Goal: Task Accomplishment & Management: Manage account settings

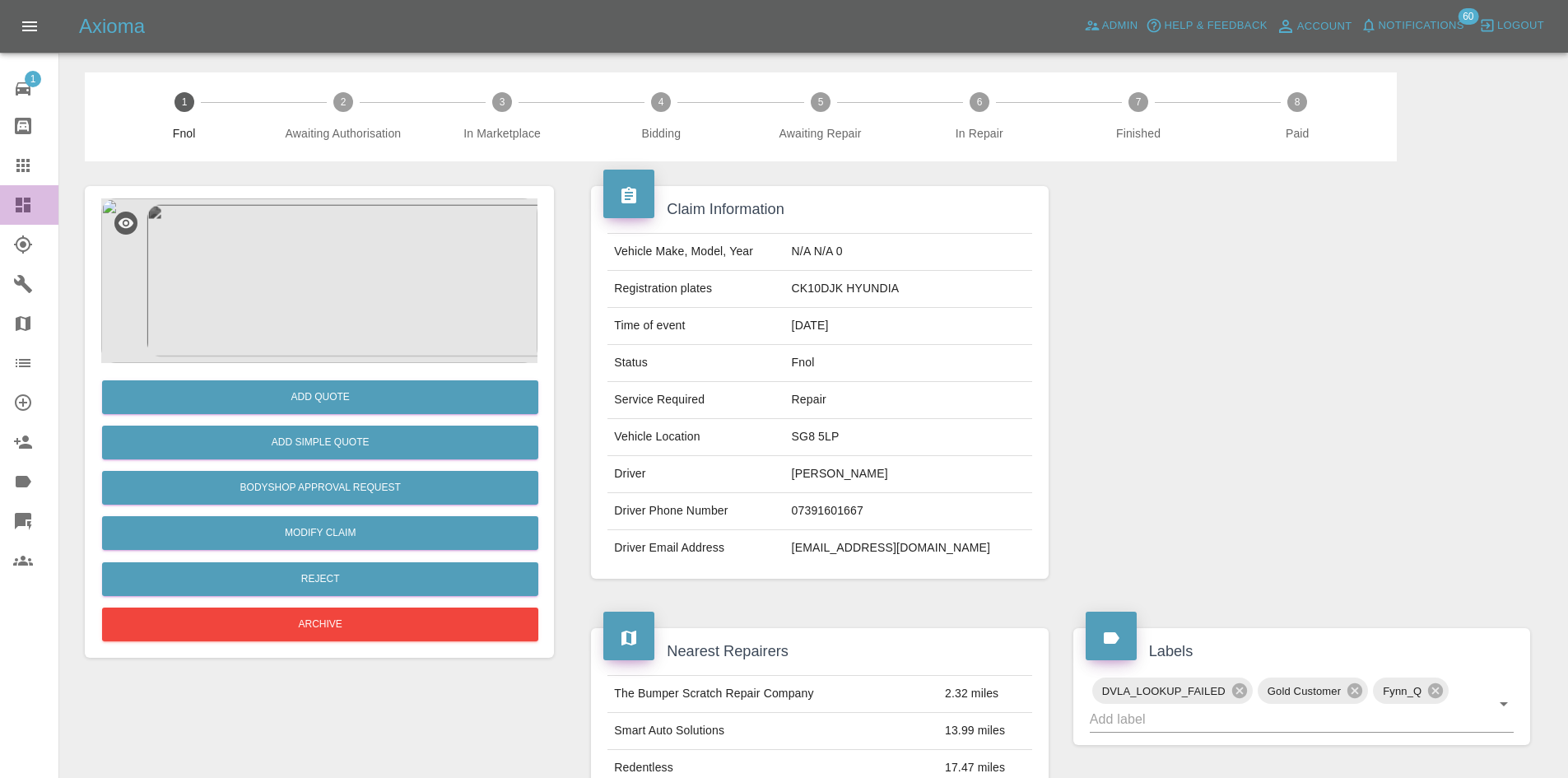
click at [32, 214] on icon at bounding box center [23, 205] width 20 height 20
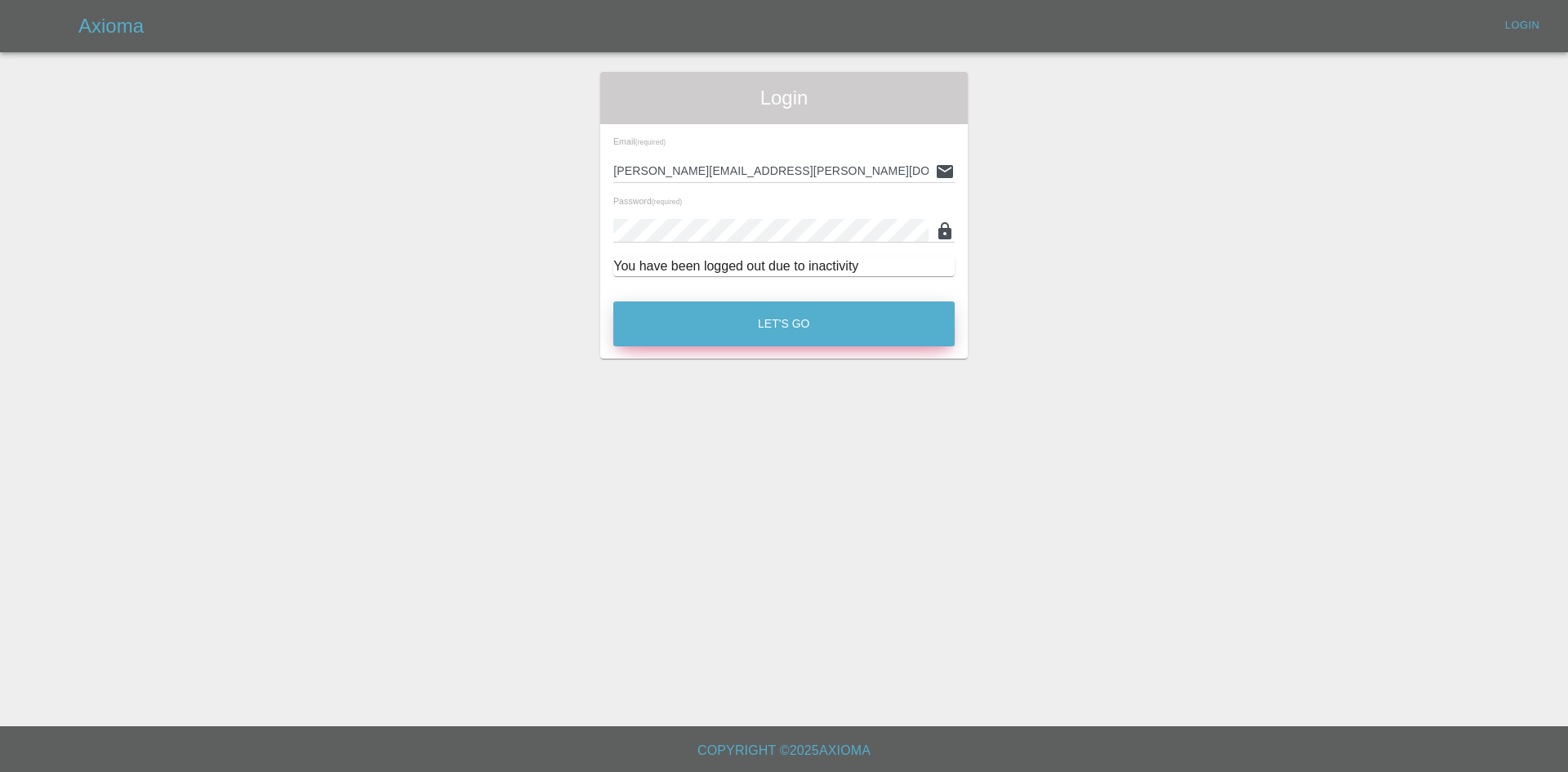
click at [665, 325] on button "Let's Go" at bounding box center [784, 323] width 341 height 45
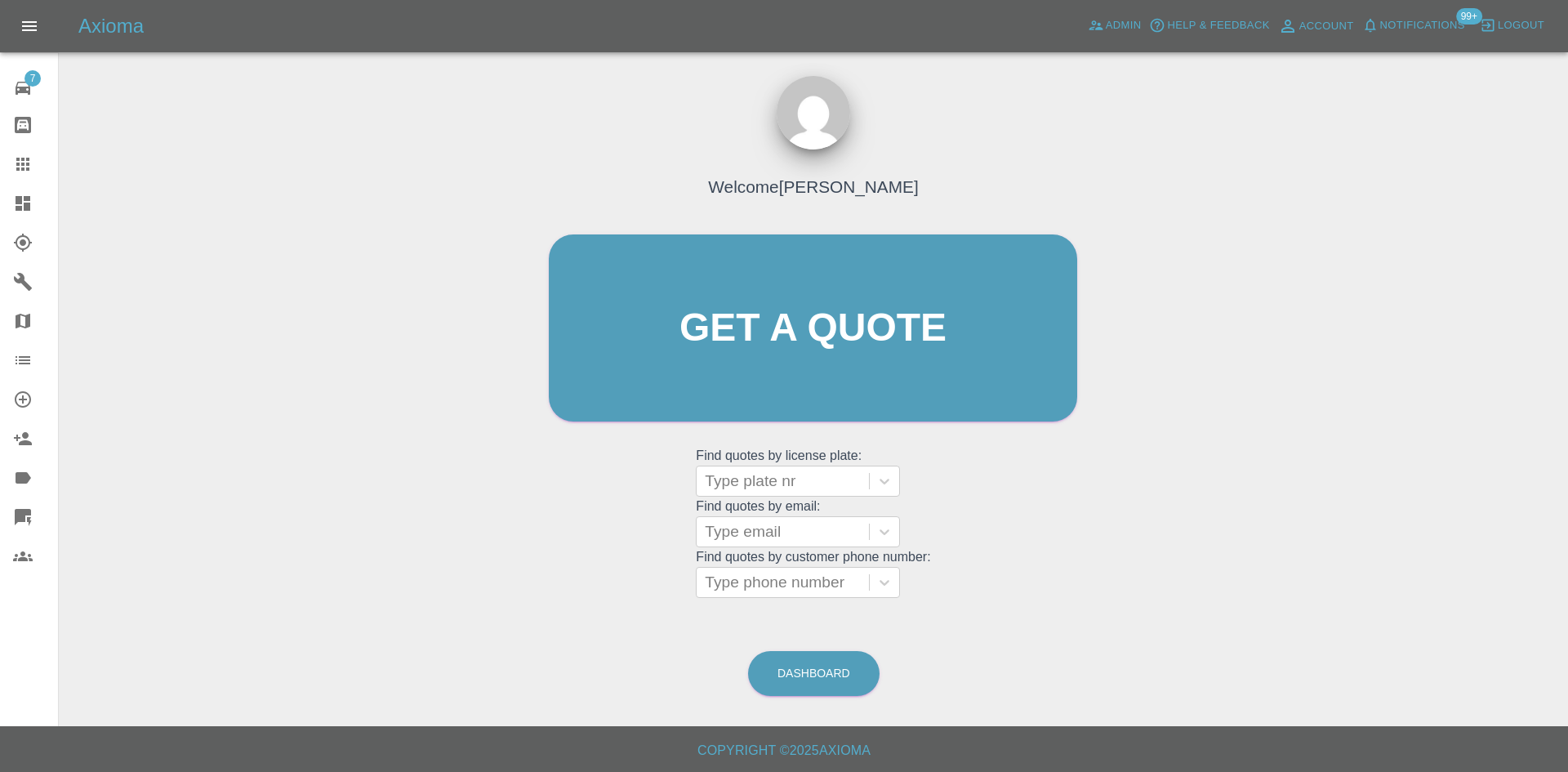
click at [9, 209] on link "Dashboard" at bounding box center [29, 203] width 58 height 40
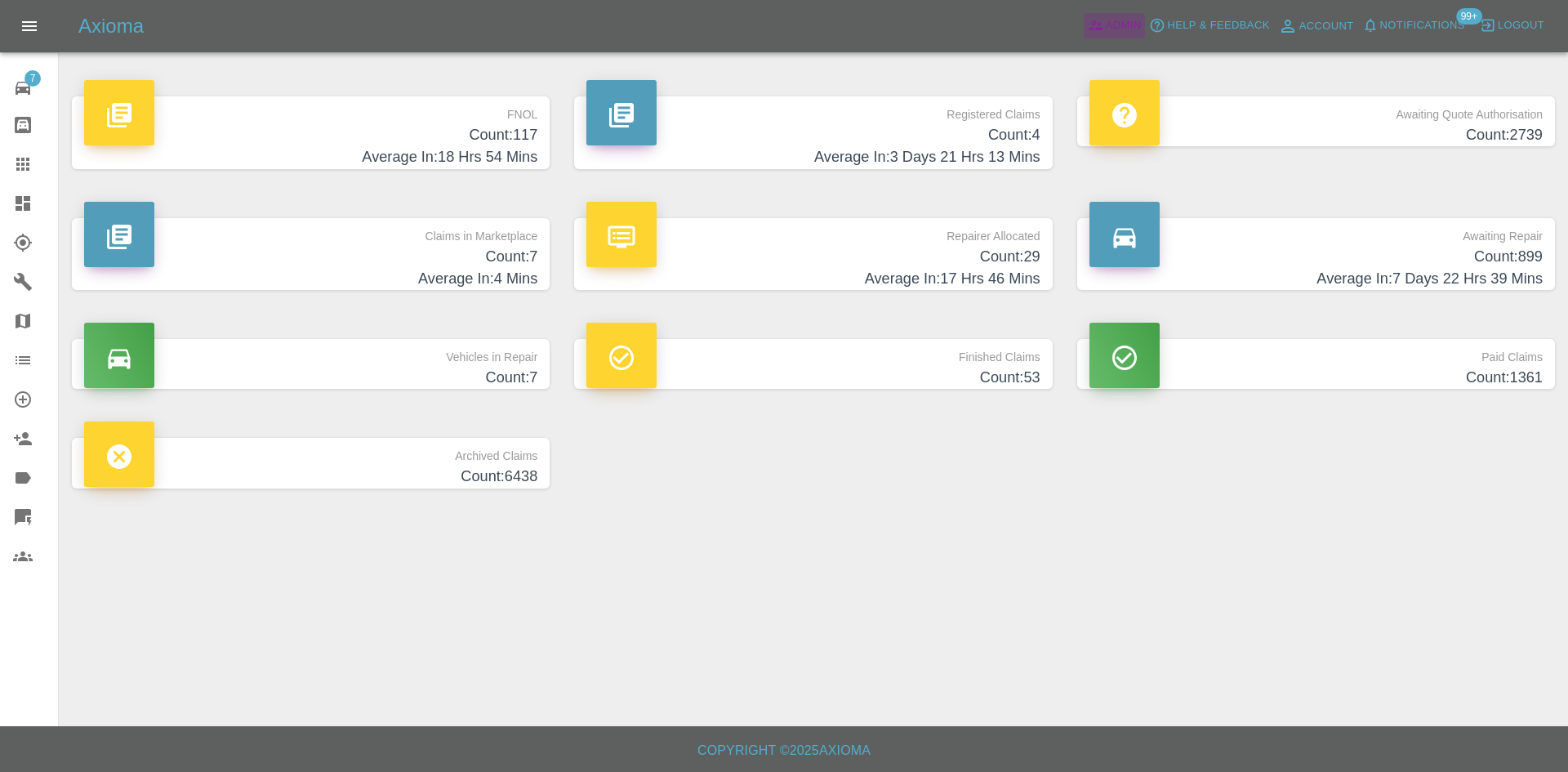
click at [1097, 31] on icon at bounding box center [1096, 25] width 16 height 16
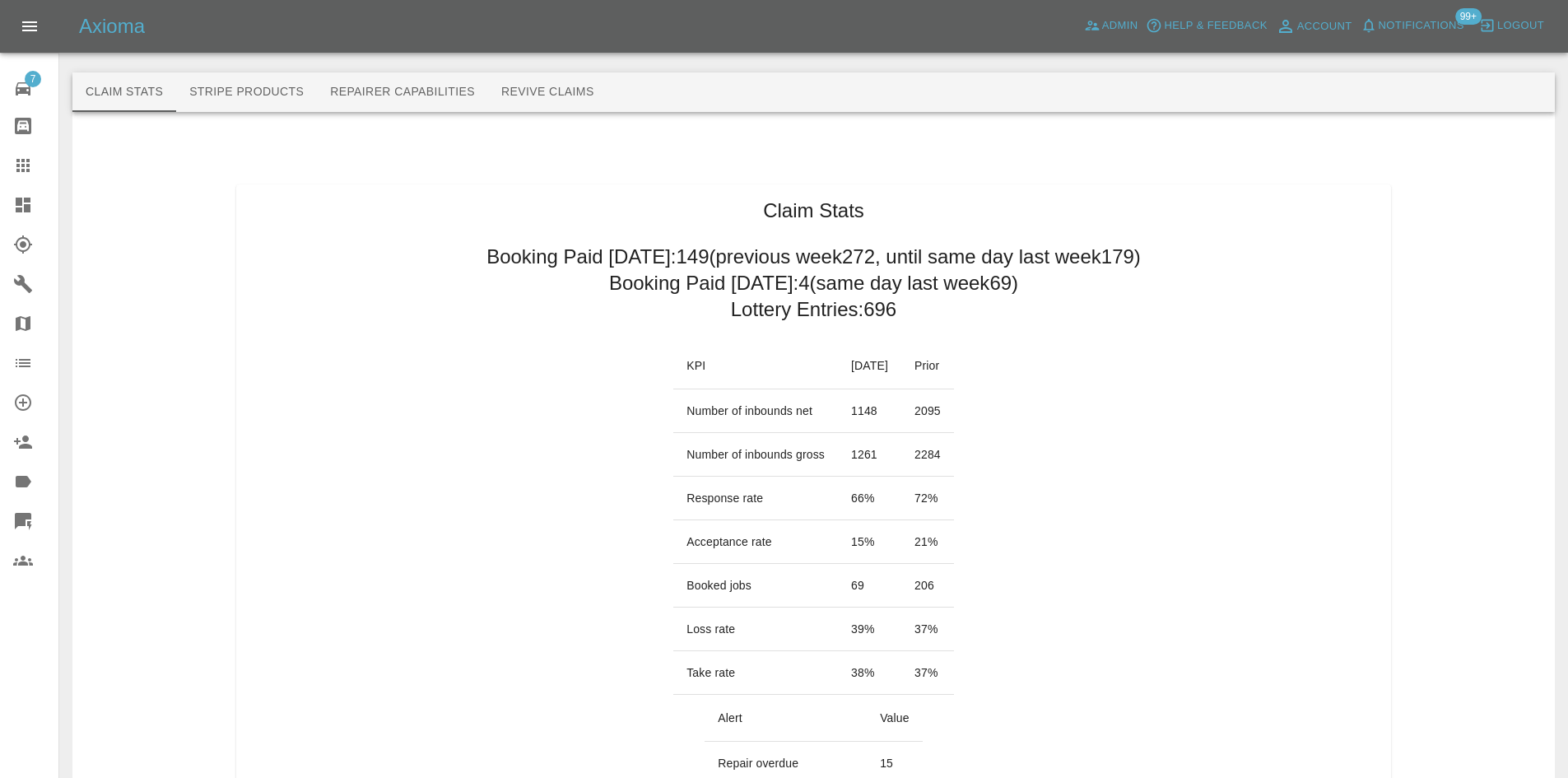
click at [0, 207] on link "Dashboard" at bounding box center [29, 205] width 58 height 40
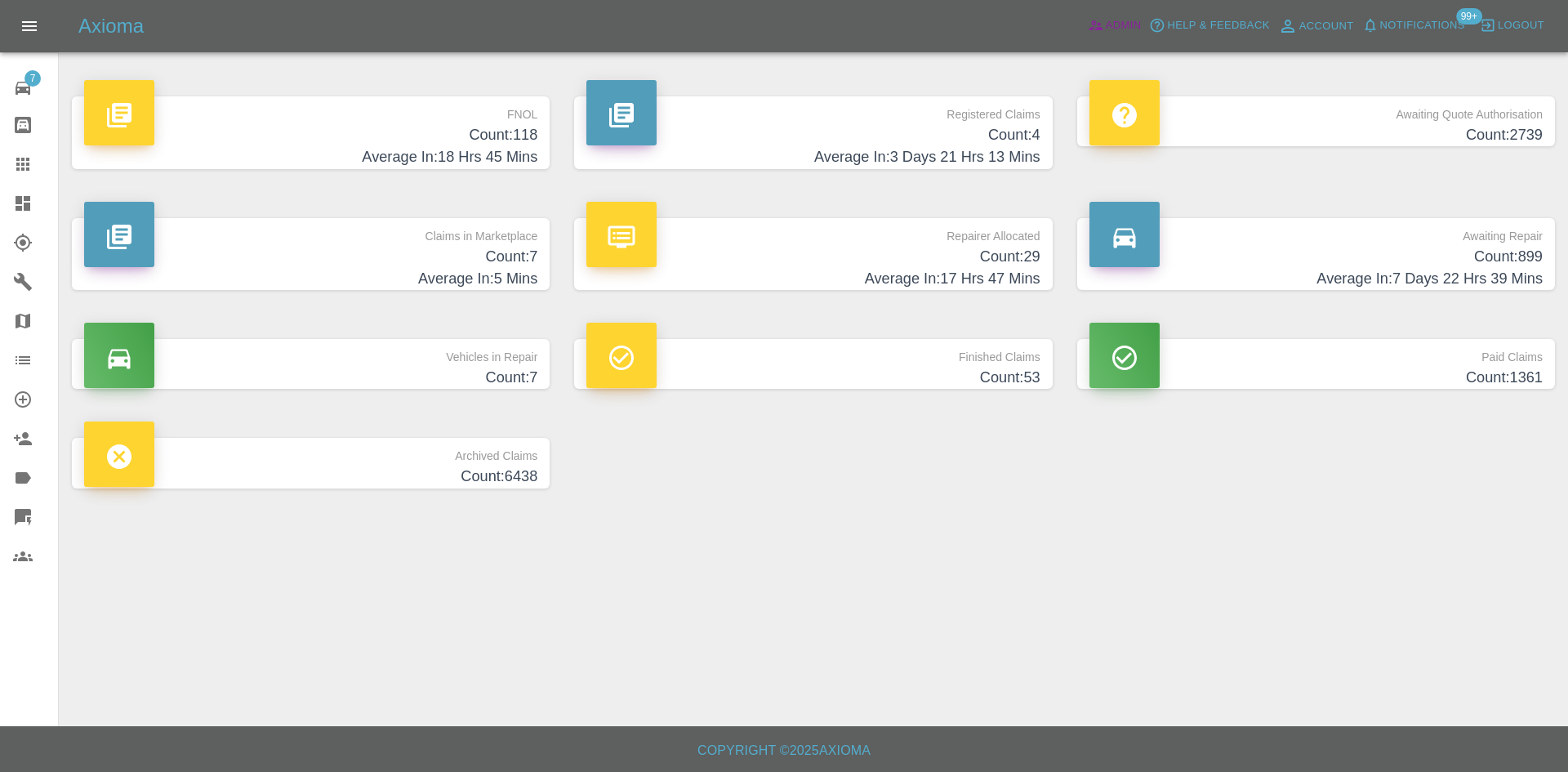
click at [1110, 19] on span "Admin" at bounding box center [1124, 25] width 36 height 19
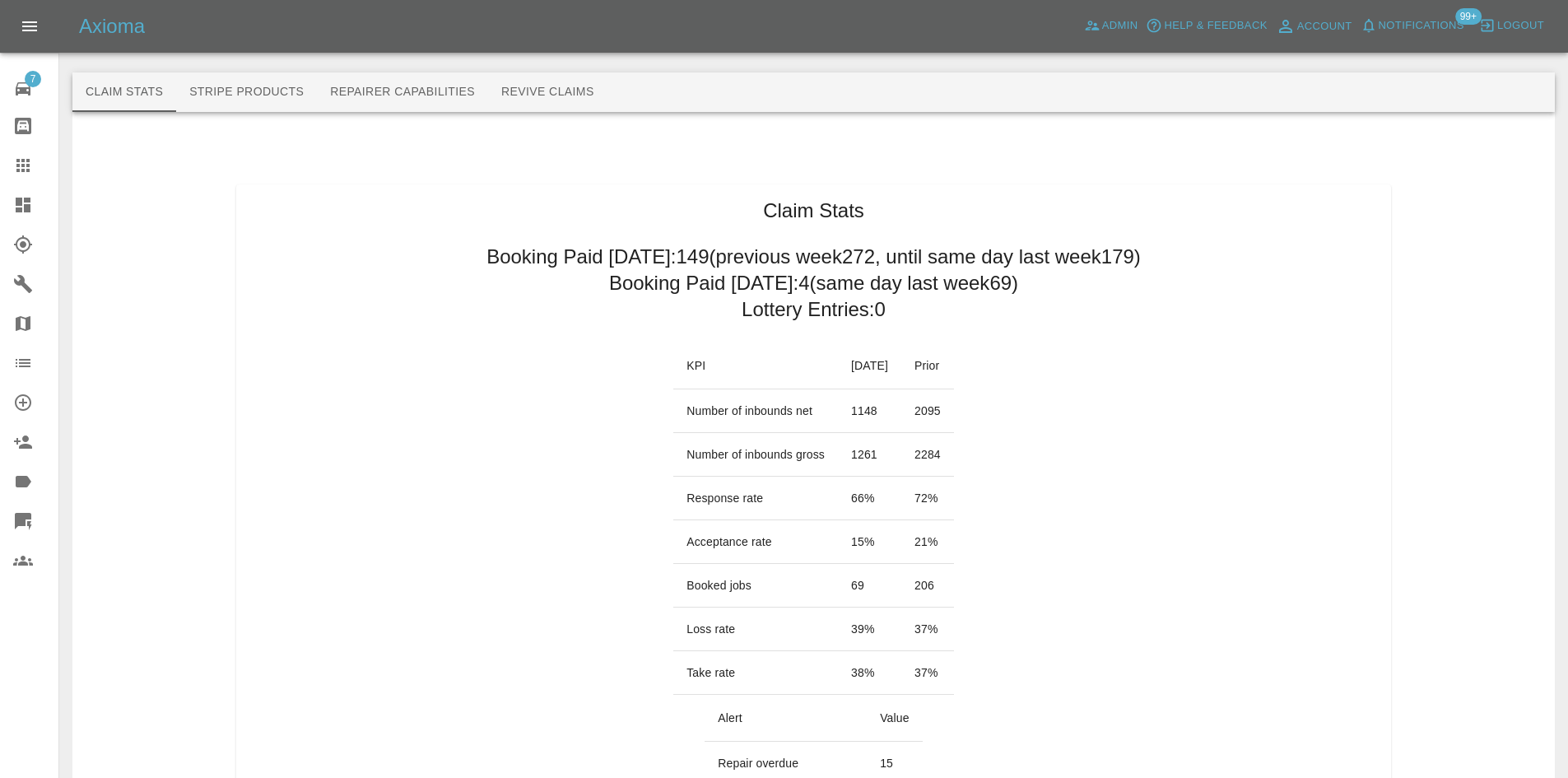
click at [0, 212] on link "Dashboard" at bounding box center [29, 205] width 58 height 40
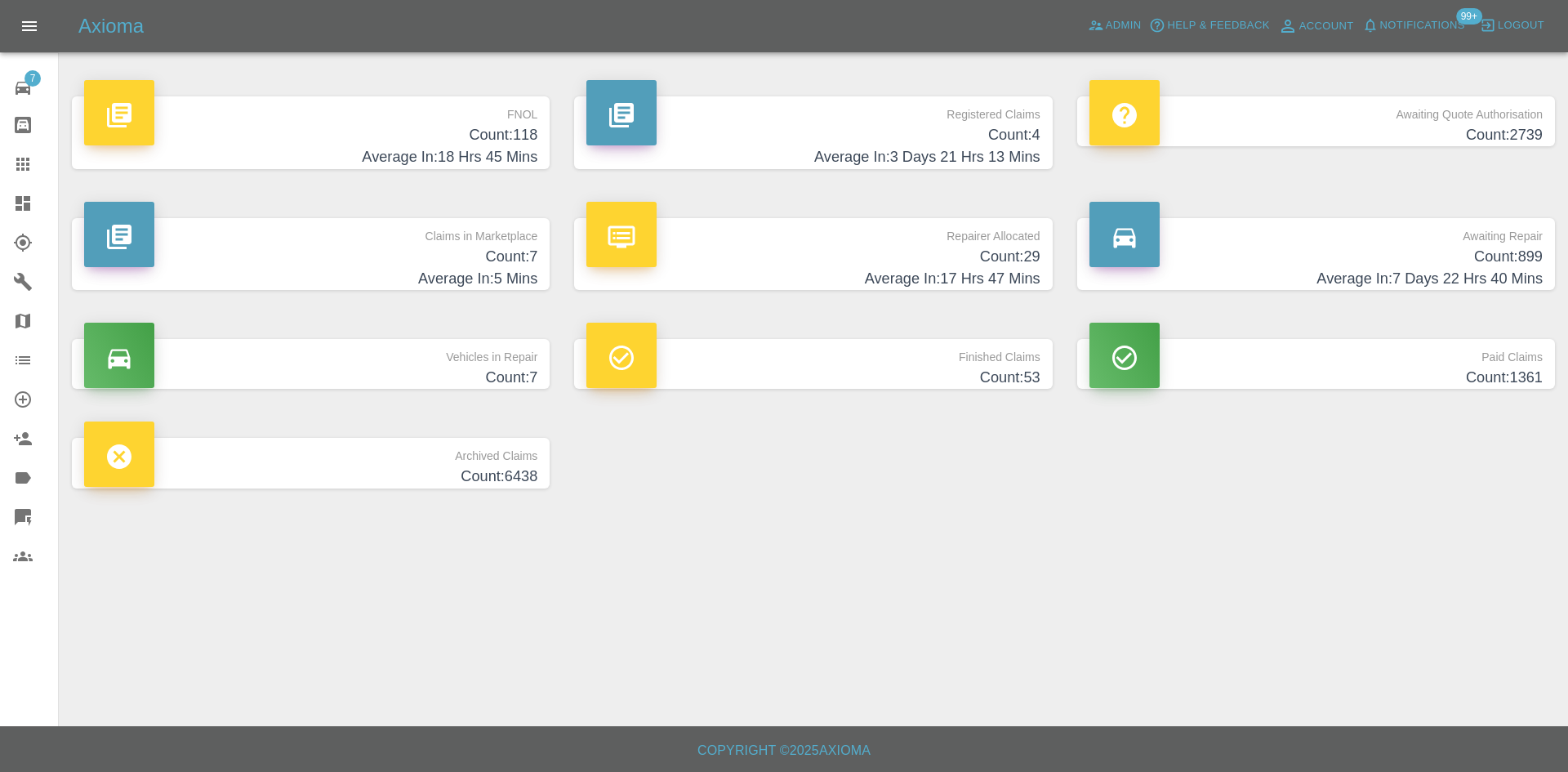
click at [473, 274] on h4 "Average In: 5 Mins" at bounding box center [310, 279] width 453 height 22
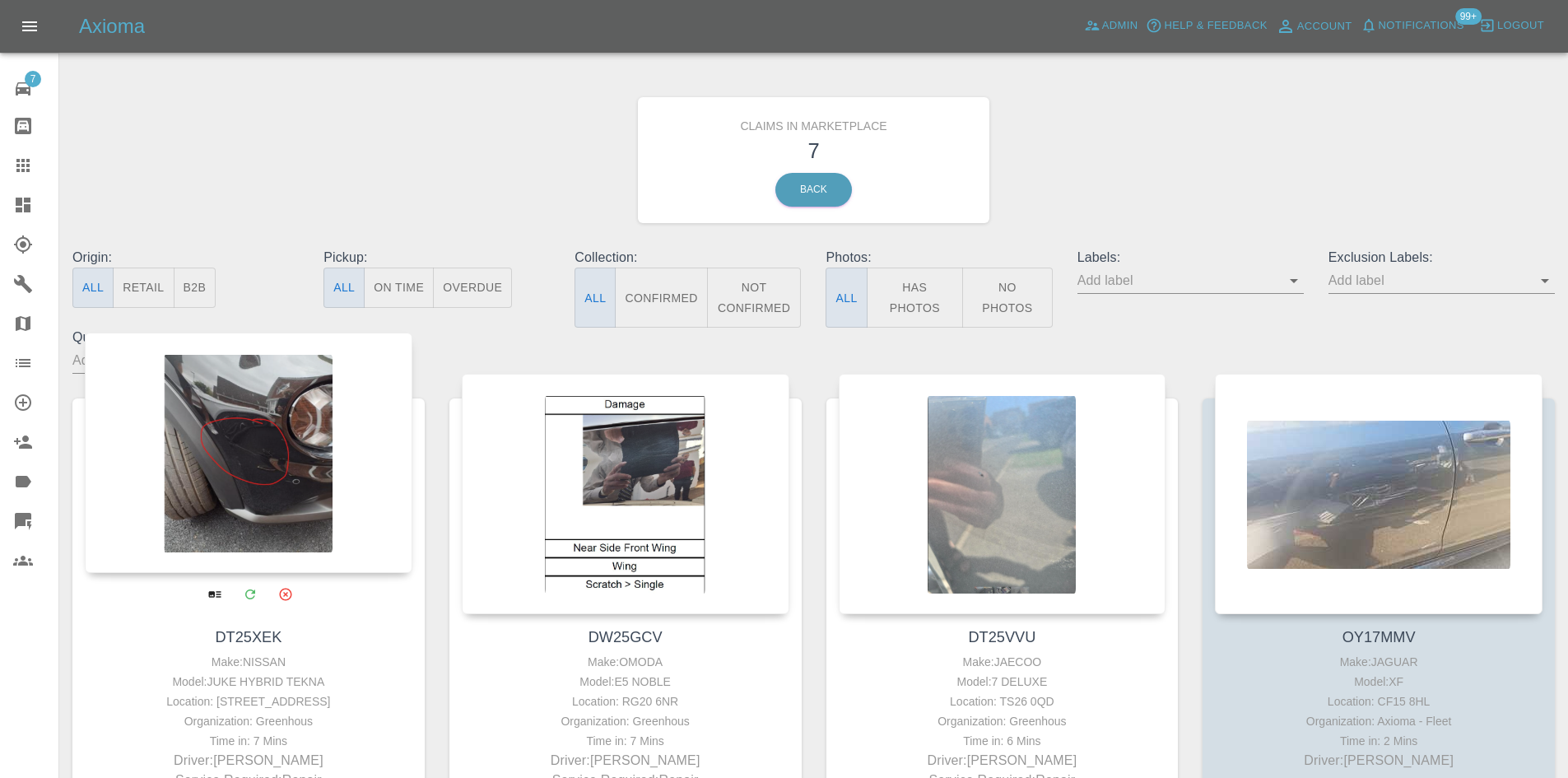
click at [270, 495] on div at bounding box center [249, 453] width 328 height 240
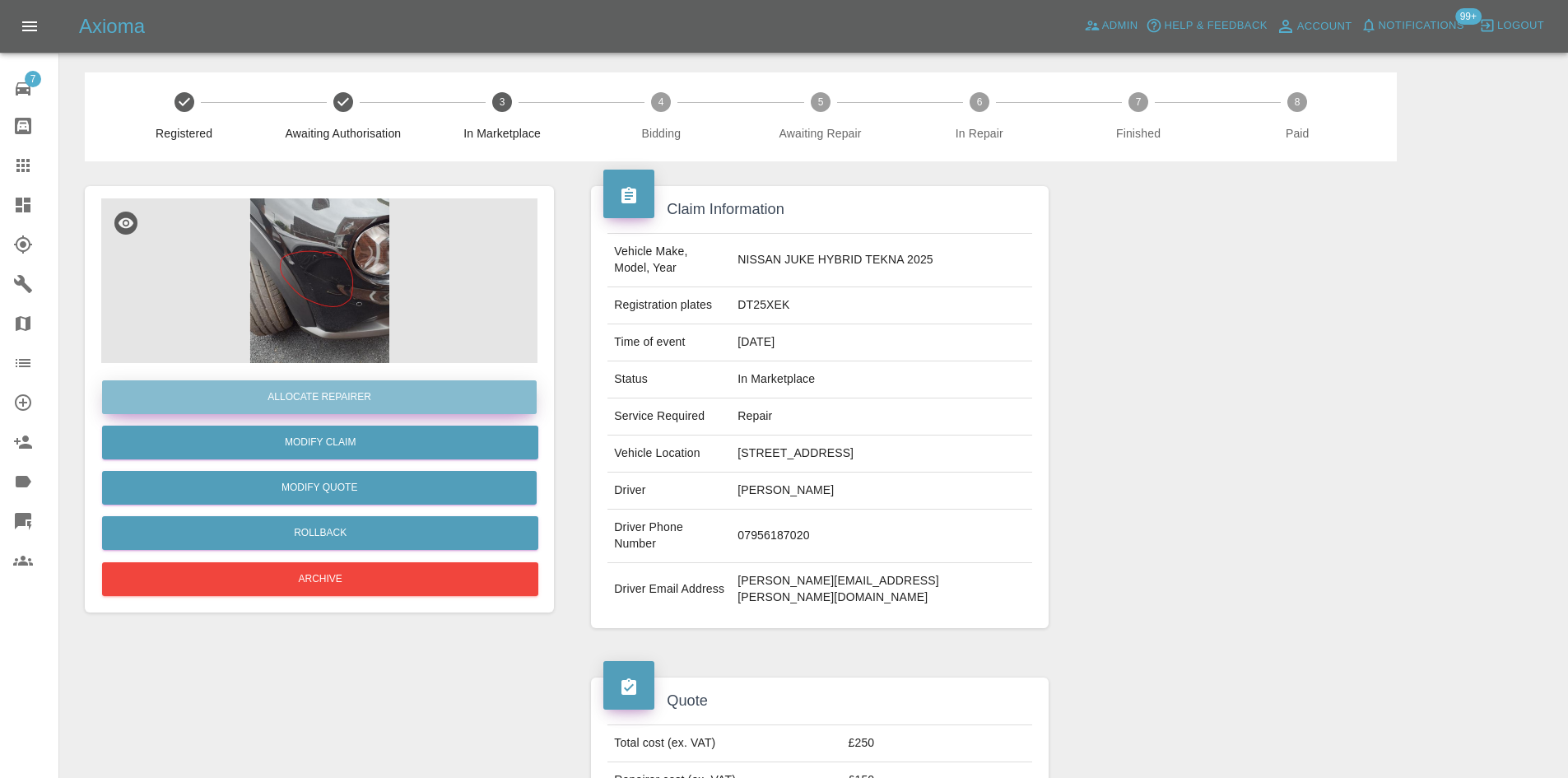
click at [346, 403] on button "Allocate Repairer" at bounding box center [319, 397] width 435 height 34
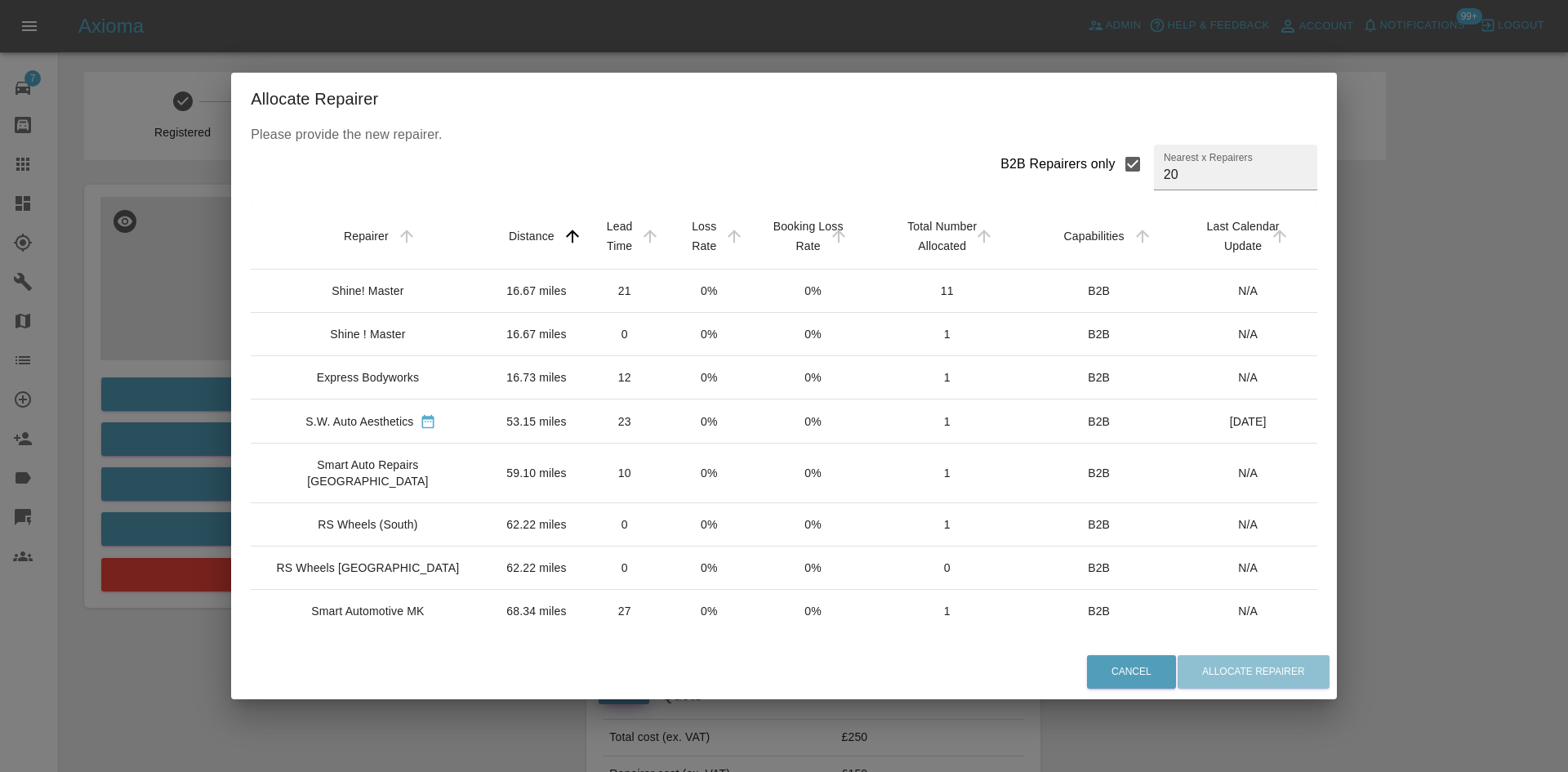
click at [388, 372] on div "Express Bodyworks" at bounding box center [367, 377] width 102 height 16
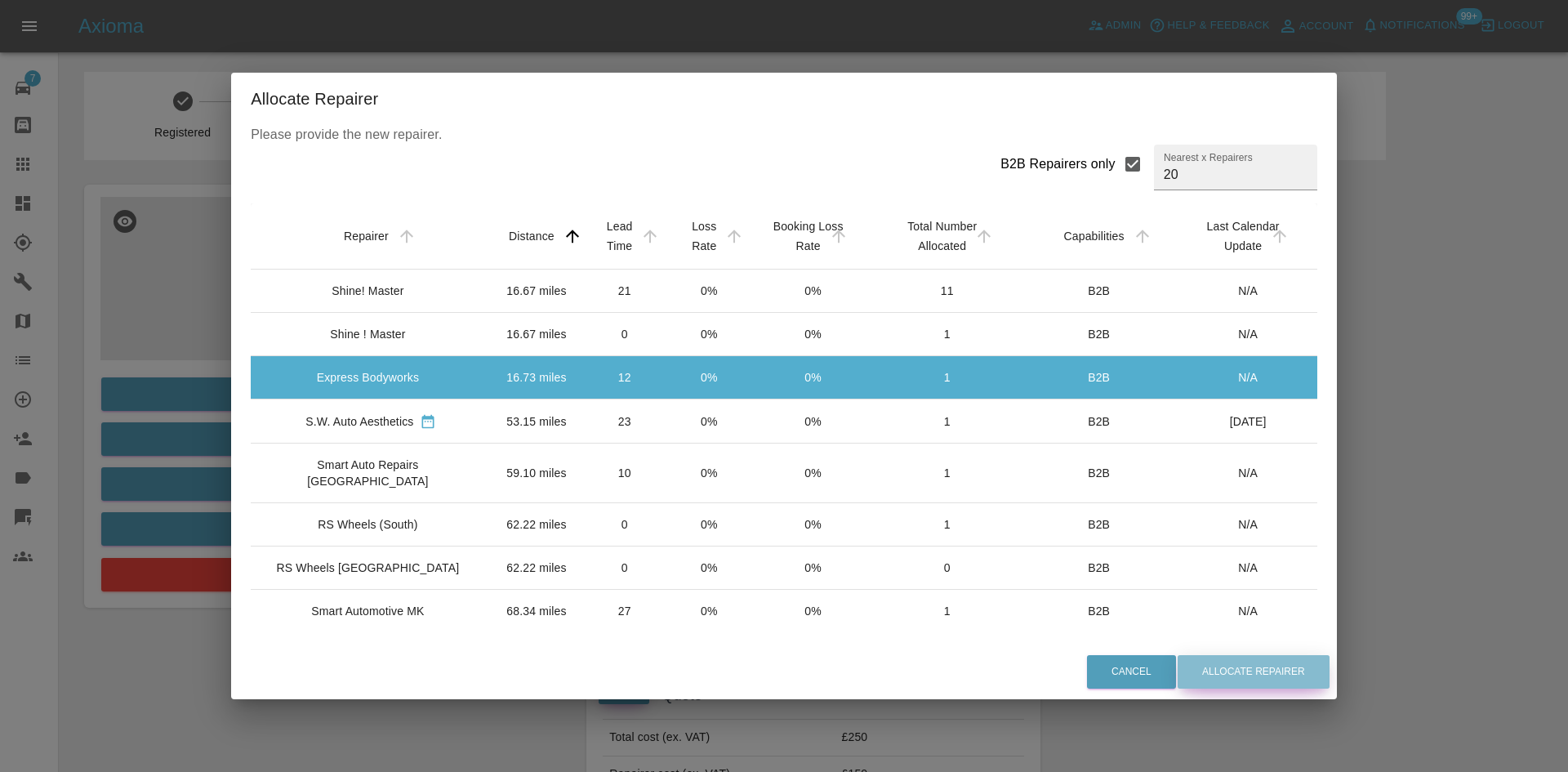
click at [1220, 665] on button "Allocate Repairer" at bounding box center [1253, 672] width 152 height 34
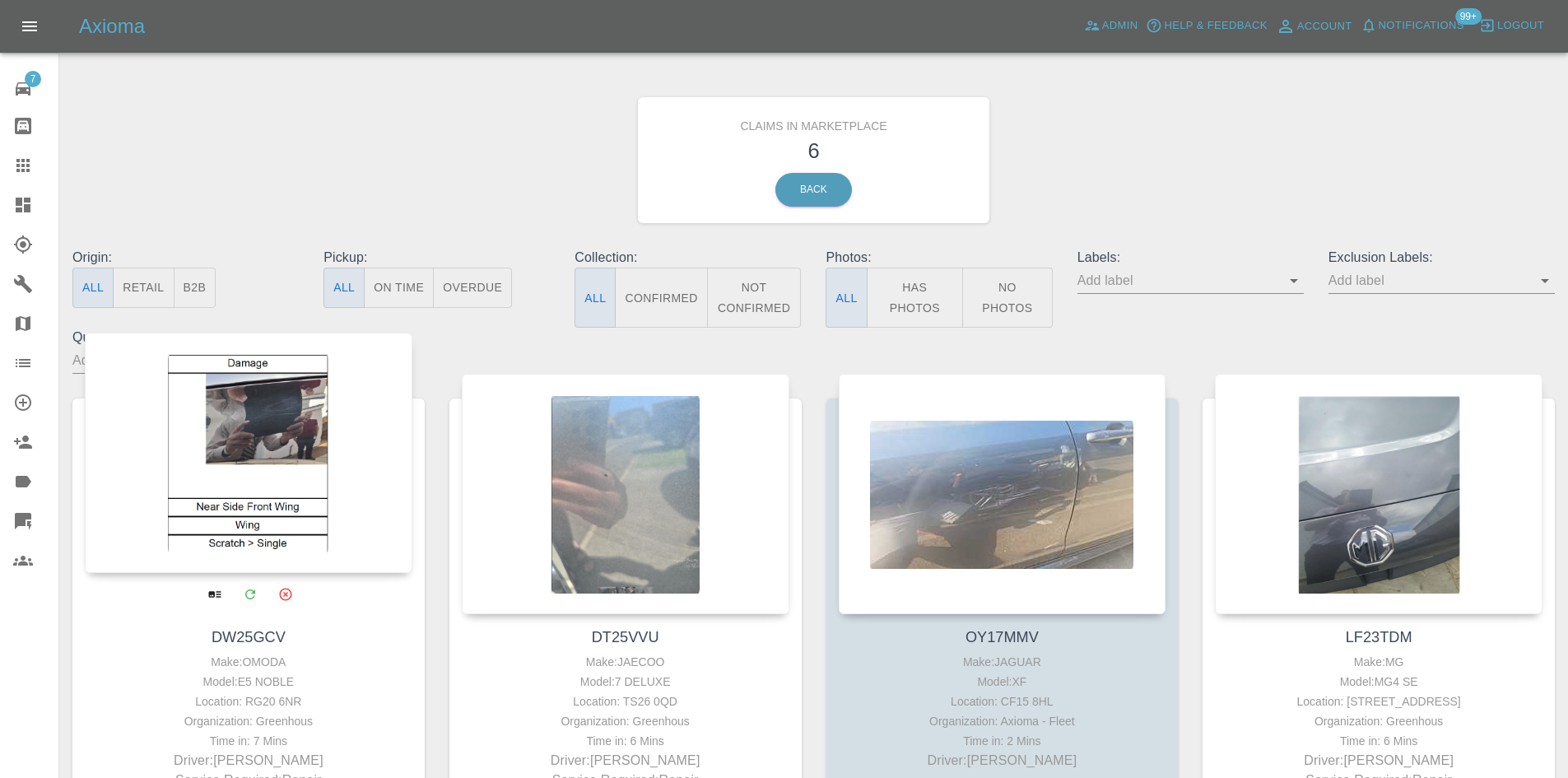
click at [281, 440] on div at bounding box center [249, 453] width 328 height 240
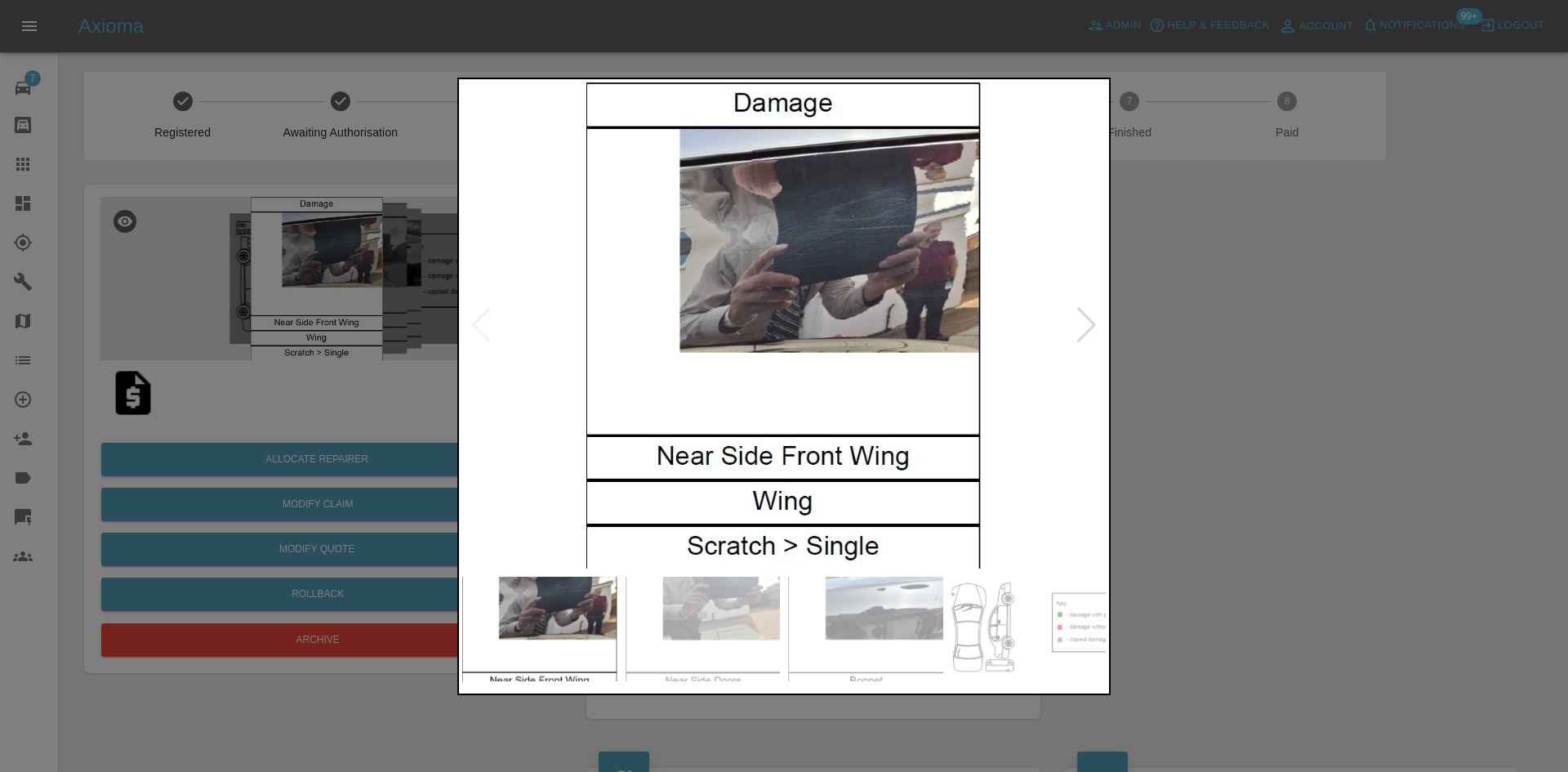
click at [1083, 316] on div at bounding box center [1086, 325] width 22 height 36
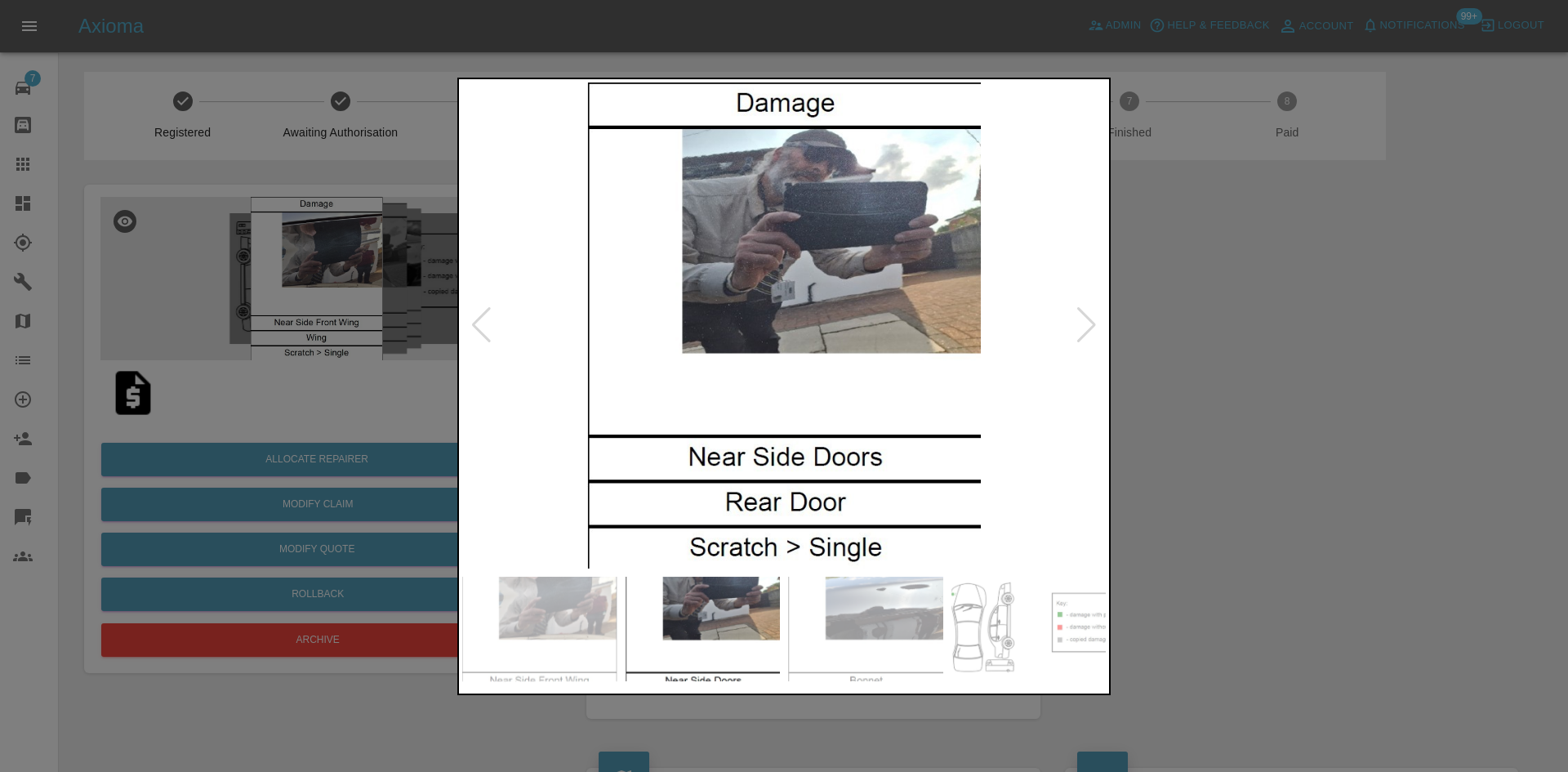
click at [1083, 316] on div at bounding box center [1086, 325] width 22 height 36
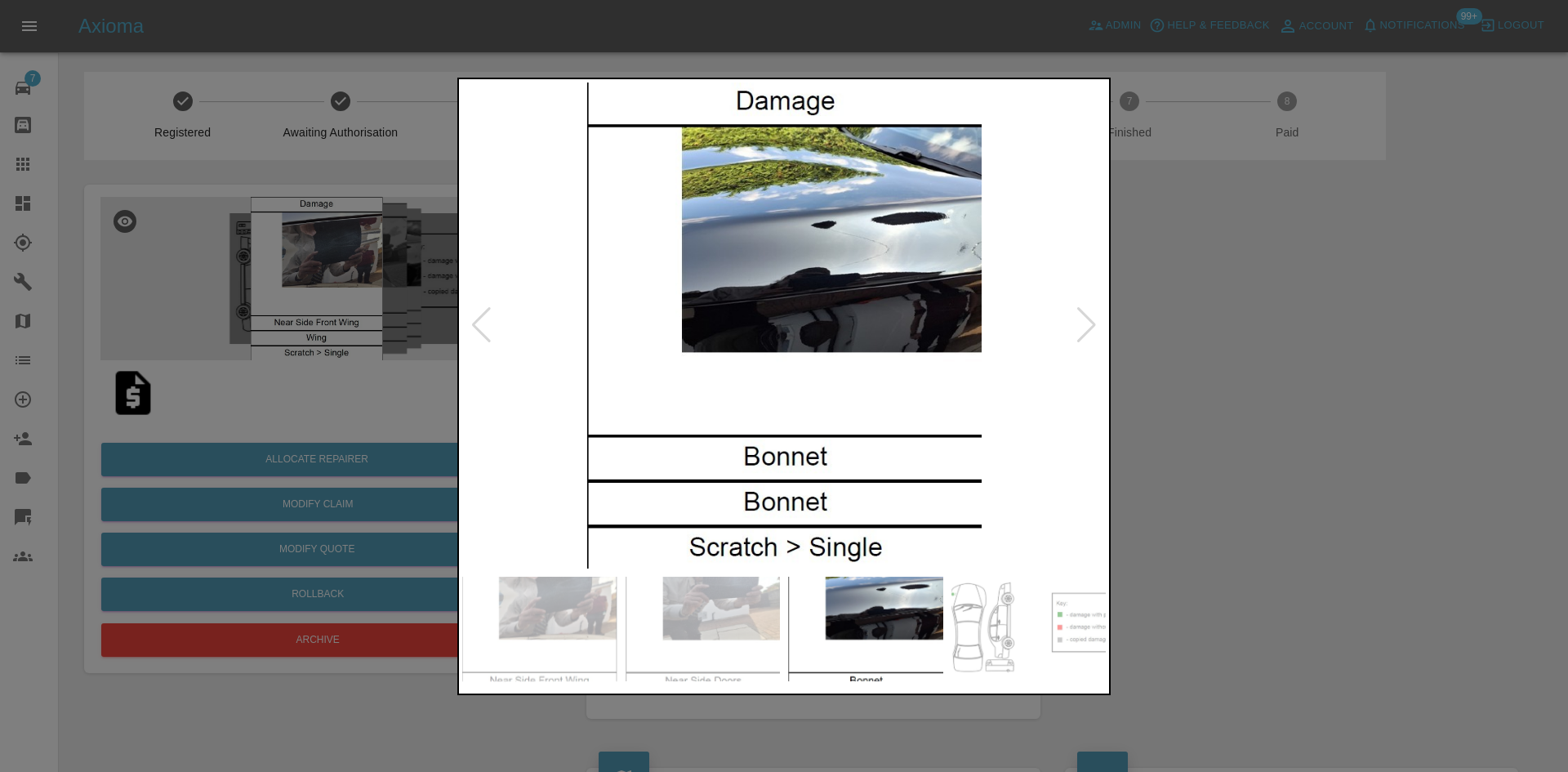
click at [1083, 316] on div at bounding box center [1086, 325] width 22 height 36
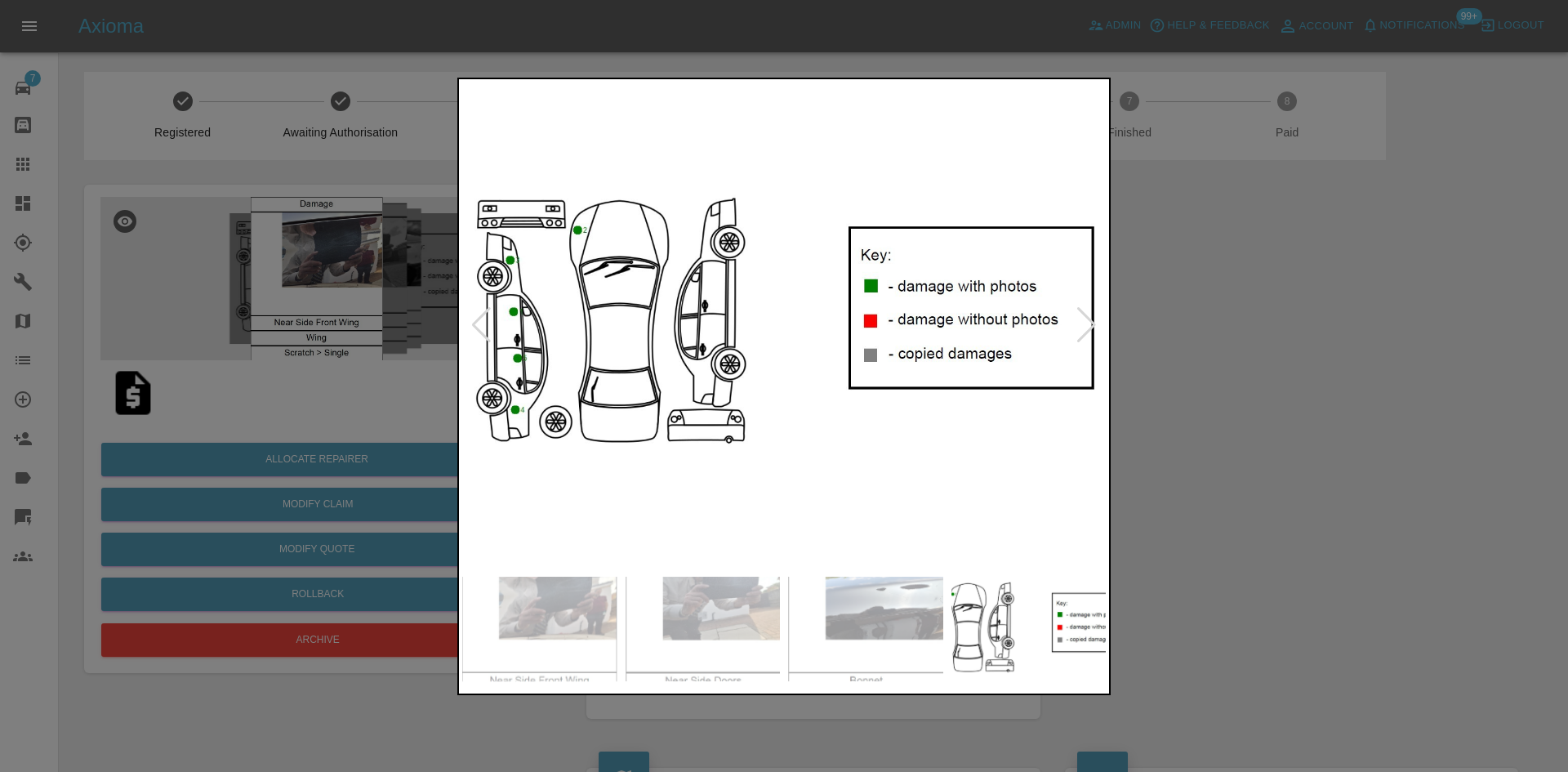
click at [1247, 327] on div at bounding box center [784, 386] width 1568 height 772
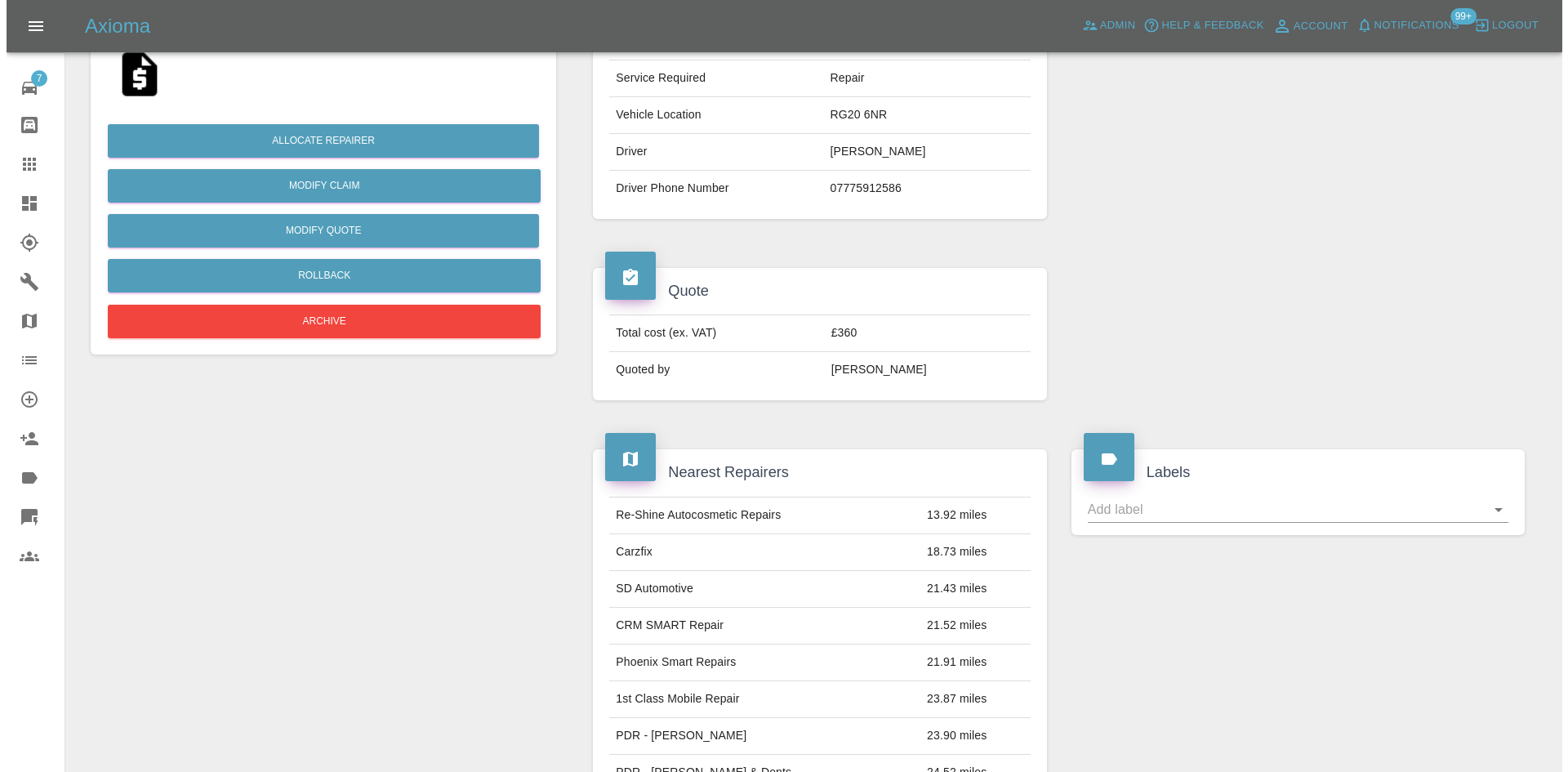
scroll to position [81, 0]
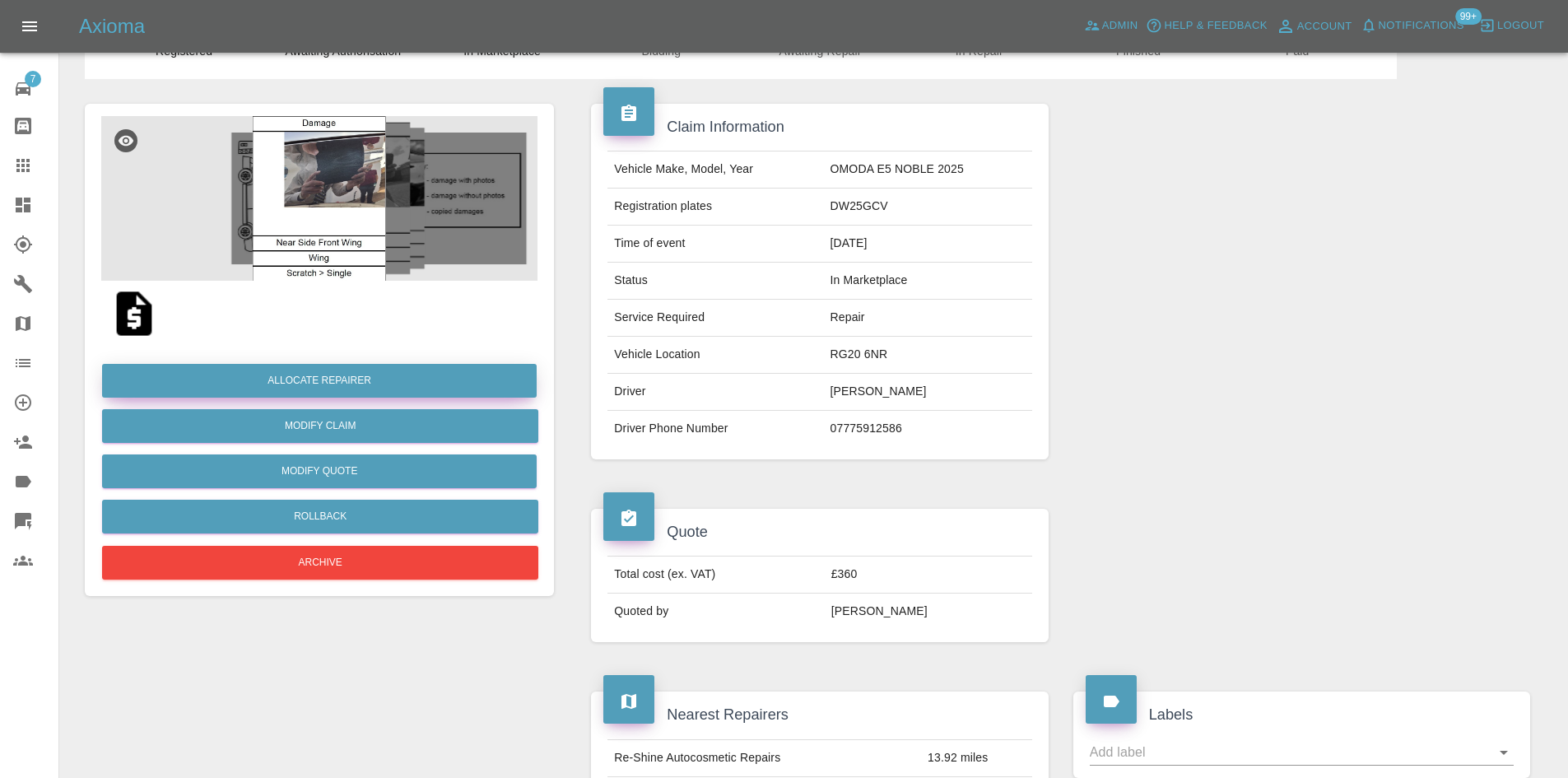
click at [371, 392] on button "Allocate Repairer" at bounding box center [319, 381] width 435 height 34
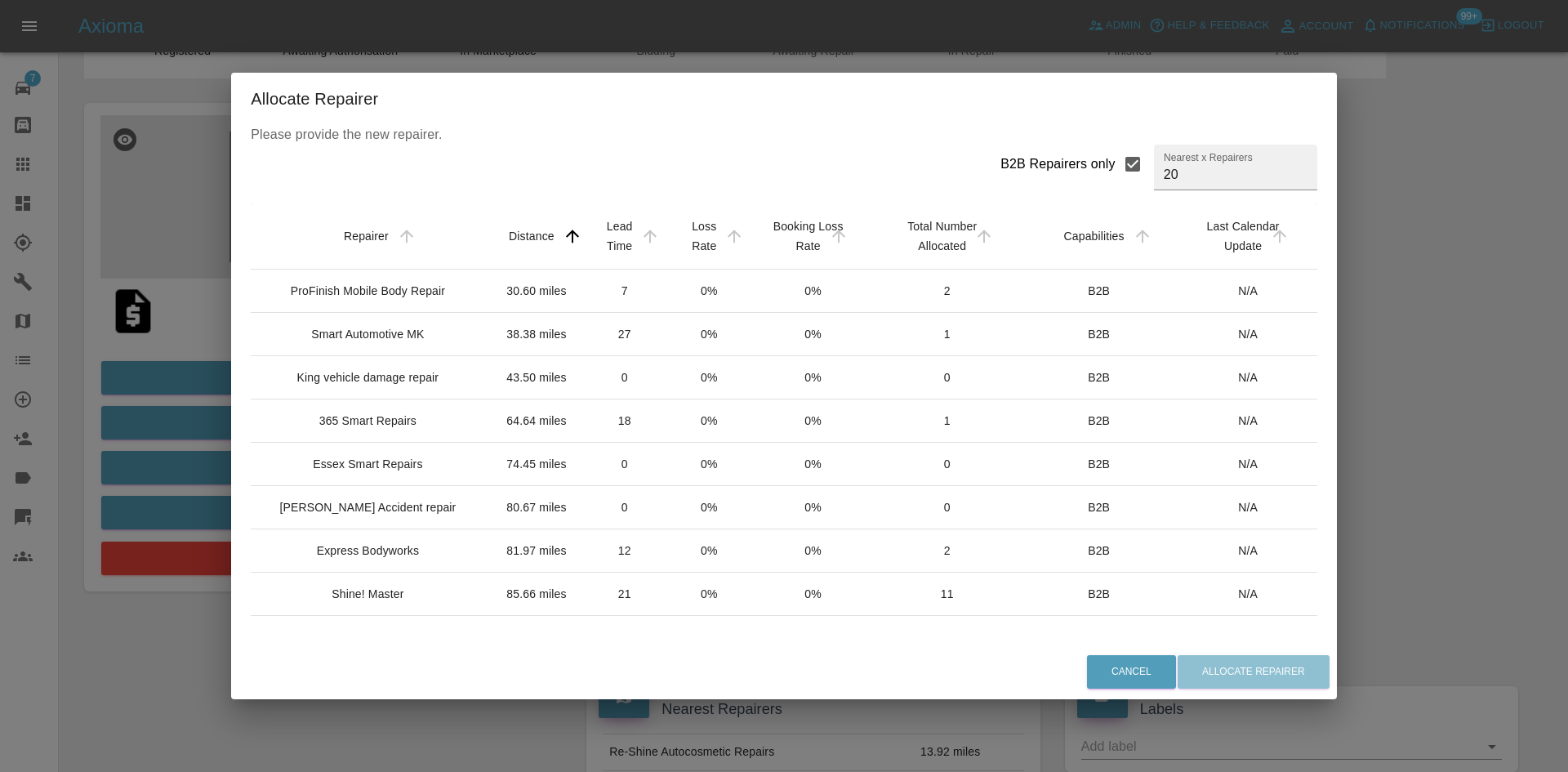
click at [494, 356] on td "38.38 miles" at bounding box center [537, 334] width 90 height 44
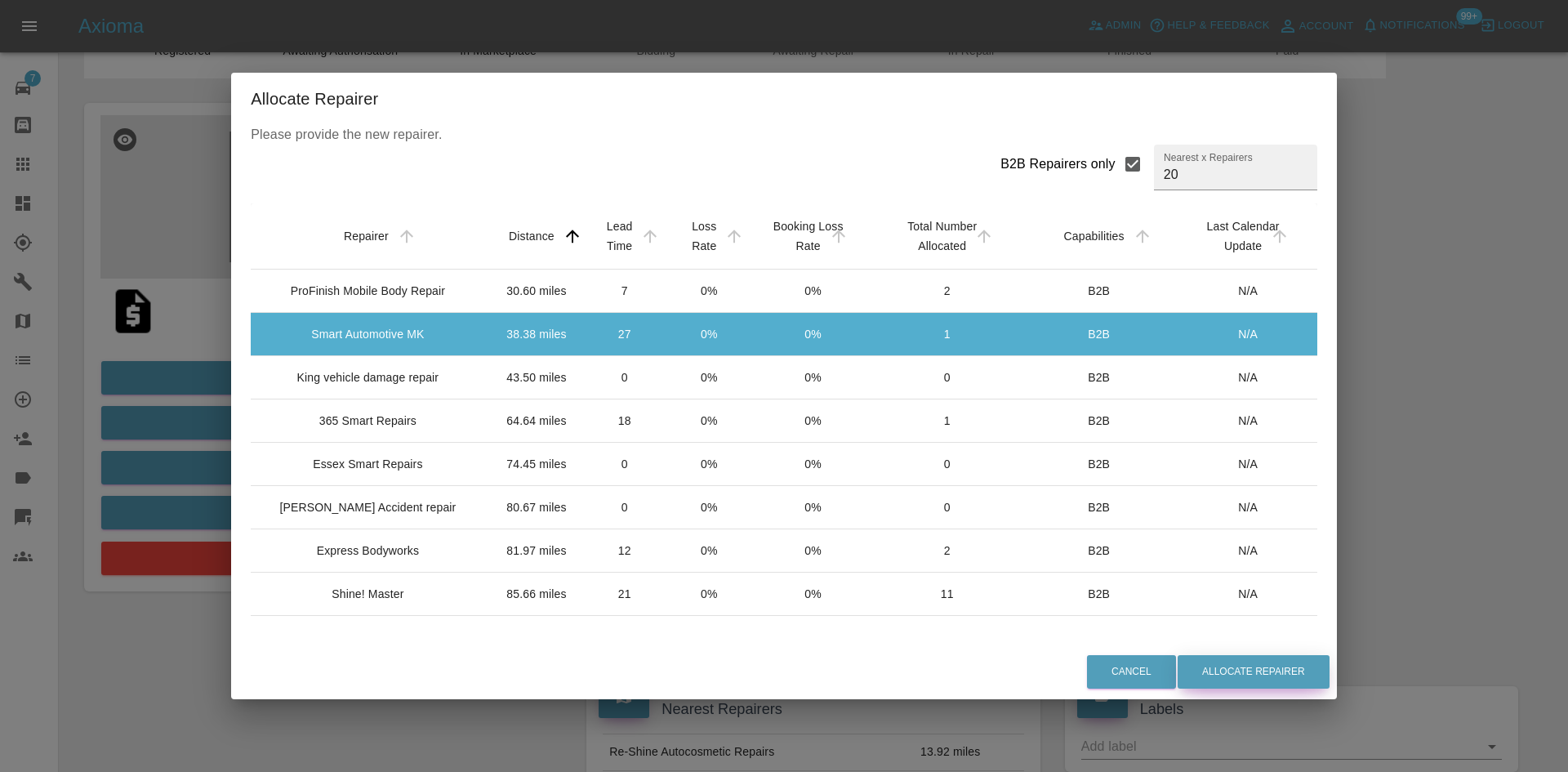
click at [1286, 664] on button "Allocate Repairer" at bounding box center [1253, 672] width 152 height 34
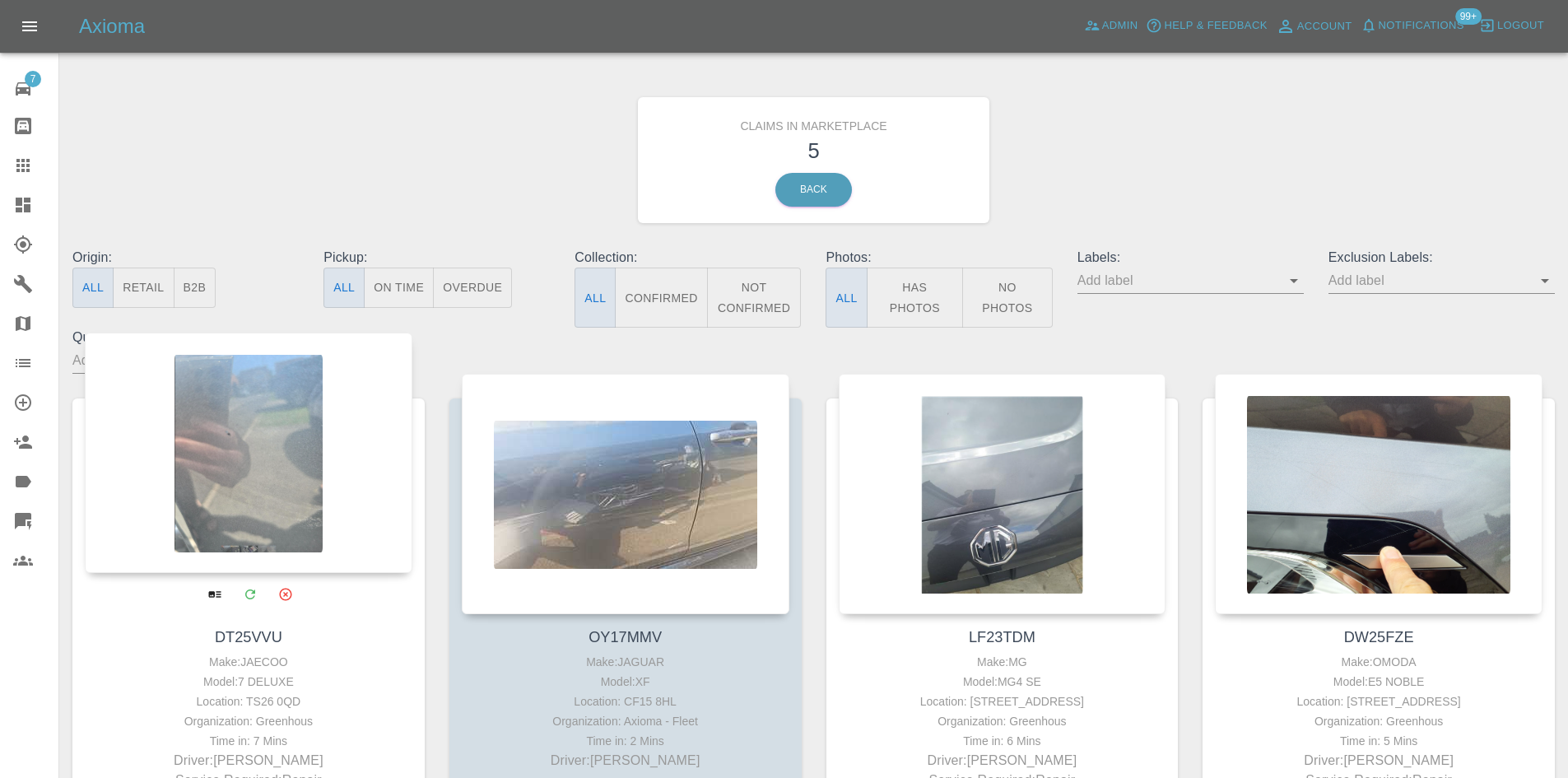
click at [212, 378] on div at bounding box center [249, 453] width 328 height 240
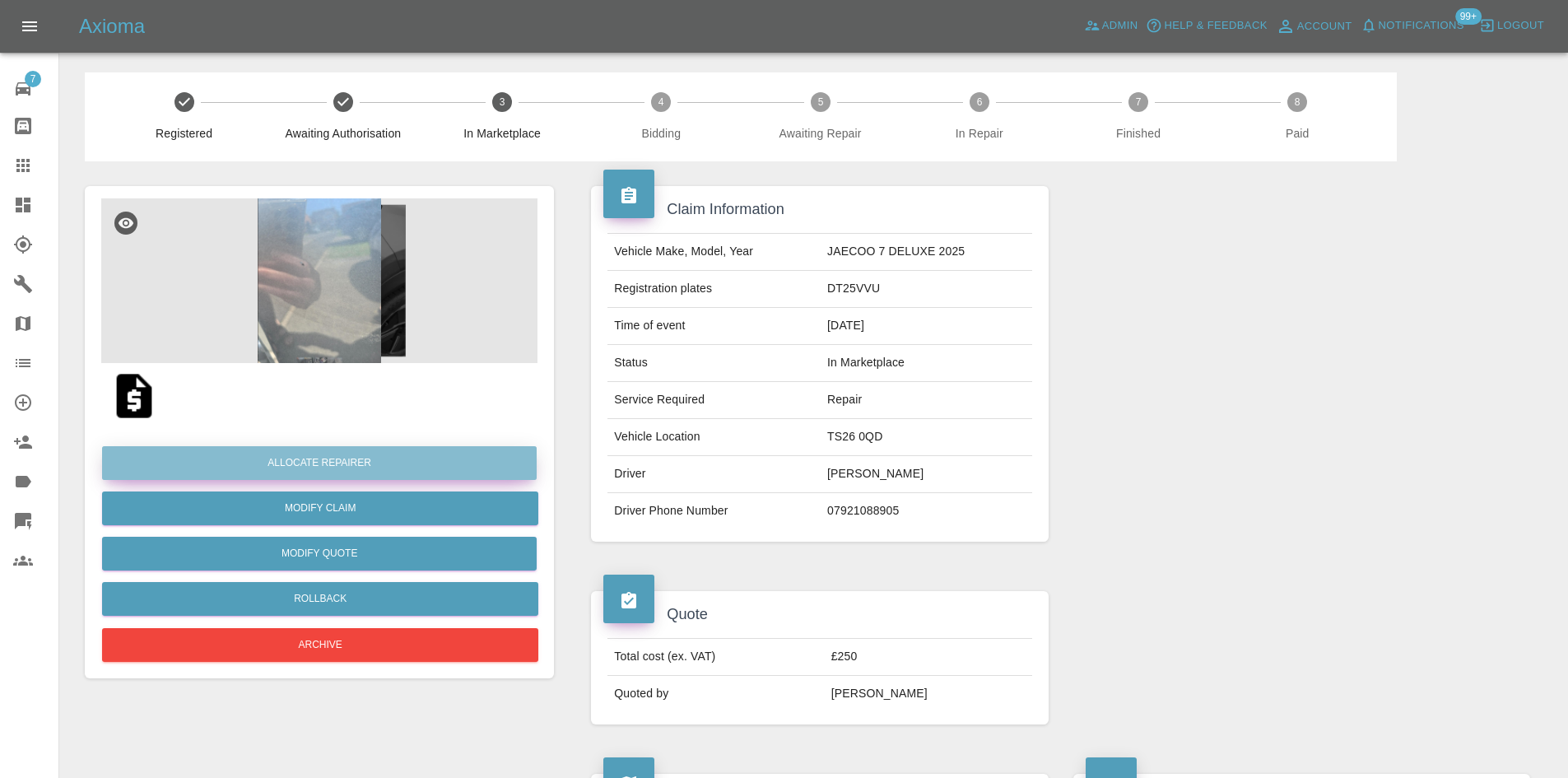
click at [430, 459] on button "Allocate Repairer" at bounding box center [319, 463] width 435 height 34
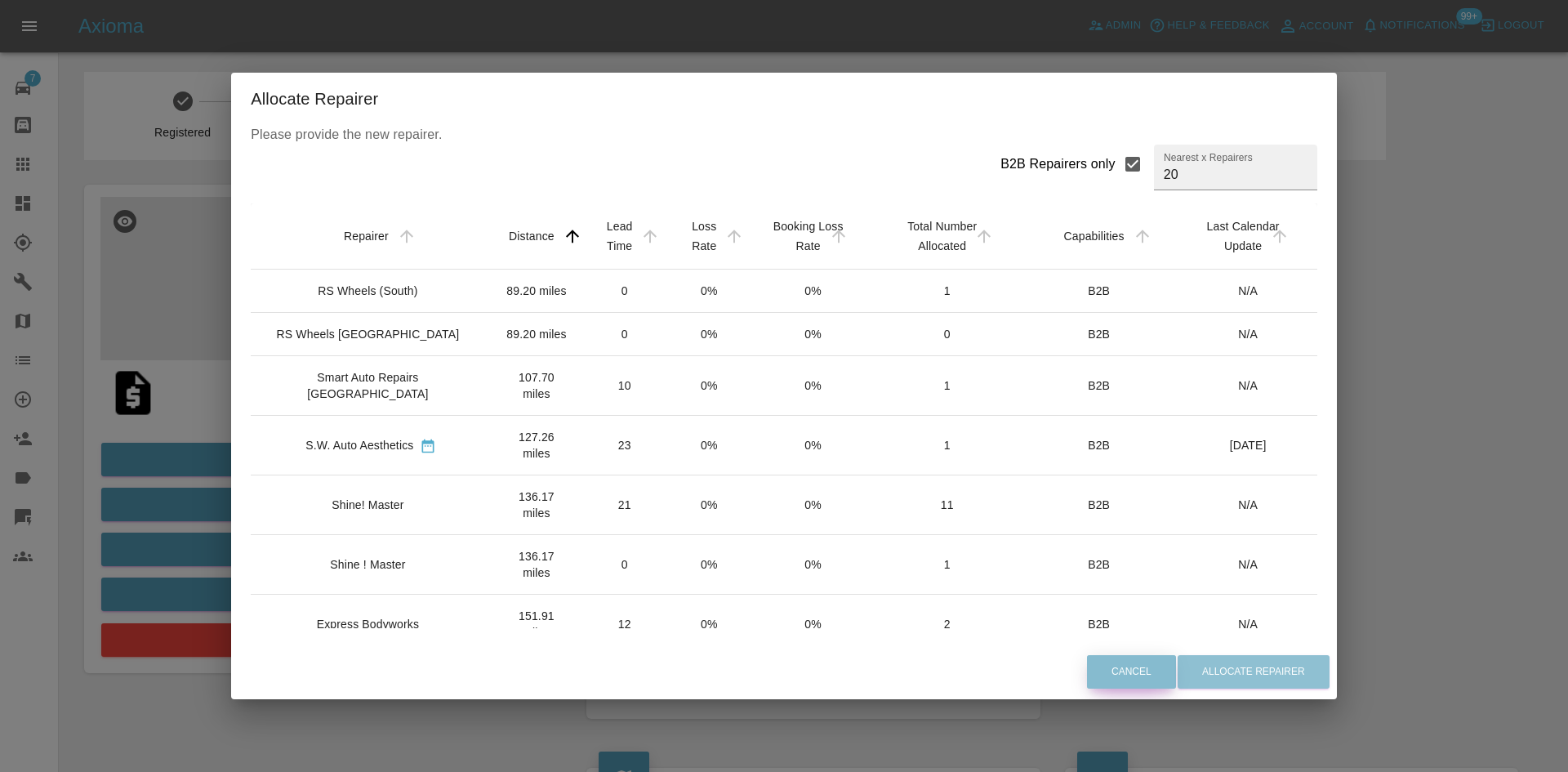
click at [1091, 670] on button "Cancel" at bounding box center [1132, 672] width 89 height 34
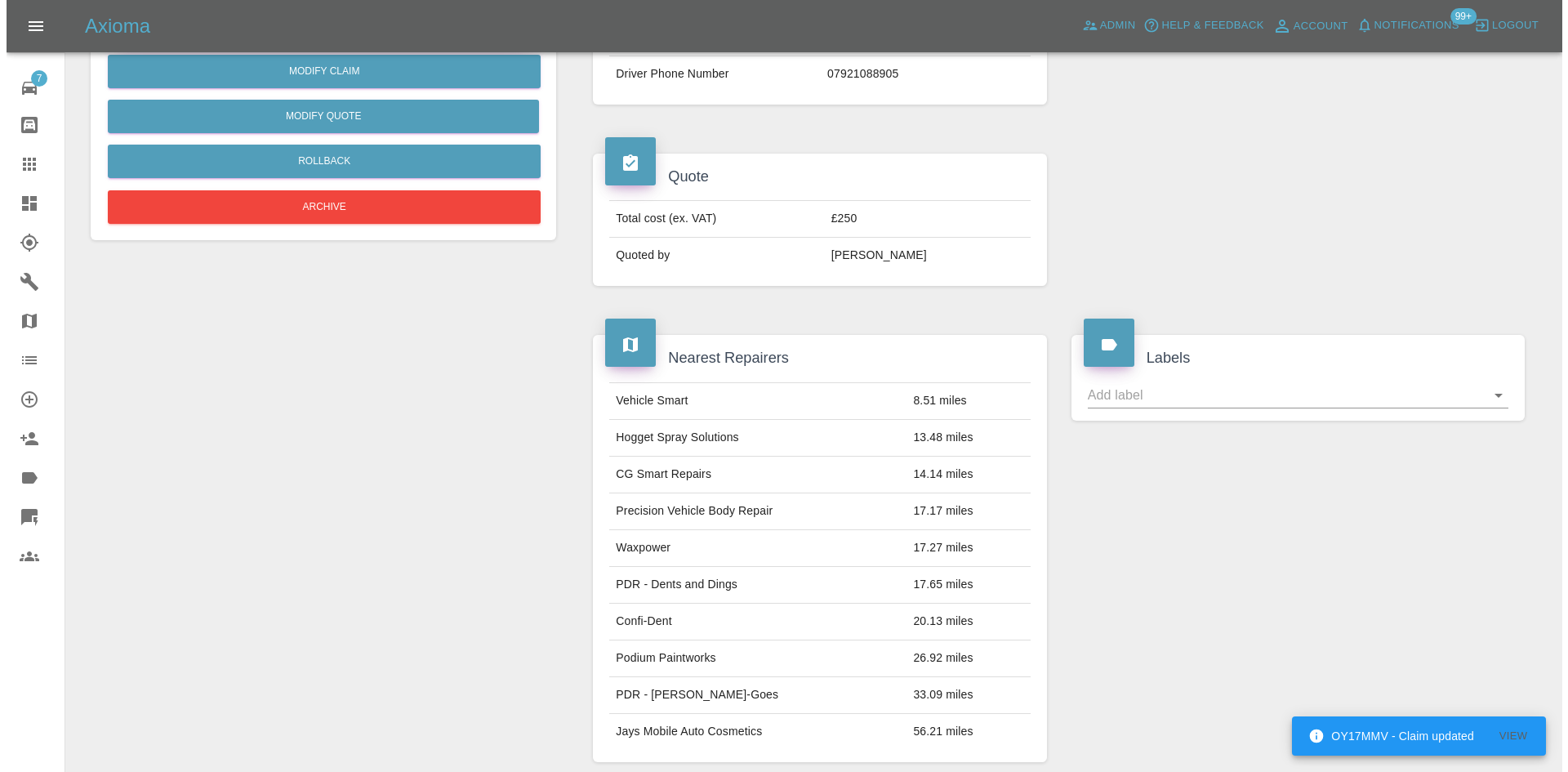
scroll to position [250, 0]
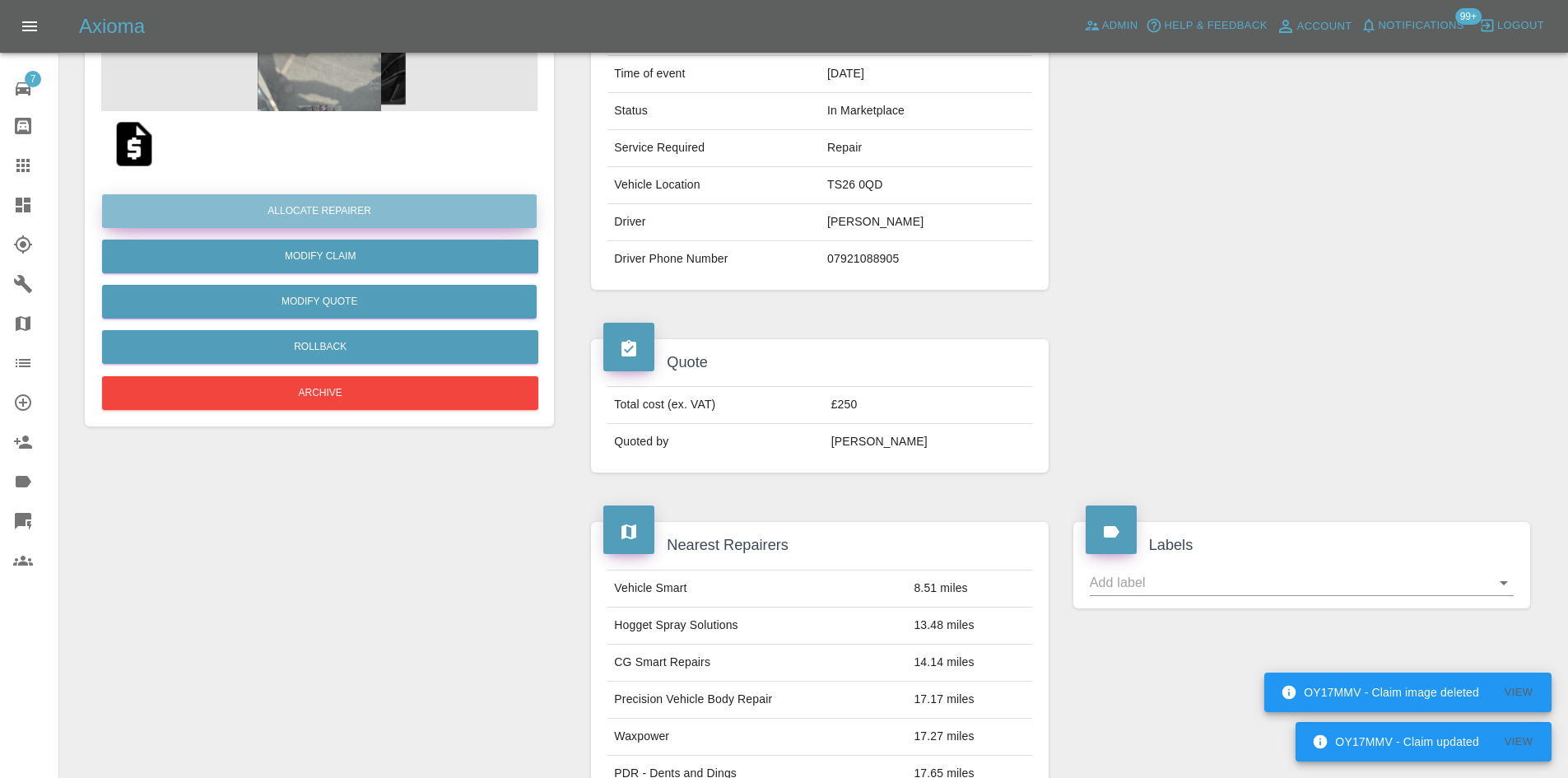
click at [401, 209] on button "Allocate Repairer" at bounding box center [319, 211] width 435 height 34
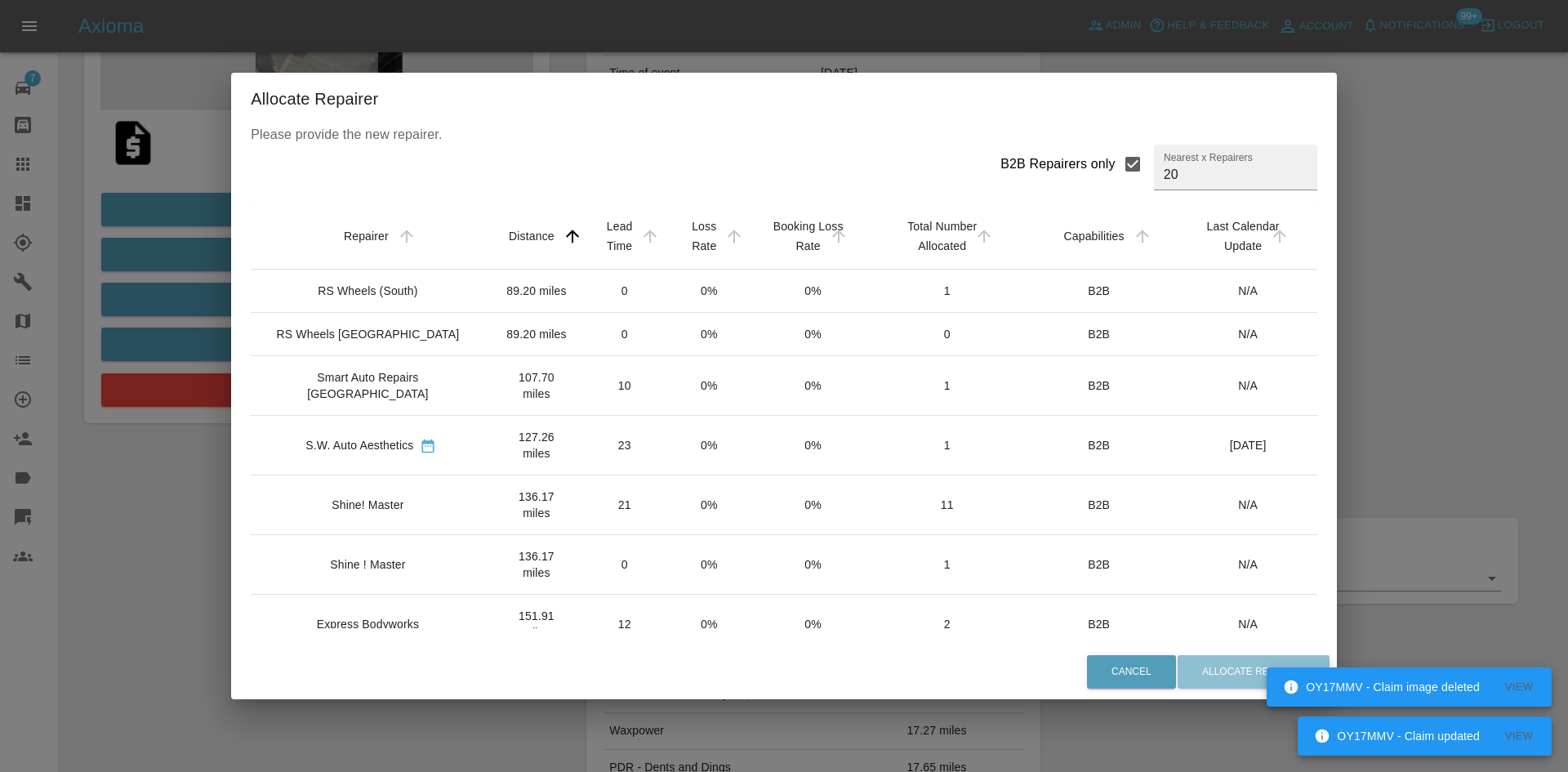
click at [1116, 173] on input "B2B Repairers only" at bounding box center [1133, 164] width 35 height 35
checkbox input "false"
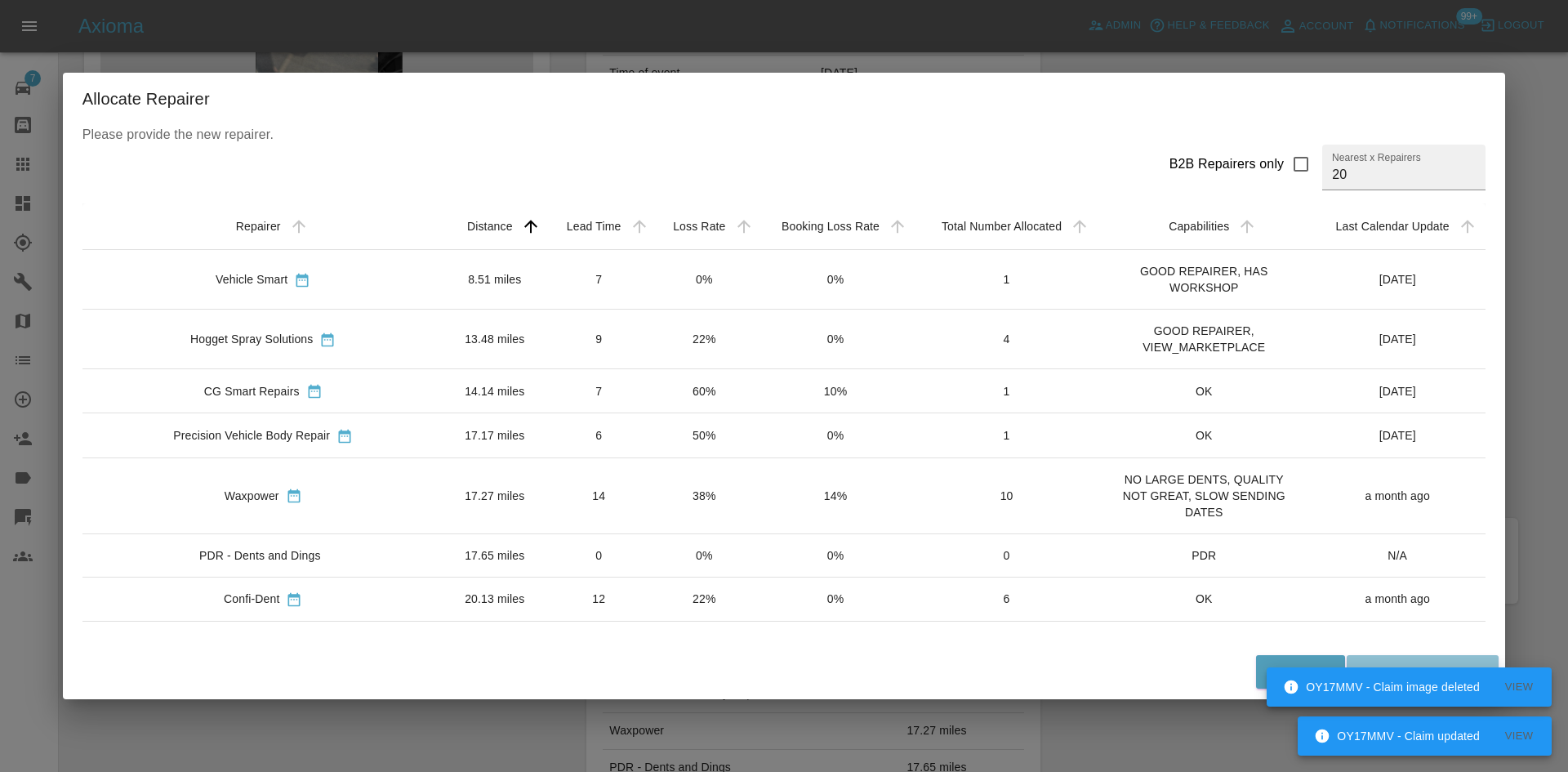
click at [273, 274] on div "Vehicle Smart" at bounding box center [251, 279] width 71 height 16
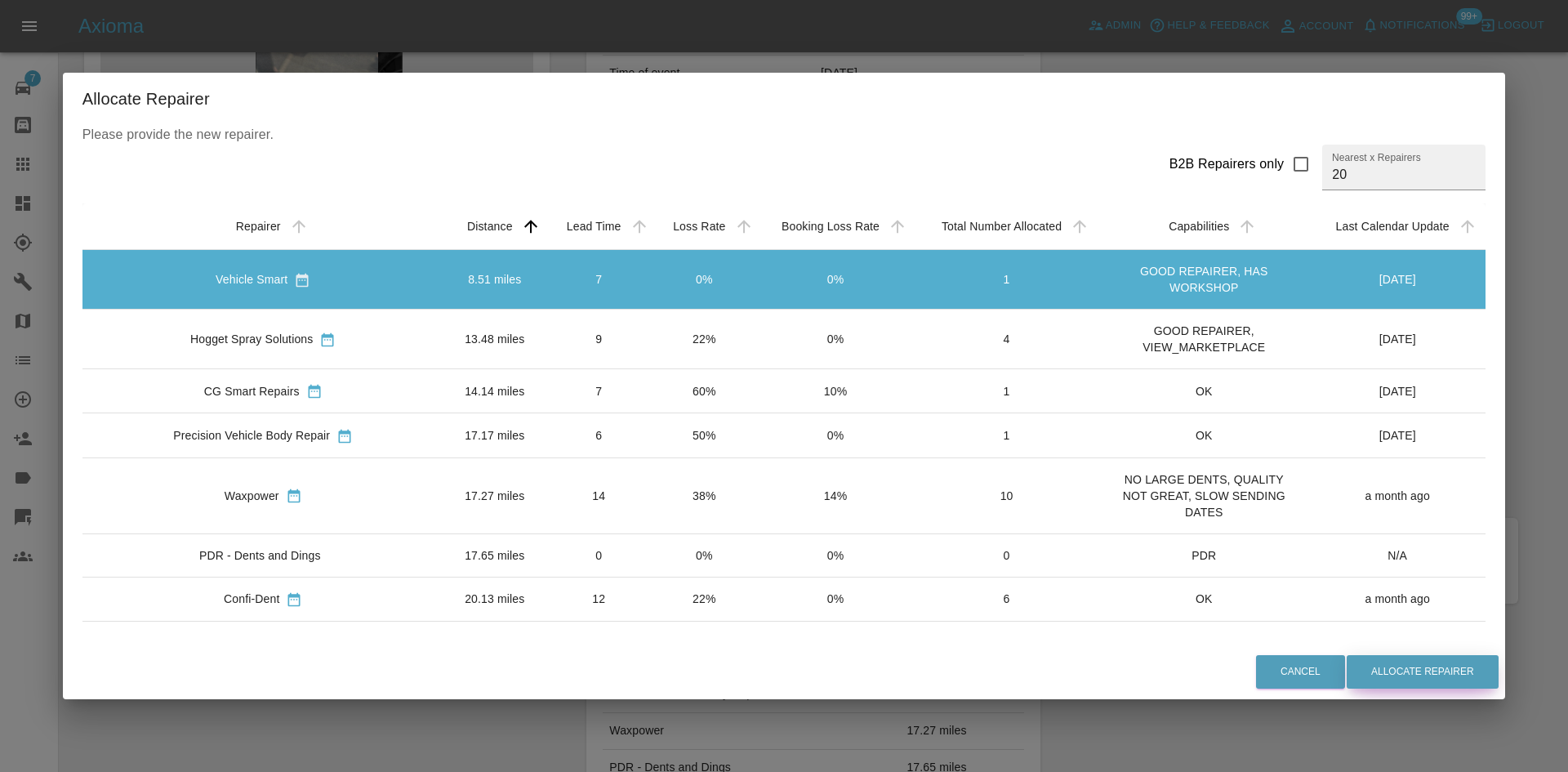
click at [1398, 679] on button "Allocate Repairer" at bounding box center [1422, 672] width 152 height 34
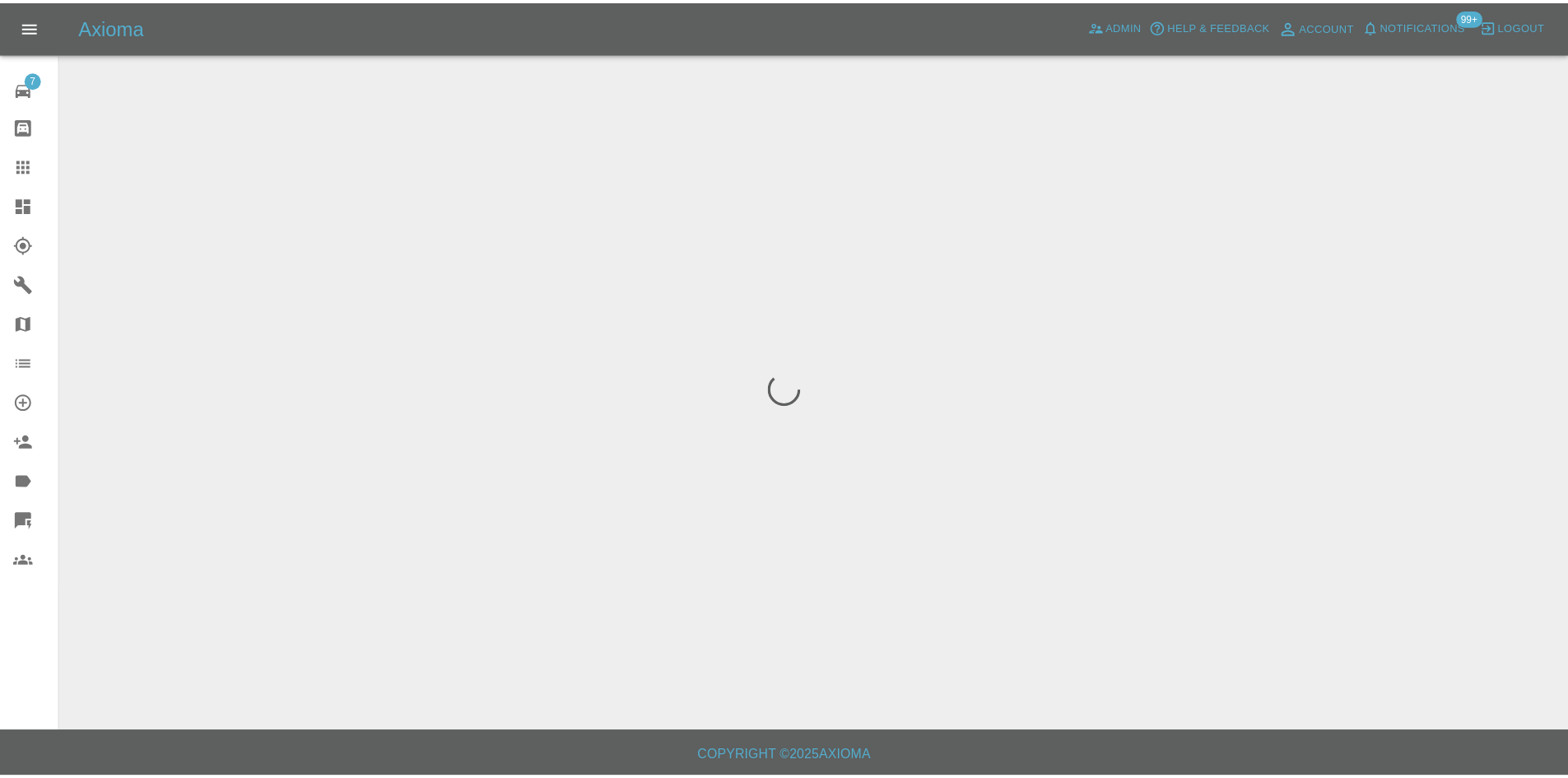
scroll to position [0, 0]
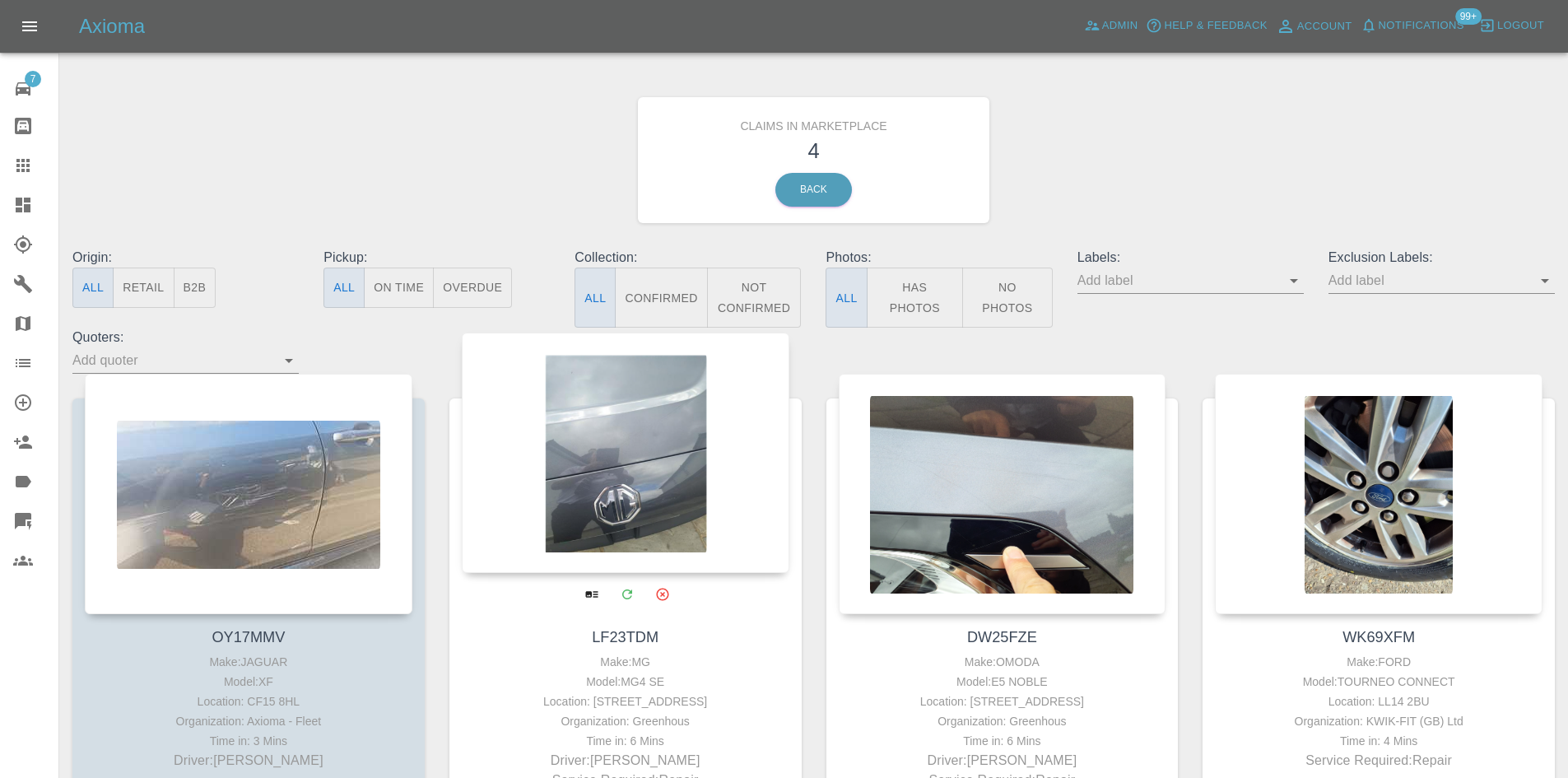
click at [637, 480] on div at bounding box center [626, 453] width 328 height 240
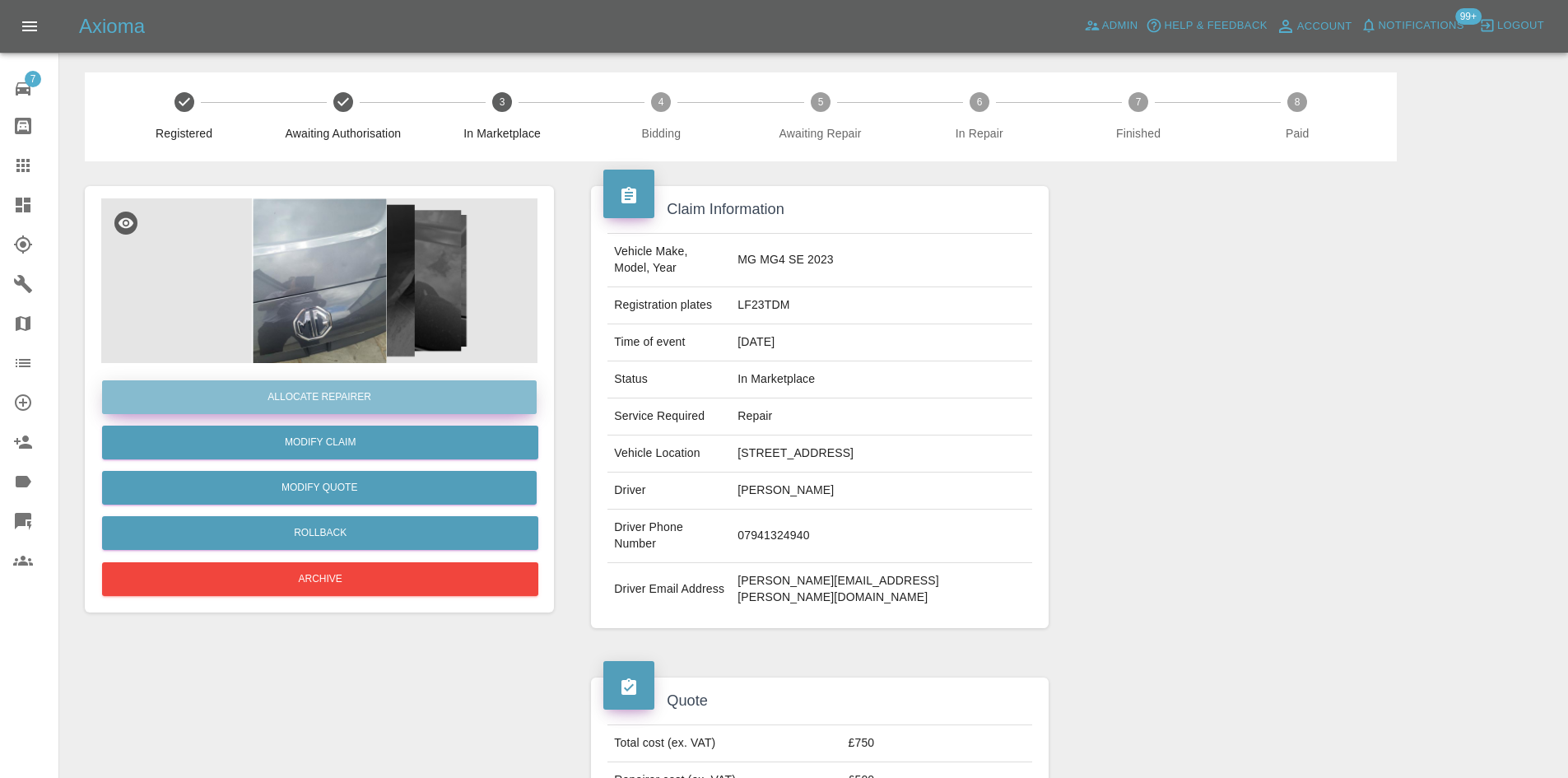
click at [412, 408] on button "Allocate Repairer" at bounding box center [319, 397] width 435 height 34
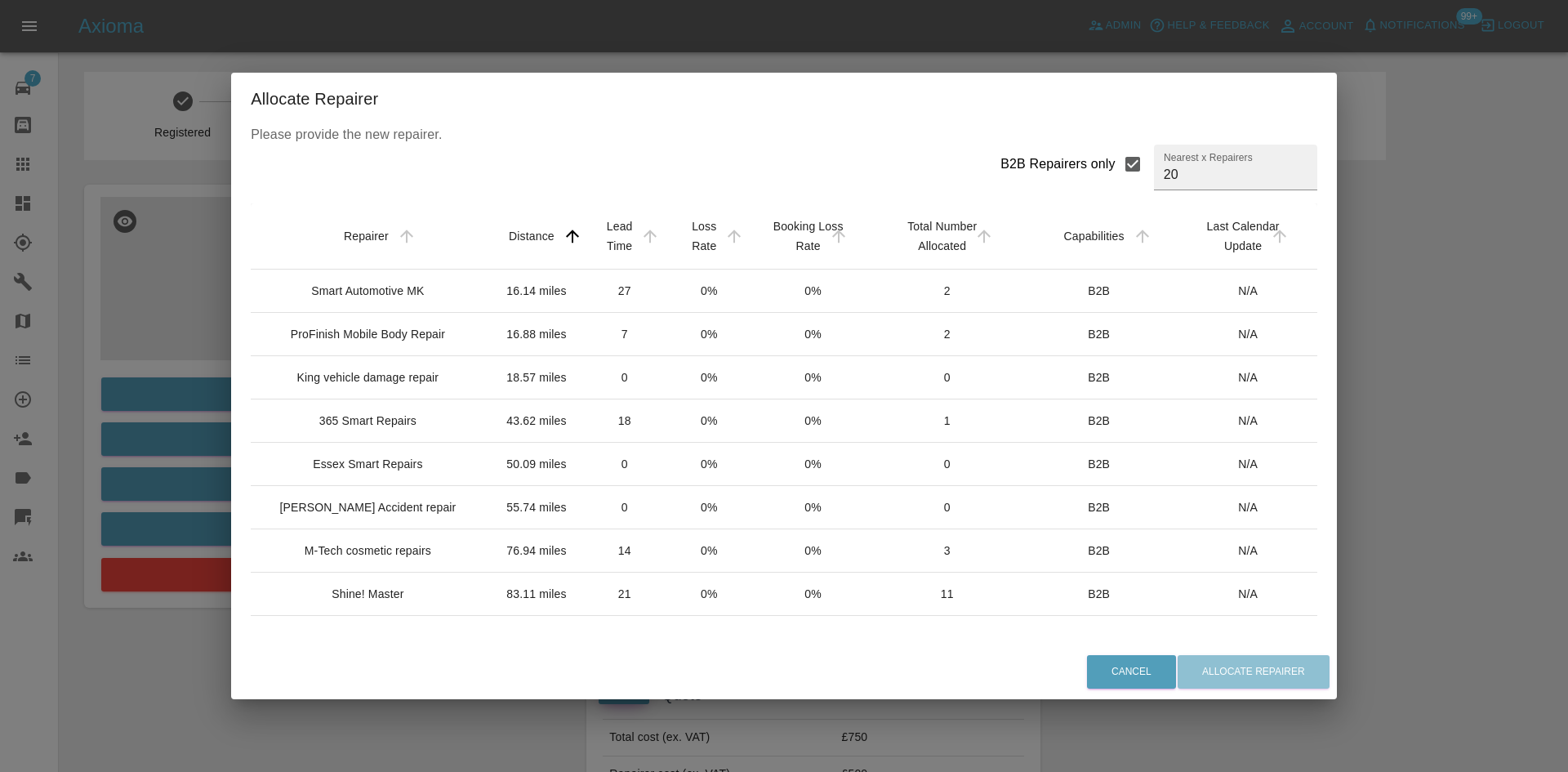
click at [379, 342] on div "ProFinish Mobile Body Repair" at bounding box center [368, 333] width 155 height 16
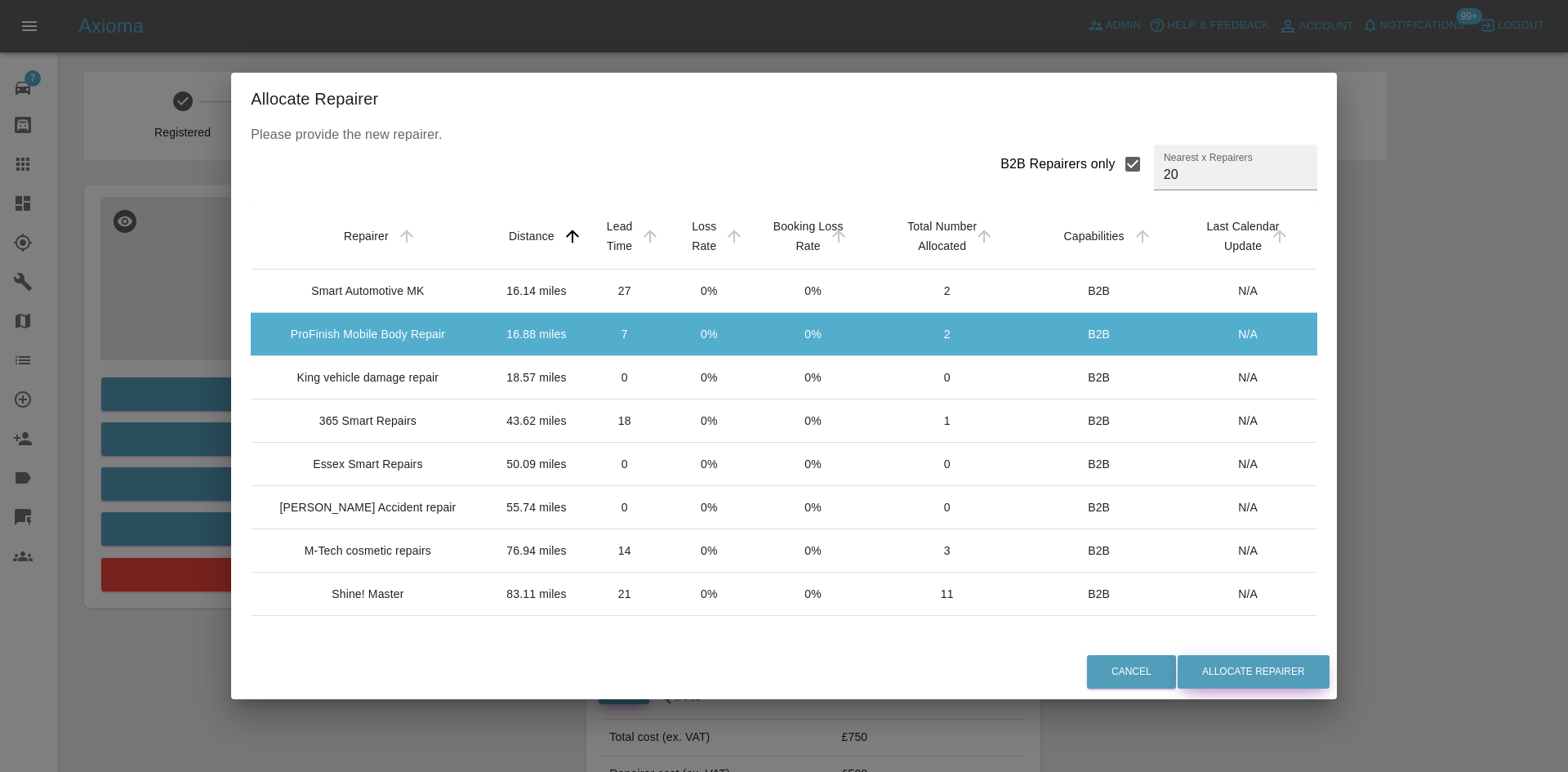
click at [1259, 682] on button "Allocate Repairer" at bounding box center [1253, 672] width 152 height 34
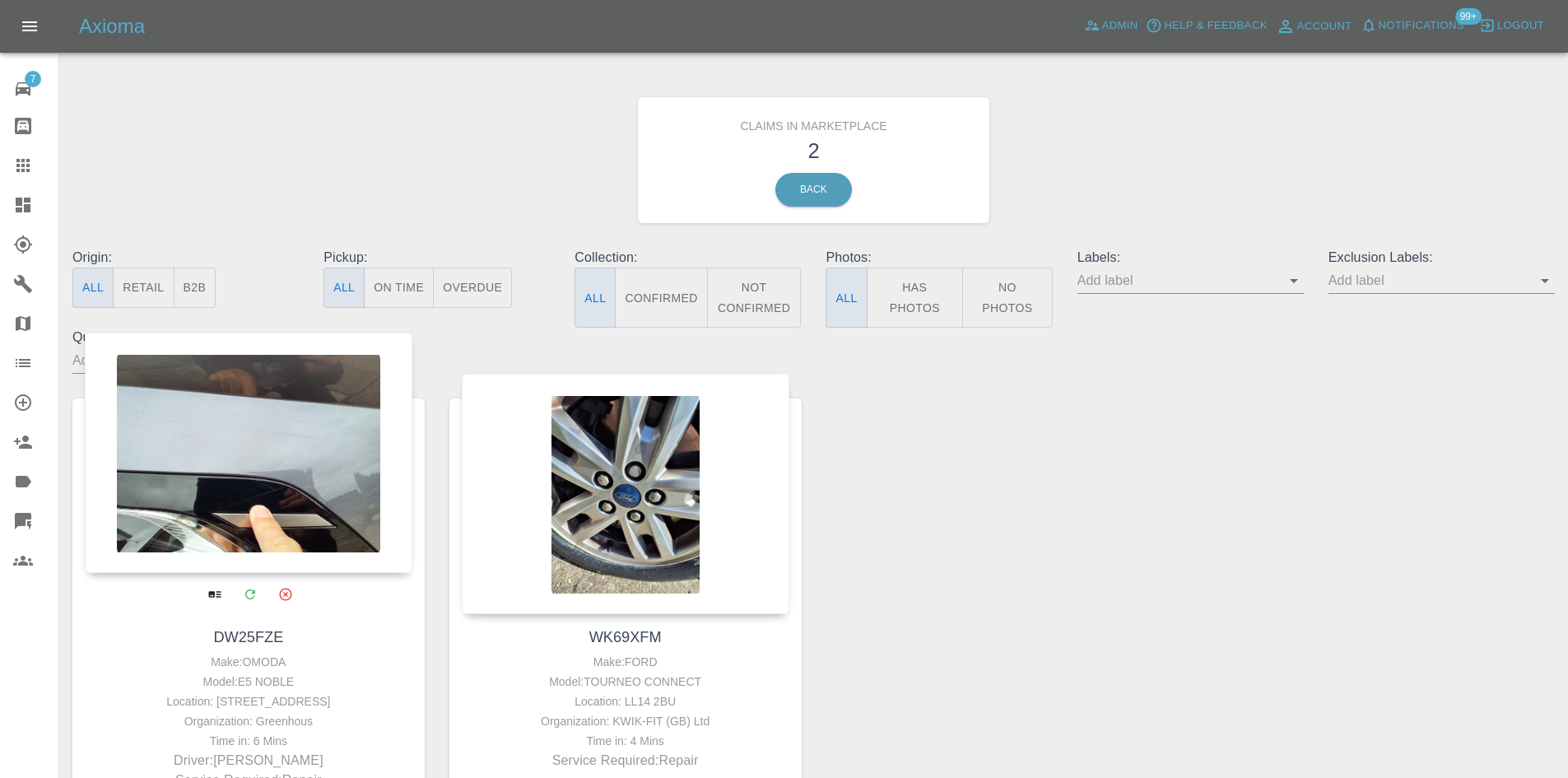
click at [242, 428] on div at bounding box center [249, 453] width 328 height 240
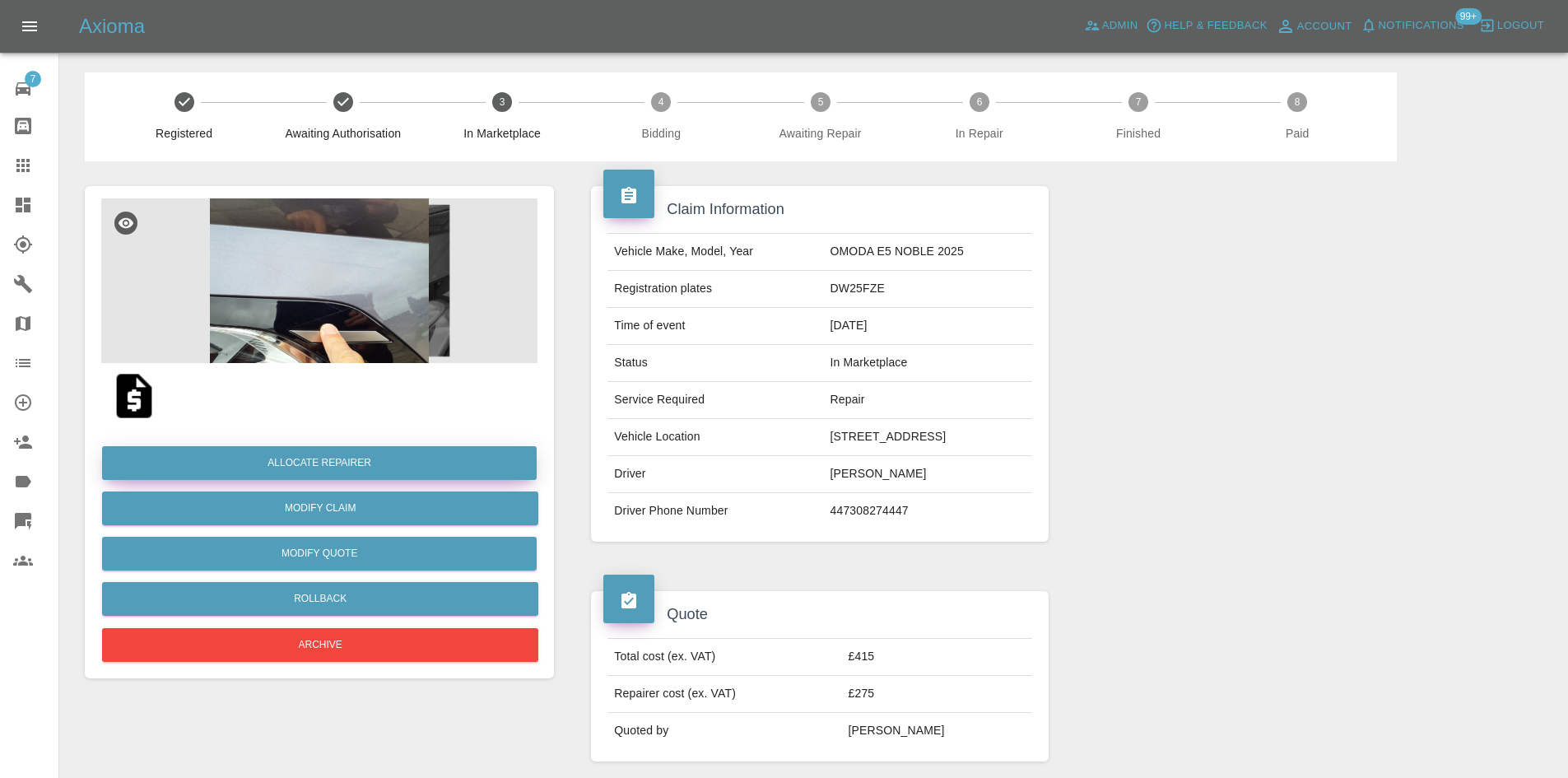
click at [461, 472] on button "Allocate Repairer" at bounding box center [319, 463] width 435 height 34
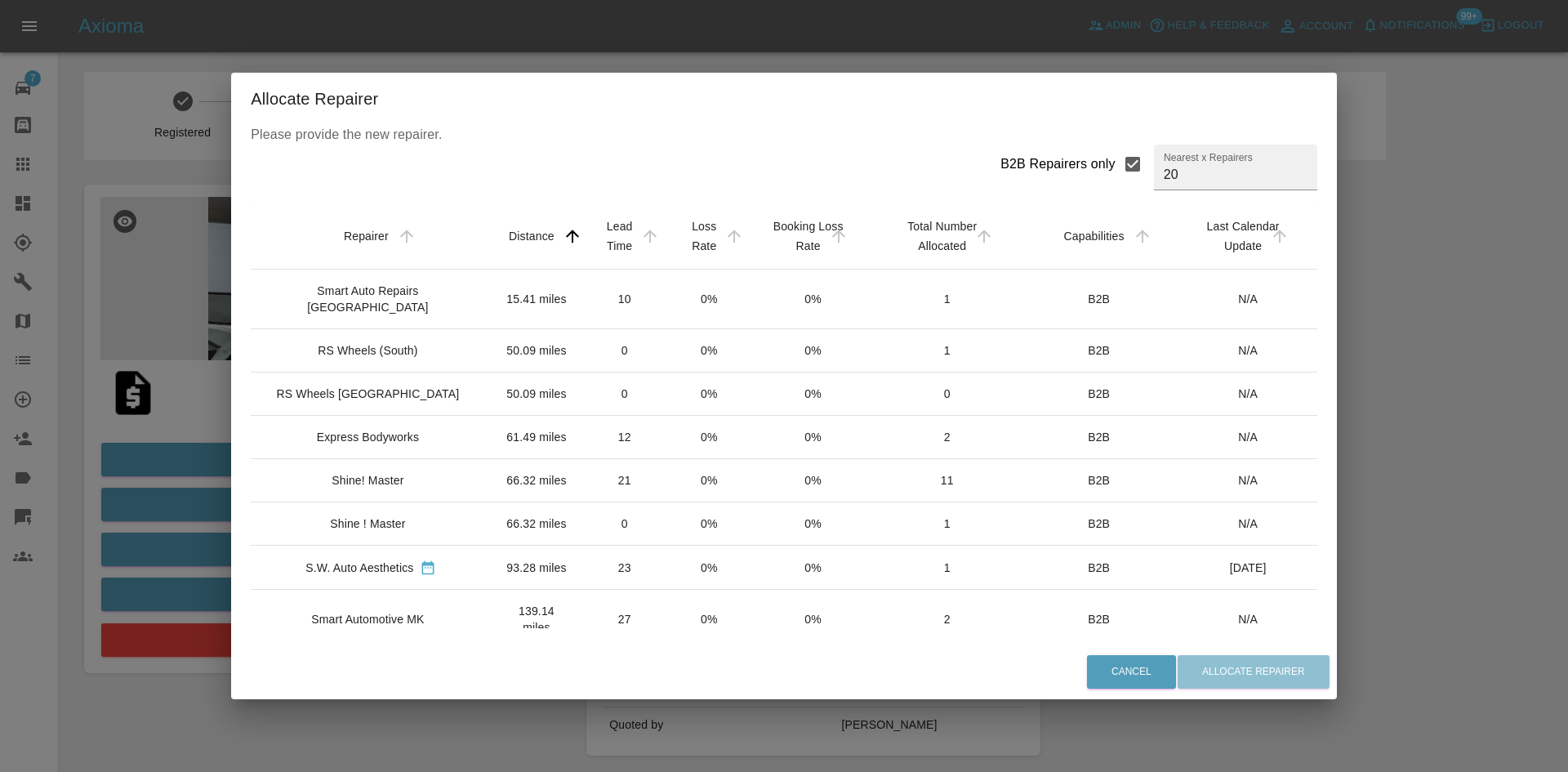
click at [427, 308] on div "Smart Auto Repairs Cheshire" at bounding box center [367, 299] width 207 height 33
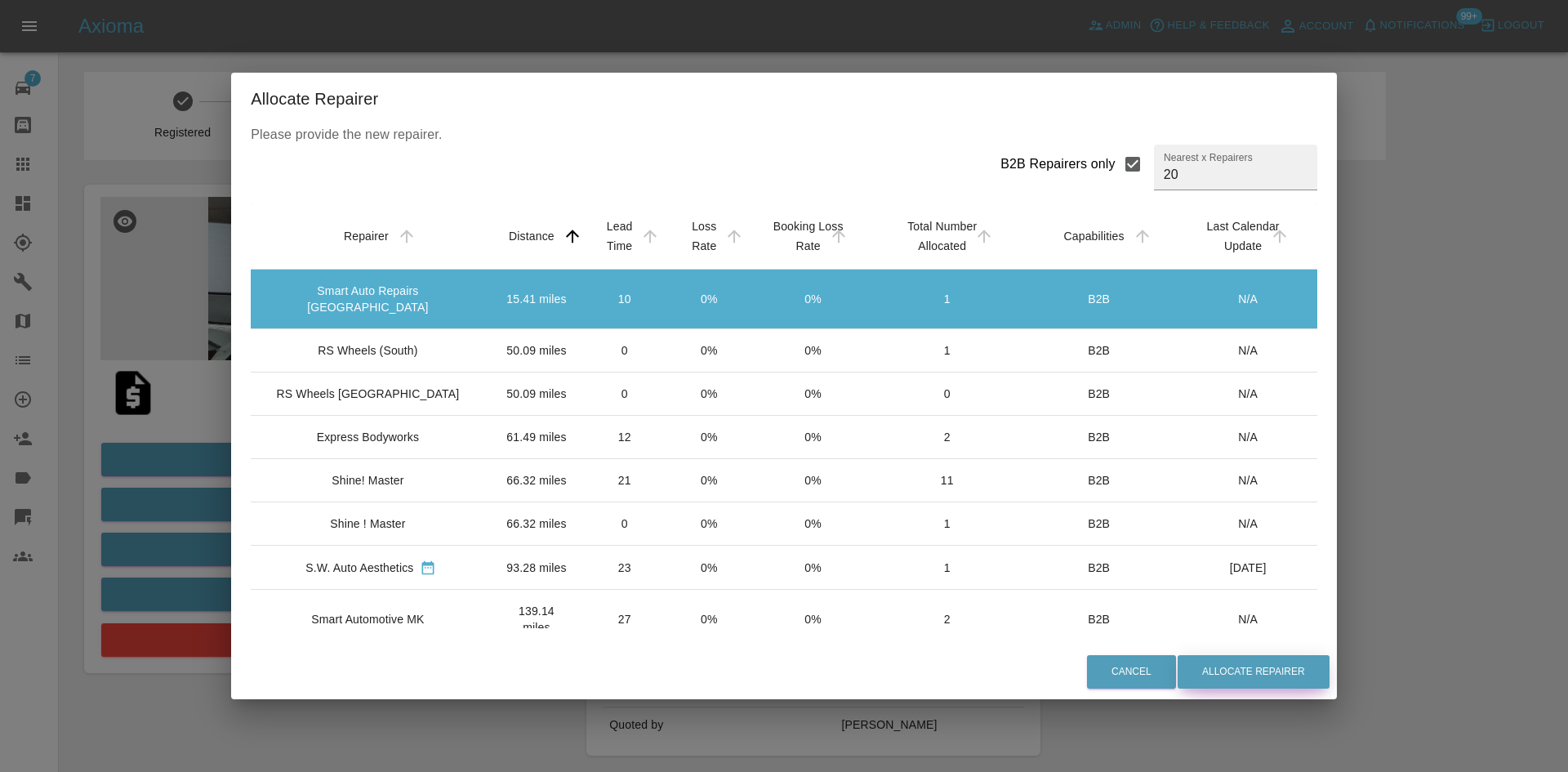
click at [1240, 668] on button "Allocate Repairer" at bounding box center [1253, 672] width 152 height 34
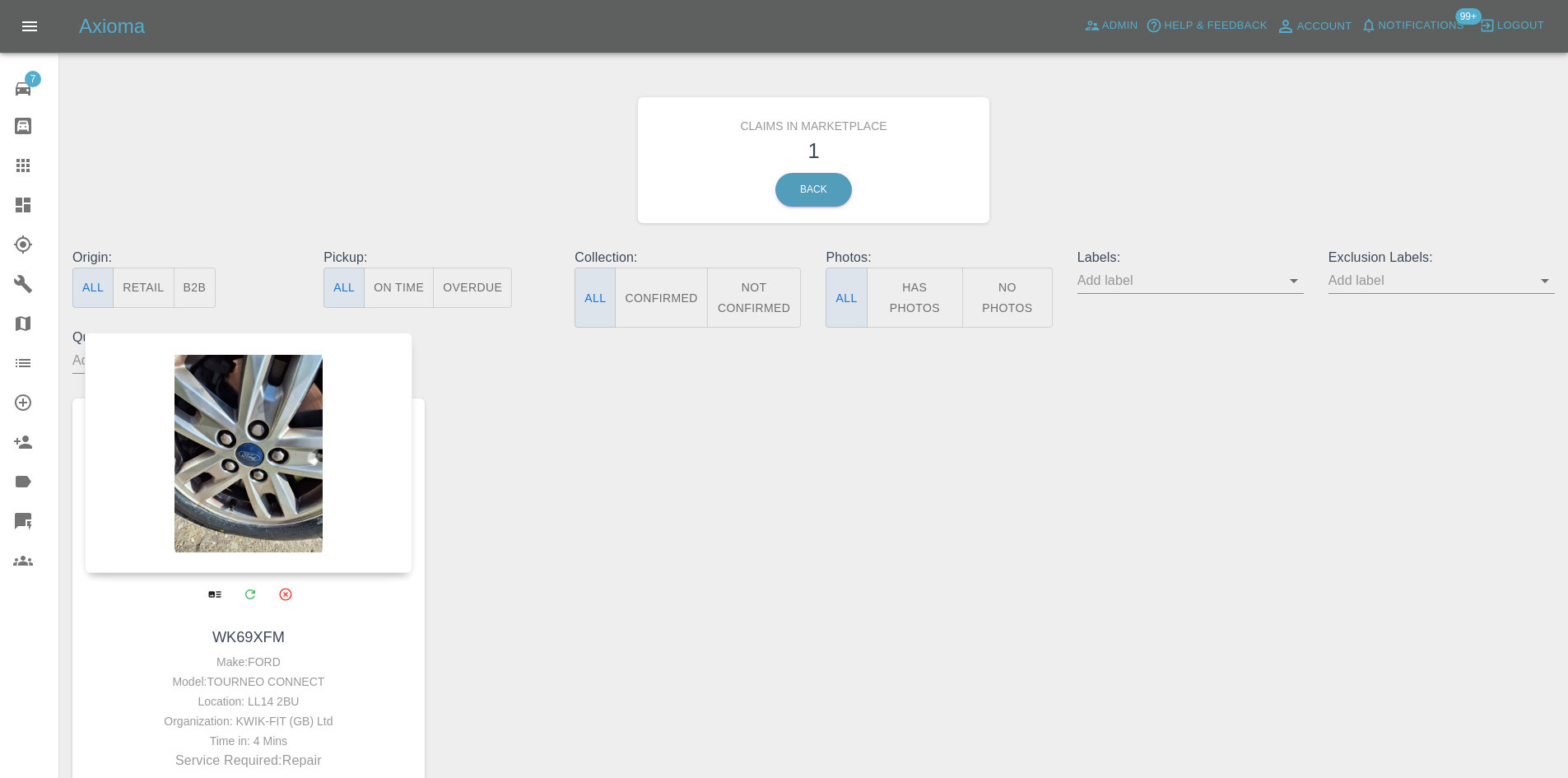
click at [168, 404] on div at bounding box center [249, 453] width 328 height 240
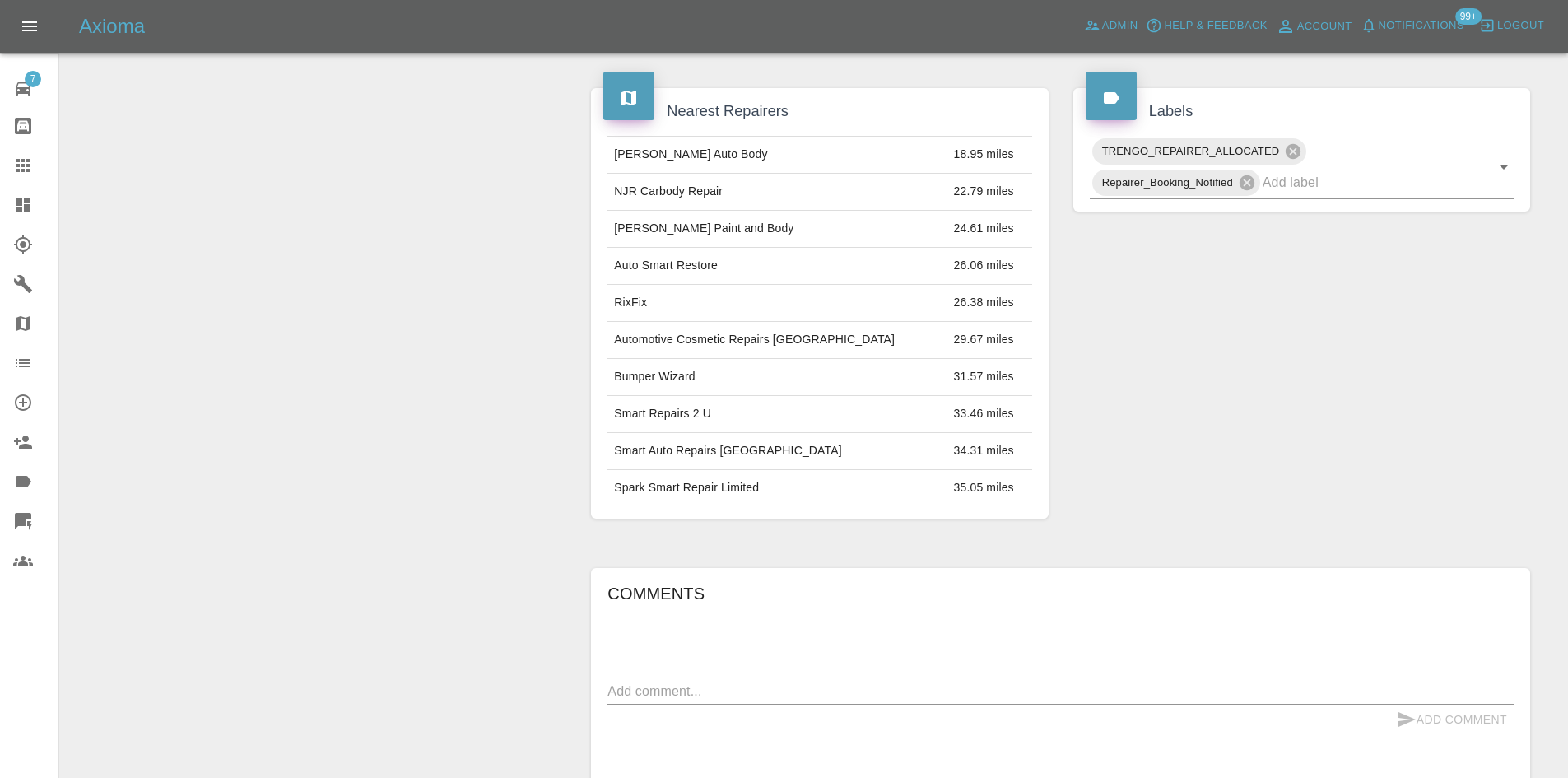
scroll to position [576, 0]
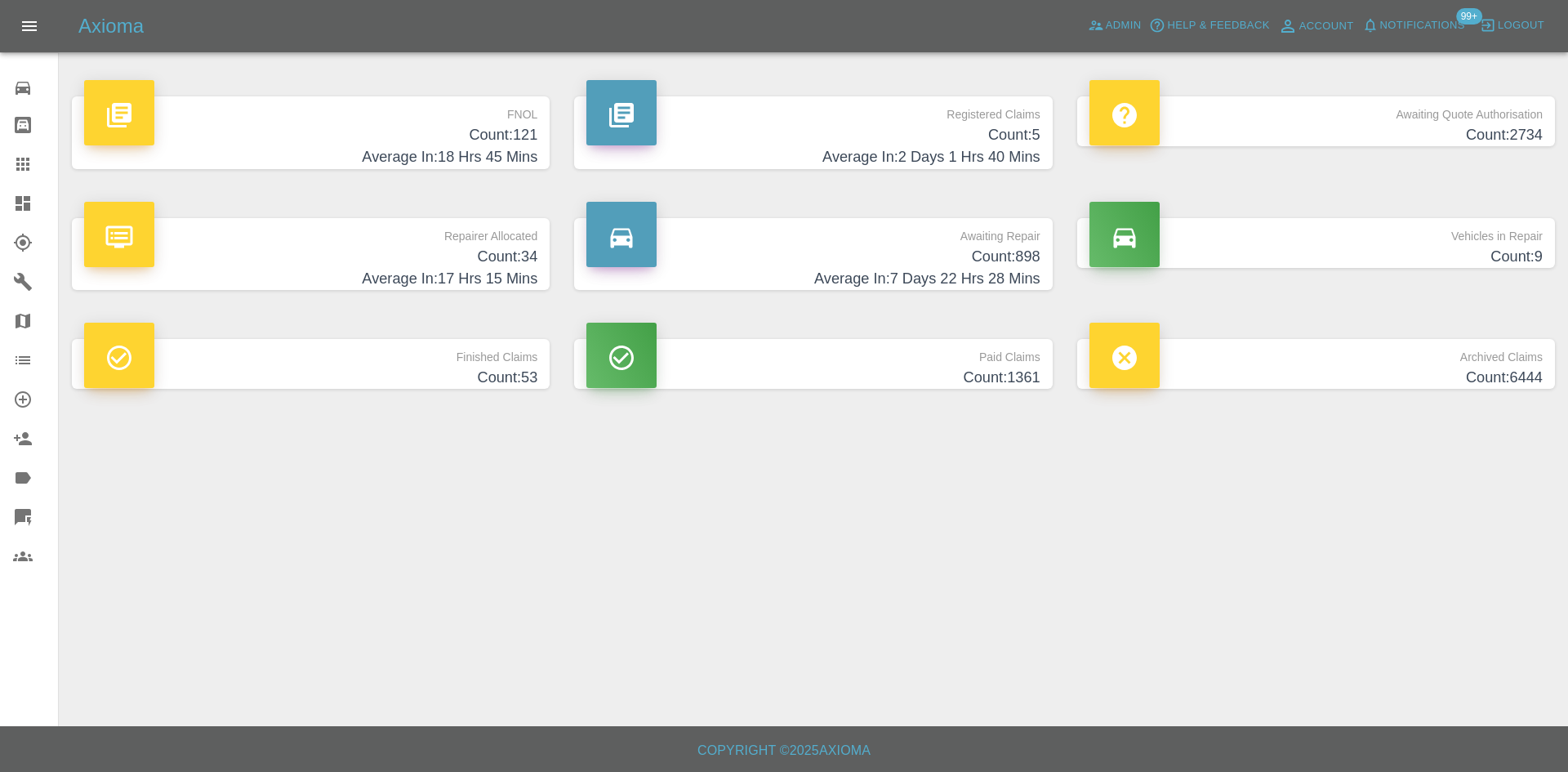
click at [1396, 30] on span "Notifications" at bounding box center [1422, 25] width 85 height 19
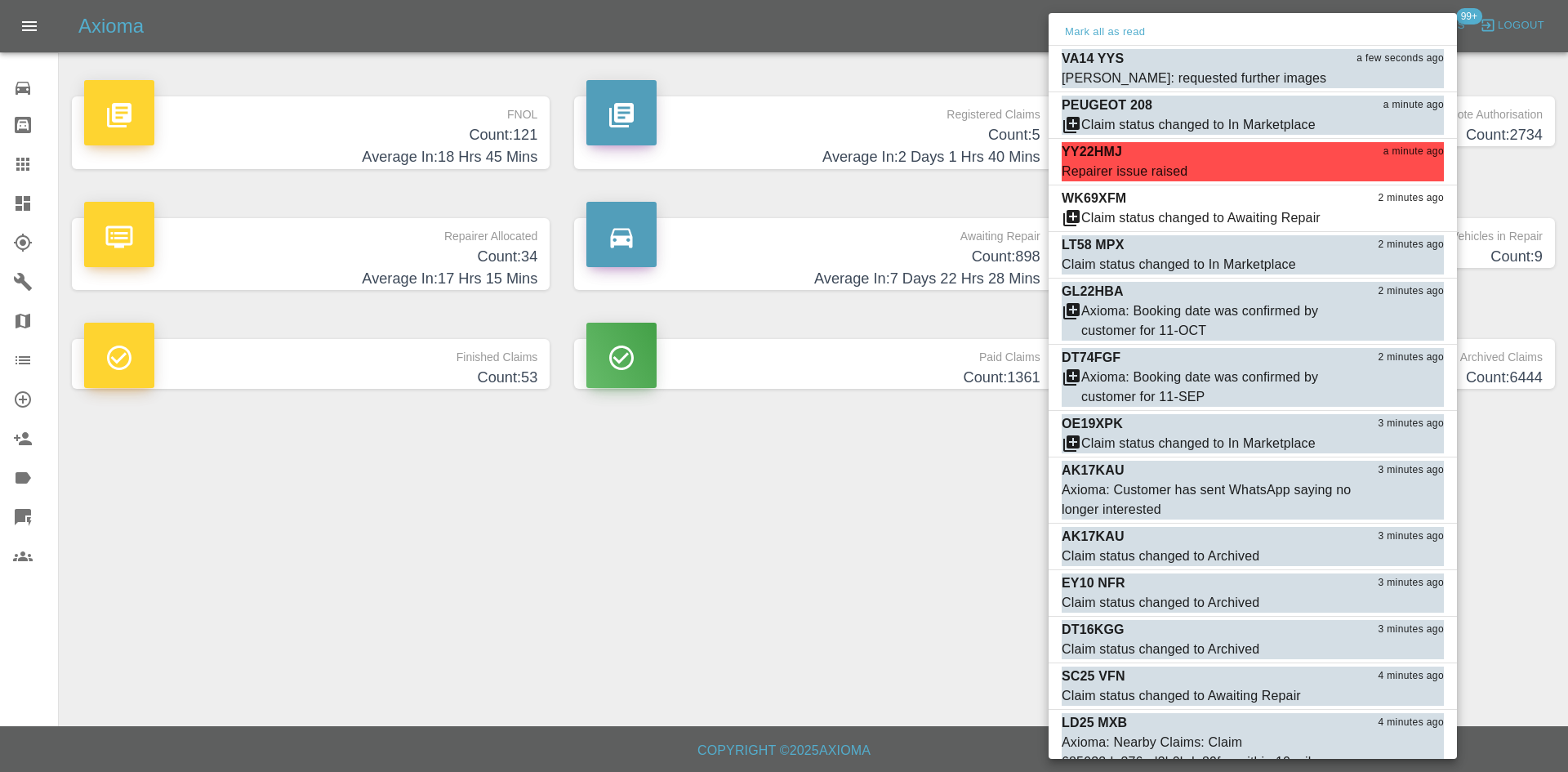
click at [806, 506] on div at bounding box center [784, 386] width 1568 height 772
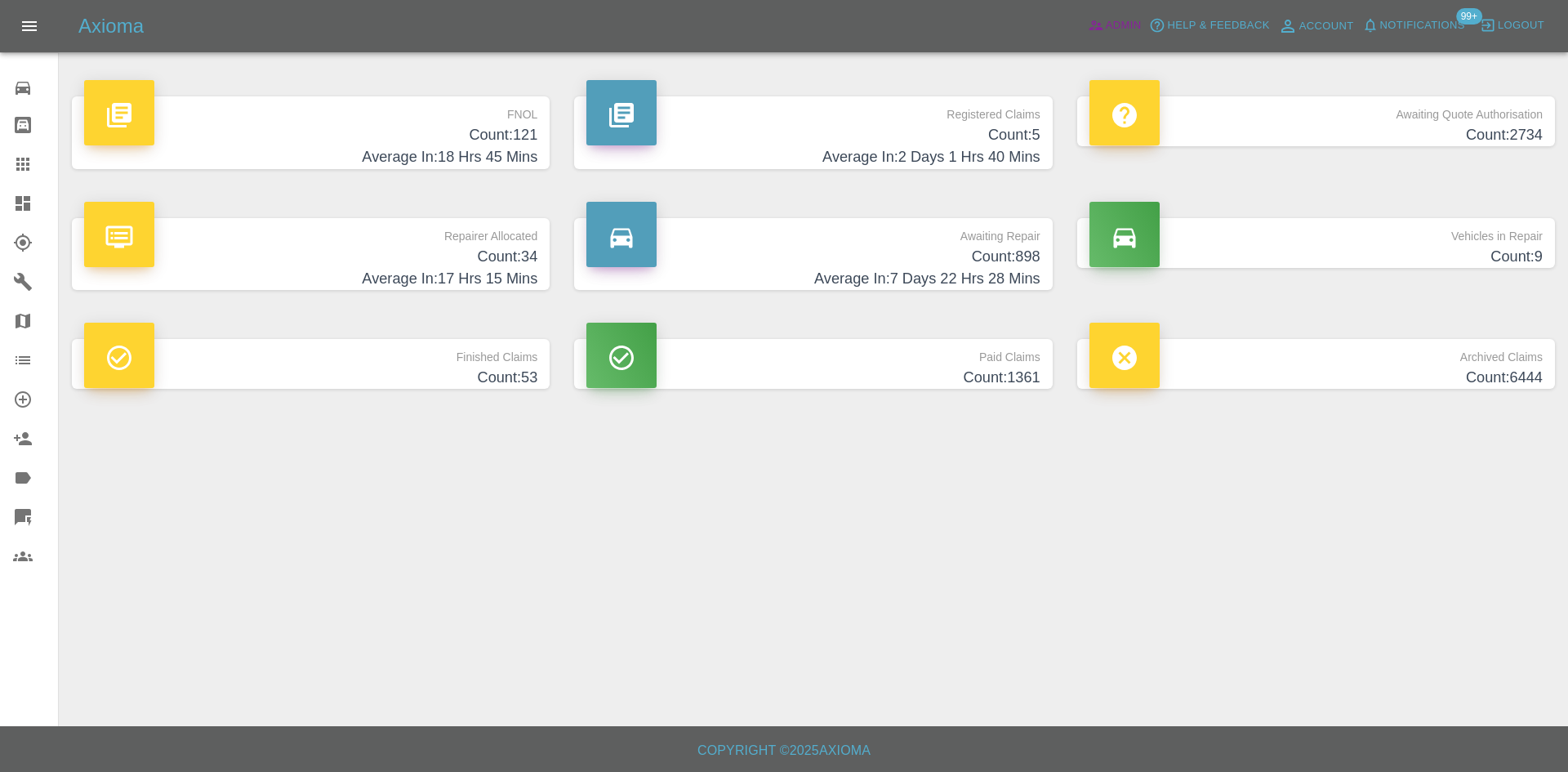
click at [1115, 30] on span "Admin" at bounding box center [1124, 25] width 36 height 19
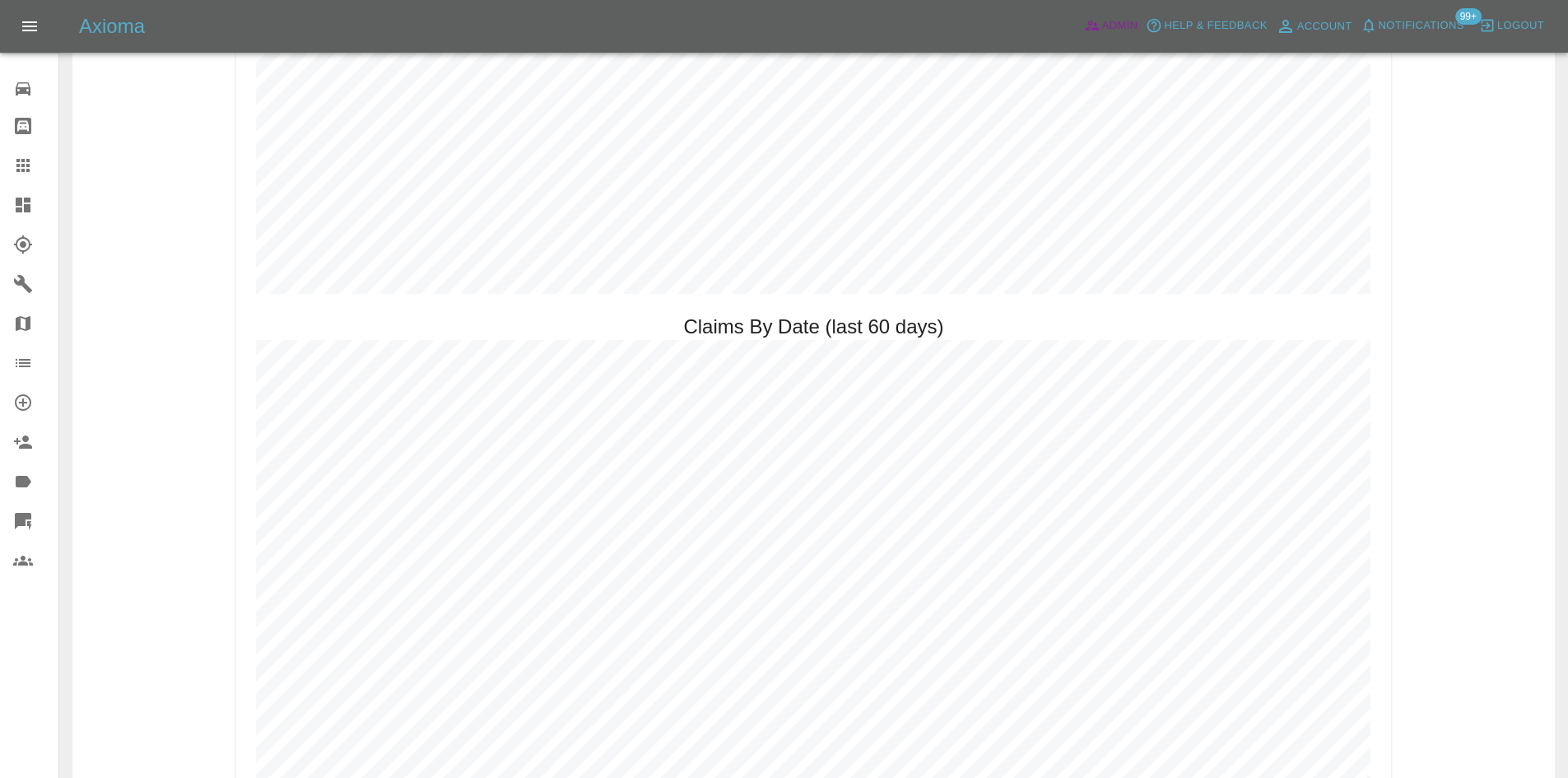
scroll to position [1894, 0]
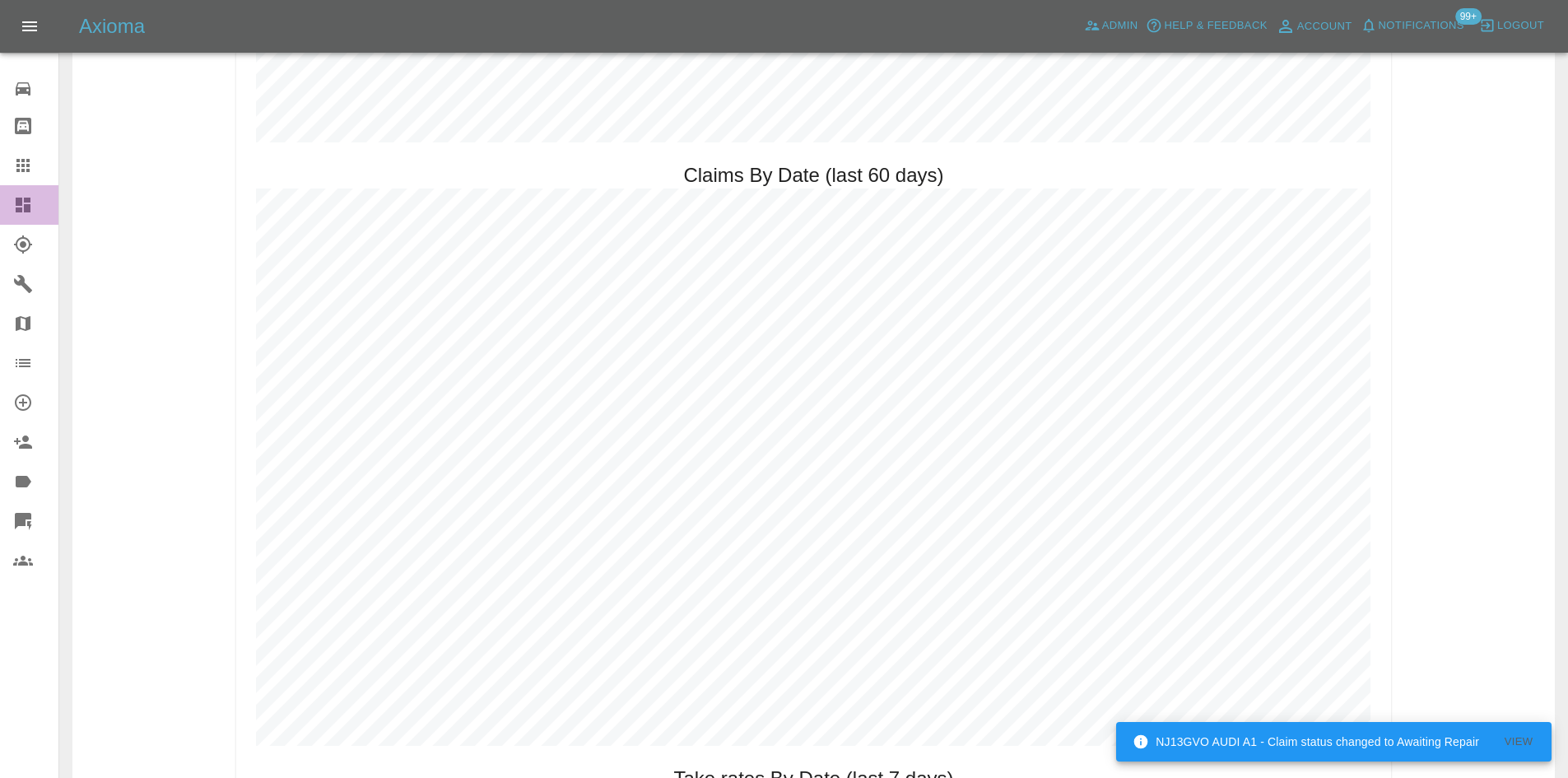
click at [2, 189] on link "Dashboard" at bounding box center [29, 205] width 58 height 40
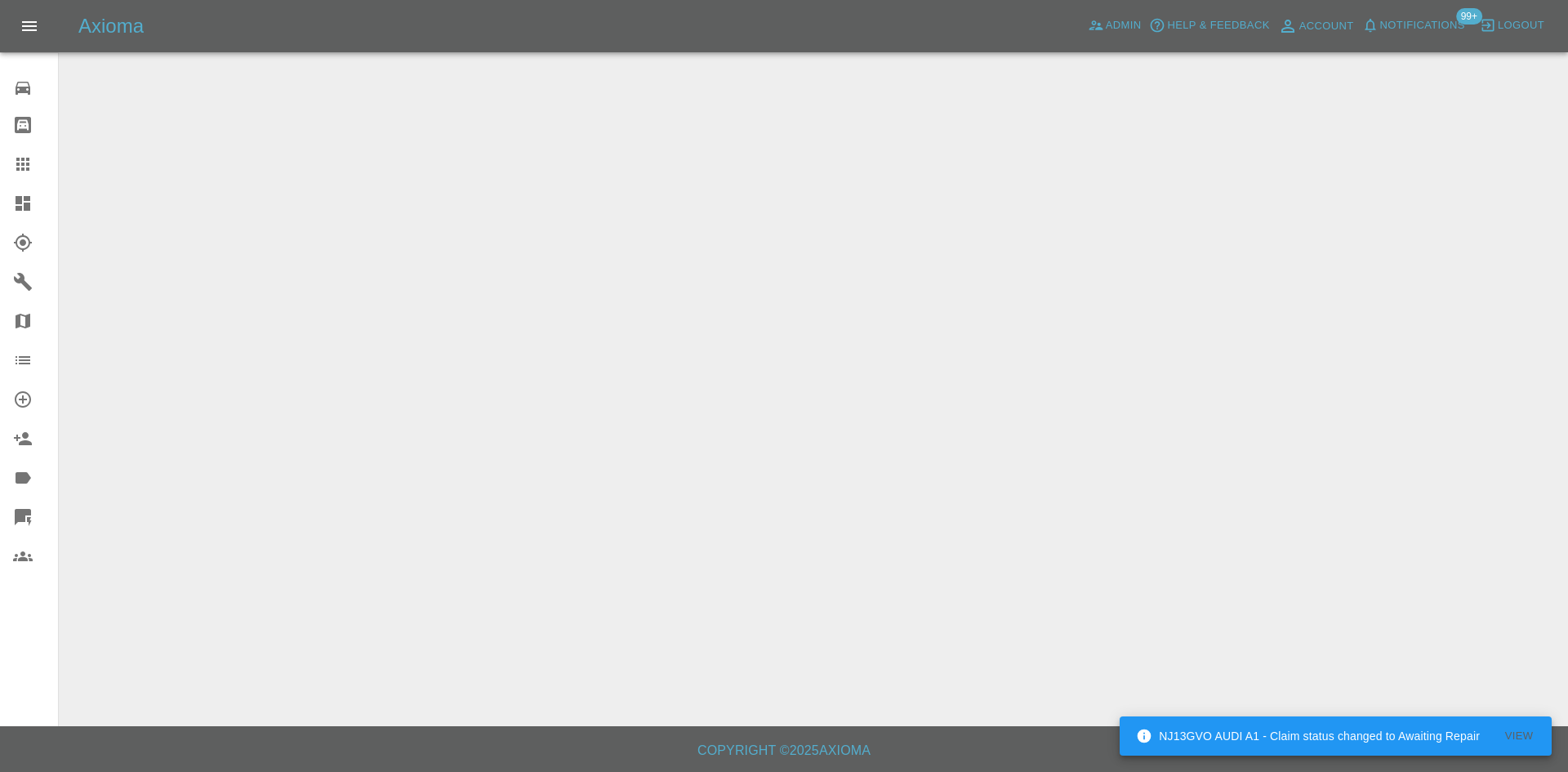
click at [8, 174] on link "Claims" at bounding box center [29, 165] width 58 height 40
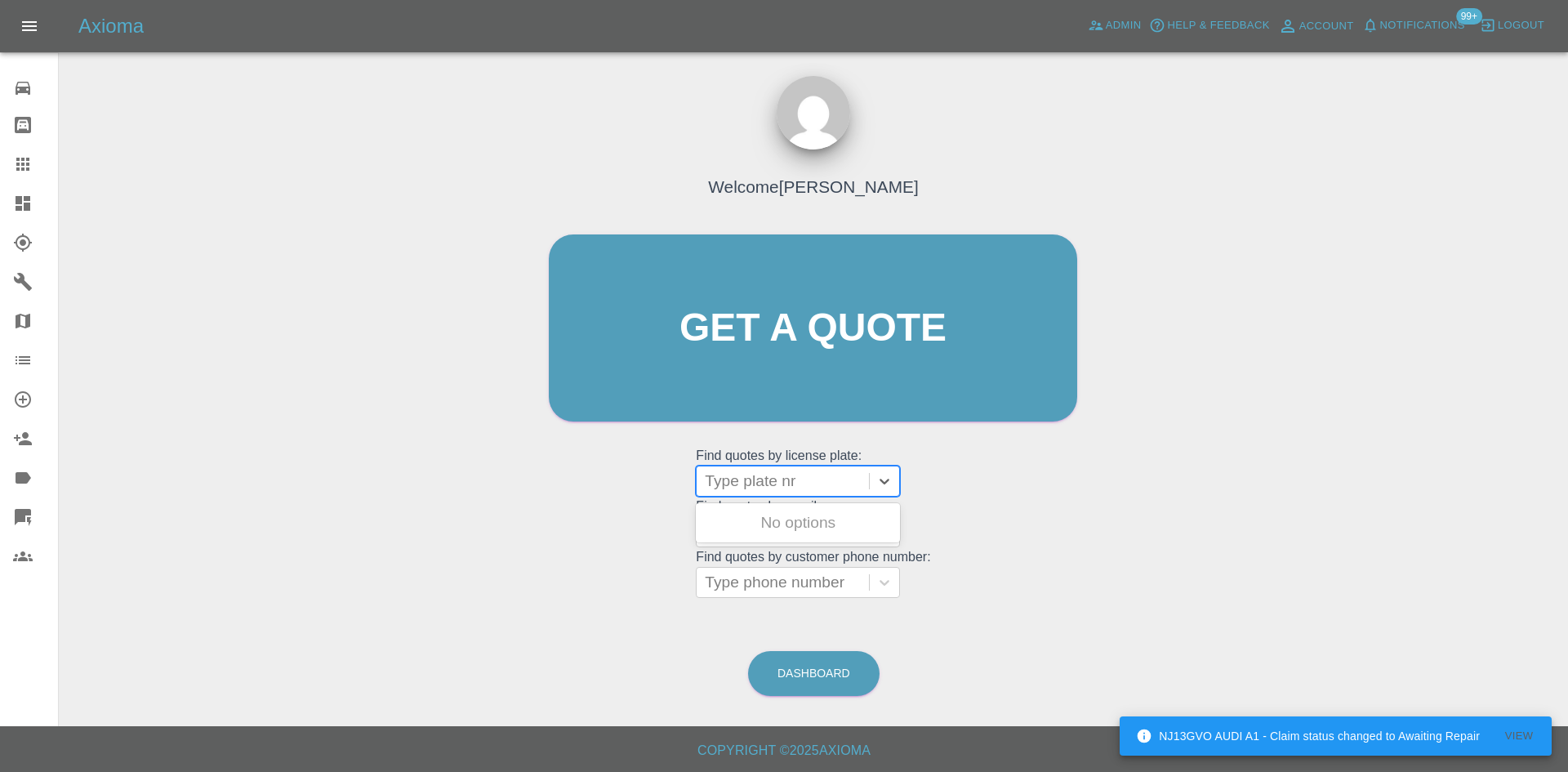
click at [778, 467] on div "Type plate nr" at bounding box center [783, 481] width 173 height 30
paste input "LC25VNP"
type input "LC25VNP"
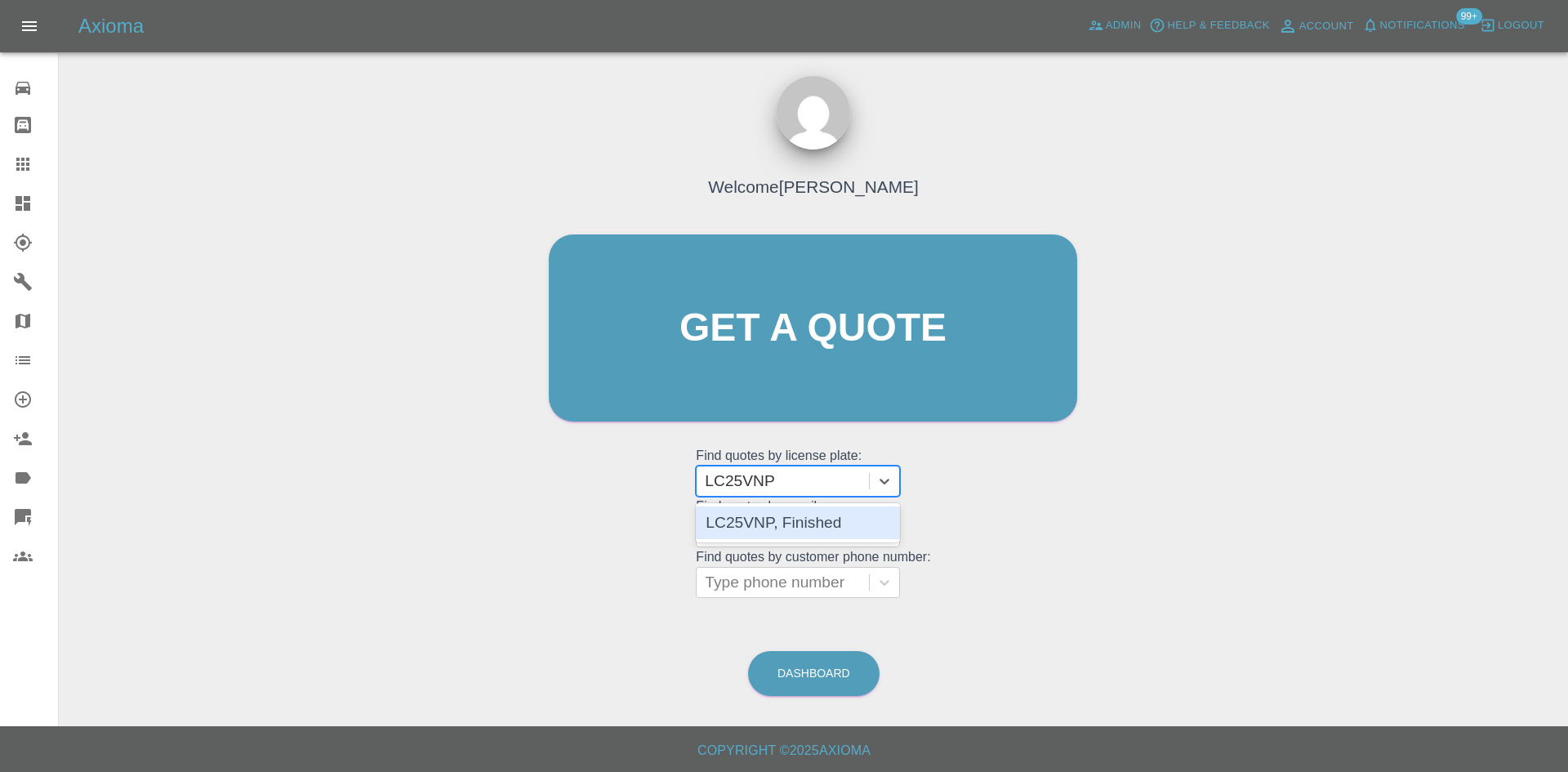
click at [800, 518] on div "LC25VNP, Finished" at bounding box center [797, 522] width 204 height 33
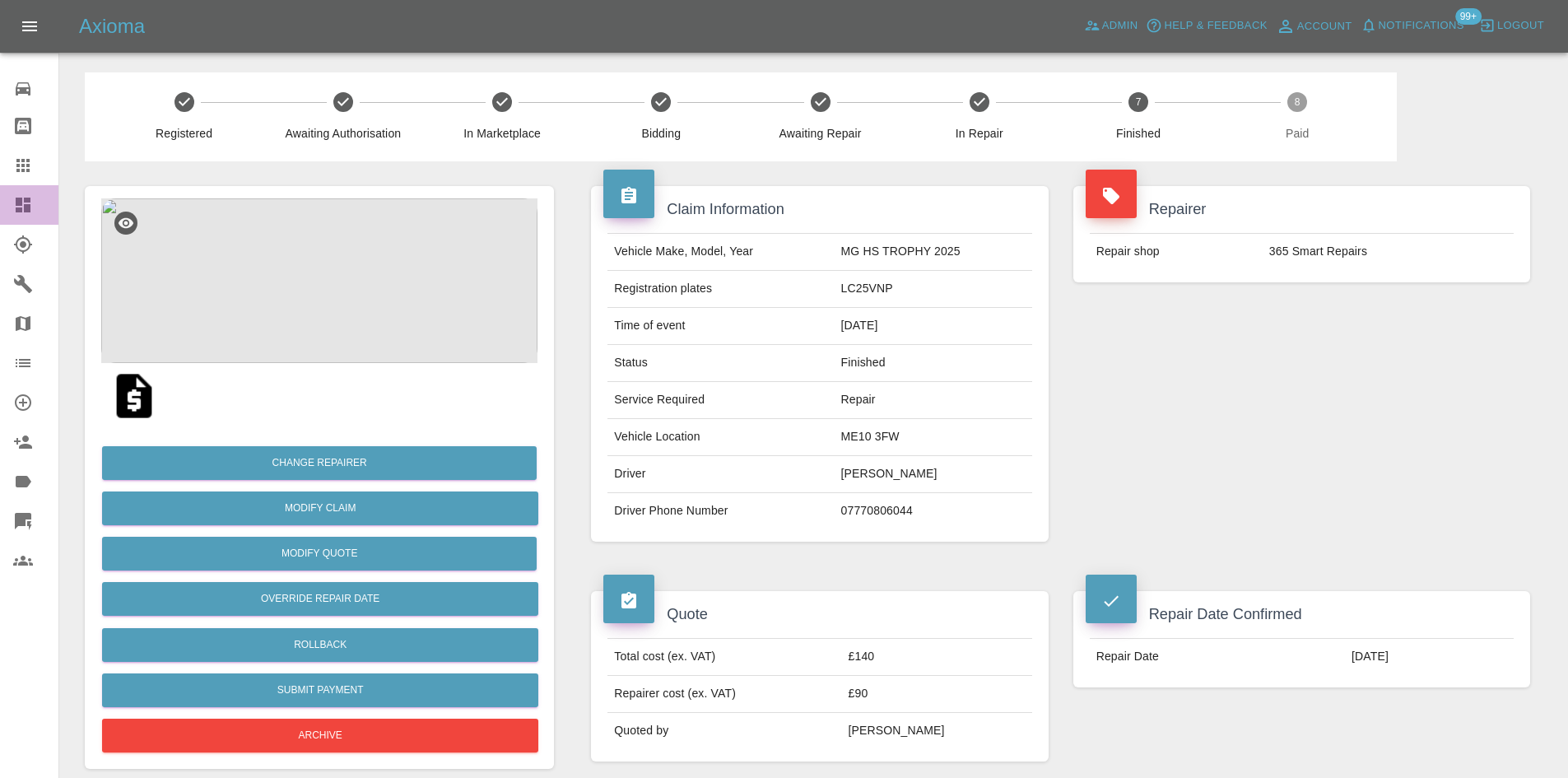
click at [21, 212] on icon at bounding box center [23, 205] width 15 height 15
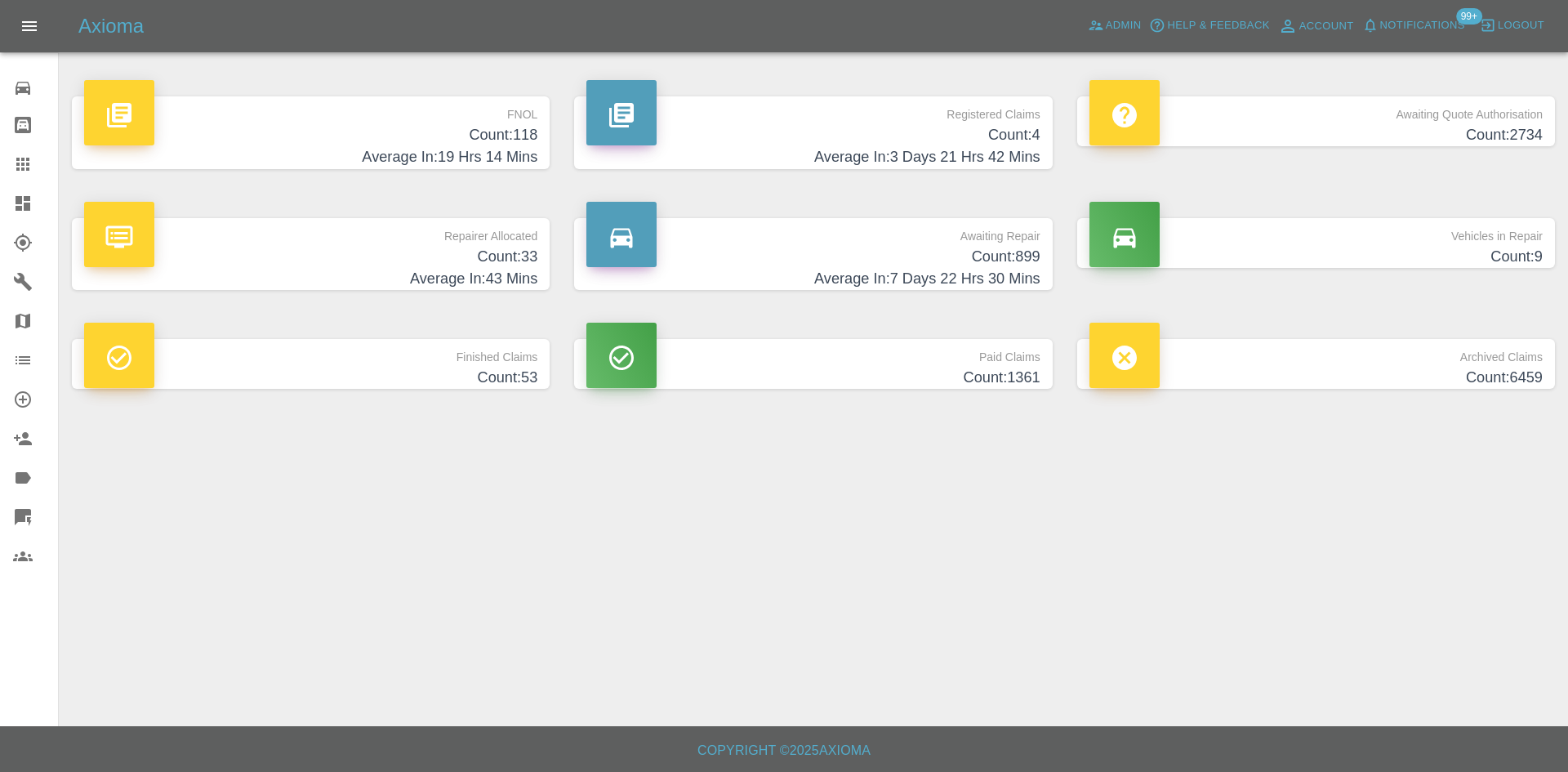
click at [173, 285] on h4 "Average In: 43 Mins" at bounding box center [310, 279] width 453 height 22
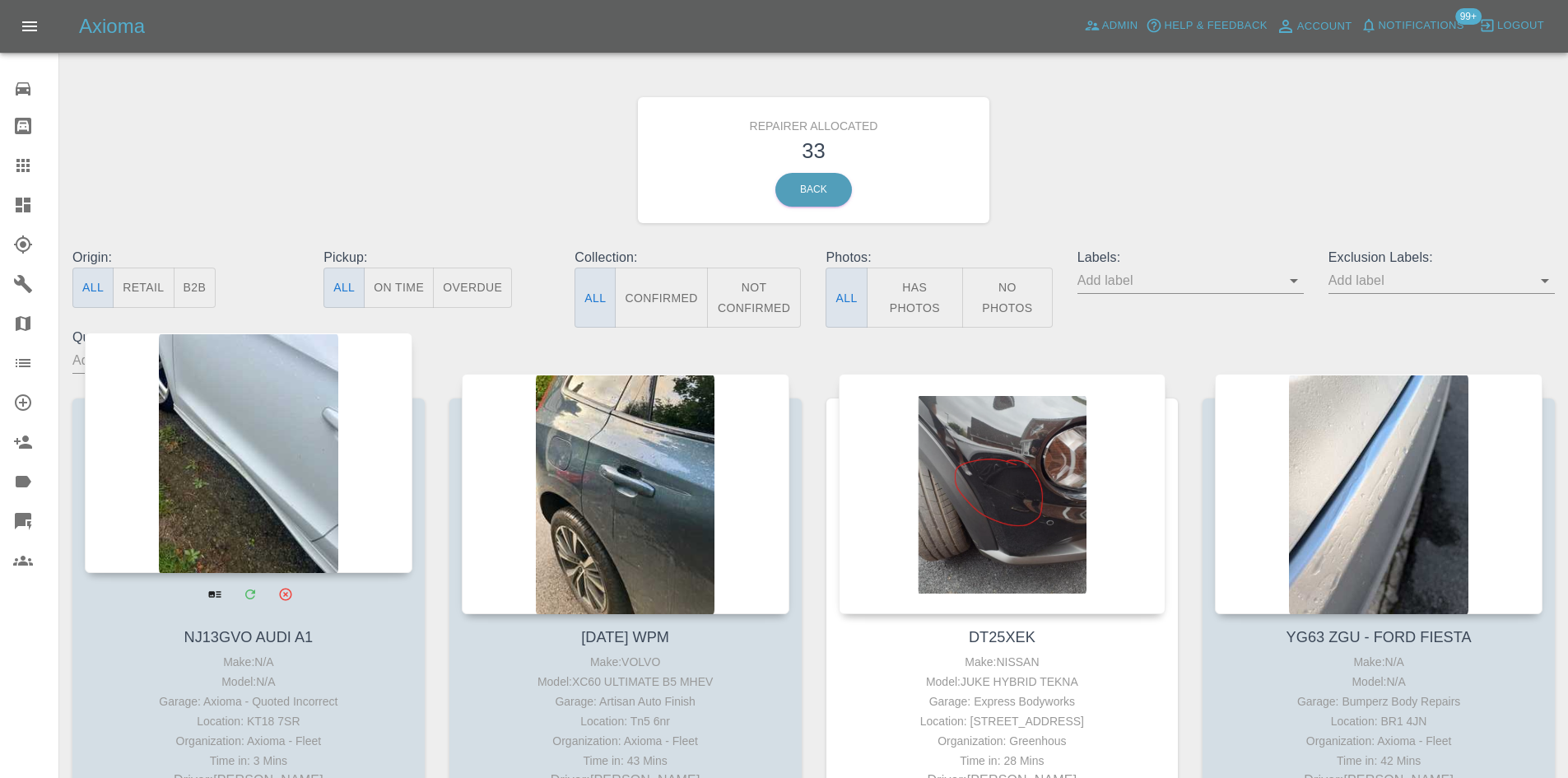
click at [303, 392] on div at bounding box center [249, 453] width 328 height 240
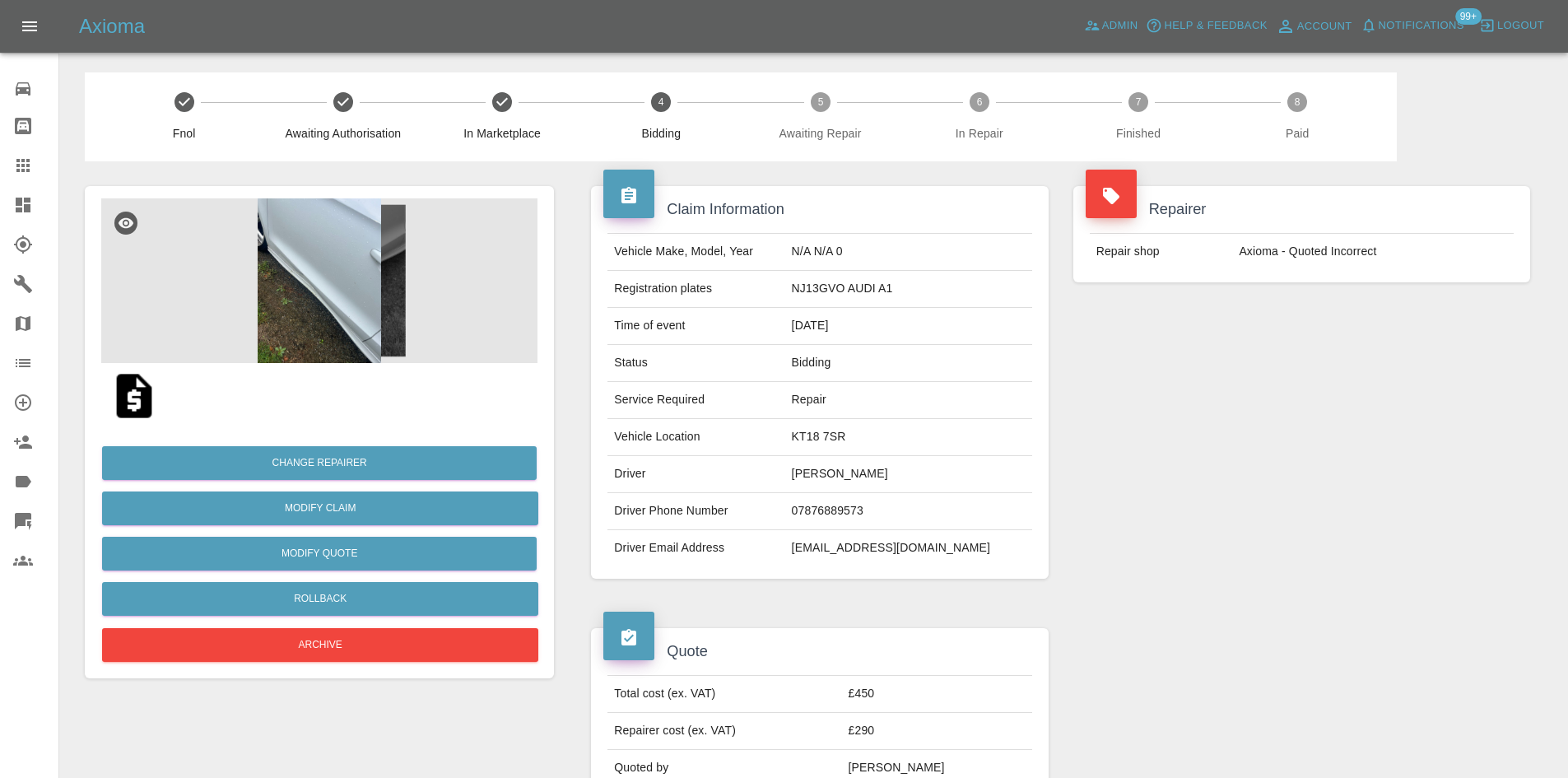
click at [323, 302] on img at bounding box center [319, 280] width 436 height 165
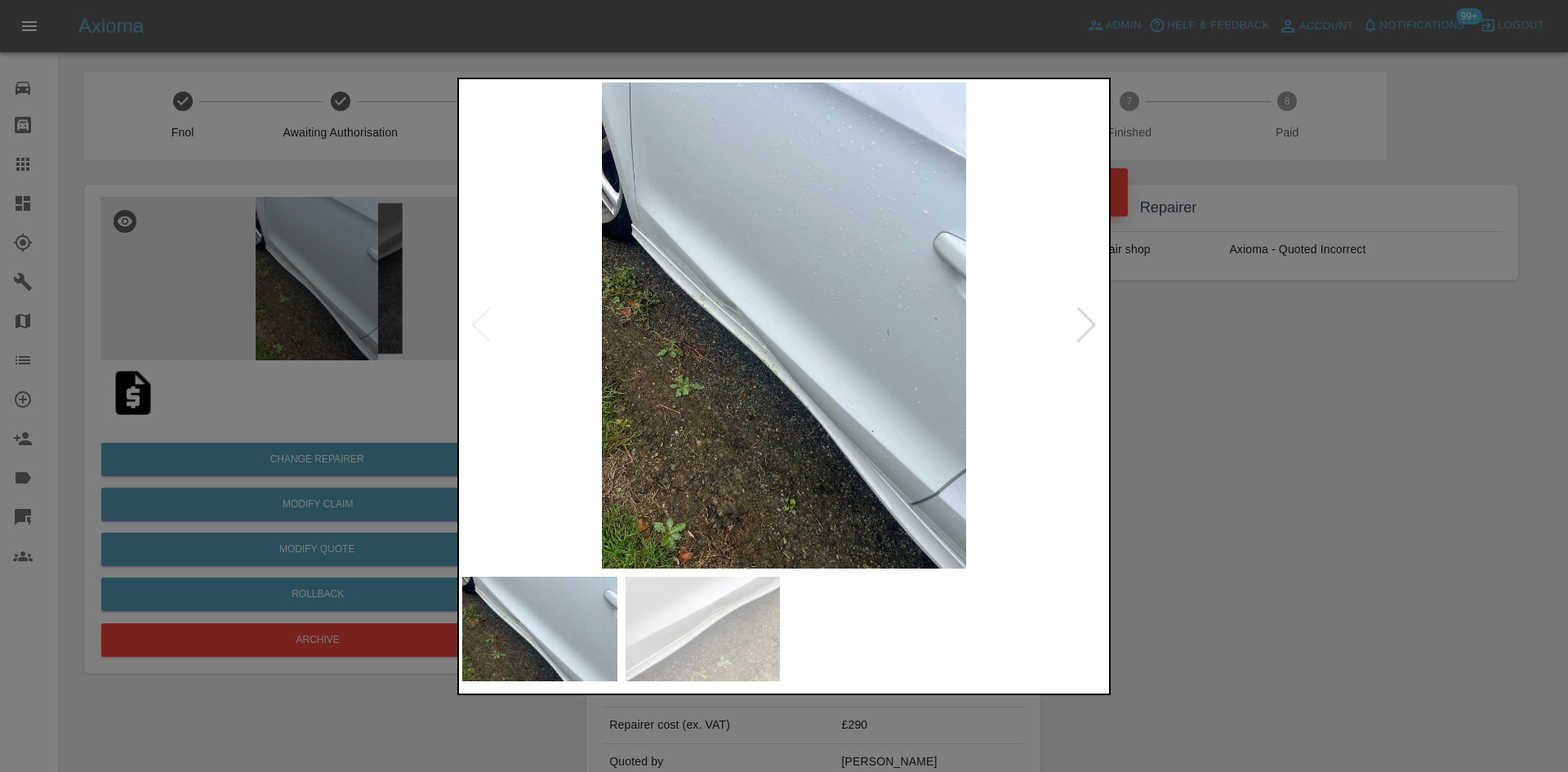
click at [1080, 323] on div at bounding box center [1086, 325] width 22 height 36
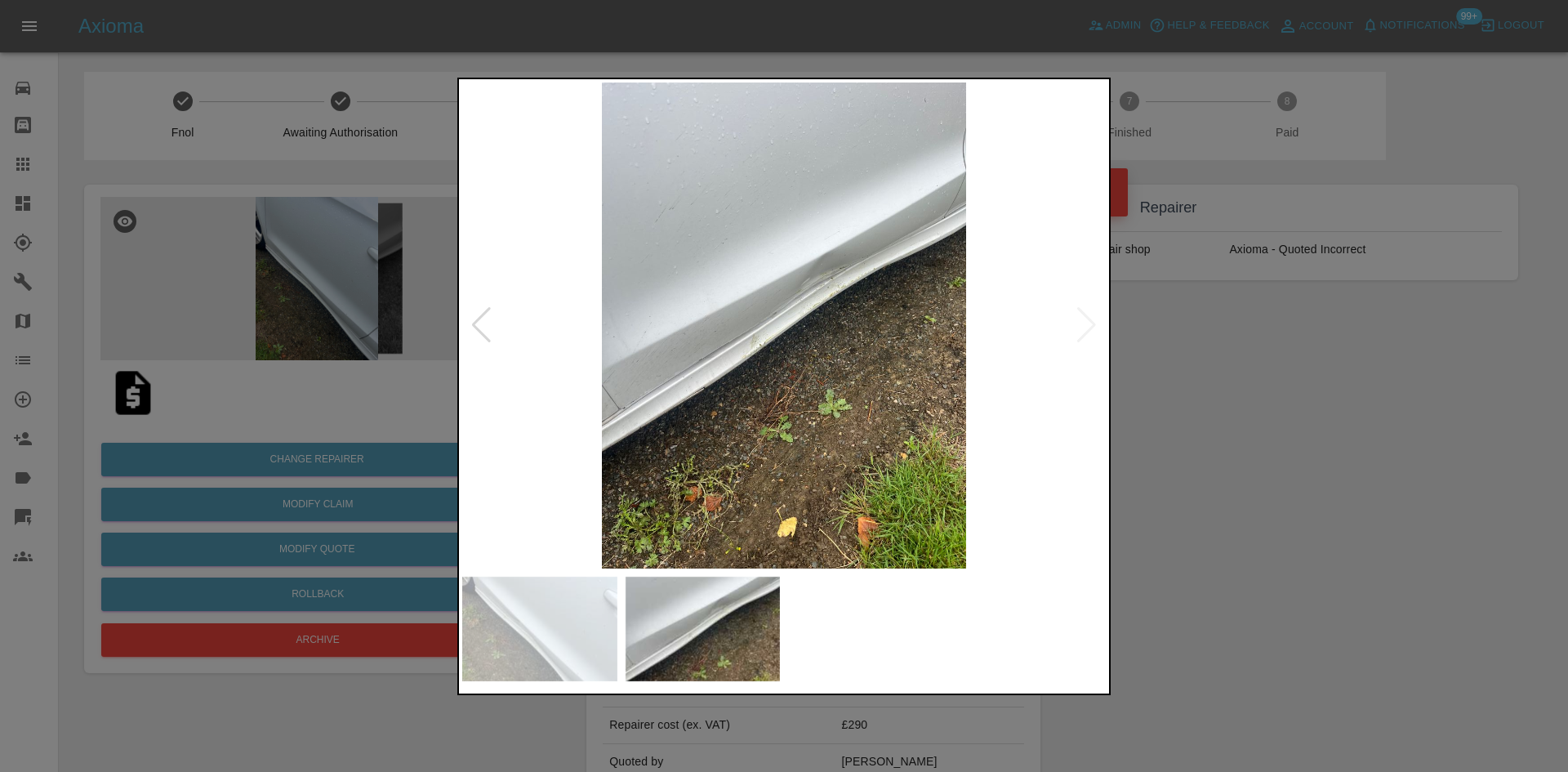
click at [1094, 333] on img at bounding box center [784, 325] width 644 height 486
click at [1088, 328] on img at bounding box center [784, 325] width 644 height 486
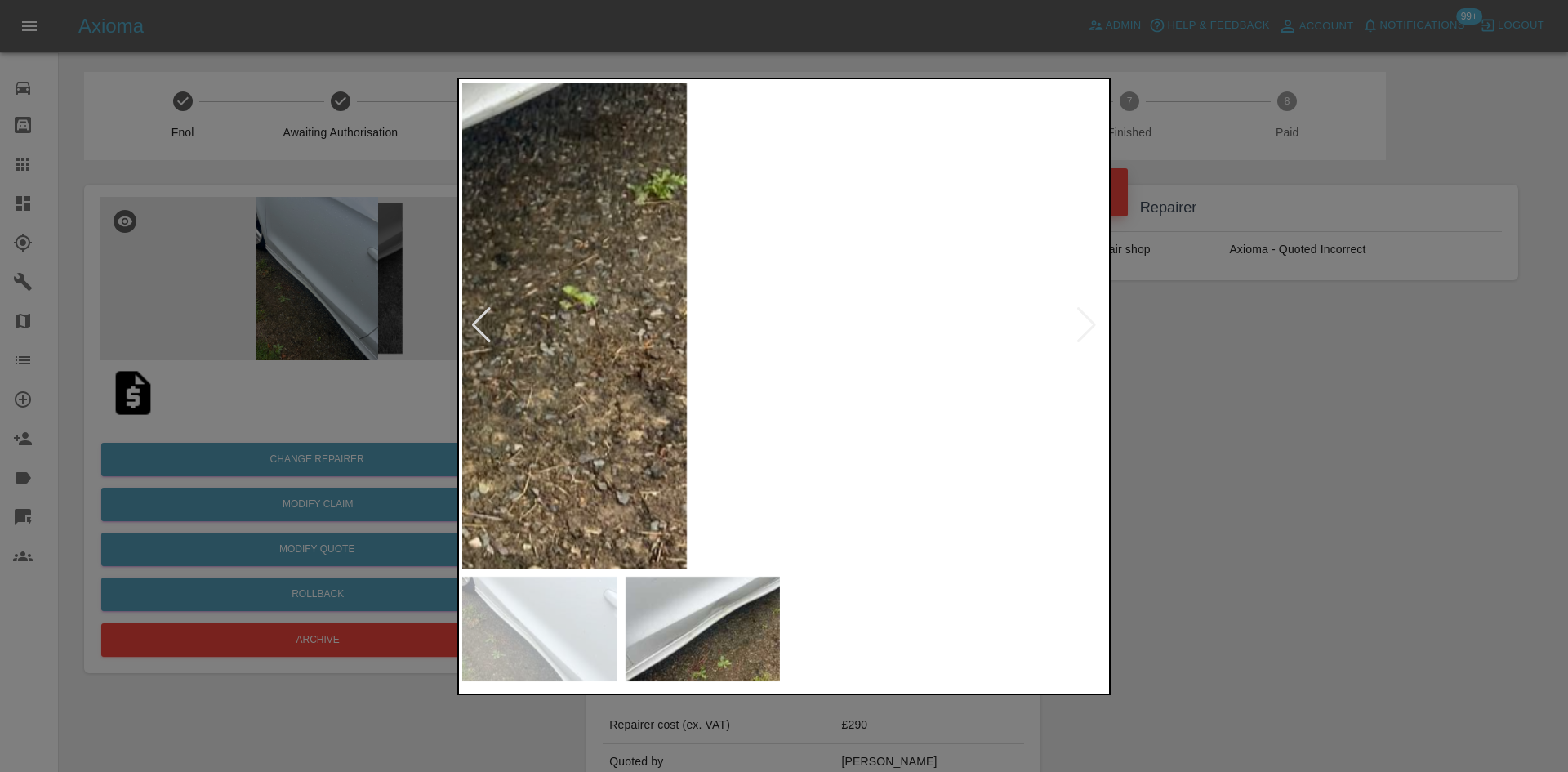
click at [477, 327] on div at bounding box center [481, 325] width 22 height 36
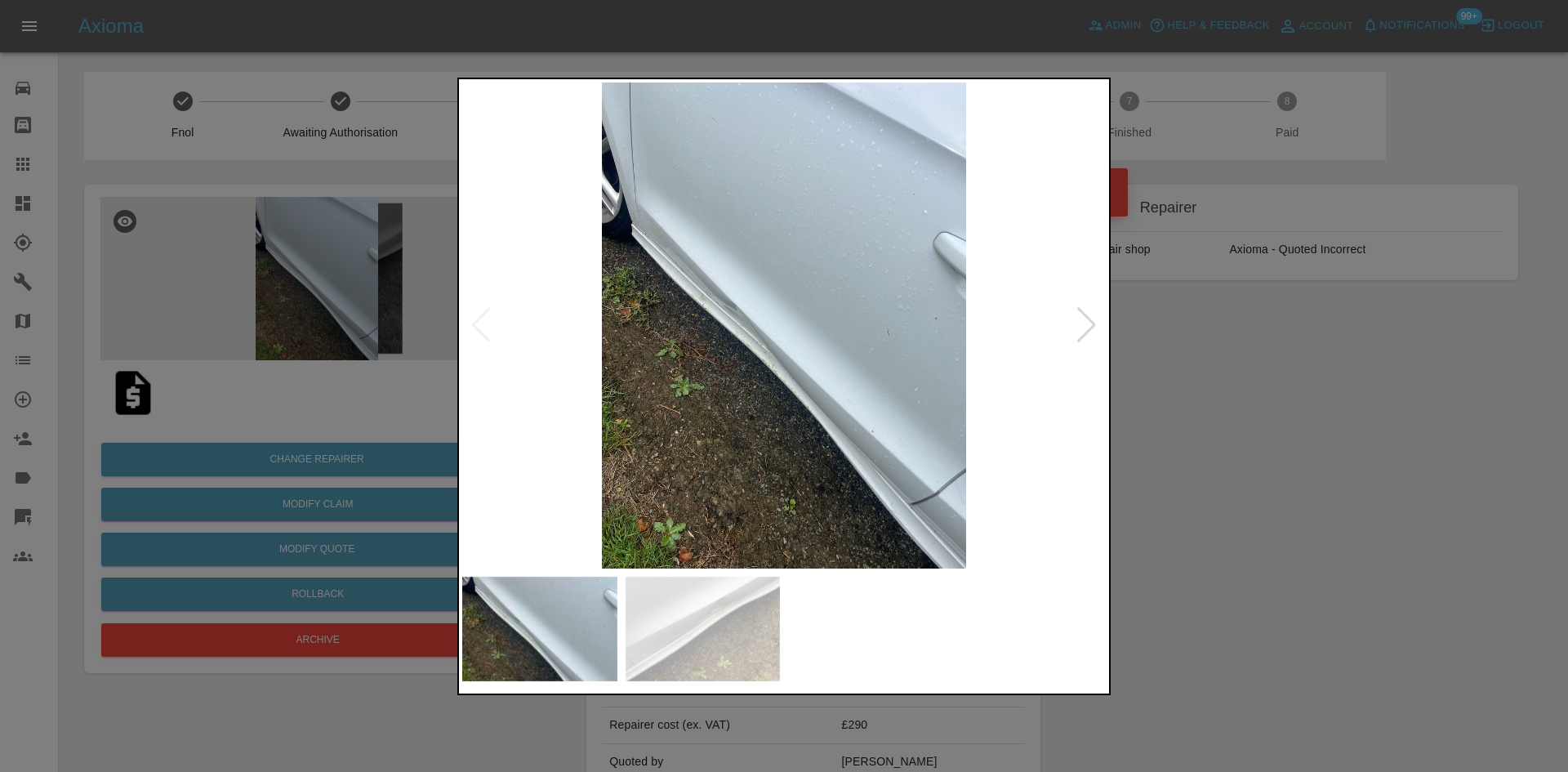
click at [1375, 500] on div at bounding box center [784, 386] width 1568 height 772
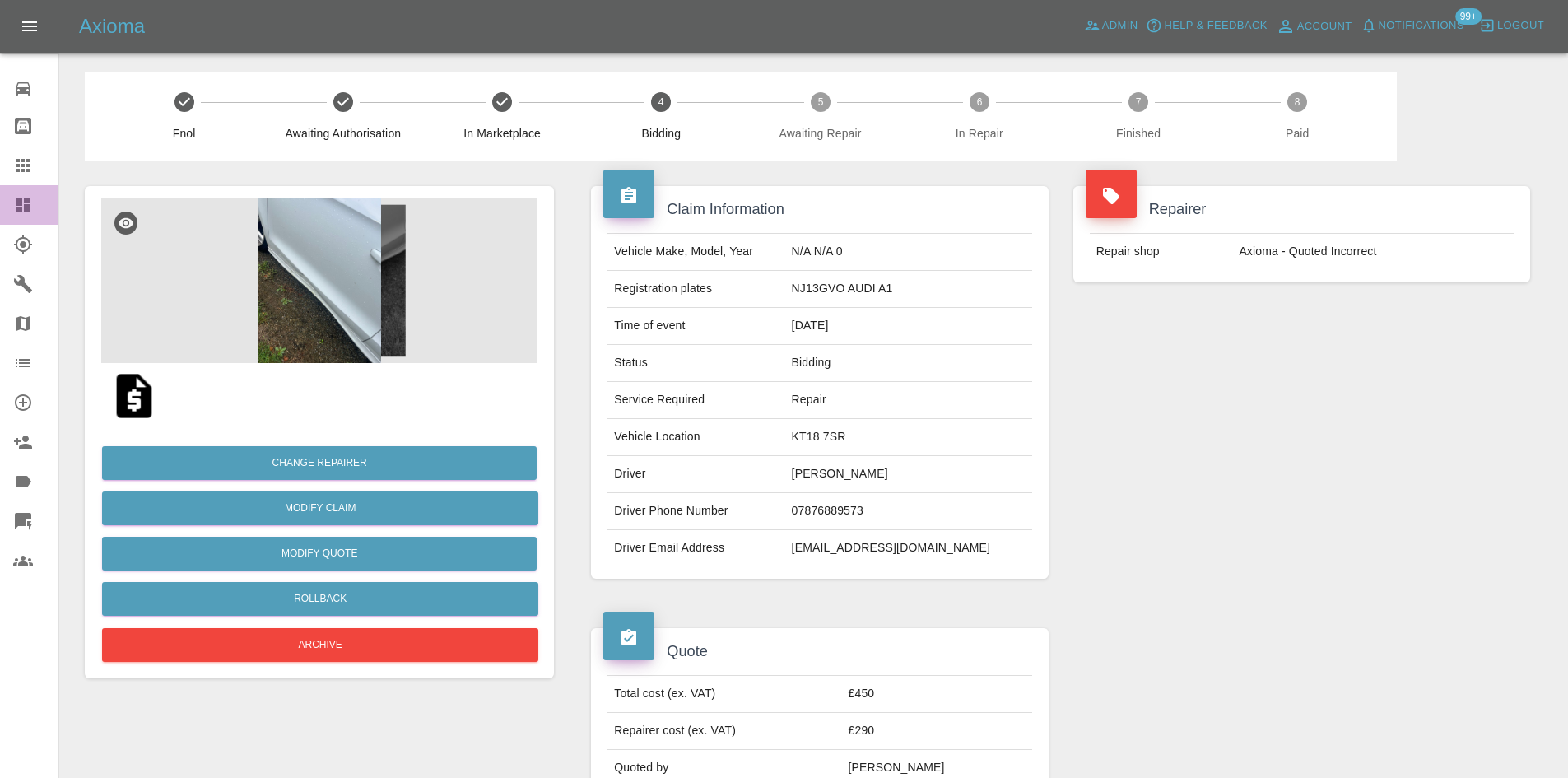
click at [6, 198] on link "Dashboard" at bounding box center [29, 205] width 58 height 40
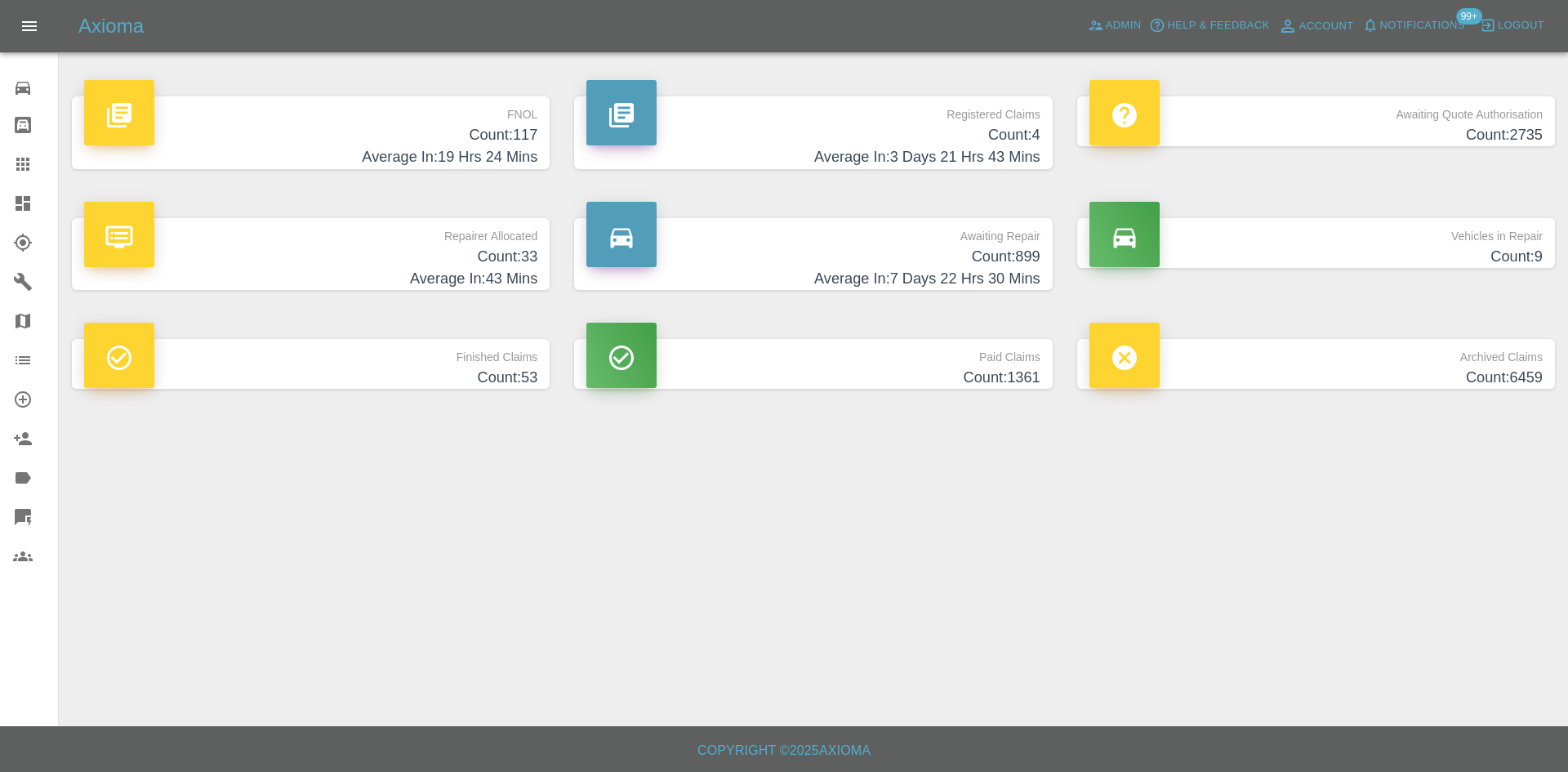
click at [880, 116] on p "Registered Claims" at bounding box center [812, 110] width 453 height 28
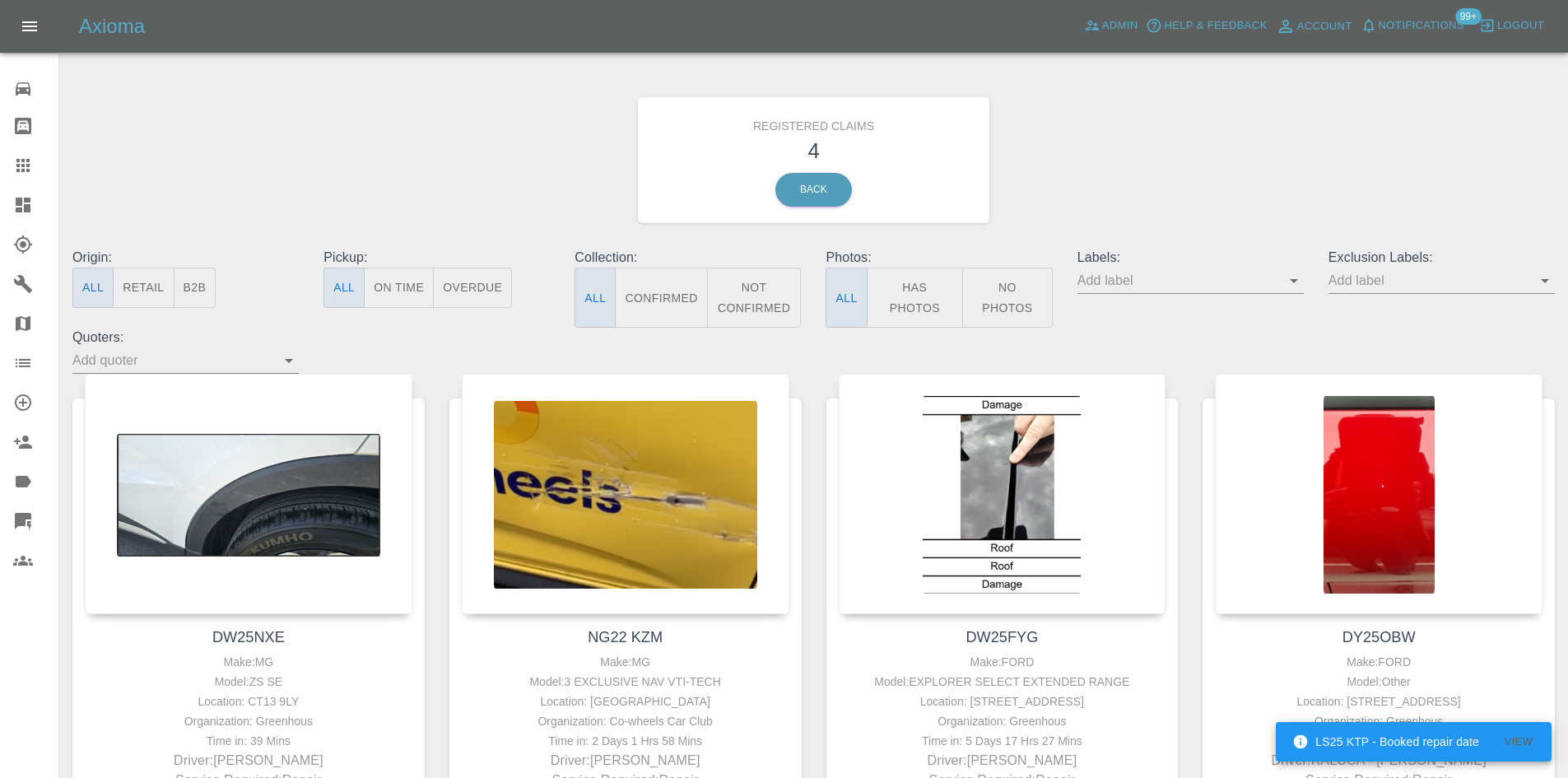
click at [10, 205] on link "Dashboard" at bounding box center [29, 205] width 58 height 40
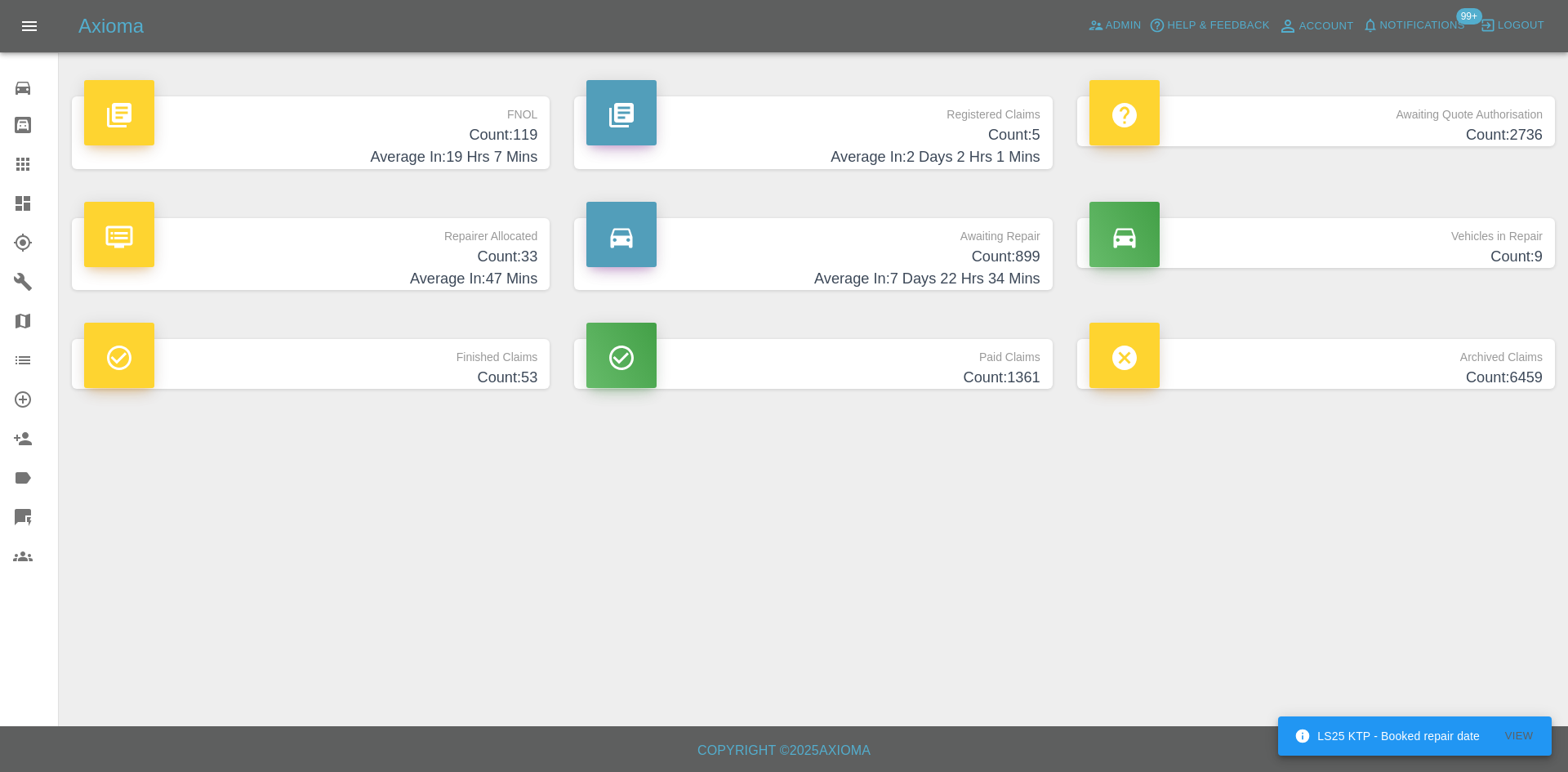
click at [746, 133] on h4 "Count: 5" at bounding box center [812, 135] width 453 height 22
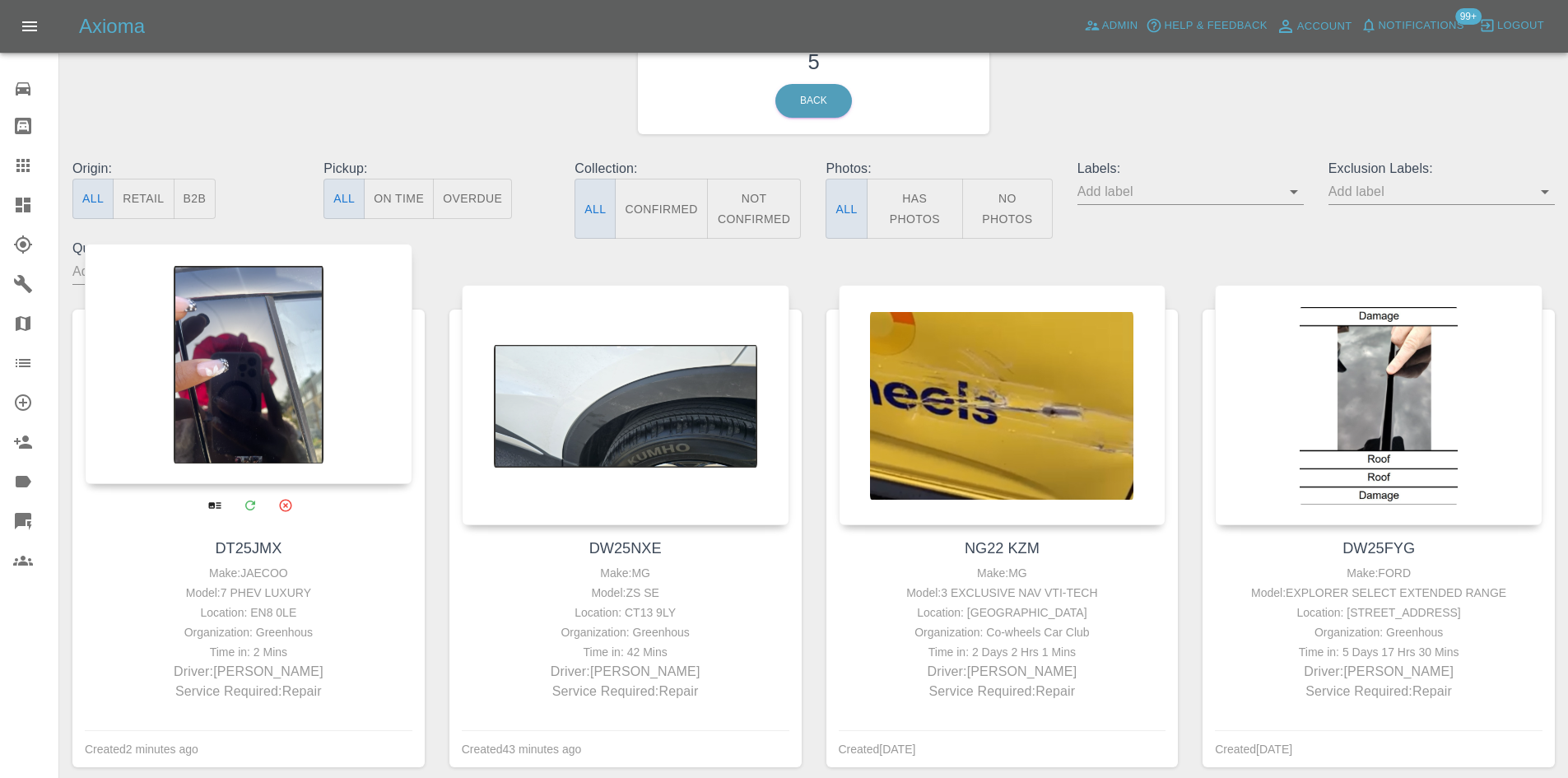
scroll to position [165, 0]
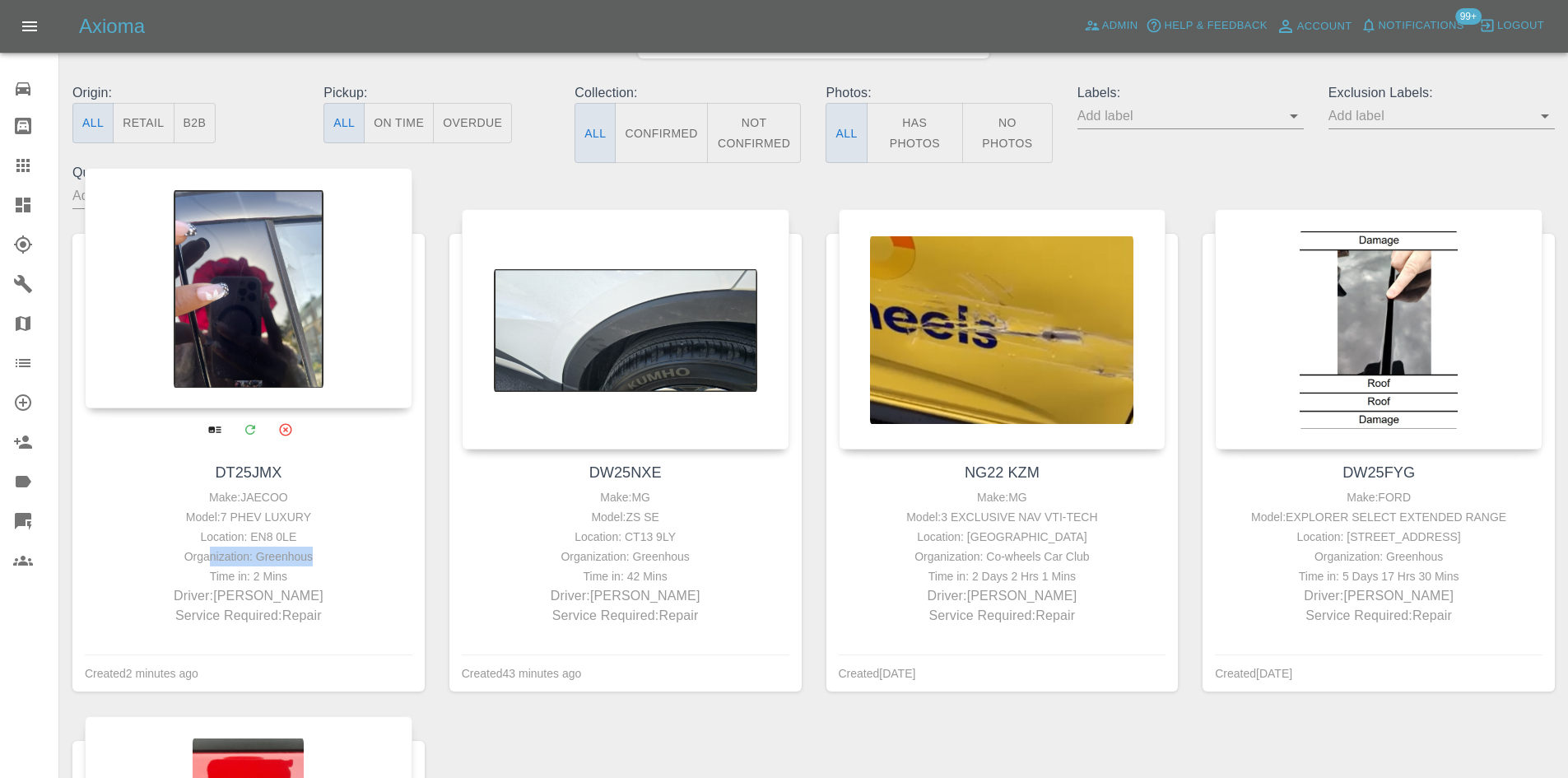
drag, startPoint x: 317, startPoint y: 547, endPoint x: 215, endPoint y: 557, distance: 102.6
click at [215, 557] on div "Organization: Greenhous" at bounding box center [248, 557] width 319 height 20
click at [264, 568] on div "Time in: 2 Mins" at bounding box center [248, 576] width 319 height 20
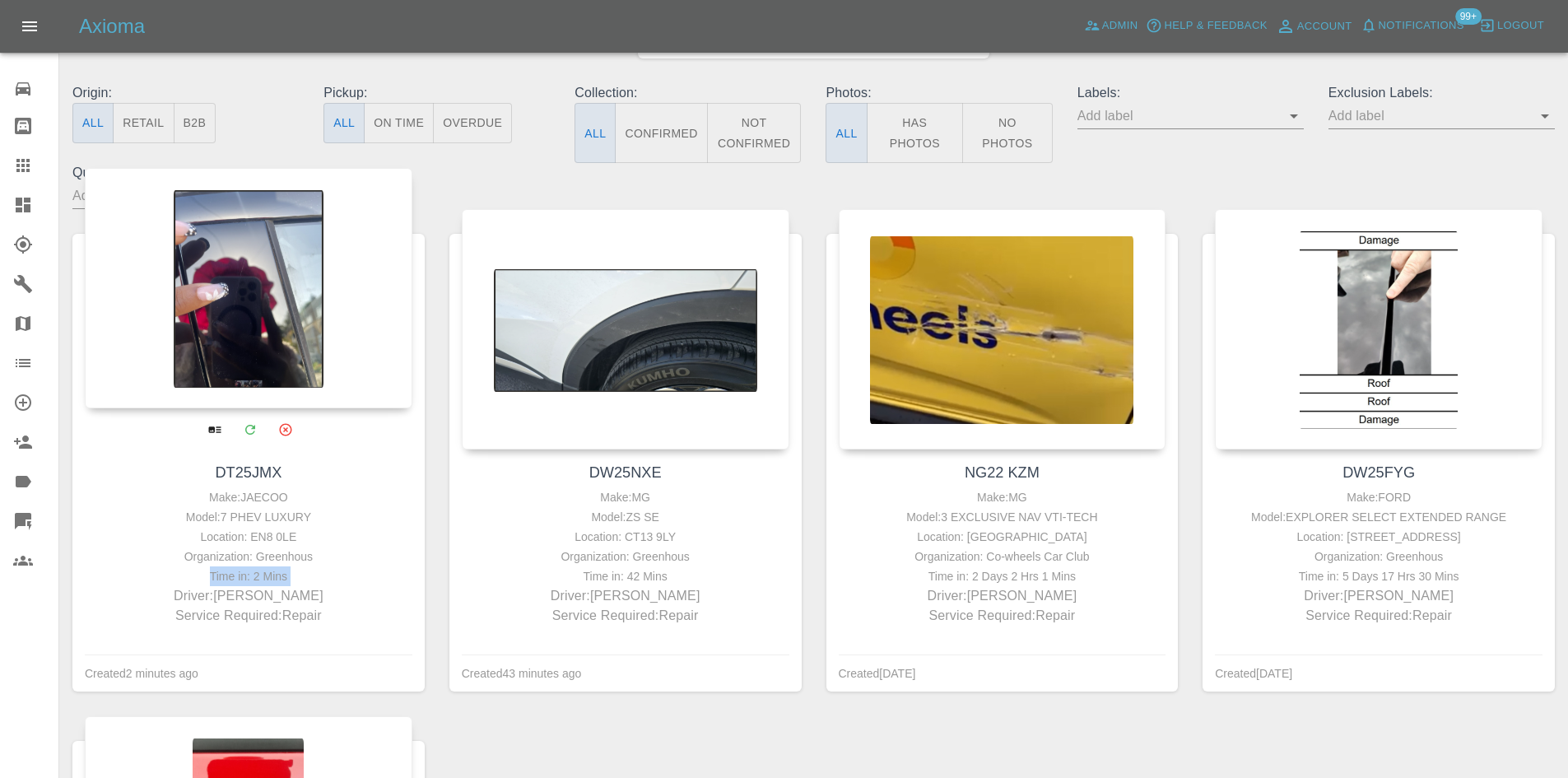
click at [266, 287] on div at bounding box center [249, 288] width 328 height 240
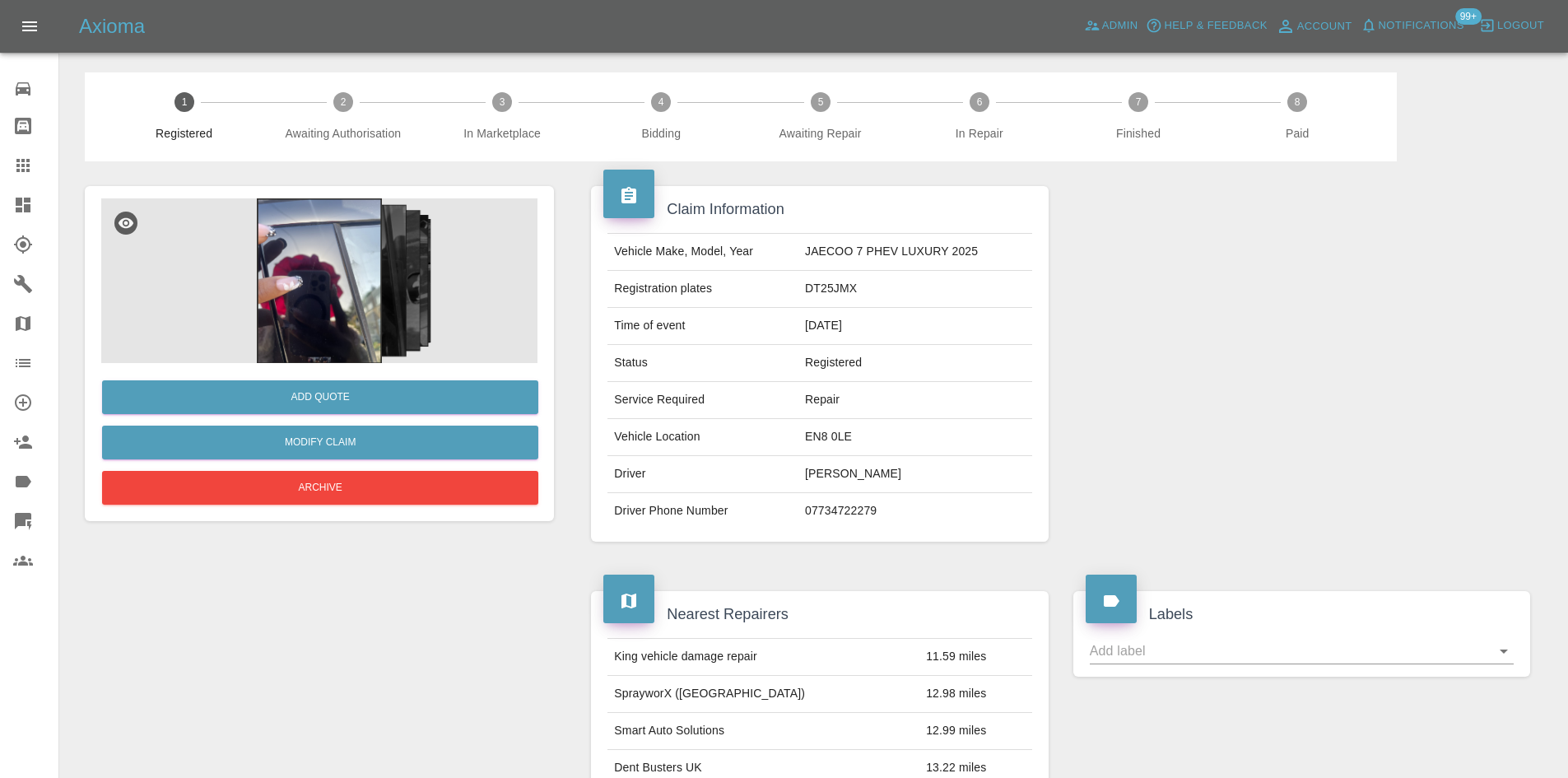
click at [316, 296] on img at bounding box center [319, 280] width 436 height 165
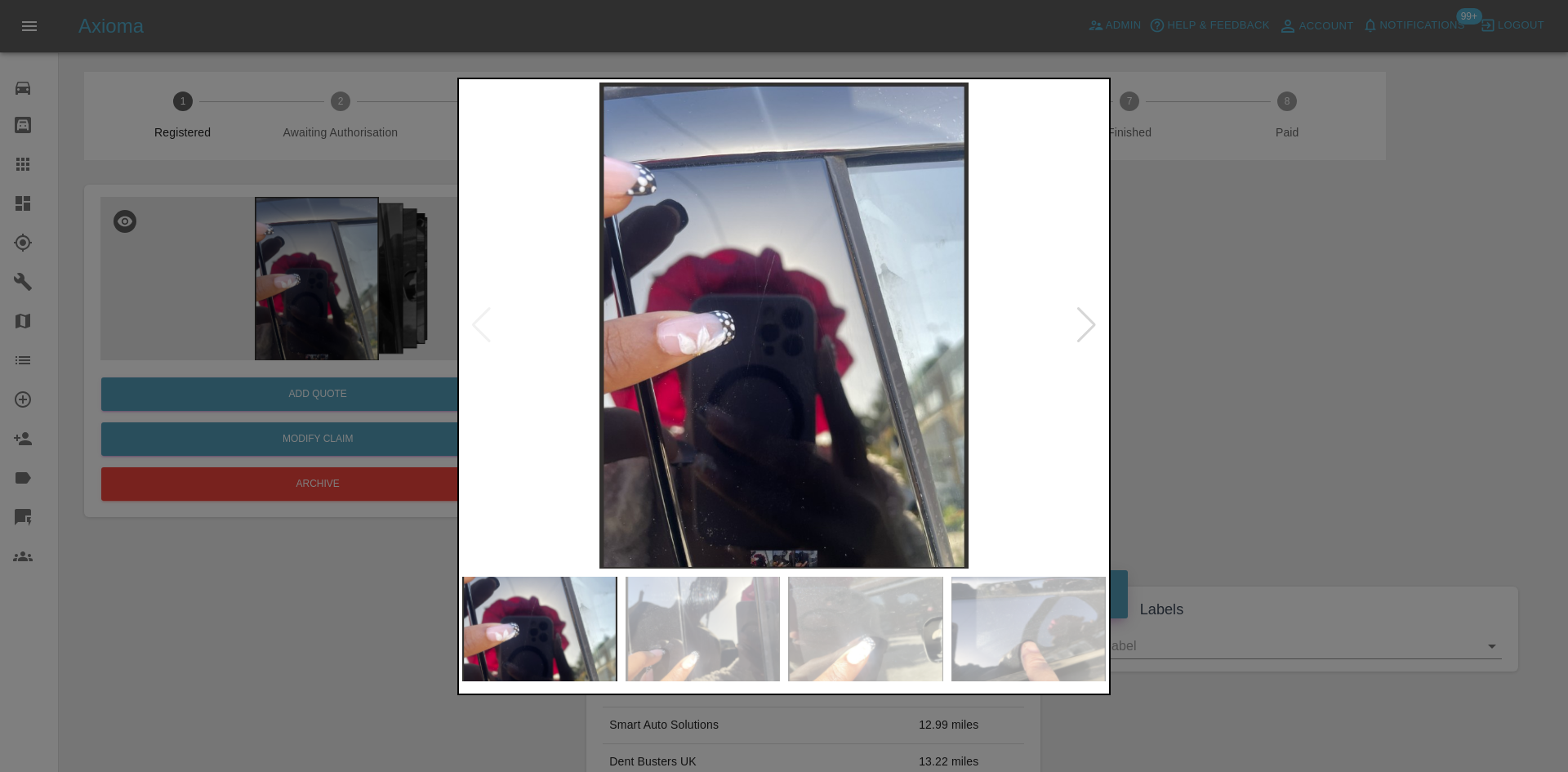
click at [678, 271] on img at bounding box center [784, 325] width 644 height 486
click at [690, 268] on img at bounding box center [784, 325] width 644 height 486
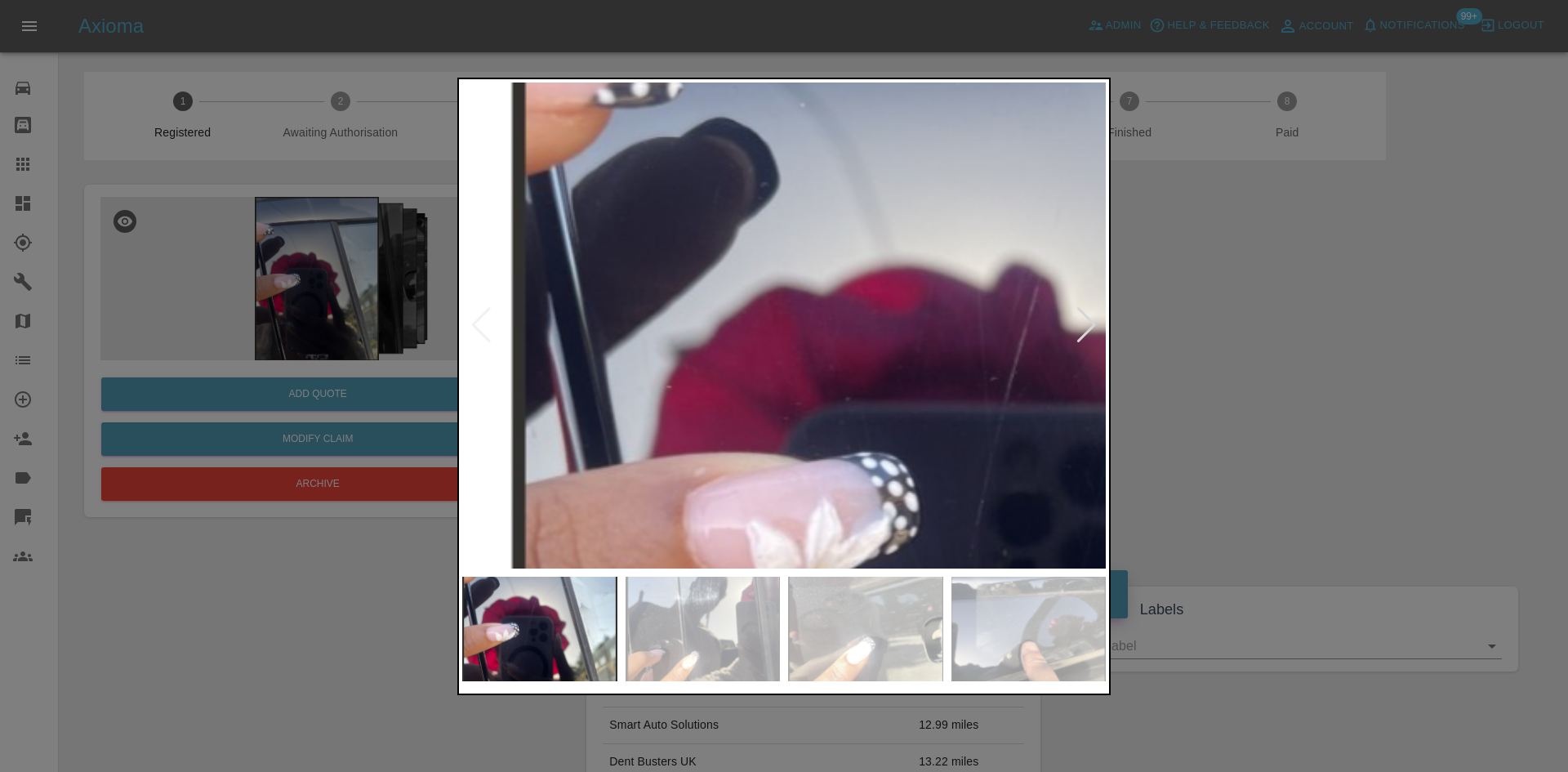
click at [690, 268] on img at bounding box center [1065, 496] width 1930 height 1459
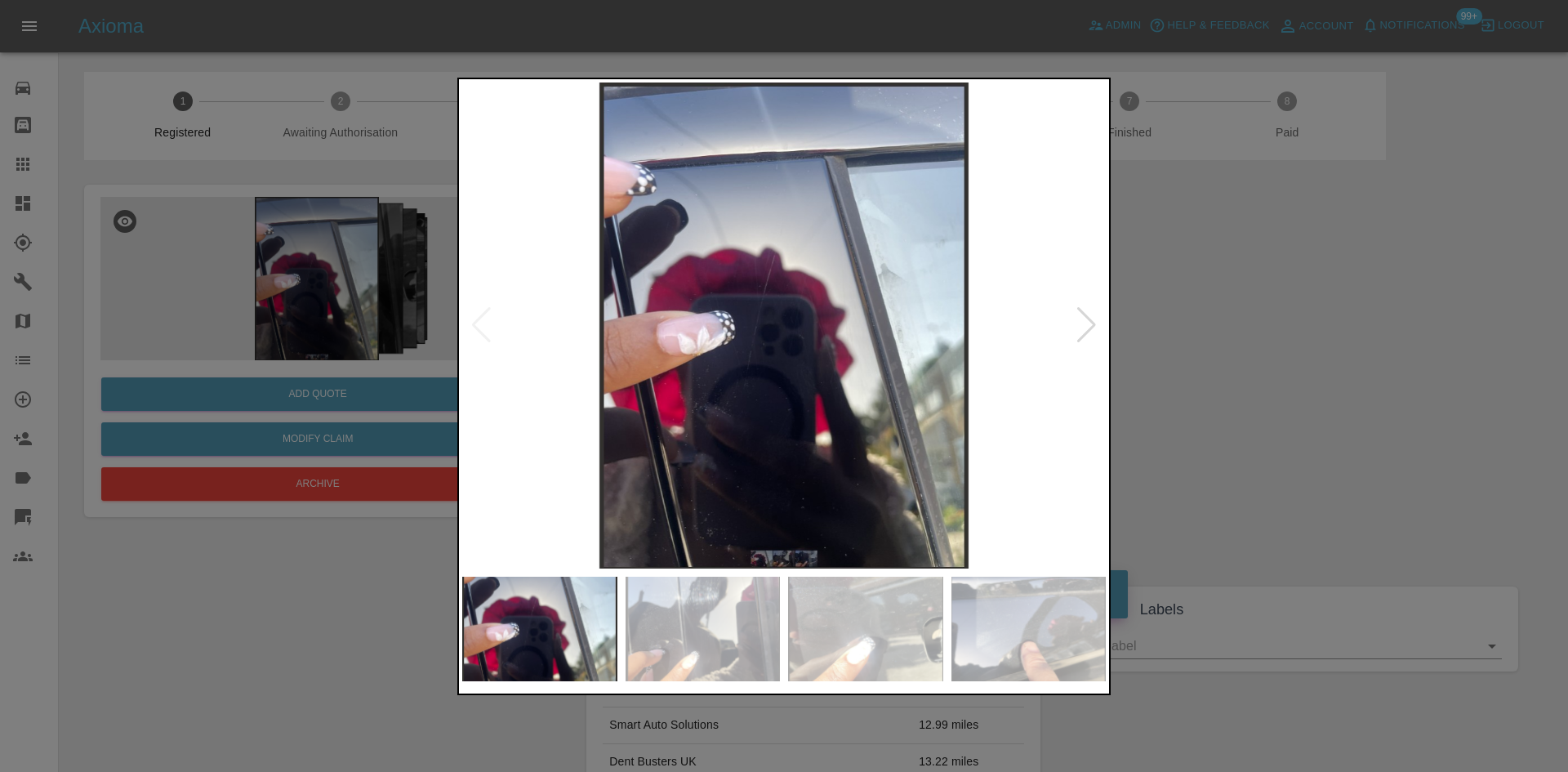
click at [751, 272] on img at bounding box center [784, 325] width 644 height 486
click at [751, 271] on img at bounding box center [784, 325] width 644 height 486
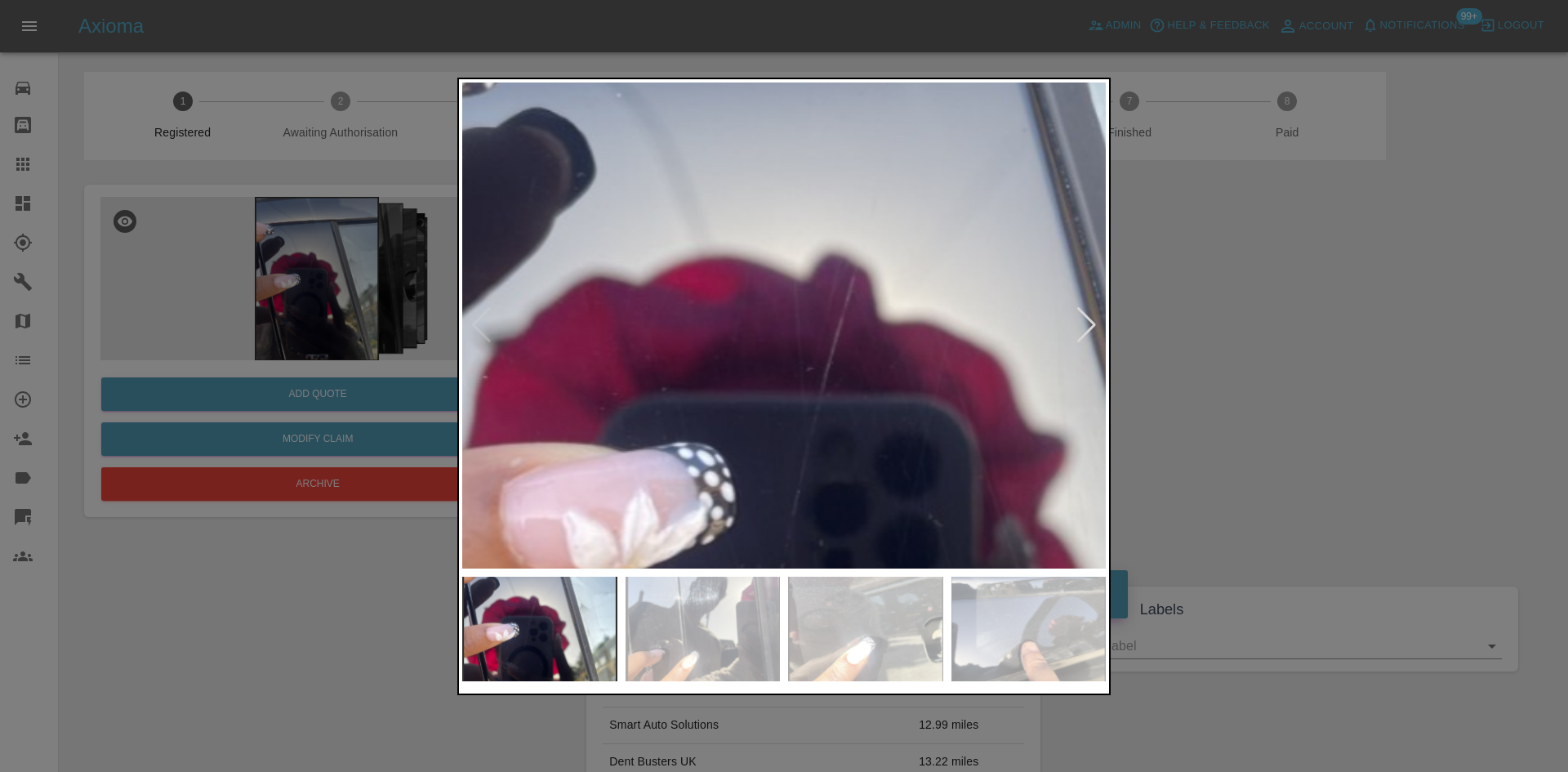
click at [850, 322] on img at bounding box center [882, 486] width 1930 height 1459
click at [850, 322] on img at bounding box center [883, 486] width 1930 height 1459
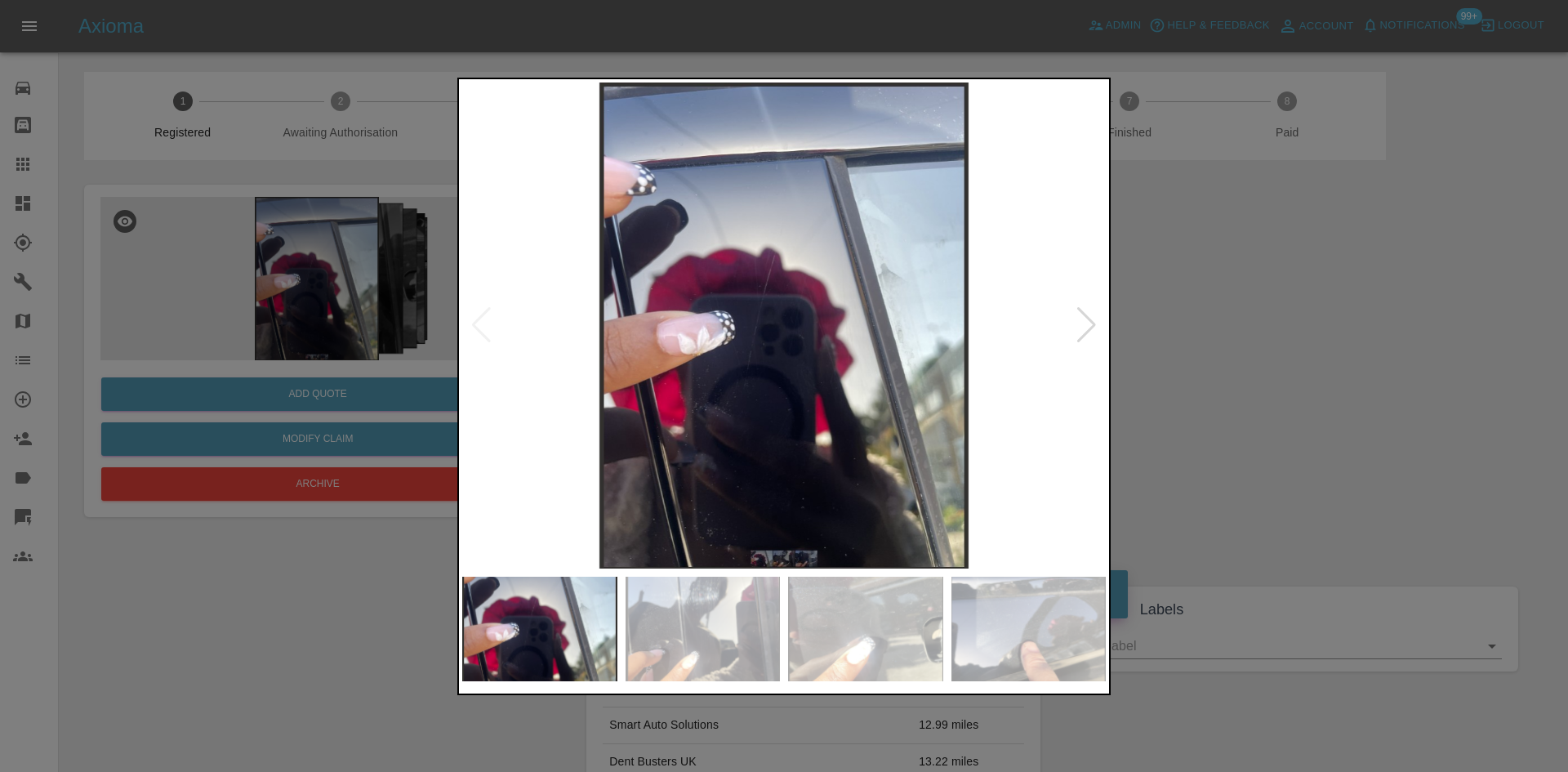
click at [1080, 329] on div at bounding box center [1086, 325] width 22 height 36
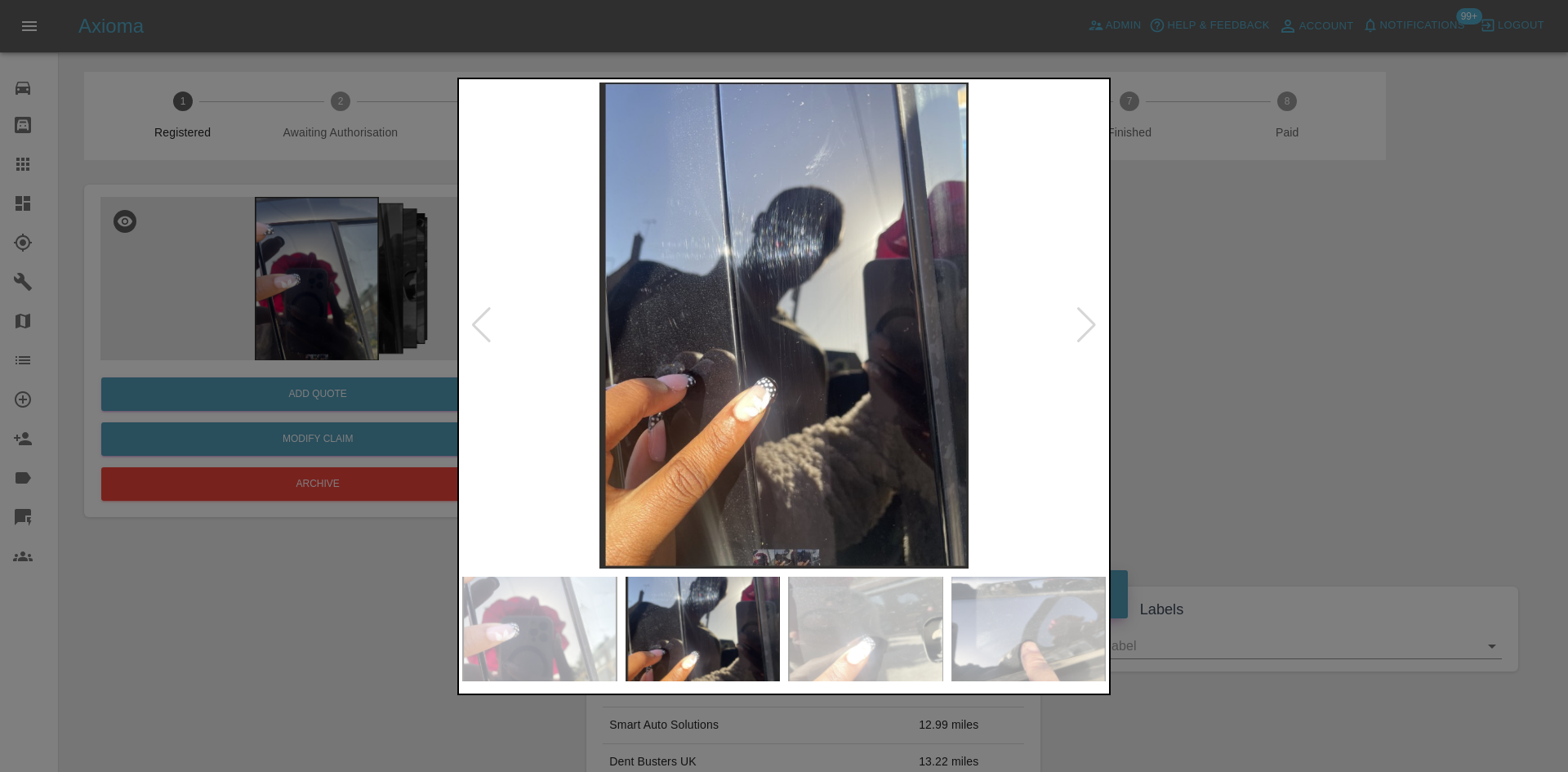
click at [806, 317] on img at bounding box center [784, 325] width 644 height 486
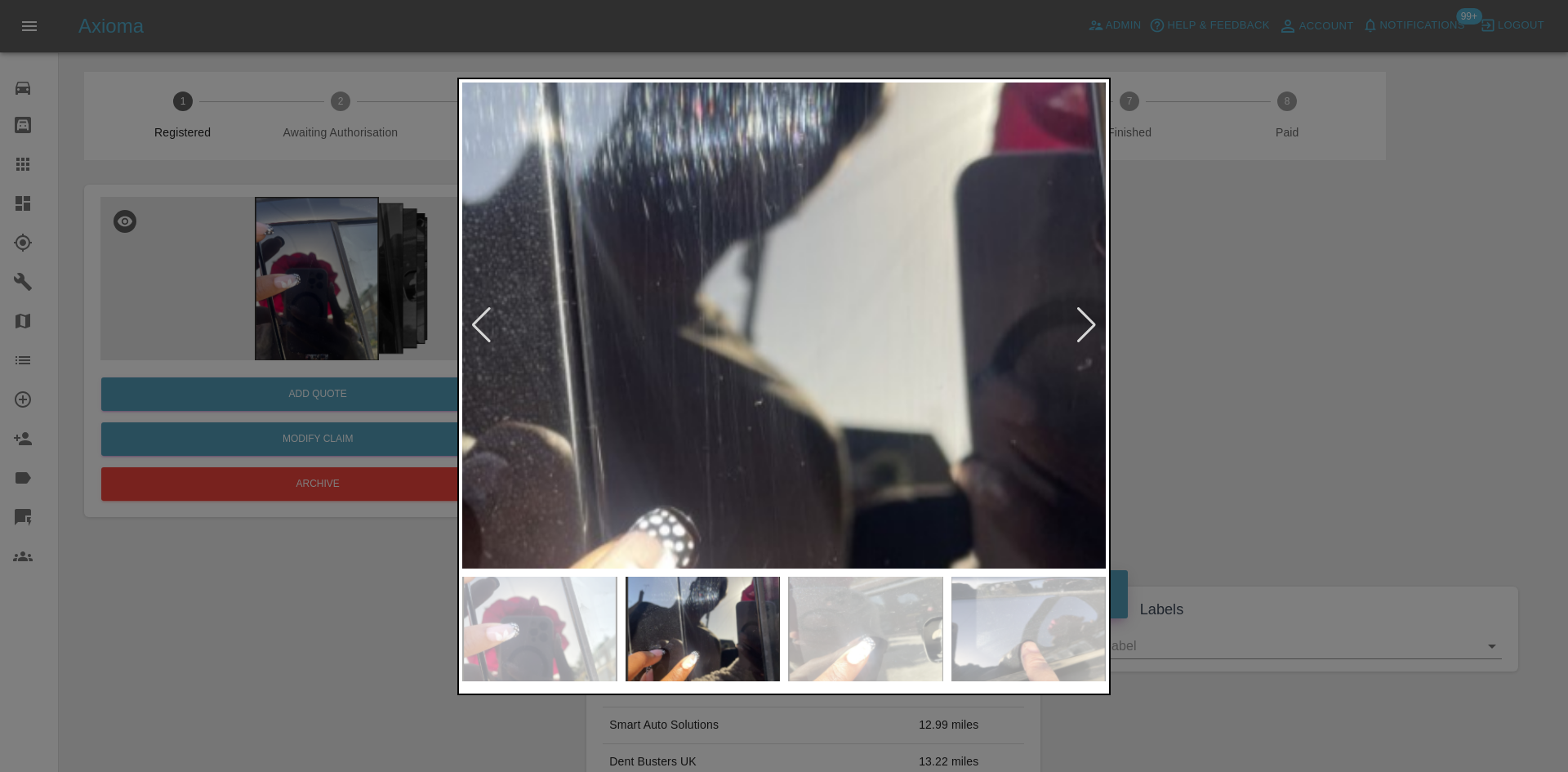
click at [806, 317] on img at bounding box center [718, 352] width 1930 height 1459
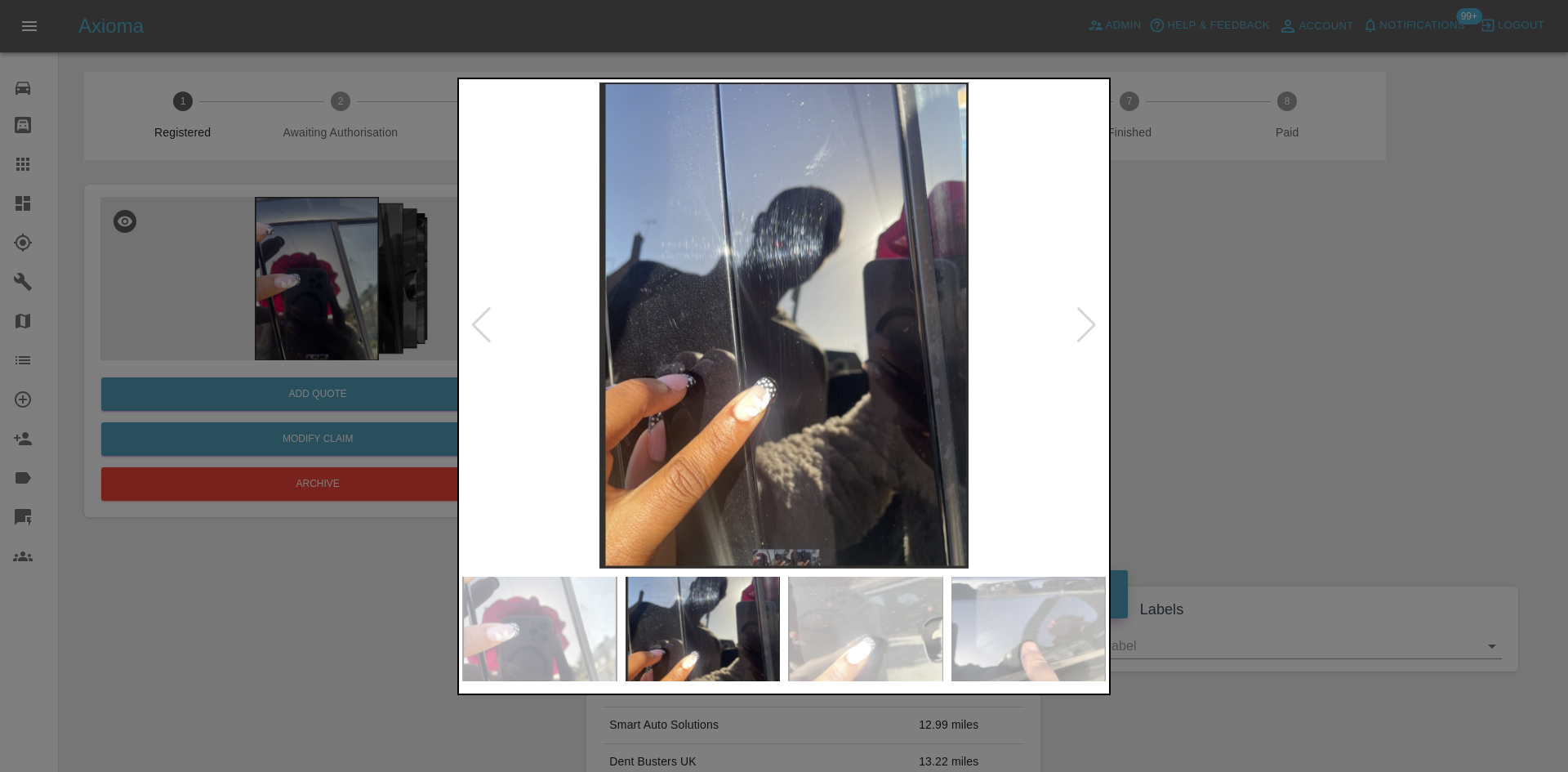
click at [1081, 330] on div at bounding box center [1086, 325] width 22 height 36
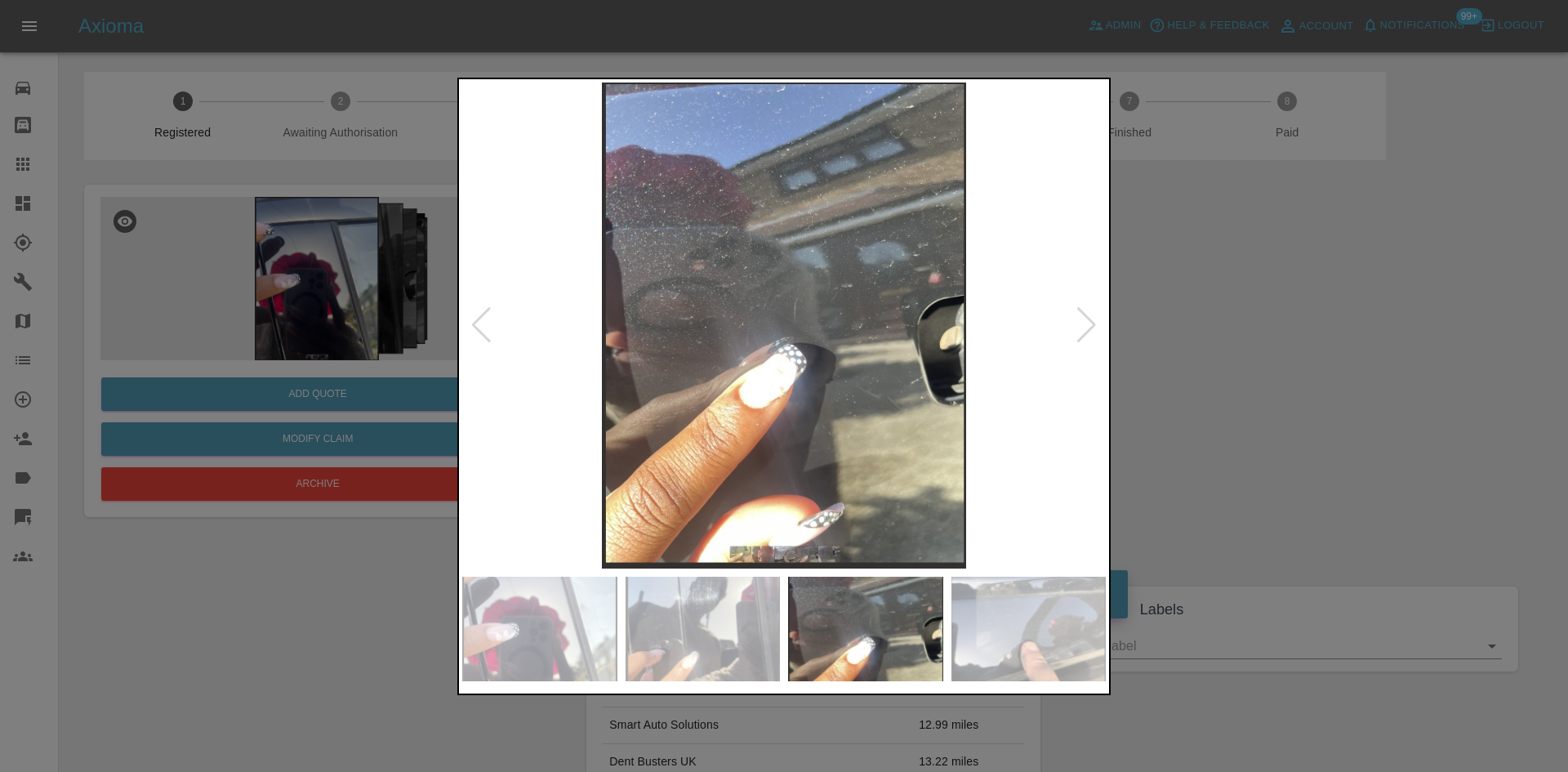
click at [860, 344] on img at bounding box center [784, 325] width 644 height 486
click at [846, 345] on img at bounding box center [784, 325] width 644 height 486
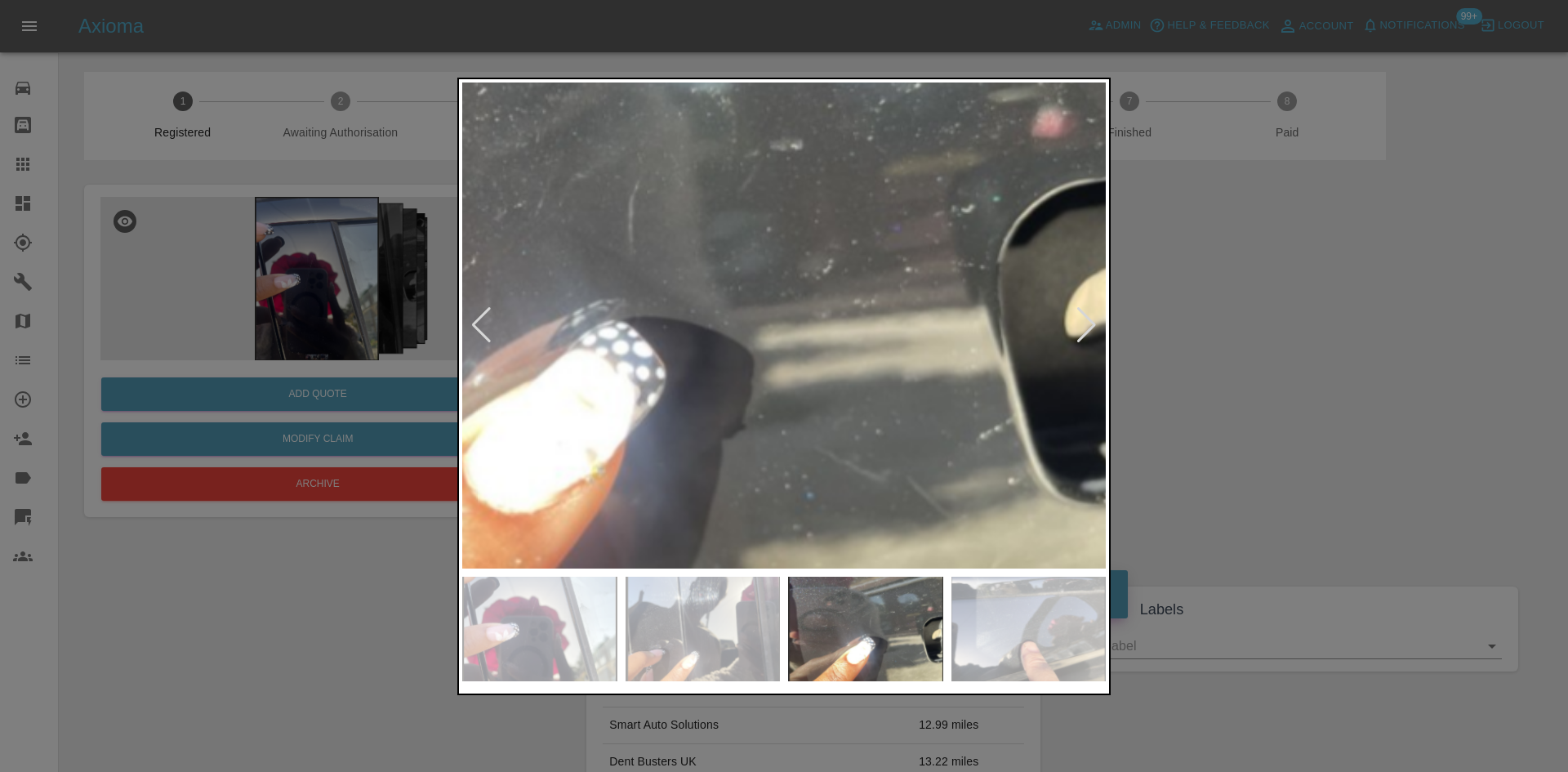
click at [710, 264] on img at bounding box center [598, 265] width 1930 height 1459
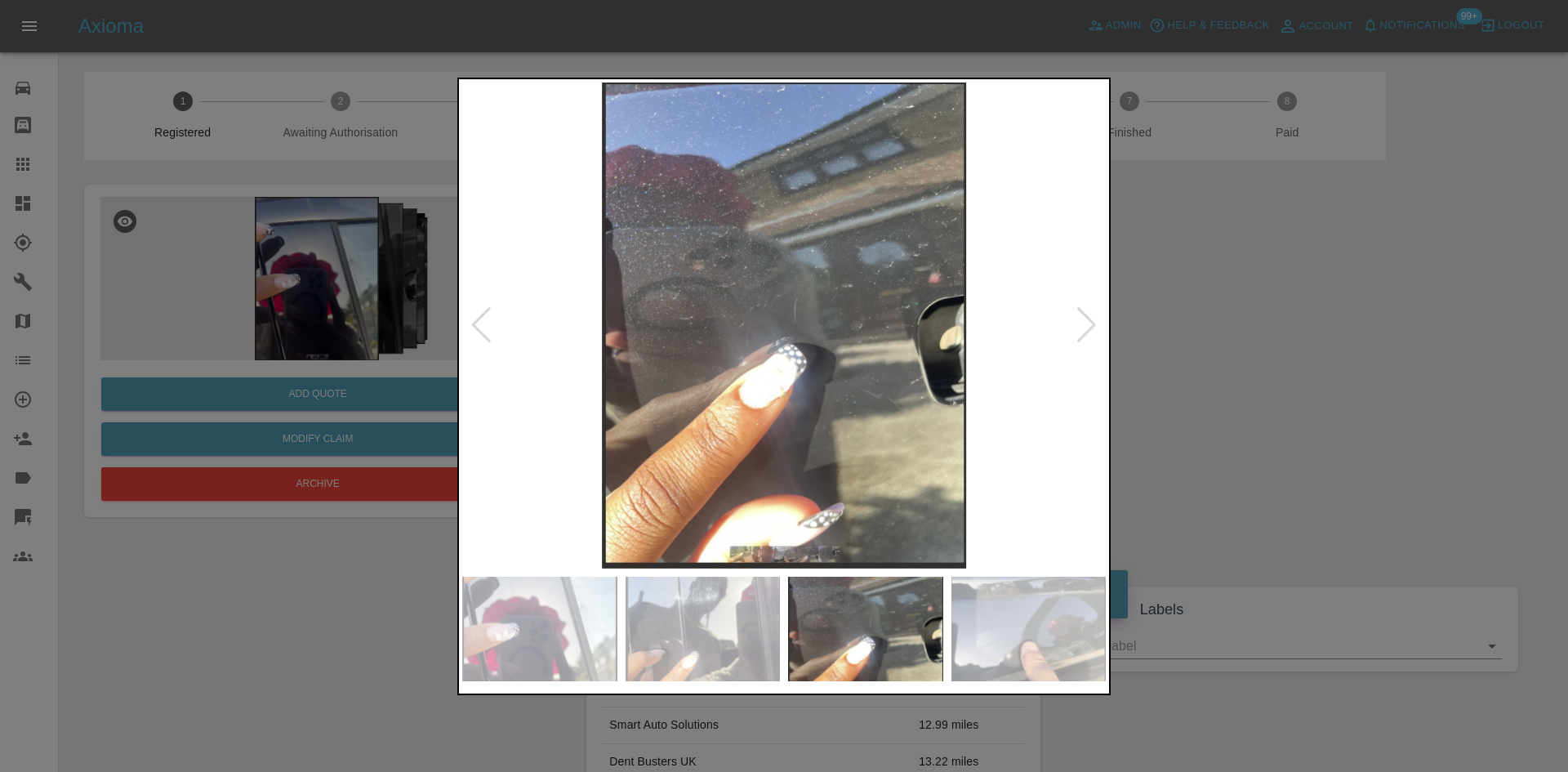
click at [1085, 330] on div at bounding box center [1086, 325] width 22 height 36
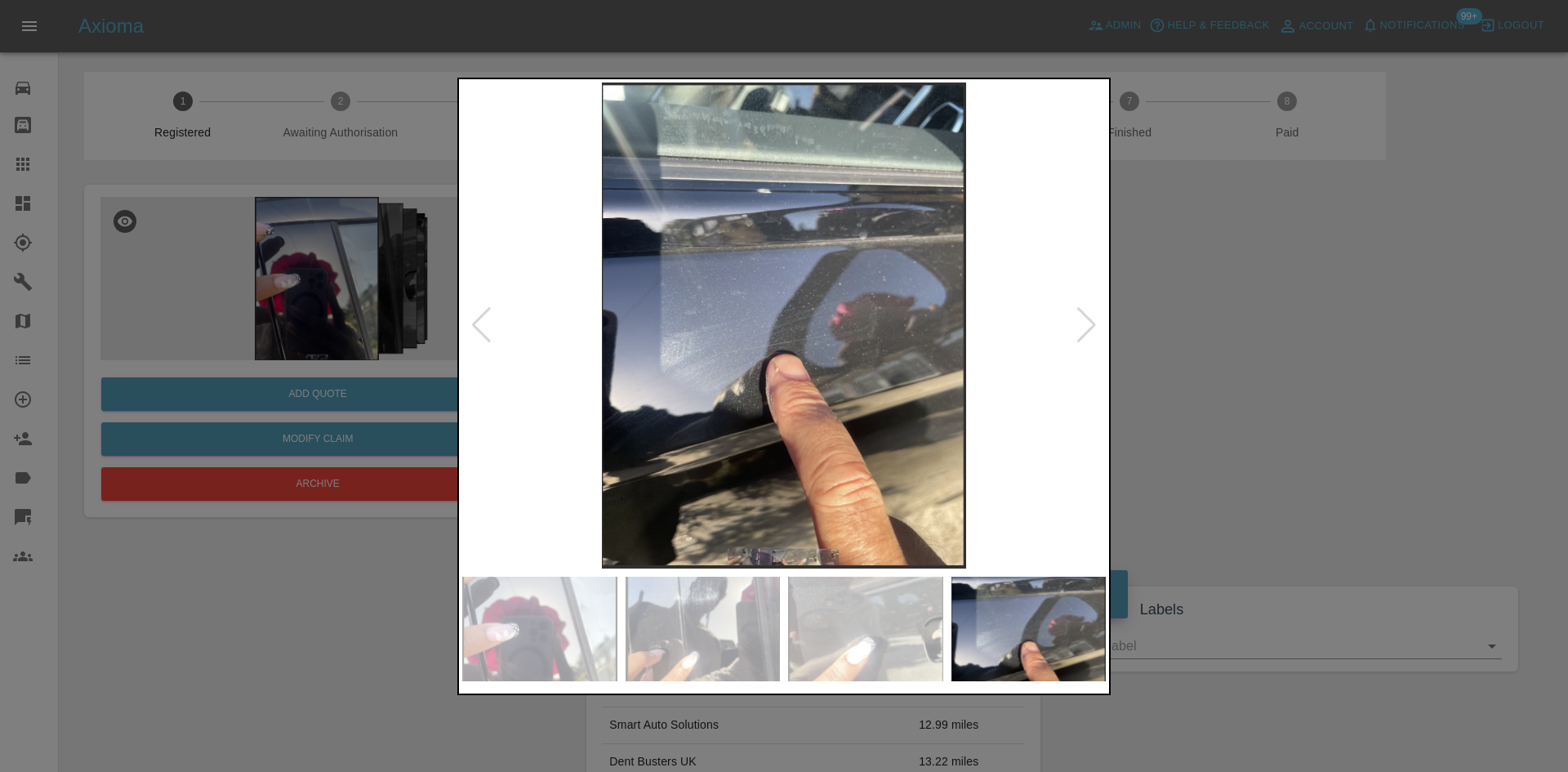
click at [854, 332] on img at bounding box center [784, 325] width 644 height 486
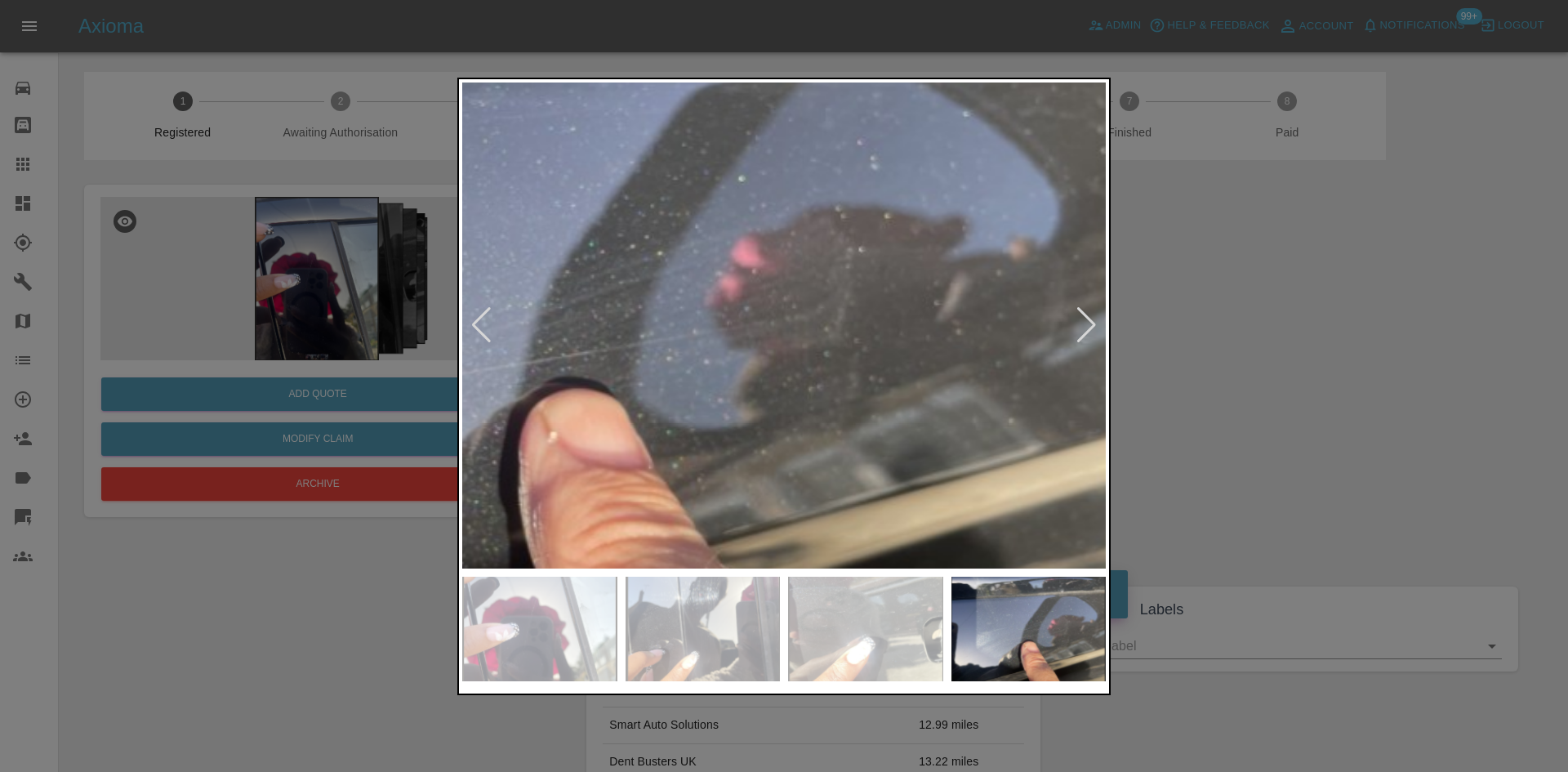
click at [854, 332] on img at bounding box center [573, 303] width 1930 height 1459
click at [1086, 333] on div at bounding box center [1086, 325] width 22 height 36
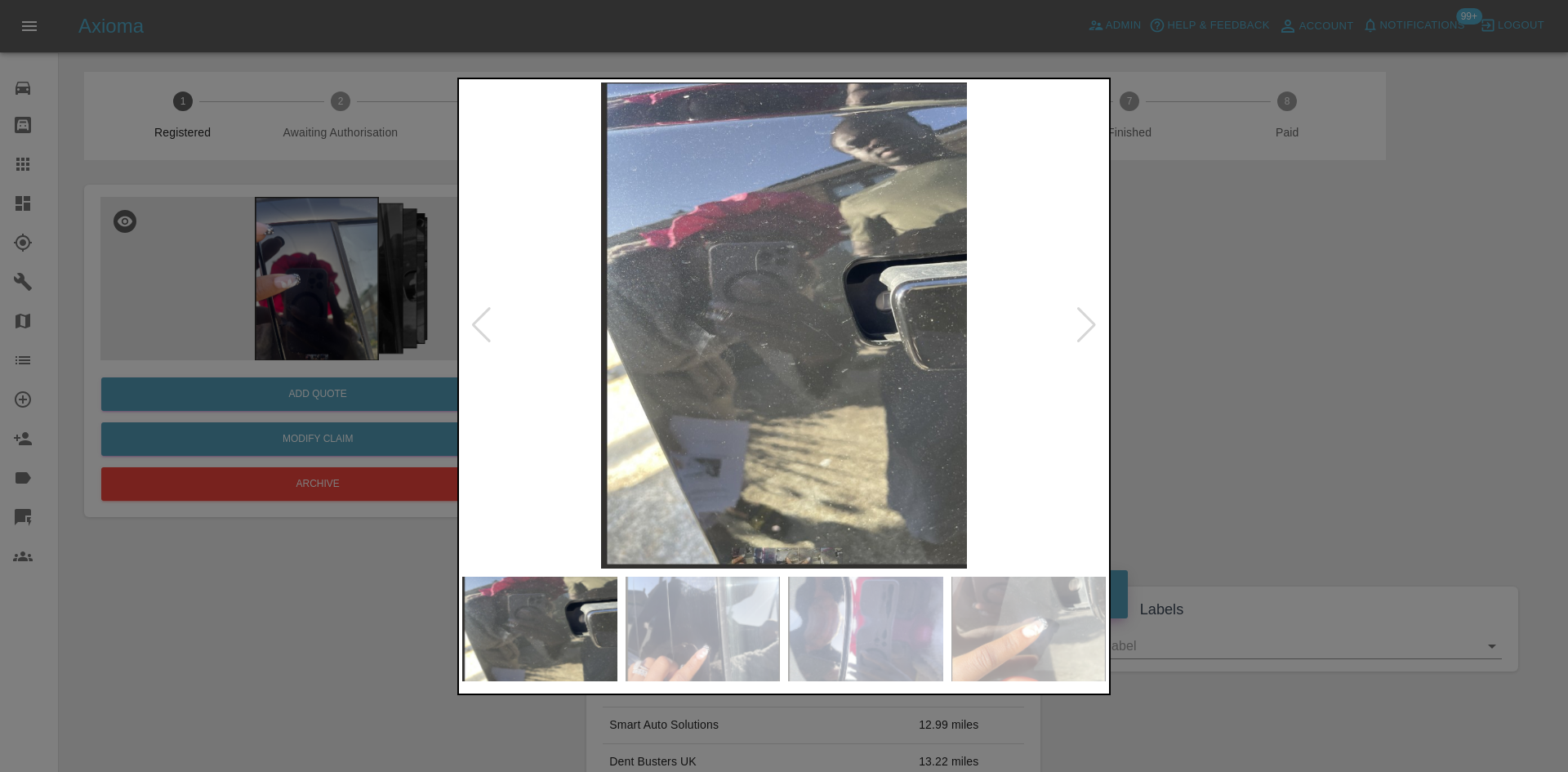
click at [1086, 333] on div at bounding box center [1086, 325] width 22 height 36
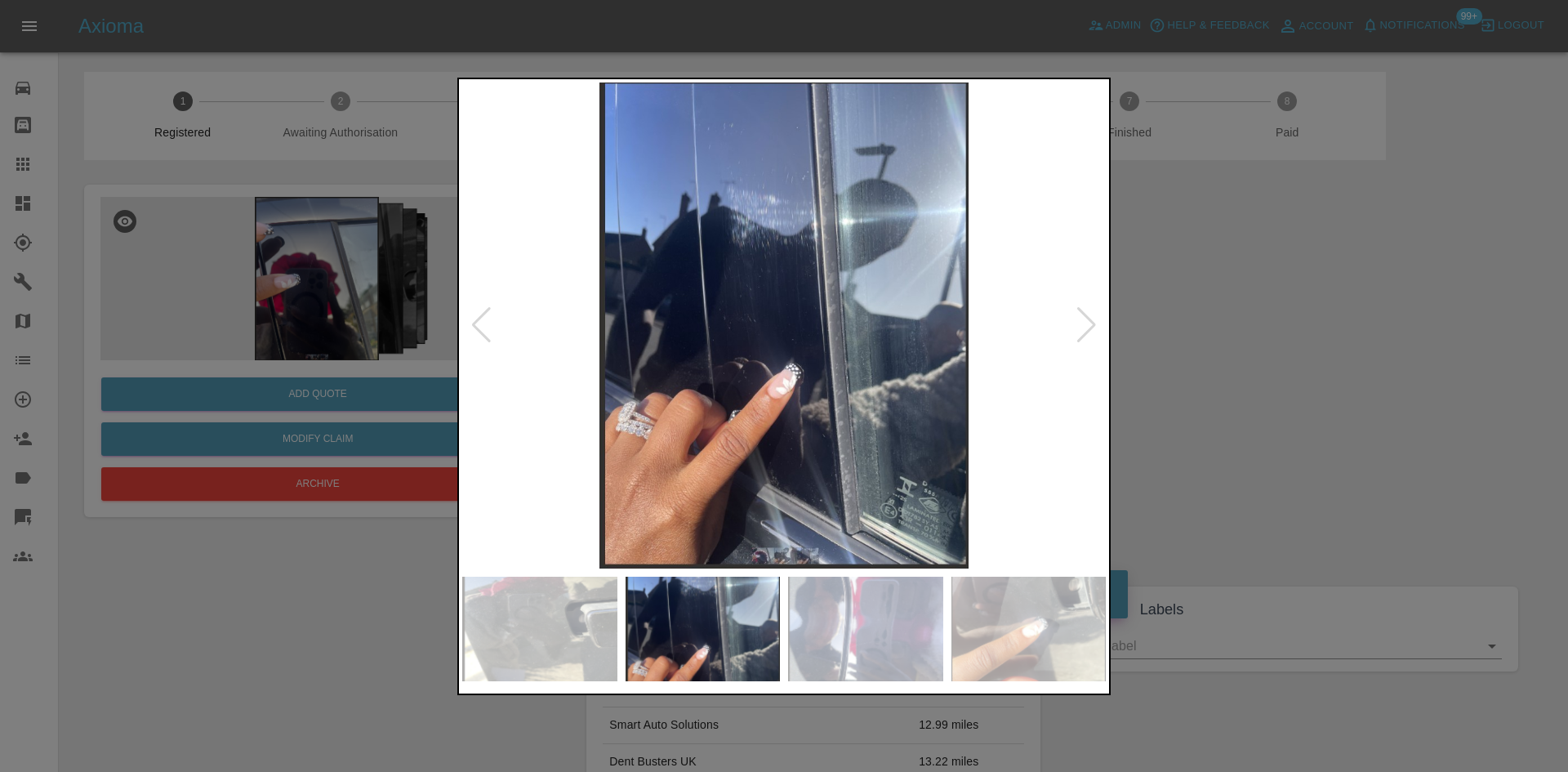
click at [761, 383] on img at bounding box center [784, 325] width 644 height 486
click at [762, 383] on img at bounding box center [784, 325] width 644 height 486
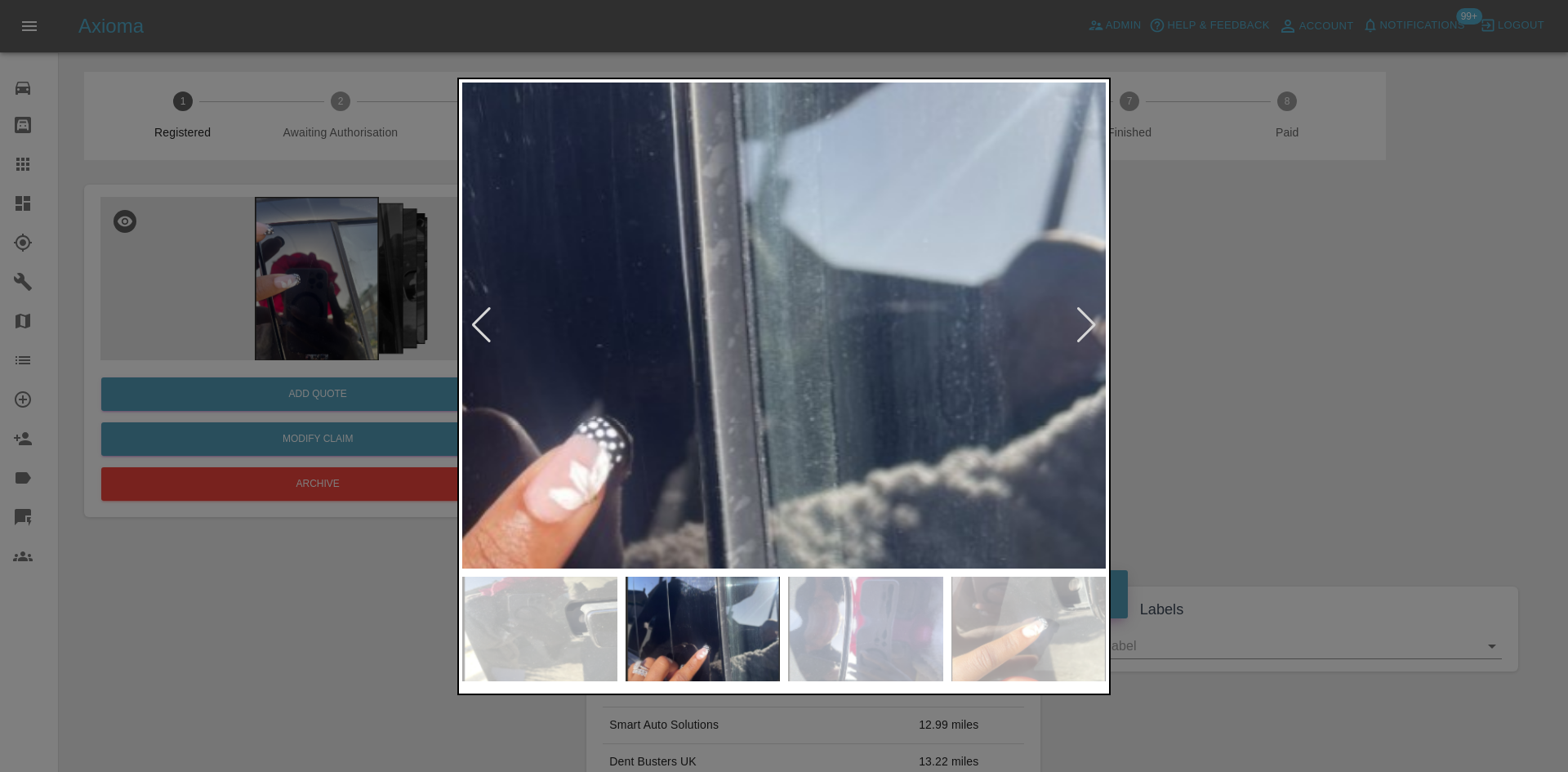
click at [767, 377] on img at bounding box center [573, 303] width 1930 height 1459
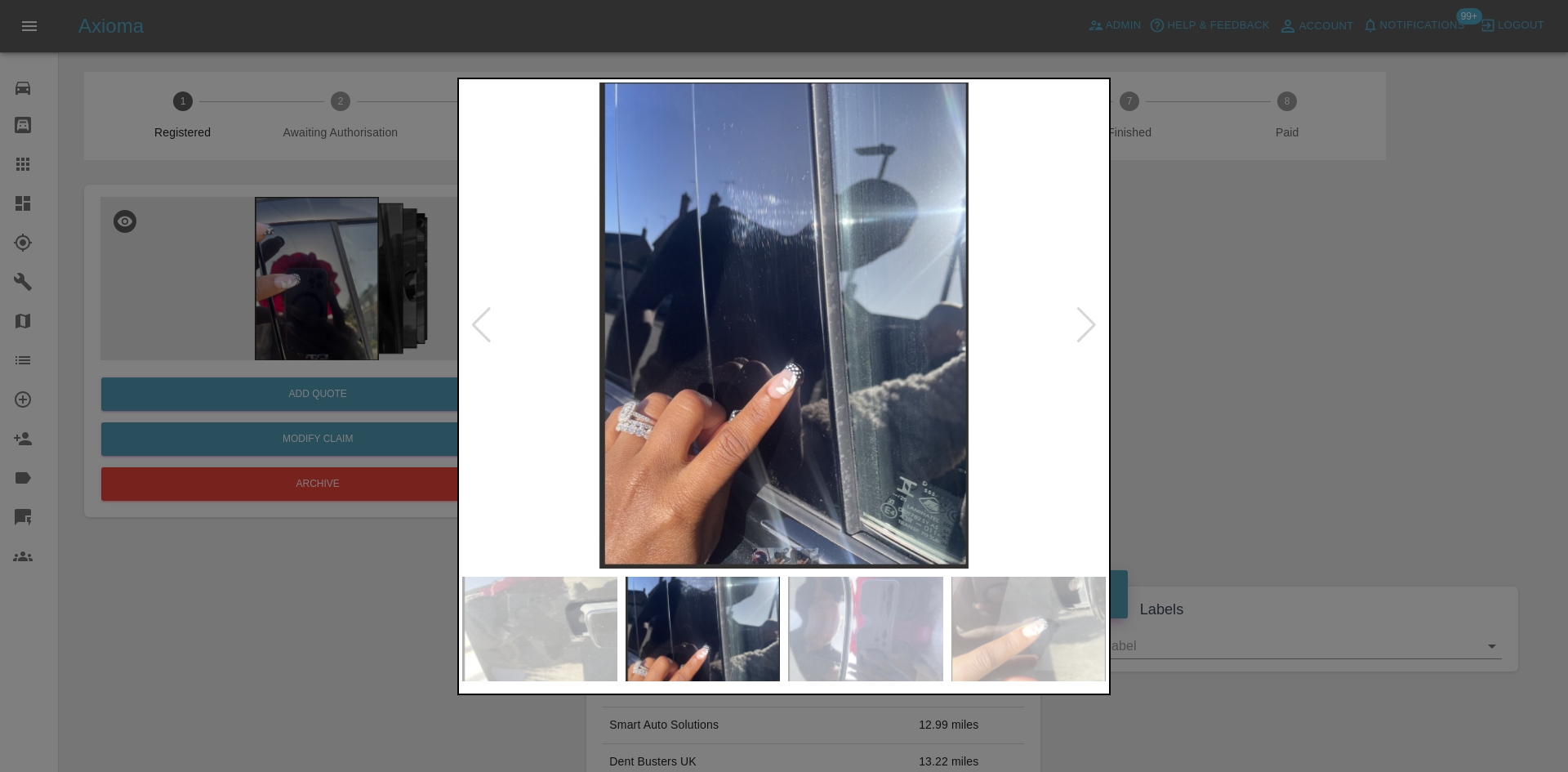
click at [1097, 316] on img at bounding box center [784, 325] width 644 height 486
click at [1089, 325] on div at bounding box center [1086, 325] width 22 height 36
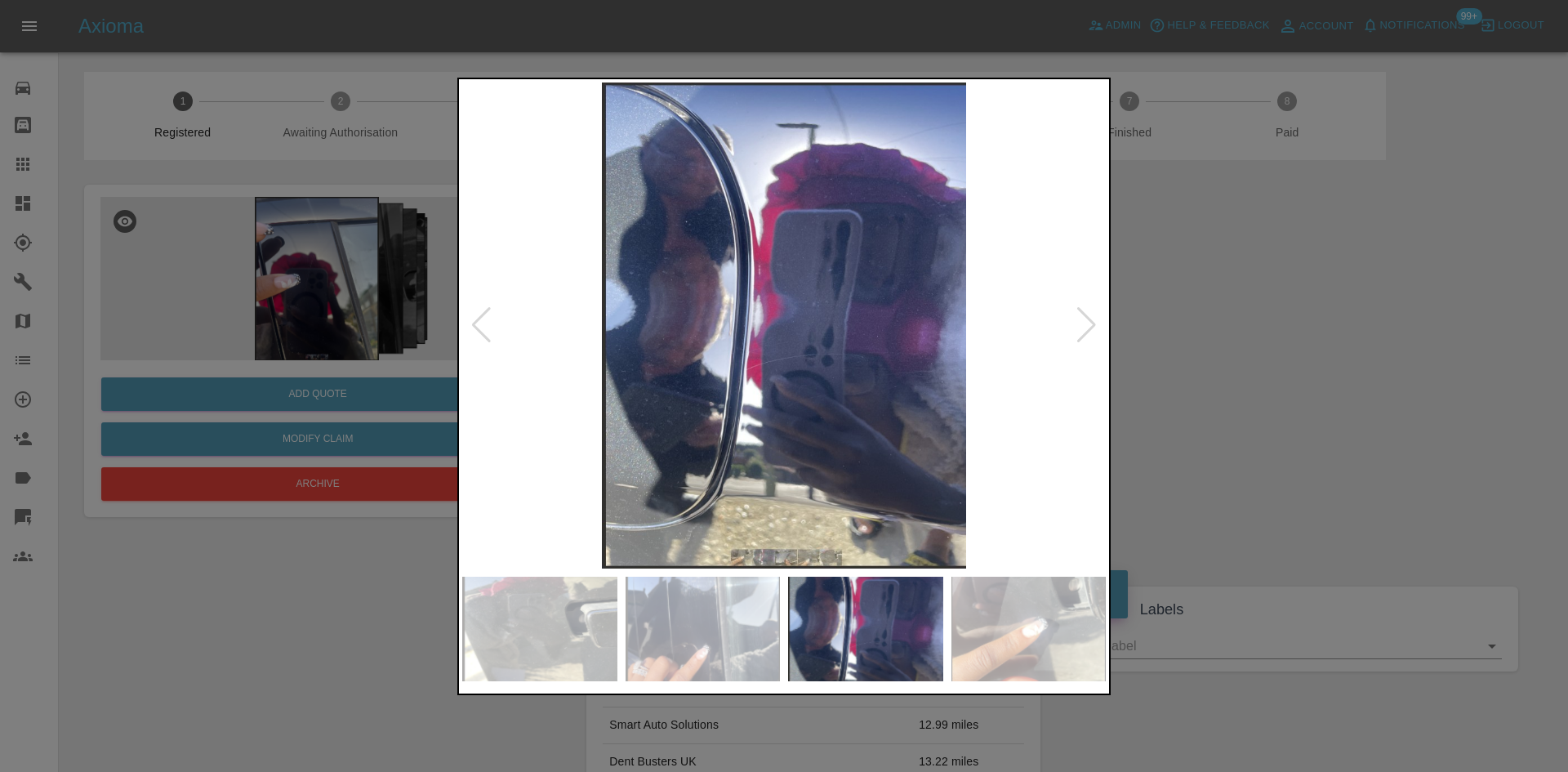
click at [1089, 325] on div at bounding box center [1086, 325] width 22 height 36
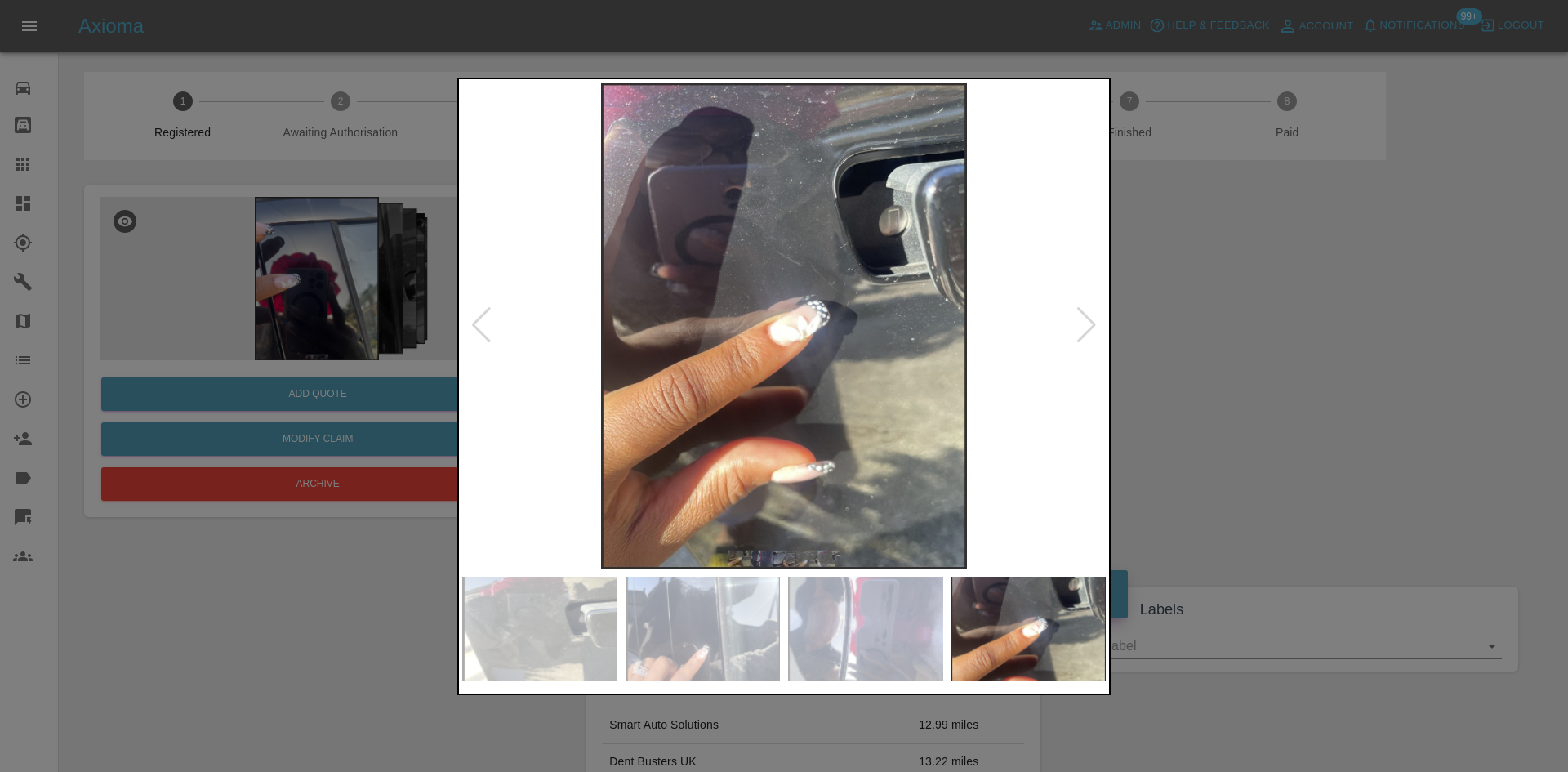
click at [1089, 325] on div at bounding box center [1086, 325] width 22 height 36
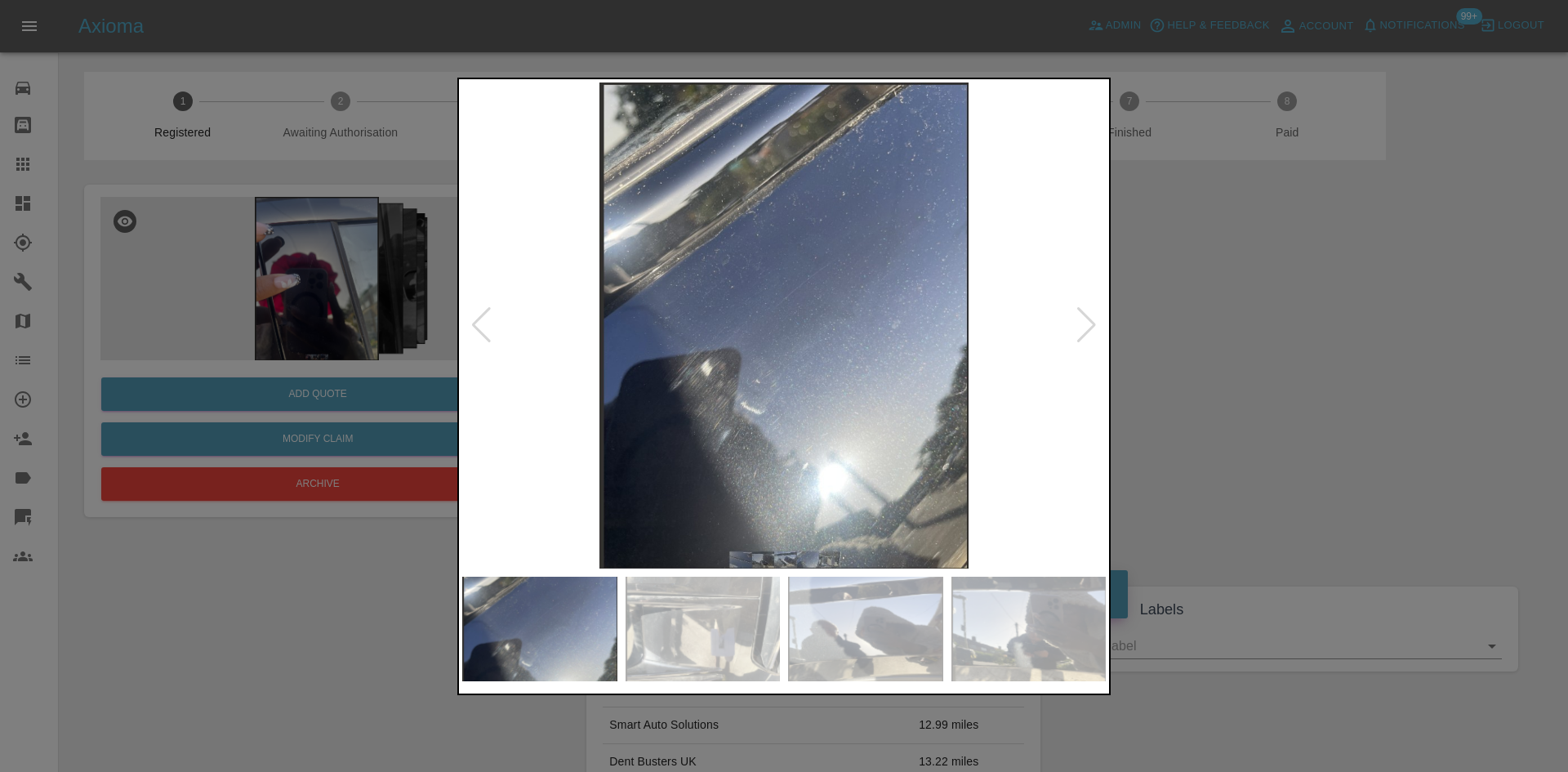
click at [751, 394] on img at bounding box center [784, 325] width 644 height 486
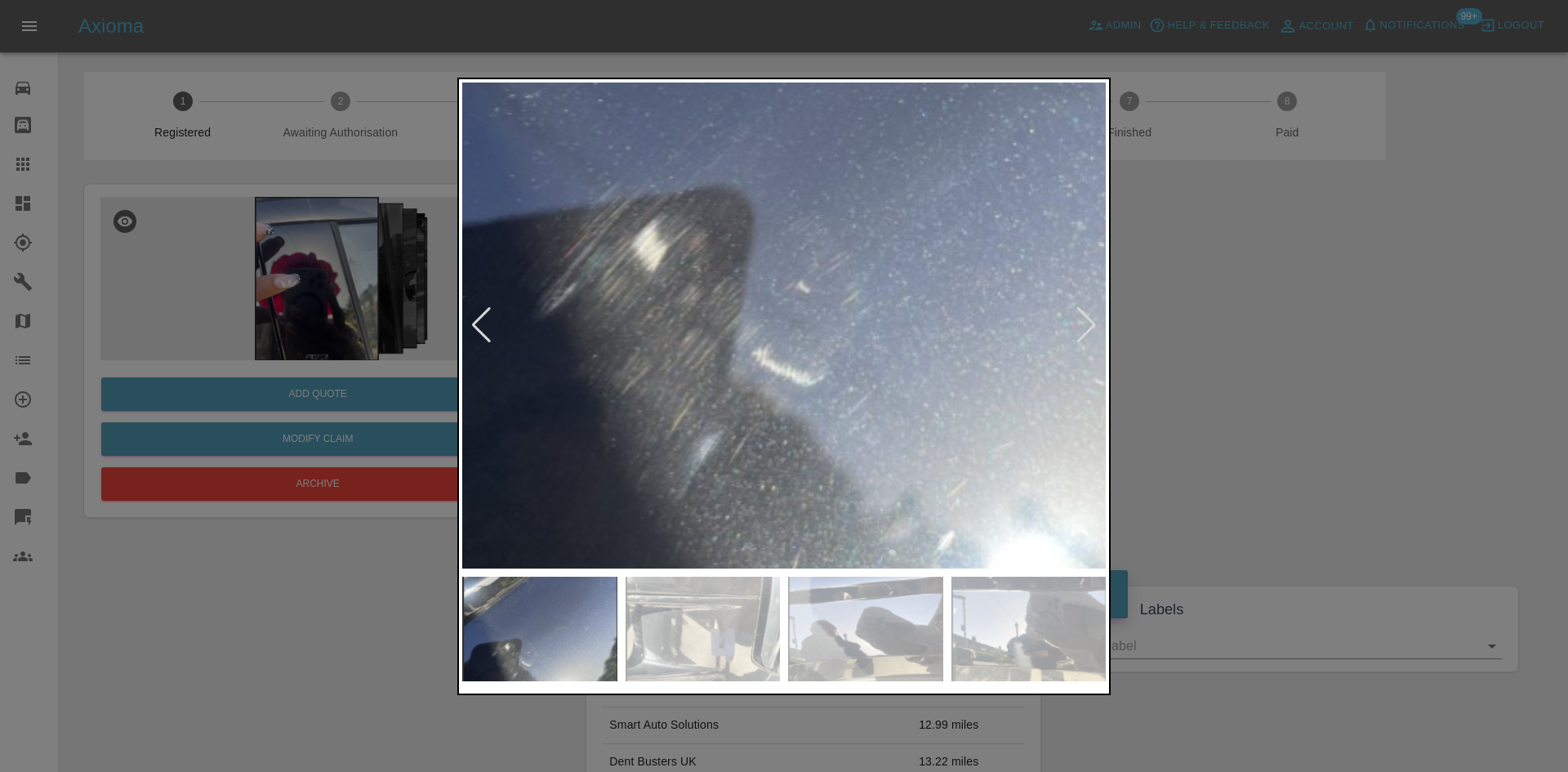
click at [751, 394] on img at bounding box center [882, 119] width 1930 height 1459
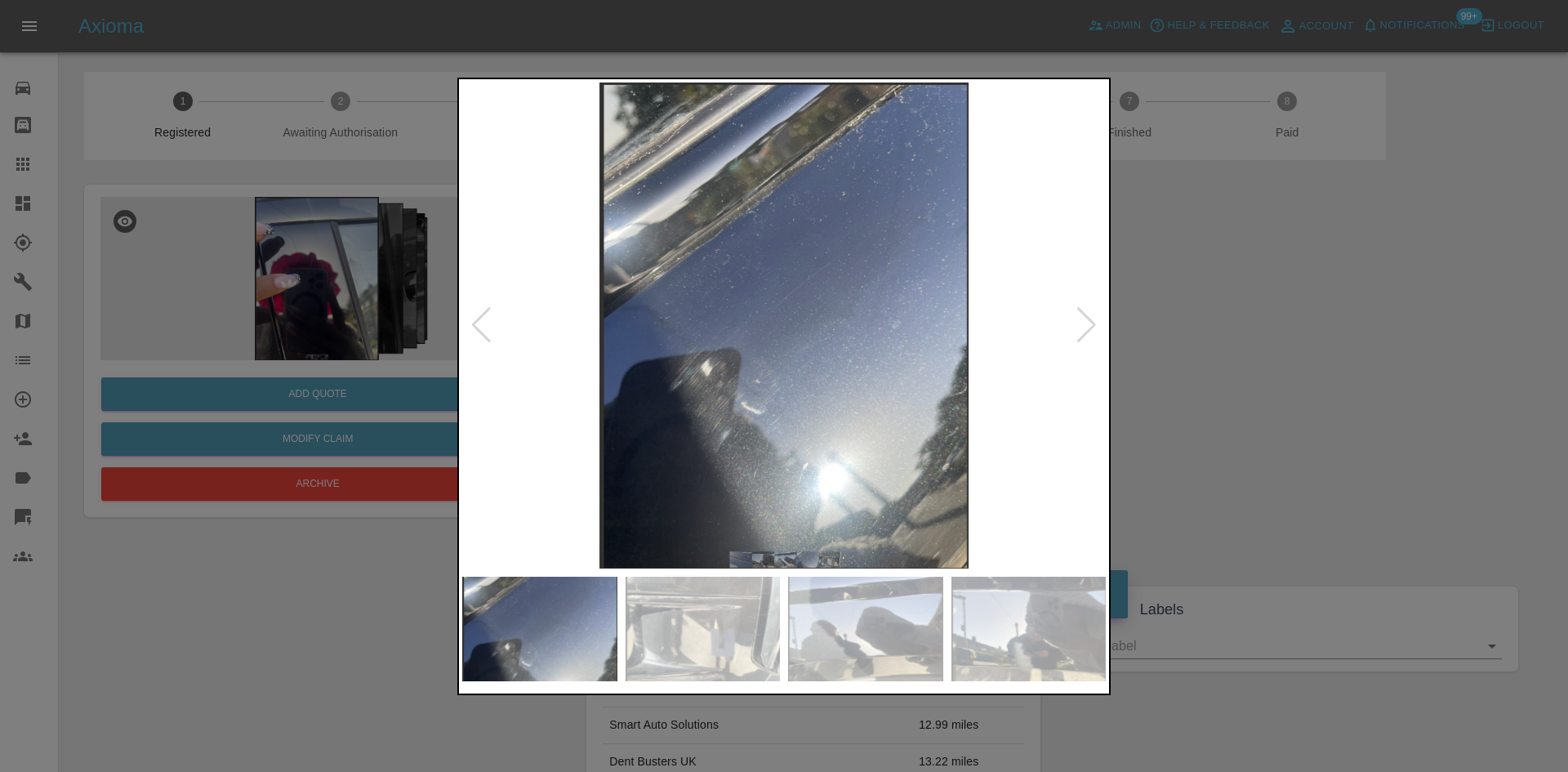
click at [1088, 335] on div at bounding box center [1086, 325] width 22 height 36
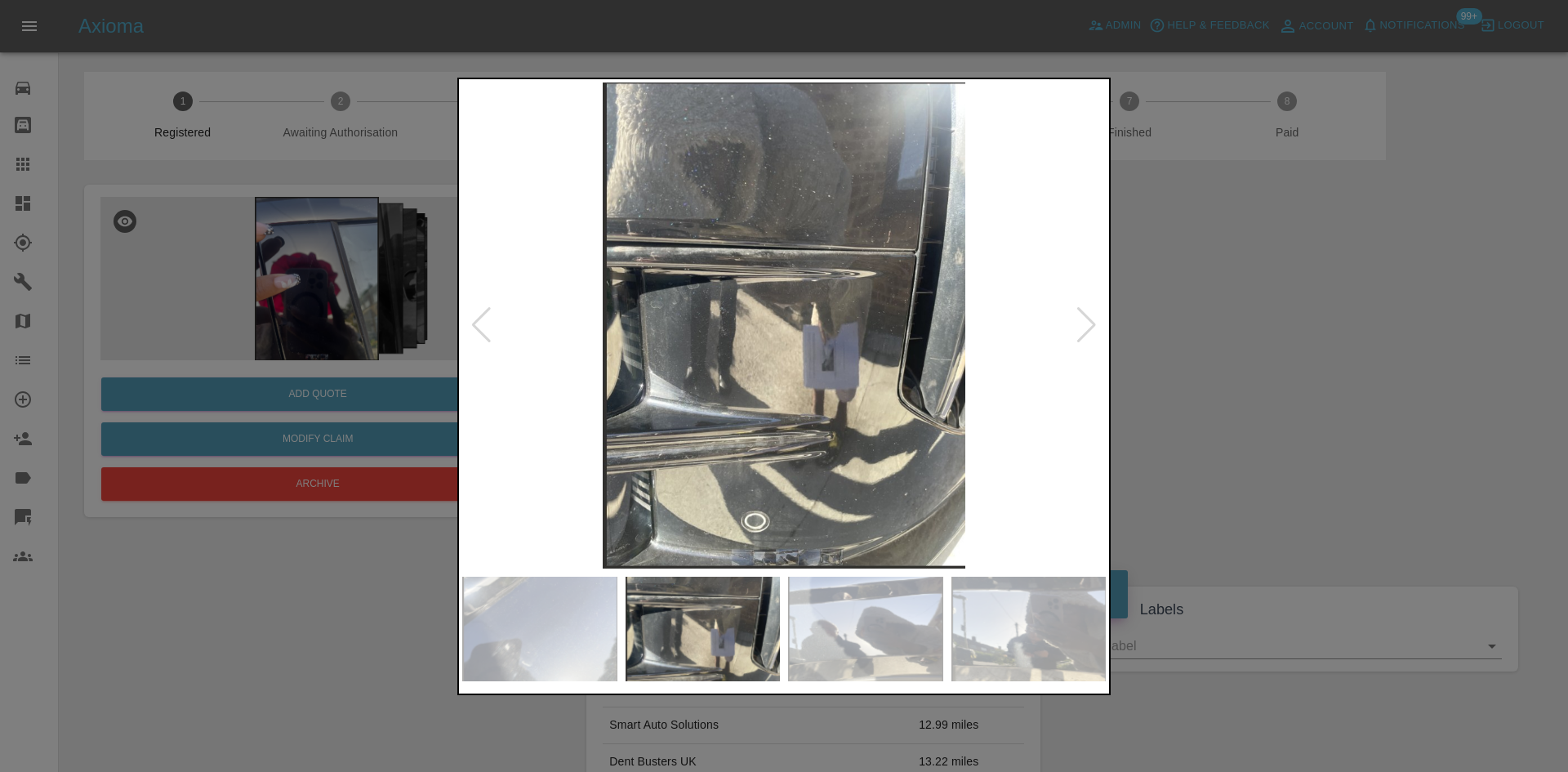
click at [961, 339] on img at bounding box center [784, 325] width 644 height 486
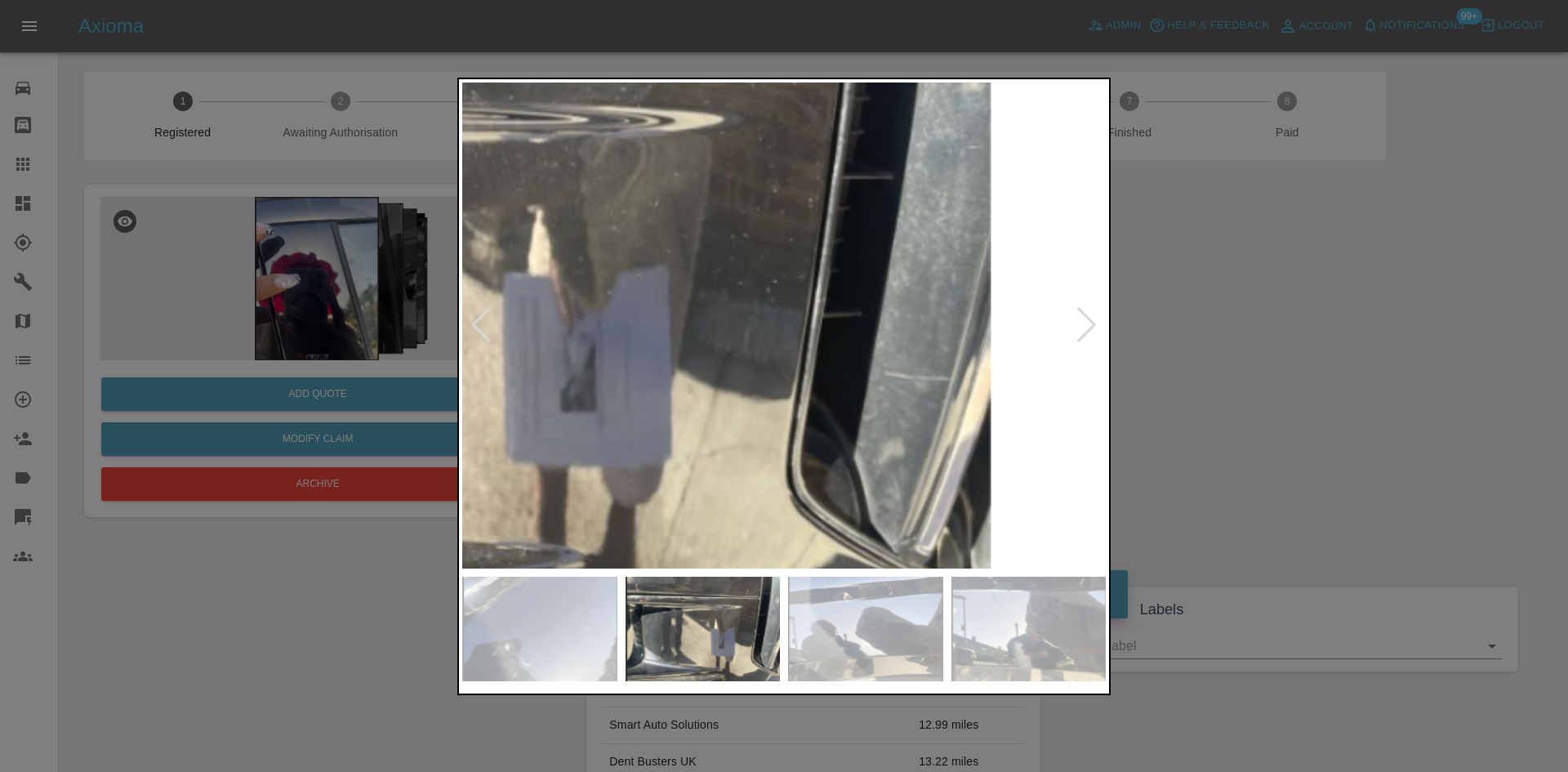
click at [777, 367] on img at bounding box center [446, 275] width 1930 height 1459
click at [777, 366] on img at bounding box center [446, 275] width 1930 height 1459
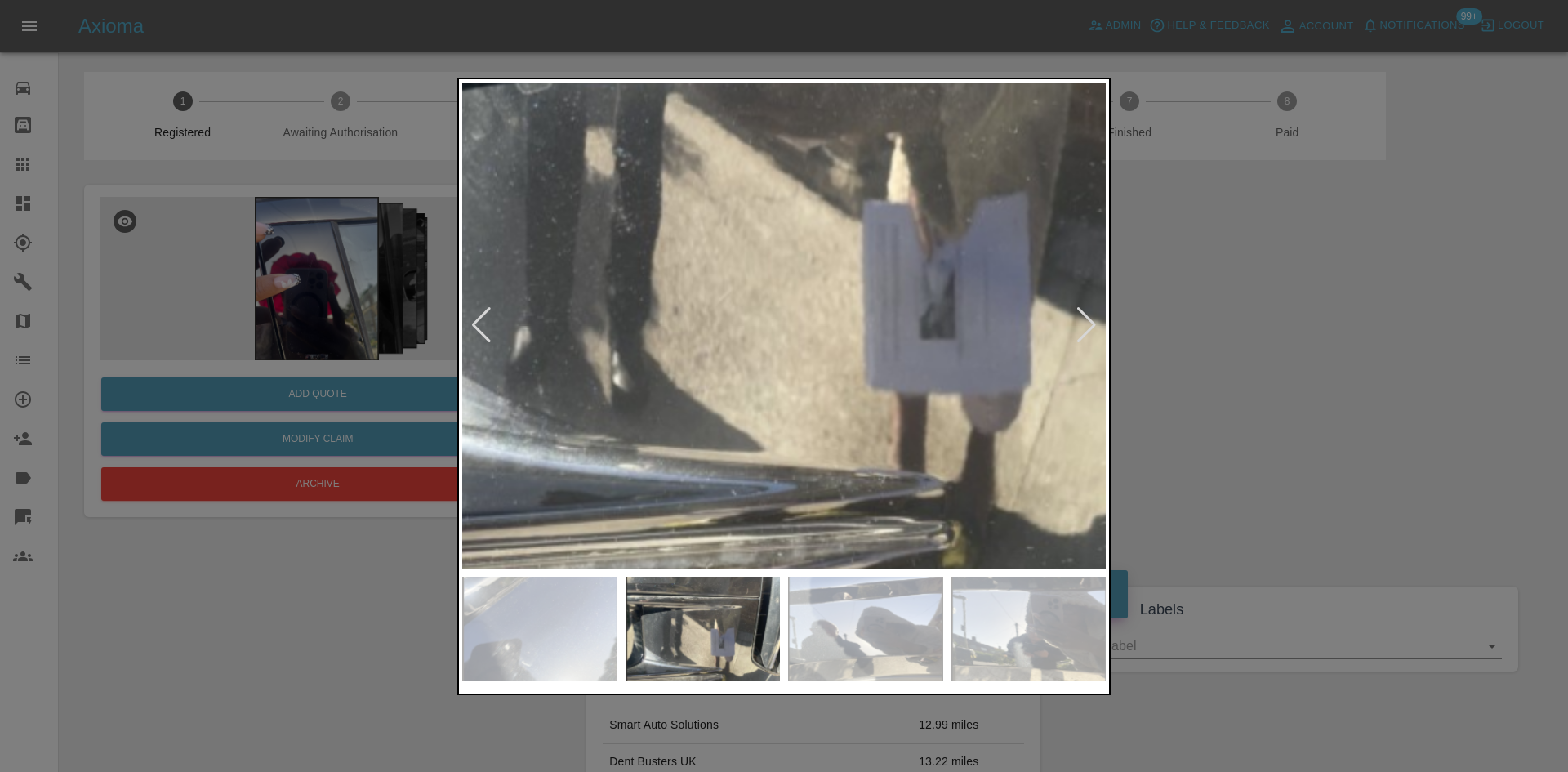
click at [776, 363] on img at bounding box center [805, 202] width 1930 height 1459
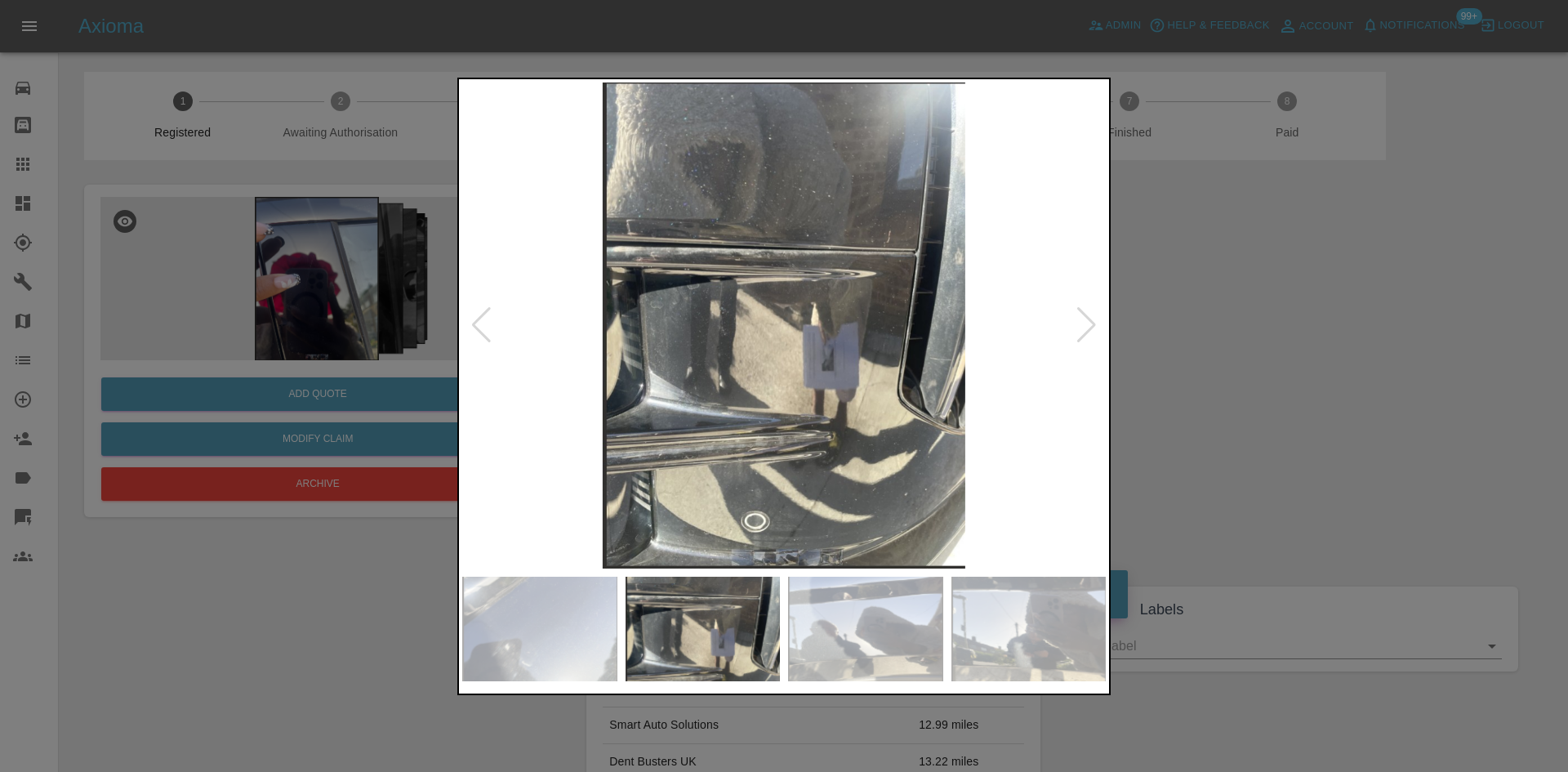
click at [1092, 328] on div at bounding box center [1086, 325] width 22 height 36
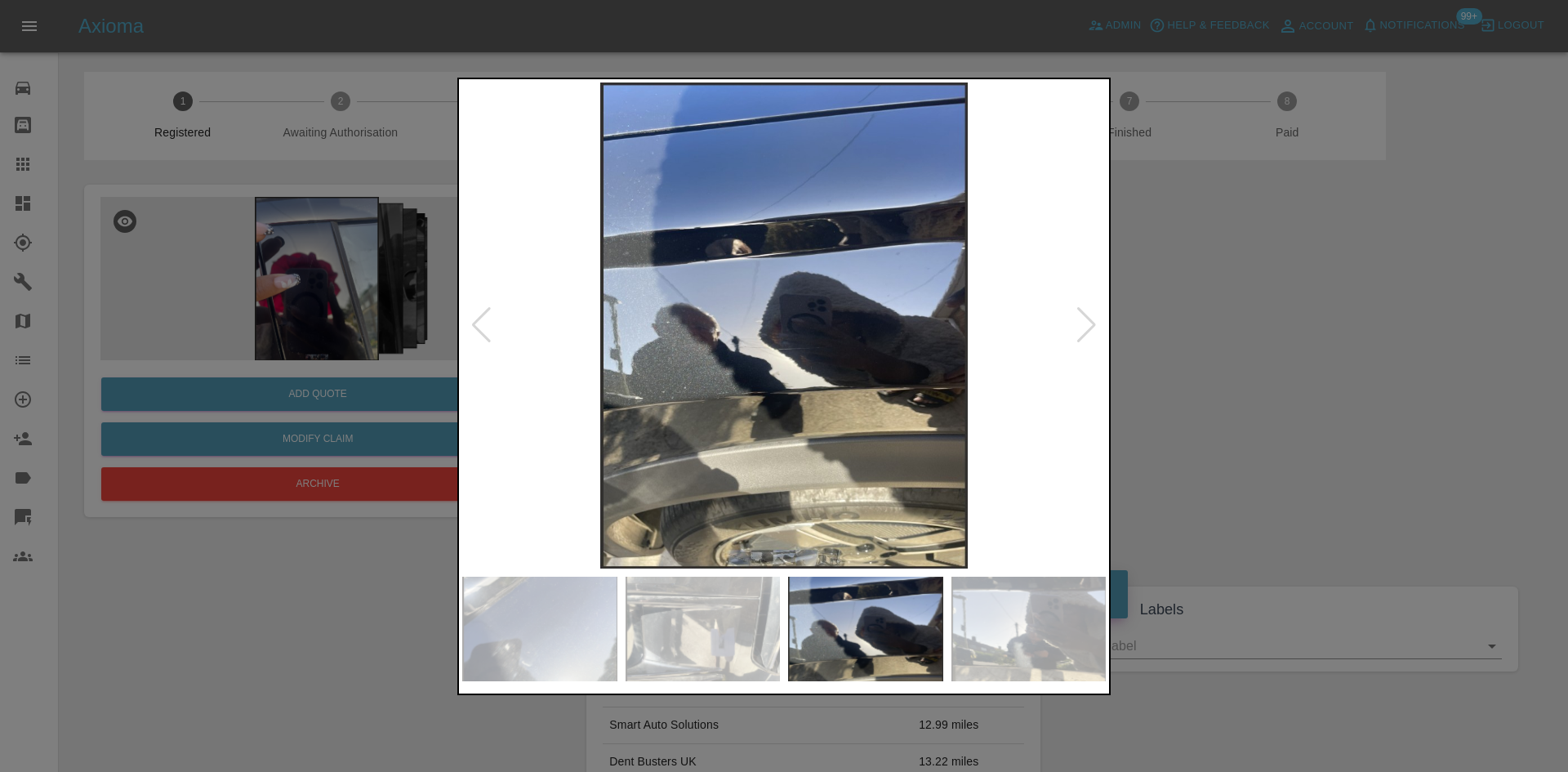
click at [775, 330] on img at bounding box center [784, 325] width 644 height 486
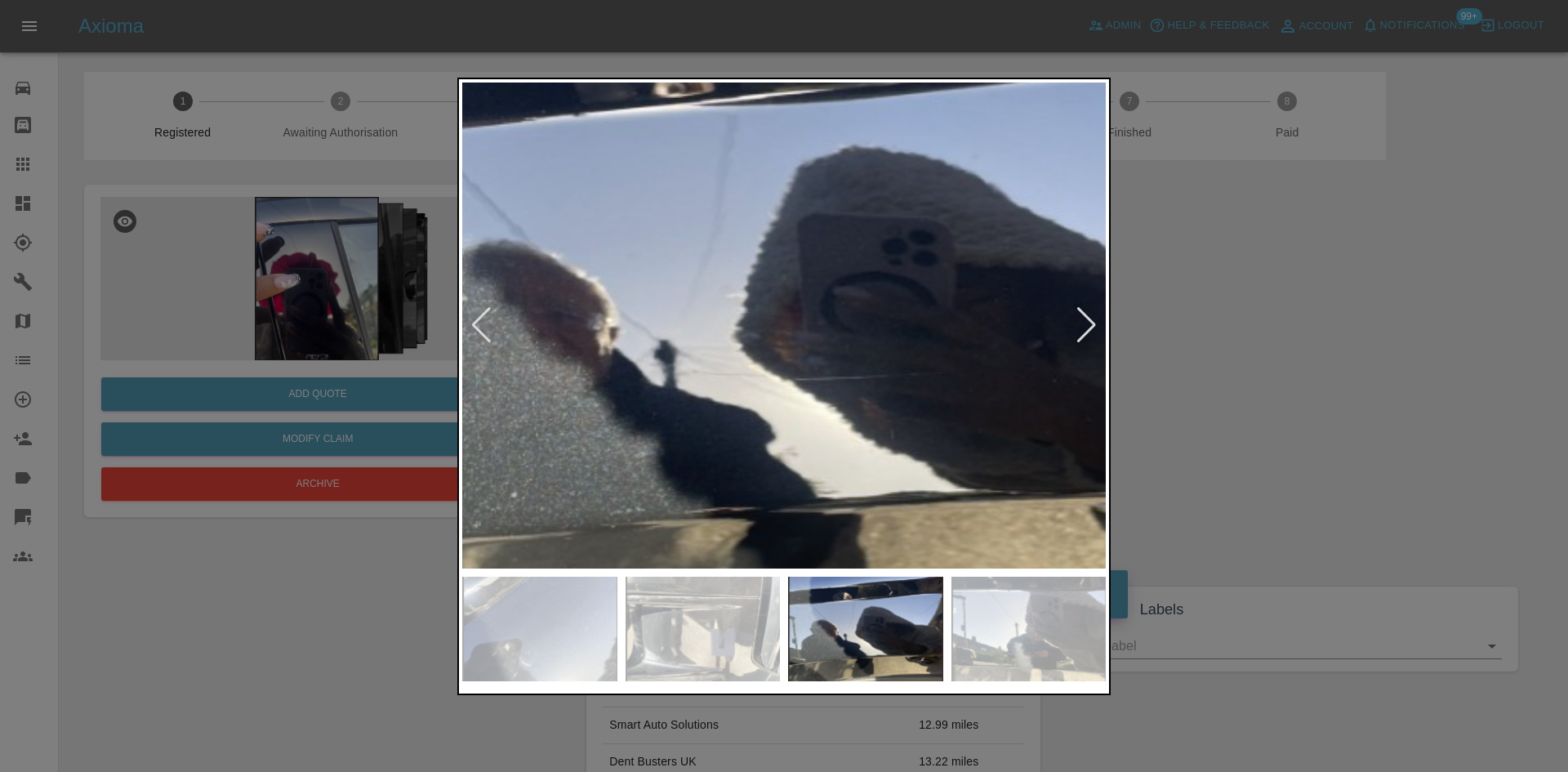
click at [1095, 341] on div at bounding box center [1086, 325] width 22 height 36
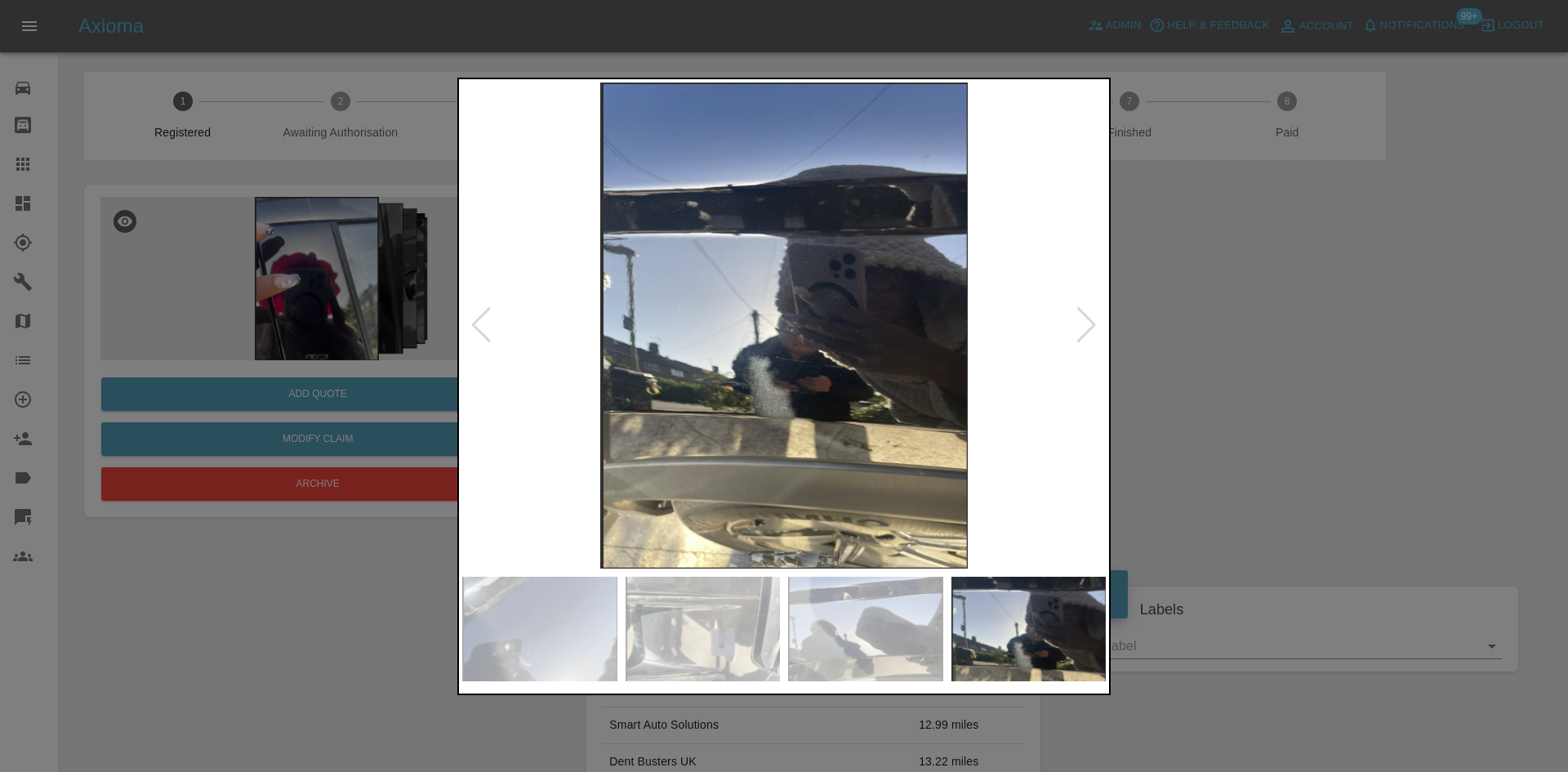
click at [1074, 332] on img at bounding box center [784, 325] width 644 height 486
click at [1077, 329] on div at bounding box center [1086, 325] width 22 height 36
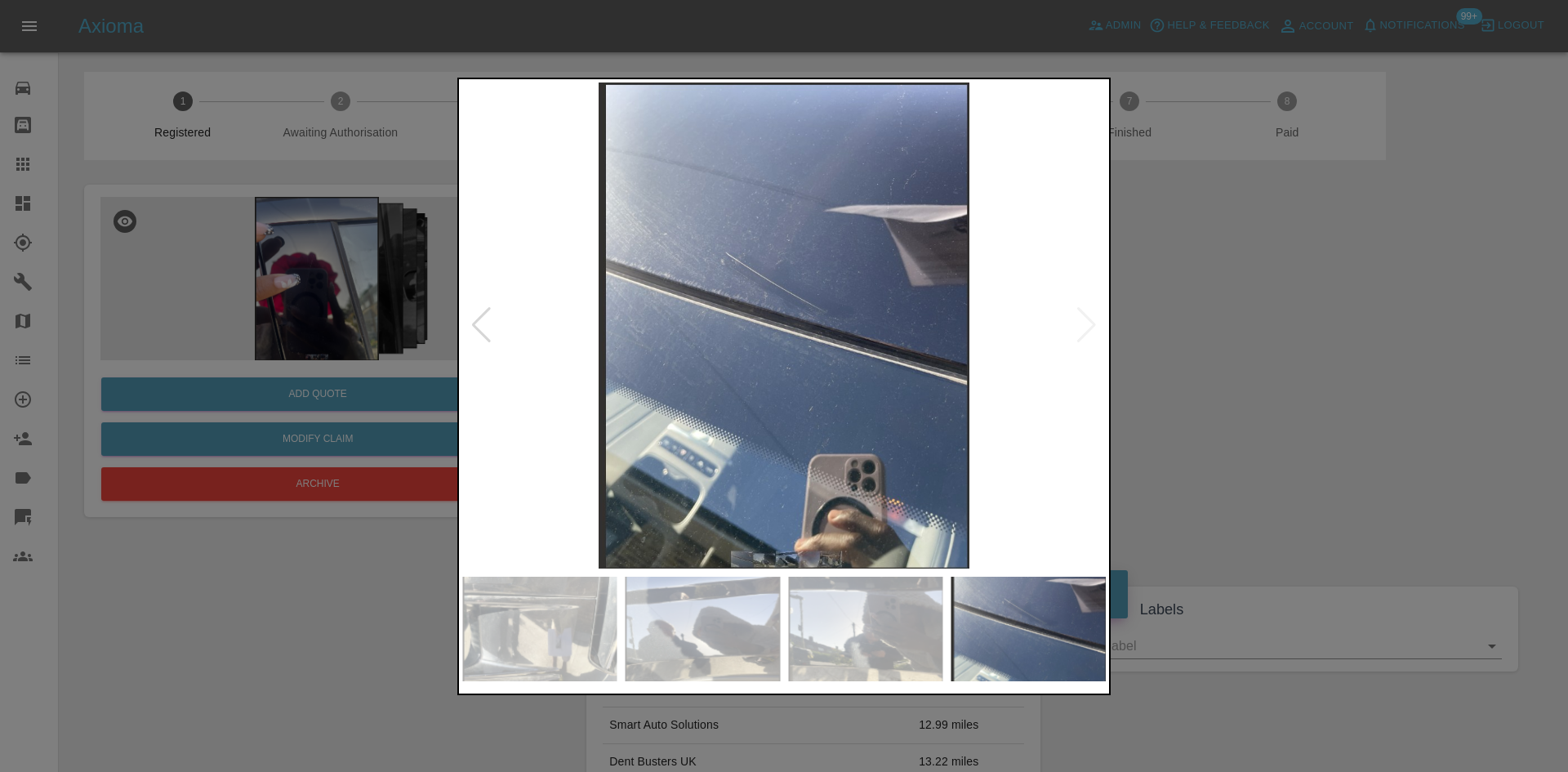
click at [761, 277] on img at bounding box center [784, 325] width 644 height 486
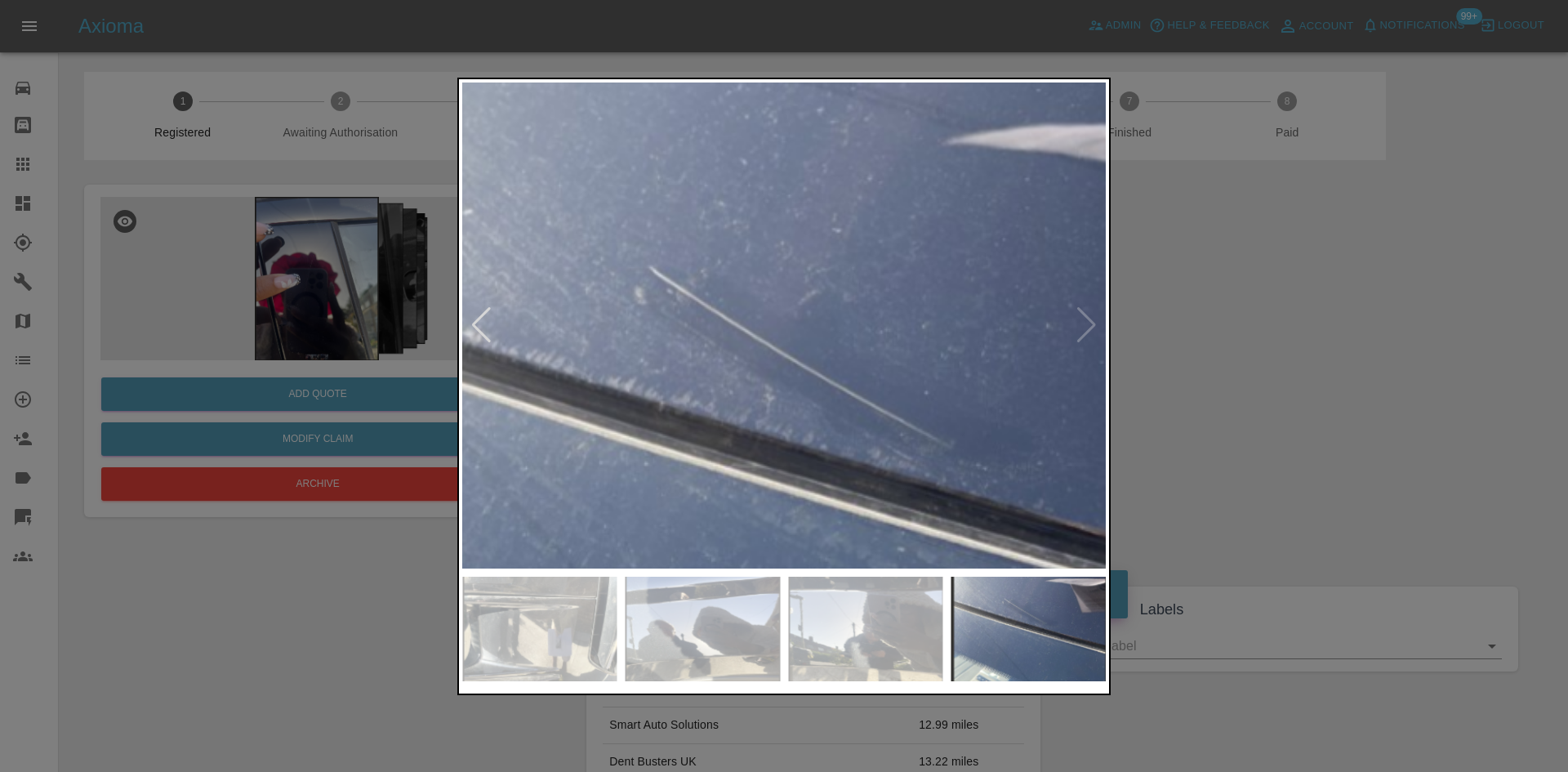
click at [784, 445] on img at bounding box center [824, 486] width 1930 height 1459
click at [780, 437] on img at bounding box center [824, 486] width 1930 height 1459
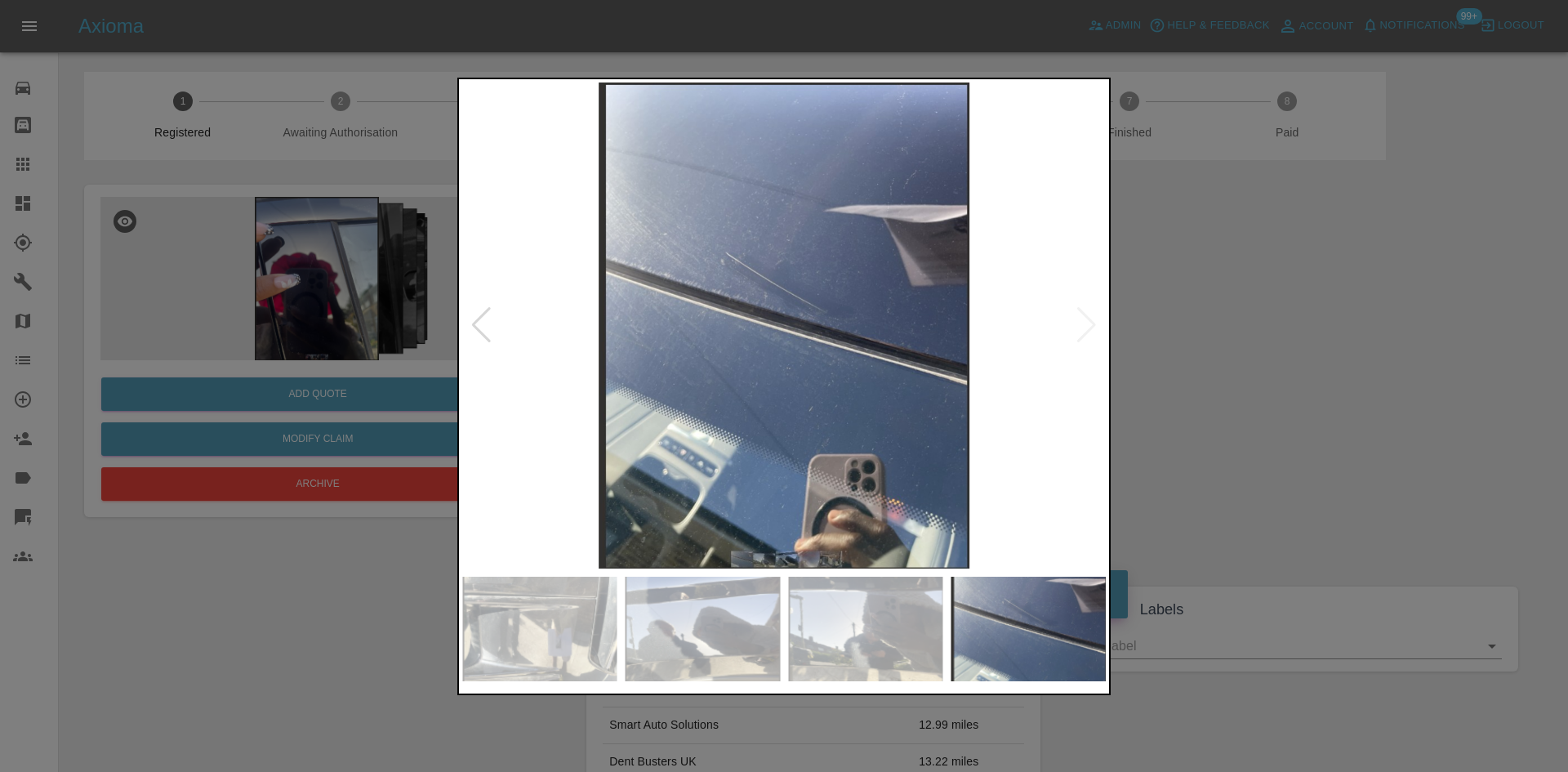
click at [1088, 321] on img at bounding box center [784, 325] width 644 height 486
click at [1160, 320] on div at bounding box center [784, 386] width 1568 height 772
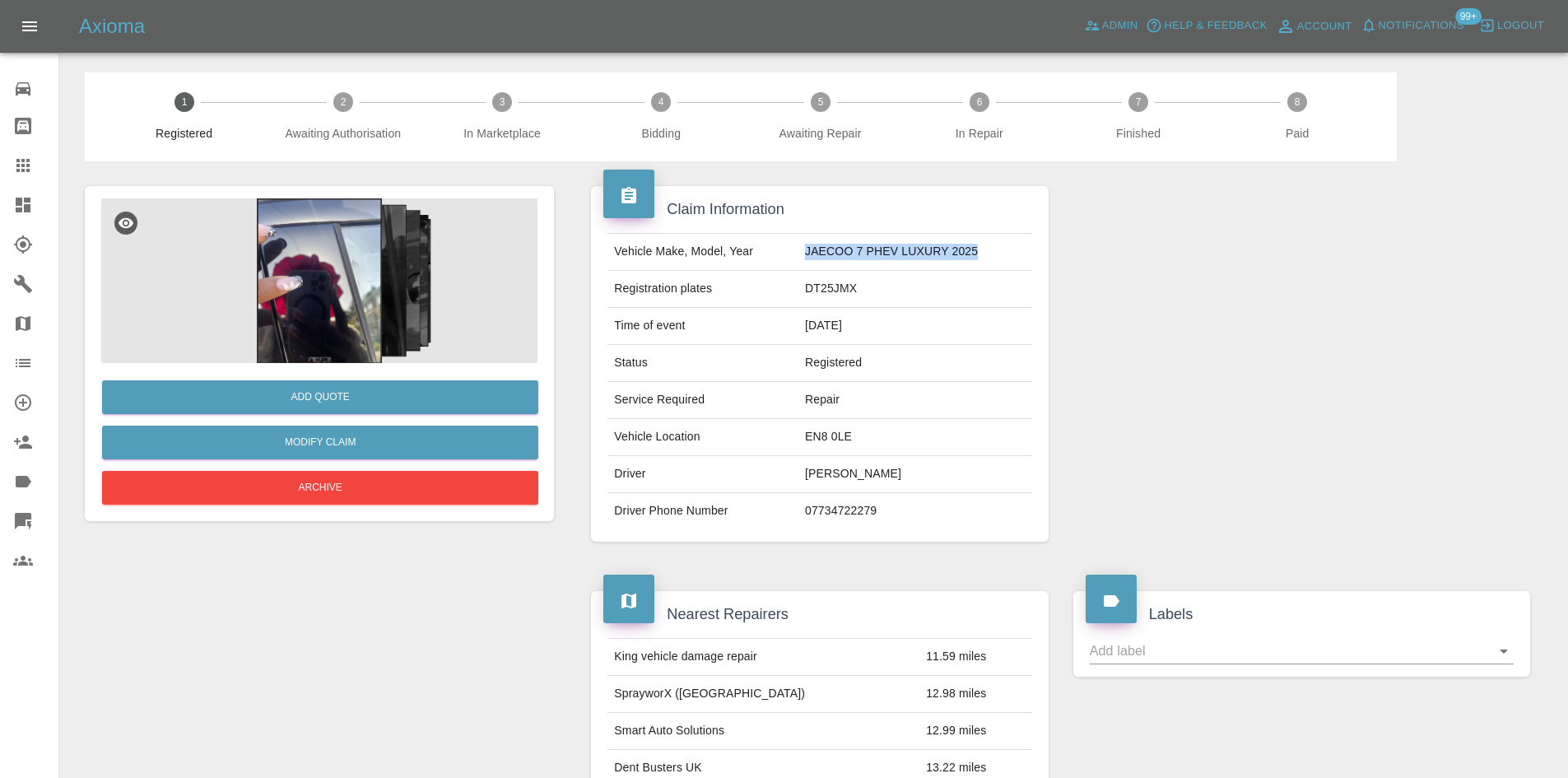
drag, startPoint x: 987, startPoint y: 255, endPoint x: 766, endPoint y: 255, distance: 220.6
click at [766, 255] on tr "Vehicle Make, Model, Year JAECOO 7 PHEV LUXURY 2025" at bounding box center [820, 252] width 424 height 37
drag, startPoint x: 818, startPoint y: 403, endPoint x: 827, endPoint y: 450, distance: 46.8
click at [818, 407] on td "Repair" at bounding box center [916, 400] width 234 height 37
click at [827, 451] on td "EN8 0LE" at bounding box center [916, 437] width 234 height 37
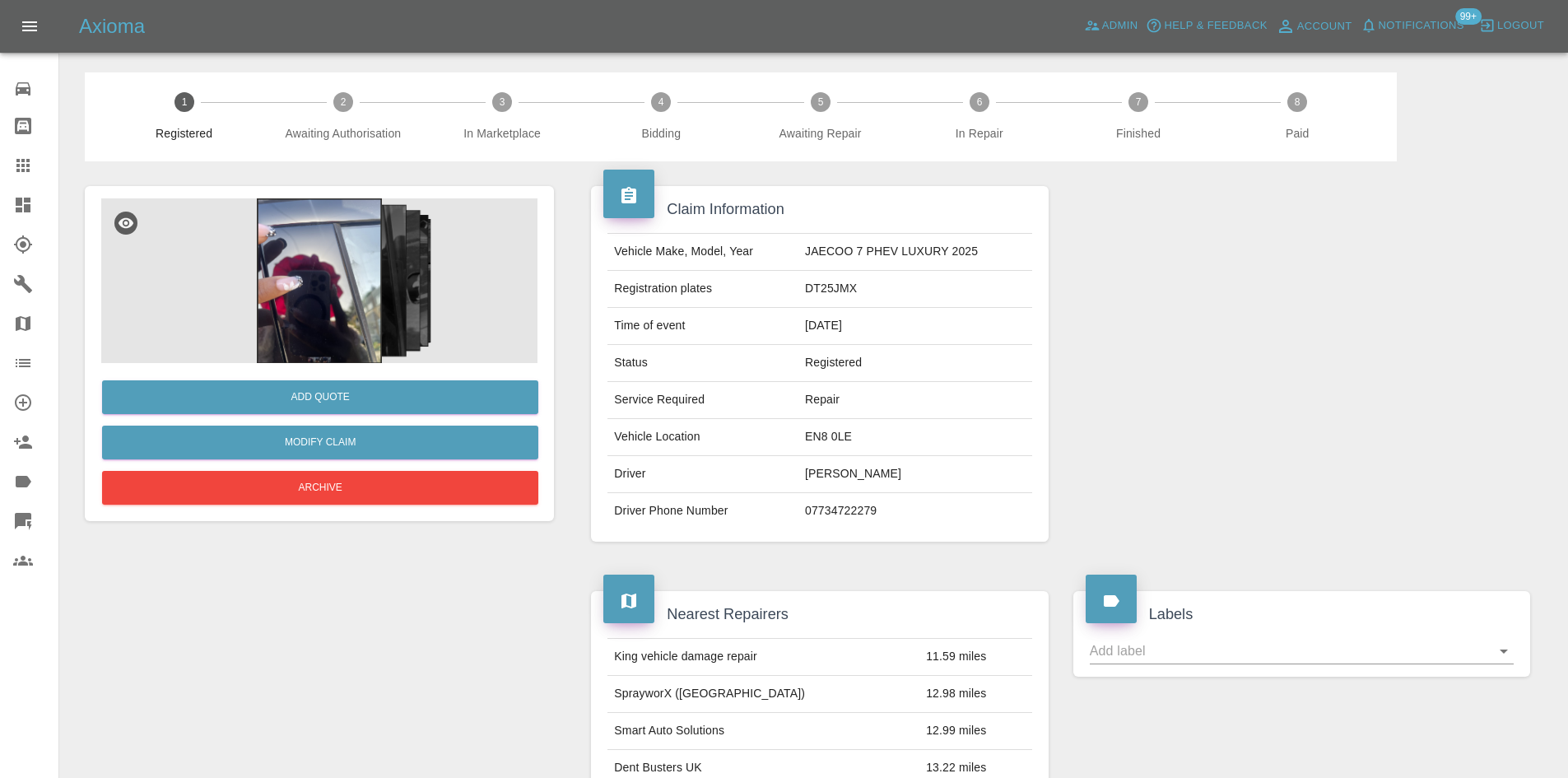
drag, startPoint x: 828, startPoint y: 463, endPoint x: 254, endPoint y: 341, distance: 586.6
click at [807, 452] on tbody "Vehicle Make, Model, Year JAECOO 7 PHEV LUXURY 2025 Registration plates DT25JMX…" at bounding box center [820, 382] width 424 height 296
click at [235, 339] on img at bounding box center [319, 280] width 436 height 165
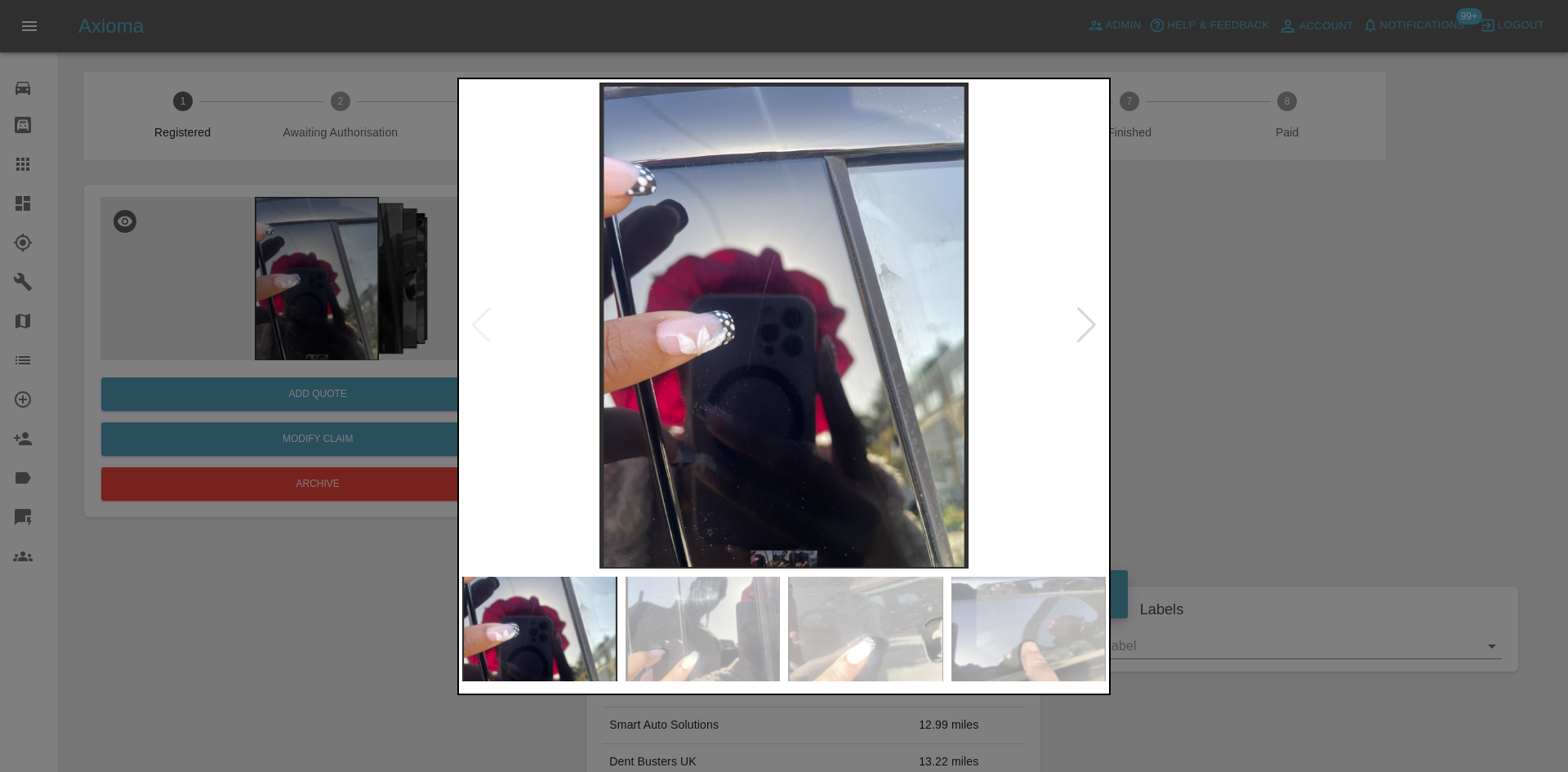
click at [695, 287] on img at bounding box center [784, 325] width 644 height 486
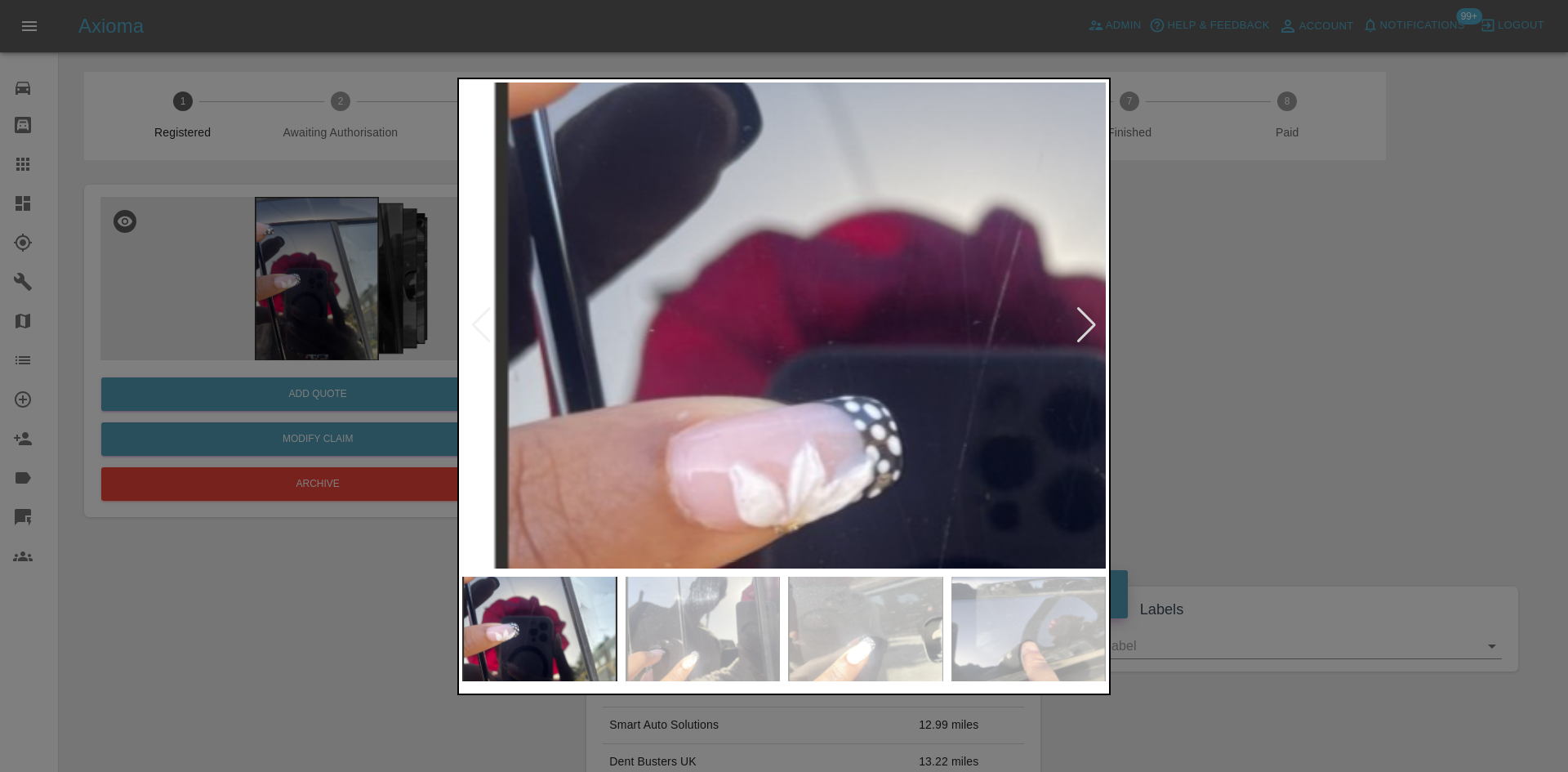
click at [813, 318] on img at bounding box center [1048, 441] width 1930 height 1459
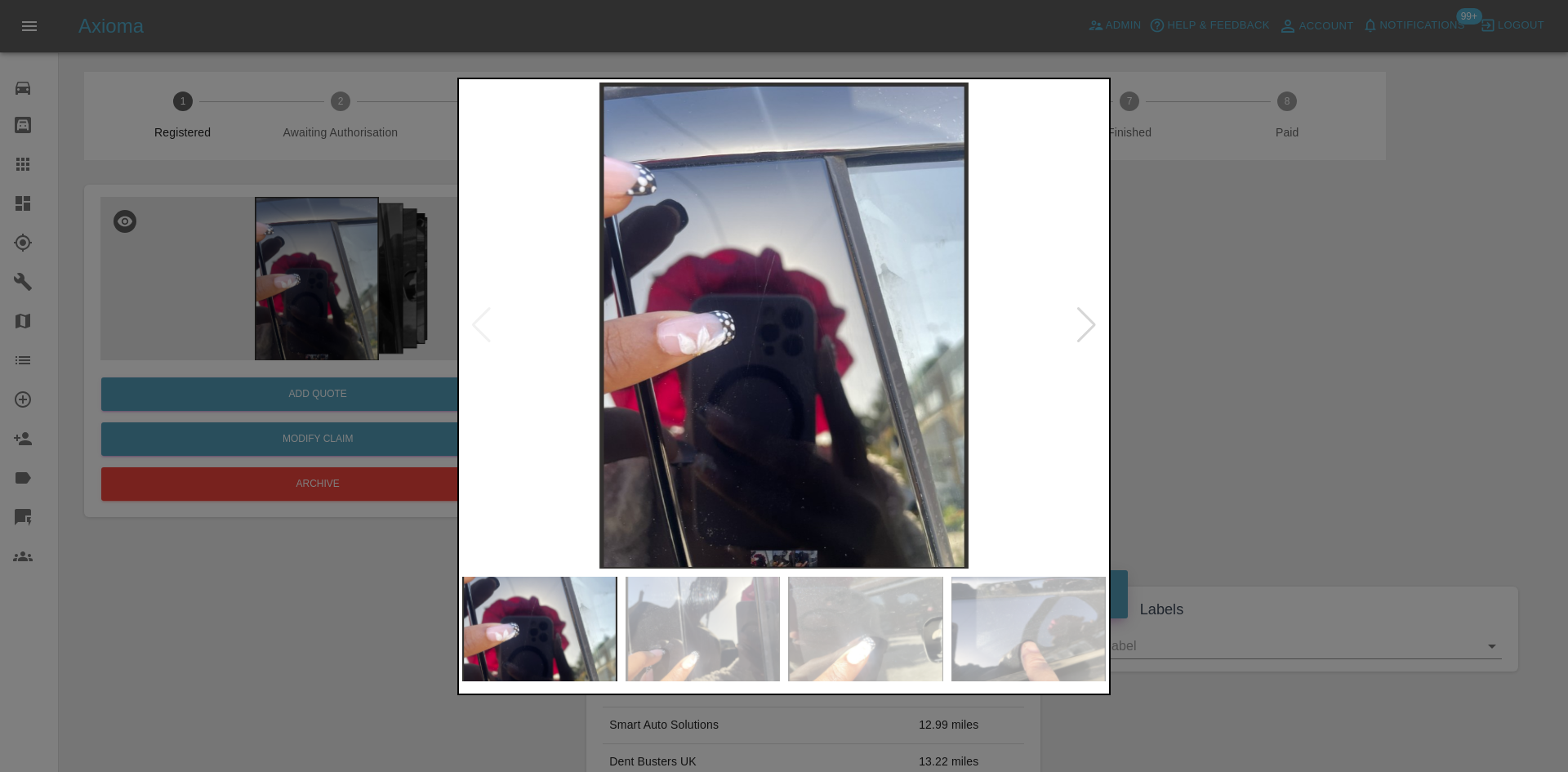
click at [1134, 196] on div at bounding box center [784, 386] width 1568 height 772
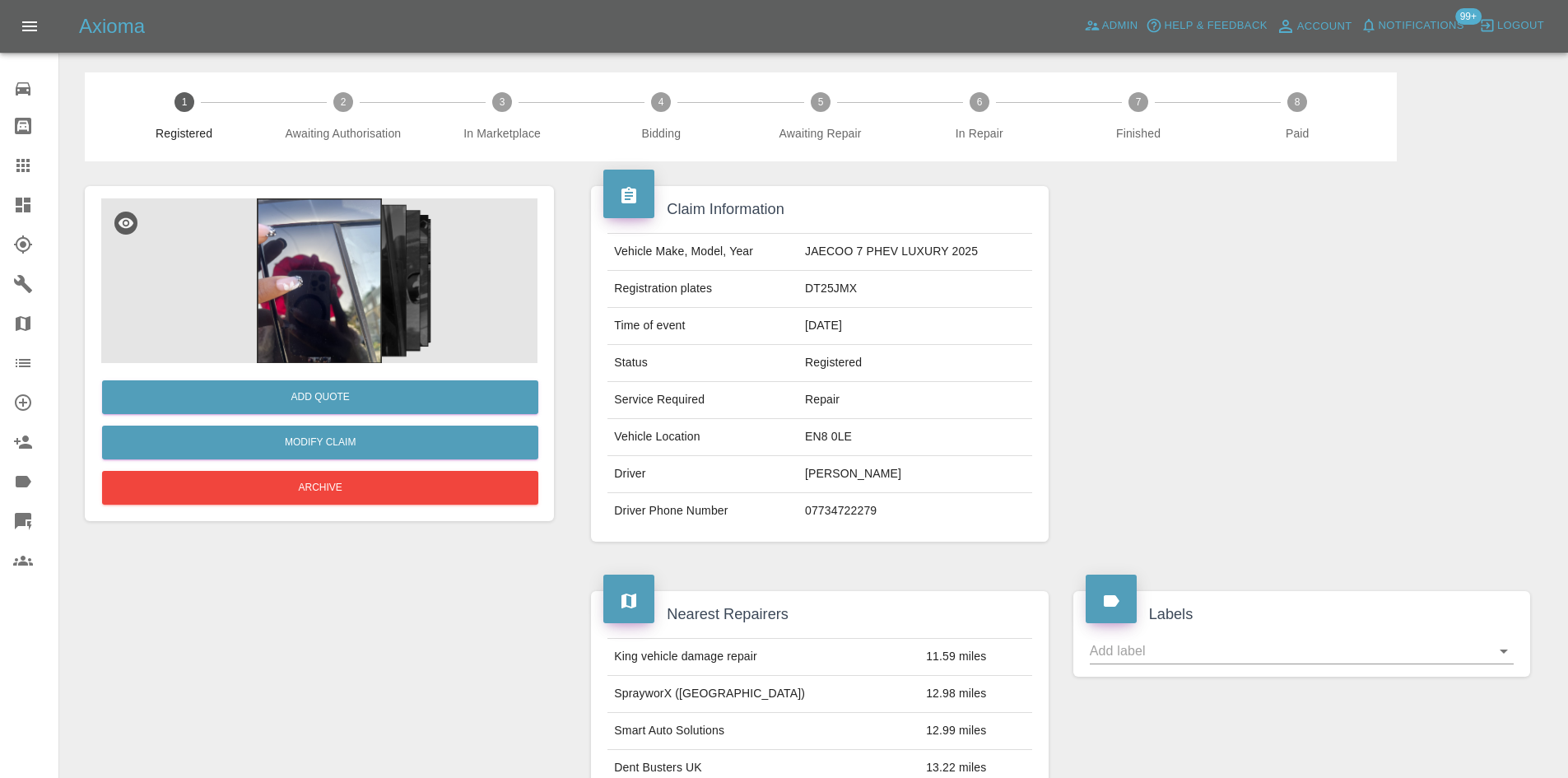
click at [829, 440] on td "EN8 0LE" at bounding box center [916, 437] width 234 height 37
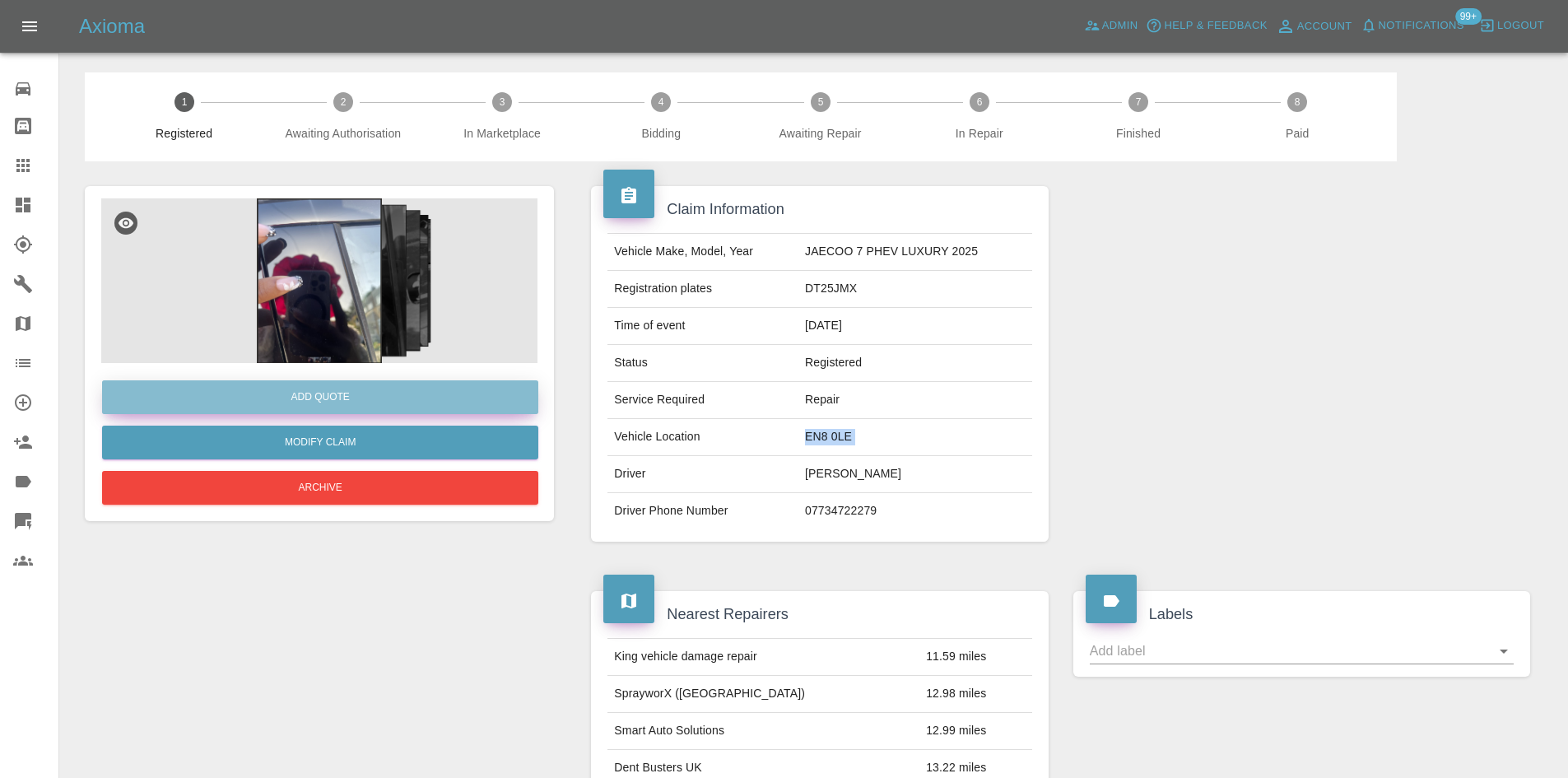
click at [329, 403] on button "Add Quote" at bounding box center [320, 397] width 436 height 34
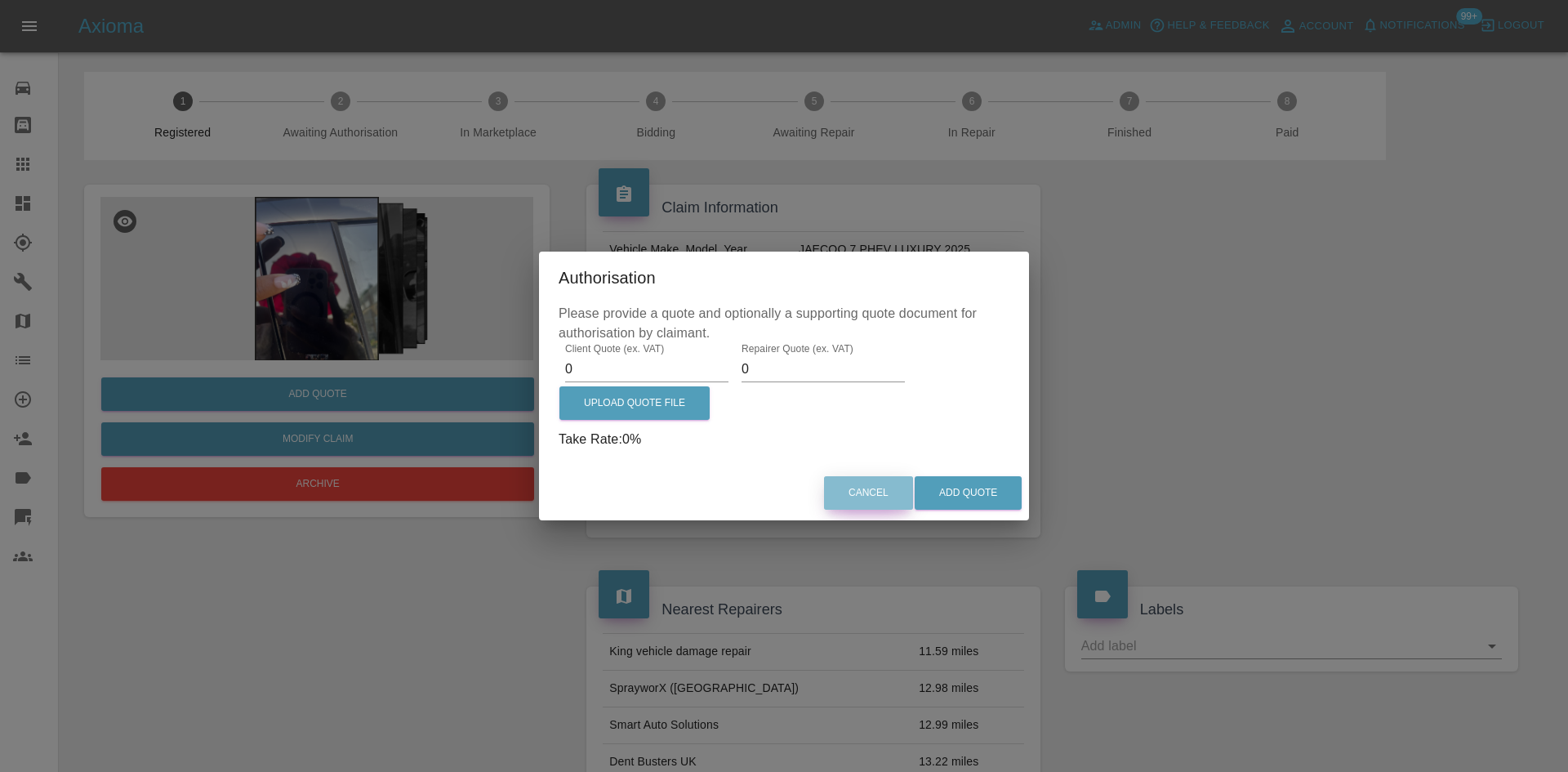
click at [861, 487] on button "Cancel" at bounding box center [869, 493] width 89 height 34
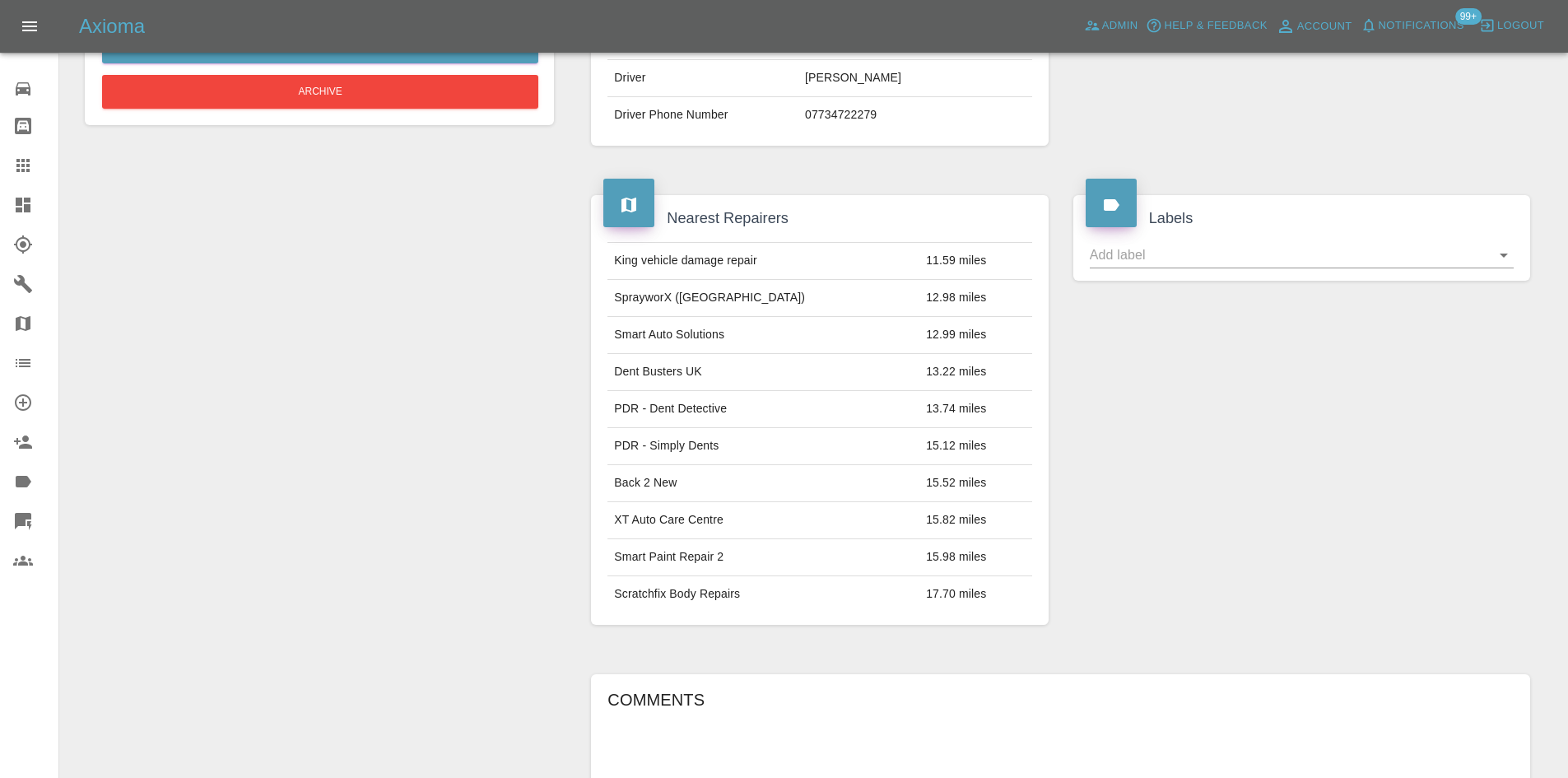
scroll to position [412, 0]
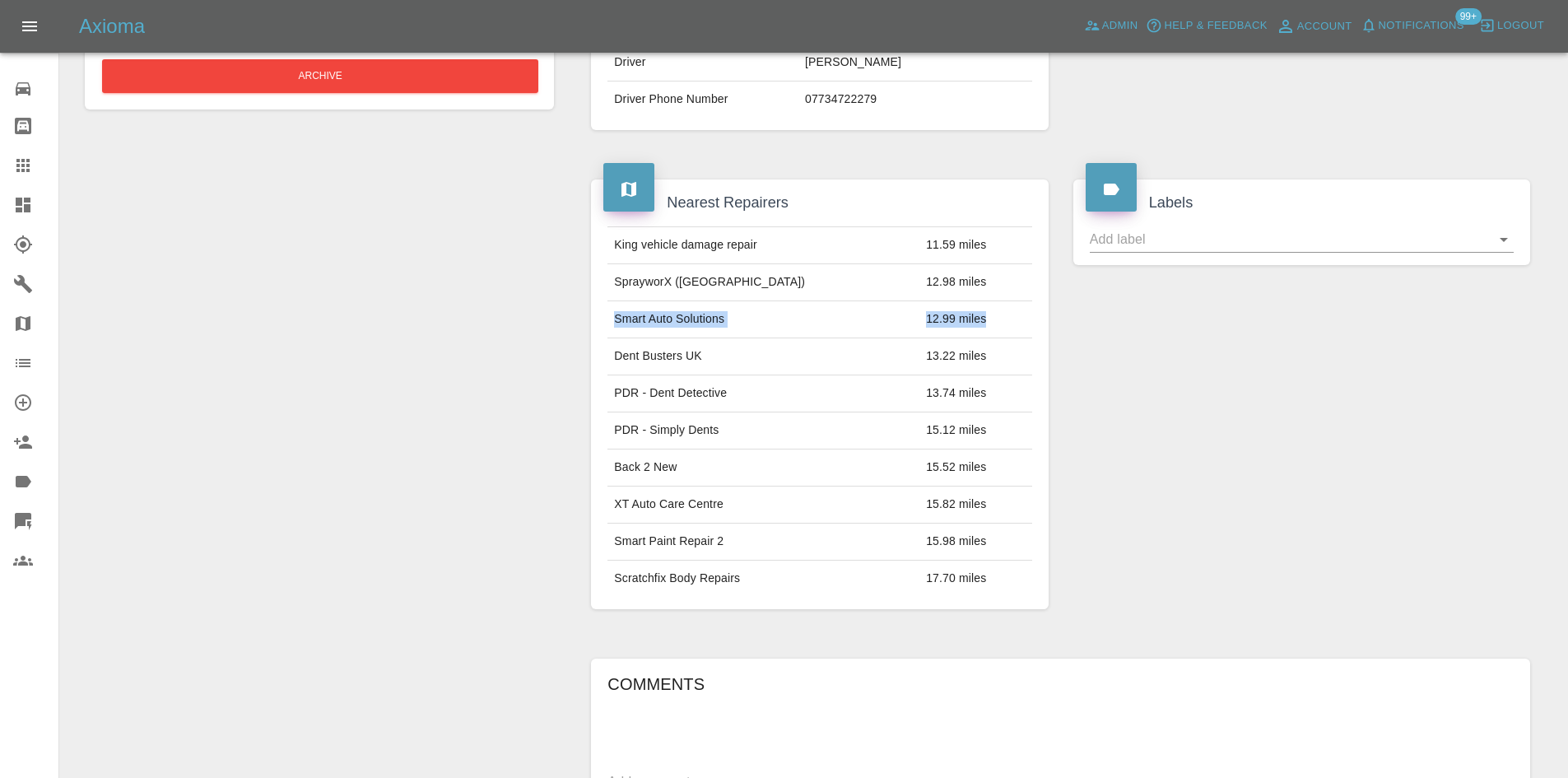
drag, startPoint x: 1005, startPoint y: 320, endPoint x: 616, endPoint y: 321, distance: 389.4
click at [616, 321] on tr "Smart Auto Solutions 12.99 miles" at bounding box center [820, 319] width 424 height 37
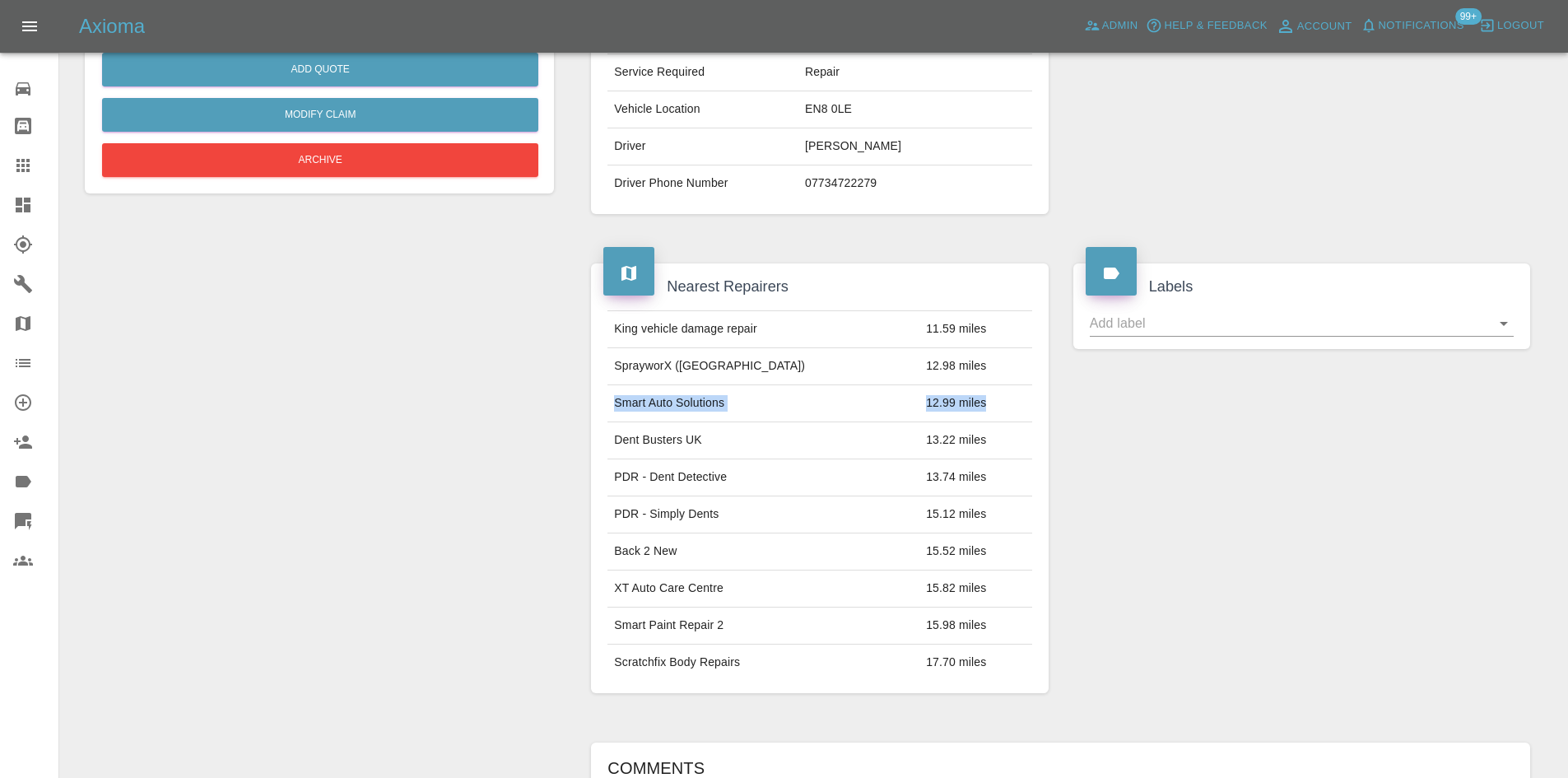
scroll to position [82, 0]
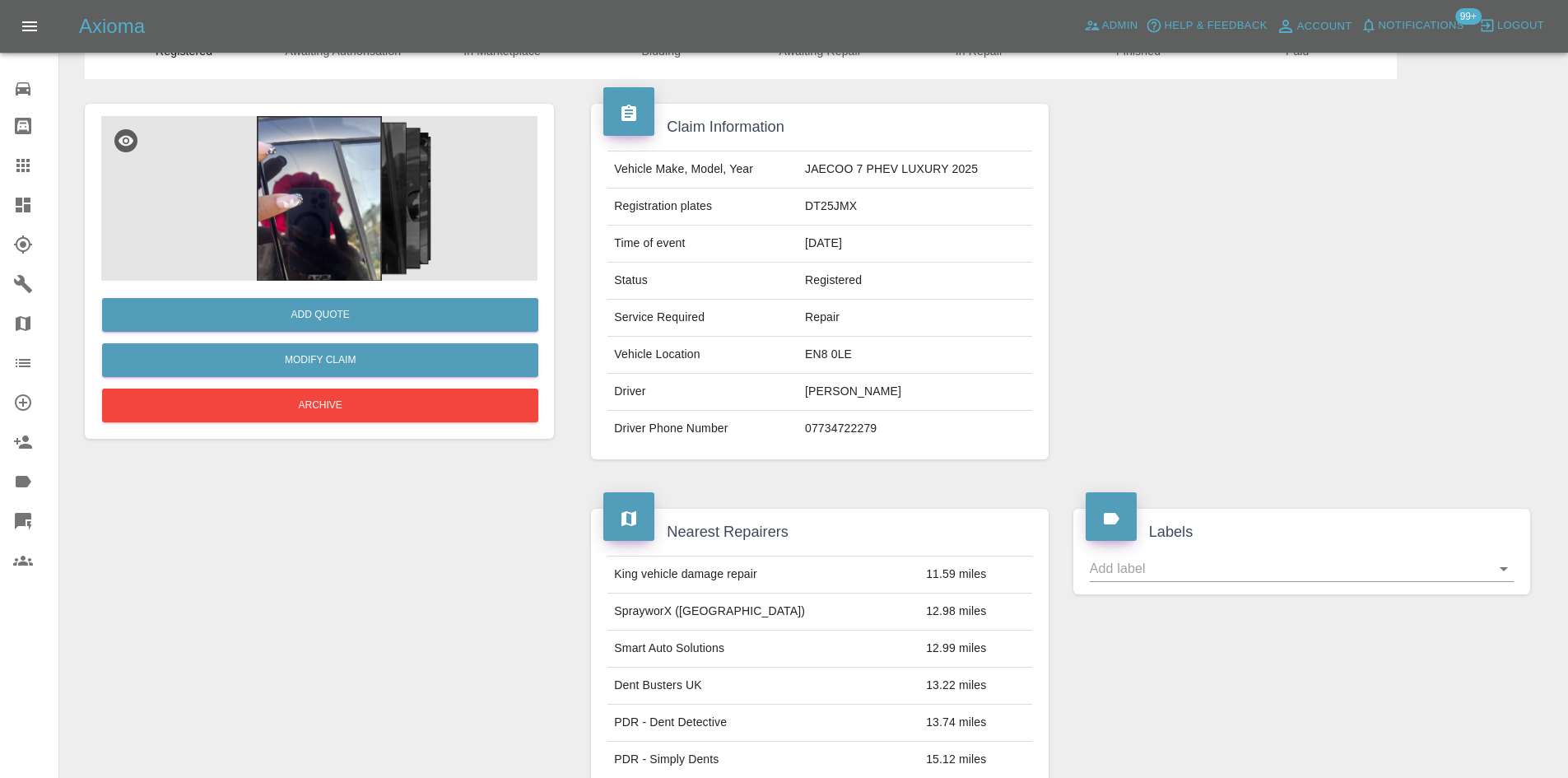
click at [826, 315] on td "Repair" at bounding box center [916, 318] width 234 height 37
click at [834, 360] on td "EN8 0LE" at bounding box center [916, 355] width 234 height 37
click at [979, 653] on td "12.99 miles" at bounding box center [976, 649] width 112 height 37
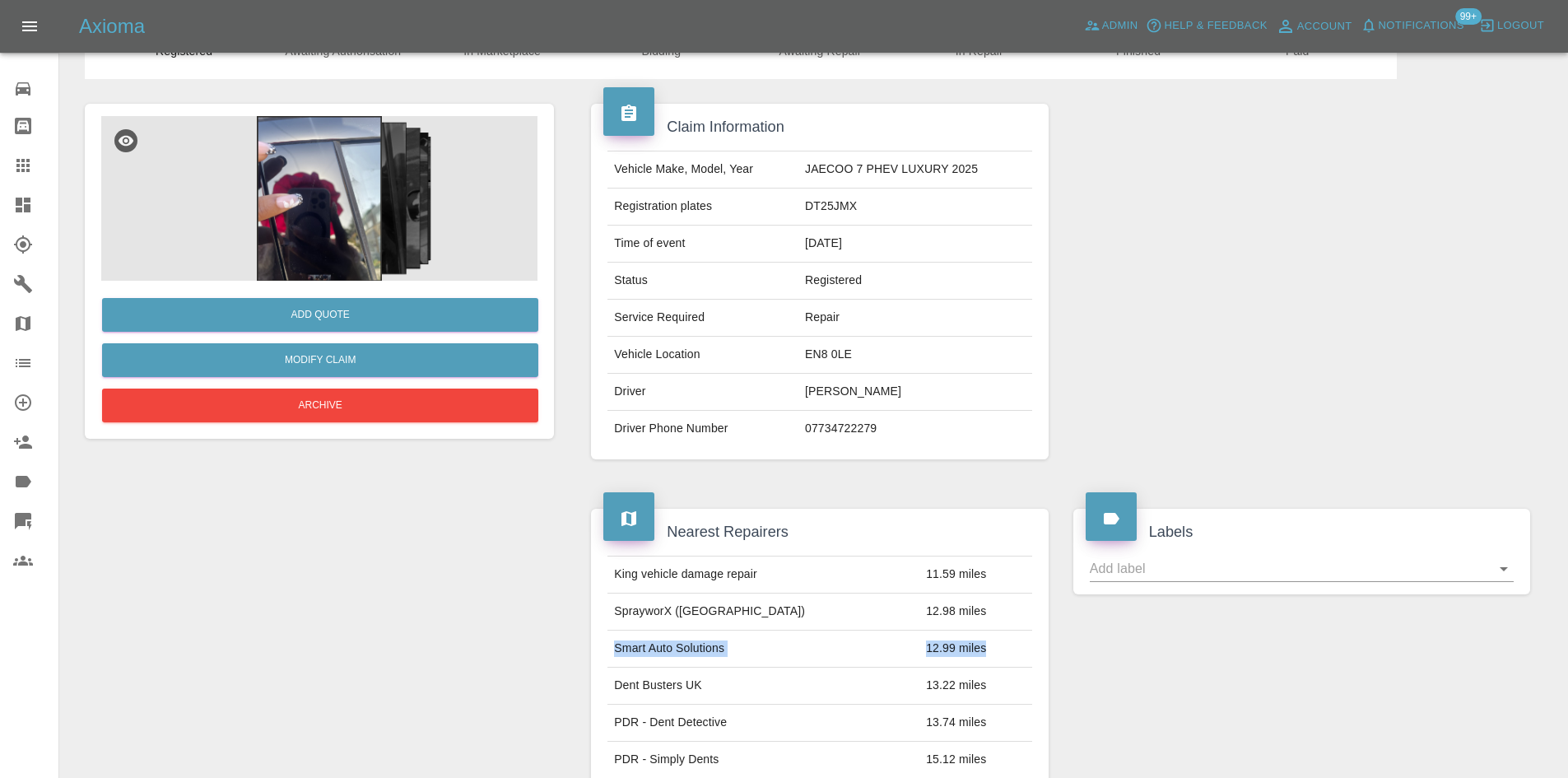
drag, startPoint x: 978, startPoint y: 653, endPoint x: 609, endPoint y: 638, distance: 369.1
click at [609, 638] on tr "Smart Auto Solutions 12.99 miles" at bounding box center [820, 649] width 424 height 37
click at [4, 219] on link "Dashboard" at bounding box center [29, 205] width 58 height 40
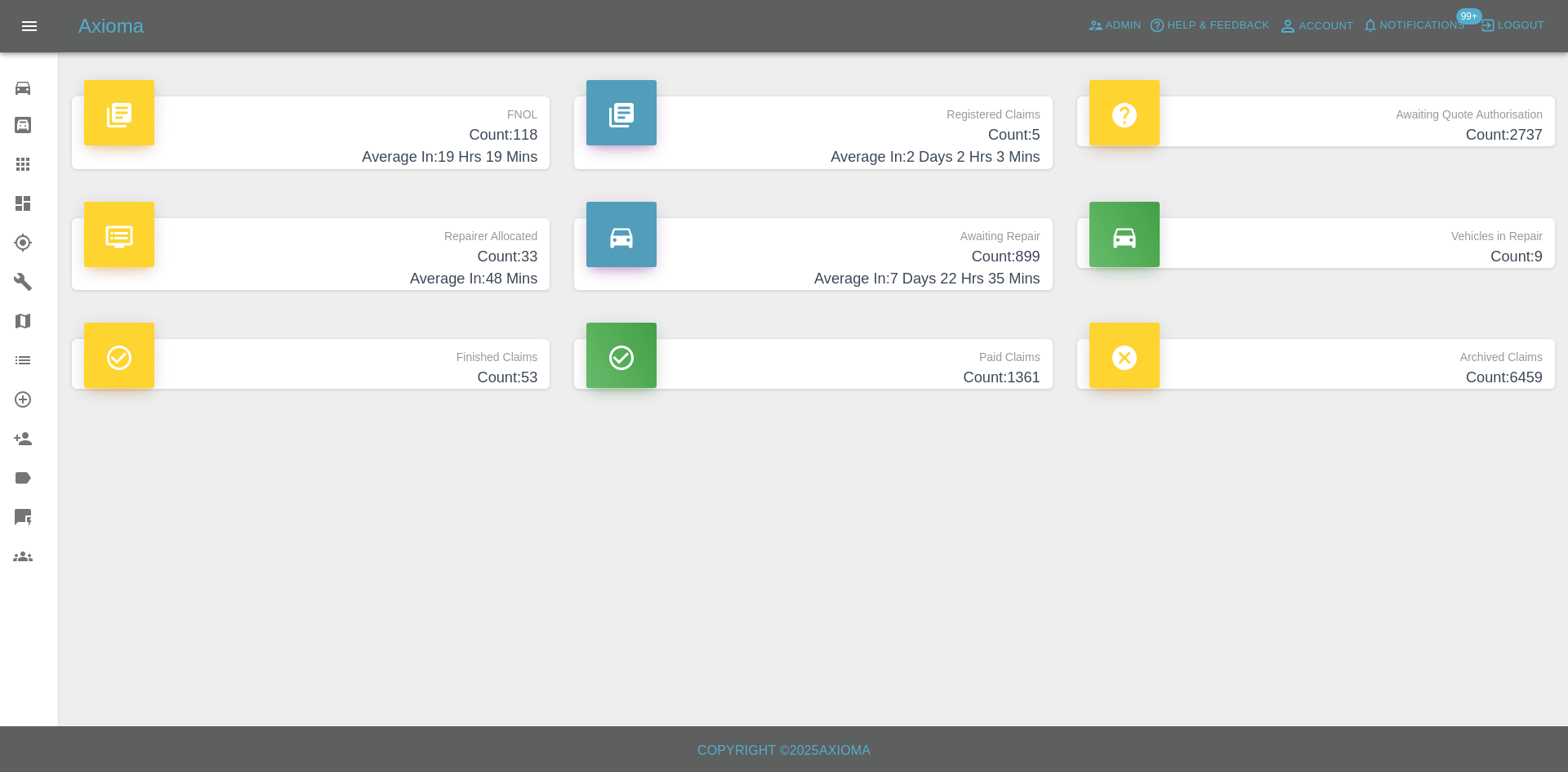
click at [808, 146] on h4 "Average In: 2 Days 2 Hrs 3 Mins" at bounding box center [812, 157] width 453 height 22
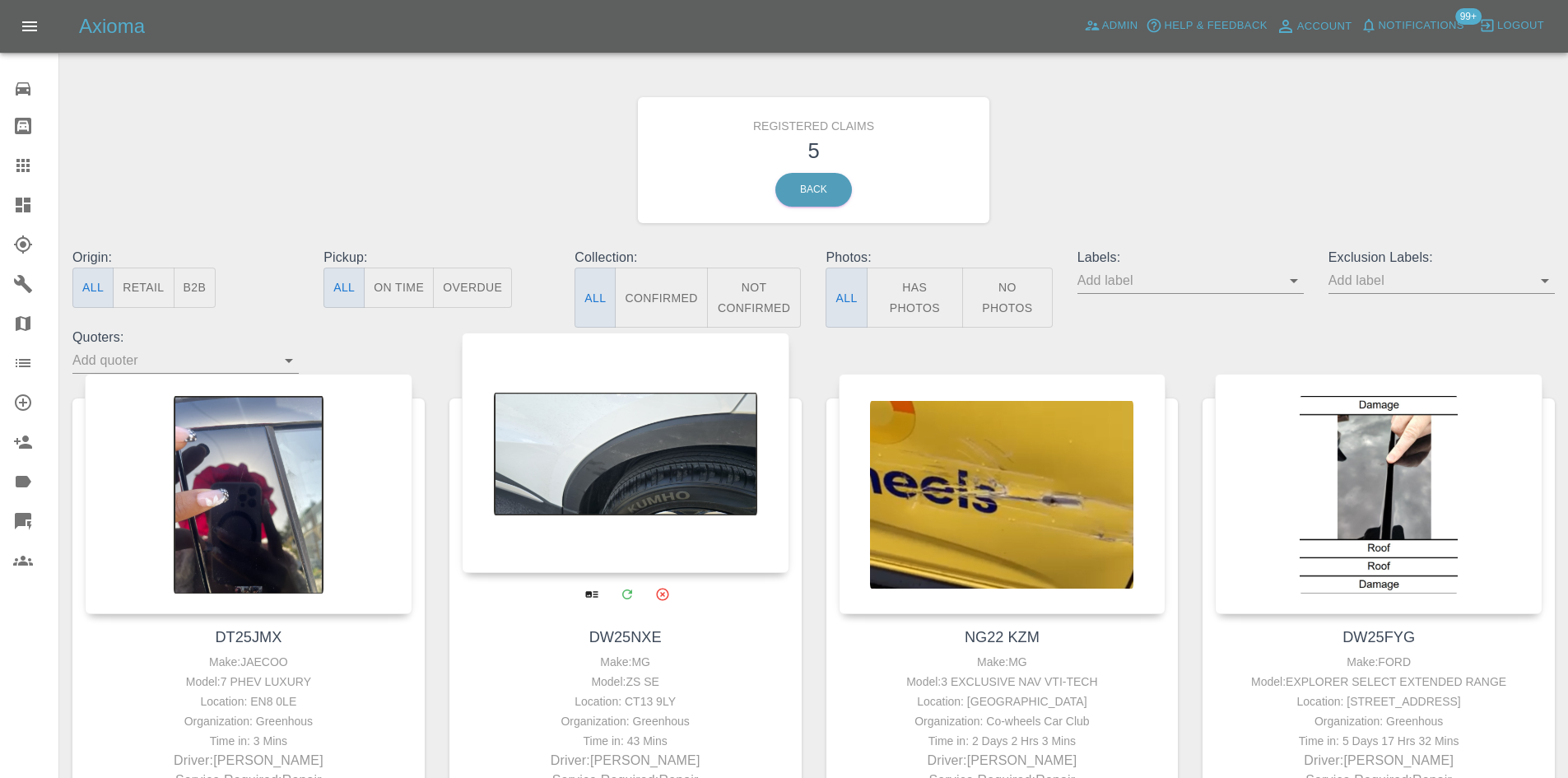
scroll to position [165, 0]
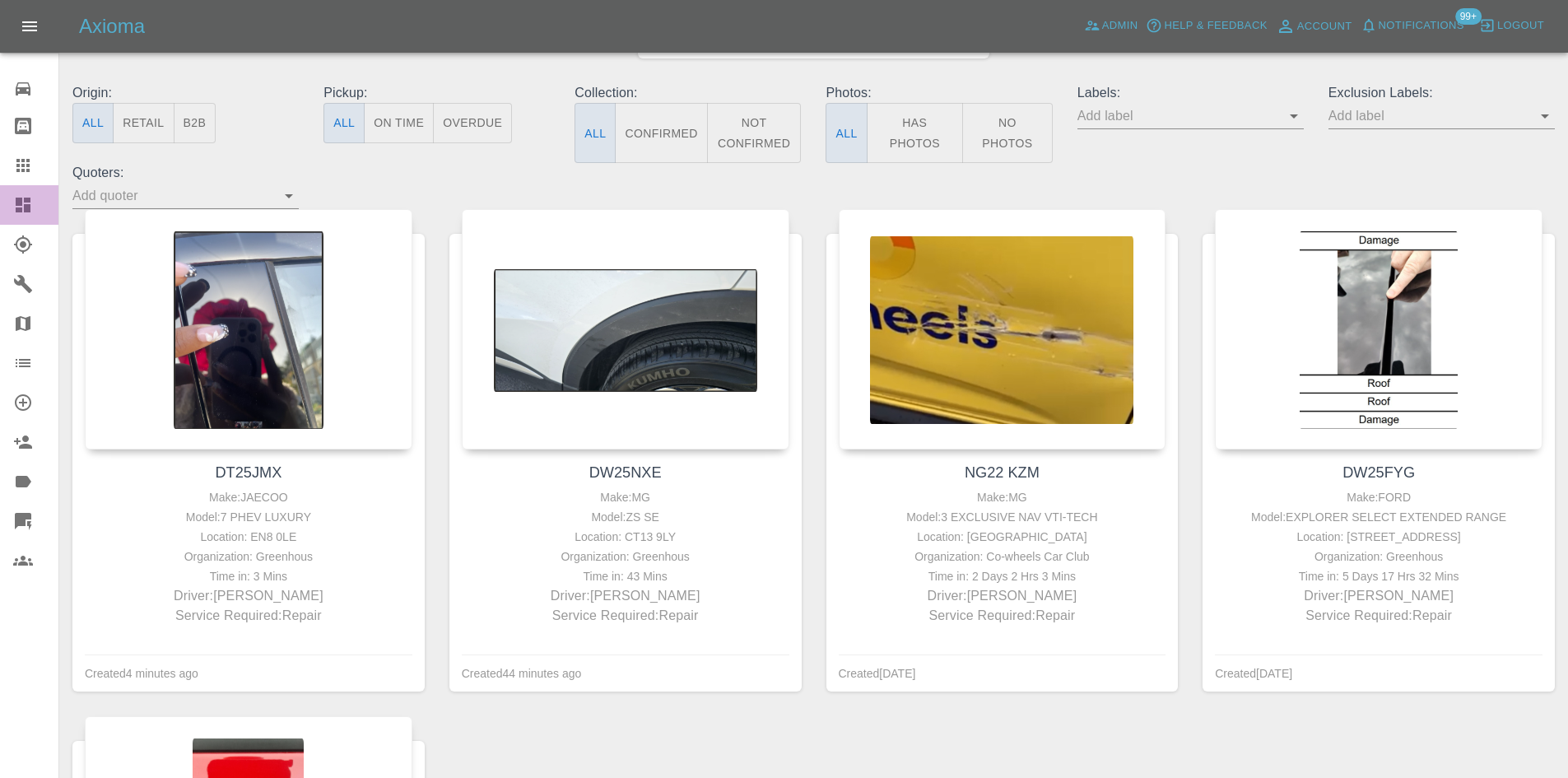
click at [16, 214] on icon at bounding box center [23, 205] width 20 height 20
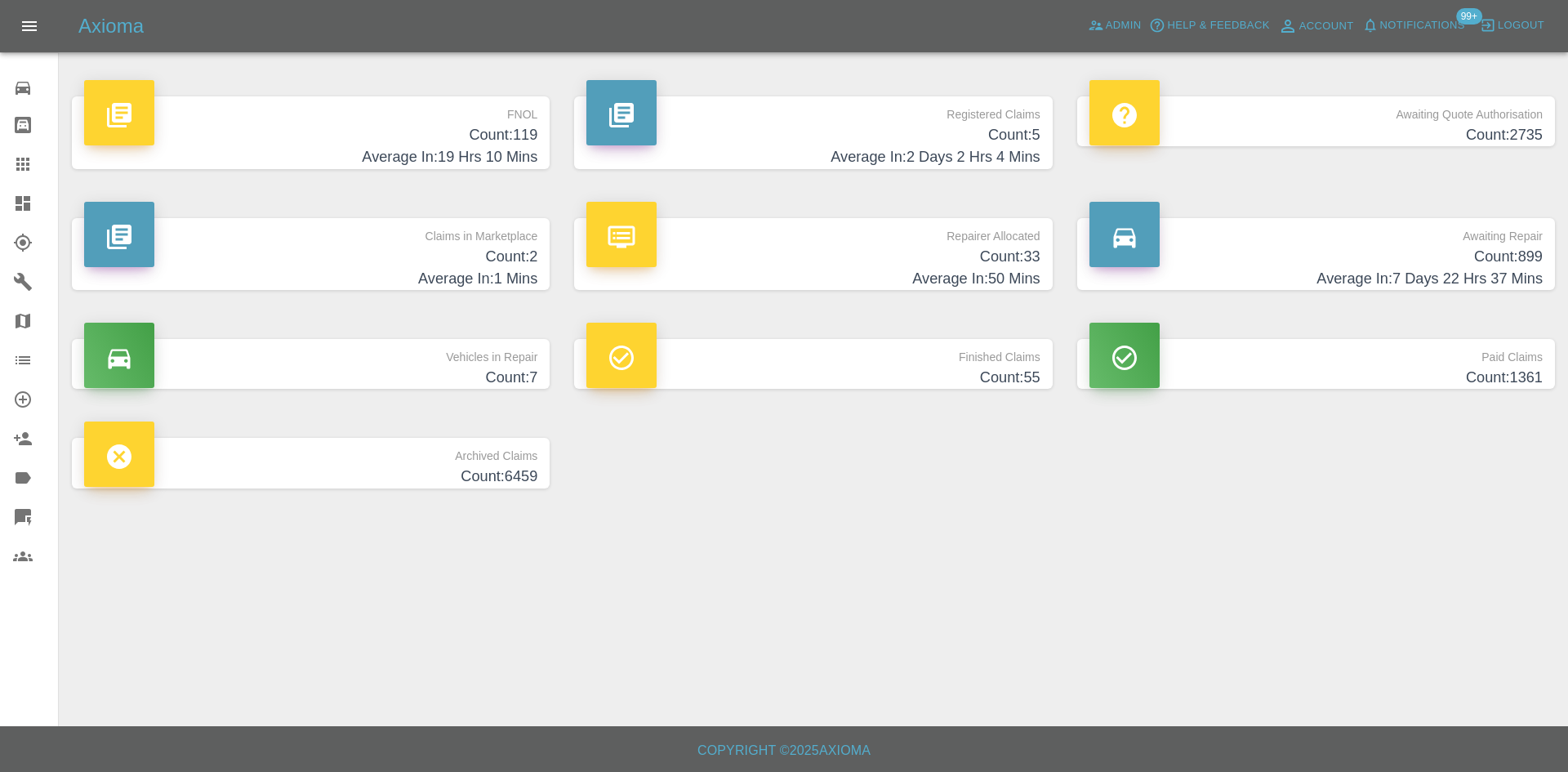
click at [463, 234] on p "Claims in Marketplace" at bounding box center [310, 232] width 453 height 28
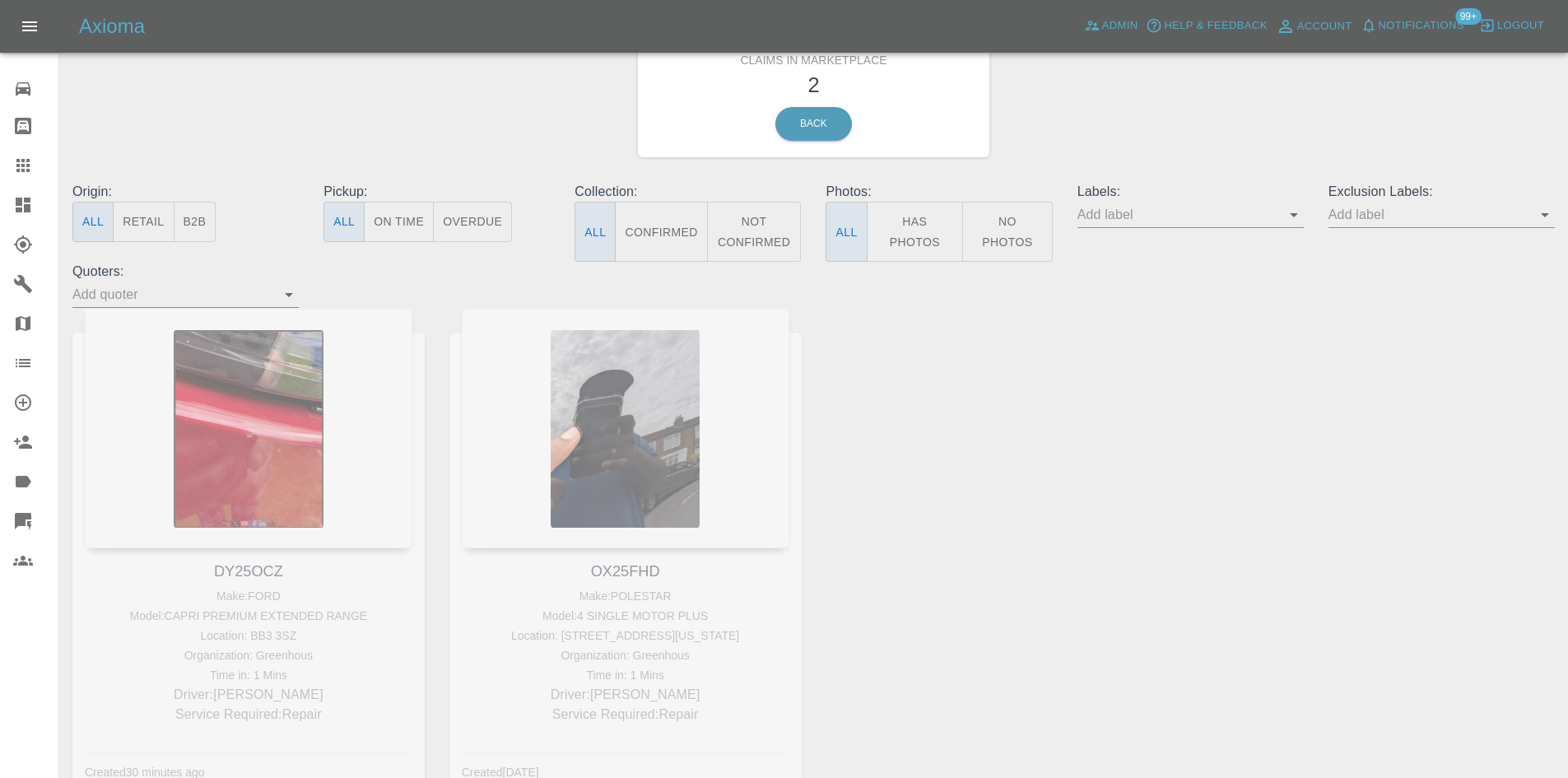
scroll to position [165, 0]
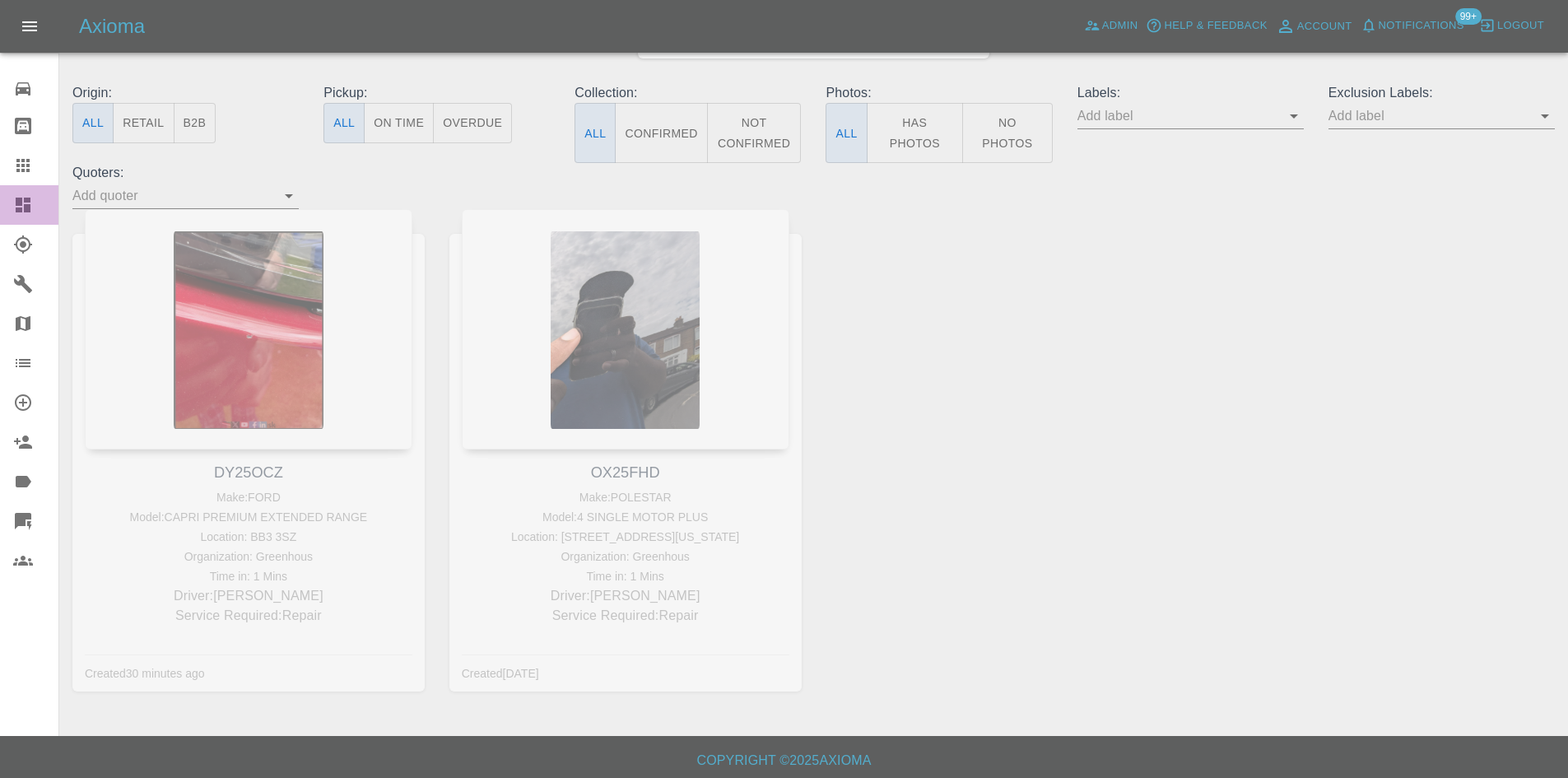
click at [25, 200] on icon at bounding box center [23, 205] width 15 height 15
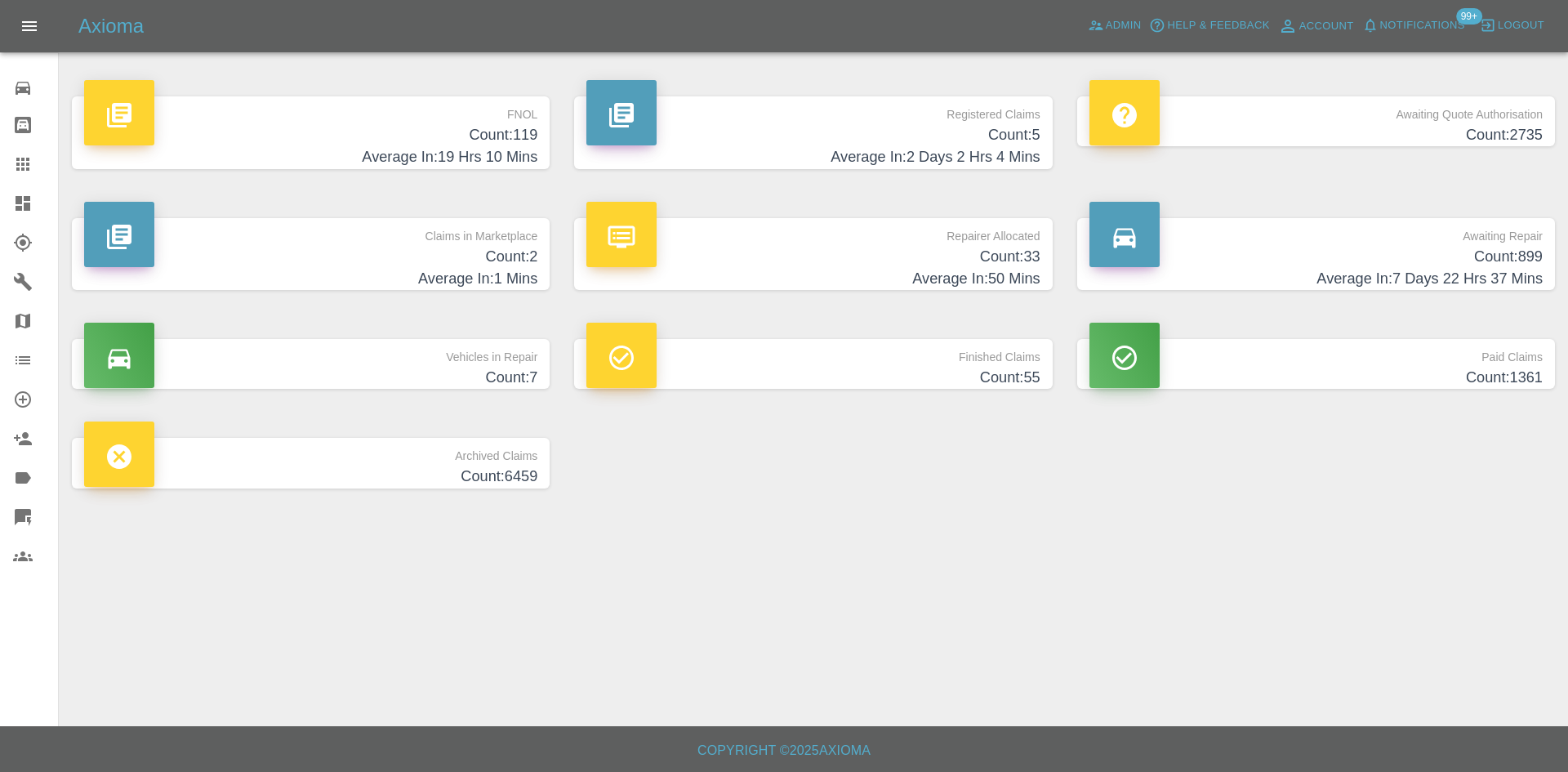
click at [1277, 129] on h4 "Count: 2735" at bounding box center [1315, 135] width 453 height 22
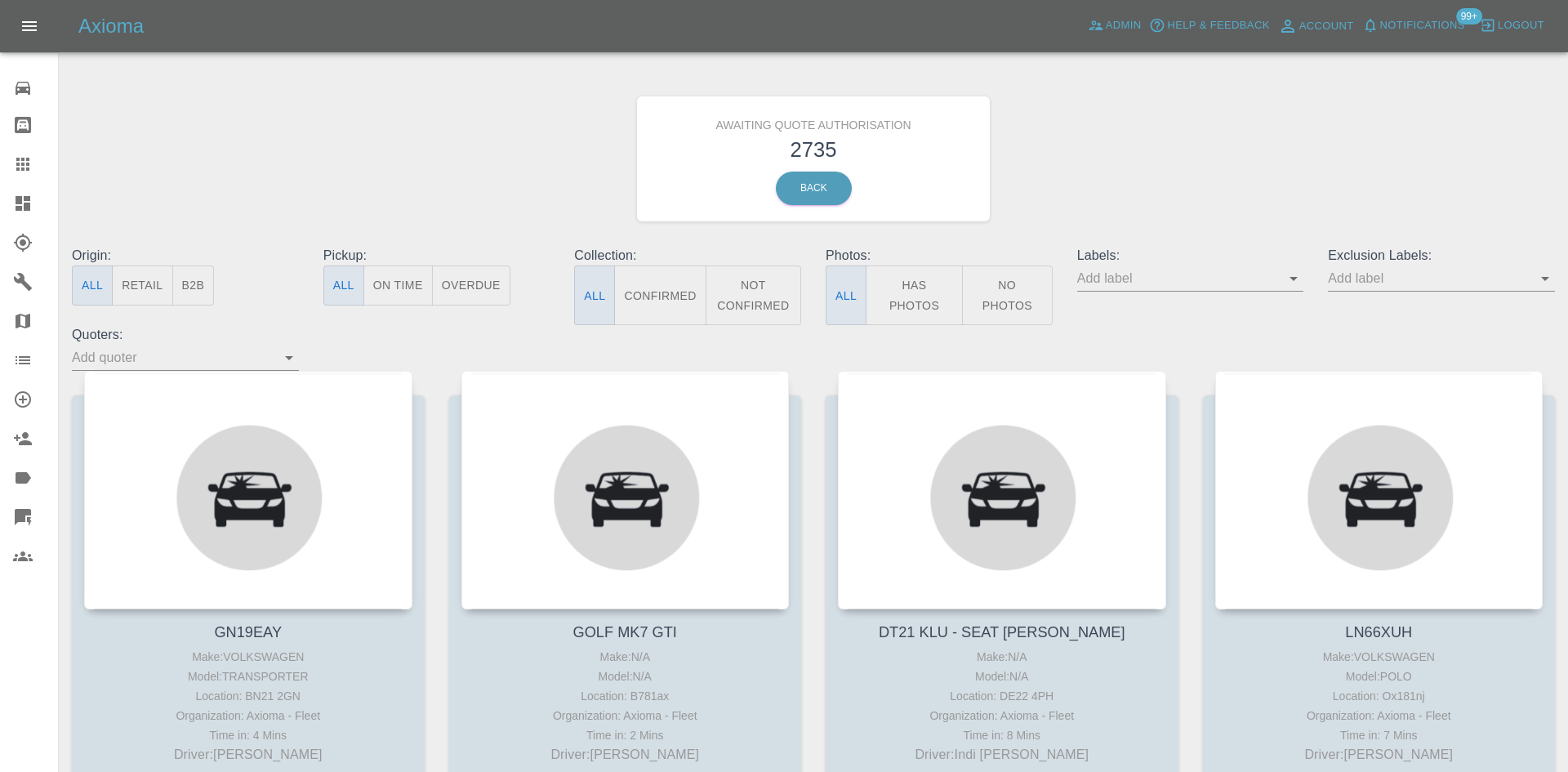
click at [213, 289] on button "B2B" at bounding box center [193, 286] width 43 height 40
click at [197, 288] on button "B2B" at bounding box center [193, 286] width 43 height 40
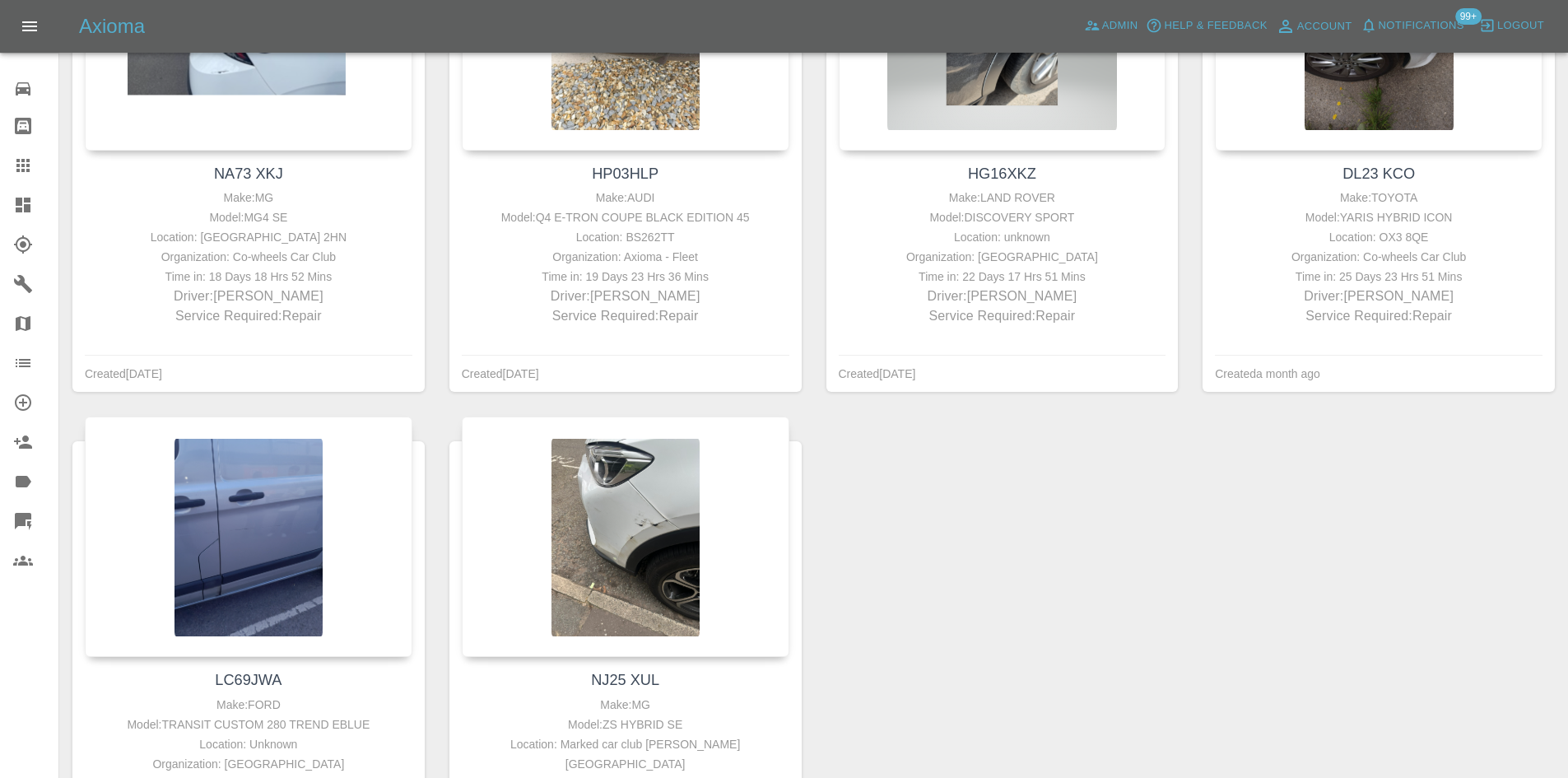
scroll to position [2964, 0]
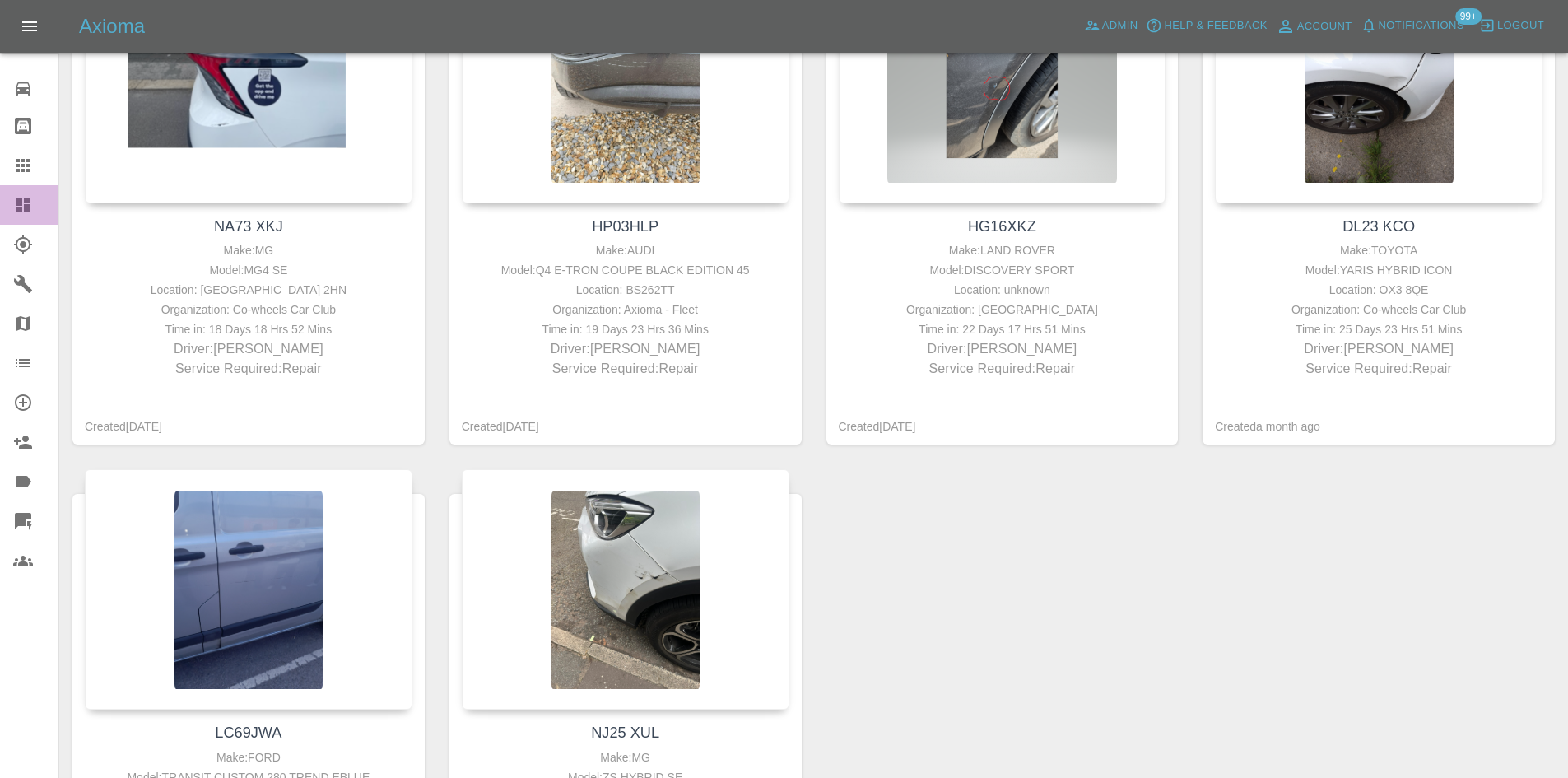
click at [19, 206] on icon at bounding box center [23, 205] width 15 height 15
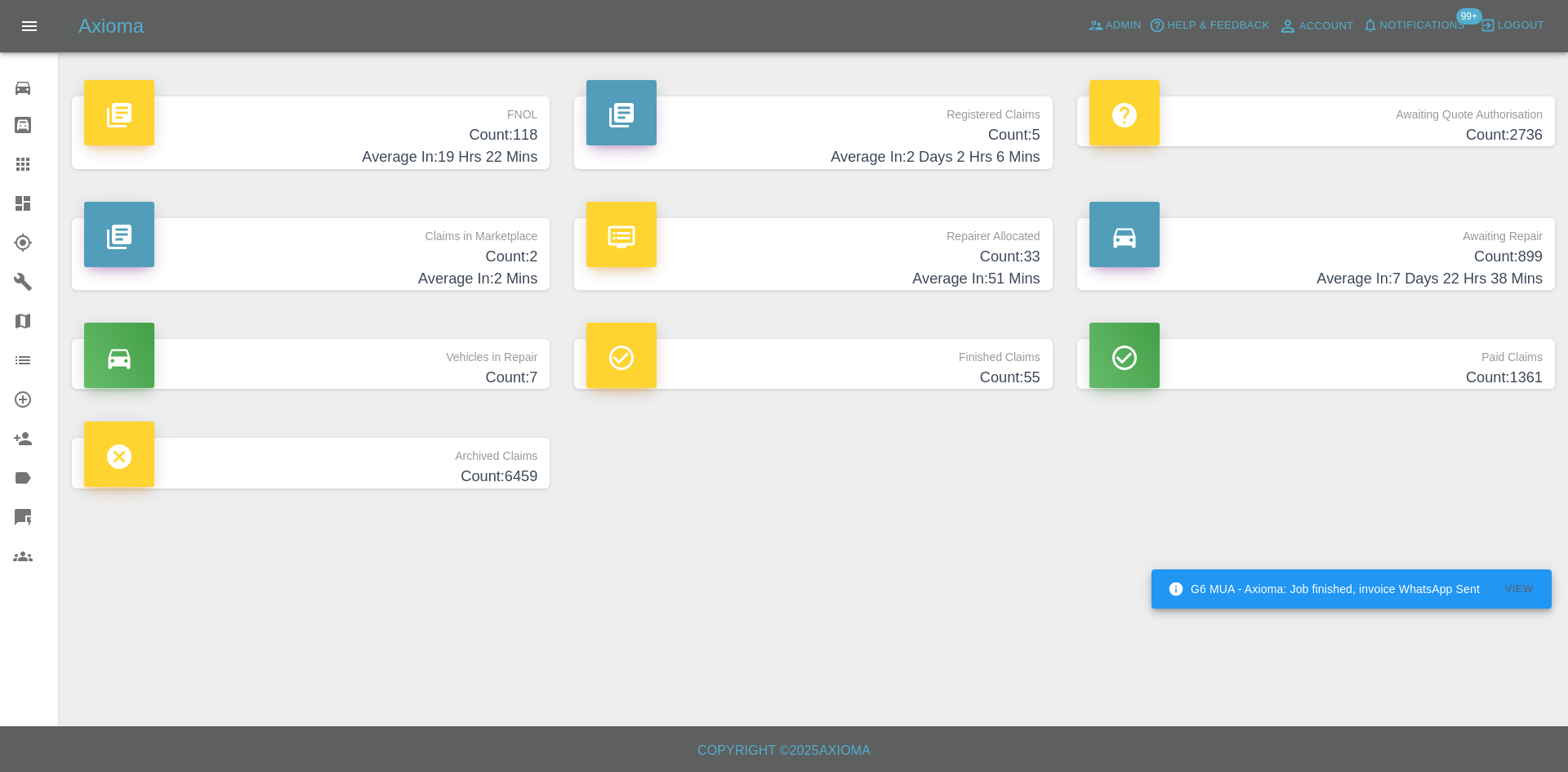
click at [1272, 271] on h4 "Average In: 7 Days 22 Hrs 38 Mins" at bounding box center [1315, 279] width 453 height 22
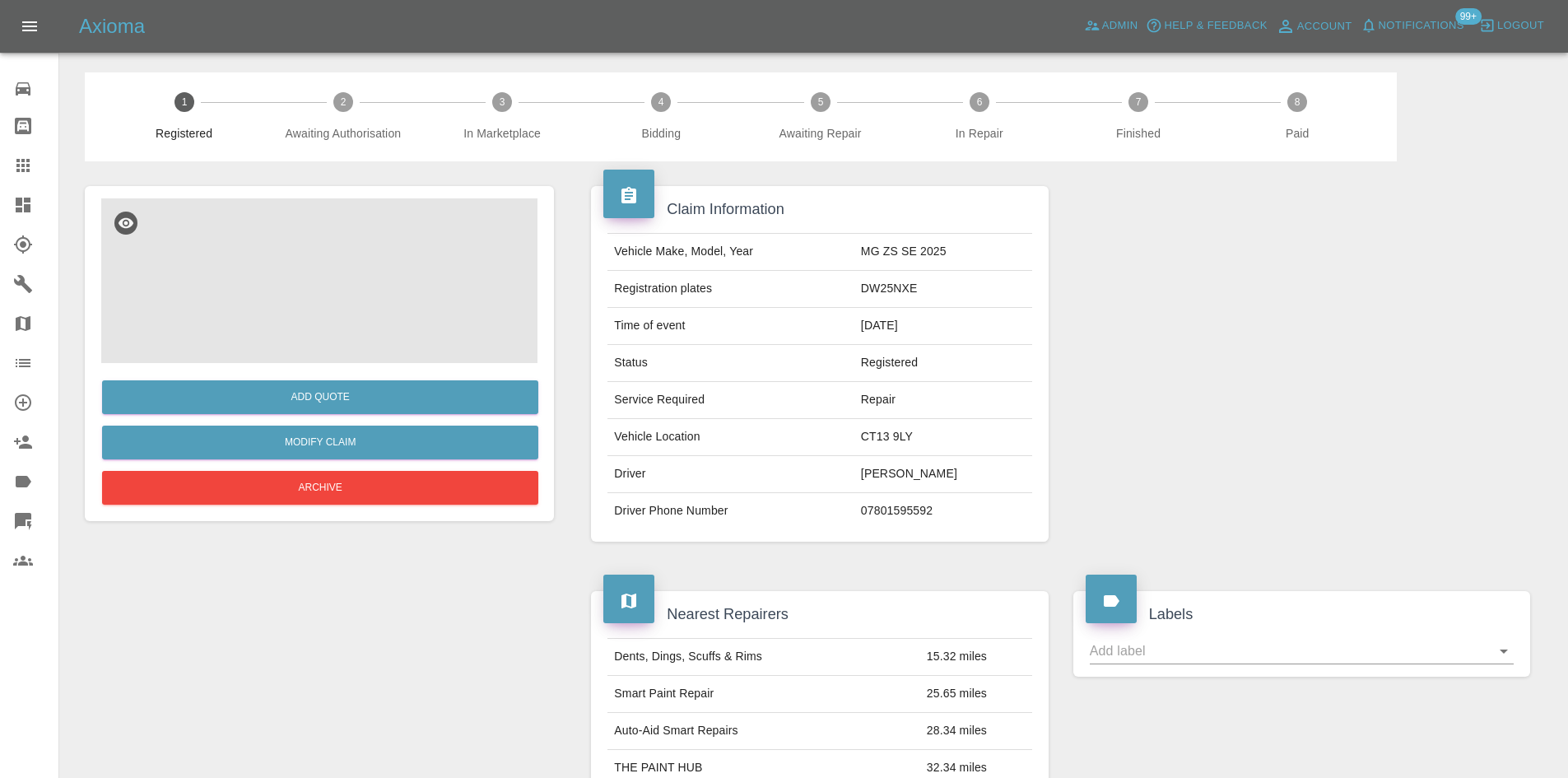
click at [368, 323] on img at bounding box center [319, 280] width 436 height 165
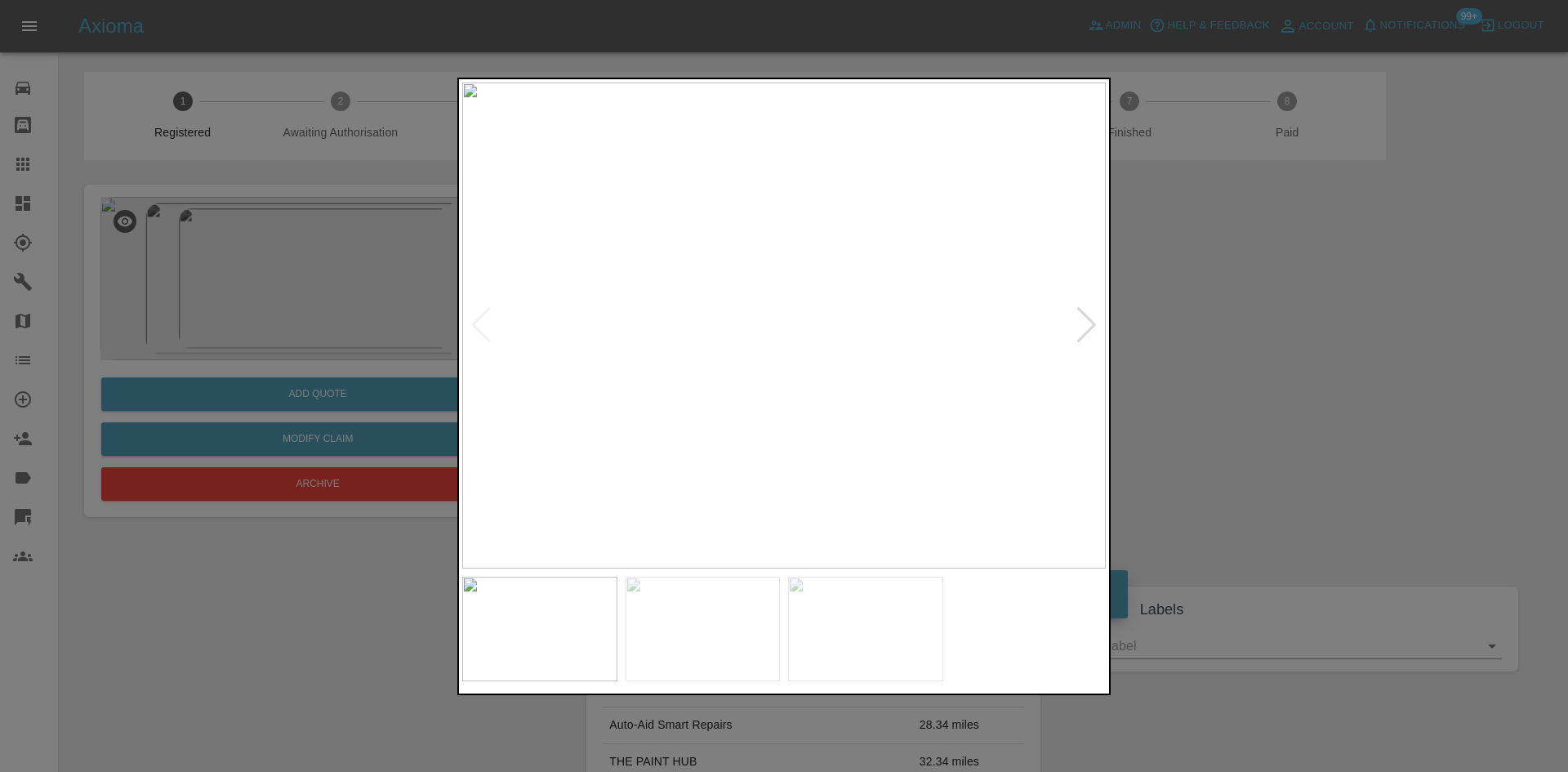
click at [868, 336] on img at bounding box center [784, 325] width 644 height 486
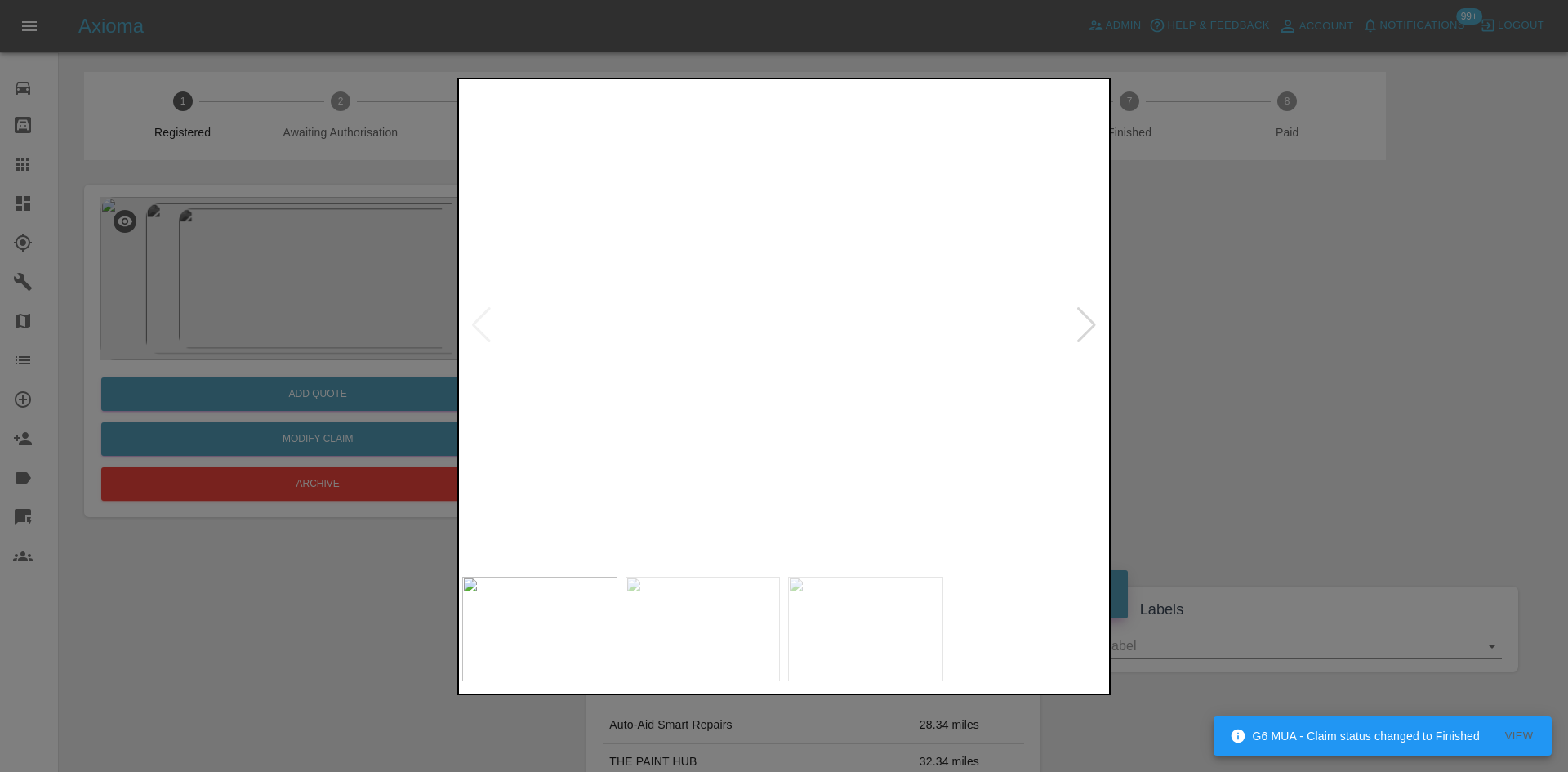
click at [1013, 327] on img at bounding box center [829, 311] width 1930 height 1459
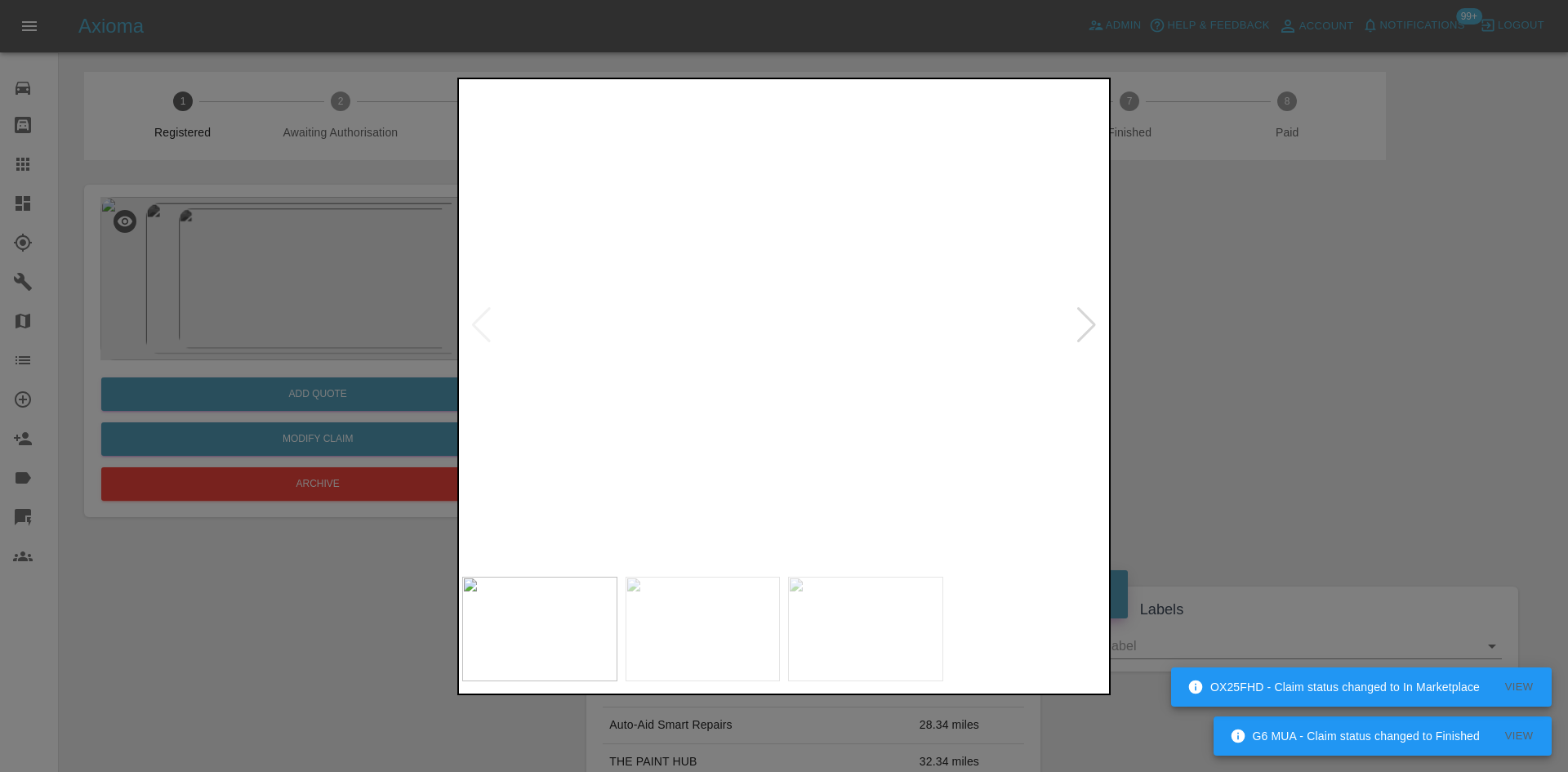
click at [1086, 313] on div at bounding box center [1086, 325] width 22 height 36
click at [774, 327] on img at bounding box center [784, 325] width 644 height 486
click at [588, 154] on img at bounding box center [954, 160] width 1930 height 1459
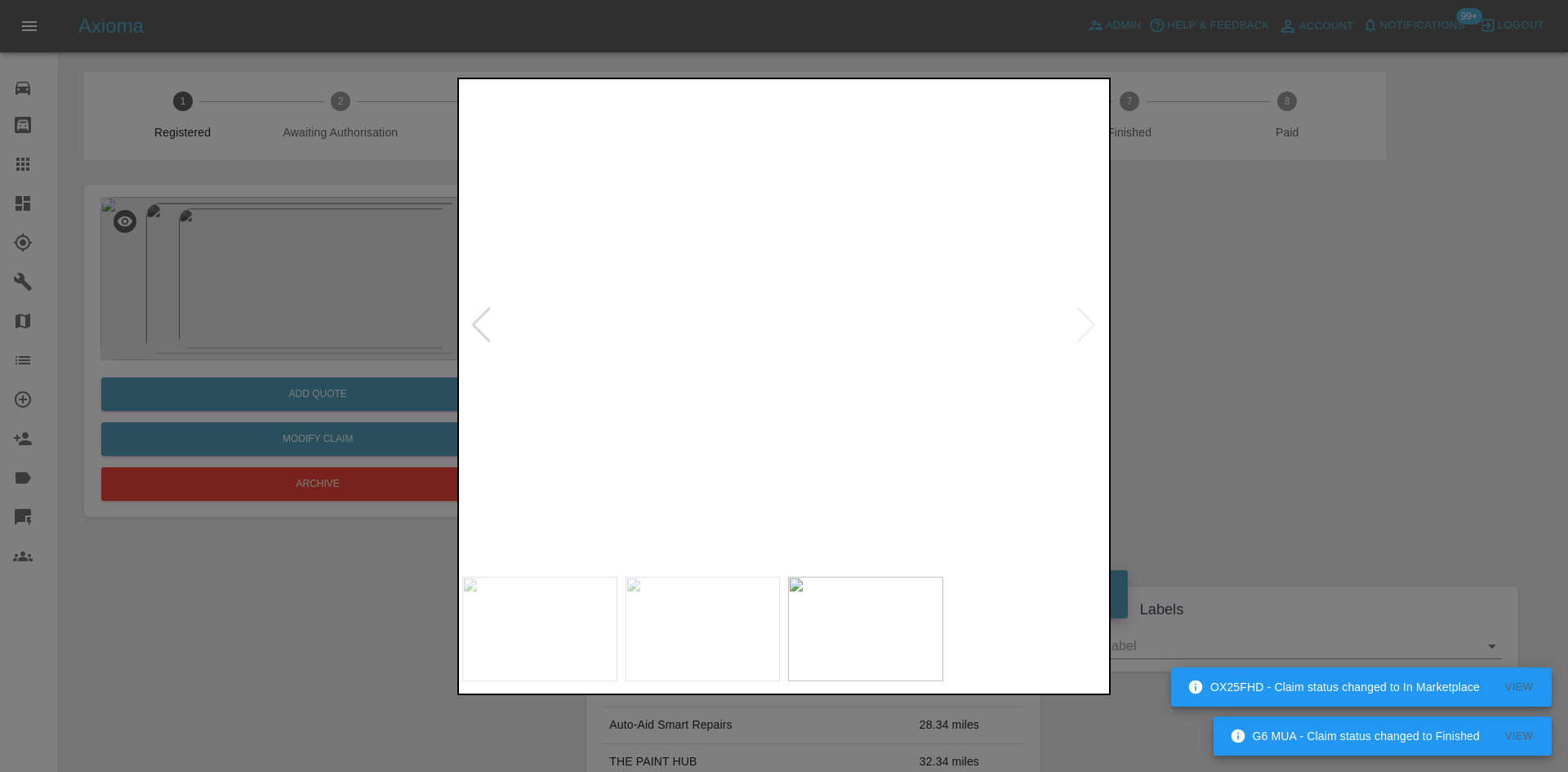
click at [617, 251] on img at bounding box center [954, 160] width 1930 height 1459
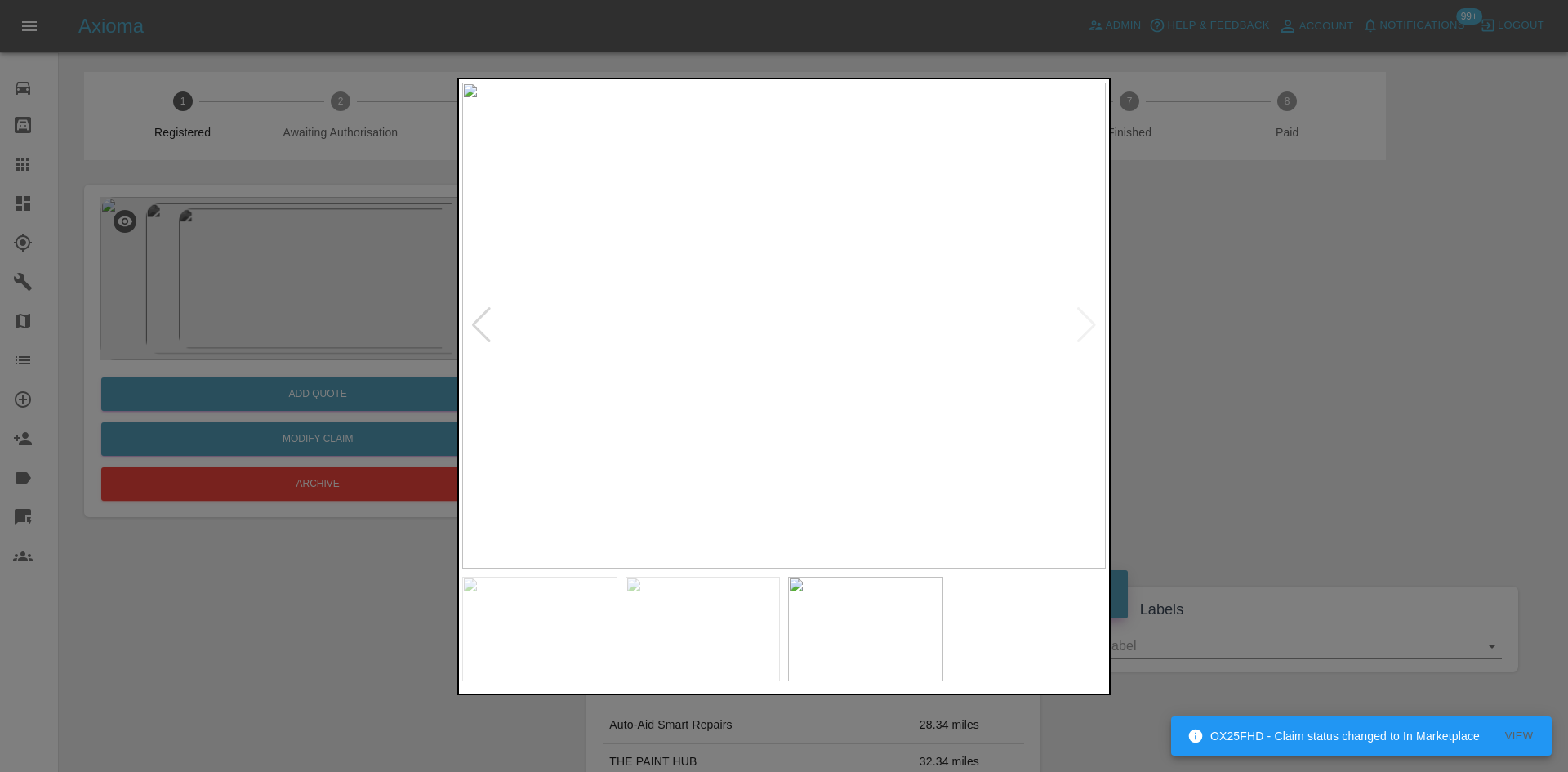
click at [680, 322] on img at bounding box center [784, 325] width 644 height 486
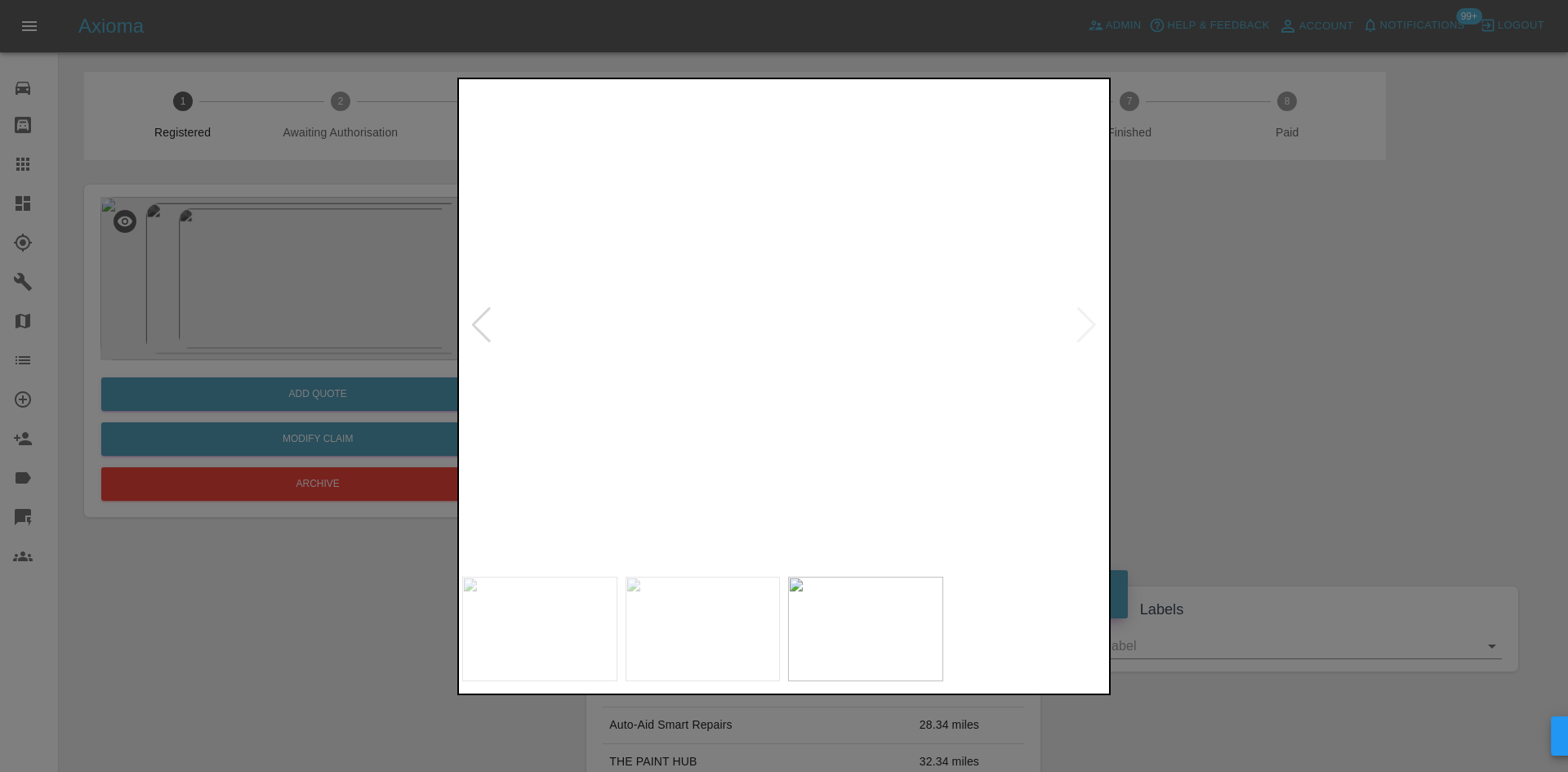
click at [1224, 379] on div at bounding box center [784, 386] width 1568 height 772
click at [860, 372] on img at bounding box center [1427, 267] width 1930 height 1459
click at [472, 335] on div at bounding box center [481, 325] width 22 height 36
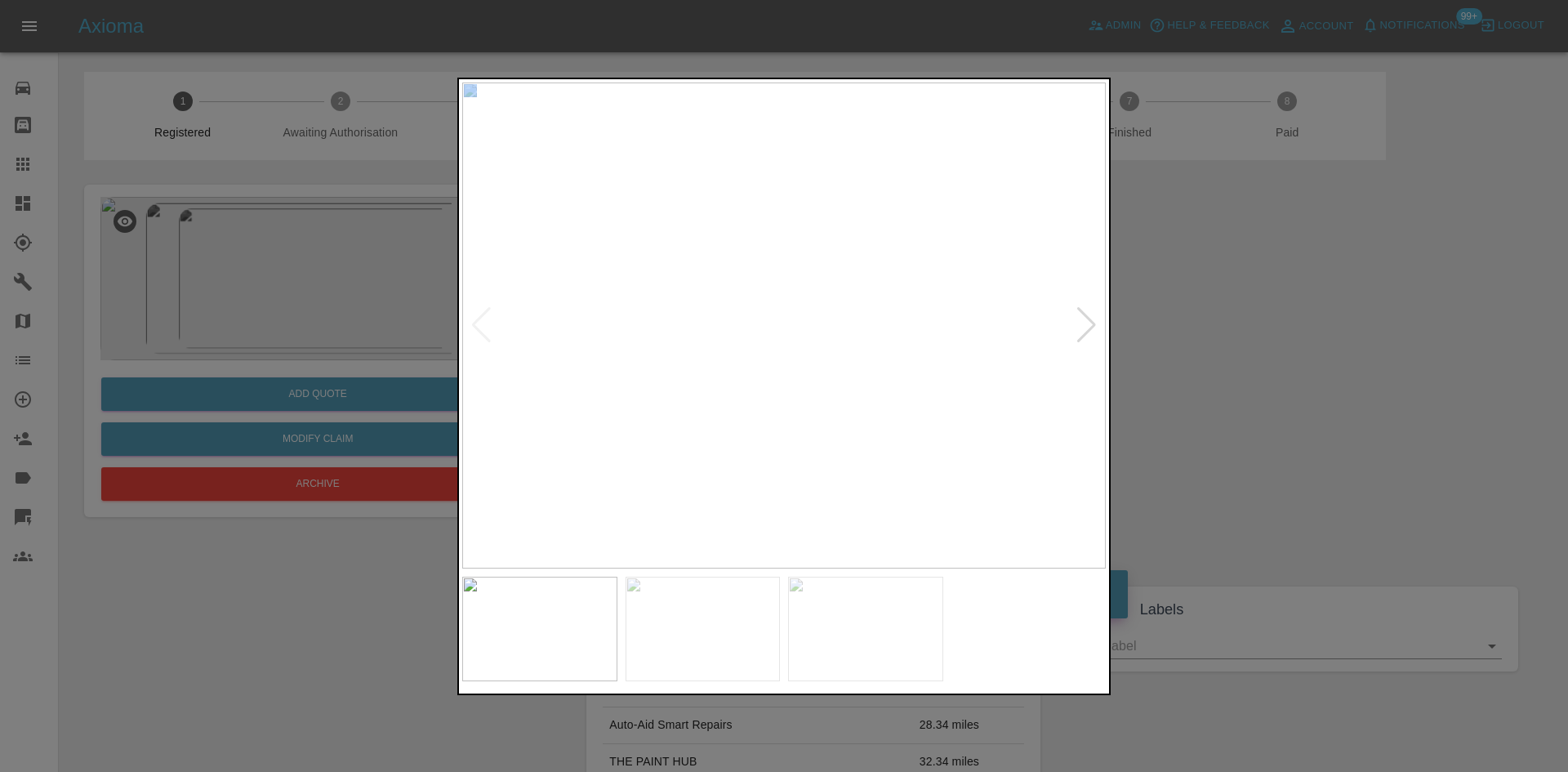
click at [658, 325] on img at bounding box center [784, 325] width 644 height 486
click at [1139, 335] on div at bounding box center [784, 386] width 1568 height 772
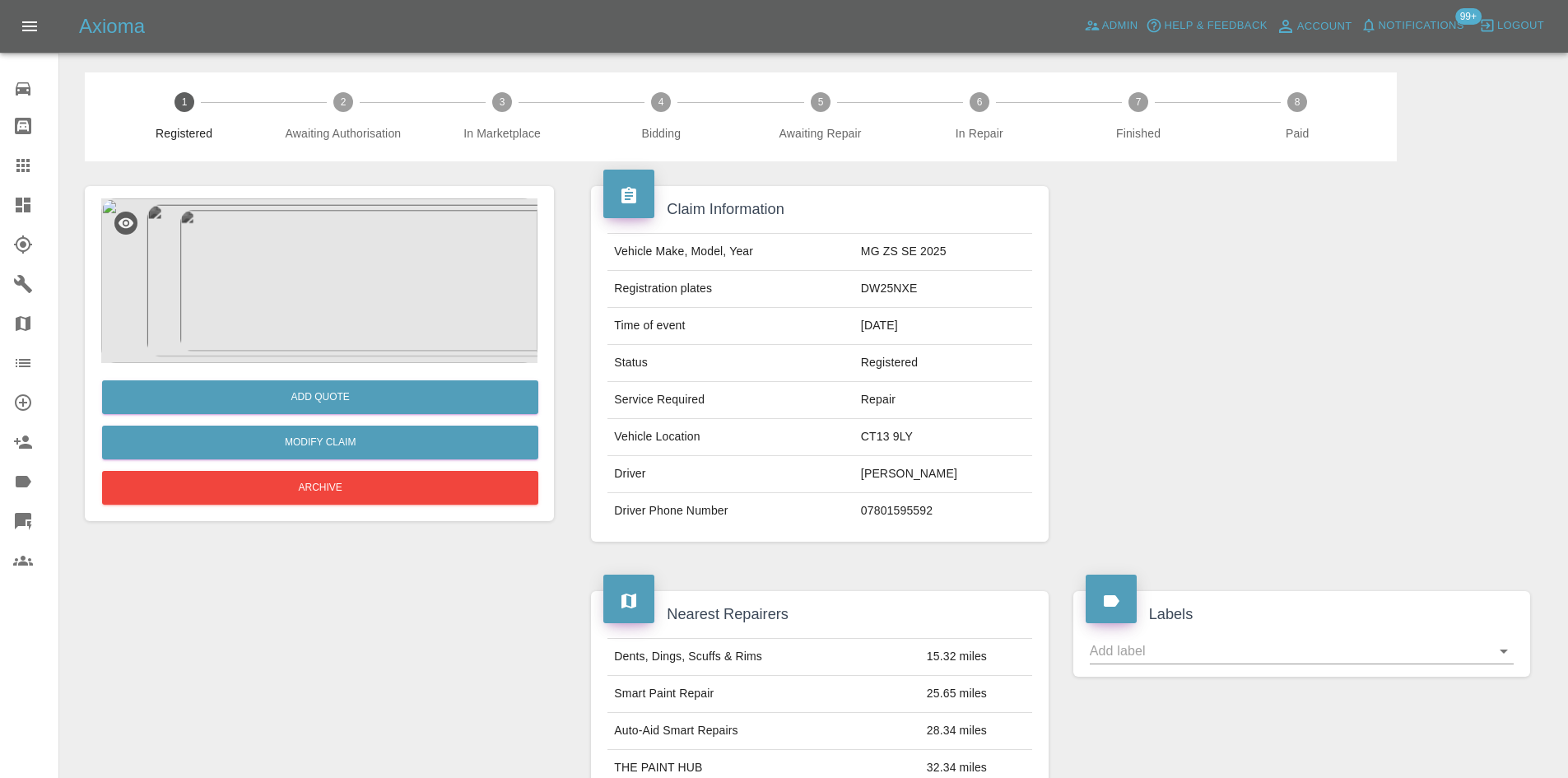
click at [219, 281] on img at bounding box center [319, 280] width 436 height 165
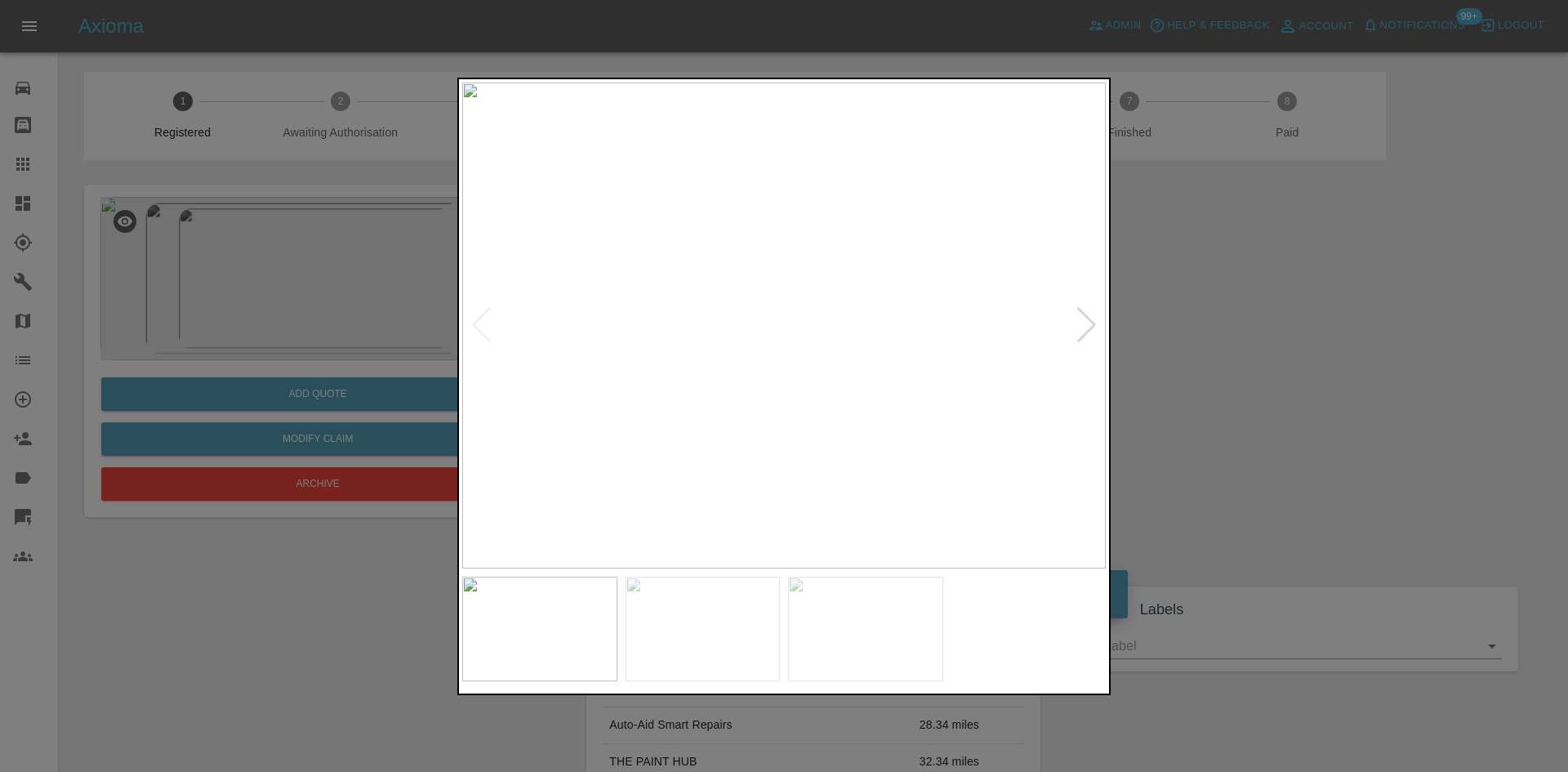
click at [702, 294] on img at bounding box center [784, 325] width 644 height 486
click at [866, 51] on div at bounding box center [784, 386] width 1568 height 772
click at [742, 603] on div at bounding box center [784, 386] width 654 height 617
click at [732, 213] on img at bounding box center [1055, 429] width 1930 height 1459
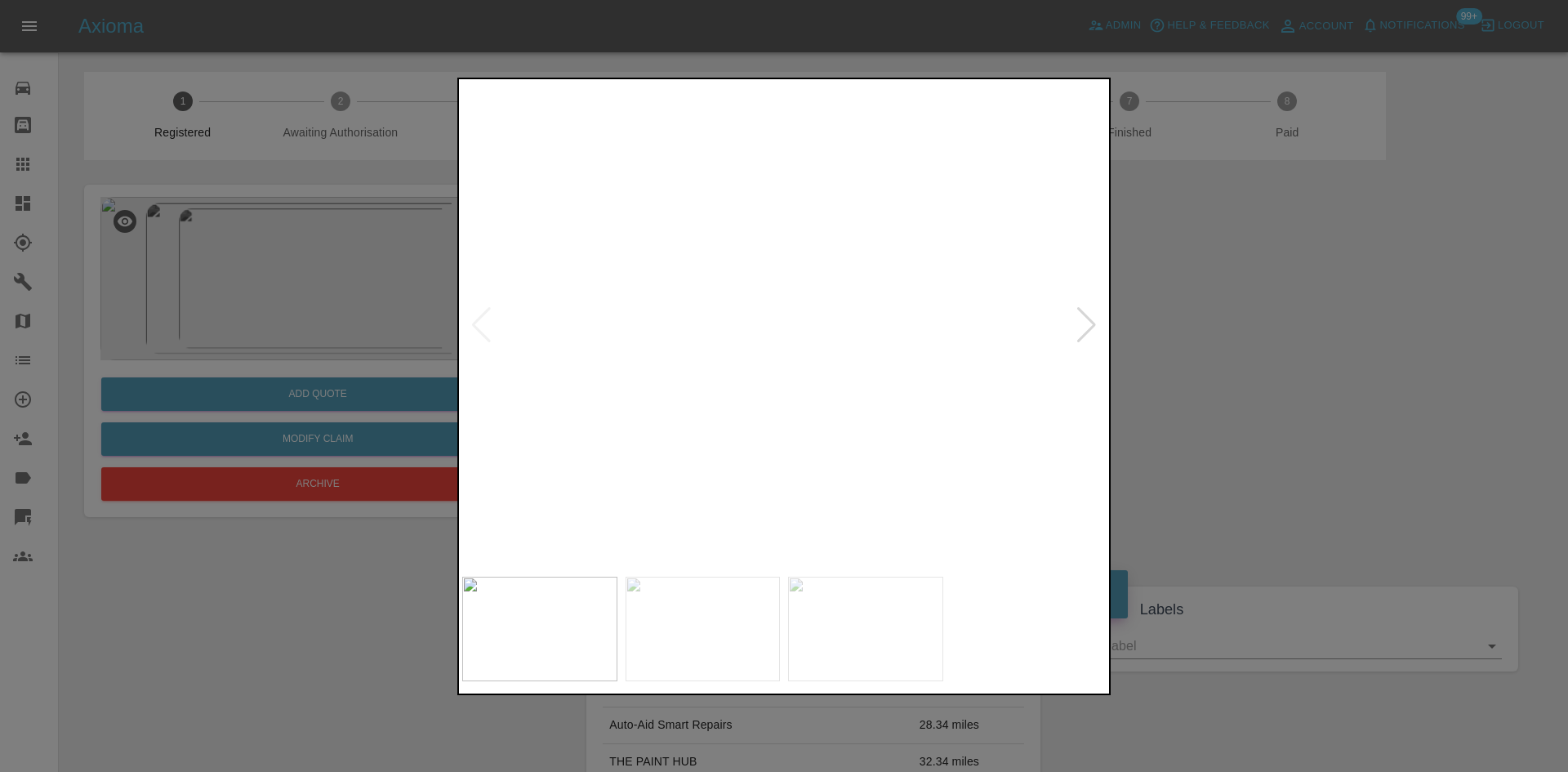
click at [611, 271] on img at bounding box center [961, 343] width 1930 height 1459
click at [984, 409] on img at bounding box center [1069, 403] width 1930 height 1459
click at [1140, 345] on div at bounding box center [784, 386] width 1568 height 772
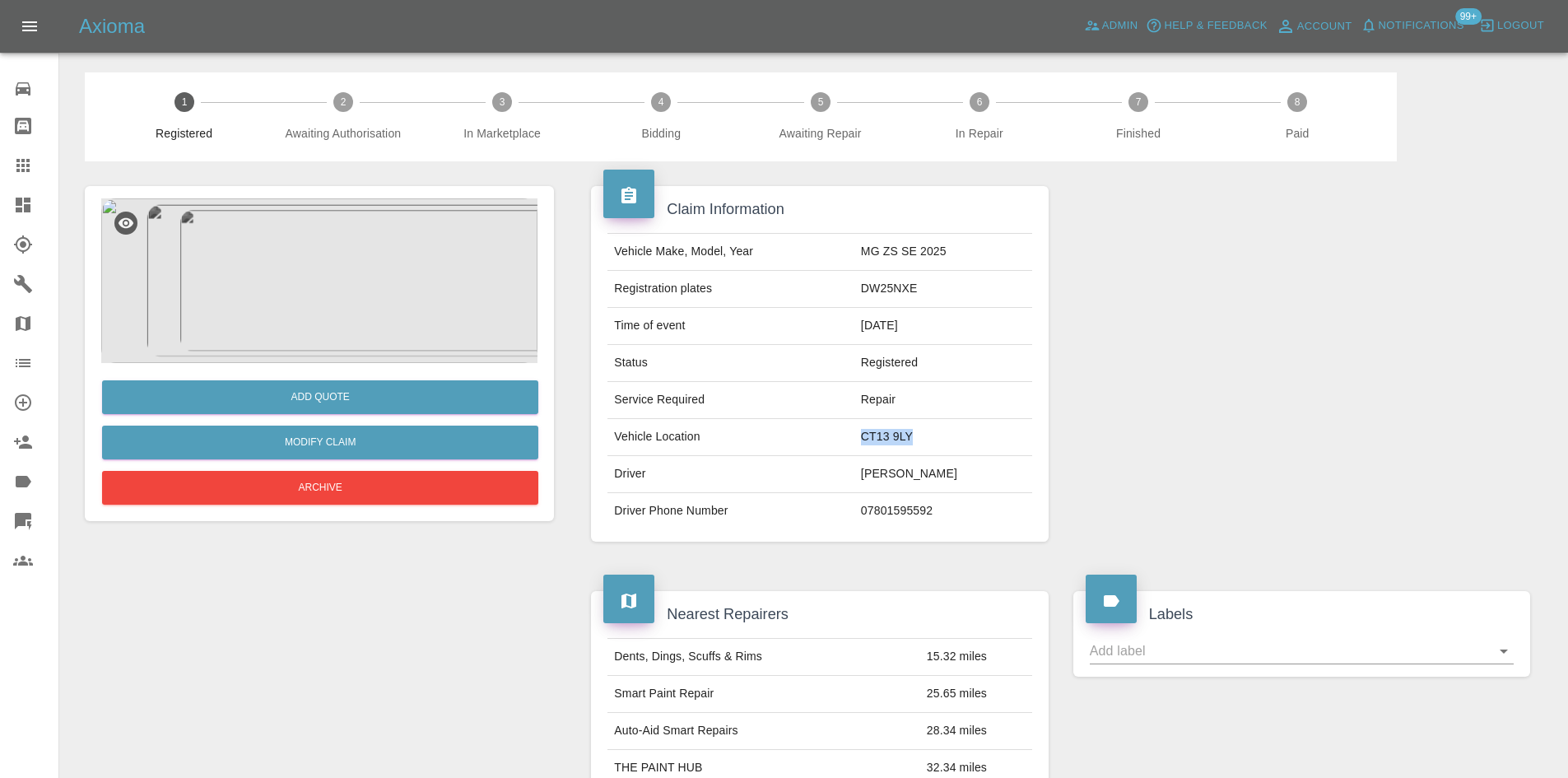
drag, startPoint x: 973, startPoint y: 438, endPoint x: 837, endPoint y: 444, distance: 136.0
click at [837, 444] on tr "Vehicle Location CT13 9LY" at bounding box center [820, 437] width 424 height 37
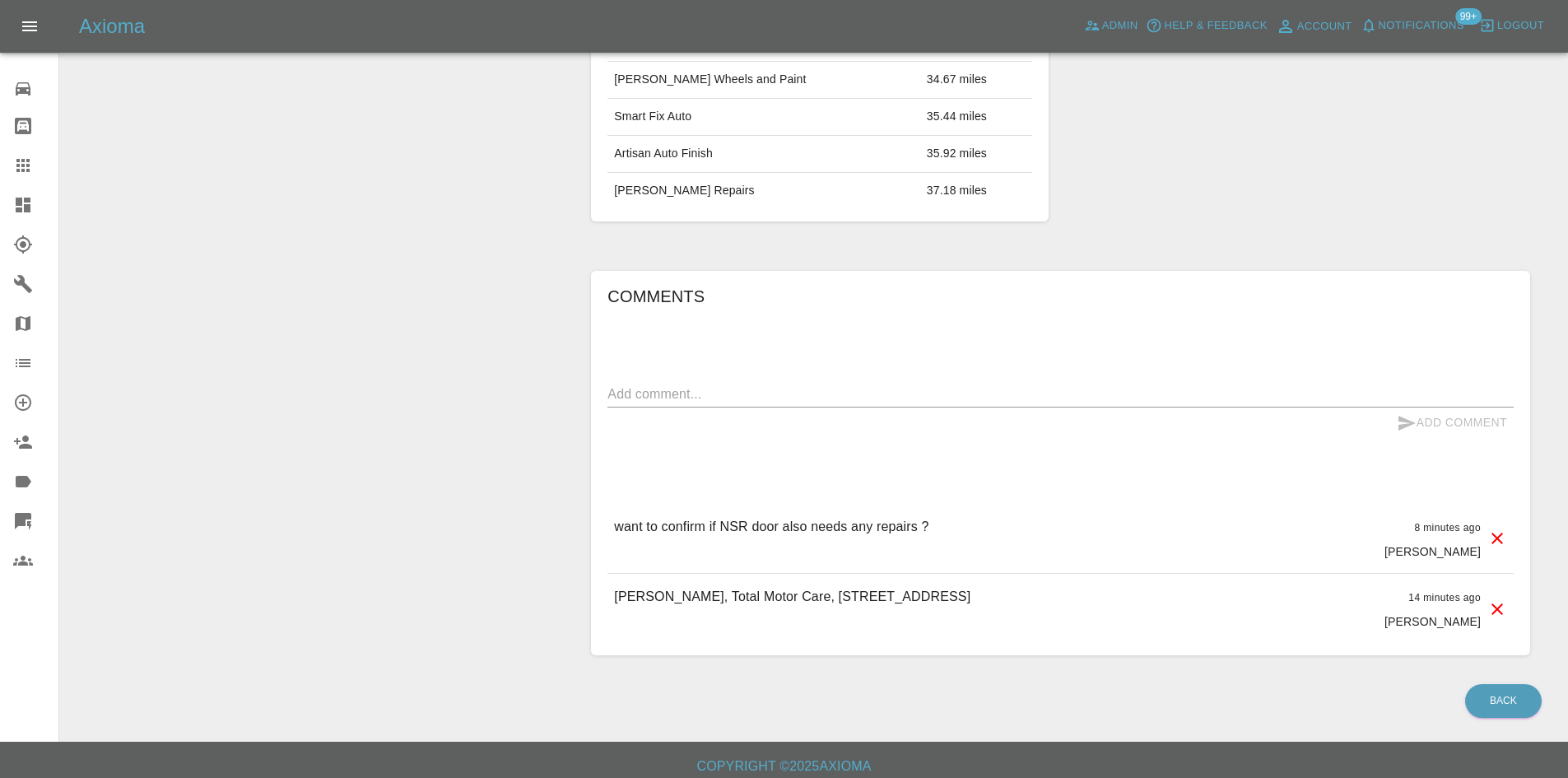
scroll to position [809, 0]
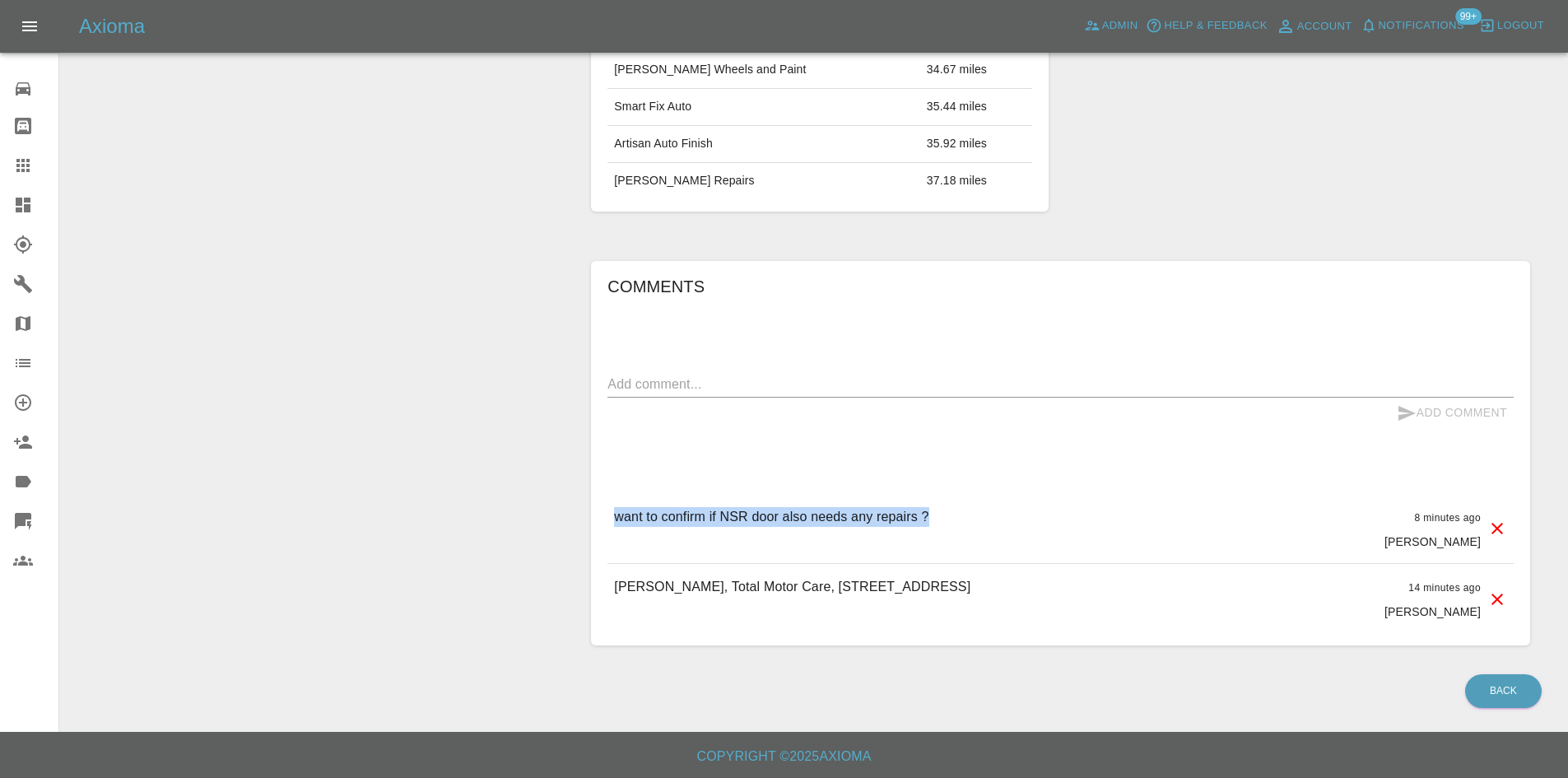
drag, startPoint x: 936, startPoint y: 514, endPoint x: 590, endPoint y: 517, distance: 345.8
click at [590, 517] on div "Comments x Add Comment want to confirm if NSR door also needs any repairs ? 8 m…" at bounding box center [1061, 453] width 964 height 434
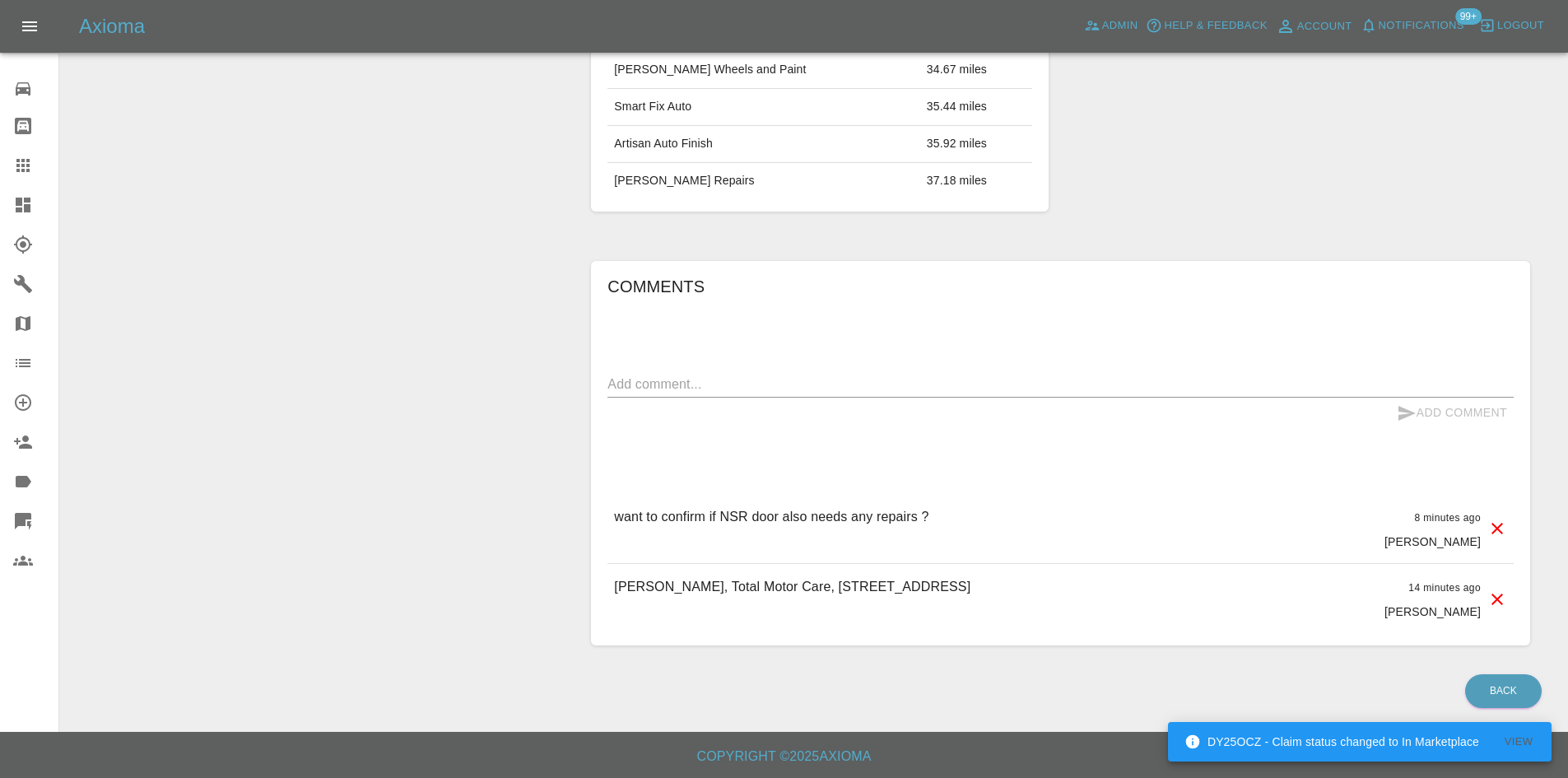
click at [925, 588] on p "Sophie Brayshaw, Total Motor Care, Unit 51 SANDWICH SANDWICH, CT13 9LY" at bounding box center [792, 587] width 356 height 20
drag, startPoint x: 727, startPoint y: 582, endPoint x: 823, endPoint y: 585, distance: 96.4
click at [823, 585] on p "Sophie Brayshaw, Total Motor Care, Unit 51 SANDWICH SANDWICH, CT13 9LY" at bounding box center [792, 587] width 356 height 20
copy p "Total Motor Care"
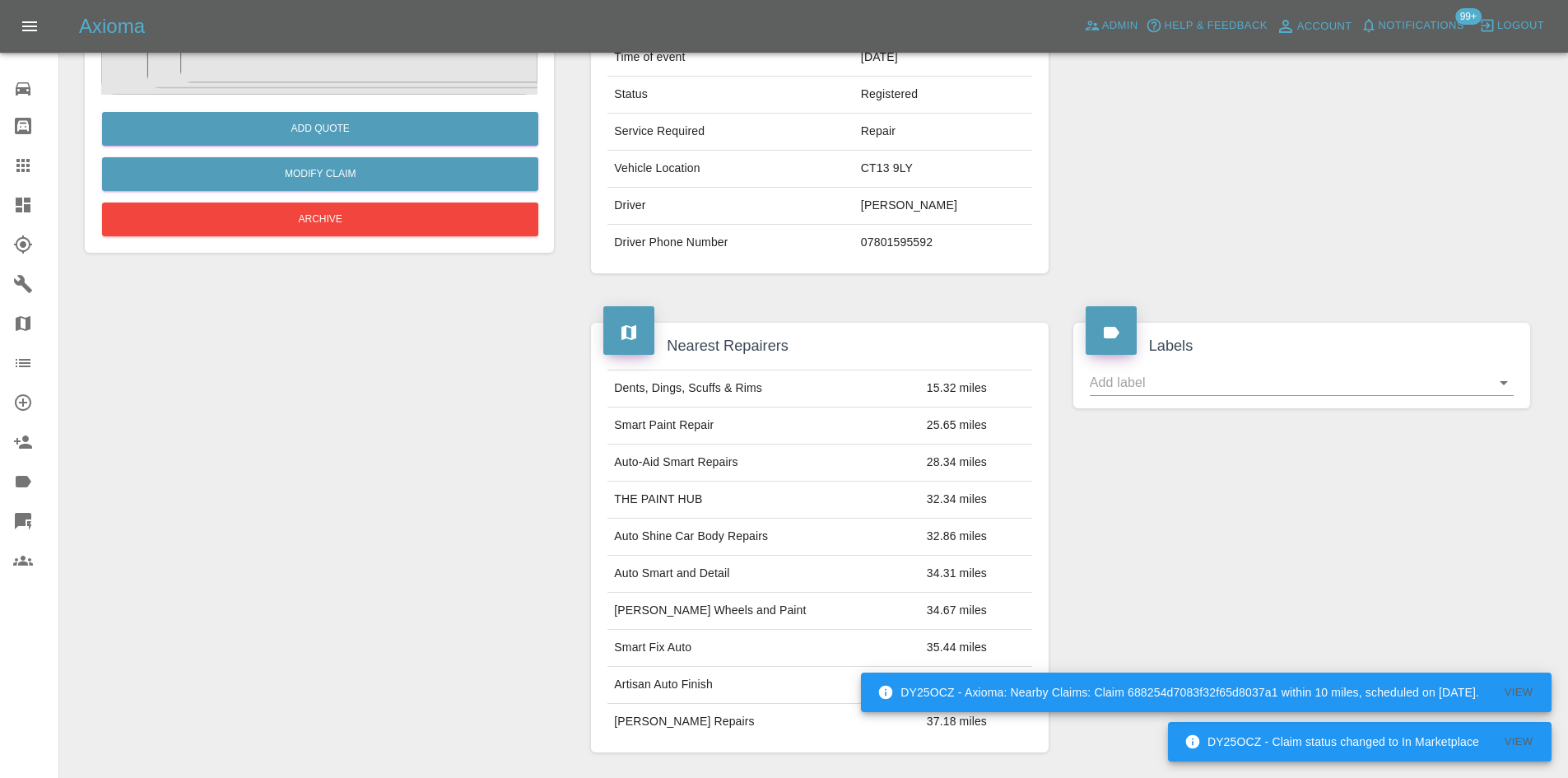
scroll to position [0, 0]
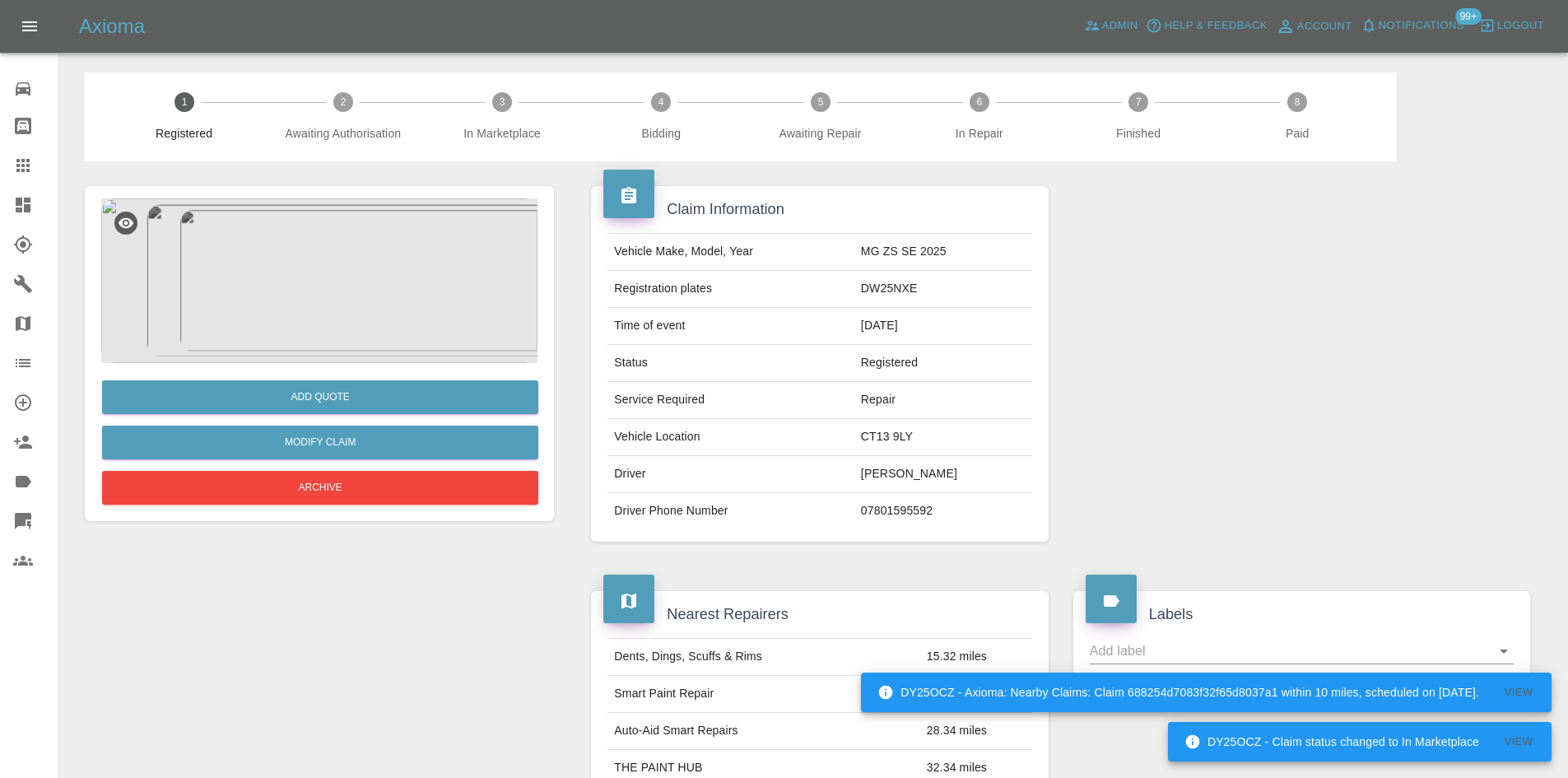
click at [298, 310] on img at bounding box center [319, 280] width 436 height 165
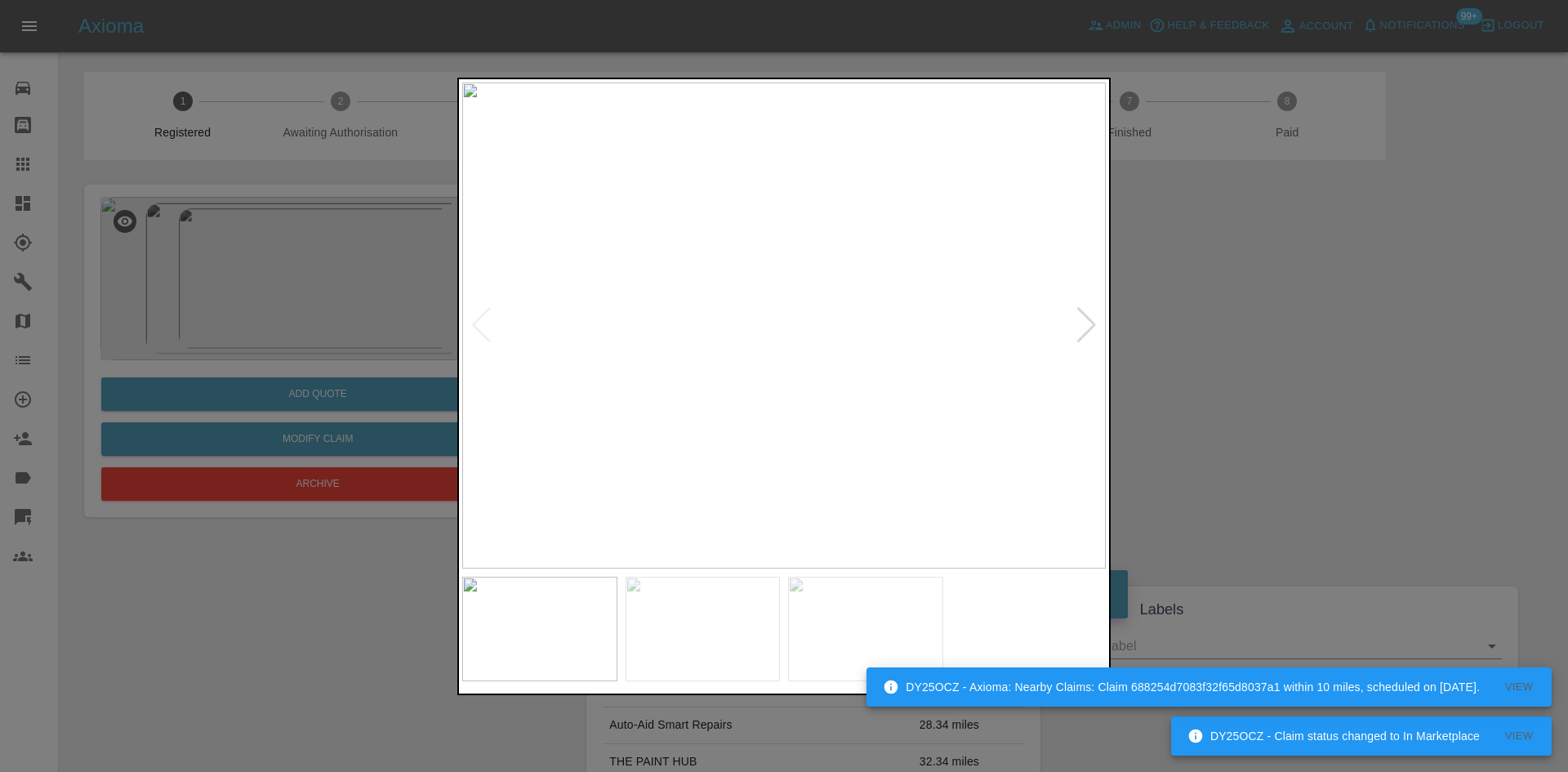
click at [1089, 327] on div at bounding box center [1086, 325] width 22 height 36
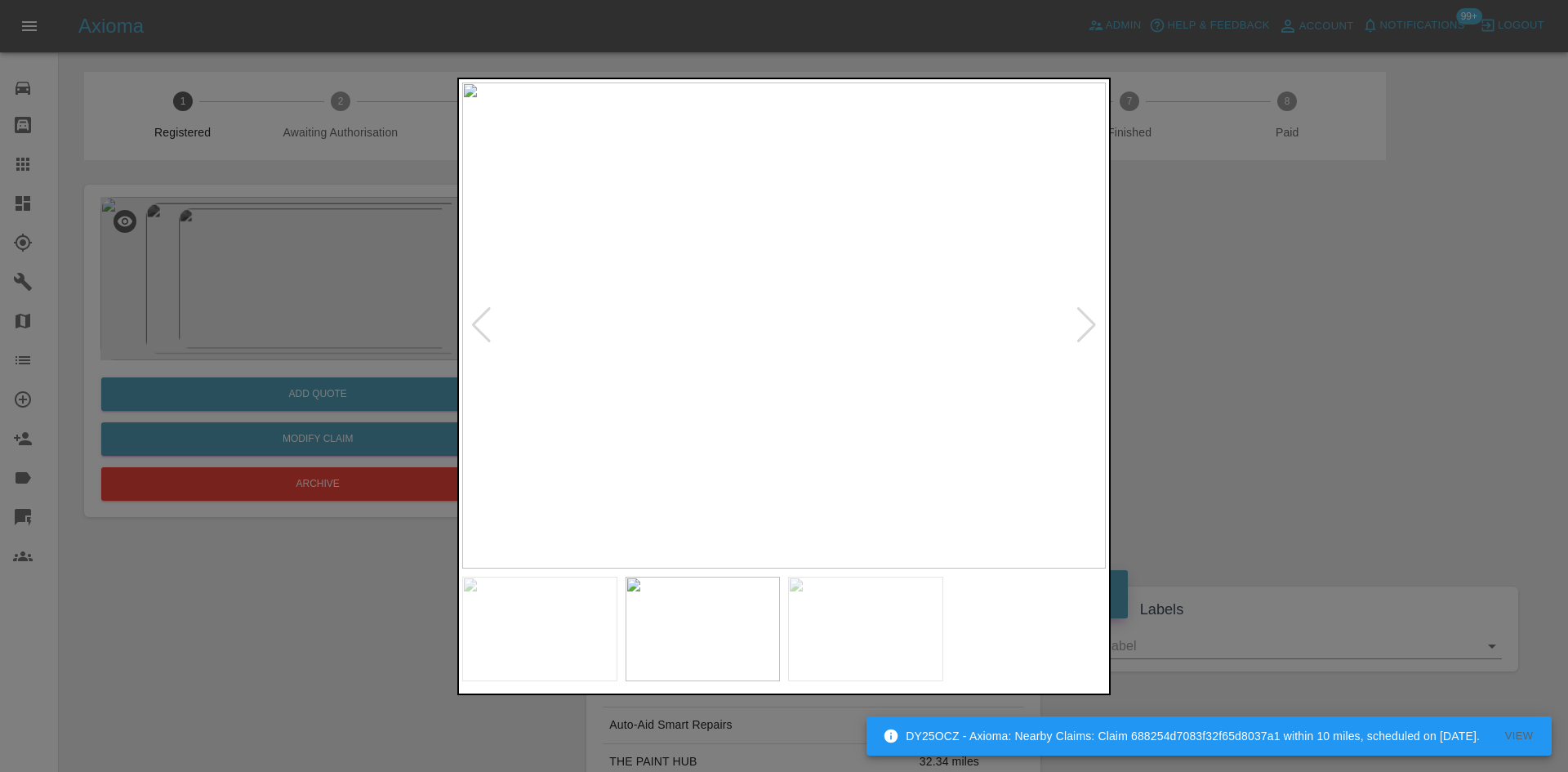
click at [1030, 202] on img at bounding box center [784, 325] width 644 height 486
click at [845, 337] on img at bounding box center [141, 693] width 1930 height 1459
click at [847, 337] on img at bounding box center [172, 694] width 1930 height 1459
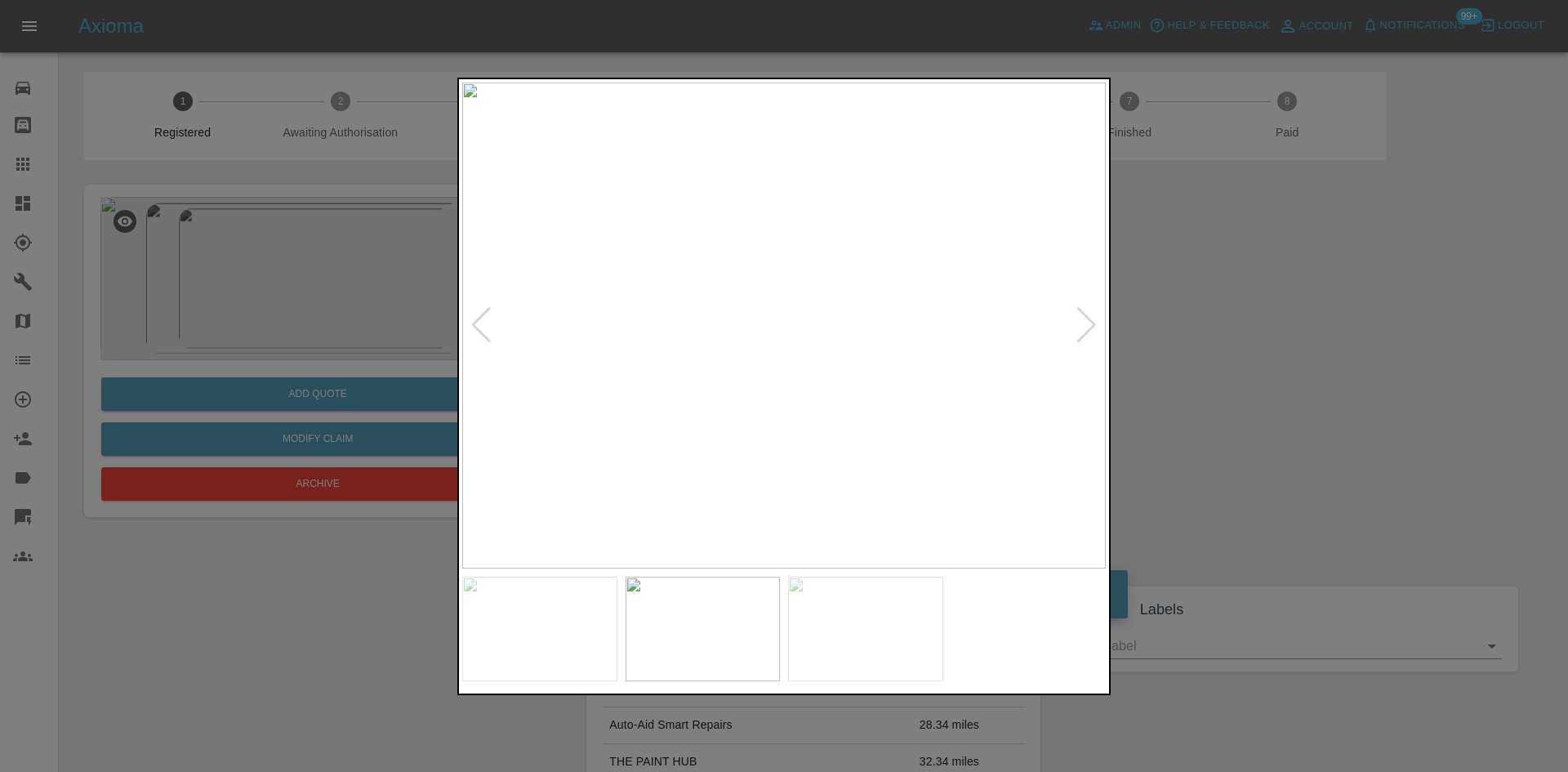
click at [1065, 311] on img at bounding box center [784, 325] width 644 height 486
click at [1079, 321] on div at bounding box center [1086, 325] width 22 height 36
click at [725, 377] on img at bounding box center [784, 325] width 644 height 486
click at [716, 367] on img at bounding box center [960, 171] width 1930 height 1459
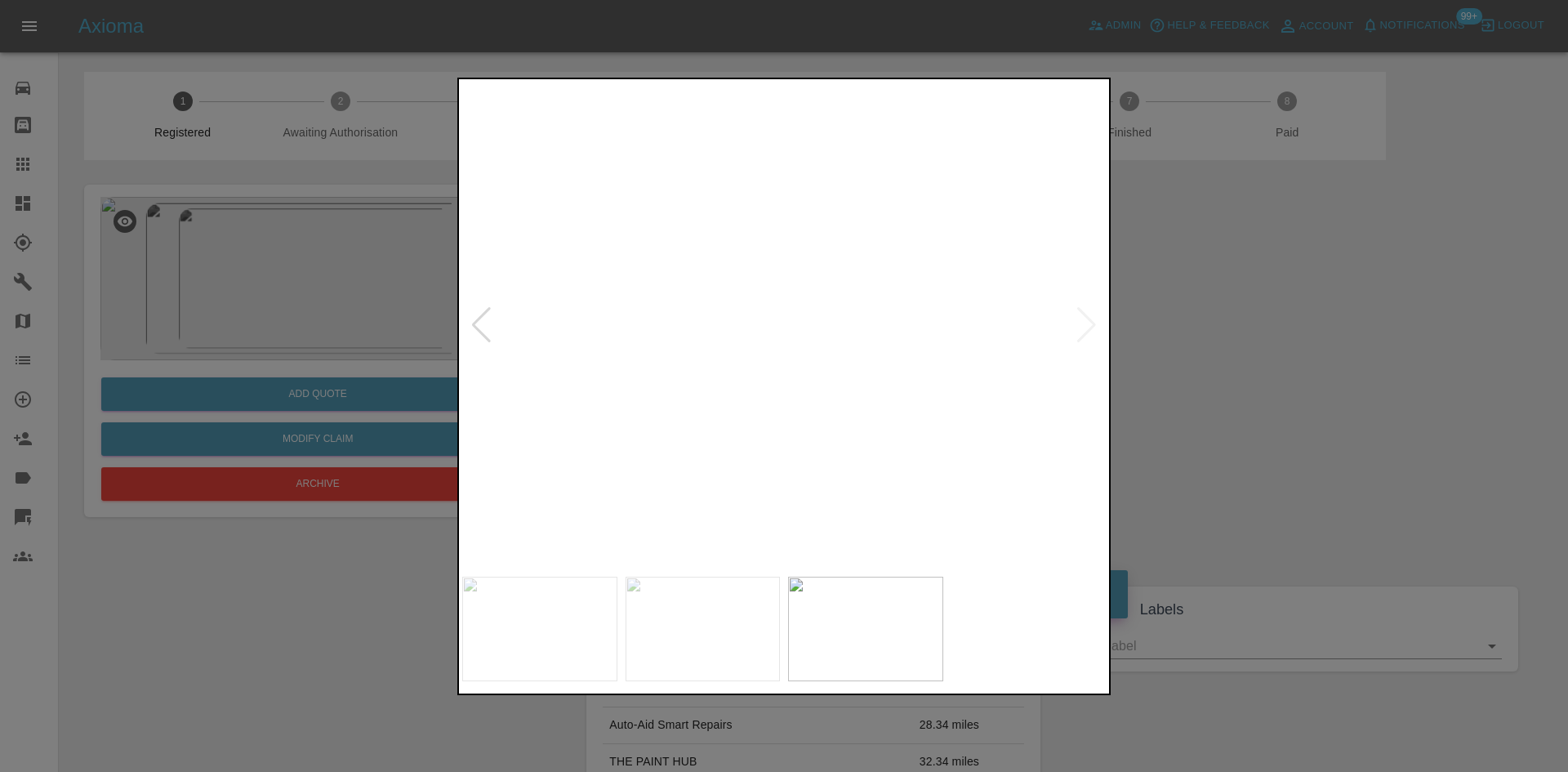
click at [716, 367] on img at bounding box center [960, 171] width 1930 height 1459
drag, startPoint x: 1150, startPoint y: 357, endPoint x: 1136, endPoint y: 356, distance: 14.0
click at [1148, 357] on div at bounding box center [784, 386] width 1568 height 772
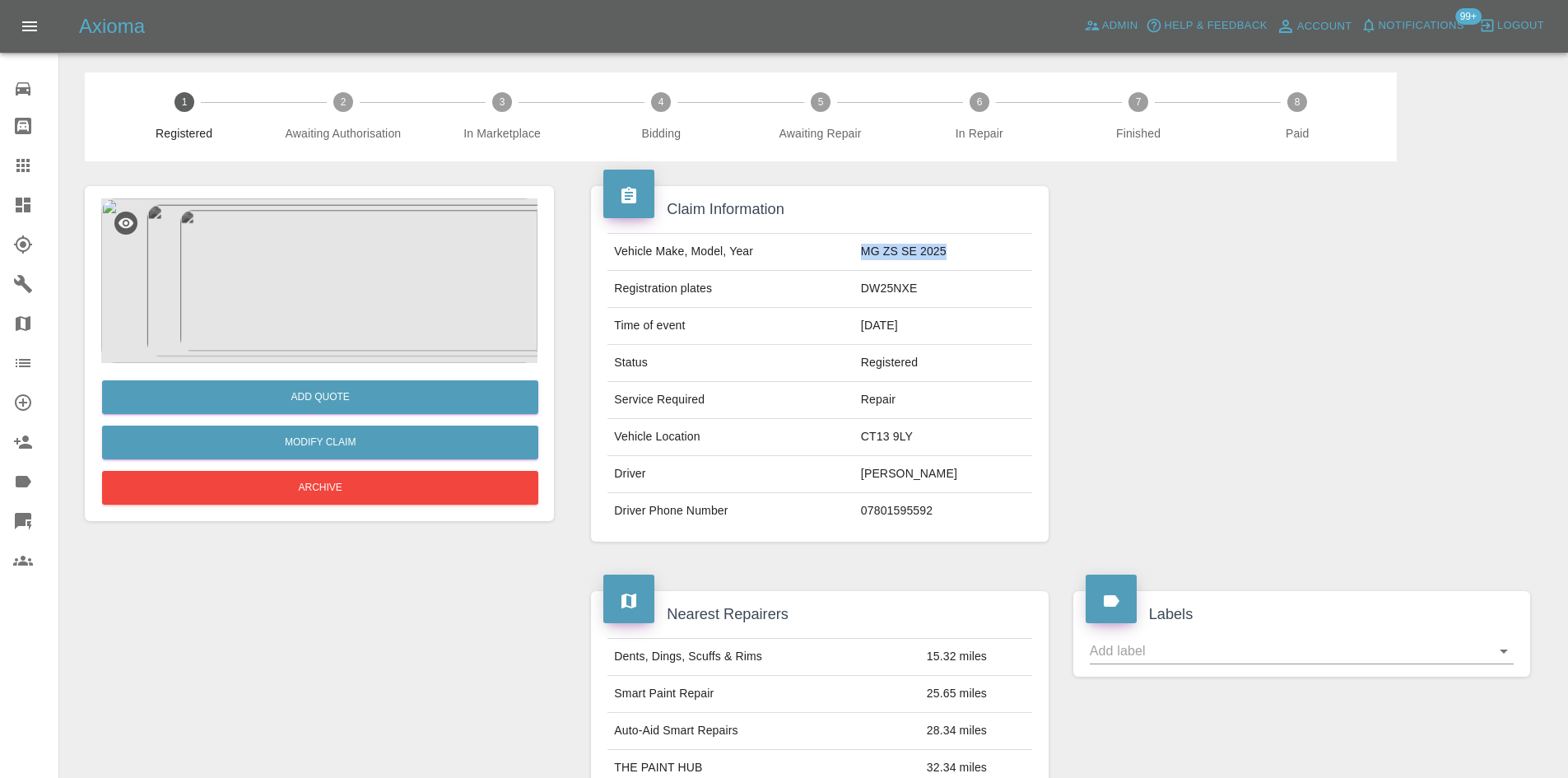
drag, startPoint x: 953, startPoint y: 243, endPoint x: 844, endPoint y: 249, distance: 108.9
click at [844, 249] on tr "Vehicle Make, Model, Year MG ZS SE 2025" at bounding box center [820, 252] width 424 height 37
click at [901, 279] on td "DW25NXE" at bounding box center [944, 289] width 178 height 37
click at [888, 284] on td "DW25NXE" at bounding box center [944, 289] width 178 height 37
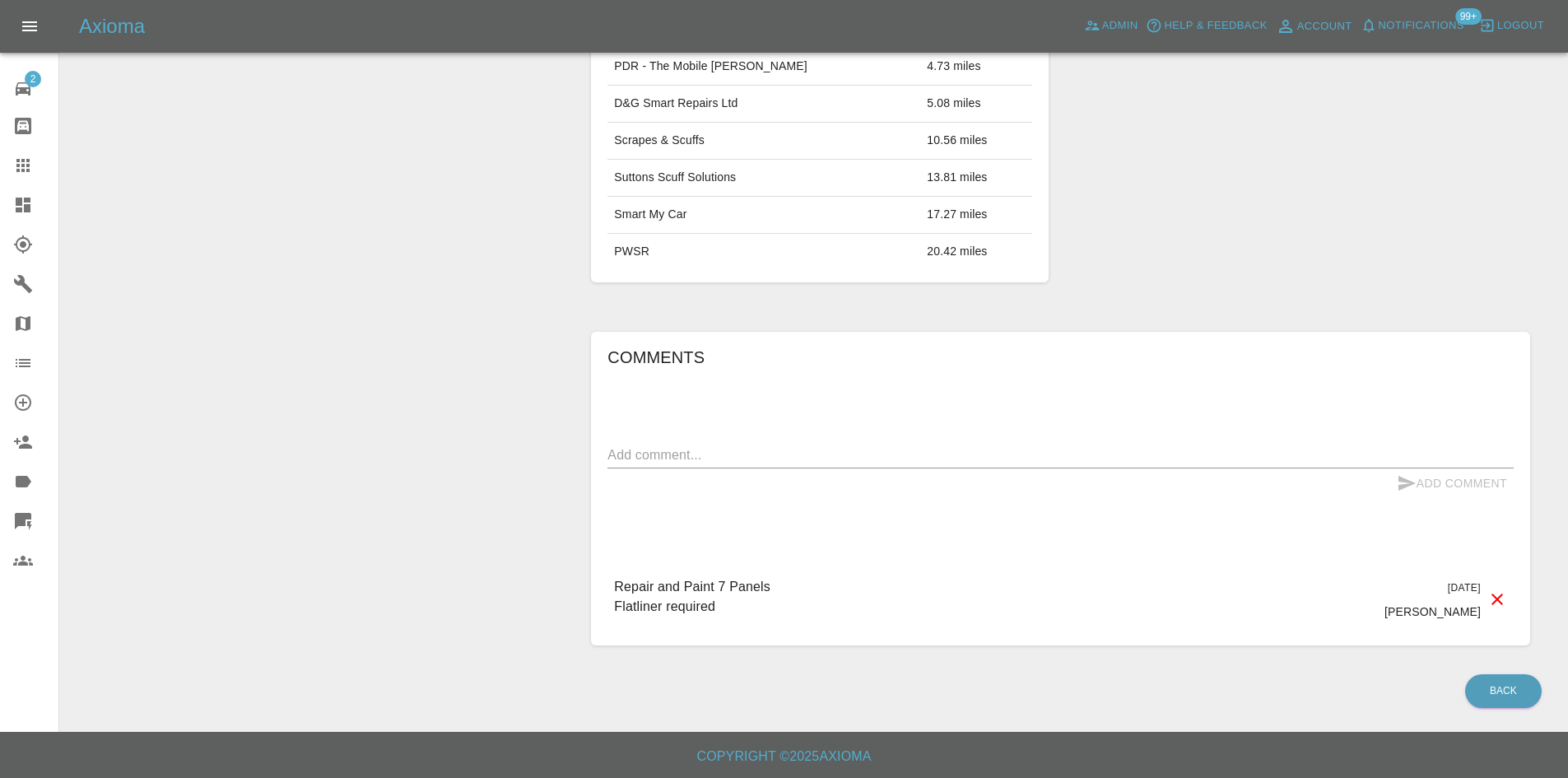
scroll to position [960, 0]
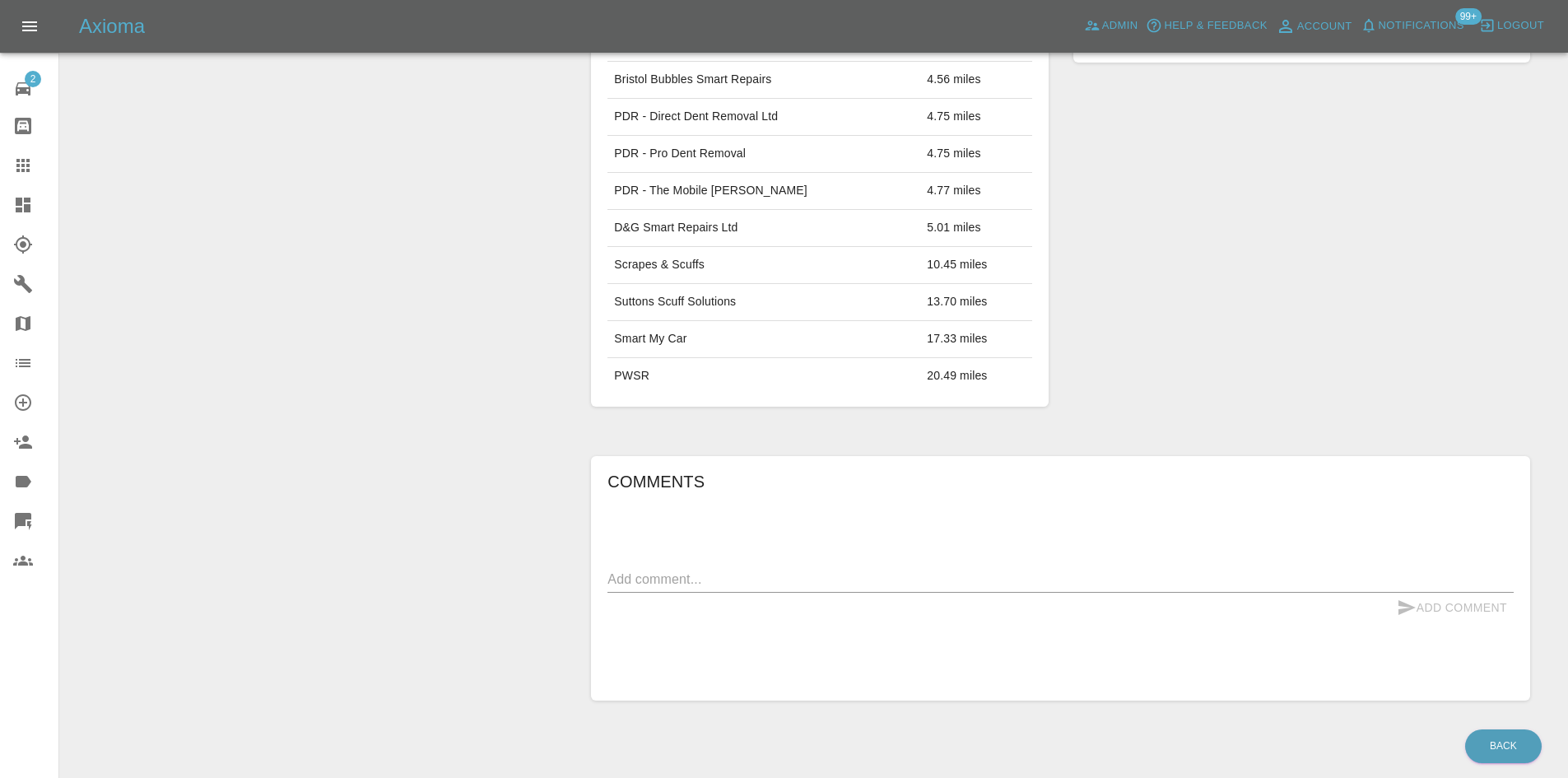
scroll to position [891, 0]
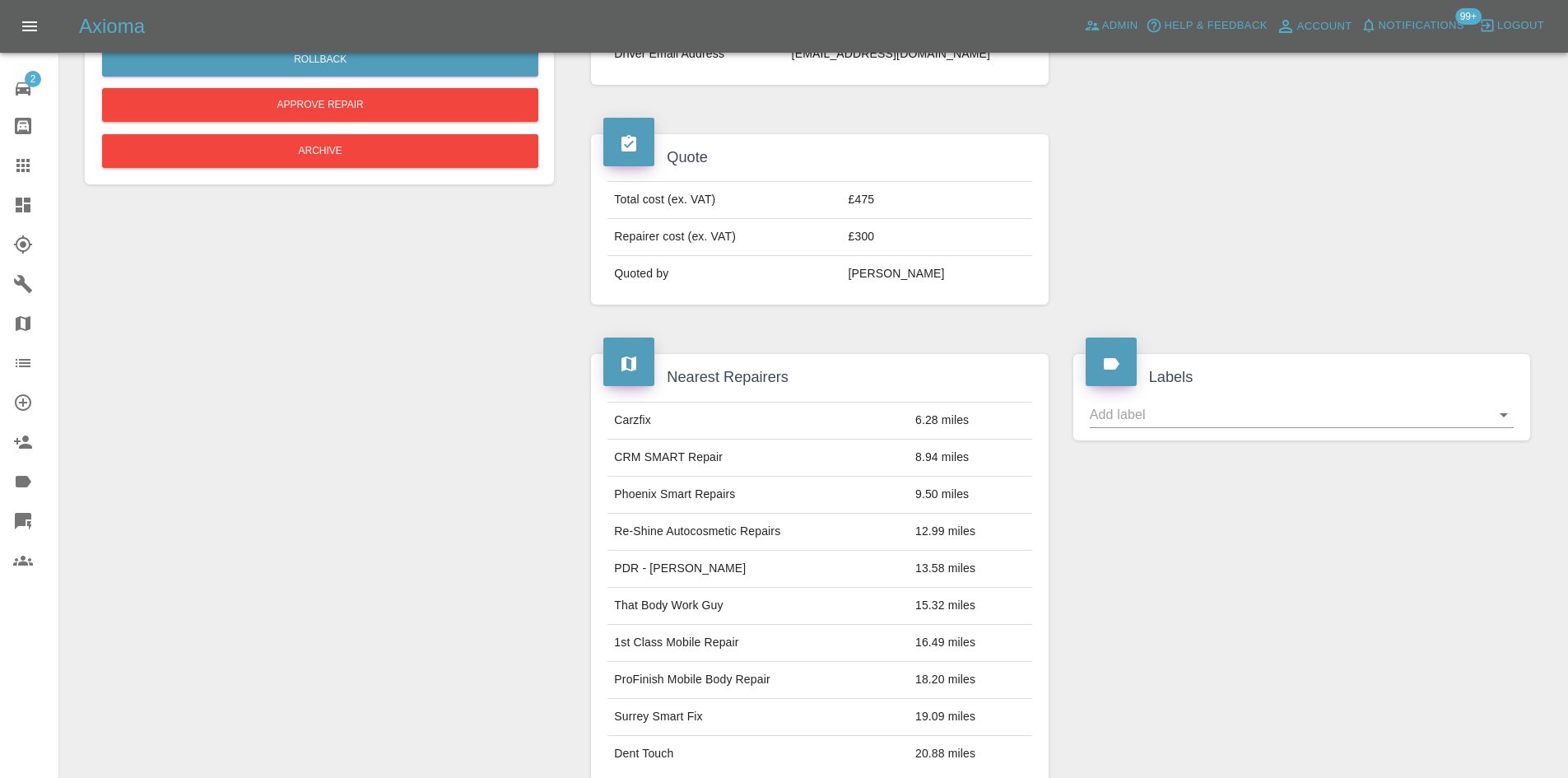
scroll to position [1070, 0]
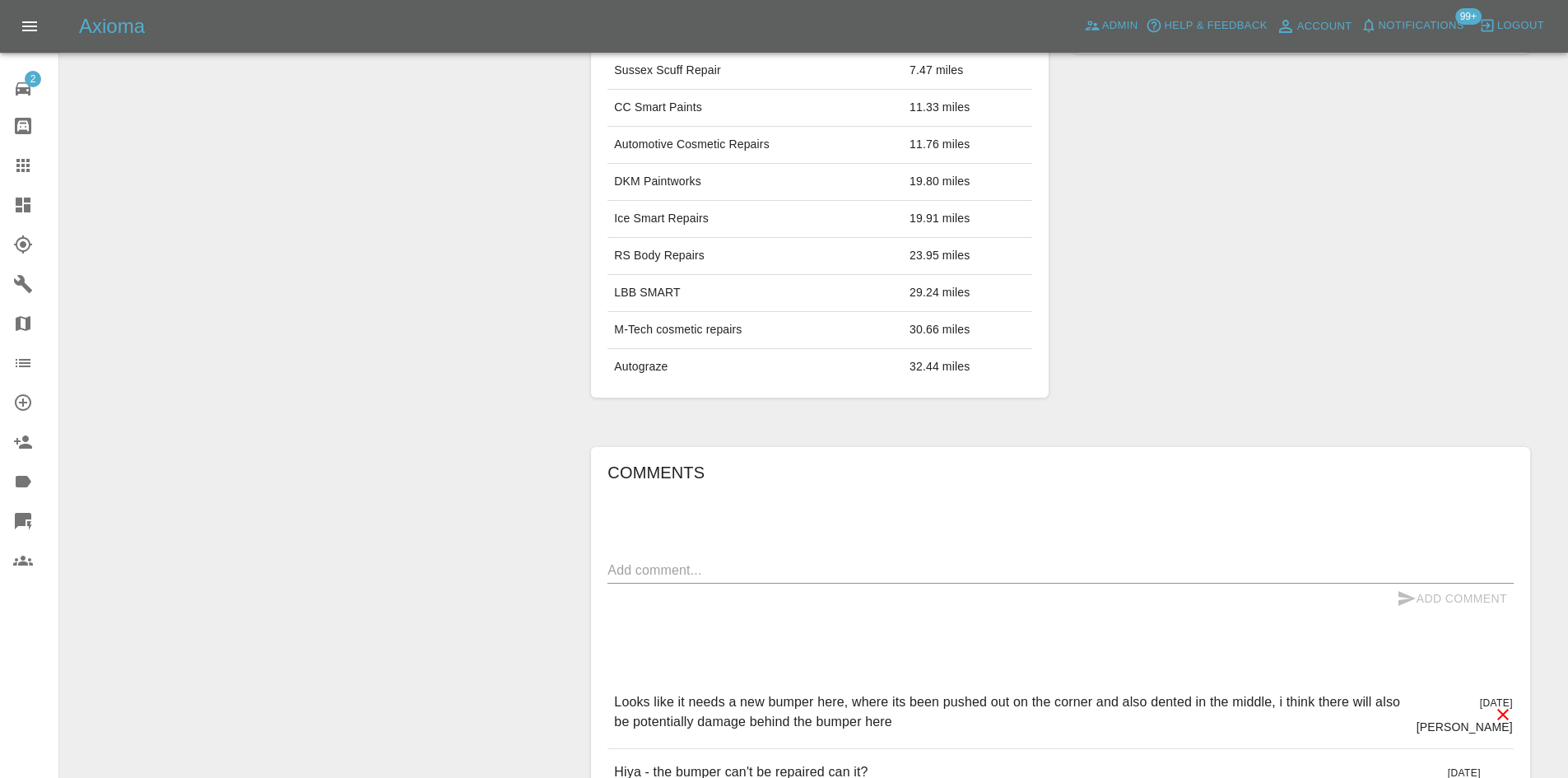
scroll to position [906, 0]
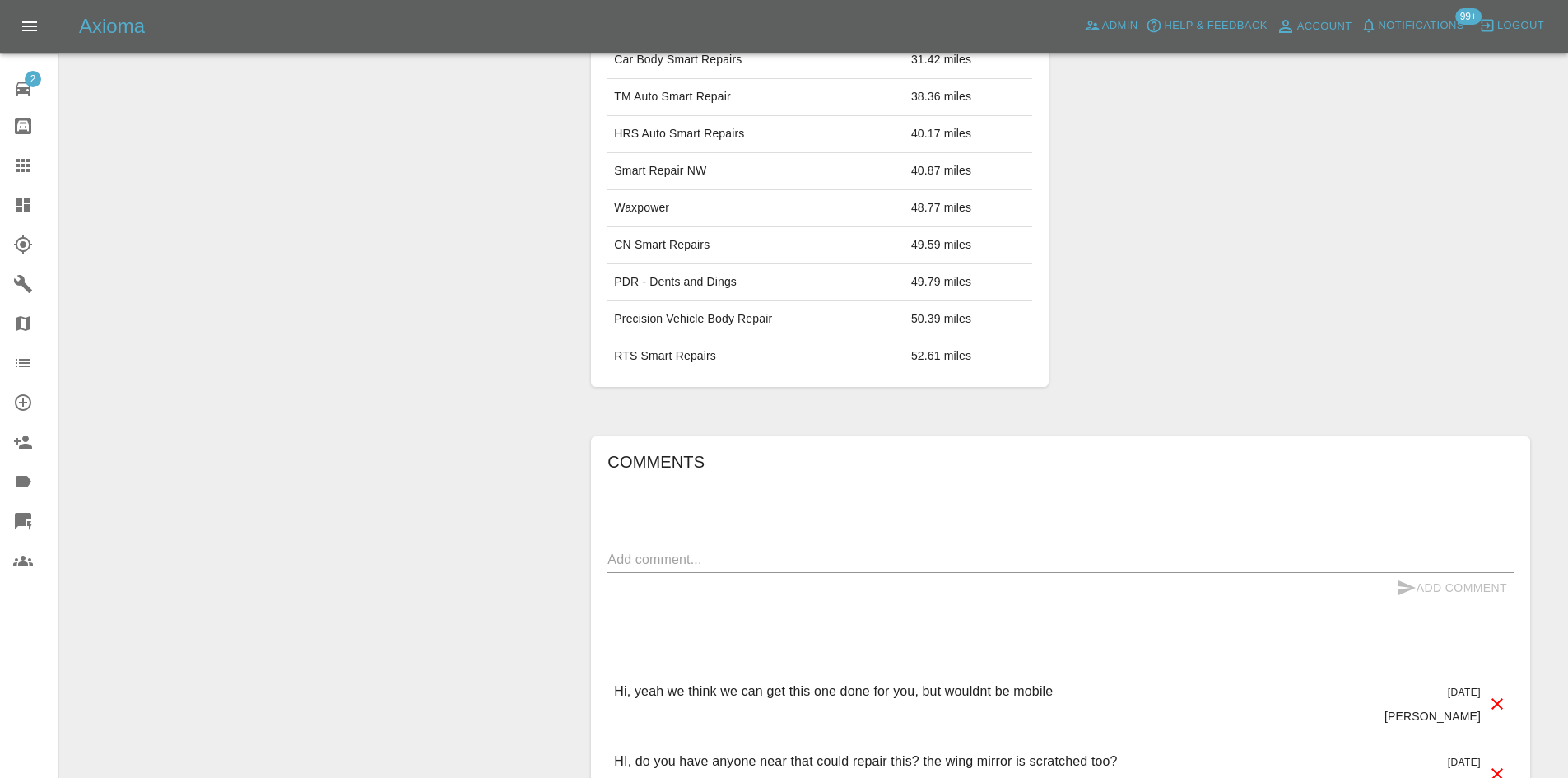
scroll to position [988, 0]
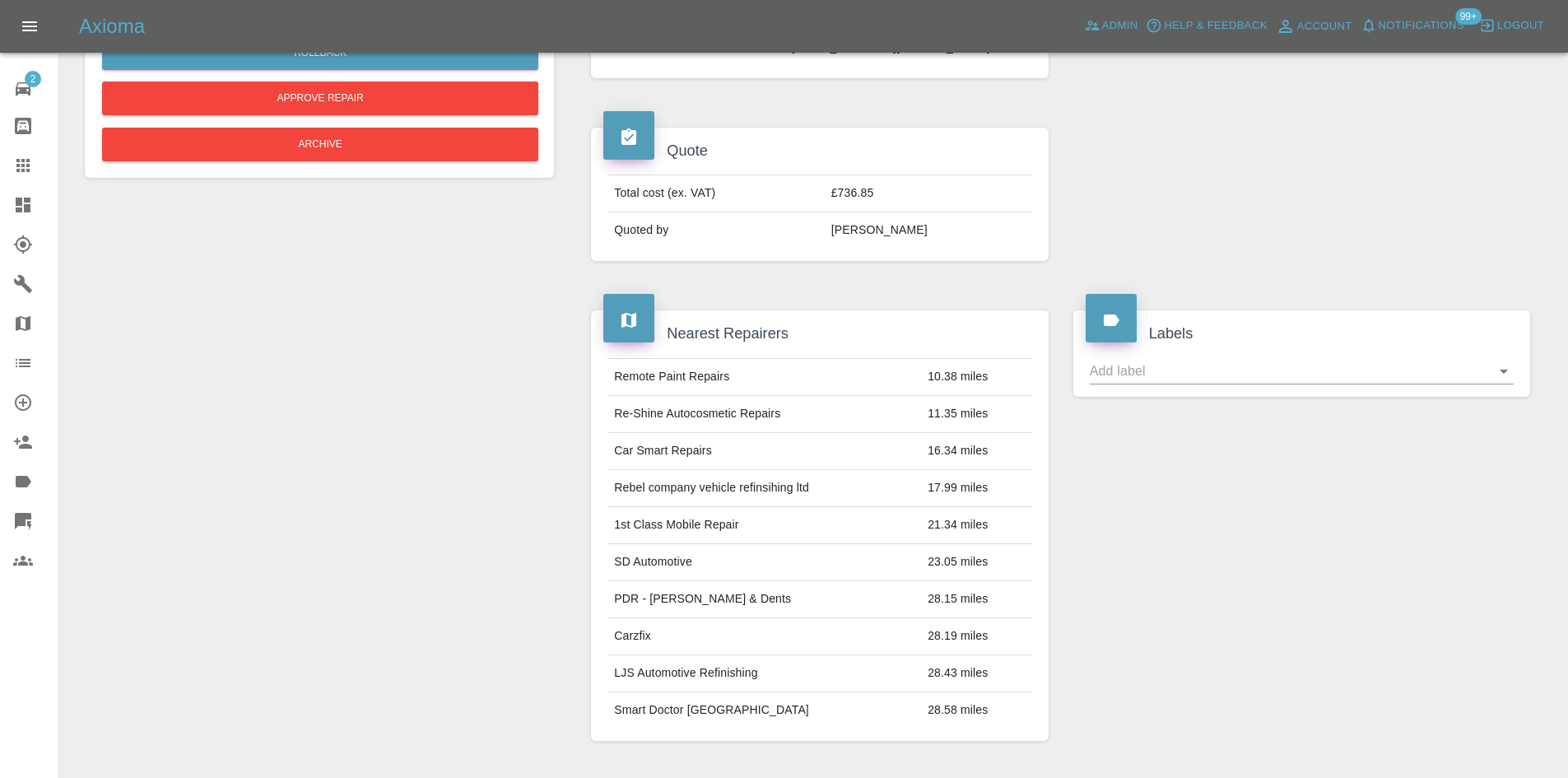
scroll to position [988, 0]
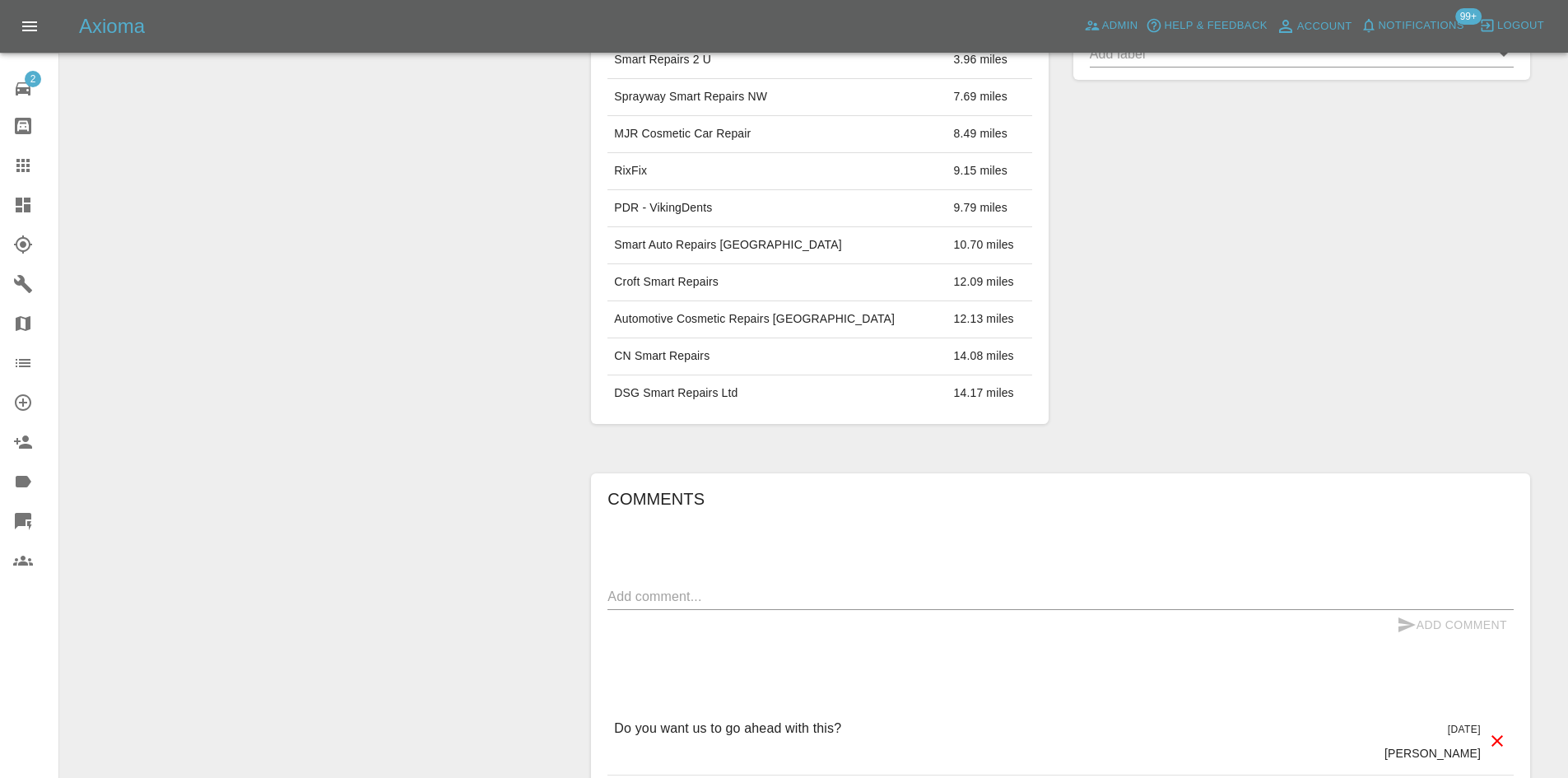
scroll to position [823, 0]
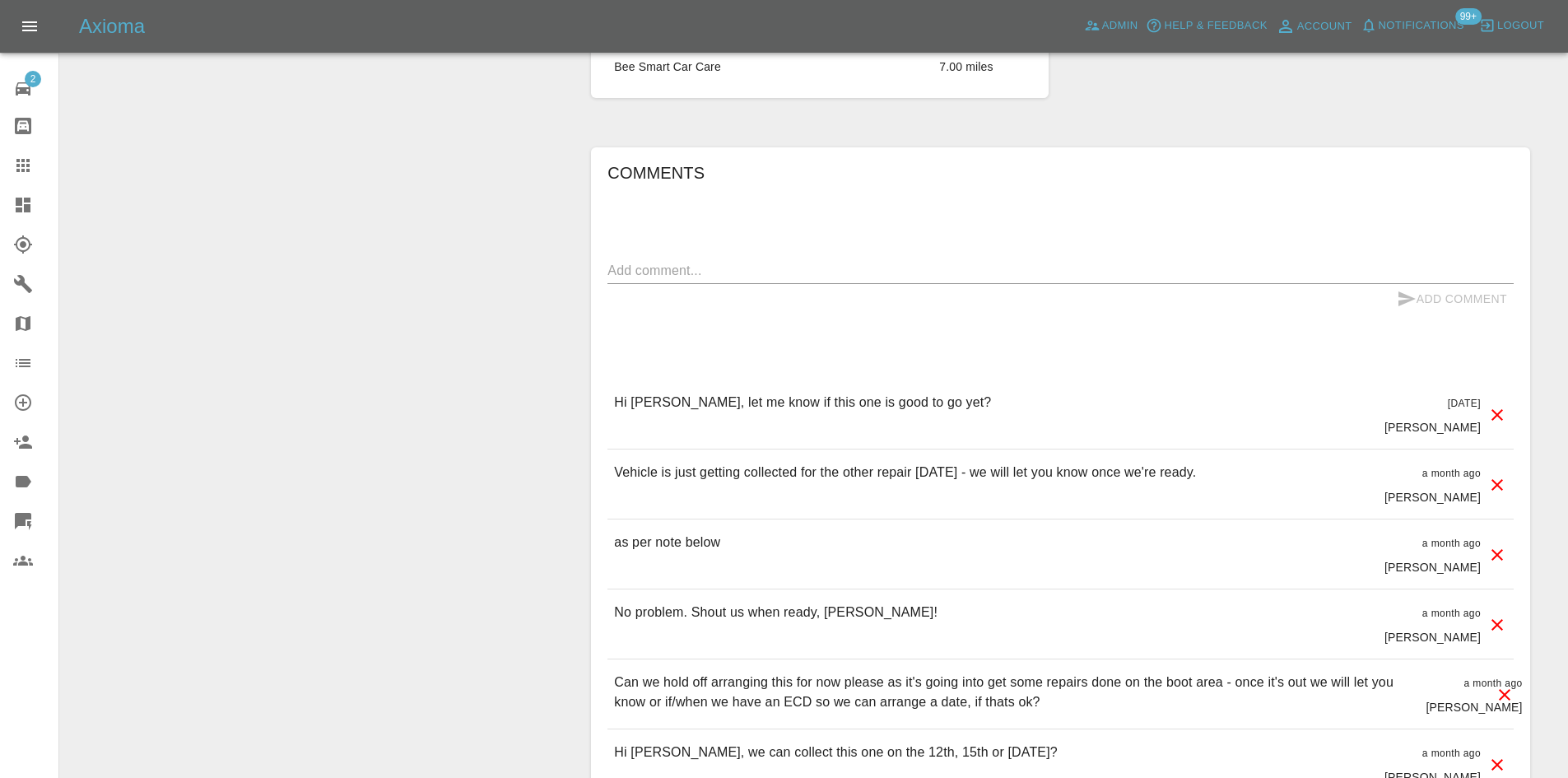
scroll to position [1235, 0]
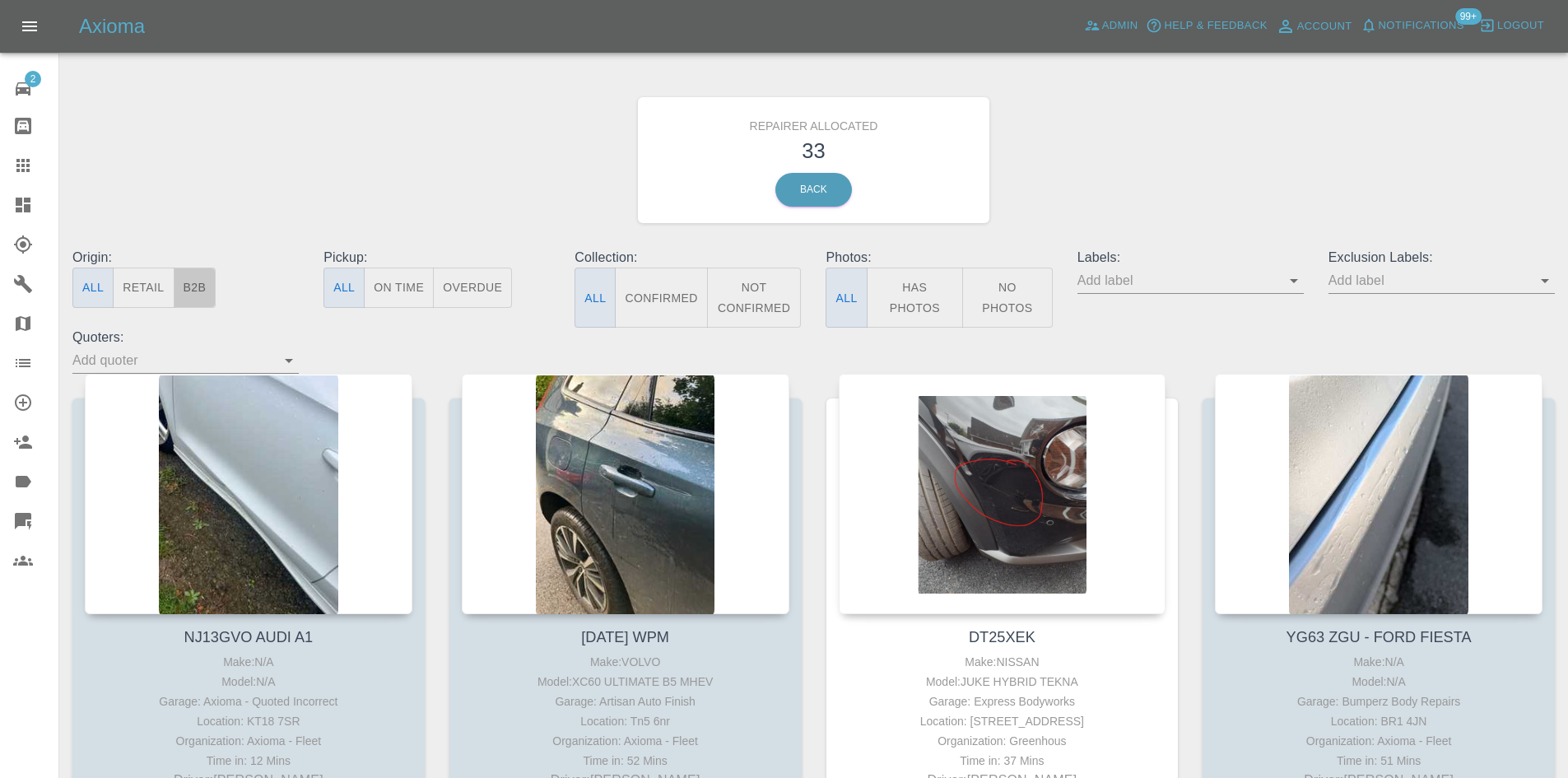
click at [185, 279] on button "B2B" at bounding box center [195, 288] width 43 height 40
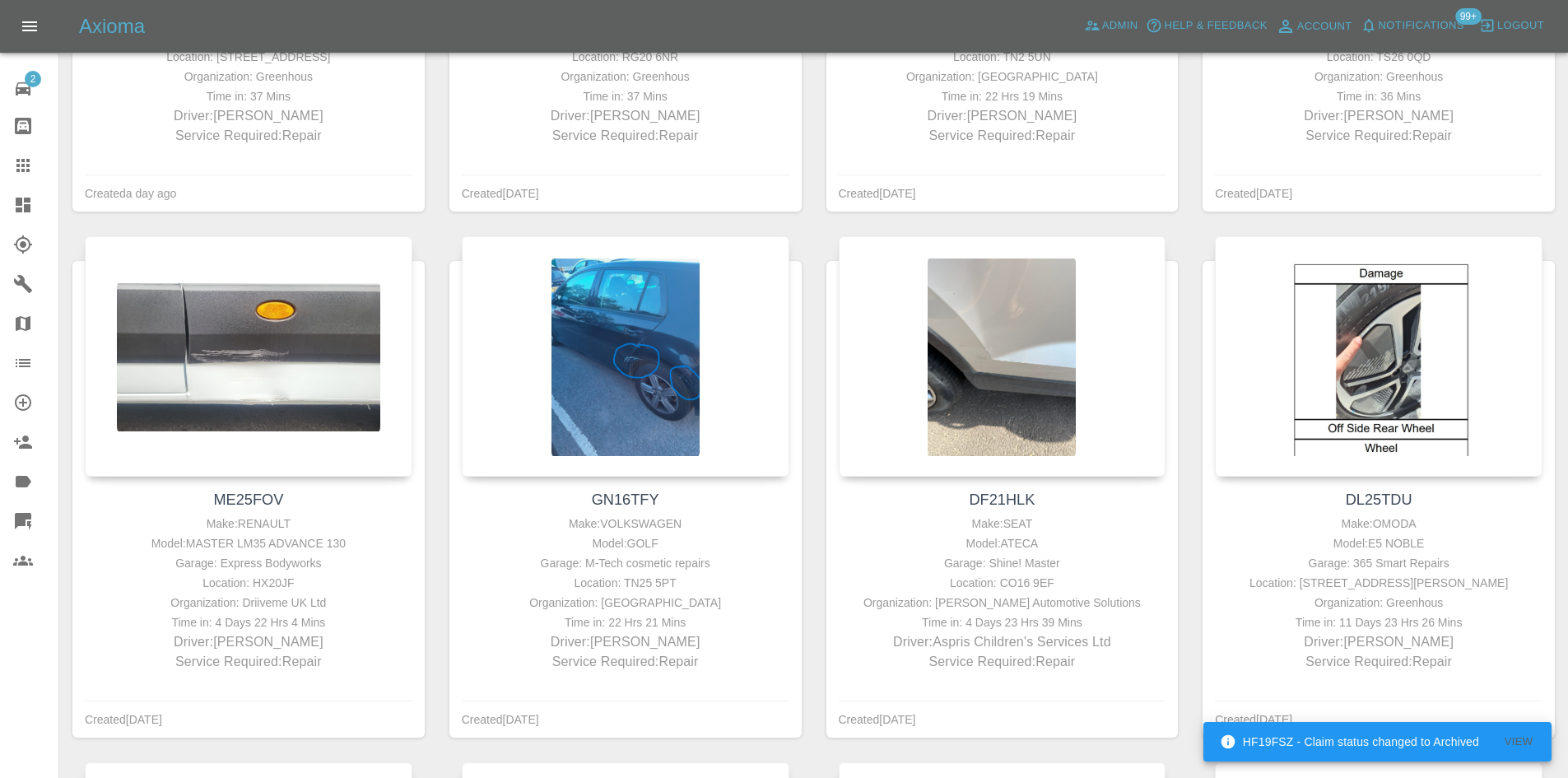
scroll to position [823, 0]
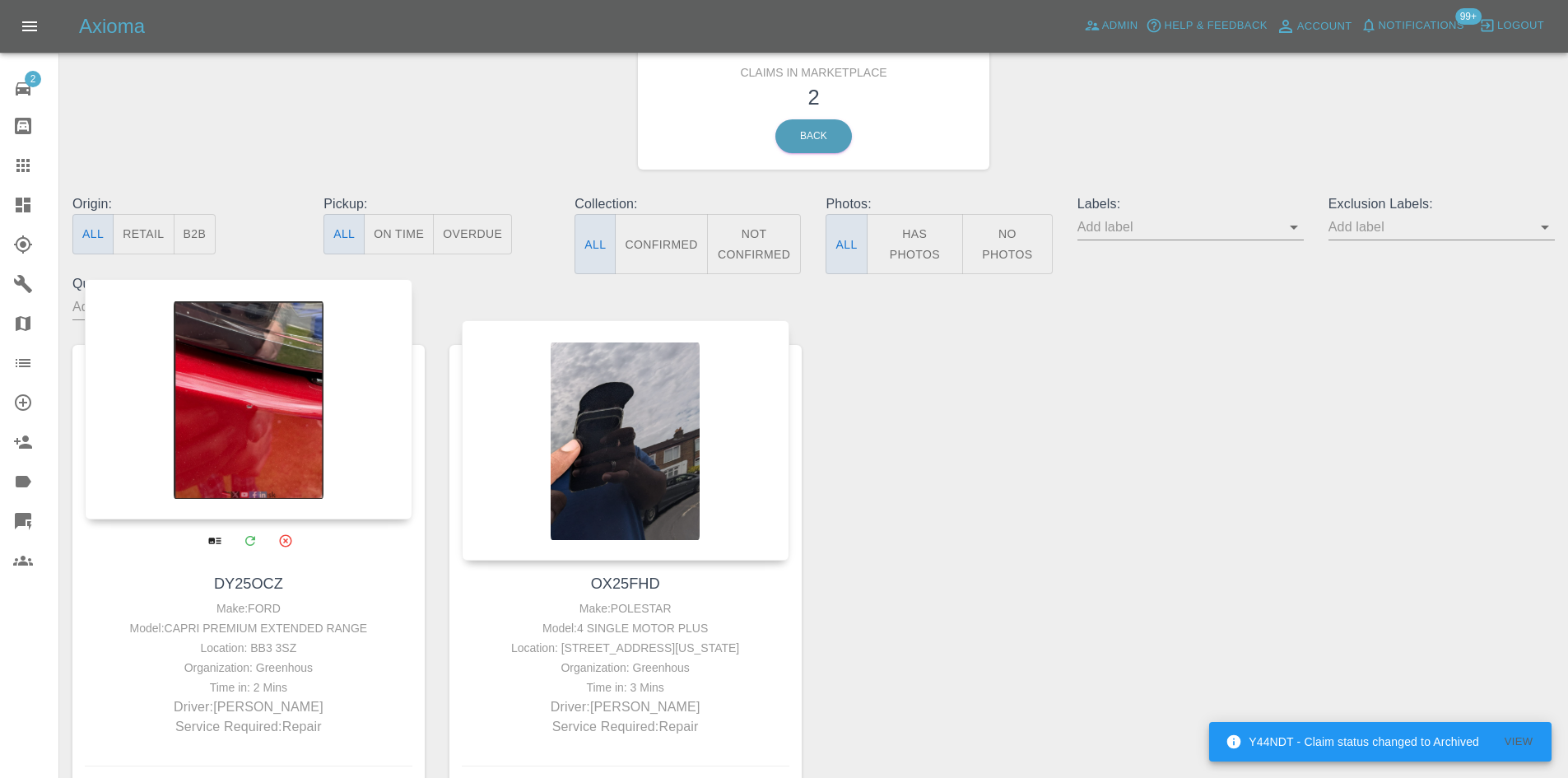
scroll to position [165, 0]
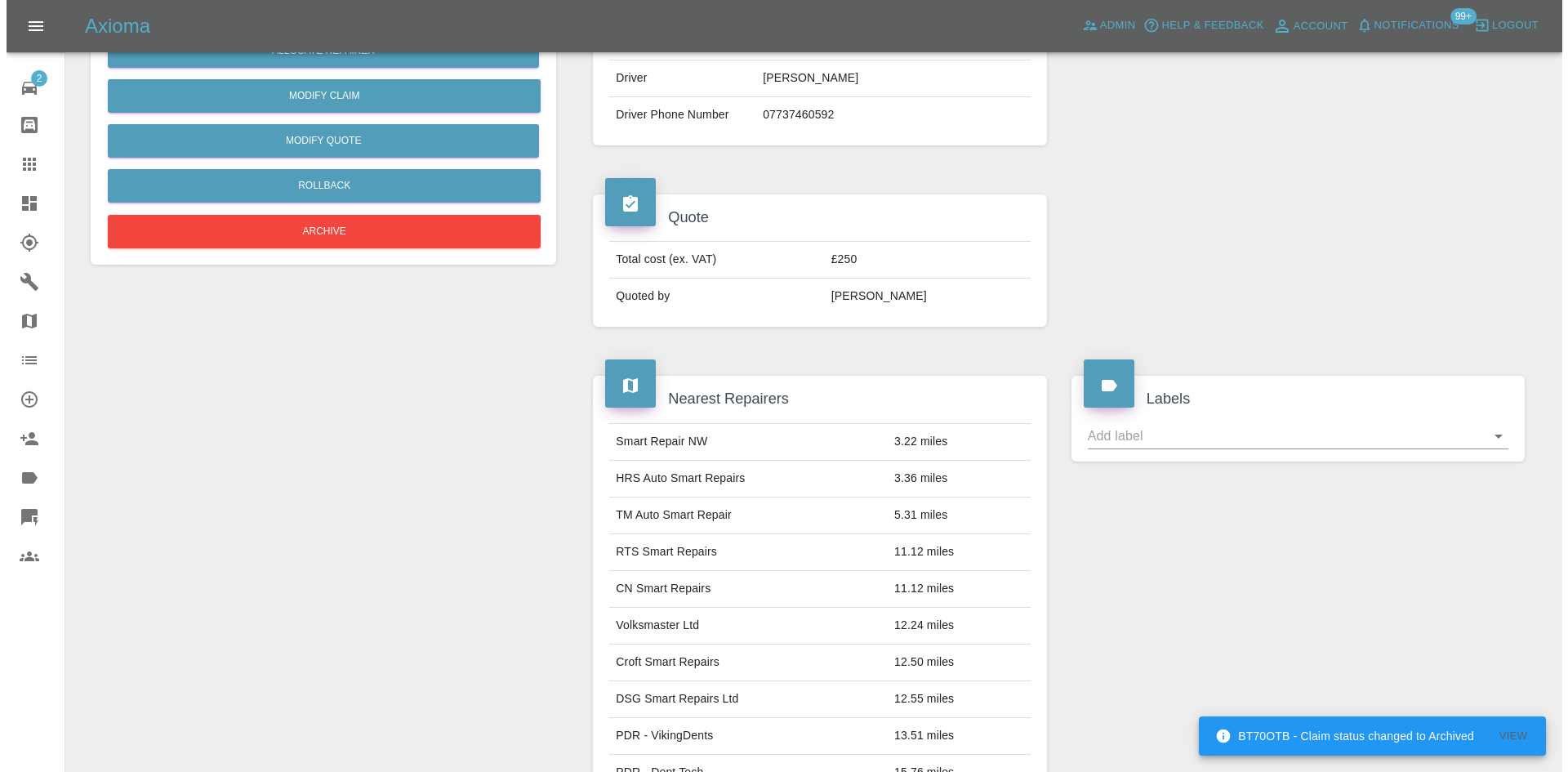
scroll to position [81, 0]
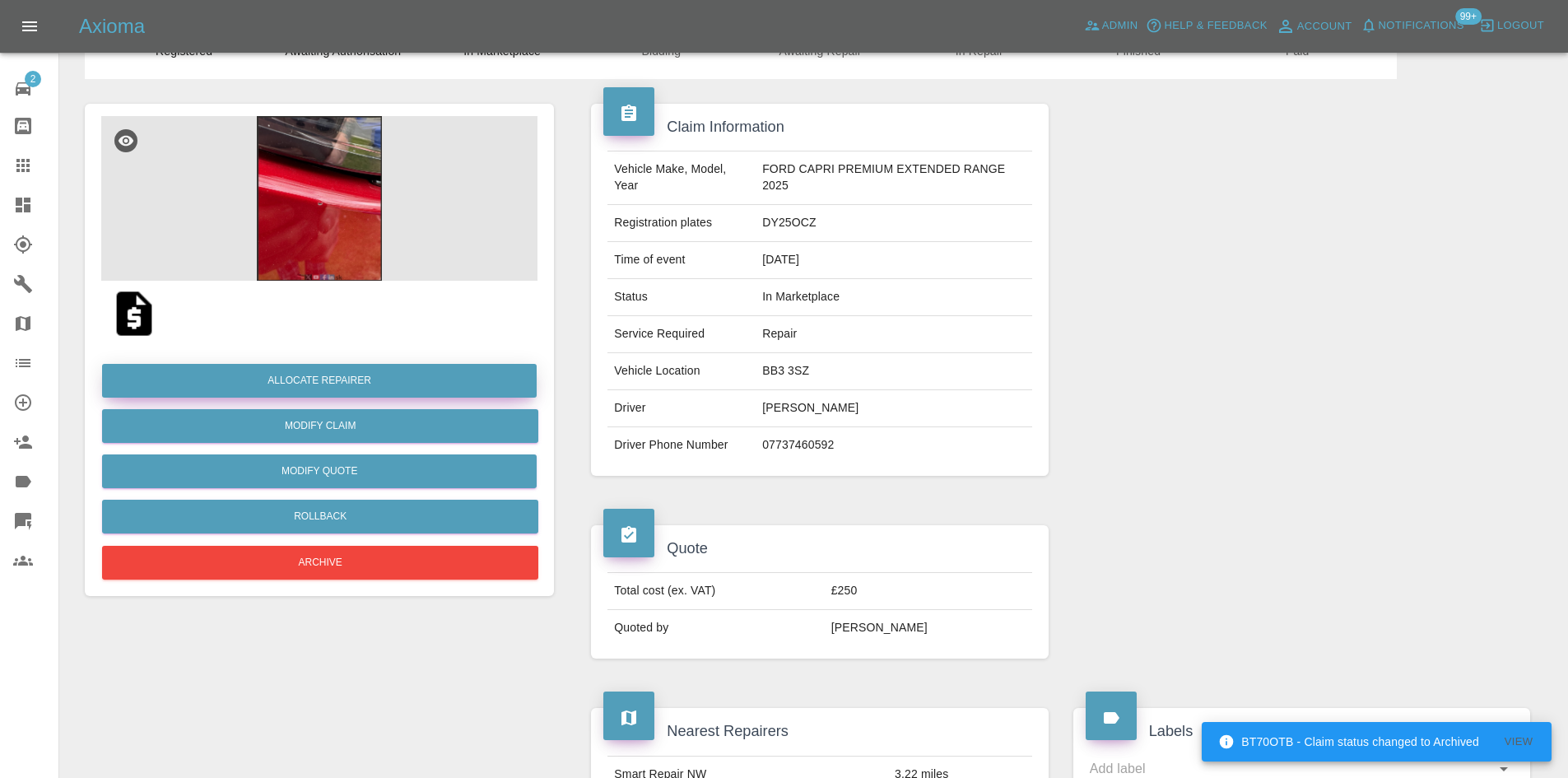
click at [356, 392] on button "Allocate Repairer" at bounding box center [319, 381] width 435 height 34
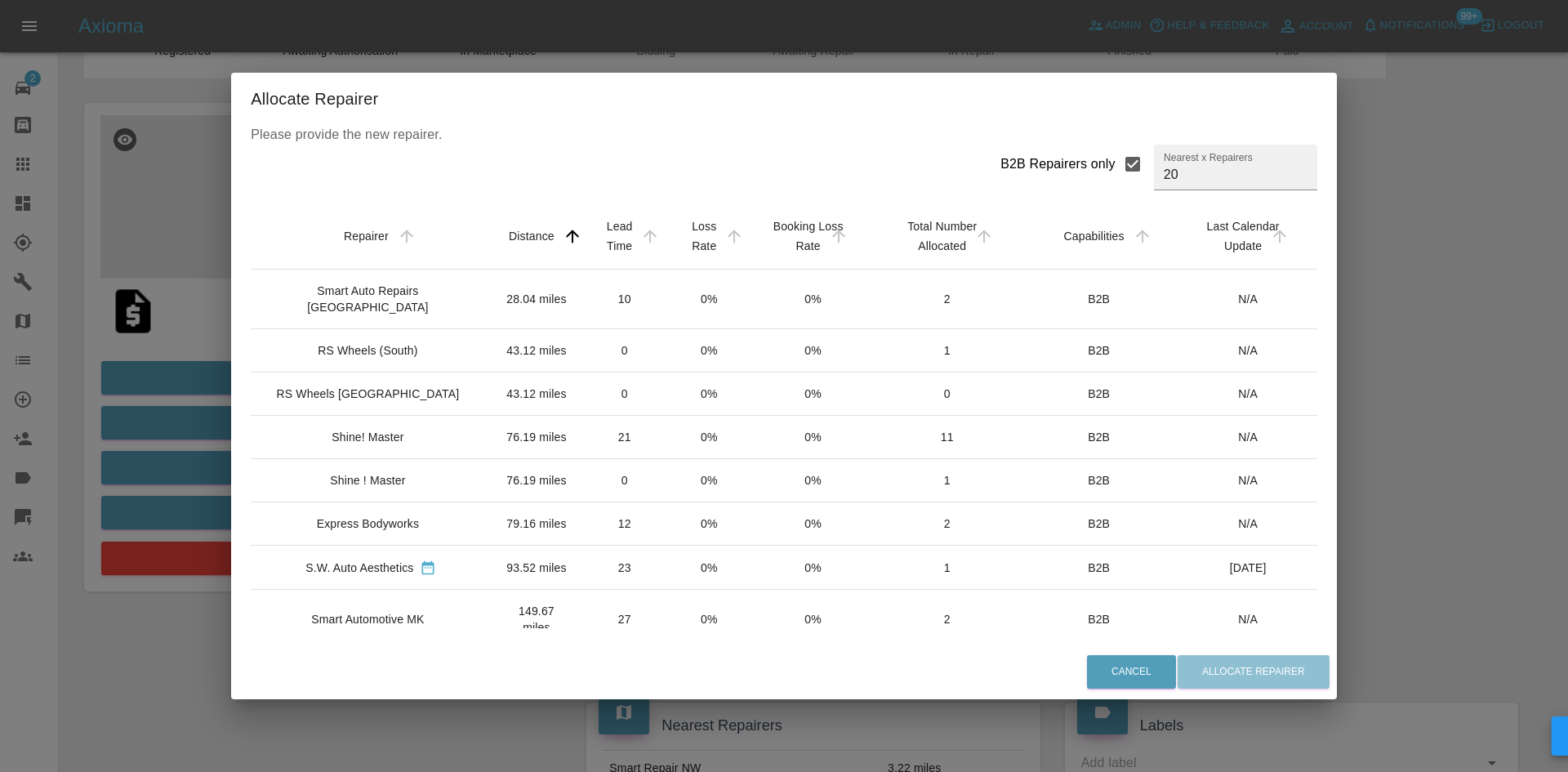
click at [1042, 170] on div "B2B Repairers only" at bounding box center [1057, 165] width 115 height 20
click at [1116, 170] on input "B2B Repairers only" at bounding box center [1133, 164] width 35 height 35
checkbox input "false"
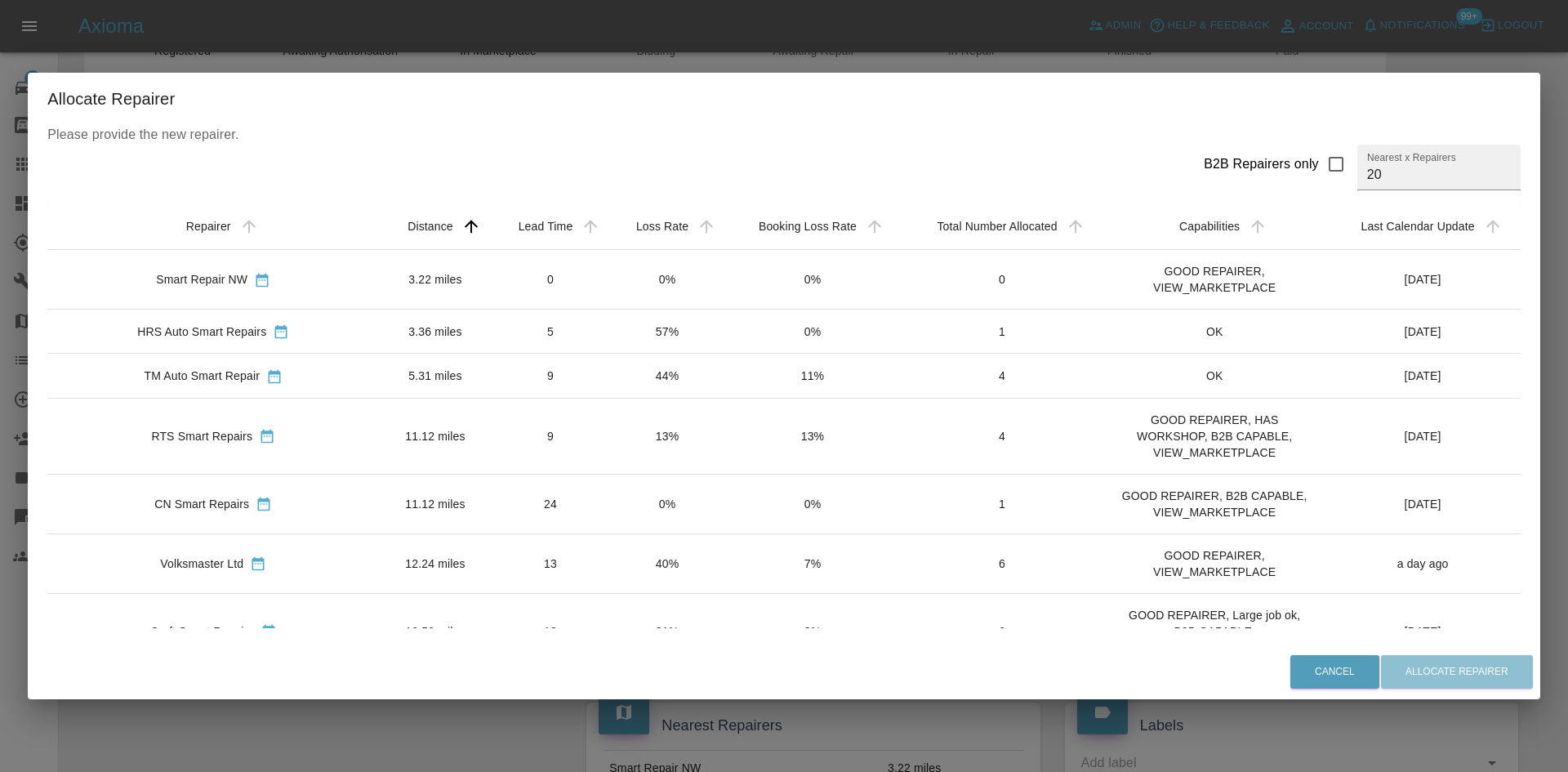
click at [204, 439] on div "RTS Smart Repairs" at bounding box center [201, 436] width 101 height 16
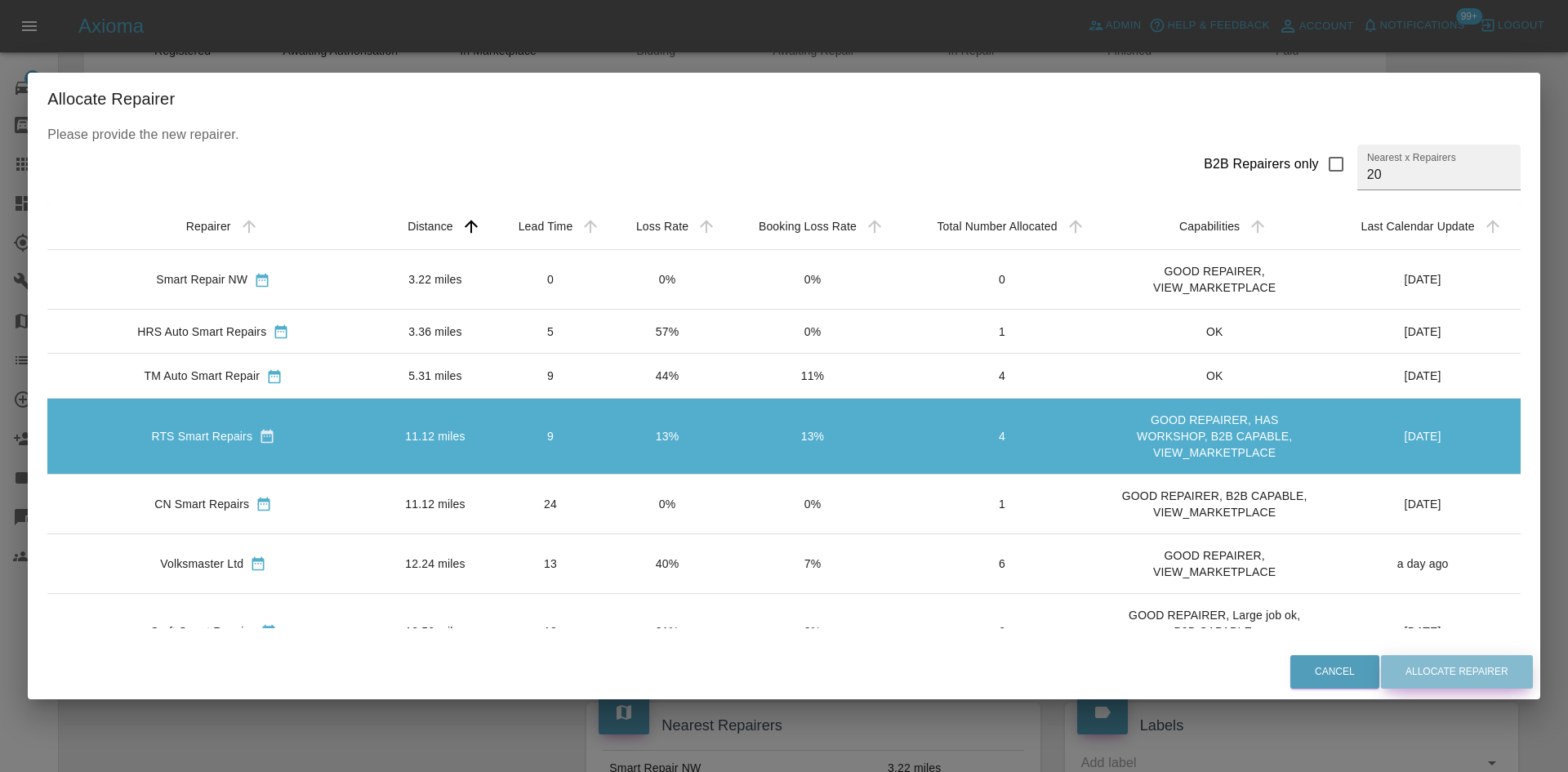
click at [1415, 674] on button "Allocate Repairer" at bounding box center [1456, 672] width 152 height 34
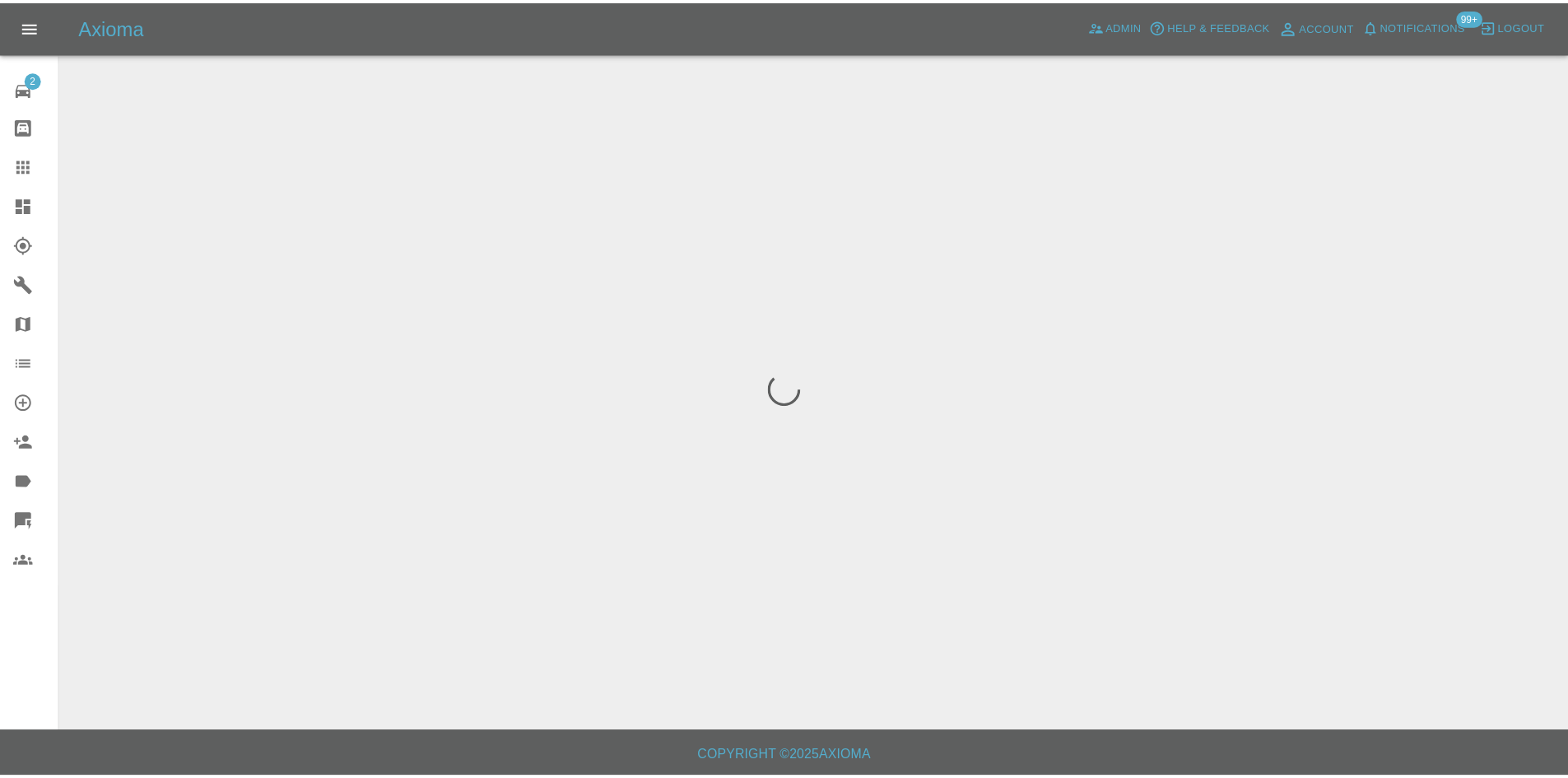
scroll to position [0, 0]
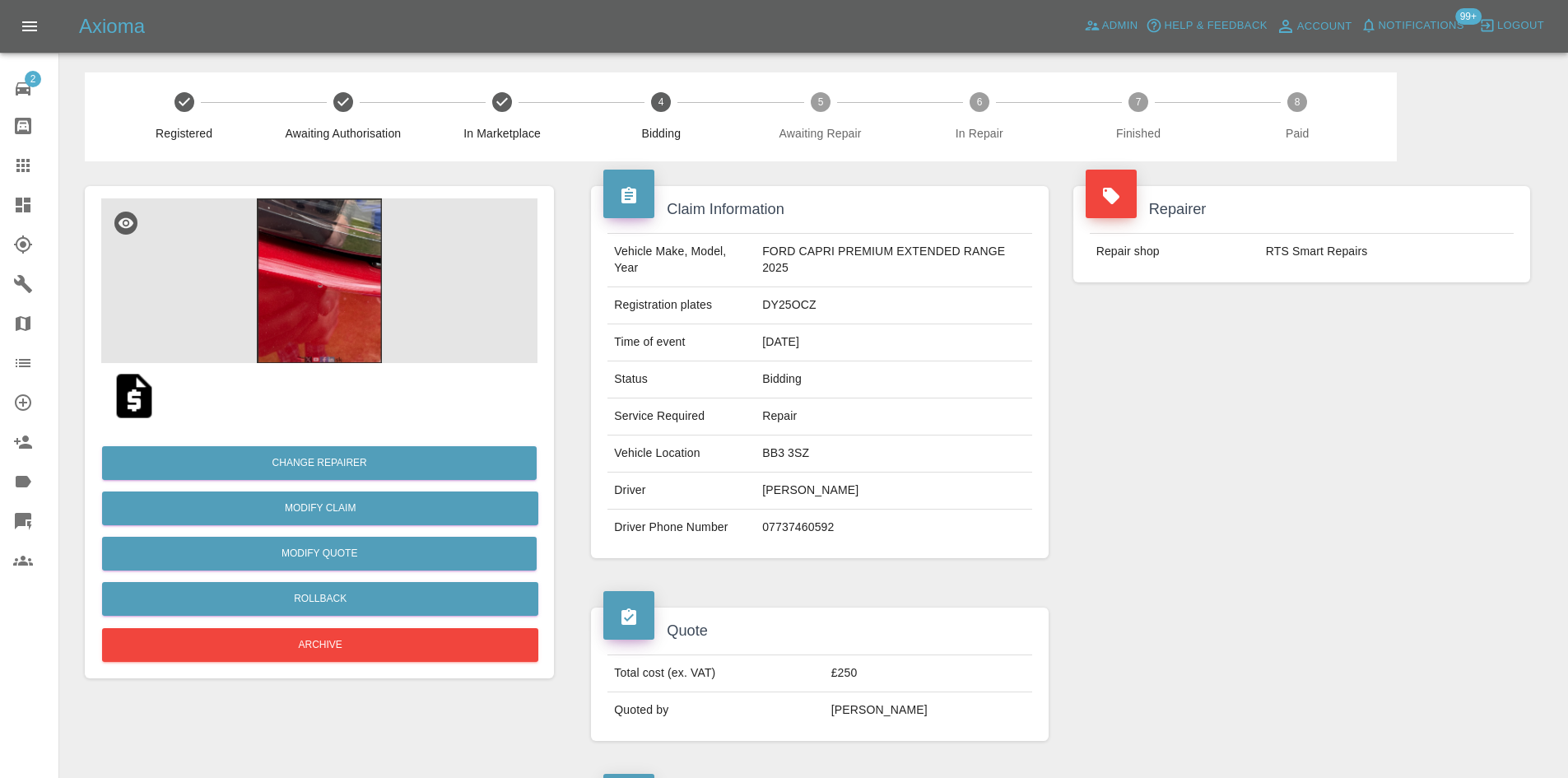
click at [296, 337] on img at bounding box center [319, 280] width 436 height 165
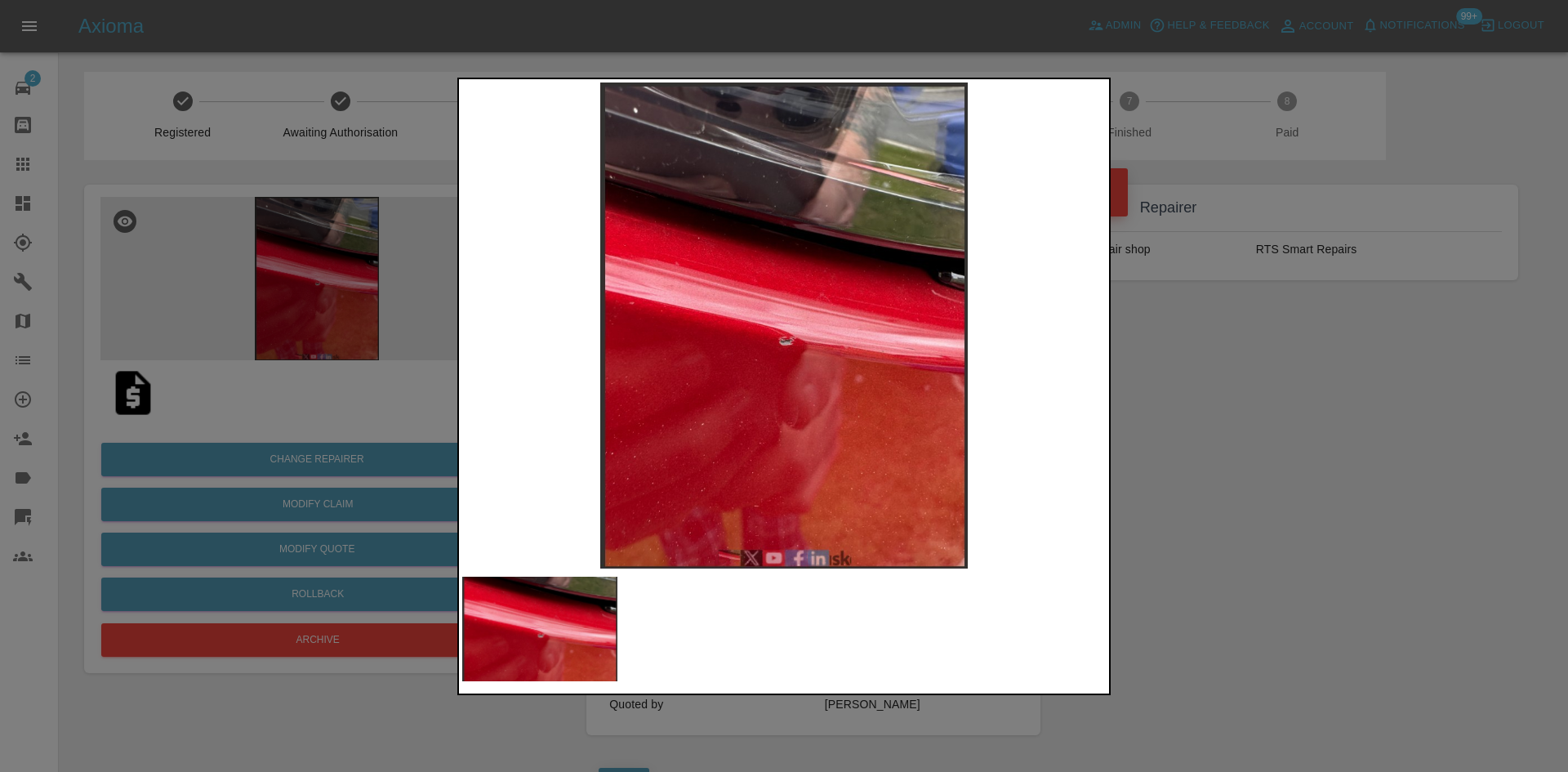
click at [1411, 486] on div at bounding box center [784, 386] width 1568 height 772
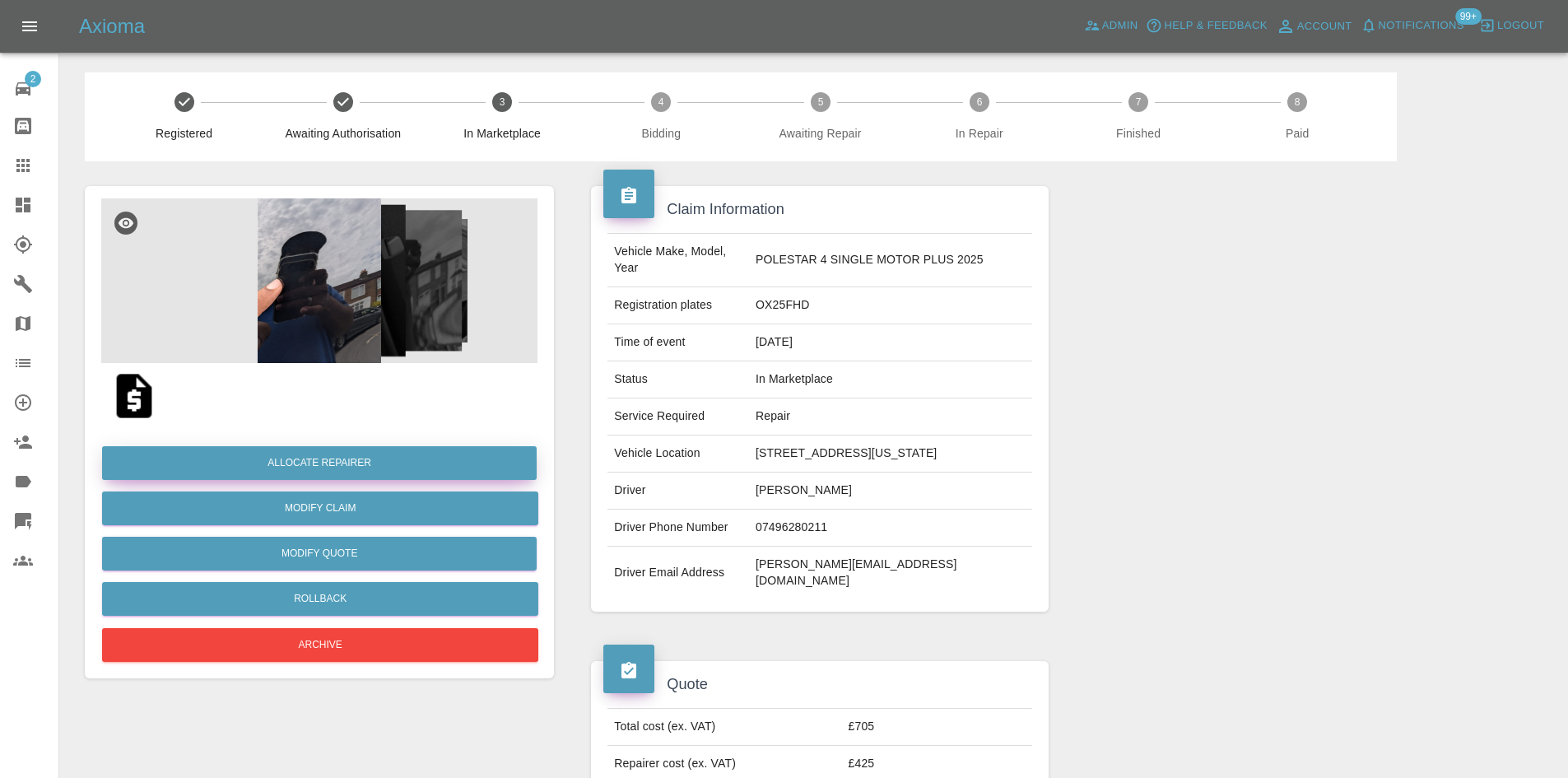
click at [384, 459] on button "Allocate Repairer" at bounding box center [319, 463] width 435 height 34
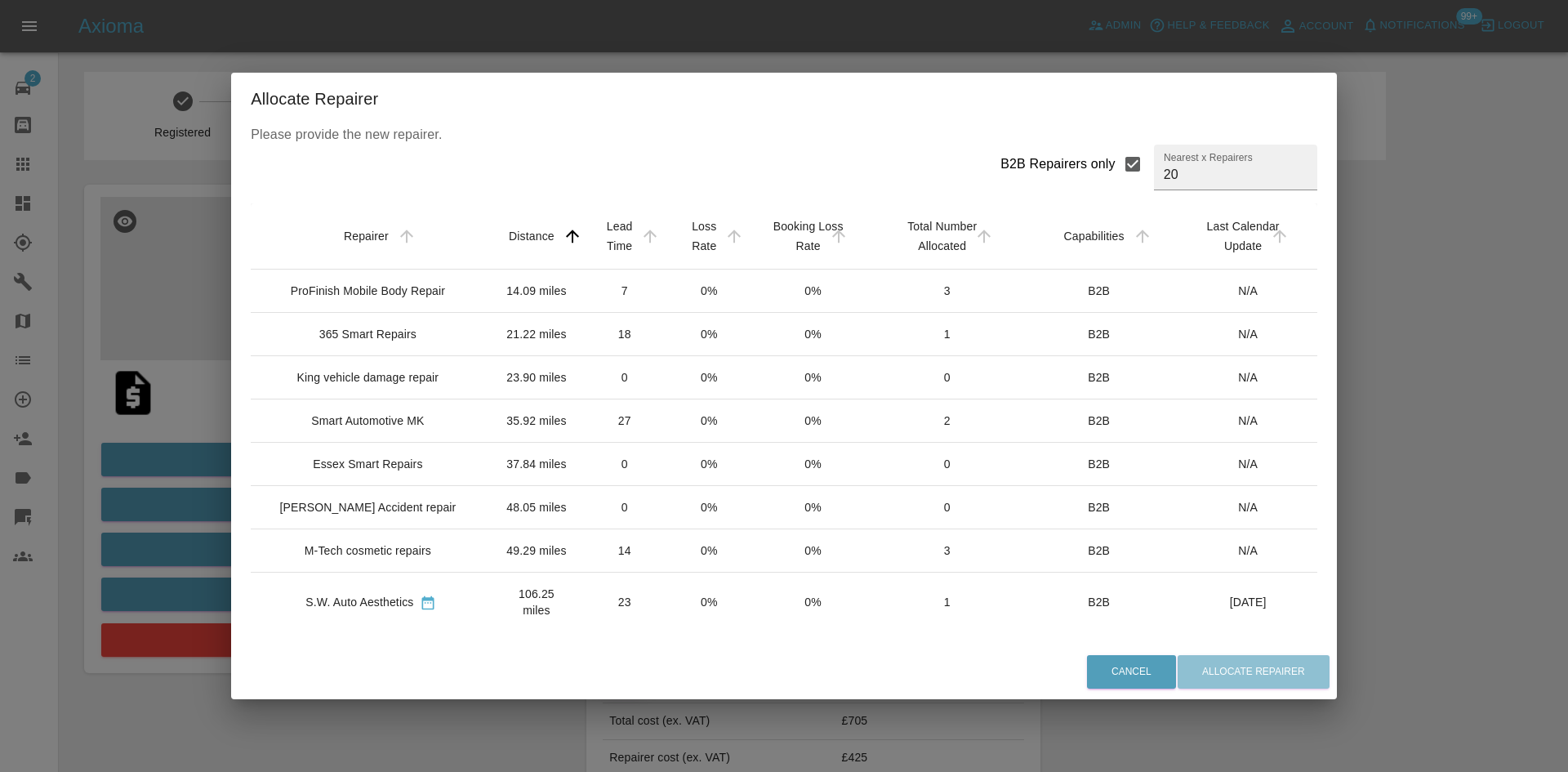
click at [399, 299] on div "ProFinish Mobile Body Repair" at bounding box center [368, 291] width 155 height 16
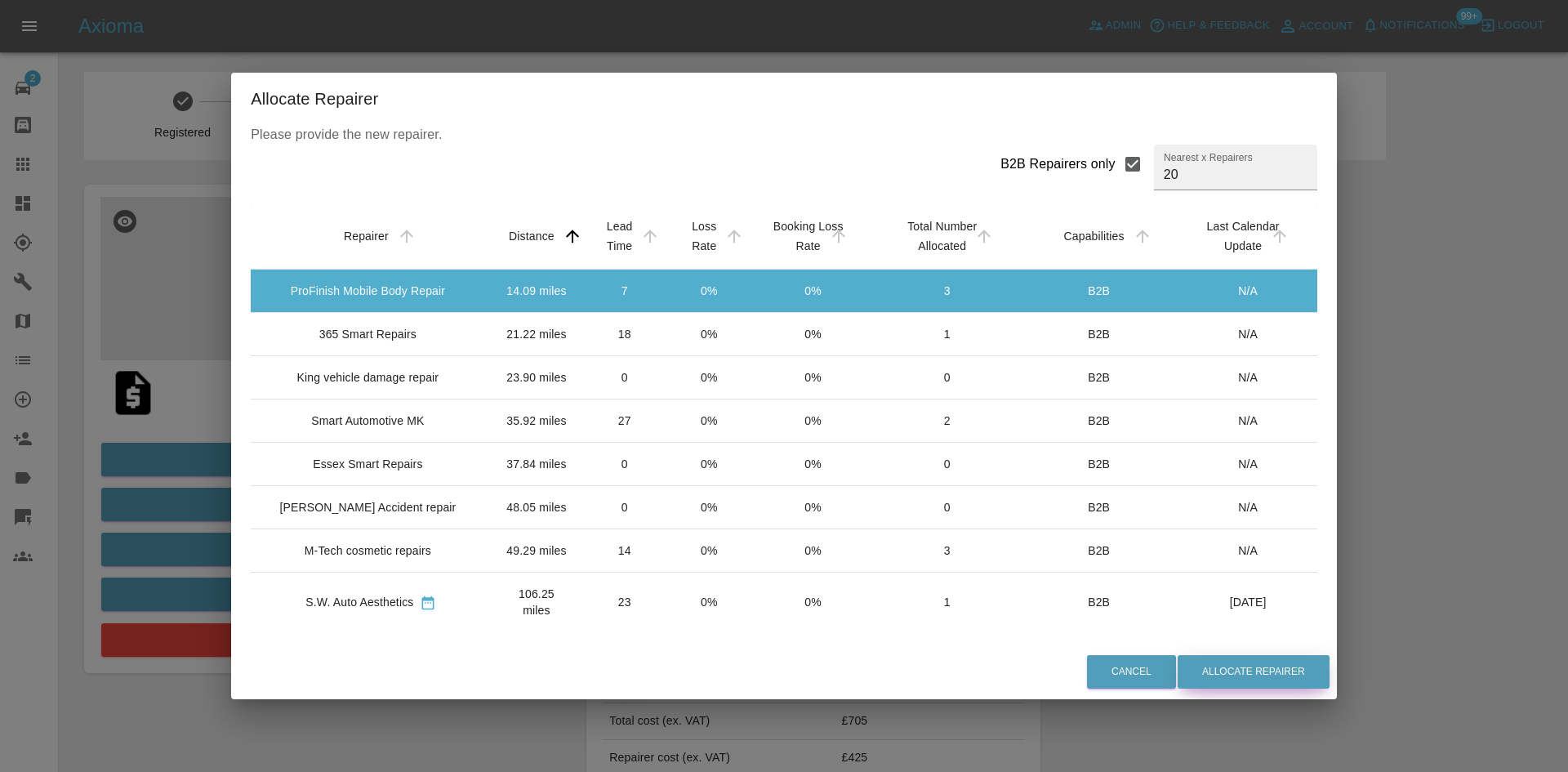
click at [1214, 665] on button "Allocate Repairer" at bounding box center [1253, 672] width 152 height 34
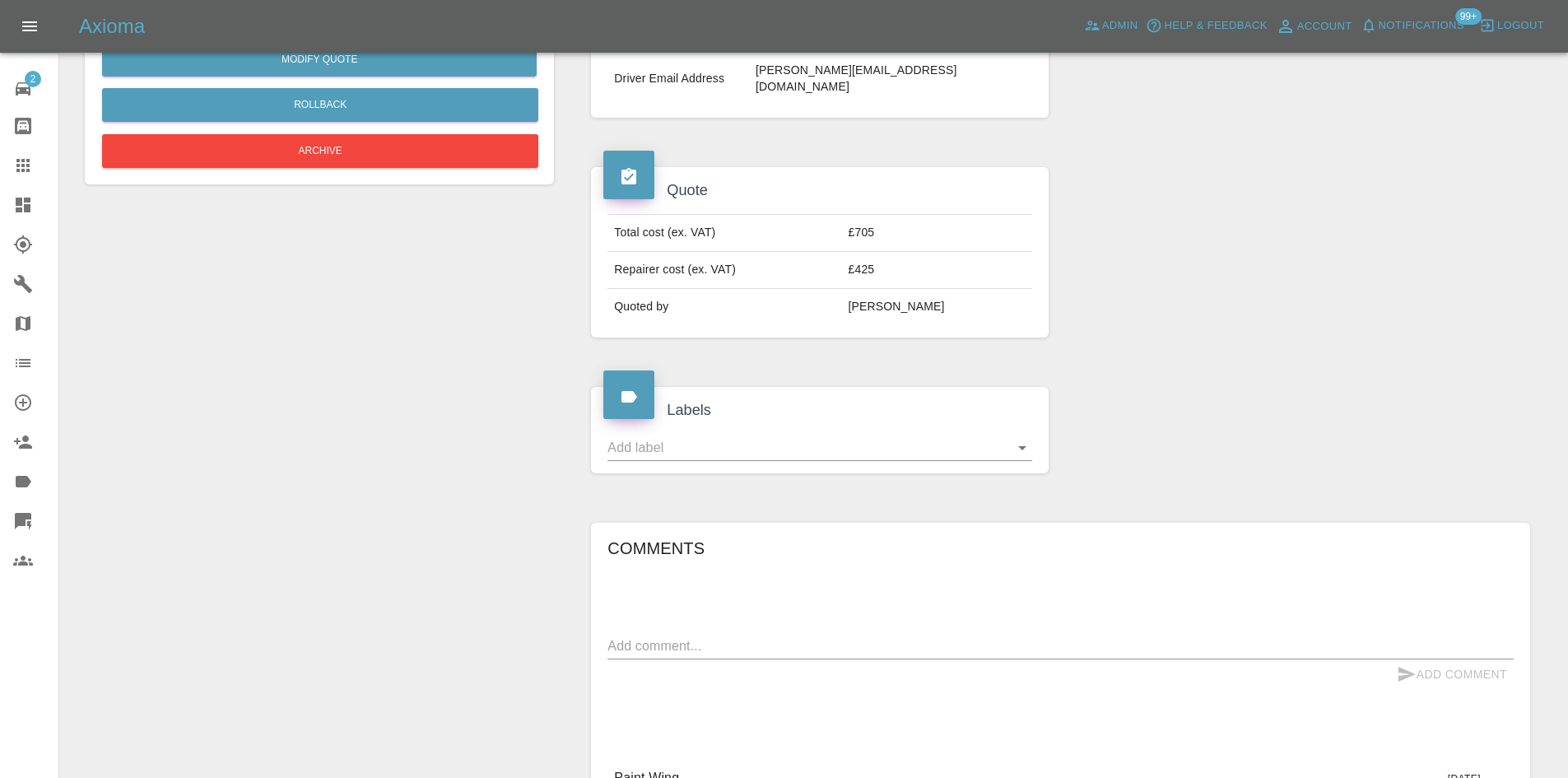
scroll to position [957, 0]
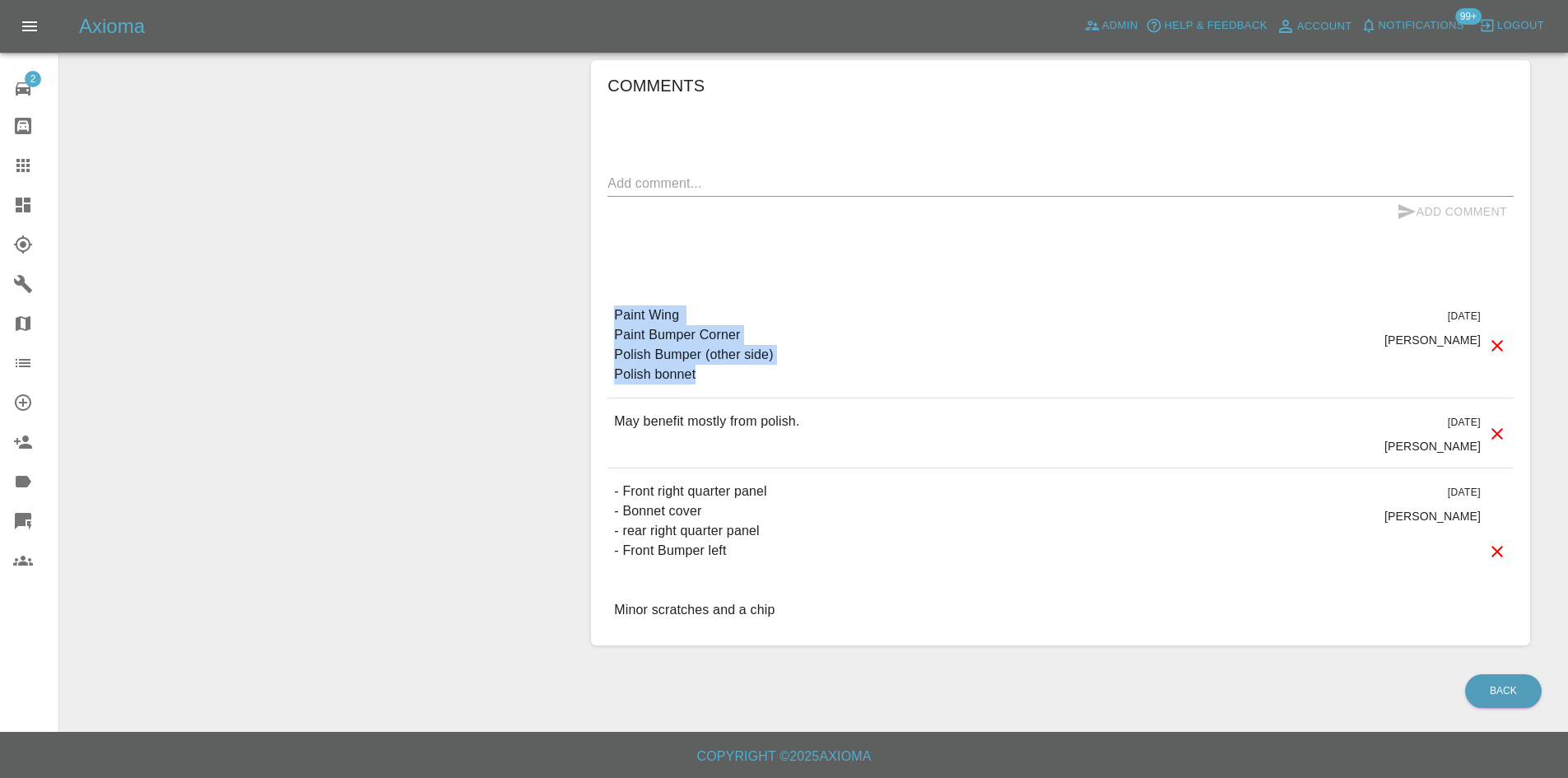
drag, startPoint x: 719, startPoint y: 373, endPoint x: 603, endPoint y: 319, distance: 127.4
click at [603, 319] on div "Comments x Add Comment Paint Wing Paint Bumper Corner Polish Bumper (other side…" at bounding box center [1060, 353] width 939 height 586
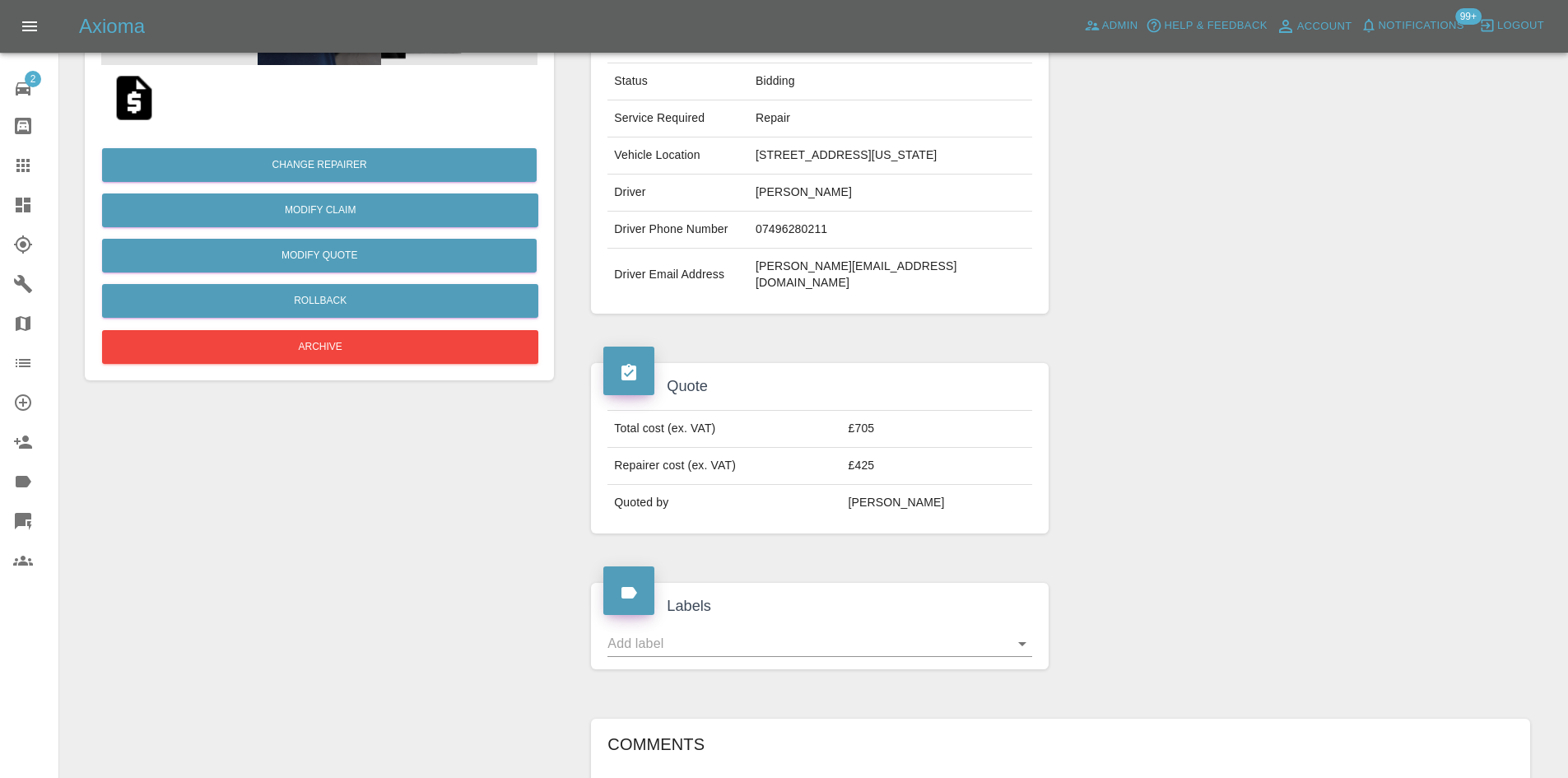
scroll to position [134, 0]
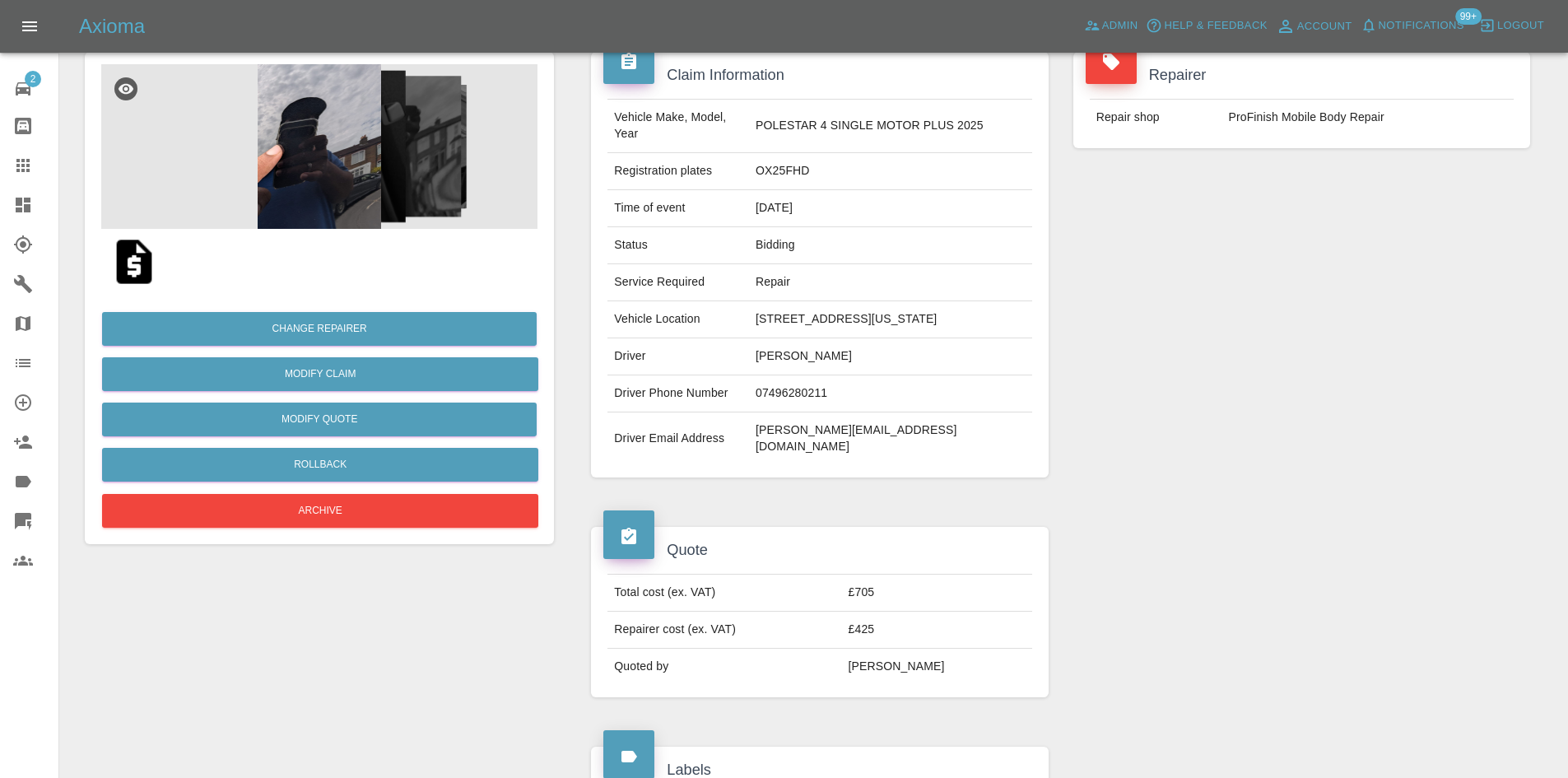
click at [431, 218] on img at bounding box center [319, 146] width 436 height 165
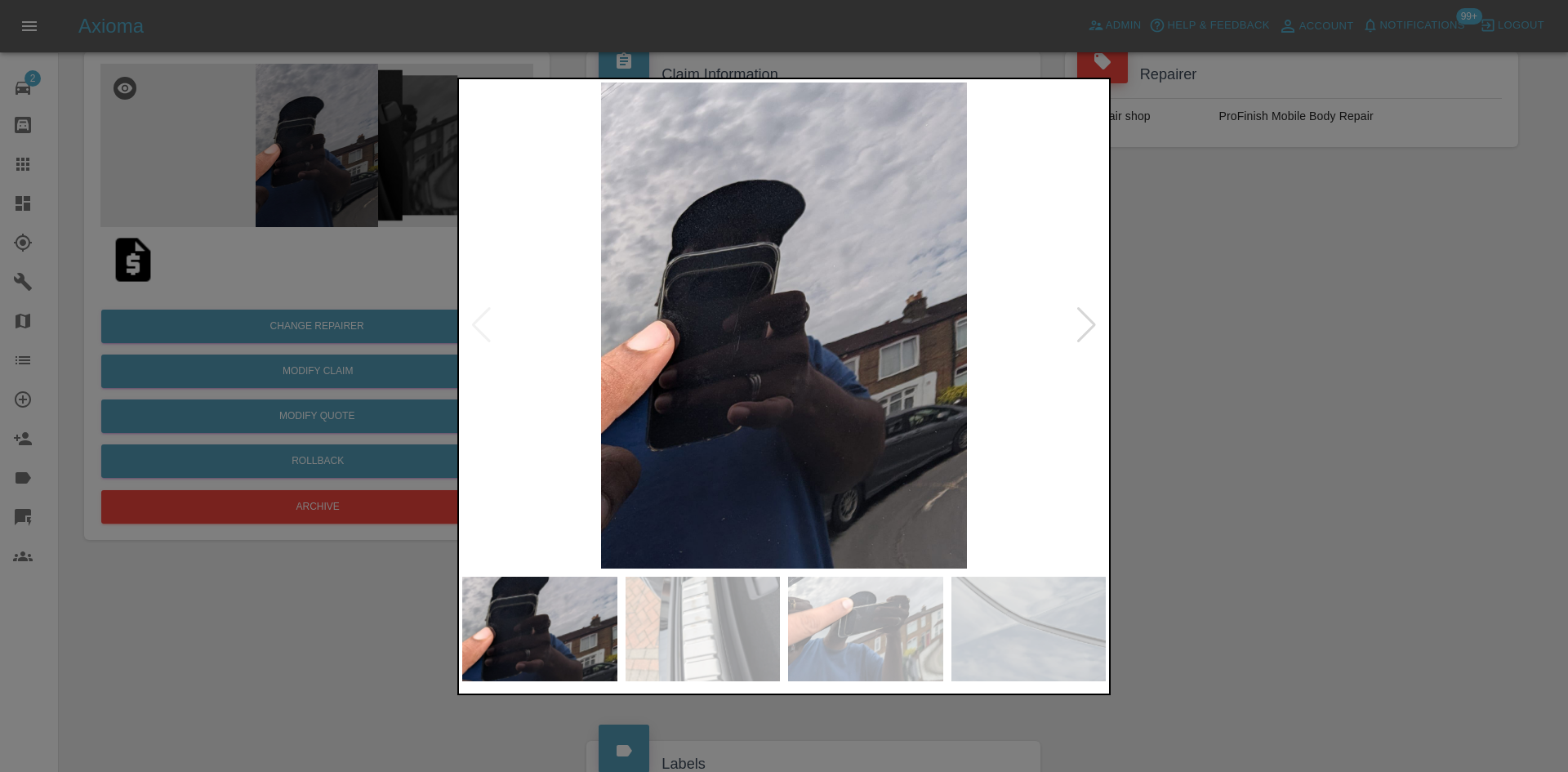
click at [1081, 325] on div at bounding box center [1086, 325] width 22 height 36
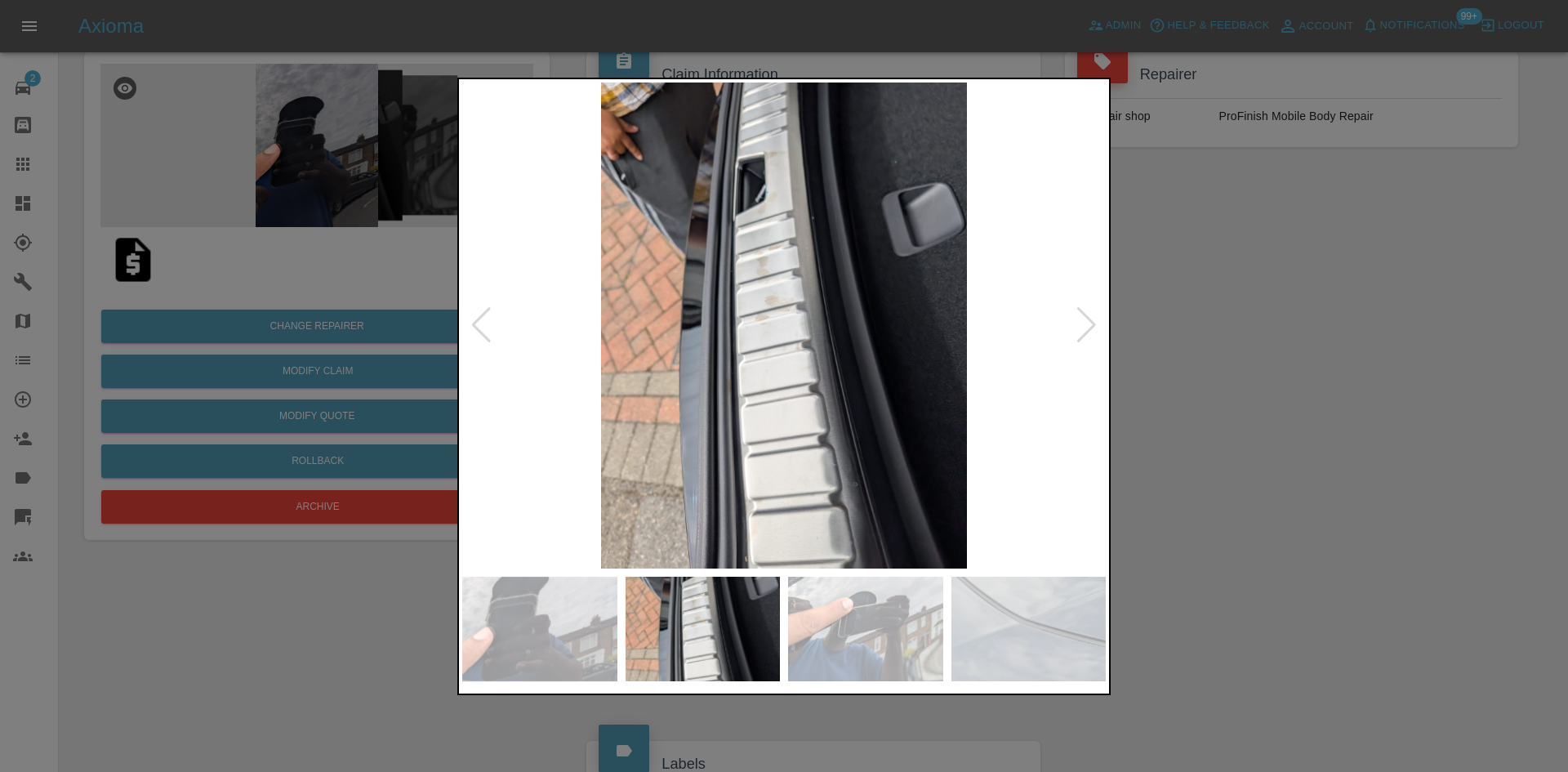
click at [1081, 325] on div at bounding box center [1086, 325] width 22 height 36
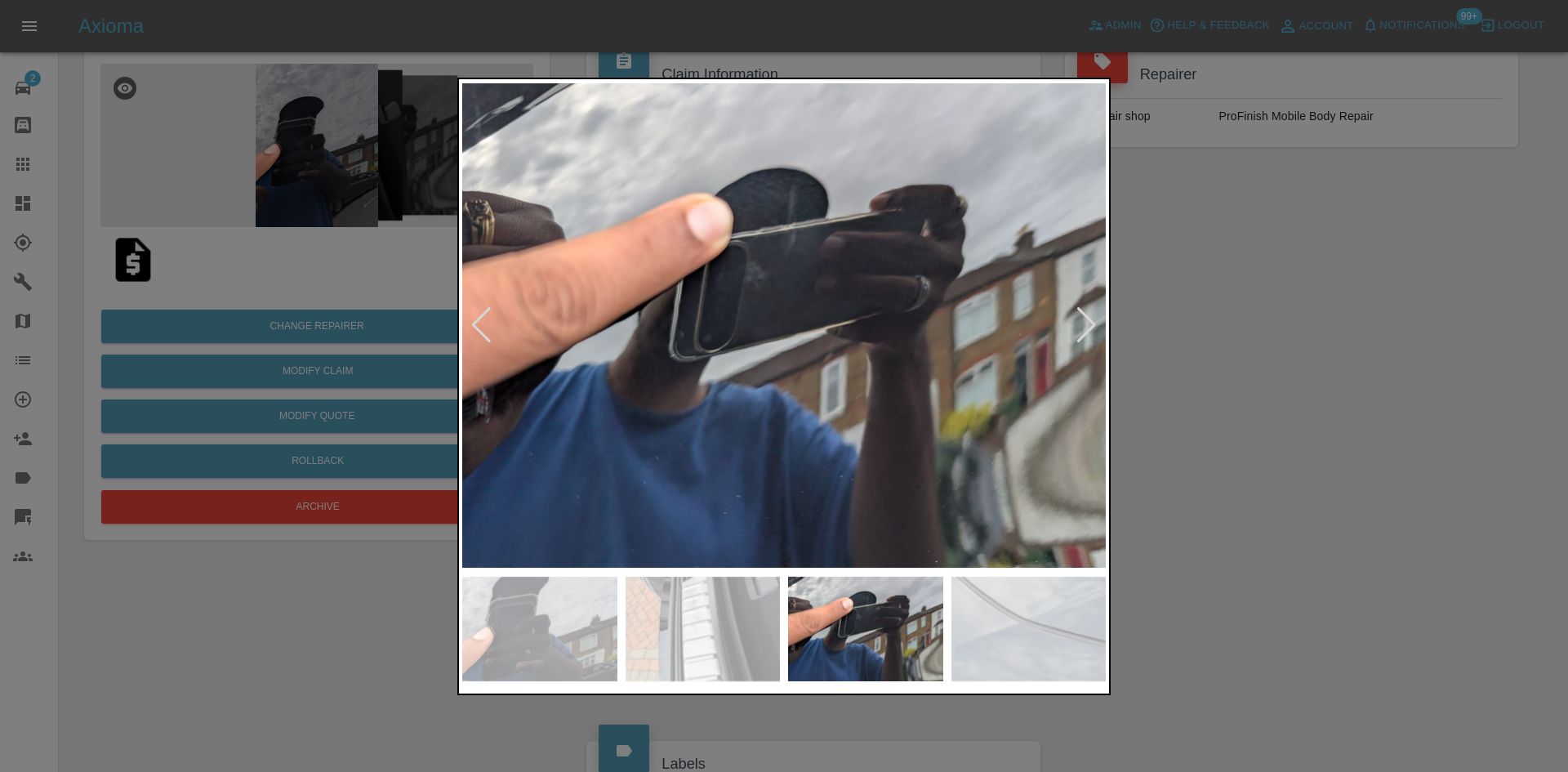
click at [1081, 325] on div at bounding box center [1086, 325] width 22 height 36
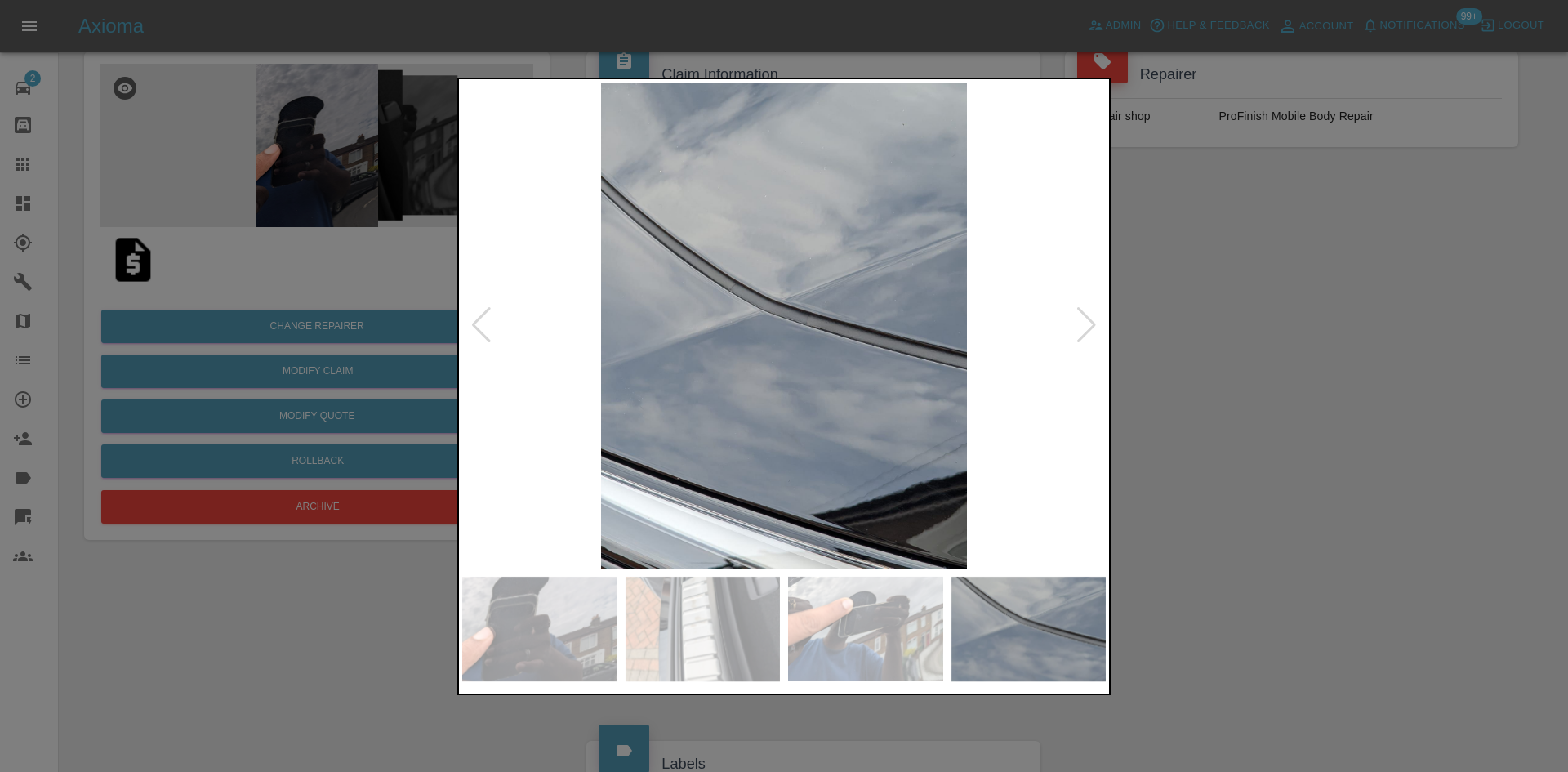
click at [807, 347] on img at bounding box center [784, 325] width 644 height 486
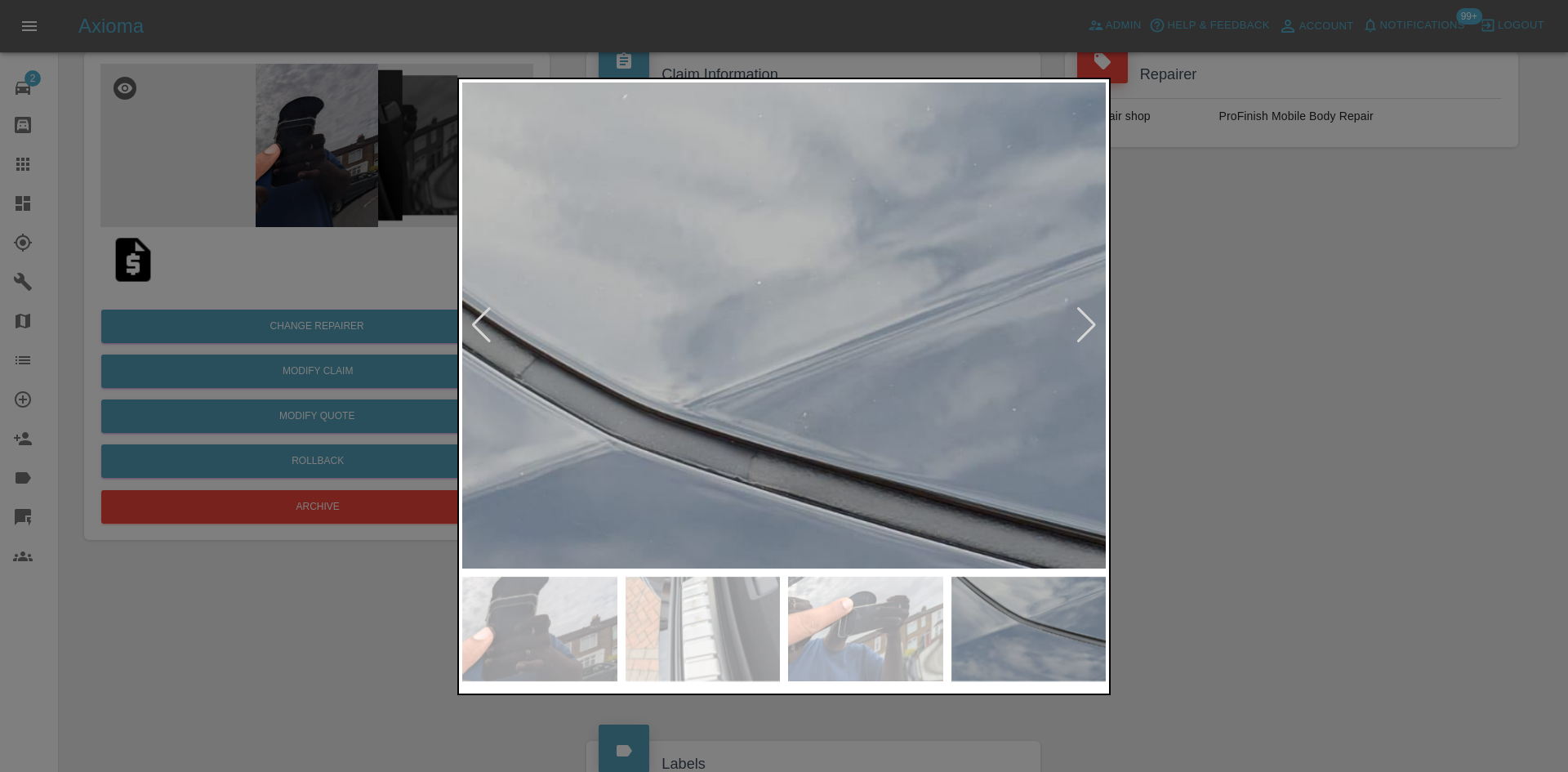
click at [762, 597] on div at bounding box center [784, 386] width 654 height 617
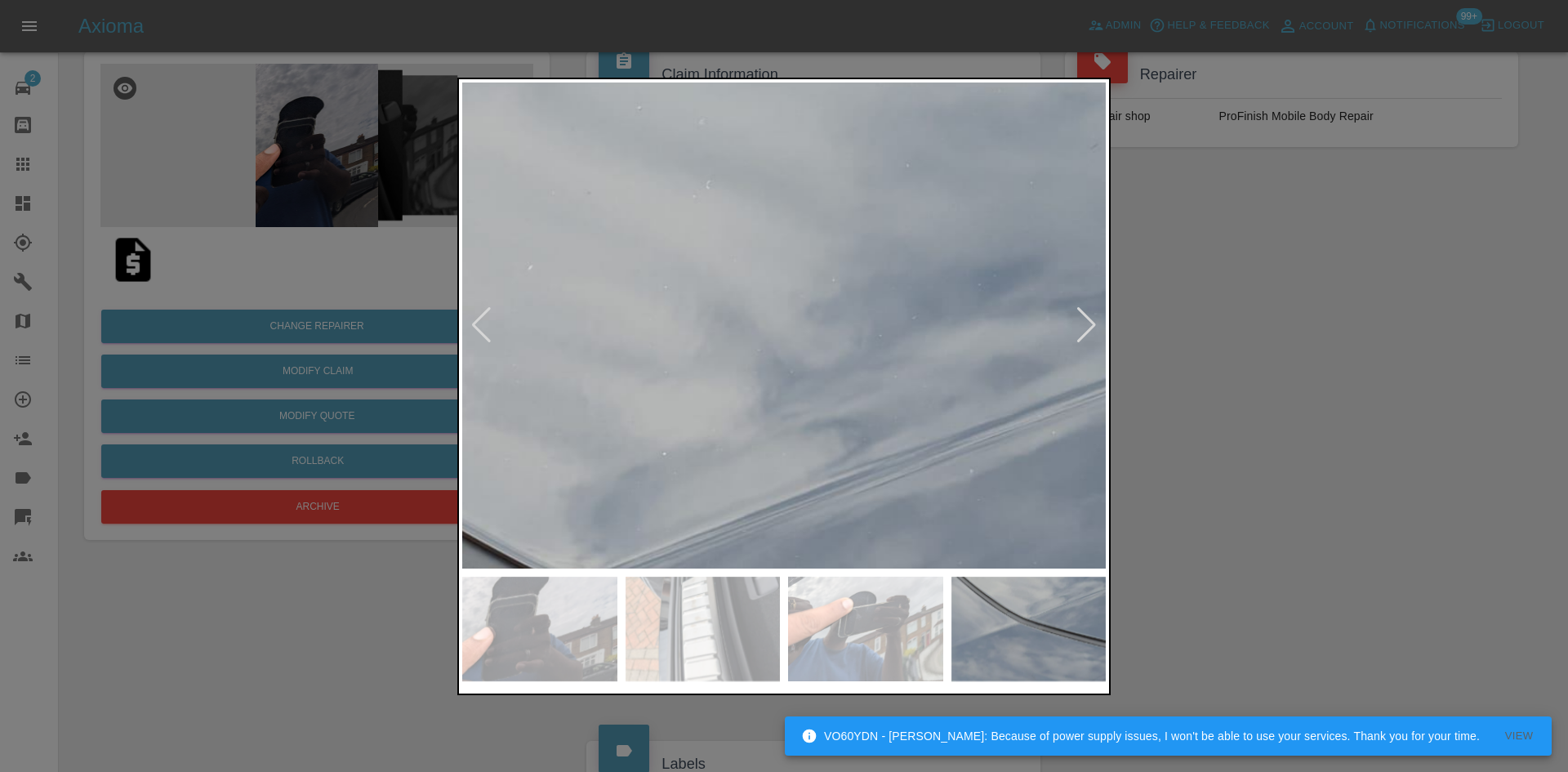
click at [763, 623] on div at bounding box center [784, 386] width 654 height 617
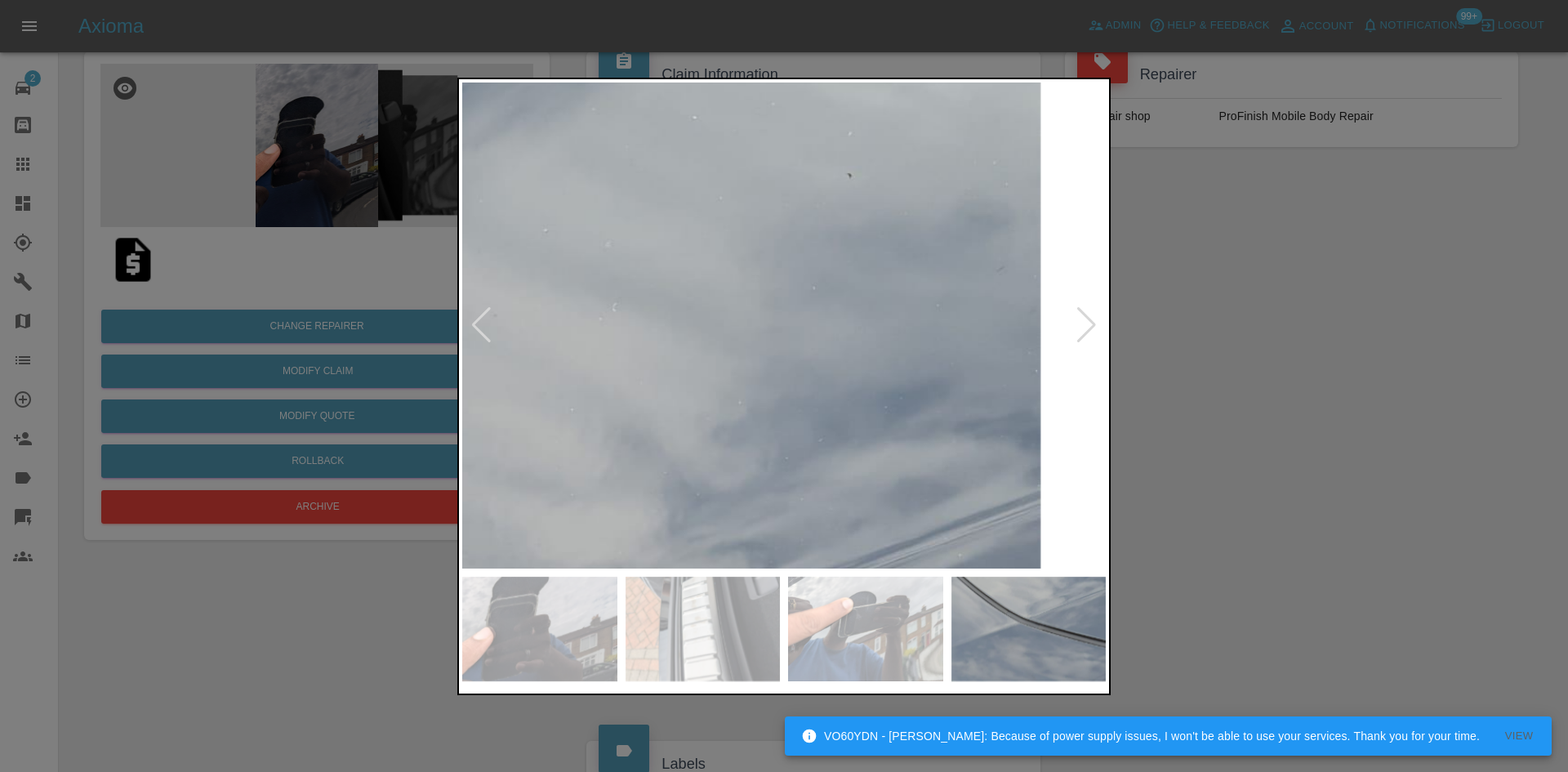
click at [968, 345] on img at bounding box center [492, 778] width 1930 height 1459
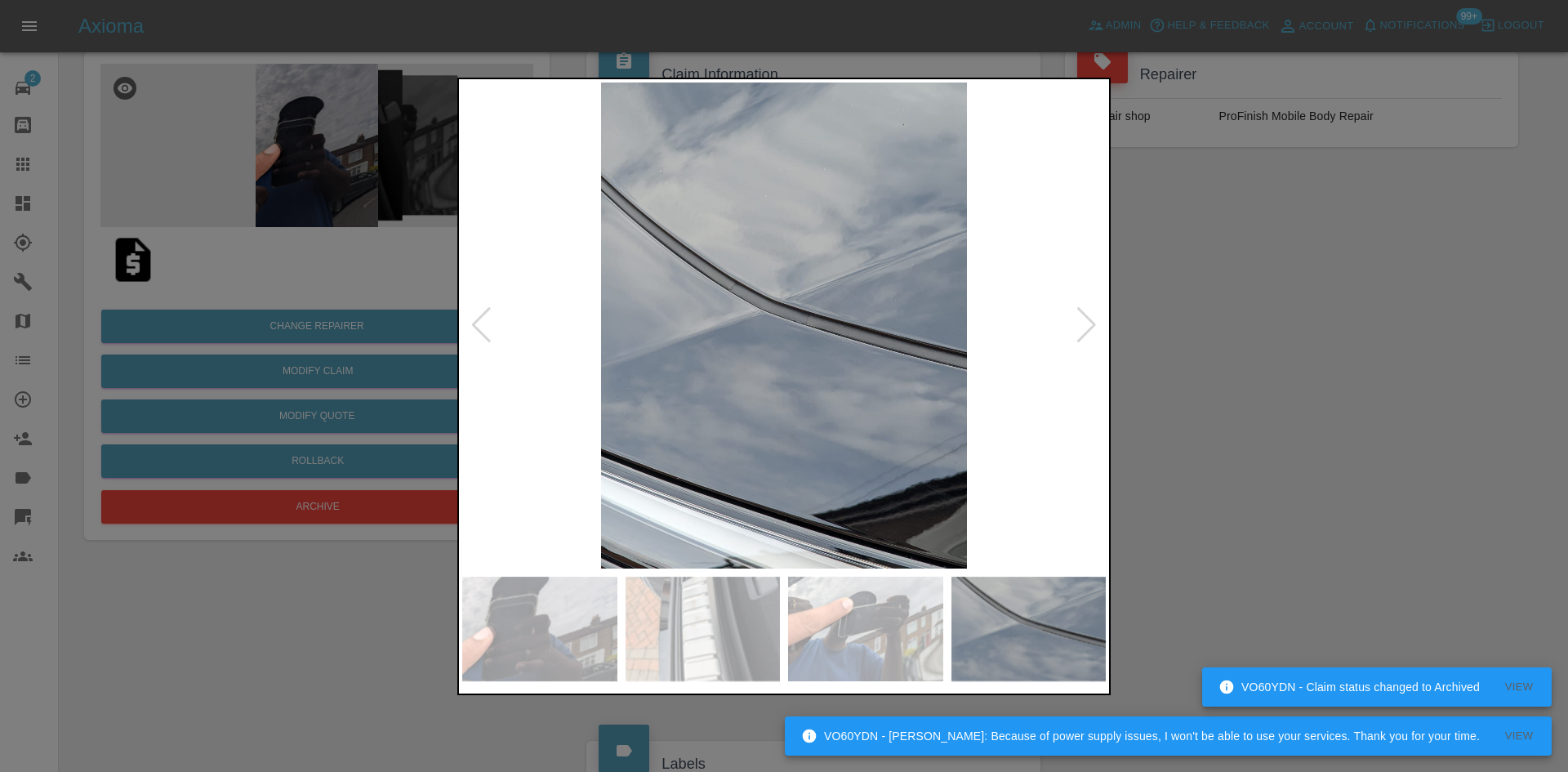
click at [1079, 329] on div at bounding box center [1086, 325] width 22 height 36
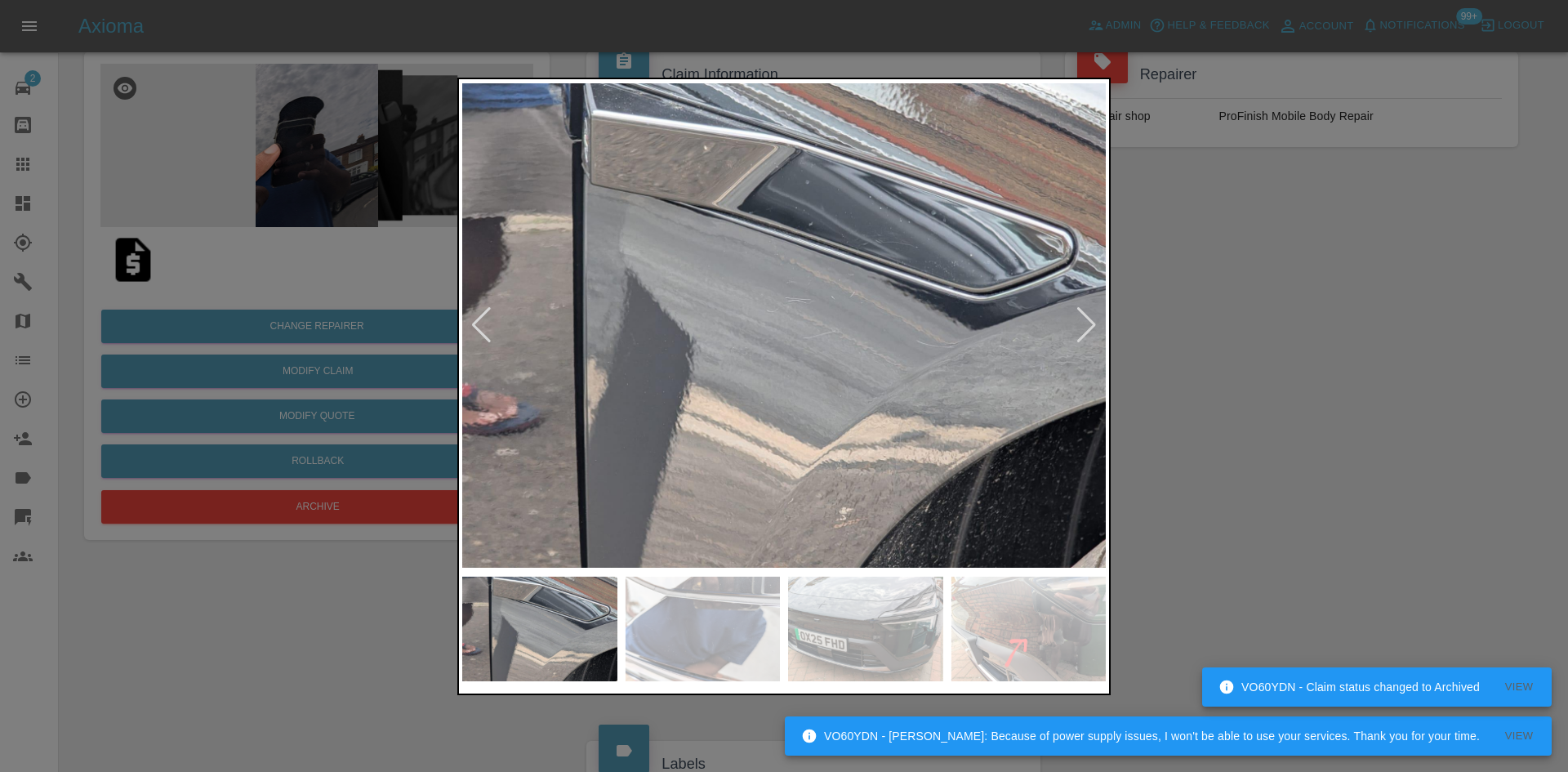
click at [882, 331] on img at bounding box center [784, 325] width 644 height 486
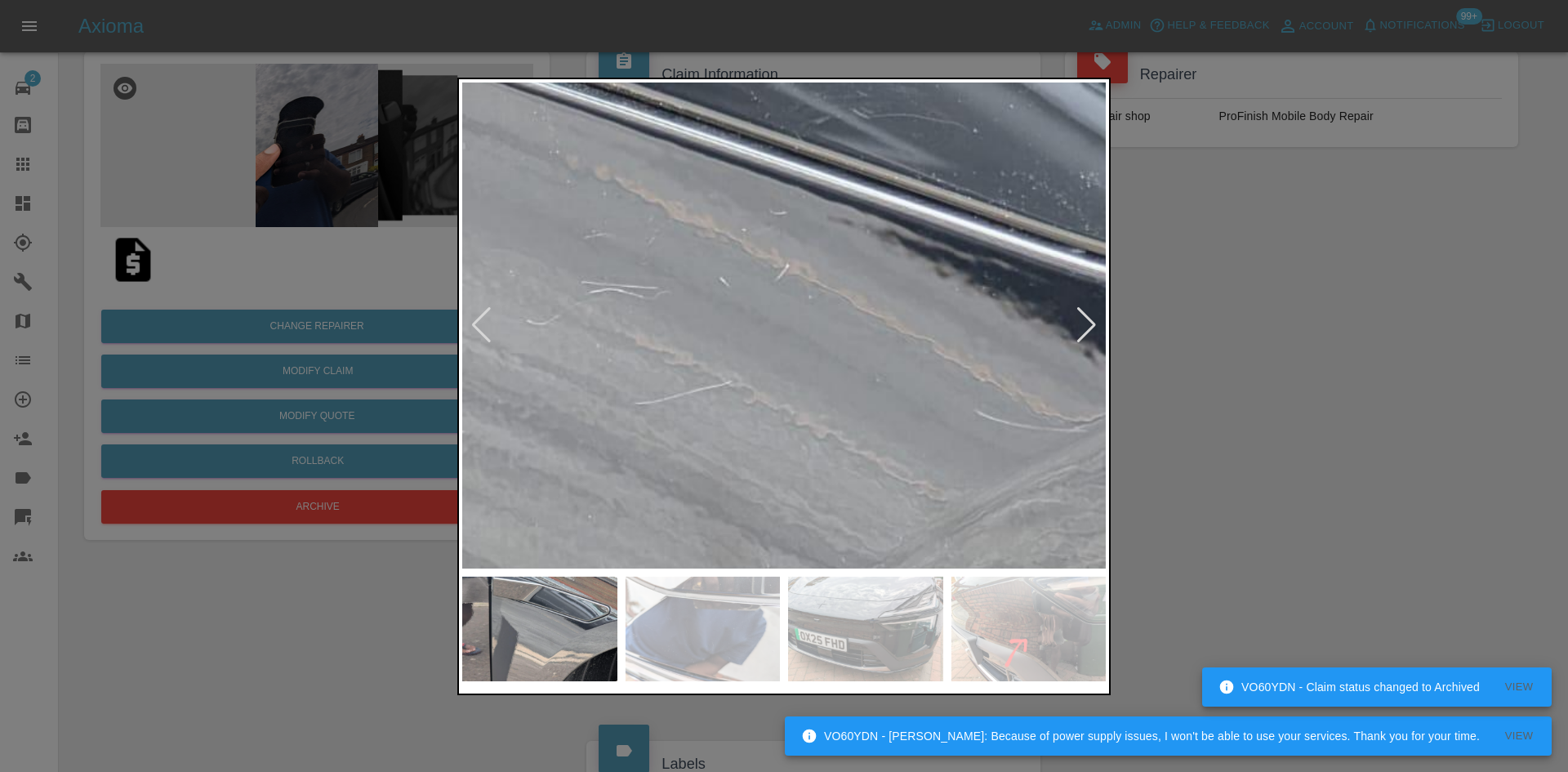
click at [871, 405] on img at bounding box center [577, 365] width 1930 height 1459
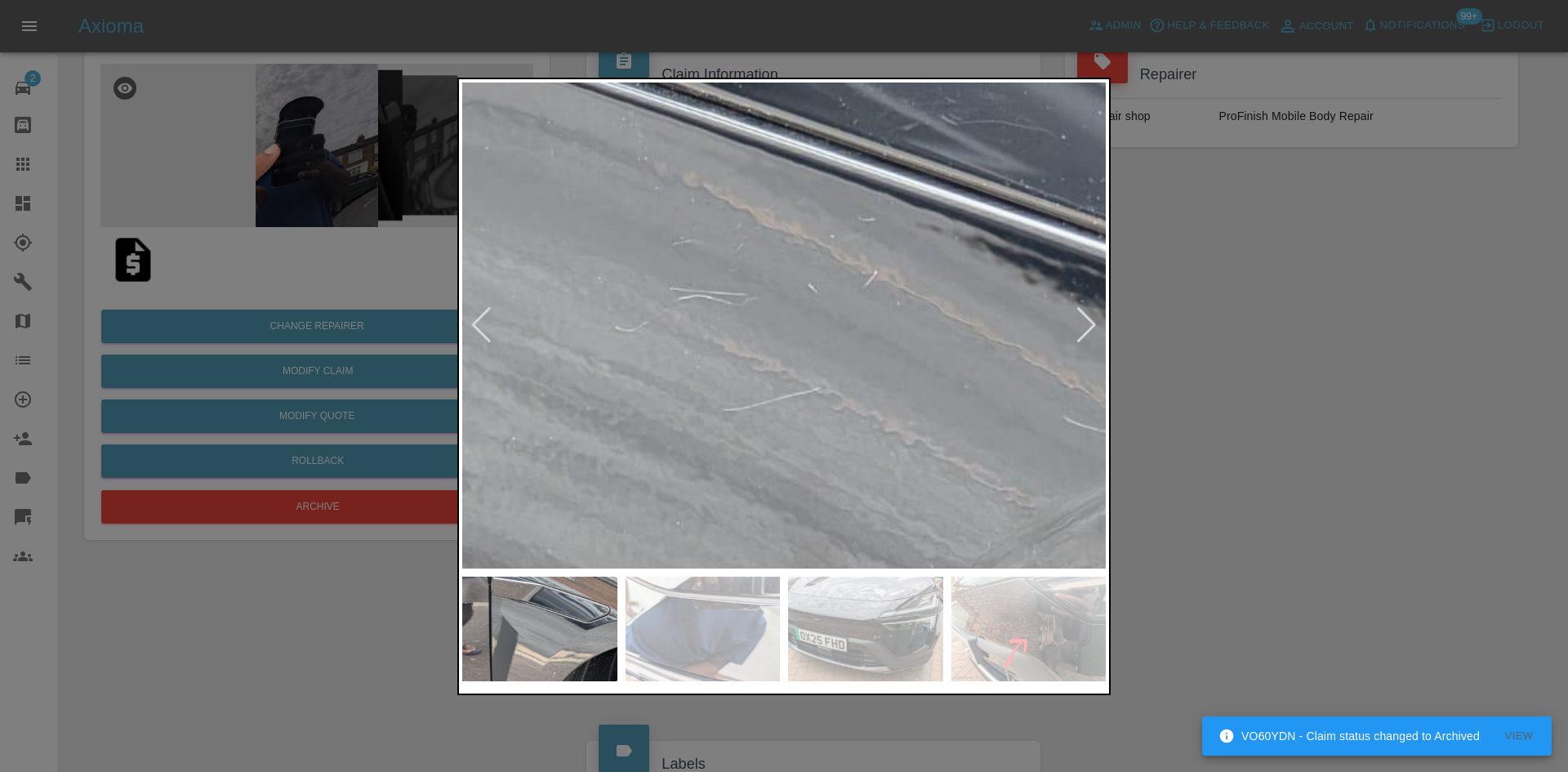
click at [1077, 331] on div at bounding box center [1086, 325] width 22 height 36
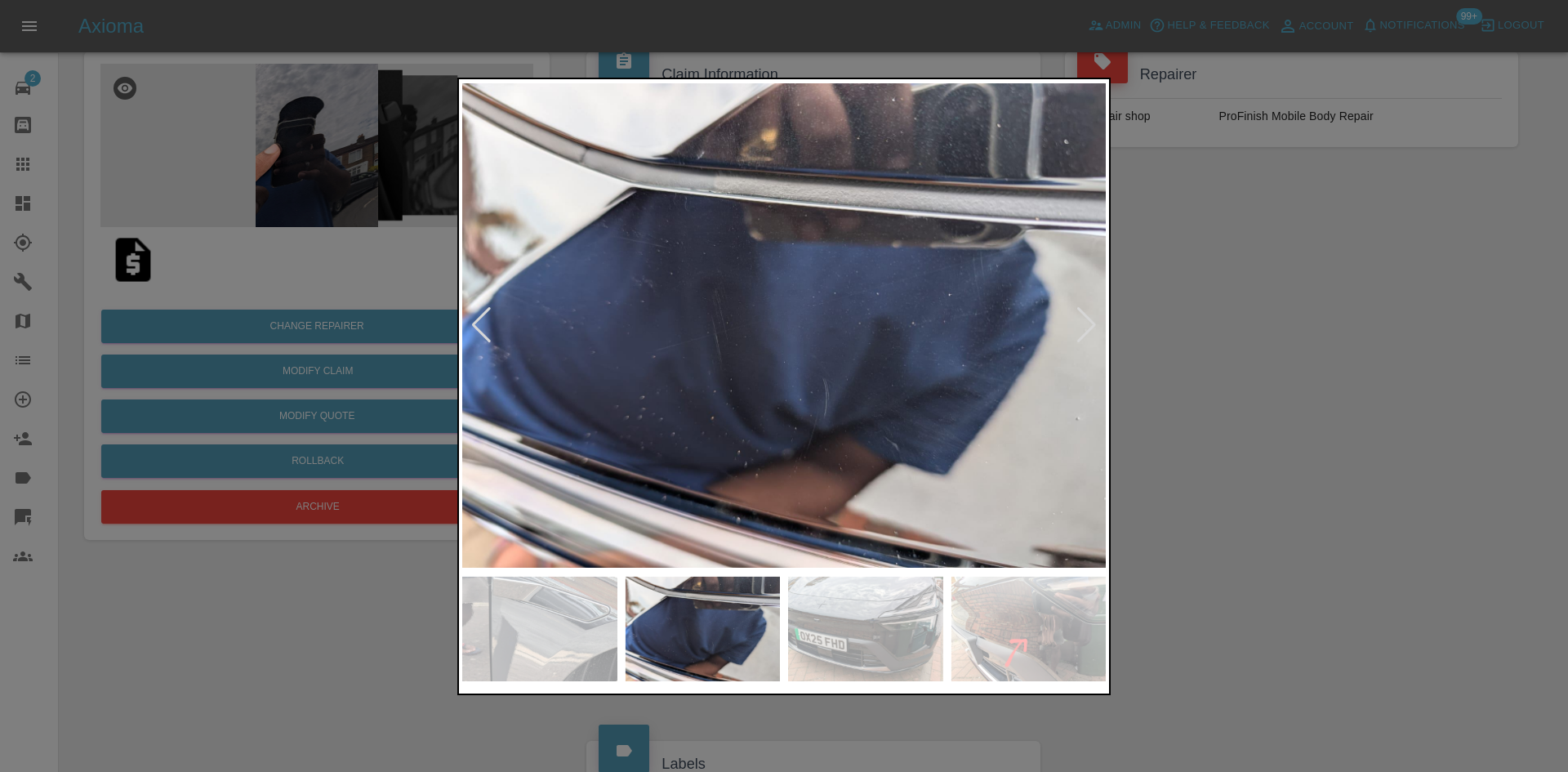
click at [1086, 332] on div at bounding box center [1086, 325] width 22 height 36
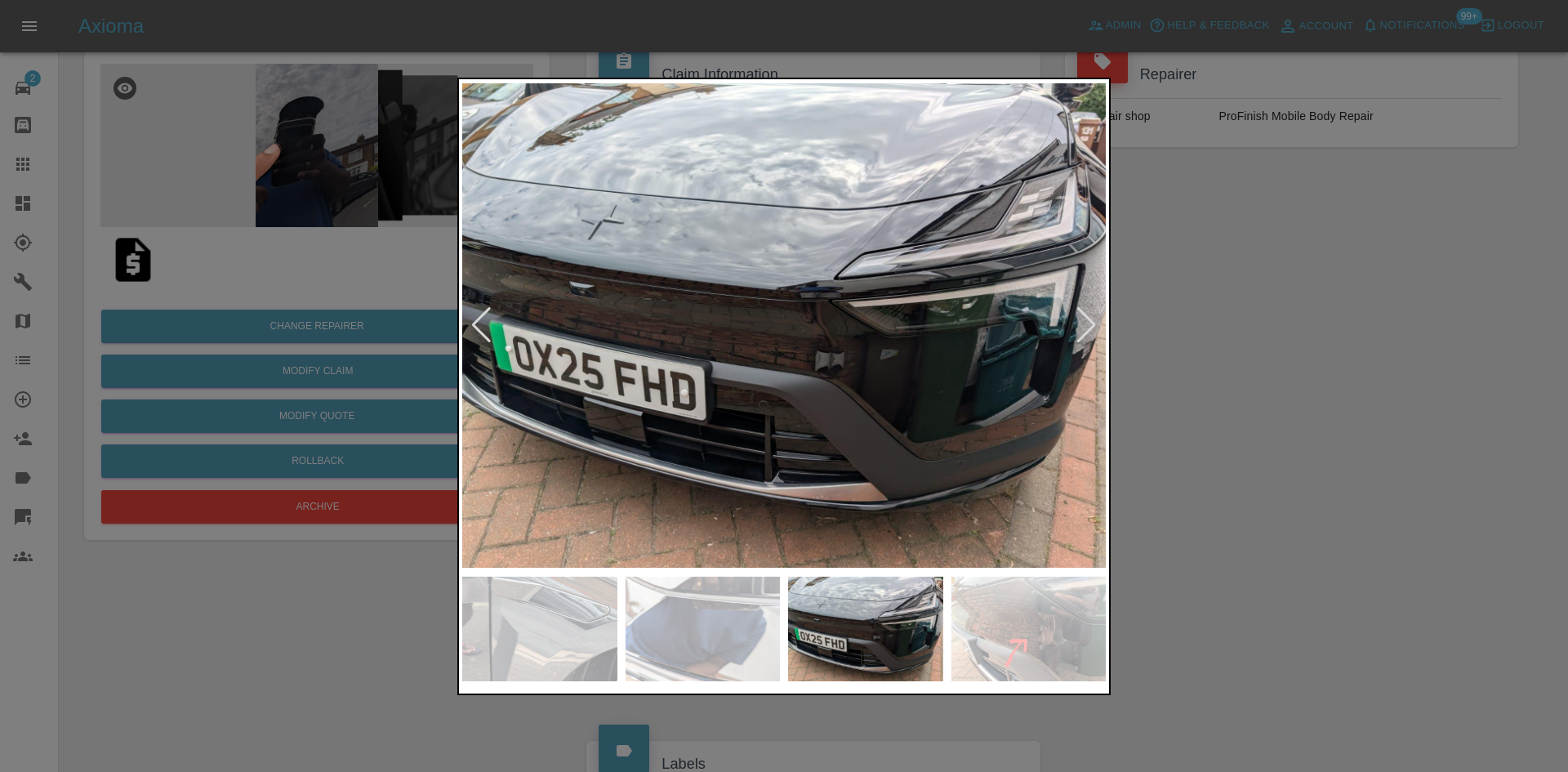
click at [1086, 332] on div at bounding box center [1086, 325] width 22 height 36
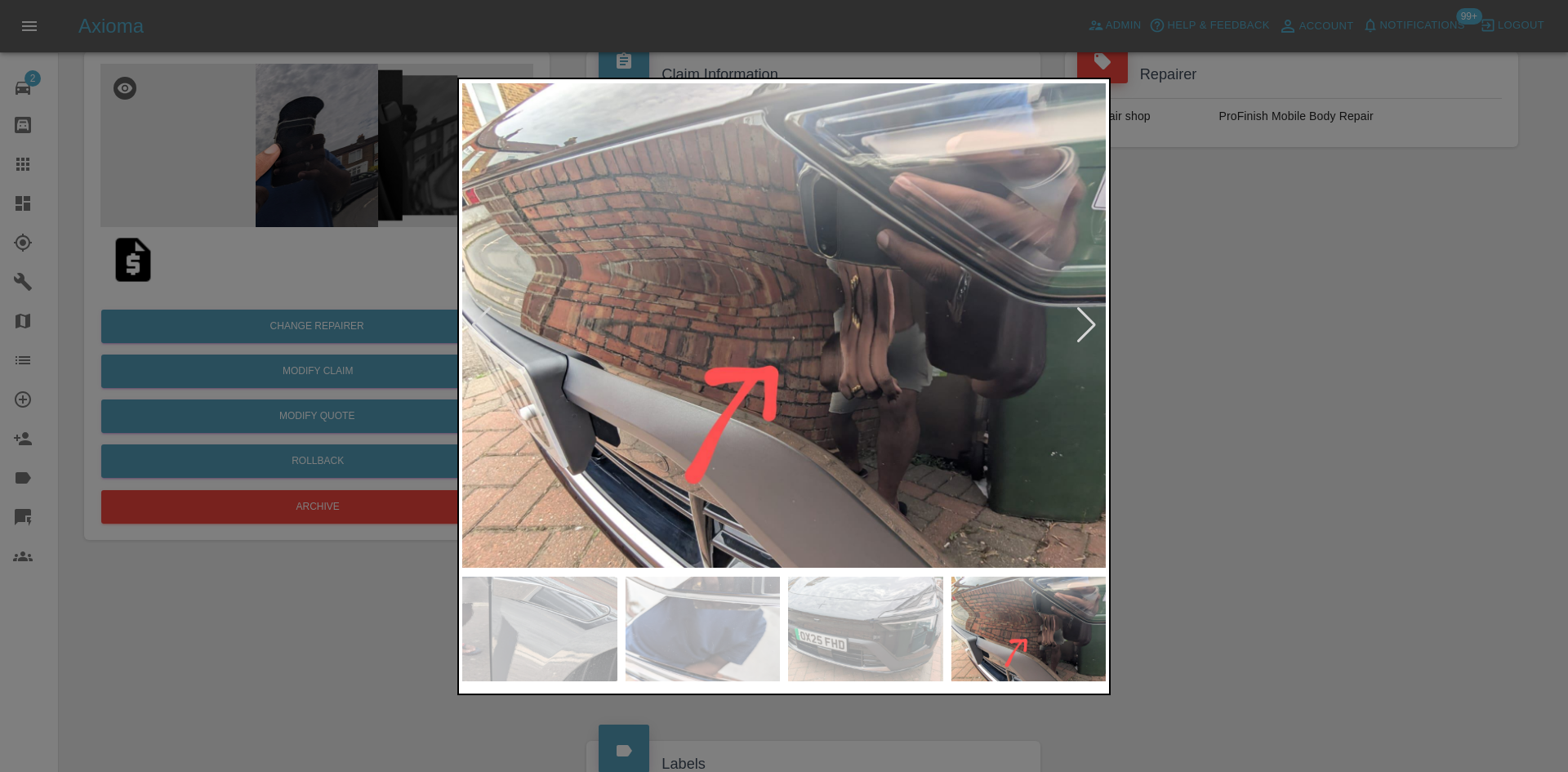
click at [791, 404] on img at bounding box center [784, 325] width 644 height 486
click at [791, 405] on img at bounding box center [784, 325] width 644 height 486
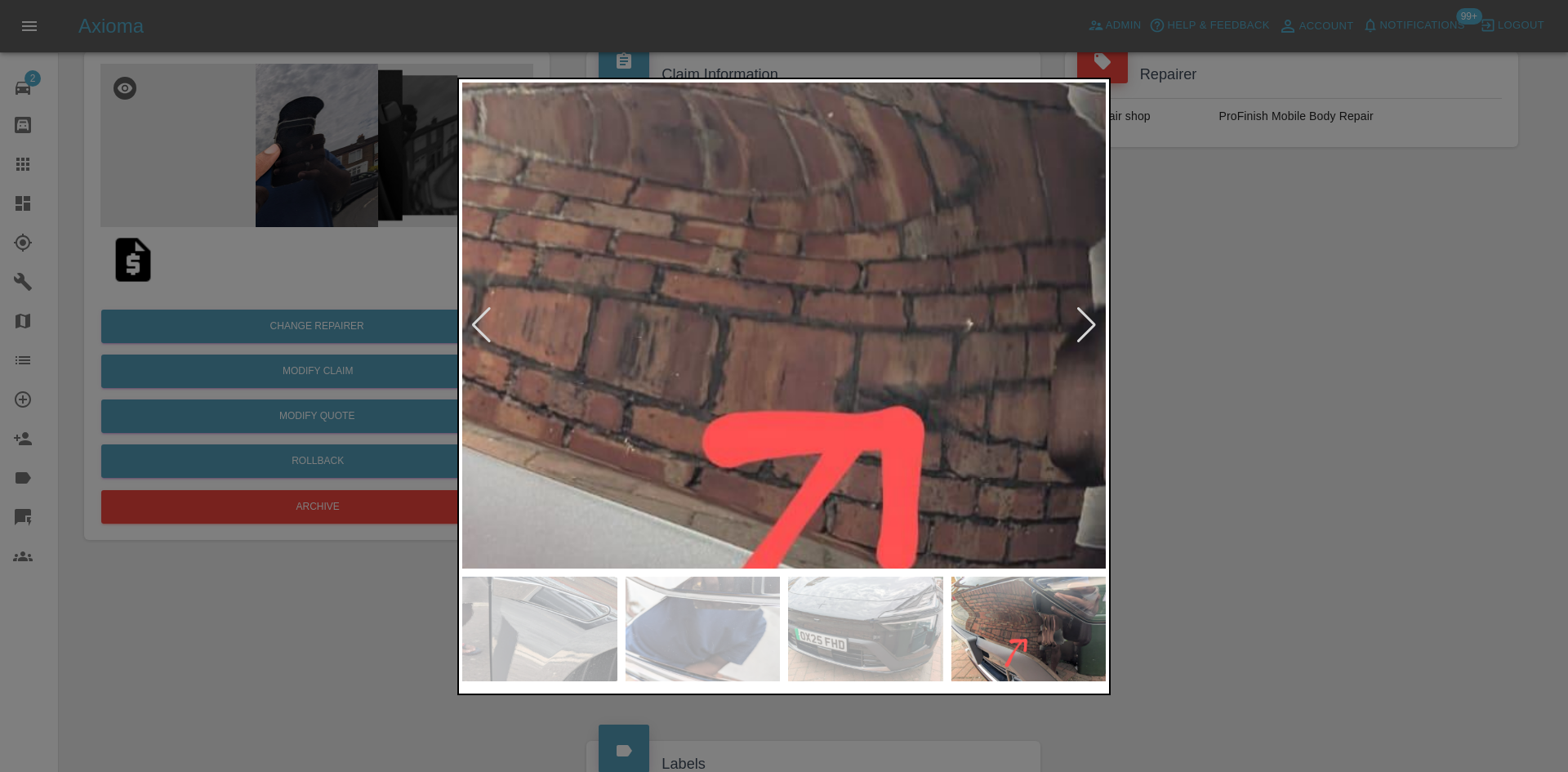
click at [1065, 338] on img at bounding box center [940, 286] width 1930 height 1459
click at [1080, 325] on div at bounding box center [1086, 325] width 22 height 36
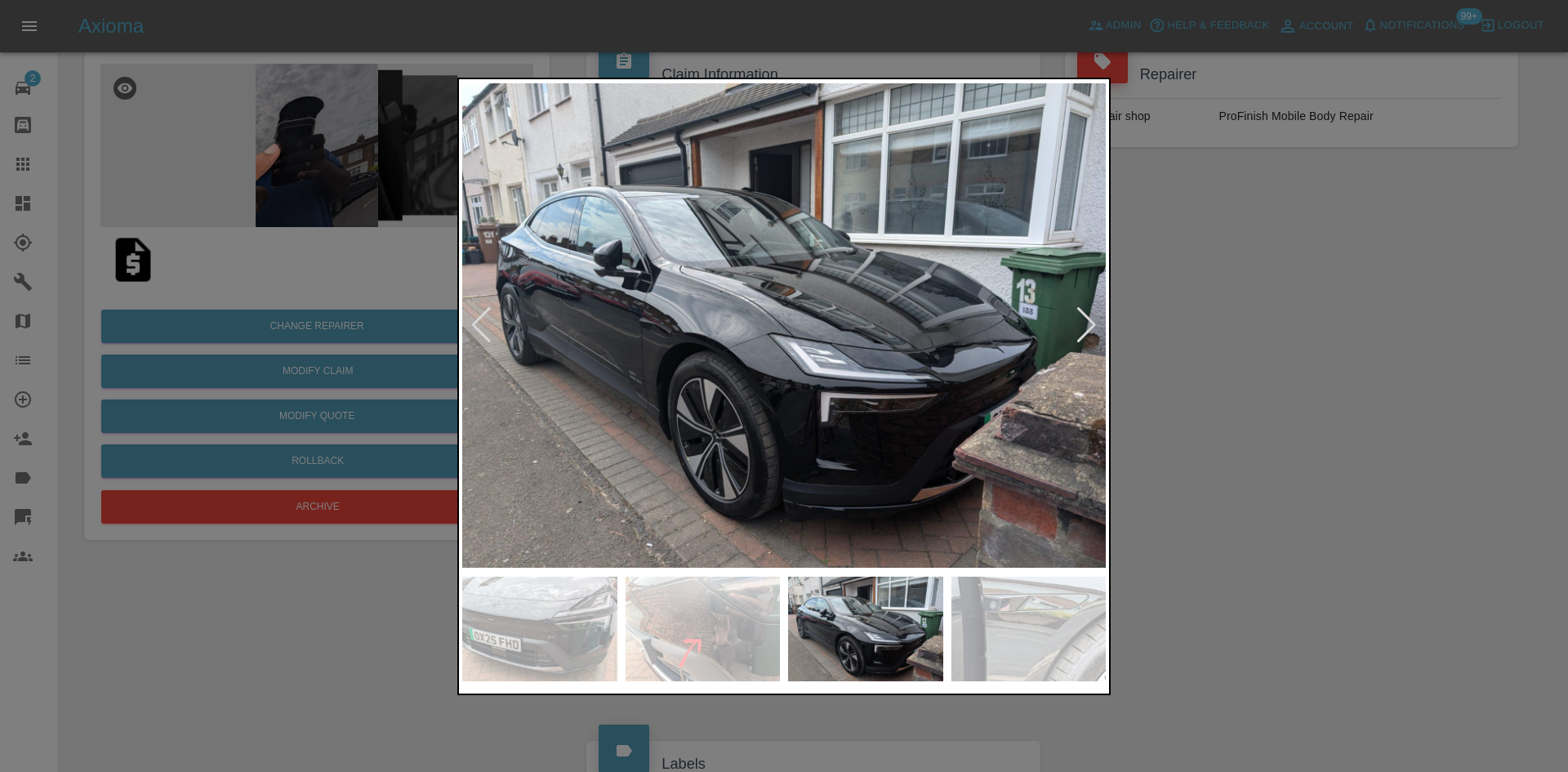
click at [1266, 343] on div at bounding box center [784, 386] width 1568 height 772
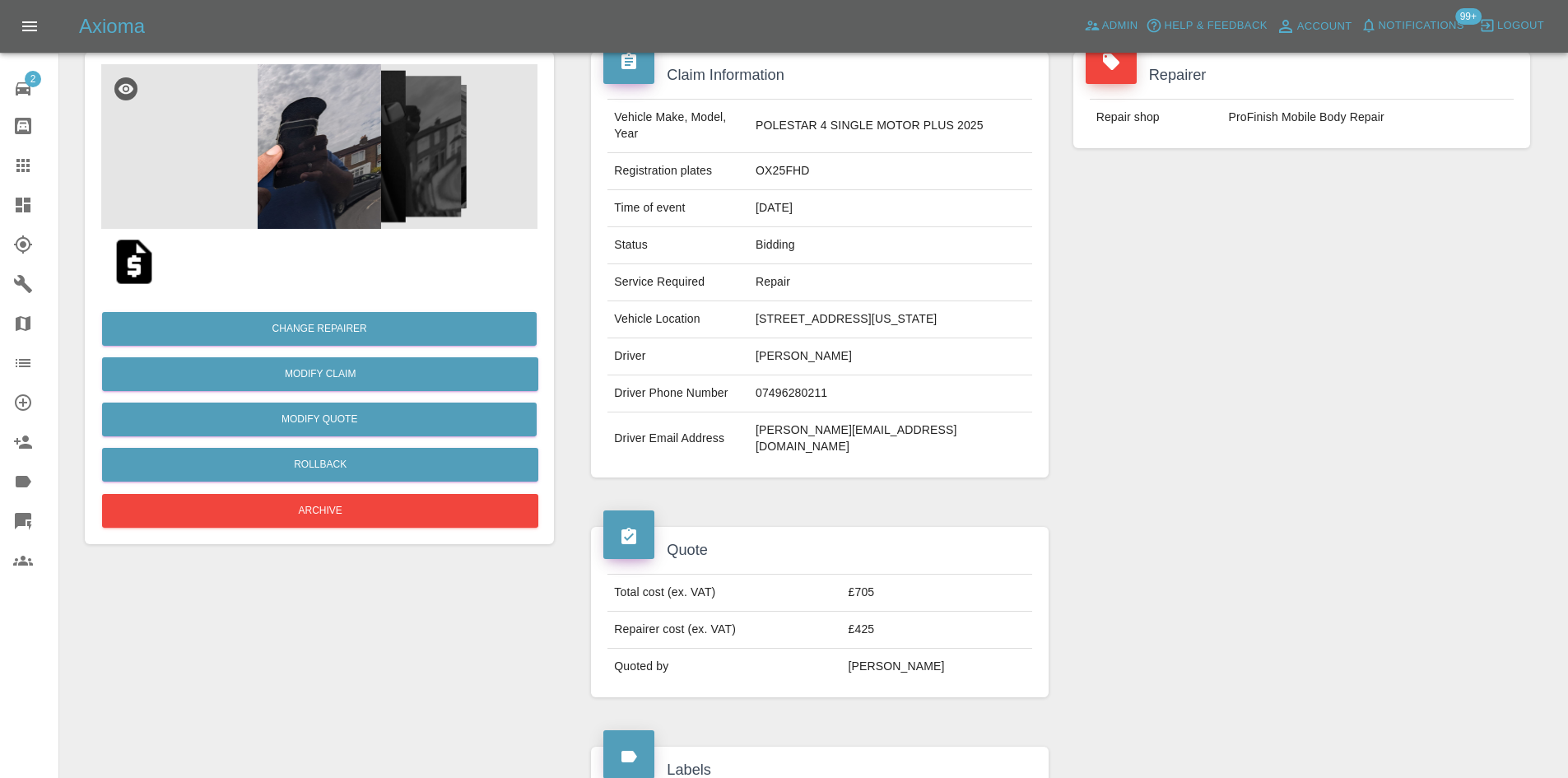
drag, startPoint x: 876, startPoint y: 388, endPoint x: 718, endPoint y: 383, distance: 158.1
click at [716, 375] on tr "Driver Nipun Kulshreshtha" at bounding box center [820, 356] width 424 height 37
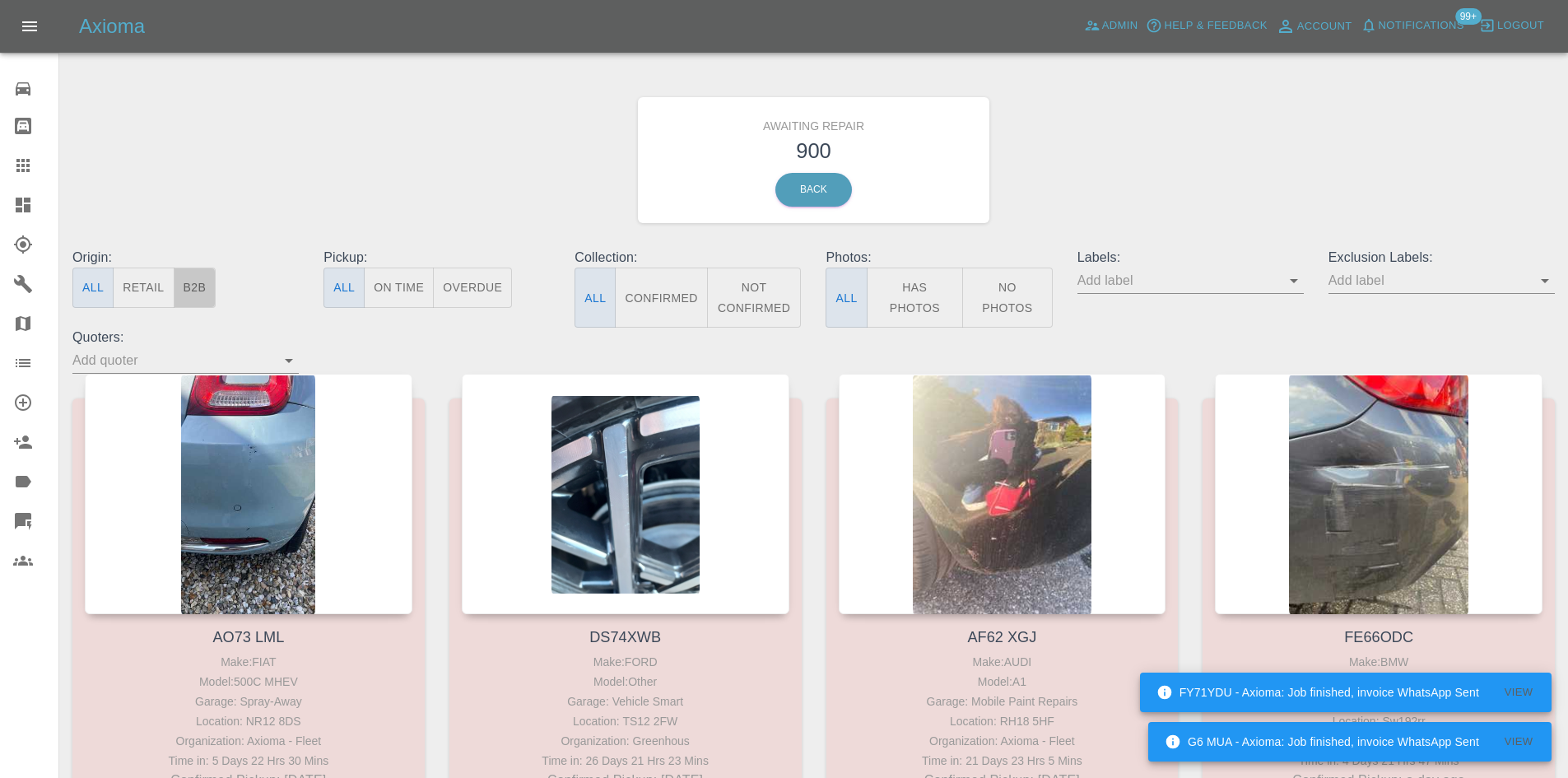
click at [189, 287] on button "B2B" at bounding box center [195, 288] width 43 height 40
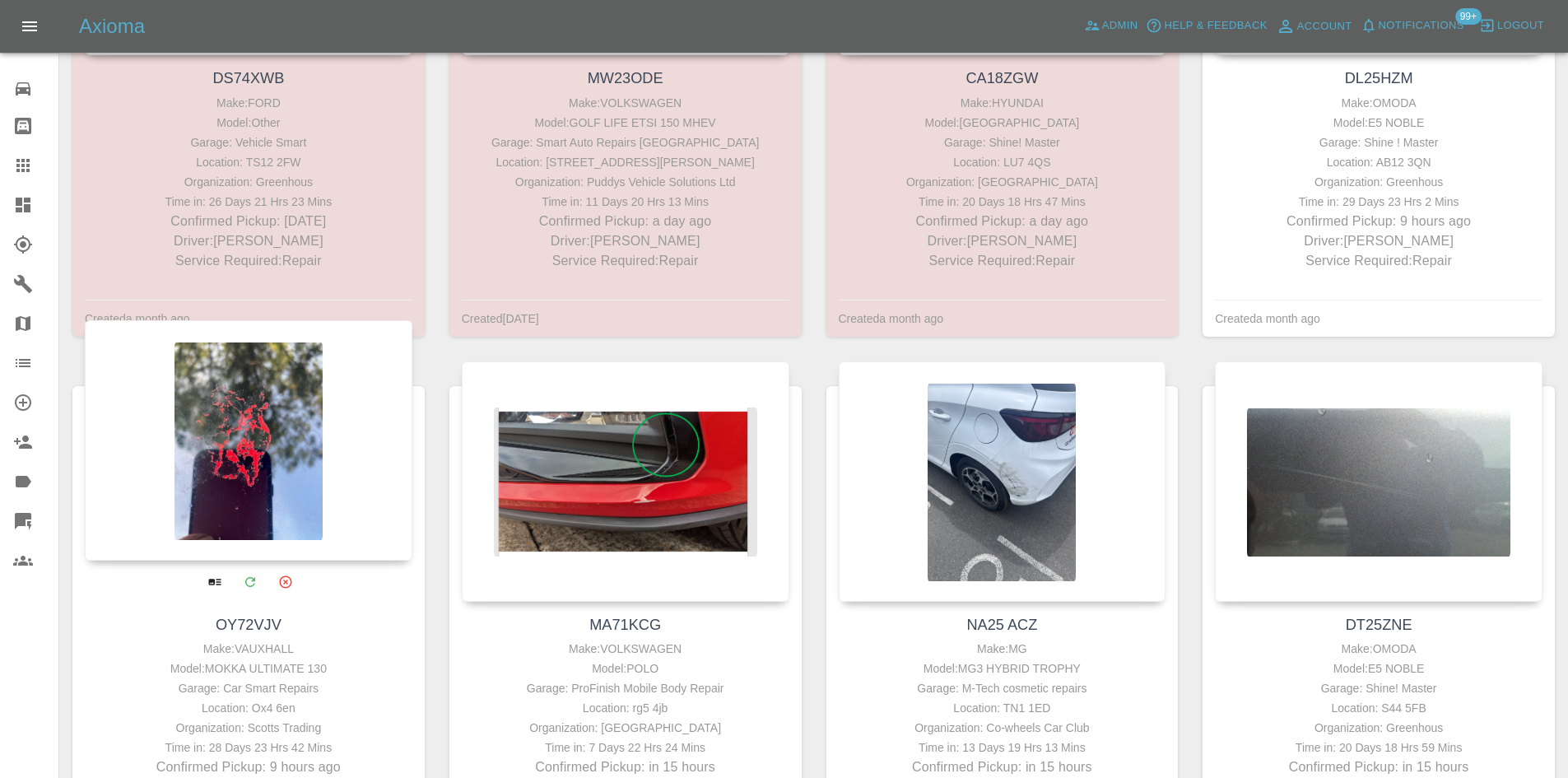
scroll to position [741, 0]
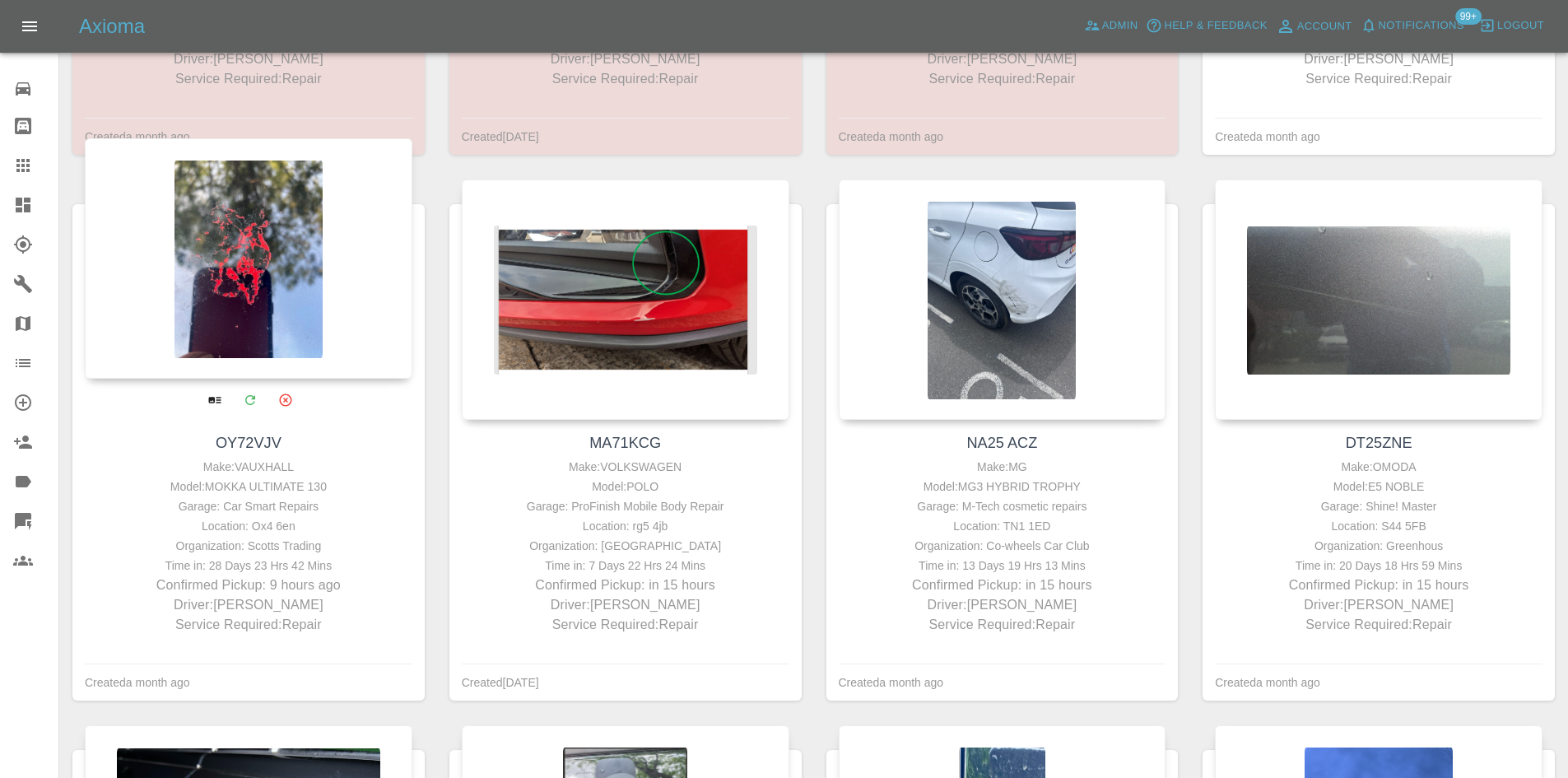
drag, startPoint x: 355, startPoint y: 505, endPoint x: 346, endPoint y: 508, distance: 9.6
click at [346, 508] on div "Garage: Car Smart Repairs" at bounding box center [248, 506] width 319 height 20
drag, startPoint x: 346, startPoint y: 508, endPoint x: 174, endPoint y: 498, distance: 172.3
click at [174, 498] on div "Garage: Car Smart Repairs" at bounding box center [248, 506] width 319 height 20
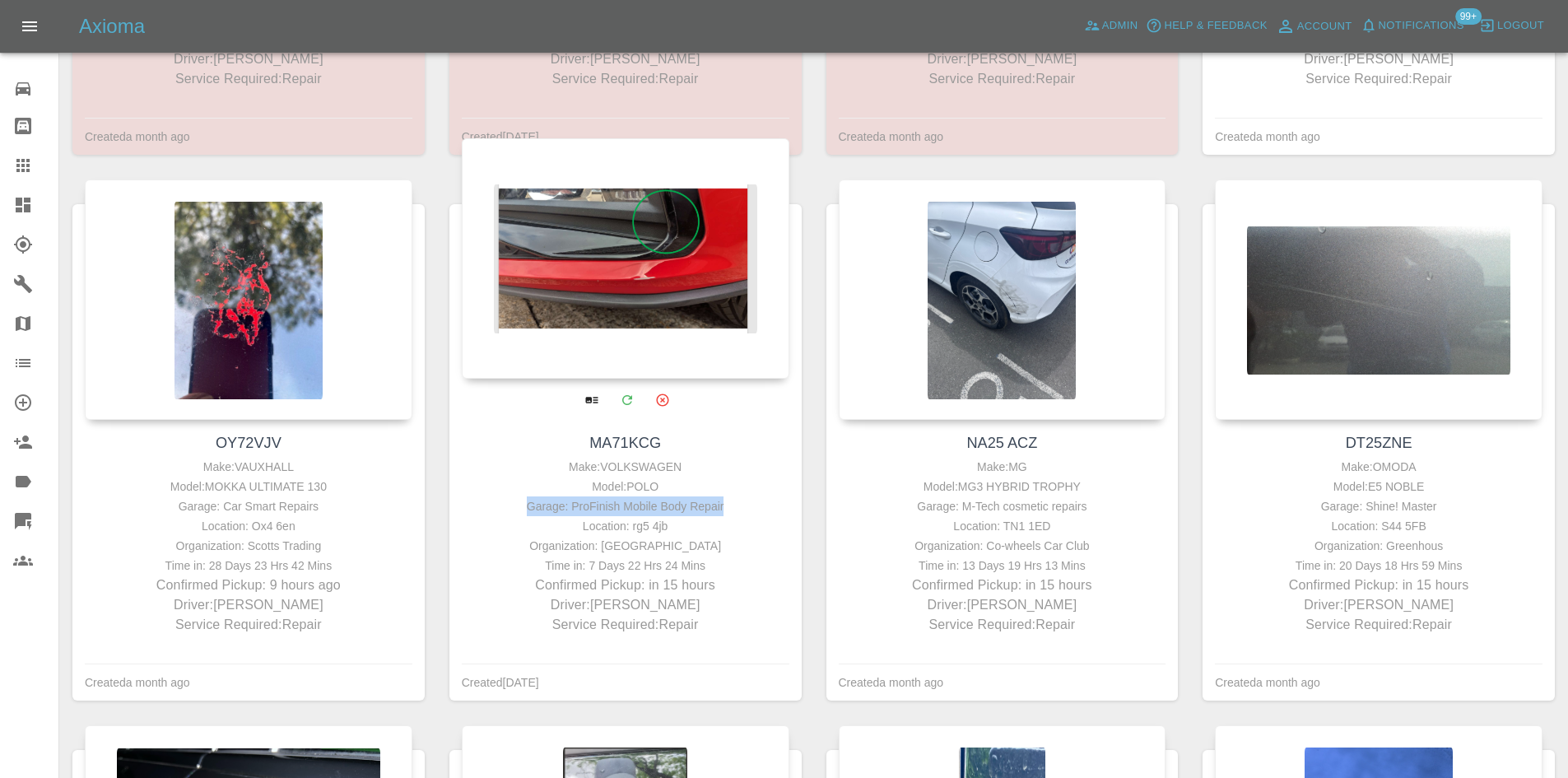
drag, startPoint x: 731, startPoint y: 501, endPoint x: 518, endPoint y: 511, distance: 213.5
click at [518, 511] on div "Garage: ProFinish Mobile Body Repair" at bounding box center [625, 506] width 319 height 20
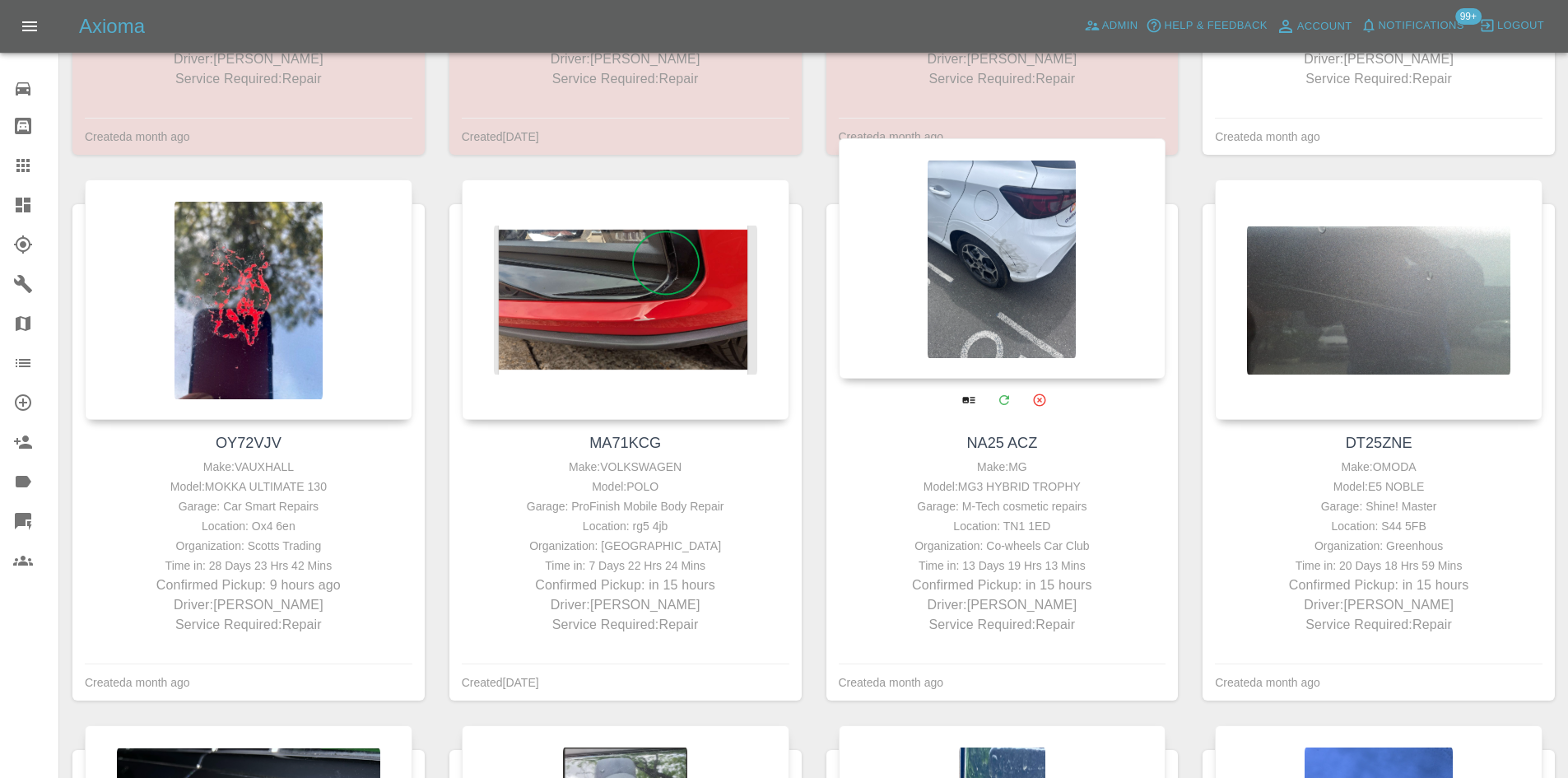
click at [1057, 501] on div "Garage: M-Tech cosmetic repairs" at bounding box center [1002, 506] width 319 height 20
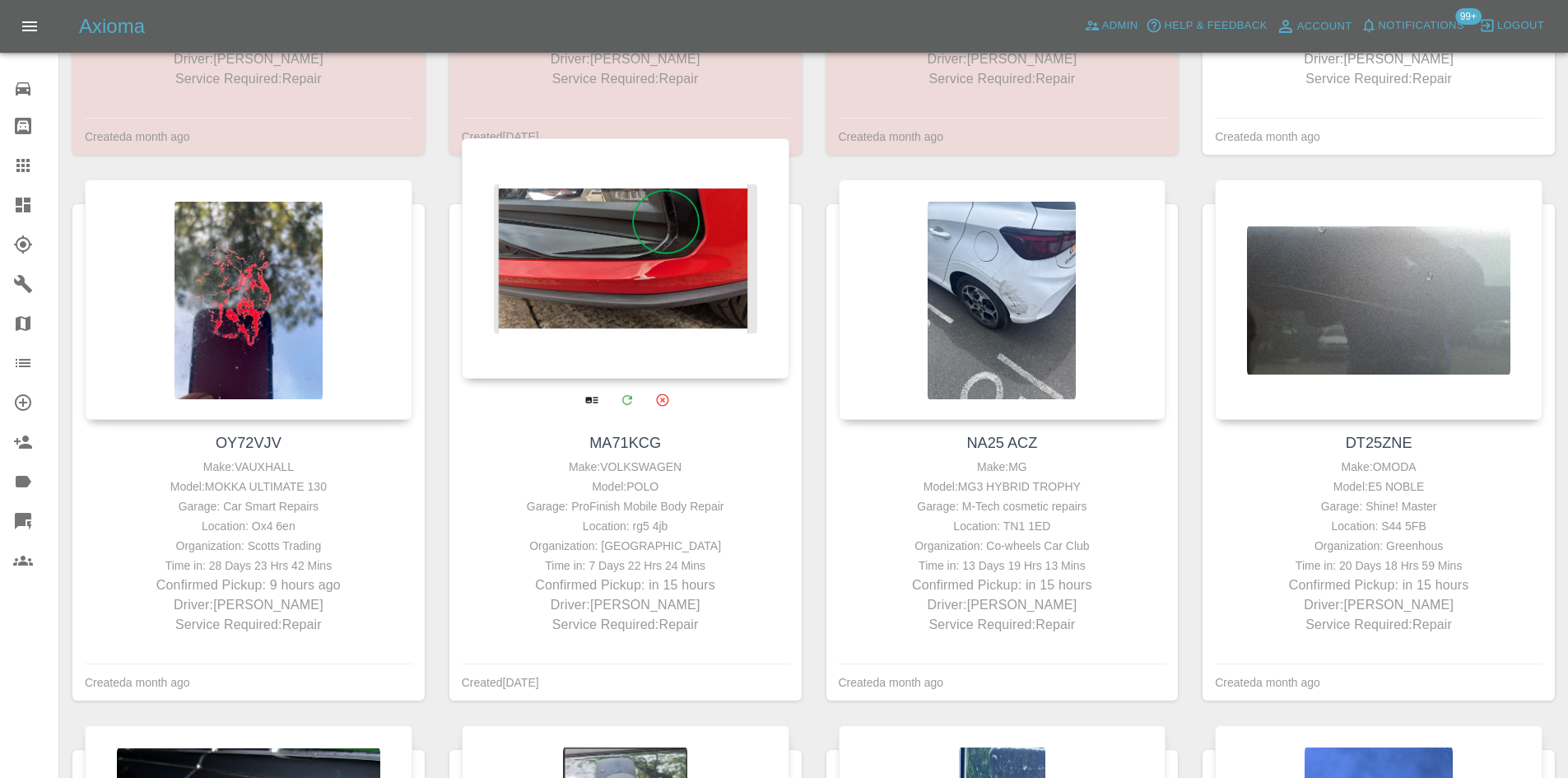
click at [709, 518] on div "Location: rg5 4jb" at bounding box center [625, 526] width 319 height 20
drag, startPoint x: 732, startPoint y: 505, endPoint x: 563, endPoint y: 515, distance: 169.0
click at [563, 515] on div "Garage: ProFinish Mobile Body Repair" at bounding box center [625, 506] width 319 height 20
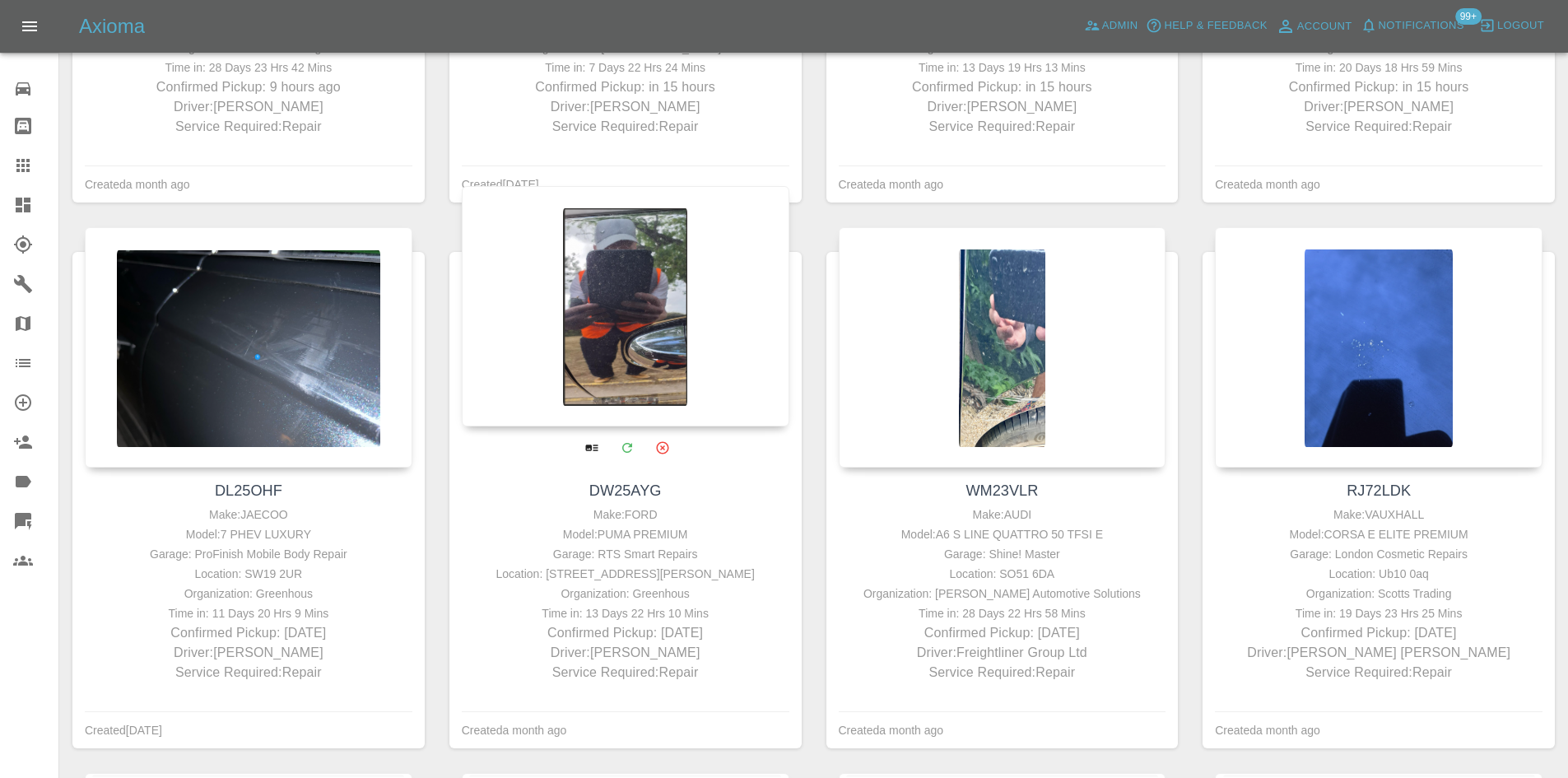
scroll to position [1400, 0]
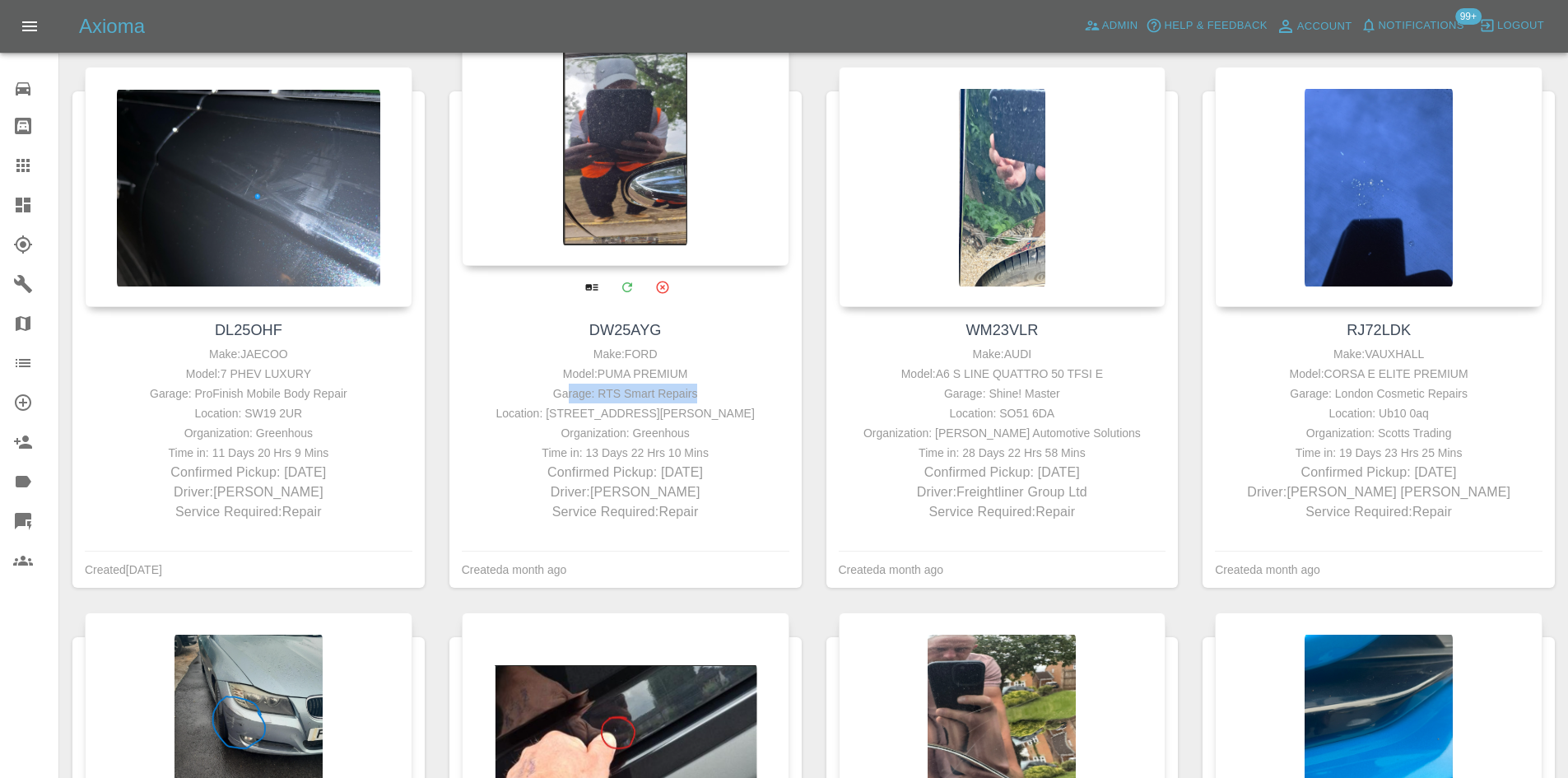
drag, startPoint x: 768, startPoint y: 400, endPoint x: 574, endPoint y: 387, distance: 194.7
click at [574, 387] on div "Garage: RTS Smart Repairs" at bounding box center [625, 394] width 319 height 20
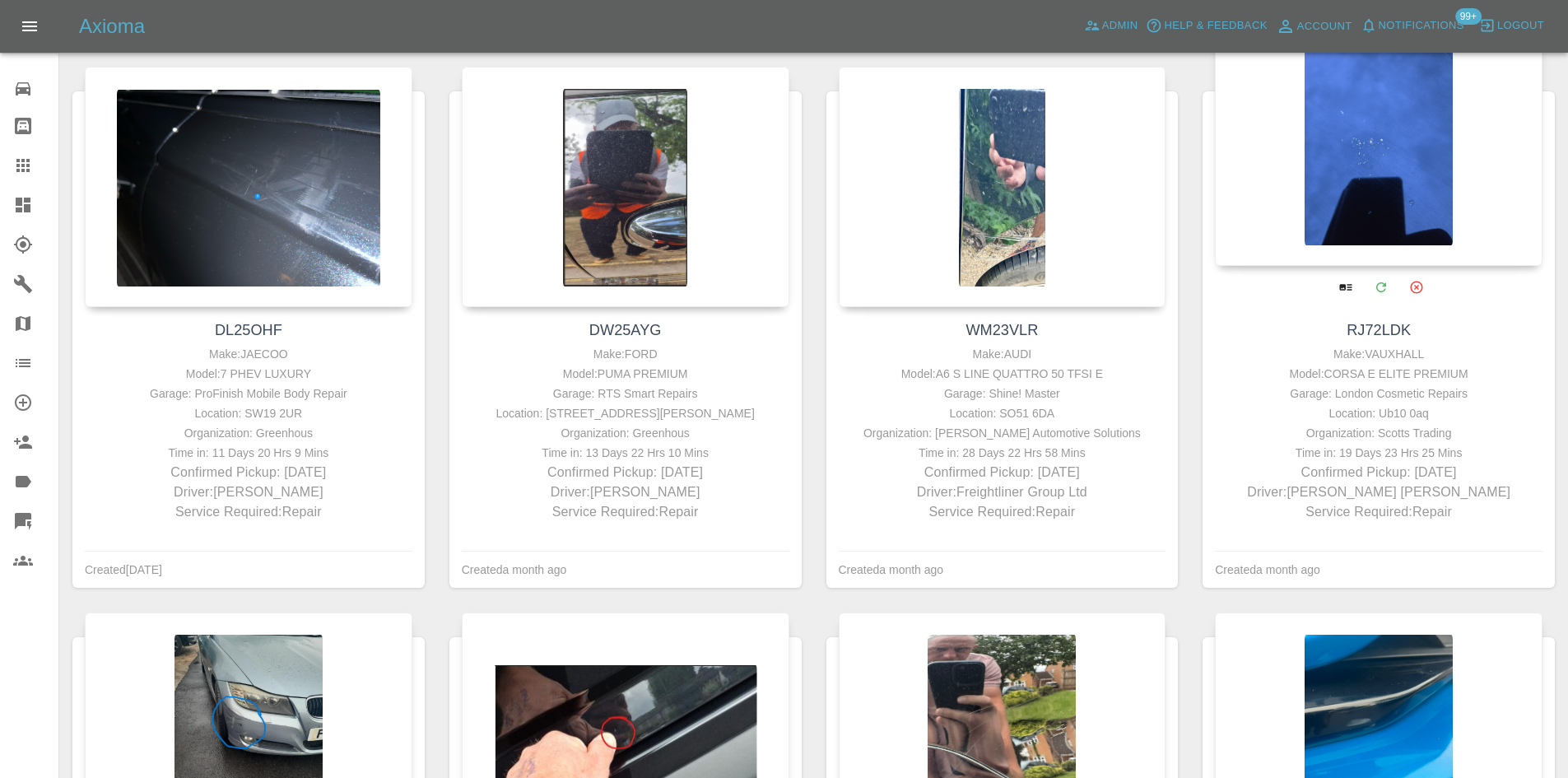
click at [1465, 416] on div "Location: Ub10 0aq" at bounding box center [1378, 413] width 319 height 20
drag, startPoint x: 1466, startPoint y: 402, endPoint x: 1309, endPoint y: 397, distance: 157.3
click at [1309, 397] on div "Garage: London Cosmetic Repairs" at bounding box center [1378, 394] width 319 height 20
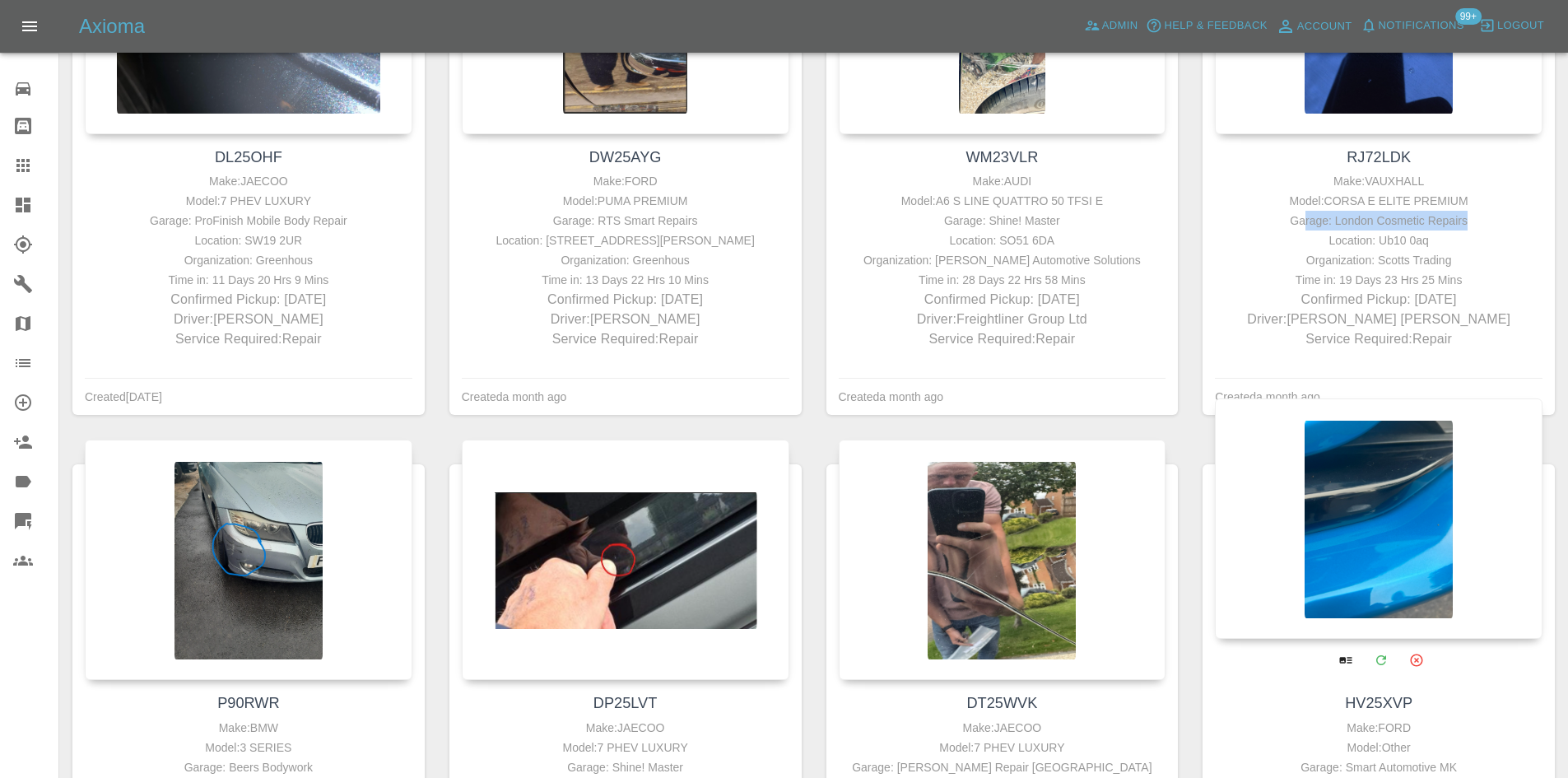
scroll to position [1894, 0]
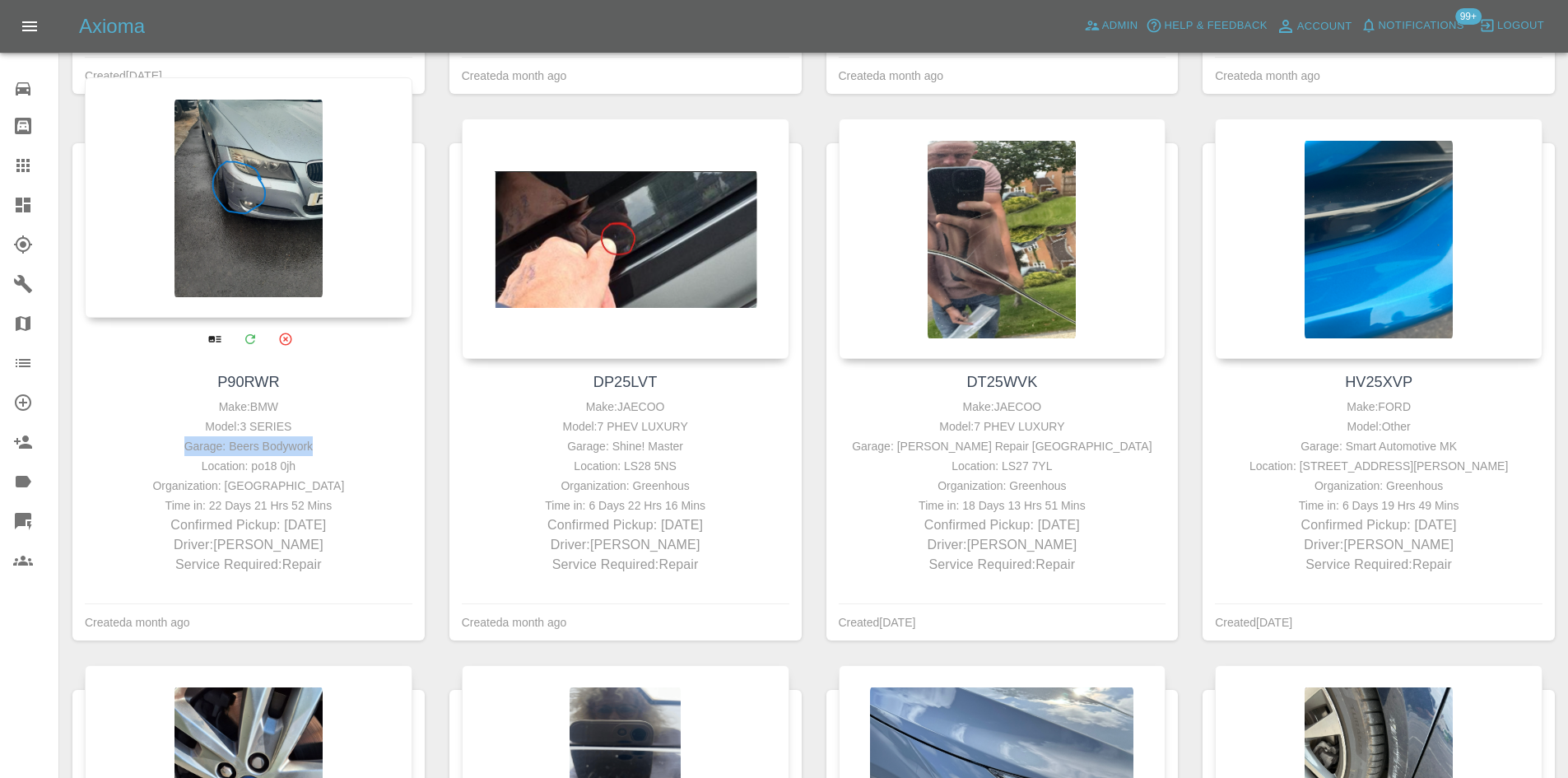
drag, startPoint x: 337, startPoint y: 446, endPoint x: 164, endPoint y: 448, distance: 172.9
click at [164, 448] on div "Garage: Beers Bodywork" at bounding box center [248, 446] width 319 height 20
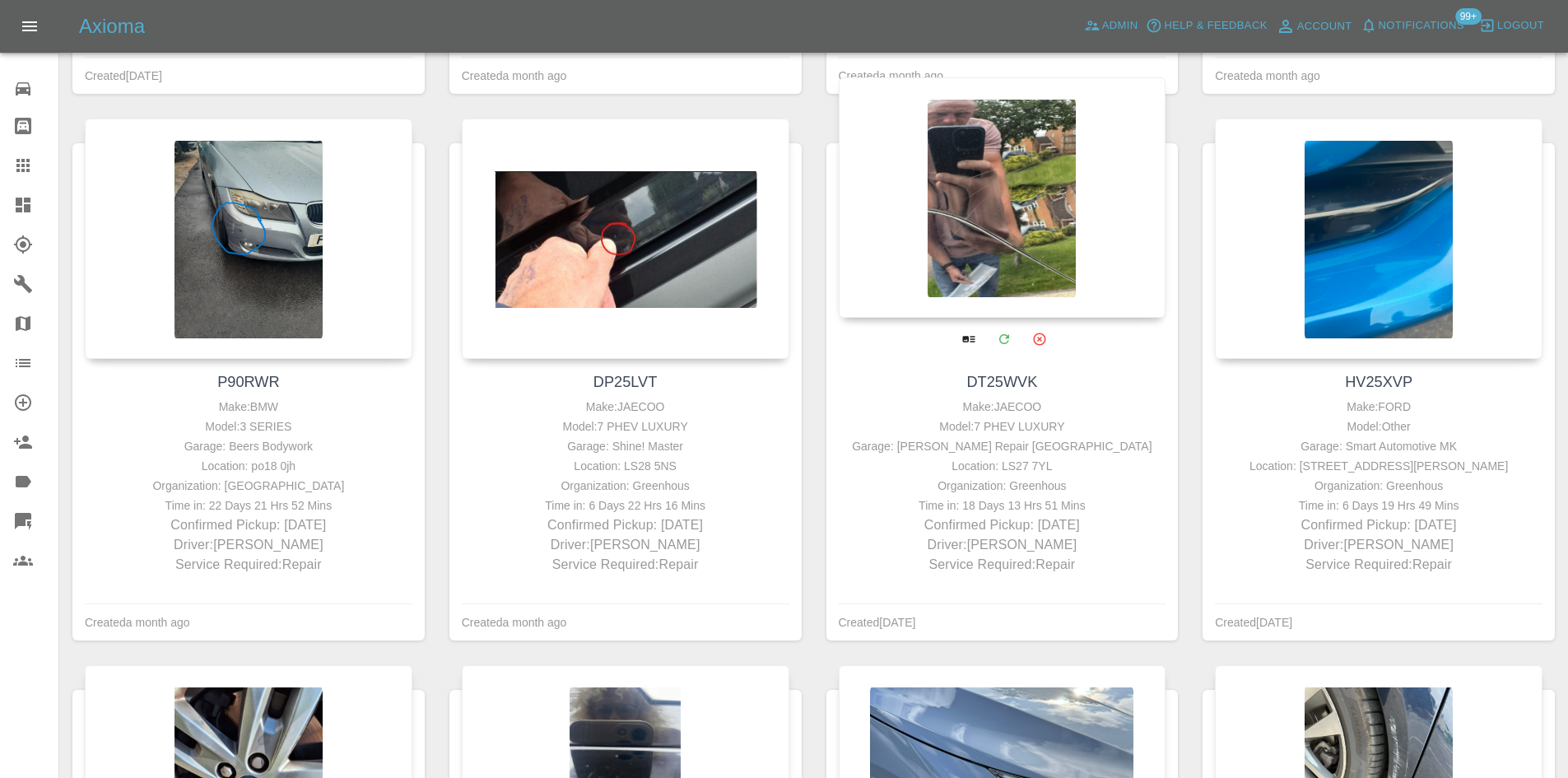
drag, startPoint x: 1176, startPoint y: 465, endPoint x: 1074, endPoint y: 445, distance: 104.8
click at [1173, 467] on div "DT25WVK Make: JAECOO Model: 7 PHEV LUXURY Garage: JK Smart Repair Leeds Locatio…" at bounding box center [1003, 472] width 352 height 227
drag, startPoint x: 1100, startPoint y: 435, endPoint x: 941, endPoint y: 445, distance: 159.2
click at [941, 445] on div "Make: JAECOO Model: 7 PHEV LUXURY Garage: JK Smart Repair Leeds Location: LS27 …" at bounding box center [1002, 486] width 319 height 178
click at [939, 445] on div "Garage: [PERSON_NAME] Repair [GEOGRAPHIC_DATA]" at bounding box center [1002, 446] width 319 height 20
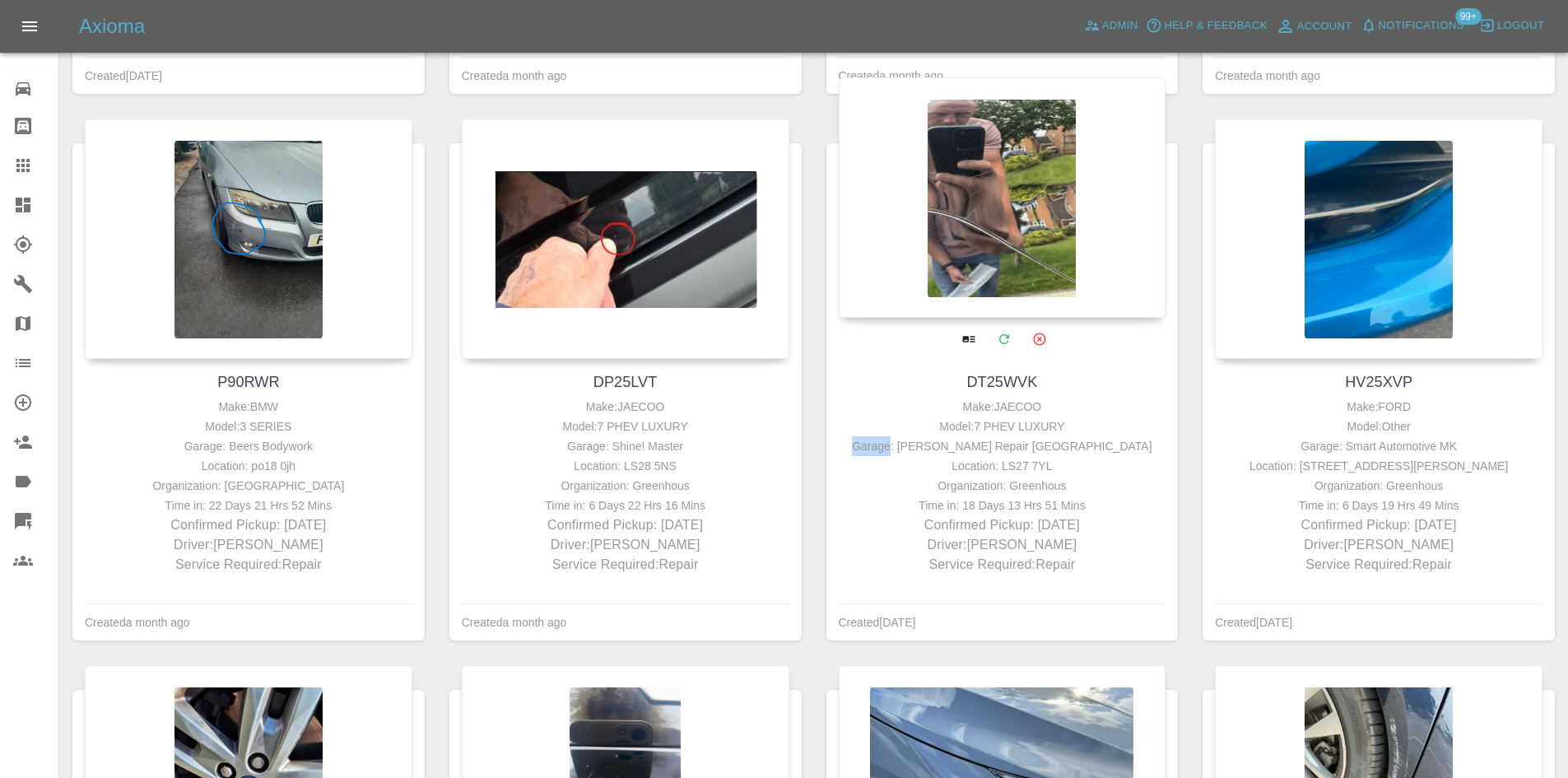
click at [939, 445] on div "Garage: [PERSON_NAME] Repair [GEOGRAPHIC_DATA]" at bounding box center [1002, 446] width 319 height 20
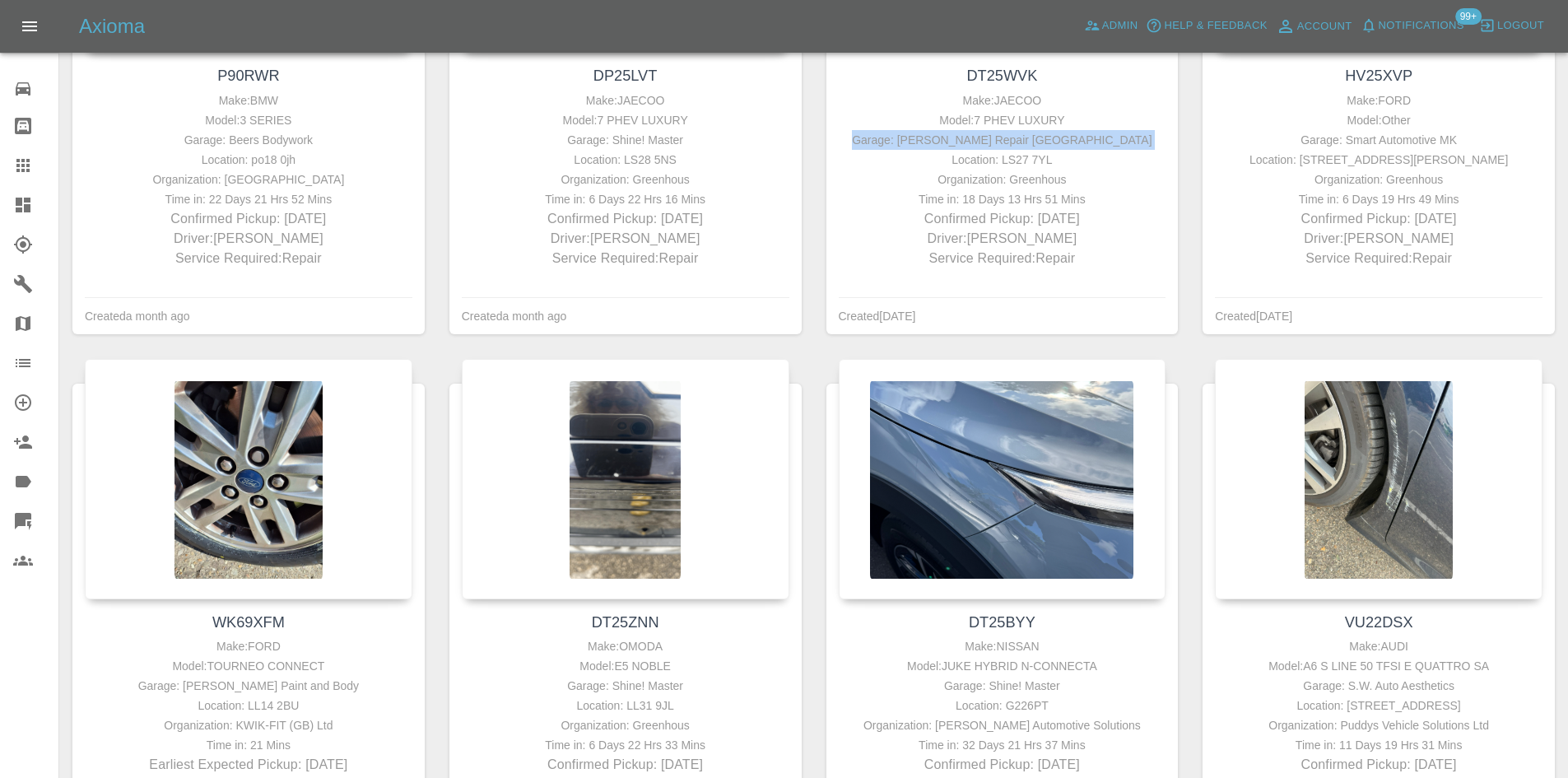
scroll to position [2305, 0]
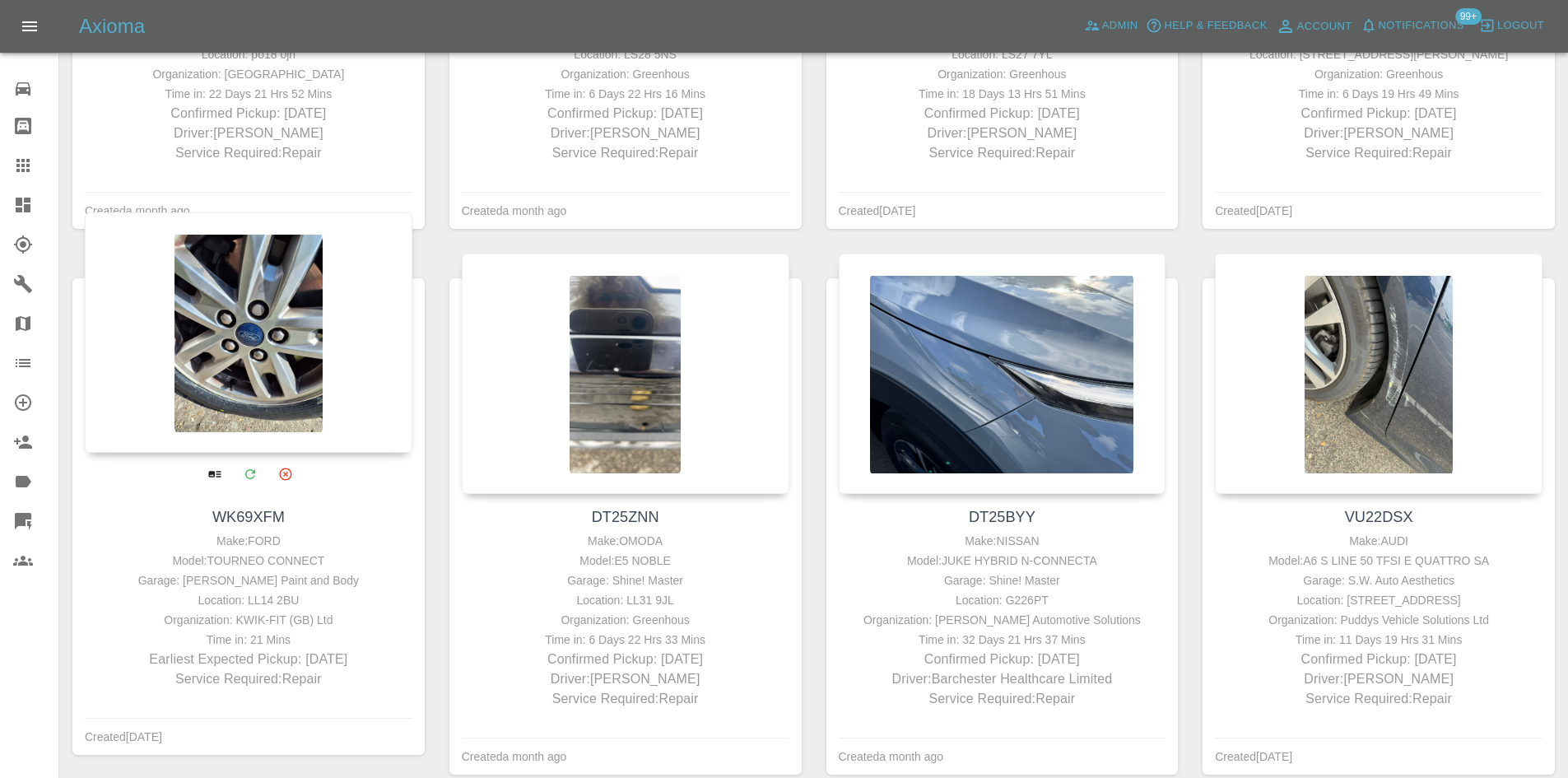
click at [235, 576] on div "Garage: [PERSON_NAME] Paint and Body" at bounding box center [248, 581] width 319 height 20
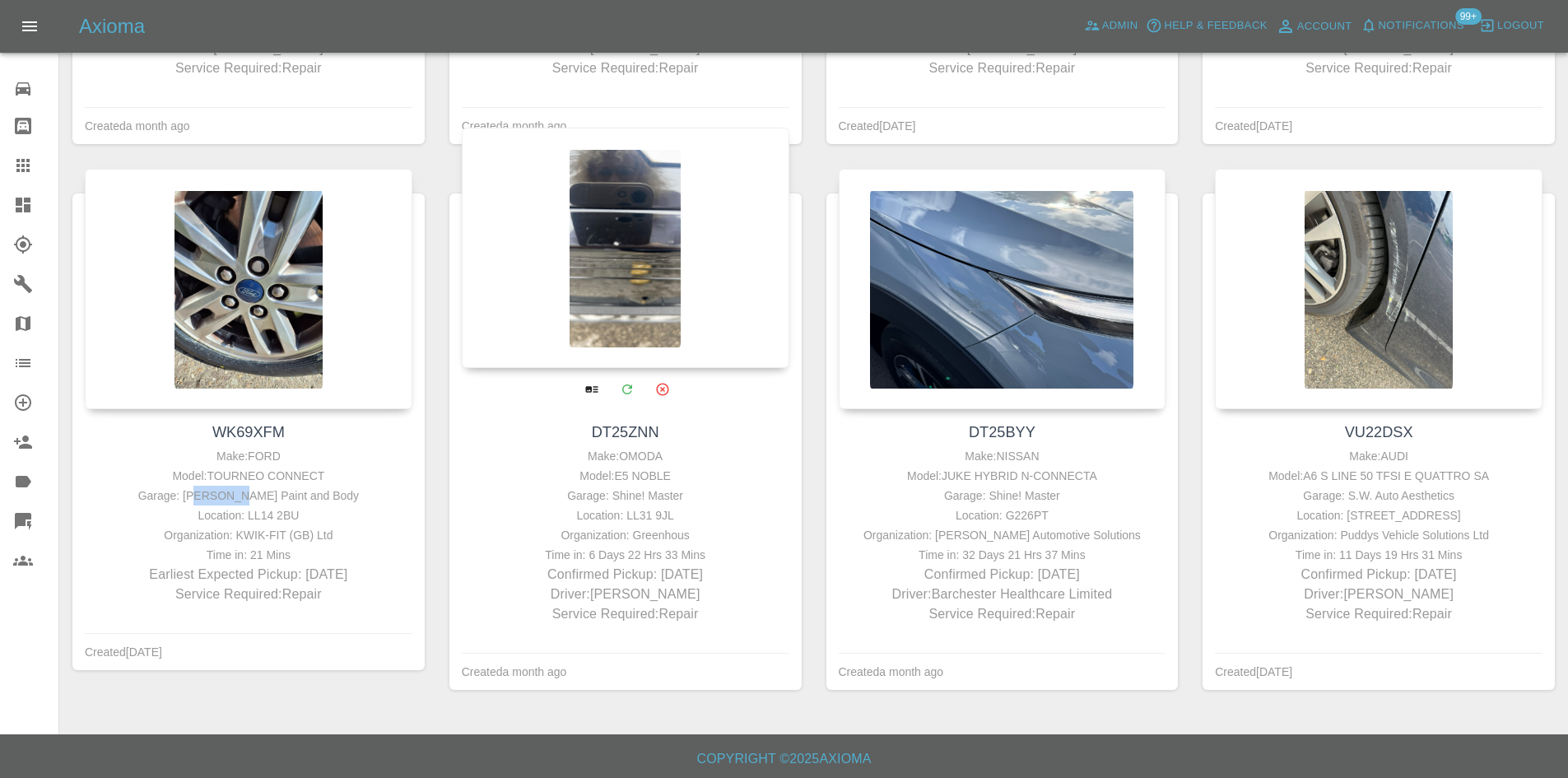
scroll to position [2392, 0]
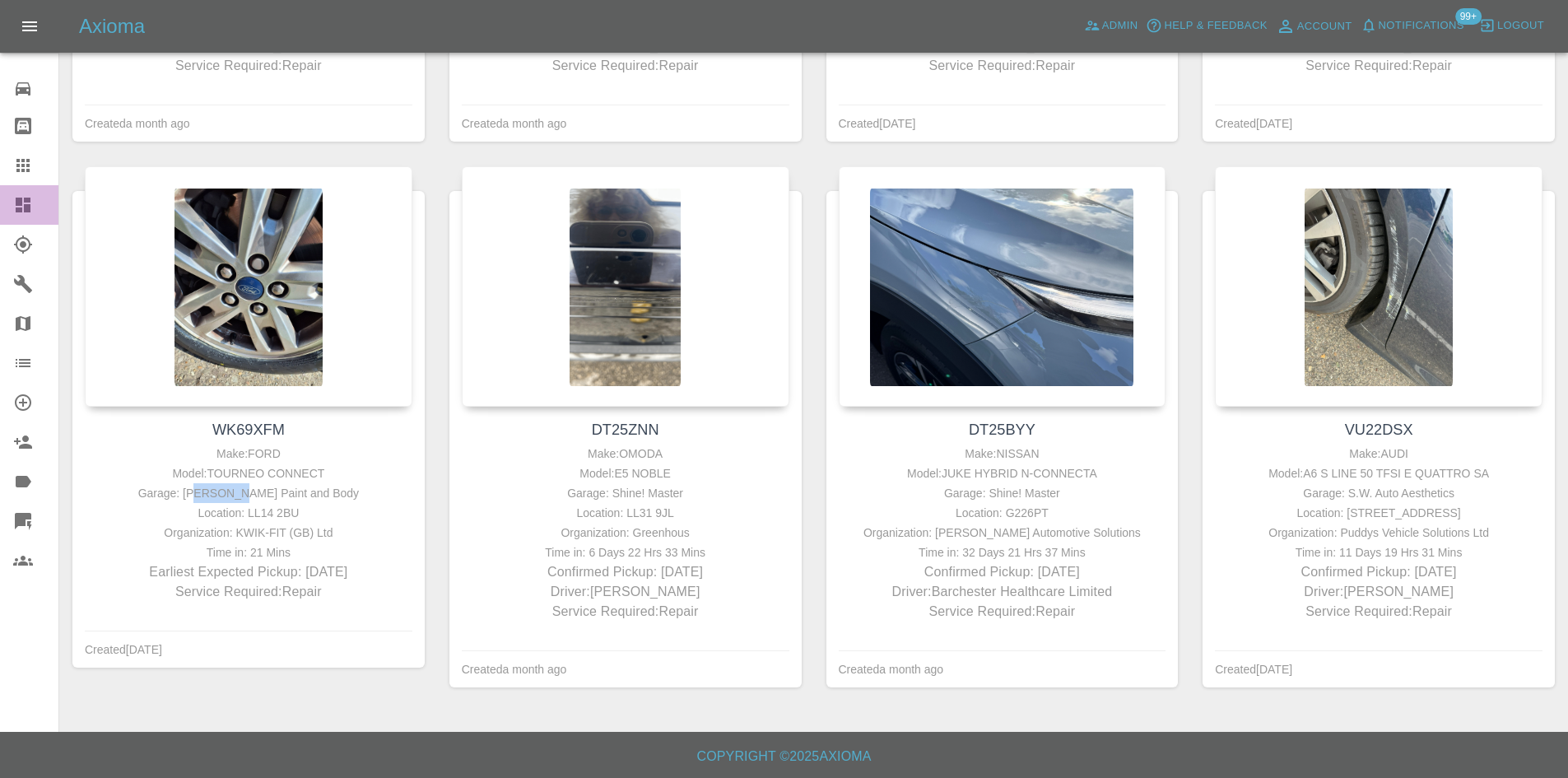
click at [32, 198] on icon at bounding box center [23, 205] width 20 height 20
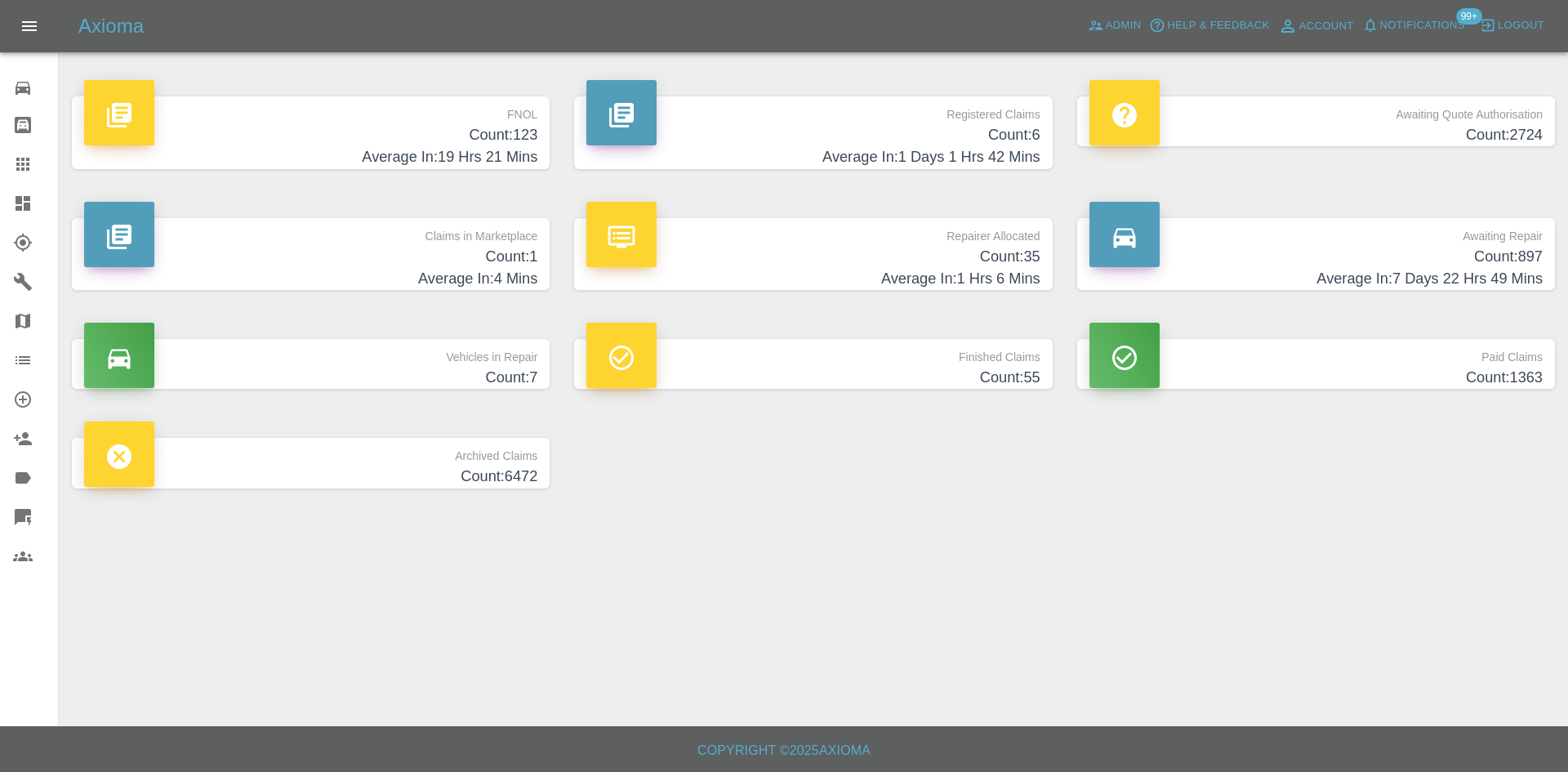
click at [1113, 728] on footer "Copyright © 2025 Axioma" at bounding box center [784, 749] width 1568 height 46
click at [963, 152] on h4 "Average In: 1 Days 1 Hrs 42 Mins" at bounding box center [812, 157] width 453 height 22
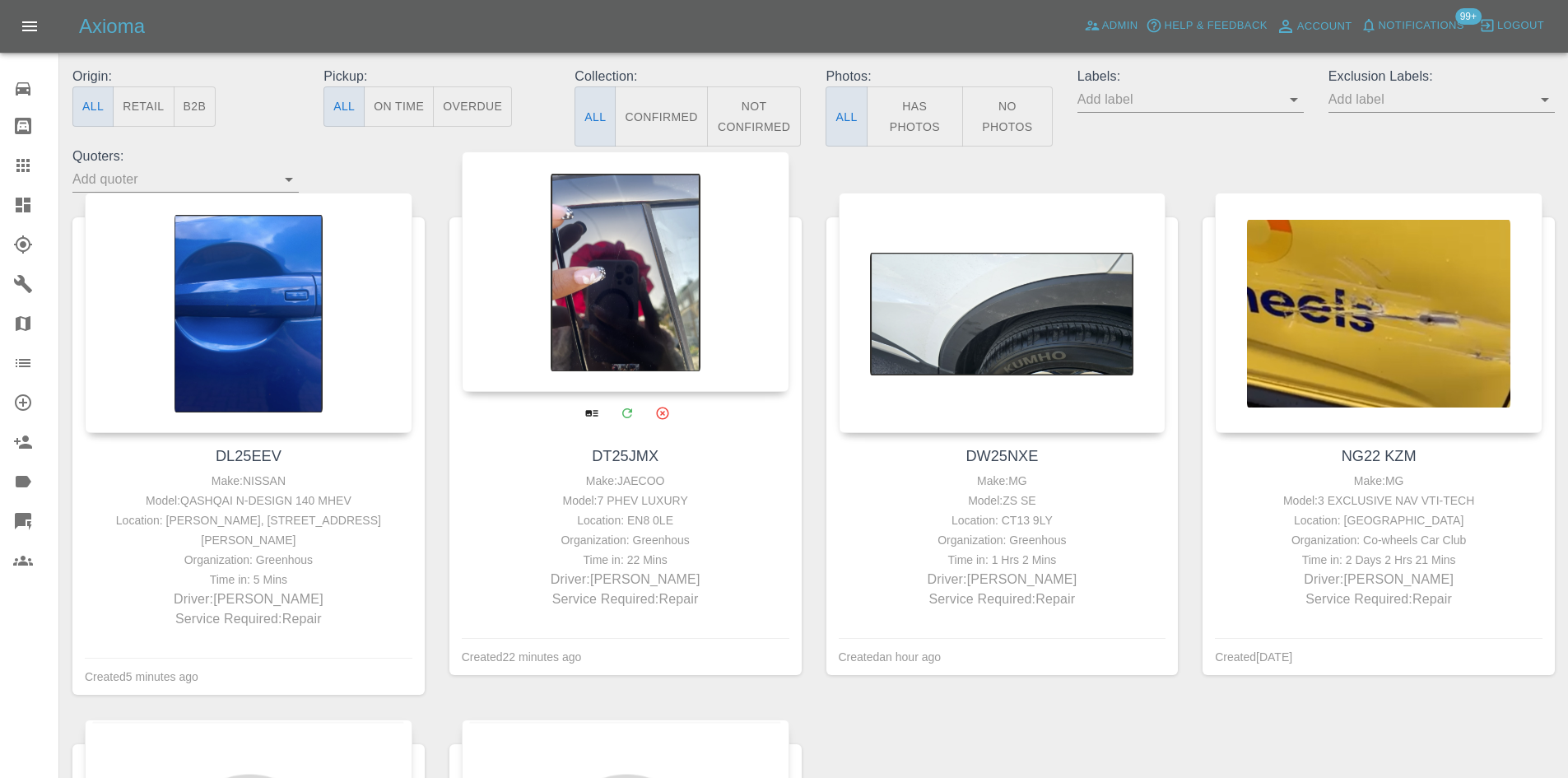
scroll to position [659, 0]
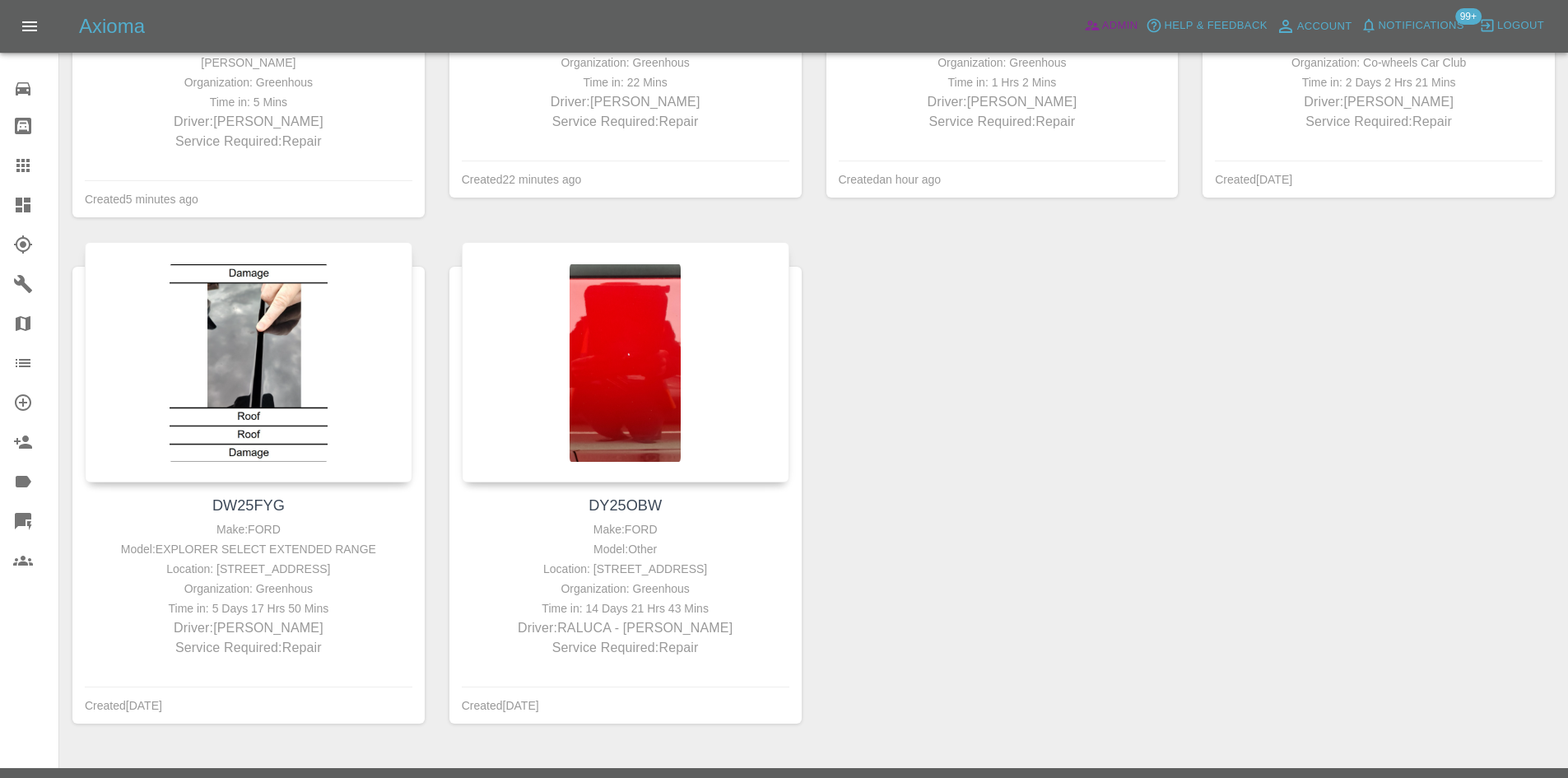
click at [1102, 34] on span "Admin" at bounding box center [1120, 25] width 36 height 19
click at [1098, 14] on link "Admin" at bounding box center [1111, 26] width 63 height 26
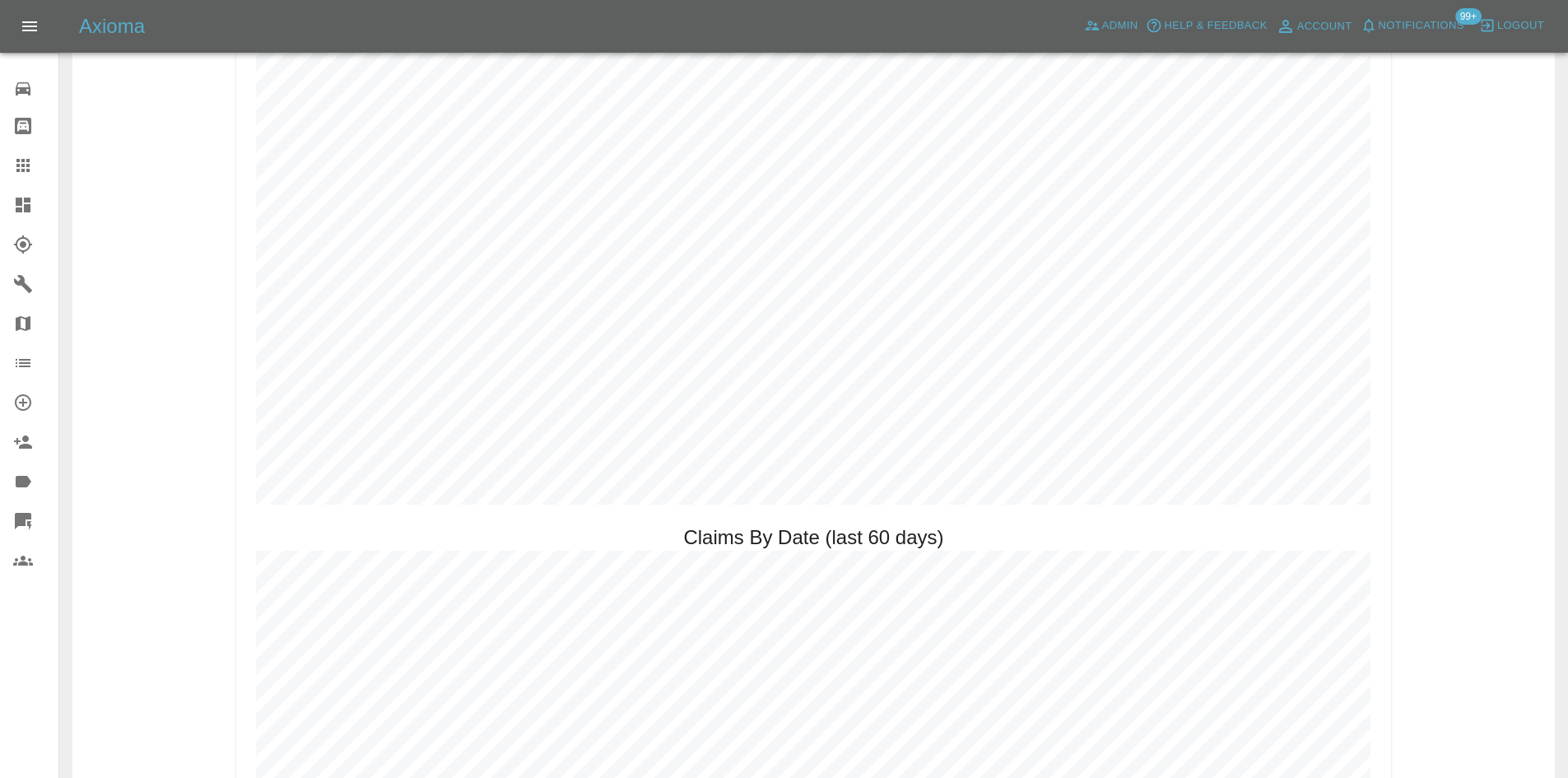
scroll to position [1353, 0]
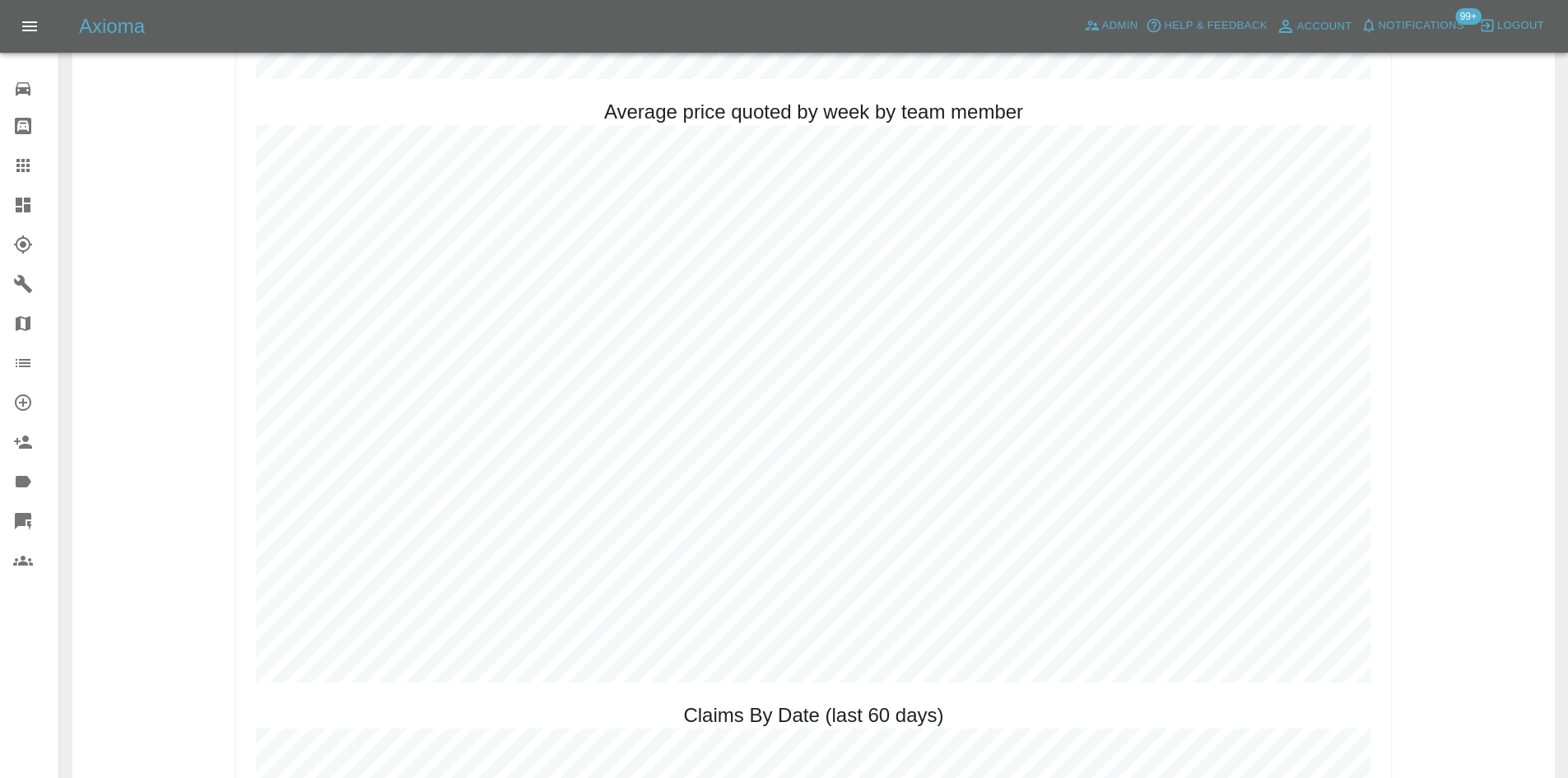
click at [58, 198] on div at bounding box center [36, 205] width 46 height 20
click at [44, 198] on div at bounding box center [36, 205] width 46 height 20
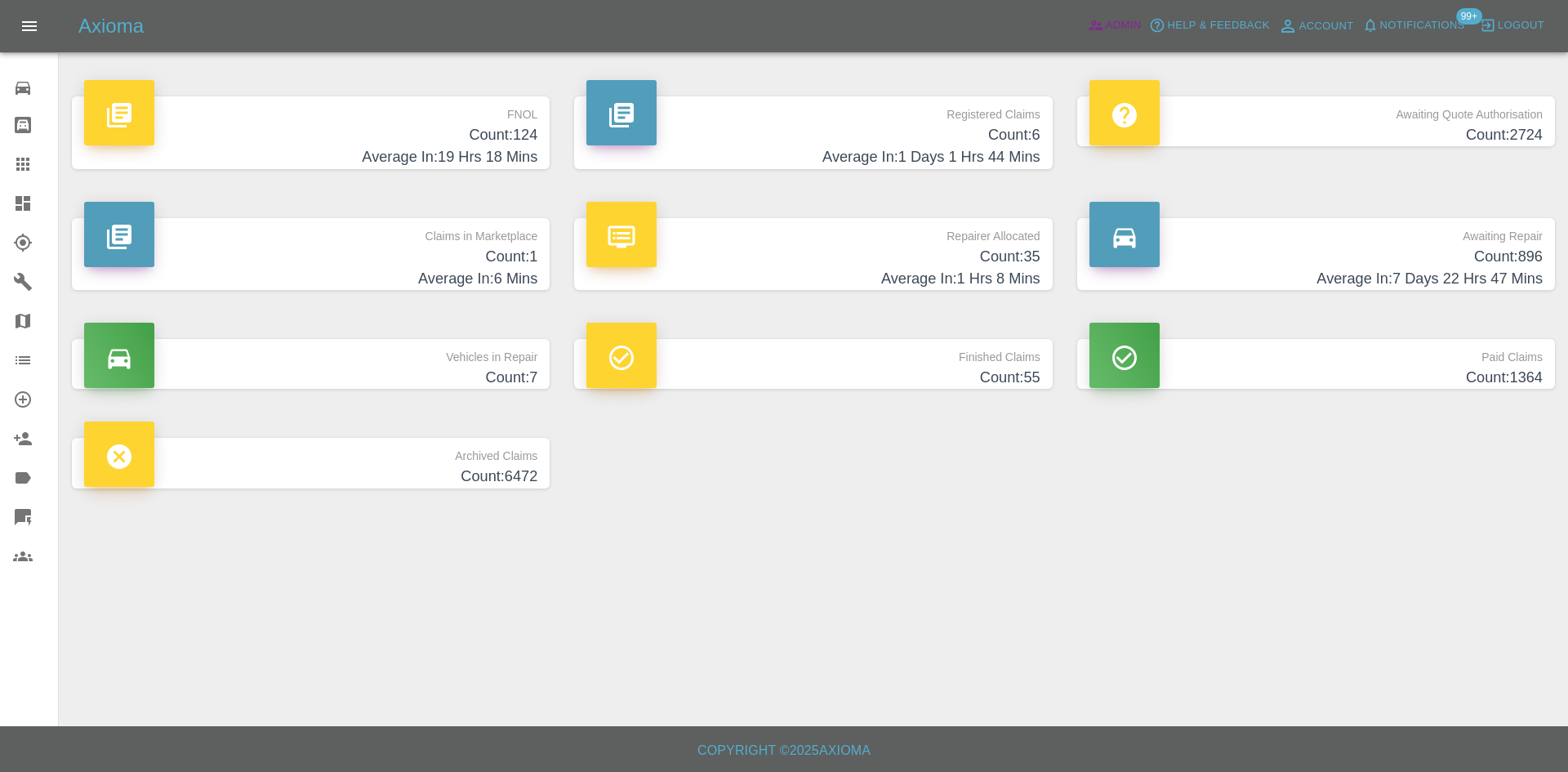
click at [1104, 36] on link "Admin" at bounding box center [1114, 26] width 62 height 26
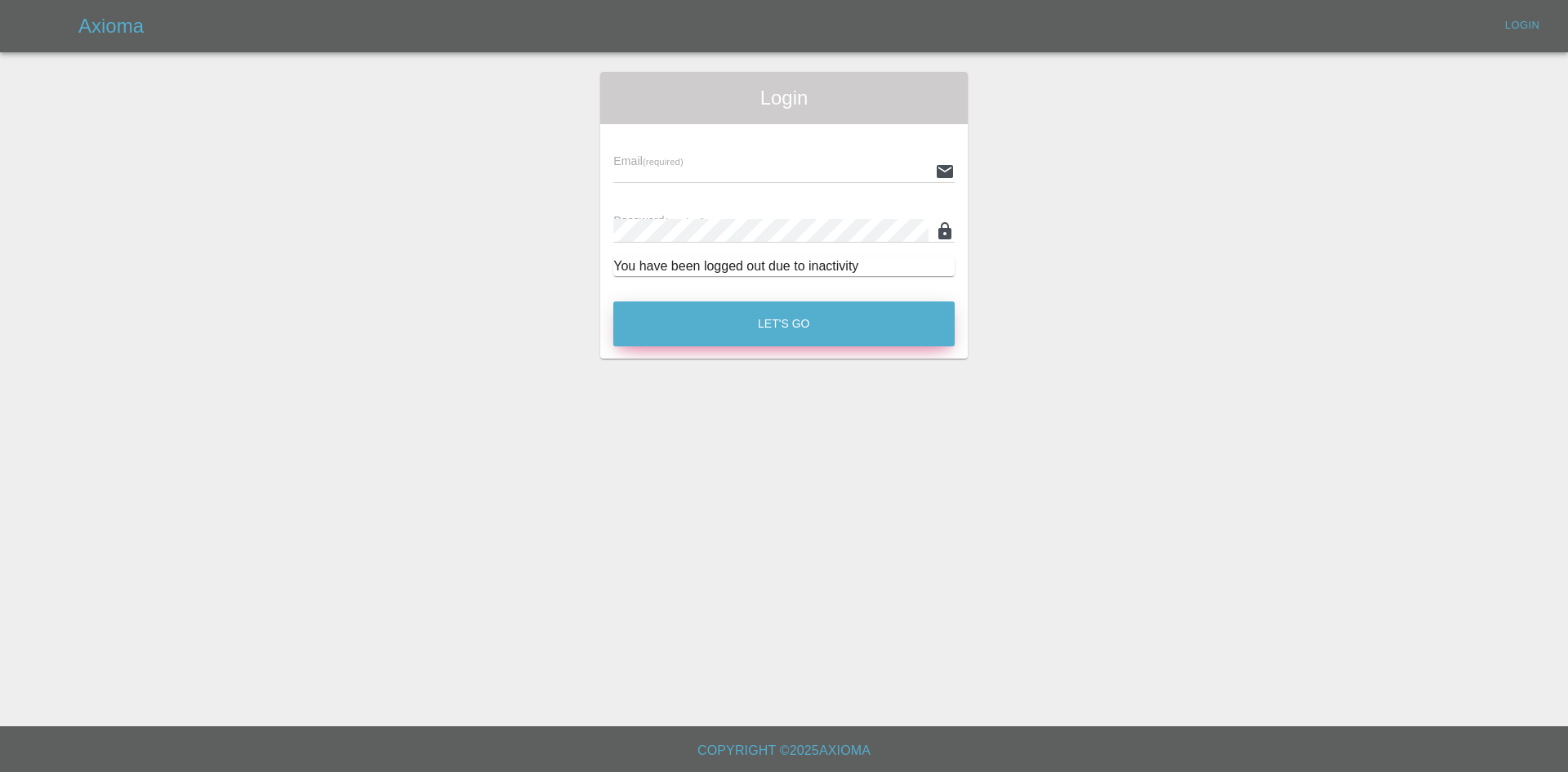
type input "alex.kennett@axioma.co.uk"
click at [723, 322] on button "Let's Go" at bounding box center [784, 323] width 341 height 45
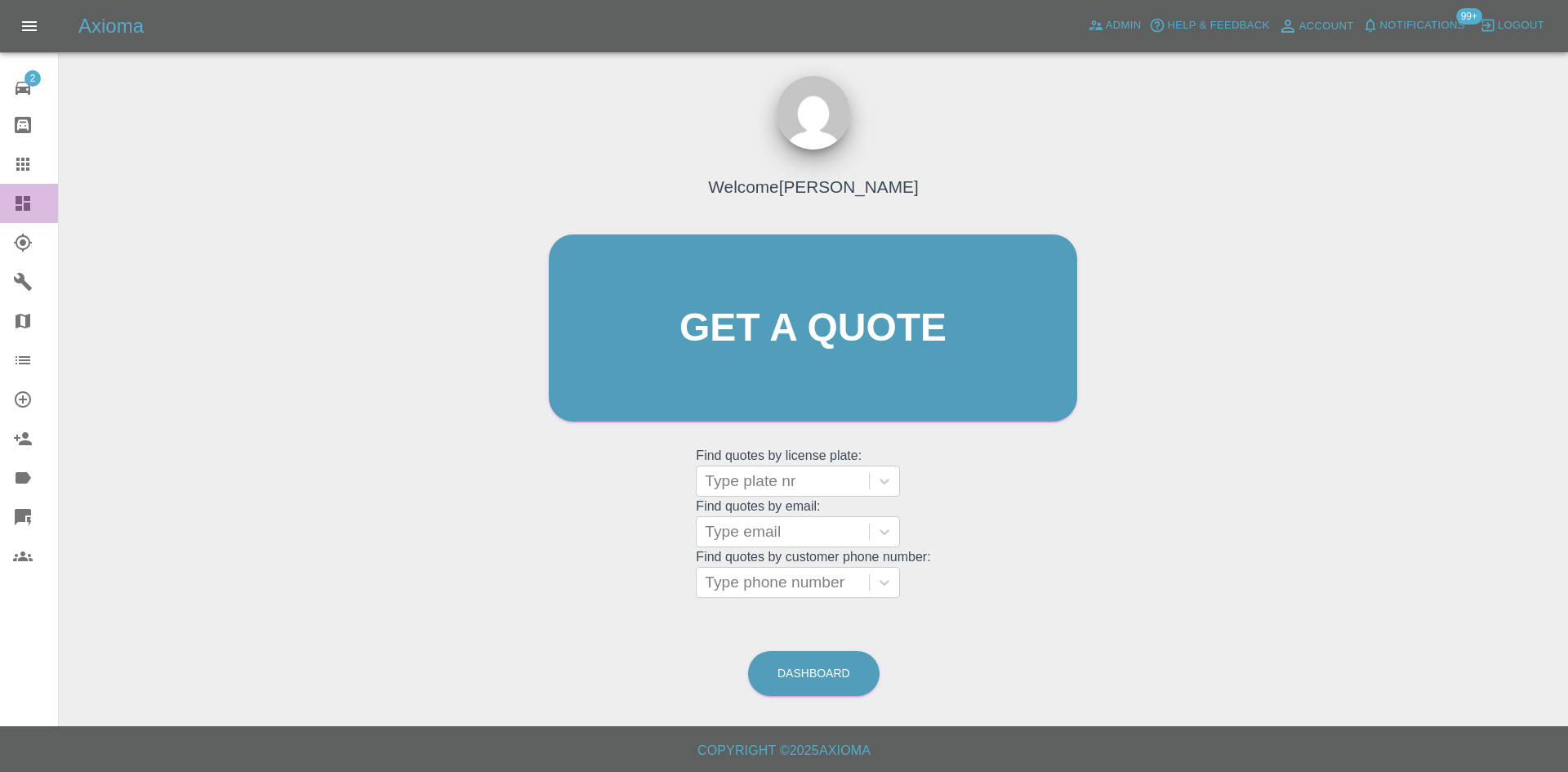
click at [8, 215] on link "Dashboard" at bounding box center [29, 203] width 58 height 40
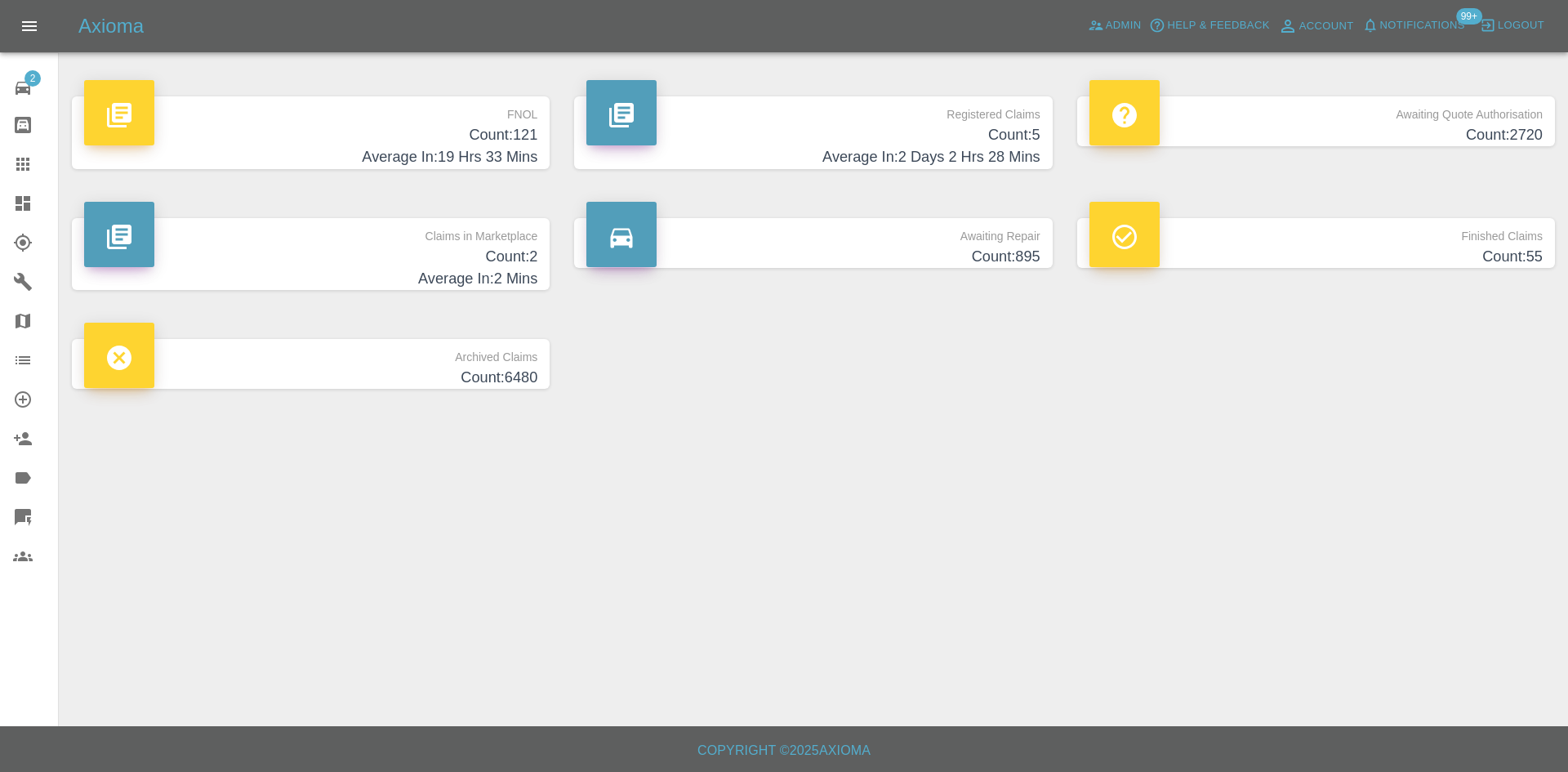
click at [548, 246] on link "Claims in Marketplace Count: 2 Average In: 2 Mins" at bounding box center [310, 254] width 478 height 72
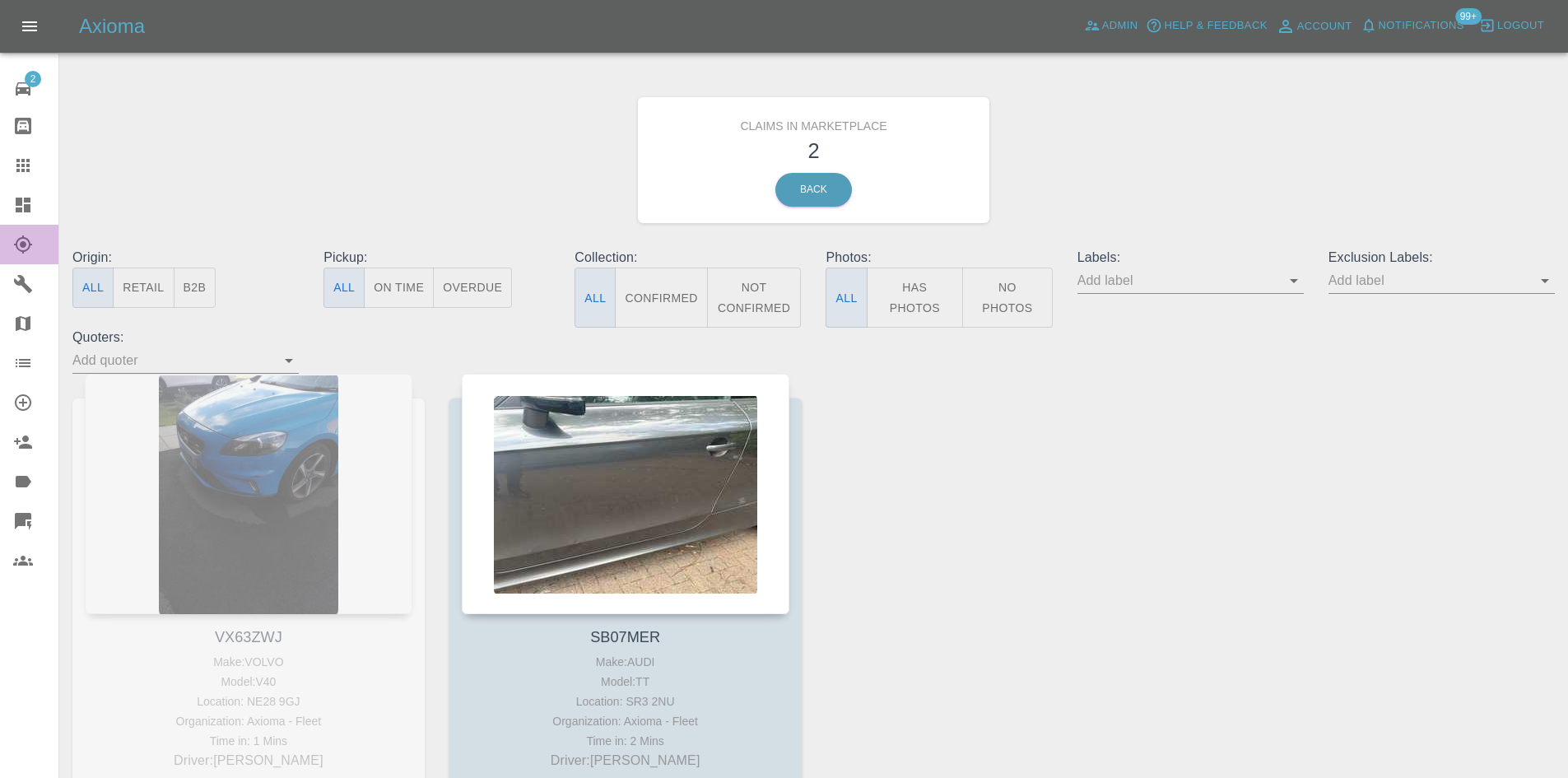
click at [2, 238] on link "Explorer" at bounding box center [29, 245] width 58 height 40
click at [3, 216] on link "Dashboard" at bounding box center [29, 205] width 58 height 40
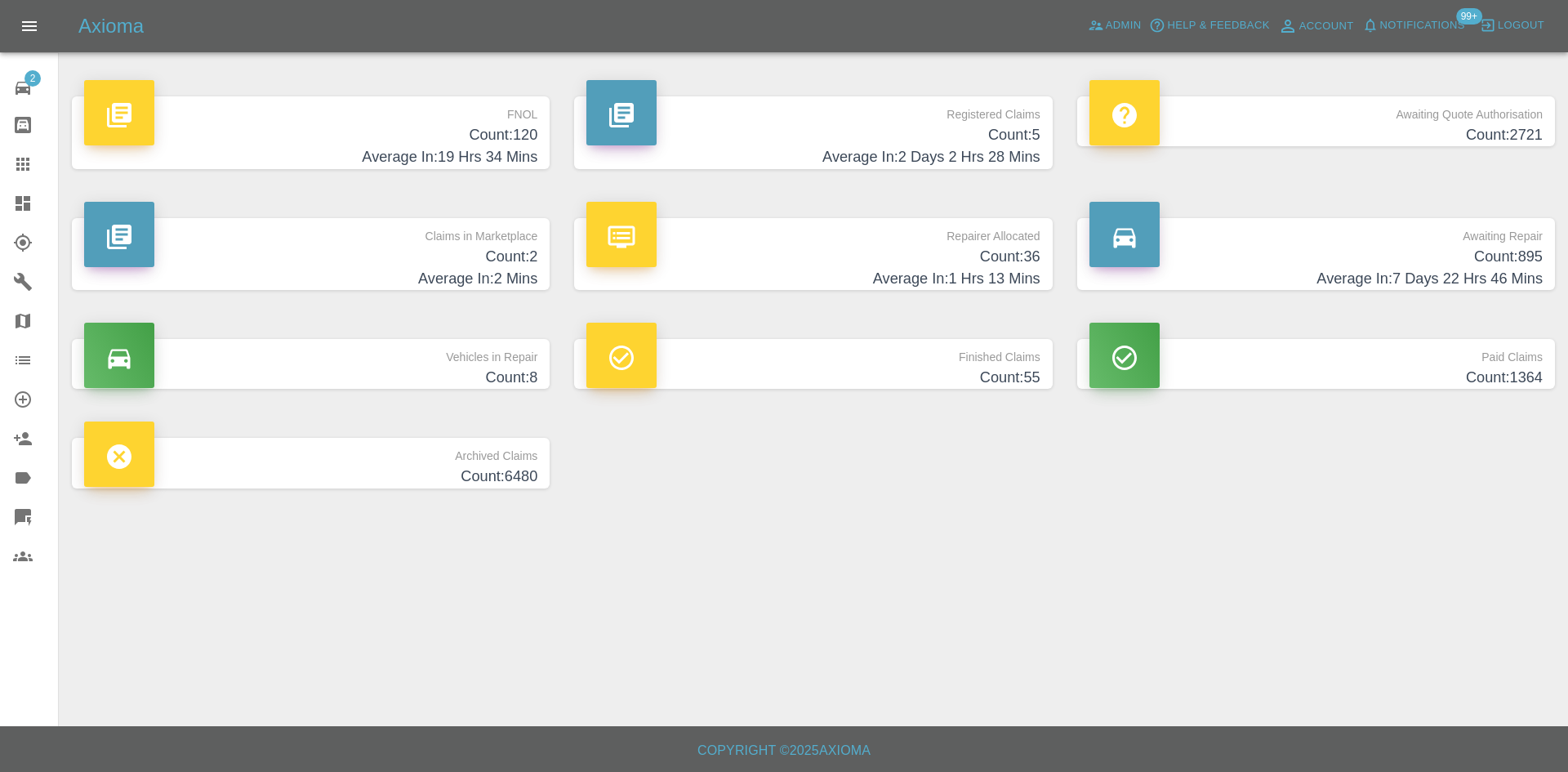
click at [813, 304] on div "Repairer Allocated Count: 36 Average In: 1 Hrs 13 Mins" at bounding box center [812, 254] width 502 height 122
click at [820, 275] on h4 "Average In: 1 Hrs 13 Mins" at bounding box center [812, 279] width 453 height 22
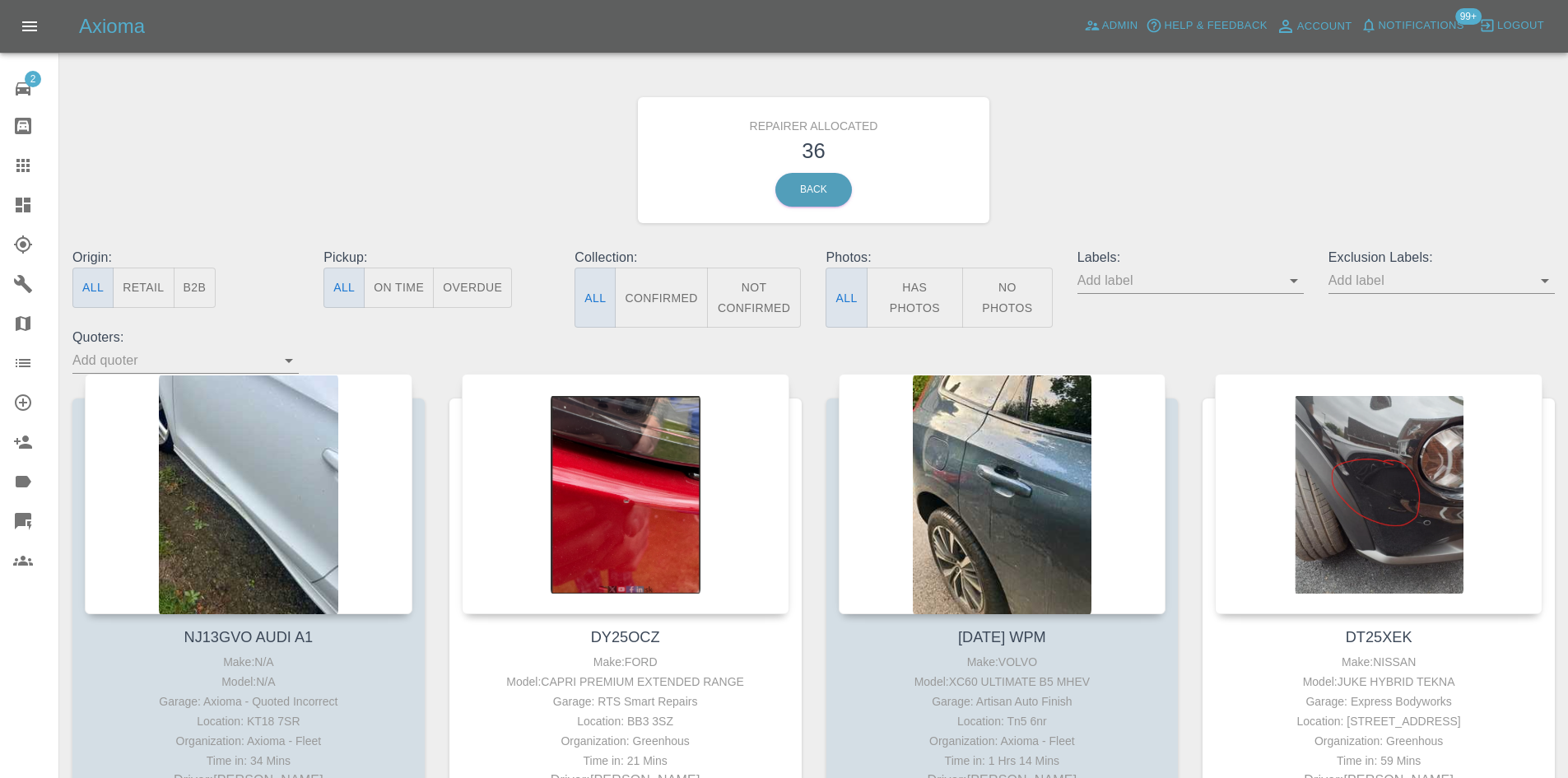
click at [204, 285] on button "B2B" at bounding box center [195, 288] width 43 height 40
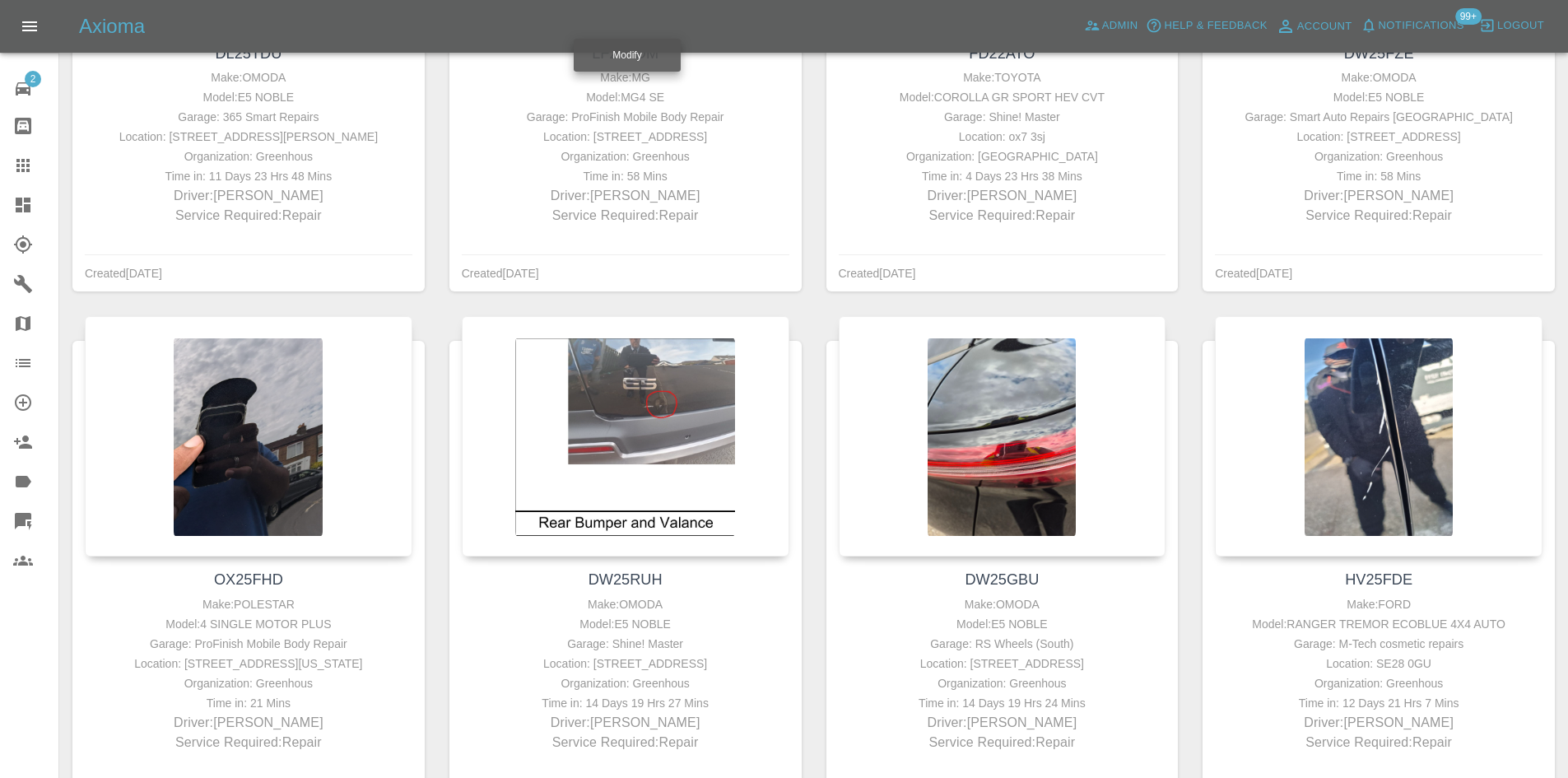
scroll to position [1768, 0]
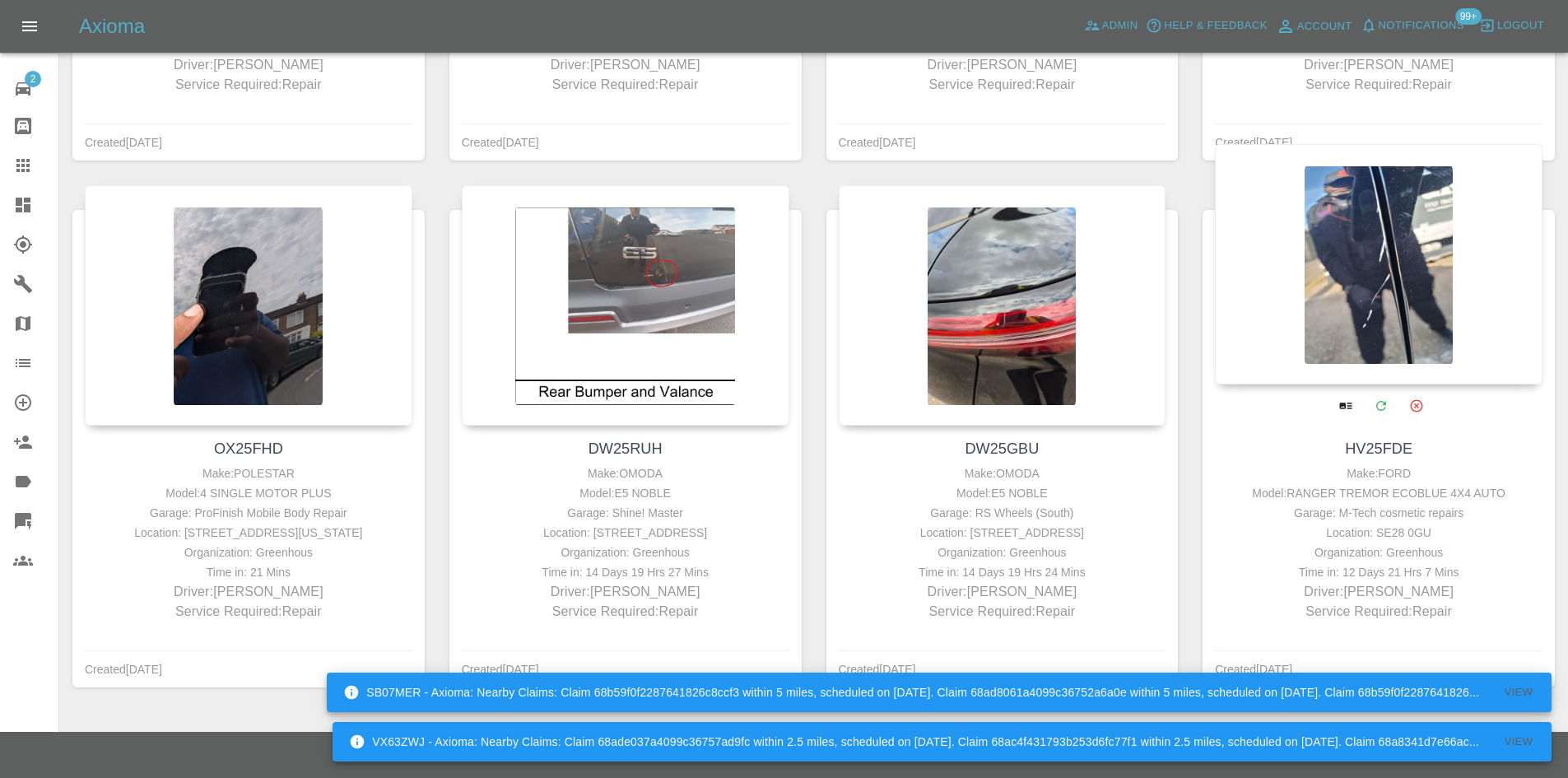
click at [1349, 228] on div at bounding box center [1379, 264] width 328 height 240
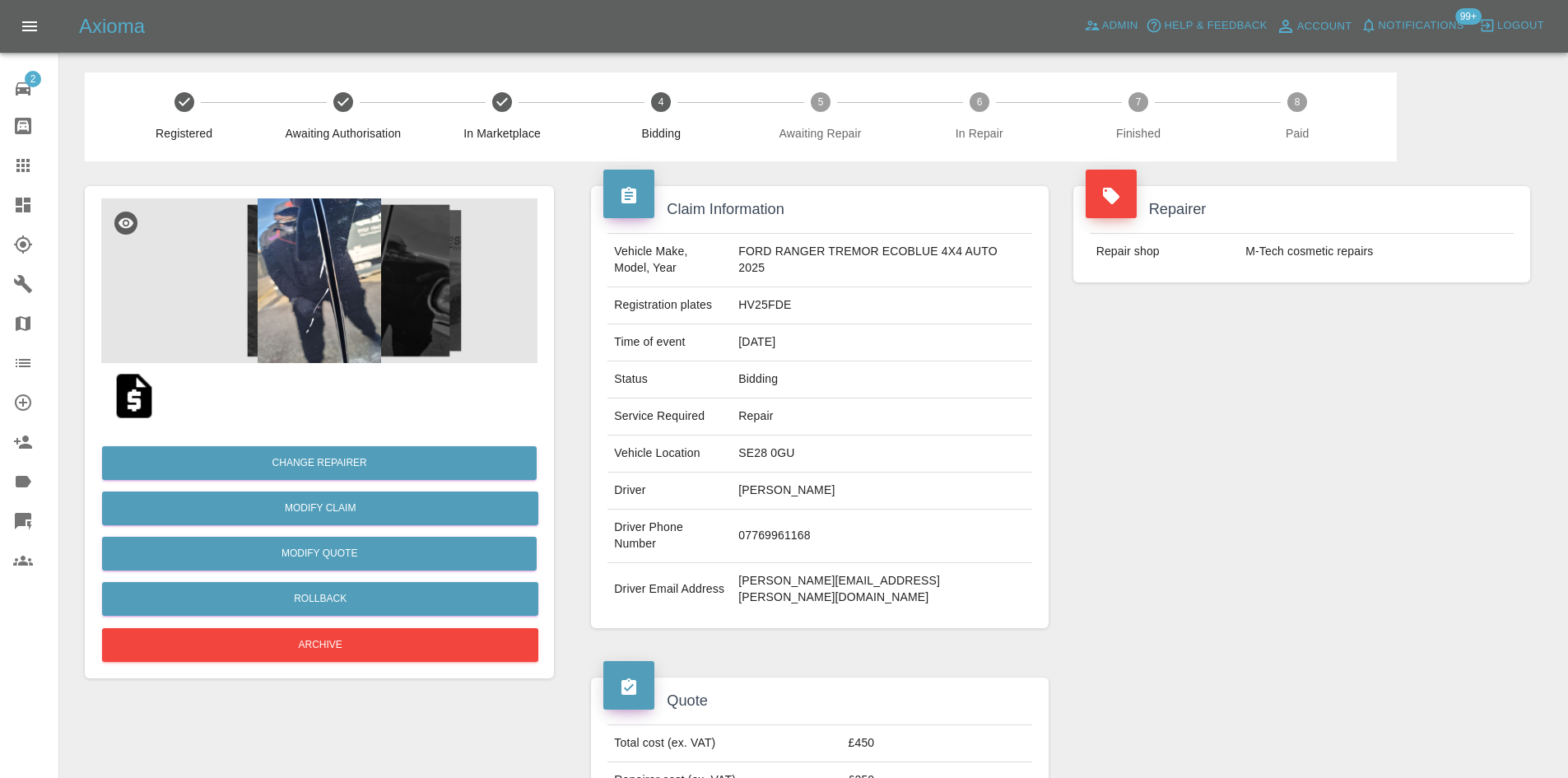
click at [785, 300] on td "HV25FDE" at bounding box center [882, 305] width 300 height 37
click at [785, 302] on td "HV25FDE" at bounding box center [882, 305] width 300 height 37
copy td "HV25FDE"
click at [4, 212] on link "Dashboard" at bounding box center [29, 205] width 58 height 40
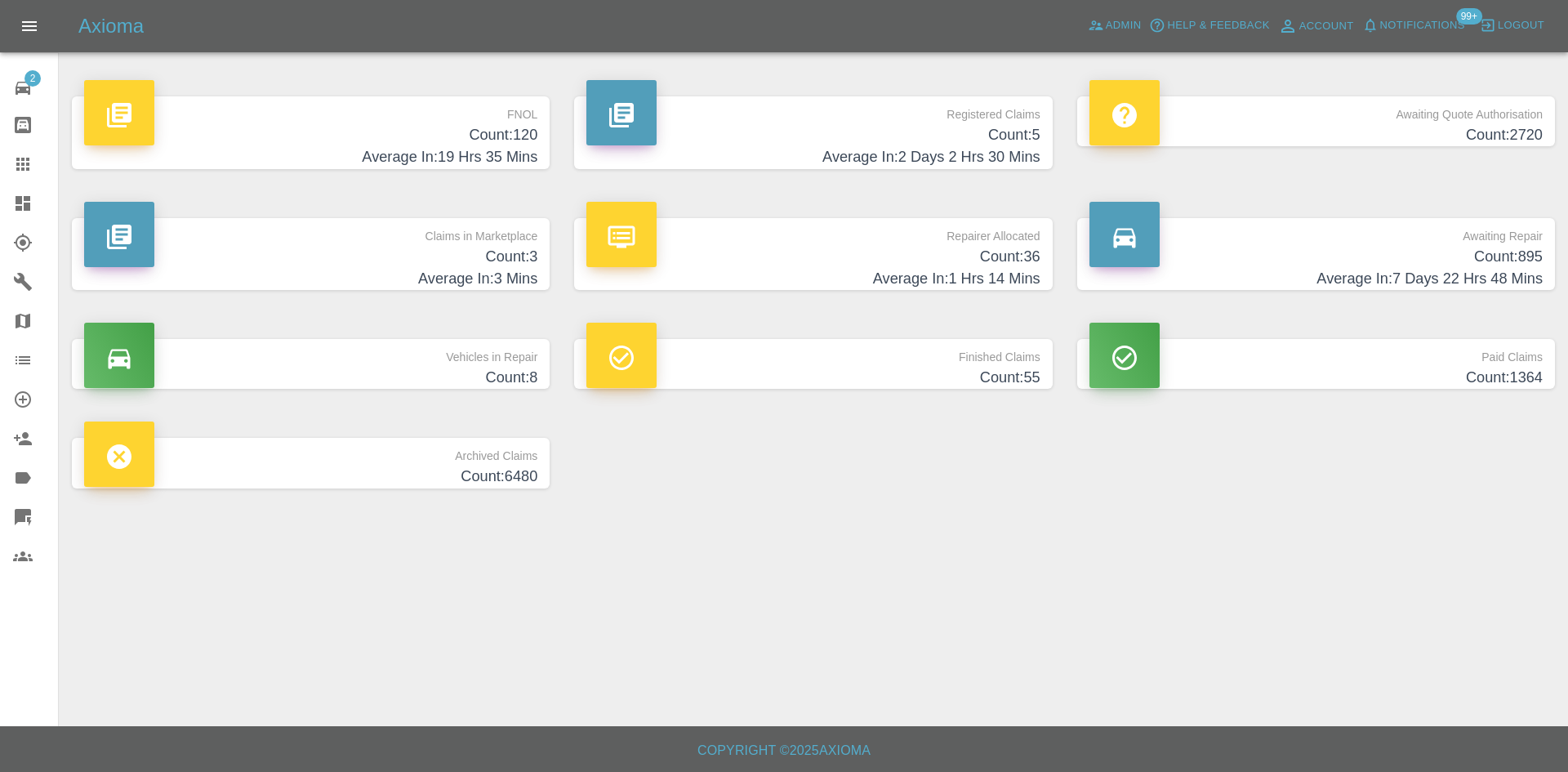
click at [1313, 251] on h4 "Count: 895" at bounding box center [1315, 257] width 453 height 22
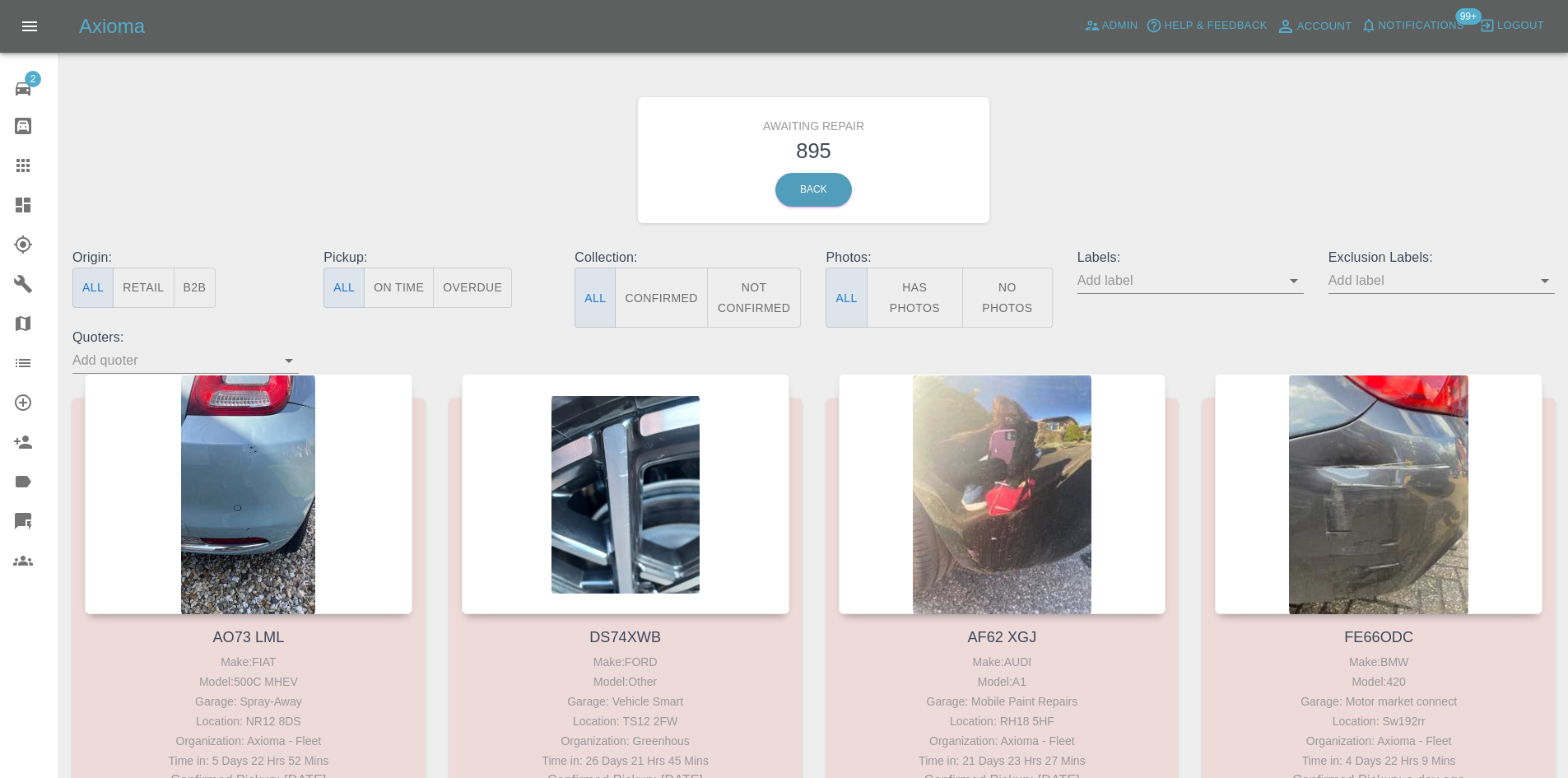
click at [175, 300] on button "B2B" at bounding box center [195, 288] width 43 height 40
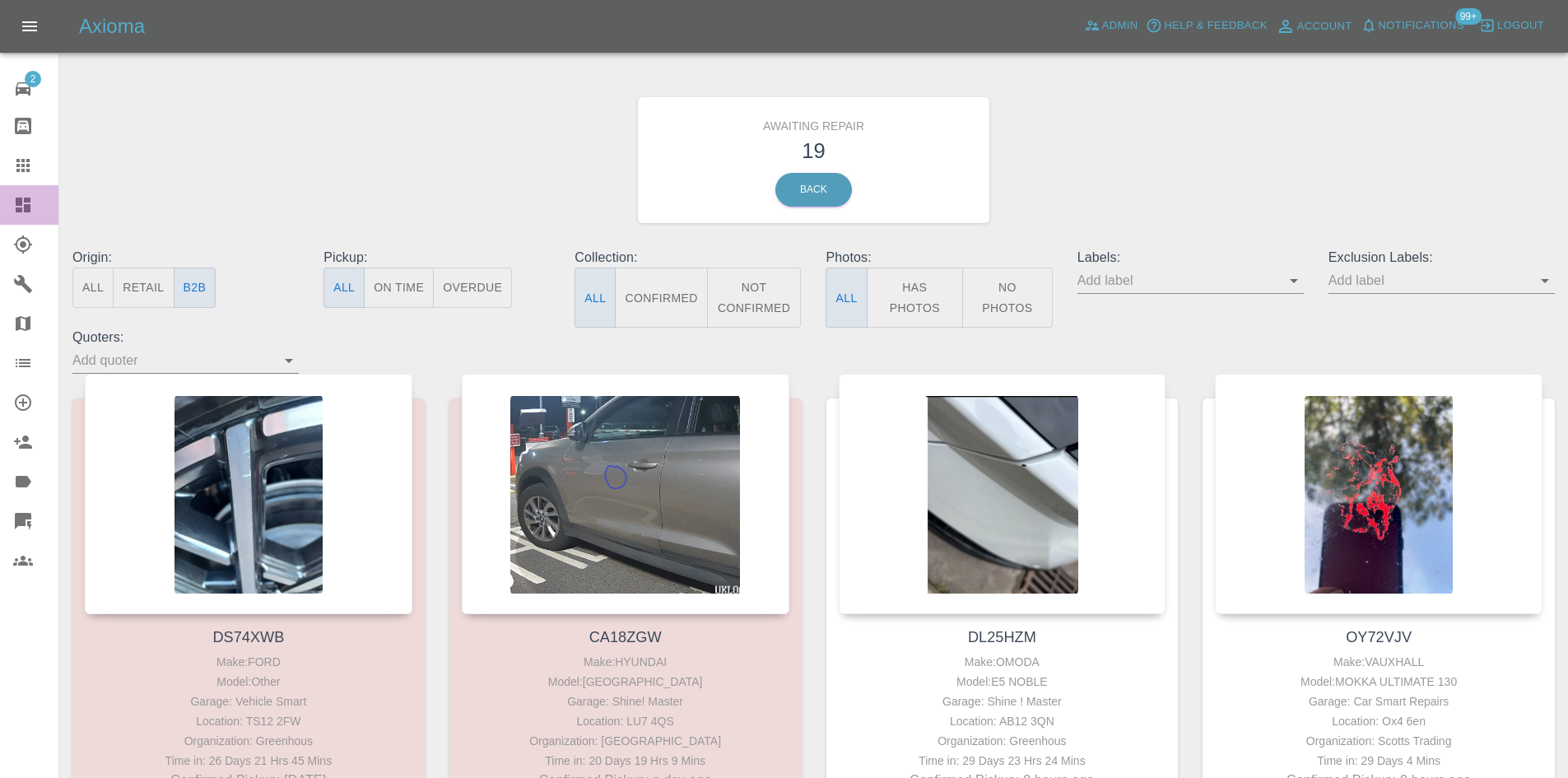
click at [26, 207] on icon at bounding box center [23, 205] width 15 height 15
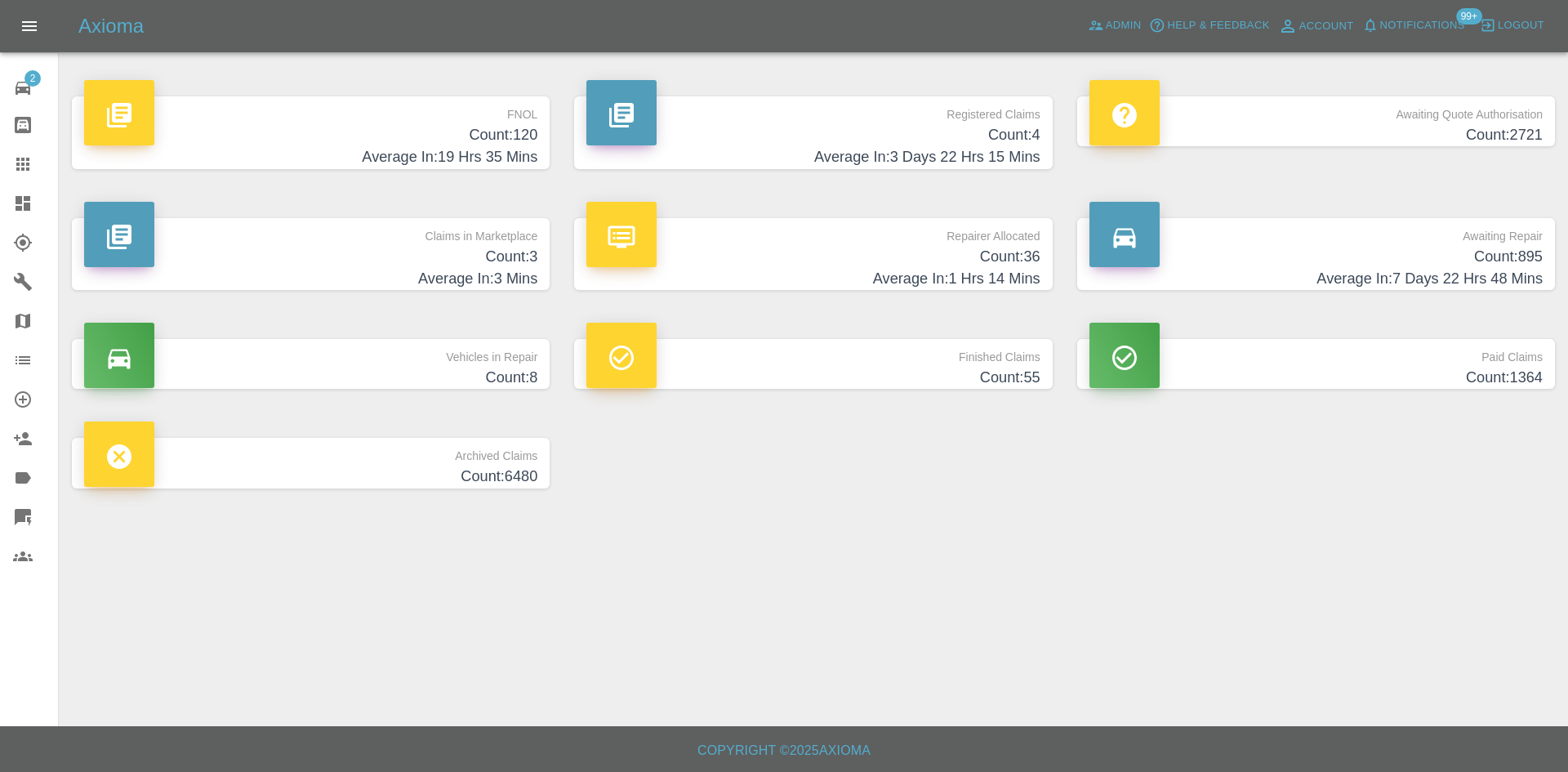
click at [942, 281] on h4 "Average In: 1 Hrs 14 Mins" at bounding box center [812, 279] width 453 height 22
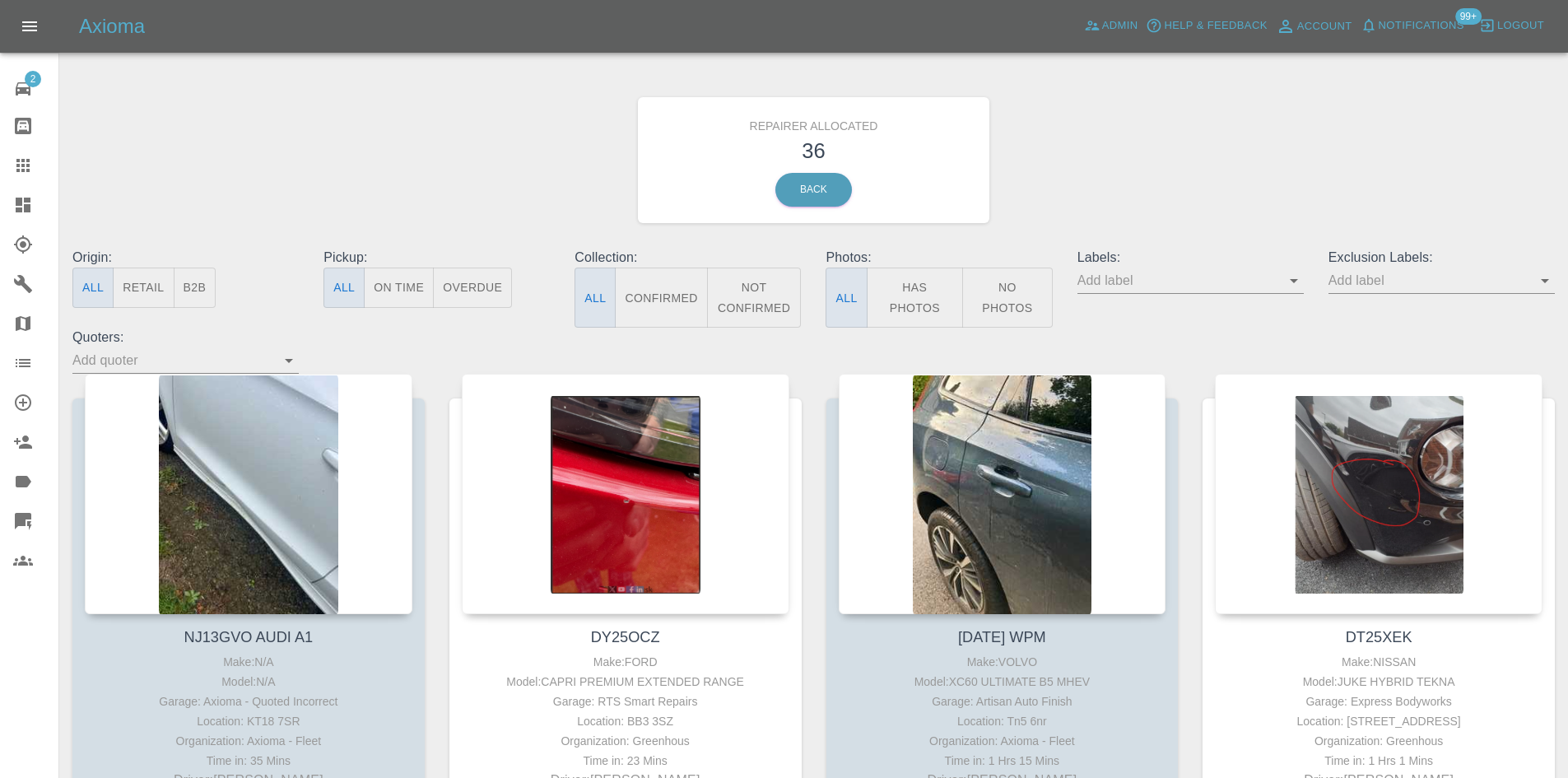
click at [196, 292] on button "B2B" at bounding box center [195, 288] width 43 height 40
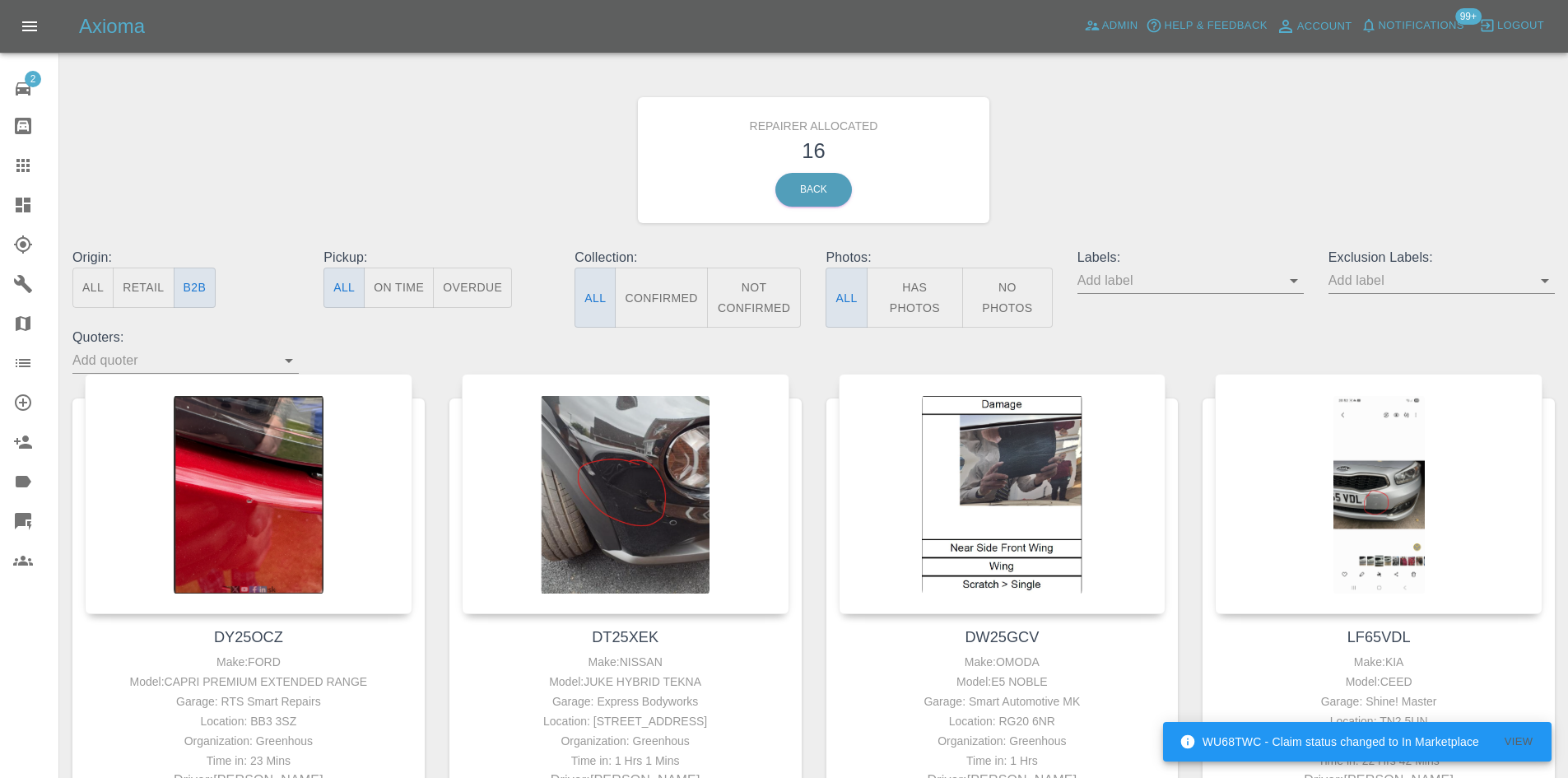
click at [21, 220] on link "Dashboard" at bounding box center [29, 205] width 58 height 40
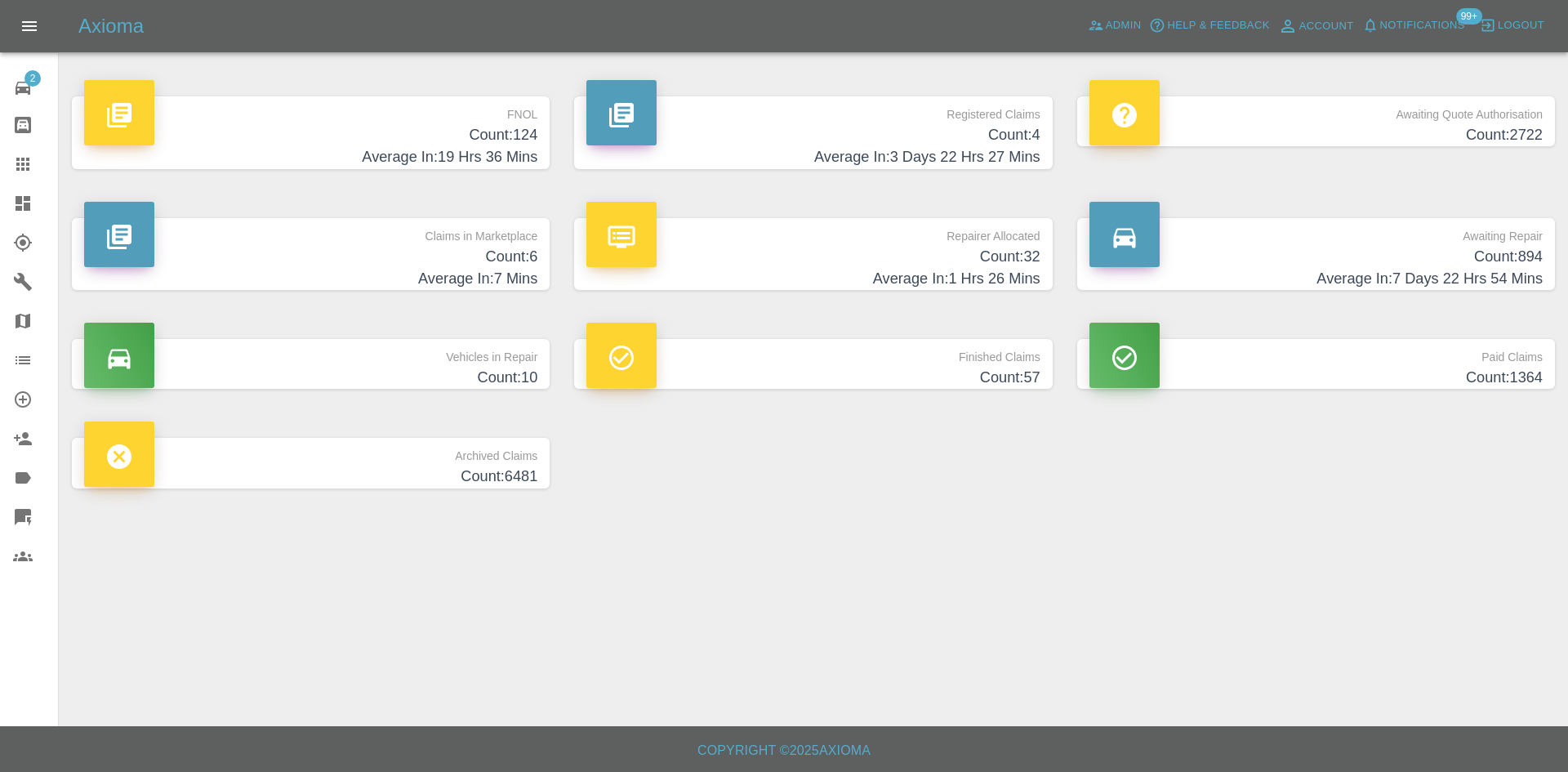
click at [381, 257] on h4 "Count: 6" at bounding box center [310, 257] width 453 height 22
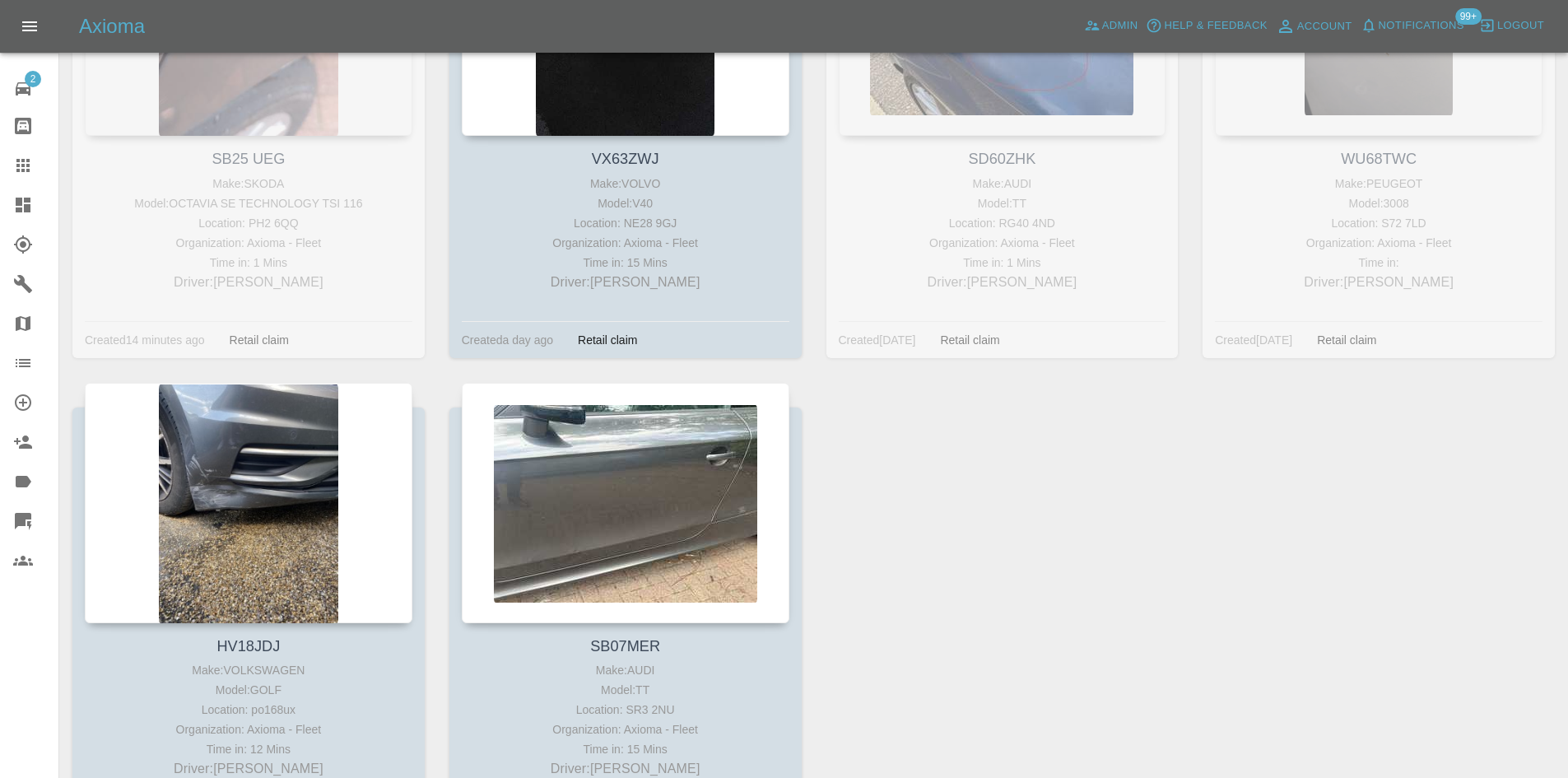
scroll to position [389, 0]
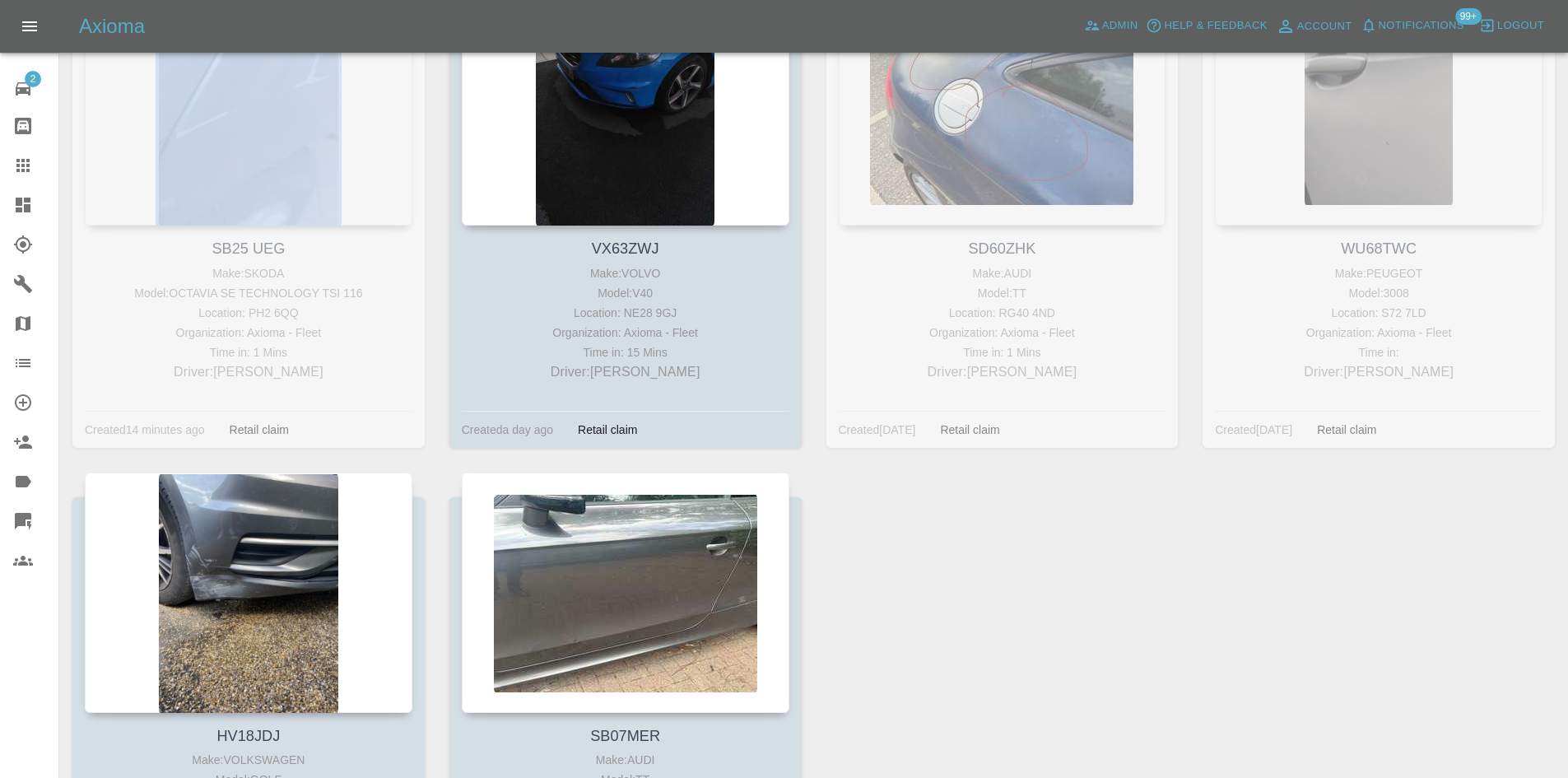
drag, startPoint x: 59, startPoint y: 216, endPoint x: 24, endPoint y: 215, distance: 35.4
click at [55, 216] on div "Axioma Admin Help & Feedback Account Notifications 99+ Logout 2 Repair home Bod…" at bounding box center [784, 294] width 1568 height 1367
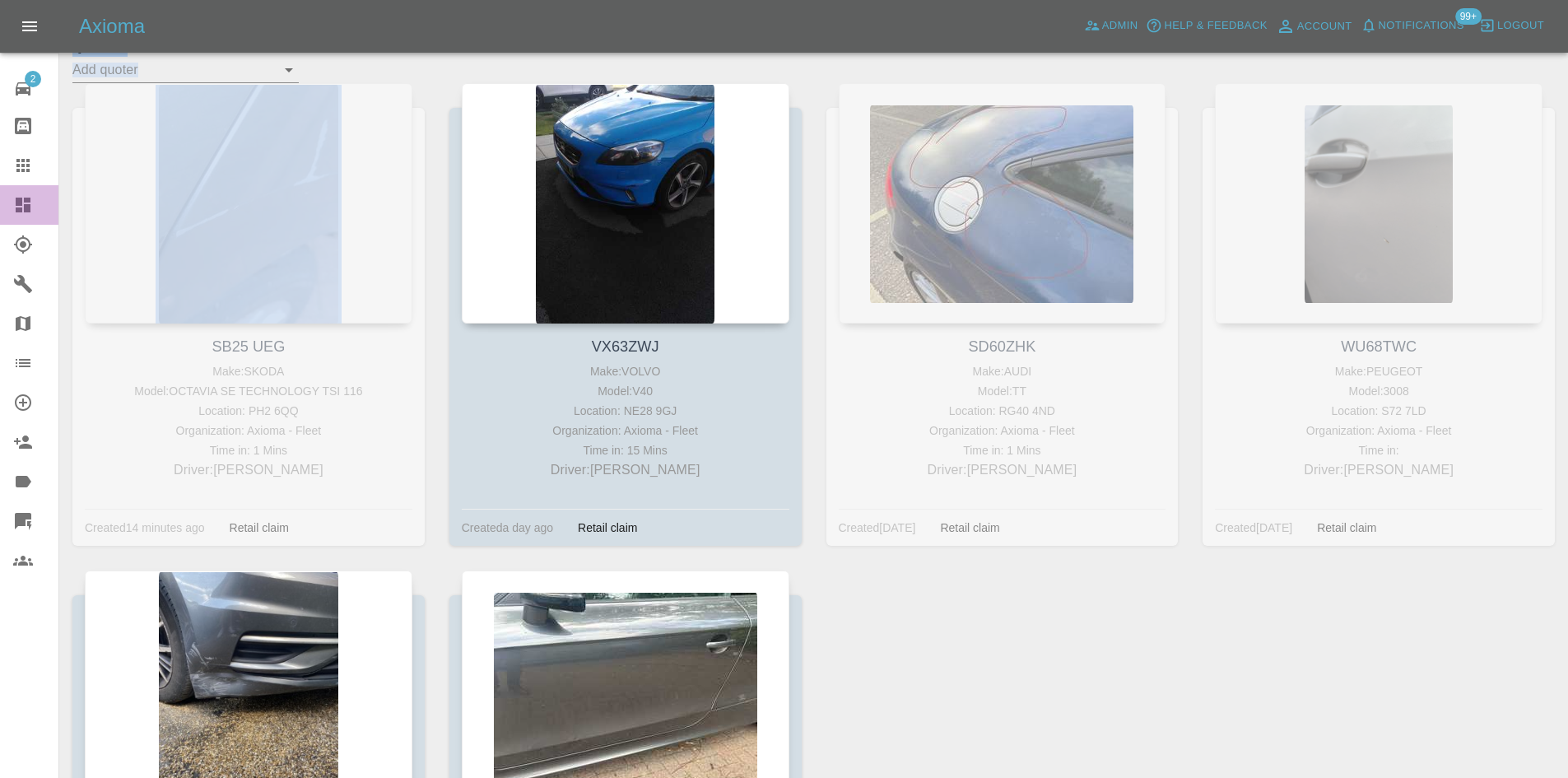
click at [24, 215] on link "Dashboard" at bounding box center [29, 205] width 58 height 40
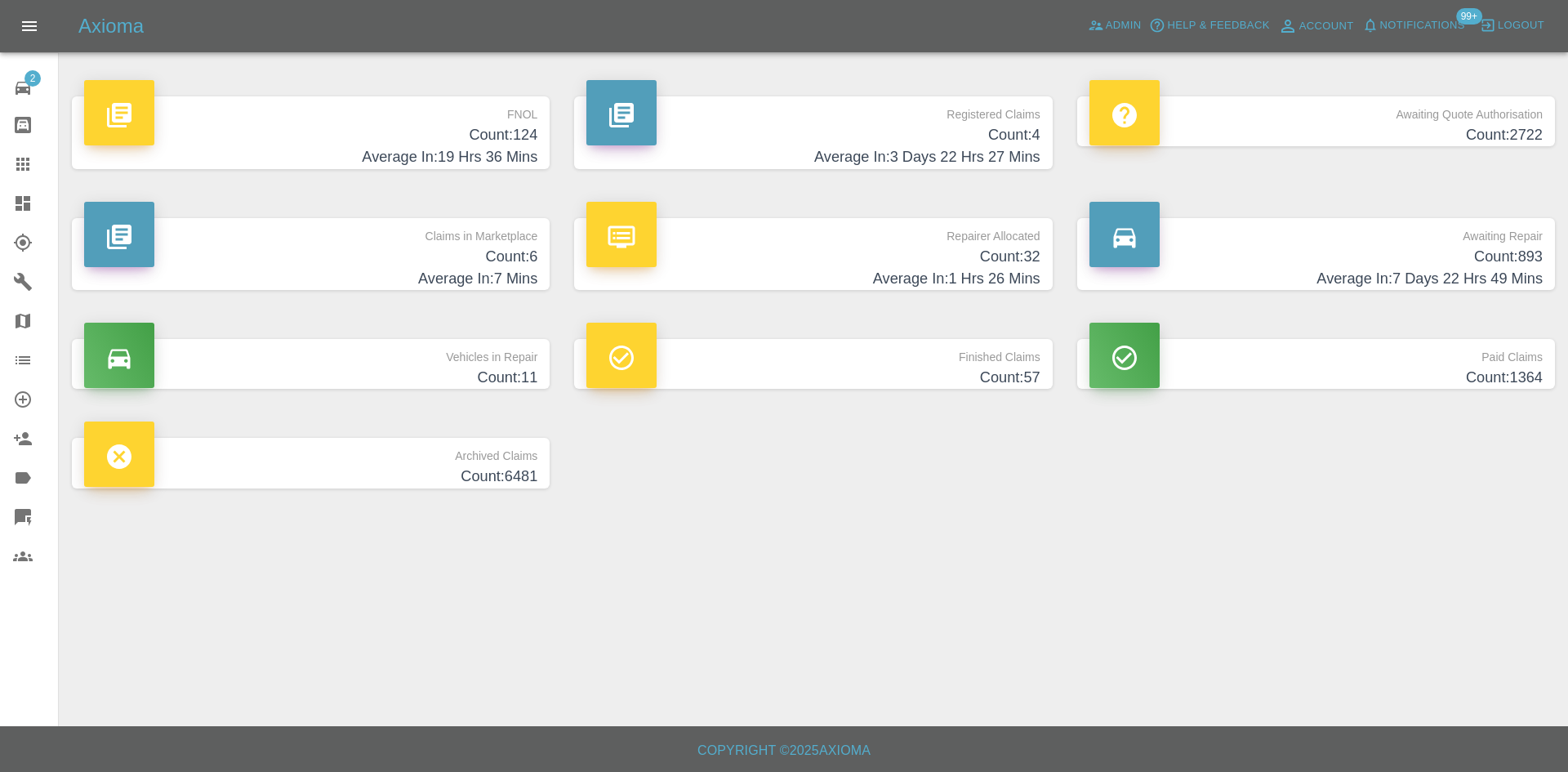
click at [827, 239] on p "Repairer Allocated" at bounding box center [812, 232] width 453 height 28
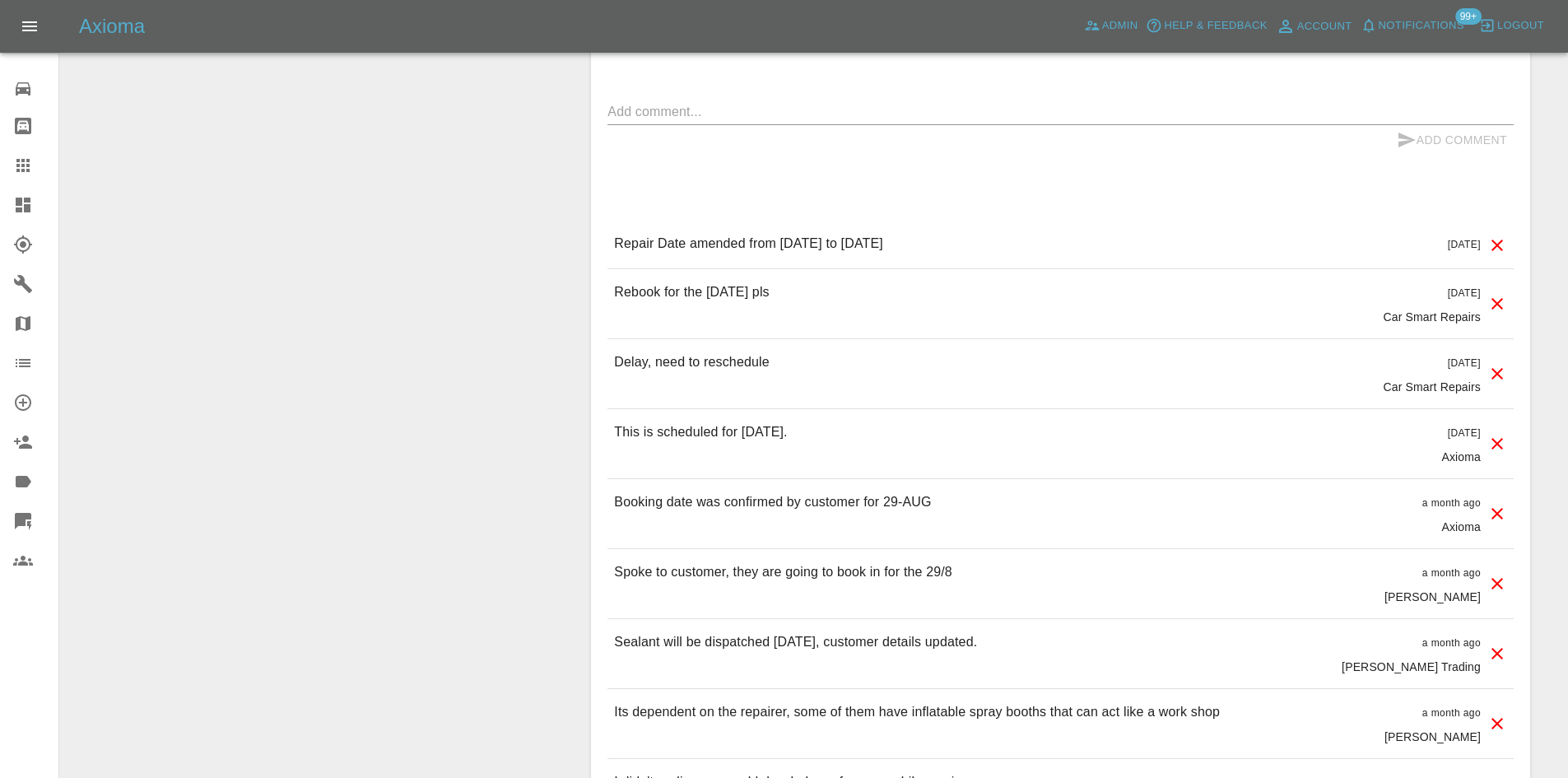
scroll to position [1070, 0]
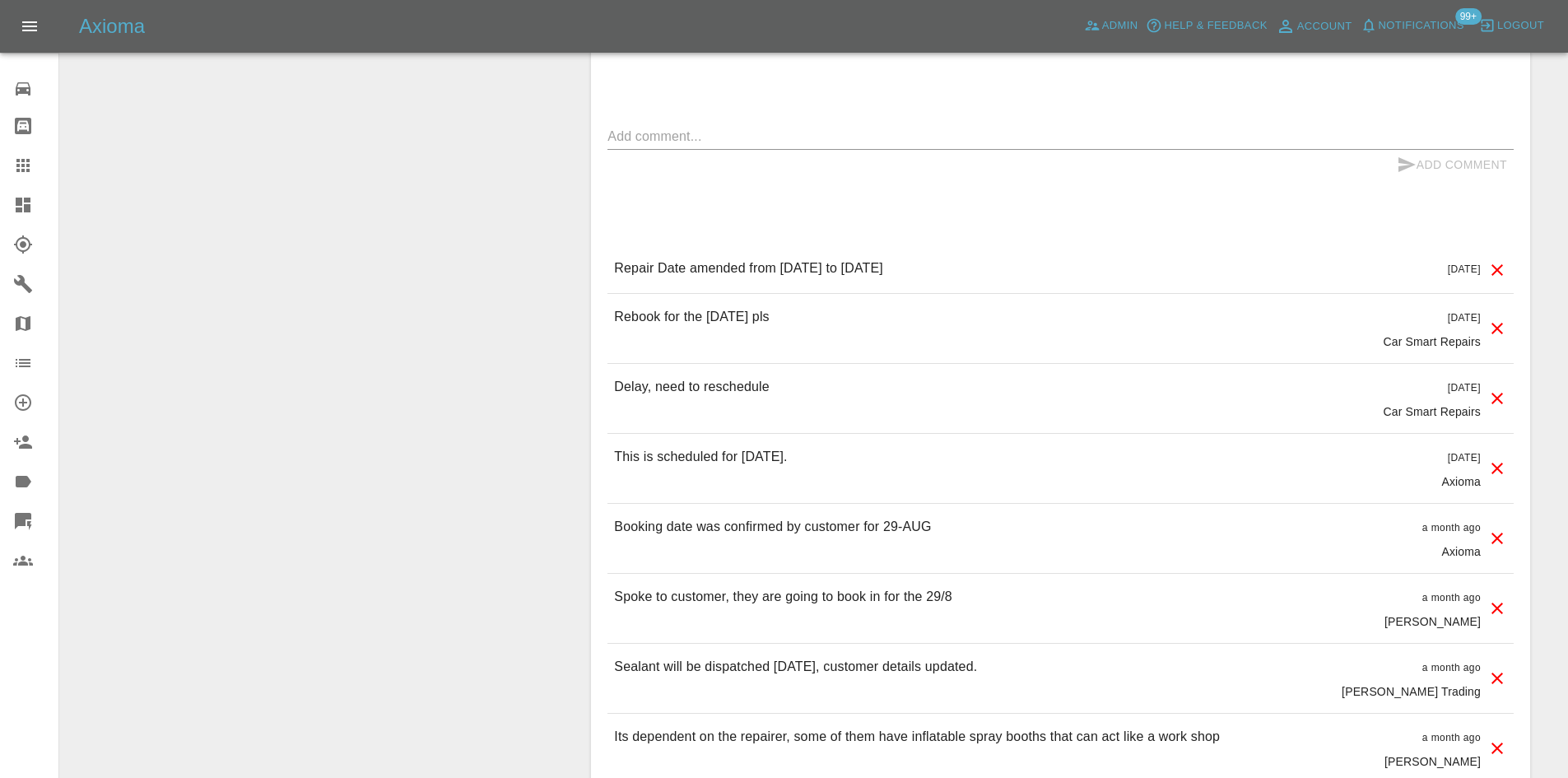
drag, startPoint x: 855, startPoint y: 315, endPoint x: 617, endPoint y: 314, distance: 238.7
click at [617, 314] on div "Rebook for the [DATE] pls [DATE] Car Smart Repairs" at bounding box center [1061, 328] width 906 height 69
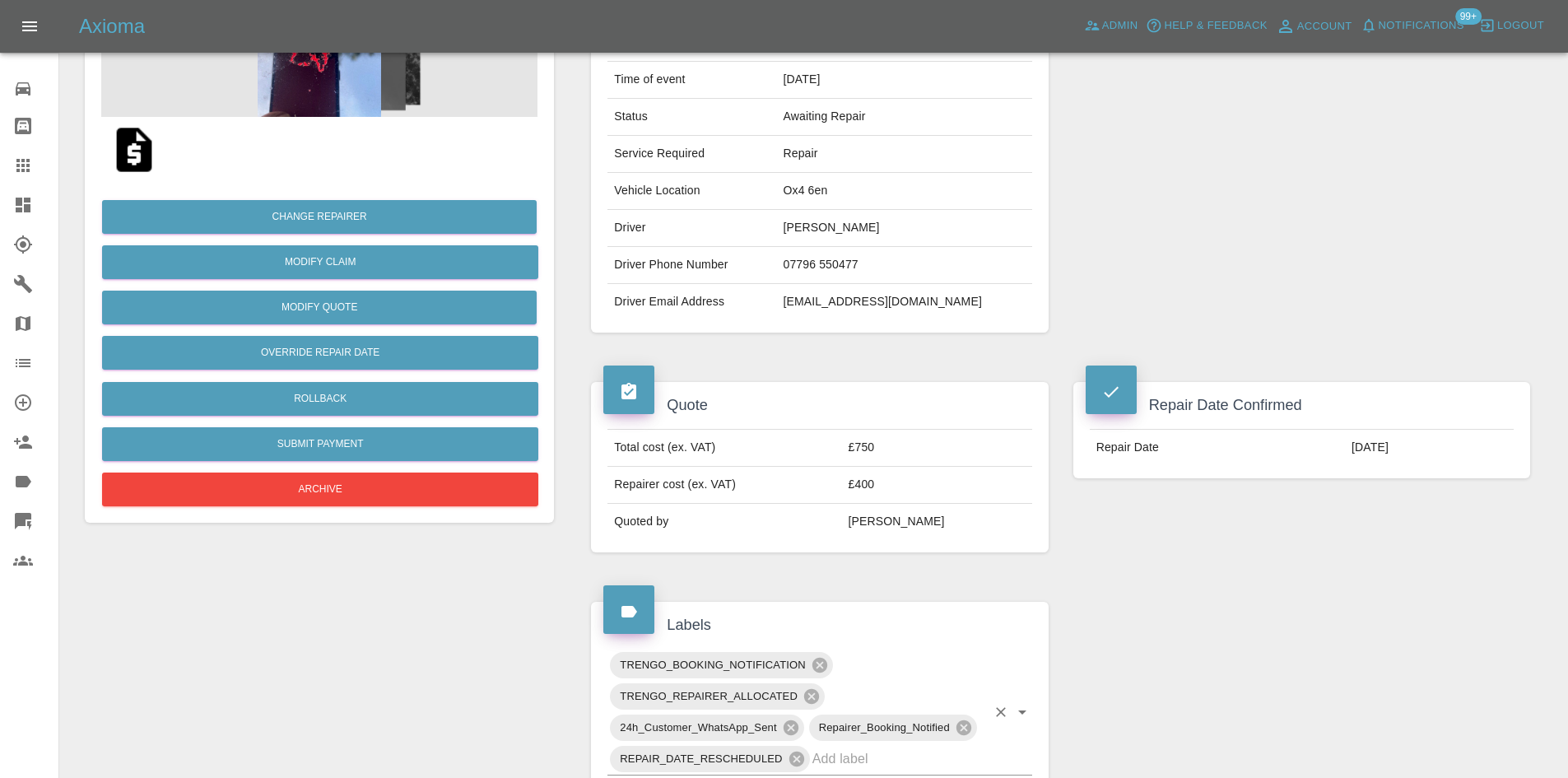
scroll to position [82, 0]
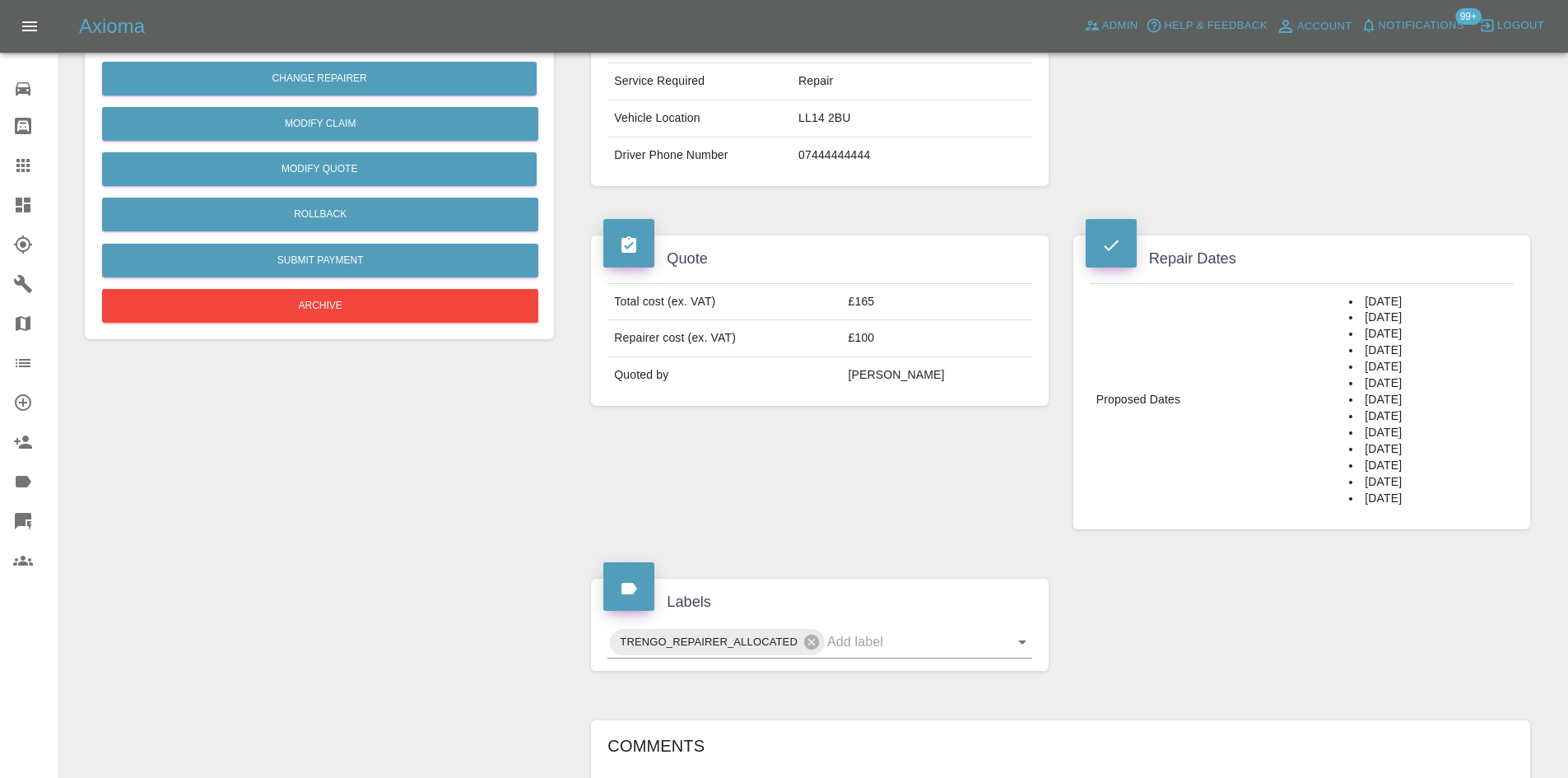
scroll to position [82, 0]
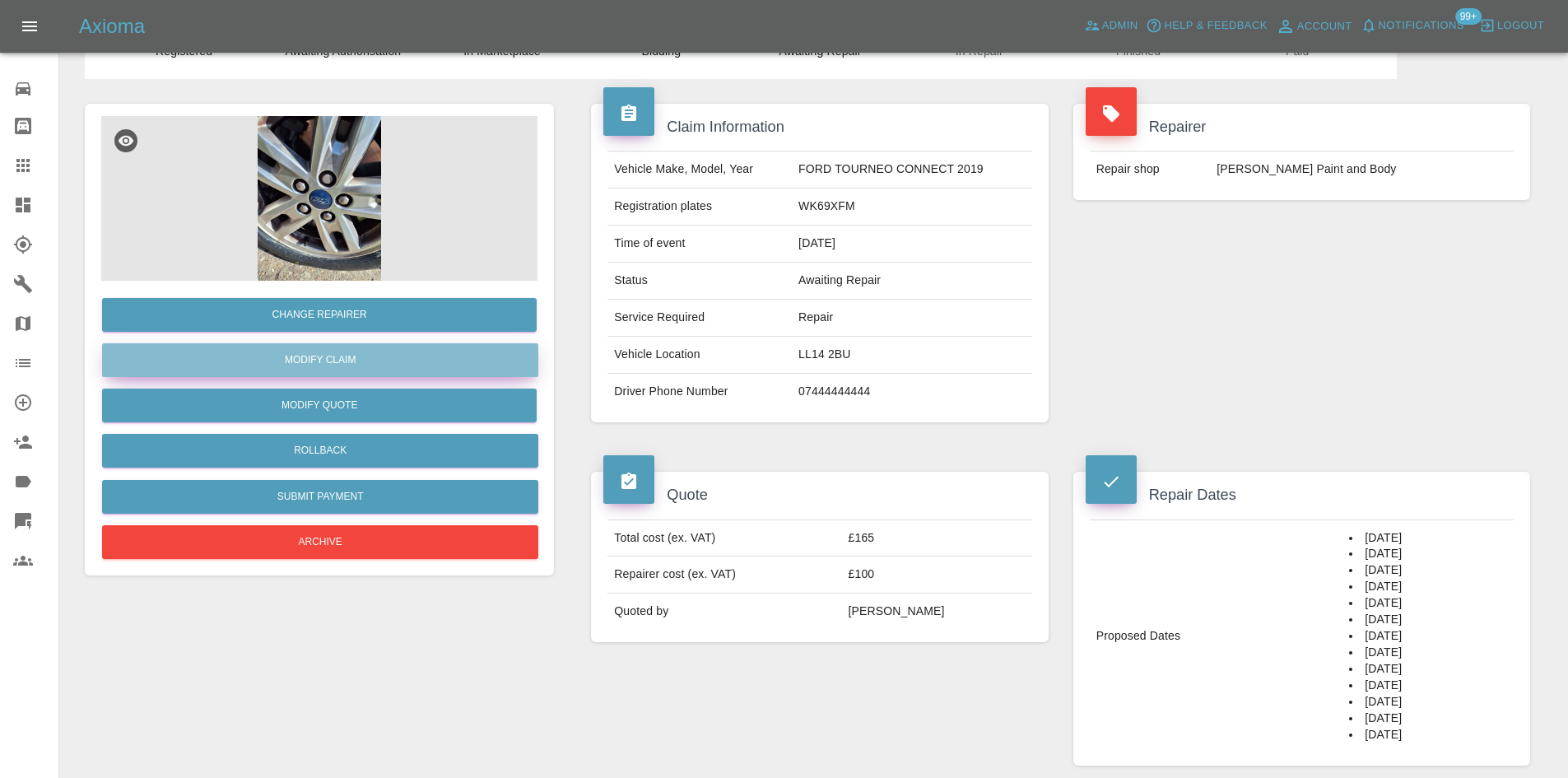
click at [418, 350] on link "Modify Claim" at bounding box center [320, 360] width 436 height 34
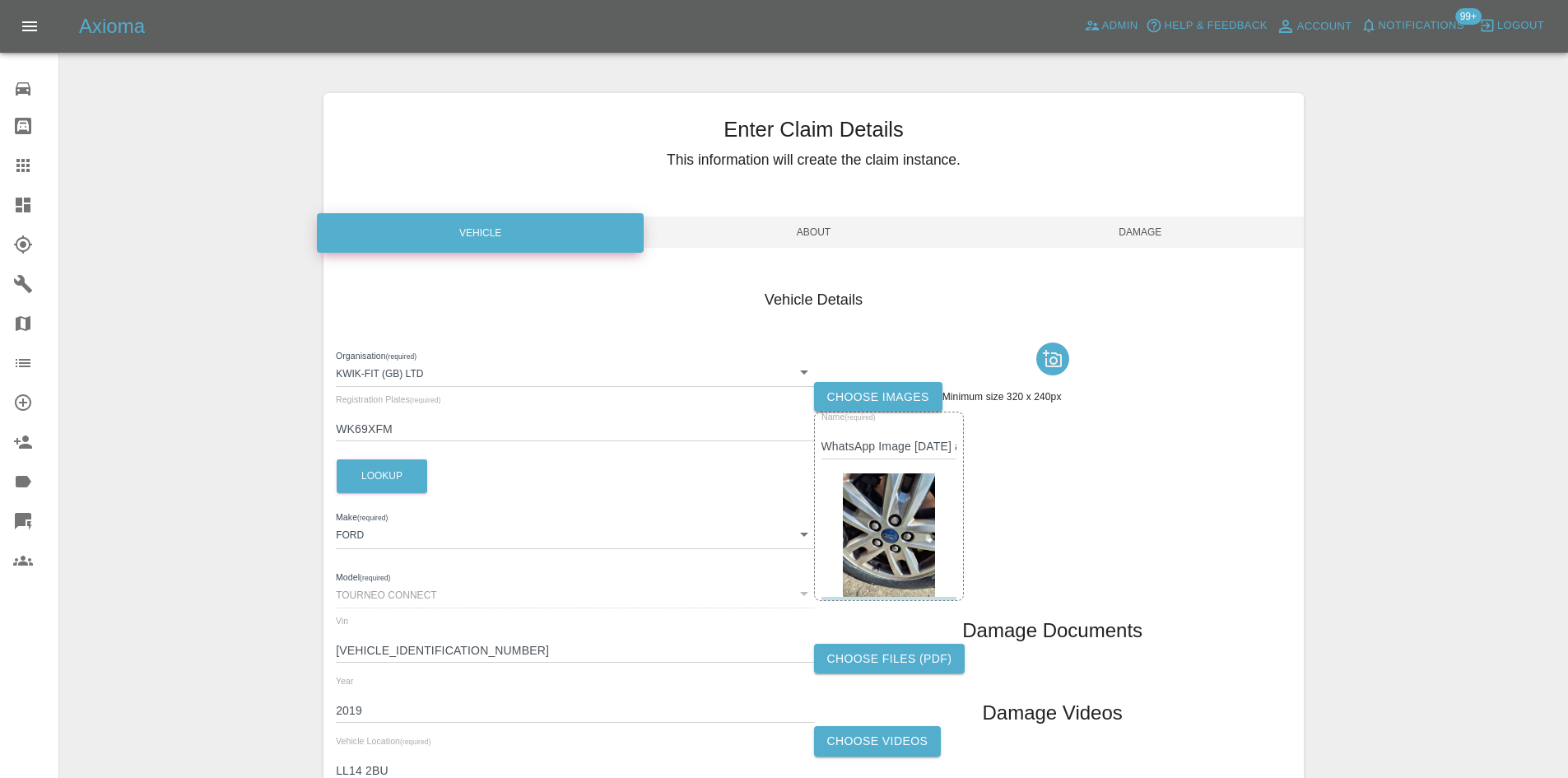
click at [799, 228] on span "About" at bounding box center [813, 232] width 327 height 31
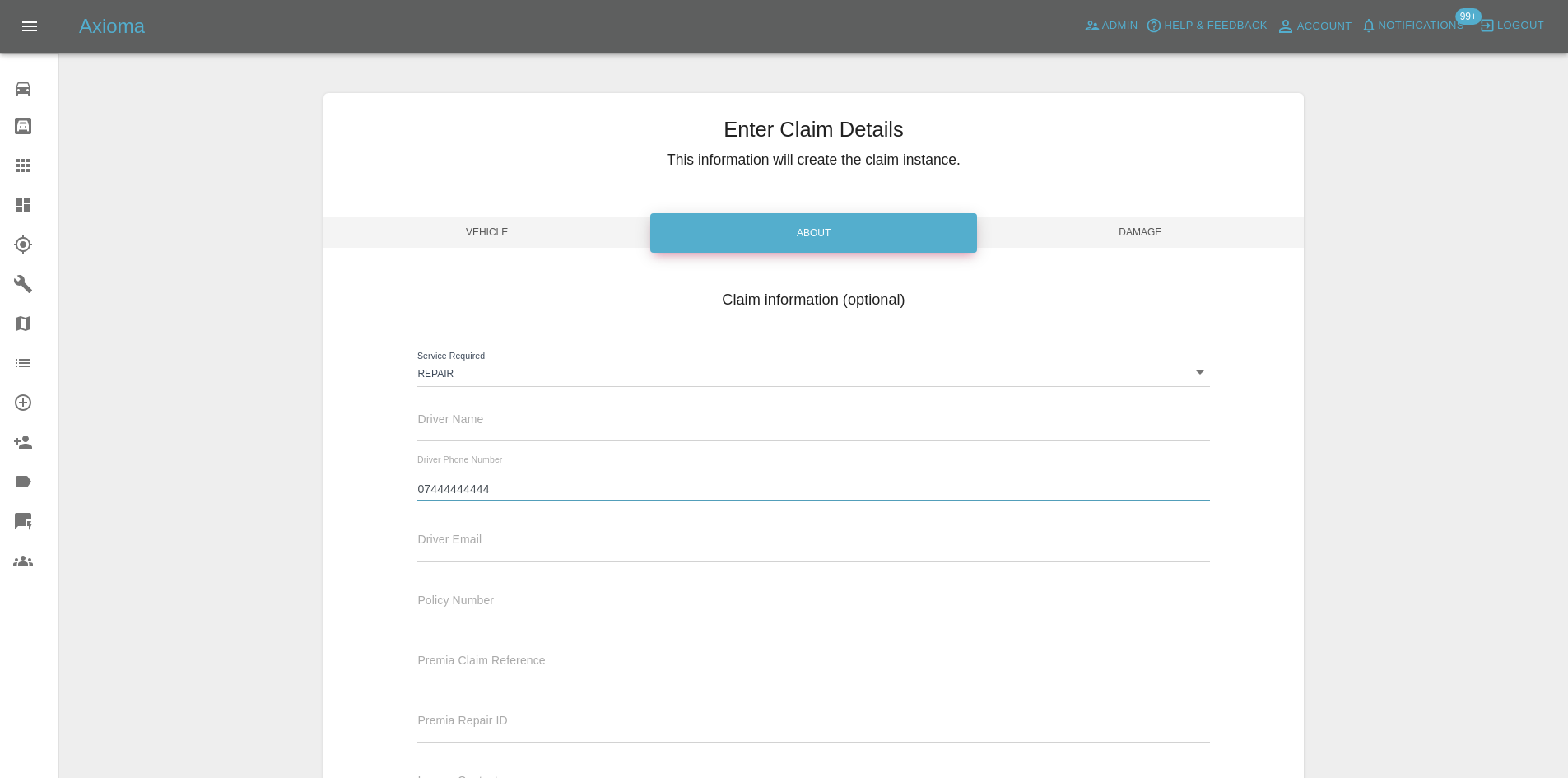
click at [474, 493] on input "07444444444" at bounding box center [813, 489] width 792 height 24
paste input "547804101"
type input "07547804101"
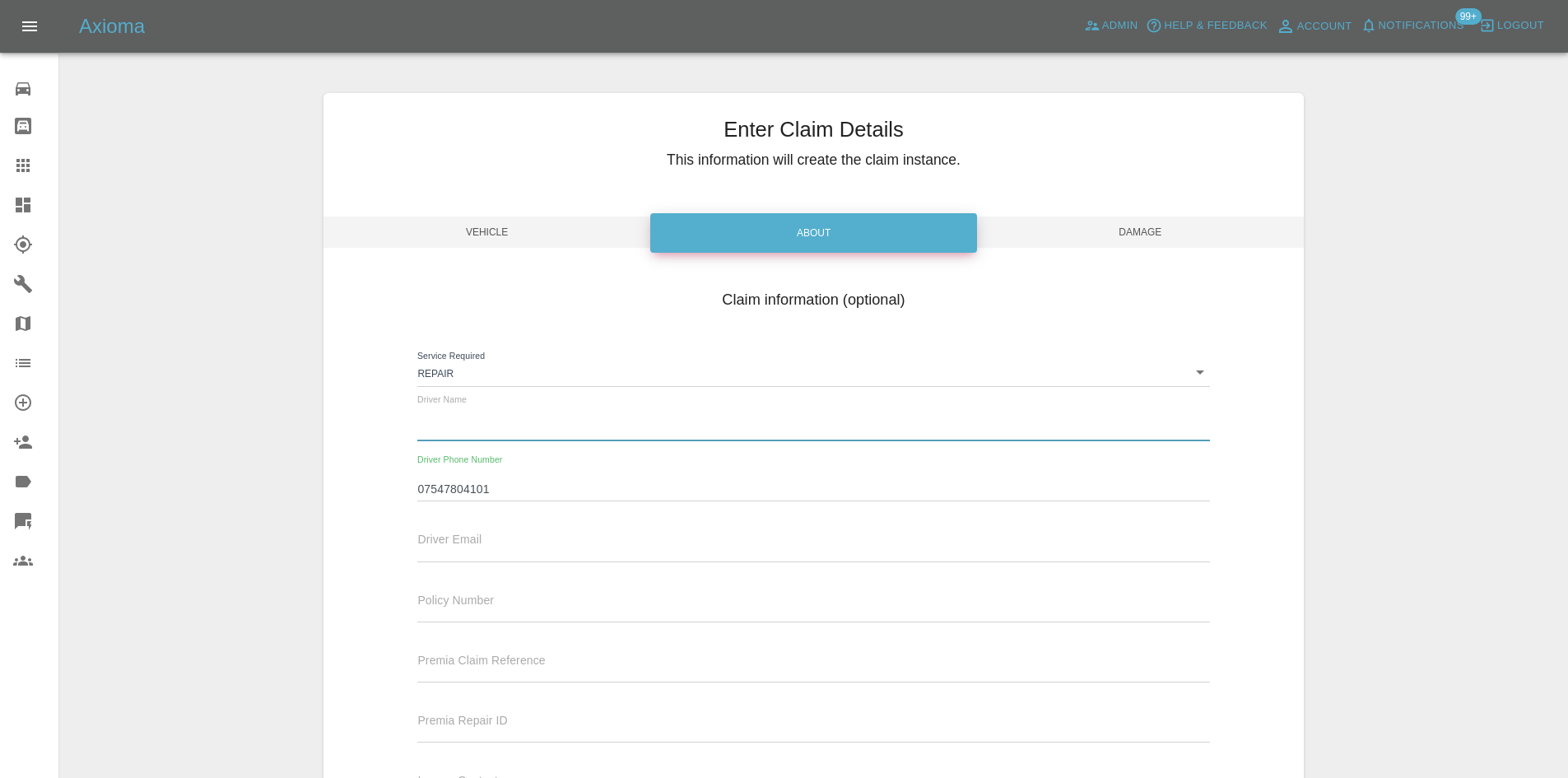
click at [456, 419] on input "text" at bounding box center [813, 429] width 792 height 24
paste input "David galway"
type input "David galway"
click at [1221, 223] on span "Damage" at bounding box center [1140, 232] width 327 height 31
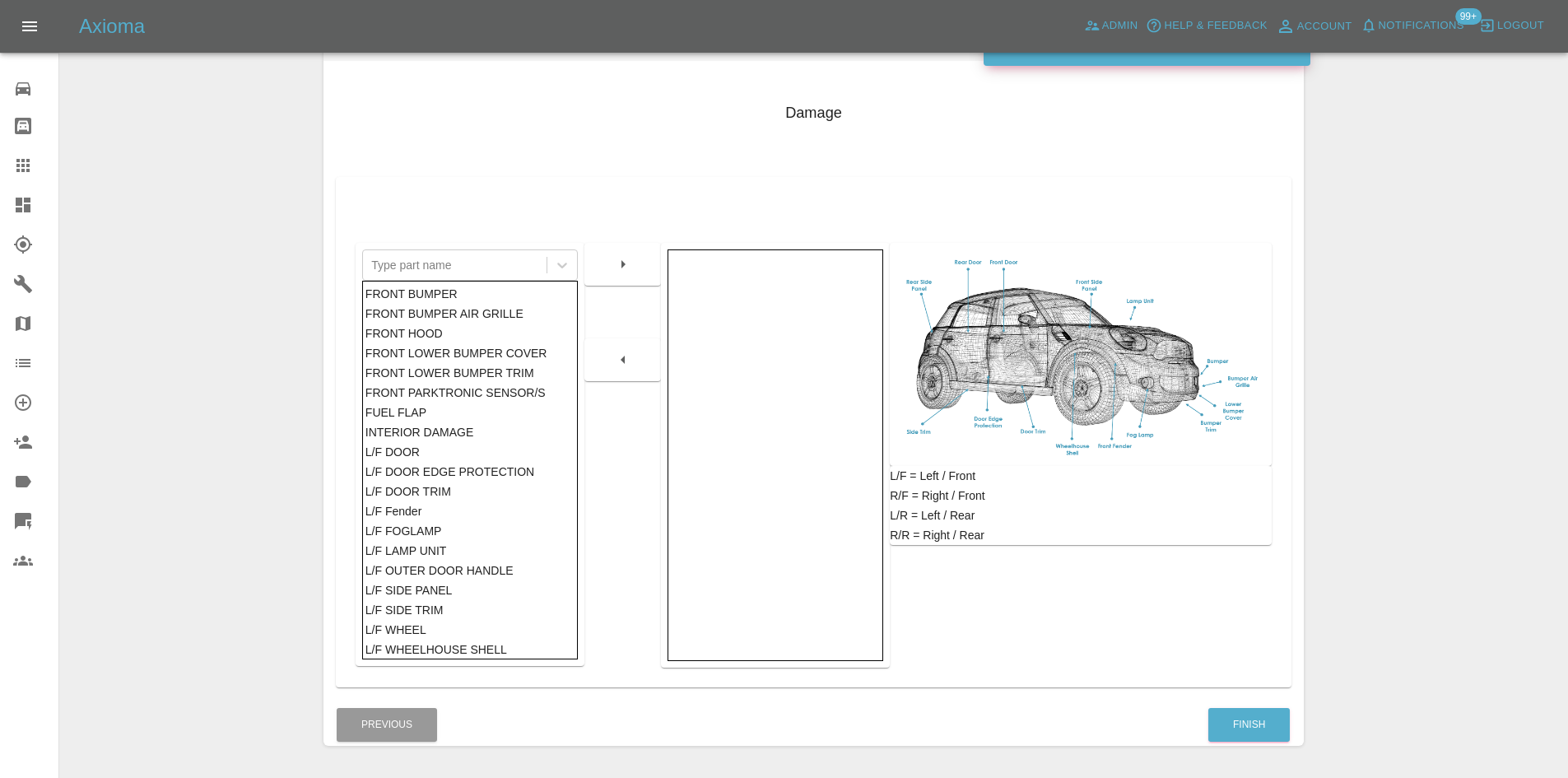
scroll to position [241, 0]
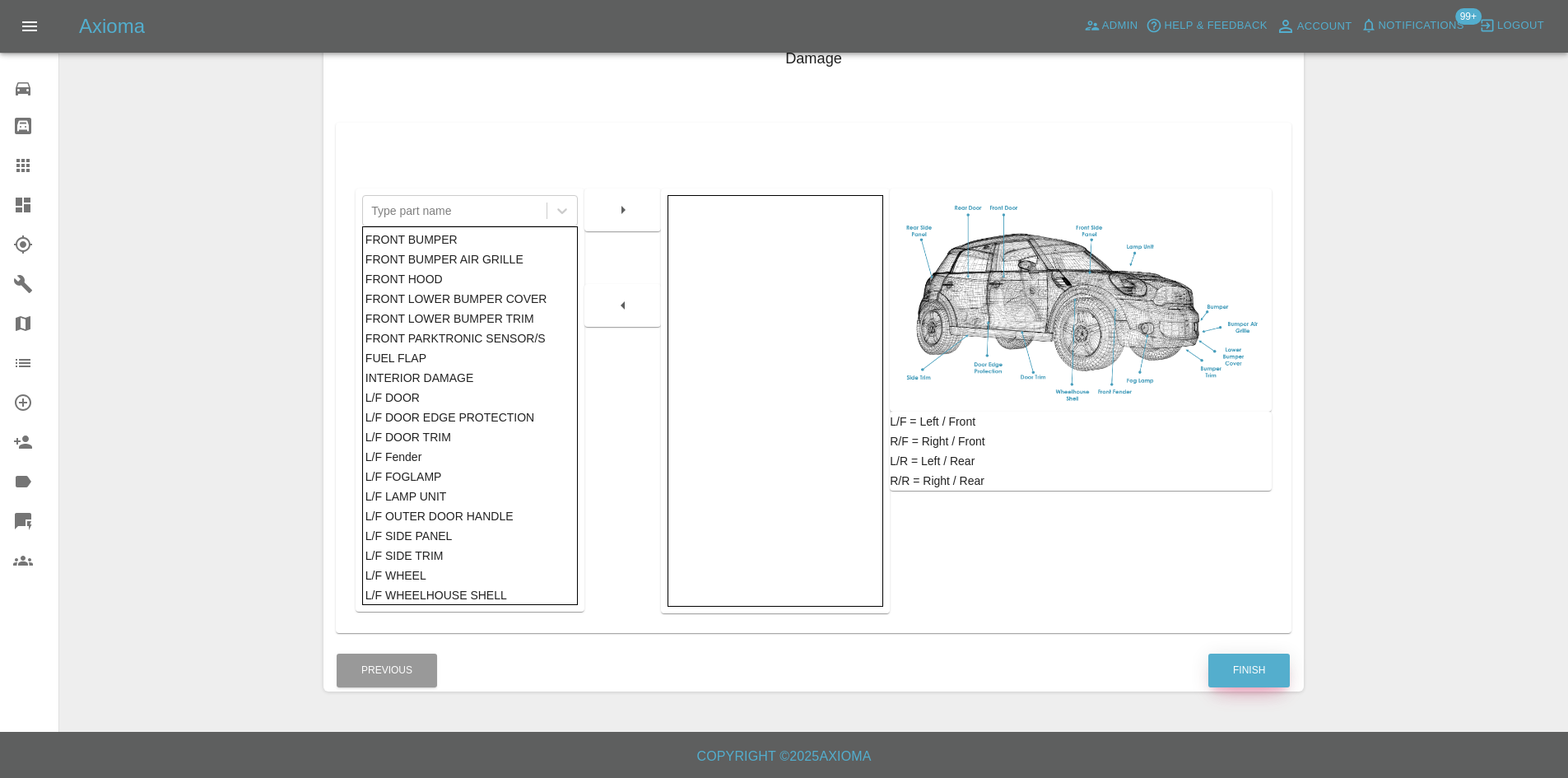
click at [1211, 661] on button "Finish" at bounding box center [1250, 671] width 82 height 34
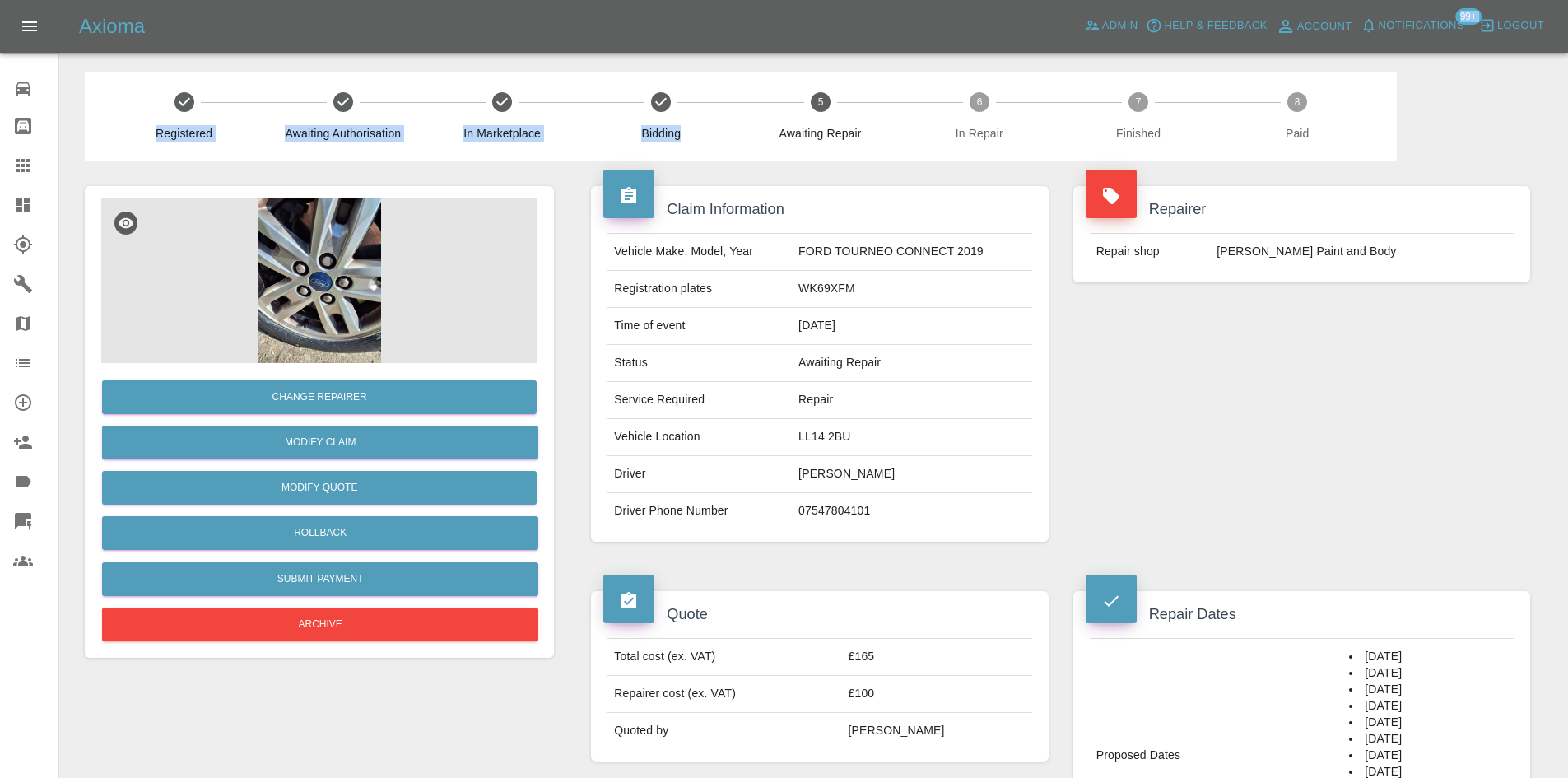
drag, startPoint x: 1048, startPoint y: 32, endPoint x: 761, endPoint y: 105, distance: 296.3
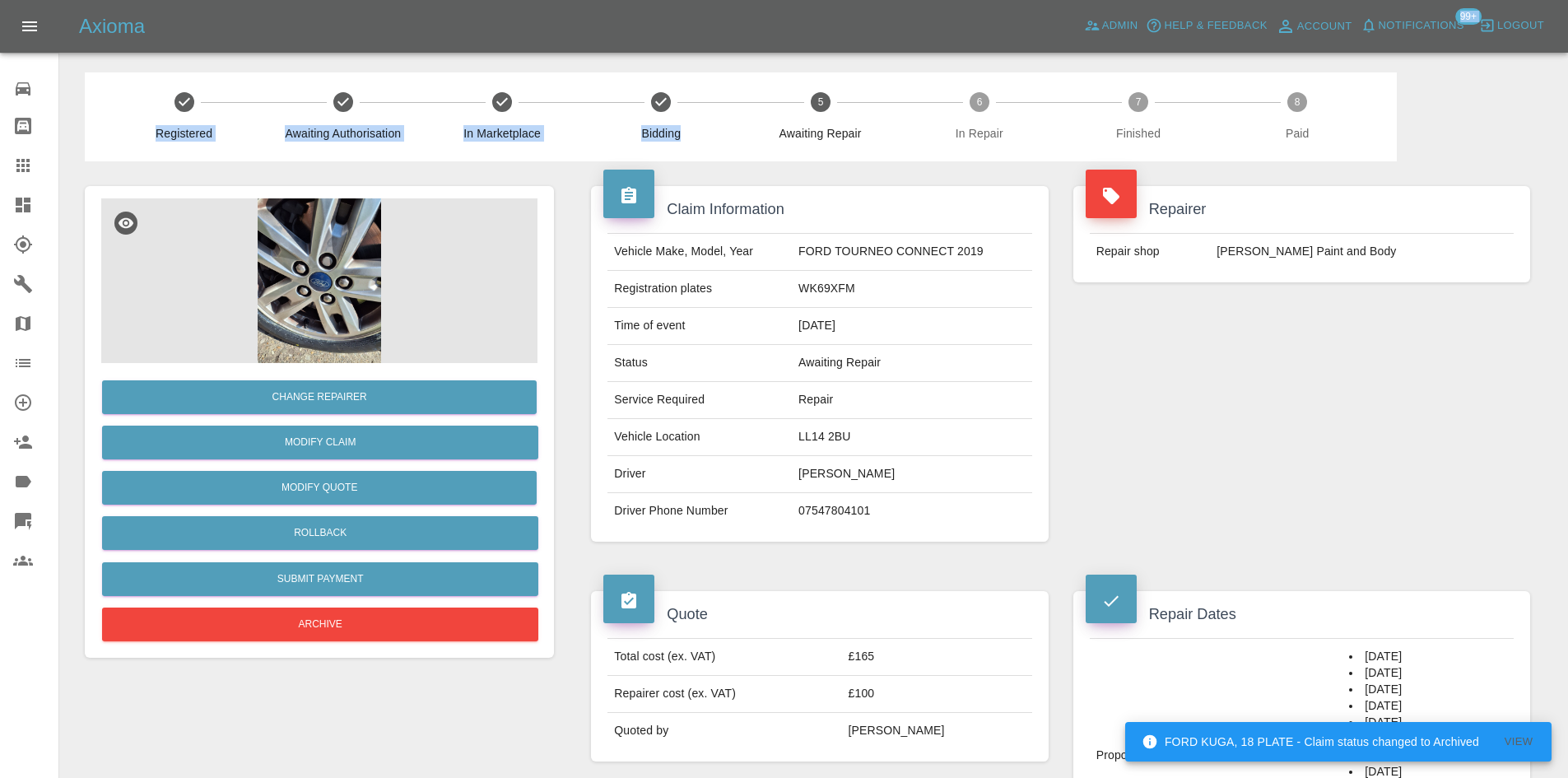
click at [5, 203] on link "Dashboard" at bounding box center [29, 205] width 58 height 40
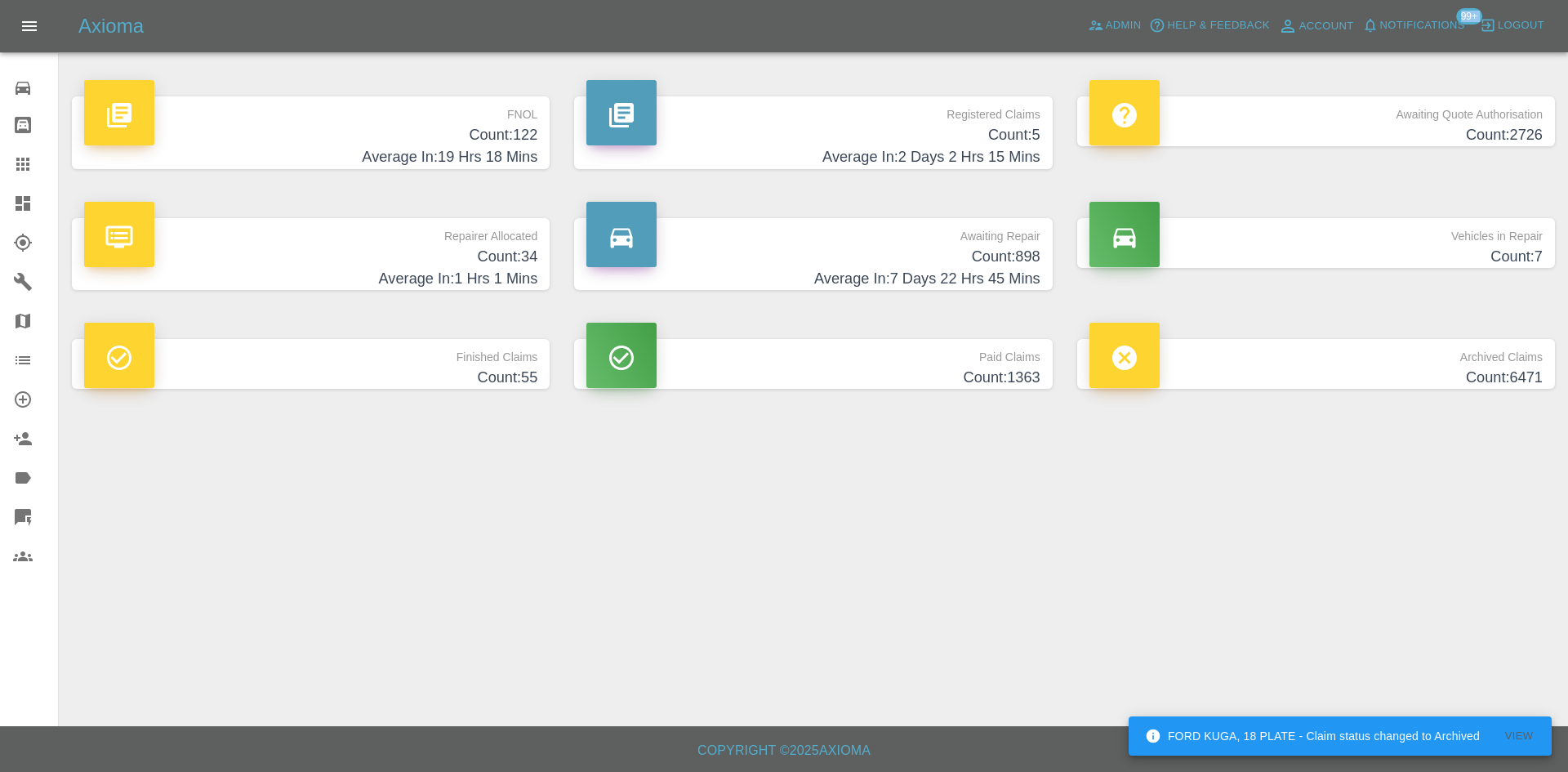
click at [467, 113] on p "FNOL" at bounding box center [310, 110] width 453 height 28
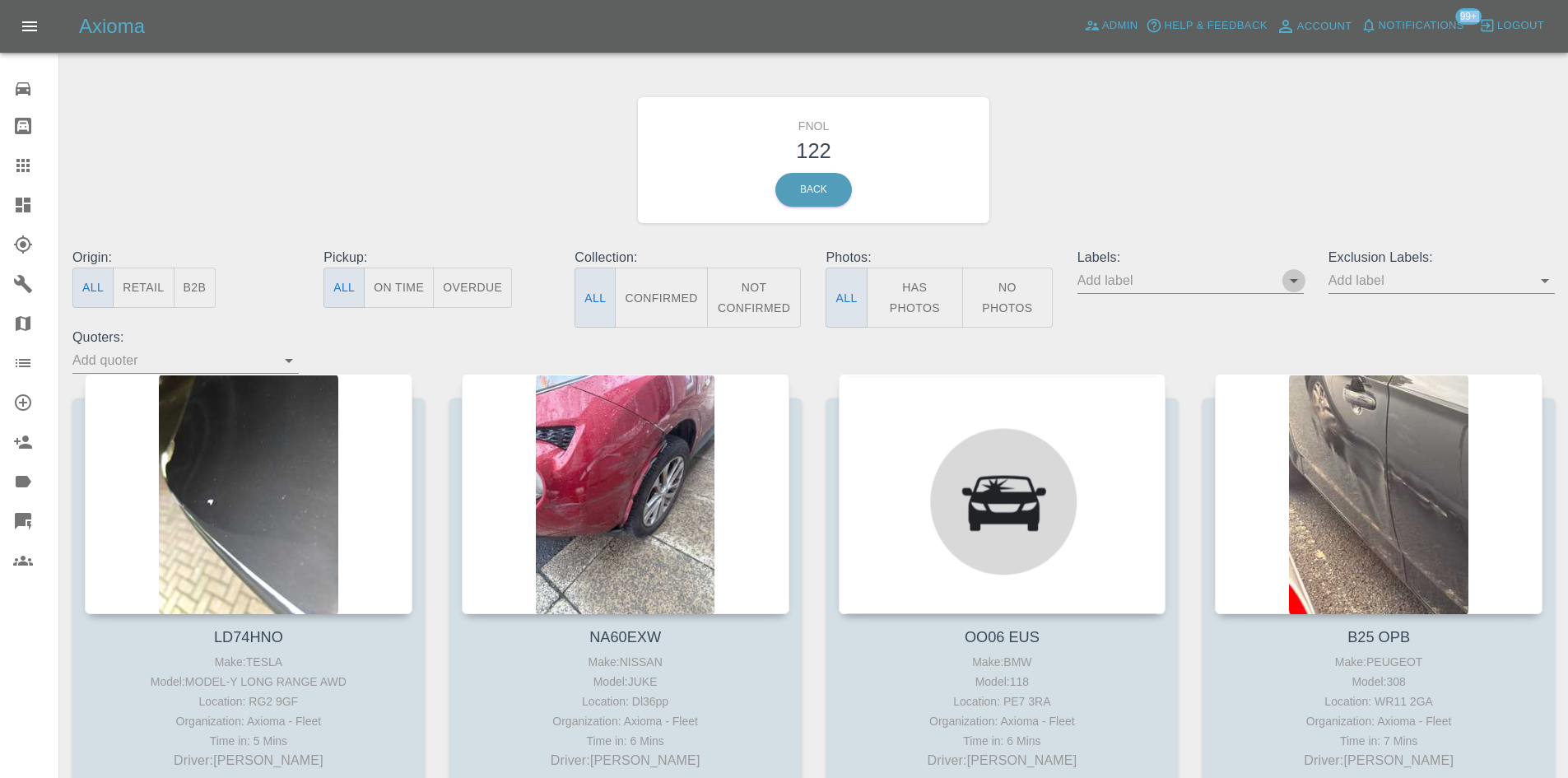
click at [1303, 286] on icon "Open" at bounding box center [1294, 281] width 20 height 20
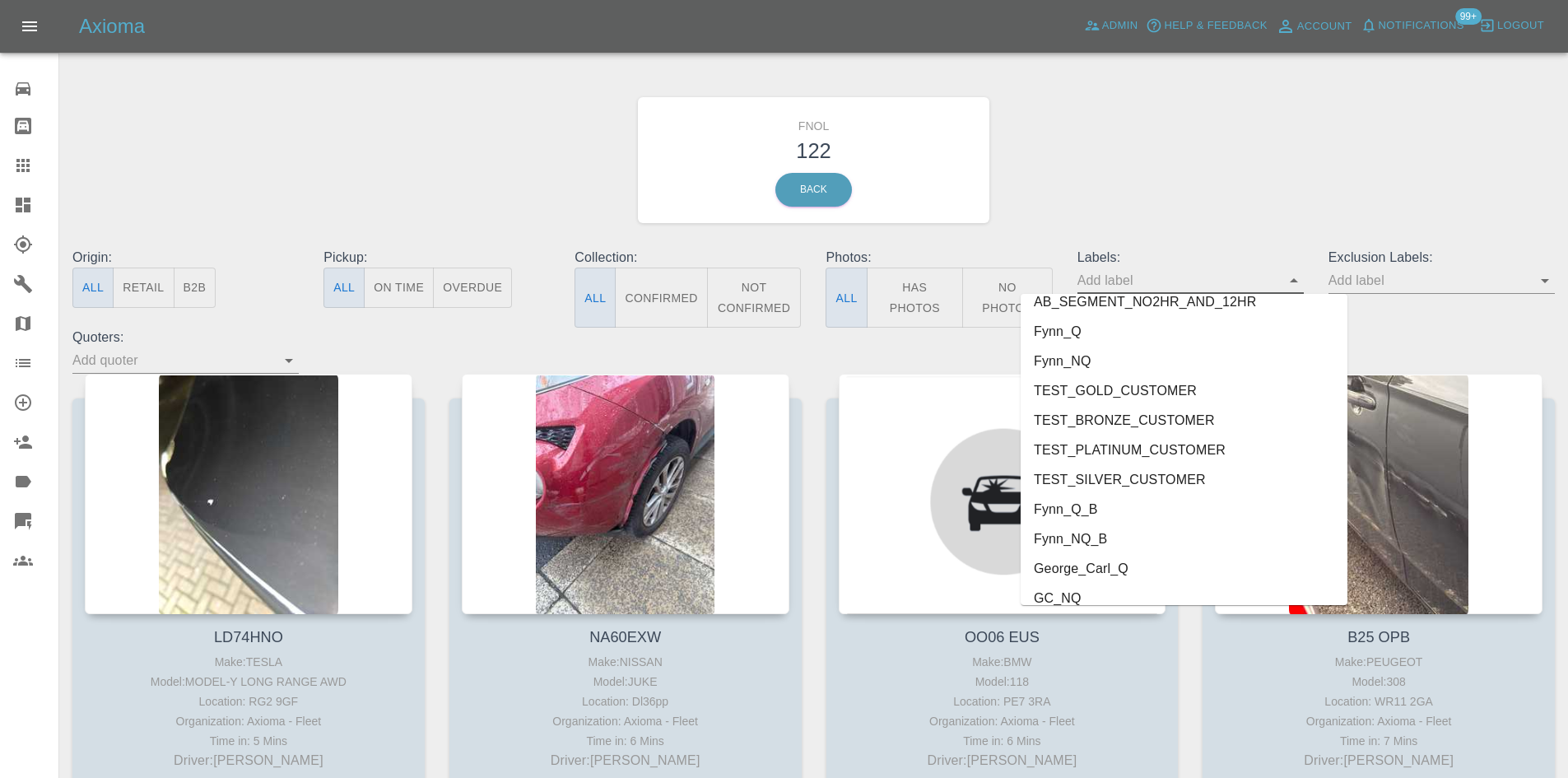
scroll to position [3496, 0]
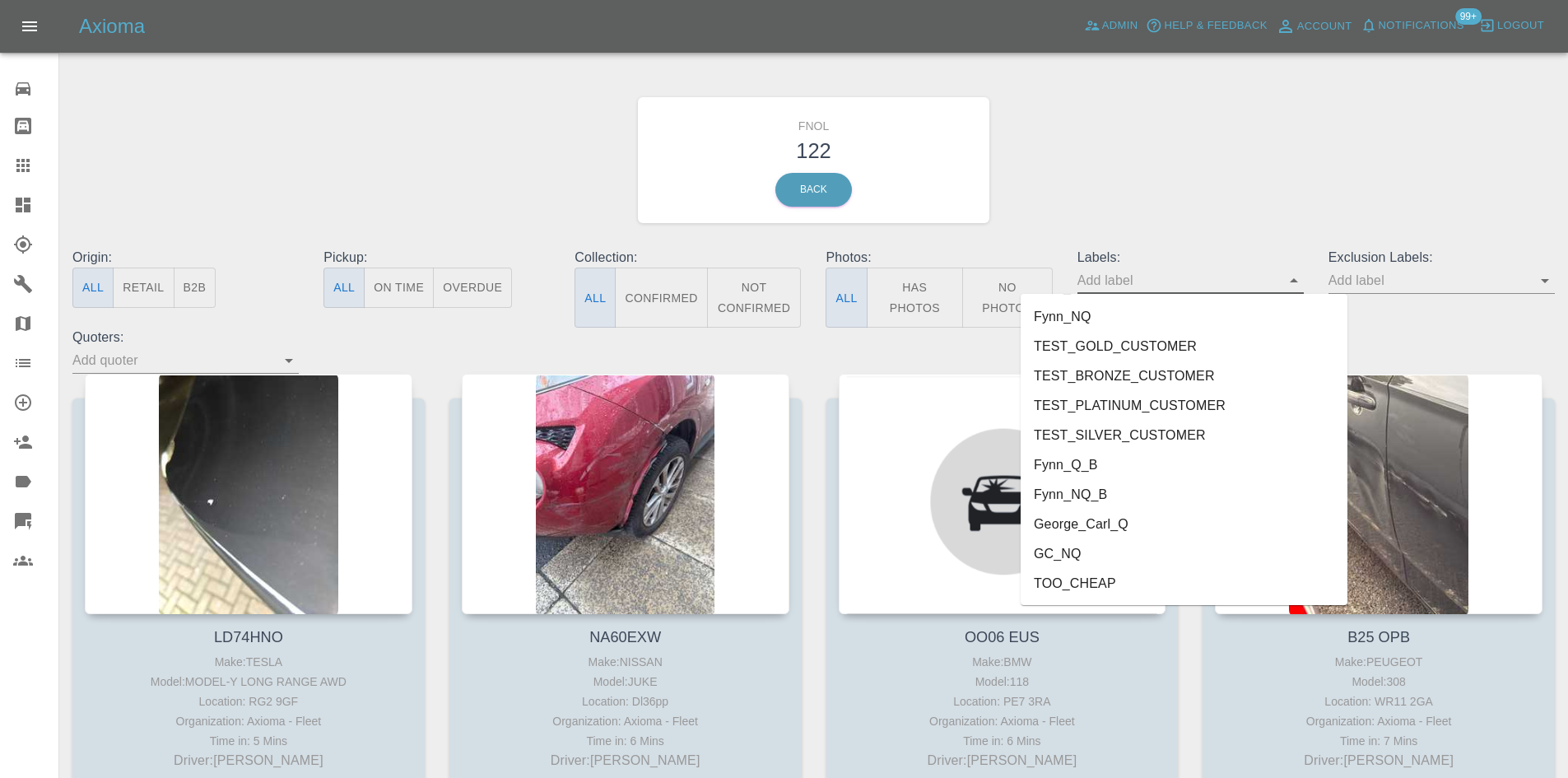
click at [1168, 518] on li "George_Carl_Q" at bounding box center [1184, 525] width 327 height 30
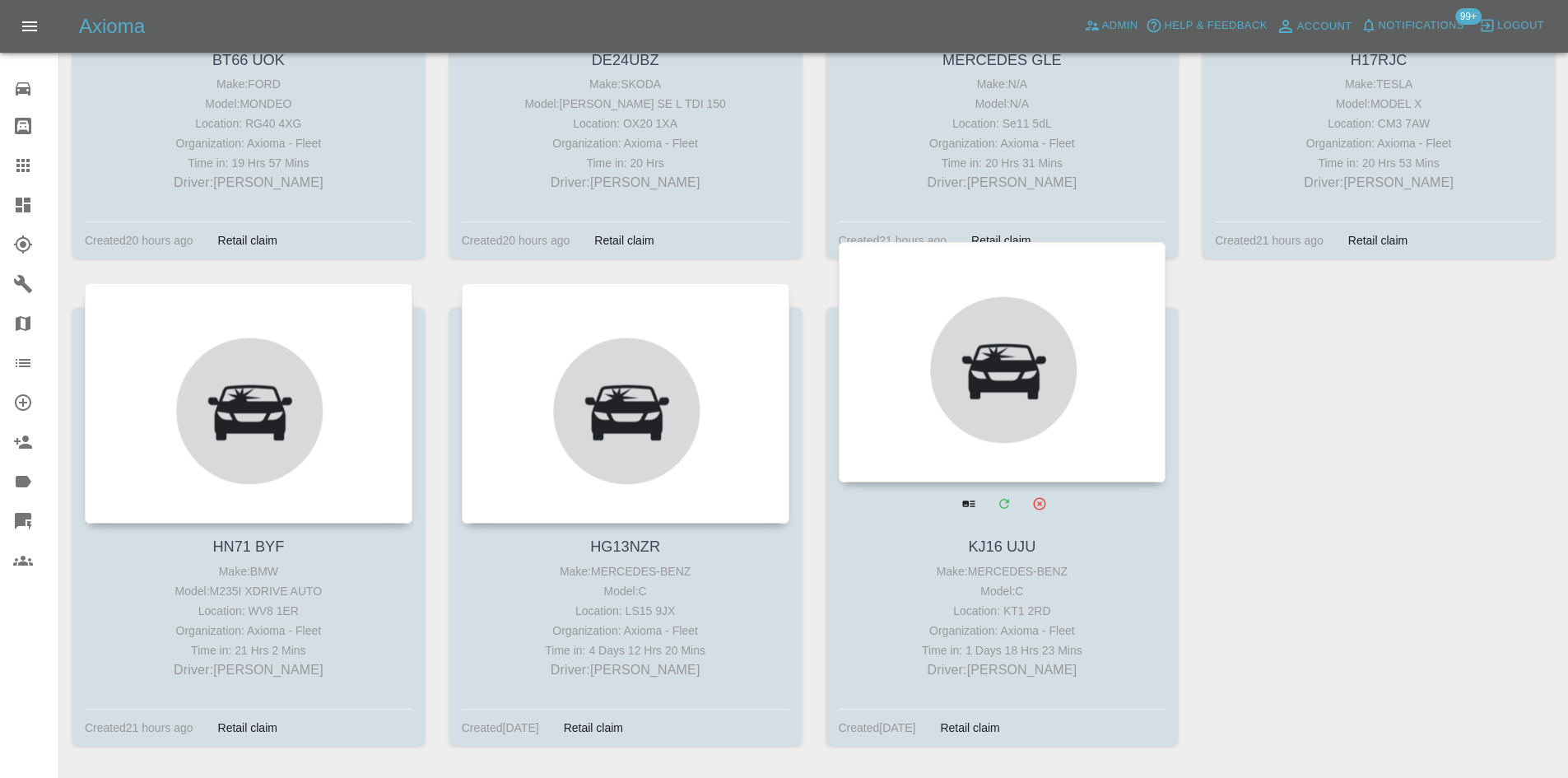
scroll to position [5017, 0]
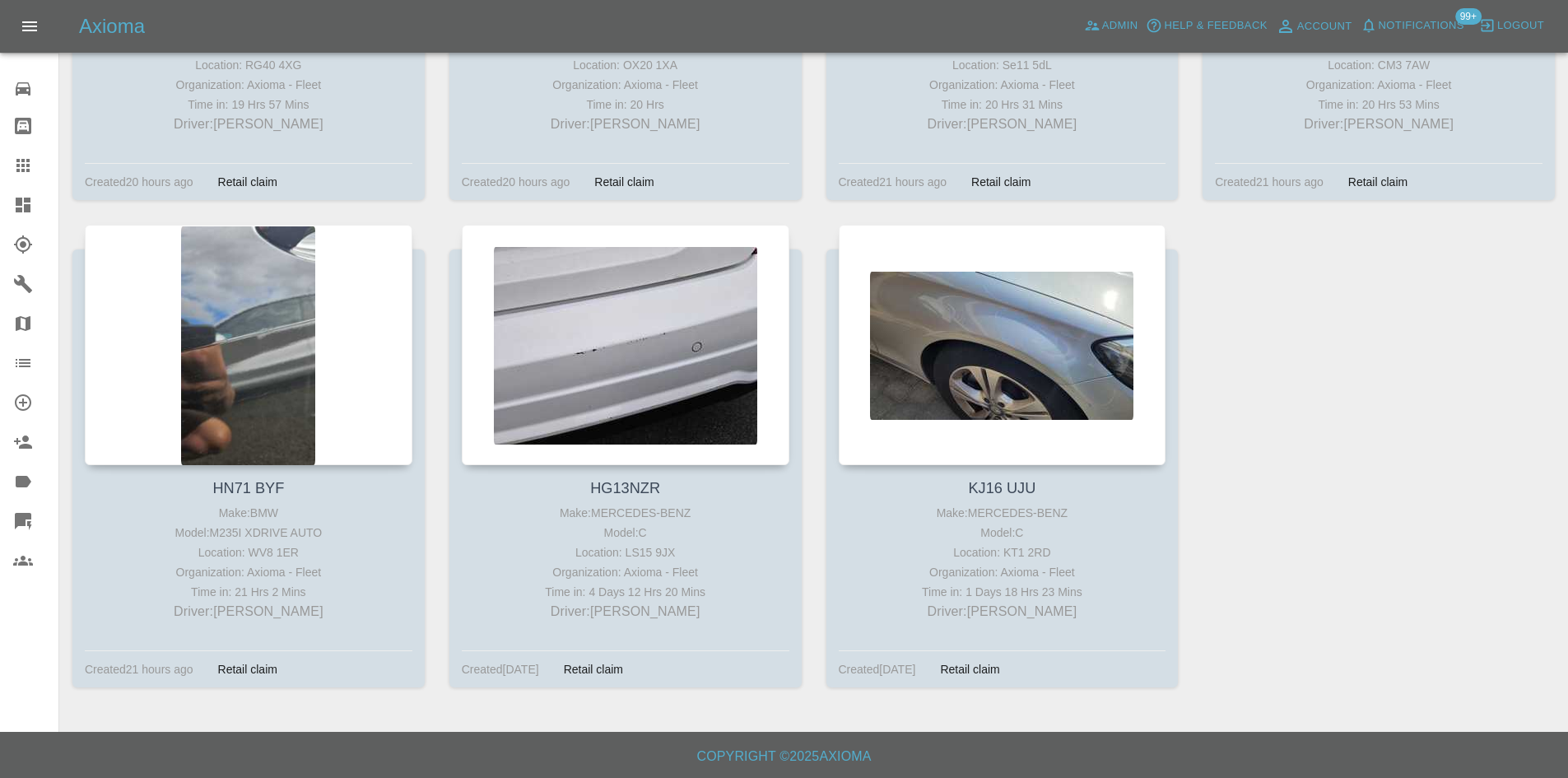
click at [0, 220] on link "Dashboard" at bounding box center [29, 205] width 58 height 40
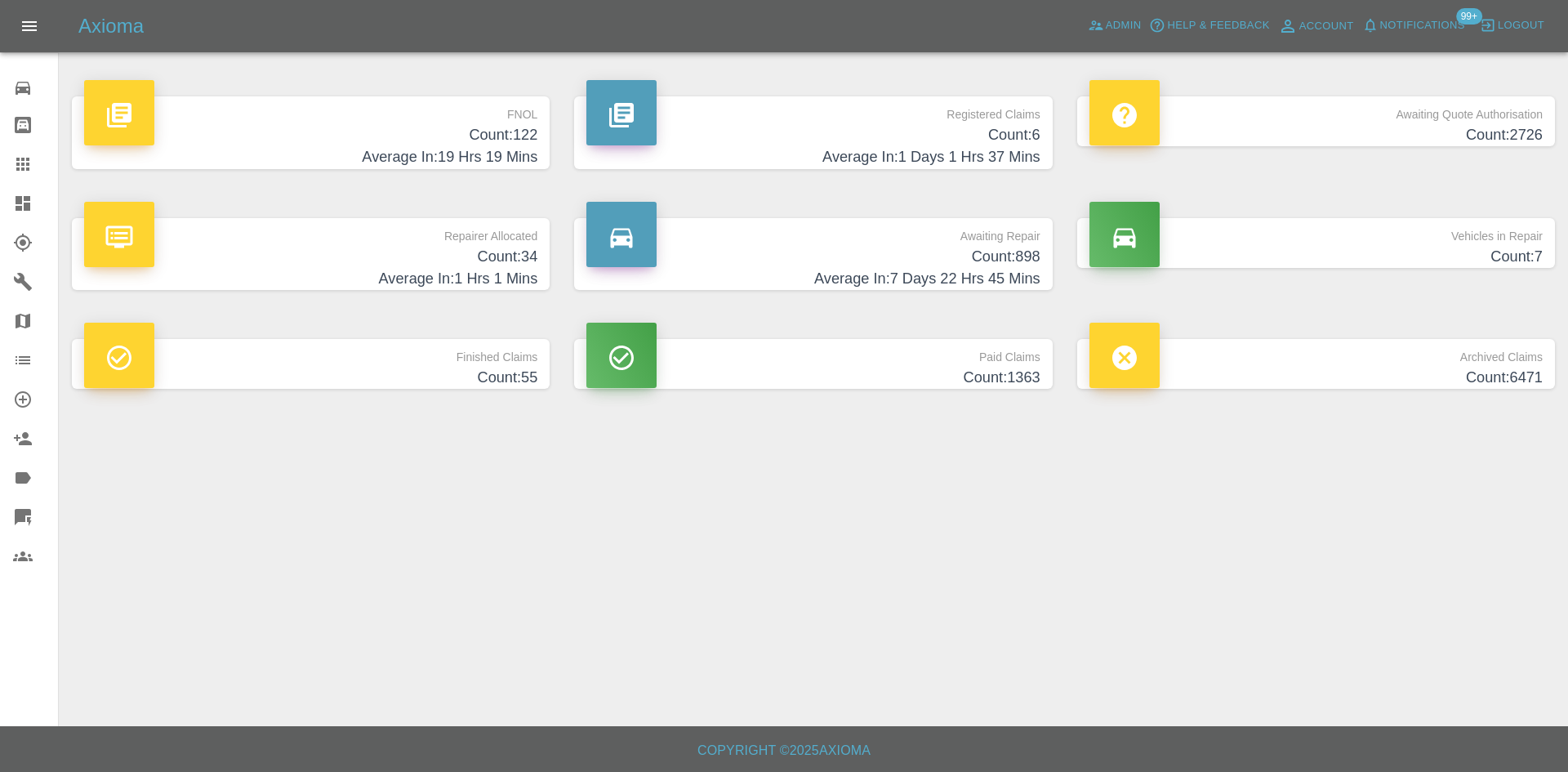
click at [837, 264] on h4 "Count: 898" at bounding box center [812, 257] width 453 height 22
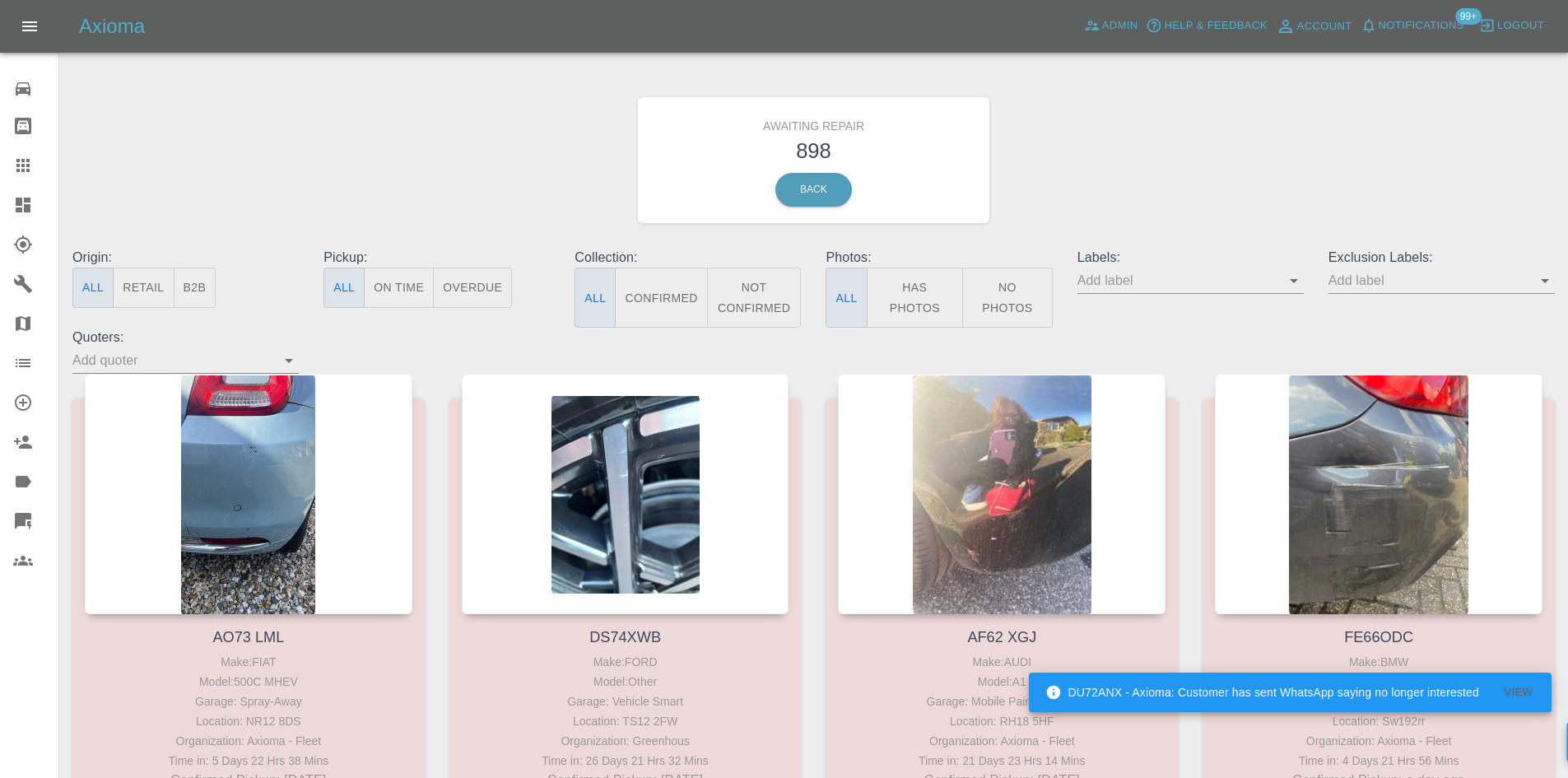
click at [1293, 278] on icon "Open" at bounding box center [1294, 281] width 20 height 20
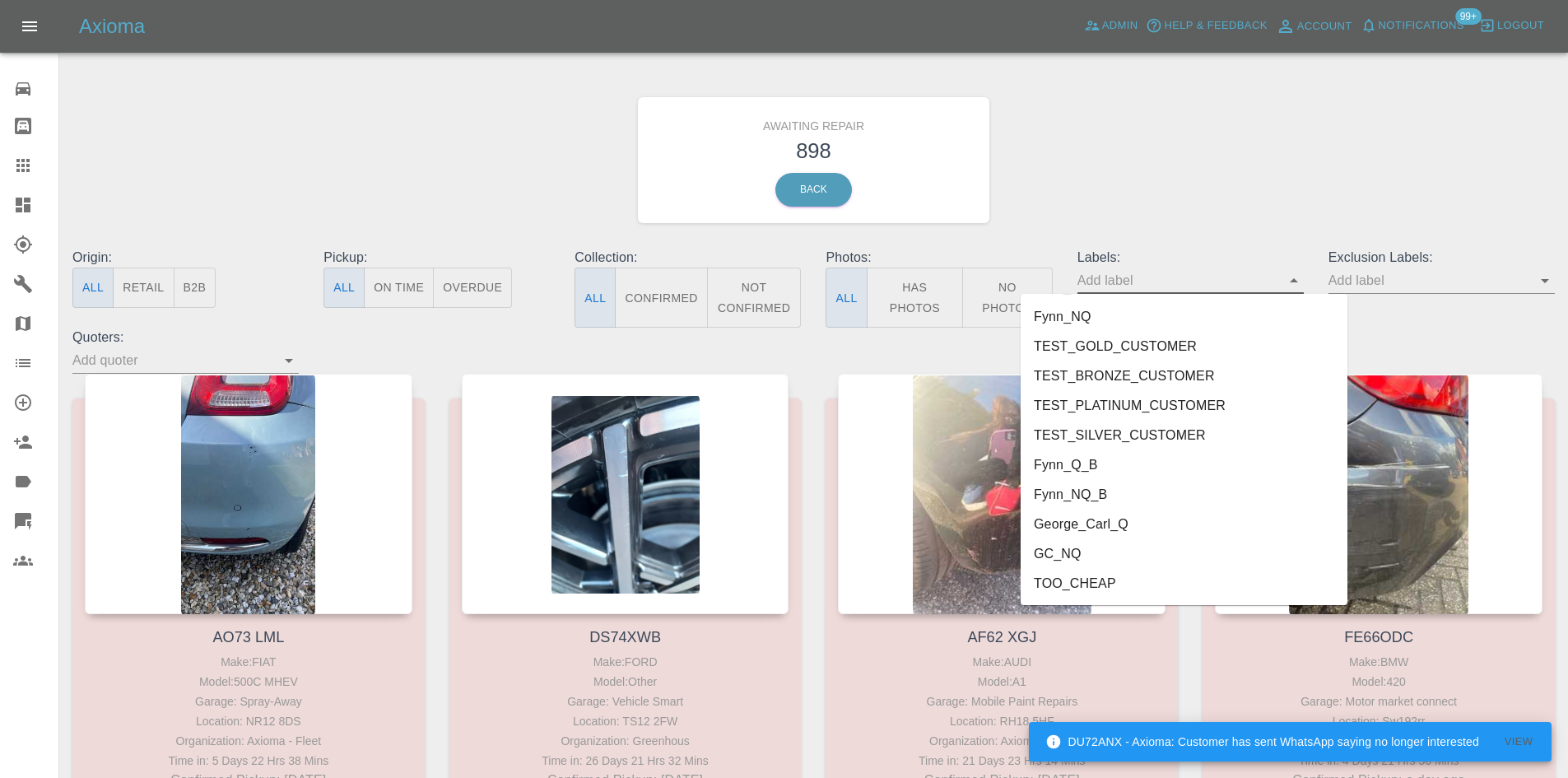
scroll to position [2972, 0]
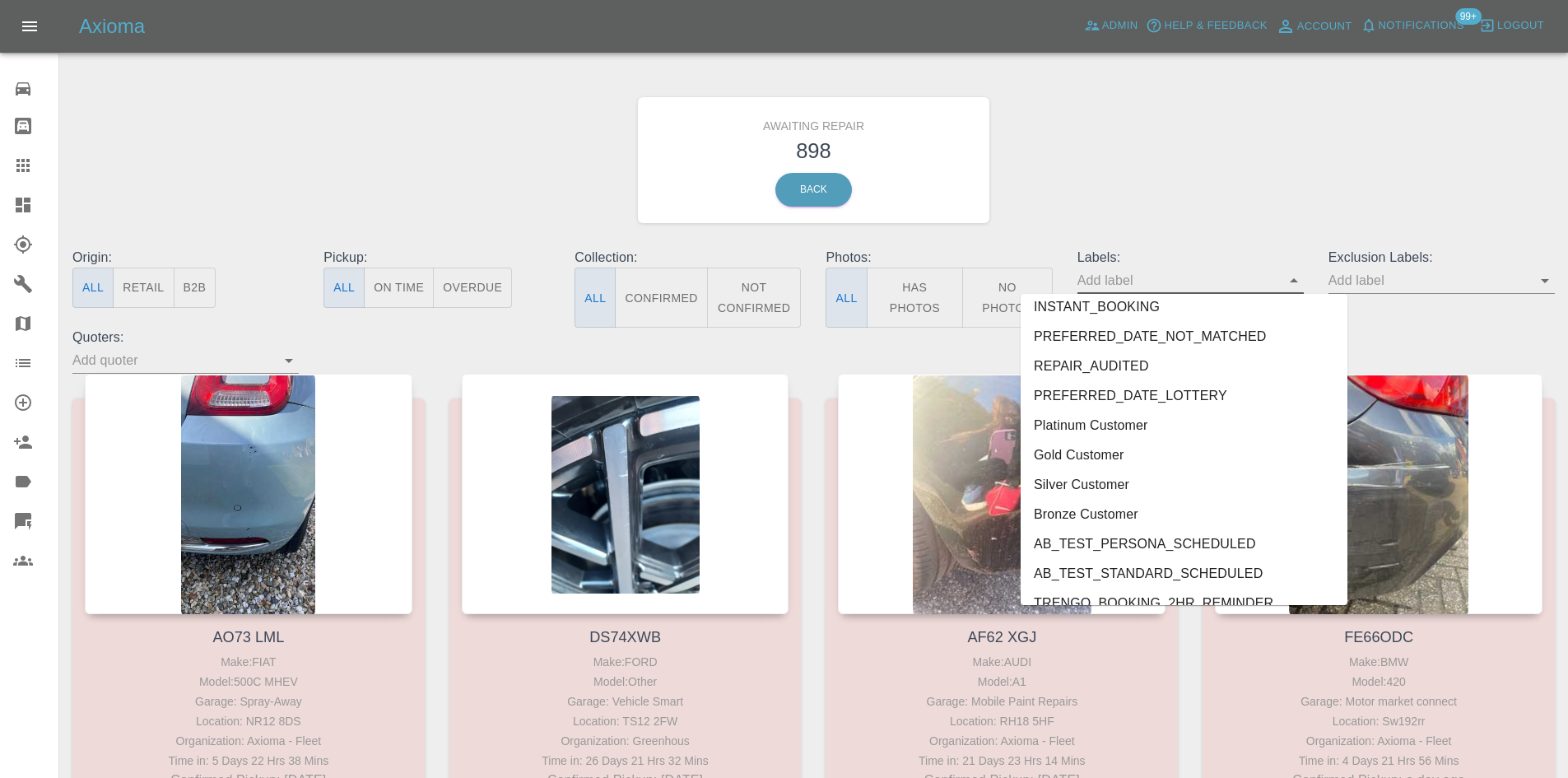
click at [1542, 282] on icon "Open" at bounding box center [1545, 281] width 20 height 20
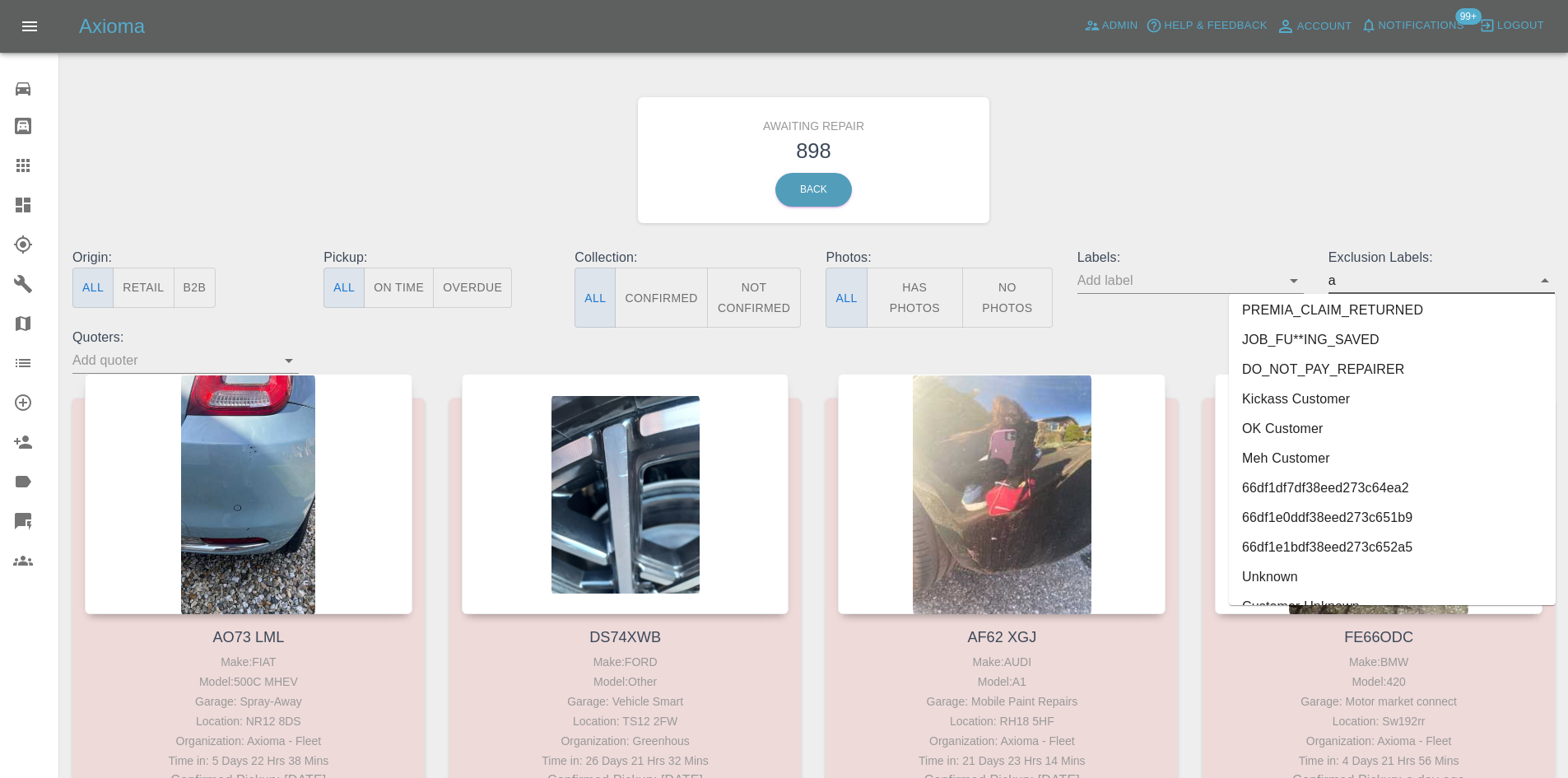
scroll to position [0, 0]
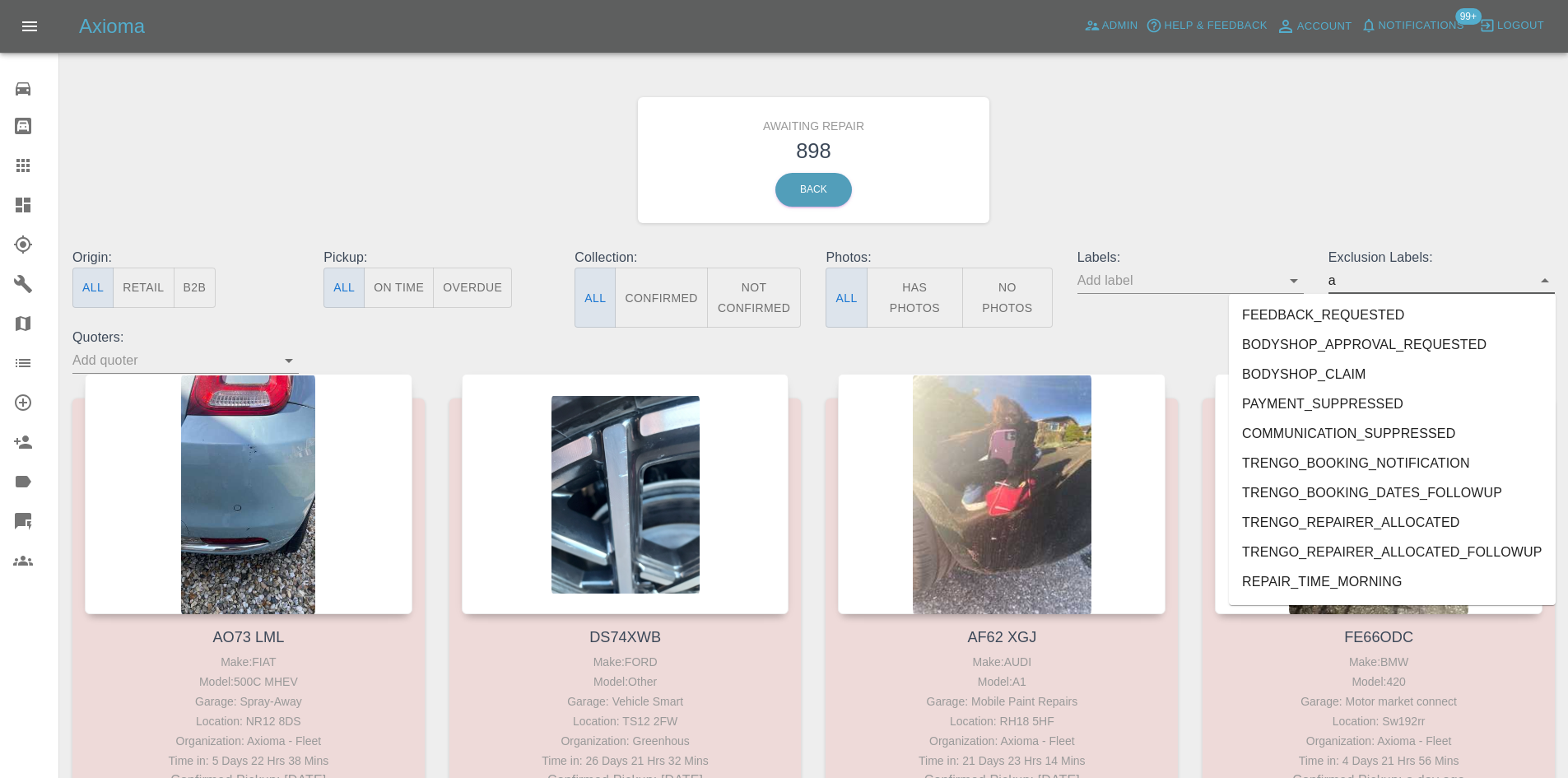
type input "au"
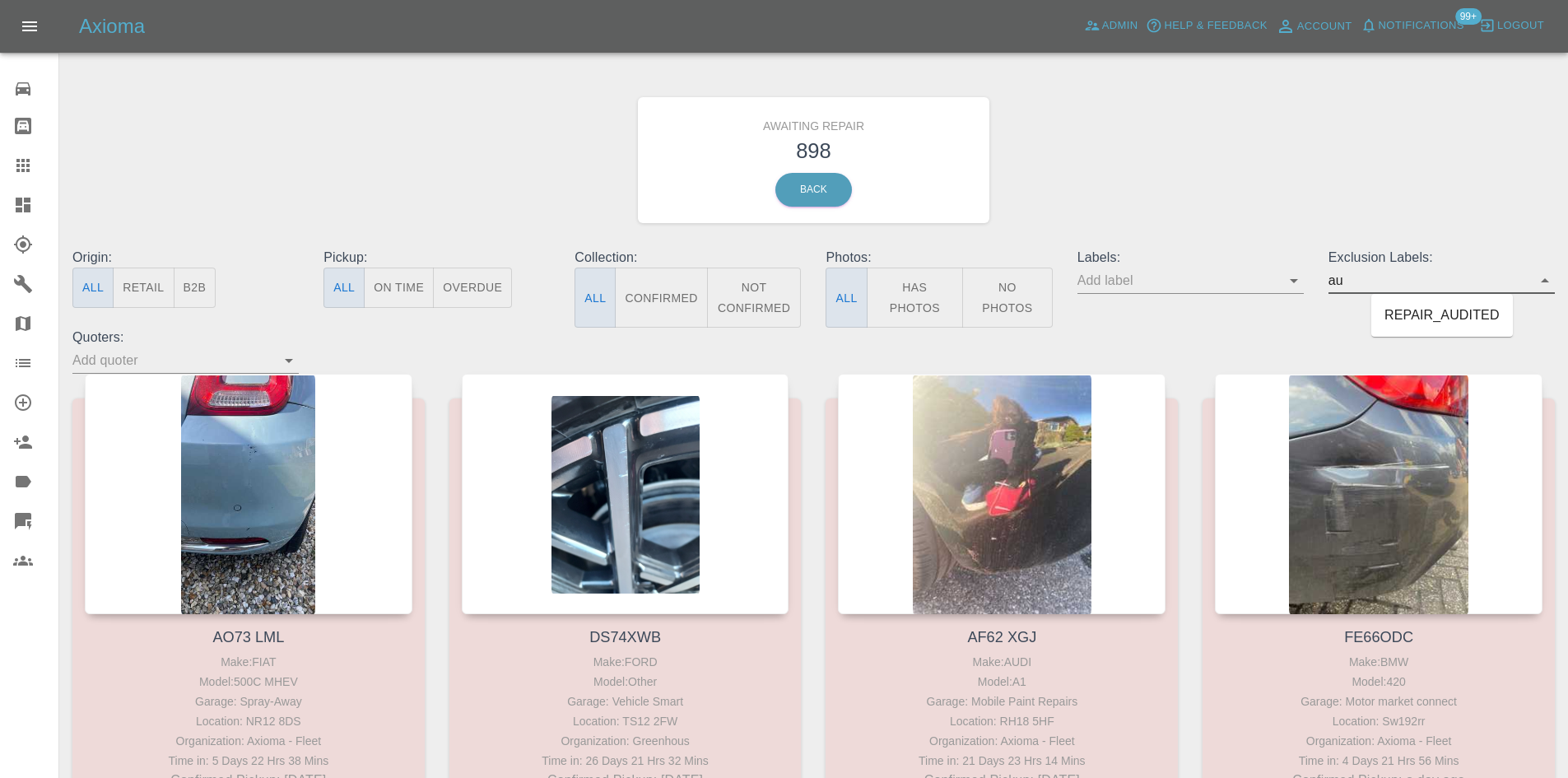
click at [1454, 307] on li "REPAIR_AUDITED" at bounding box center [1443, 315] width 142 height 30
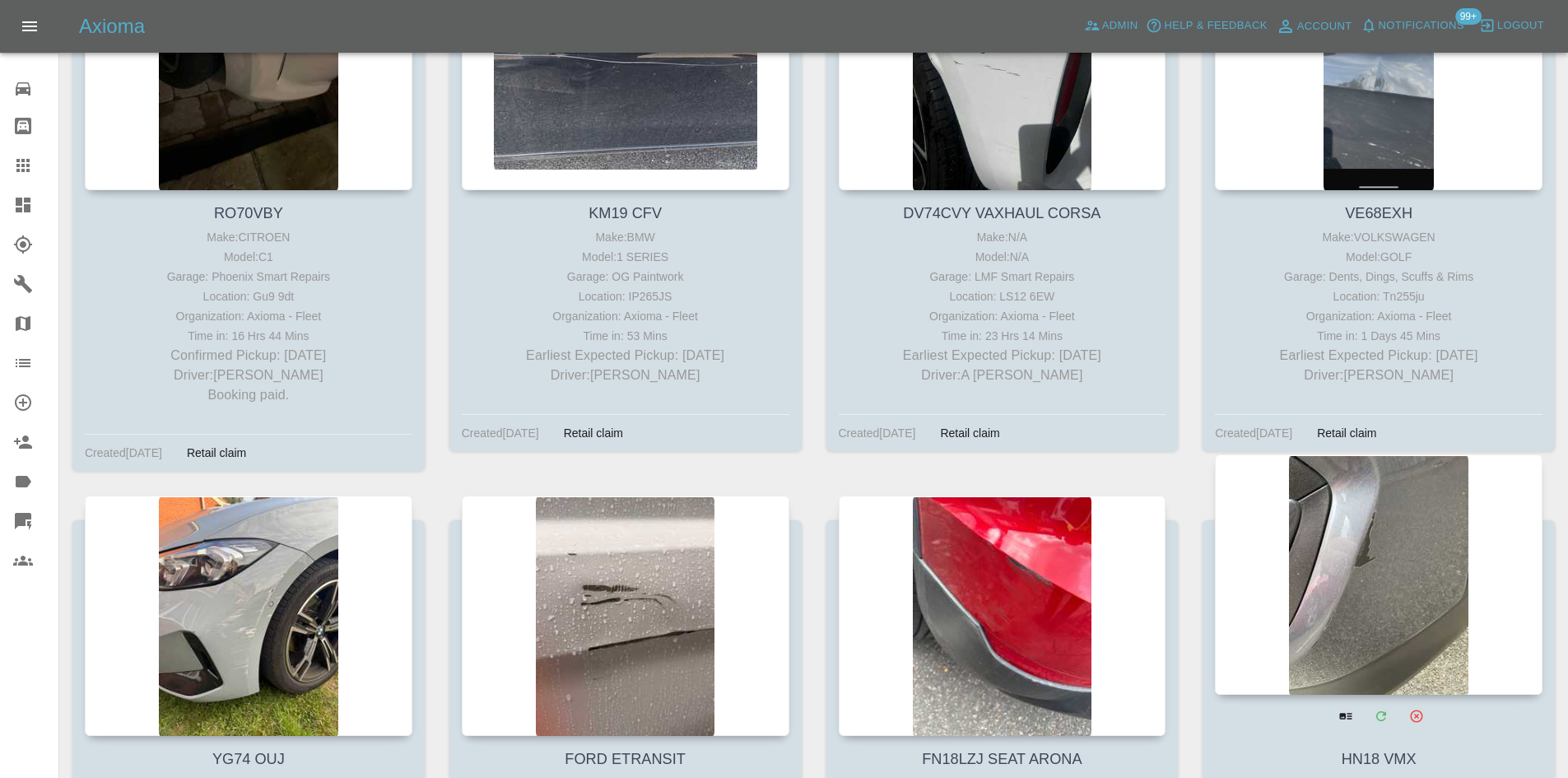
scroll to position [3375, 0]
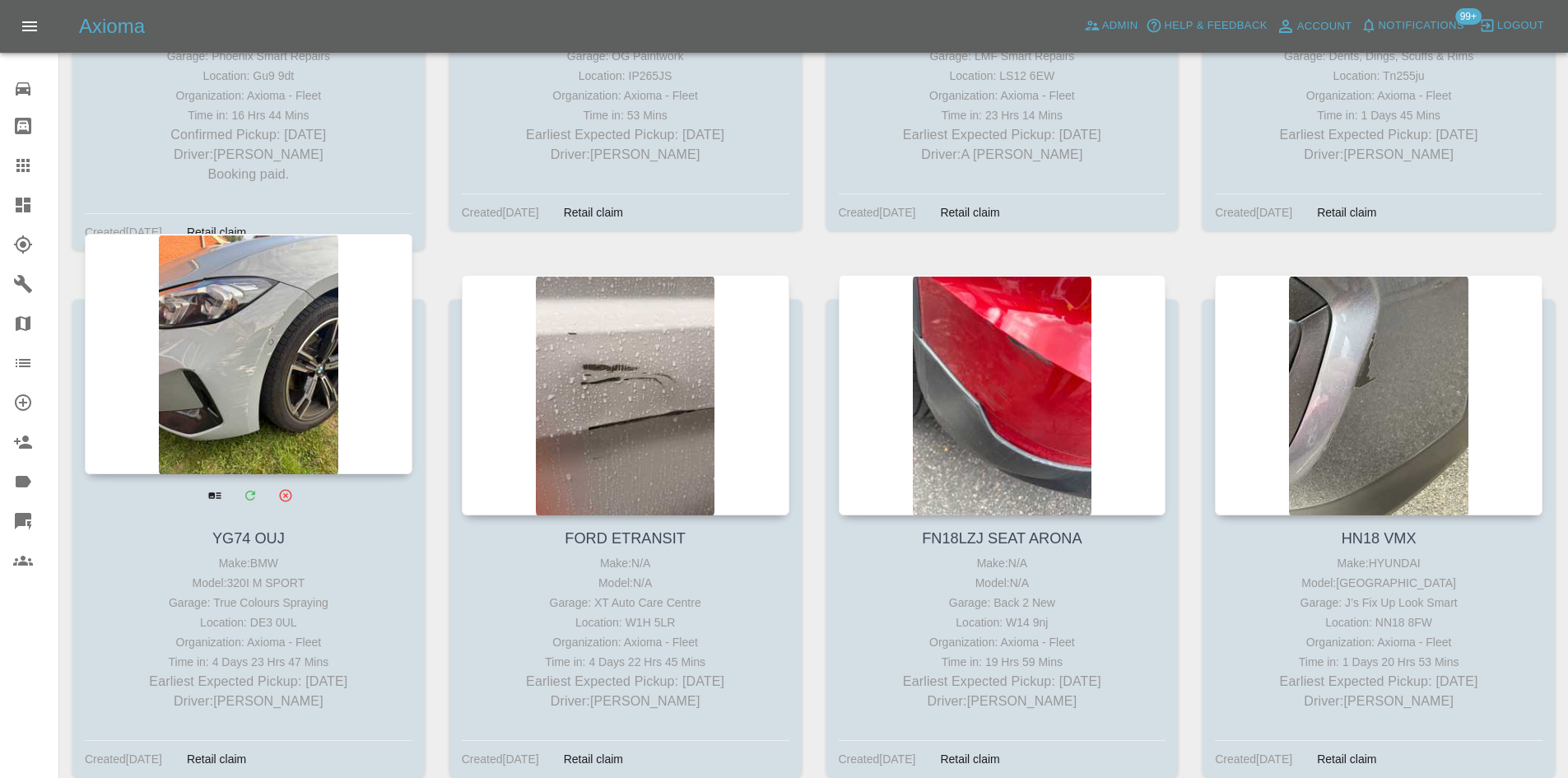
drag, startPoint x: 362, startPoint y: 677, endPoint x: 118, endPoint y: 690, distance: 244.9
click at [118, 690] on p "Earliest Expected Pickup: in 5 days" at bounding box center [248, 682] width 319 height 20
click at [332, 666] on div "Time in: 4 Days 23 Hrs 47 Mins" at bounding box center [248, 662] width 319 height 20
drag, startPoint x: 332, startPoint y: 666, endPoint x: 126, endPoint y: 650, distance: 206.4
click at [136, 653] on div "Time in: 4 Days 23 Hrs 47 Mins" at bounding box center [248, 662] width 319 height 20
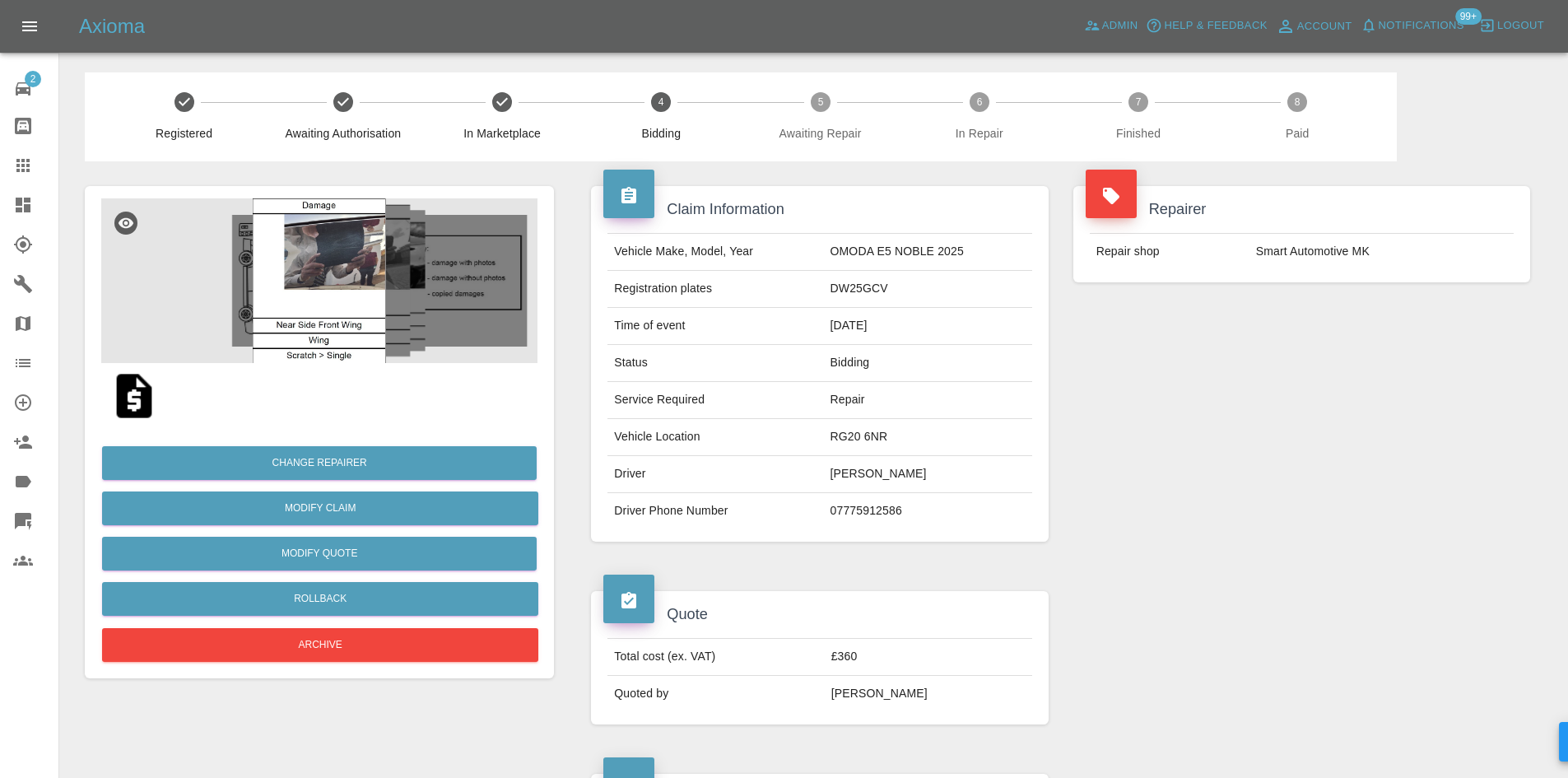
click at [10, 203] on link "Dashboard" at bounding box center [29, 205] width 58 height 40
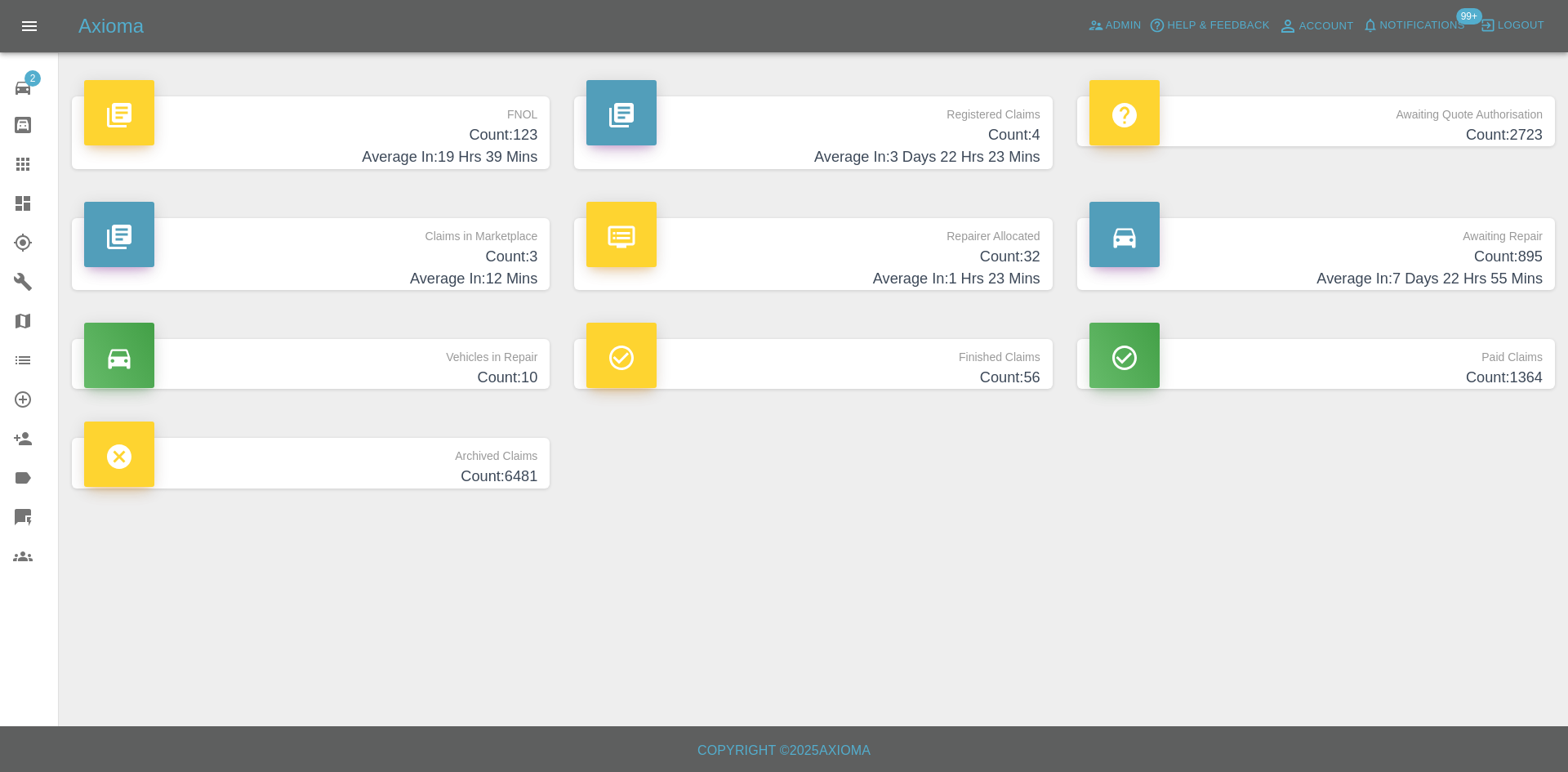
click at [335, 261] on h4 "Count: 3" at bounding box center [310, 257] width 453 height 22
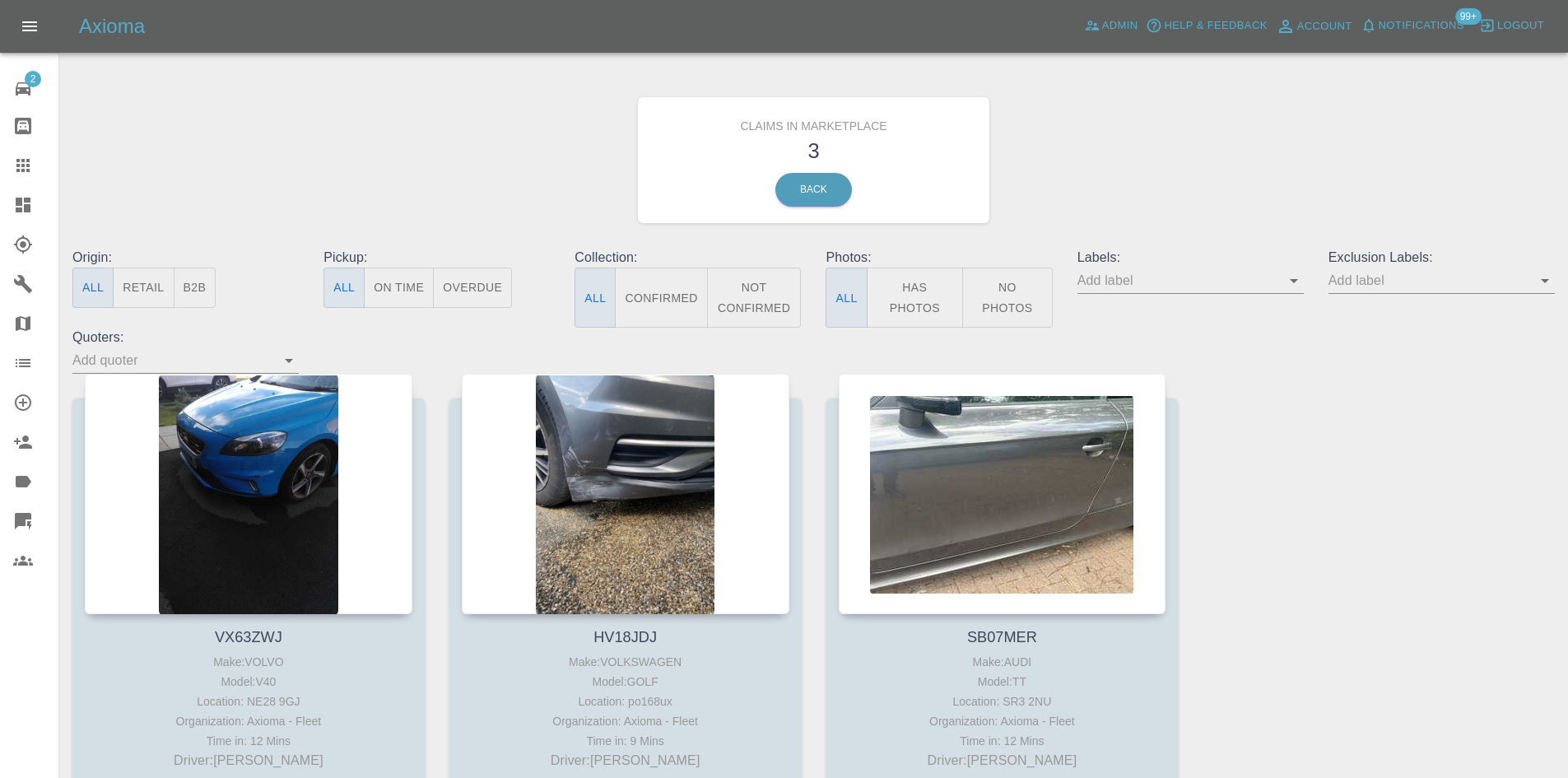
click at [0, 173] on link "Claims" at bounding box center [29, 166] width 58 height 40
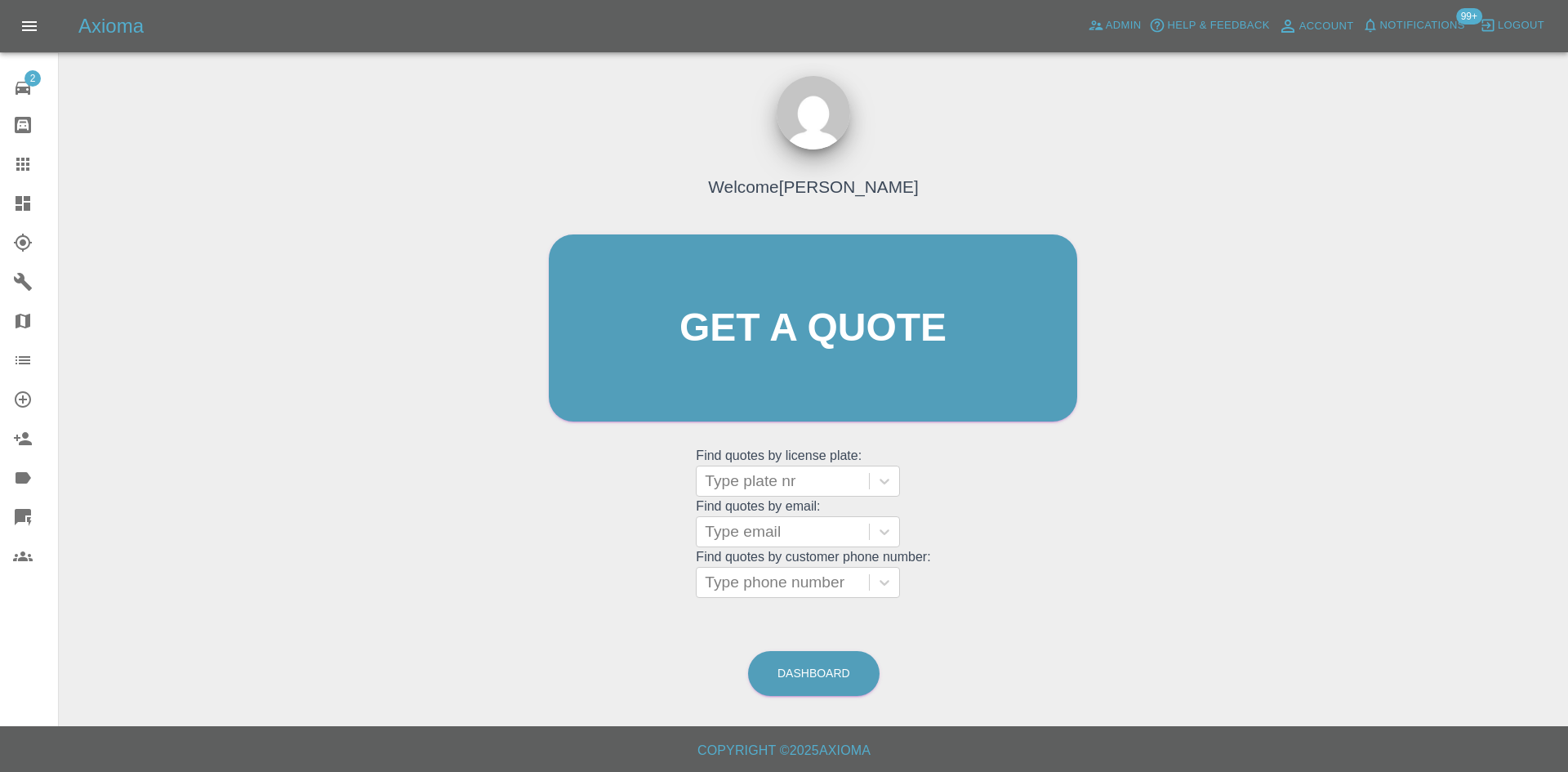
click at [19, 188] on link "Dashboard" at bounding box center [29, 203] width 58 height 40
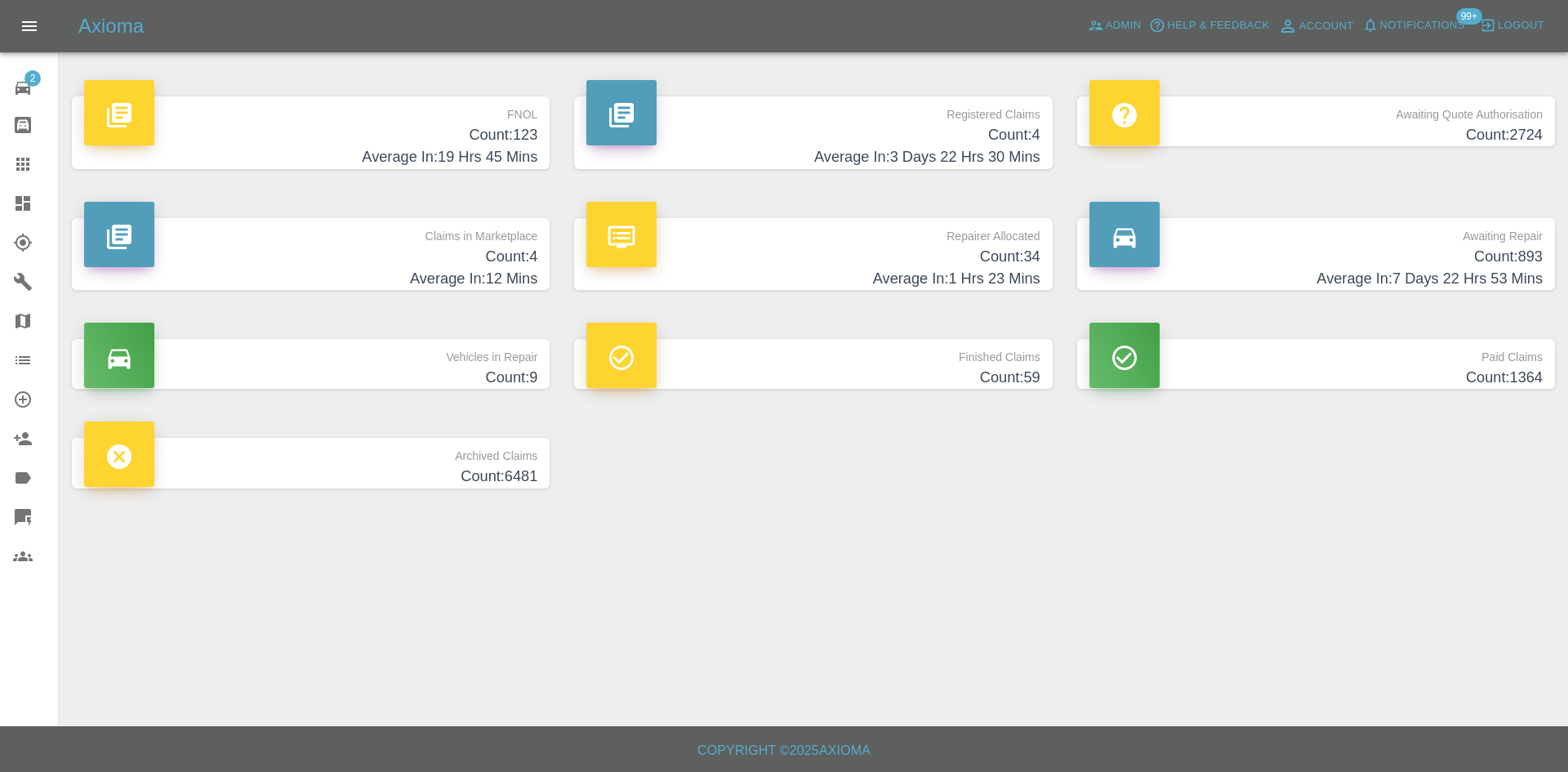
click at [937, 249] on h4 "Count: 34" at bounding box center [812, 257] width 453 height 22
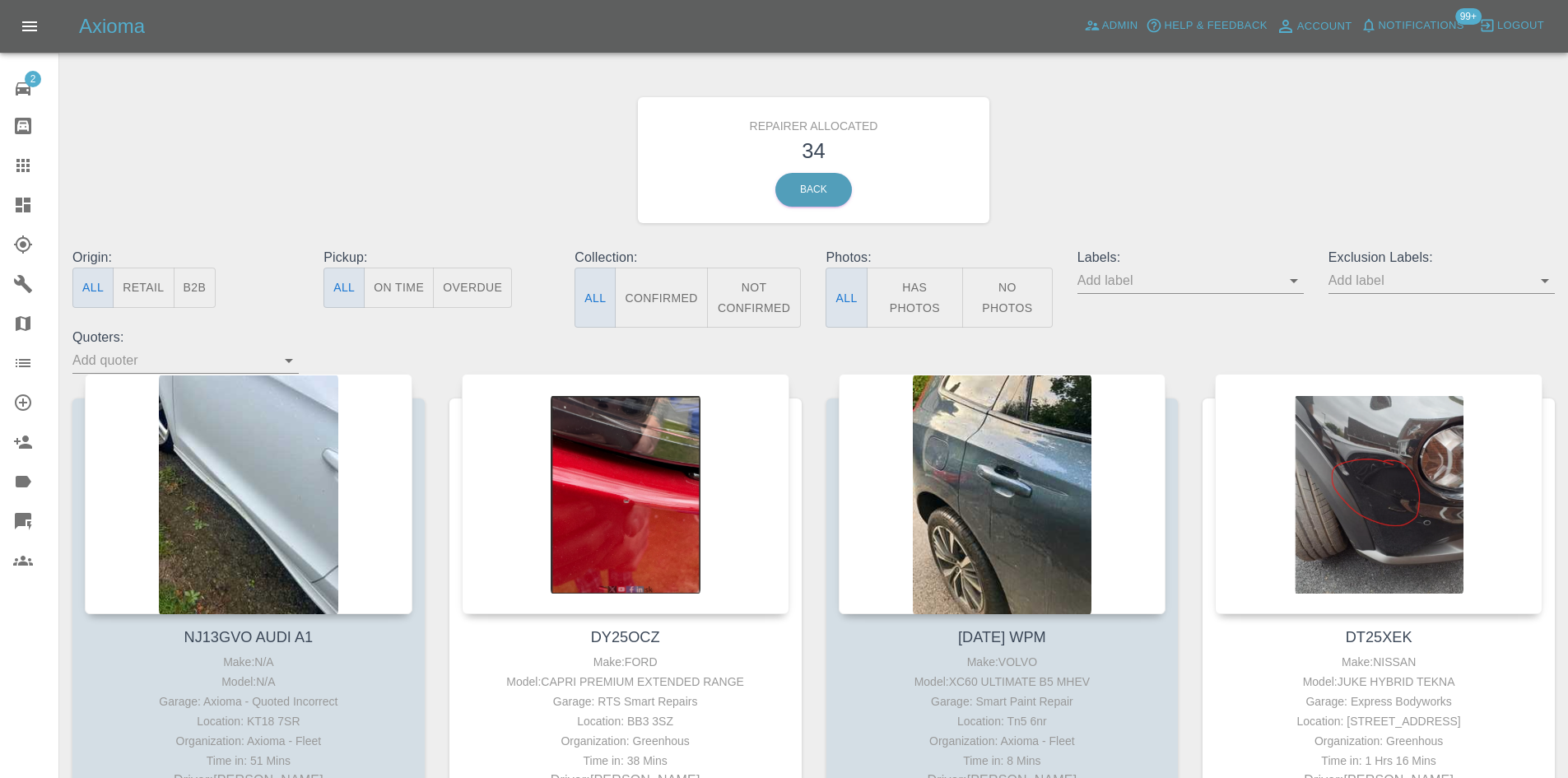
scroll to position [2334, 0]
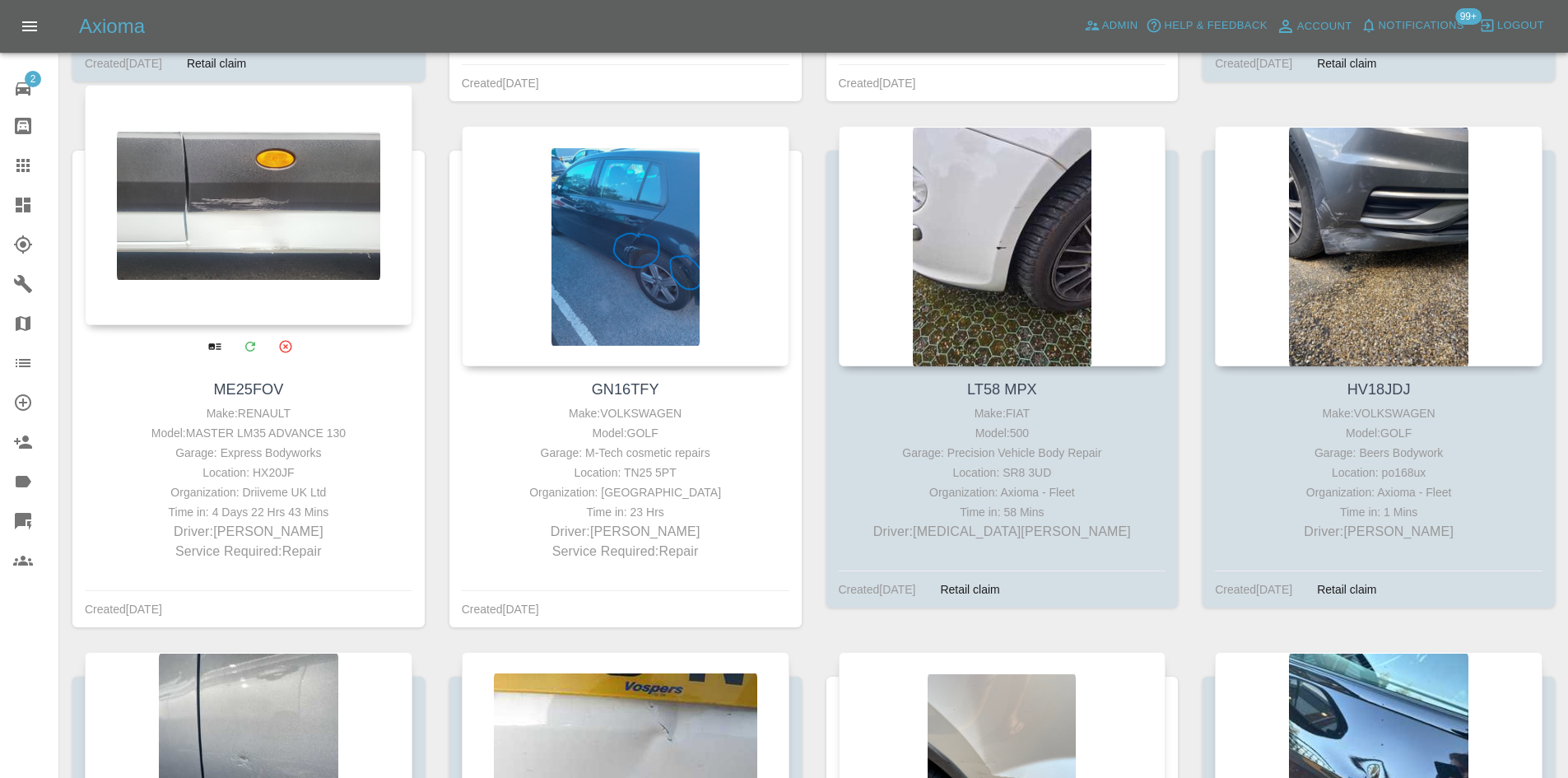
click at [281, 252] on div at bounding box center [249, 205] width 328 height 240
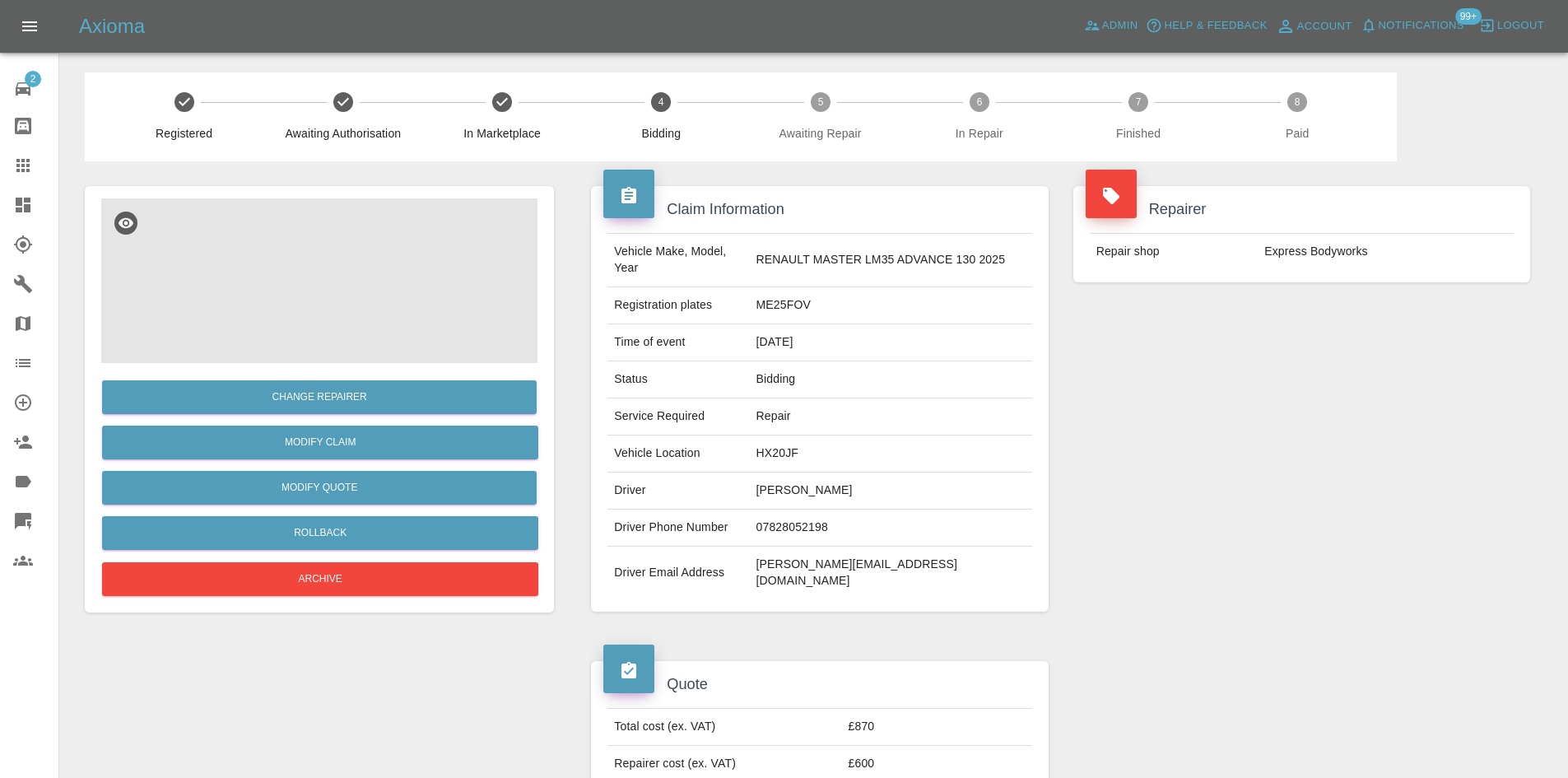
click at [310, 245] on img at bounding box center [319, 280] width 436 height 165
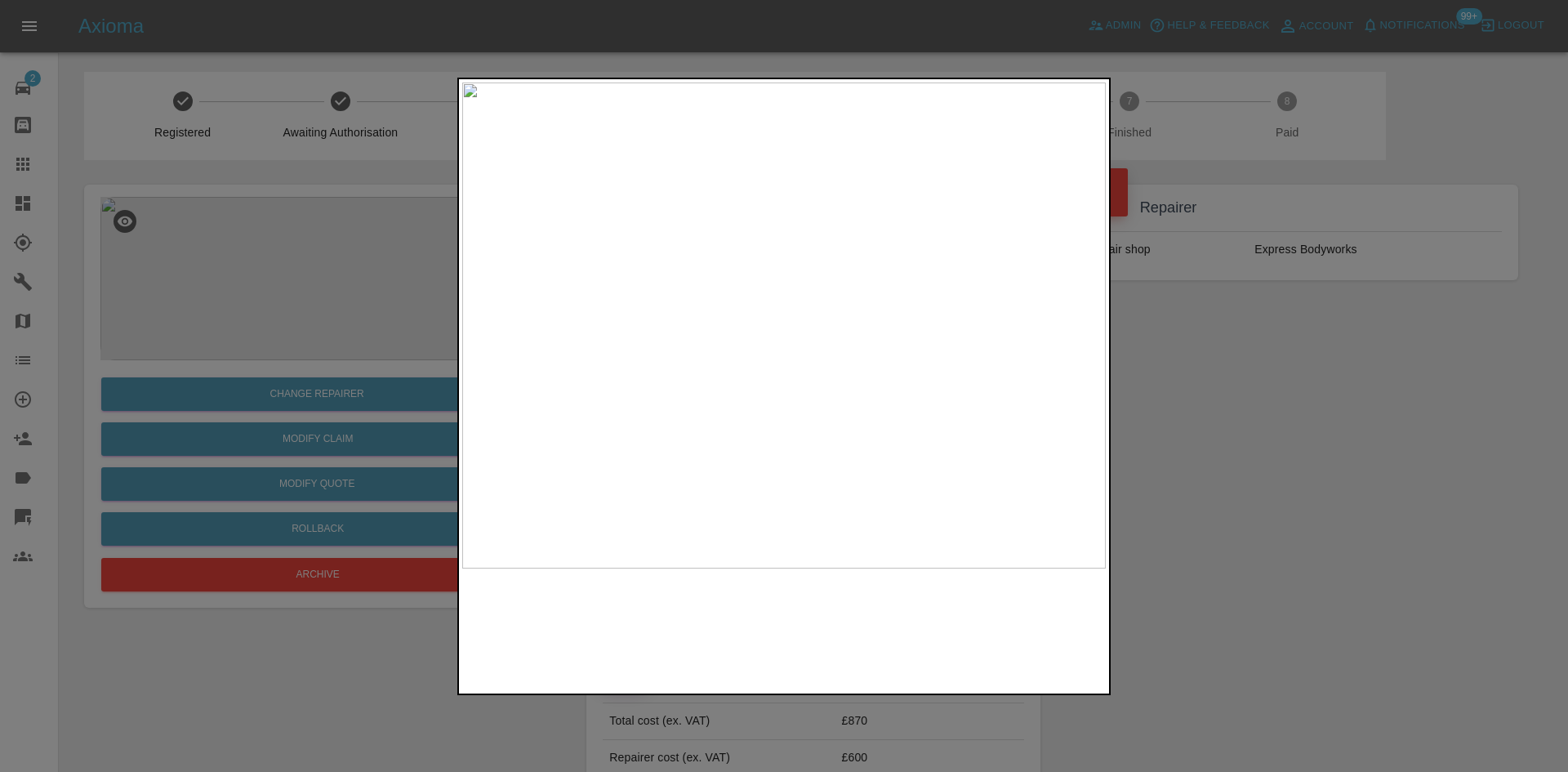
click at [1088, 405] on img at bounding box center [784, 325] width 644 height 486
click at [335, 368] on div at bounding box center [784, 386] width 1568 height 772
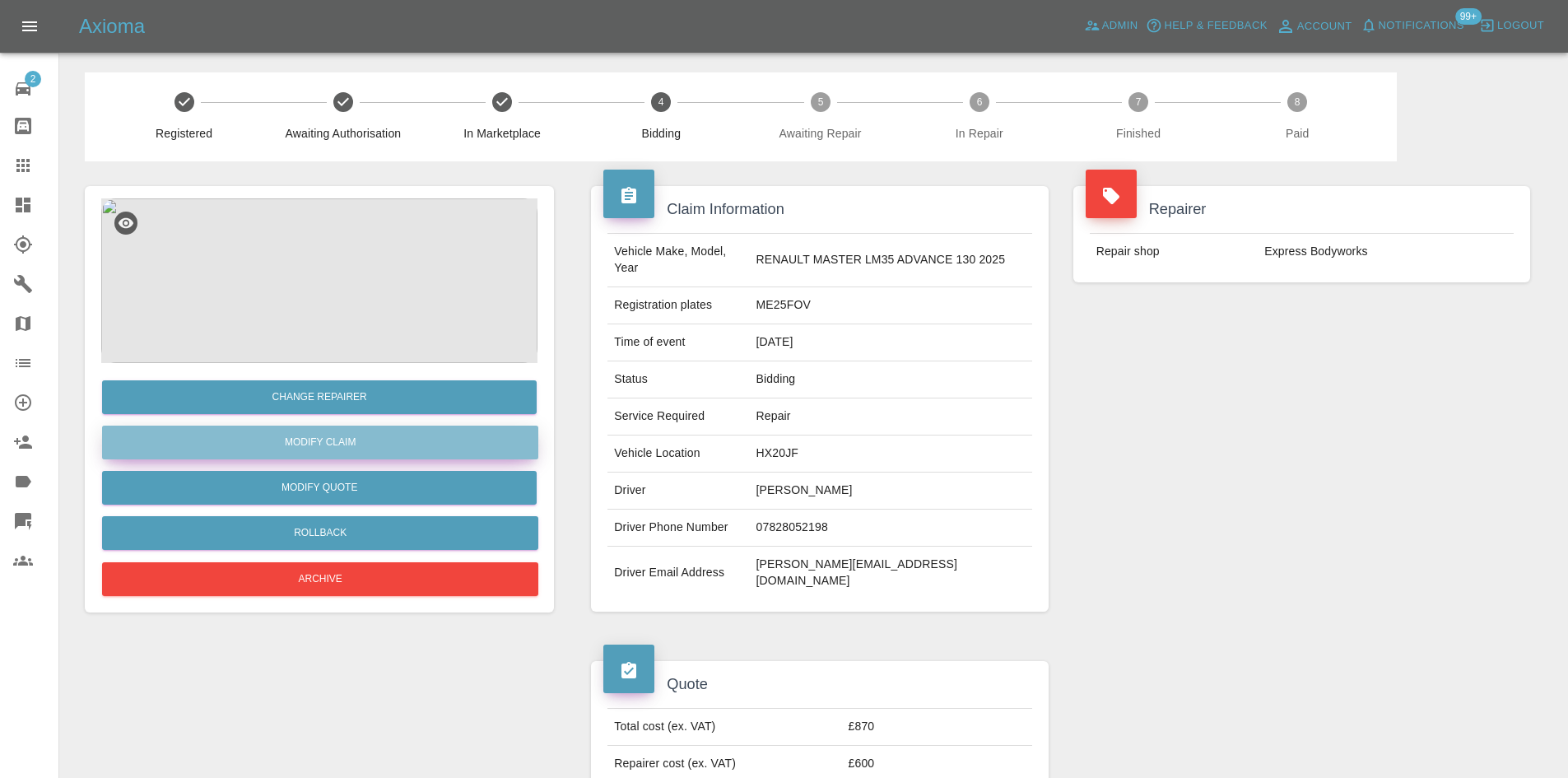
click at [324, 438] on link "Modify Claim" at bounding box center [320, 443] width 436 height 34
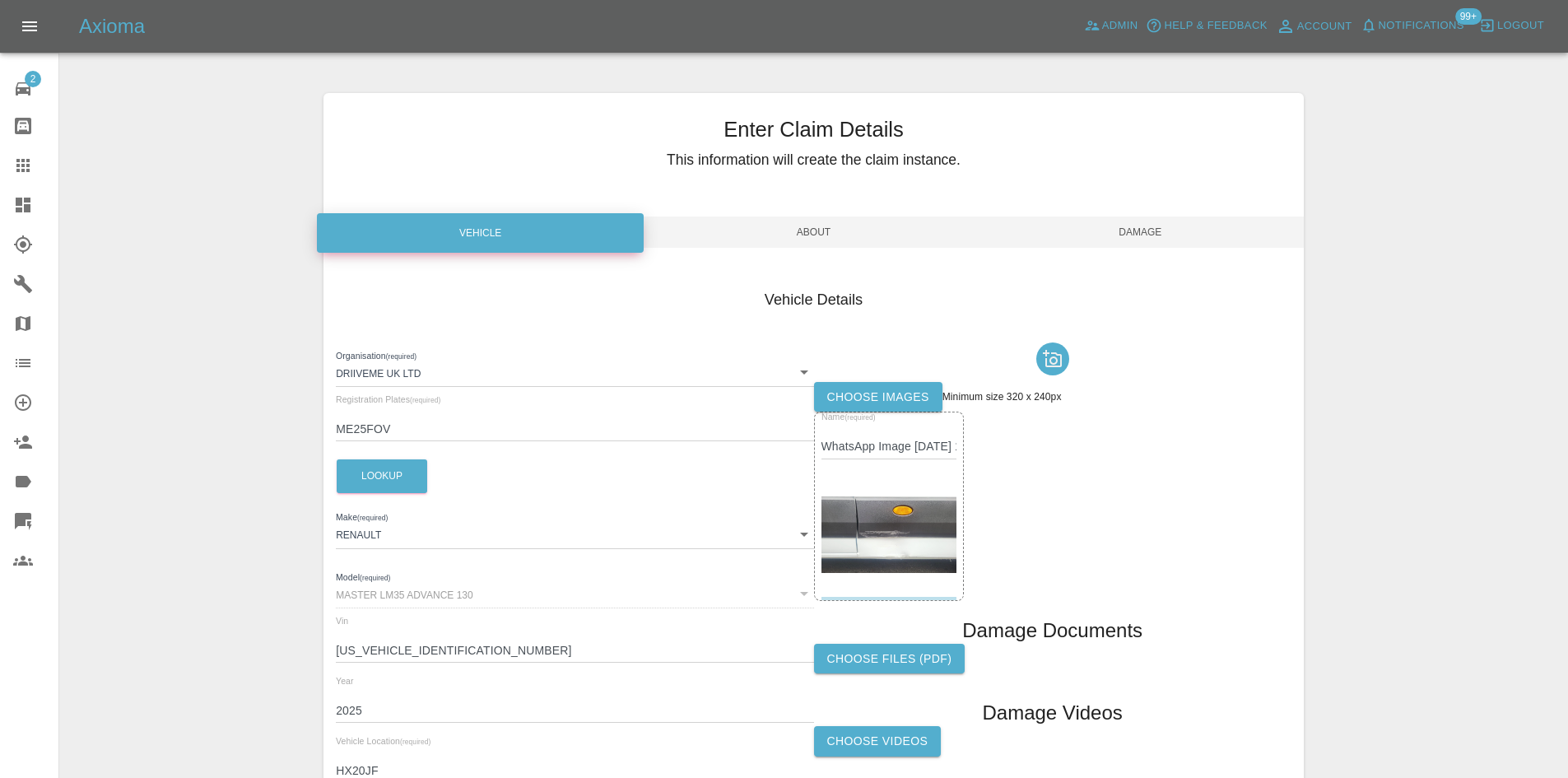
click at [883, 387] on label "Choose images" at bounding box center [878, 397] width 128 height 30
click at [0, 0] on input "Choose images" at bounding box center [0, 0] width 0 height 0
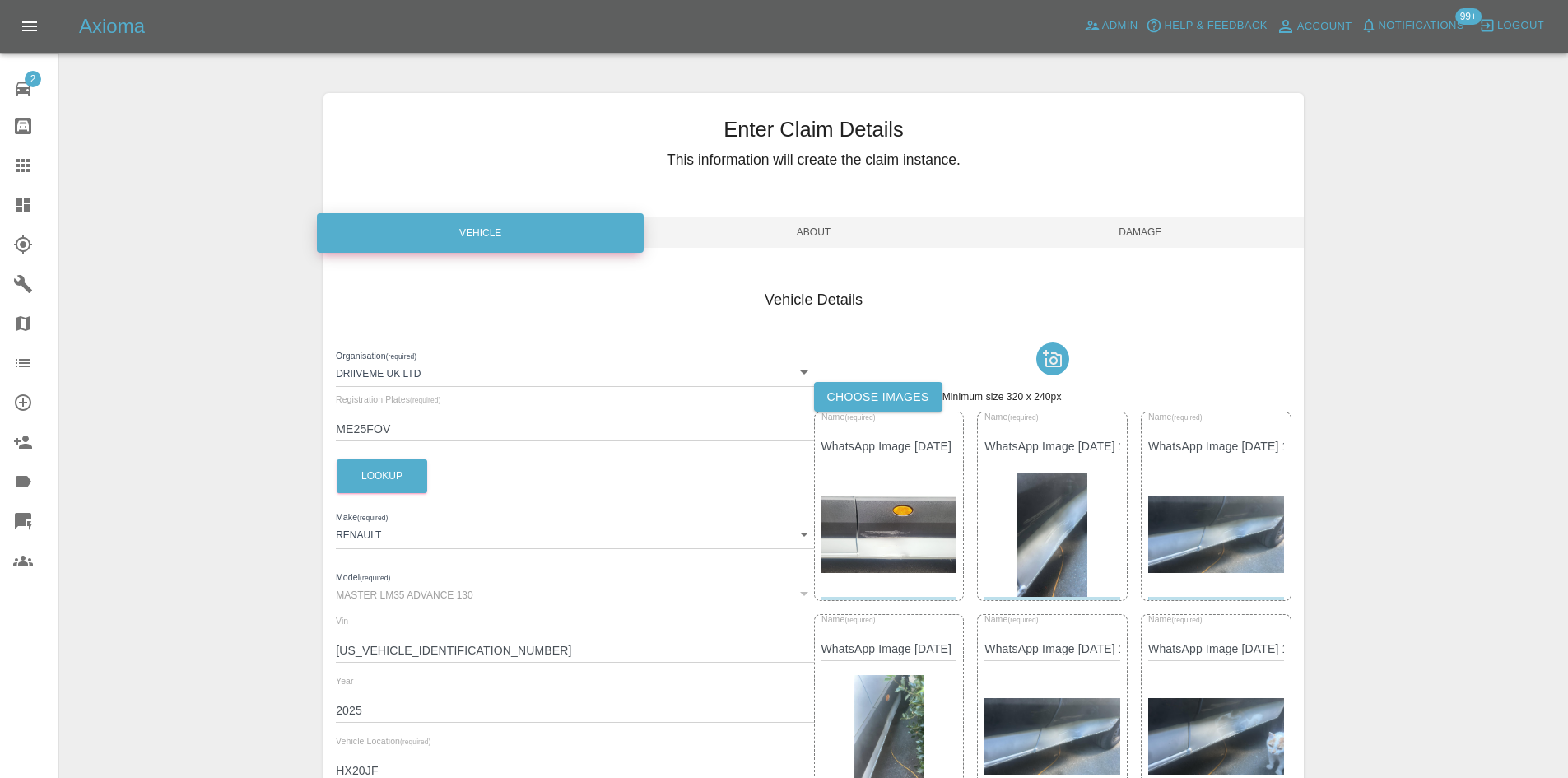
click at [1199, 235] on span "Damage" at bounding box center [1140, 232] width 327 height 31
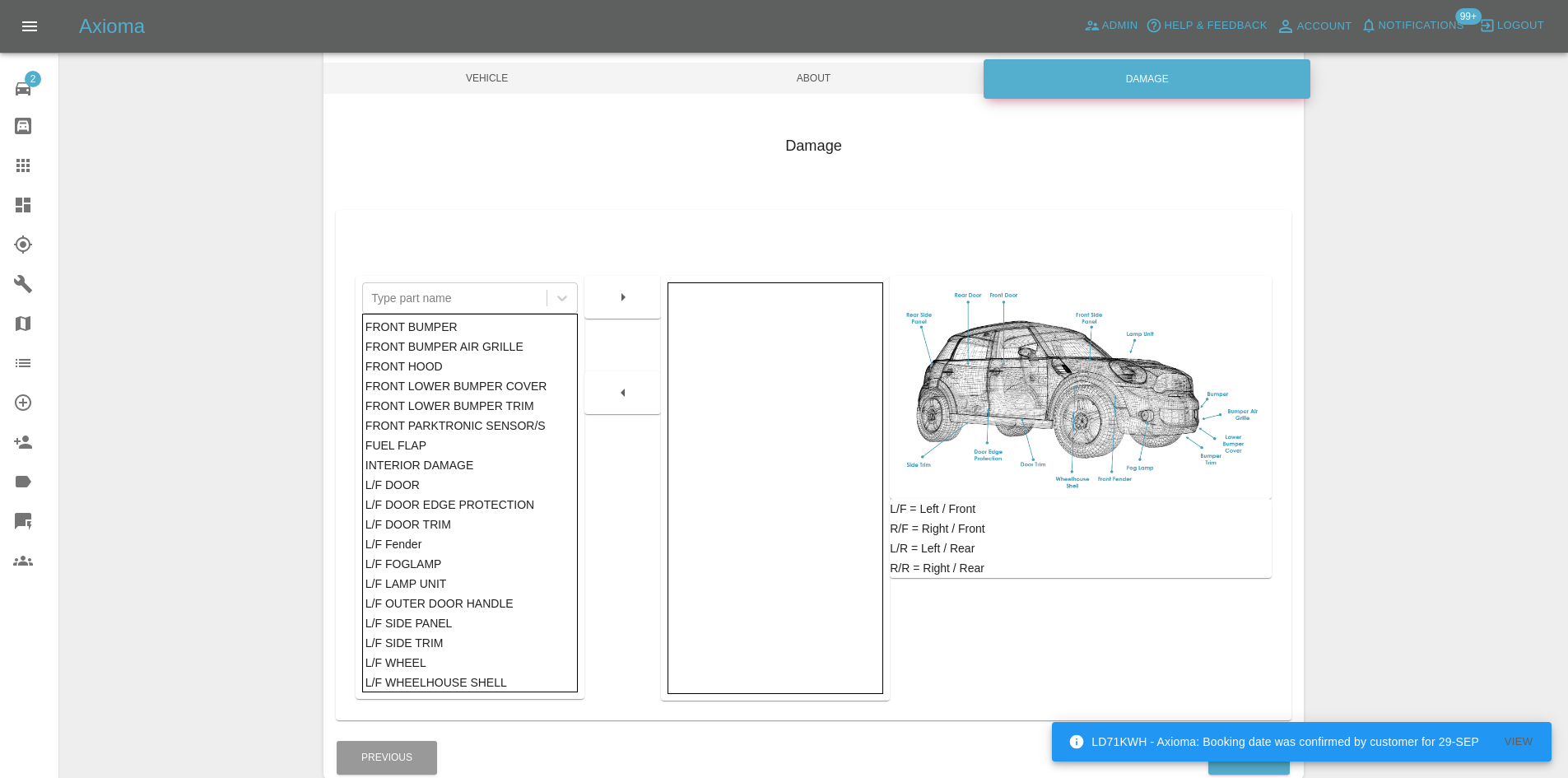
scroll to position [241, 0]
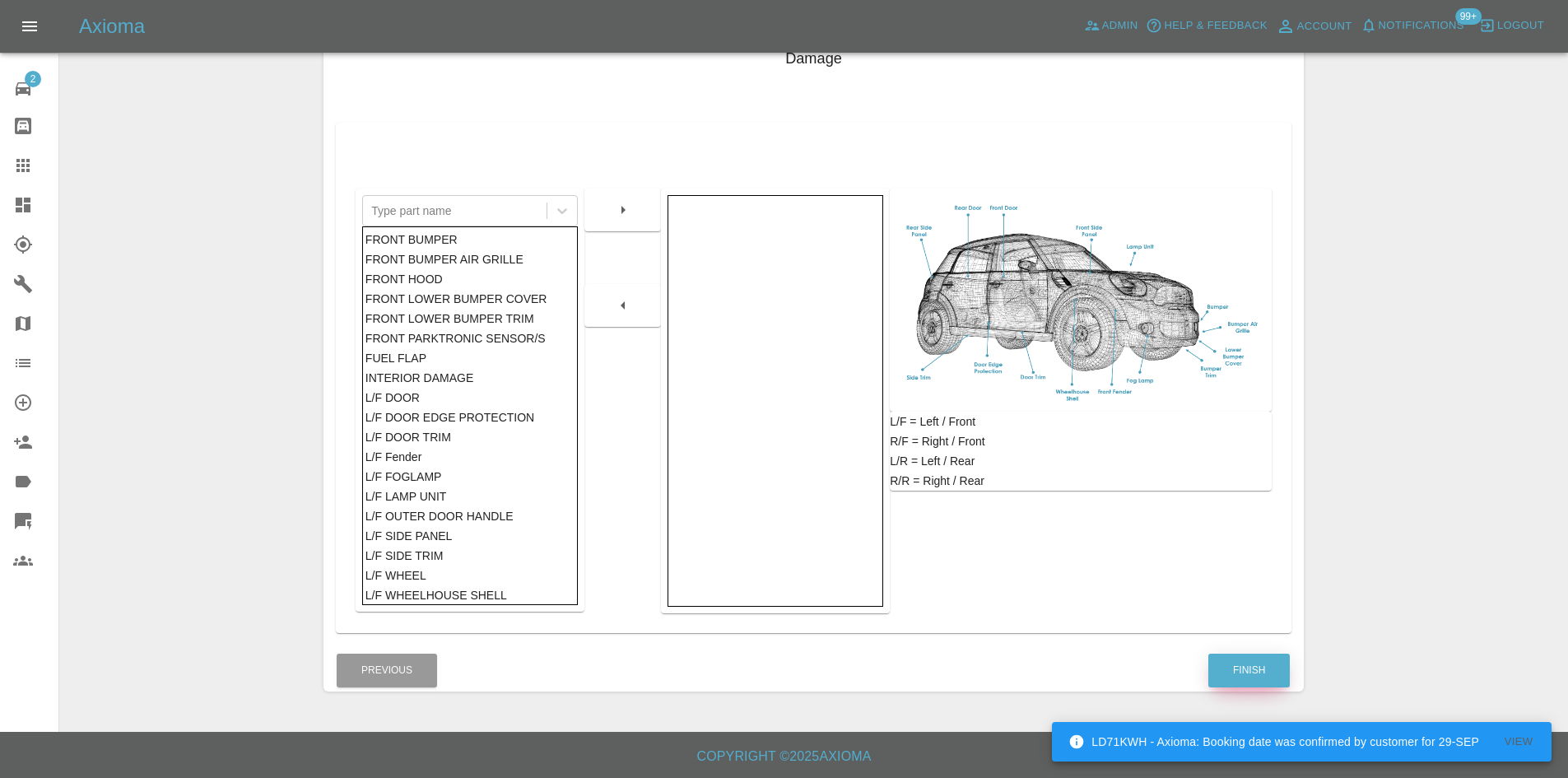
click at [1231, 679] on button "Finish" at bounding box center [1250, 671] width 82 height 34
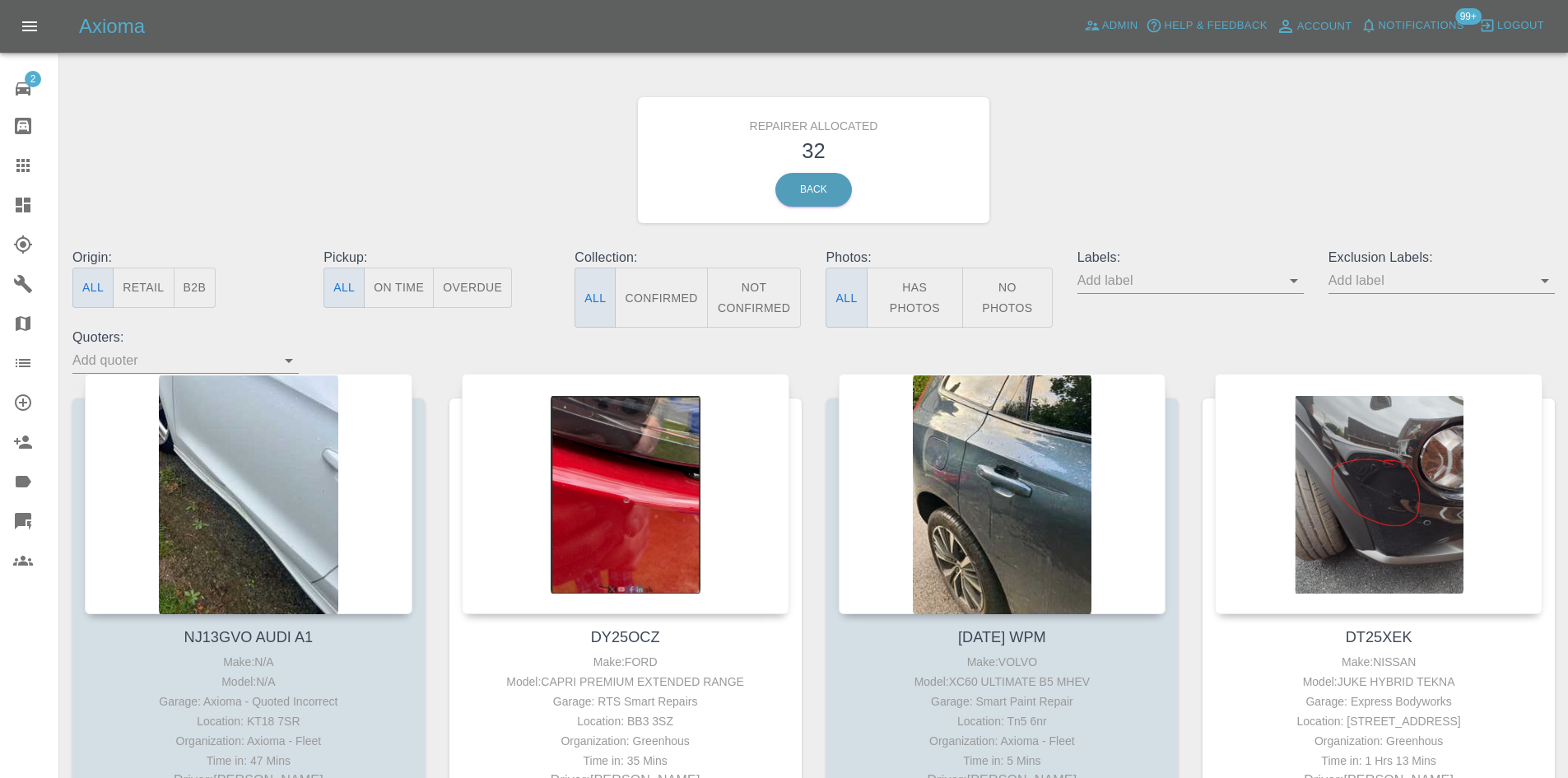
click at [494, 275] on button "Overdue" at bounding box center [472, 288] width 79 height 40
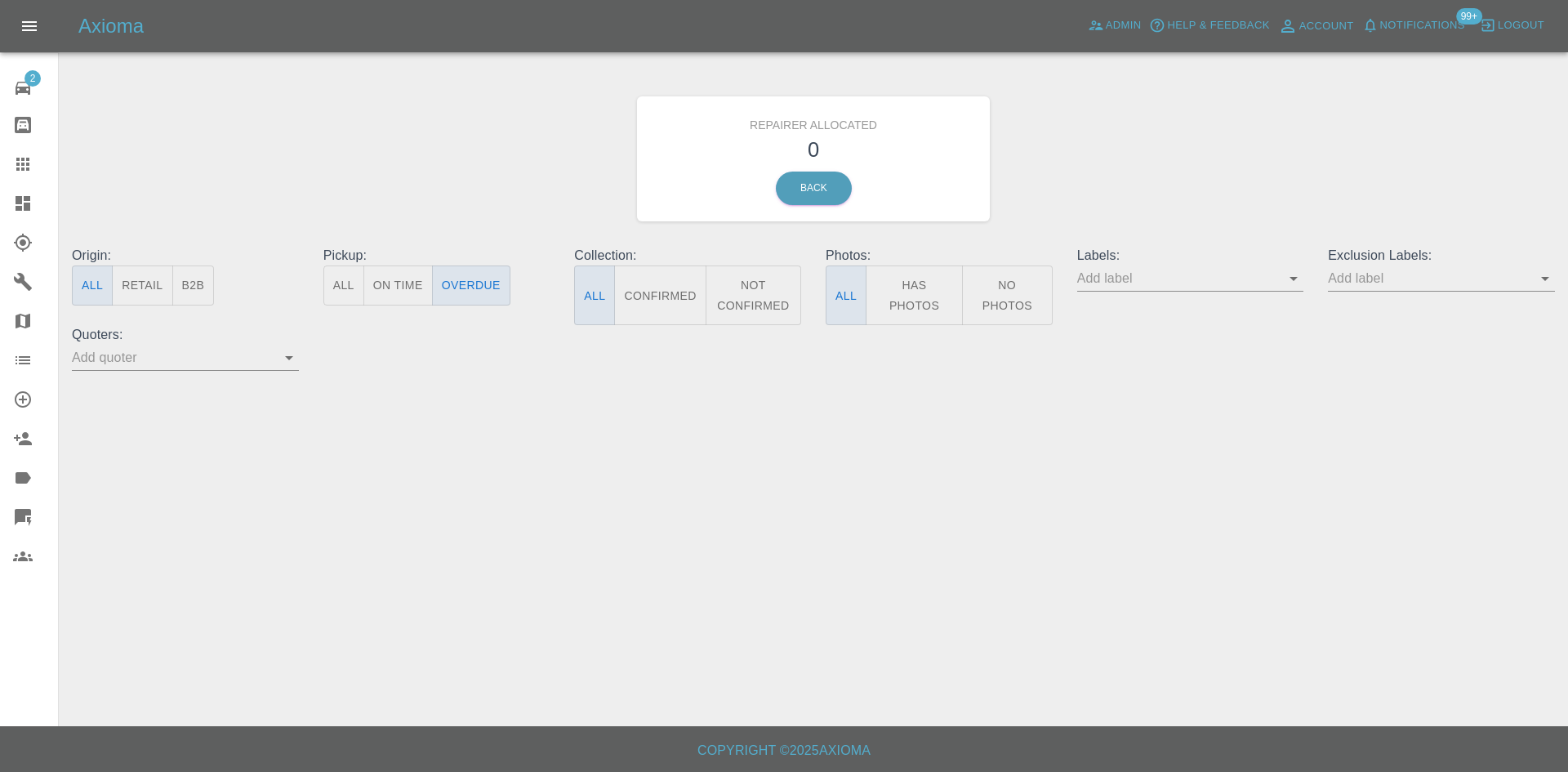
click at [16, 194] on icon at bounding box center [23, 203] width 20 height 20
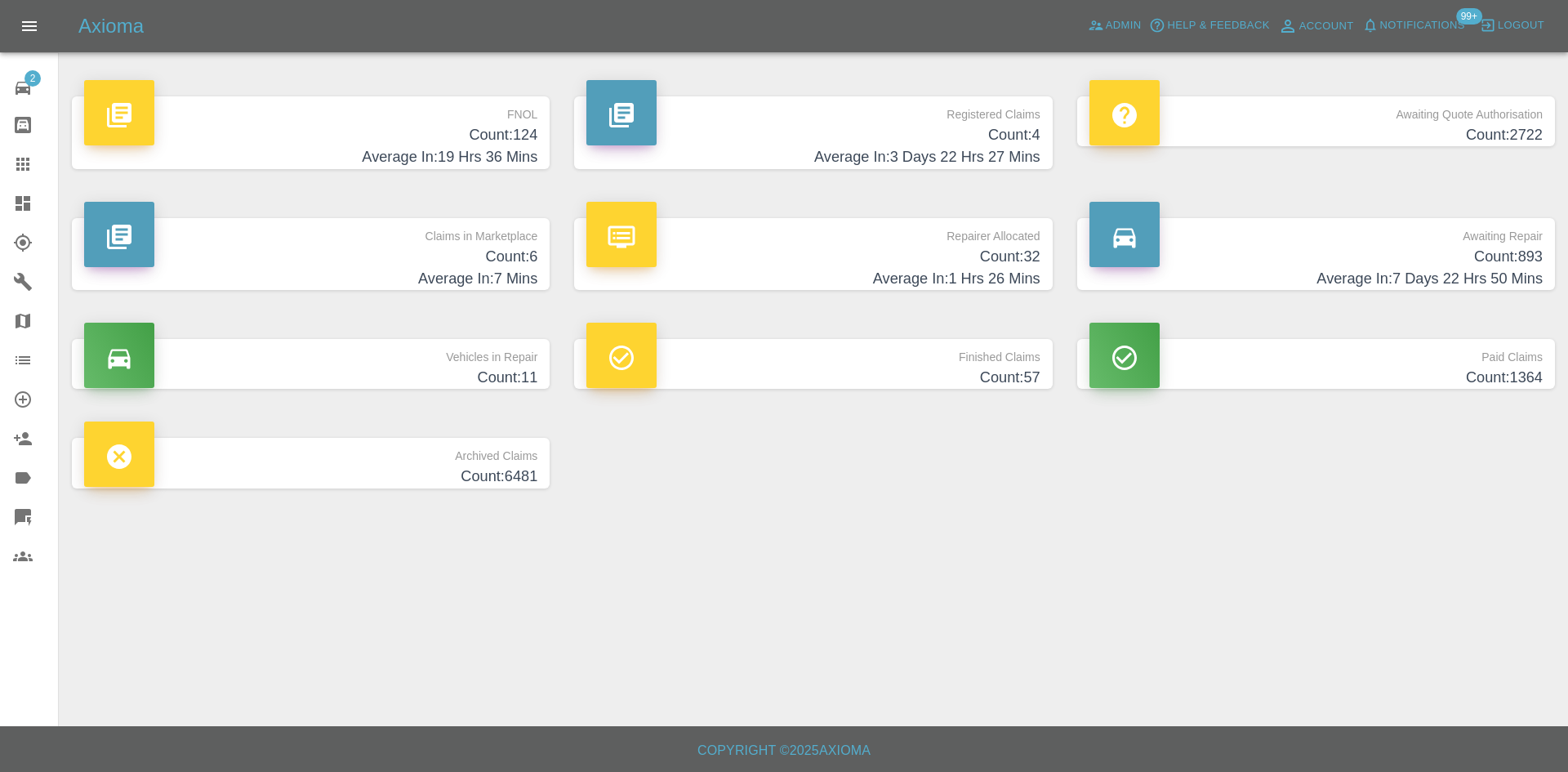
click at [1268, 246] on h4 "Count: 893" at bounding box center [1315, 257] width 453 height 22
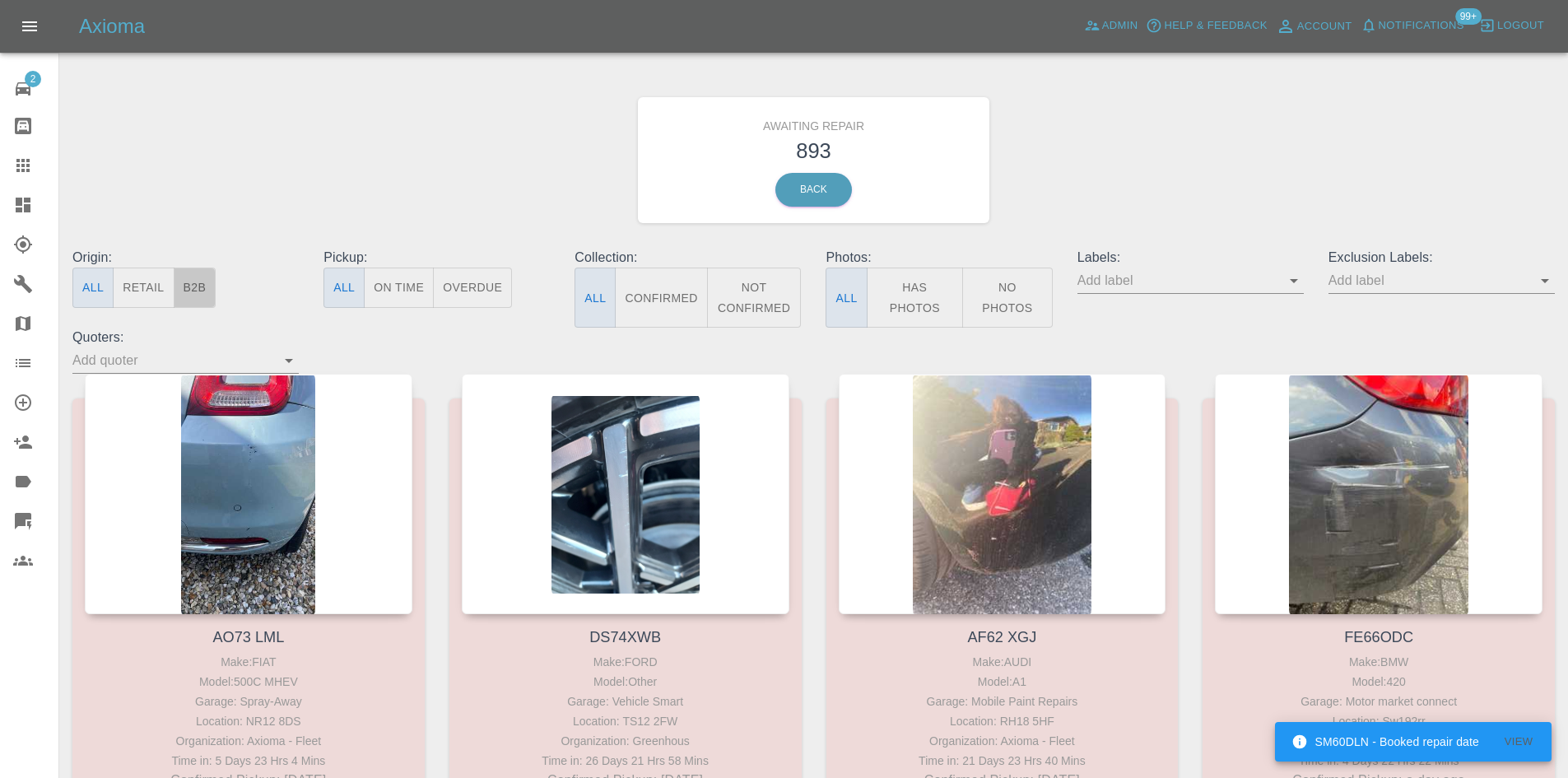
click at [201, 303] on button "B2B" at bounding box center [195, 288] width 43 height 40
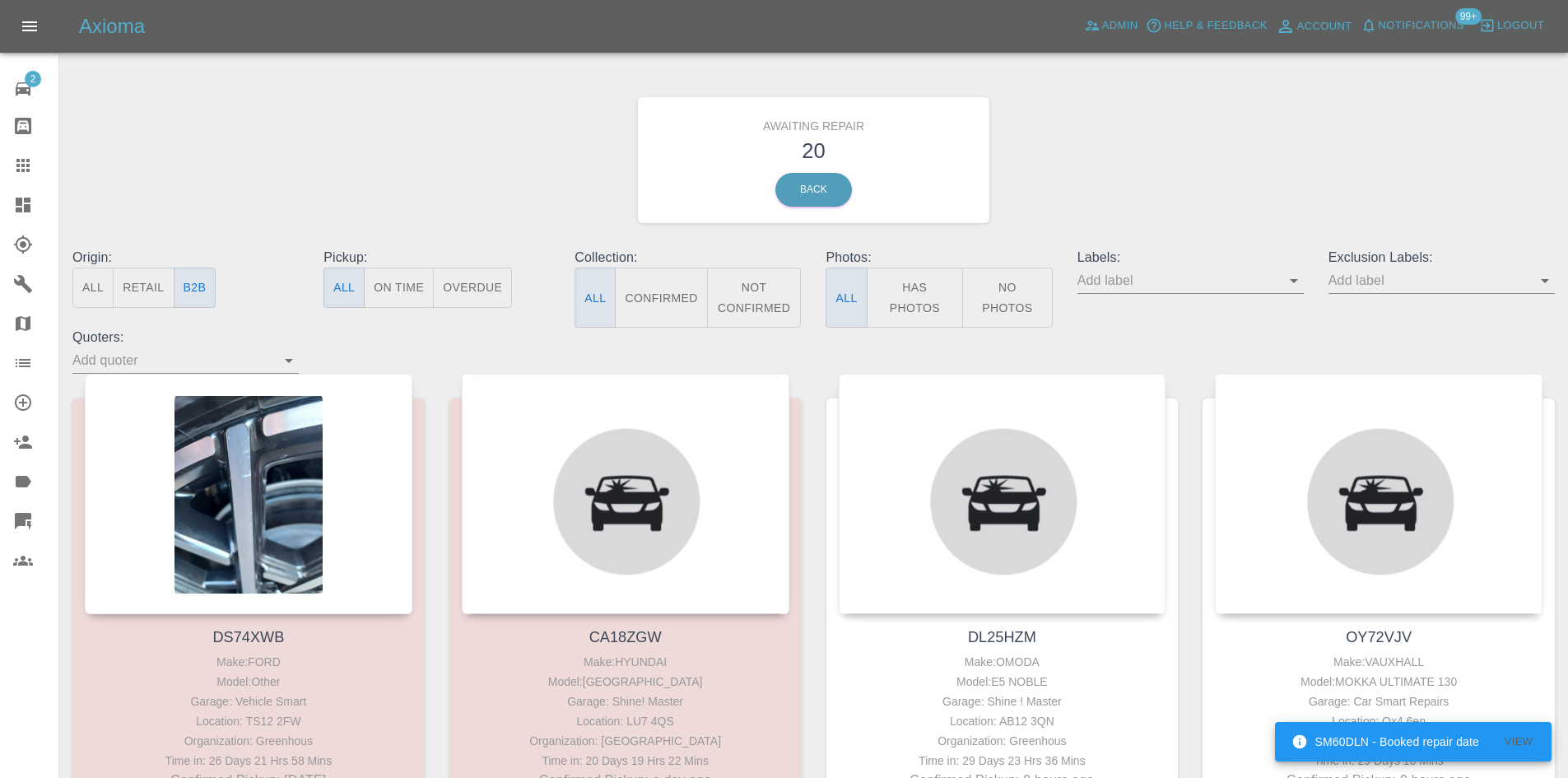
click at [20, 215] on link "Dashboard" at bounding box center [29, 205] width 58 height 40
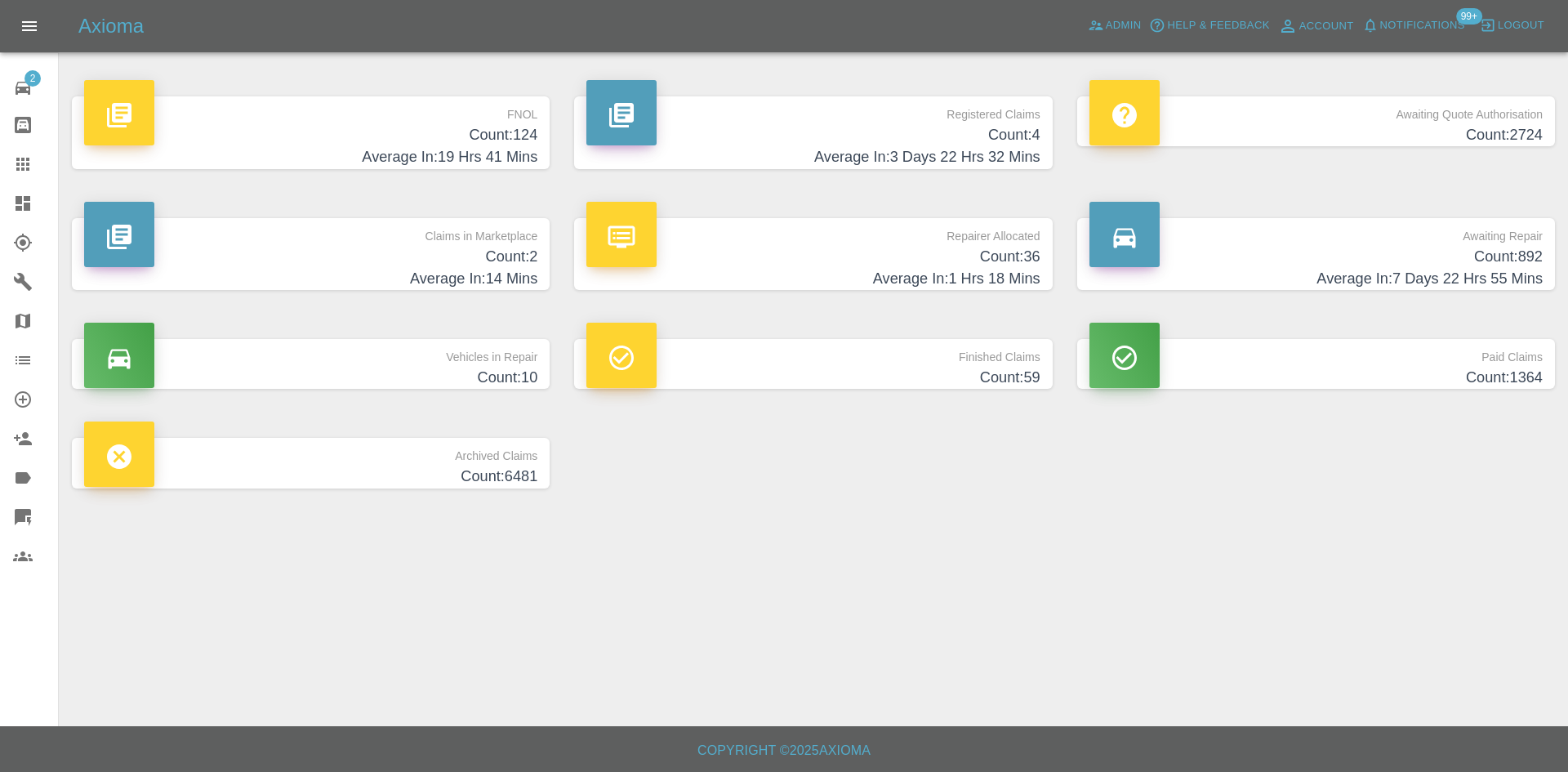
click at [695, 239] on p "Repairer Allocated" at bounding box center [812, 232] width 453 height 28
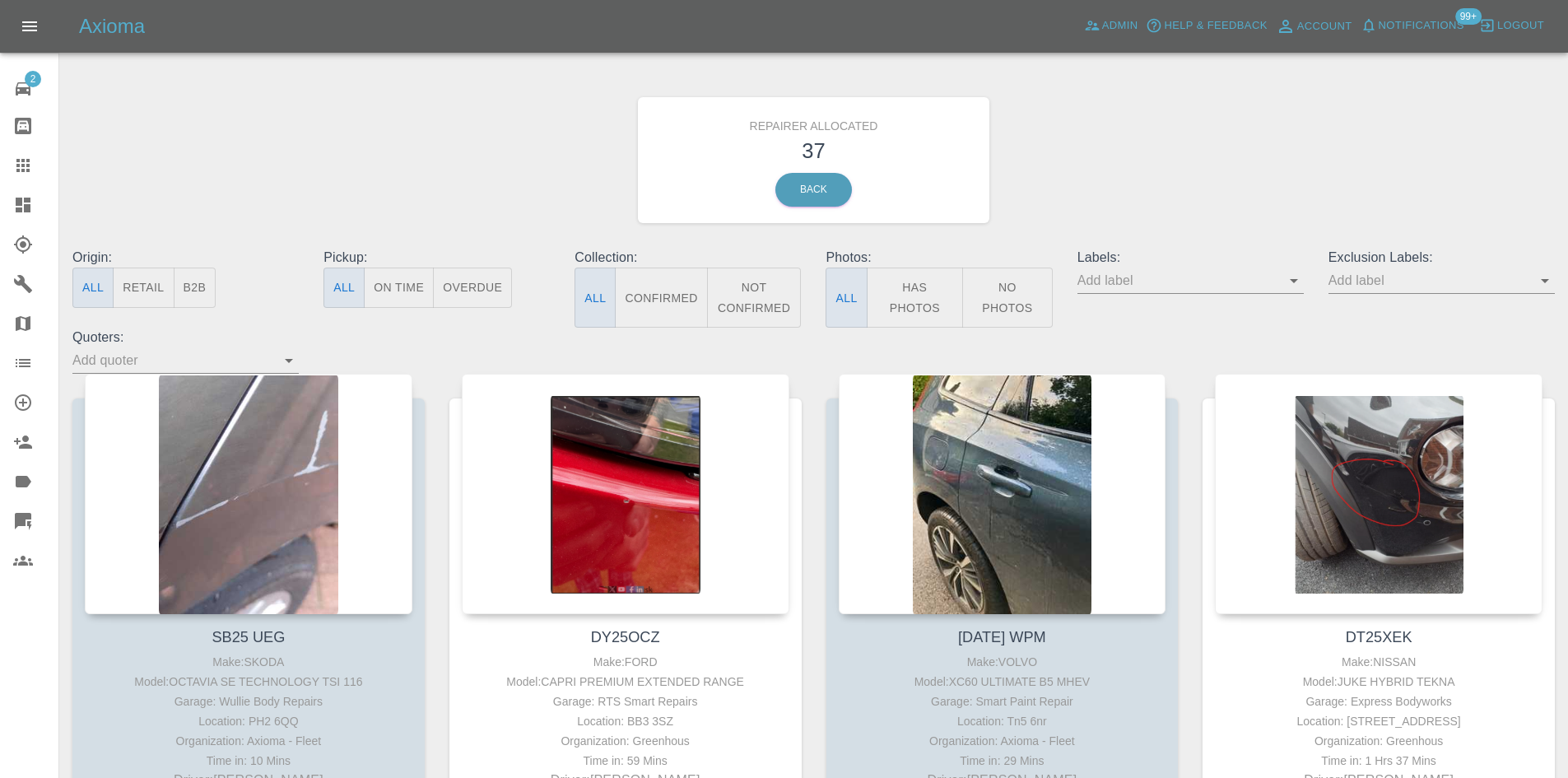
click at [208, 282] on button "B2B" at bounding box center [195, 288] width 43 height 40
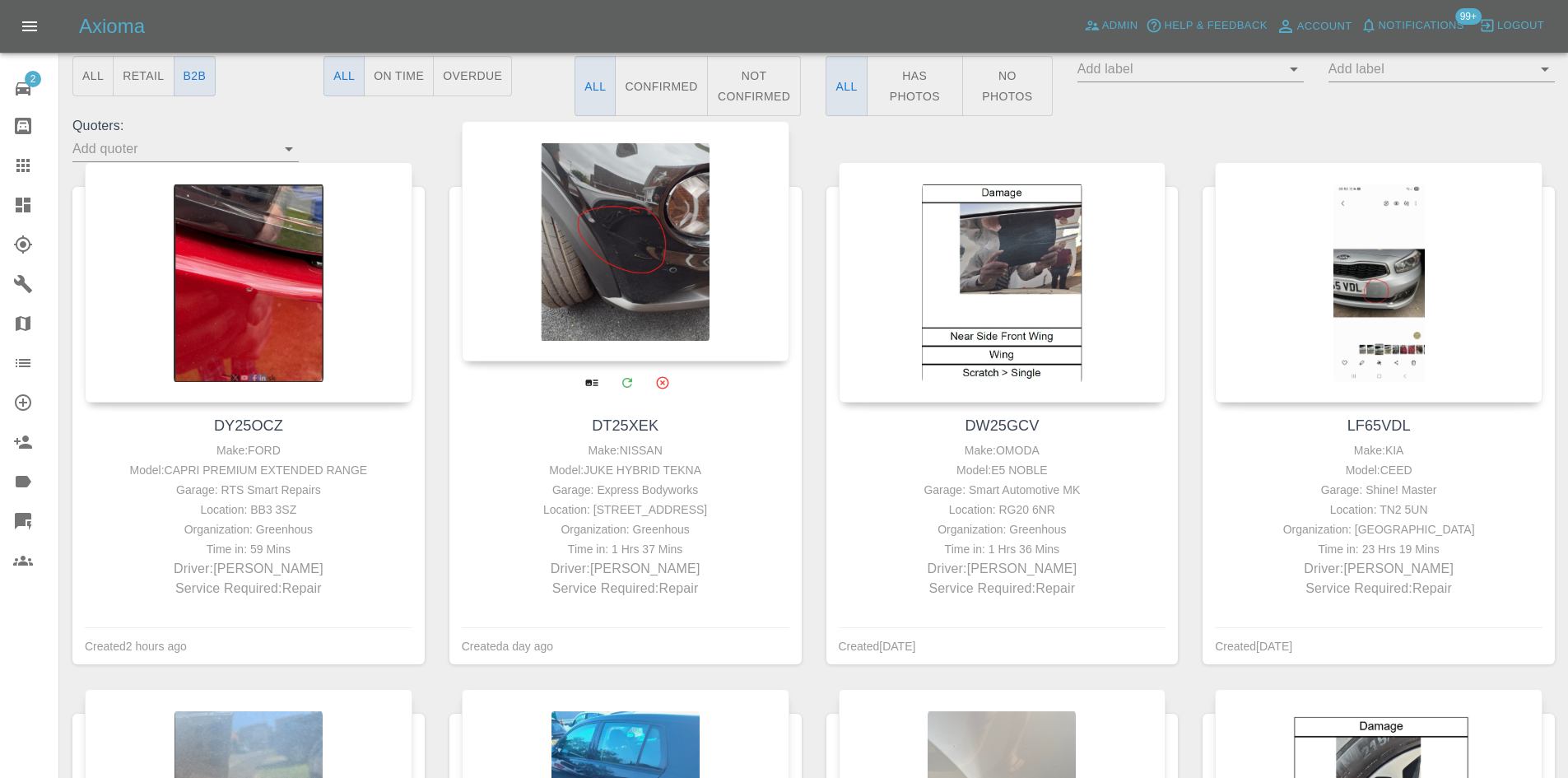
scroll to position [247, 0]
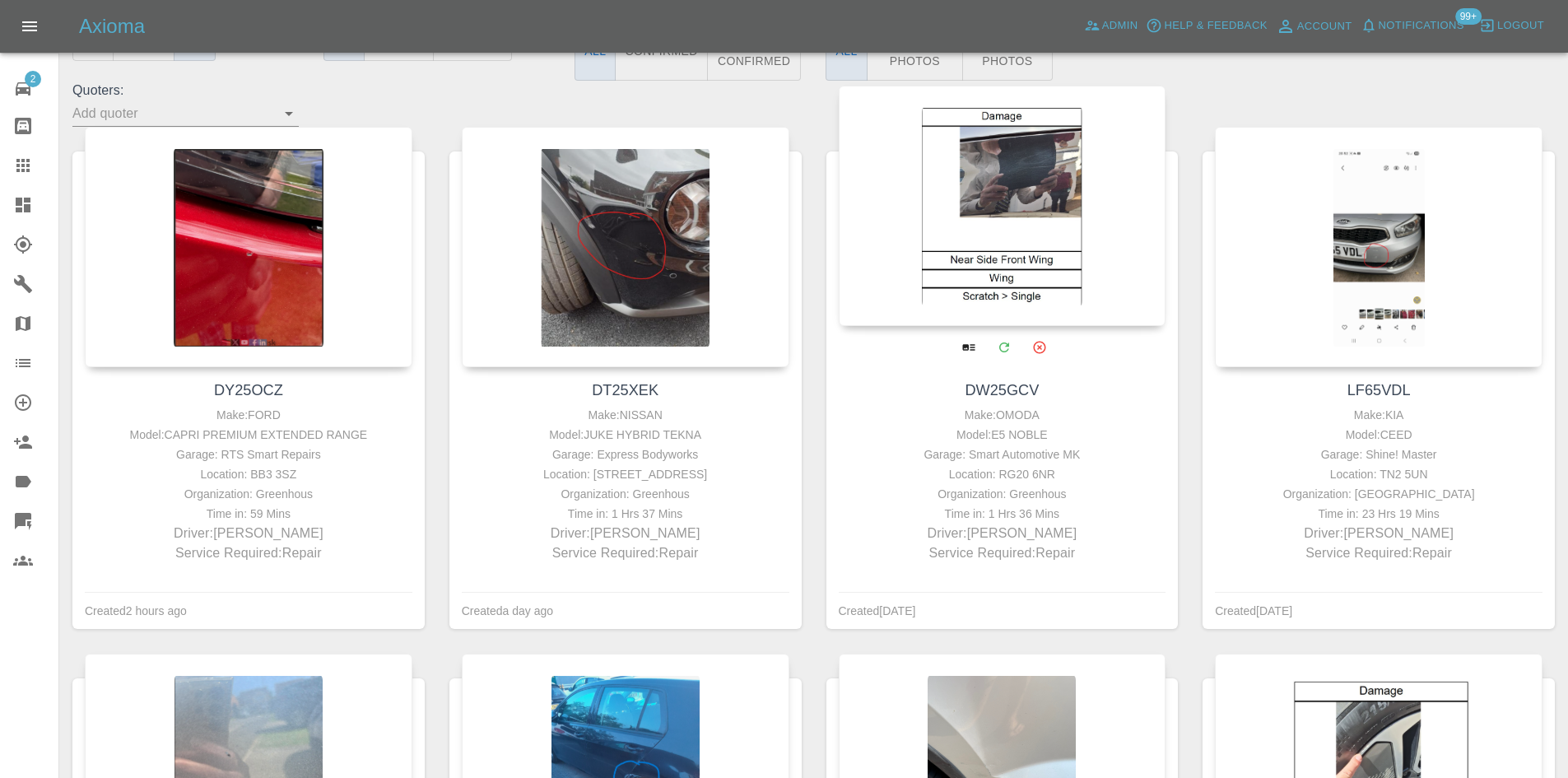
click at [1036, 254] on div at bounding box center [1003, 206] width 328 height 240
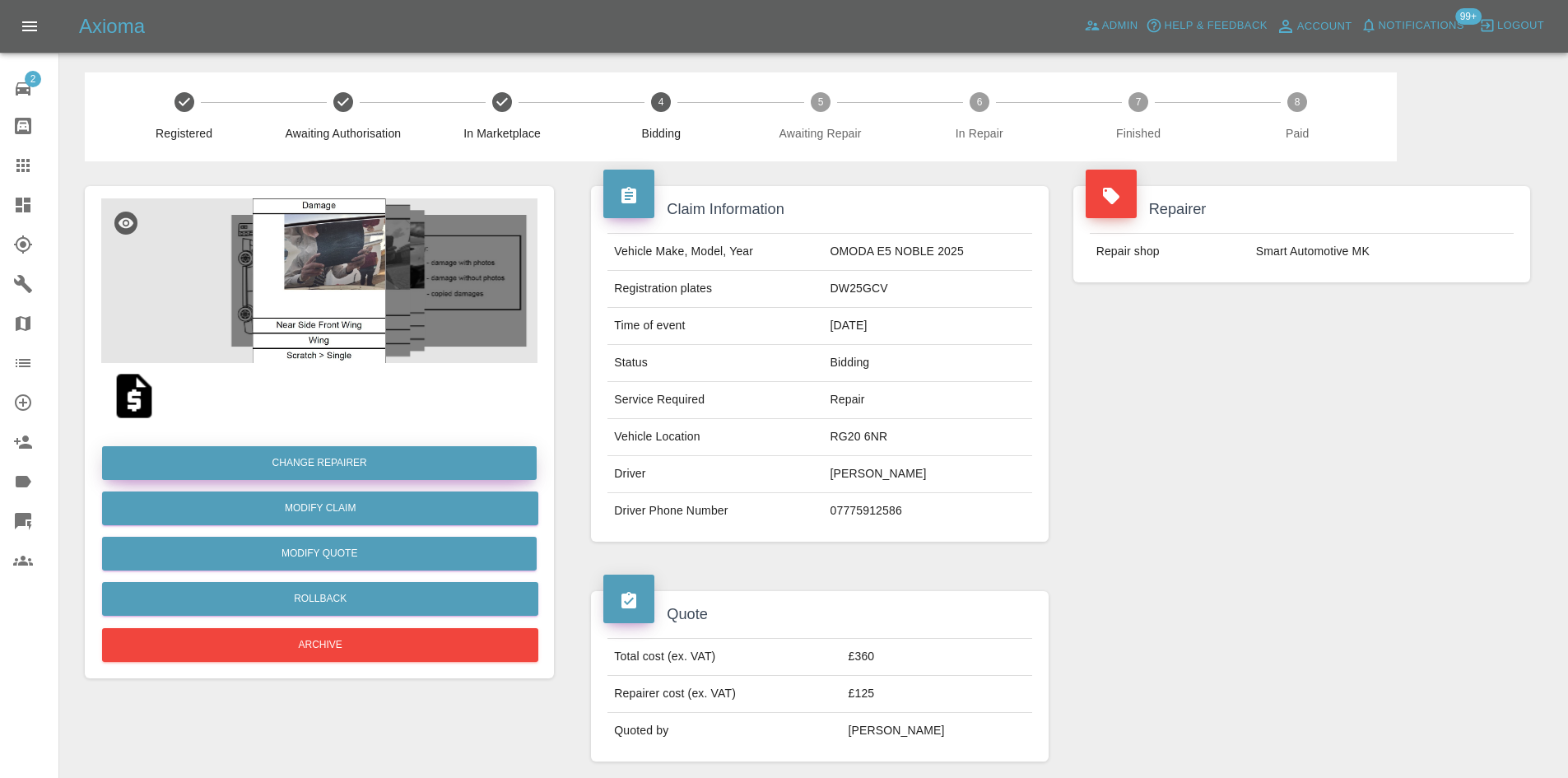
click at [265, 458] on button "Change Repairer" at bounding box center [319, 463] width 435 height 34
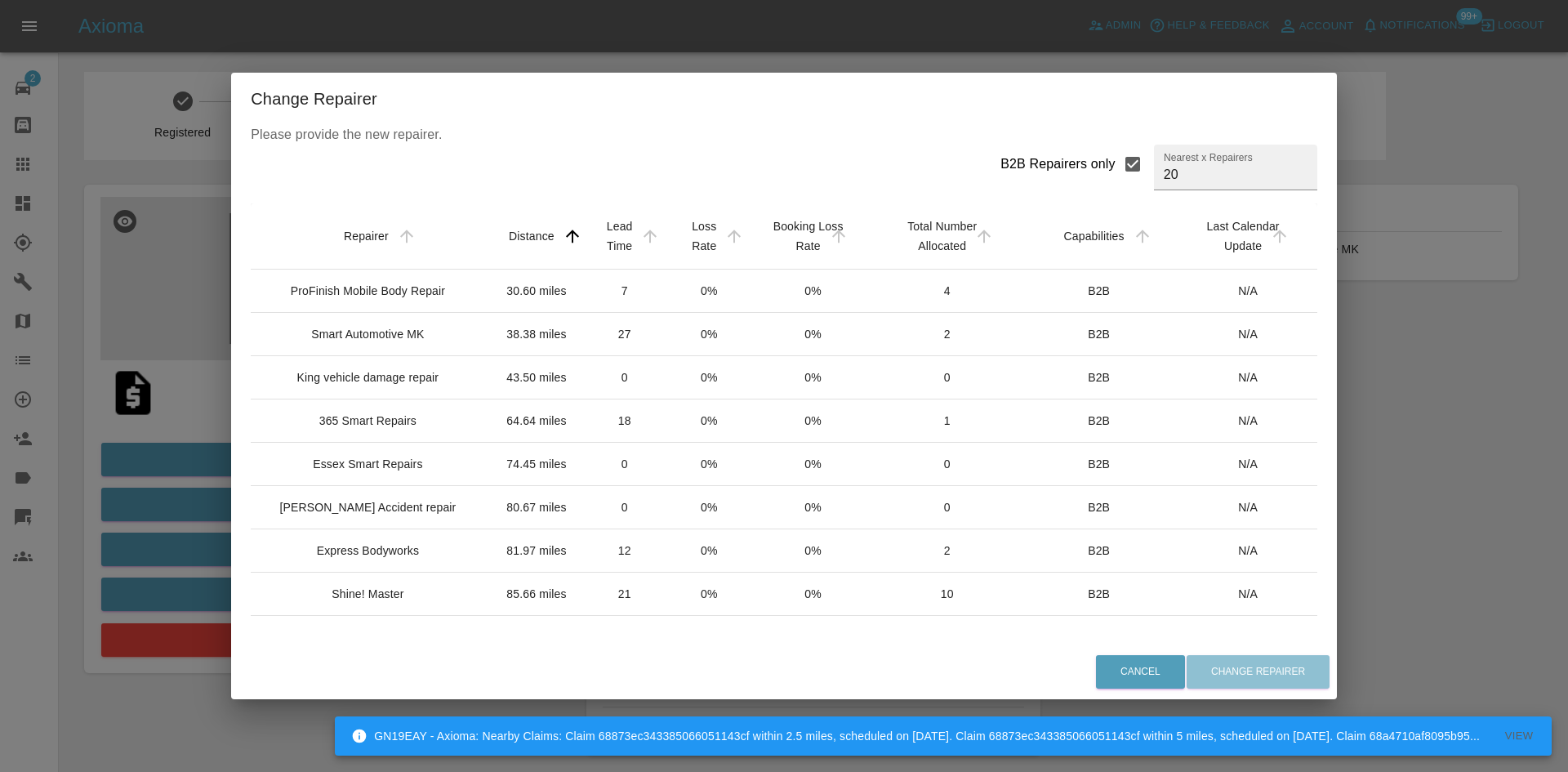
click at [398, 297] on div "ProFinish Mobile Body Repair" at bounding box center [368, 291] width 155 height 16
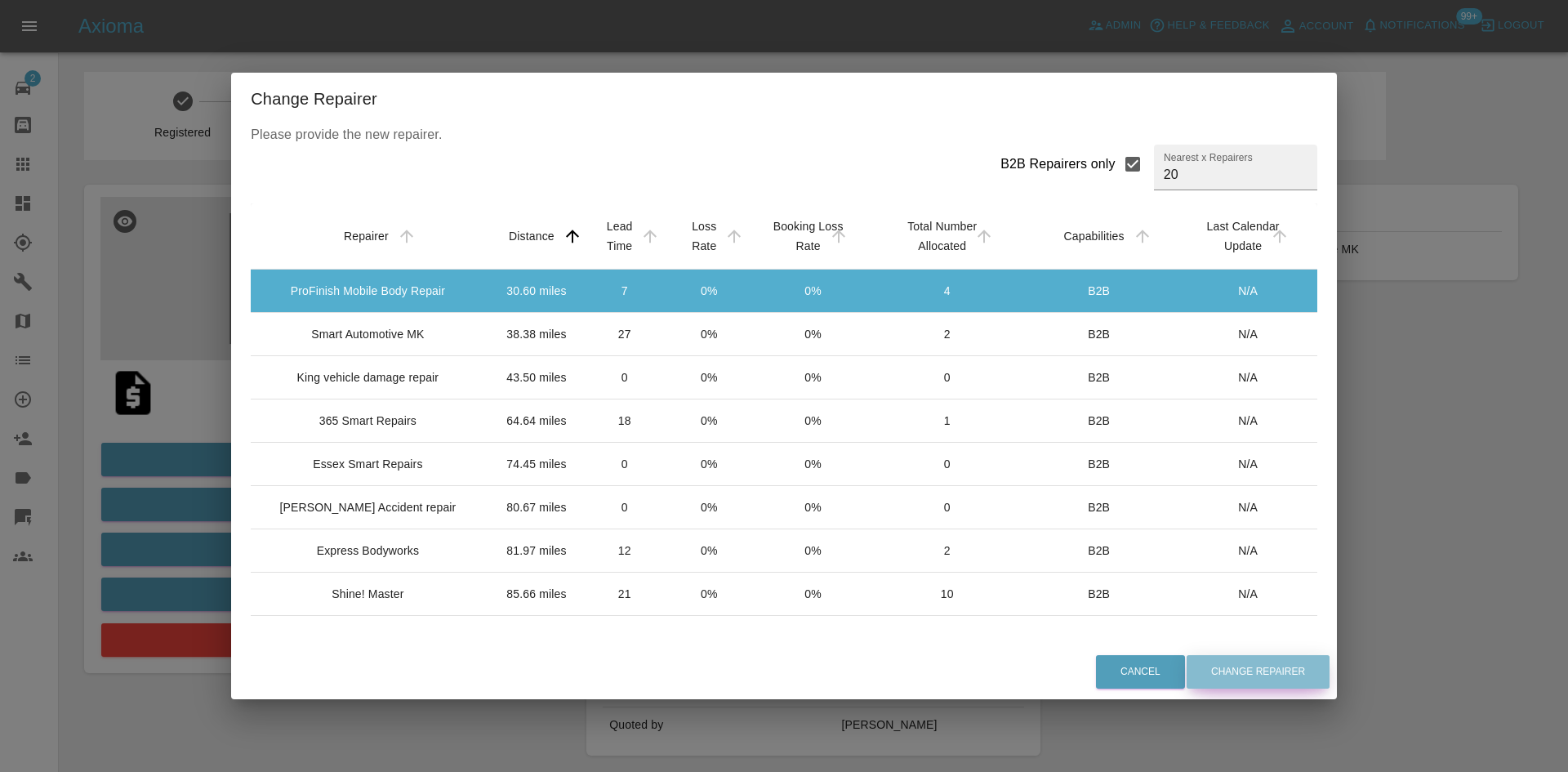
click at [1248, 659] on button "Change Repairer" at bounding box center [1258, 672] width 143 height 34
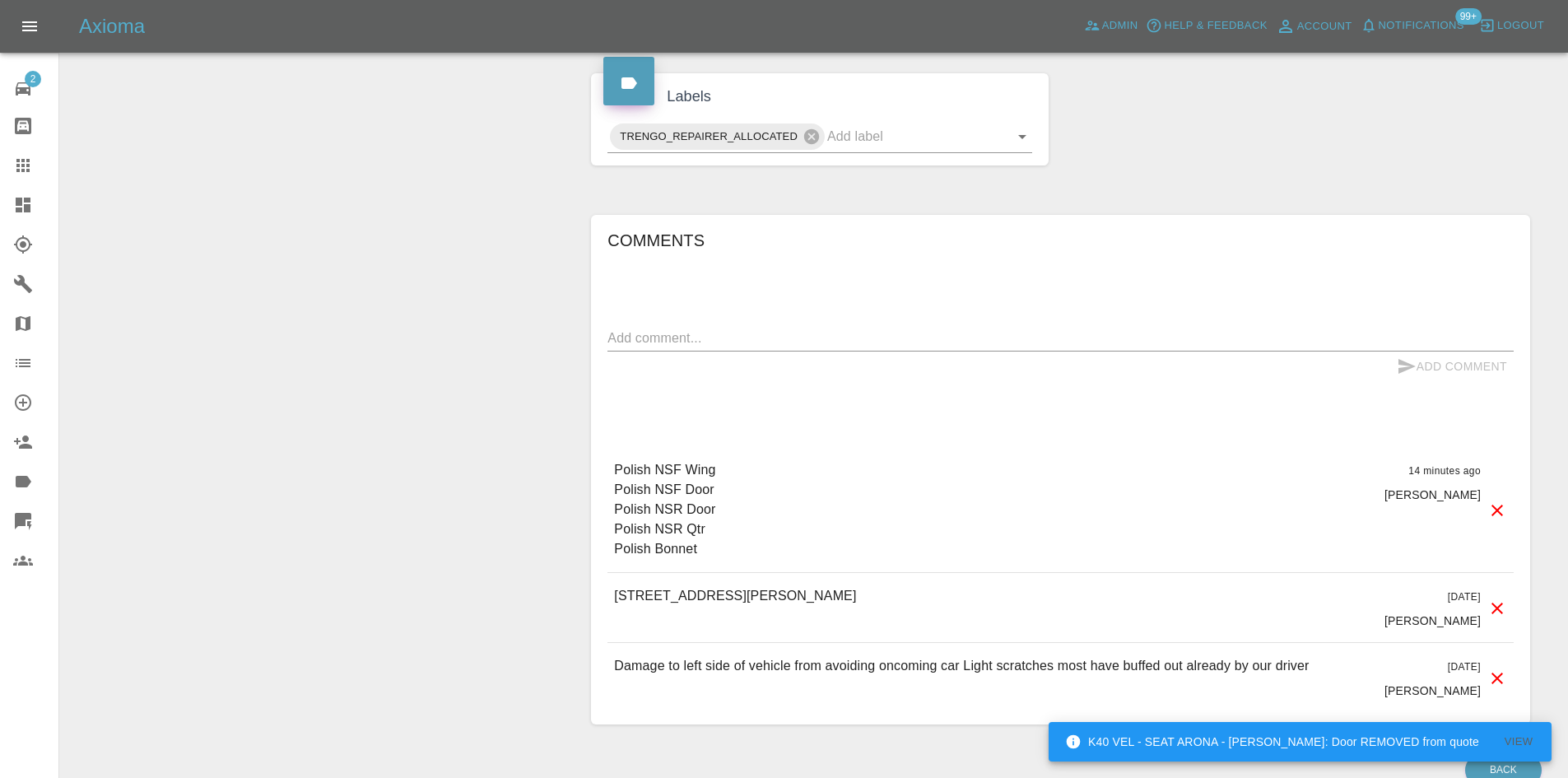
scroll to position [741, 0]
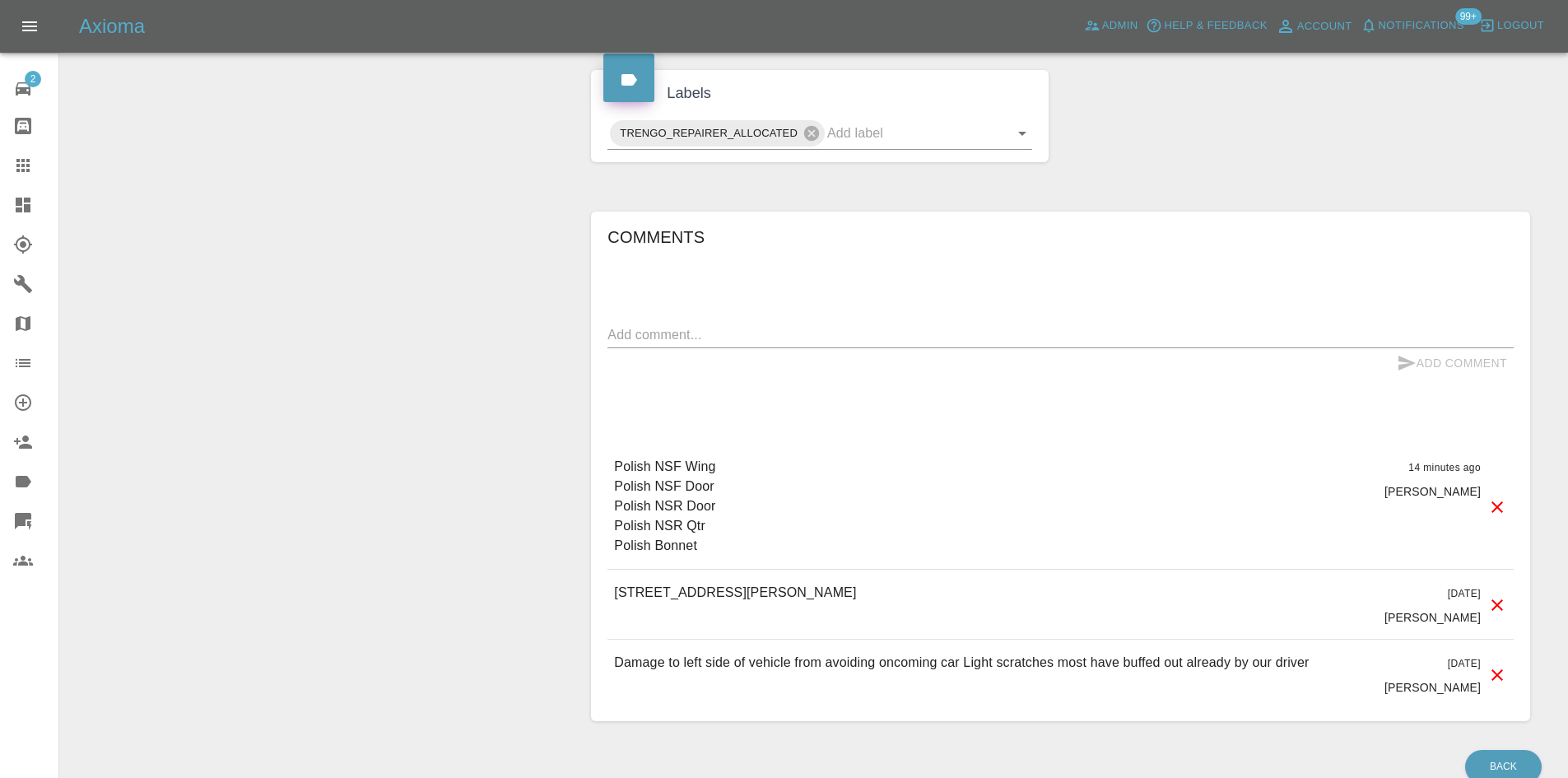
click at [930, 599] on div "[STREET_ADDRESS][PERSON_NAME] [DATE] [PERSON_NAME]" at bounding box center [1061, 604] width 906 height 69
drag, startPoint x: 842, startPoint y: 590, endPoint x: 920, endPoint y: 590, distance: 78.2
click at [920, 590] on div "[STREET_ADDRESS][PERSON_NAME] [DATE] [PERSON_NAME]" at bounding box center [1061, 604] width 906 height 69
copy p "RG20 6NR"
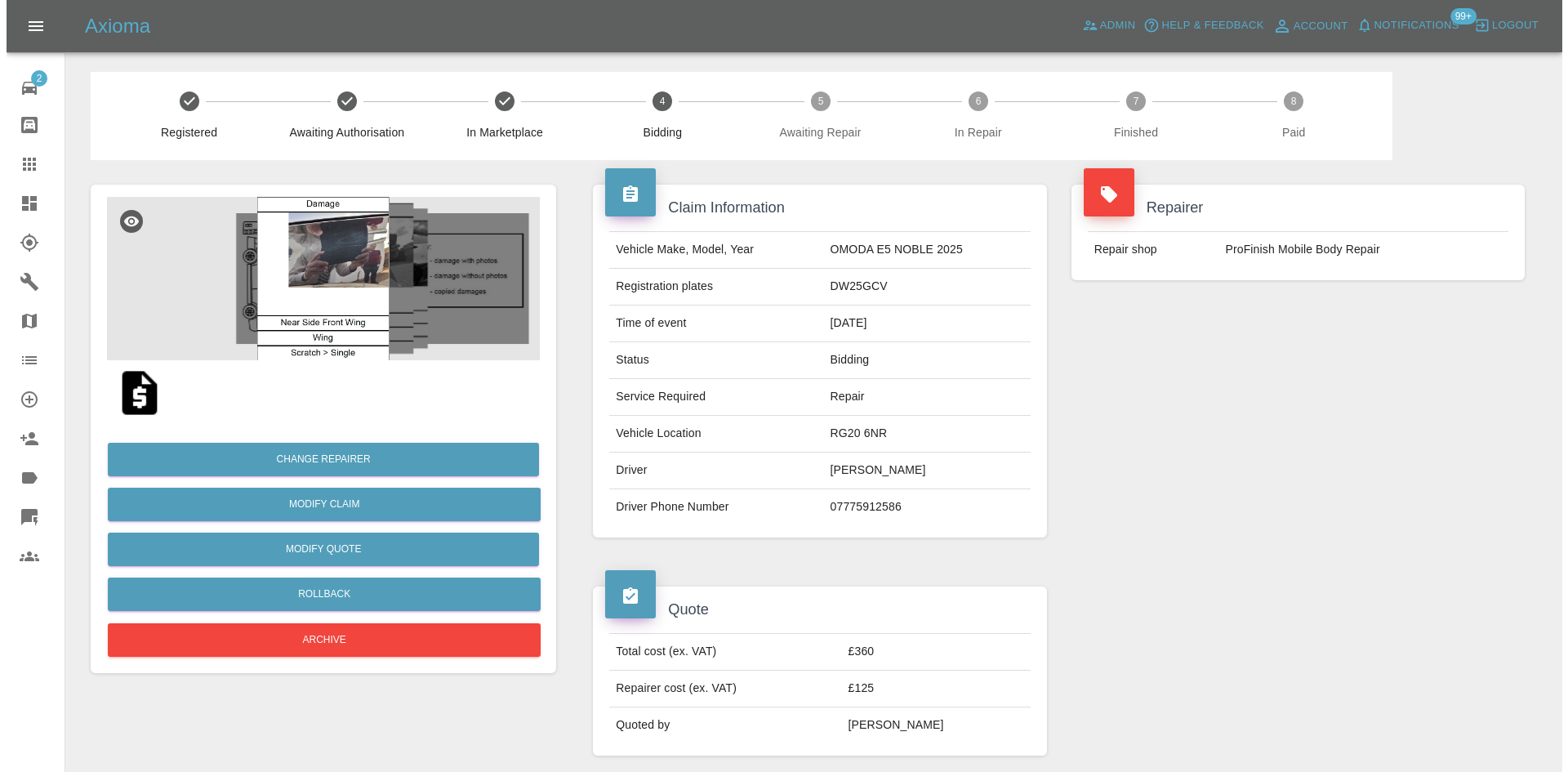
scroll to position [81, 0]
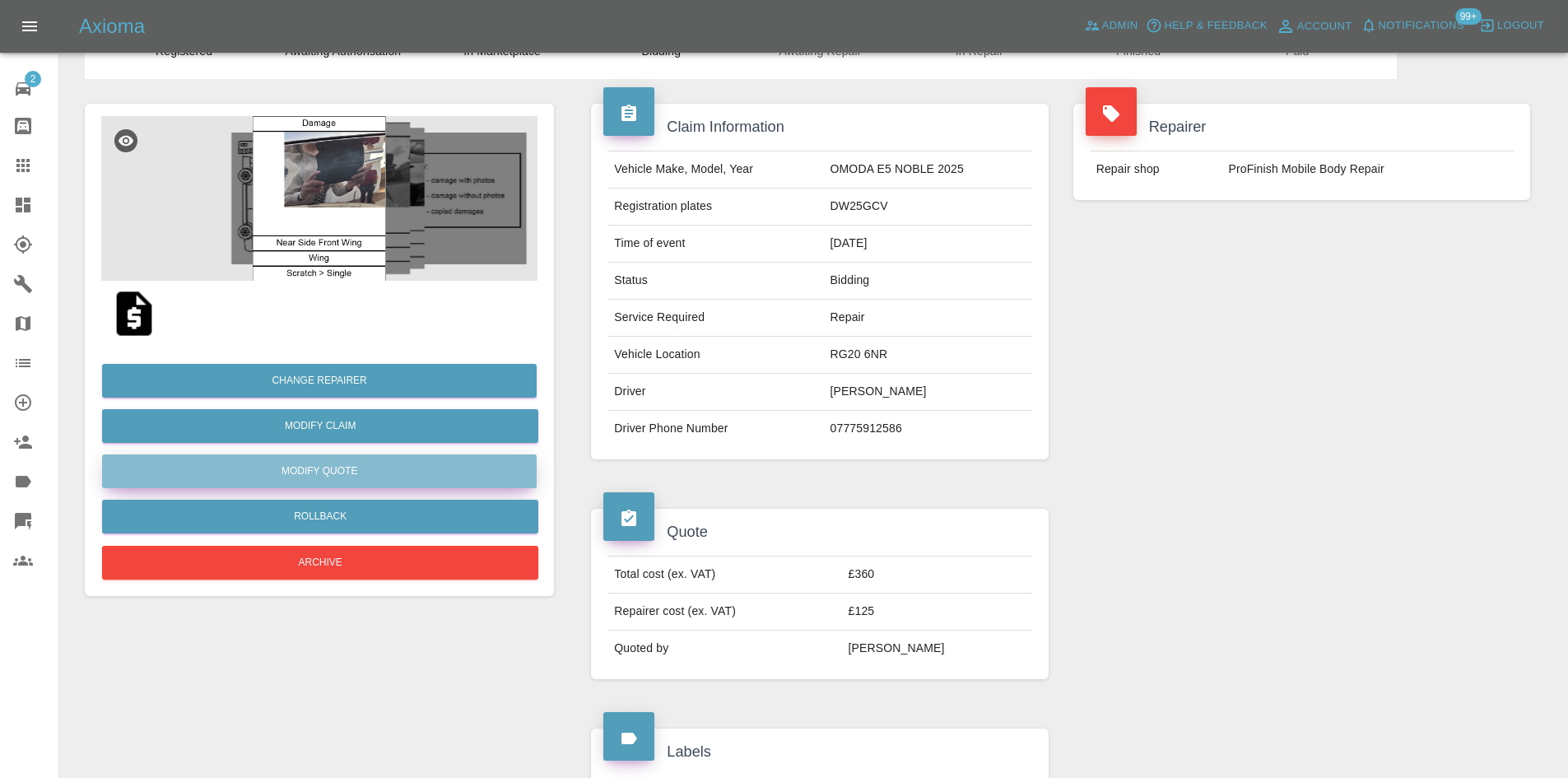
click at [324, 468] on button "Modify Quote" at bounding box center [319, 471] width 435 height 34
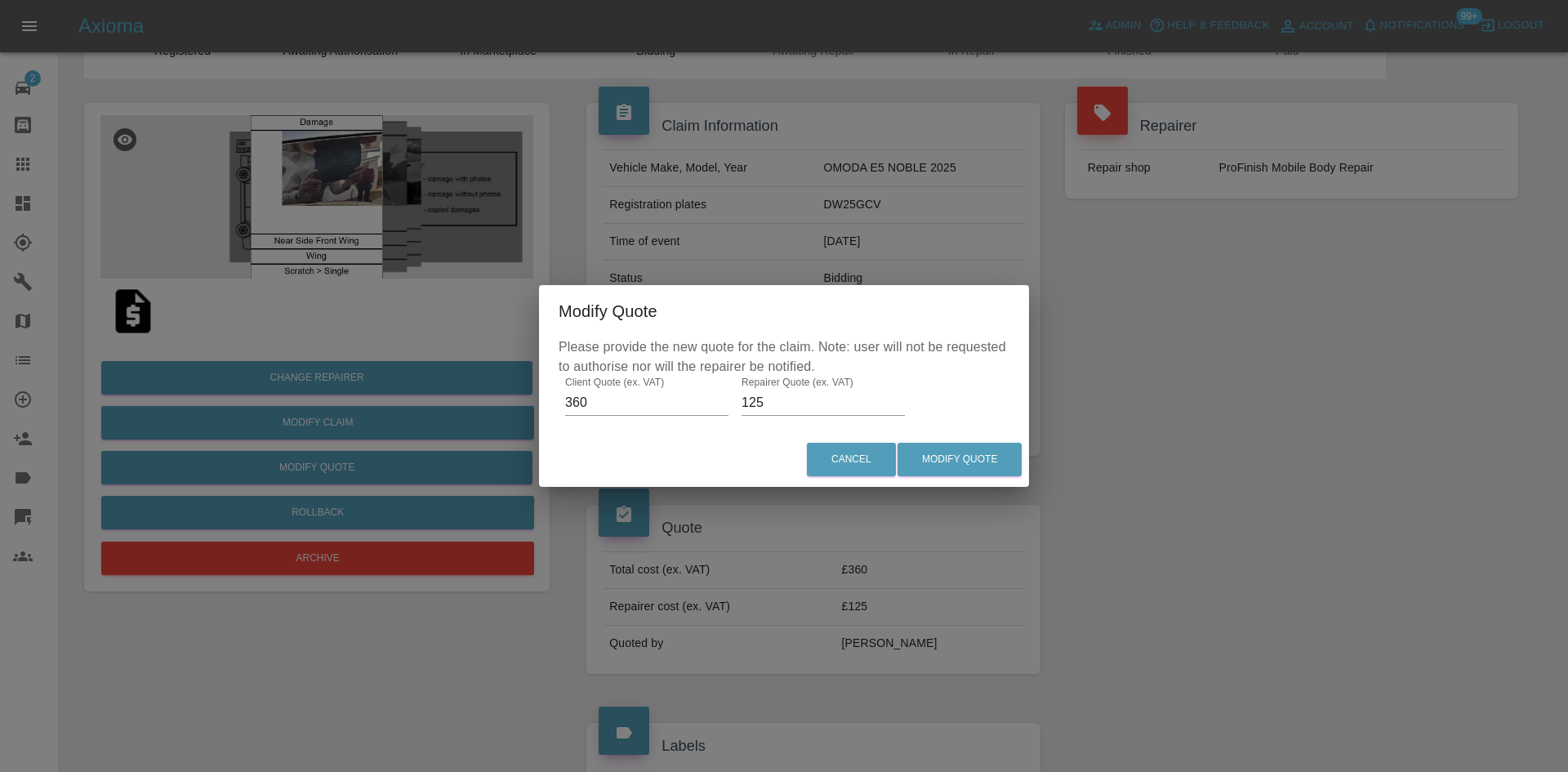
click at [798, 387] on label "Repairer Quote (ex. VAT)" at bounding box center [797, 382] width 112 height 14
click at [798, 390] on input "125" at bounding box center [823, 403] width 164 height 26
click at [798, 387] on label "Repairer Quote (ex. VAT)" at bounding box center [797, 382] width 112 height 14
click at [798, 390] on input "125" at bounding box center [823, 403] width 164 height 26
click at [797, 394] on input "125" at bounding box center [823, 403] width 164 height 26
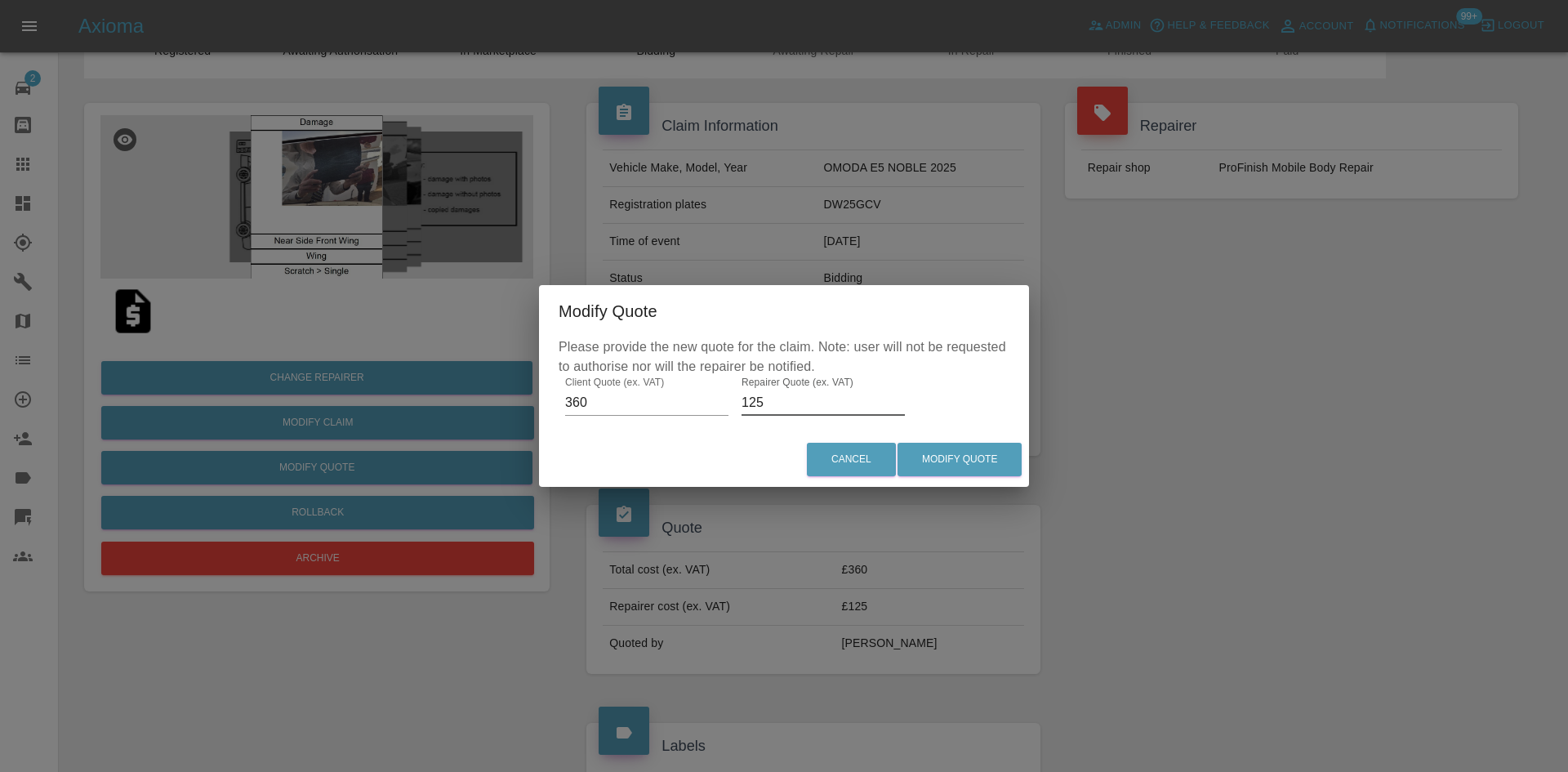
click at [797, 394] on input "125" at bounding box center [823, 403] width 164 height 26
type input "225"
click at [931, 455] on button "Modify Quote" at bounding box center [959, 459] width 124 height 34
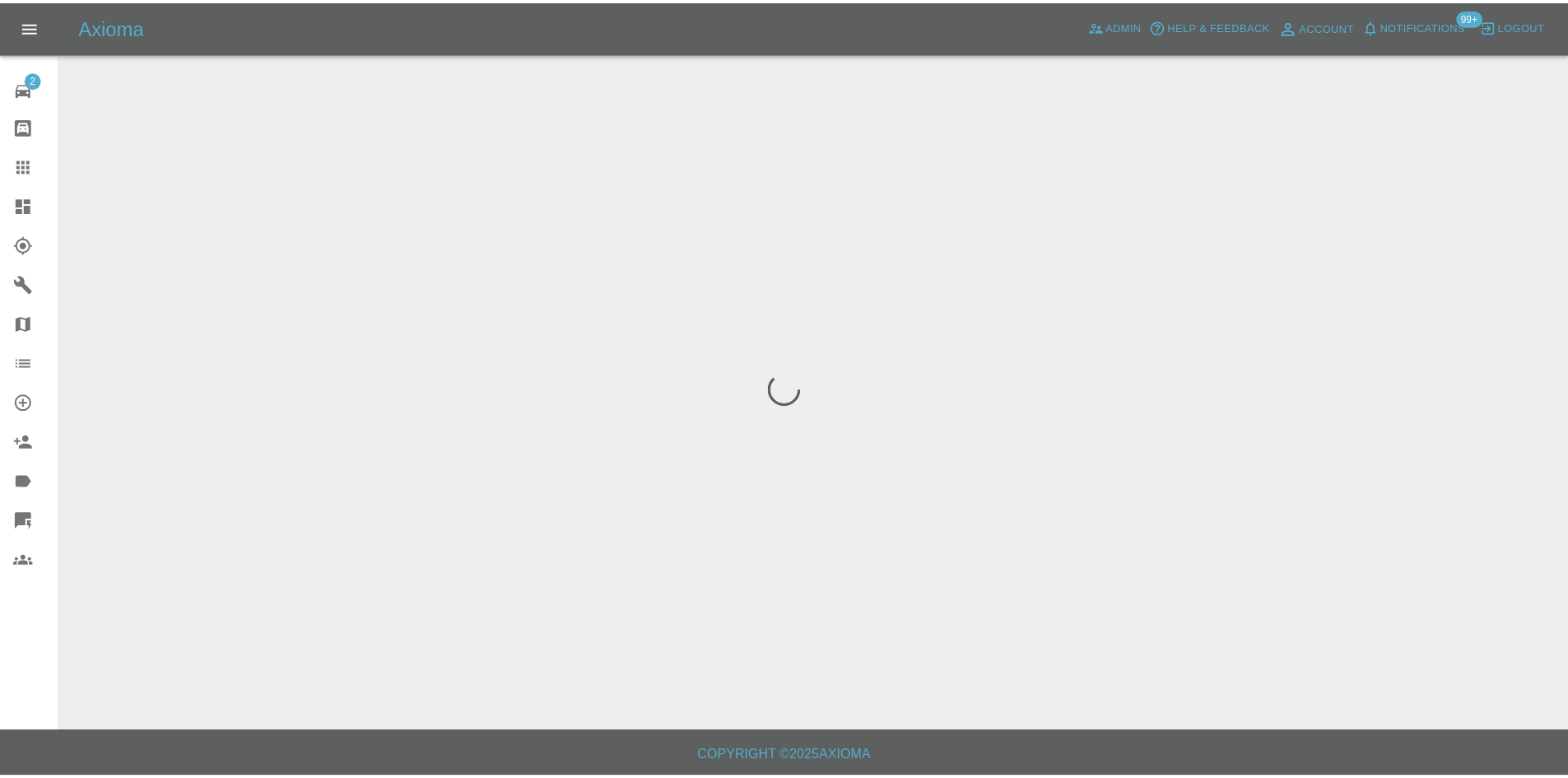
scroll to position [0, 0]
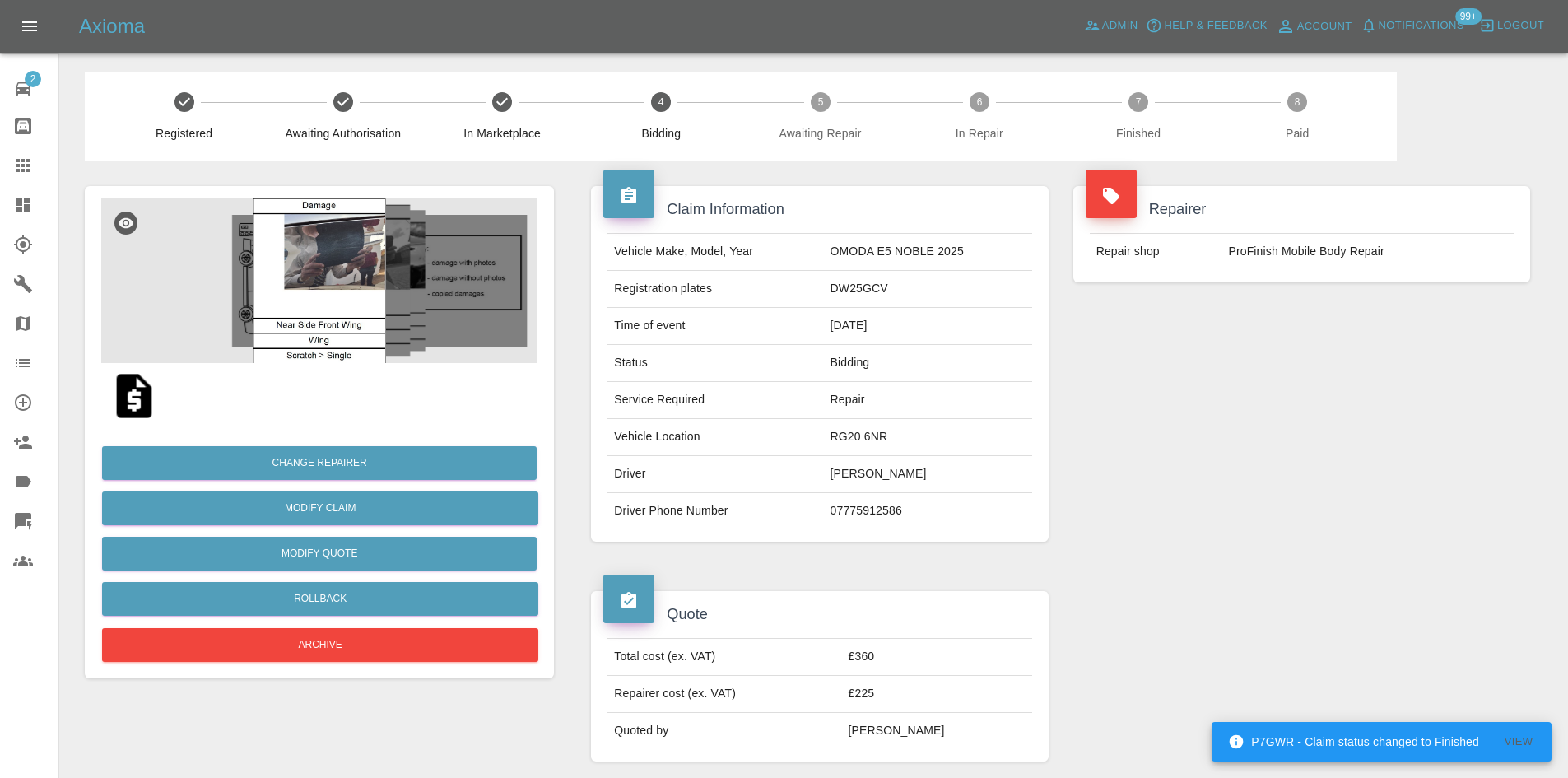
click at [21, 231] on link "Explorer" at bounding box center [29, 245] width 58 height 40
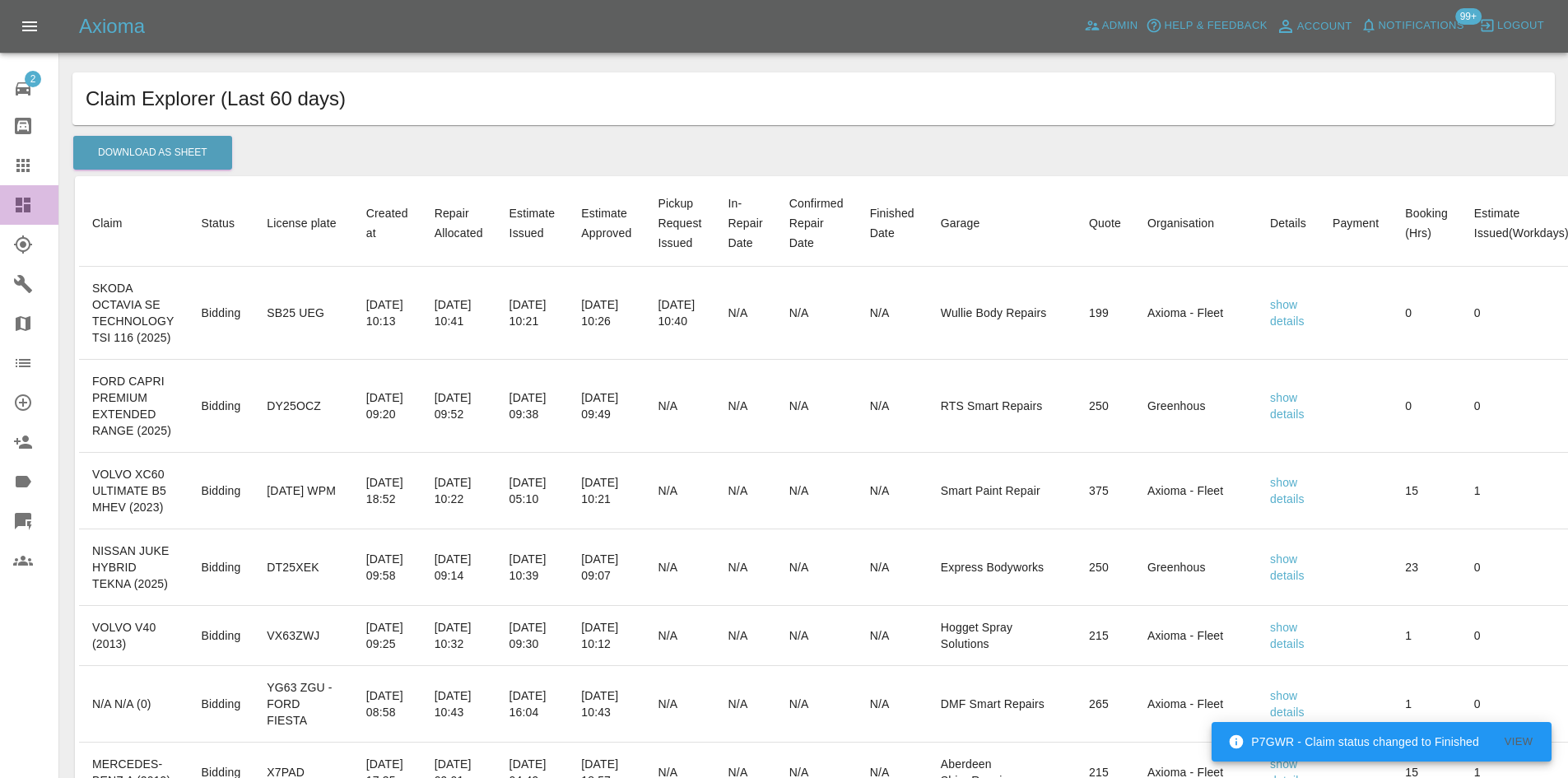
click at [19, 210] on icon at bounding box center [23, 205] width 15 height 15
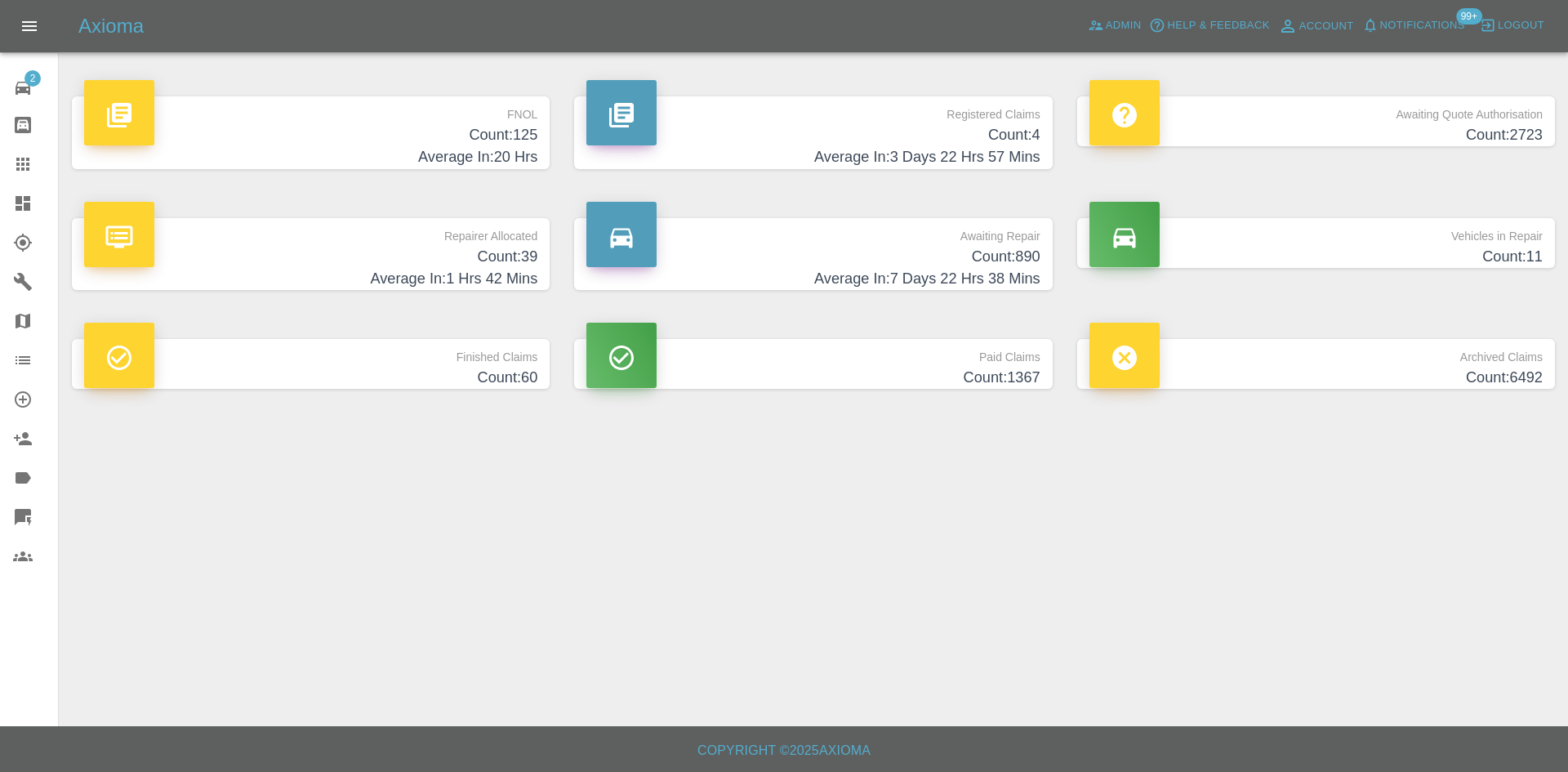
click at [449, 263] on h4 "Count: 39" at bounding box center [310, 257] width 453 height 22
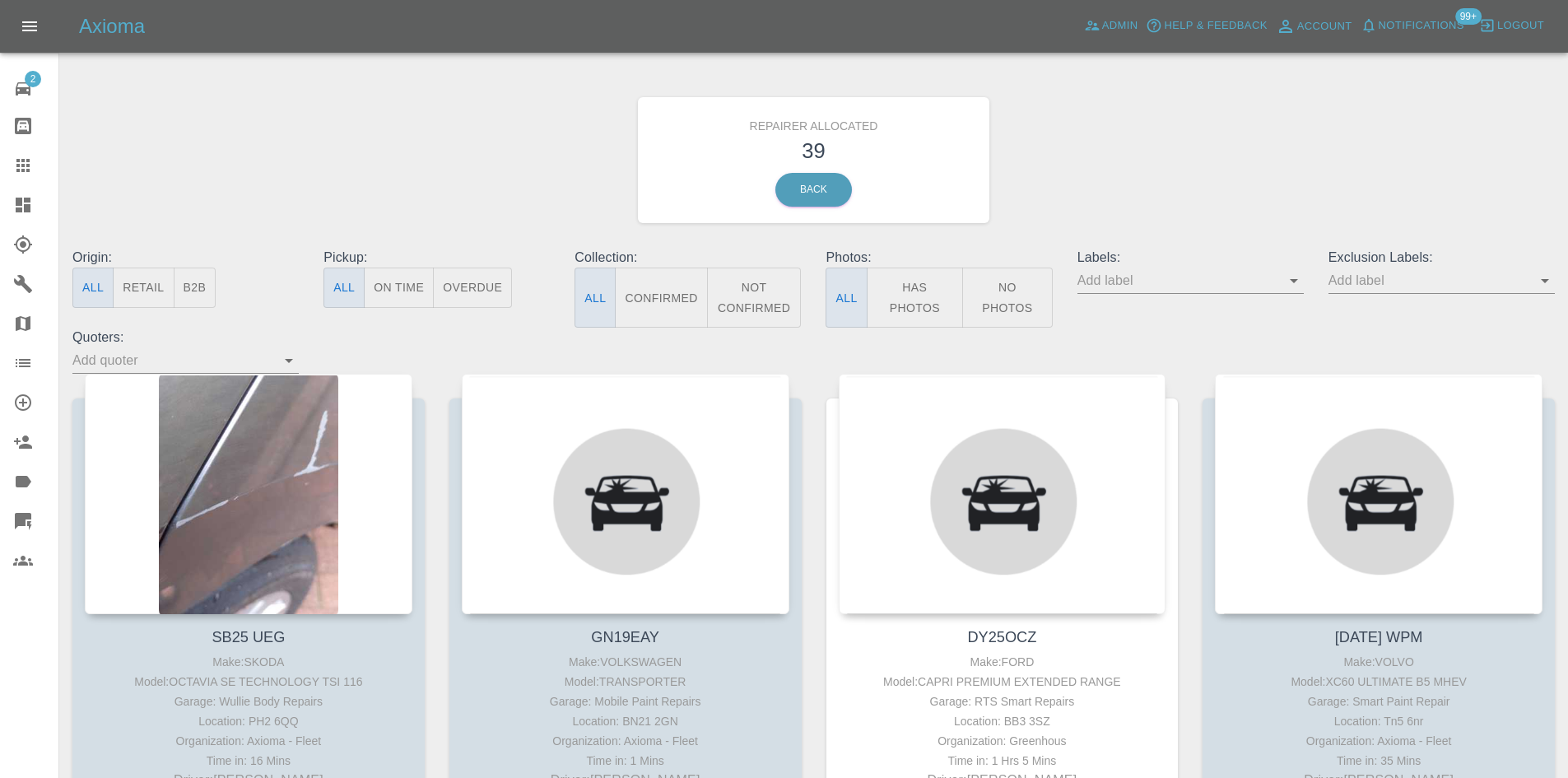
click at [211, 297] on button "B2B" at bounding box center [195, 288] width 43 height 40
click at [200, 284] on button "B2B" at bounding box center [195, 288] width 43 height 40
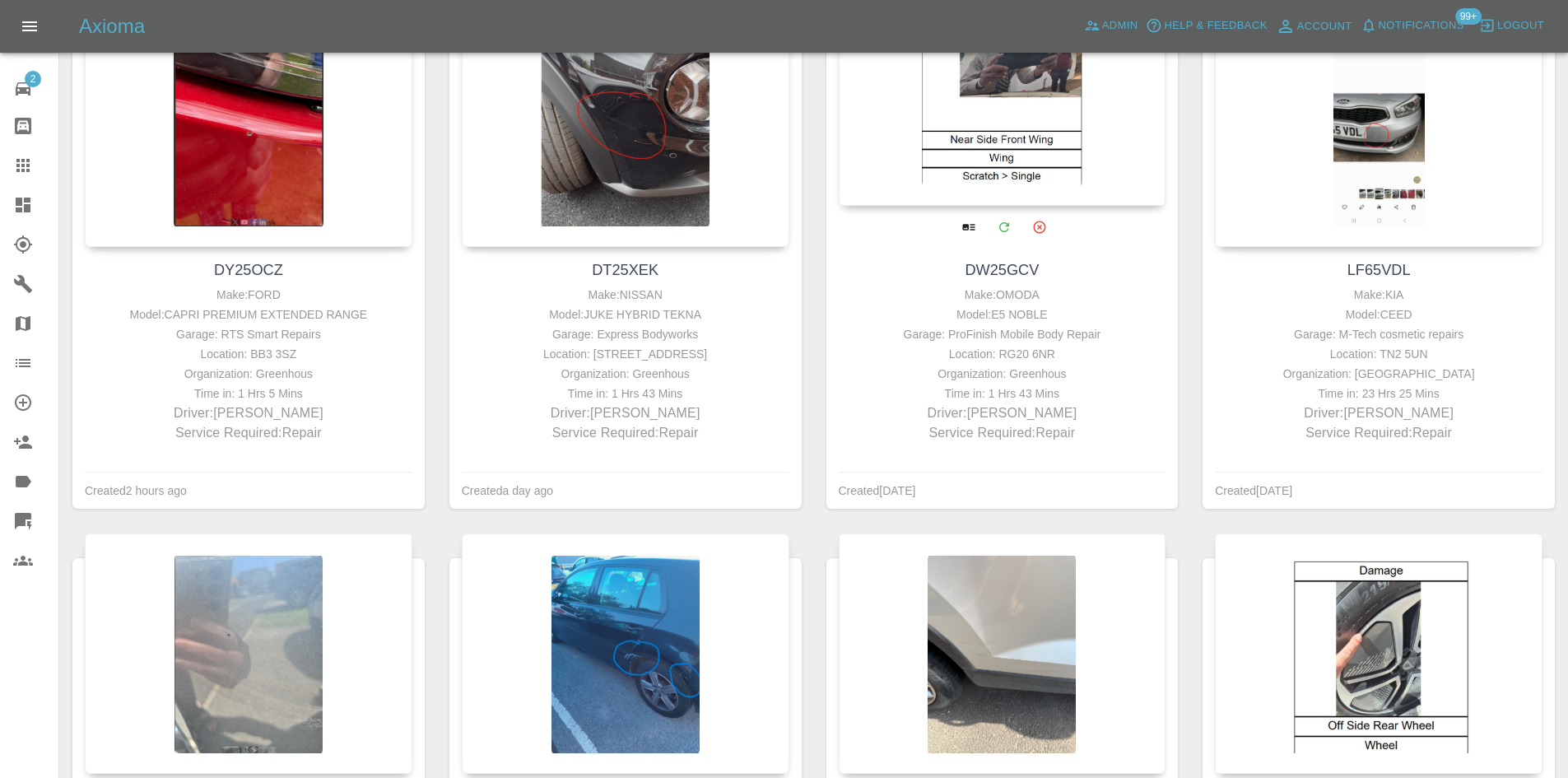
scroll to position [82, 0]
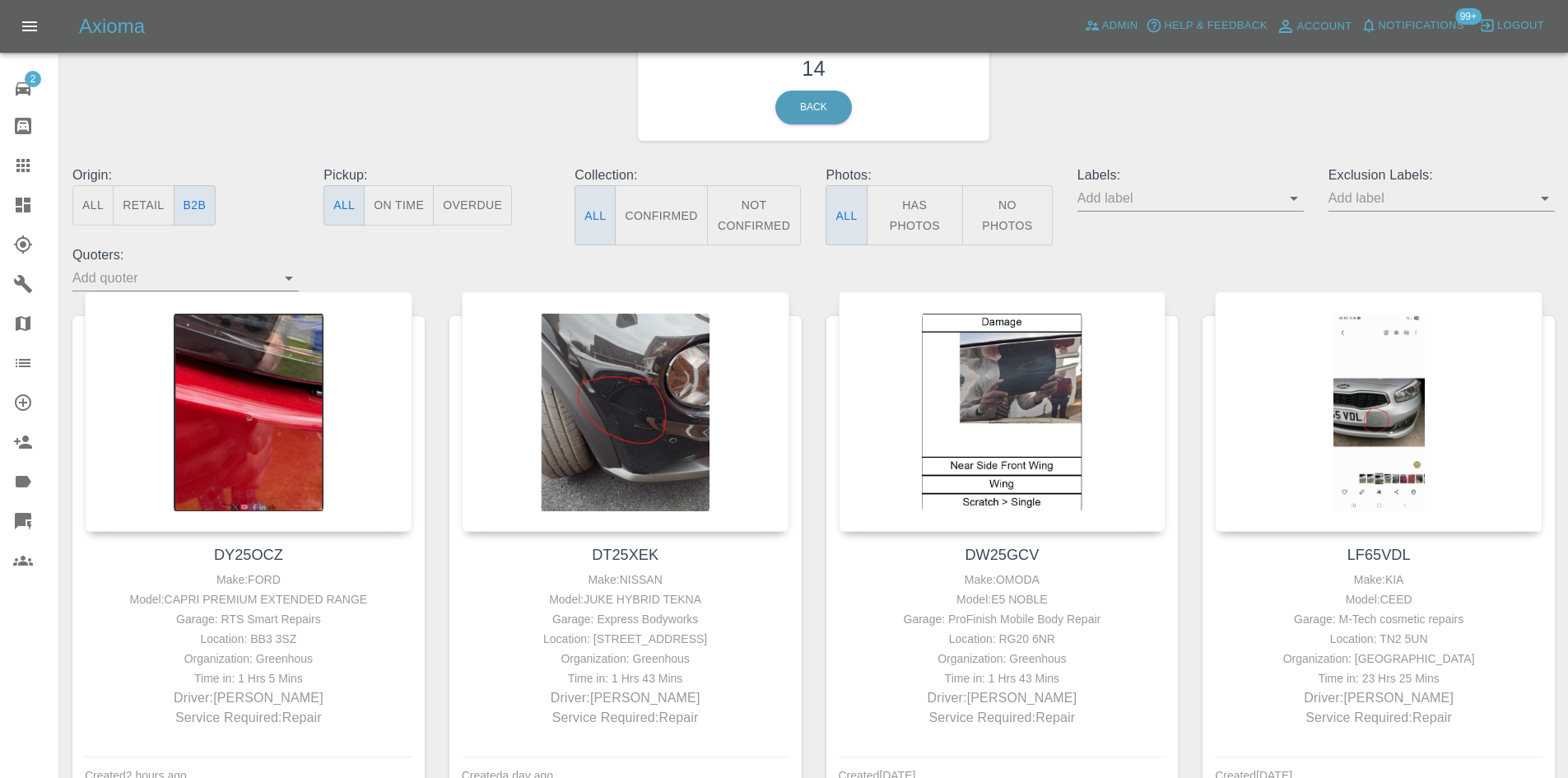
click at [17, 209] on icon at bounding box center [23, 205] width 15 height 15
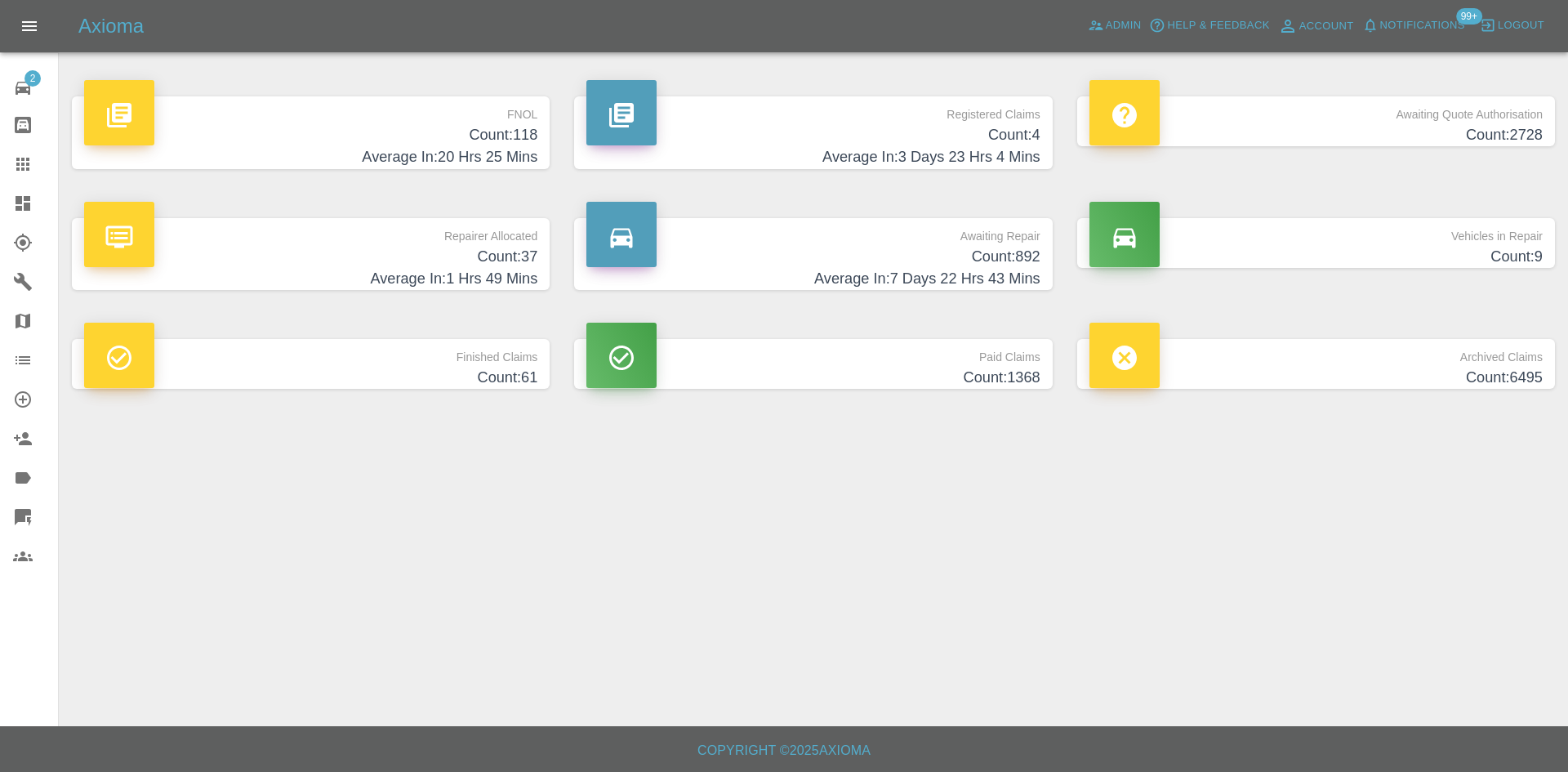
click at [392, 261] on h4 "Count: 37" at bounding box center [310, 257] width 453 height 22
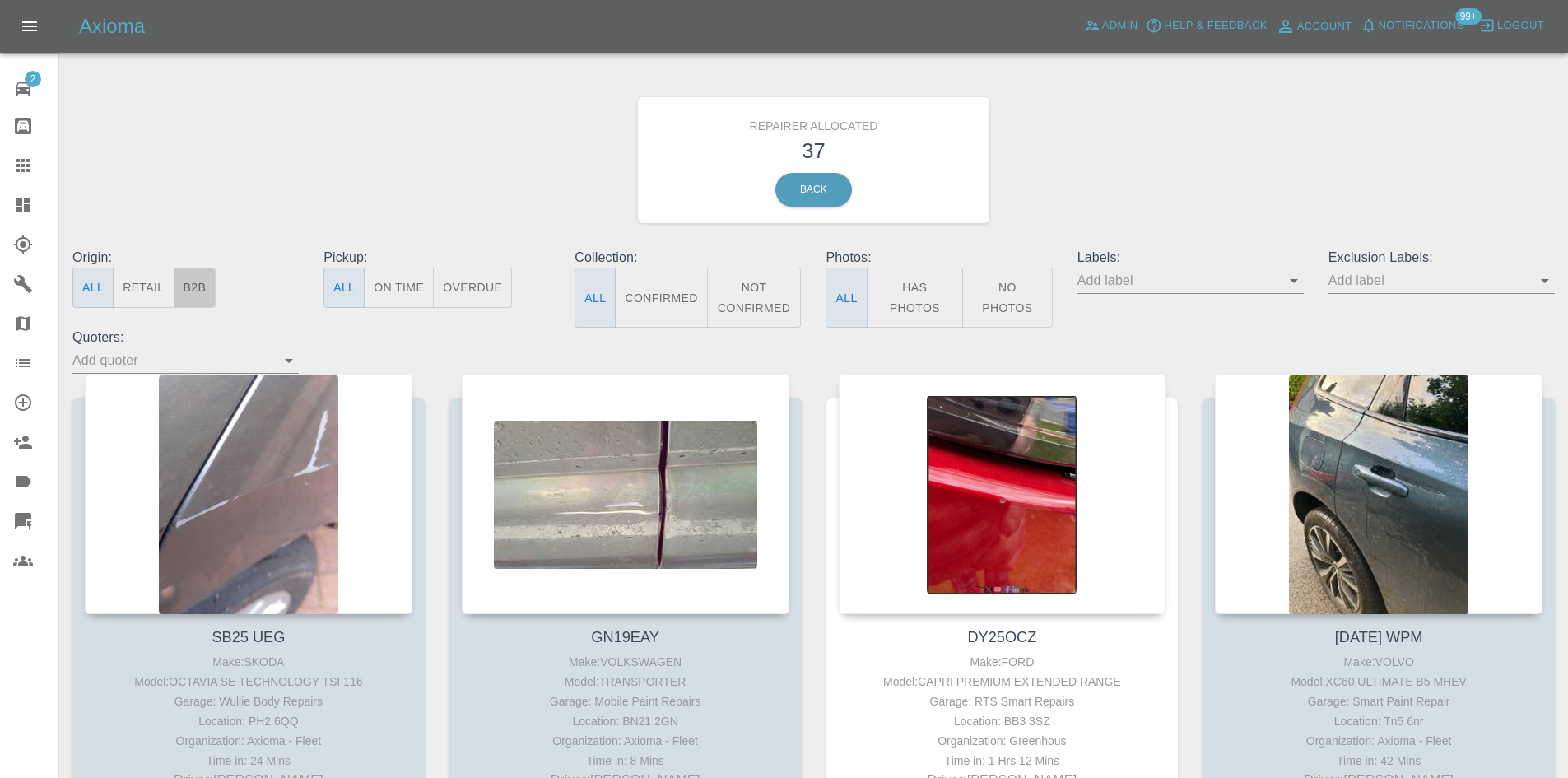
click at [206, 297] on button "B2B" at bounding box center [195, 288] width 43 height 40
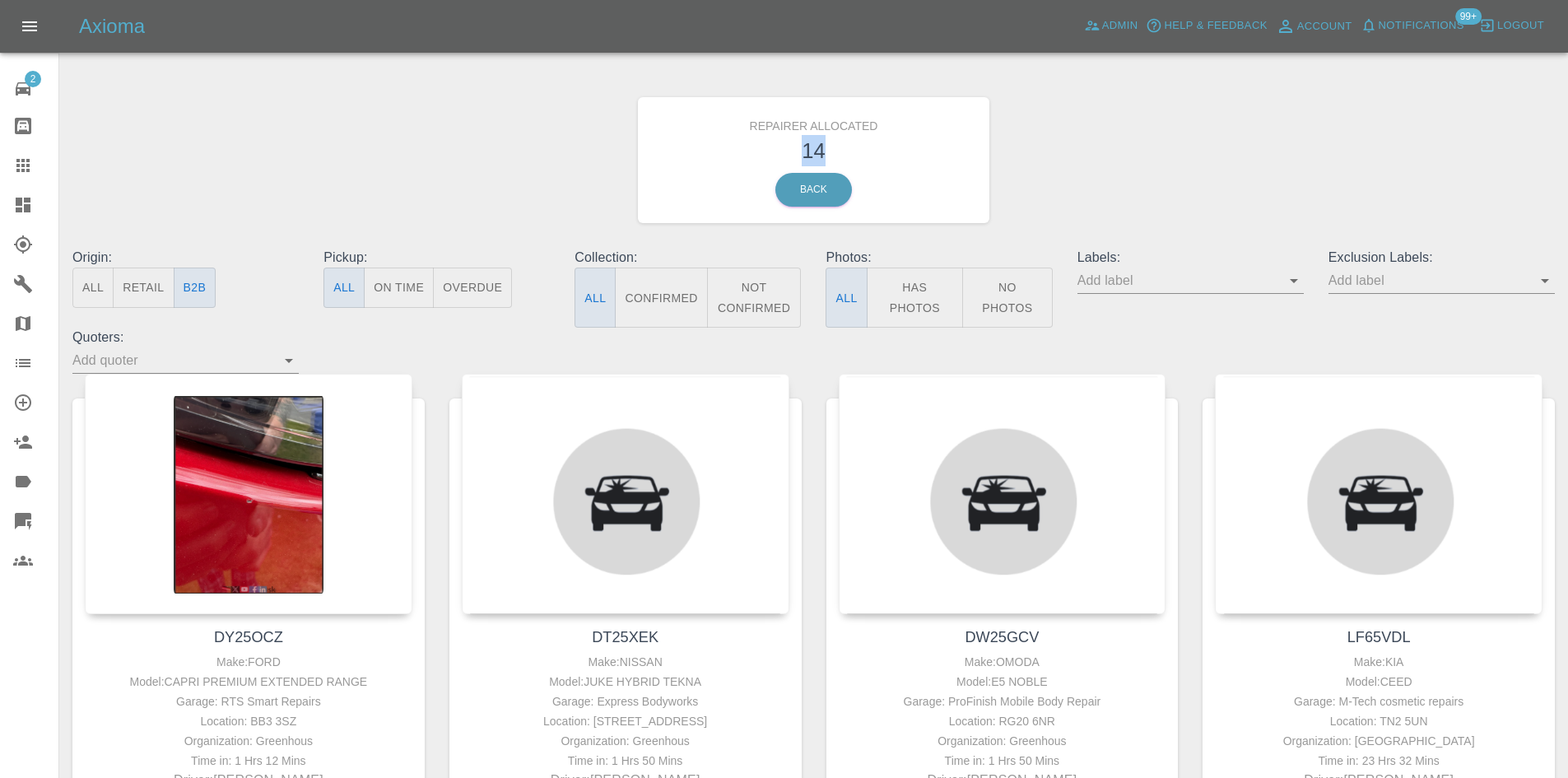
drag, startPoint x: 822, startPoint y: 145, endPoint x: 774, endPoint y: 149, distance: 47.9
click at [774, 149] on h3 "14" at bounding box center [814, 150] width 328 height 31
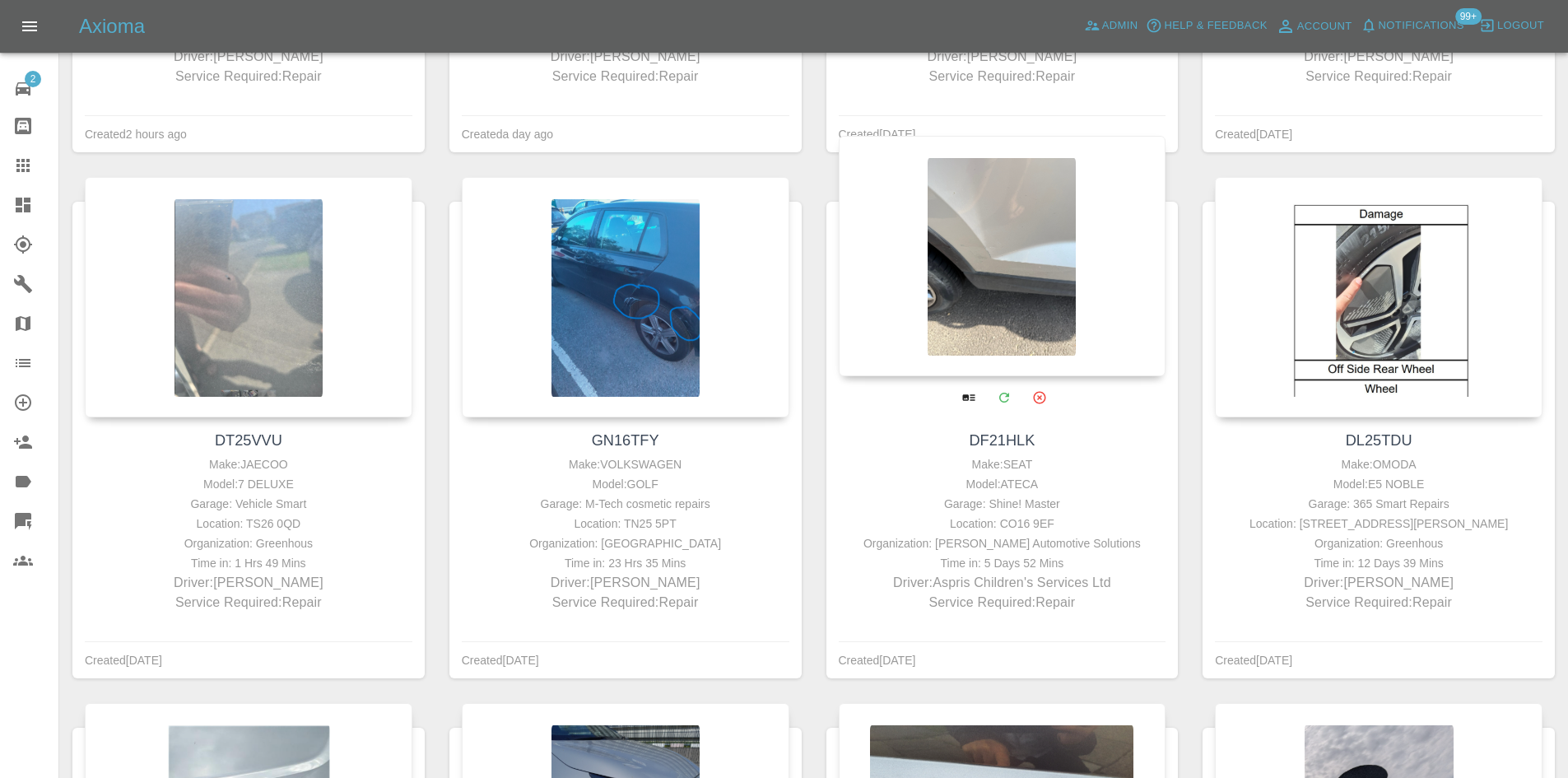
scroll to position [576, 0]
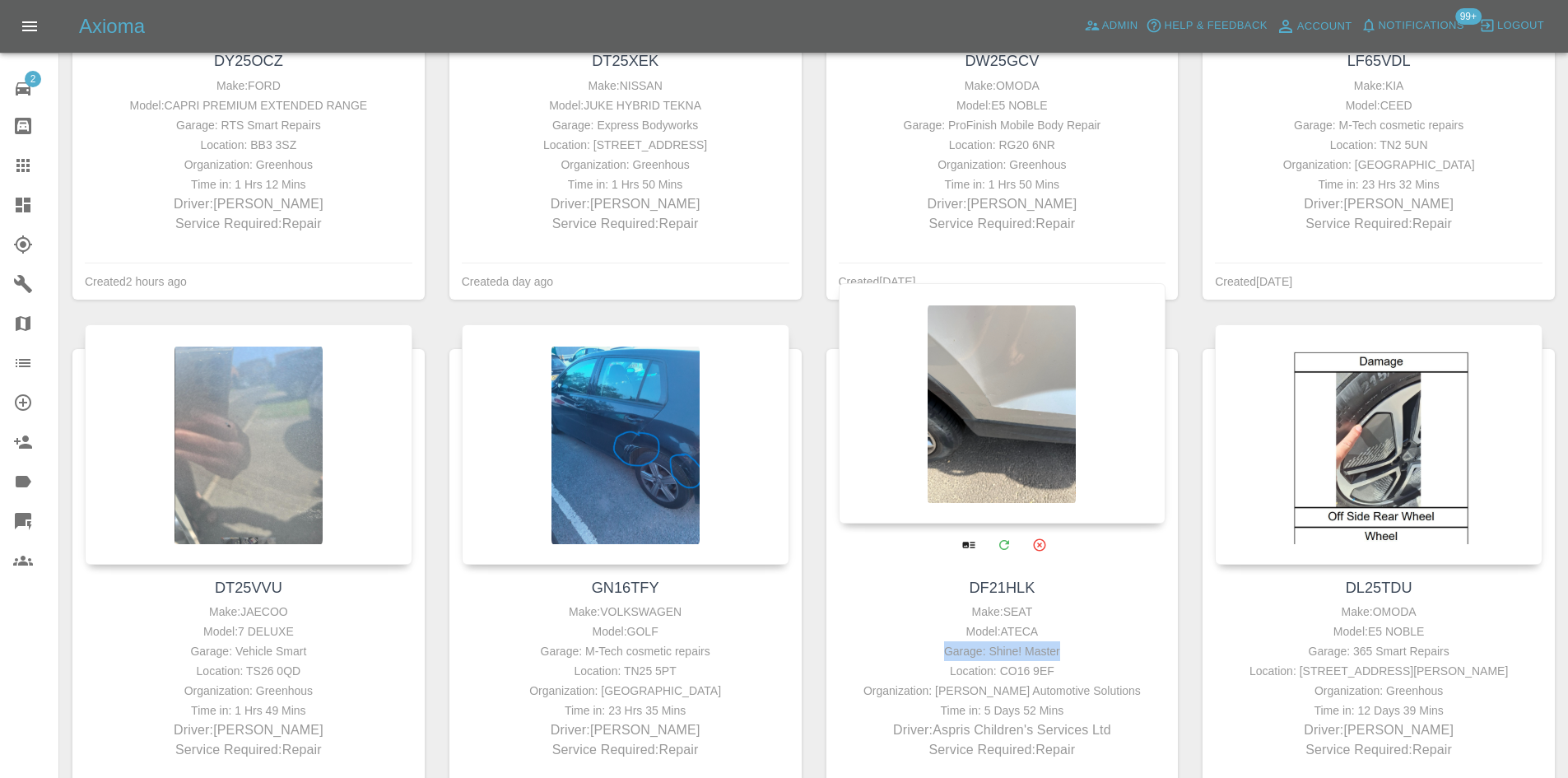
drag, startPoint x: 1064, startPoint y: 647, endPoint x: 948, endPoint y: 647, distance: 115.3
click at [948, 647] on div "Garage: Shine! Master" at bounding box center [1002, 651] width 319 height 20
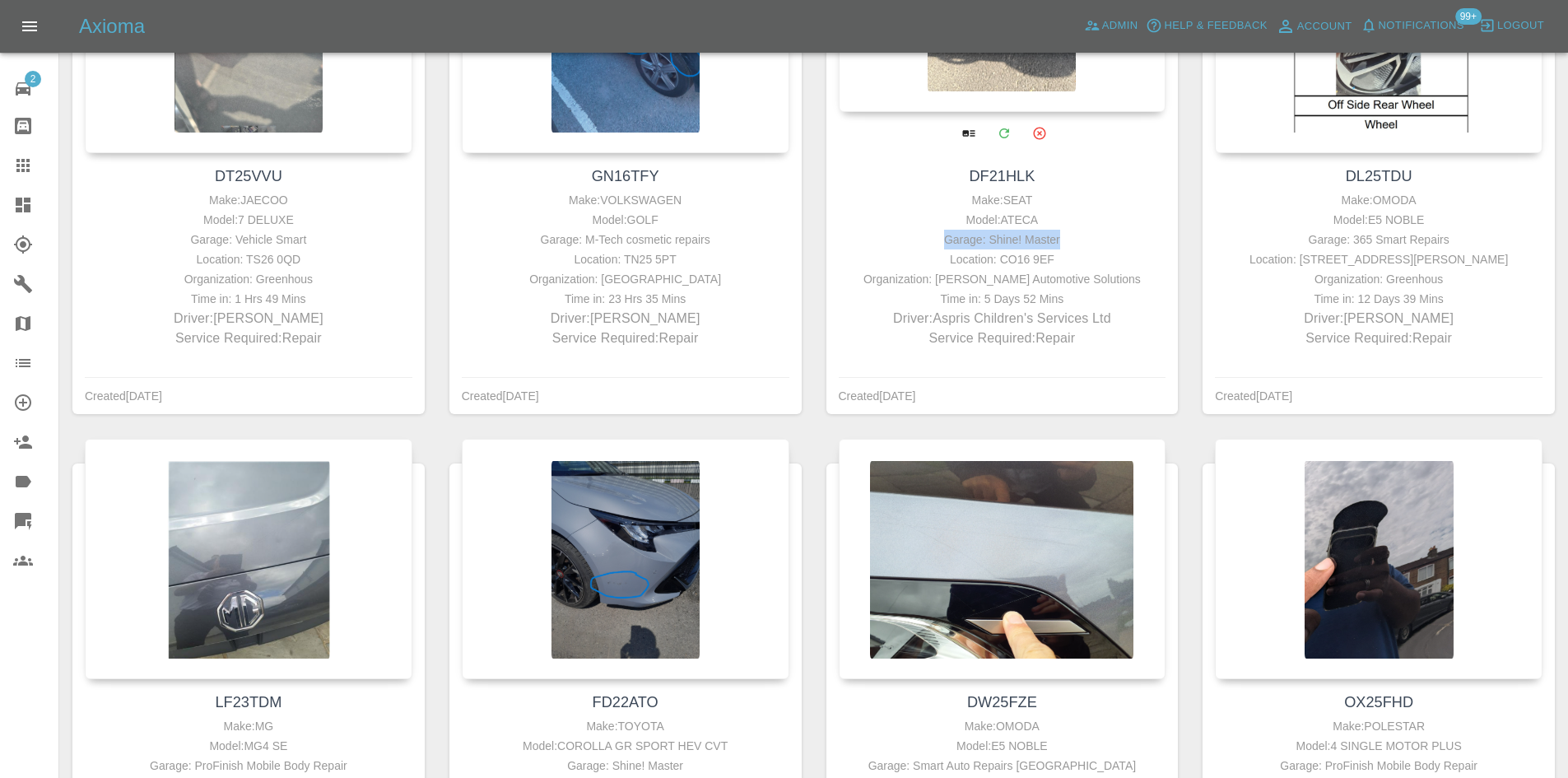
scroll to position [1153, 0]
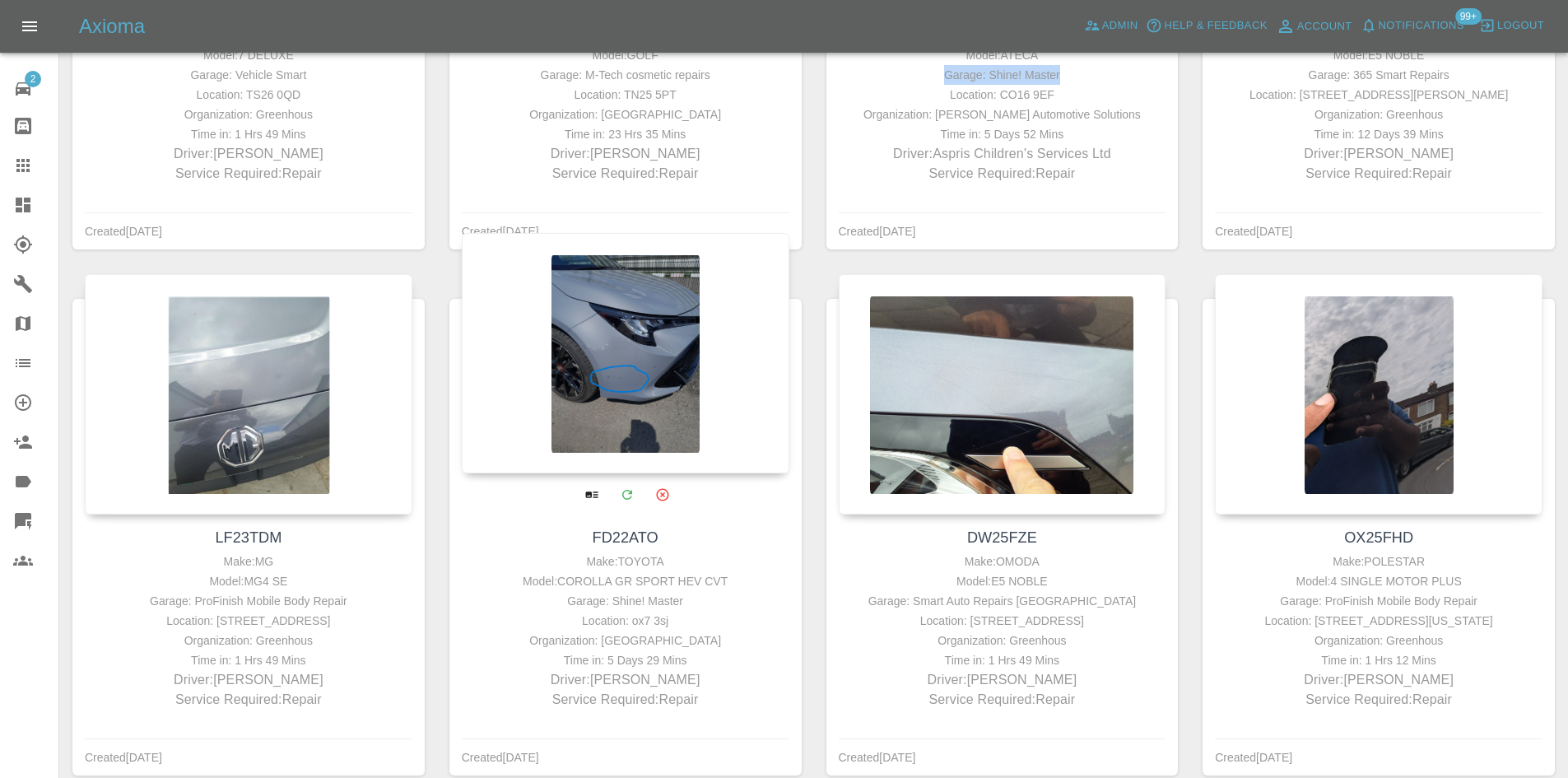
click at [635, 384] on div at bounding box center [626, 353] width 328 height 240
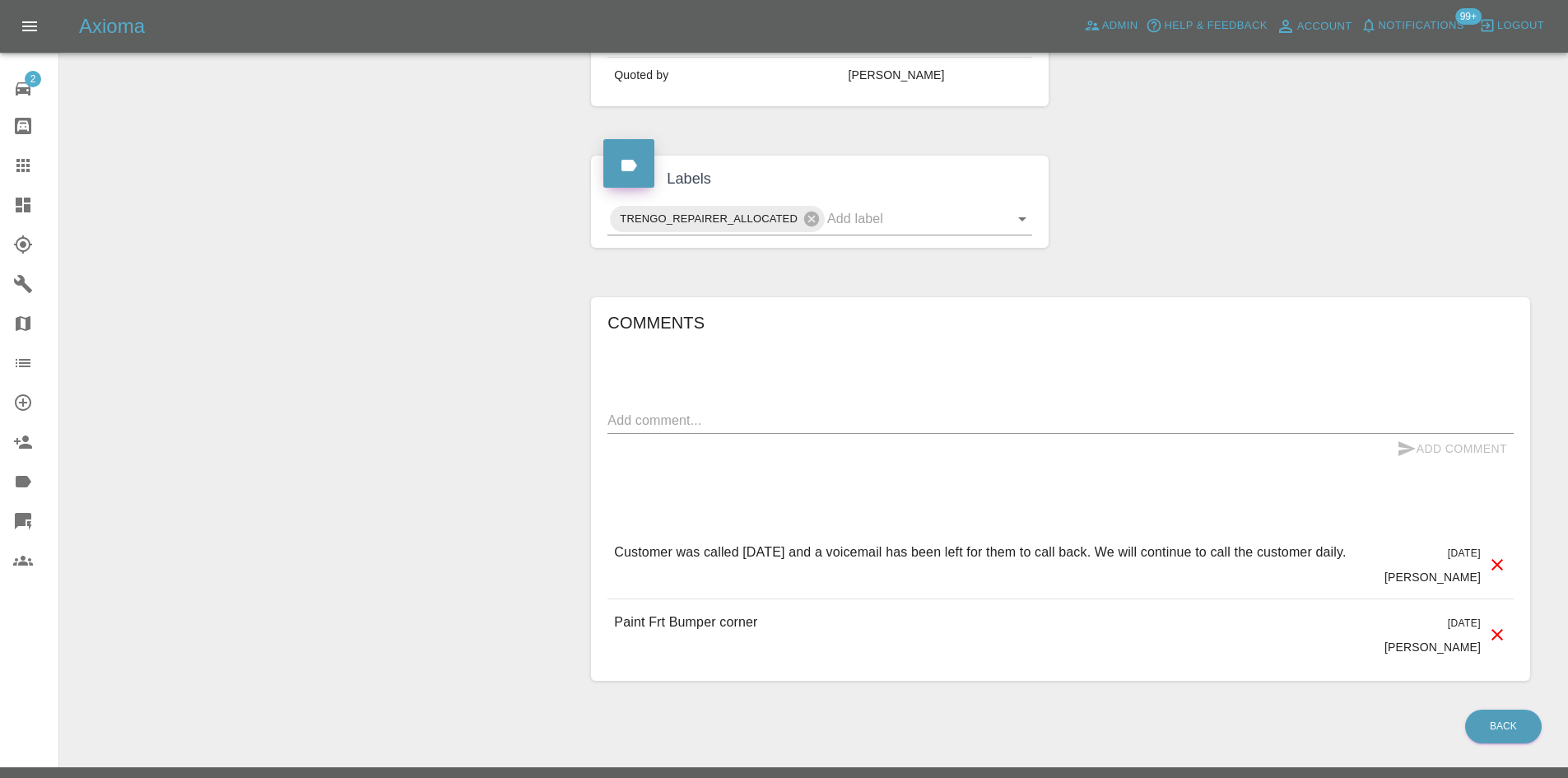
scroll to position [692, 0]
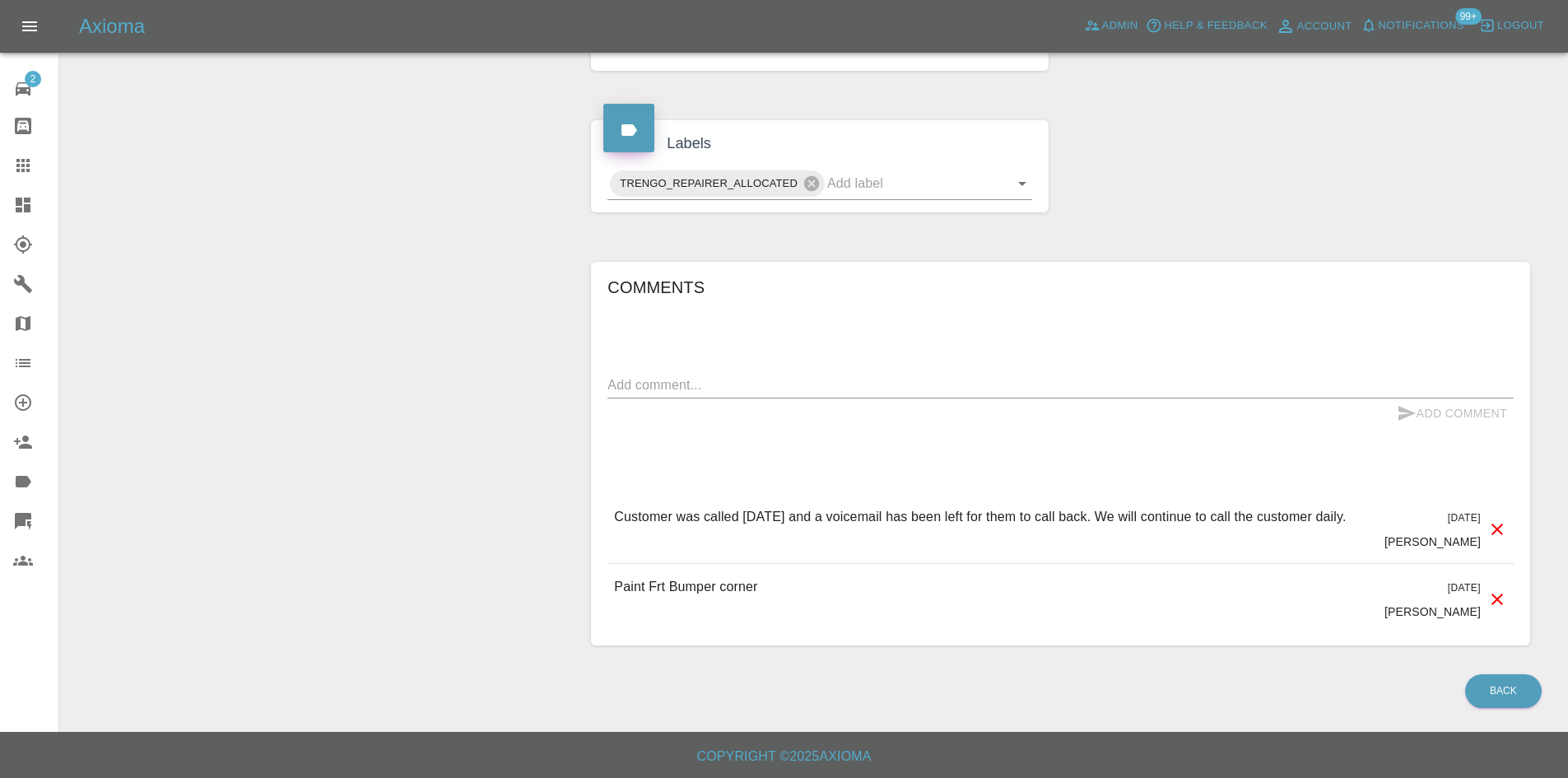
drag, startPoint x: 1345, startPoint y: 515, endPoint x: 616, endPoint y: 515, distance: 729.4
click at [617, 519] on div "Customer was called [DATE] and a voicemail has been left for them to call back.…" at bounding box center [1061, 528] width 906 height 69
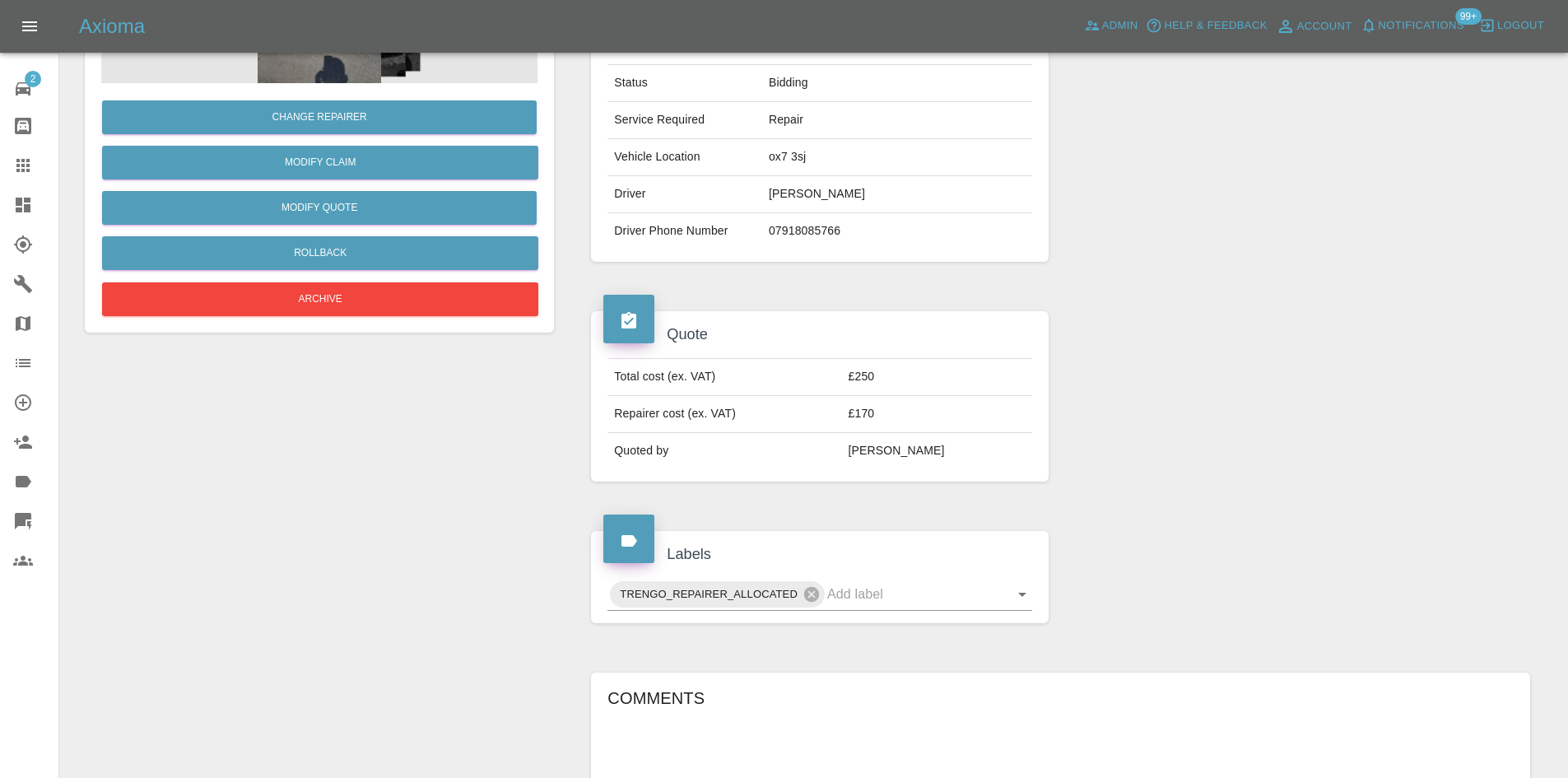
scroll to position [0, 0]
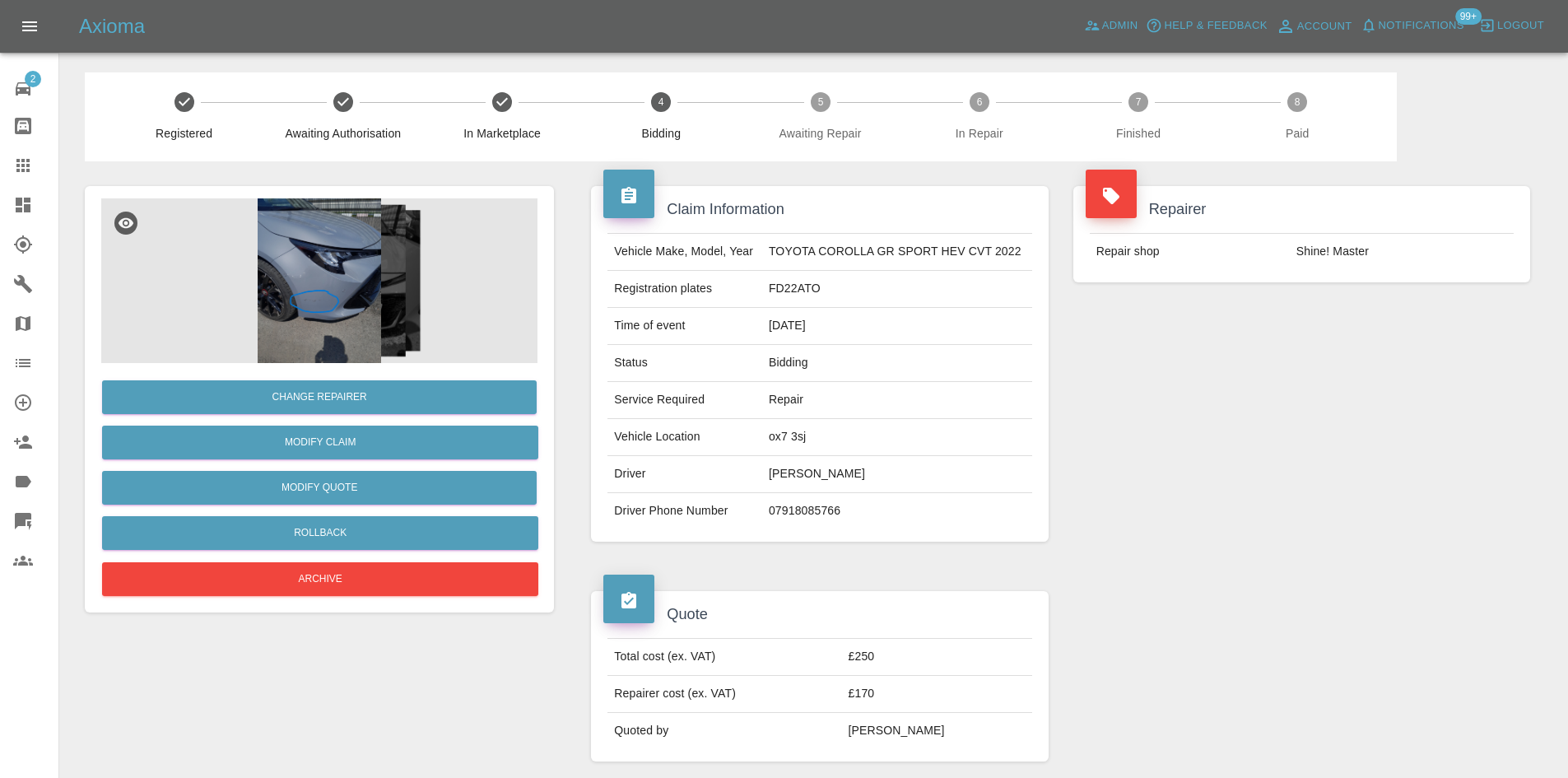
click at [440, 320] on img at bounding box center [319, 280] width 436 height 165
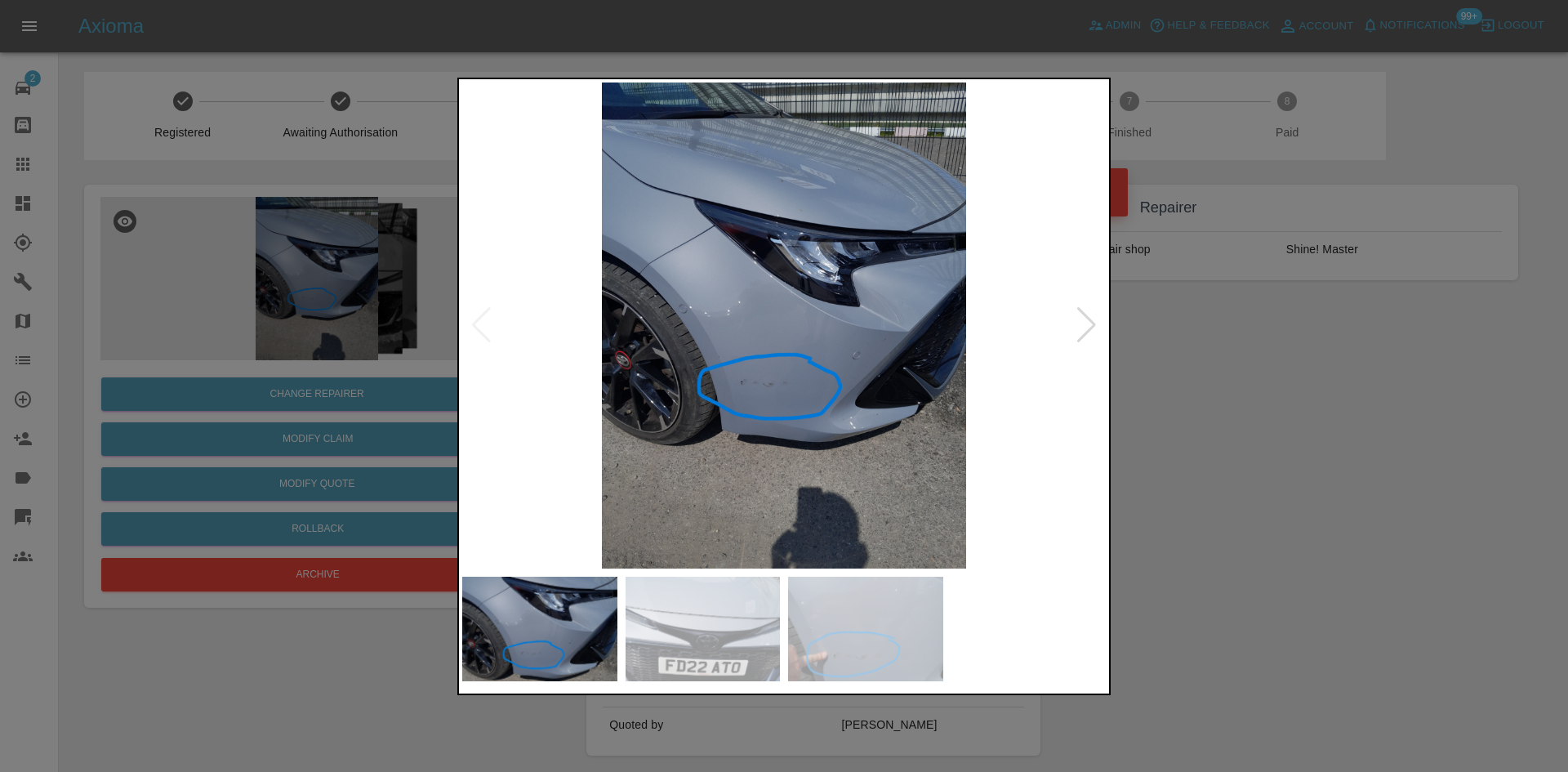
click at [1071, 325] on img at bounding box center [784, 325] width 644 height 486
click at [1079, 326] on div at bounding box center [1086, 325] width 22 height 36
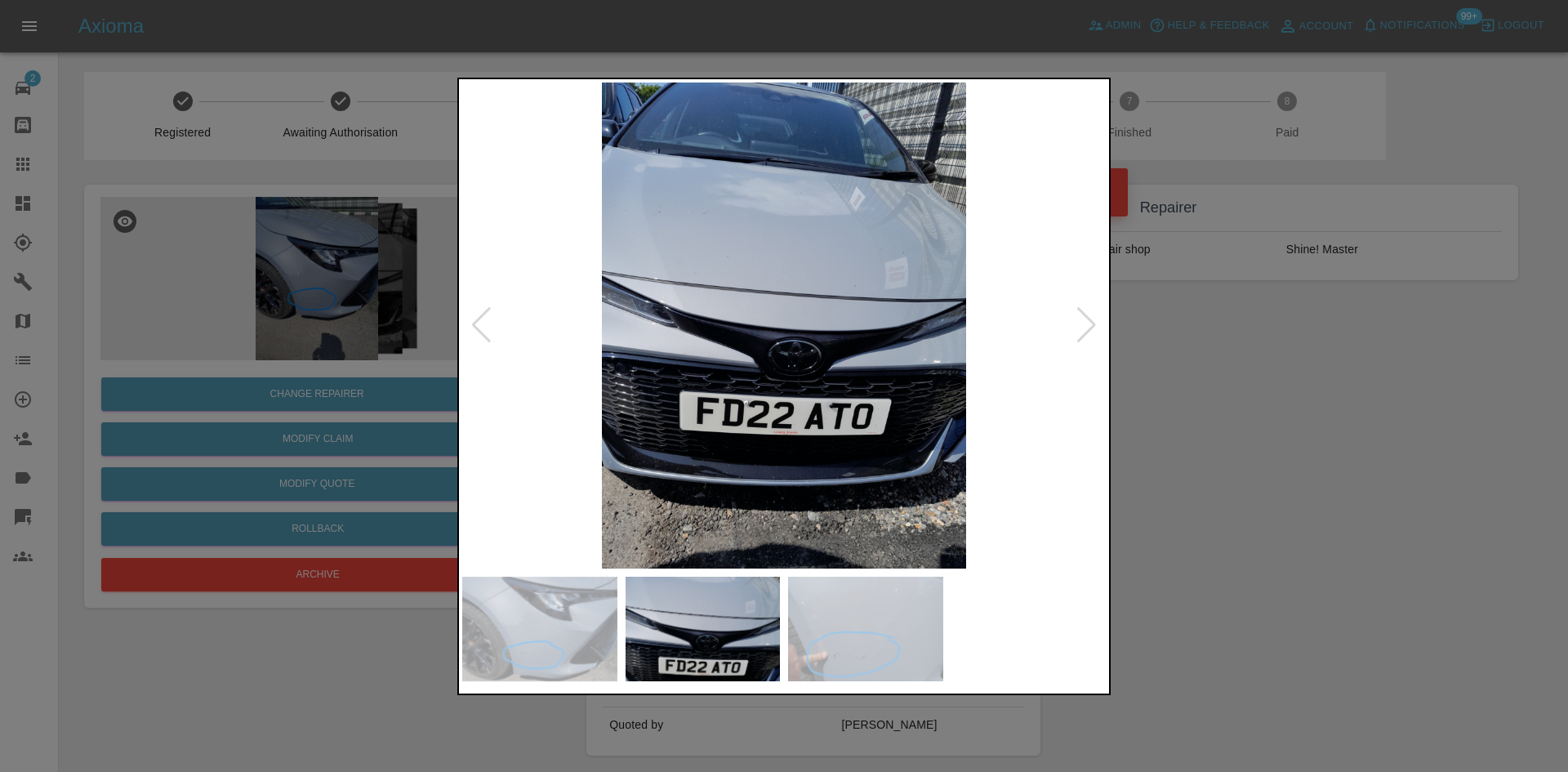
click at [1079, 326] on div at bounding box center [1086, 325] width 22 height 36
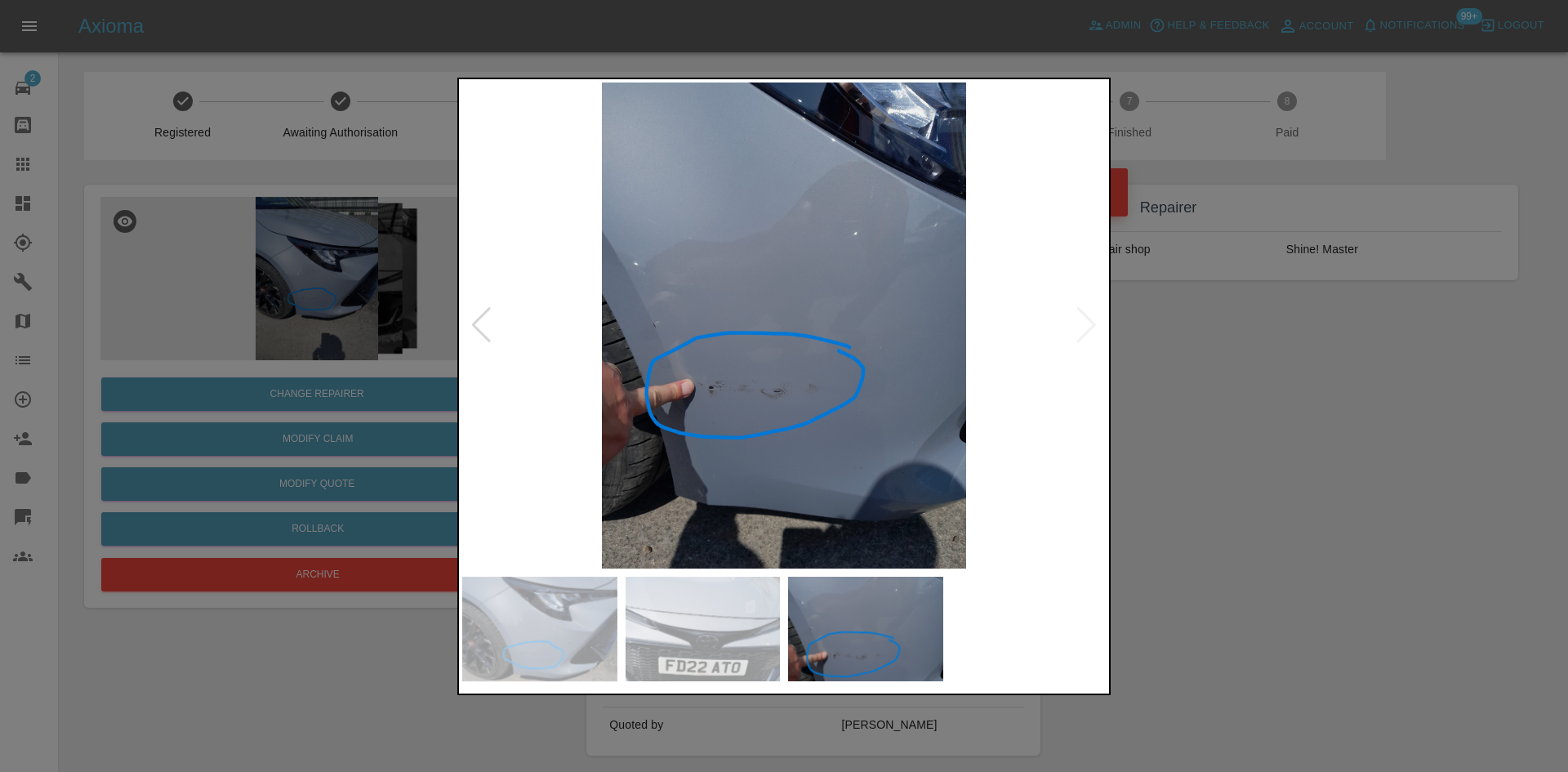
click at [1295, 383] on div at bounding box center [784, 386] width 1568 height 772
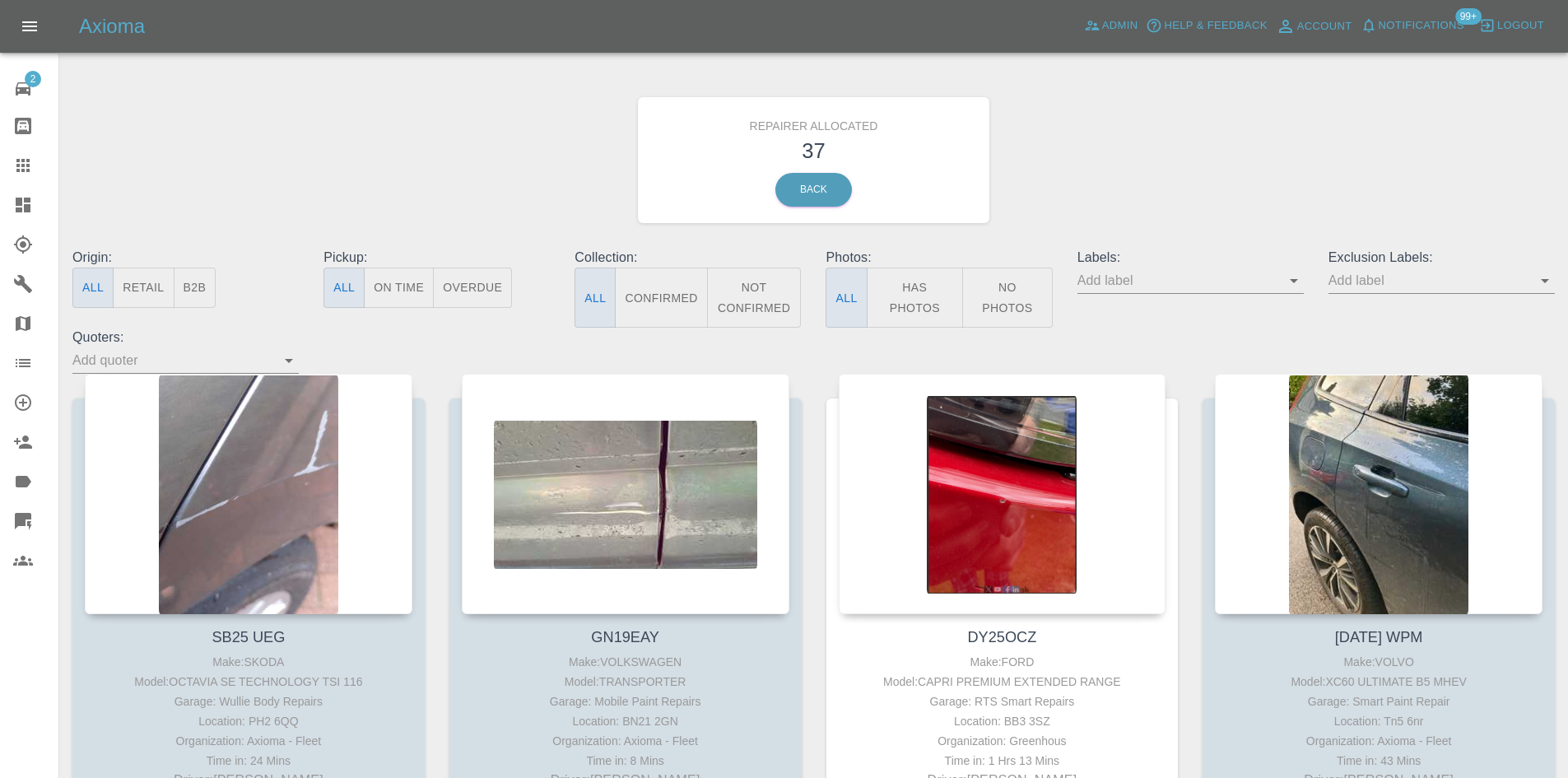
click at [197, 286] on button "B2B" at bounding box center [195, 288] width 43 height 40
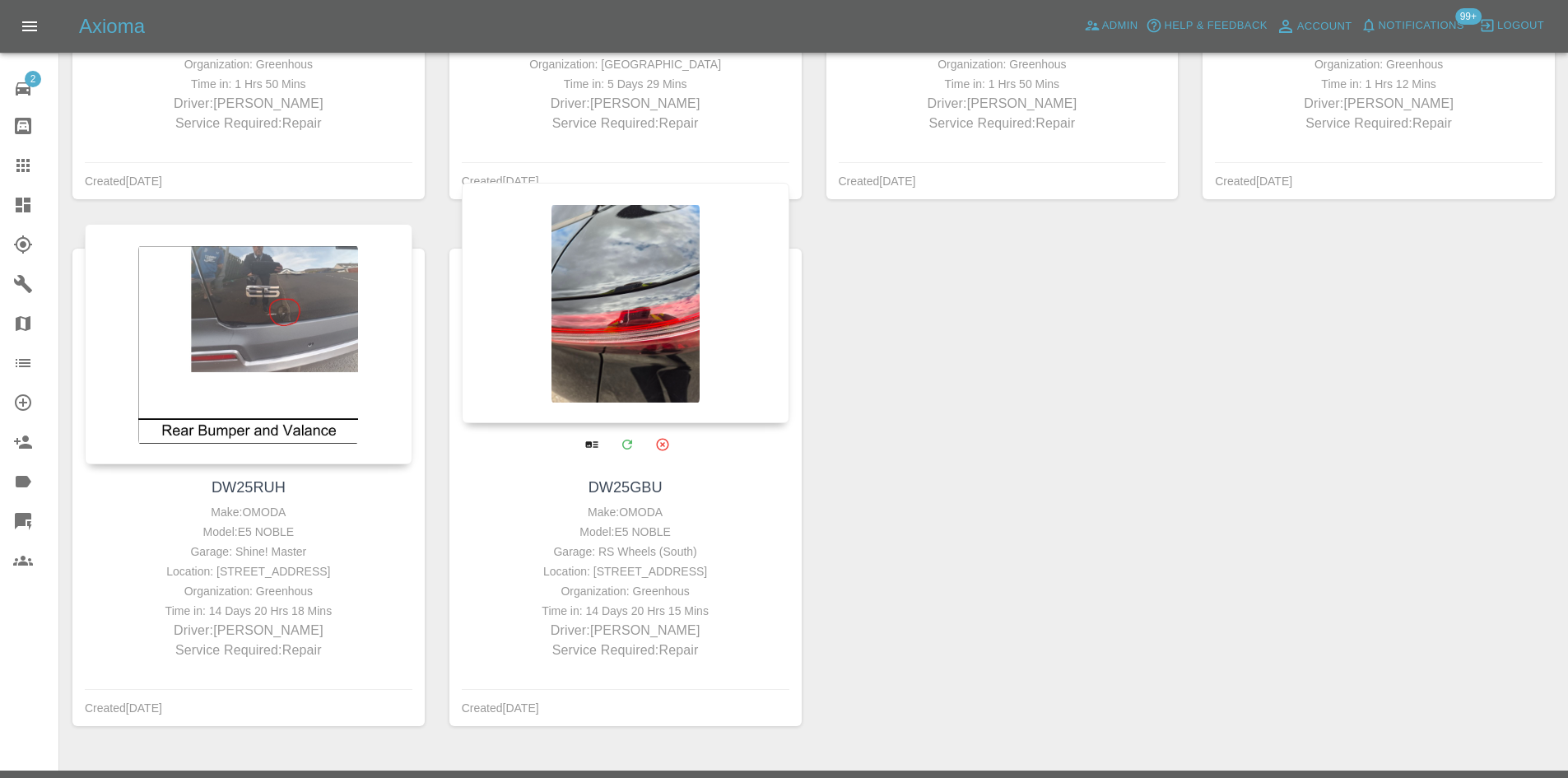
scroll to position [1768, 0]
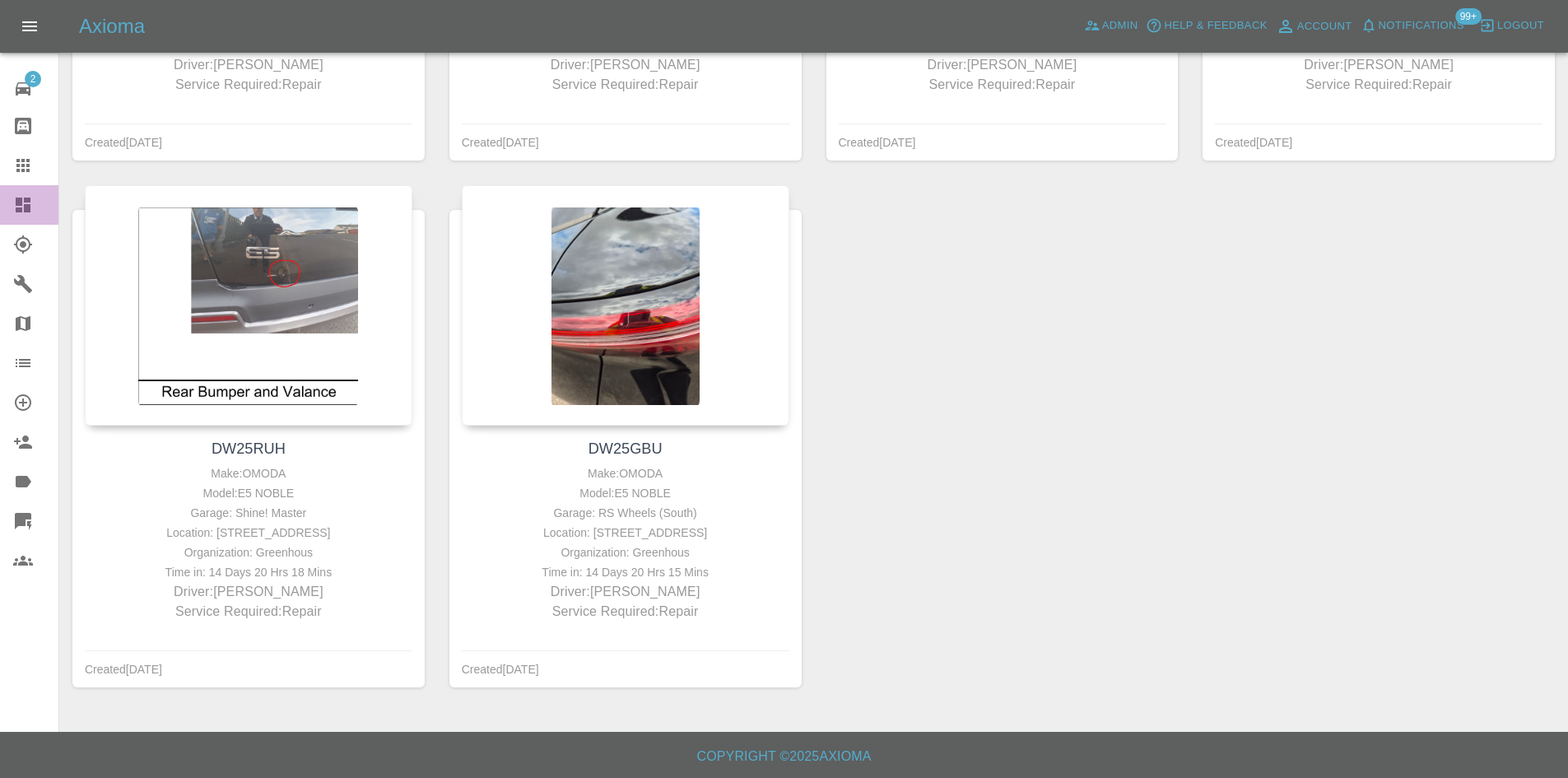
click at [7, 210] on link "Dashboard" at bounding box center [29, 205] width 58 height 40
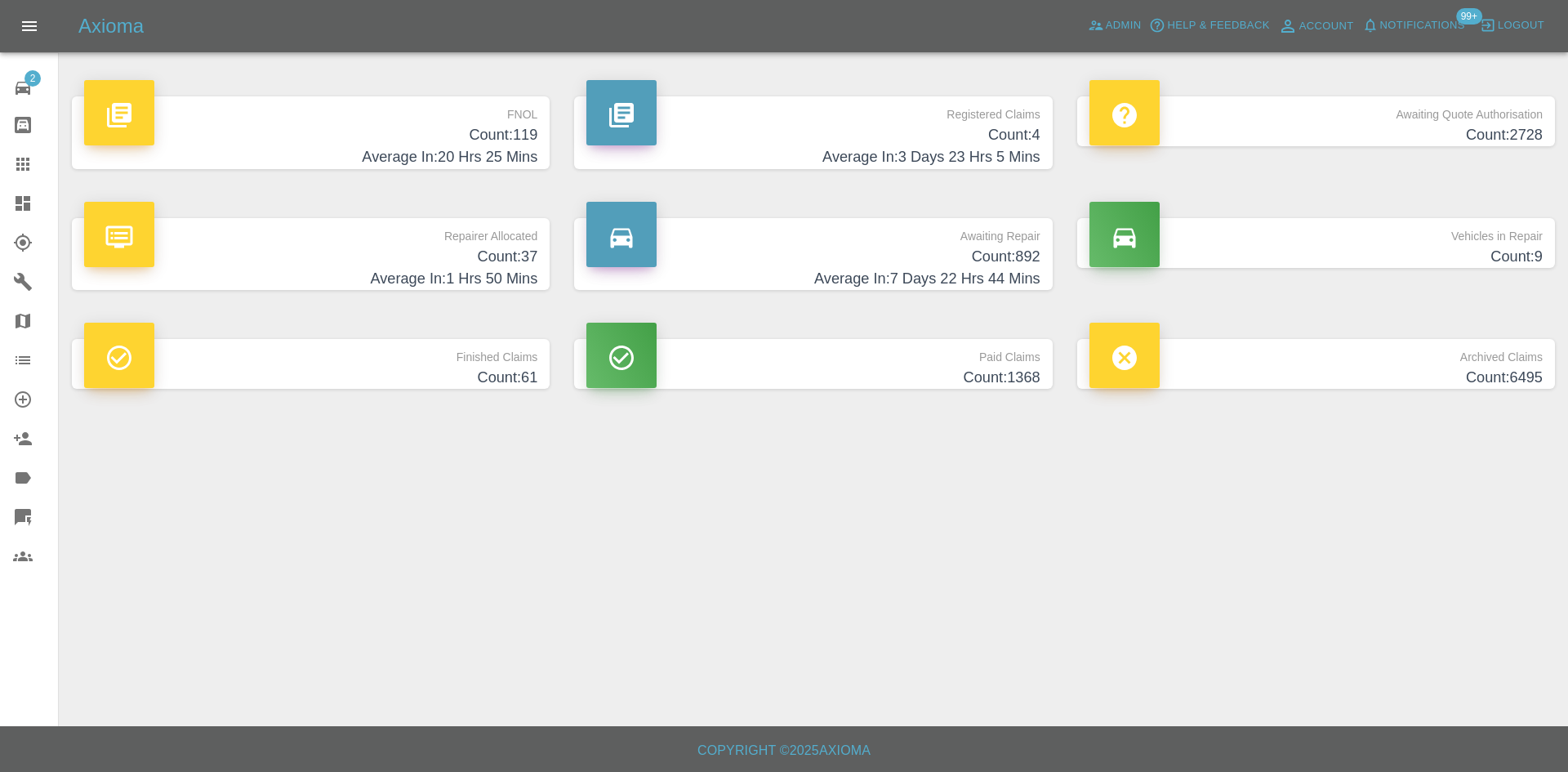
click at [931, 151] on h4 "Average In: 3 Days 23 Hrs 5 Mins" at bounding box center [812, 157] width 453 height 22
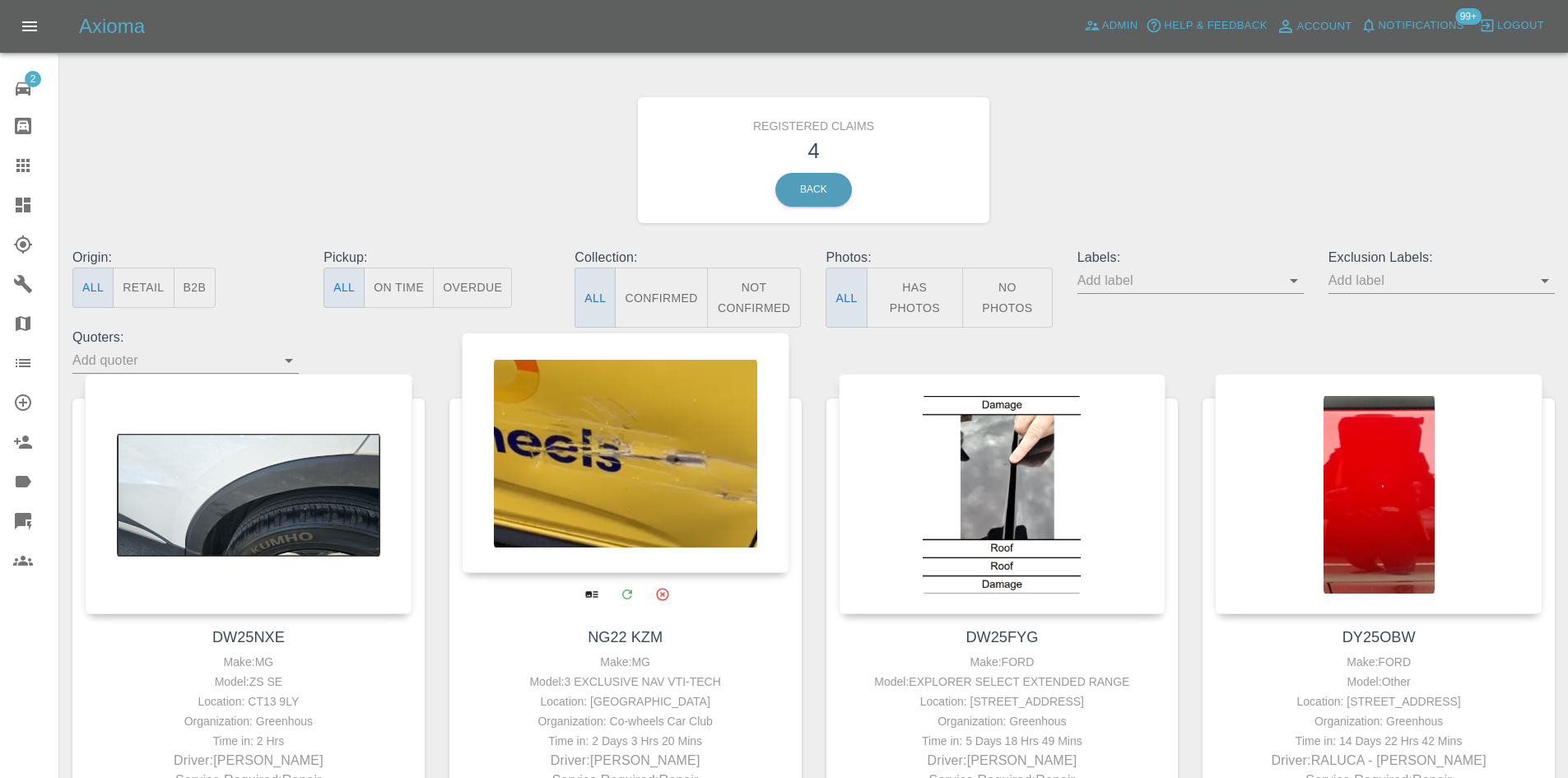
click at [639, 517] on div at bounding box center [626, 453] width 328 height 240
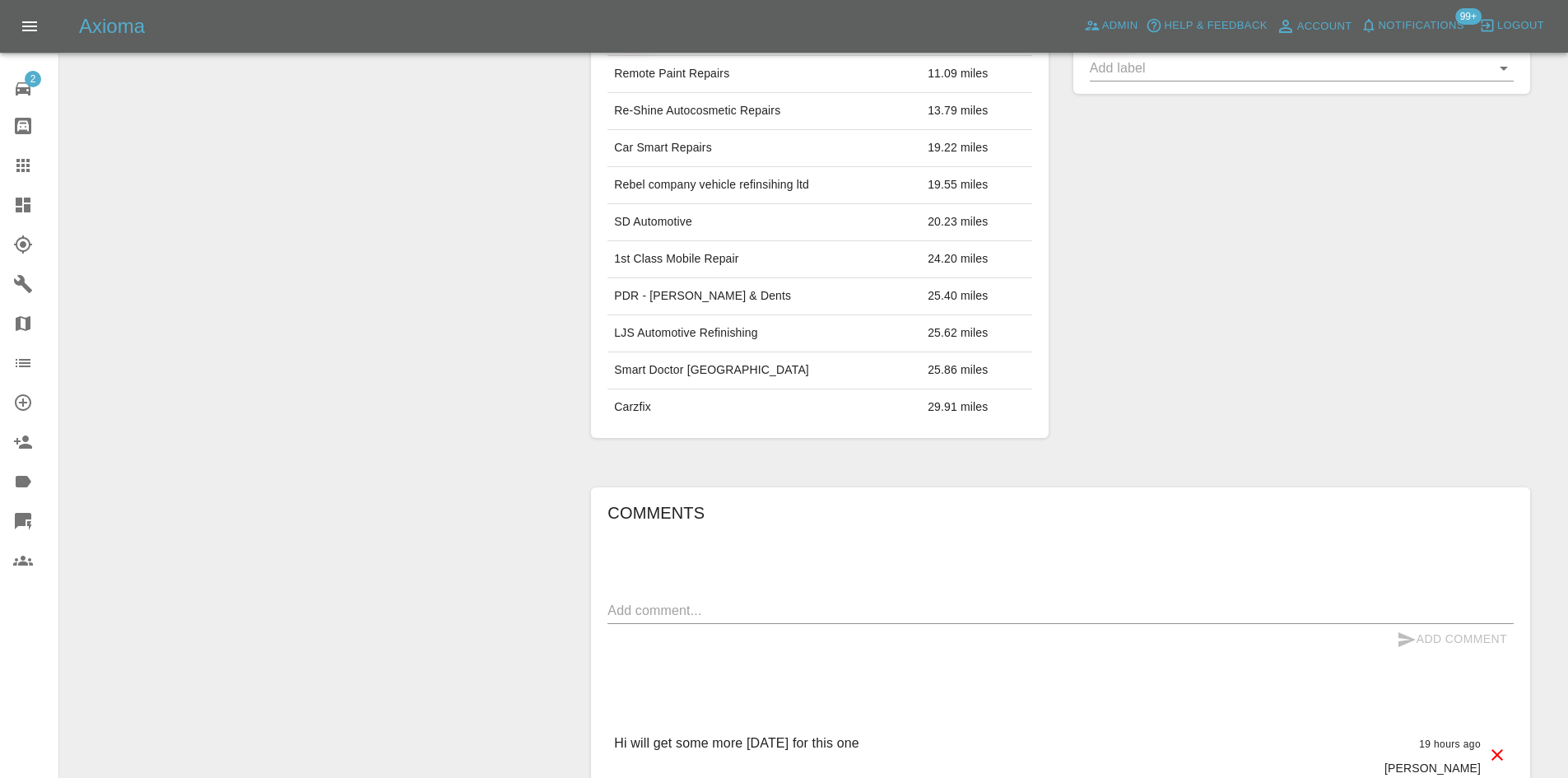
scroll to position [823, 0]
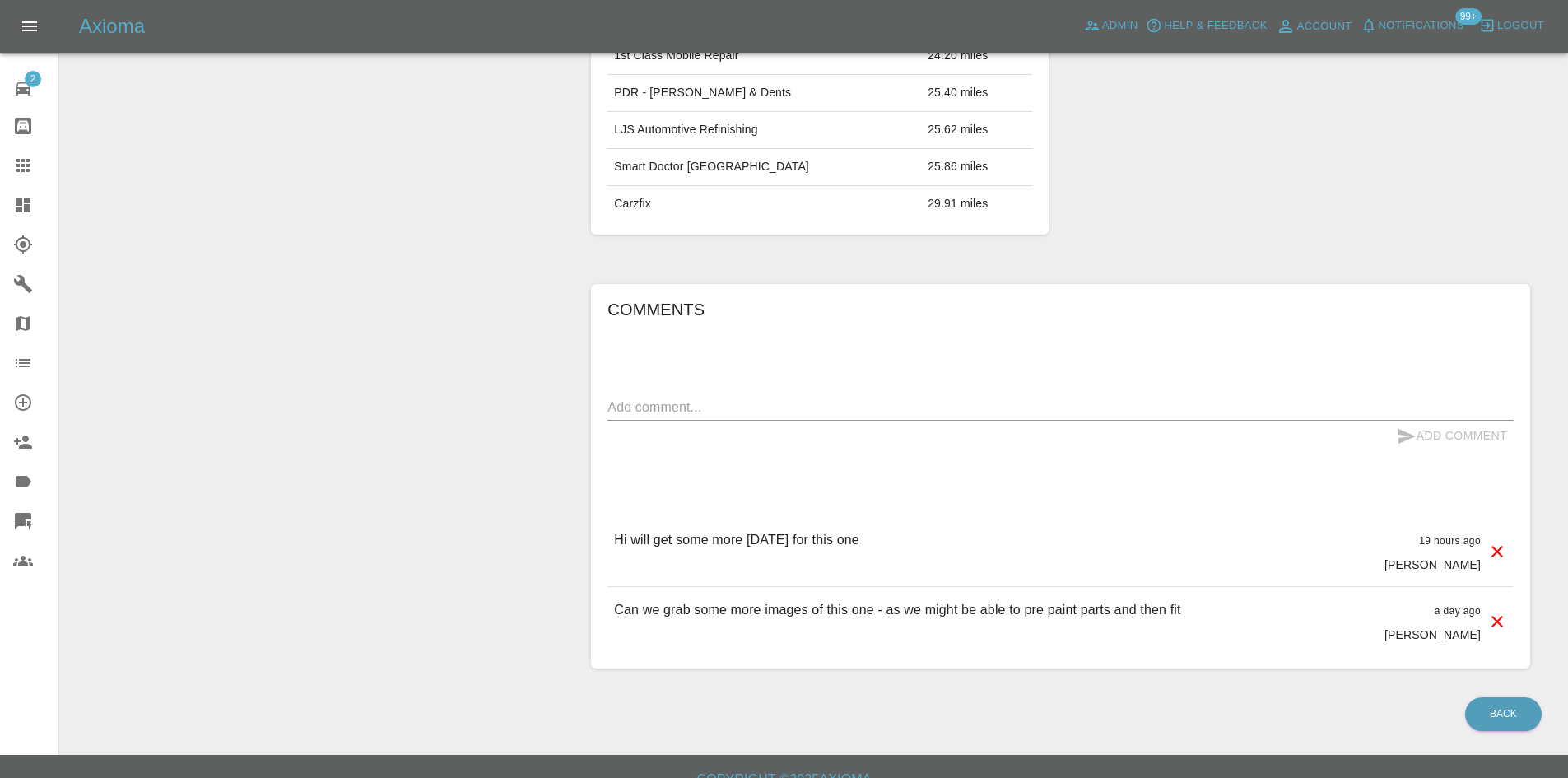
drag, startPoint x: 885, startPoint y: 540, endPoint x: 609, endPoint y: 541, distance: 275.8
click at [609, 541] on div "Hi will get some more [DATE] for this one 19 hours ago [PERSON_NAME]" at bounding box center [1061, 551] width 906 height 69
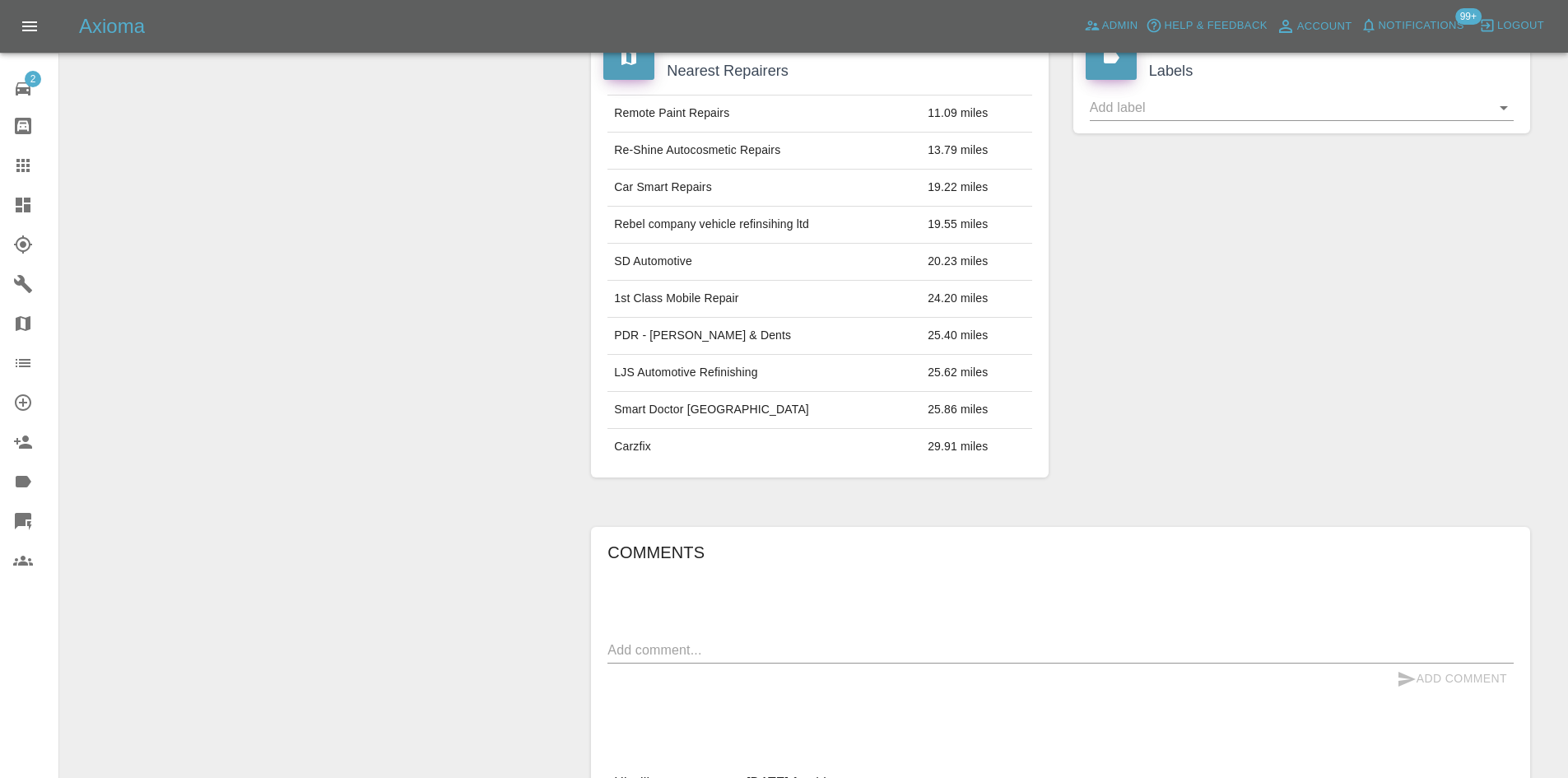
scroll to position [329, 0]
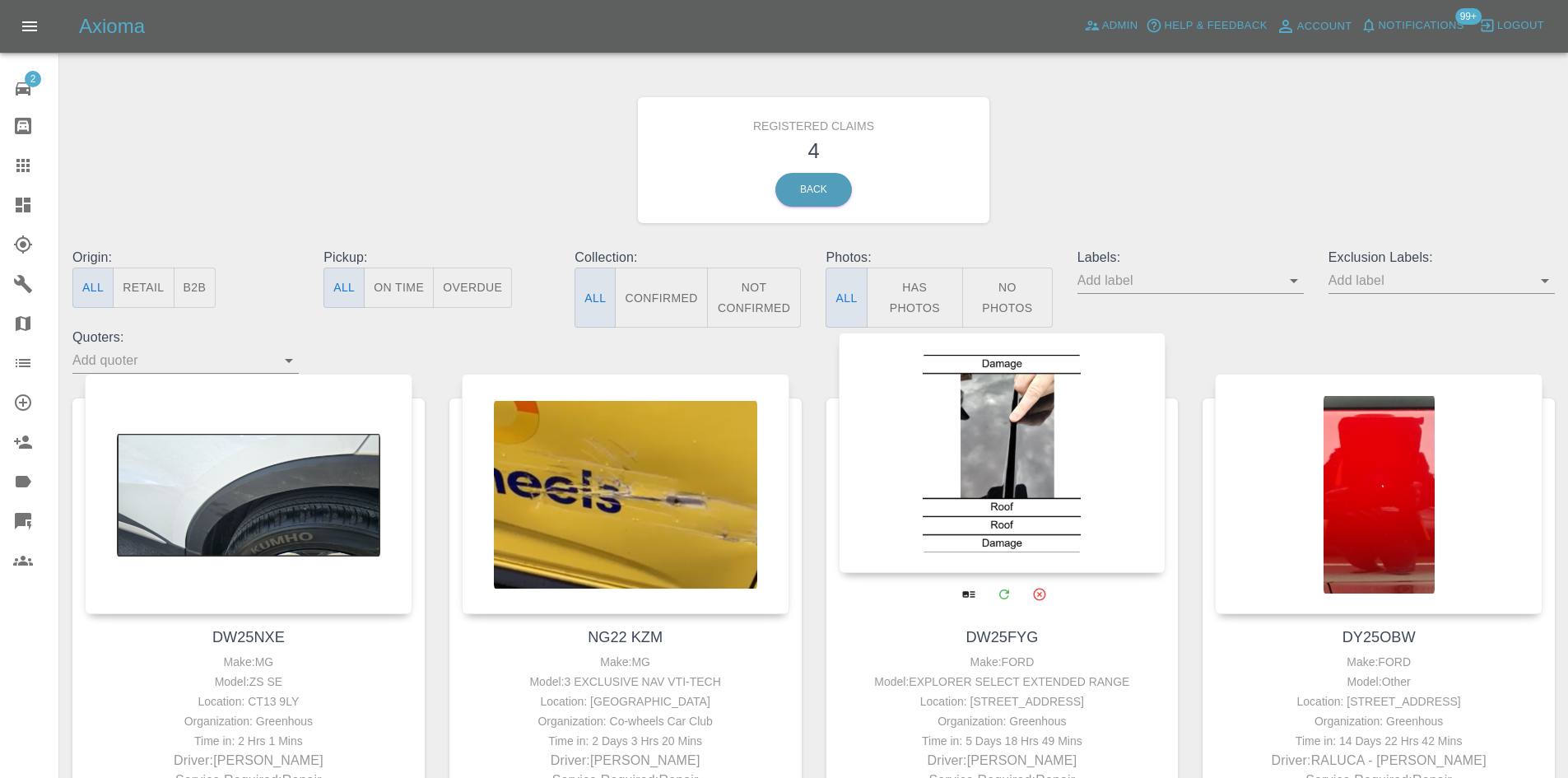
click at [1016, 506] on div at bounding box center [1003, 453] width 328 height 240
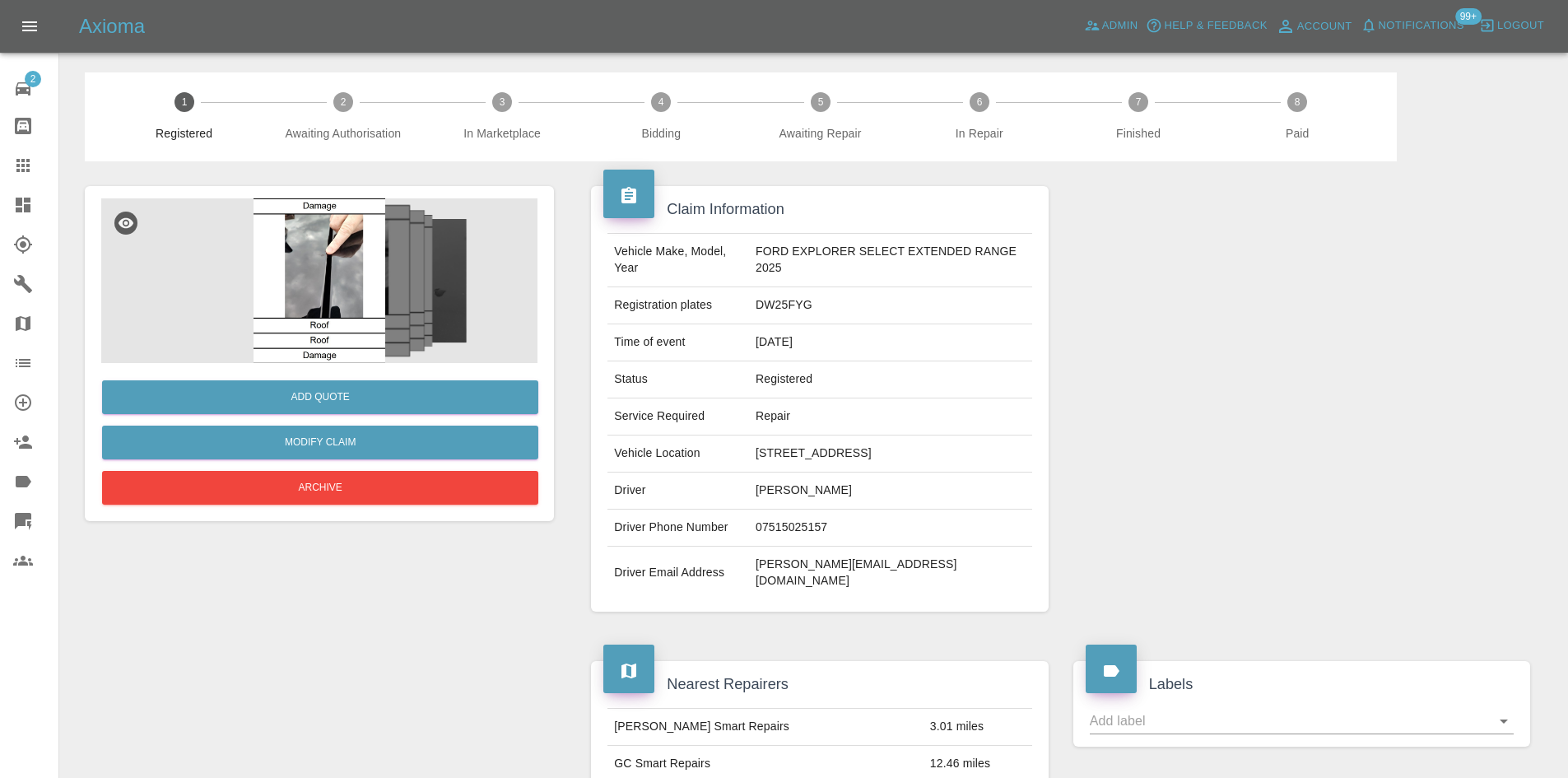
click at [375, 318] on img at bounding box center [319, 280] width 436 height 165
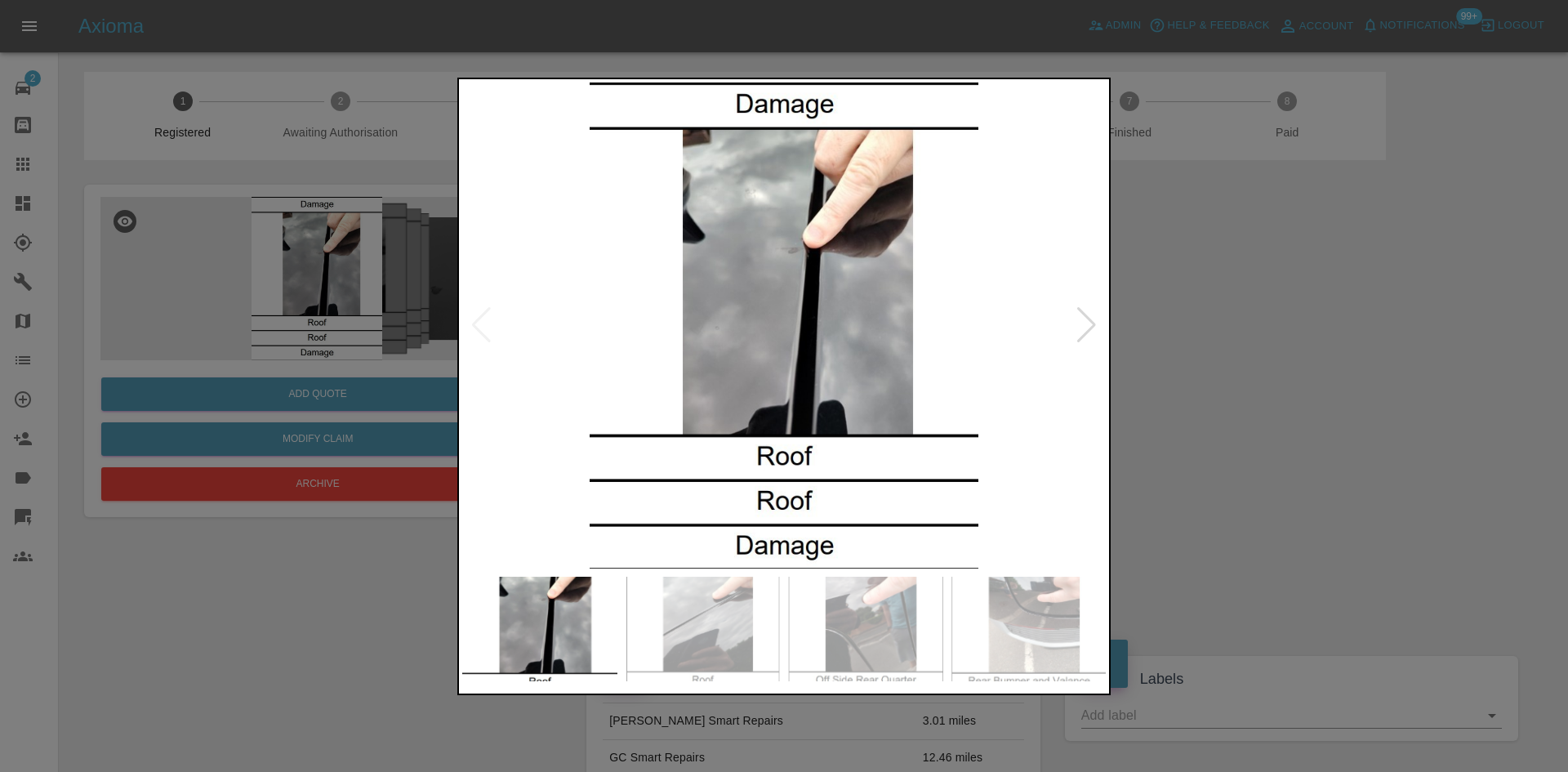
click at [1088, 328] on div at bounding box center [1086, 325] width 22 height 36
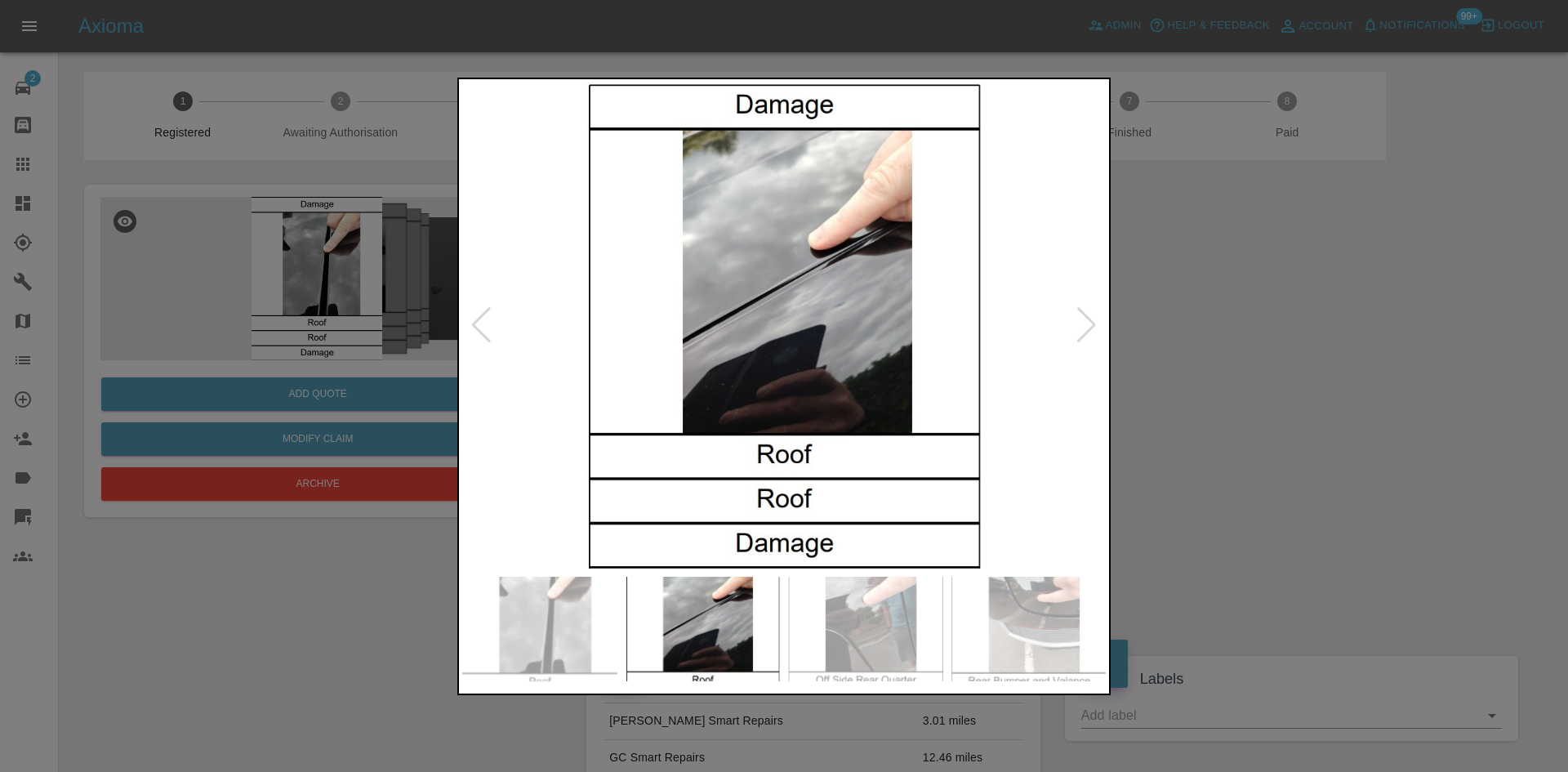
click at [1088, 328] on div at bounding box center [1086, 325] width 22 height 36
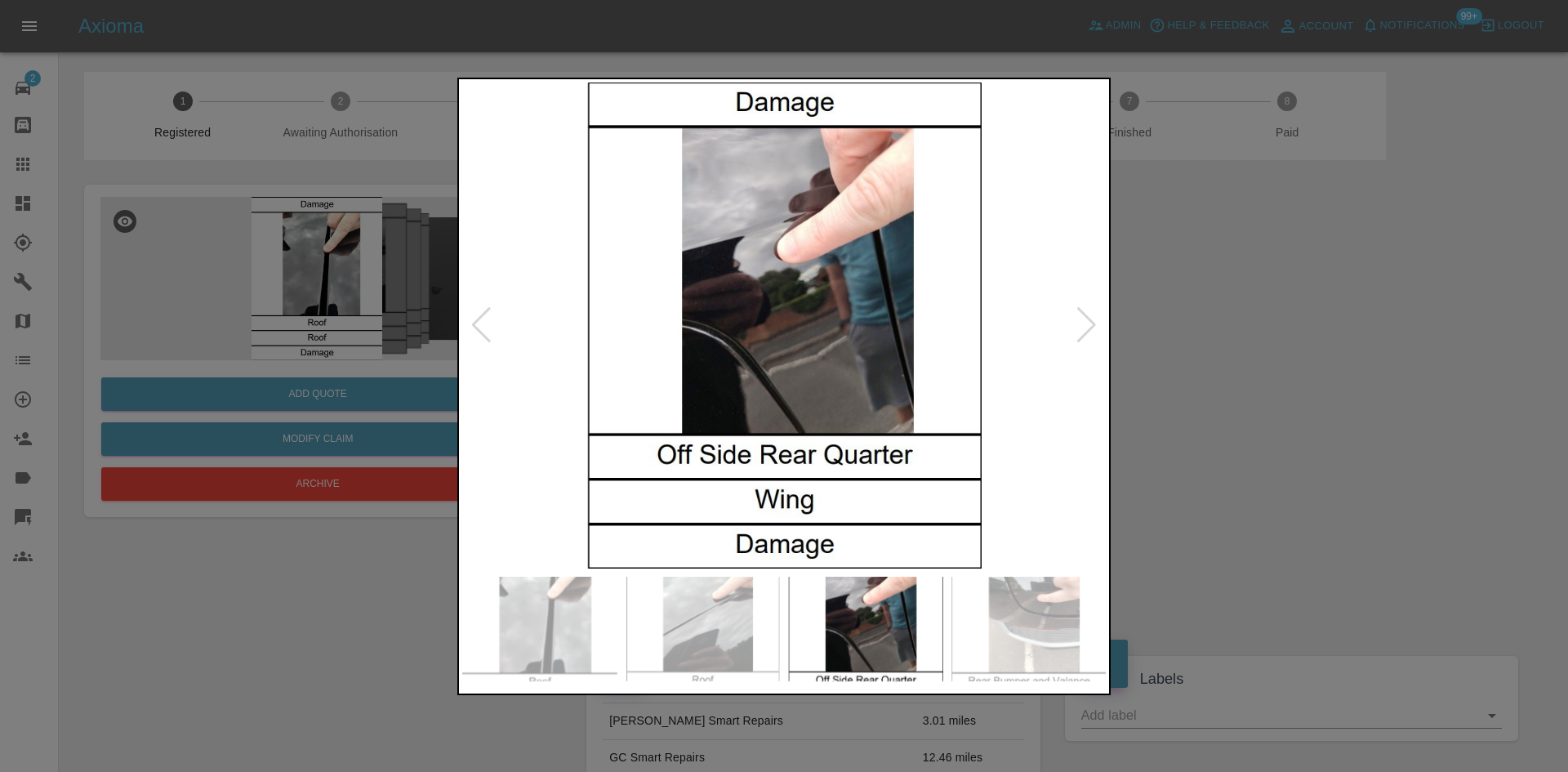
click at [1084, 326] on div at bounding box center [1086, 325] width 22 height 36
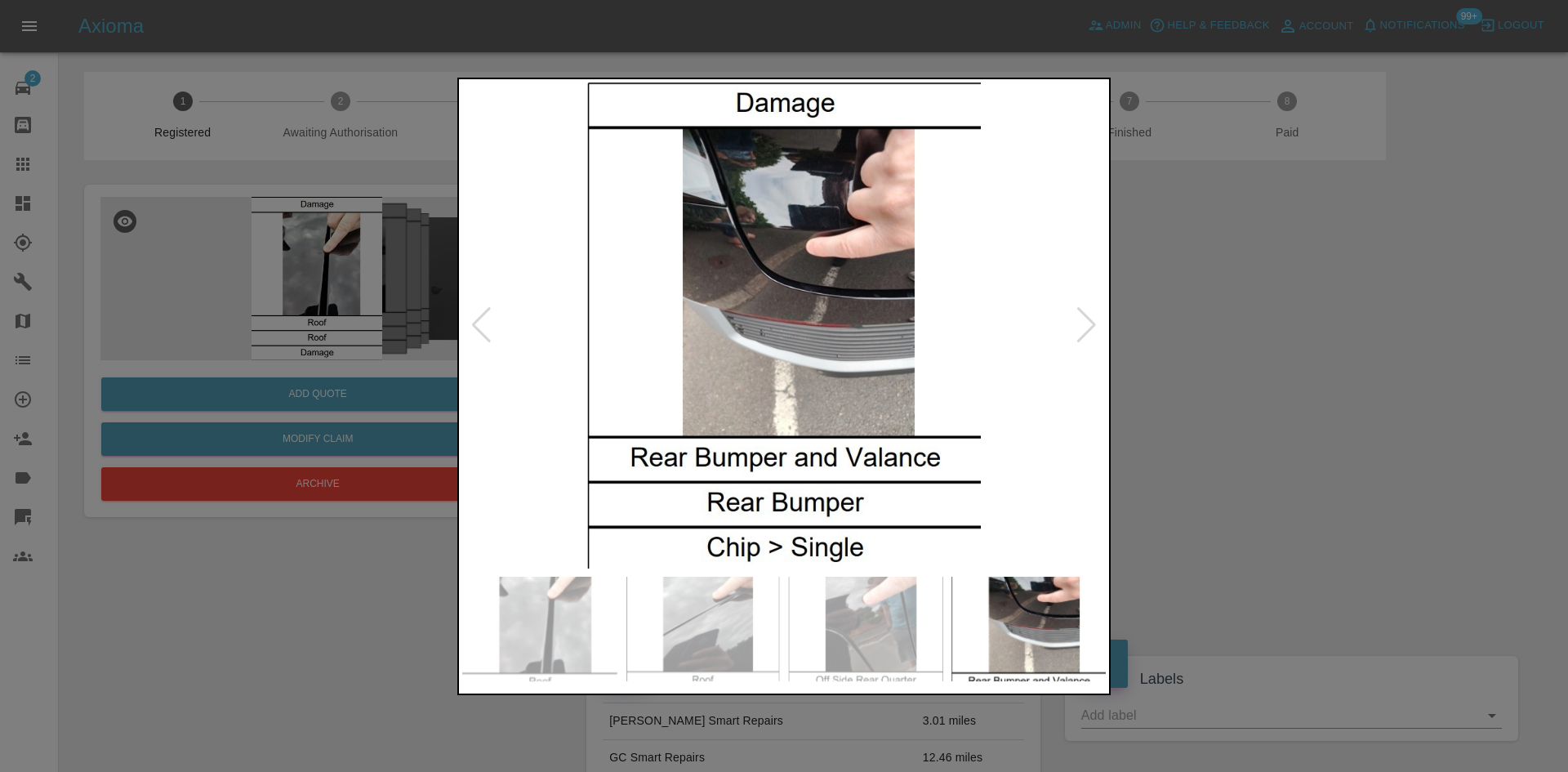
click at [888, 312] on img at bounding box center [784, 325] width 644 height 486
click at [886, 312] on img at bounding box center [784, 325] width 644 height 486
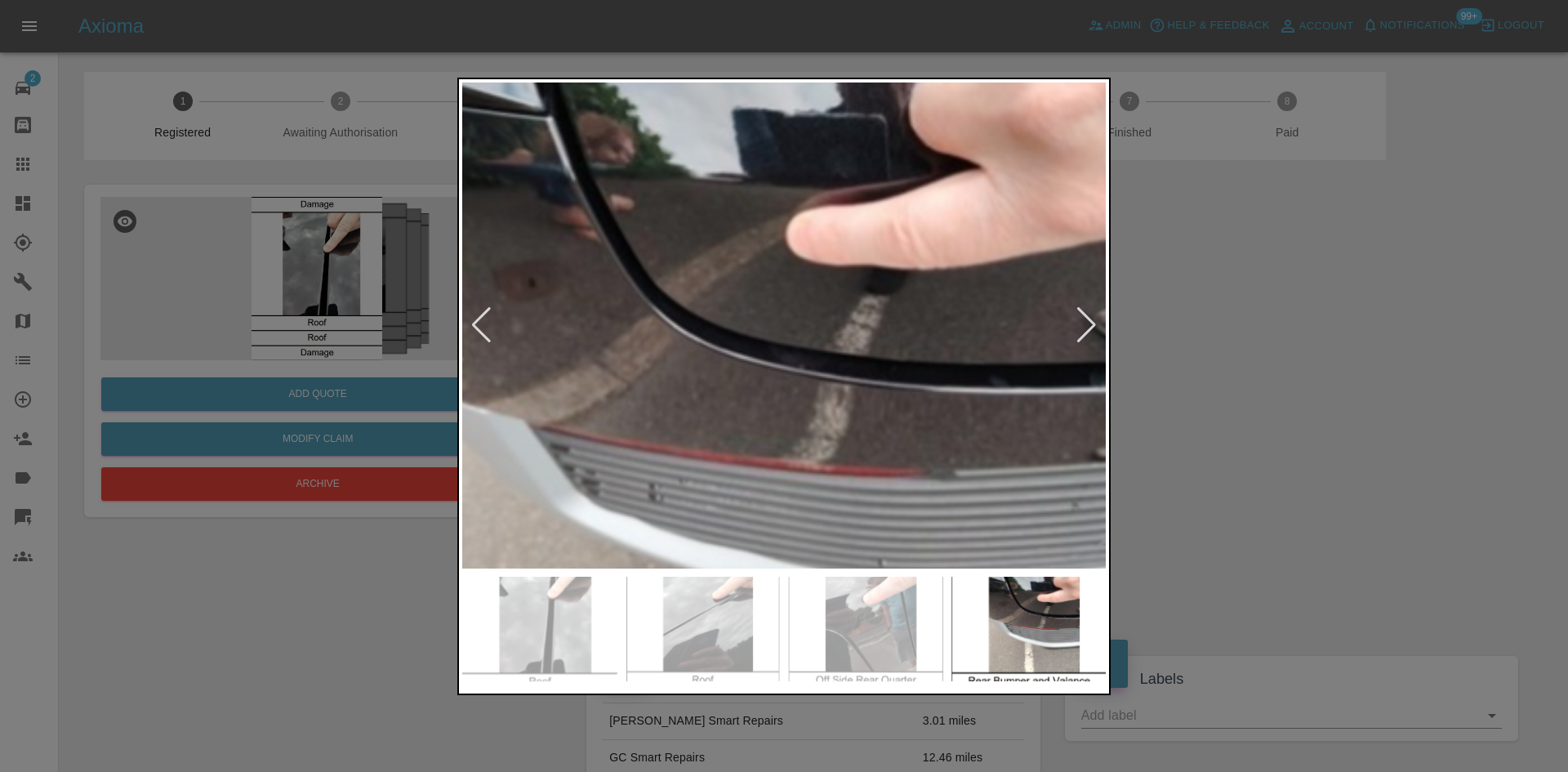
click at [944, 391] on img at bounding box center [720, 471] width 1930 height 1459
click at [1069, 334] on img at bounding box center [722, 472] width 1930 height 1459
click at [1075, 334] on div at bounding box center [1086, 325] width 22 height 36
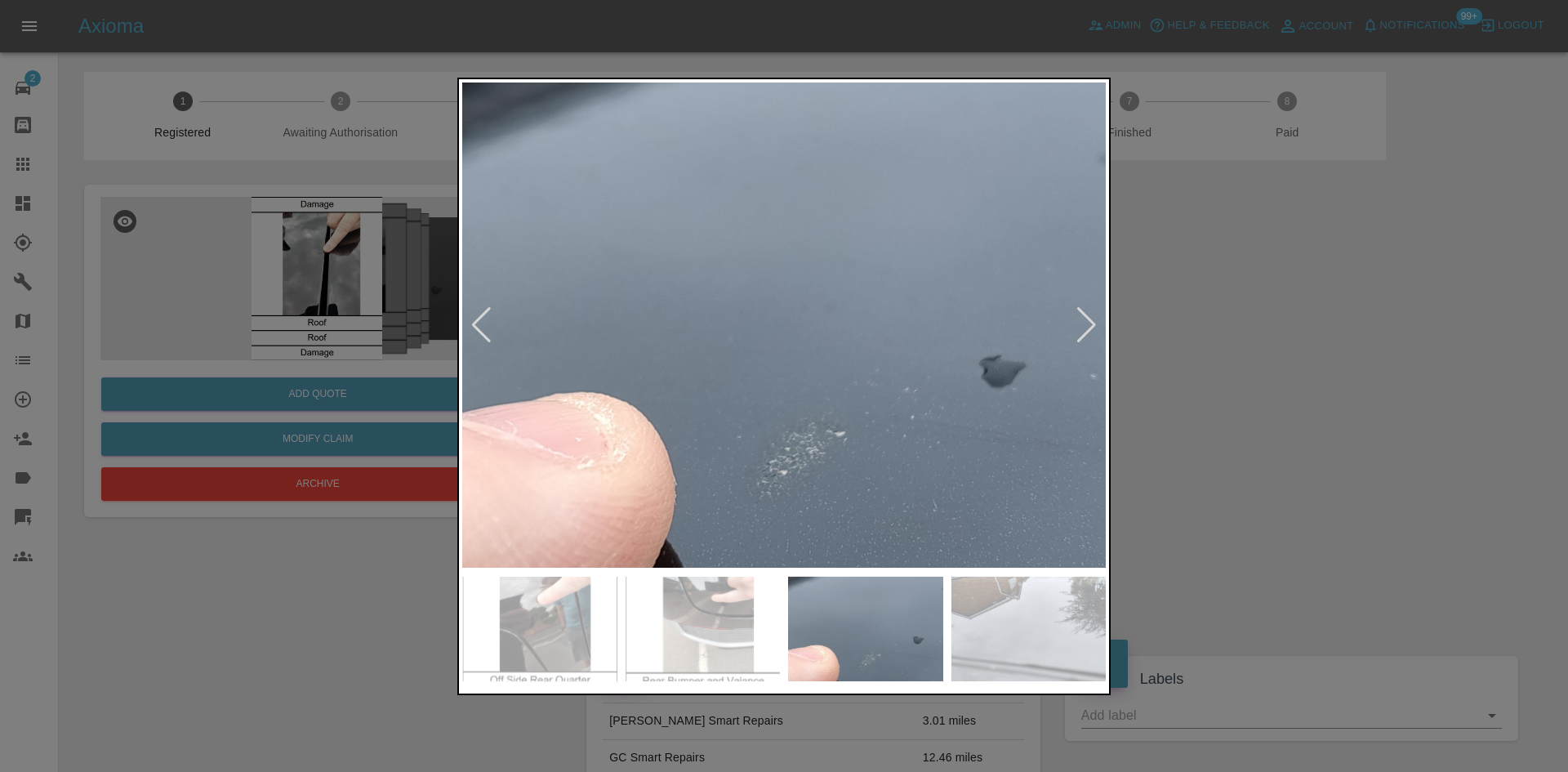
click at [904, 301] on img at bounding box center [784, 325] width 644 height 486
click at [862, 386] on img at bounding box center [784, 325] width 644 height 486
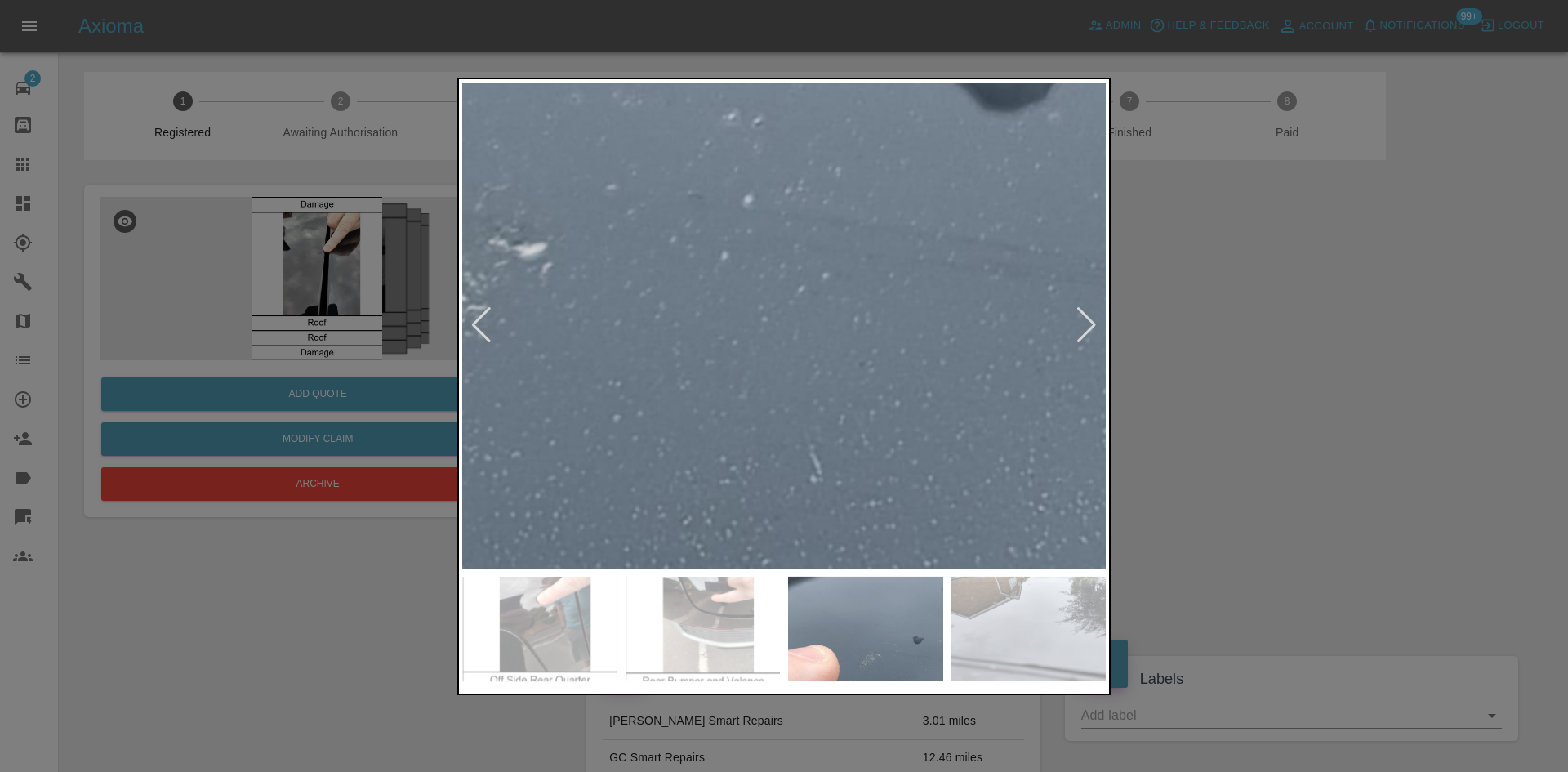
click at [1006, 68] on div at bounding box center [784, 386] width 1568 height 772
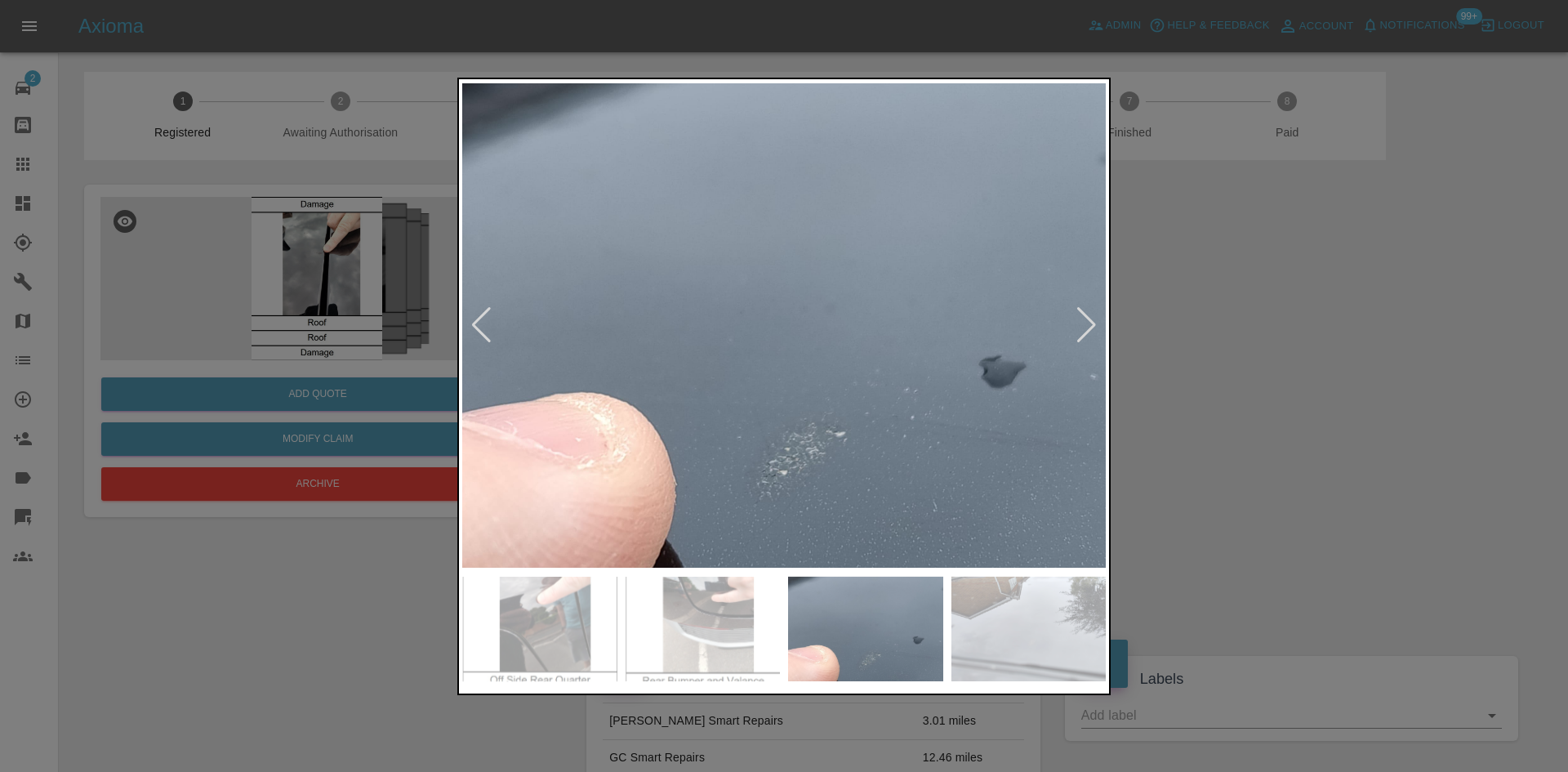
click at [1076, 333] on div at bounding box center [1086, 325] width 22 height 36
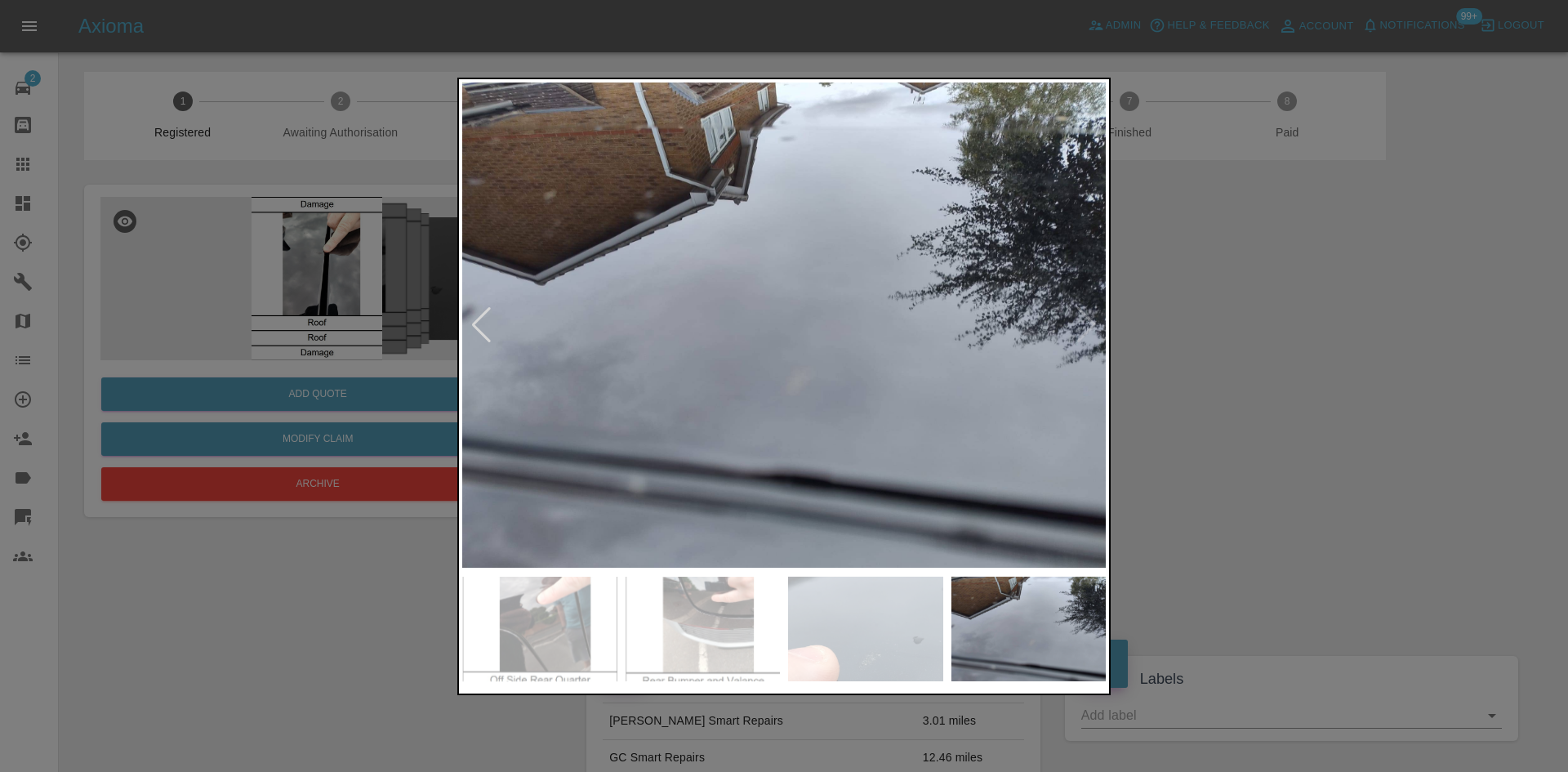
click at [1076, 333] on img at bounding box center [784, 325] width 644 height 486
click at [473, 332] on div at bounding box center [481, 325] width 22 height 36
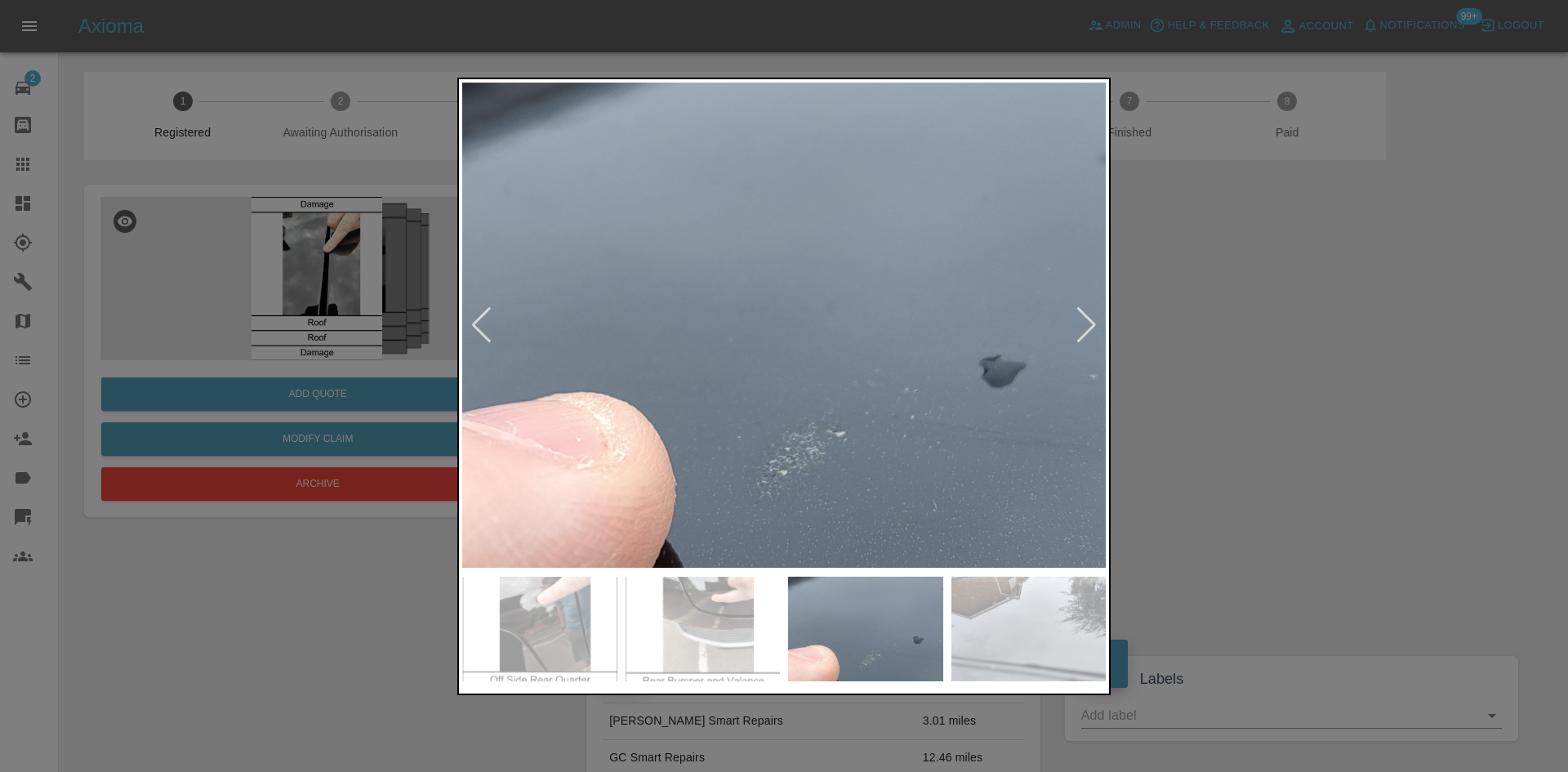
click at [707, 395] on img at bounding box center [784, 325] width 644 height 486
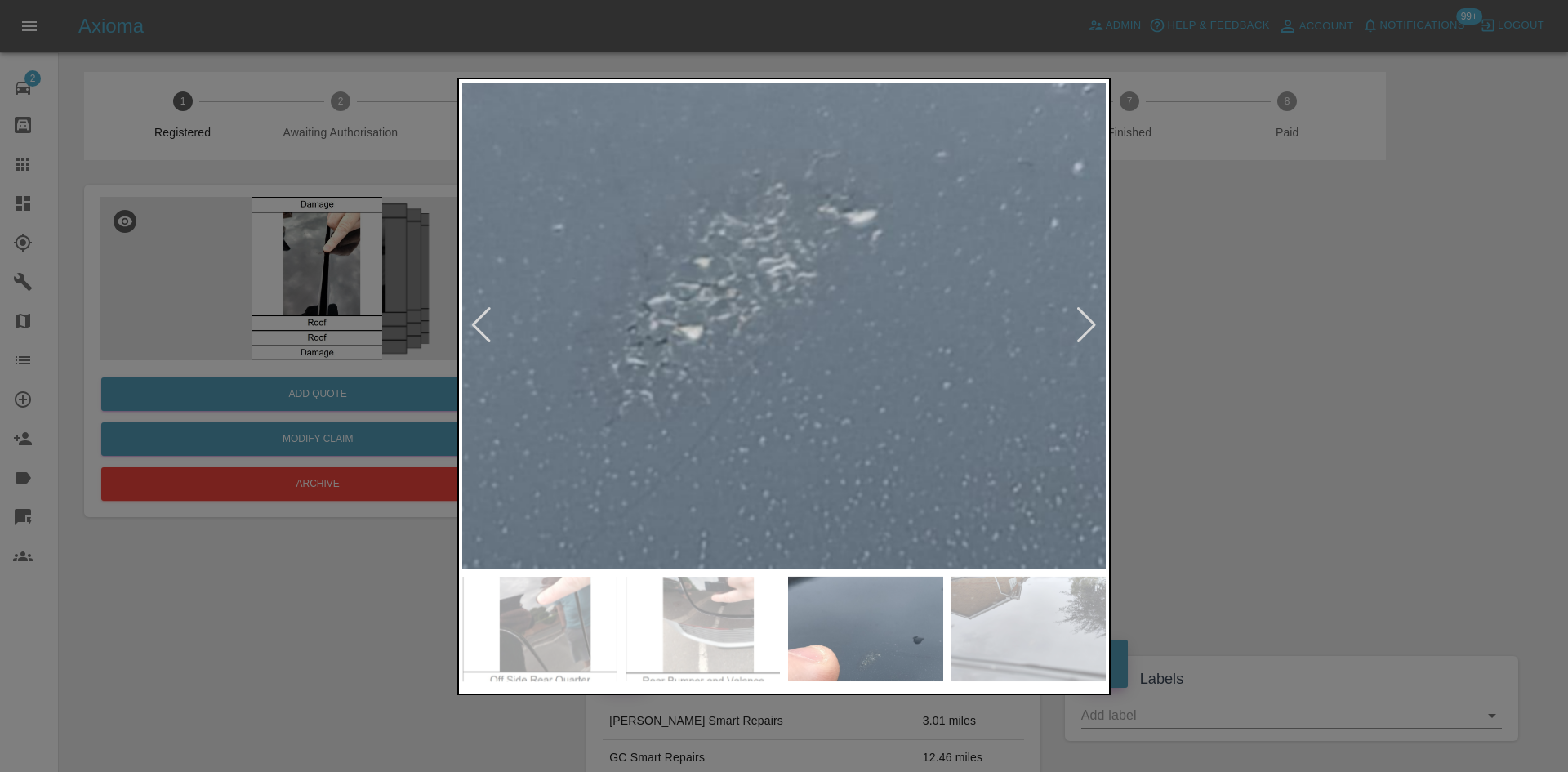
click at [405, 252] on div at bounding box center [784, 386] width 1568 height 772
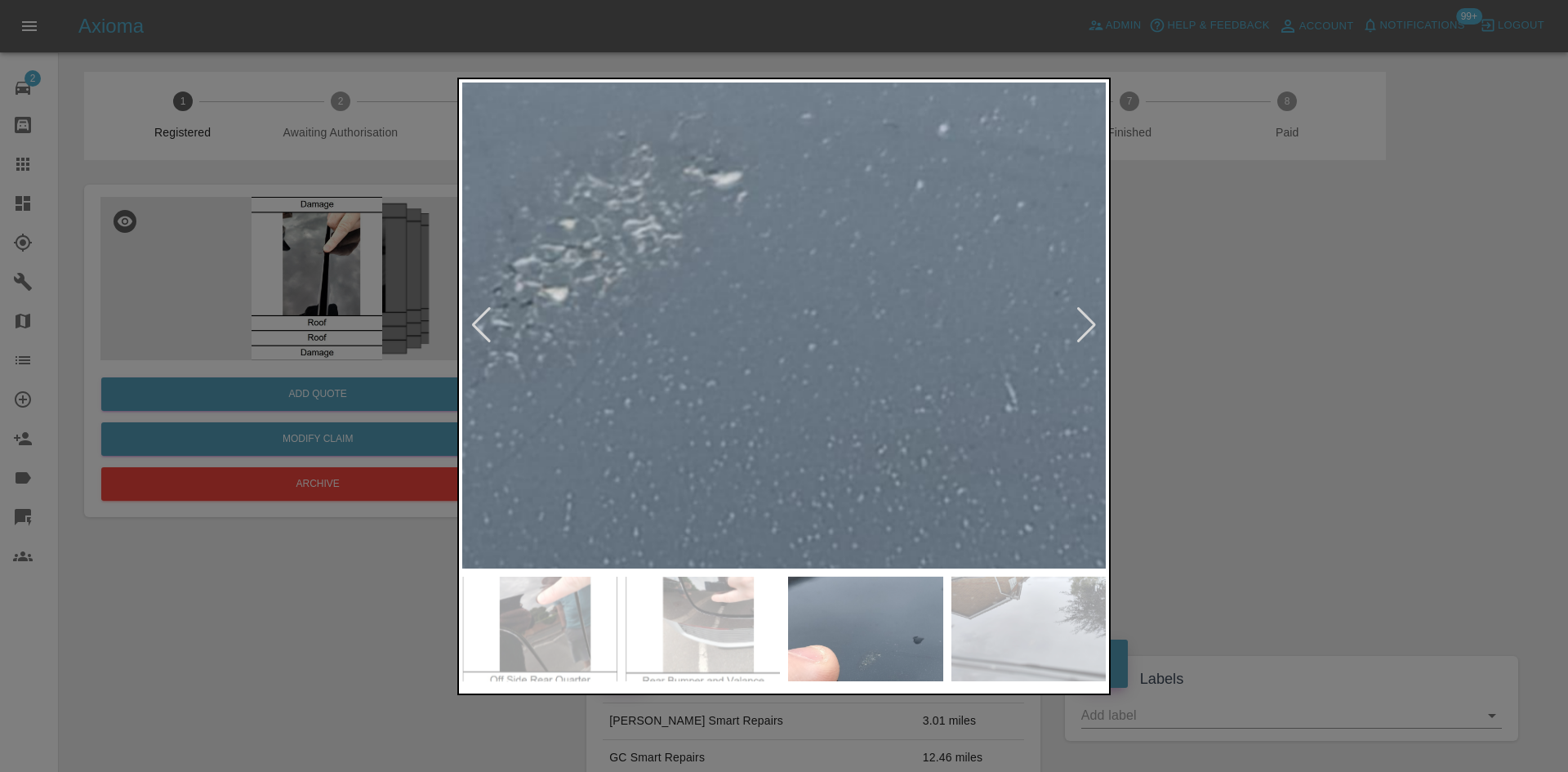
click at [1323, 314] on div at bounding box center [784, 386] width 1568 height 772
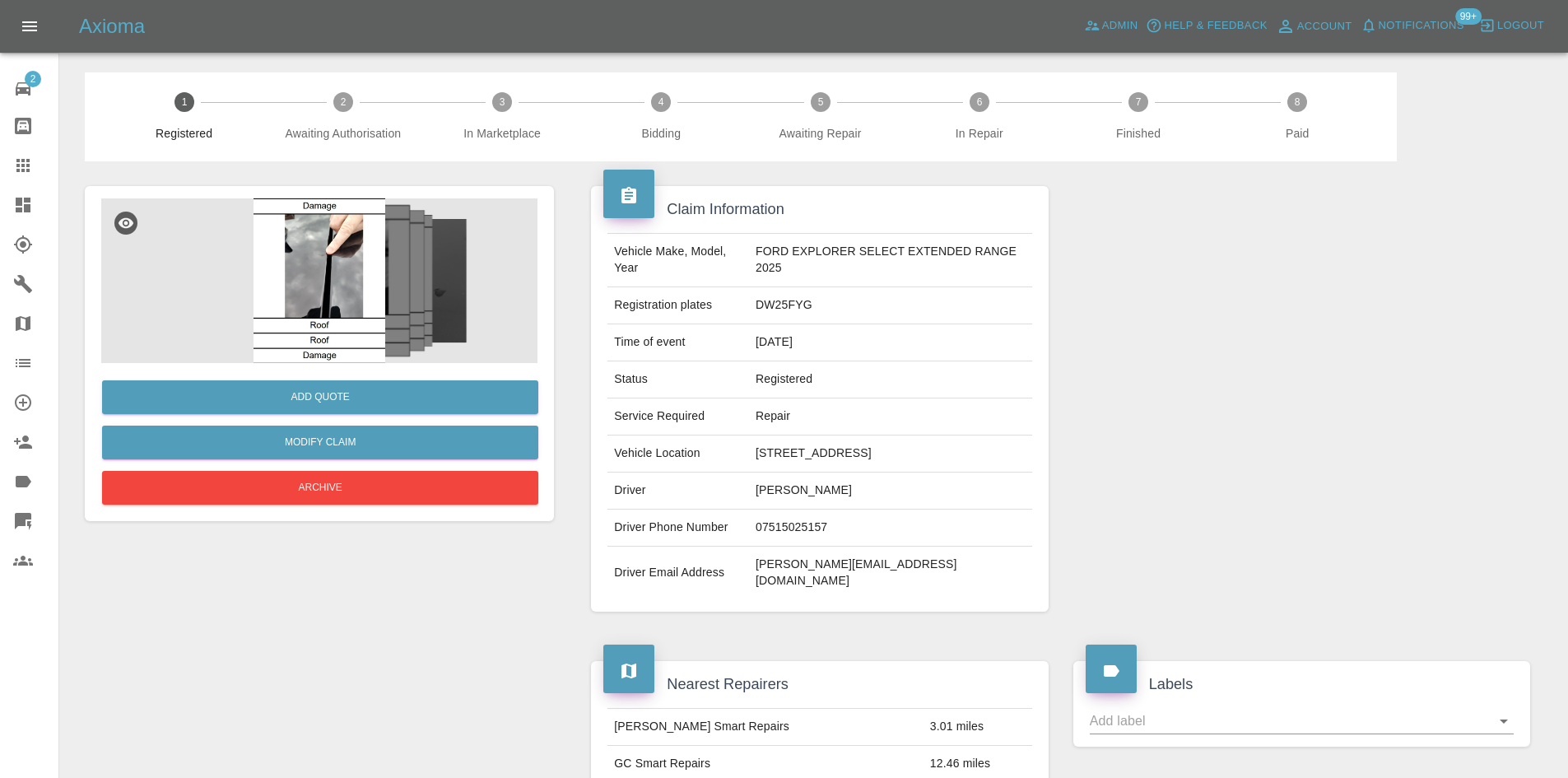
click at [264, 248] on img at bounding box center [319, 280] width 436 height 165
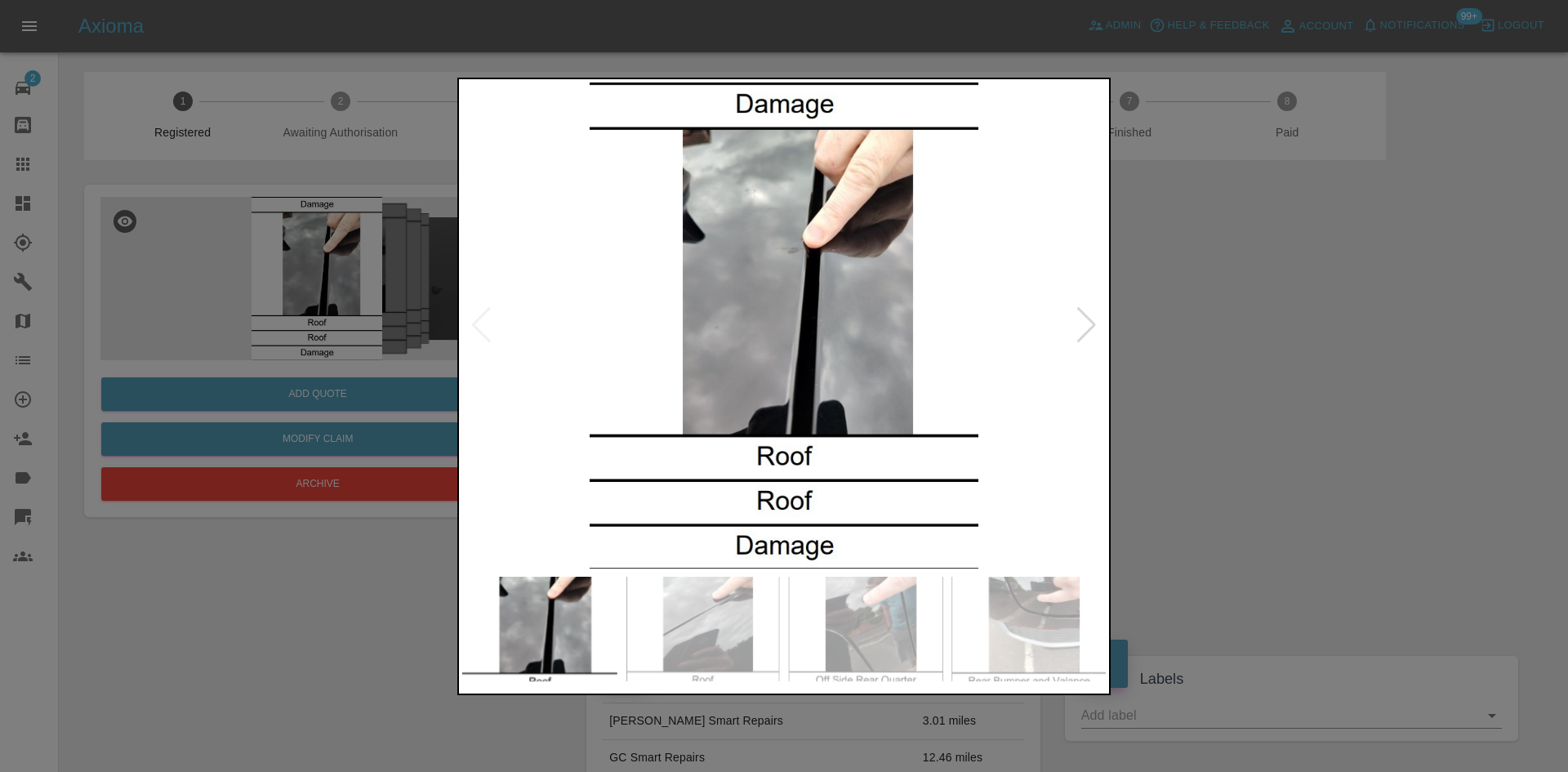
click at [1080, 321] on div at bounding box center [1086, 325] width 22 height 36
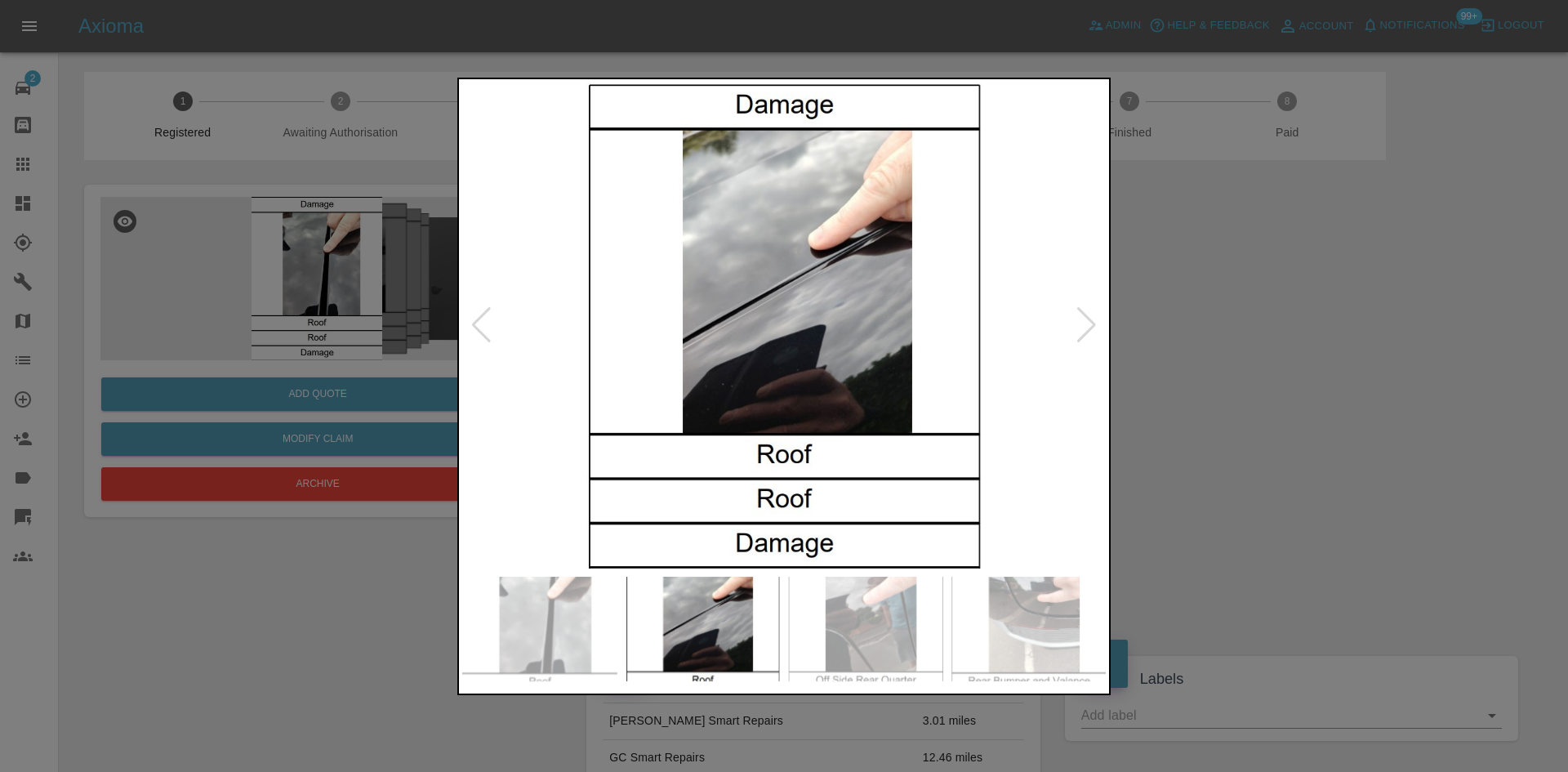
click at [1080, 321] on div at bounding box center [1086, 325] width 22 height 36
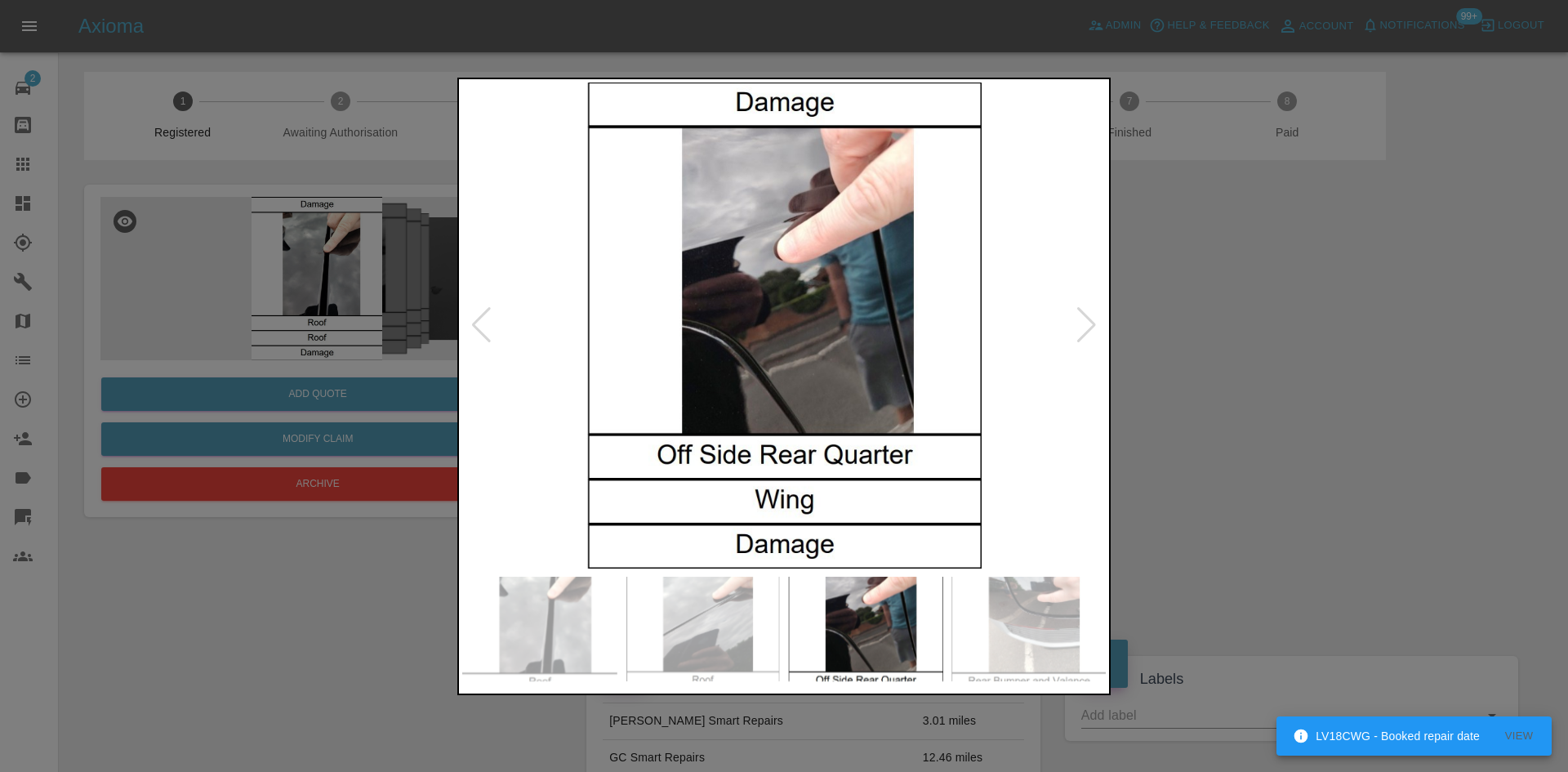
click at [1080, 321] on div at bounding box center [1086, 325] width 22 height 36
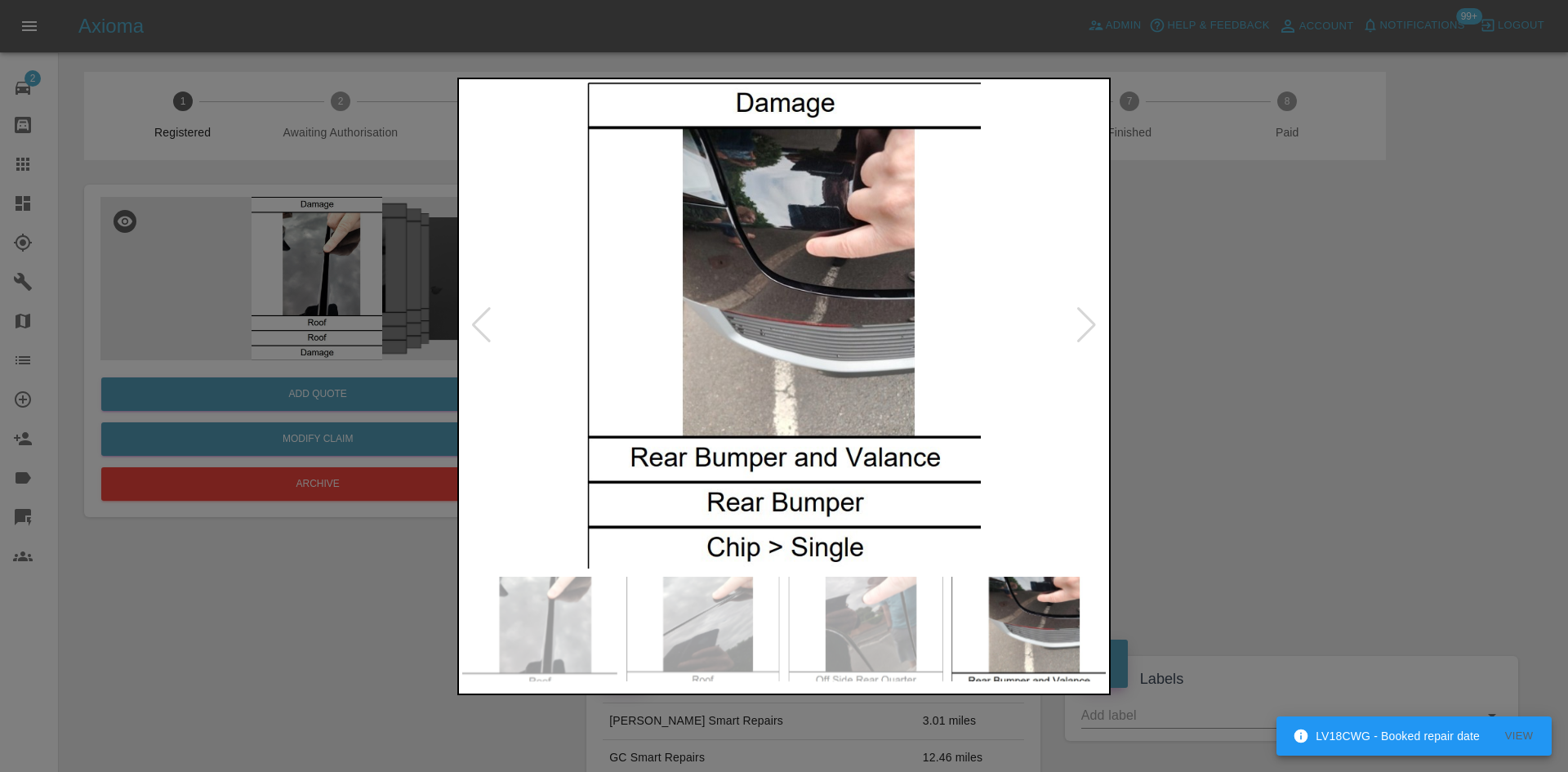
click at [1080, 321] on div at bounding box center [1086, 325] width 22 height 36
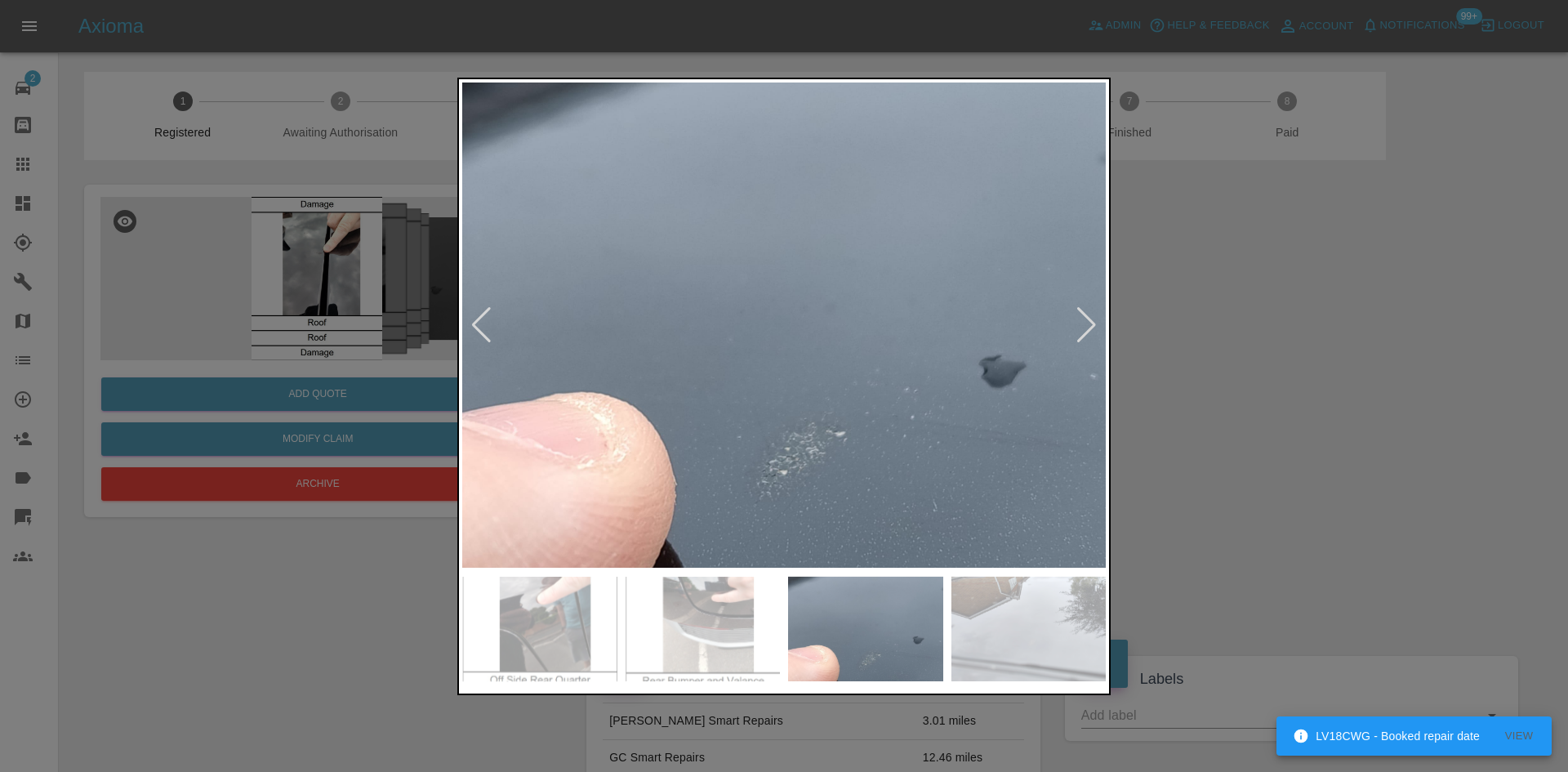
click at [880, 410] on img at bounding box center [784, 325] width 644 height 486
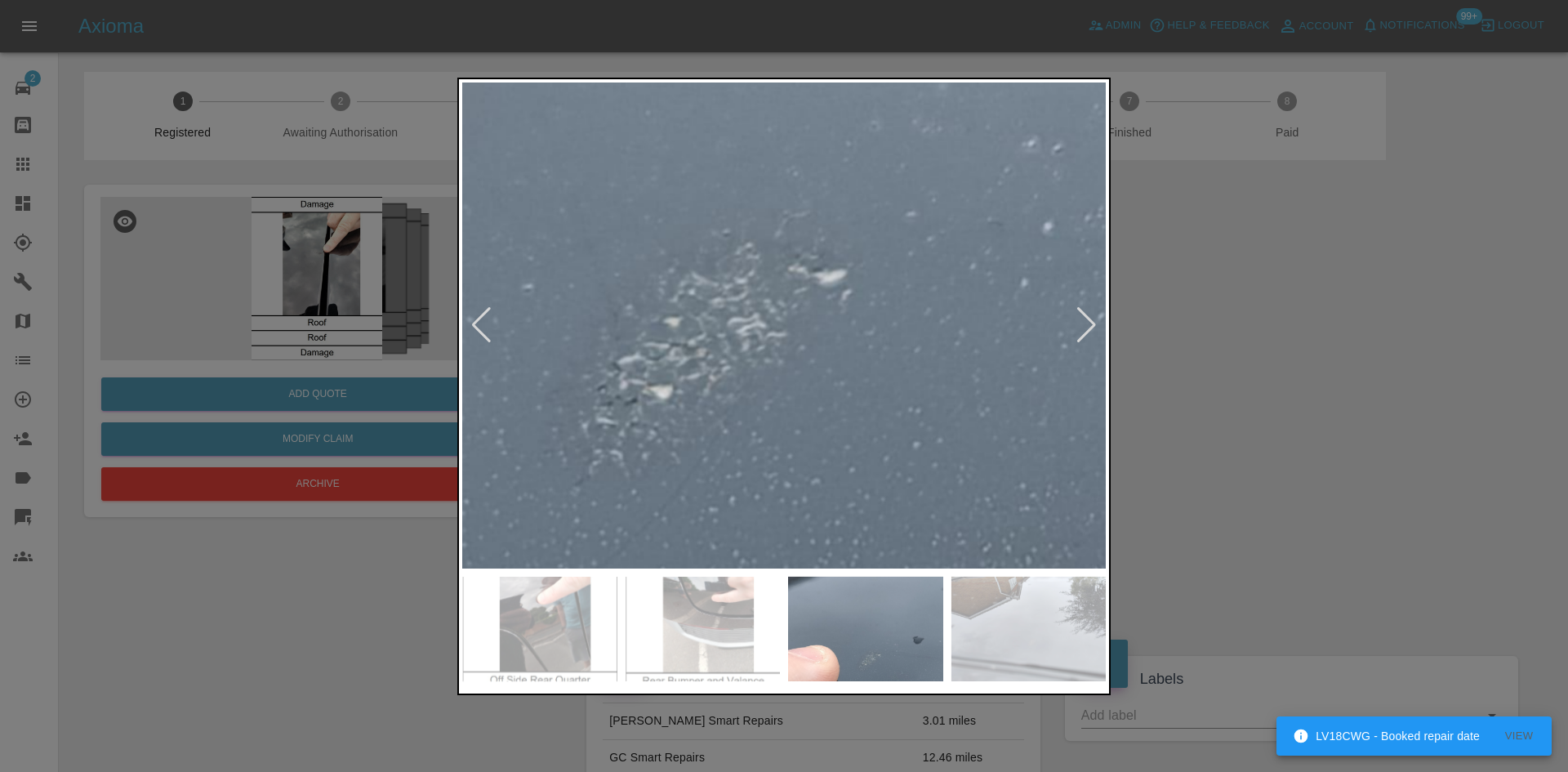
click at [1236, 360] on div at bounding box center [784, 386] width 1568 height 772
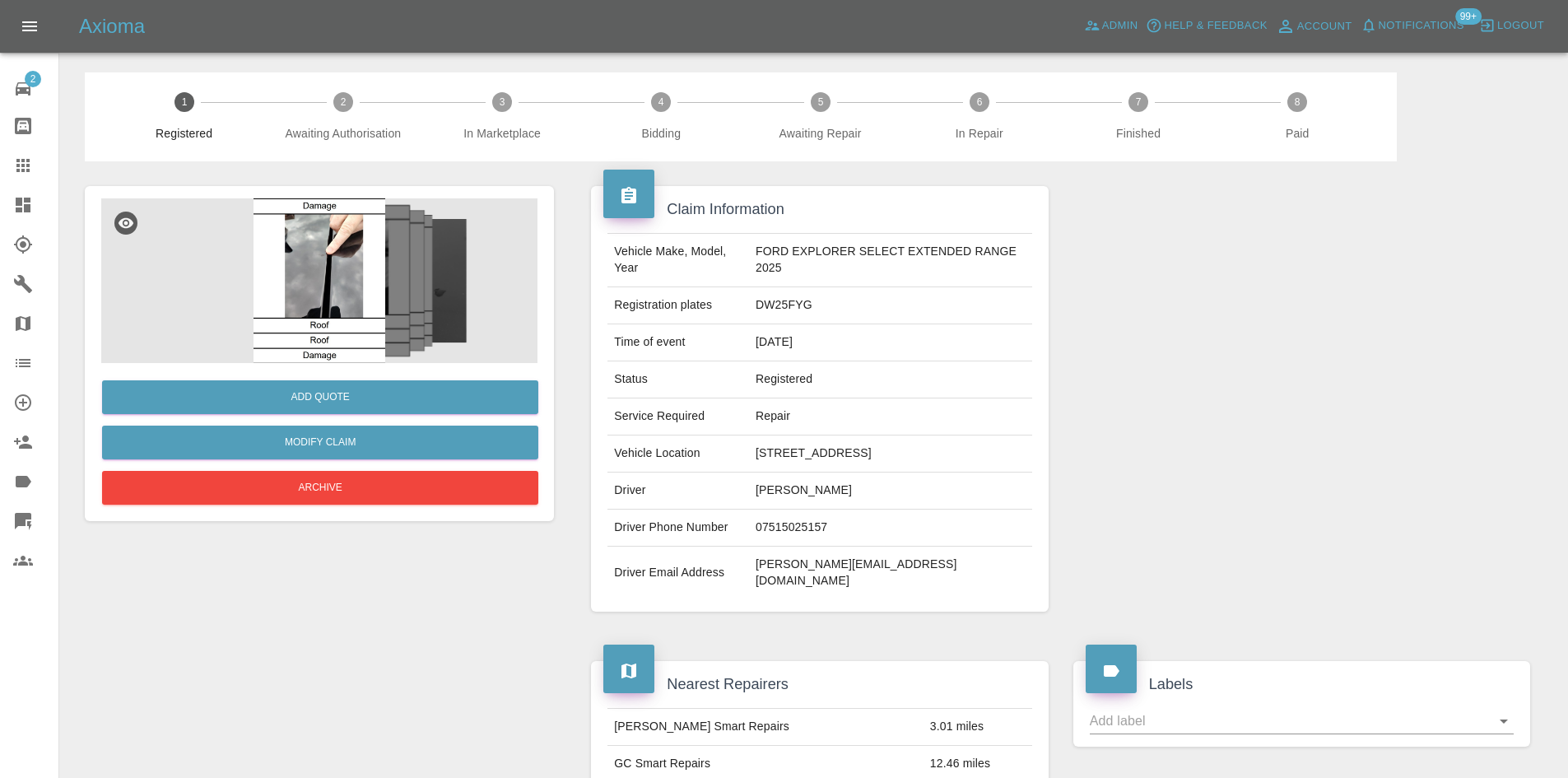
click at [804, 301] on td "DW25FYG" at bounding box center [890, 305] width 283 height 37
copy td "DW25FYG"
click at [32, 123] on icon at bounding box center [23, 126] width 20 height 20
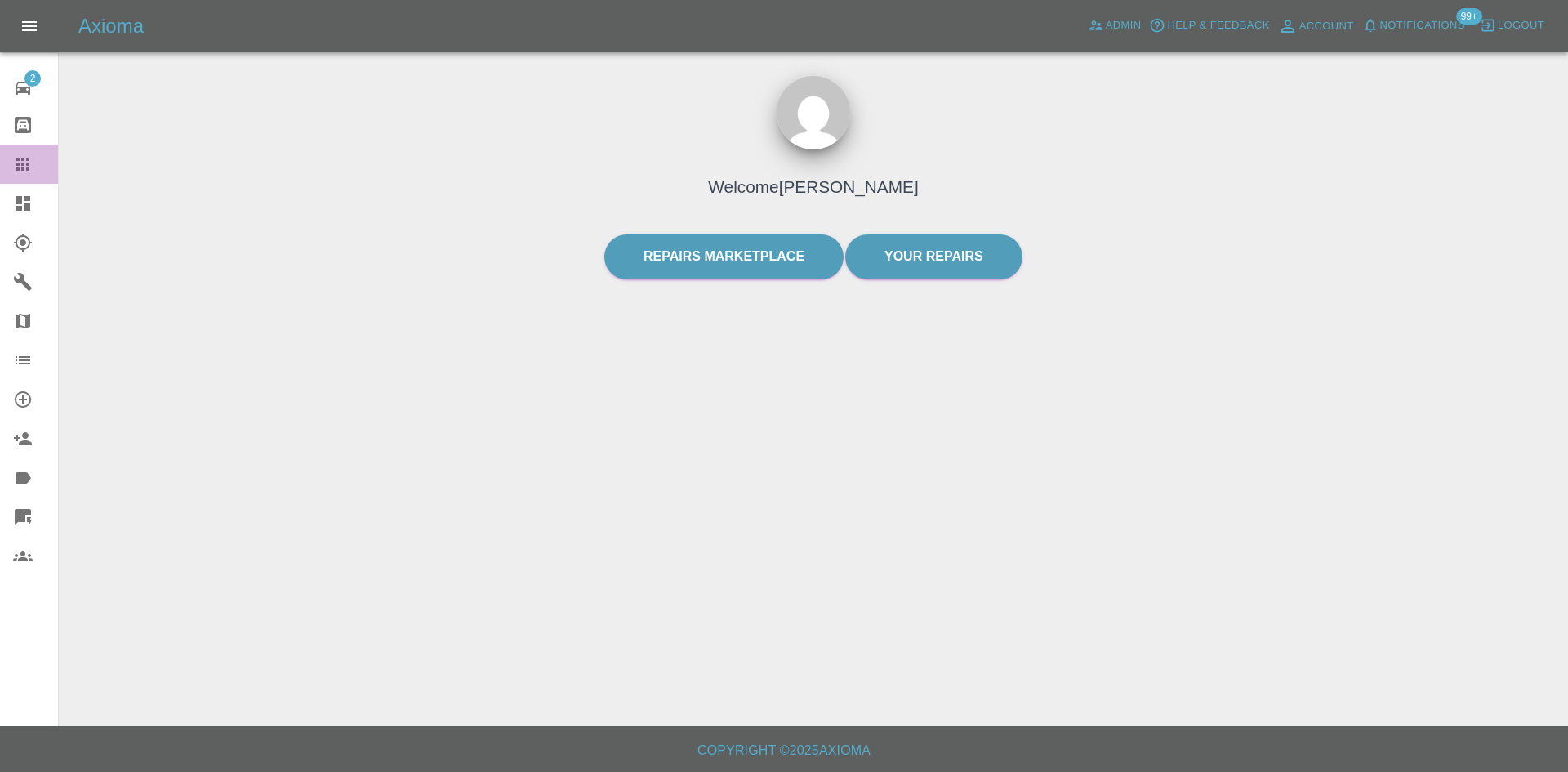
click at [20, 163] on icon at bounding box center [22, 164] width 13 height 13
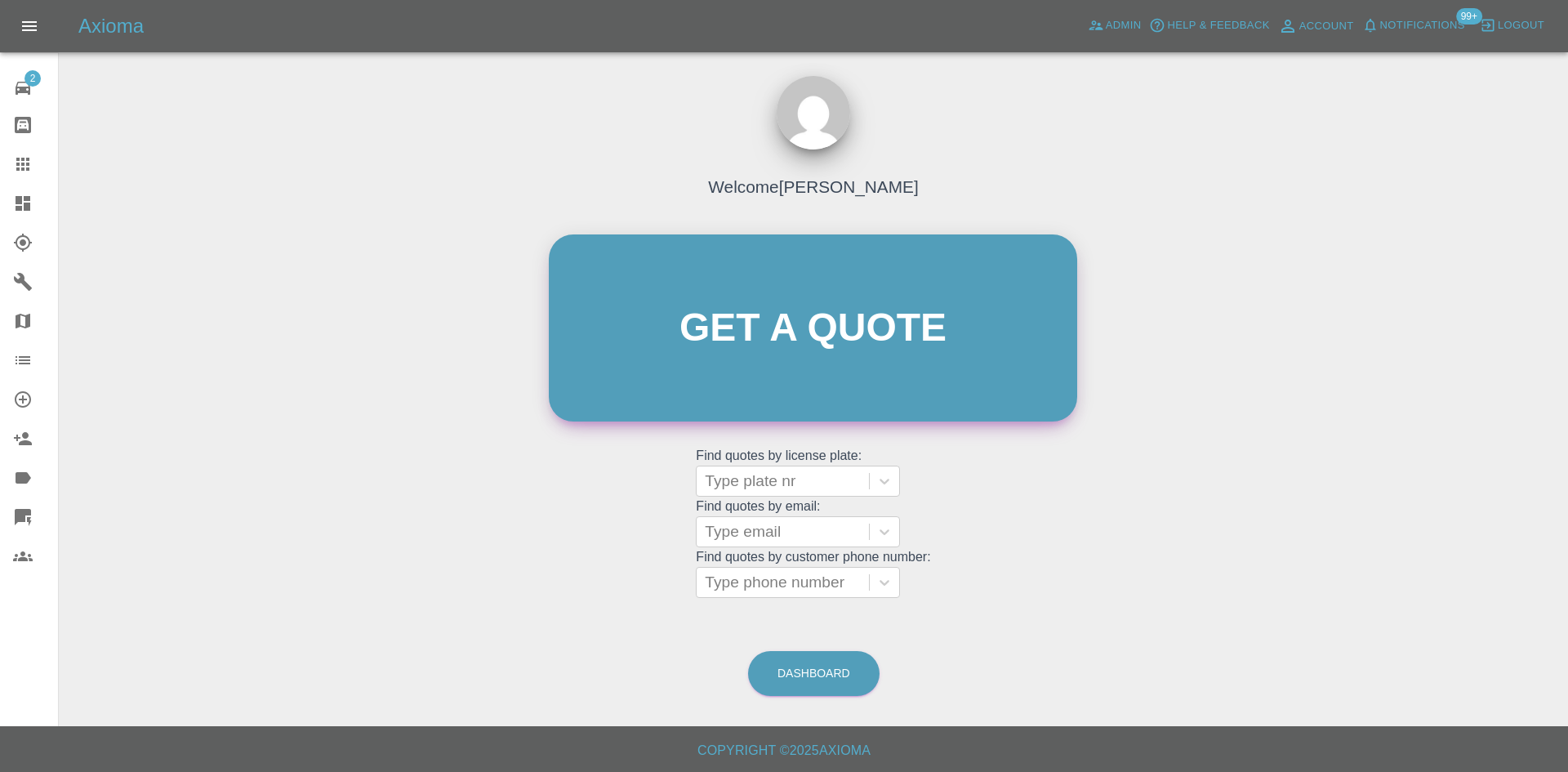
click at [826, 344] on link "Get a quote" at bounding box center [812, 327] width 529 height 188
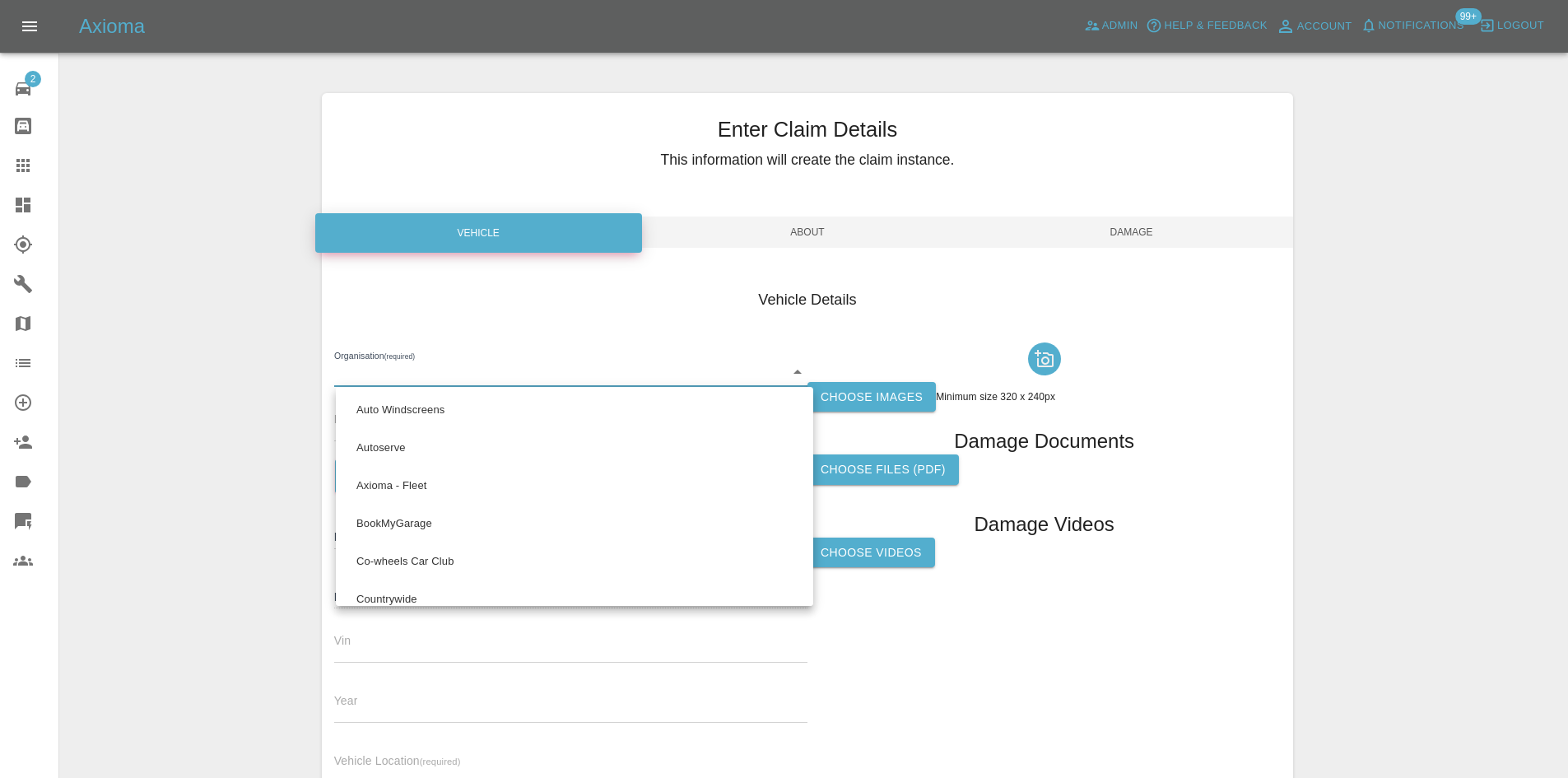
click at [509, 378] on body "Axioma Admin Help & Feedback Account Notifications 99+ Logout 2 Repair home Bod…" at bounding box center [784, 471] width 1568 height 942
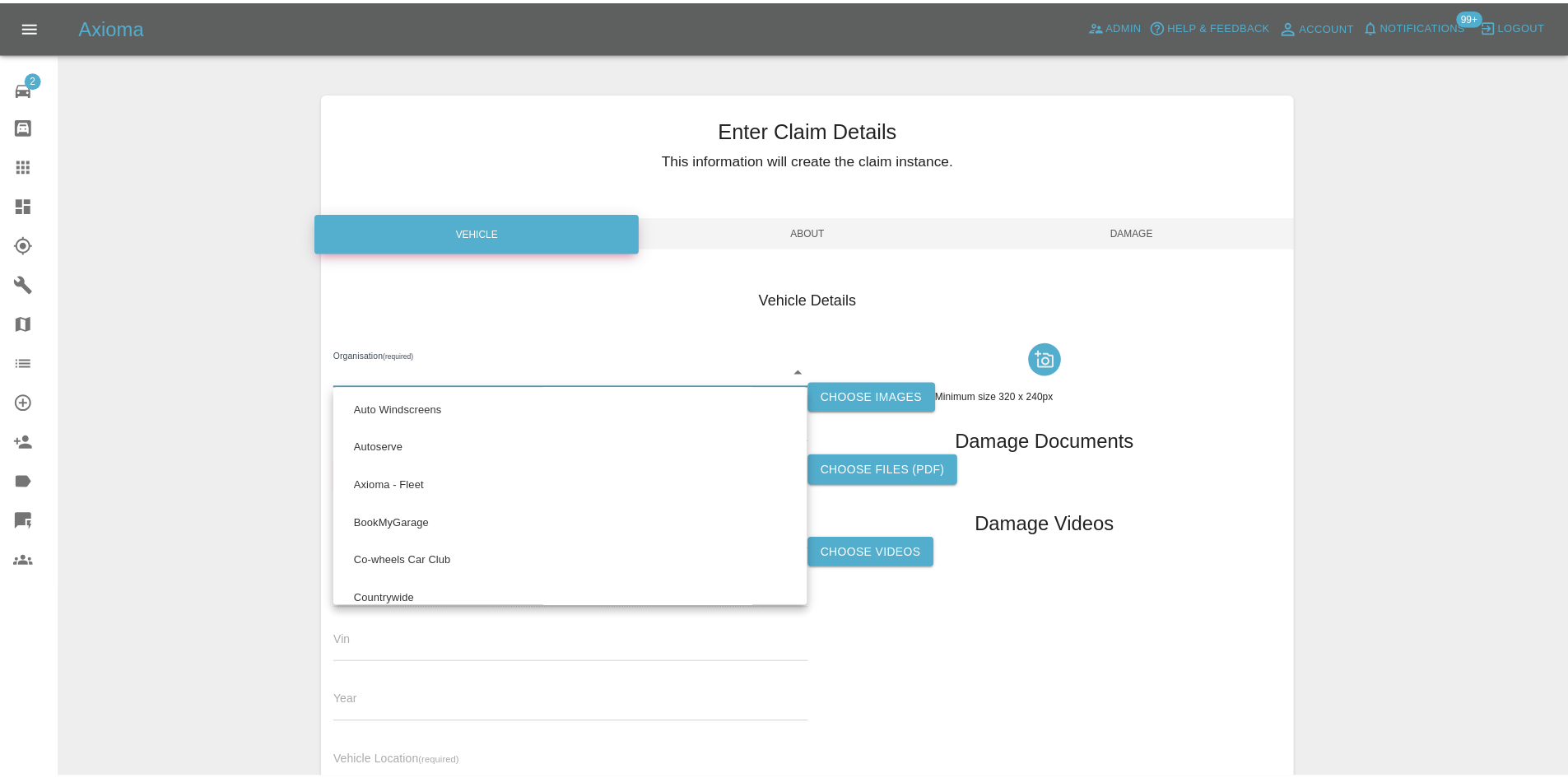
scroll to position [1012, 0]
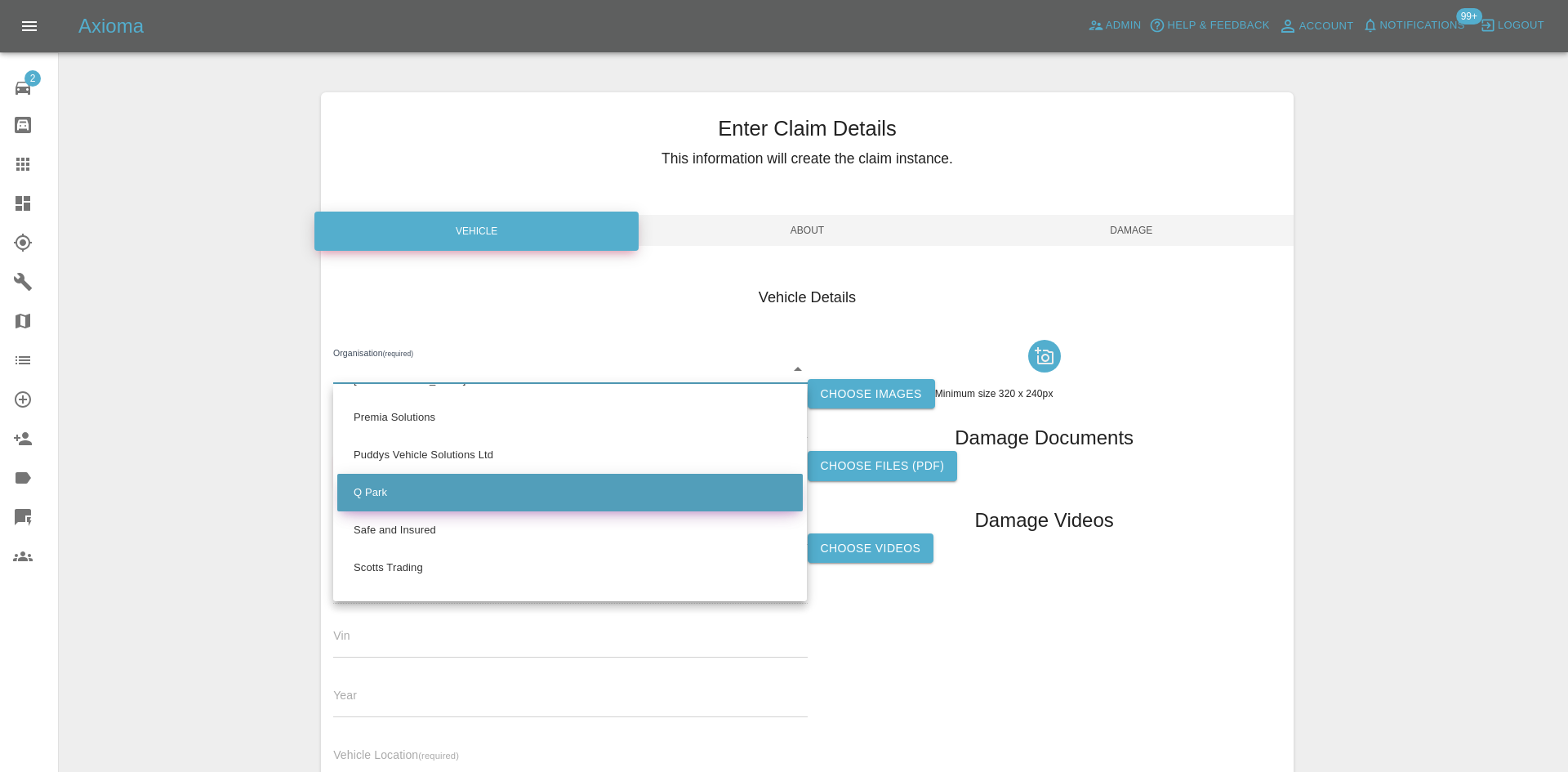
click at [458, 479] on li "Q Park" at bounding box center [569, 492] width 465 height 38
type input "636b7ea454cf410016ef4d2c"
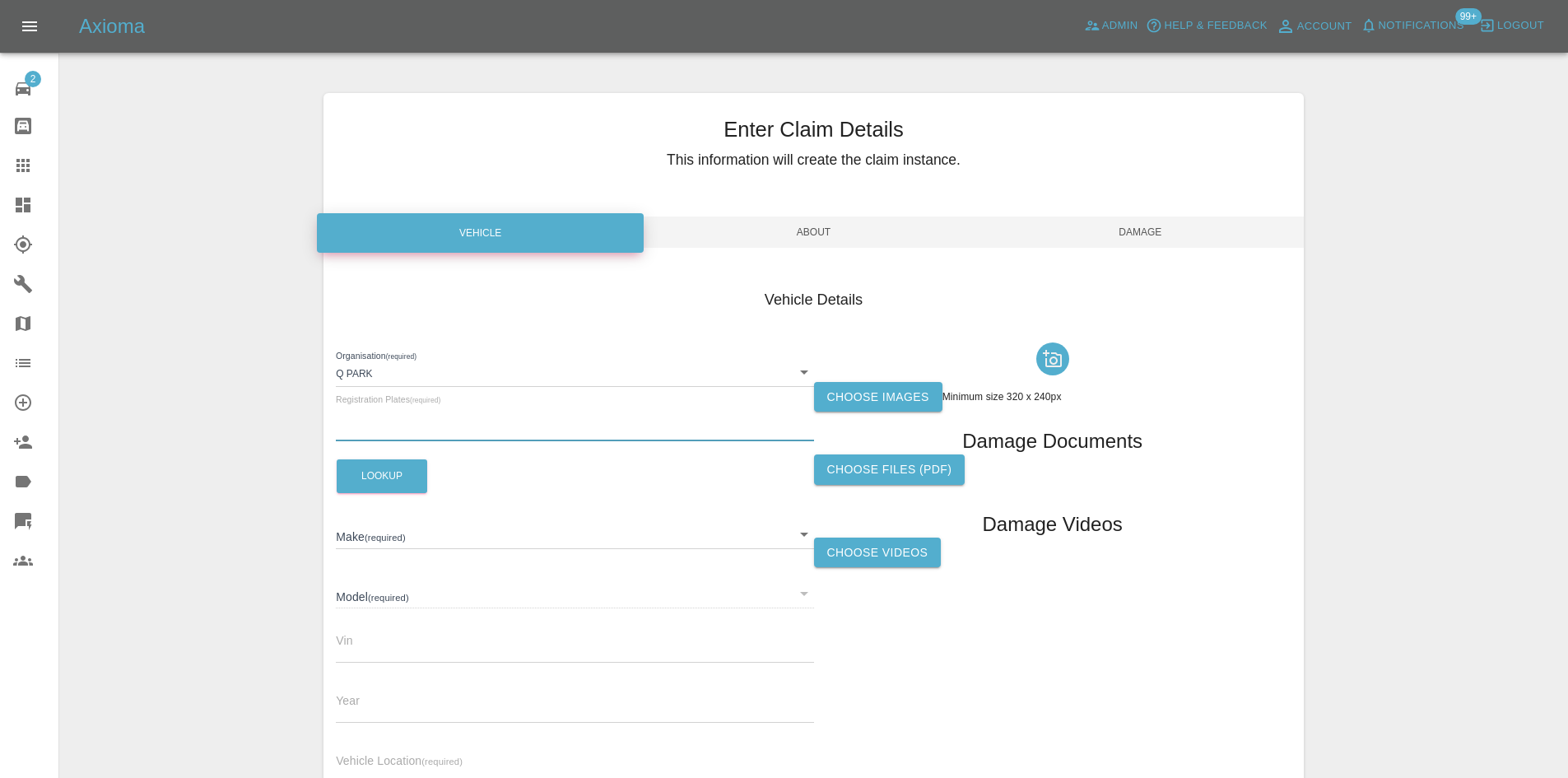
click at [425, 439] on input "text" at bounding box center [574, 429] width 477 height 24
paste input "RX25OAE"
click at [389, 470] on button "Lookup" at bounding box center [382, 476] width 91 height 34
click at [418, 432] on input "RX25OAE" at bounding box center [574, 429] width 477 height 24
type input "RX25OAE"
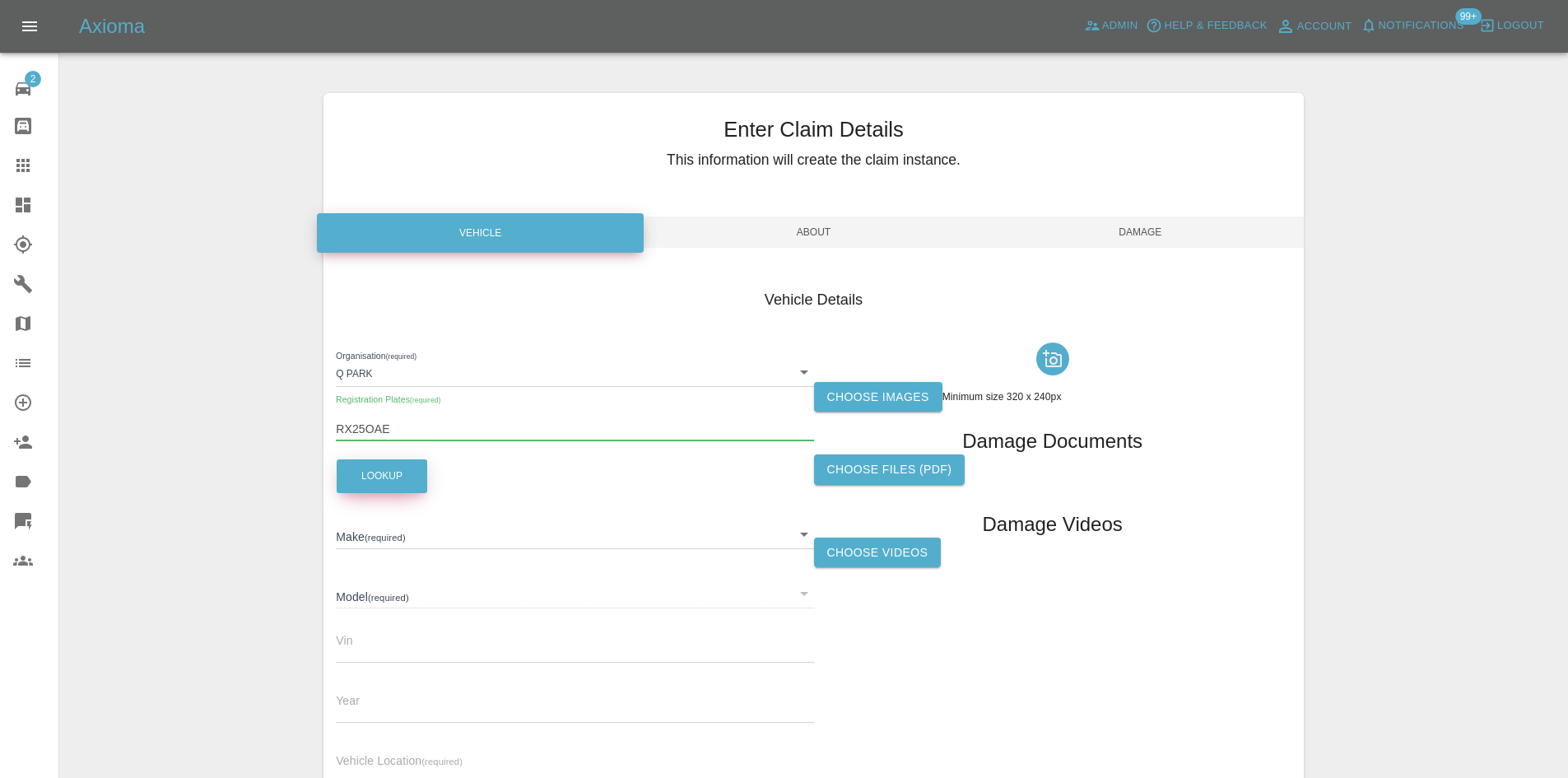
click at [398, 470] on button "Lookup" at bounding box center [382, 476] width 91 height 34
type input "FORD"
type input "TRANSIT CUSTOM 280 LIMITED L1 136 AUTO"
type input "[US_VEHICLE_IDENTIFICATION_NUMBER]"
type input "2025"
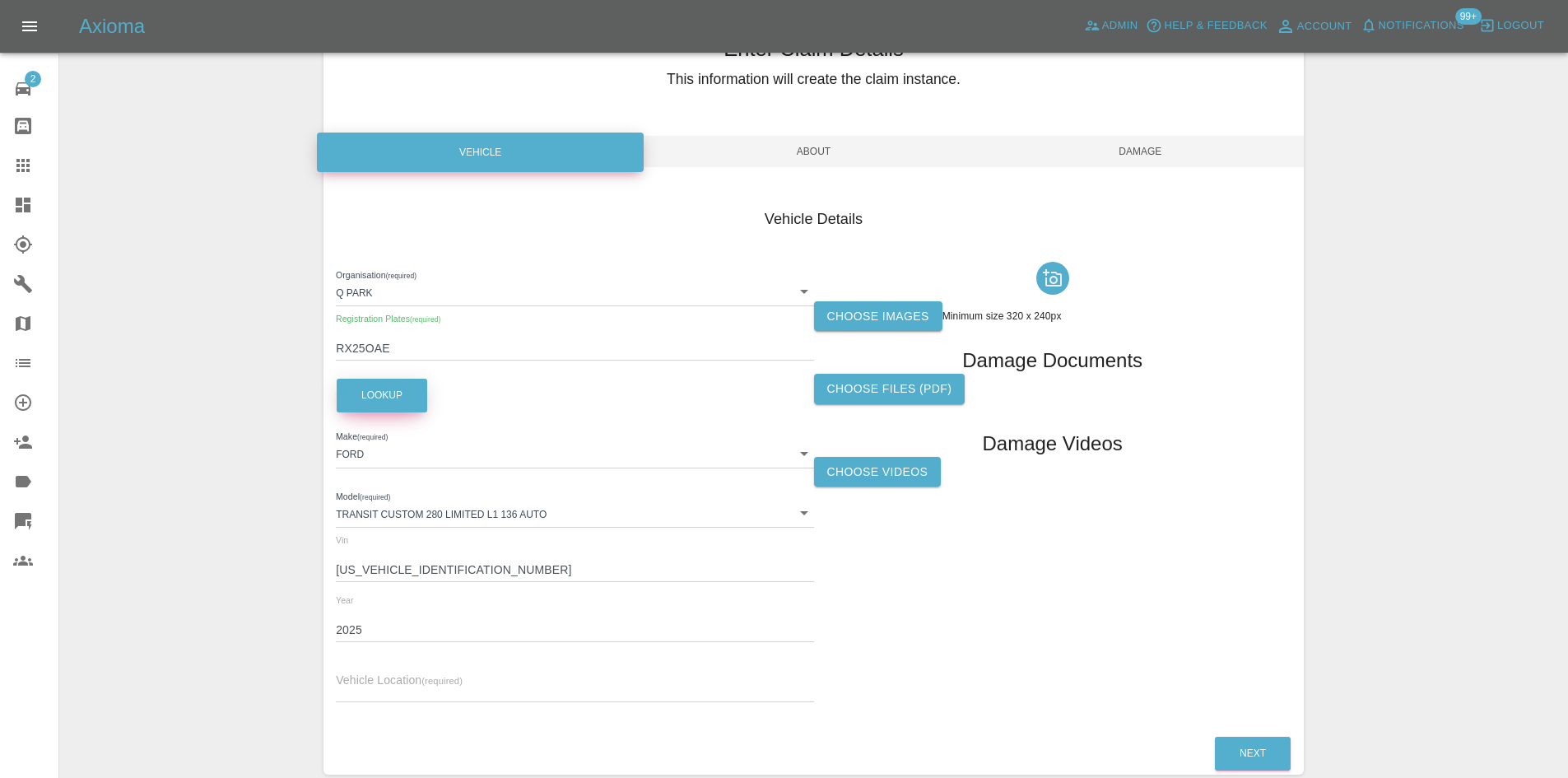
scroll to position [164, 0]
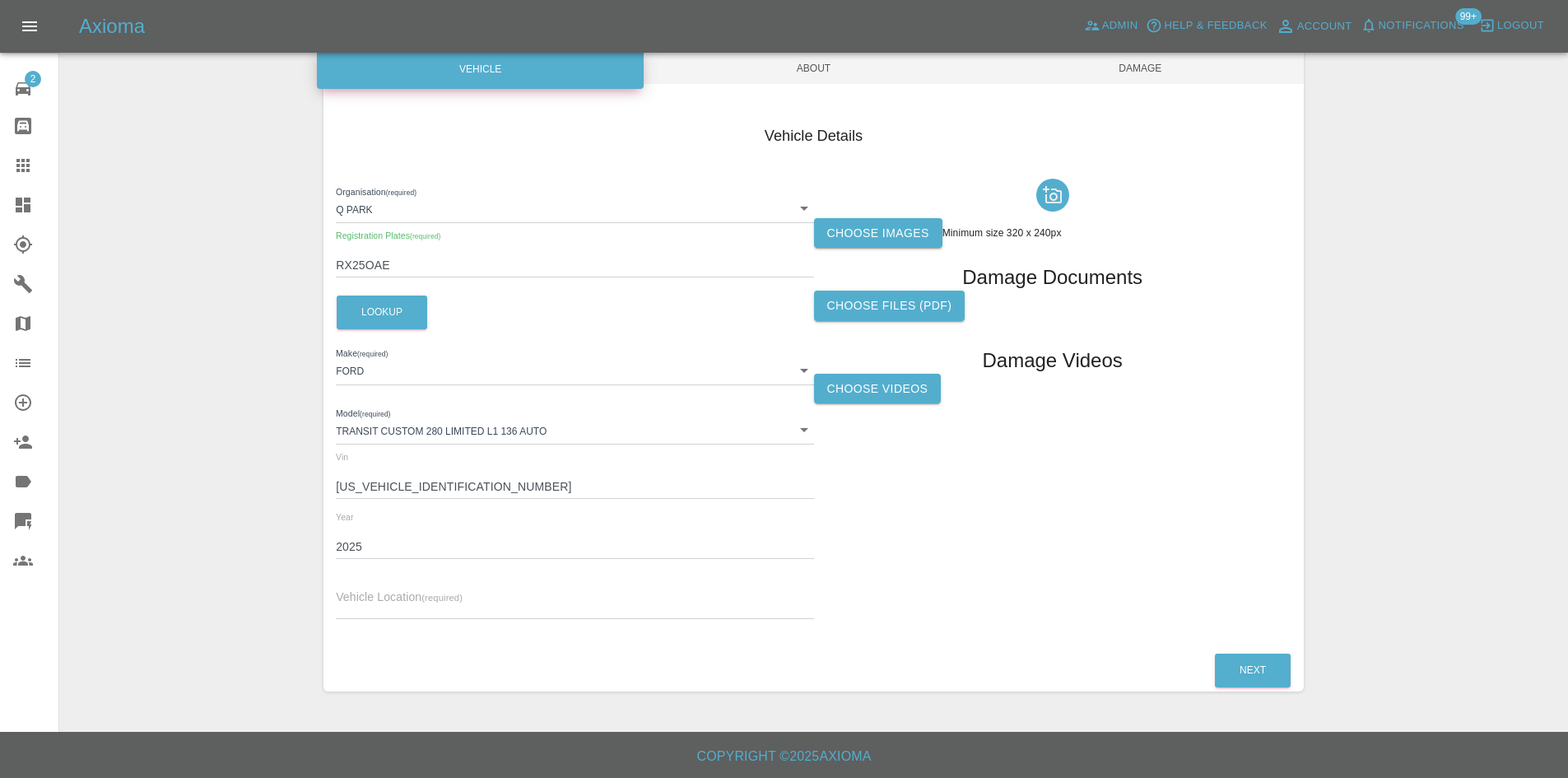
click at [501, 571] on div "Organisation (required) Q Park 636b7ea454cf410016ef4d2c Registration Plates (re…" at bounding box center [574, 402] width 477 height 461
click at [495, 589] on div "Vehicle Location (required)" at bounding box center [574, 596] width 477 height 46
click at [495, 600] on input "text" at bounding box center [574, 607] width 477 height 24
click at [498, 604] on input "text" at bounding box center [574, 607] width 477 height 24
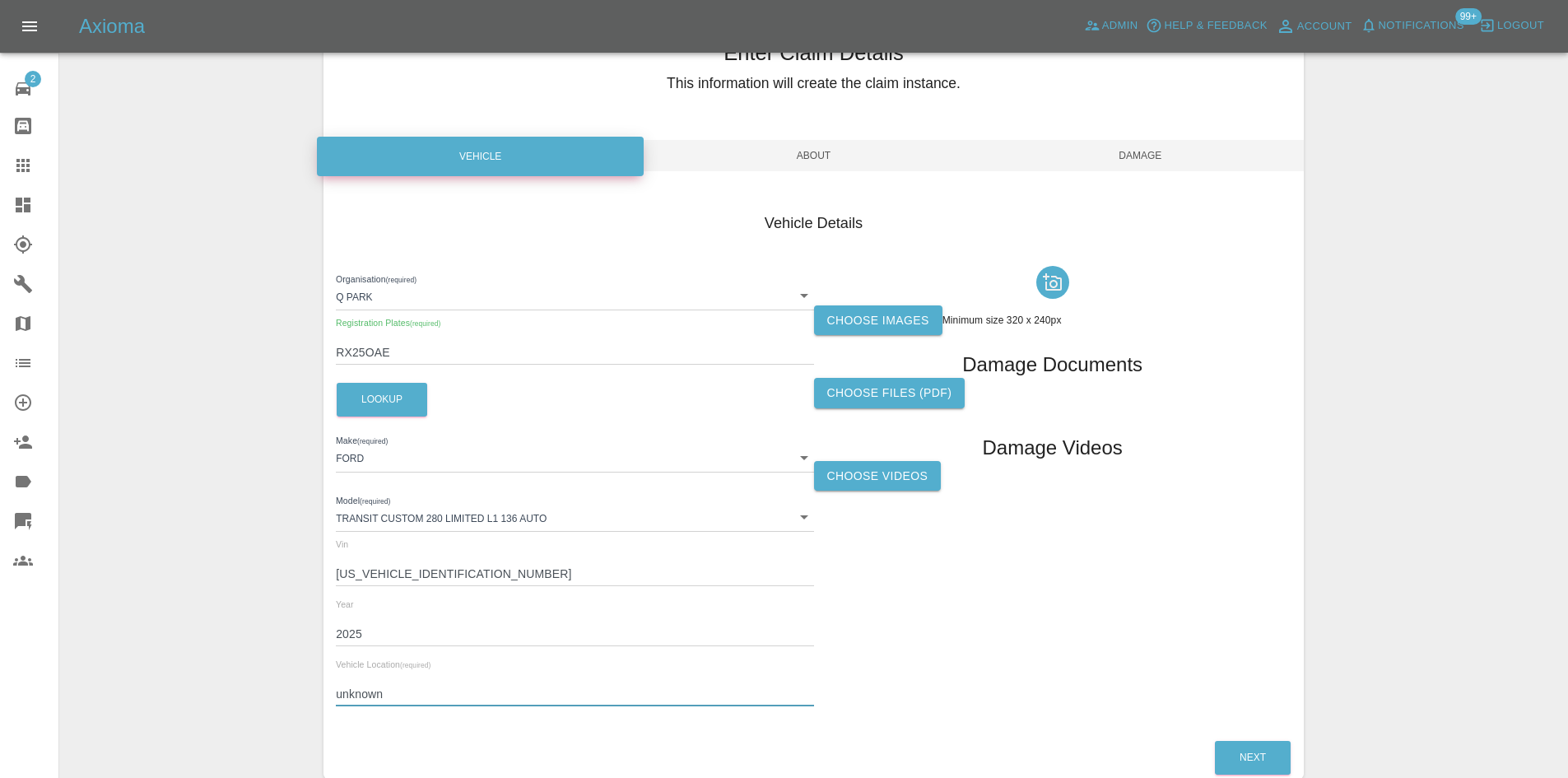
scroll to position [0, 0]
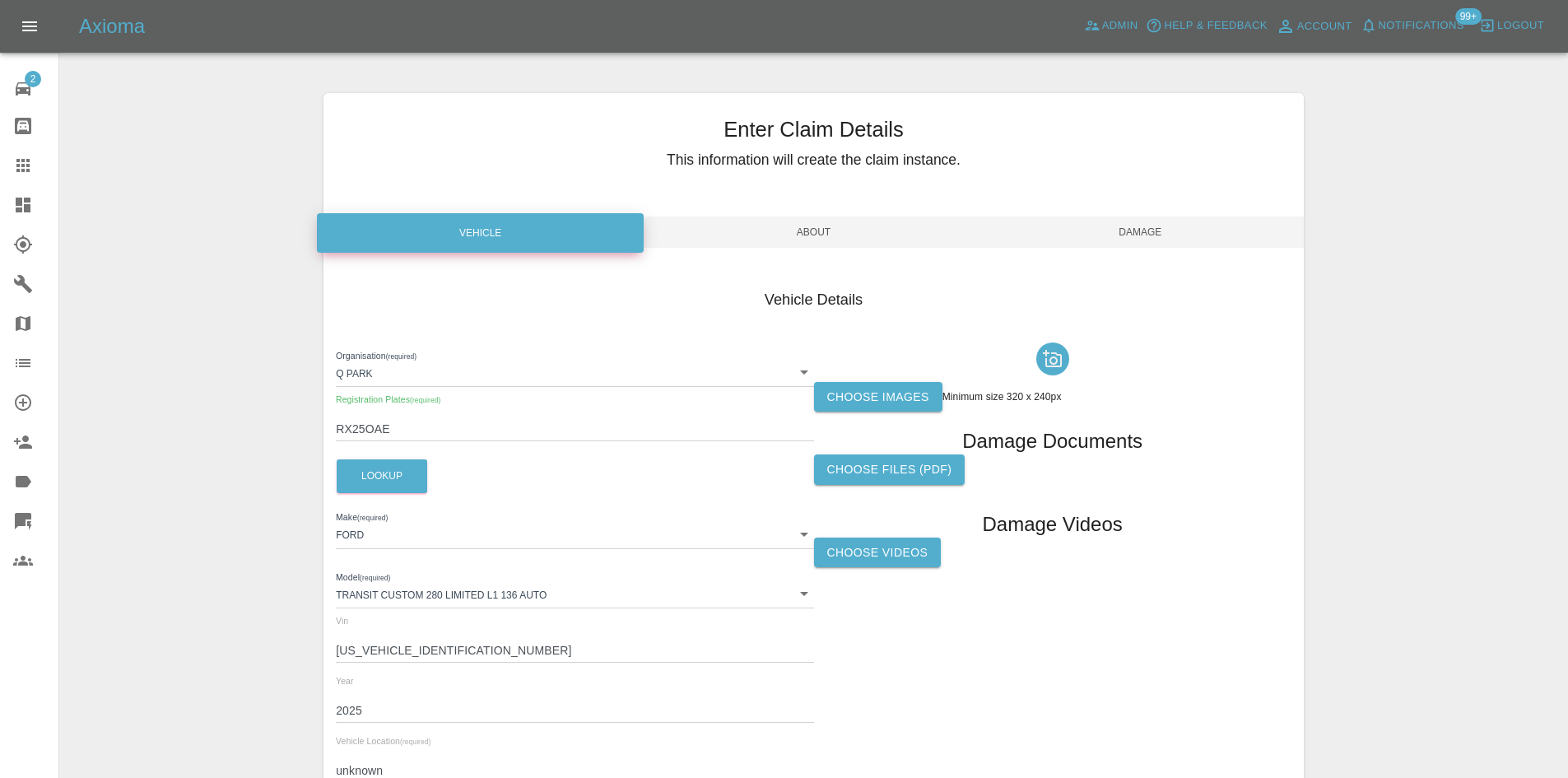
type input "unknown"
click at [871, 389] on label "Choose images" at bounding box center [878, 397] width 128 height 30
click at [0, 0] on input "Choose images" at bounding box center [0, 0] width 0 height 0
click at [870, 393] on label "Choose images" at bounding box center [878, 397] width 128 height 30
click at [0, 0] on input "Choose images" at bounding box center [0, 0] width 0 height 0
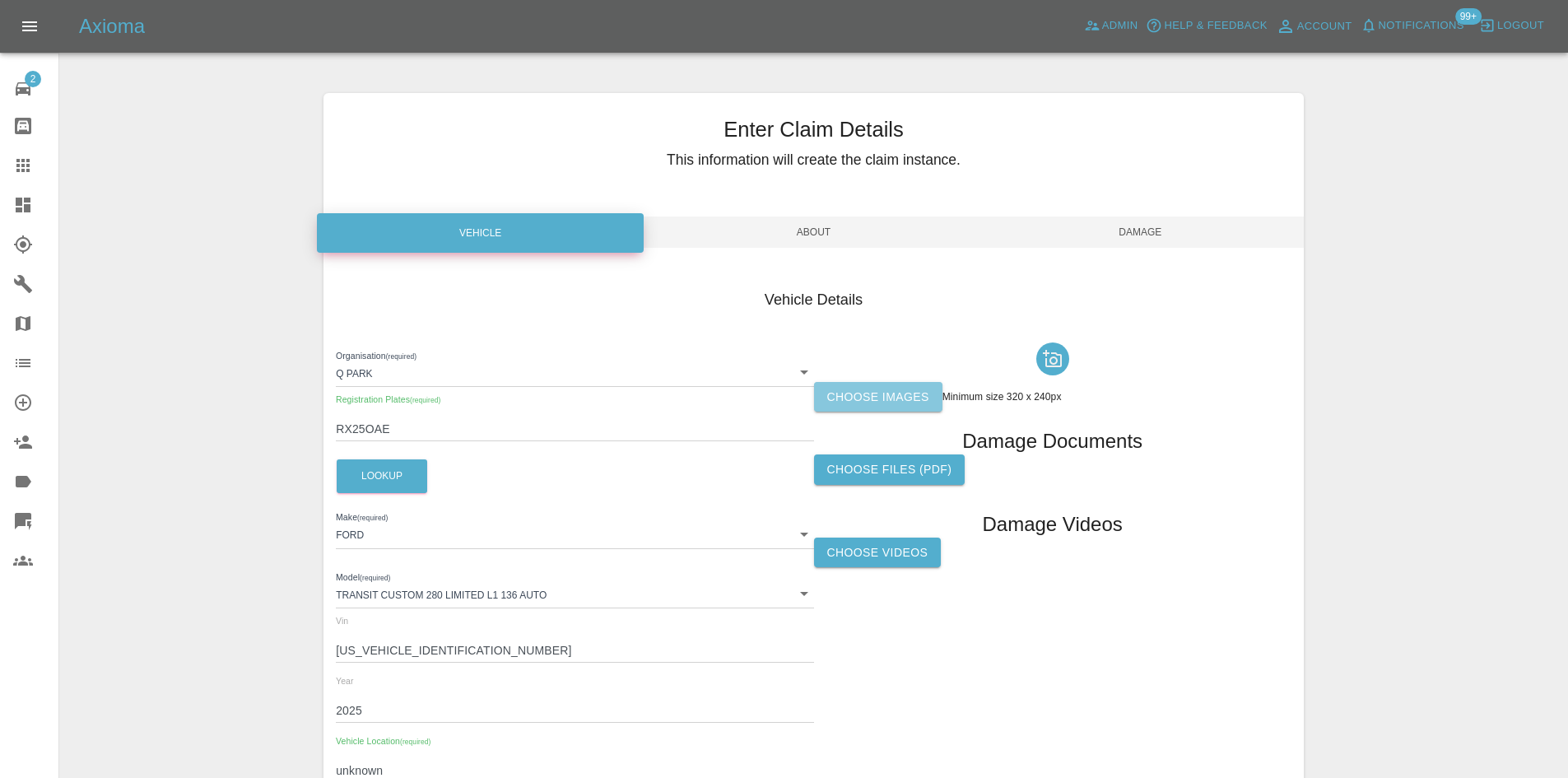
click at [883, 388] on label "Choose images" at bounding box center [878, 397] width 128 height 30
click at [0, 0] on input "Choose images" at bounding box center [0, 0] width 0 height 0
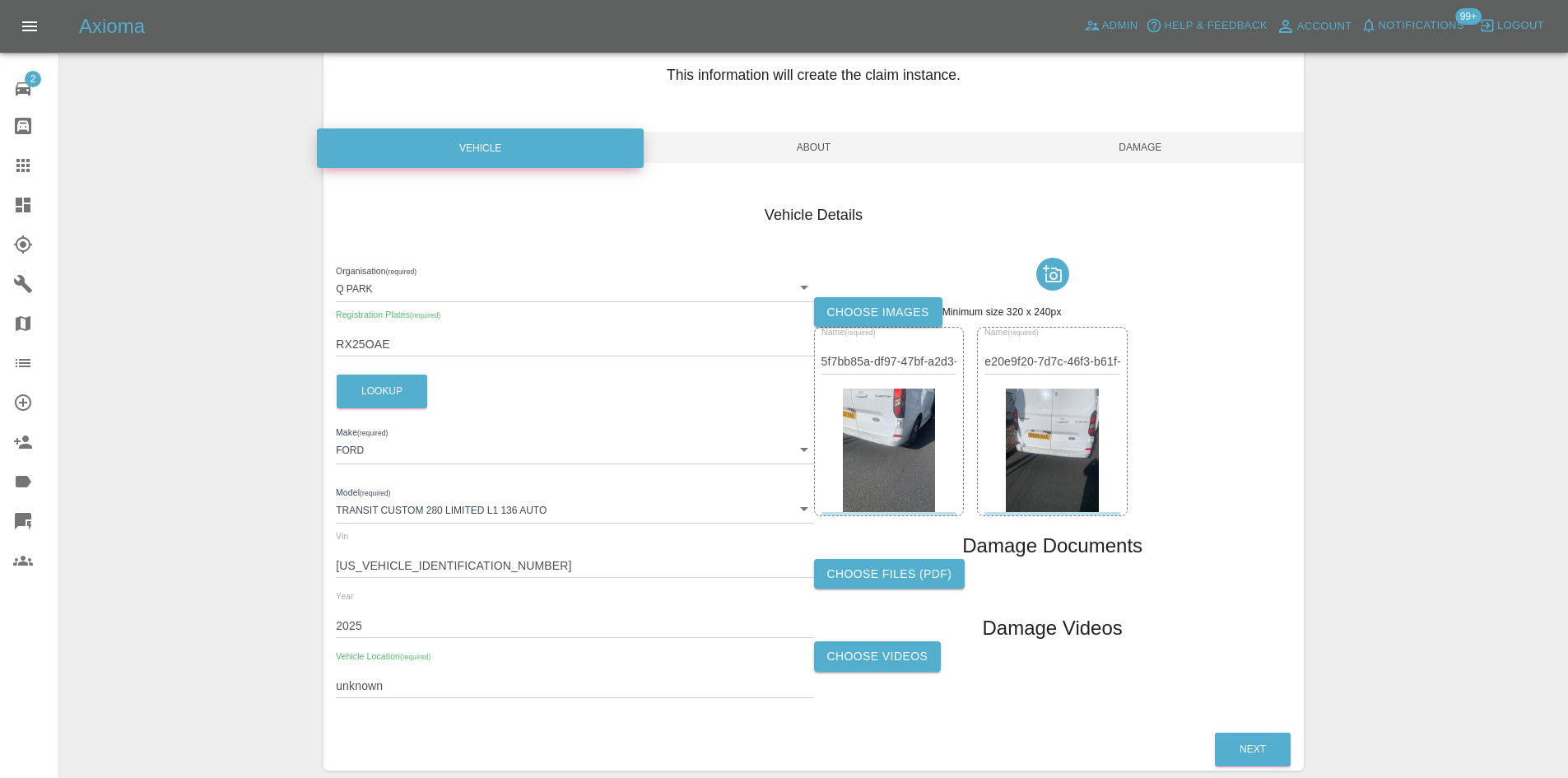
scroll to position [164, 0]
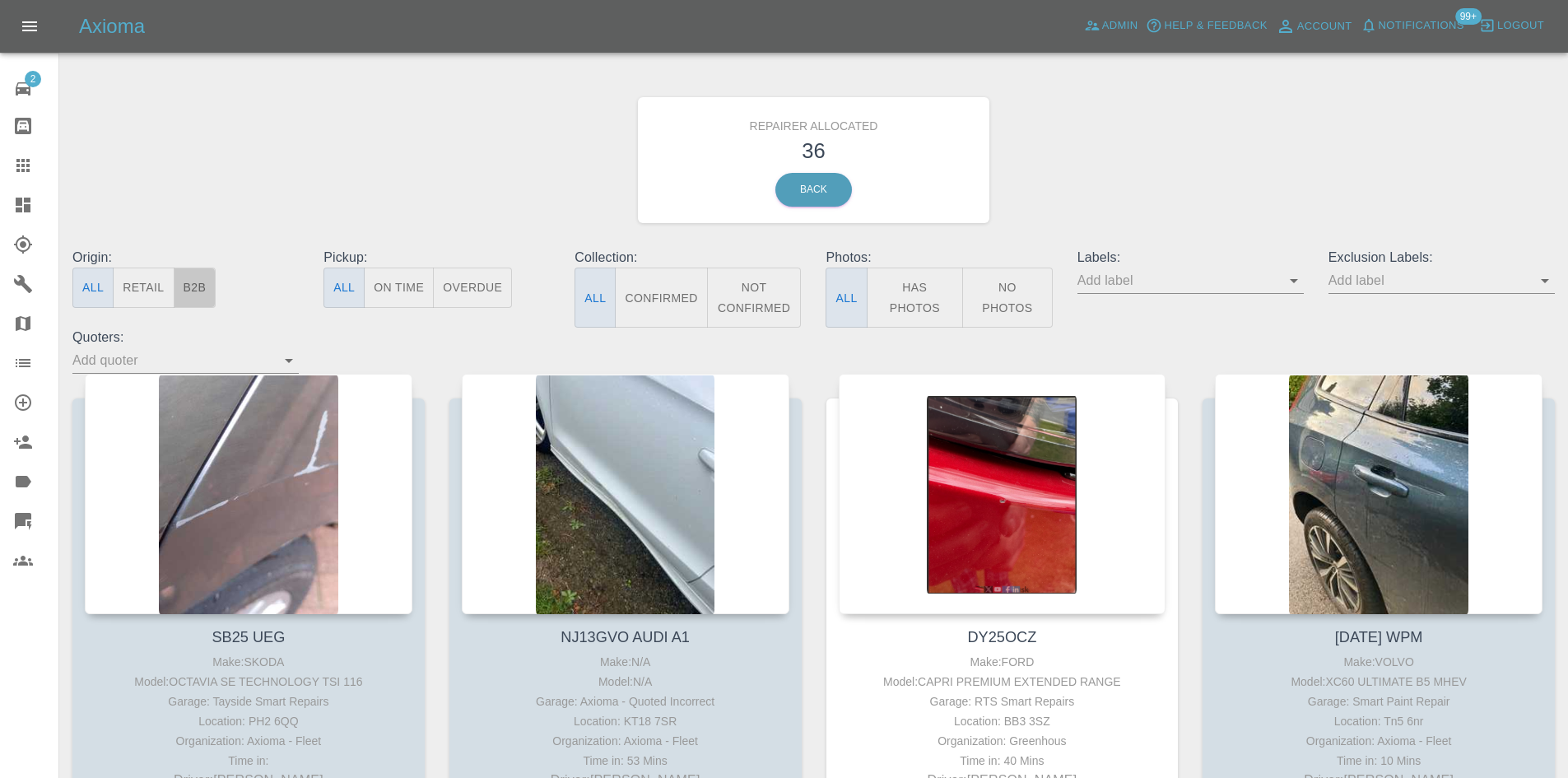
click at [193, 288] on button "B2B" at bounding box center [195, 288] width 43 height 40
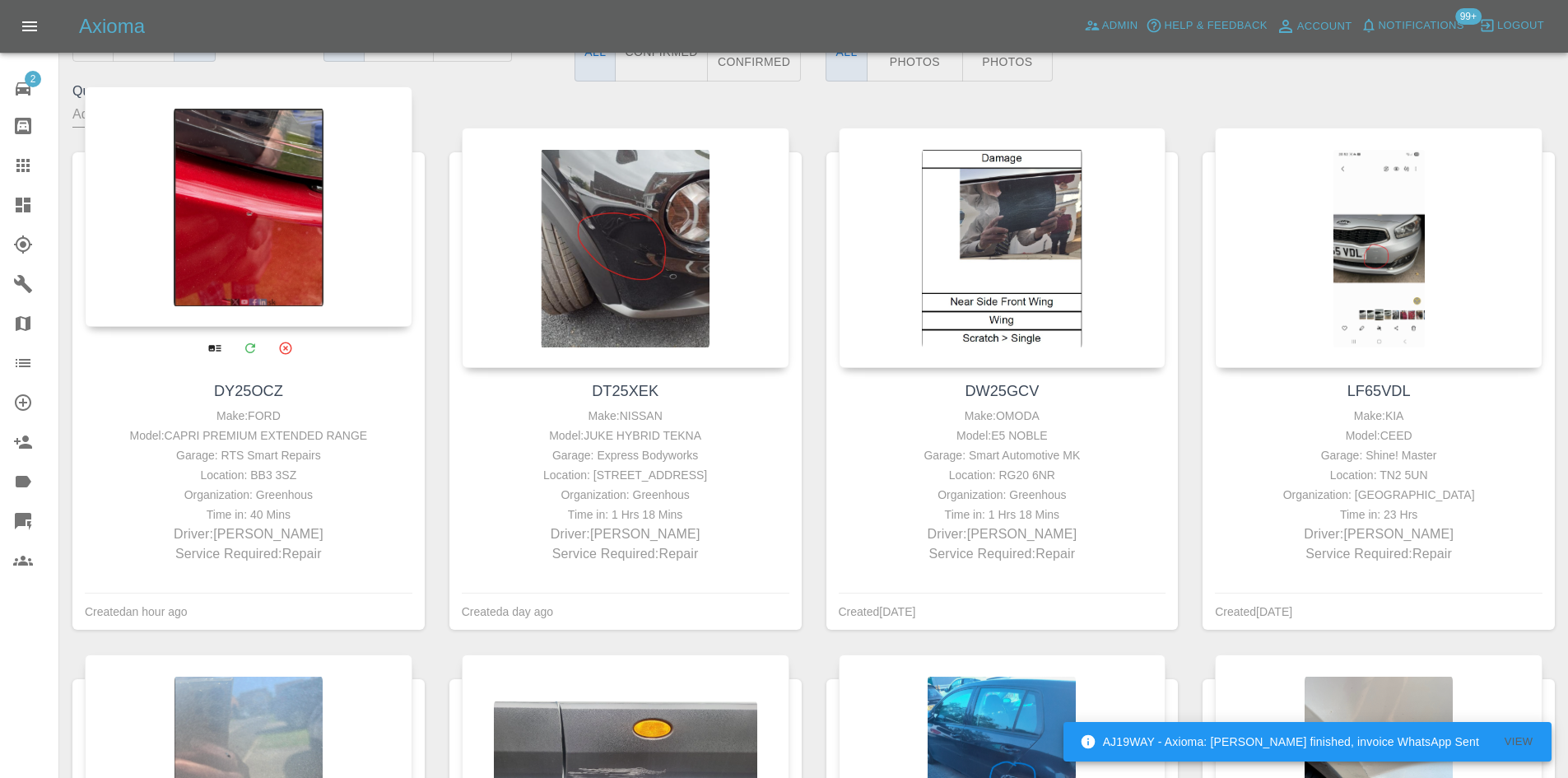
scroll to position [247, 0]
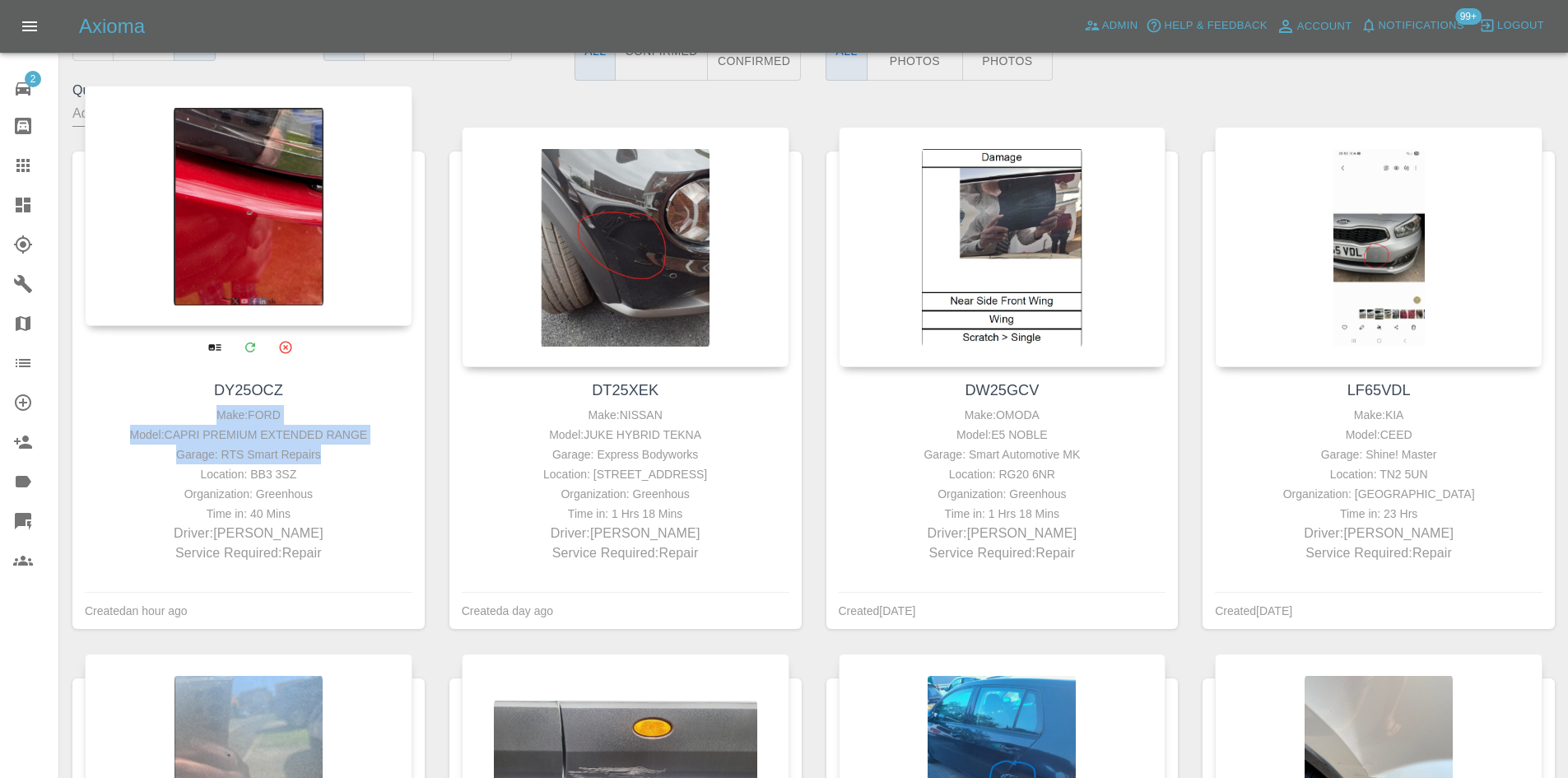
drag, startPoint x: 339, startPoint y: 446, endPoint x: 148, endPoint y: 418, distance: 193.0
click at [148, 418] on div "Make: FORD Model: CAPRI PREMIUM EXTENDED RANGE Garage: RTS Smart Repairs Locati…" at bounding box center [248, 484] width 319 height 158
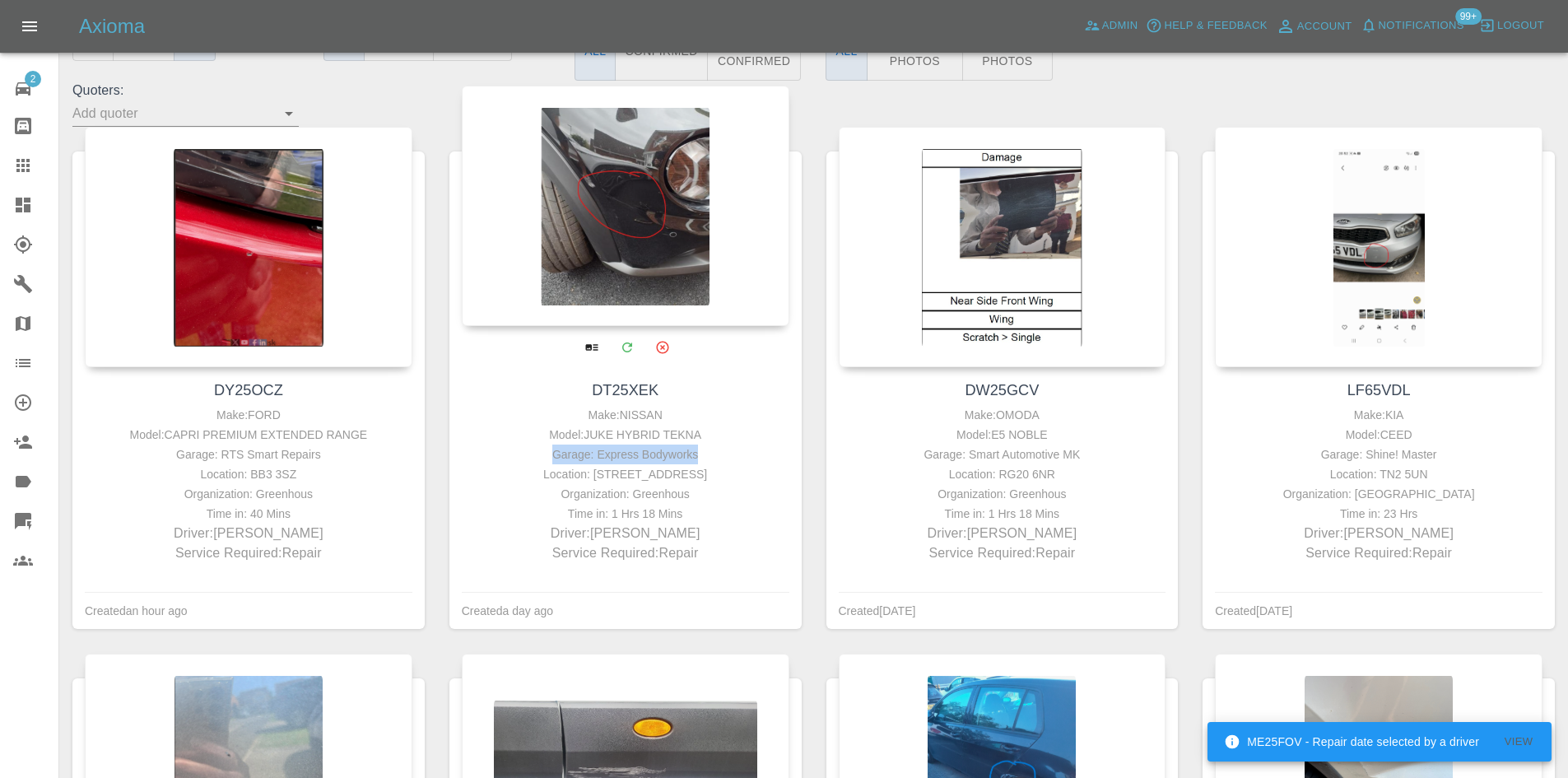
drag, startPoint x: 732, startPoint y: 456, endPoint x: 540, endPoint y: 454, distance: 191.8
click at [540, 454] on div "Garage: Express Bodyworks" at bounding box center [625, 455] width 319 height 20
click at [719, 462] on div "Garage: Express Bodyworks" at bounding box center [625, 455] width 319 height 20
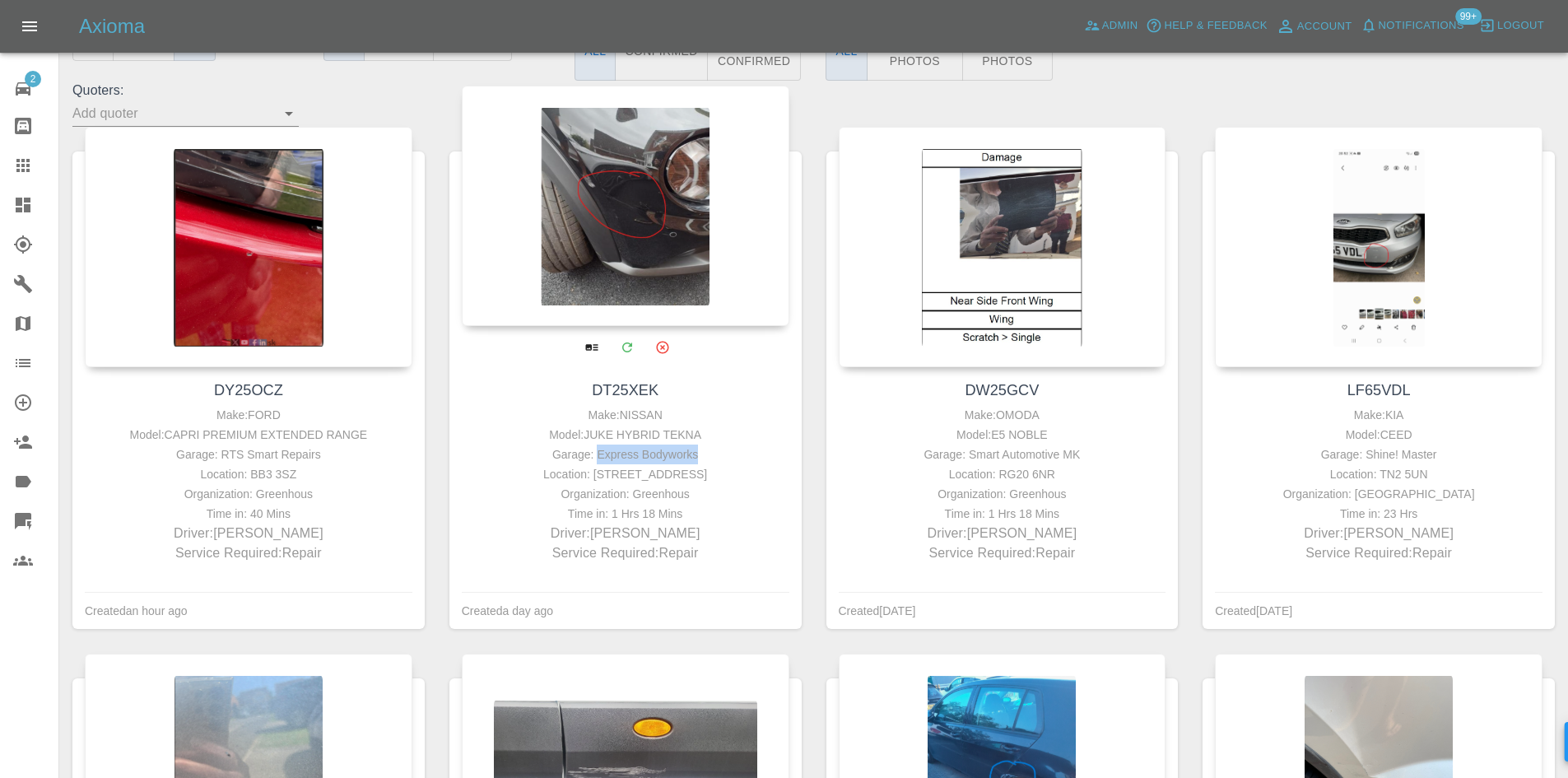
drag, startPoint x: 714, startPoint y: 454, endPoint x: 599, endPoint y: 460, distance: 114.6
click at [599, 460] on div "Garage: Express Bodyworks" at bounding box center [625, 455] width 319 height 20
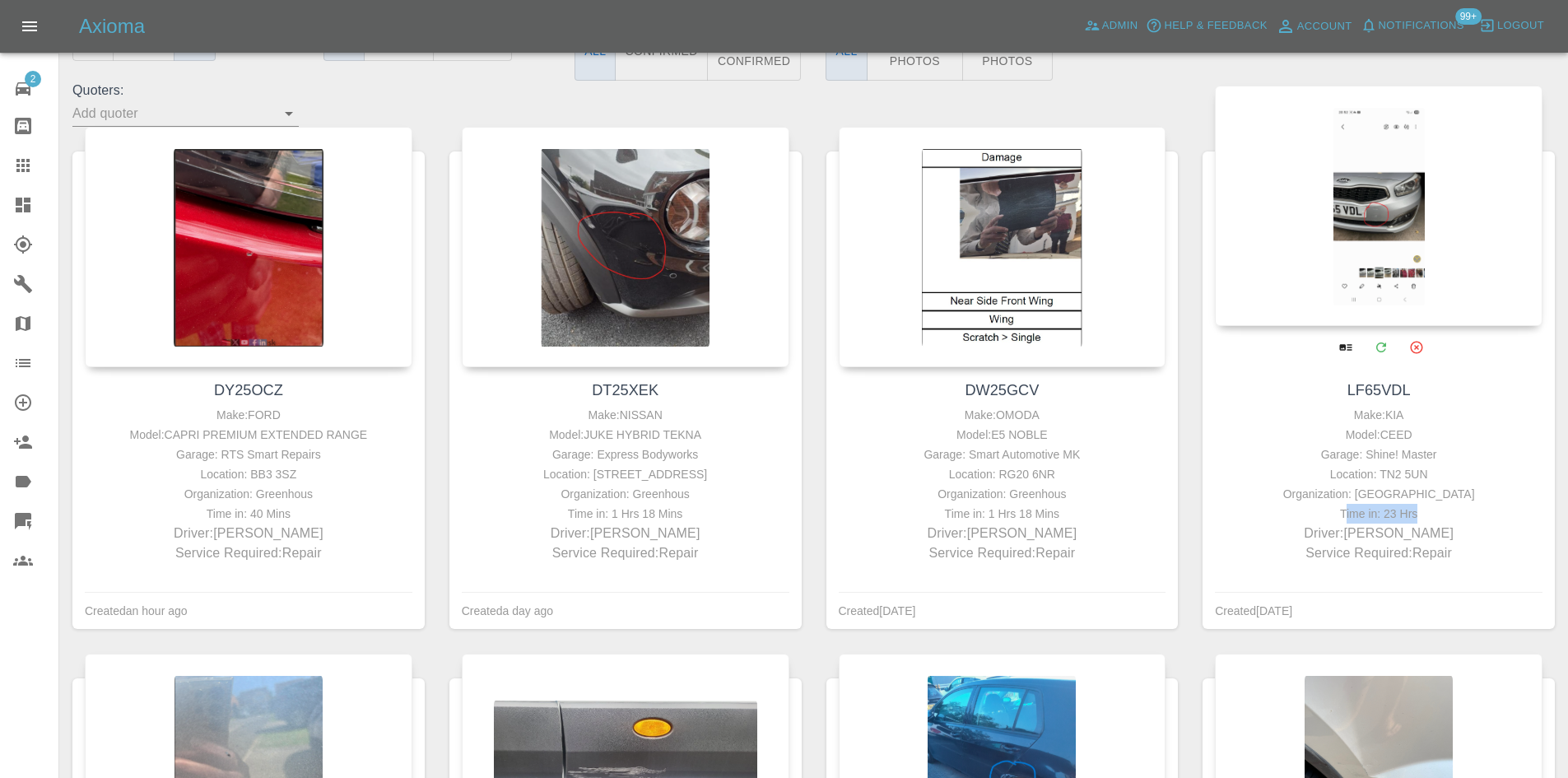
drag, startPoint x: 1423, startPoint y: 514, endPoint x: 1346, endPoint y: 518, distance: 76.7
click at [1346, 518] on div "Time in: 23 Hrs" at bounding box center [1378, 514] width 319 height 20
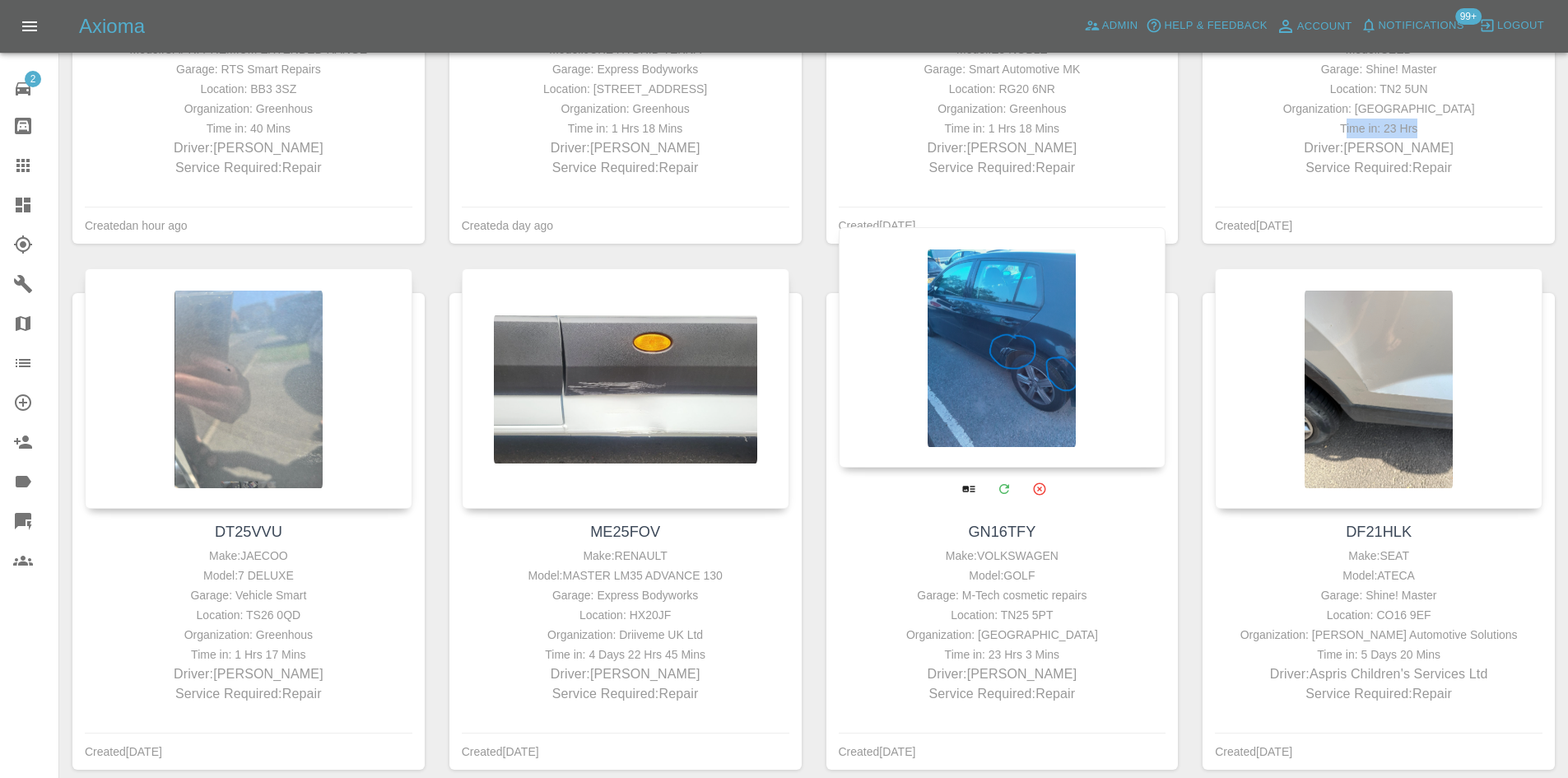
scroll to position [659, 0]
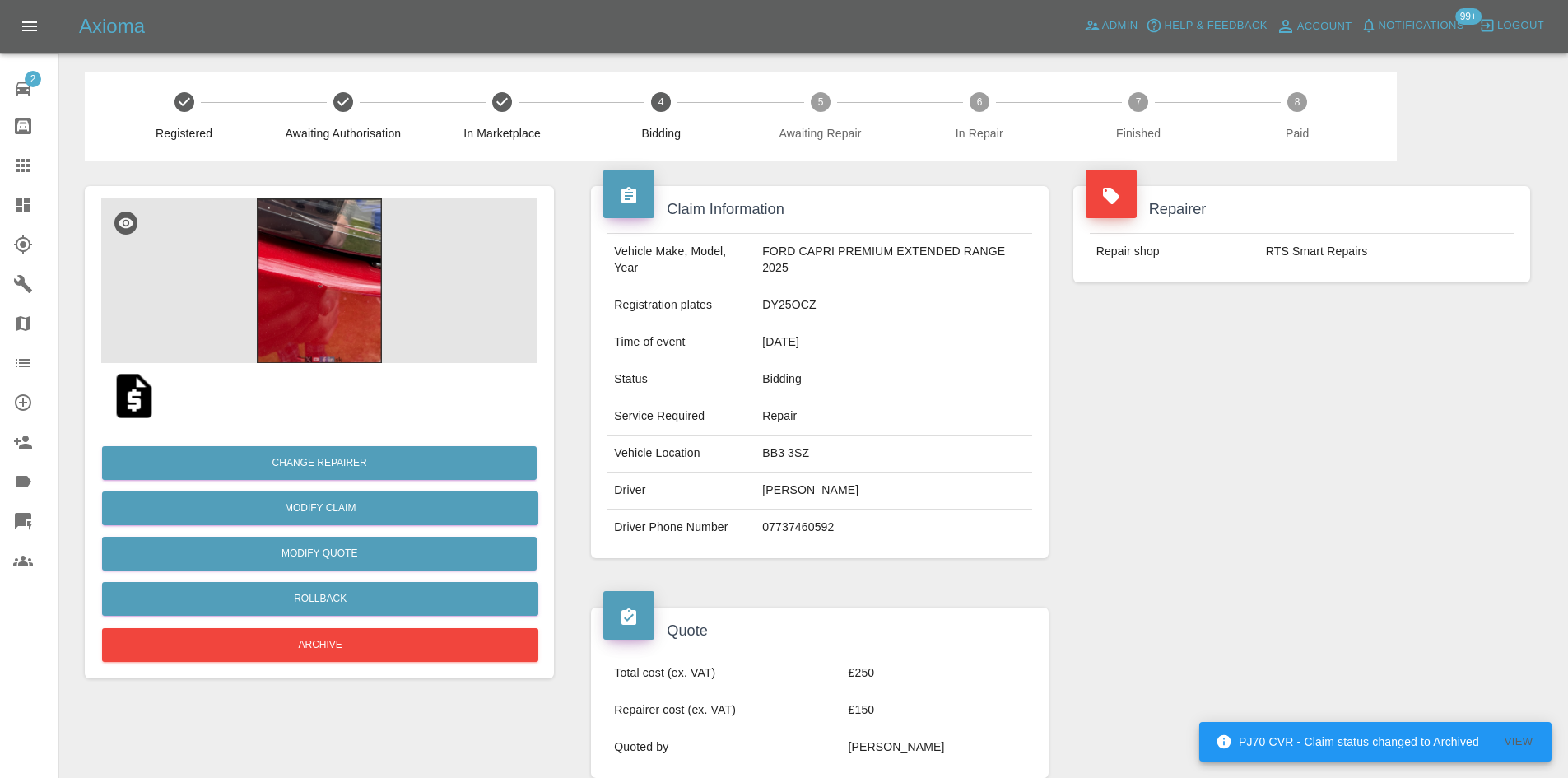
click at [297, 323] on img at bounding box center [319, 280] width 436 height 165
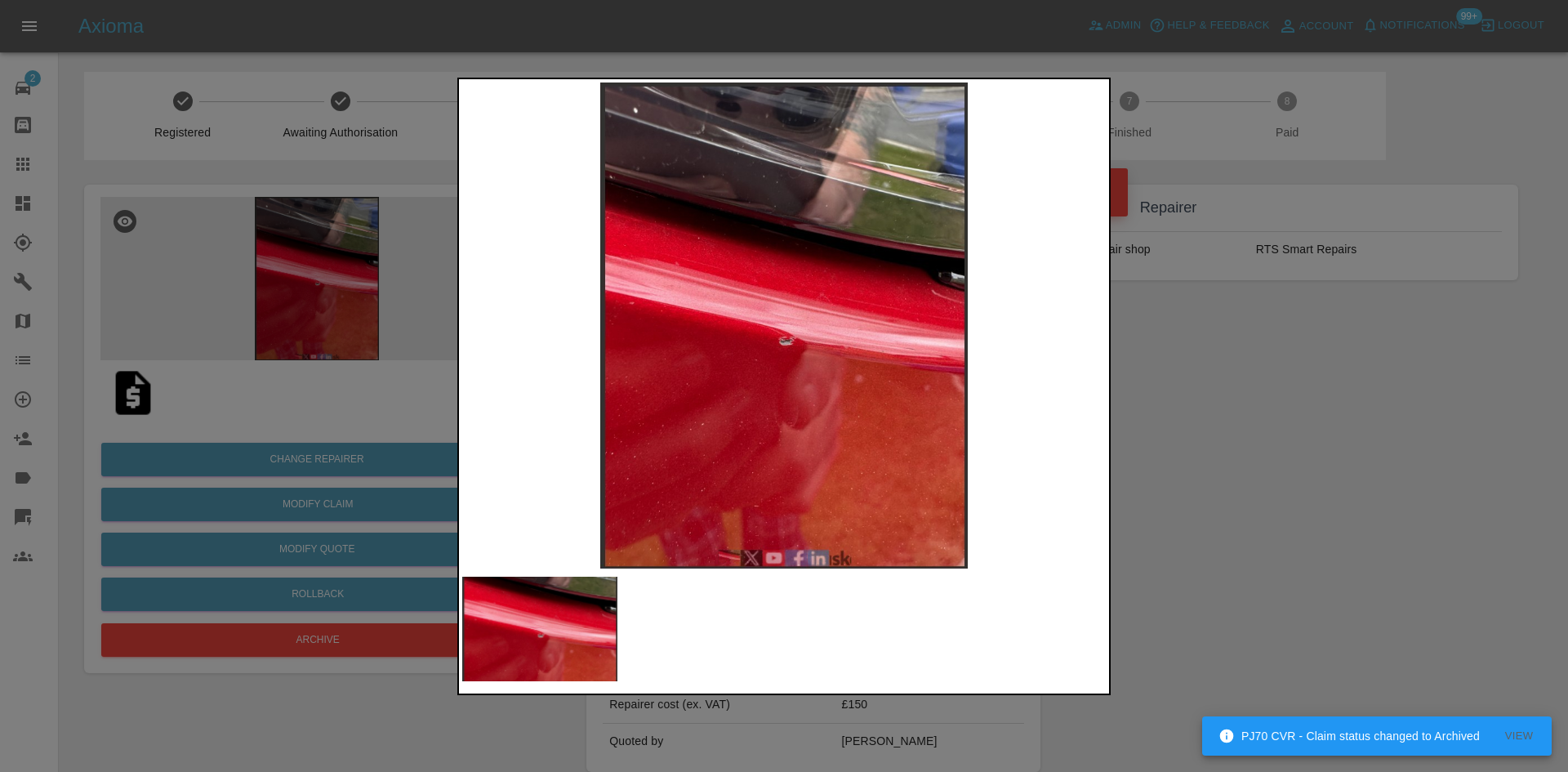
click at [841, 349] on img at bounding box center [784, 325] width 644 height 486
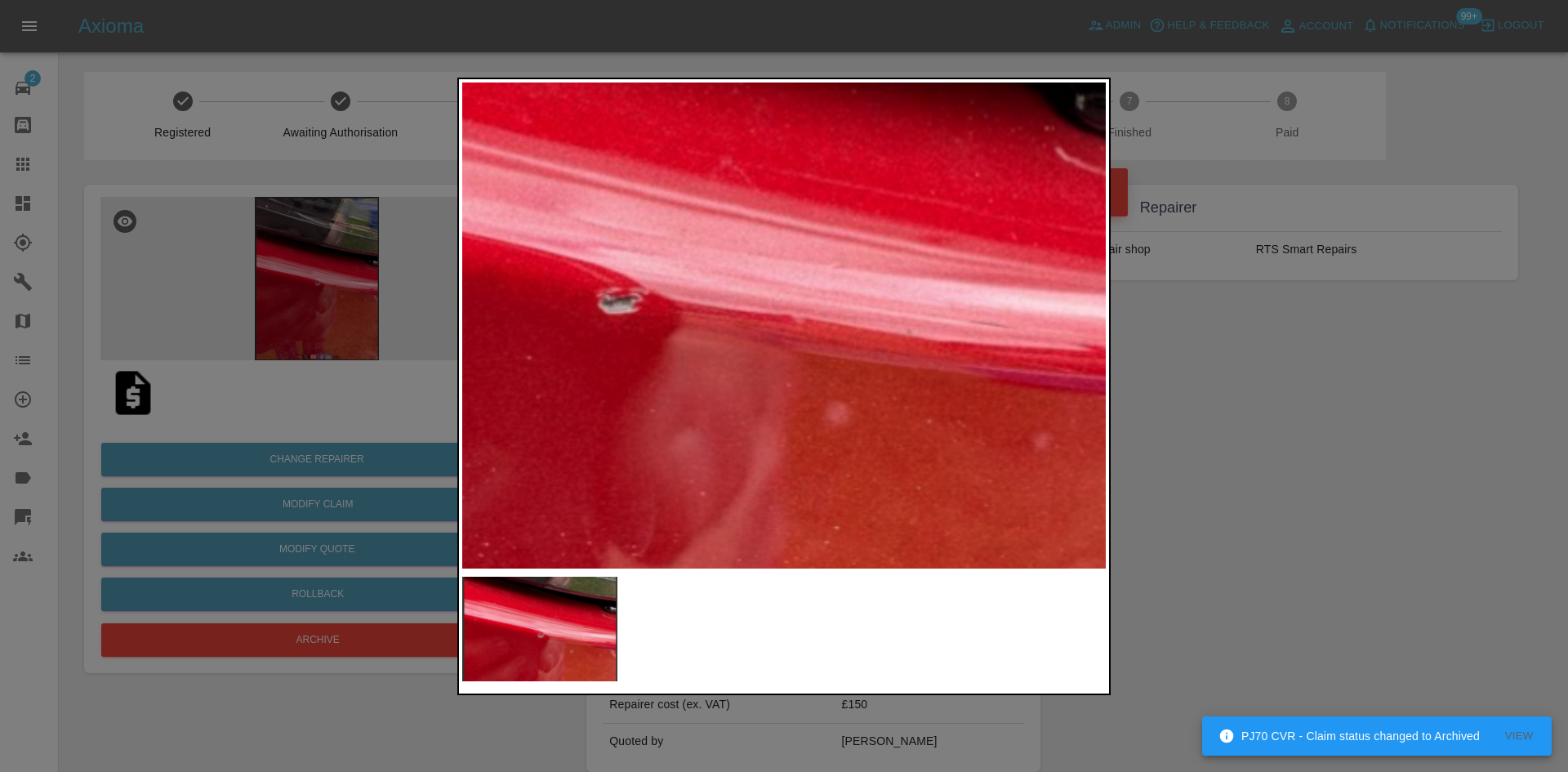
click at [820, 339] on img at bounding box center [612, 254] width 1930 height 1459
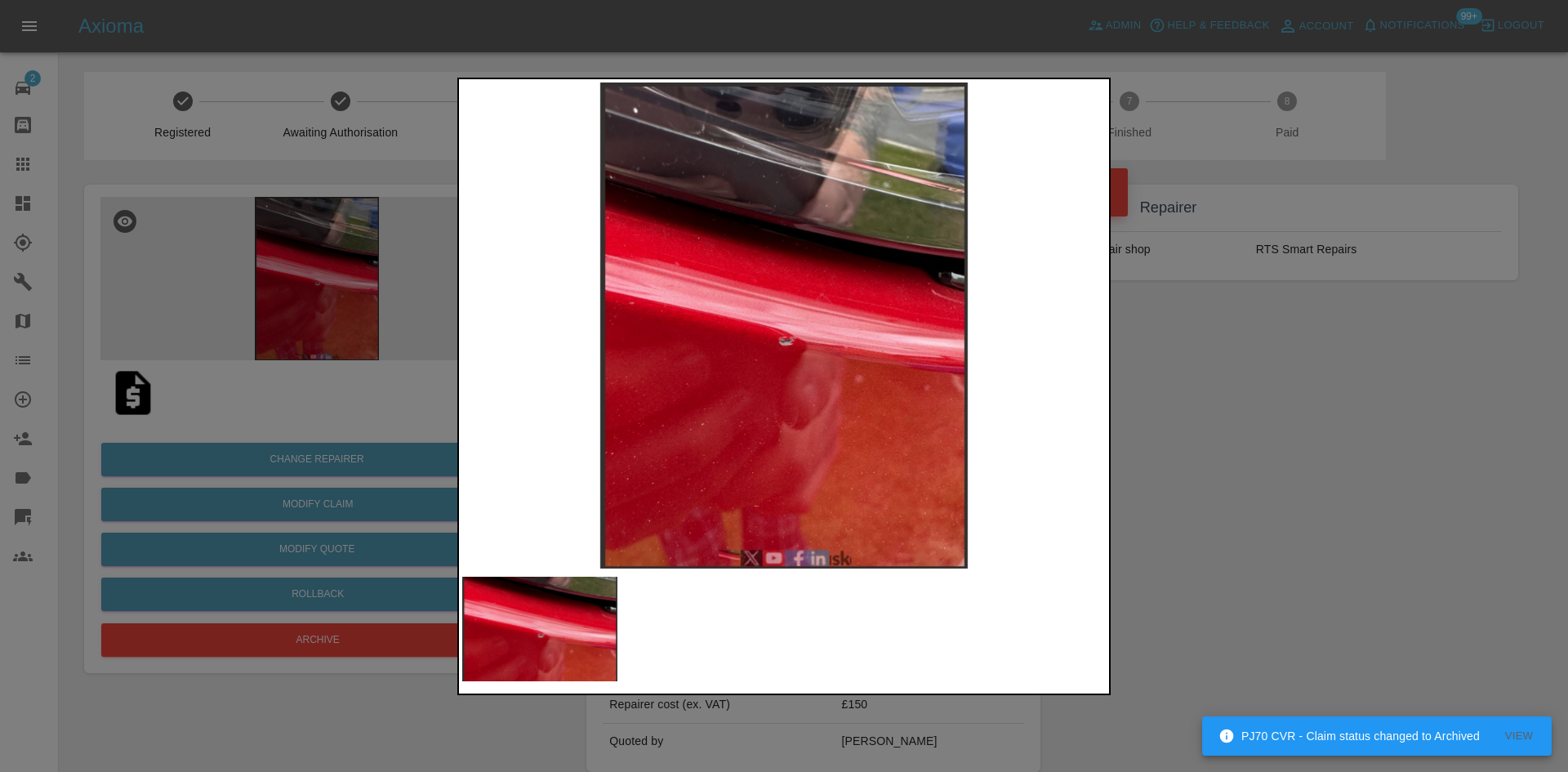
drag, startPoint x: 1244, startPoint y: 500, endPoint x: 912, endPoint y: 564, distance: 338.1
click at [1239, 493] on div at bounding box center [784, 386] width 1568 height 772
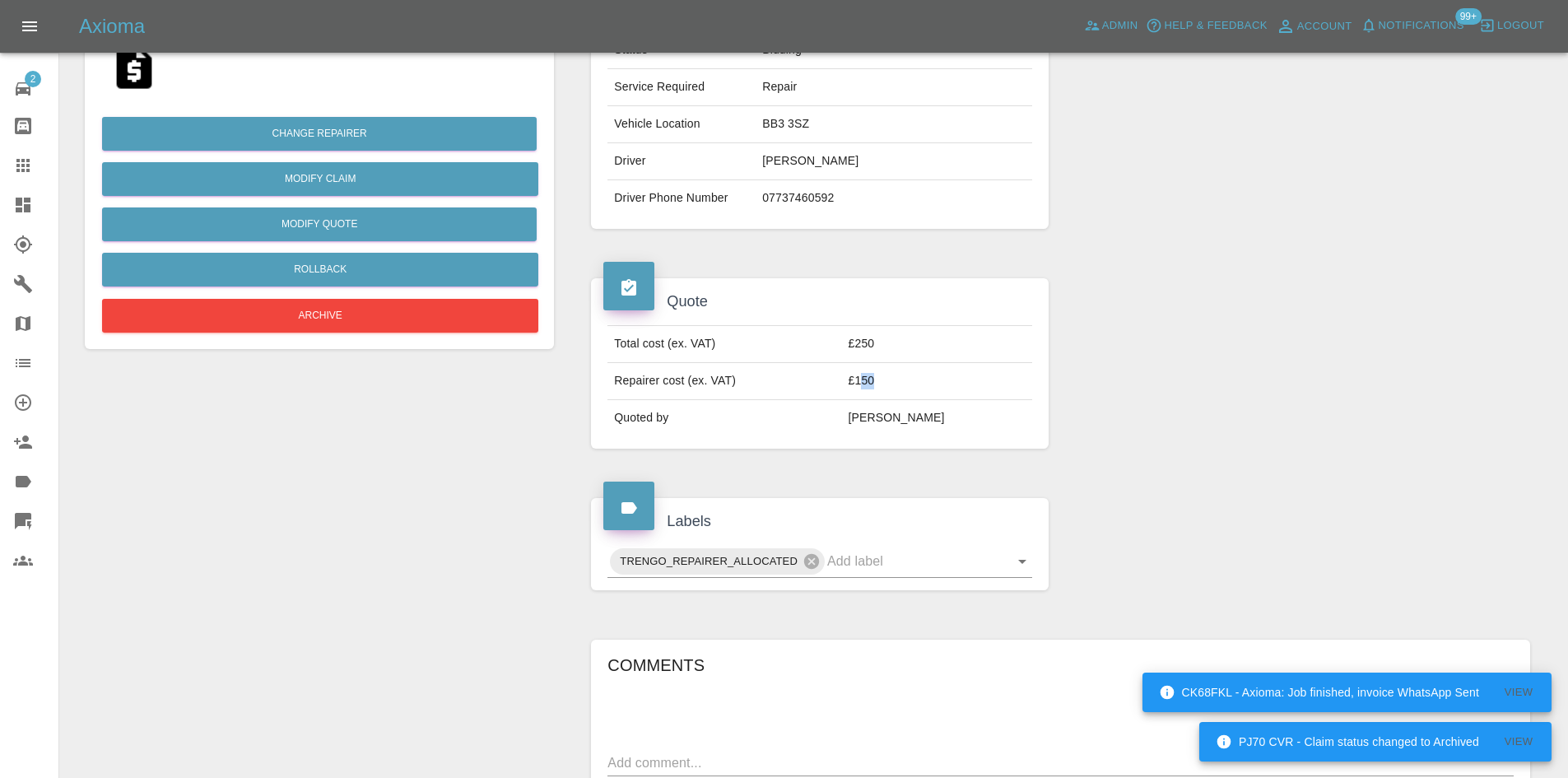
drag, startPoint x: 918, startPoint y: 395, endPoint x: 893, endPoint y: 404, distance: 26.3
click at [891, 390] on td "£150" at bounding box center [937, 381] width 190 height 37
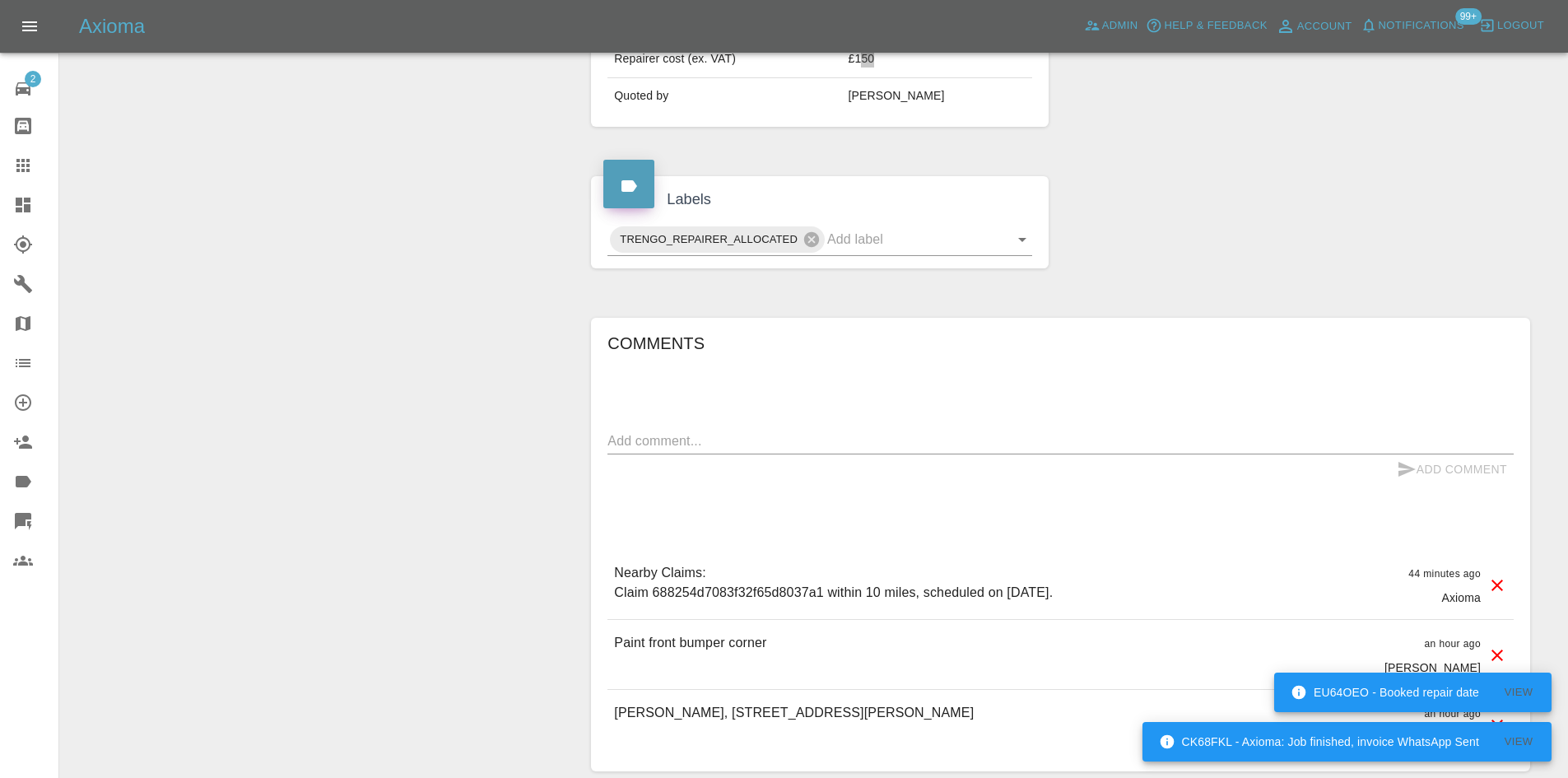
scroll to position [778, 0]
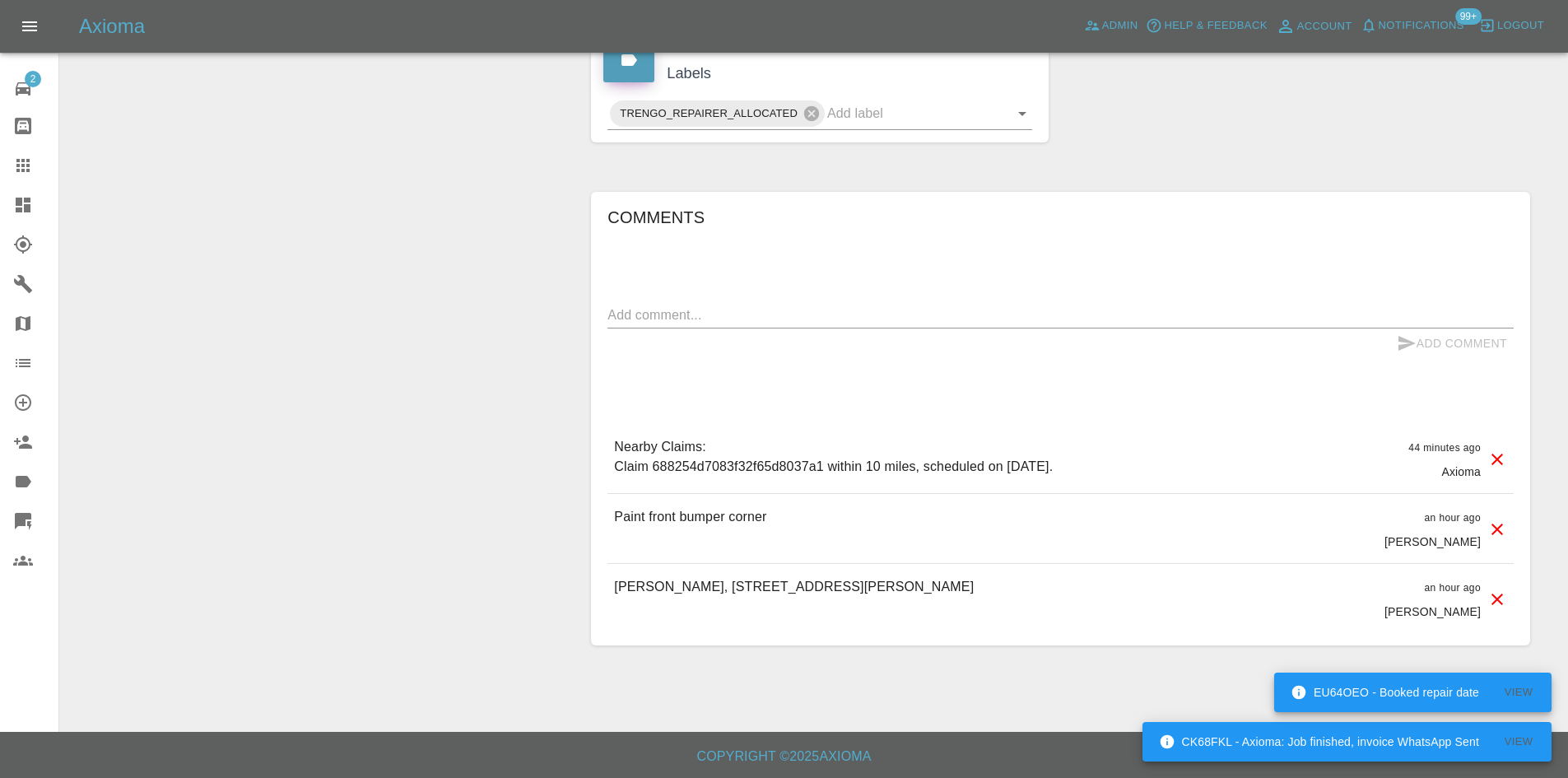
drag, startPoint x: 1088, startPoint y: 586, endPoint x: 561, endPoint y: 589, distance: 526.1
click at [561, 589] on div "Change Repairer Modify Claim Modify Quote Rollback Archive Claim Information Ve…" at bounding box center [813, 27] width 1483 height 1286
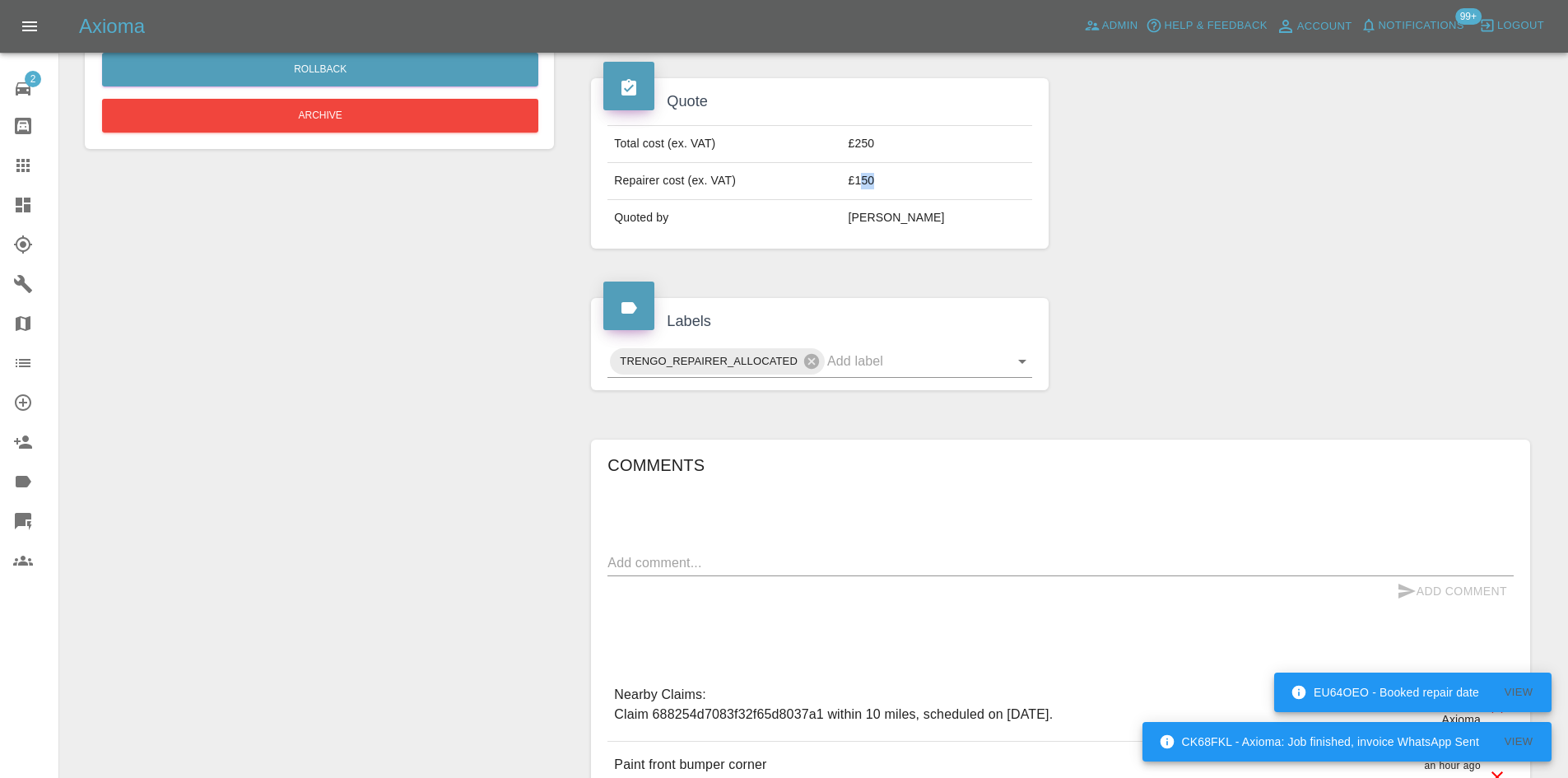
scroll to position [284, 0]
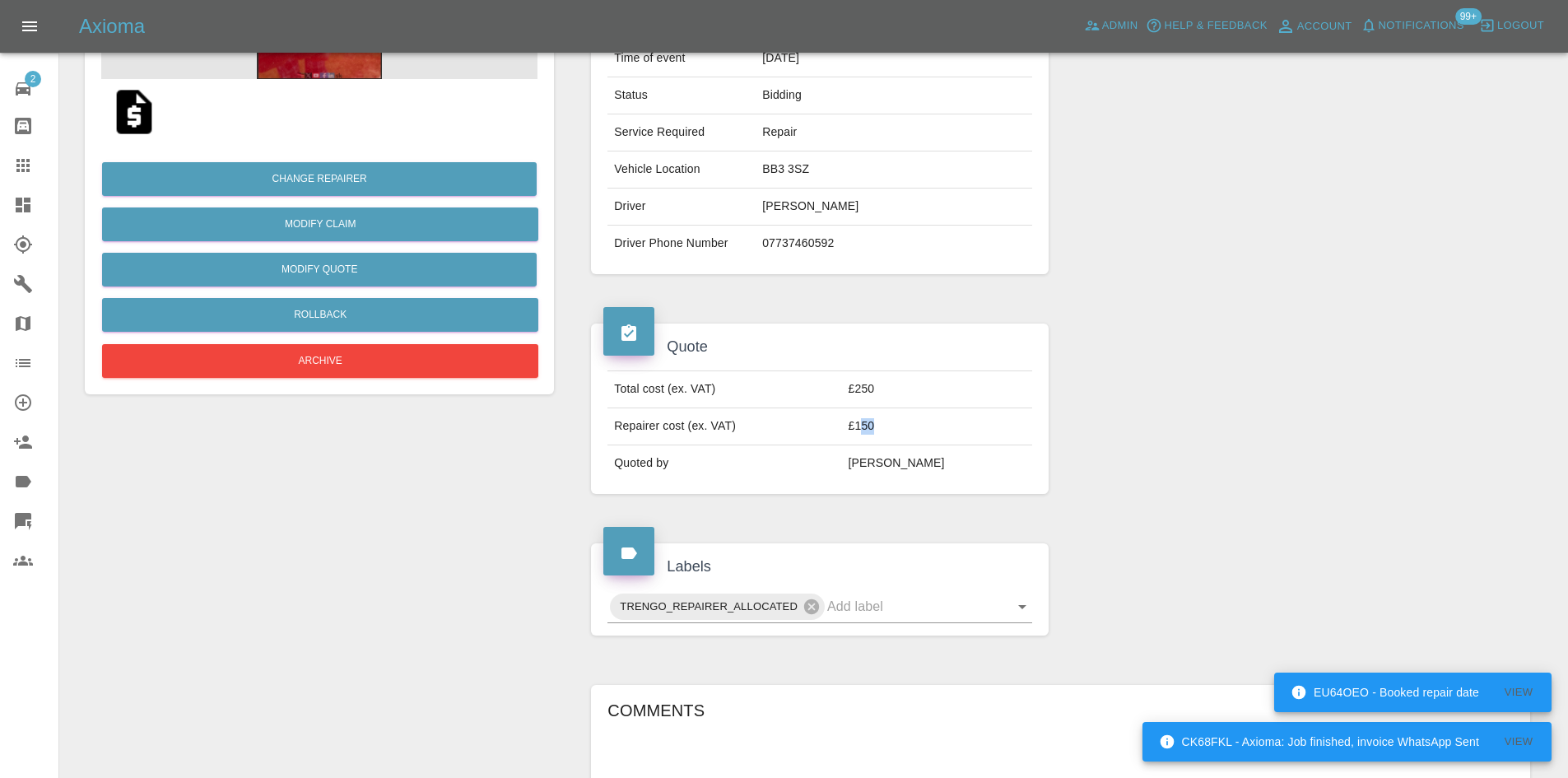
click at [750, 285] on div "Claim Information Vehicle Make, Model, Year FORD CAPRI PREMIUM EXTENDED RANGE 2…" at bounding box center [820, 88] width 482 height 422
click at [831, 228] on td "07737460592" at bounding box center [894, 244] width 277 height 36
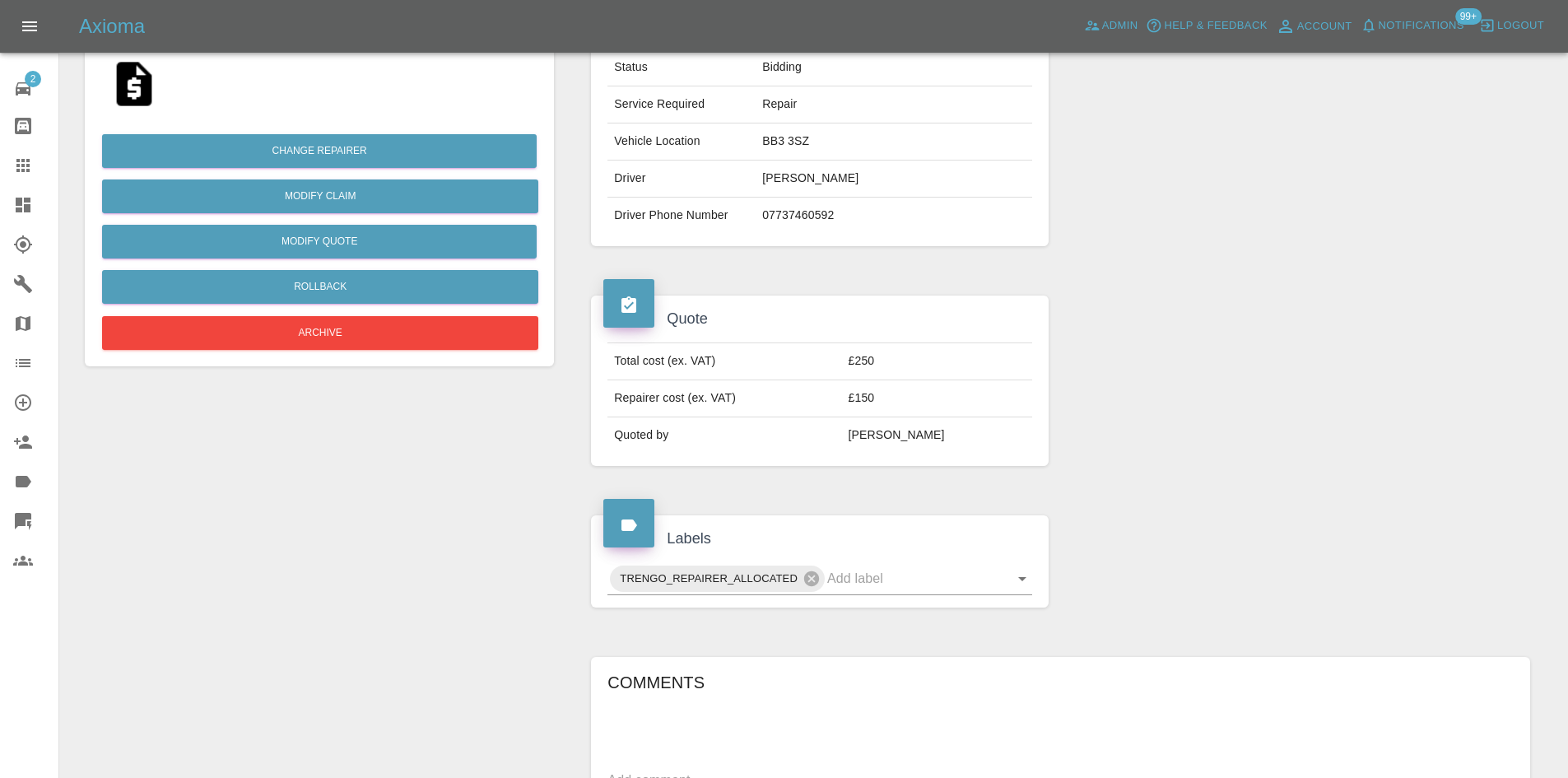
scroll to position [119, 0]
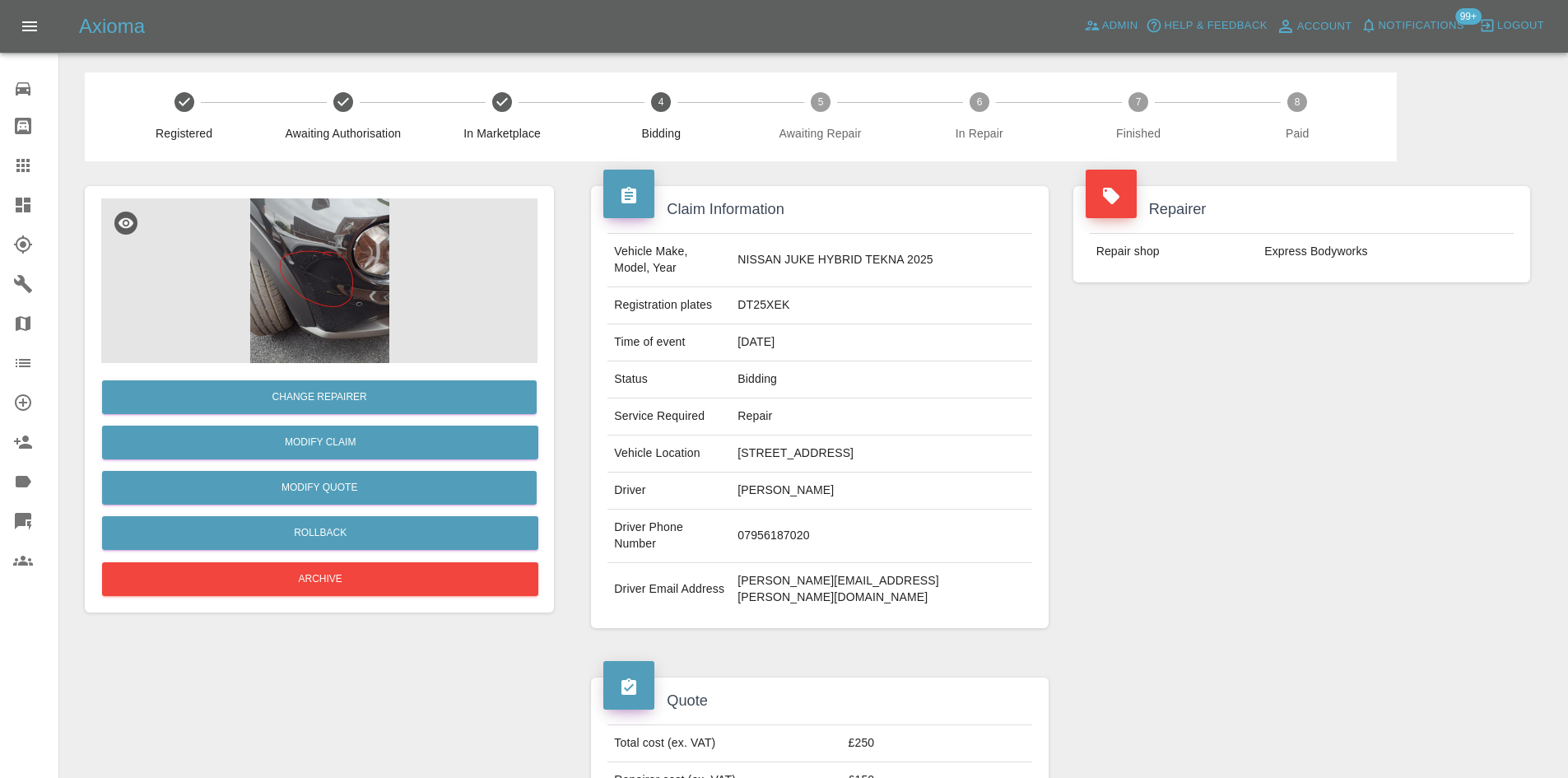
click at [1289, 245] on td "Express Bodyworks" at bounding box center [1386, 252] width 256 height 36
click at [1289, 246] on td "Express Bodyworks" at bounding box center [1386, 252] width 256 height 36
click at [1290, 250] on td "Express Bodyworks" at bounding box center [1386, 252] width 256 height 36
click at [1293, 250] on td "Express Bodyworks" at bounding box center [1386, 252] width 256 height 36
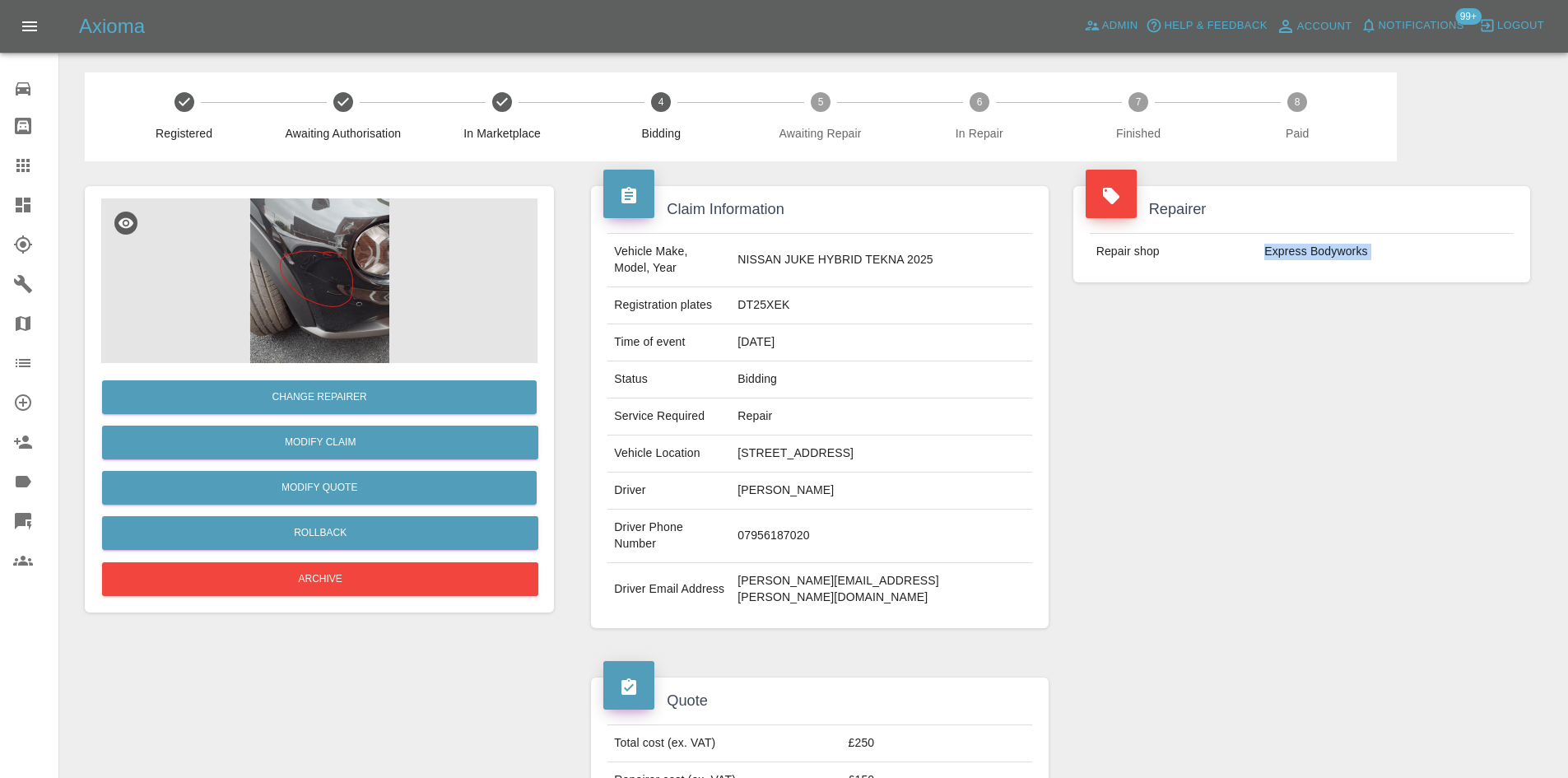
click at [1293, 250] on td "Express Bodyworks" at bounding box center [1386, 252] width 256 height 36
click at [806, 305] on td "DT25XEK" at bounding box center [881, 305] width 300 height 37
click at [832, 476] on td "MICHAEL MARVIN" at bounding box center [881, 491] width 300 height 37
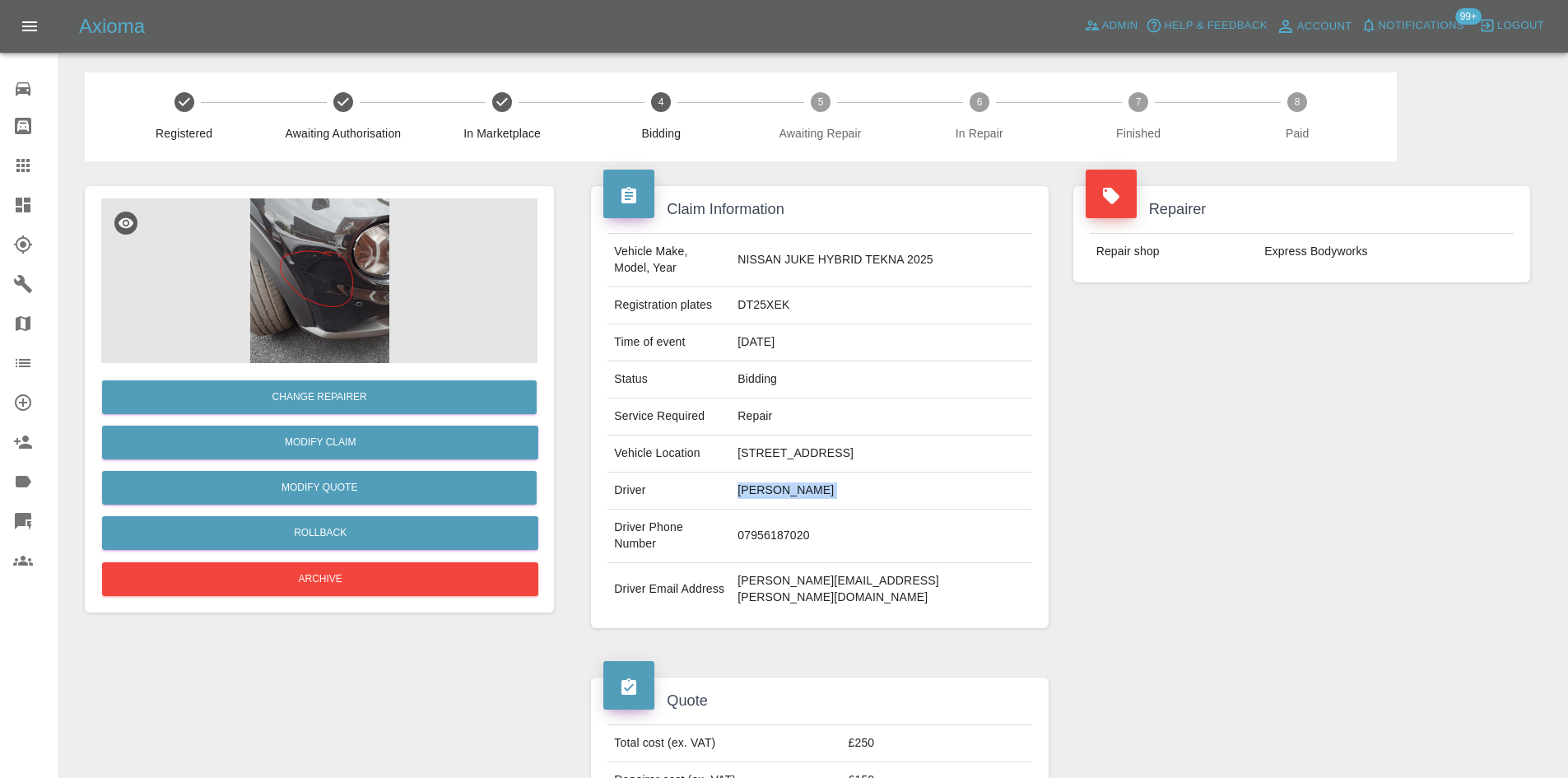
copy td "MICHAEL MARVIN"
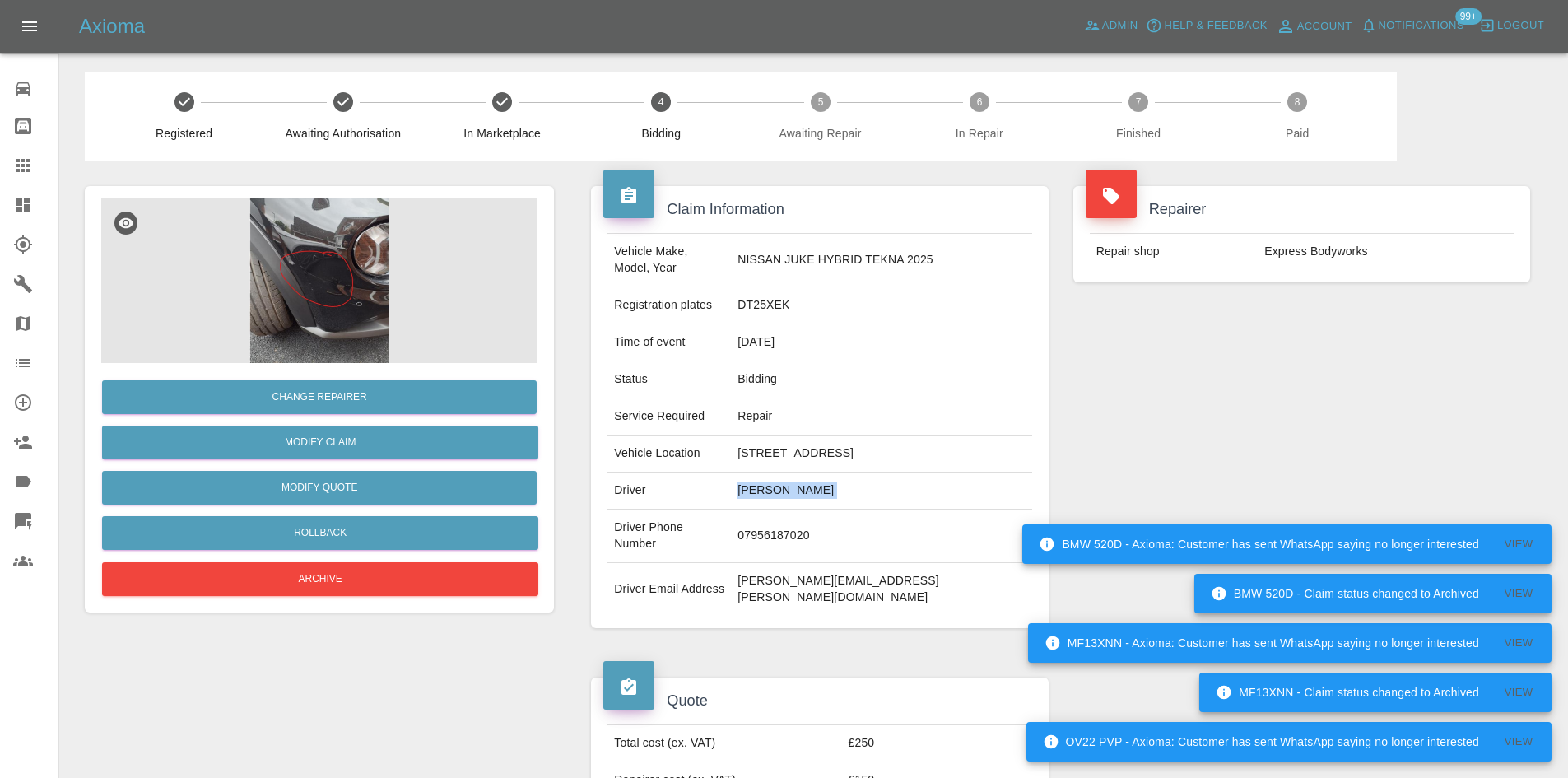
click at [826, 473] on td "MICHAEL MARVIN" at bounding box center [881, 491] width 300 height 37
click at [815, 563] on td "mike.marvin@hotmail.co.uk" at bounding box center [881, 589] width 300 height 53
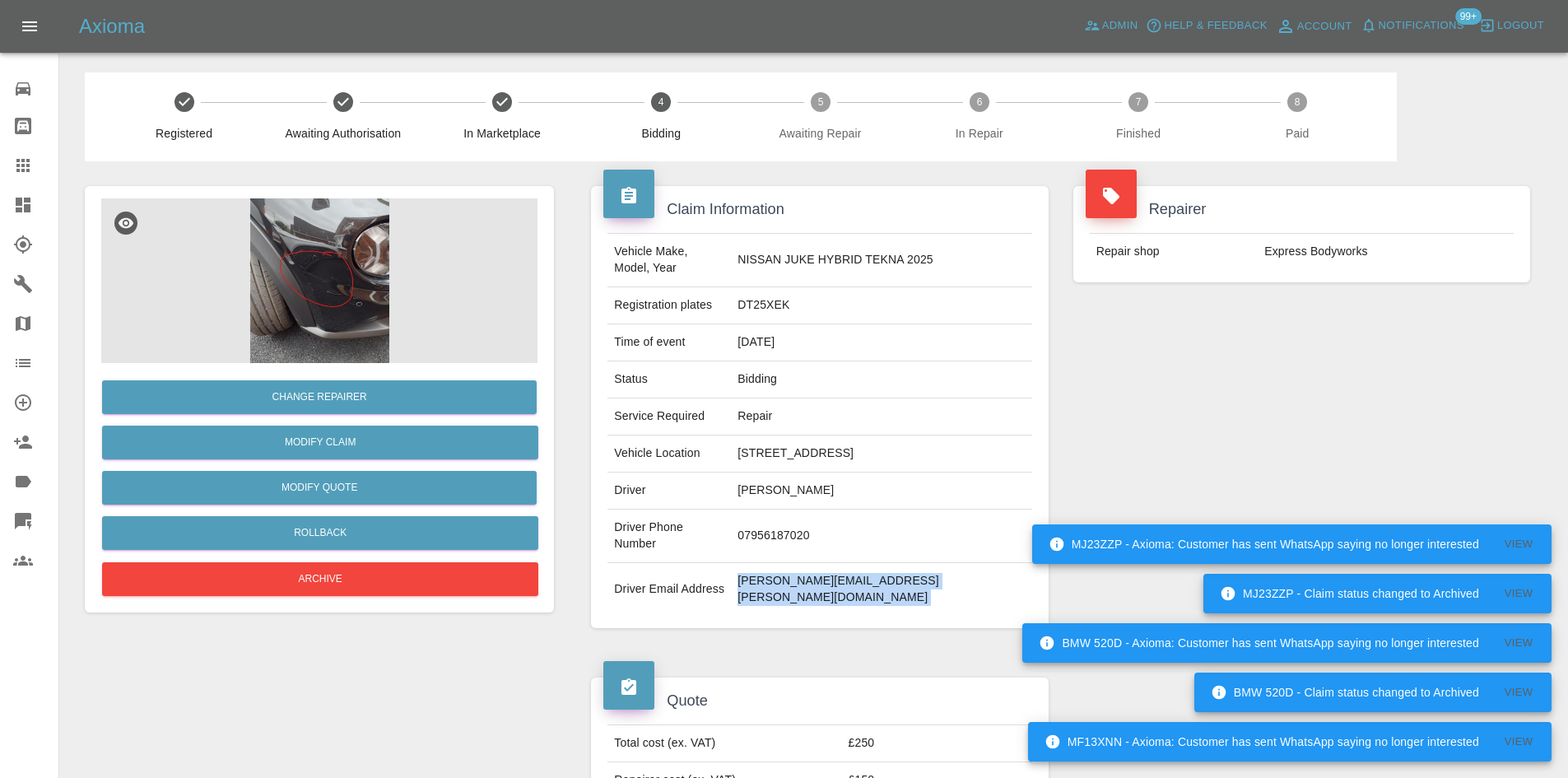
click at [815, 563] on td "mike.marvin@hotmail.co.uk" at bounding box center [881, 589] width 300 height 53
copy div "mike.marvin@hotmail.co.uk"
click at [817, 510] on td "07956187020" at bounding box center [881, 537] width 300 height 54
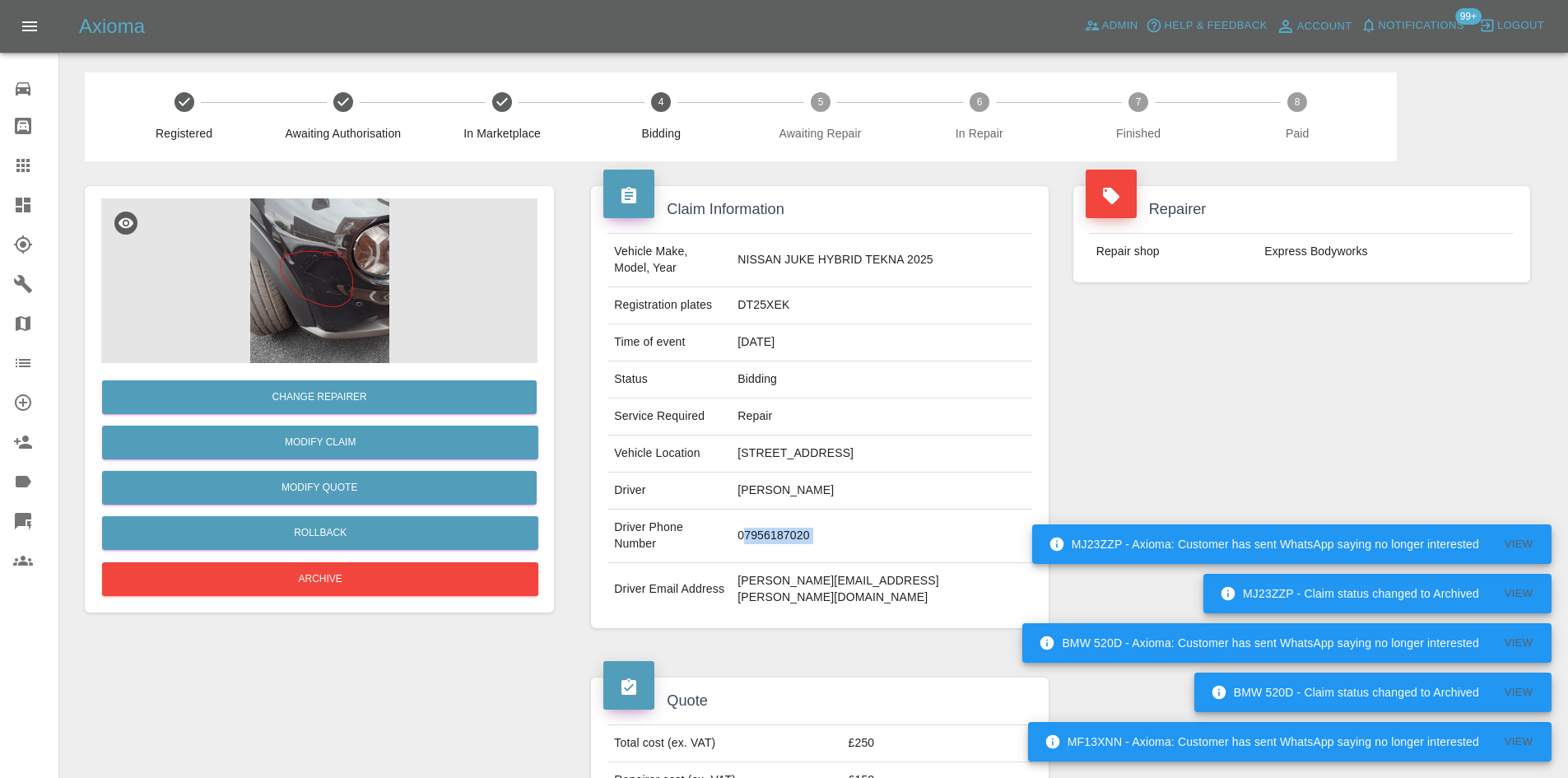
copy td "07956187020"
click at [826, 450] on td "18 Glebe Fields, Curdworth, B76 9ES" at bounding box center [881, 454] width 300 height 37
click at [826, 437] on td "18 Glebe Fields, Curdworth, B76 9ES" at bounding box center [881, 454] width 300 height 37
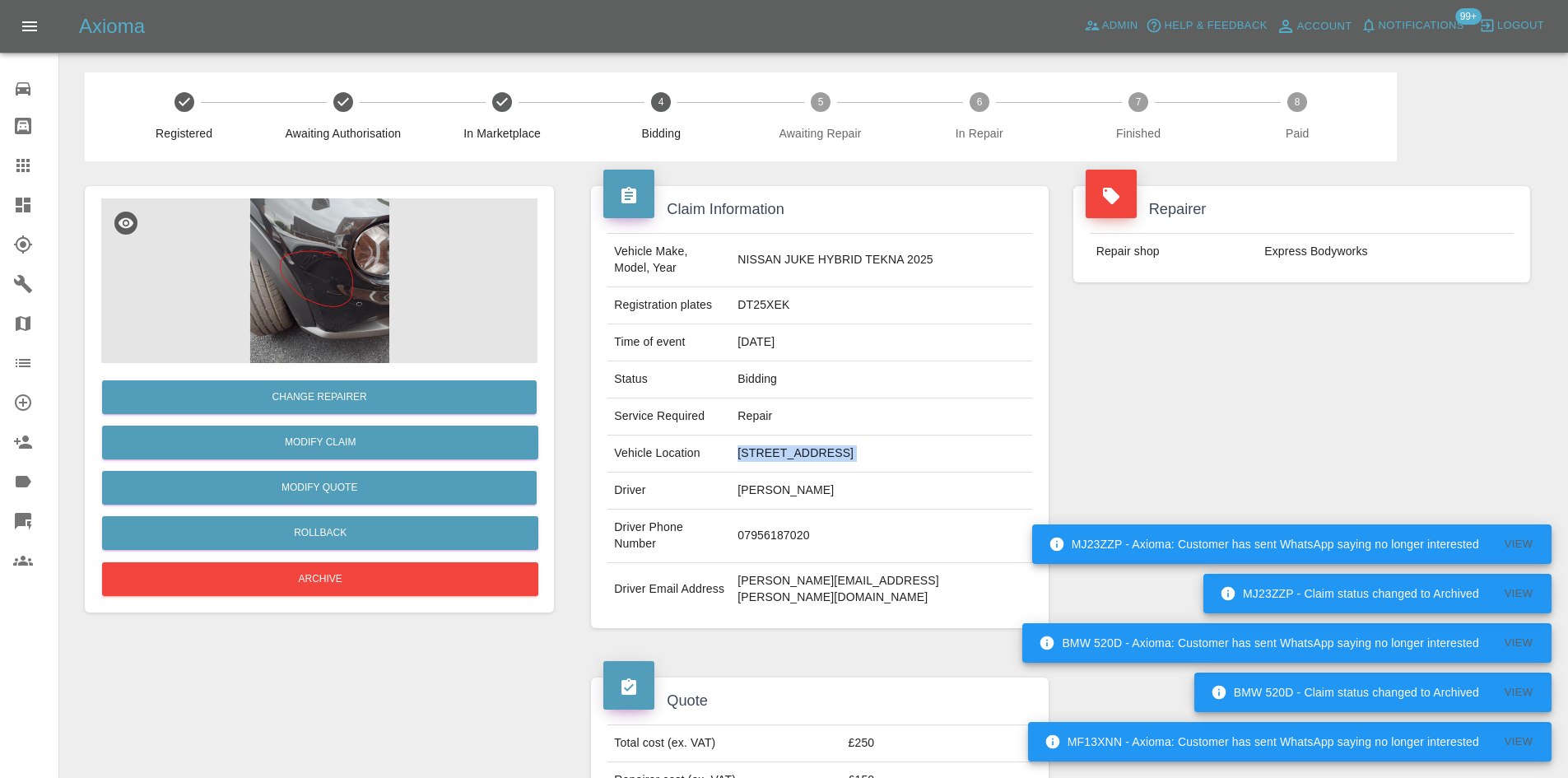
copy td "18 Glebe Fields, Curdworth, B76 9ES"
click at [818, 298] on td "DT25XEK" at bounding box center [881, 305] width 300 height 37
copy td "DT25XEK"
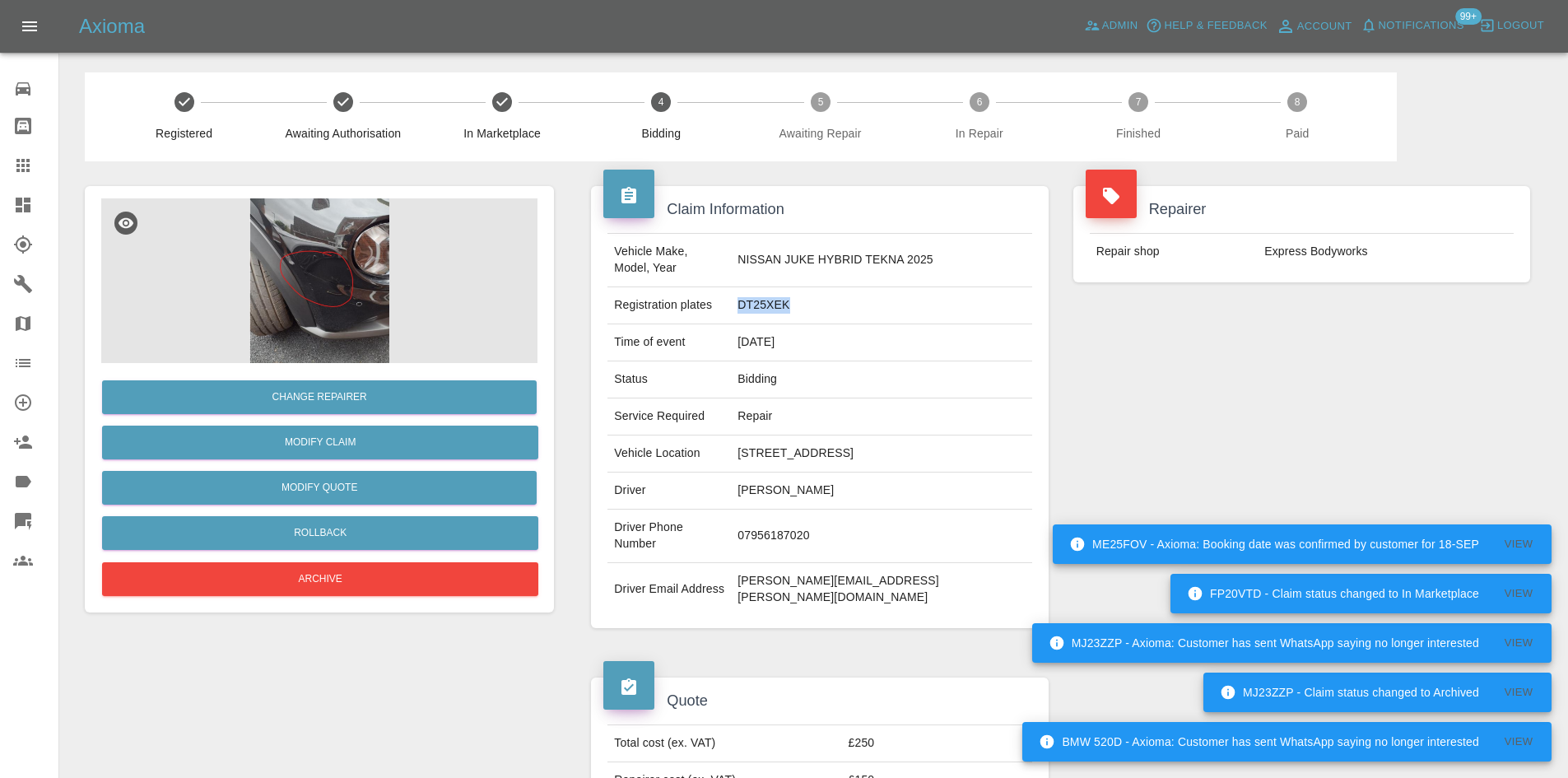
click at [286, 272] on img at bounding box center [319, 280] width 436 height 165
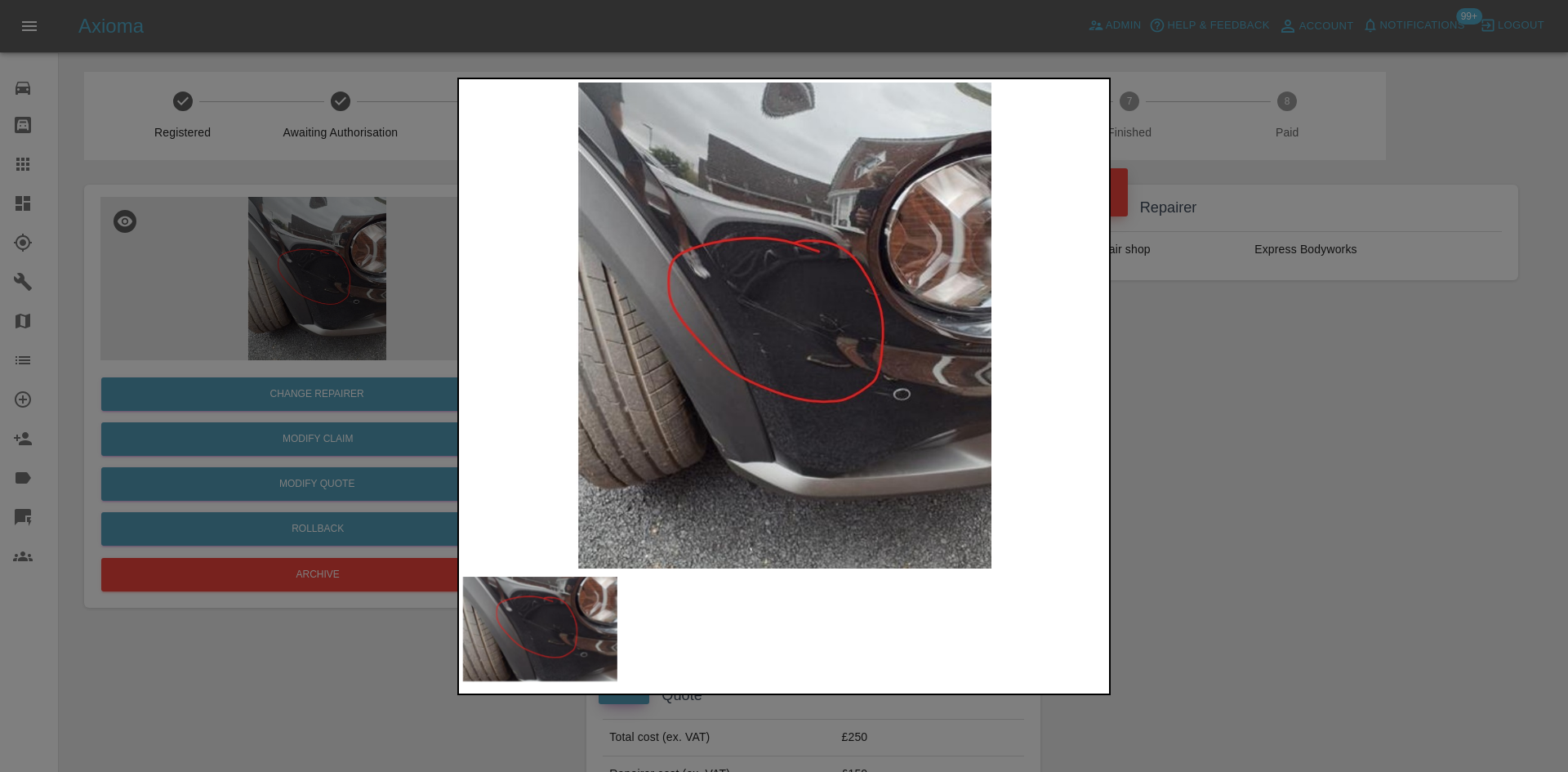
click at [1357, 589] on div at bounding box center [784, 386] width 1568 height 772
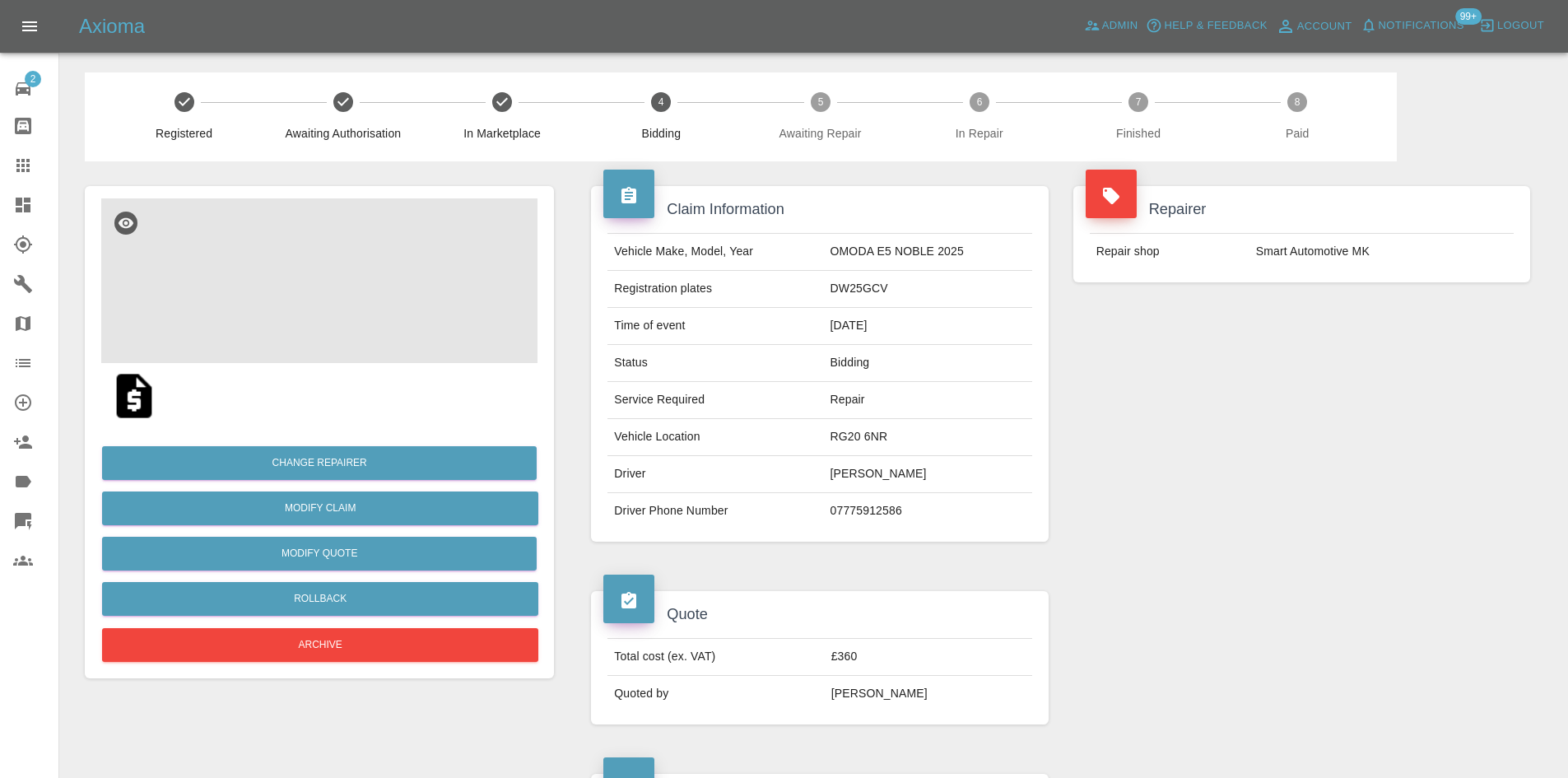
click at [298, 292] on img at bounding box center [319, 280] width 436 height 165
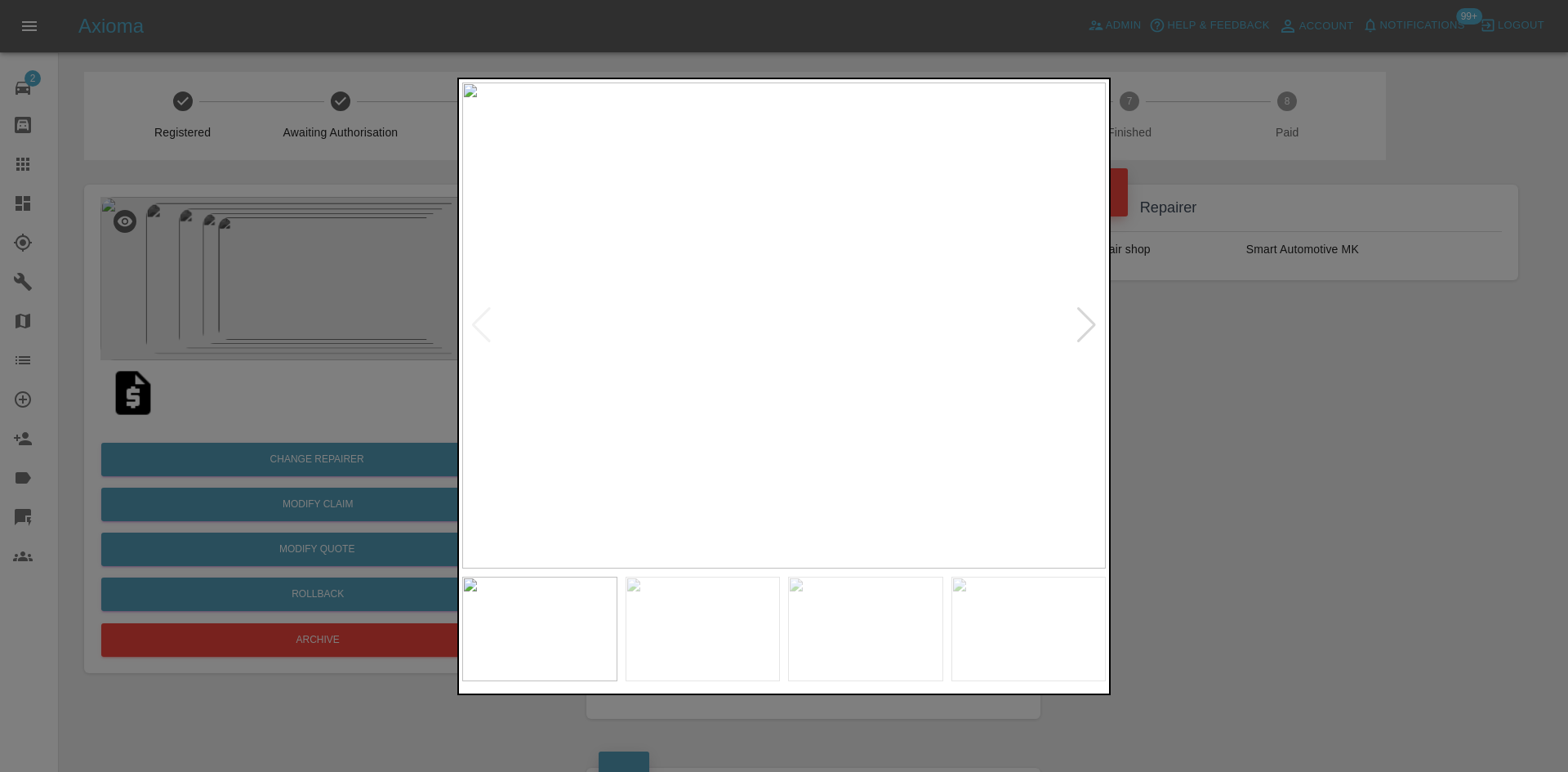
click at [1089, 325] on div at bounding box center [1086, 325] width 22 height 36
click at [1088, 325] on div at bounding box center [1086, 325] width 22 height 36
click at [1083, 330] on div at bounding box center [1086, 325] width 22 height 36
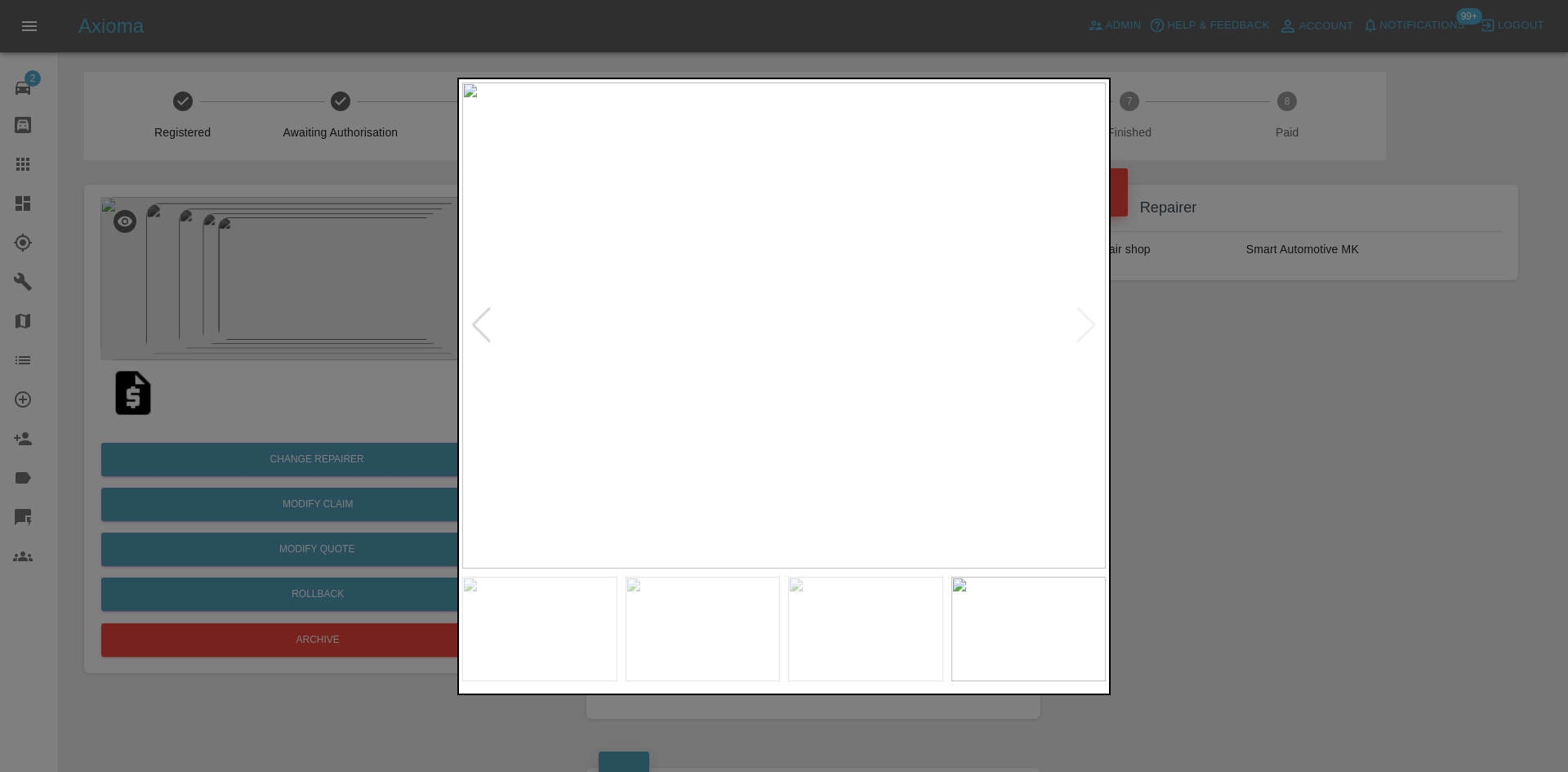
click at [1083, 330] on img at bounding box center [784, 325] width 644 height 486
click at [1241, 414] on div at bounding box center [784, 386] width 1568 height 772
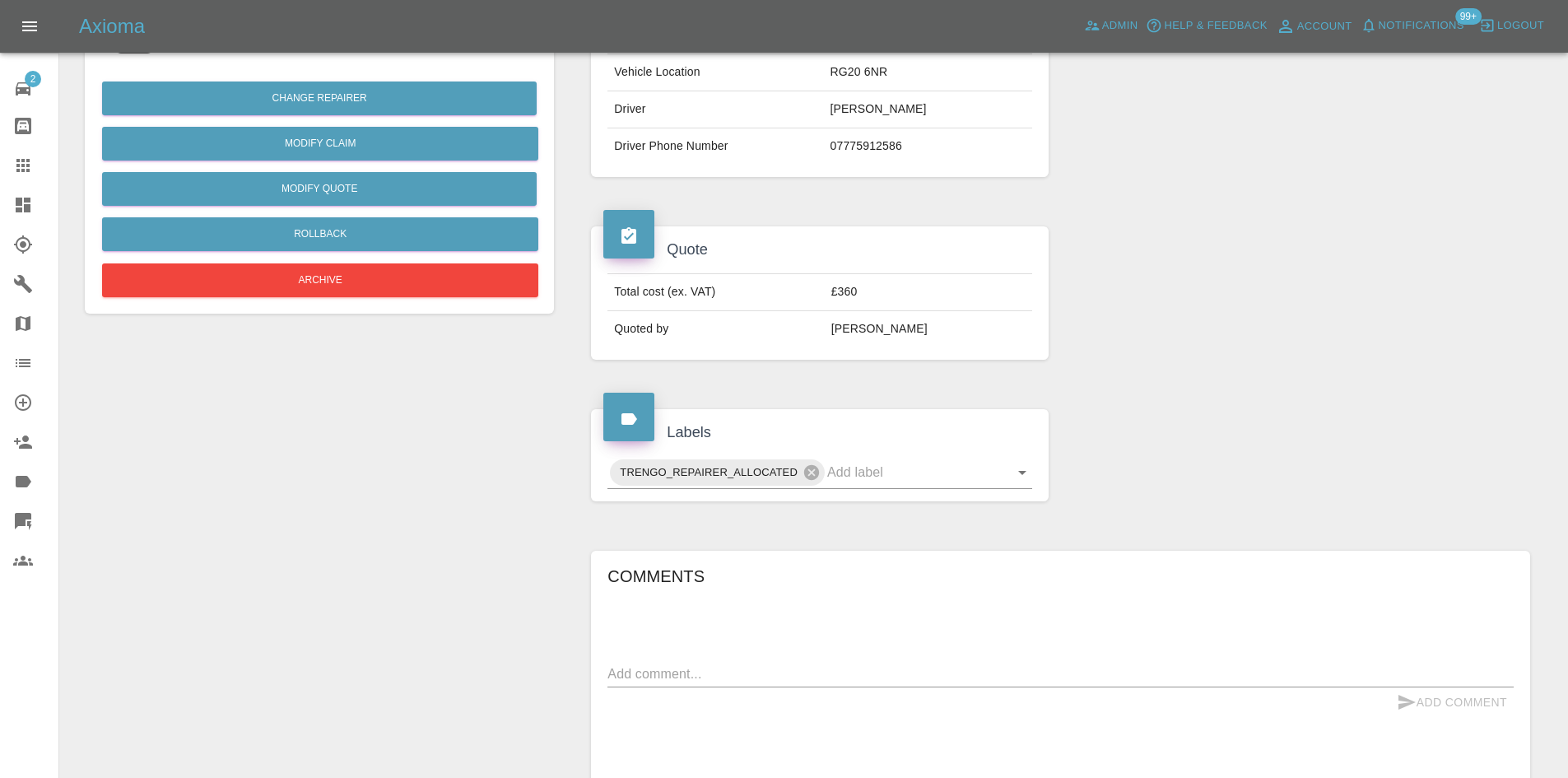
scroll to position [654, 0]
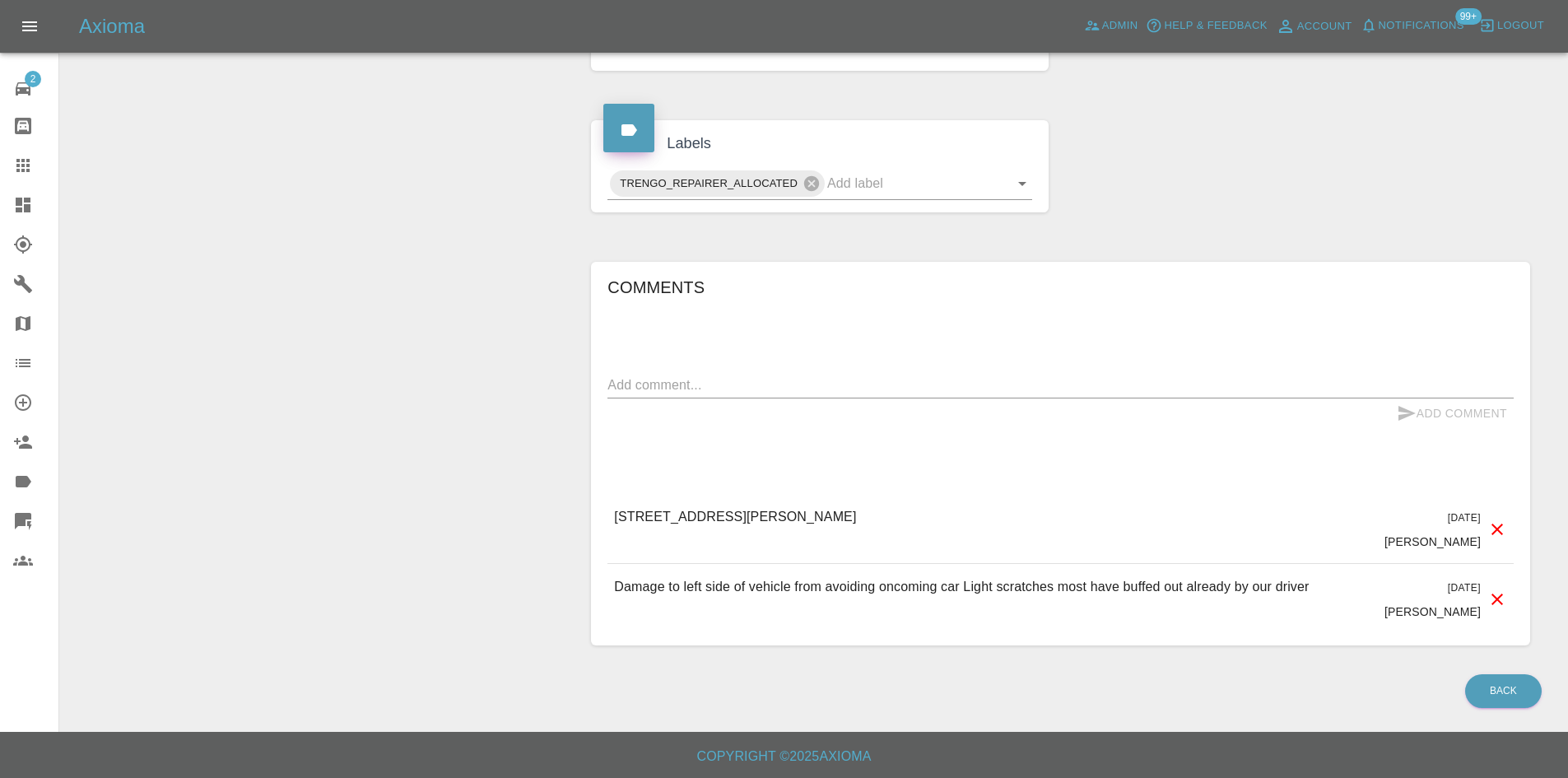
drag, startPoint x: 936, startPoint y: 523, endPoint x: 636, endPoint y: 525, distance: 300.5
click at [636, 525] on div "11, MANOR CRESCENT, COMPTON, RG20 6NR 2 days ago Ankur Mehta" at bounding box center [1061, 528] width 906 height 69
click at [687, 589] on p "Damage to left side of vehicle from avoiding oncoming car Light scratches most …" at bounding box center [961, 587] width 695 height 20
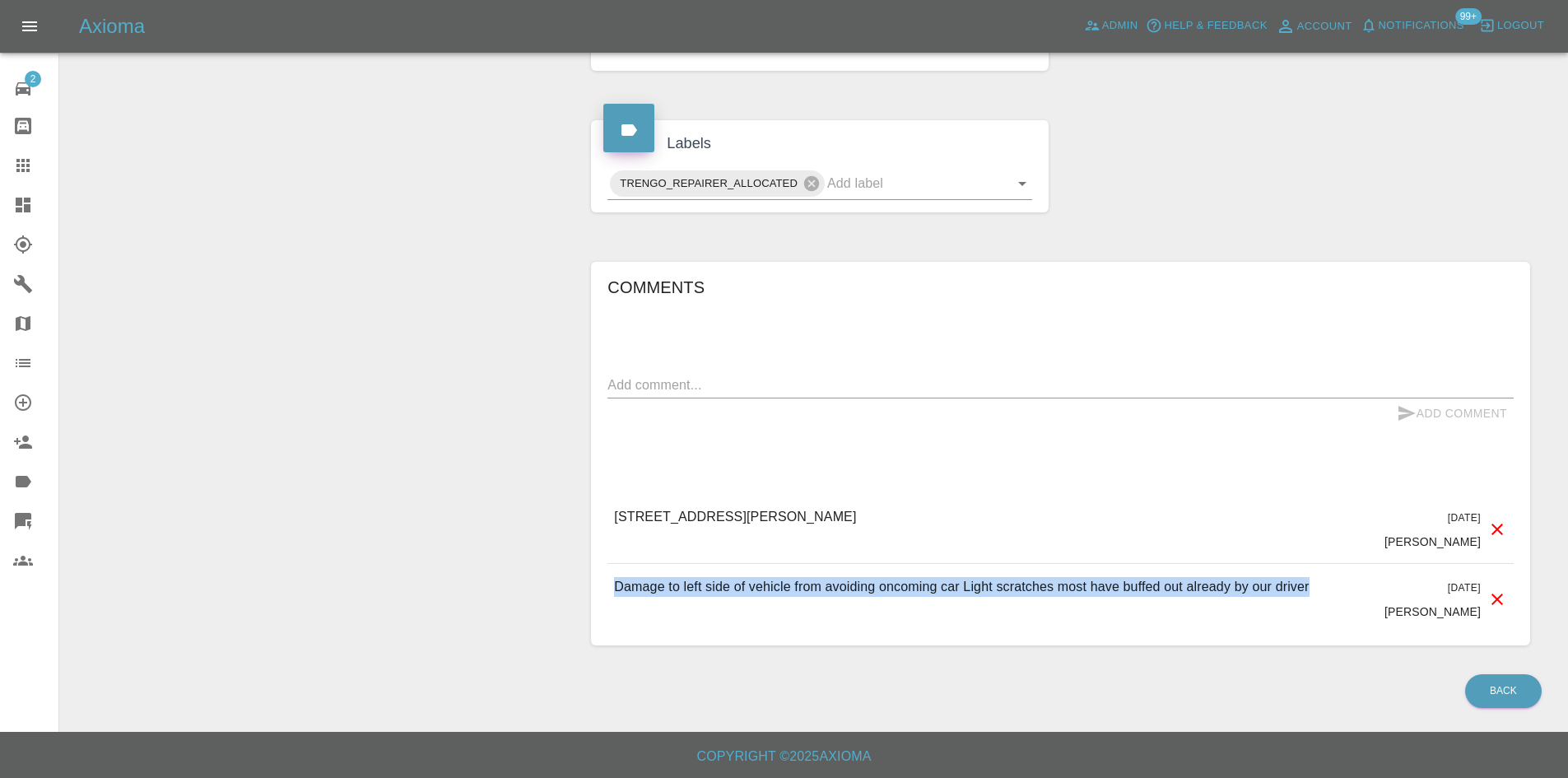
click at [687, 589] on p "Damage to left side of vehicle from avoiding oncoming car Light scratches most …" at bounding box center [961, 587] width 695 height 20
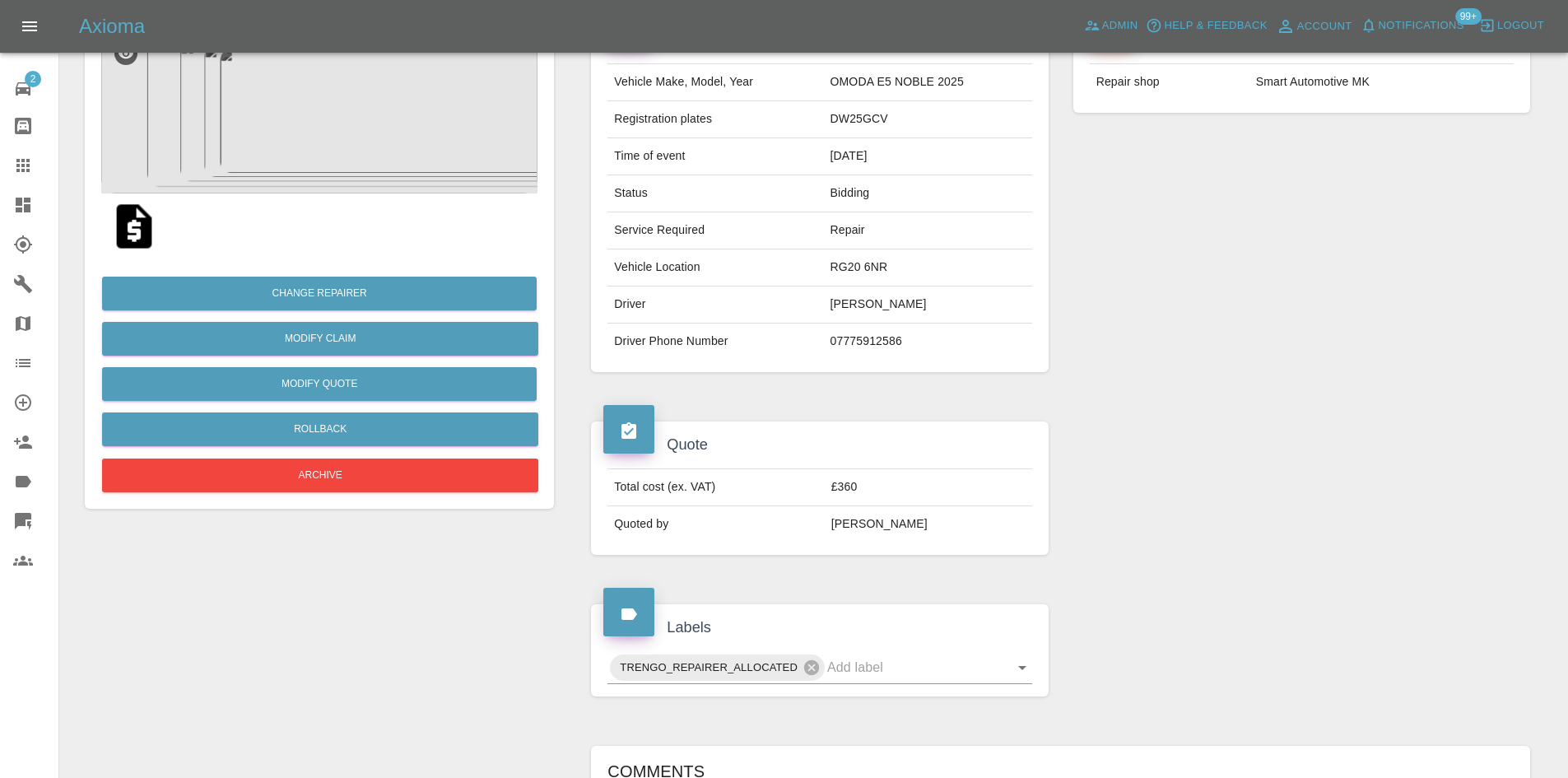
scroll to position [161, 0]
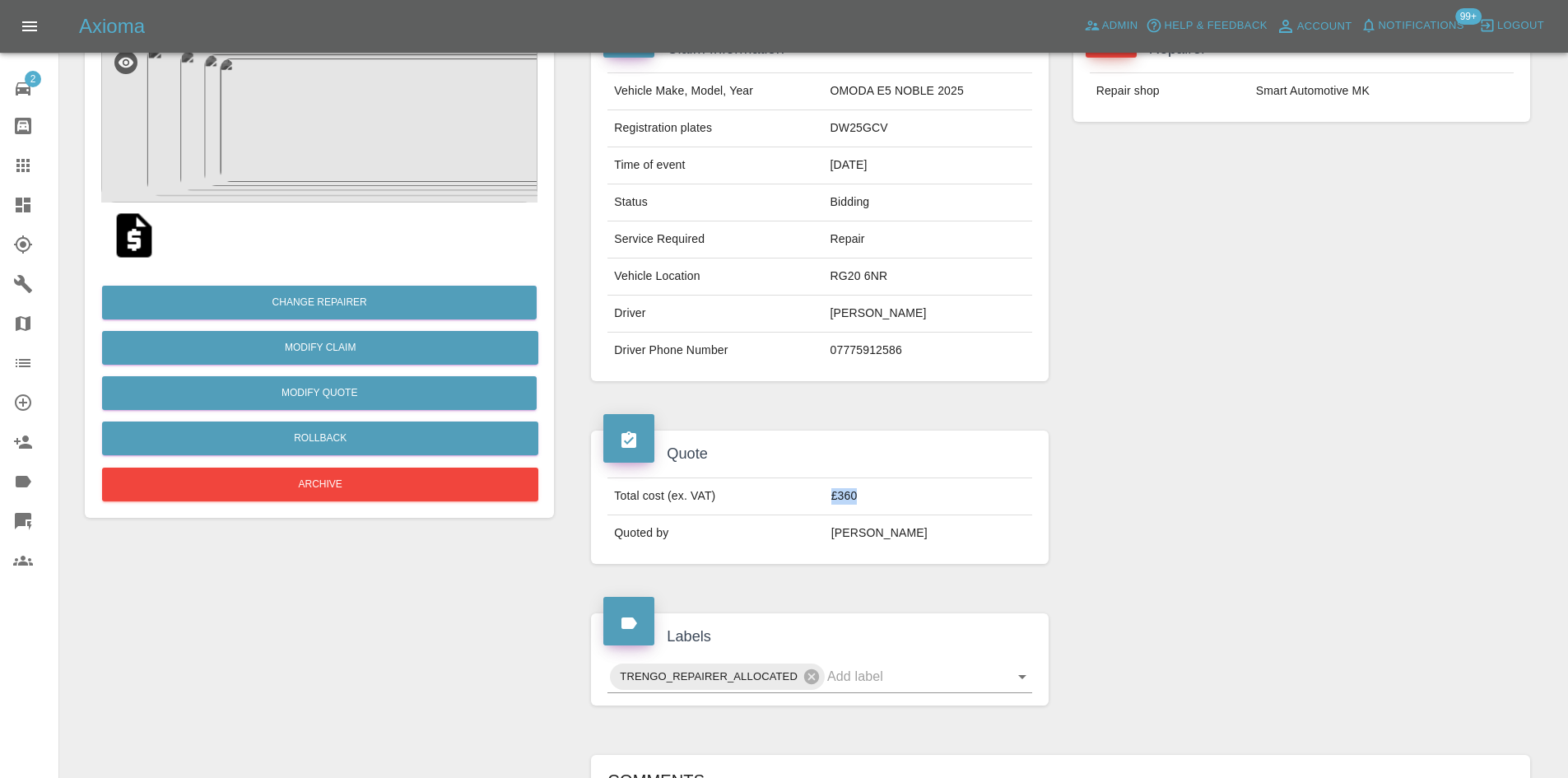
drag, startPoint x: 901, startPoint y: 504, endPoint x: 845, endPoint y: 505, distance: 56.0
click at [845, 505] on tr "Total cost (ex. VAT) £360" at bounding box center [820, 496] width 424 height 37
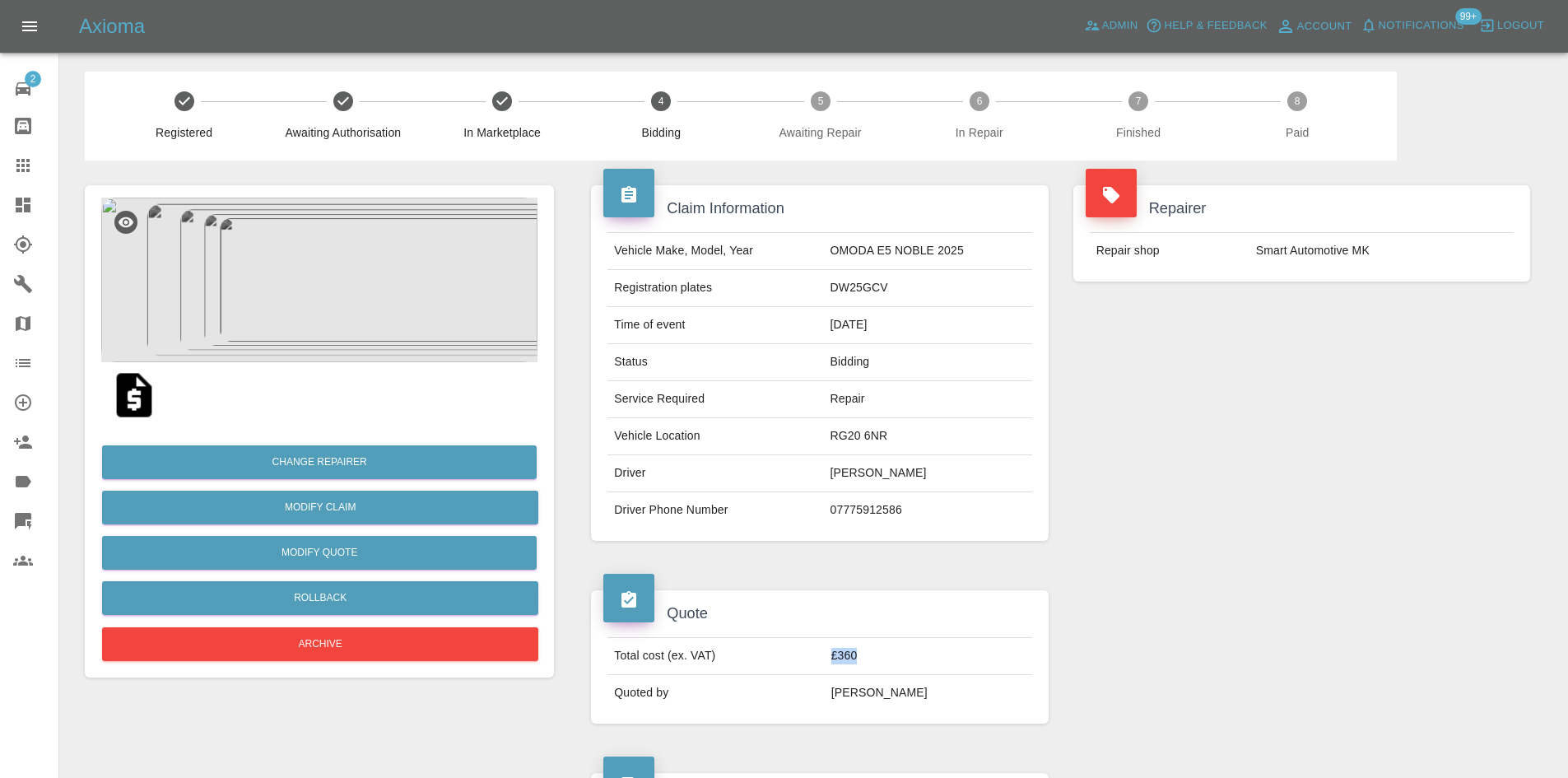
scroll to position [0, 0]
click at [138, 408] on img at bounding box center [134, 396] width 53 height 53
click at [136, 398] on img at bounding box center [134, 396] width 53 height 53
click at [1442, 16] on span "Notifications" at bounding box center [1422, 25] width 86 height 19
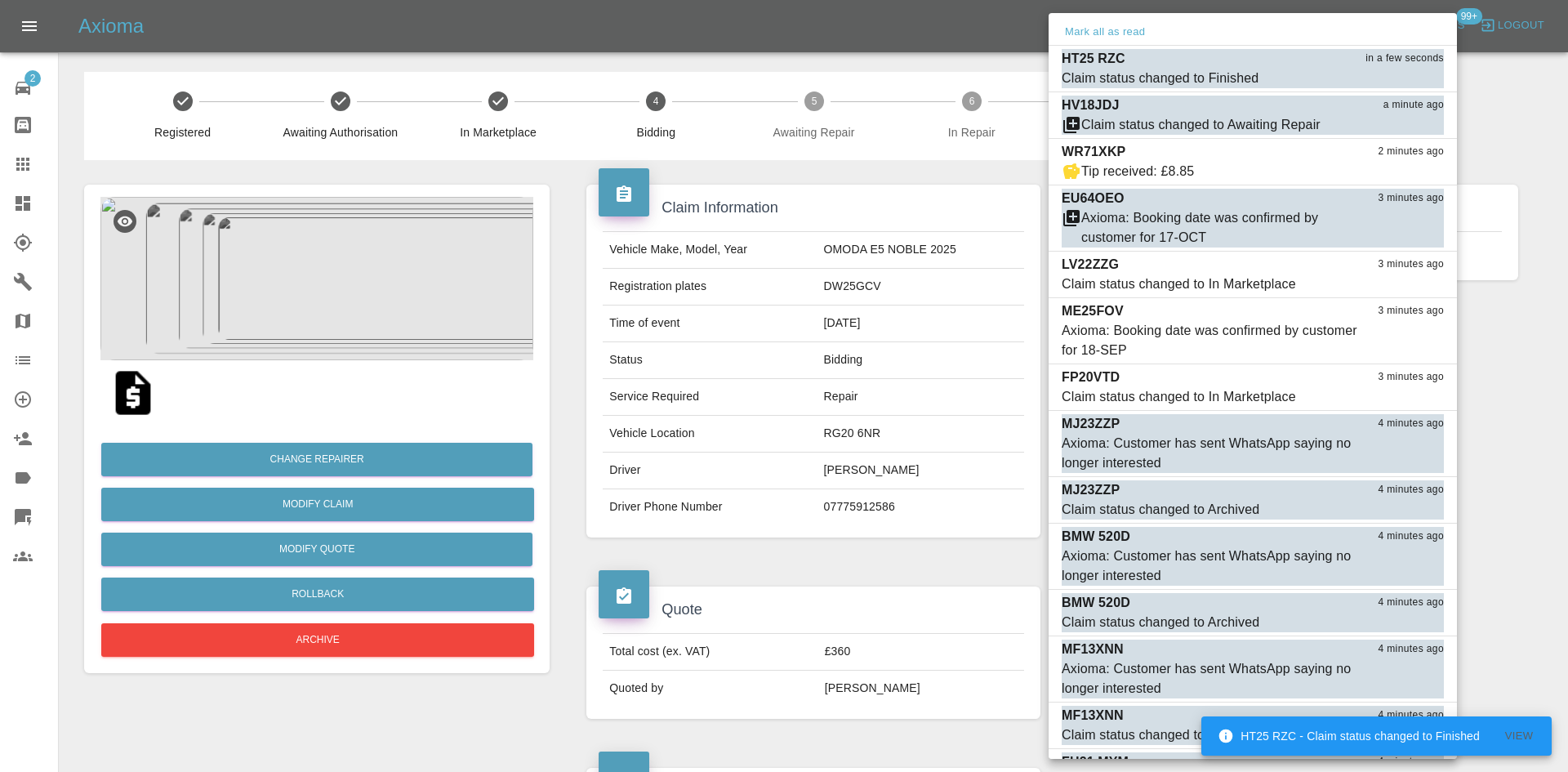
click at [319, 280] on div at bounding box center [784, 386] width 1568 height 772
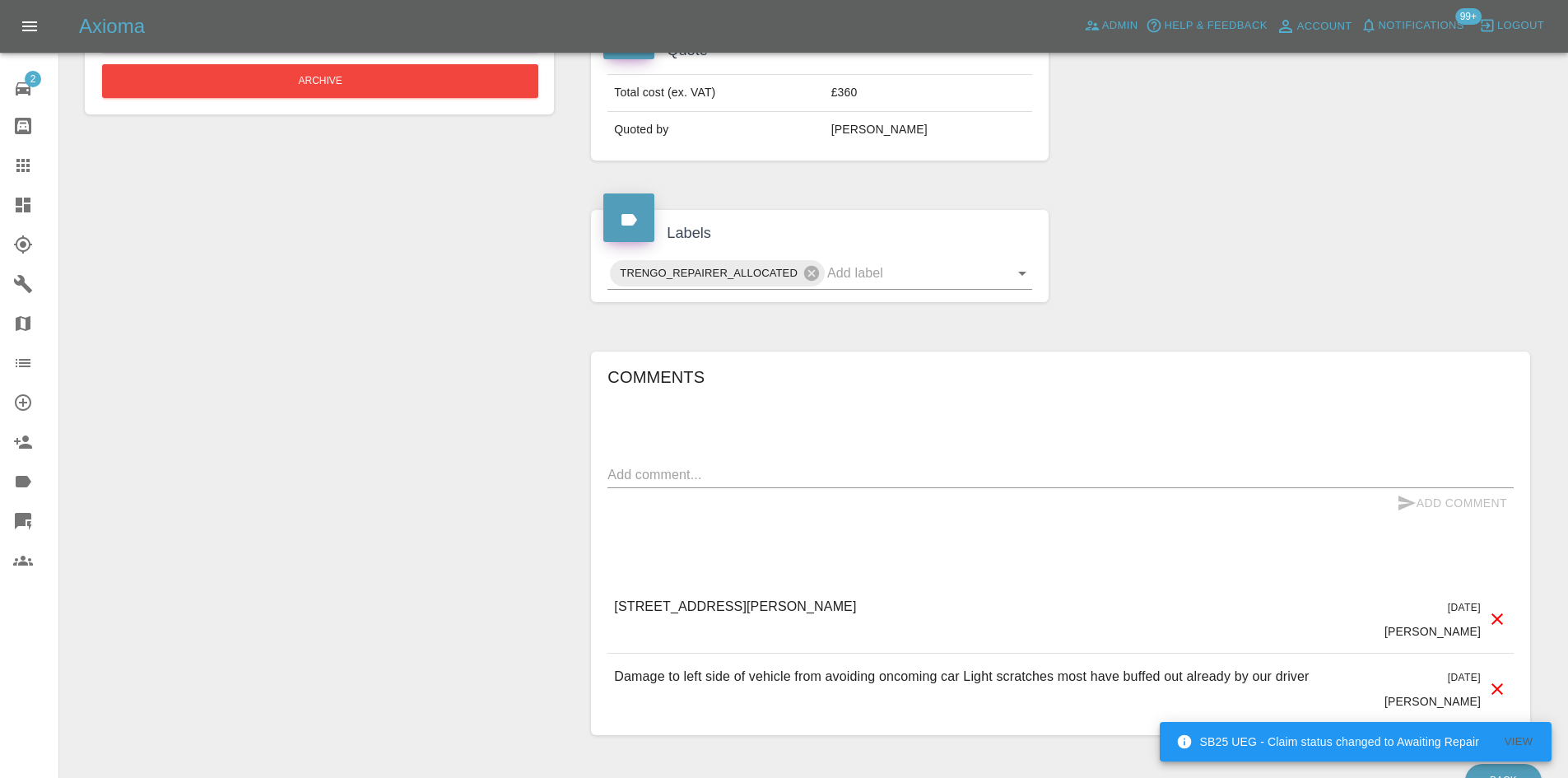
scroll to position [654, 0]
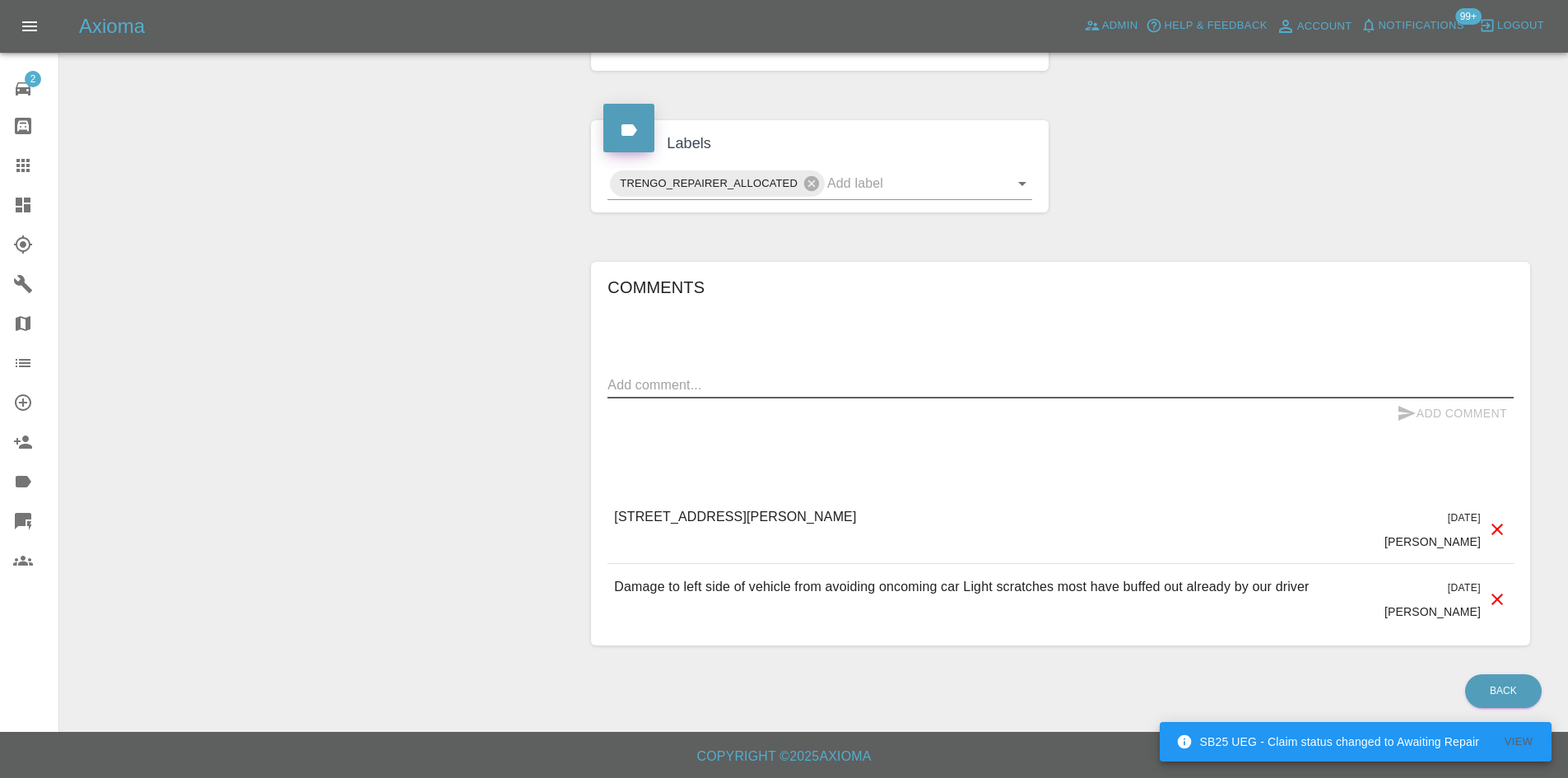
click at [763, 384] on textarea at bounding box center [1061, 384] width 906 height 19
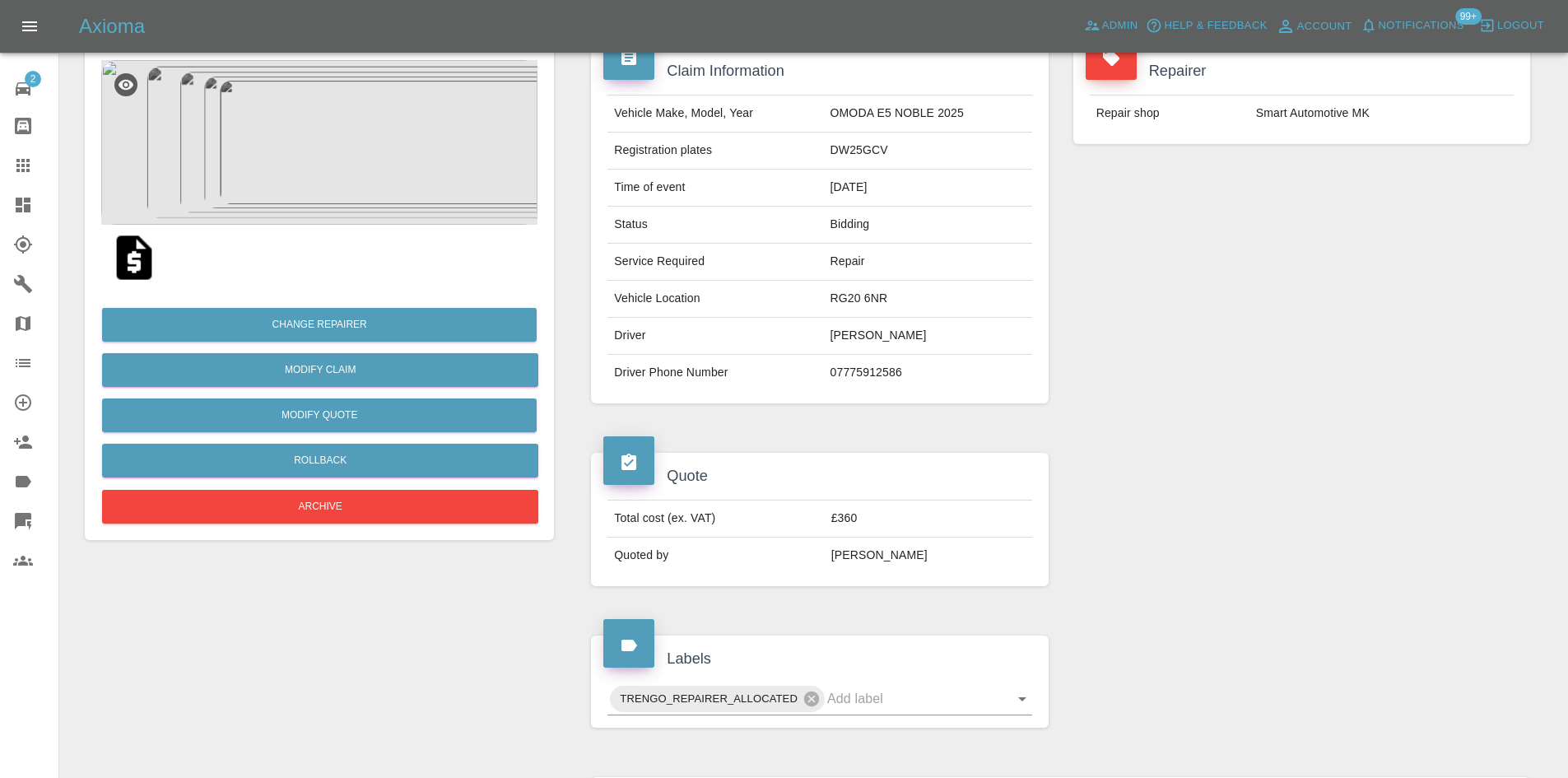
scroll to position [0, 0]
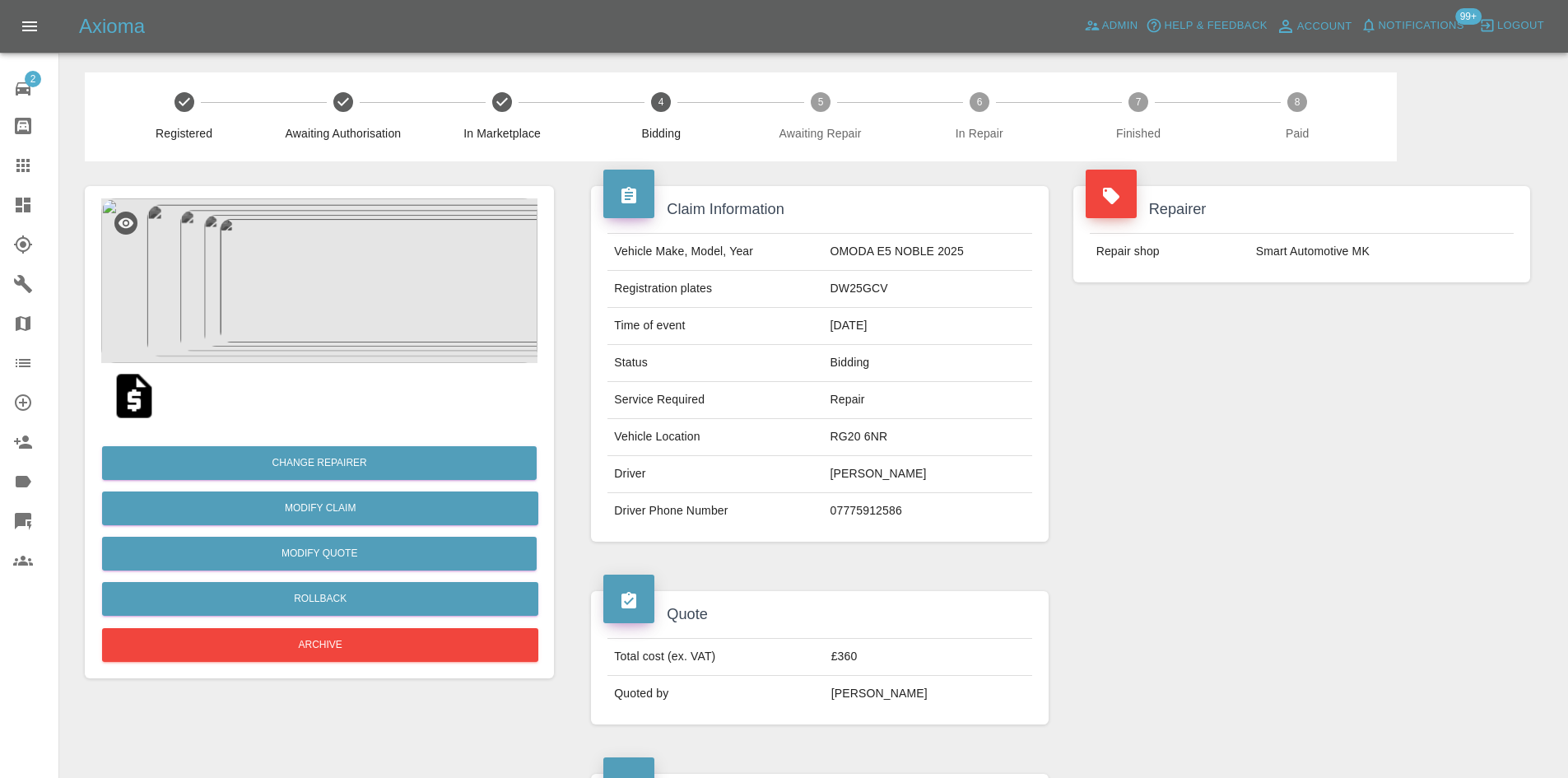
click at [380, 265] on img at bounding box center [319, 280] width 436 height 165
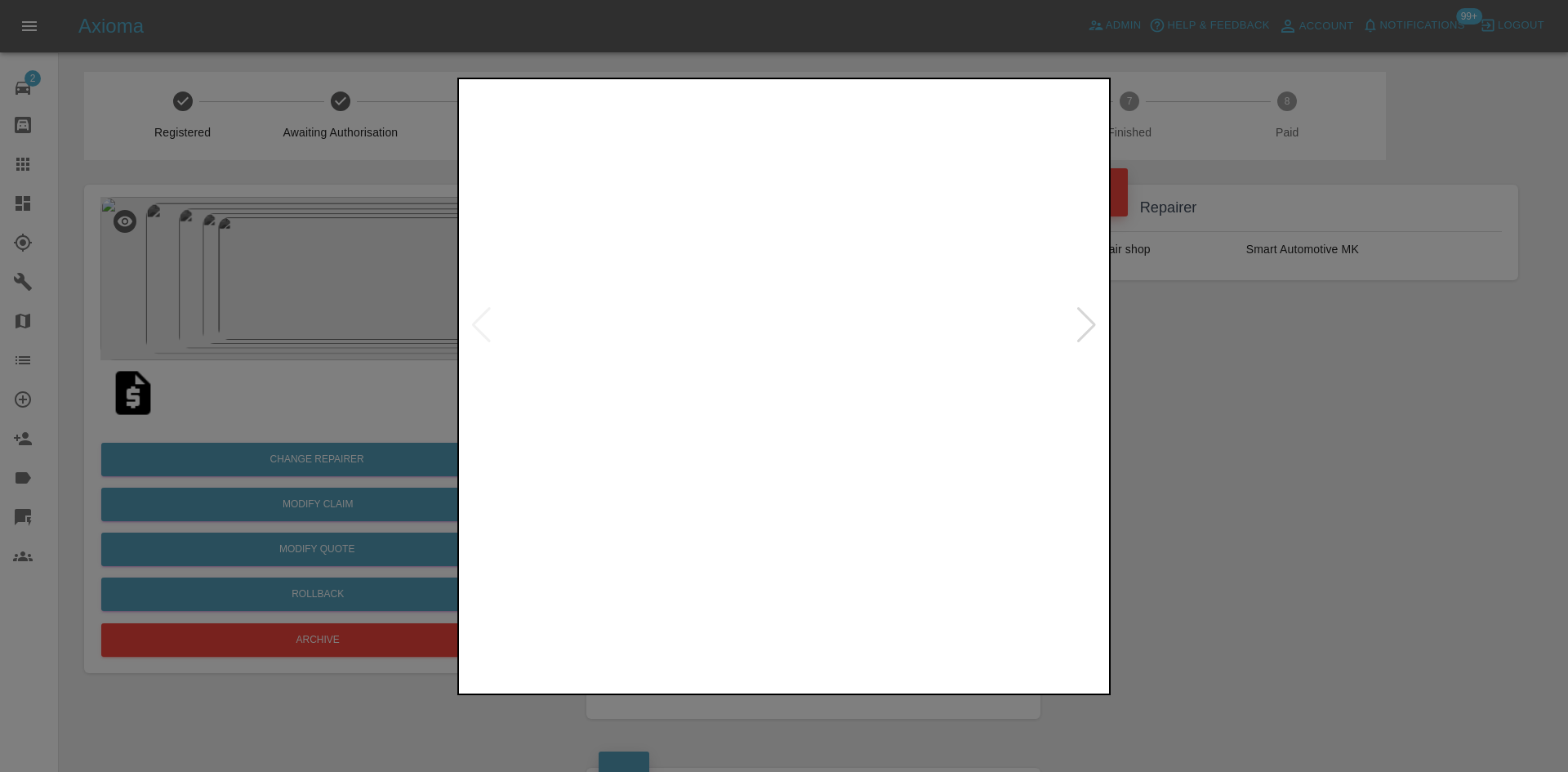
click at [1088, 331] on div at bounding box center [1086, 325] width 22 height 36
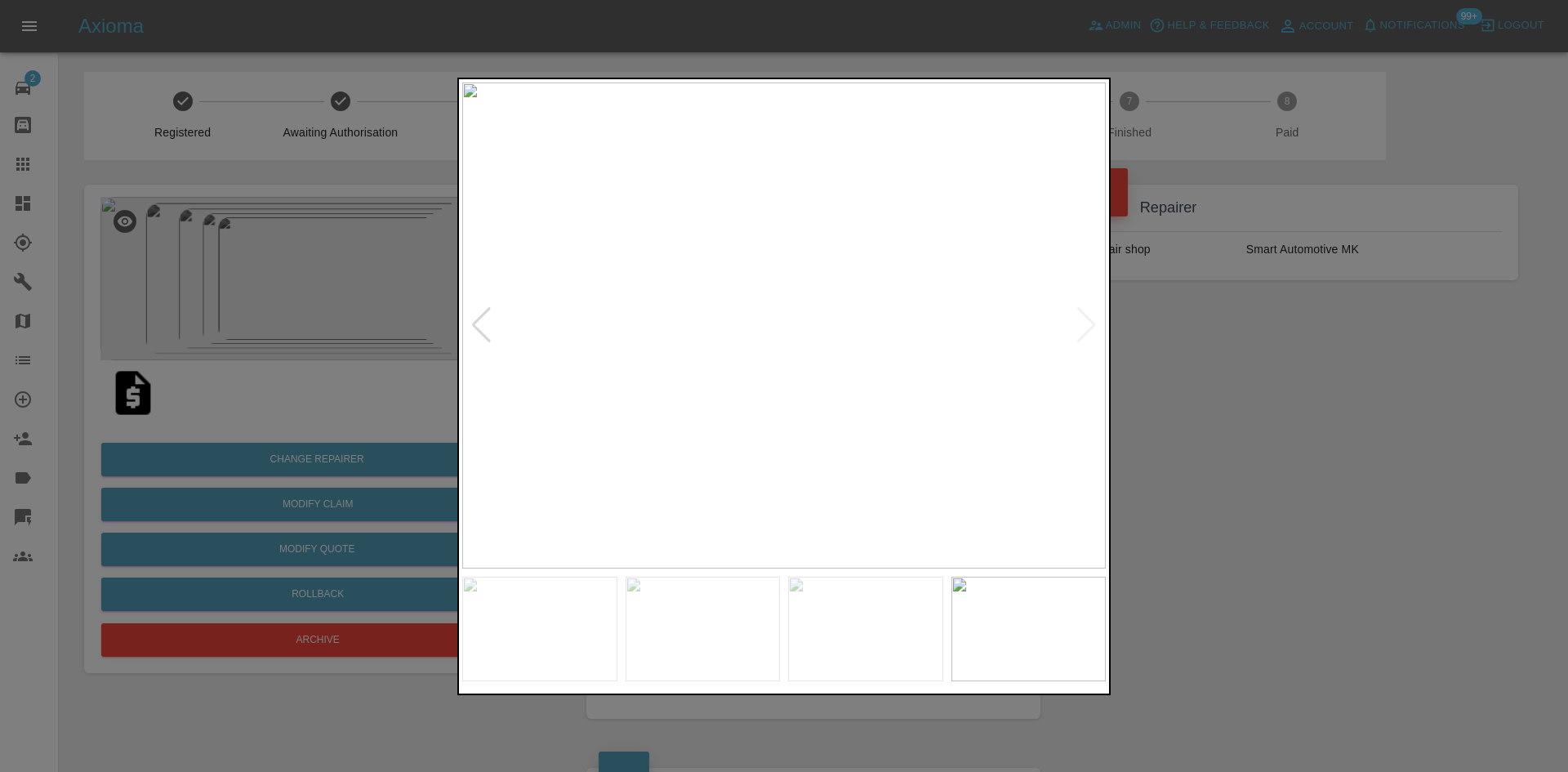
click at [1088, 331] on img at bounding box center [784, 325] width 644 height 486
click at [731, 616] on img at bounding box center [703, 629] width 155 height 105
drag, startPoint x: 1367, startPoint y: 410, endPoint x: 1335, endPoint y: 408, distance: 32.1
click at [1367, 409] on div at bounding box center [784, 386] width 1568 height 772
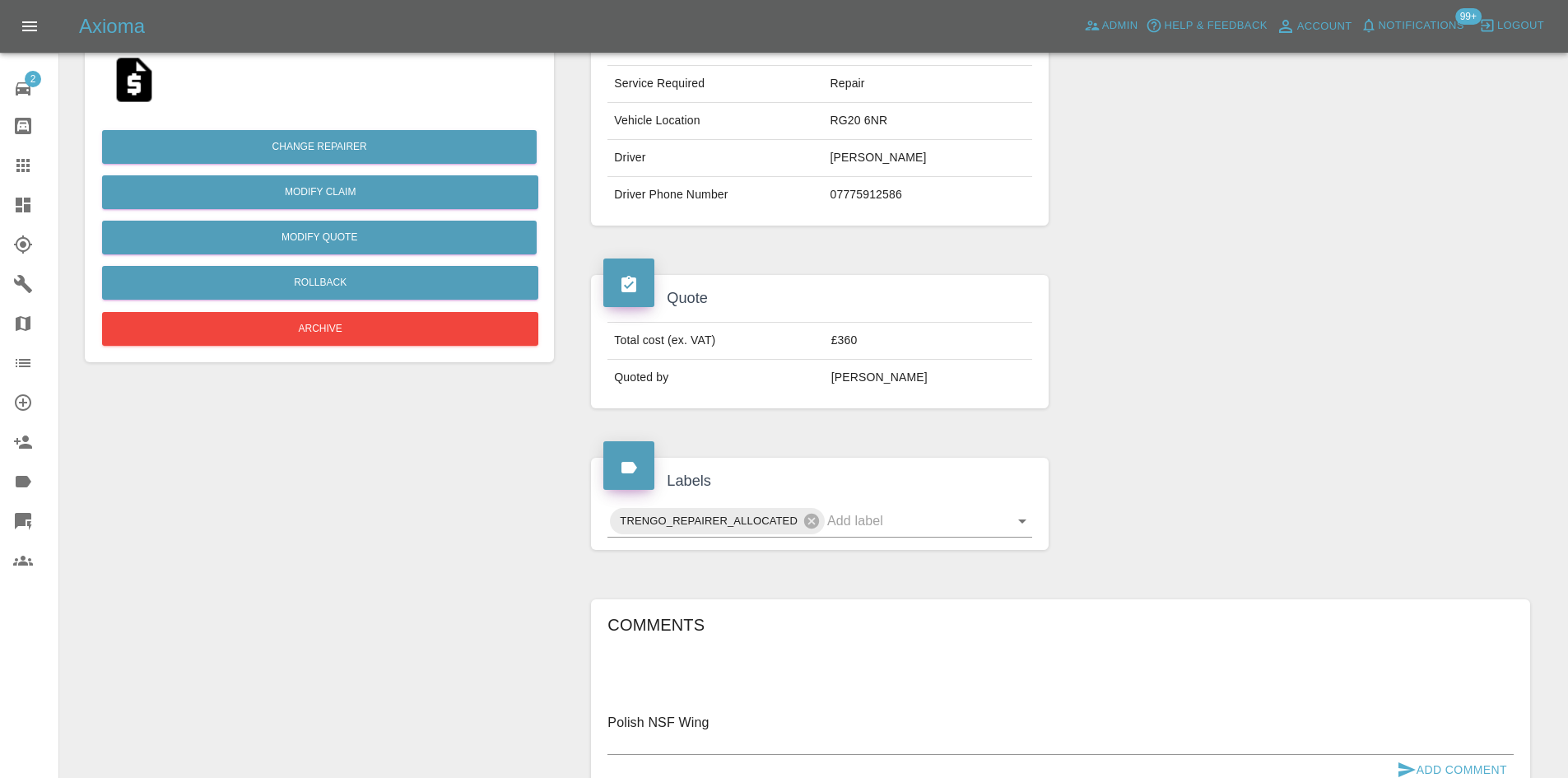
scroll to position [494, 0]
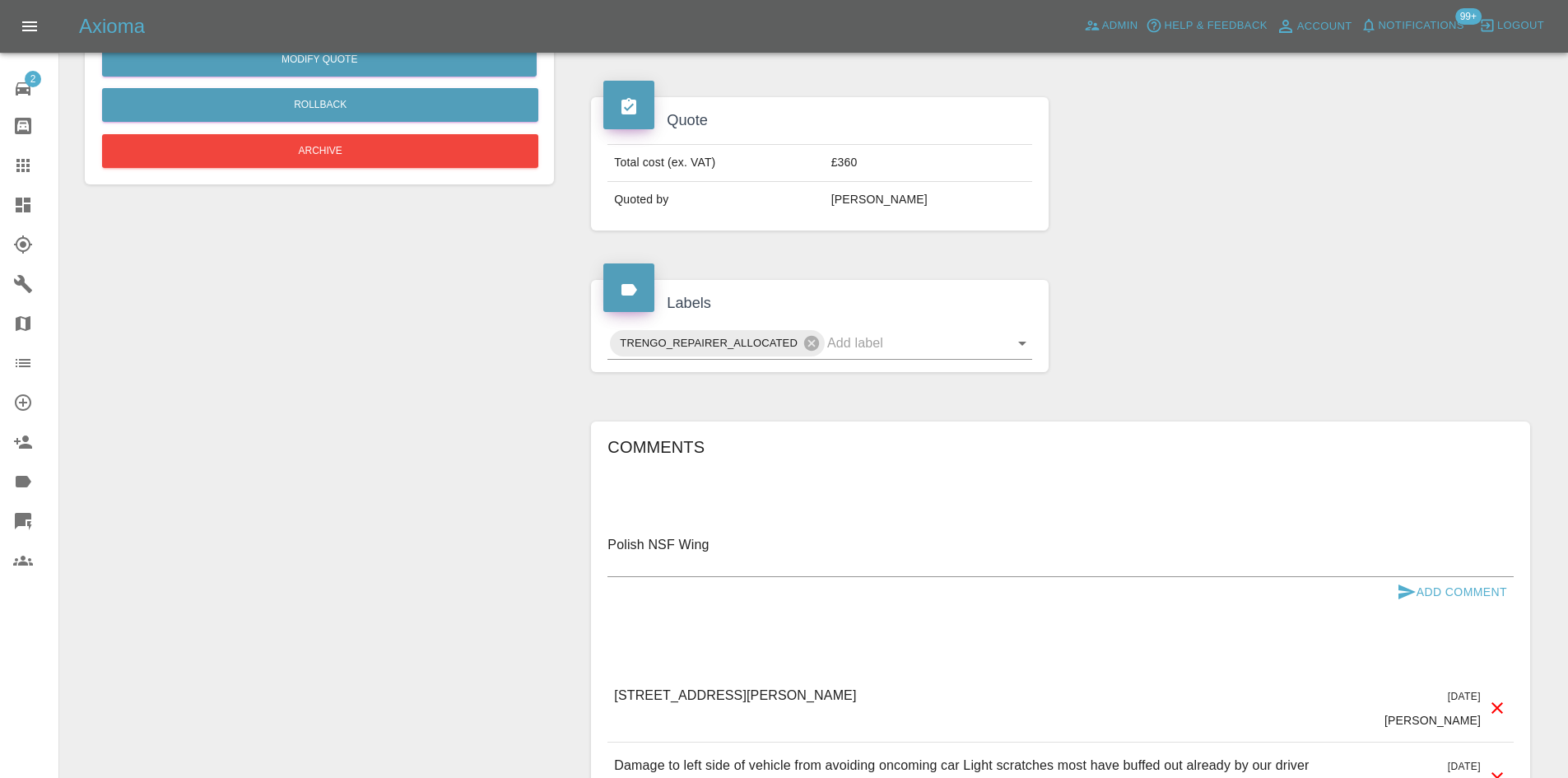
click at [765, 533] on div "Polish NSF Wing x" at bounding box center [1061, 554] width 906 height 45
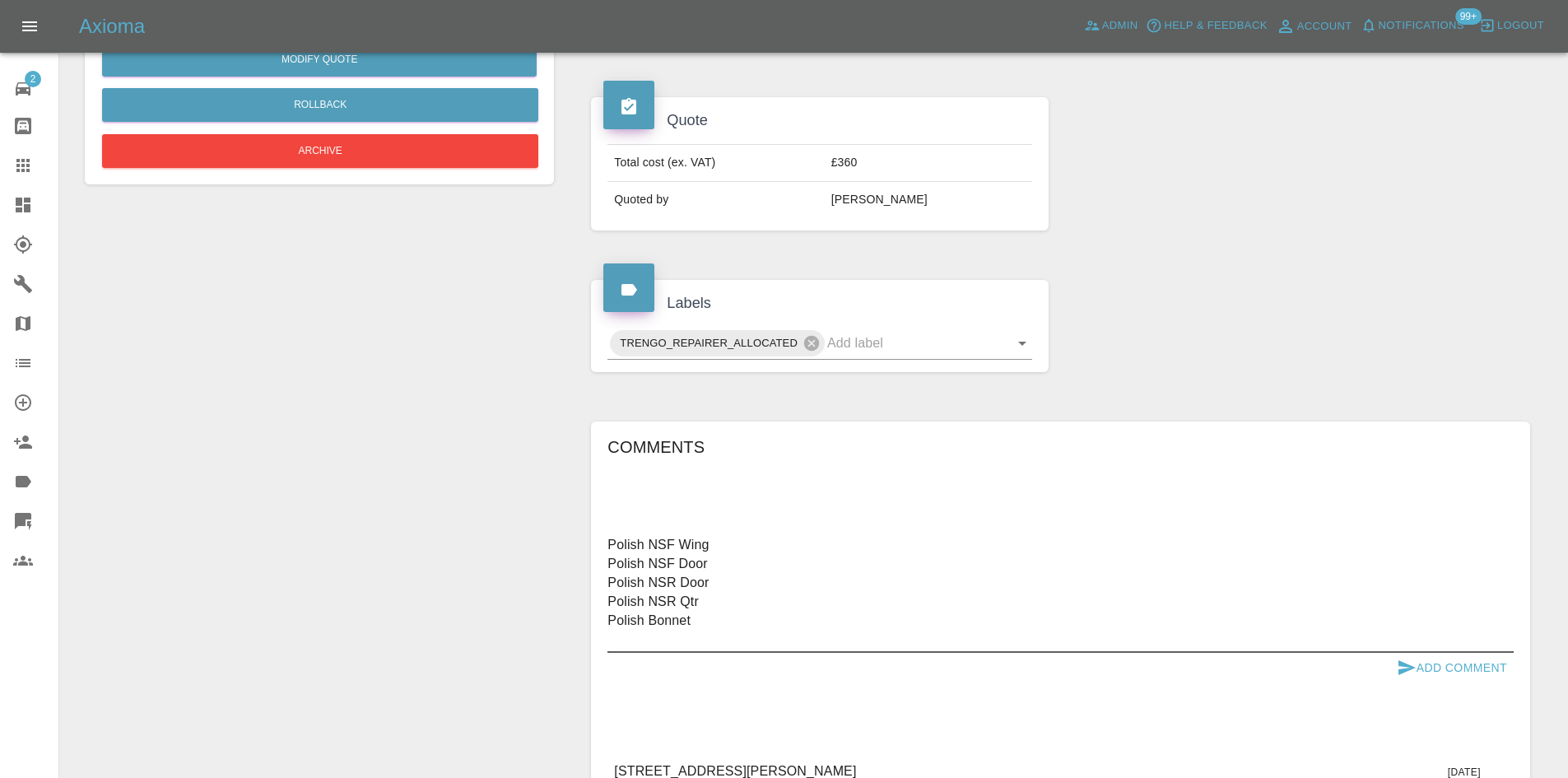
type textarea "Polish NSF Wing Polish NSF Door Polish NSR Door Polish NSR Qtr Polish Bonnet"
click at [1472, 678] on button "Add Comment" at bounding box center [1451, 668] width 123 height 30
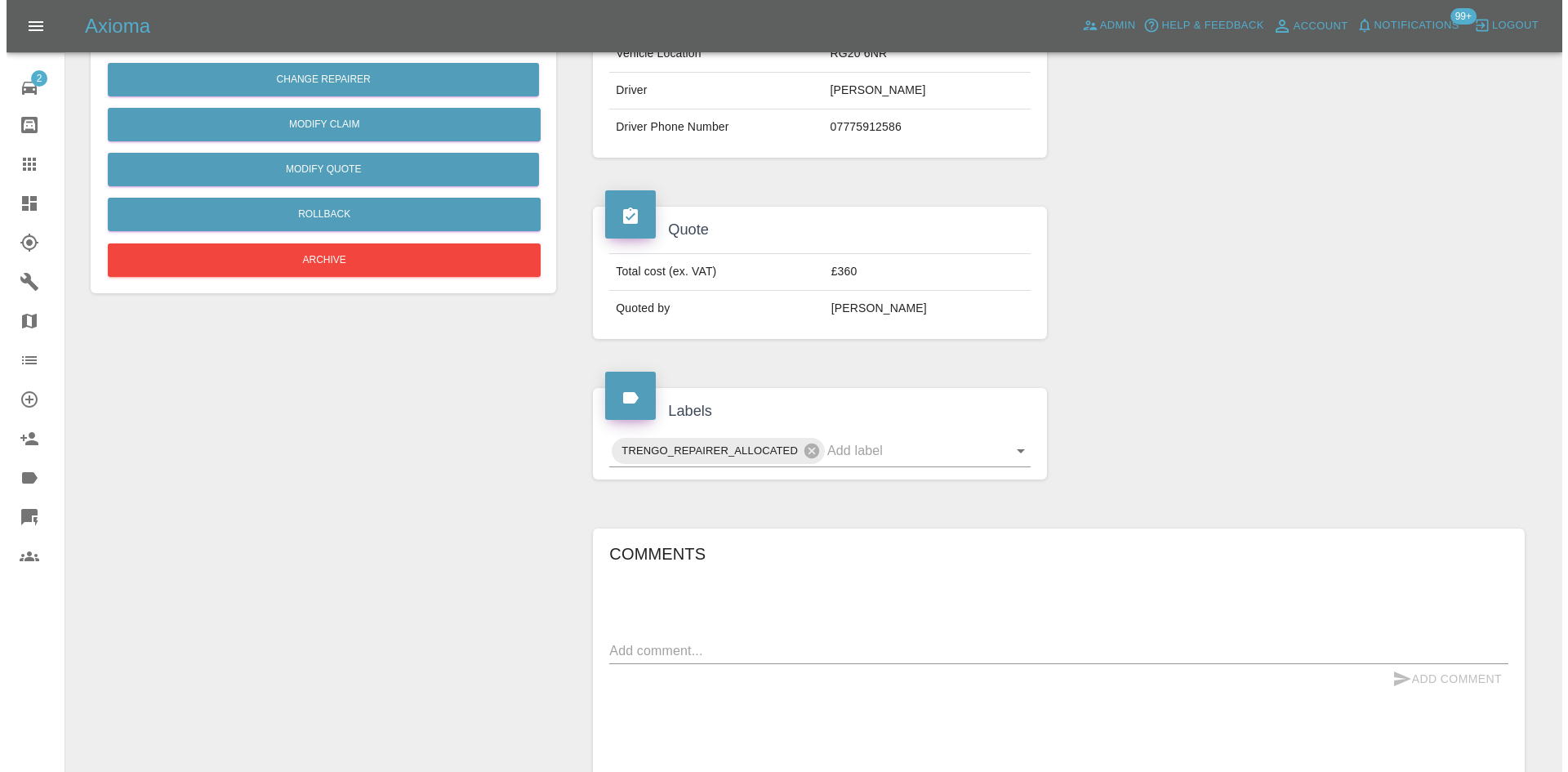
scroll to position [245, 0]
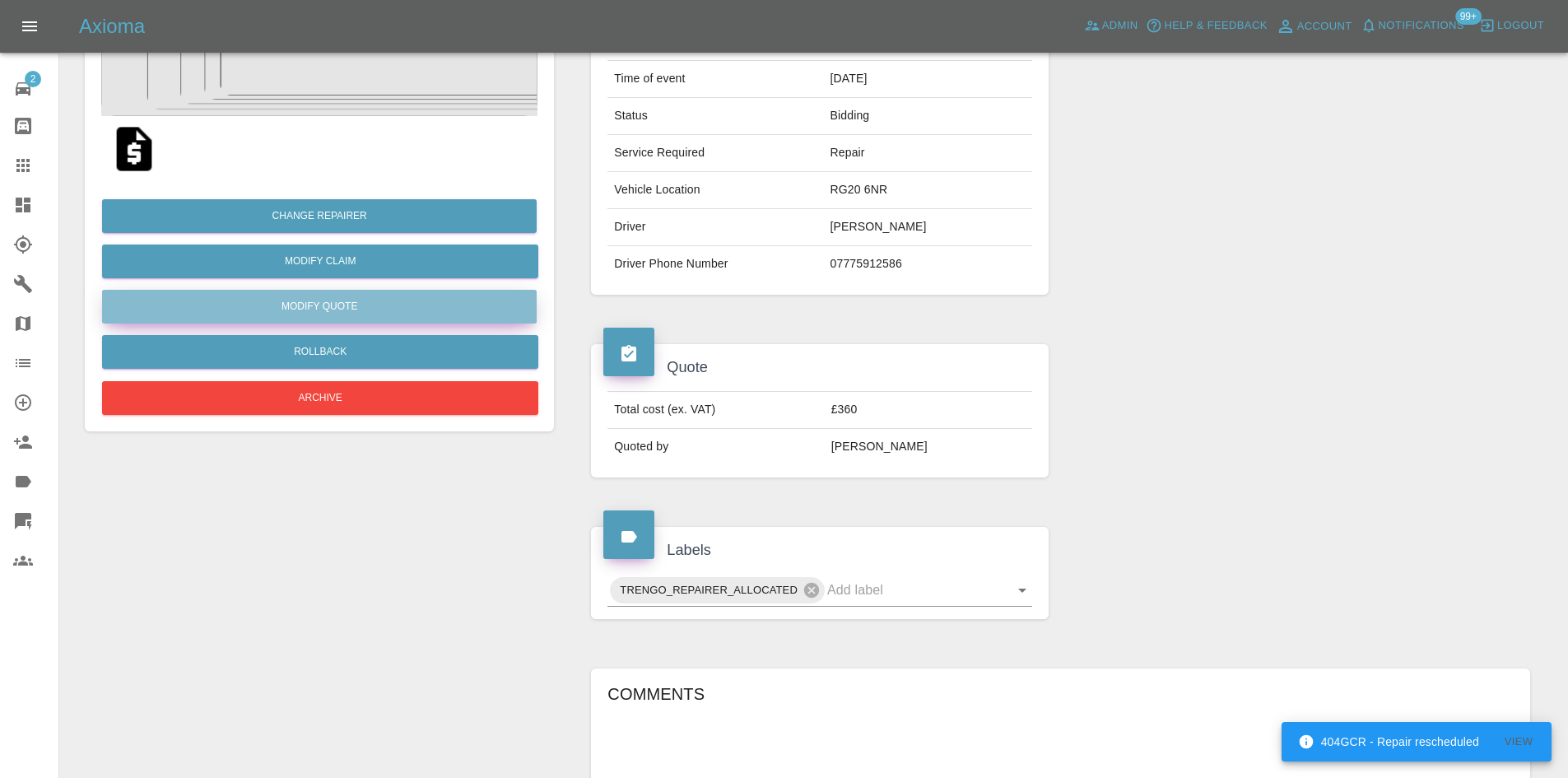
click at [367, 304] on button "Modify Quote" at bounding box center [319, 307] width 435 height 34
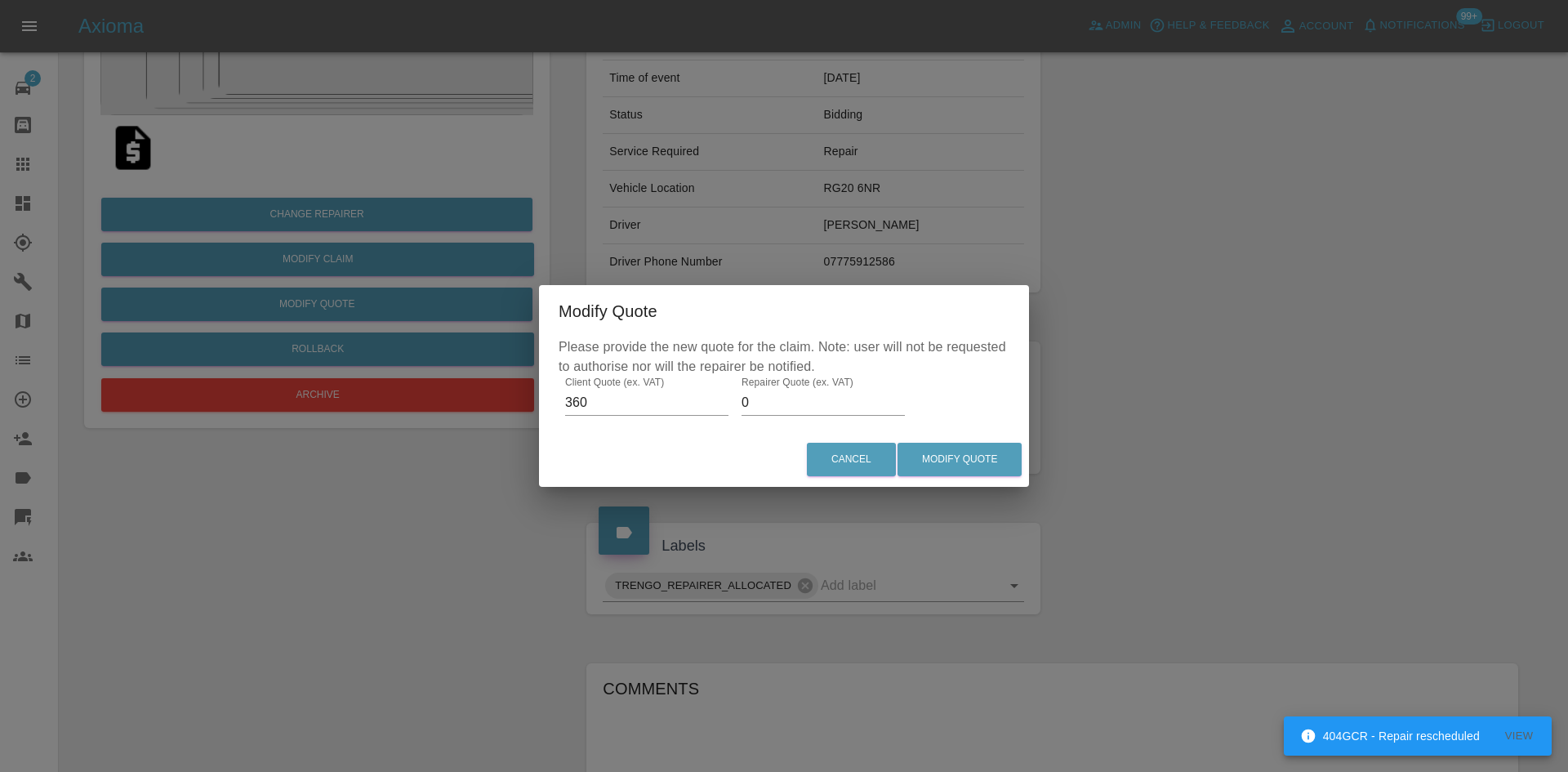
click at [793, 411] on input "0" at bounding box center [823, 403] width 164 height 26
click at [789, 410] on input "0105" at bounding box center [823, 403] width 164 height 26
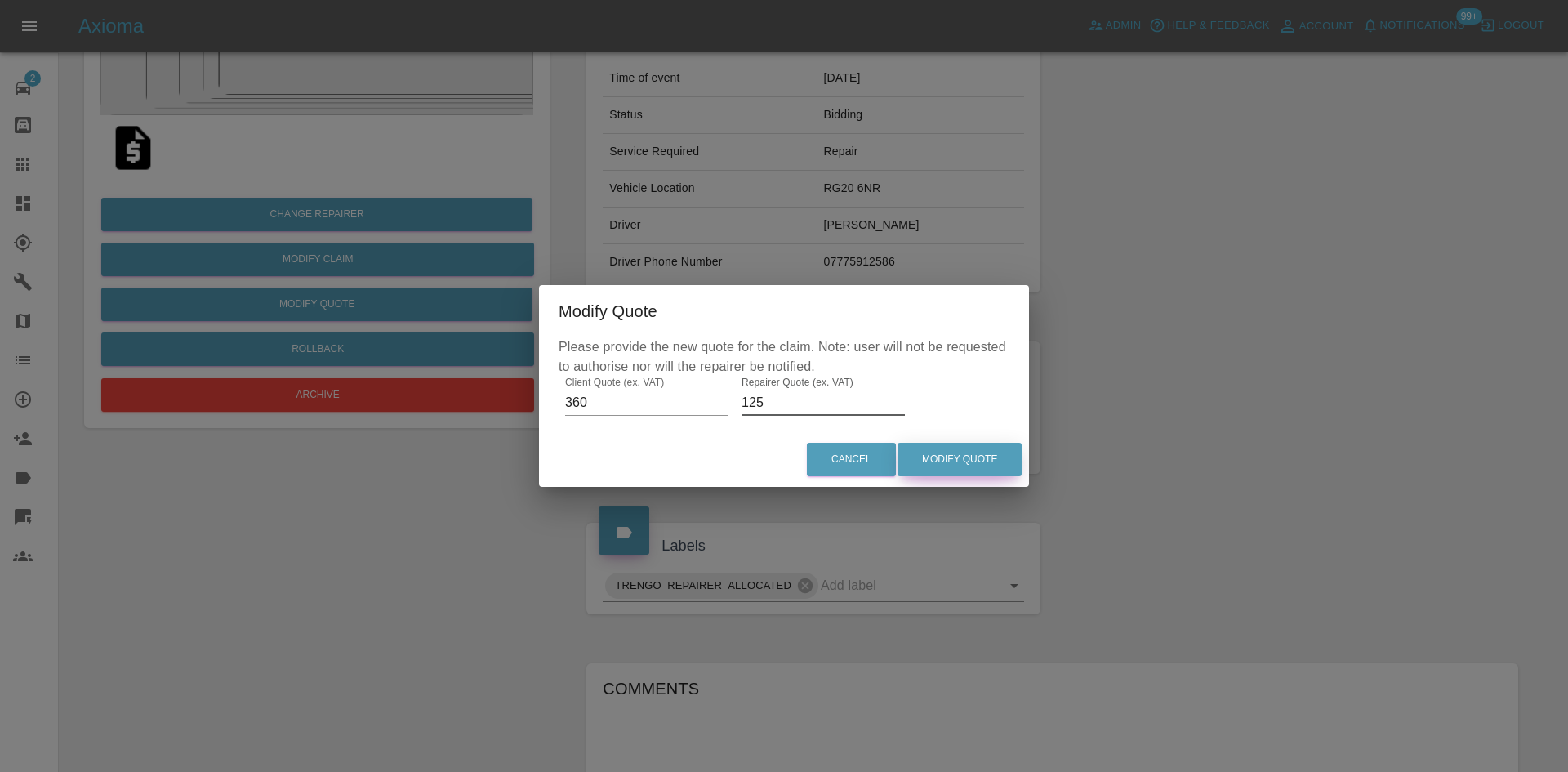
type input "125"
click at [967, 460] on button "Modify Quote" at bounding box center [959, 459] width 124 height 34
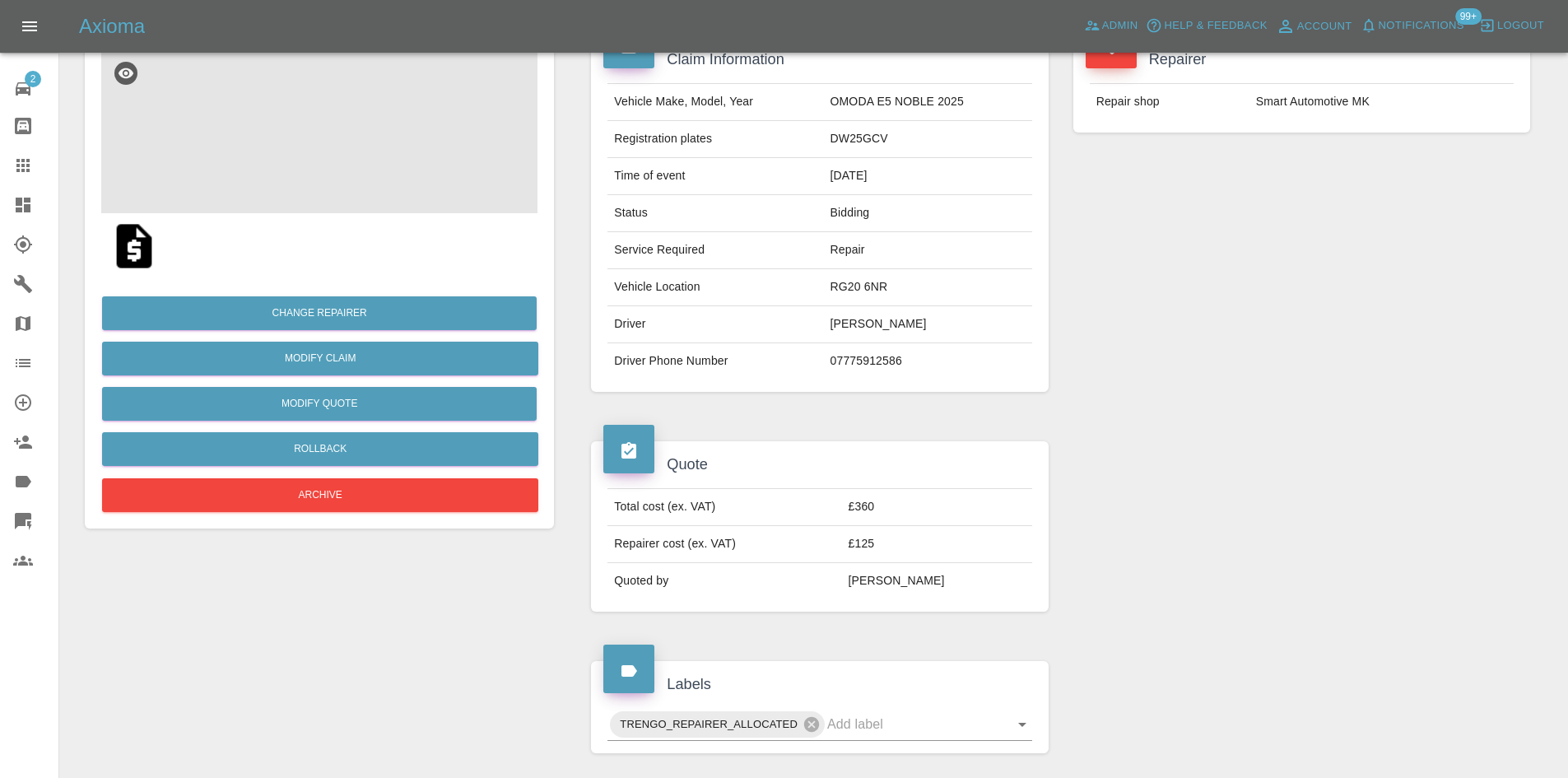
scroll to position [0, 0]
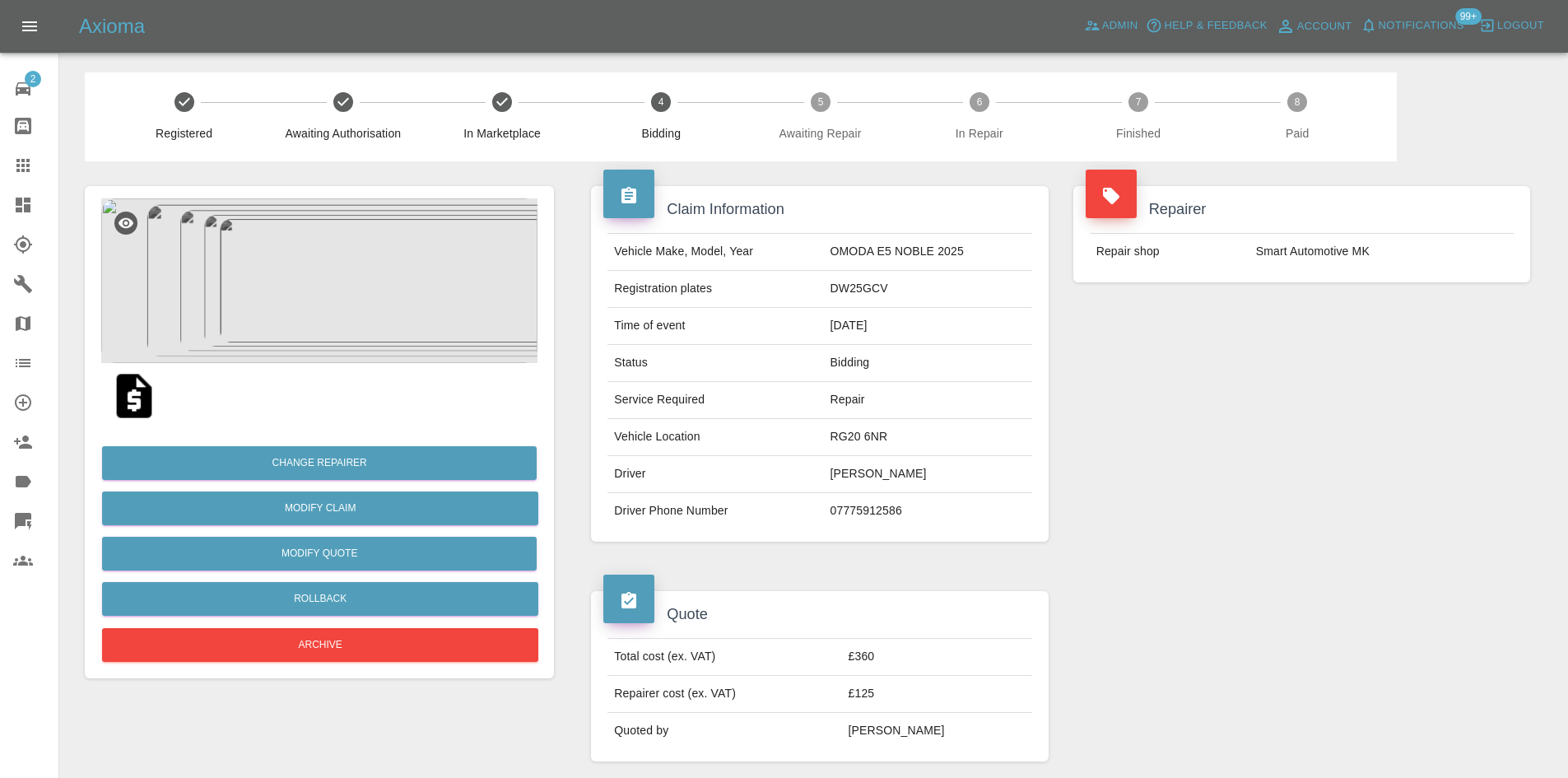
drag, startPoint x: 1418, startPoint y: 262, endPoint x: 1373, endPoint y: 259, distance: 45.4
click at [1418, 263] on td "Smart Automotive MK" at bounding box center [1382, 252] width 264 height 36
drag, startPoint x: 1373, startPoint y: 259, endPoint x: 1216, endPoint y: 378, distance: 197.4
click at [1252, 260] on td "Smart Automotive MK" at bounding box center [1382, 252] width 264 height 36
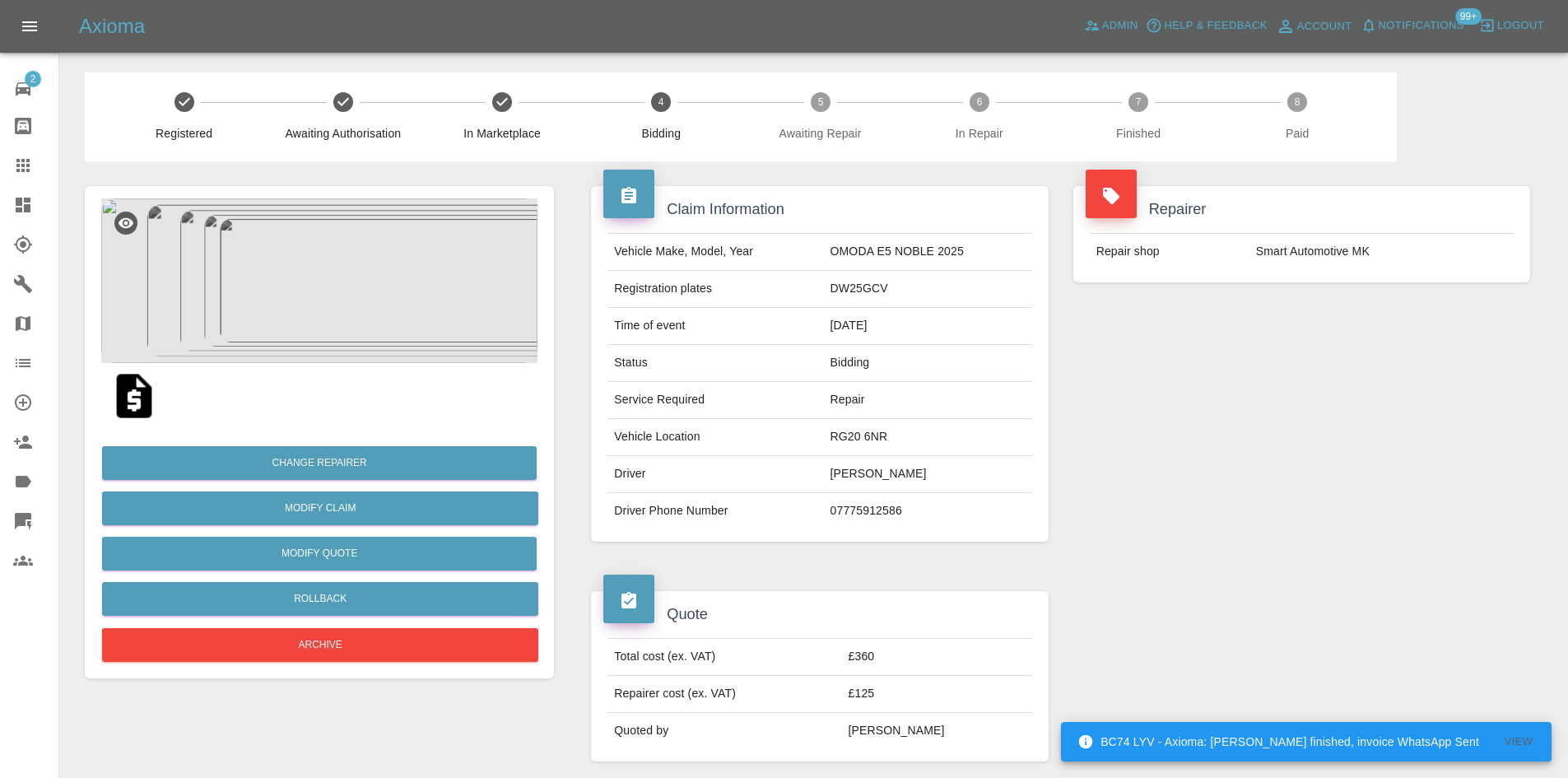
click at [851, 306] on td "DW25GCV" at bounding box center [928, 289] width 208 height 37
click at [883, 468] on td "MARK PINFOLD" at bounding box center [928, 474] width 208 height 37
click at [883, 470] on td "MARK PINFOLD" at bounding box center [928, 474] width 208 height 37
copy td "MARK PINFOLD"
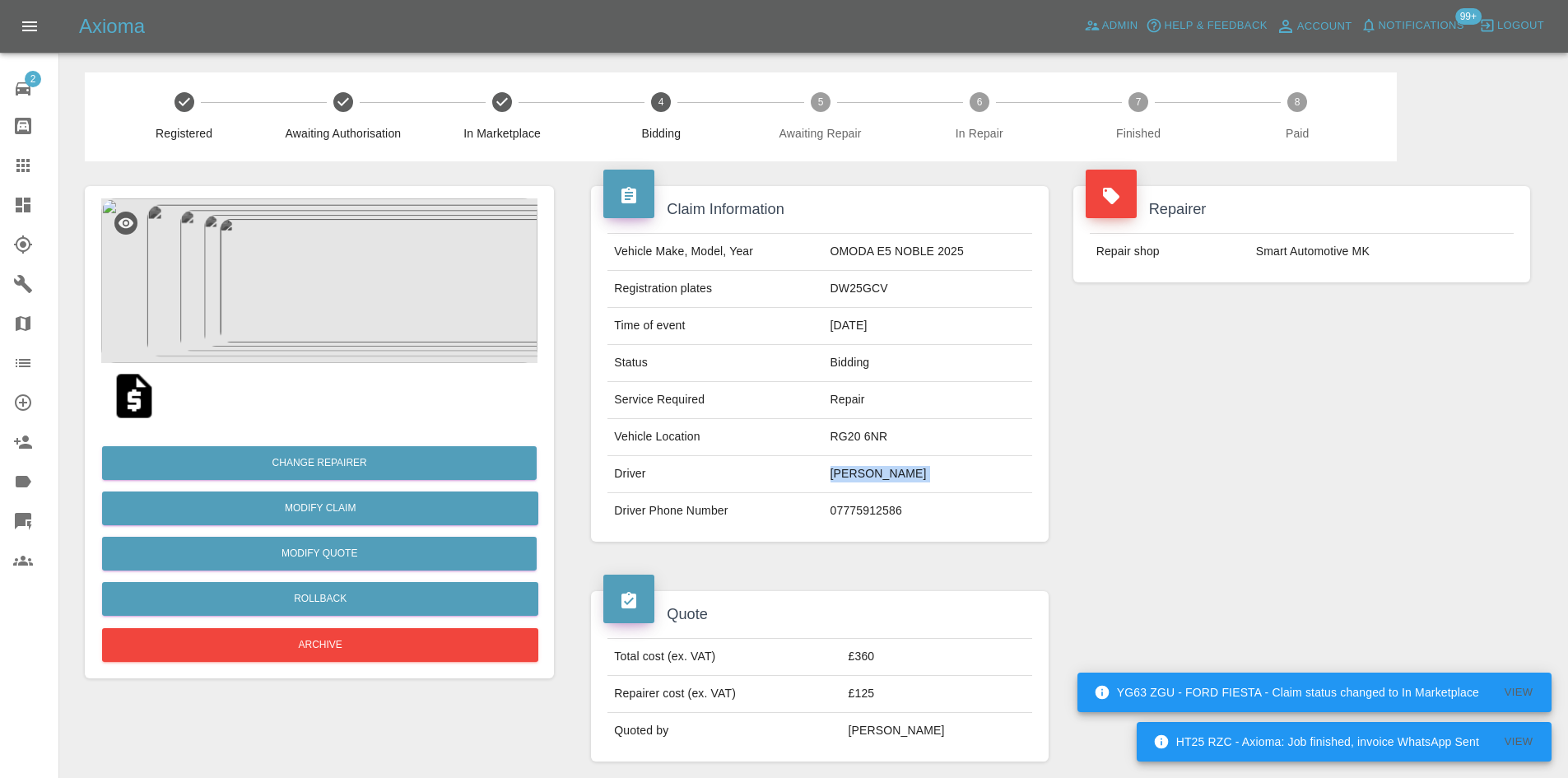
click at [871, 468] on td "MARK PINFOLD" at bounding box center [928, 474] width 208 height 37
click at [866, 510] on td "07775912586" at bounding box center [928, 511] width 208 height 36
click at [865, 513] on td "07775912586" at bounding box center [928, 511] width 208 height 36
click at [865, 514] on td "07775912586" at bounding box center [928, 511] width 208 height 36
copy td "07775912586"
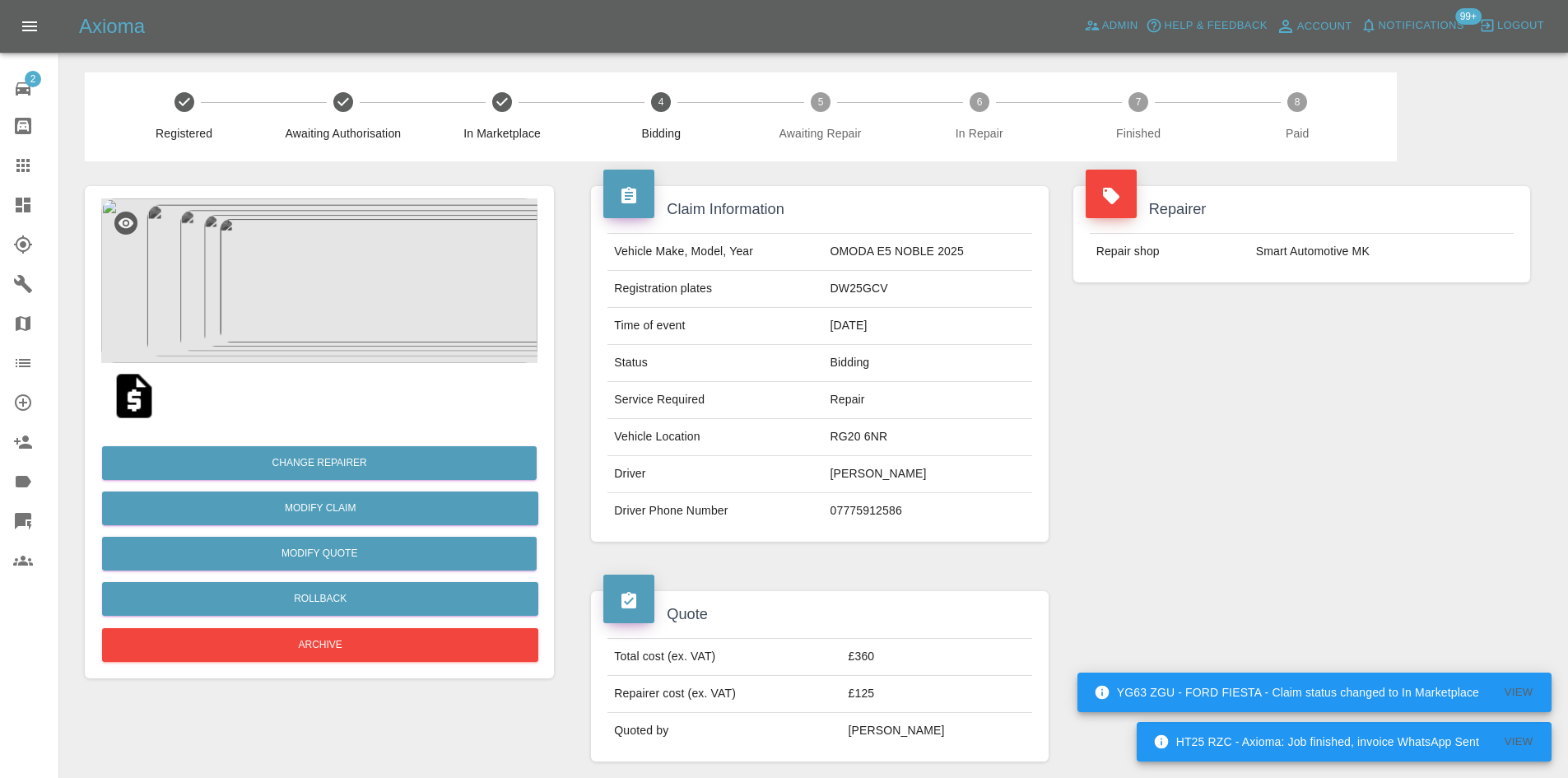
click at [864, 438] on td "RG20 6NR" at bounding box center [928, 437] width 208 height 37
copy td "RG20 6NR"
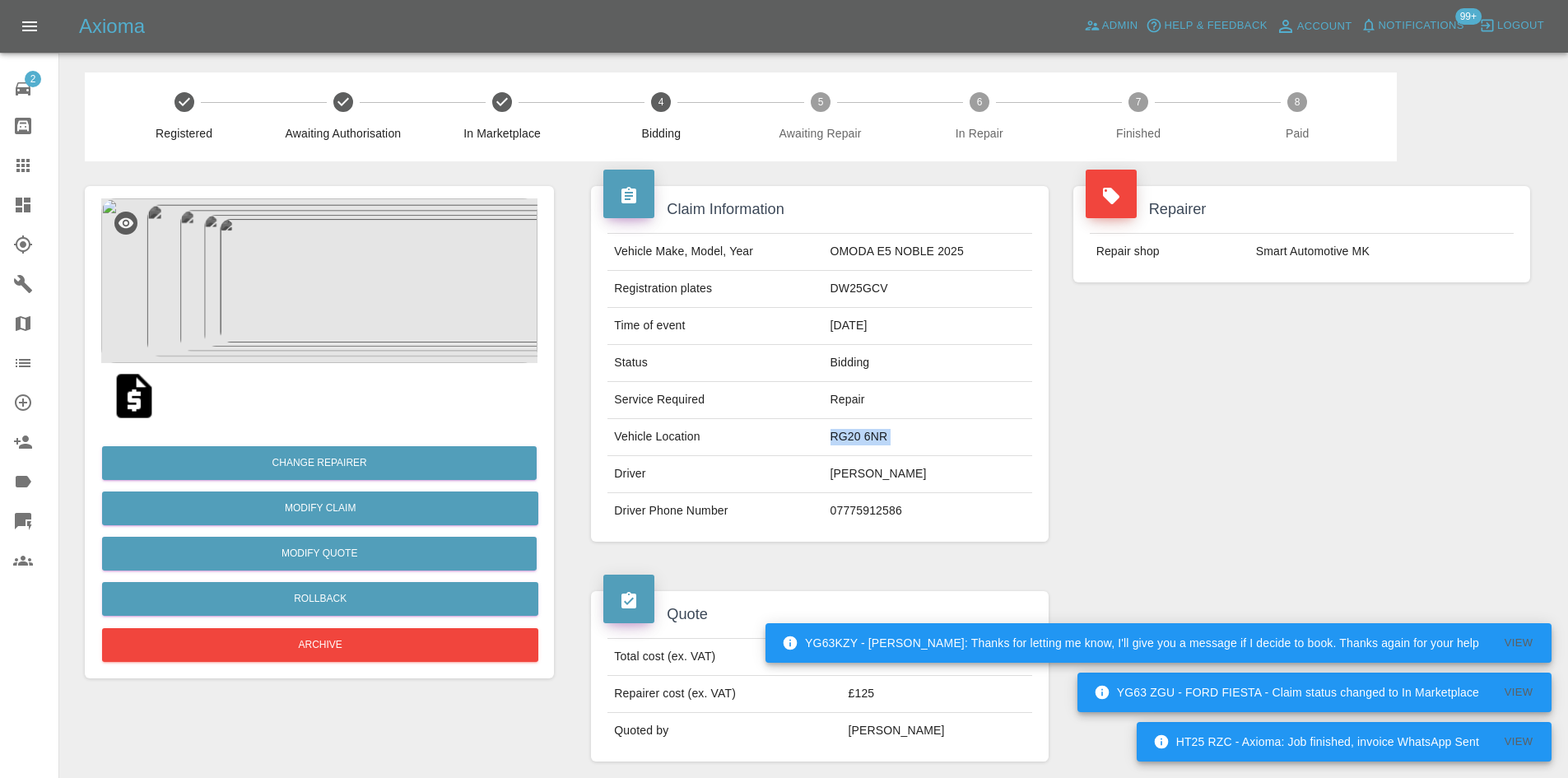
click at [304, 311] on img at bounding box center [319, 280] width 436 height 165
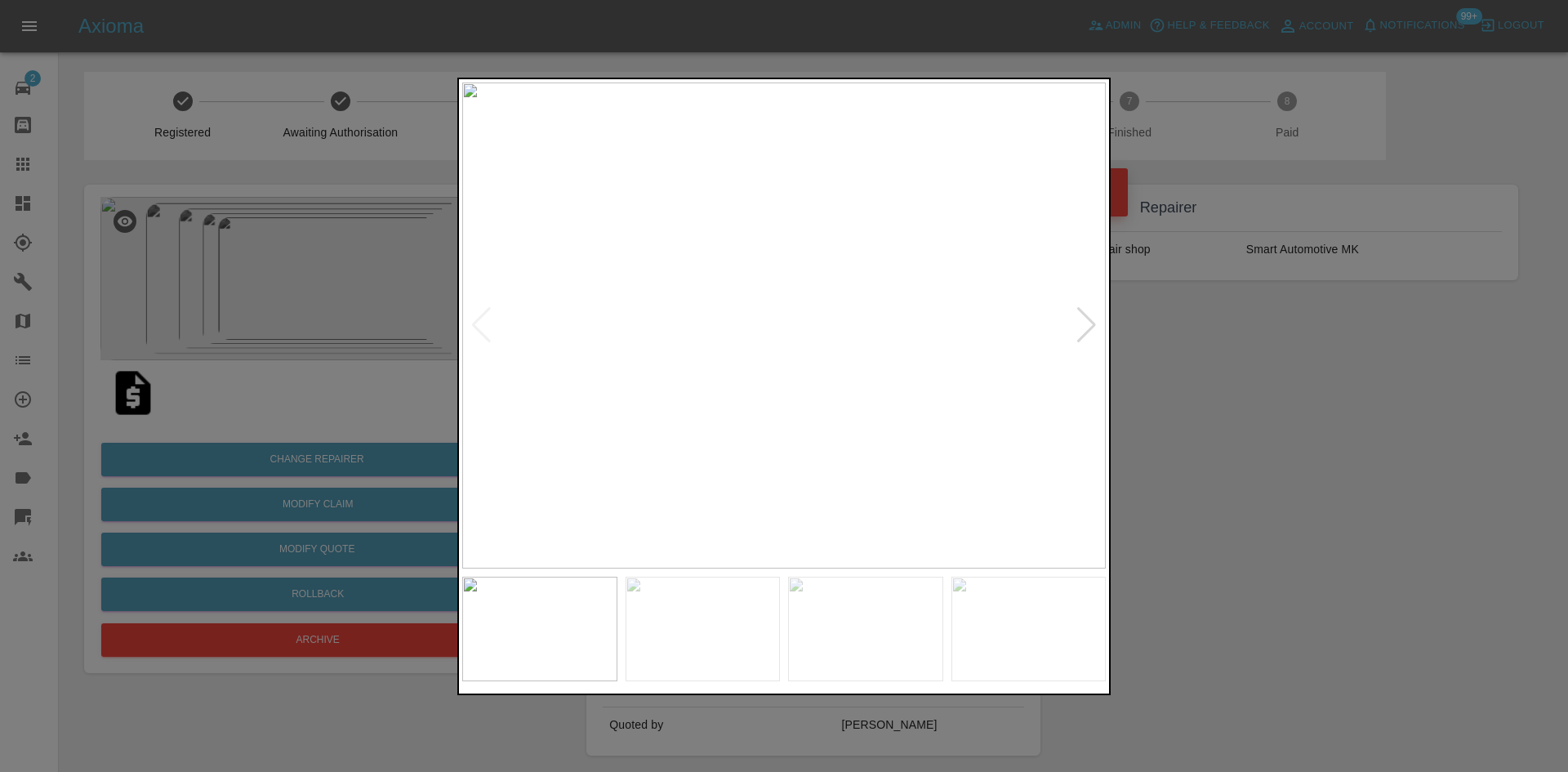
click at [1088, 325] on div at bounding box center [1086, 325] width 22 height 36
click at [1095, 327] on div at bounding box center [1086, 325] width 22 height 36
click at [1079, 325] on div at bounding box center [1086, 325] width 22 height 36
click at [1088, 326] on div at bounding box center [1086, 325] width 22 height 36
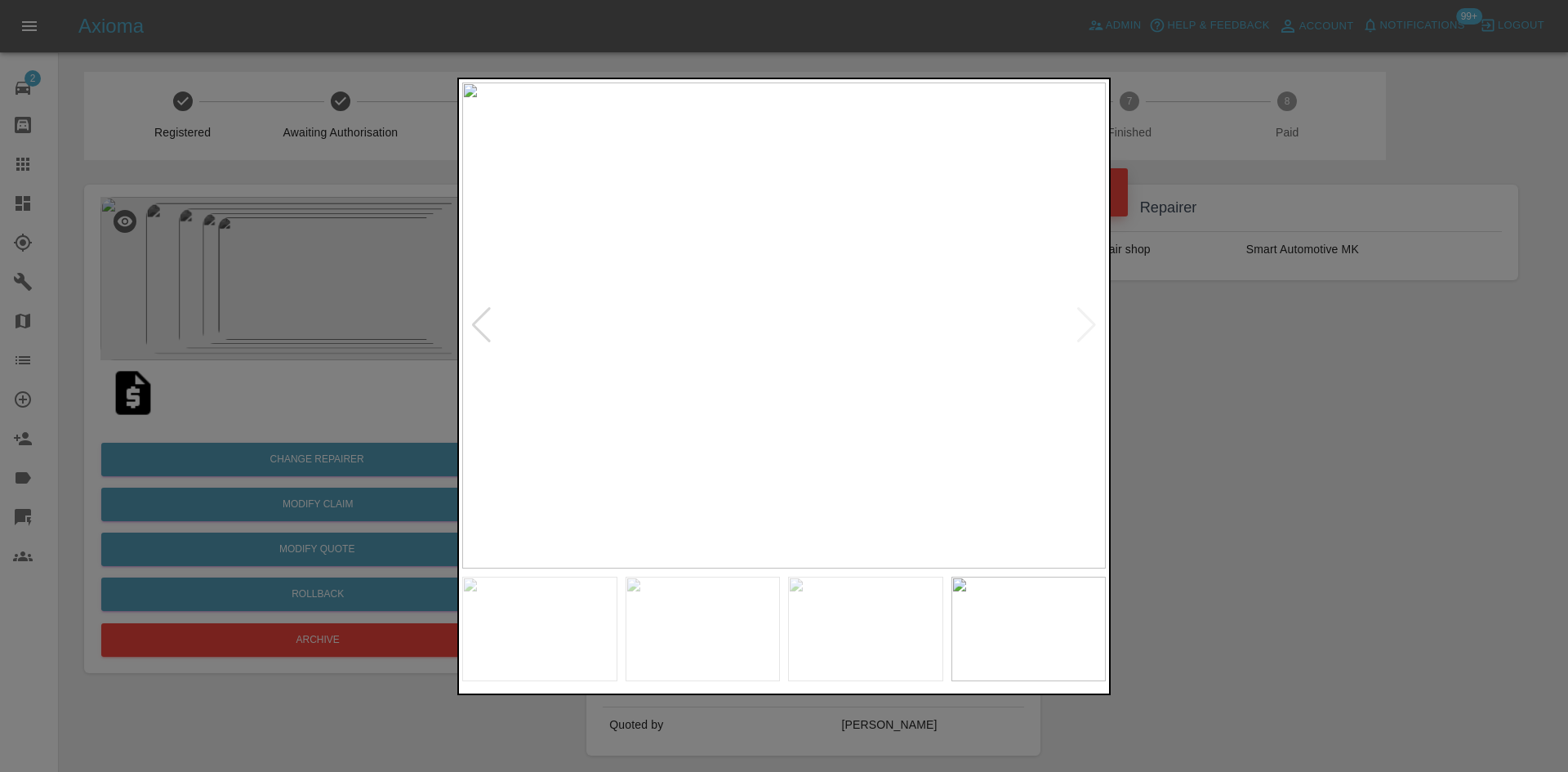
click at [489, 335] on div at bounding box center [481, 325] width 22 height 36
click at [487, 333] on div at bounding box center [481, 325] width 22 height 36
click at [1081, 331] on div at bounding box center [1086, 325] width 22 height 36
click at [1079, 331] on img at bounding box center [784, 325] width 644 height 486
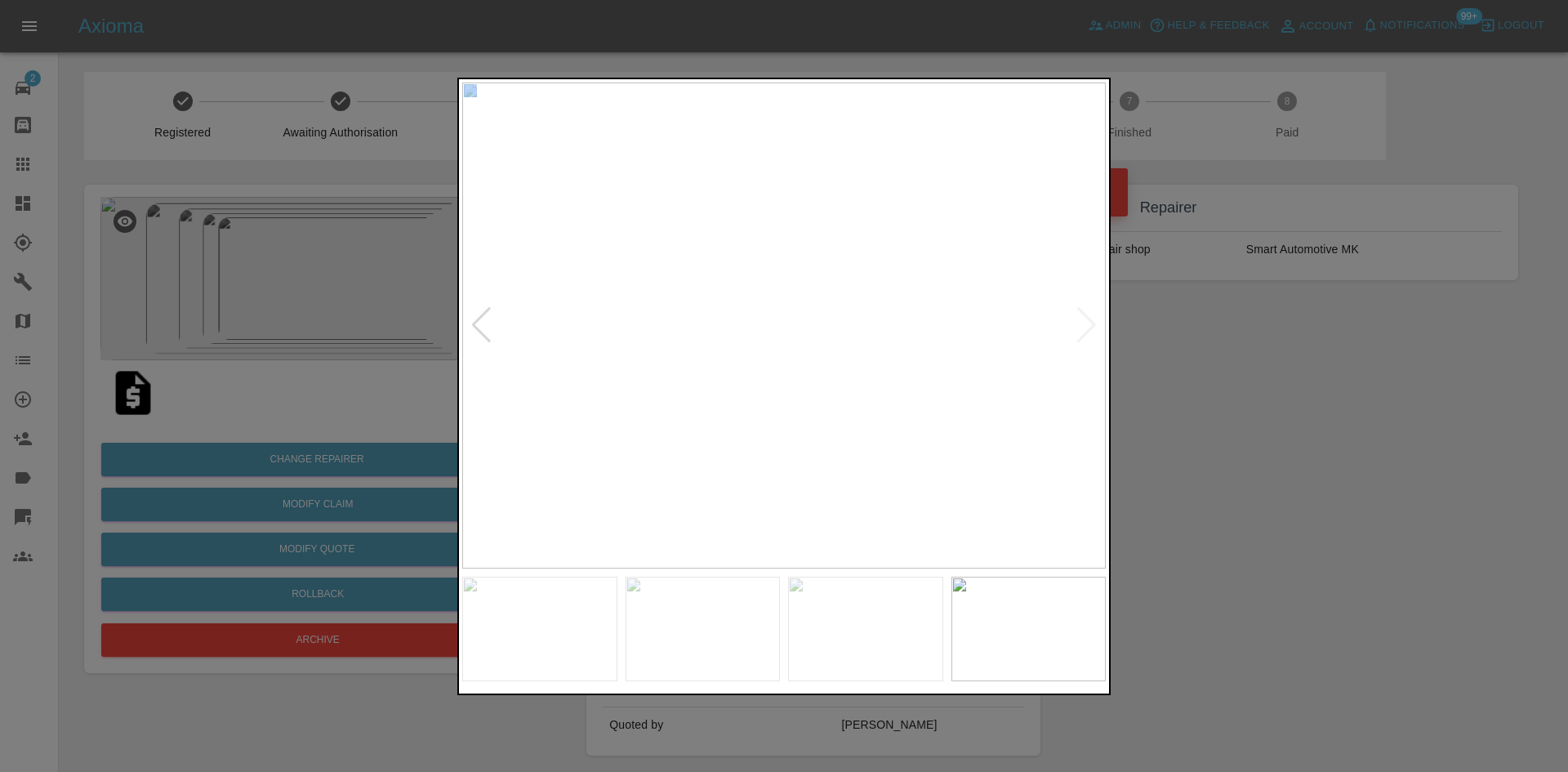
click at [1088, 327] on img at bounding box center [784, 325] width 644 height 486
click at [1226, 362] on div at bounding box center [784, 386] width 1568 height 772
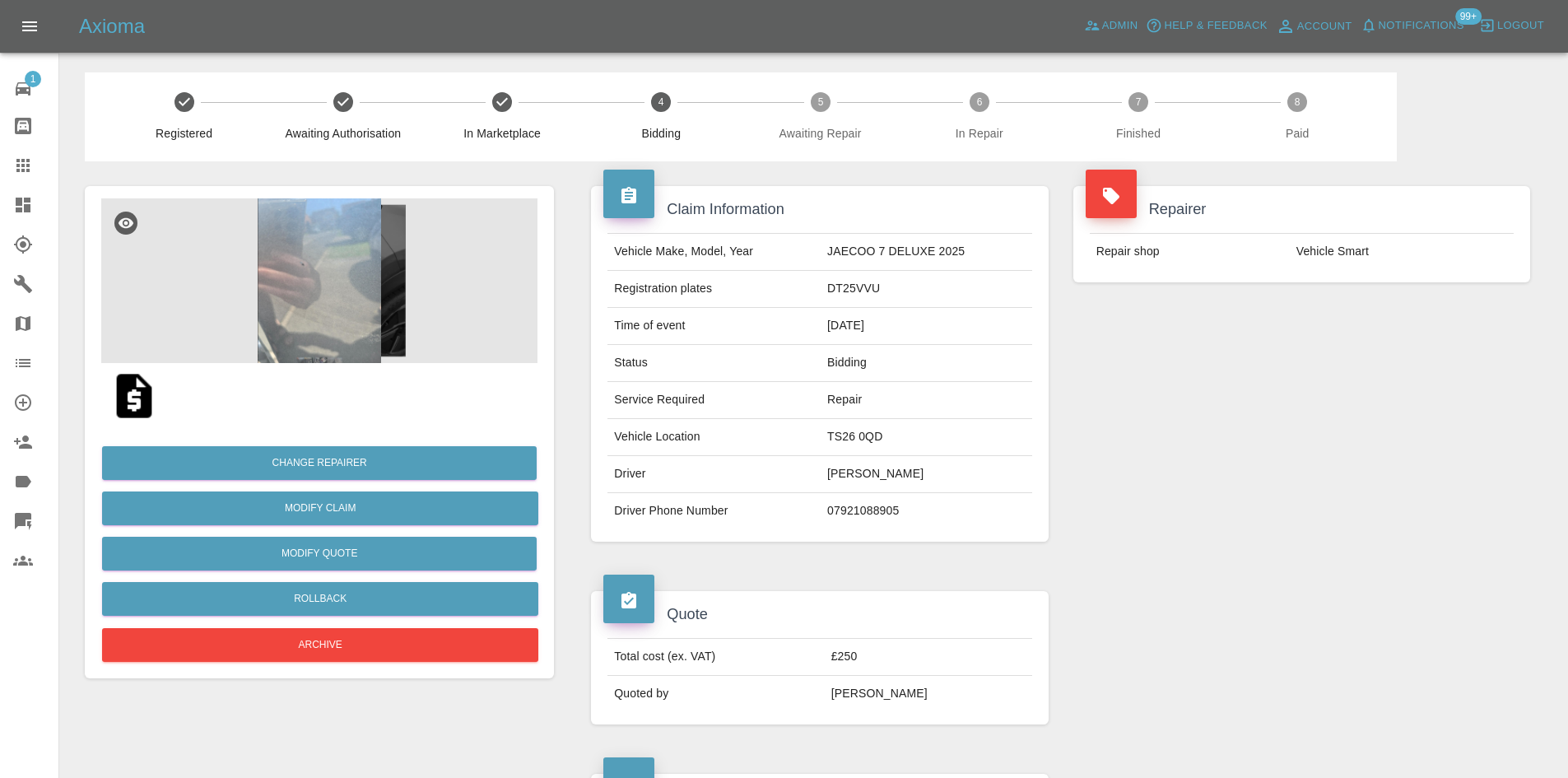
click at [356, 256] on img at bounding box center [319, 280] width 436 height 165
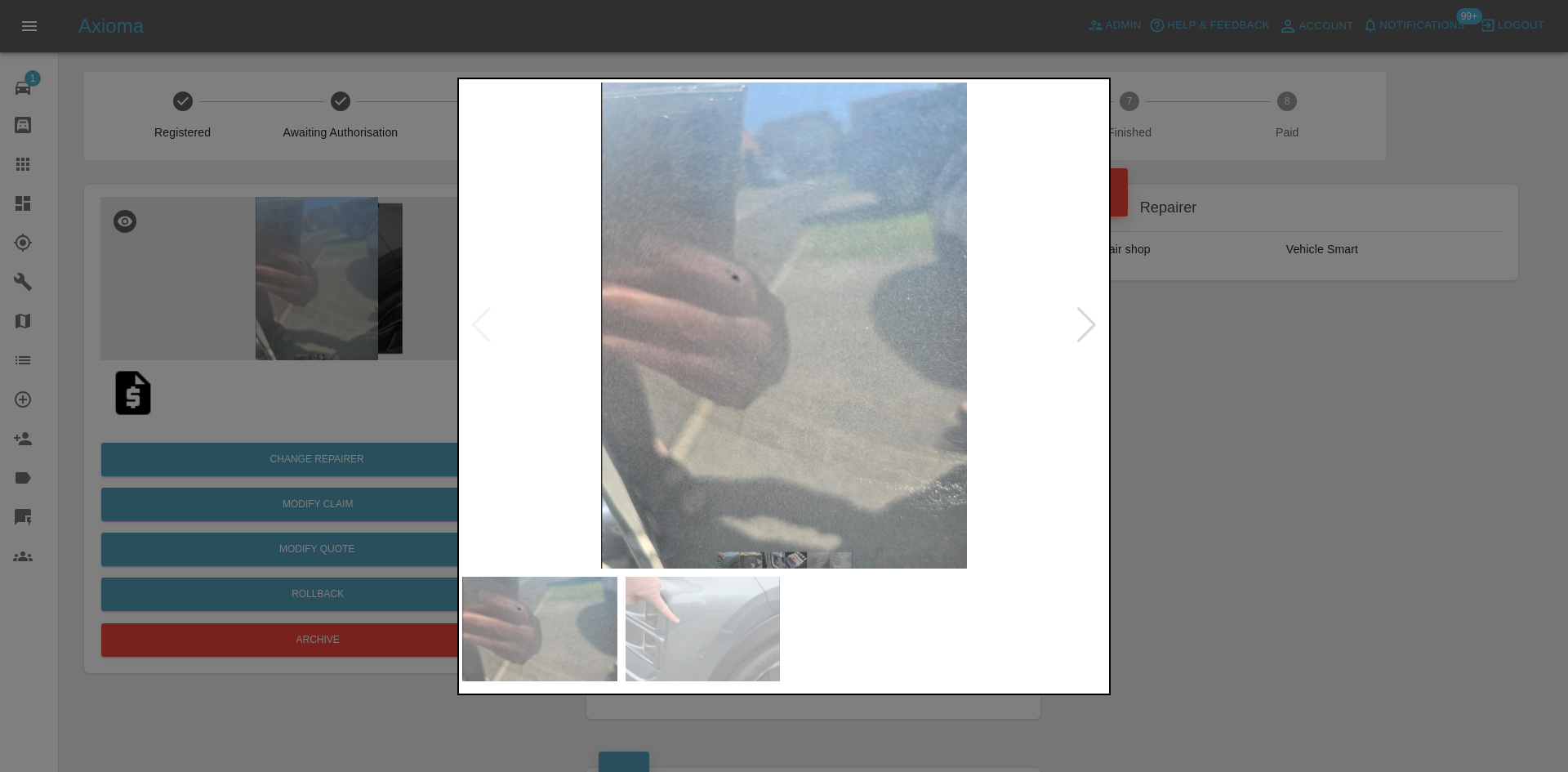
click at [1056, 319] on img at bounding box center [784, 325] width 644 height 486
click at [1074, 327] on img at bounding box center [784, 325] width 644 height 486
click at [1082, 328] on div at bounding box center [1086, 325] width 22 height 36
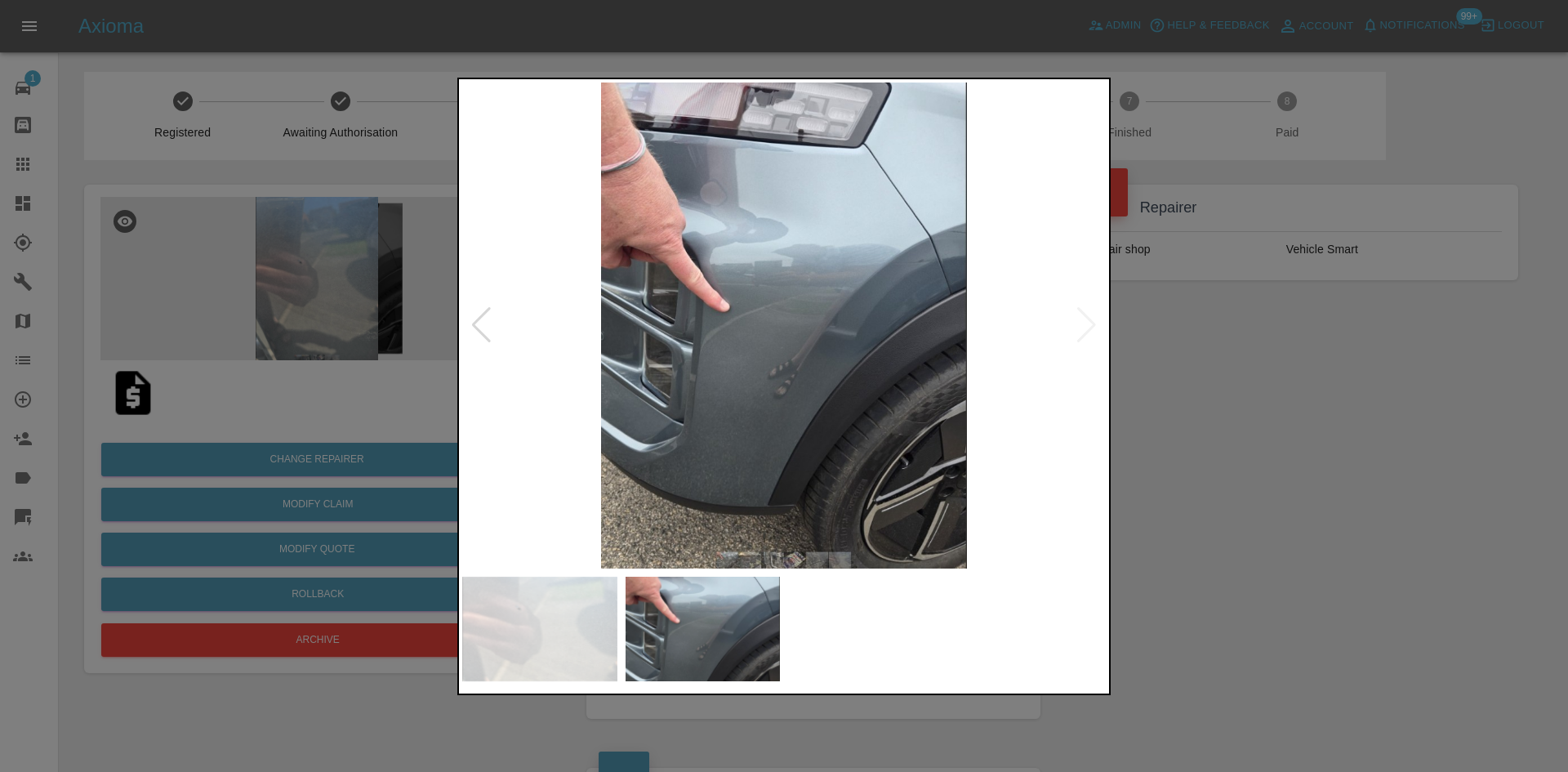
click at [1162, 369] on div at bounding box center [784, 386] width 1568 height 772
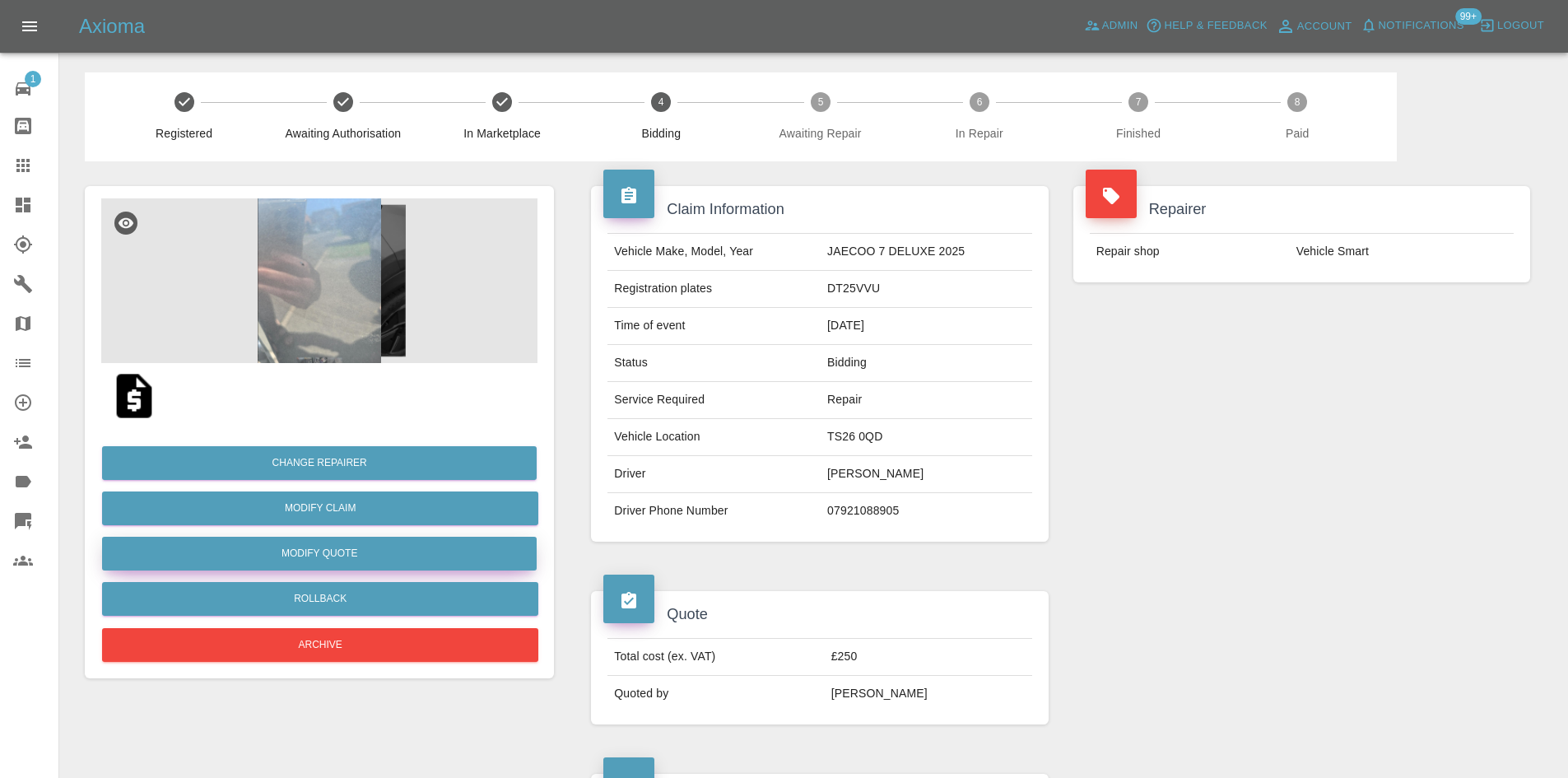
click at [298, 552] on button "Modify Quote" at bounding box center [319, 554] width 435 height 34
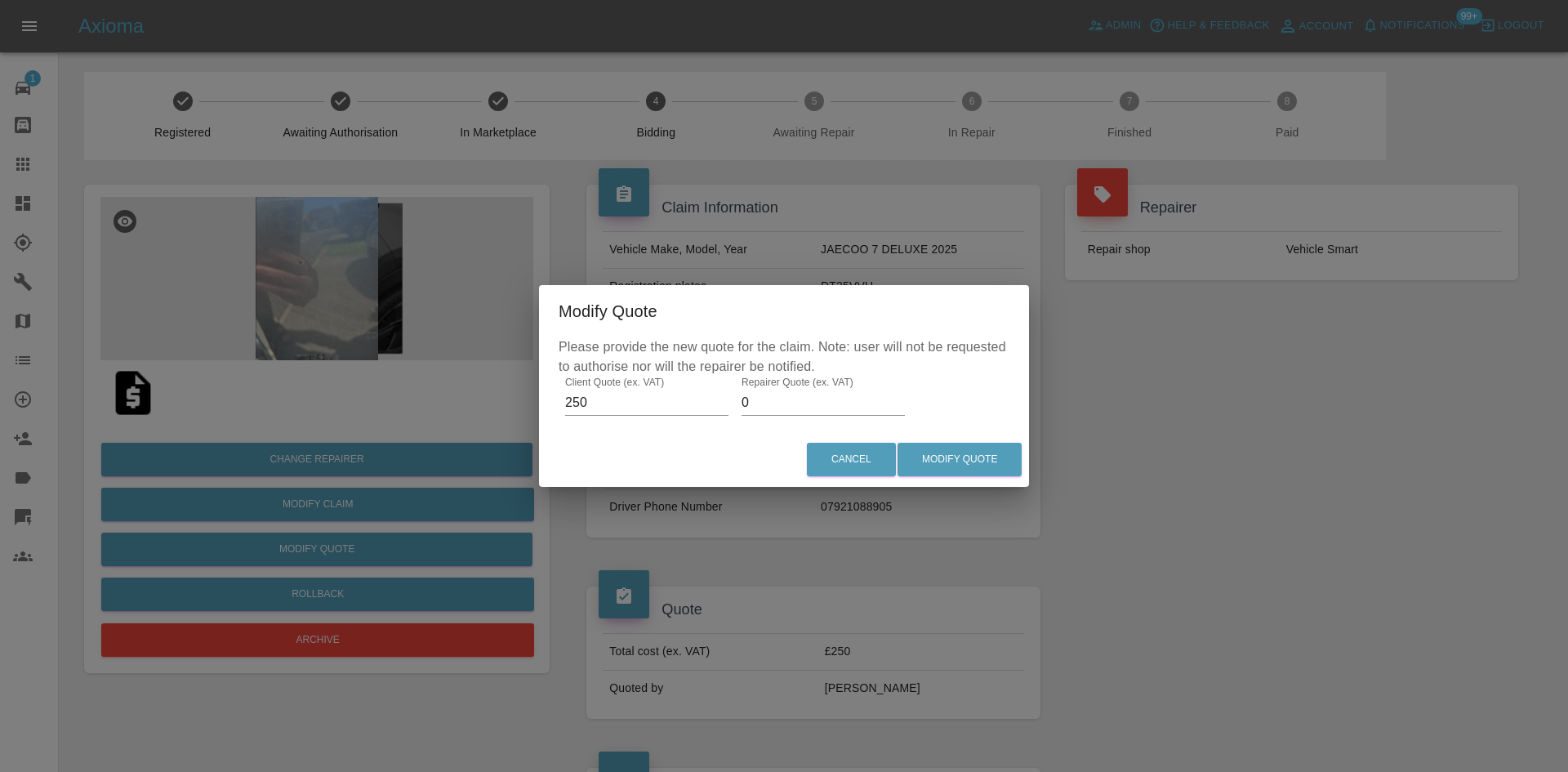
click at [770, 413] on input "0" at bounding box center [823, 403] width 164 height 26
click at [770, 412] on input "0" at bounding box center [823, 403] width 164 height 26
type input "150"
click at [975, 469] on button "Modify Quote" at bounding box center [959, 459] width 124 height 34
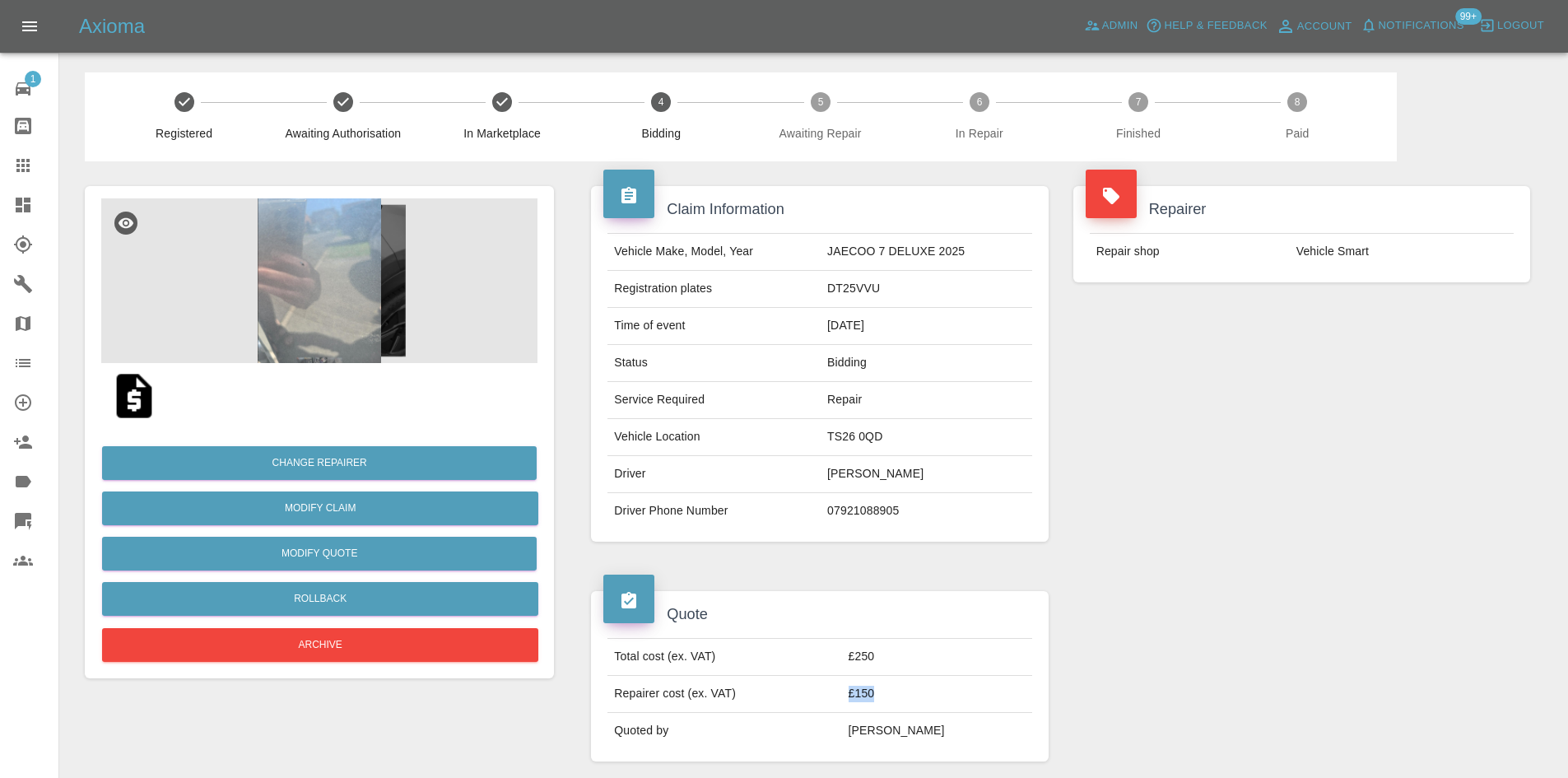
drag, startPoint x: 922, startPoint y: 682, endPoint x: 870, endPoint y: 690, distance: 52.5
click at [870, 690] on tr "Repairer cost (ex. VAT) £150" at bounding box center [820, 694] width 424 height 37
drag, startPoint x: 1470, startPoint y: 270, endPoint x: 1432, endPoint y: 253, distance: 42.4
click at [1470, 269] on td "Vehicle Smart" at bounding box center [1402, 252] width 224 height 36
drag, startPoint x: 1432, startPoint y: 253, endPoint x: 1301, endPoint y: 258, distance: 131.0
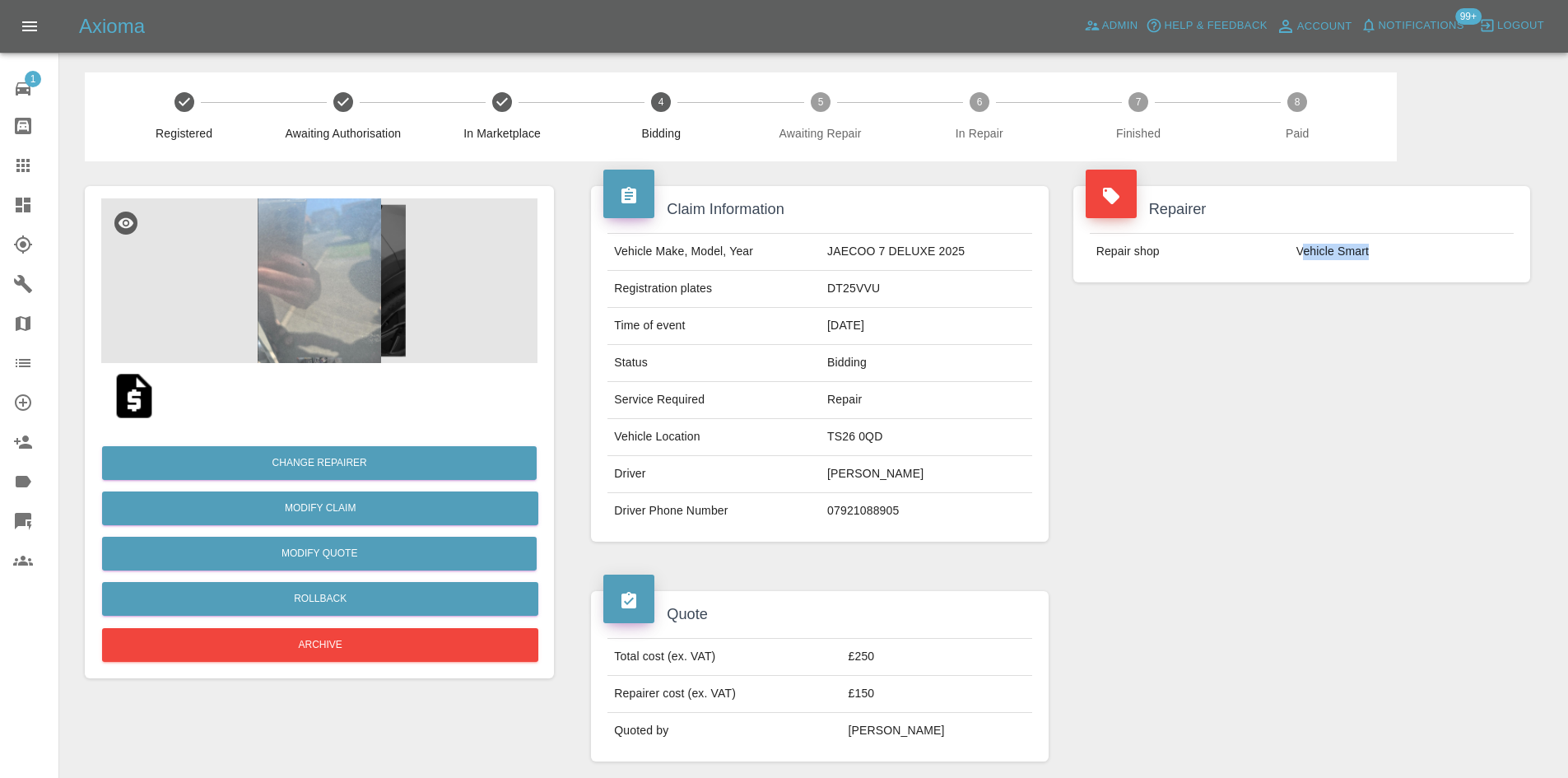
click at [1301, 258] on td "Vehicle Smart" at bounding box center [1402, 252] width 224 height 36
click at [1300, 258] on td "Vehicle Smart" at bounding box center [1402, 252] width 224 height 36
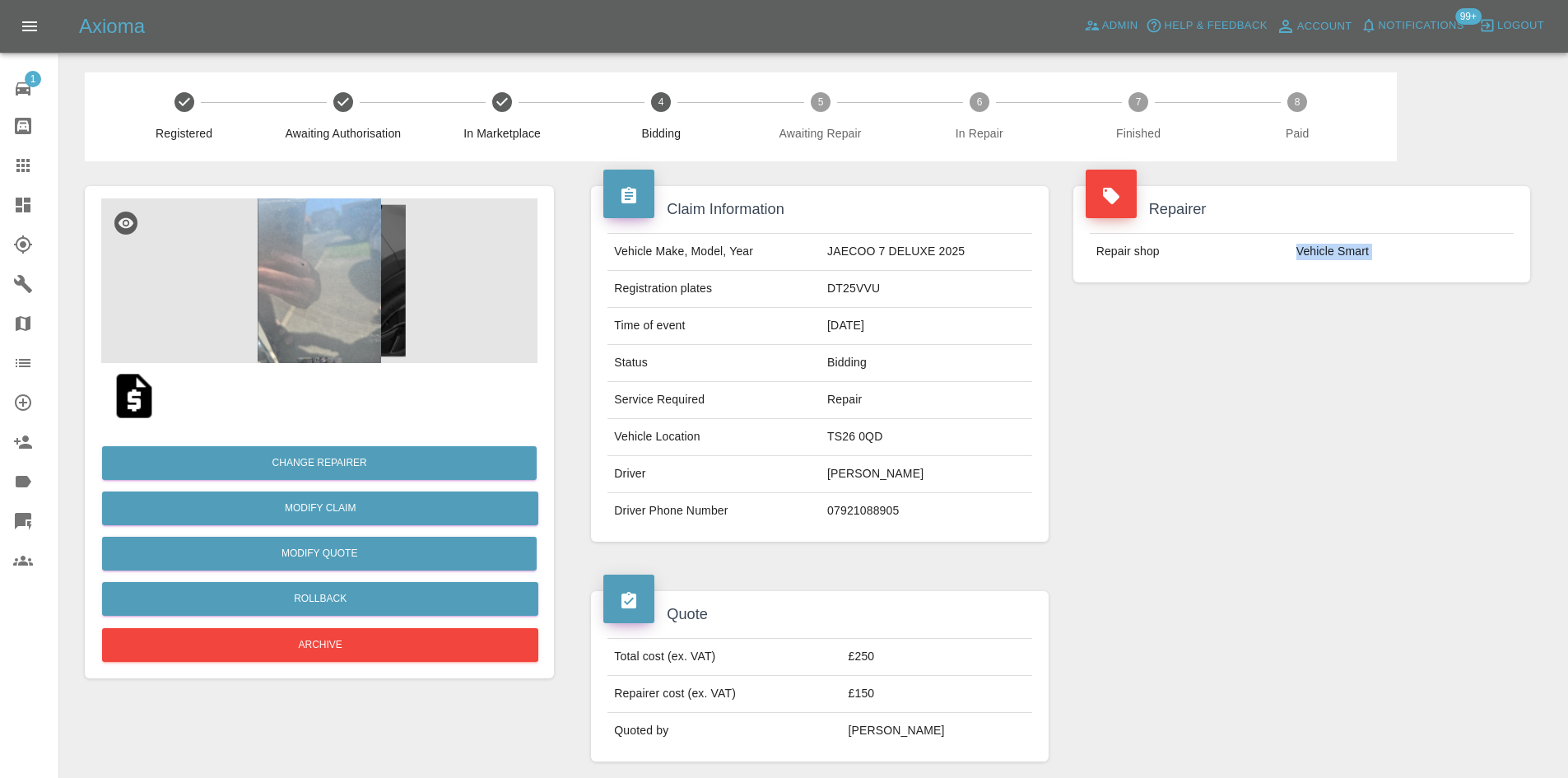
click at [1404, 245] on td "Vehicle Smart" at bounding box center [1402, 252] width 224 height 36
click at [852, 297] on td "DT25VVU" at bounding box center [927, 289] width 212 height 37
click at [848, 291] on td "DT25VVU" at bounding box center [927, 289] width 212 height 37
click at [846, 513] on td "07921088905" at bounding box center [927, 511] width 212 height 36
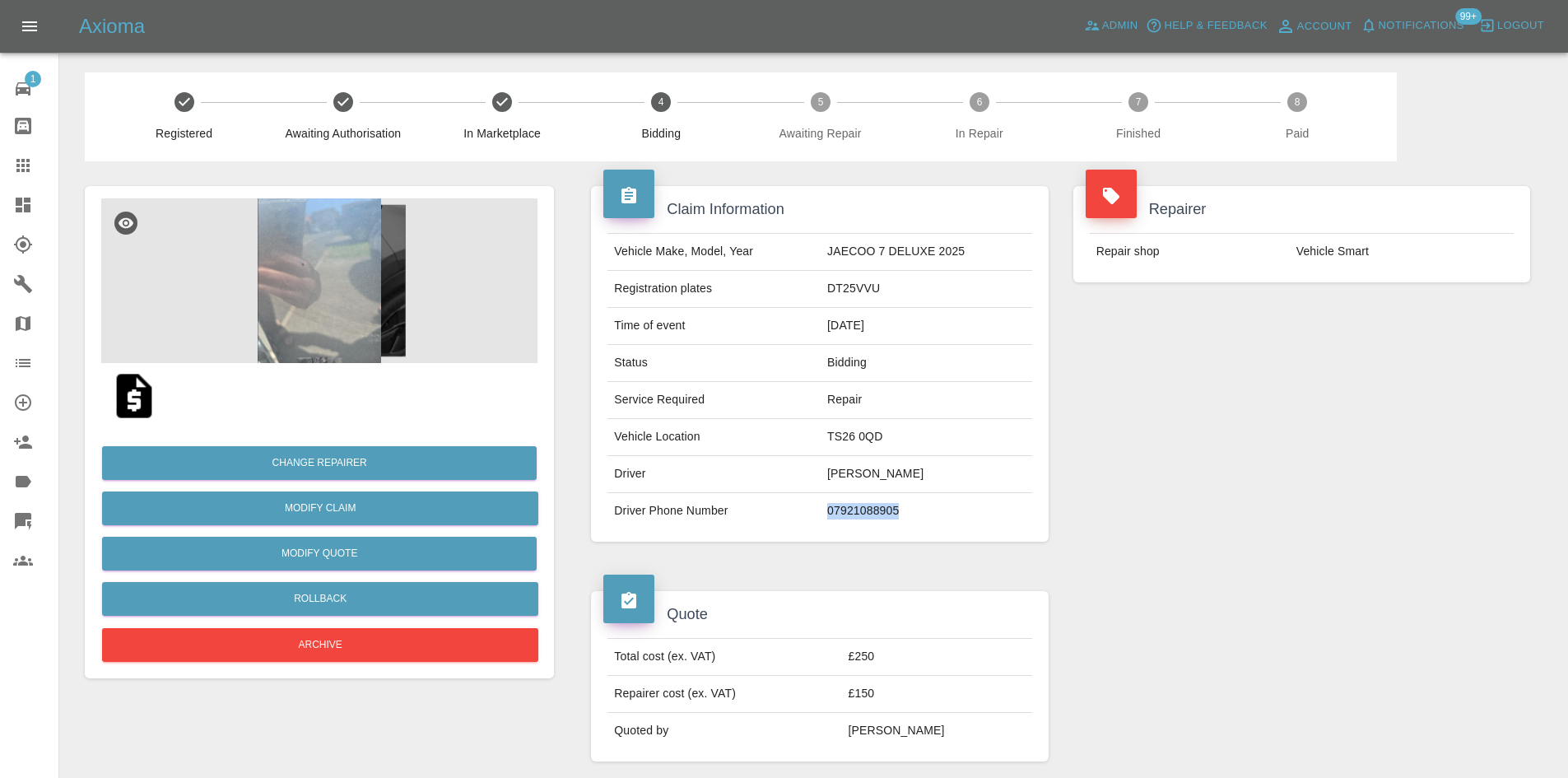
click at [846, 513] on td "07921088905" at bounding box center [927, 511] width 212 height 36
copy td "07921088905"
click at [843, 288] on td "DT25VVU" at bounding box center [927, 289] width 212 height 37
copy td "DT25VVU"
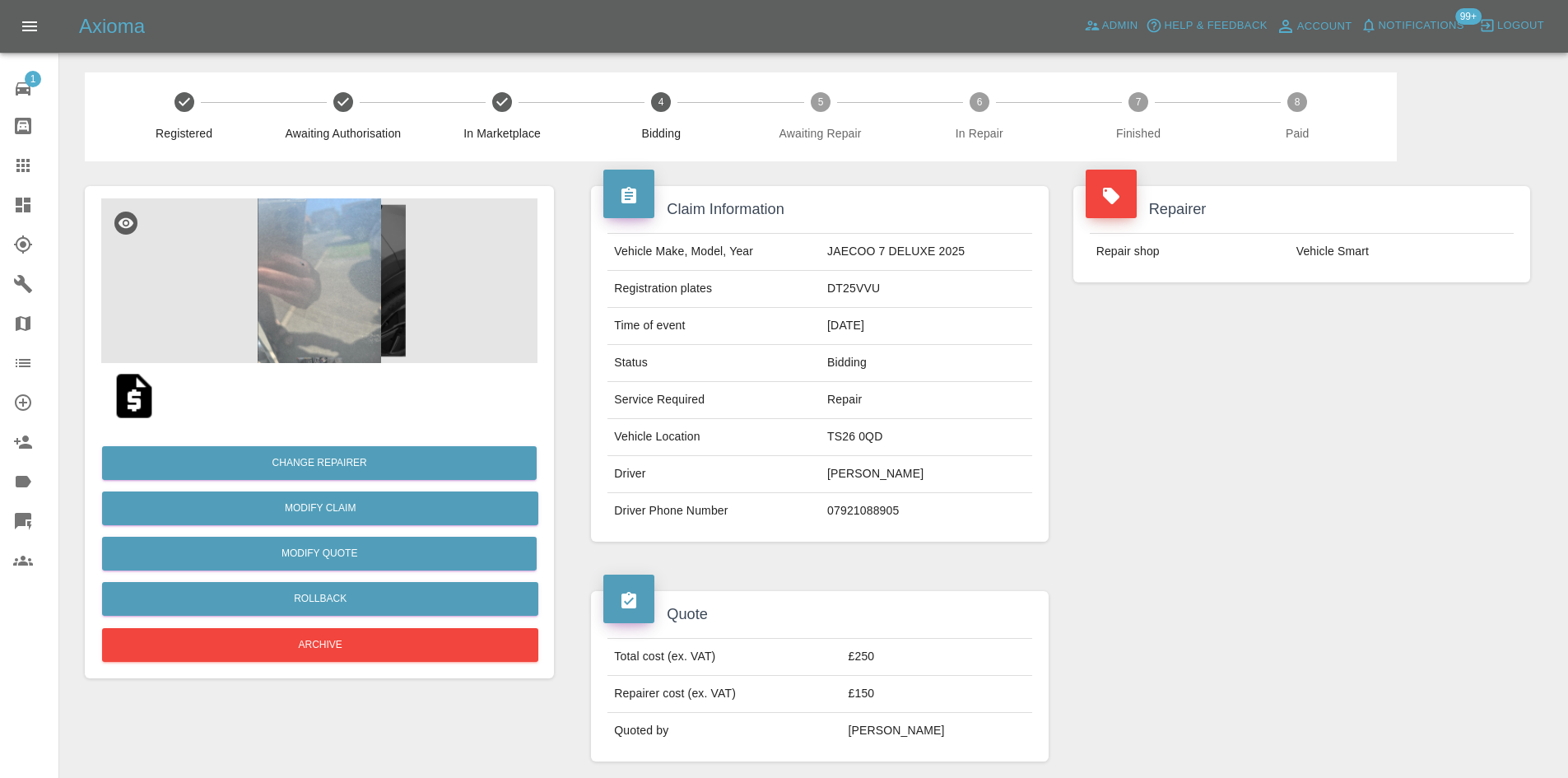
click at [859, 435] on td "TS26 0QD" at bounding box center [927, 437] width 212 height 37
click at [859, 434] on td "TS26 0QD" at bounding box center [927, 437] width 212 height 37
copy td "TS26 0QD"
click at [321, 275] on img at bounding box center [319, 280] width 436 height 165
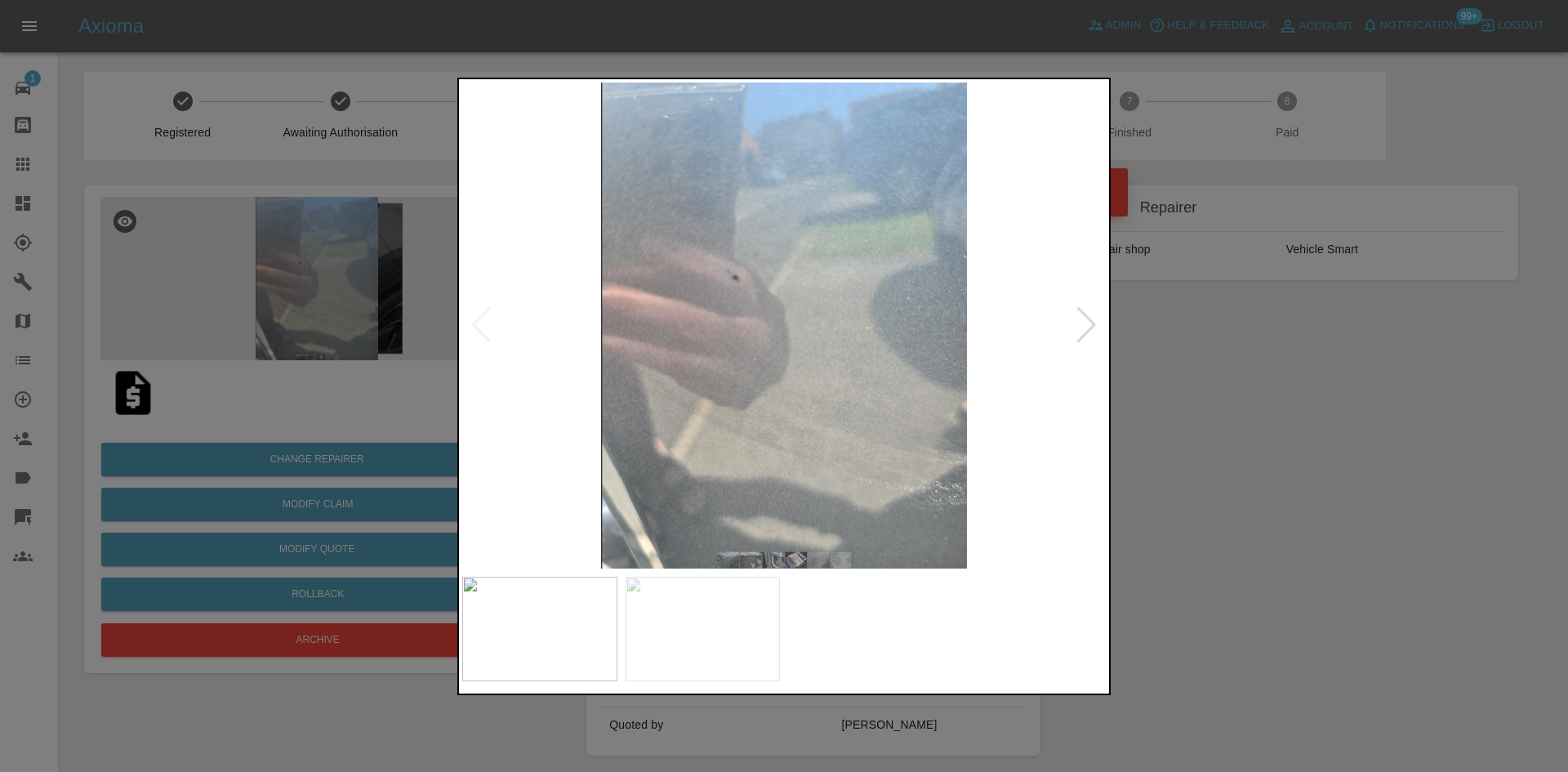
click at [1104, 319] on img at bounding box center [784, 325] width 644 height 486
click at [1095, 324] on div at bounding box center [1086, 325] width 22 height 36
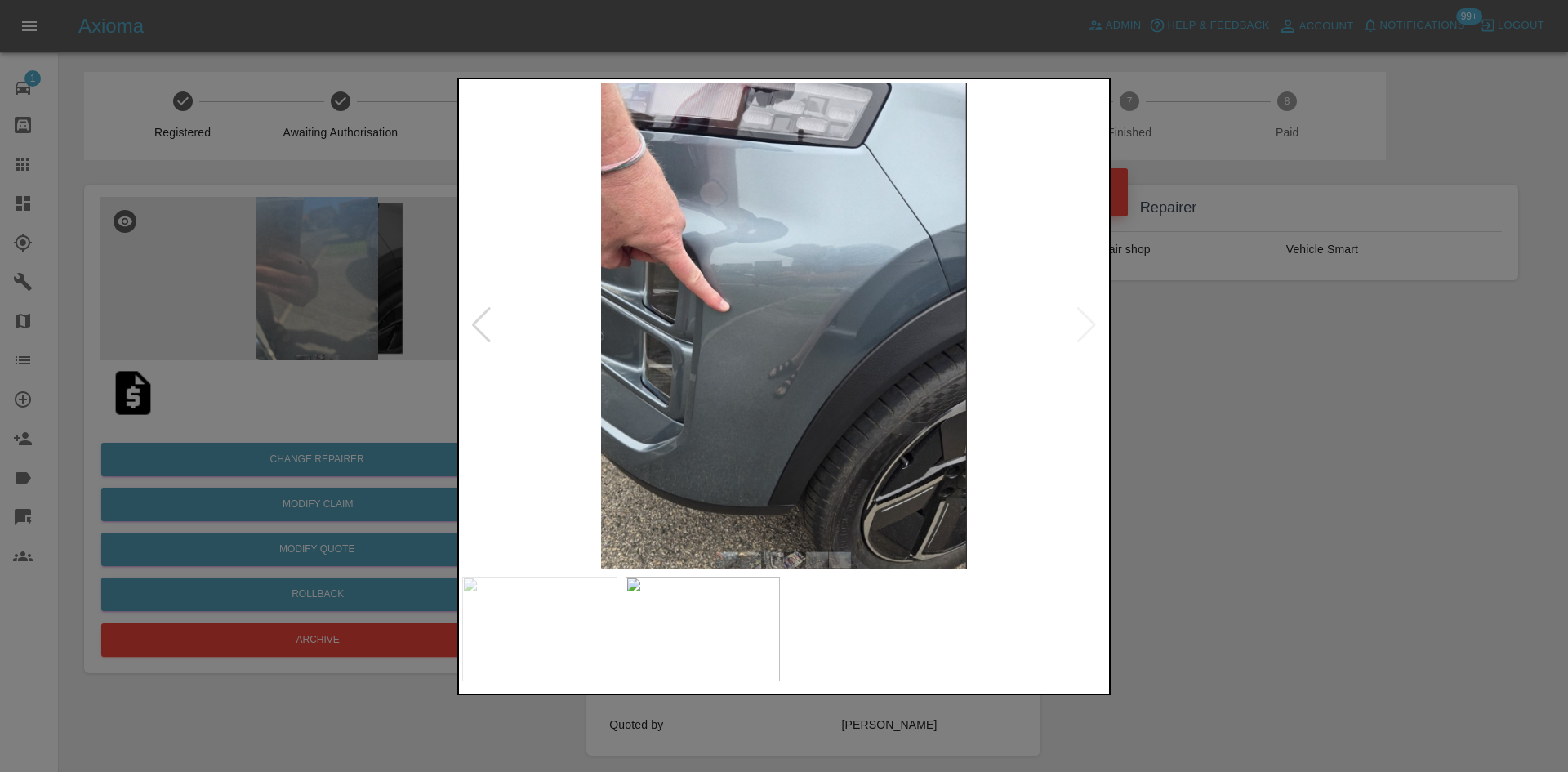
click at [1504, 571] on div at bounding box center [784, 386] width 1568 height 772
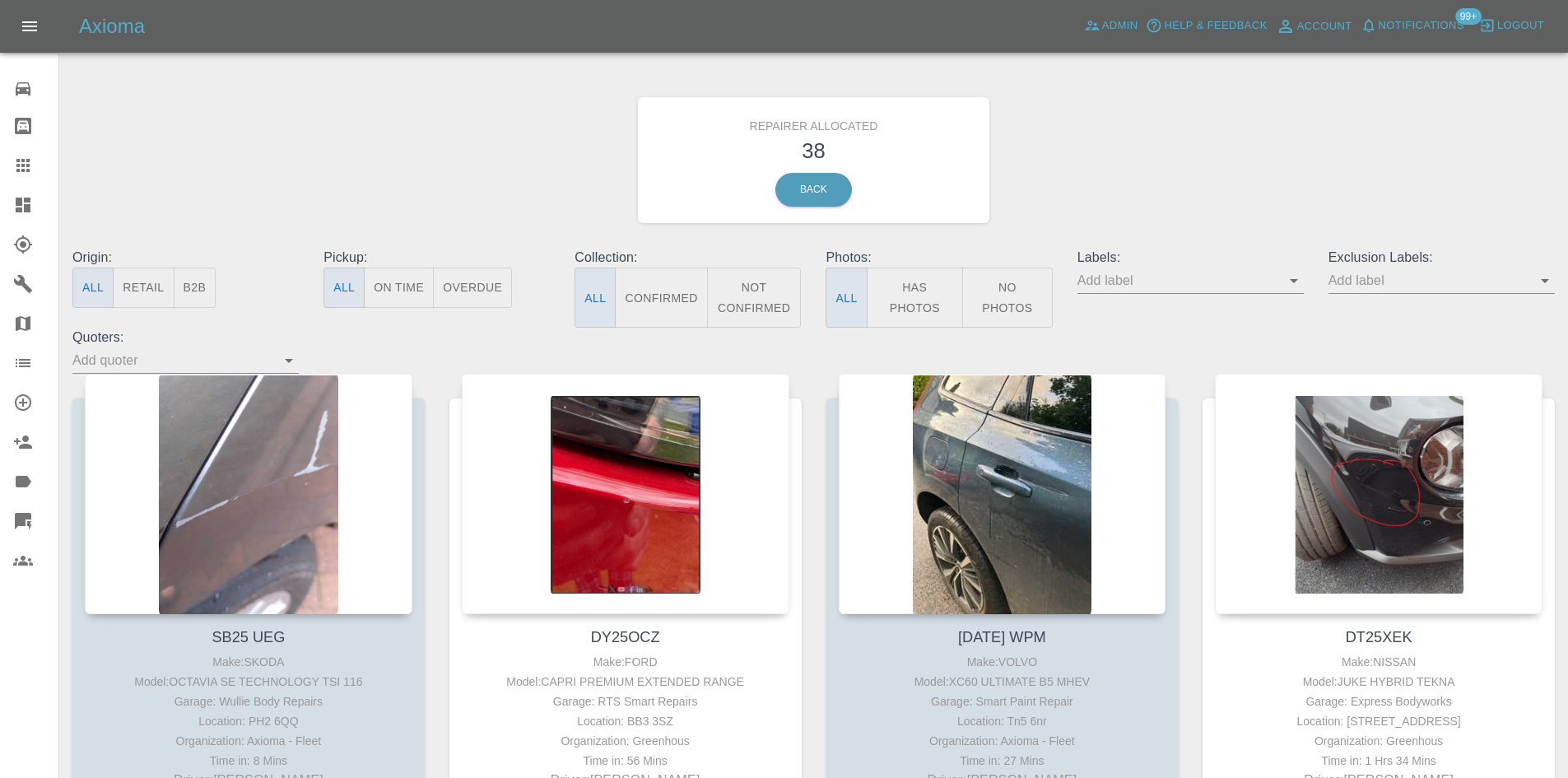
click at [187, 291] on button "B2B" at bounding box center [195, 288] width 43 height 40
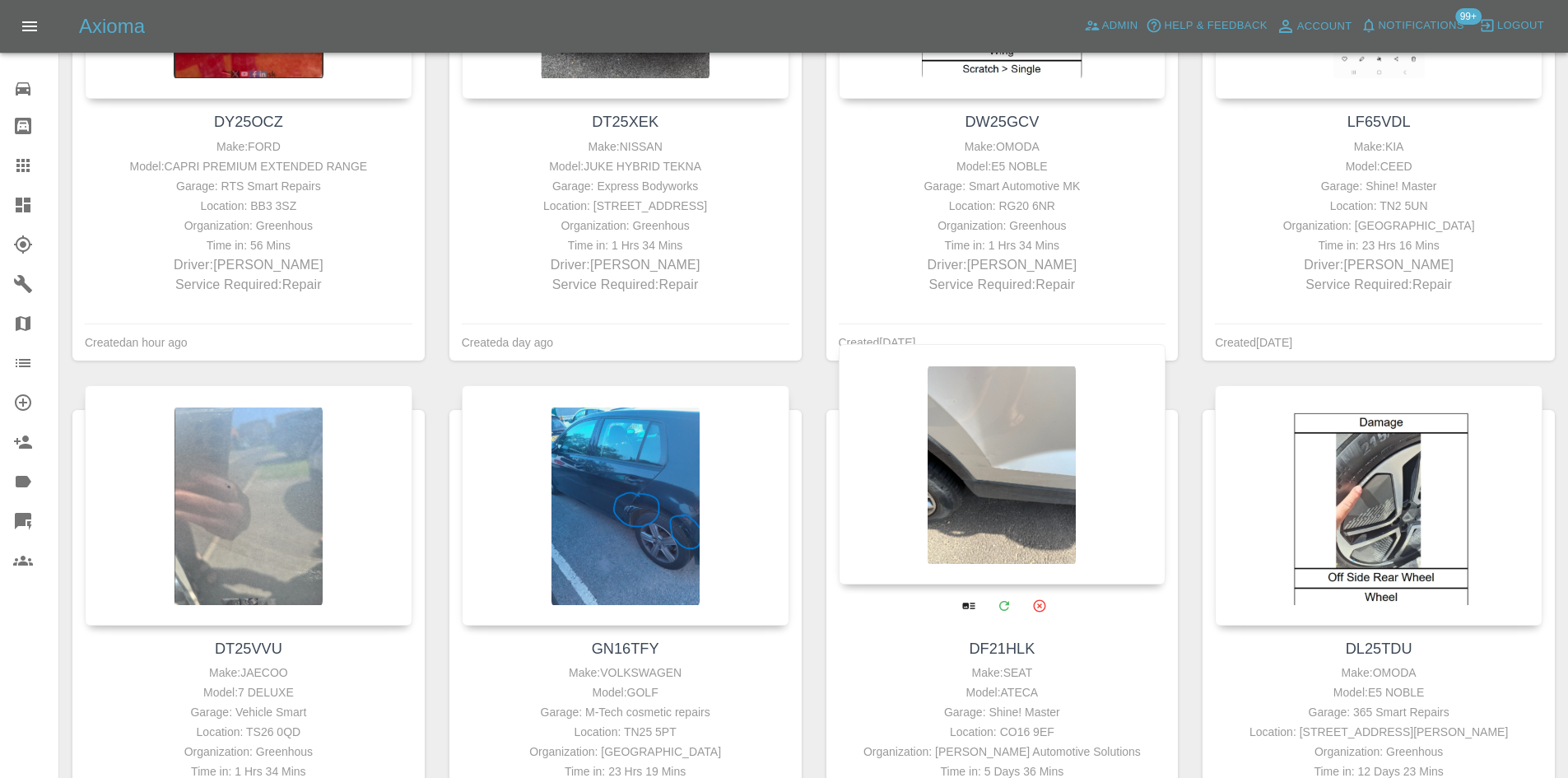
scroll to position [576, 0]
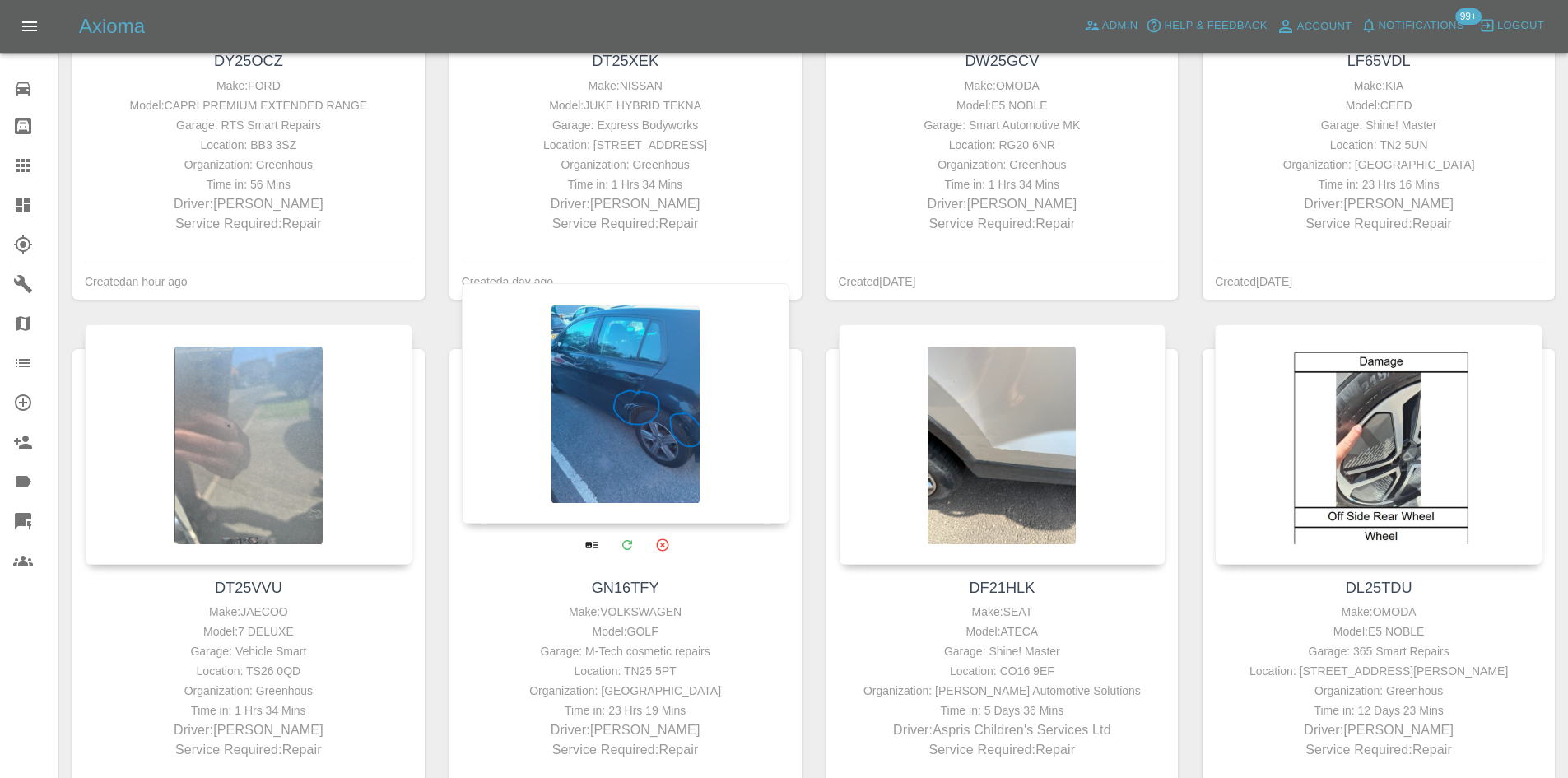
click at [602, 424] on div at bounding box center [626, 403] width 328 height 240
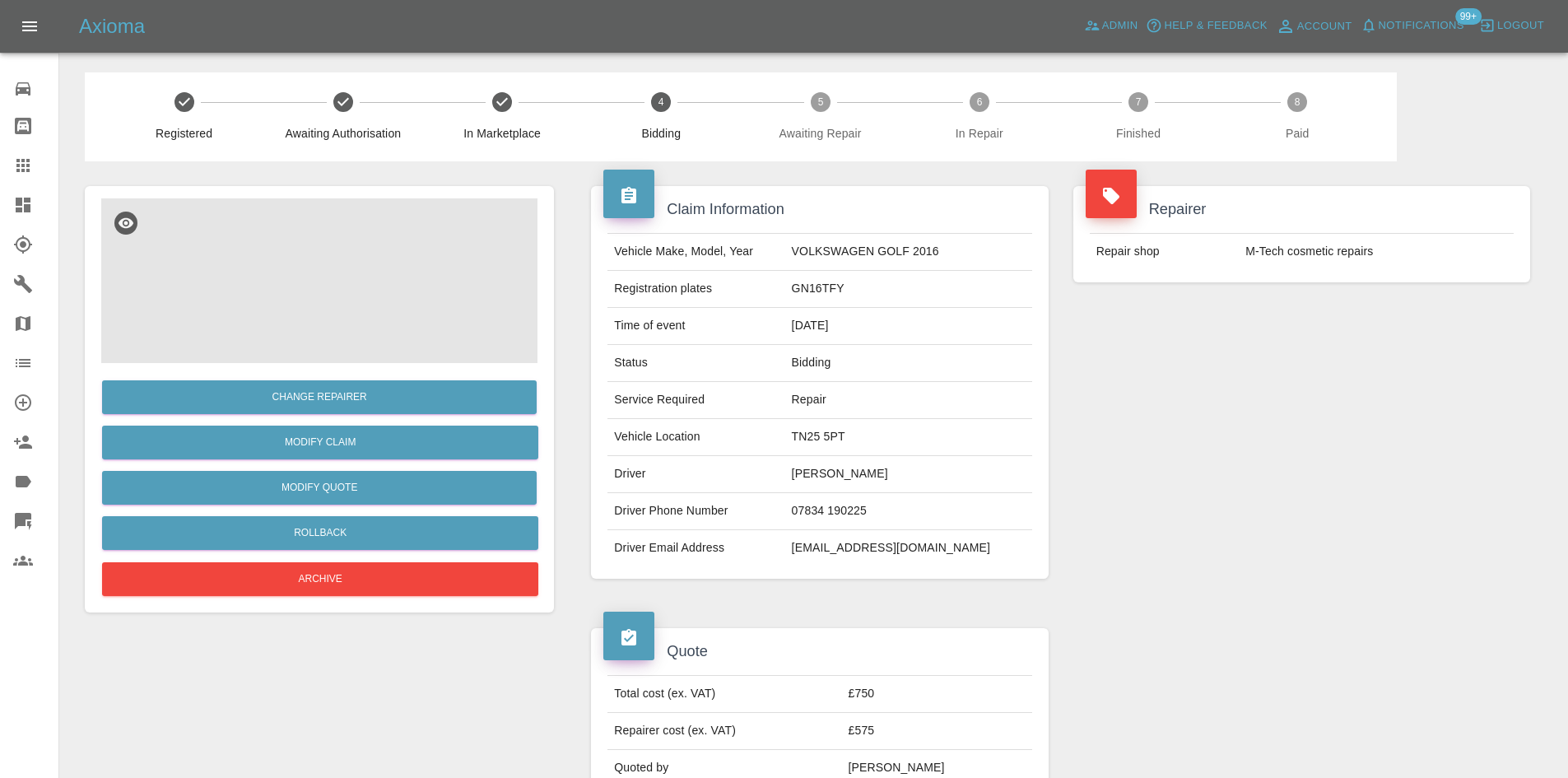
click at [393, 324] on img at bounding box center [319, 280] width 436 height 165
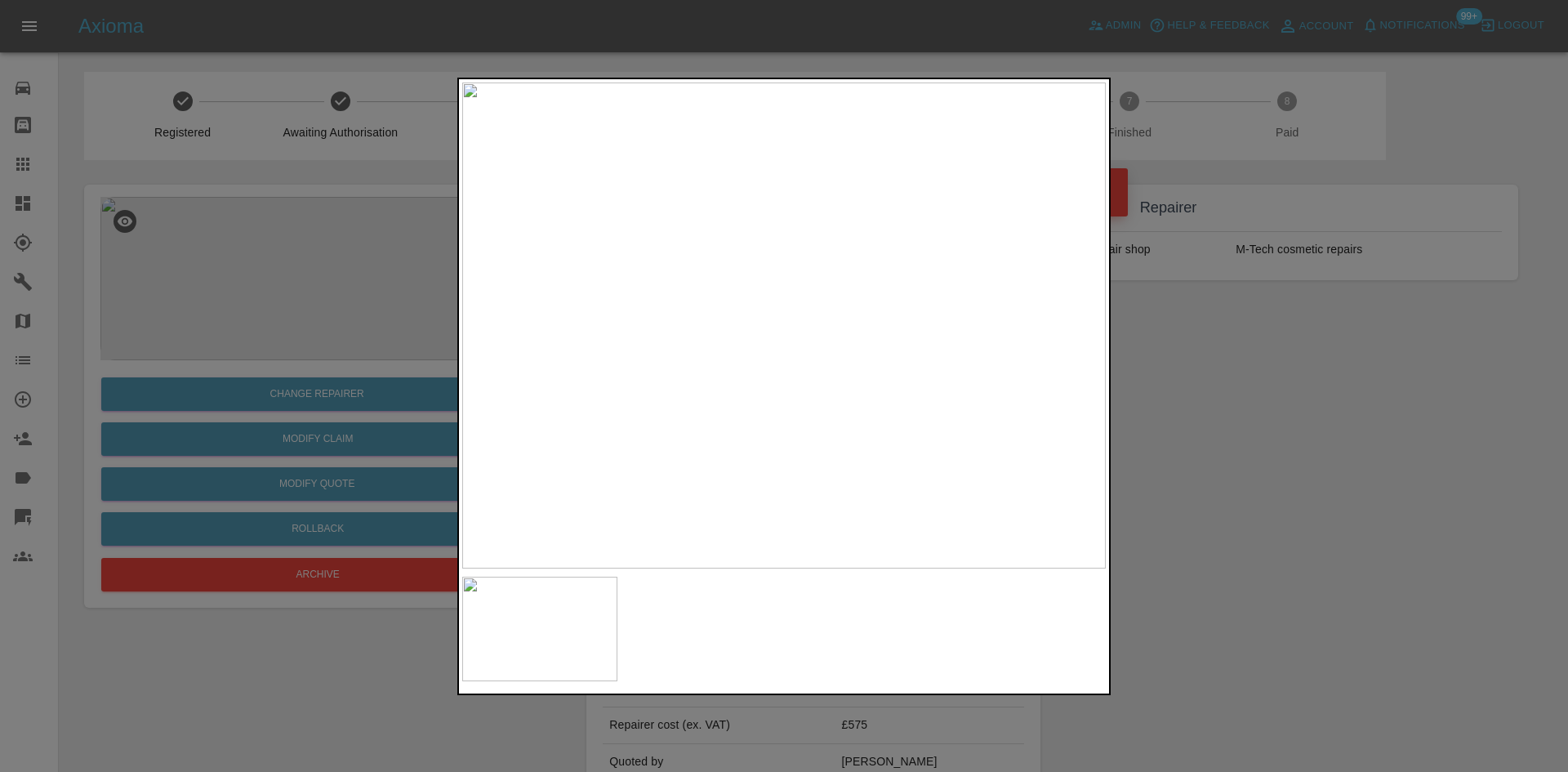
click at [1197, 428] on div at bounding box center [784, 386] width 1568 height 772
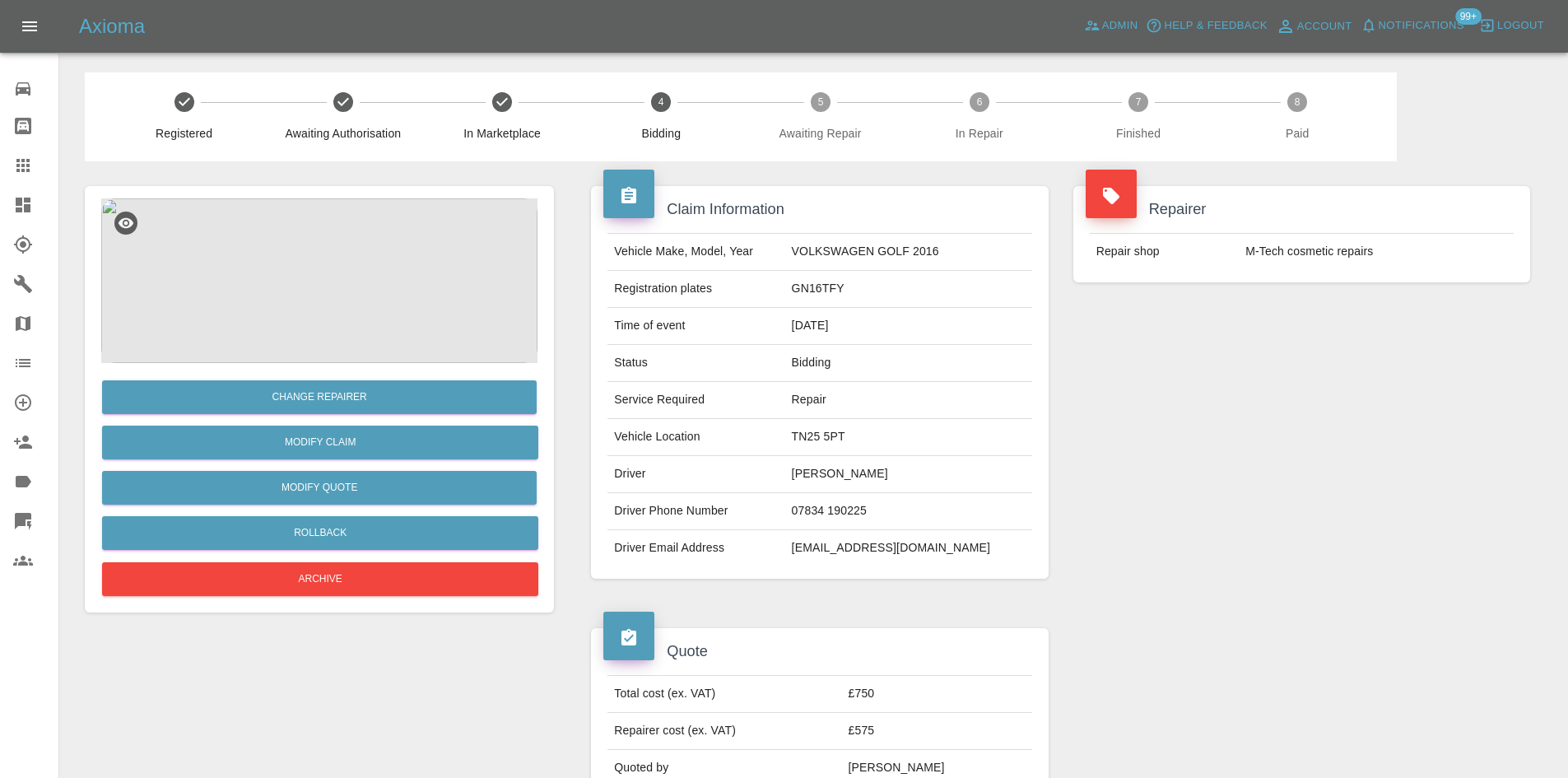
click at [843, 261] on td "VOLKSWAGEN GOLF 2016" at bounding box center [908, 252] width 247 height 37
click at [822, 371] on td "Bidding" at bounding box center [908, 363] width 247 height 37
click at [821, 475] on td "[PERSON_NAME]" at bounding box center [908, 474] width 247 height 37
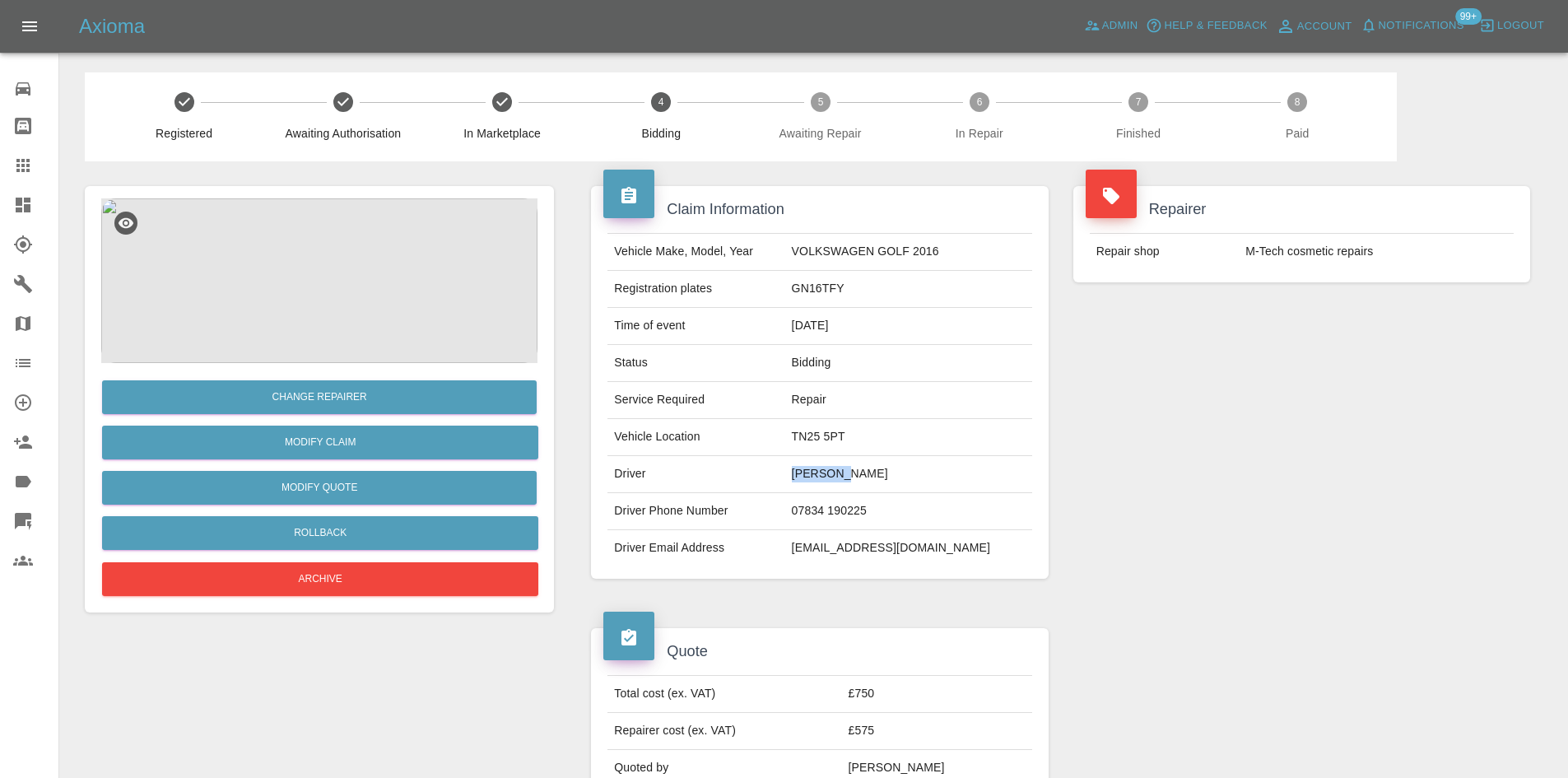
copy td "[PERSON_NAME]"
click at [829, 501] on td "07834 190225" at bounding box center [908, 511] width 247 height 37
copy td "07834 190225"
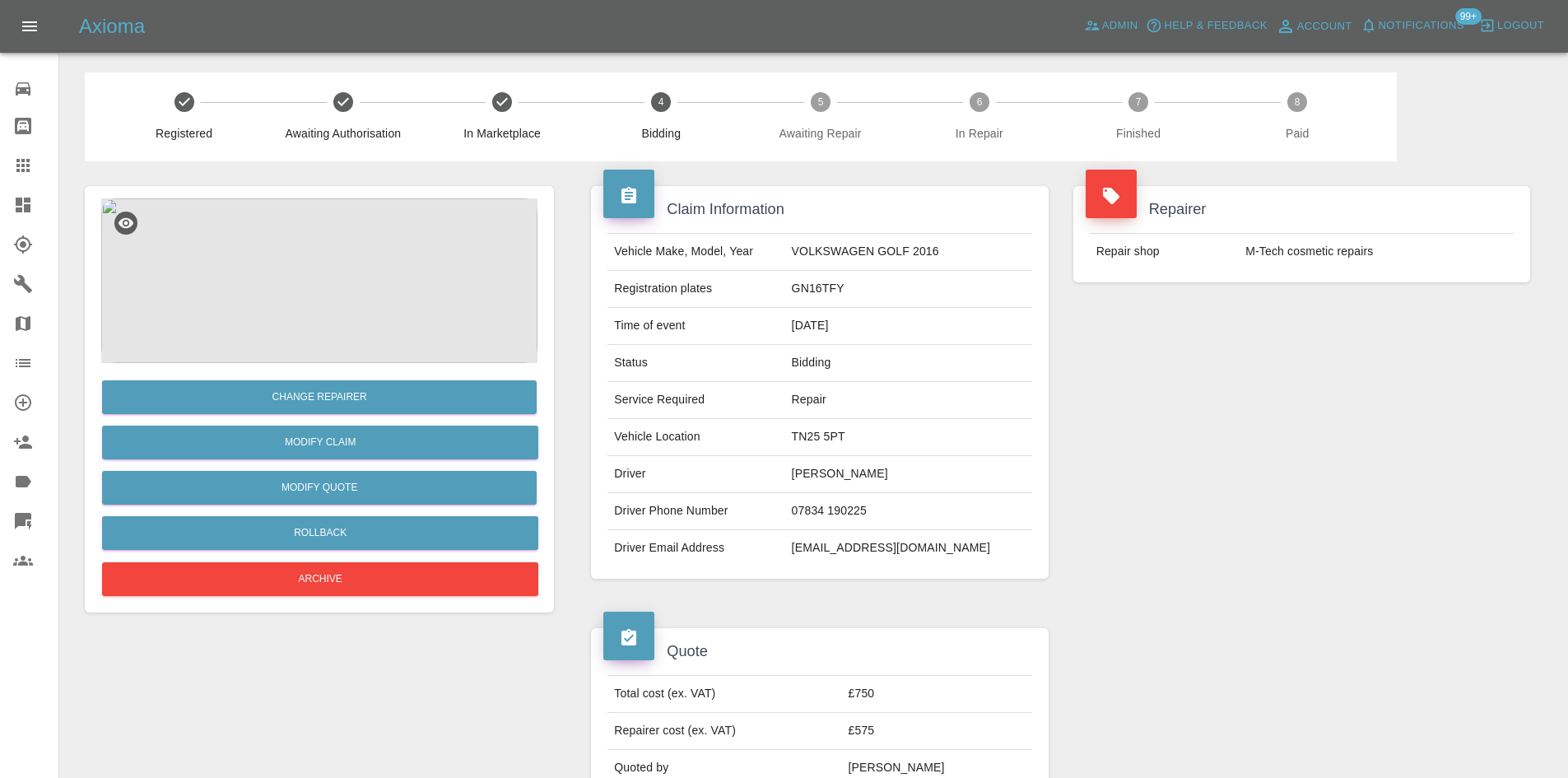
click at [823, 445] on td "TN25 5PT" at bounding box center [908, 437] width 247 height 37
click at [822, 445] on td "TN25 5PT" at bounding box center [908, 437] width 247 height 37
copy td "TN25 5PT"
click at [815, 289] on td "GN16TFY" at bounding box center [908, 289] width 247 height 37
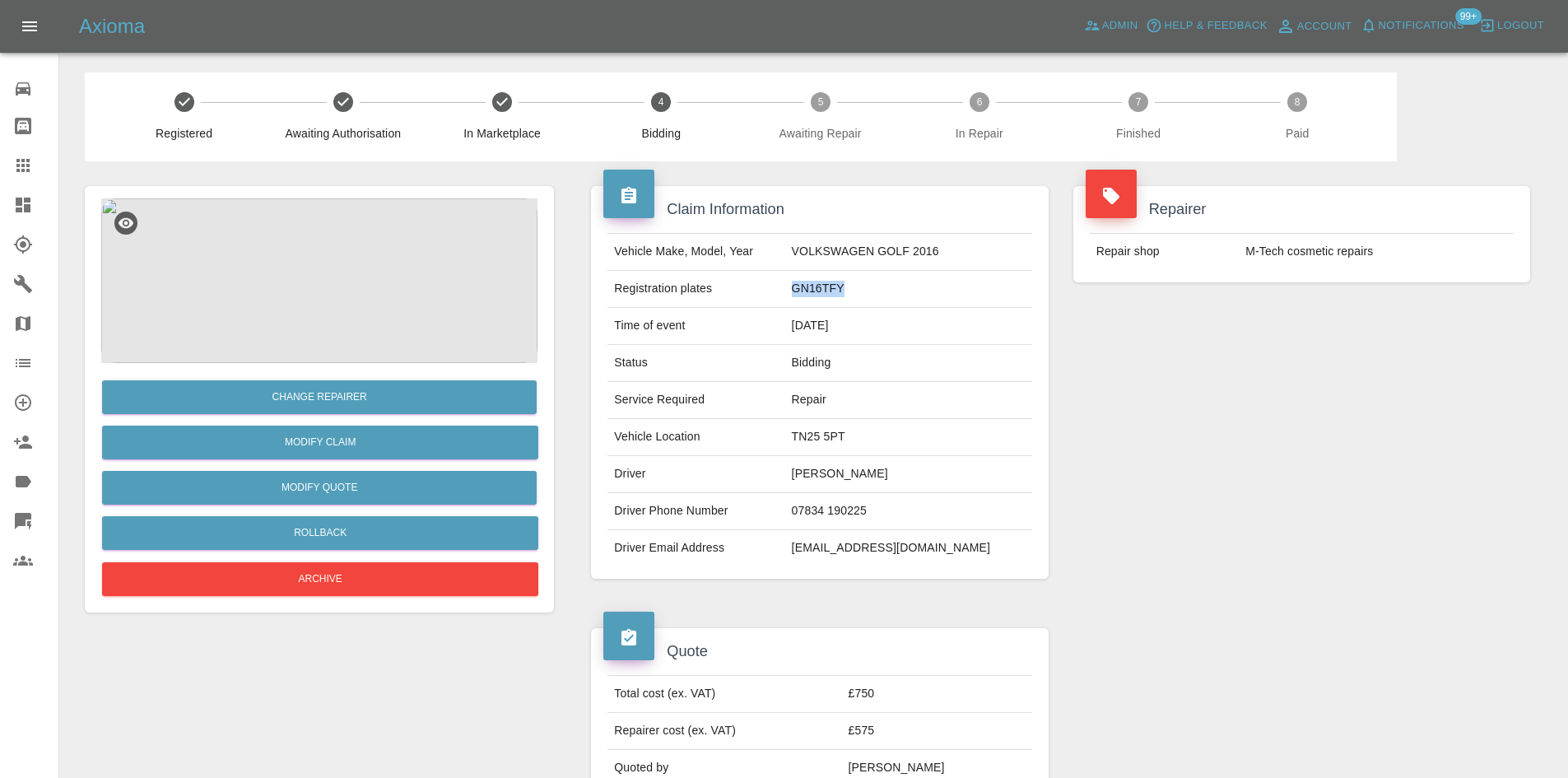
click at [815, 289] on td "GN16TFY" at bounding box center [908, 289] width 247 height 37
copy td "GN16TFY"
click at [336, 265] on img at bounding box center [319, 280] width 436 height 165
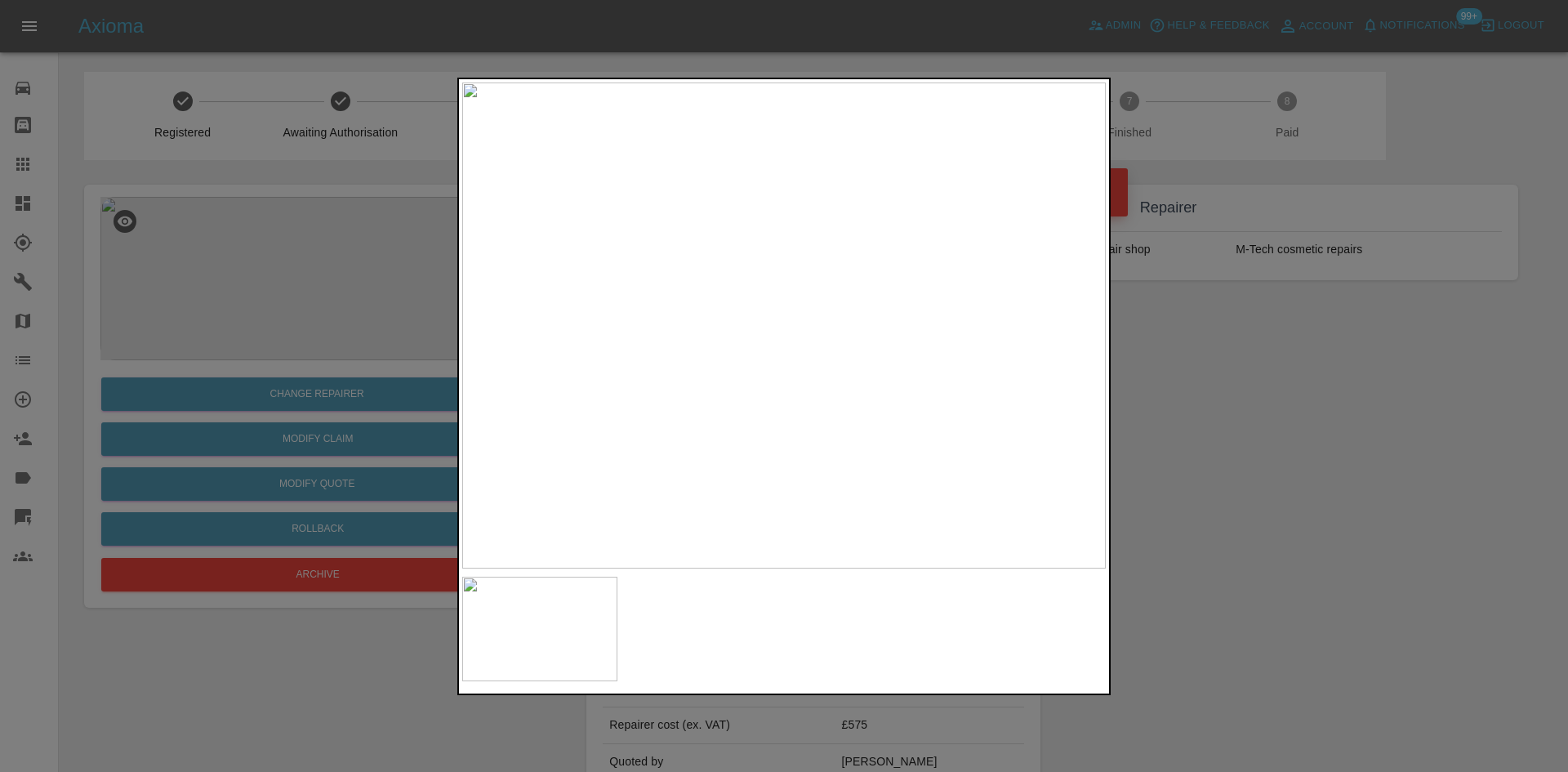
click at [582, 628] on img at bounding box center [540, 629] width 155 height 105
click at [580, 625] on img at bounding box center [540, 629] width 155 height 105
click at [1319, 538] on div at bounding box center [784, 386] width 1568 height 772
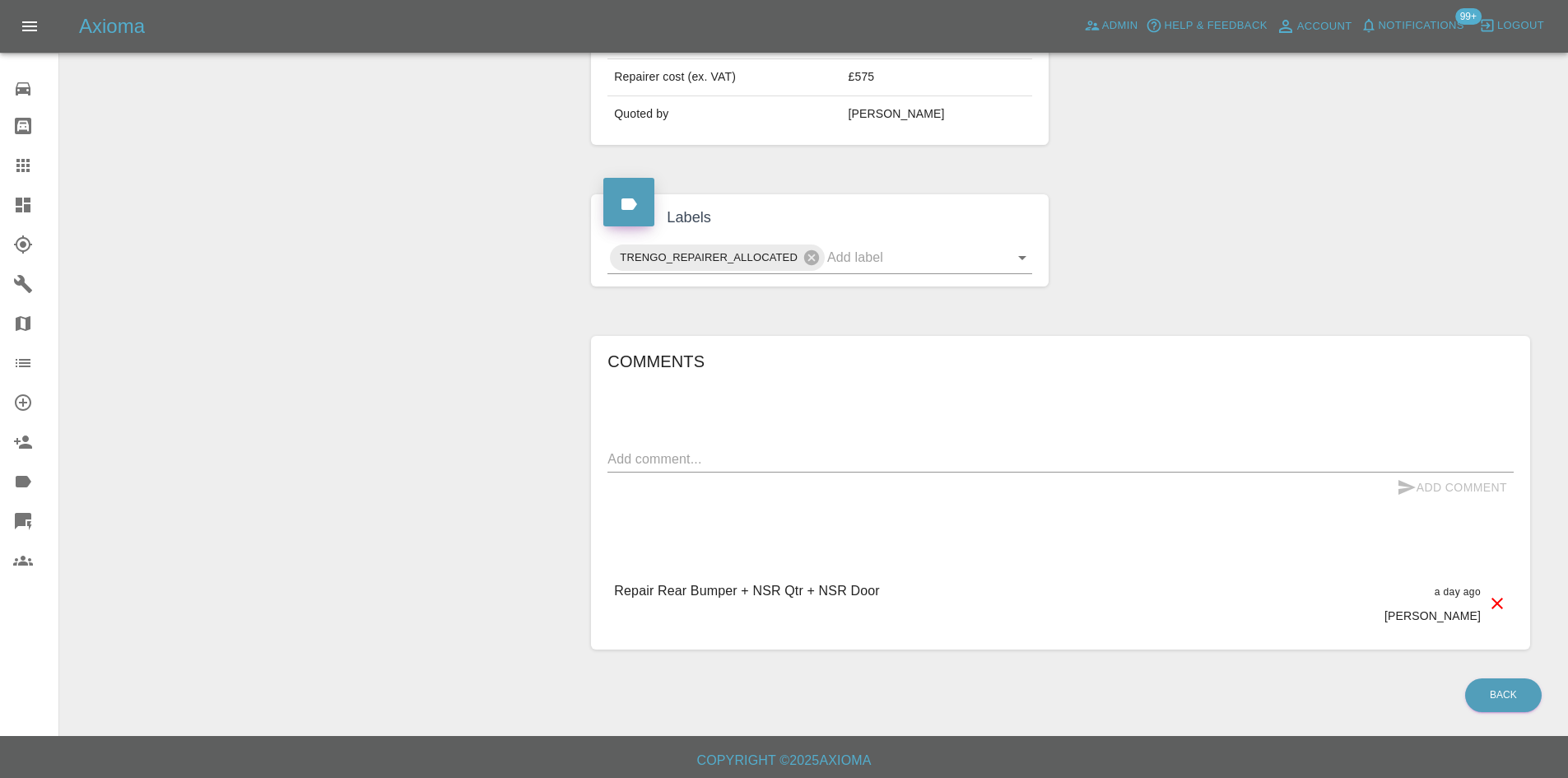
scroll to position [165, 0]
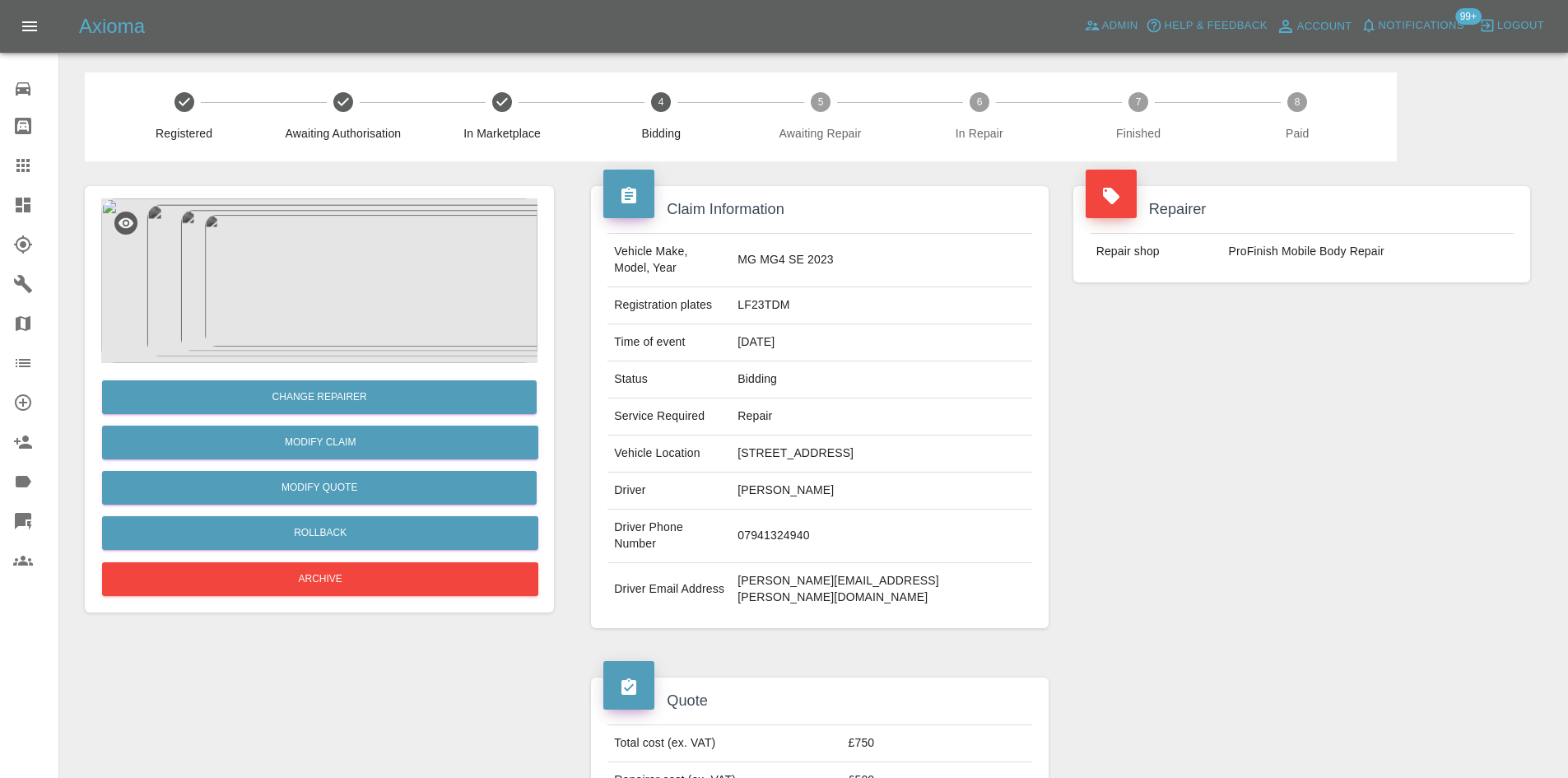
click at [401, 308] on img at bounding box center [319, 280] width 436 height 165
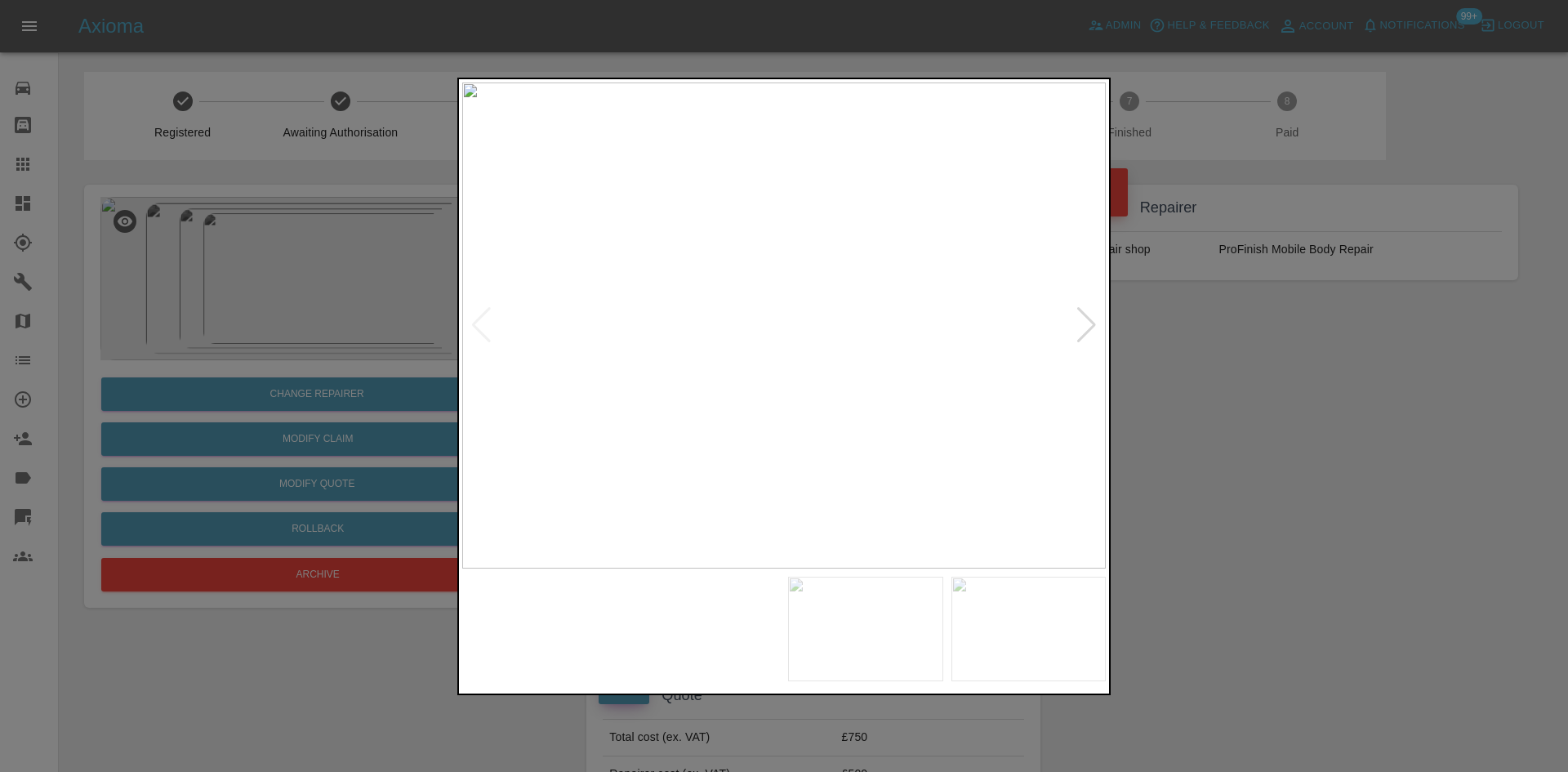
click at [838, 349] on img at bounding box center [784, 325] width 644 height 486
click at [838, 348] on img at bounding box center [620, 251] width 1930 height 1459
click at [1089, 334] on div at bounding box center [1086, 325] width 22 height 36
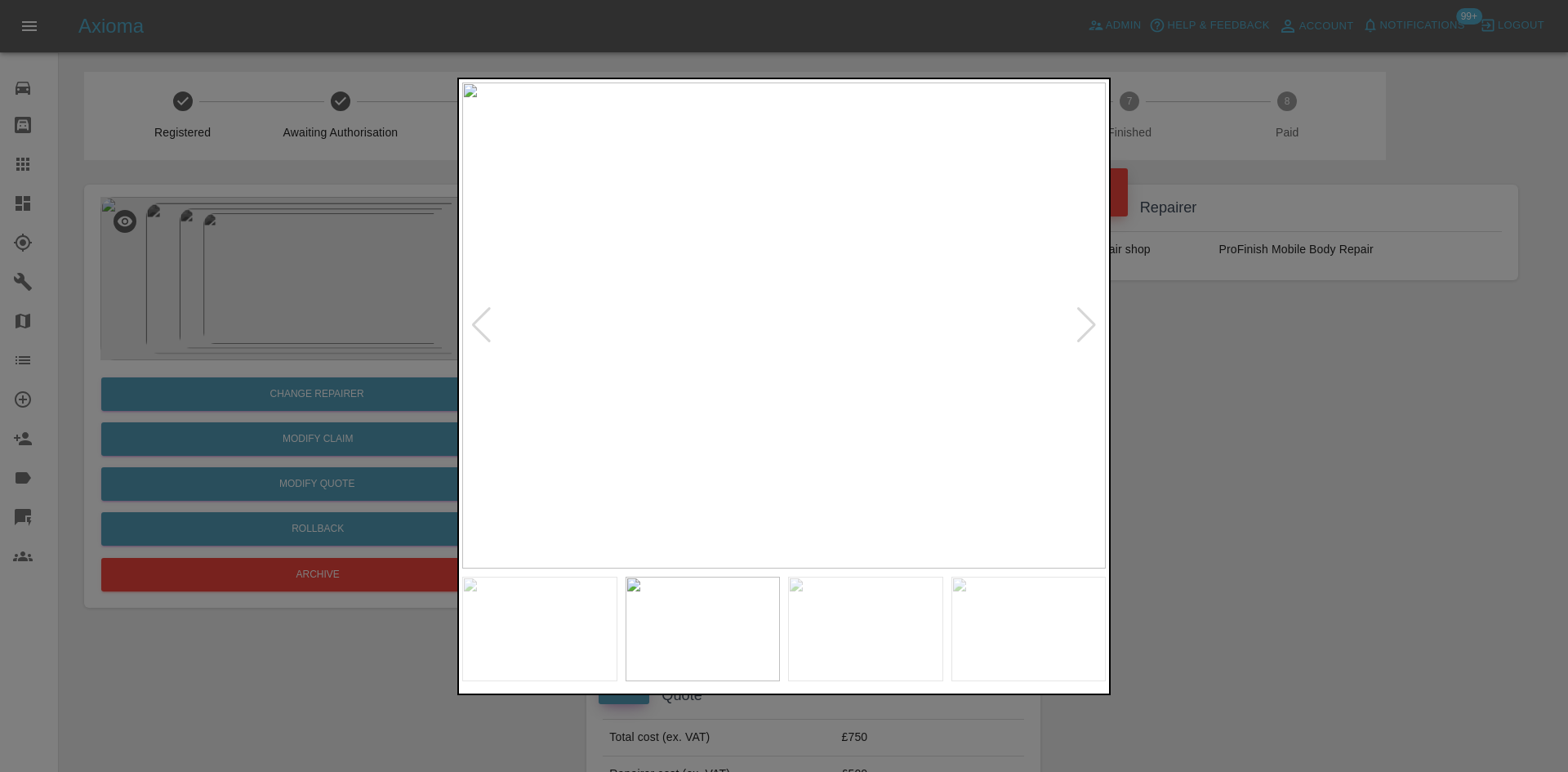
click at [1088, 329] on div at bounding box center [1086, 325] width 22 height 36
click at [1239, 434] on div at bounding box center [784, 386] width 1568 height 772
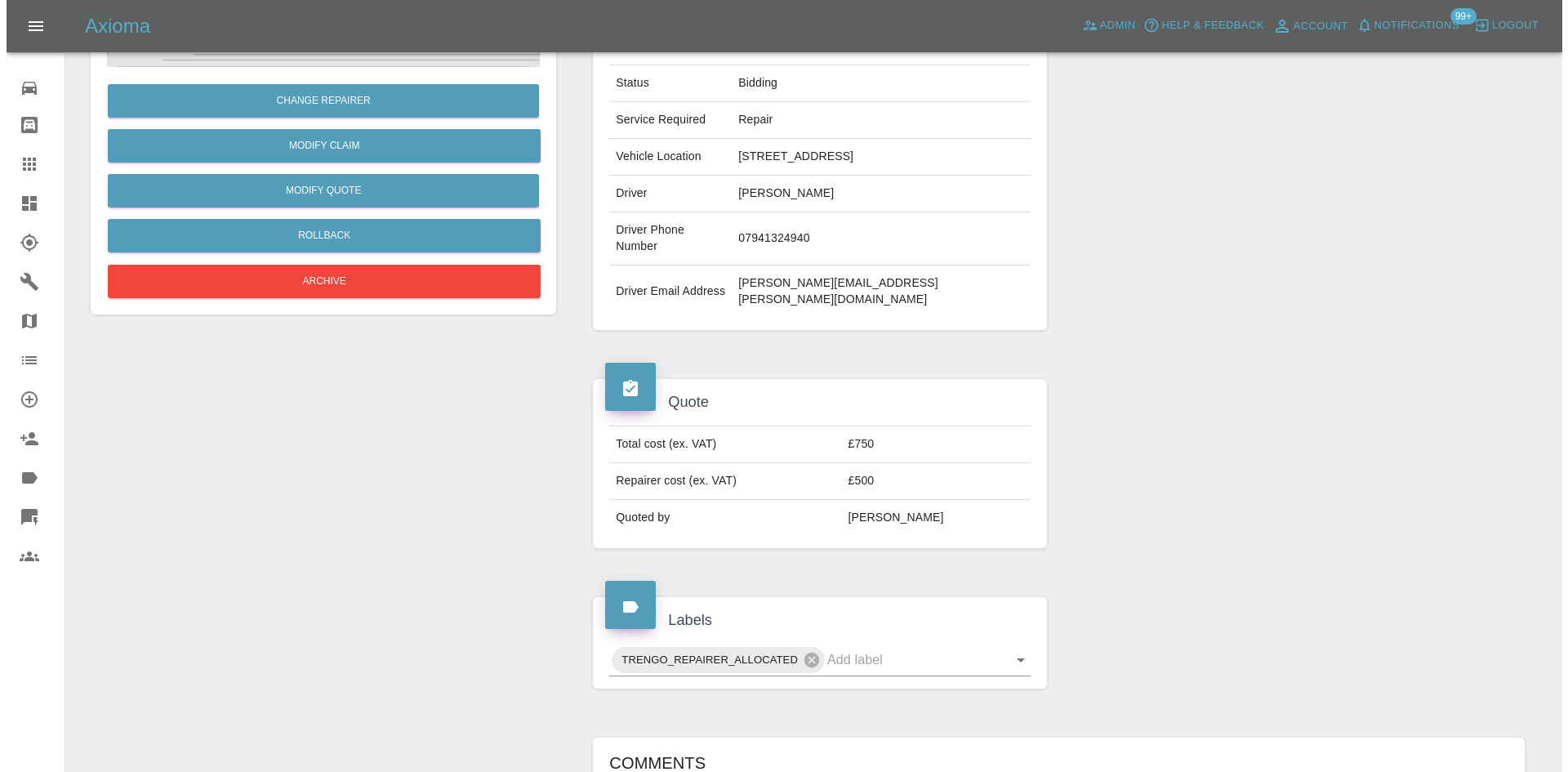
scroll to position [151, 0]
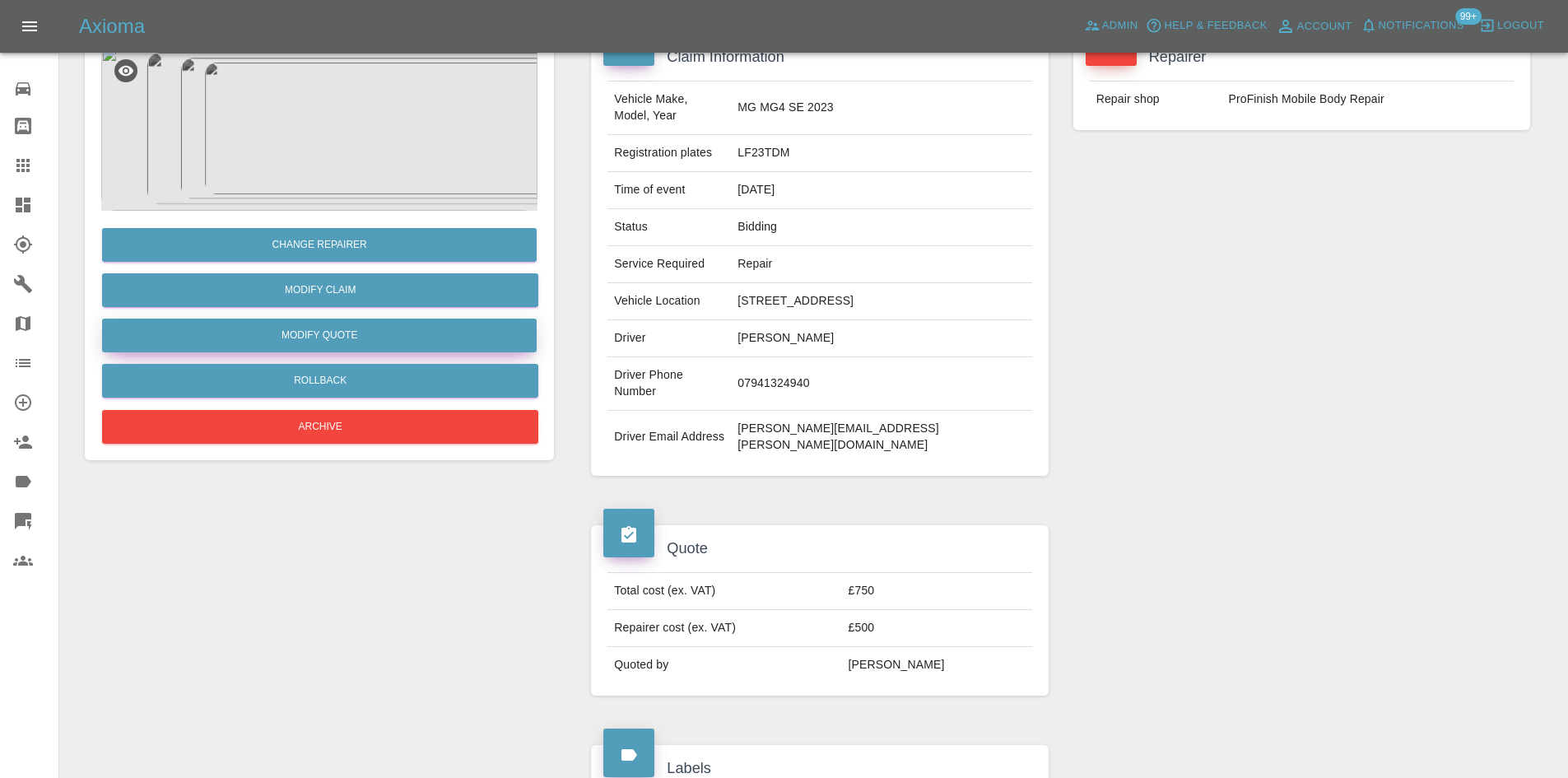
click at [291, 331] on button "Modify Quote" at bounding box center [319, 336] width 435 height 34
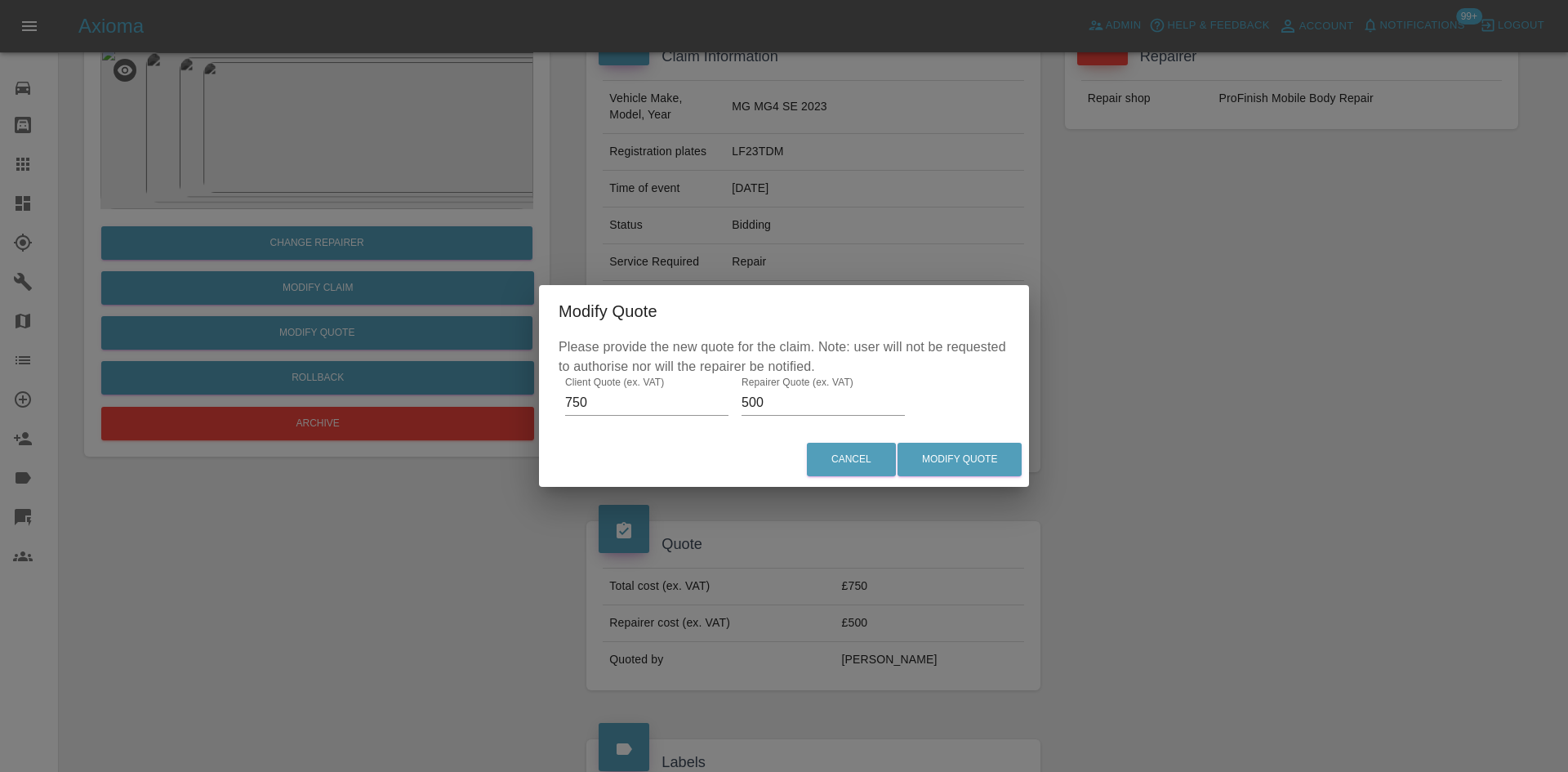
click at [787, 402] on input "500" at bounding box center [823, 403] width 164 height 26
type input "5"
type input "450"
click at [970, 461] on button "Modify Quote" at bounding box center [959, 459] width 124 height 34
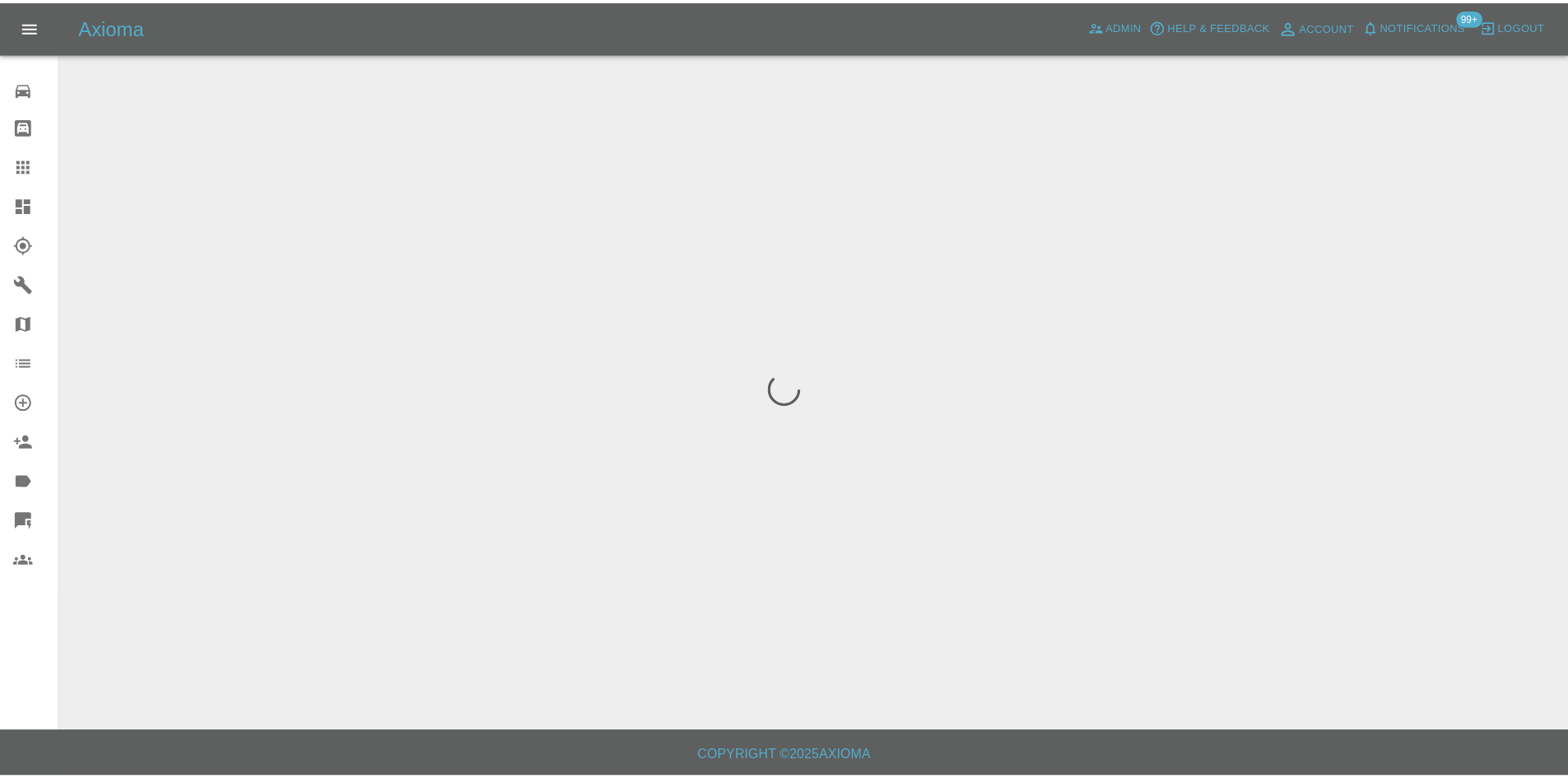
scroll to position [0, 0]
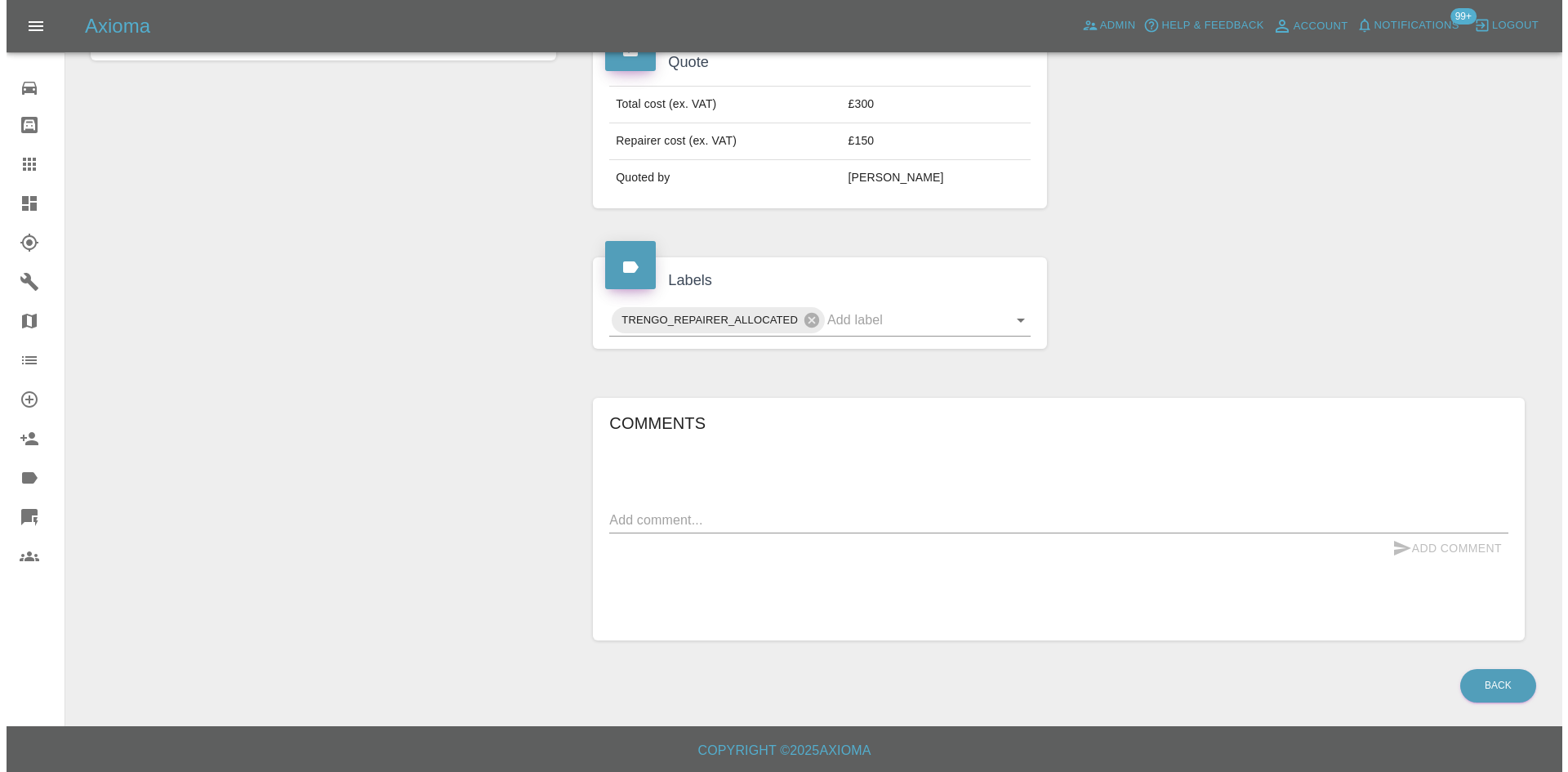
scroll to position [58, 0]
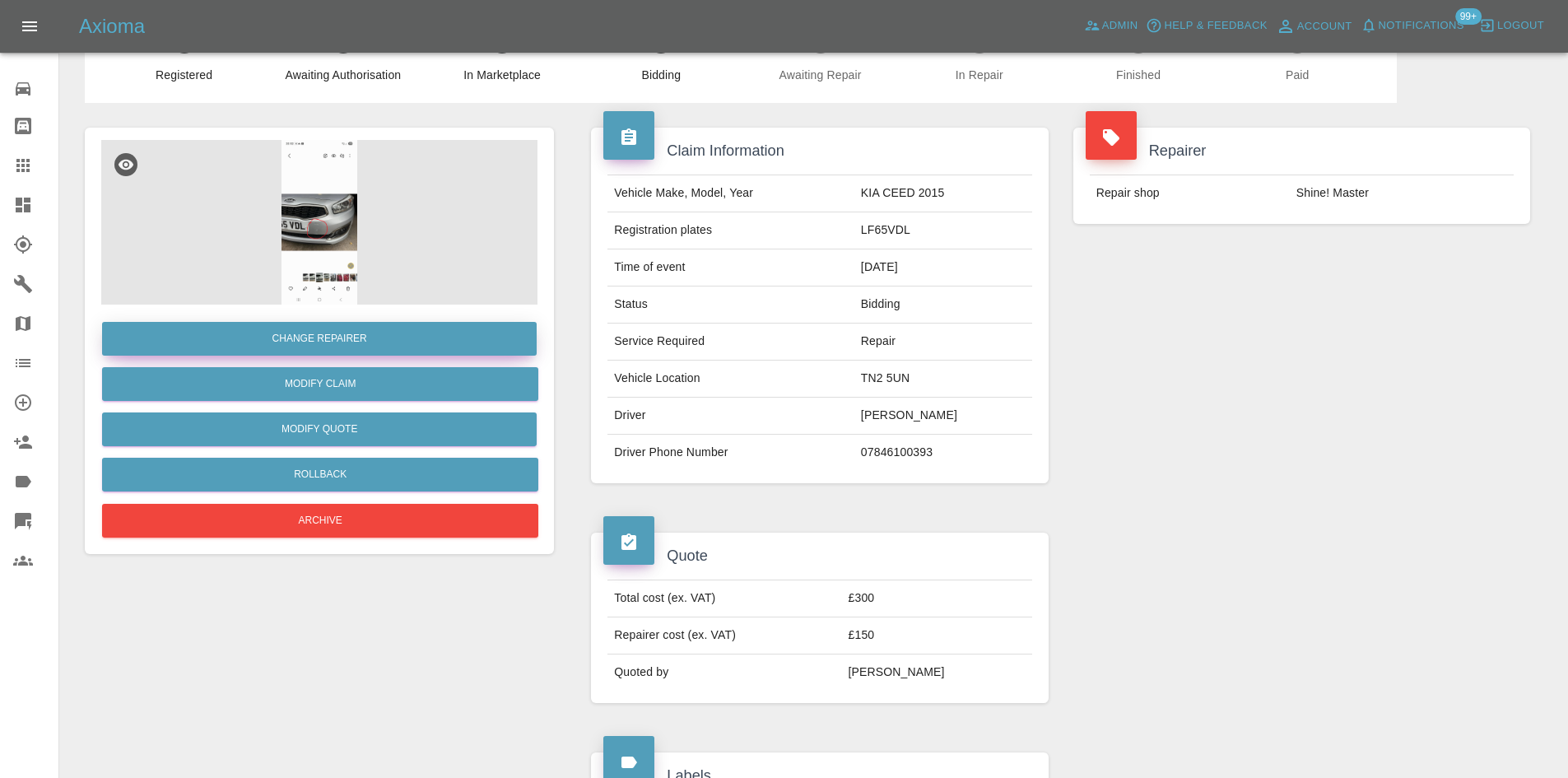
click at [387, 325] on button "Change Repairer" at bounding box center [319, 339] width 435 height 34
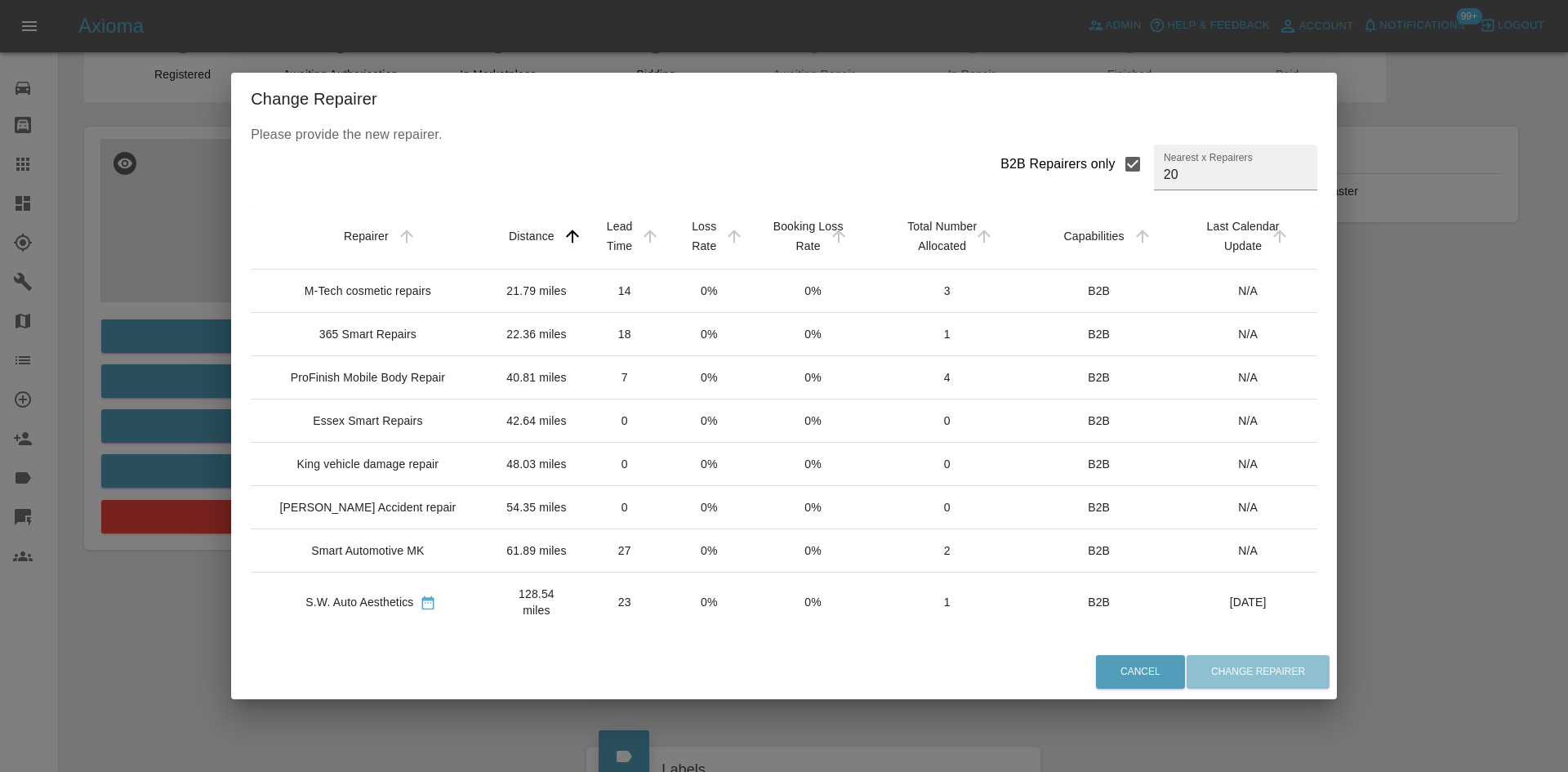
click at [387, 291] on div "M-Tech cosmetic repairs" at bounding box center [368, 291] width 127 height 16
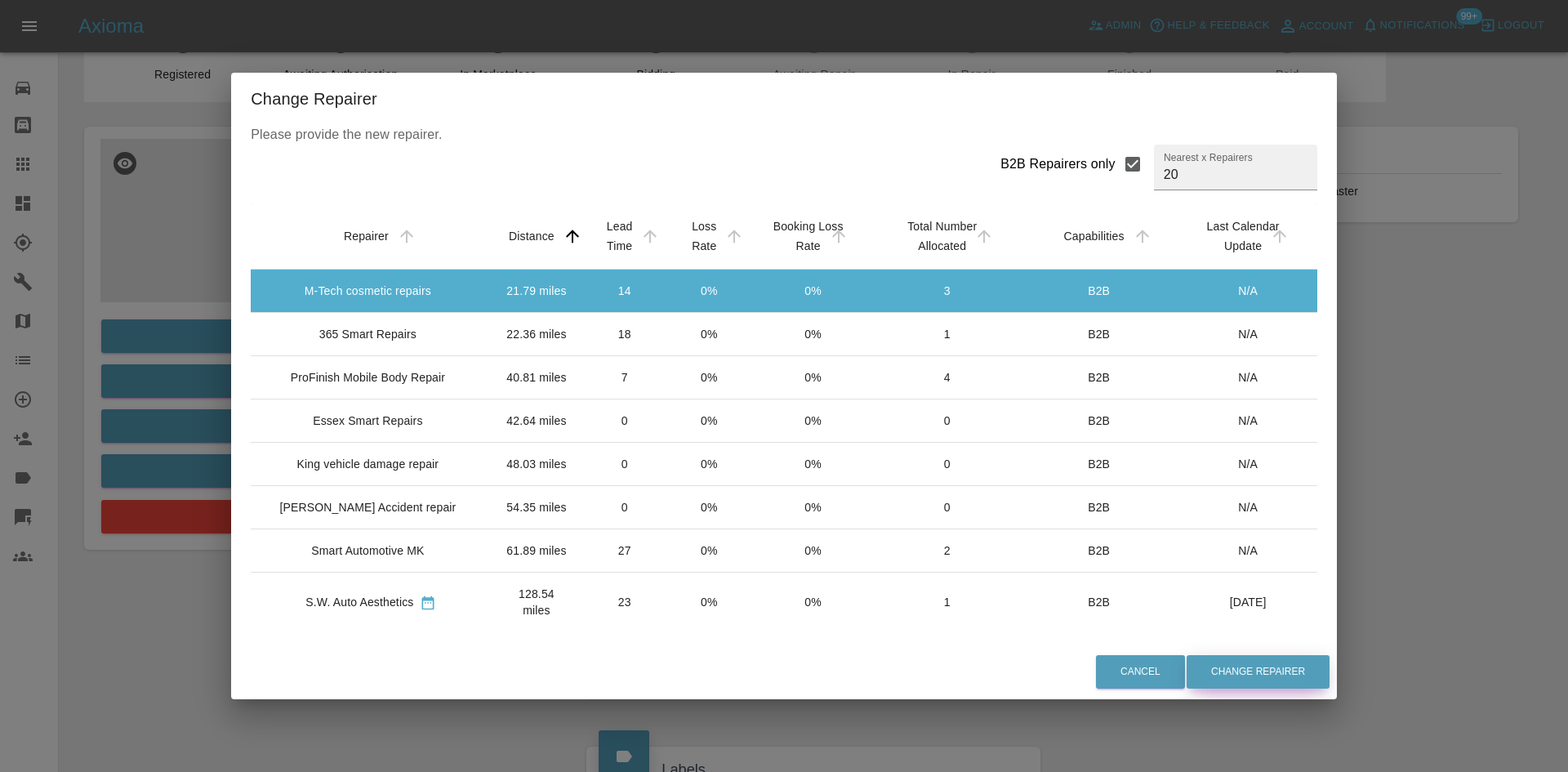
click at [1222, 668] on button "Change Repairer" at bounding box center [1258, 672] width 143 height 34
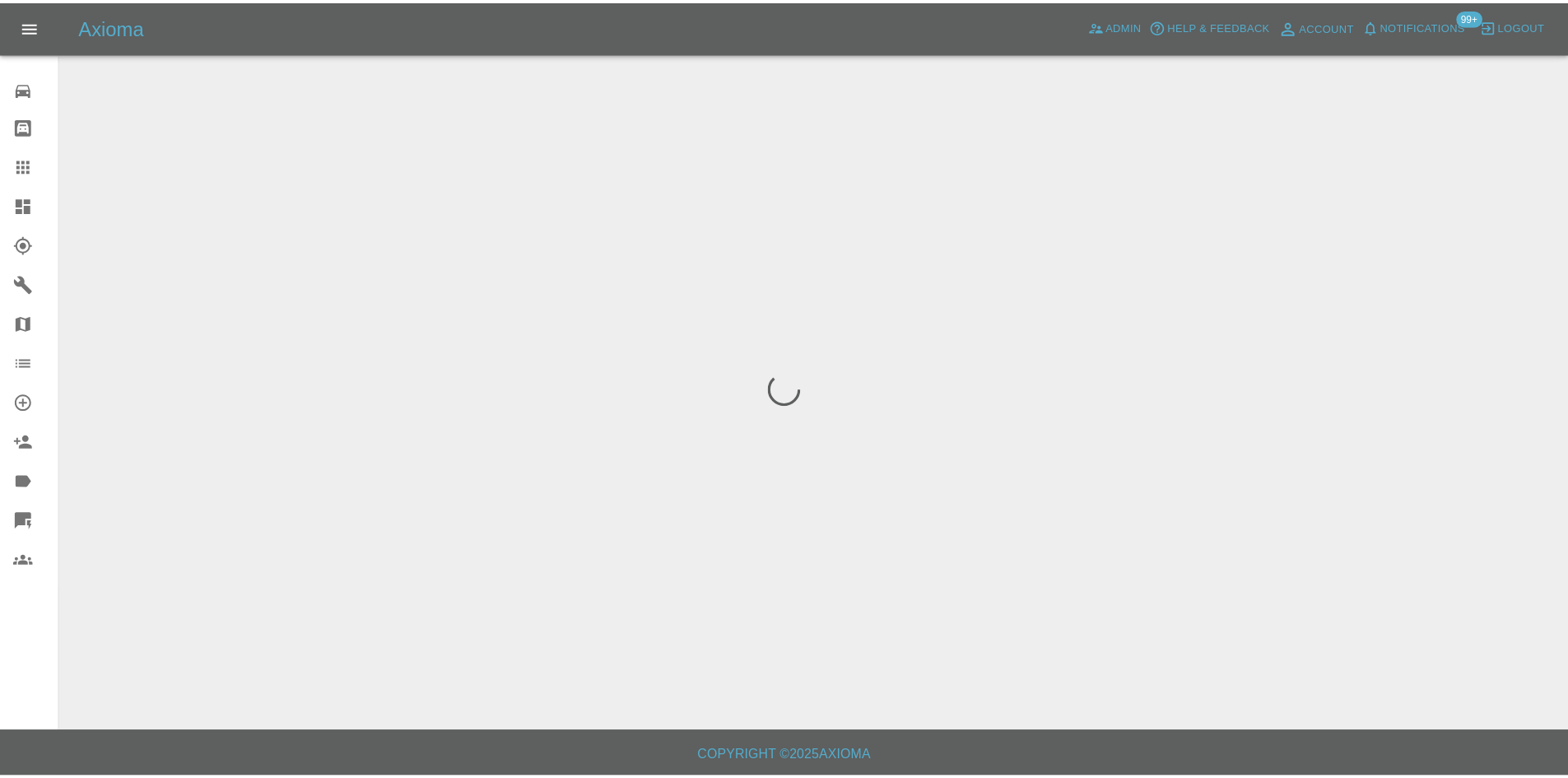
scroll to position [0, 0]
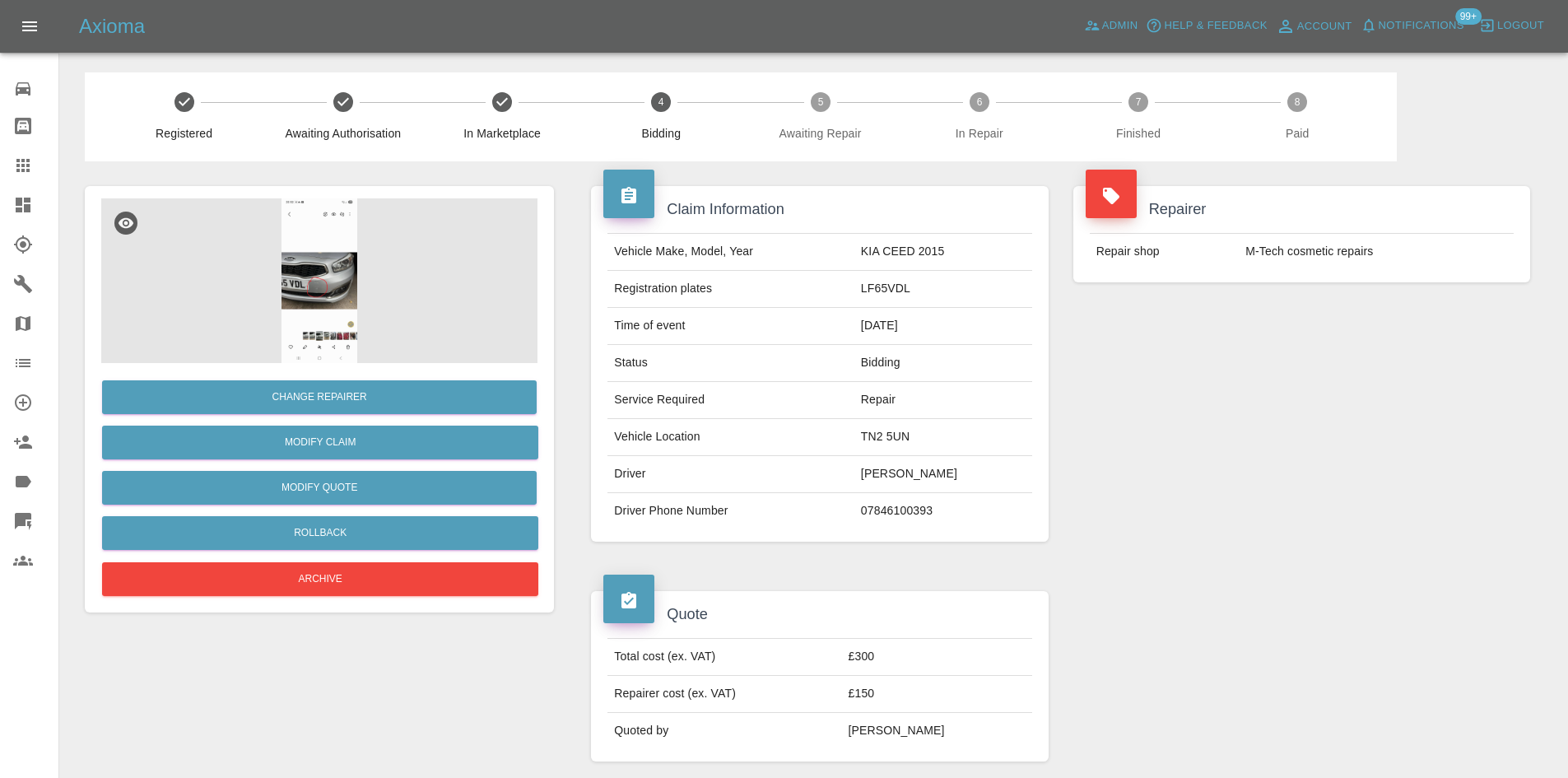
click at [385, 307] on img at bounding box center [319, 280] width 436 height 165
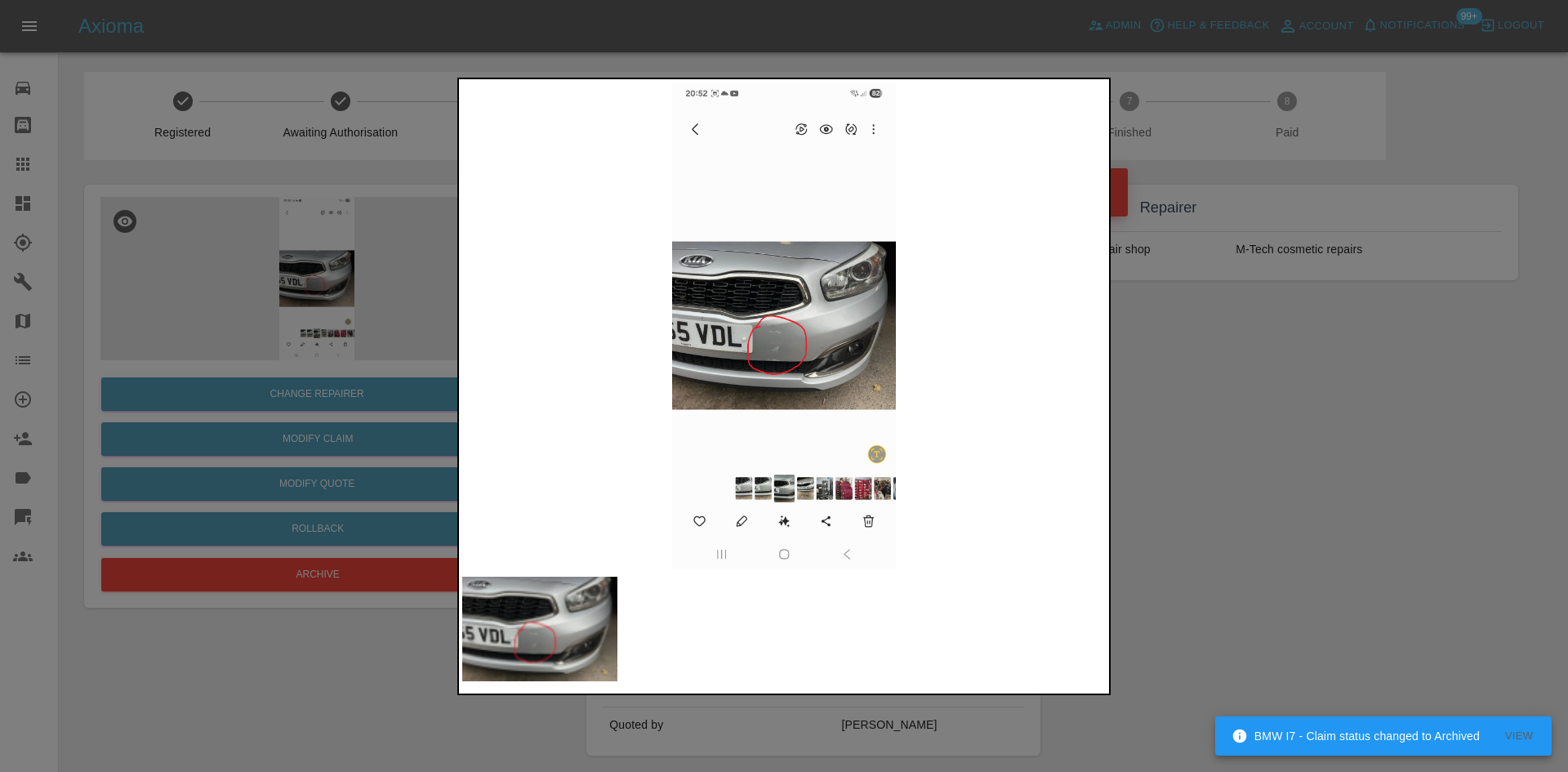
click at [1345, 517] on div at bounding box center [784, 386] width 1568 height 772
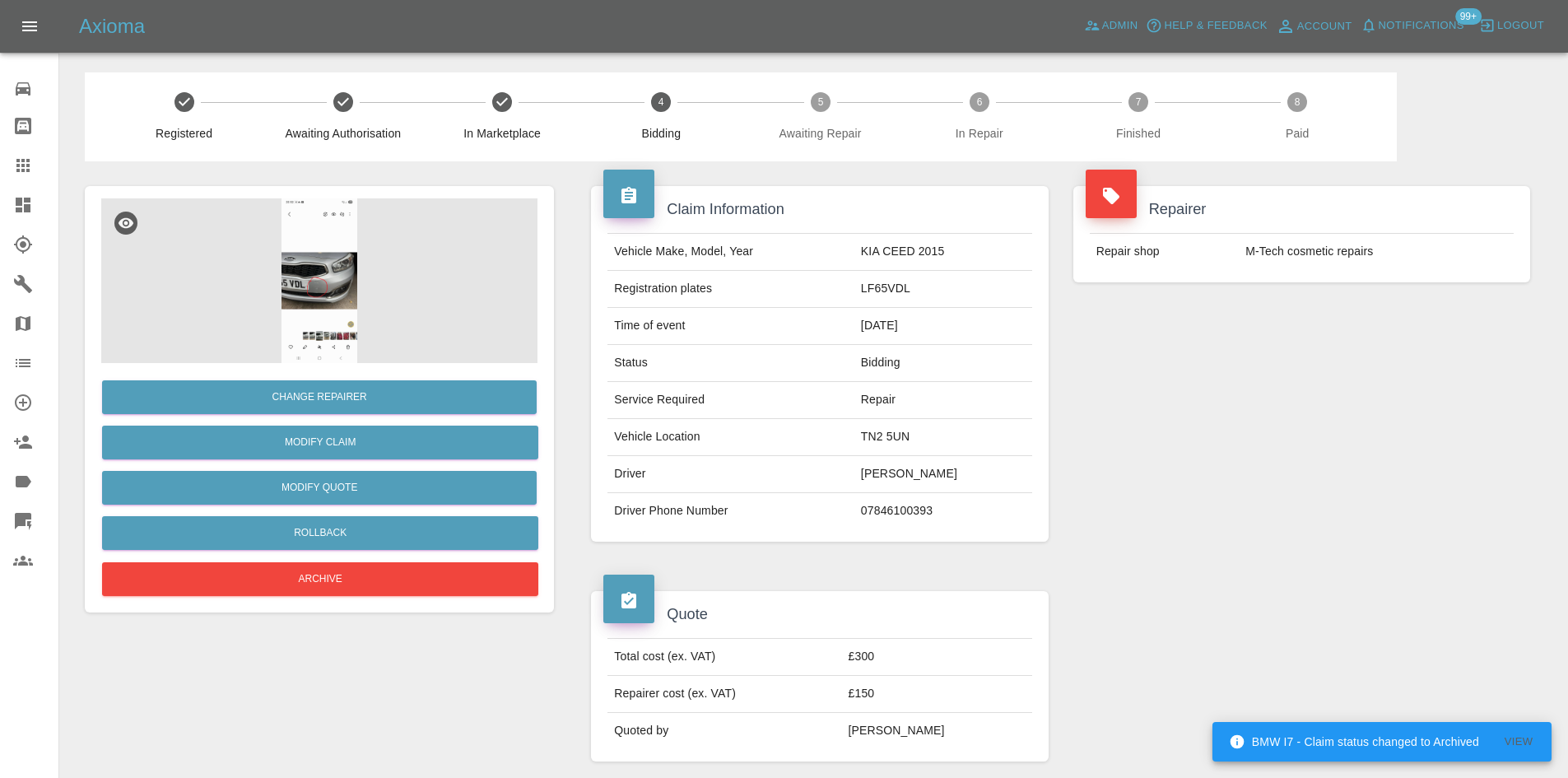
click at [913, 468] on td "Sebastian Radu" at bounding box center [944, 474] width 178 height 37
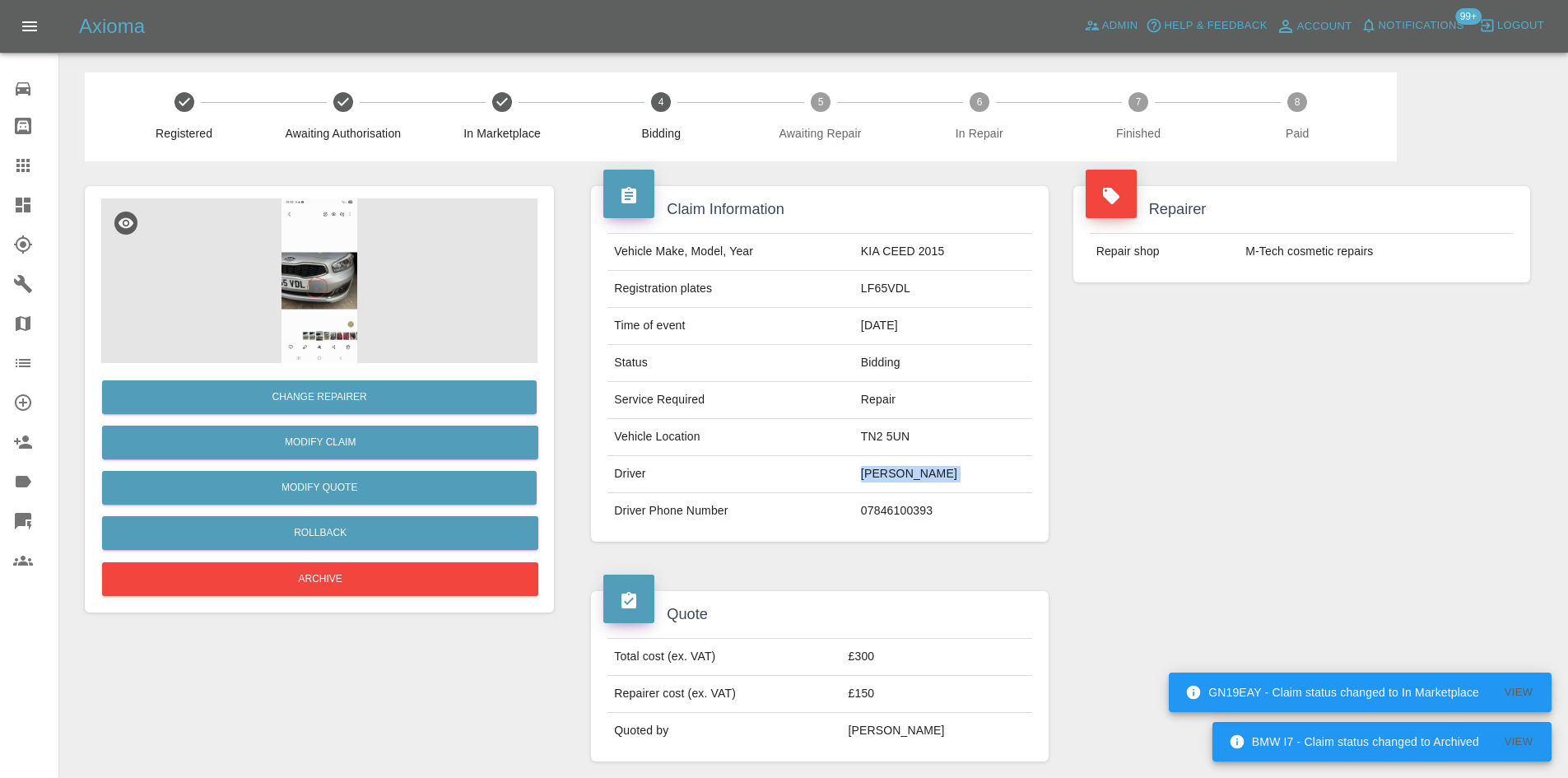
copy td "Sebastian Radu"
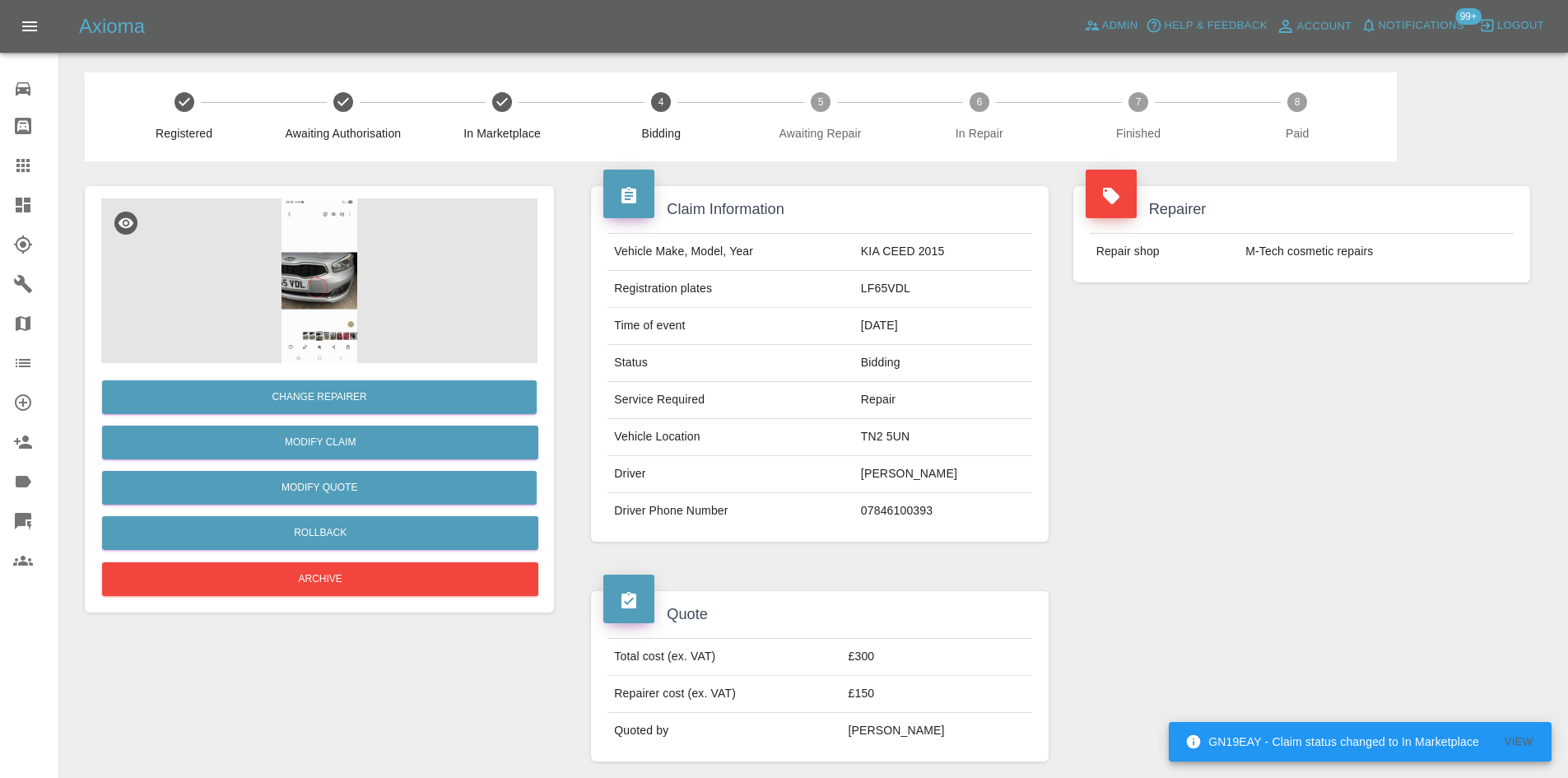
click at [892, 287] on td "LF65VDL" at bounding box center [944, 289] width 178 height 37
copy td "LF65VDL"
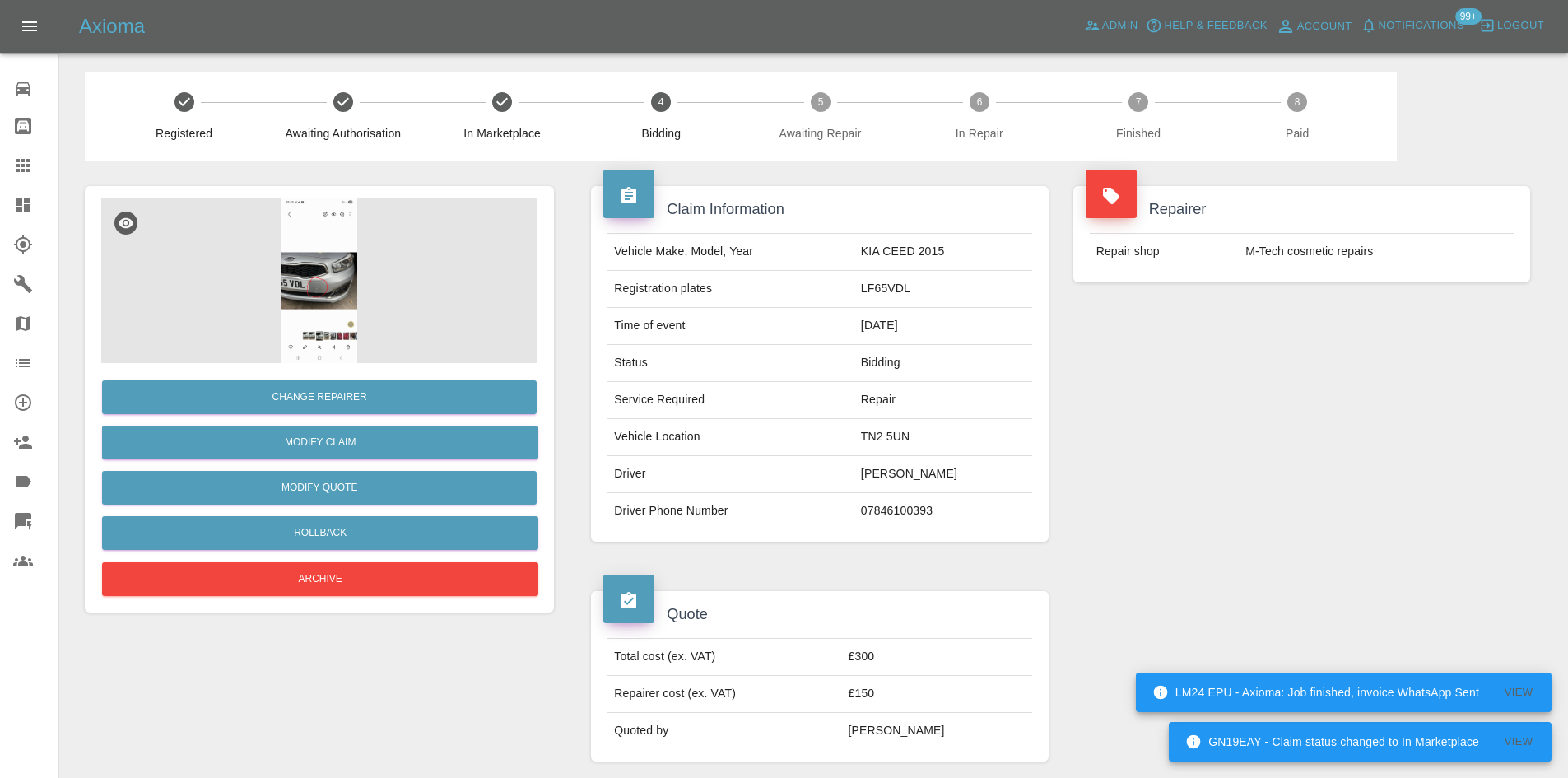
click at [907, 512] on td "07846100393" at bounding box center [944, 511] width 178 height 36
copy td "07846100393"
click at [896, 438] on td "TN2 5UN" at bounding box center [944, 437] width 178 height 37
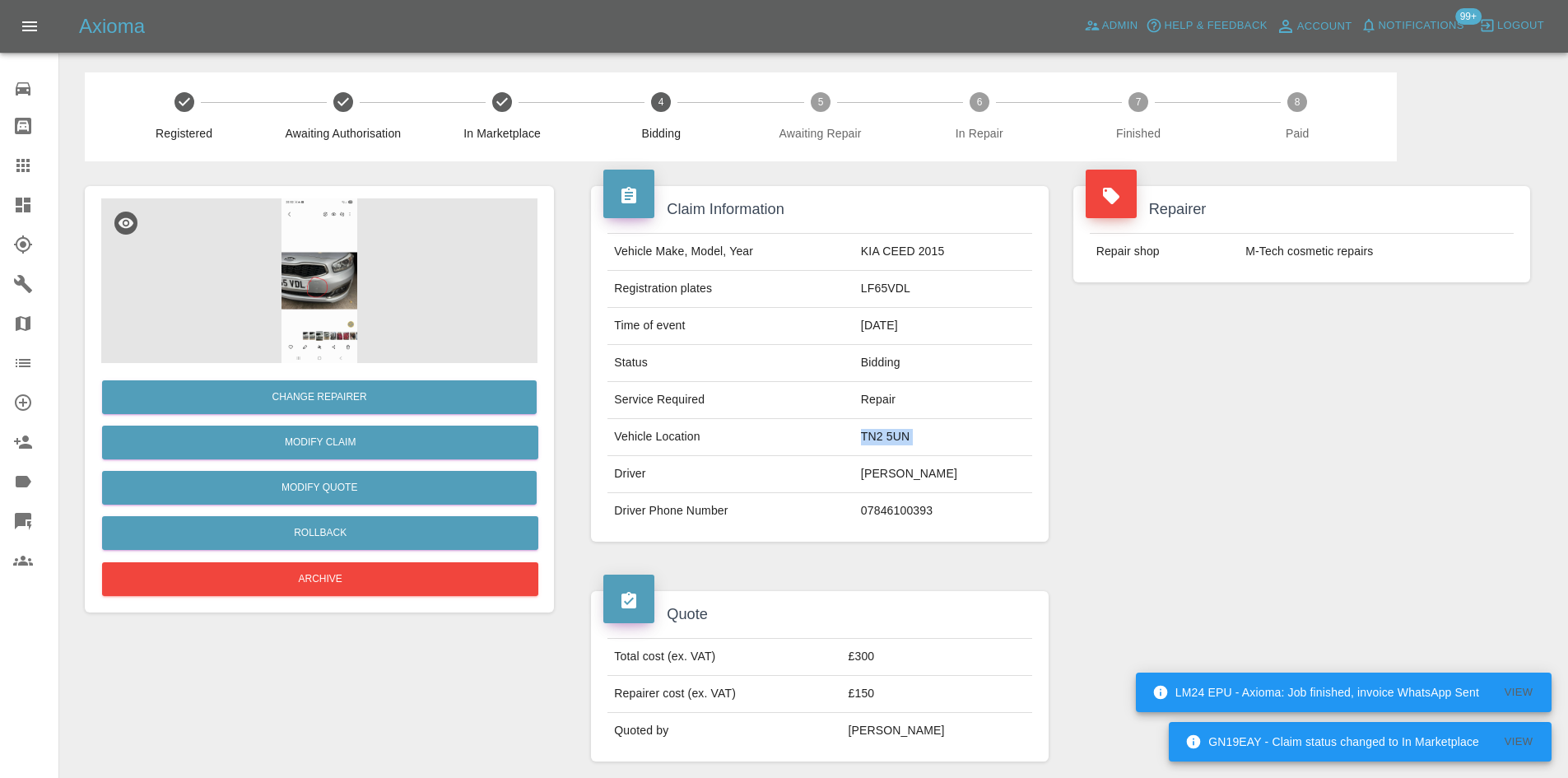
click at [896, 438] on td "TN2 5UN" at bounding box center [944, 437] width 178 height 37
copy td "TN2 5UN"
click at [272, 242] on img at bounding box center [319, 280] width 436 height 165
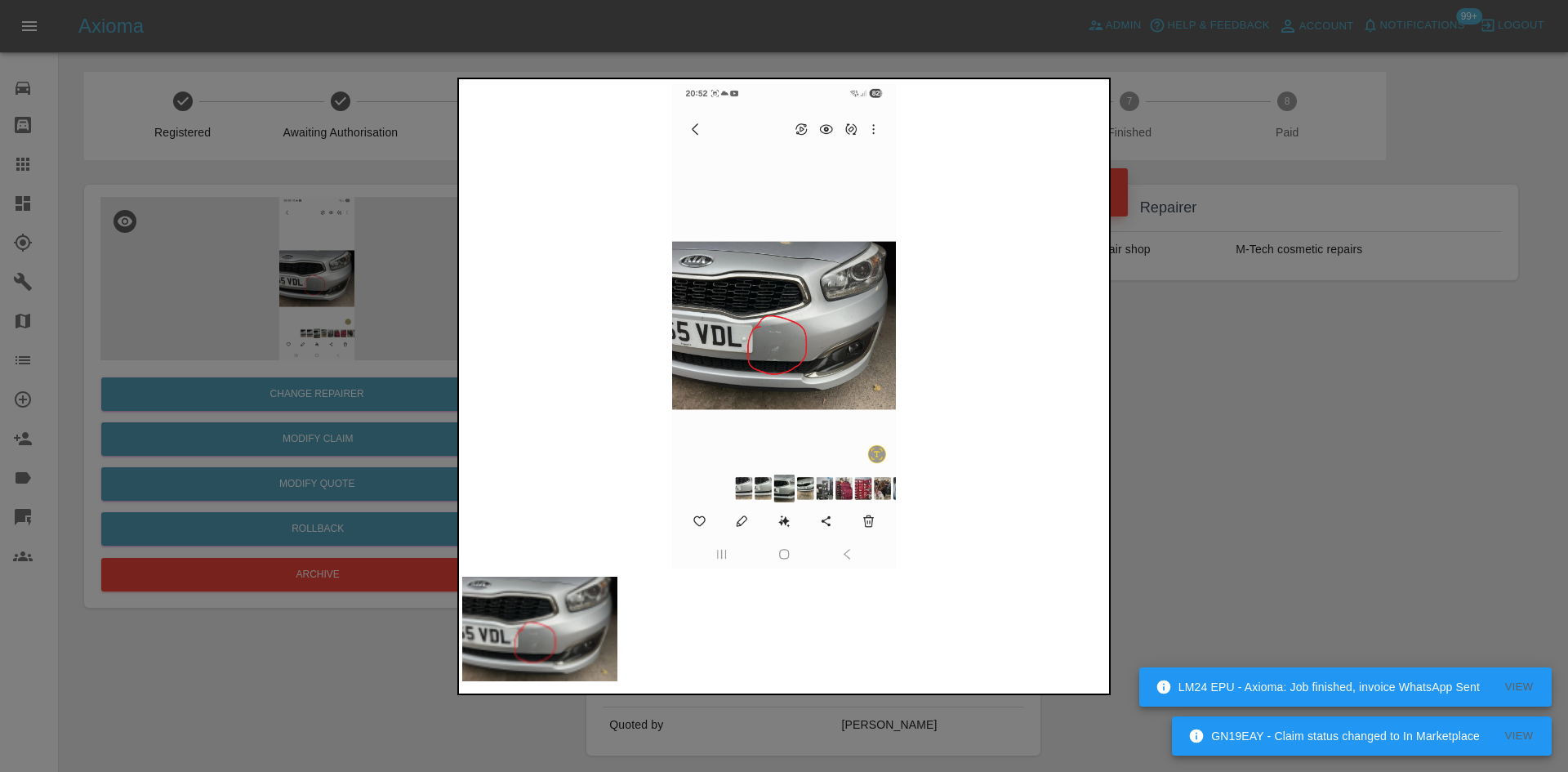
click at [564, 612] on img at bounding box center [540, 629] width 155 height 105
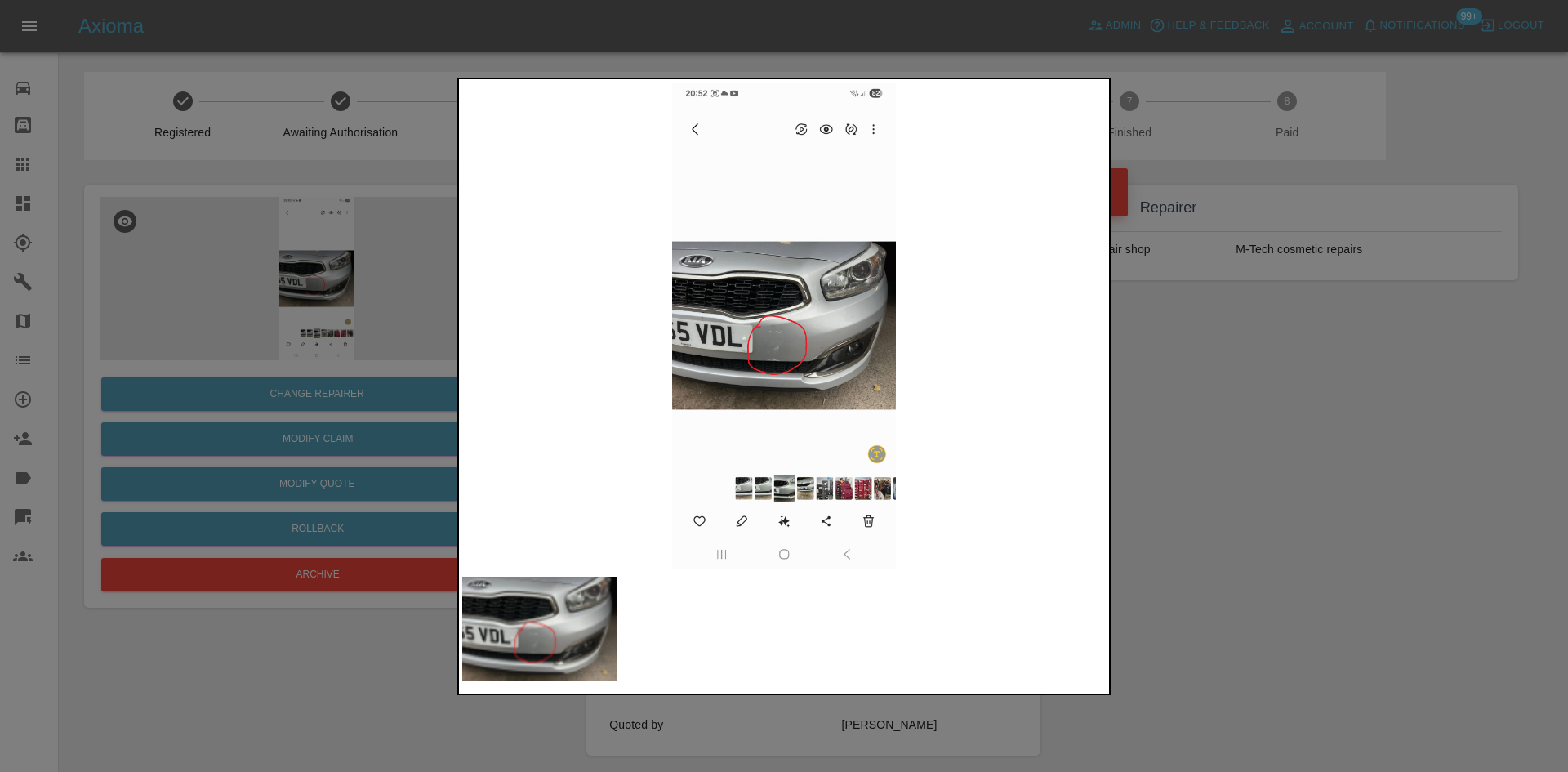
click at [819, 417] on img at bounding box center [784, 325] width 644 height 486
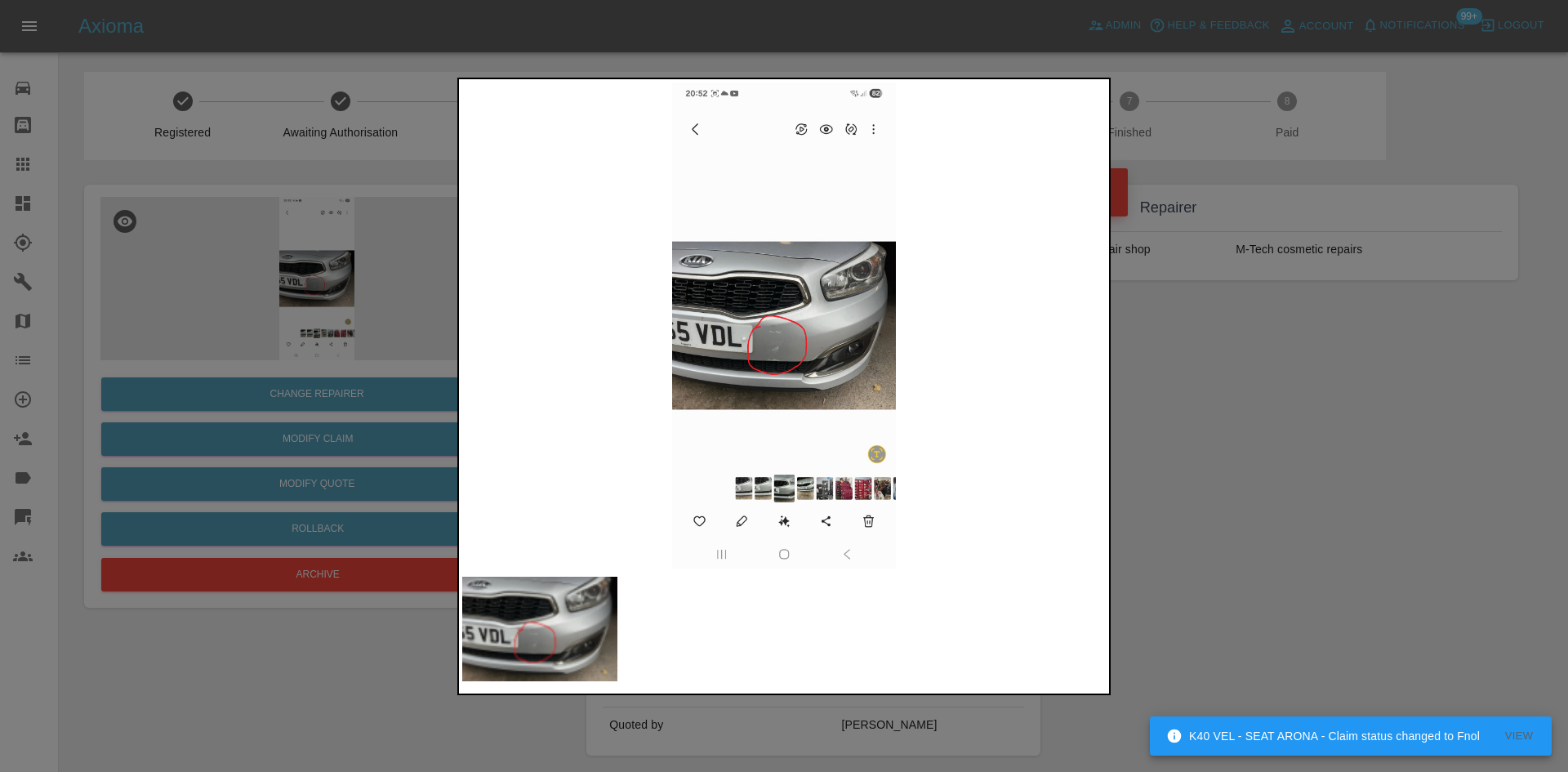
click at [1207, 233] on div at bounding box center [784, 386] width 1568 height 772
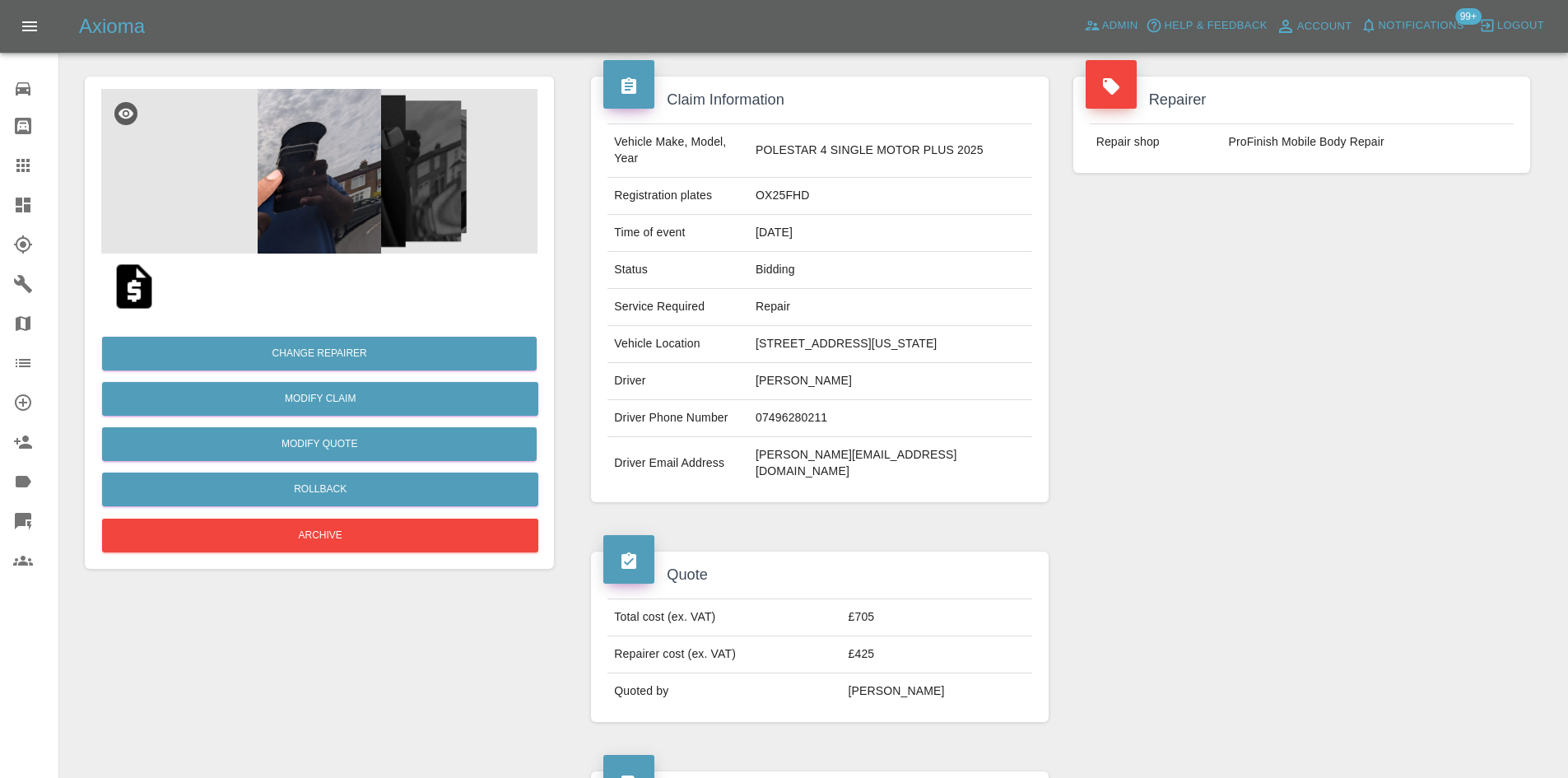
scroll to position [247, 0]
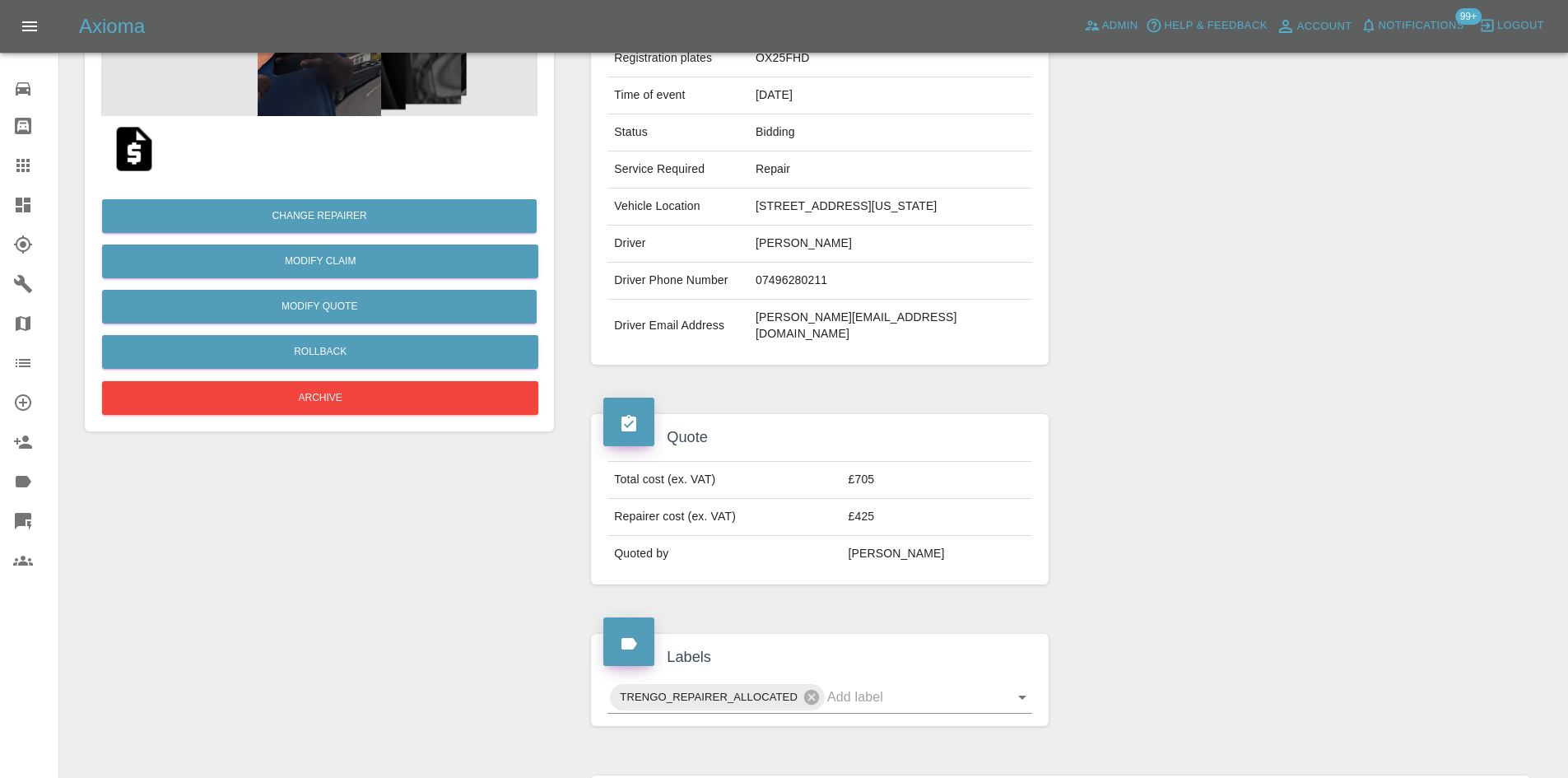
click at [383, 112] on img at bounding box center [319, 33] width 436 height 165
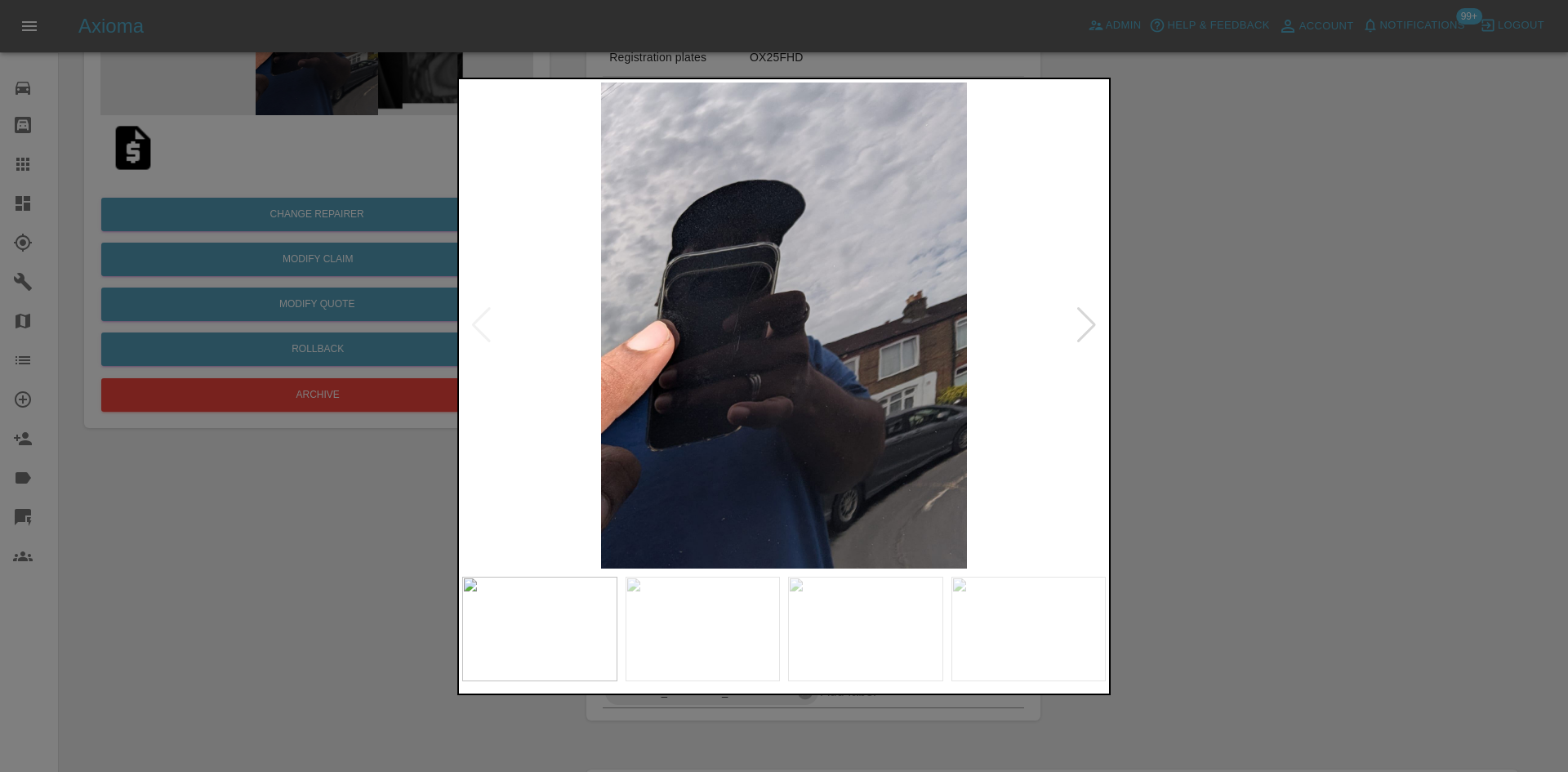
click at [1091, 323] on div at bounding box center [1086, 325] width 22 height 36
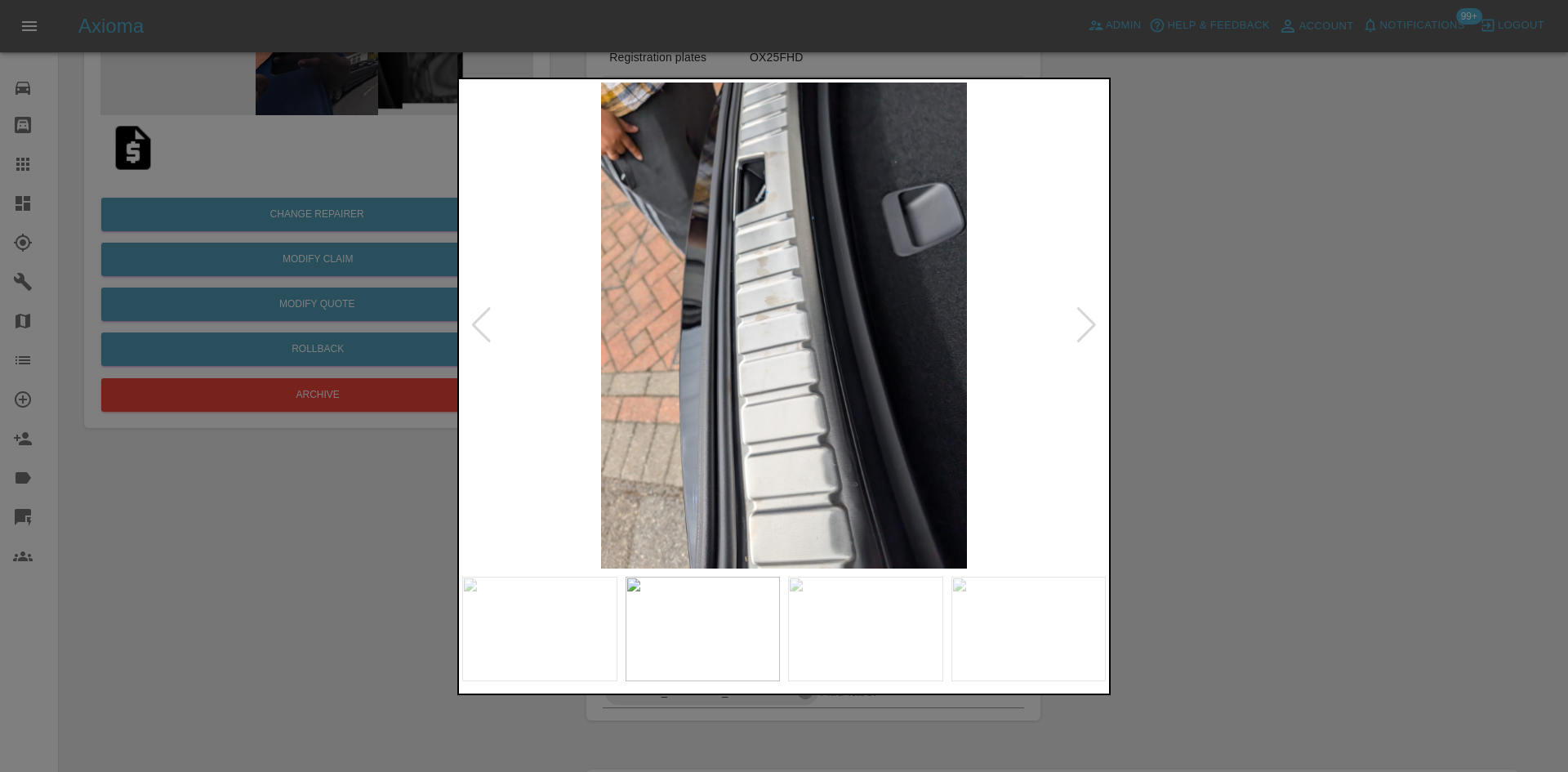
click at [1090, 323] on div at bounding box center [1086, 325] width 22 height 36
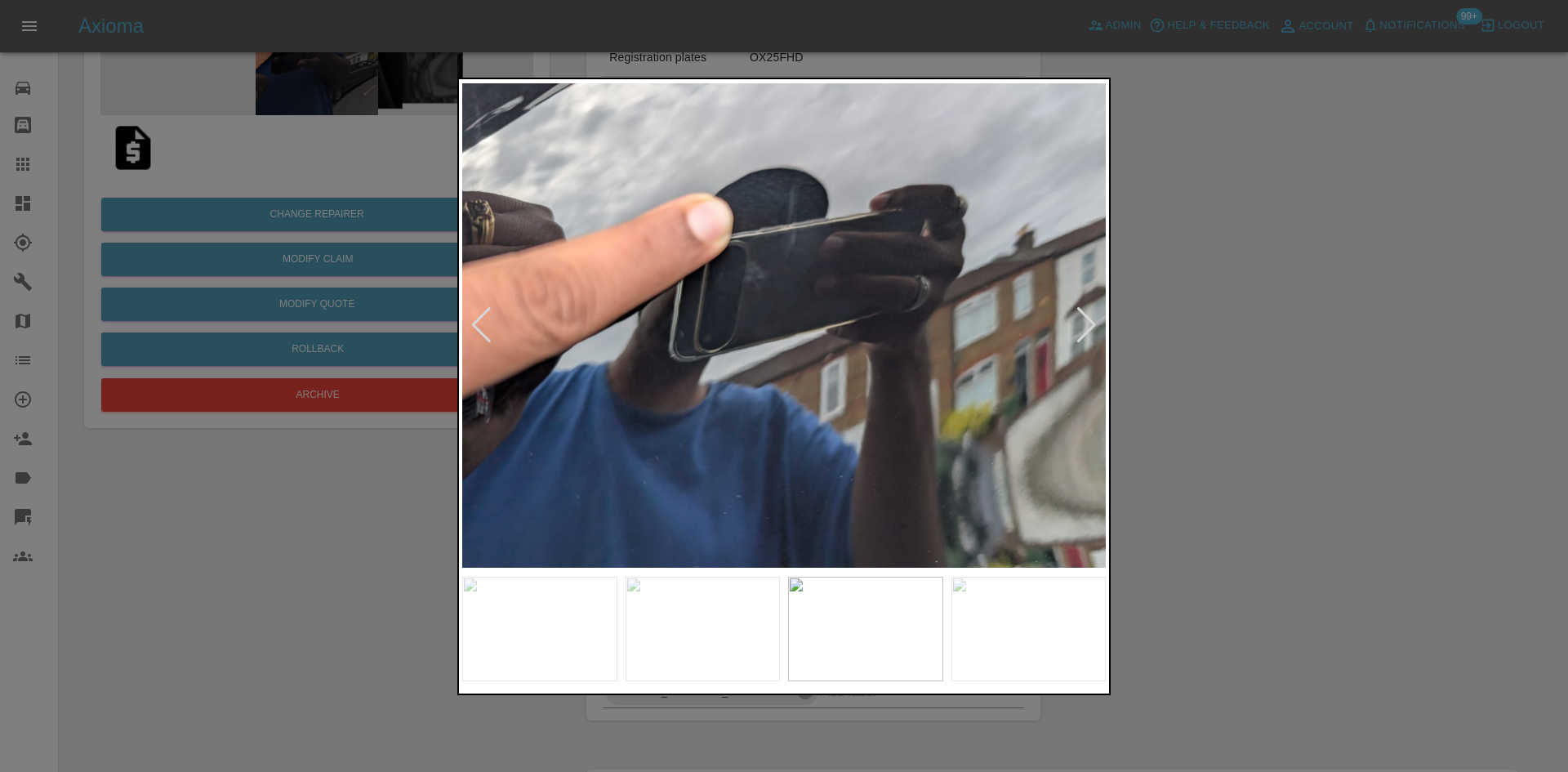
click at [1090, 323] on div at bounding box center [1086, 325] width 22 height 36
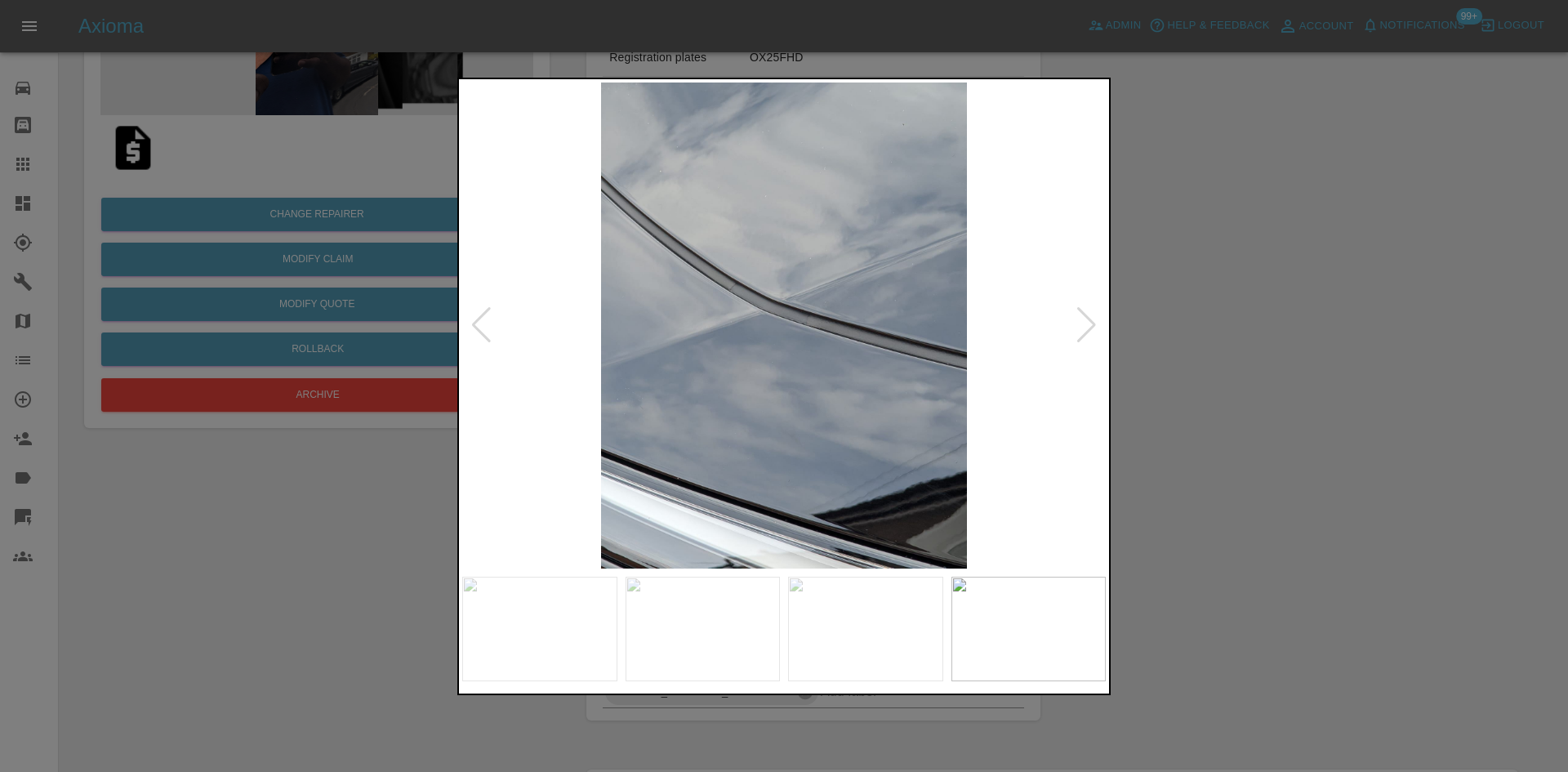
click at [1090, 323] on div at bounding box center [1086, 325] width 22 height 36
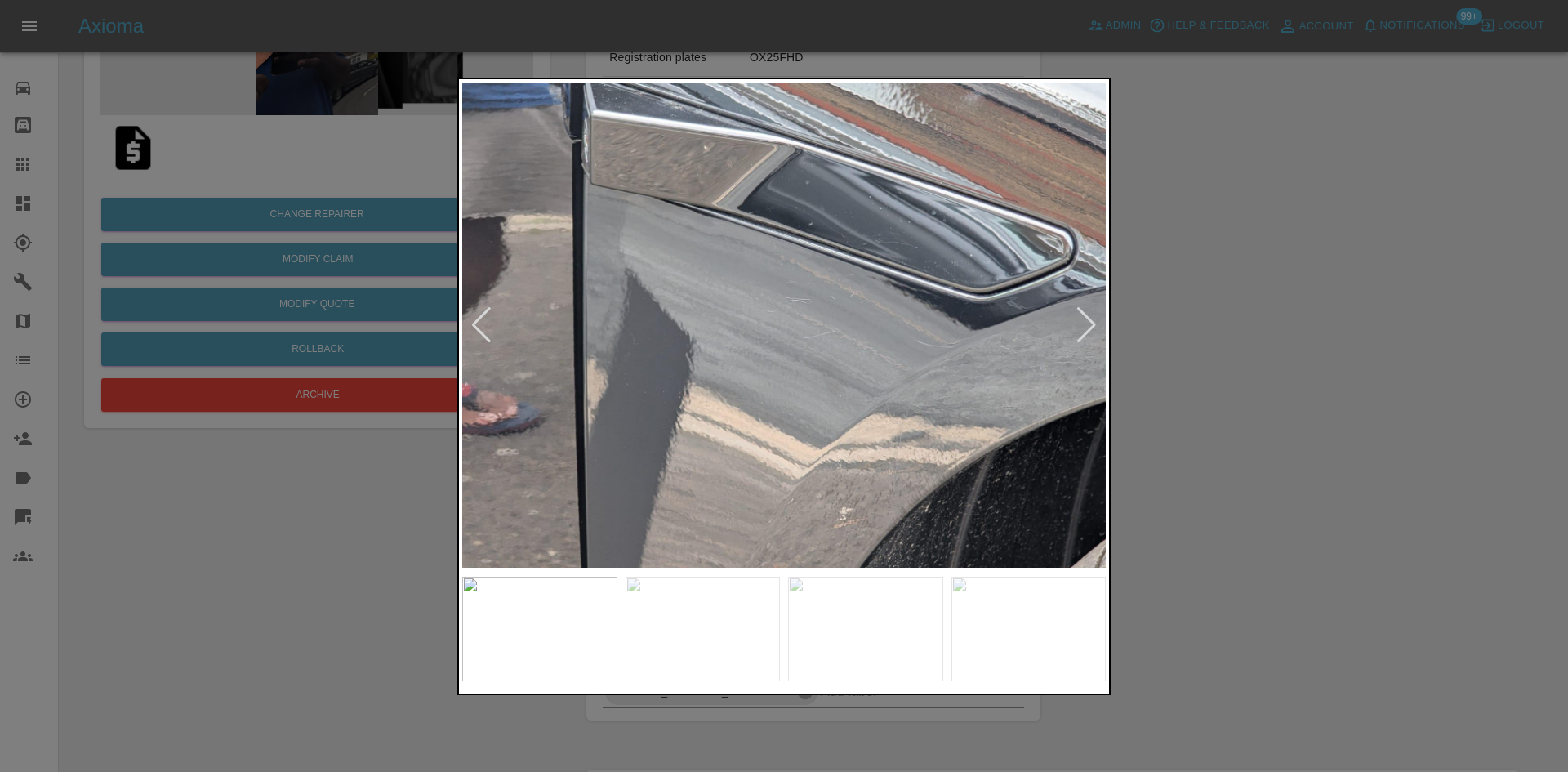
click at [1090, 323] on div at bounding box center [1086, 325] width 22 height 36
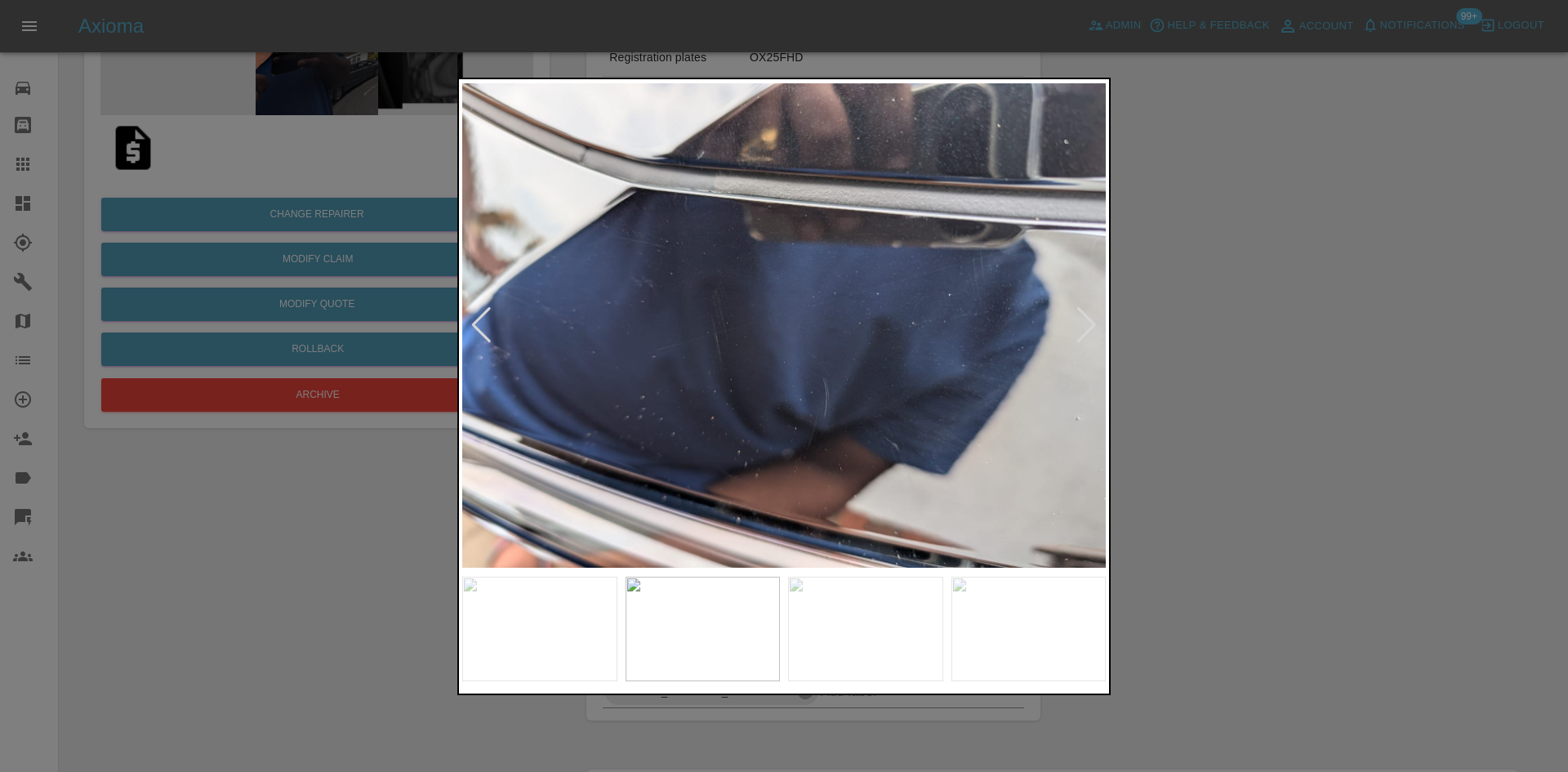
click at [1090, 323] on div at bounding box center [1086, 325] width 22 height 36
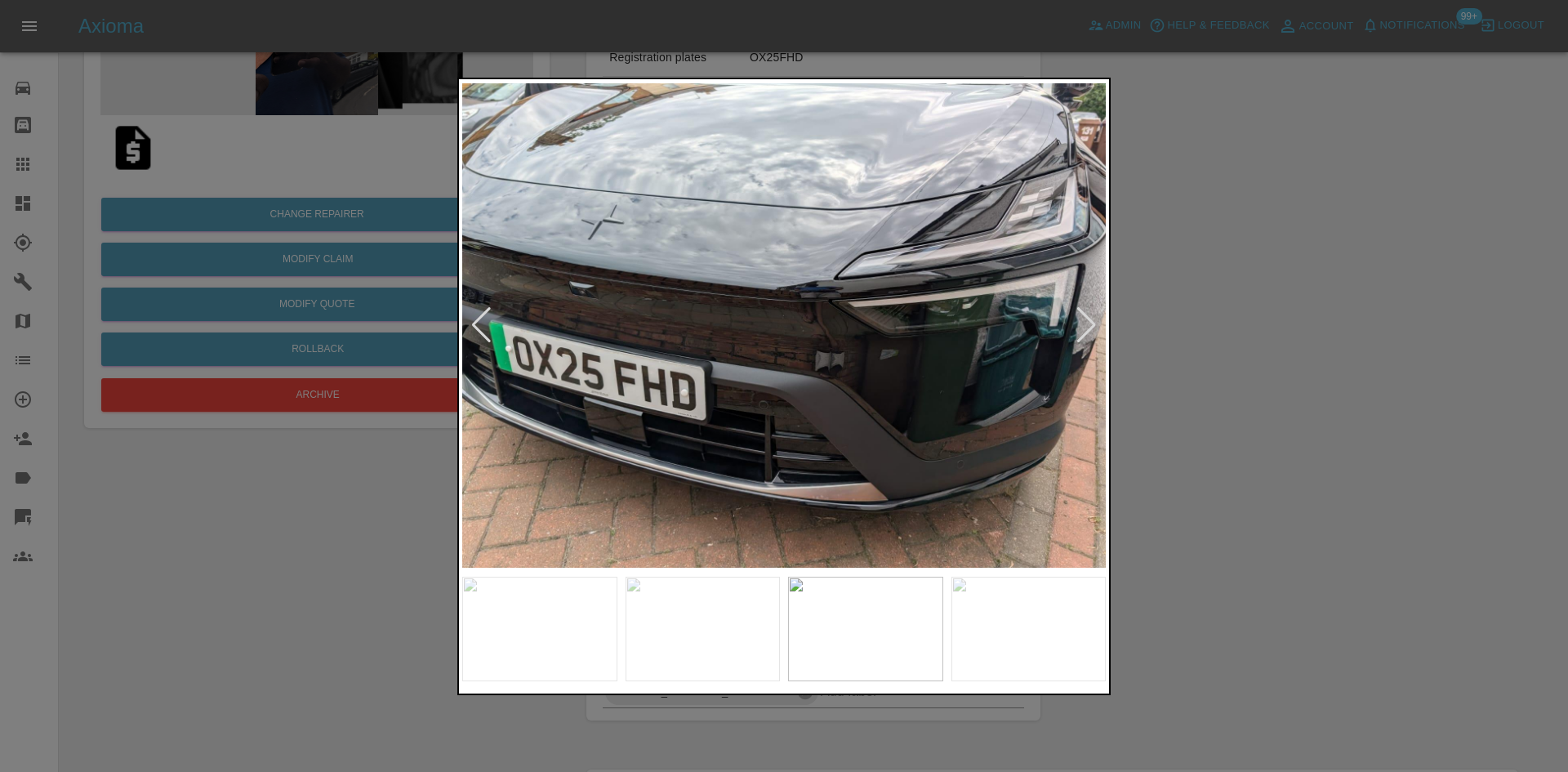
click at [1280, 345] on div at bounding box center [784, 386] width 1568 height 772
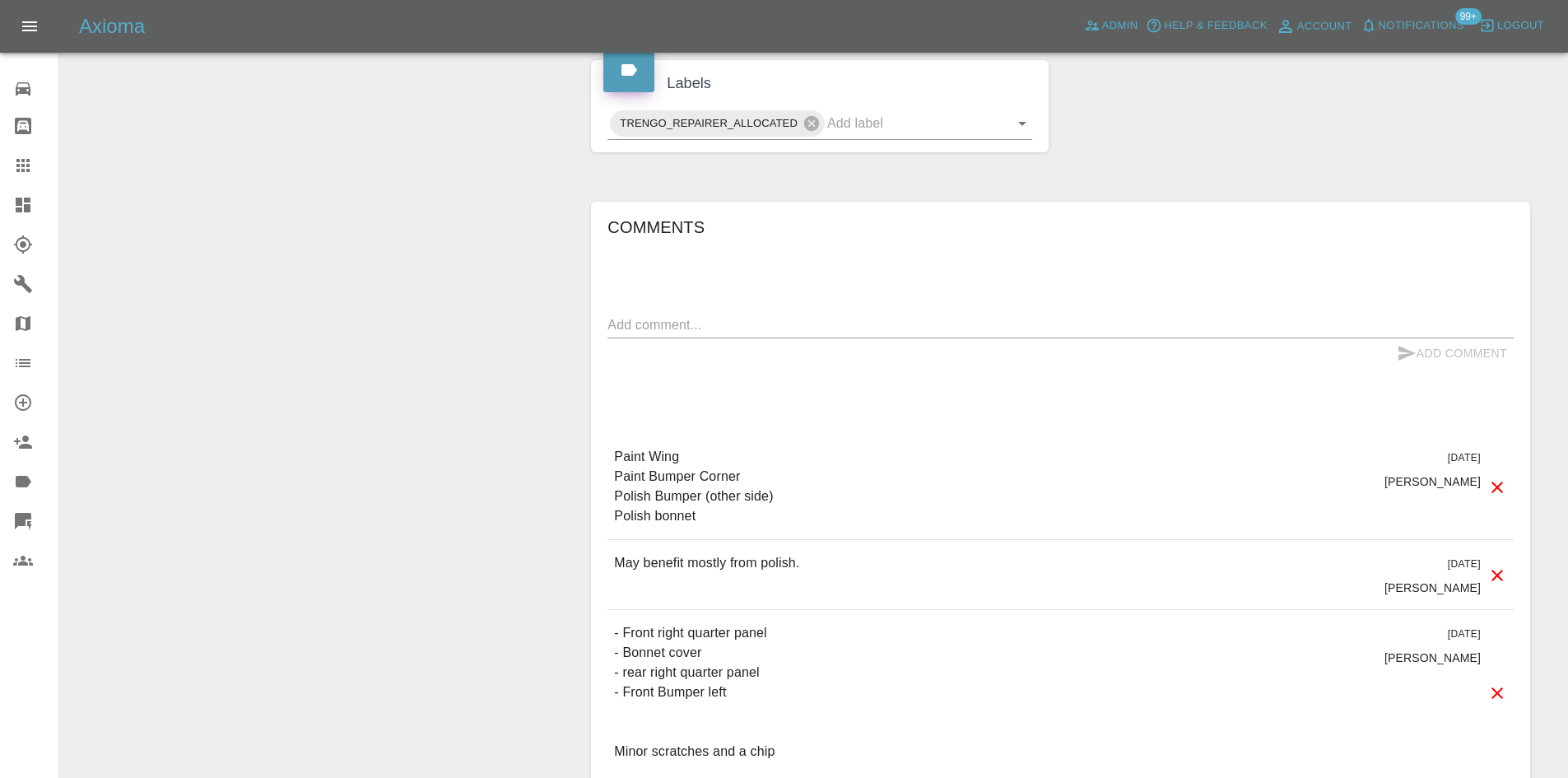
scroll to position [823, 0]
drag, startPoint x: 705, startPoint y: 517, endPoint x: 600, endPoint y: 487, distance: 108.7
click at [600, 487] on div "Comments x Add Comment Paint Wing Paint Bumper Corner Polish Bumper (other side…" at bounding box center [1060, 492] width 939 height 586
click at [629, 456] on p "Paint Wing Paint Bumper Corner Polish Bumper (other side) Polish bonnet" at bounding box center [693, 484] width 159 height 79
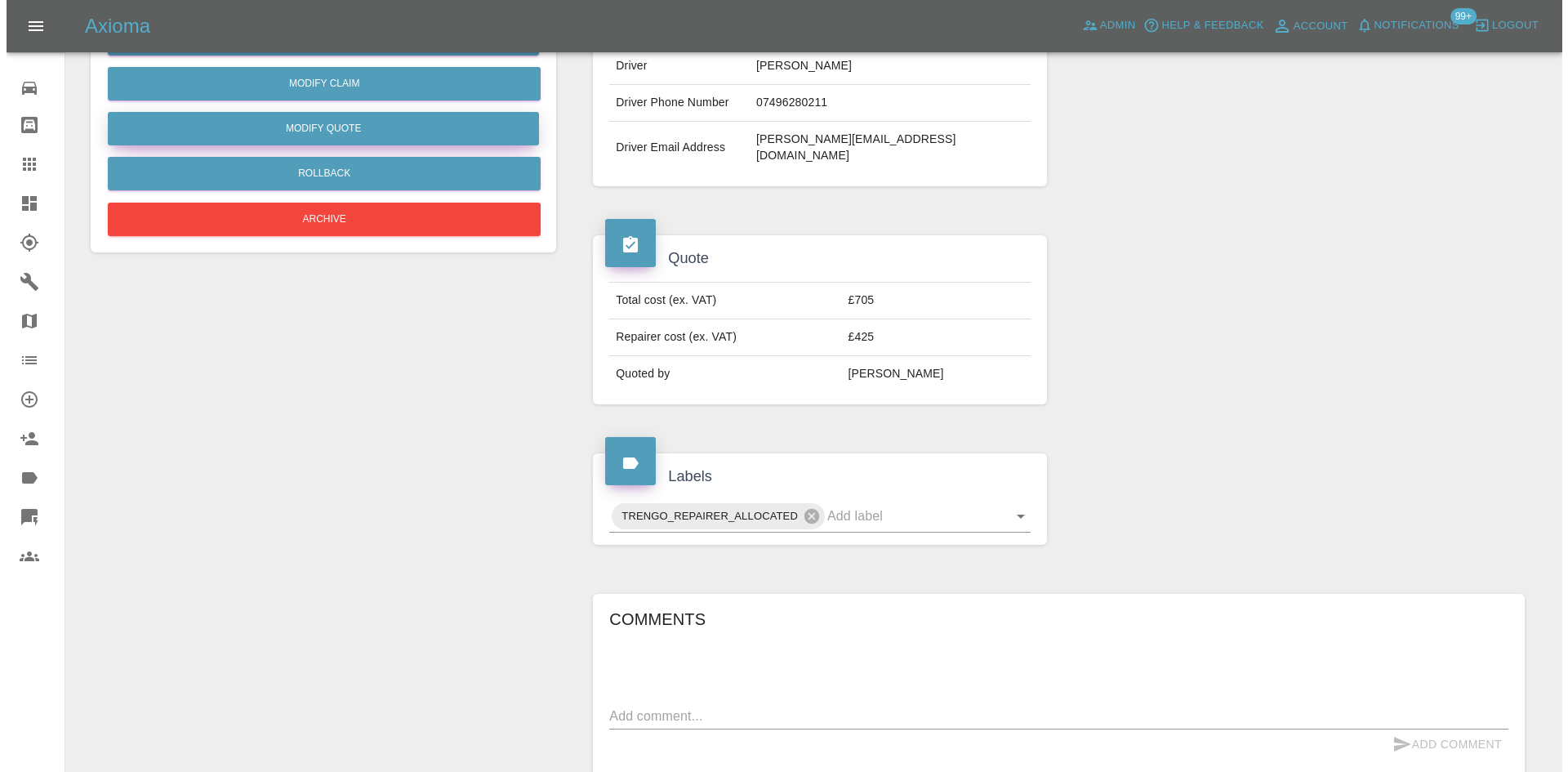
scroll to position [245, 0]
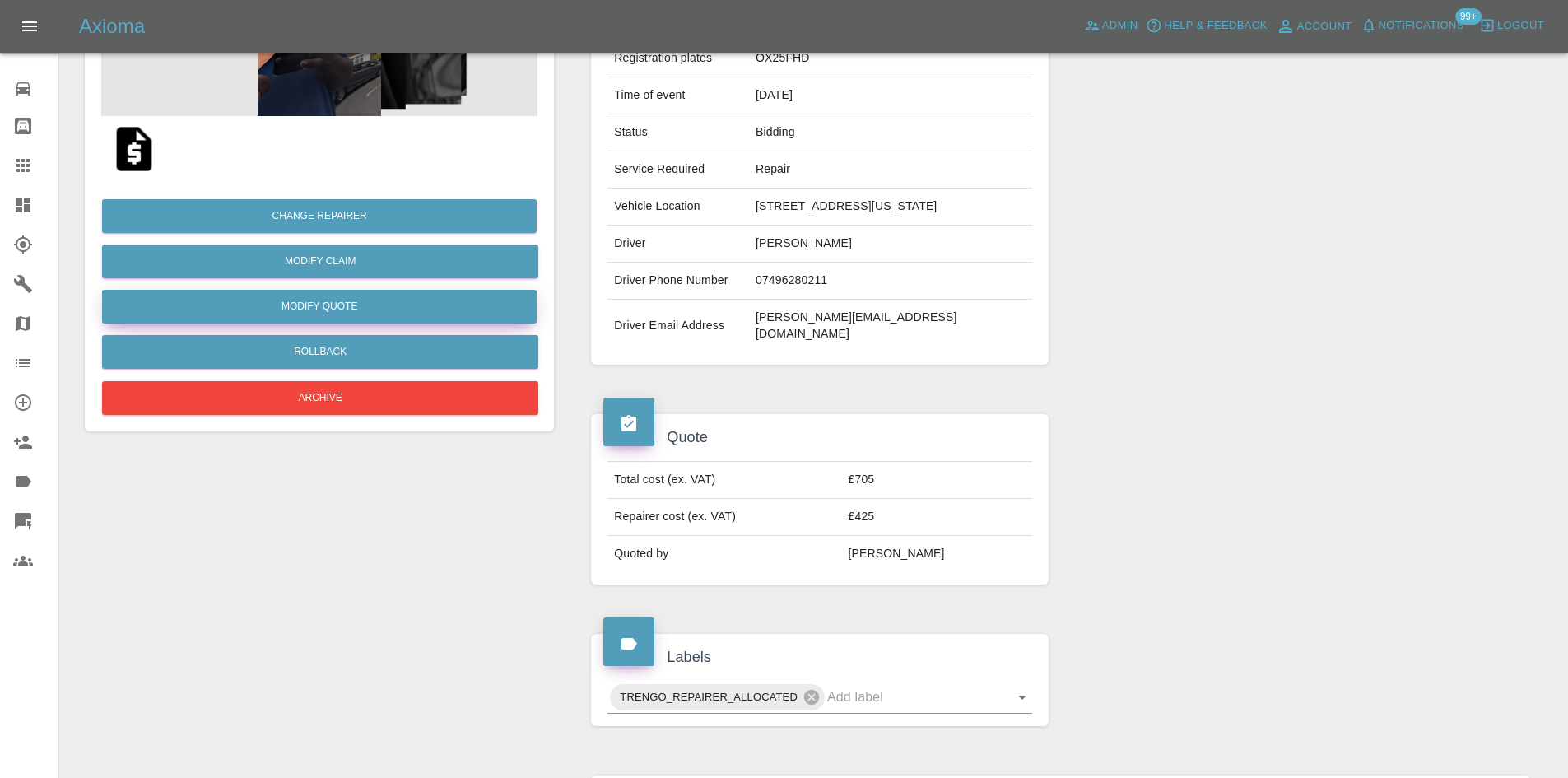
click at [334, 300] on button "Modify Quote" at bounding box center [319, 307] width 435 height 34
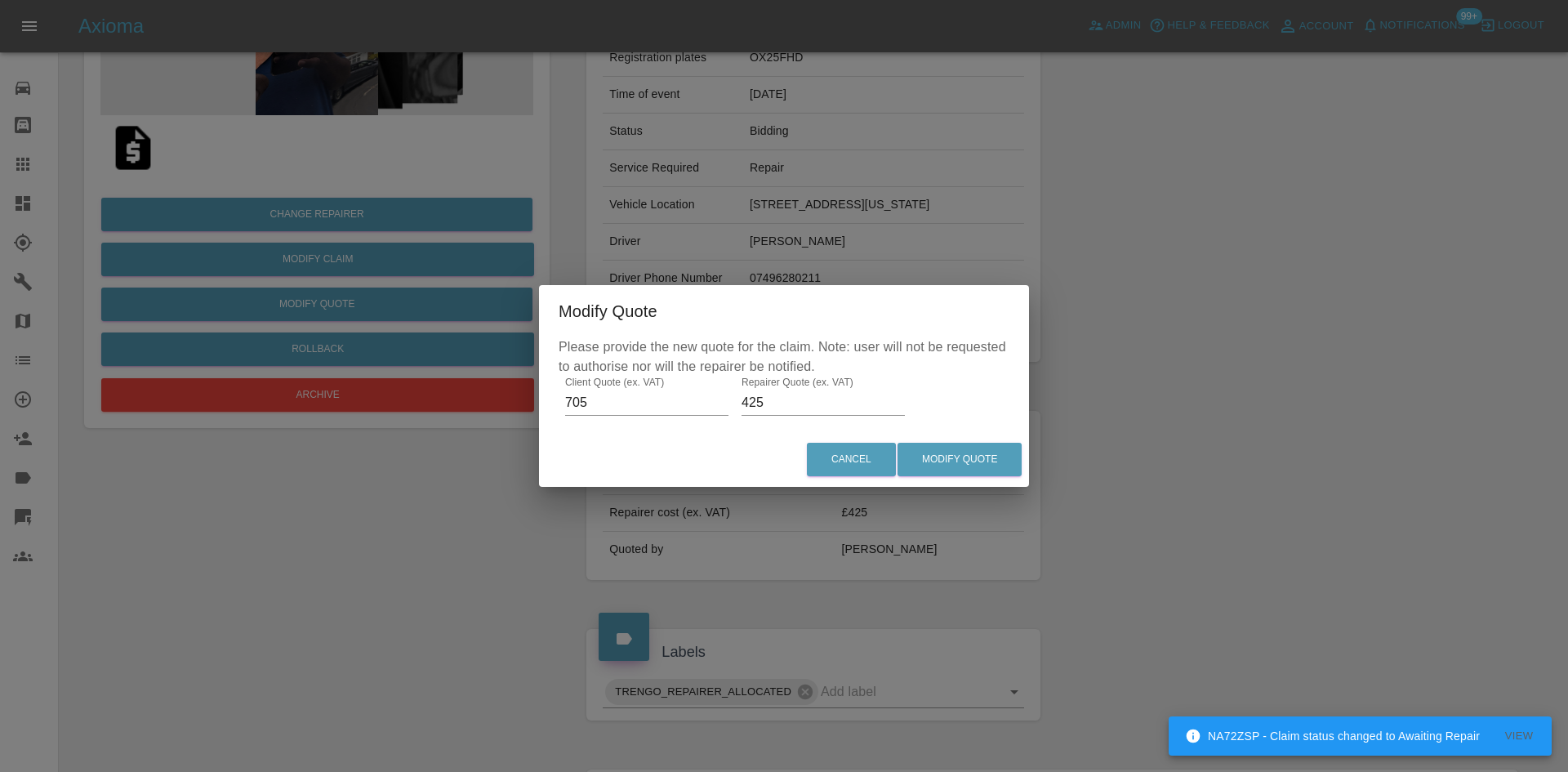
click at [830, 396] on input "425" at bounding box center [823, 403] width 164 height 26
click at [829, 395] on input "425" at bounding box center [823, 403] width 164 height 26
type input "400"
click at [968, 457] on button "Modify Quote" at bounding box center [959, 459] width 124 height 34
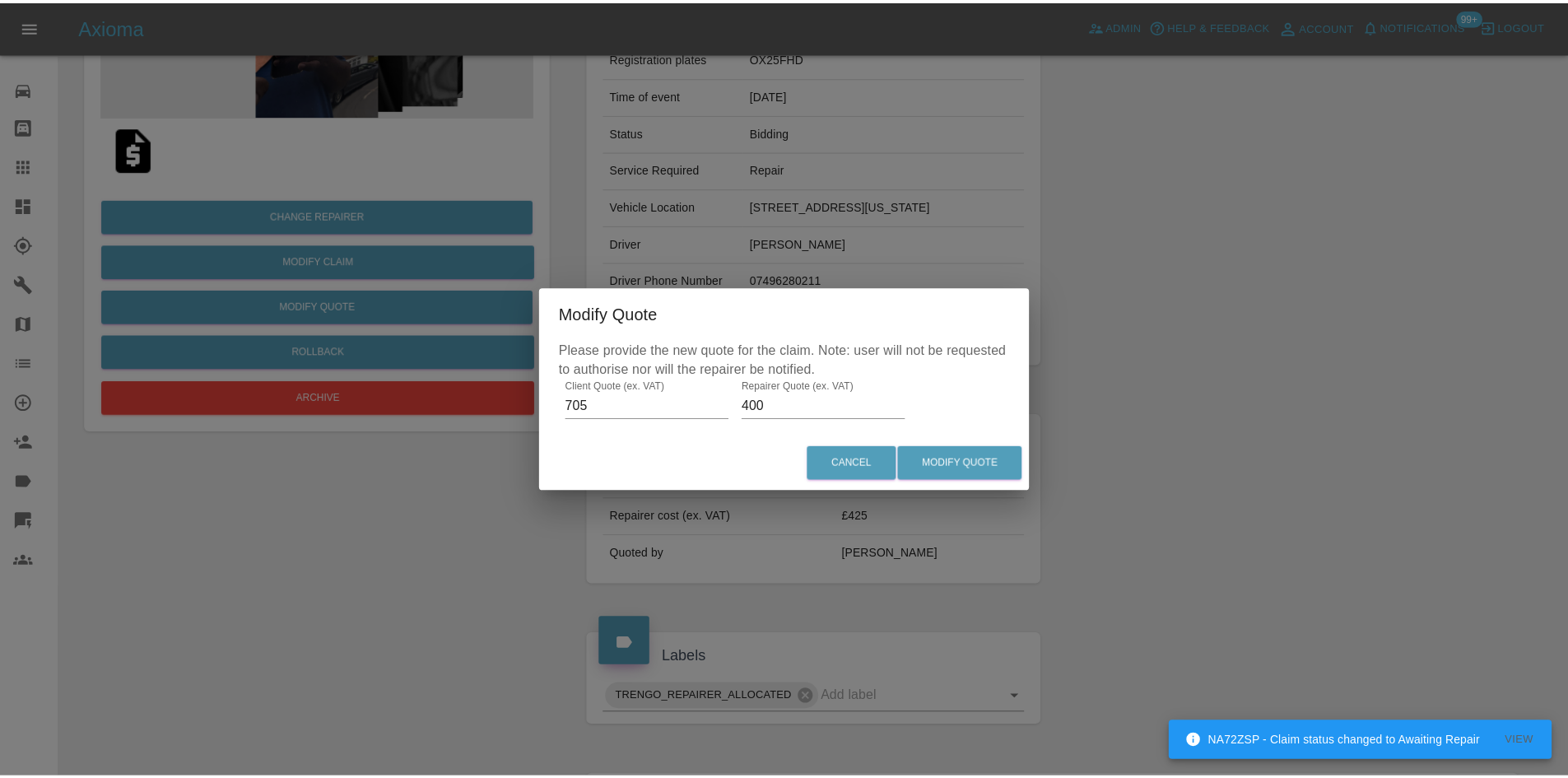
scroll to position [0, 0]
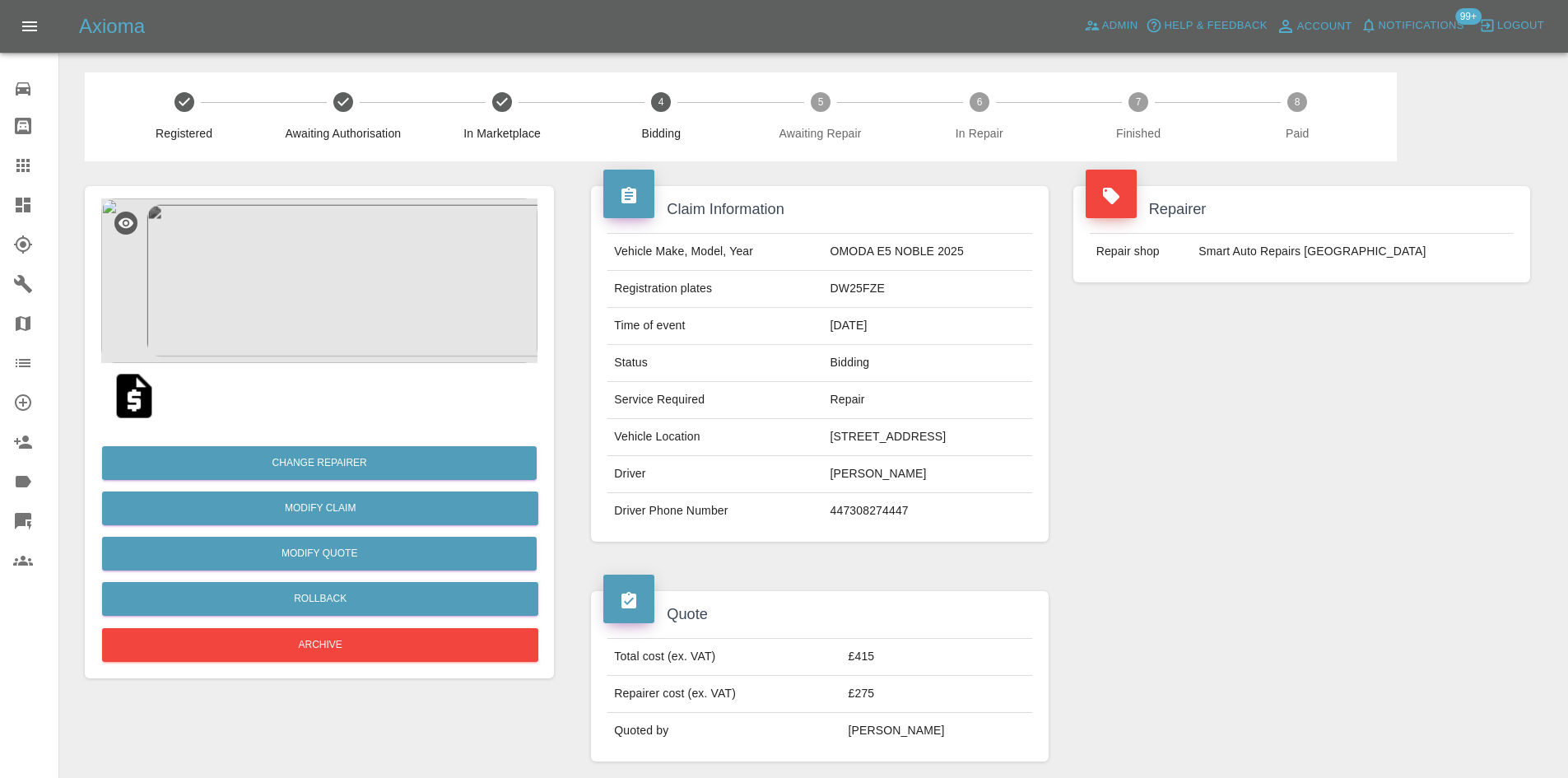
drag, startPoint x: 816, startPoint y: 475, endPoint x: 766, endPoint y: 479, distance: 50.4
click at [766, 479] on tr "Driver [PERSON_NAME]" at bounding box center [820, 474] width 424 height 37
copy tr "[PERSON_NAME]"
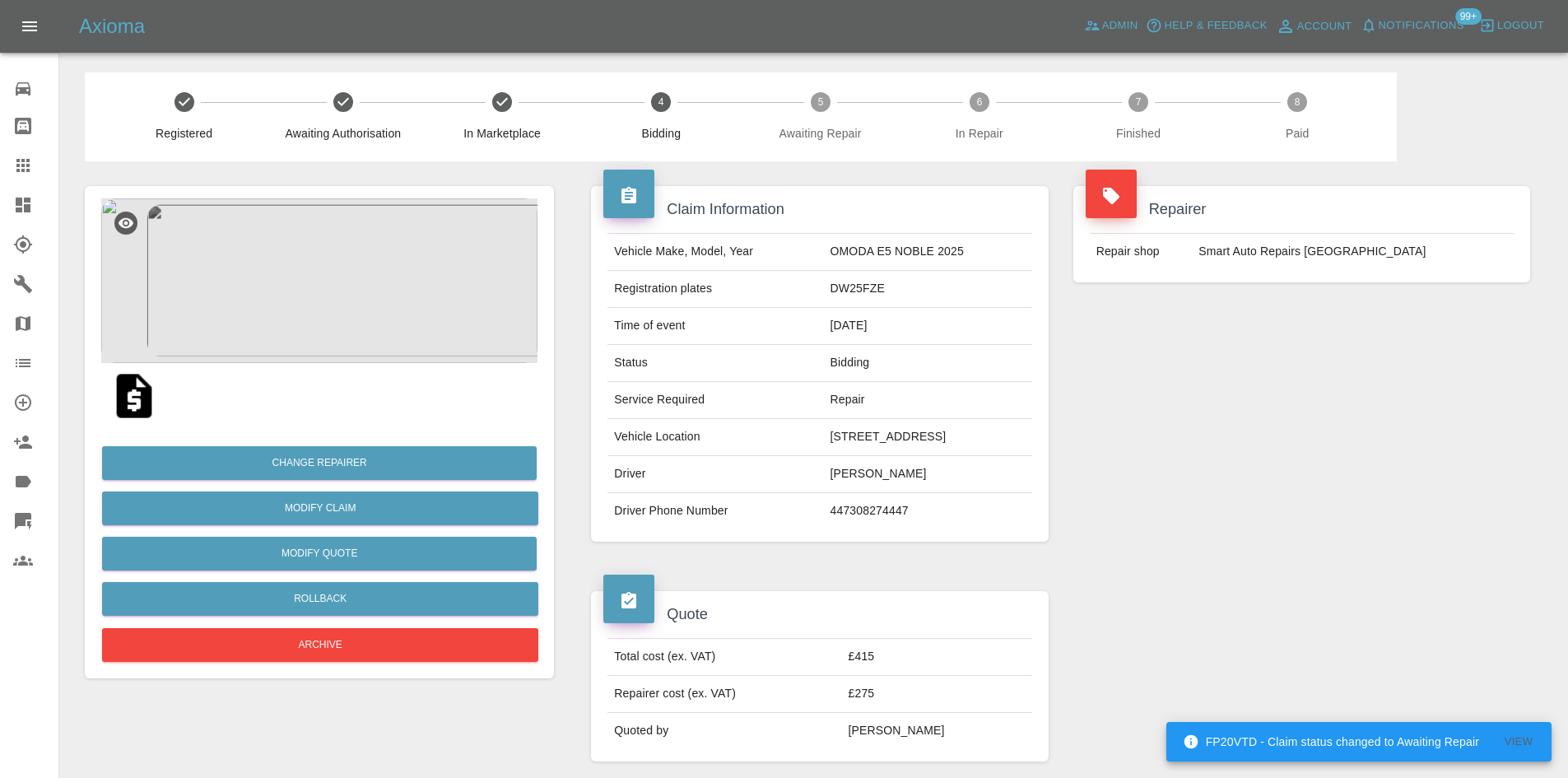
click at [828, 515] on td "447308274447" at bounding box center [928, 511] width 208 height 36
copy td "447308274447"
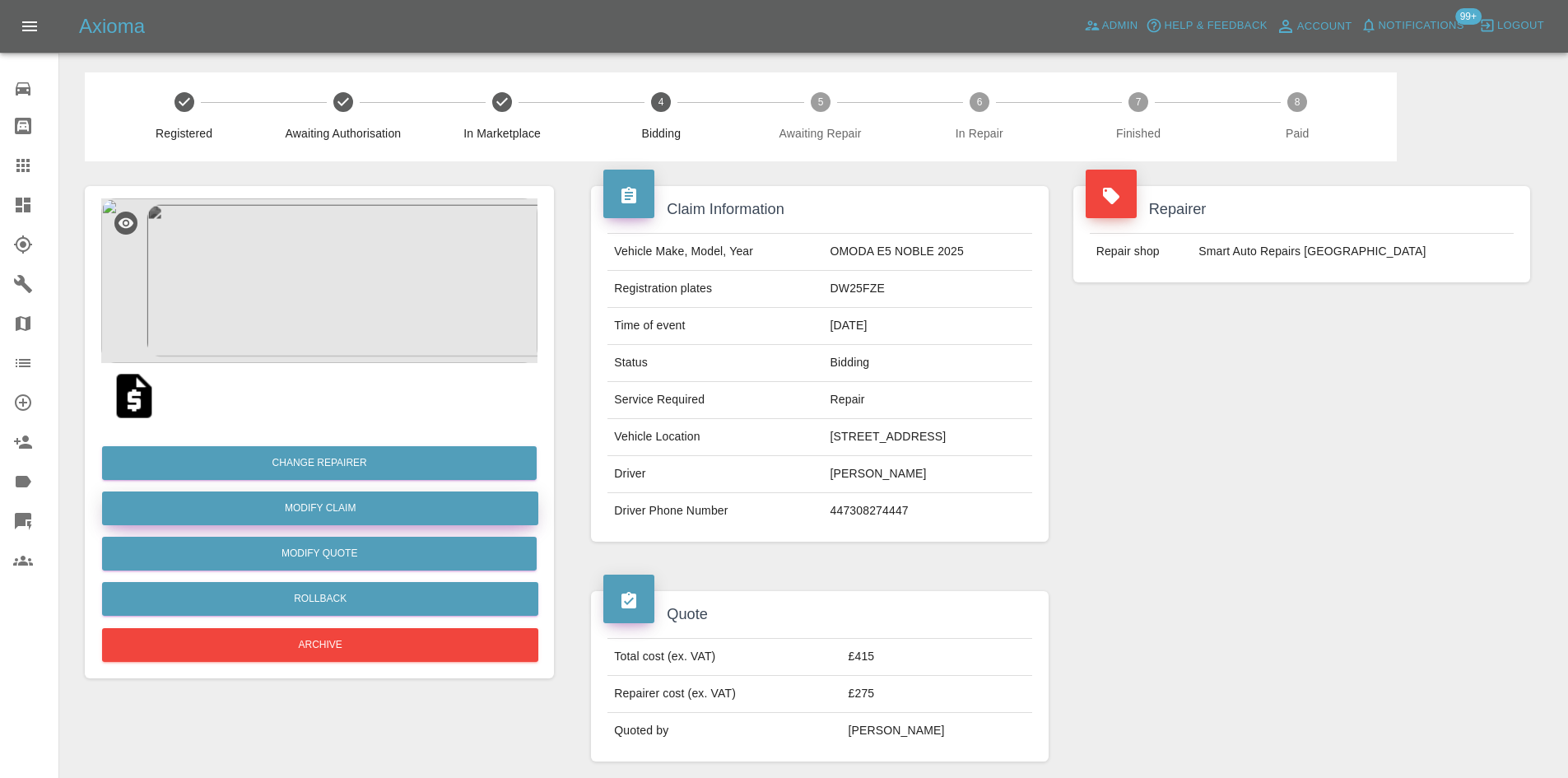
click at [306, 510] on link "Modify Claim" at bounding box center [320, 508] width 436 height 34
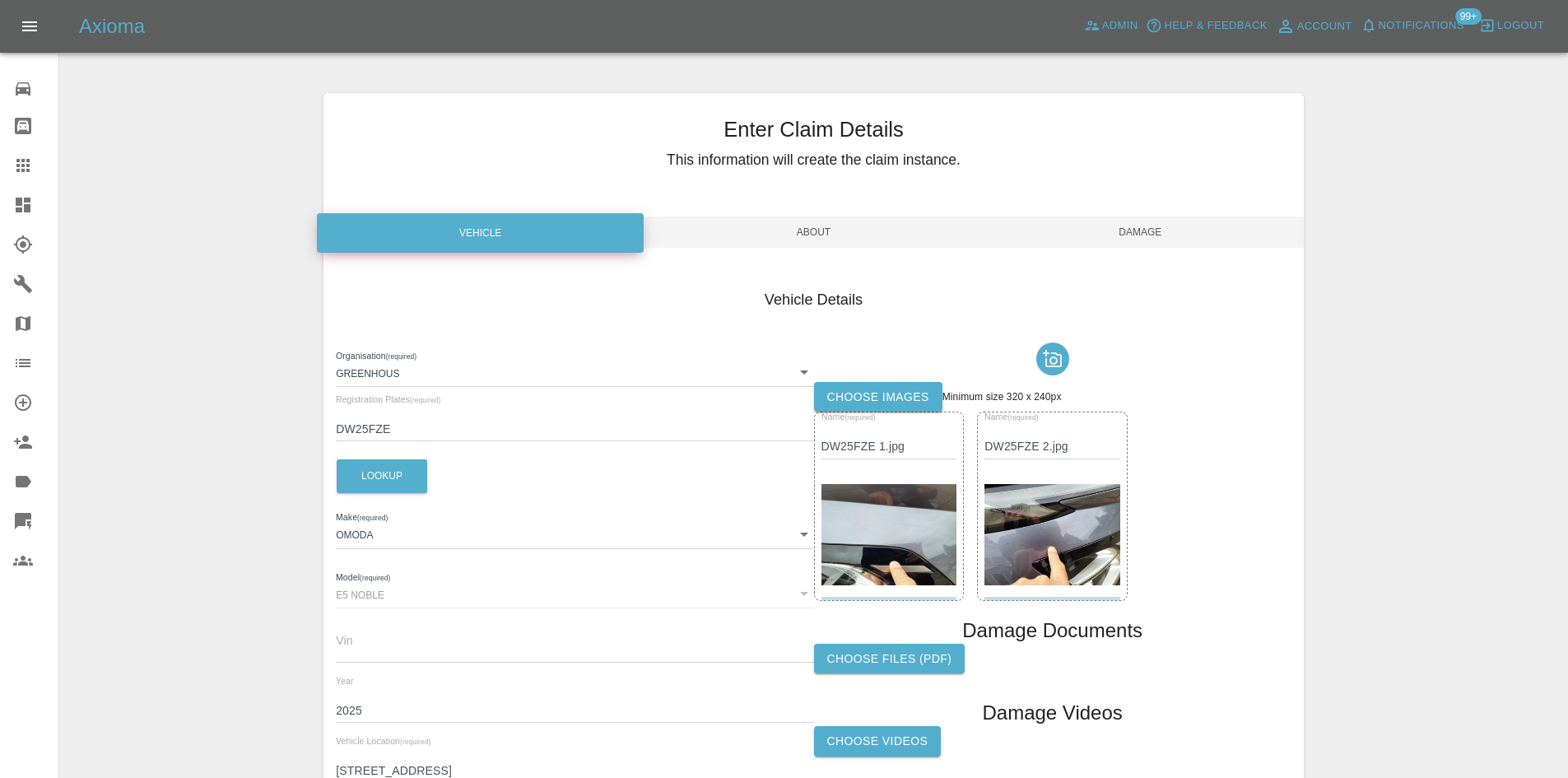
click at [762, 214] on div "Enter Claim Details This information will create the claim instance. Vehicle Ab…" at bounding box center [814, 474] width 981 height 762
click at [766, 226] on span "About" at bounding box center [813, 232] width 327 height 31
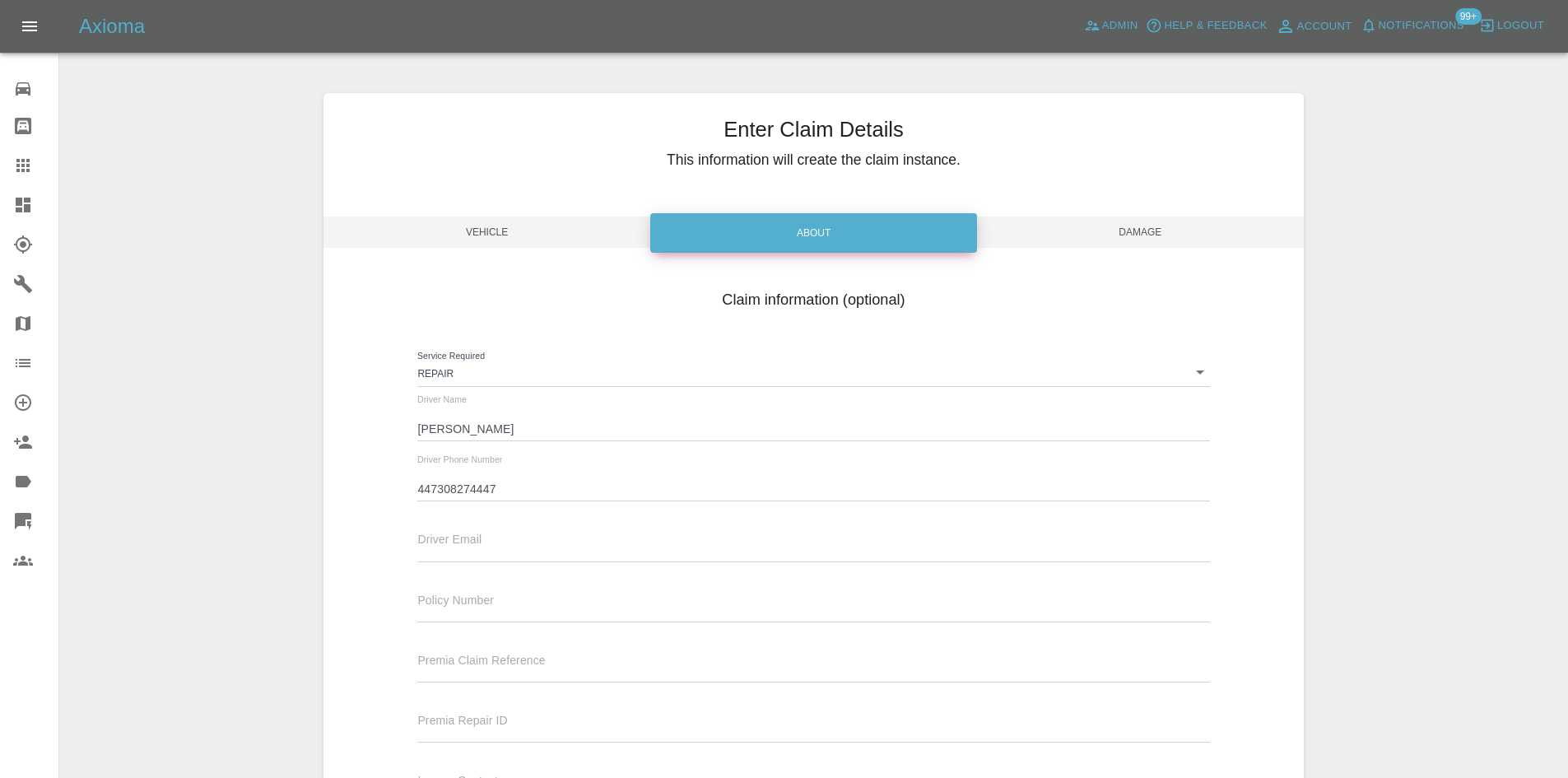
click at [426, 498] on input "447308274447" at bounding box center [813, 489] width 792 height 24
click at [435, 491] on input "447308274447" at bounding box center [813, 489] width 792 height 24
type input "07308274447"
click at [1056, 232] on span "Damage" at bounding box center [1140, 232] width 327 height 31
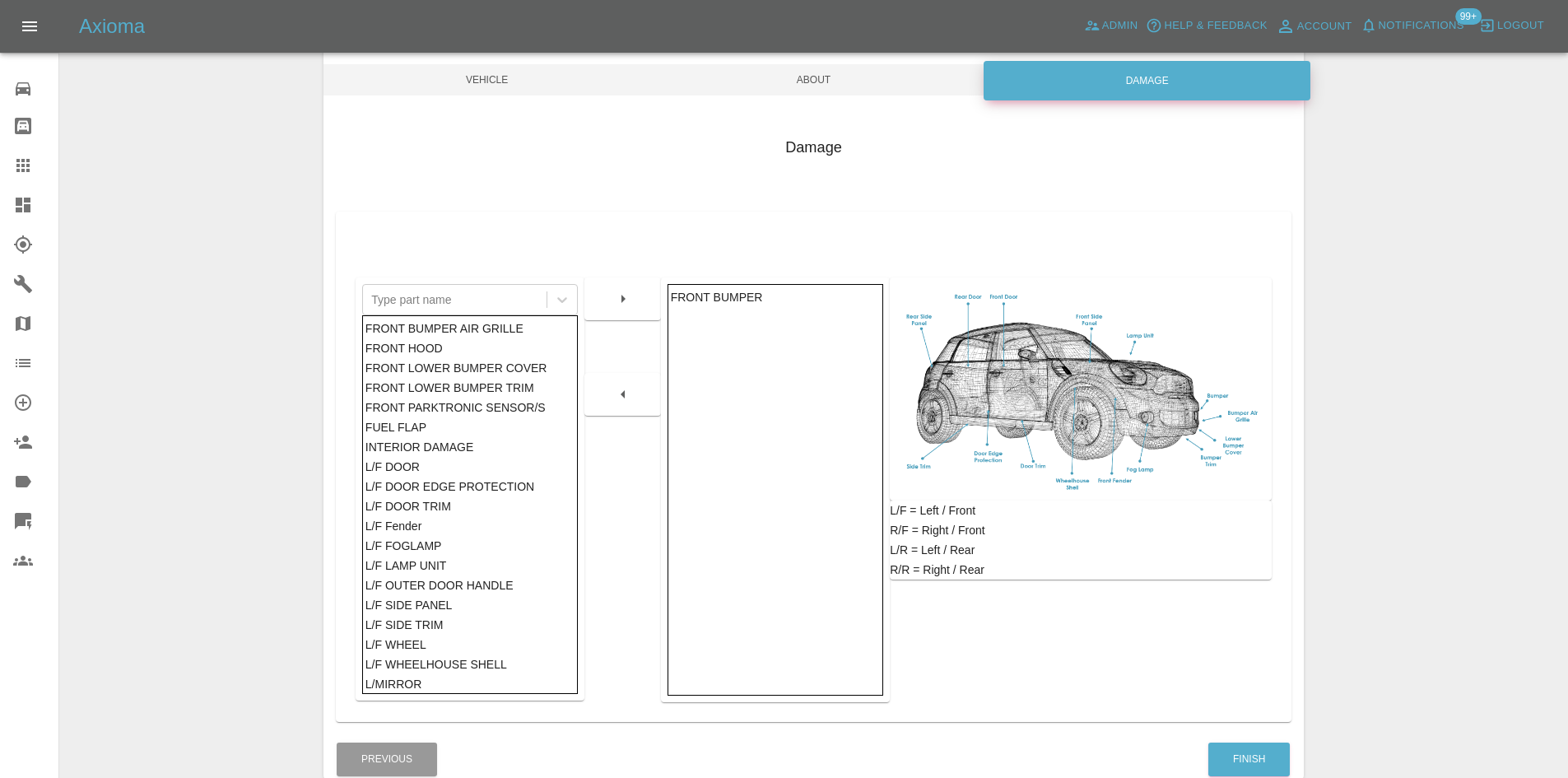
scroll to position [241, 0]
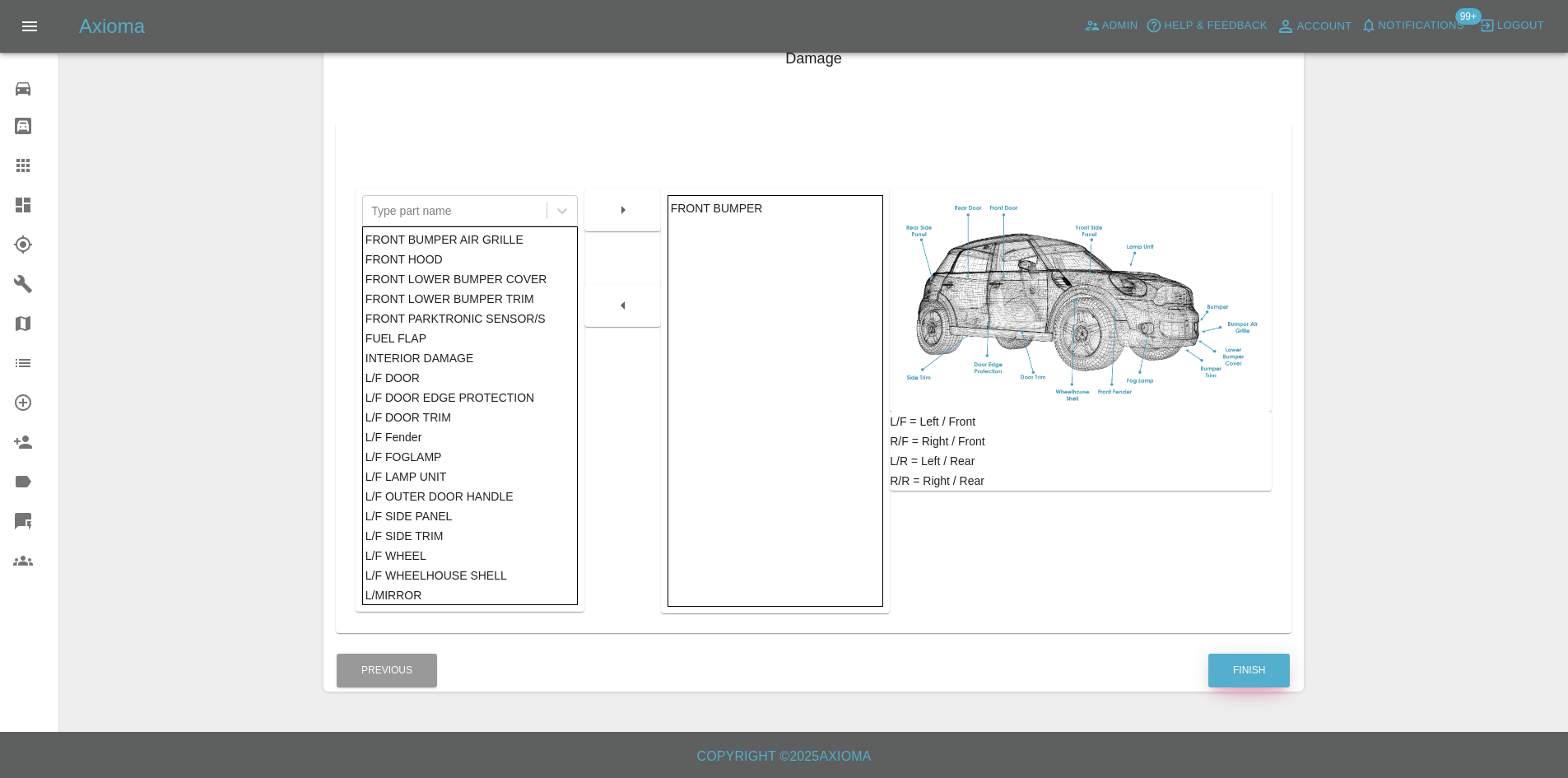
click at [1255, 667] on button "Finish" at bounding box center [1250, 671] width 82 height 34
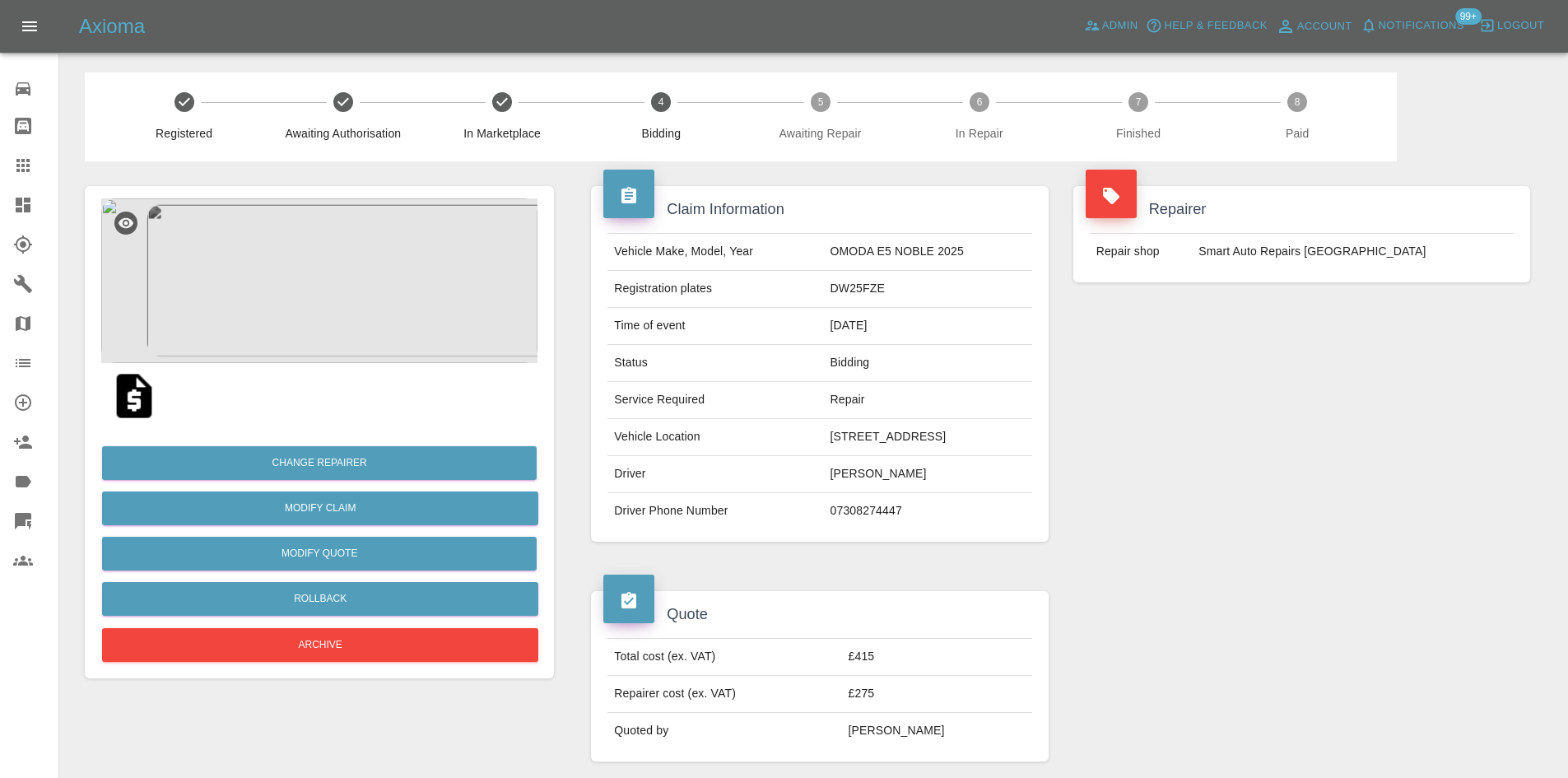
drag, startPoint x: 983, startPoint y: 436, endPoint x: 804, endPoint y: 440, distance: 179.5
click at [824, 440] on td "[STREET_ADDRESS]" at bounding box center [928, 437] width 208 height 37
copy td "[STREET_ADDRESS]"
click at [824, 283] on td "DW25FZE" at bounding box center [928, 289] width 208 height 37
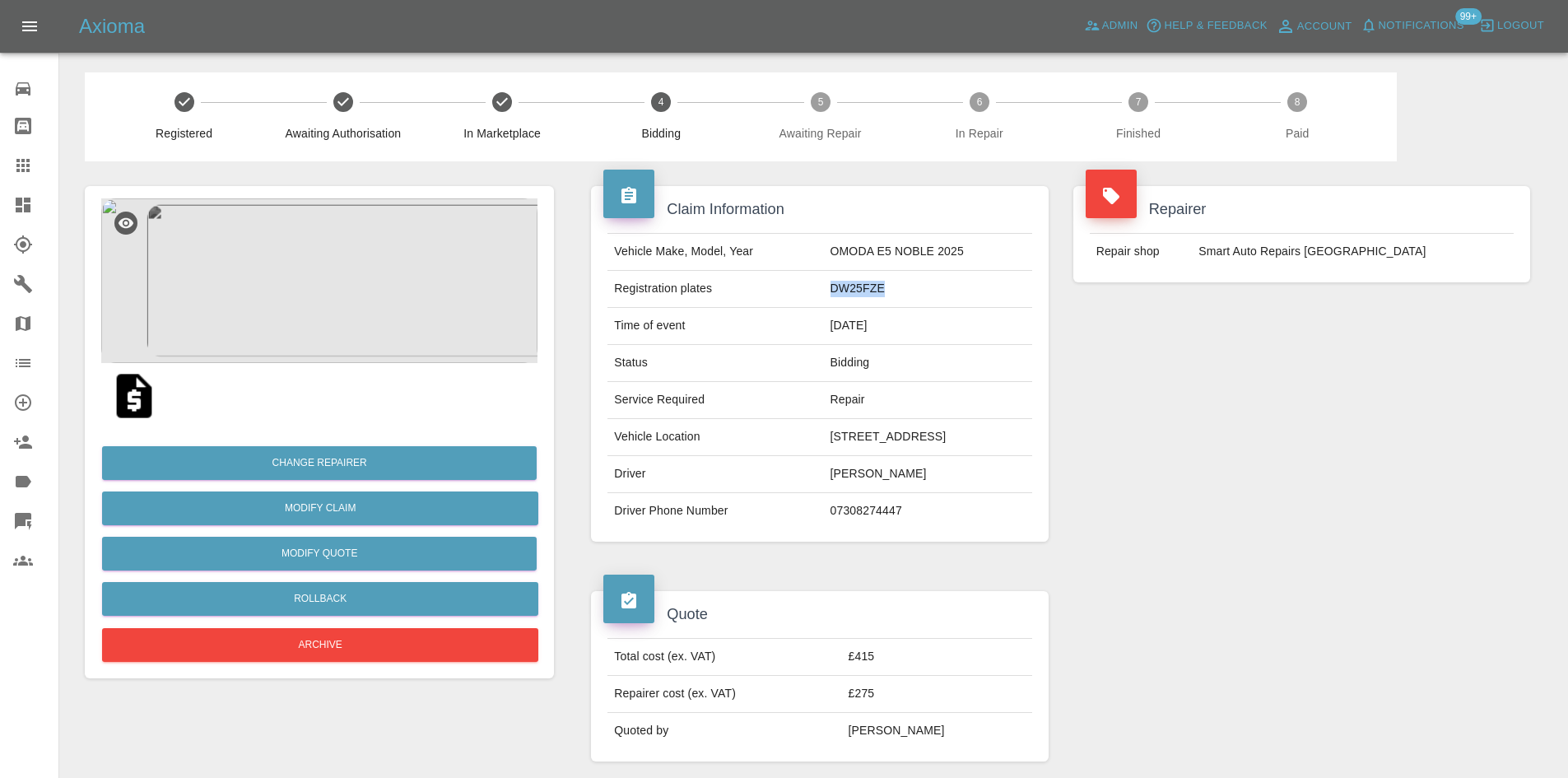
copy td "DW25FZE"
click at [315, 284] on img at bounding box center [319, 280] width 436 height 165
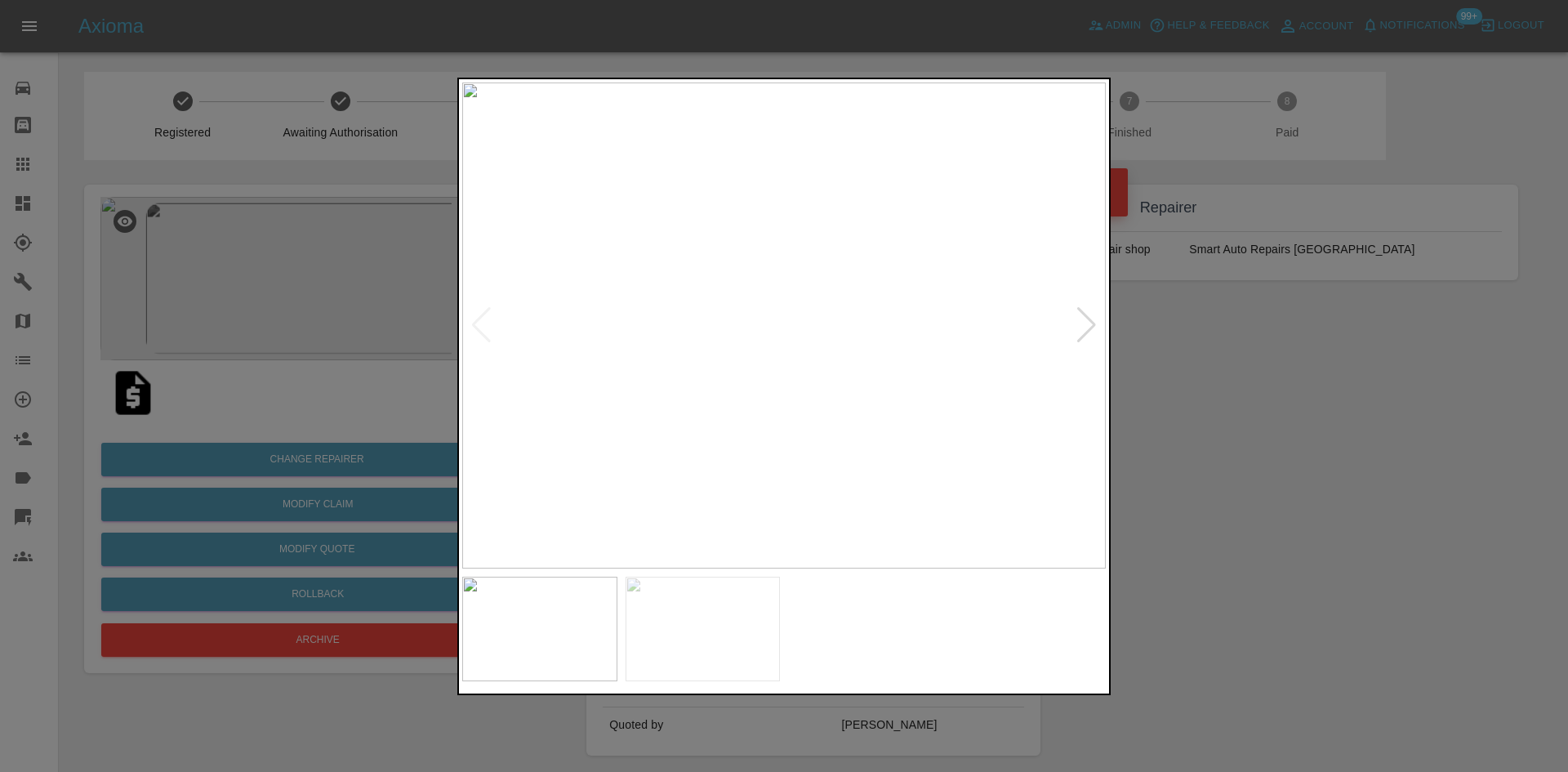
click at [838, 378] on img at bounding box center [784, 325] width 644 height 486
click at [1092, 327] on div at bounding box center [1086, 325] width 22 height 36
click at [1092, 327] on img at bounding box center [784, 325] width 644 height 486
click at [476, 317] on div at bounding box center [481, 325] width 22 height 36
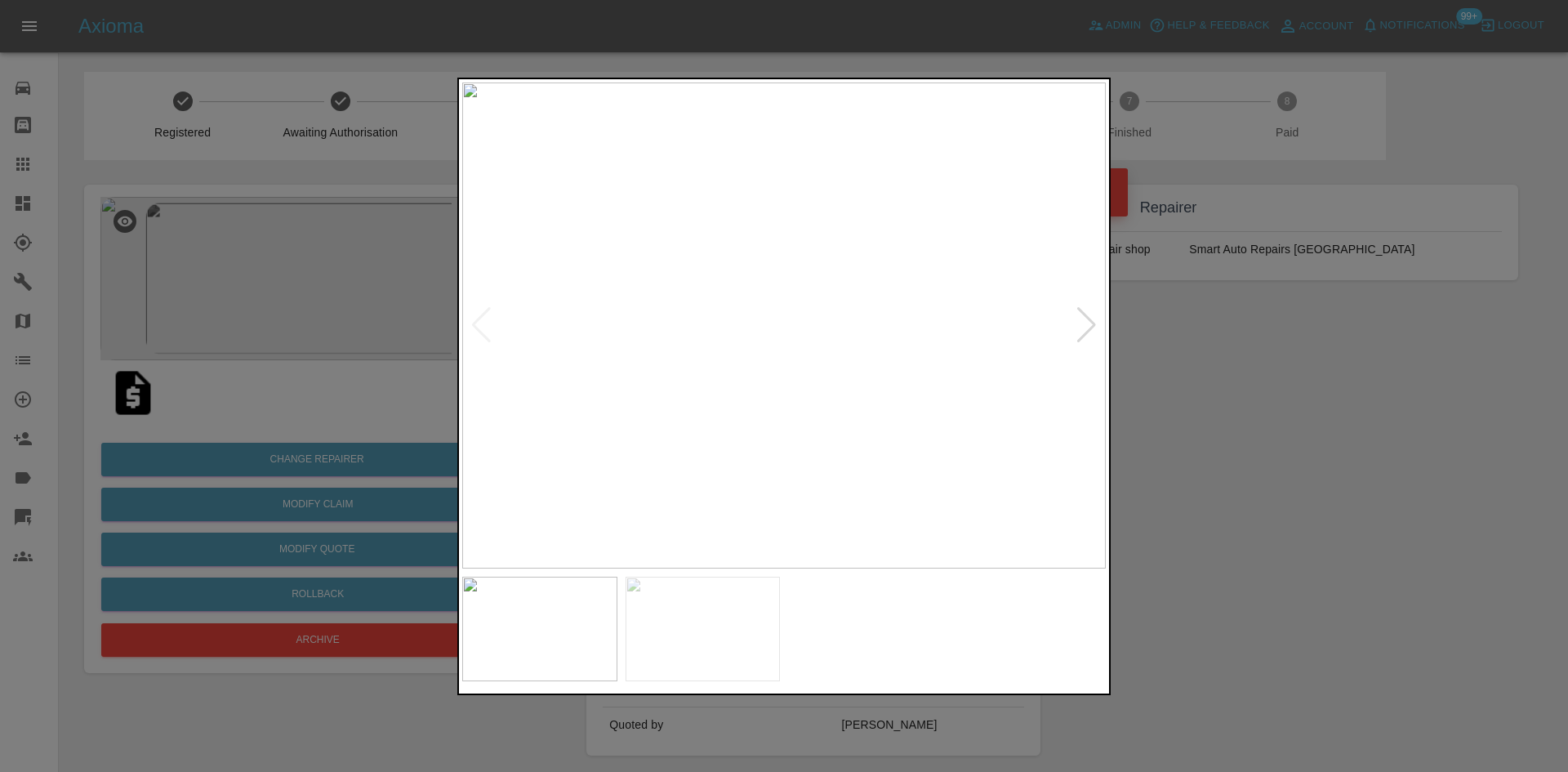
click at [778, 393] on img at bounding box center [784, 325] width 644 height 486
click at [1095, 334] on div at bounding box center [1086, 325] width 22 height 36
click at [1286, 322] on div at bounding box center [784, 386] width 1568 height 772
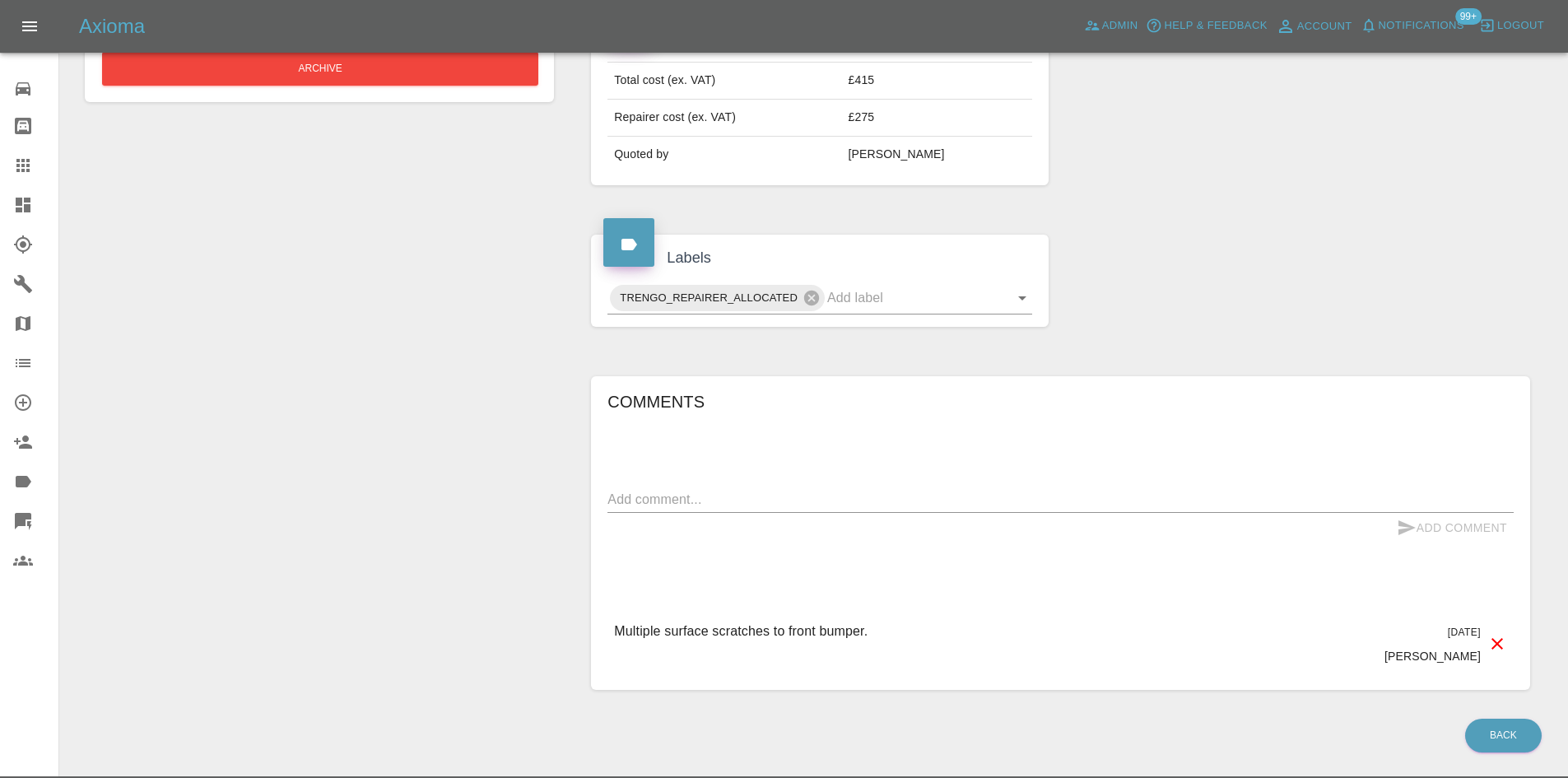
scroll to position [165, 0]
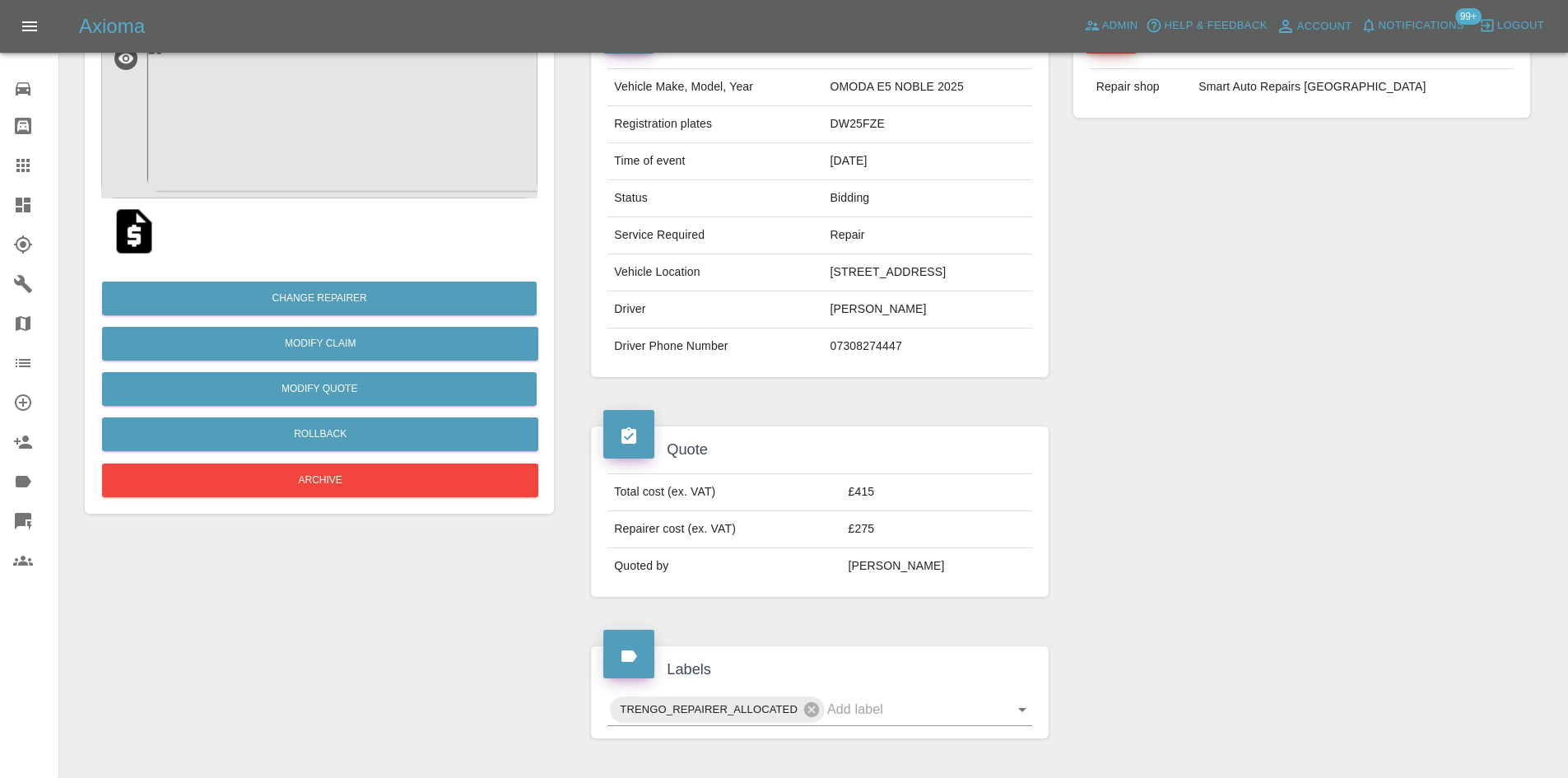
click at [123, 222] on img at bounding box center [134, 231] width 53 height 53
click at [257, 155] on img at bounding box center [319, 116] width 436 height 165
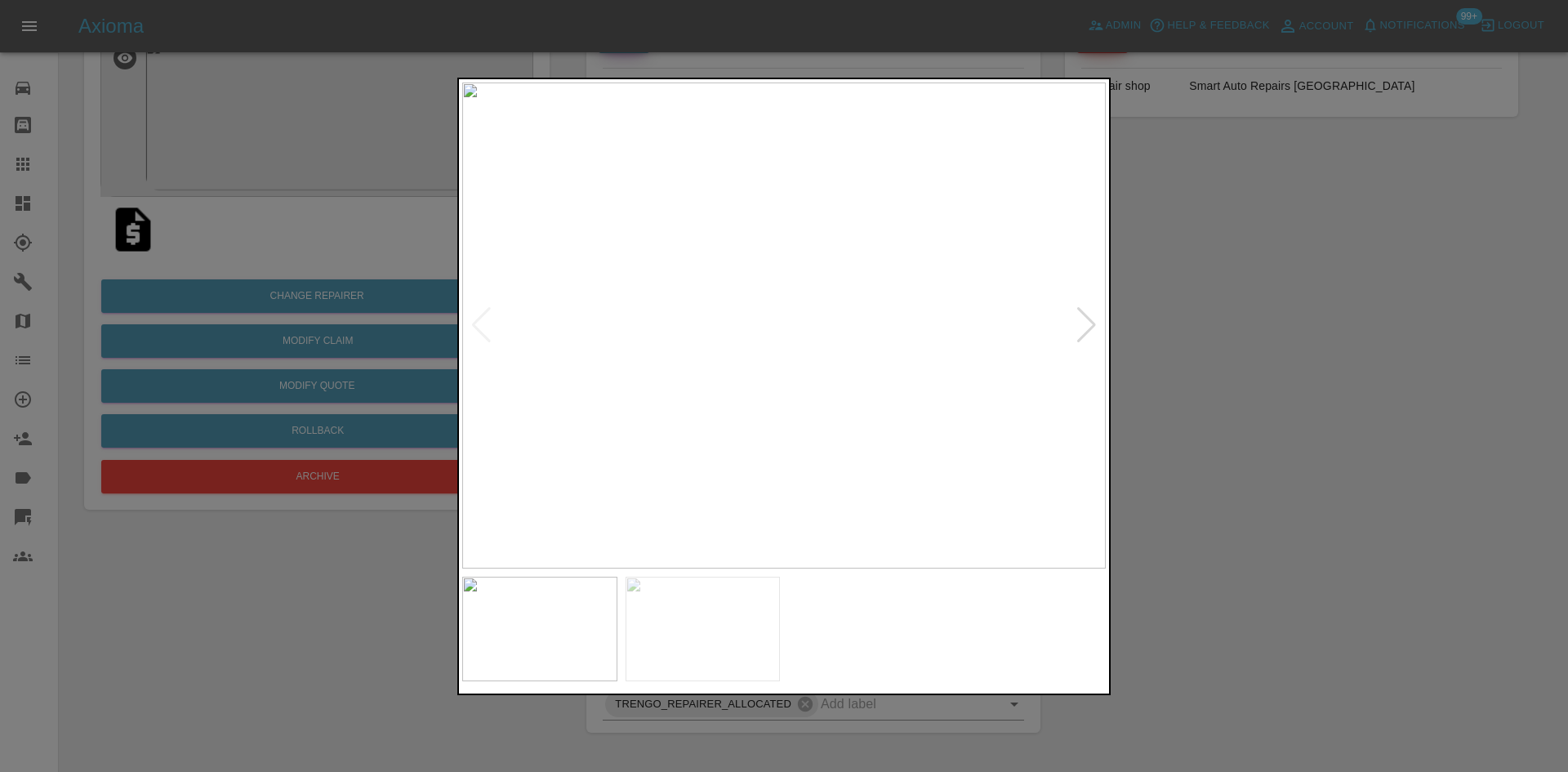
click at [723, 406] on img at bounding box center [784, 325] width 644 height 486
click at [483, 419] on img at bounding box center [546, 64] width 1930 height 1459
click at [1085, 326] on div at bounding box center [1086, 325] width 22 height 36
click at [1085, 326] on img at bounding box center [784, 325] width 644 height 486
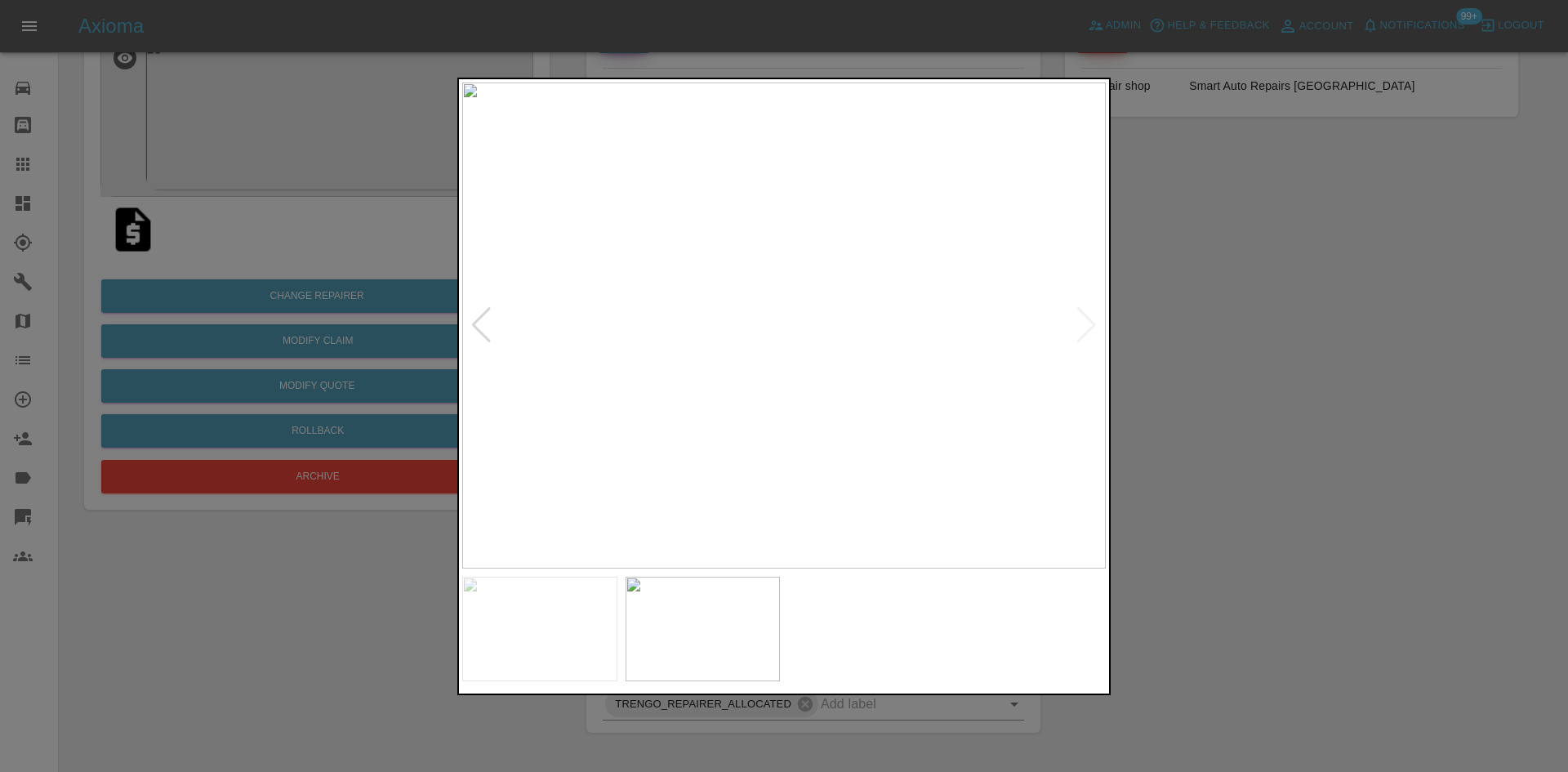
click at [1238, 339] on div at bounding box center [784, 386] width 1568 height 772
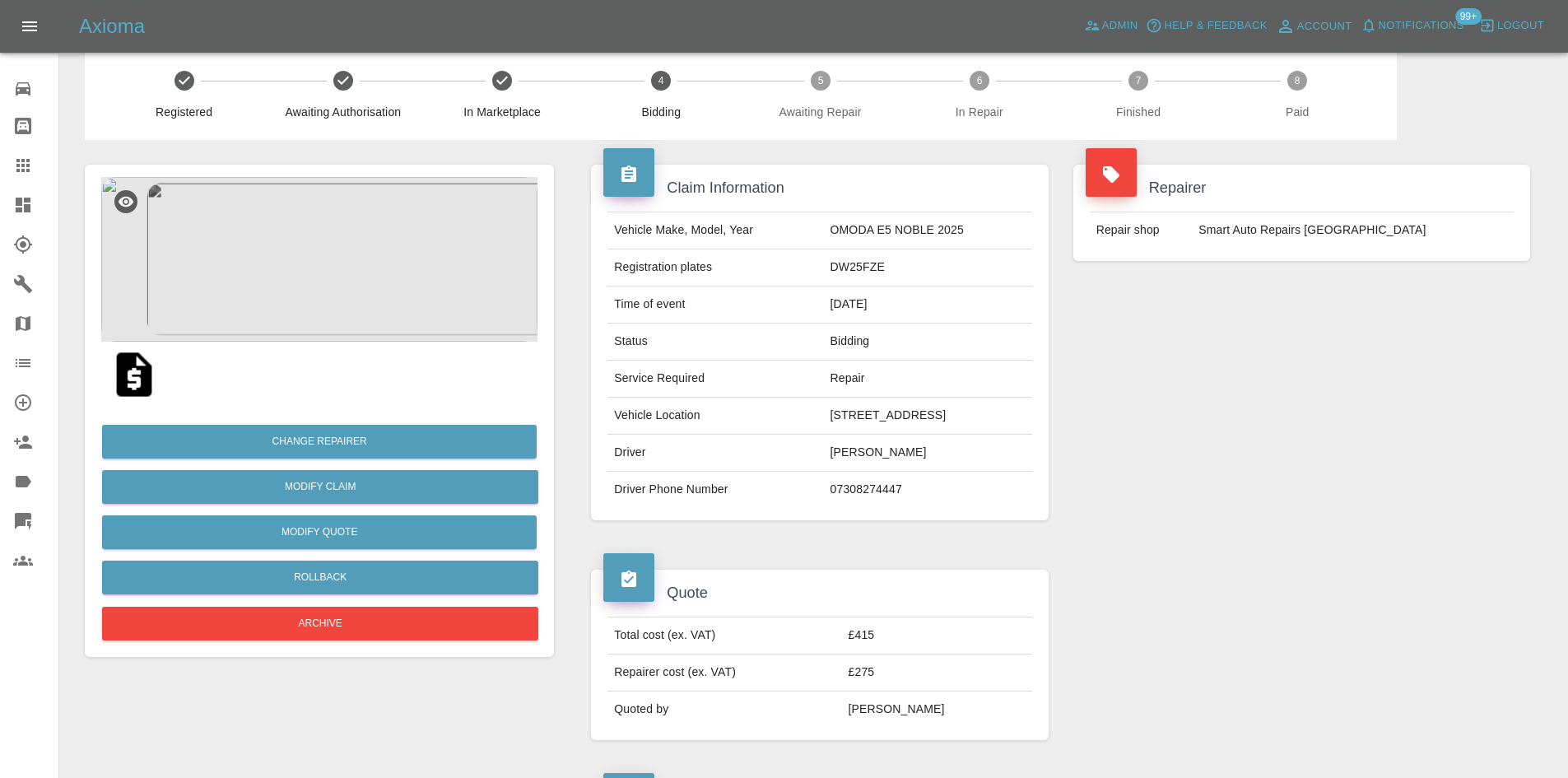
scroll to position [0, 0]
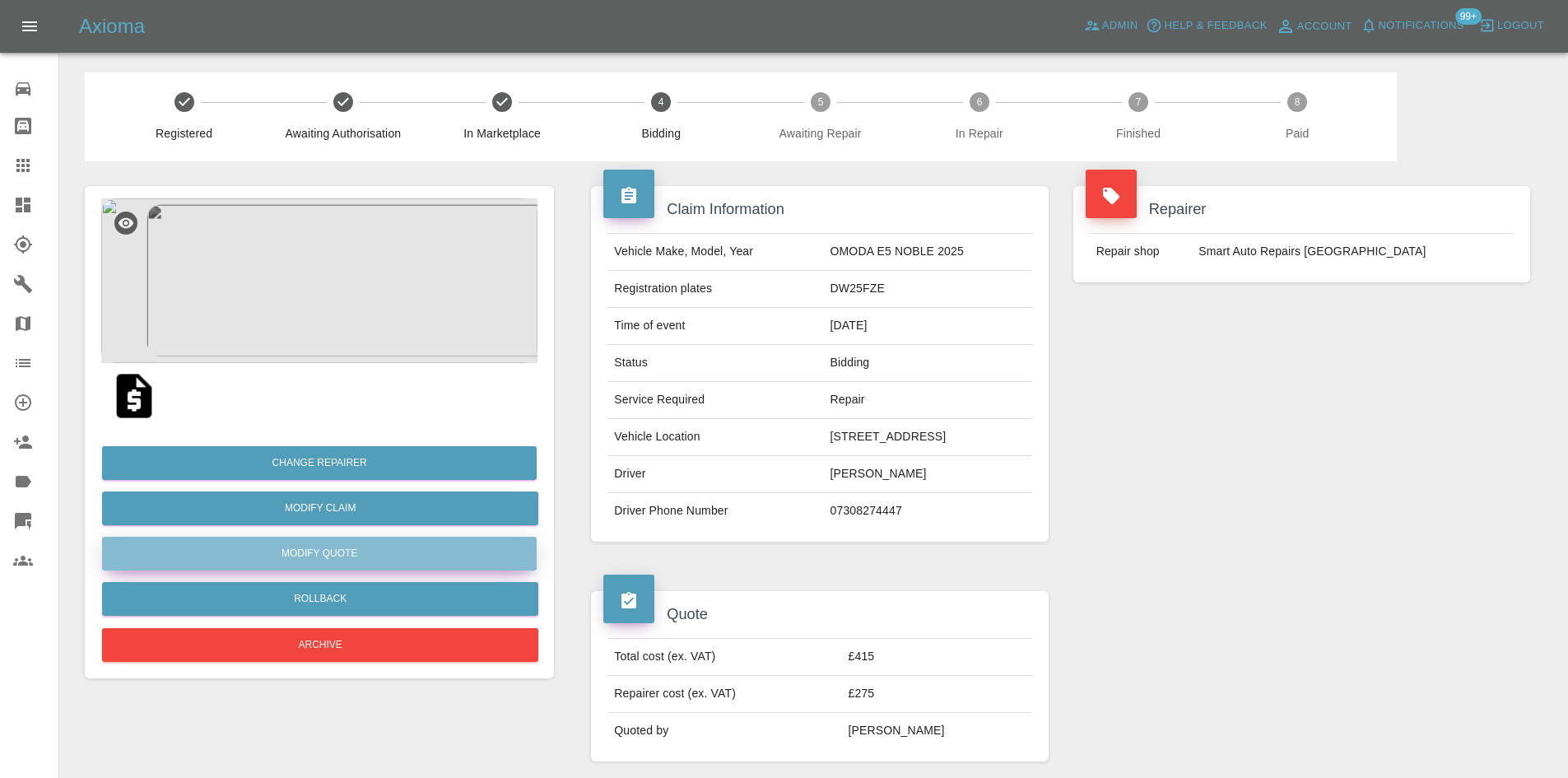
click at [351, 543] on button "Modify Quote" at bounding box center [319, 554] width 435 height 34
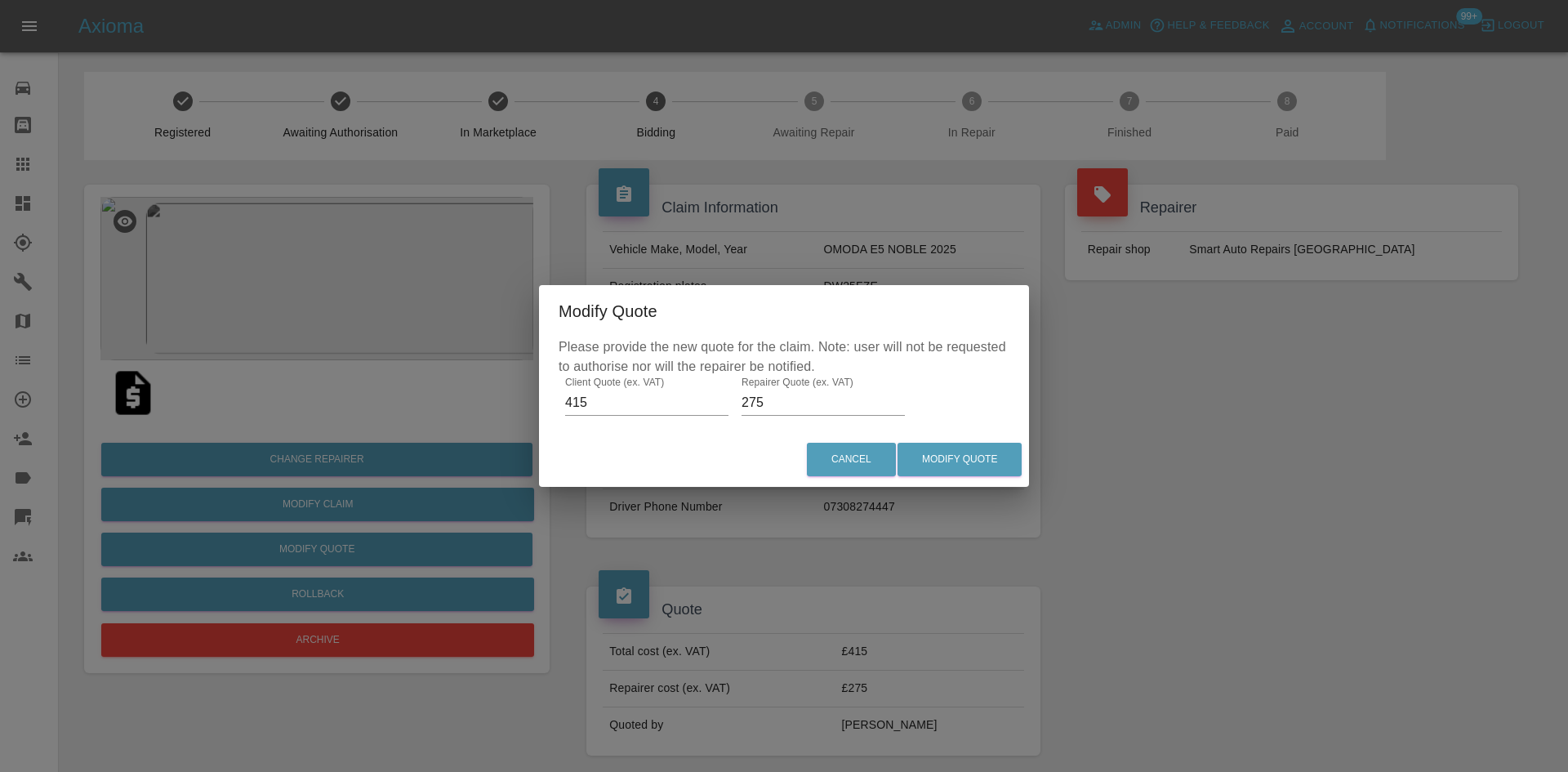
click at [779, 407] on input "275" at bounding box center [823, 403] width 164 height 26
click at [779, 406] on input "275" at bounding box center [823, 403] width 164 height 26
type input "325"
click at [963, 441] on div "Cancel Modify Quote" at bounding box center [784, 459] width 490 height 55
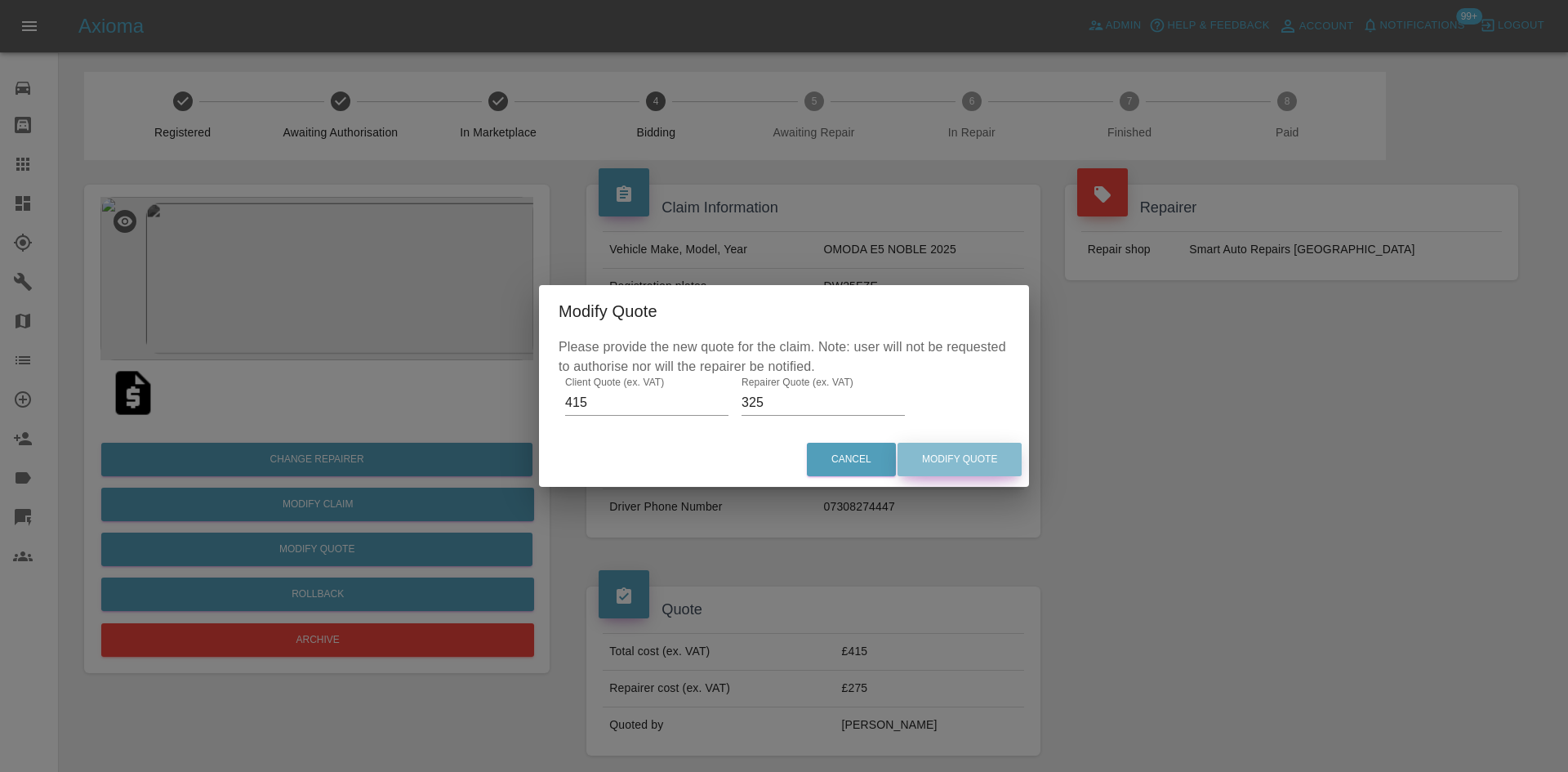
click at [973, 450] on button "Modify Quote" at bounding box center [959, 459] width 124 height 34
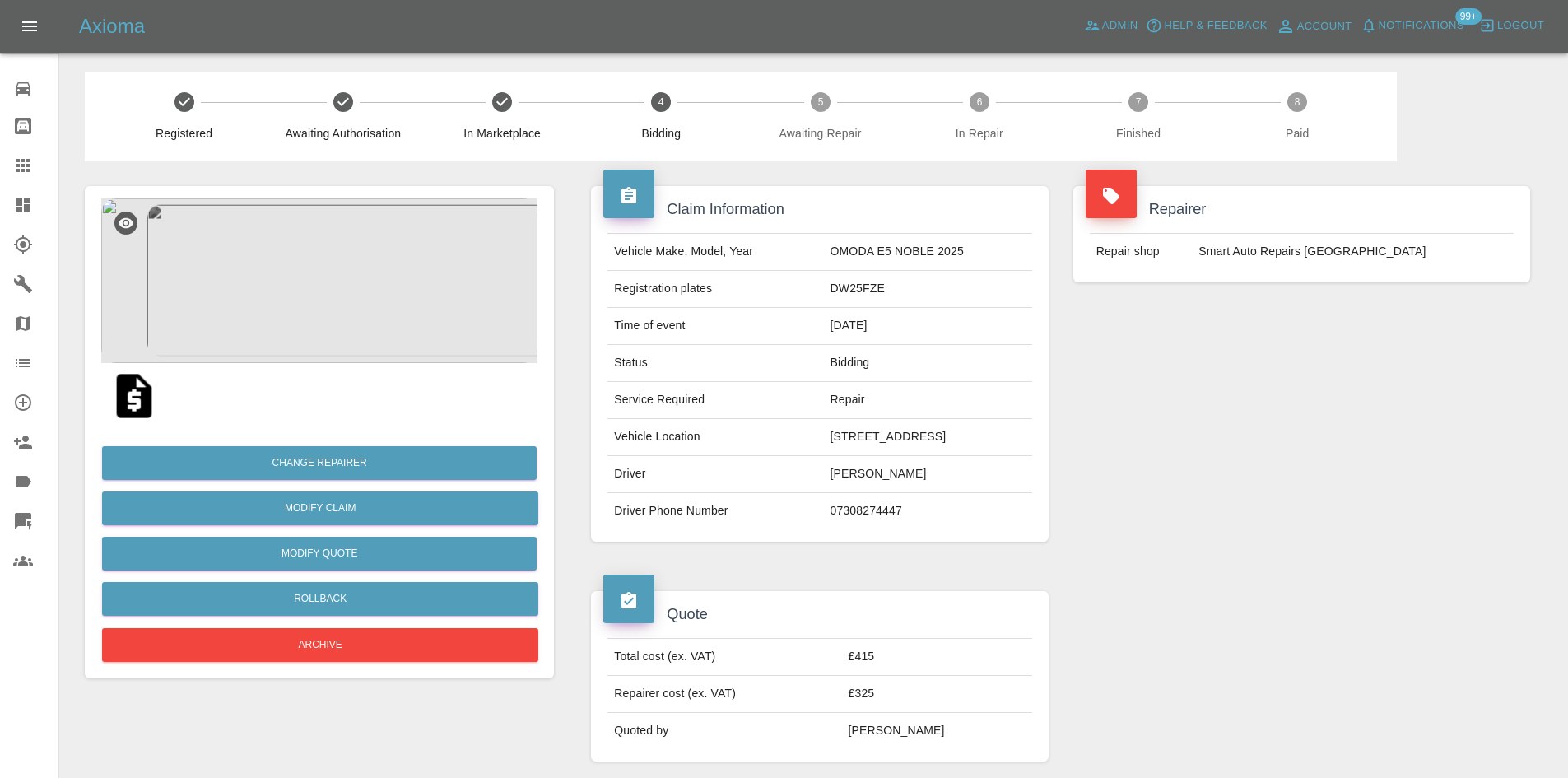
click at [147, 391] on img at bounding box center [134, 396] width 53 height 53
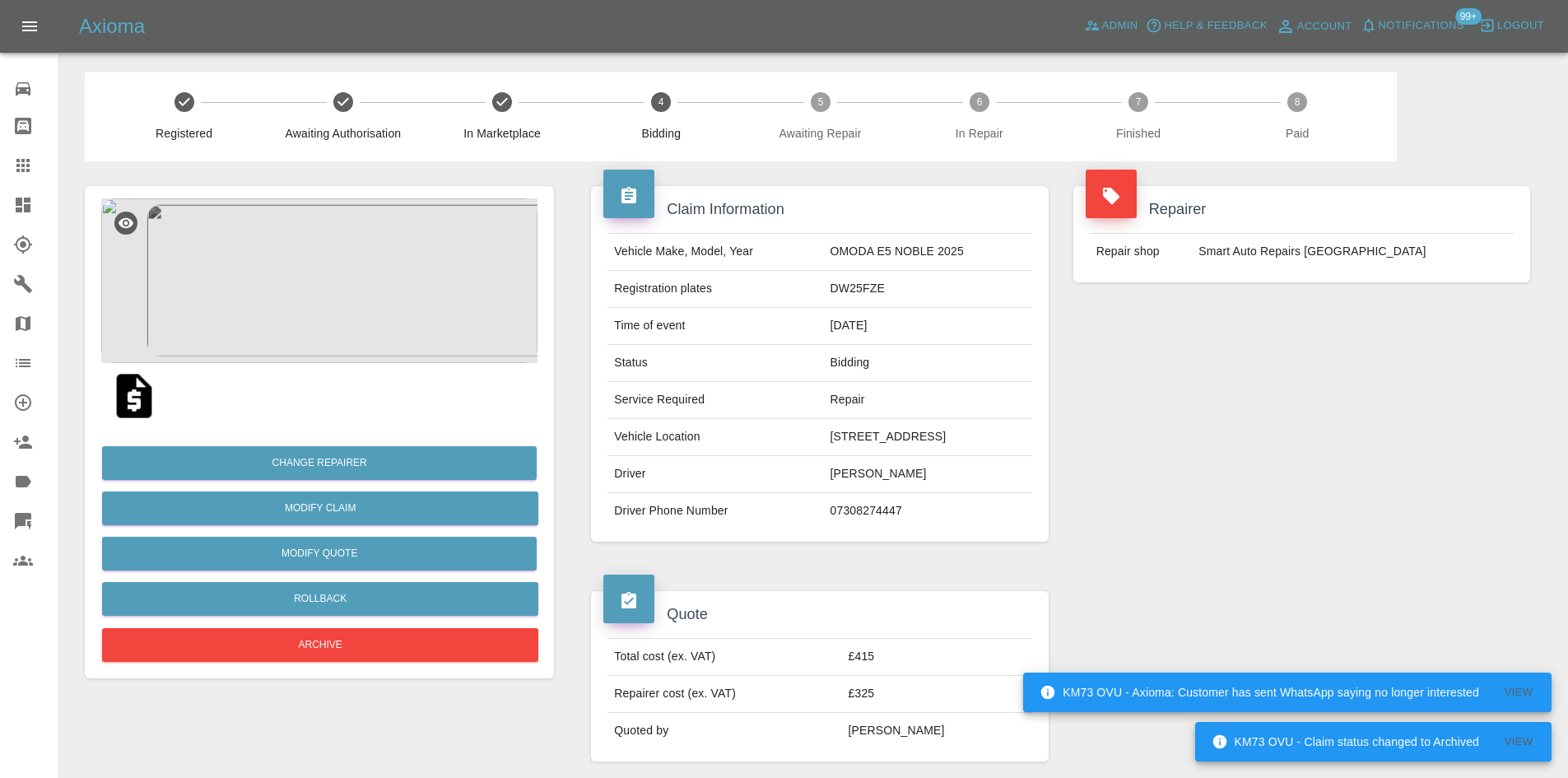
click at [327, 268] on img at bounding box center [319, 280] width 436 height 165
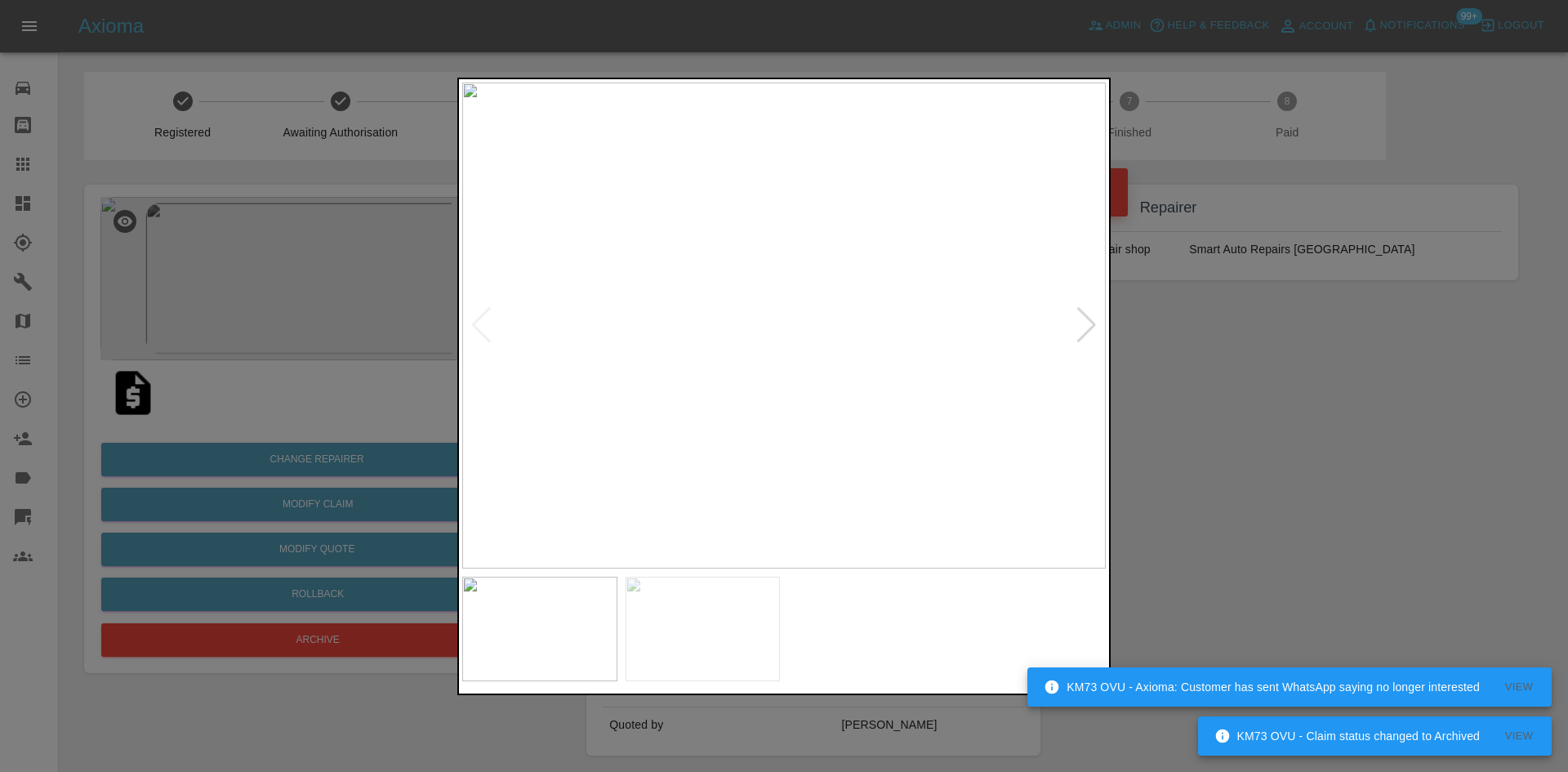
drag, startPoint x: 1112, startPoint y: 330, endPoint x: 1093, endPoint y: 325, distance: 19.6
click at [1110, 329] on div at bounding box center [784, 386] width 1568 height 772
click at [1093, 325] on div at bounding box center [1086, 325] width 22 height 36
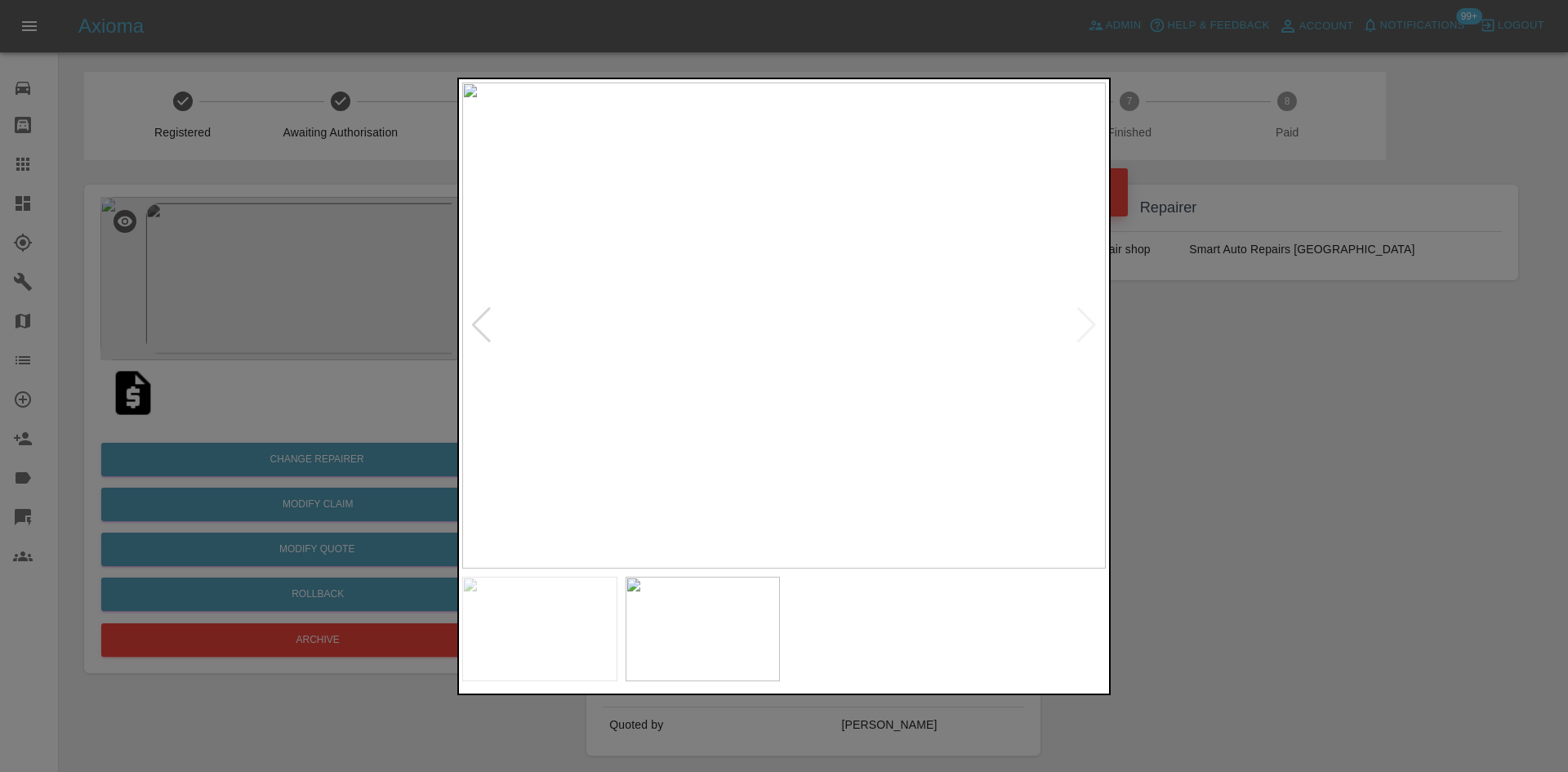
click at [784, 322] on img at bounding box center [784, 325] width 644 height 486
click at [1115, 159] on div at bounding box center [784, 386] width 1568 height 772
click at [1091, 325] on img at bounding box center [1146, 158] width 1930 height 1459
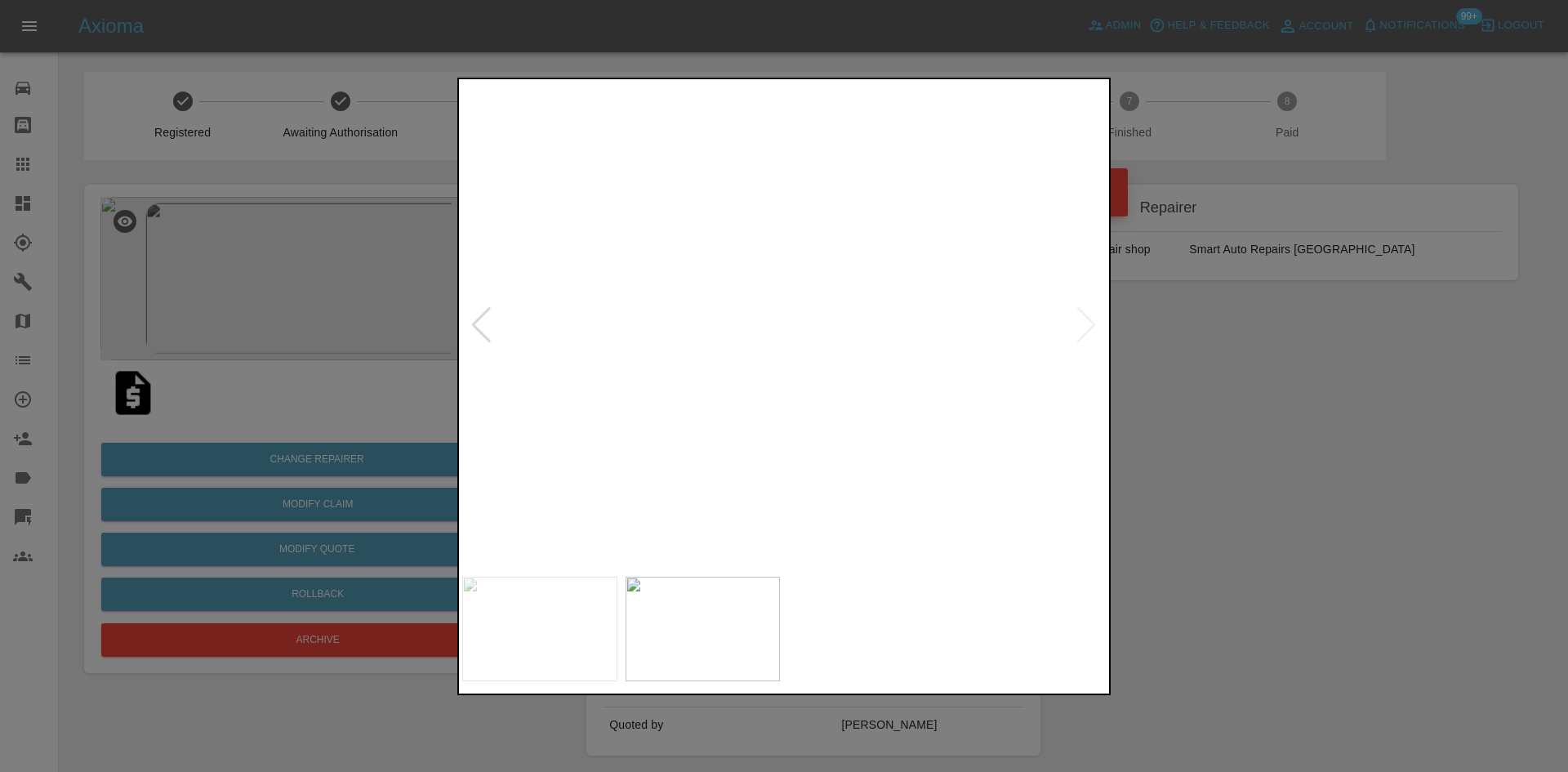
click at [1081, 325] on img at bounding box center [1146, 158] width 1930 height 1459
click at [472, 326] on div at bounding box center [481, 325] width 22 height 36
click at [792, 324] on img at bounding box center [784, 325] width 644 height 486
click at [792, 324] on img at bounding box center [141, 322] width 1930 height 1459
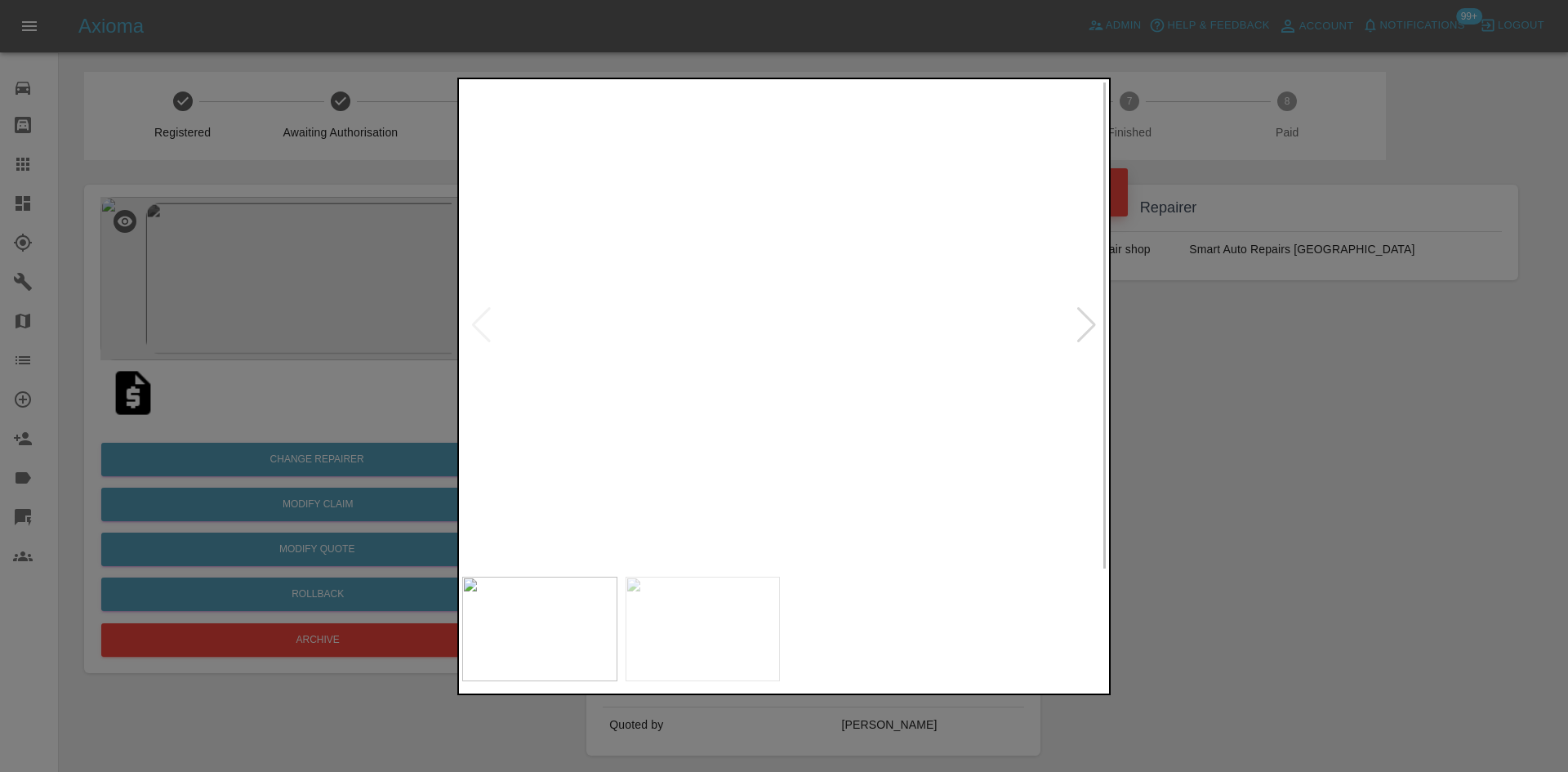
click at [792, 324] on img at bounding box center [141, 322] width 1930 height 1459
click at [1217, 352] on div at bounding box center [784, 386] width 1568 height 772
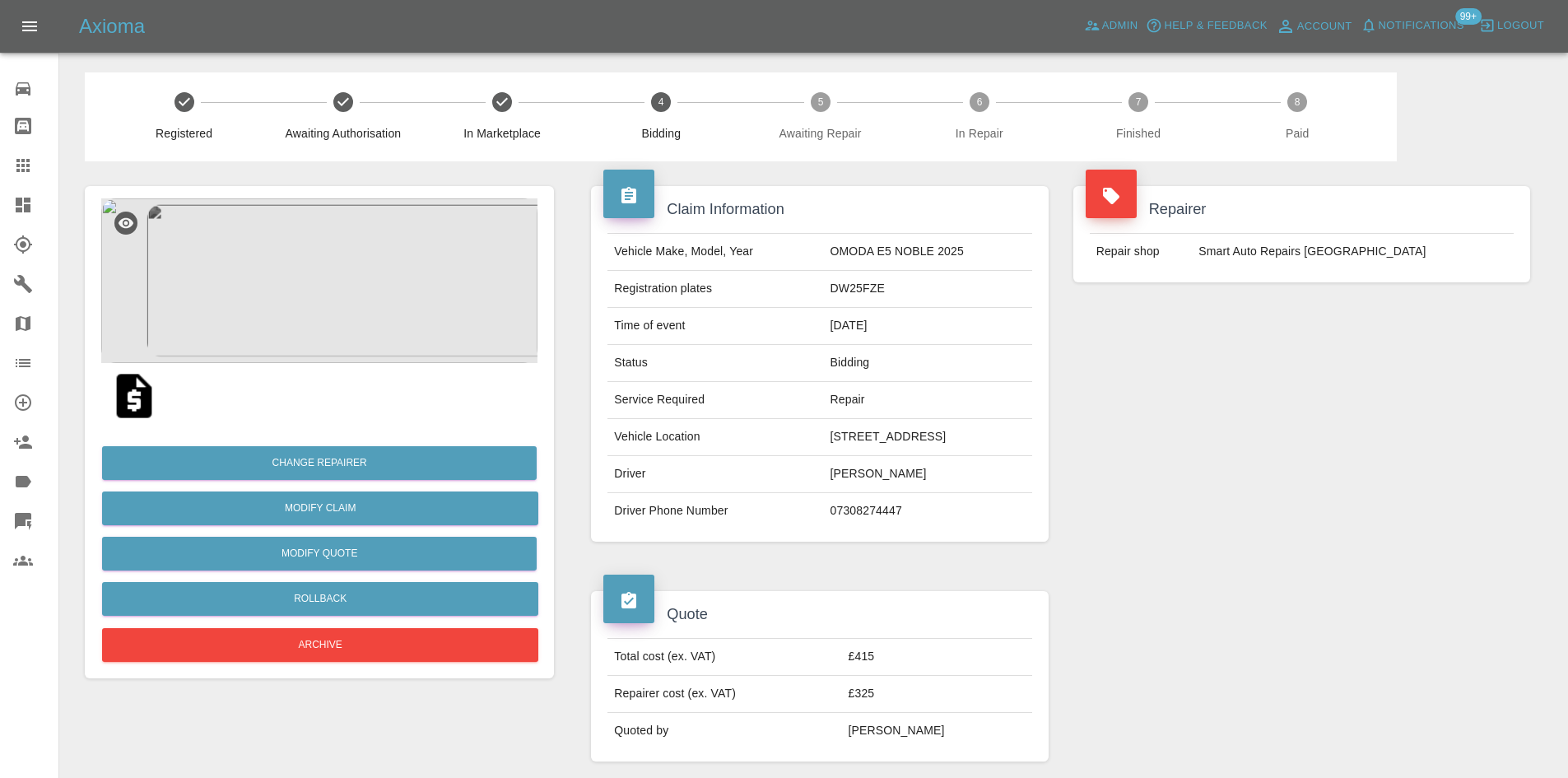
click at [402, 338] on img at bounding box center [319, 280] width 436 height 165
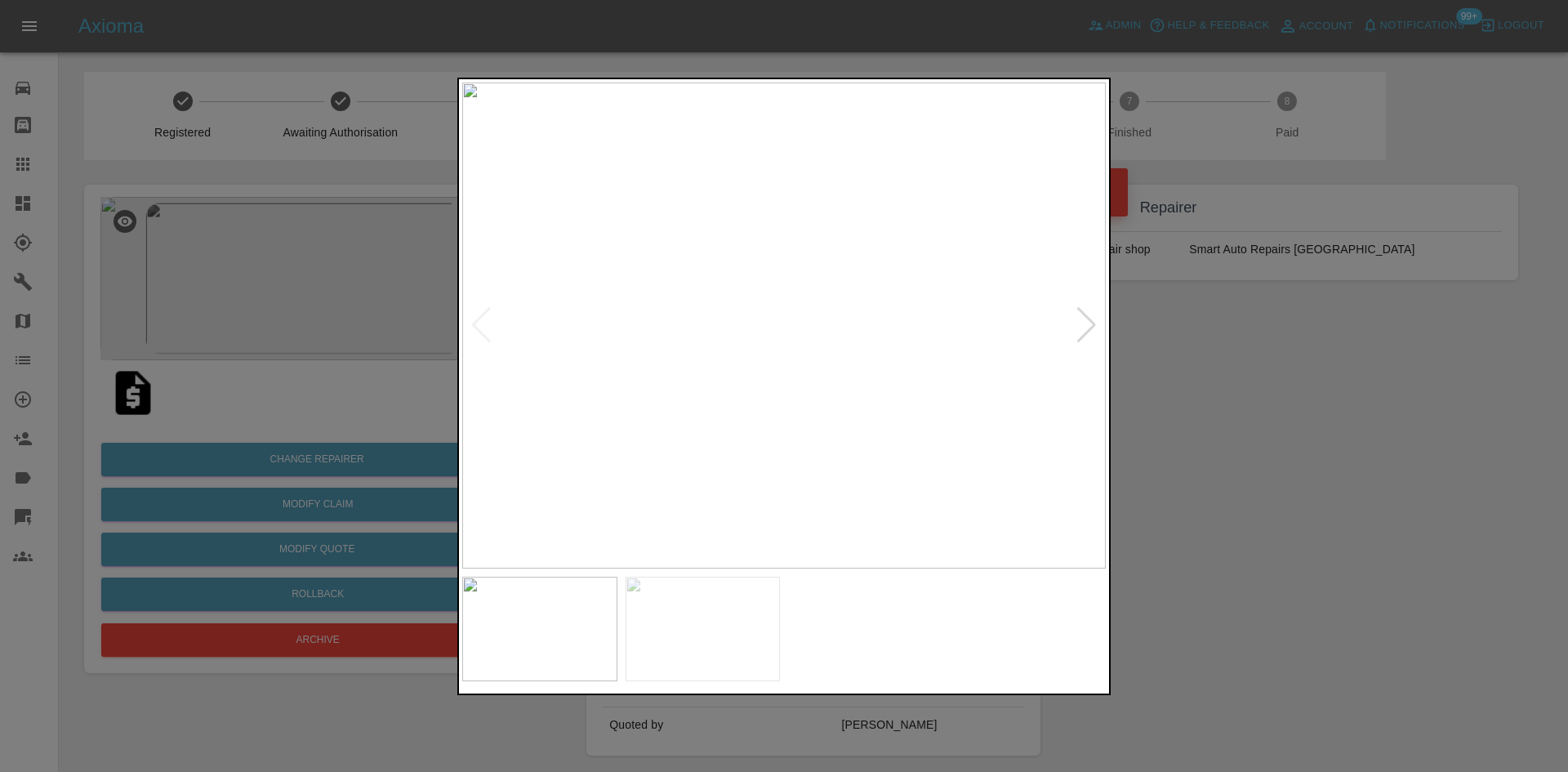
click at [961, 239] on img at bounding box center [784, 325] width 644 height 486
click at [997, 280] on img at bounding box center [345, 449] width 1930 height 1459
click at [883, 382] on img at bounding box center [355, 446] width 1930 height 1459
click at [883, 382] on img at bounding box center [357, 446] width 1930 height 1459
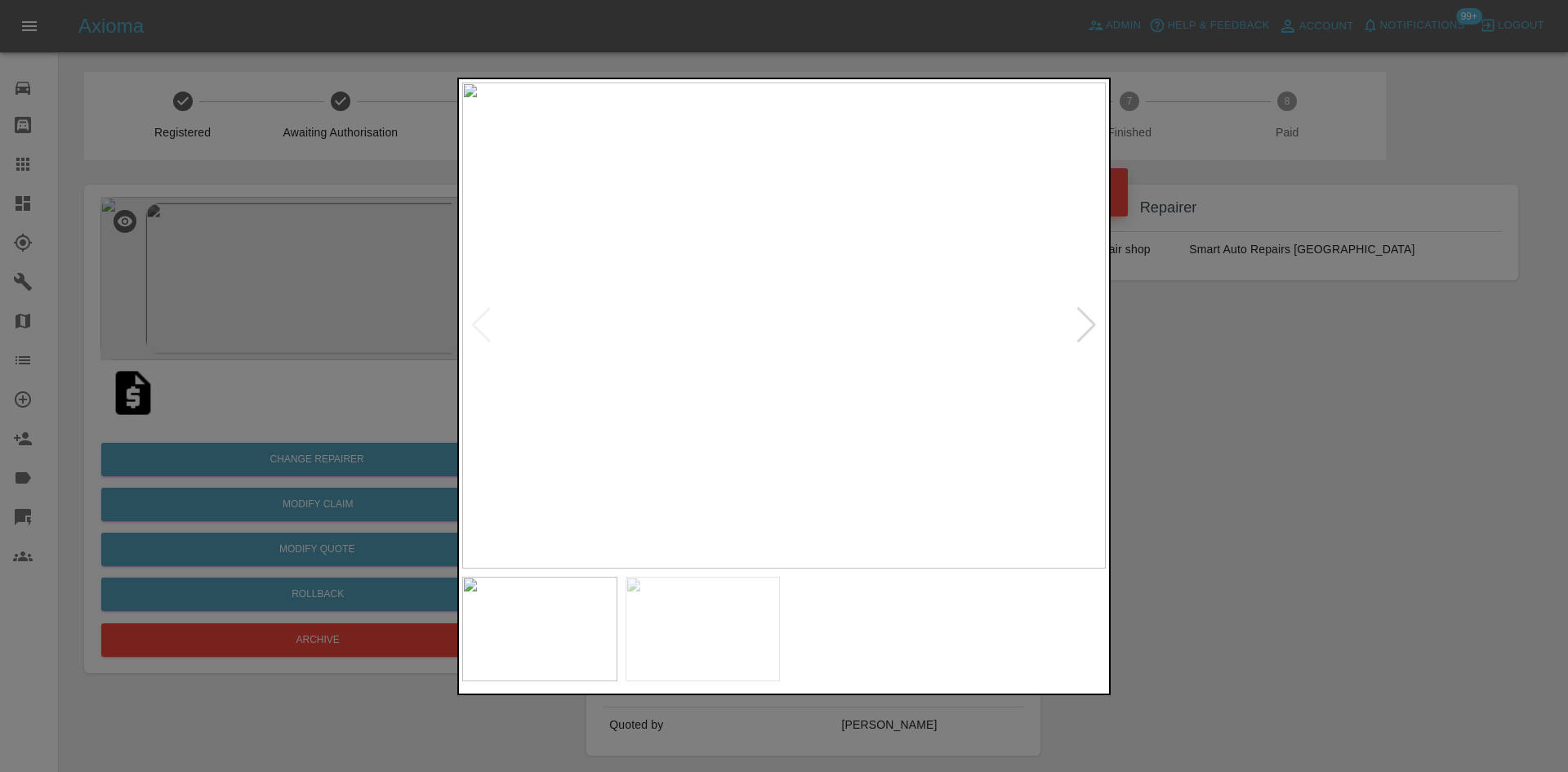
click at [1094, 330] on div at bounding box center [1086, 325] width 22 height 36
click at [797, 328] on img at bounding box center [784, 325] width 644 height 486
click at [797, 328] on img at bounding box center [745, 316] width 1930 height 1459
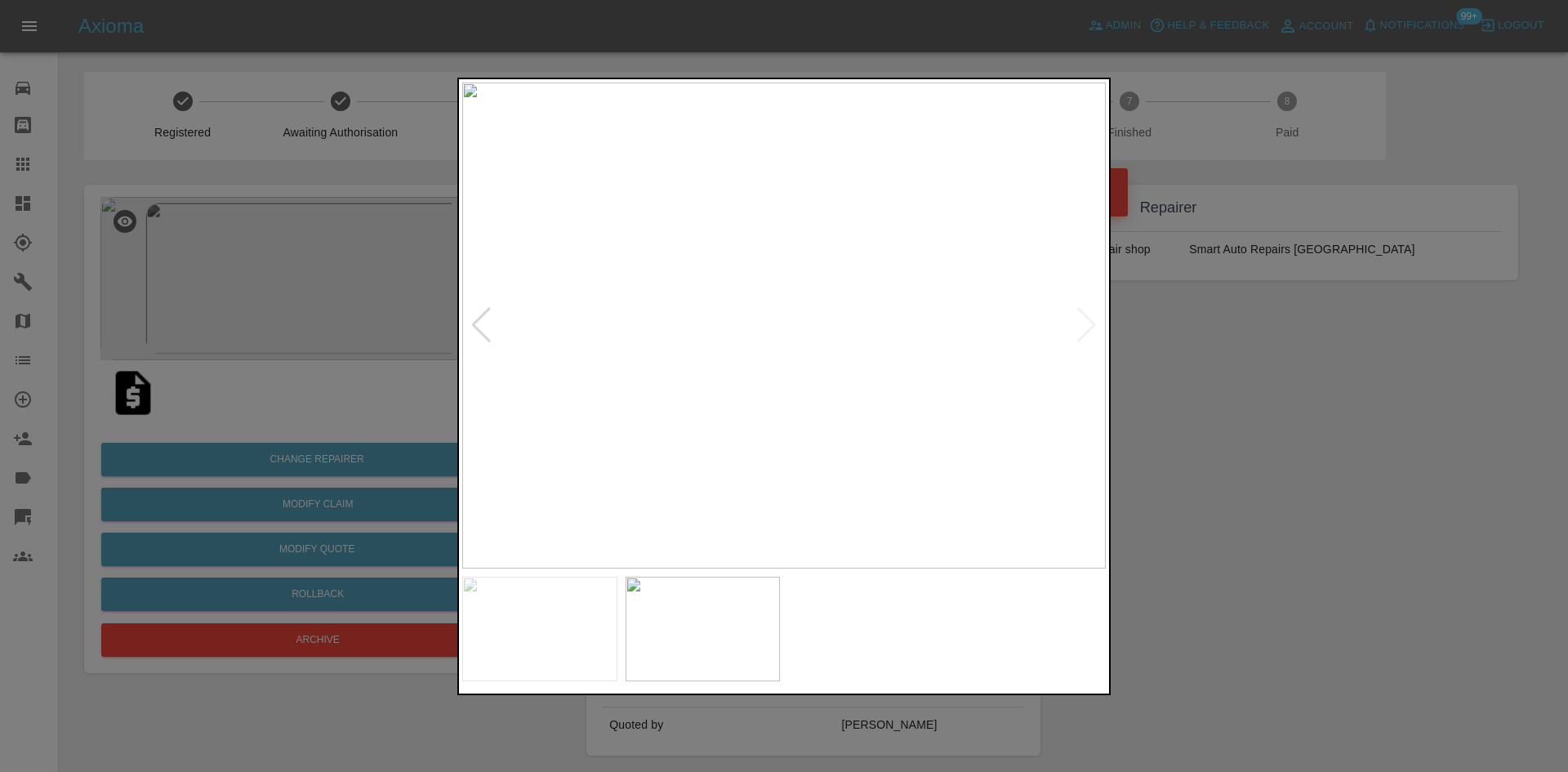
click at [1087, 320] on img at bounding box center [784, 325] width 644 height 486
click at [481, 322] on div at bounding box center [481, 325] width 22 height 36
click at [481, 322] on img at bounding box center [784, 325] width 644 height 486
click at [1166, 428] on div at bounding box center [784, 386] width 1568 height 772
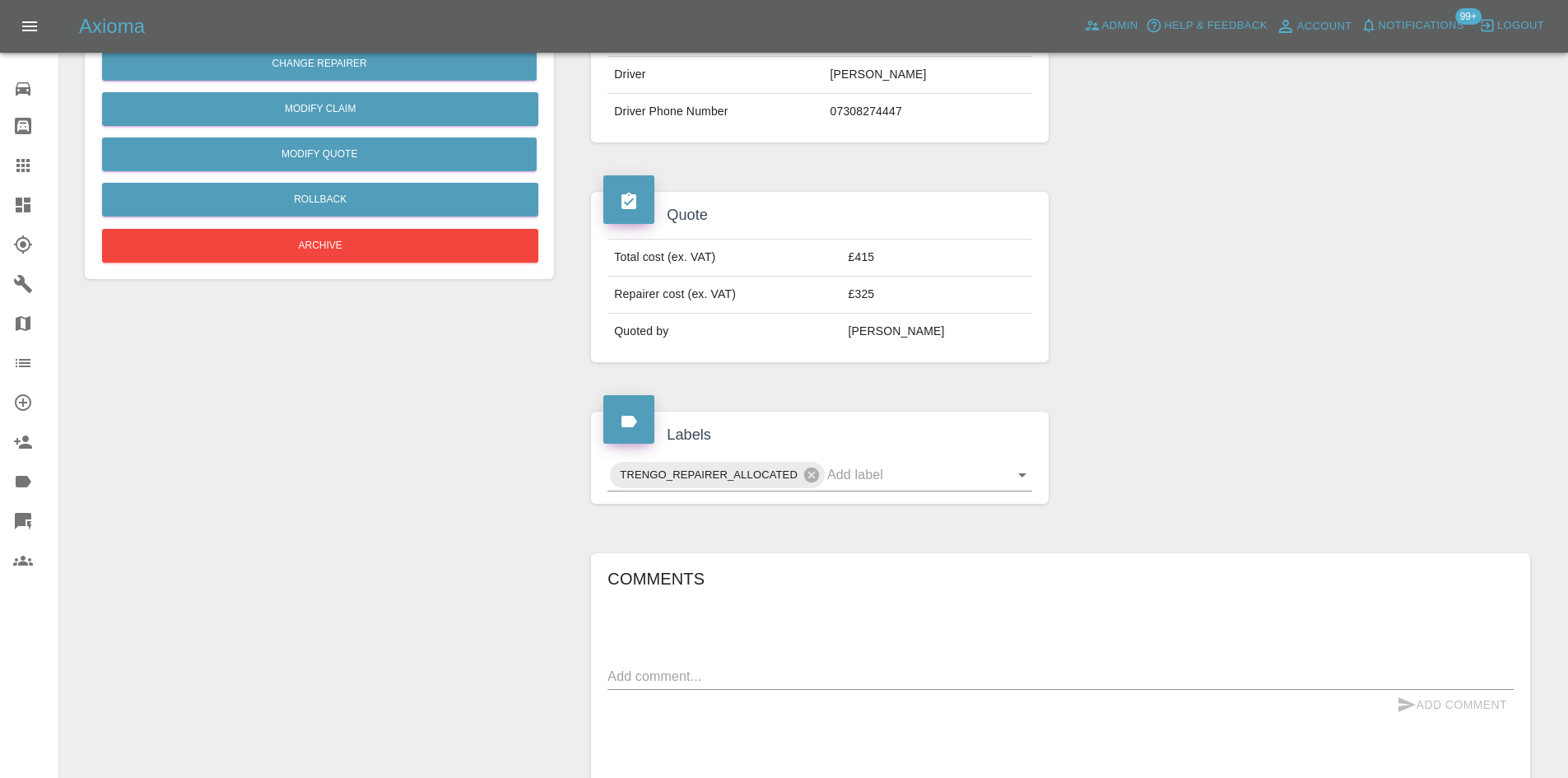
scroll to position [128, 0]
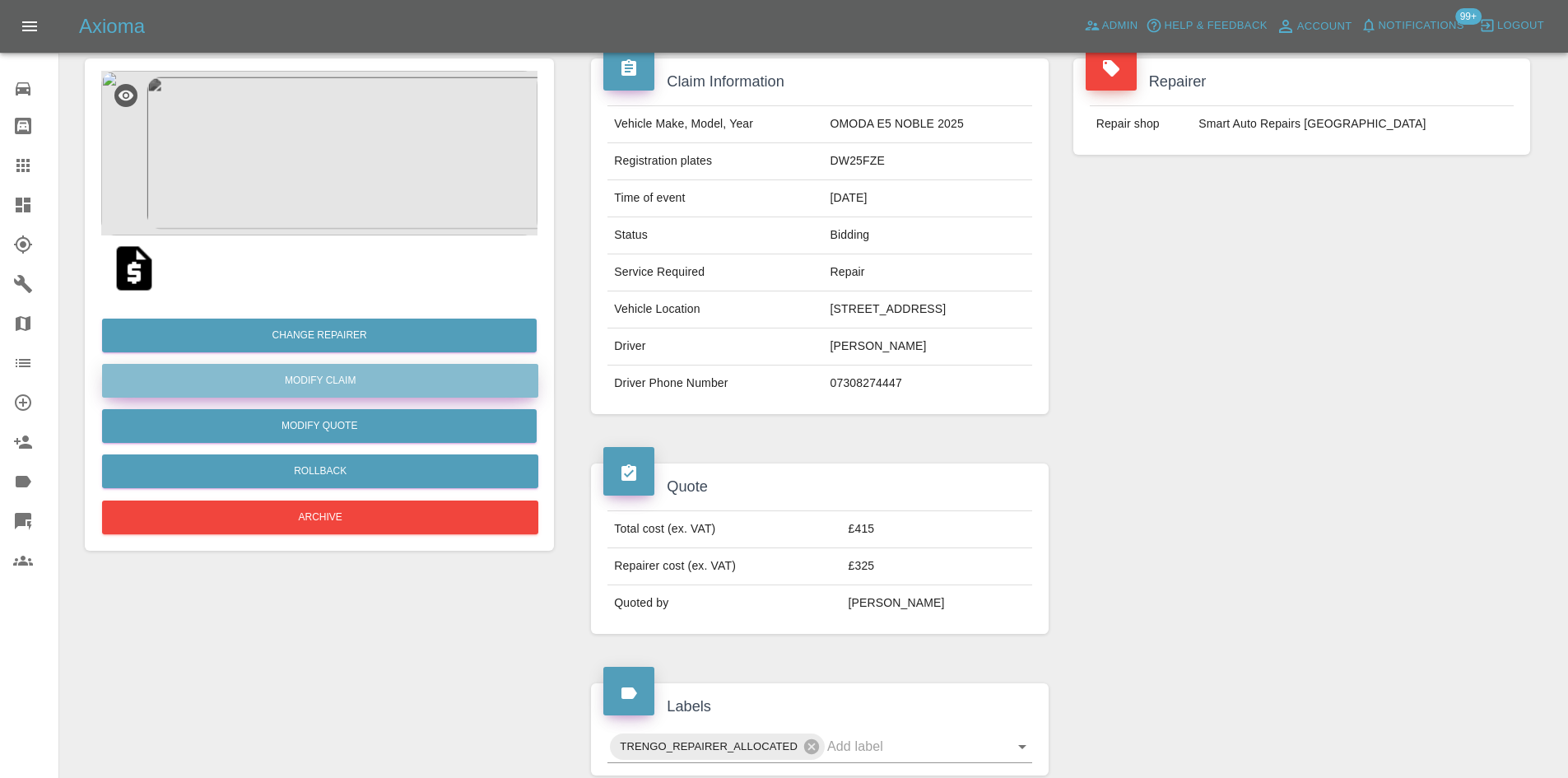
click at [300, 389] on link "Modify Claim" at bounding box center [320, 381] width 436 height 34
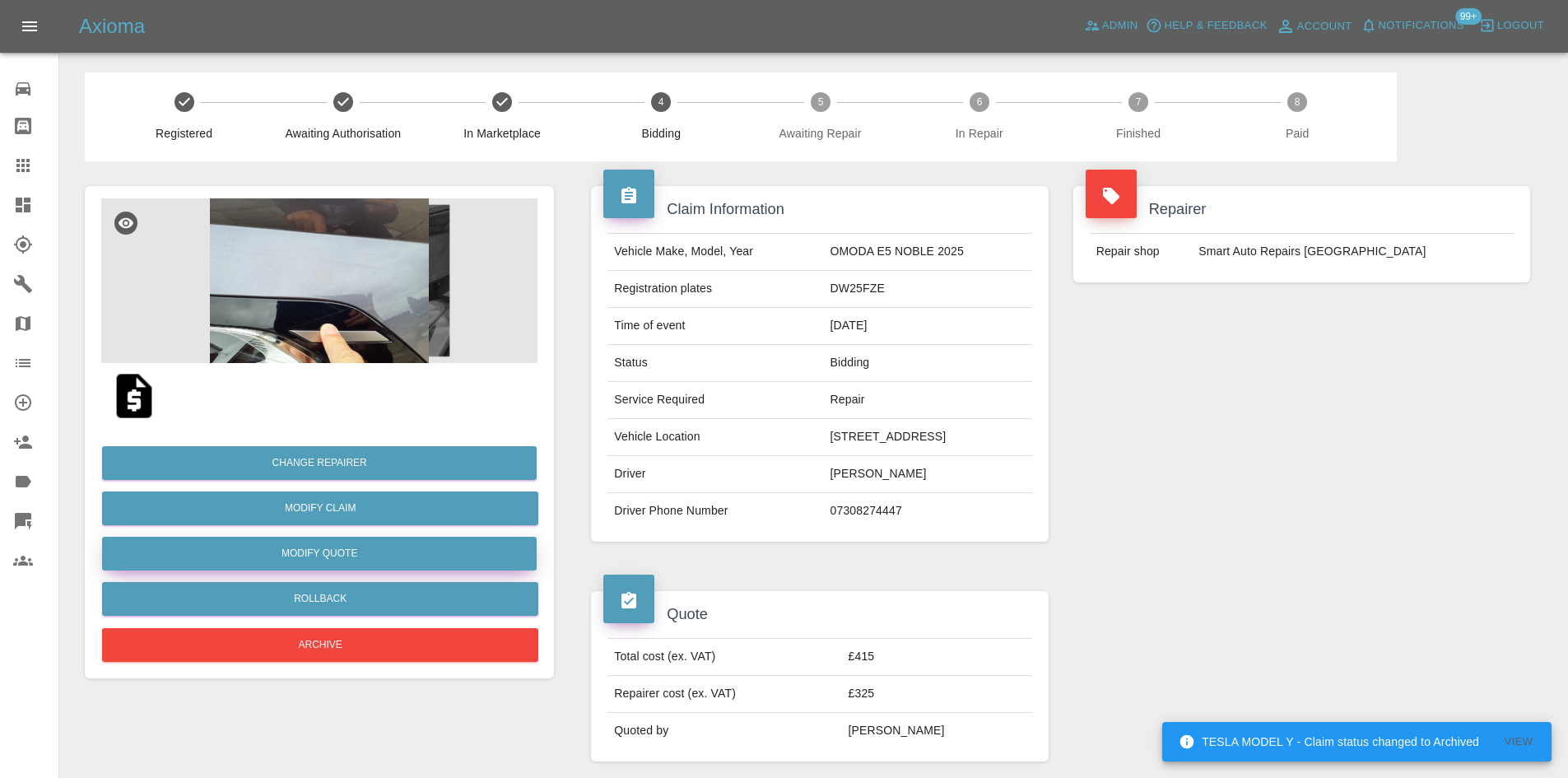
click at [349, 542] on button "Modify Quote" at bounding box center [319, 554] width 435 height 34
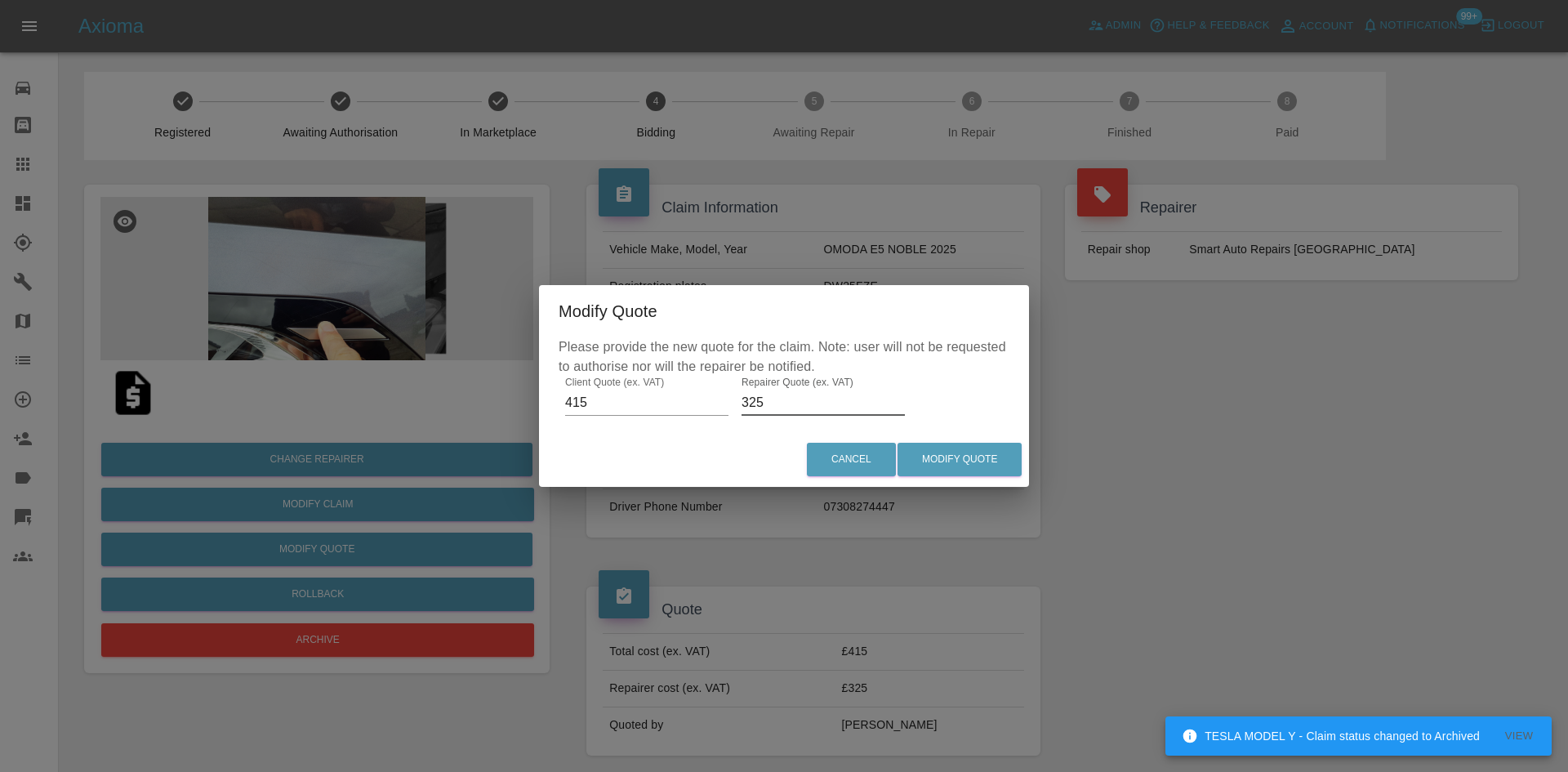
click at [780, 394] on input "325" at bounding box center [823, 403] width 164 height 26
type input "375"
click at [989, 463] on button "Modify Quote" at bounding box center [959, 459] width 124 height 34
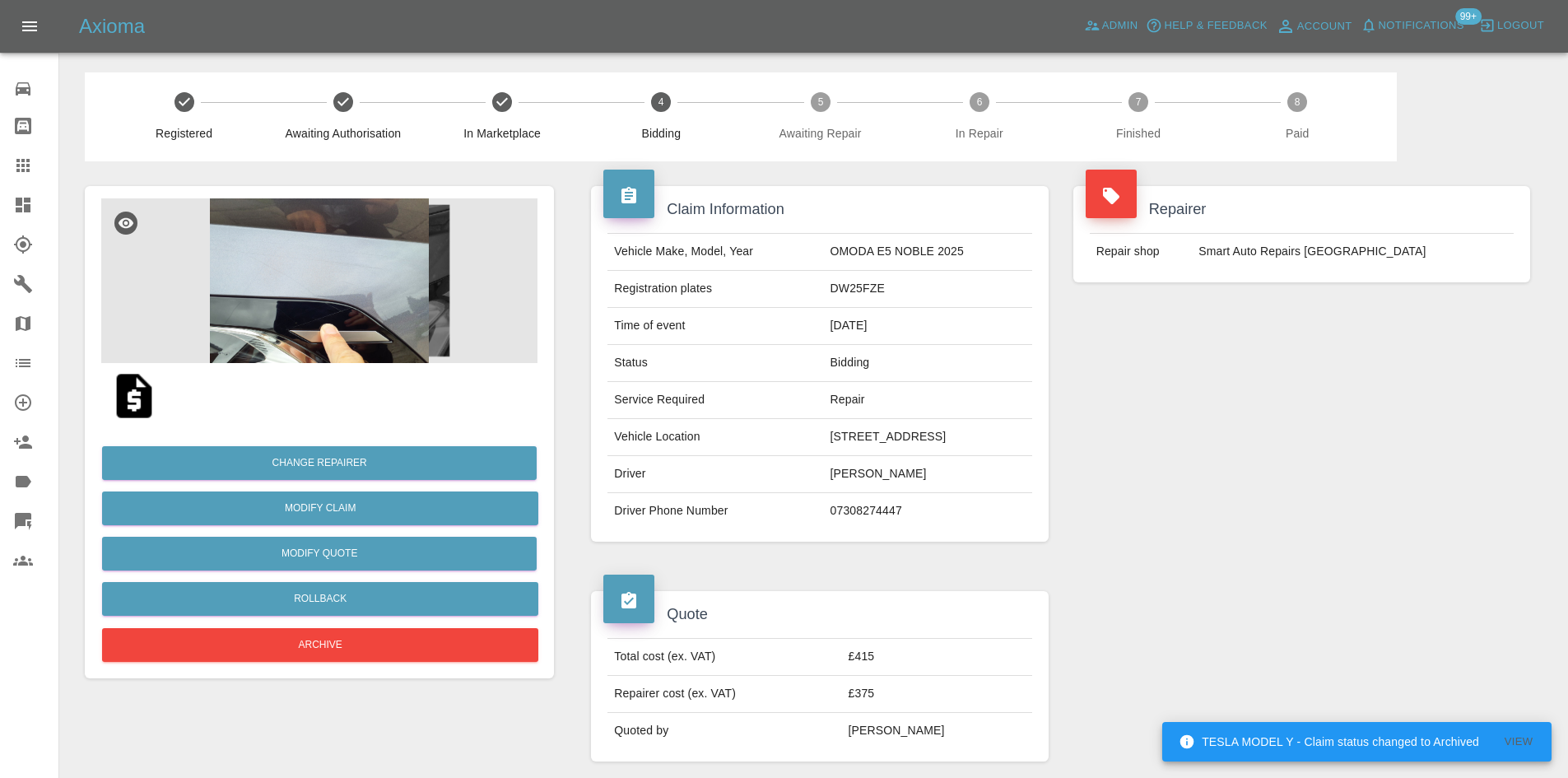
click at [413, 324] on img at bounding box center [319, 280] width 436 height 165
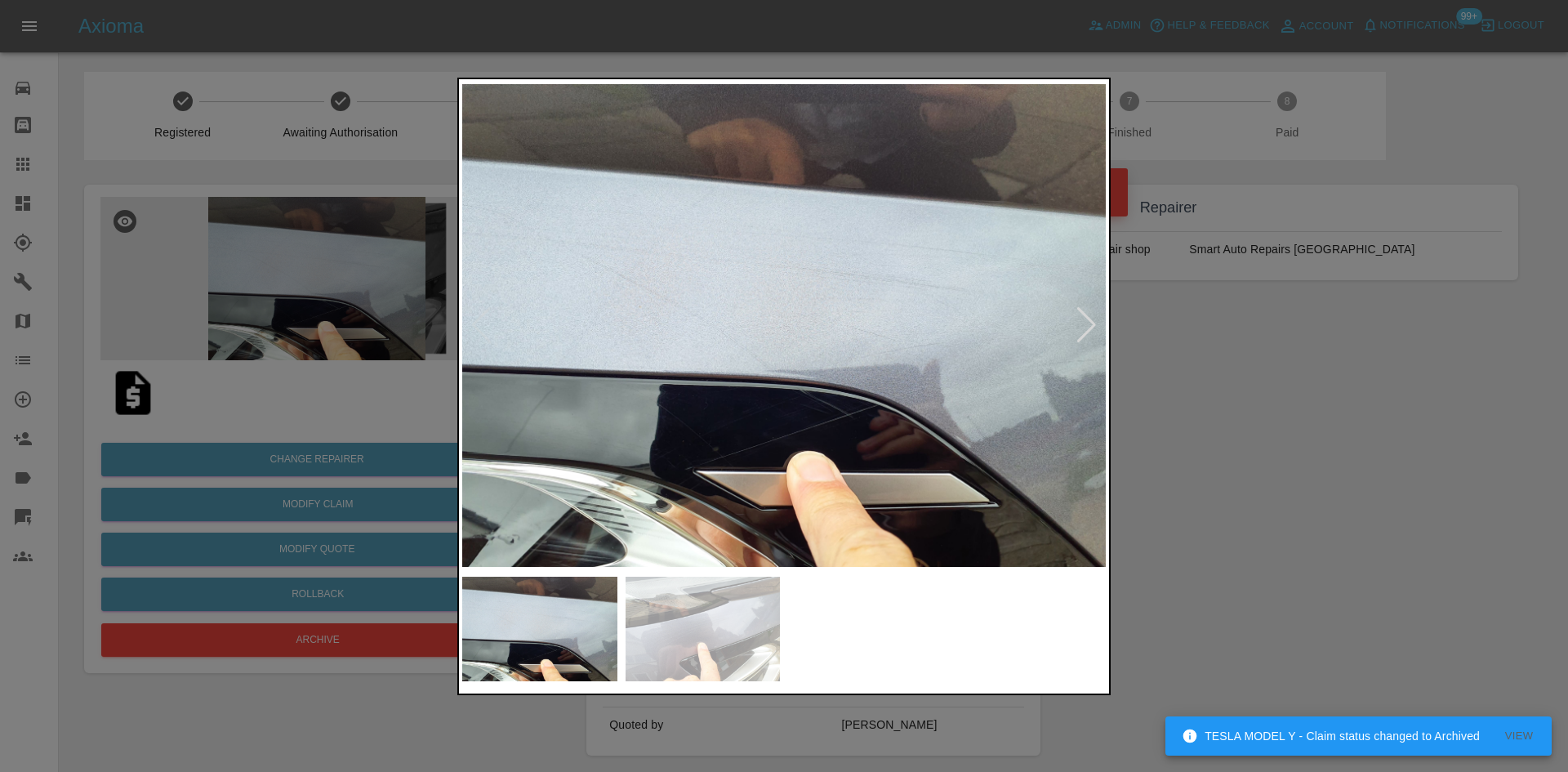
click at [1085, 330] on div at bounding box center [1086, 325] width 22 height 36
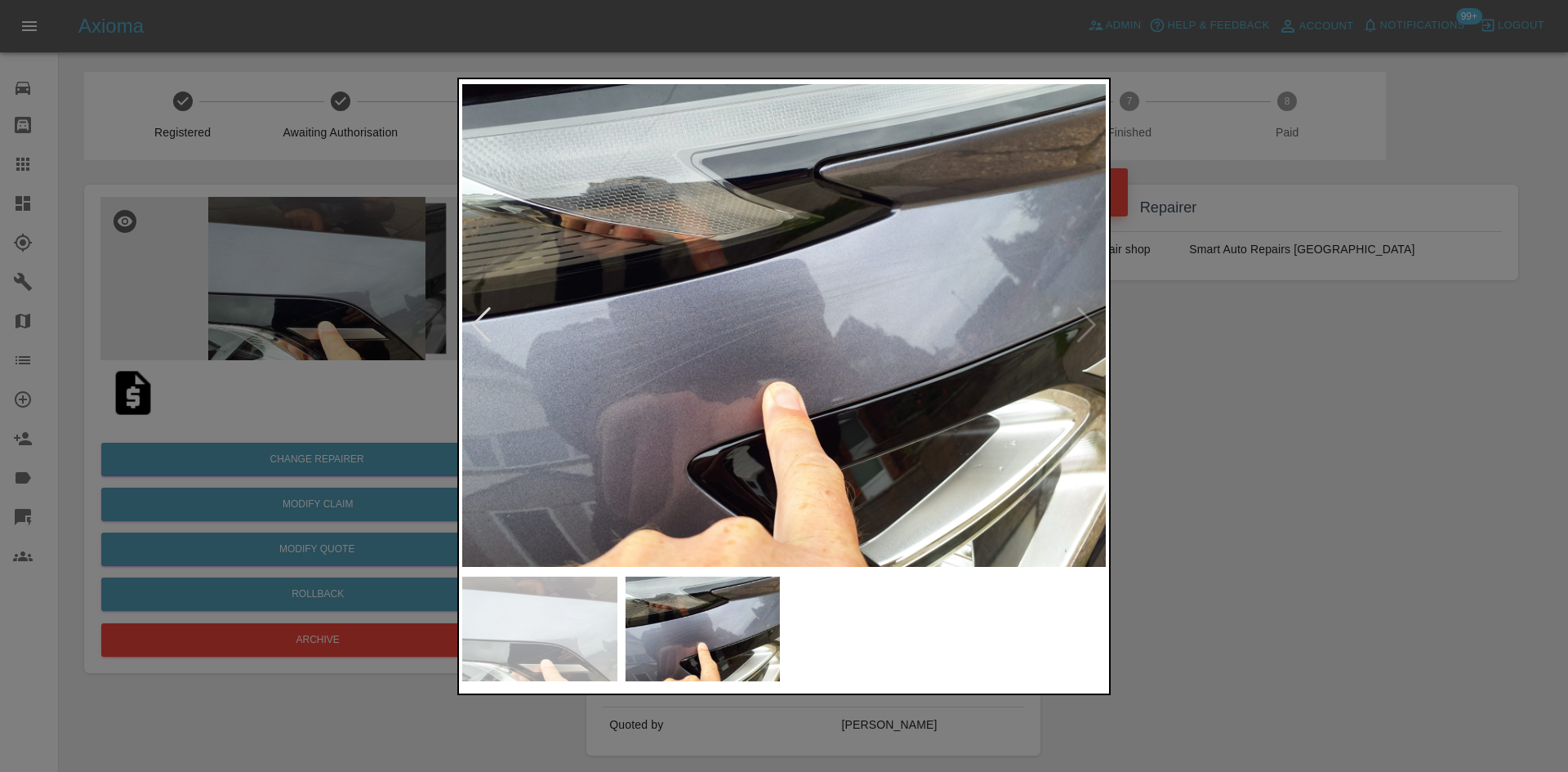
click at [1095, 323] on img at bounding box center [784, 325] width 644 height 486
click at [1083, 325] on img at bounding box center [784, 325] width 644 height 486
drag, startPoint x: 1241, startPoint y: 463, endPoint x: 1057, endPoint y: 471, distance: 184.2
click at [1235, 462] on div at bounding box center [784, 386] width 1568 height 772
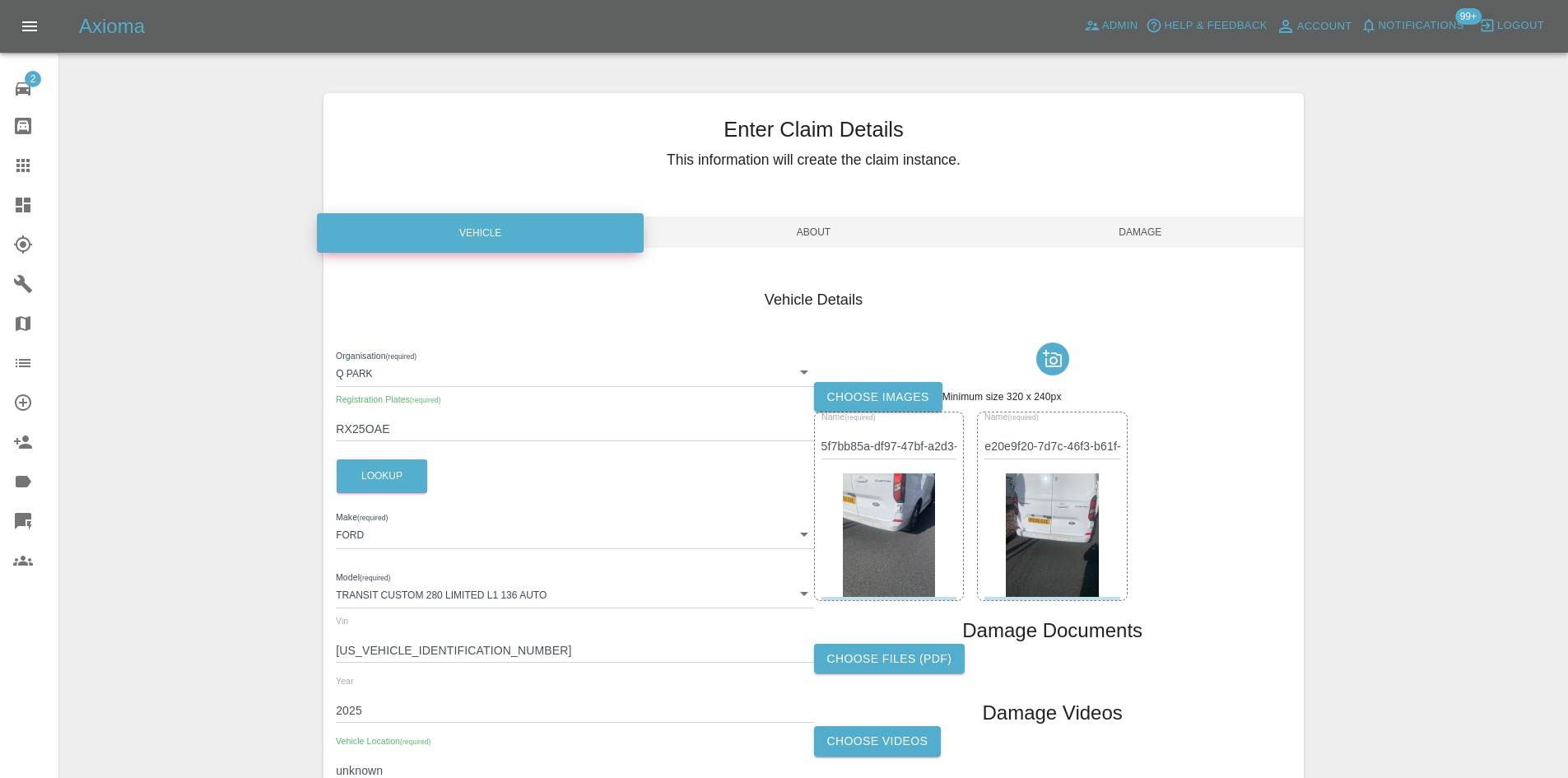
scroll to position [164, 0]
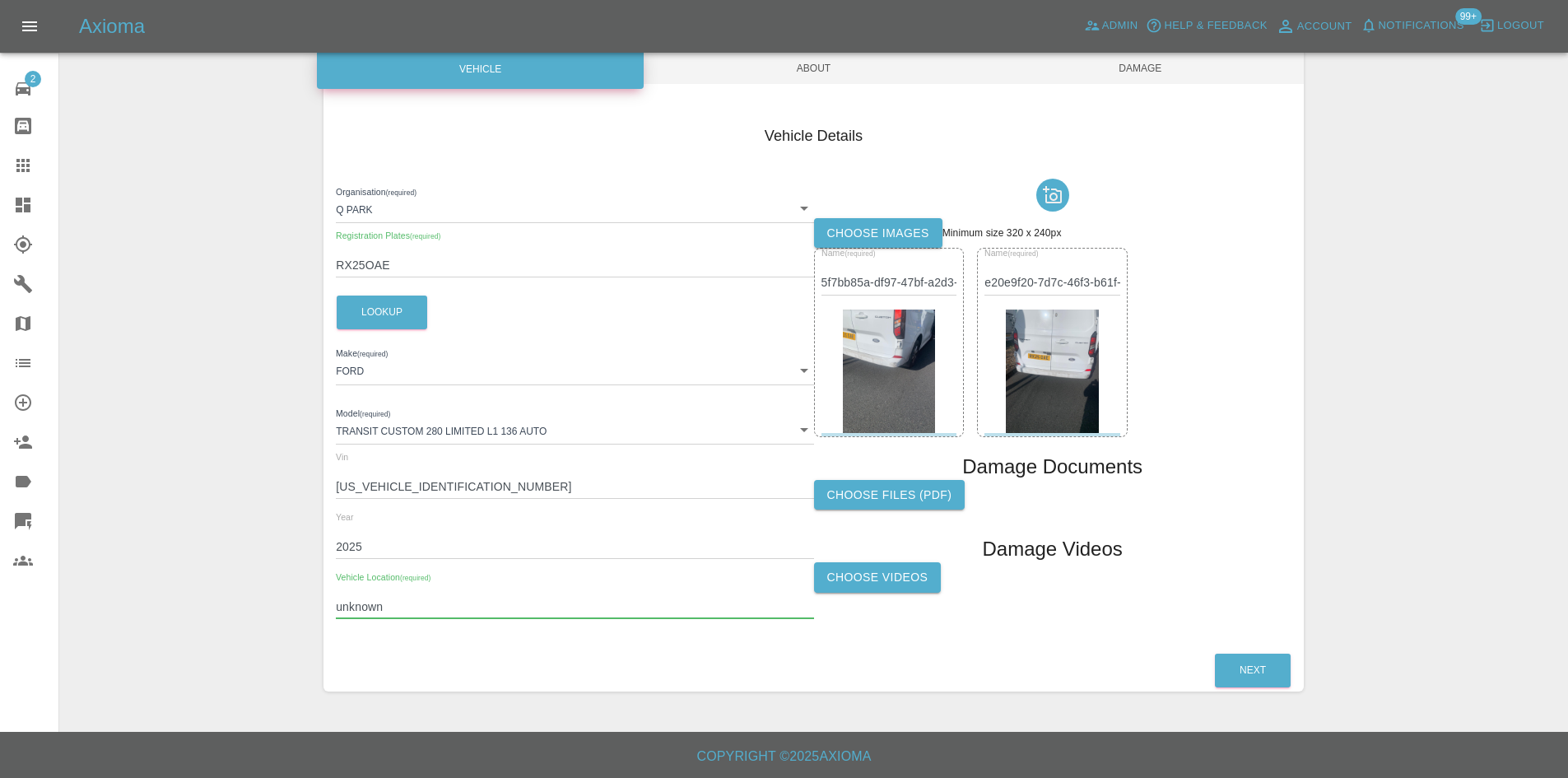
click at [406, 611] on input "unknown" at bounding box center [574, 607] width 477 height 24
paste input "SL3 0BH"
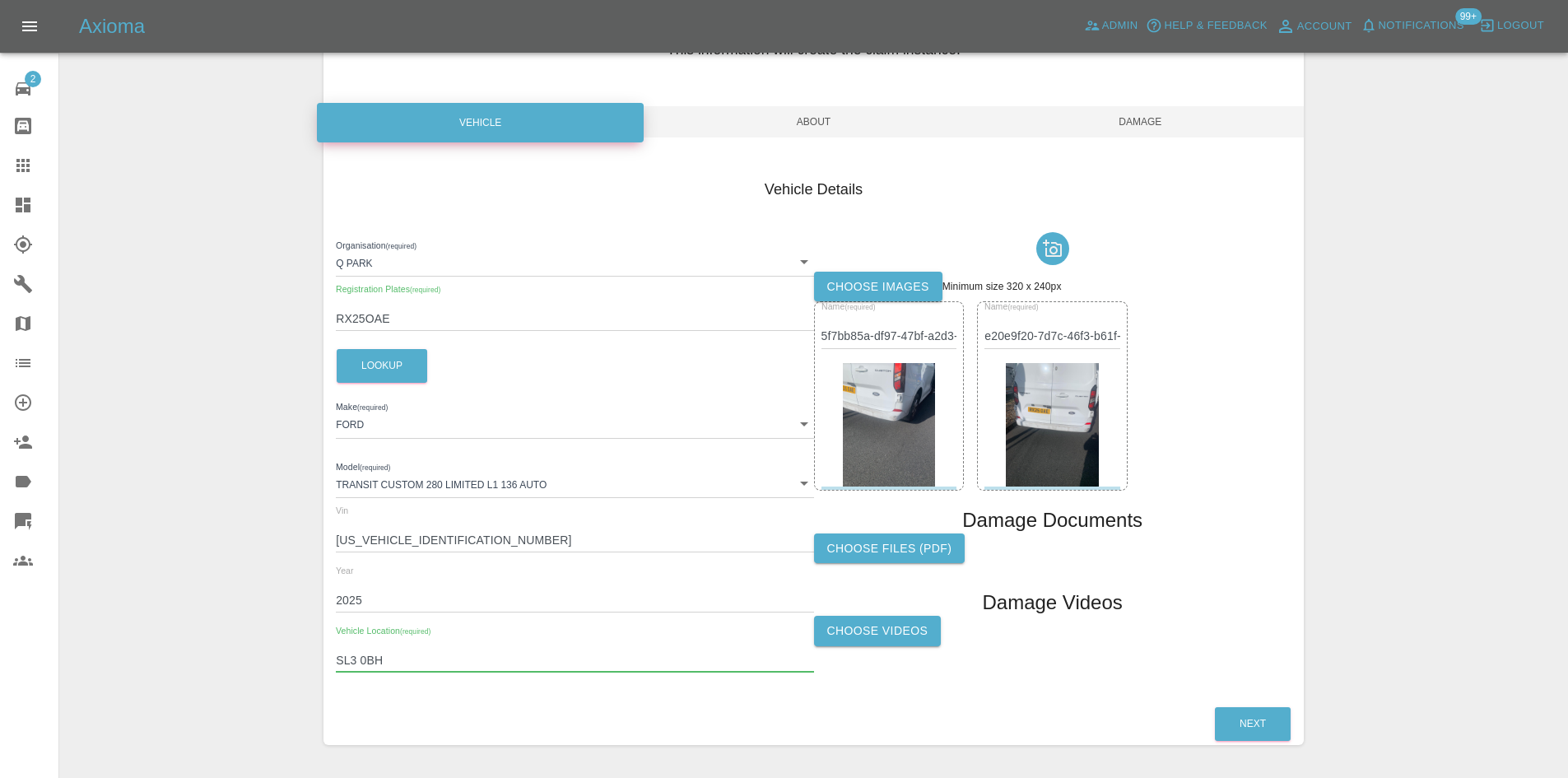
scroll to position [82, 0]
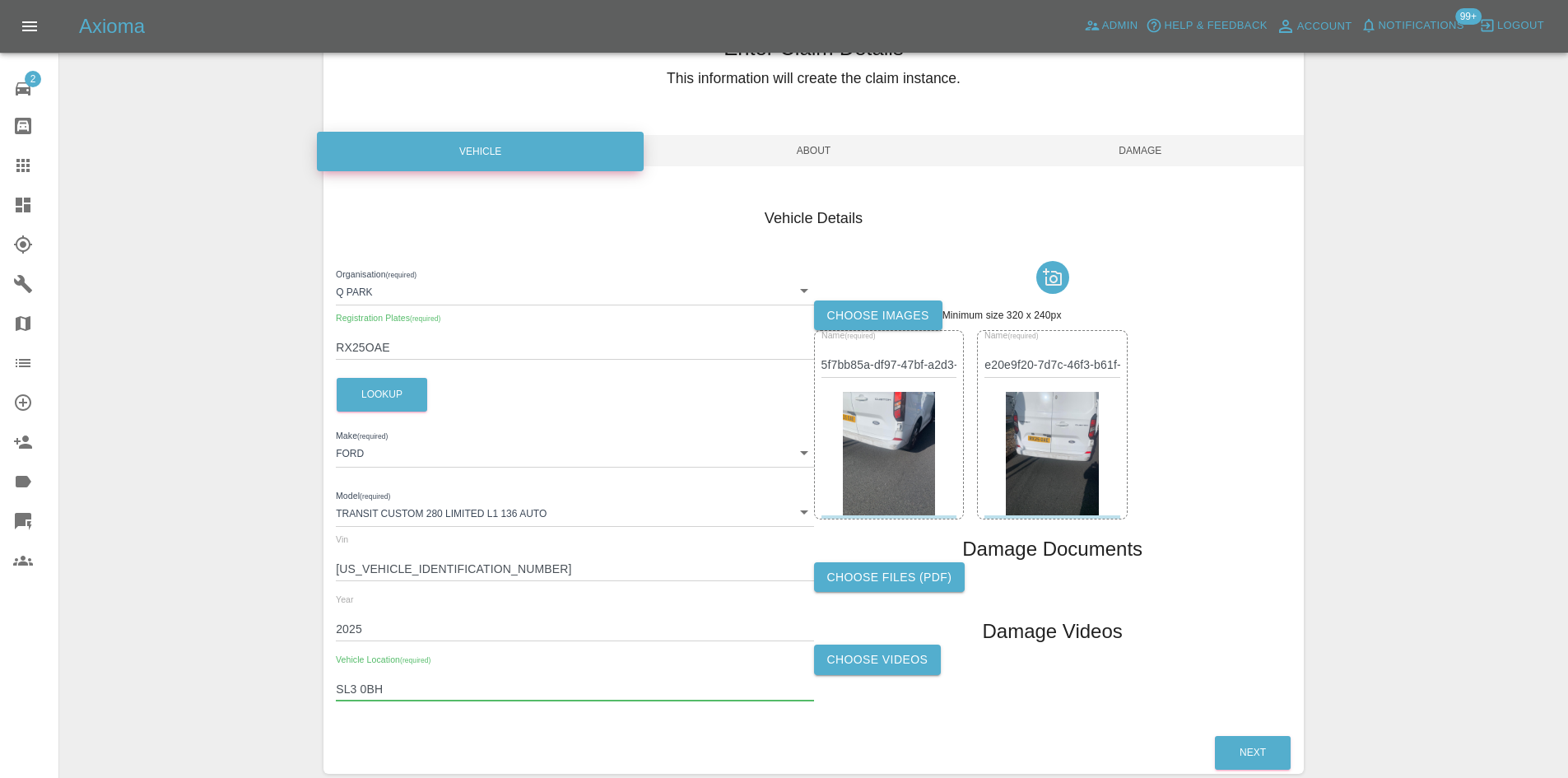
type input "SL3 0BH"
click at [801, 151] on span "About" at bounding box center [813, 150] width 327 height 31
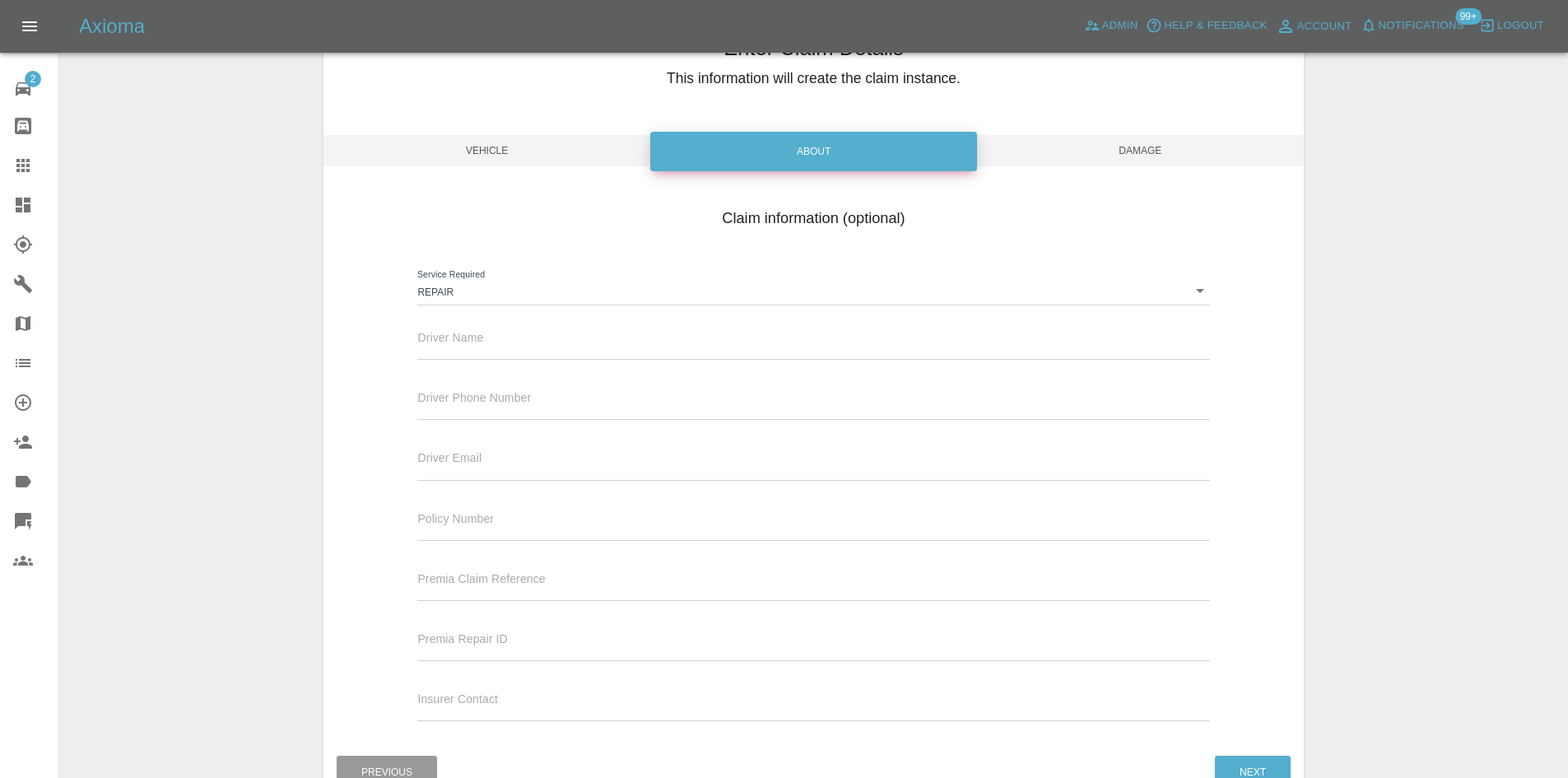
click at [655, 333] on div "Driver Name" at bounding box center [813, 337] width 792 height 46
click at [650, 347] on input "text" at bounding box center [813, 348] width 792 height 24
type input "Blue Sky"
click at [1124, 154] on span "Damage" at bounding box center [1140, 150] width 327 height 31
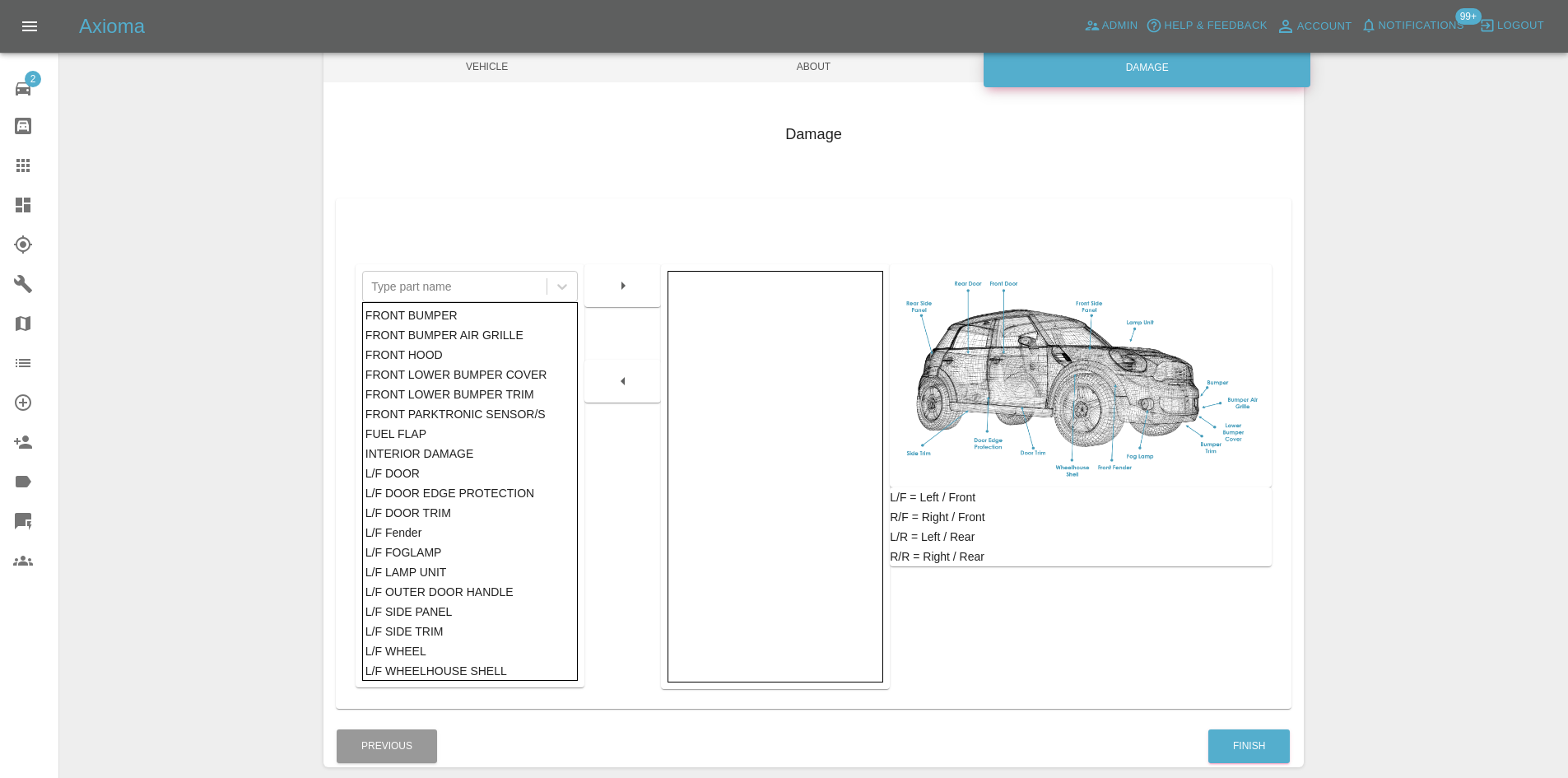
scroll to position [241, 0]
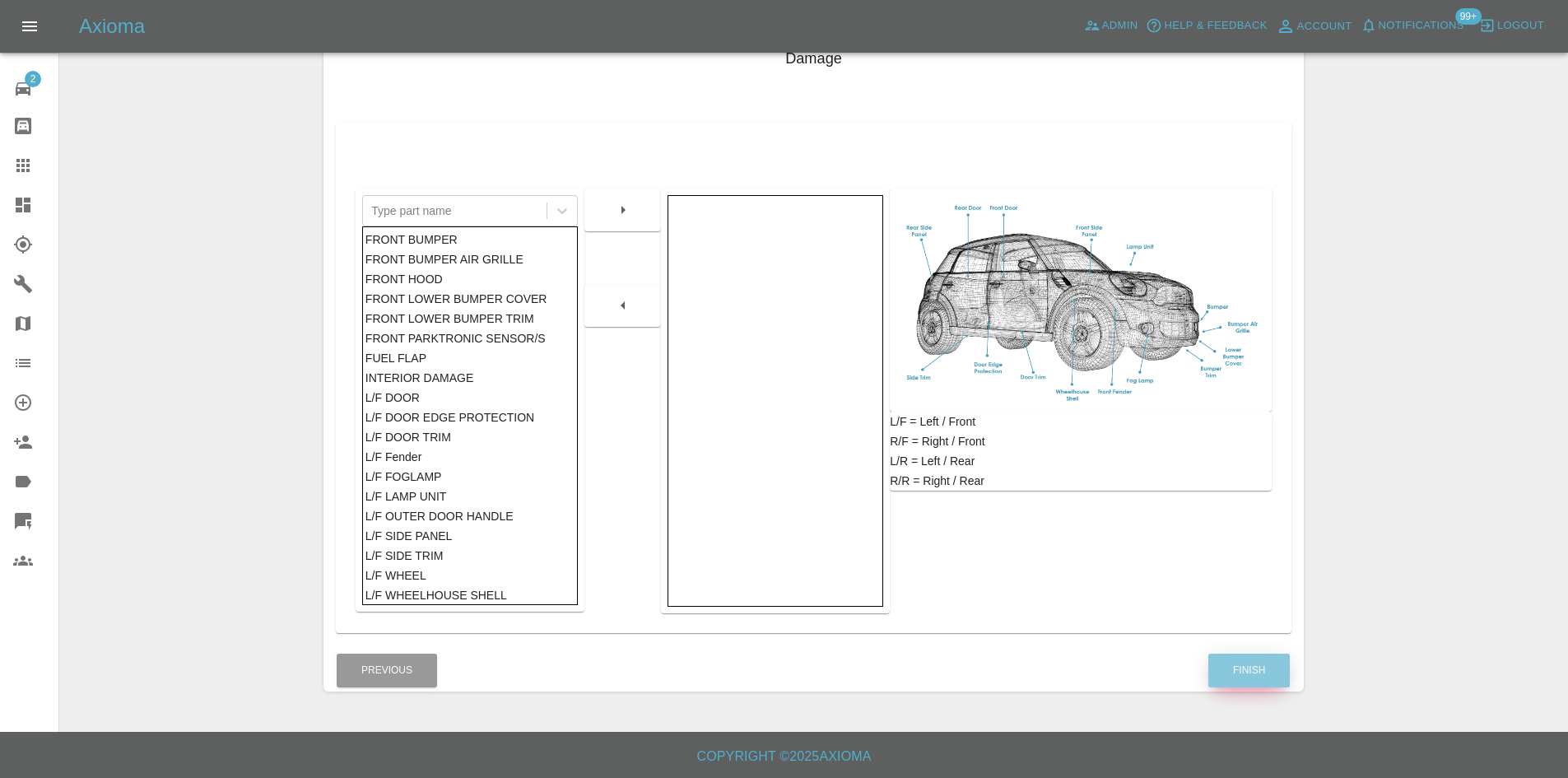
click at [1260, 658] on button "Finish" at bounding box center [1250, 671] width 82 height 34
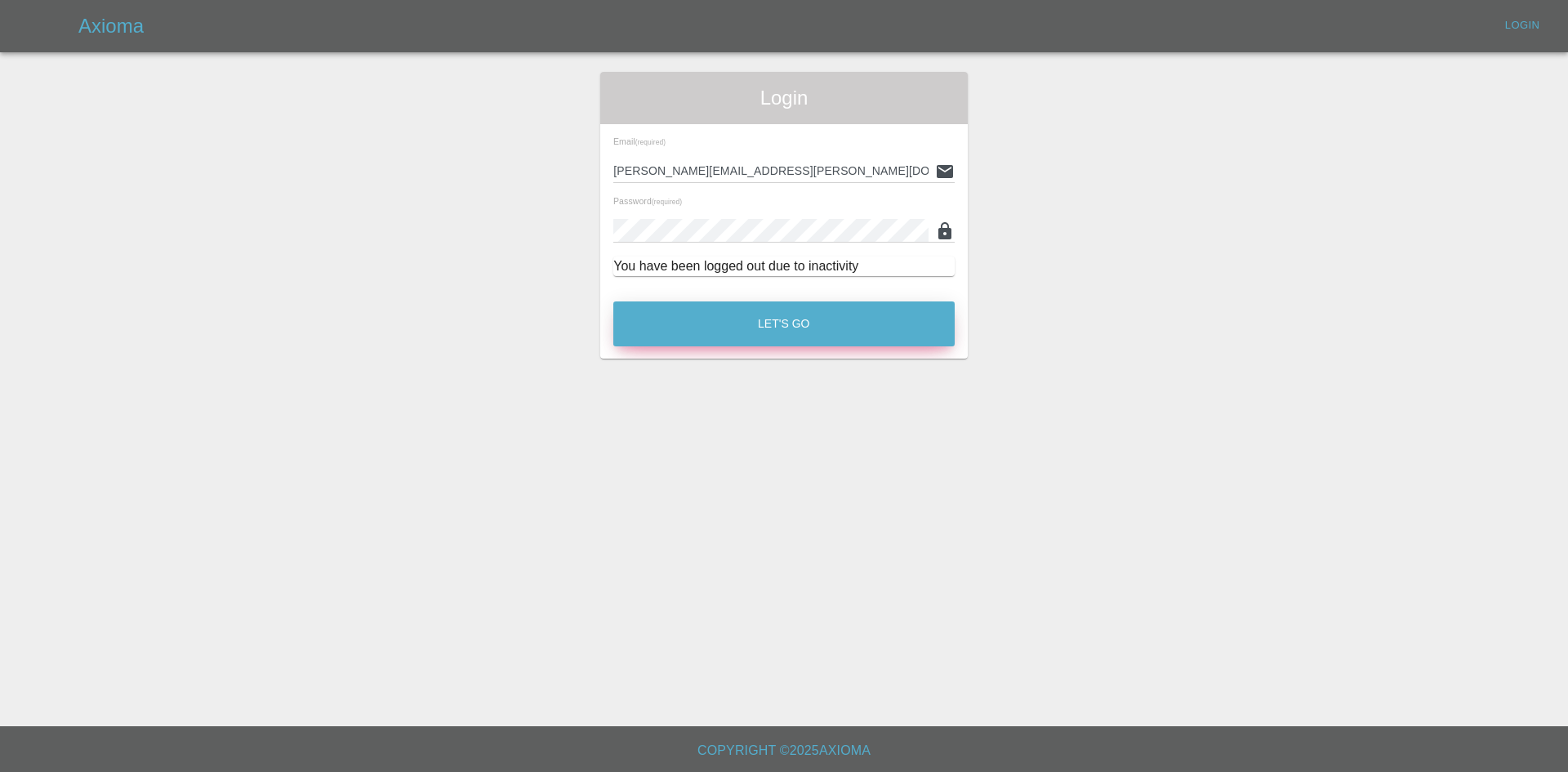
click at [803, 317] on button "Let's Go" at bounding box center [784, 323] width 341 height 45
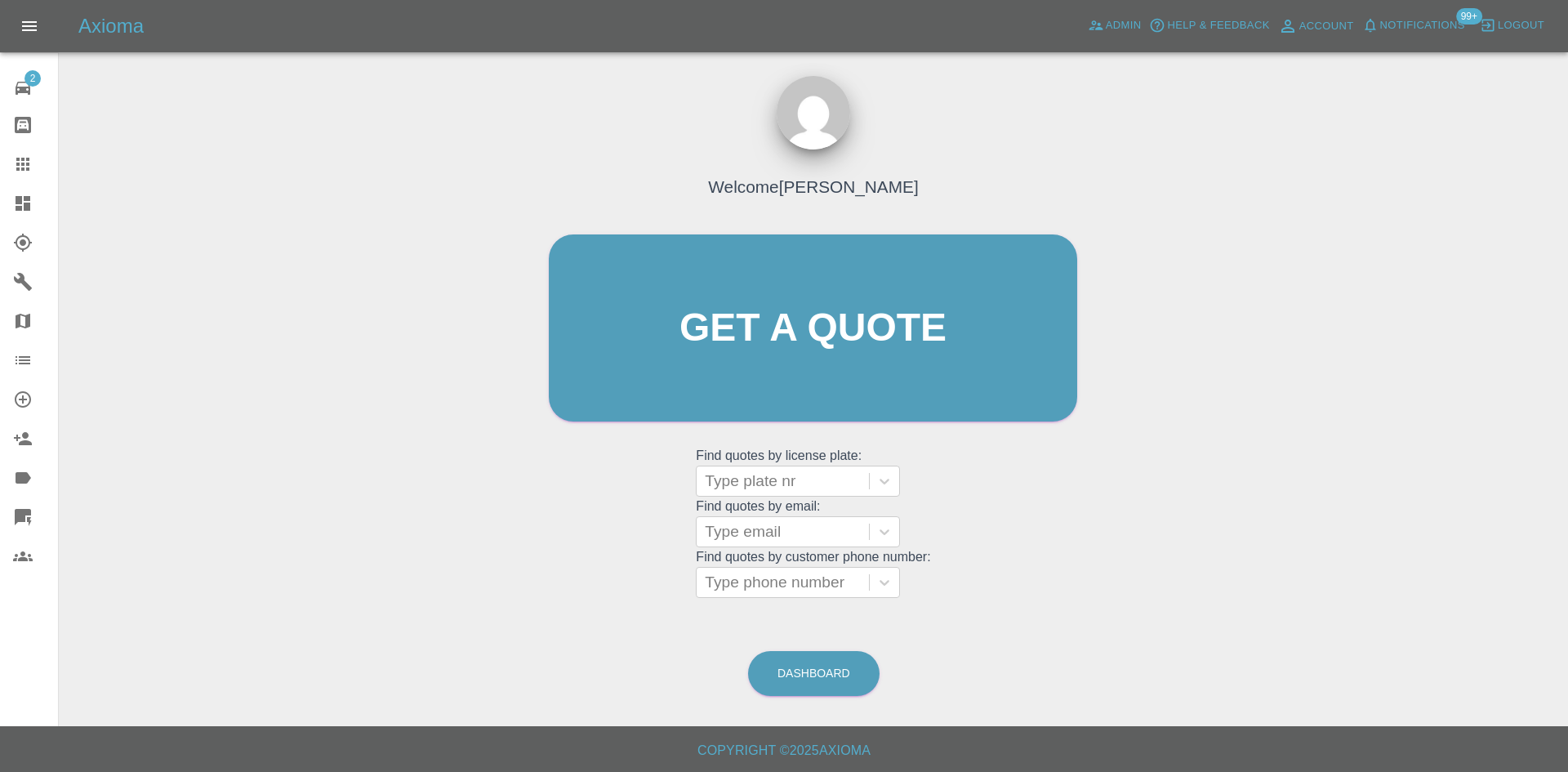
drag, startPoint x: 21, startPoint y: 201, endPoint x: 26, endPoint y: 193, distance: 9.4
click at [22, 202] on icon at bounding box center [23, 203] width 15 height 15
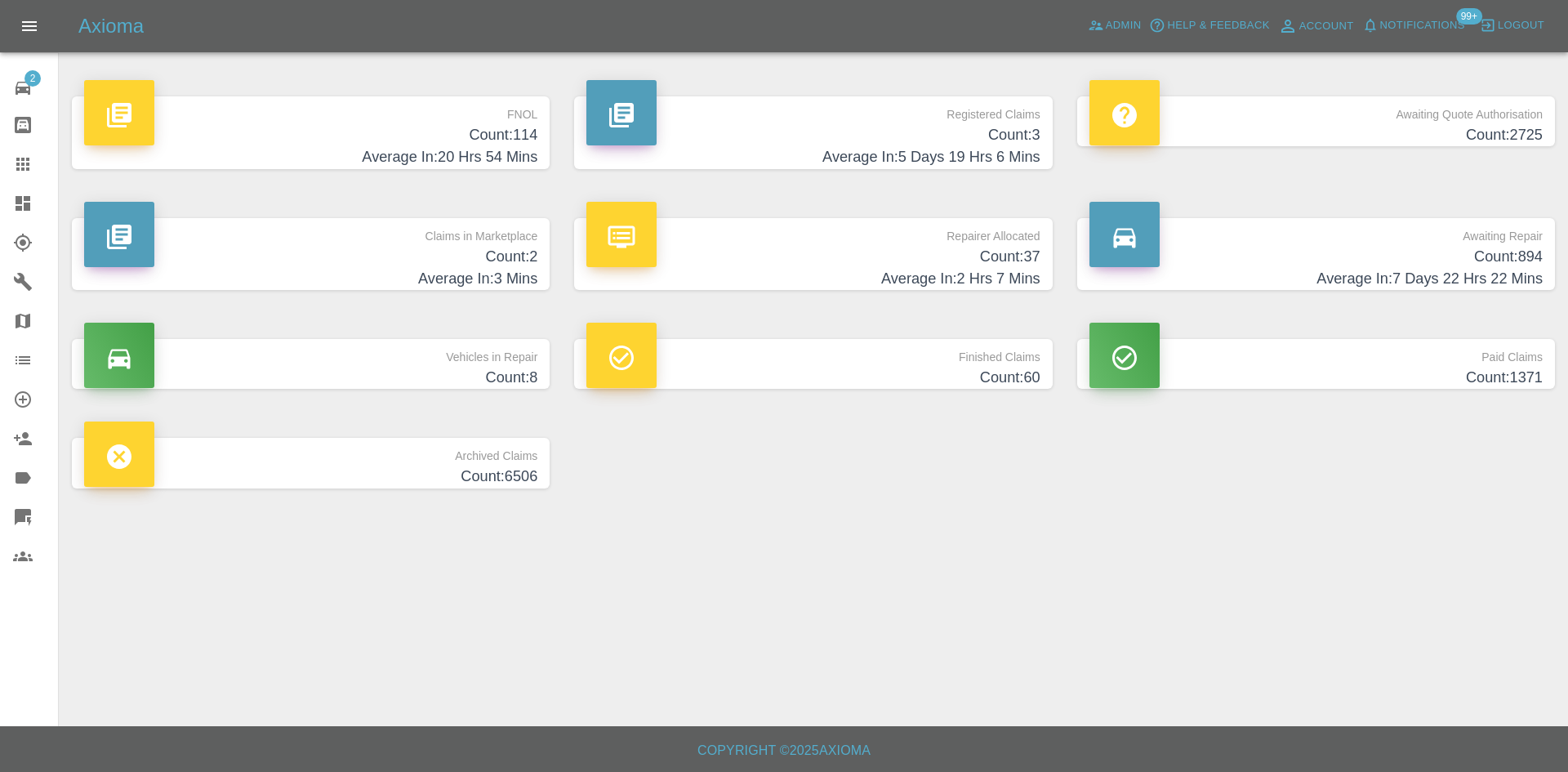
click at [904, 111] on p "Registered Claims" at bounding box center [812, 110] width 453 height 28
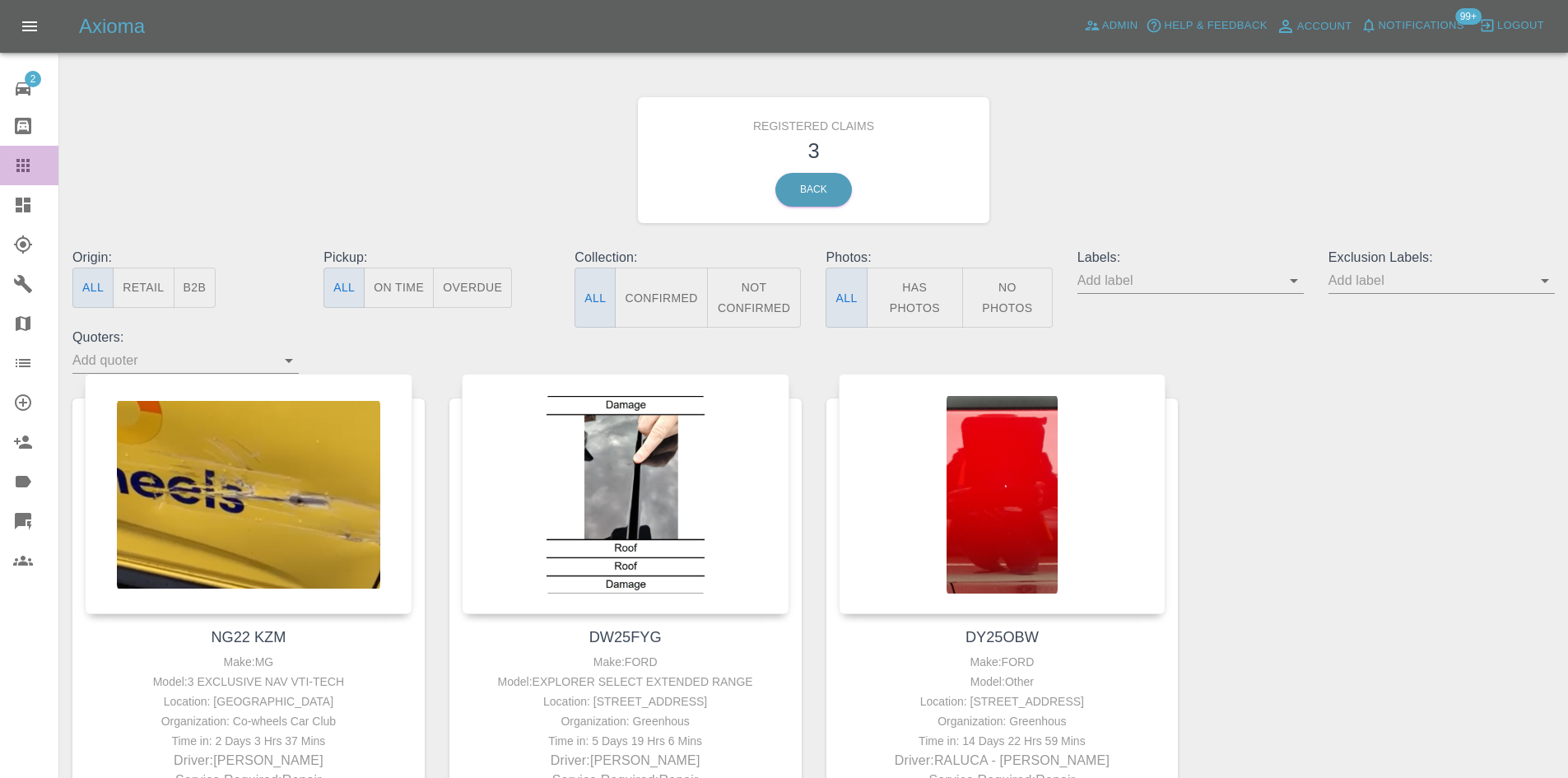
click at [14, 154] on link "Claims" at bounding box center [29, 166] width 58 height 40
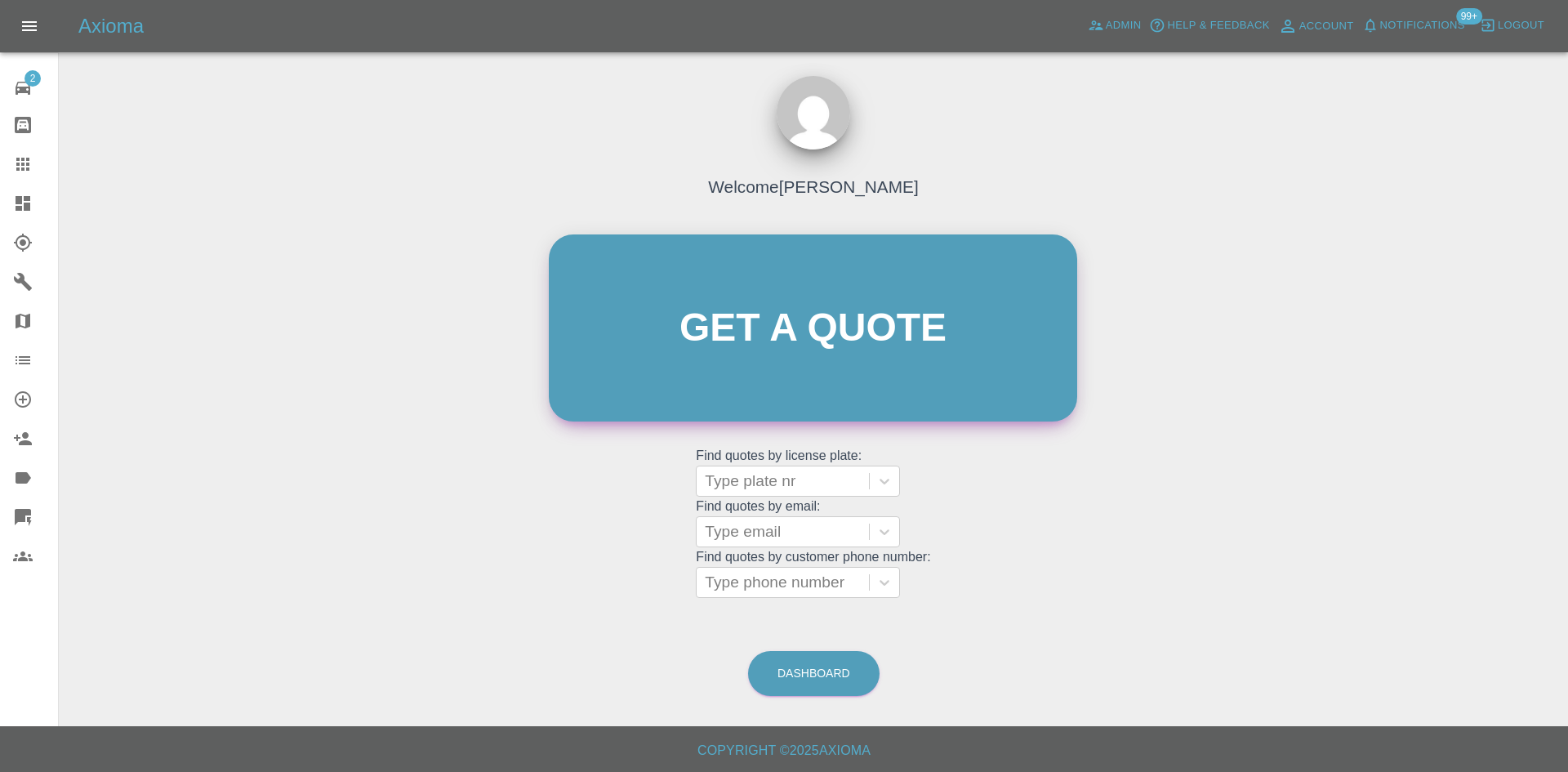
click at [698, 344] on link "Get a quote" at bounding box center [812, 327] width 529 height 188
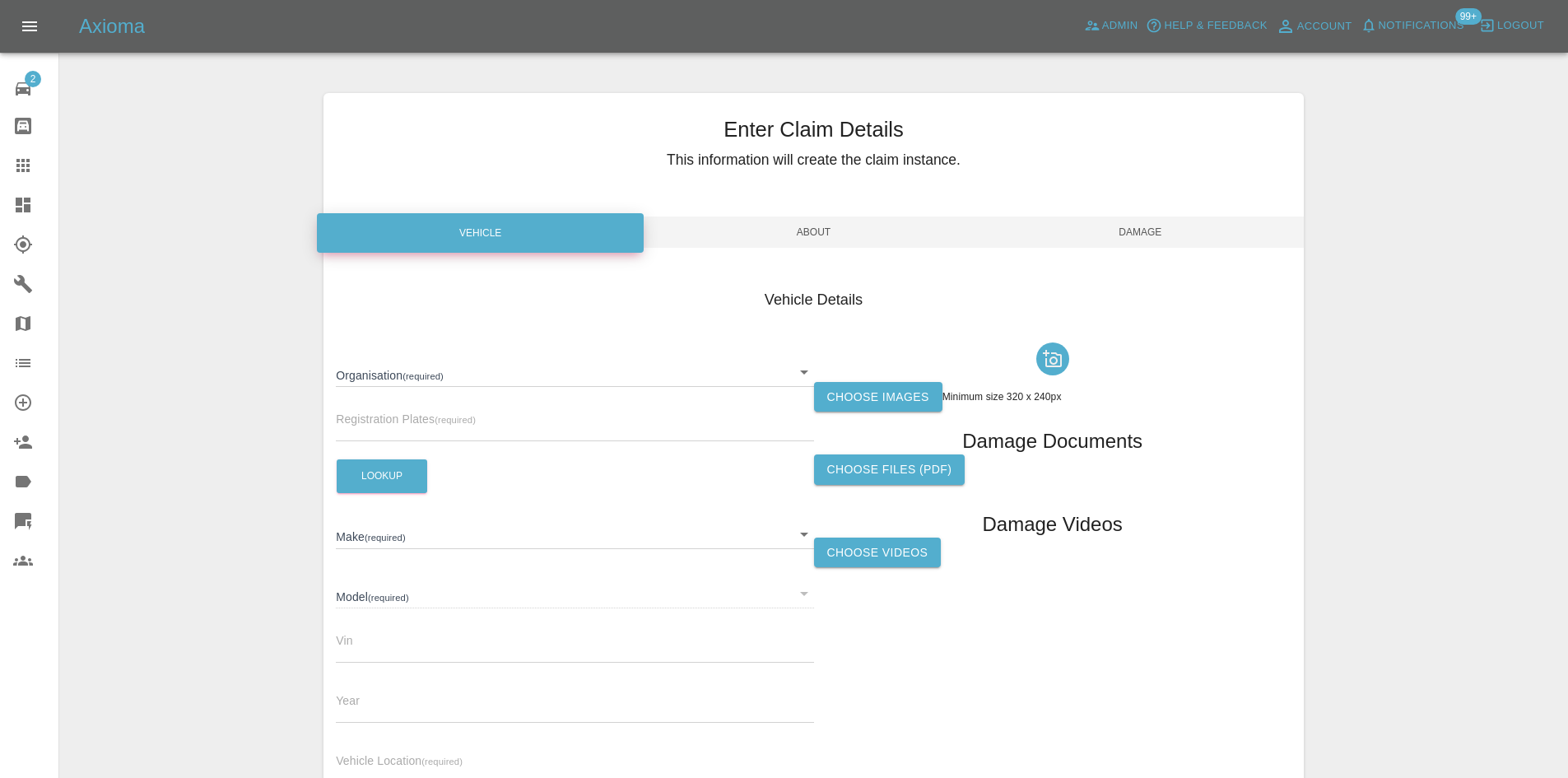
click at [467, 381] on body "Axioma Admin Help & Feedback Account Notifications 99+ Logout 2 Repair home Bod…" at bounding box center [784, 471] width 1568 height 942
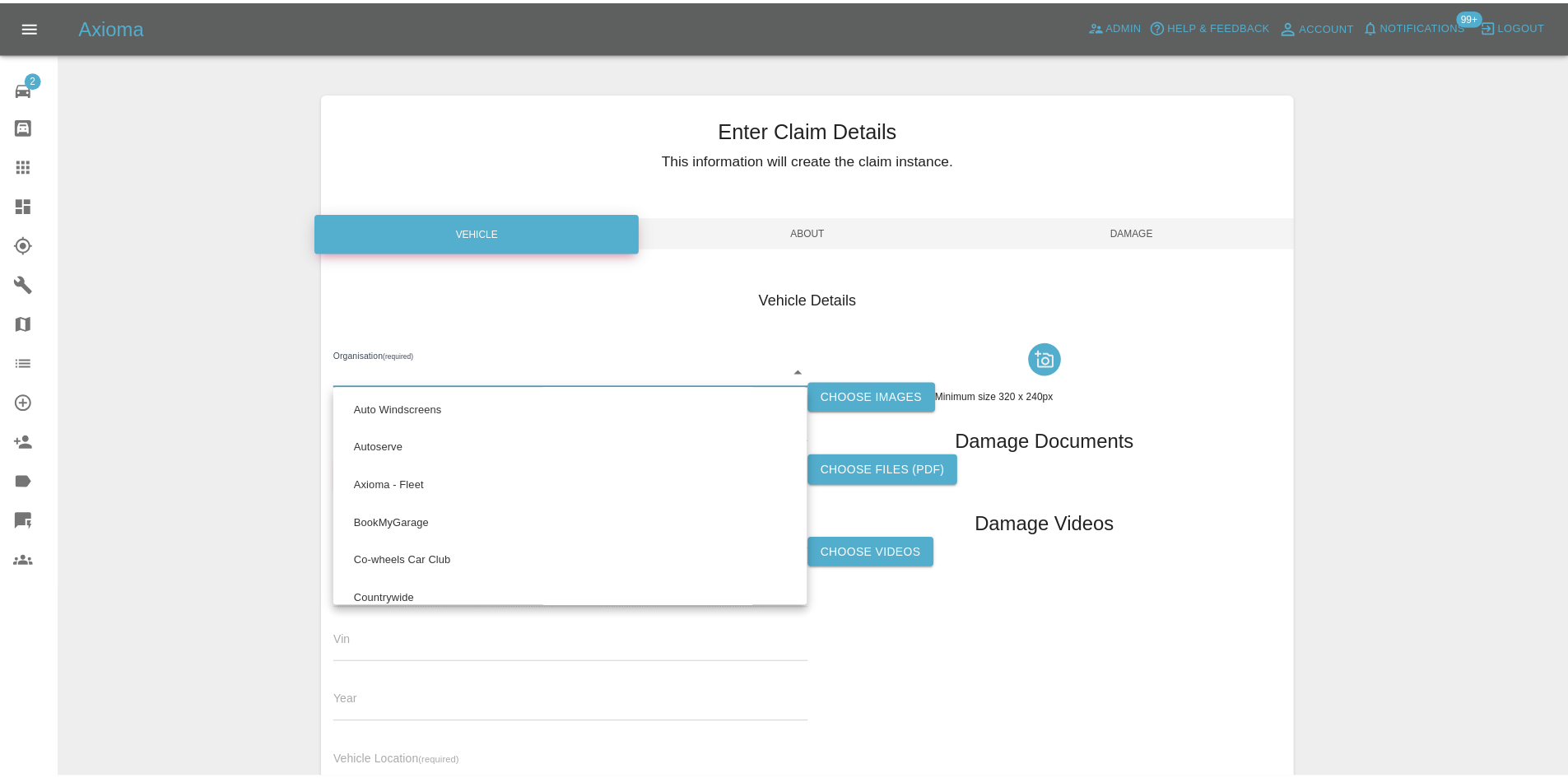
scroll to position [1012, 0]
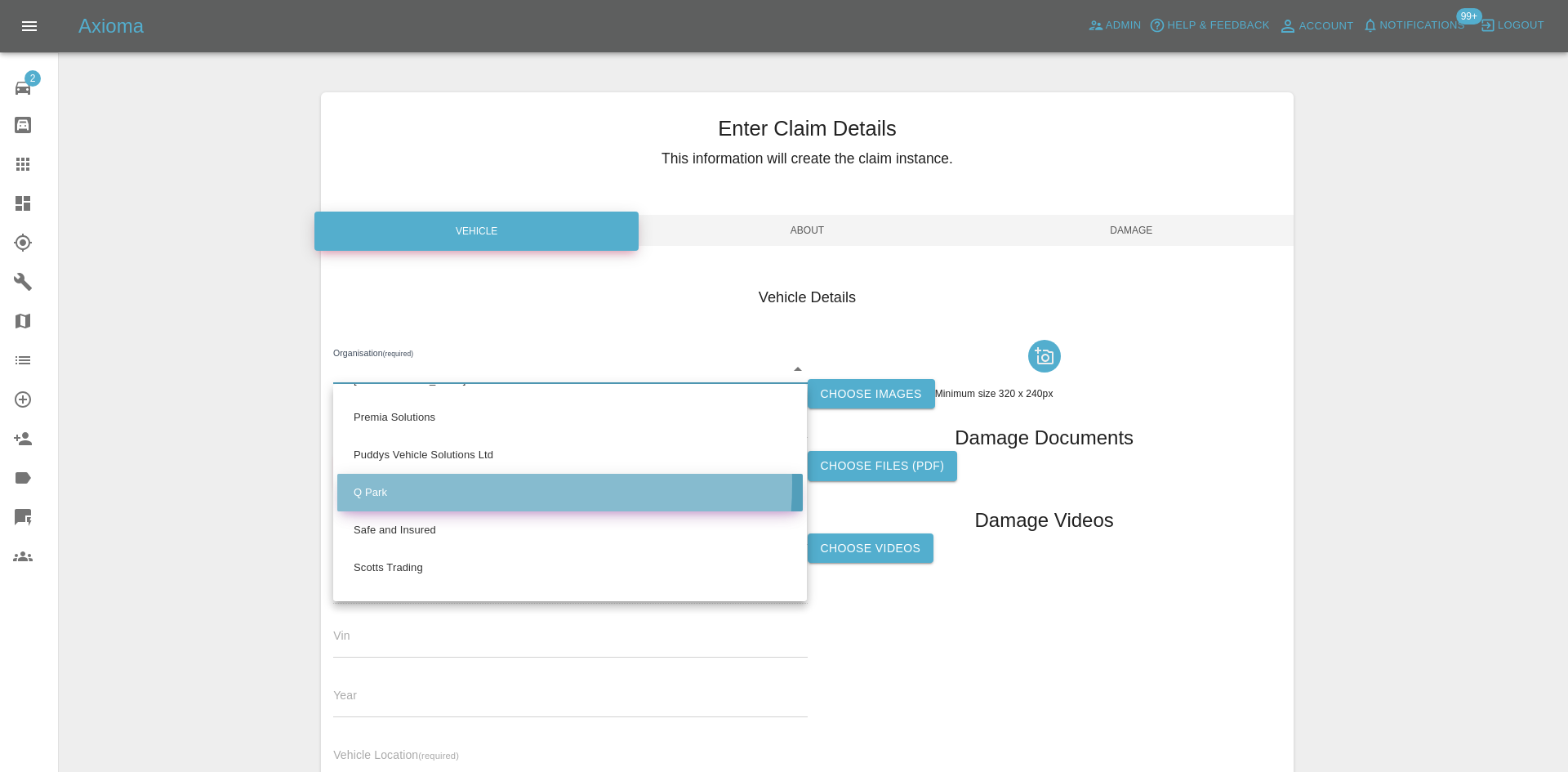
click at [435, 483] on li "Q Park" at bounding box center [569, 492] width 465 height 38
type input "636b7ea454cf410016ef4d2c"
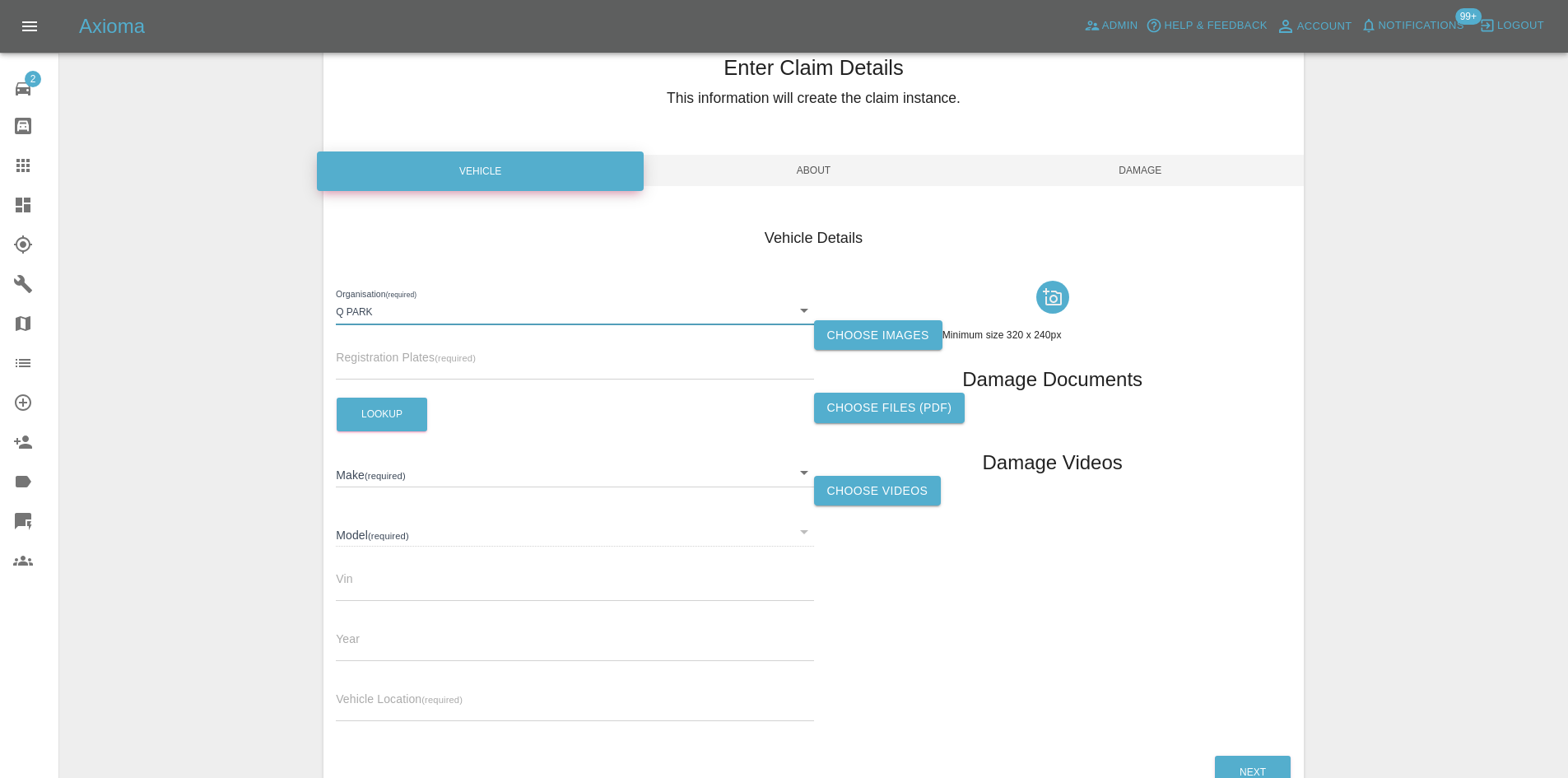
scroll to position [164, 0]
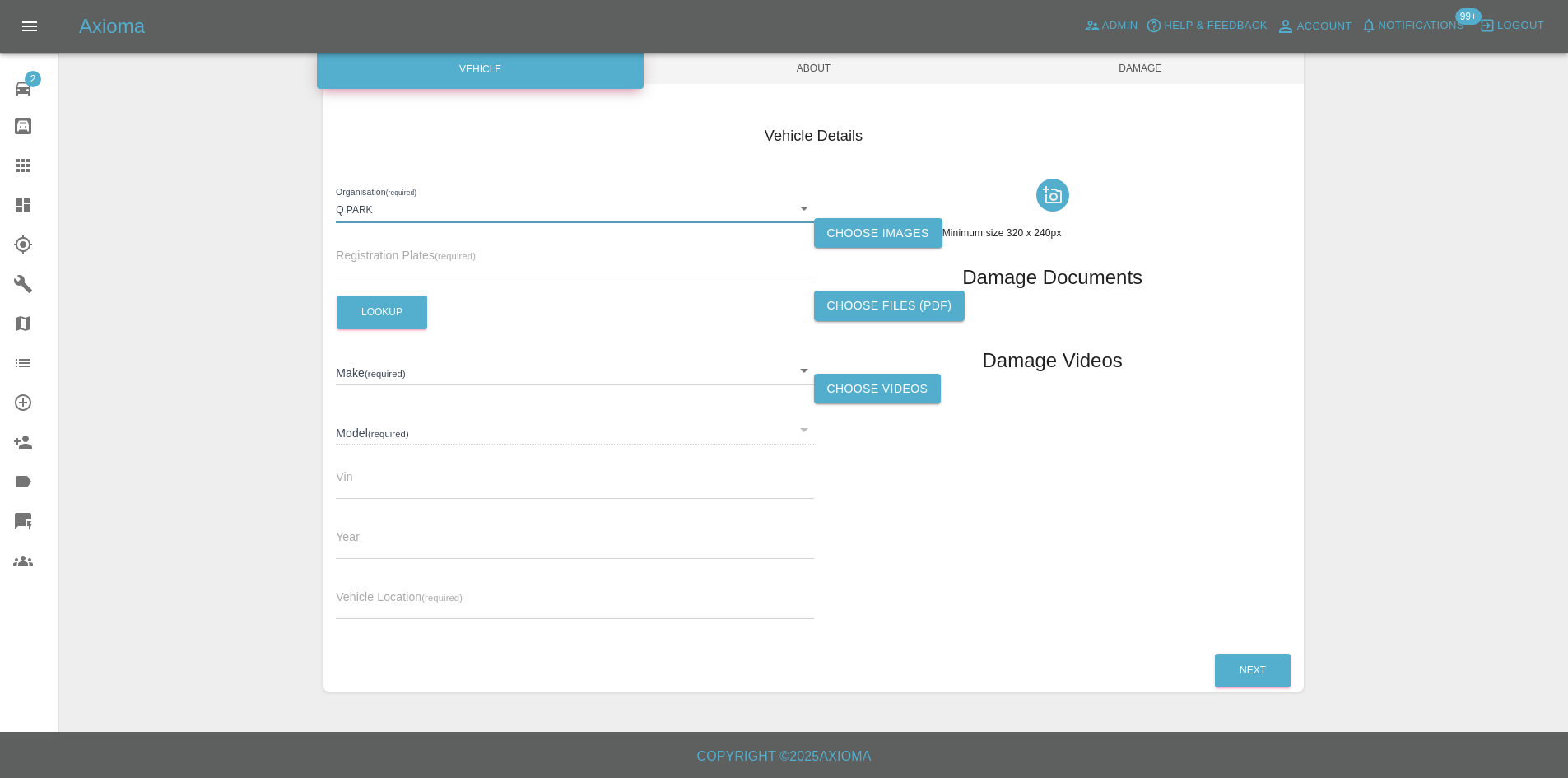
click at [407, 606] on input "text" at bounding box center [574, 607] width 477 height 24
paste input "SL3 0BH"
type input "SL3 0BH"
click at [426, 257] on input "text" at bounding box center [574, 266] width 477 height 24
paste input "RX25OAE"
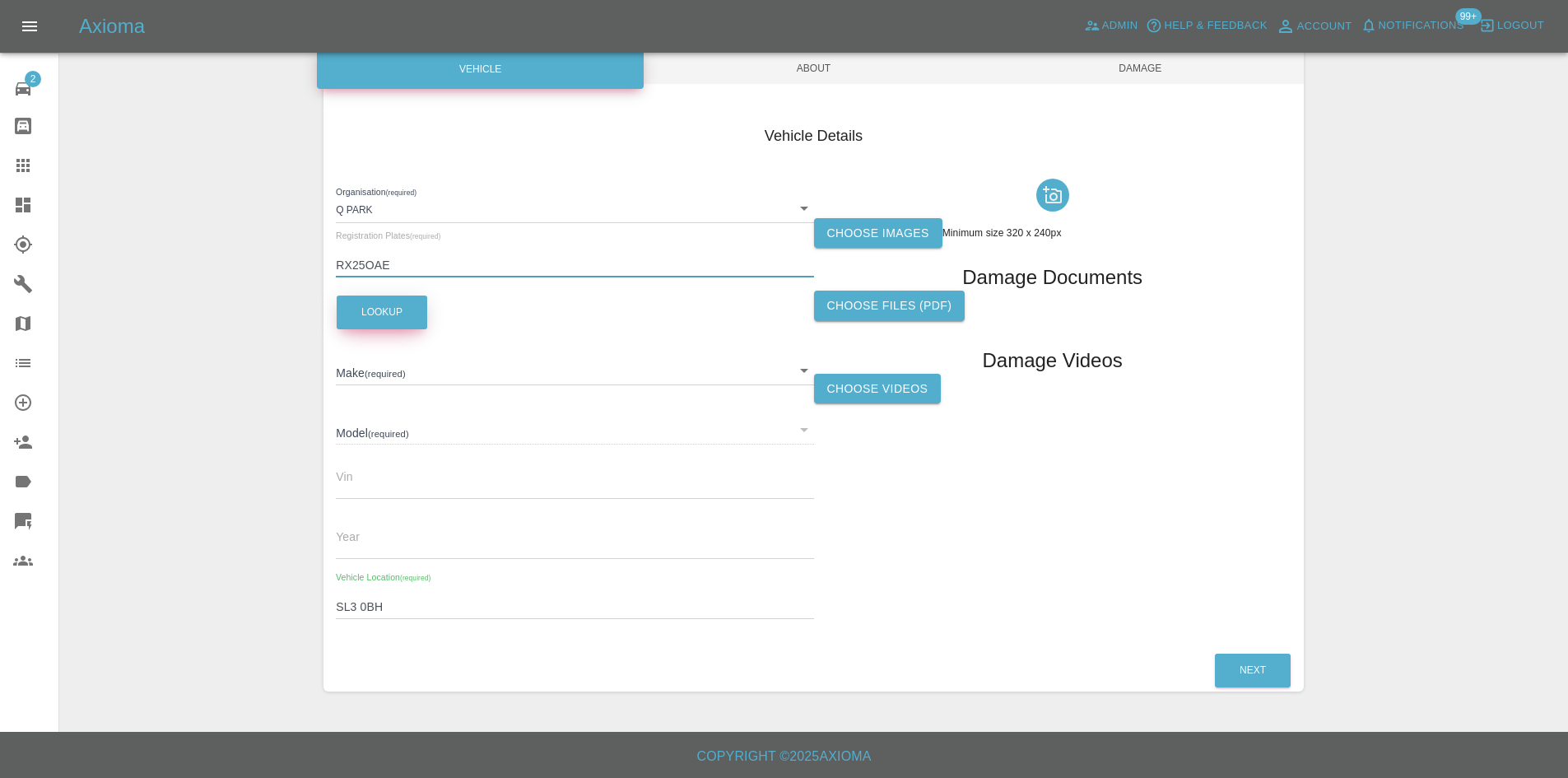
type input "RX25OAE"
click at [362, 321] on button "Lookup" at bounding box center [382, 313] width 91 height 34
type input "FORD"
type input "TRANSIT CUSTOM 280 LIMITED L1 136 AUTO"
type input "WF0RXXTA3RSJ65197"
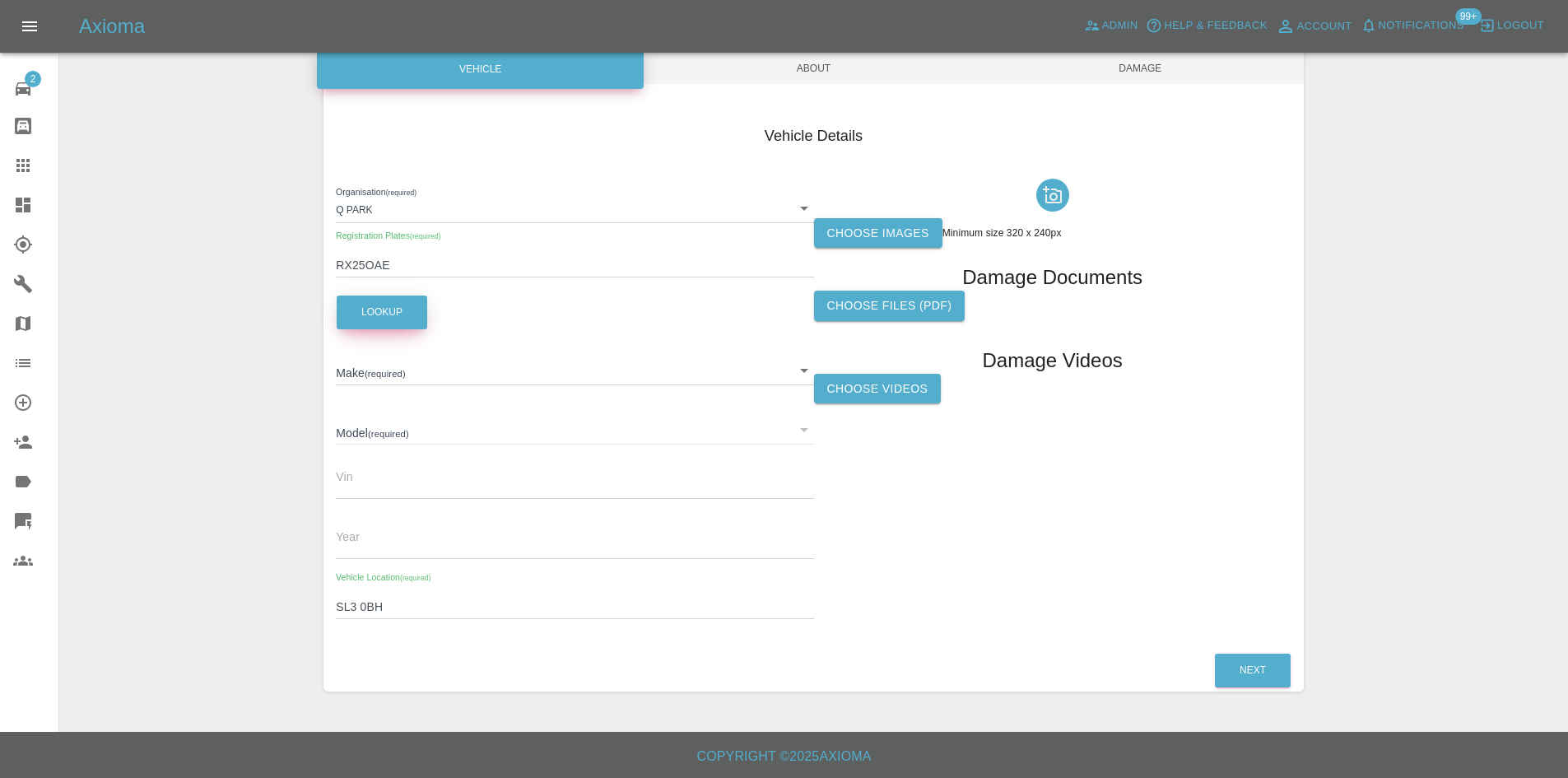
type input "2025"
click at [887, 230] on label "Choose images" at bounding box center [878, 233] width 128 height 30
click at [0, 0] on input "Choose images" at bounding box center [0, 0] width 0 height 0
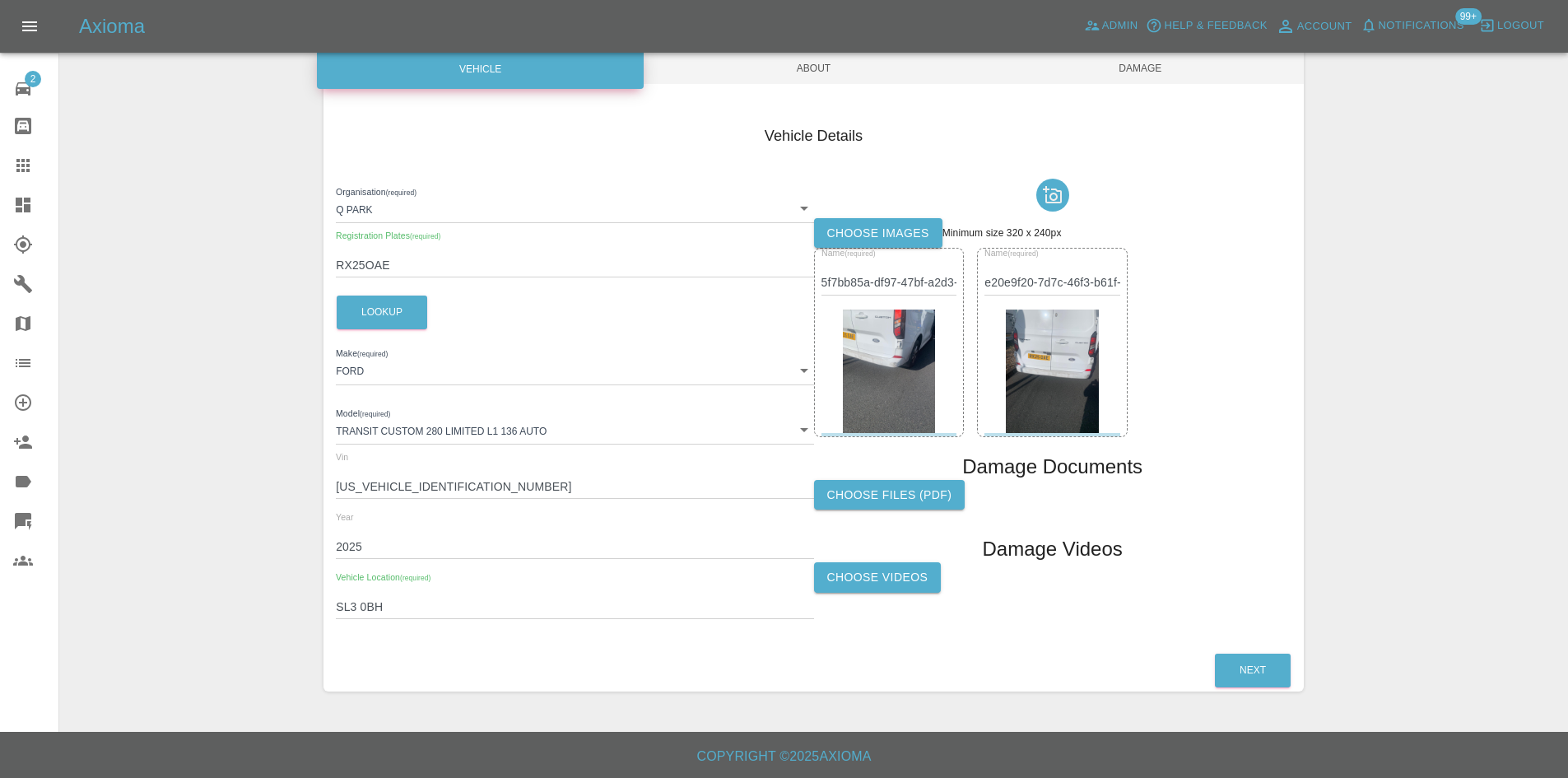
click at [846, 66] on span "About" at bounding box center [813, 68] width 327 height 31
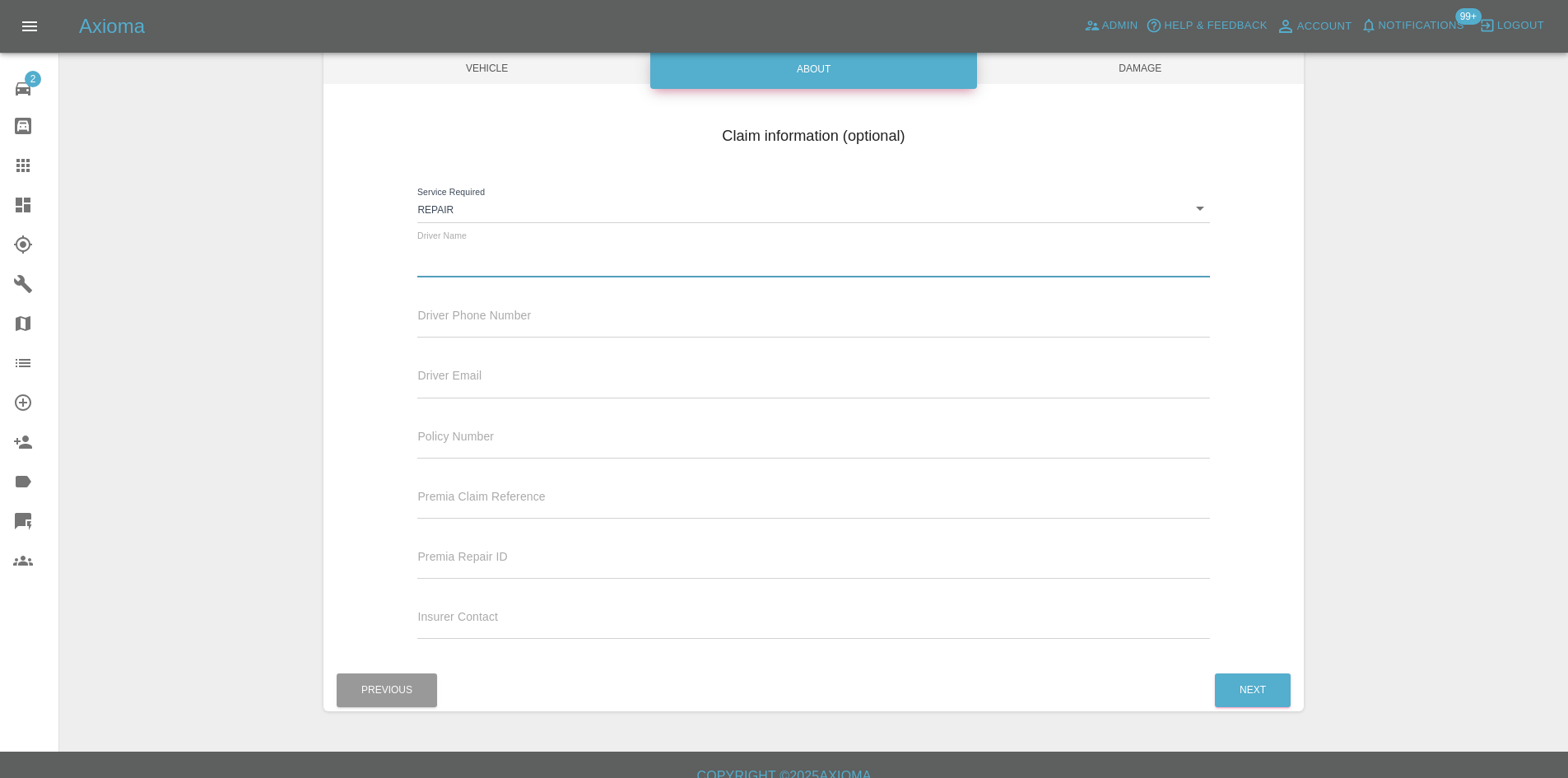
drag, startPoint x: 525, startPoint y: 259, endPoint x: 531, endPoint y: 245, distance: 14.4
click at [527, 252] on div "Driver Name" at bounding box center [813, 254] width 792 height 46
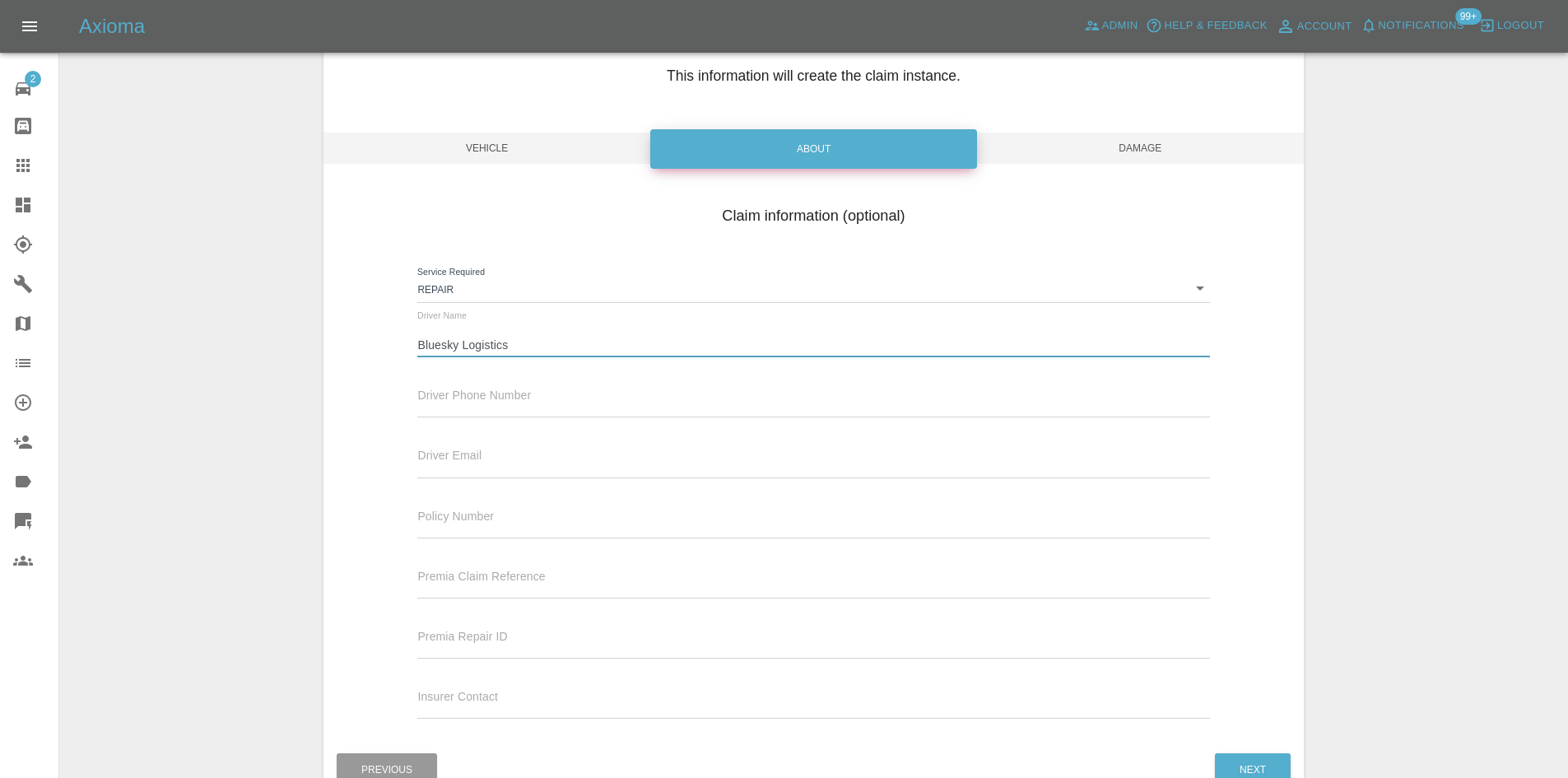
scroll to position [0, 0]
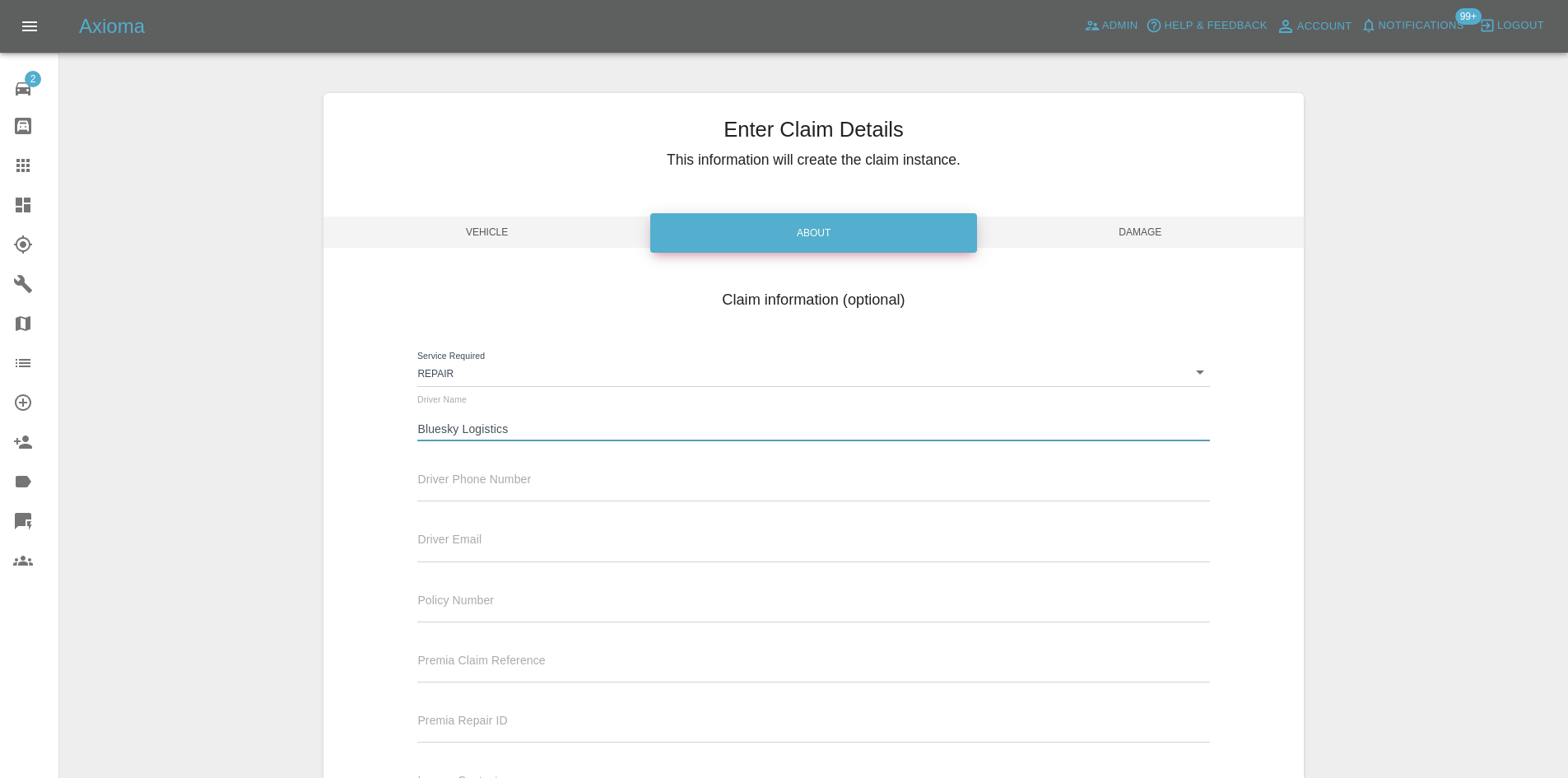
type input "Bluesky Logistics"
click at [1198, 244] on span "Damage" at bounding box center [1140, 232] width 327 height 31
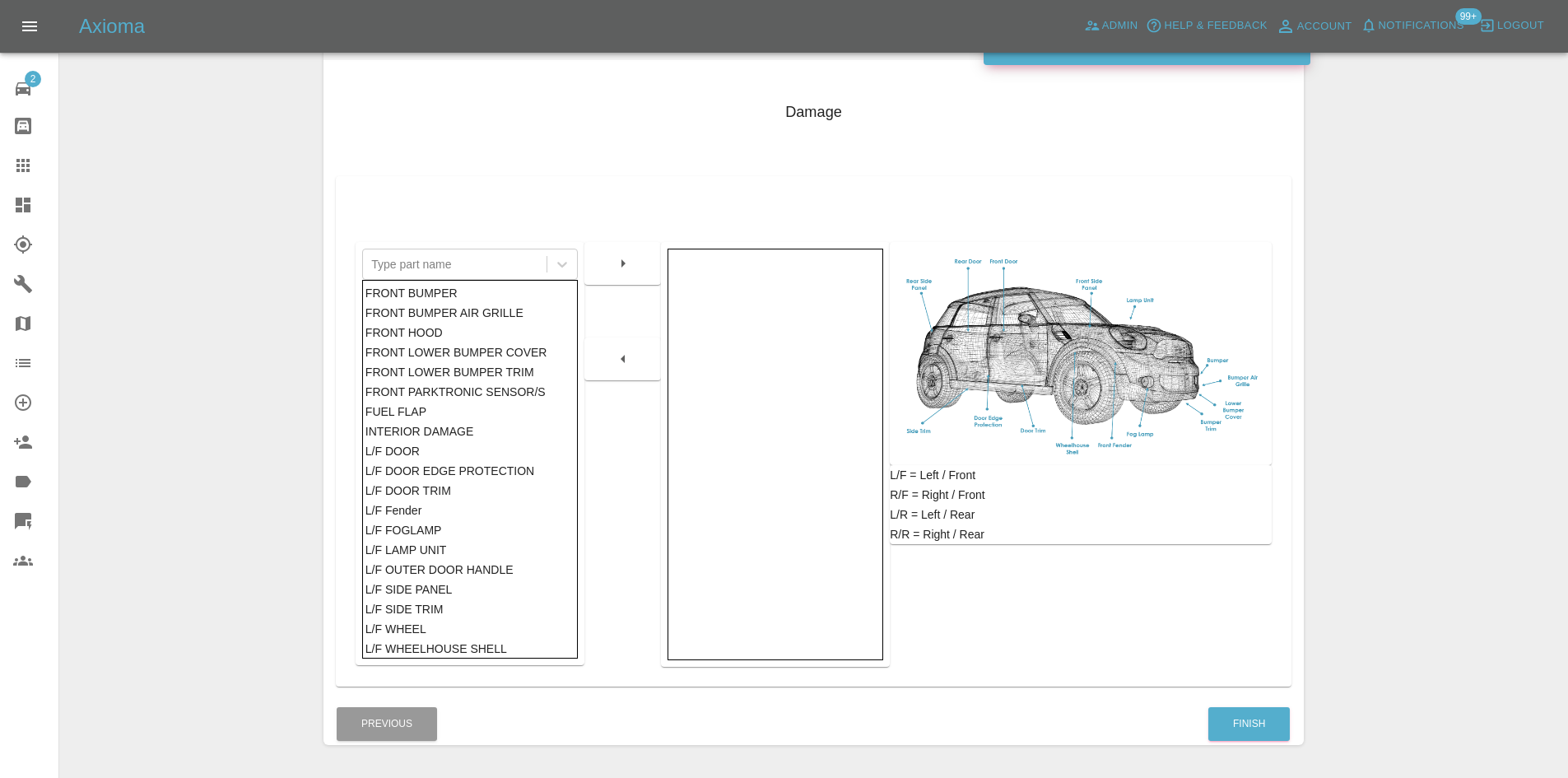
scroll to position [159, 0]
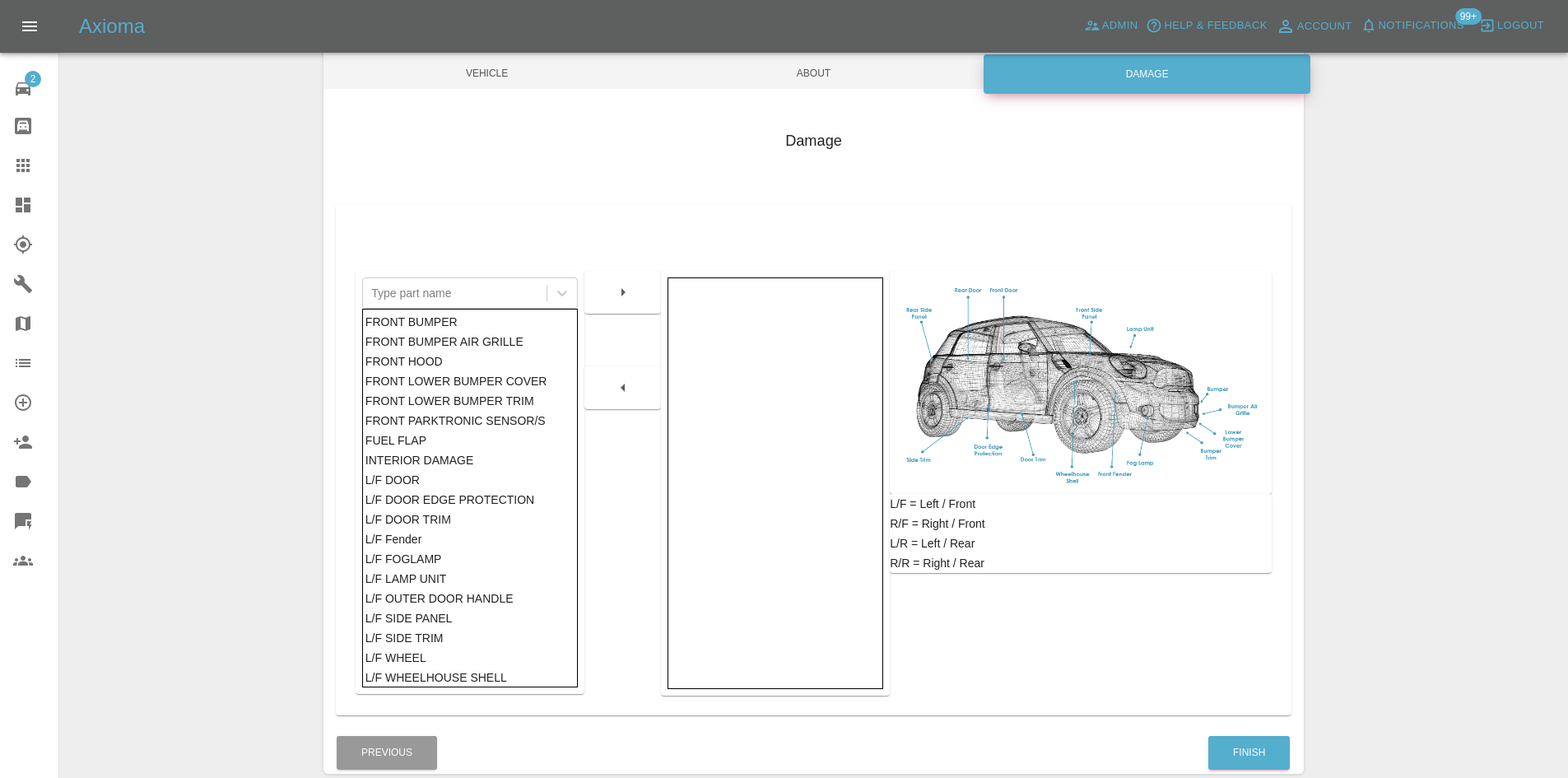
drag, startPoint x: 1226, startPoint y: 674, endPoint x: 1227, endPoint y: 684, distance: 9.9
click at [1227, 682] on div "L/F = Left / Front R/F = Right / Front L/R = Left / Rear R/R = Right / Rear" at bounding box center [1081, 456] width 382 height 477
click at [1266, 772] on div "Finish" at bounding box center [1249, 753] width 83 height 42
click at [1250, 748] on button "Finish" at bounding box center [1250, 753] width 82 height 34
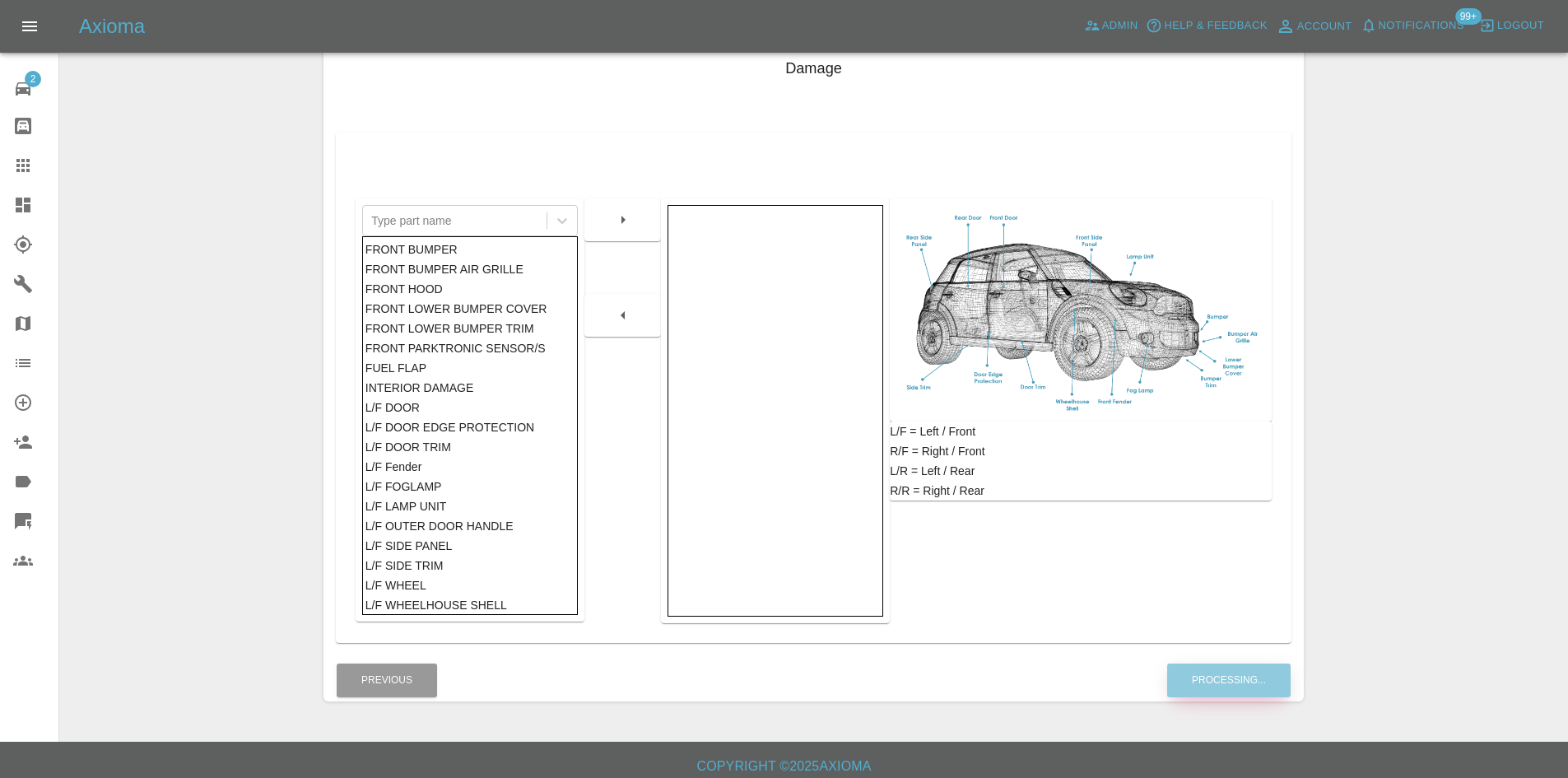
scroll to position [241, 0]
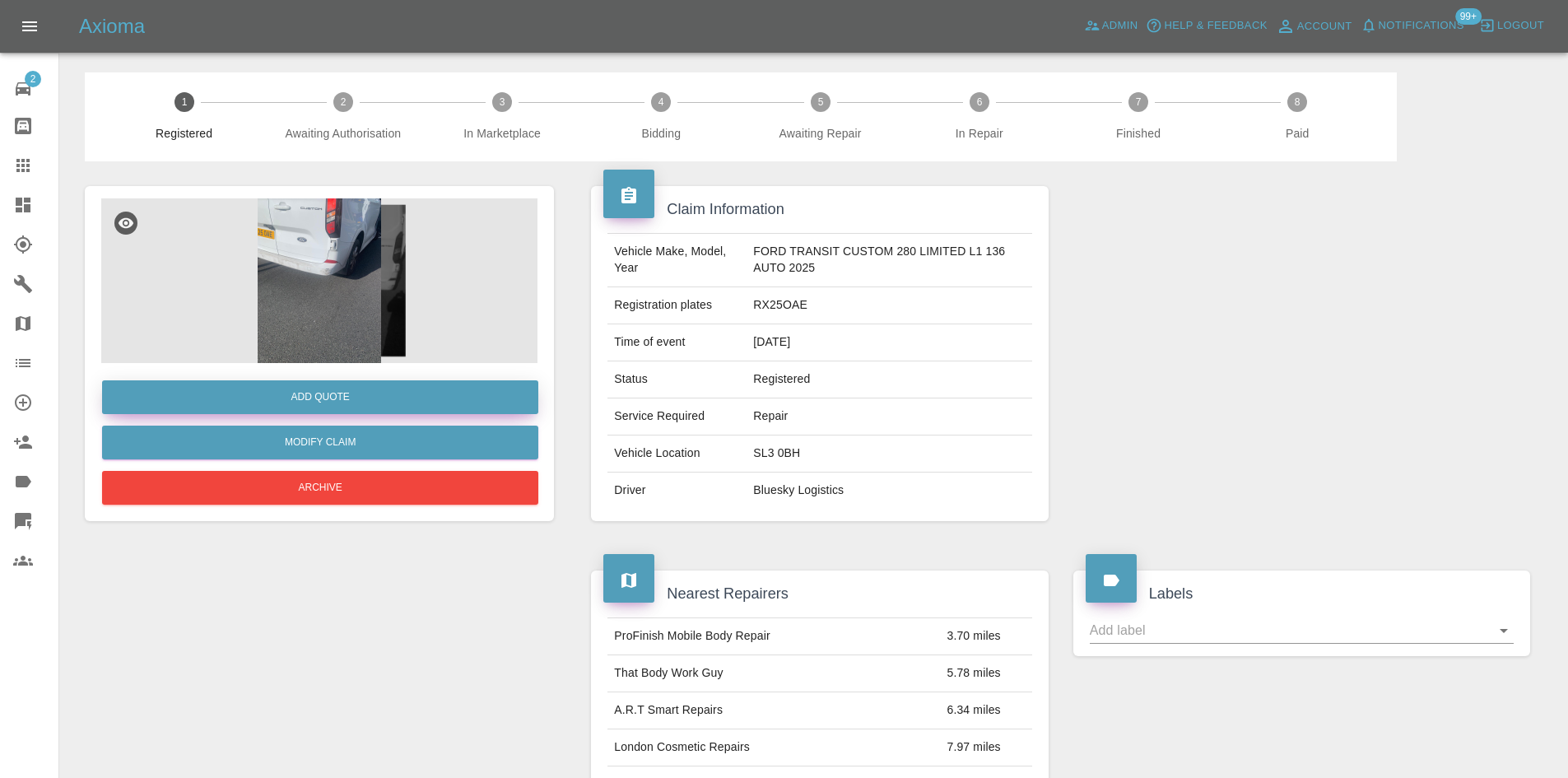
click at [372, 395] on button "Add Quote" at bounding box center [320, 397] width 436 height 34
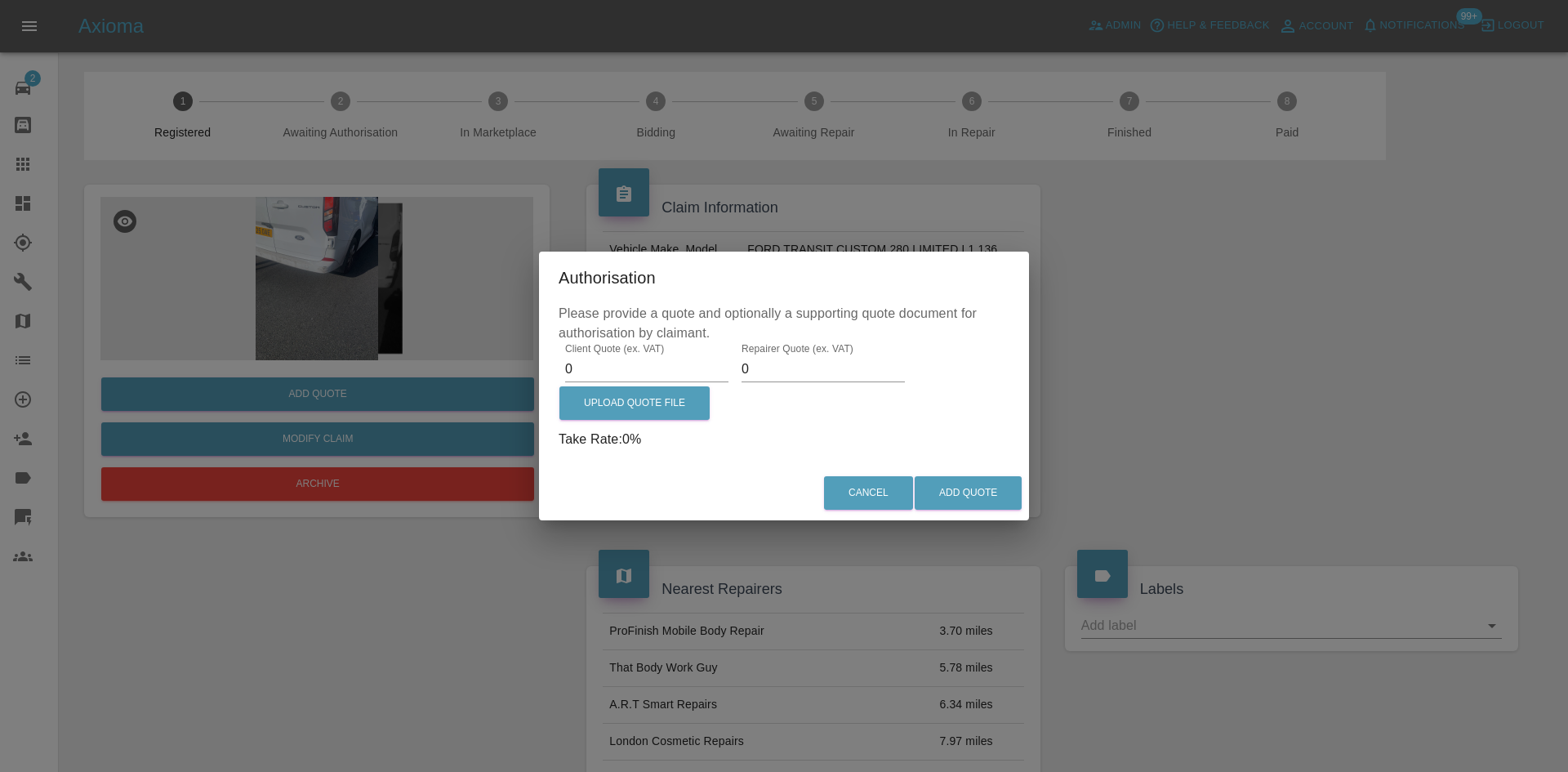
click at [649, 373] on input "0" at bounding box center [647, 369] width 164 height 26
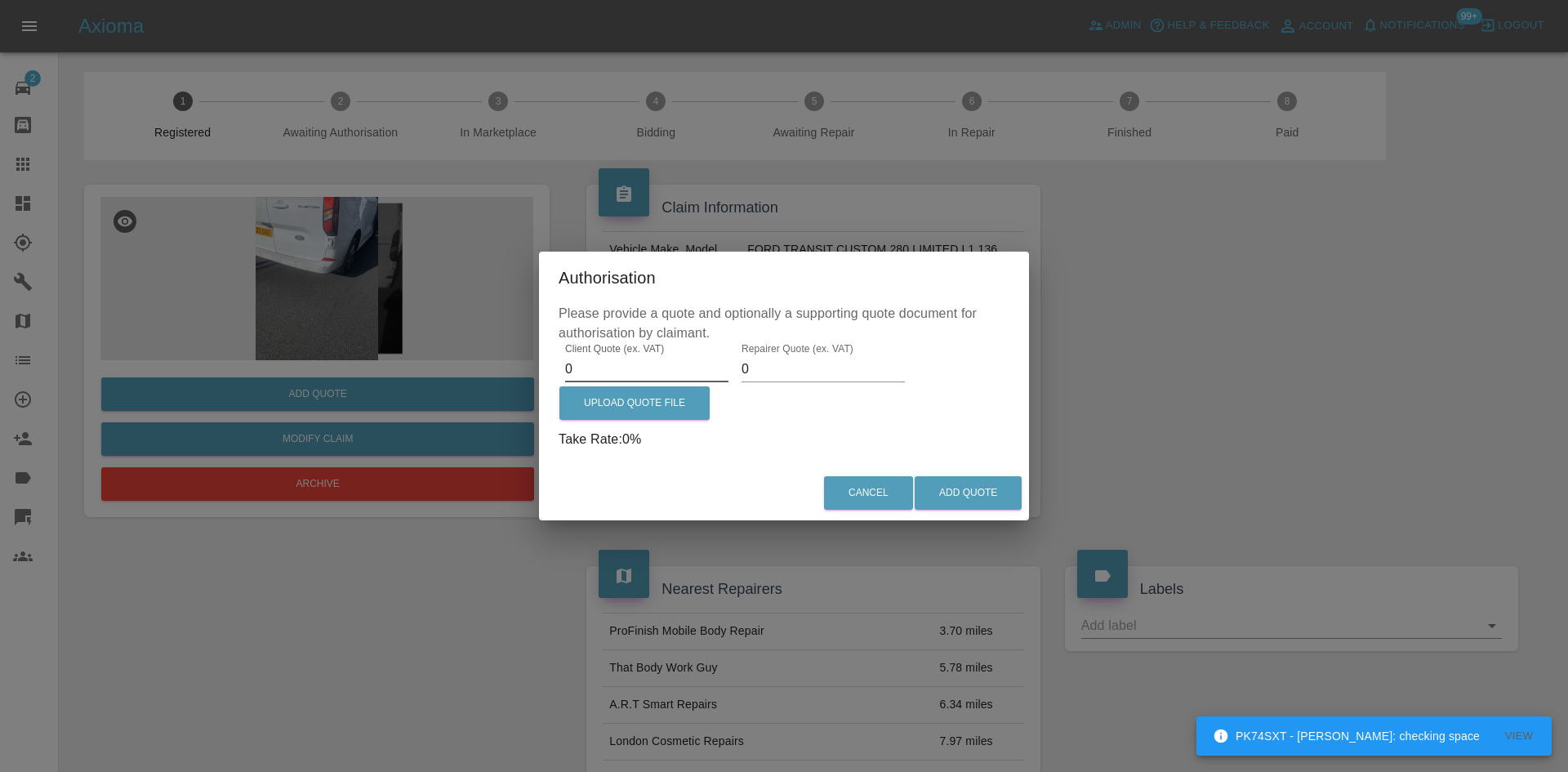
click at [676, 370] on input "0" at bounding box center [647, 369] width 164 height 26
type input "325"
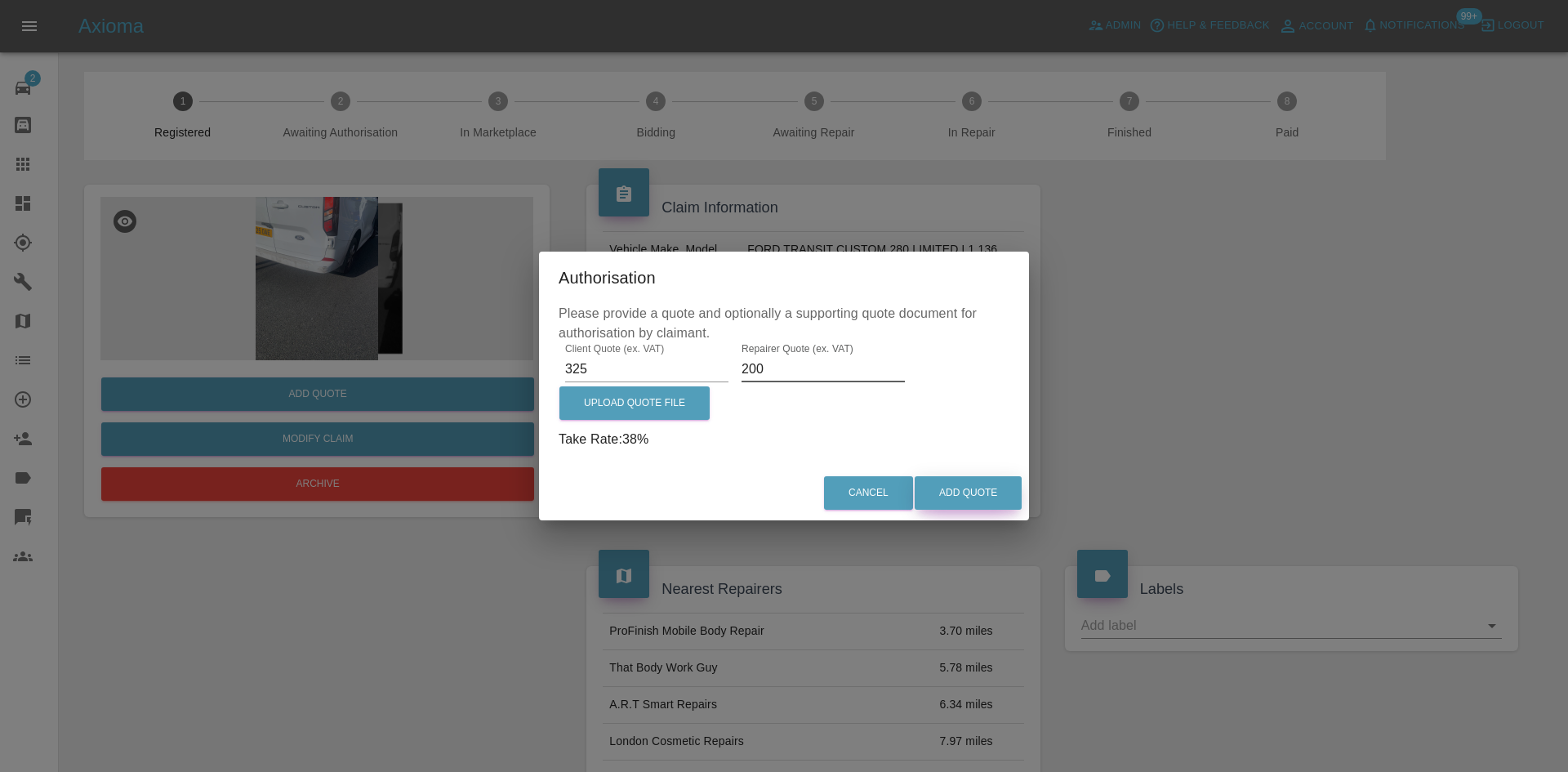
type input "200"
click at [982, 480] on button "Add Quote" at bounding box center [968, 493] width 107 height 34
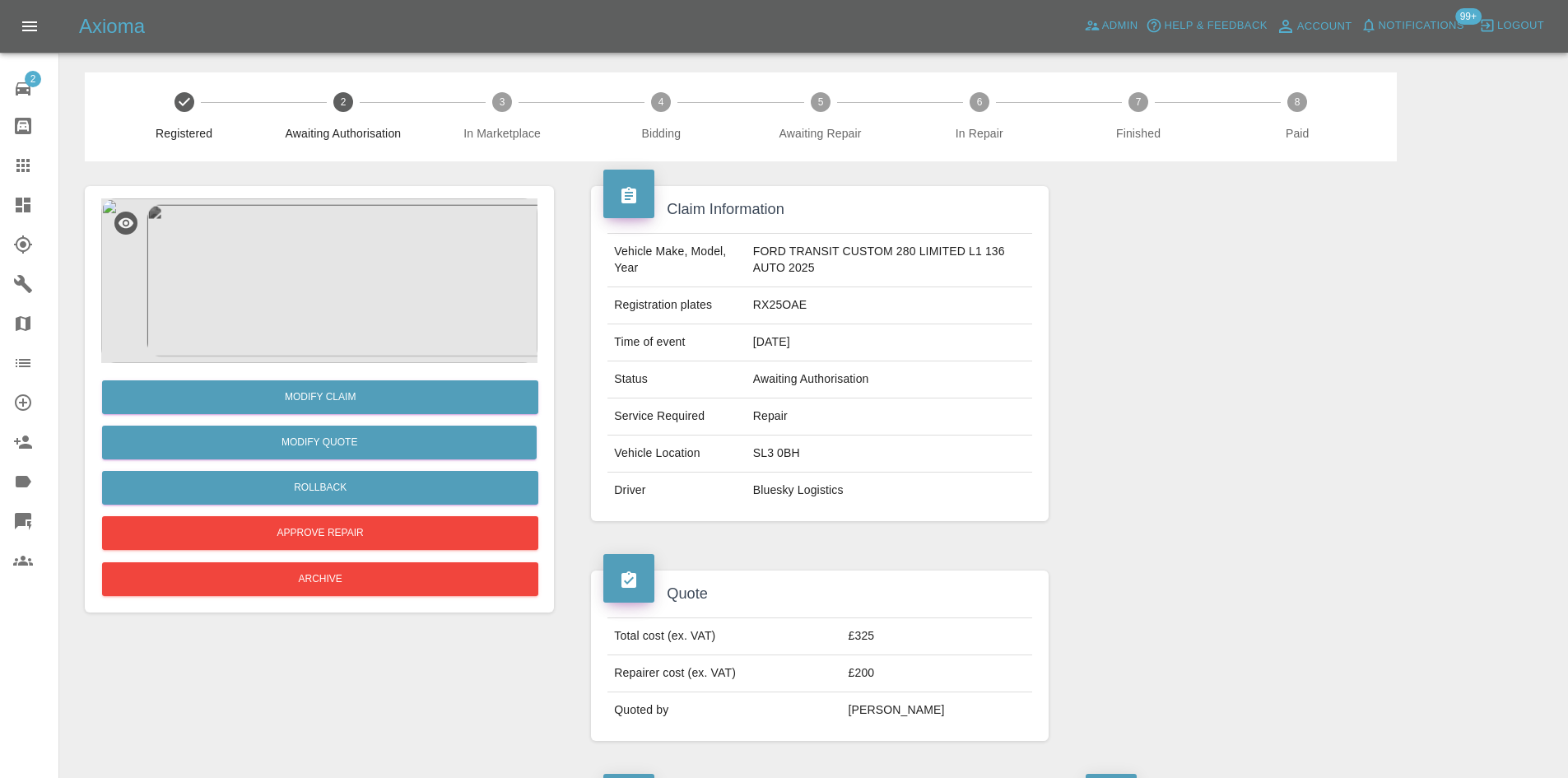
click at [14, 204] on icon at bounding box center [23, 205] width 20 height 20
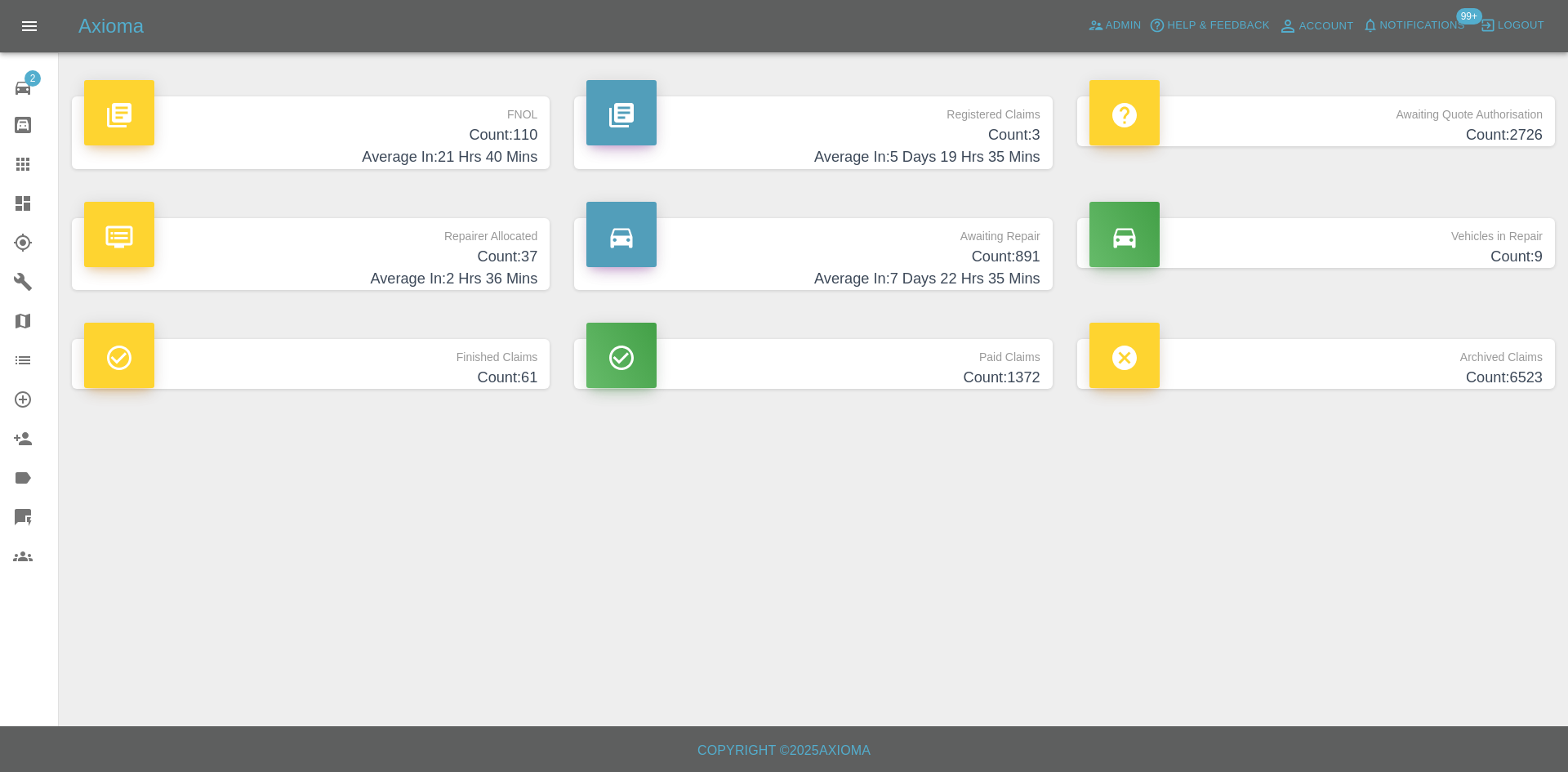
click at [1078, 33] on div "Axioma Admin Help & Feedback Account Notifications 99+ Logout" at bounding box center [823, 26] width 1490 height 26
click at [1088, 28] on icon at bounding box center [1096, 25] width 16 height 16
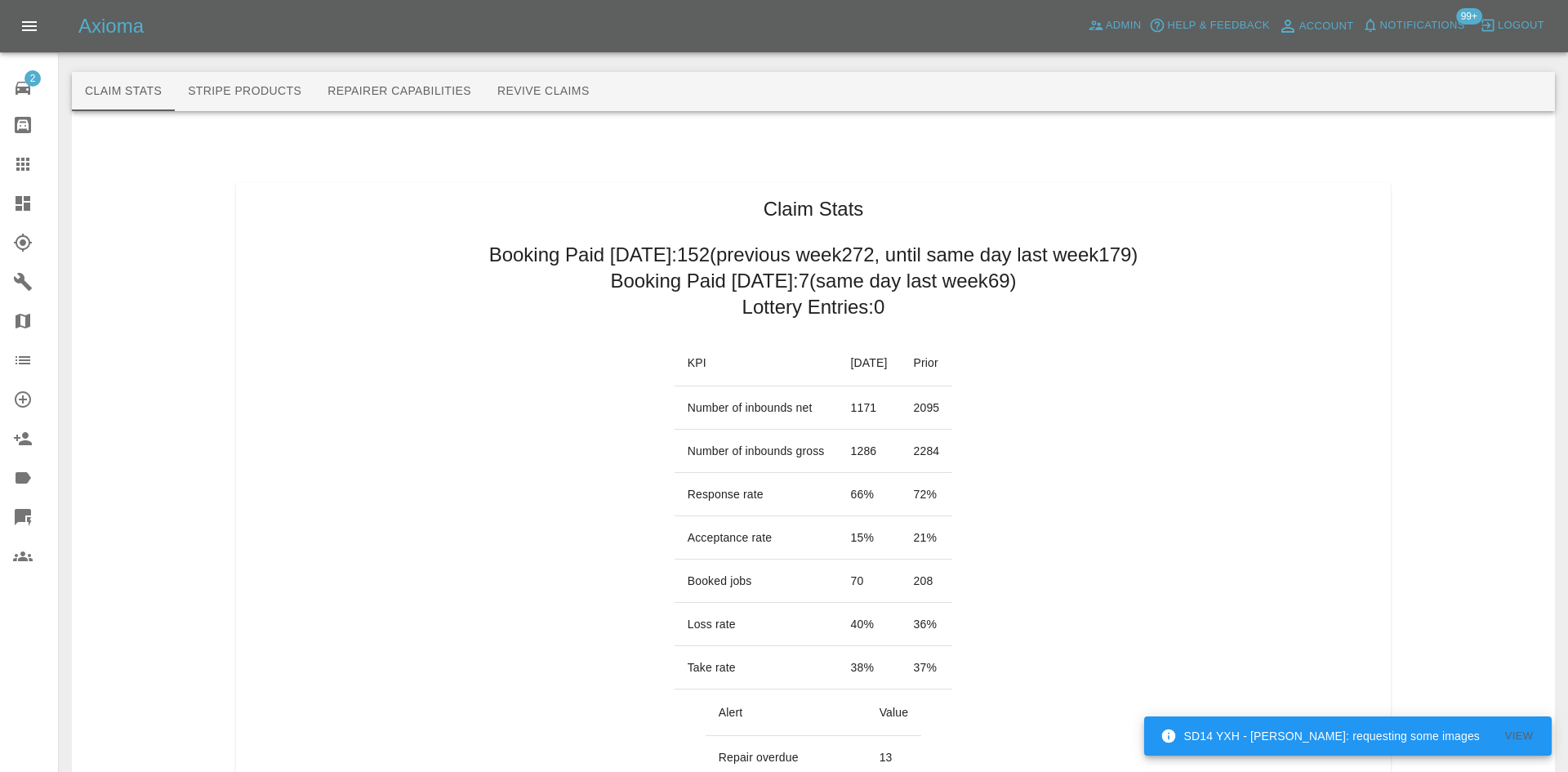
click at [25, 209] on icon at bounding box center [23, 203] width 15 height 15
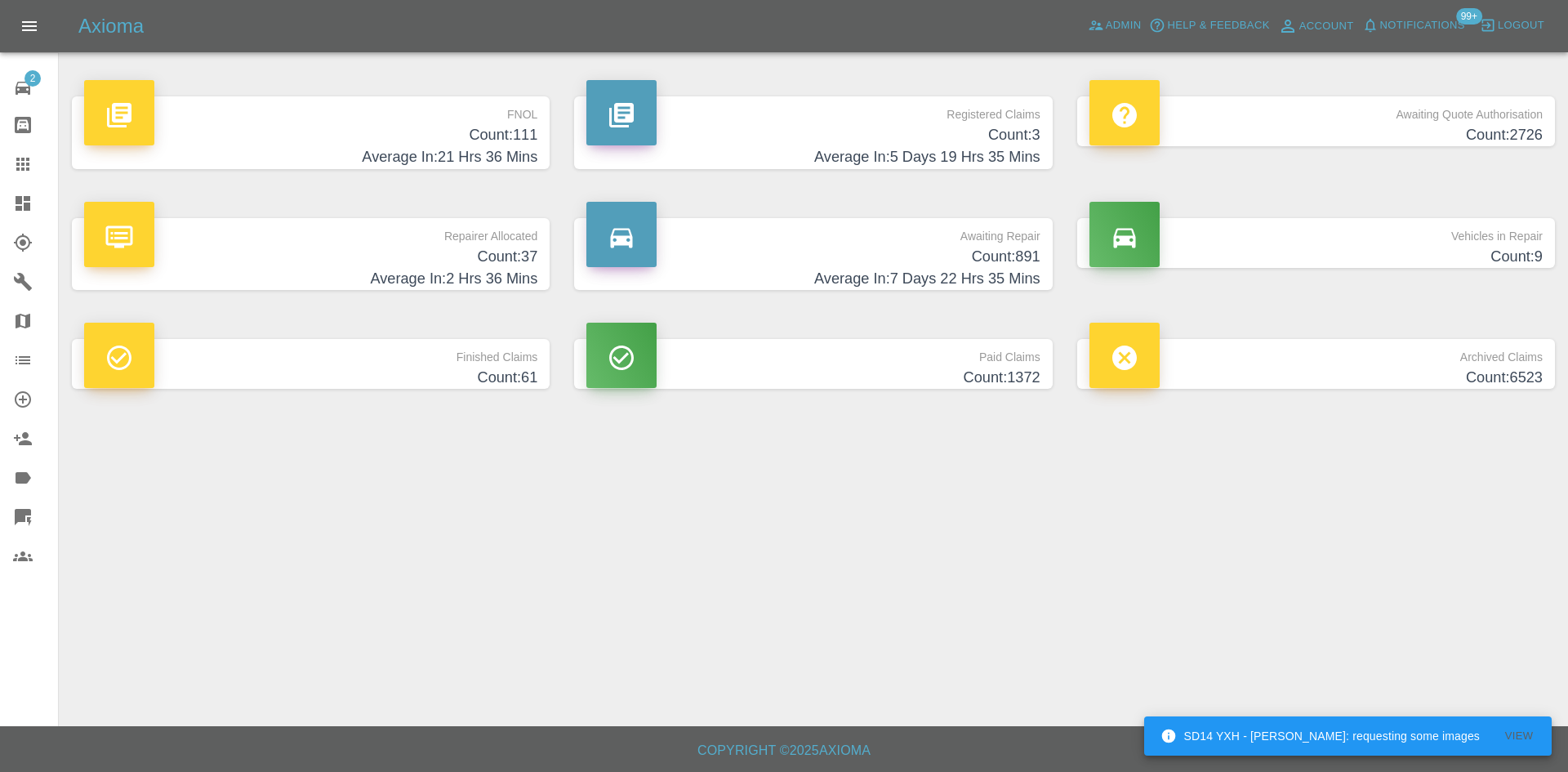
click at [1152, 10] on div "Axioma Admin Help & Feedback Account Notifications 99+ Logout" at bounding box center [784, 26] width 1568 height 53
click at [1106, 16] on span "Admin" at bounding box center [1124, 25] width 36 height 19
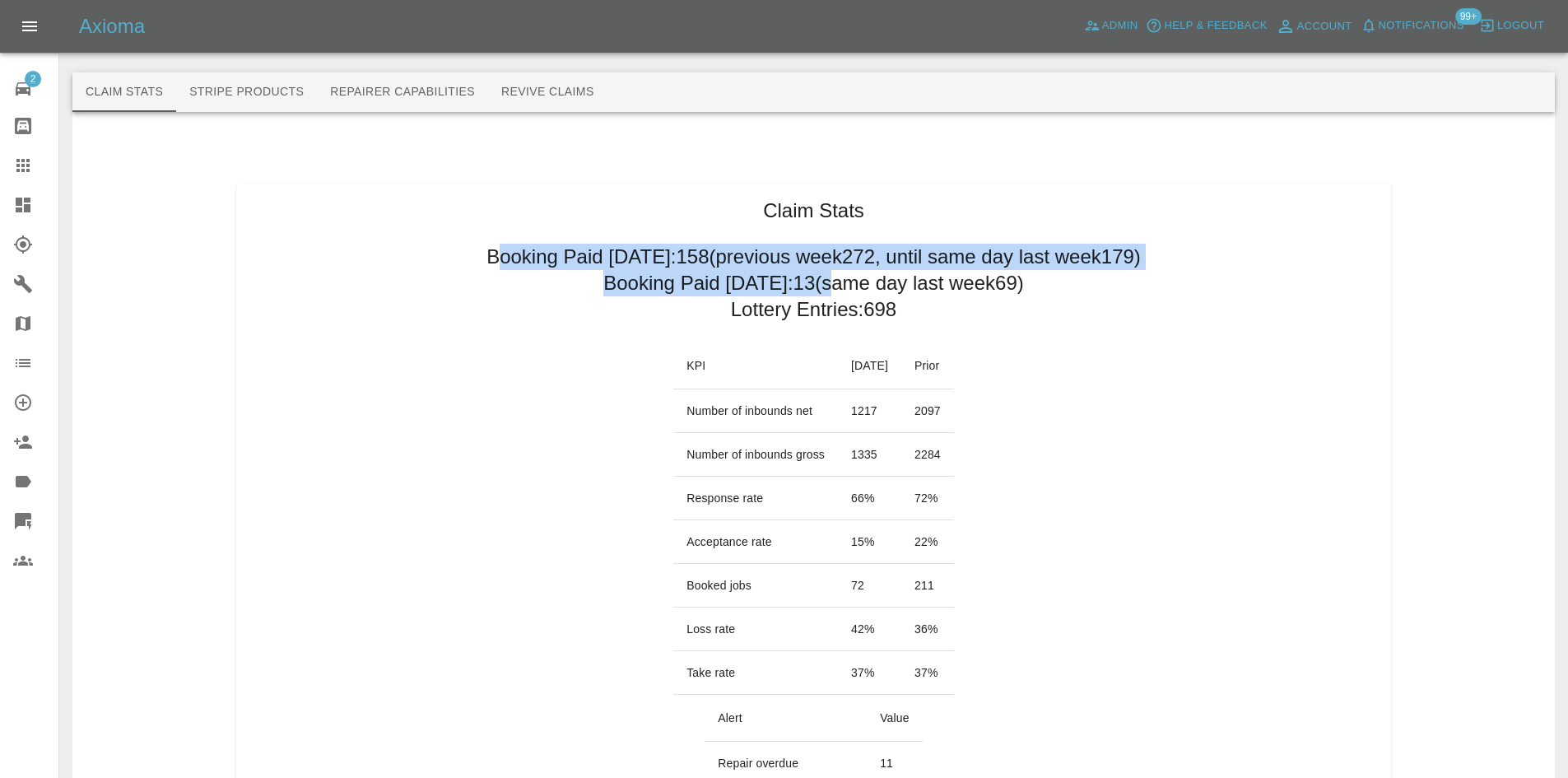
drag, startPoint x: 445, startPoint y: 255, endPoint x: 818, endPoint y: 282, distance: 373.9
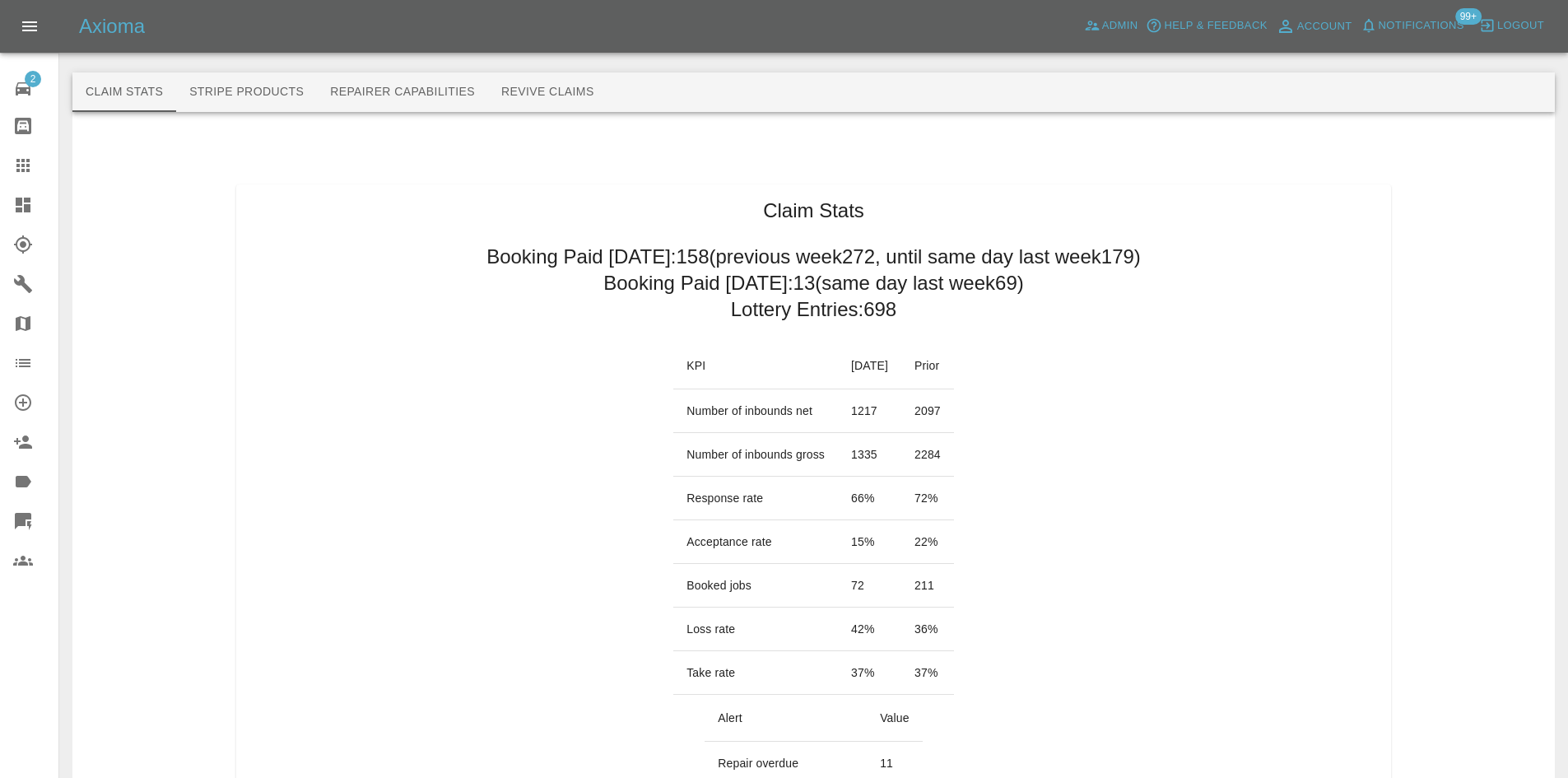
click at [1003, 275] on h2 "Booking Paid today: 13 (same day last week 69 )" at bounding box center [813, 283] width 421 height 26
drag, startPoint x: 1041, startPoint y: 282, endPoint x: 444, endPoint y: 291, distance: 596.9
click at [487, 254] on h2 "Booking Paid since Saturday: 158 (previous week 272 , until same day last week …" at bounding box center [814, 257] width 654 height 26
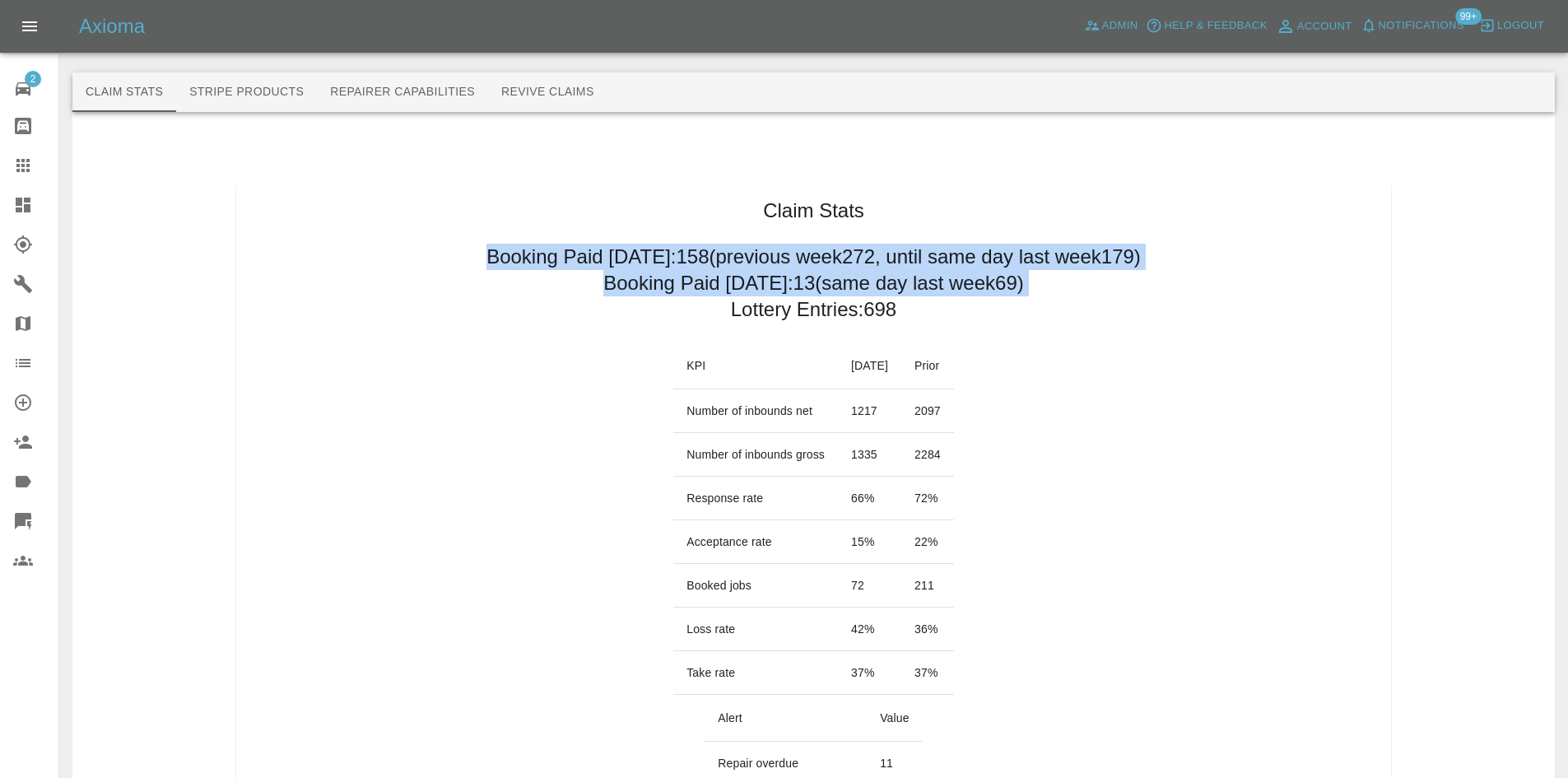
drag, startPoint x: 445, startPoint y: 254, endPoint x: 1024, endPoint y: 278, distance: 579.2
click at [11, 191] on link "Dashboard" at bounding box center [29, 205] width 58 height 40
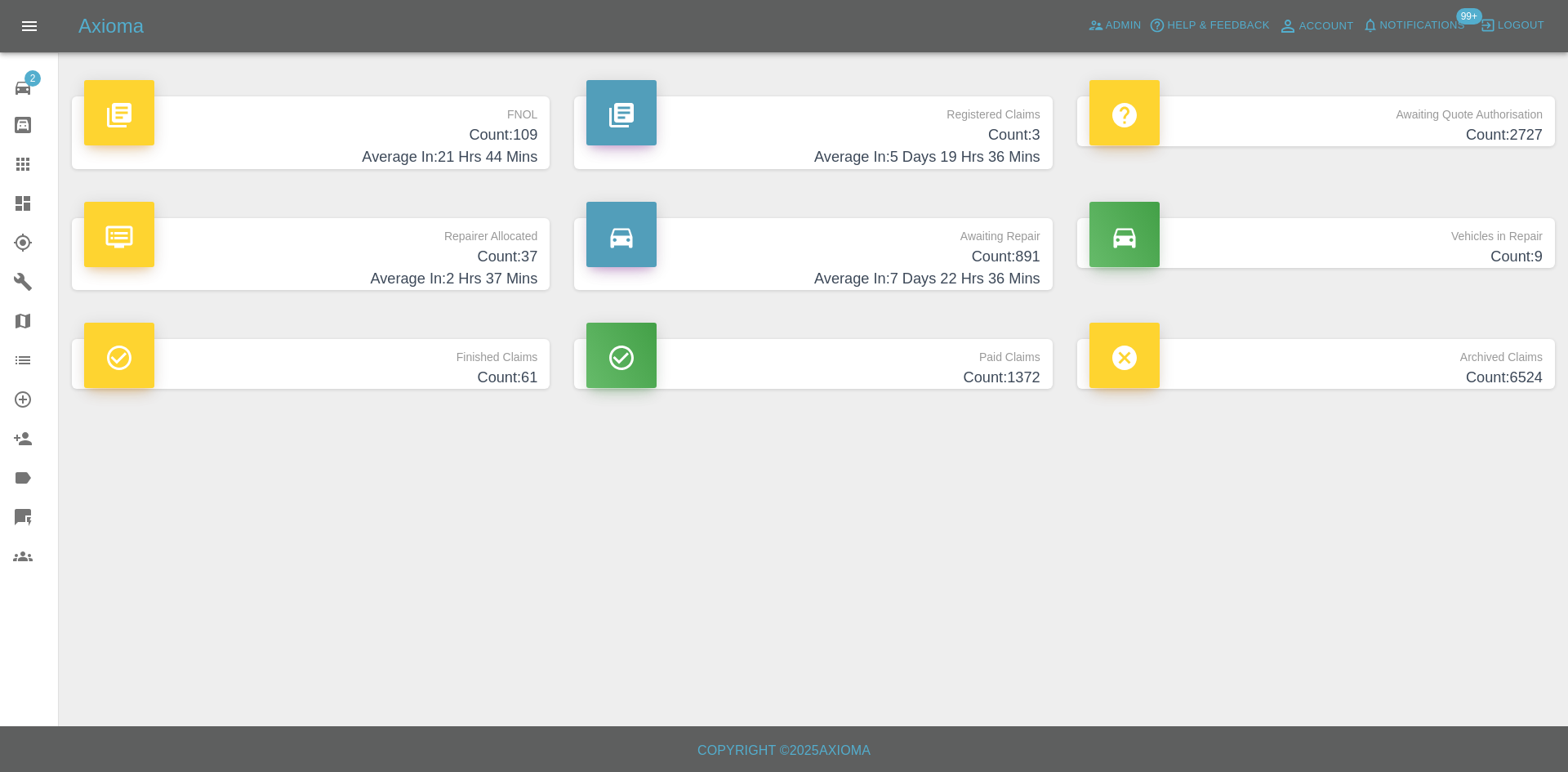
click at [294, 165] on h4 "Average In: 21 Hrs 44 Mins" at bounding box center [310, 157] width 453 height 22
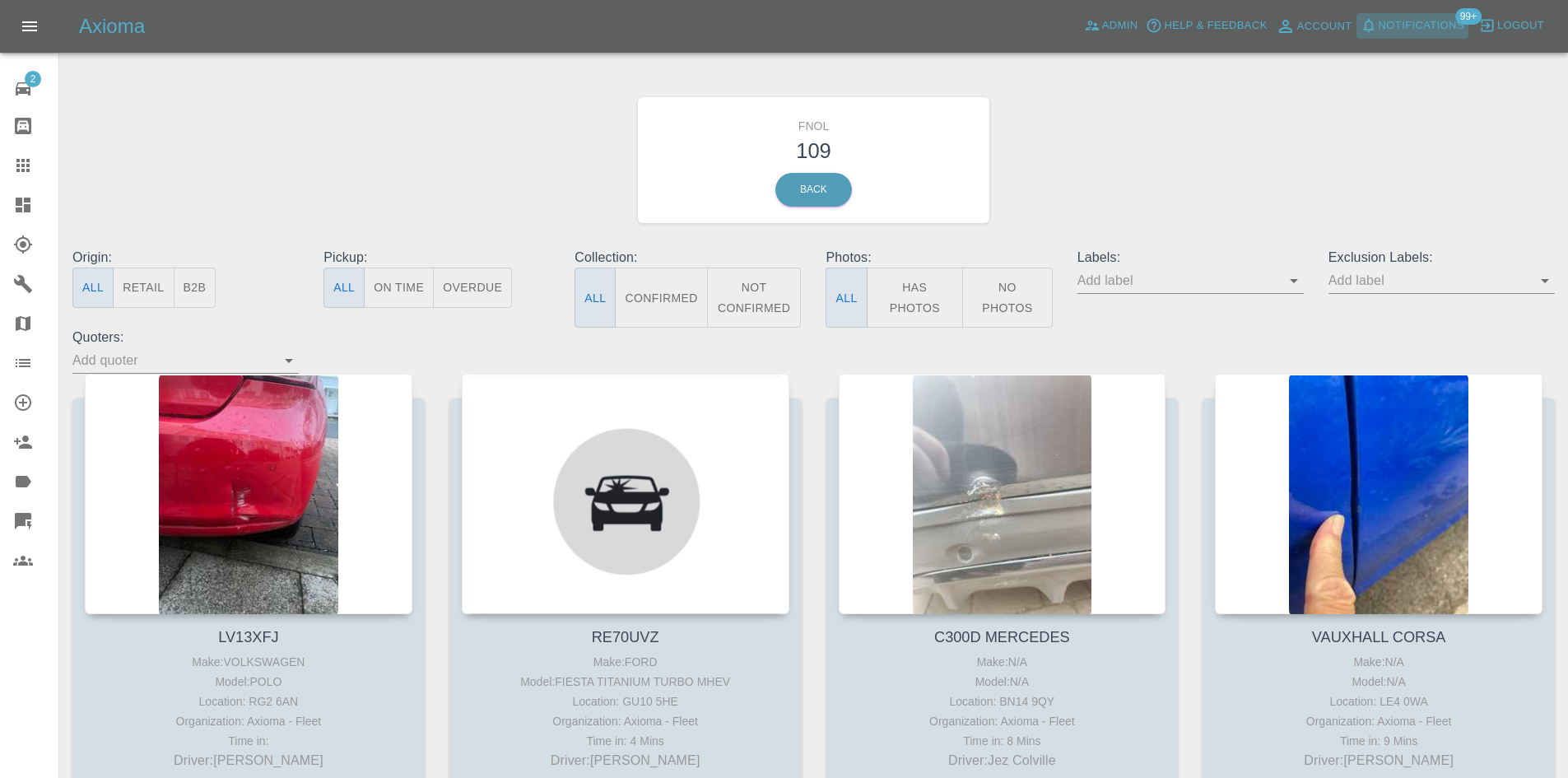
click at [1446, 20] on span "Notifications" at bounding box center [1422, 25] width 86 height 19
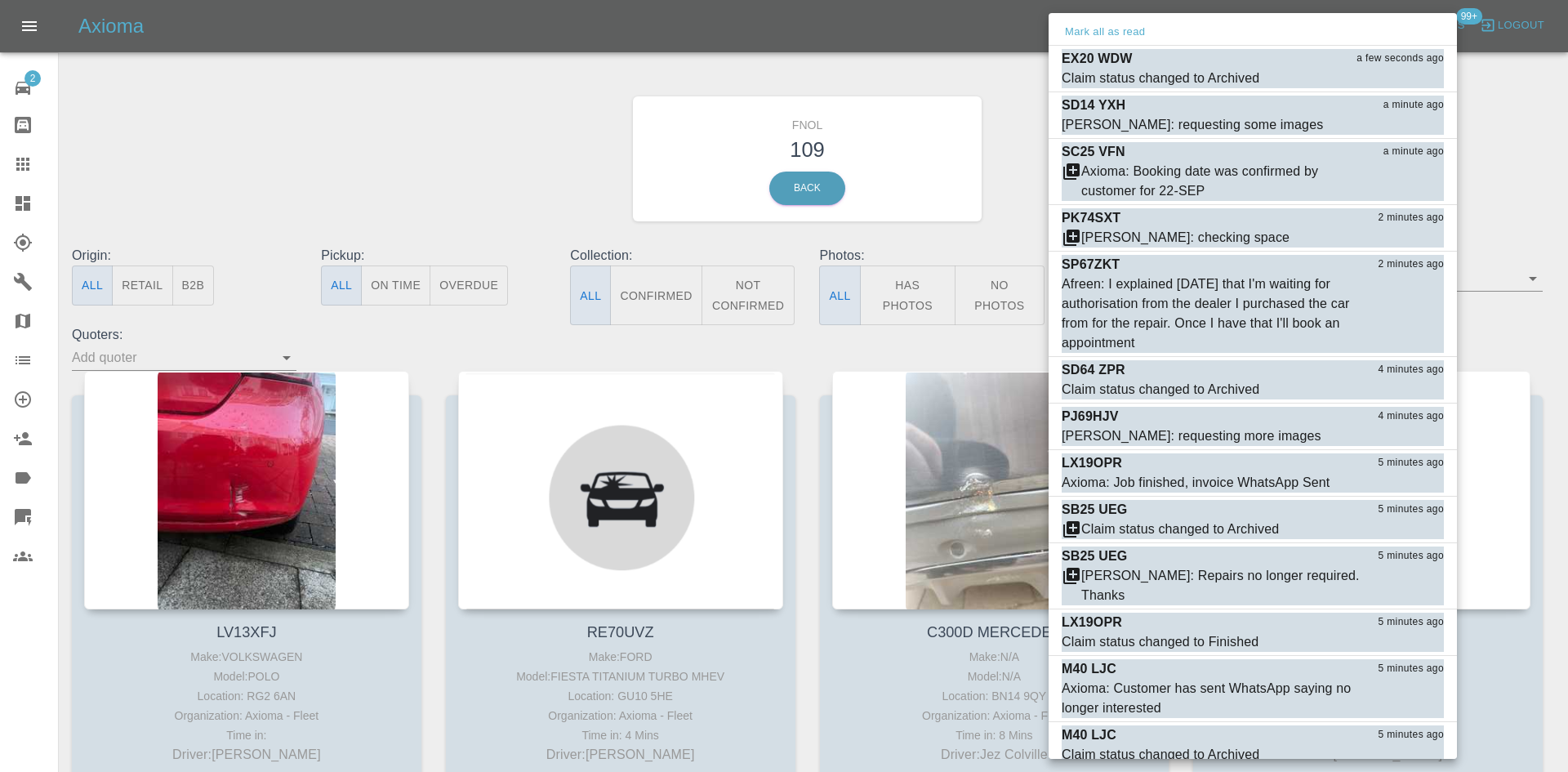
click at [60, 164] on div at bounding box center [784, 386] width 1568 height 772
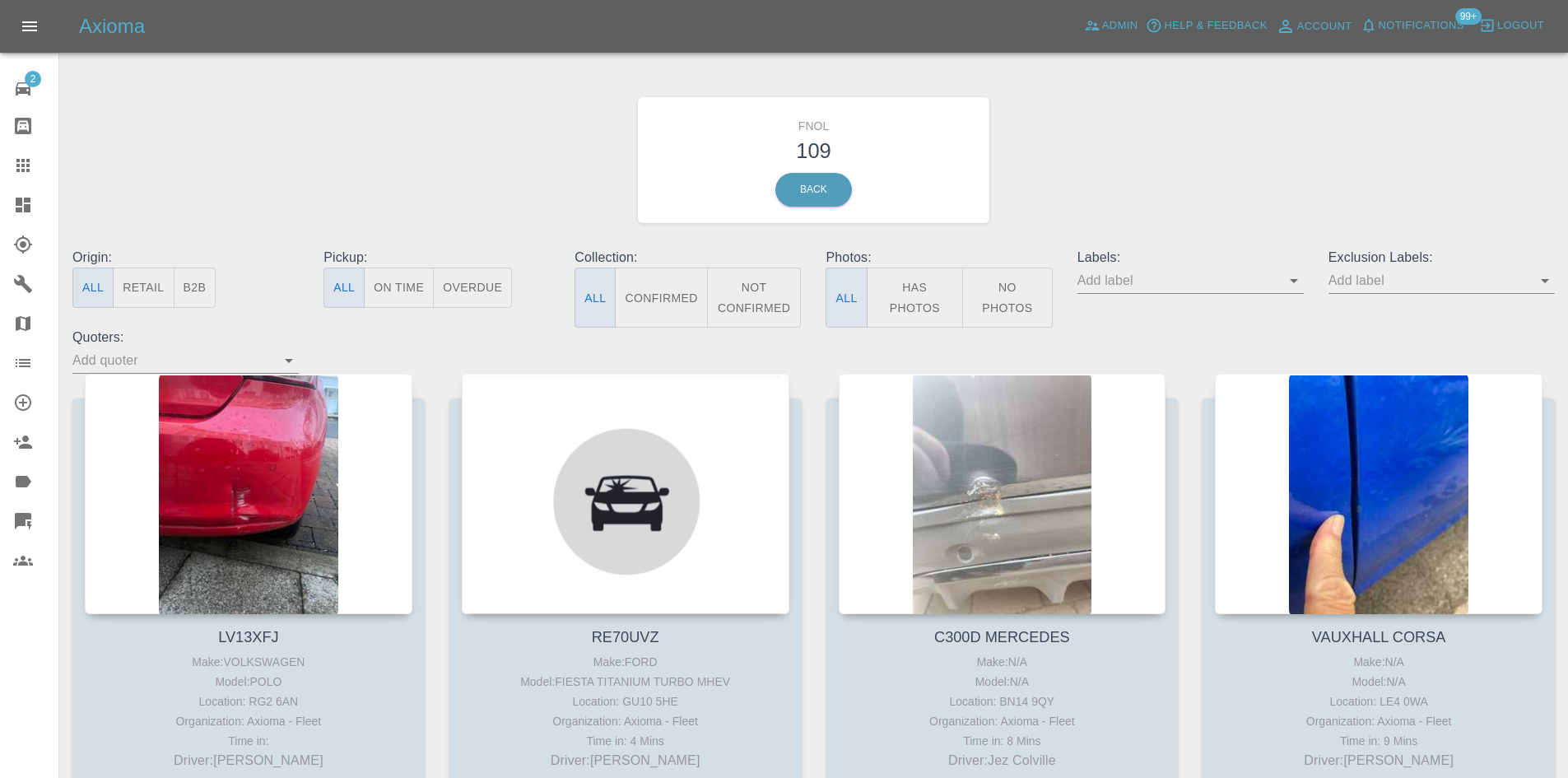
click at [0, 203] on div at bounding box center [784, 389] width 1568 height 778
click at [2, 204] on link "Dashboard" at bounding box center [29, 205] width 58 height 40
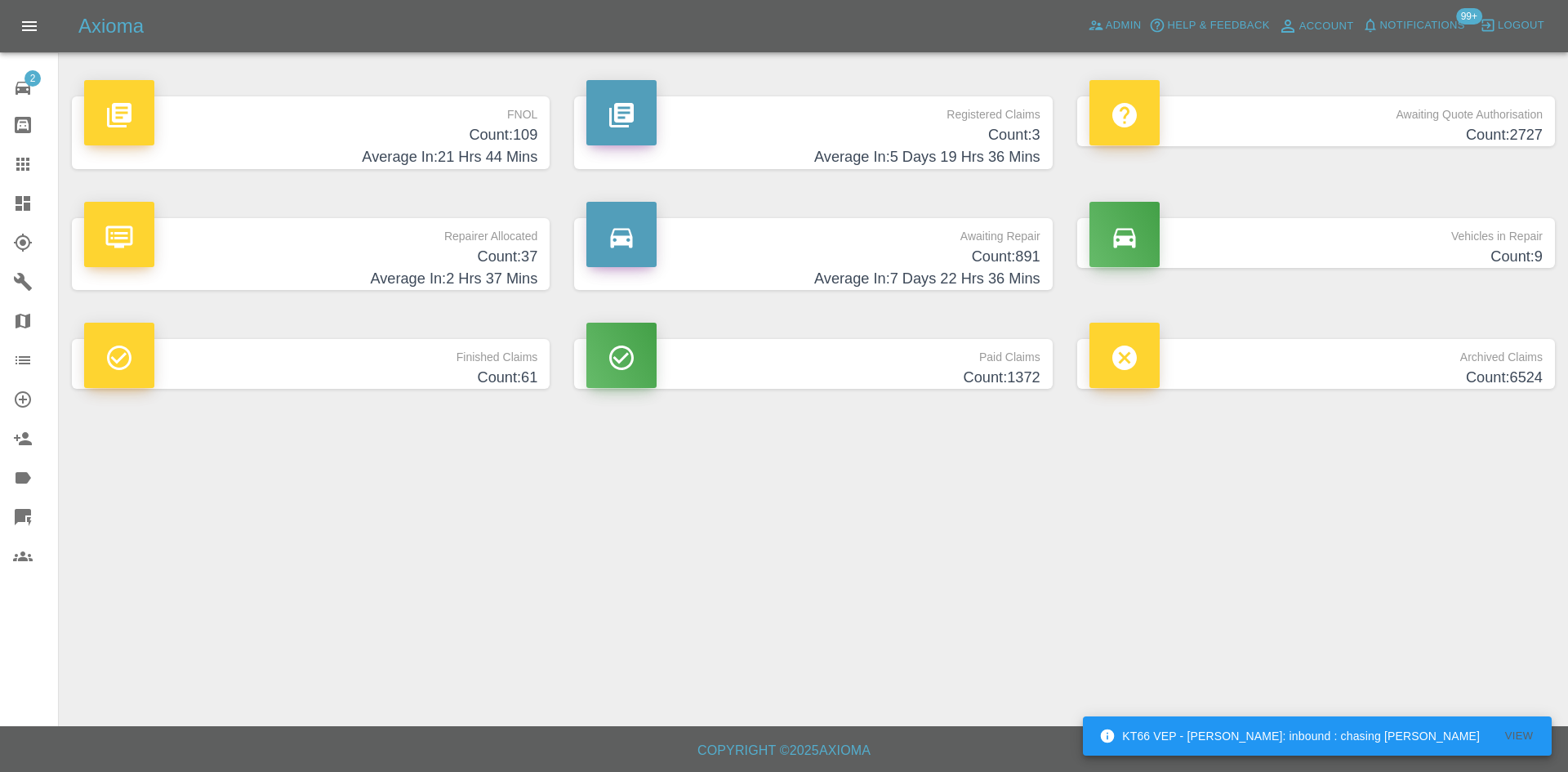
click at [0, 166] on link "Claims" at bounding box center [29, 165] width 58 height 40
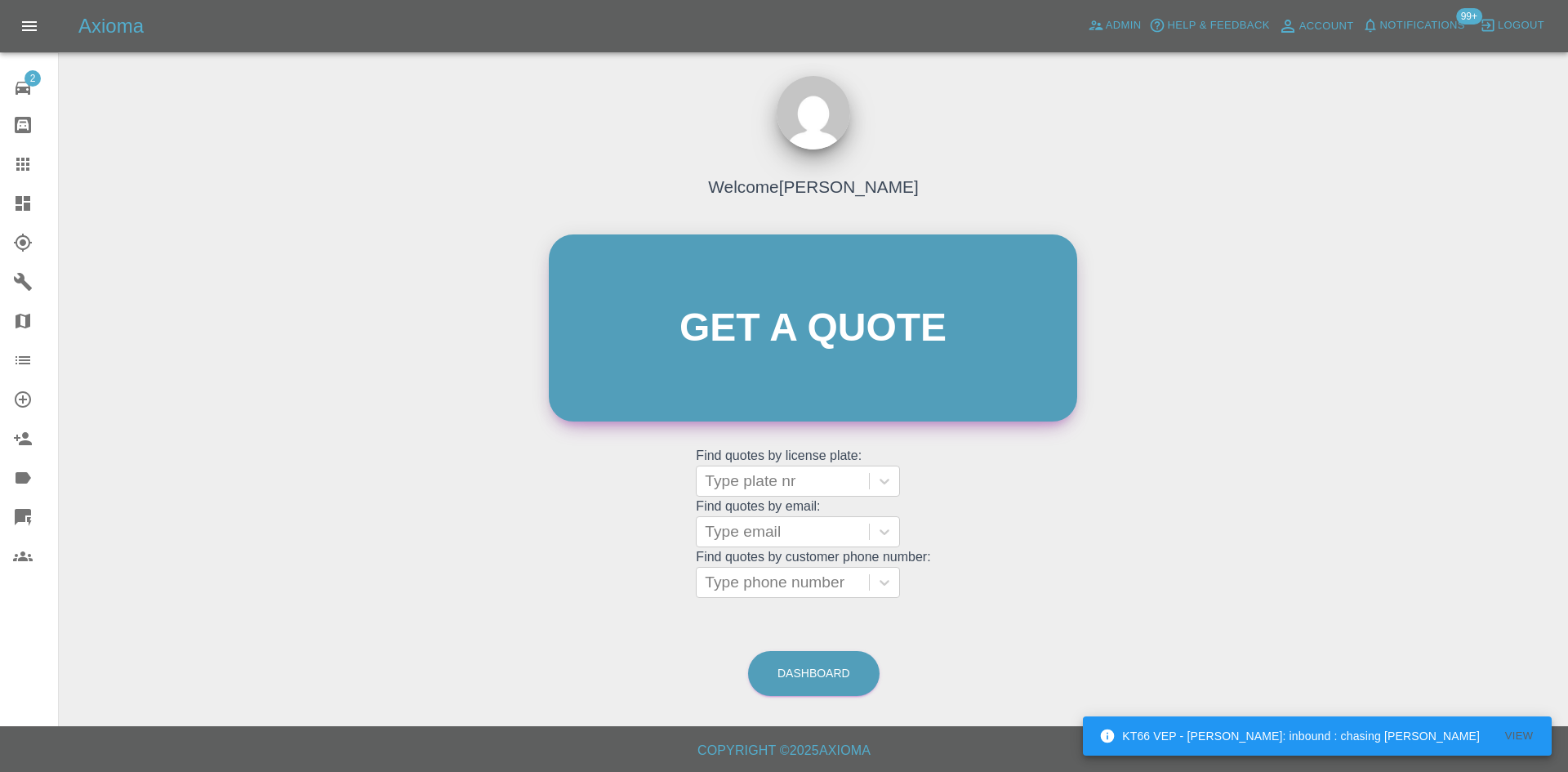
click at [785, 381] on link "Get a quote" at bounding box center [812, 327] width 529 height 188
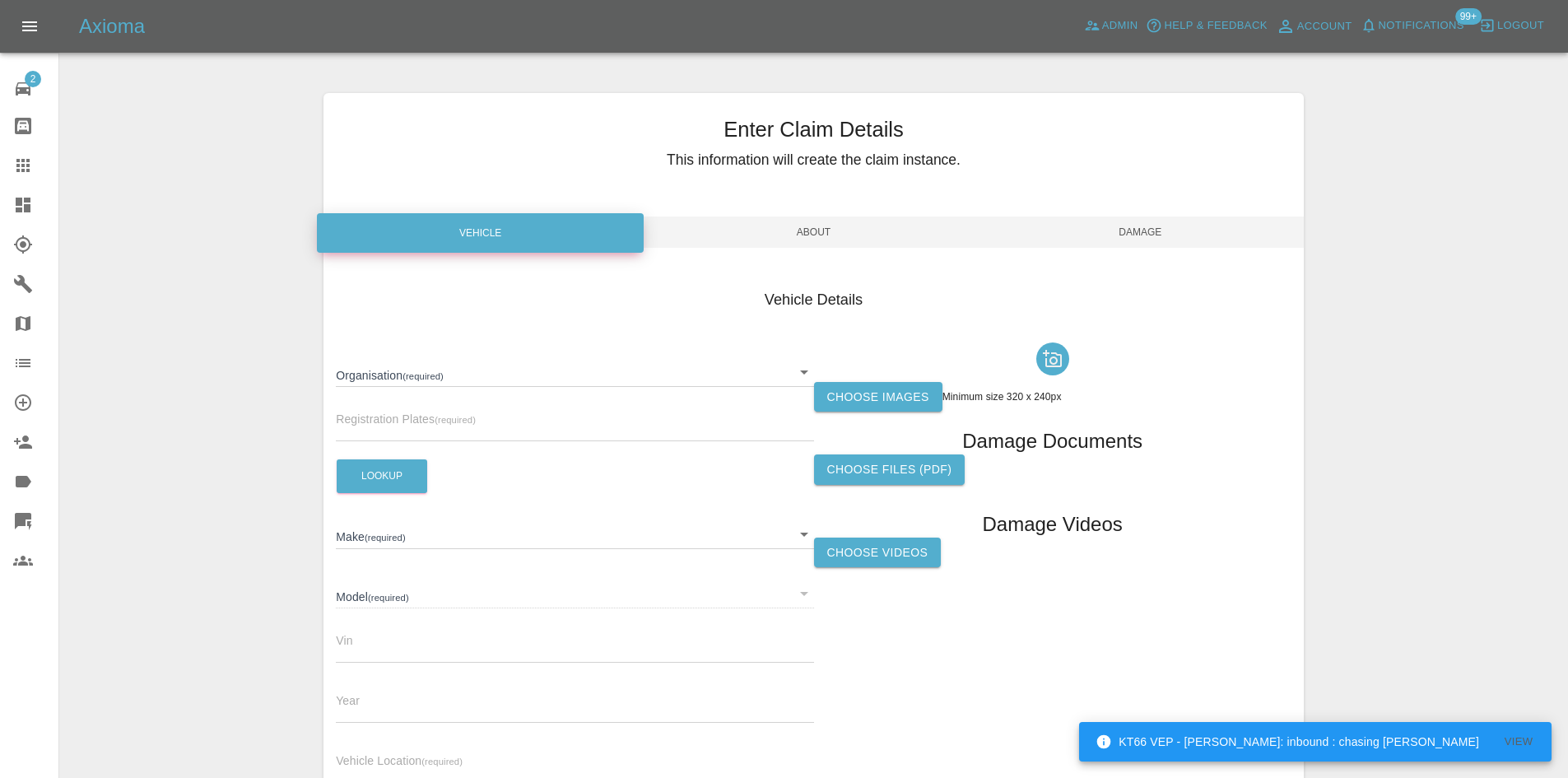
click at [444, 366] on body "KT66 VEP - Castro: inbound : chasing ETA View Axioma Admin Help & Feedback Acco…" at bounding box center [784, 471] width 1568 height 942
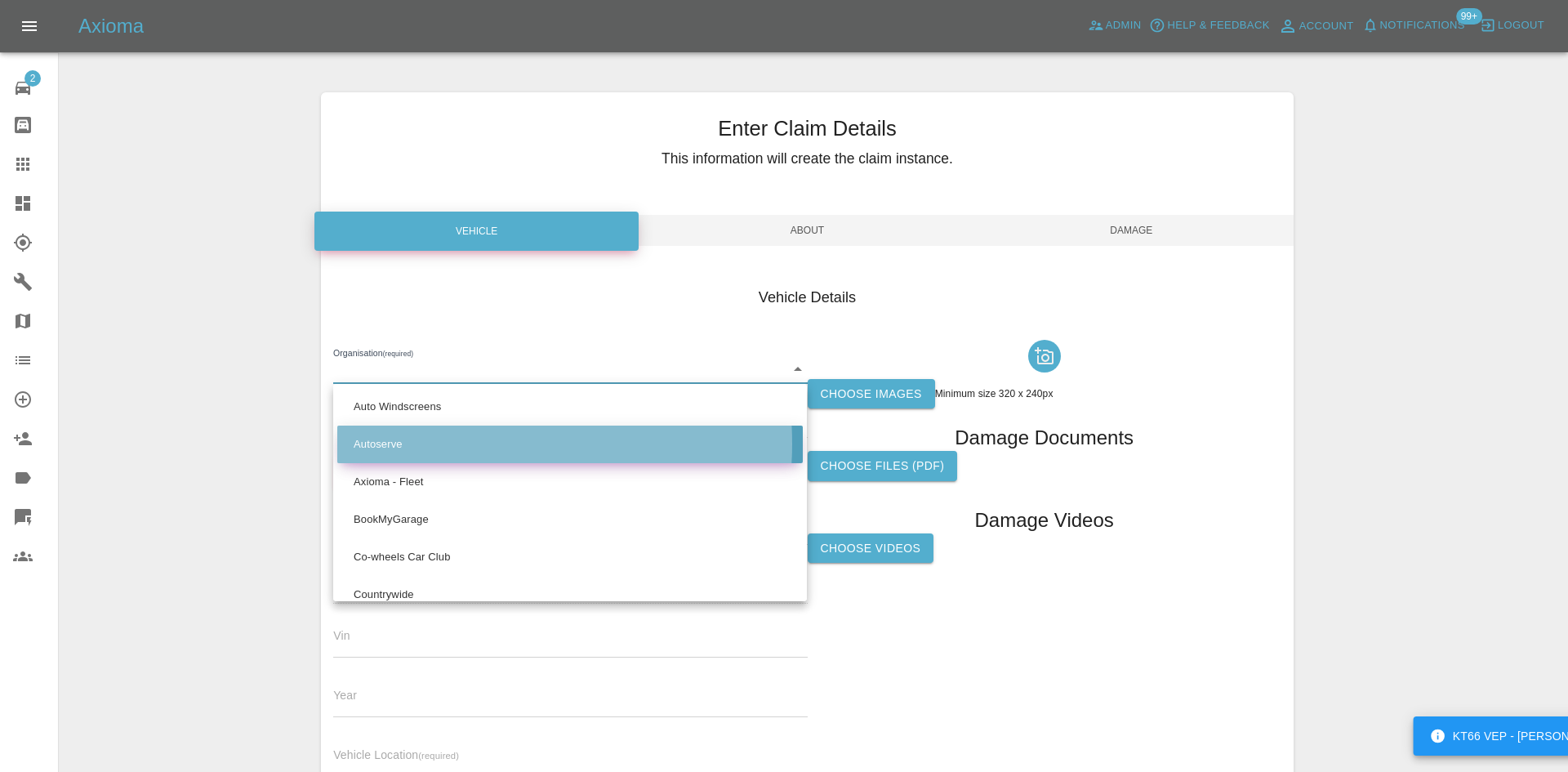
click at [454, 444] on li "Autoserve" at bounding box center [569, 445] width 465 height 38
type input "68b192af64389dd82bf7f9fd"
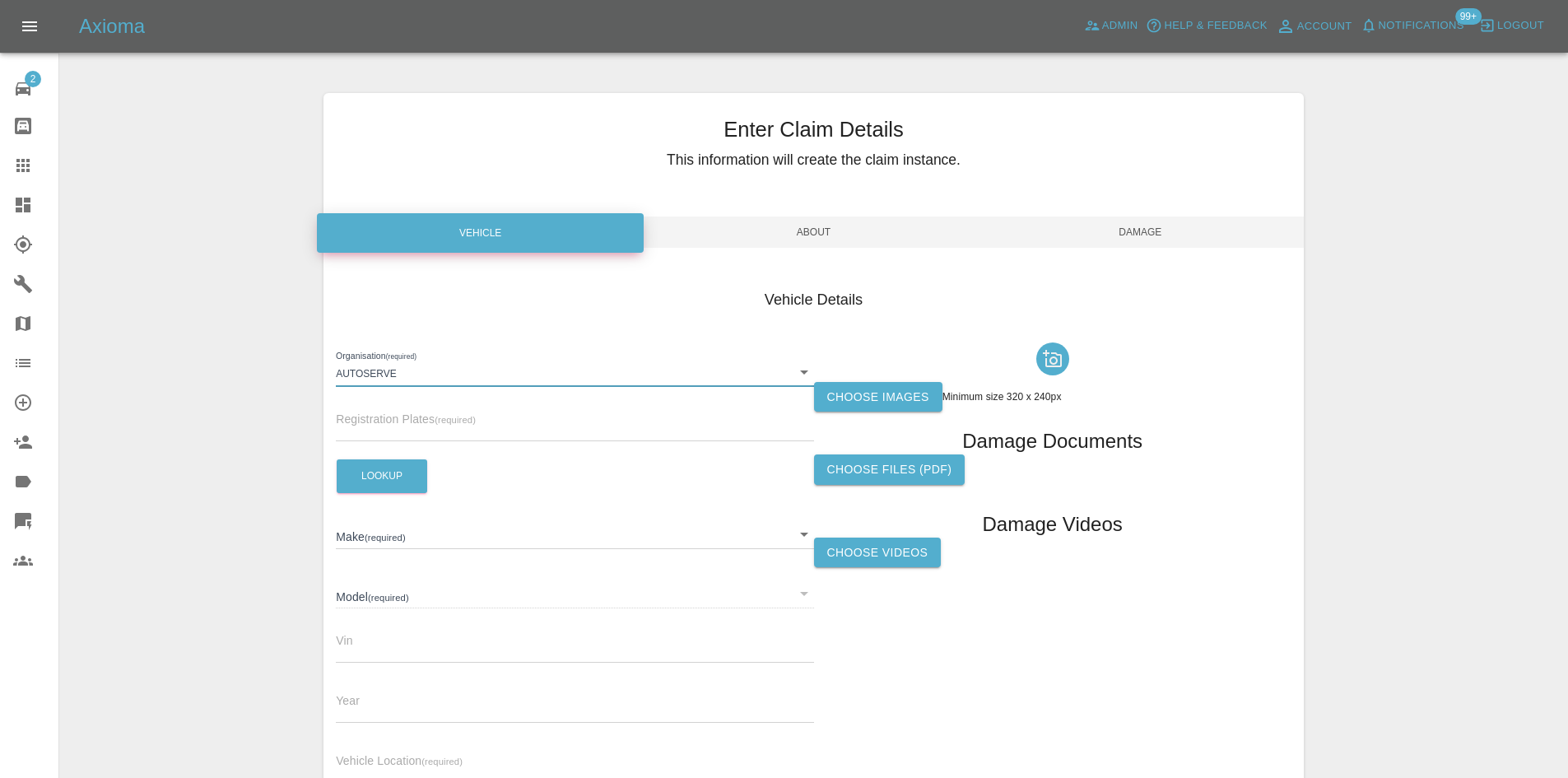
click at [421, 431] on input "text" at bounding box center [574, 429] width 477 height 24
paste input "YR72UFA"
type input "YR72UFA"
click at [378, 468] on button "Lookup" at bounding box center [382, 476] width 91 height 34
type input "HYUNDAI"
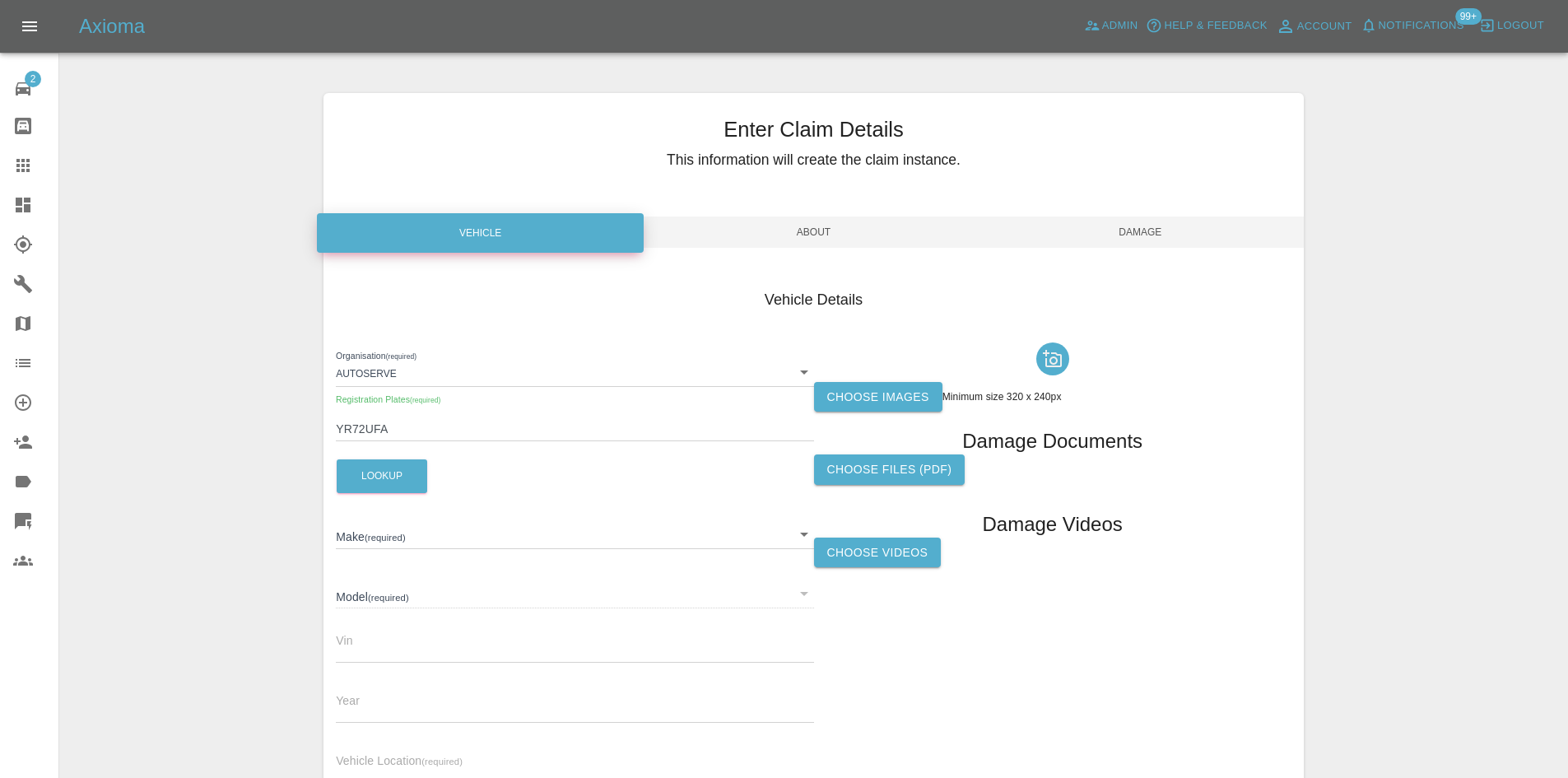
type input "SANTA FE HYBRID PREMIUM TGDI"
type input "KMHS3811MNU047440"
type input "2022"
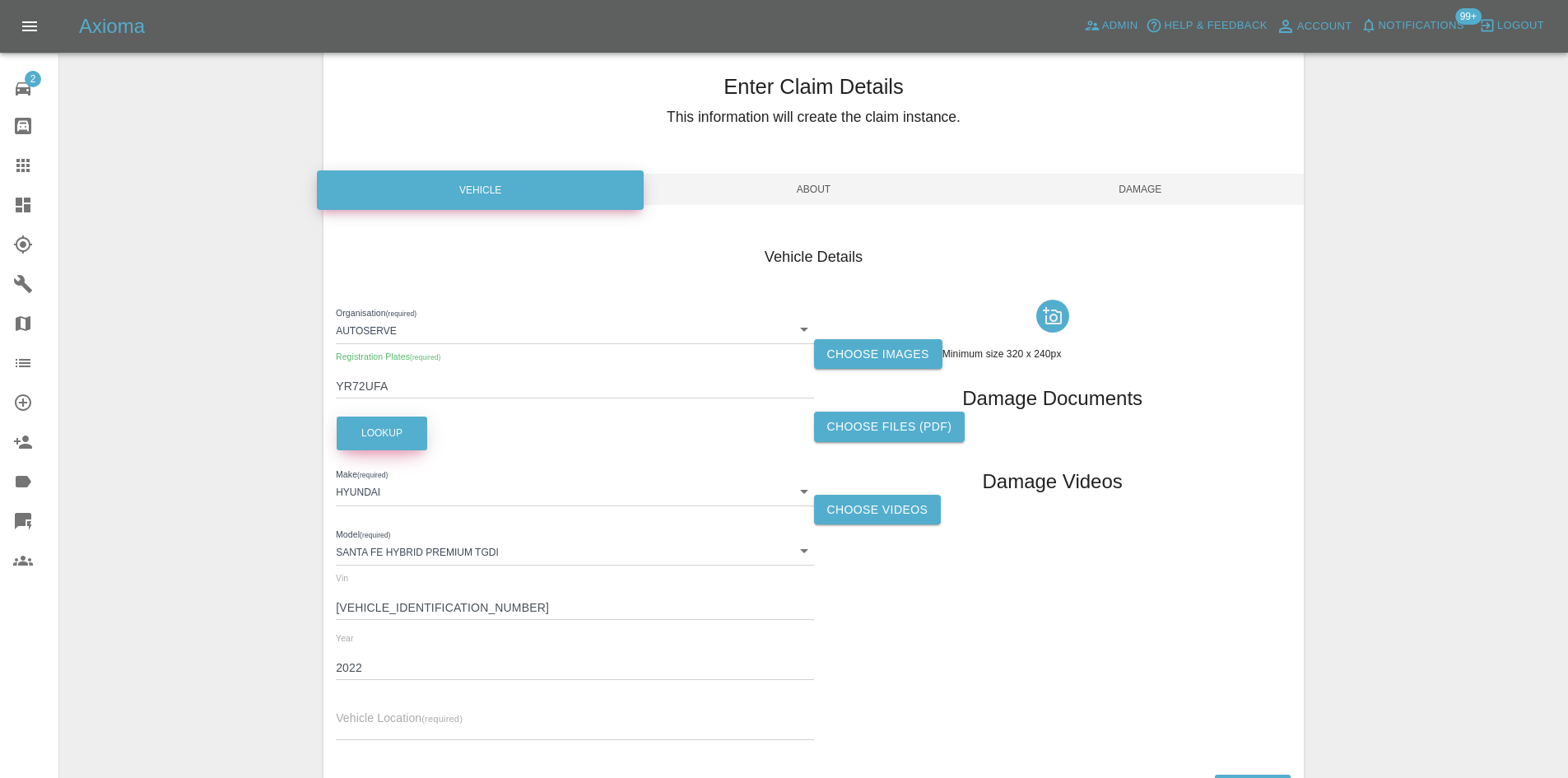
scroll to position [164, 0]
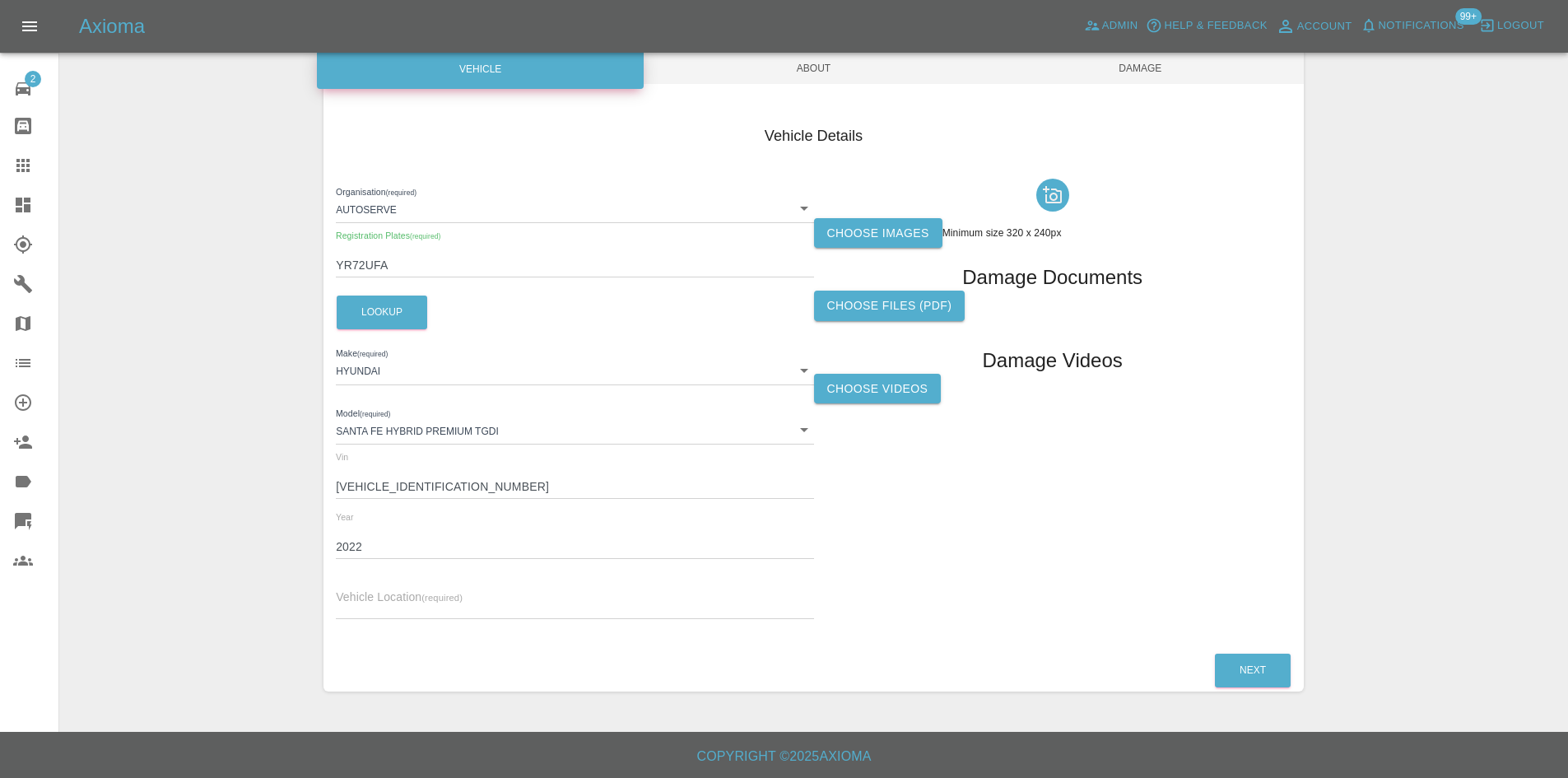
click at [421, 599] on input "text" at bounding box center [574, 607] width 477 height 24
paste input "RG12 7NU"
type input "RG12 7NU"
click at [878, 234] on label "Choose images" at bounding box center [878, 233] width 128 height 30
click at [0, 0] on input "Choose images" at bounding box center [0, 0] width 0 height 0
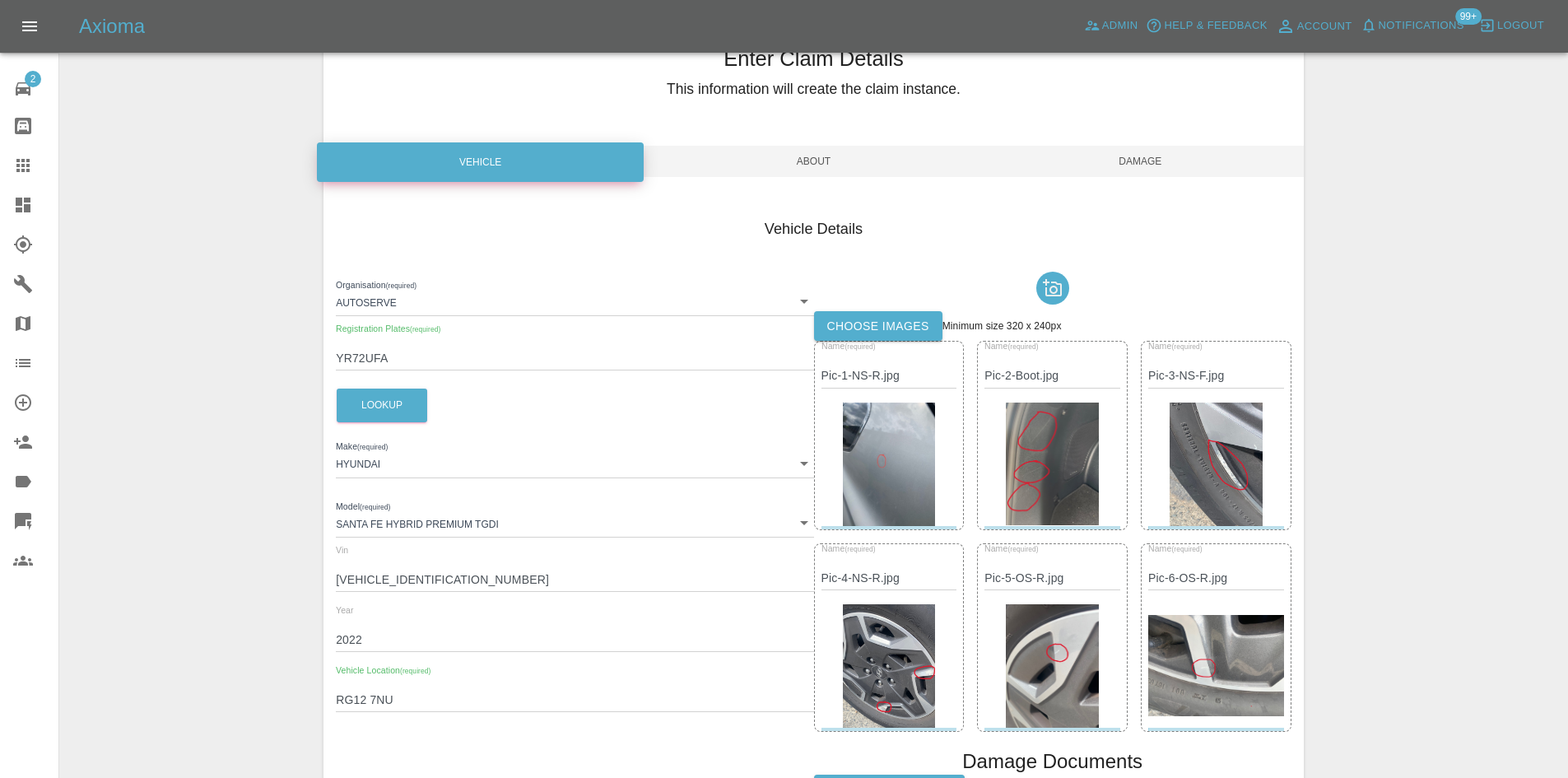
scroll to position [0, 0]
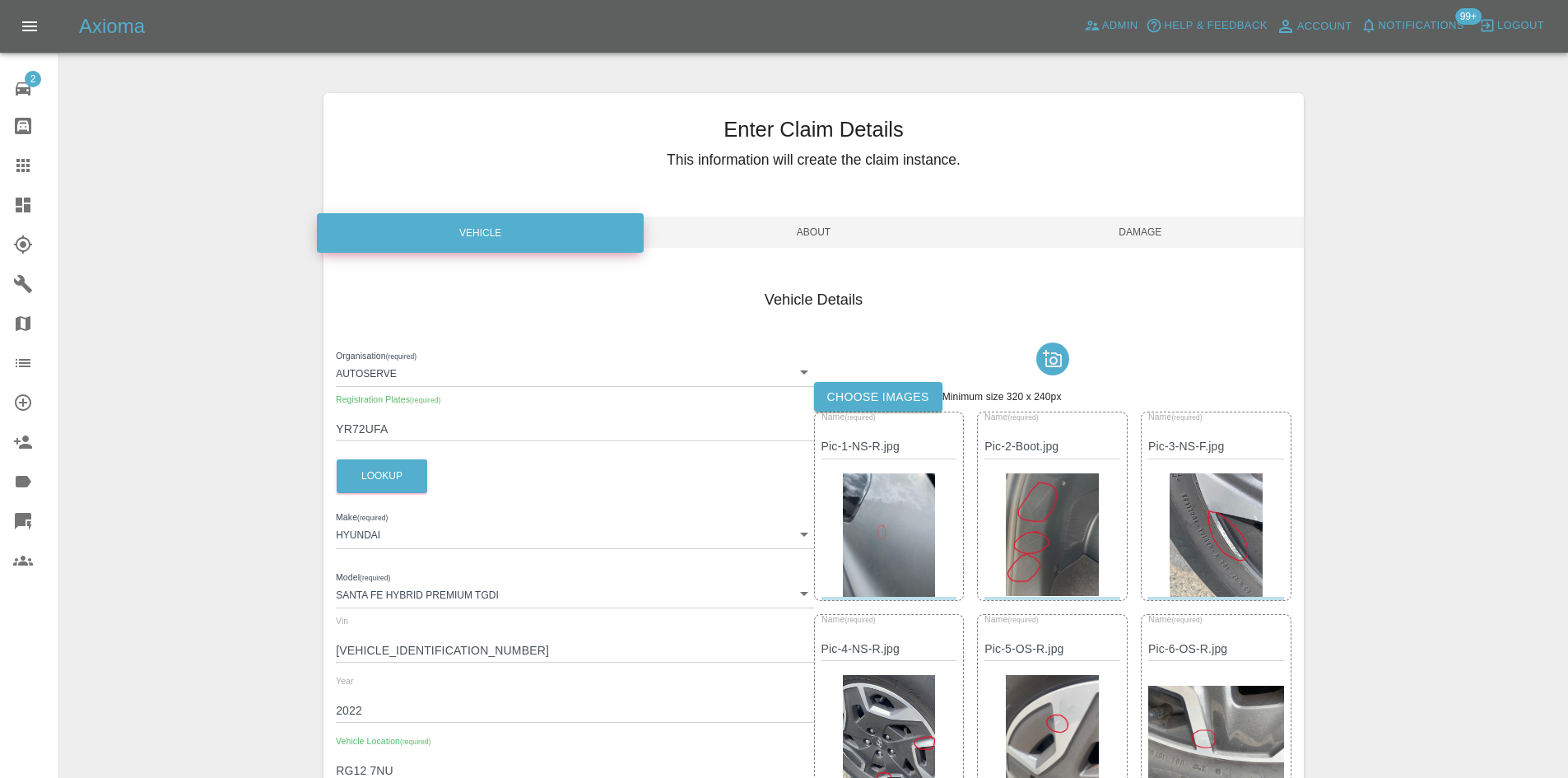
click at [824, 221] on span "About" at bounding box center [813, 232] width 327 height 31
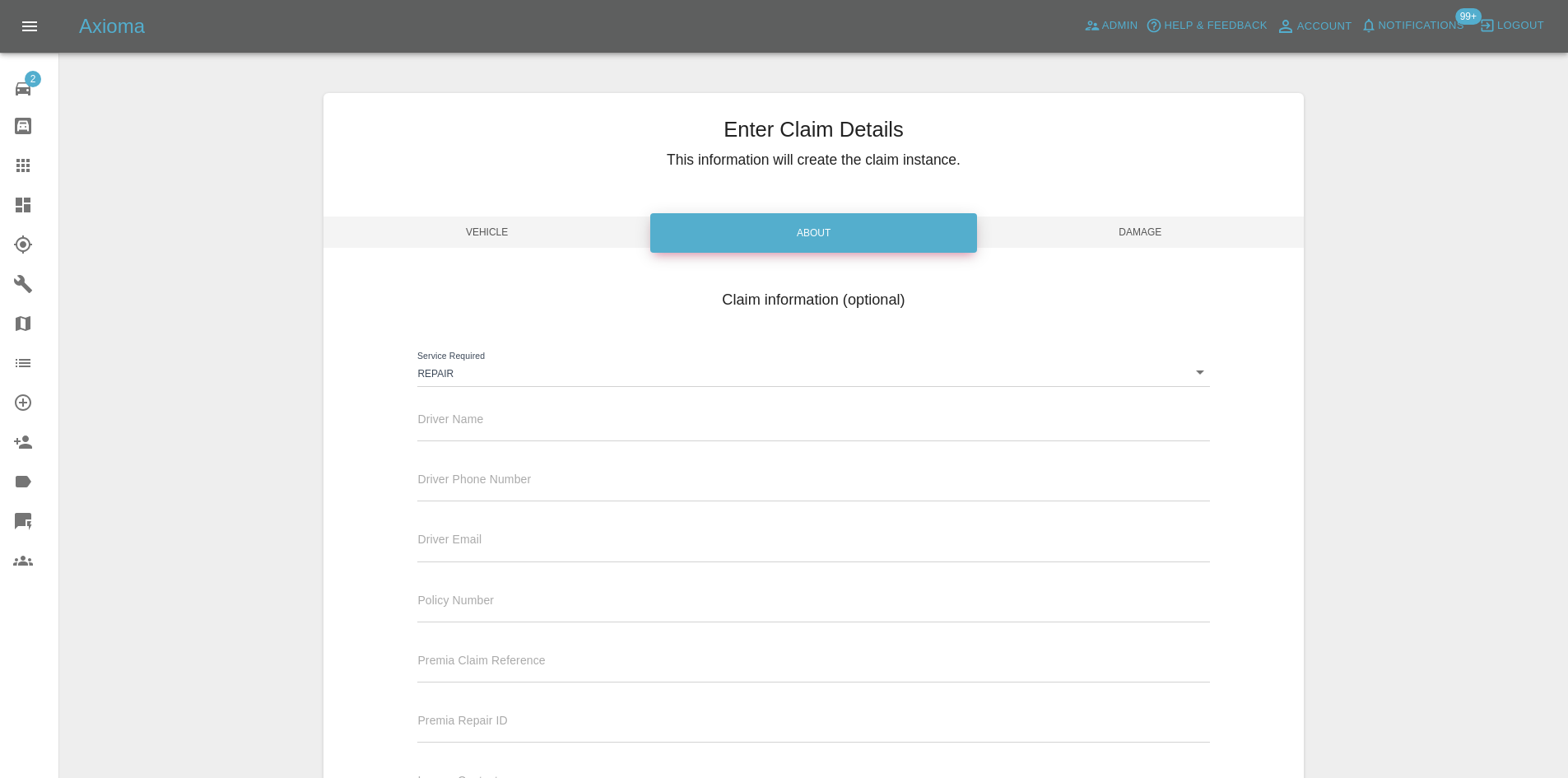
click at [457, 445] on div "Driver Name" at bounding box center [813, 425] width 817 height 60
click at [462, 432] on input "text" at bounding box center [813, 429] width 792 height 24
paste input "Anthony Fox"
type input "[PERSON_NAME]"
click at [533, 495] on input "text" at bounding box center [813, 489] width 792 height 24
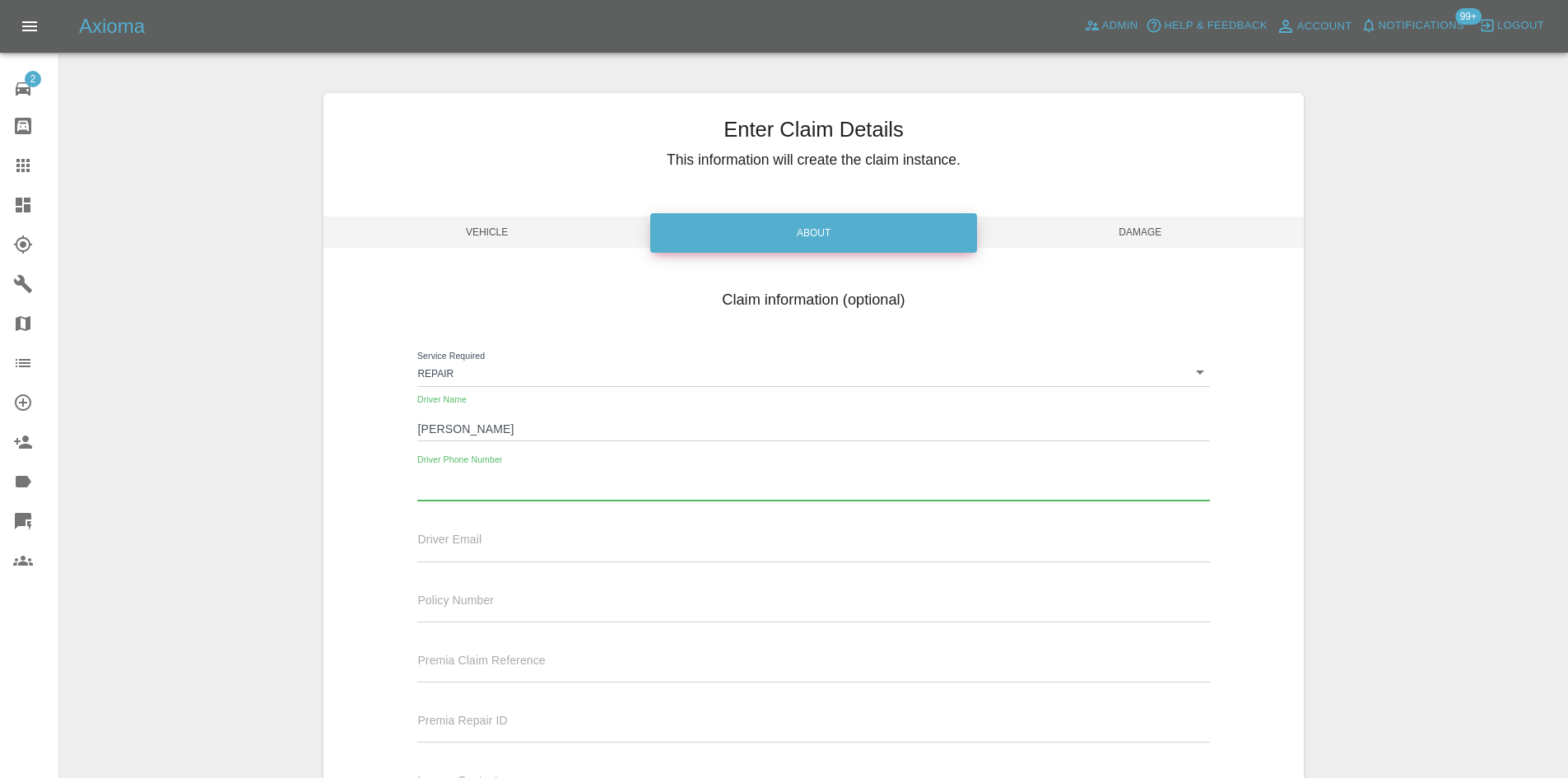
click at [1145, 218] on span "Damage" at bounding box center [1140, 232] width 327 height 31
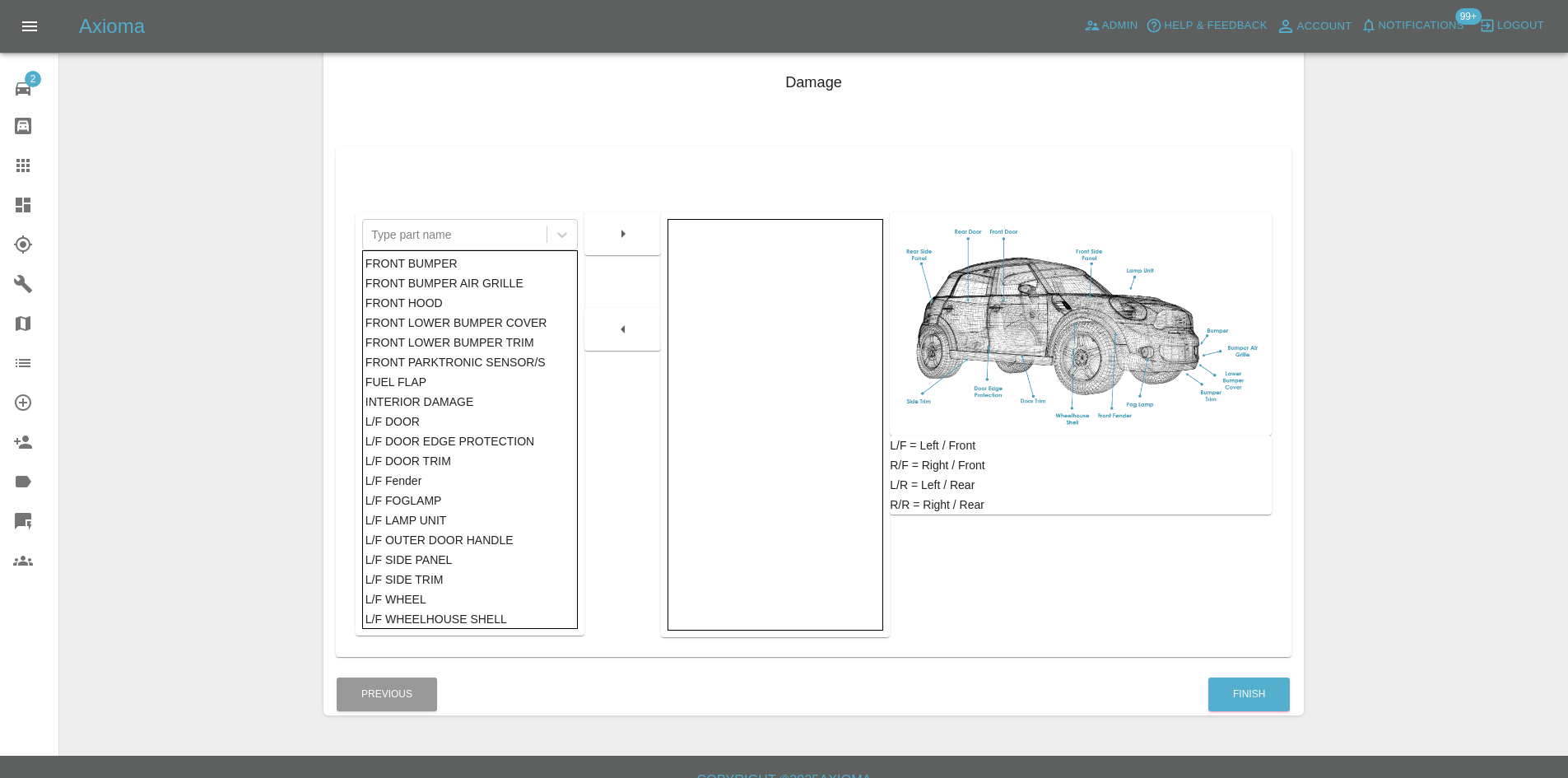
scroll to position [241, 0]
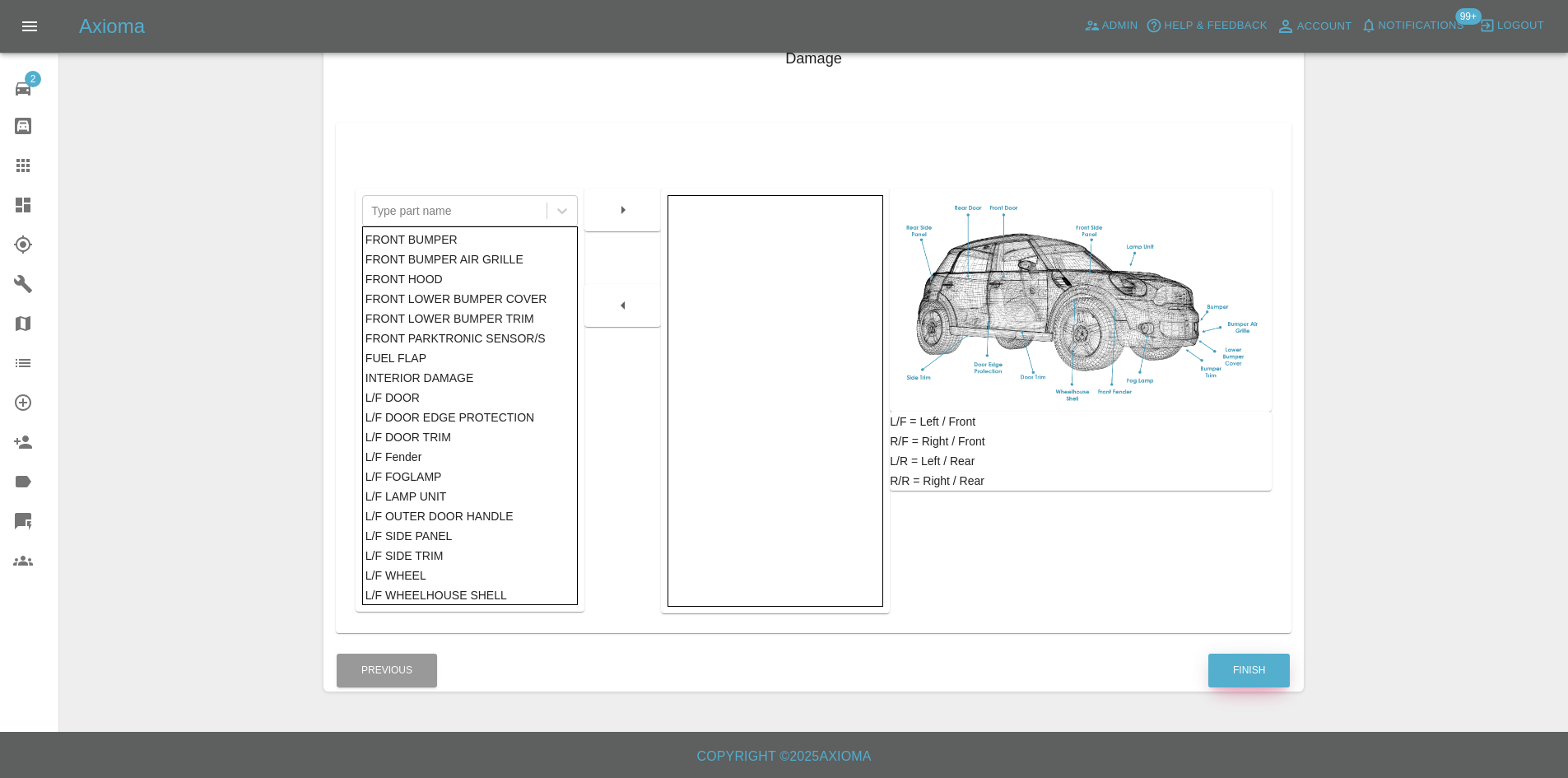
click at [1255, 673] on button "Finish" at bounding box center [1250, 671] width 82 height 34
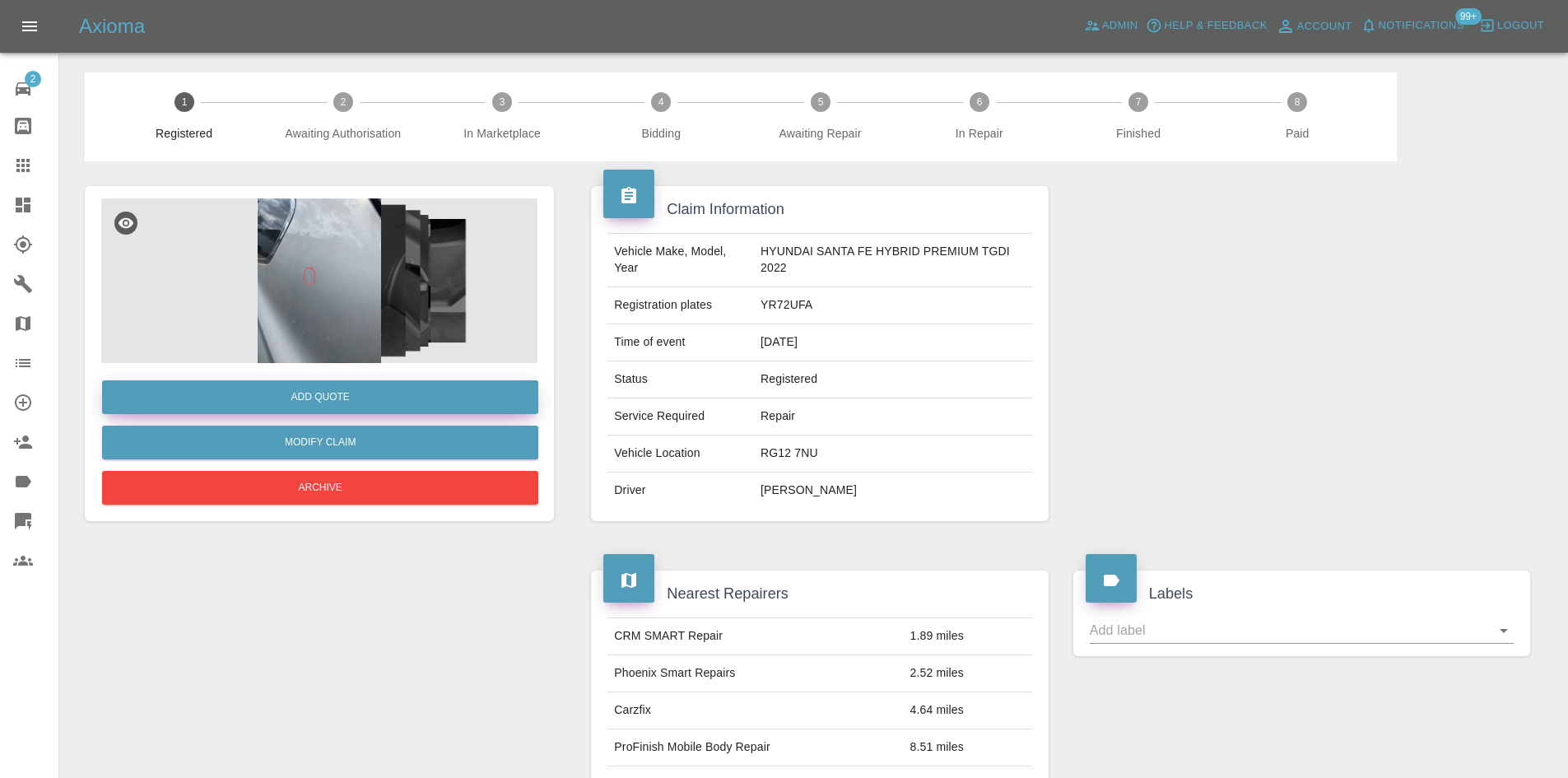
click at [377, 405] on button "Add Quote" at bounding box center [320, 397] width 436 height 34
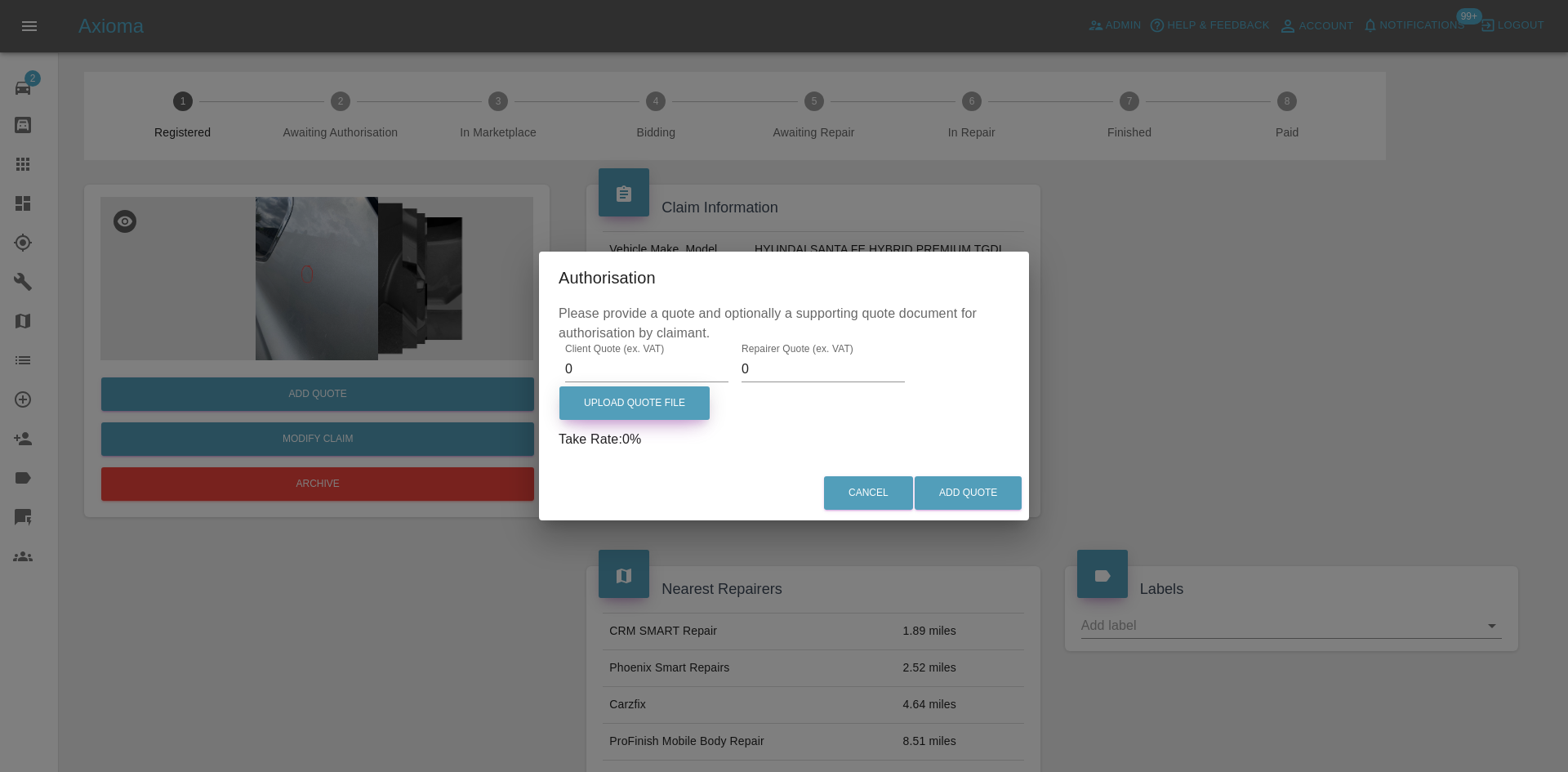
click at [627, 395] on label "Upload Quote File" at bounding box center [634, 403] width 150 height 34
click at [0, 0] on input "Upload Quote File" at bounding box center [0, 0] width 0 height 0
click at [626, 371] on input "0" at bounding box center [647, 369] width 164 height 26
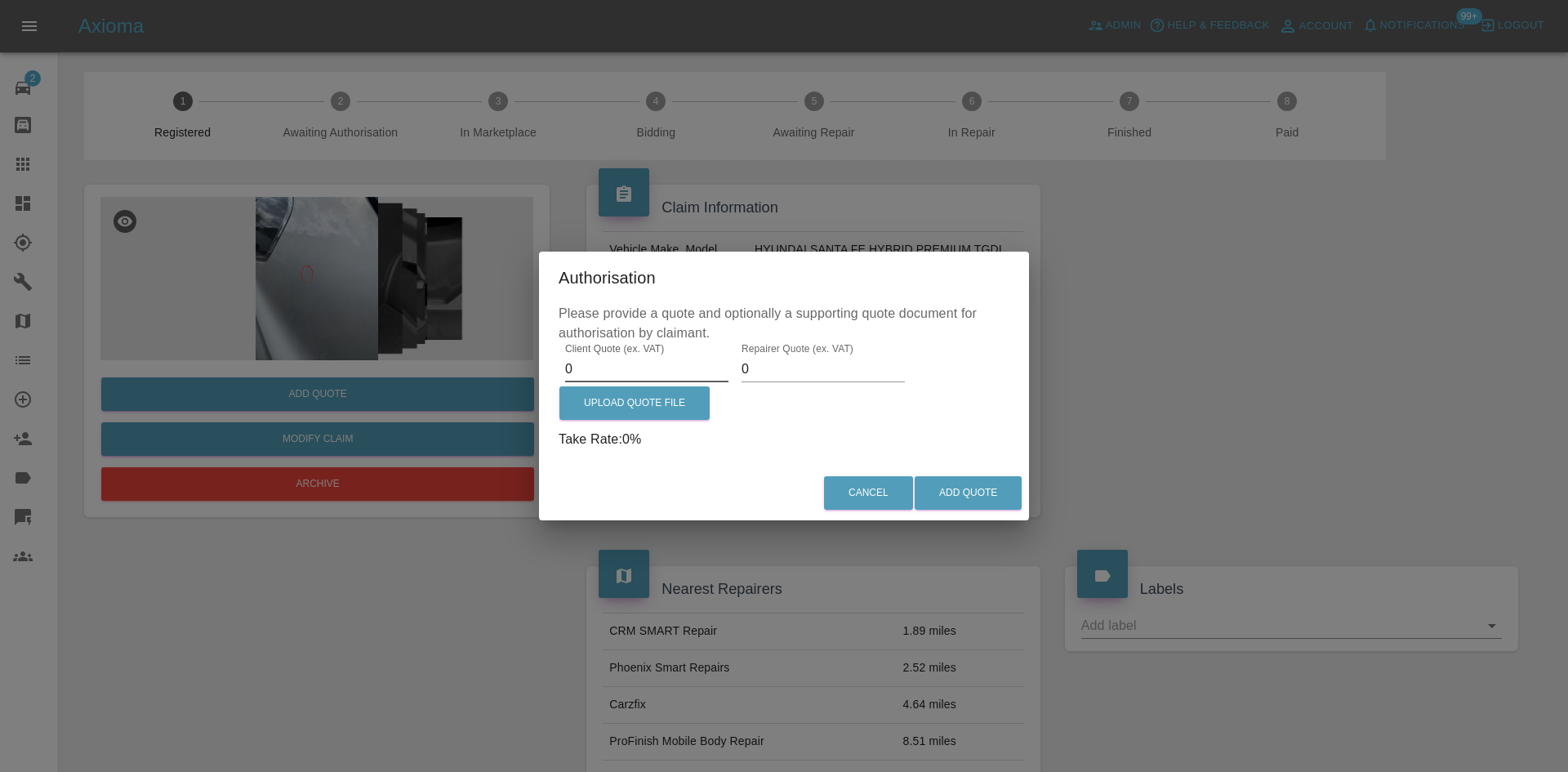
paste input "595"
type input "595"
click at [803, 372] on input "0" at bounding box center [823, 369] width 164 height 26
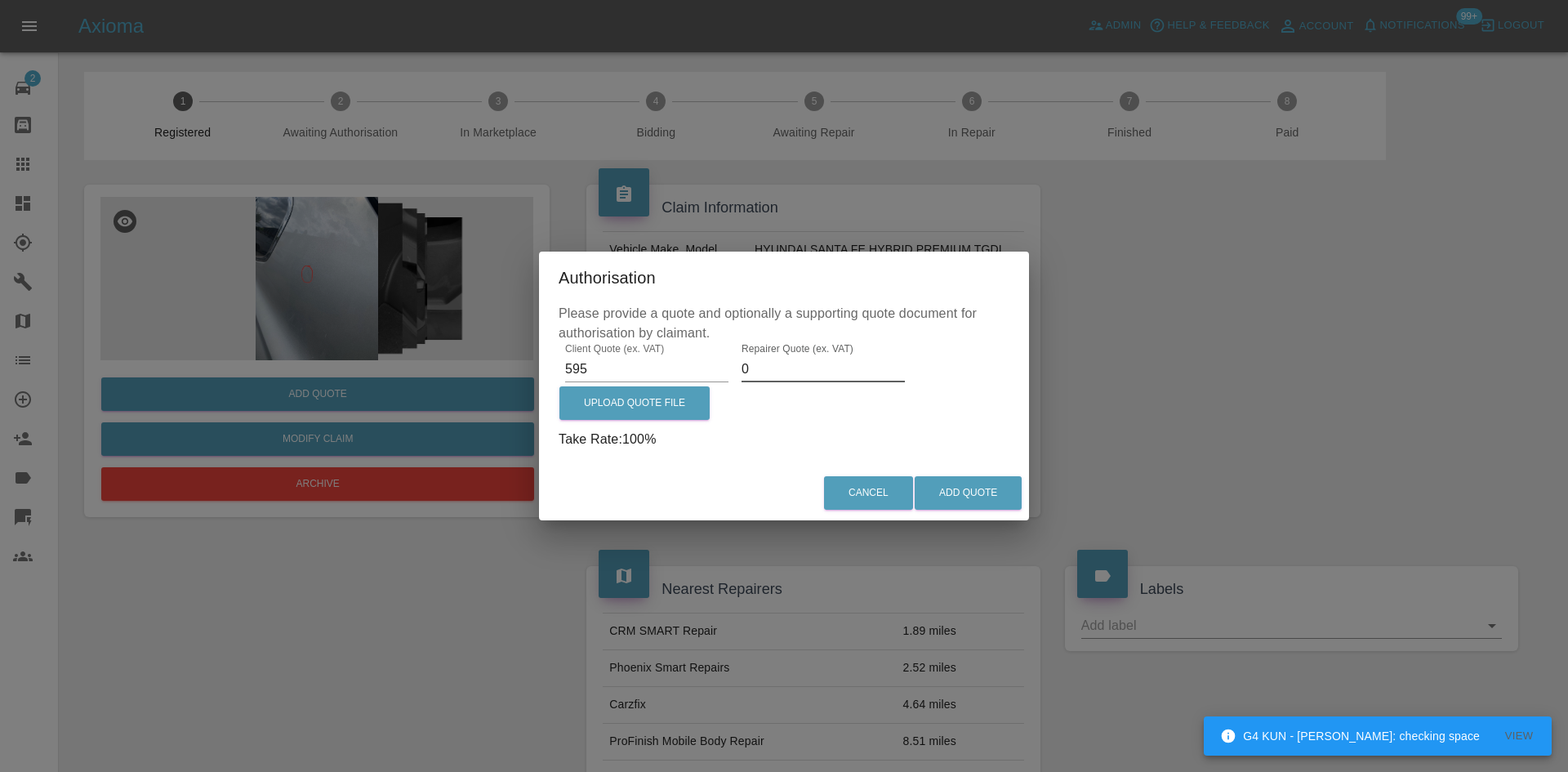
click at [785, 370] on input "0" at bounding box center [823, 369] width 164 height 26
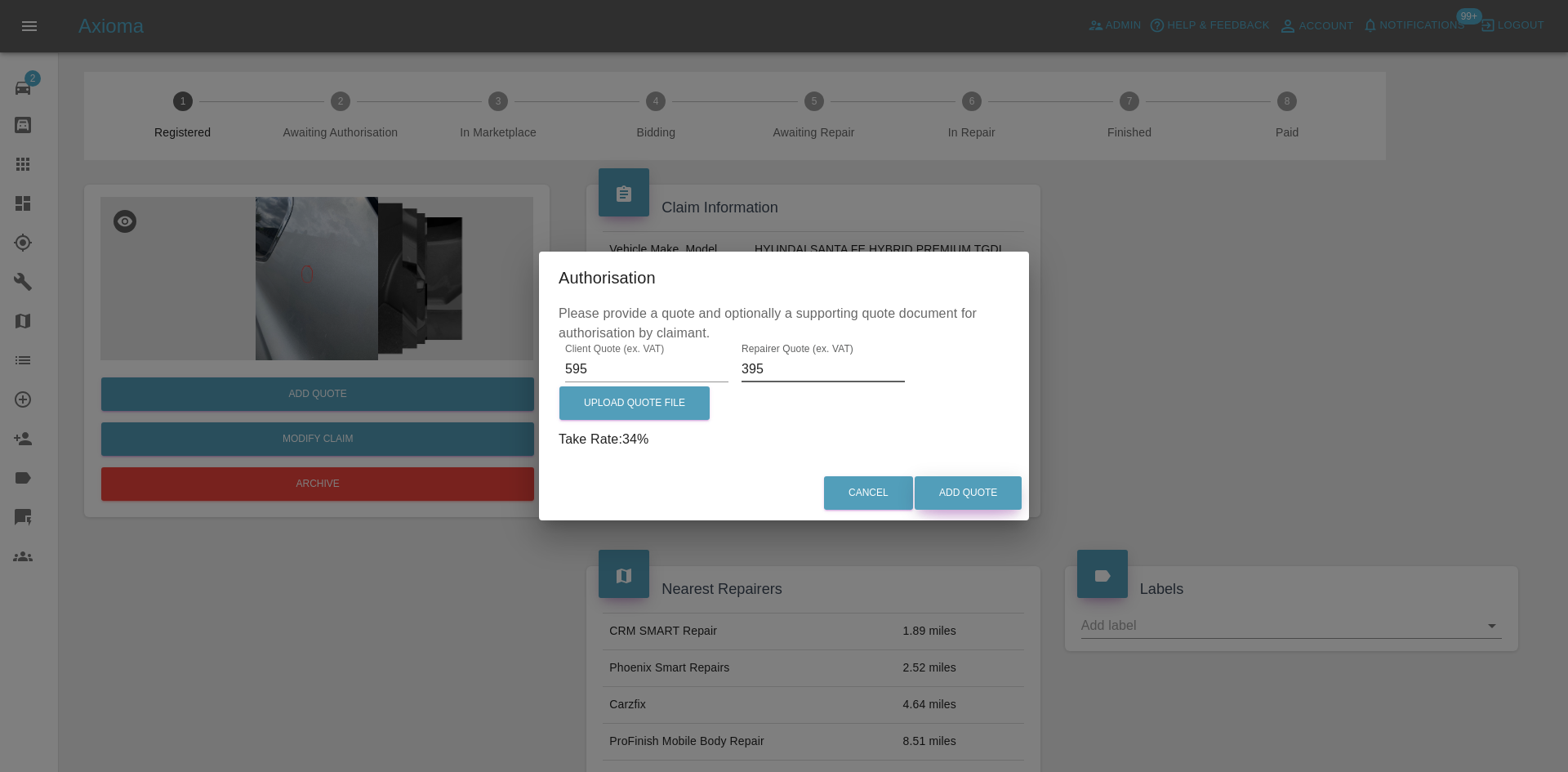
type input "395"
click at [950, 493] on button "Add Quote" at bounding box center [968, 493] width 107 height 34
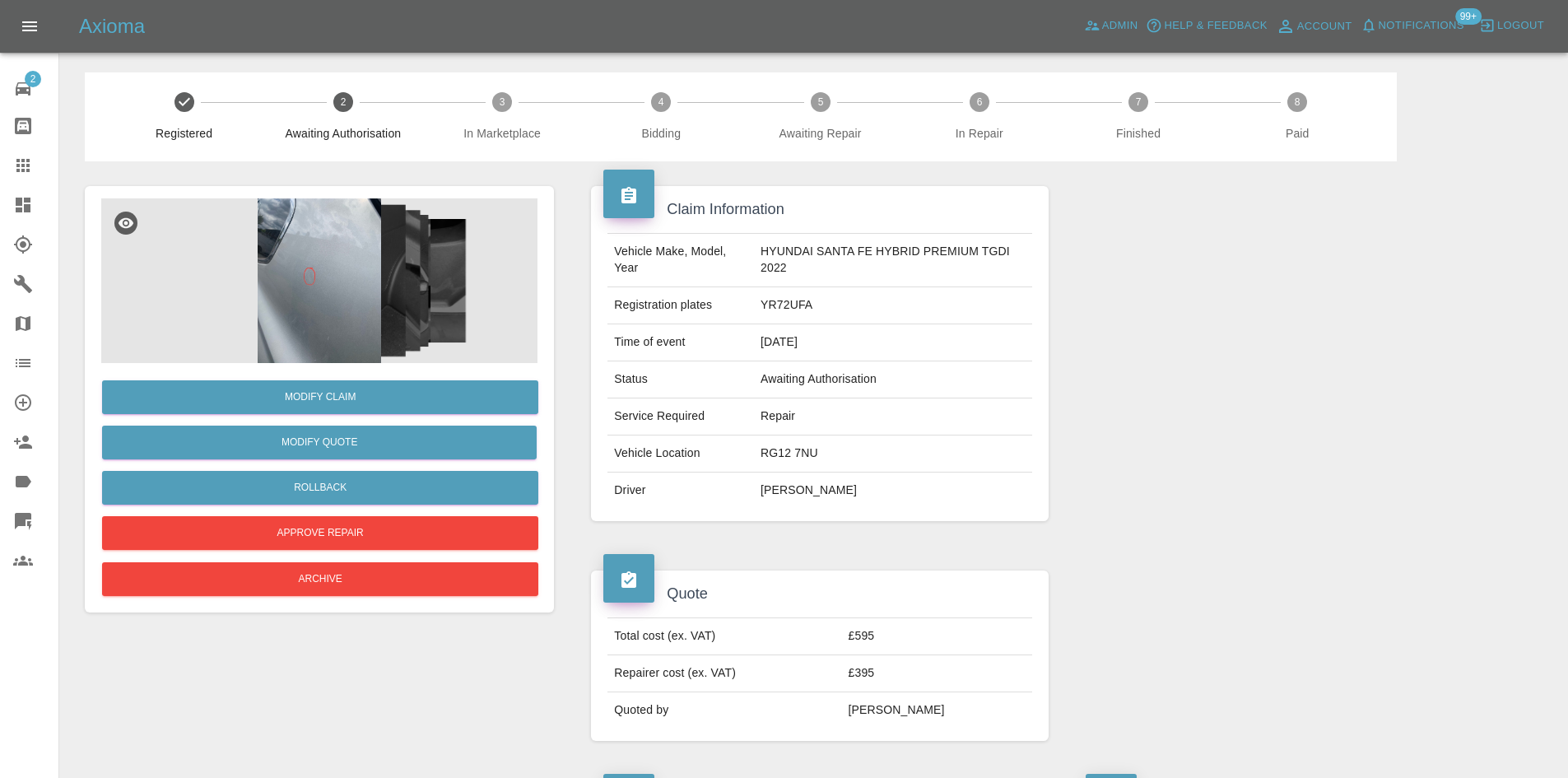
click at [20, 206] on icon at bounding box center [23, 205] width 15 height 15
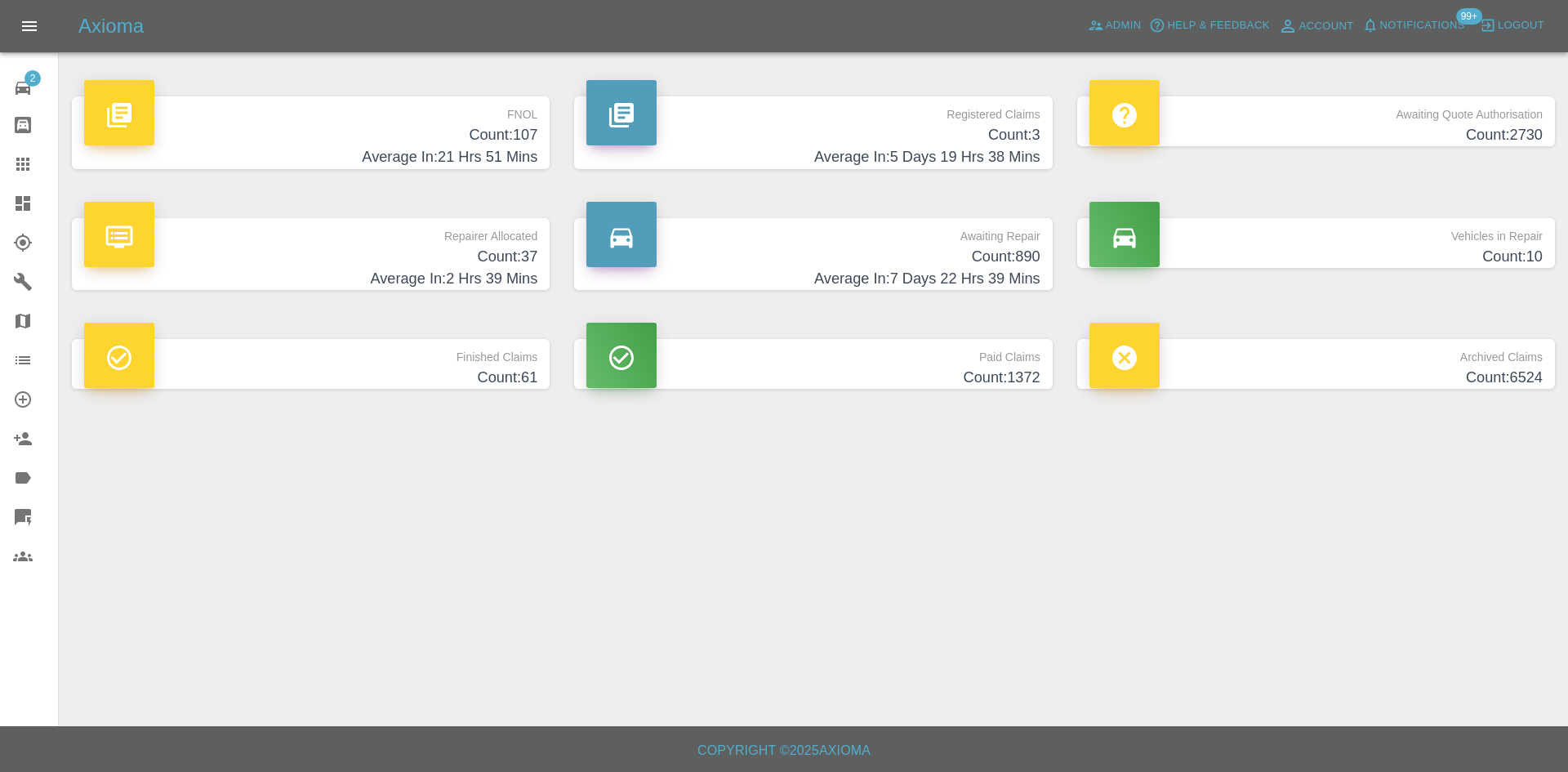
click at [924, 135] on h4 "Count: 3" at bounding box center [812, 135] width 453 height 22
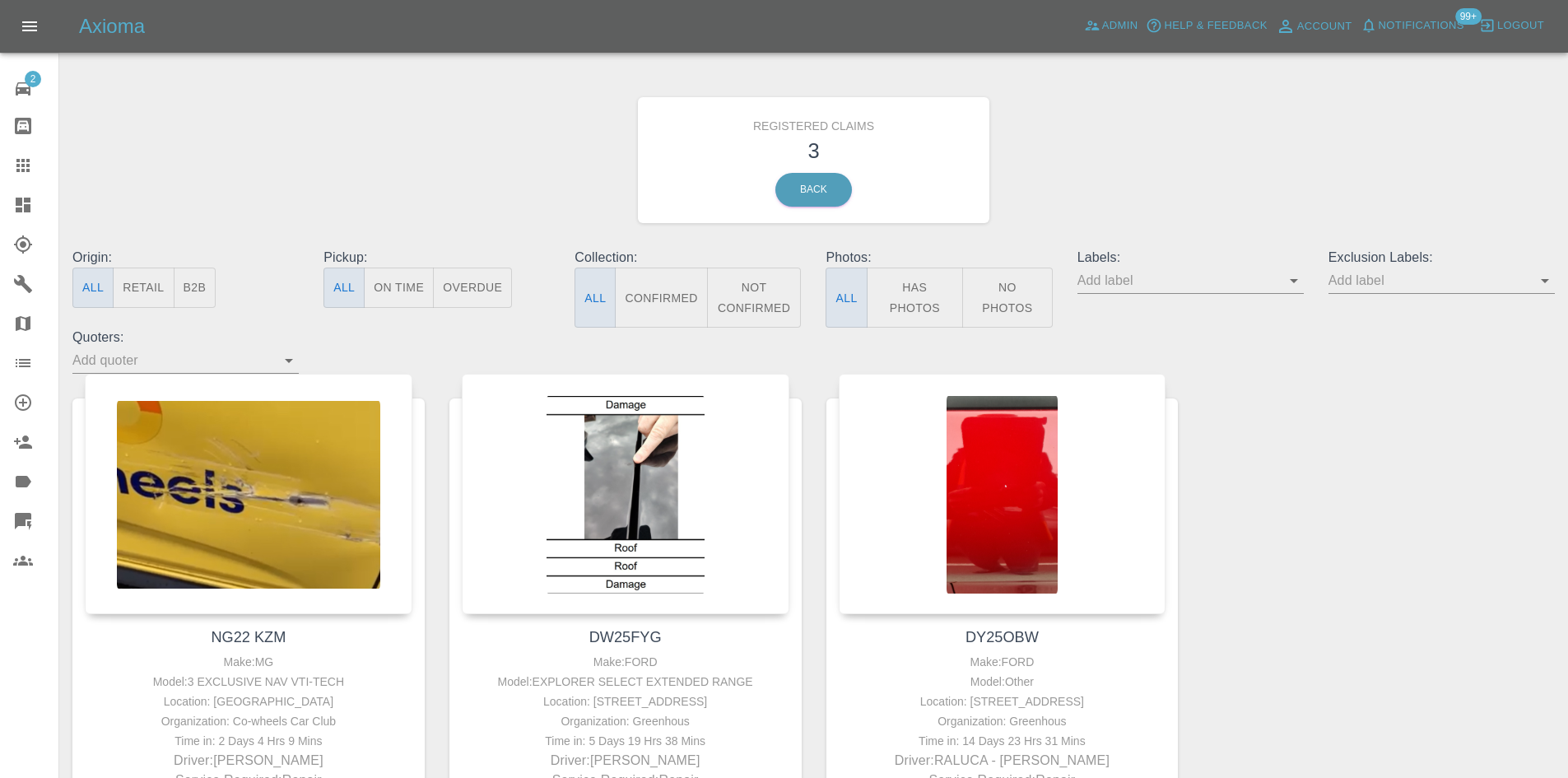
click at [42, 214] on div at bounding box center [36, 205] width 46 height 20
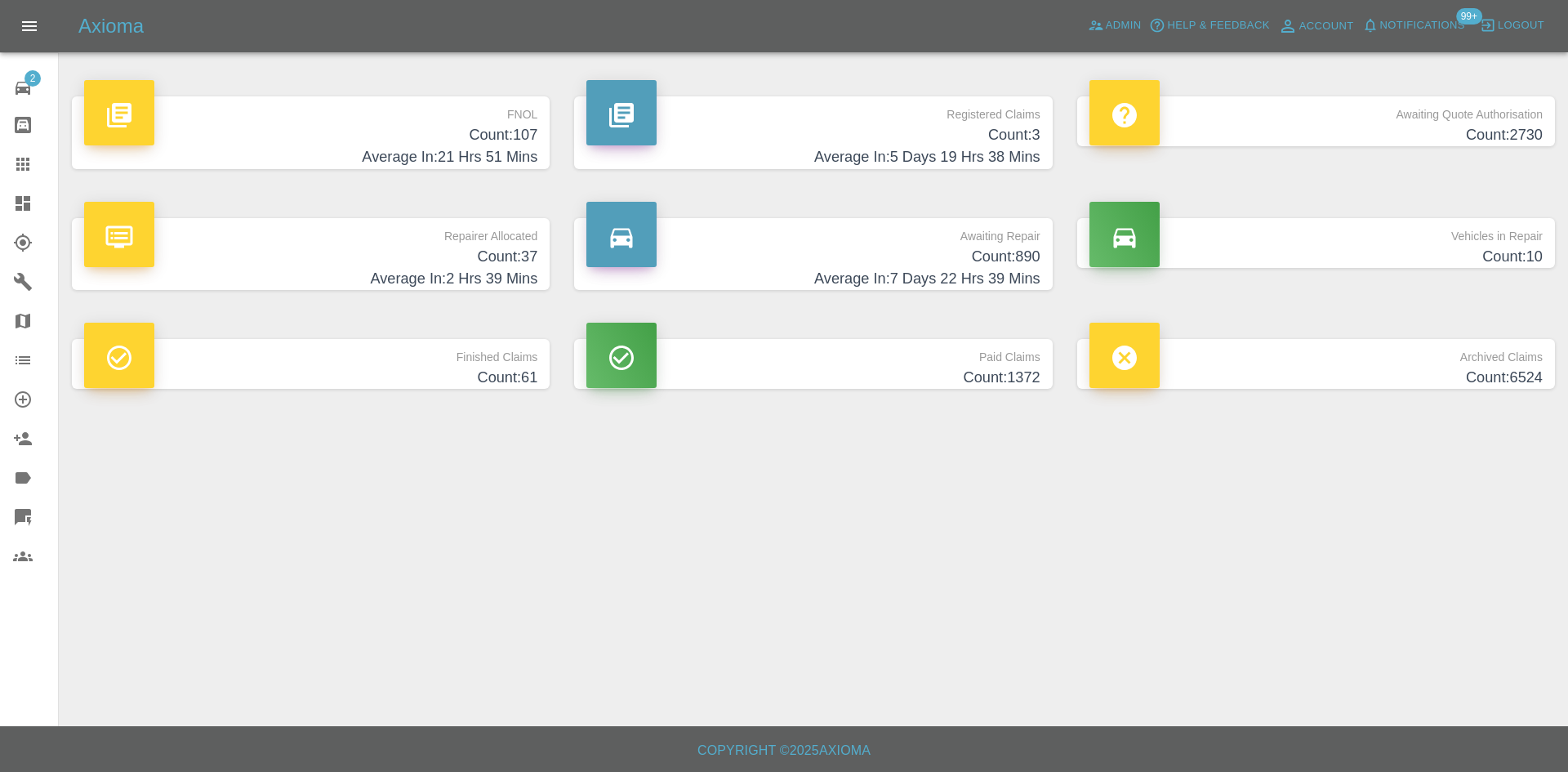
click at [1393, 27] on span "Notifications" at bounding box center [1422, 25] width 85 height 19
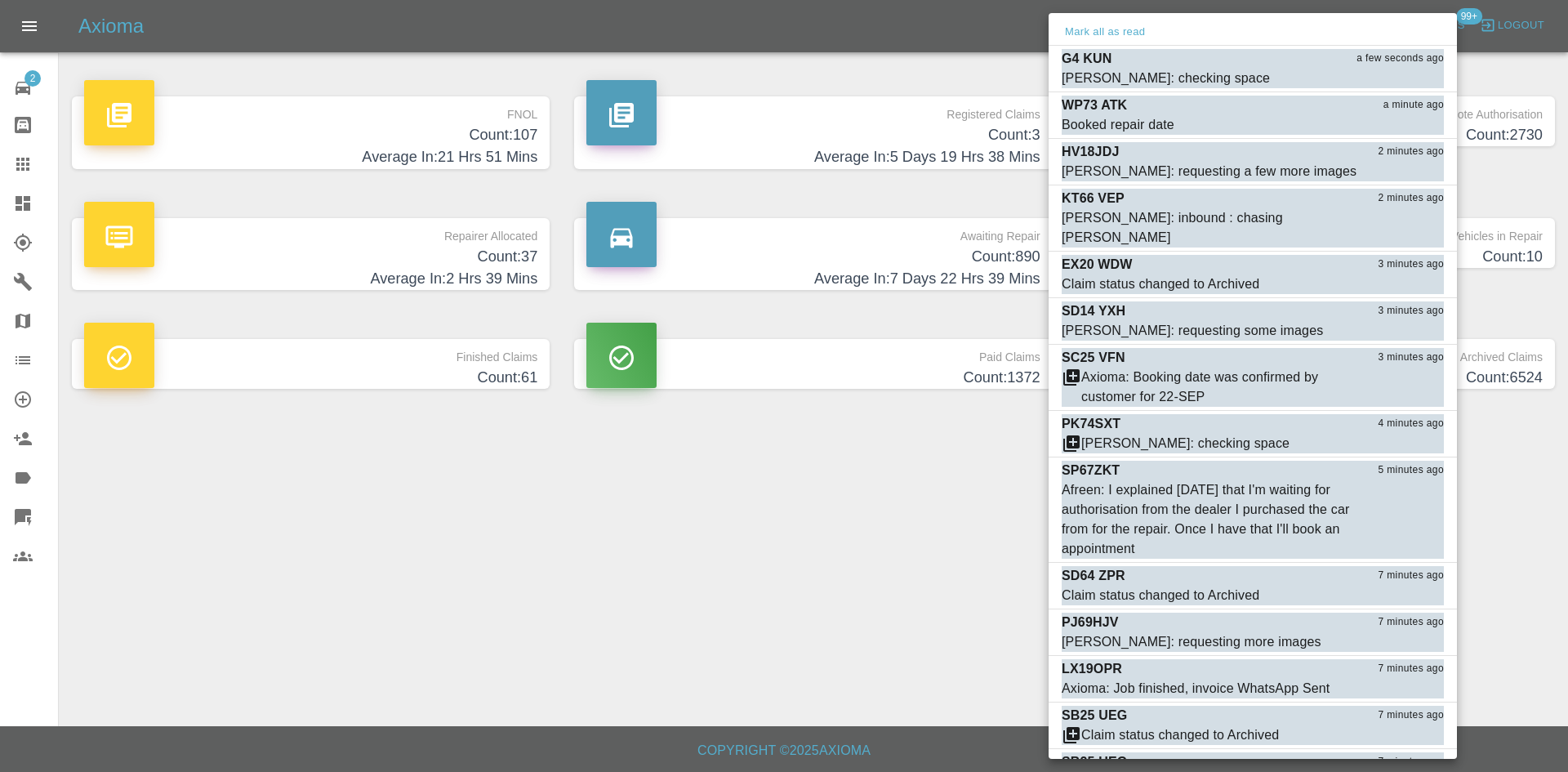
click at [765, 487] on div at bounding box center [784, 386] width 1568 height 772
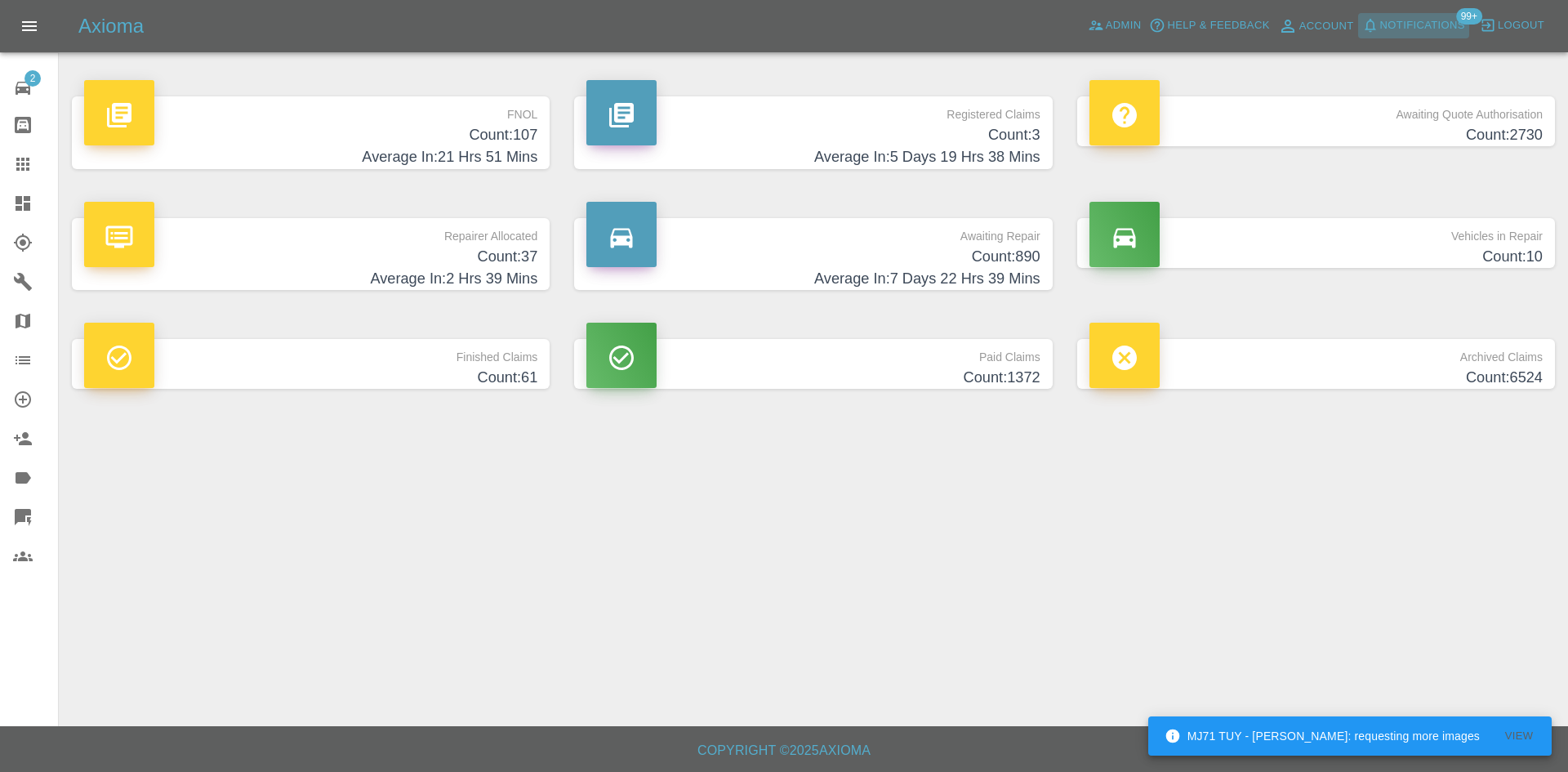
click at [1384, 21] on span "Notifications" at bounding box center [1422, 25] width 85 height 19
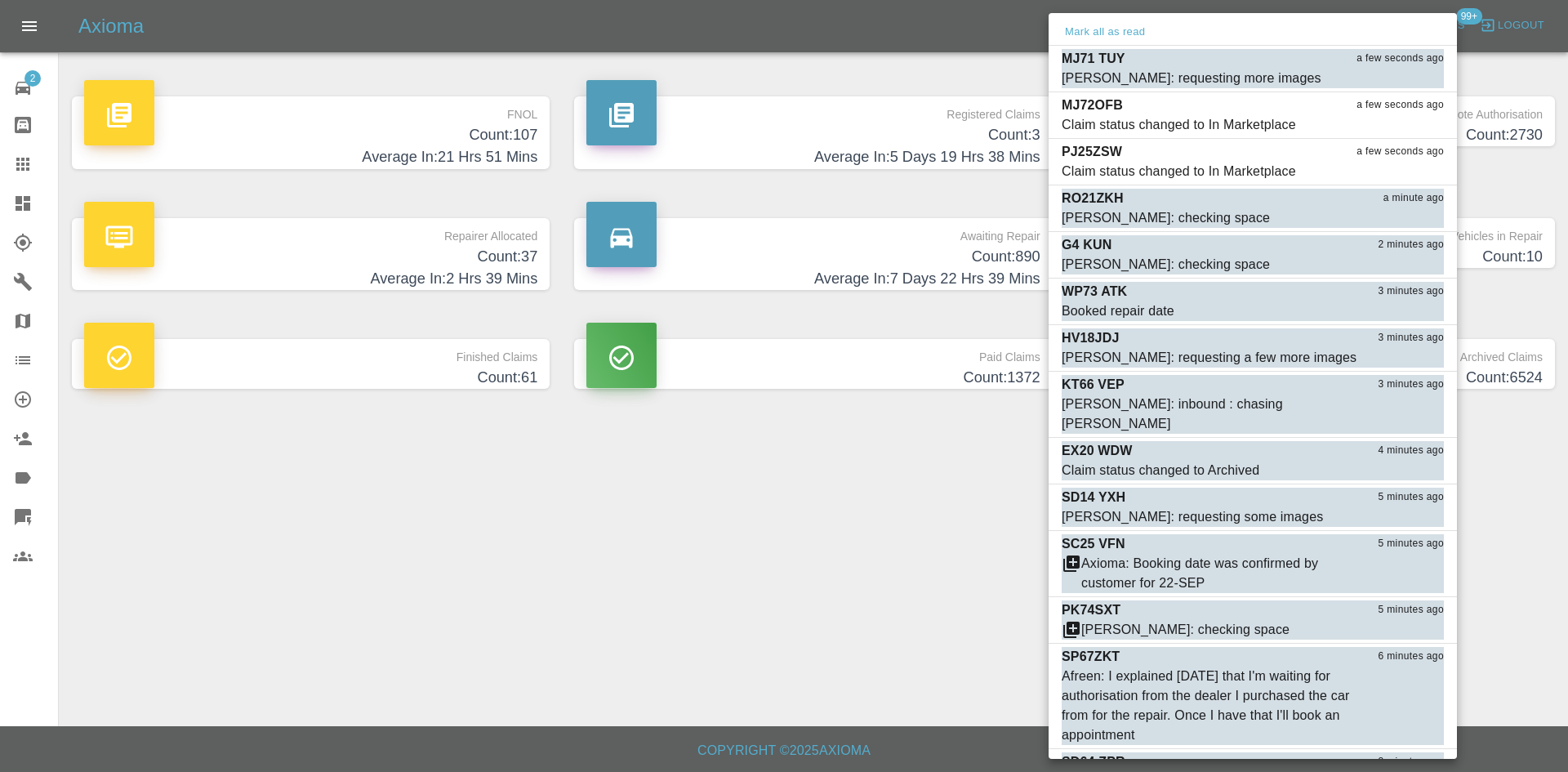
click at [533, 558] on div at bounding box center [784, 386] width 1568 height 772
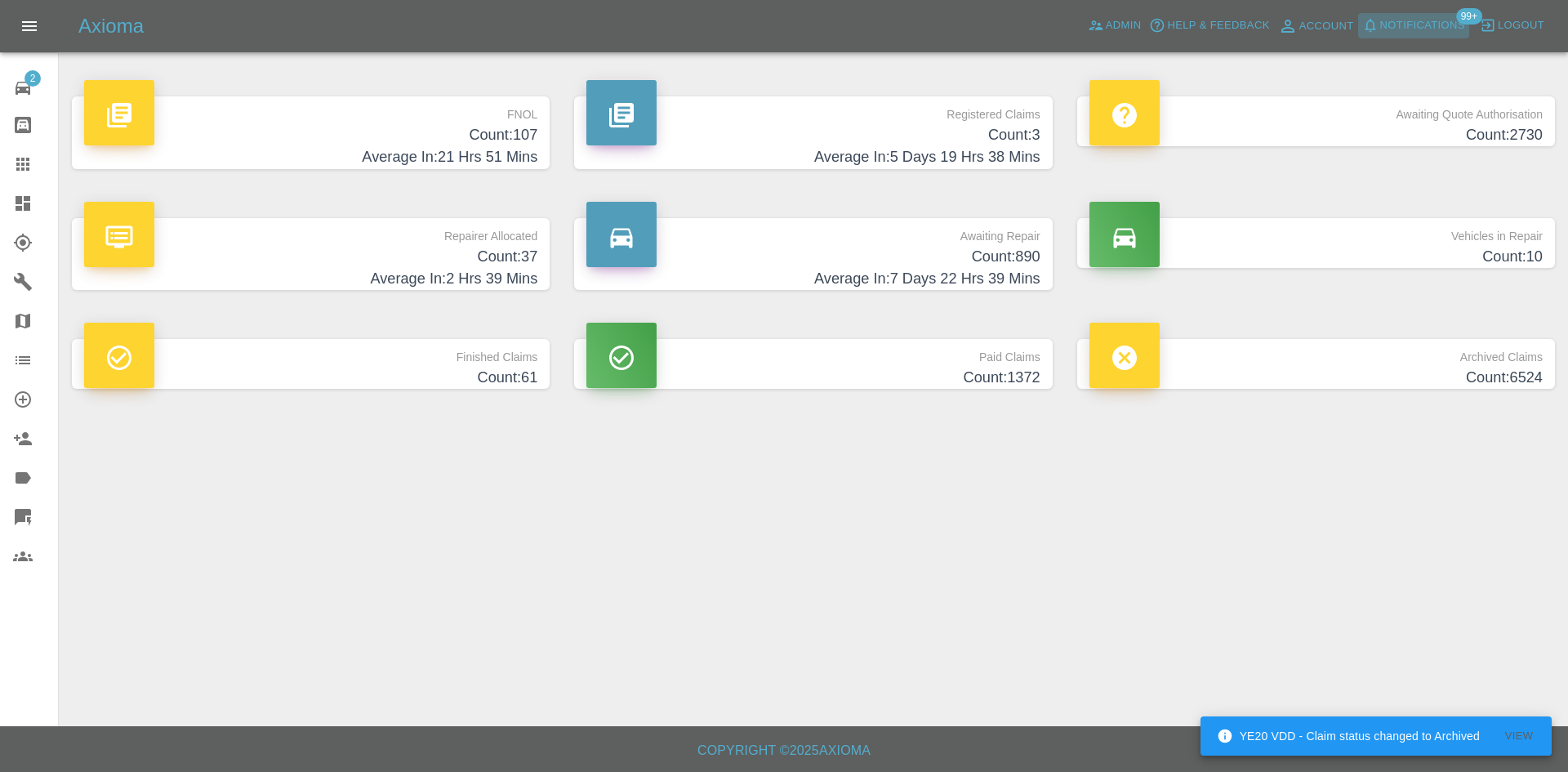
click at [1448, 30] on span "Notifications" at bounding box center [1422, 25] width 85 height 19
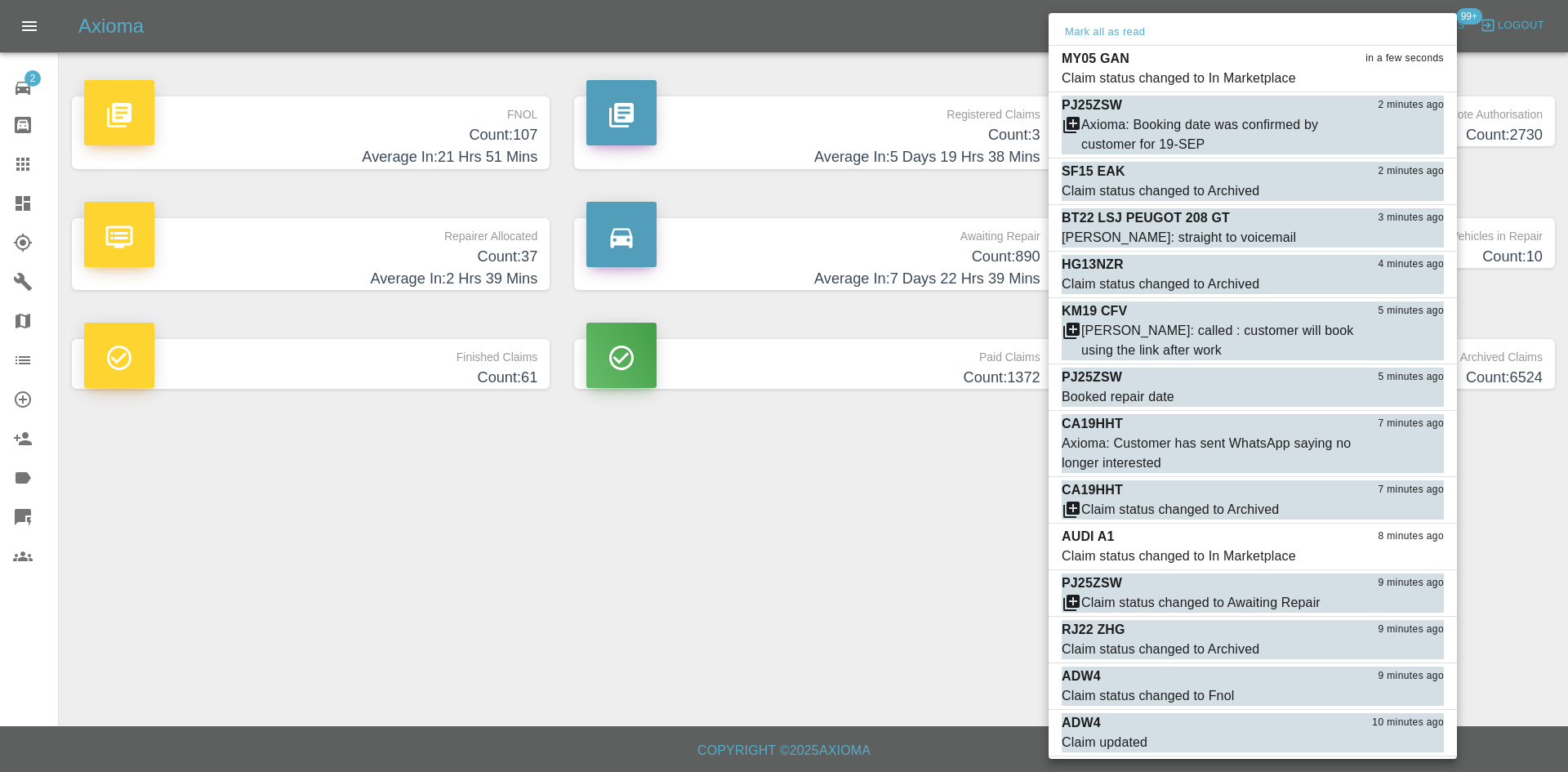
click at [10, 183] on div at bounding box center [784, 386] width 1568 height 772
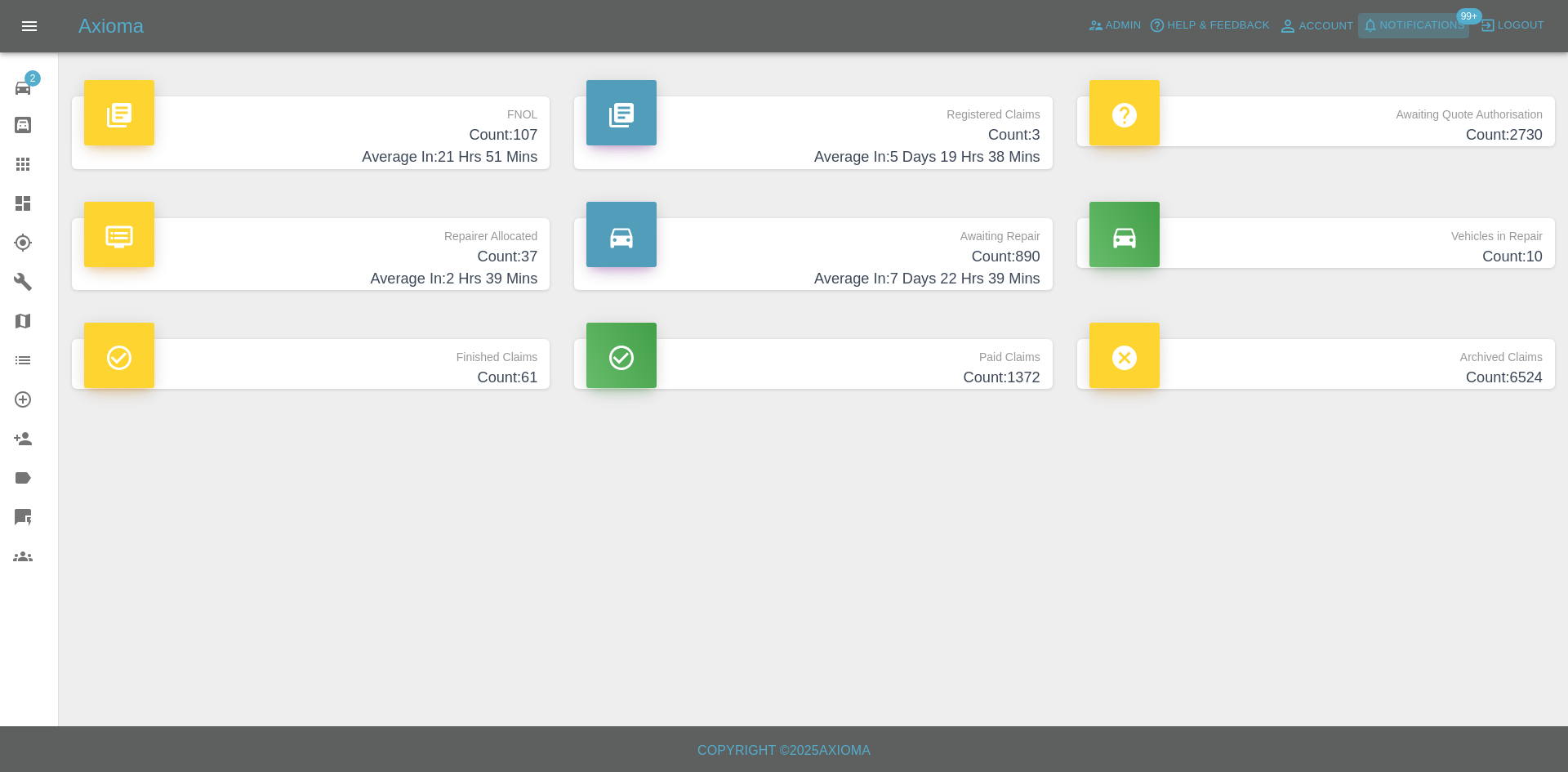
click at [1430, 26] on span "Notifications" at bounding box center [1422, 25] width 85 height 19
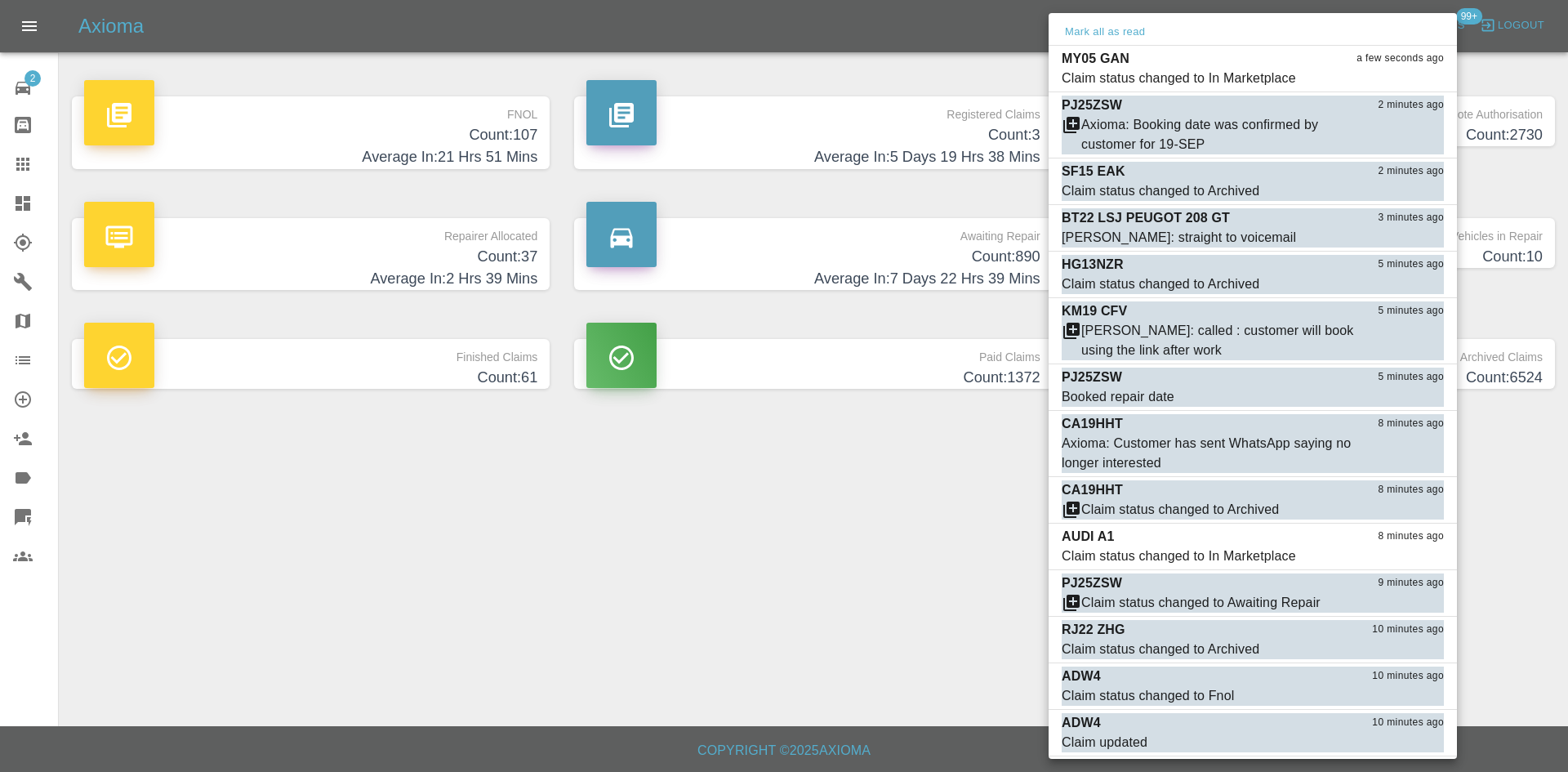
click at [662, 625] on div at bounding box center [784, 386] width 1568 height 772
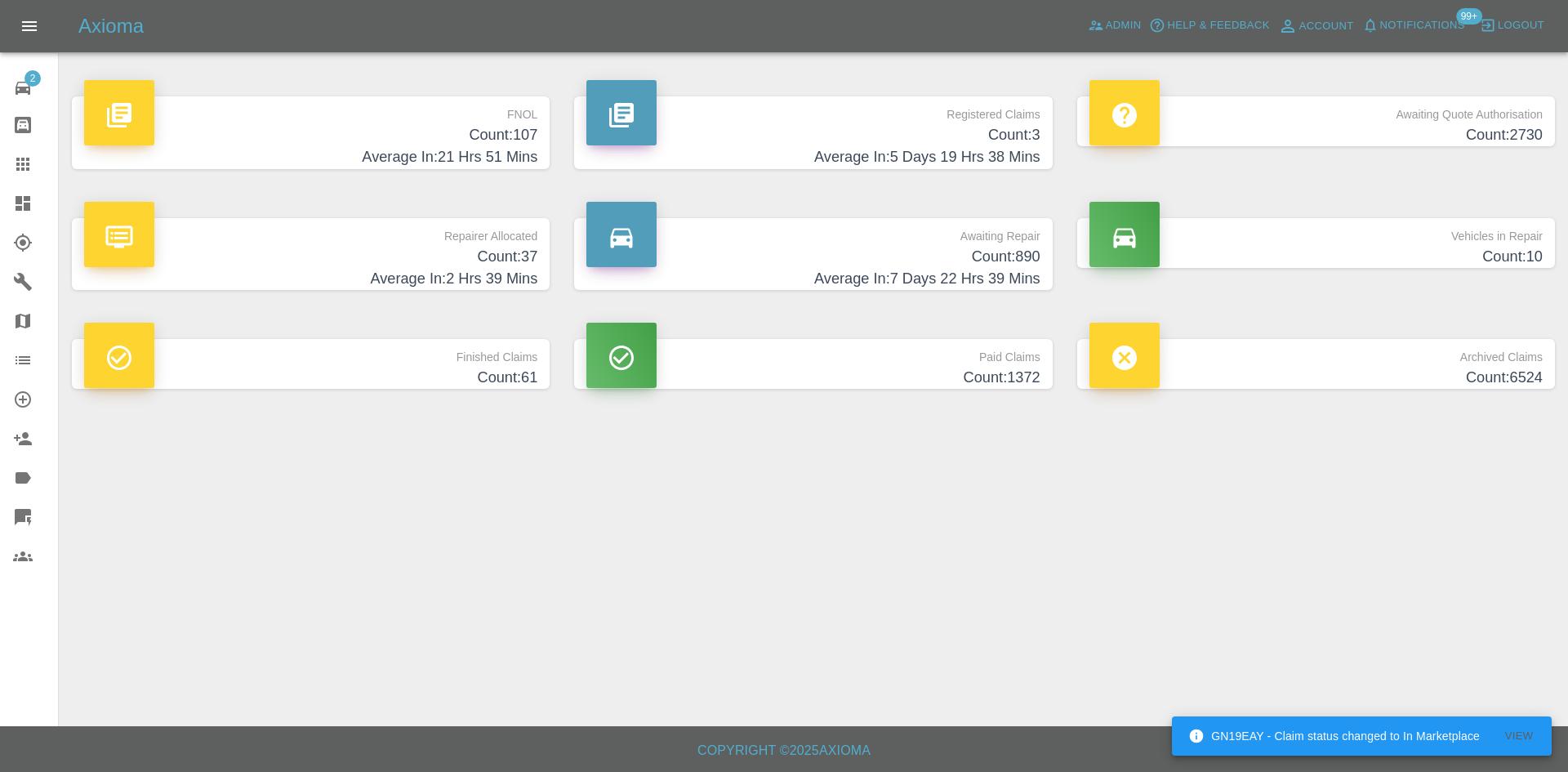
click at [959, 121] on p "Registered Claims" at bounding box center [812, 110] width 453 height 28
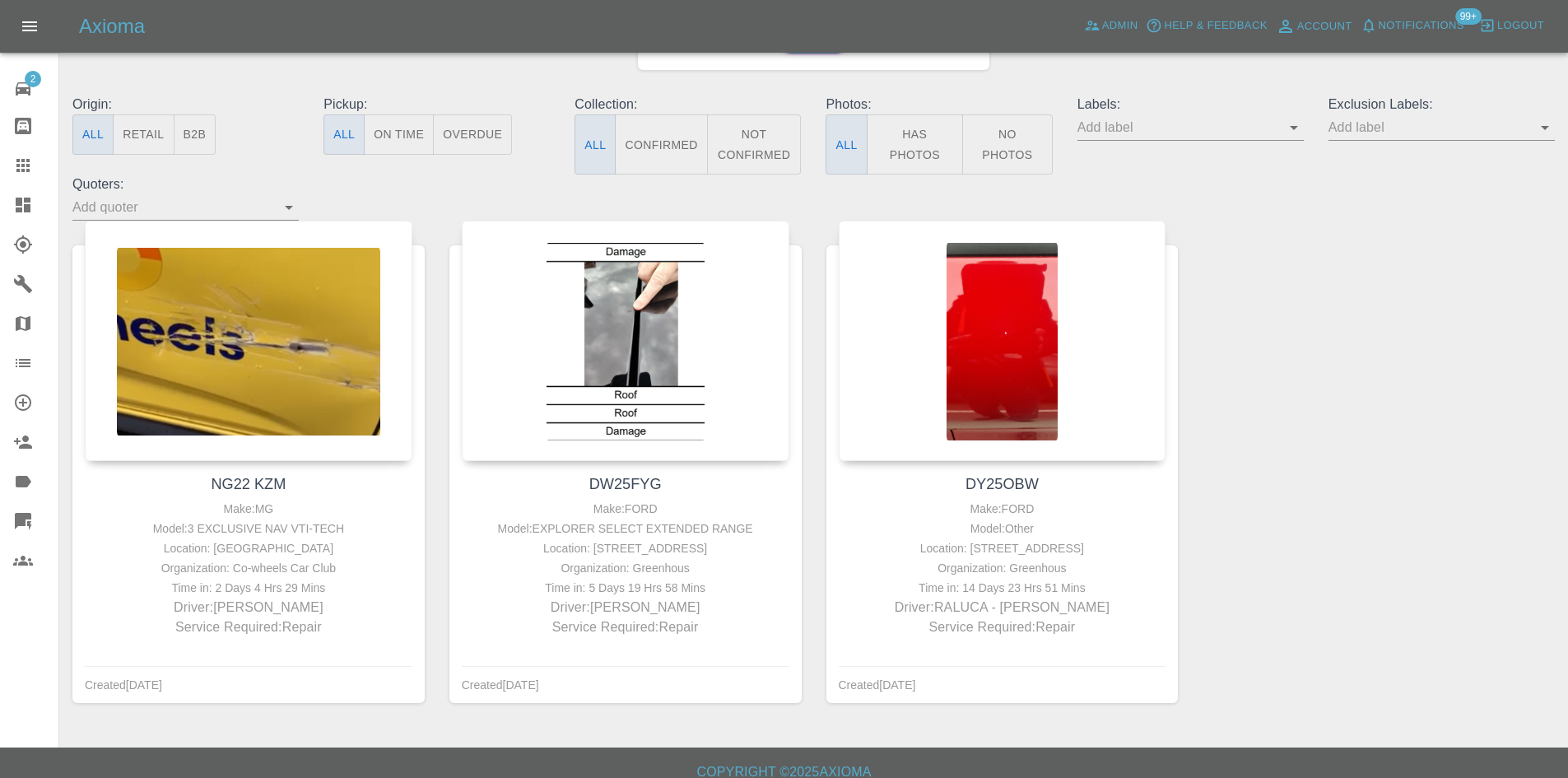
scroll to position [169, 0]
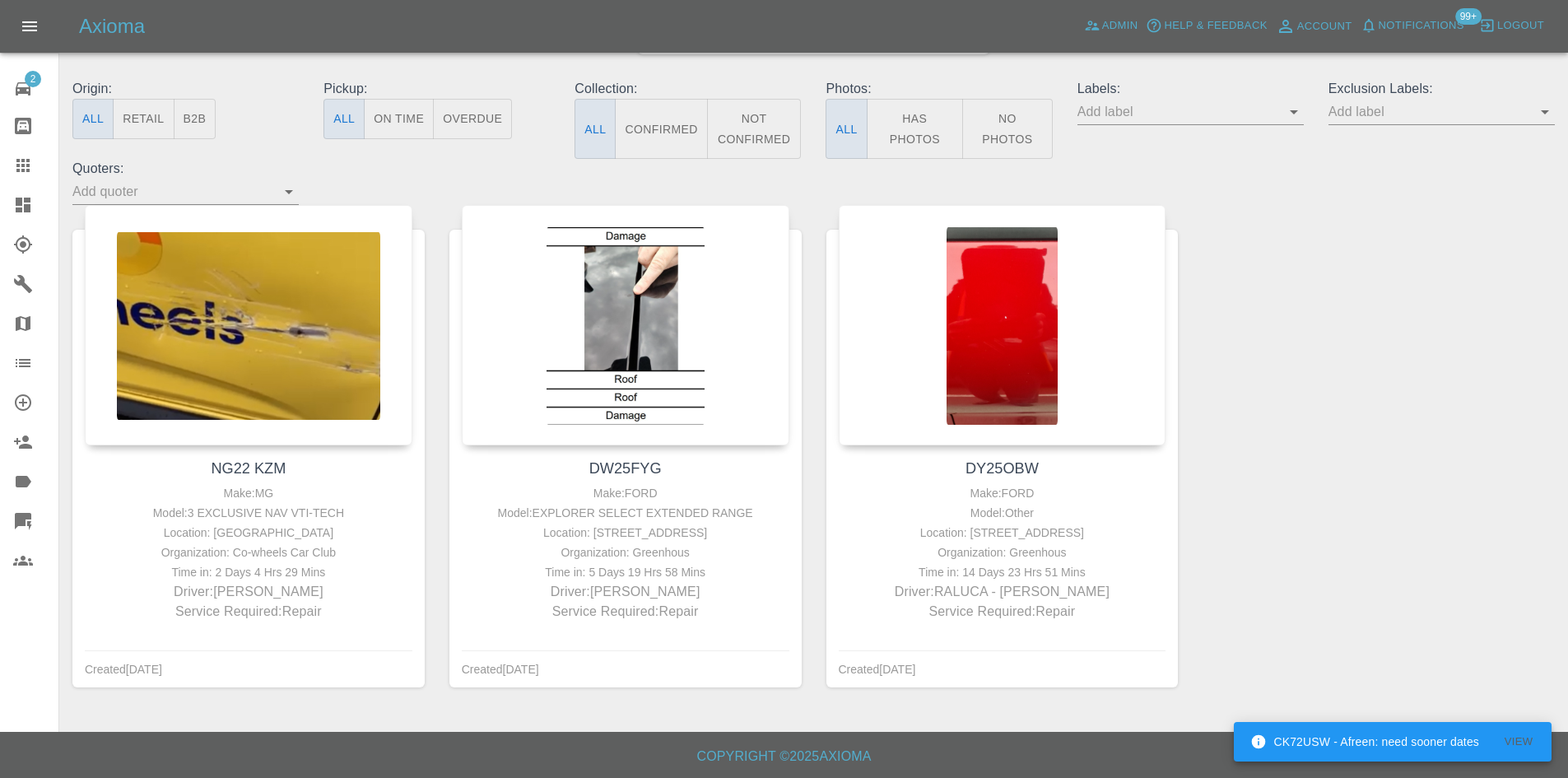
click at [1413, 37] on button "Notifications" at bounding box center [1413, 26] width 112 height 26
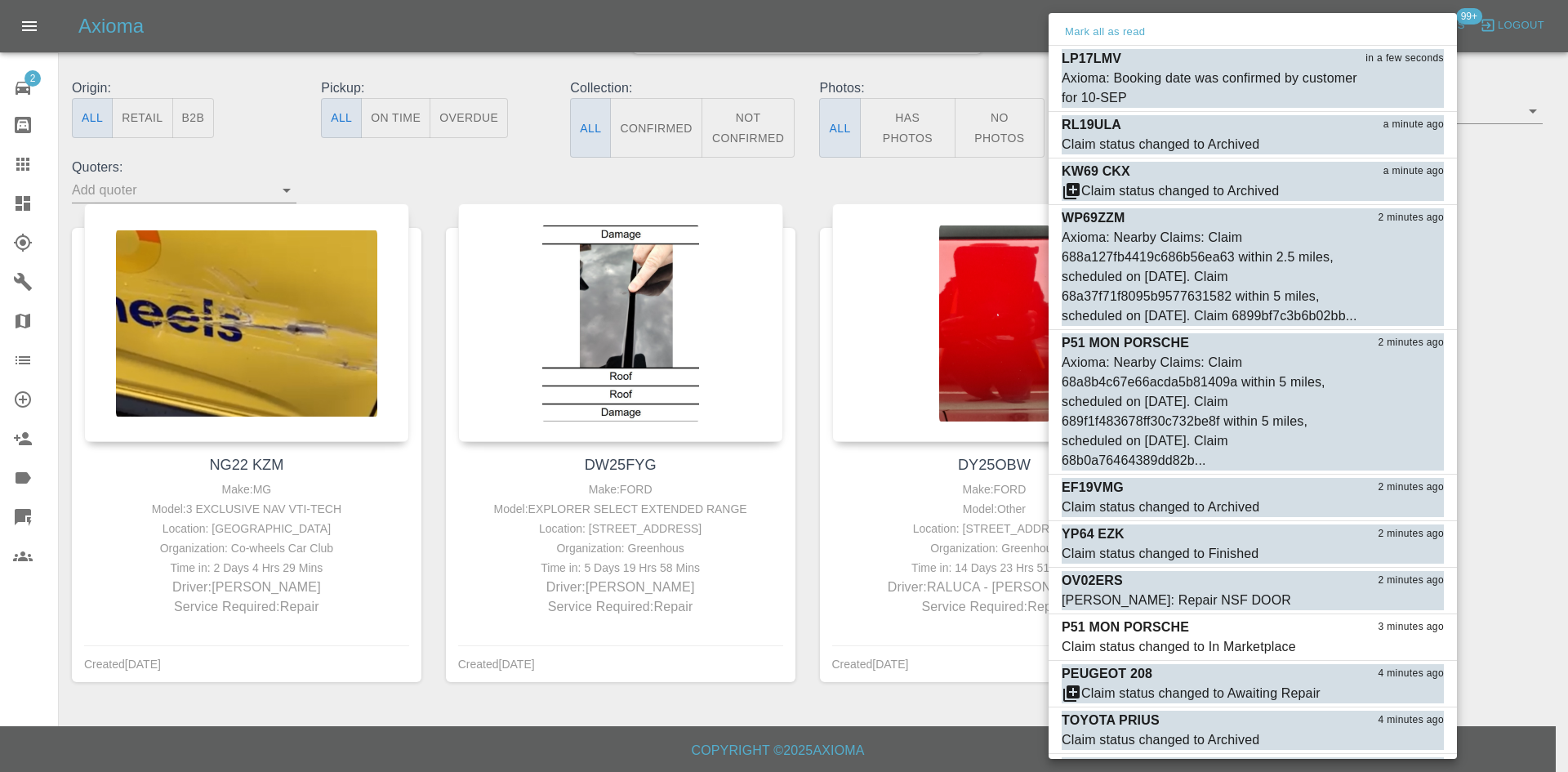
click at [25, 195] on div at bounding box center [784, 386] width 1568 height 772
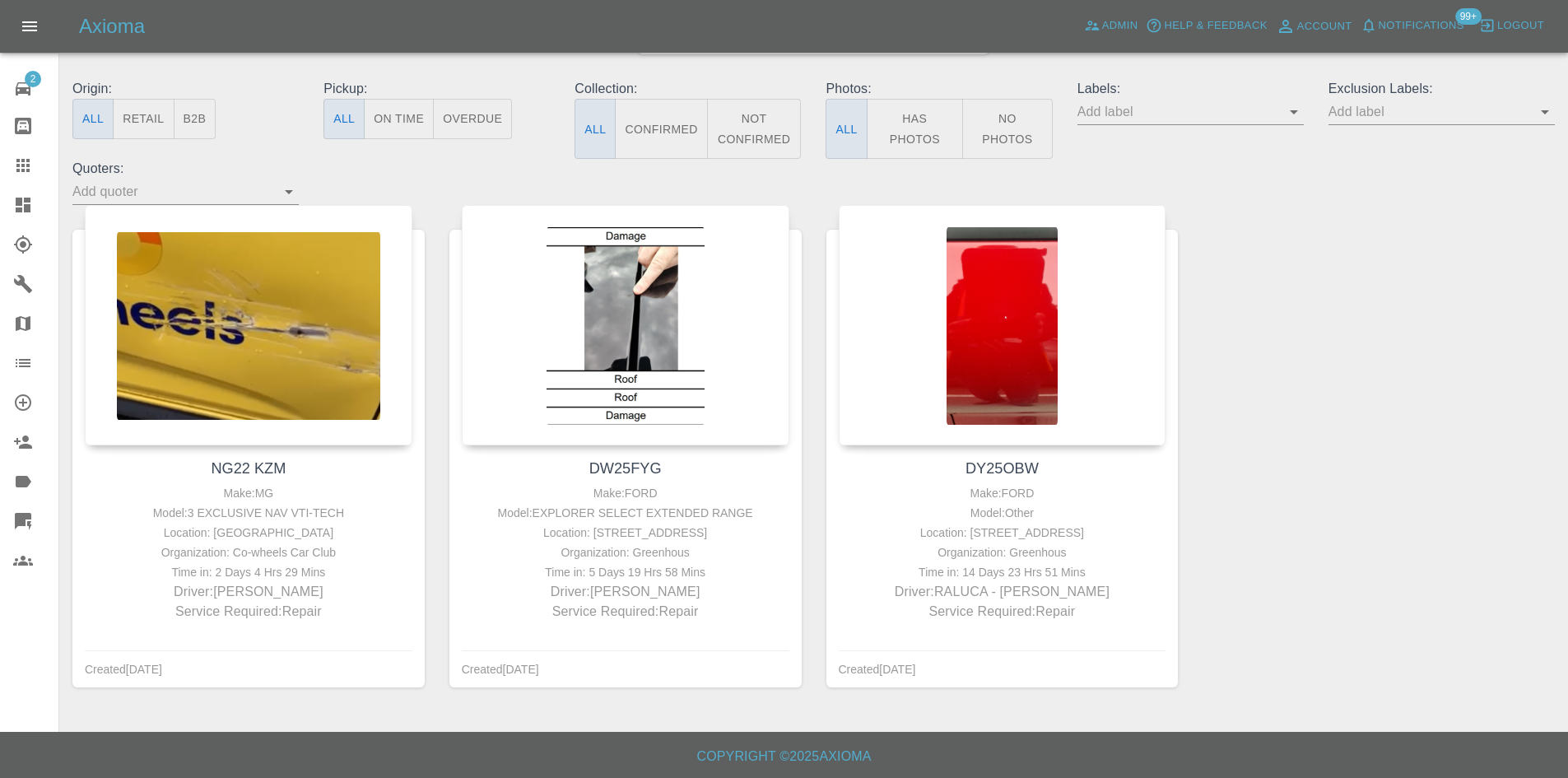
click at [23, 202] on div "Mark all as read LP17LMV 6 minutes ago Axioma: Booking date was confirmed by cu…" at bounding box center [784, 389] width 1568 height 778
click at [6, 207] on link "Dashboard" at bounding box center [29, 205] width 58 height 40
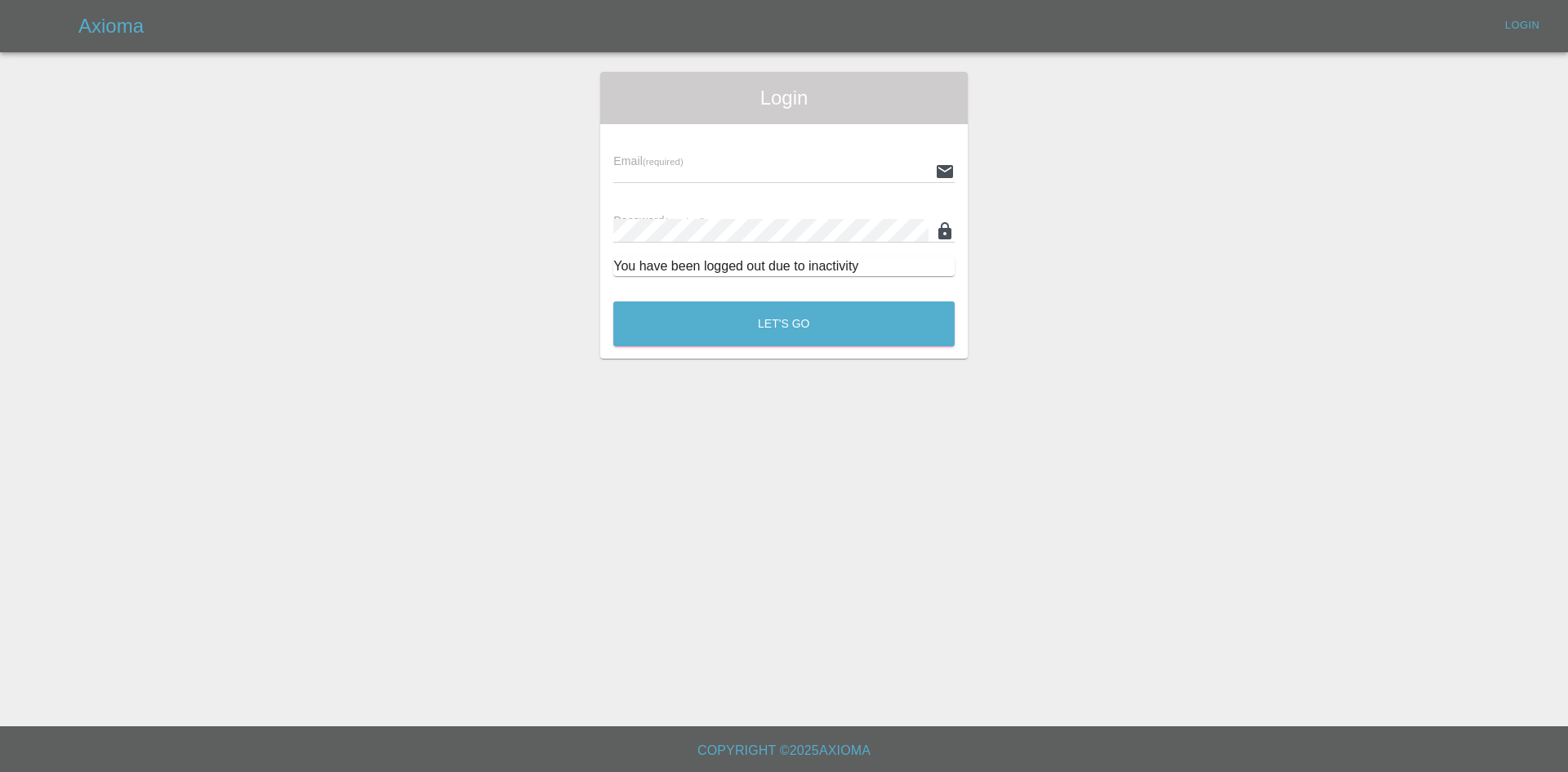
type input "[PERSON_NAME][EMAIL_ADDRESS][PERSON_NAME][DOMAIN_NAME]"
drag, startPoint x: 834, startPoint y: 284, endPoint x: 827, endPoint y: 312, distance: 28.9
click at [833, 286] on div "Email (required) alex.kennett@axioma.co.uk Password (required) You have been lo…" at bounding box center [784, 206] width 367 height 165
click at [823, 316] on button "Let's Go" at bounding box center [784, 323] width 341 height 45
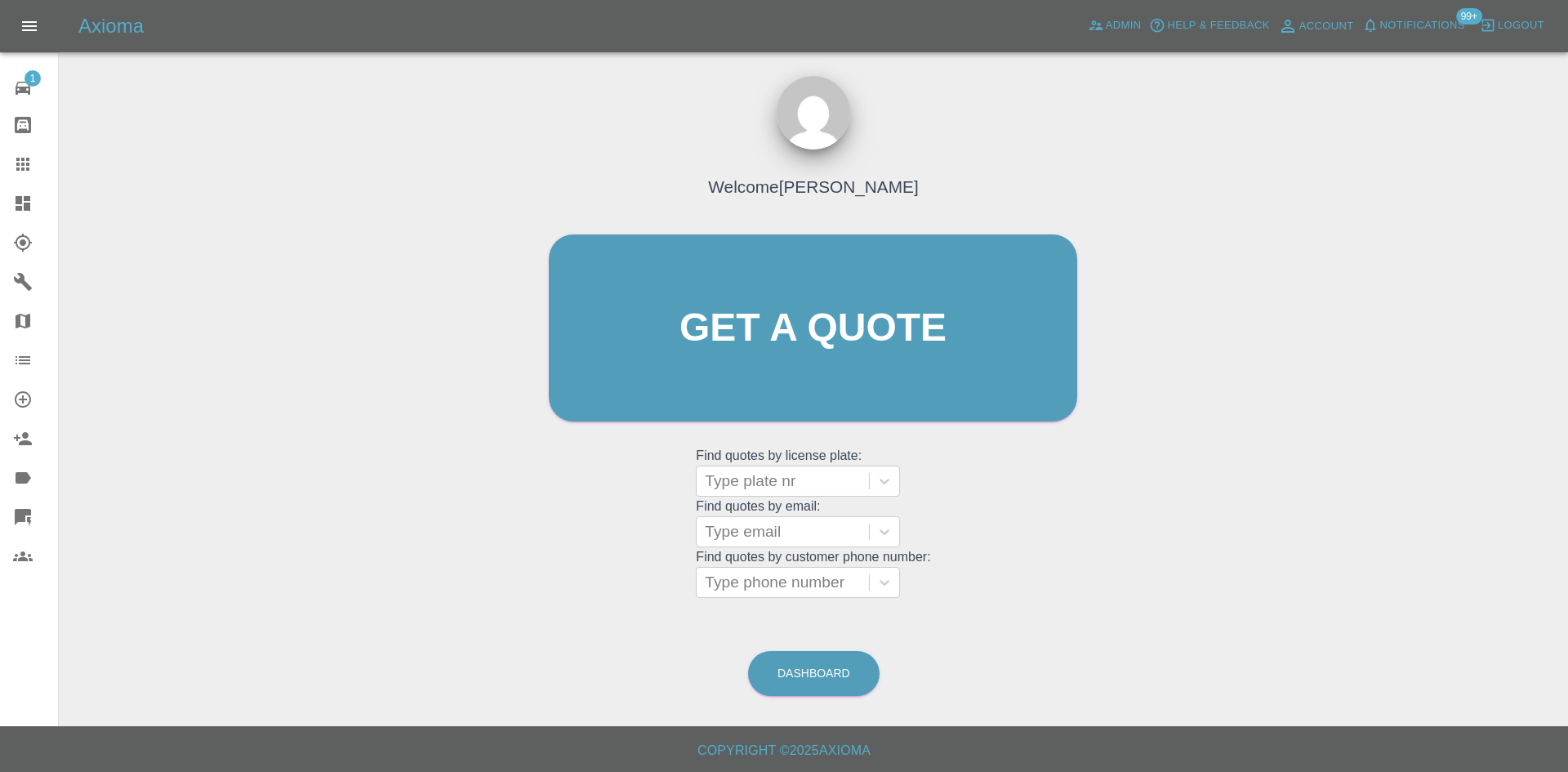
click at [40, 196] on div at bounding box center [36, 203] width 46 height 20
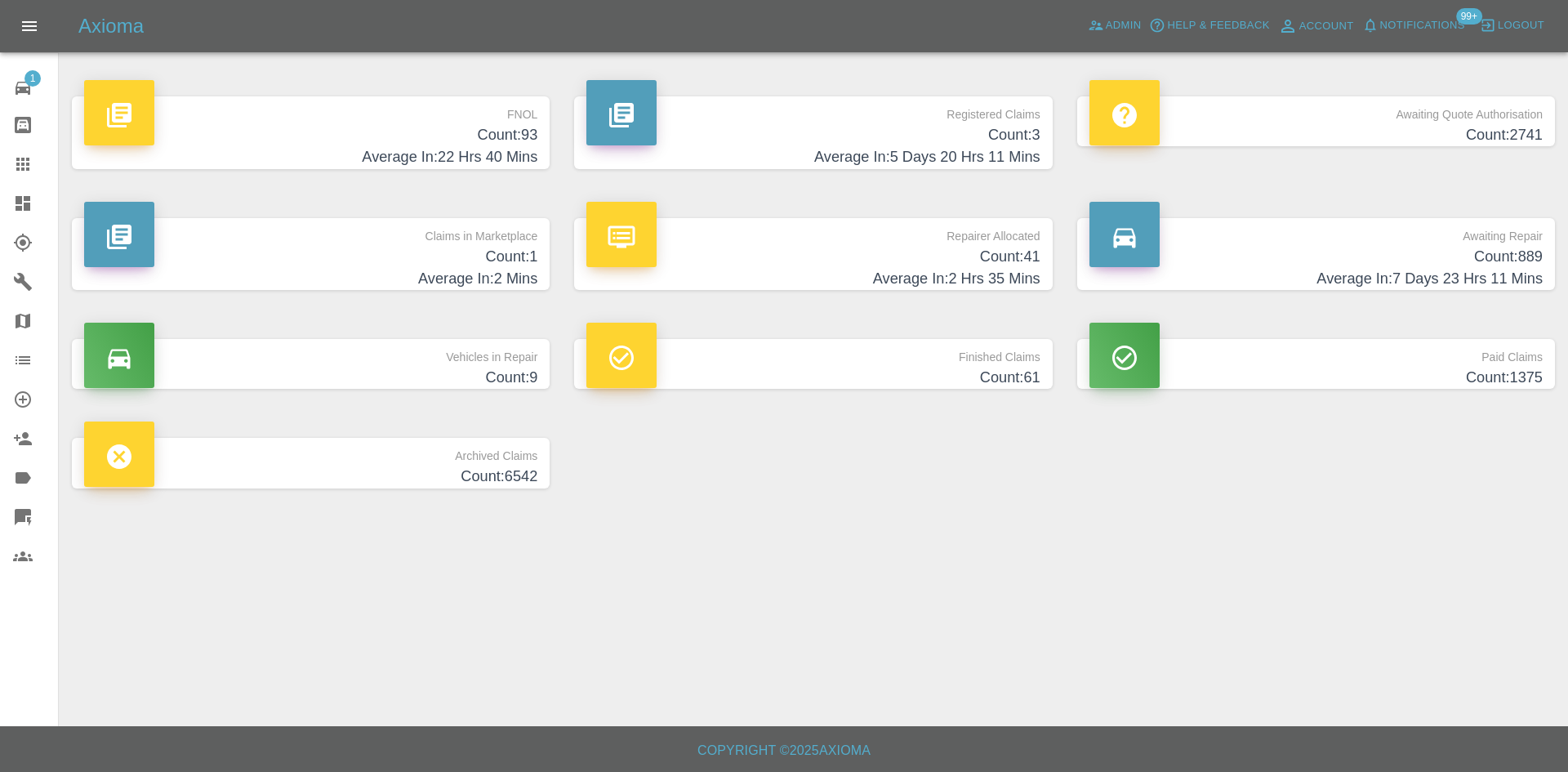
click at [1273, 127] on h4 "Count: 2741" at bounding box center [1315, 135] width 453 height 22
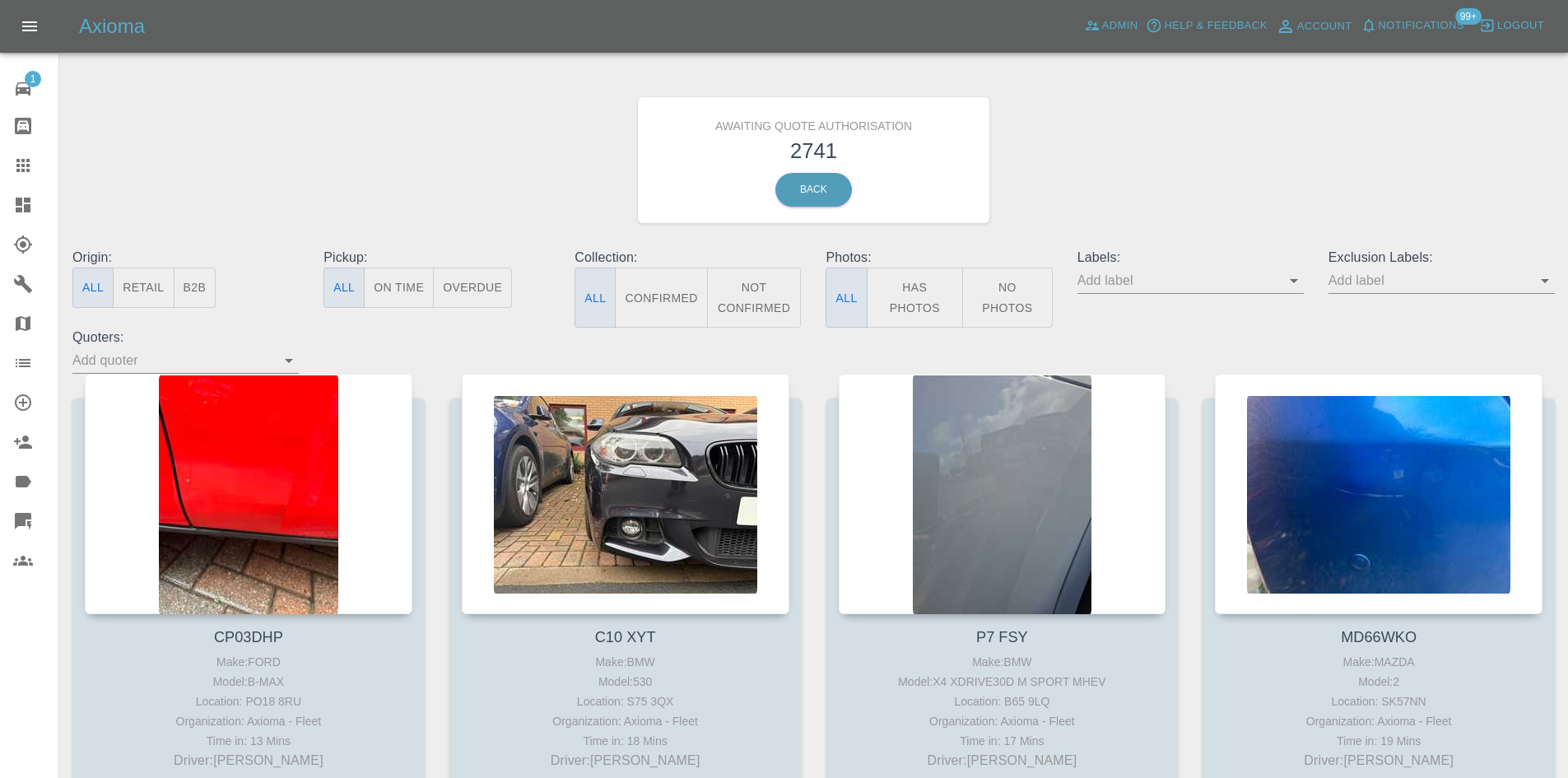
click at [178, 299] on button "B2B" at bounding box center [195, 288] width 43 height 40
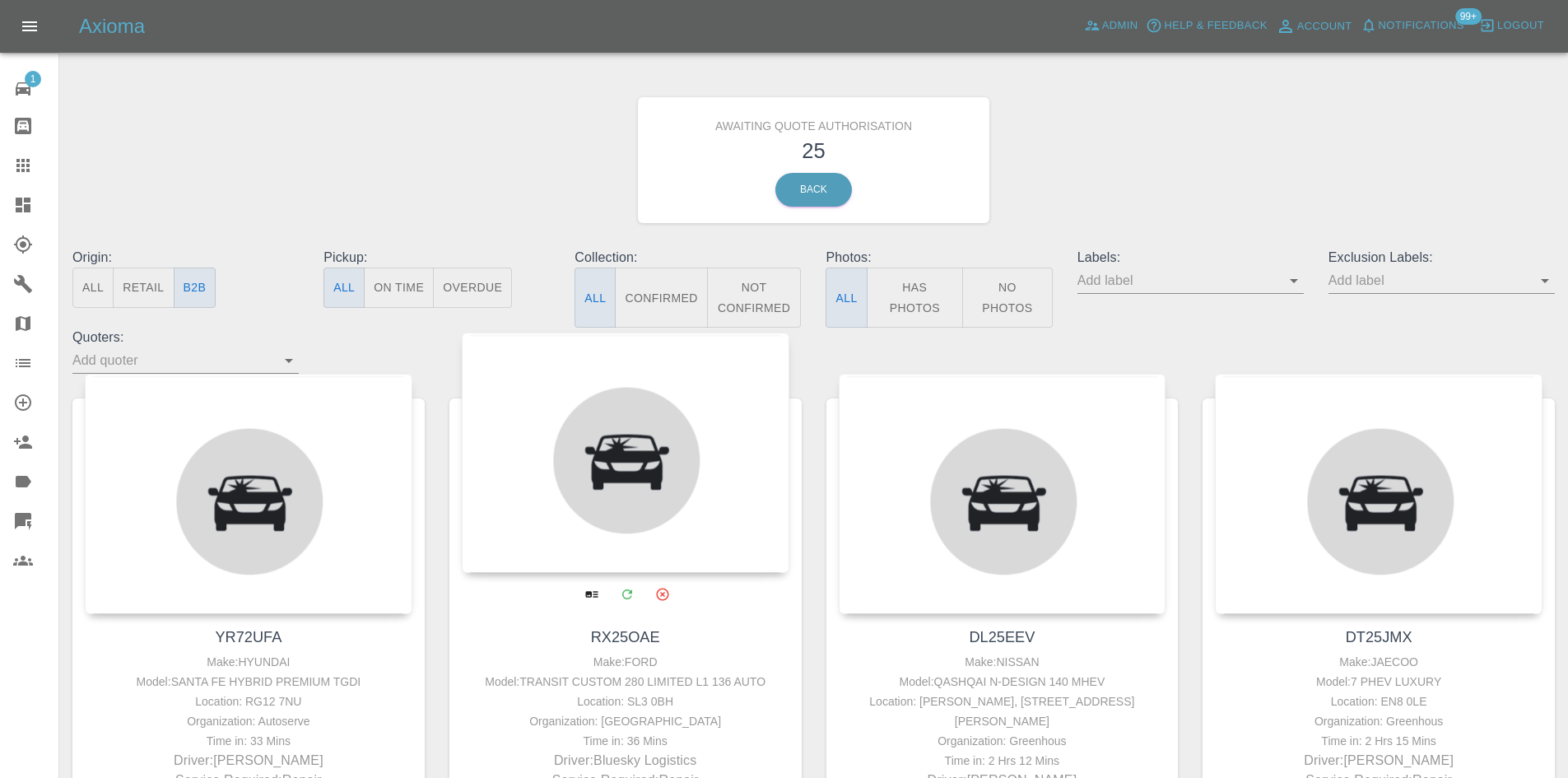
click at [711, 512] on div at bounding box center [626, 453] width 328 height 240
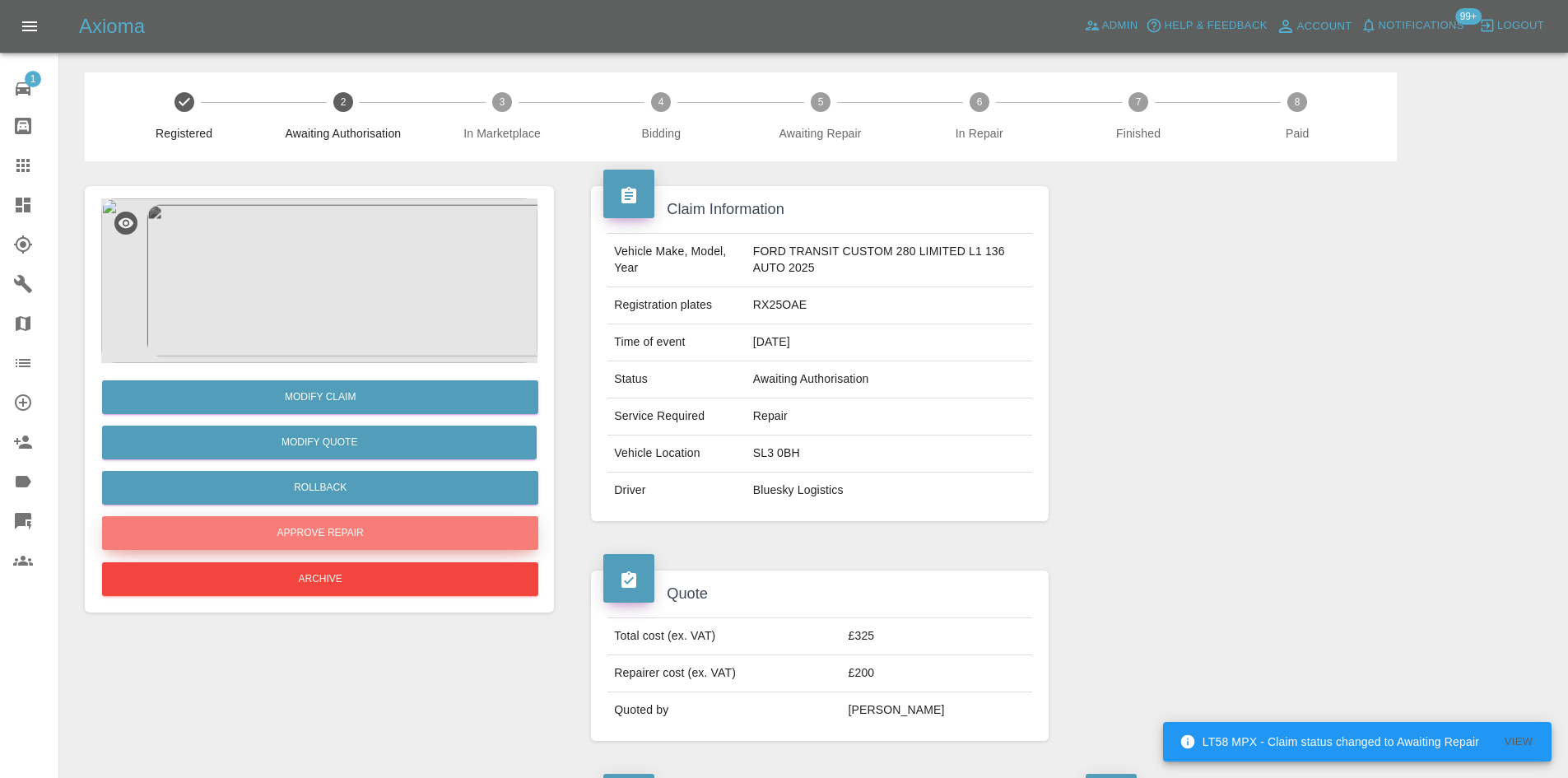
click at [359, 527] on button "Approve Repair" at bounding box center [320, 533] width 436 height 34
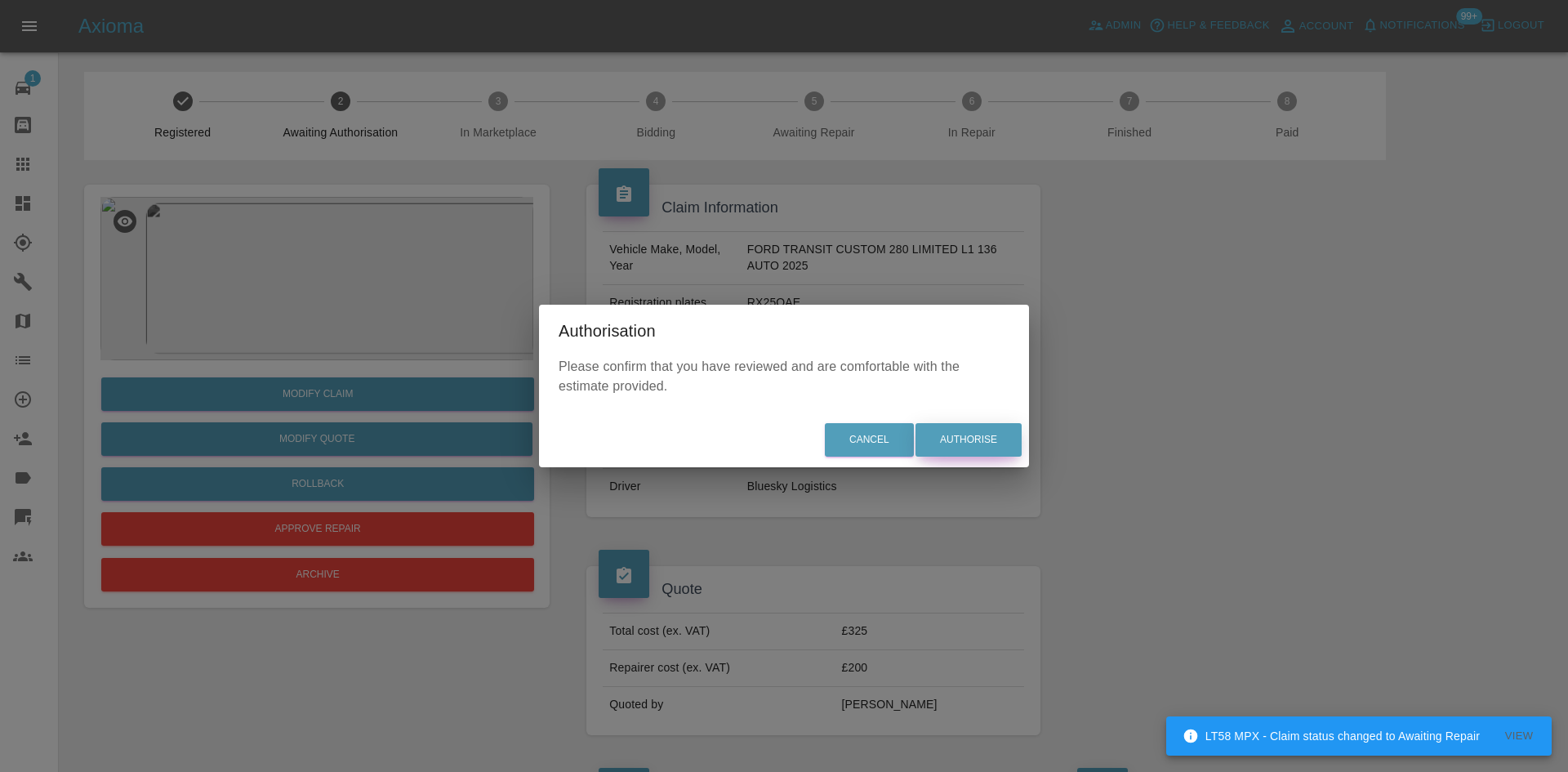
click at [970, 448] on button "Authorise" at bounding box center [968, 440] width 106 height 34
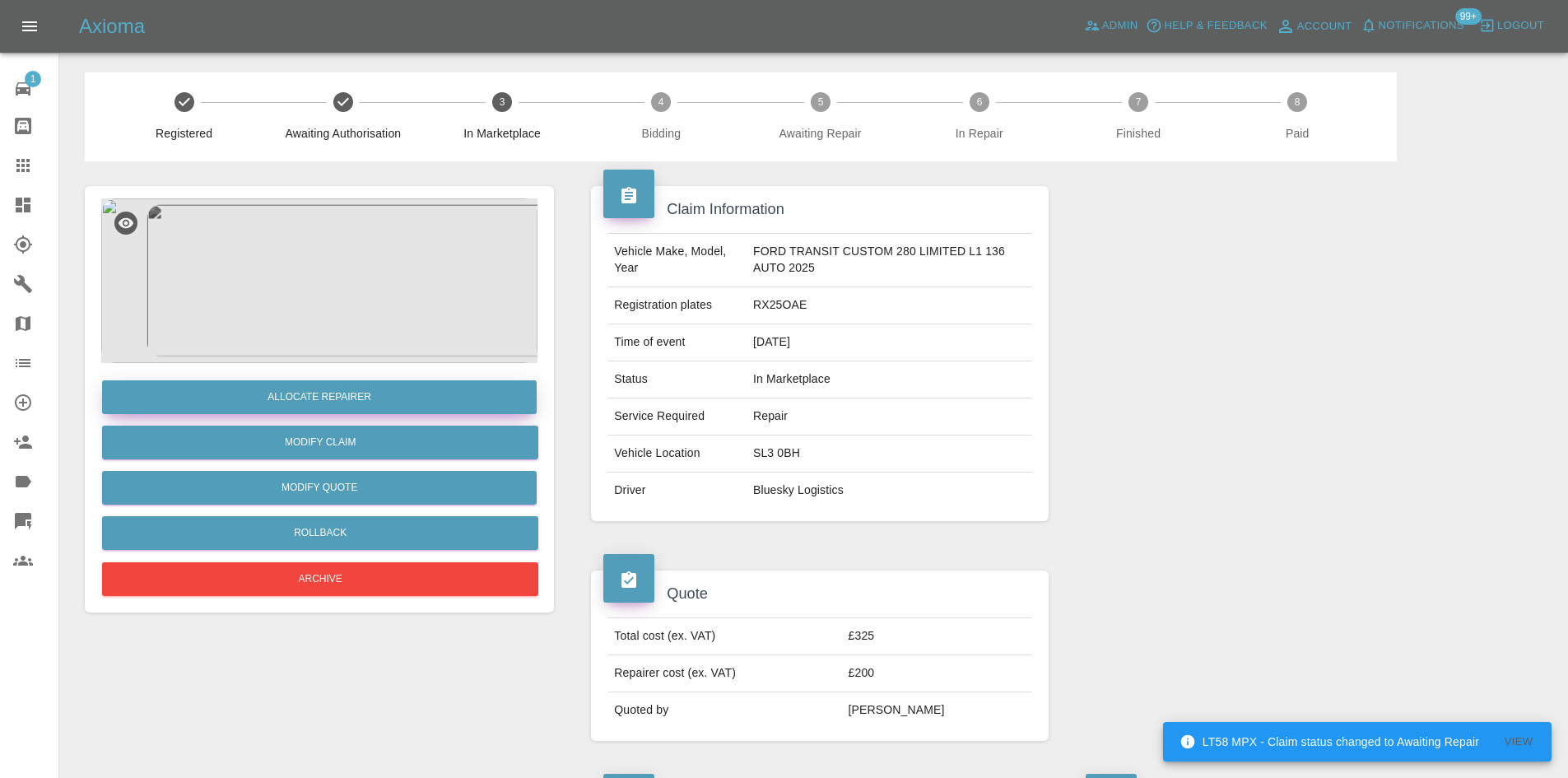
click at [402, 391] on button "Allocate Repairer" at bounding box center [319, 397] width 435 height 34
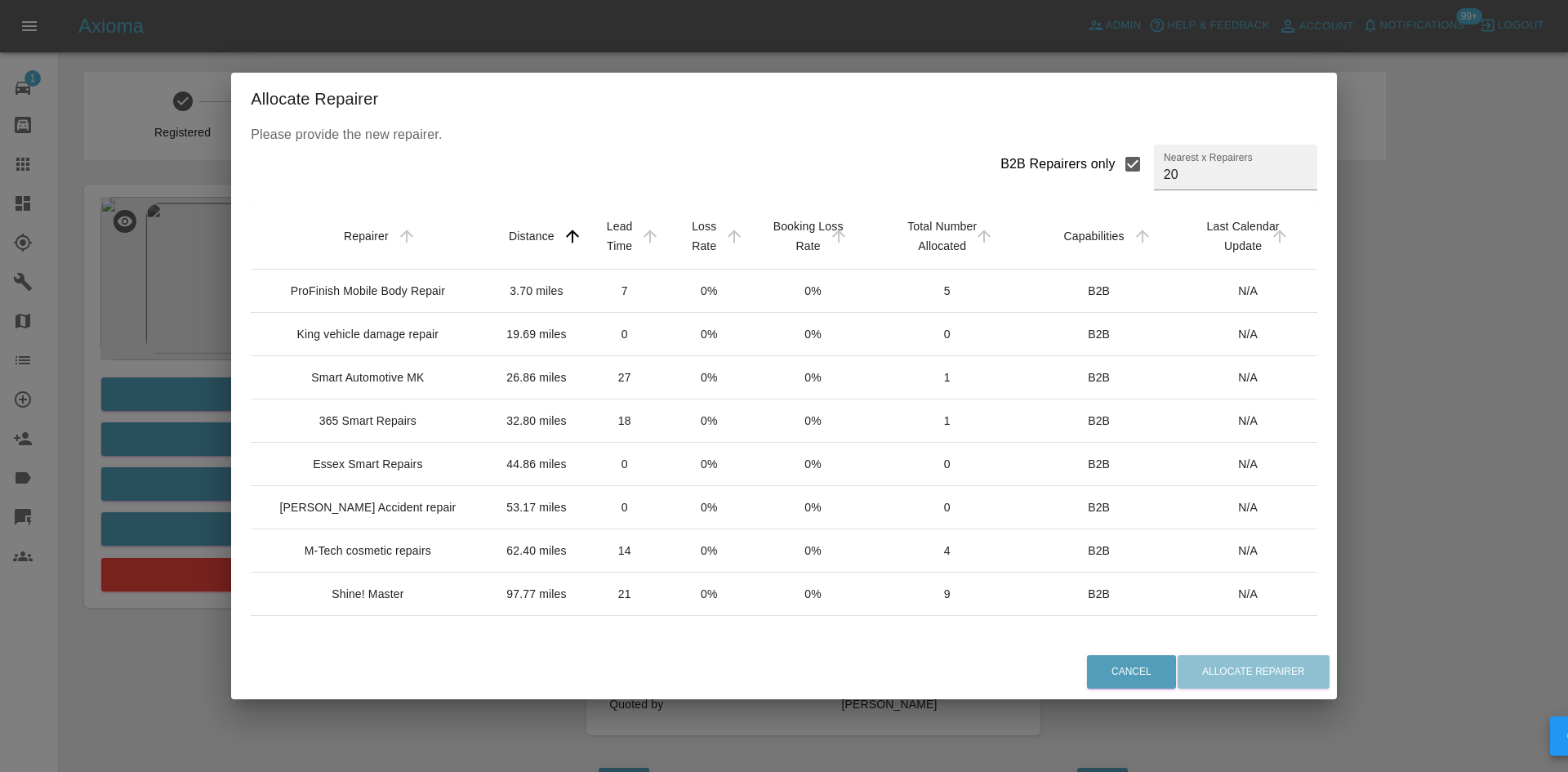
click at [386, 299] on div "ProFinish Mobile Body Repair" at bounding box center [368, 291] width 155 height 16
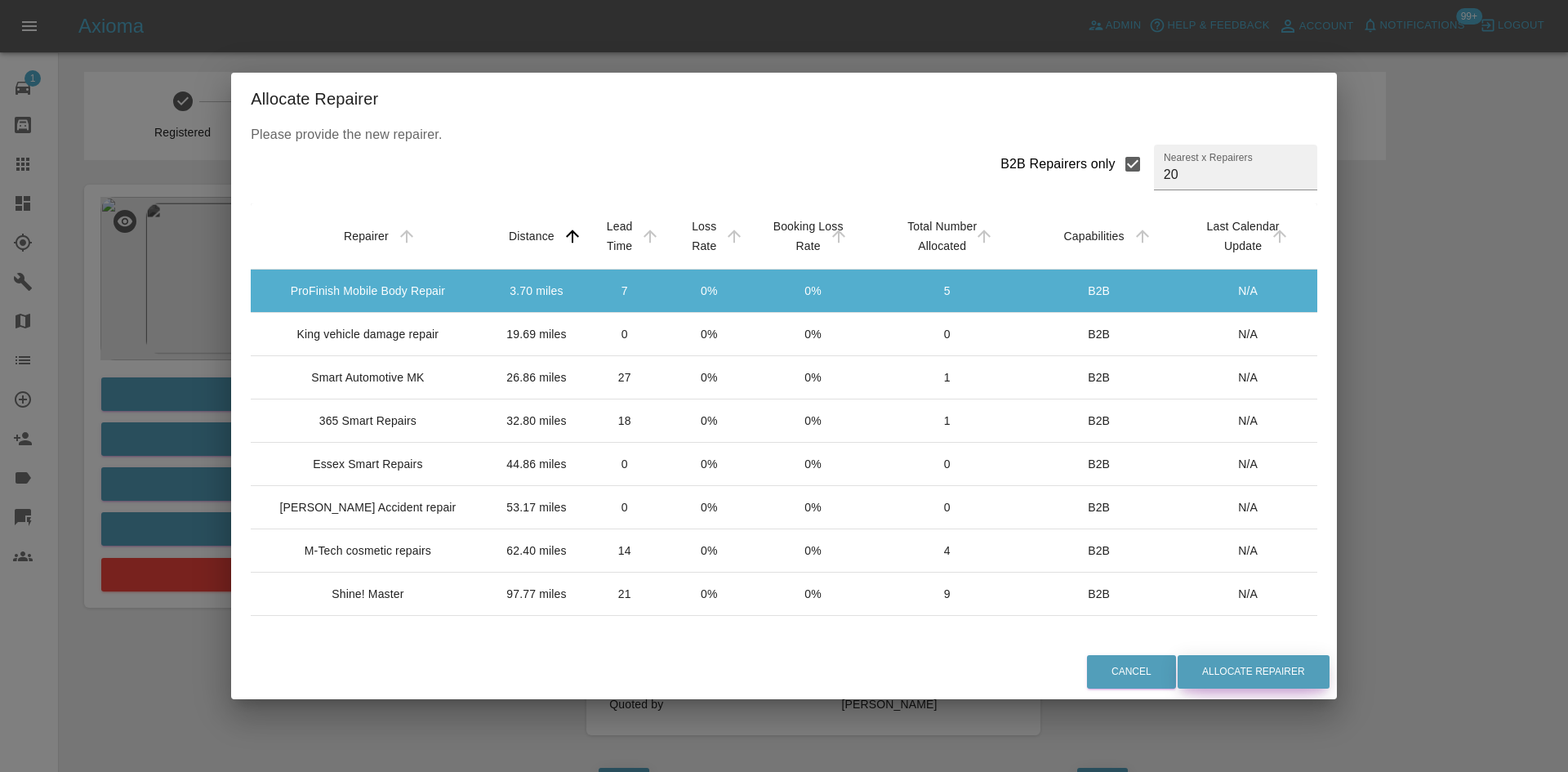
click at [1227, 664] on button "Allocate Repairer" at bounding box center [1253, 672] width 152 height 34
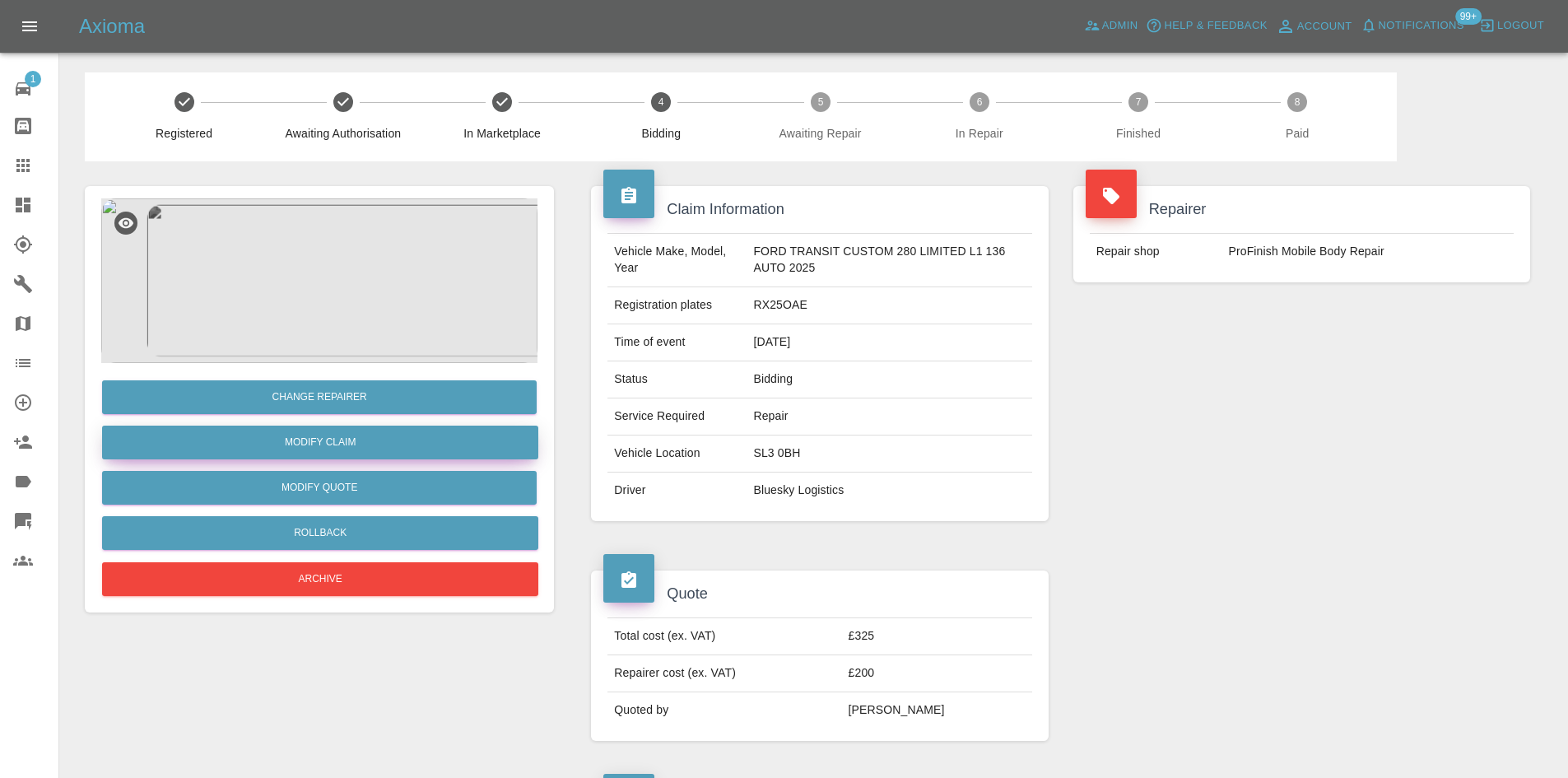
click at [357, 445] on link "Modify Claim" at bounding box center [320, 443] width 436 height 34
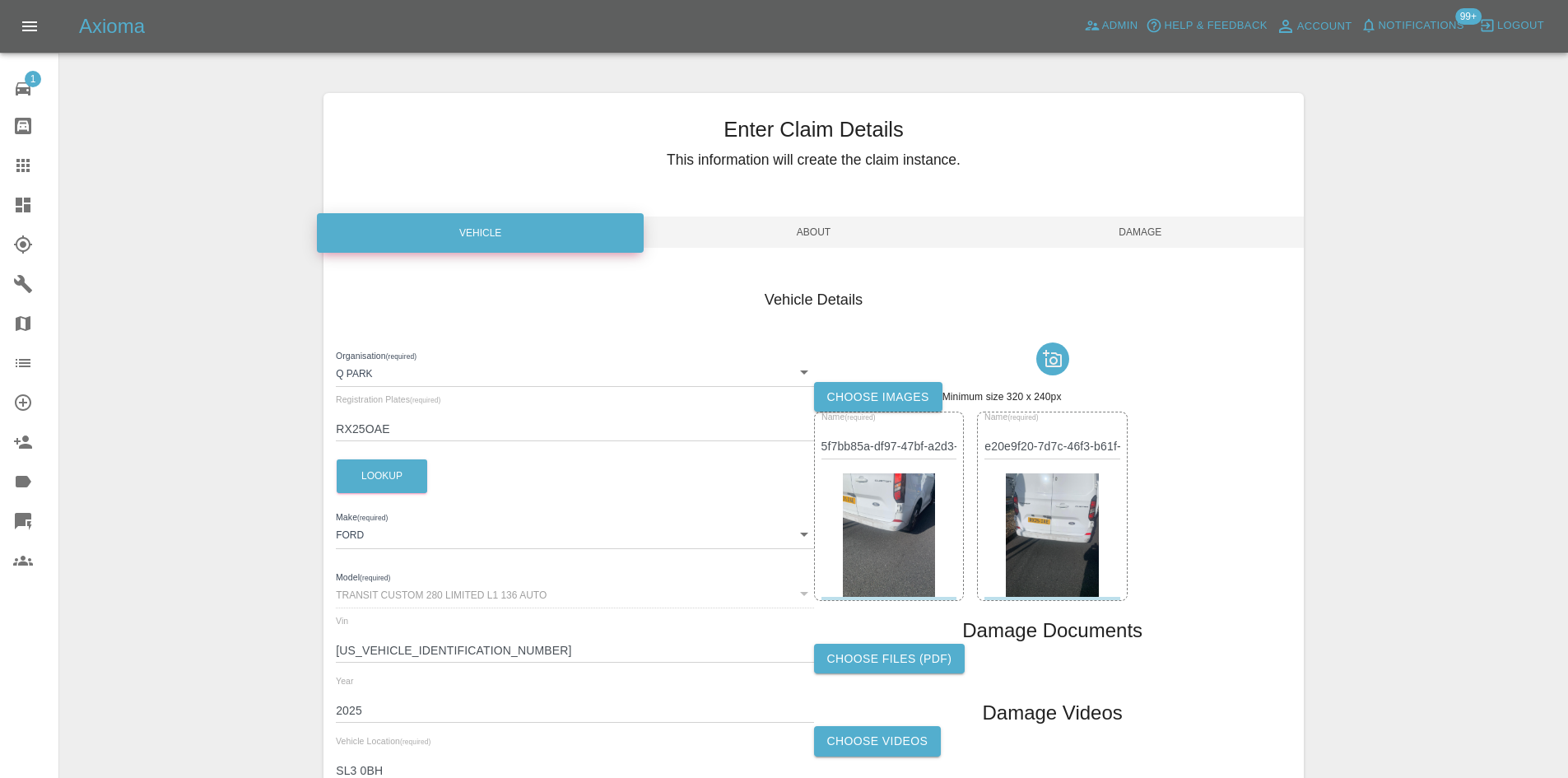
drag, startPoint x: 836, startPoint y: 258, endPoint x: 833, endPoint y: 245, distance: 13.4
click at [836, 252] on div "Enter Claim Details This information will create the claim instance. Vehicle Ab…" at bounding box center [814, 474] width 981 height 762
click at [831, 237] on span "About" at bounding box center [813, 232] width 327 height 31
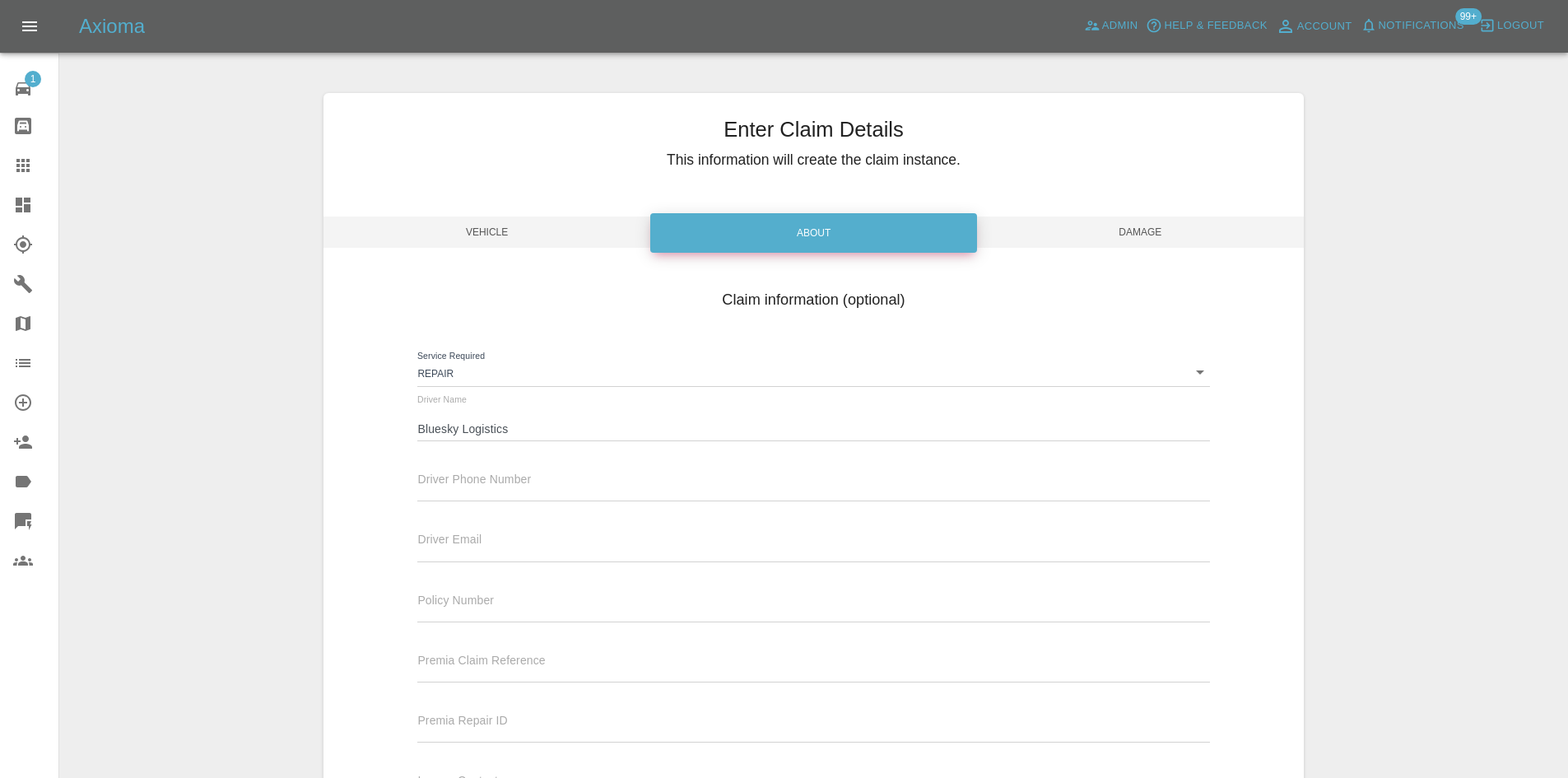
click at [529, 490] on input "text" at bounding box center [813, 489] width 792 height 24
paste input "01753 688130"
type input "01753 688130"
click at [412, 426] on div "Driver Name Bluesky Logistics" at bounding box center [813, 425] width 817 height 60
click at [416, 426] on div "Driver Name Bluesky Logistics" at bounding box center [813, 425] width 817 height 60
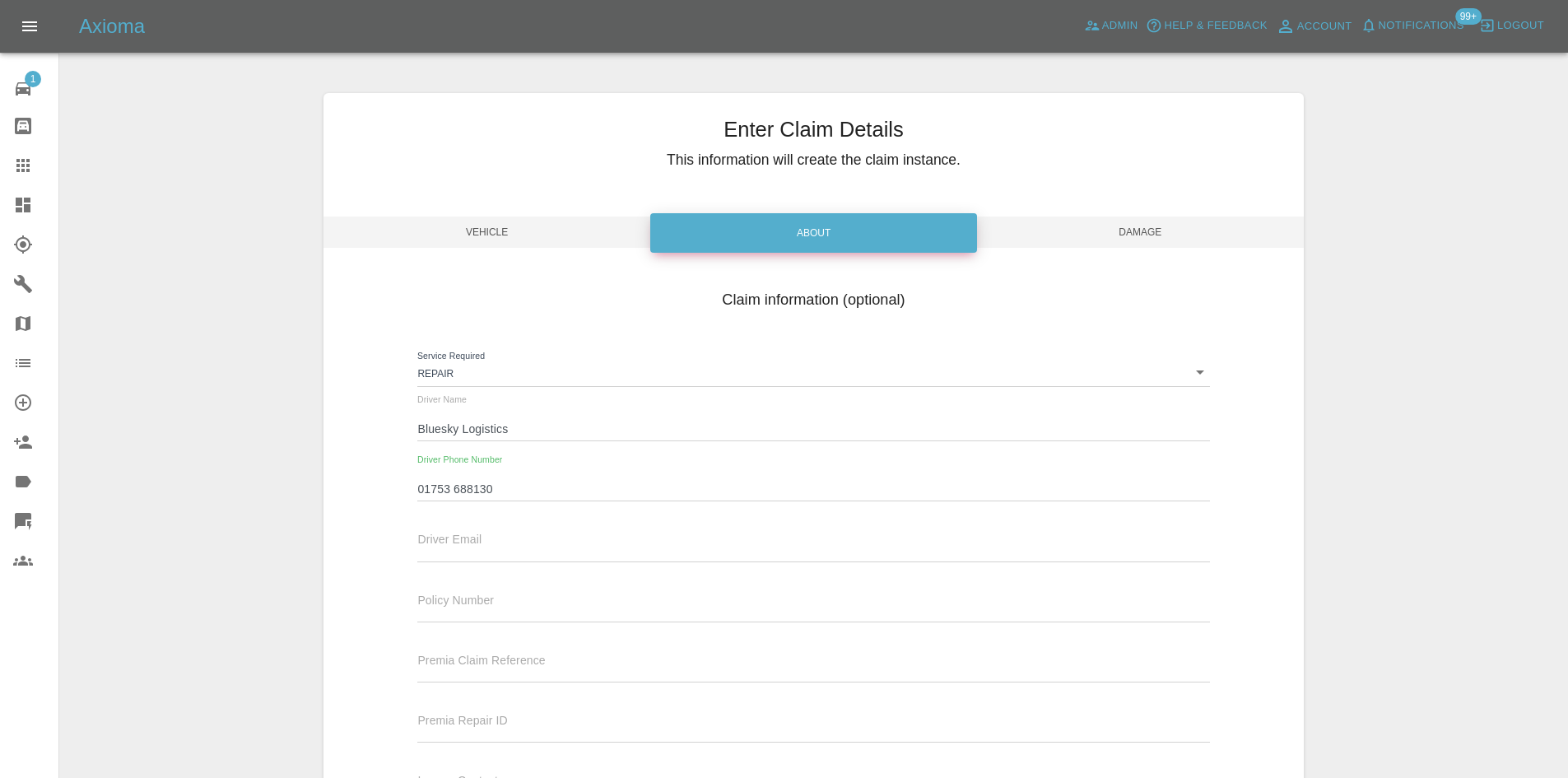
click at [417, 427] on input "Bluesky Logistics" at bounding box center [813, 429] width 792 height 24
type input "[PERSON_NAME] - Bluesky Logistics"
click at [1185, 214] on div "Enter Claim Details This information will create the claim instance. Vehicle Ab…" at bounding box center [814, 484] width 981 height 782
click at [1203, 245] on span "Damage" at bounding box center [1140, 232] width 327 height 31
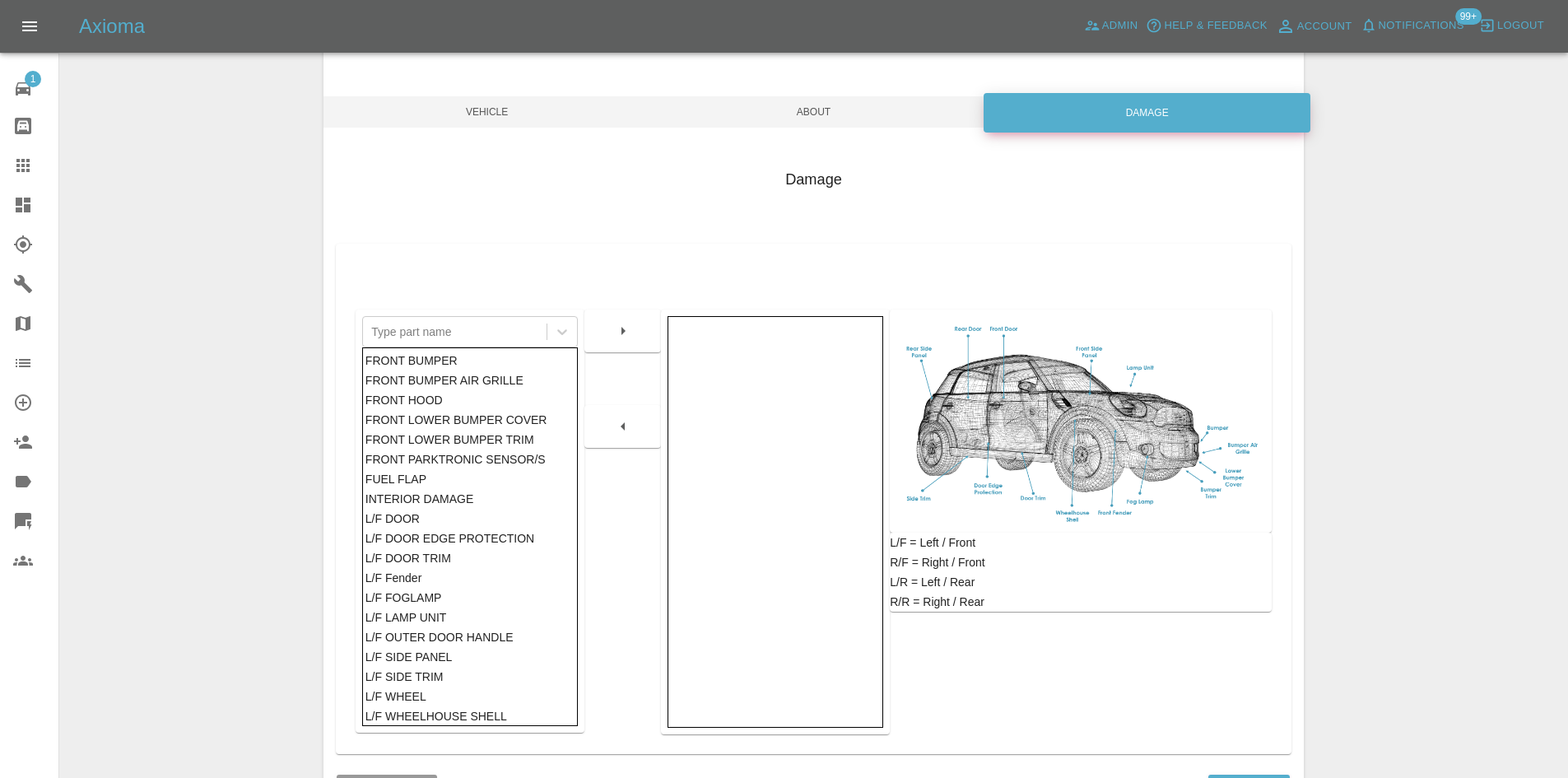
scroll to position [241, 0]
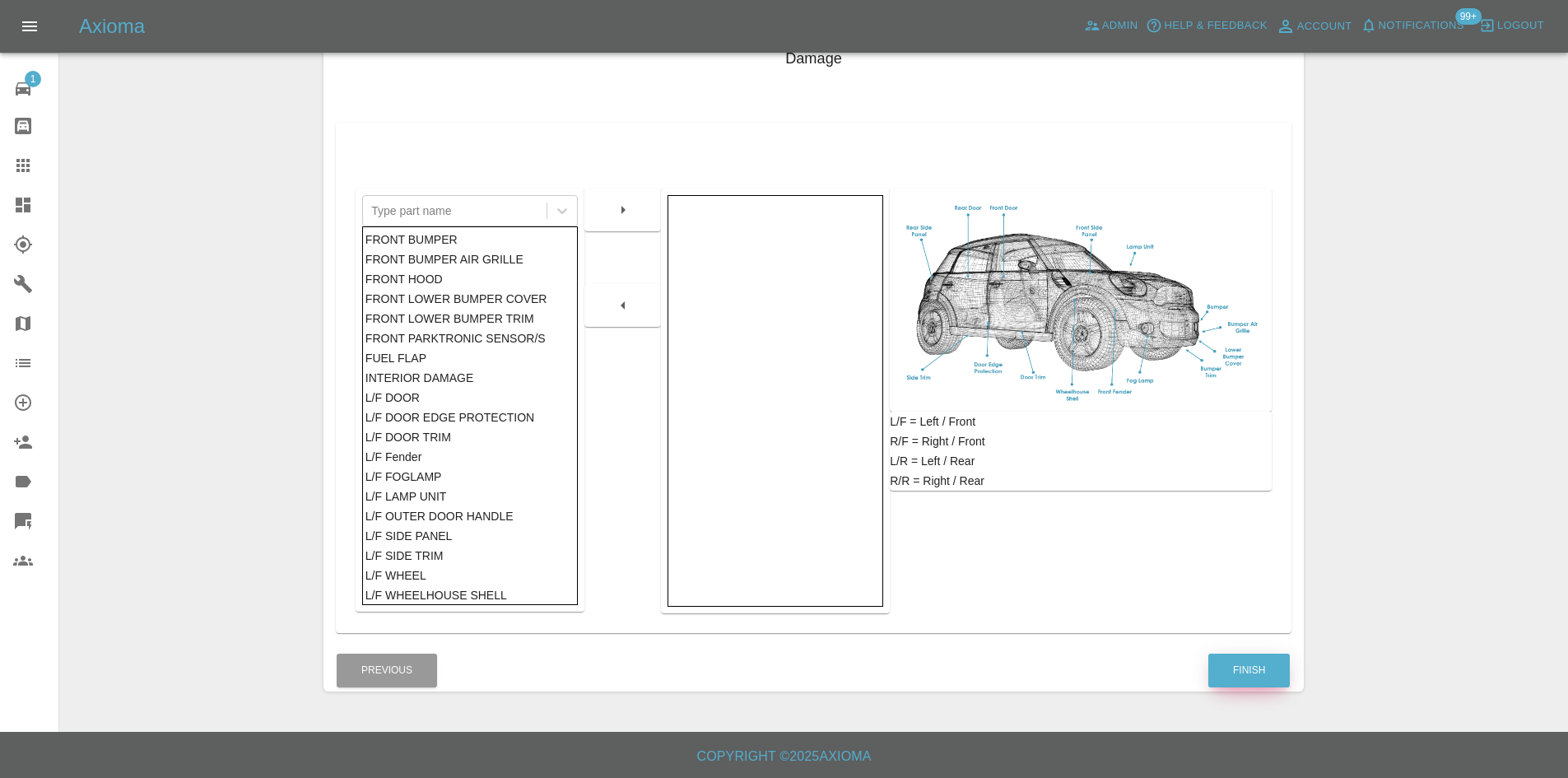
click at [1251, 674] on button "Finish" at bounding box center [1250, 671] width 82 height 34
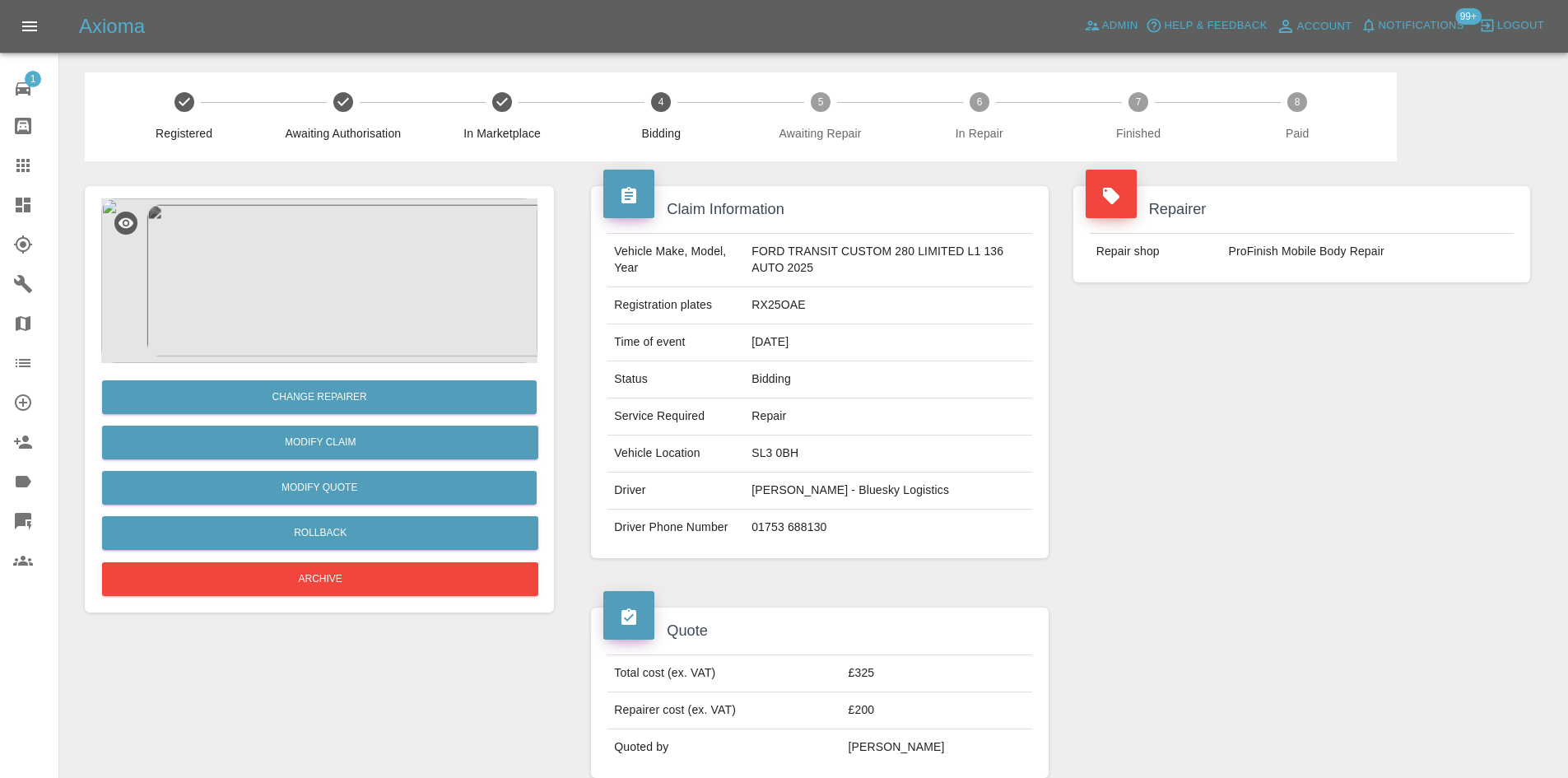
click at [19, 196] on icon at bounding box center [23, 205] width 20 height 20
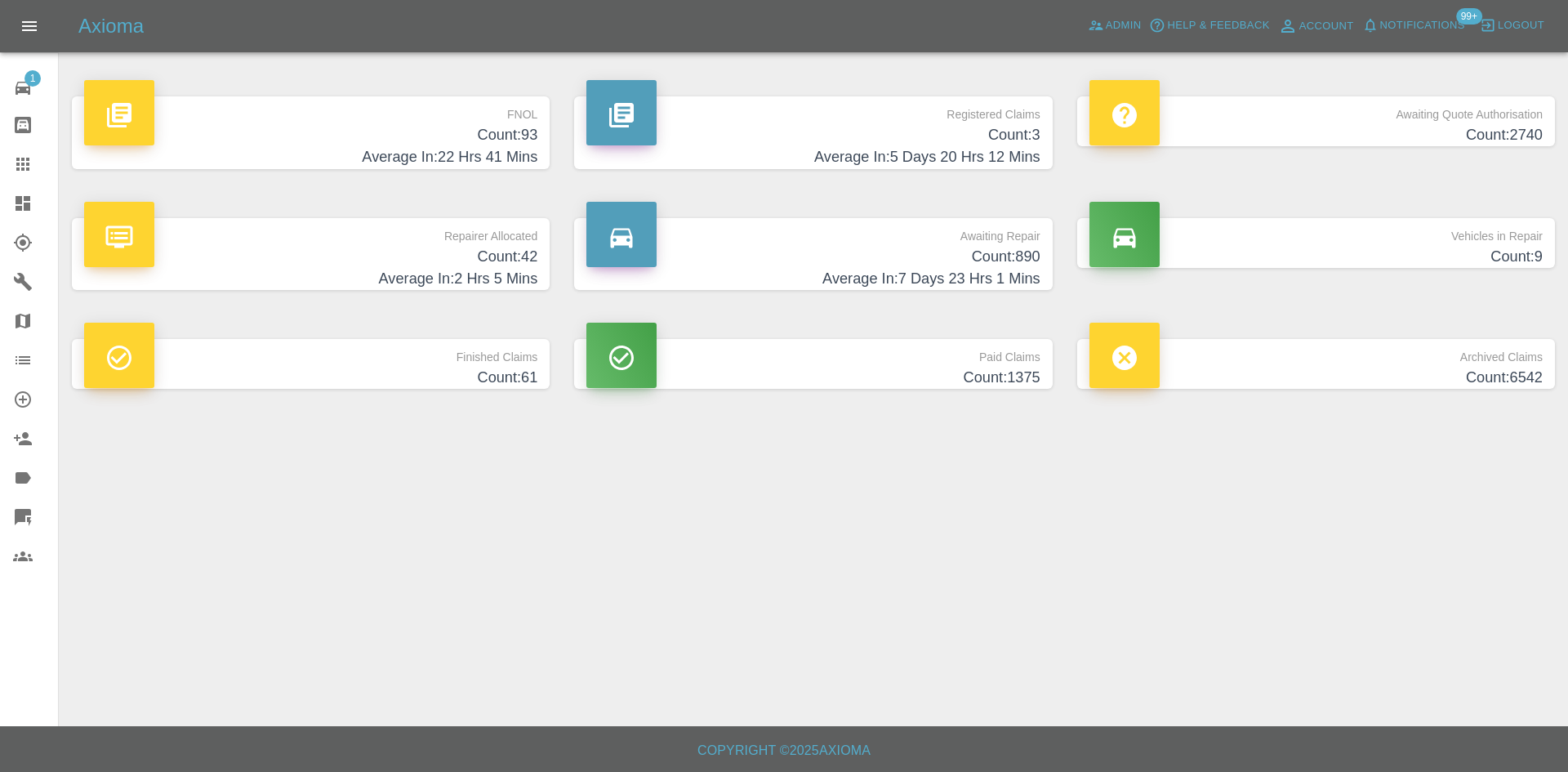
click at [890, 132] on h4 "Count: 3" at bounding box center [812, 135] width 453 height 22
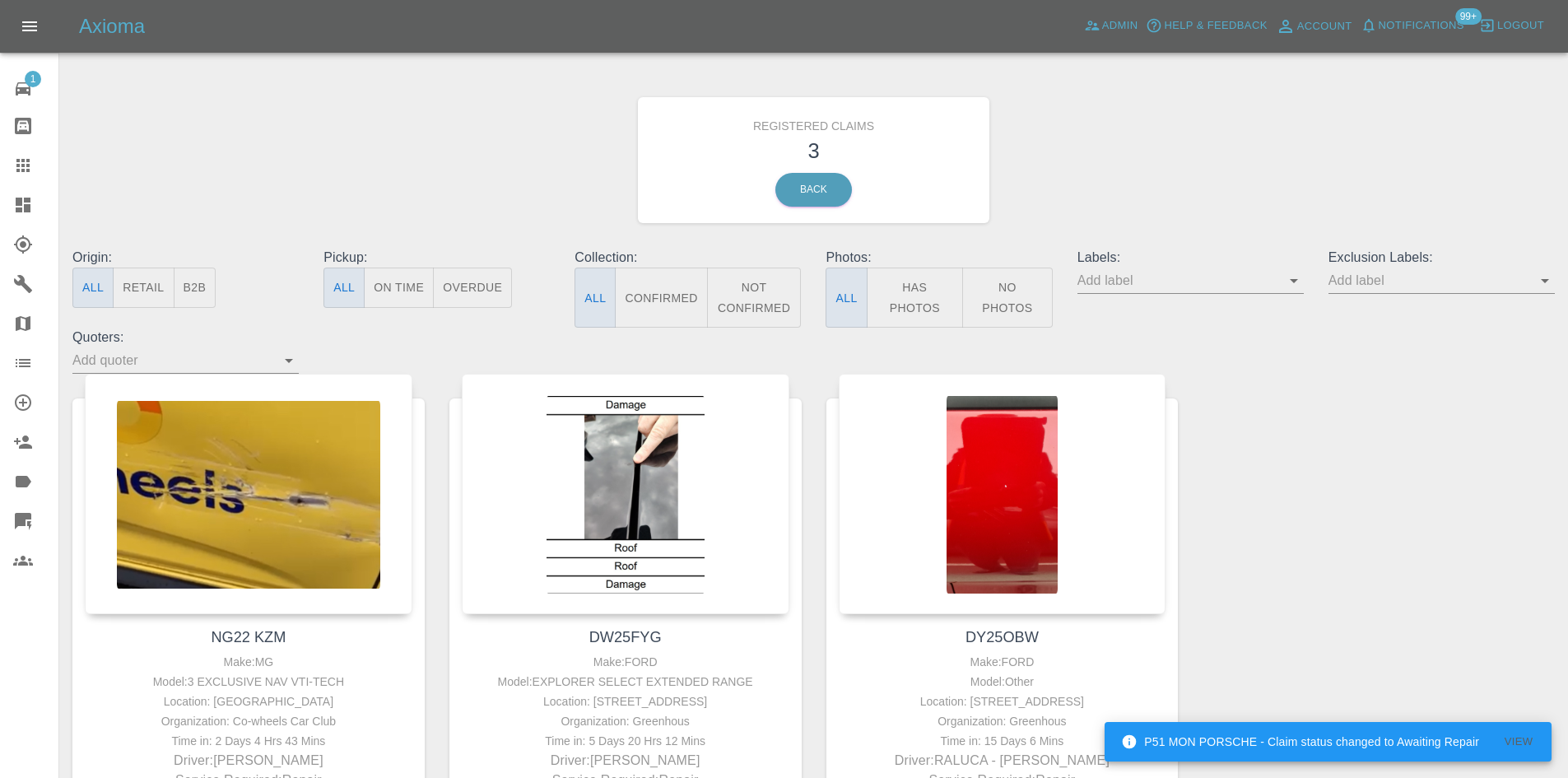
click at [35, 200] on div at bounding box center [36, 205] width 46 height 20
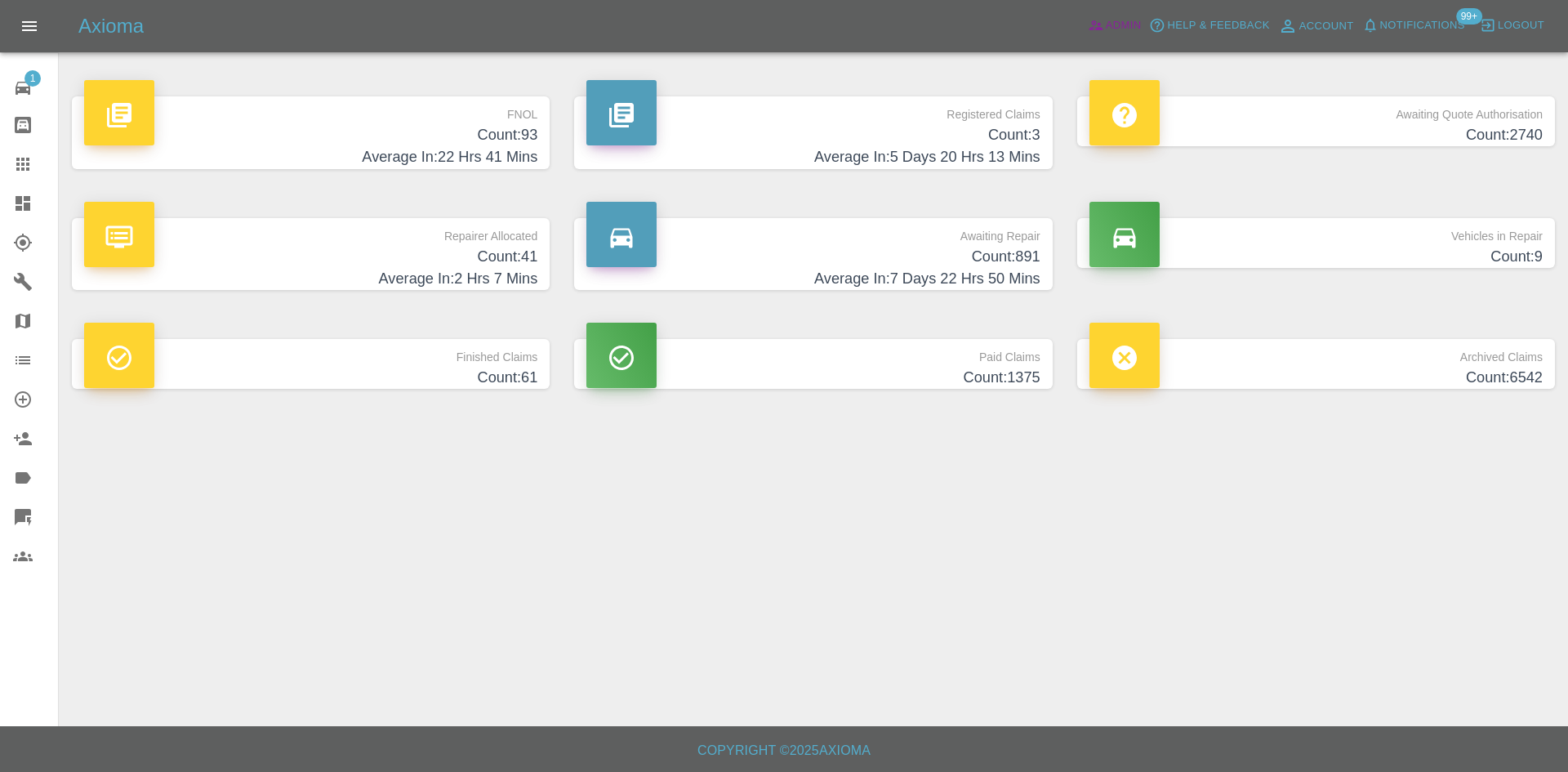
click at [1130, 26] on span "Admin" at bounding box center [1124, 25] width 36 height 19
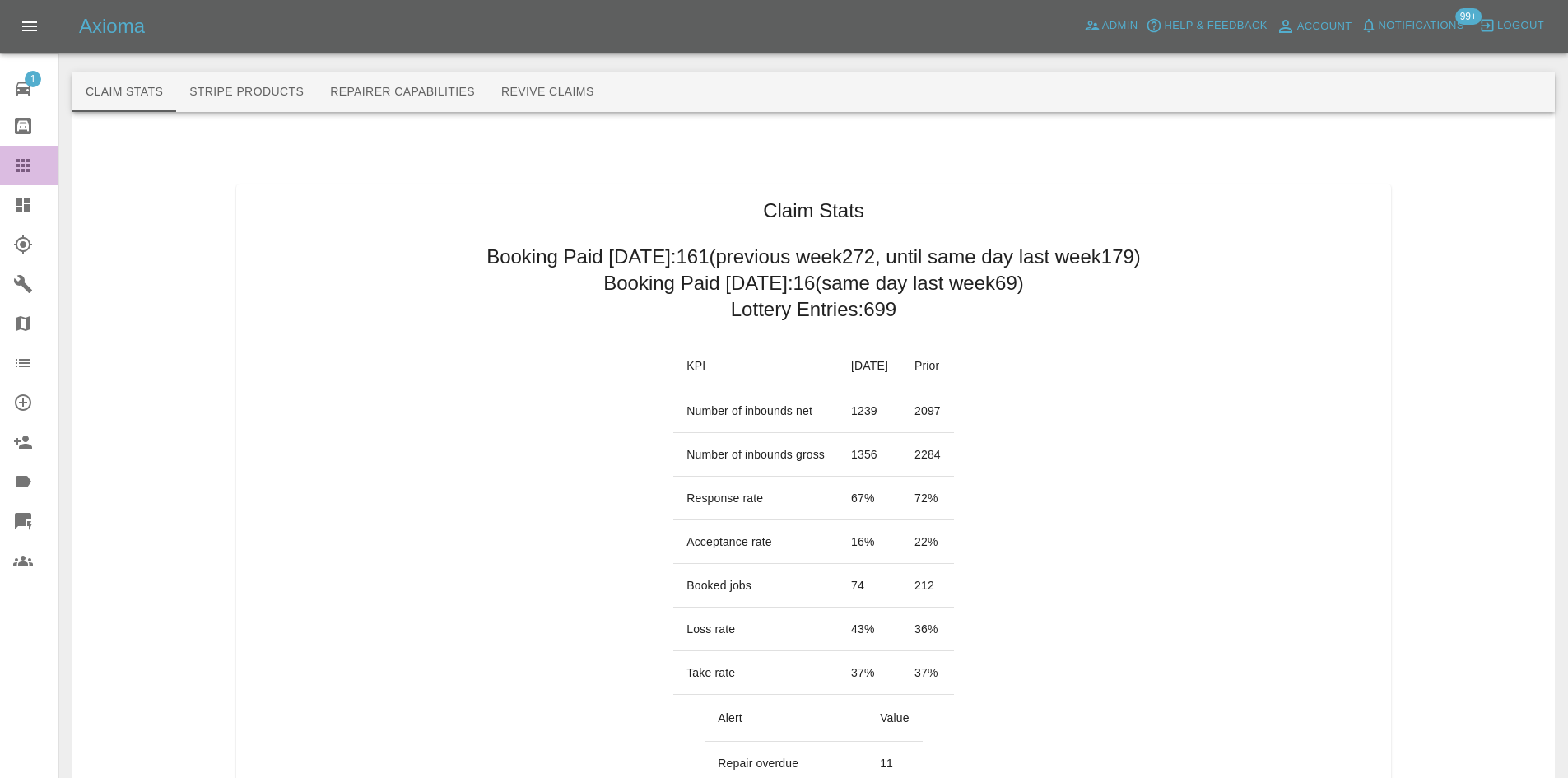
click at [12, 154] on link "Claims" at bounding box center [29, 166] width 58 height 40
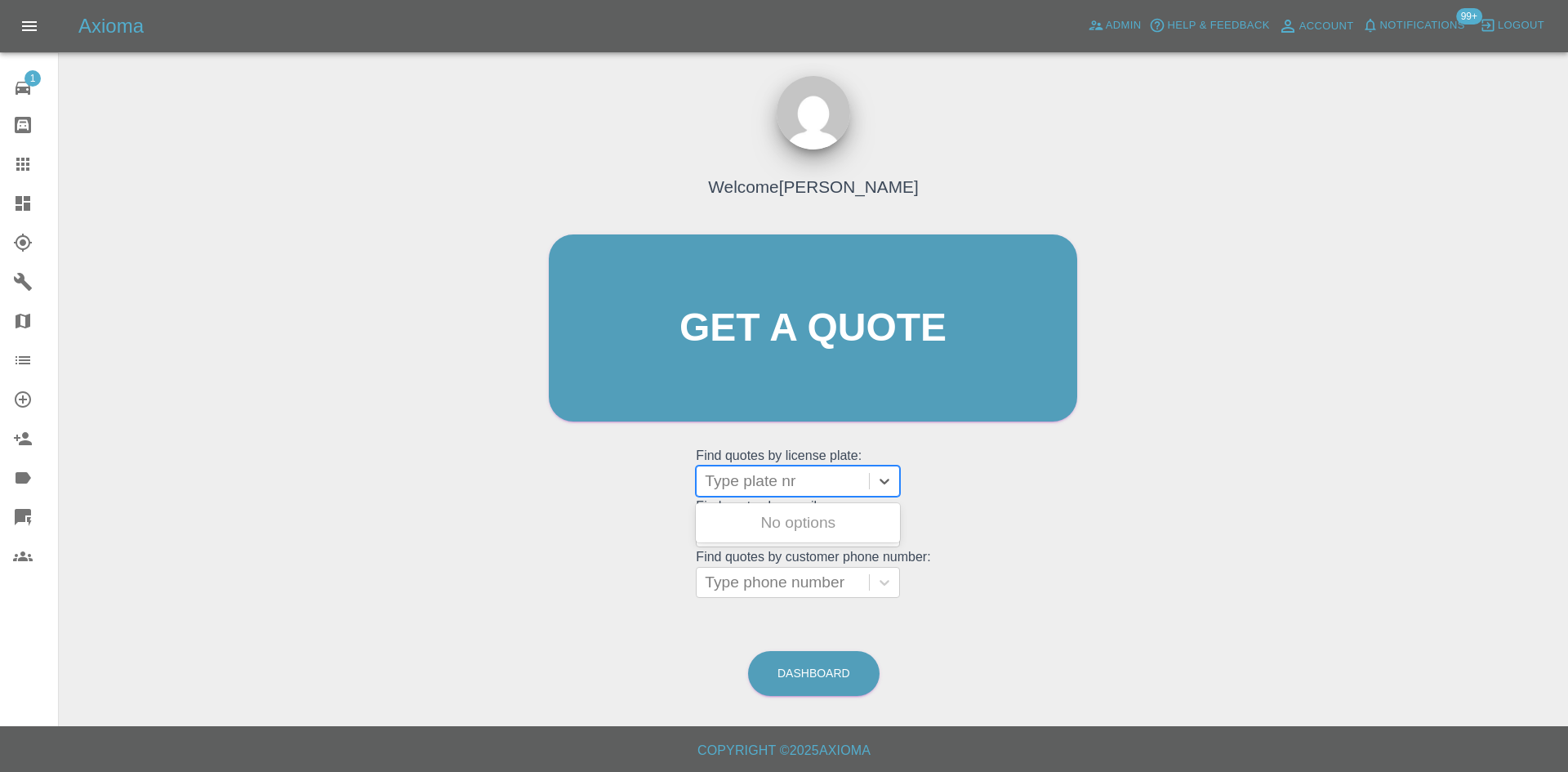
click at [803, 476] on div at bounding box center [782, 480] width 156 height 23
paste input "WU68TWC"
type input "WU68TWC"
click at [809, 520] on div "WU68TWC, Bidding" at bounding box center [797, 522] width 204 height 33
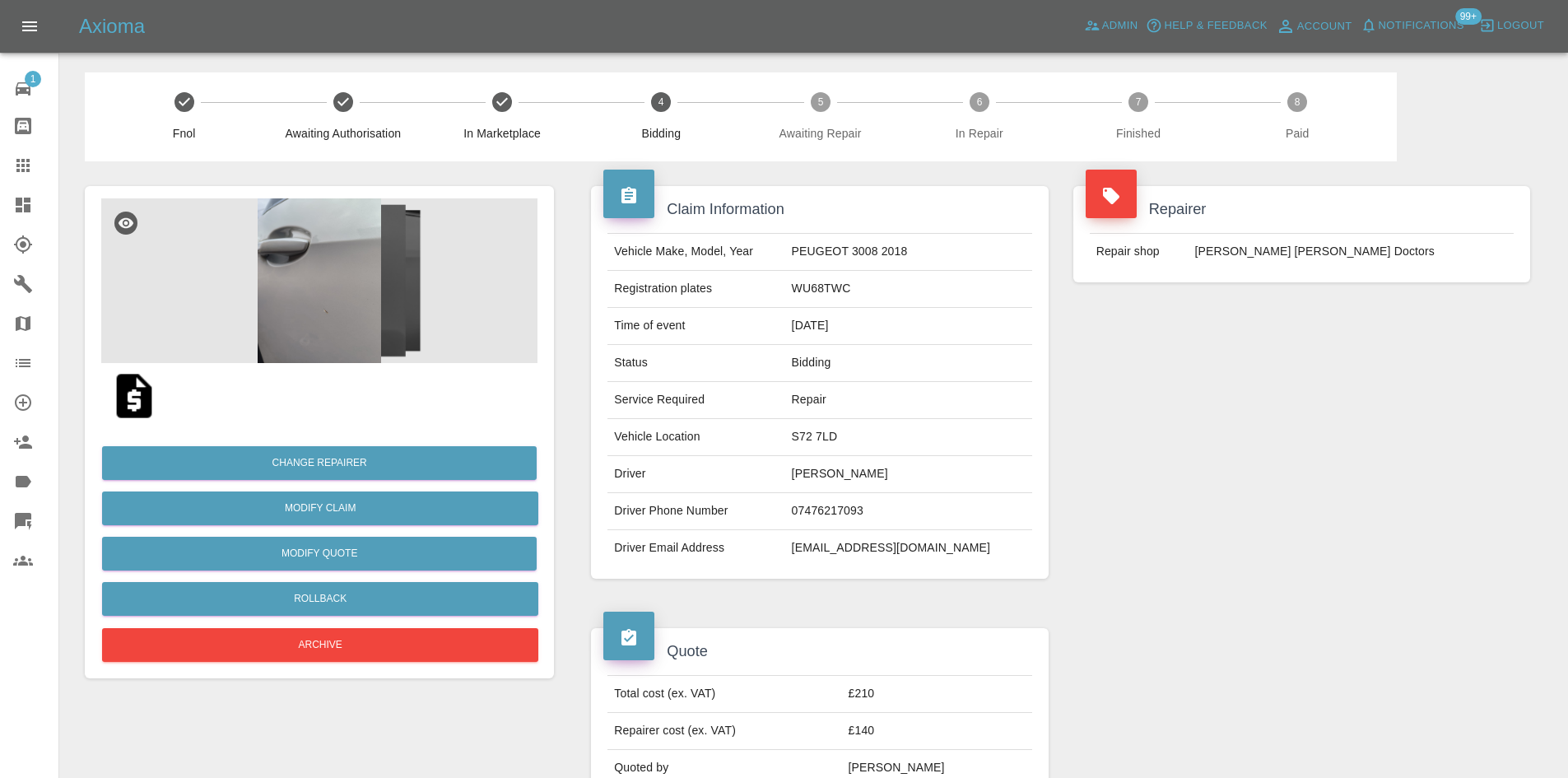
click at [203, 320] on img at bounding box center [319, 280] width 436 height 165
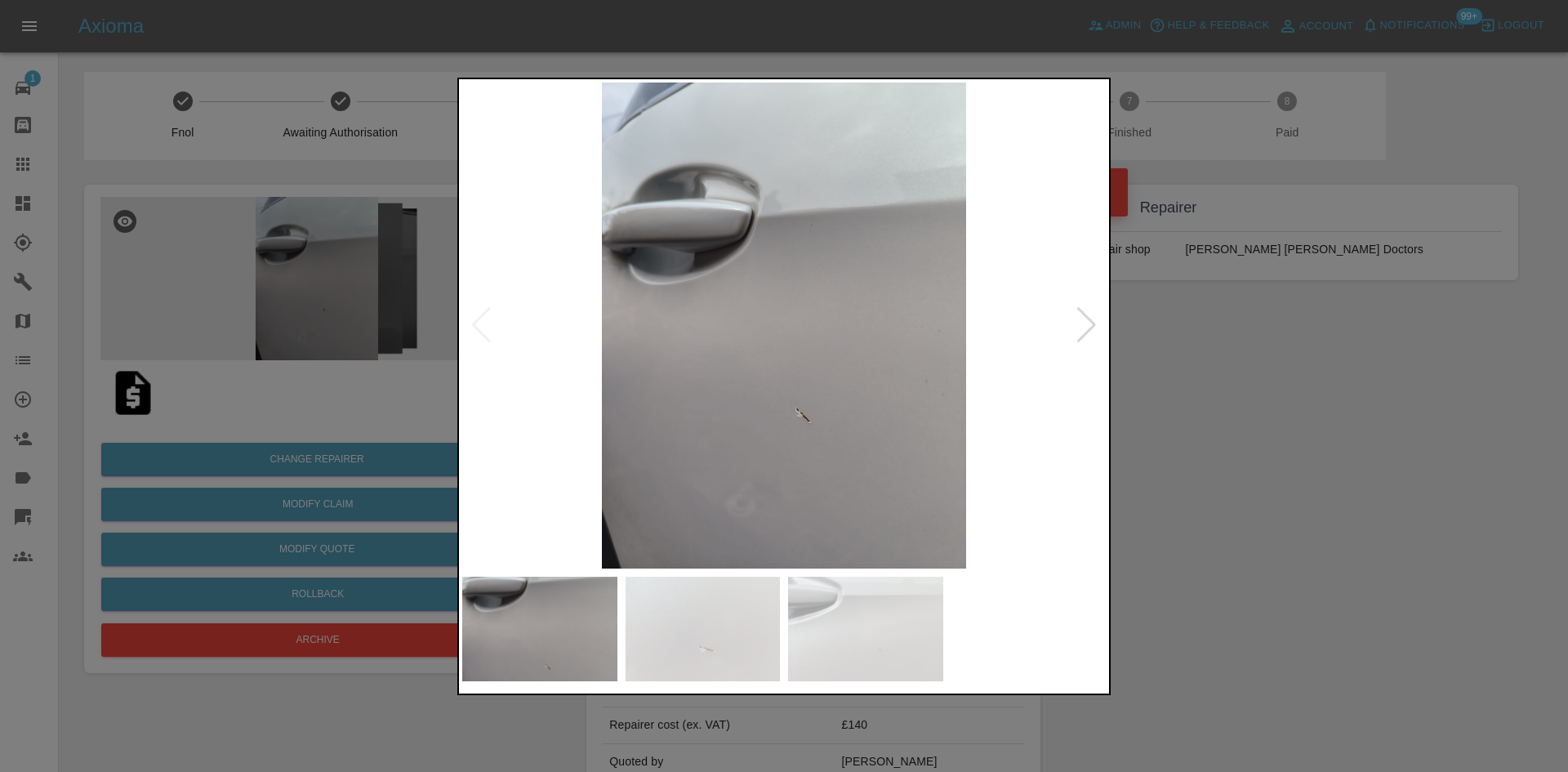
click at [1082, 322] on div at bounding box center [1086, 325] width 22 height 36
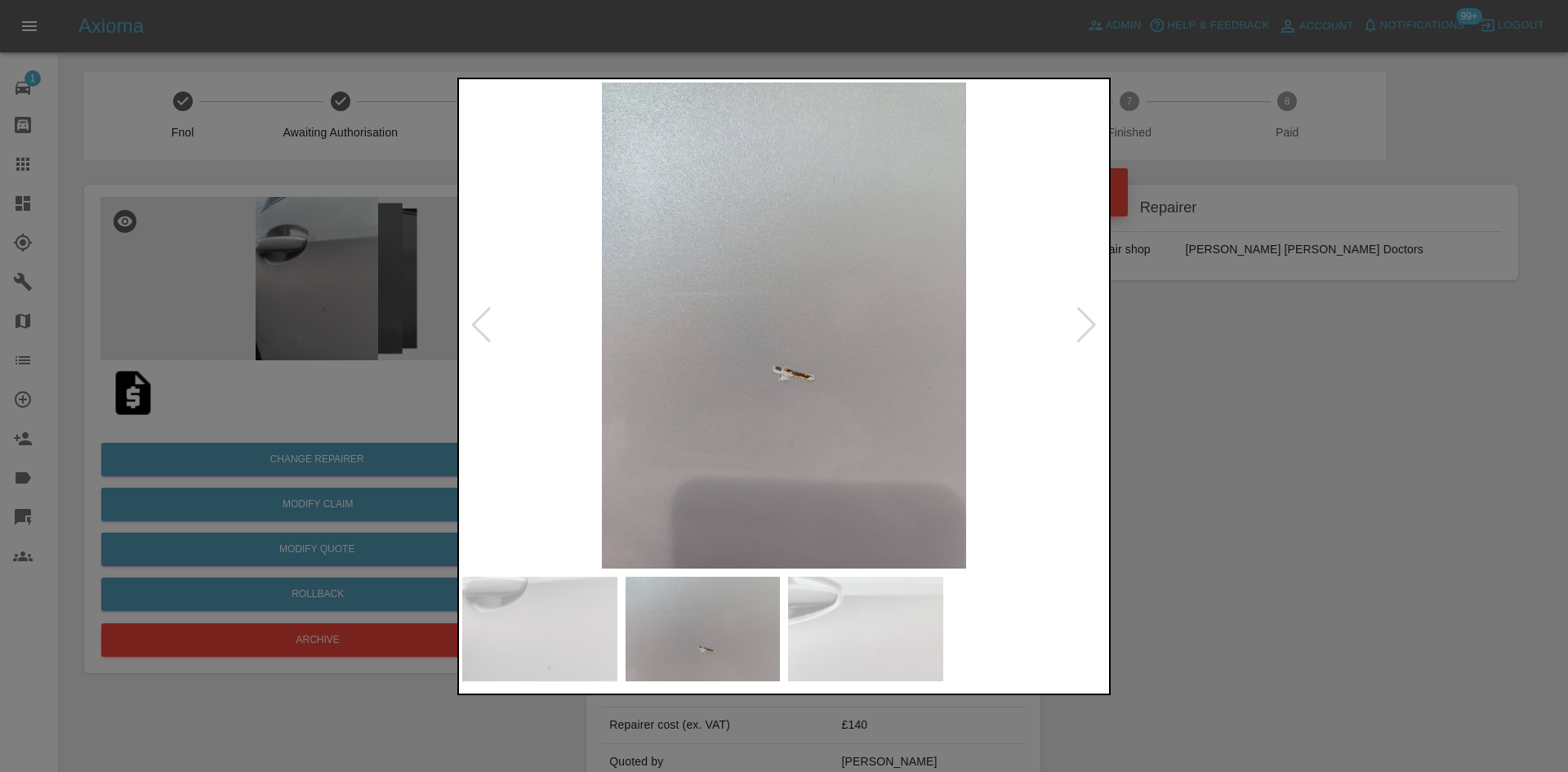
click at [1082, 322] on div at bounding box center [1086, 325] width 22 height 36
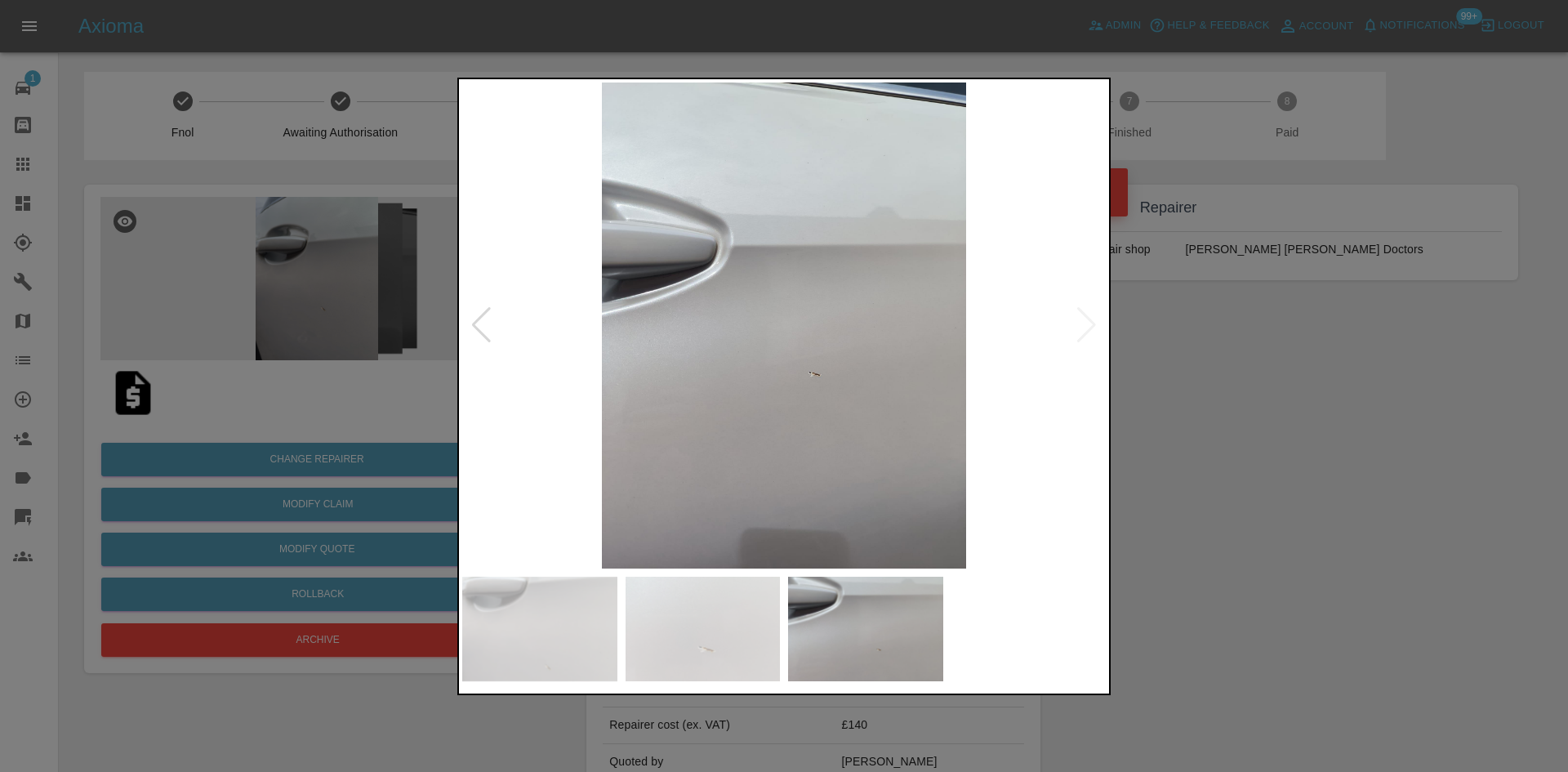
click at [1258, 399] on div at bounding box center [784, 386] width 1568 height 772
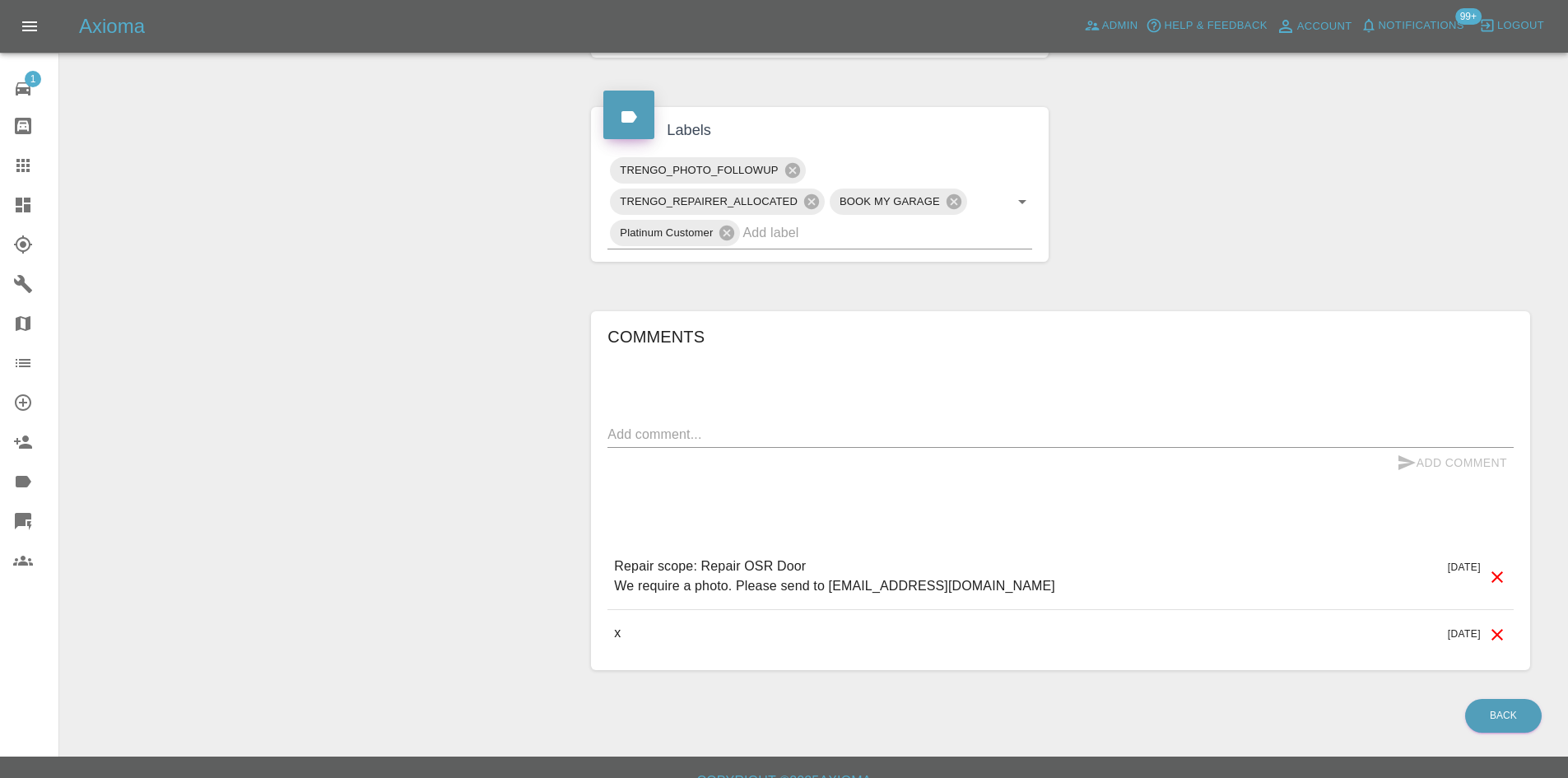
scroll to position [247, 0]
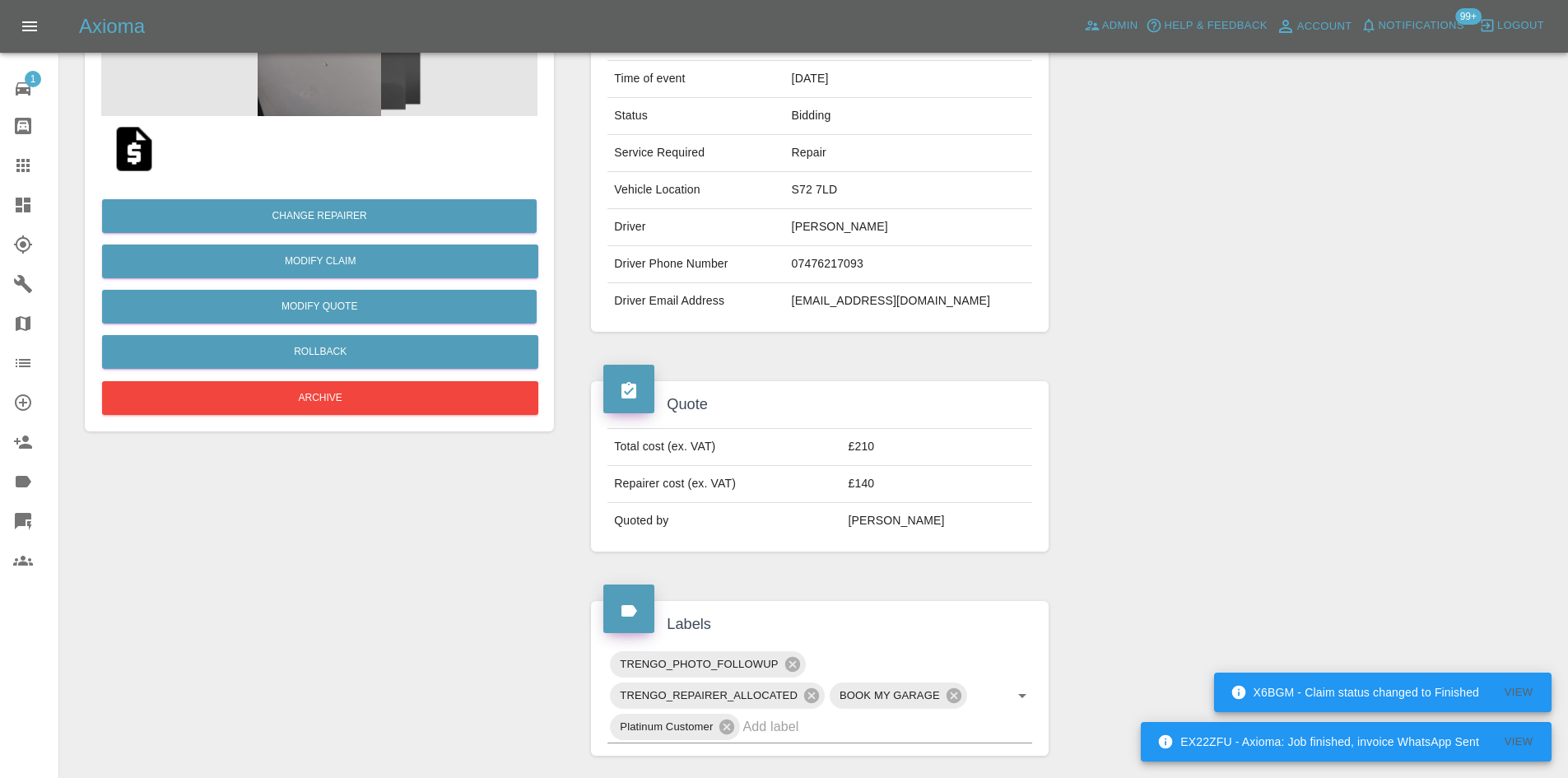
click at [1, 211] on link "Dashboard" at bounding box center [29, 205] width 58 height 40
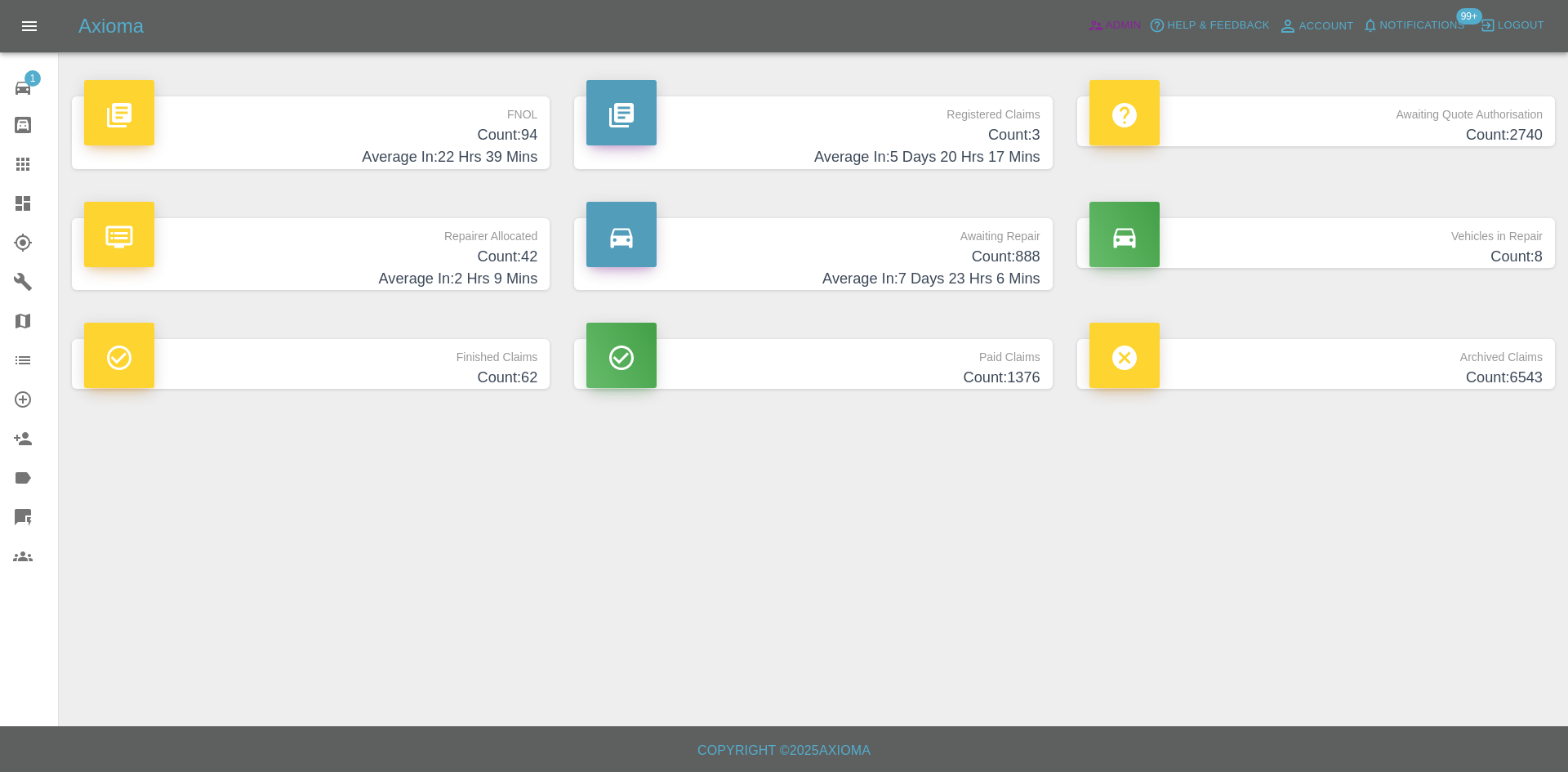
click at [1132, 27] on span "Admin" at bounding box center [1124, 25] width 36 height 19
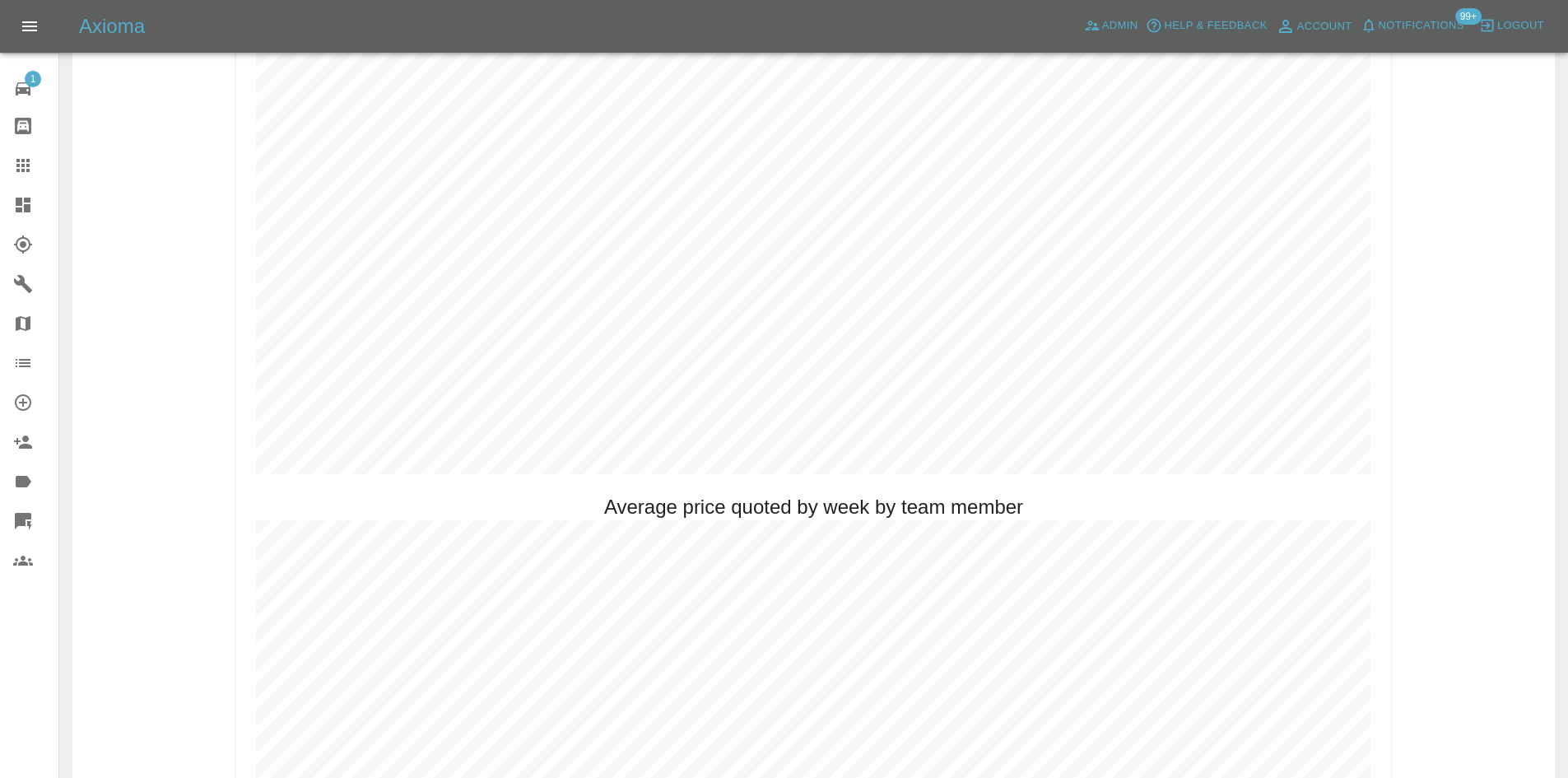
scroll to position [217, 0]
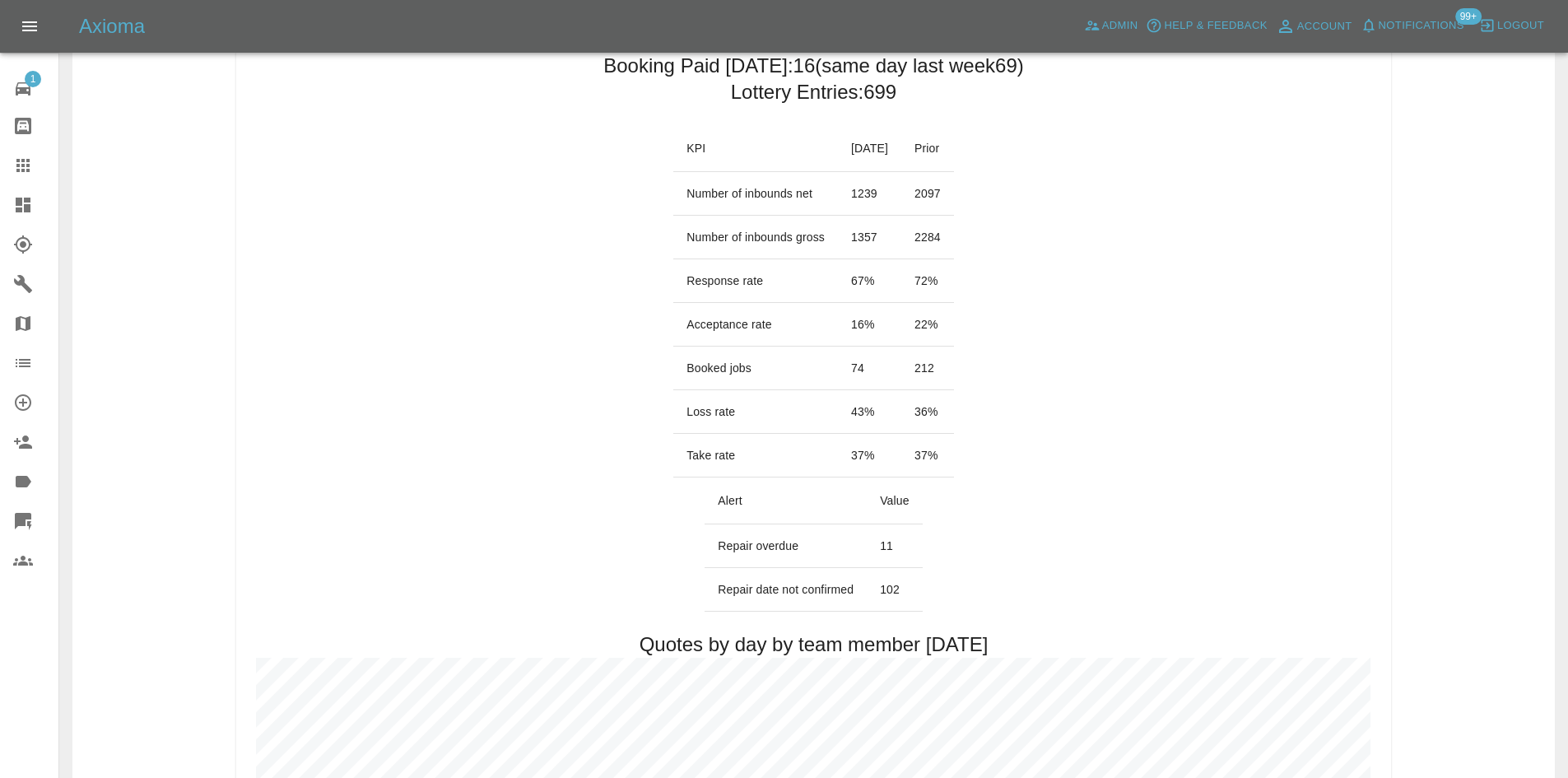
click at [21, 208] on icon at bounding box center [23, 205] width 15 height 15
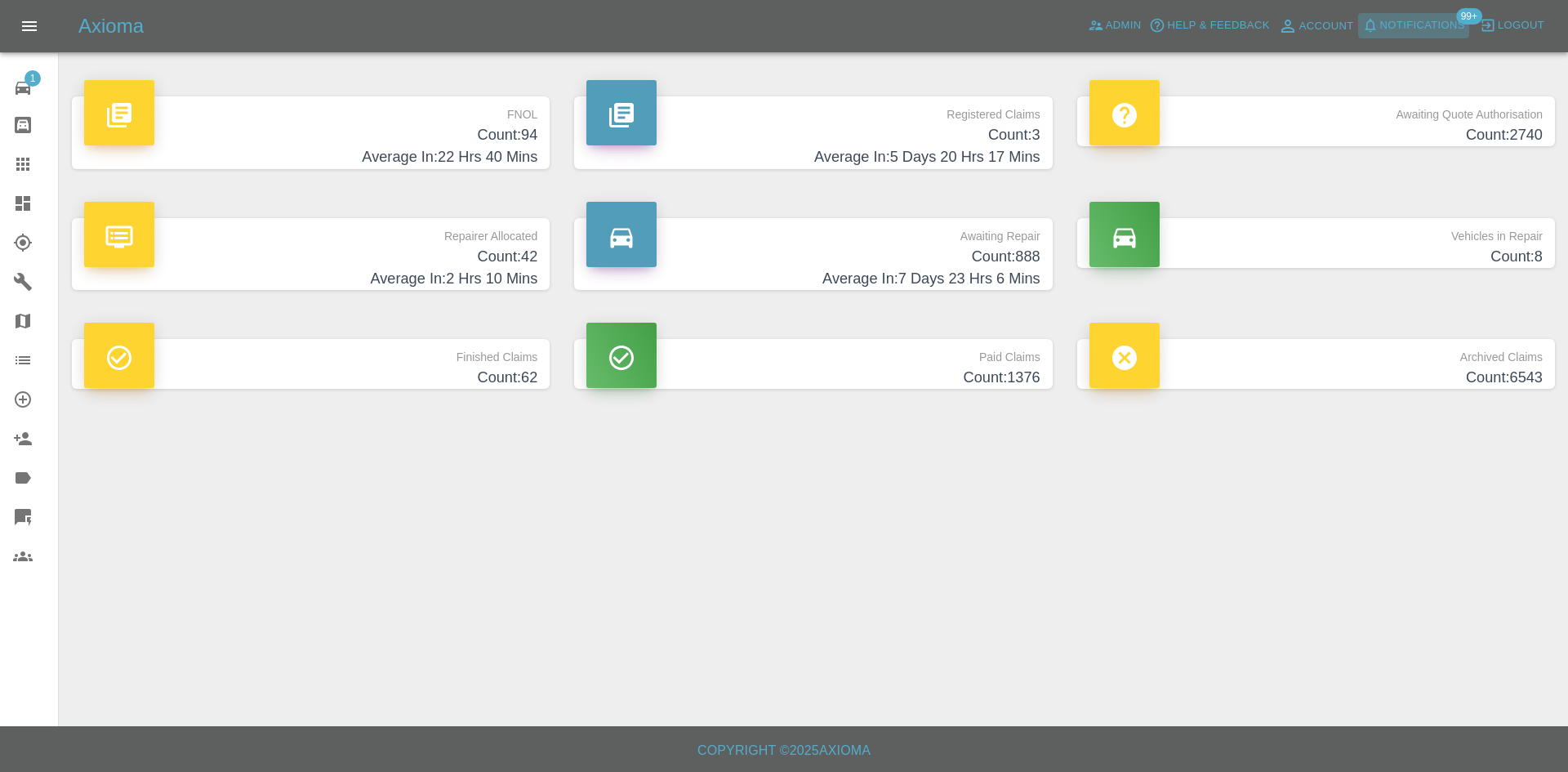
click at [1384, 21] on span "Notifications" at bounding box center [1422, 25] width 85 height 19
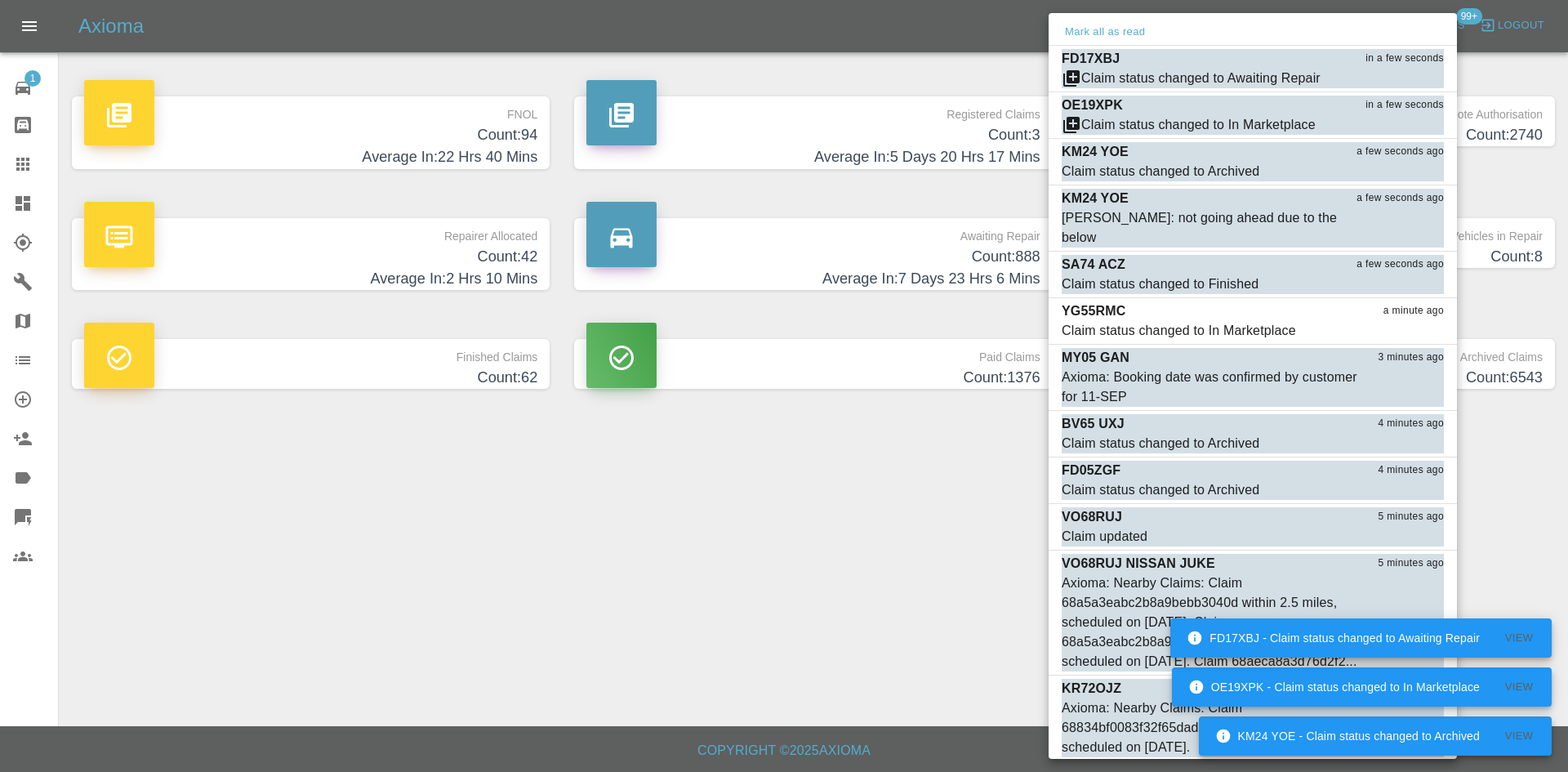
click at [821, 543] on div at bounding box center [784, 386] width 1568 height 772
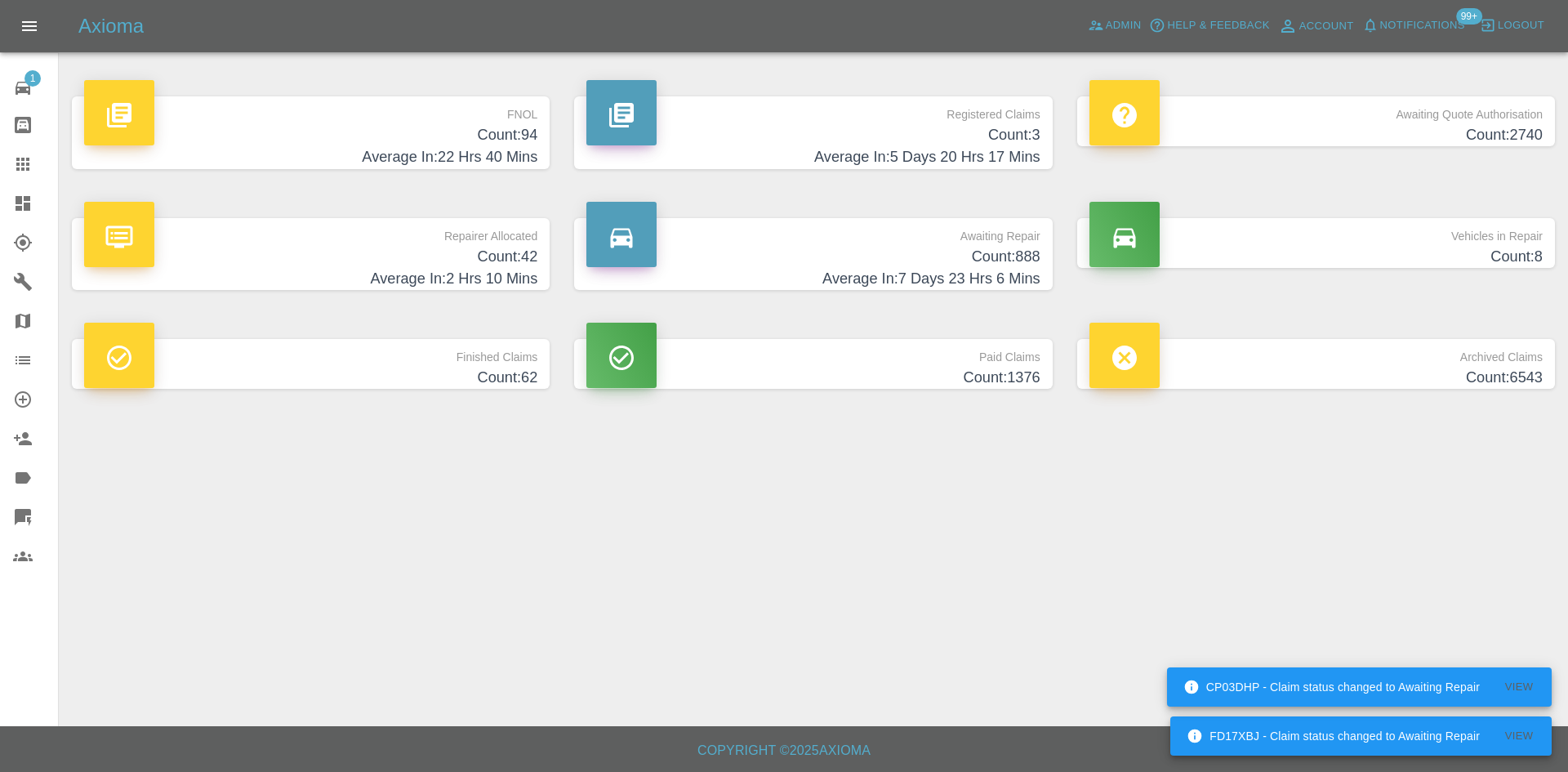
click at [408, 248] on h4 "Count: 42" at bounding box center [310, 257] width 453 height 22
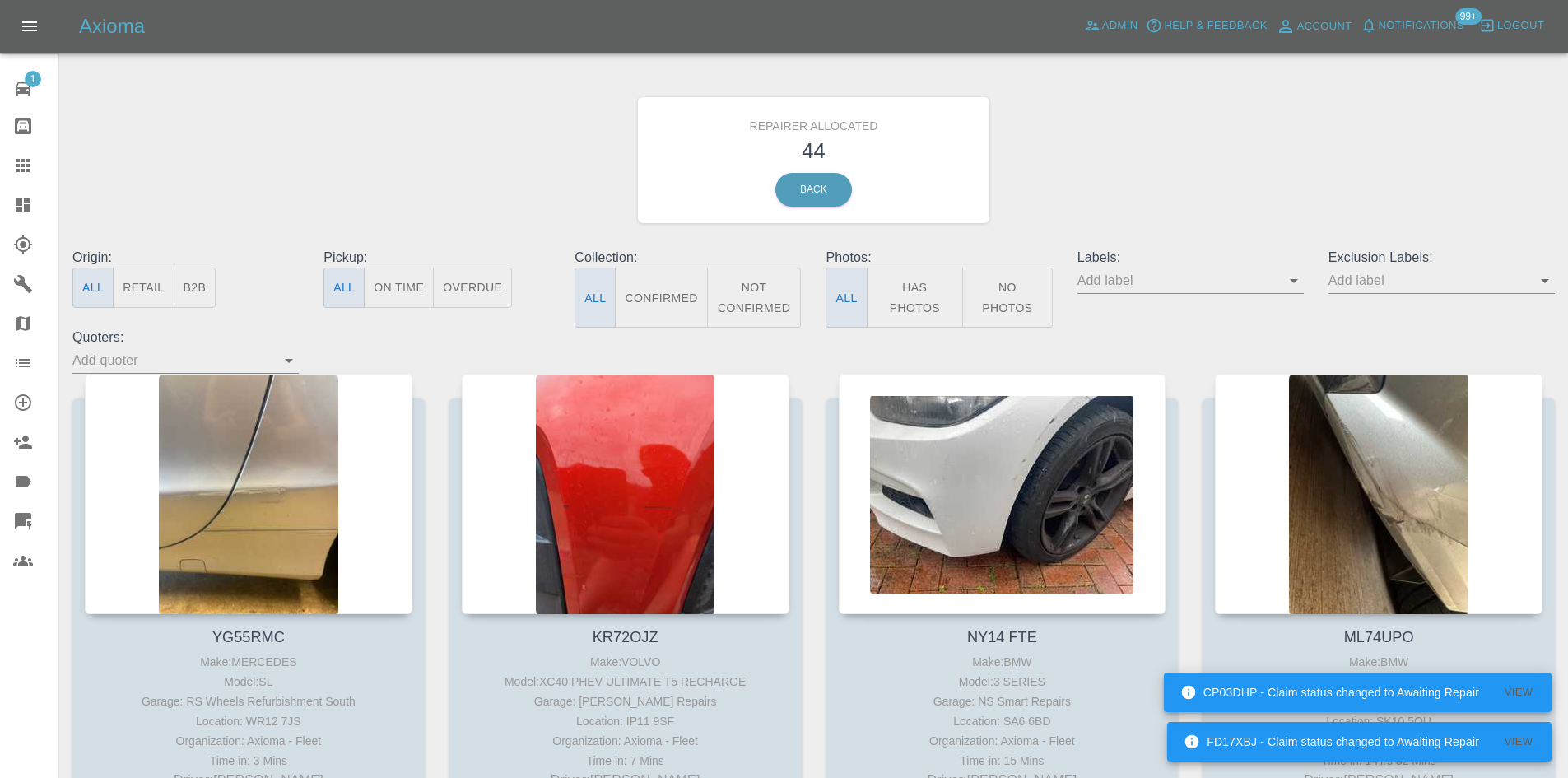
click at [188, 282] on button "B2B" at bounding box center [195, 288] width 43 height 40
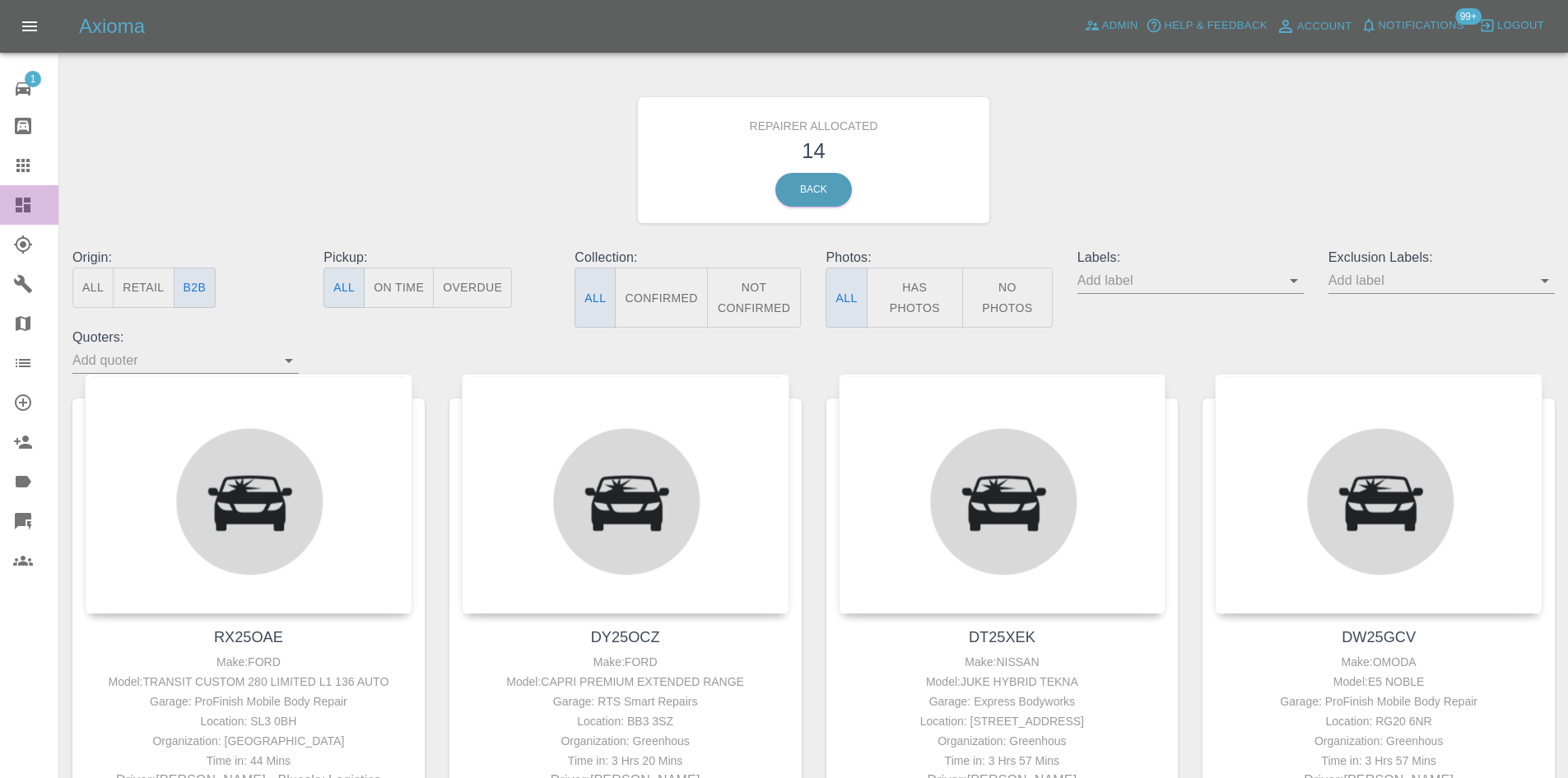
click at [14, 206] on icon at bounding box center [23, 205] width 20 height 20
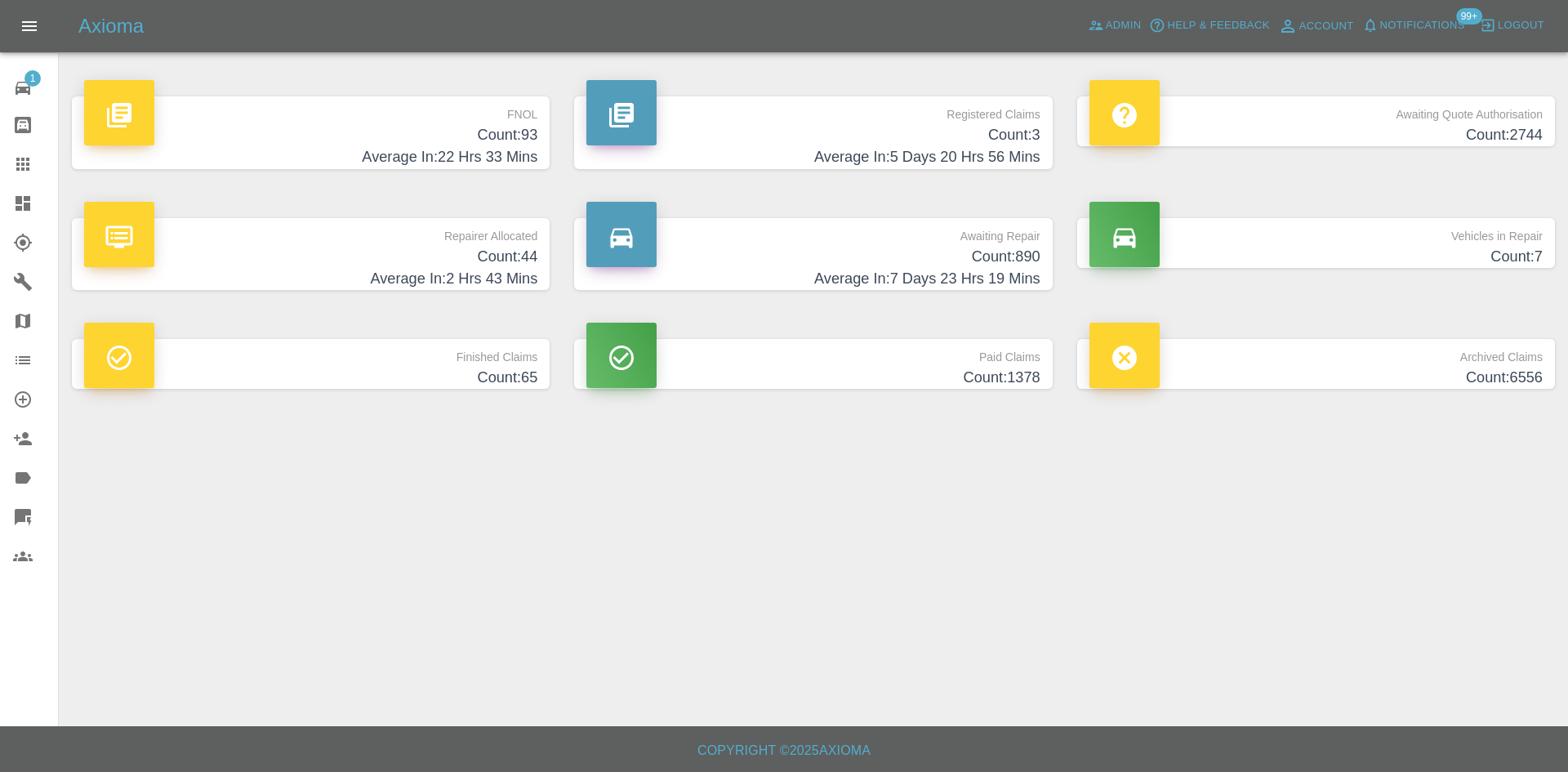
drag, startPoint x: 36, startPoint y: 150, endPoint x: 422, endPoint y: 342, distance: 431.1
click at [36, 150] on link "Claims" at bounding box center [29, 165] width 58 height 40
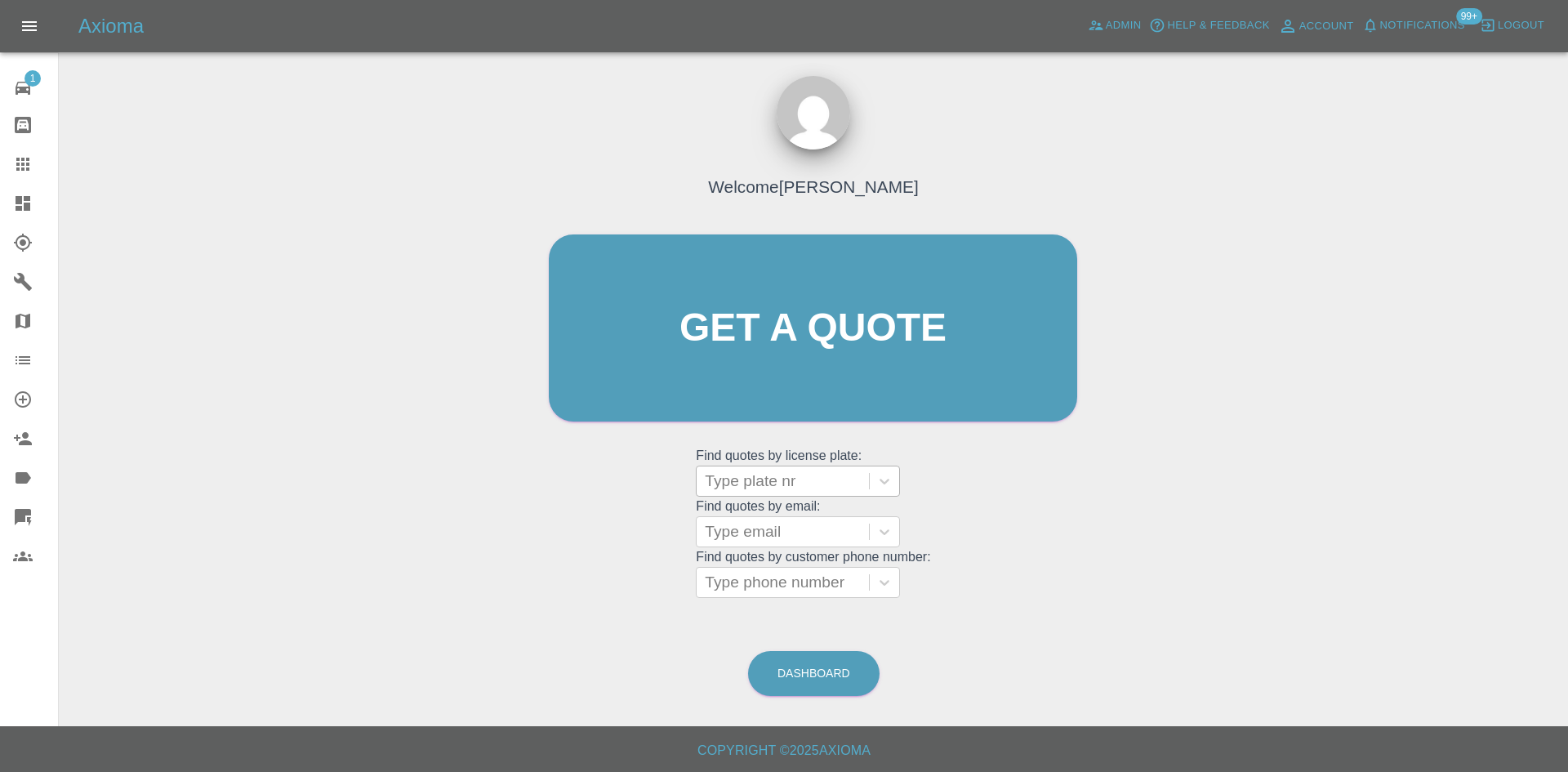
click at [768, 489] on div at bounding box center [782, 480] width 156 height 23
paste input "DT25VVU"
type input "DT25VVU"
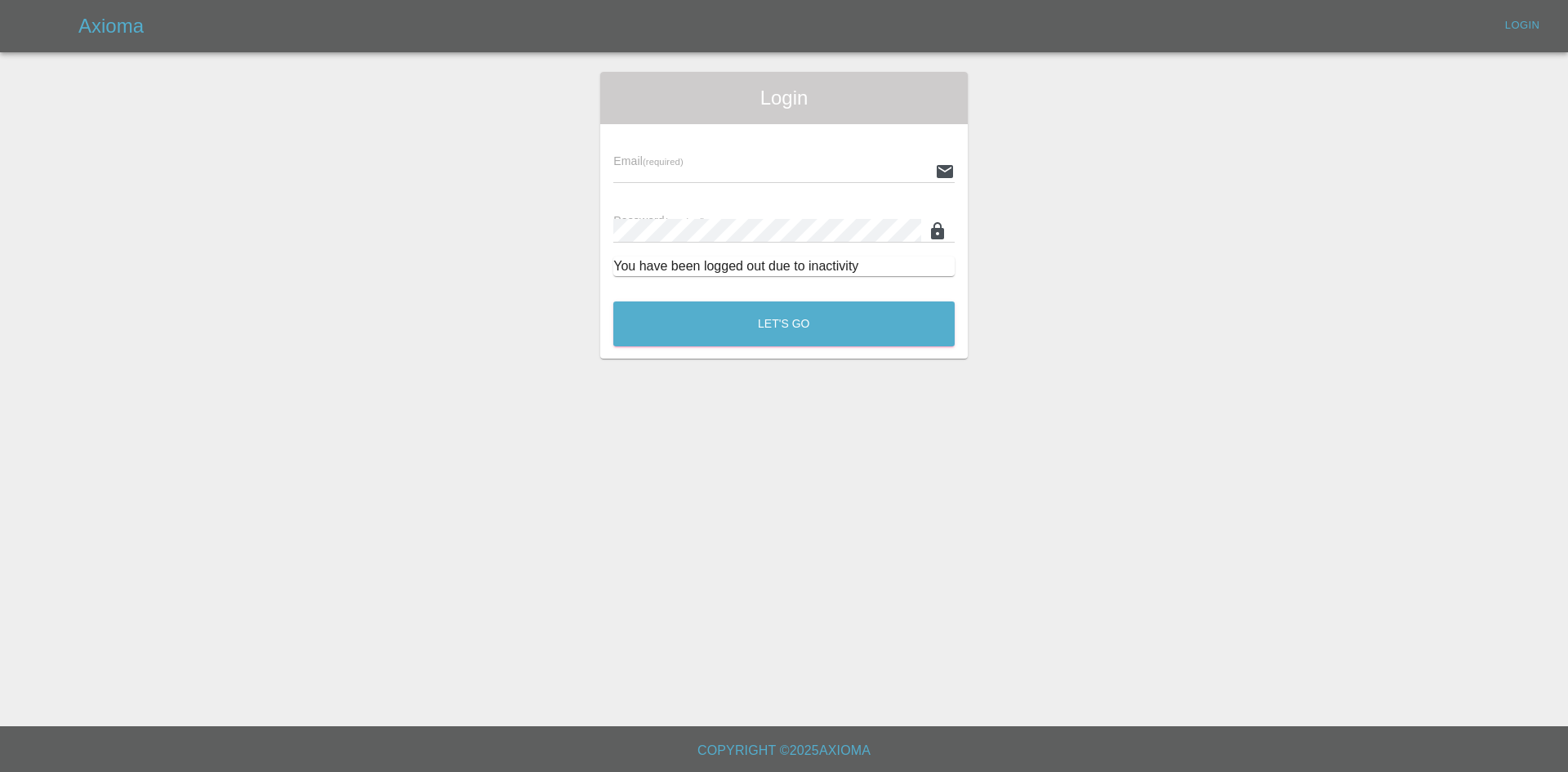
type input "[PERSON_NAME][EMAIL_ADDRESS][PERSON_NAME][DOMAIN_NAME]"
click at [745, 342] on button "Let's Go" at bounding box center [784, 323] width 341 height 45
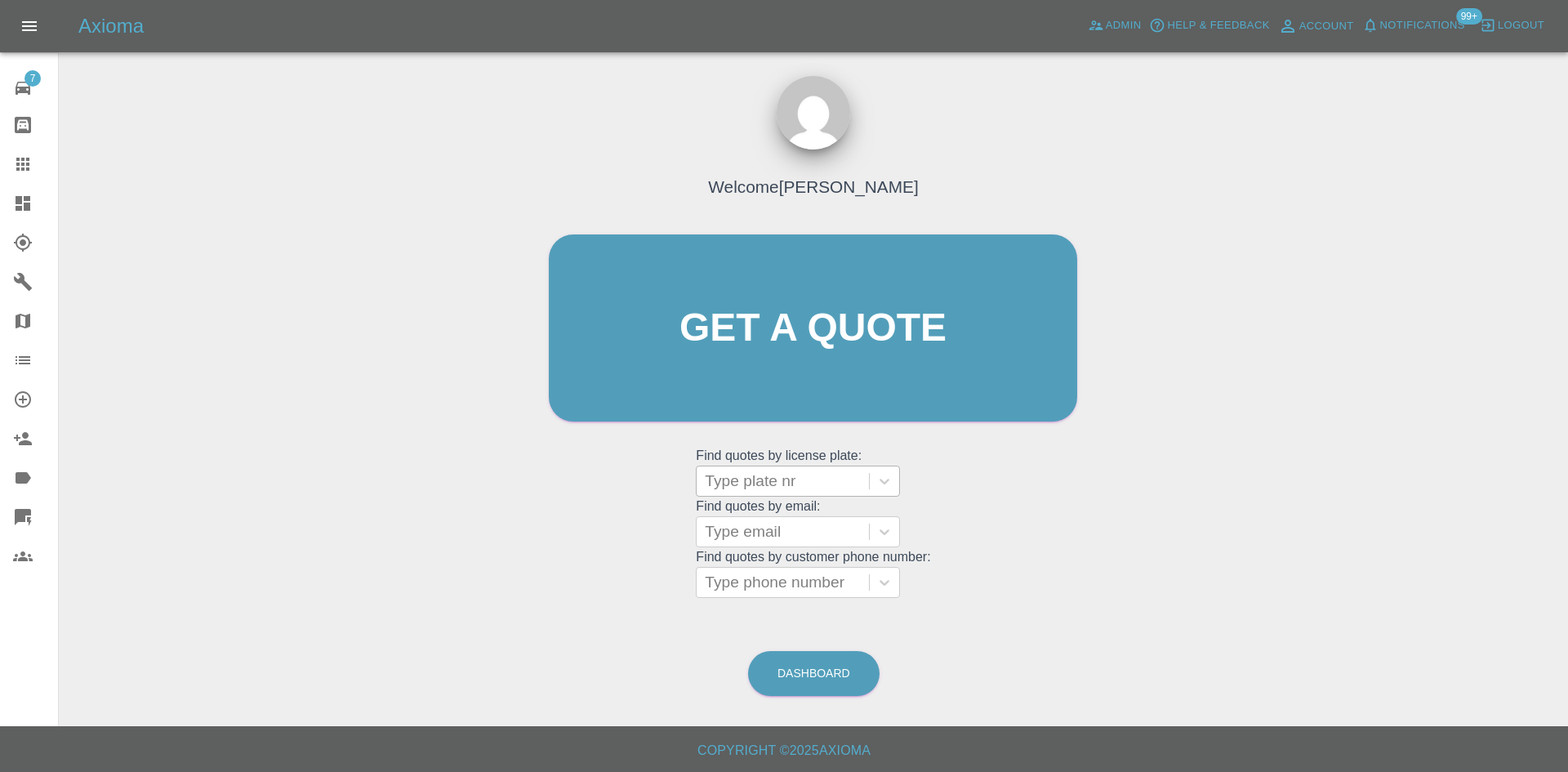
click at [779, 481] on div at bounding box center [782, 480] width 156 height 23
paste input "DT25VVU"
type input "DT25VVU"
click at [784, 527] on div "DT25VVU, Bidding" at bounding box center [797, 522] width 204 height 33
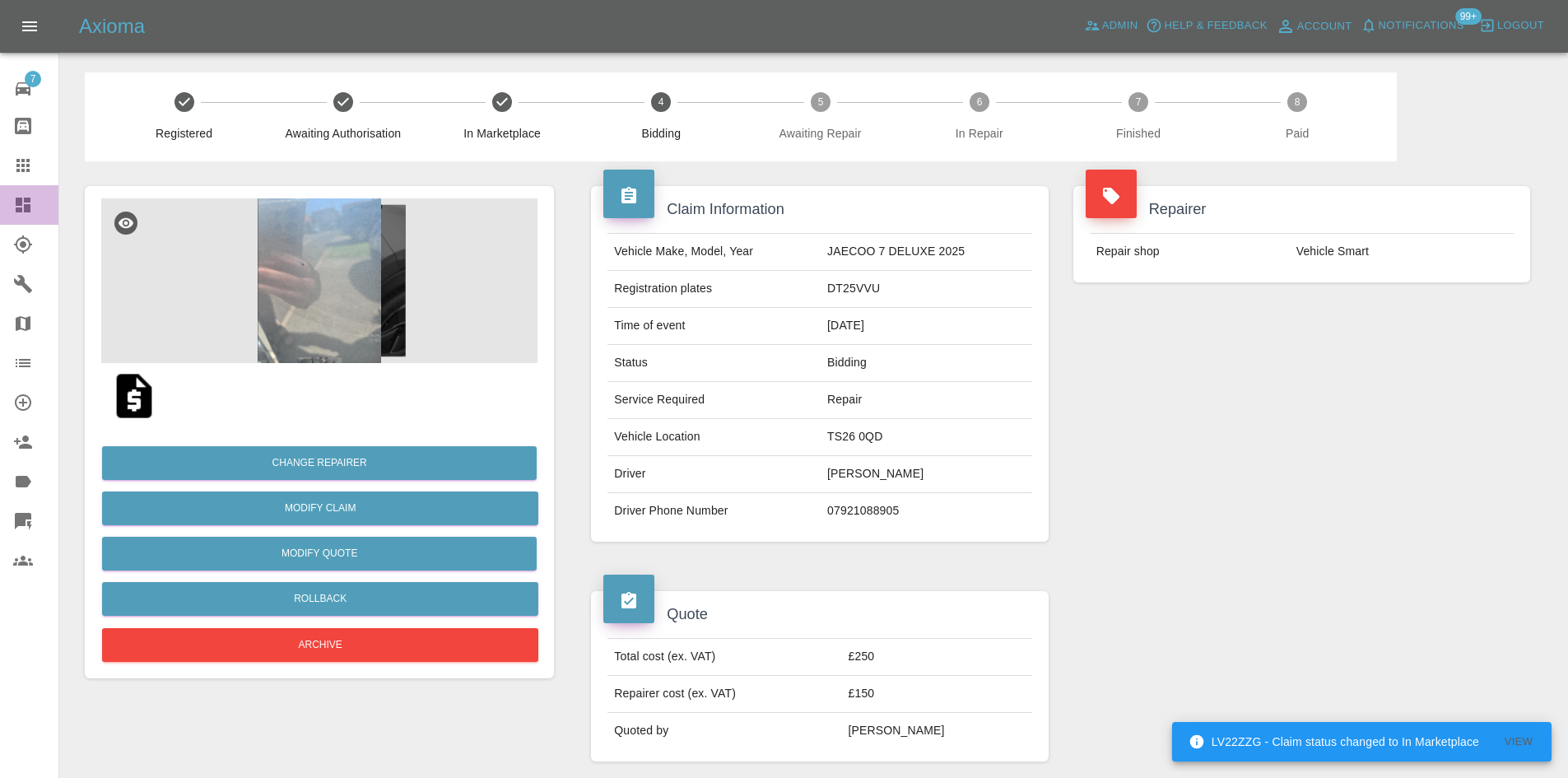
click at [25, 207] on icon at bounding box center [23, 205] width 15 height 15
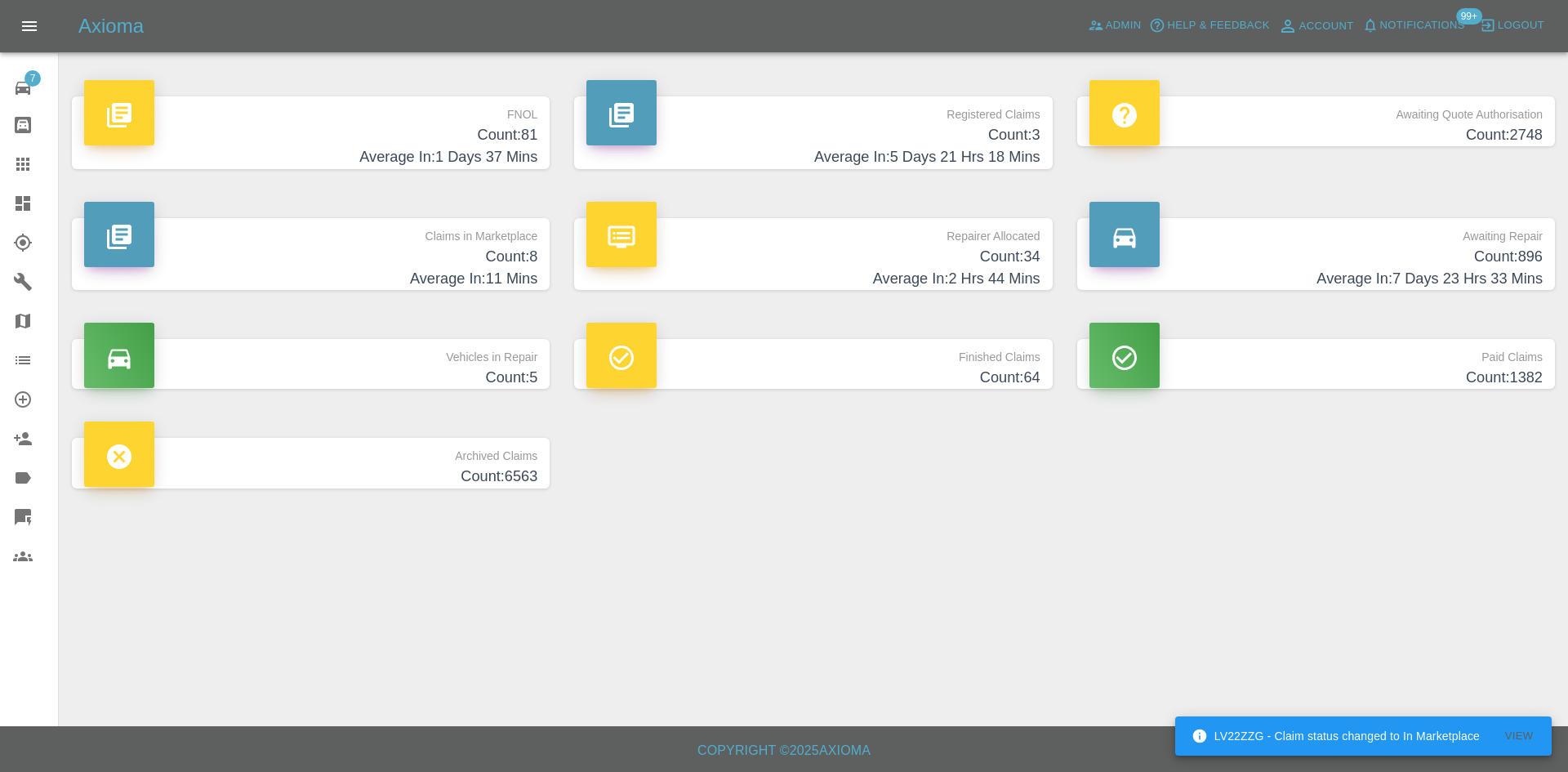
click at [722, 251] on h4 "Count: 34" at bounding box center [812, 257] width 453 height 22
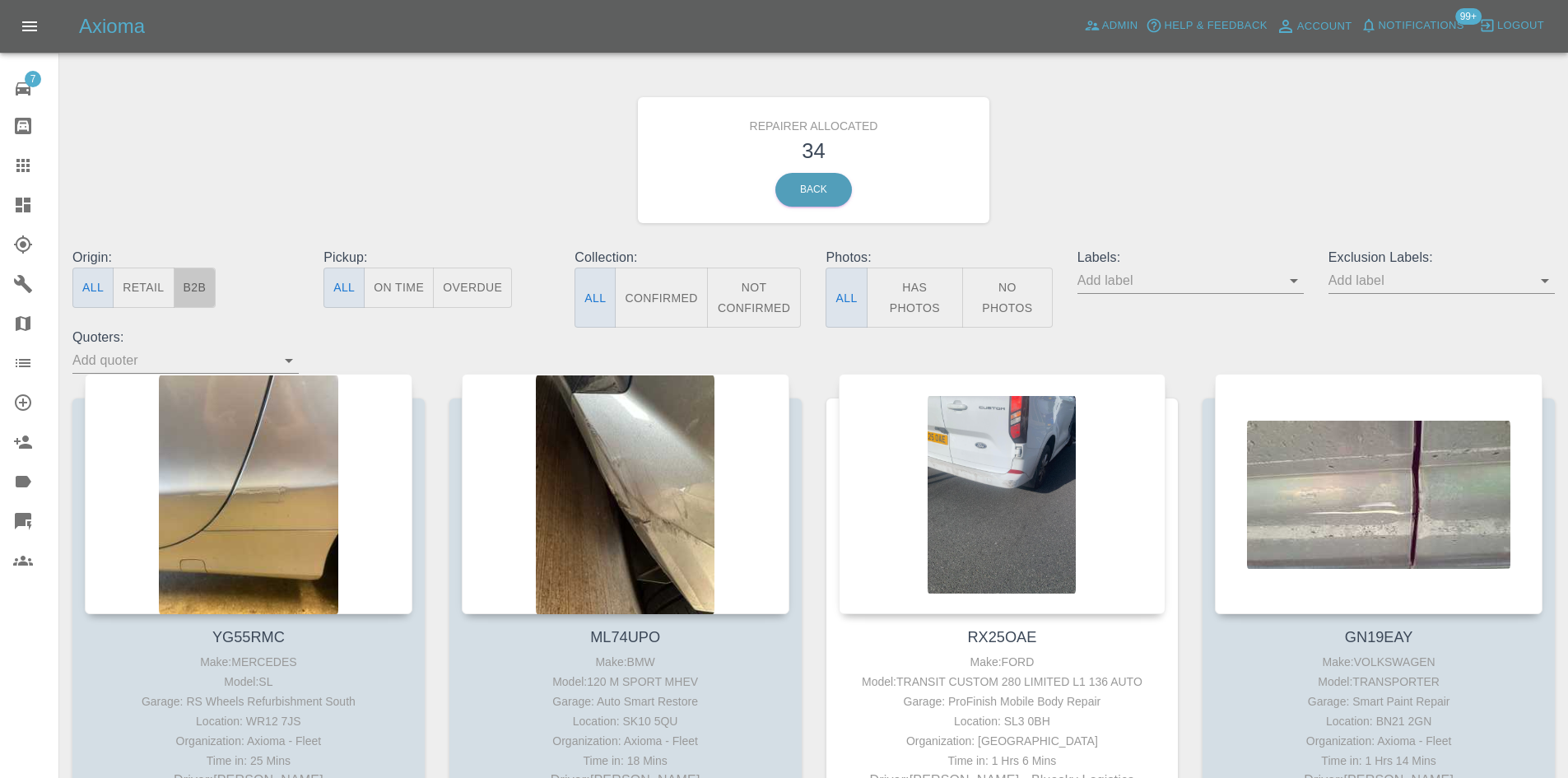
click at [213, 294] on button "B2B" at bounding box center [195, 288] width 43 height 40
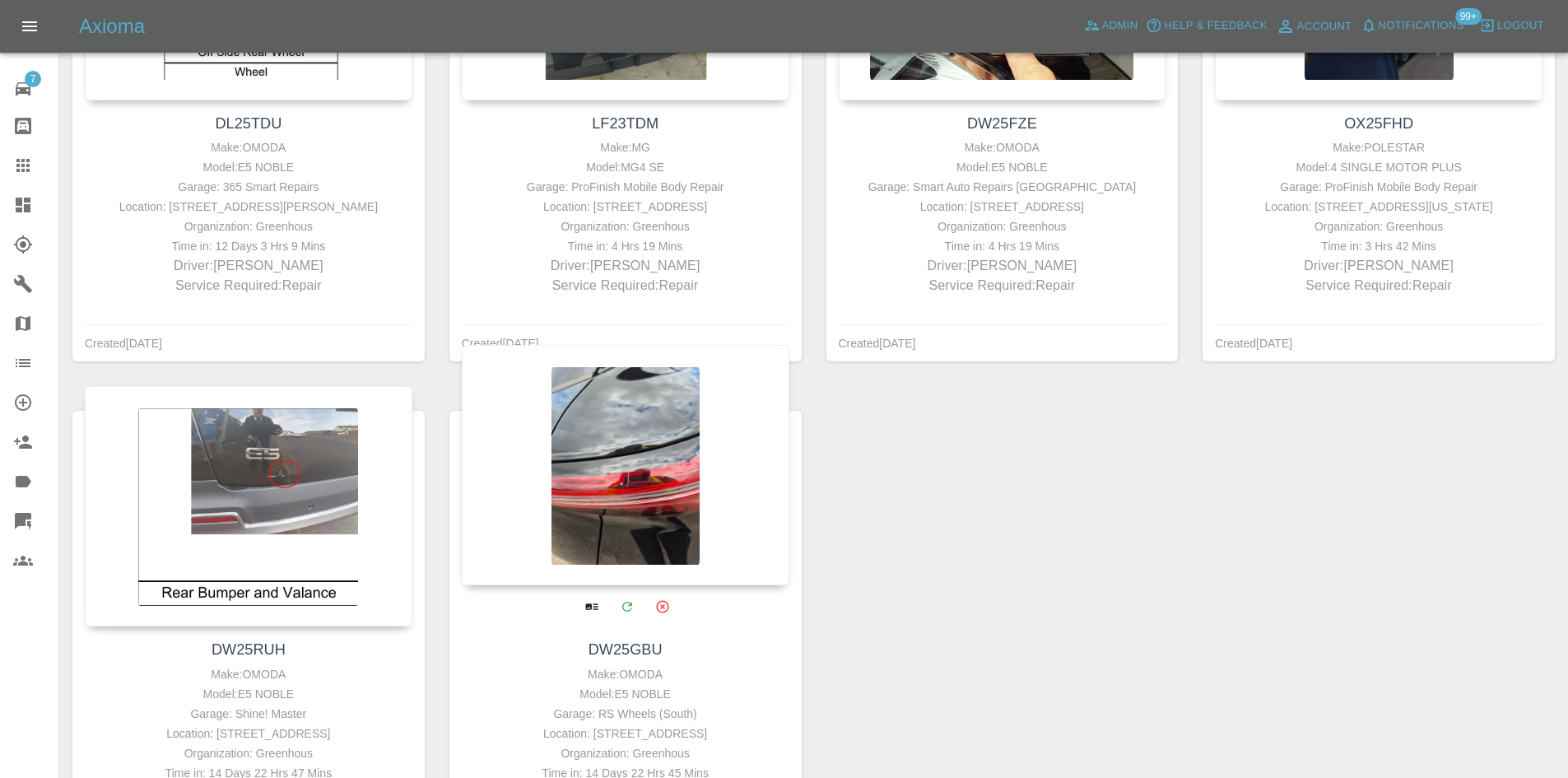
scroll to position [1647, 0]
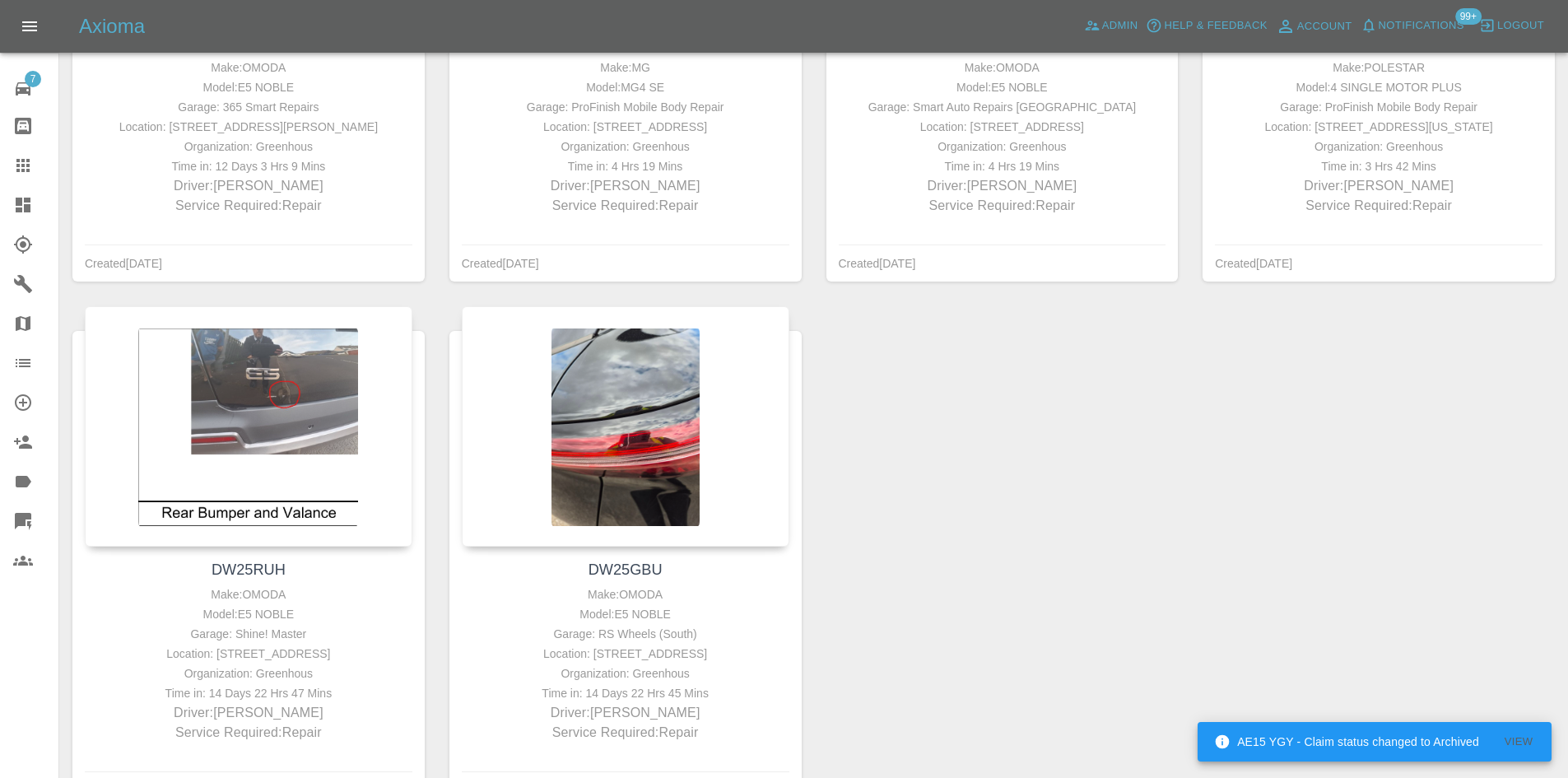
click at [33, 210] on div at bounding box center [36, 205] width 46 height 20
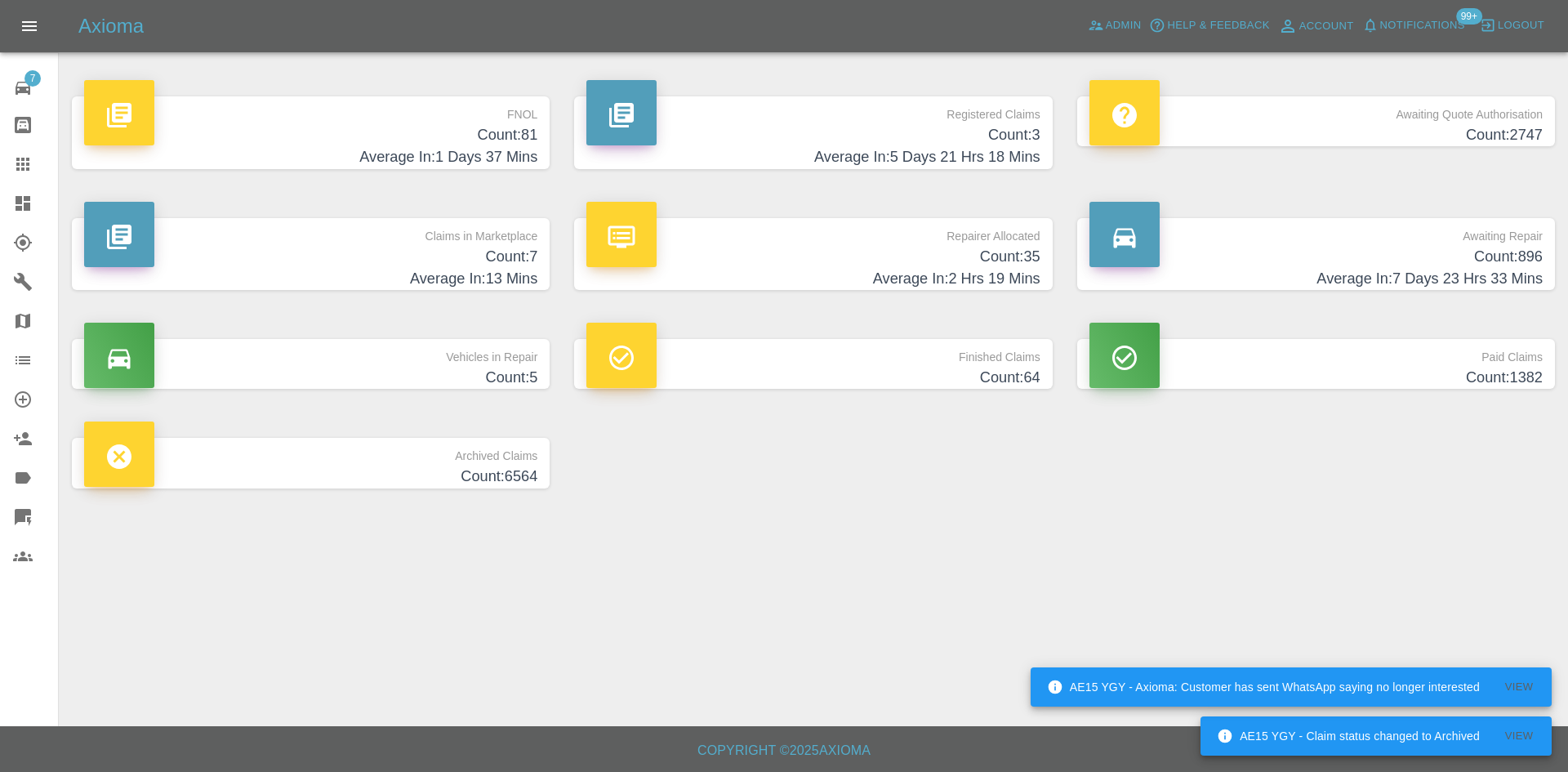
click at [1351, 113] on p "Awaiting Quote Authorisation" at bounding box center [1315, 110] width 453 height 28
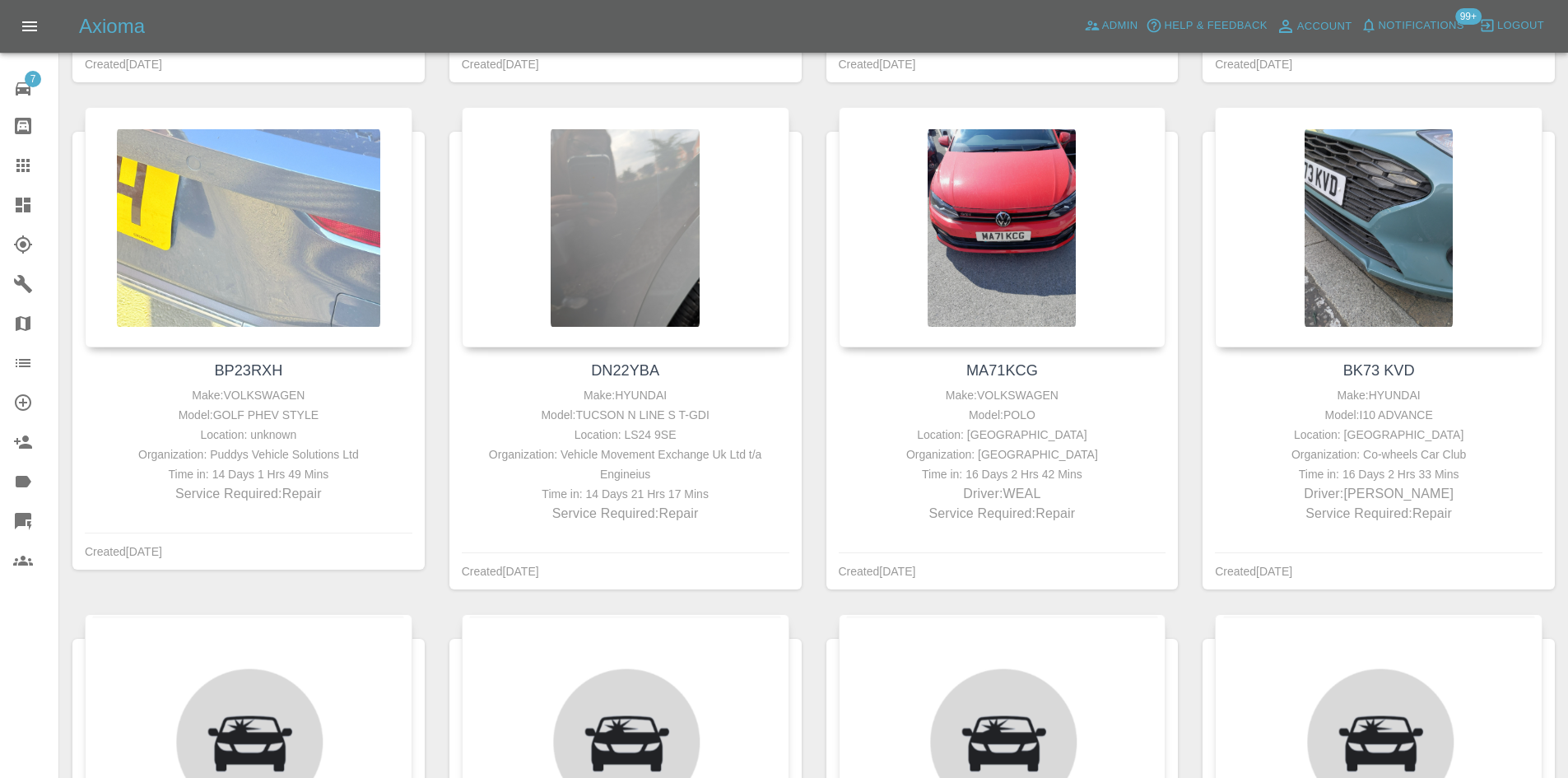
scroll to position [1811, 0]
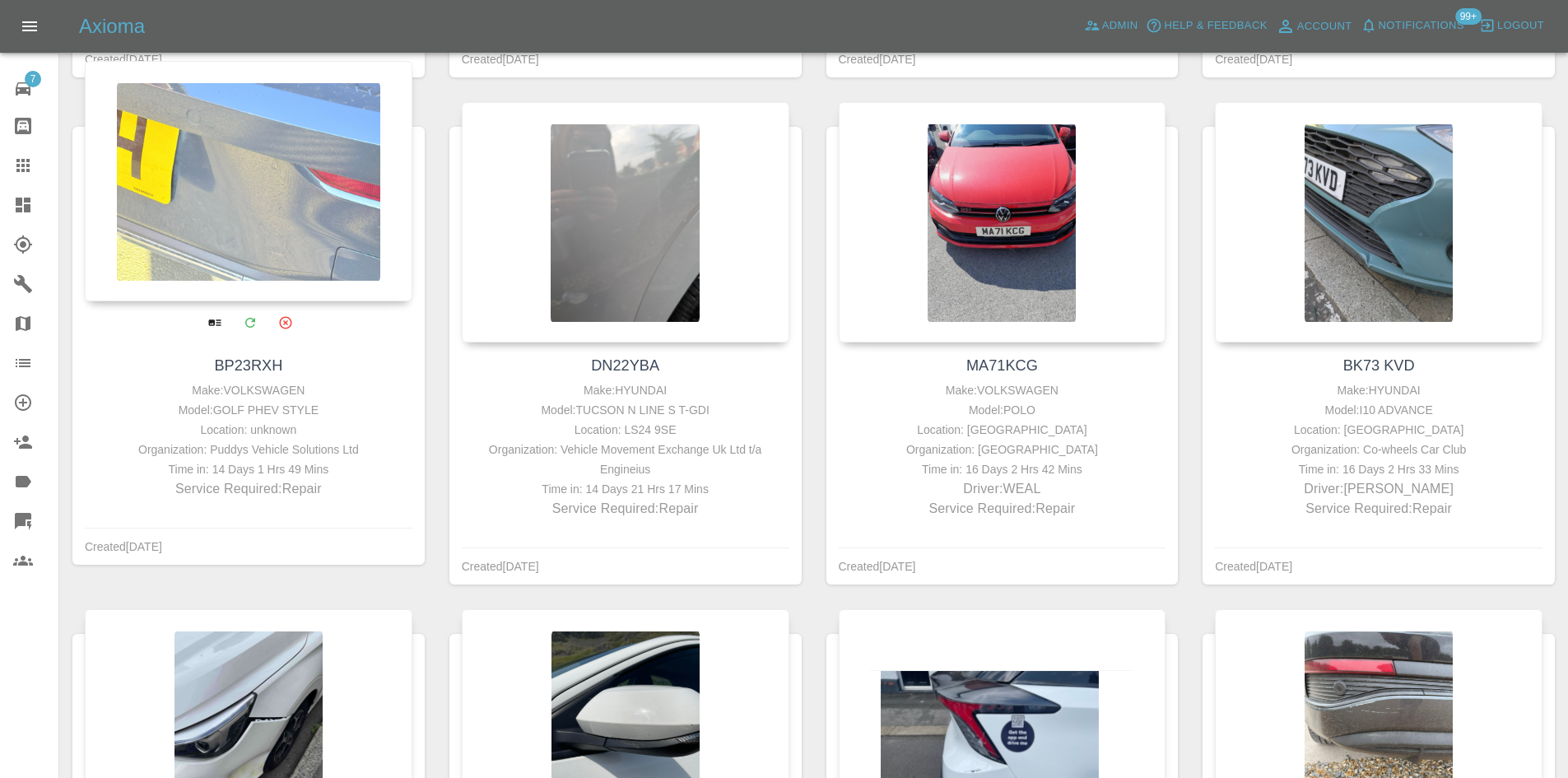
click at [268, 218] on div at bounding box center [249, 181] width 328 height 240
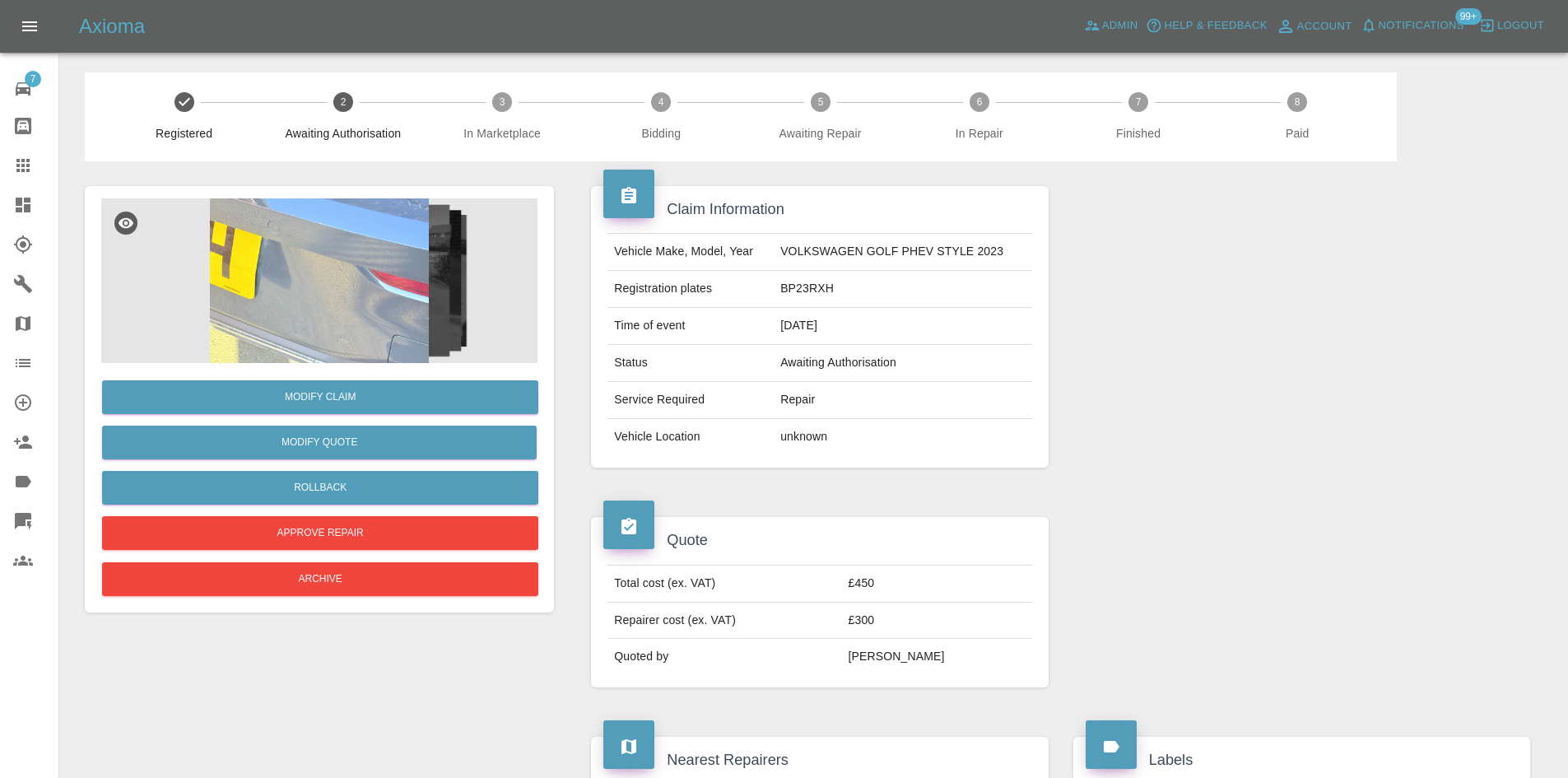
click at [822, 291] on td "BP23RXH" at bounding box center [903, 289] width 259 height 37
copy td "BP23RXH"
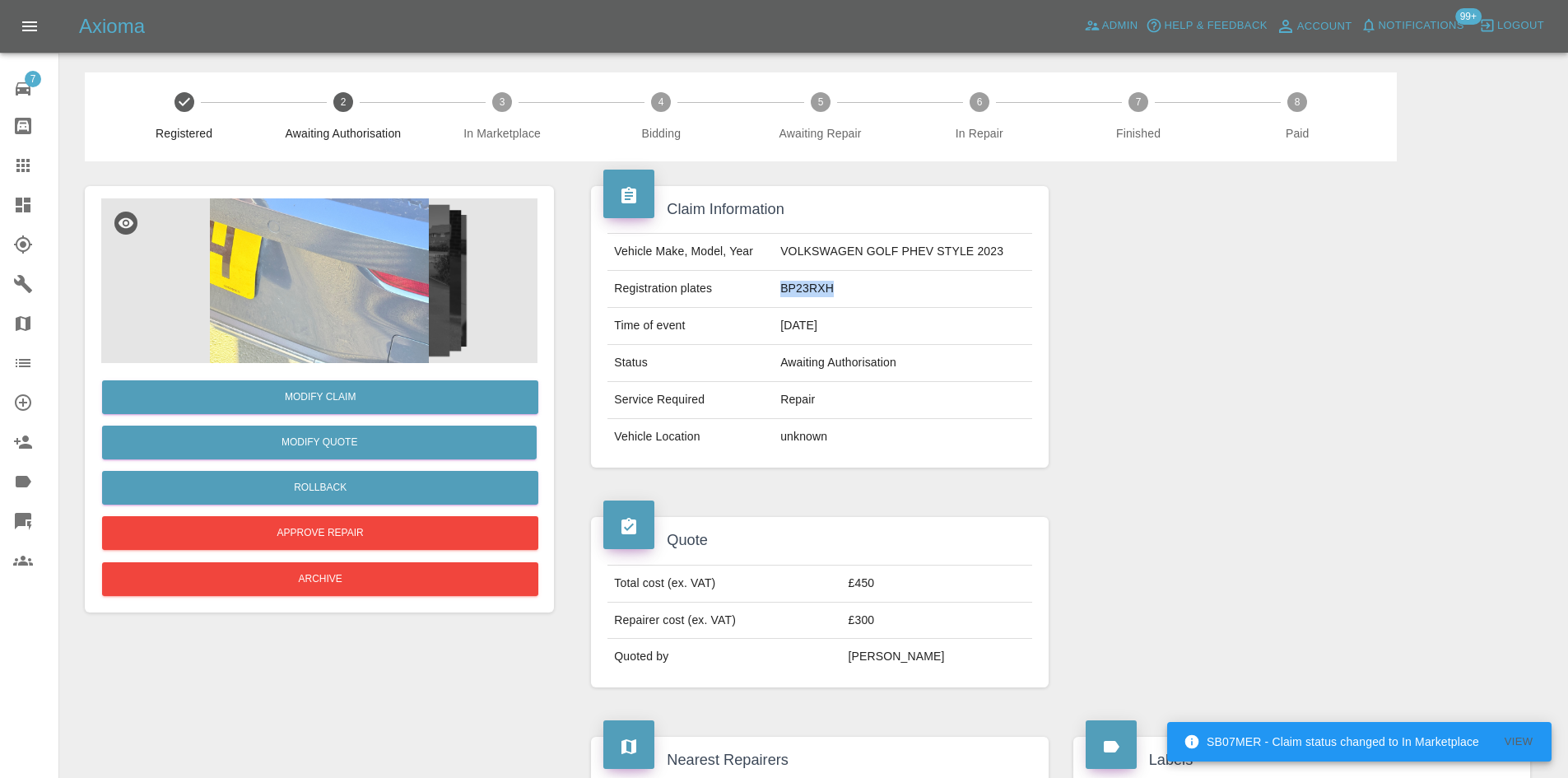
click at [27, 205] on icon at bounding box center [23, 205] width 15 height 15
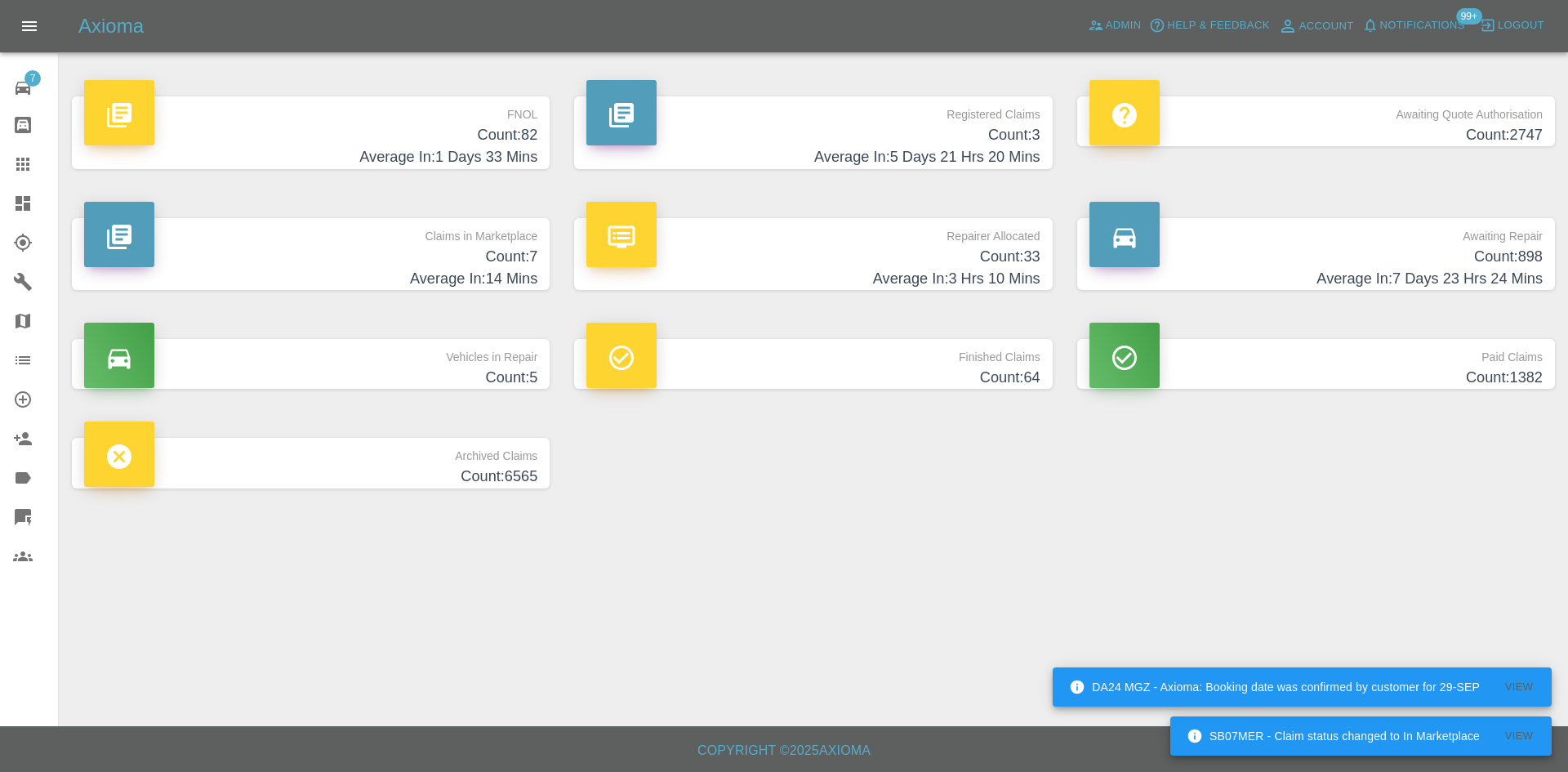
click at [741, 250] on h4 "Count: 33" at bounding box center [812, 257] width 453 height 22
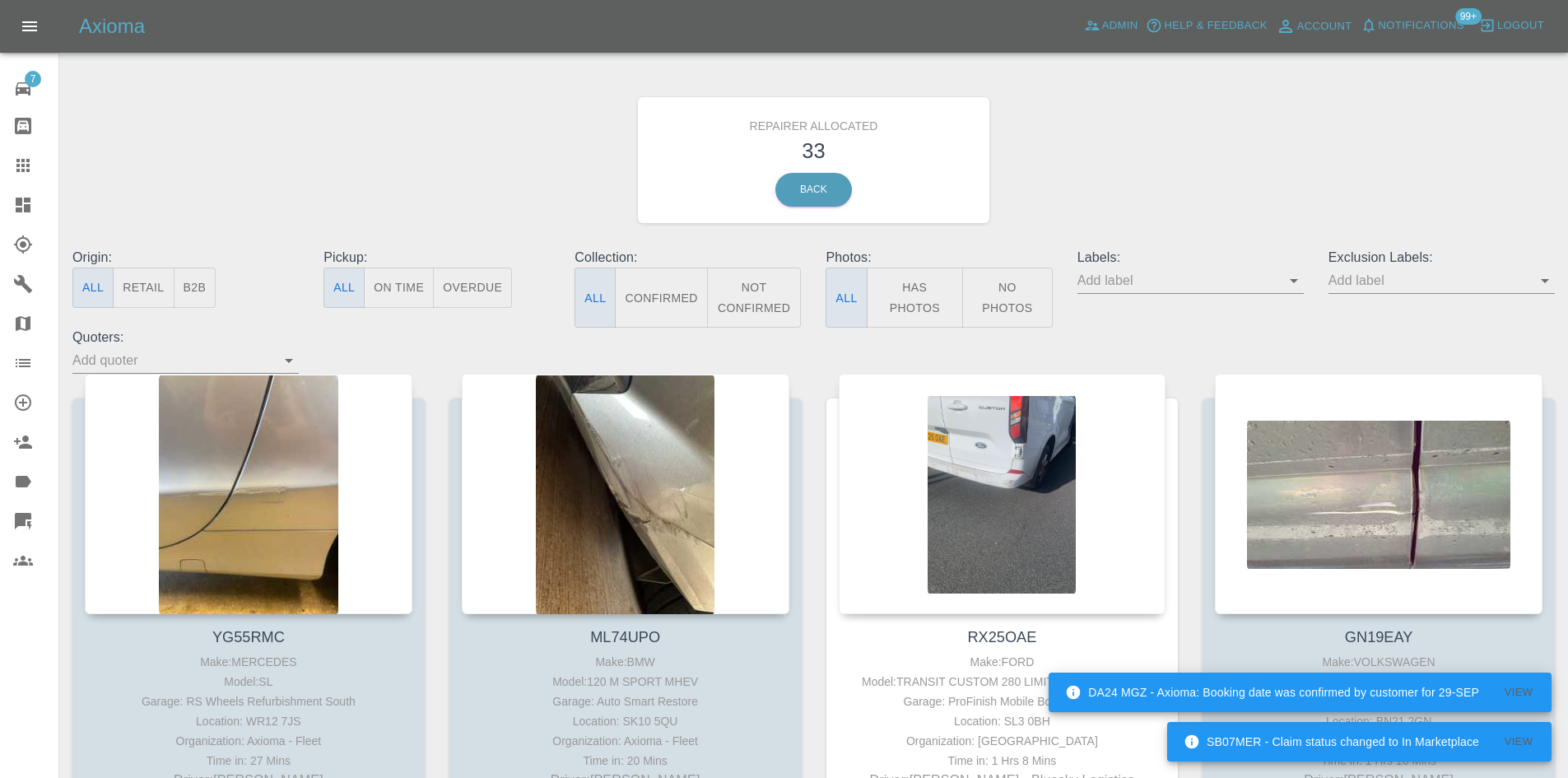
click at [206, 289] on button "B2B" at bounding box center [195, 288] width 43 height 40
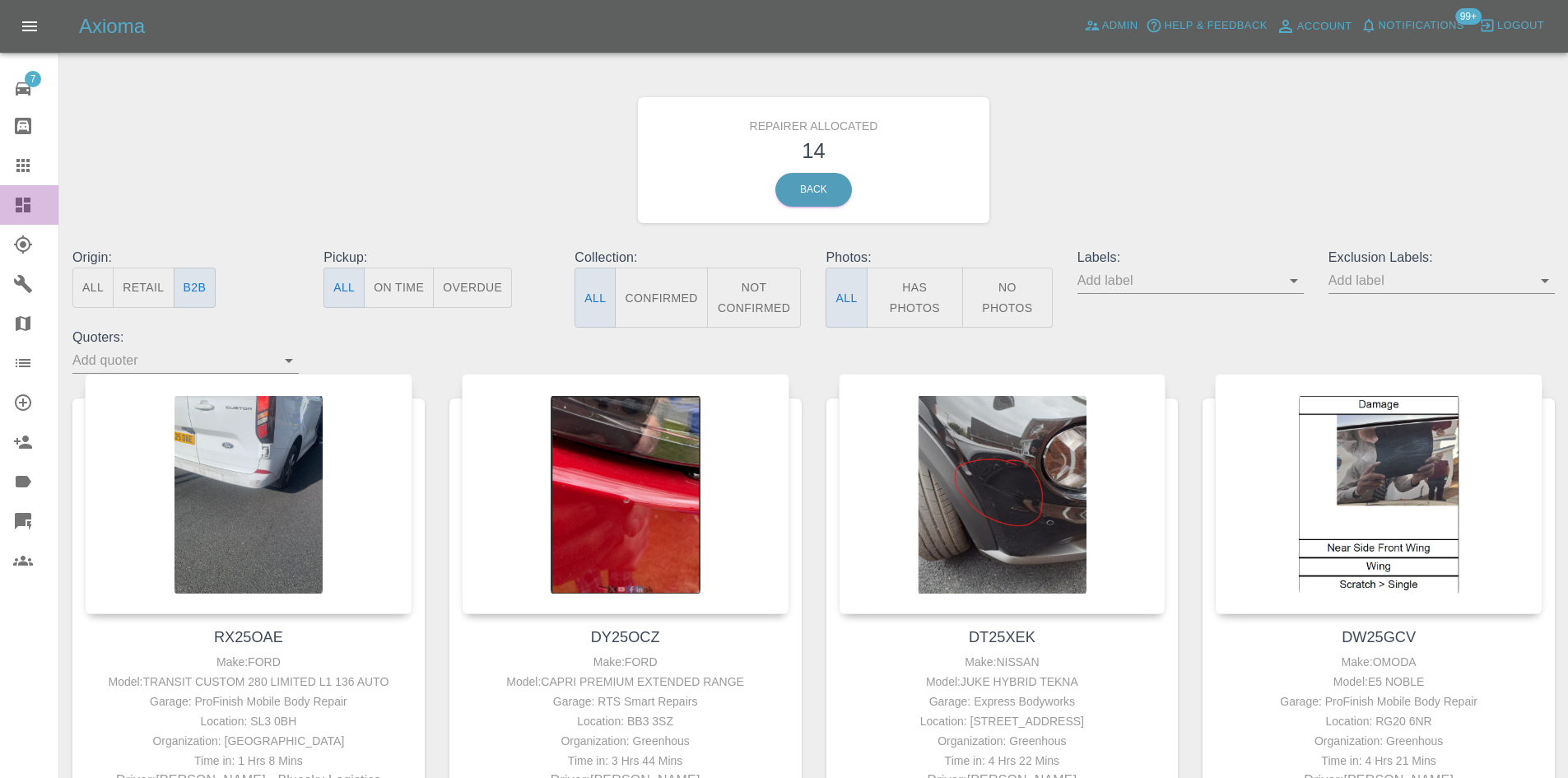
click at [12, 210] on link "Dashboard" at bounding box center [29, 205] width 58 height 40
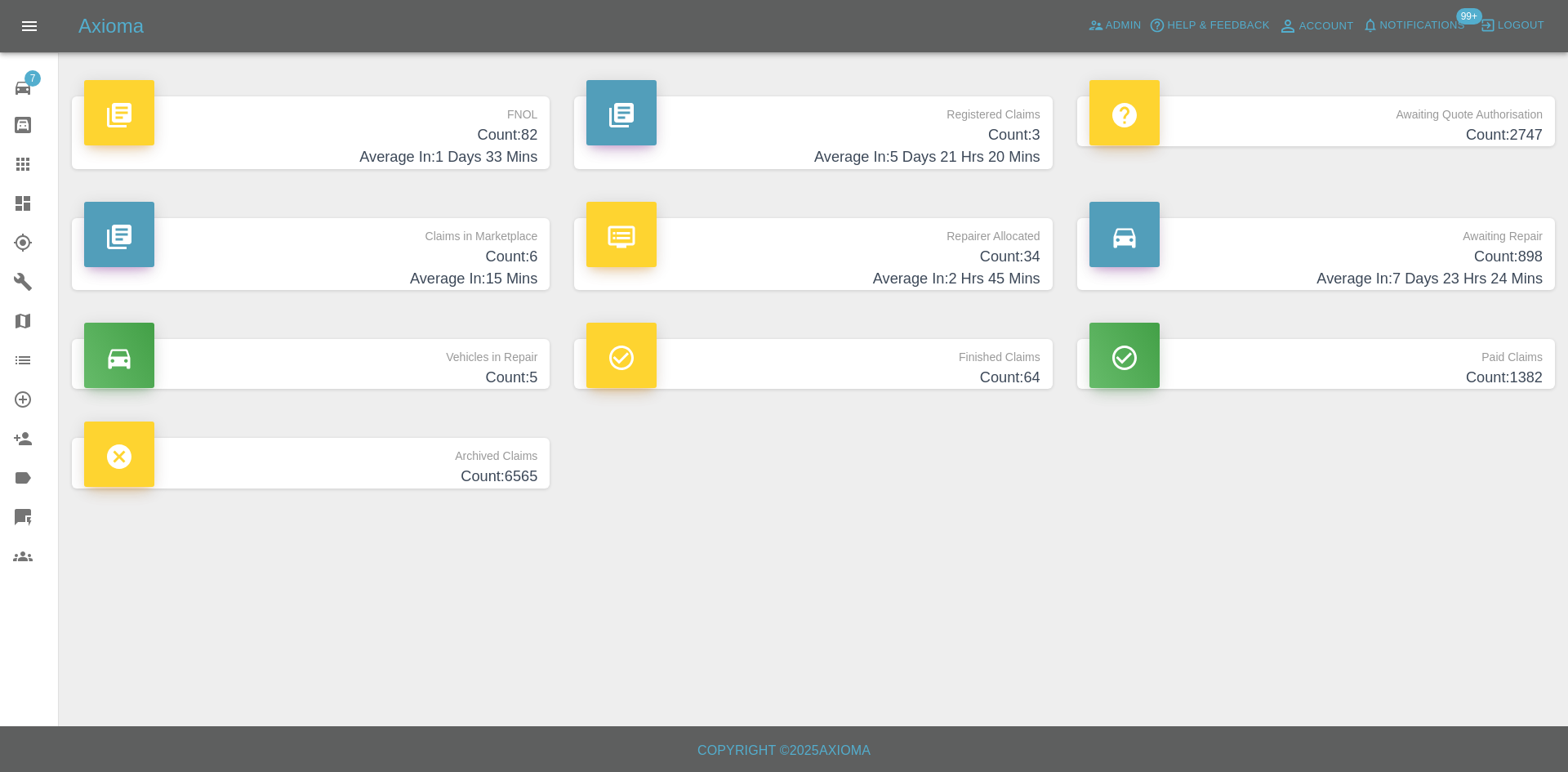
click at [1373, 127] on h4 "Count: 2747" at bounding box center [1315, 135] width 453 height 22
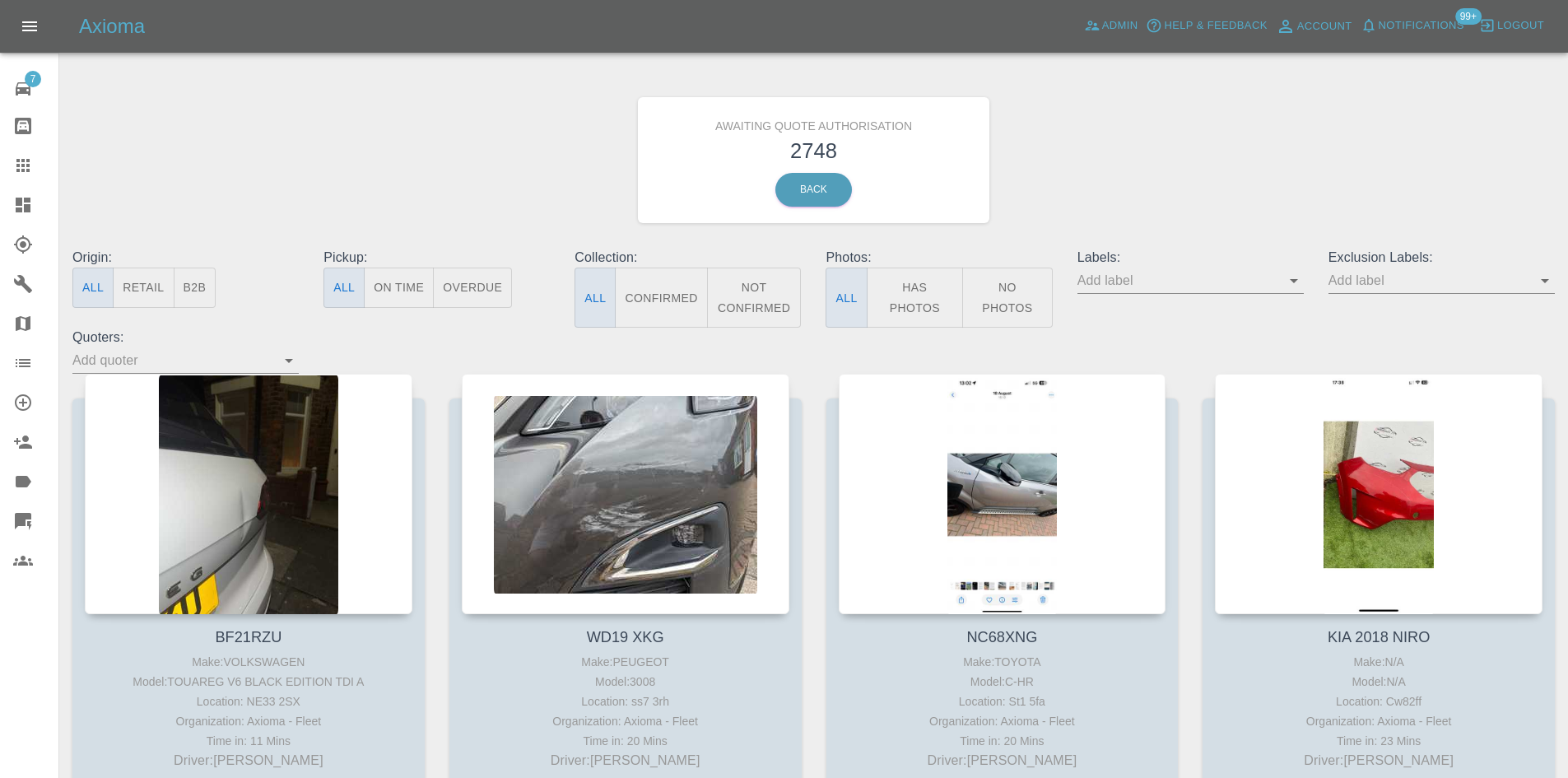
click at [211, 293] on button "B2B" at bounding box center [195, 288] width 43 height 40
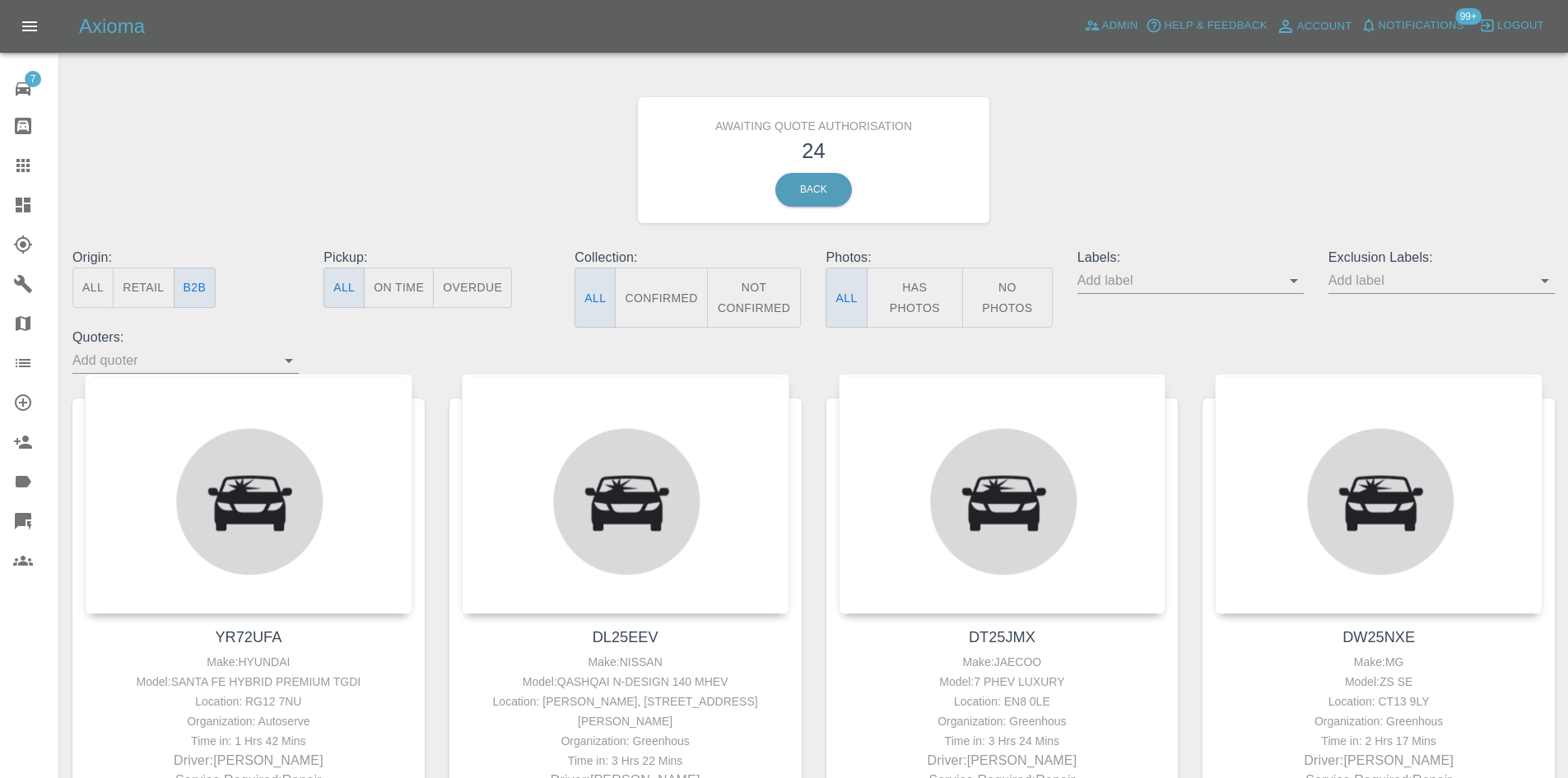
type button "b2b"
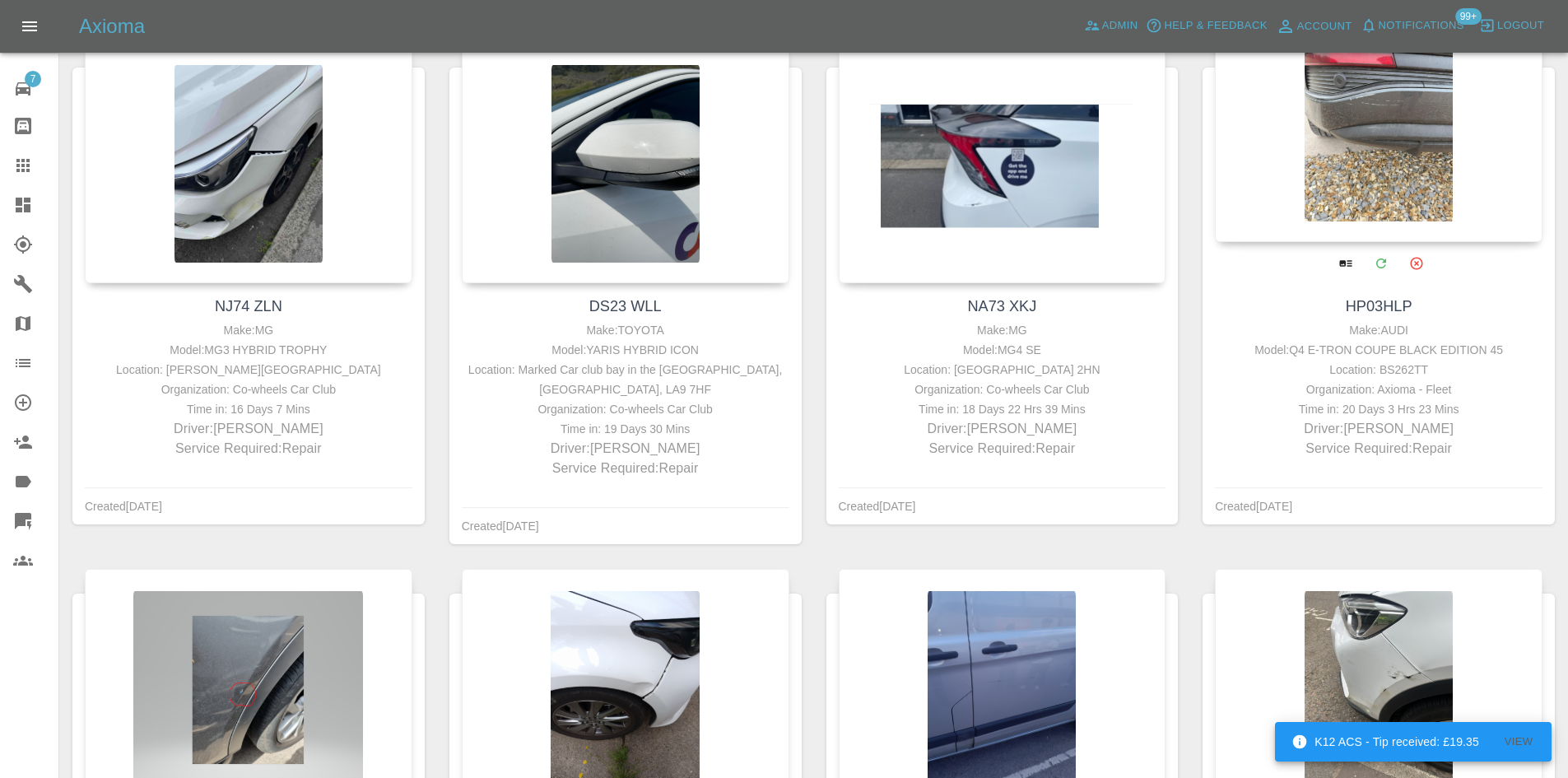
scroll to position [2741, 0]
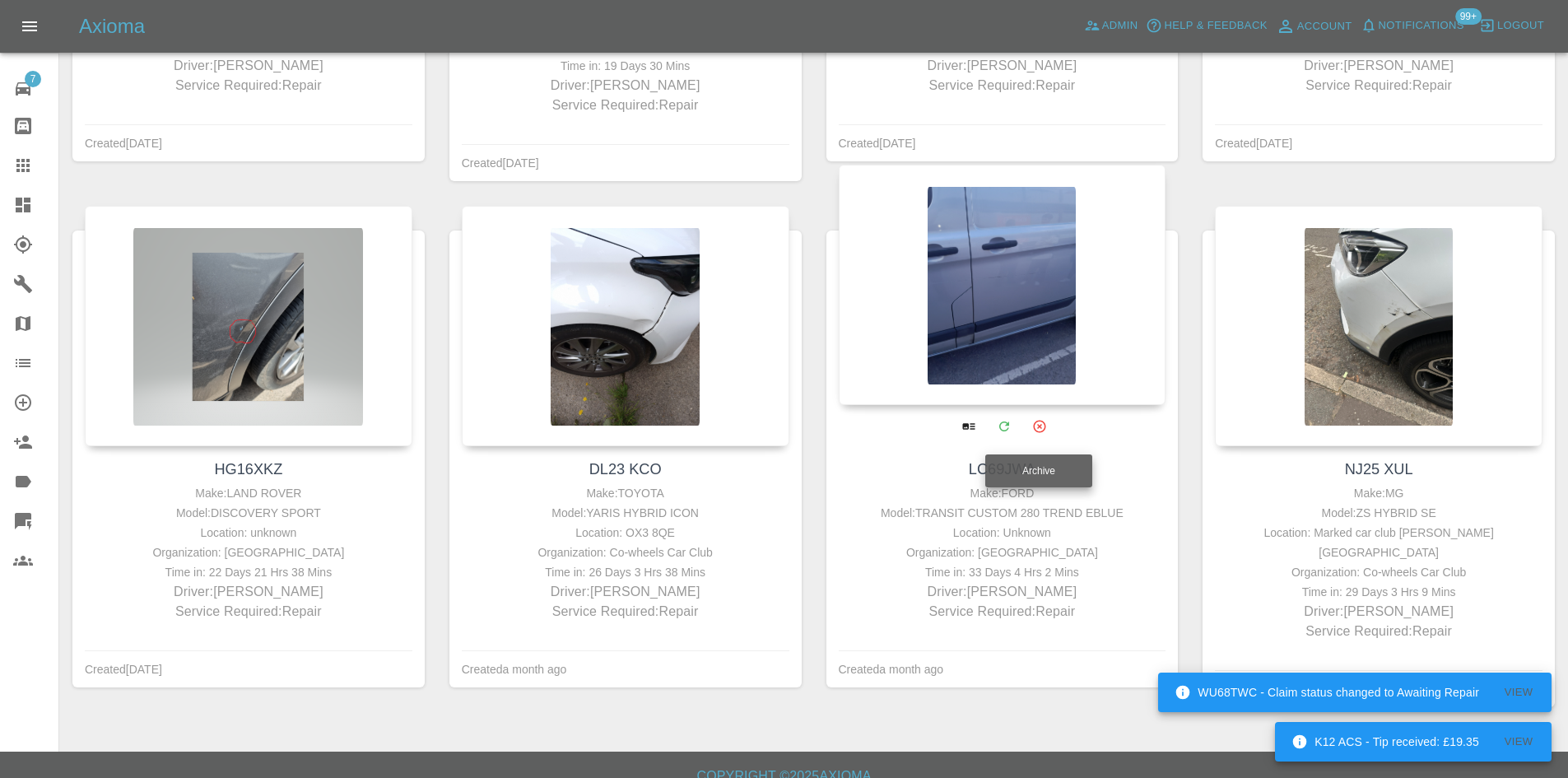
click at [1038, 430] on icon "Archive" at bounding box center [1039, 425] width 15 height 15
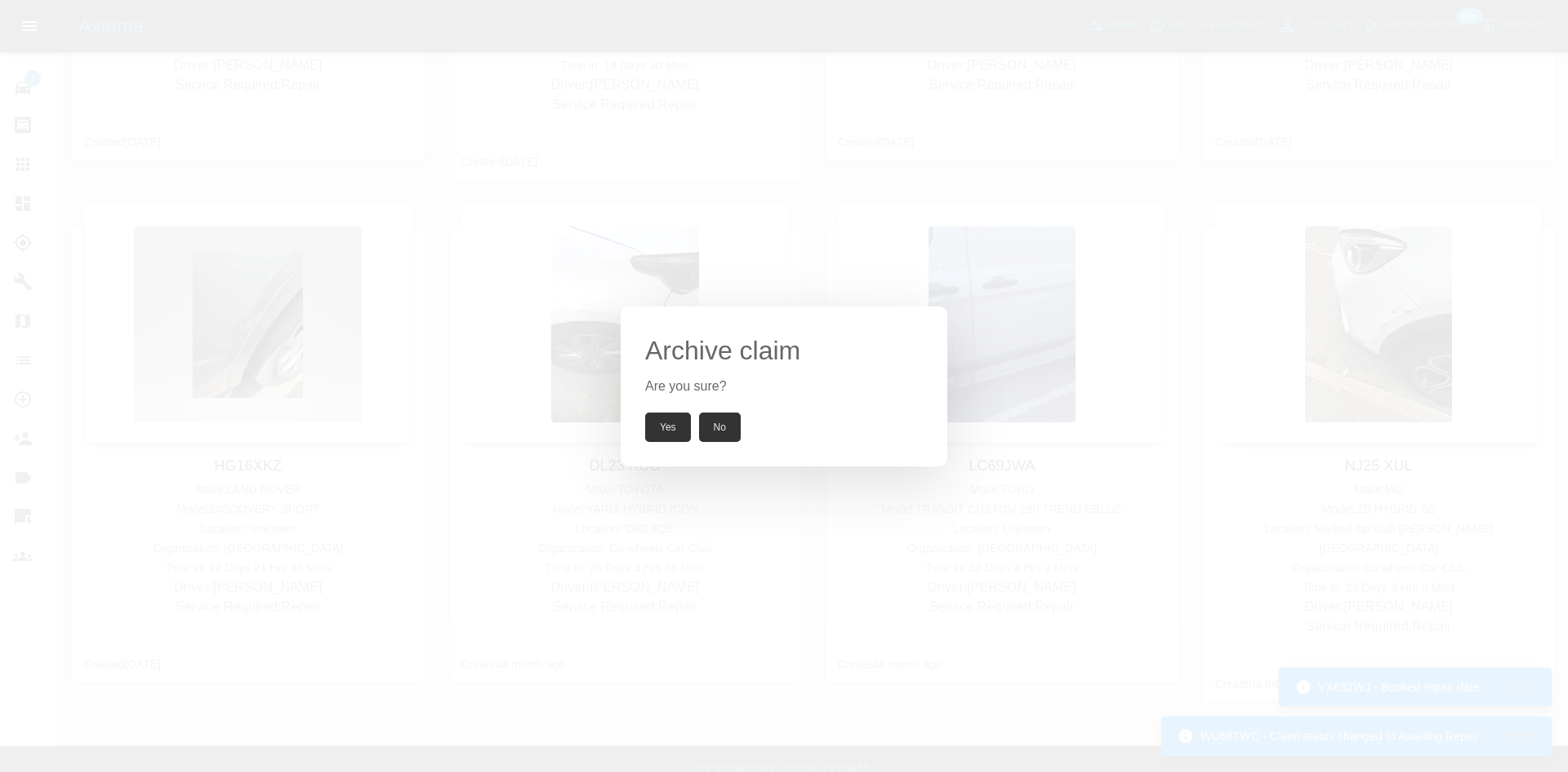
click at [684, 442] on div "Archive claim Are you sure? Yes No" at bounding box center [784, 386] width 326 height 160
click at [678, 428] on button "Yes" at bounding box center [667, 428] width 46 height 30
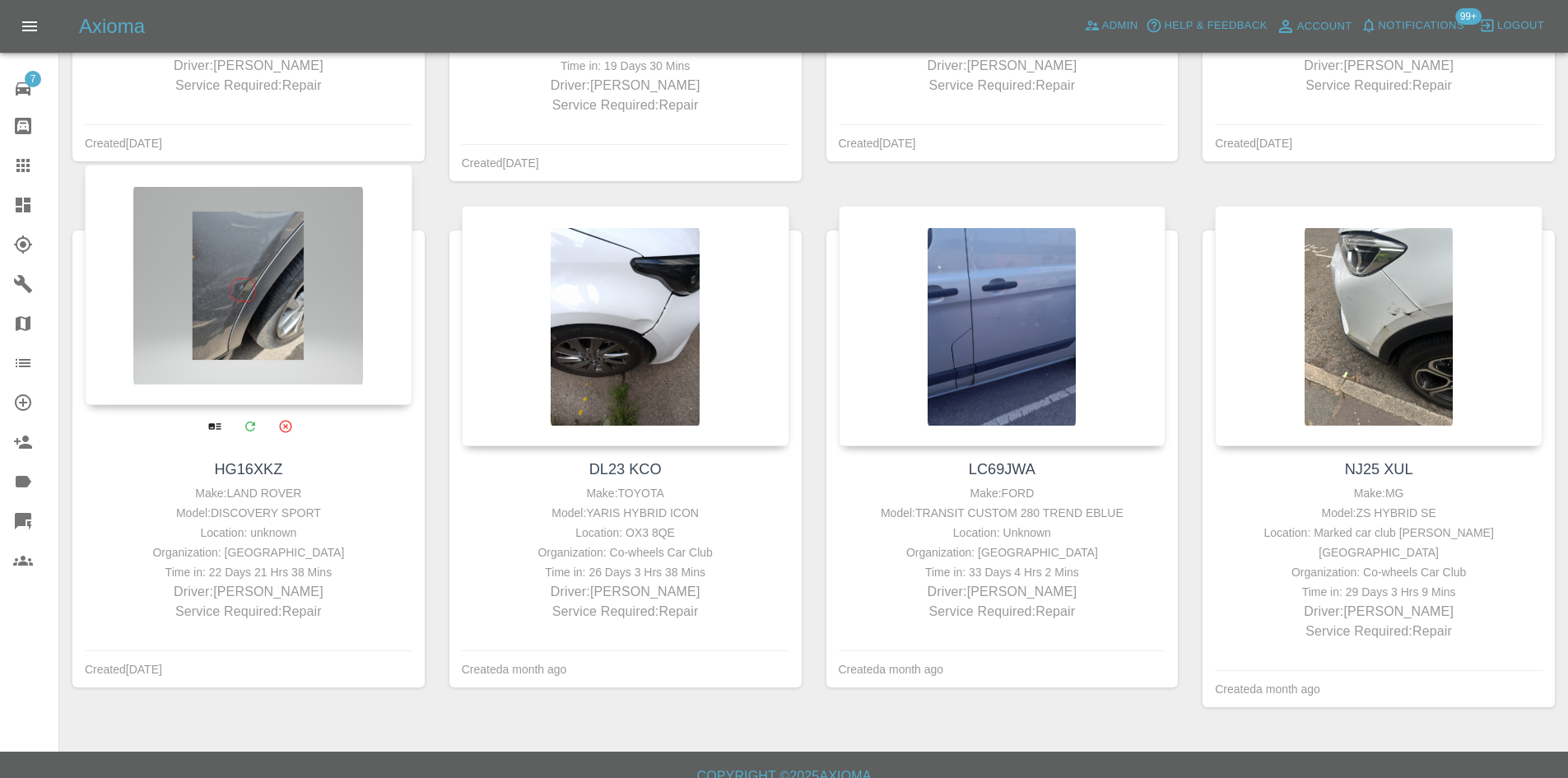
click at [285, 308] on div at bounding box center [249, 285] width 328 height 240
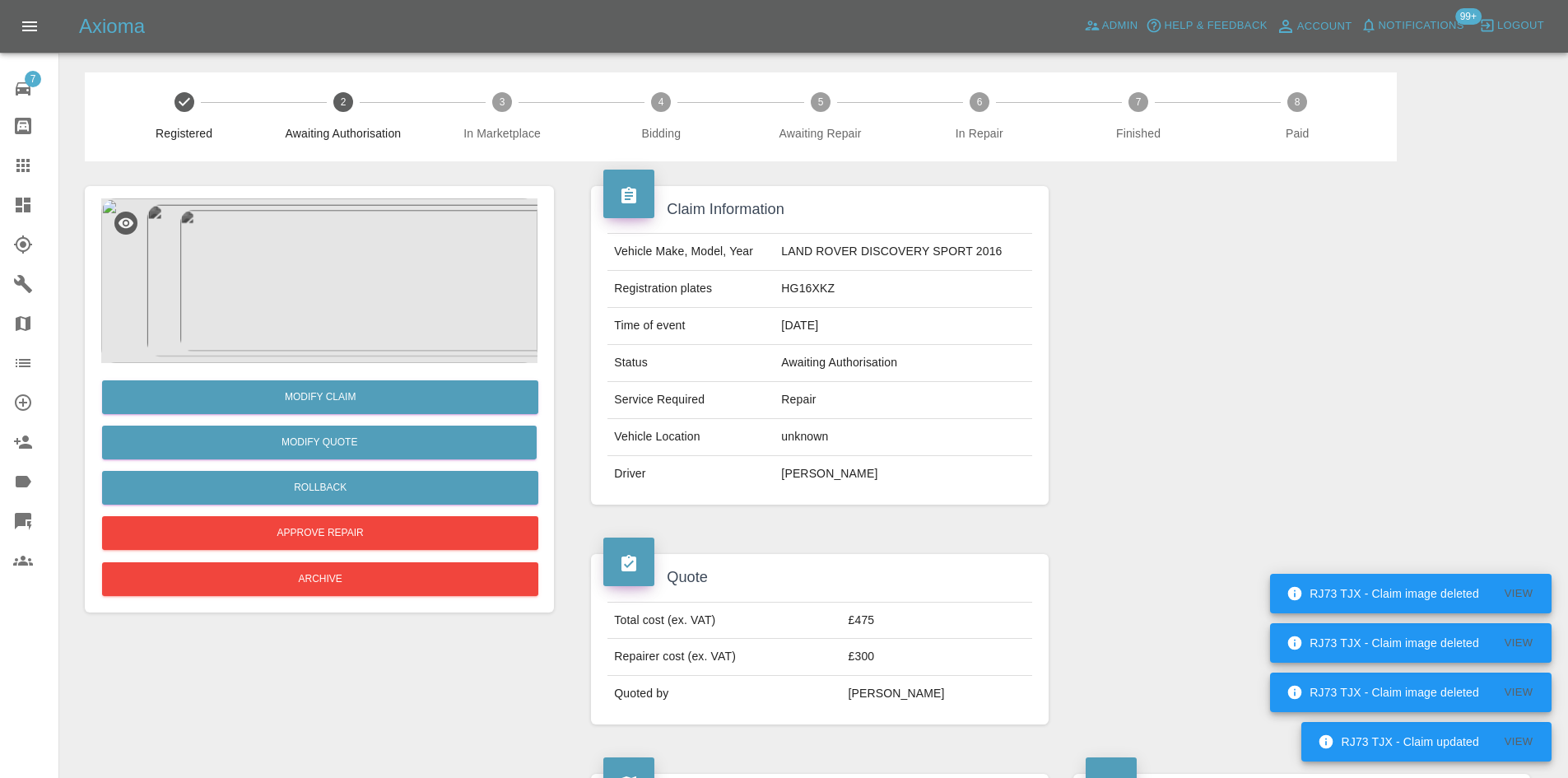
click at [841, 293] on td "HG16XKZ" at bounding box center [903, 289] width 257 height 37
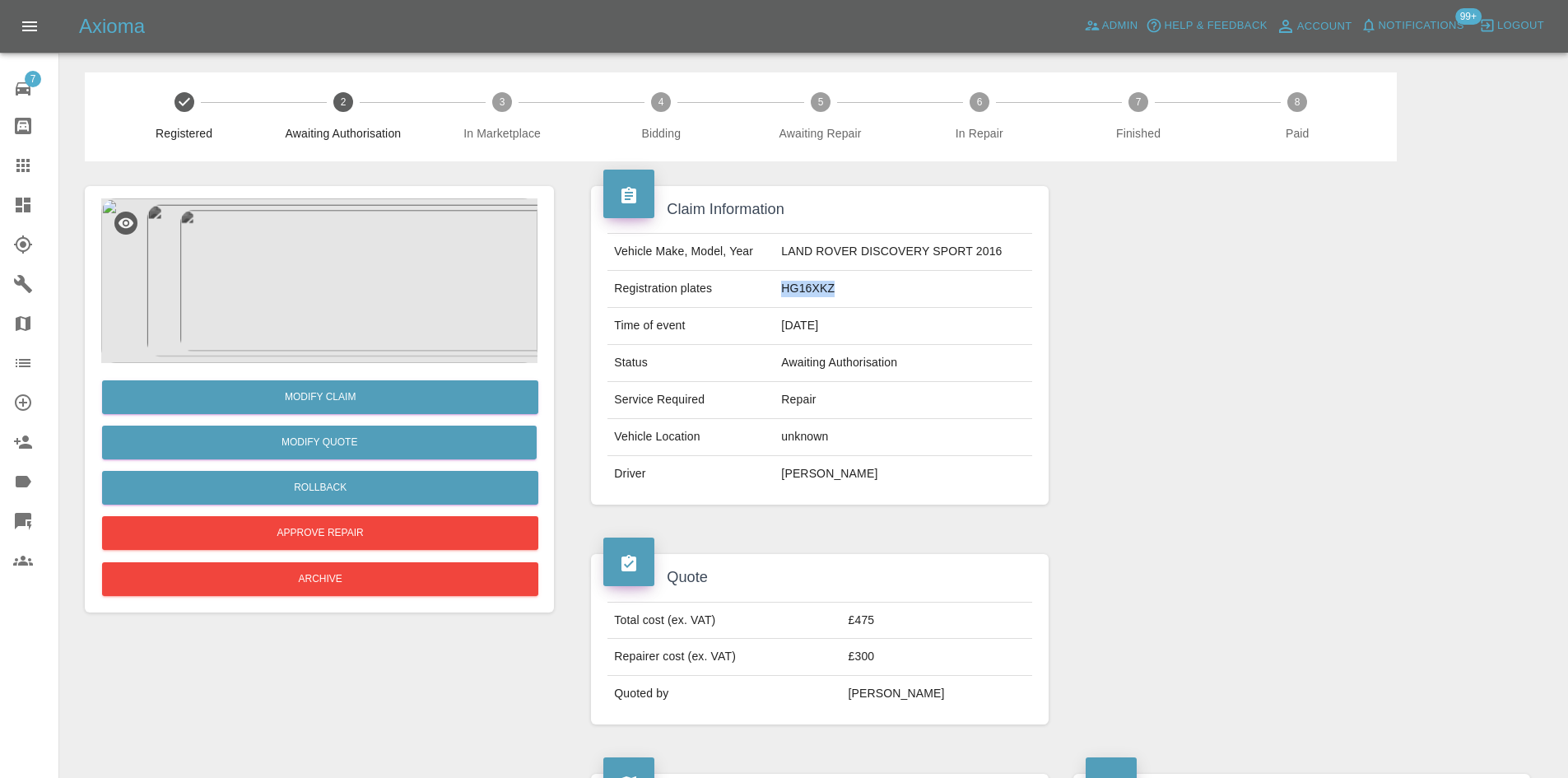
drag, startPoint x: 850, startPoint y: 291, endPoint x: 778, endPoint y: 290, distance: 72.5
click at [778, 290] on td "HG16XKZ" at bounding box center [903, 289] width 257 height 37
copy td "HG16XKZ"
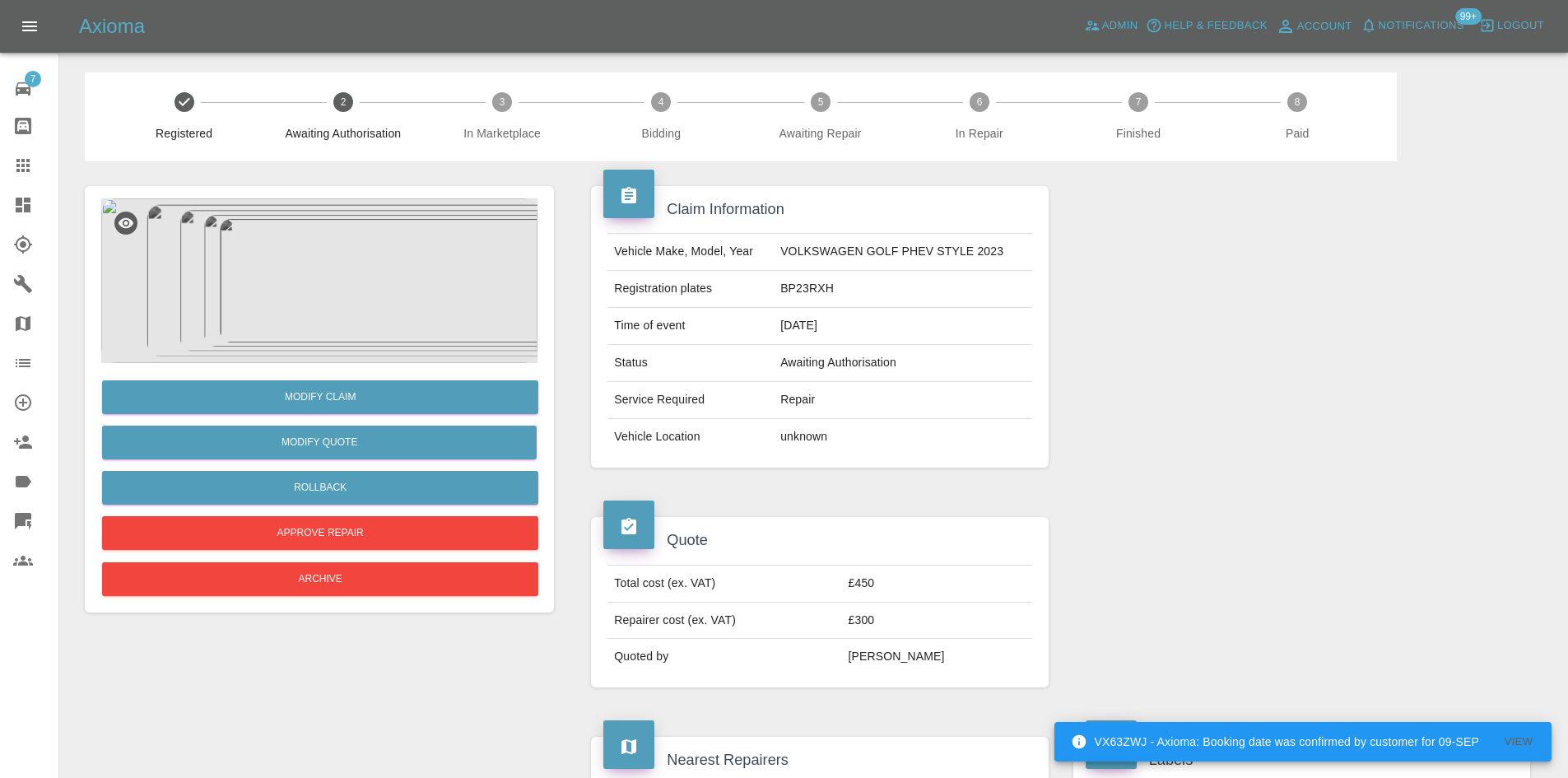
click at [1440, 29] on span "Notifications" at bounding box center [1422, 25] width 86 height 19
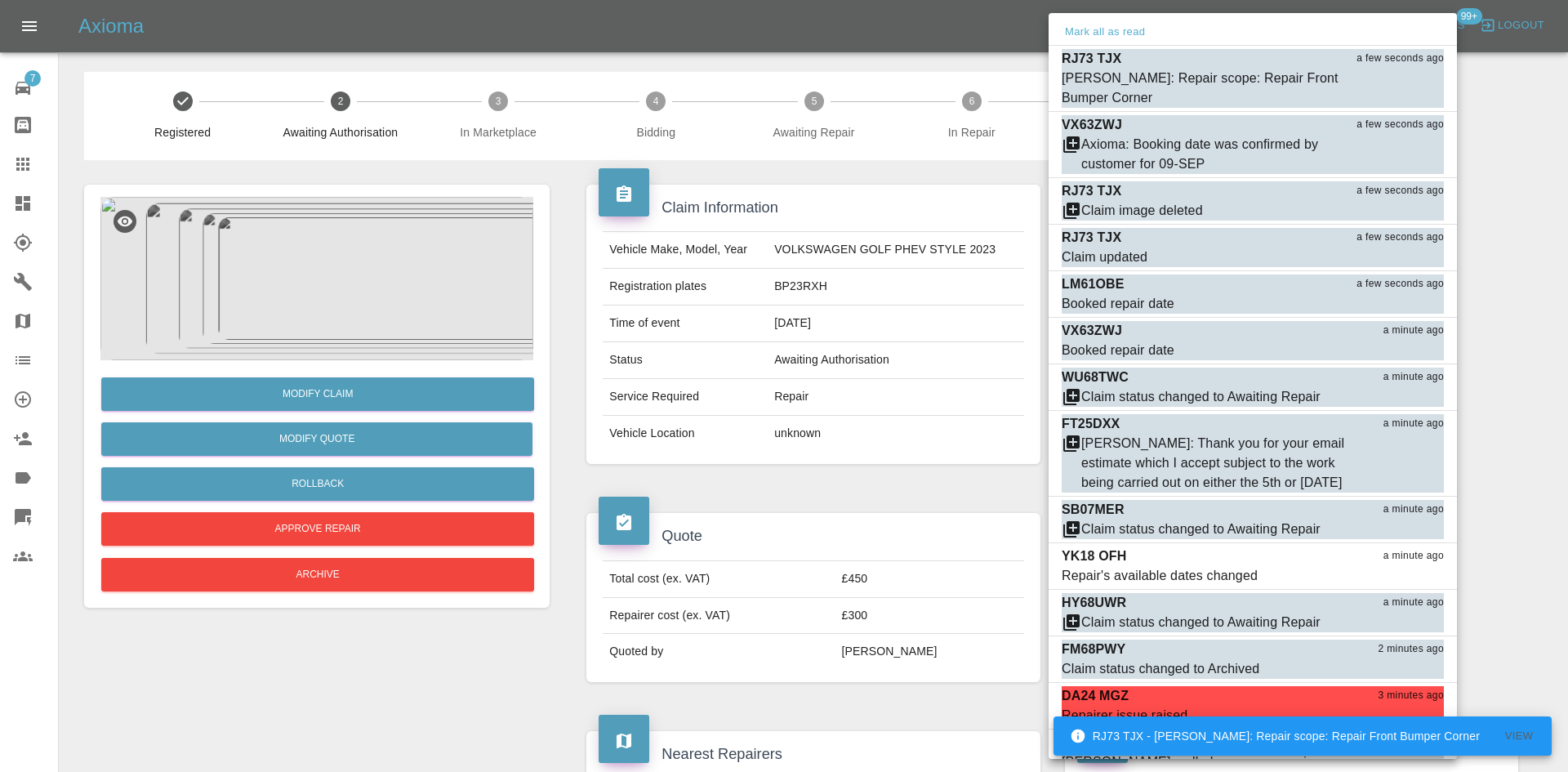
drag, startPoint x: 33, startPoint y: 184, endPoint x: 18, endPoint y: 196, distance: 19.2
click at [33, 183] on div at bounding box center [784, 386] width 1568 height 772
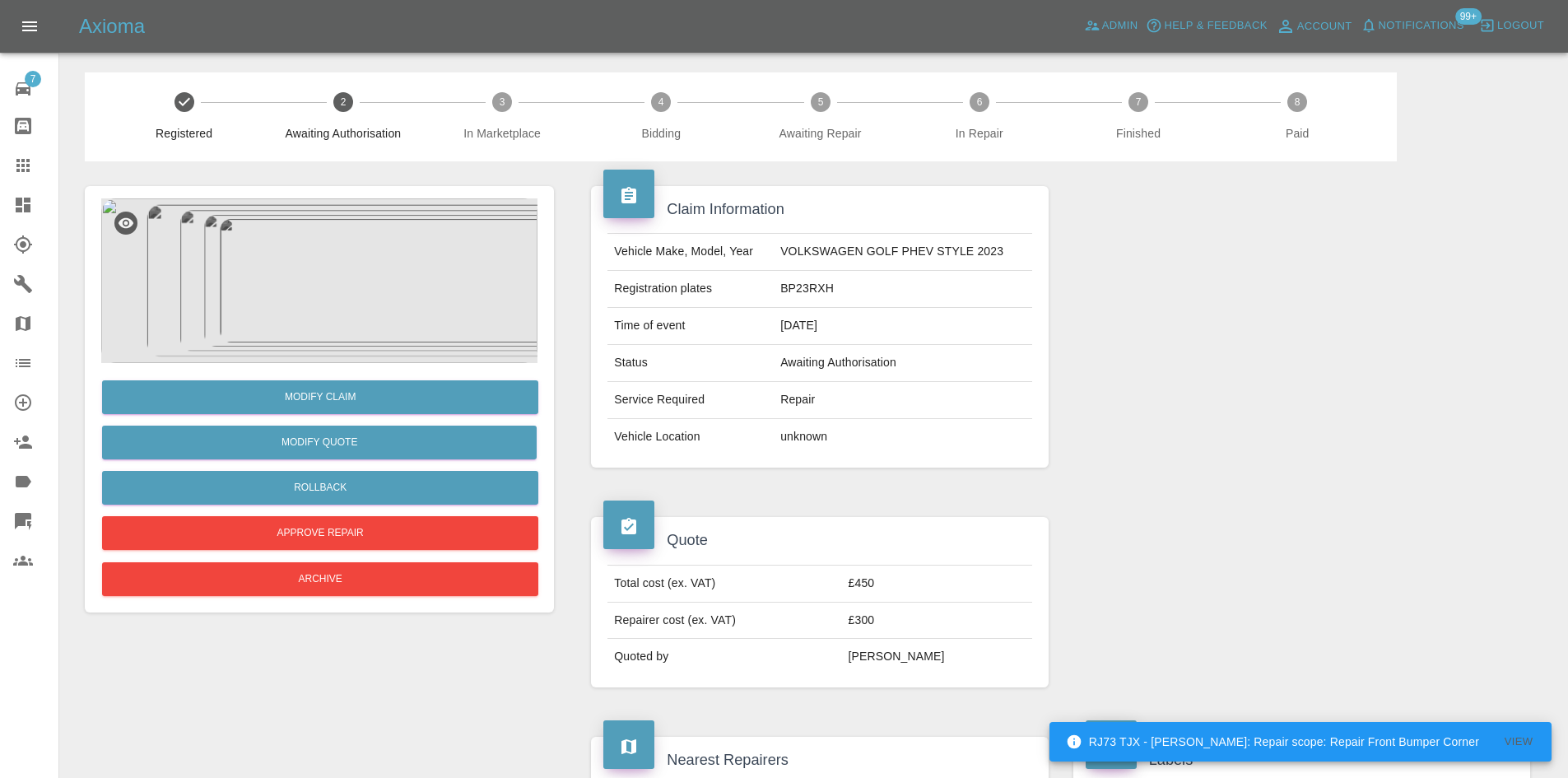
click at [18, 198] on div at bounding box center [784, 389] width 1568 height 778
click at [18, 198] on icon at bounding box center [23, 205] width 15 height 15
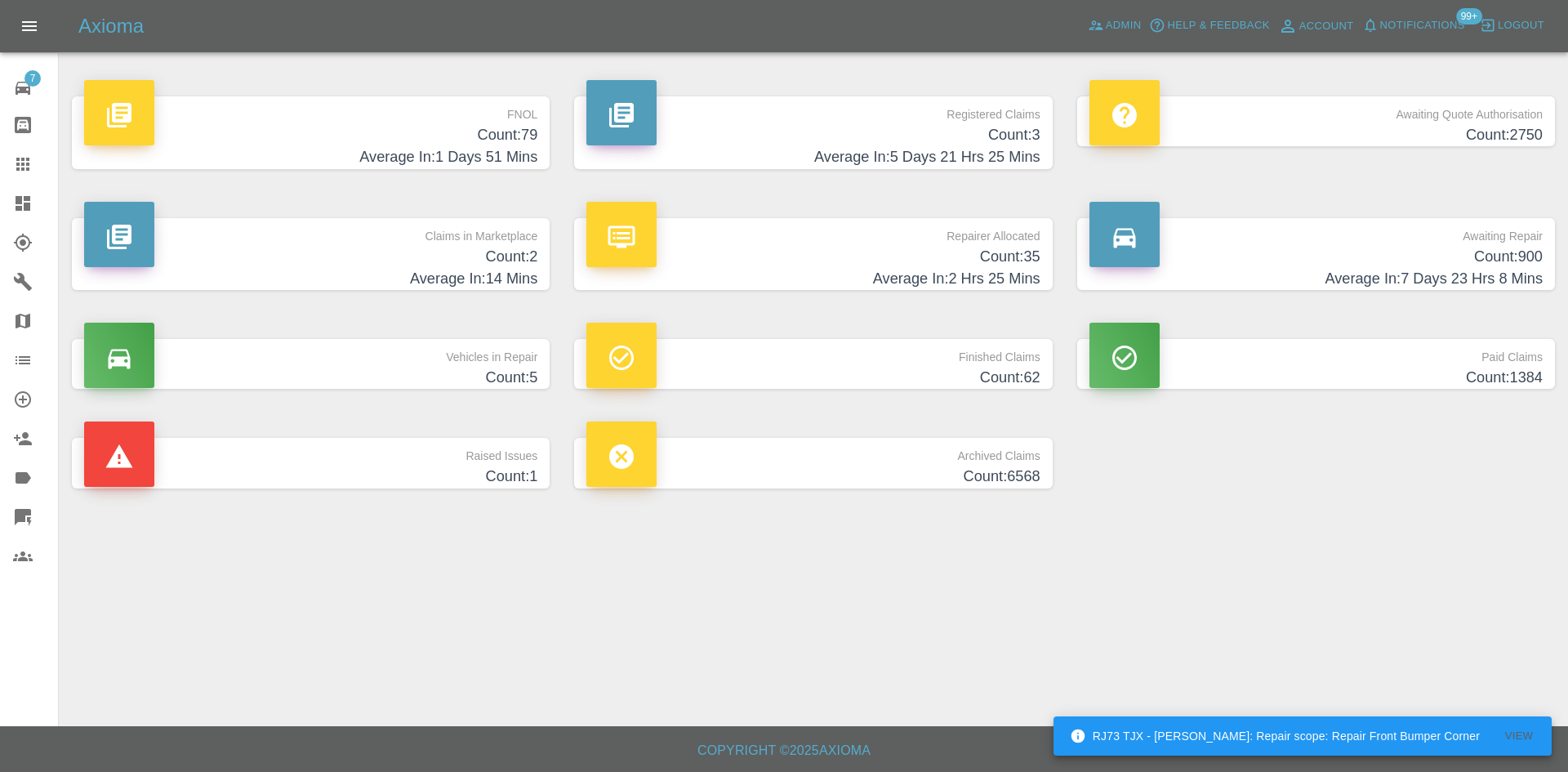
click at [892, 141] on h4 "Count: 3" at bounding box center [812, 135] width 453 height 22
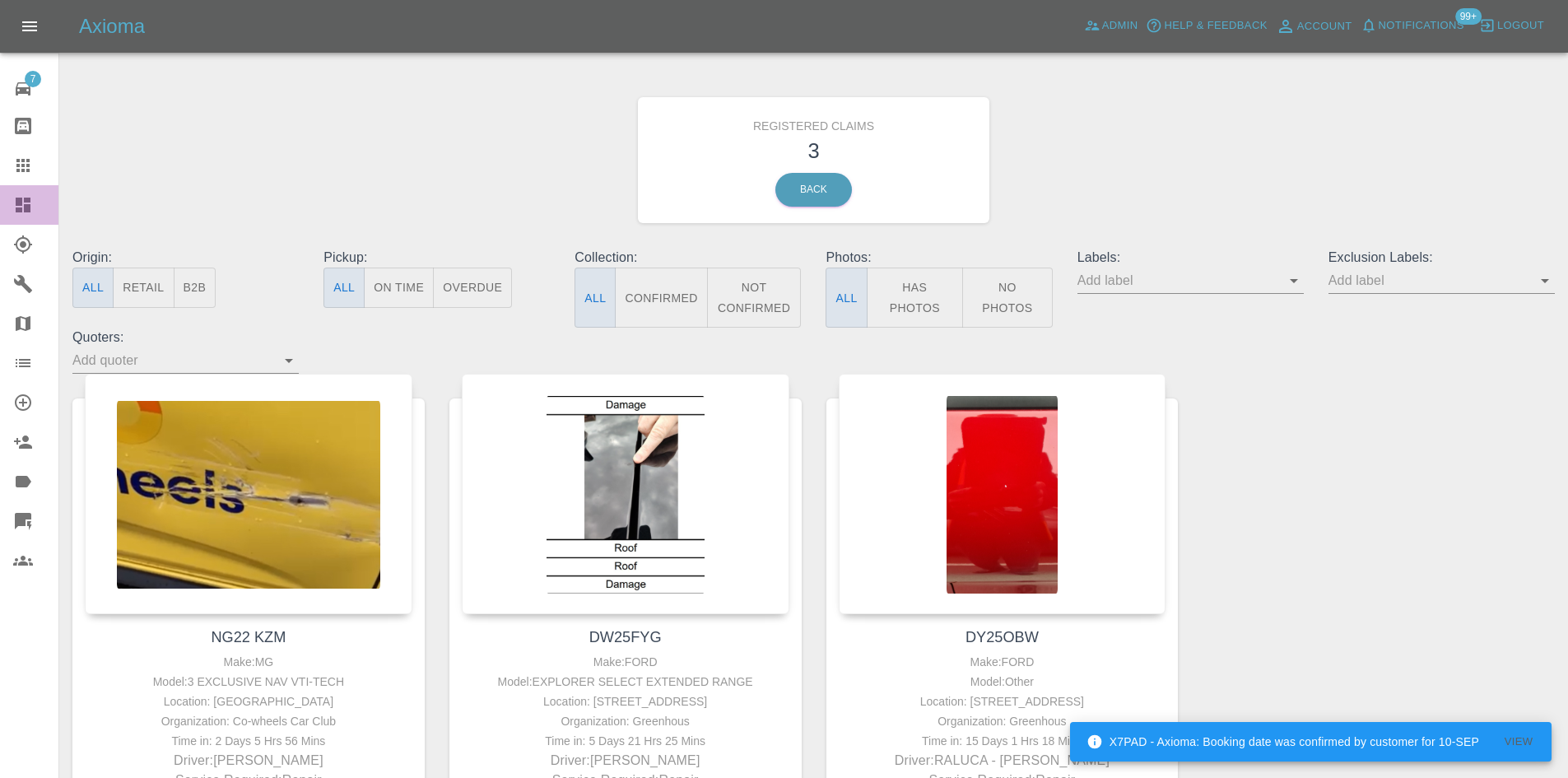
click at [0, 208] on link "Dashboard" at bounding box center [29, 205] width 58 height 40
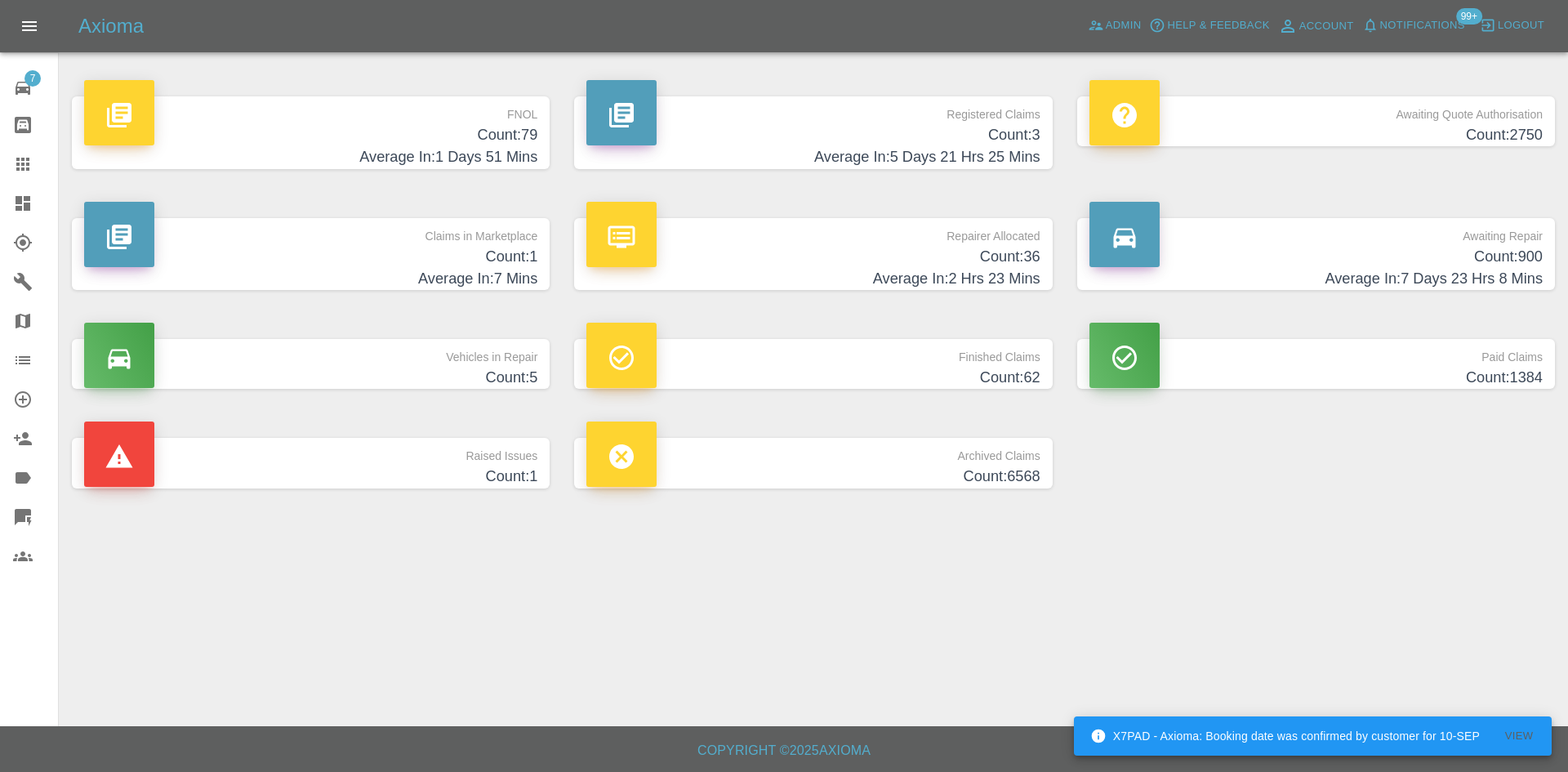
click at [1320, 127] on h4 "Count: 2750" at bounding box center [1315, 135] width 453 height 22
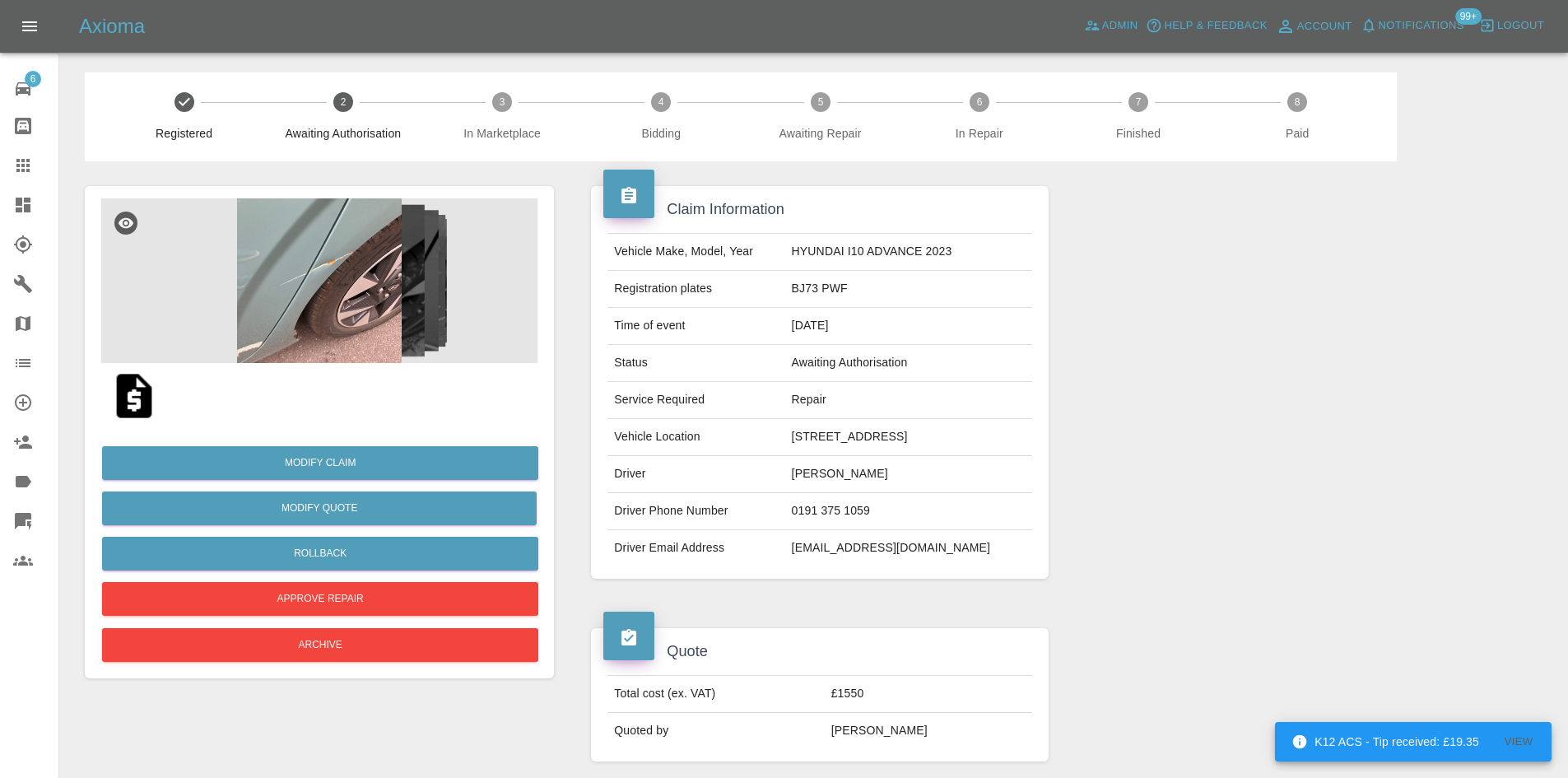
click at [845, 295] on td "BJ73 PWF" at bounding box center [908, 289] width 247 height 37
copy td "BJ73 PWF"
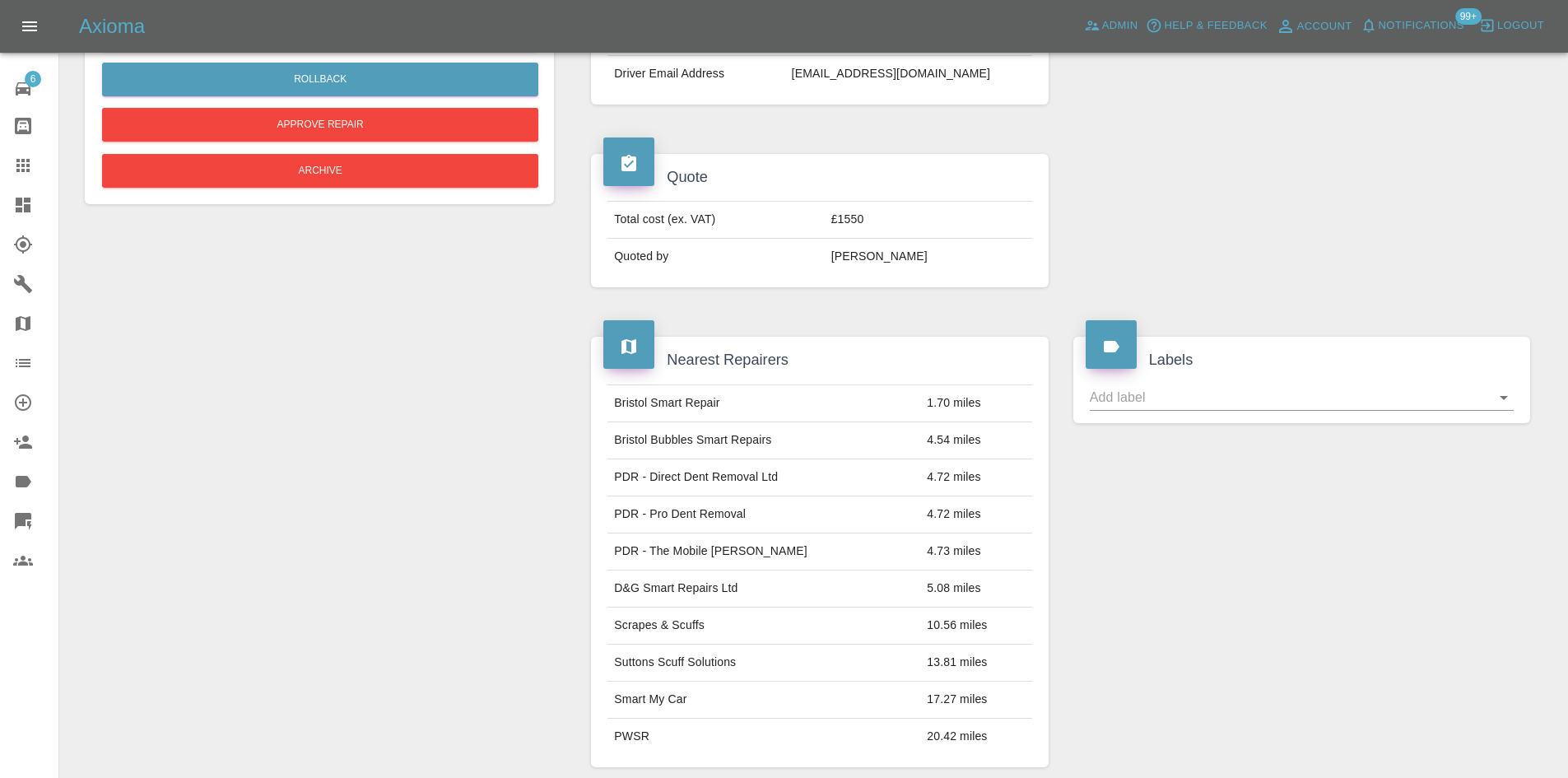
scroll to position [219, 0]
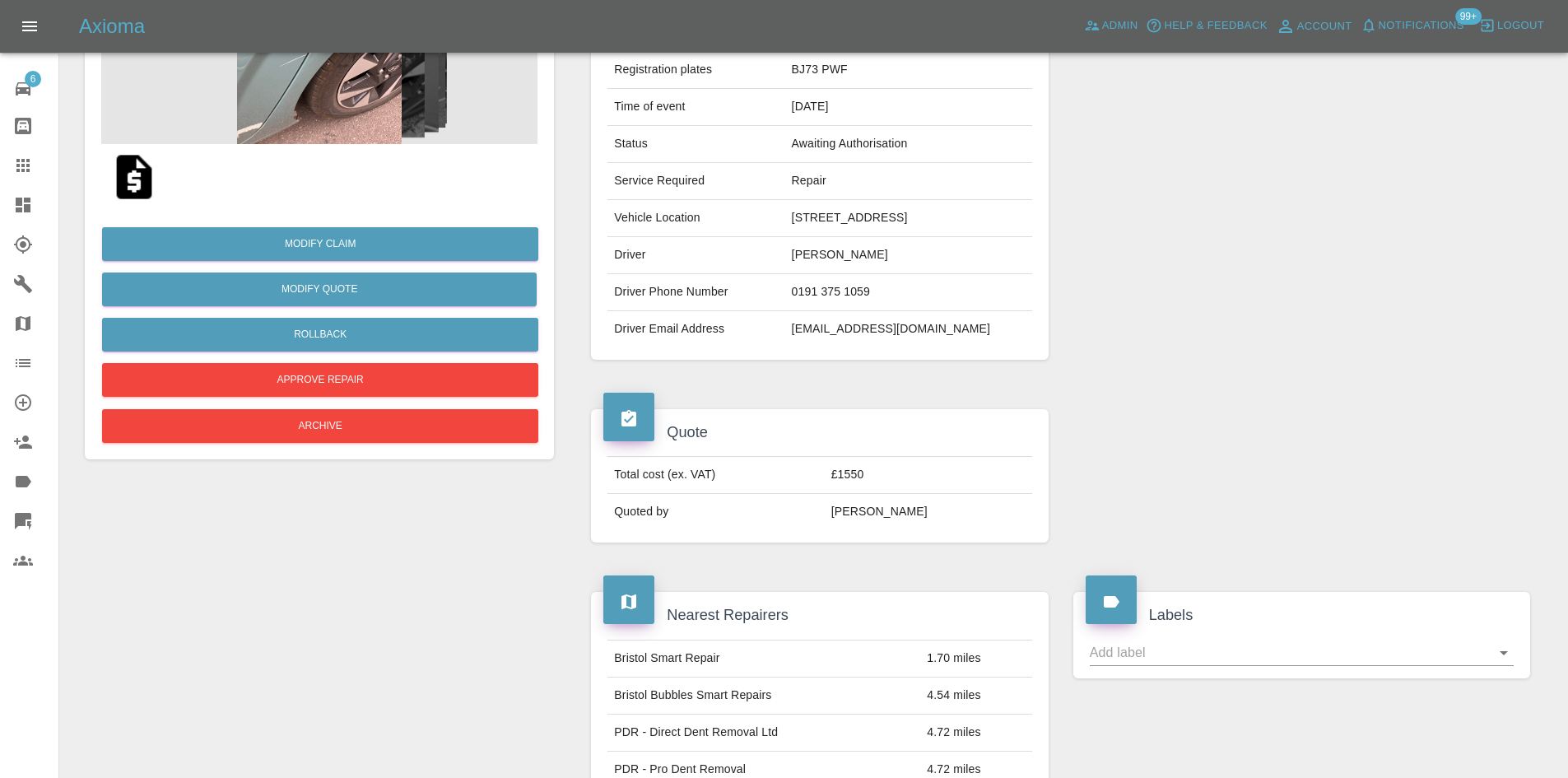
click at [870, 91] on td "[DATE]" at bounding box center [908, 107] width 247 height 37
click at [838, 72] on td "BJ73 PWF" at bounding box center [908, 70] width 247 height 37
click at [822, 69] on td "BJ73 PWF" at bounding box center [908, 70] width 247 height 37
drag, startPoint x: 811, startPoint y: 68, endPoint x: 863, endPoint y: 68, distance: 51.9
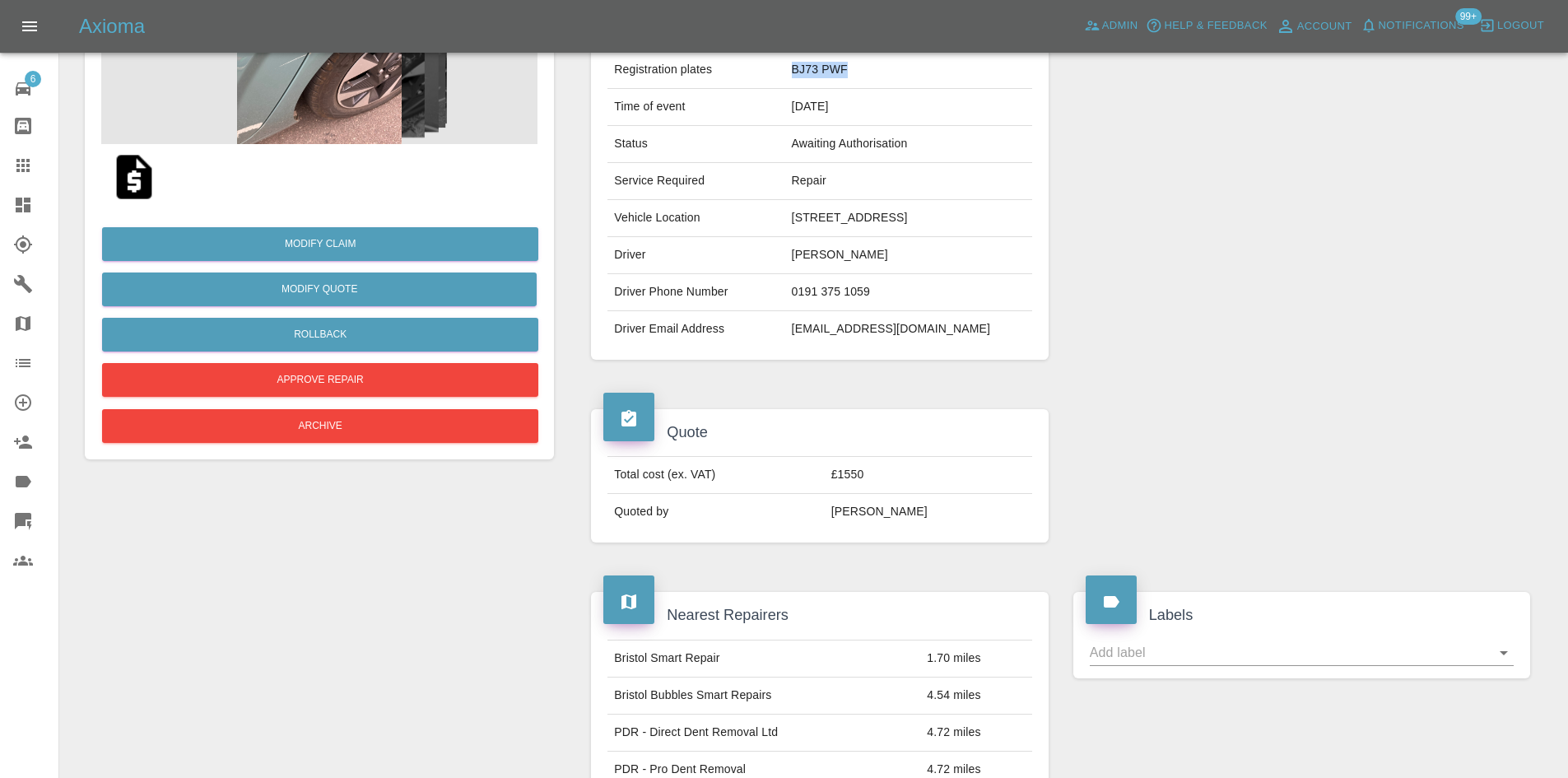
click at [863, 68] on td "BJ73 PWF" at bounding box center [908, 70] width 247 height 37
copy td "BJ73 PWF"
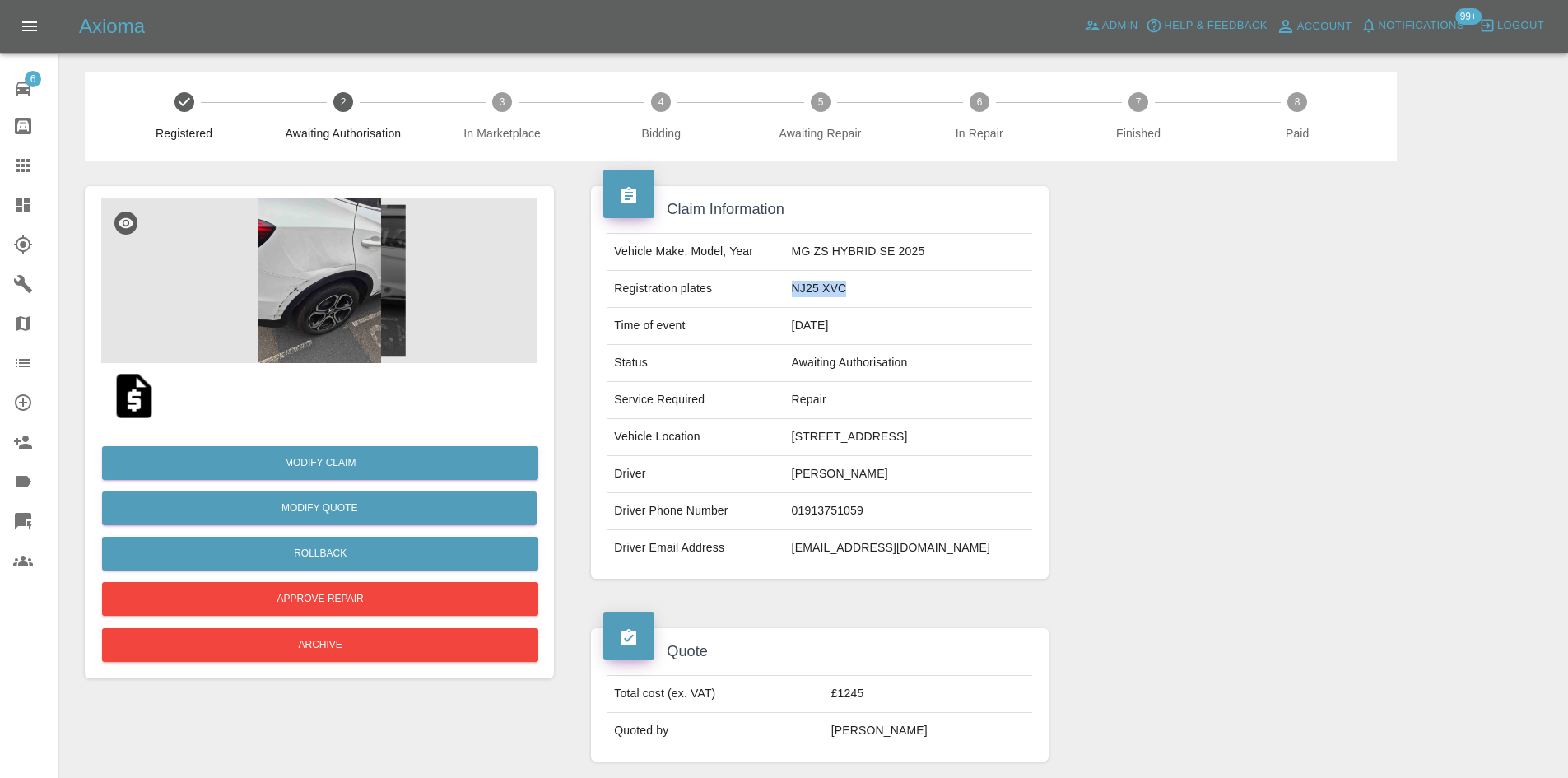
drag, startPoint x: 836, startPoint y: 291, endPoint x: 782, endPoint y: 289, distance: 53.5
click at [785, 289] on td "NJ25 XVC" at bounding box center [908, 289] width 247 height 37
copy td "NJ25 XVC"
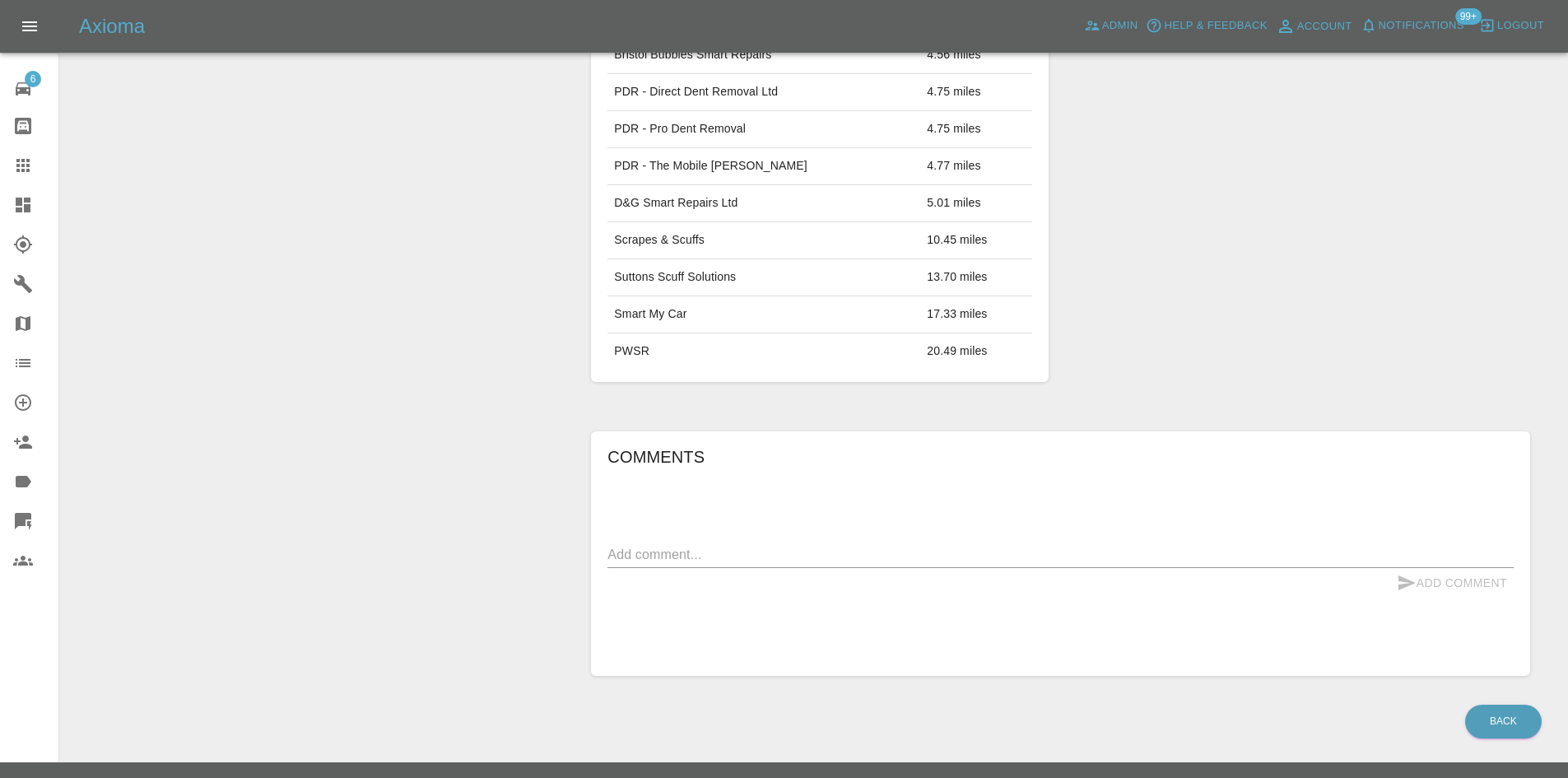
scroll to position [891, 0]
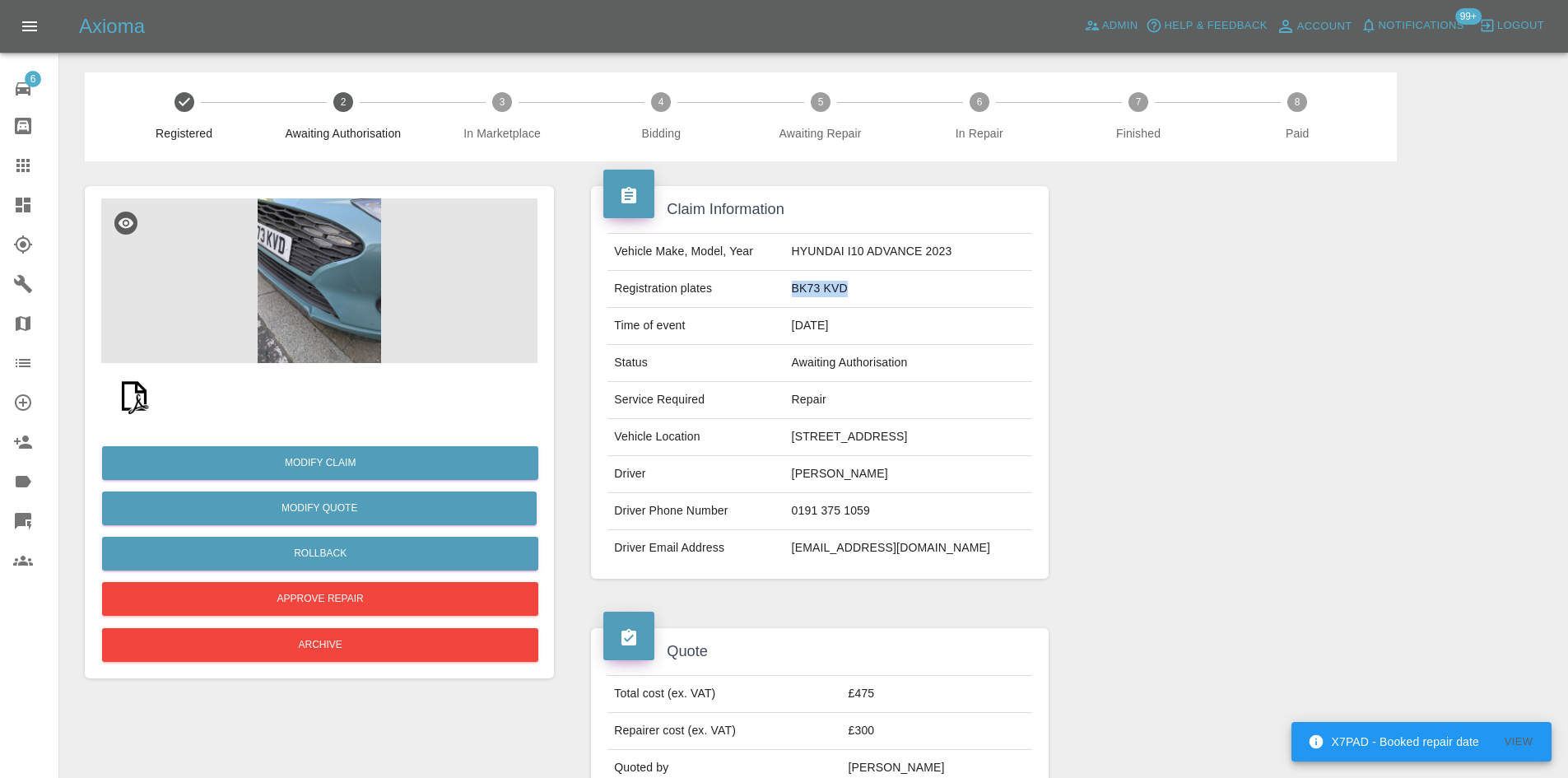
drag, startPoint x: 857, startPoint y: 288, endPoint x: 801, endPoint y: 287, distance: 56.0
click at [801, 287] on td "BK73 KVD" at bounding box center [908, 289] width 247 height 37
copy td "BK73 KVD"
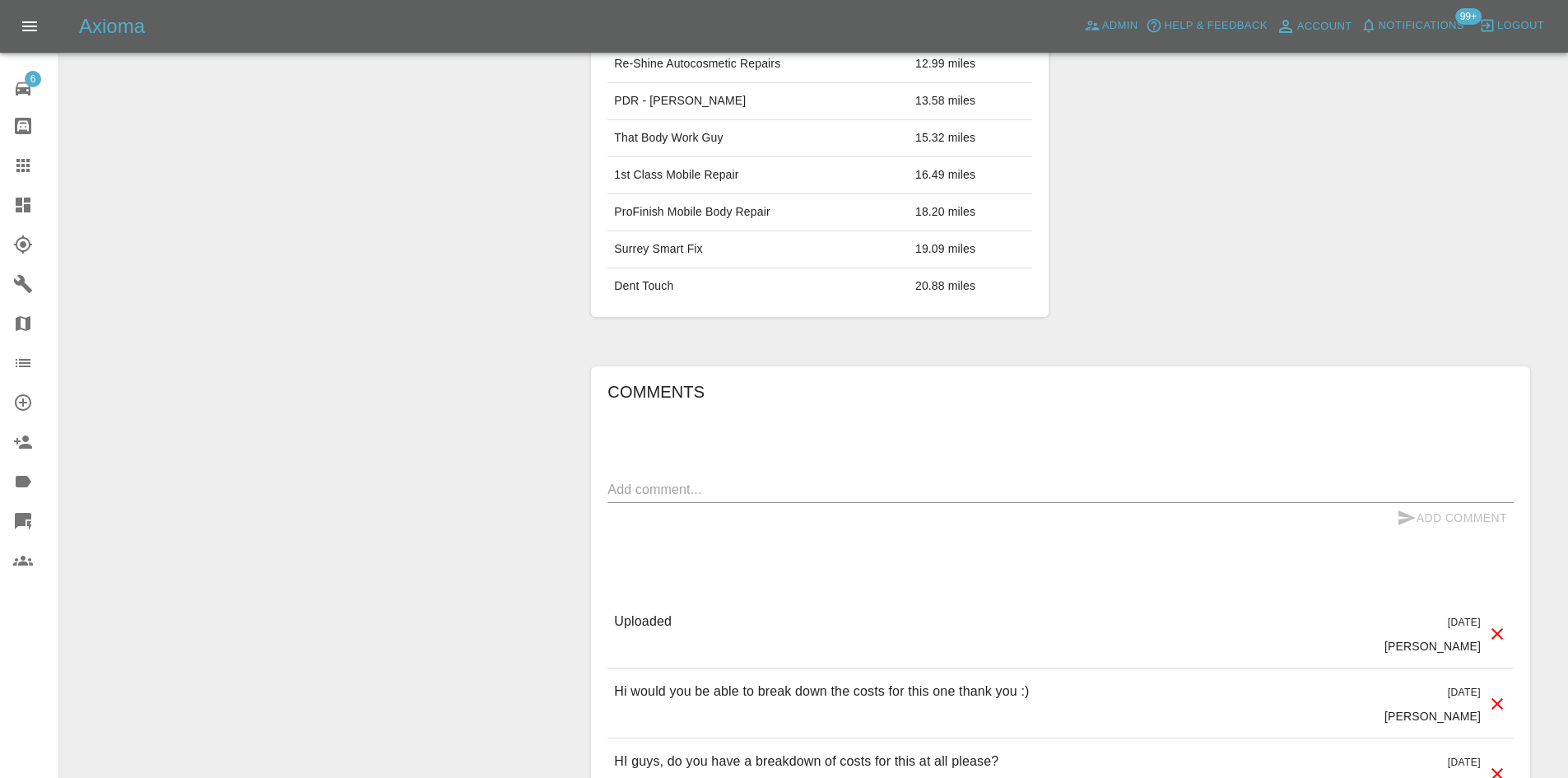
scroll to position [988, 0]
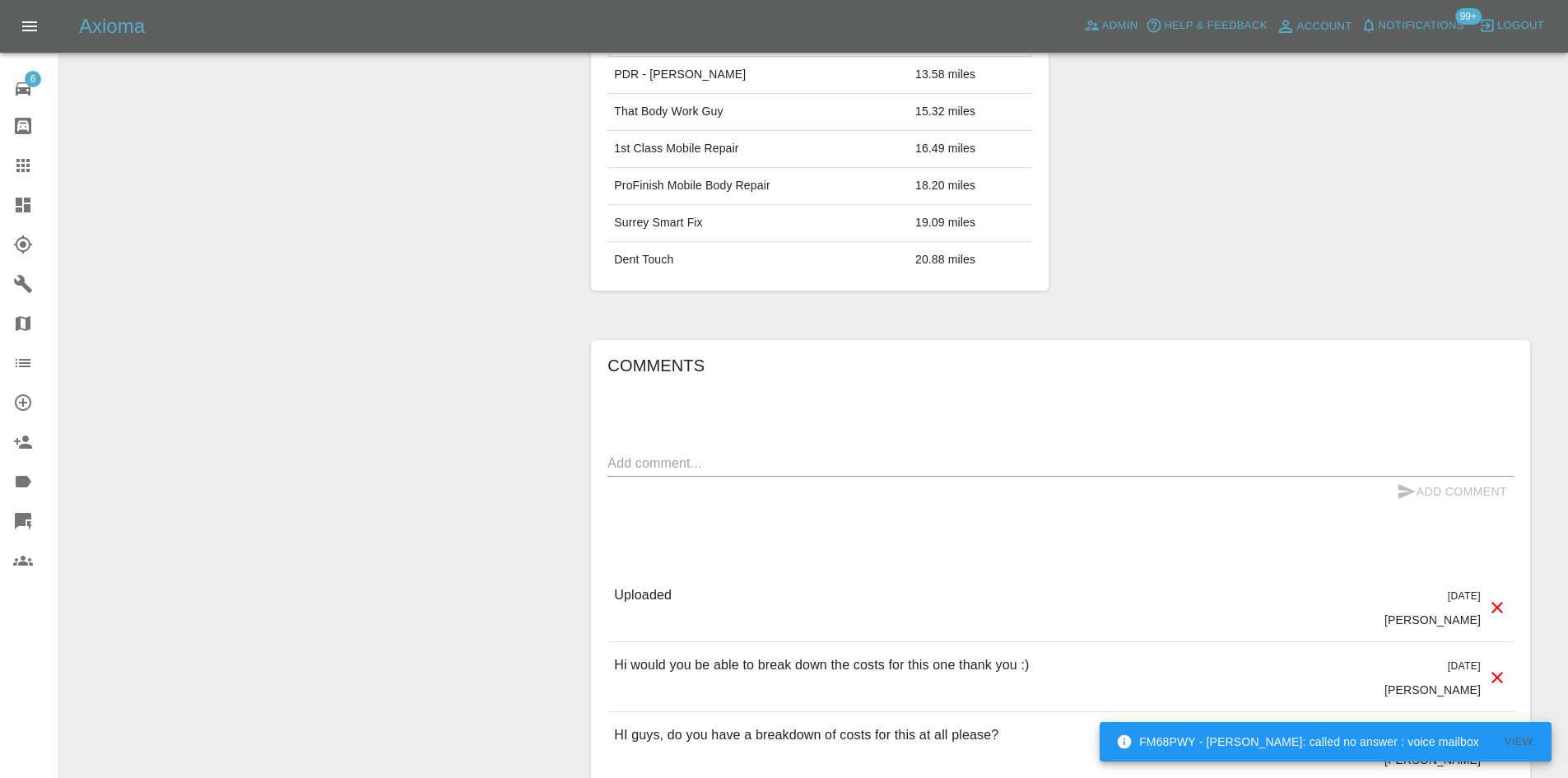
click at [431, 460] on div "Modify Claim Modify Quote Rollback Approve Repair Archive" at bounding box center [319, 30] width 494 height 1715
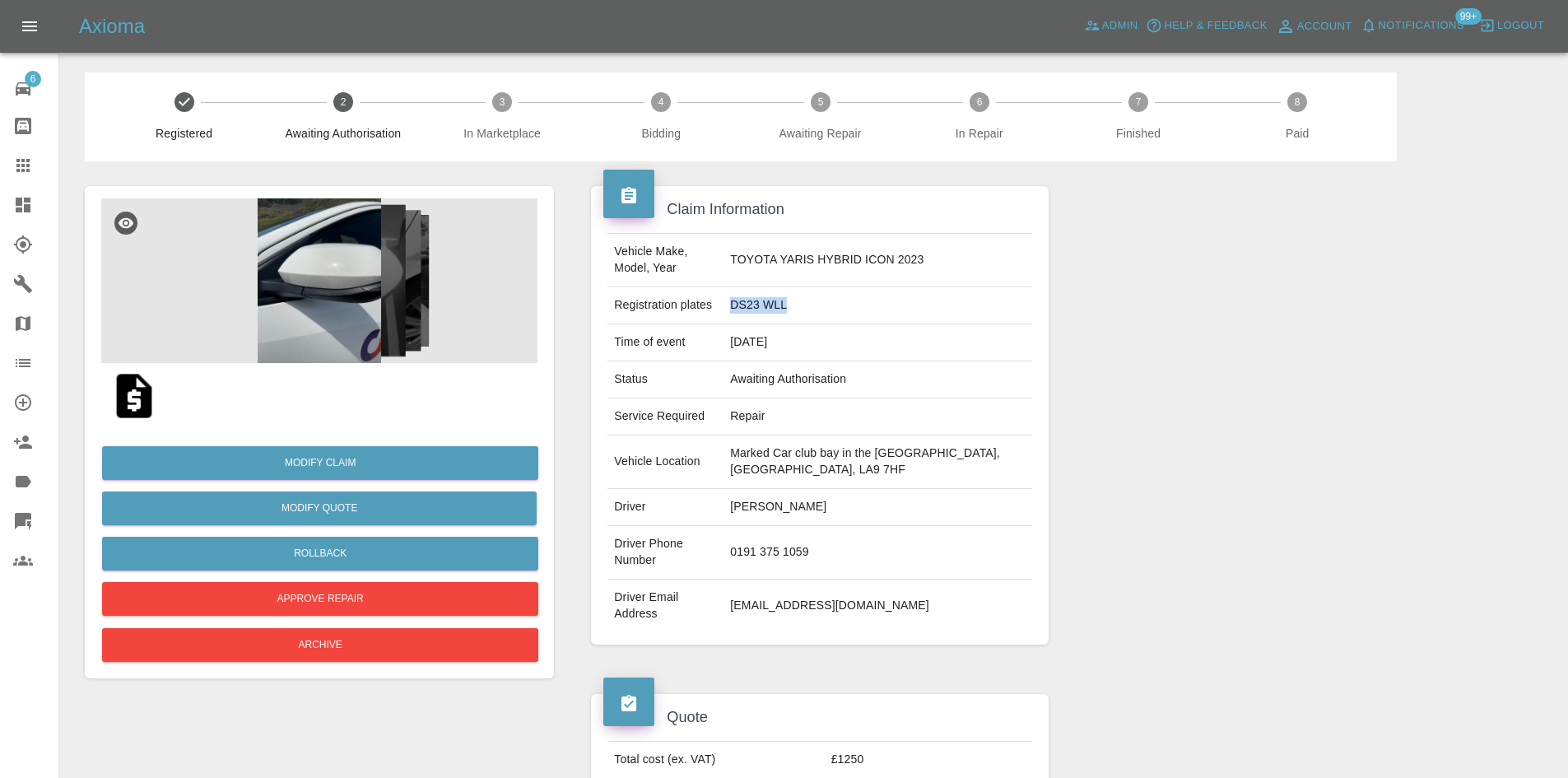
drag, startPoint x: 794, startPoint y: 314, endPoint x: 738, endPoint y: 312, distance: 55.2
click at [738, 312] on td "DS23 WLL" at bounding box center [878, 305] width 308 height 37
copy td "DS23 WLL"
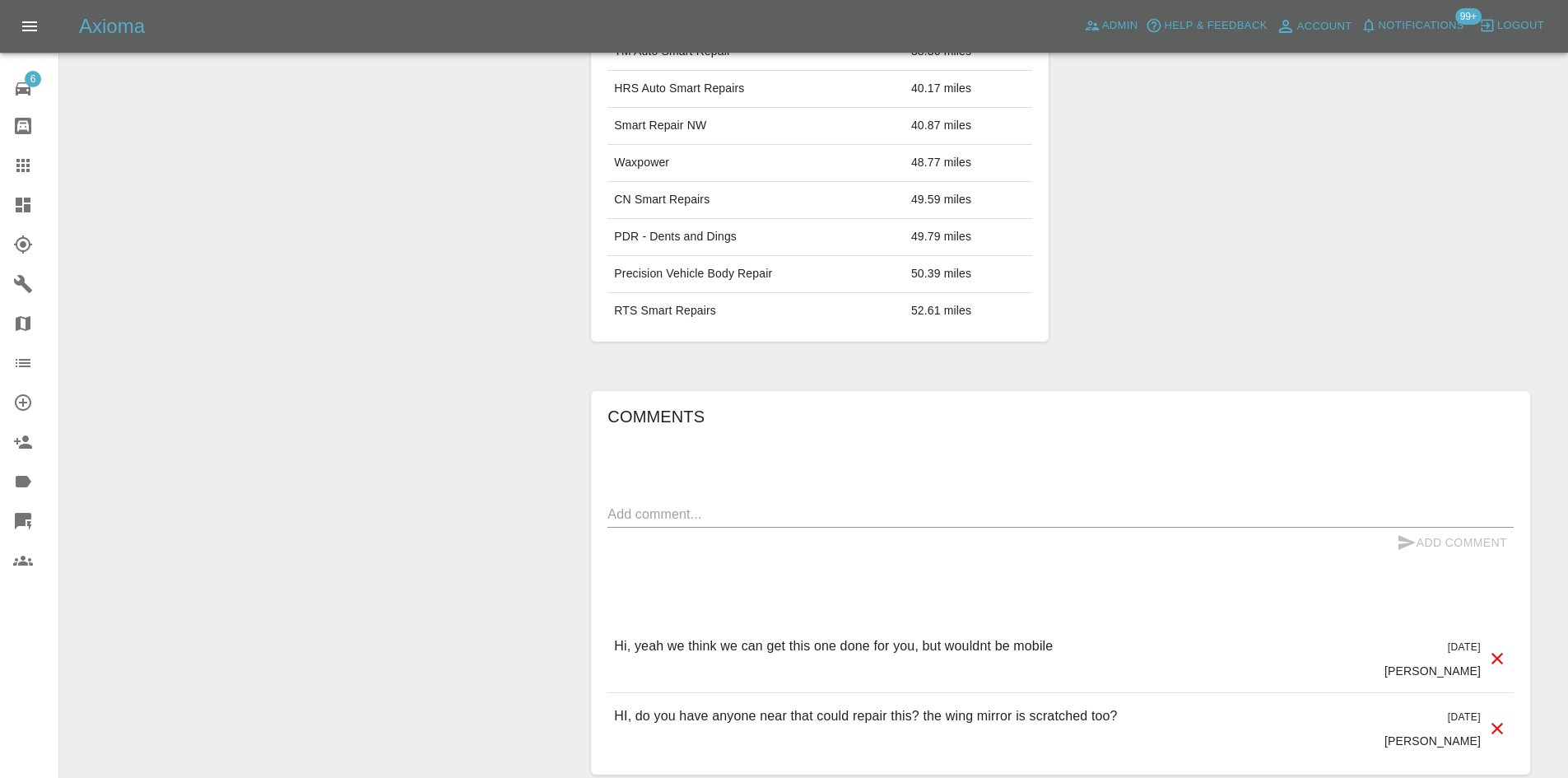
scroll to position [1096, 0]
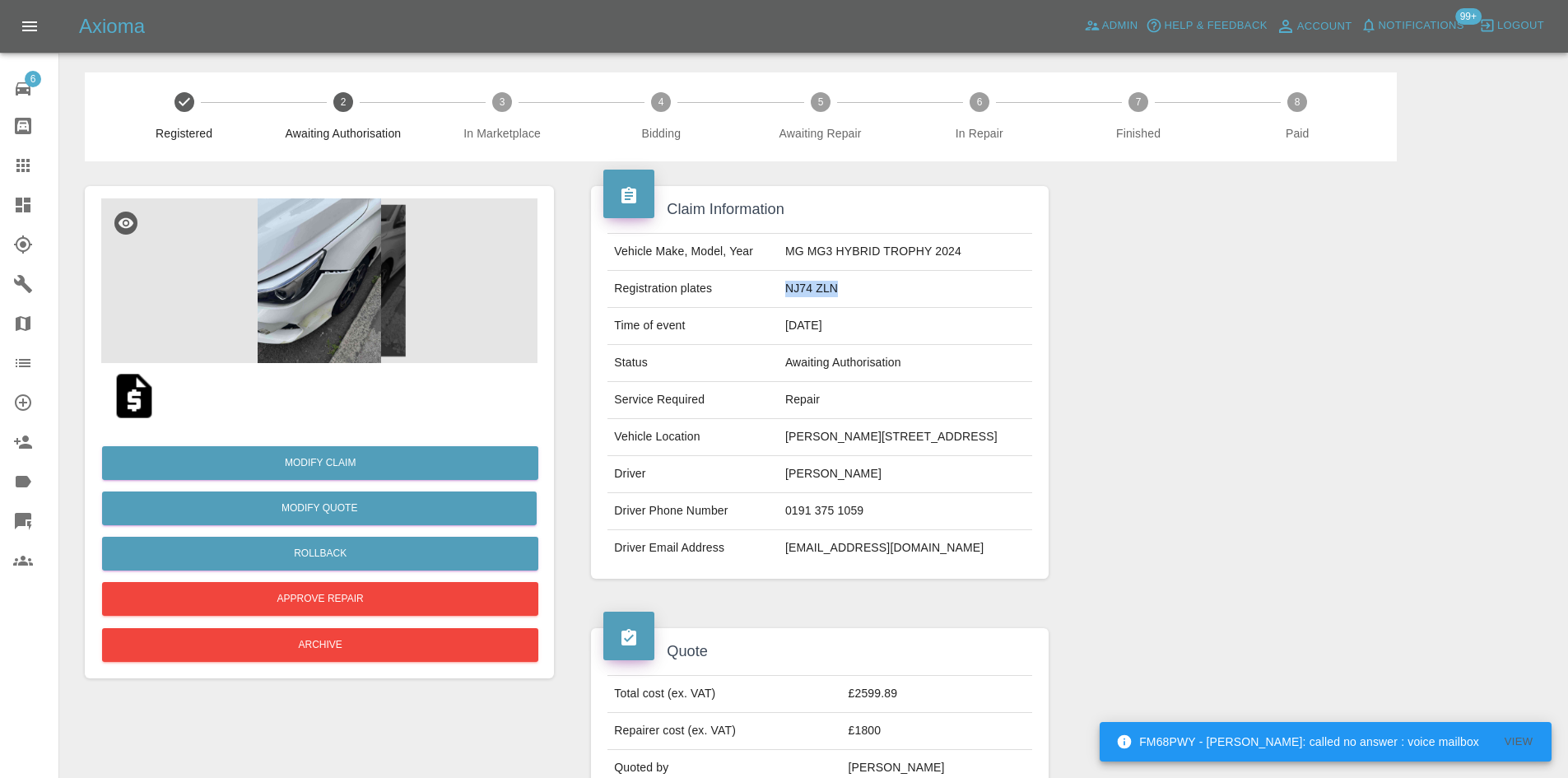
drag, startPoint x: 846, startPoint y: 286, endPoint x: 794, endPoint y: 287, distance: 52.7
click at [794, 287] on td "NJ74 ZLN" at bounding box center [906, 289] width 254 height 37
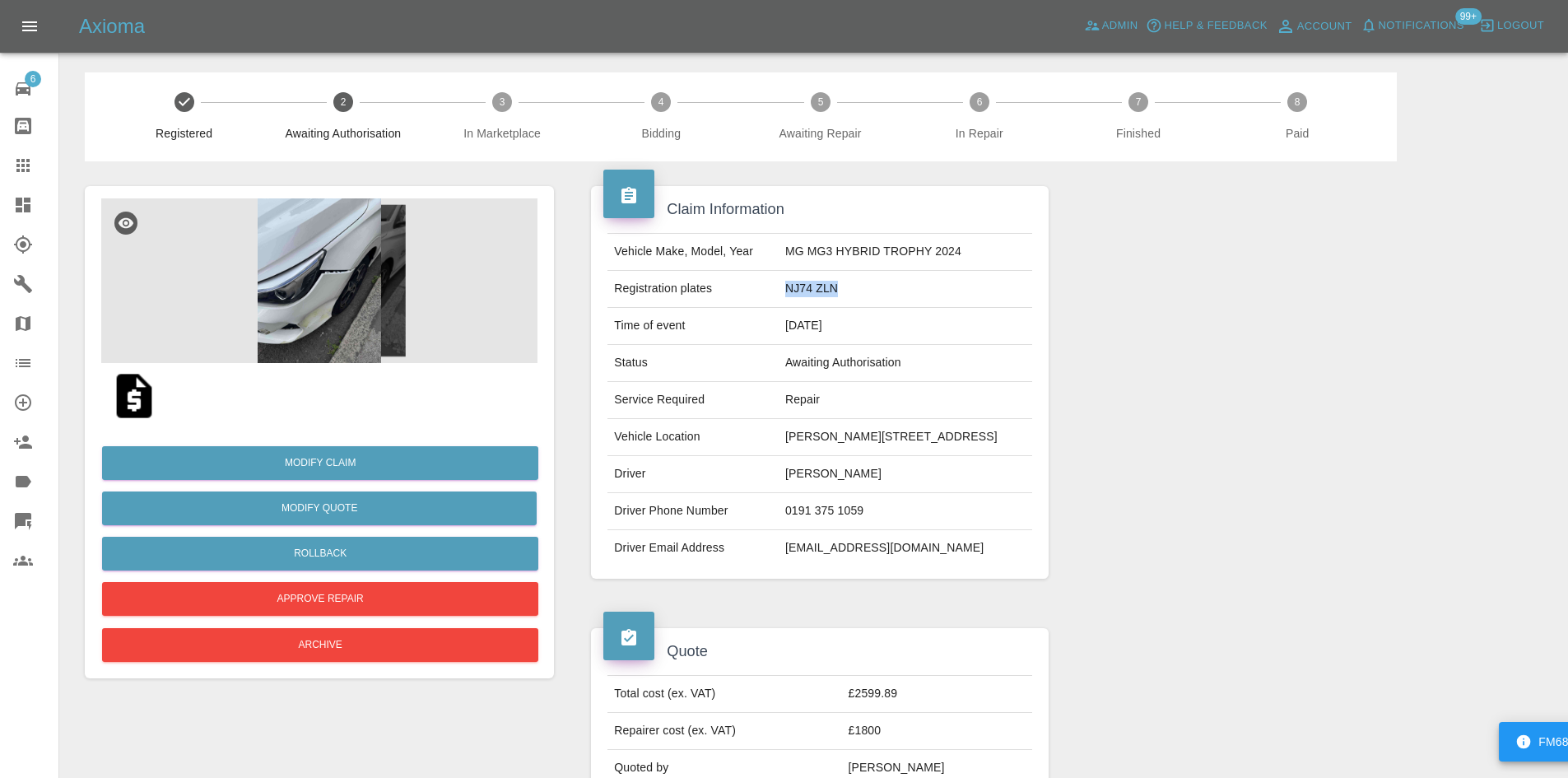
copy td "NJ74 ZLN"
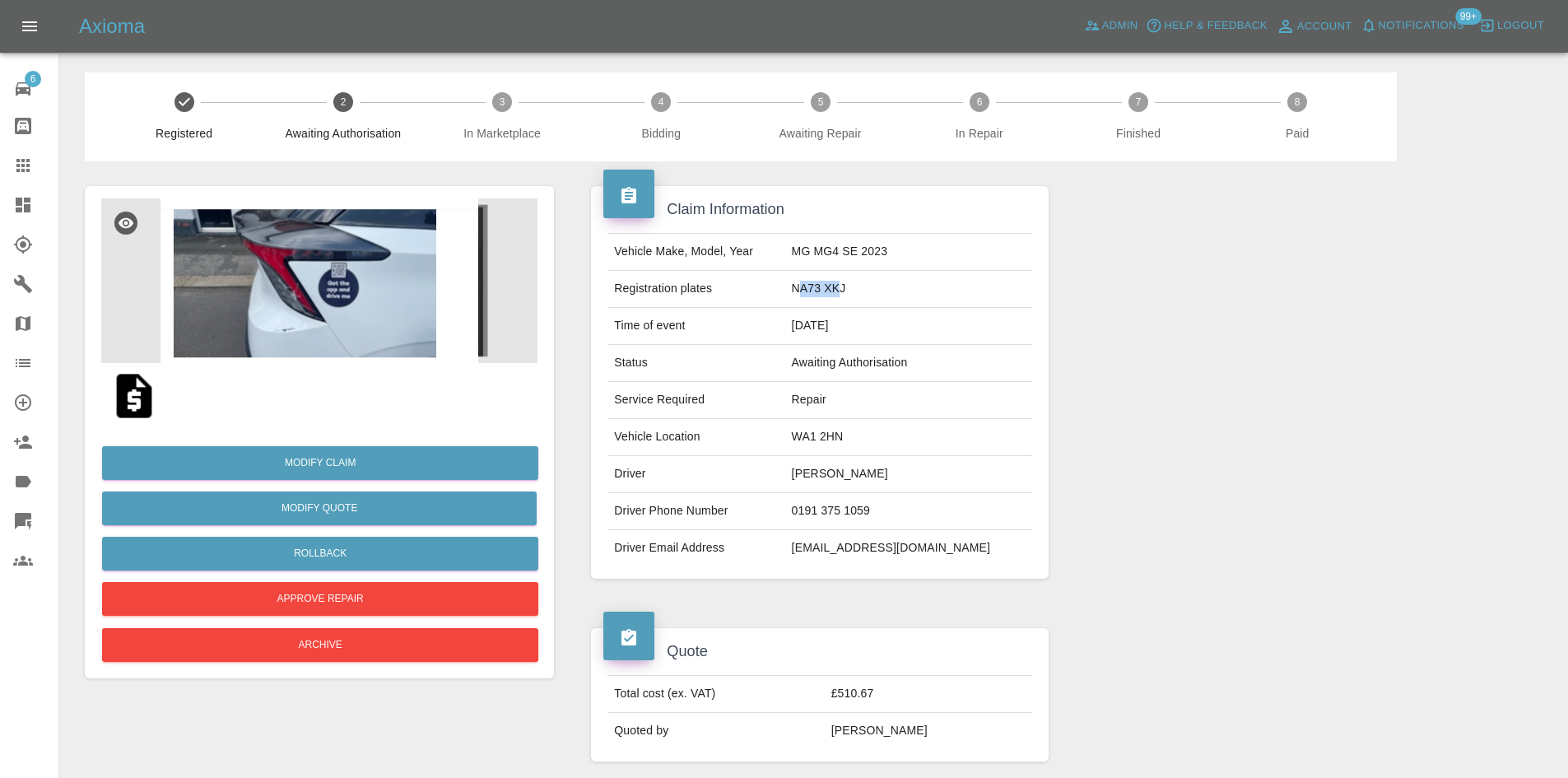
drag, startPoint x: 888, startPoint y: 285, endPoint x: 845, endPoint y: 290, distance: 43.9
click at [845, 290] on td "NA73 XKJ" at bounding box center [908, 289] width 247 height 37
click at [883, 292] on td "NA73 XKJ" at bounding box center [908, 289] width 247 height 37
drag, startPoint x: 892, startPoint y: 292, endPoint x: 840, endPoint y: 291, distance: 52.7
click at [840, 291] on td "NA73 XKJ" at bounding box center [908, 289] width 247 height 37
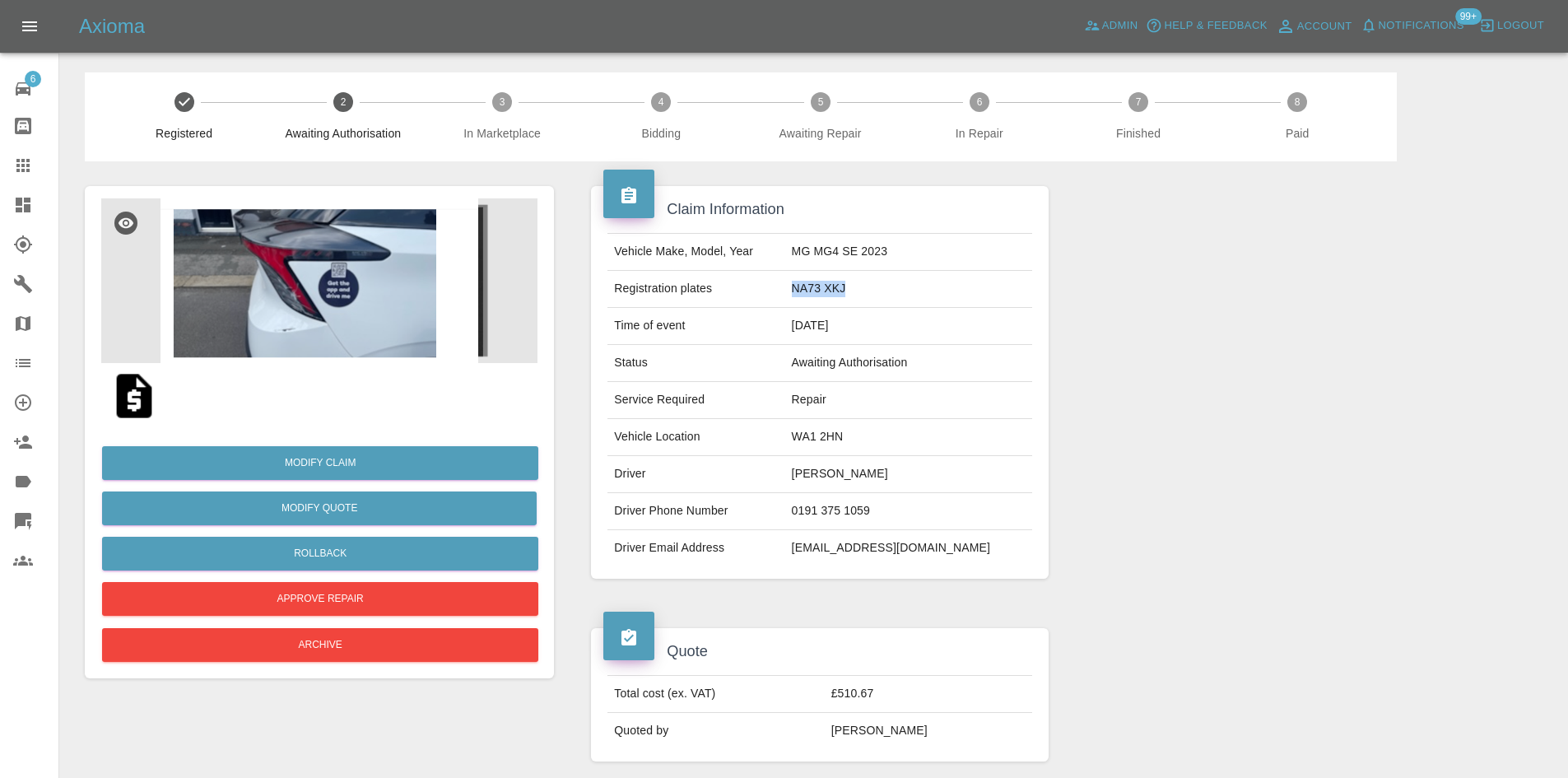
copy td "NA73 XKJ"
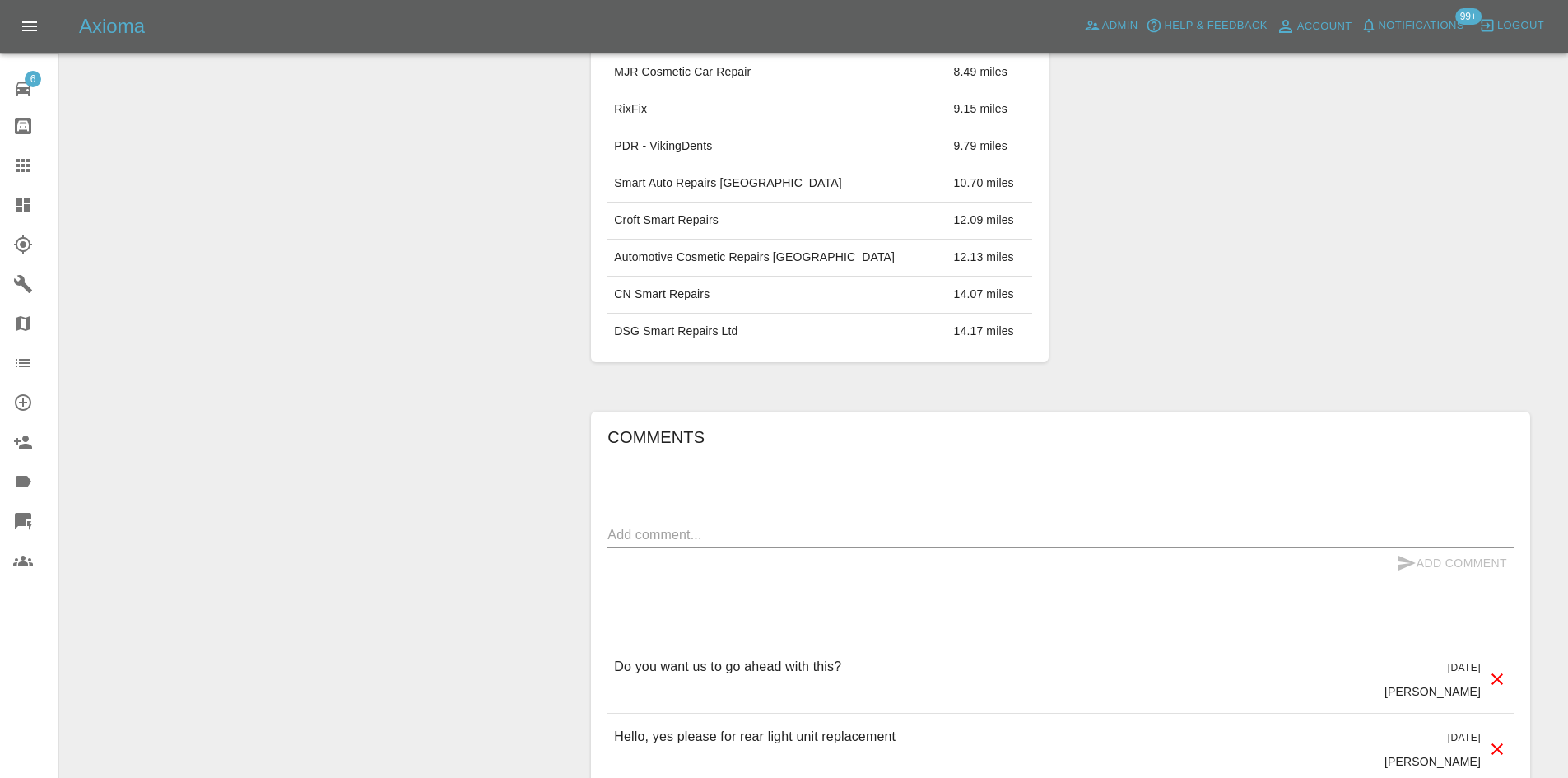
scroll to position [1153, 0]
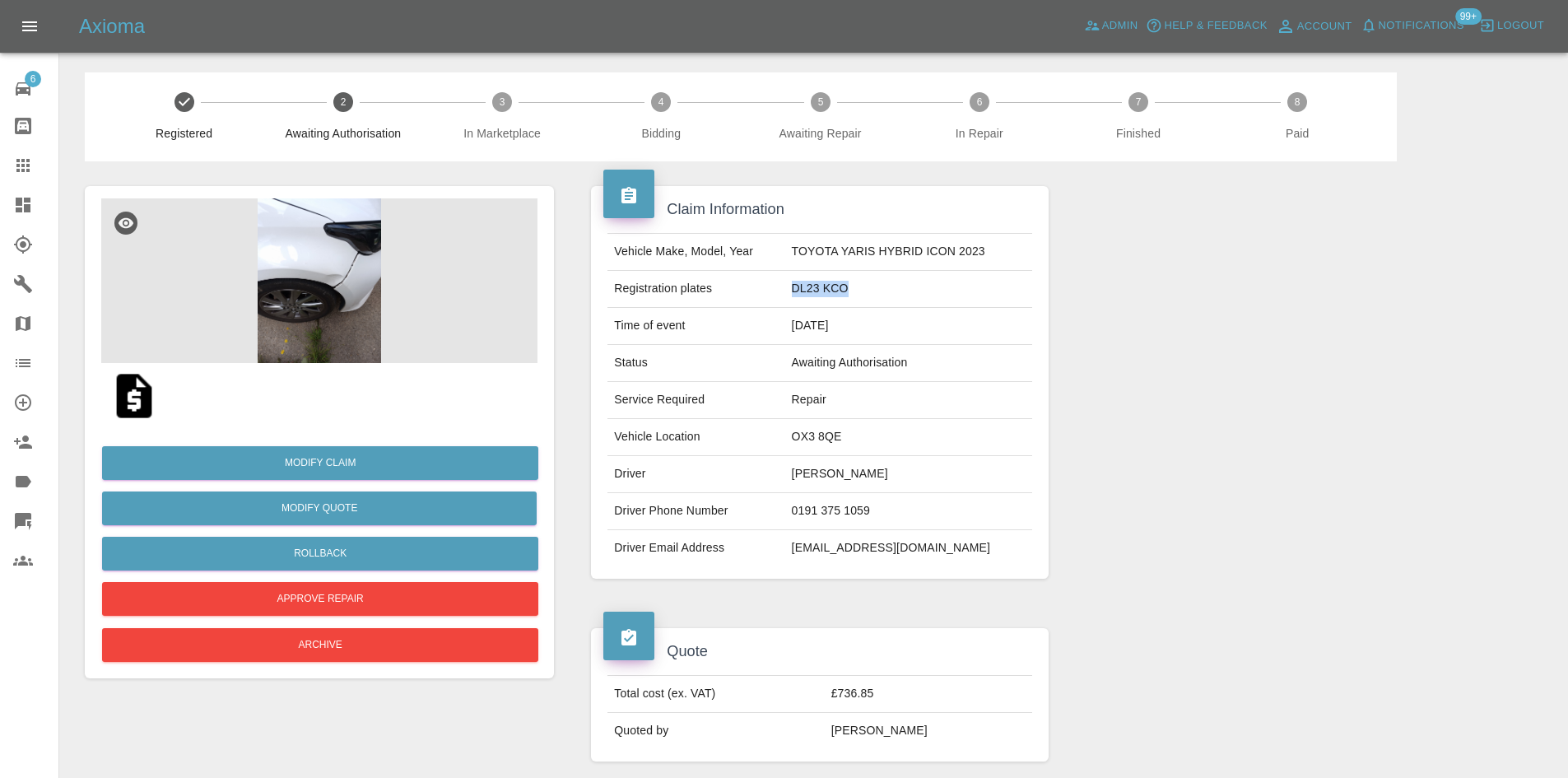
drag, startPoint x: 854, startPoint y: 286, endPoint x: 794, endPoint y: 285, distance: 59.3
click at [794, 285] on td "DL23 KCO" at bounding box center [908, 289] width 247 height 37
copy td "DL23 KCO"
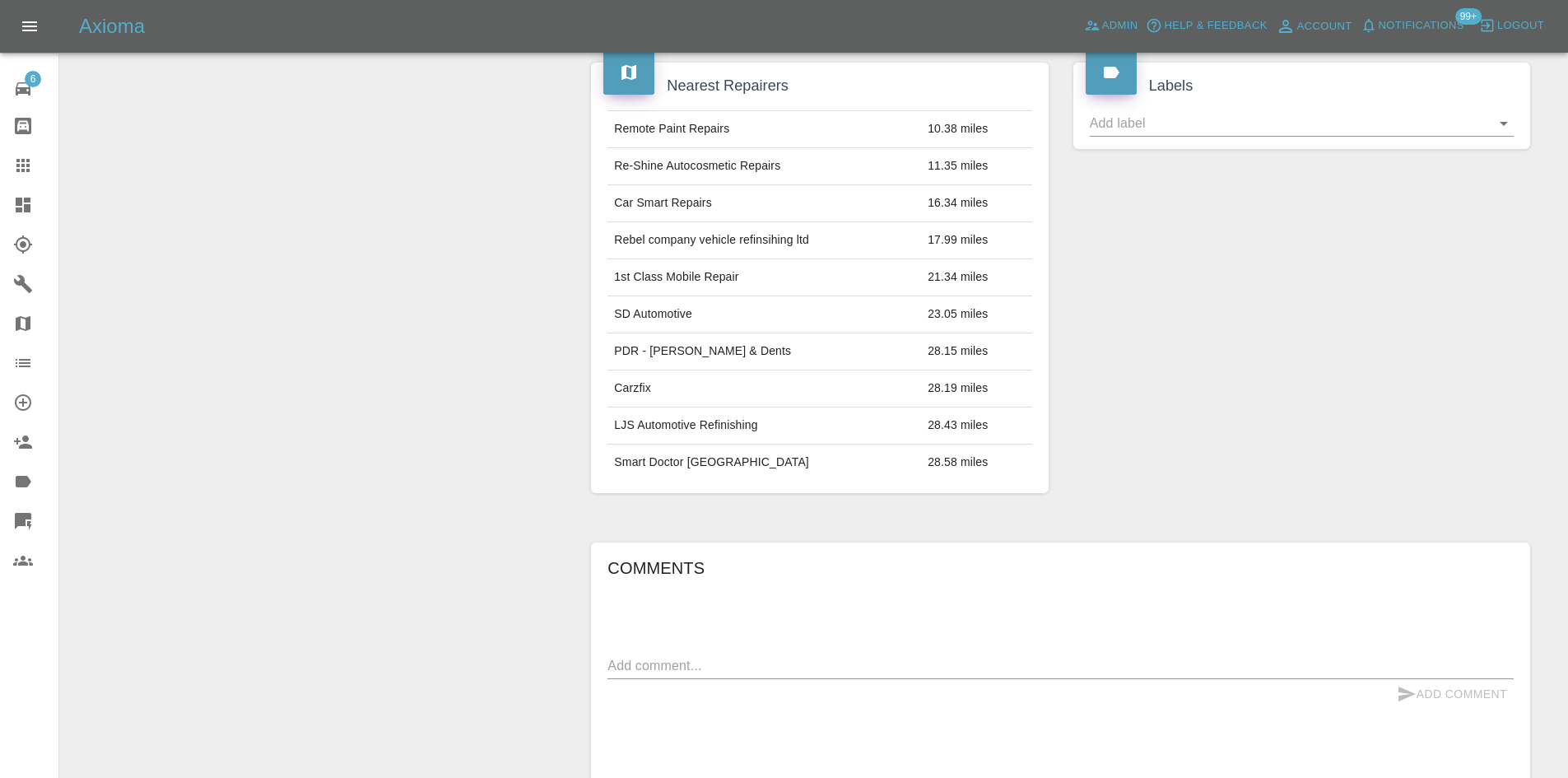
scroll to position [1153, 0]
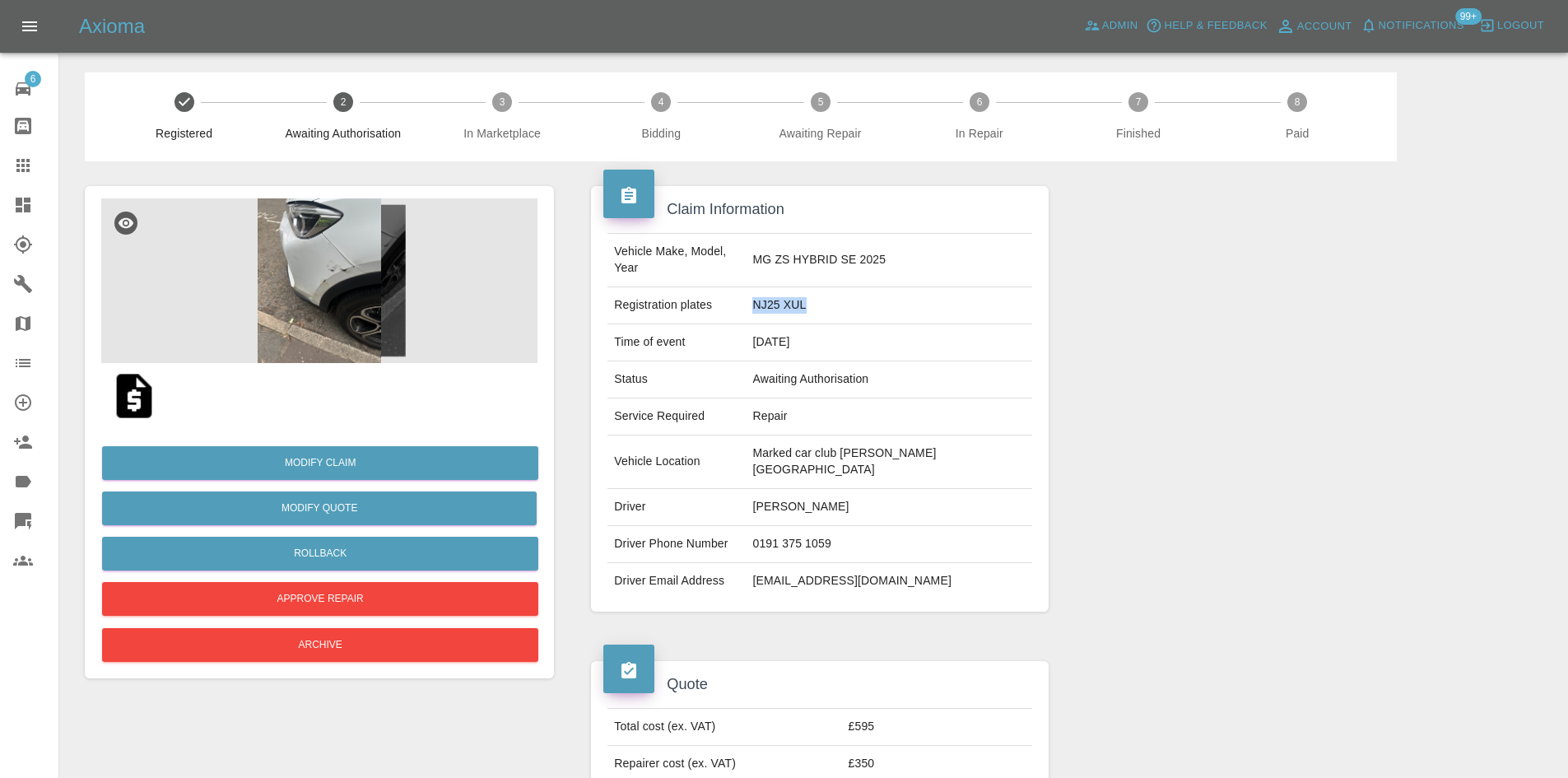
drag, startPoint x: 810, startPoint y: 302, endPoint x: 762, endPoint y: 305, distance: 47.8
click at [762, 305] on td "NJ25 XUL" at bounding box center [889, 305] width 286 height 37
copy td "NJ25 XUL"
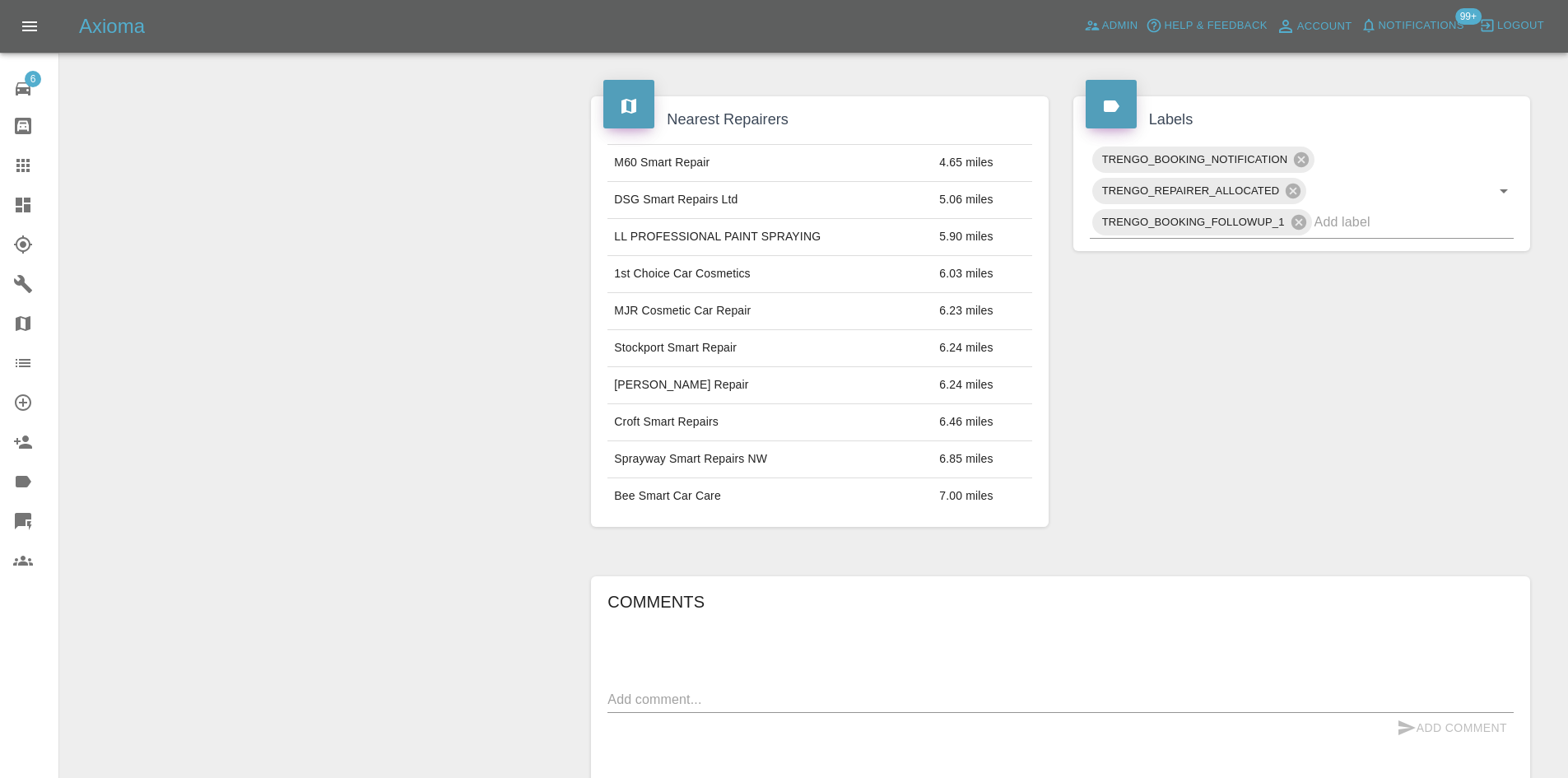
scroll to position [988, 0]
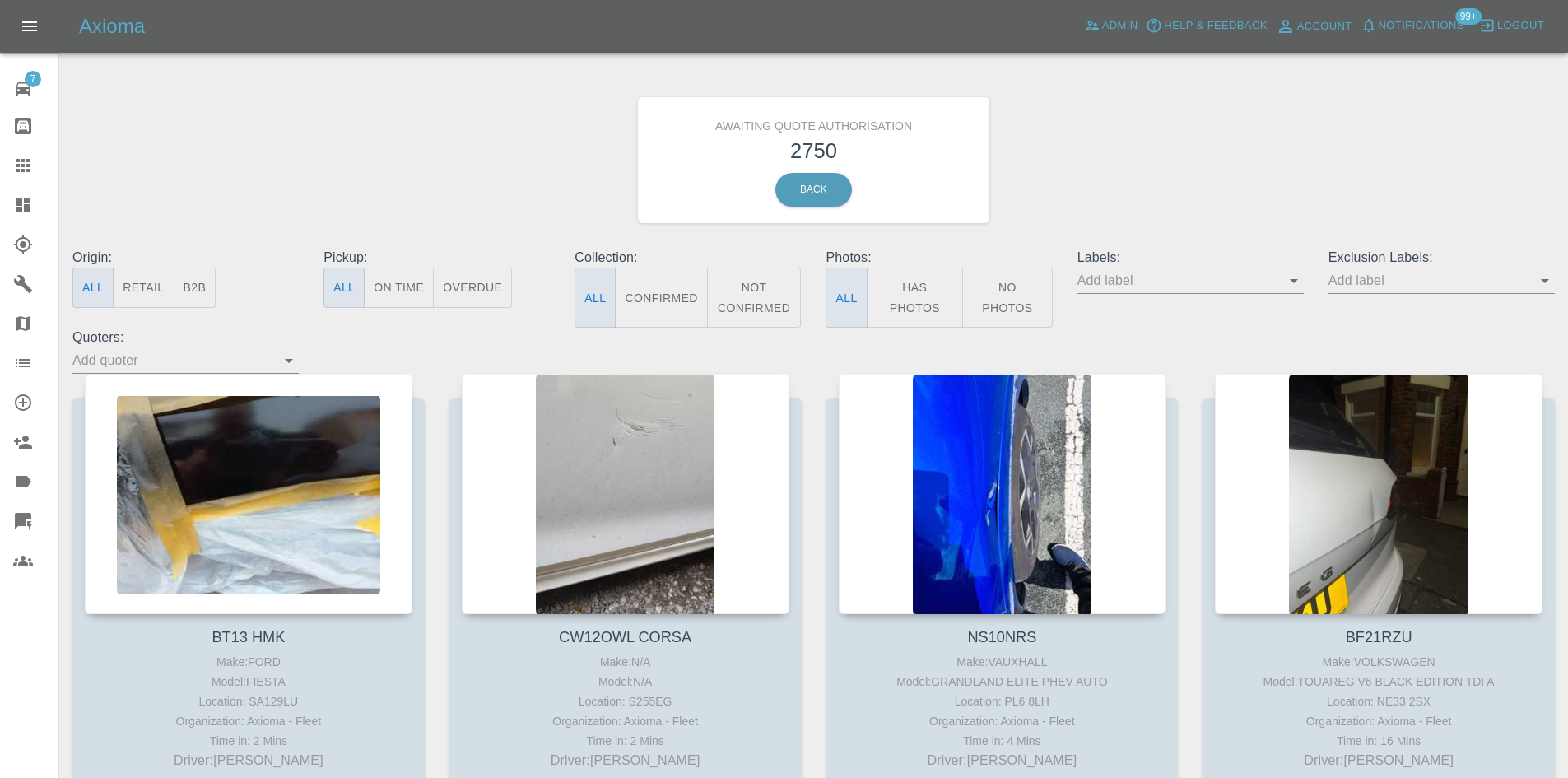
drag, startPoint x: 187, startPoint y: 273, endPoint x: 296, endPoint y: 321, distance: 119.5
click at [187, 273] on button "B2B" at bounding box center [195, 288] width 43 height 40
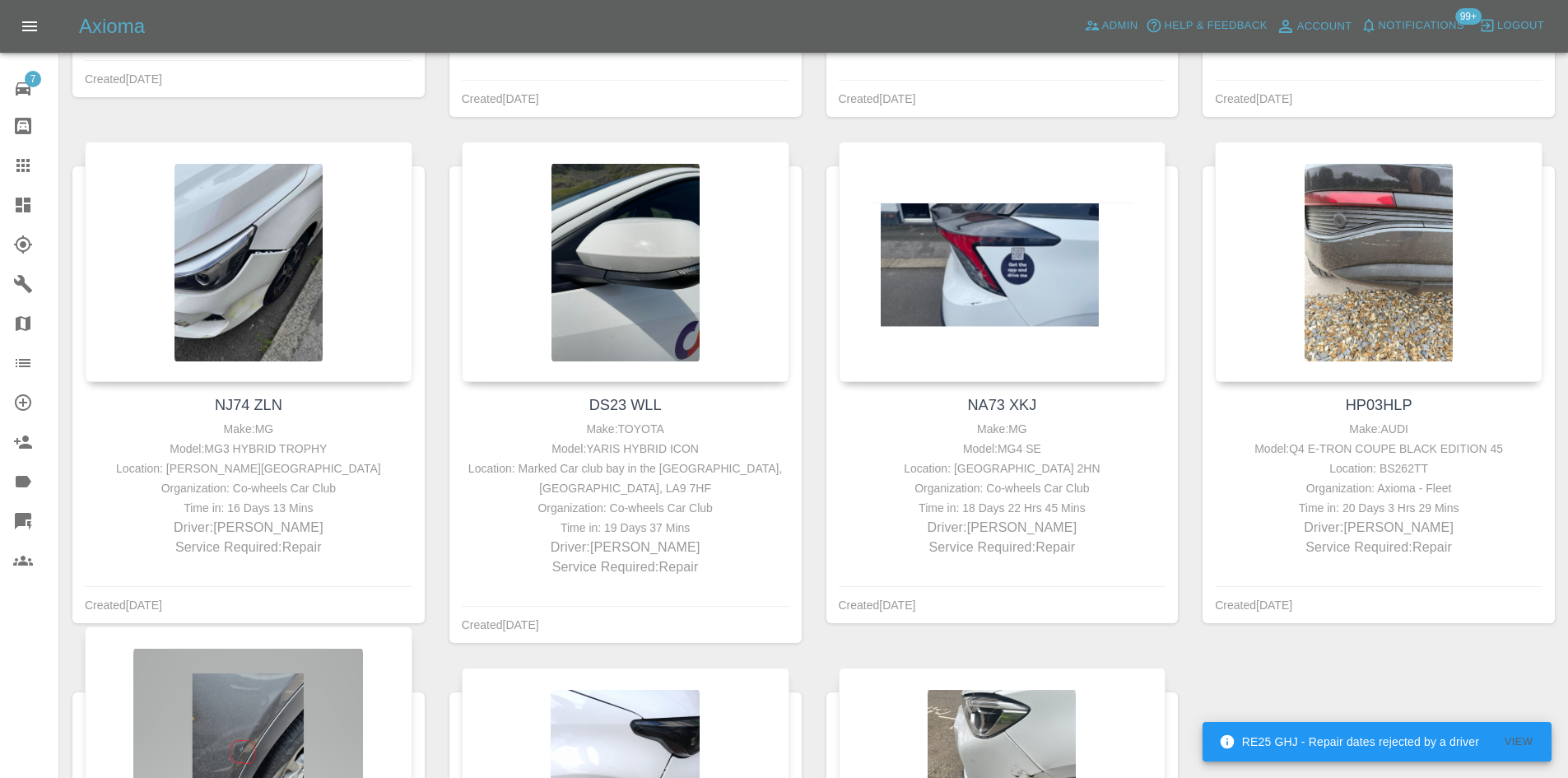
scroll to position [2387, 0]
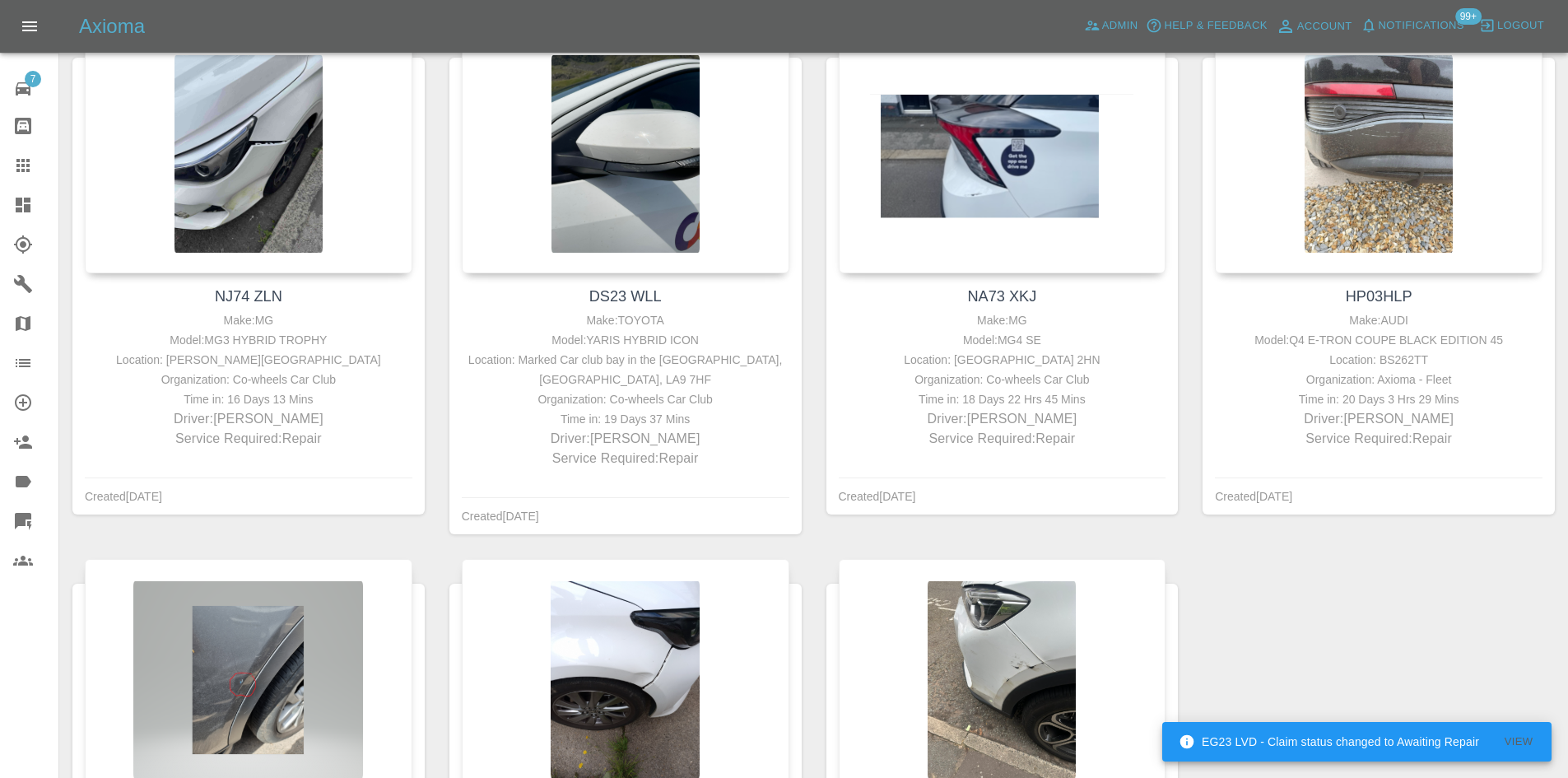
click at [24, 194] on link "Dashboard" at bounding box center [29, 205] width 58 height 40
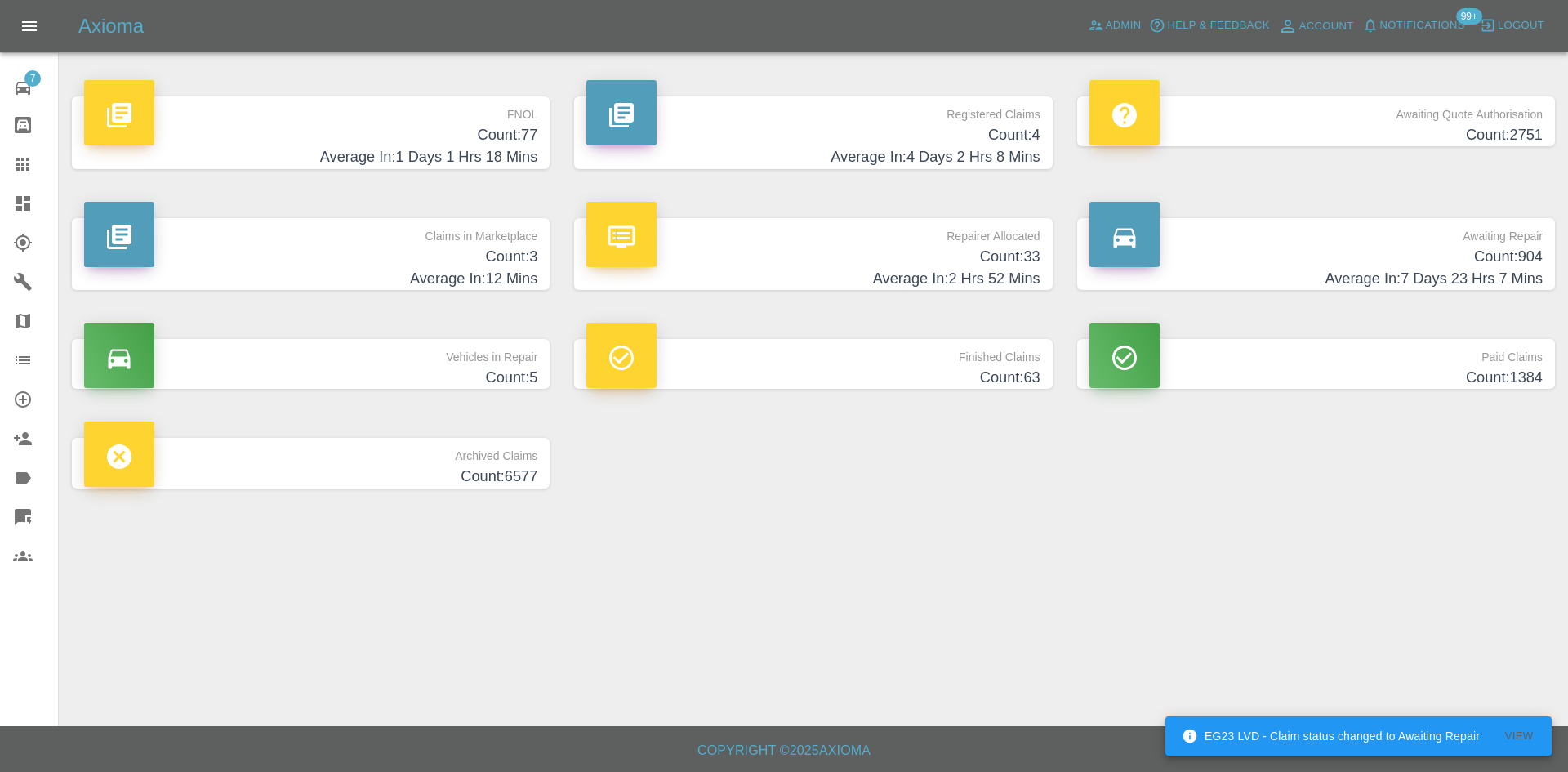
click at [427, 251] on h4 "Count: 3" at bounding box center [310, 257] width 453 height 22
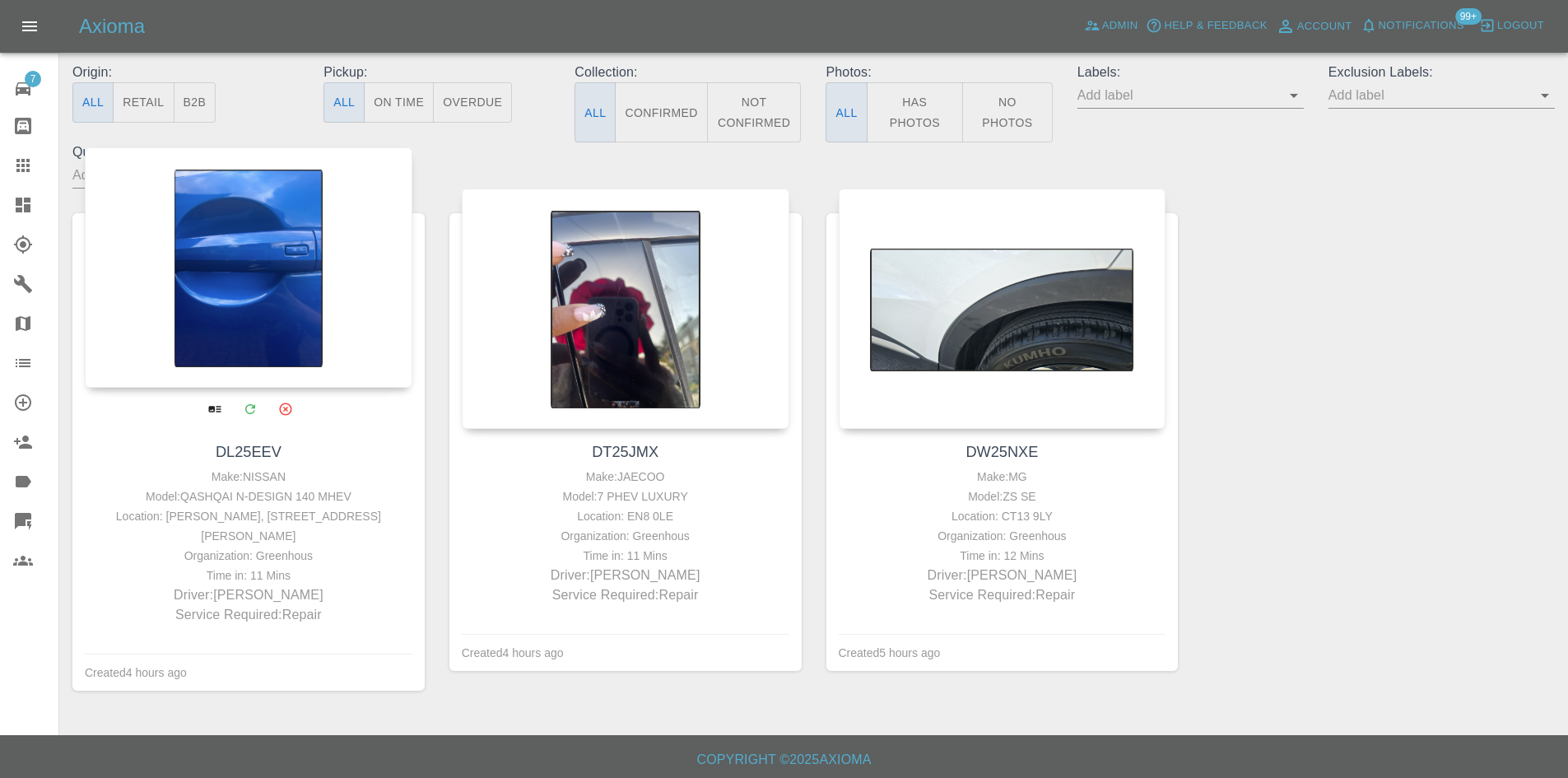
scroll to position [189, 0]
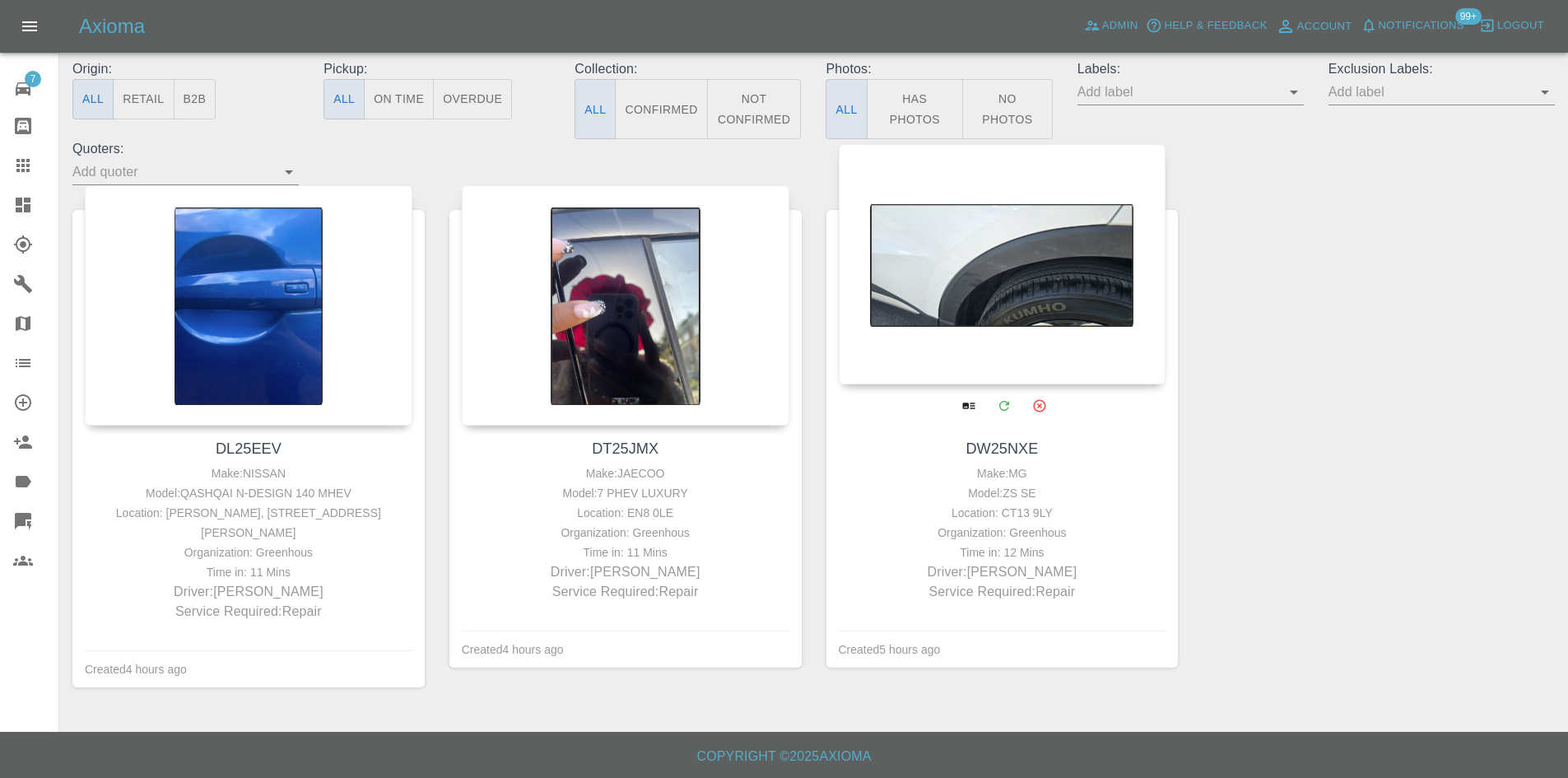
click at [1007, 311] on div at bounding box center [1003, 264] width 328 height 240
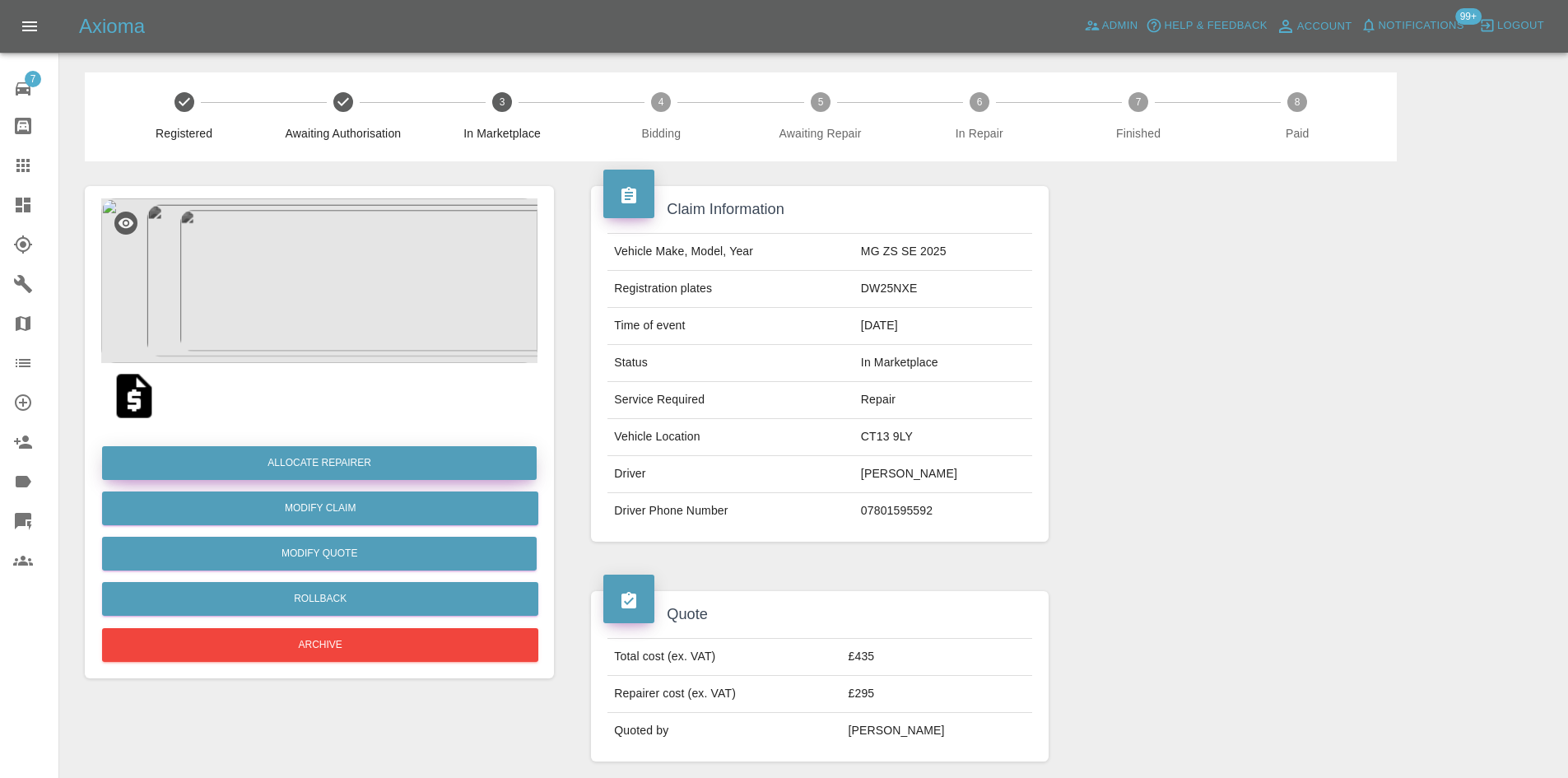
click at [285, 454] on button "Allocate Repairer" at bounding box center [319, 463] width 435 height 34
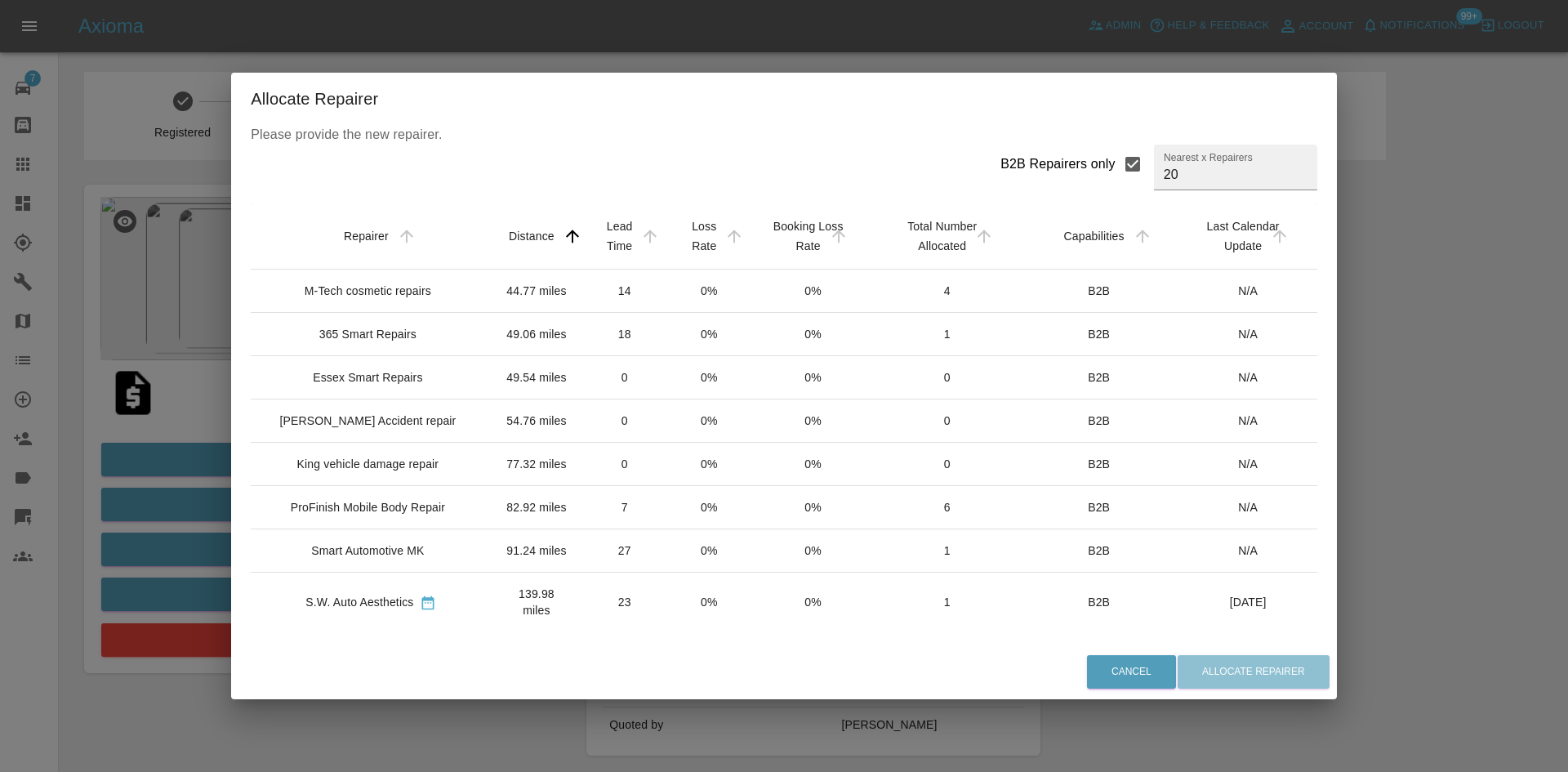
click at [341, 300] on td "M-Tech cosmetic repairs" at bounding box center [371, 292] width 240 height 44
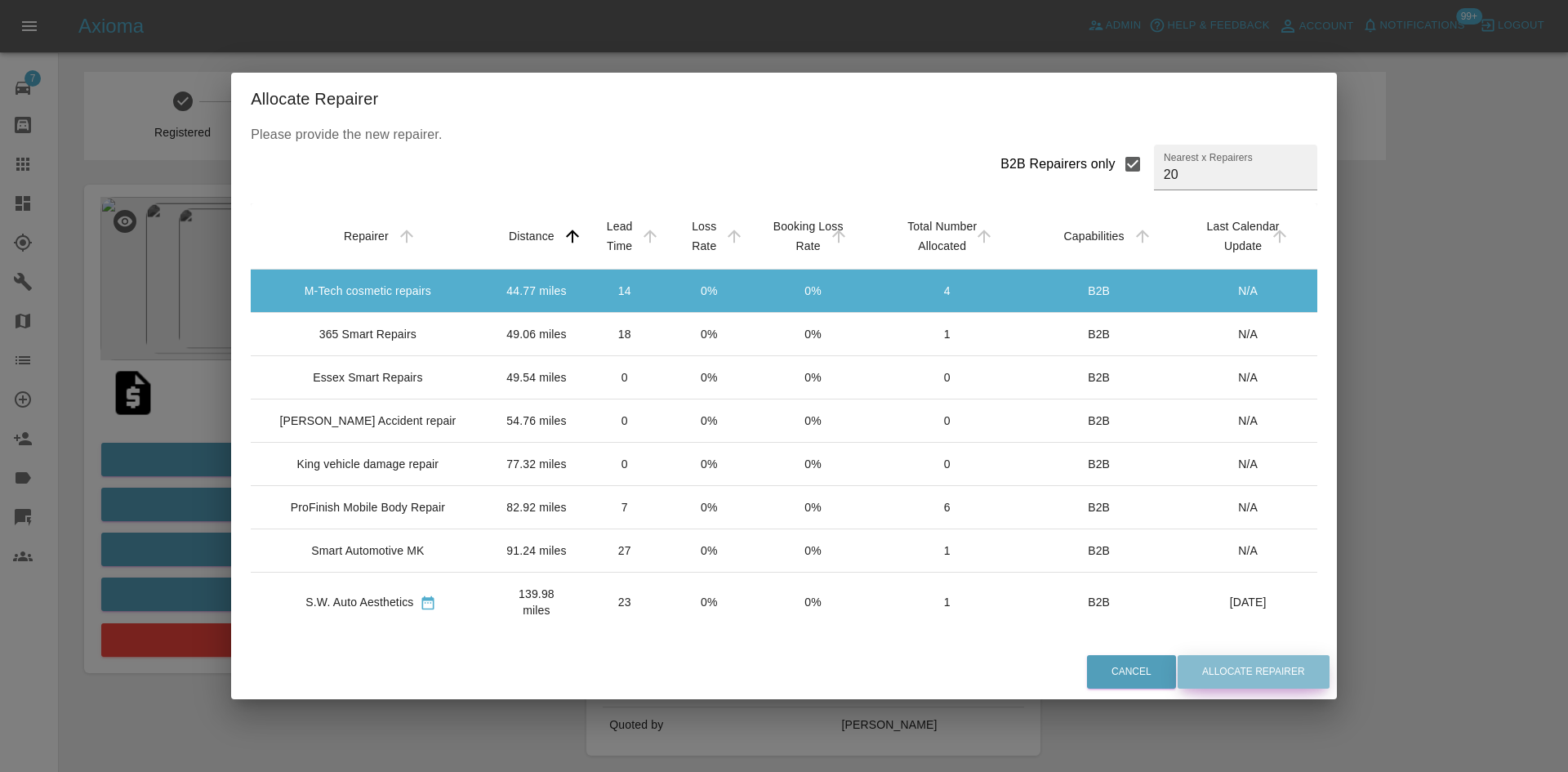
click at [1199, 666] on button "Allocate Repairer" at bounding box center [1253, 672] width 152 height 34
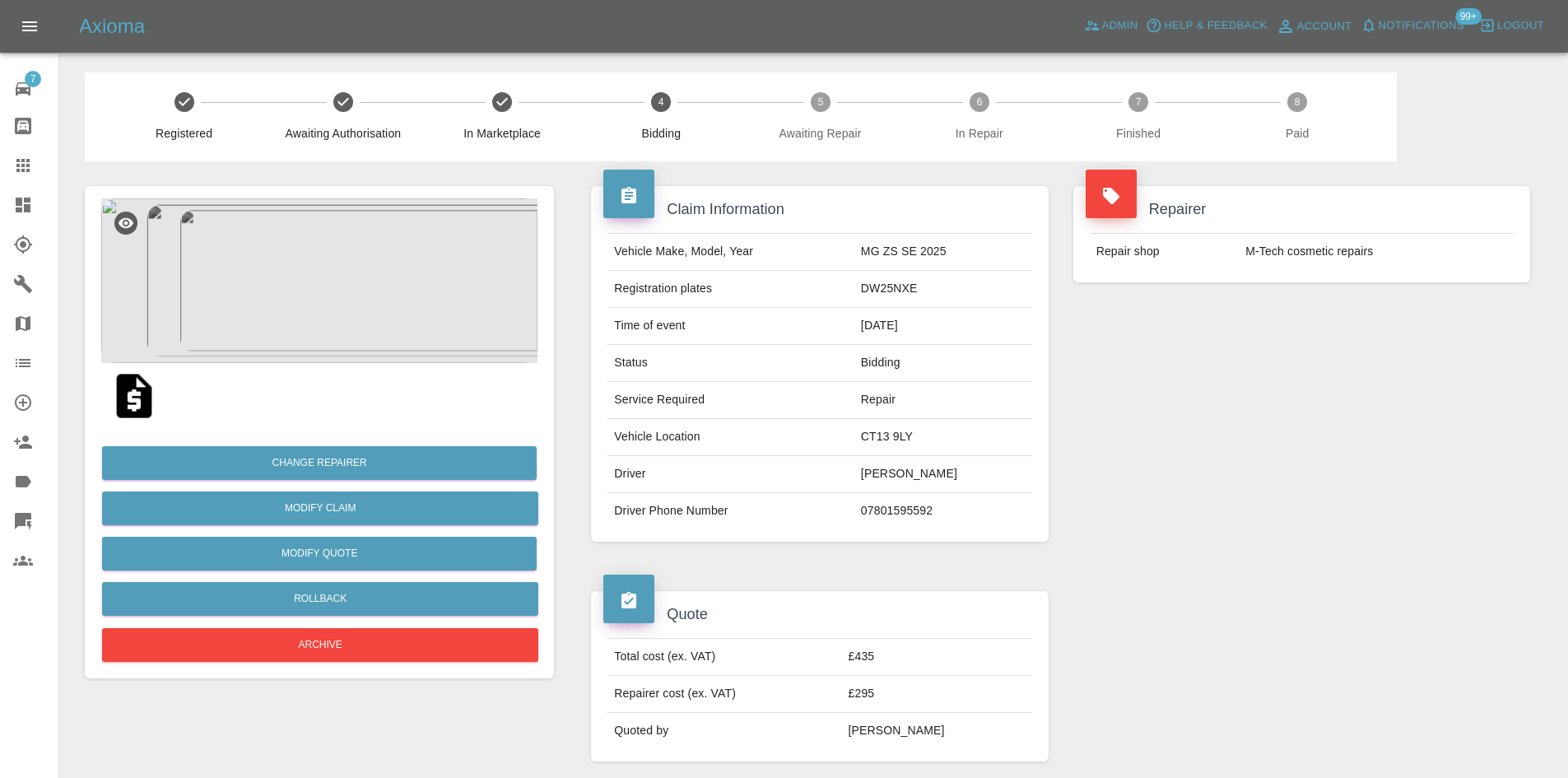
click at [18, 208] on icon at bounding box center [23, 205] width 15 height 15
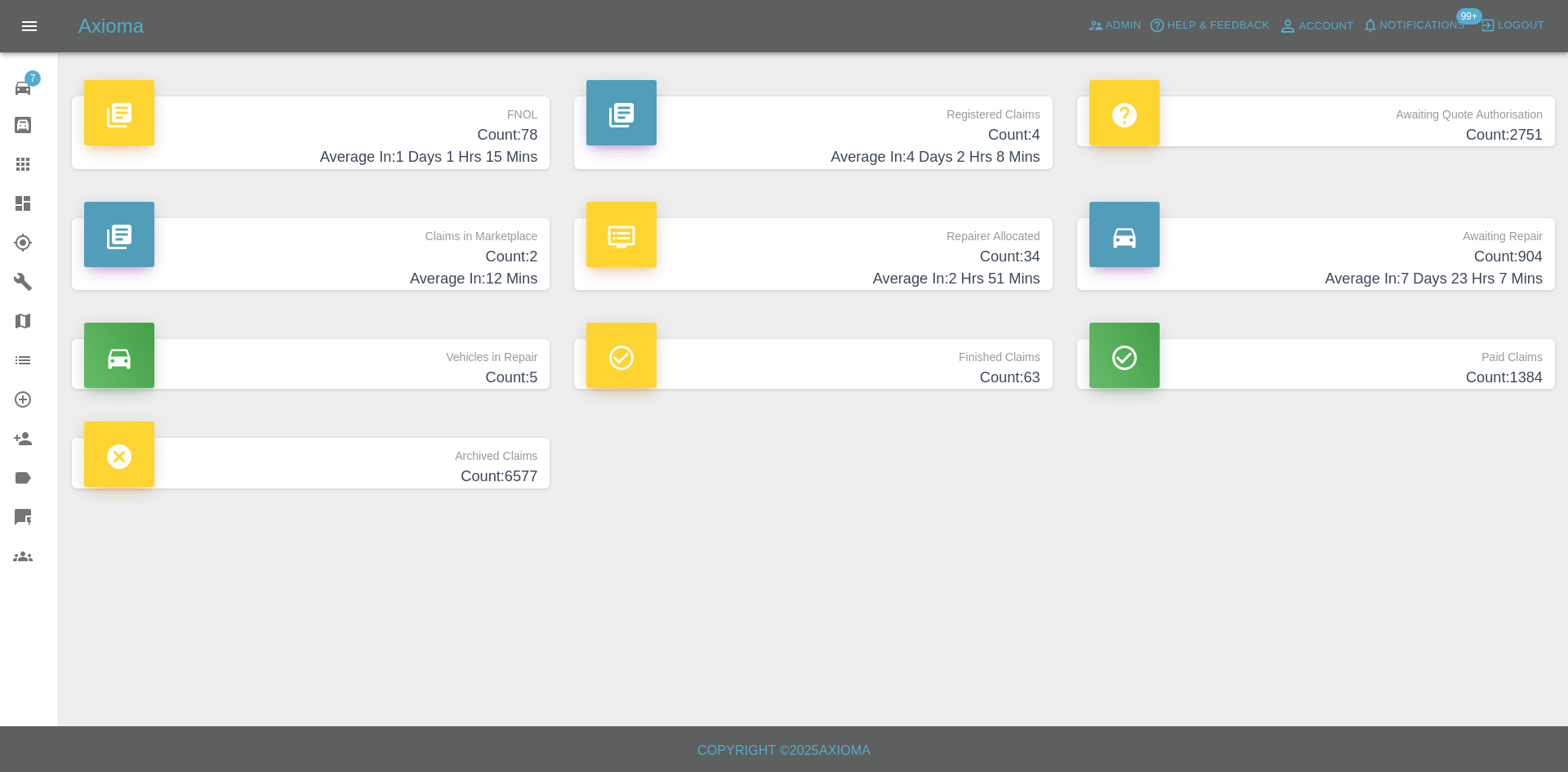
click at [451, 241] on p "Claims in Marketplace" at bounding box center [310, 232] width 453 height 28
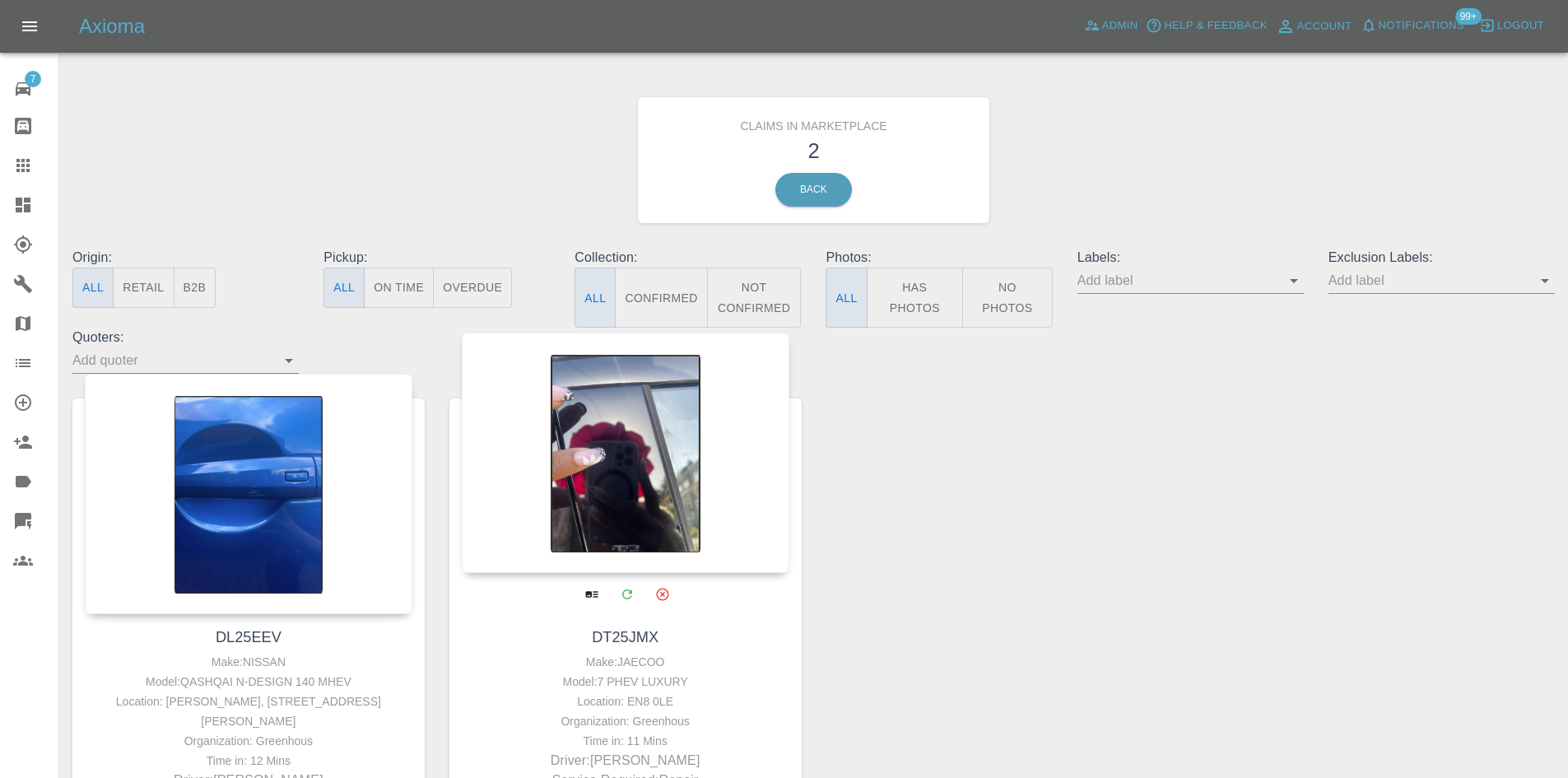
click at [632, 443] on div at bounding box center [626, 453] width 328 height 240
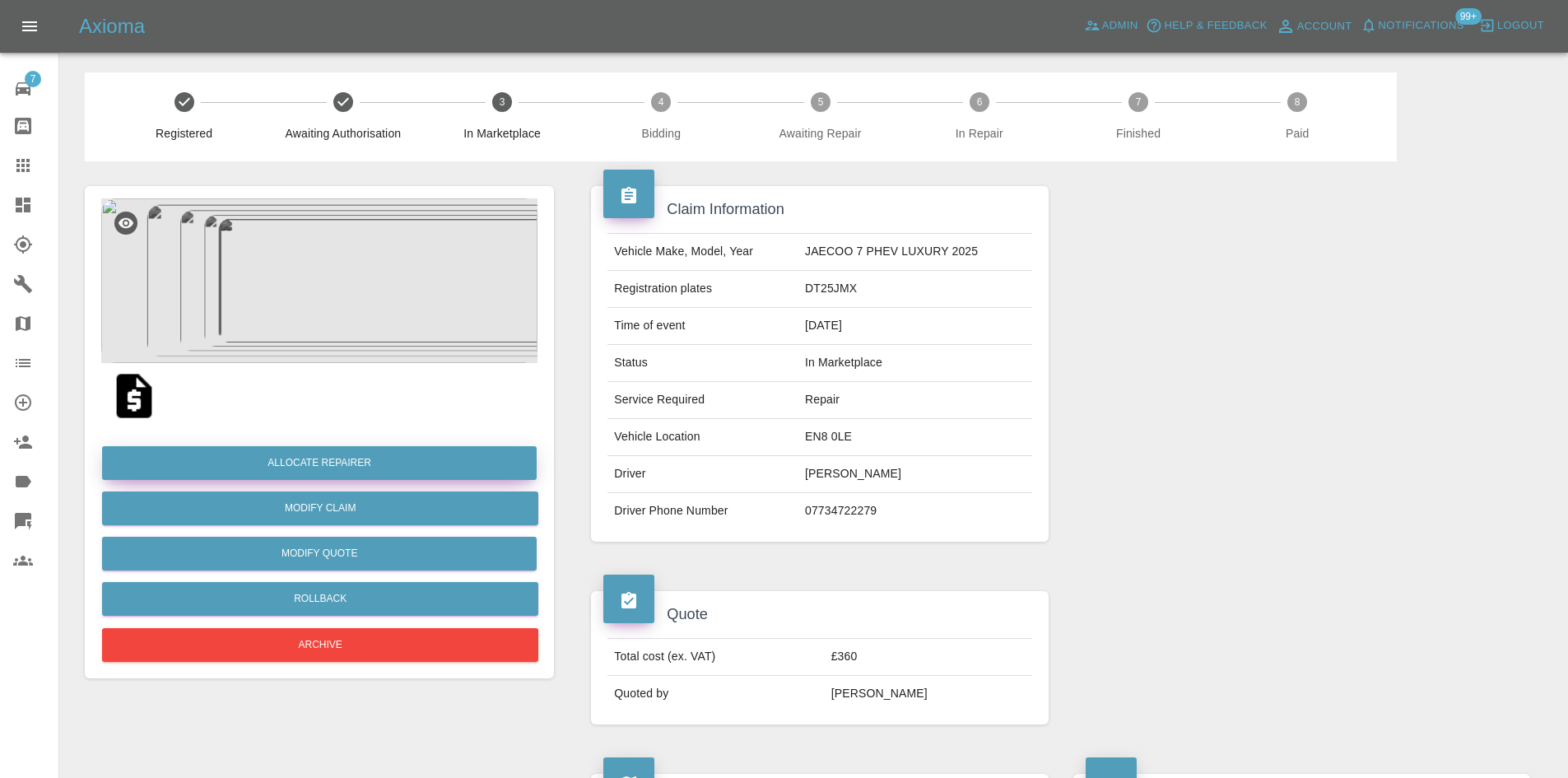
click at [435, 462] on button "Allocate Repairer" at bounding box center [319, 463] width 435 height 34
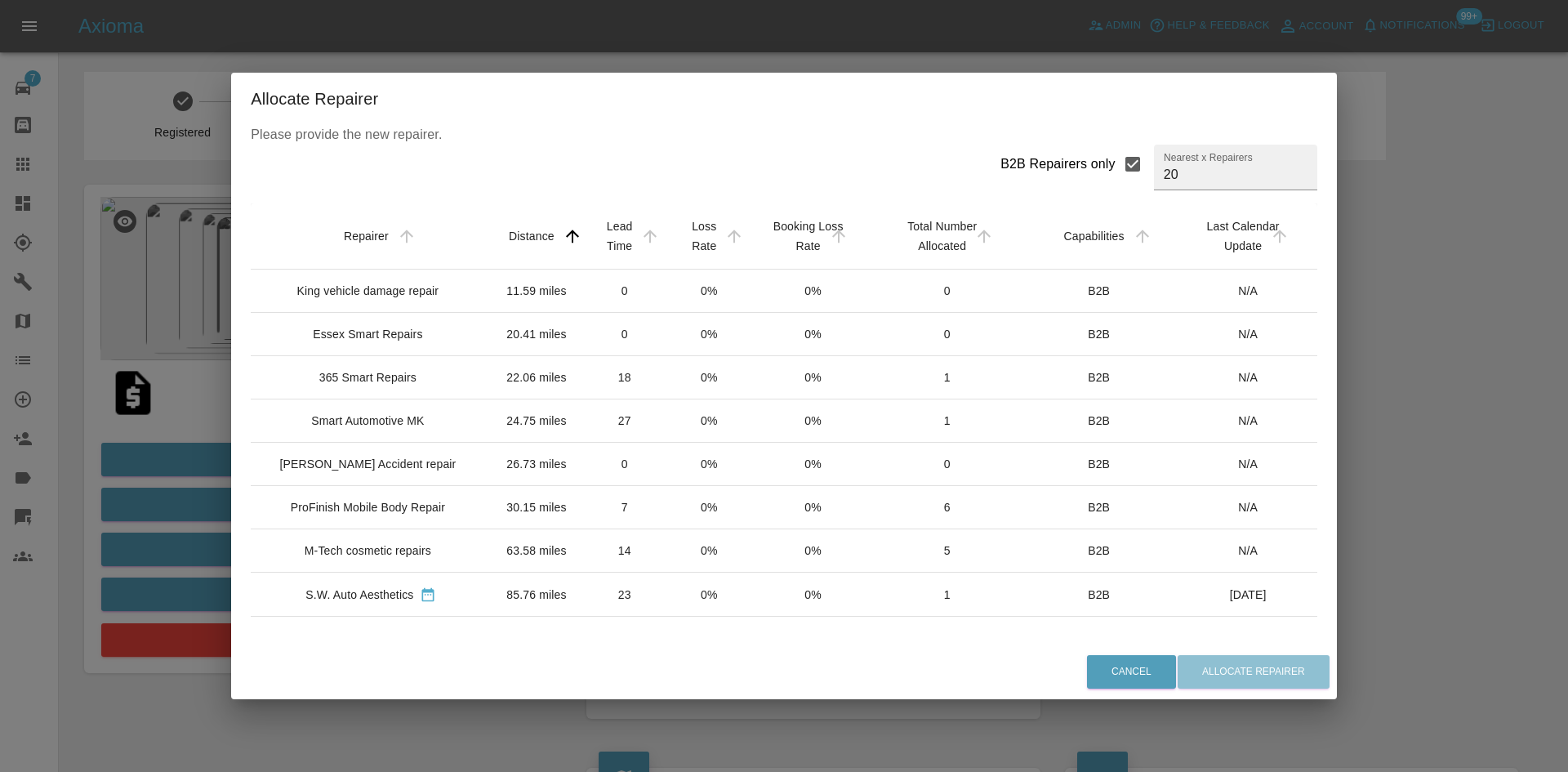
click at [418, 413] on div "Smart Automotive MK" at bounding box center [368, 421] width 113 height 16
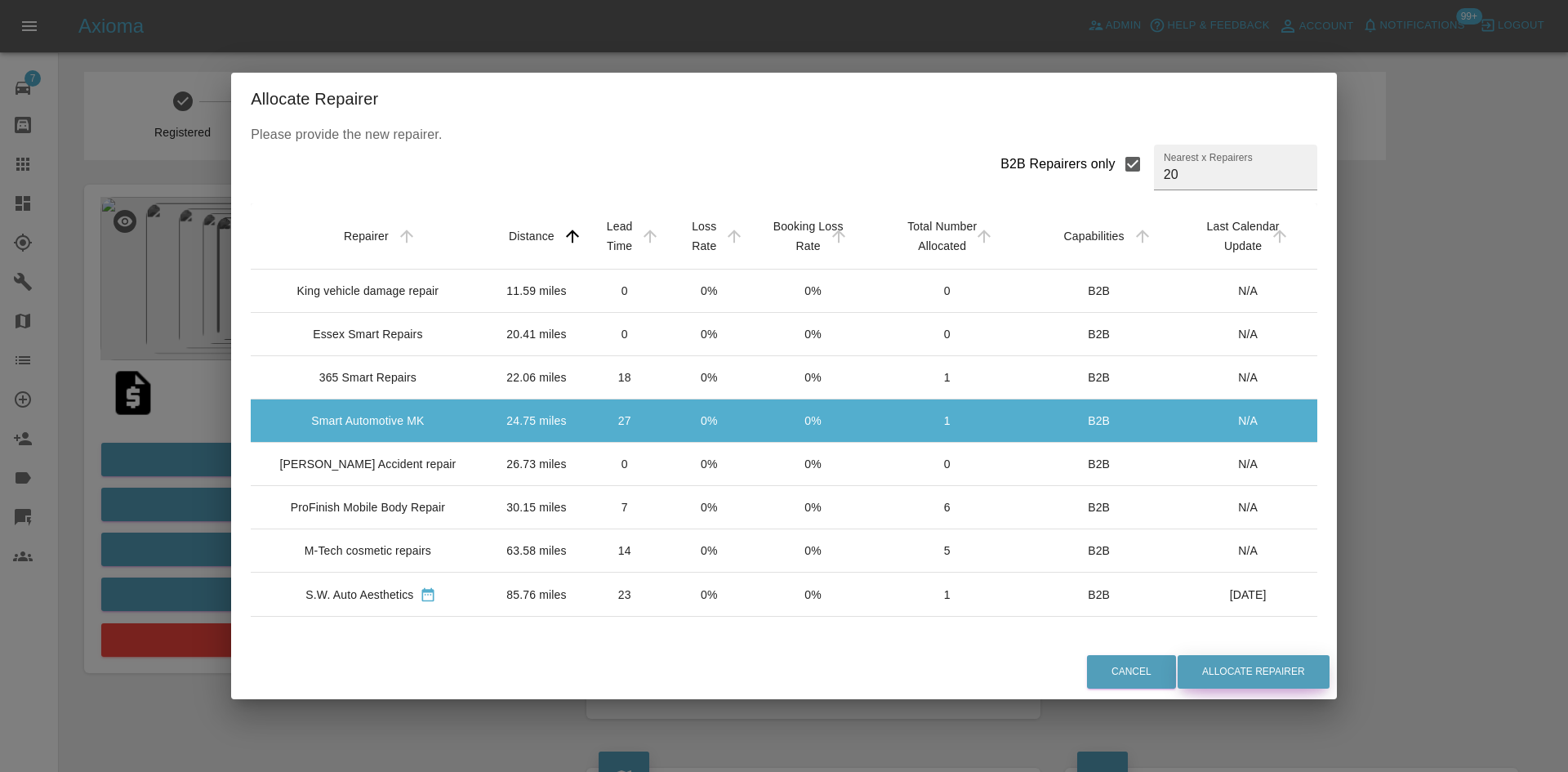
click at [1200, 672] on button "Allocate Repairer" at bounding box center [1253, 672] width 152 height 34
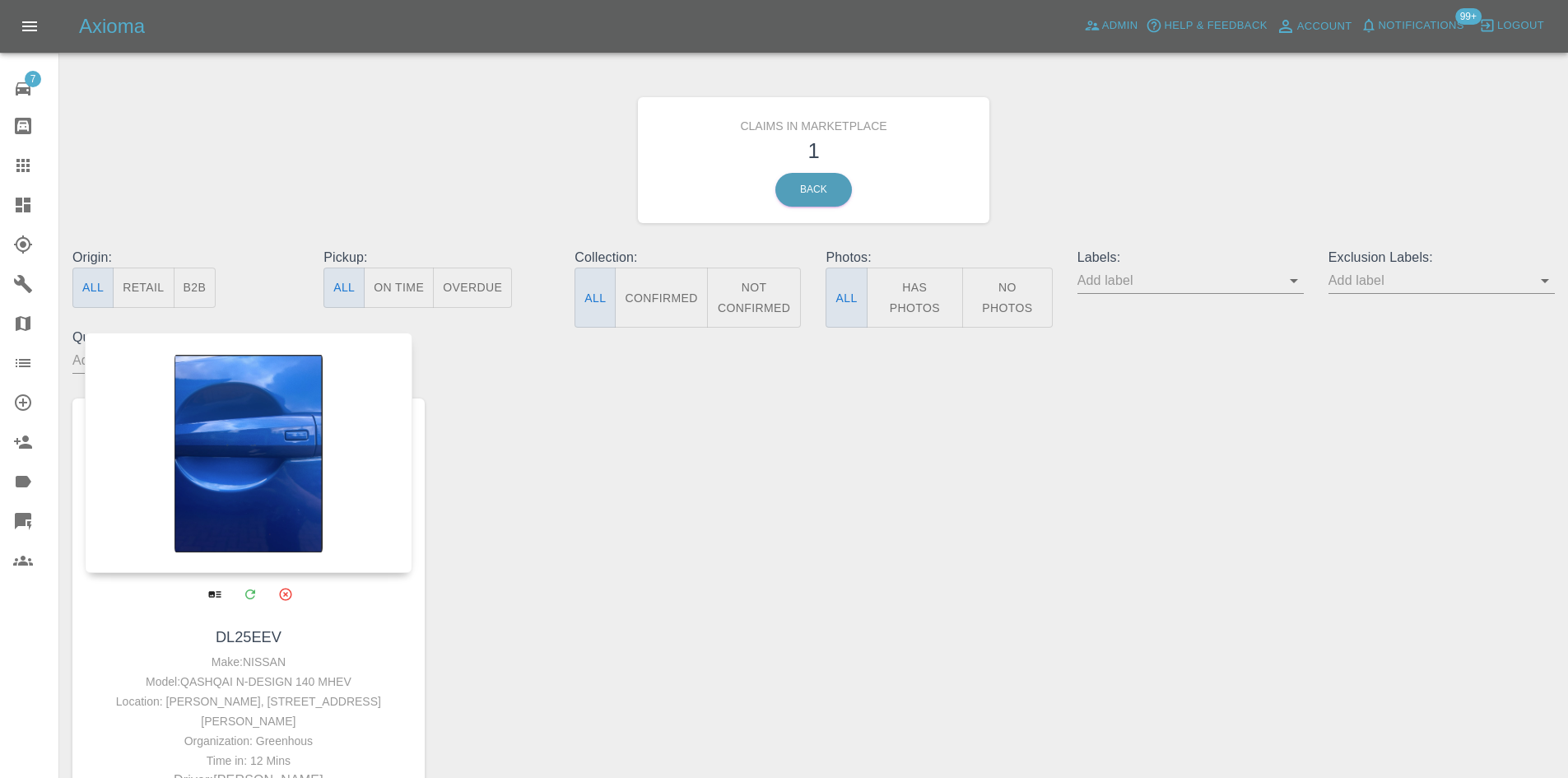
click at [272, 421] on div at bounding box center [249, 453] width 328 height 240
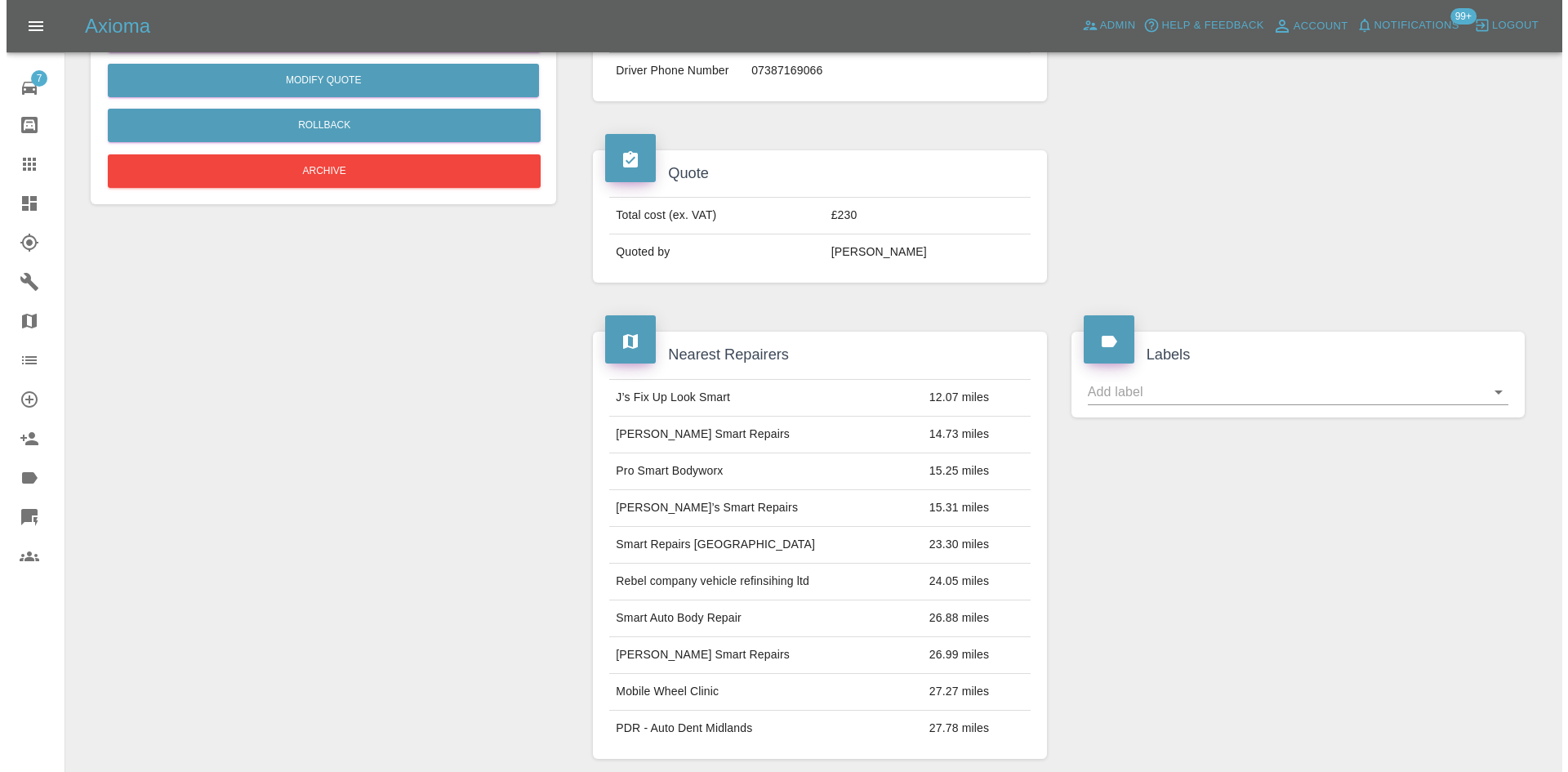
scroll to position [81, 0]
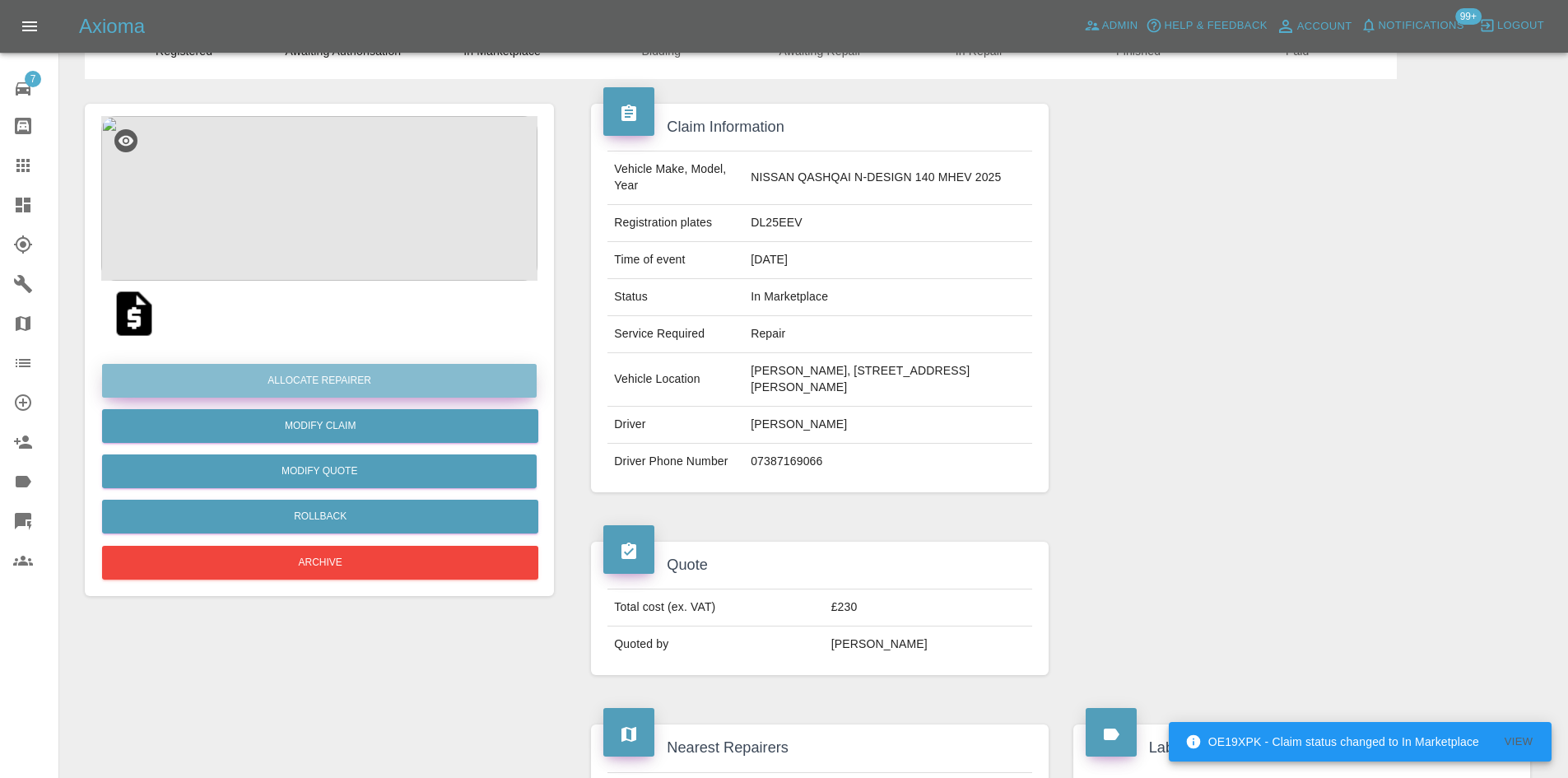
click at [447, 384] on button "Allocate Repairer" at bounding box center [319, 381] width 435 height 34
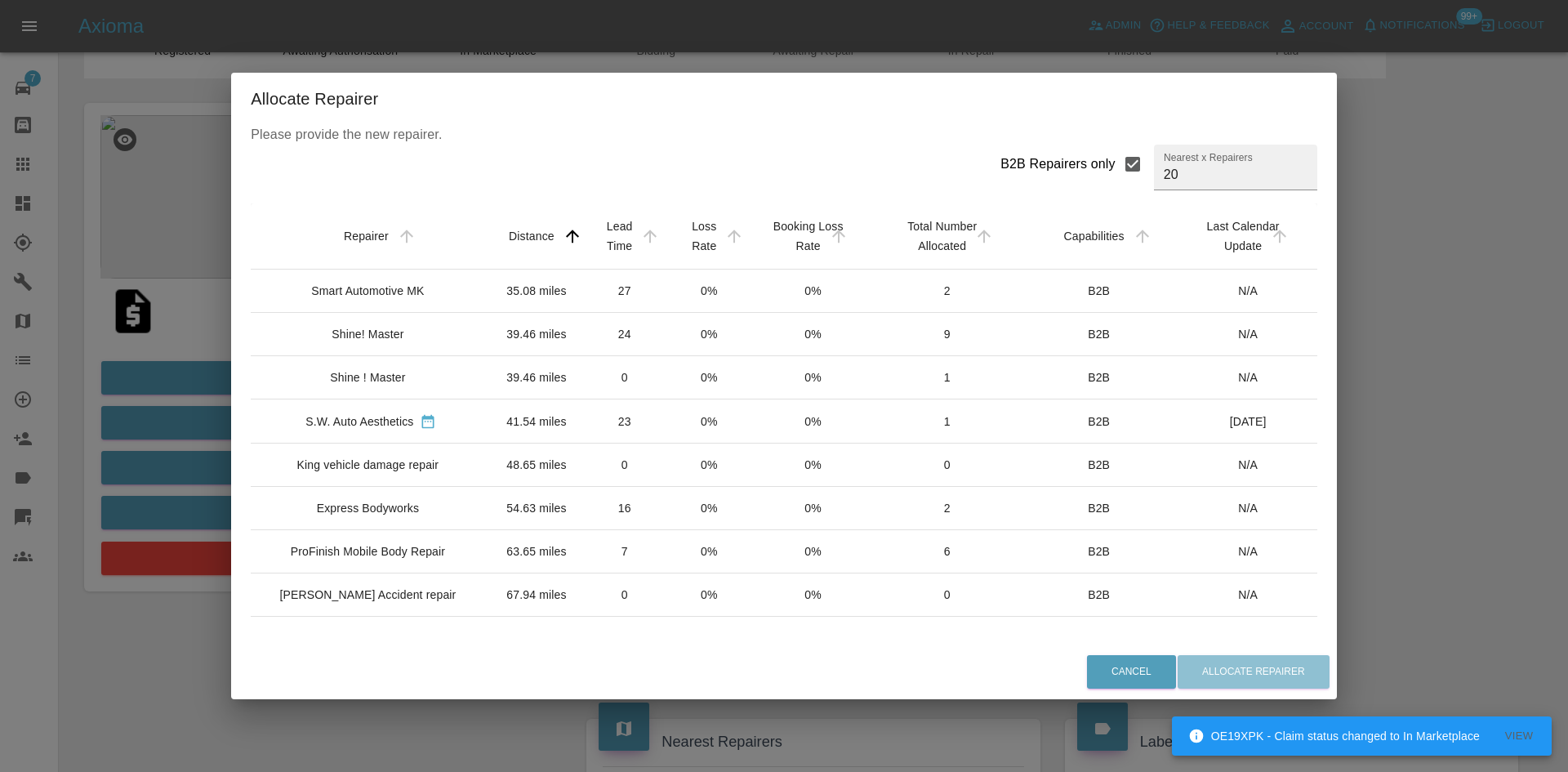
click at [449, 291] on td "Smart Automotive MK" at bounding box center [371, 292] width 240 height 44
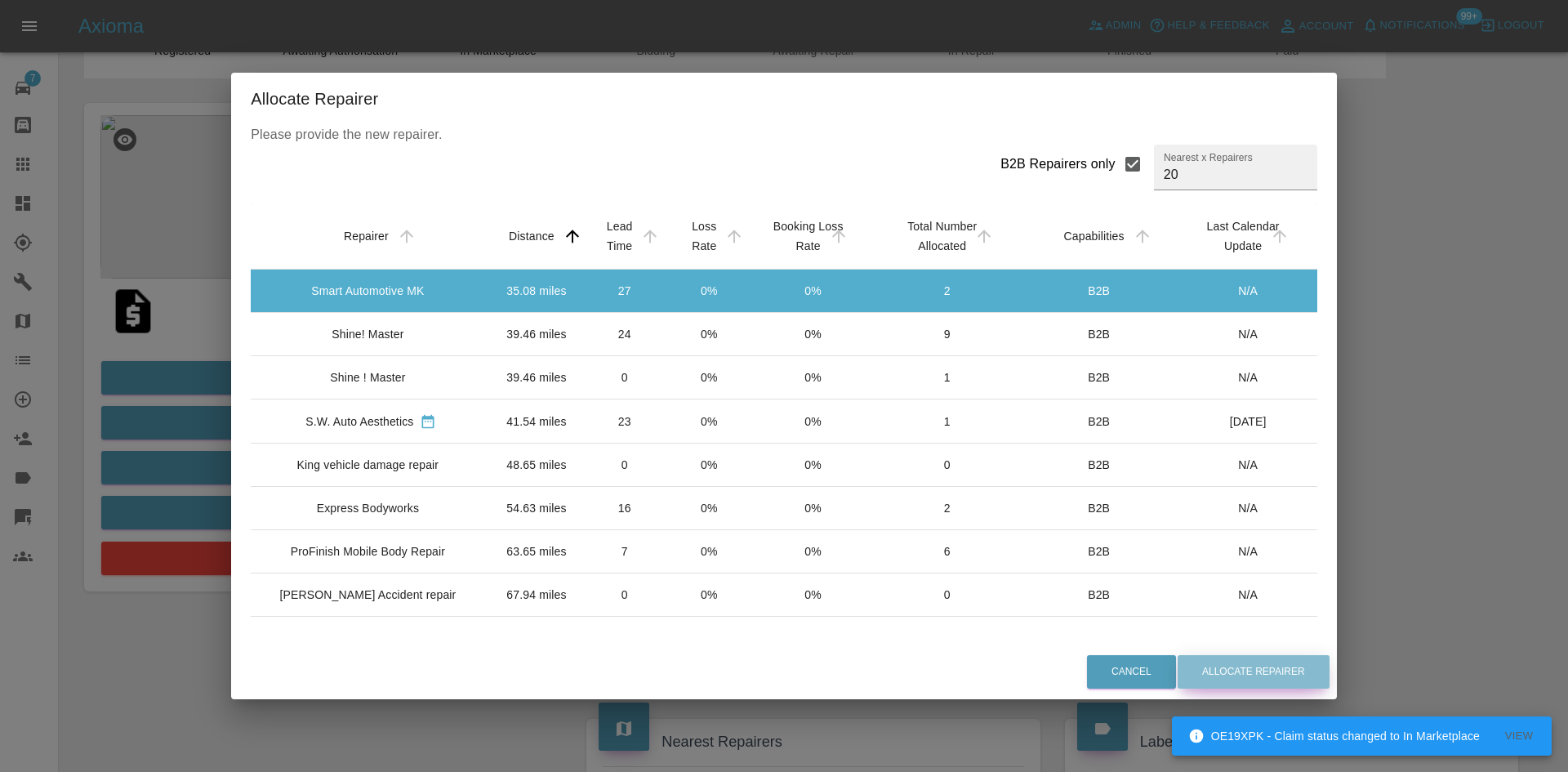
click at [1217, 668] on button "Allocate Repairer" at bounding box center [1253, 672] width 152 height 34
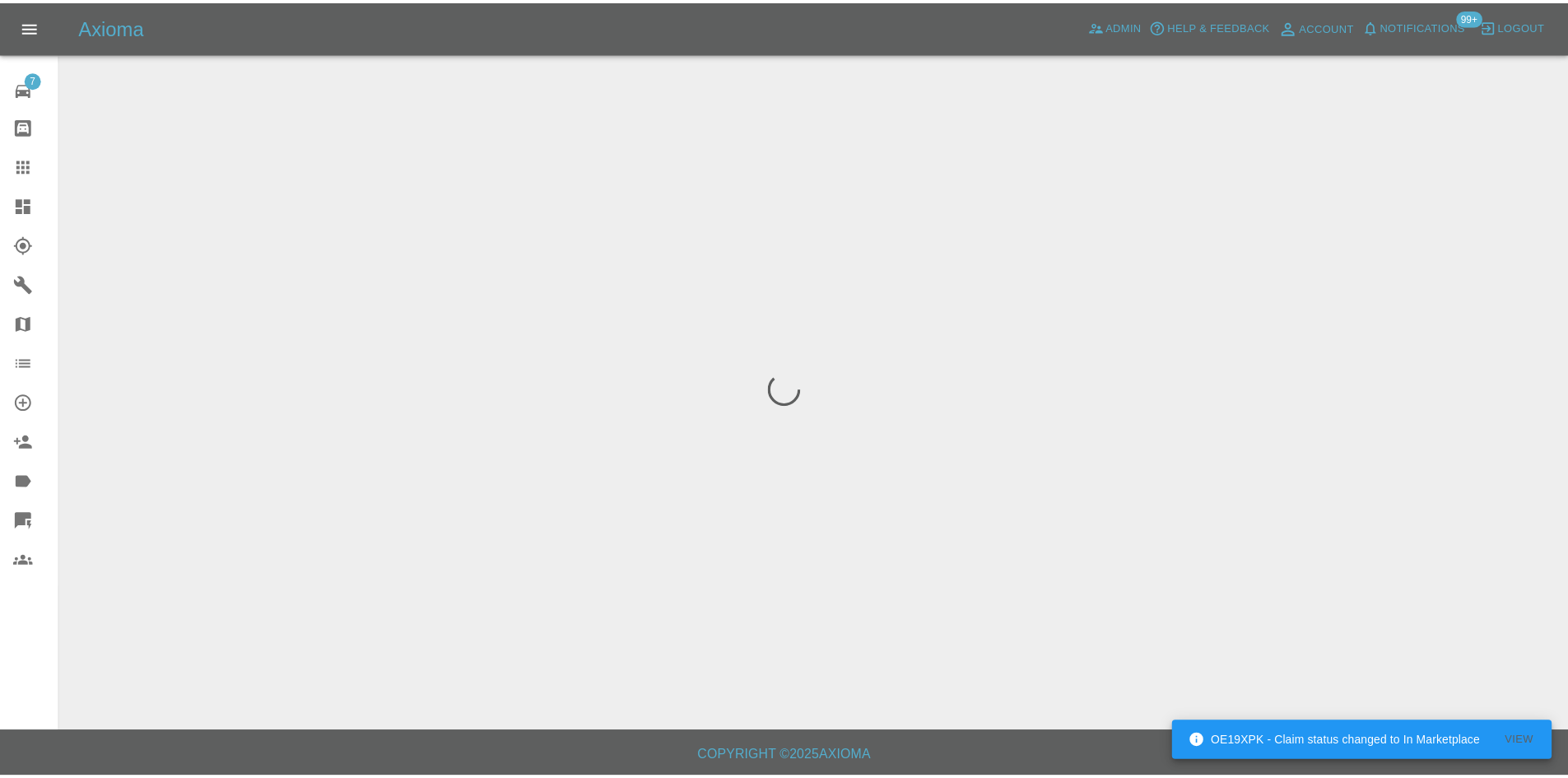
scroll to position [0, 0]
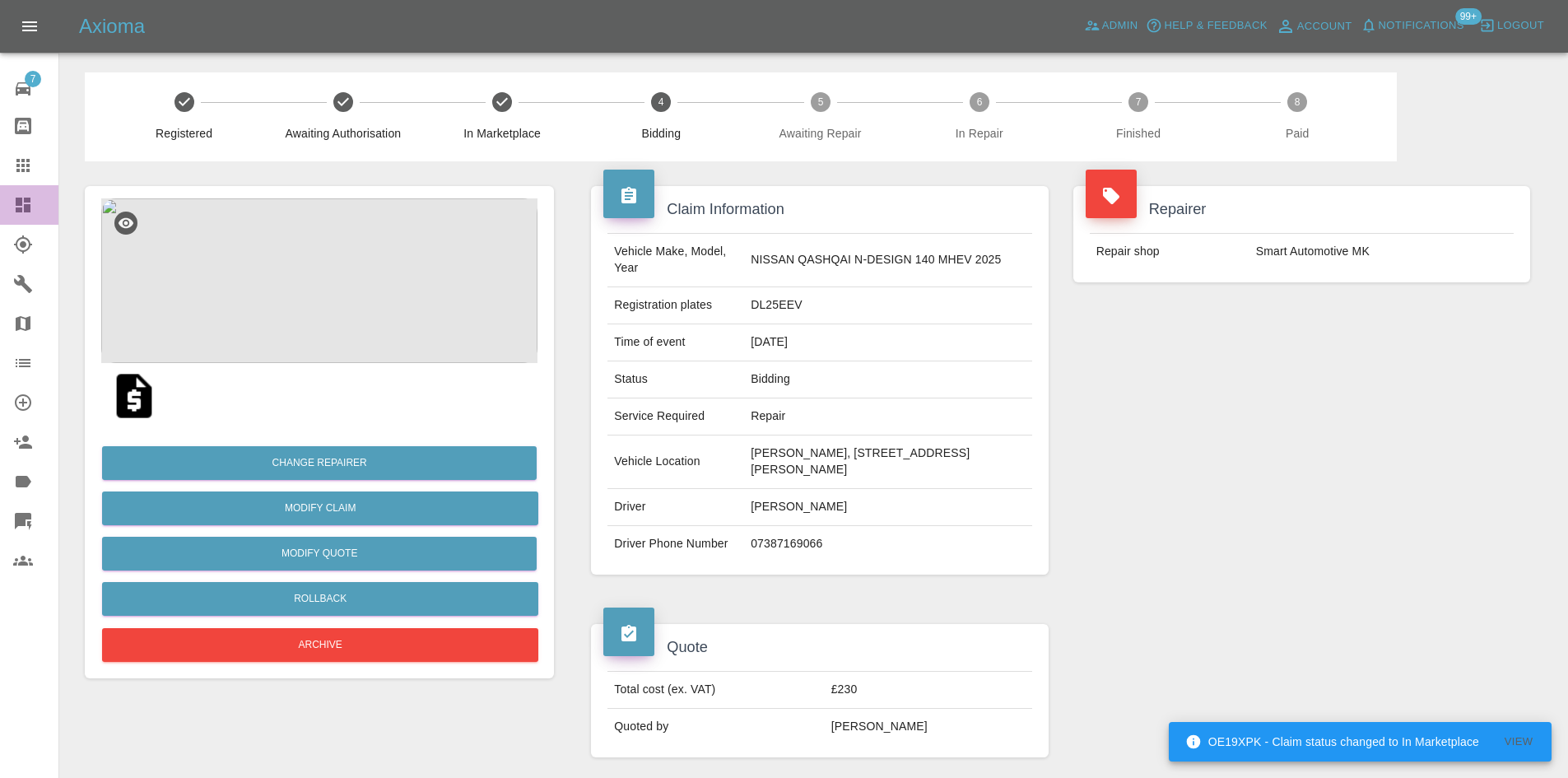
click at [40, 203] on div at bounding box center [36, 205] width 46 height 20
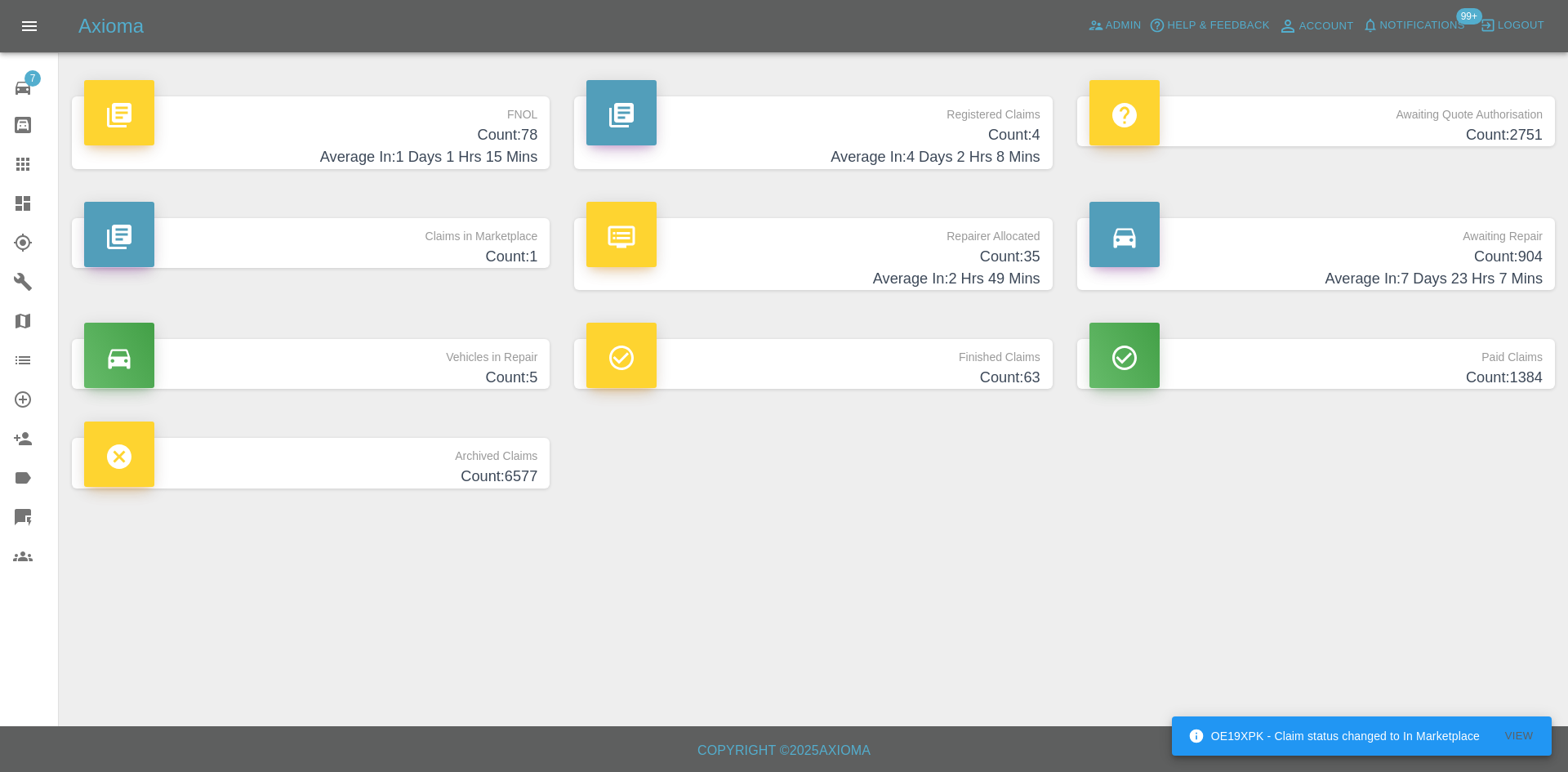
click at [239, 220] on p "Claims in Marketplace" at bounding box center [310, 232] width 453 height 28
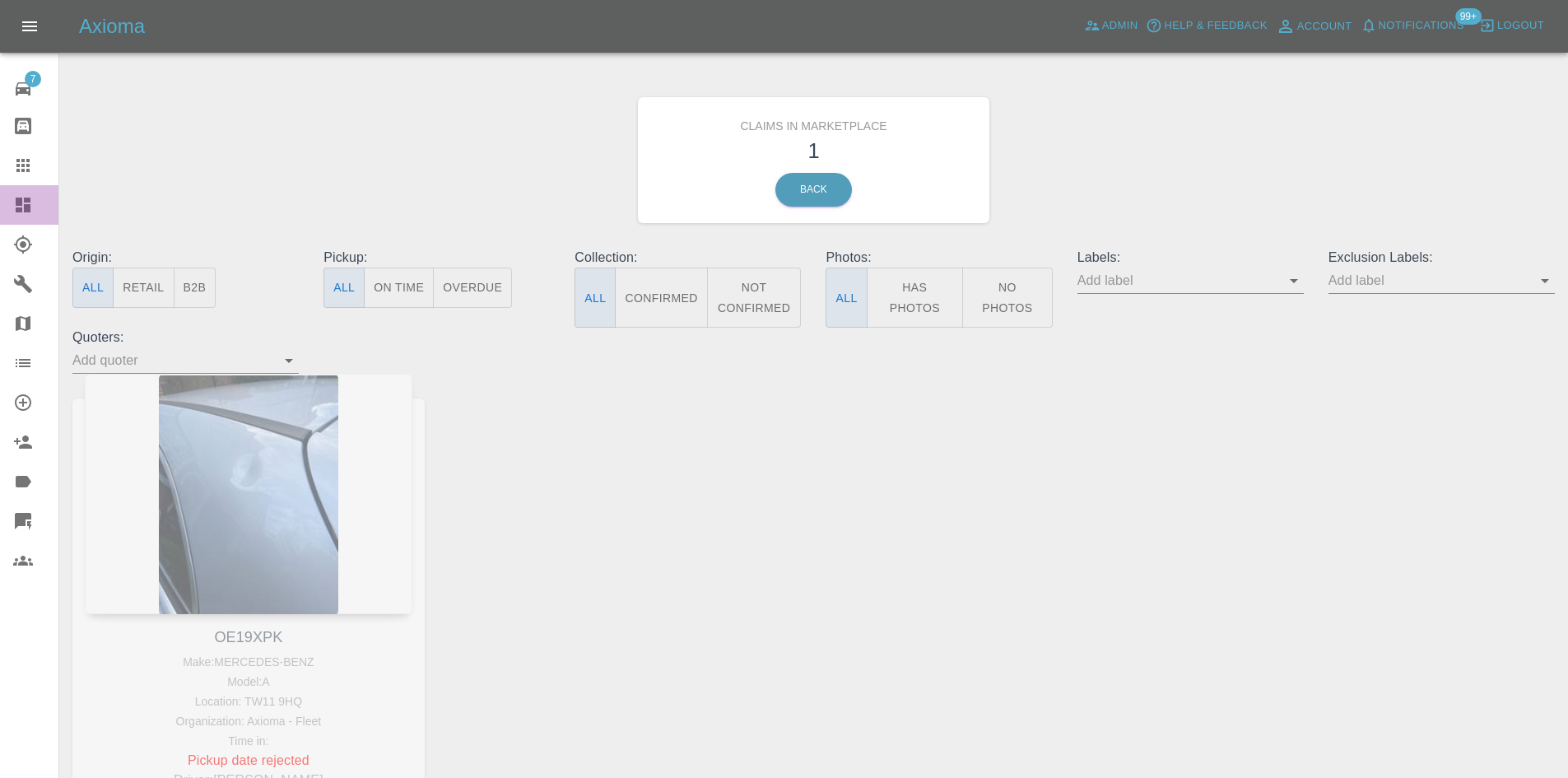
click at [40, 208] on div at bounding box center [36, 205] width 46 height 20
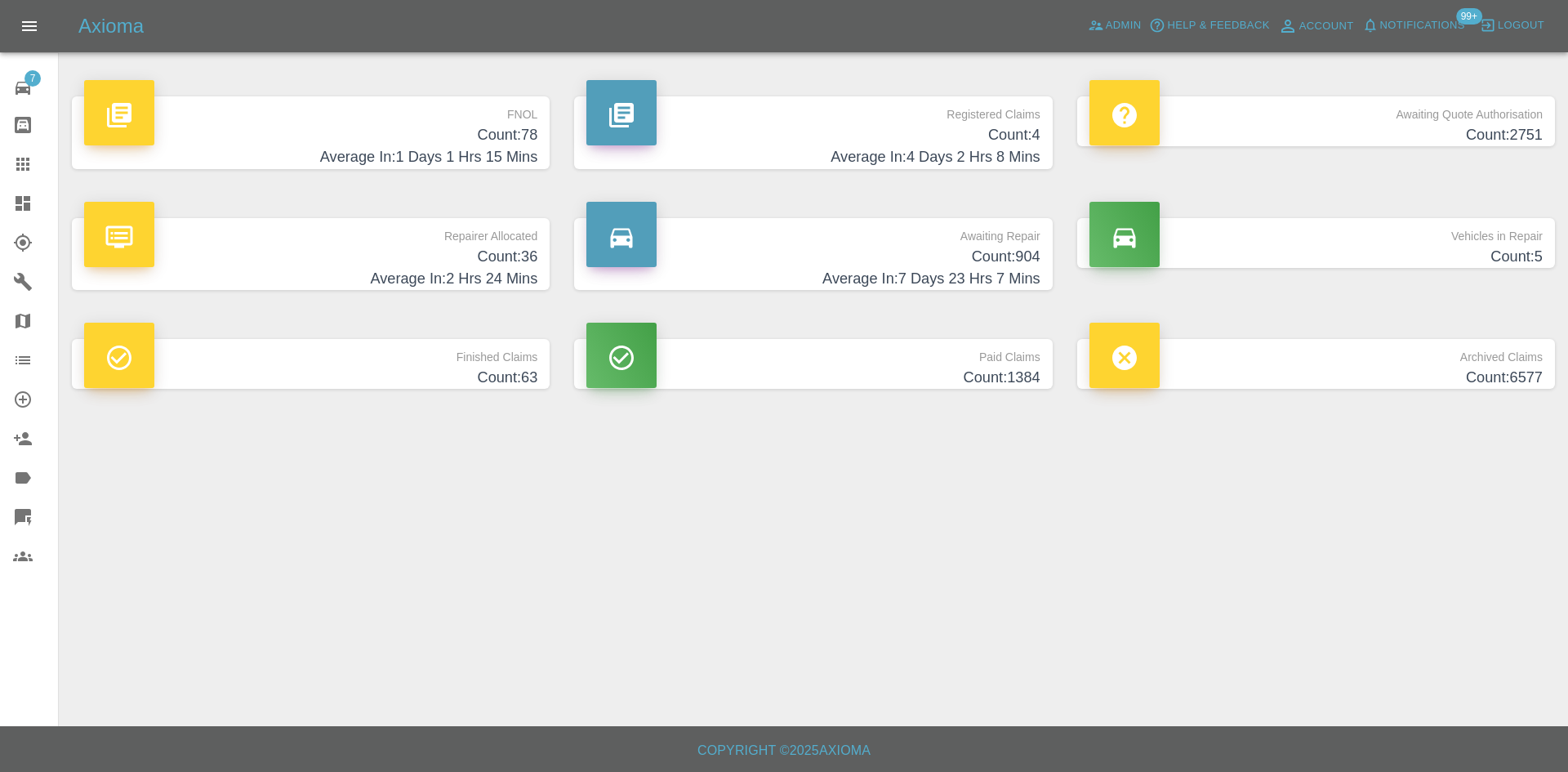
click at [454, 238] on p "Repairer Allocated" at bounding box center [310, 232] width 453 height 28
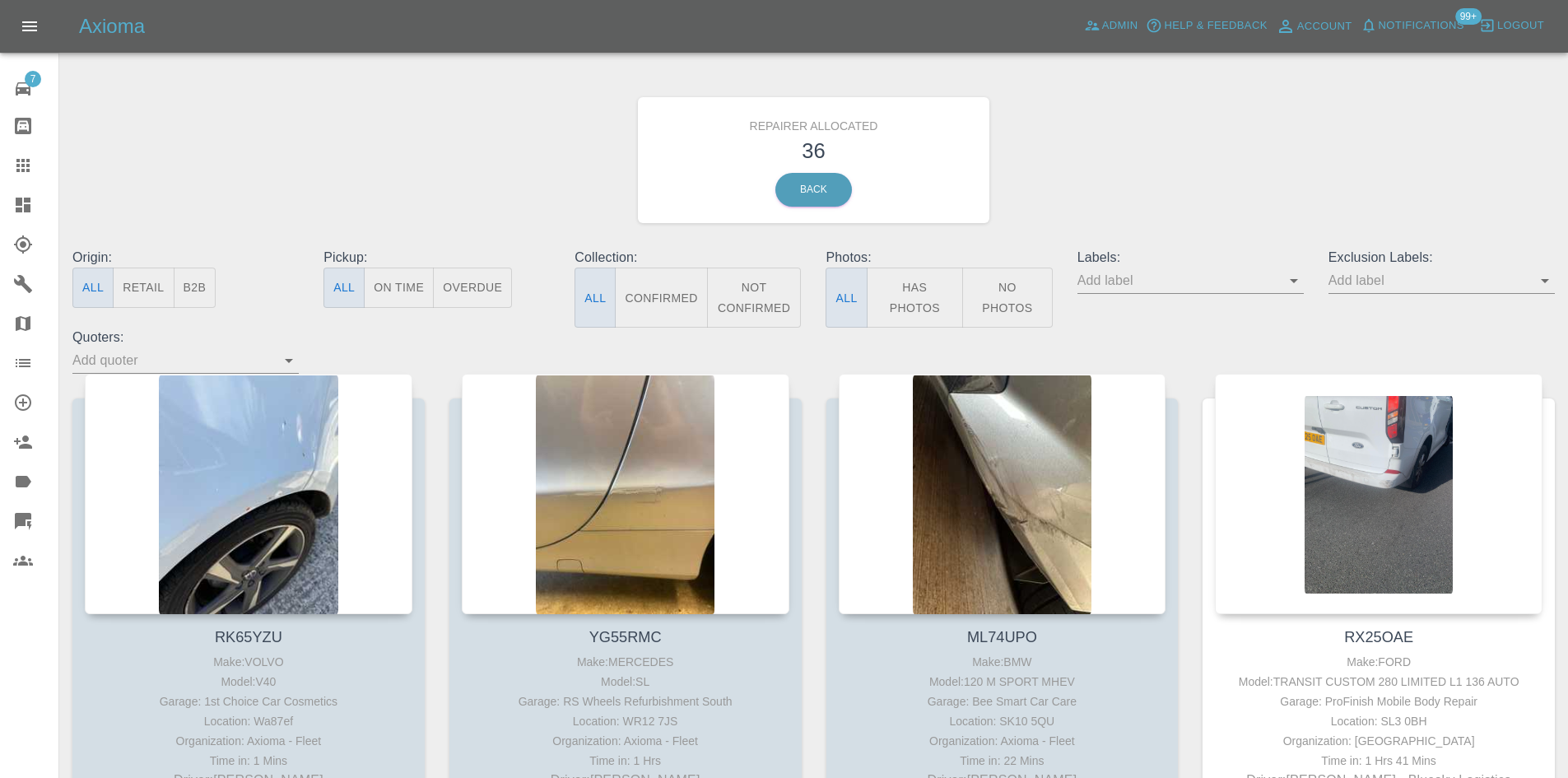
click at [214, 305] on button "B2B" at bounding box center [195, 288] width 43 height 40
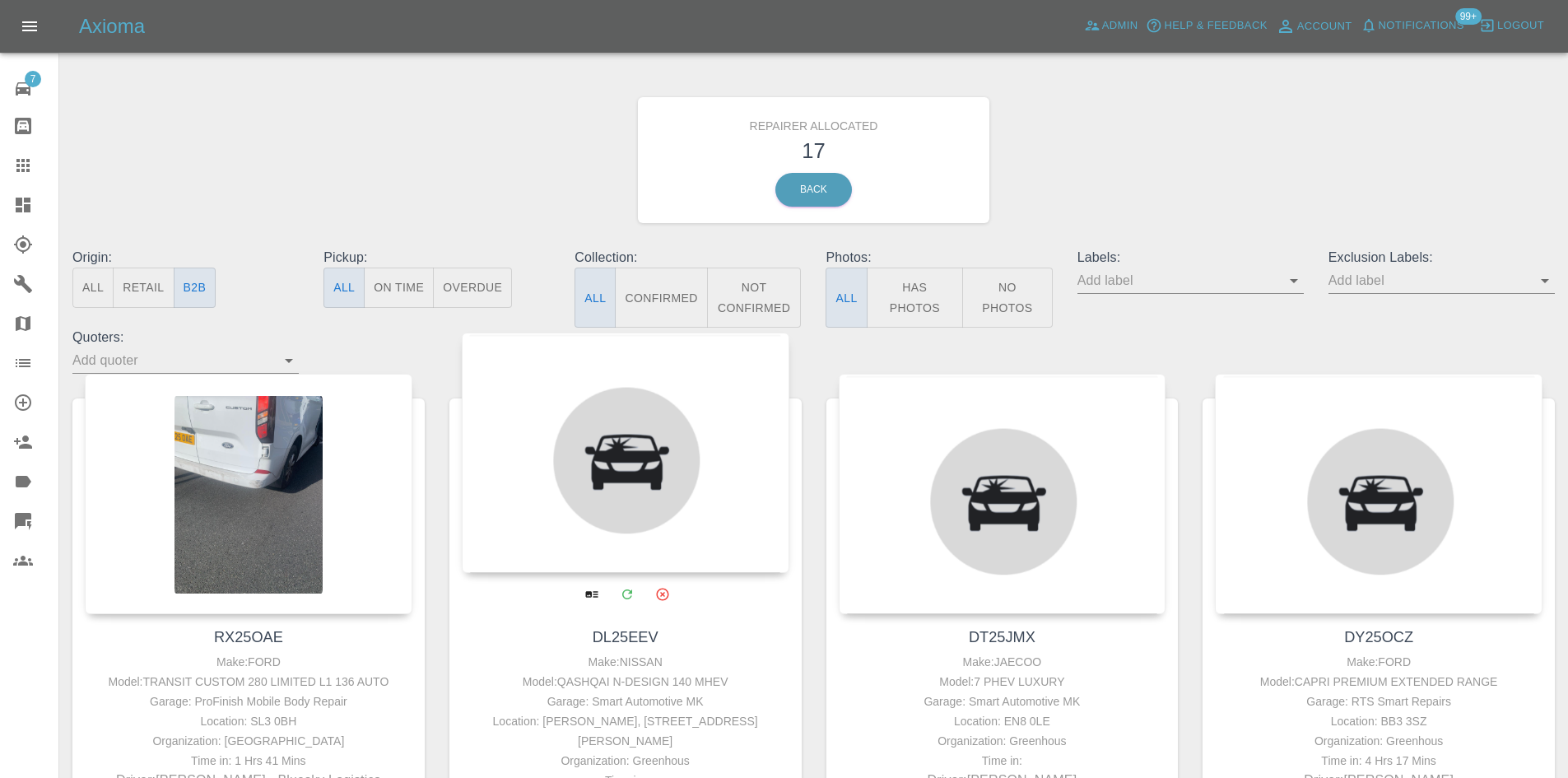
click at [622, 481] on div at bounding box center [626, 453] width 328 height 240
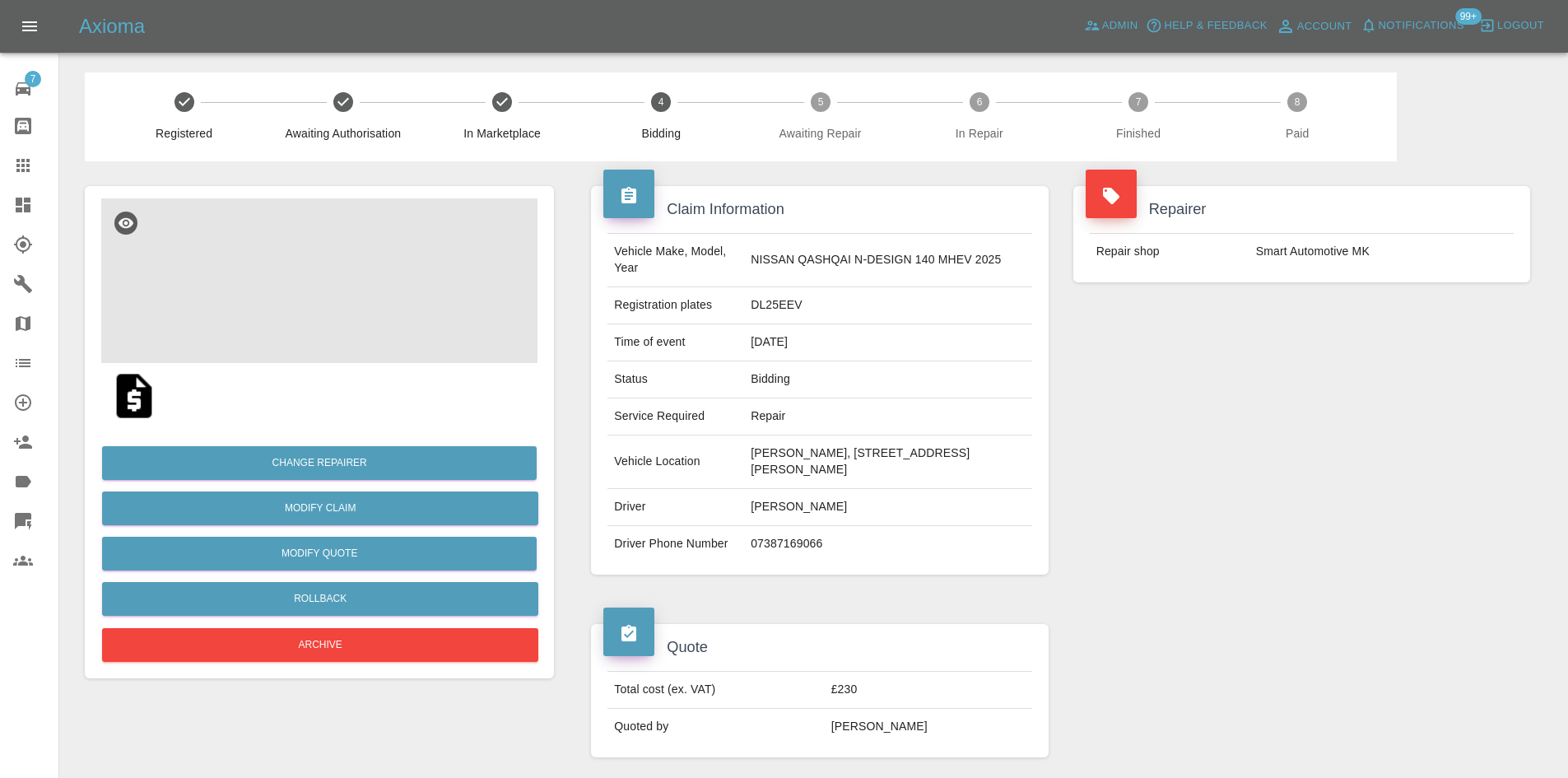
click at [393, 318] on img at bounding box center [319, 280] width 436 height 165
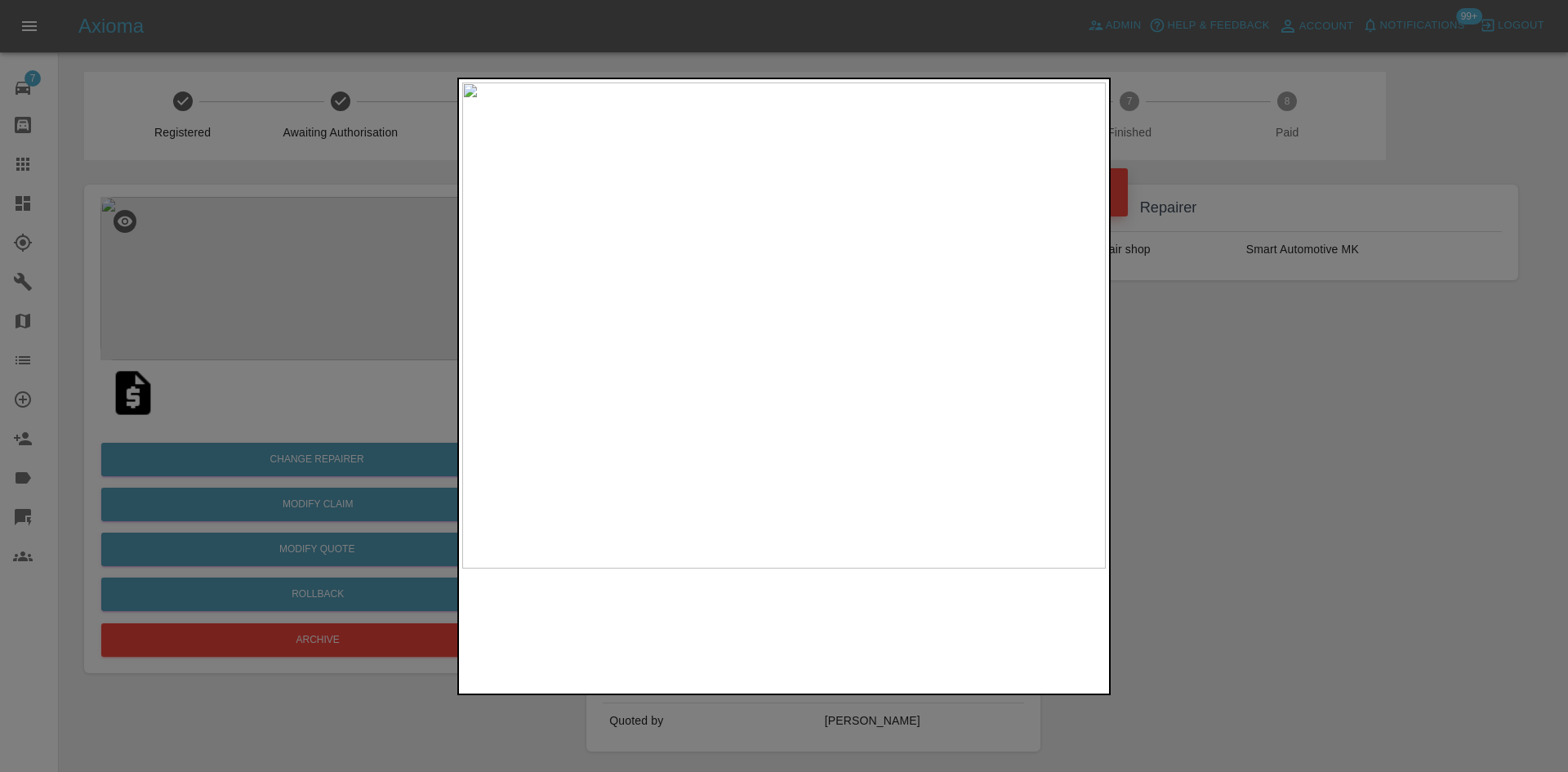
click at [829, 414] on img at bounding box center [784, 325] width 644 height 486
click at [836, 442] on img at bounding box center [659, 91] width 1930 height 1459
click at [1301, 380] on div at bounding box center [784, 386] width 1568 height 772
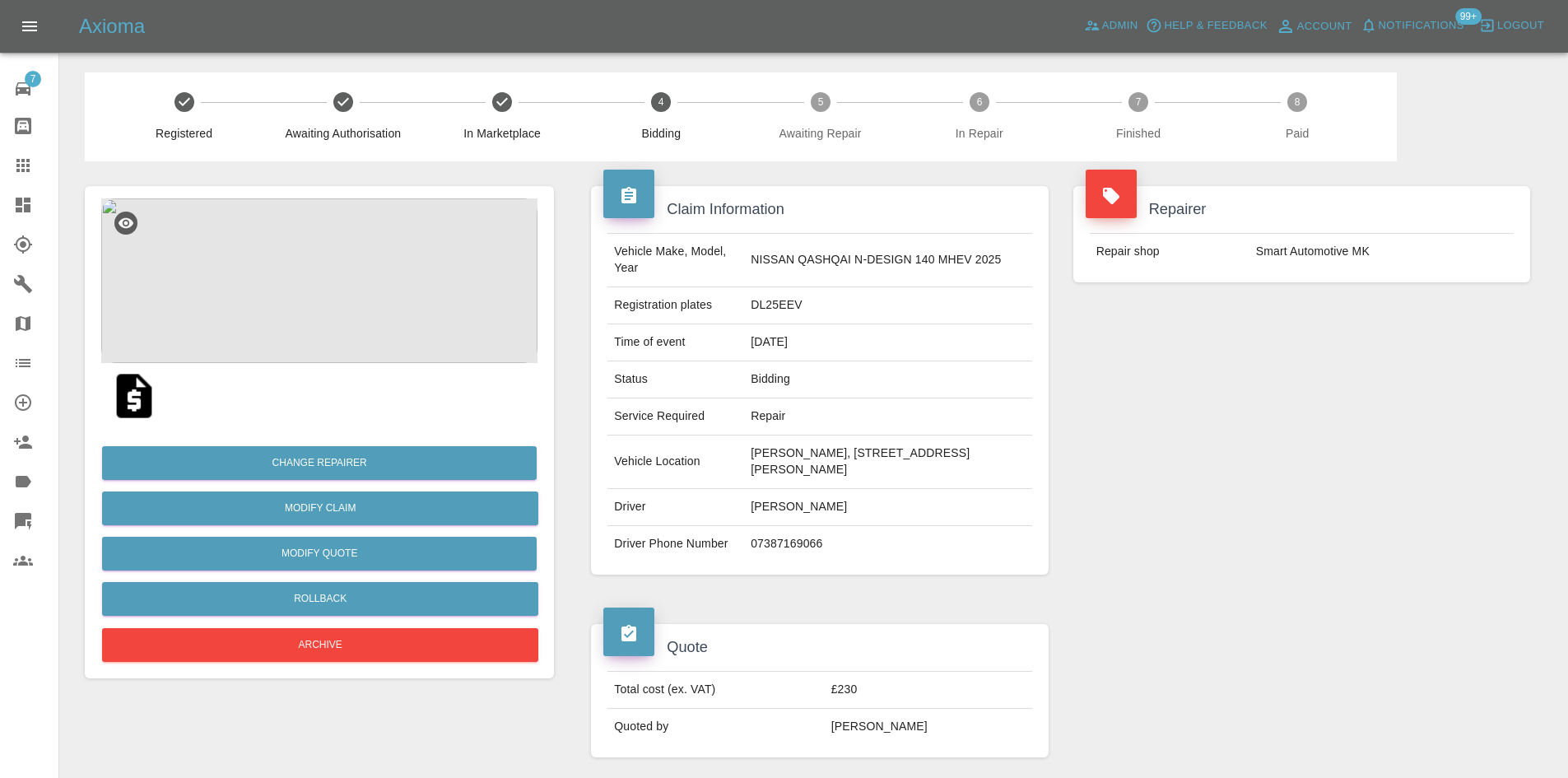
click at [292, 331] on img at bounding box center [319, 280] width 436 height 165
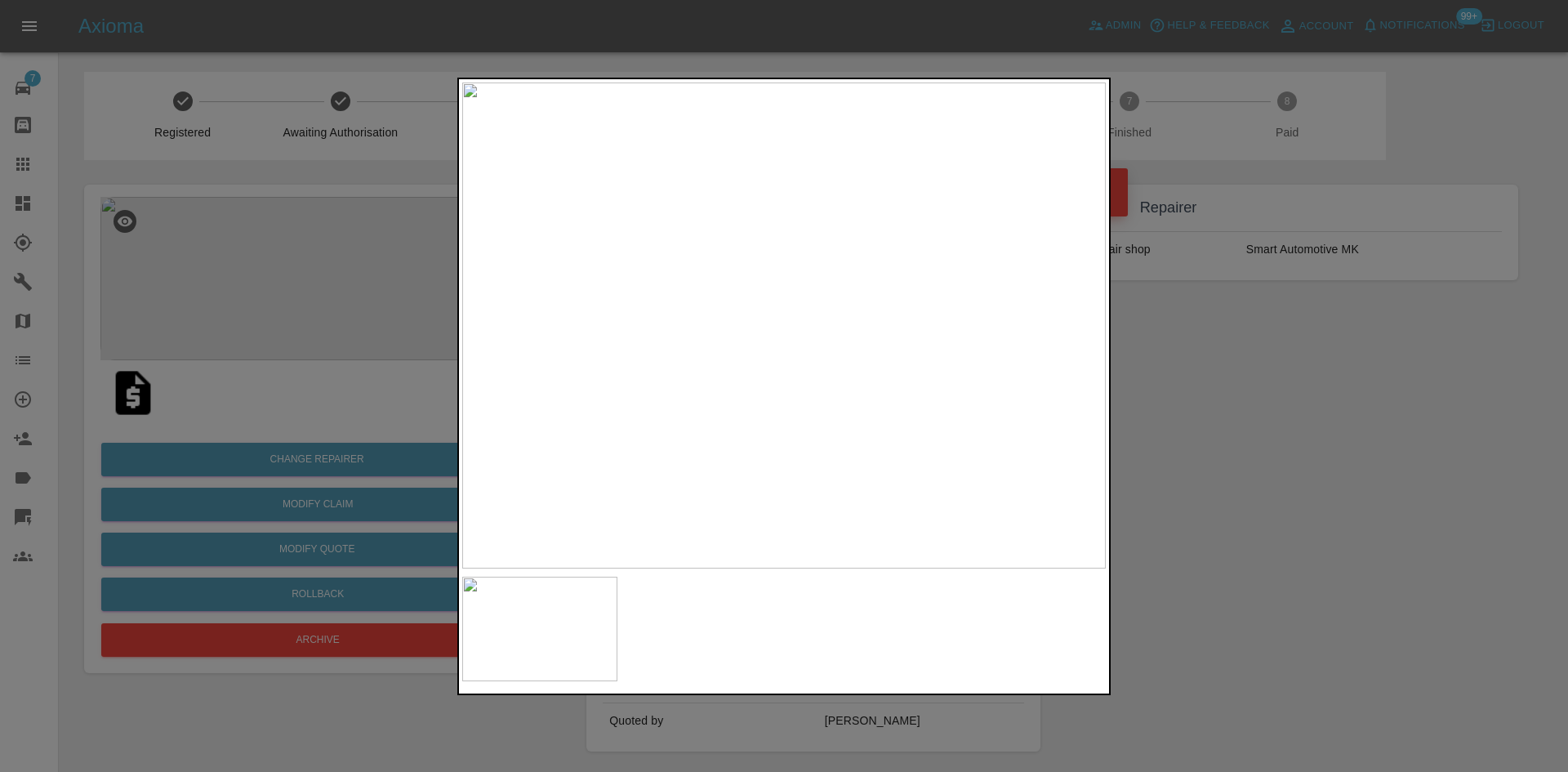
click at [829, 281] on img at bounding box center [784, 325] width 644 height 486
click at [1160, 377] on div at bounding box center [784, 386] width 1568 height 772
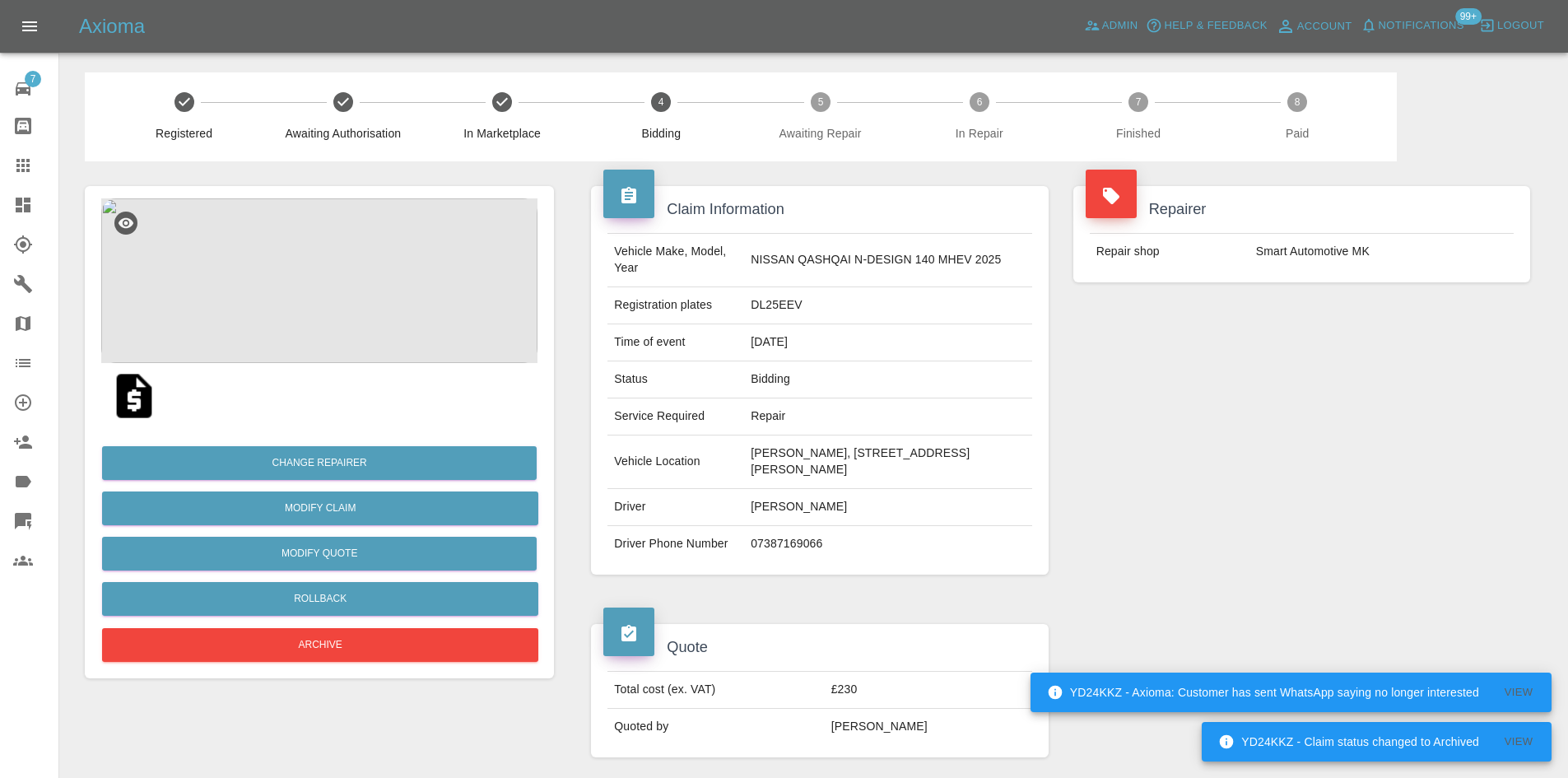
click at [11, 194] on link "Dashboard" at bounding box center [29, 205] width 58 height 40
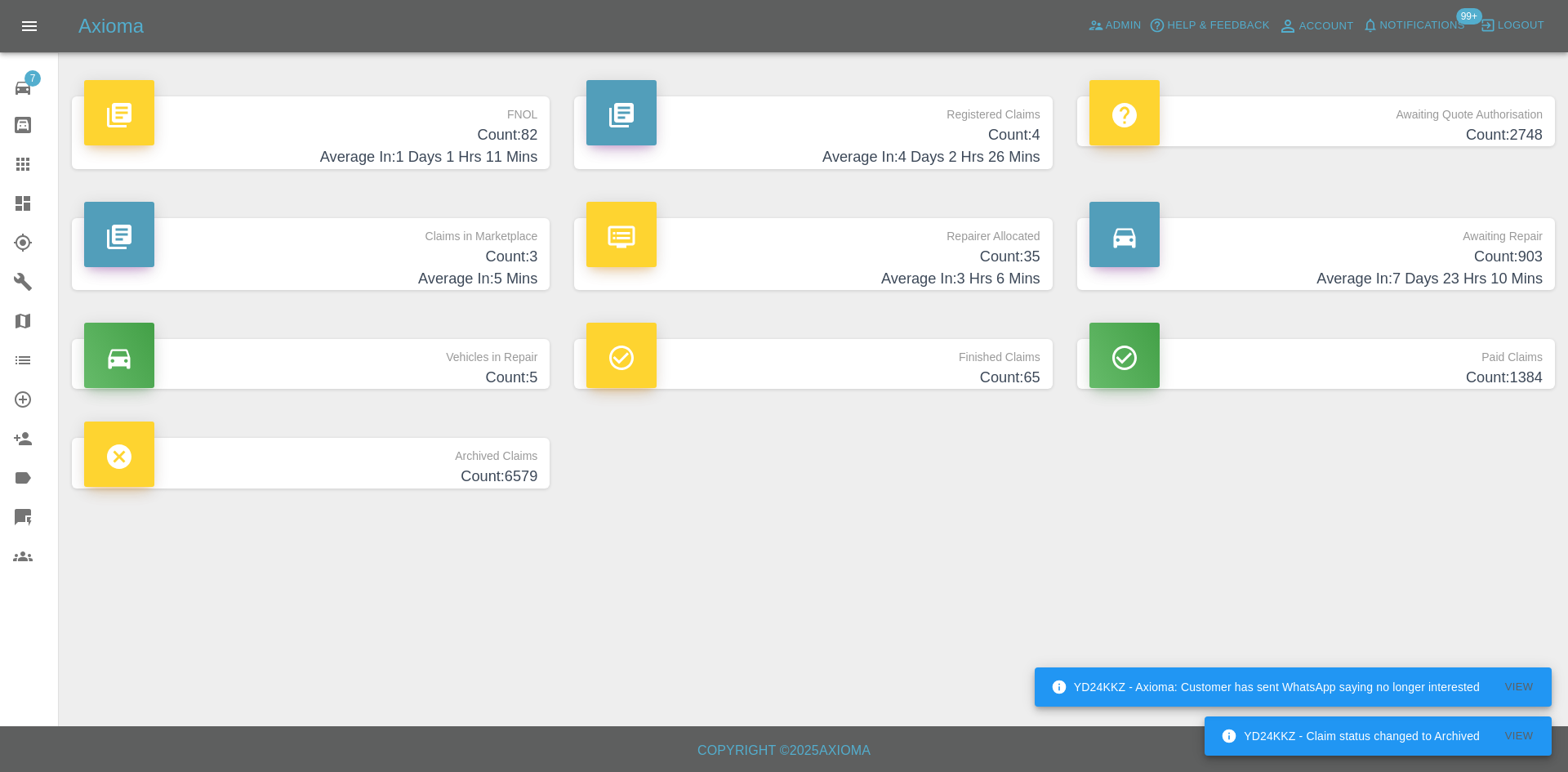
click at [531, 275] on h4 "Average In: 5 Mins" at bounding box center [310, 279] width 453 height 22
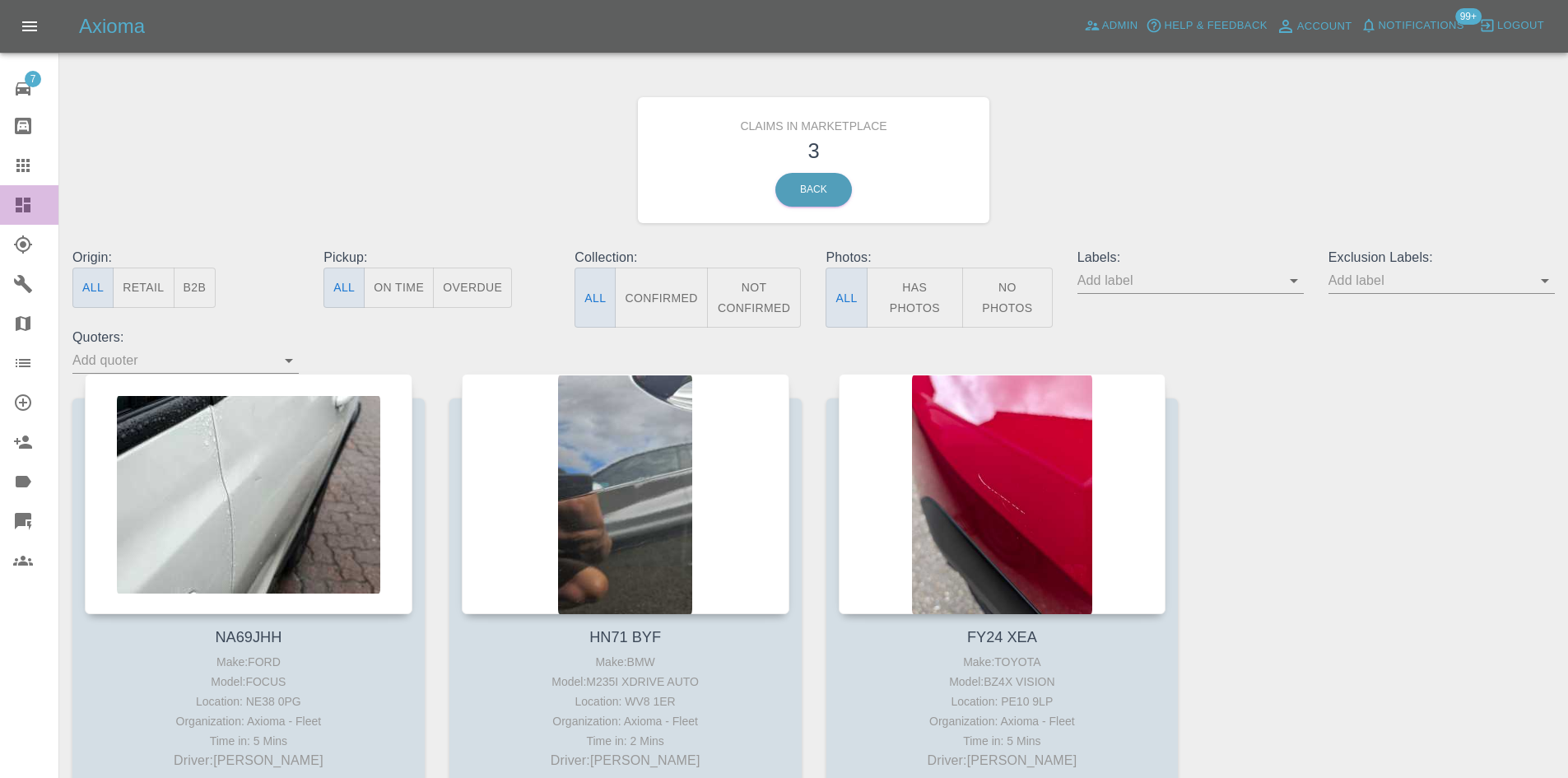
click at [11, 217] on link "Dashboard" at bounding box center [29, 205] width 58 height 40
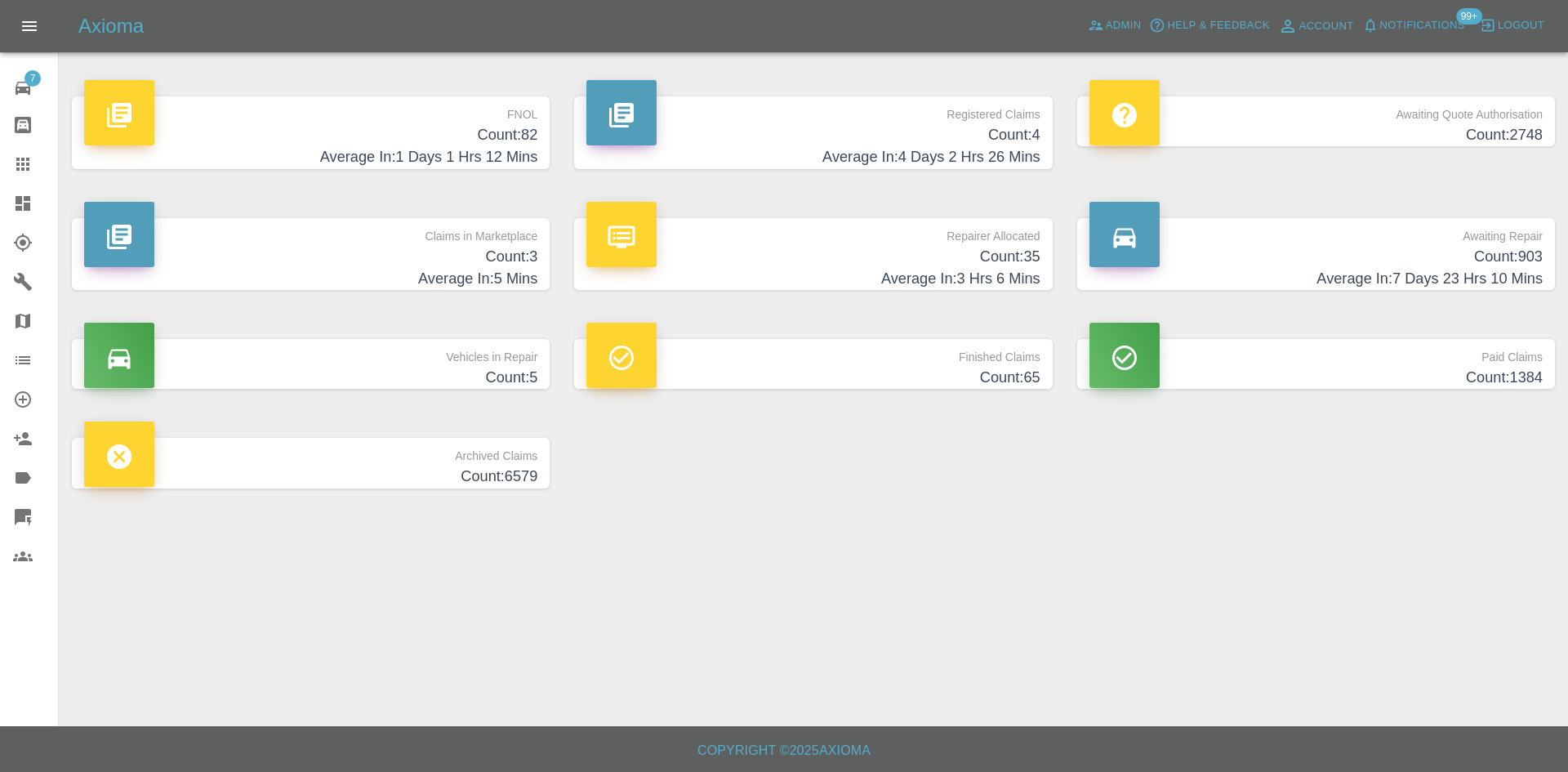
click at [7, 156] on link "Claims" at bounding box center [29, 165] width 58 height 40
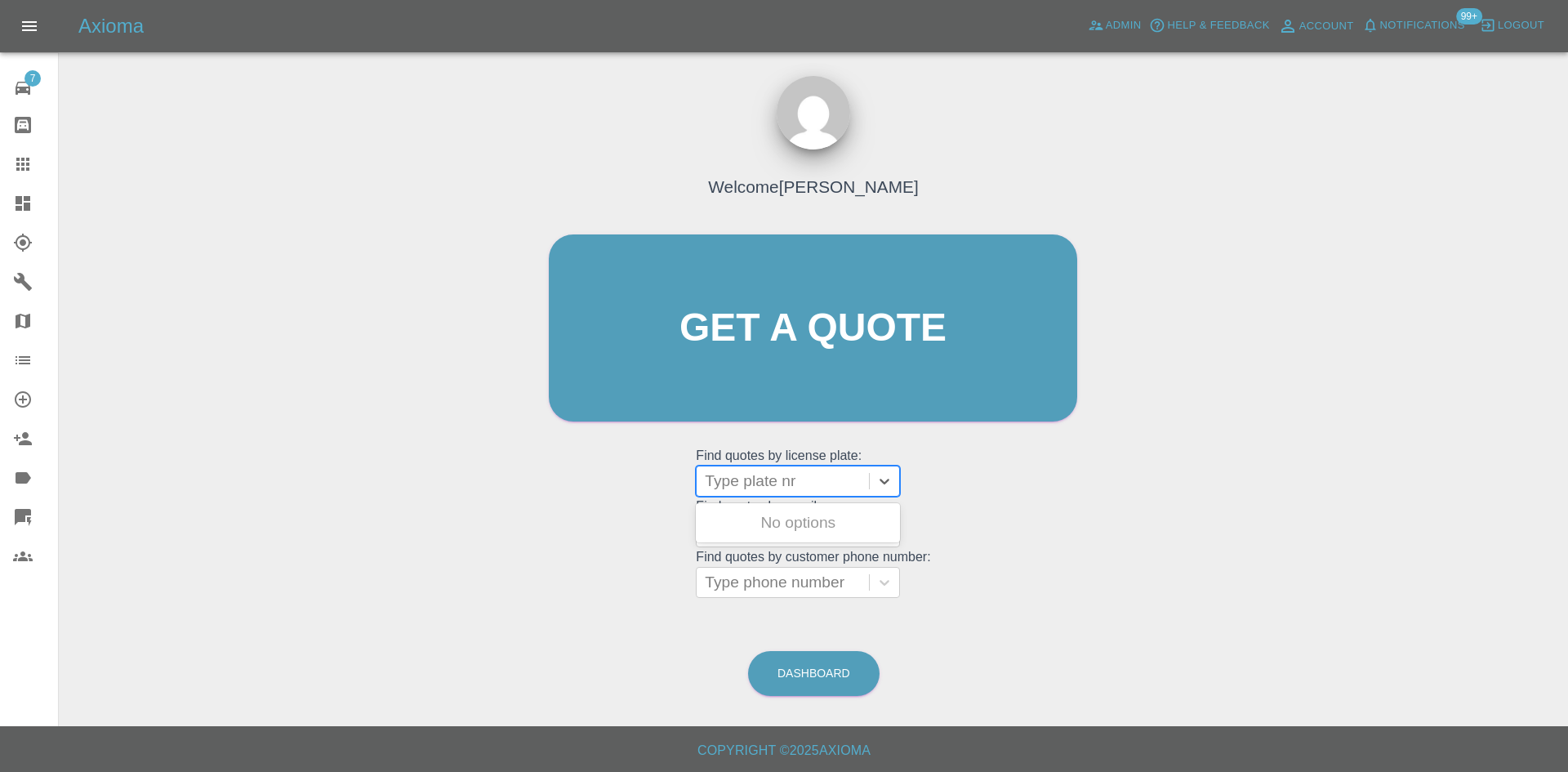
click at [770, 473] on div at bounding box center [782, 480] width 156 height 23
type input "yg63"
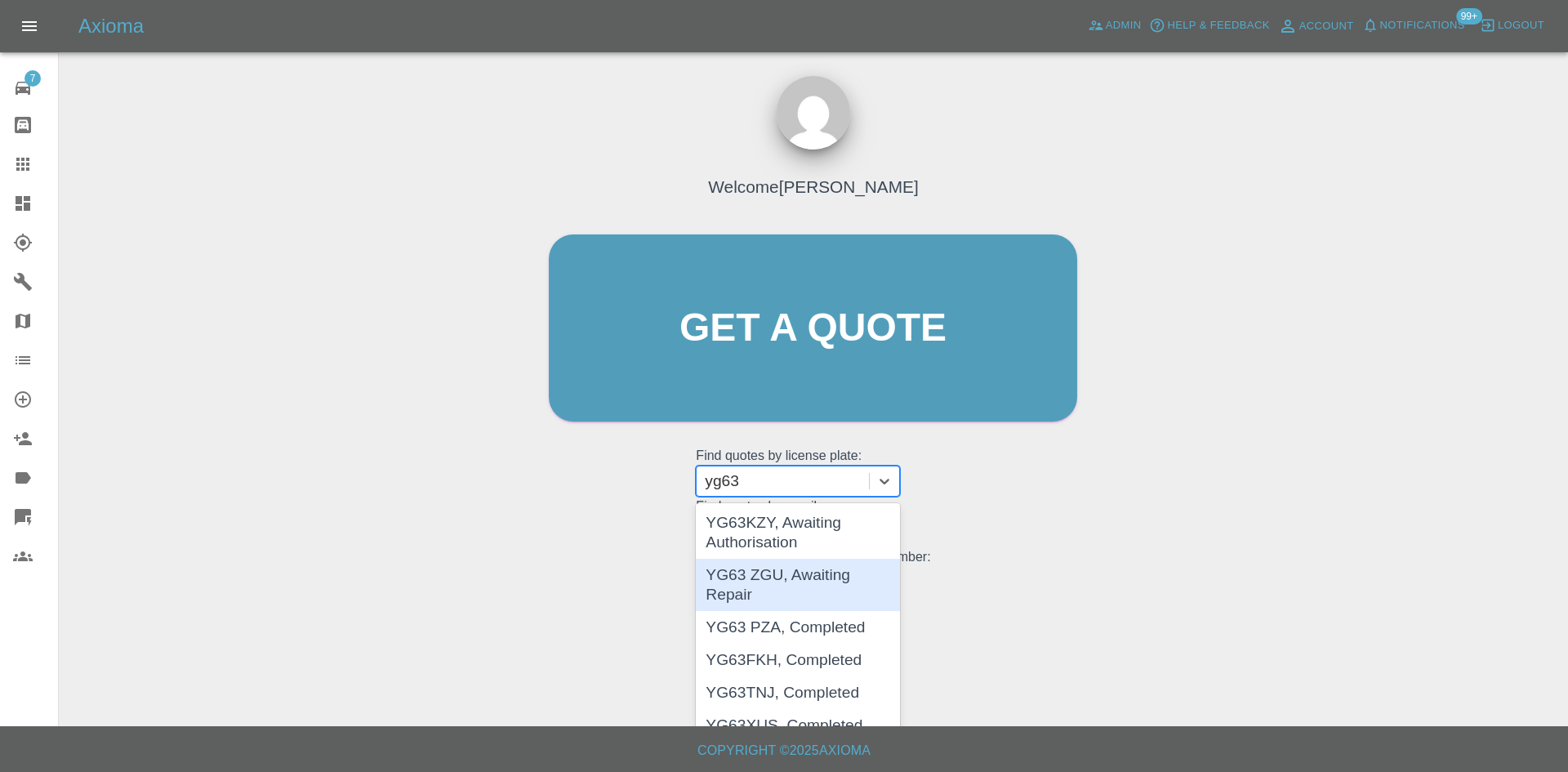
click at [753, 576] on div "YG63 ZGU, Awaiting Repair" at bounding box center [797, 584] width 204 height 53
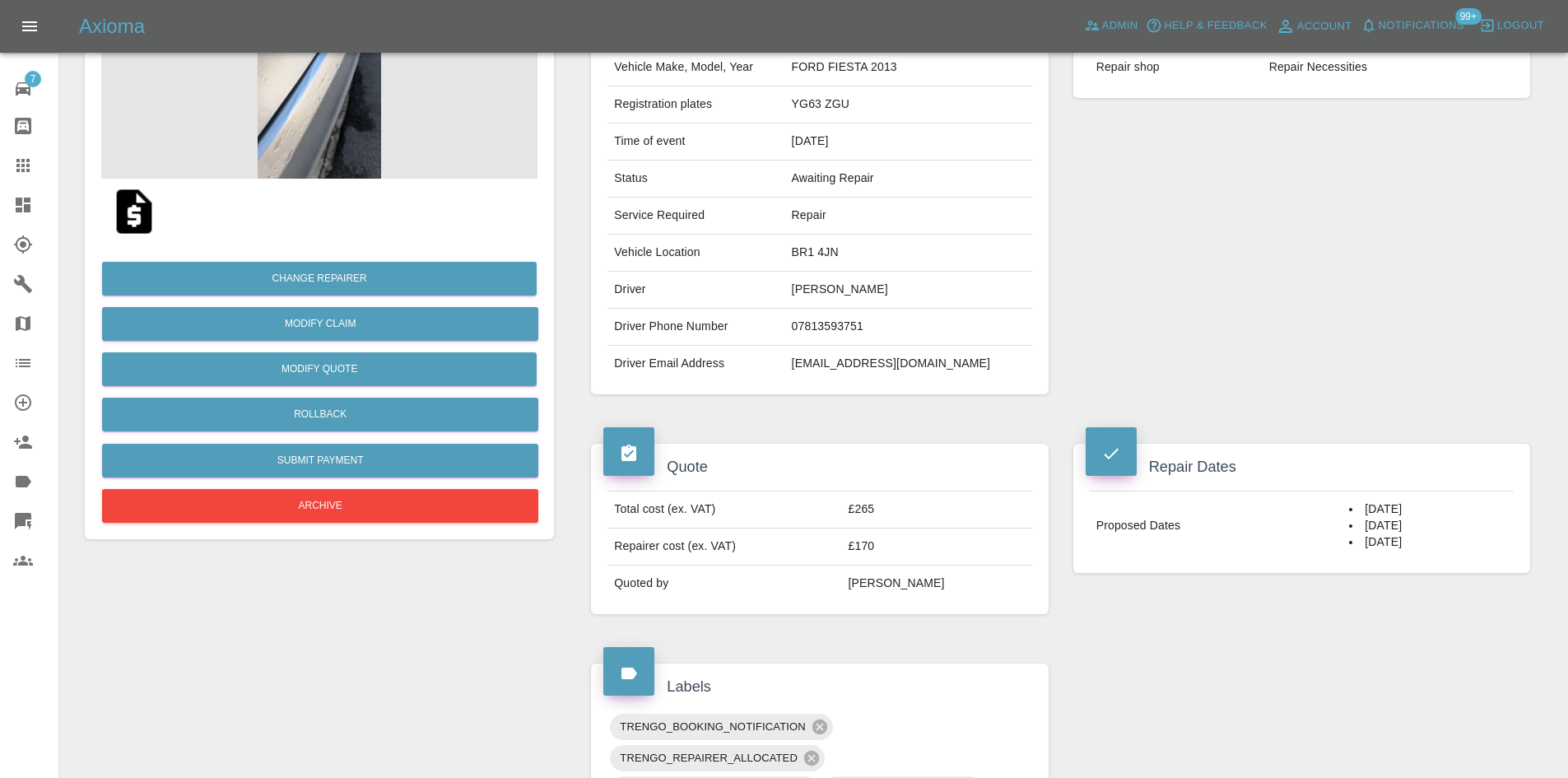
scroll to position [82, 0]
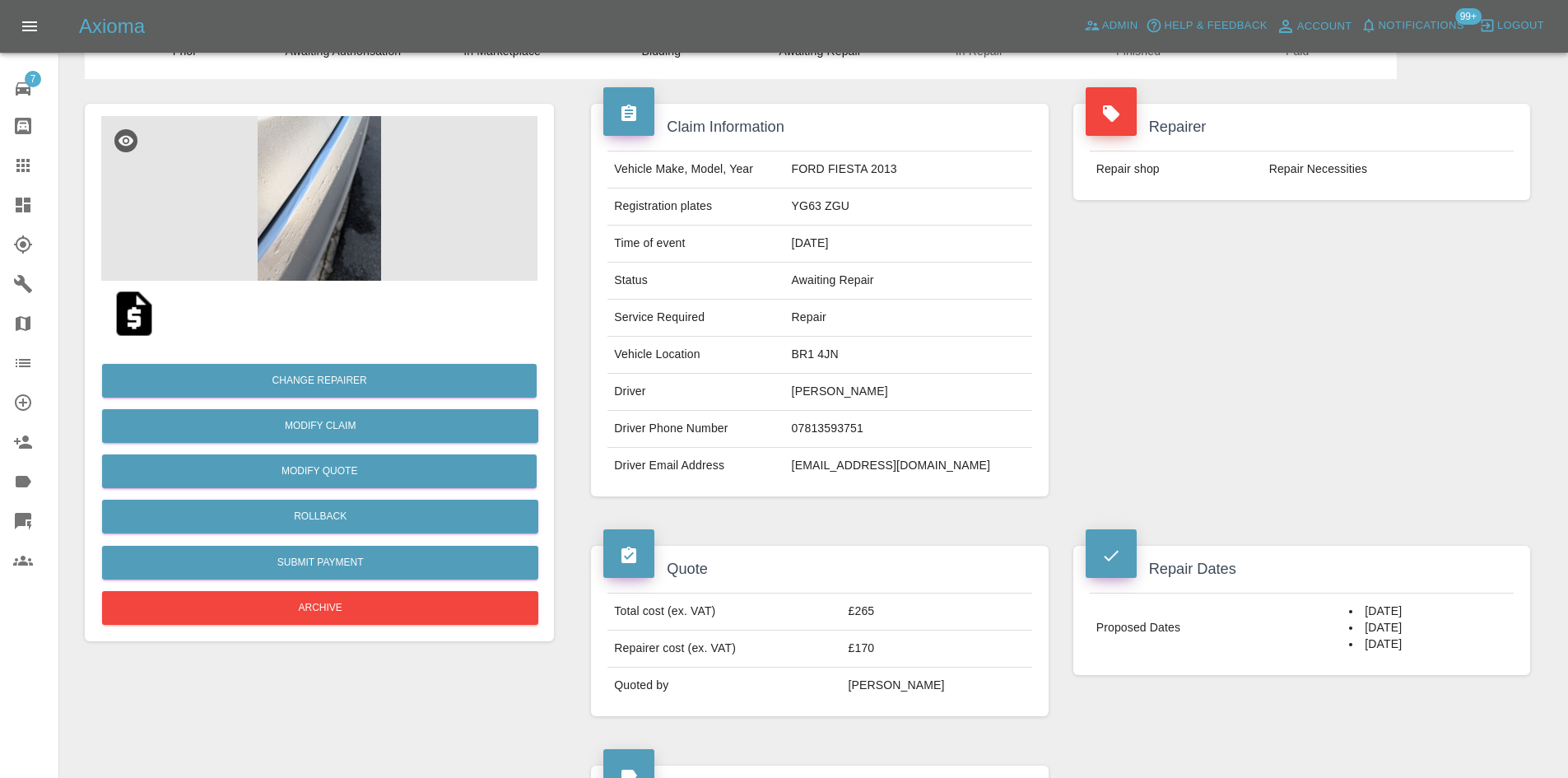
click at [21, 160] on icon at bounding box center [22, 165] width 13 height 13
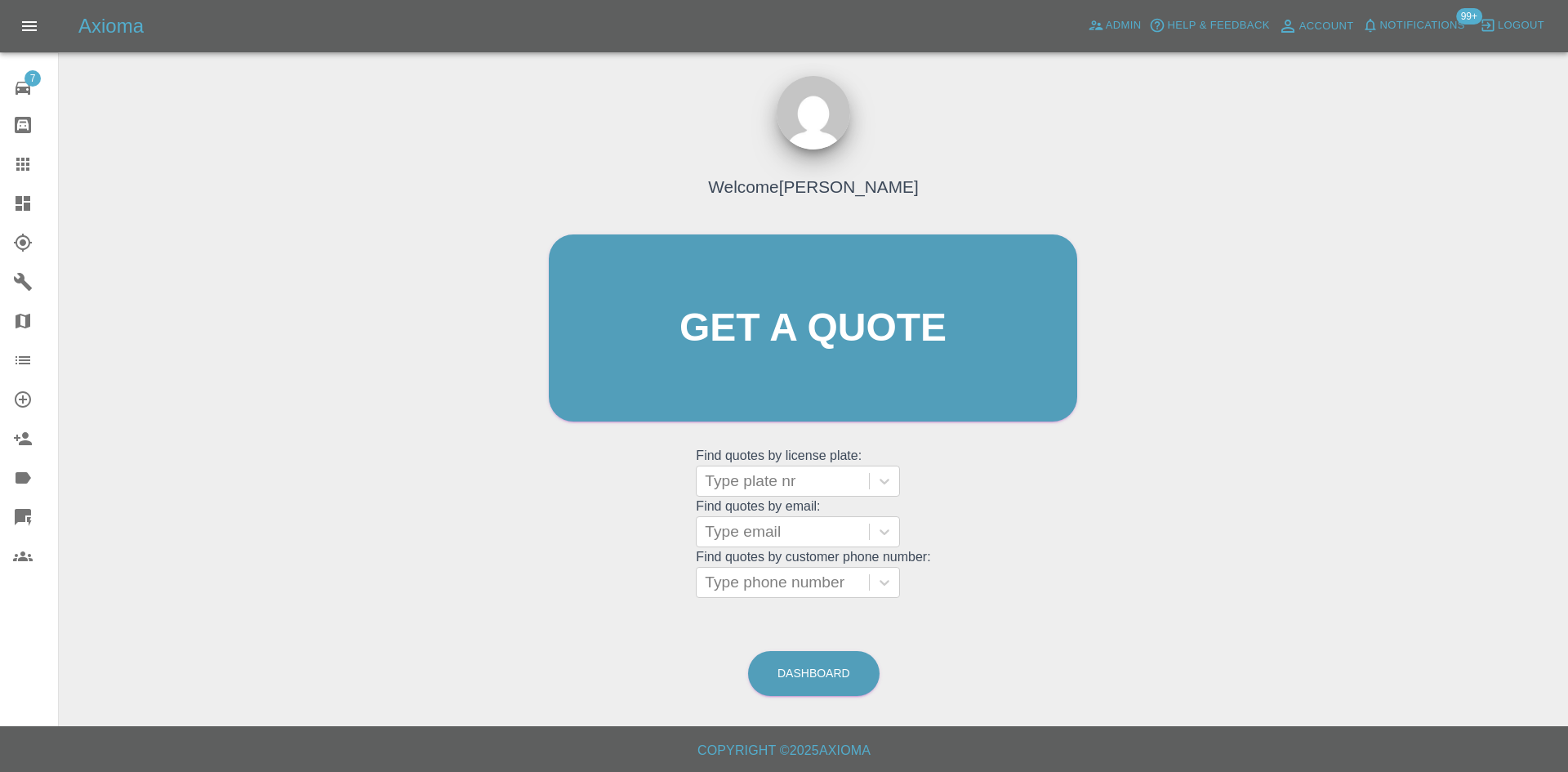
click at [778, 499] on grid "Find quotes by email: Type email" at bounding box center [812, 523] width 234 height 49
click at [783, 484] on div at bounding box center [782, 480] width 156 height 23
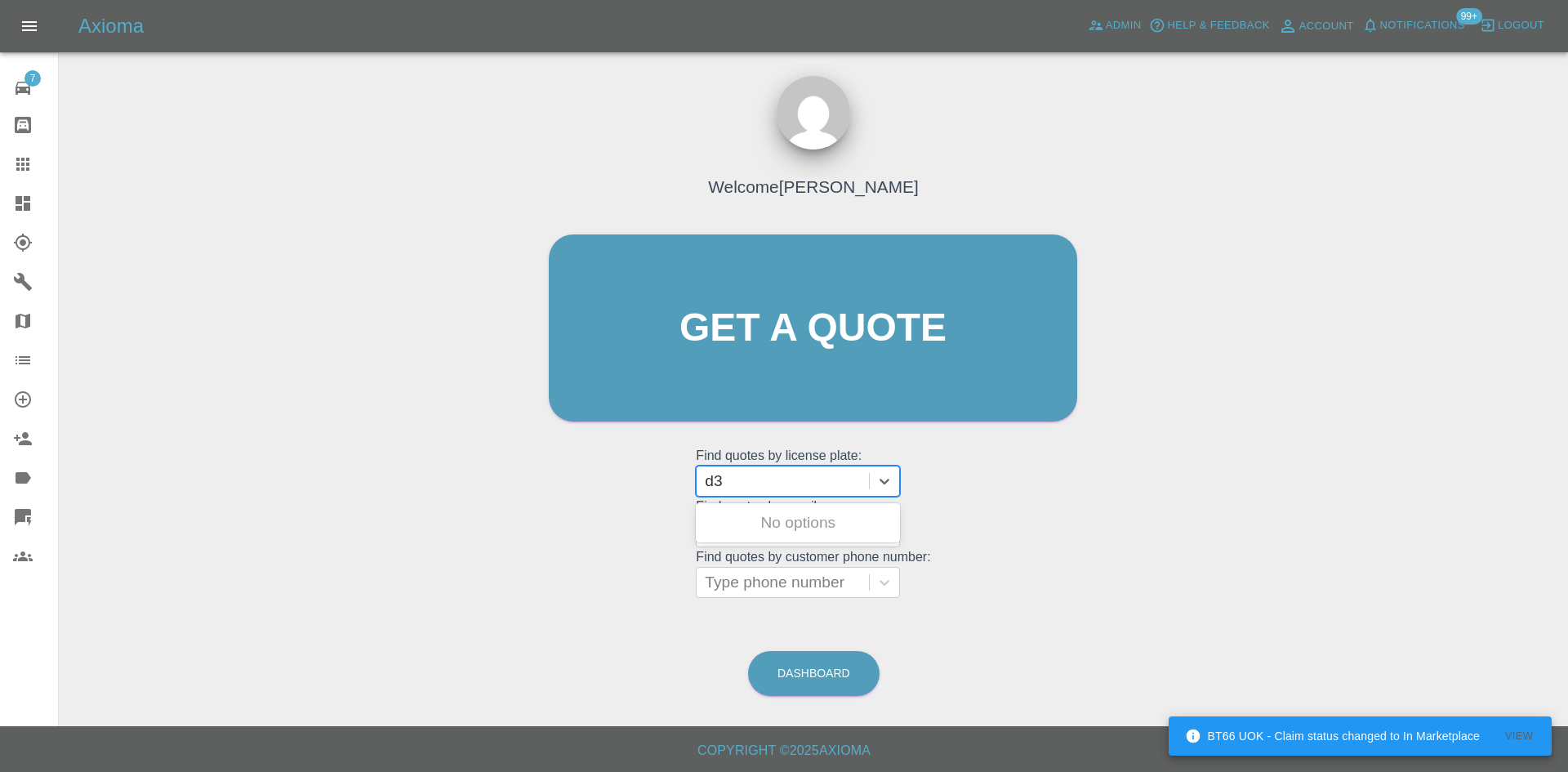
type input "d"
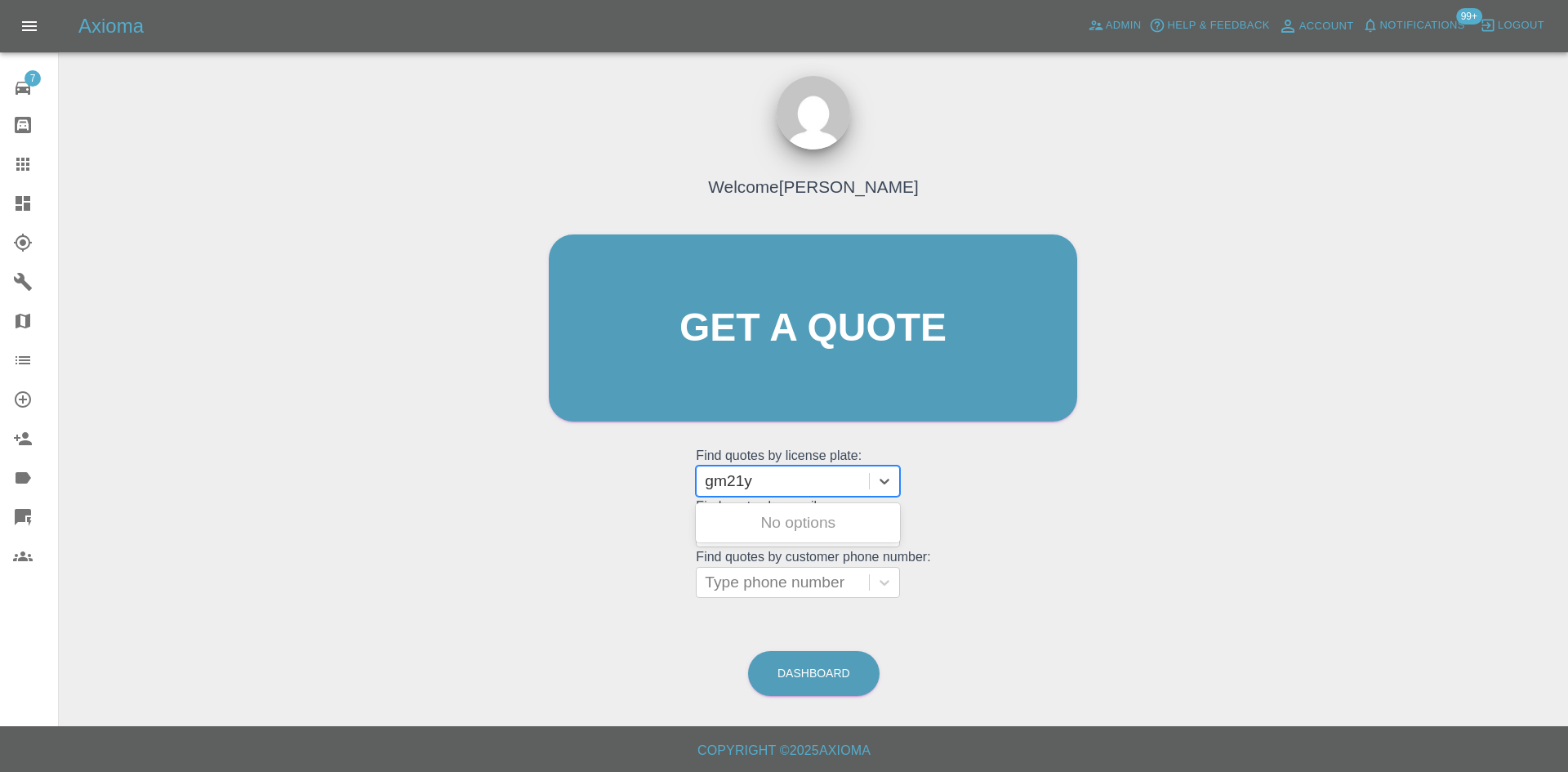
type input "gm21y"
click at [11, 205] on link "Dashboard" at bounding box center [29, 203] width 58 height 40
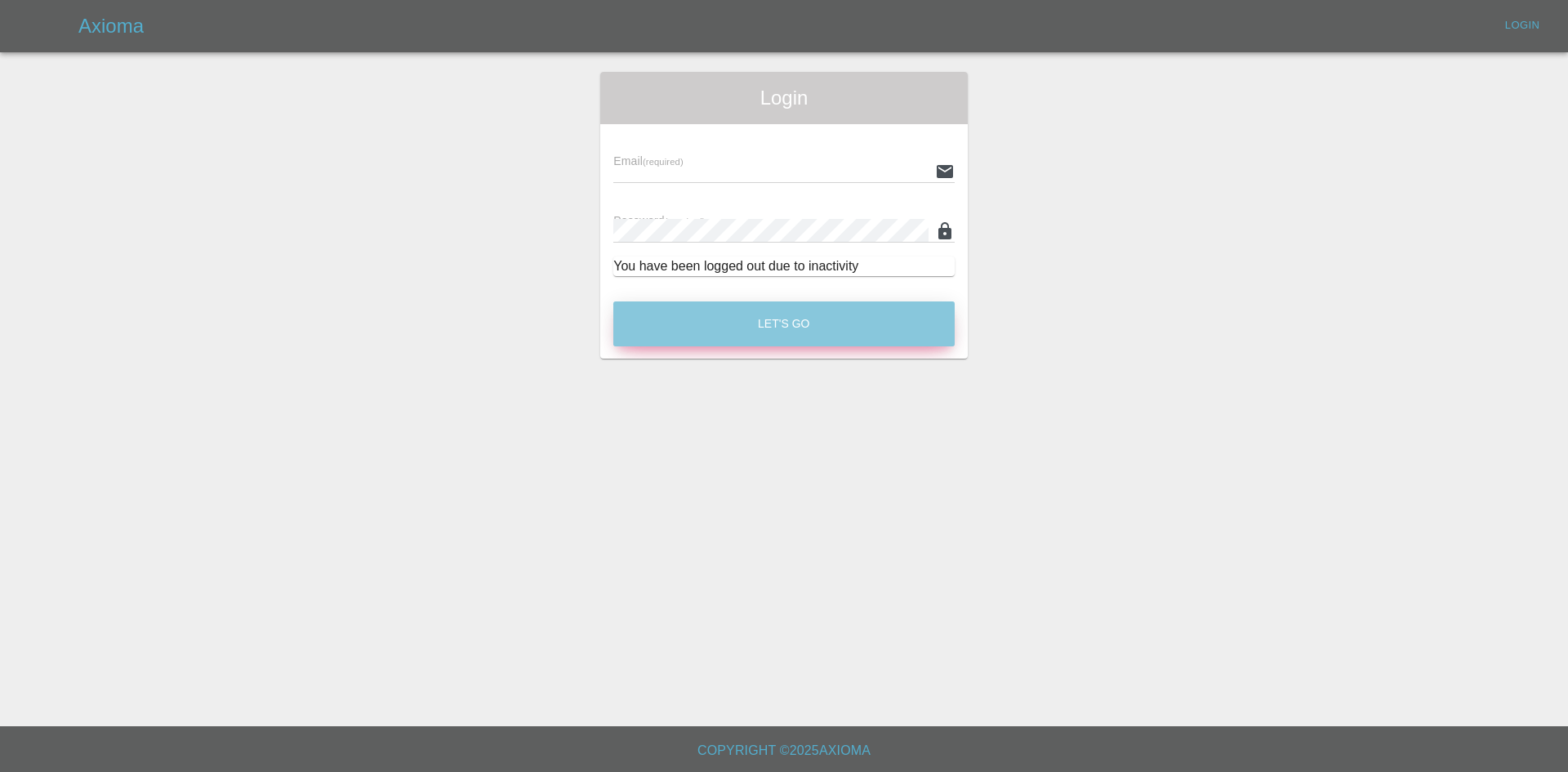
type input "alex.kennett@axioma.co.uk"
click at [731, 320] on button "Let's Go" at bounding box center [784, 323] width 341 height 45
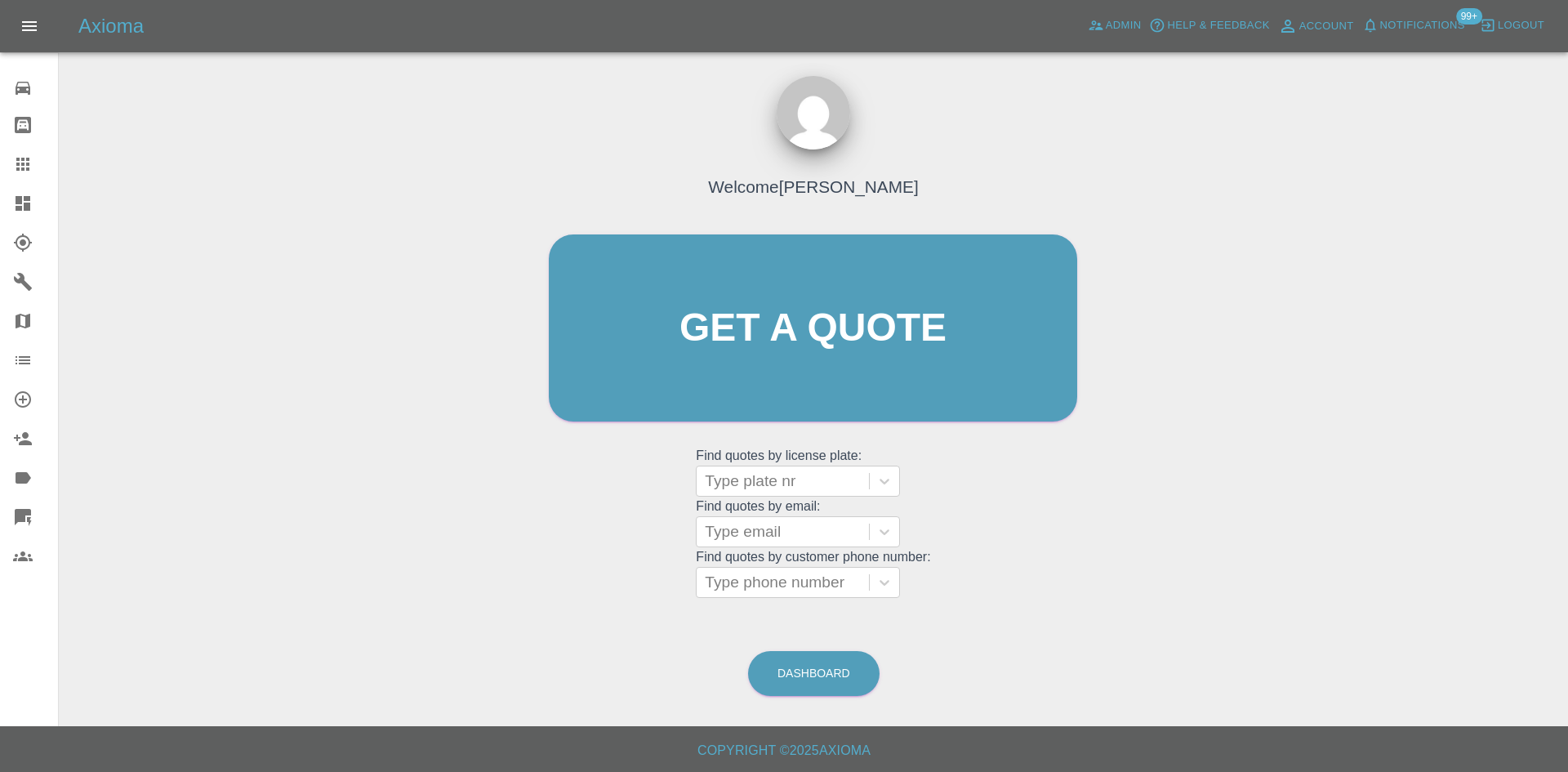
click at [29, 201] on icon at bounding box center [23, 203] width 15 height 15
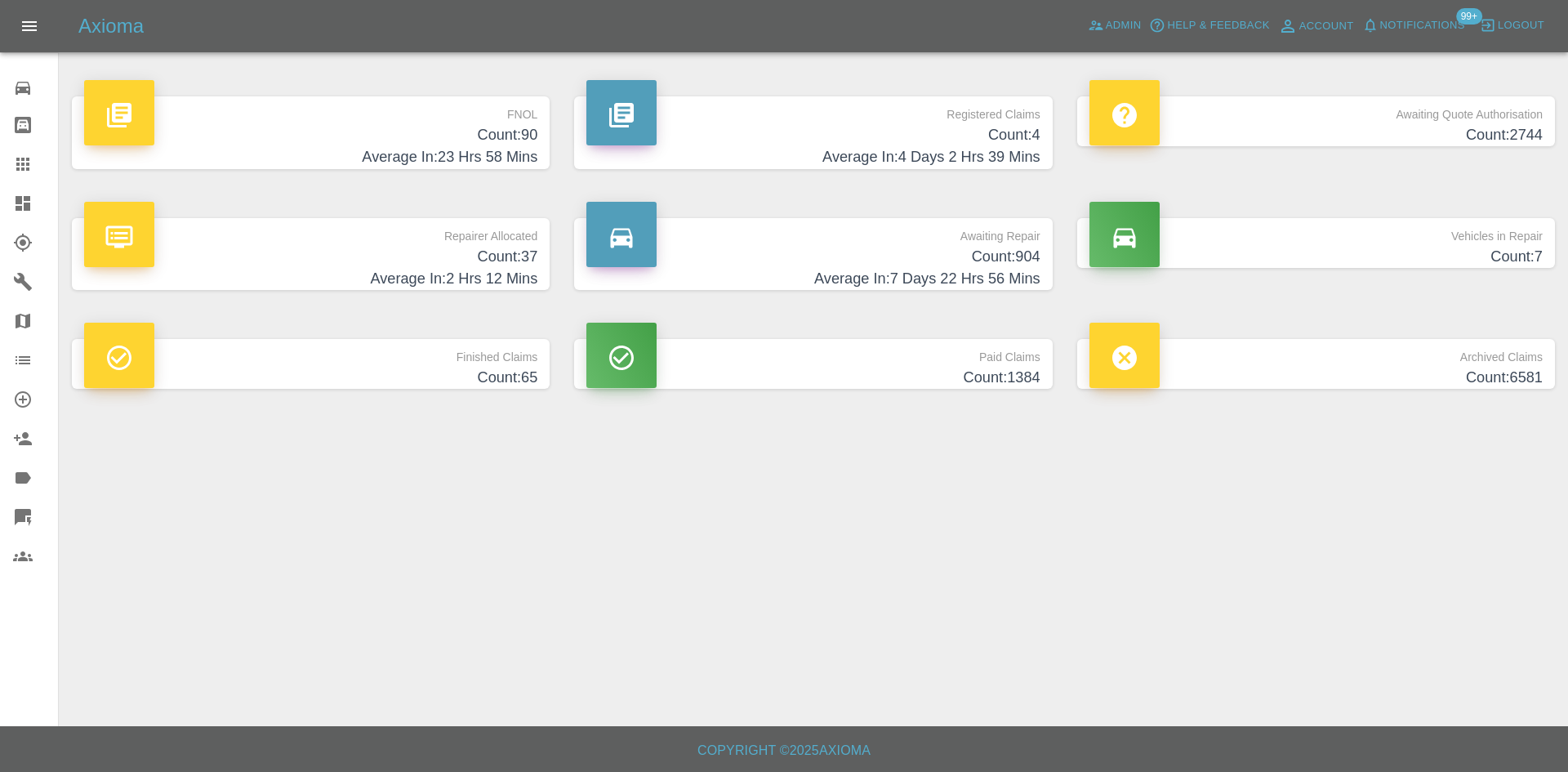
click at [497, 246] on h4 "Count: 37" at bounding box center [310, 257] width 453 height 22
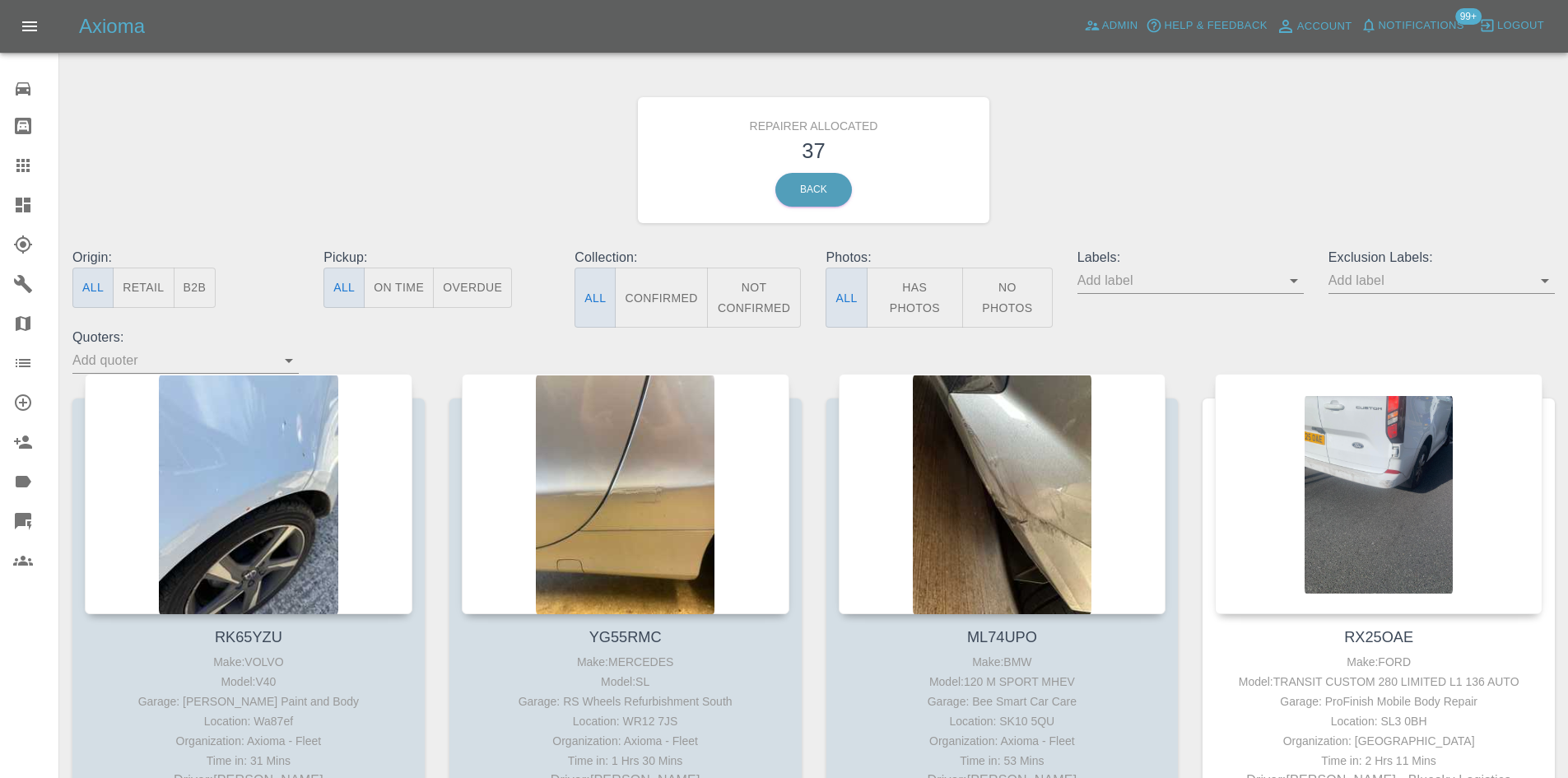
click at [204, 287] on button "B2B" at bounding box center [195, 288] width 43 height 40
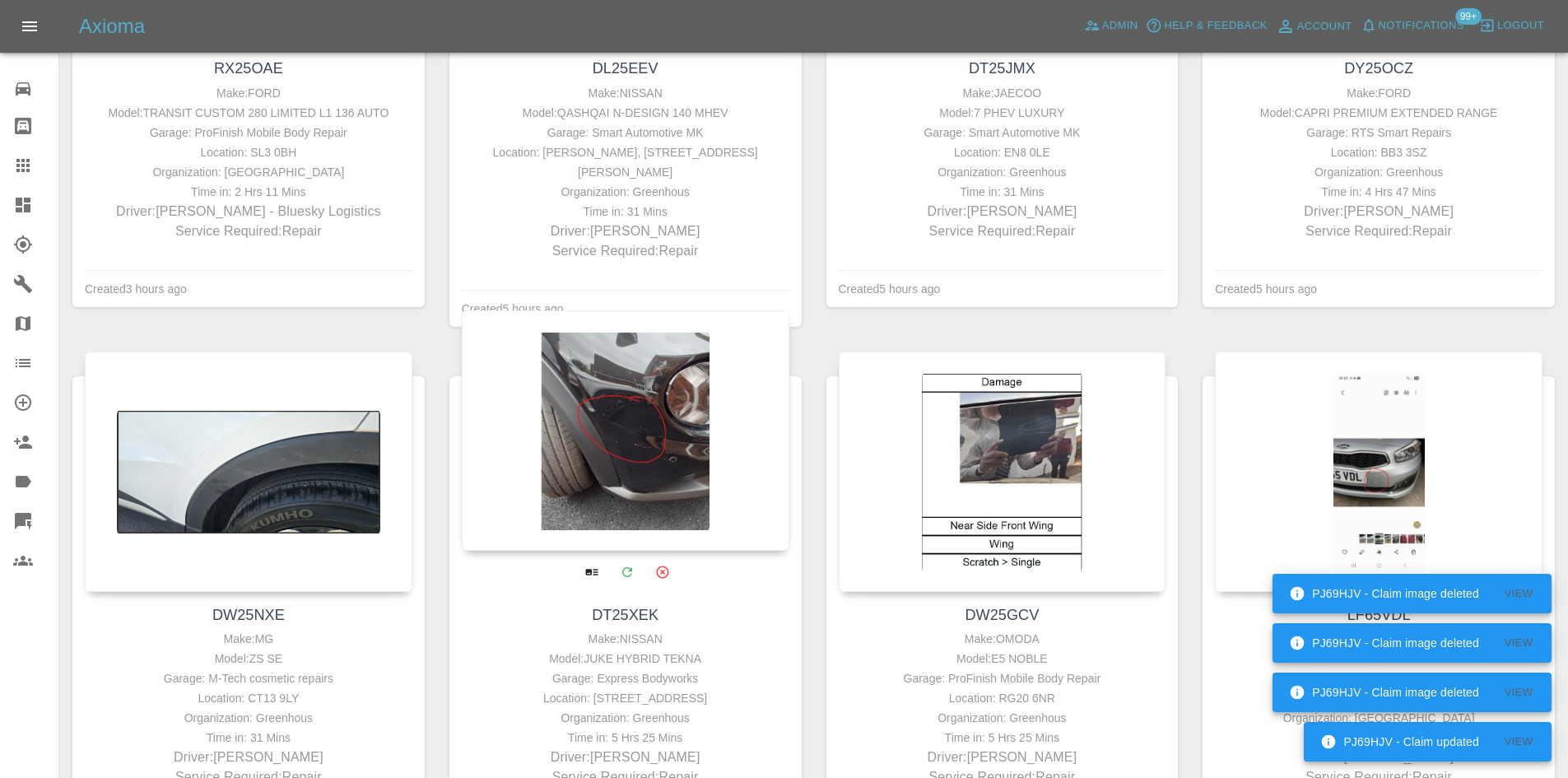
scroll to position [576, 0]
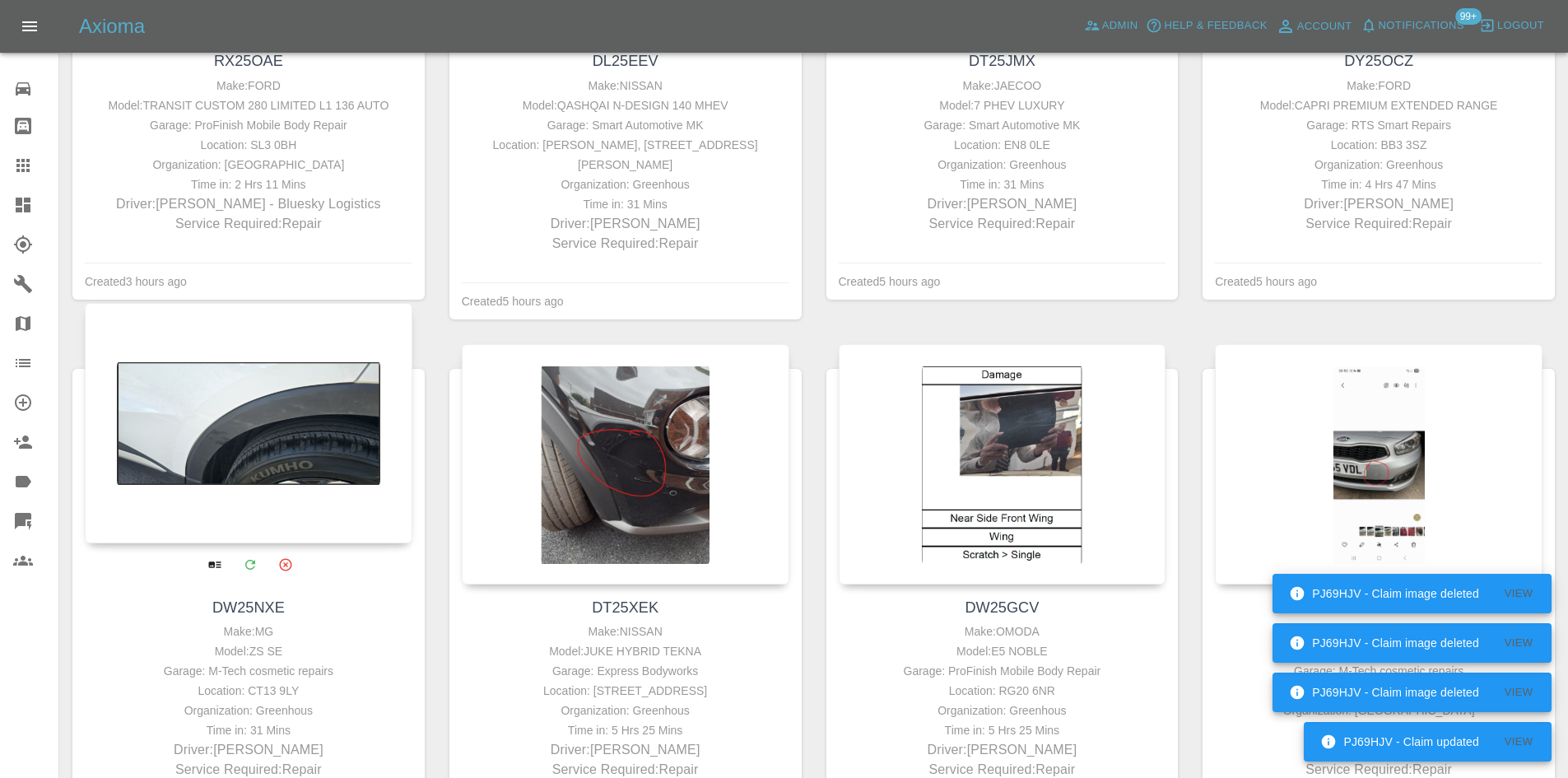
click at [274, 445] on div at bounding box center [249, 423] width 328 height 240
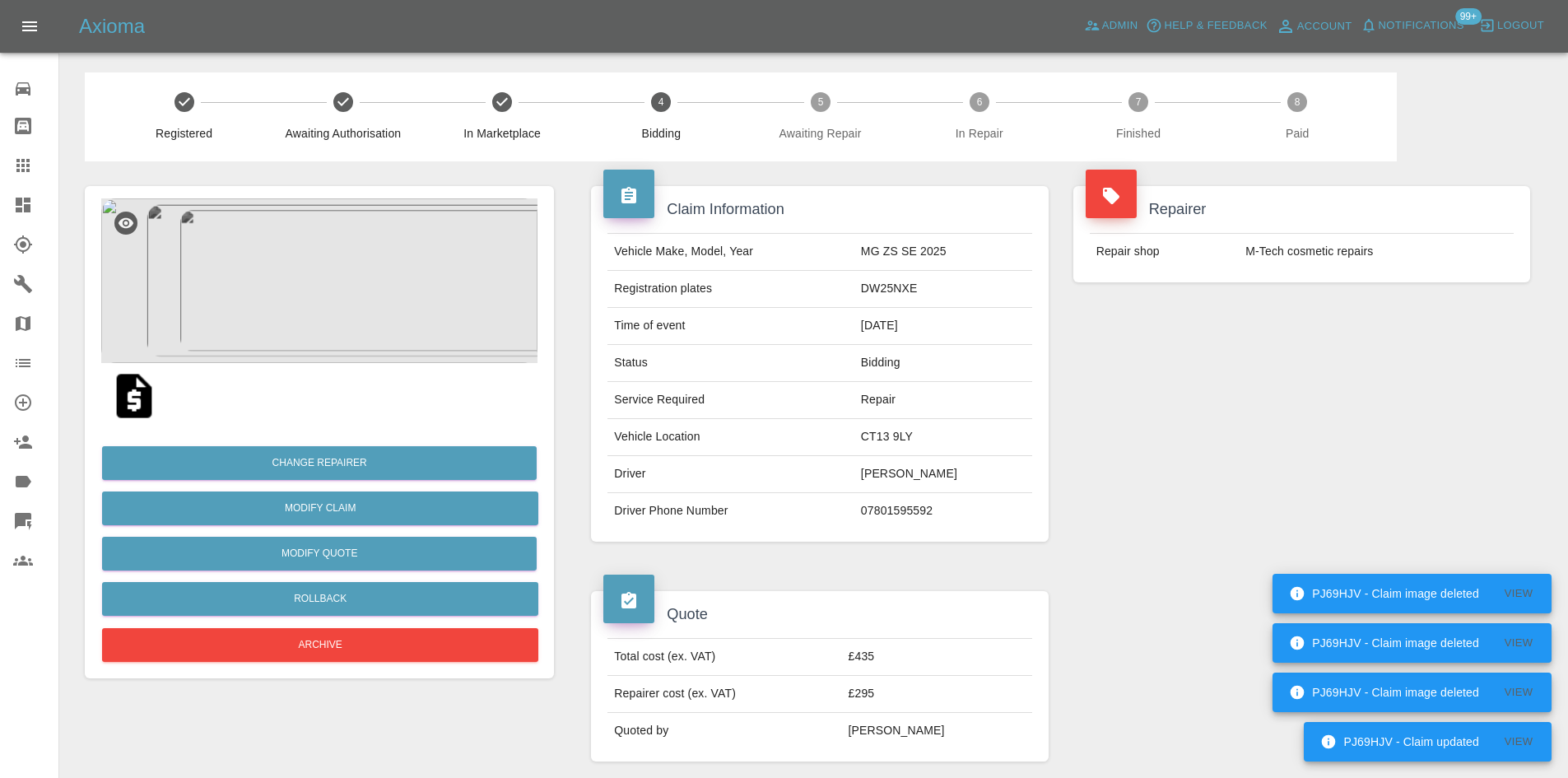
click at [872, 288] on td "DW25NXE" at bounding box center [944, 289] width 178 height 37
copy td "DW25NXE"
click at [872, 452] on td "CT13 9LY" at bounding box center [944, 437] width 178 height 37
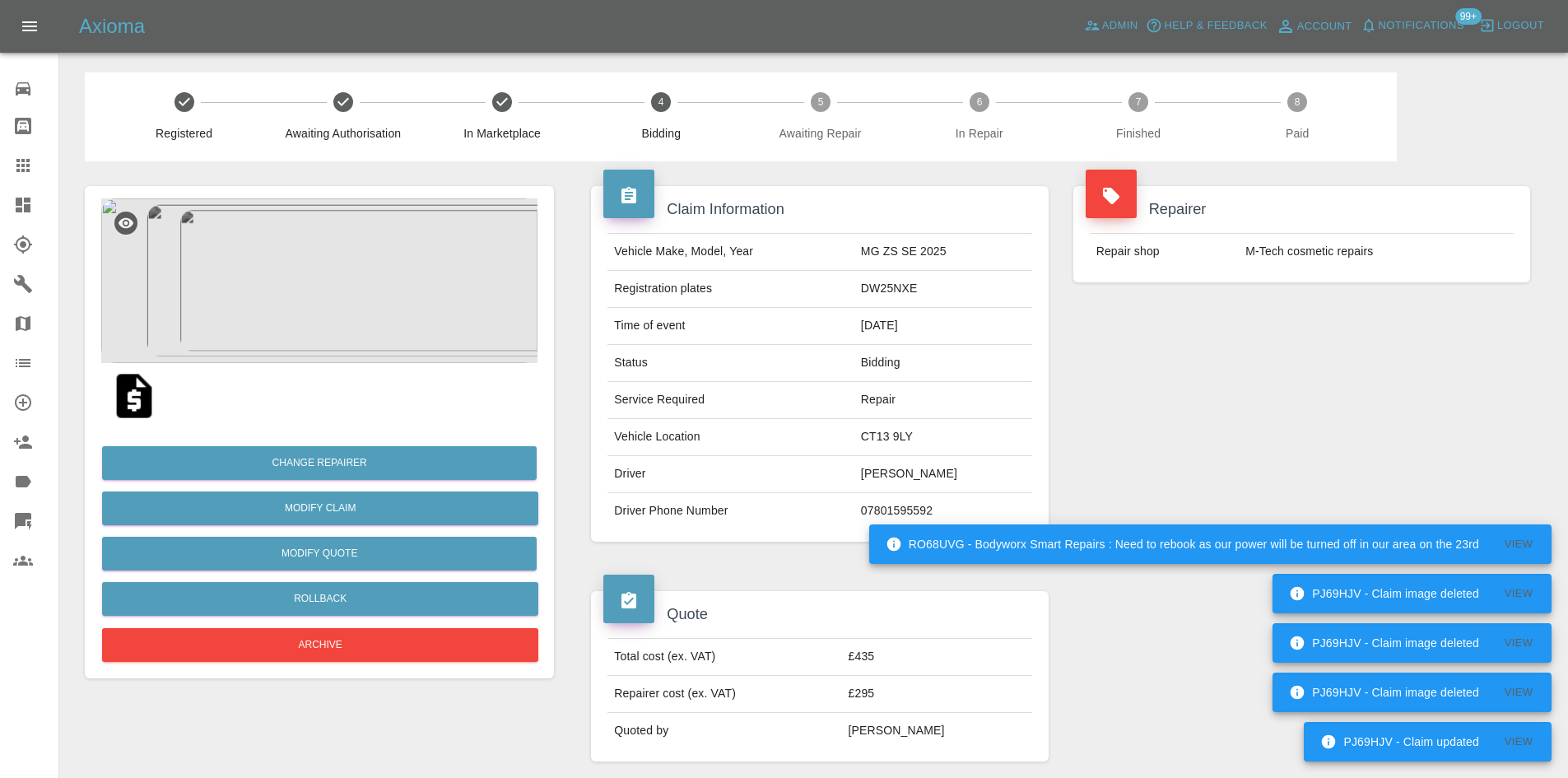
click at [883, 482] on td "[PERSON_NAME]" at bounding box center [944, 474] width 178 height 37
copy td "[PERSON_NAME]"
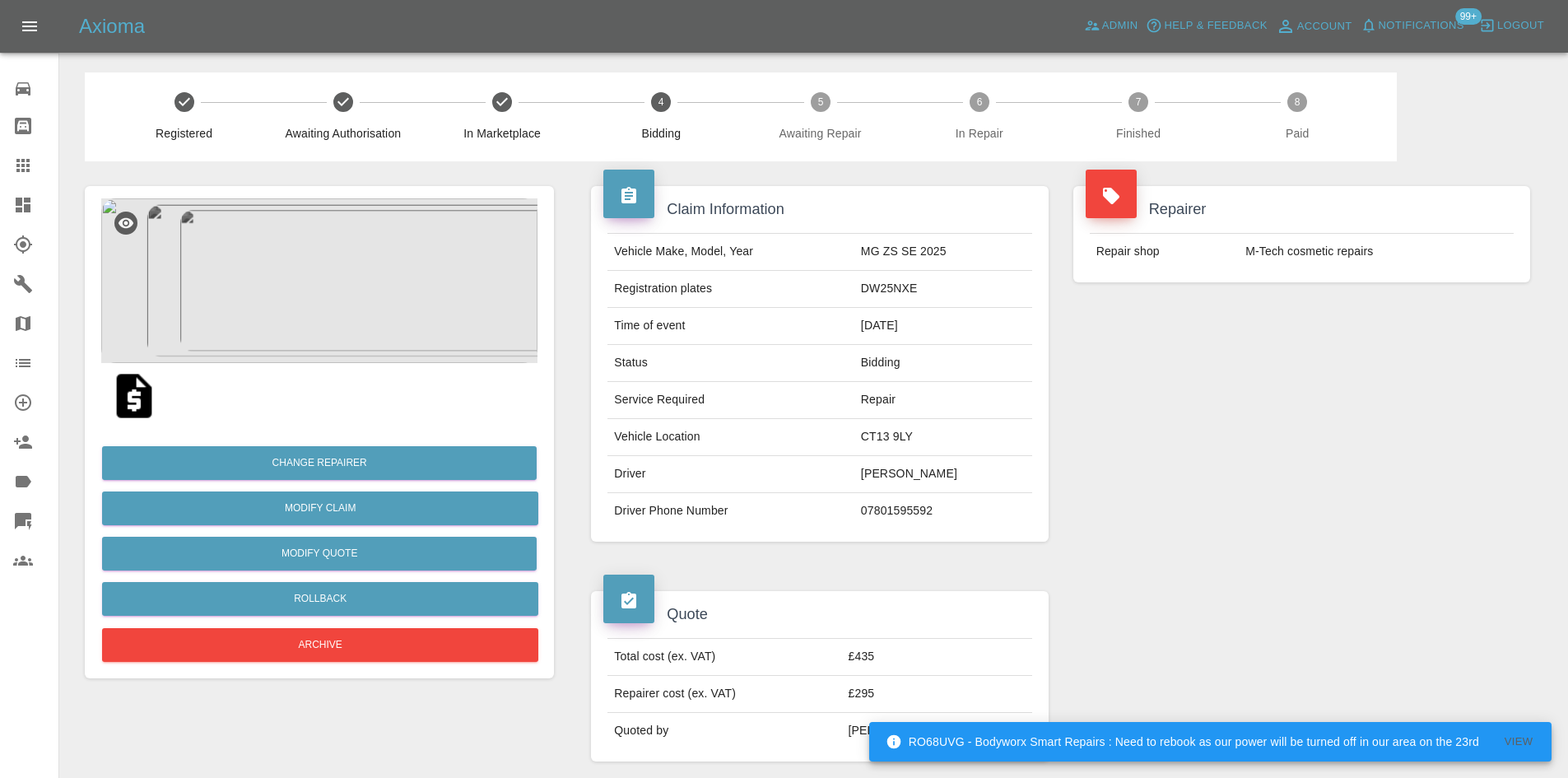
click at [901, 516] on td "07801595592" at bounding box center [944, 511] width 178 height 36
copy td "07801595592"
click at [880, 445] on td "CT13 9LY" at bounding box center [944, 437] width 178 height 37
drag, startPoint x: 862, startPoint y: 436, endPoint x: 945, endPoint y: 444, distance: 83.5
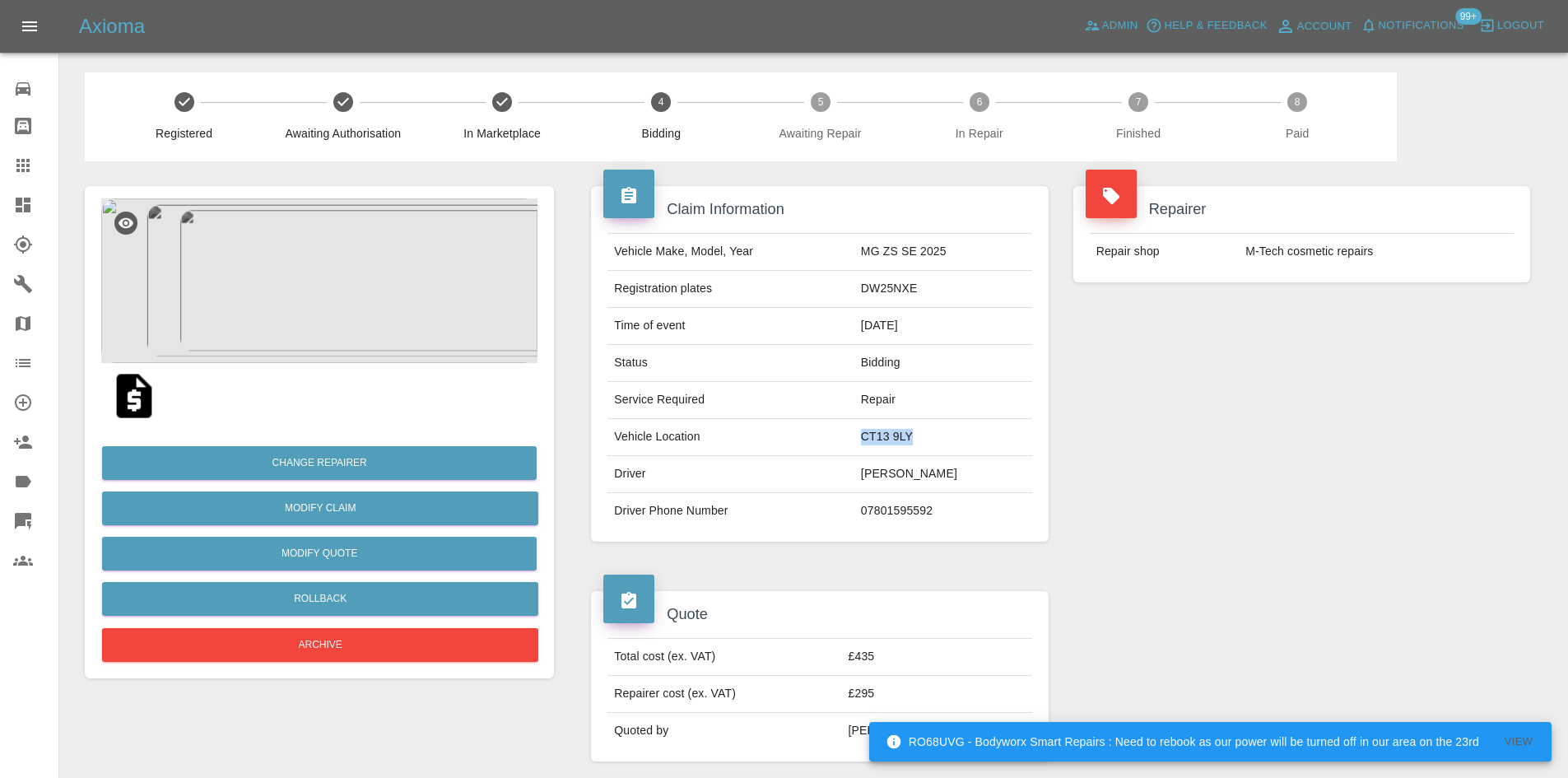
click at [945, 444] on td "CT13 9LY" at bounding box center [944, 437] width 178 height 37
copy td "CT13 9LY"
click at [886, 286] on td "DW25NXE" at bounding box center [944, 289] width 178 height 37
click at [883, 286] on td "DW25NXE" at bounding box center [944, 289] width 178 height 37
copy td "DW25NXE"
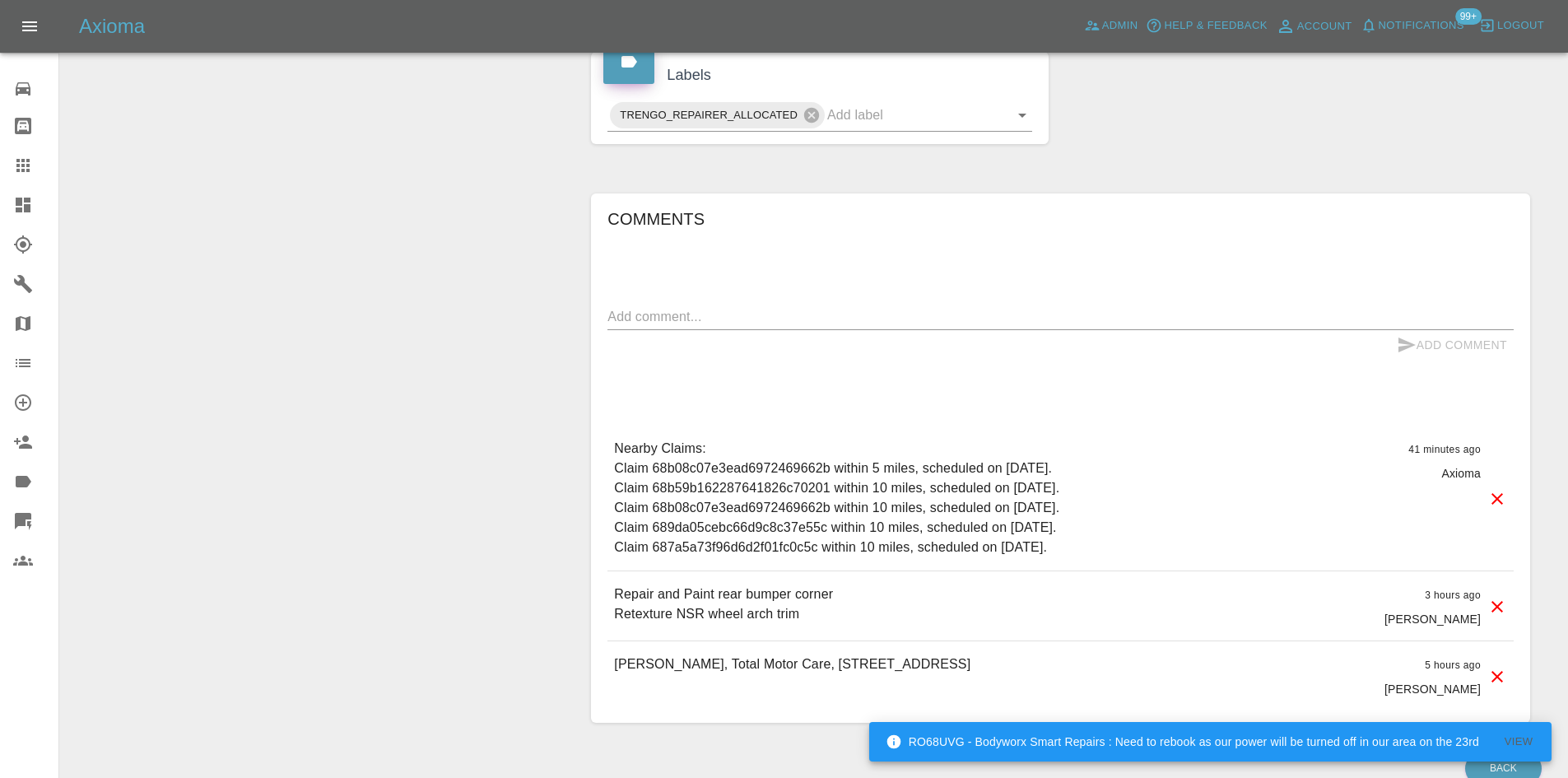
scroll to position [837, 0]
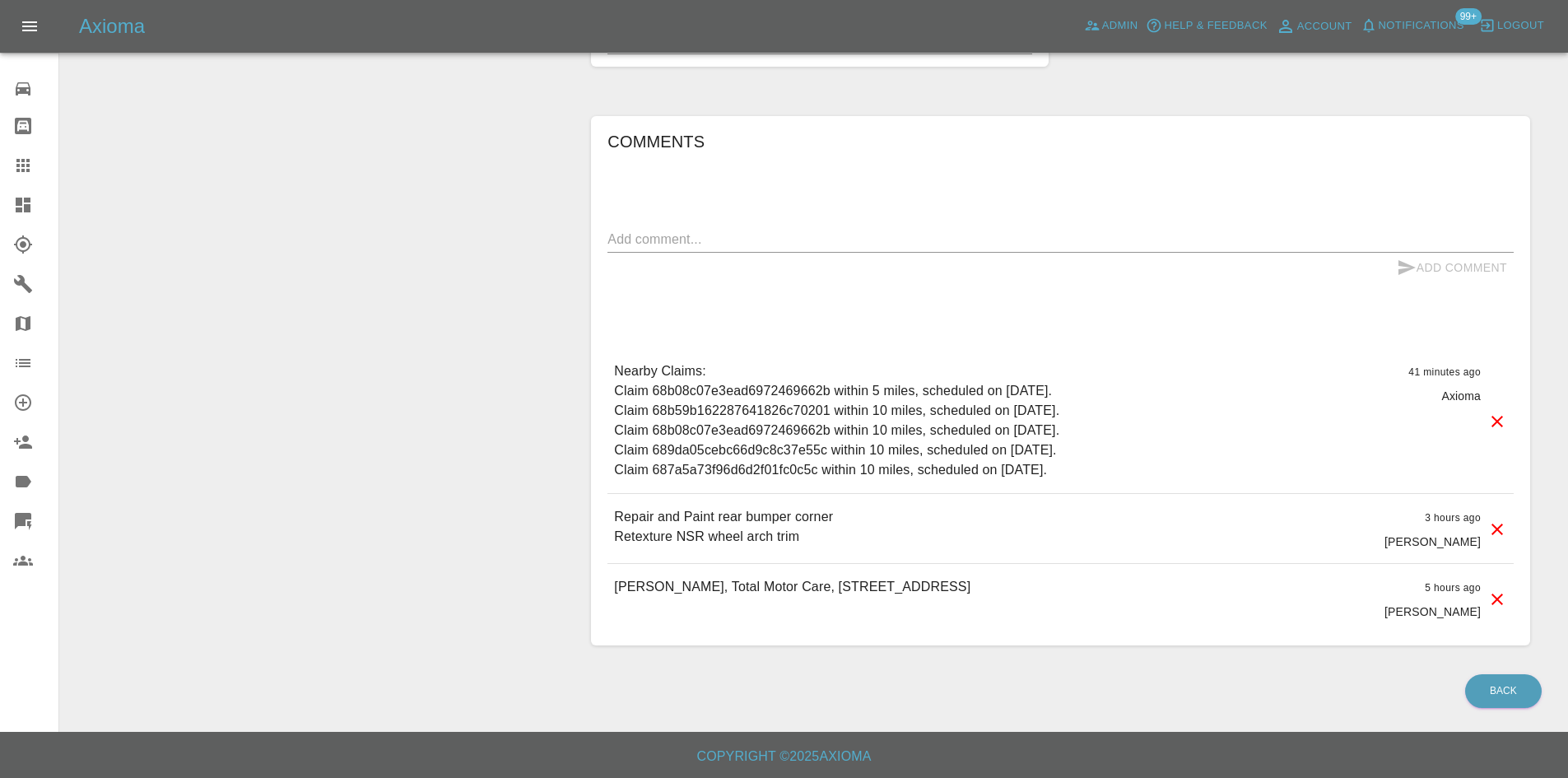
drag, startPoint x: 809, startPoint y: 533, endPoint x: 623, endPoint y: 510, distance: 187.6
click at [608, 501] on div "Repair and Paint rear bumper corner Retexture NSR wheel arch trim 3 hours ago A…" at bounding box center [1061, 528] width 906 height 69
copy p "Repair and Paint rear bumper corner Retexture NSR wheel arch trim"
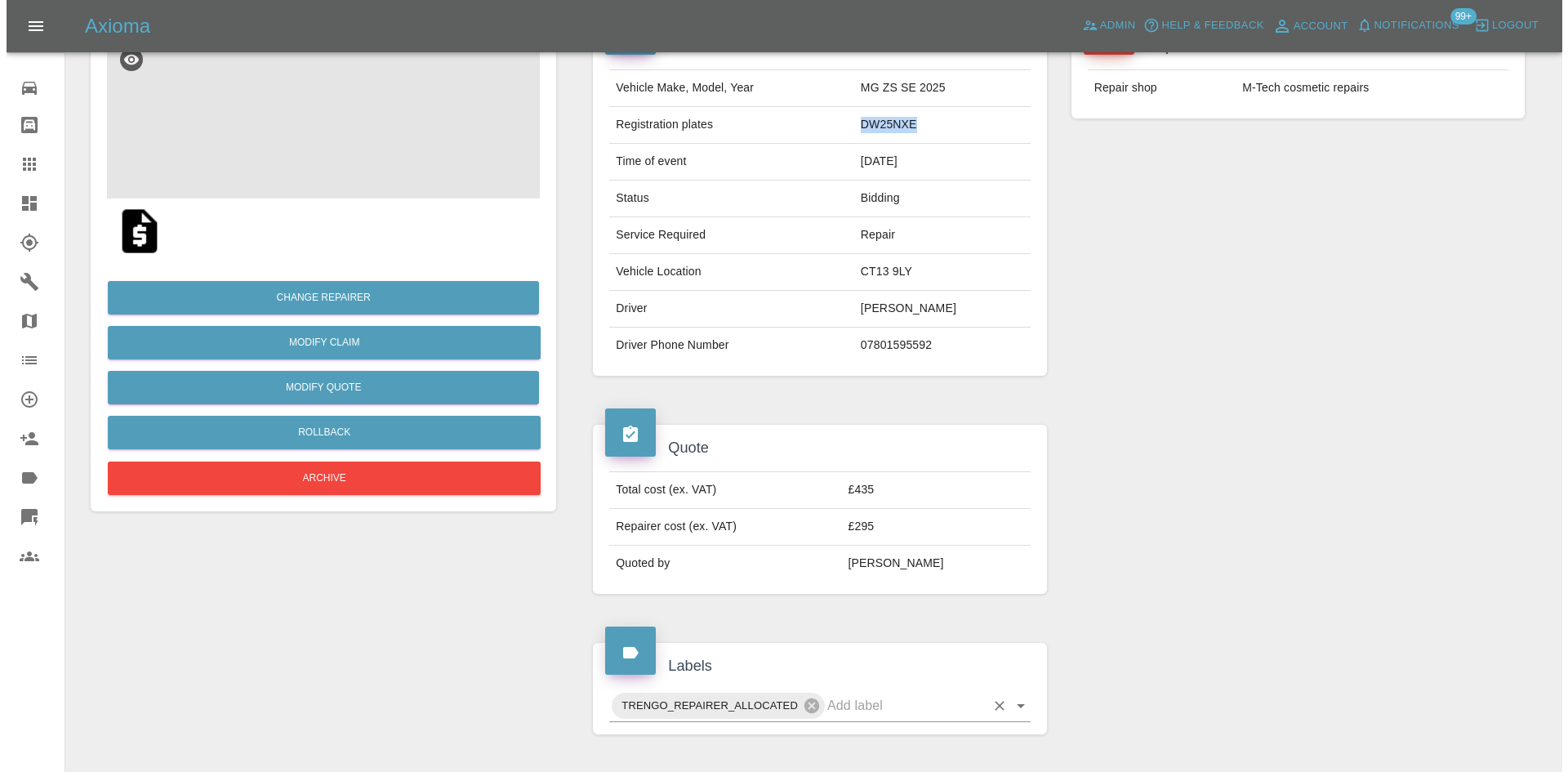
scroll to position [14, 0]
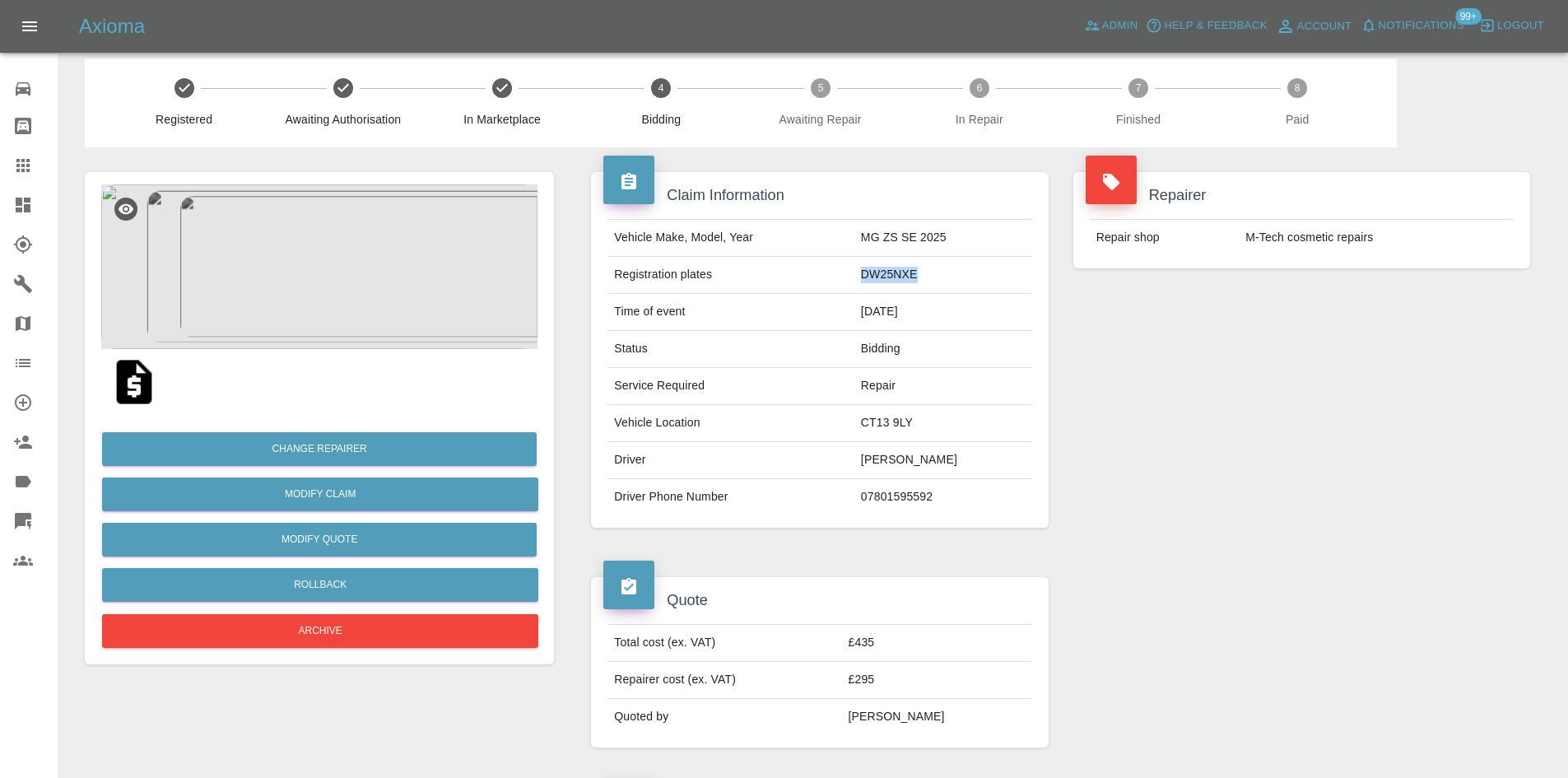
click at [313, 270] on img at bounding box center [319, 266] width 436 height 165
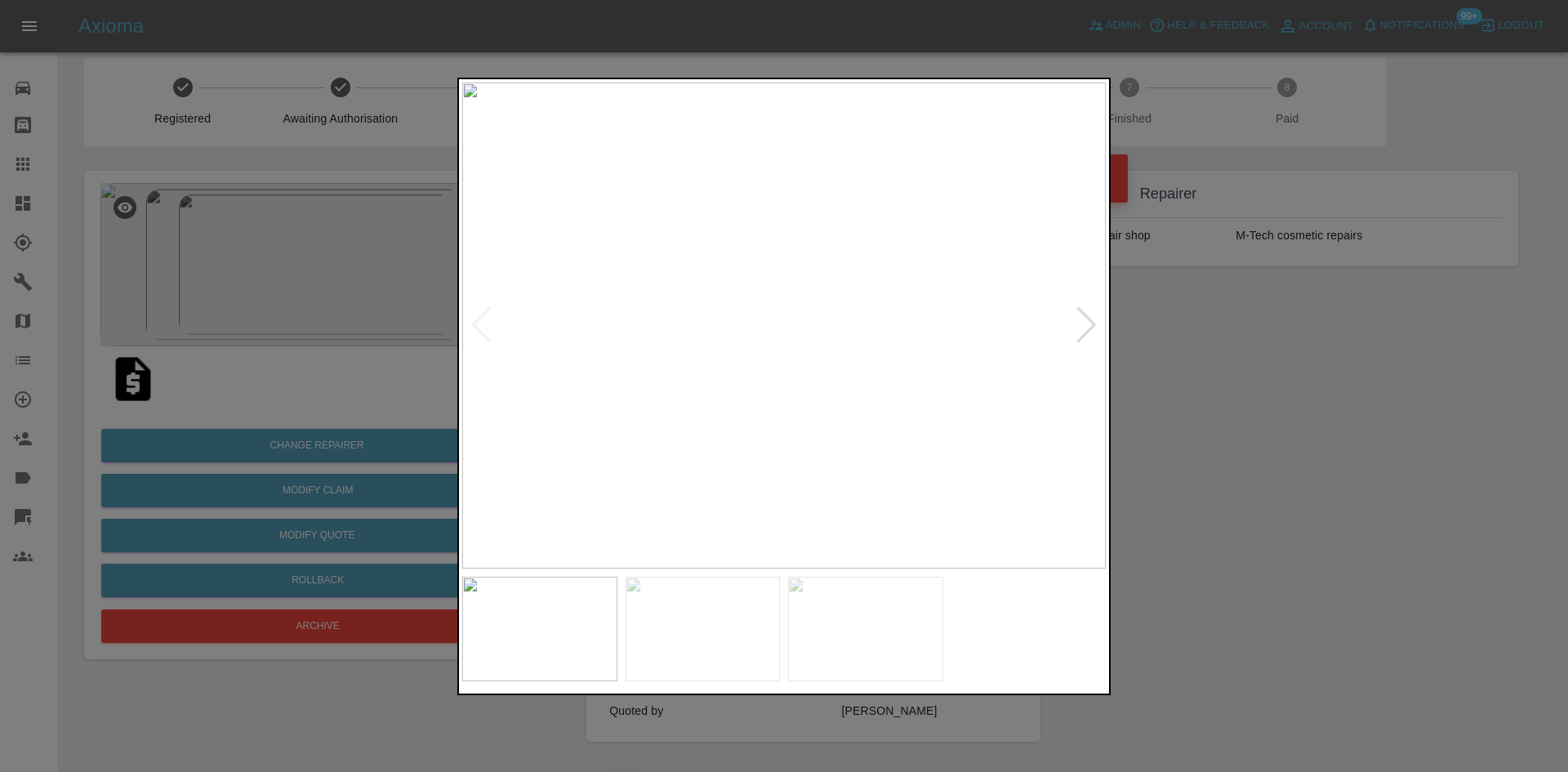
click at [1083, 317] on div at bounding box center [1086, 325] width 22 height 36
click at [1171, 397] on div at bounding box center [784, 386] width 1568 height 772
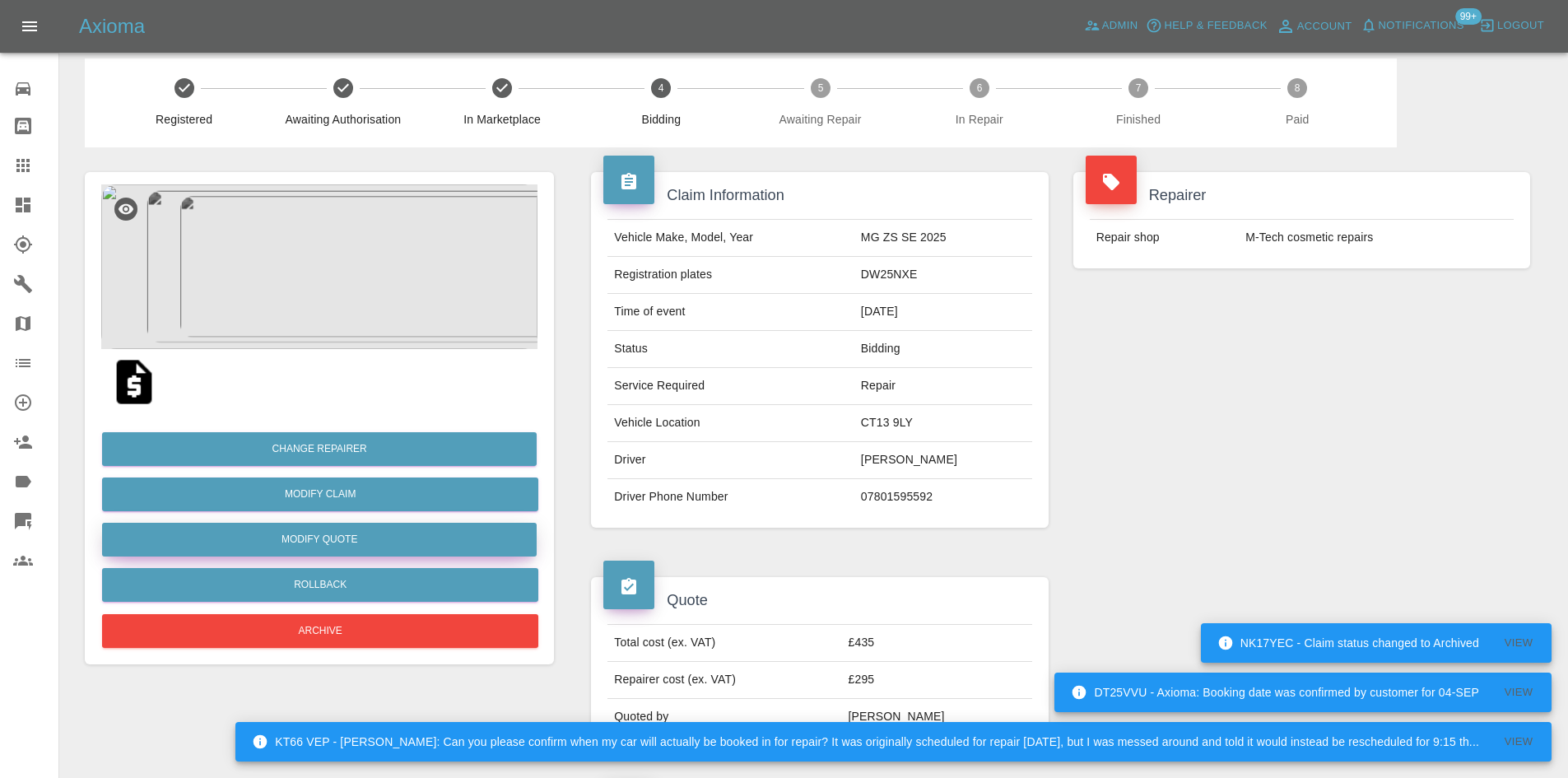
click at [346, 538] on button "Modify Quote" at bounding box center [319, 540] width 435 height 34
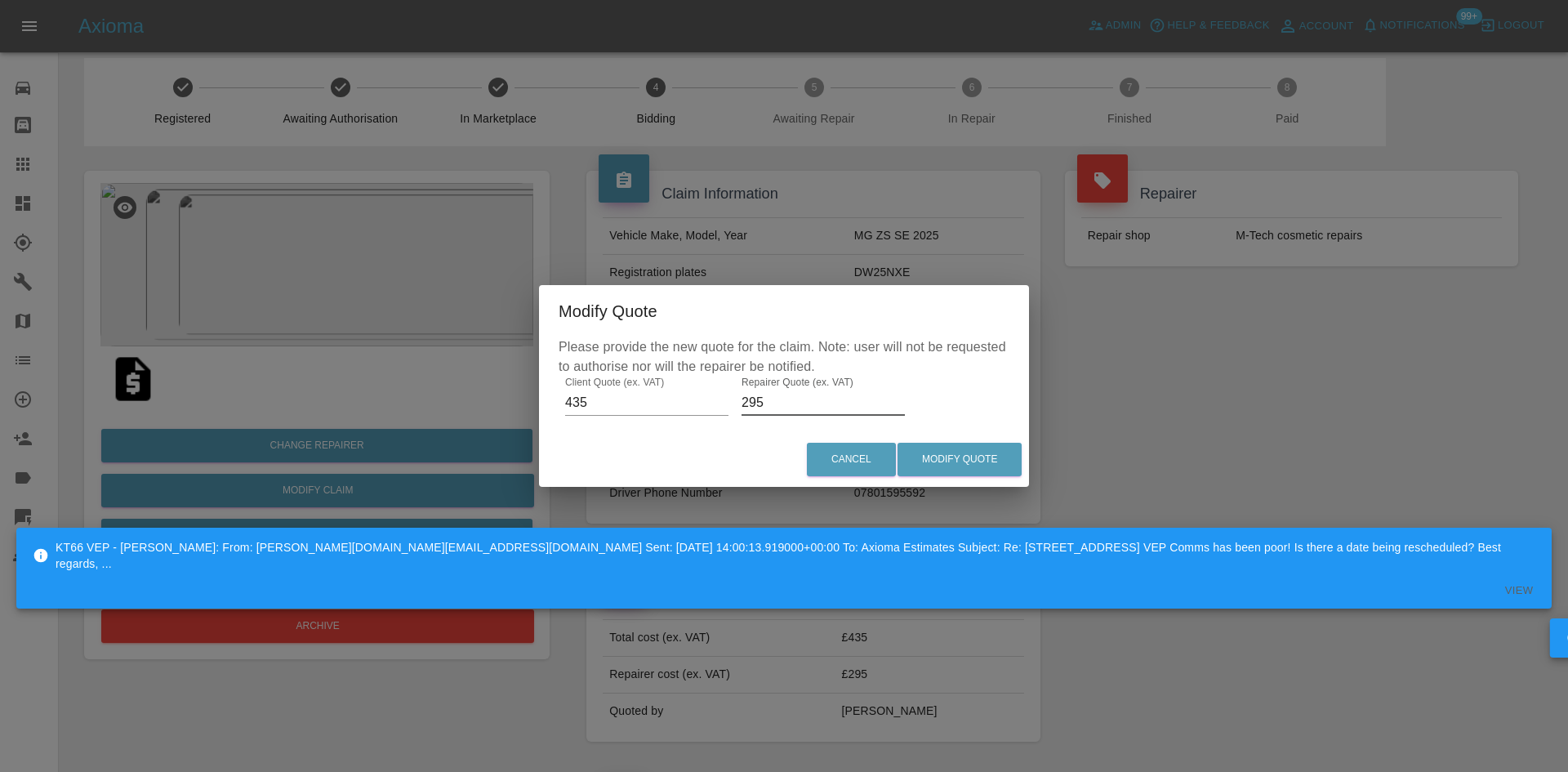
click at [792, 406] on input "295" at bounding box center [823, 403] width 164 height 26
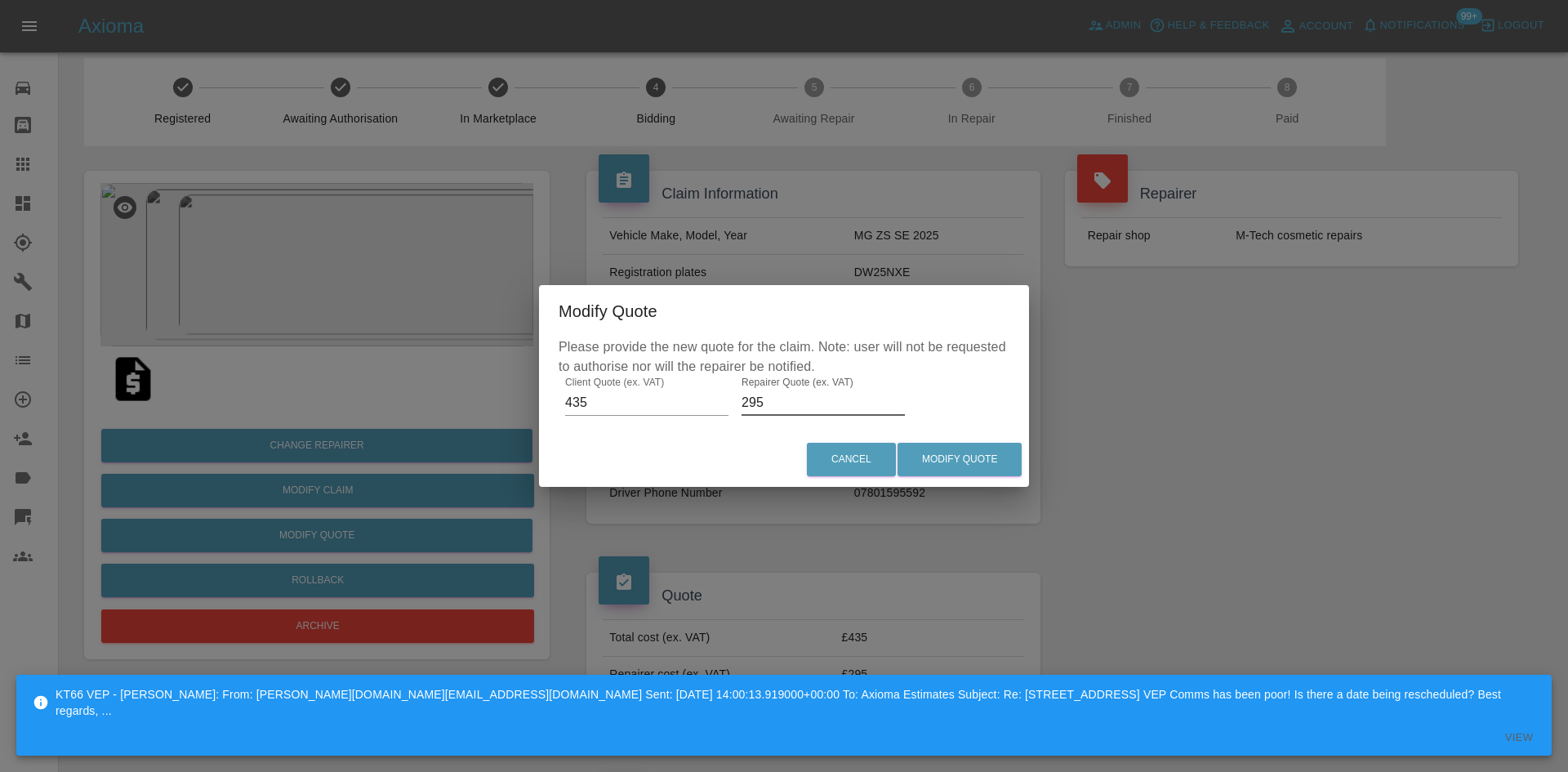
click at [792, 406] on input "295" at bounding box center [823, 403] width 164 height 26
type input "225"
click at [993, 464] on button "Modify Quote" at bounding box center [959, 459] width 124 height 34
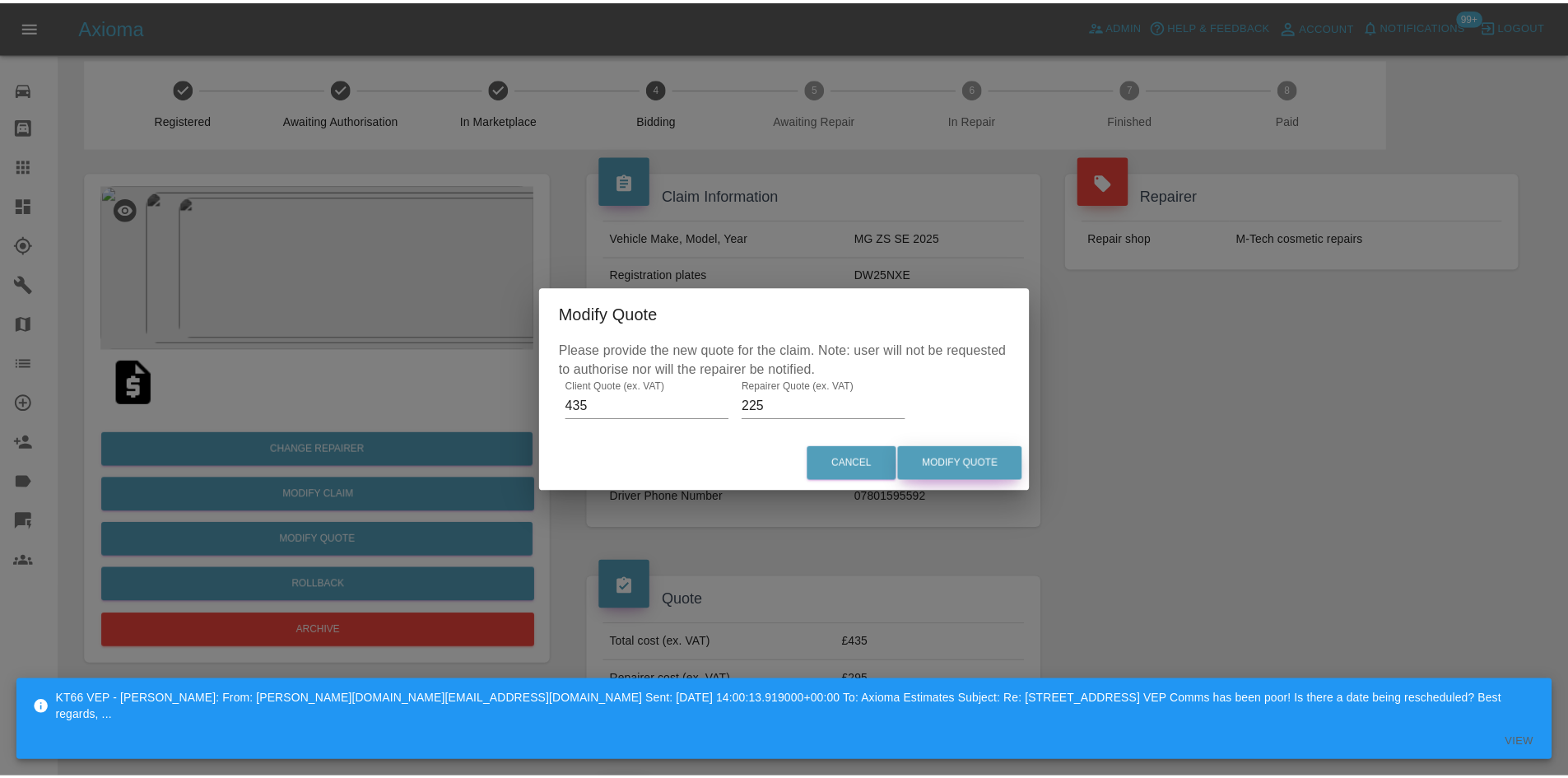
scroll to position [0, 0]
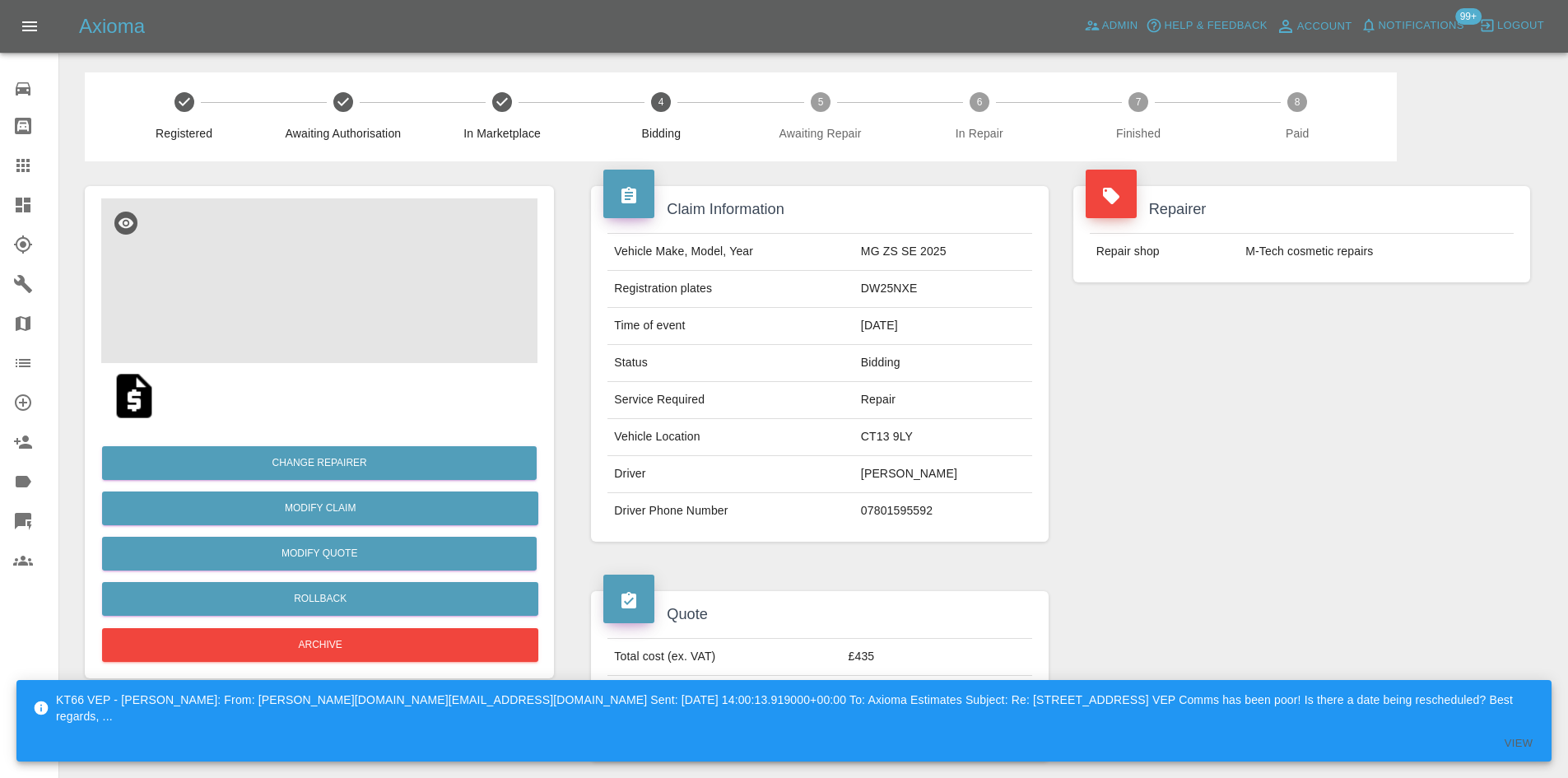
click at [403, 277] on img at bounding box center [319, 280] width 436 height 165
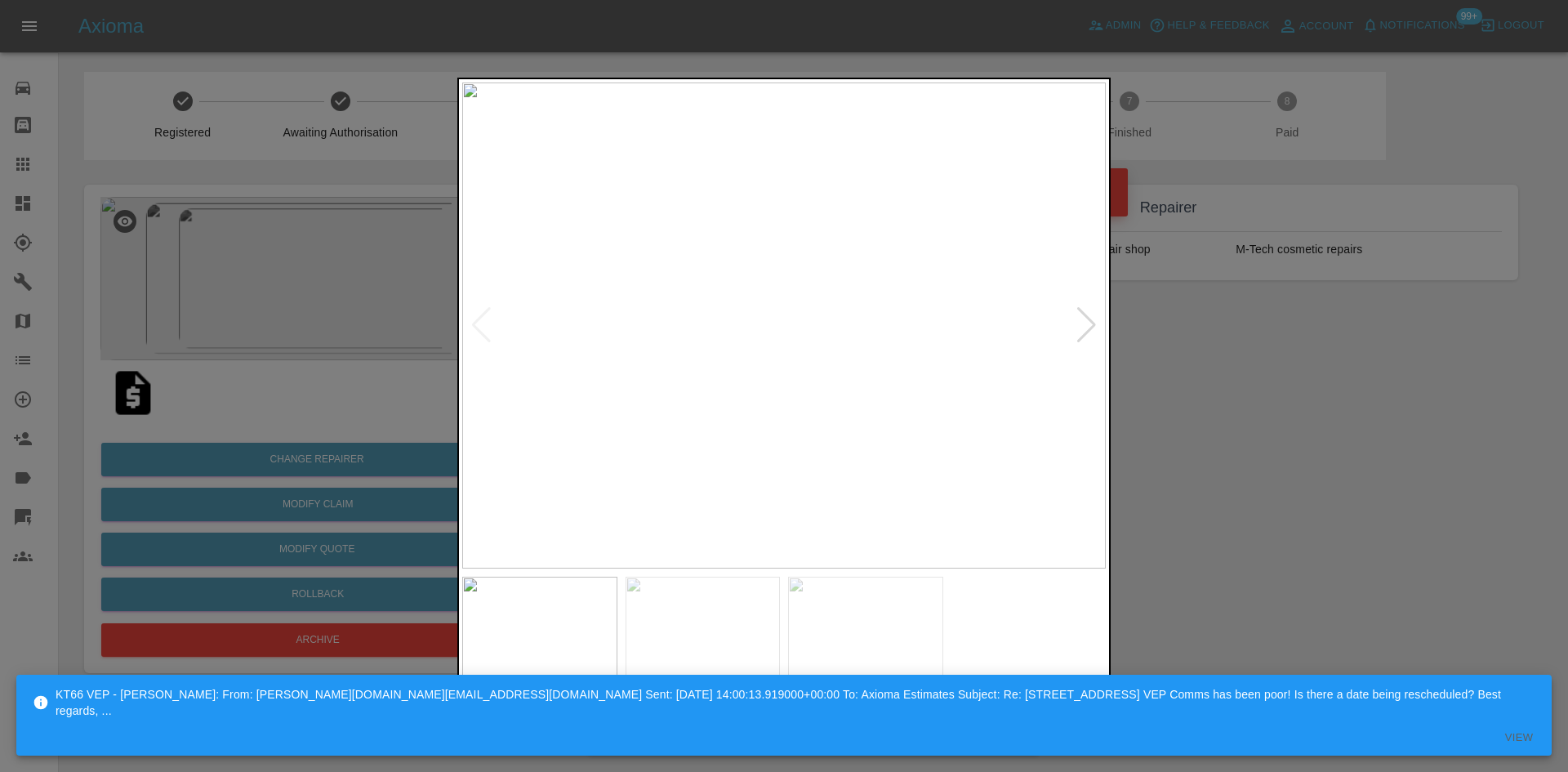
click at [644, 601] on img at bounding box center [703, 629] width 155 height 105
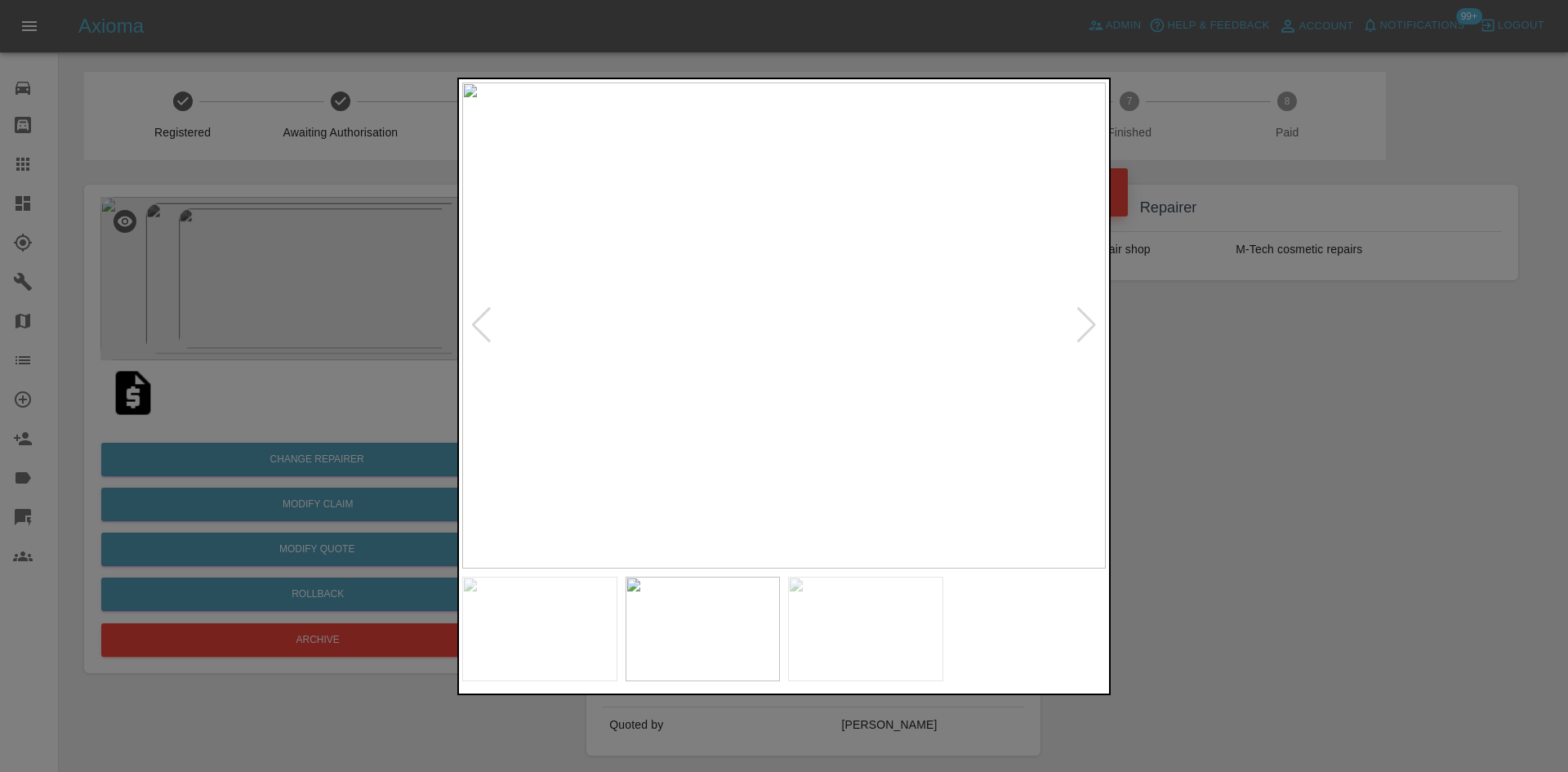
click at [1104, 317] on img at bounding box center [784, 325] width 644 height 486
click at [1088, 322] on div at bounding box center [1086, 325] width 22 height 36
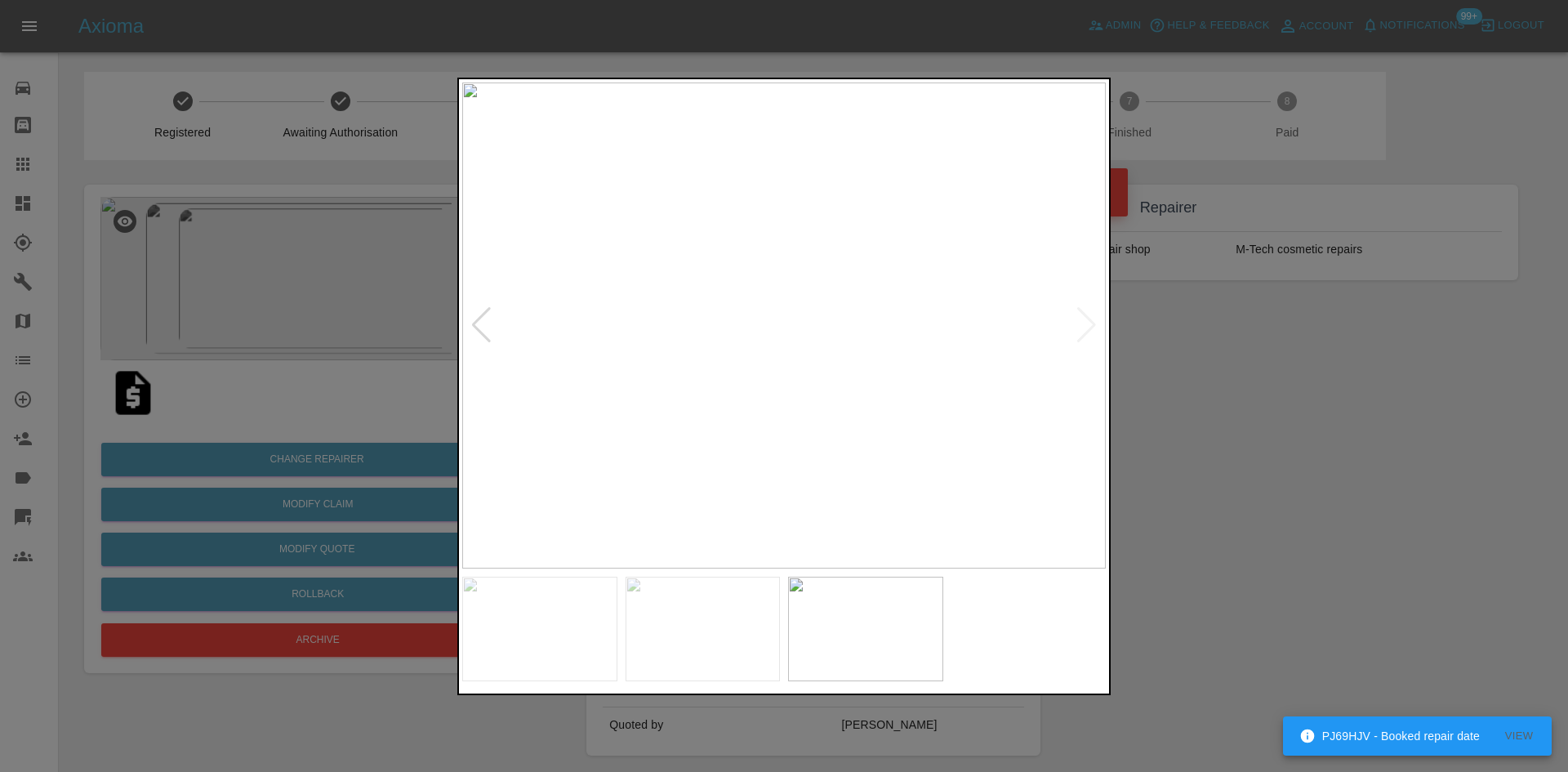
click at [1097, 325] on img at bounding box center [784, 325] width 644 height 486
click at [1080, 322] on img at bounding box center [784, 325] width 644 height 486
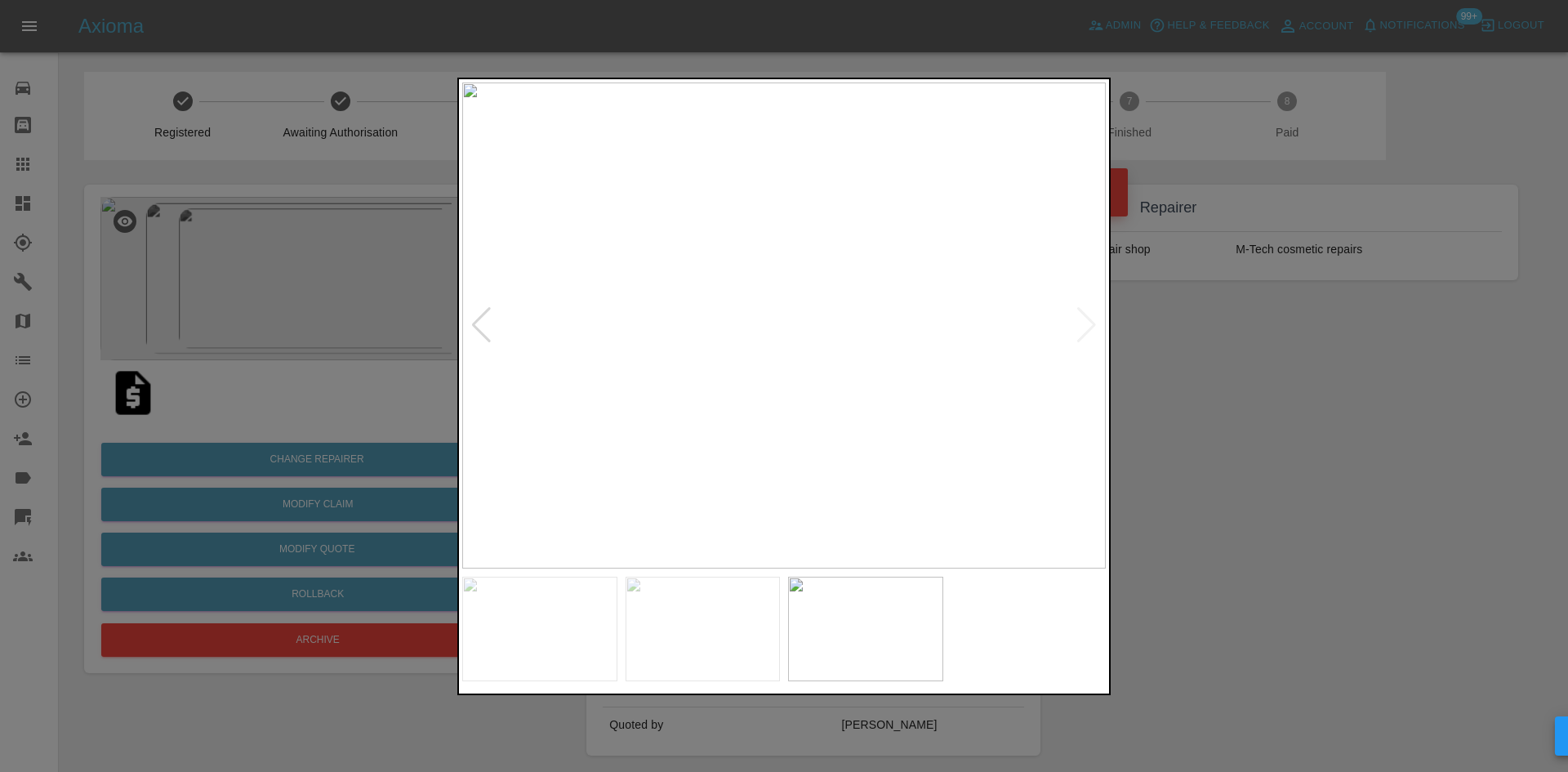
click at [484, 325] on div at bounding box center [481, 325] width 22 height 36
click at [643, 312] on img at bounding box center [784, 325] width 644 height 486
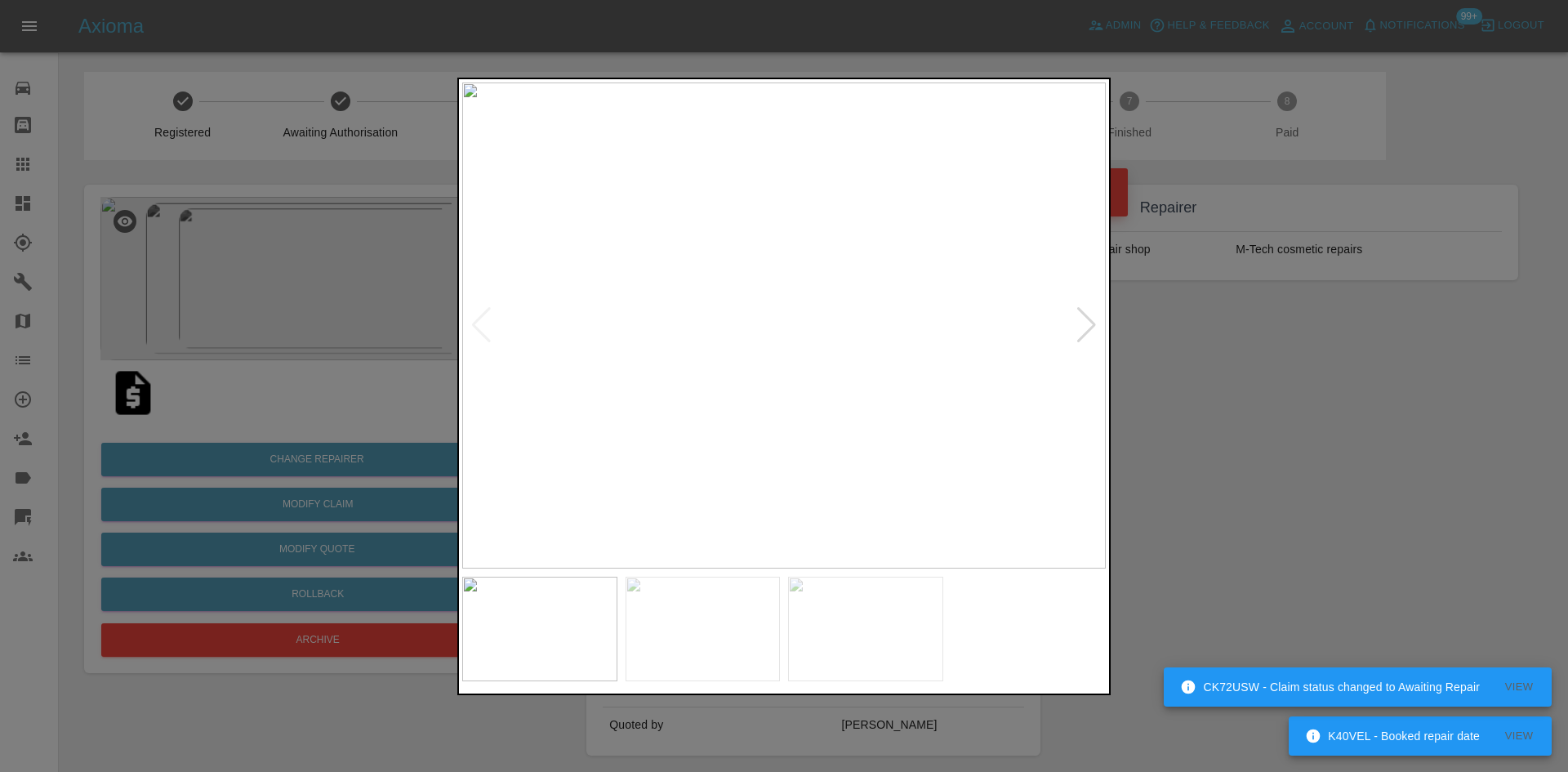
click at [28, 193] on div at bounding box center [784, 386] width 1568 height 772
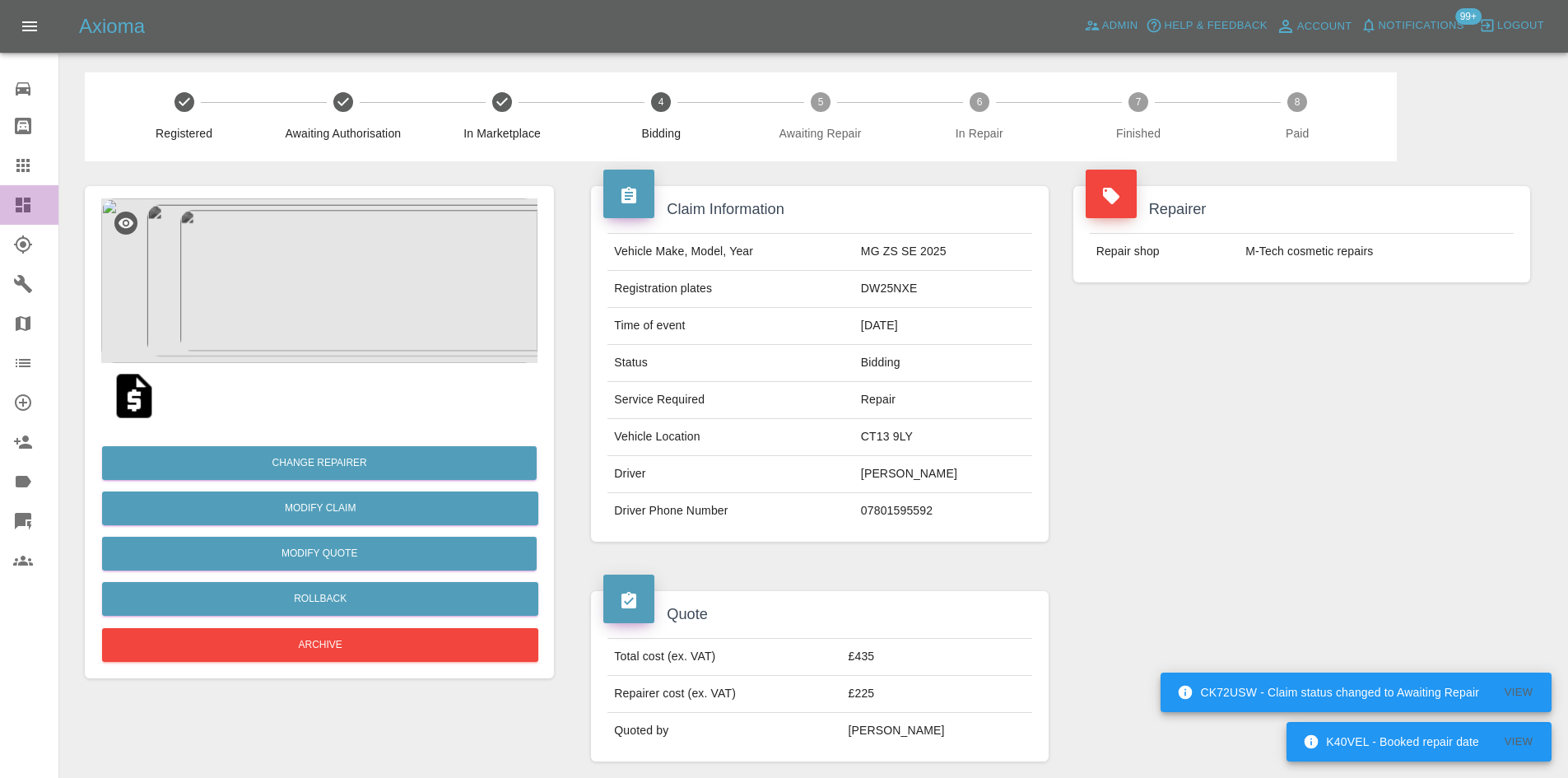
click at [25, 195] on icon at bounding box center [23, 205] width 20 height 20
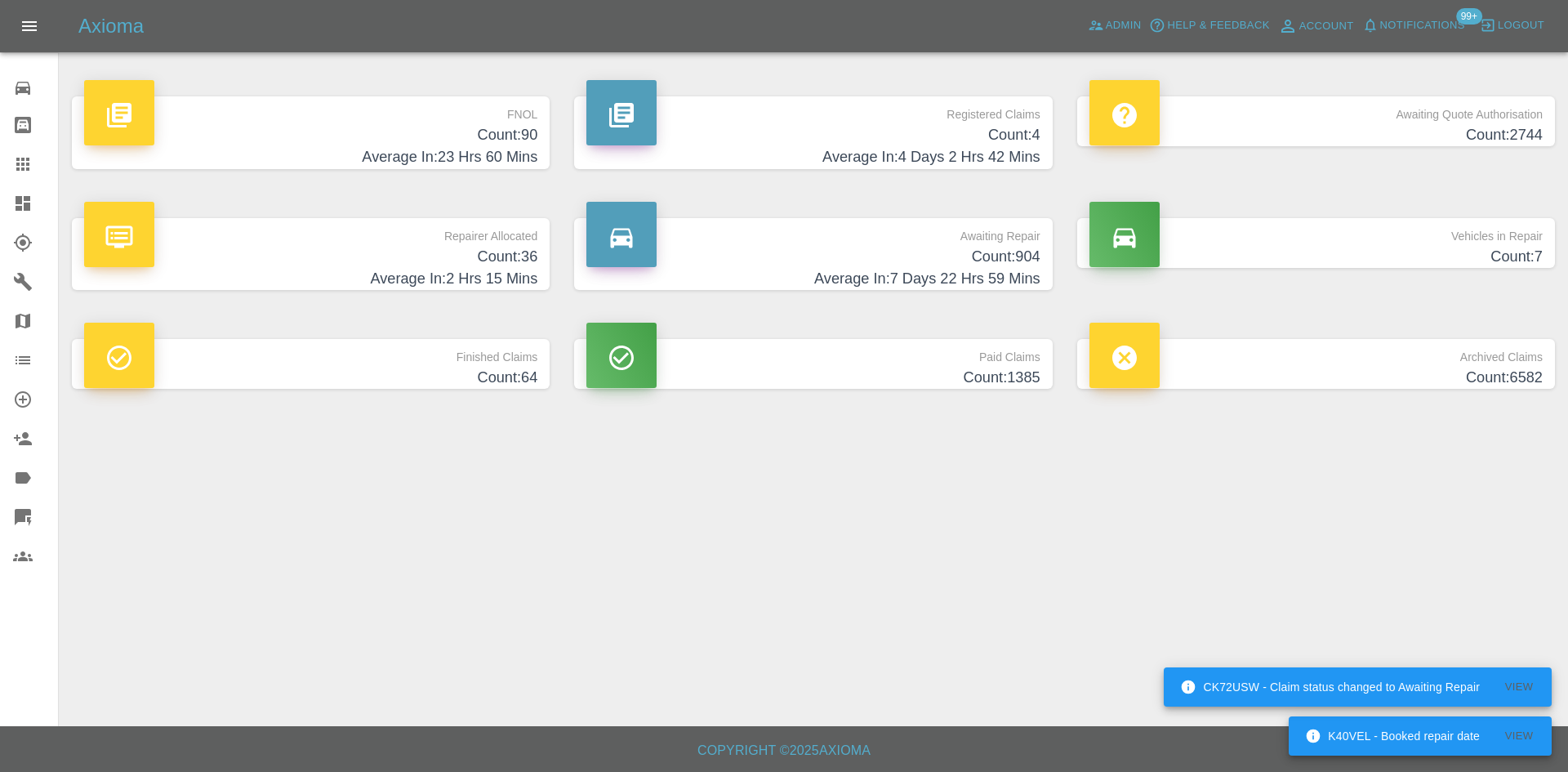
click at [806, 146] on h4 "Count: 4" at bounding box center [812, 135] width 453 height 22
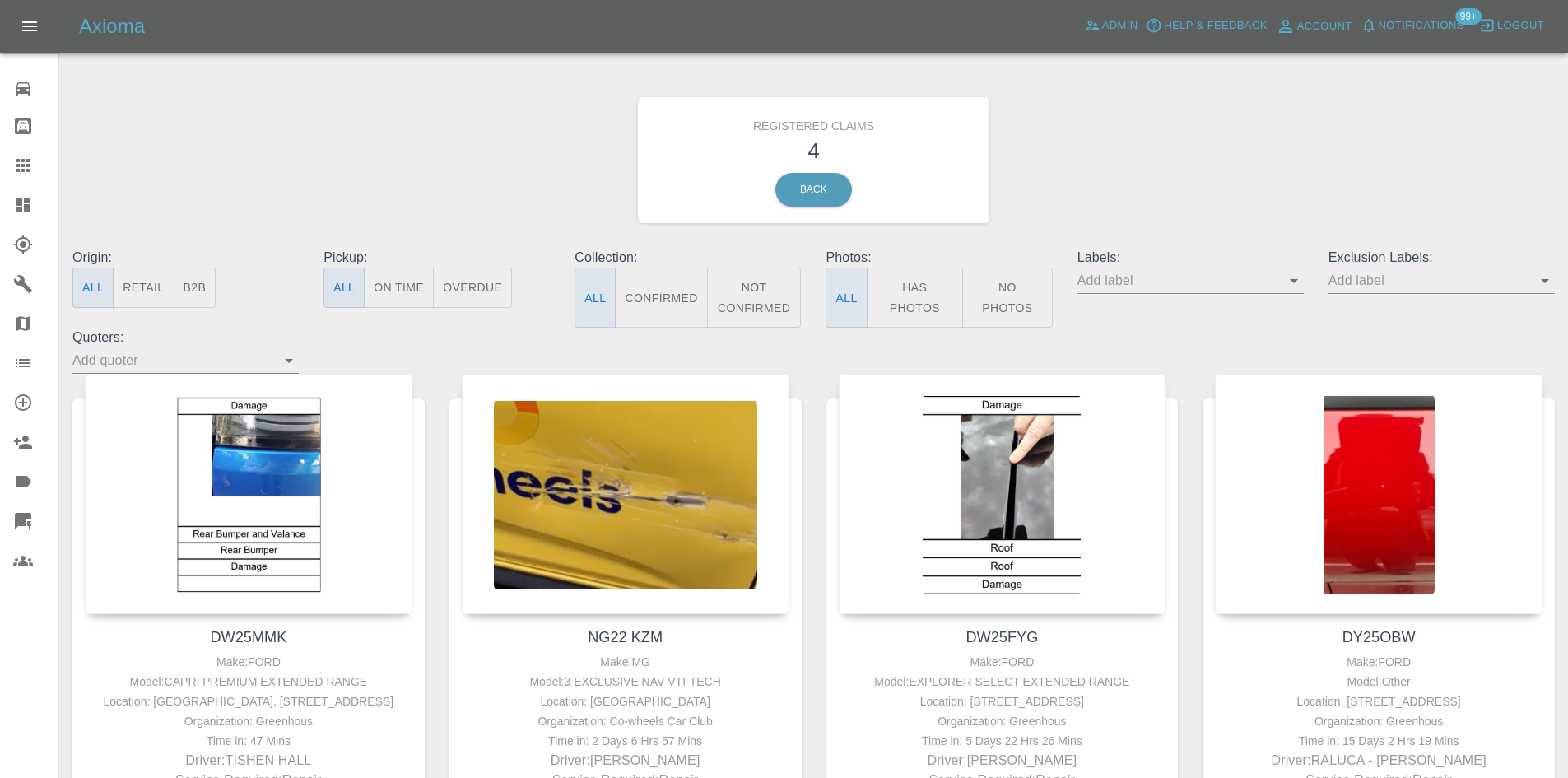
click at [12, 208] on link "Dashboard" at bounding box center [29, 205] width 58 height 40
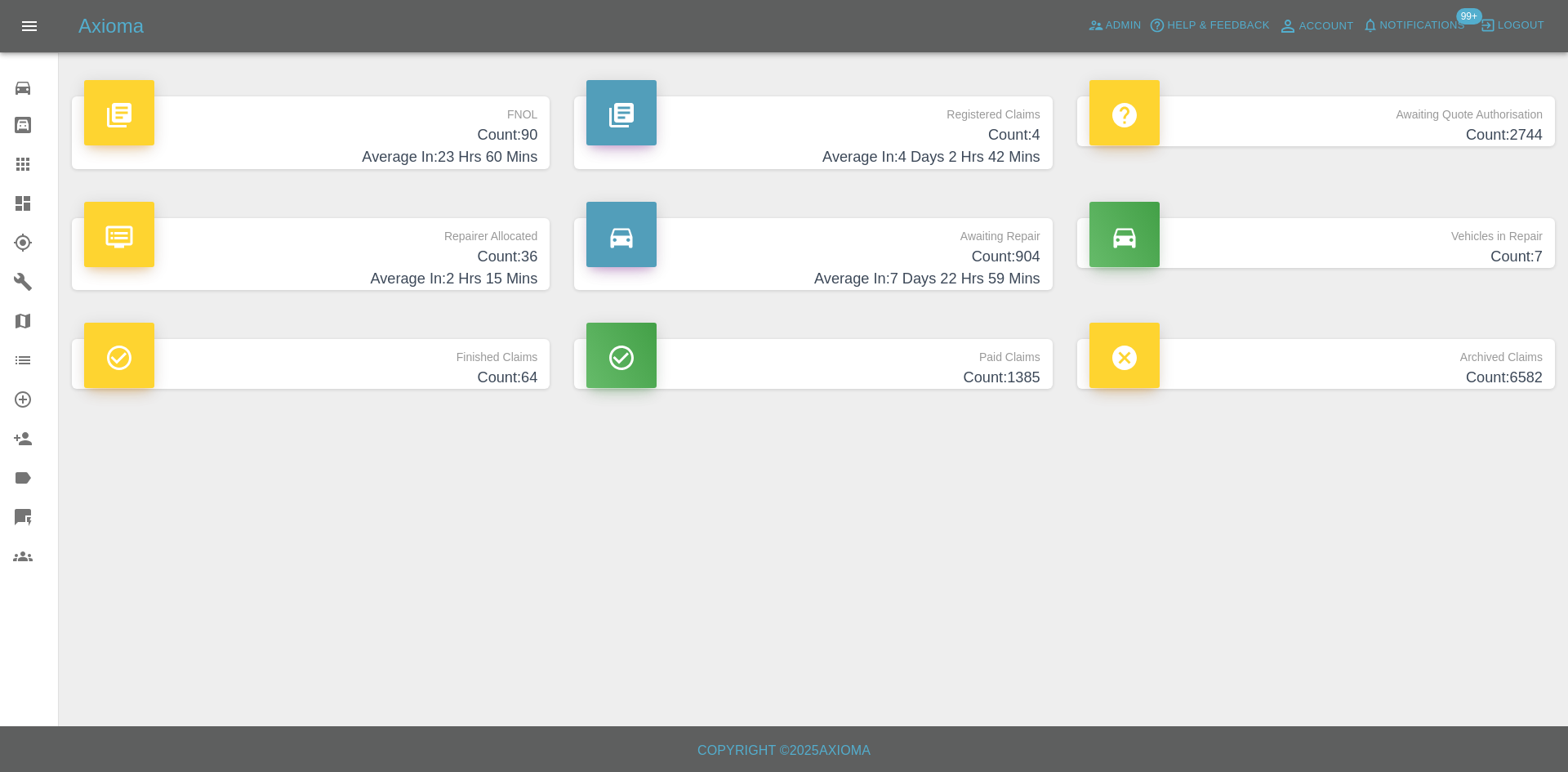
click at [384, 263] on h4 "Count: 36" at bounding box center [310, 257] width 453 height 22
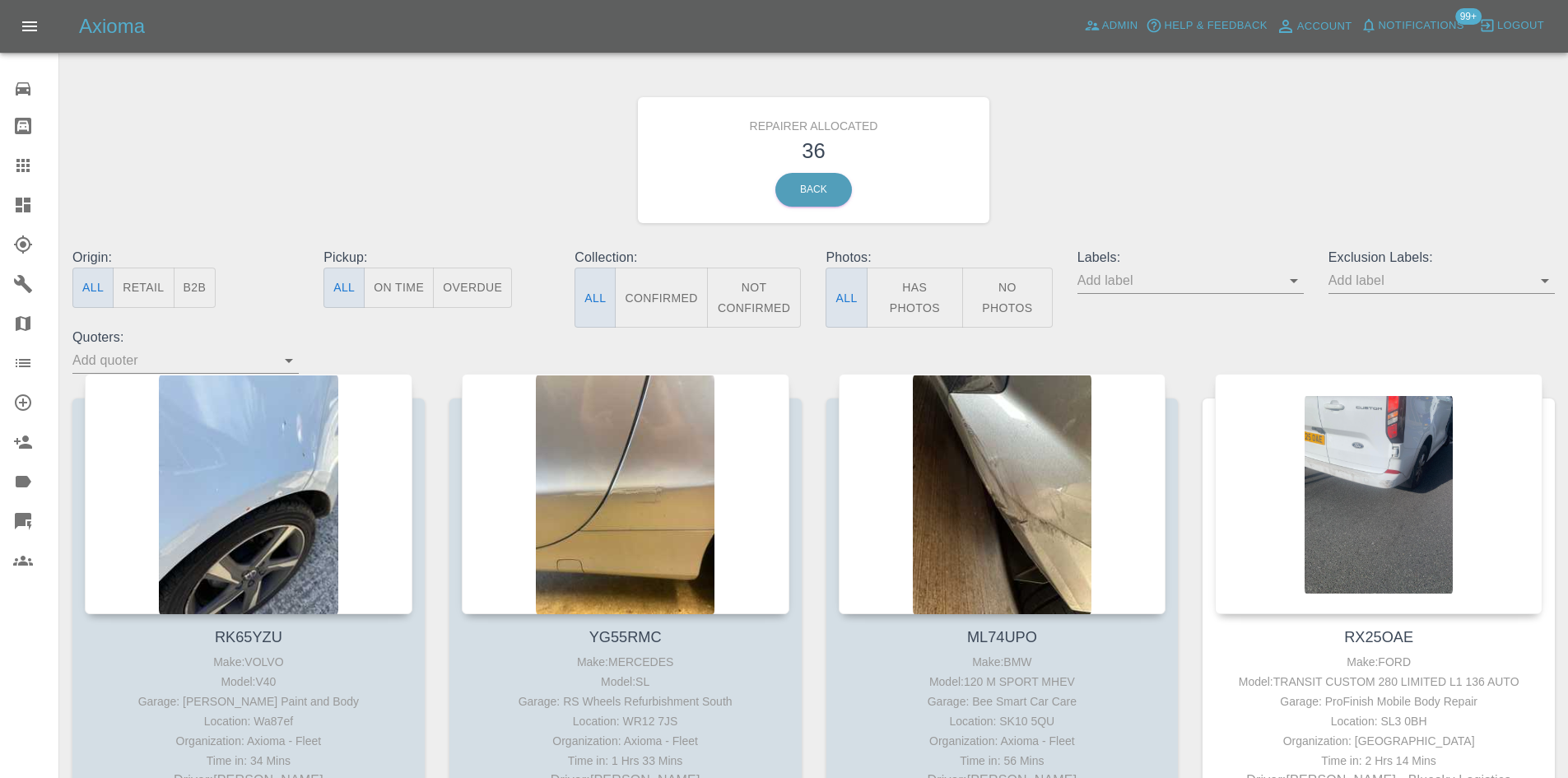
click at [206, 292] on button "B2B" at bounding box center [195, 288] width 43 height 40
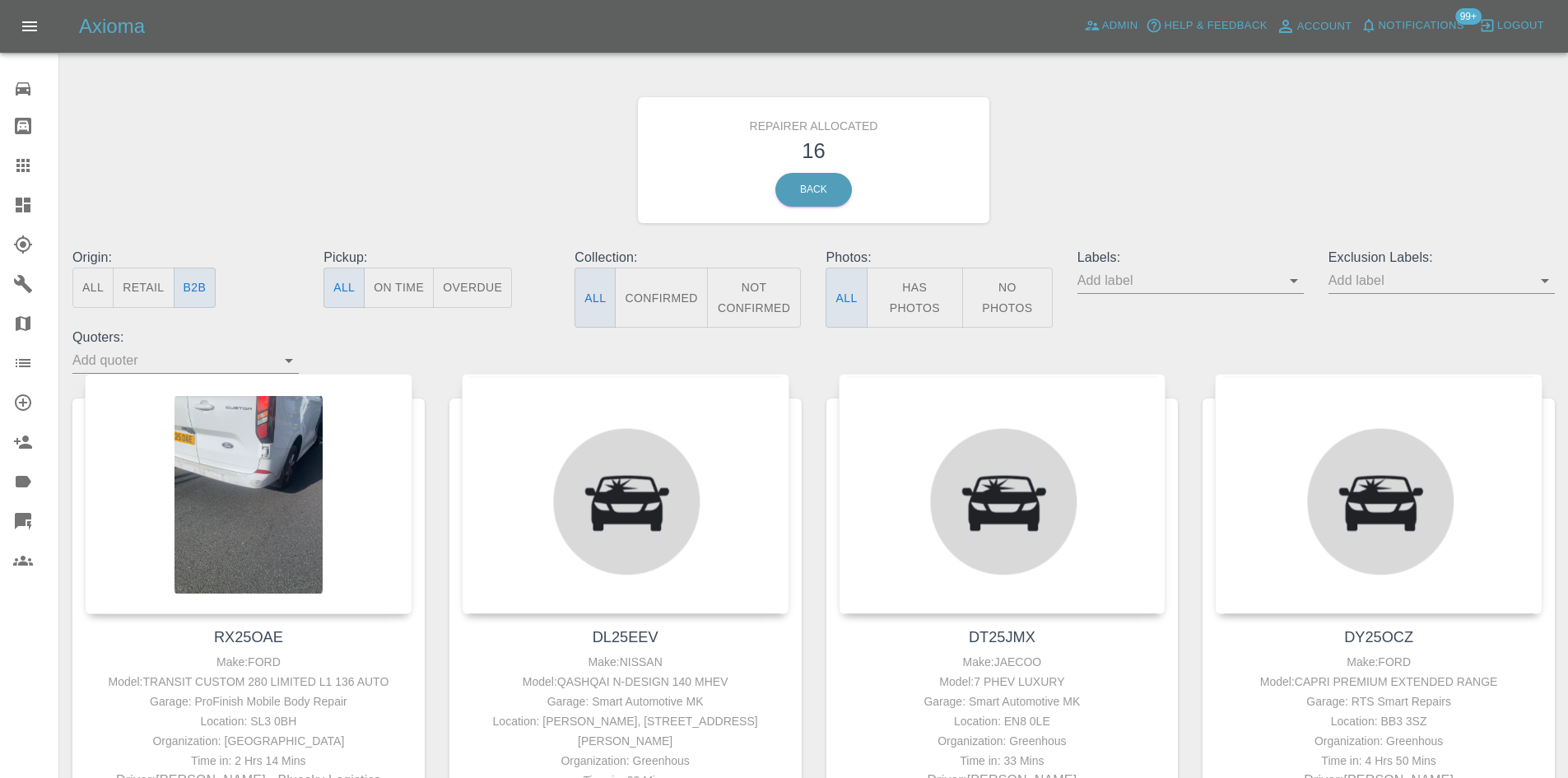
click at [6, 206] on link "Dashboard" at bounding box center [29, 205] width 58 height 40
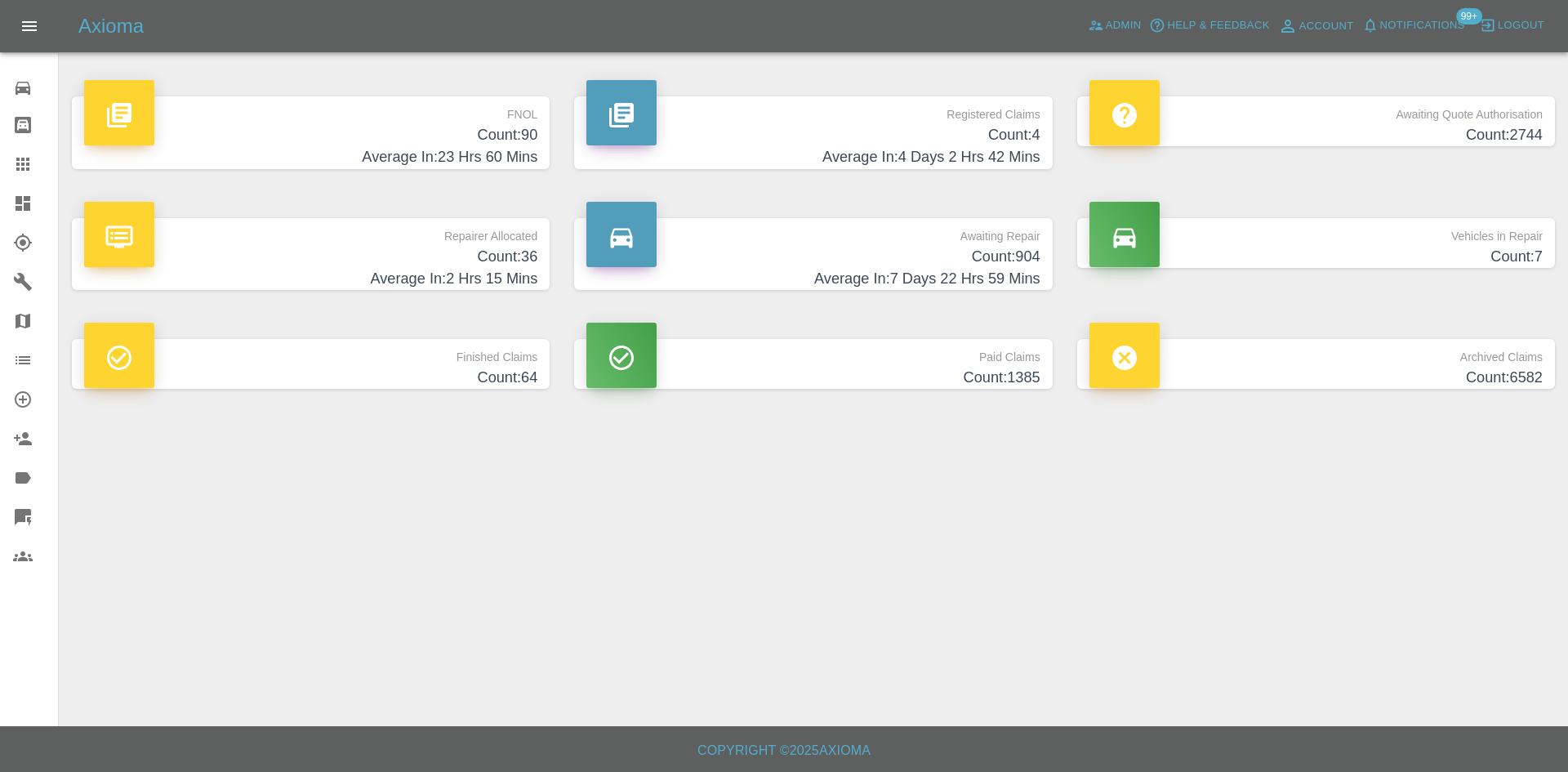
click at [982, 265] on h4 "Count: 904" at bounding box center [812, 257] width 453 height 22
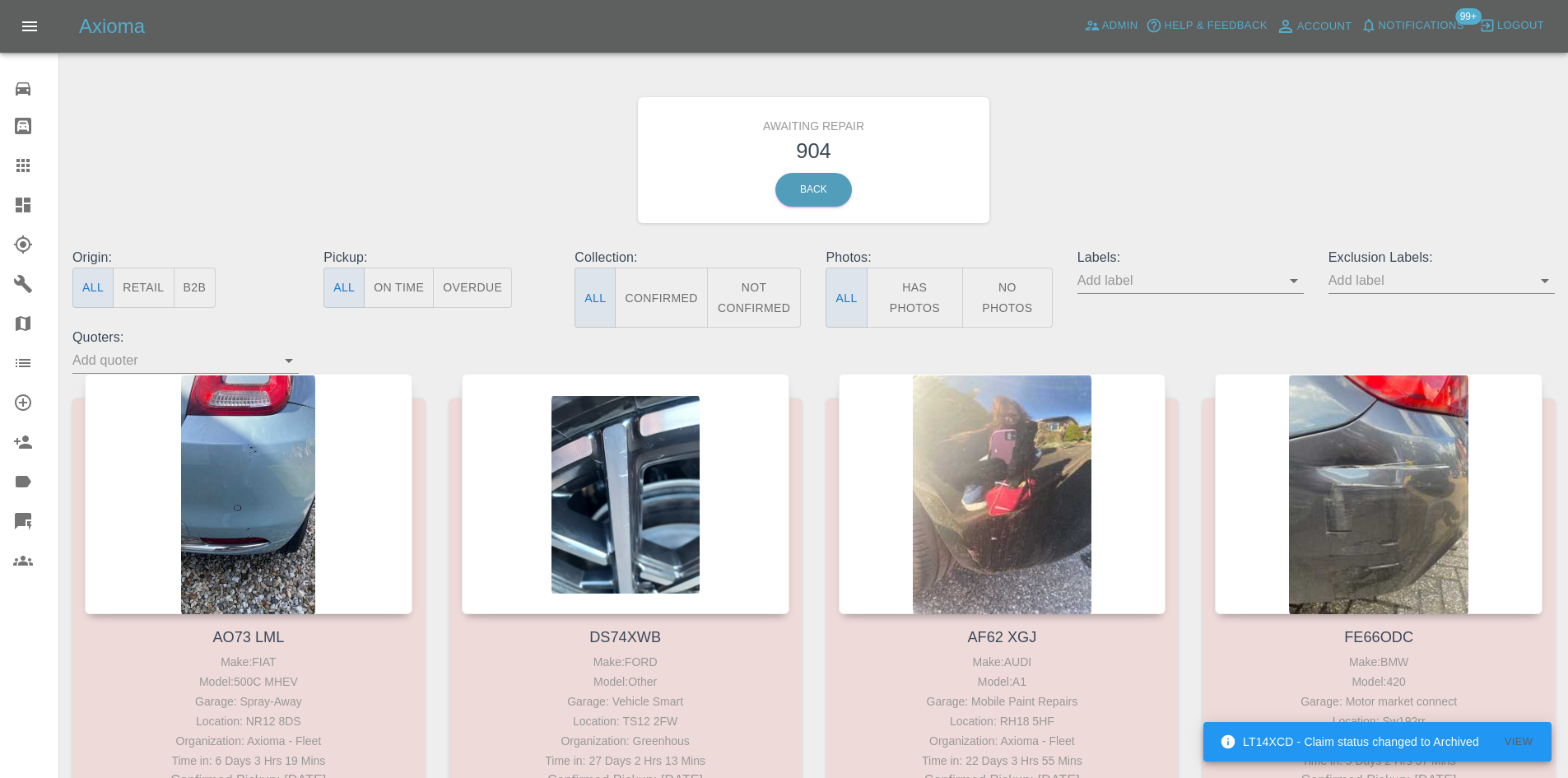
click at [209, 290] on button "B2B" at bounding box center [195, 288] width 43 height 40
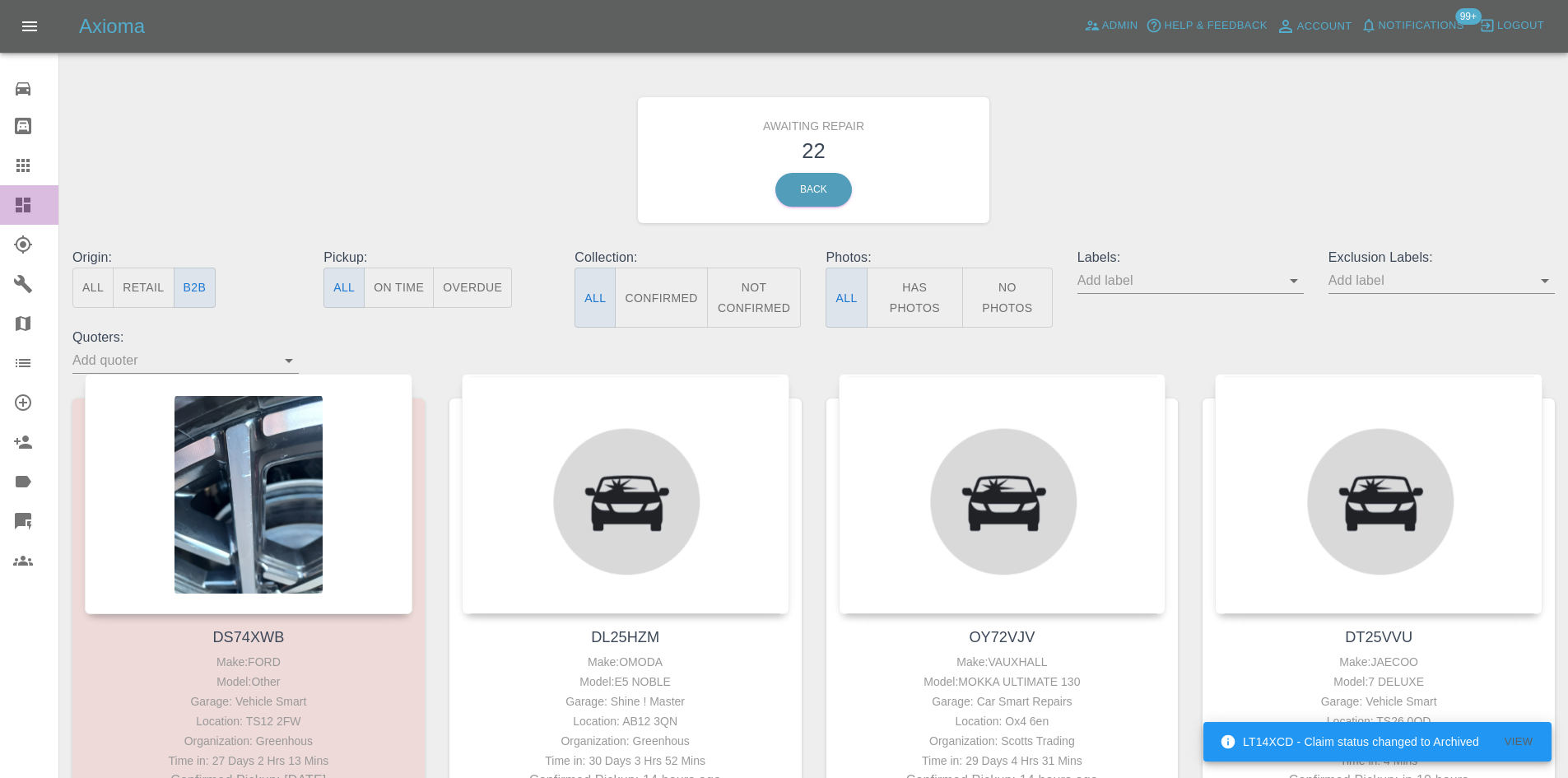
click at [11, 203] on link "Dashboard" at bounding box center [29, 205] width 58 height 40
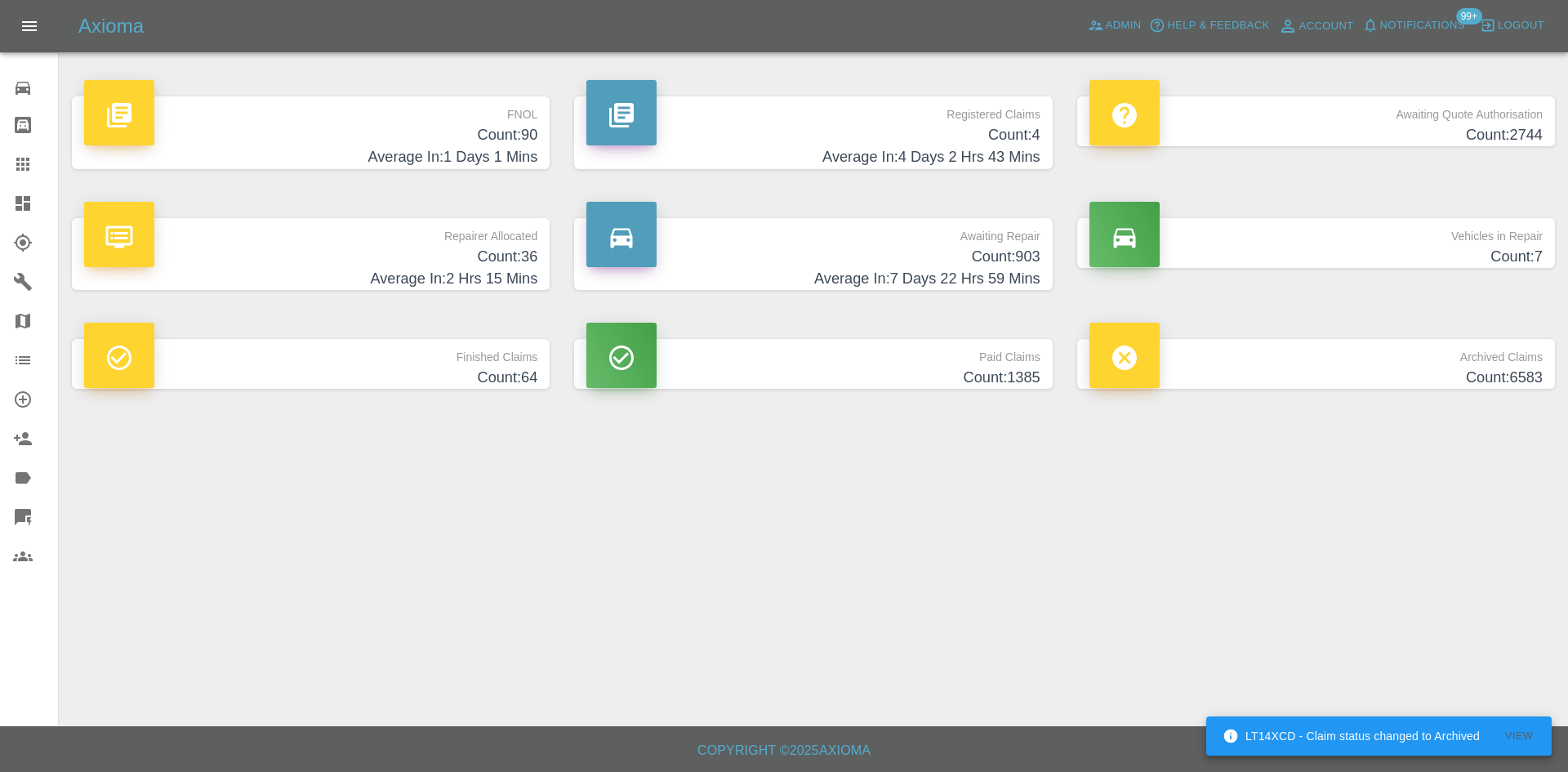
click at [345, 276] on h4 "Average In: 2 Hrs 15 Mins" at bounding box center [310, 279] width 453 height 22
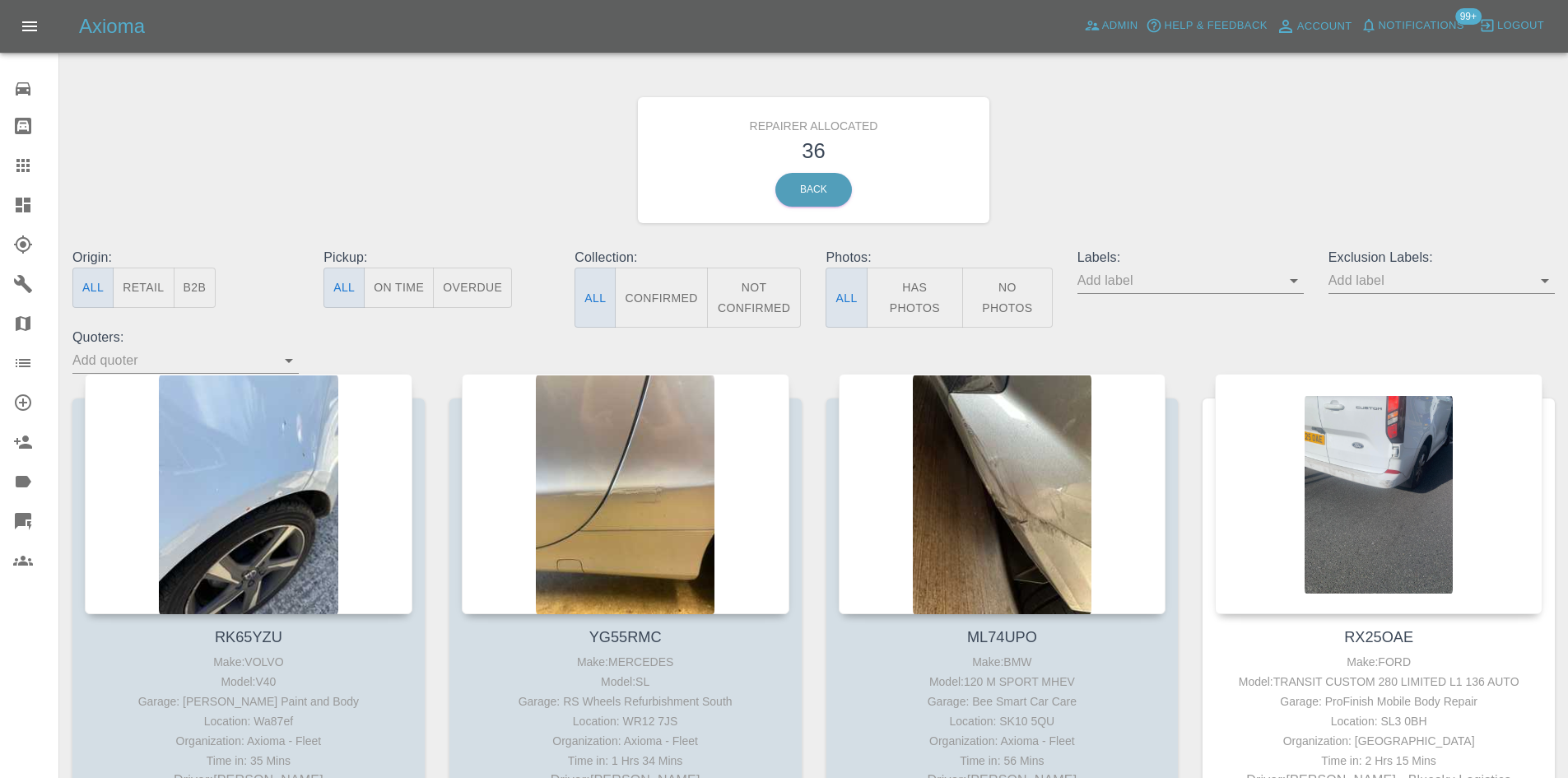
click at [0, 198] on link "Dashboard" at bounding box center [29, 205] width 58 height 40
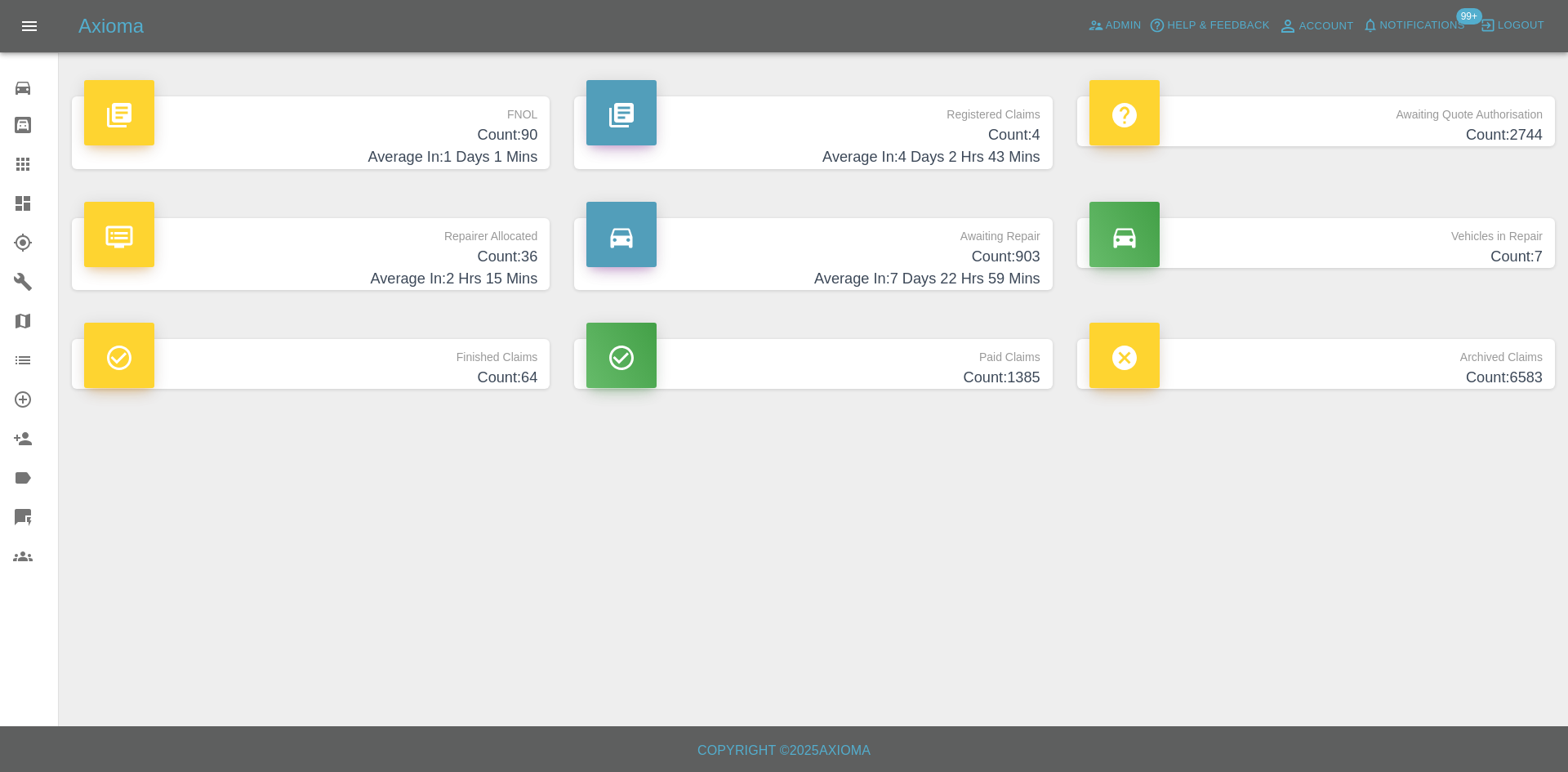
click at [1414, 32] on span "Notifications" at bounding box center [1422, 25] width 85 height 19
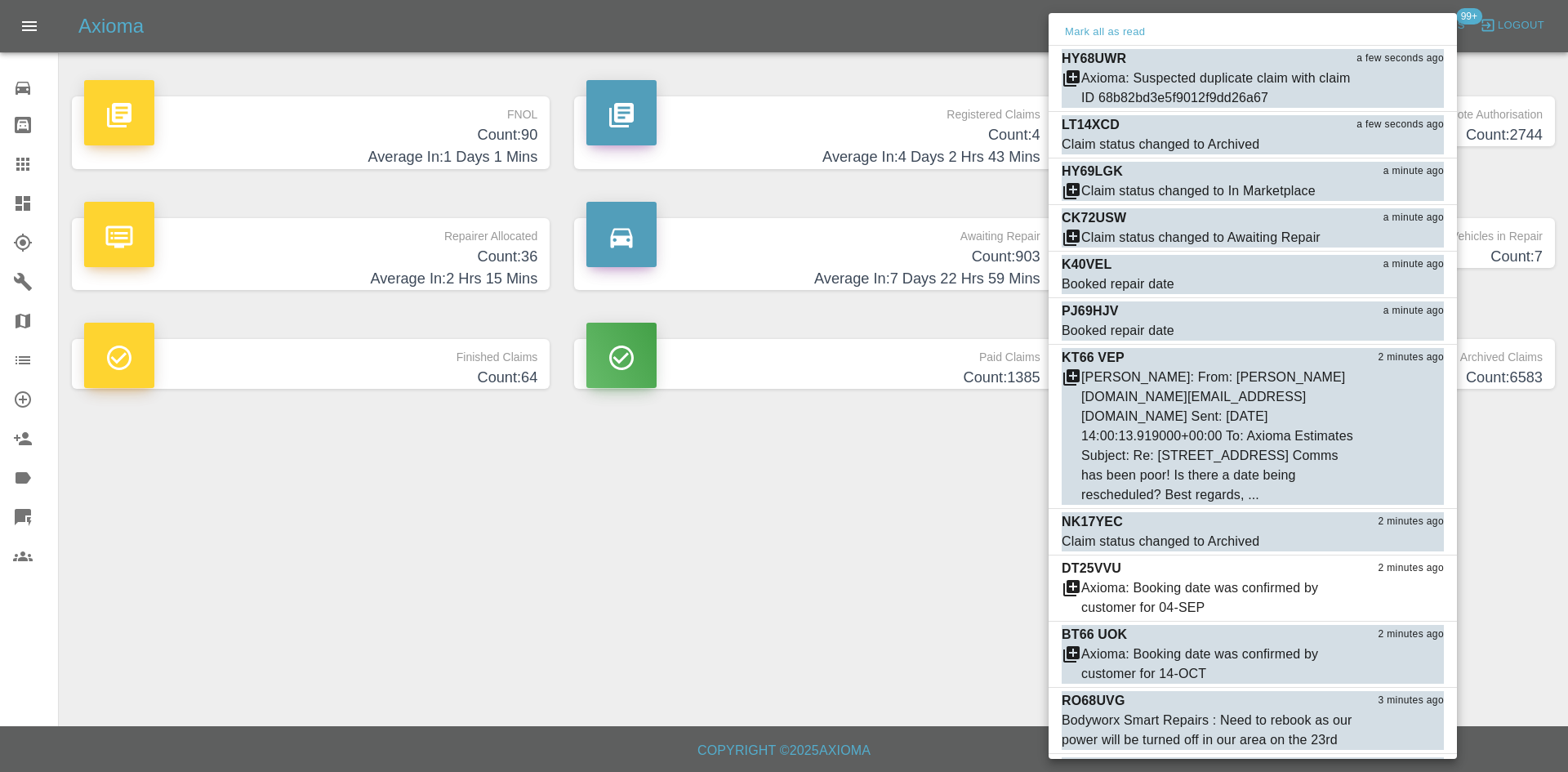
click at [717, 414] on div at bounding box center [784, 386] width 1568 height 772
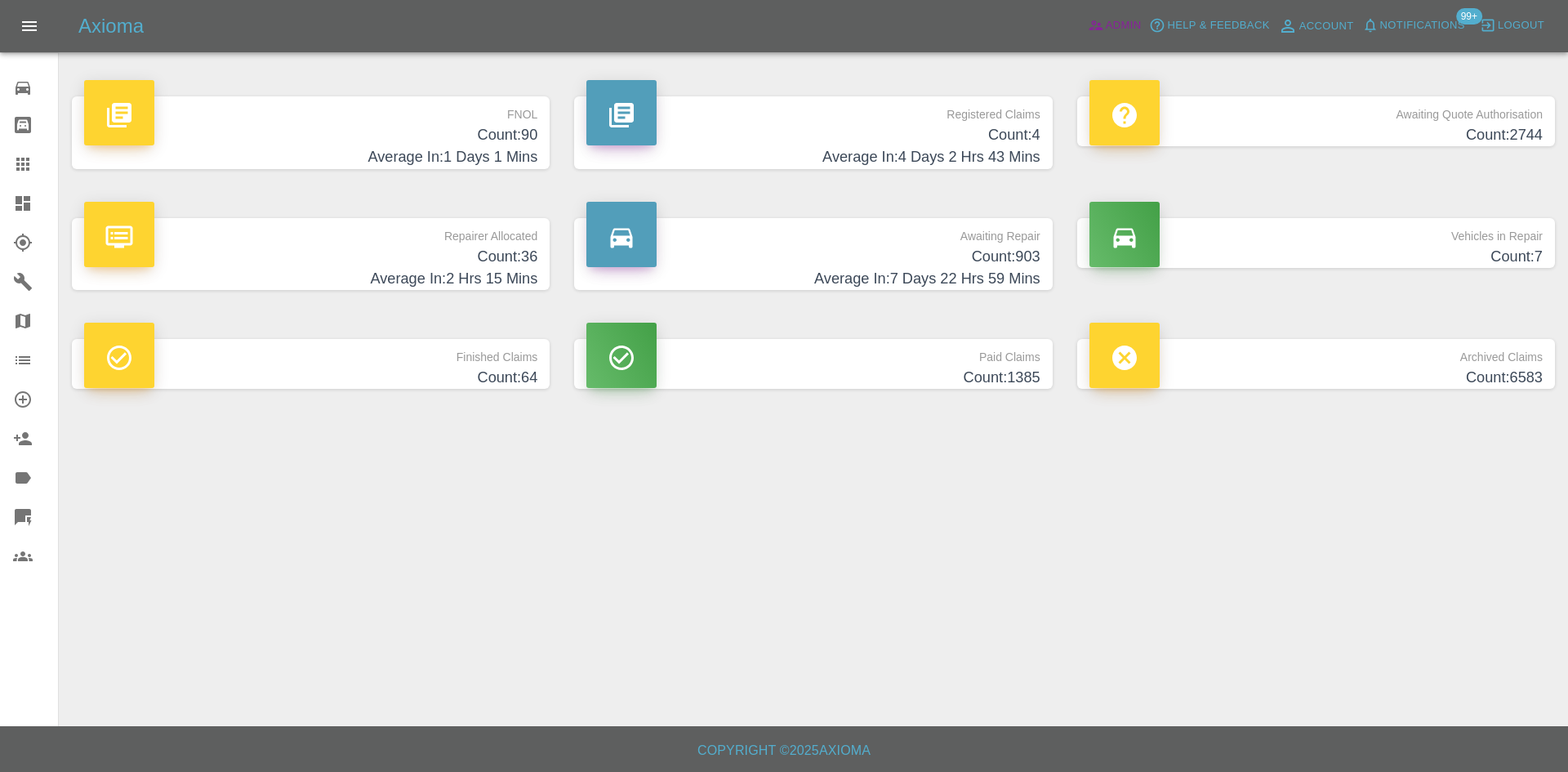
click at [1119, 21] on span "Admin" at bounding box center [1124, 25] width 36 height 19
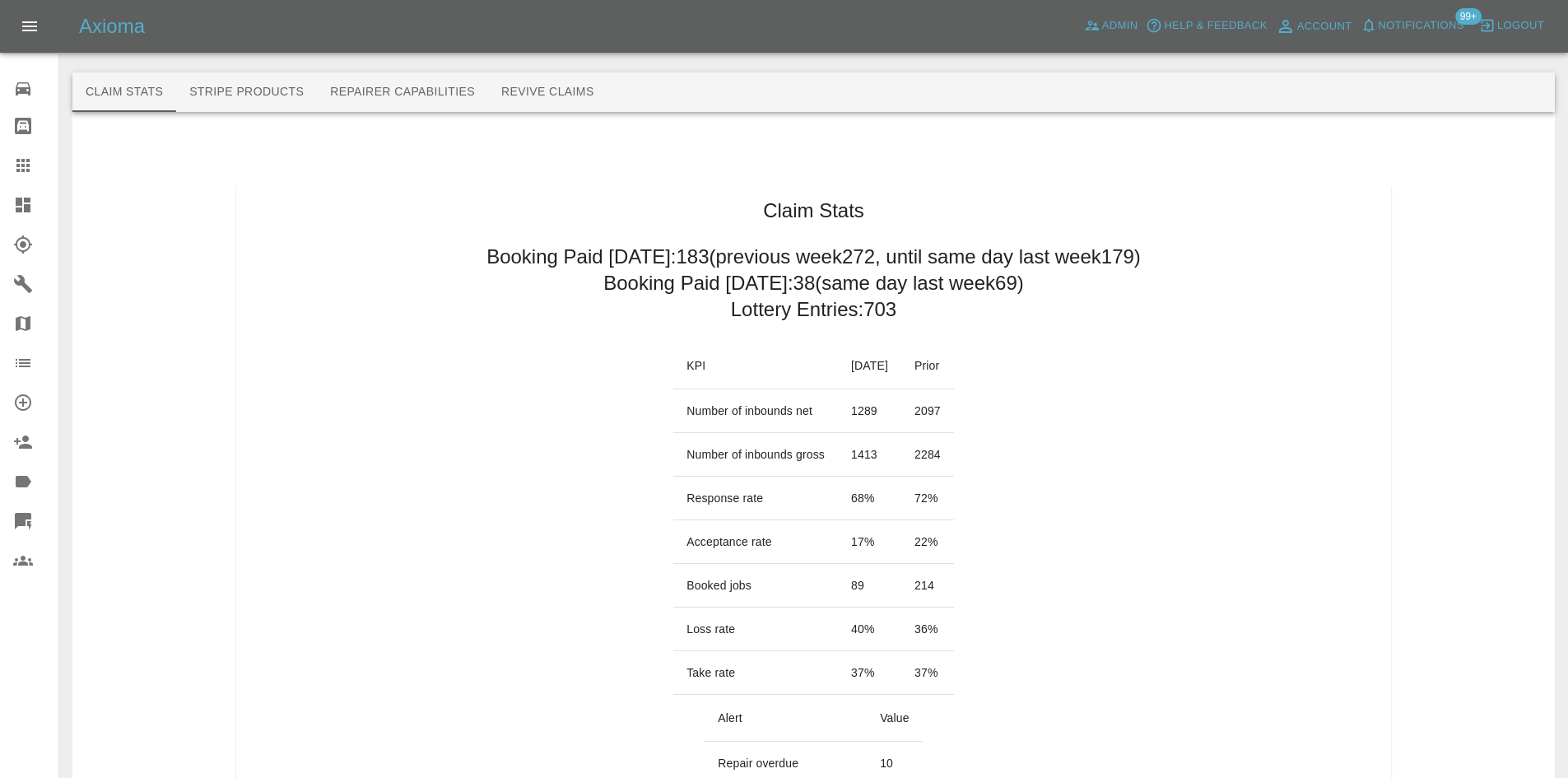
click at [954, 292] on h2 "Booking Paid today: 38 (same day last week 69 )" at bounding box center [813, 283] width 421 height 26
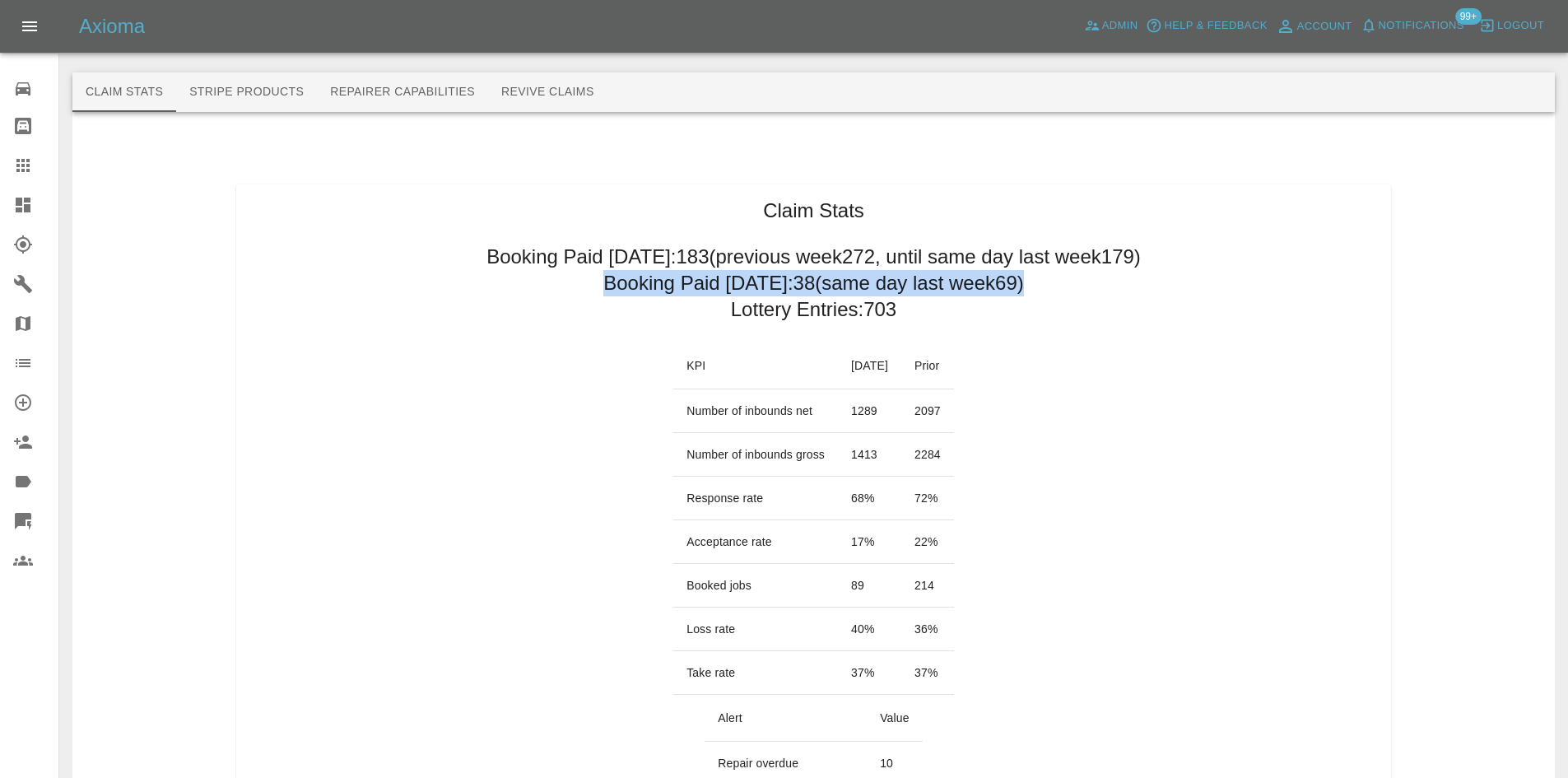
drag, startPoint x: 604, startPoint y: 283, endPoint x: 1029, endPoint y: 288, distance: 424.8
copy h2 "Booking Paid today: 38 (same day last week 69 )"
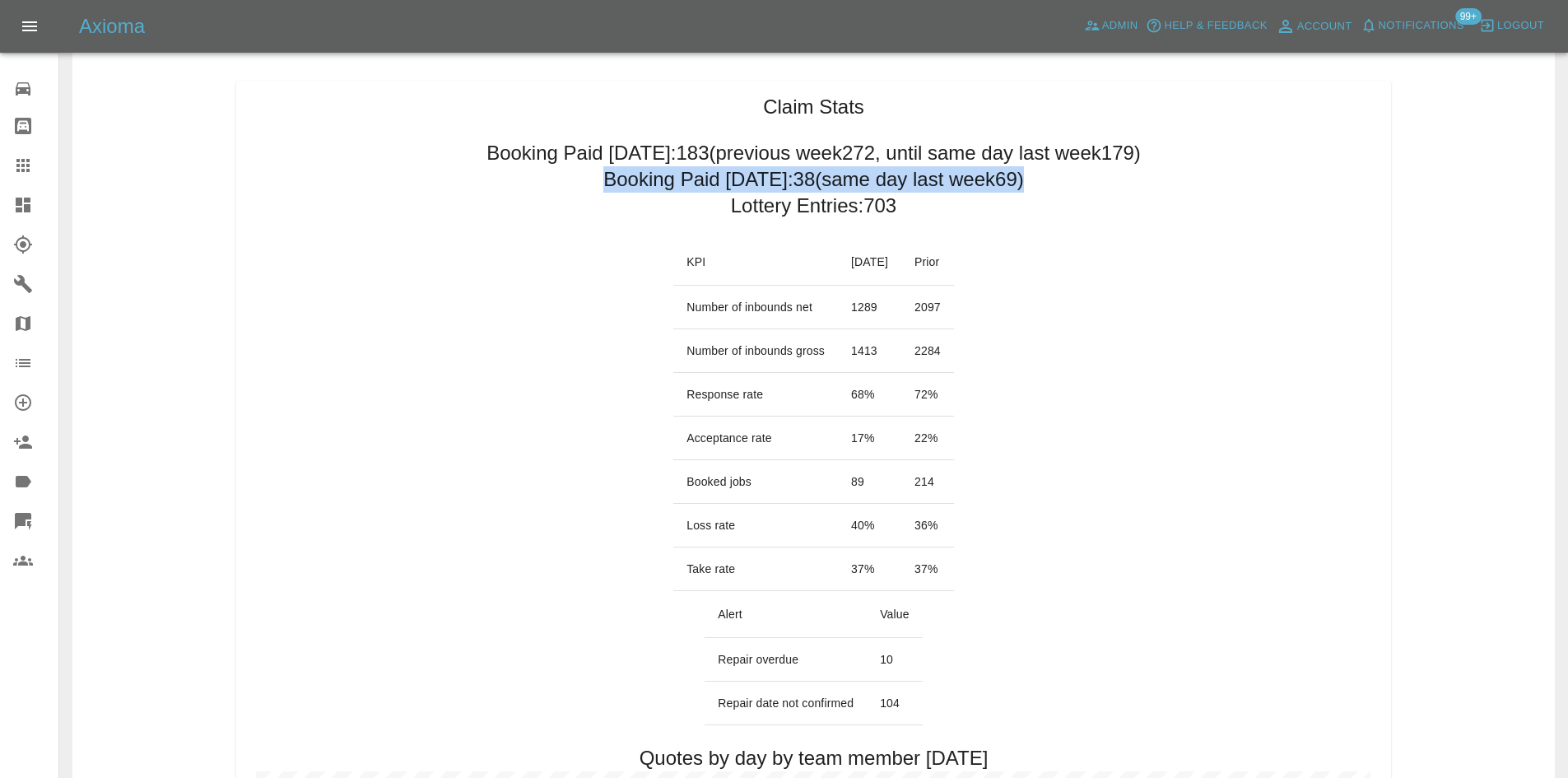
scroll to position [247, 0]
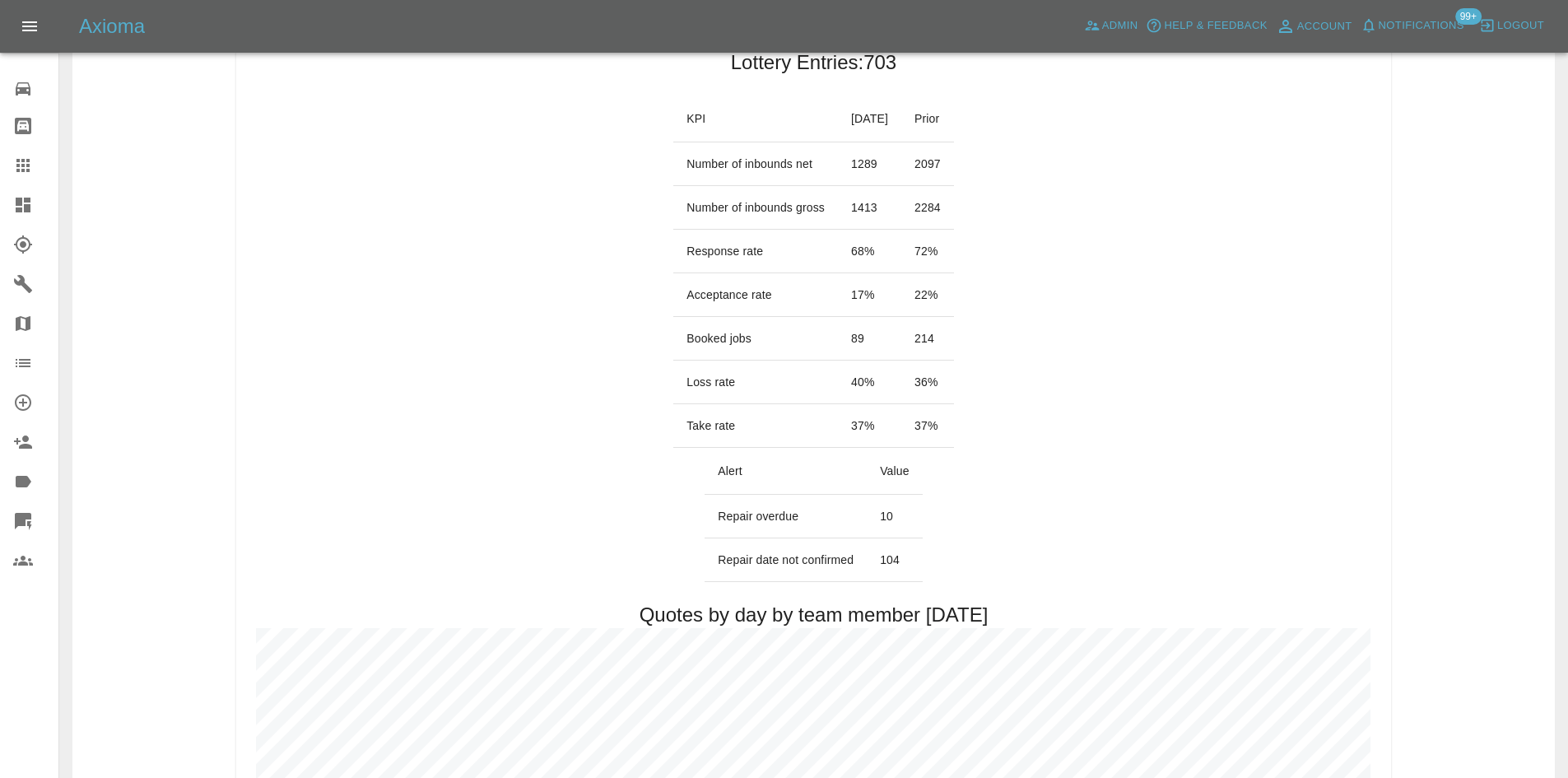
click at [863, 394] on td "40 %" at bounding box center [869, 383] width 63 height 44
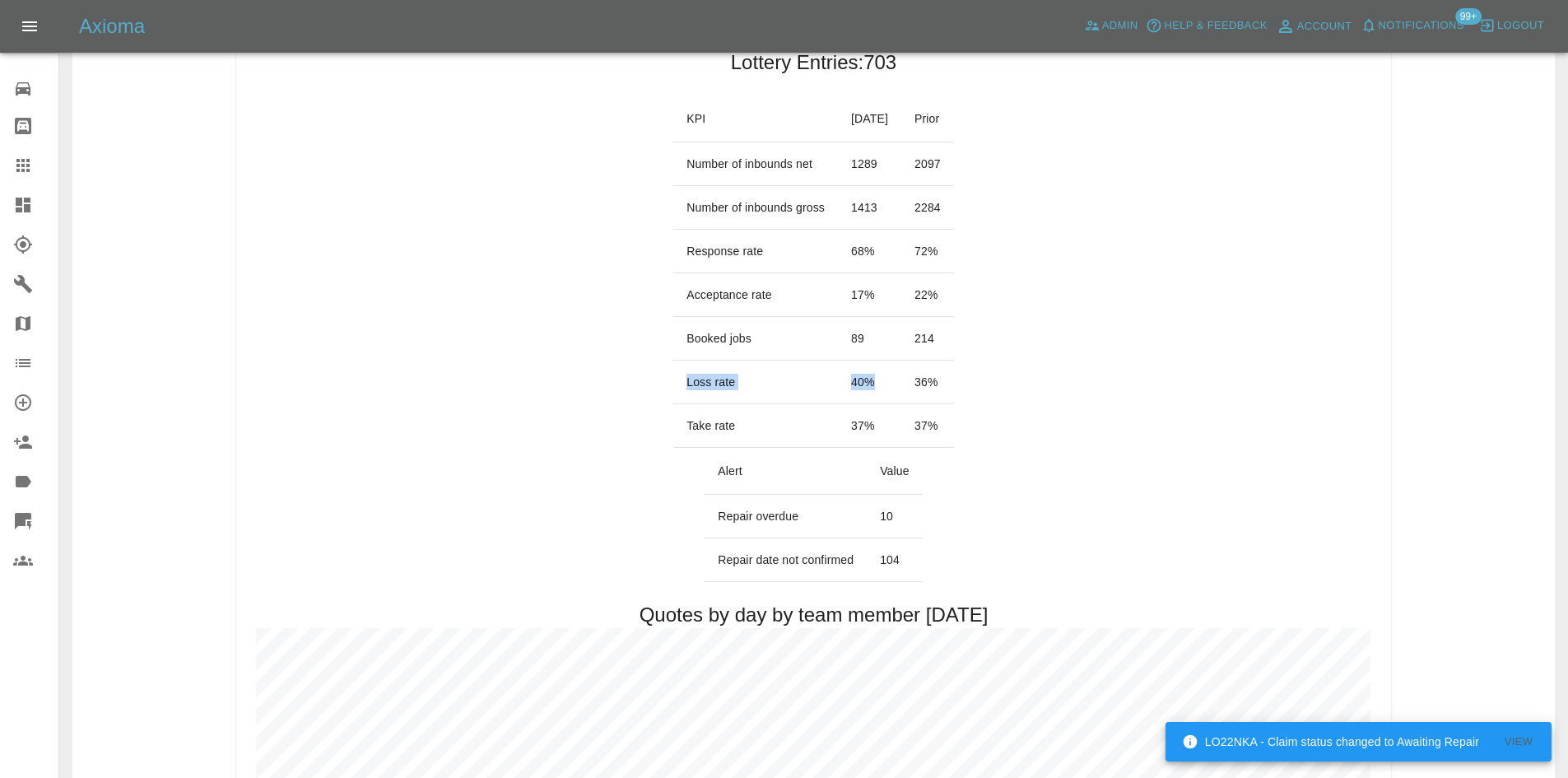
drag, startPoint x: 841, startPoint y: 382, endPoint x: 655, endPoint y: 380, distance: 185.3
click at [673, 380] on tr "Loss rate 40 % 36 %" at bounding box center [813, 383] width 281 height 44
copy tr "Loss rate 40 %"
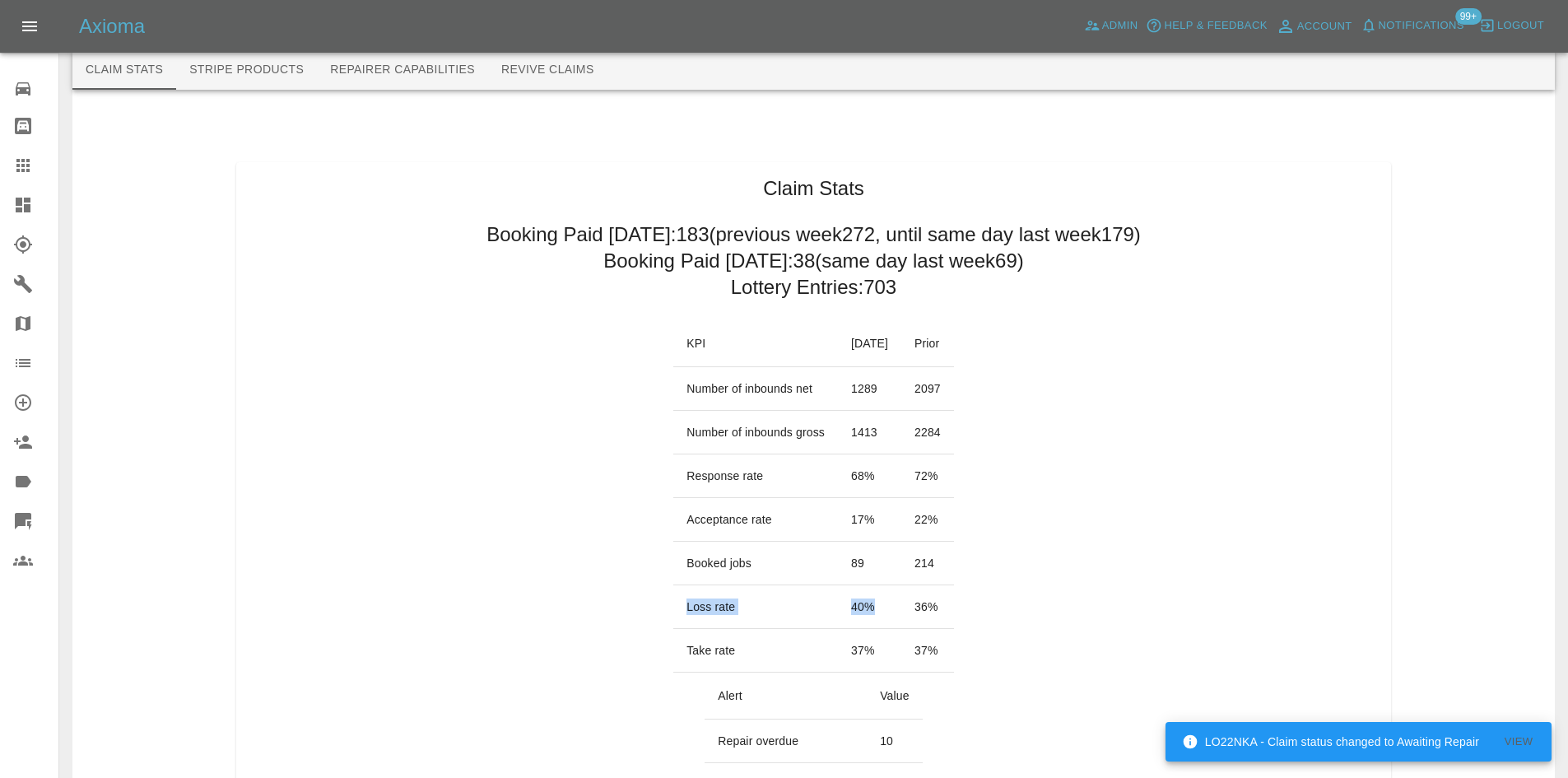
scroll to position [0, 0]
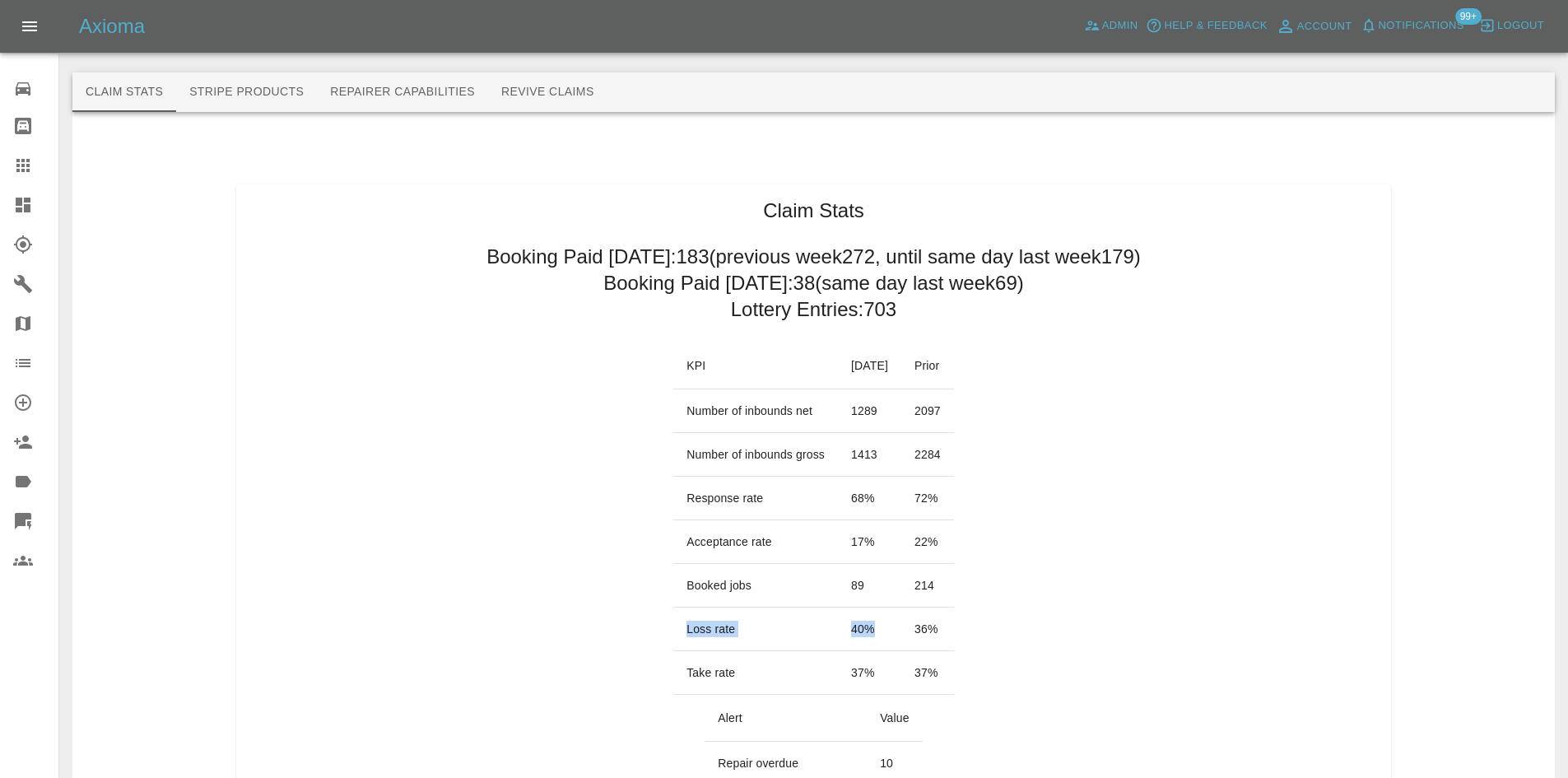
click at [27, 207] on icon at bounding box center [23, 205] width 15 height 15
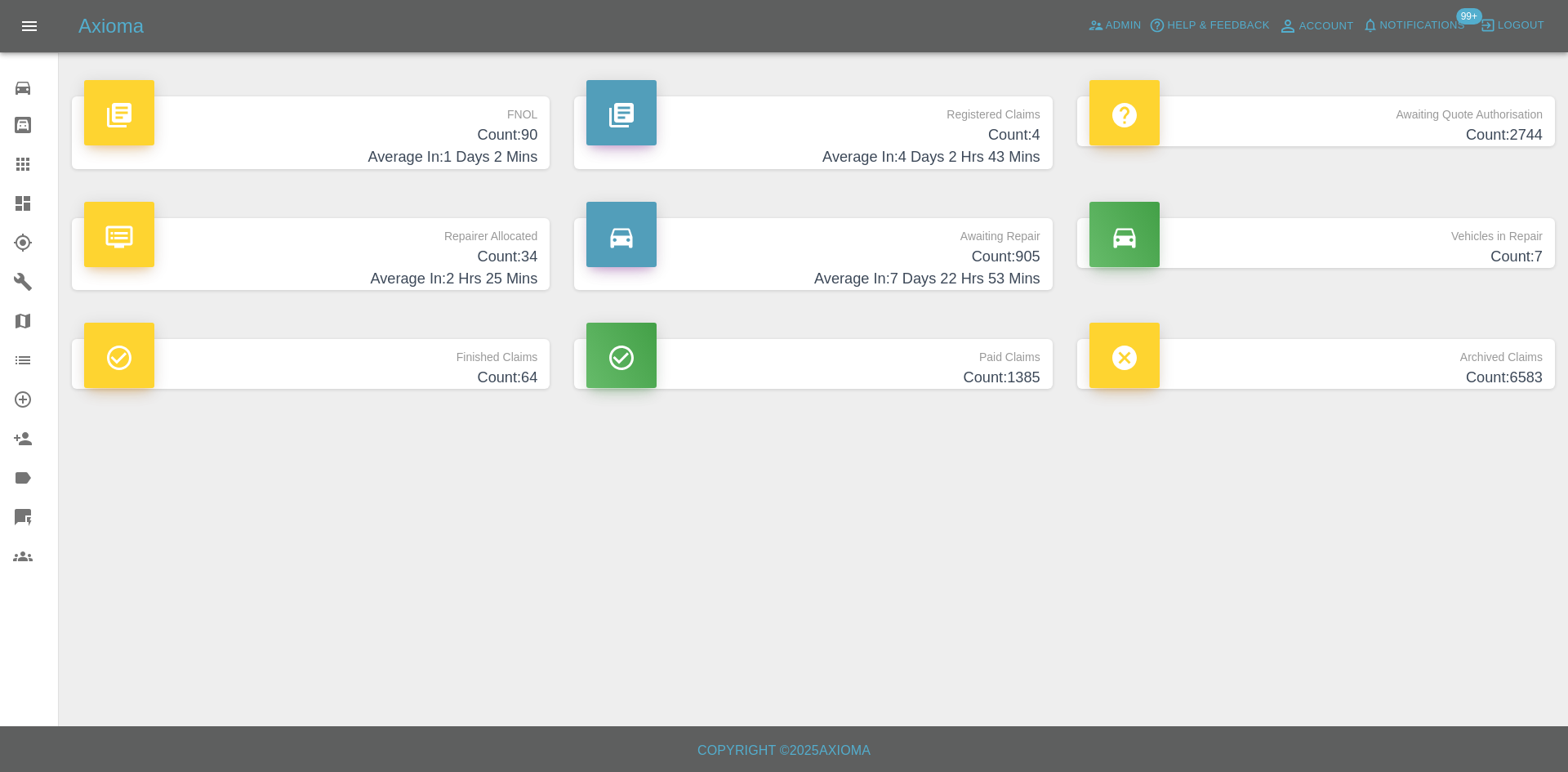
click at [236, 123] on p "FNOL" at bounding box center [310, 110] width 453 height 28
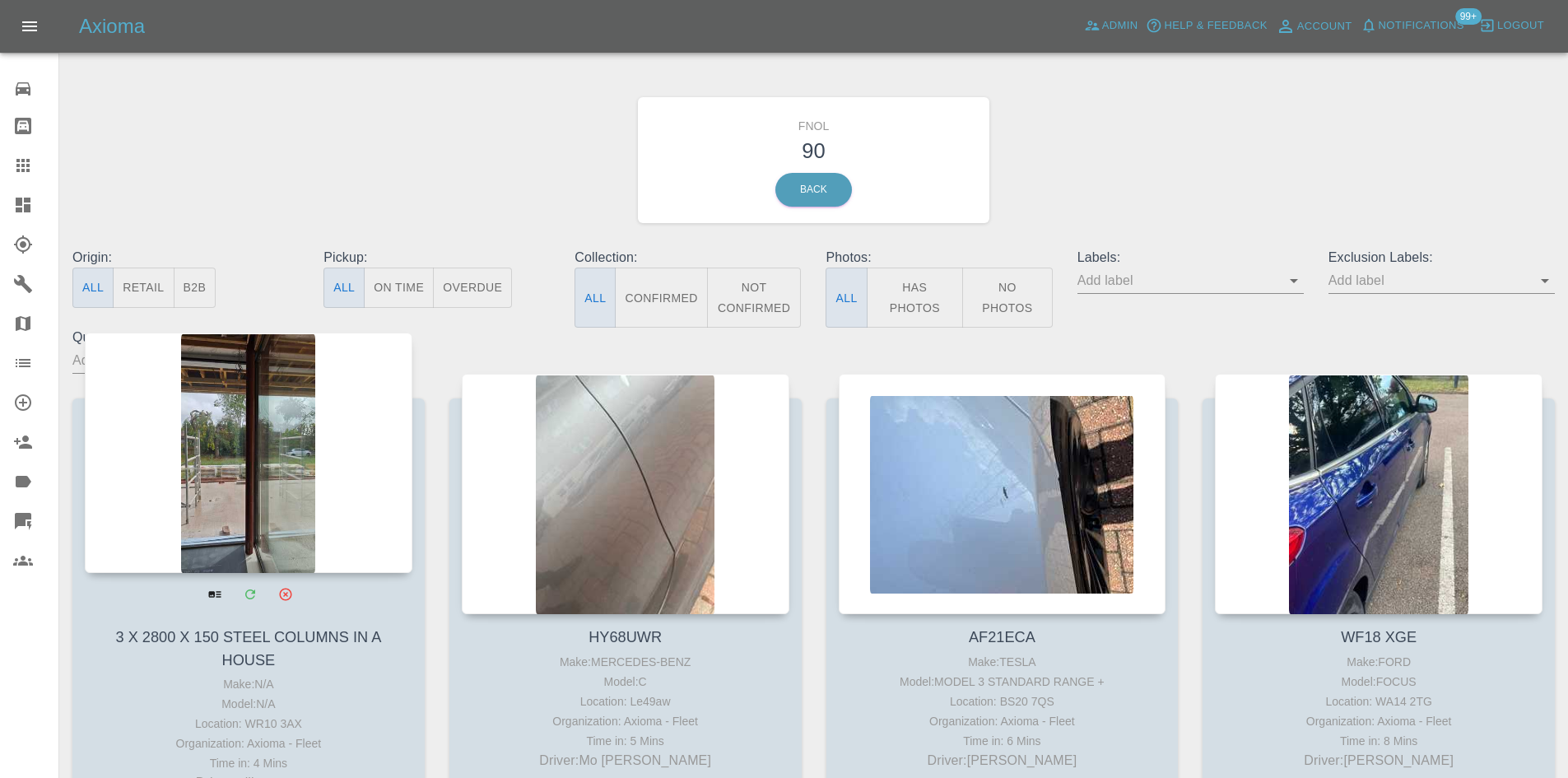
click at [270, 427] on div at bounding box center [249, 453] width 328 height 240
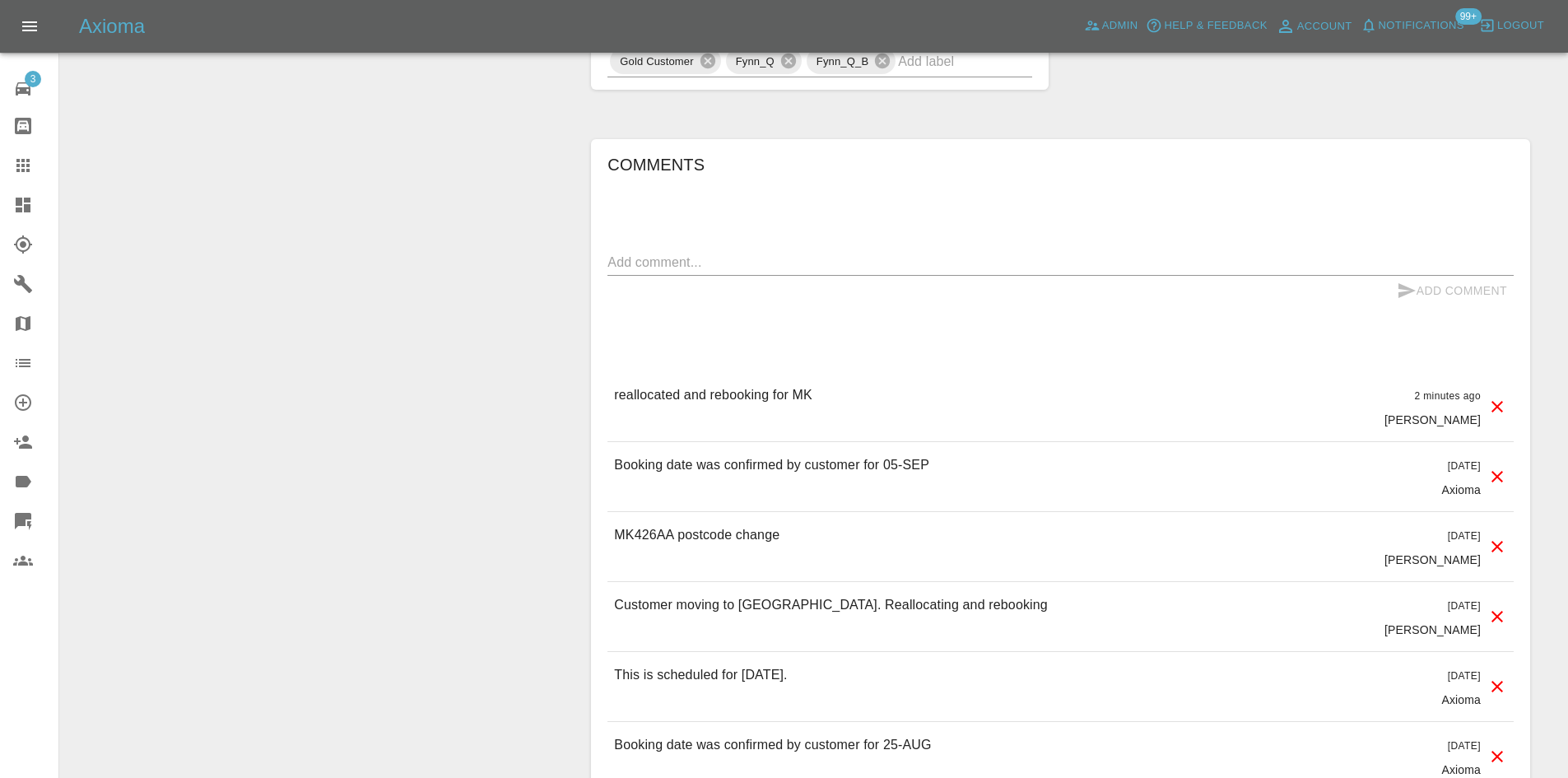
scroll to position [1235, 0]
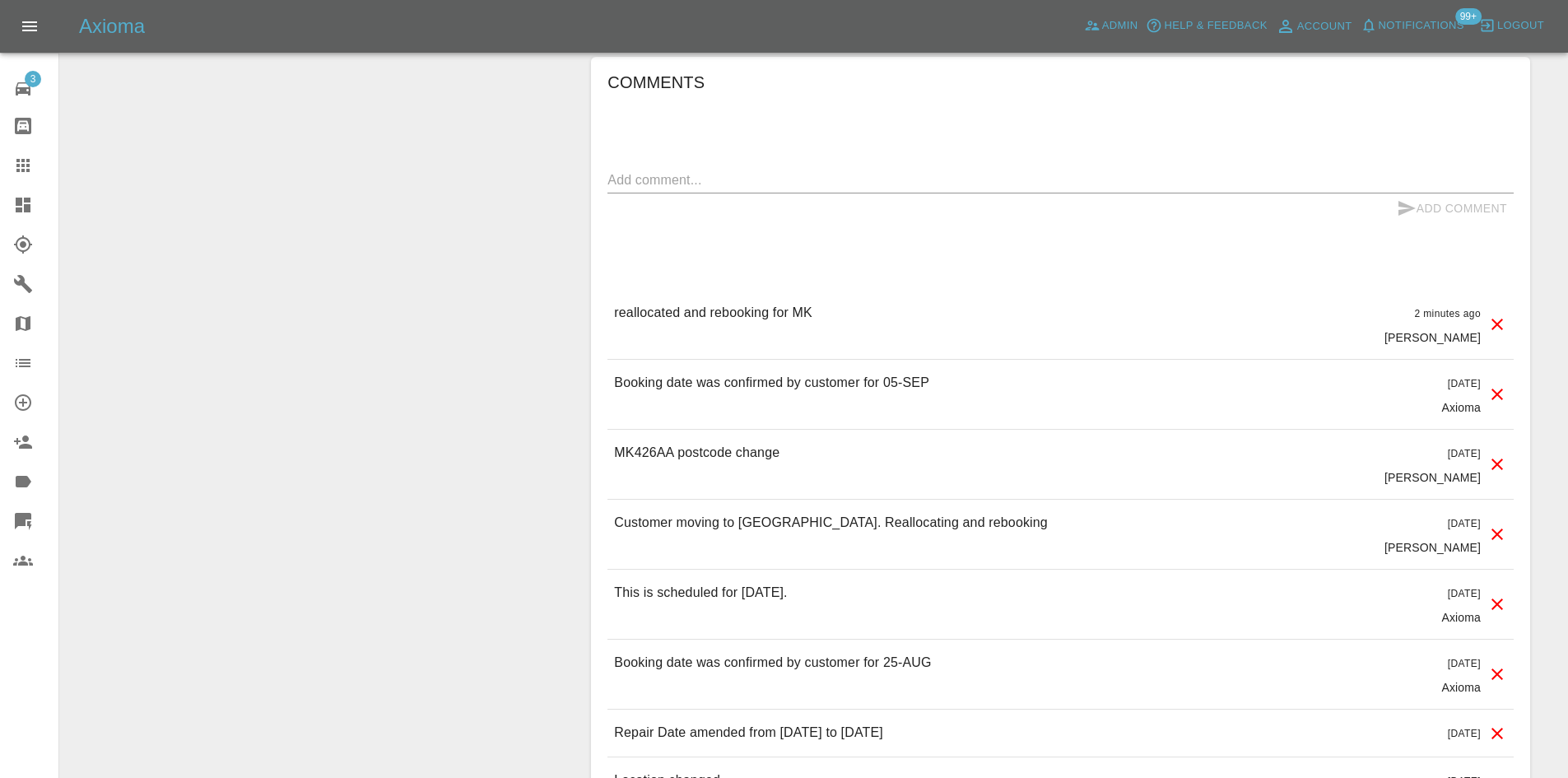
click at [16, 203] on icon at bounding box center [23, 205] width 15 height 15
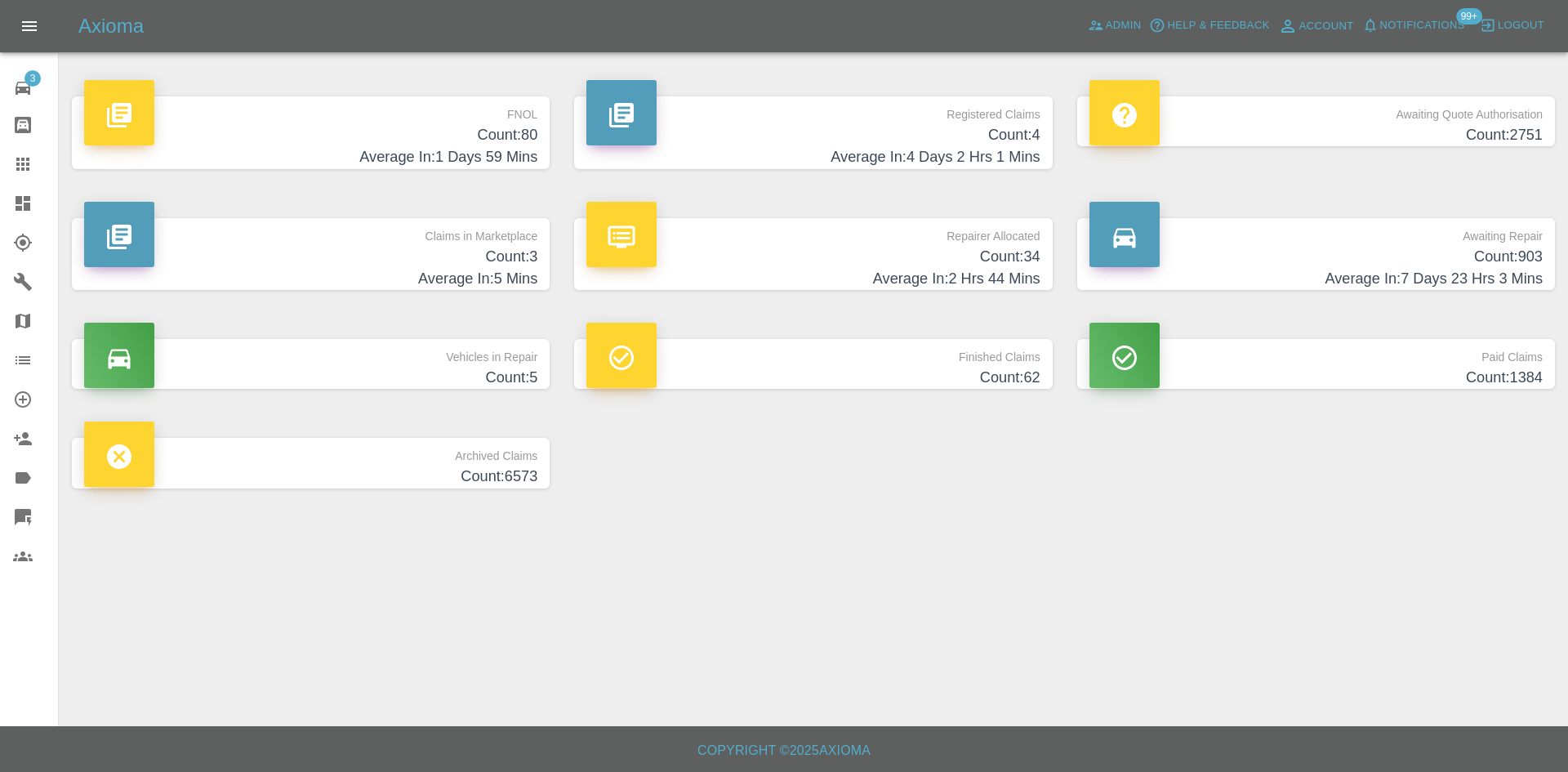
click at [937, 125] on h4 "Count: 4" at bounding box center [812, 135] width 453 height 22
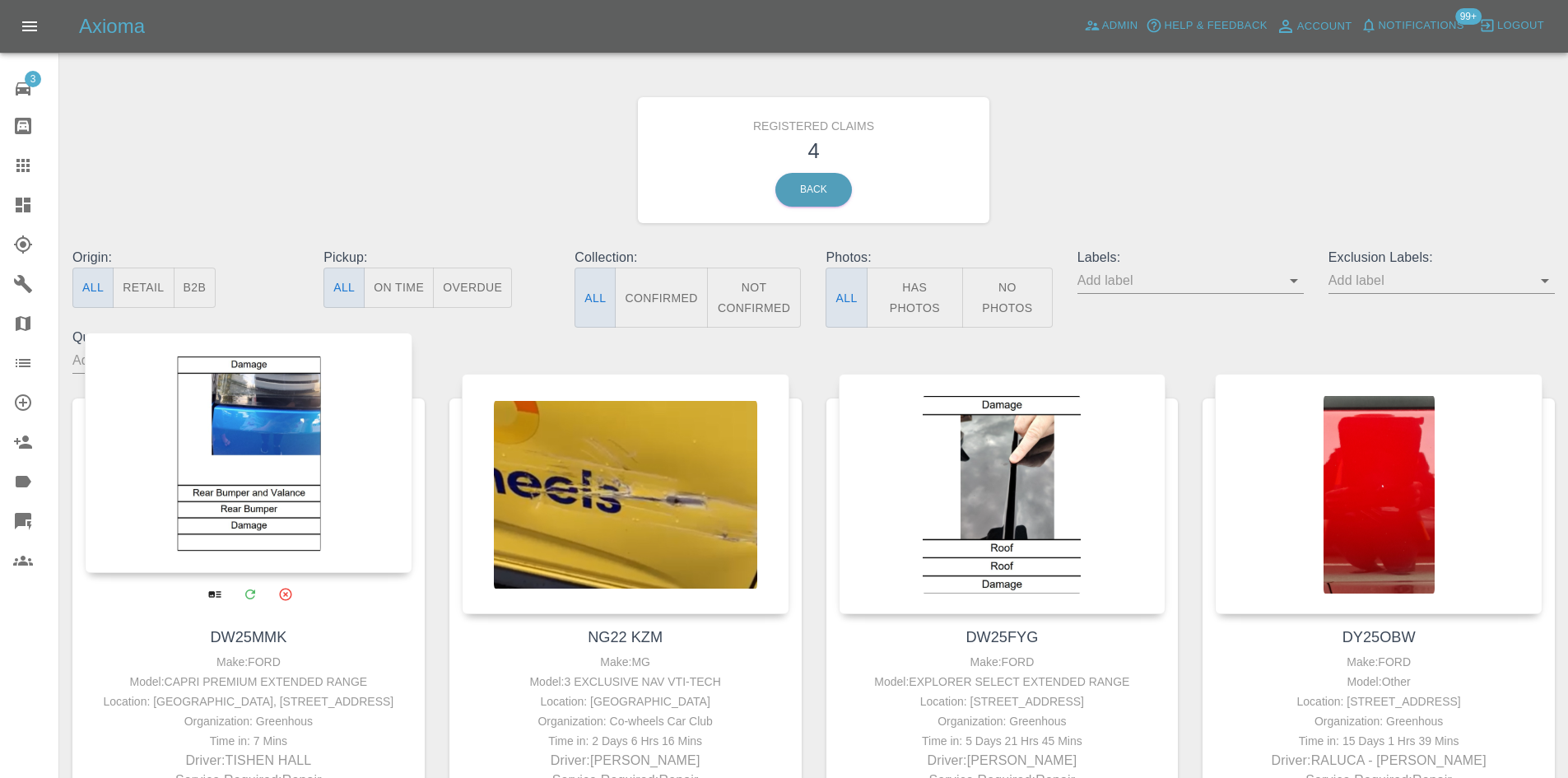
click at [299, 473] on div at bounding box center [249, 453] width 328 height 240
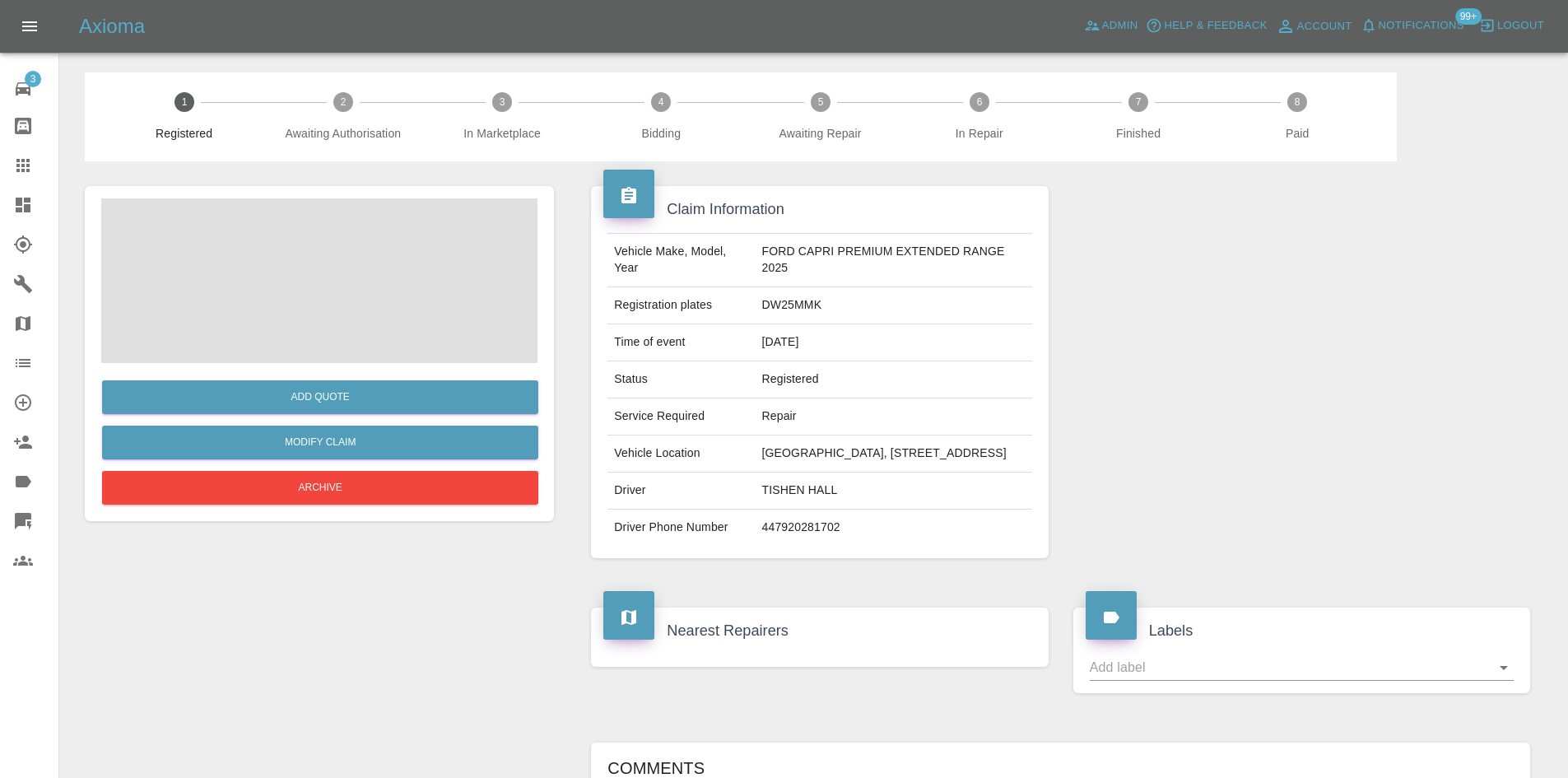
click at [340, 368] on div "Add Quote Modify Claim Archive" at bounding box center [319, 436] width 436 height 146
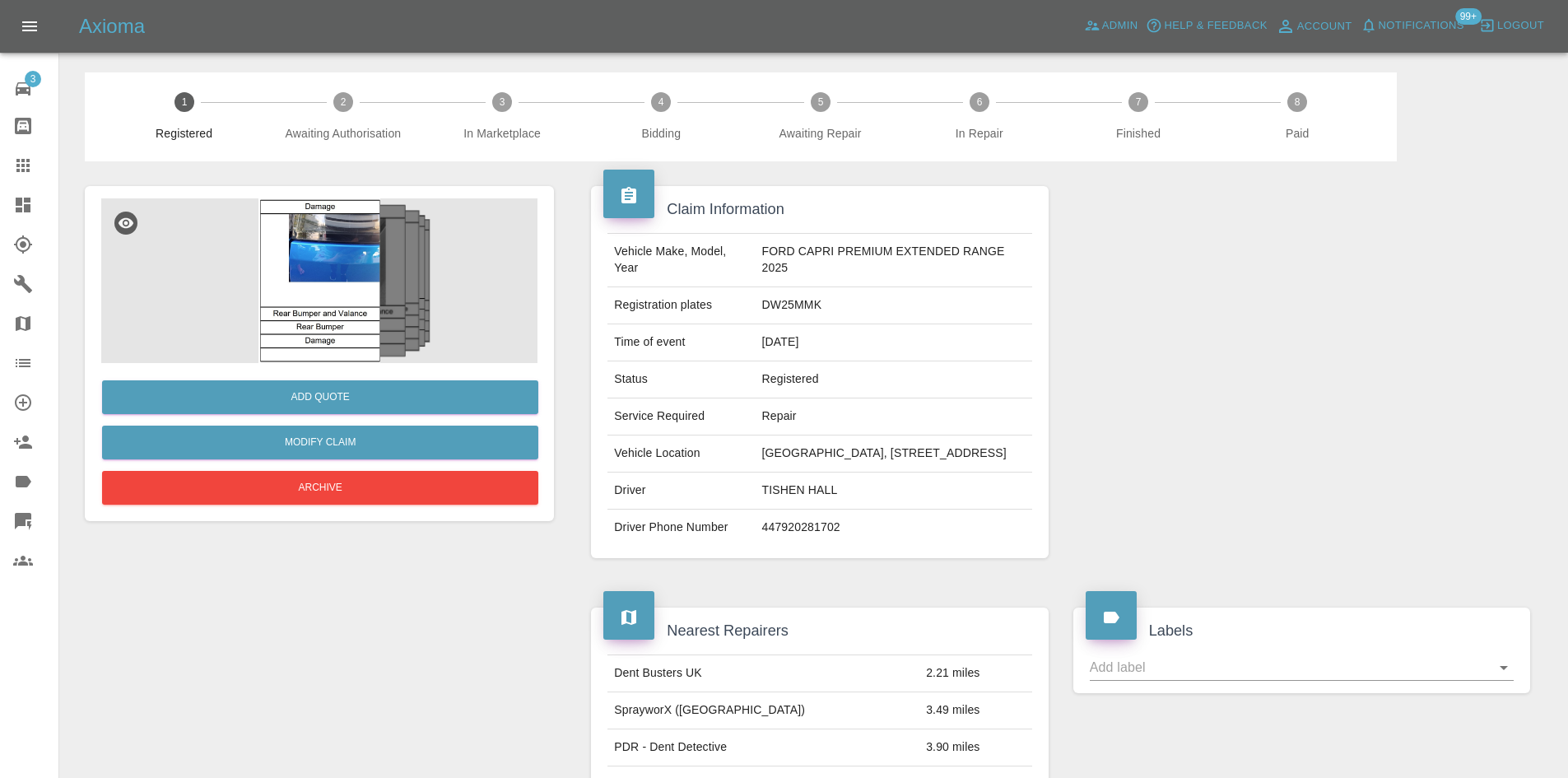
click at [351, 340] on img at bounding box center [319, 280] width 436 height 165
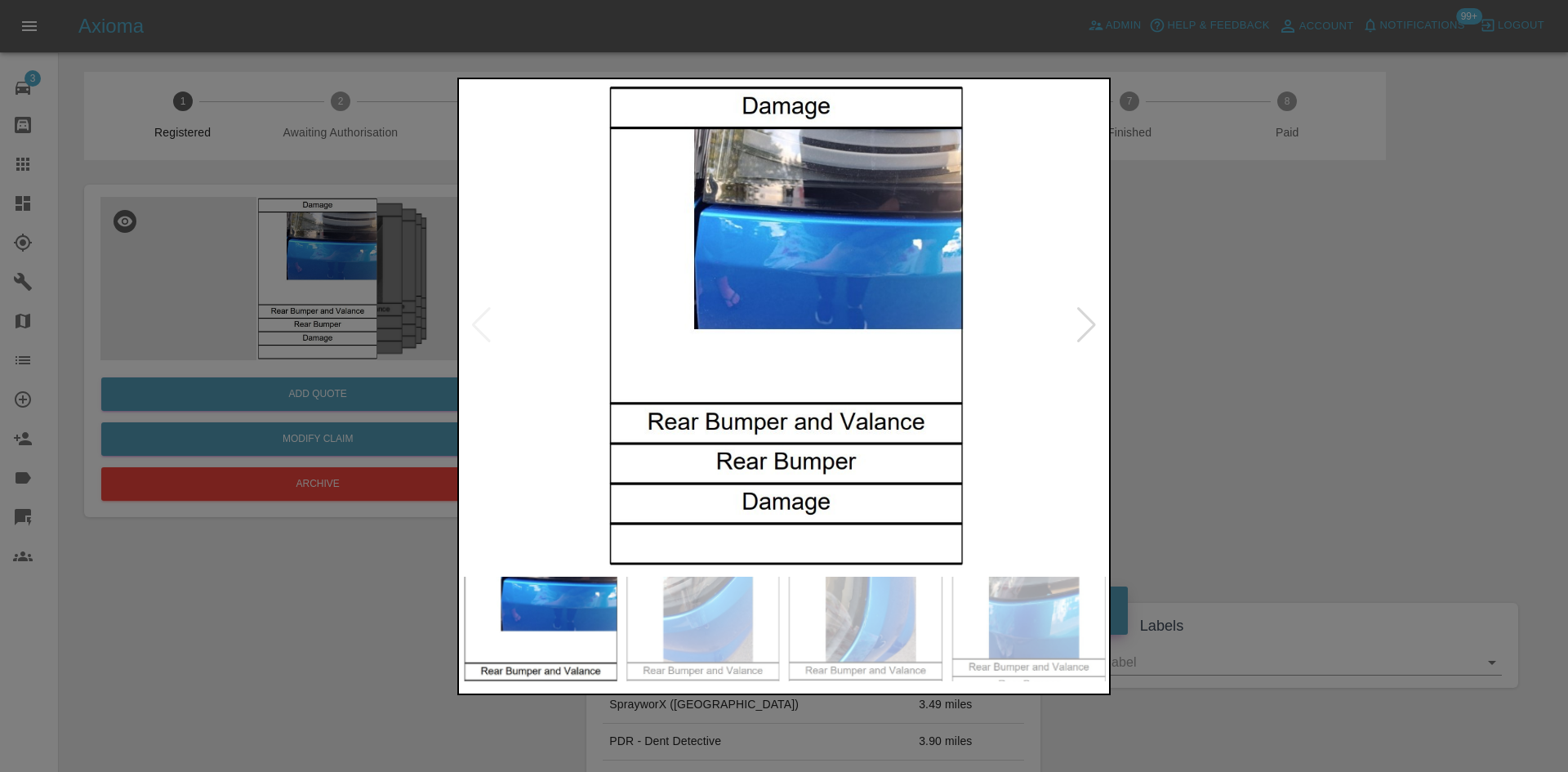
click at [1111, 316] on div at bounding box center [784, 386] width 1568 height 772
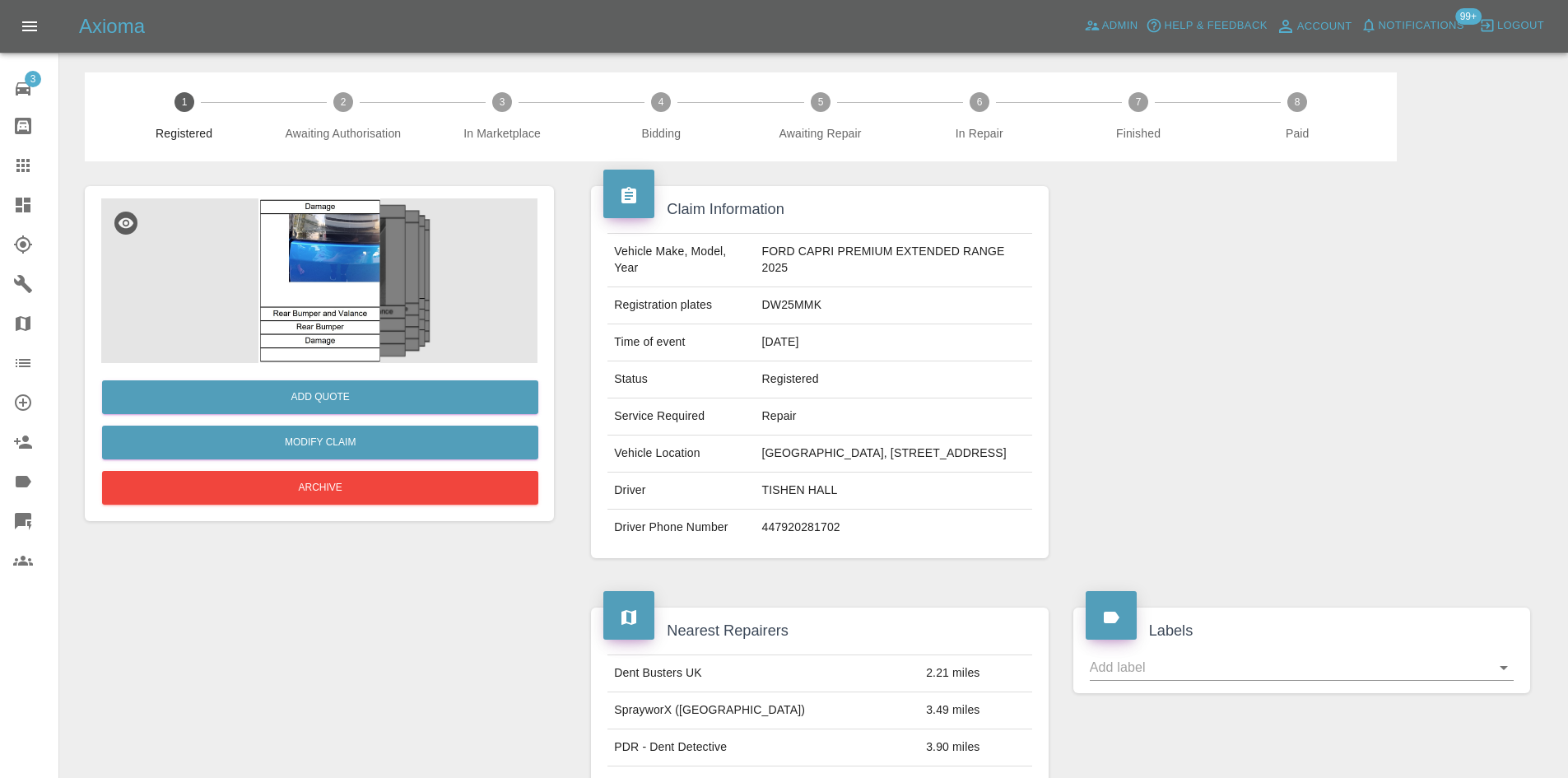
click at [319, 246] on img at bounding box center [319, 280] width 436 height 165
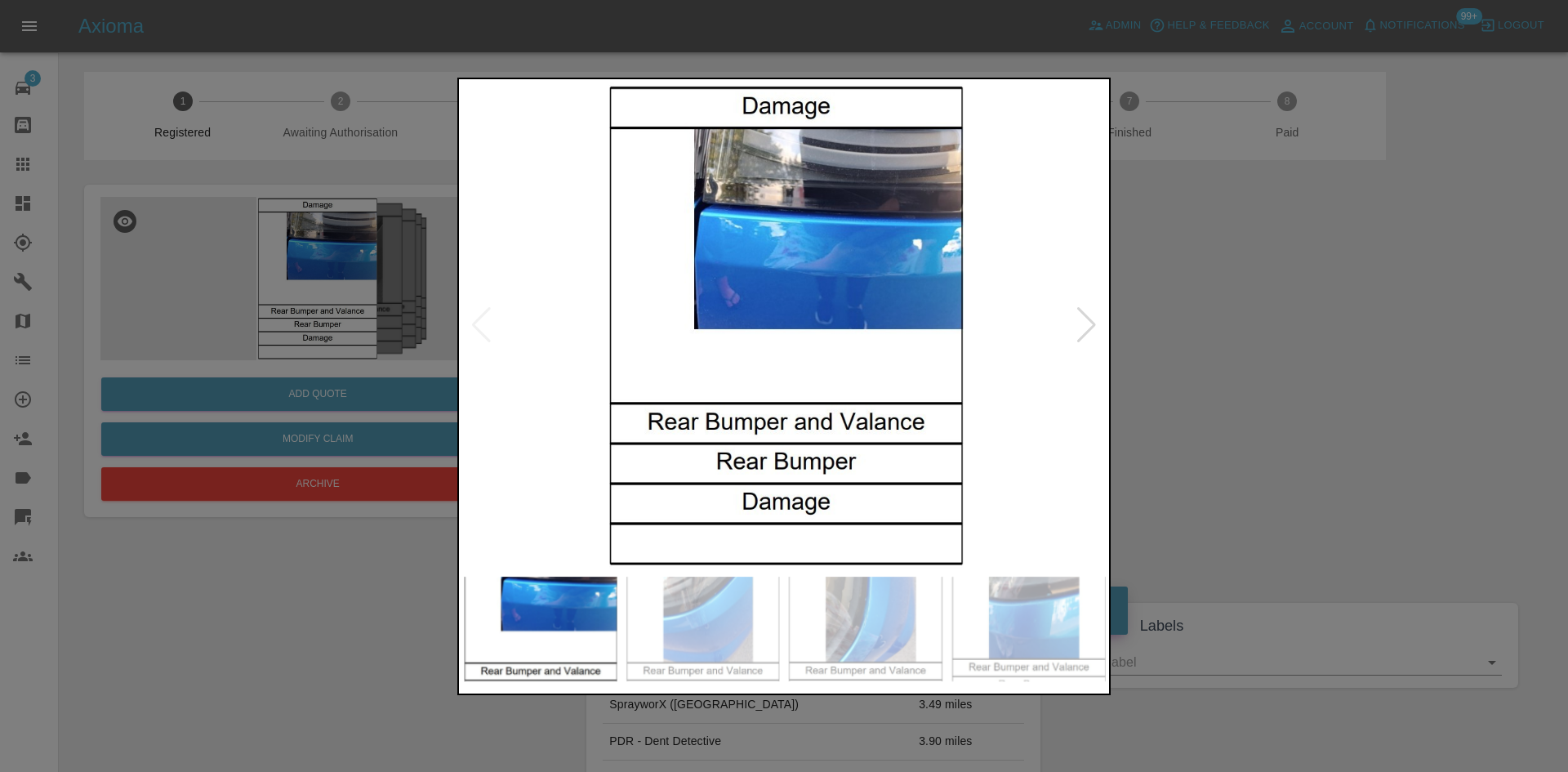
click at [1081, 331] on div at bounding box center [1086, 325] width 22 height 36
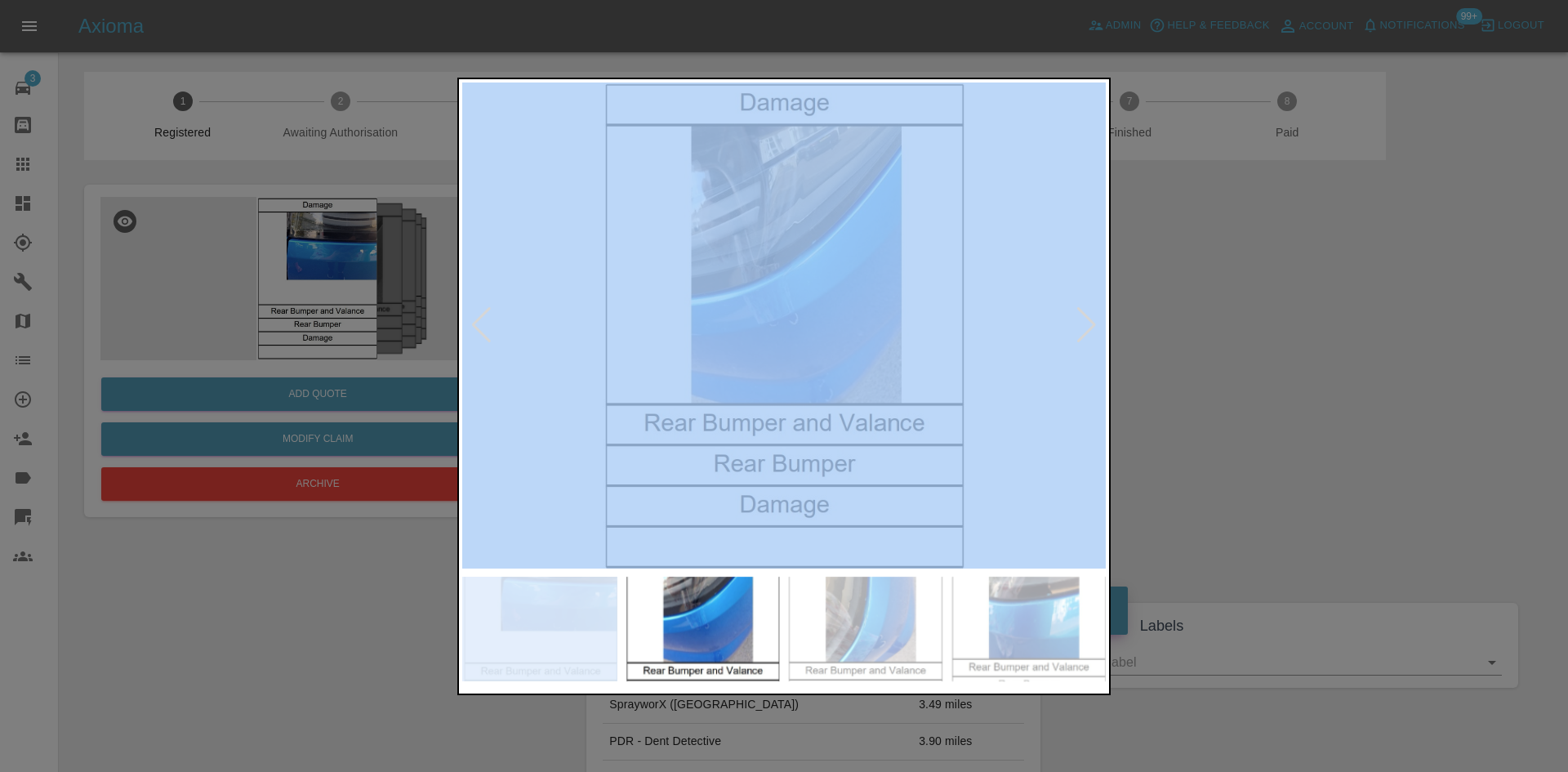
click at [1081, 331] on div at bounding box center [1086, 325] width 22 height 36
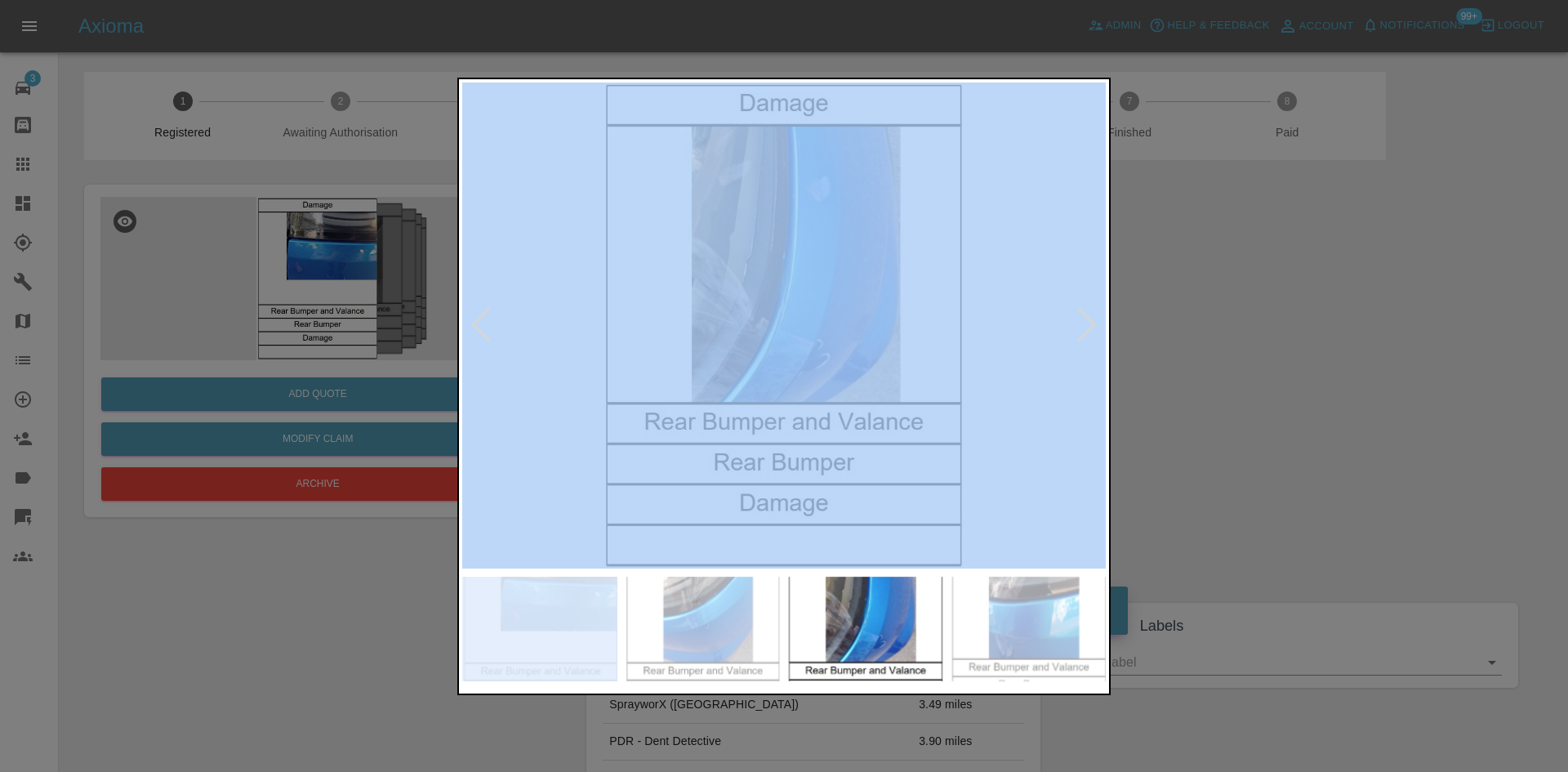
click at [489, 325] on div at bounding box center [481, 325] width 22 height 36
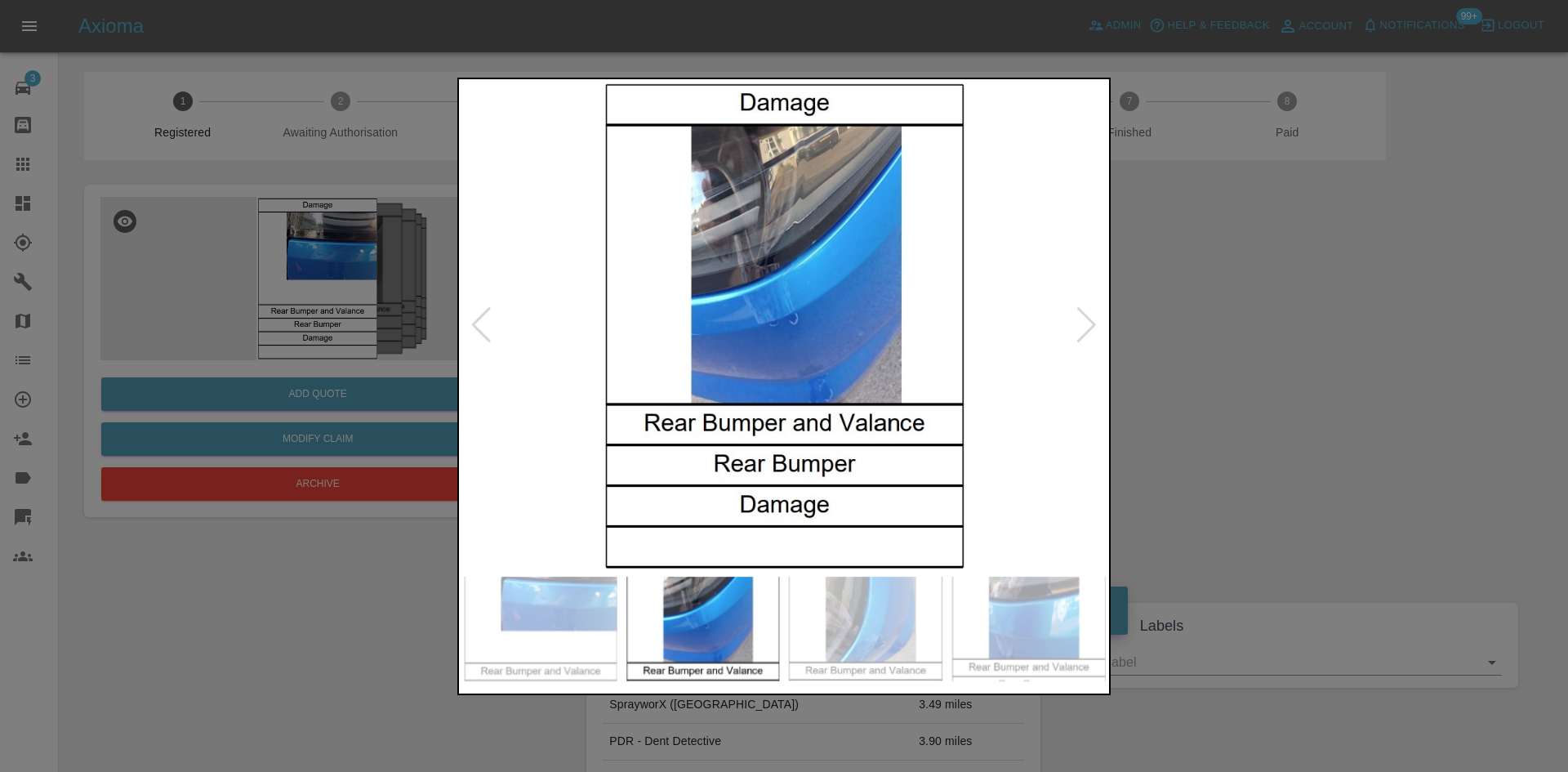
click at [699, 303] on img at bounding box center [784, 325] width 644 height 486
click at [768, 303] on img at bounding box center [784, 325] width 644 height 486
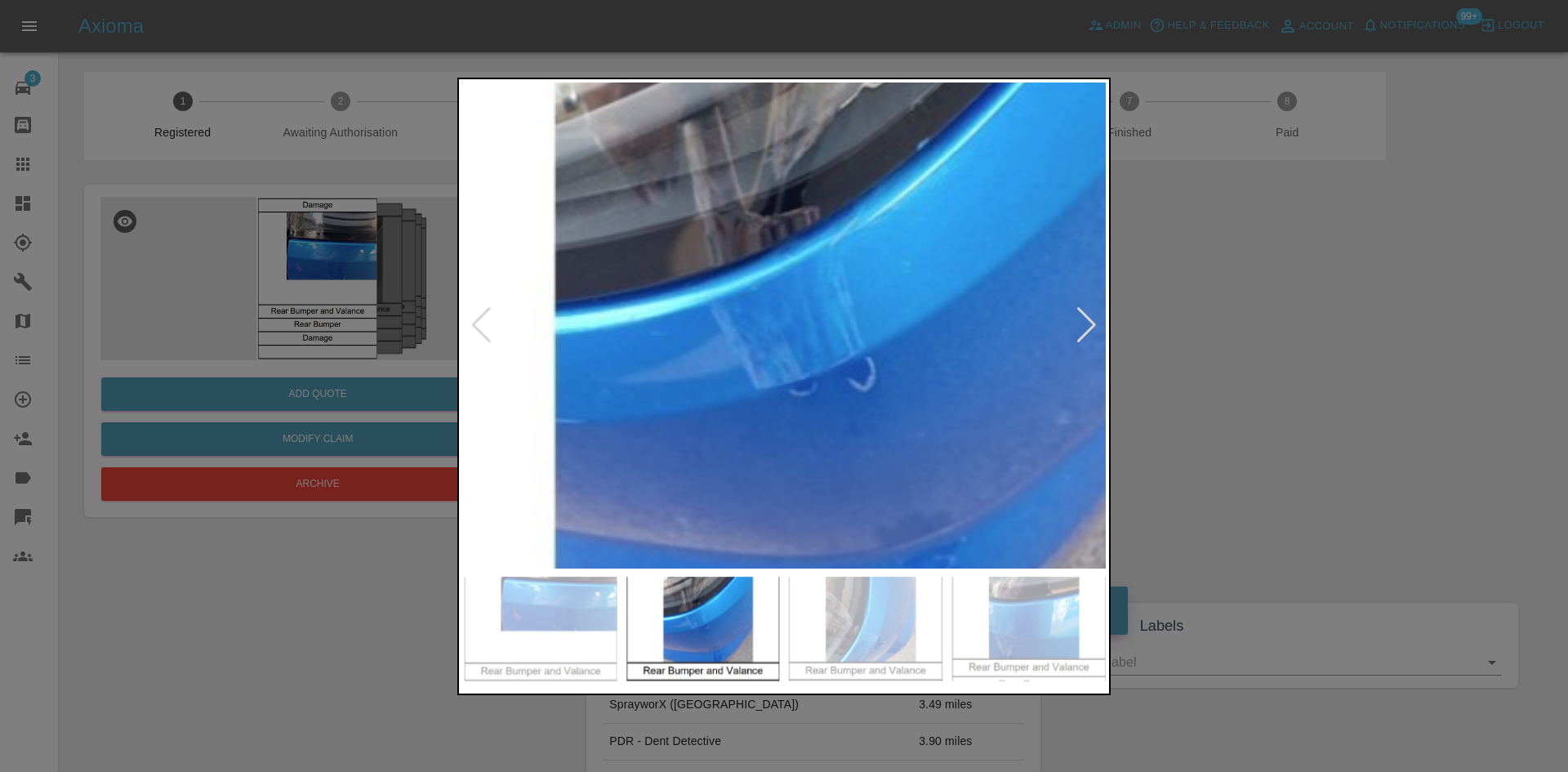
click at [1093, 349] on img at bounding box center [833, 394] width 1930 height 1459
click at [1087, 335] on div at bounding box center [1086, 325] width 22 height 36
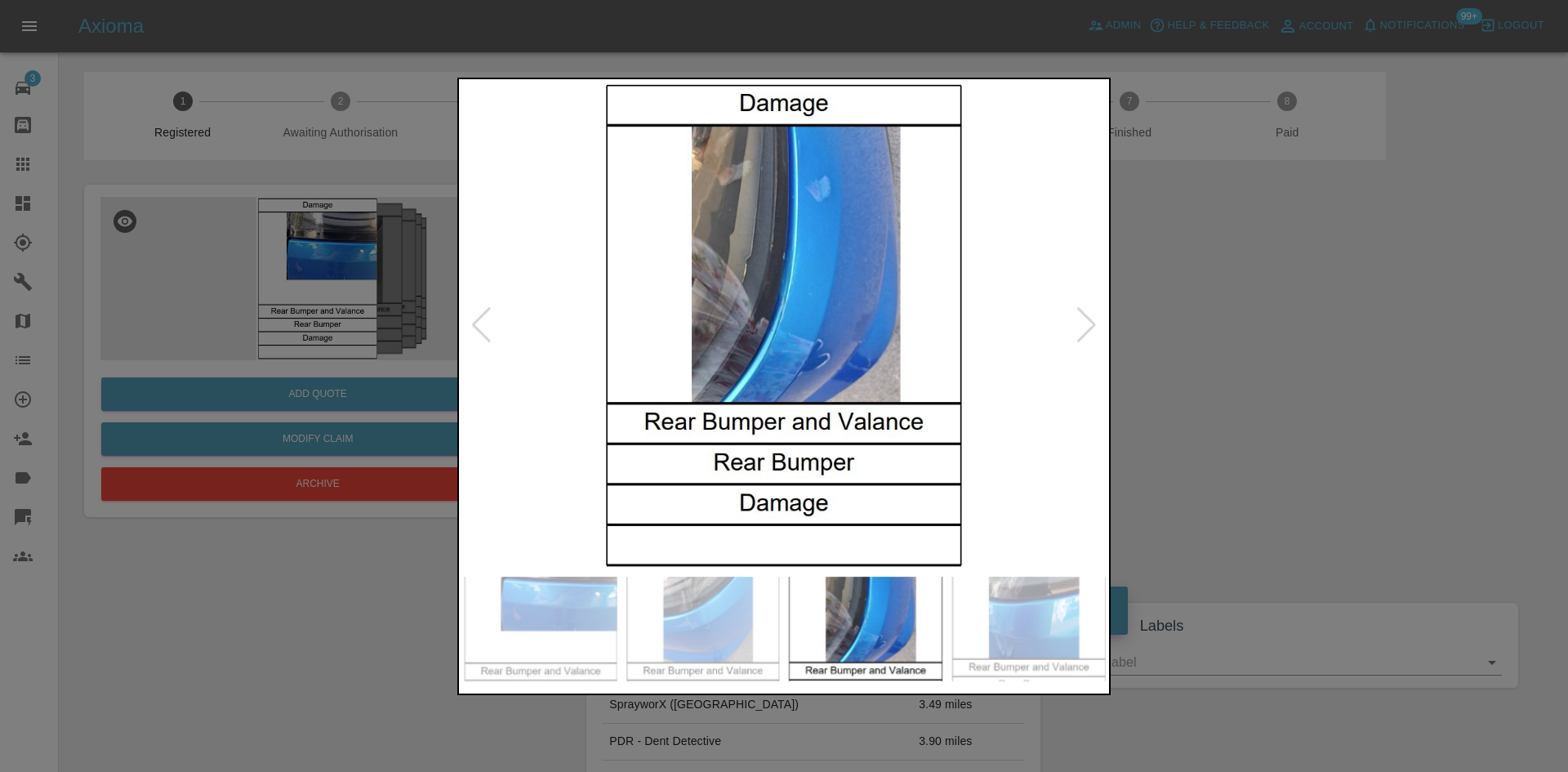
click at [1086, 333] on div at bounding box center [1086, 325] width 22 height 36
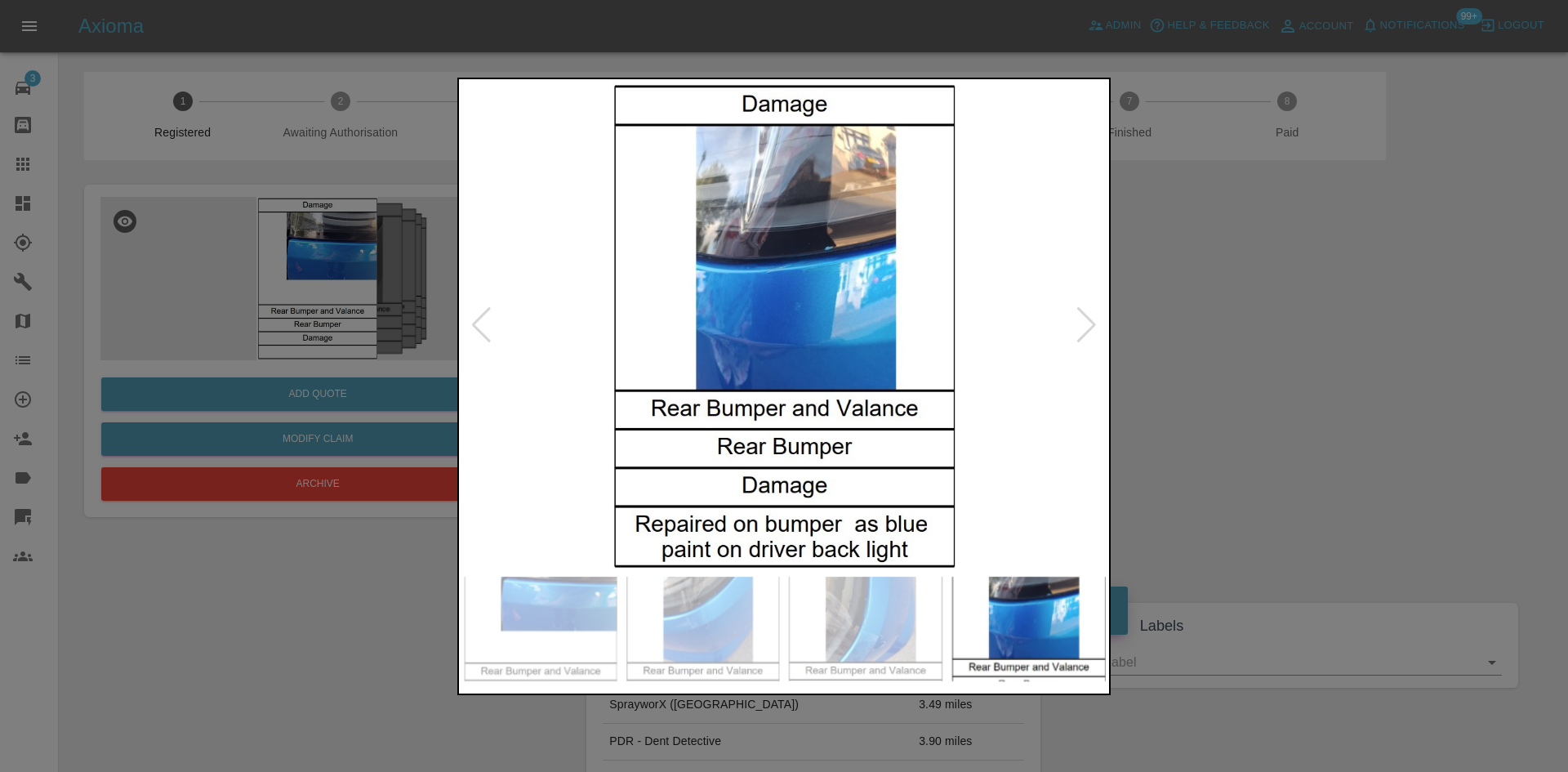
click at [1086, 333] on div at bounding box center [1086, 325] width 22 height 36
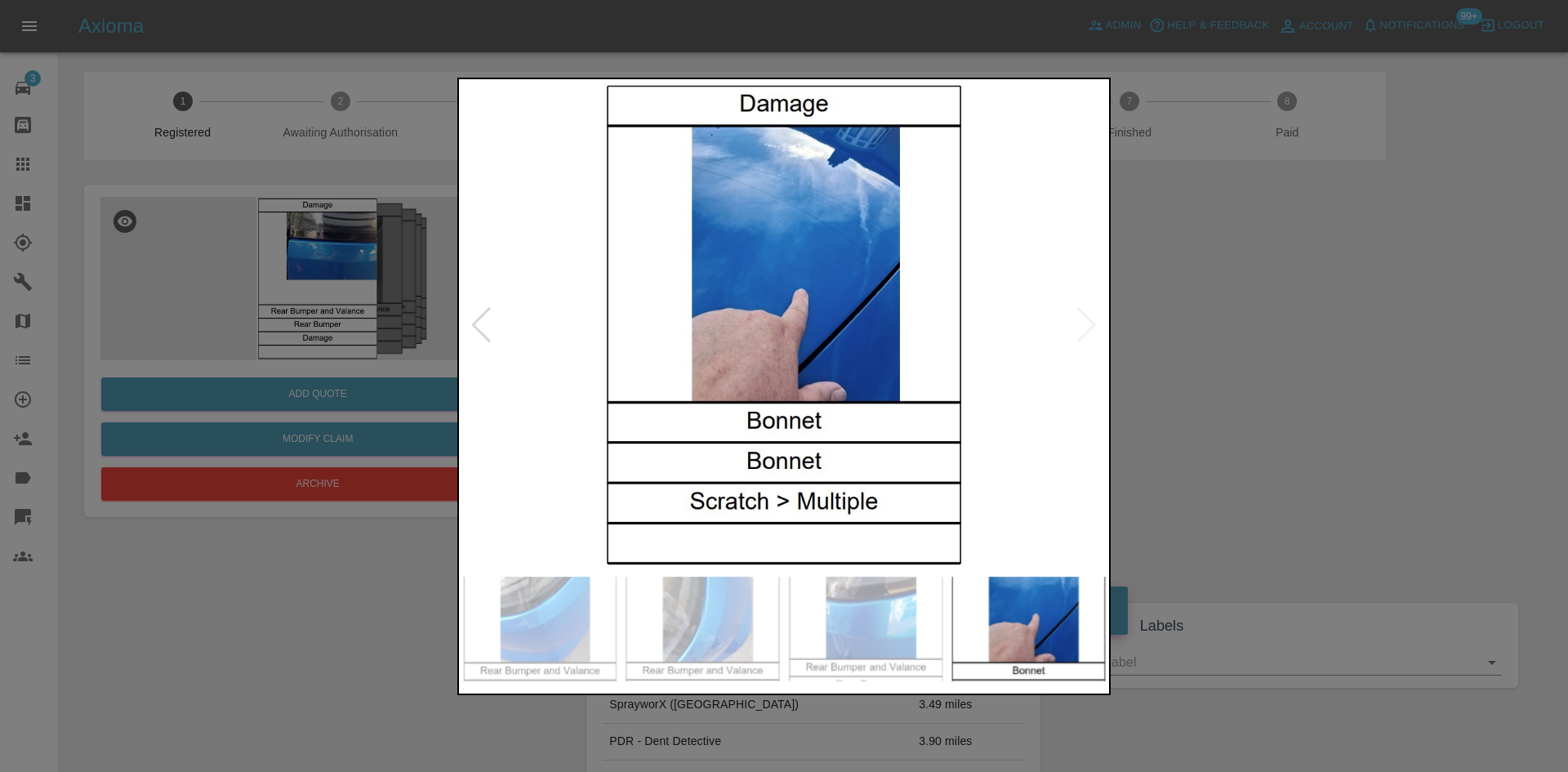
click at [1086, 333] on img at bounding box center [784, 325] width 644 height 486
click at [1166, 355] on div at bounding box center [784, 386] width 1568 height 772
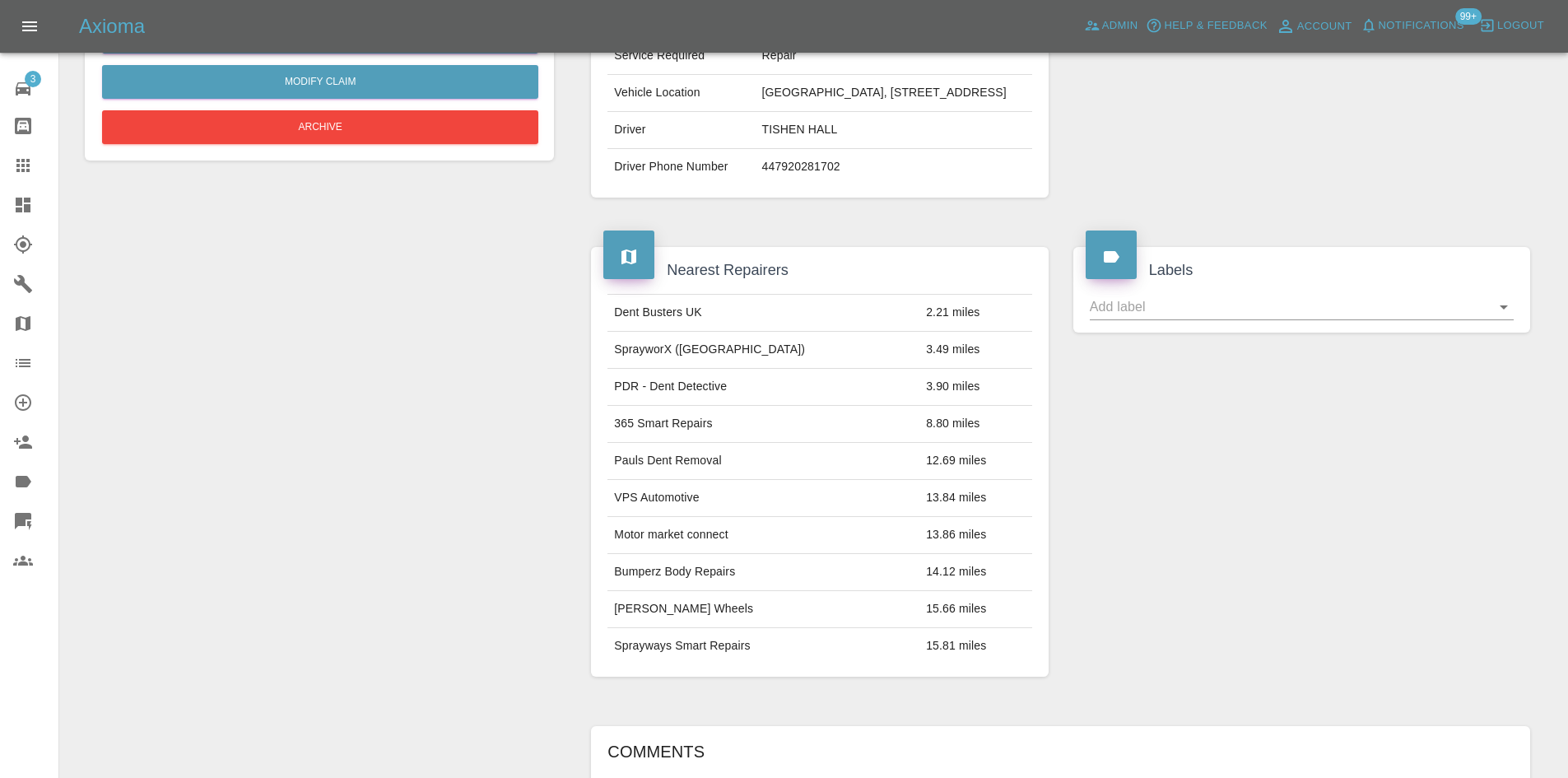
scroll to position [687, 0]
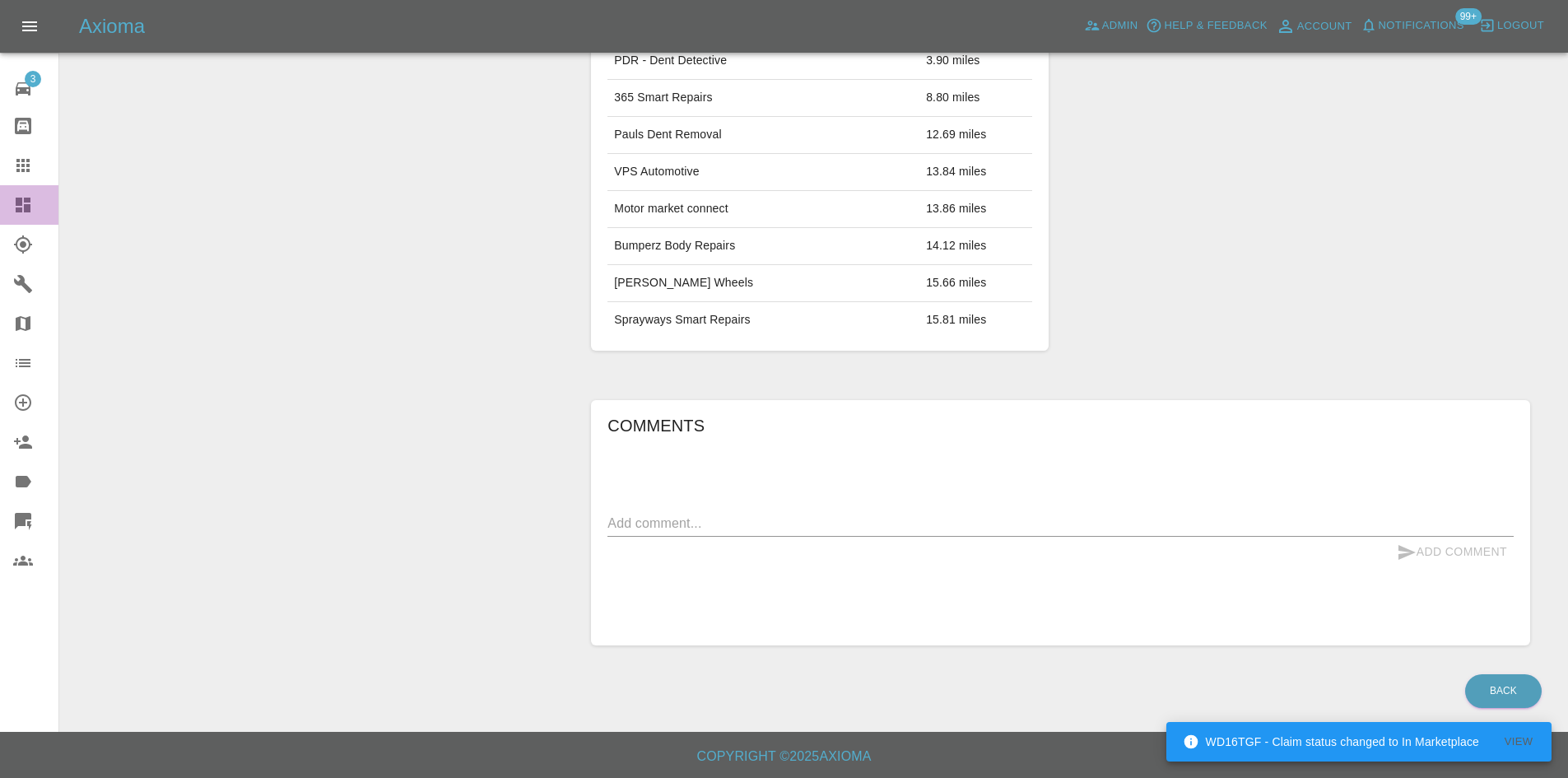
click at [24, 203] on icon at bounding box center [23, 205] width 15 height 15
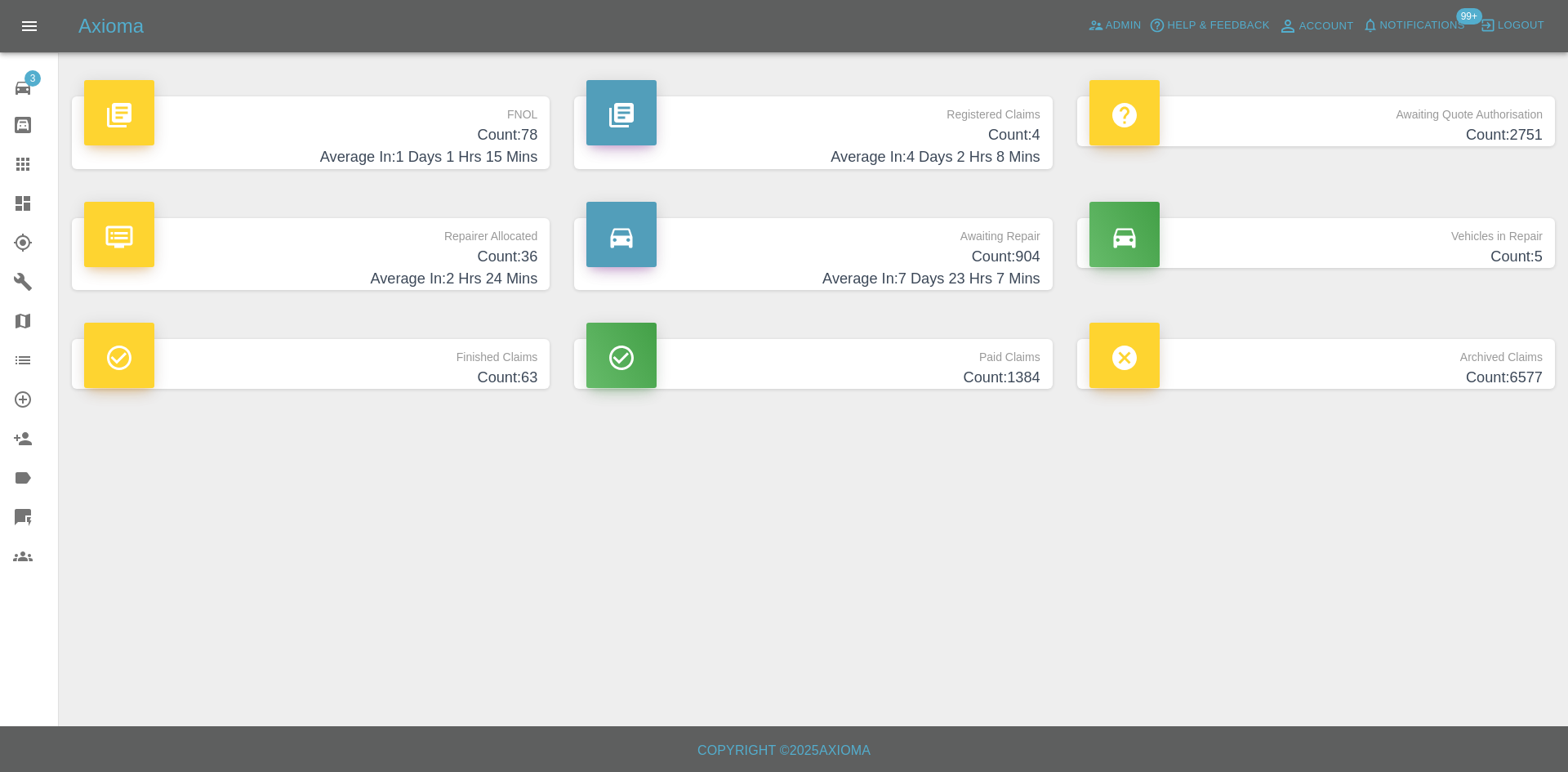
click at [506, 257] on h4 "Count: 36" at bounding box center [310, 257] width 453 height 22
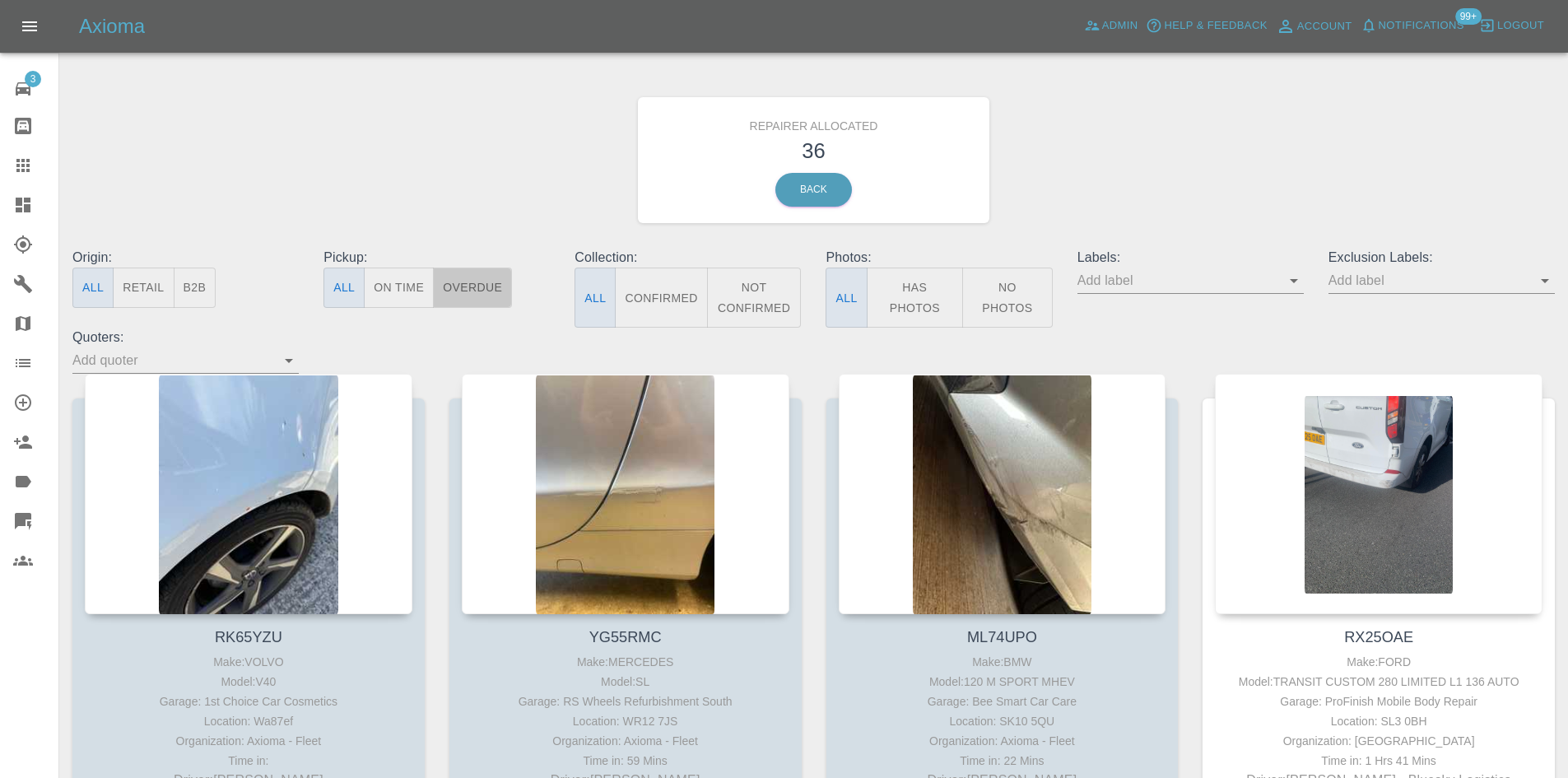
click at [477, 291] on button "Overdue" at bounding box center [472, 288] width 79 height 40
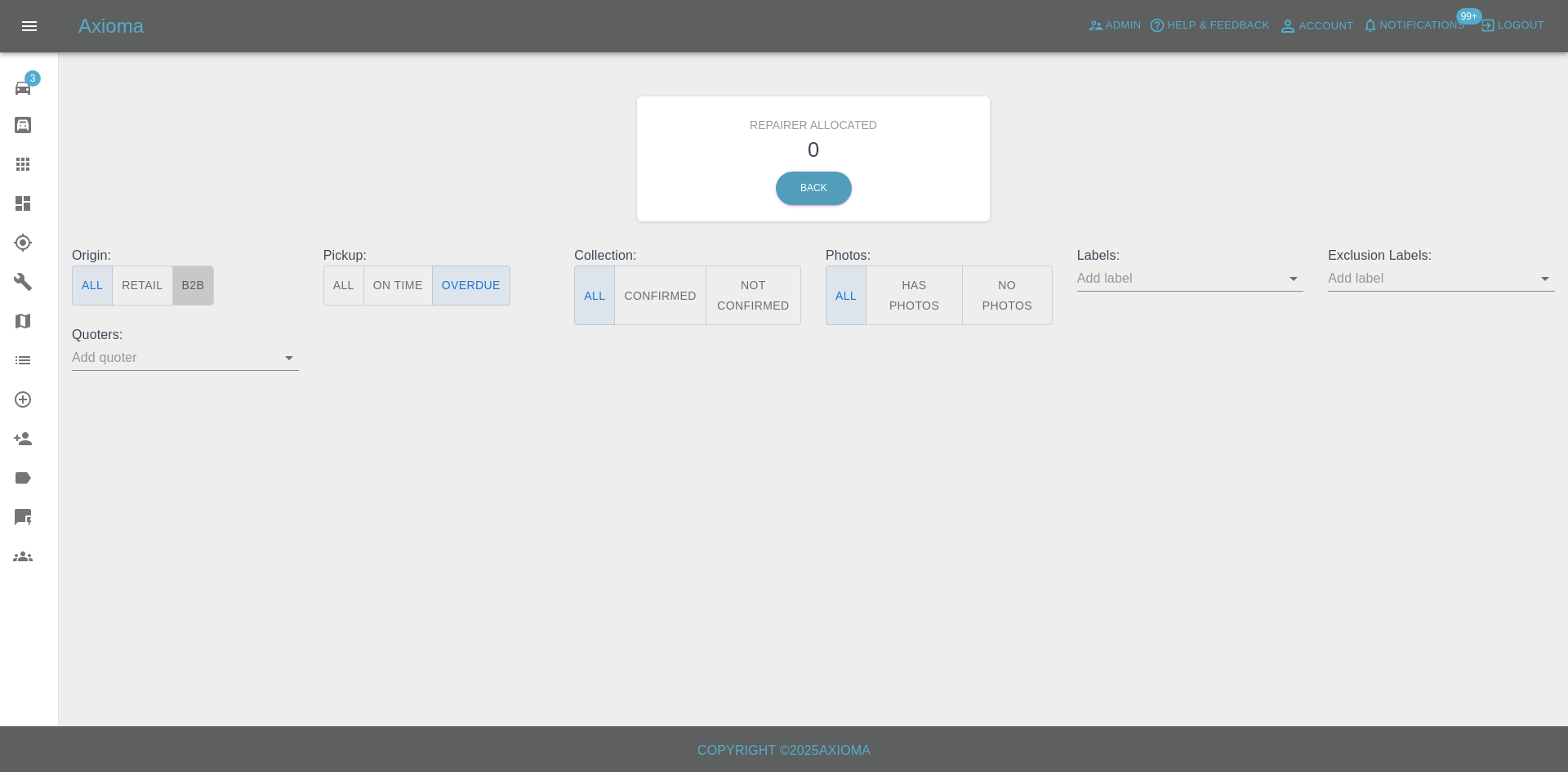
click at [199, 289] on button "B2B" at bounding box center [193, 286] width 43 height 40
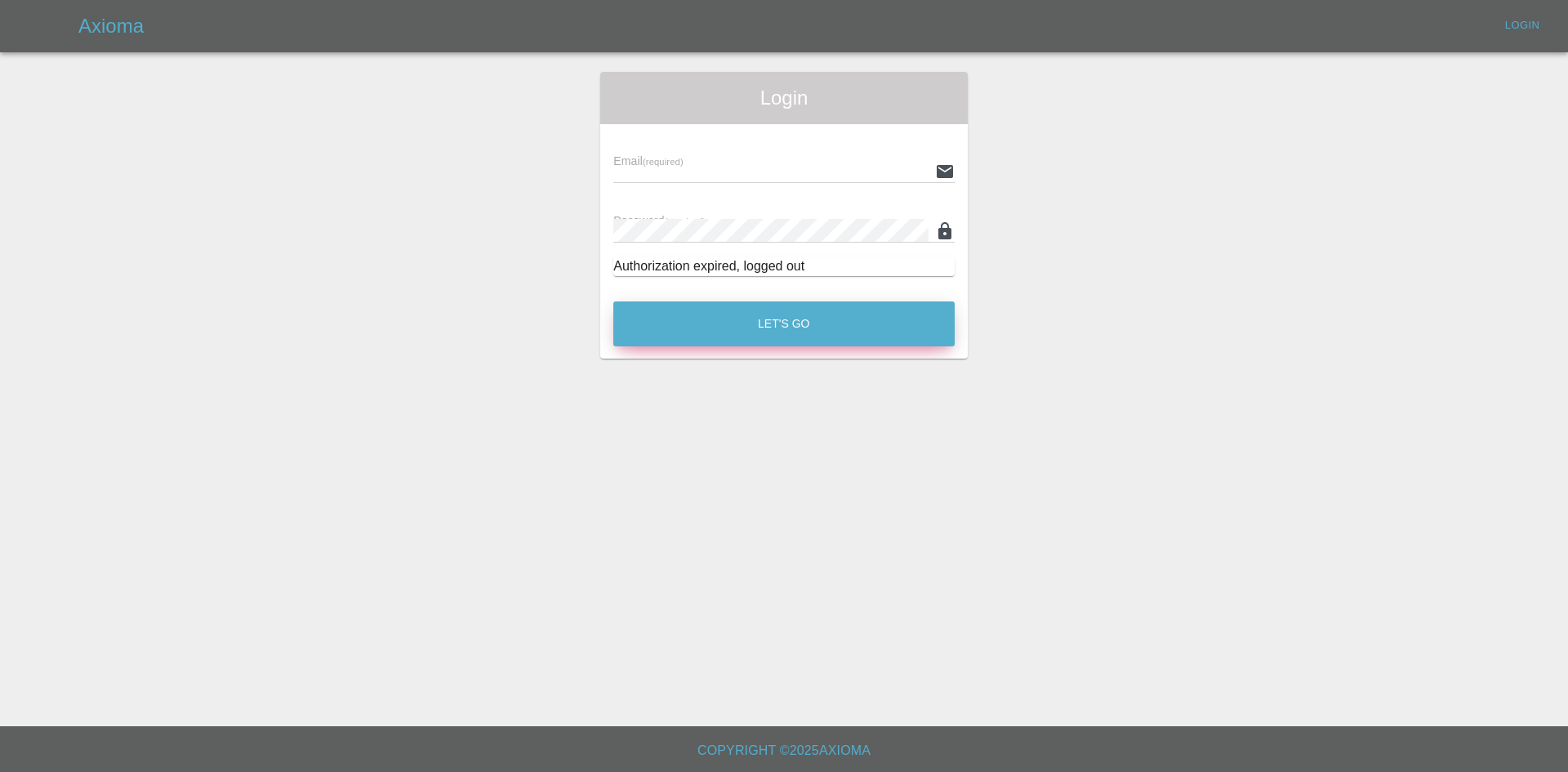
type input "[PERSON_NAME][EMAIL_ADDRESS][PERSON_NAME][DOMAIN_NAME]"
click at [663, 332] on button "Let's Go" at bounding box center [784, 323] width 341 height 45
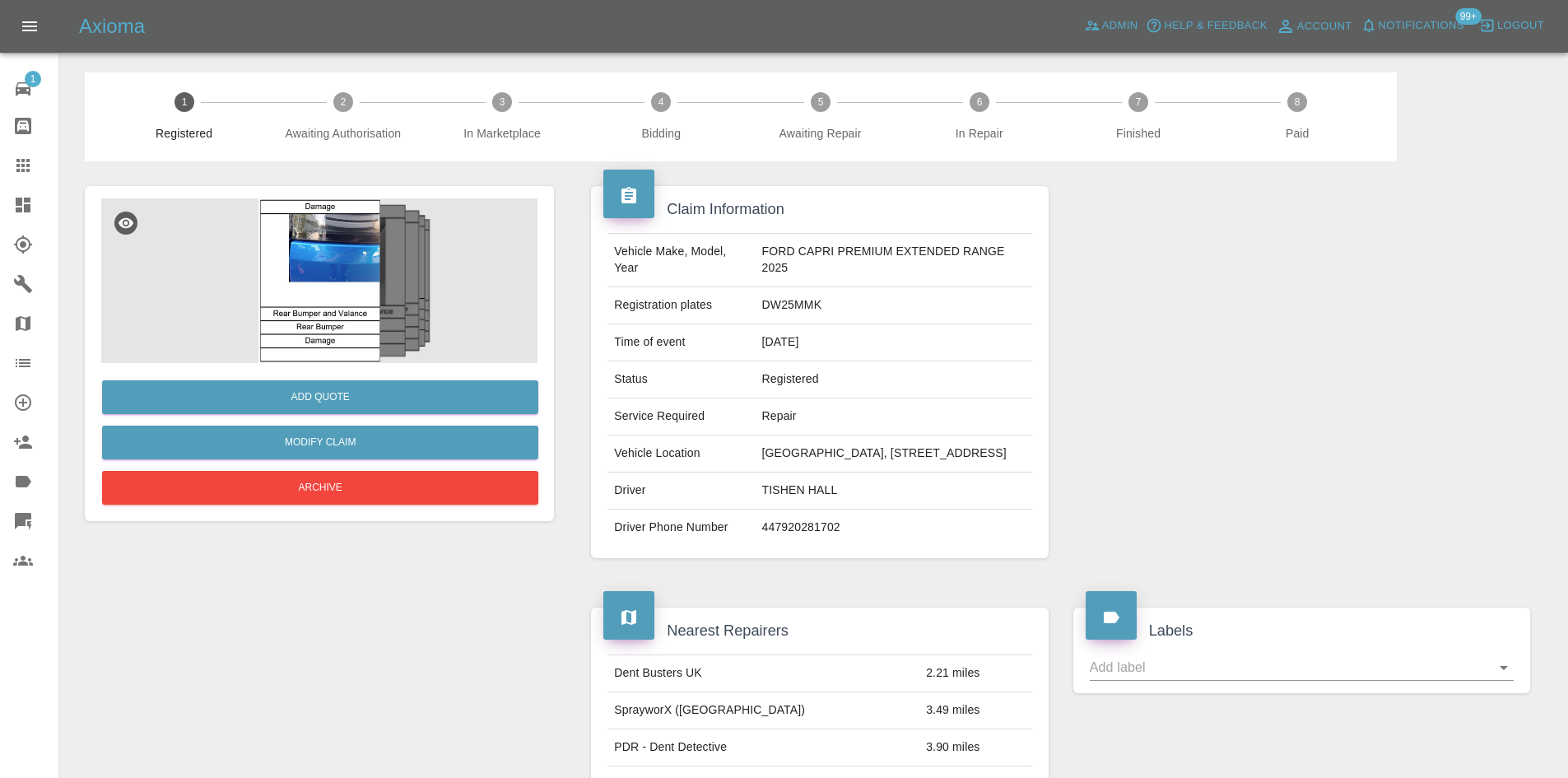
click at [347, 296] on img at bounding box center [319, 280] width 436 height 165
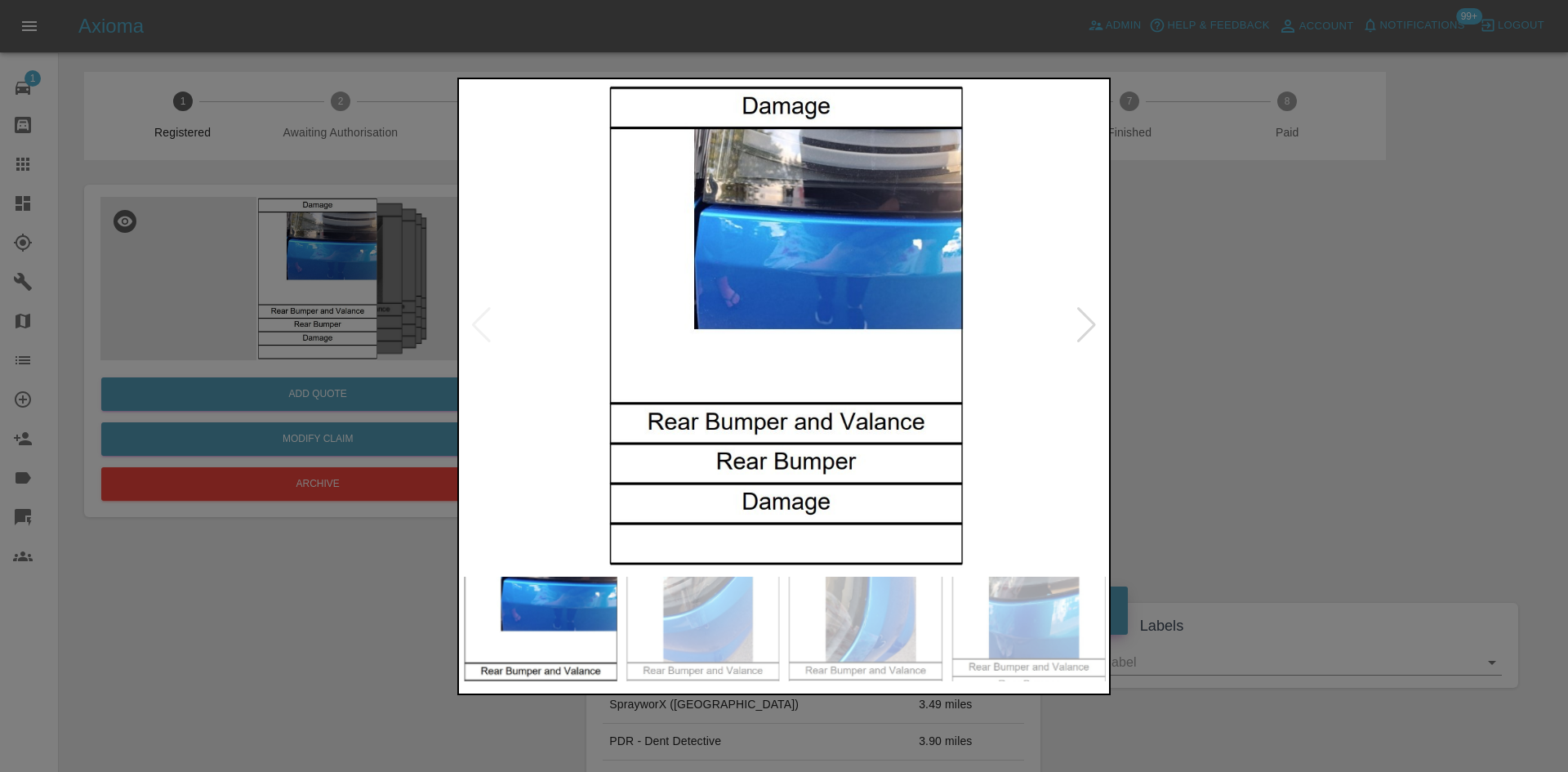
click at [1100, 320] on img at bounding box center [784, 325] width 644 height 486
click at [1089, 323] on div at bounding box center [1086, 325] width 22 height 36
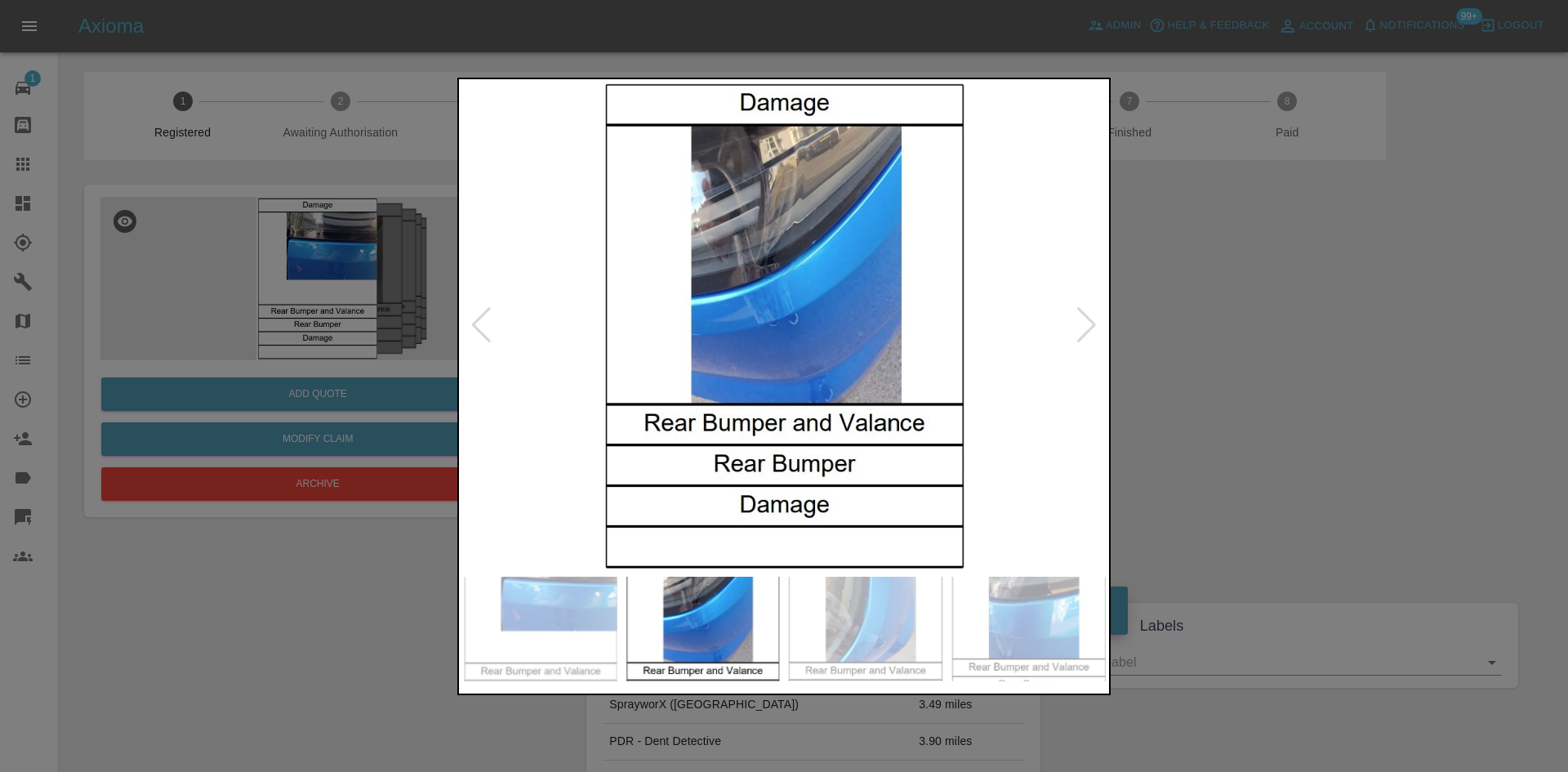
click at [1089, 323] on div at bounding box center [1086, 325] width 22 height 36
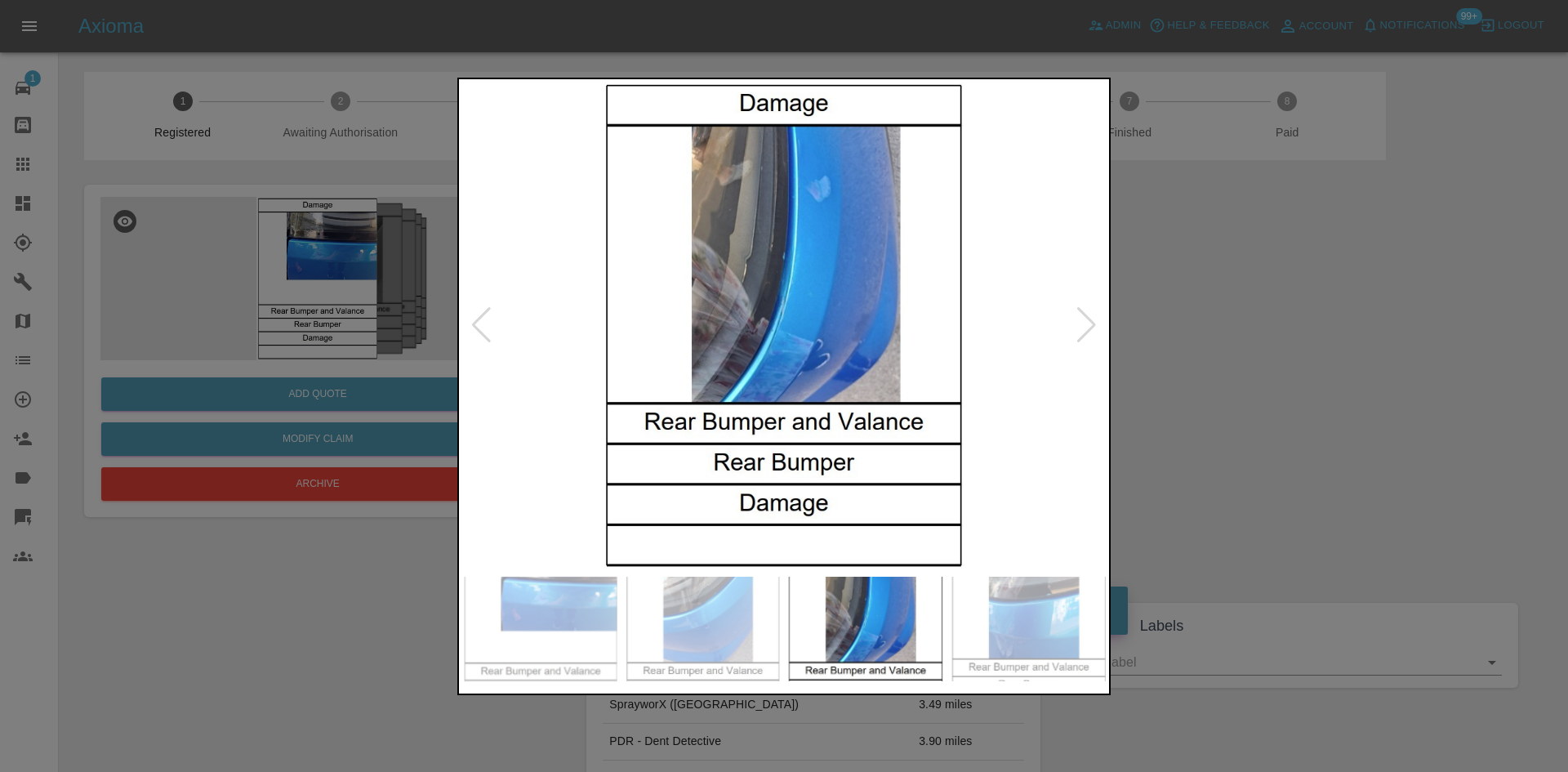
click at [1089, 323] on div at bounding box center [1086, 325] width 22 height 36
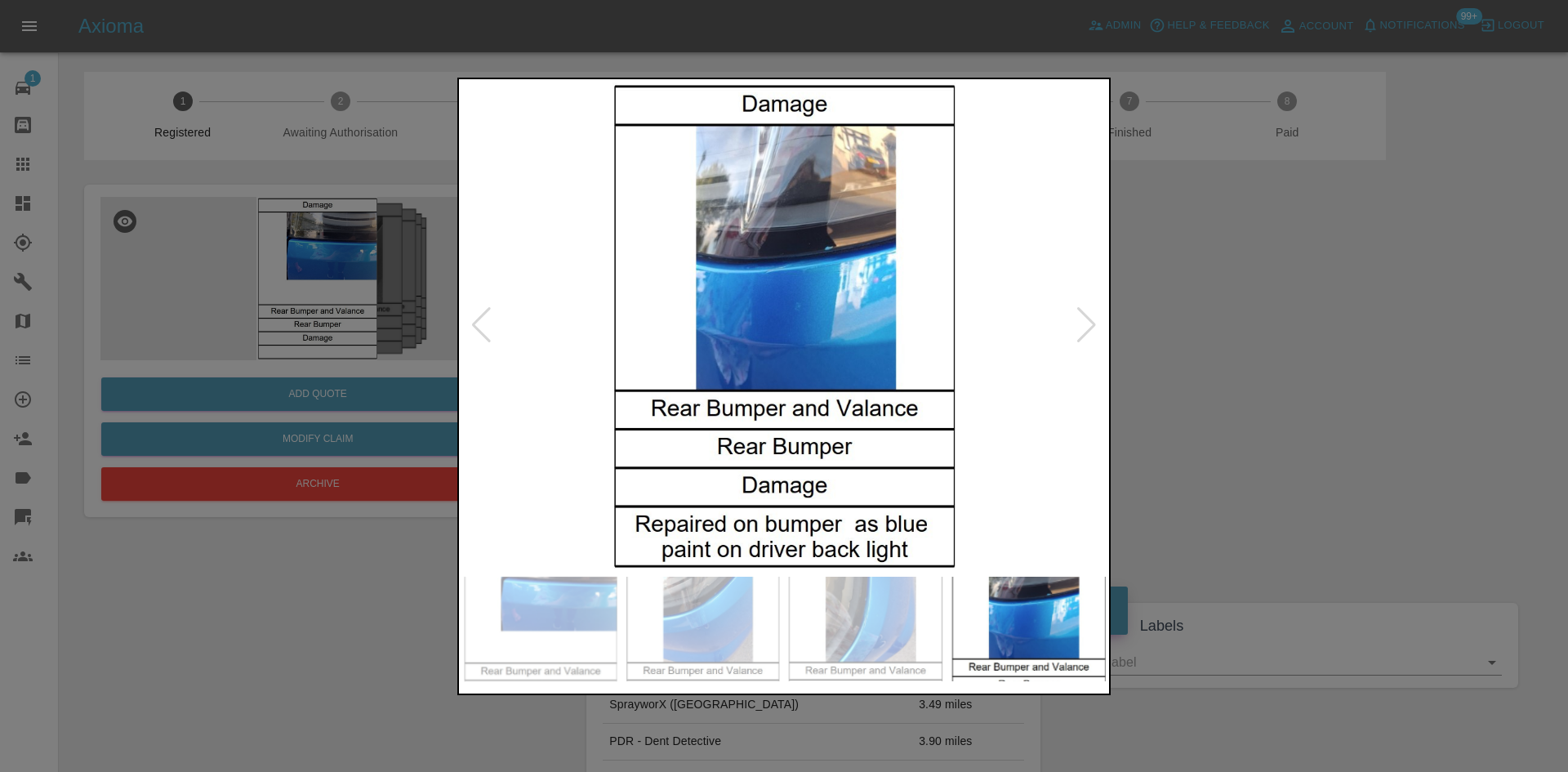
click at [1089, 323] on div at bounding box center [1086, 325] width 22 height 36
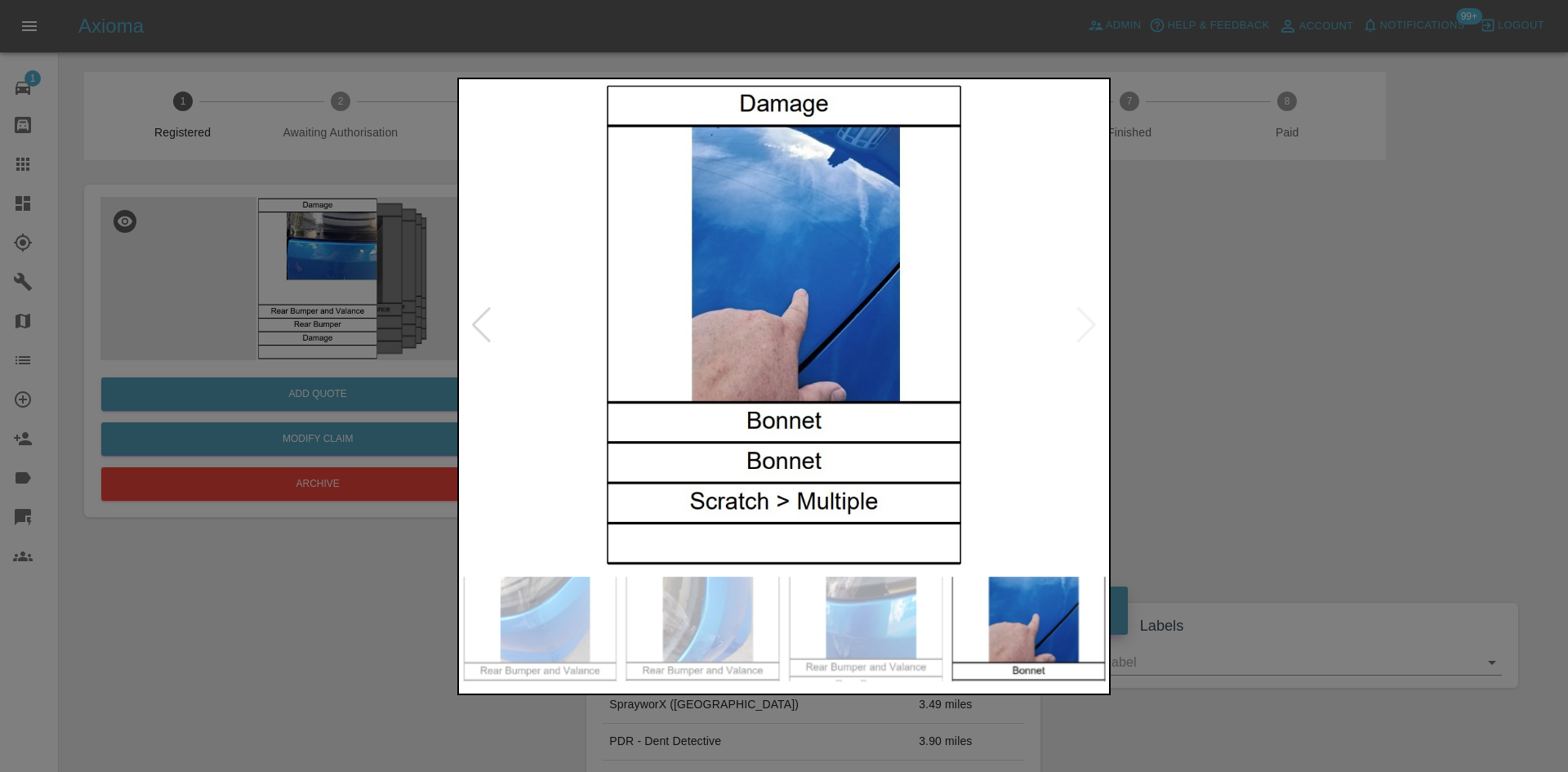
click at [1089, 323] on img at bounding box center [784, 325] width 644 height 486
click at [478, 322] on div at bounding box center [481, 325] width 22 height 36
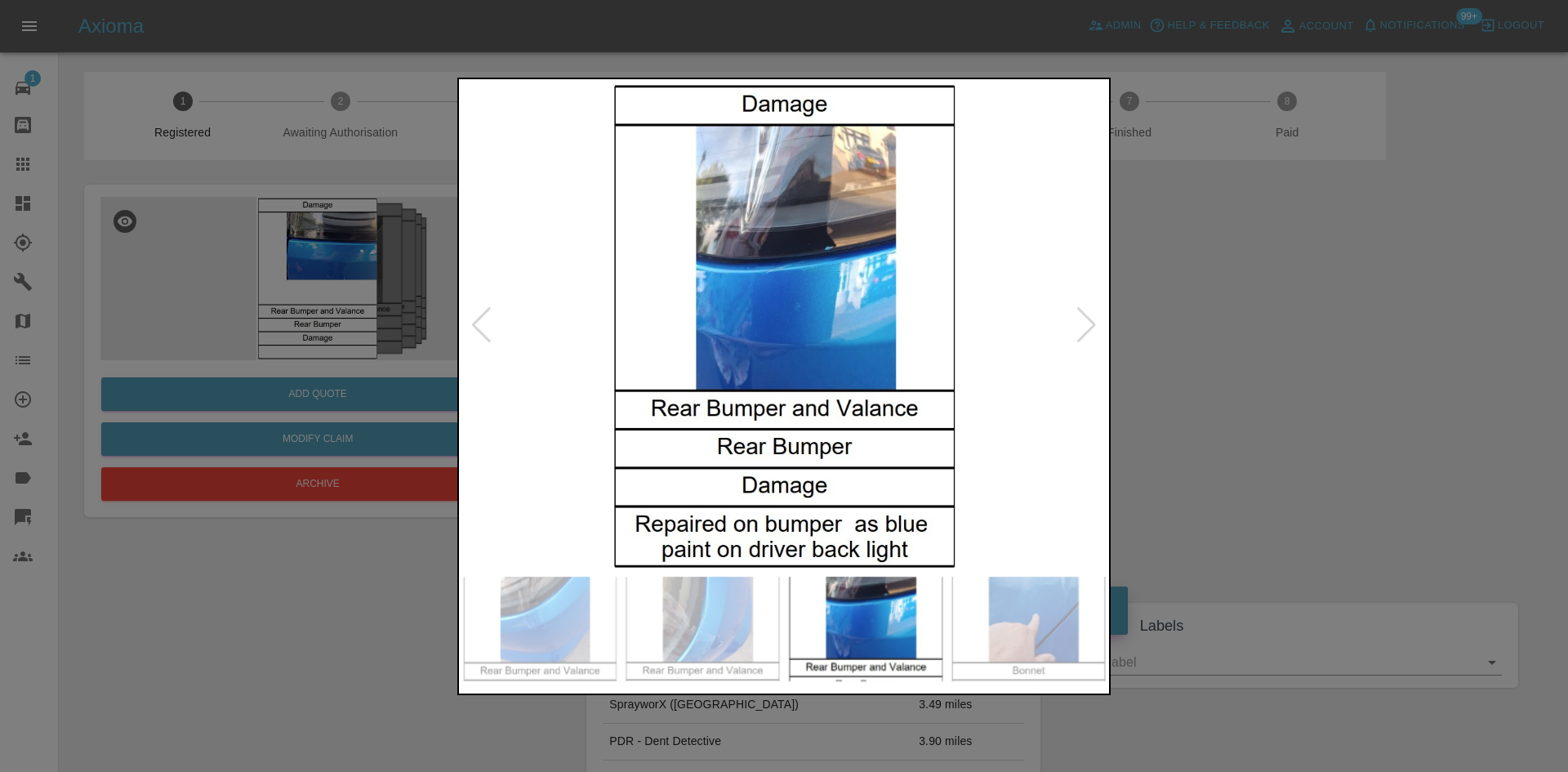
click at [876, 291] on img at bounding box center [784, 325] width 644 height 486
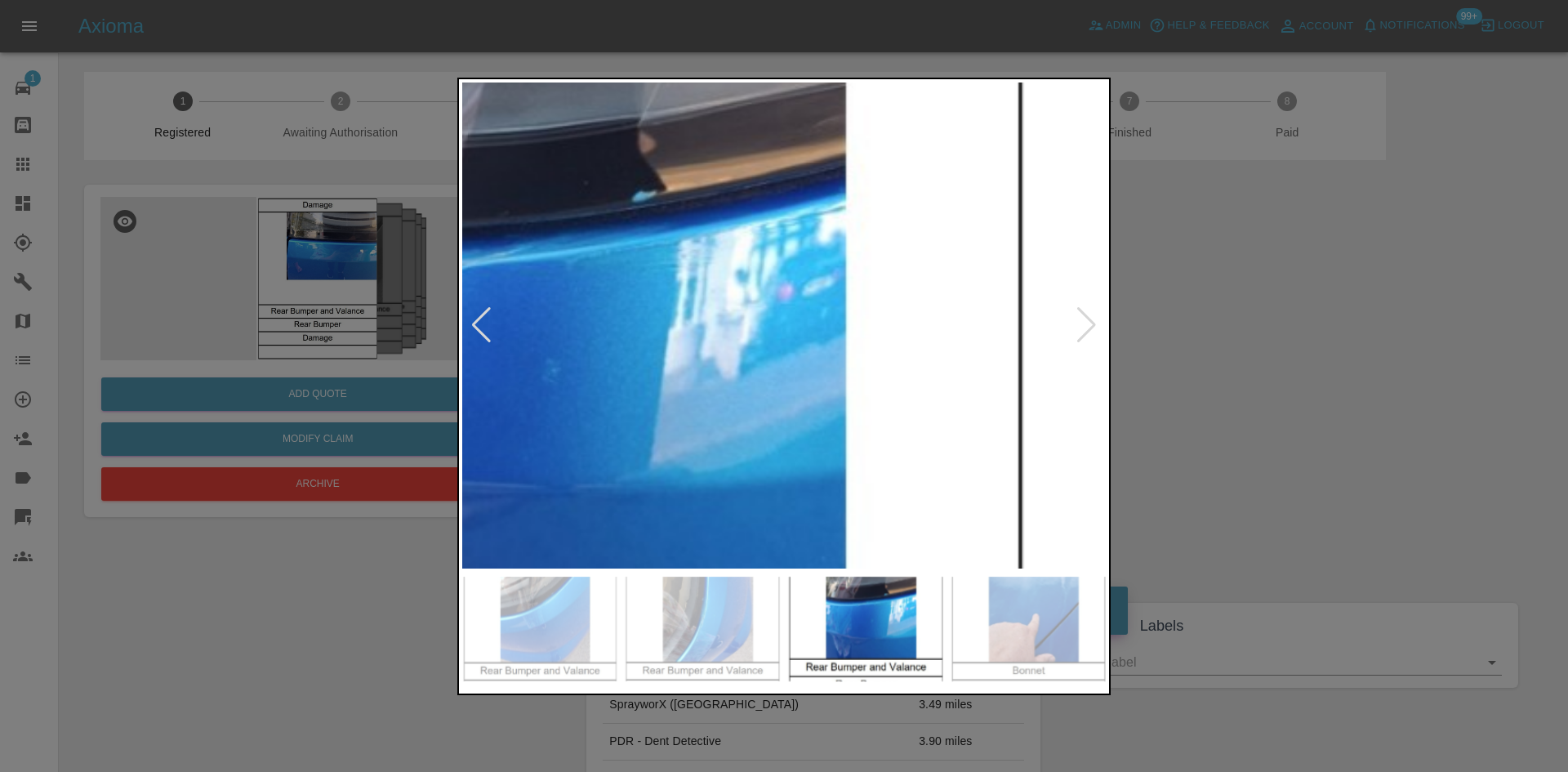
click at [483, 330] on div at bounding box center [481, 325] width 22 height 36
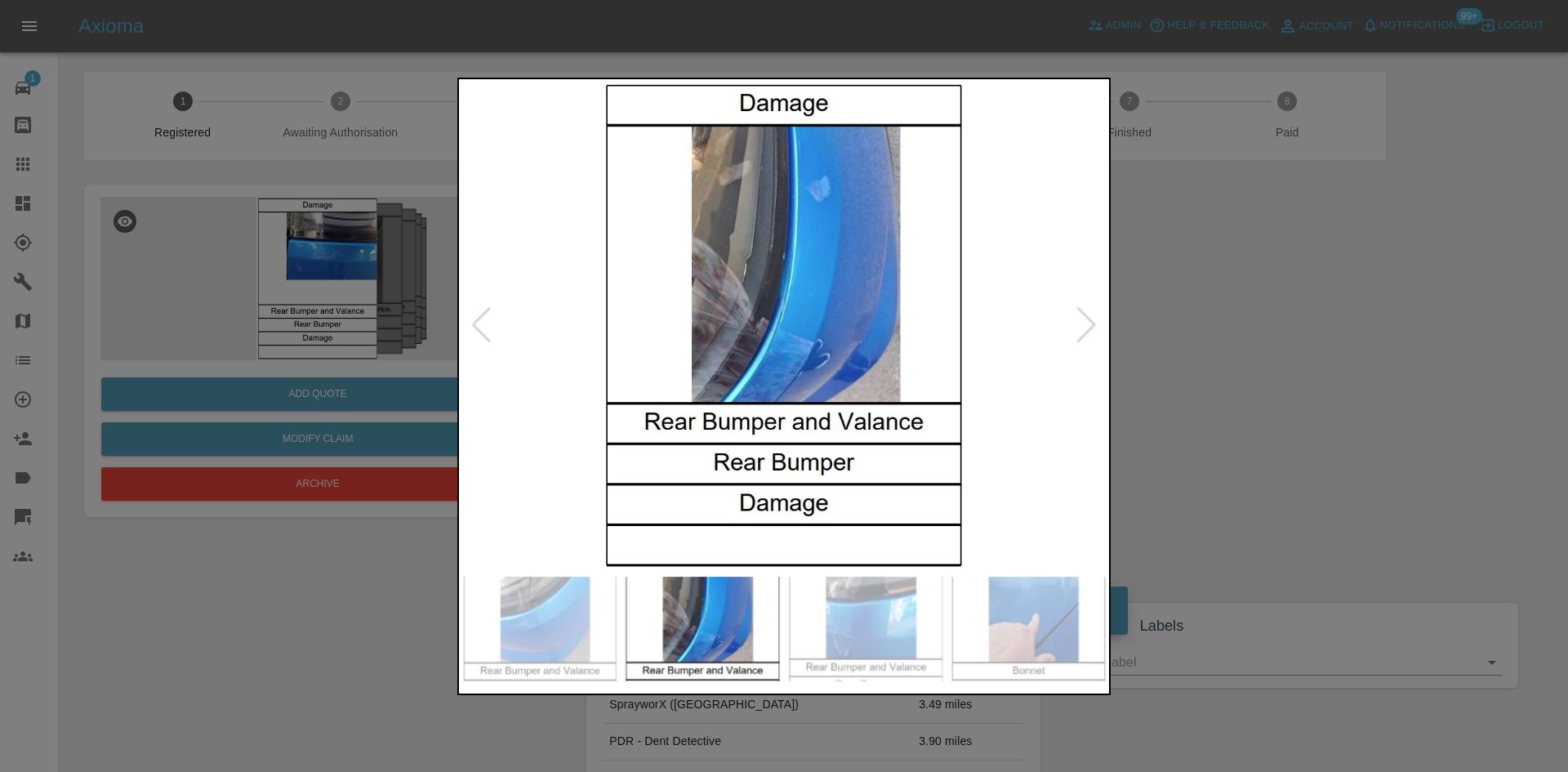
click at [483, 330] on div at bounding box center [481, 325] width 22 height 36
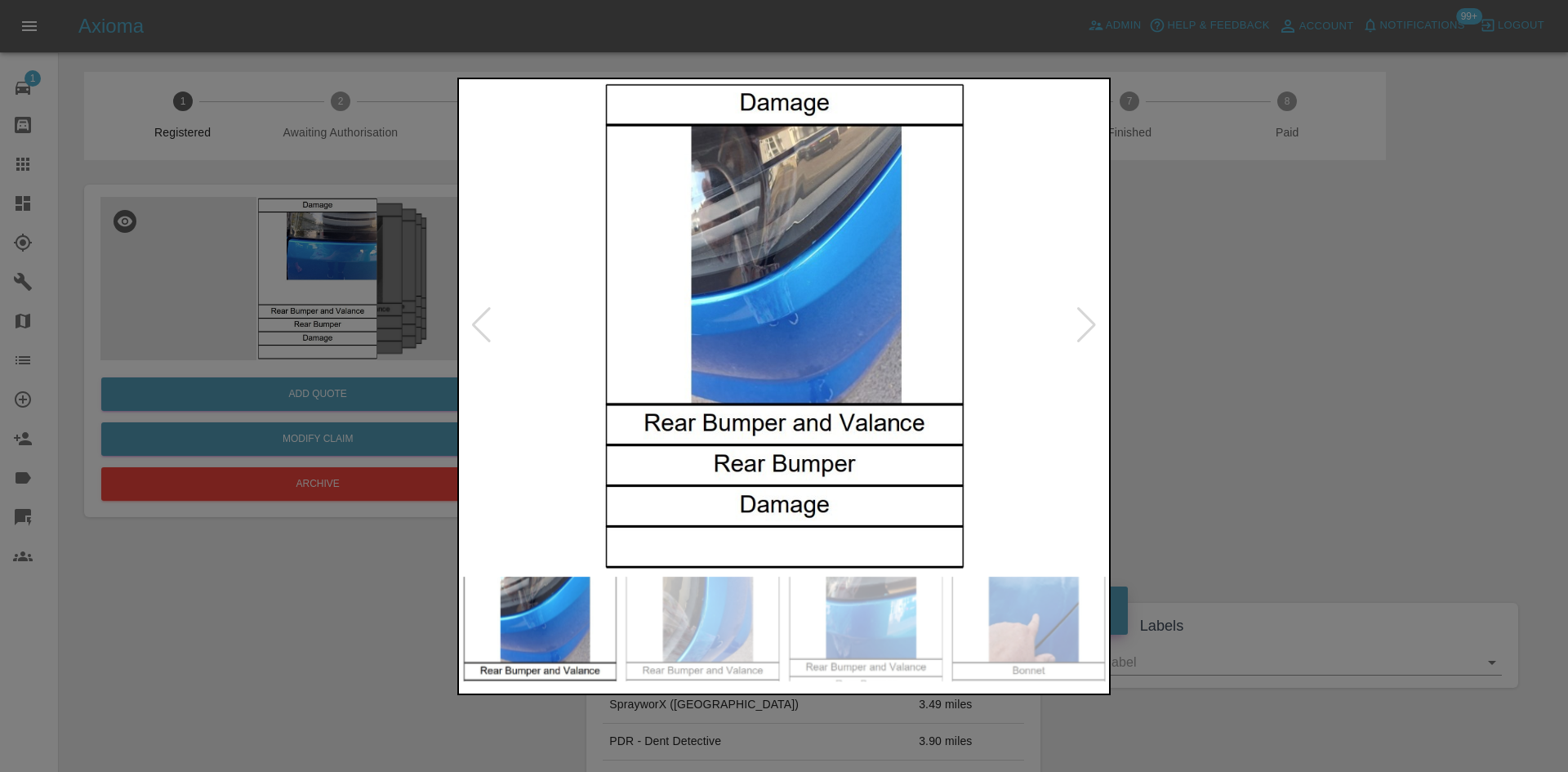
click at [835, 266] on img at bounding box center [784, 325] width 644 height 486
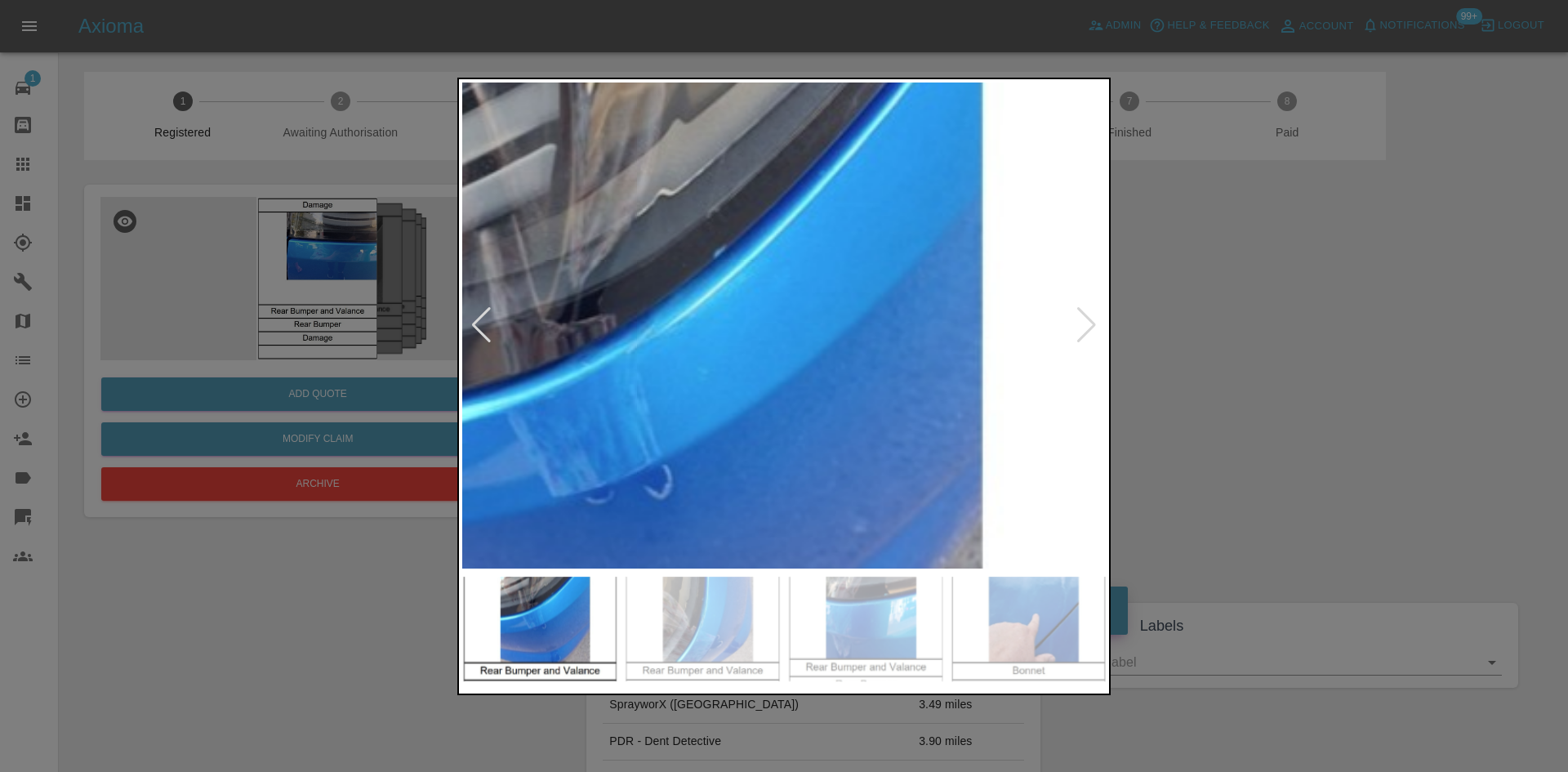
click at [488, 325] on div at bounding box center [481, 325] width 22 height 36
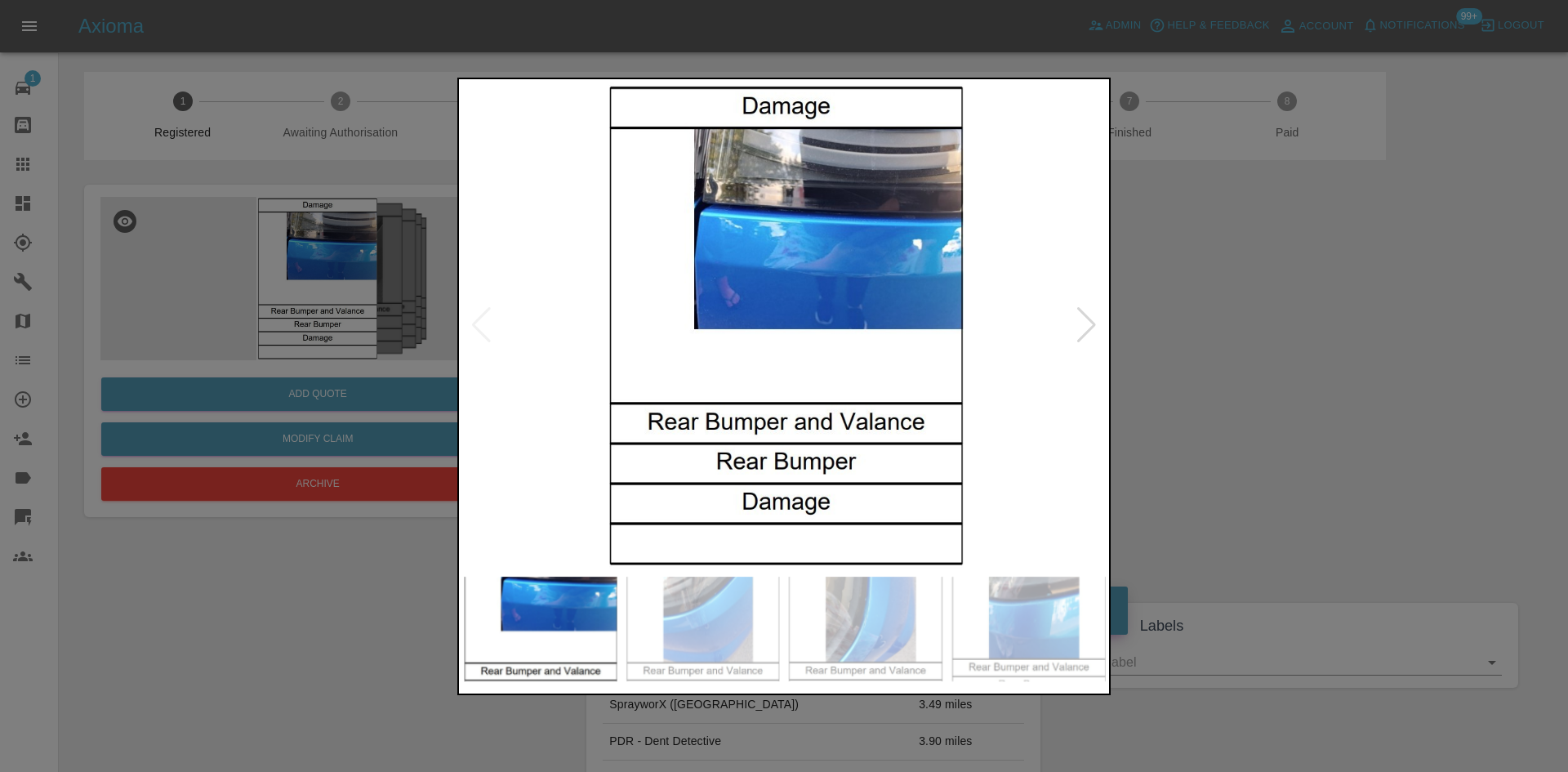
click at [774, 259] on img at bounding box center [784, 325] width 644 height 486
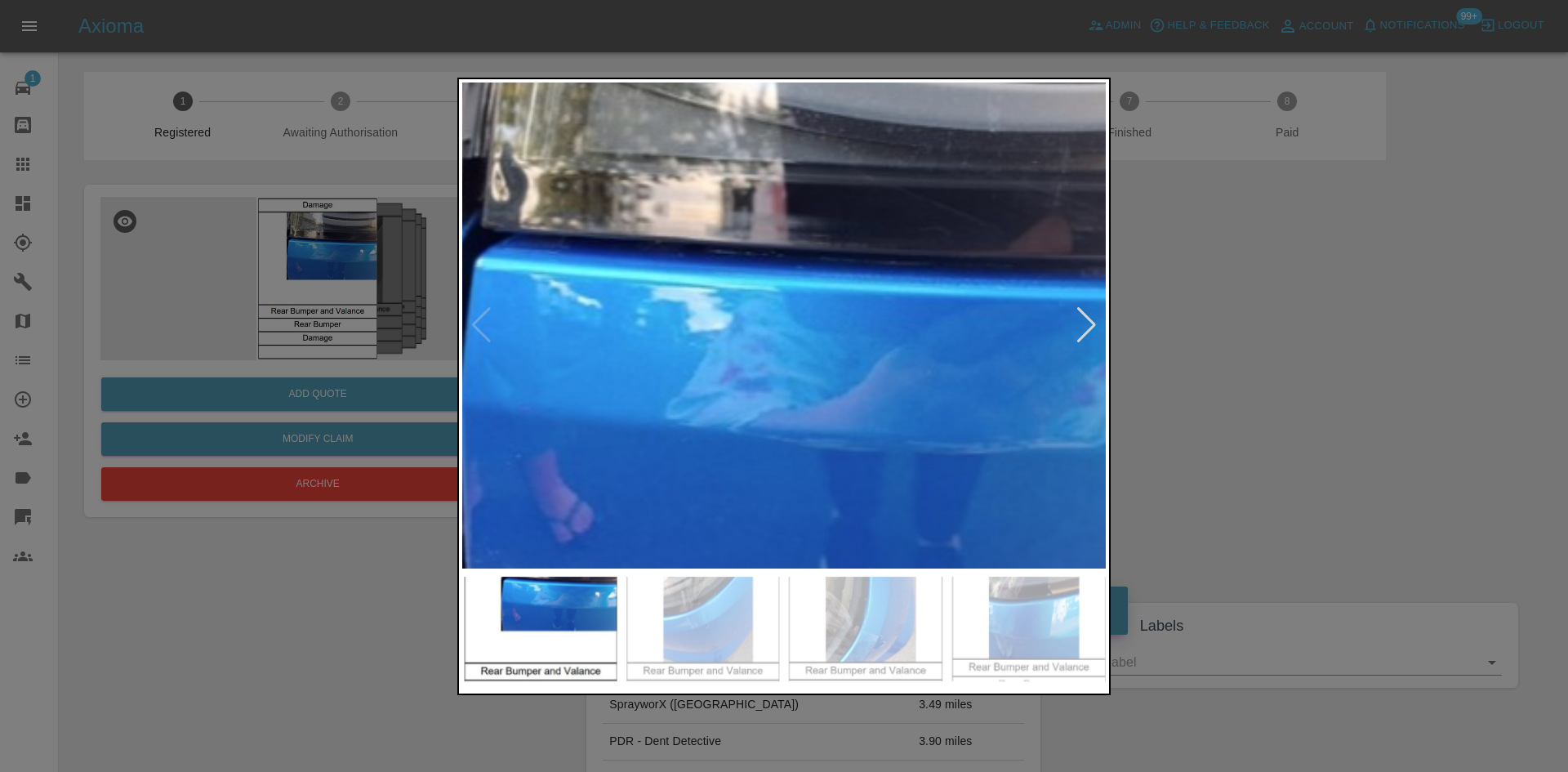
click at [851, 294] on img at bounding box center [726, 597] width 1930 height 1459
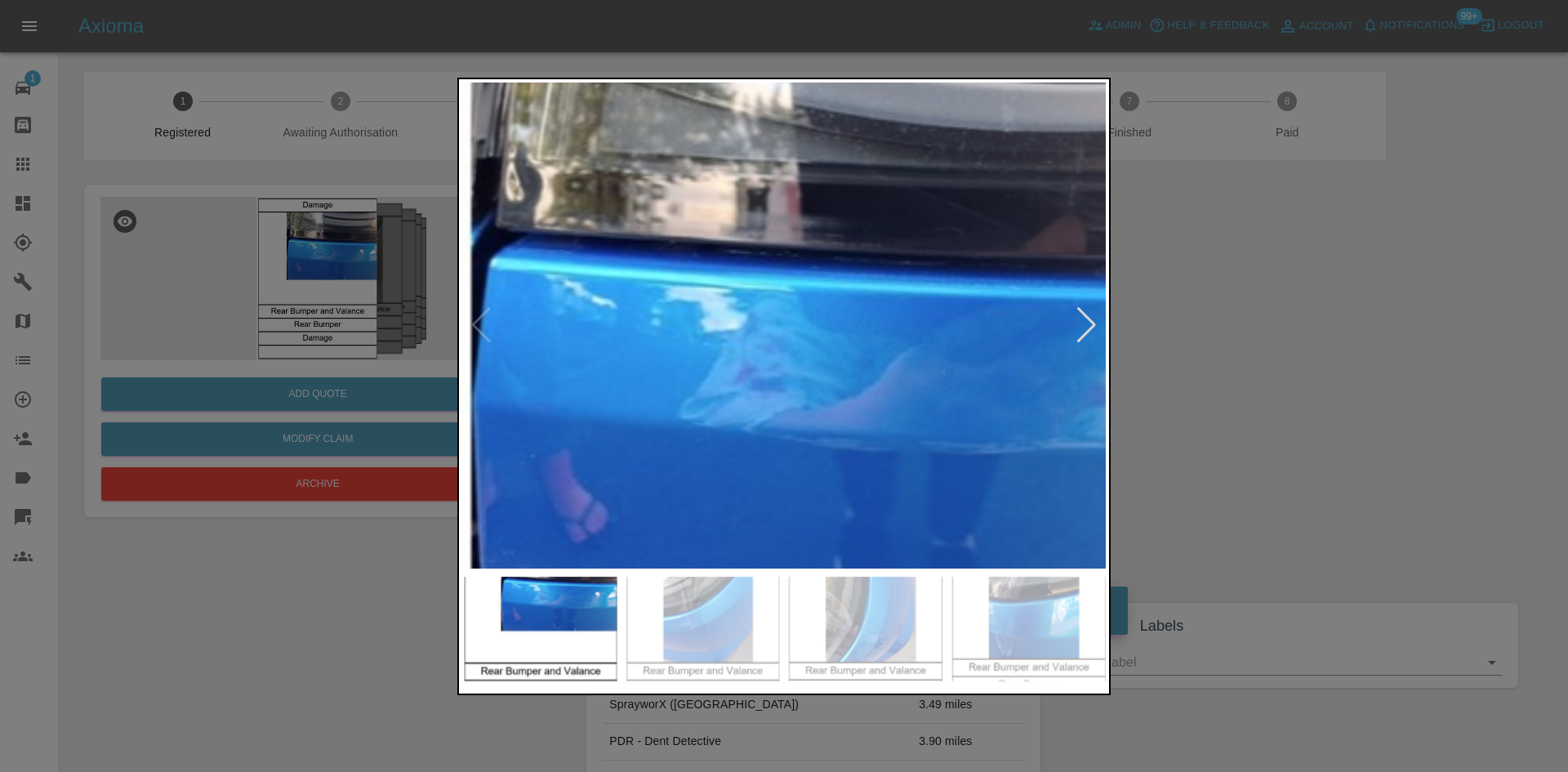
click at [1253, 333] on div at bounding box center [784, 386] width 1568 height 772
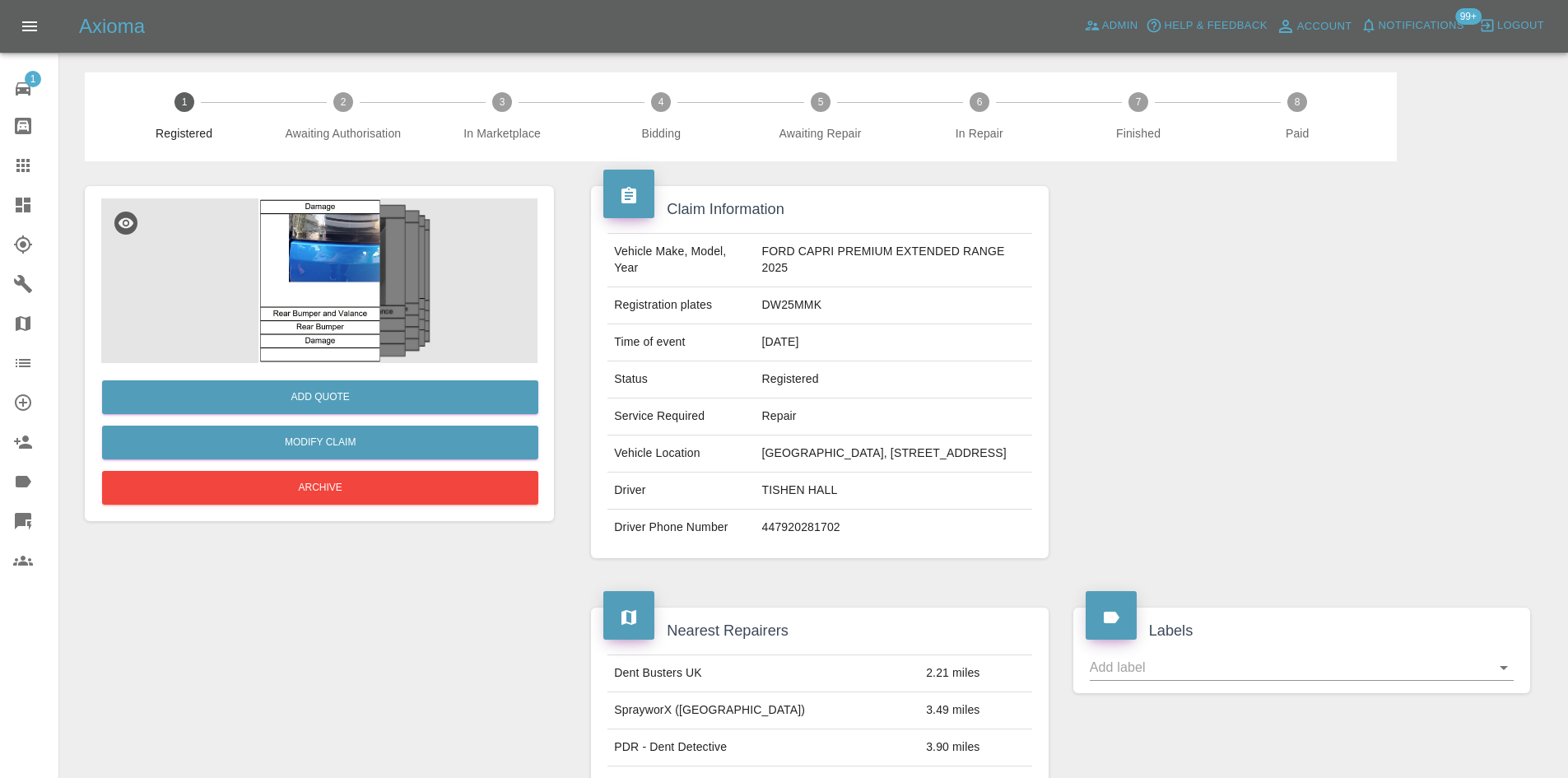
click at [785, 315] on td "DW25MMK" at bounding box center [894, 305] width 277 height 37
click at [777, 306] on td "DW25MMK" at bounding box center [894, 305] width 277 height 37
copy td "DW25MMK"
drag, startPoint x: 12, startPoint y: 175, endPoint x: 95, endPoint y: 207, distance: 89.9
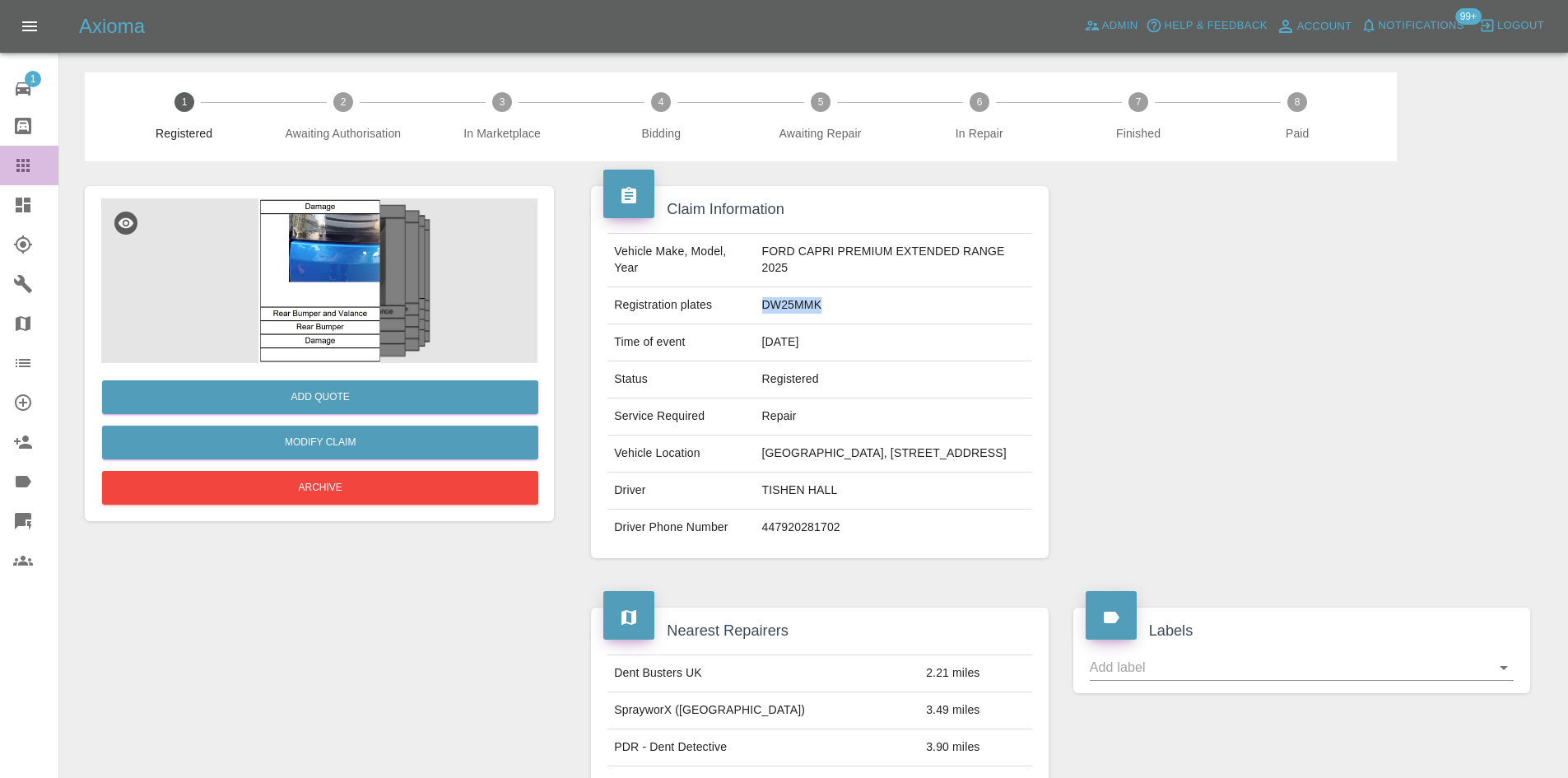
click at [12, 174] on link "Claims" at bounding box center [29, 166] width 58 height 40
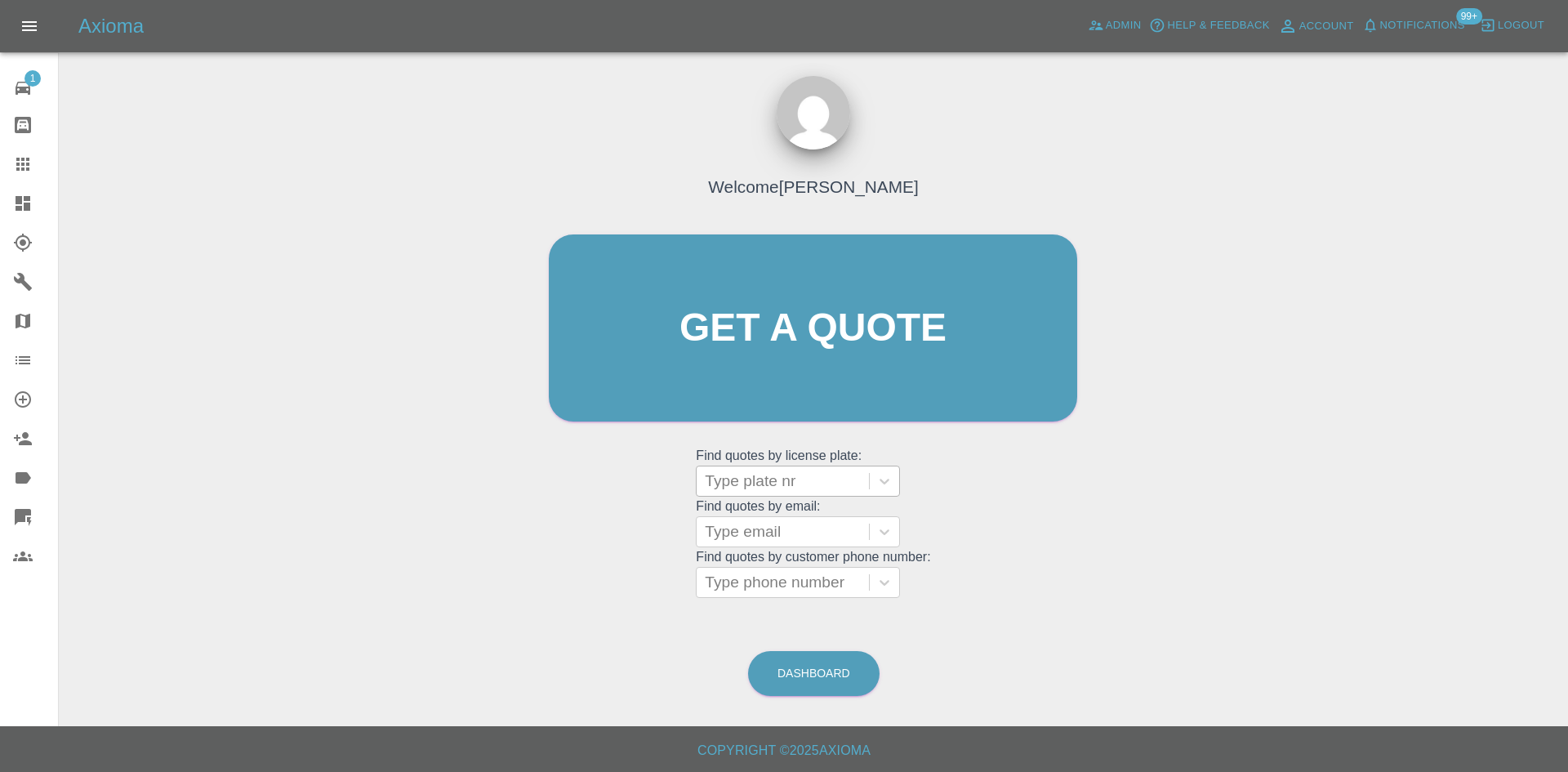
click at [795, 475] on div at bounding box center [782, 480] width 156 height 23
paste input "DW25MMK"
type input "DW25MMK"
click at [806, 512] on div "DW25MMK, Registered" at bounding box center [797, 522] width 204 height 33
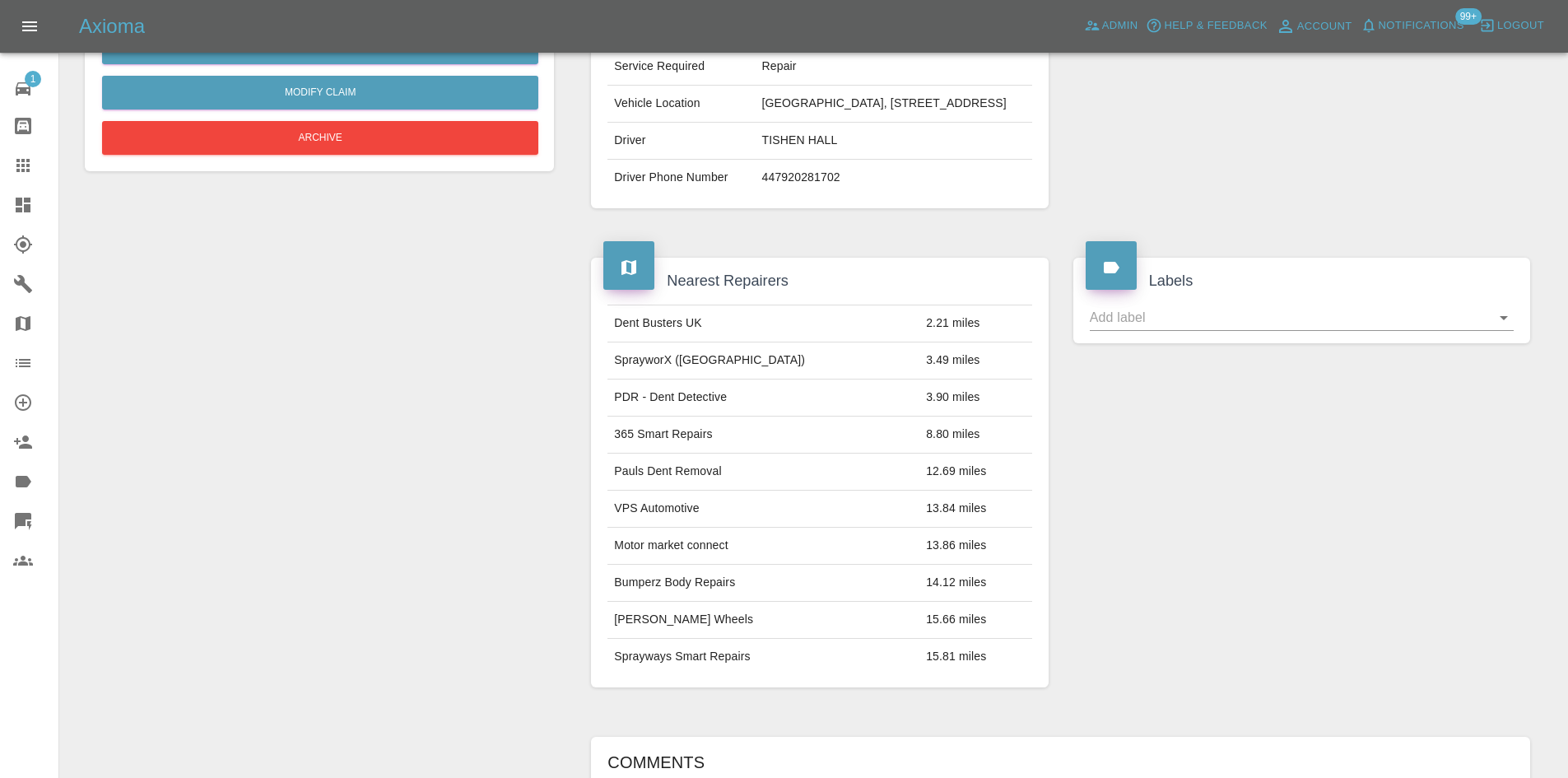
scroll to position [687, 0]
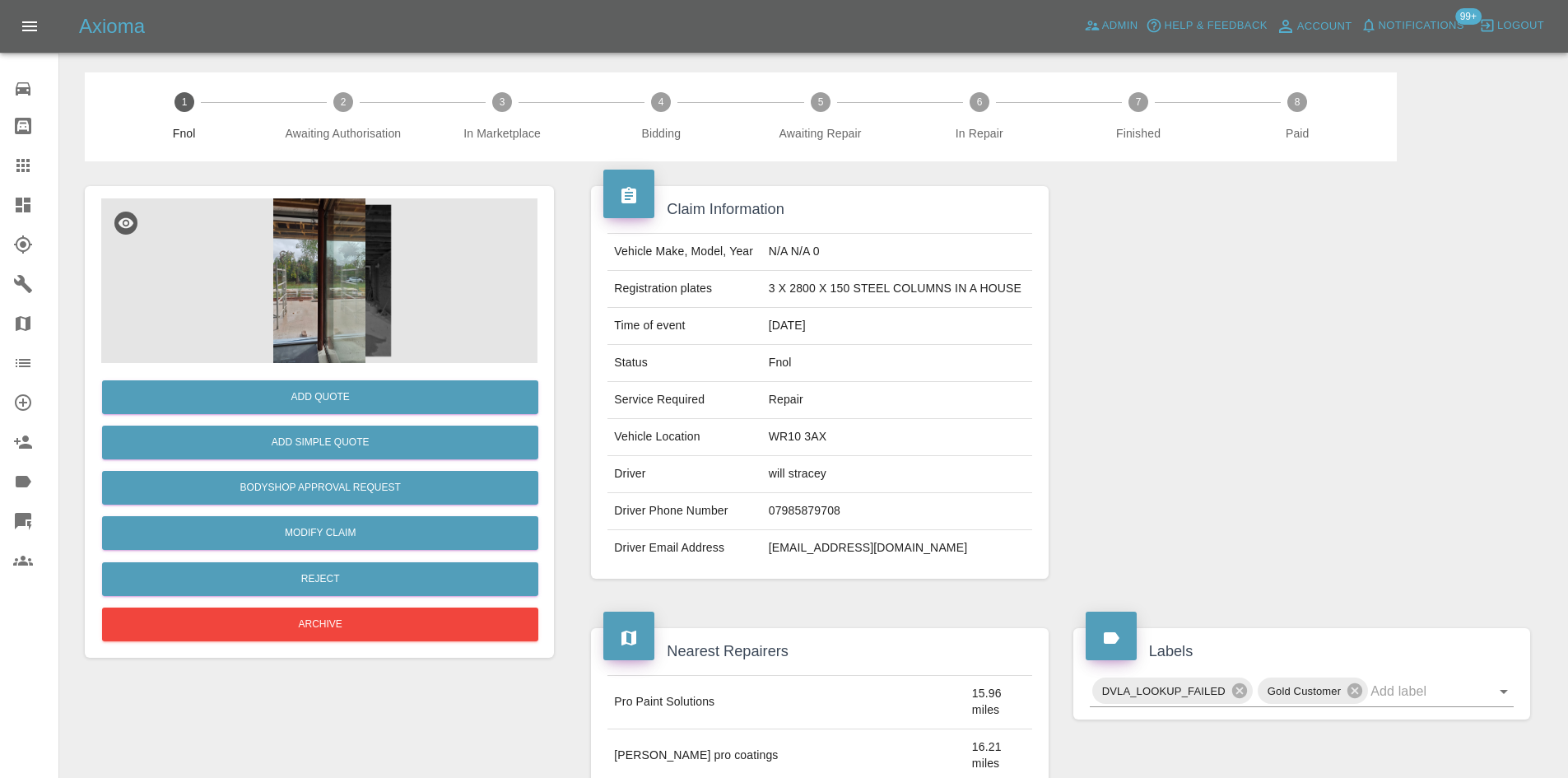
click at [338, 319] on img at bounding box center [319, 280] width 436 height 165
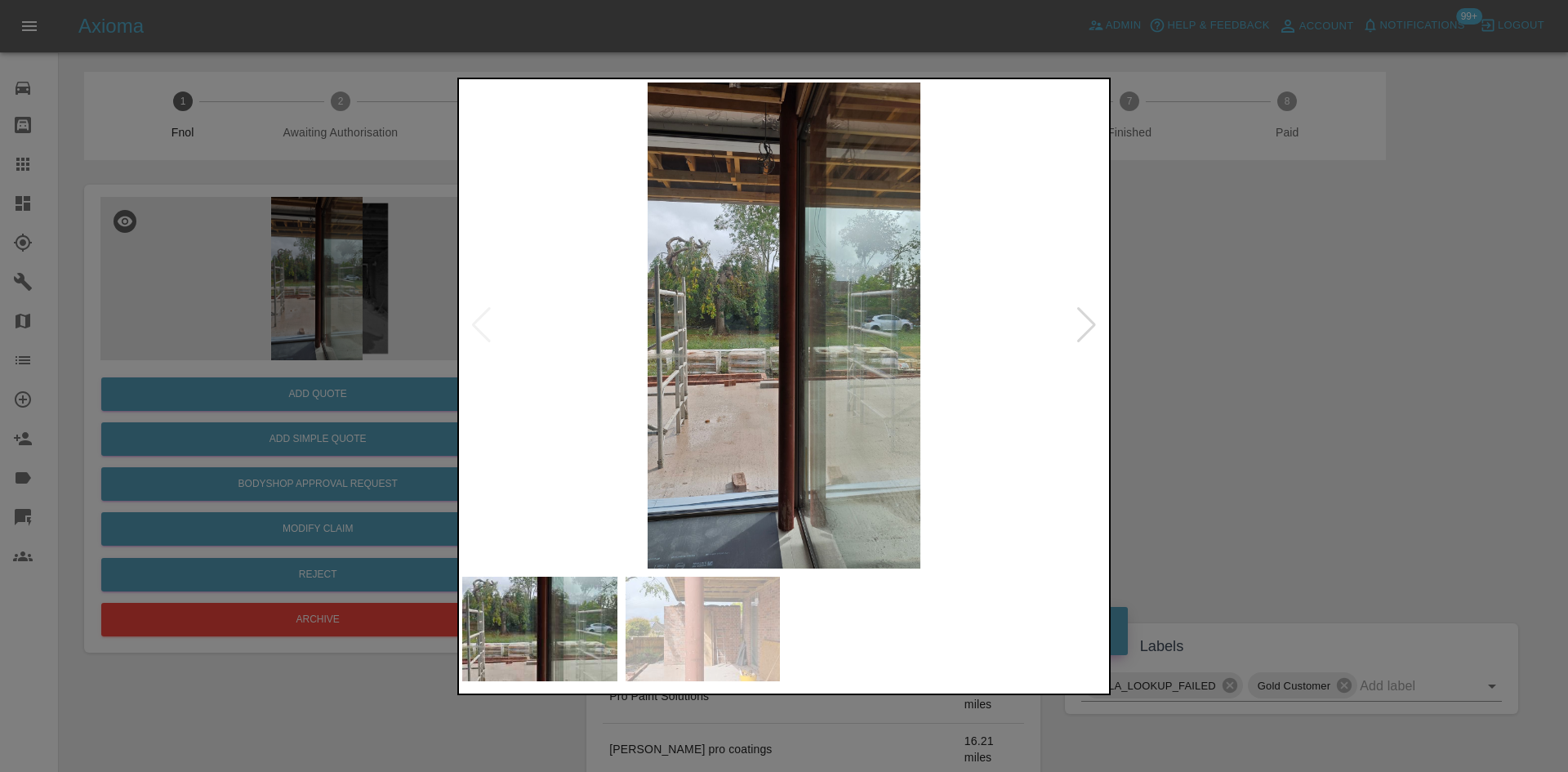
click at [1078, 324] on div at bounding box center [1086, 325] width 22 height 36
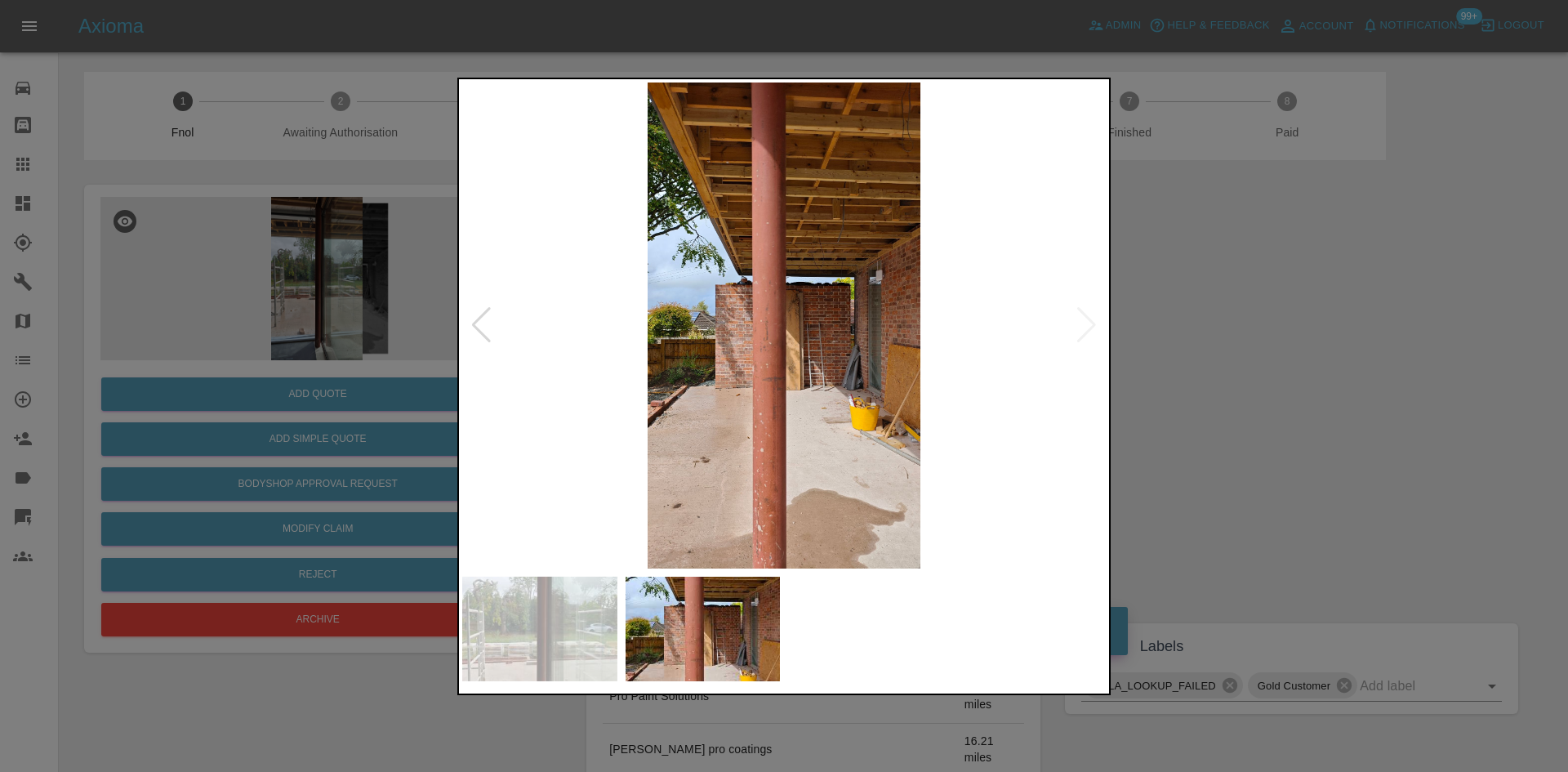
click at [1235, 308] on div at bounding box center [784, 386] width 1568 height 772
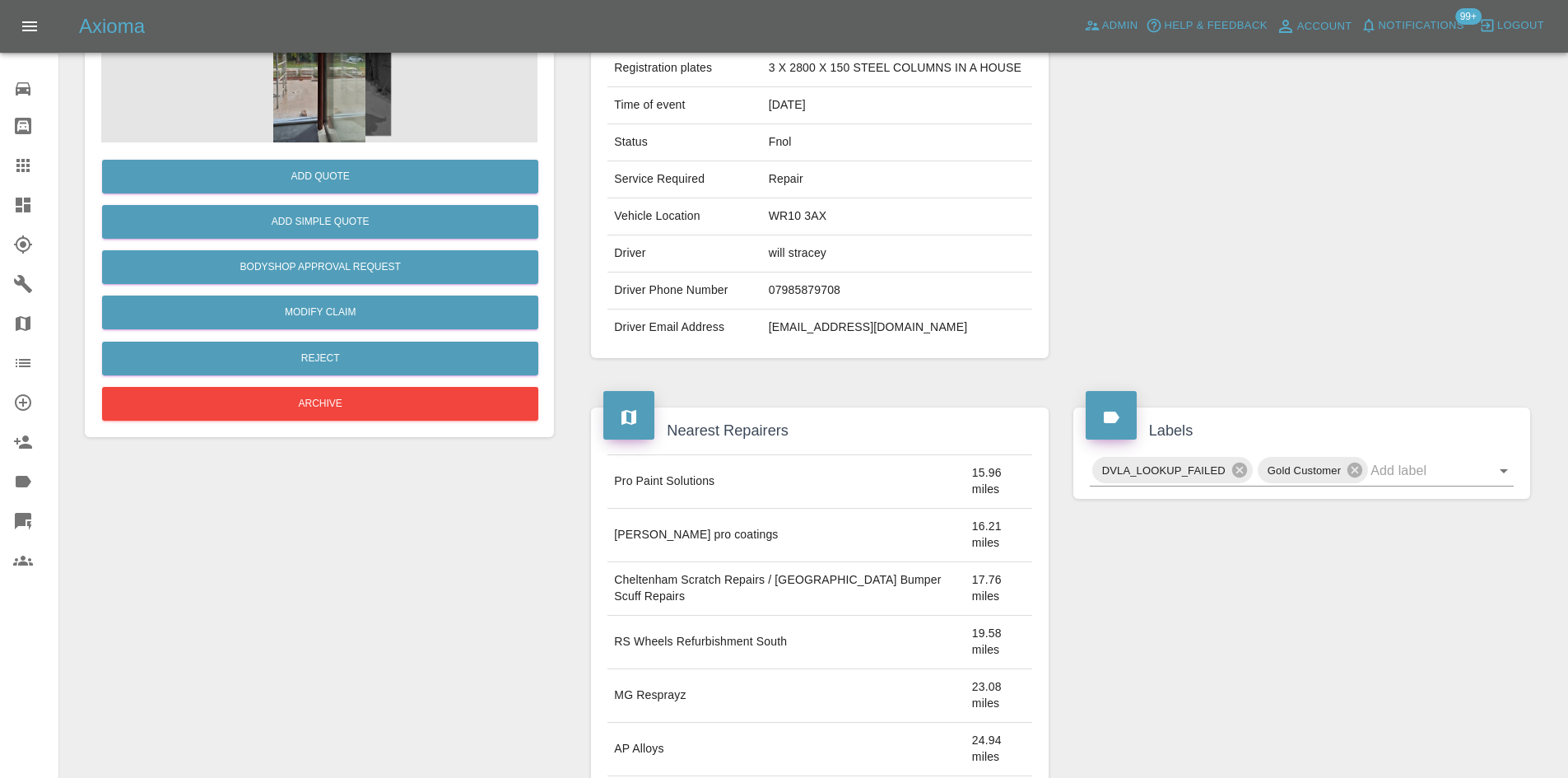
scroll to position [82, 0]
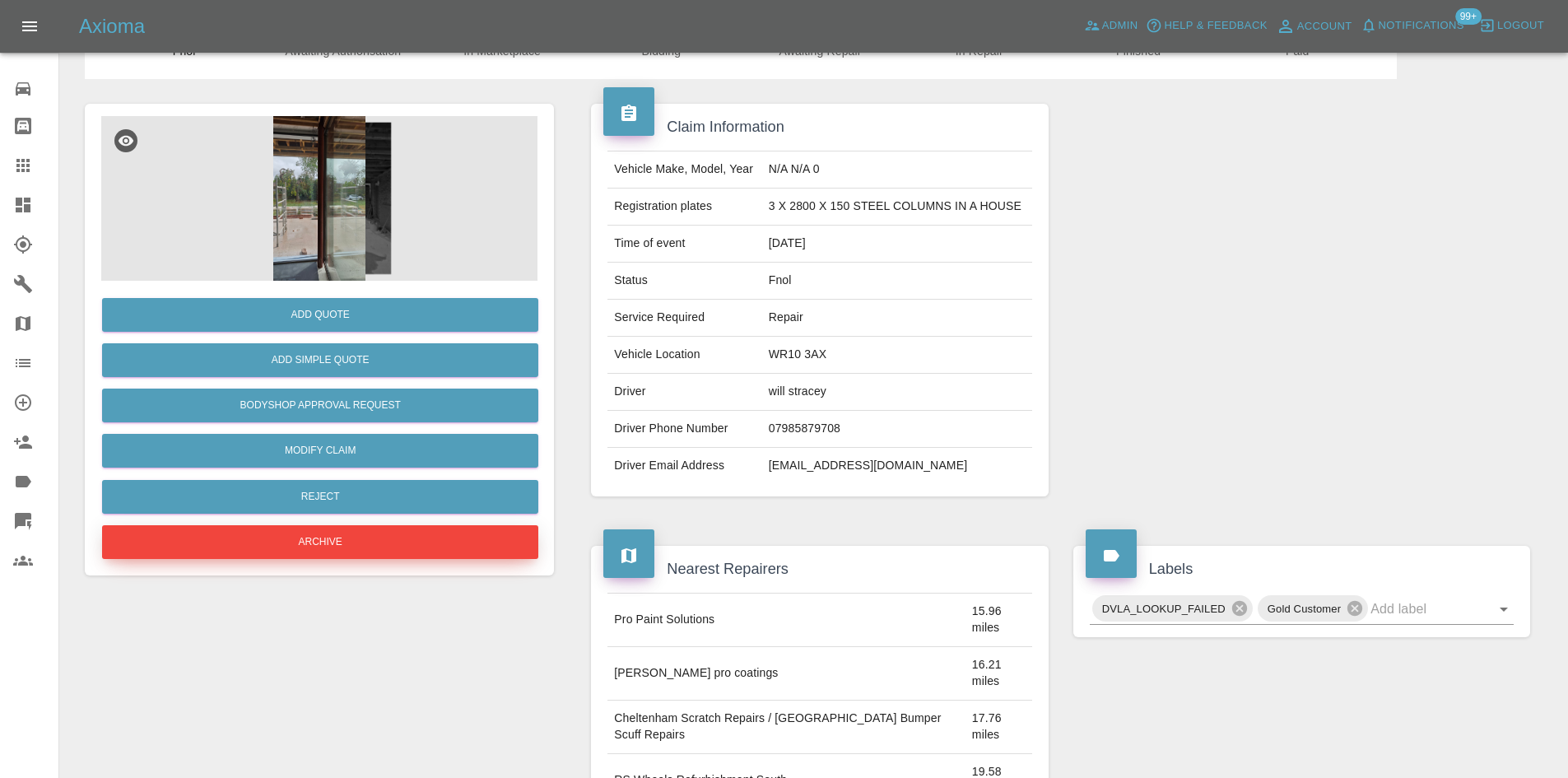
click at [358, 540] on button "Archive" at bounding box center [320, 542] width 436 height 34
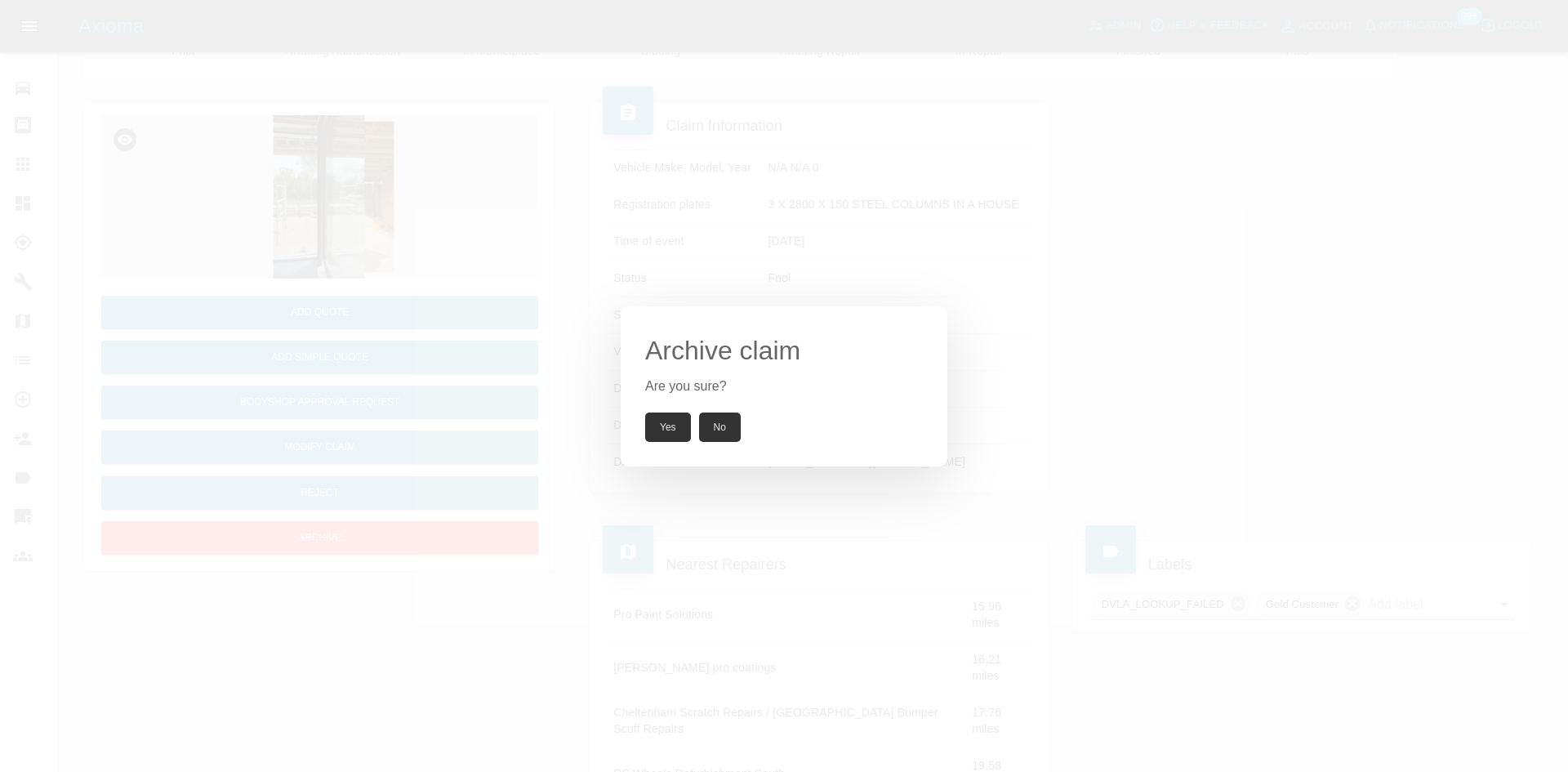
click at [728, 419] on button "No" at bounding box center [720, 428] width 42 height 30
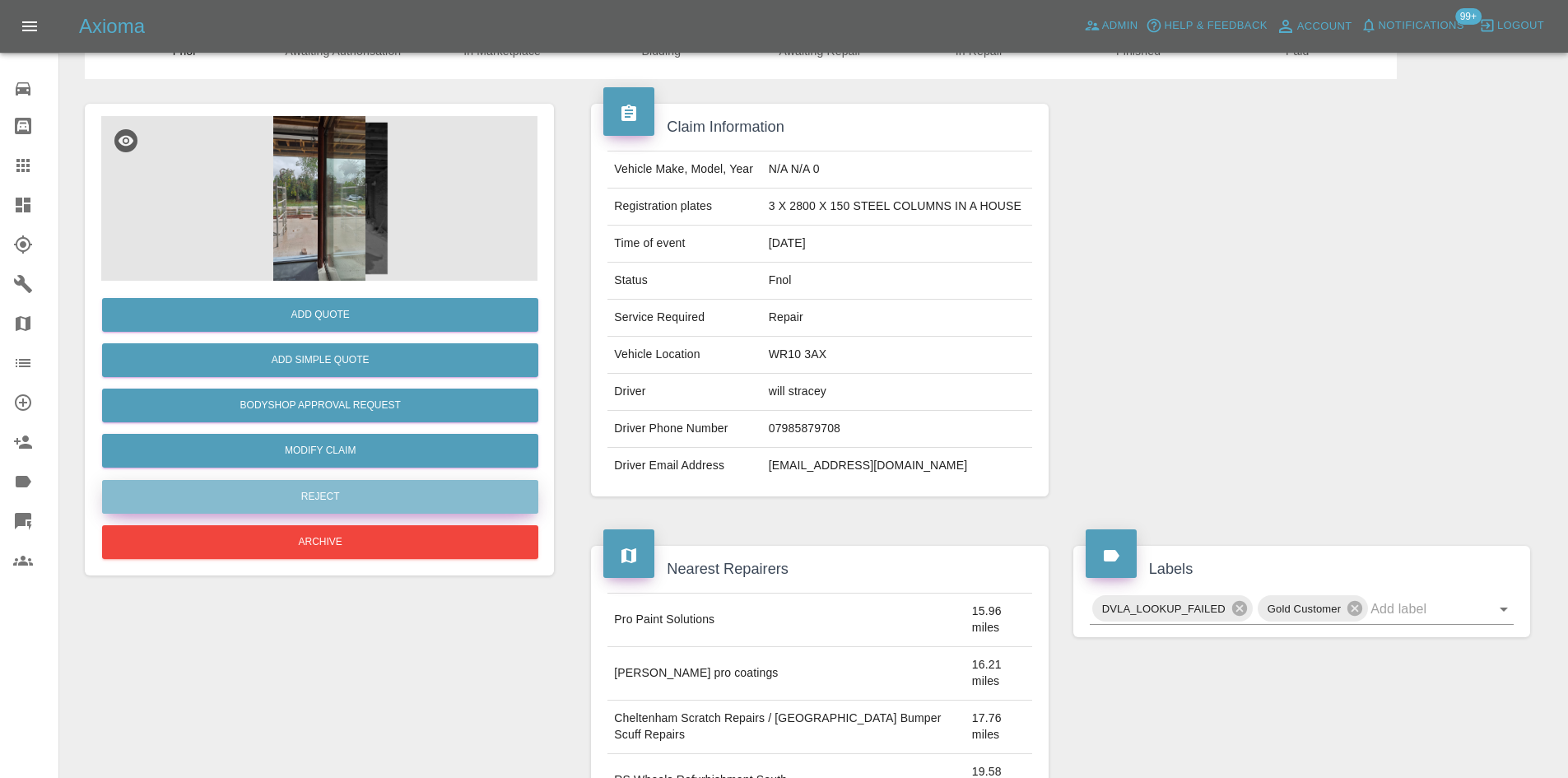
click at [333, 494] on button "Reject" at bounding box center [320, 497] width 436 height 34
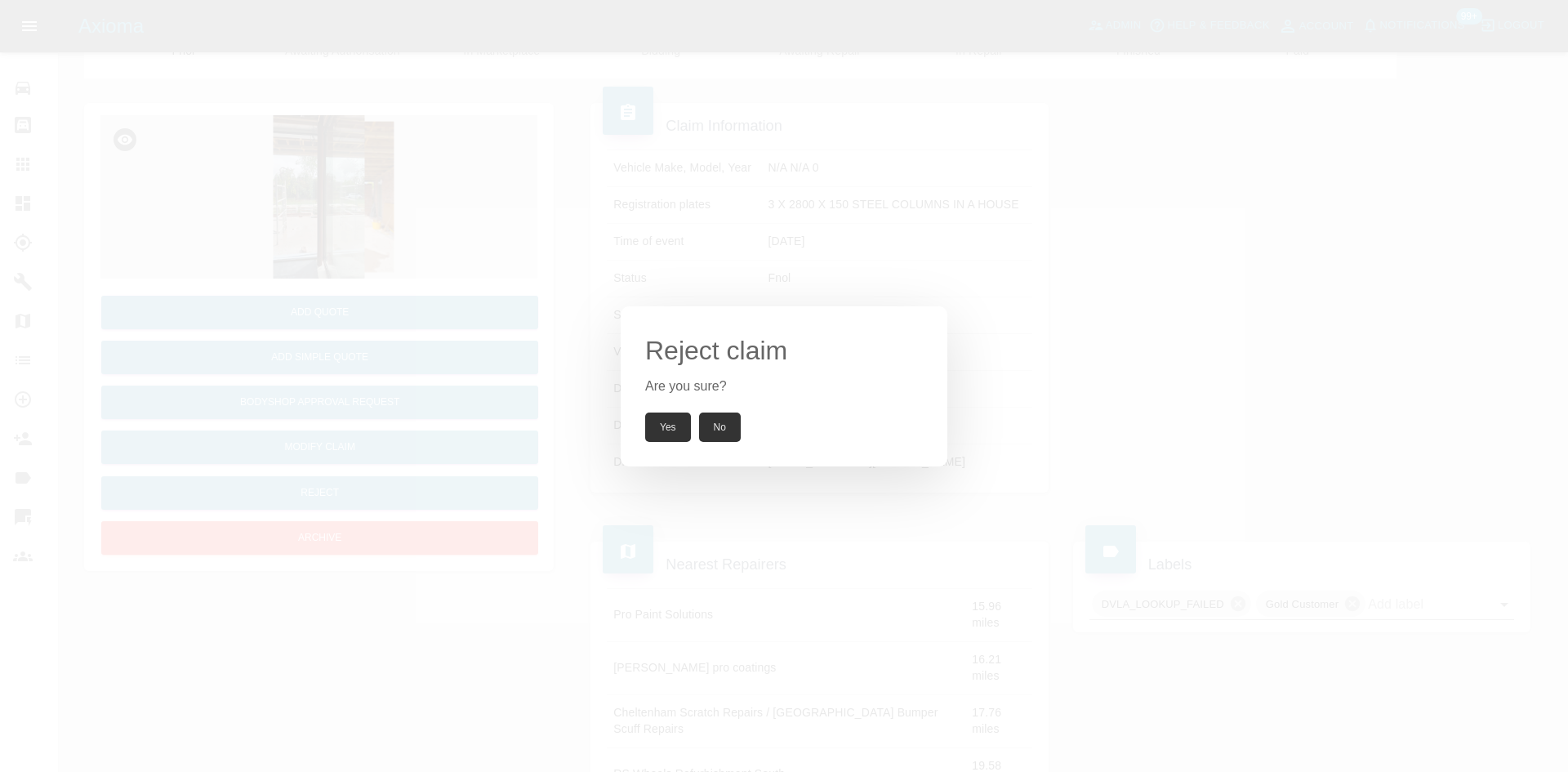
click at [663, 415] on button "Yes" at bounding box center [667, 428] width 46 height 30
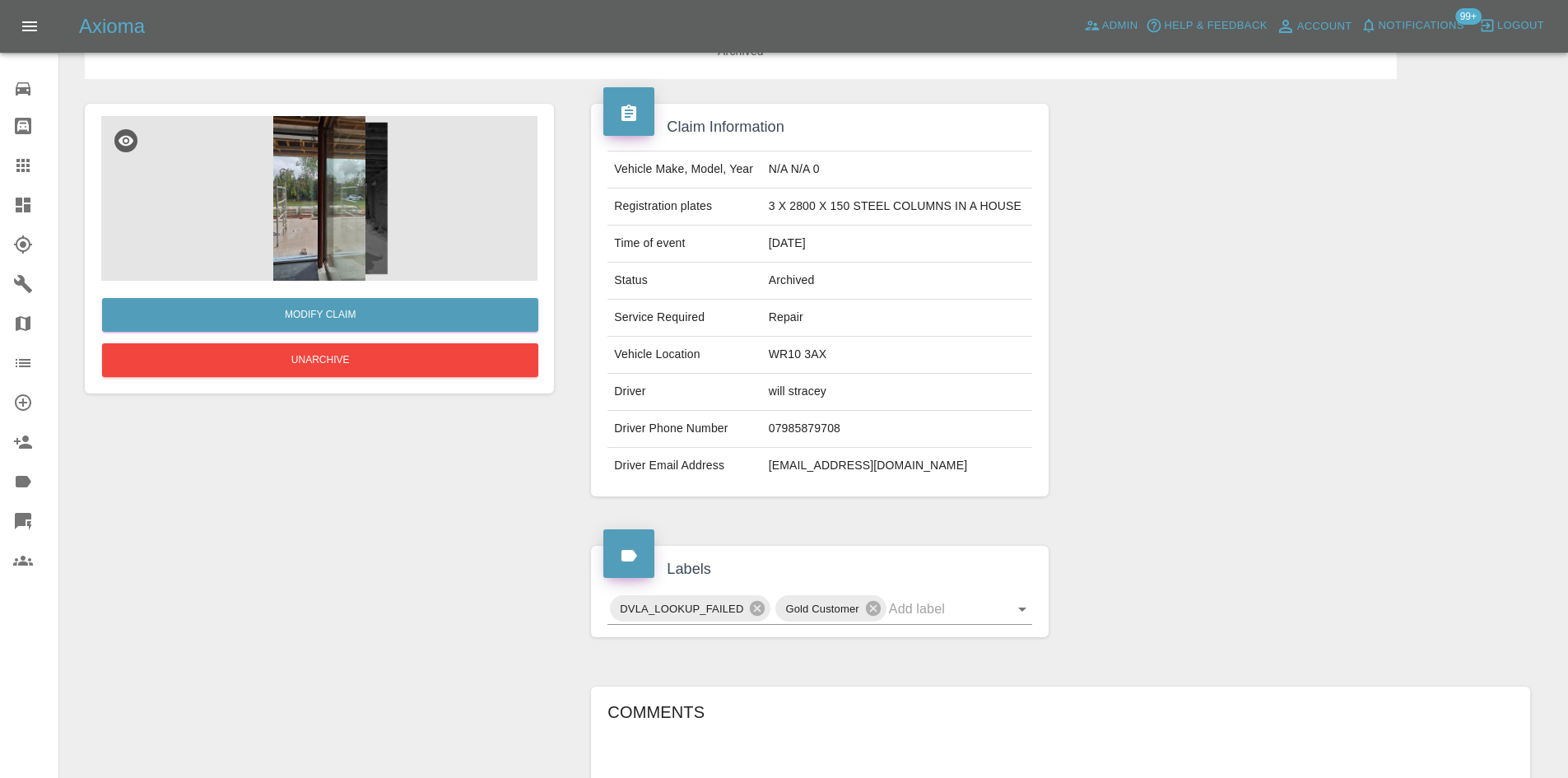
click at [1431, 35] on span "Notifications" at bounding box center [1422, 25] width 86 height 19
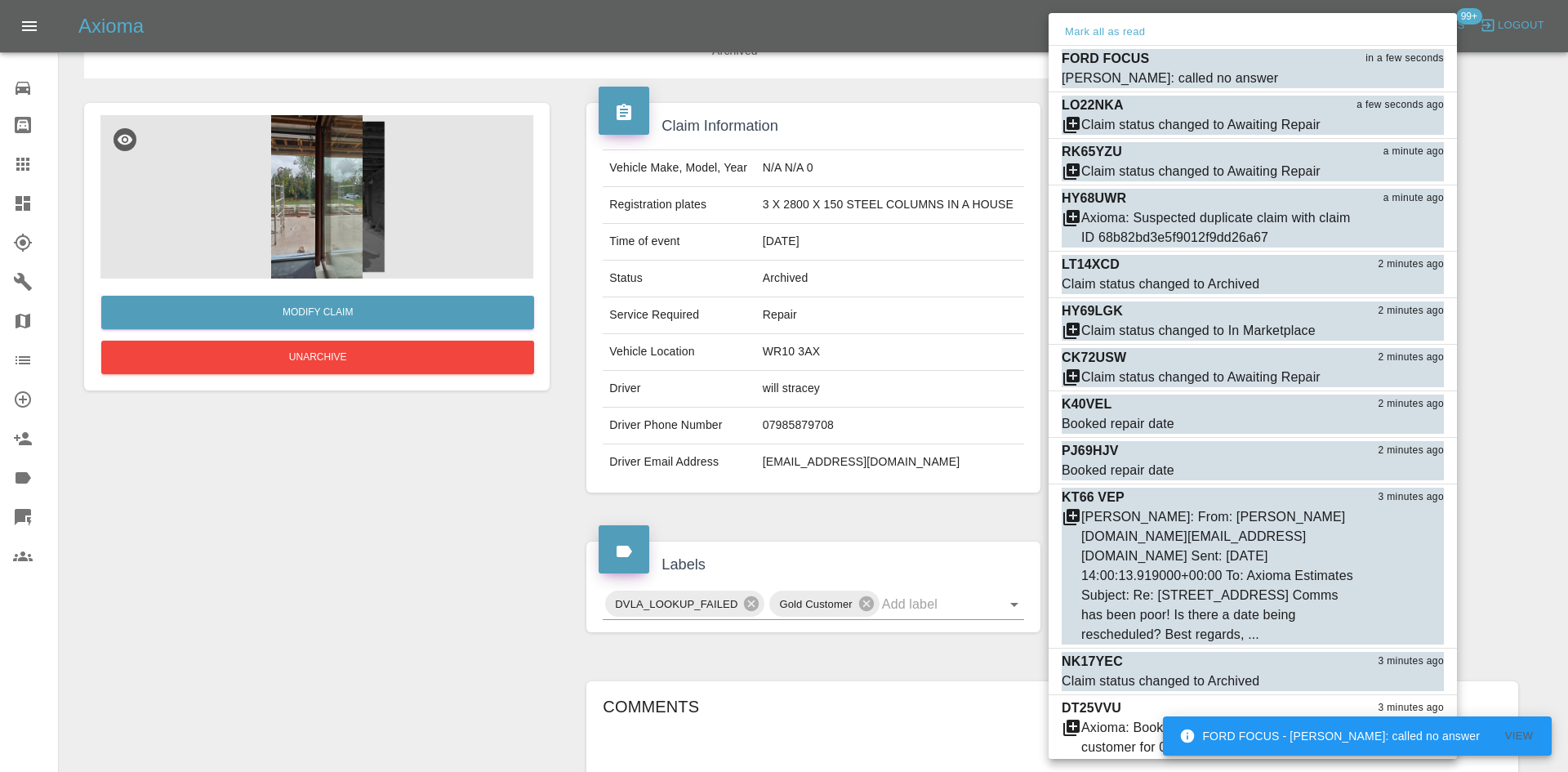
click at [25, 204] on div at bounding box center [784, 386] width 1568 height 772
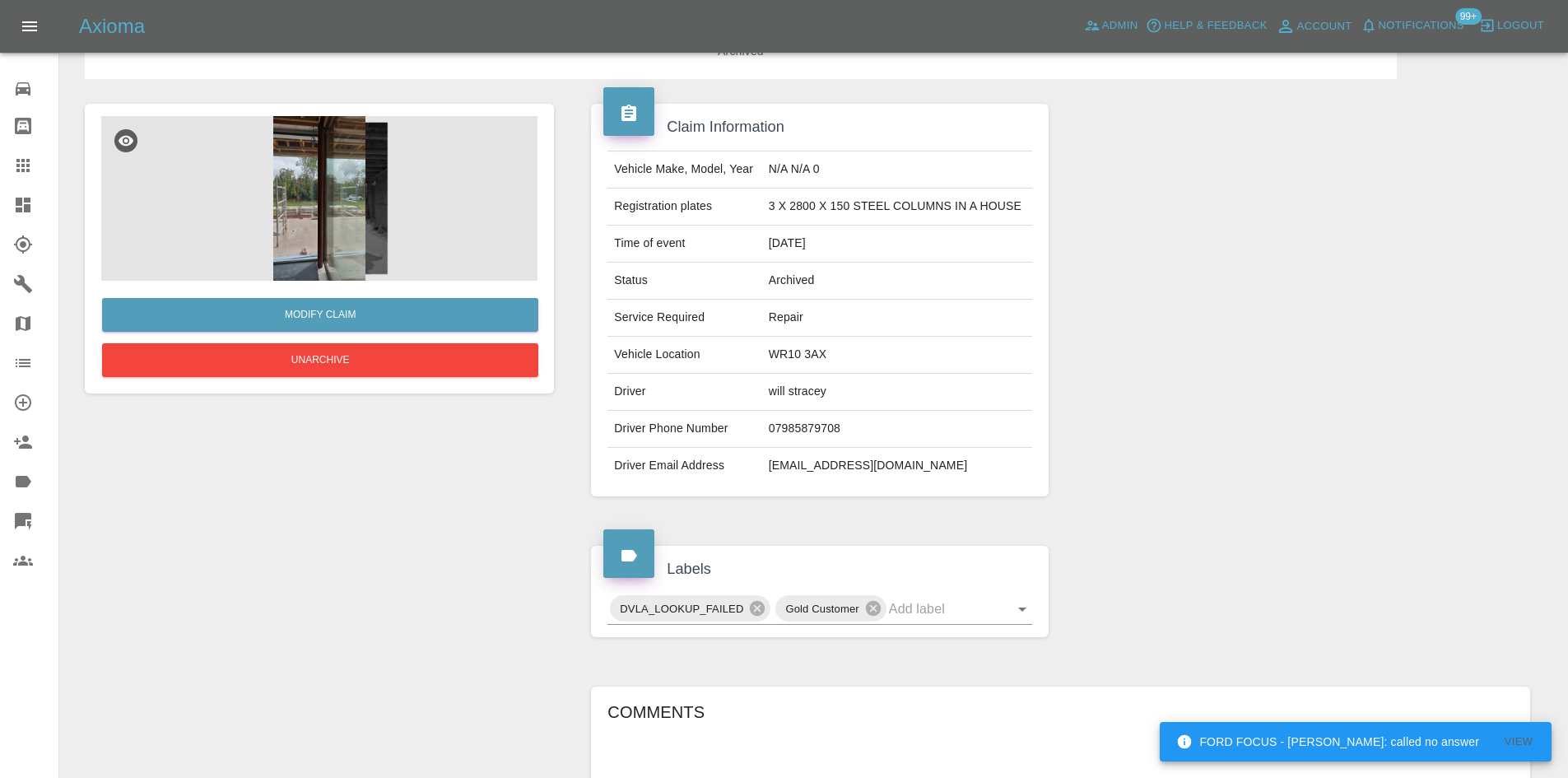
click at [38, 217] on link "Dashboard" at bounding box center [29, 205] width 58 height 40
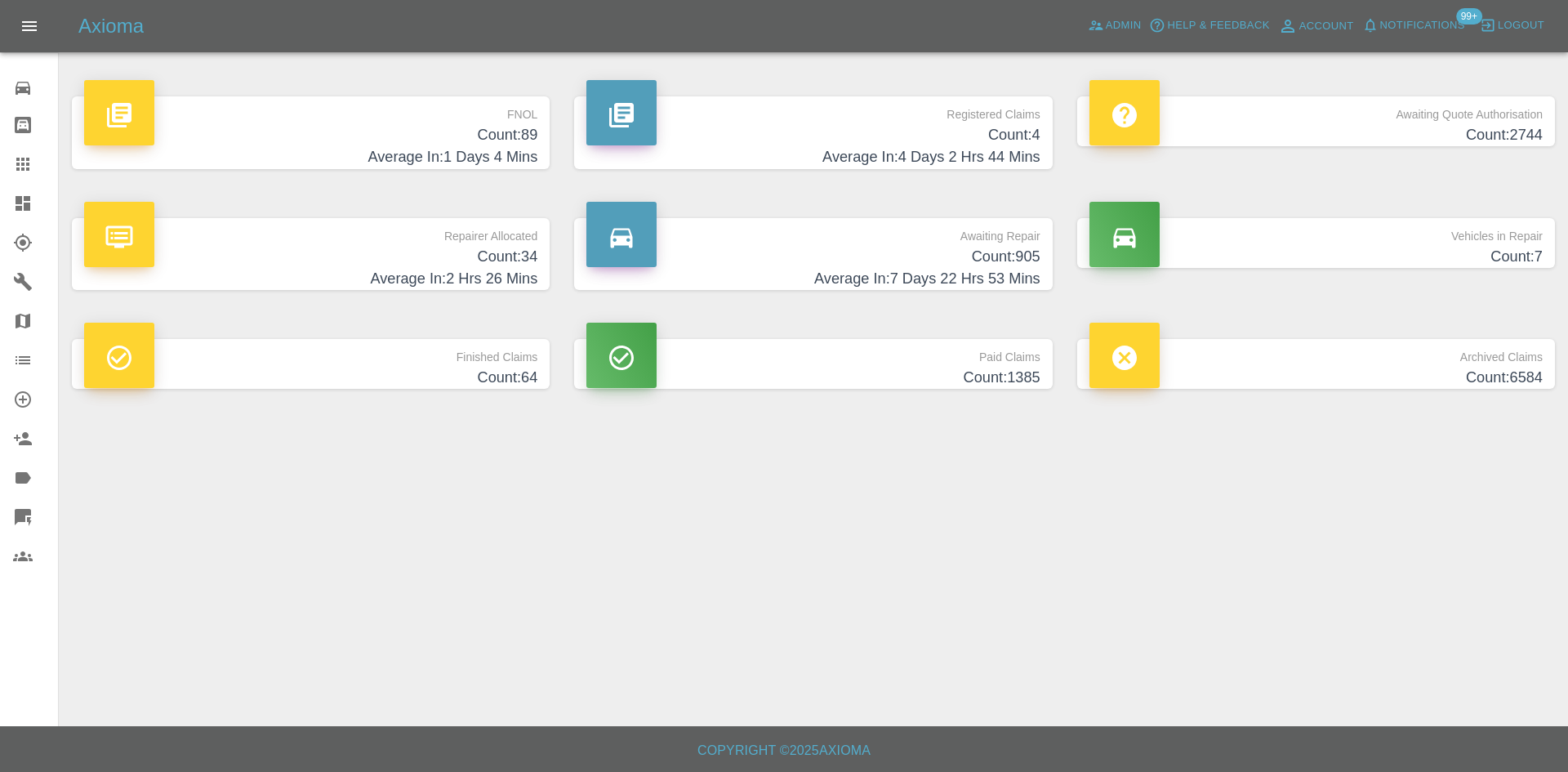
click at [375, 227] on p "Repairer Allocated" at bounding box center [310, 232] width 453 height 28
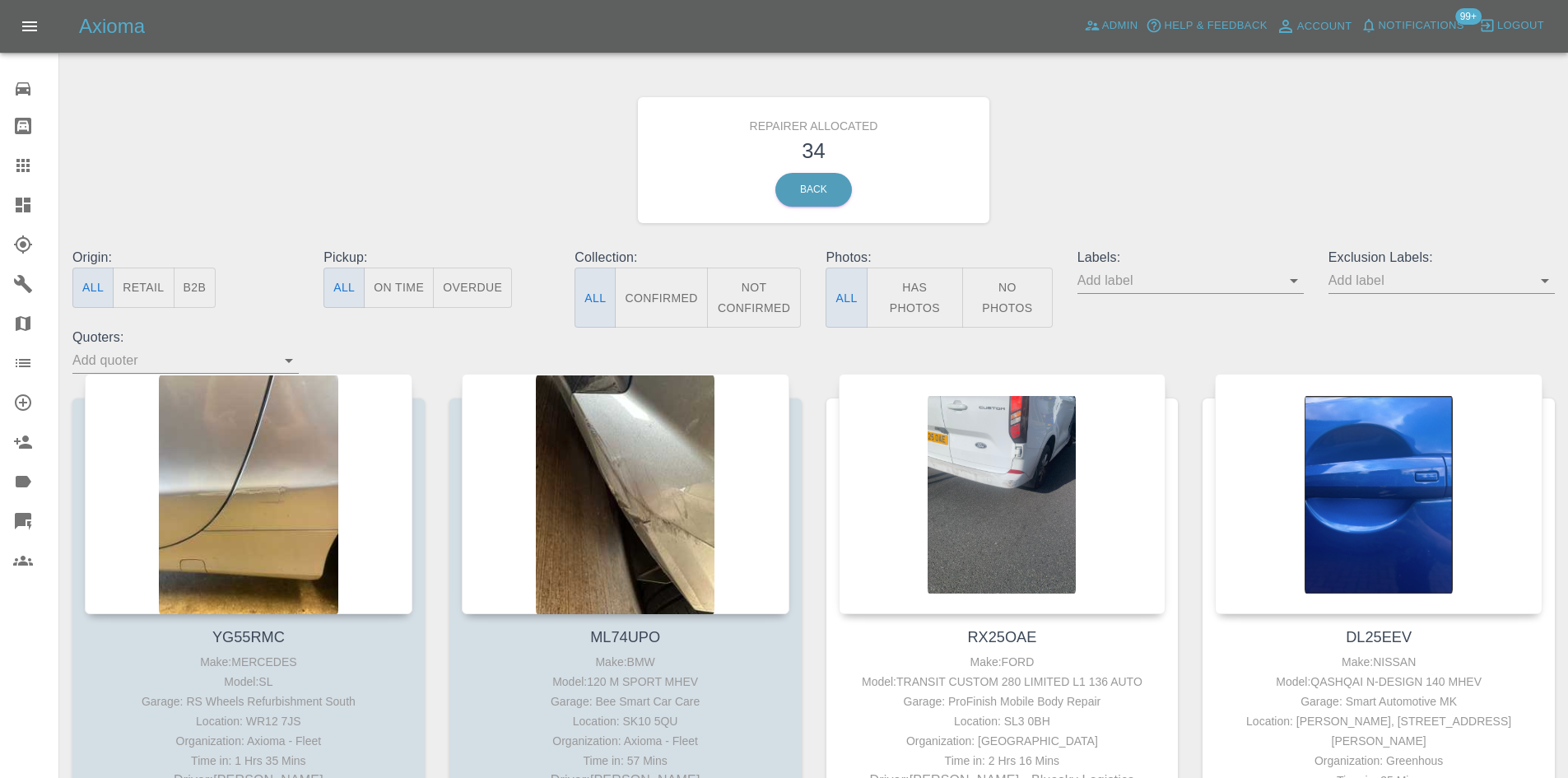
click at [151, 293] on button "Retail" at bounding box center [143, 288] width 61 height 40
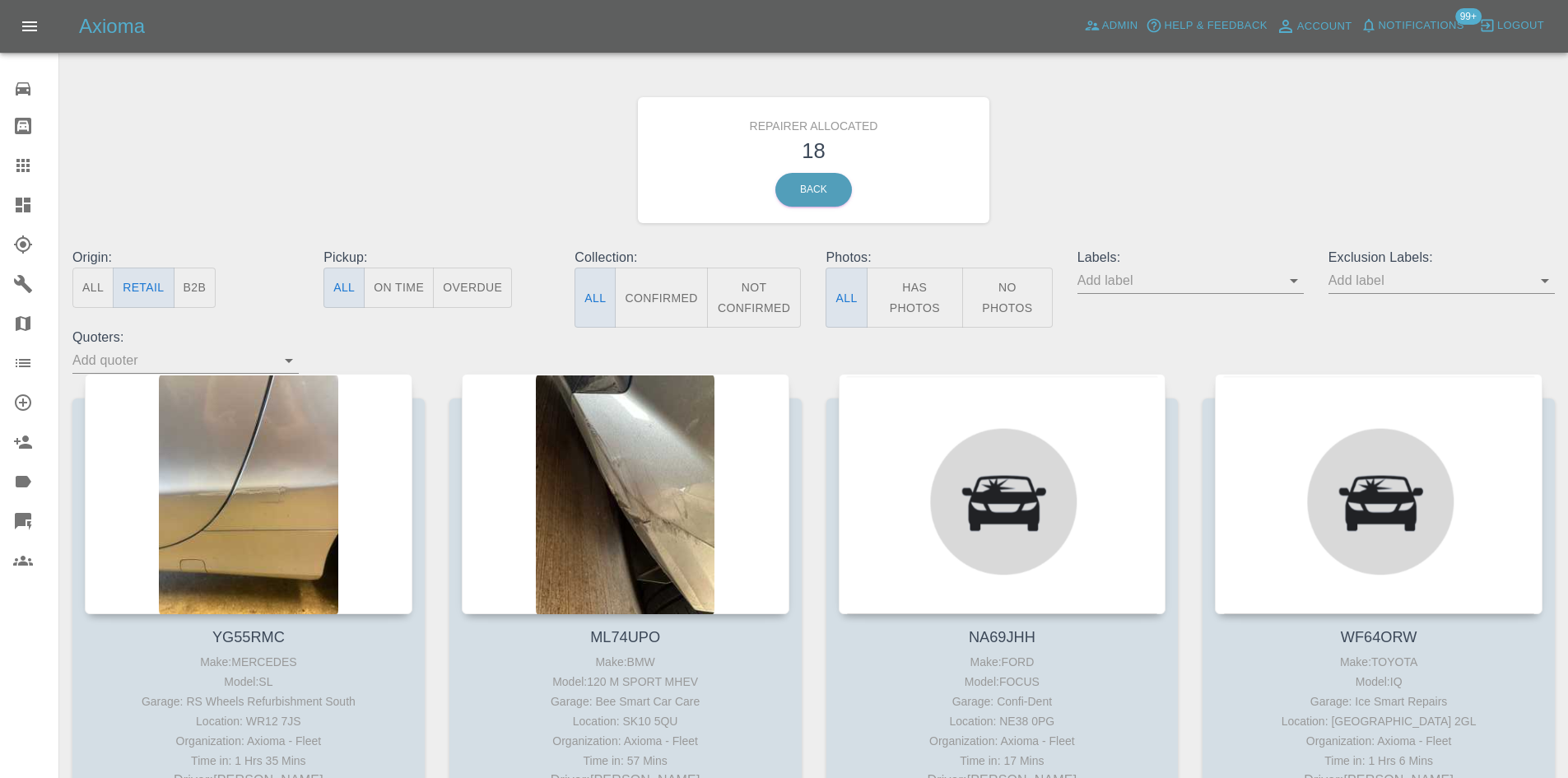
click at [189, 288] on button "B2B" at bounding box center [195, 288] width 43 height 40
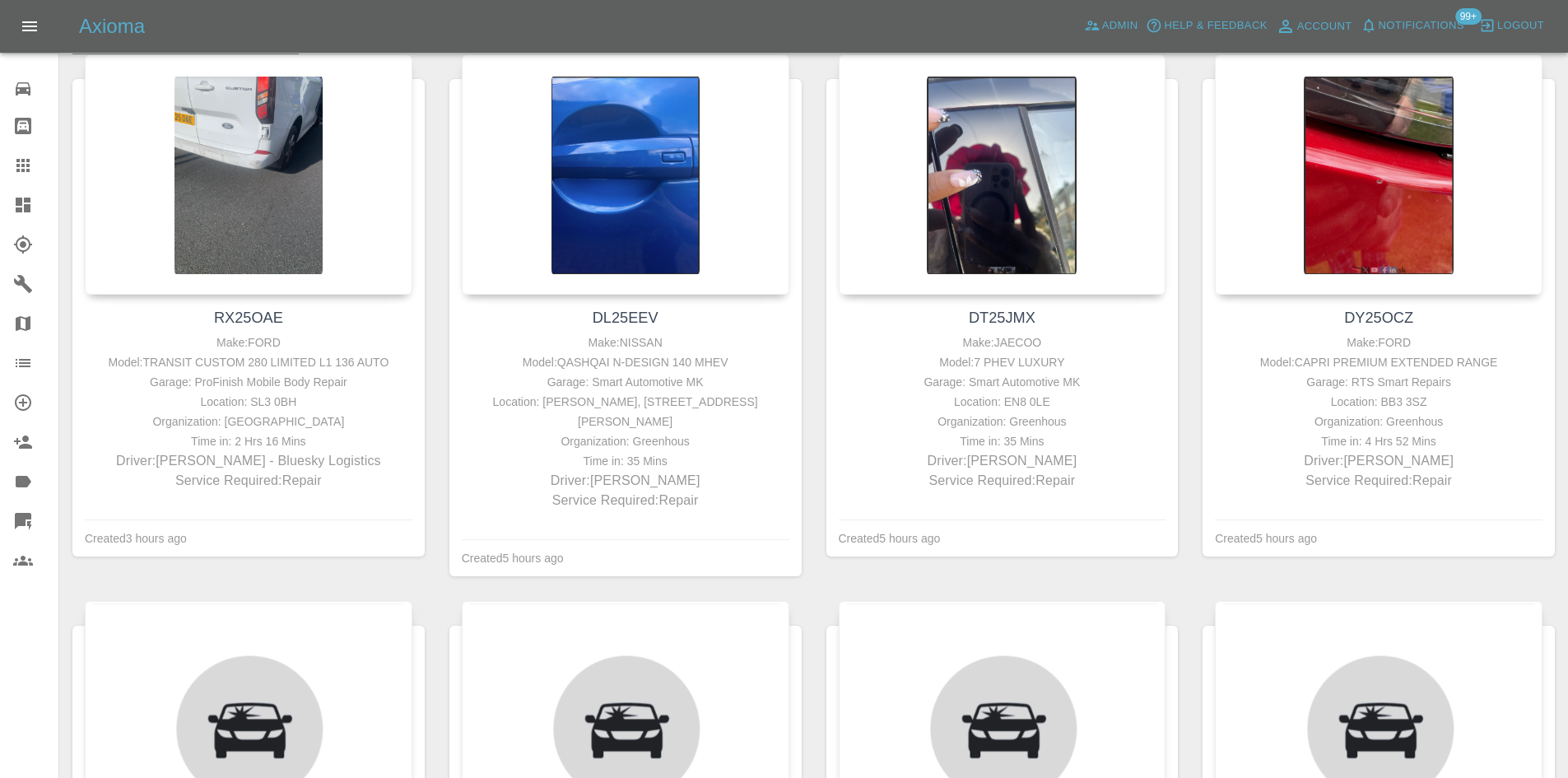
scroll to position [329, 0]
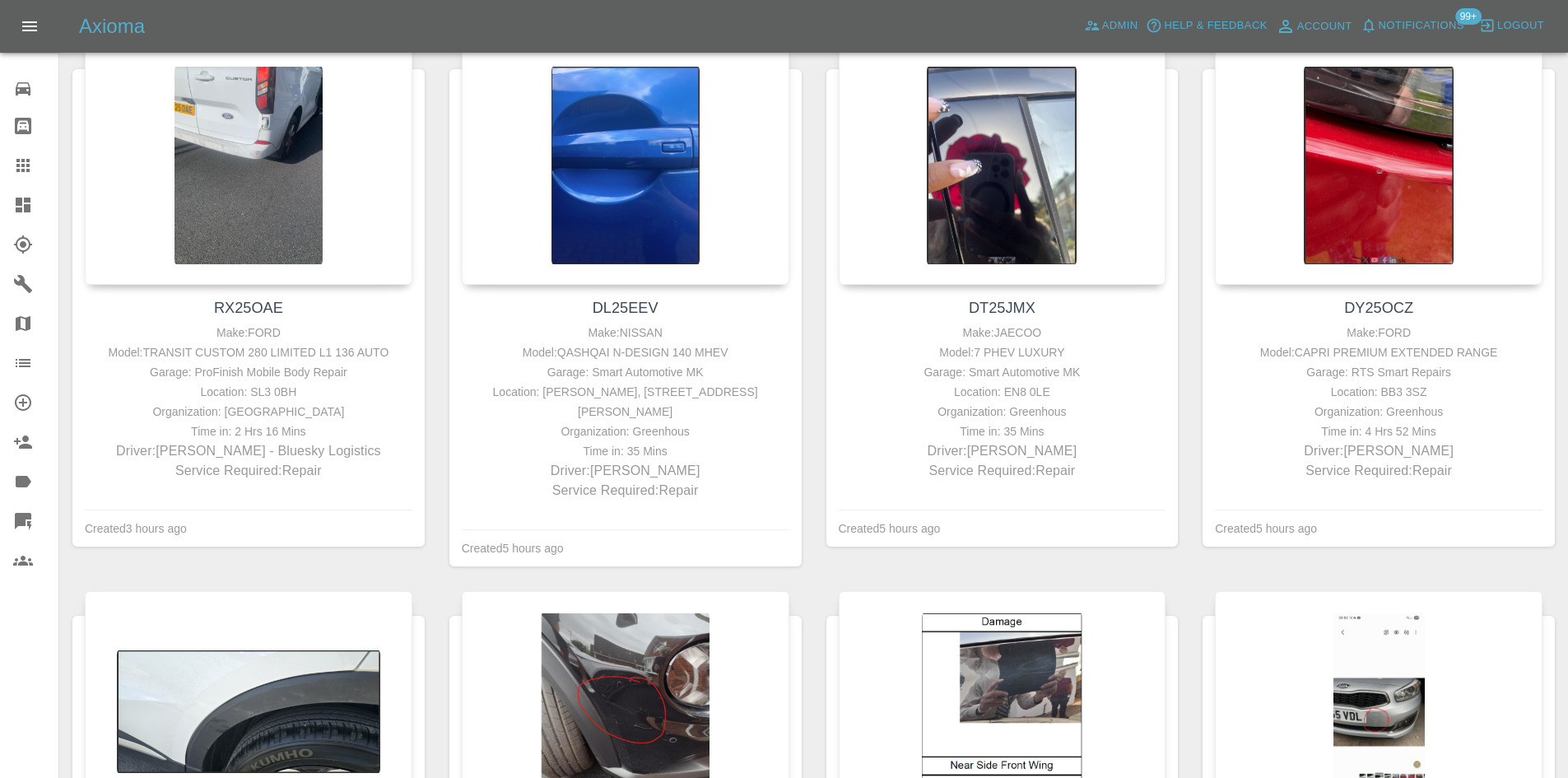
click at [0, 207] on link "Dashboard" at bounding box center [29, 205] width 58 height 40
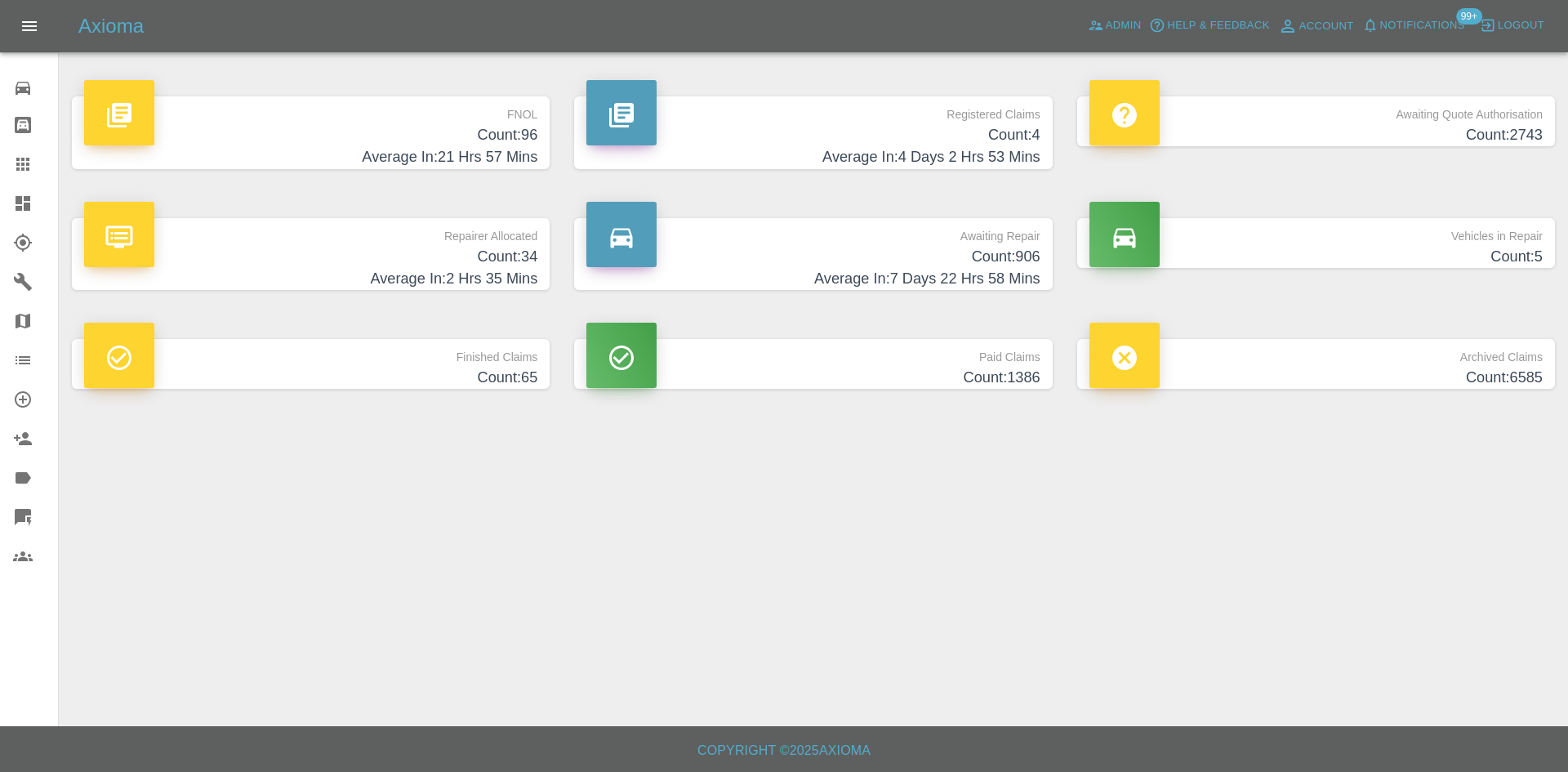
click at [421, 260] on h4 "Count: 34" at bounding box center [310, 257] width 453 height 22
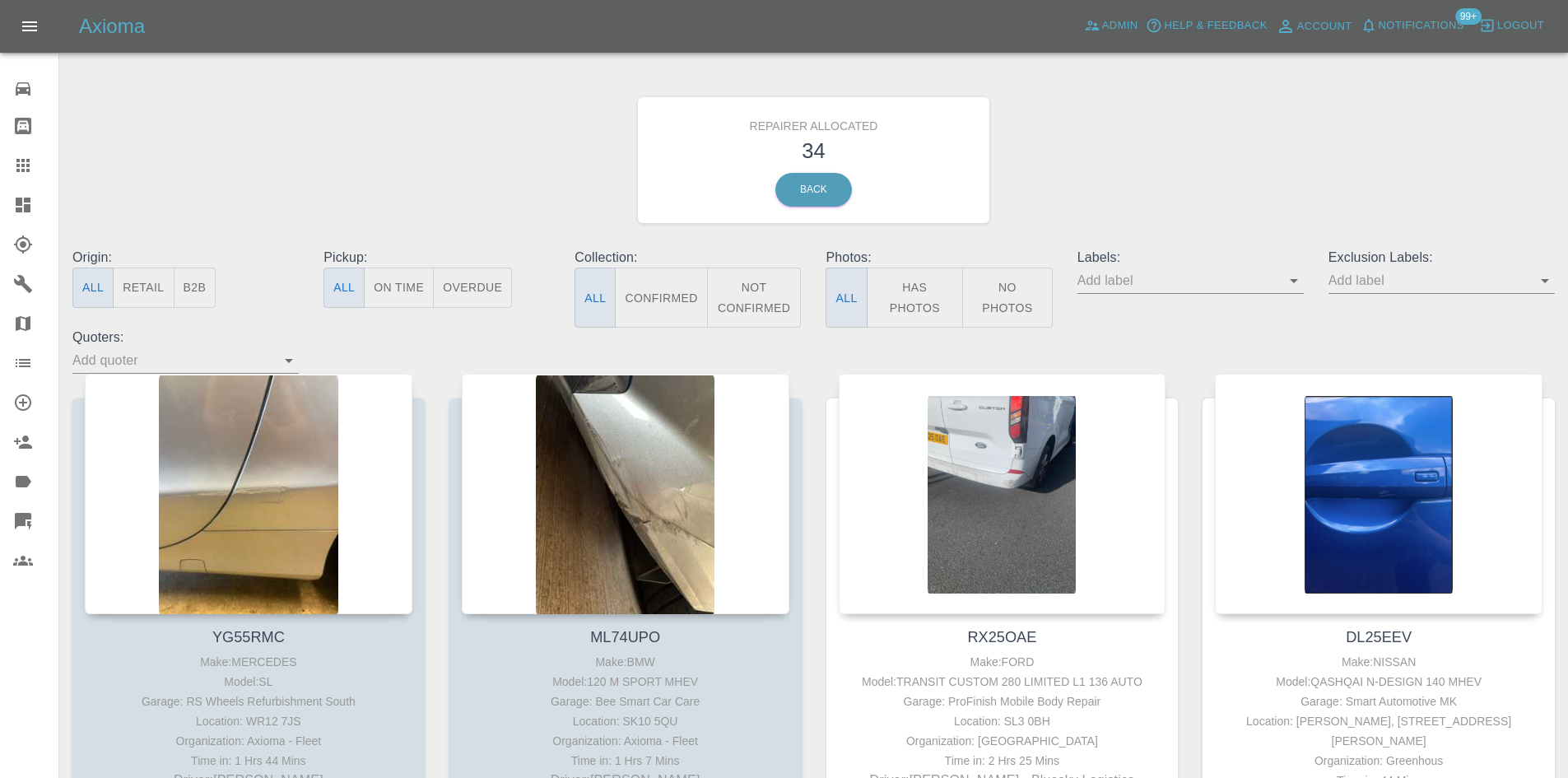
click at [164, 300] on button "Retail" at bounding box center [143, 288] width 61 height 40
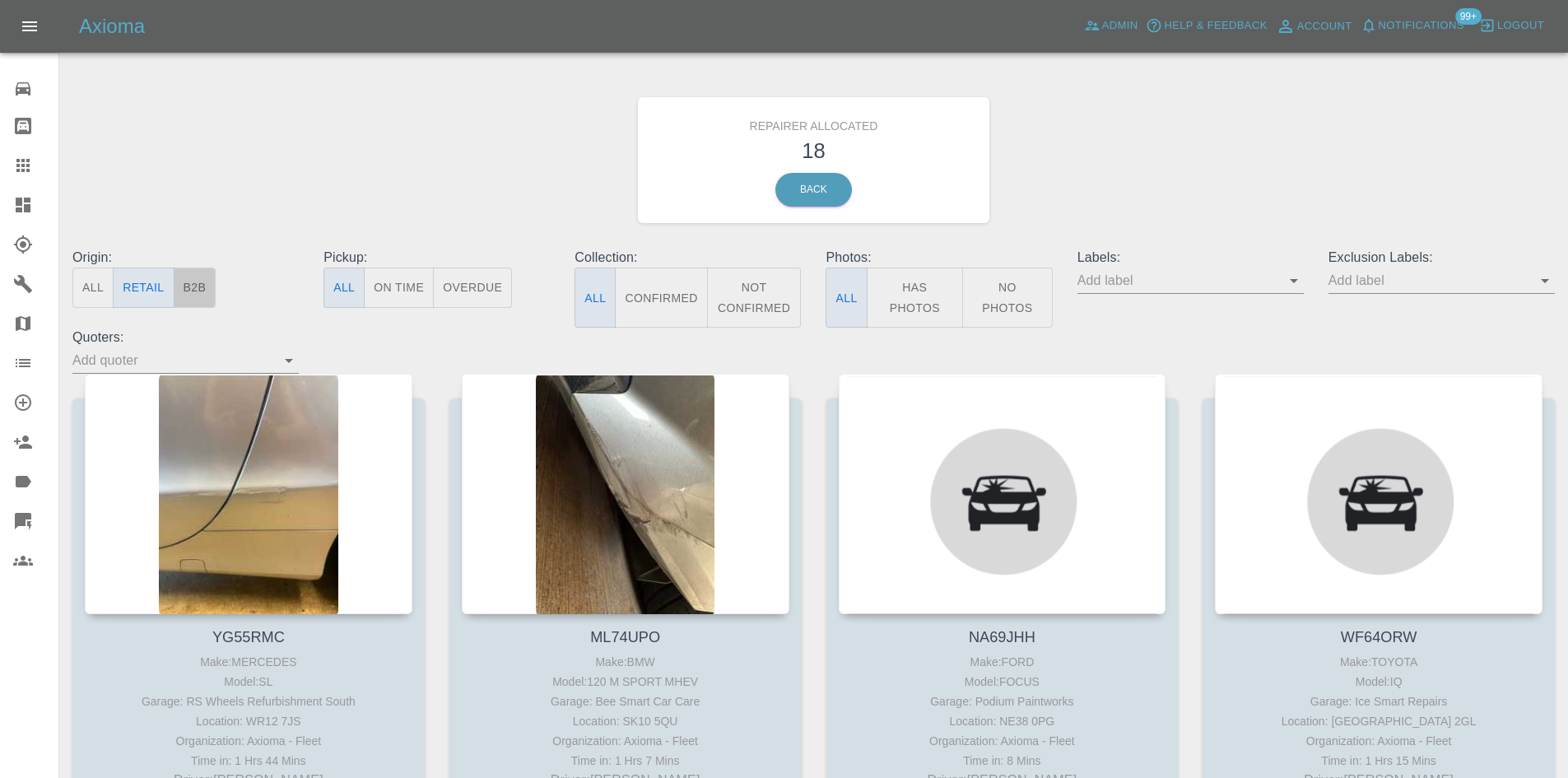
click at [188, 295] on button "B2B" at bounding box center [195, 288] width 43 height 40
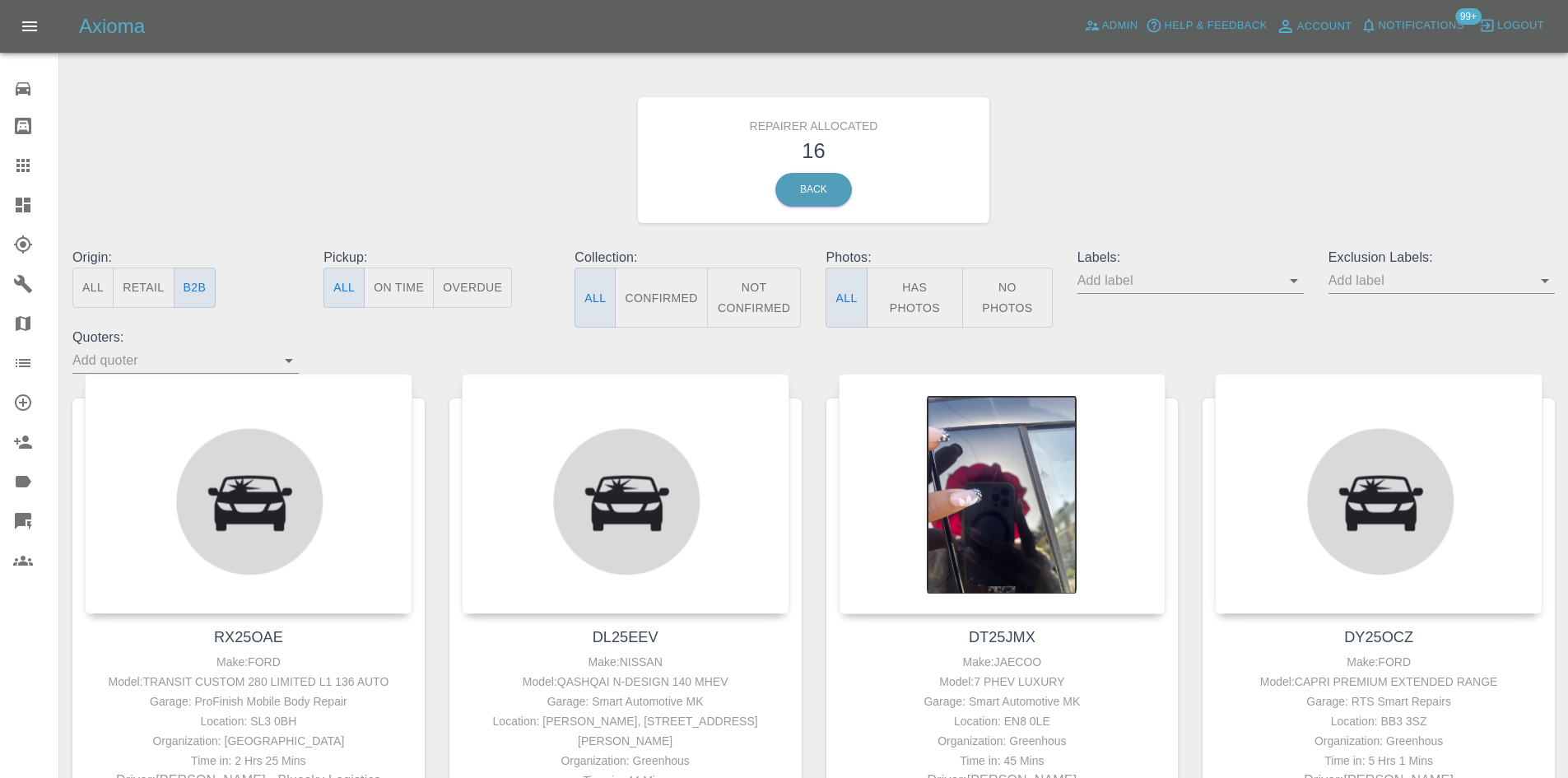
click at [217, 296] on div "Origin: All Retail B2B" at bounding box center [185, 288] width 251 height 80
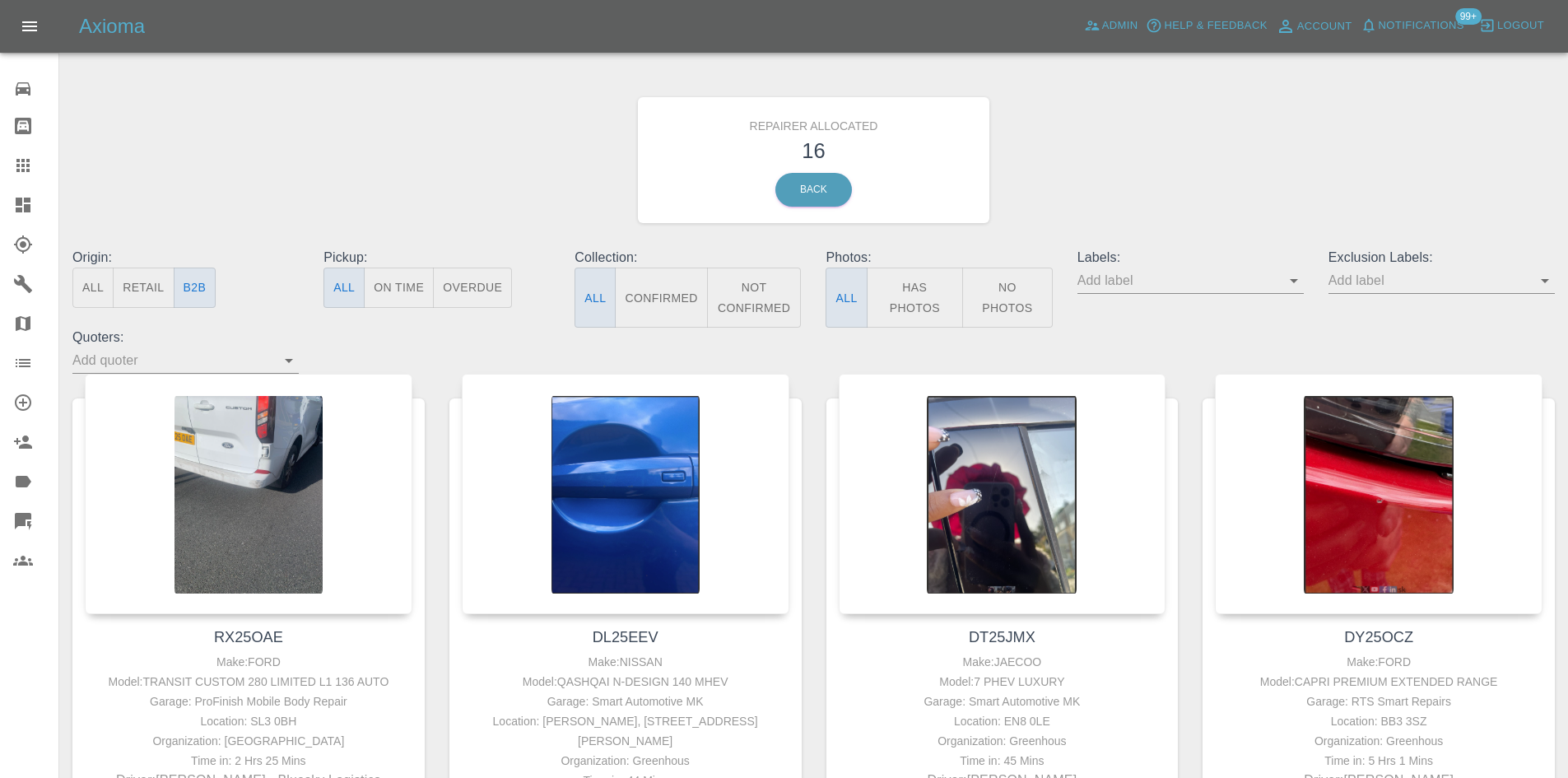
click at [0, 201] on link "Dashboard" at bounding box center [29, 205] width 58 height 40
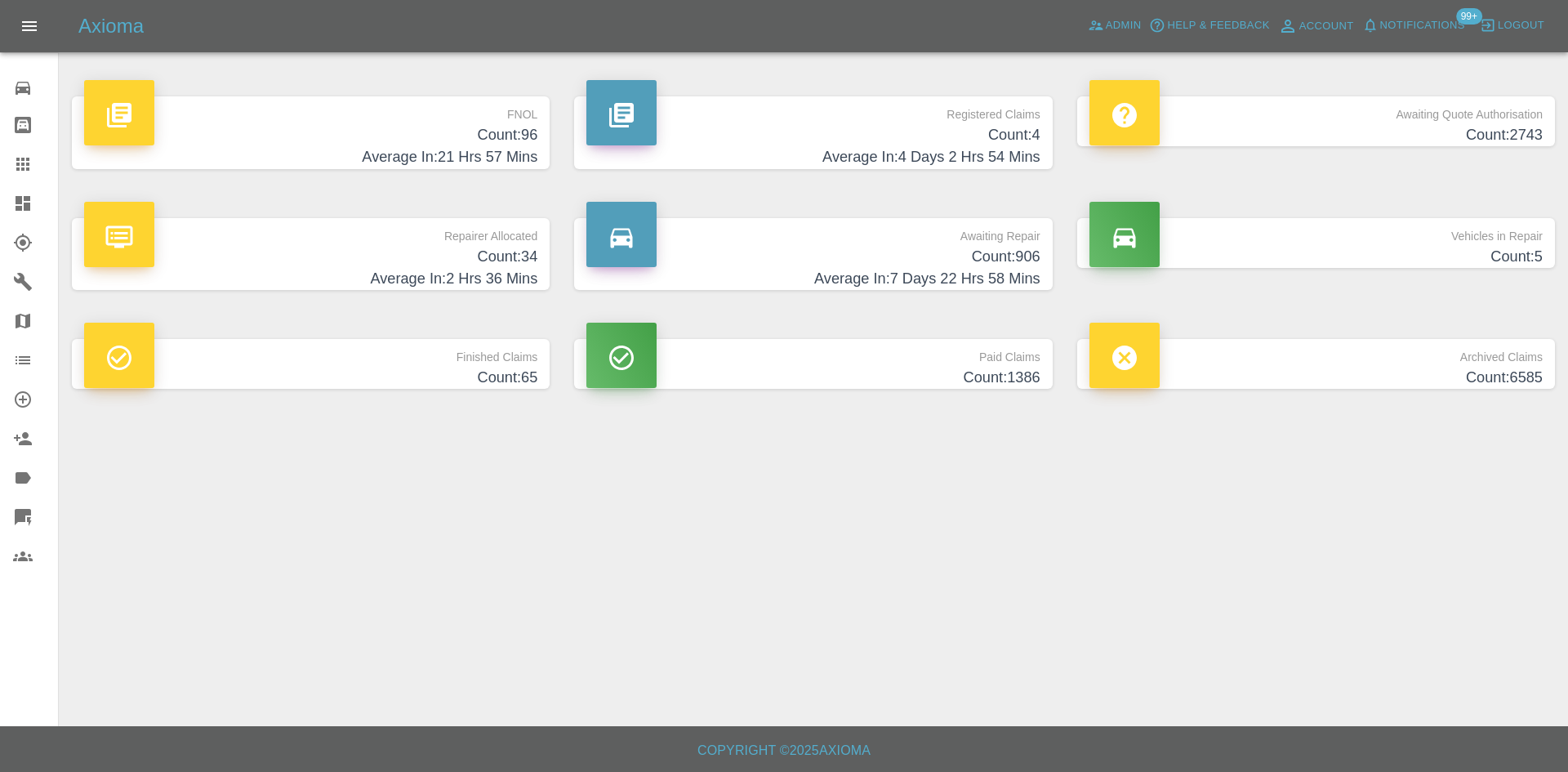
click at [1391, 144] on h4 "Count: 2743" at bounding box center [1315, 135] width 453 height 22
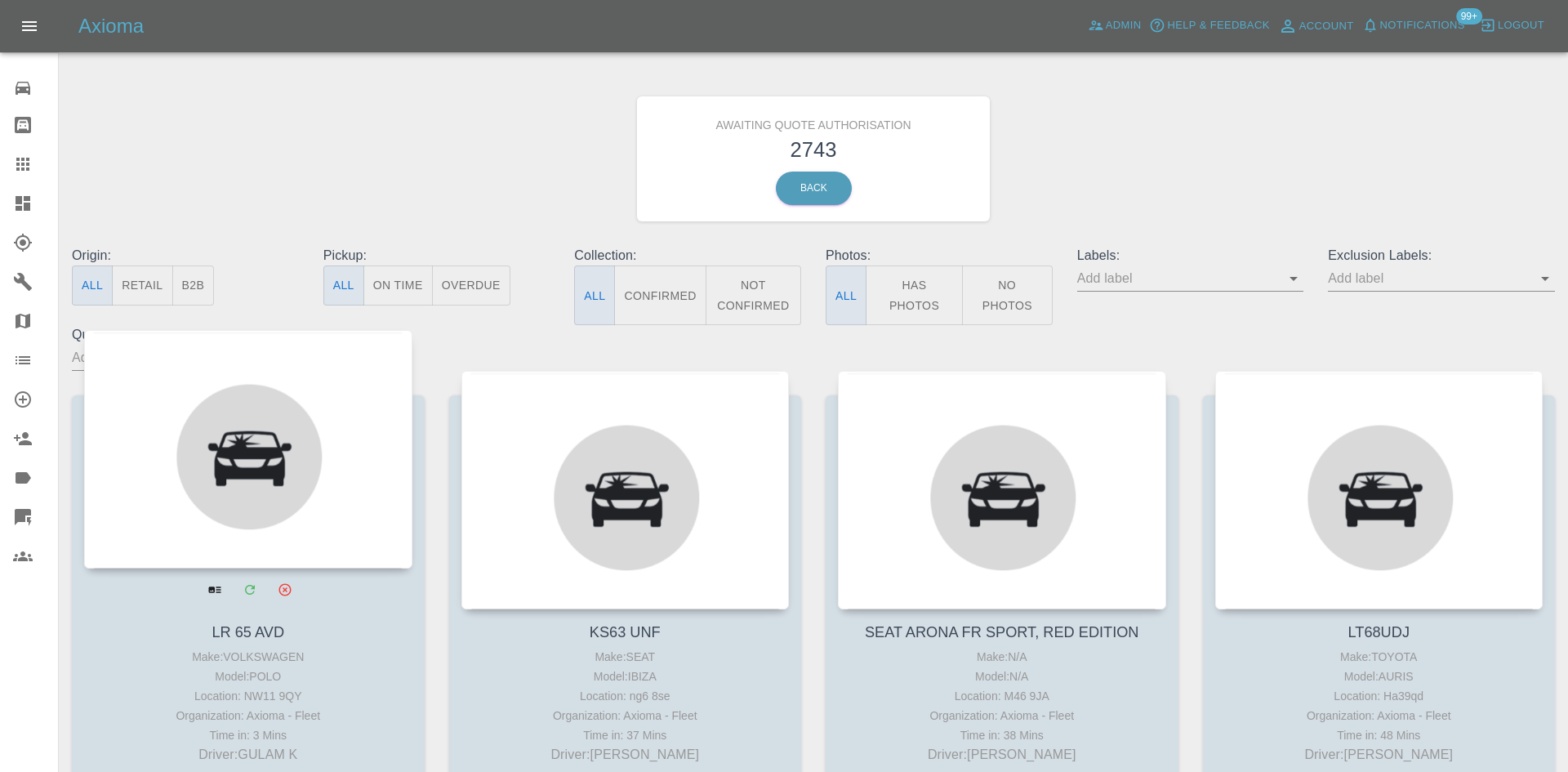
click at [295, 348] on div at bounding box center [248, 450] width 328 height 238
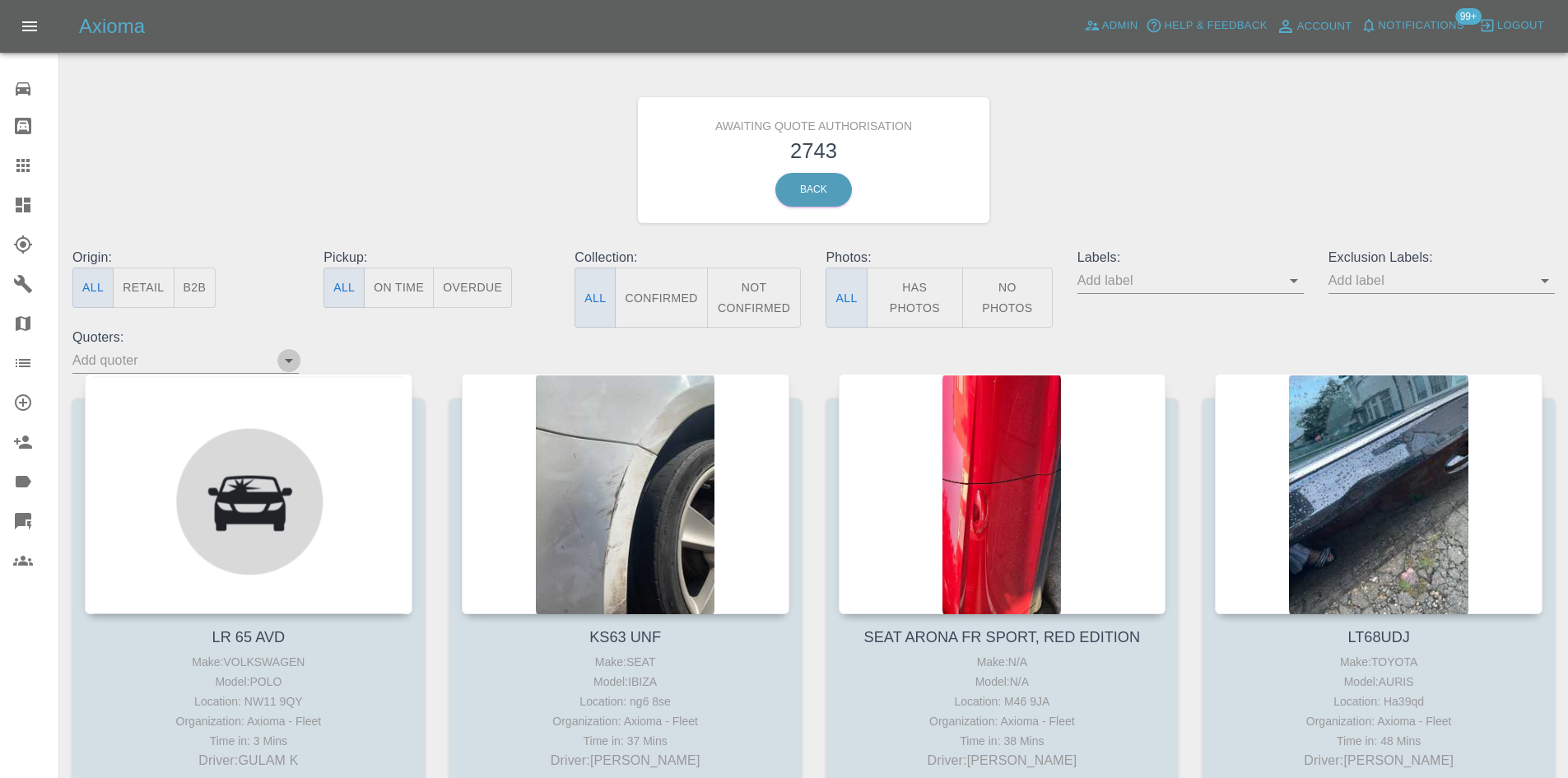
click at [294, 360] on icon "Open" at bounding box center [289, 361] width 20 height 20
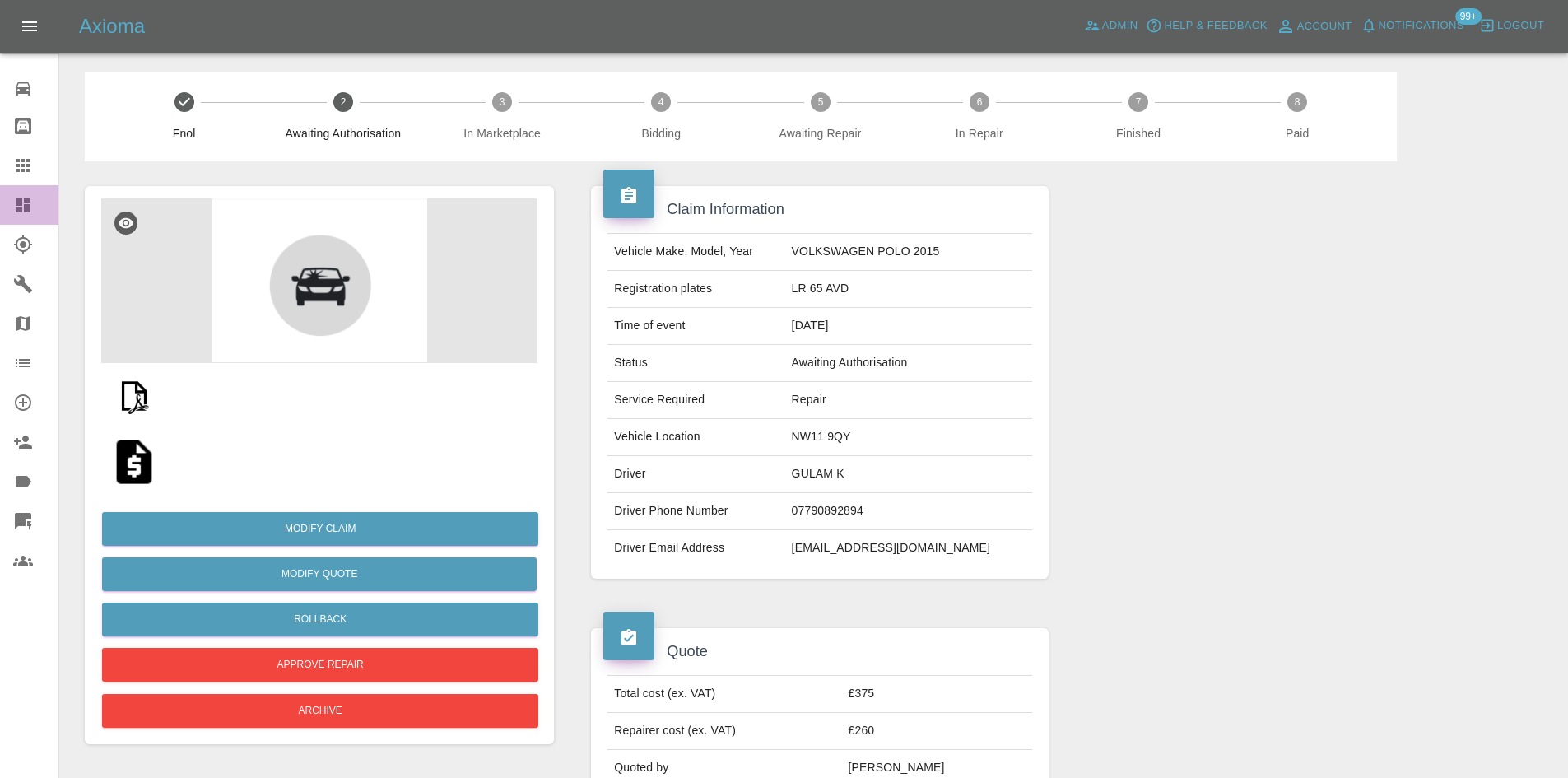
click at [17, 198] on icon at bounding box center [23, 205] width 15 height 15
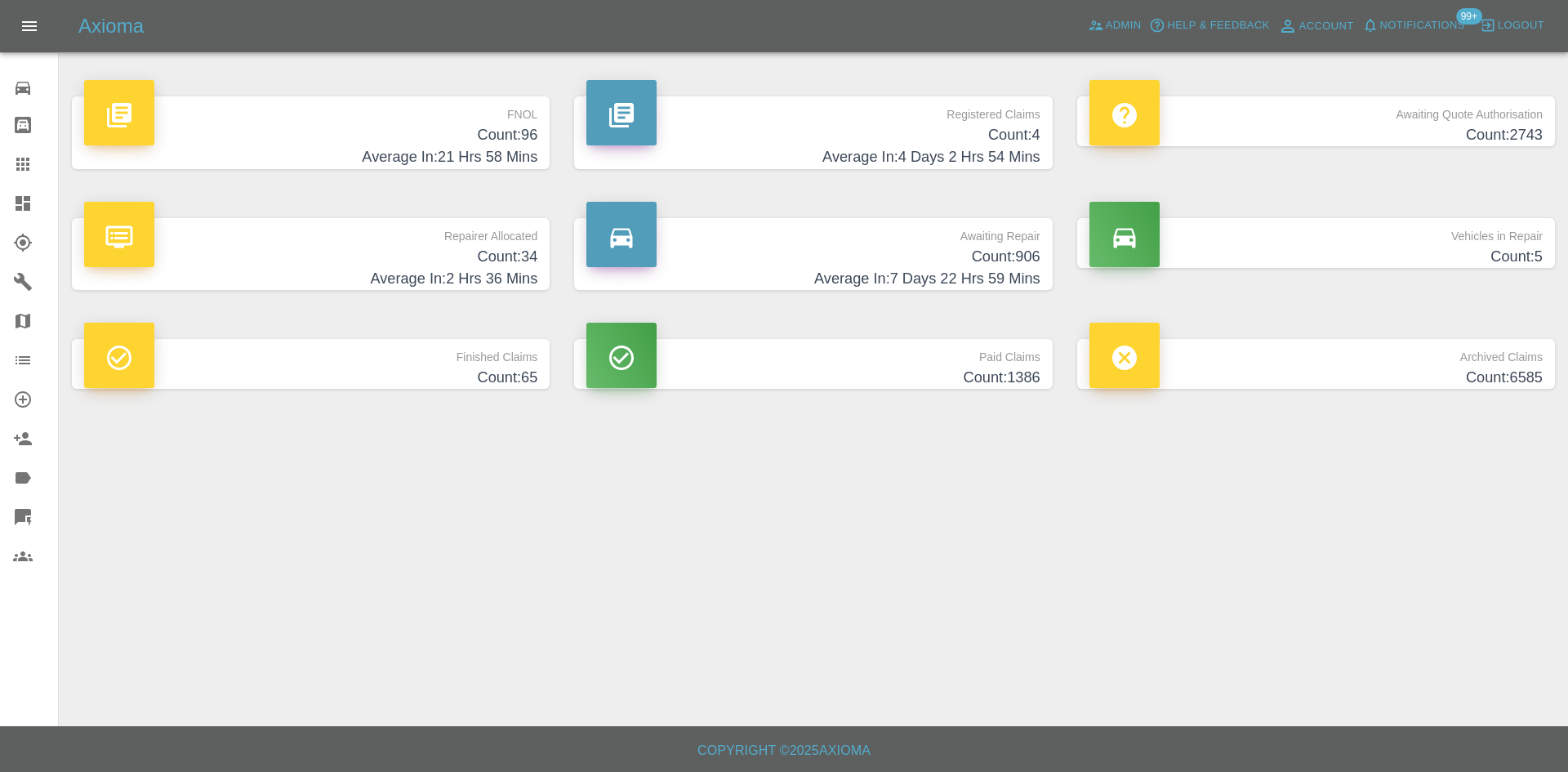
click at [1423, 33] on span "Notifications" at bounding box center [1422, 25] width 85 height 19
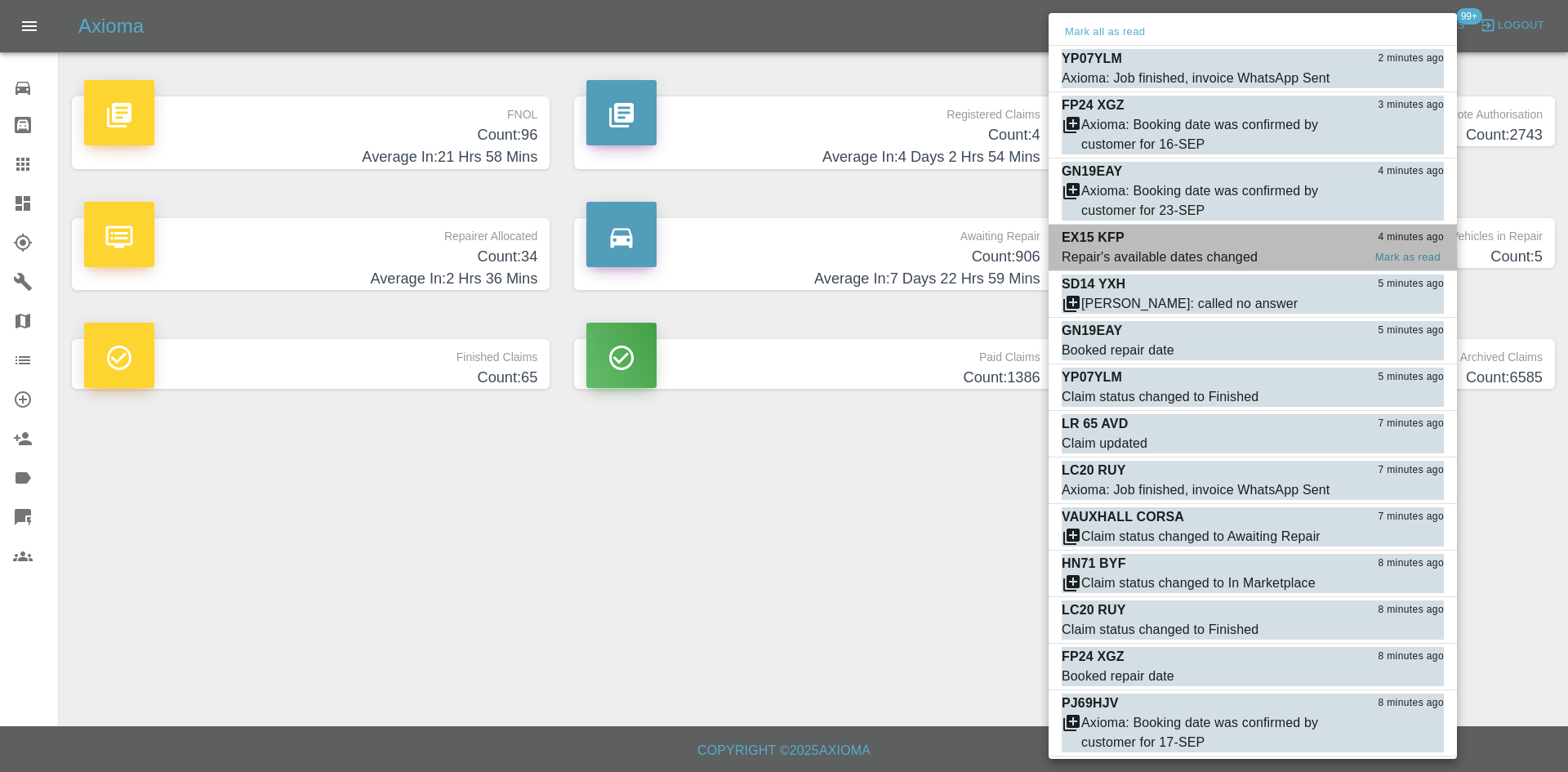
click at [1151, 248] on div "Repair's available dates changed" at bounding box center [1159, 257] width 196 height 20
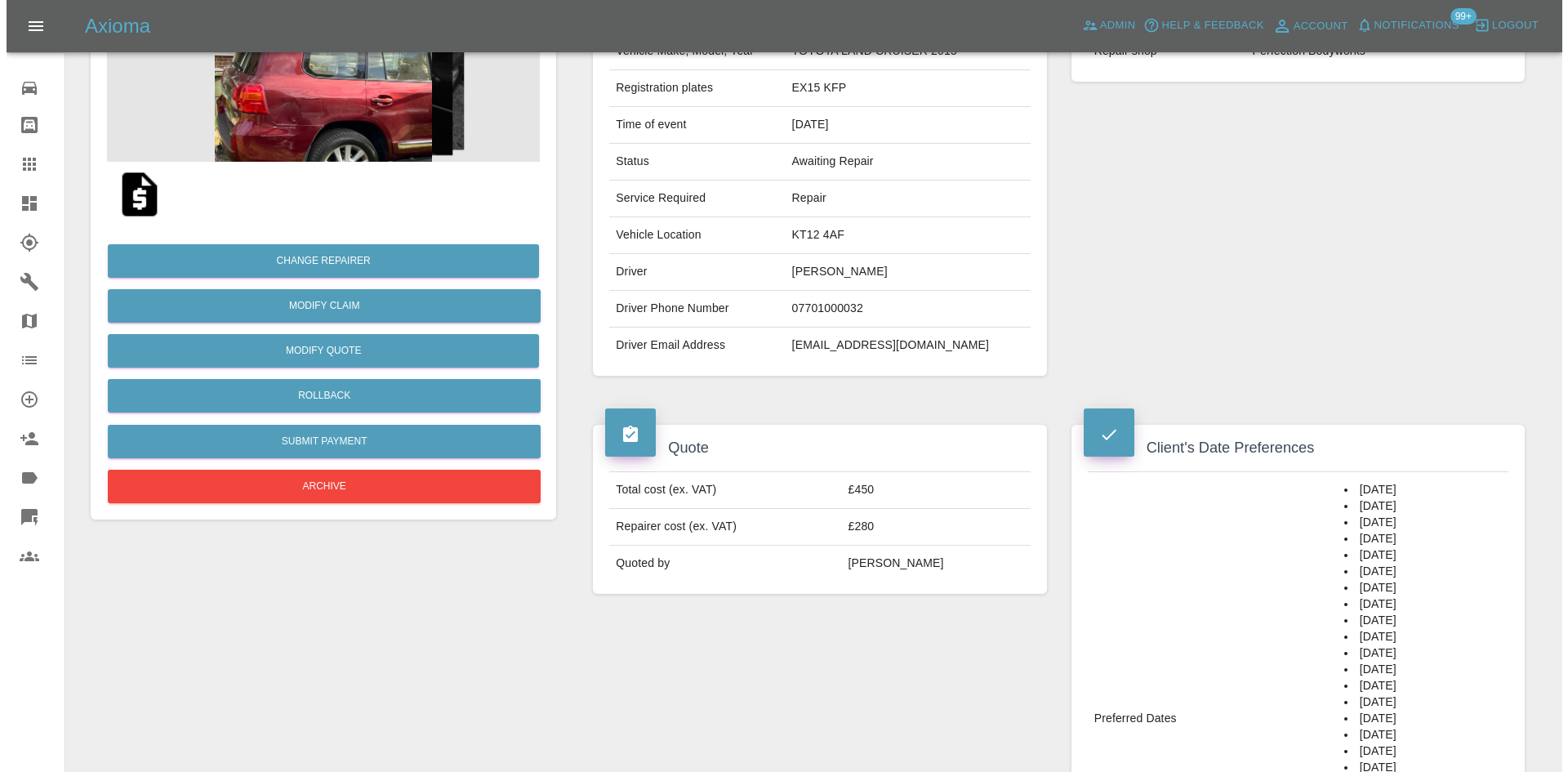
scroll to position [490, 0]
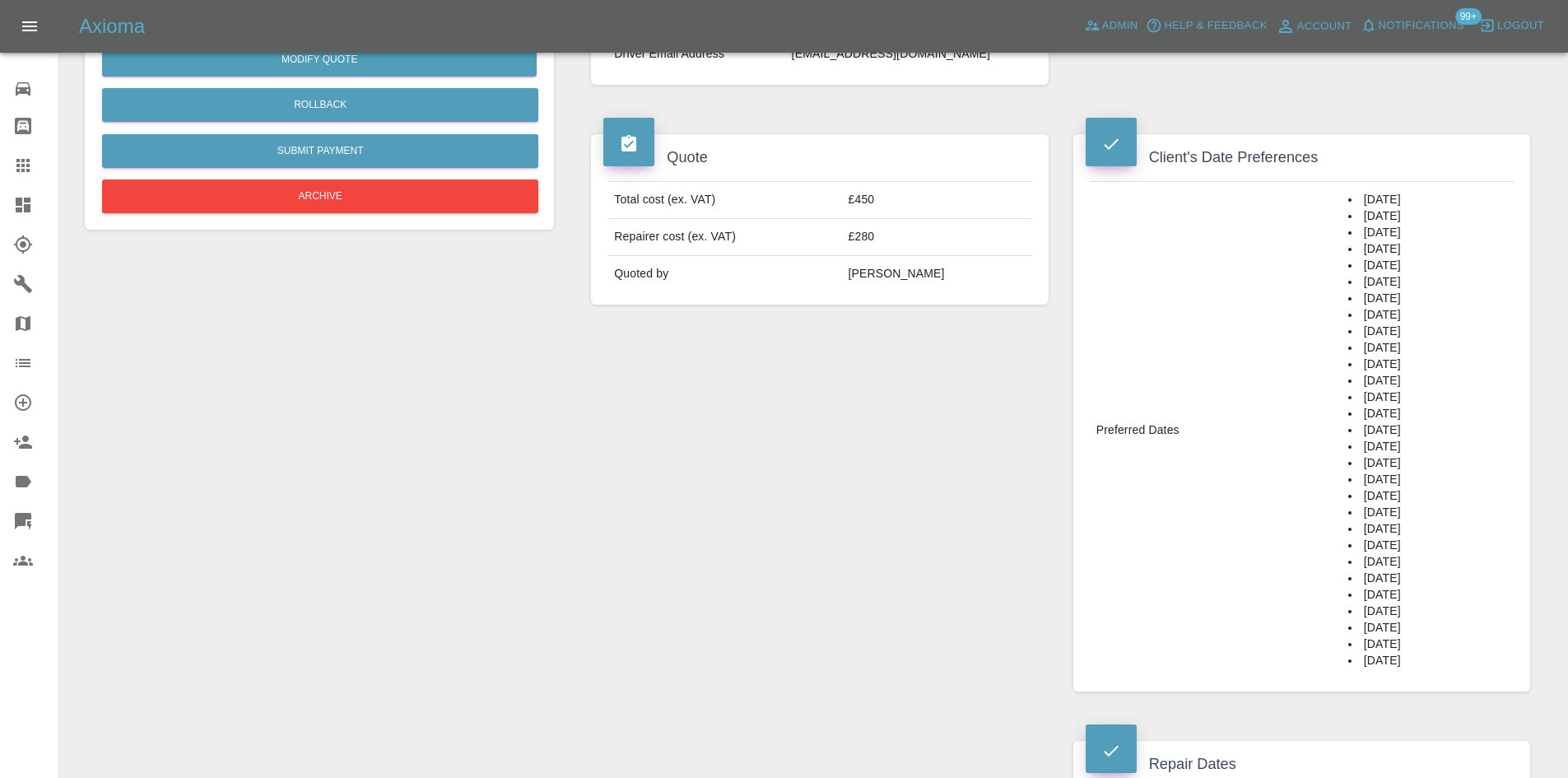
click at [1357, 13] on button "Notifications" at bounding box center [1413, 26] width 112 height 26
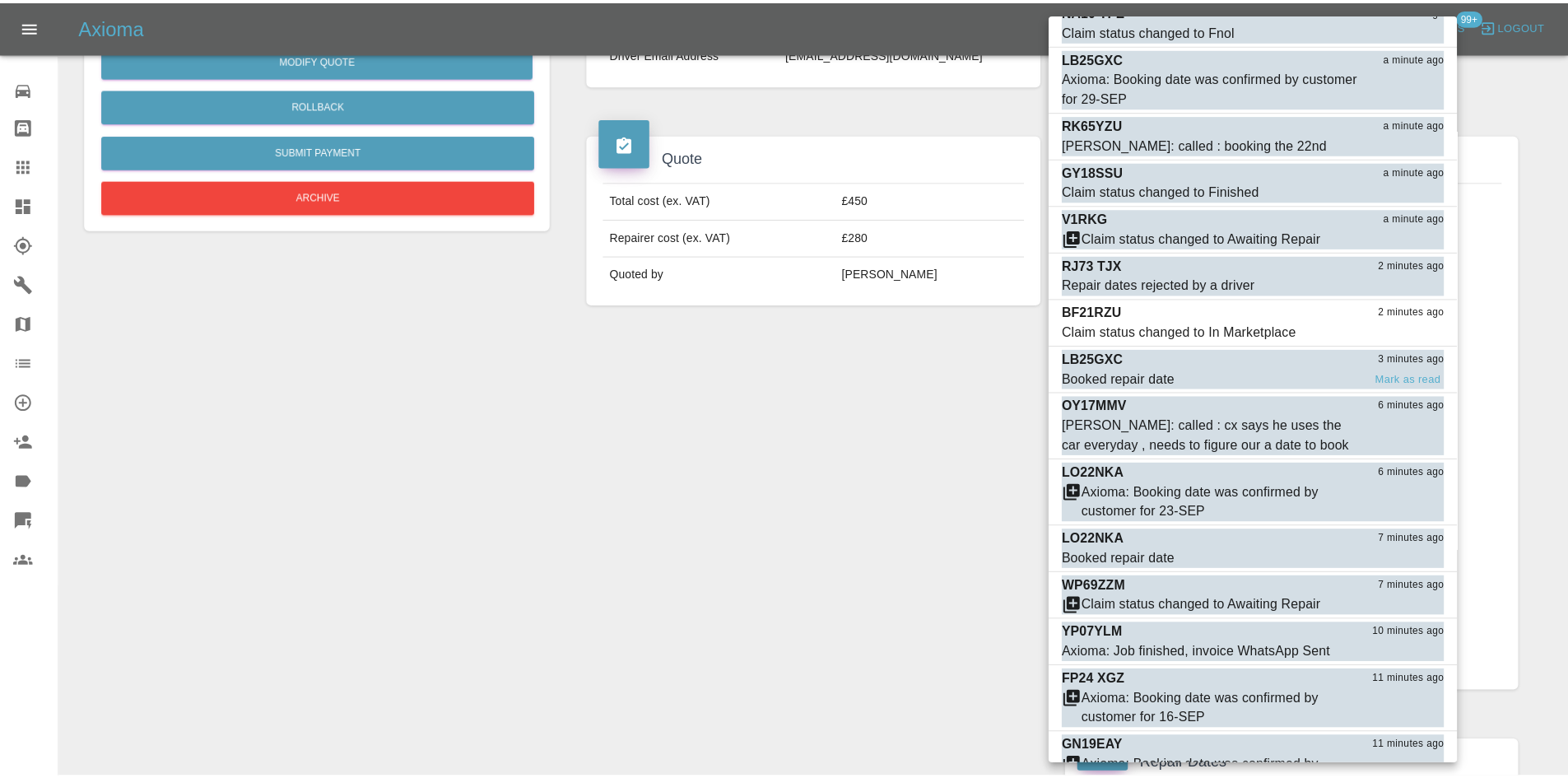
scroll to position [0, 0]
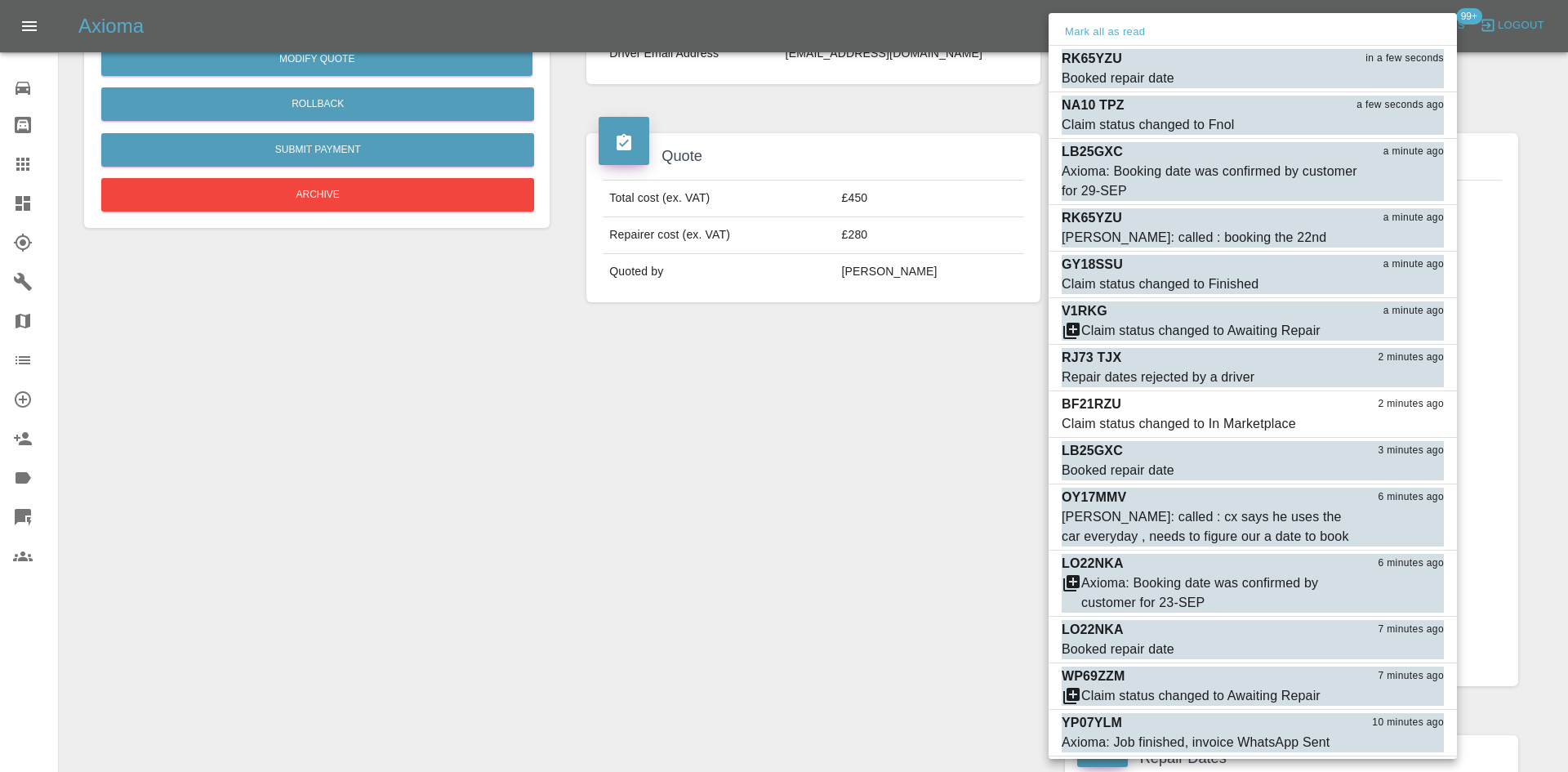
click at [753, 471] on div at bounding box center [784, 386] width 1568 height 772
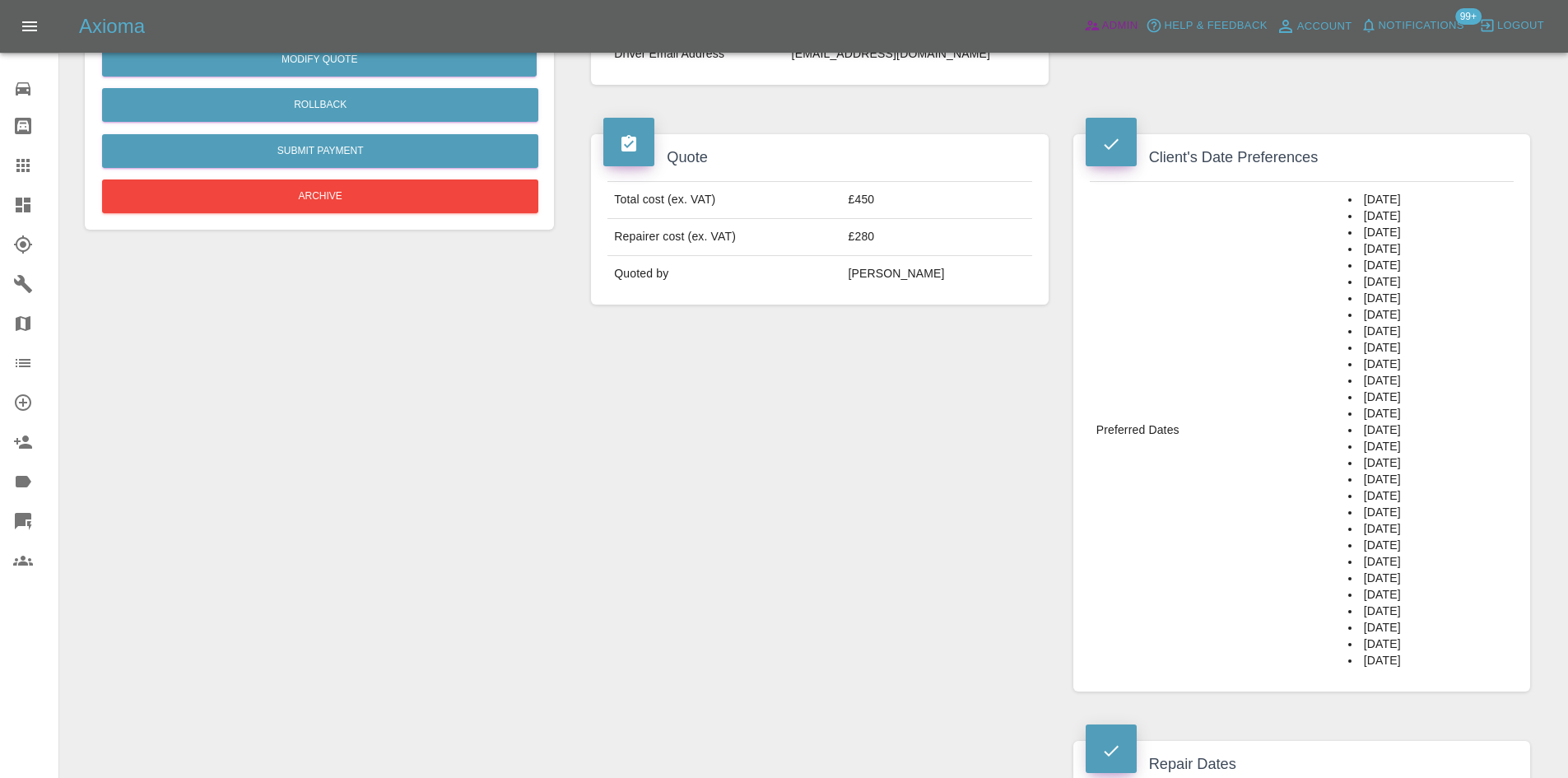
click at [1112, 24] on span "Admin" at bounding box center [1120, 25] width 36 height 19
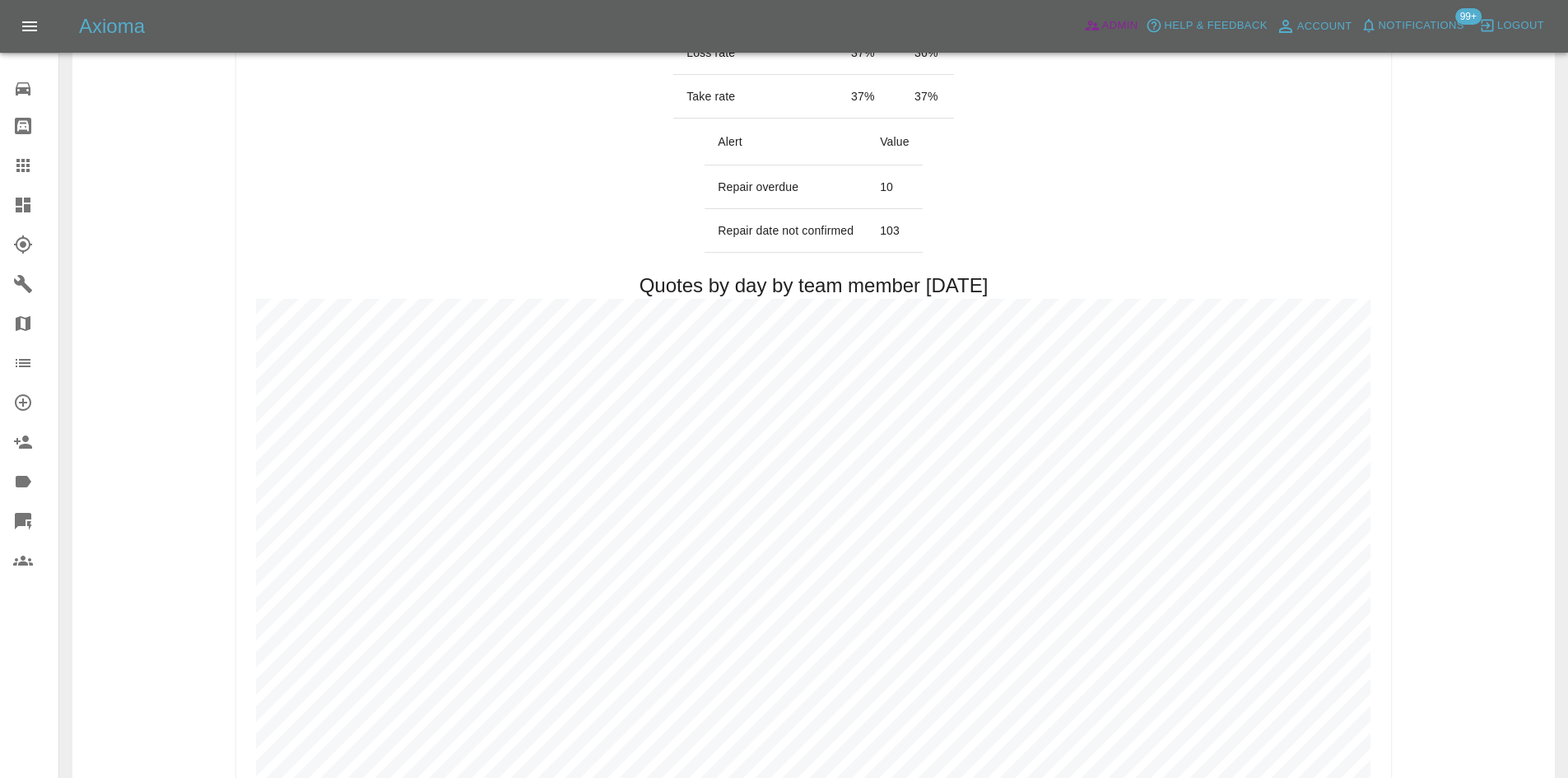
scroll to position [82, 0]
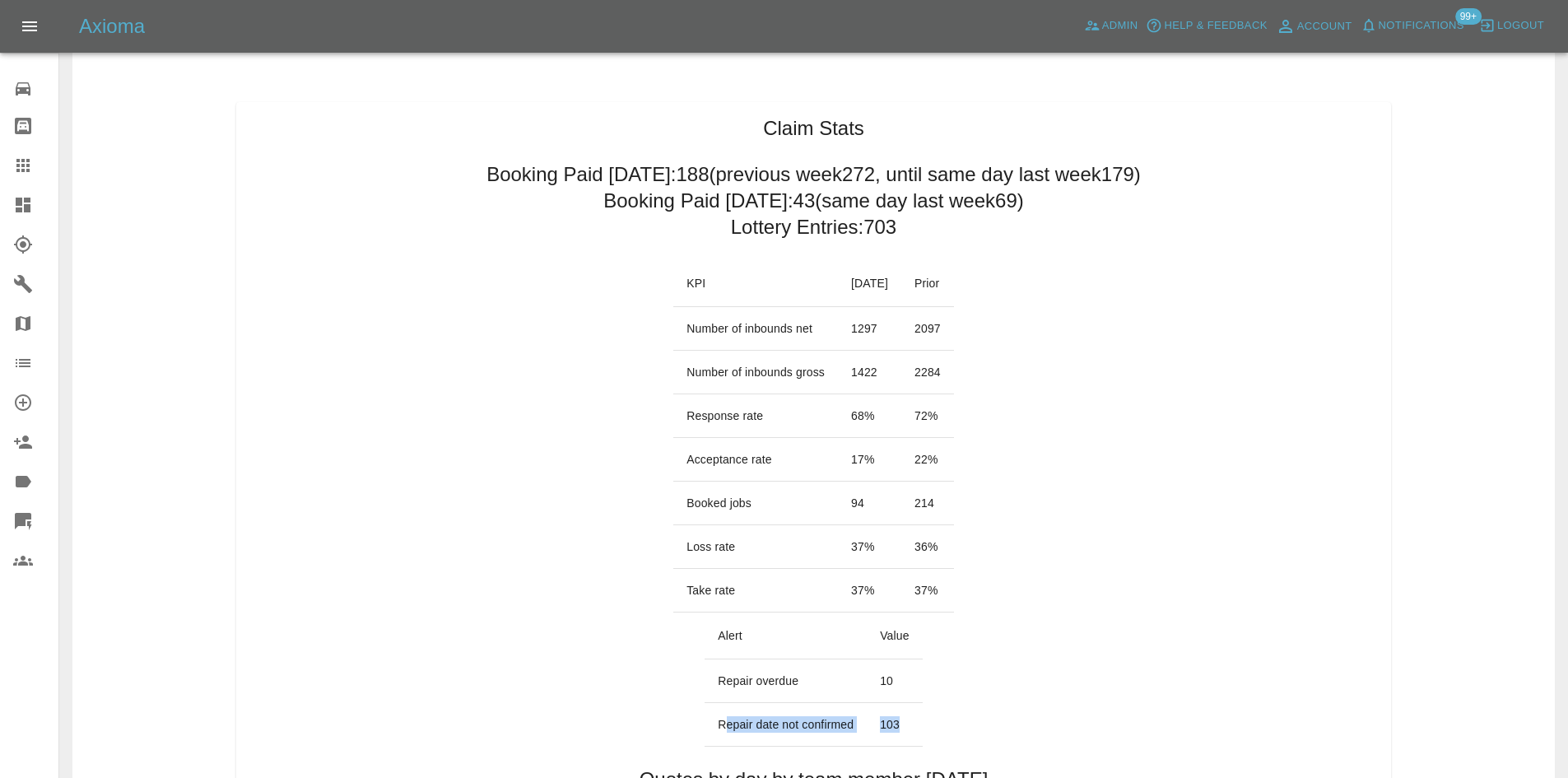
drag, startPoint x: 907, startPoint y: 727, endPoint x: 727, endPoint y: 725, distance: 180.3
click at [727, 725] on tr "Repair date not confirmed 103" at bounding box center [813, 725] width 217 height 44
click at [10, 208] on link "Dashboard" at bounding box center [29, 205] width 58 height 40
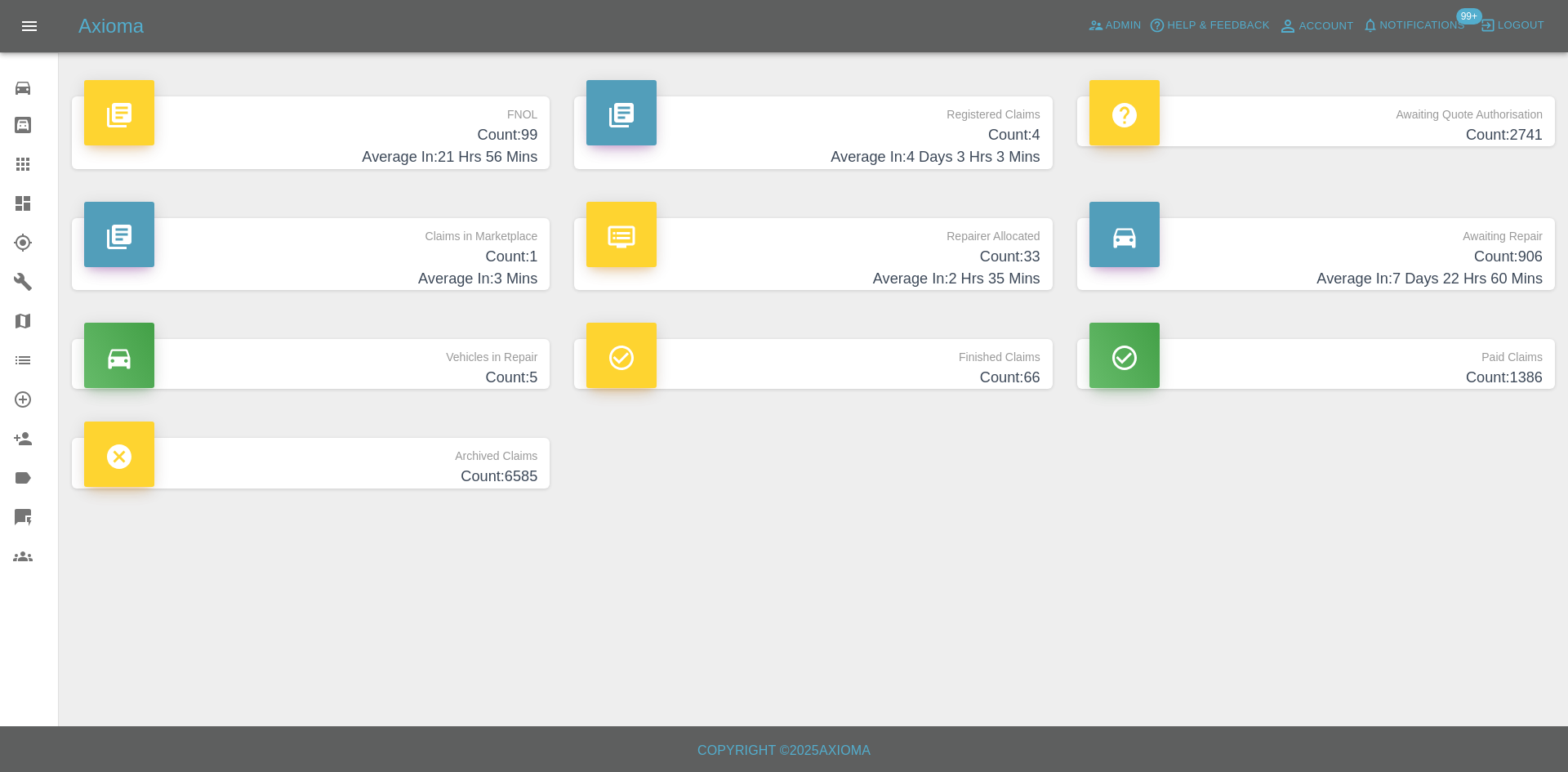
click at [820, 277] on h4 "Average In: 2 Hrs 35 Mins" at bounding box center [812, 279] width 453 height 22
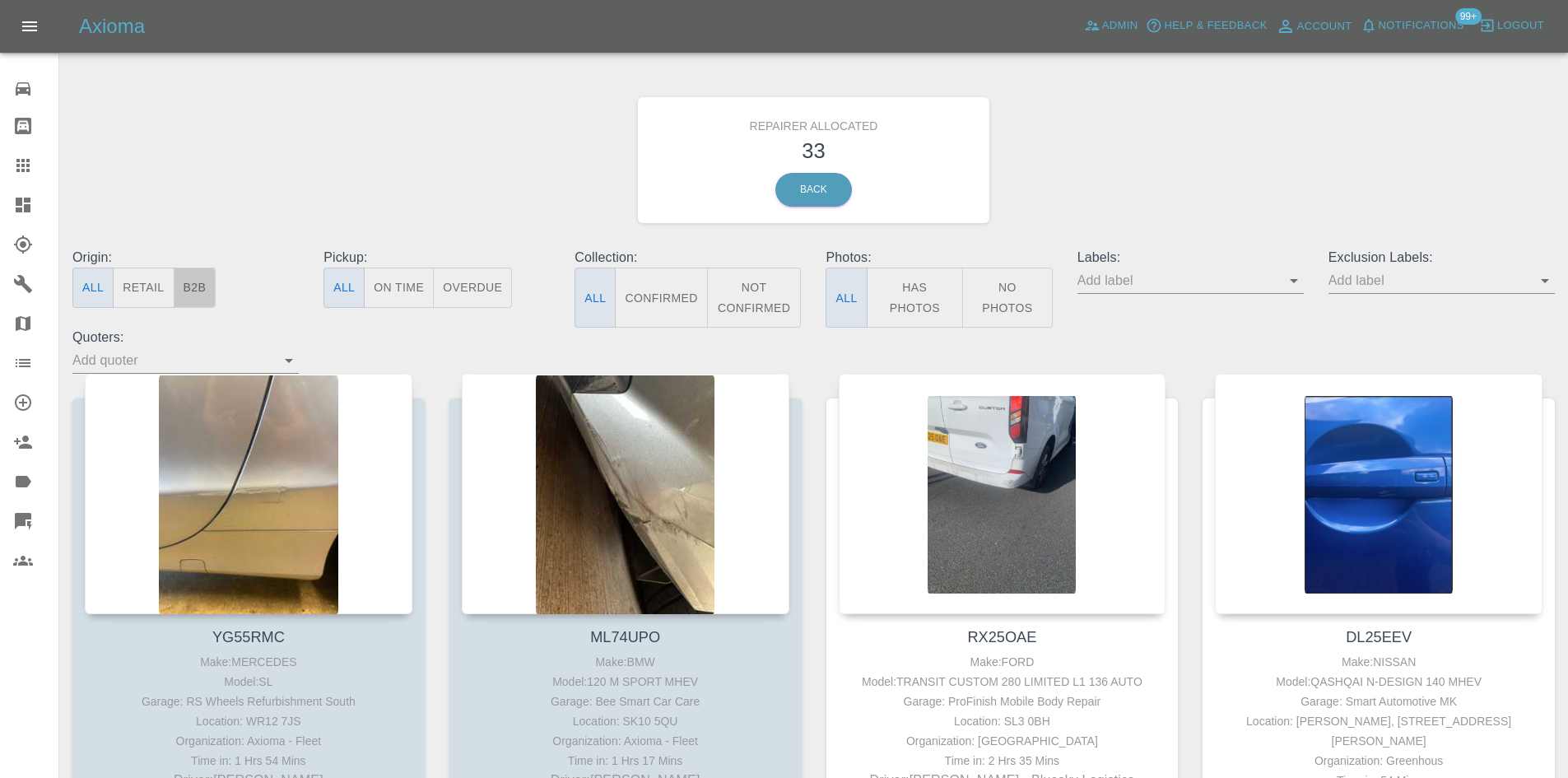
click at [199, 288] on button "B2B" at bounding box center [195, 288] width 43 height 40
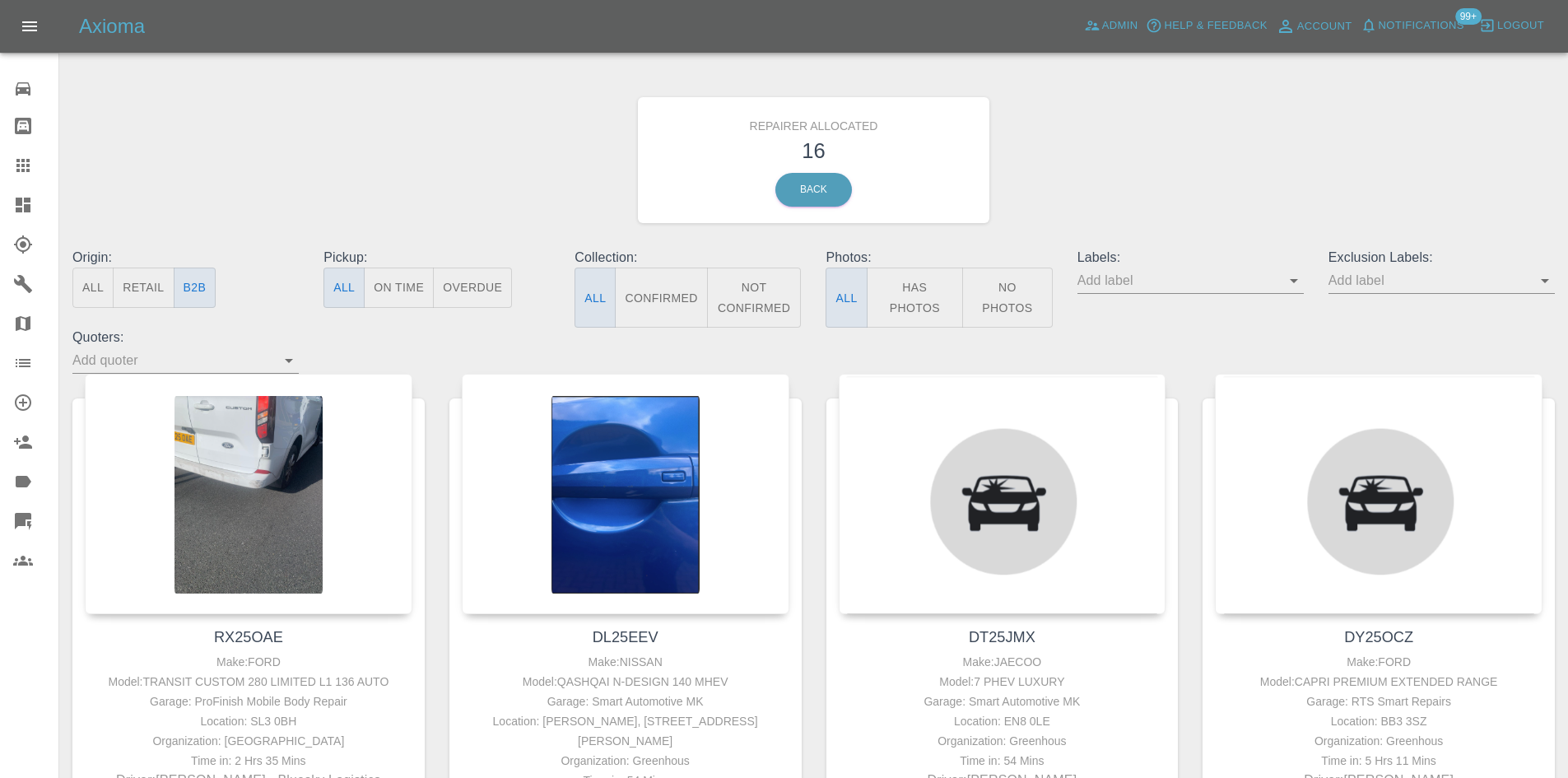
click at [21, 203] on icon at bounding box center [23, 205] width 15 height 15
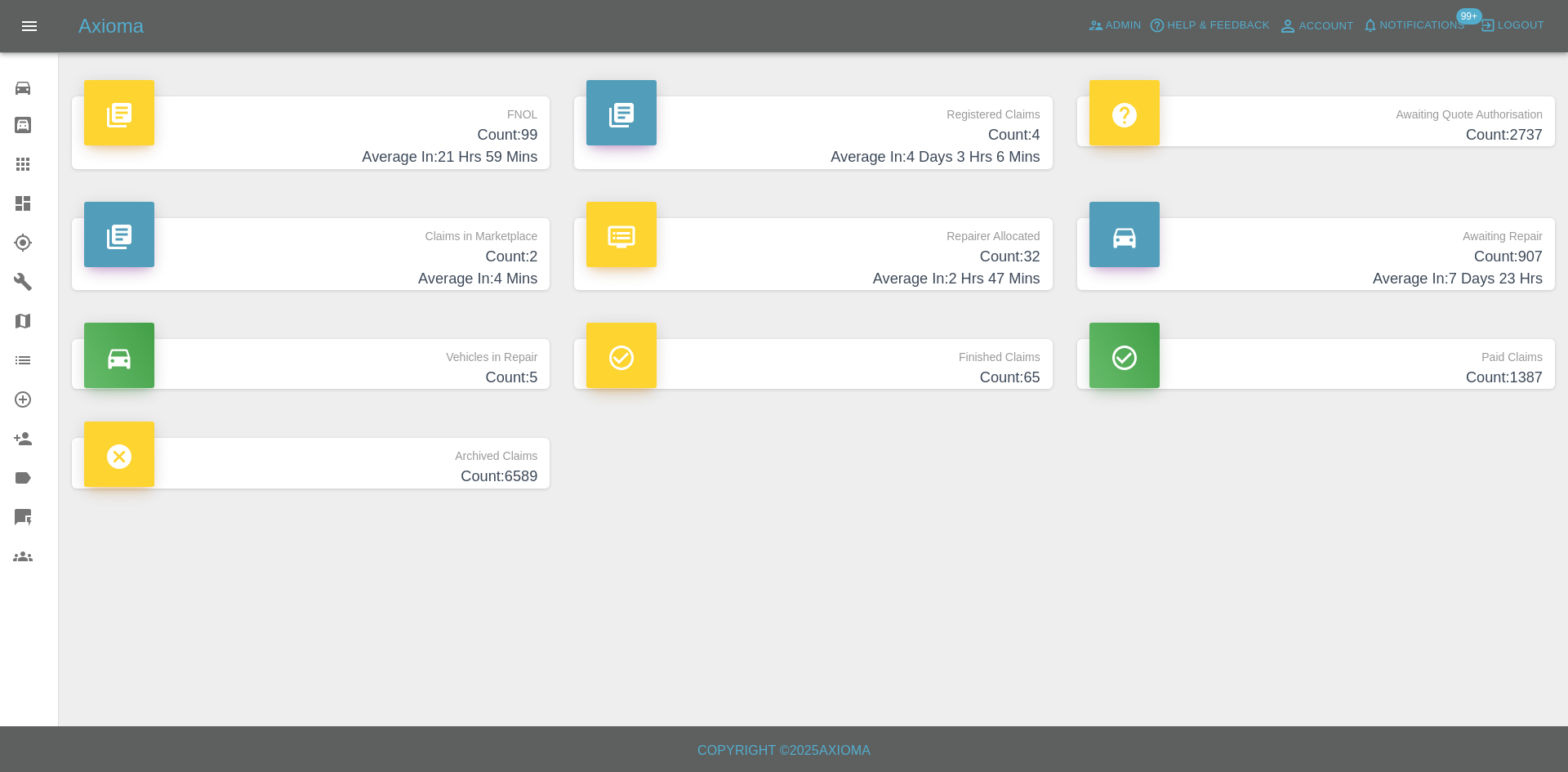
click at [896, 146] on h4 "Count: 4" at bounding box center [812, 135] width 453 height 22
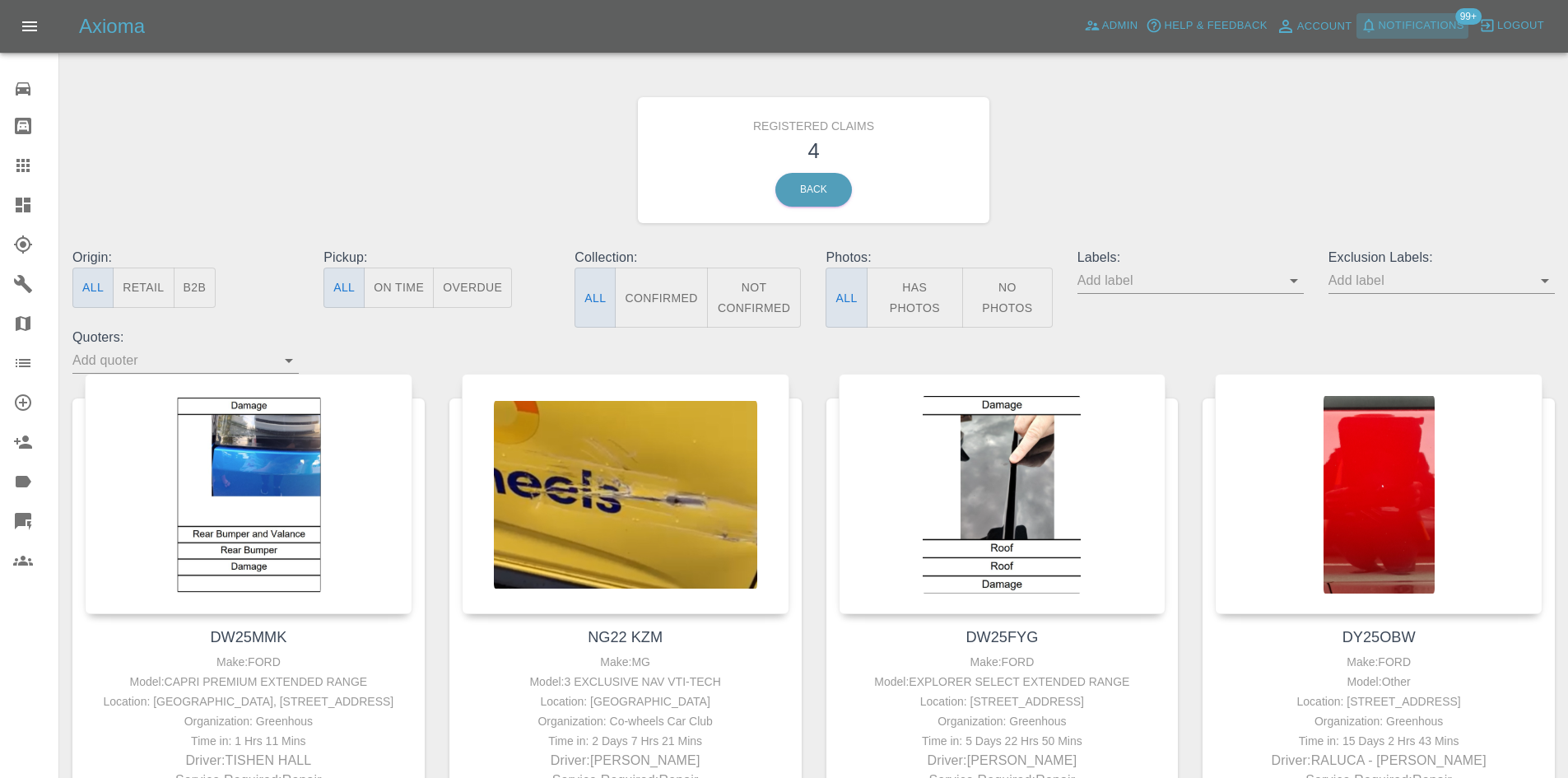
click at [1432, 36] on button "Notifications" at bounding box center [1413, 26] width 112 height 26
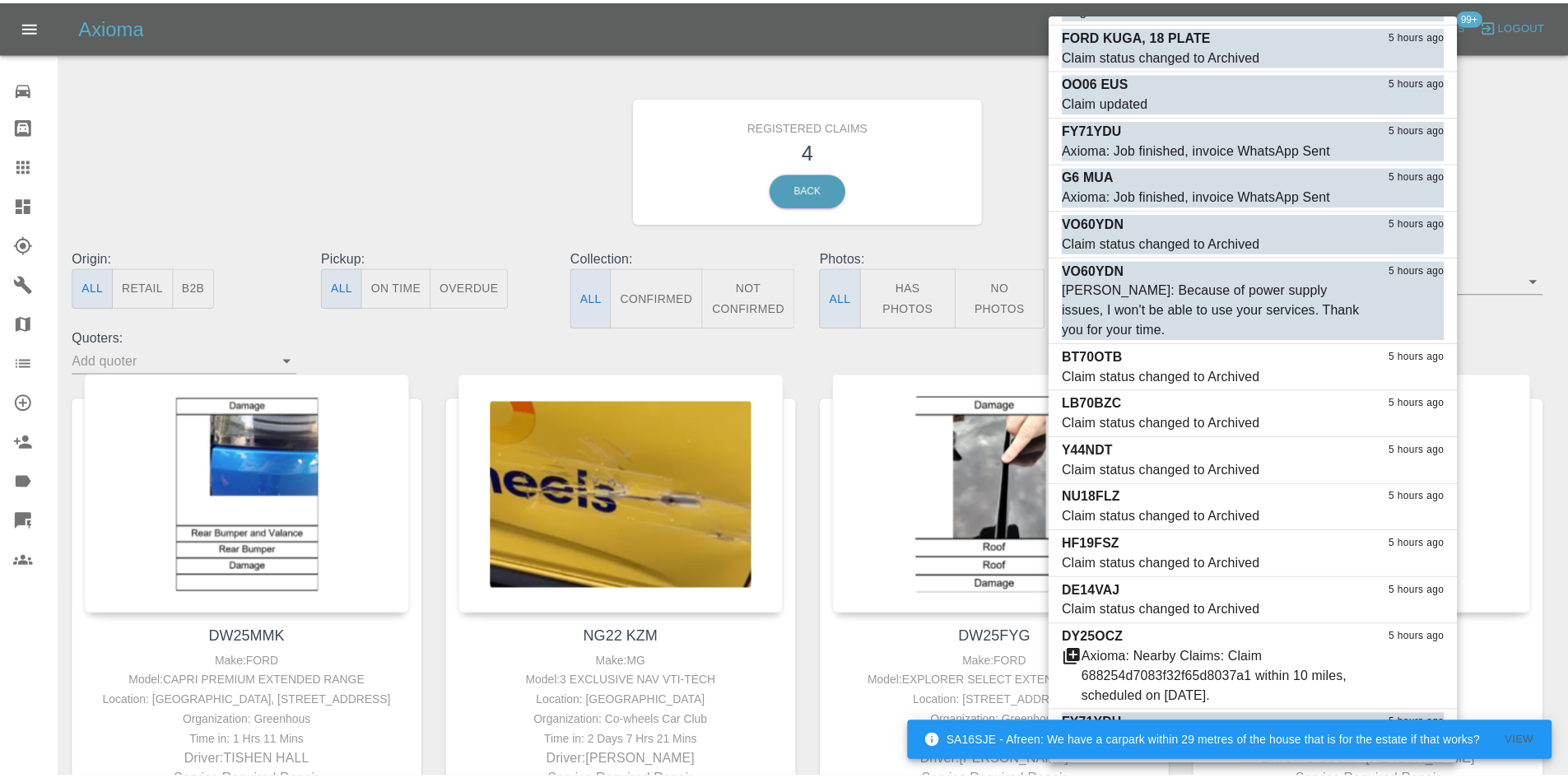
scroll to position [31284, 0]
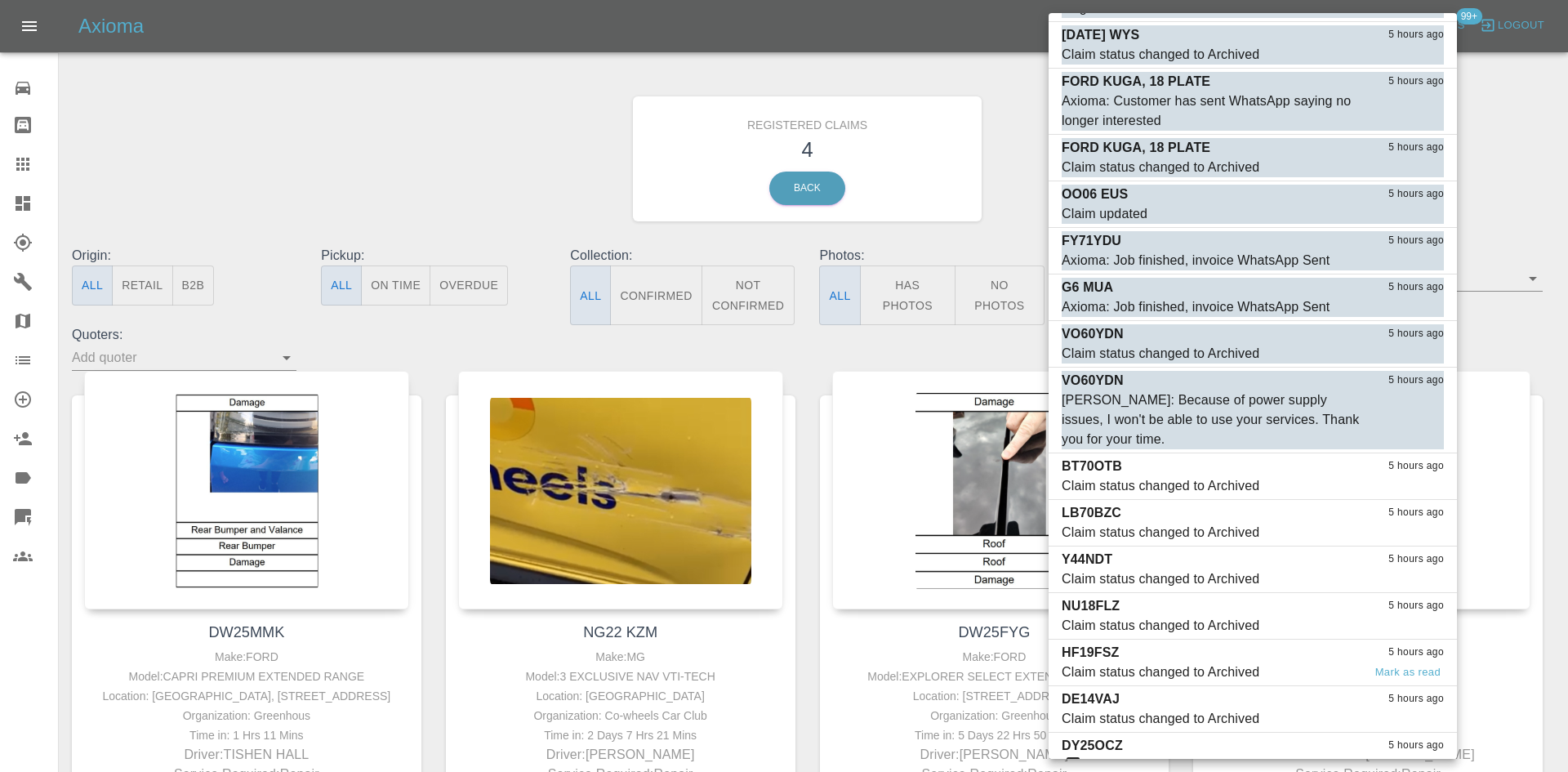
click at [1222, 643] on div "HF19FSZ 5 hours ago" at bounding box center [1252, 653] width 382 height 20
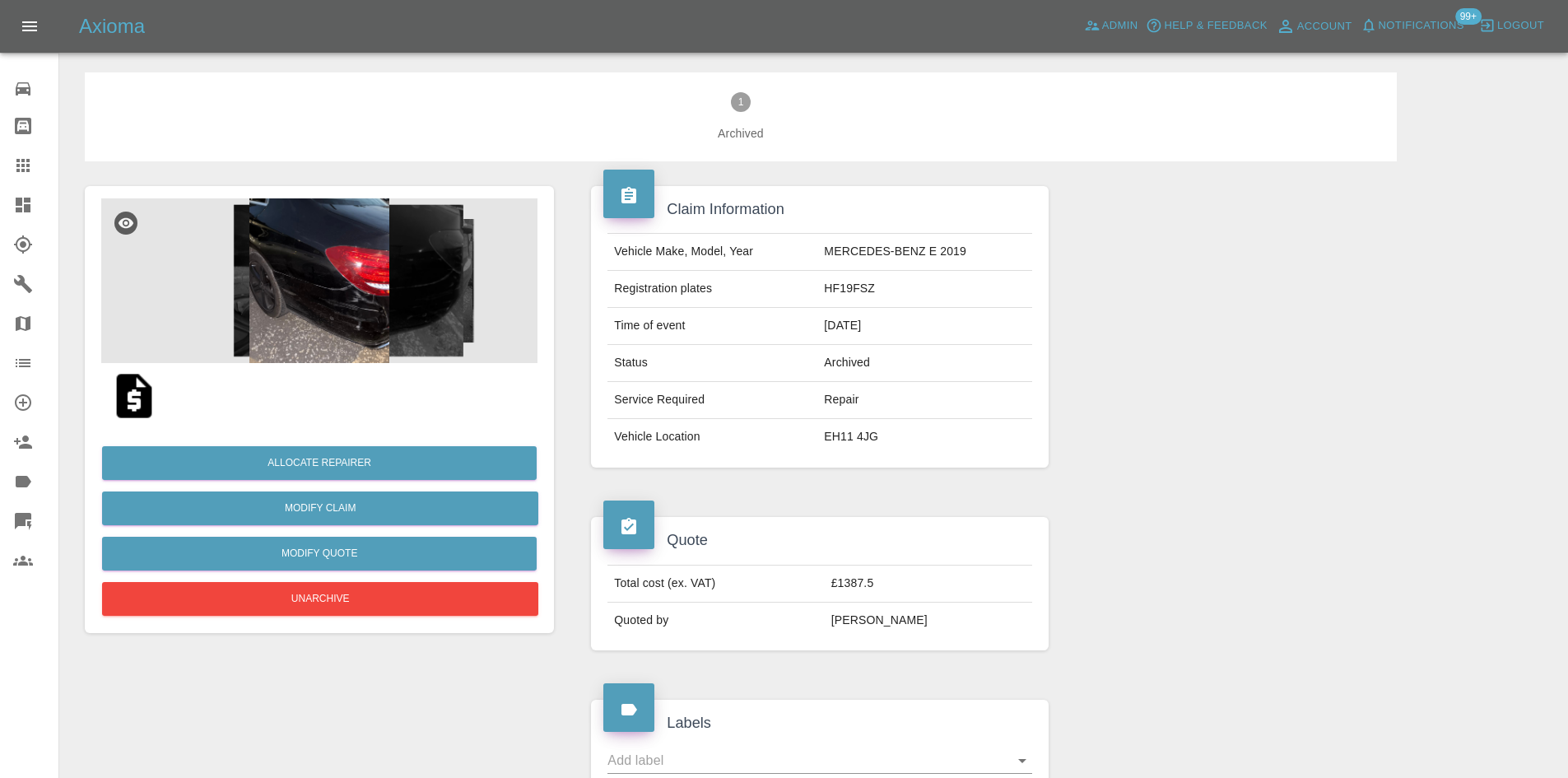
click at [221, 287] on img at bounding box center [319, 280] width 436 height 165
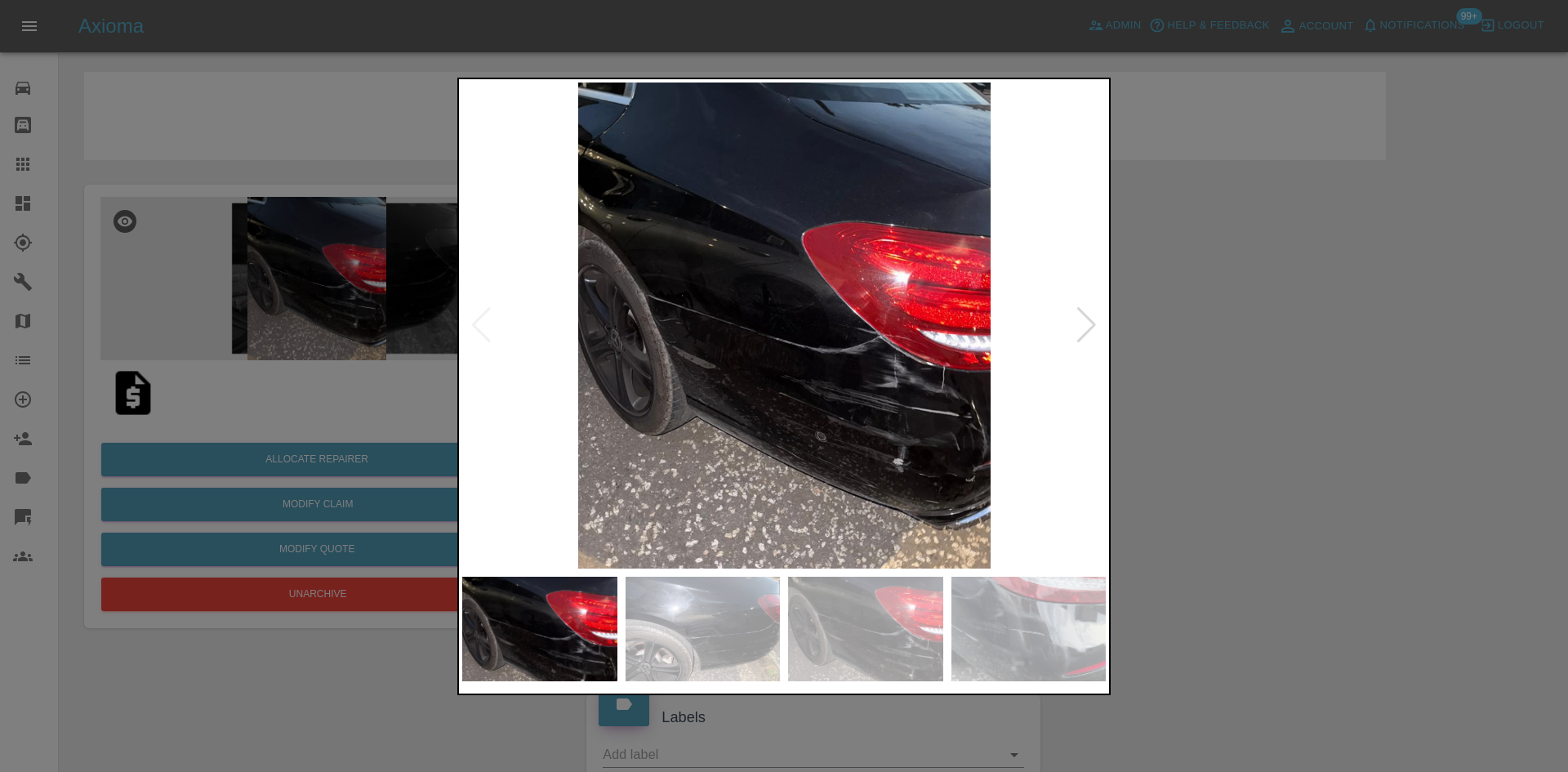
click at [641, 299] on img at bounding box center [784, 325] width 644 height 486
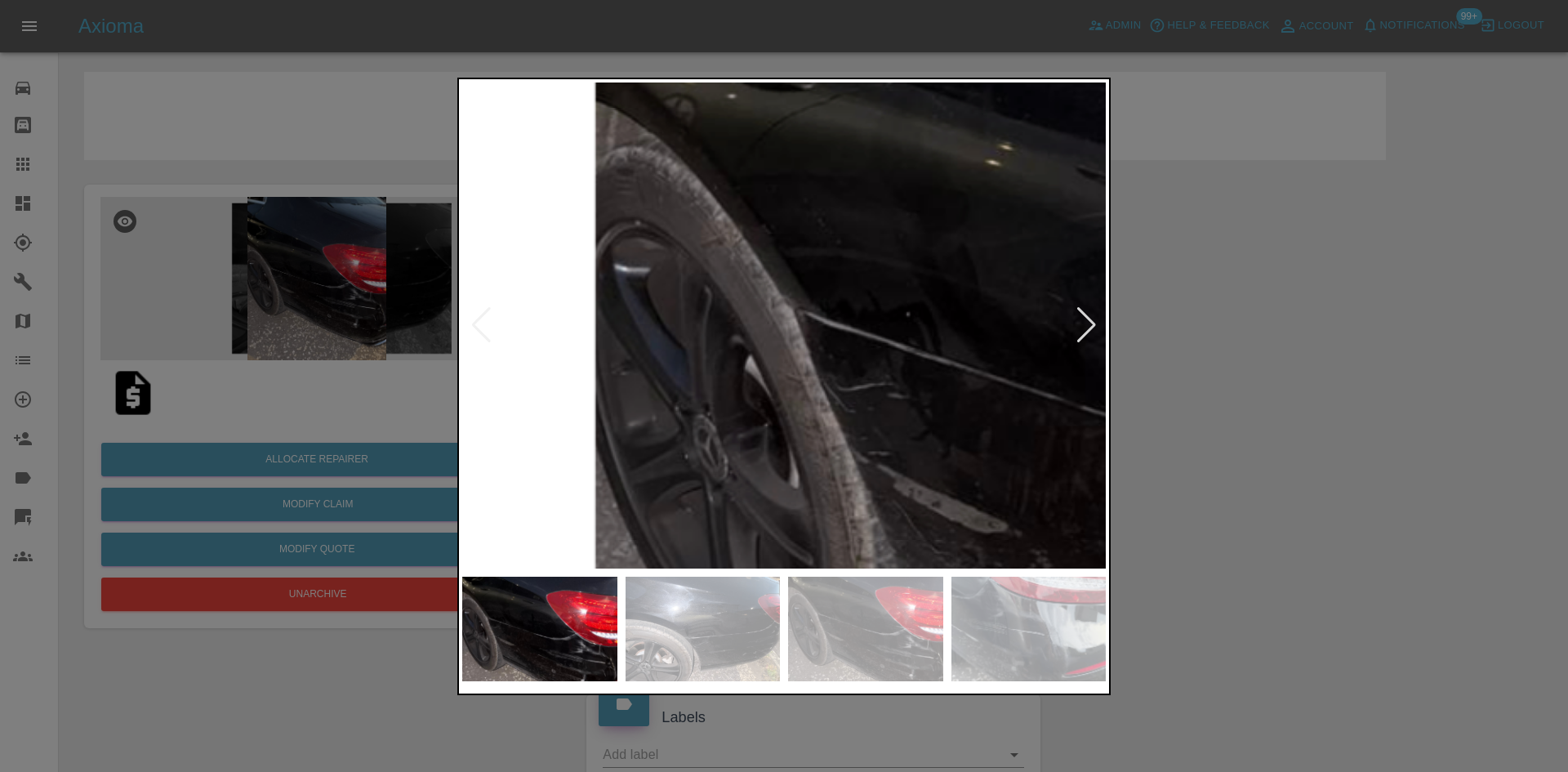
click at [641, 299] on img at bounding box center [1212, 404] width 1930 height 1459
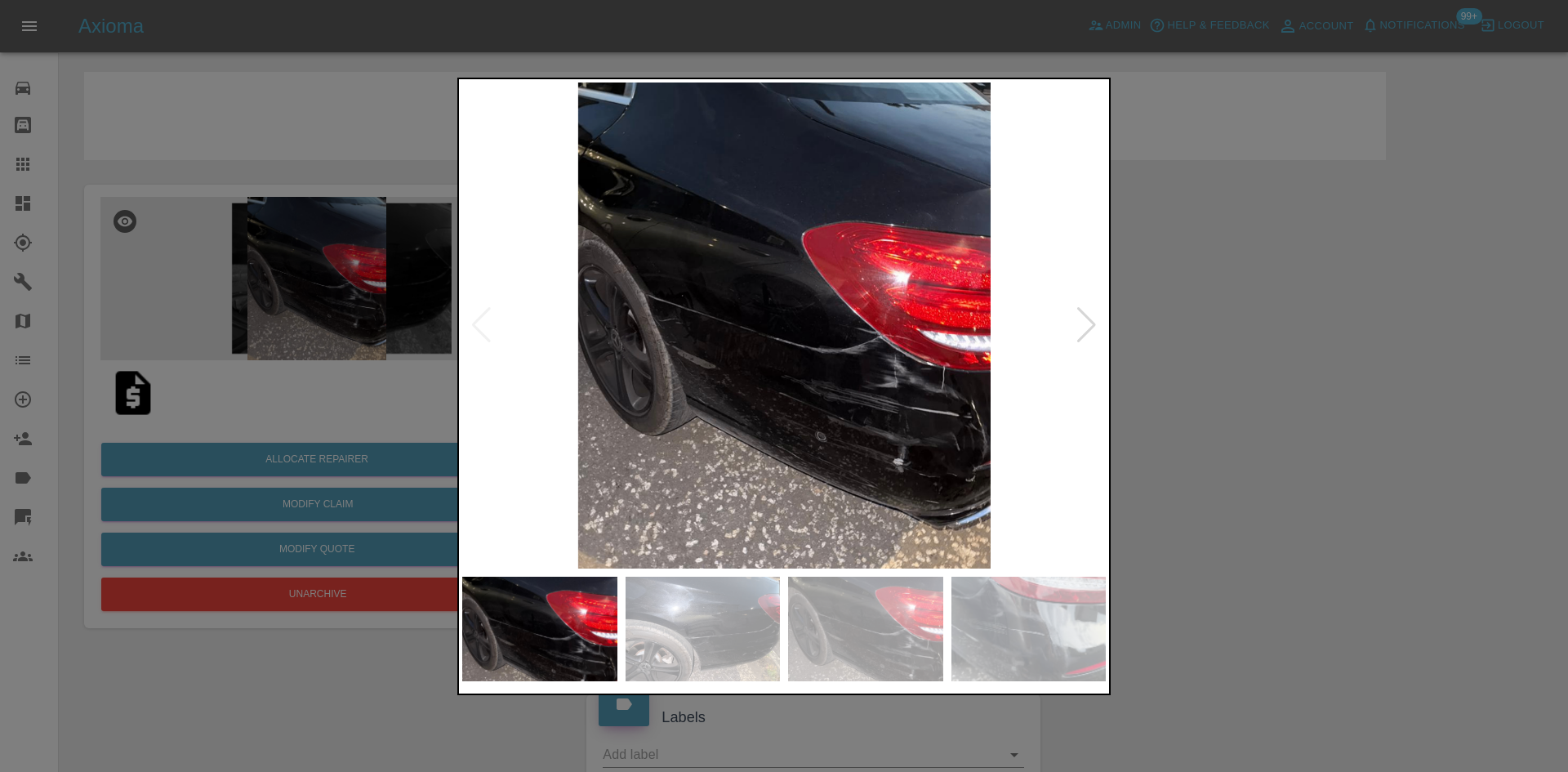
click at [1150, 303] on div at bounding box center [784, 386] width 1568 height 772
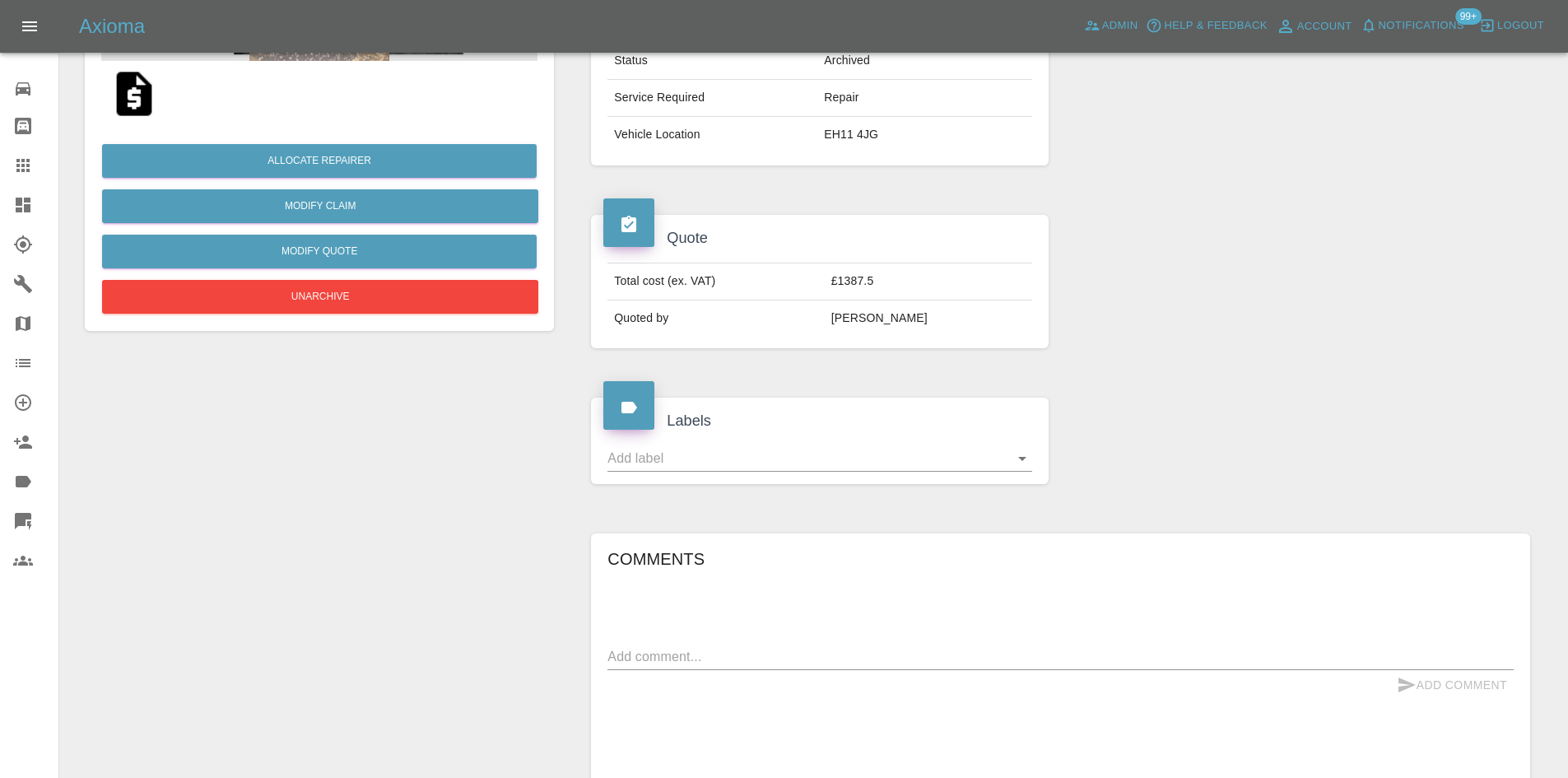
scroll to position [494, 0]
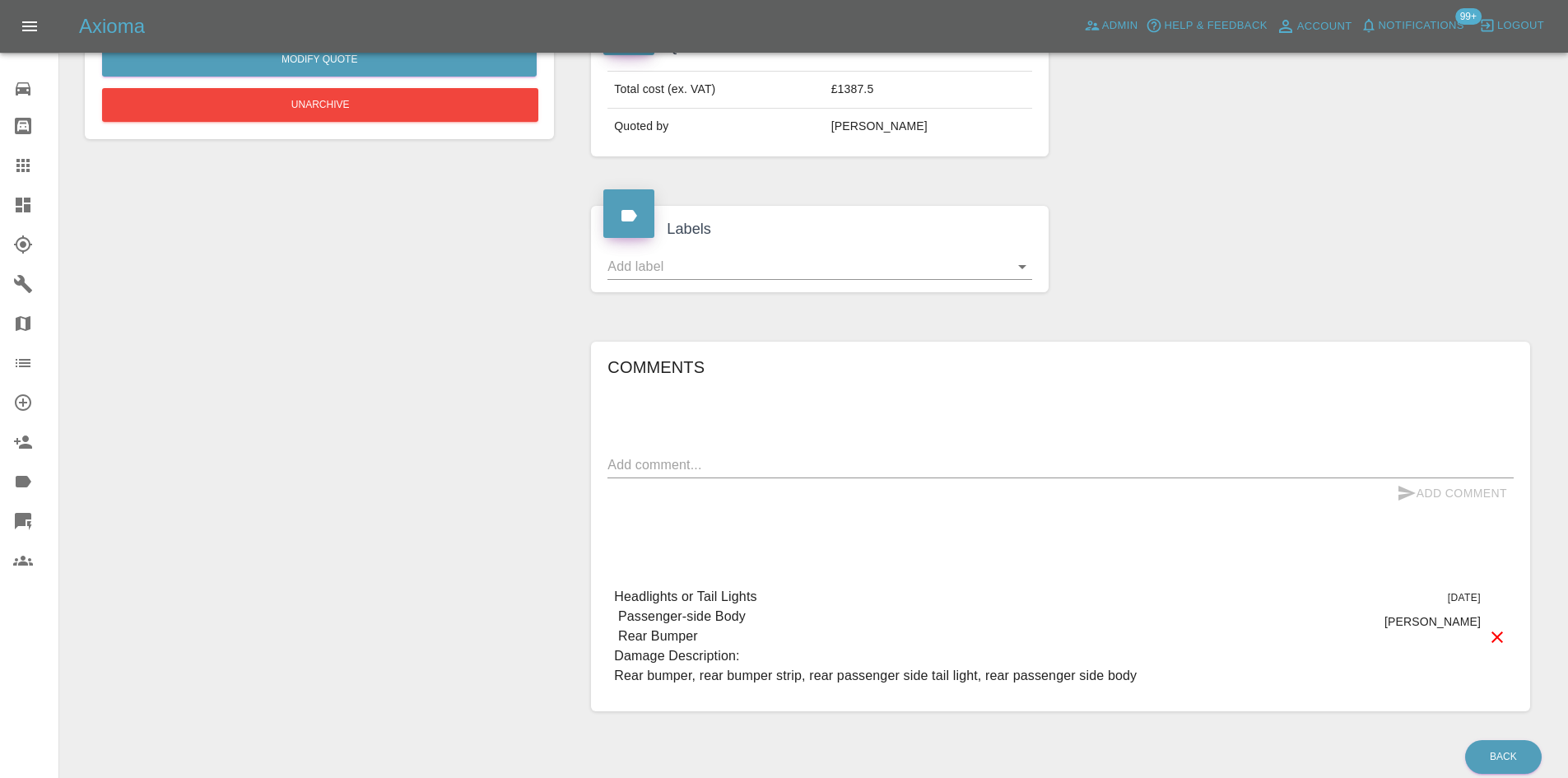
click at [22, 200] on icon at bounding box center [23, 205] width 15 height 15
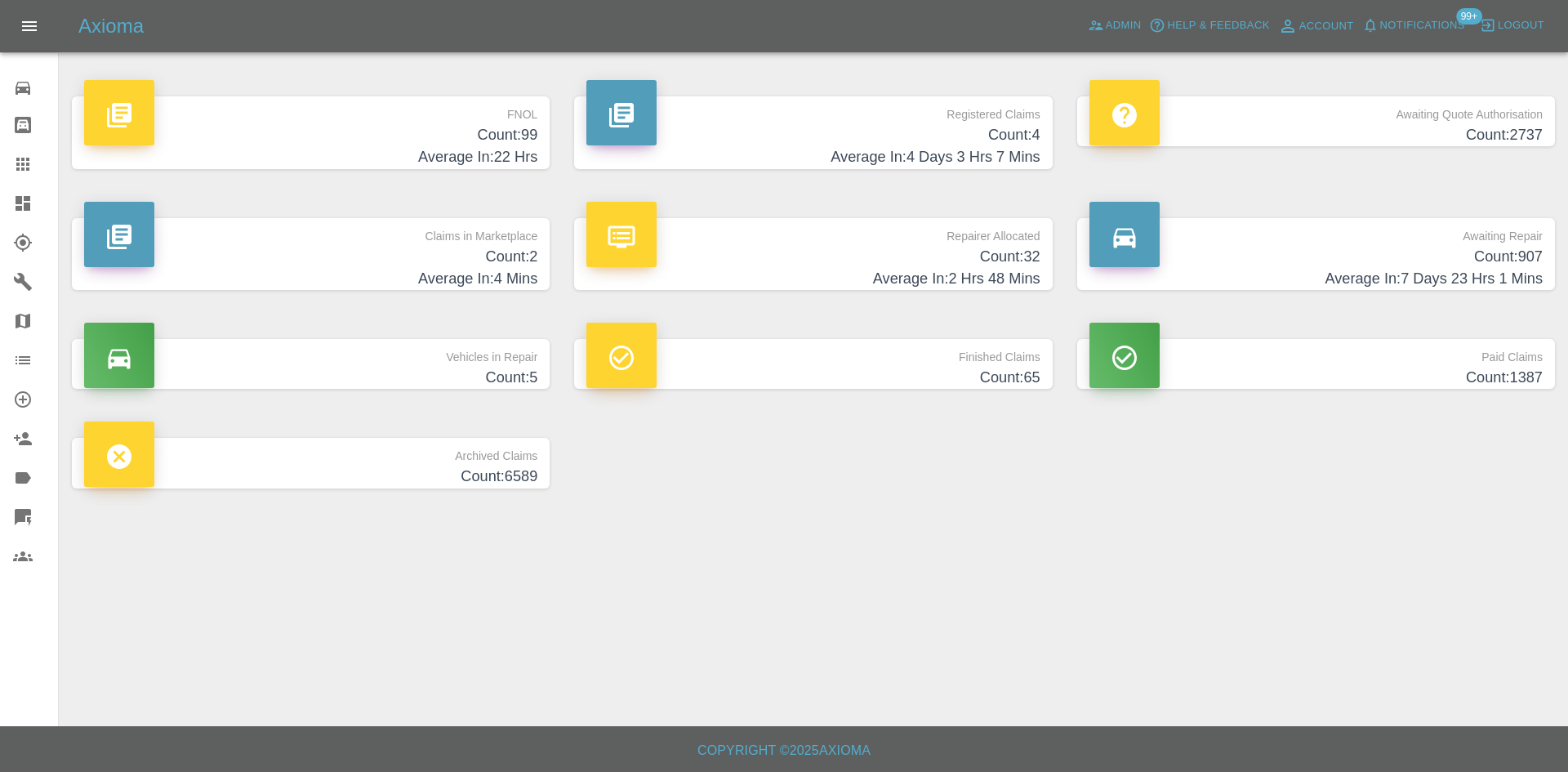
click at [1298, 114] on p "Awaiting Quote Authorisation" at bounding box center [1315, 110] width 453 height 28
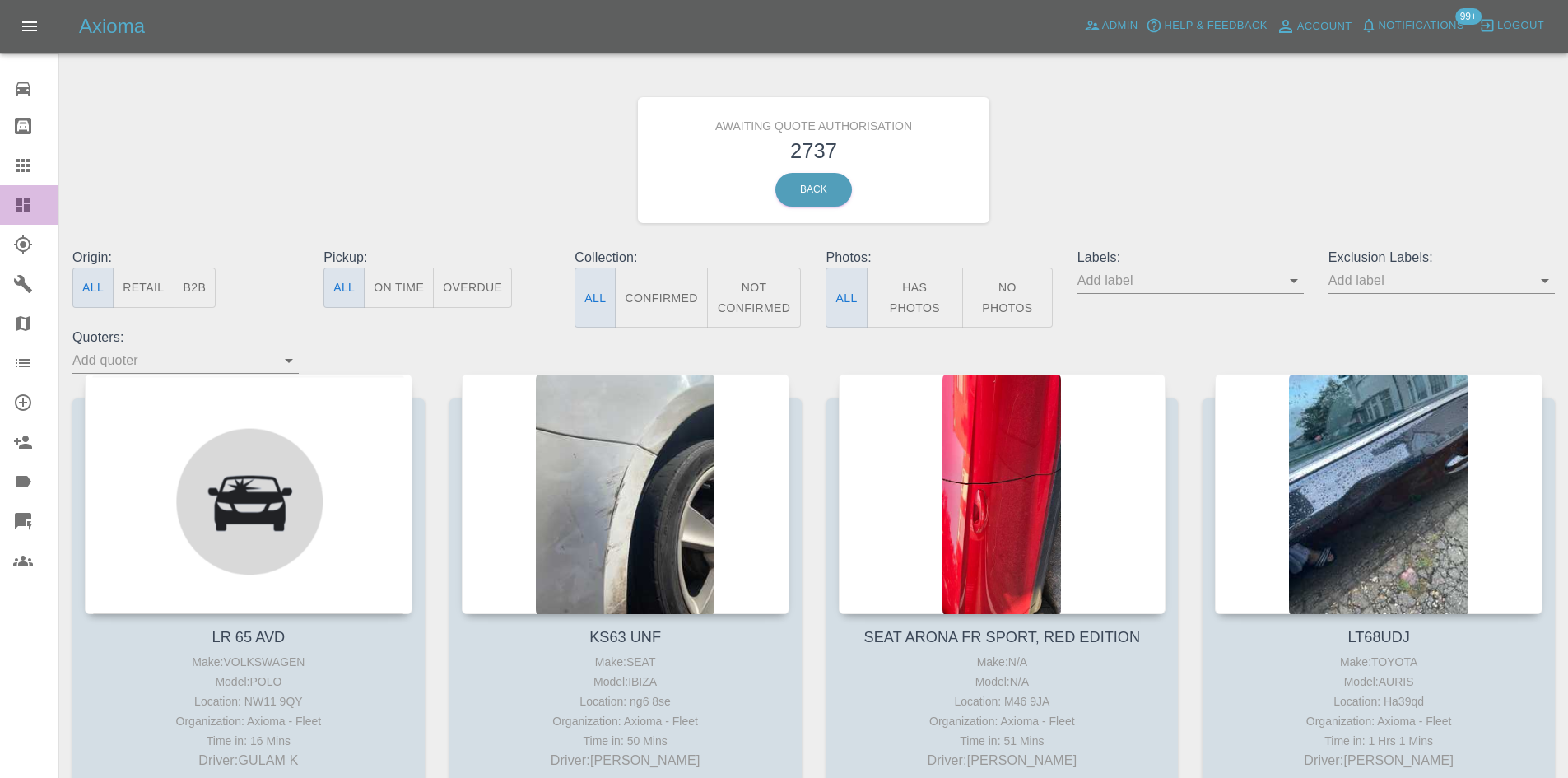
click at [0, 194] on link "Dashboard" at bounding box center [29, 205] width 58 height 40
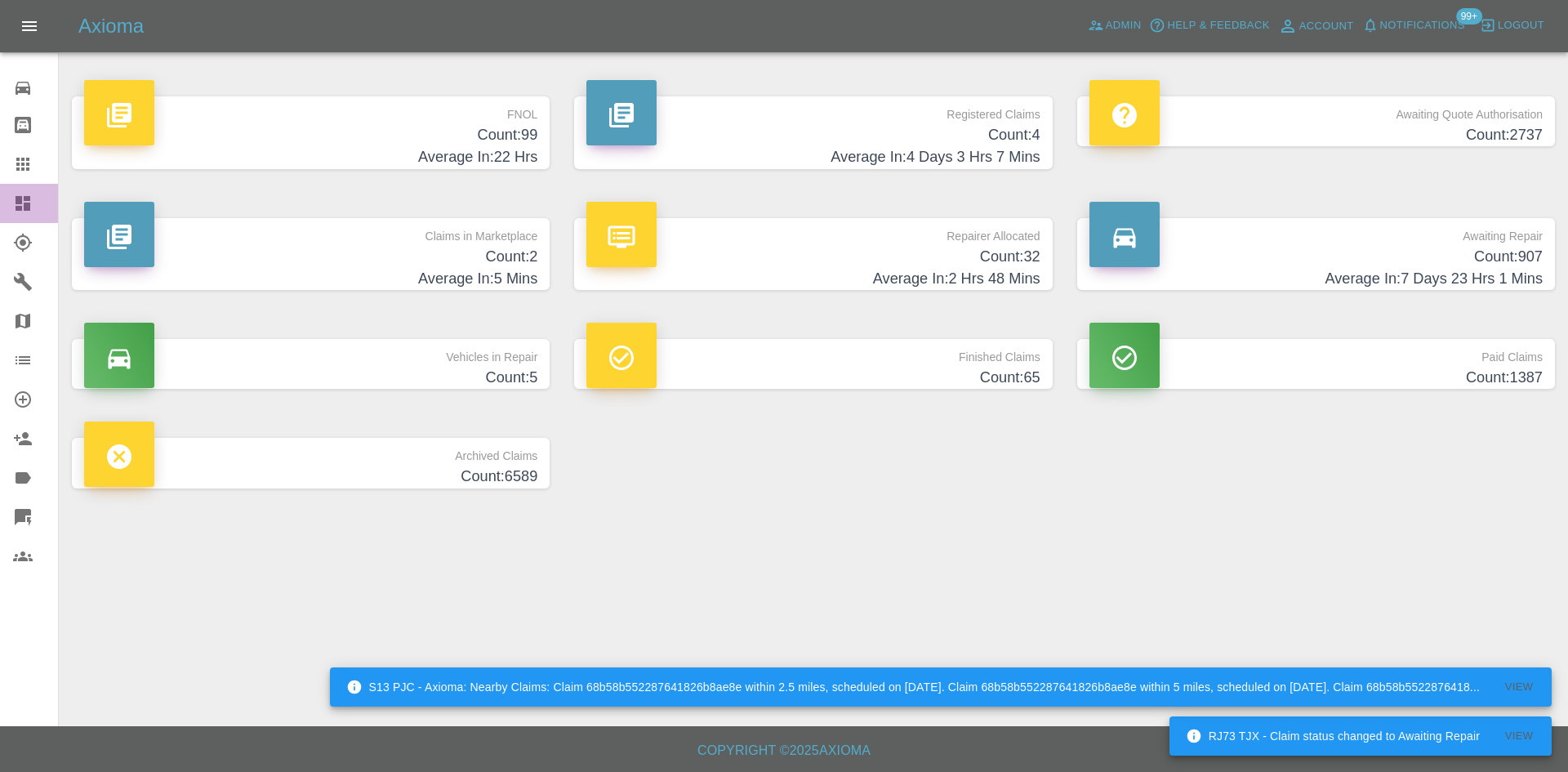
click at [19, 199] on icon at bounding box center [23, 203] width 15 height 15
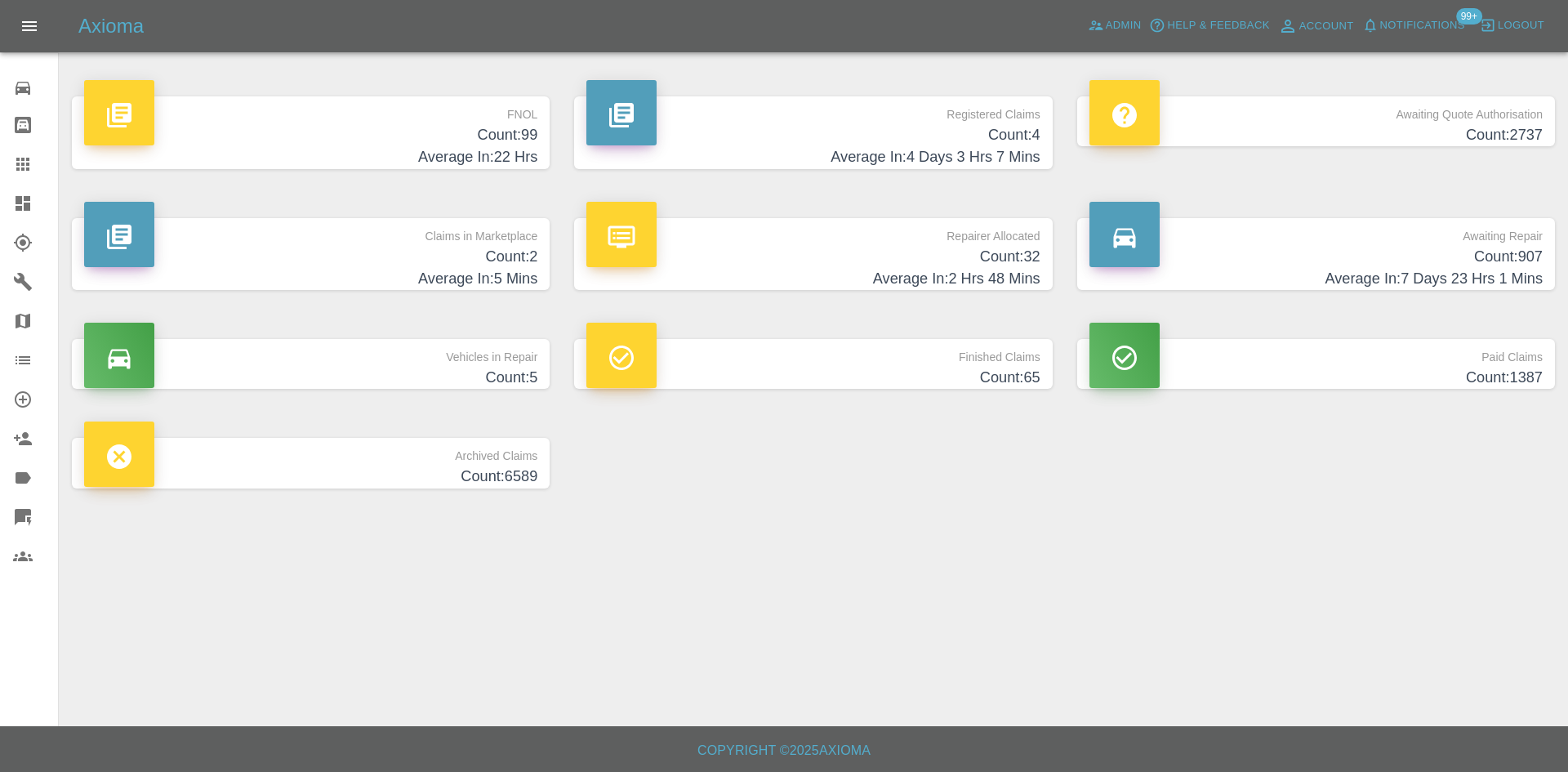
click at [875, 302] on div "Repairer Allocated Count: 32 Average In: 2 Hrs 48 Mins" at bounding box center [812, 254] width 502 height 122
click at [871, 270] on h4 "Average In: 2 Hrs 48 Mins" at bounding box center [812, 279] width 453 height 22
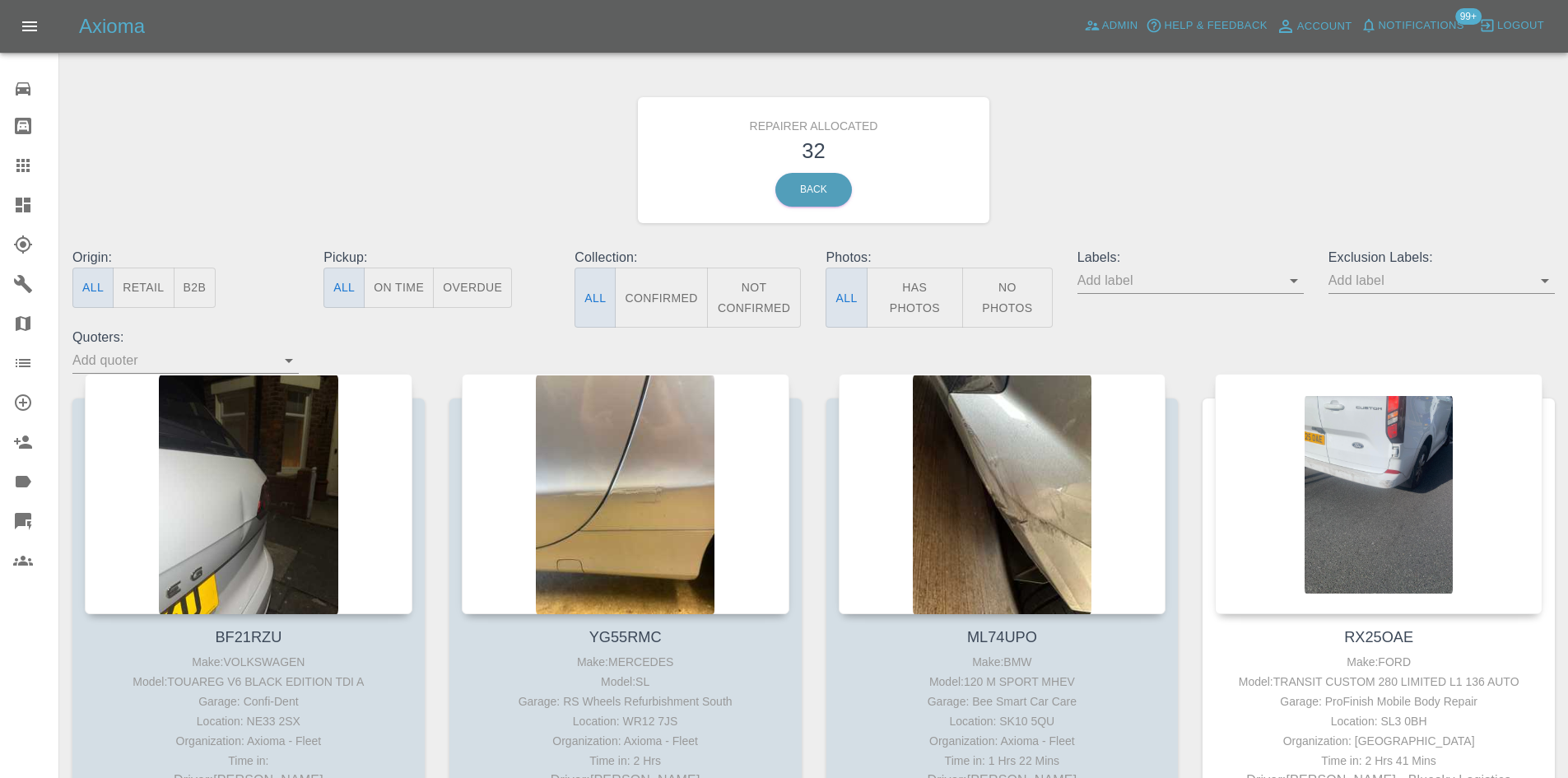
click at [187, 283] on button "B2B" at bounding box center [195, 288] width 43 height 40
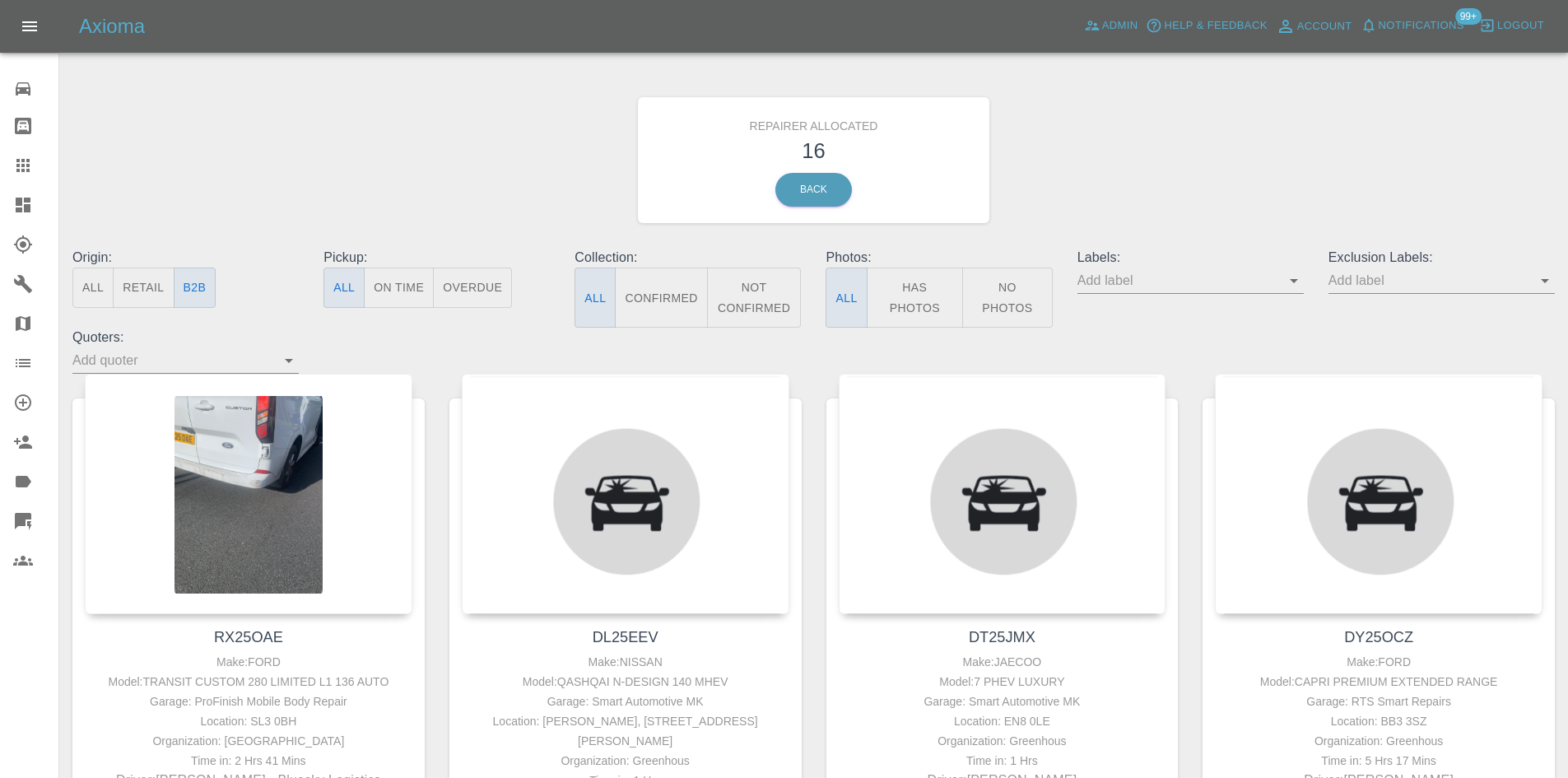
click at [1420, 33] on span "Notifications" at bounding box center [1422, 25] width 86 height 19
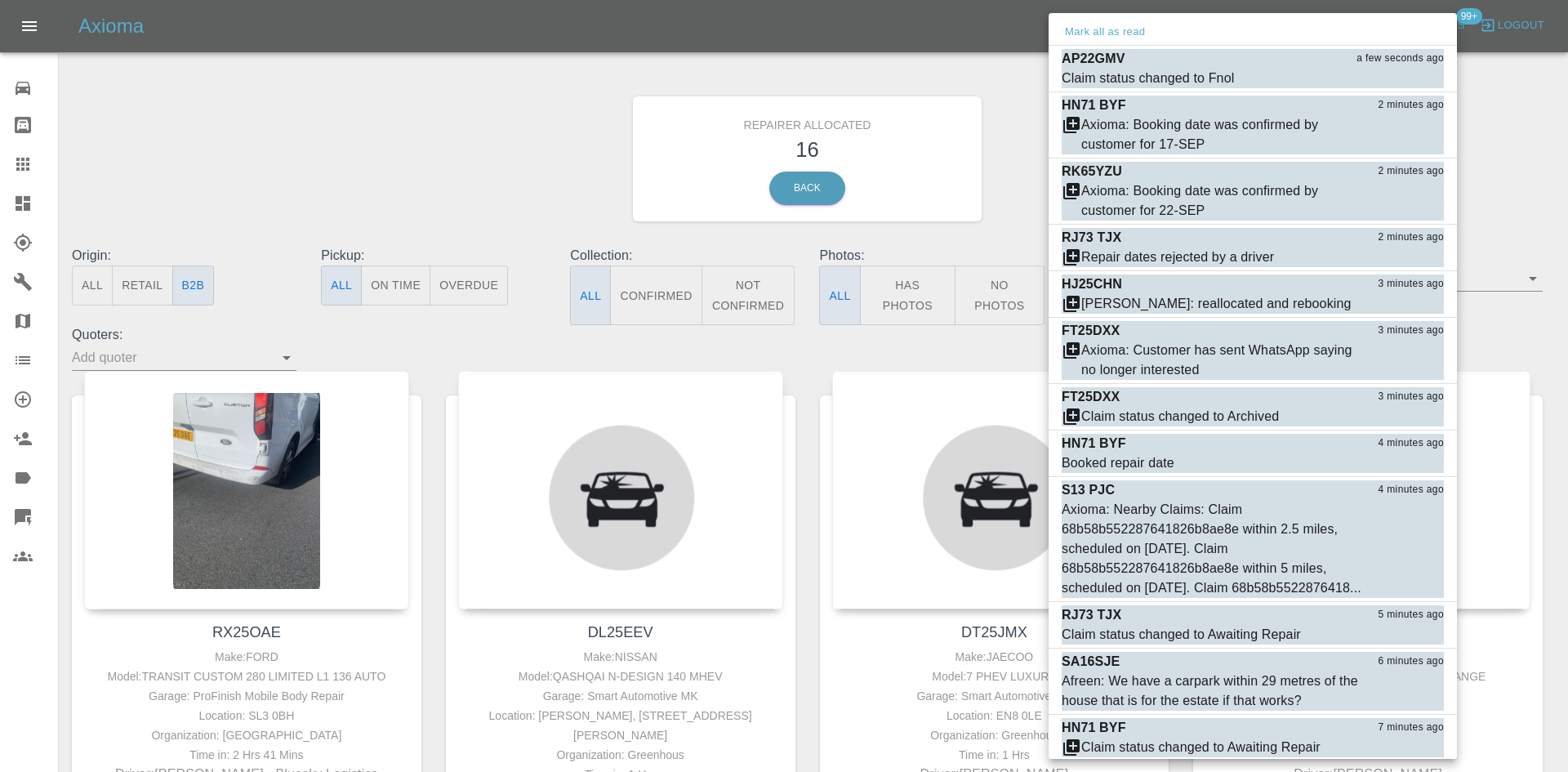
click at [442, 223] on div at bounding box center [784, 386] width 1568 height 772
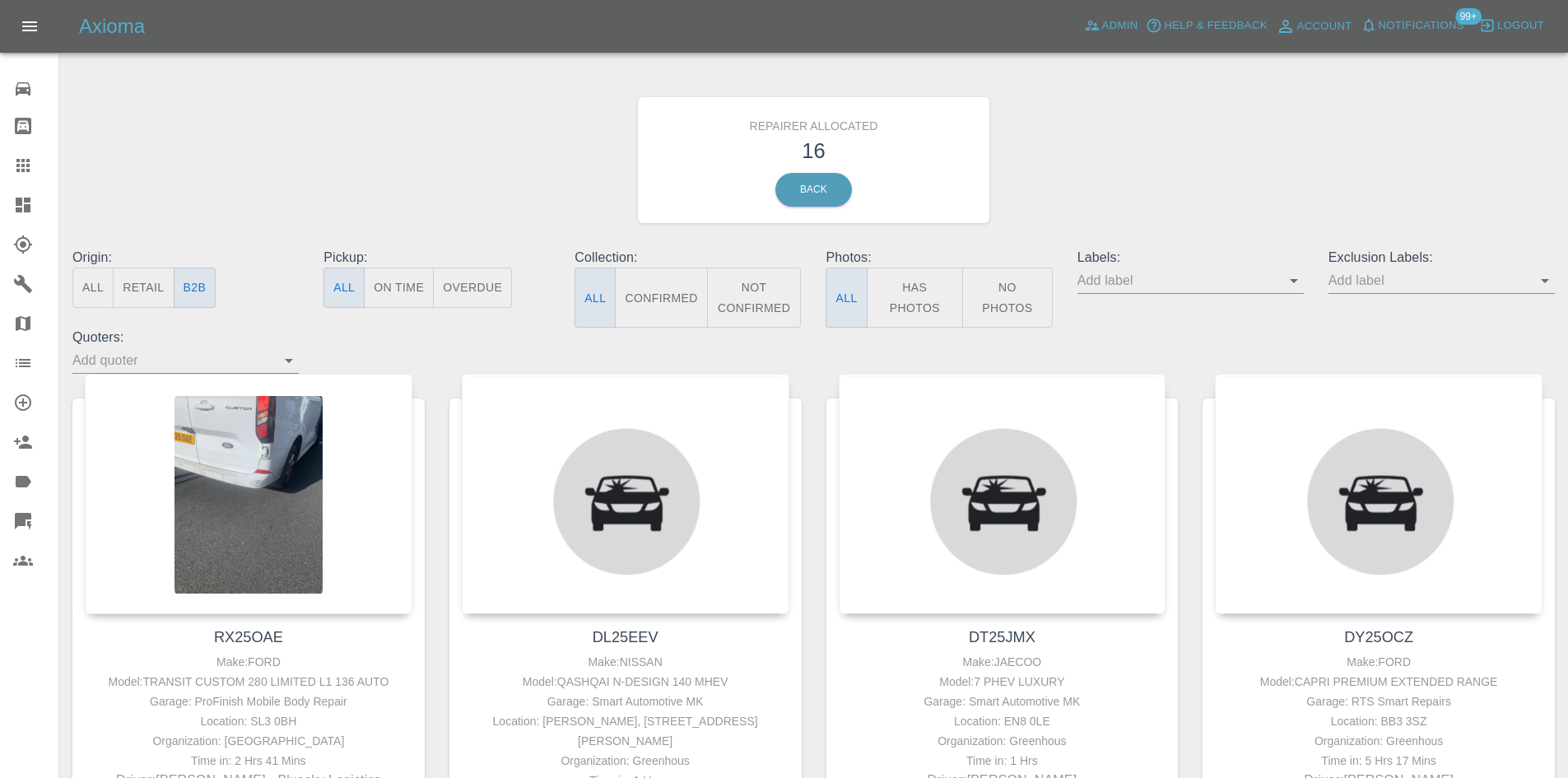
click at [1423, 18] on span "Notifications" at bounding box center [1422, 25] width 86 height 19
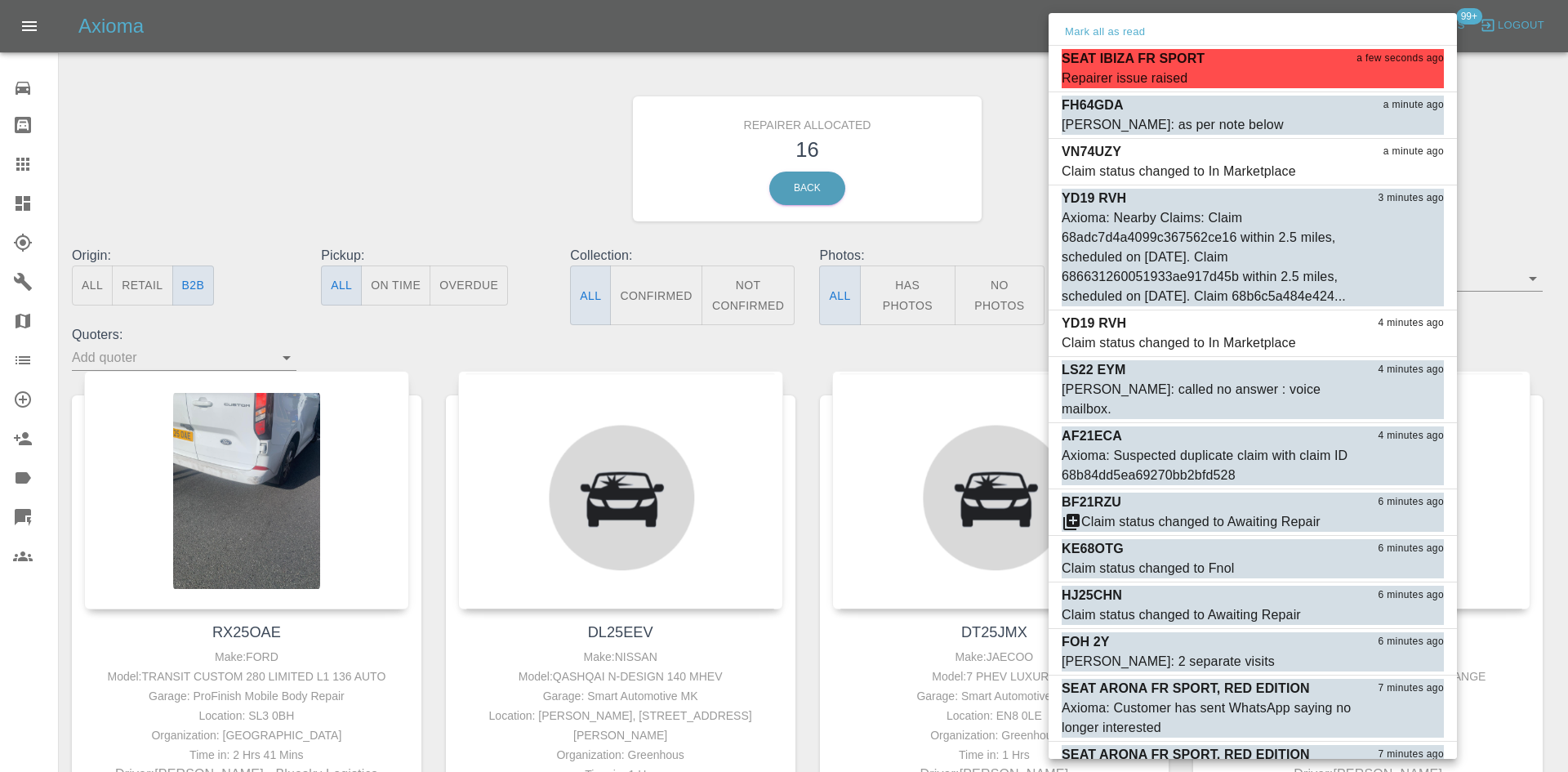
click at [441, 122] on div at bounding box center [784, 386] width 1568 height 772
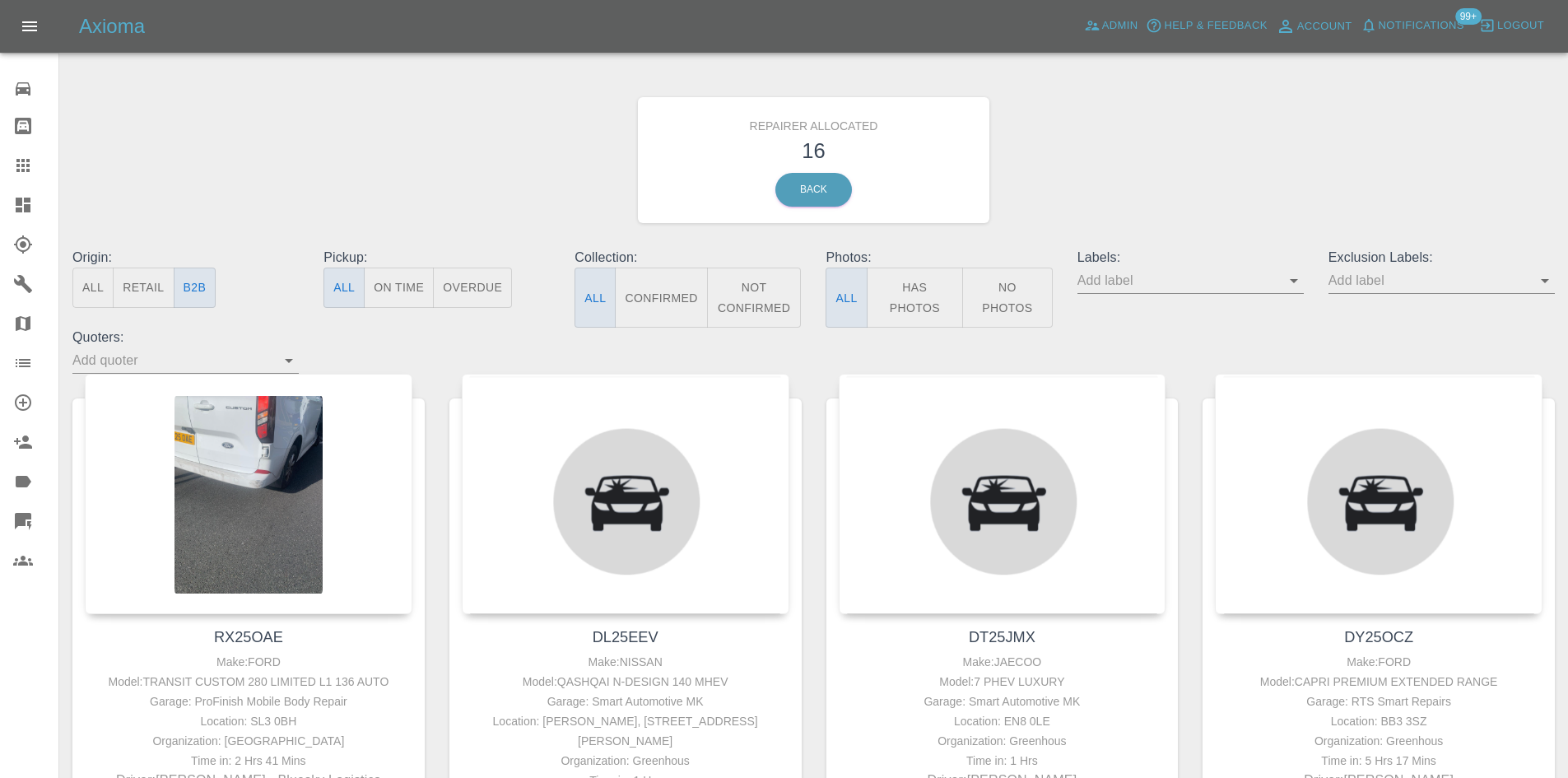
click at [20, 201] on icon at bounding box center [23, 205] width 15 height 15
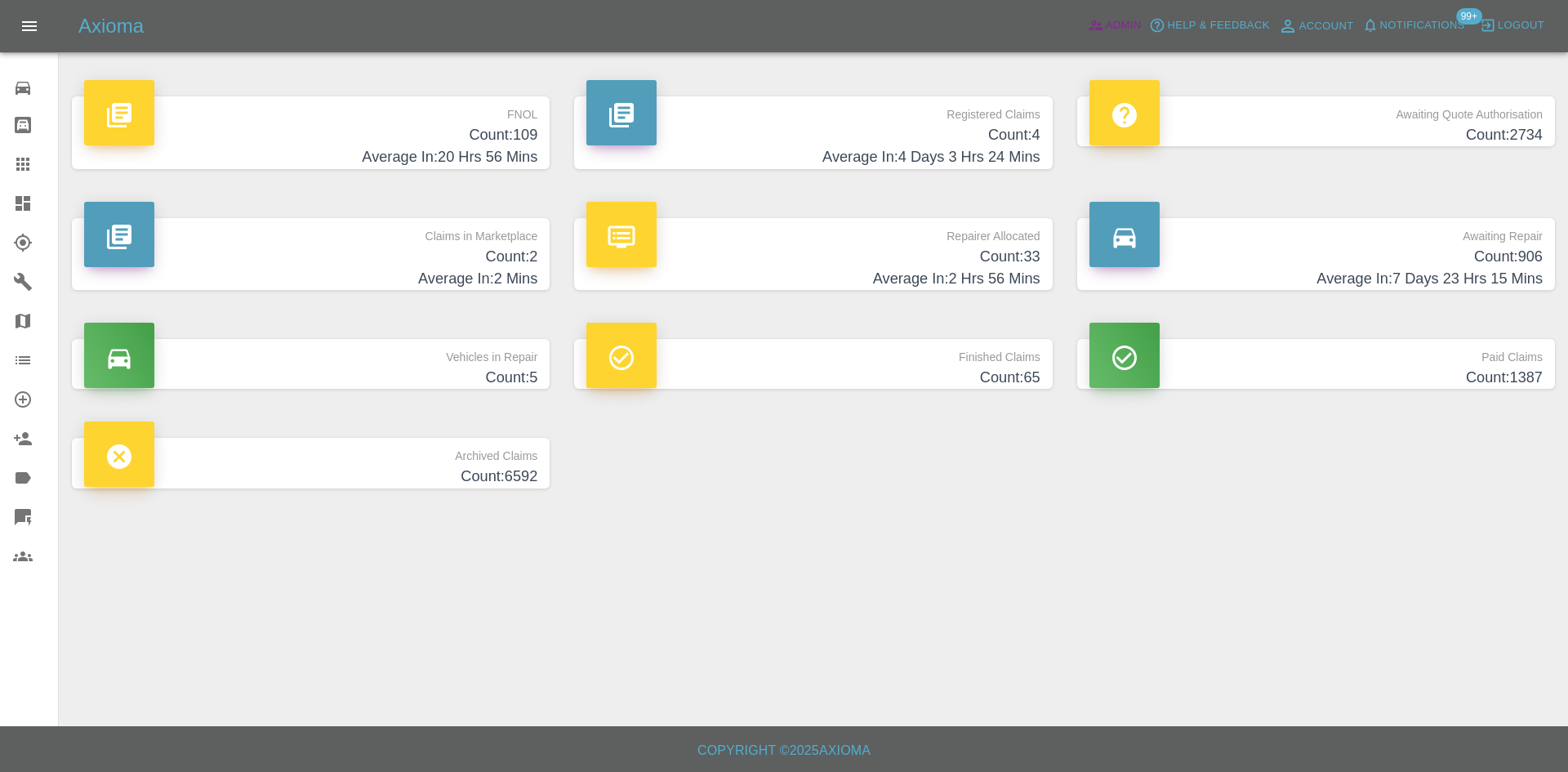
click at [1088, 29] on icon at bounding box center [1096, 25] width 16 height 16
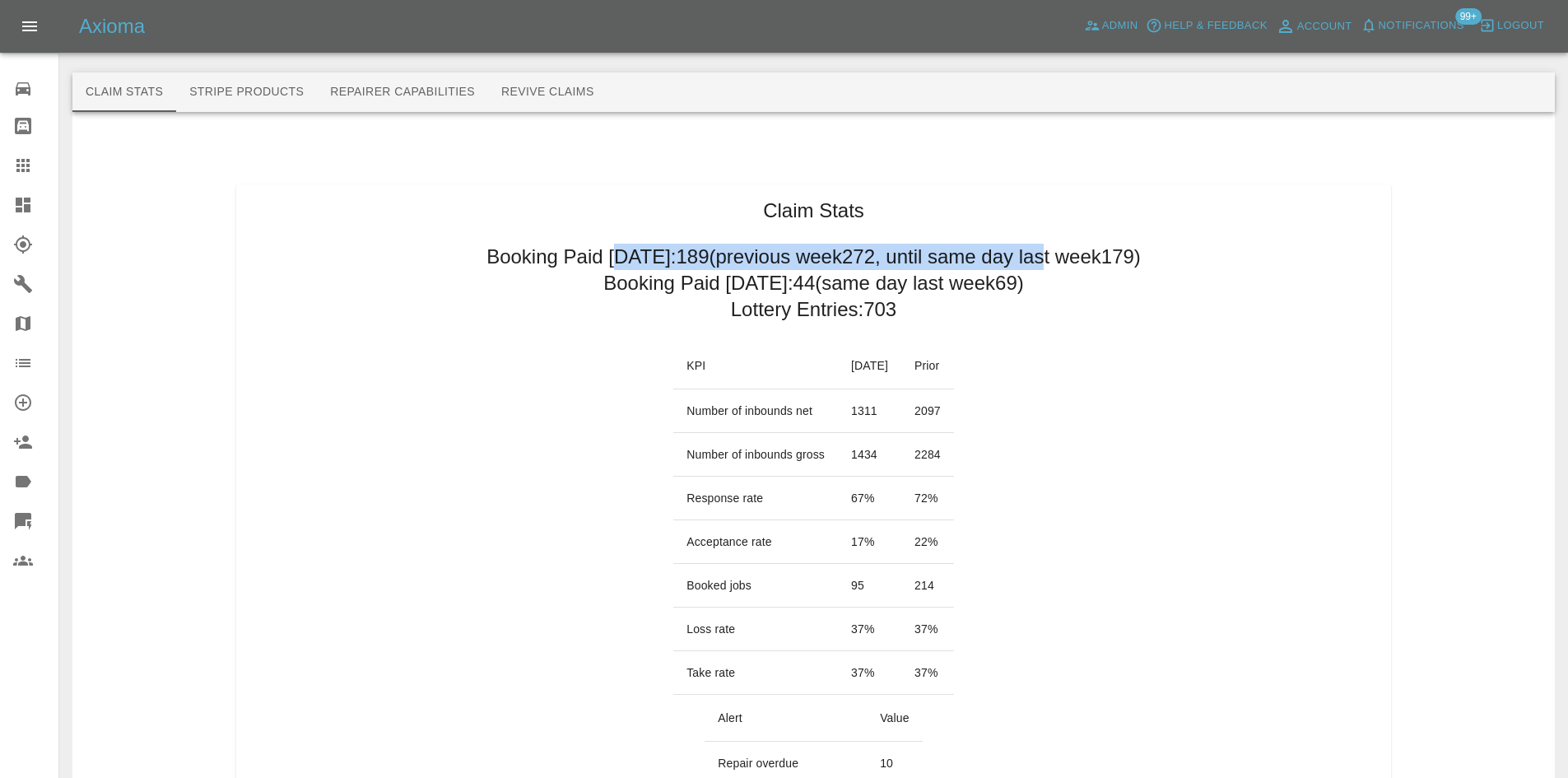
drag, startPoint x: 572, startPoint y: 291, endPoint x: 1073, endPoint y: 280, distance: 500.7
click at [734, 259] on h2 "Booking Paid since Saturday: 189 (previous week 272 , until same day last week …" at bounding box center [814, 257] width 654 height 26
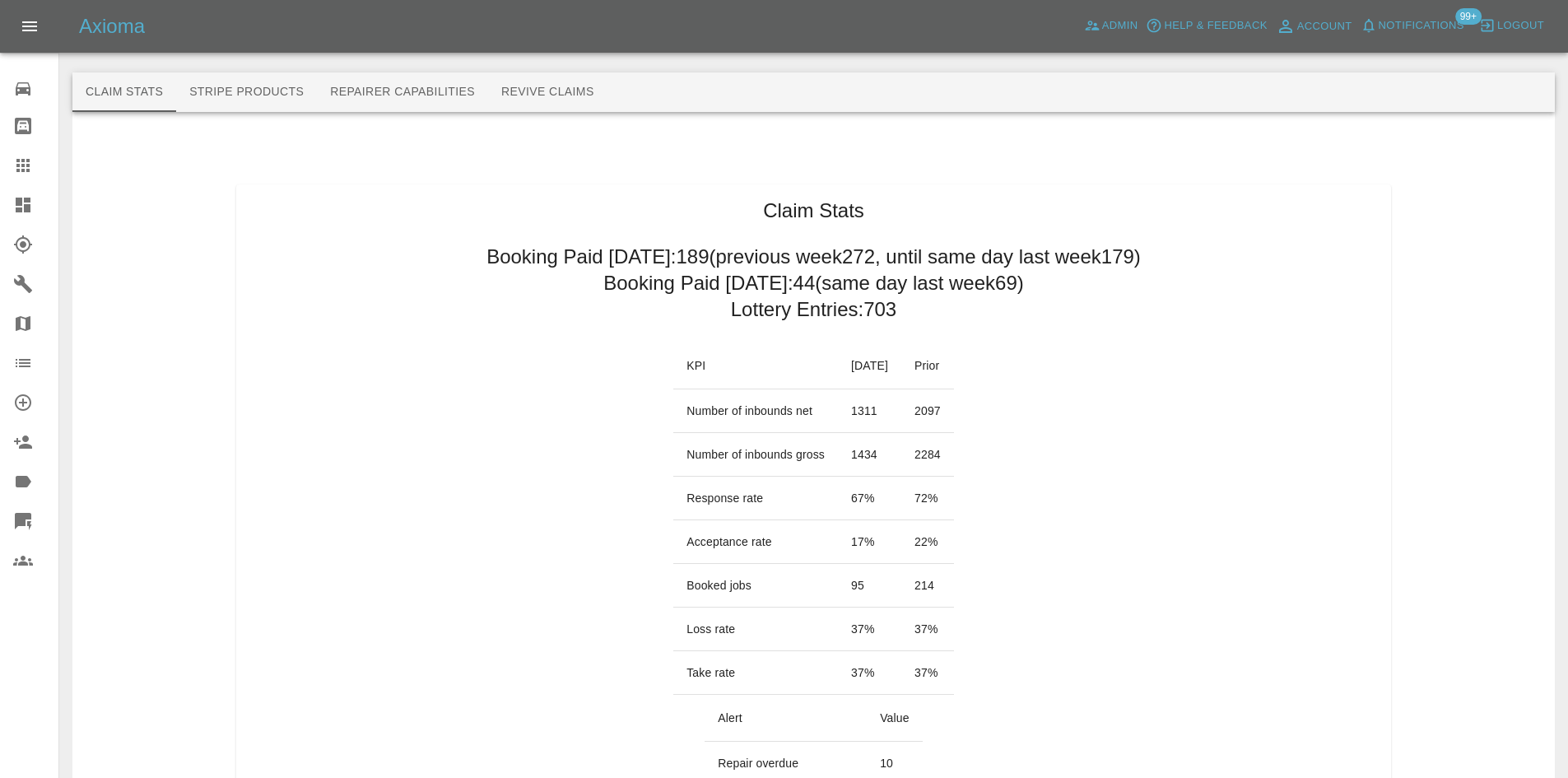
click at [709, 284] on h2 "Booking Paid today: 44 (same day last week 69 )" at bounding box center [813, 283] width 421 height 26
drag, startPoint x: 621, startPoint y: 287, endPoint x: 683, endPoint y: 272, distance: 64.5
click at [706, 286] on h2 "Booking Paid today: 44 (same day last week 69 )" at bounding box center [813, 283] width 421 height 26
click at [646, 276] on h2 "Booking Paid today: 44 (same day last week 69 )" at bounding box center [813, 283] width 421 height 26
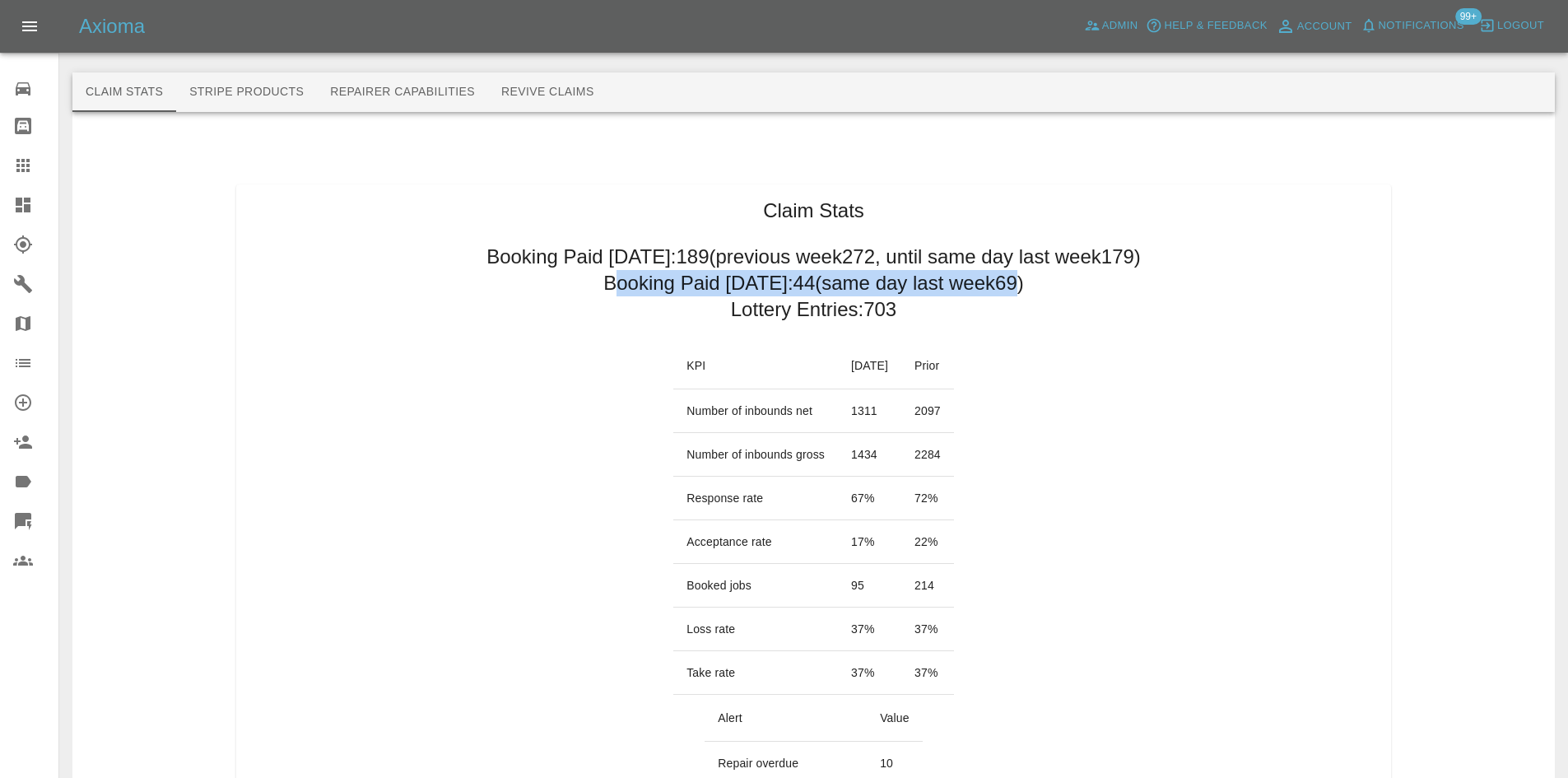
drag, startPoint x: 609, startPoint y: 286, endPoint x: 1021, endPoint y: 286, distance: 411.6
click at [1021, 286] on h2 "Booking Paid today: 44 (same day last week 69 )" at bounding box center [813, 283] width 421 height 26
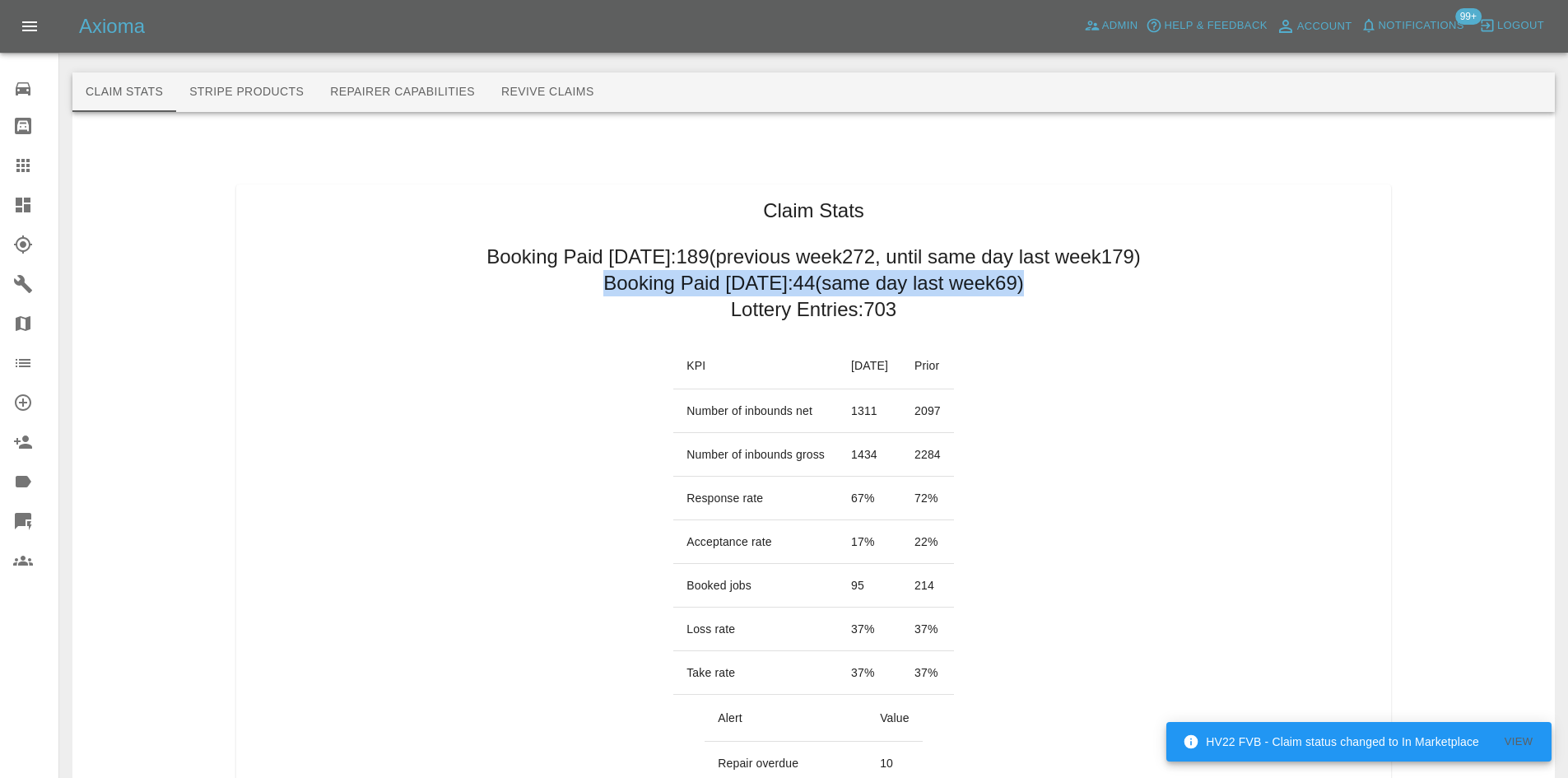
drag, startPoint x: 1032, startPoint y: 286, endPoint x: 579, endPoint y: 305, distance: 454.0
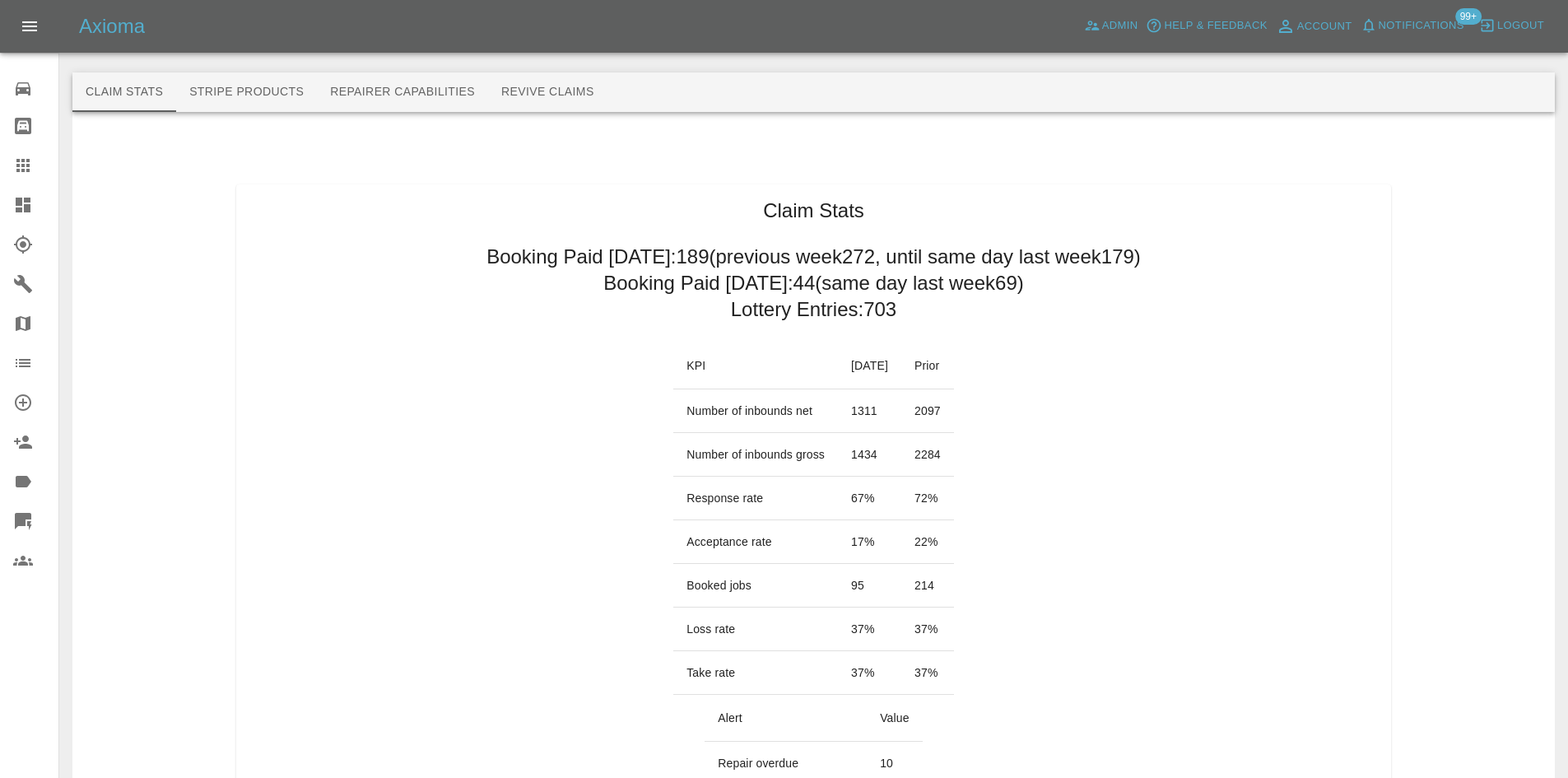
drag, startPoint x: 799, startPoint y: 226, endPoint x: 767, endPoint y: 248, distance: 38.4
drag, startPoint x: 718, startPoint y: 271, endPoint x: 707, endPoint y: 275, distance: 11.5
click at [707, 275] on h2 "Booking Paid today: 44 (same day last week 69 )" at bounding box center [813, 283] width 421 height 26
click at [608, 292] on h2 "Booking Paid today: 44 (same day last week 69 )" at bounding box center [813, 283] width 421 height 26
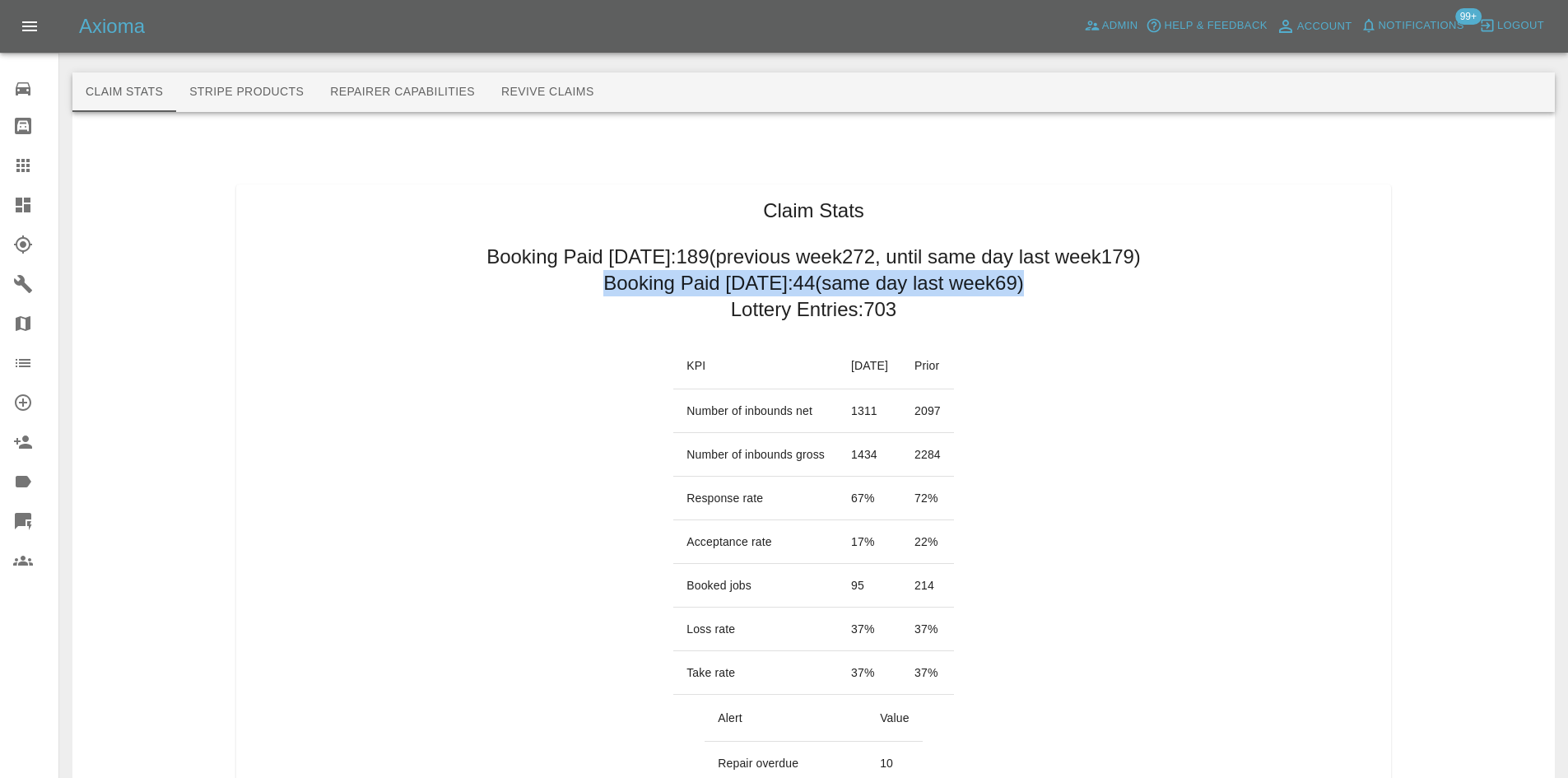
drag, startPoint x: 596, startPoint y: 283, endPoint x: 1026, endPoint y: 299, distance: 430.0
click at [661, 296] on h2 "Booking Paid today: 44 (same day last week 69 )" at bounding box center [813, 283] width 421 height 26
drag, startPoint x: 594, startPoint y: 277, endPoint x: 1051, endPoint y: 320, distance: 458.9
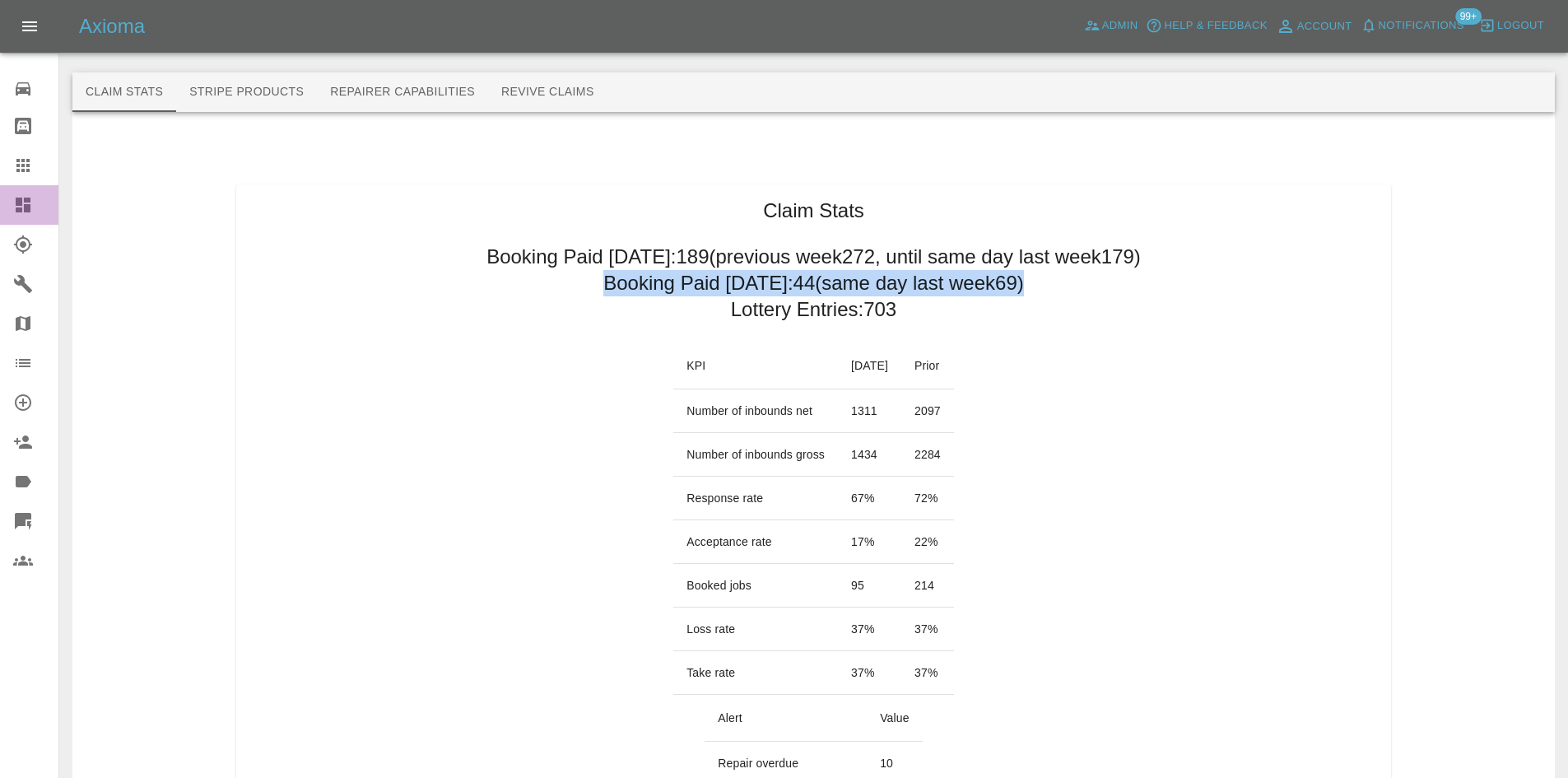
click at [21, 203] on icon at bounding box center [23, 205] width 15 height 15
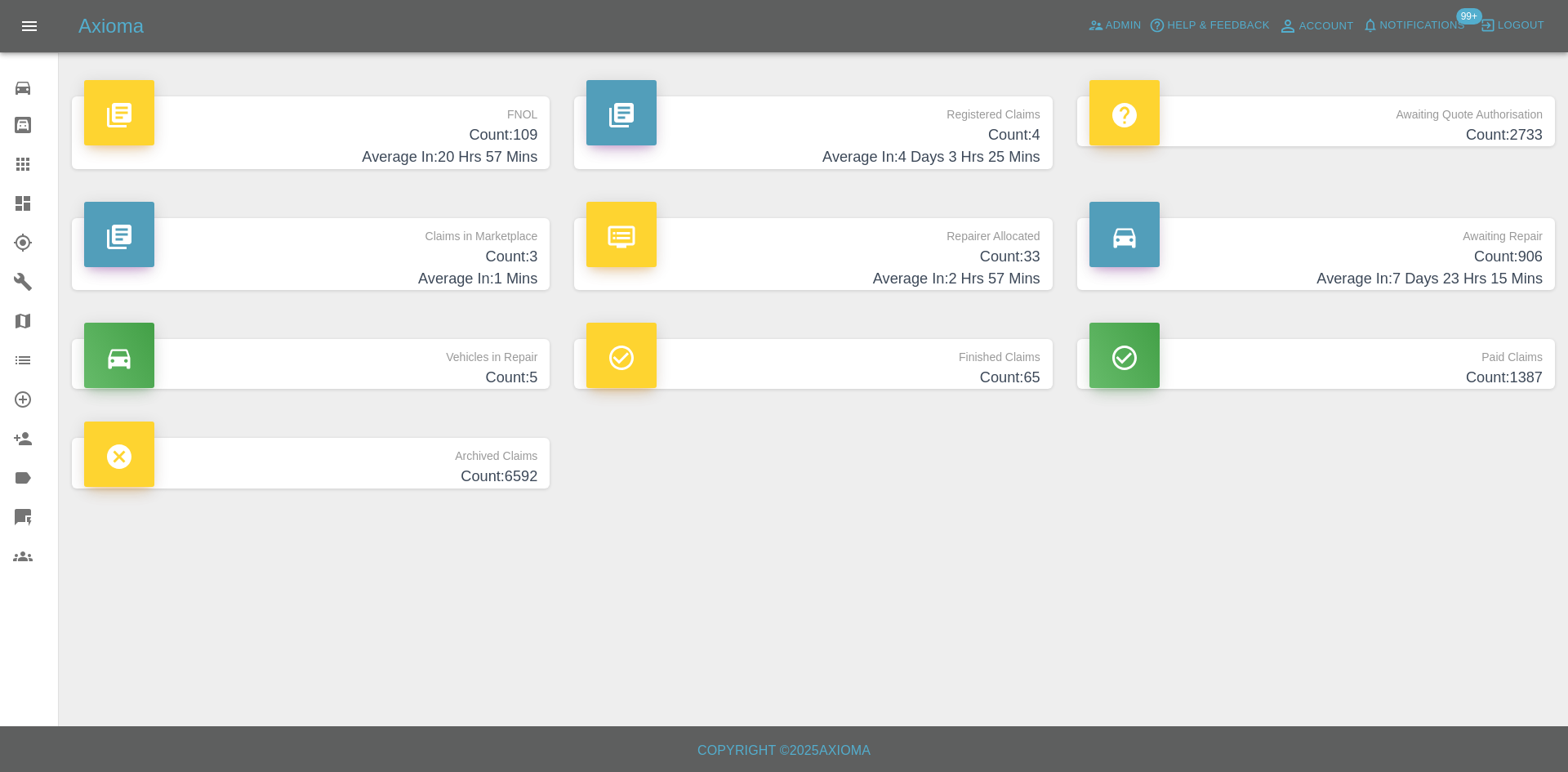
click at [314, 233] on p "Claims in Marketplace" at bounding box center [310, 232] width 453 height 28
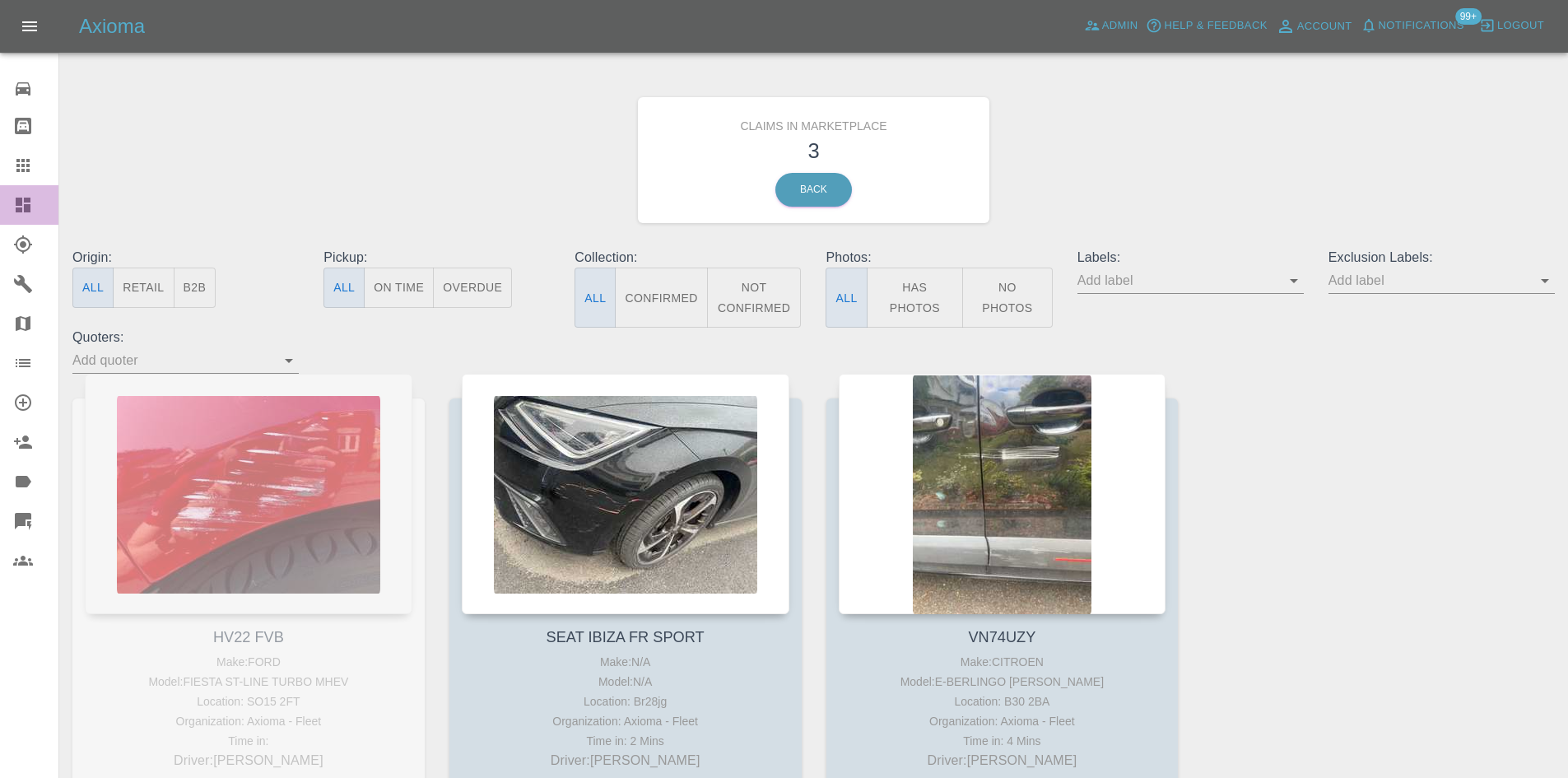
click at [43, 207] on div at bounding box center [36, 205] width 46 height 20
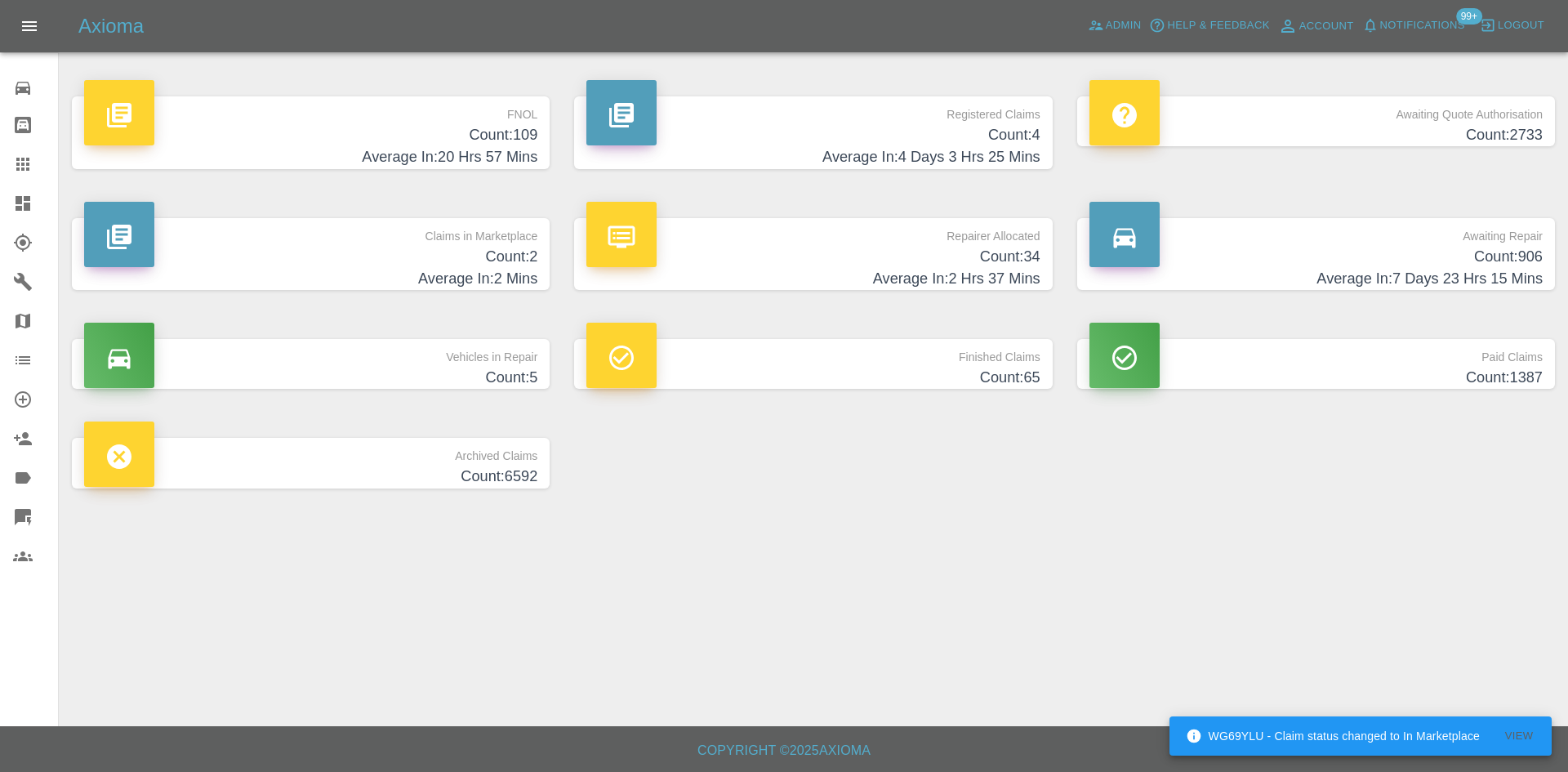
click at [442, 275] on h4 "Average In: 2 Mins" at bounding box center [310, 279] width 453 height 22
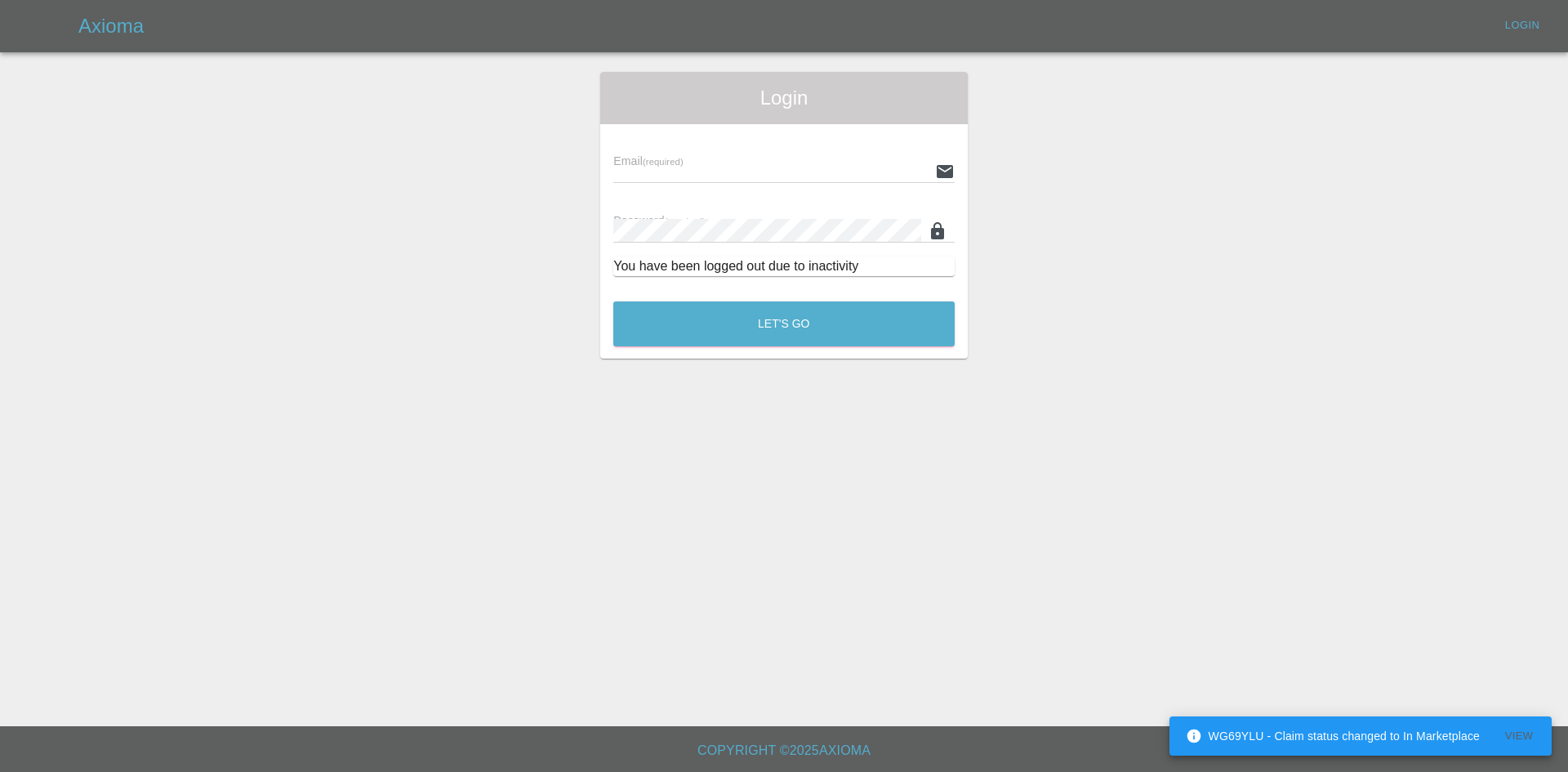
type input "alex.kennett@axioma.co.uk"
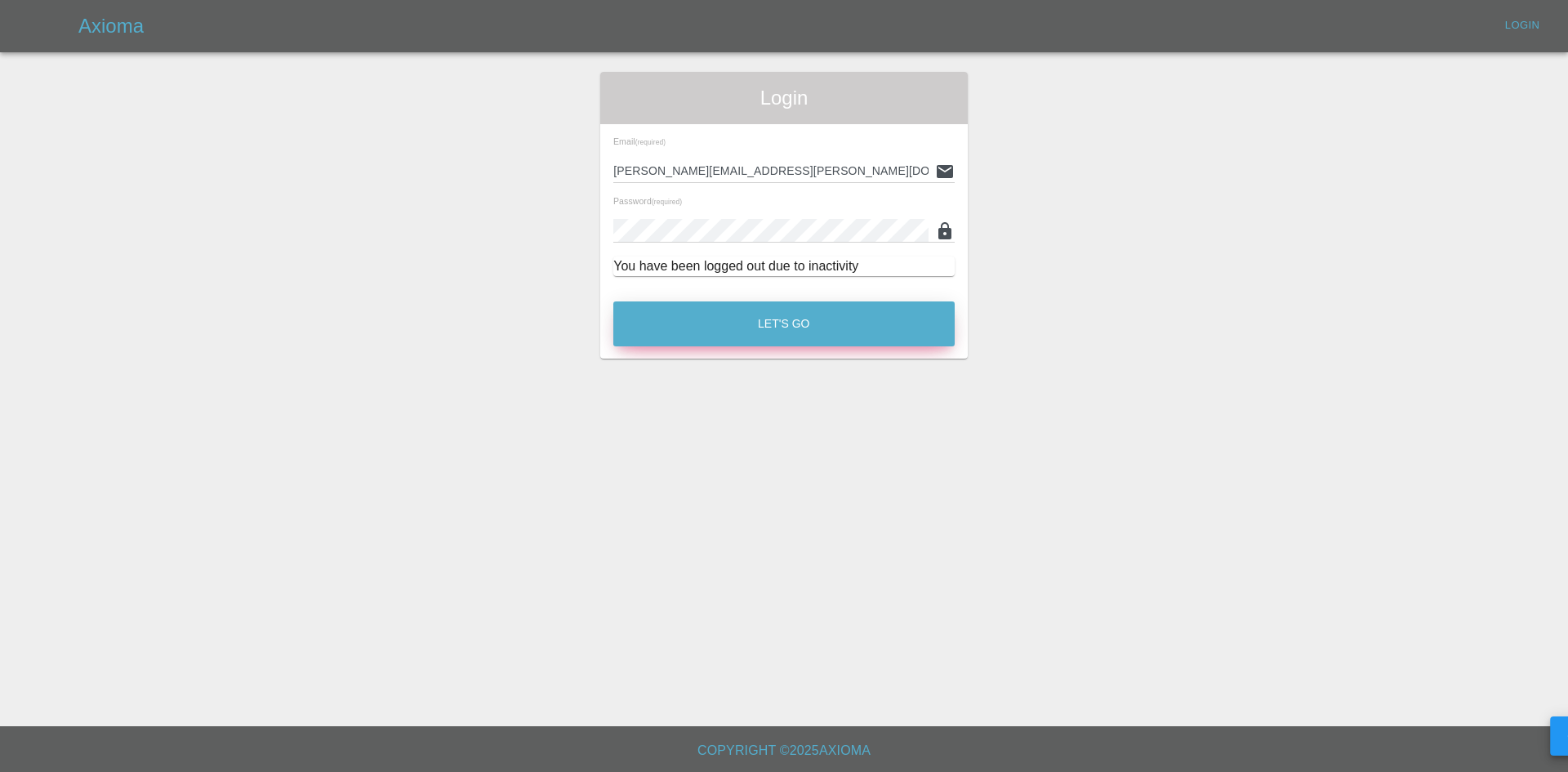
click at [822, 291] on div "Login Email (required) alex.kennett@axioma.co.uk Password (required) You have b…" at bounding box center [784, 214] width 367 height 287
click at [834, 315] on button "Let's Go" at bounding box center [784, 323] width 341 height 45
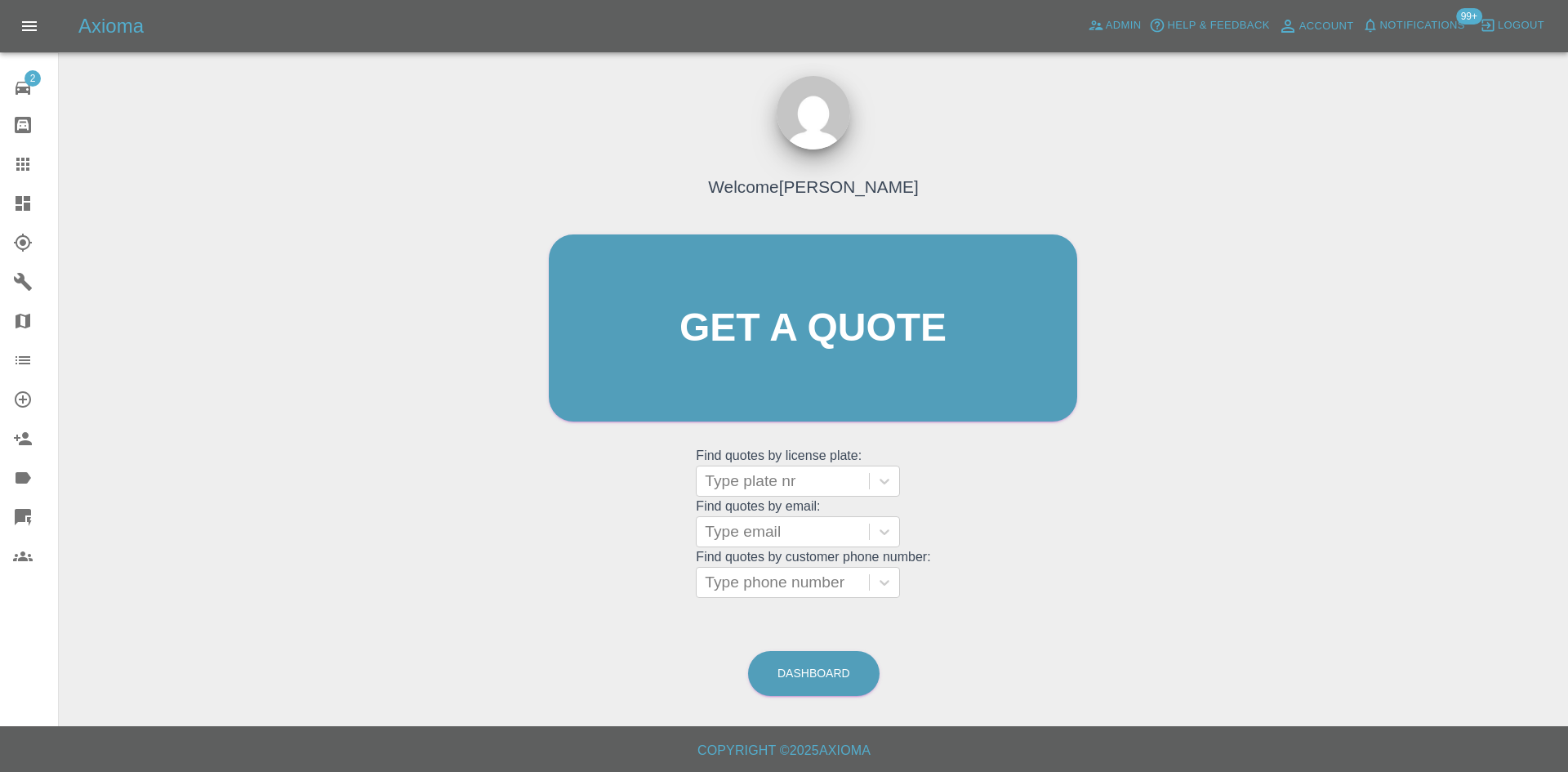
click at [58, 217] on div "2 Repair home Bodyshop home Claims Dashboard Explorer Garages Map Organization …" at bounding box center [29, 386] width 59 height 772
click at [4, 199] on link "Dashboard" at bounding box center [29, 203] width 58 height 40
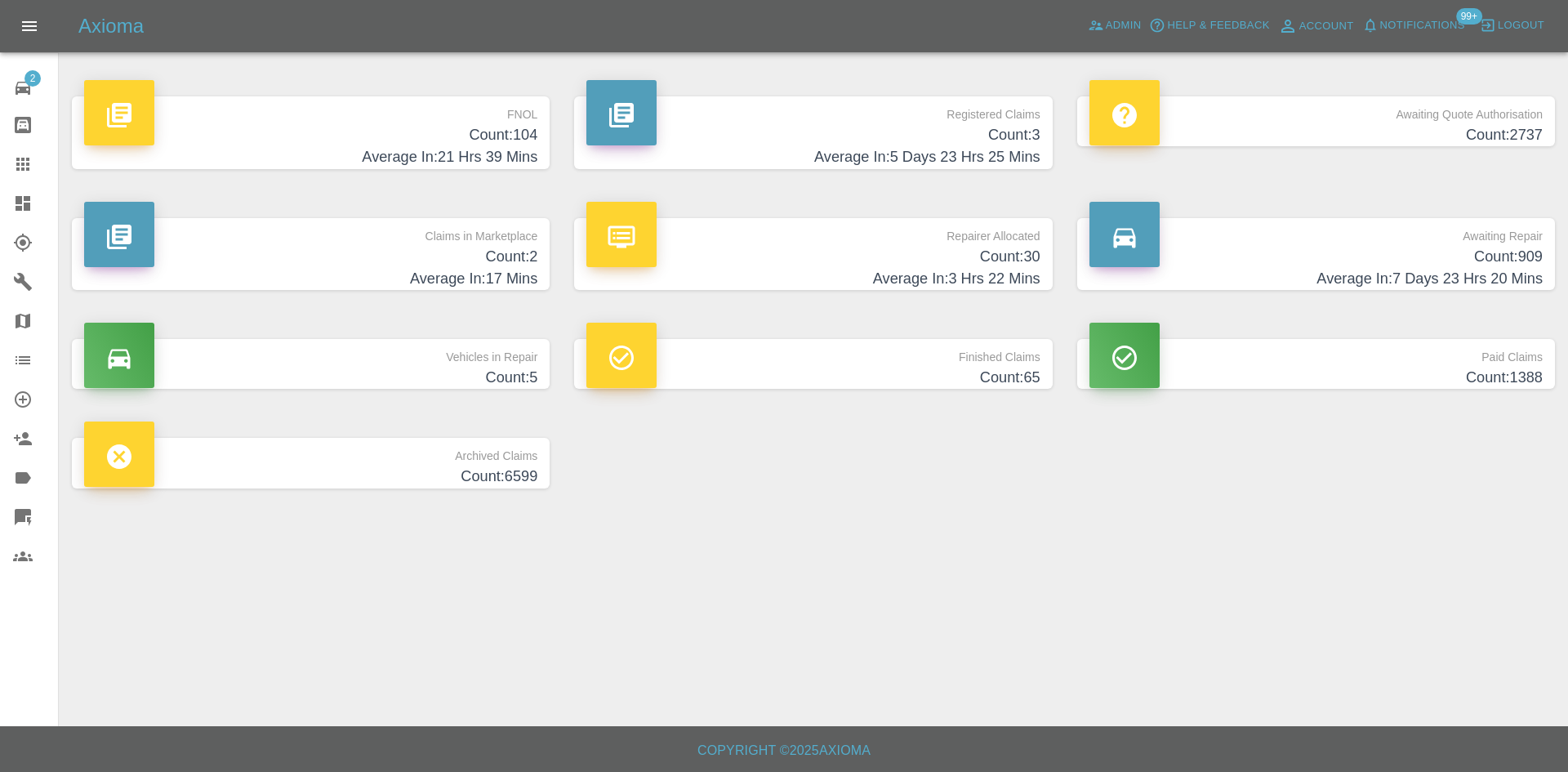
click at [897, 232] on p "Repairer Allocated" at bounding box center [812, 232] width 453 height 28
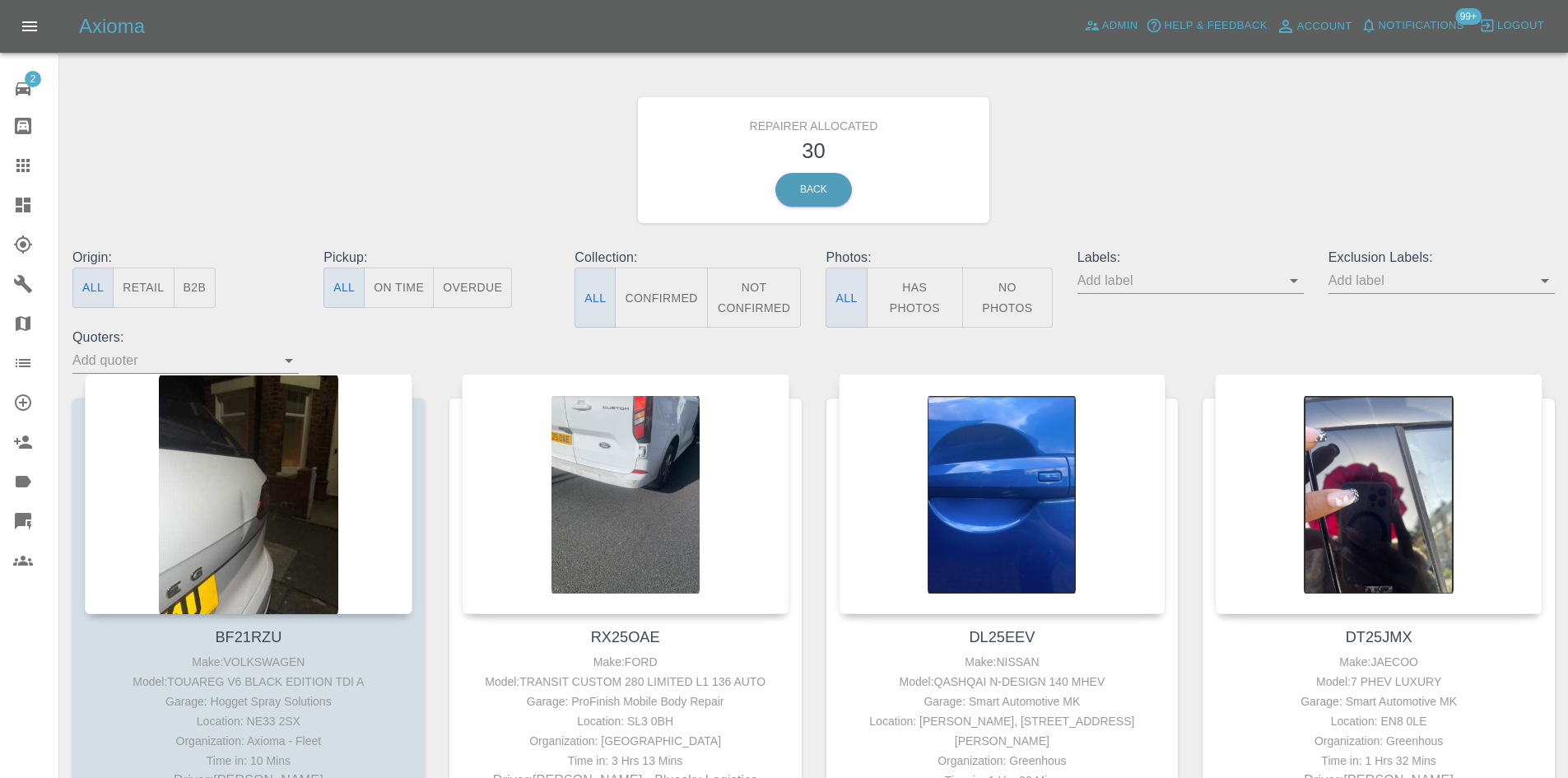
click at [190, 291] on button "B2B" at bounding box center [195, 288] width 43 height 40
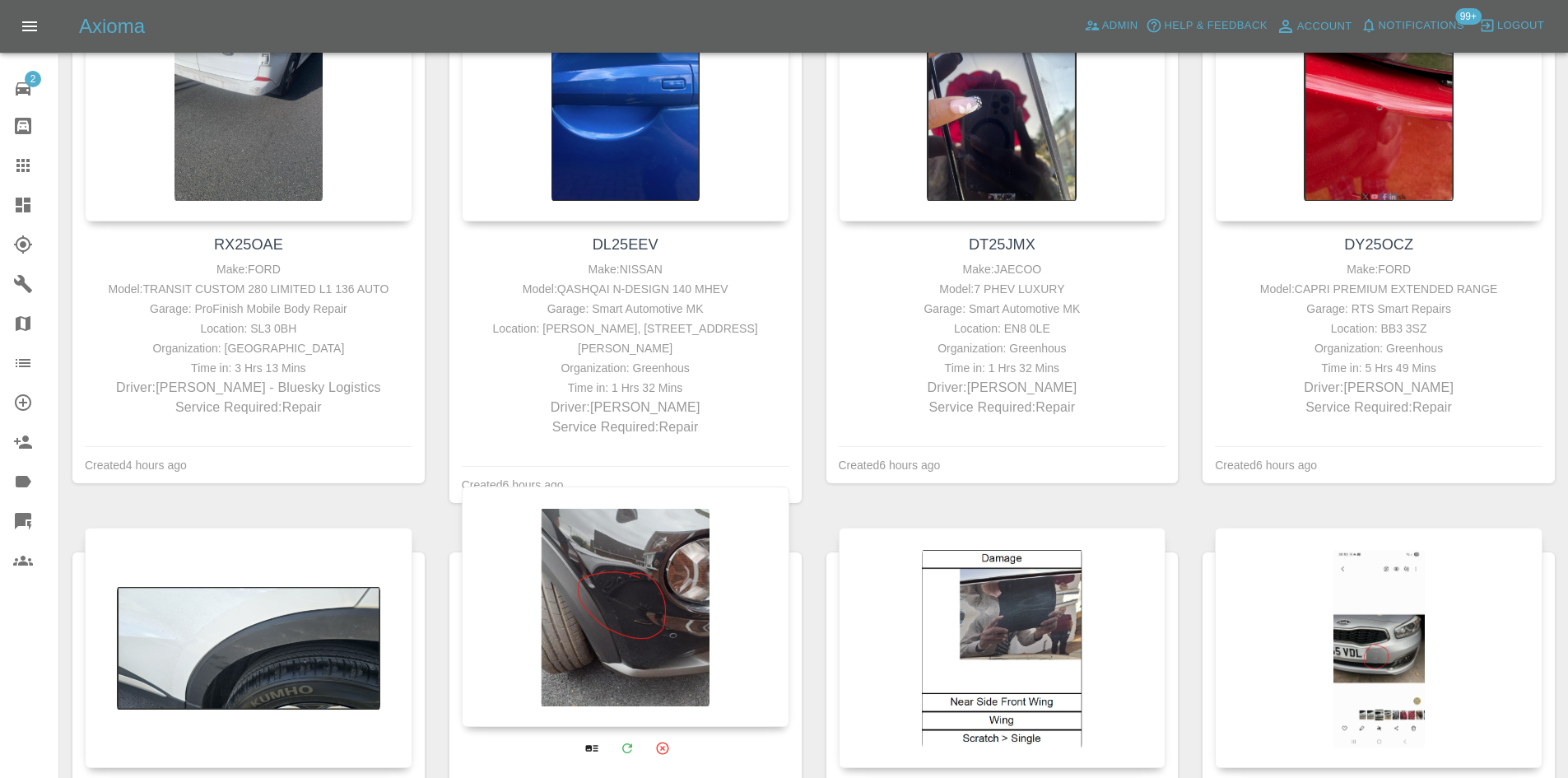
scroll to position [247, 0]
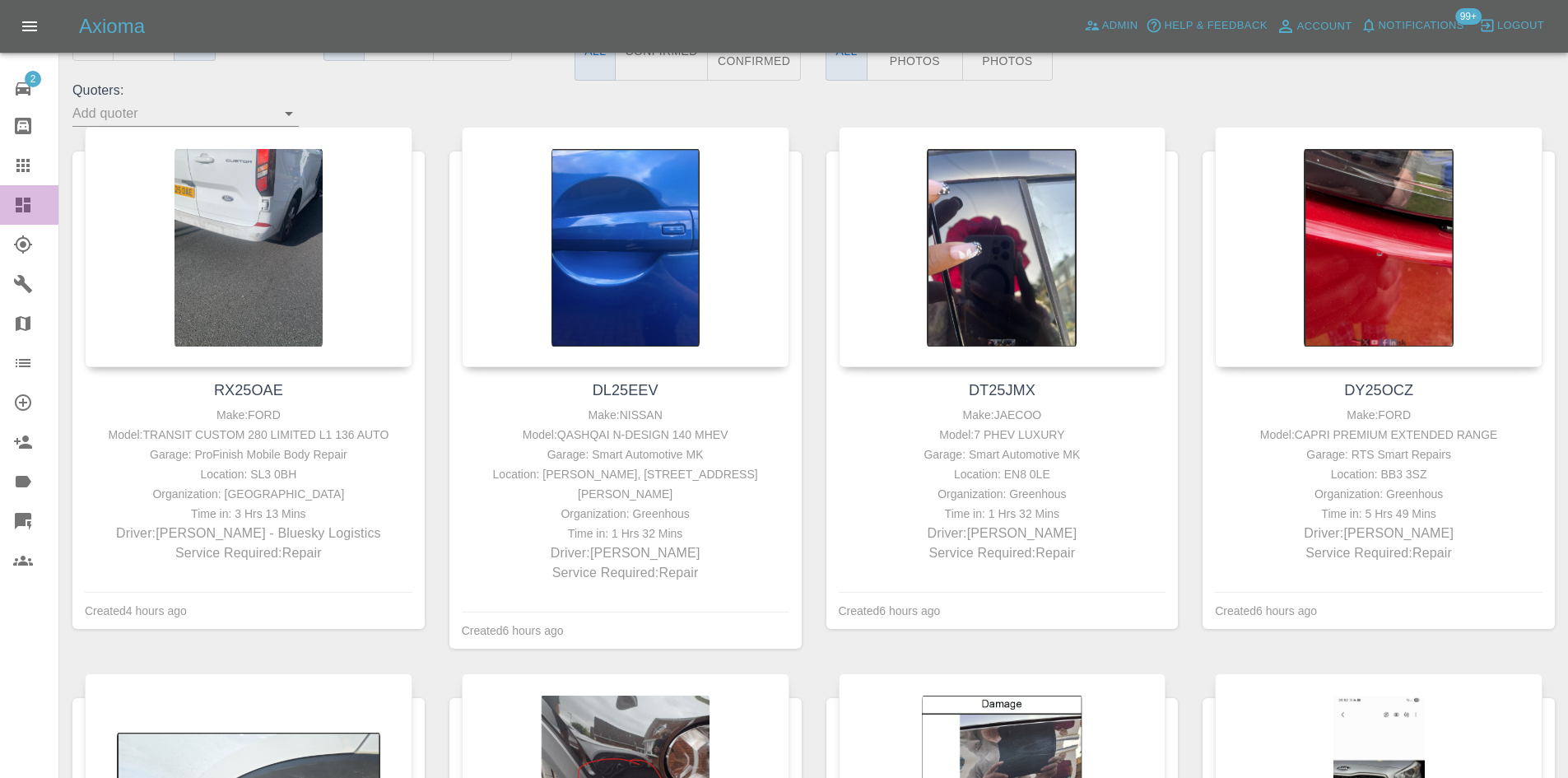
click at [50, 204] on div at bounding box center [36, 205] width 46 height 20
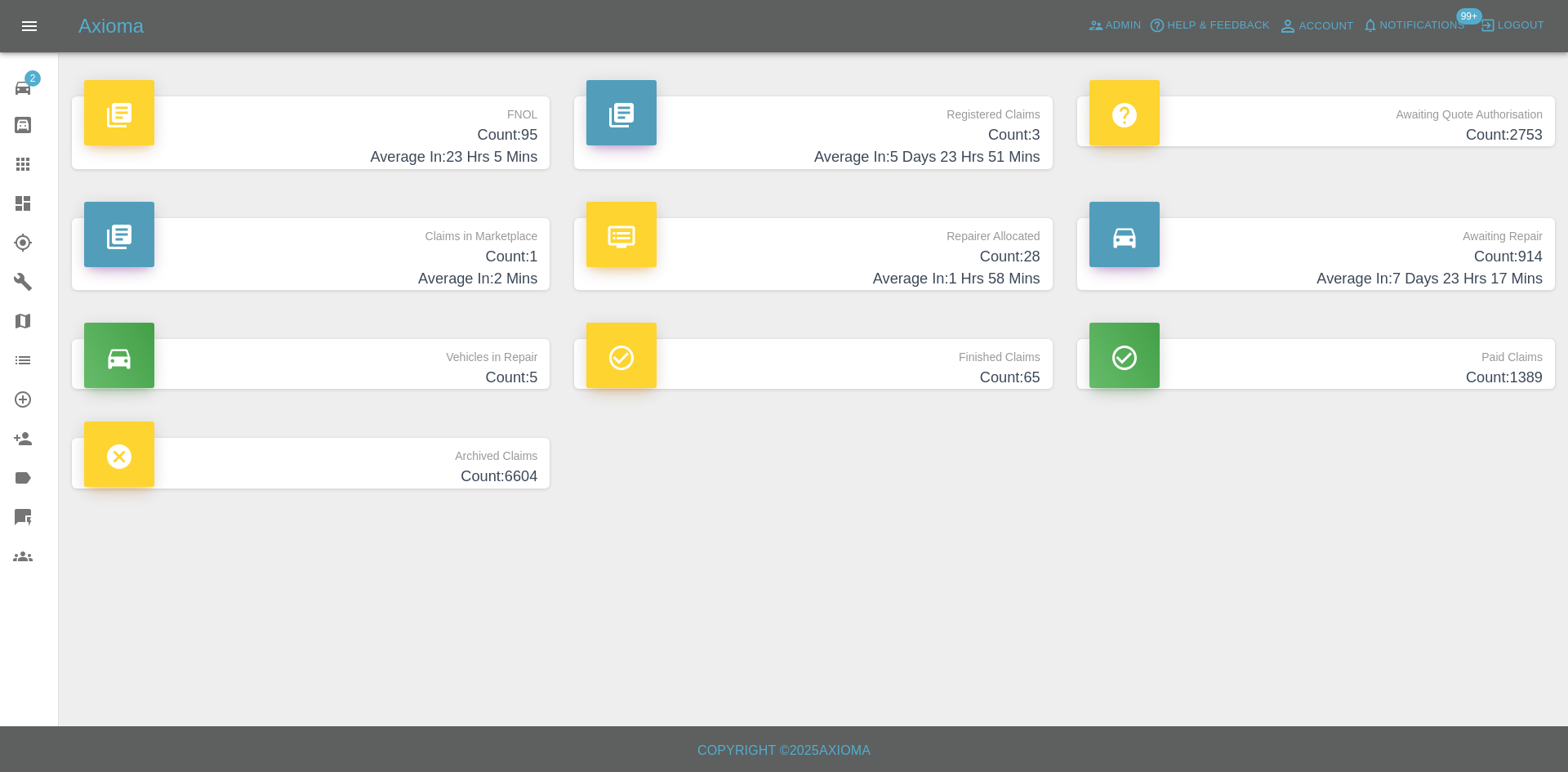
click at [807, 293] on div "Repairer Allocated Count: 28 Average In: 1 Hrs 58 Mins" at bounding box center [812, 254] width 502 height 122
click at [807, 270] on h4 "Average In: 1 Hrs 58 Mins" at bounding box center [812, 279] width 453 height 22
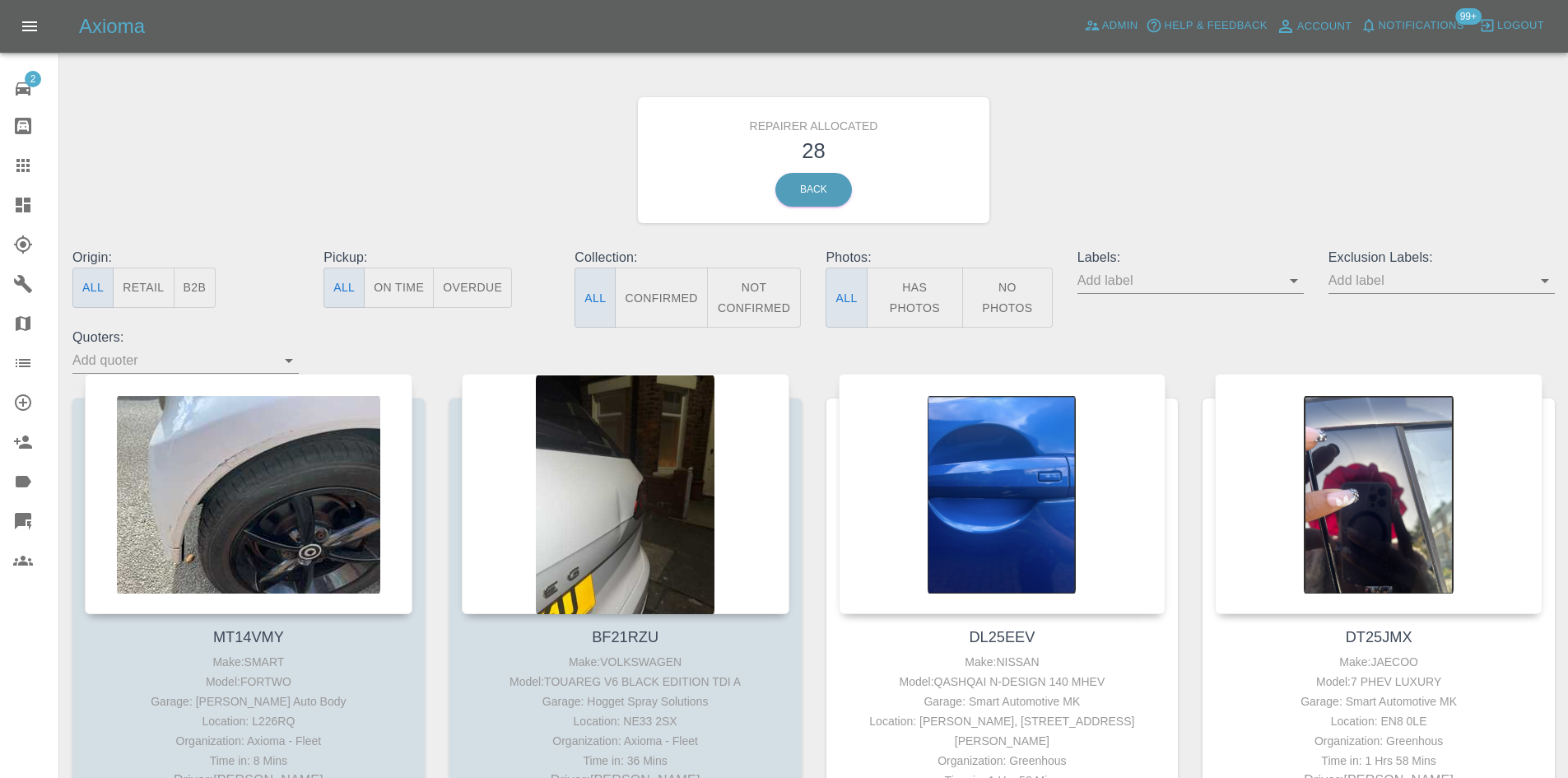
click at [179, 294] on button "B2B" at bounding box center [195, 288] width 43 height 40
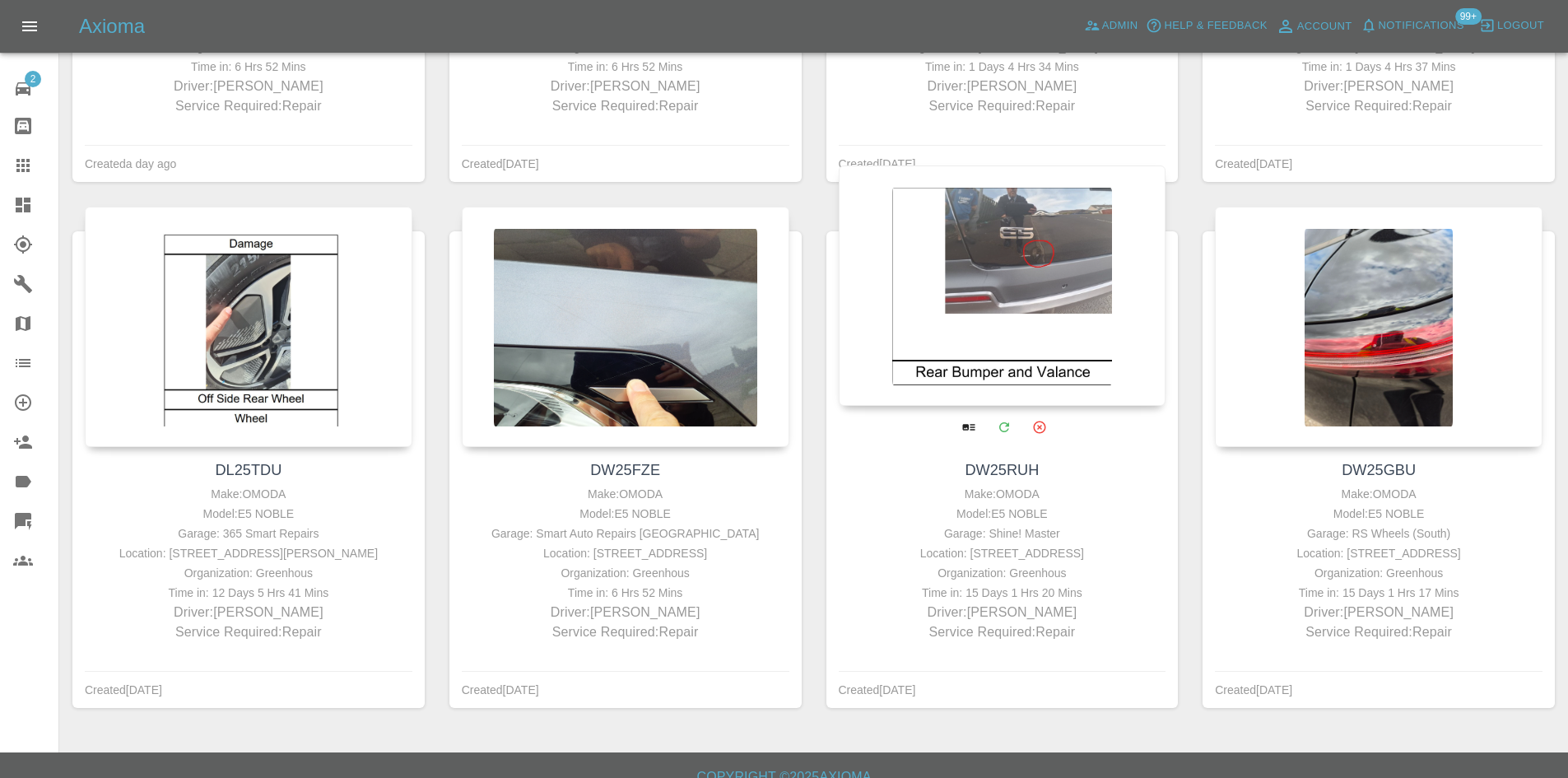
scroll to position [1260, 0]
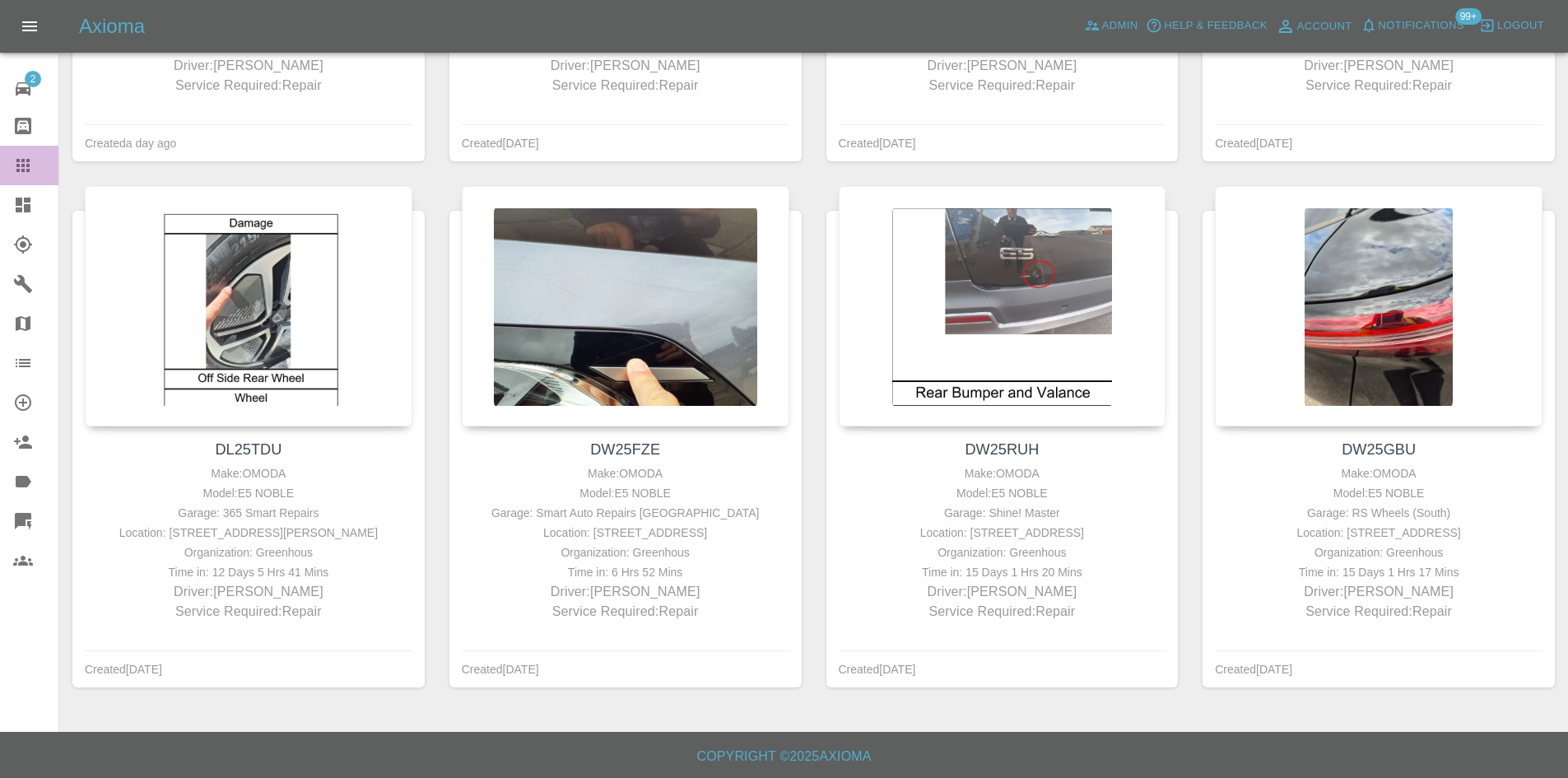
click at [0, 183] on link "Claims" at bounding box center [29, 166] width 58 height 40
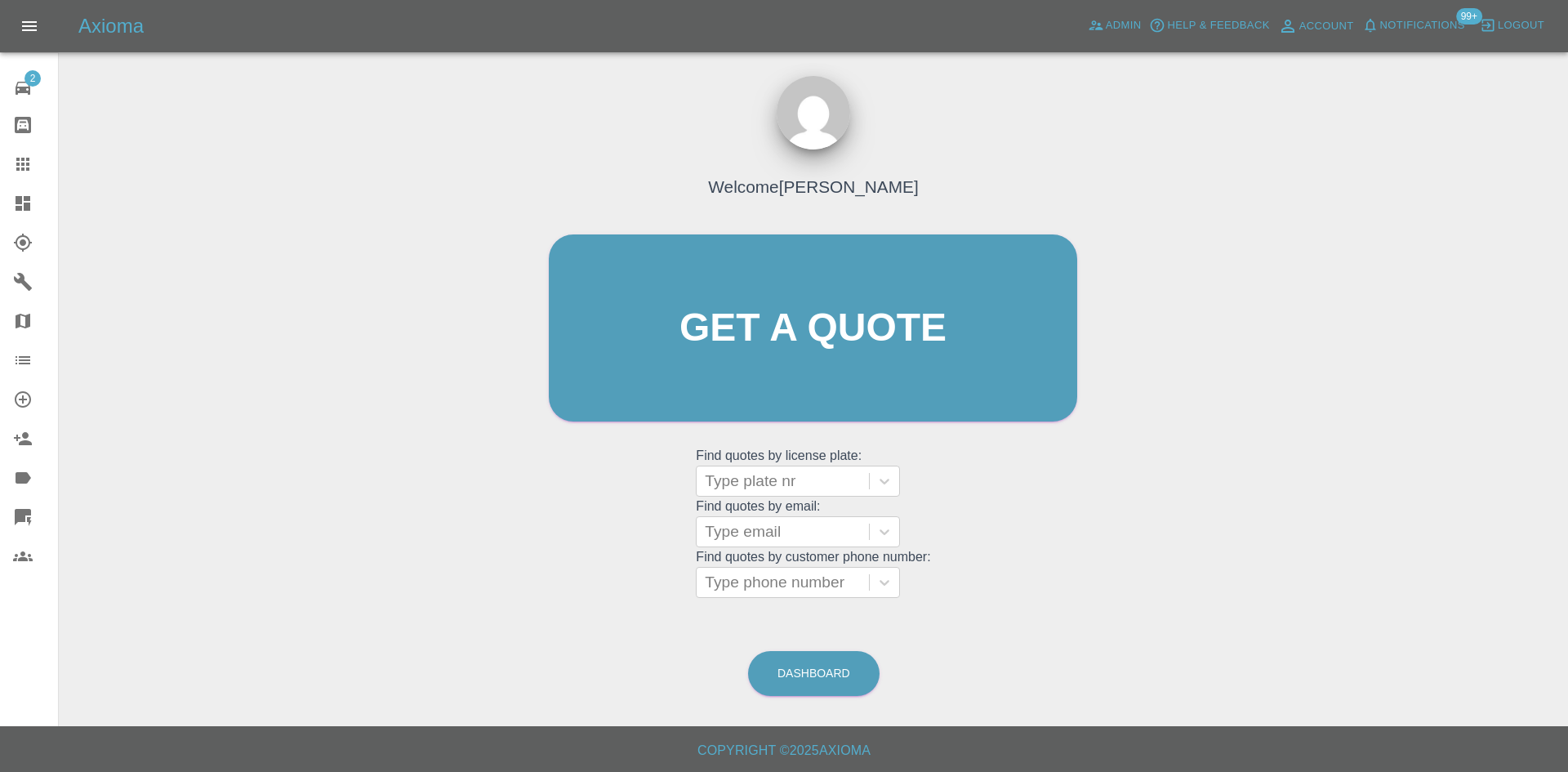
click at [0, 190] on link "Dashboard" at bounding box center [29, 203] width 58 height 40
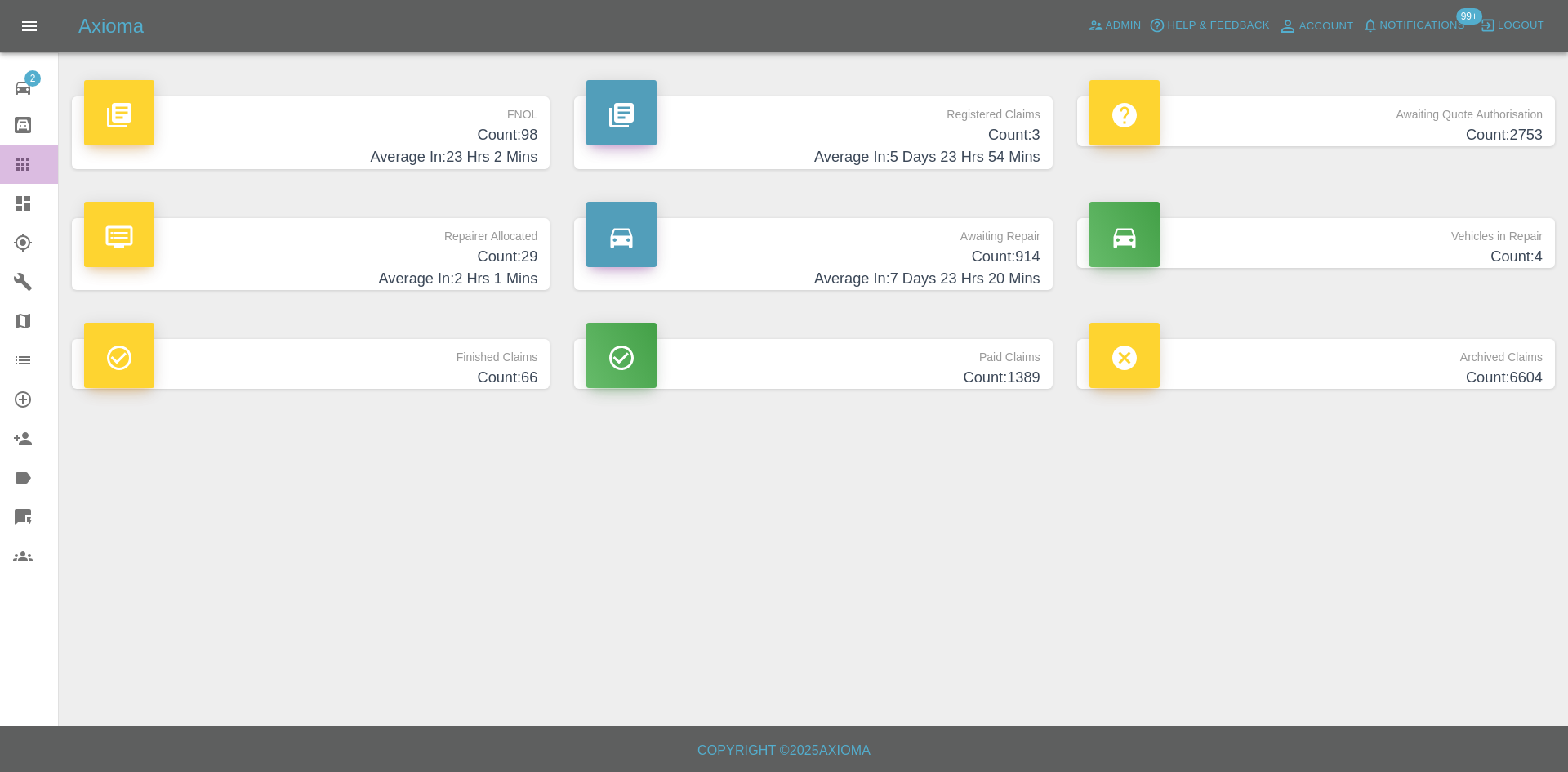
click at [28, 160] on icon at bounding box center [22, 164] width 13 height 13
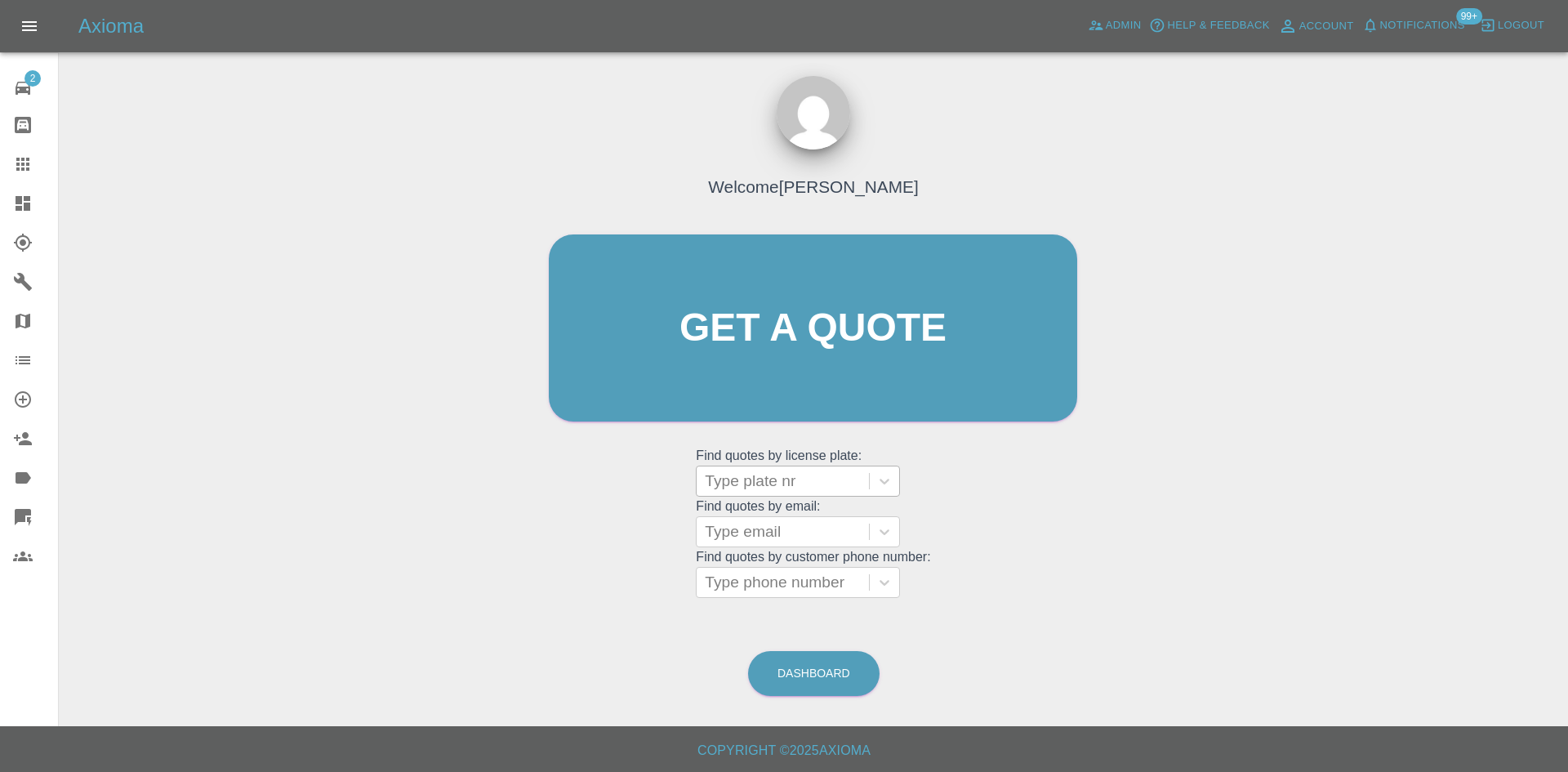
click at [749, 483] on div at bounding box center [782, 480] width 156 height 23
paste input "DT25XEK"
type input "DT25XEK"
click at [765, 523] on div "DT25XEK, Bidding" at bounding box center [797, 522] width 204 height 33
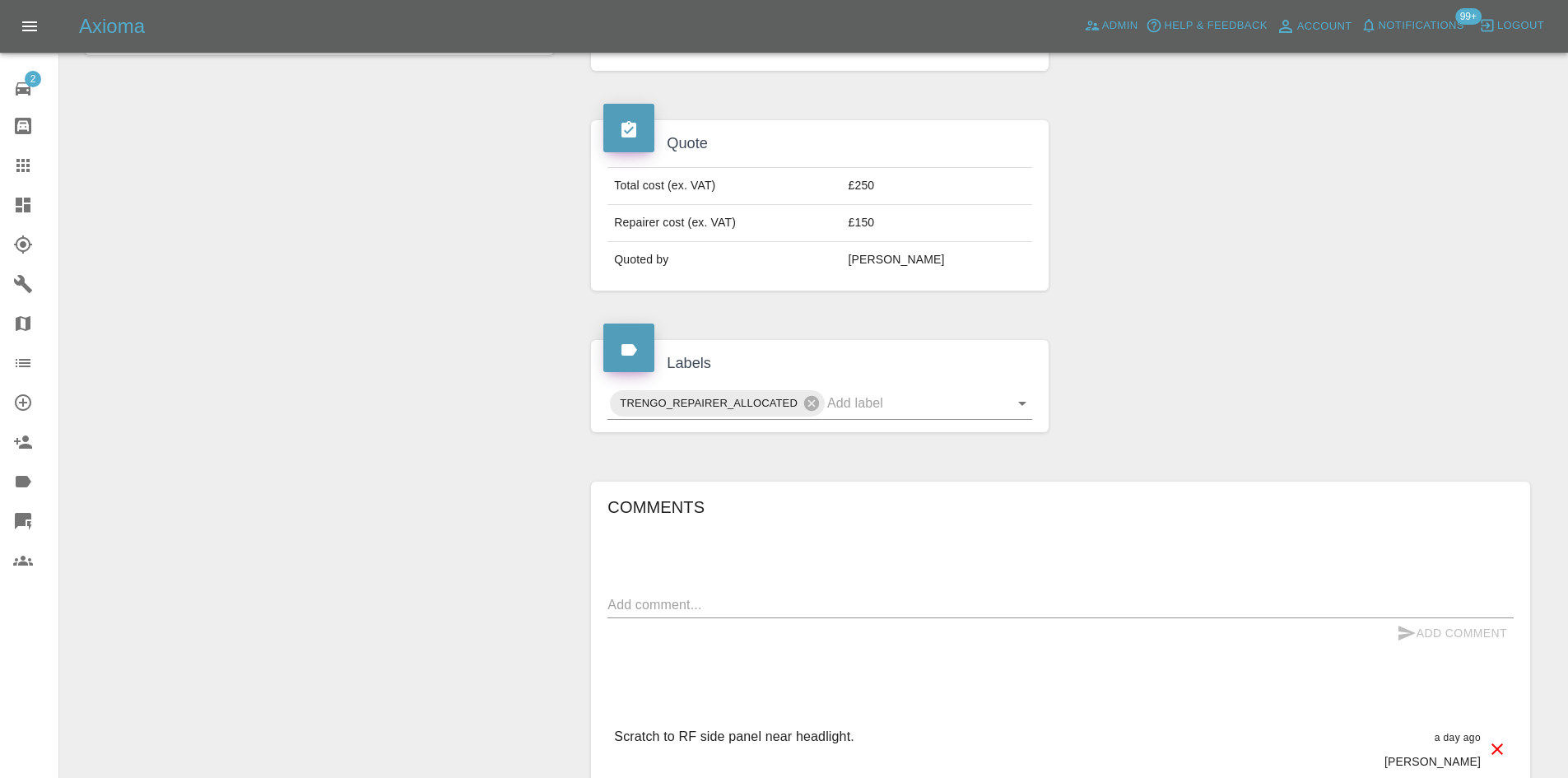
scroll to position [659, 0]
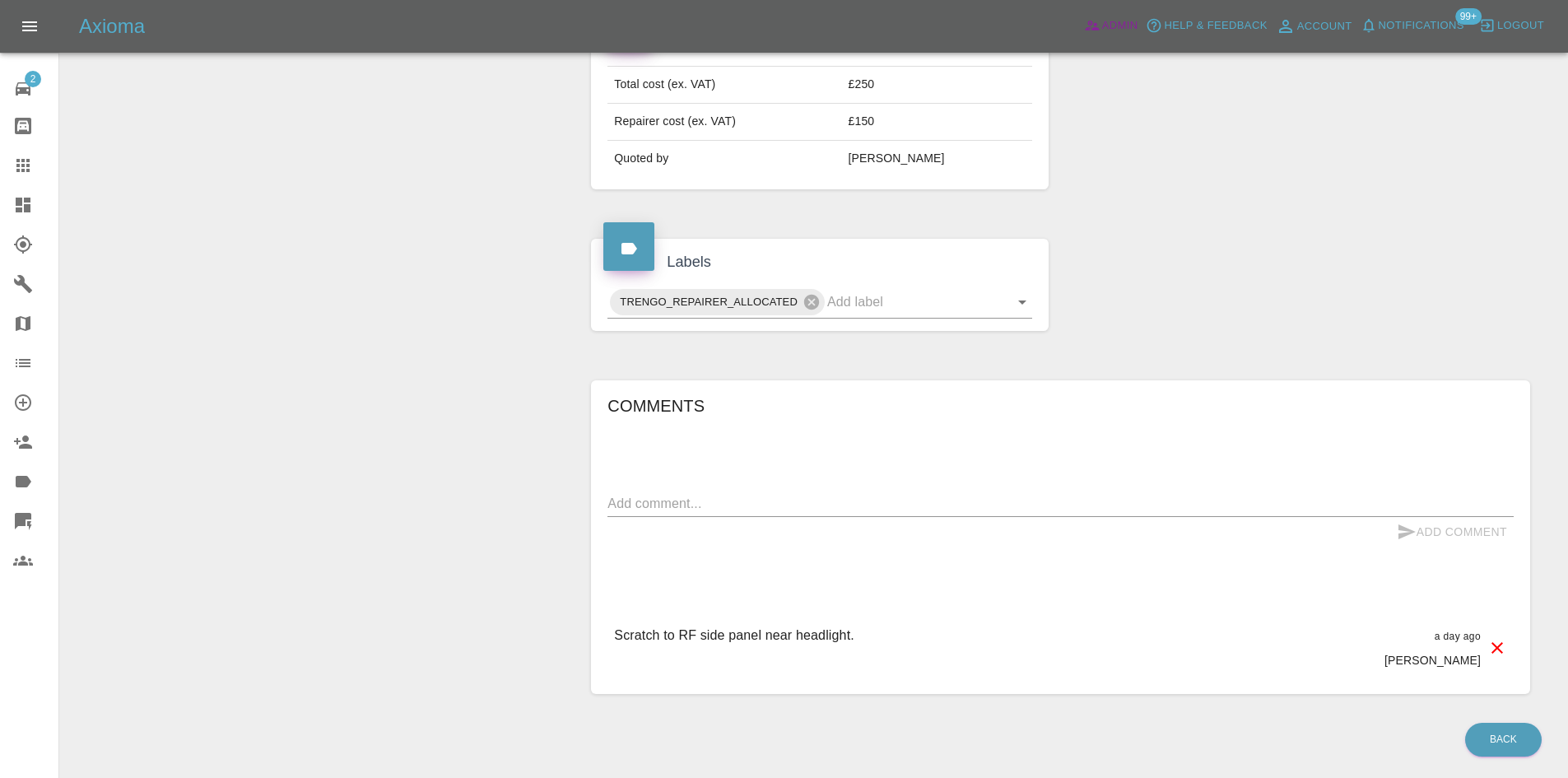
click at [1114, 29] on span "Admin" at bounding box center [1120, 25] width 36 height 19
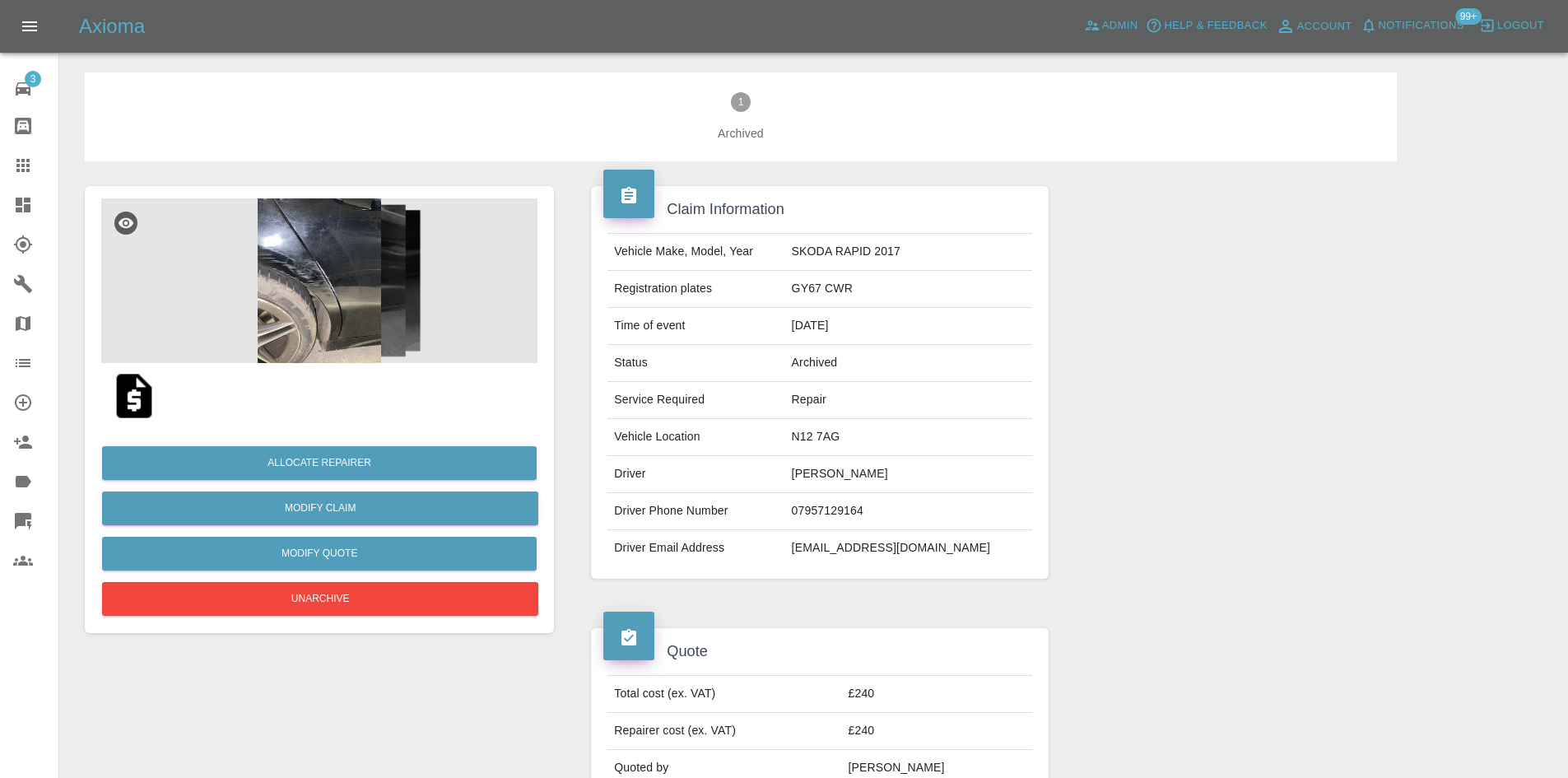
click at [343, 286] on img at bounding box center [319, 280] width 436 height 165
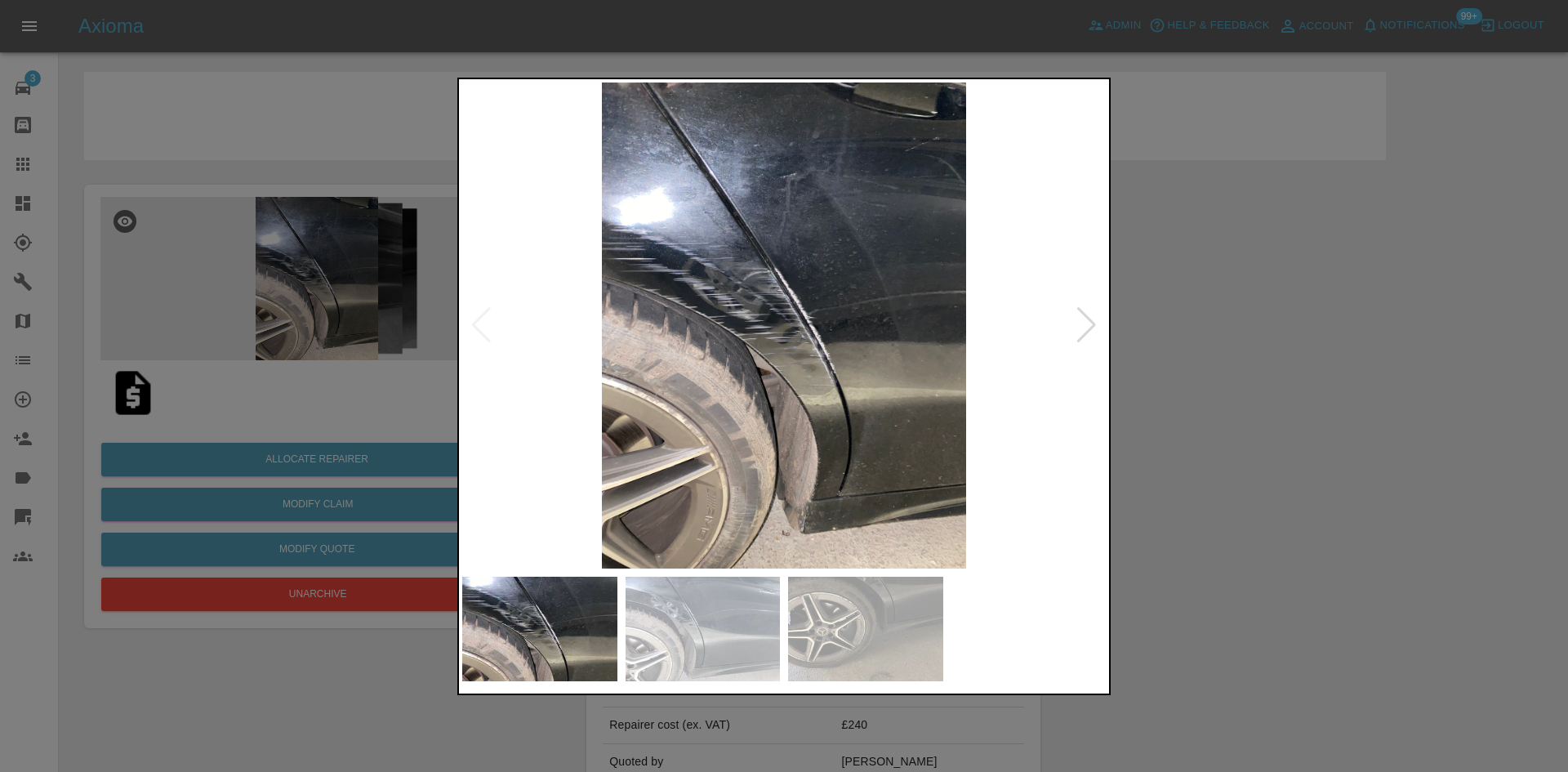
click at [1205, 342] on div at bounding box center [784, 386] width 1568 height 772
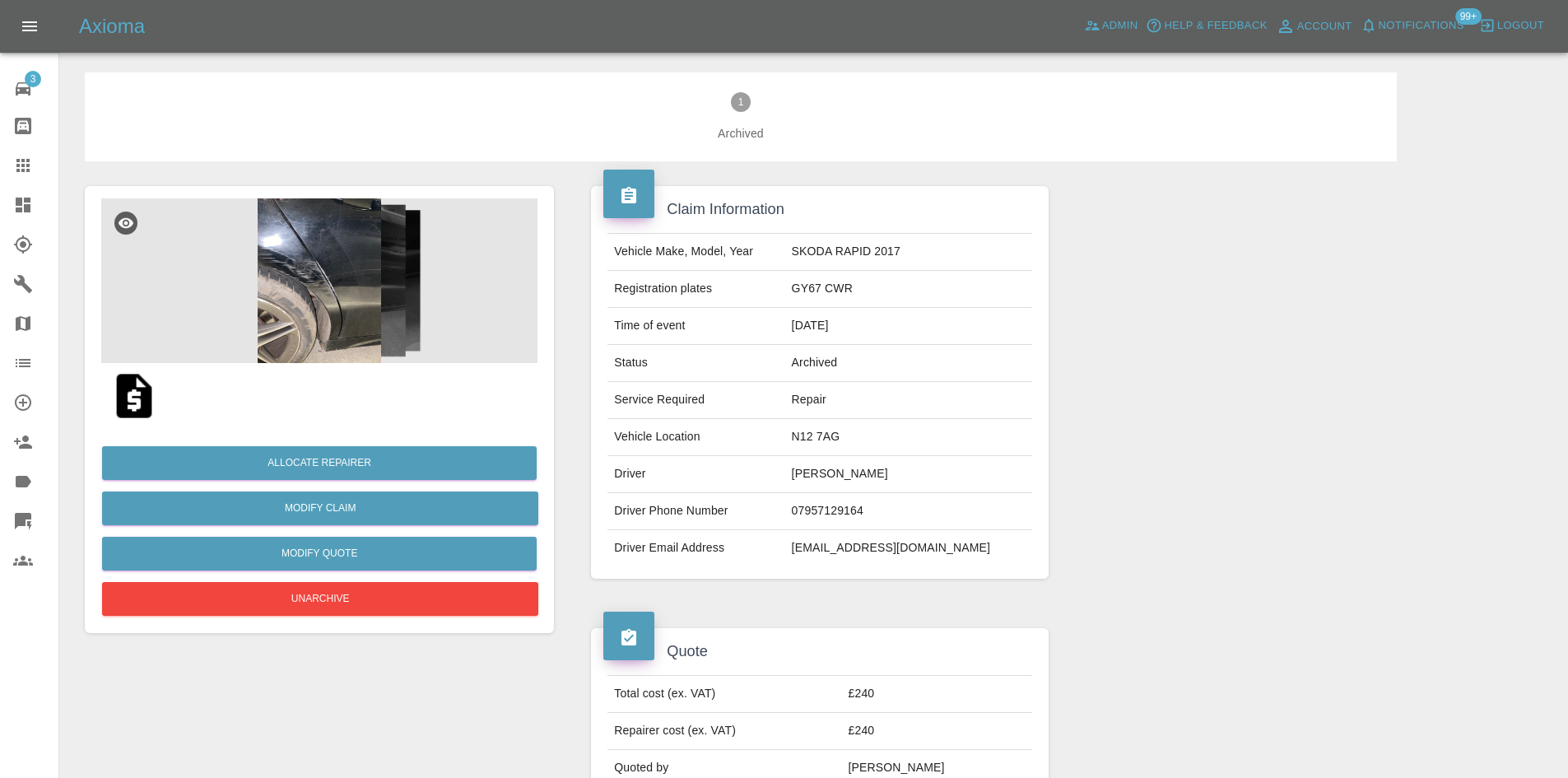
click at [322, 296] on img at bounding box center [319, 280] width 436 height 165
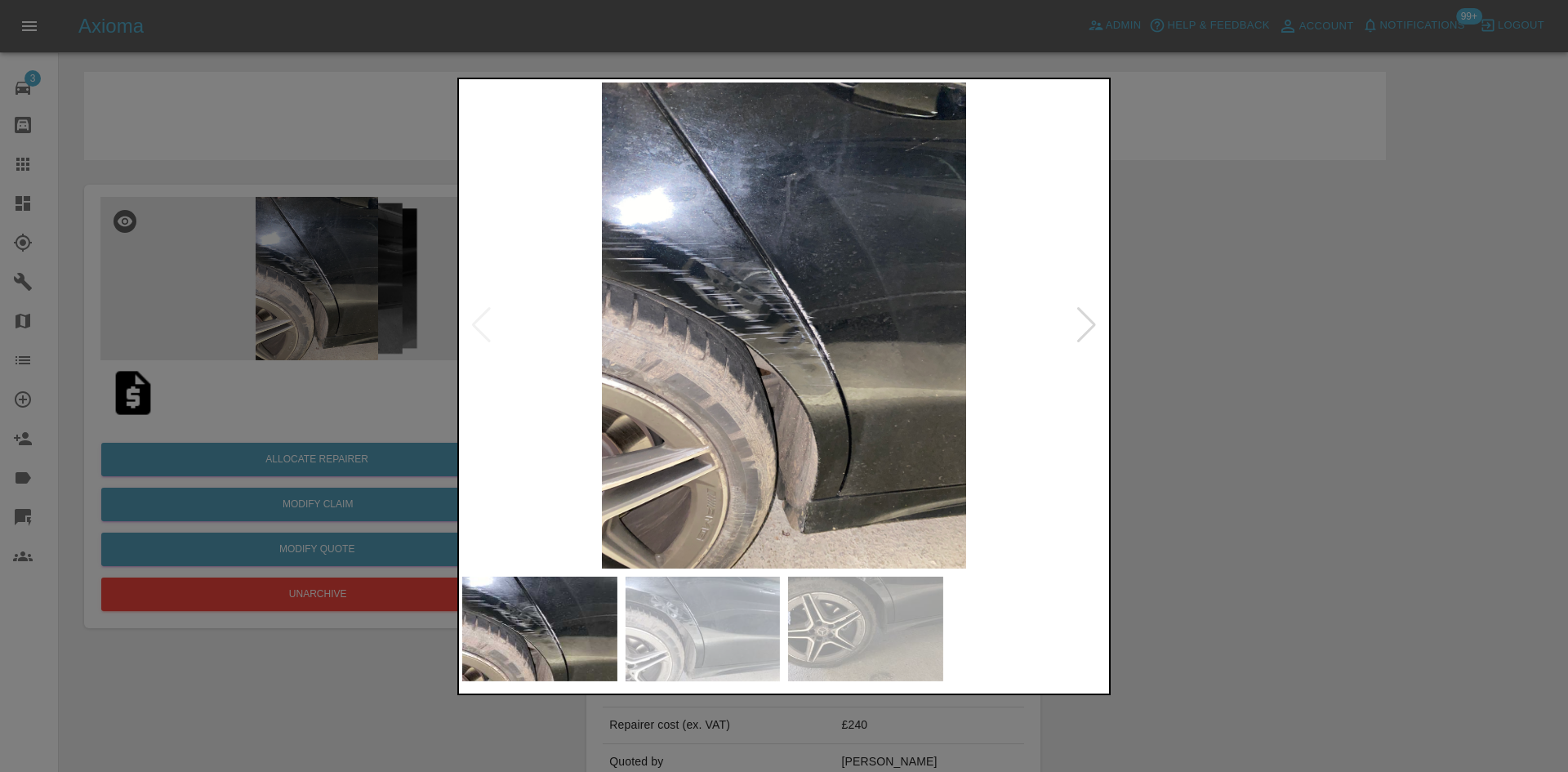
click at [1072, 337] on img at bounding box center [784, 325] width 644 height 486
click at [1078, 332] on div at bounding box center [1086, 325] width 22 height 36
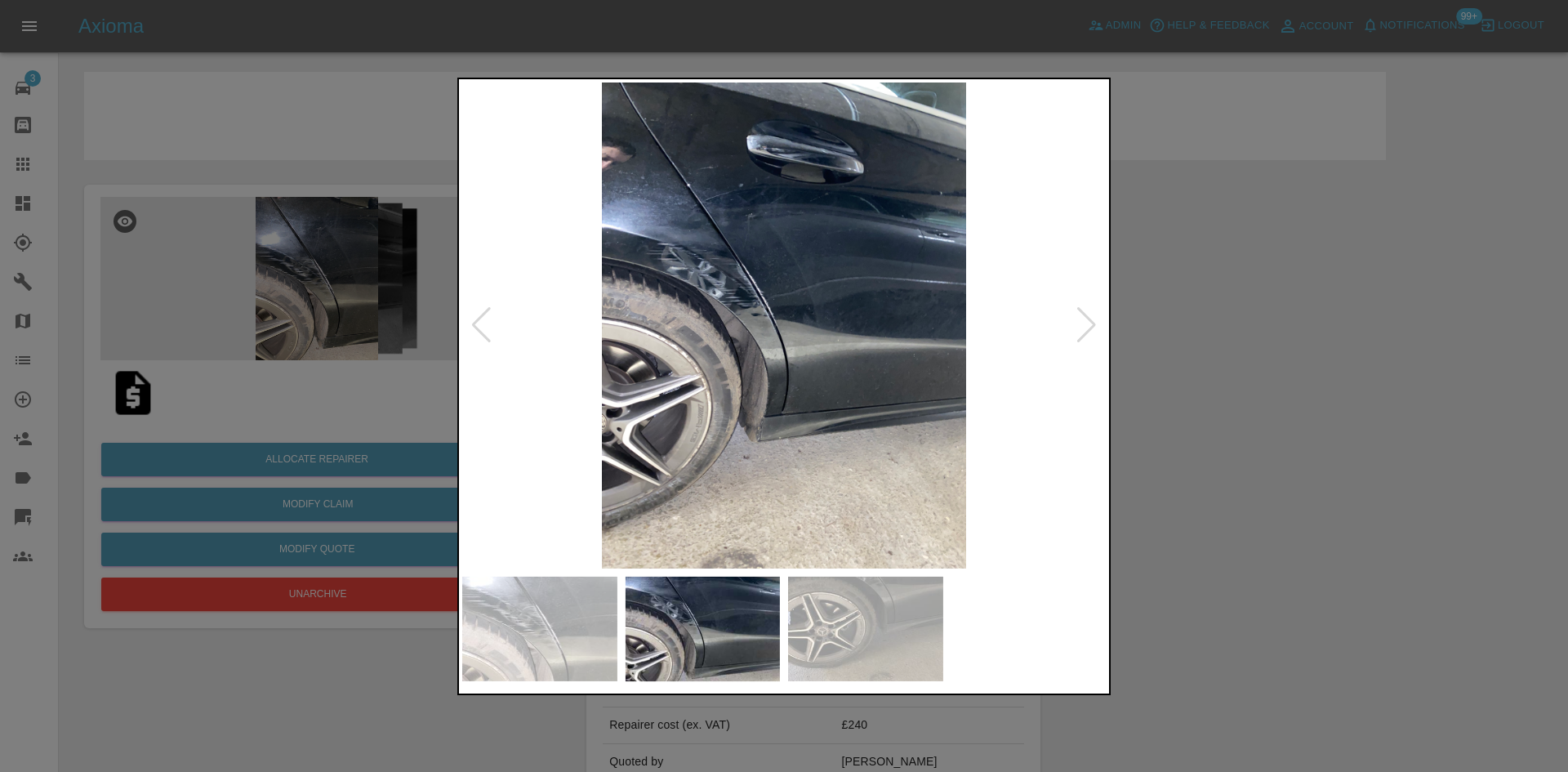
click at [1075, 331] on div at bounding box center [1086, 325] width 22 height 36
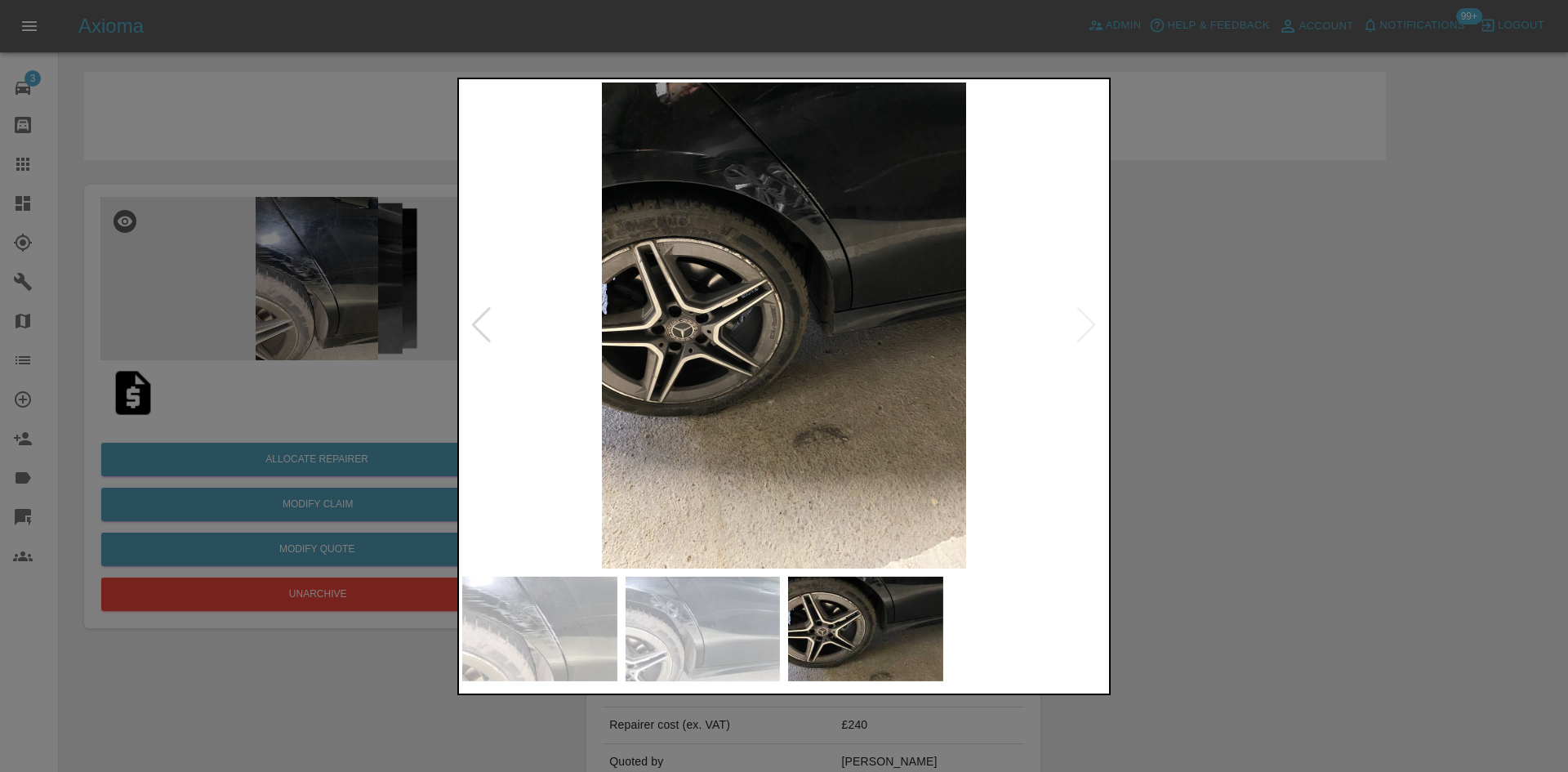
click at [1188, 313] on div at bounding box center [784, 386] width 1568 height 772
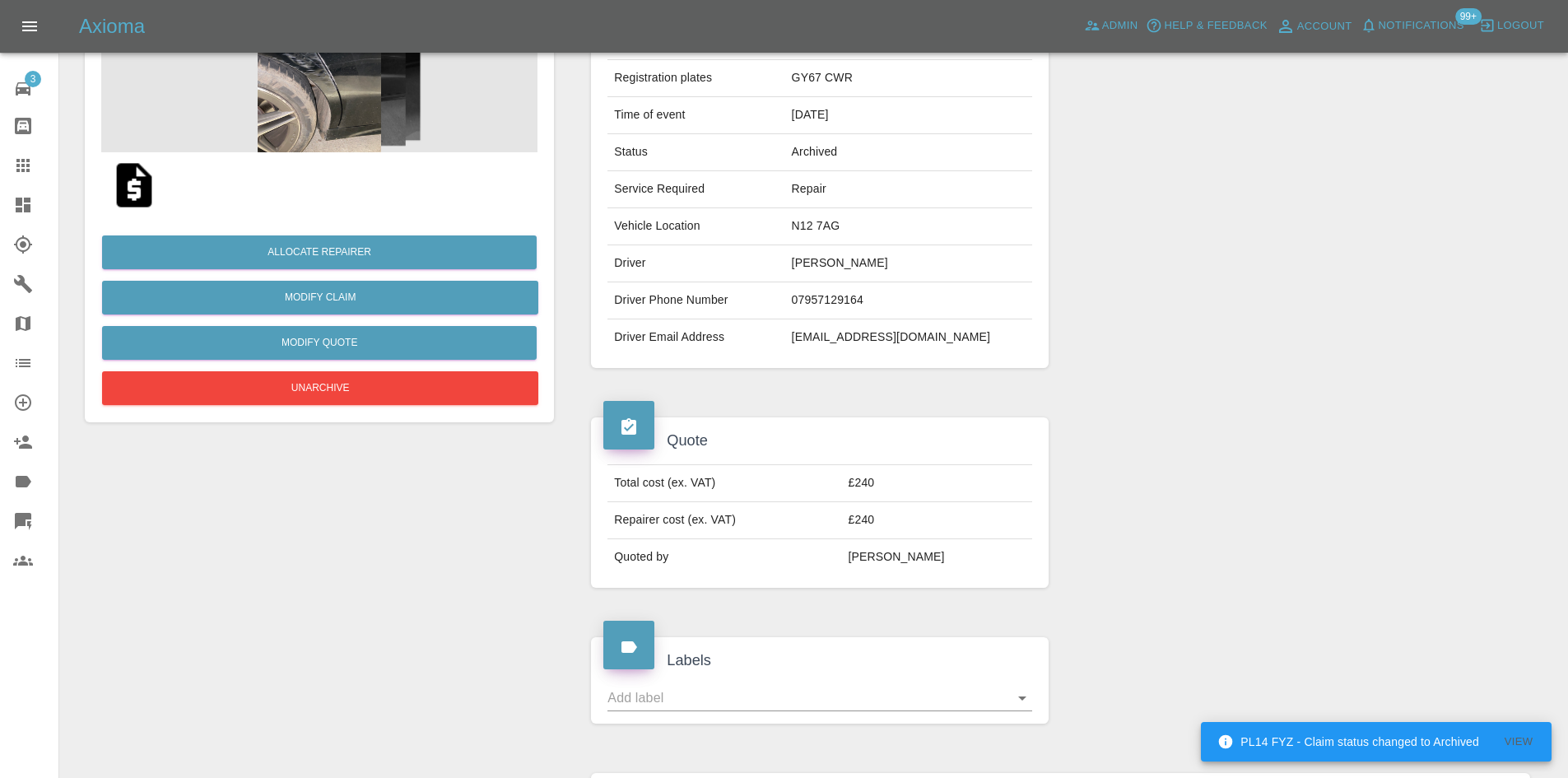
scroll to position [576, 0]
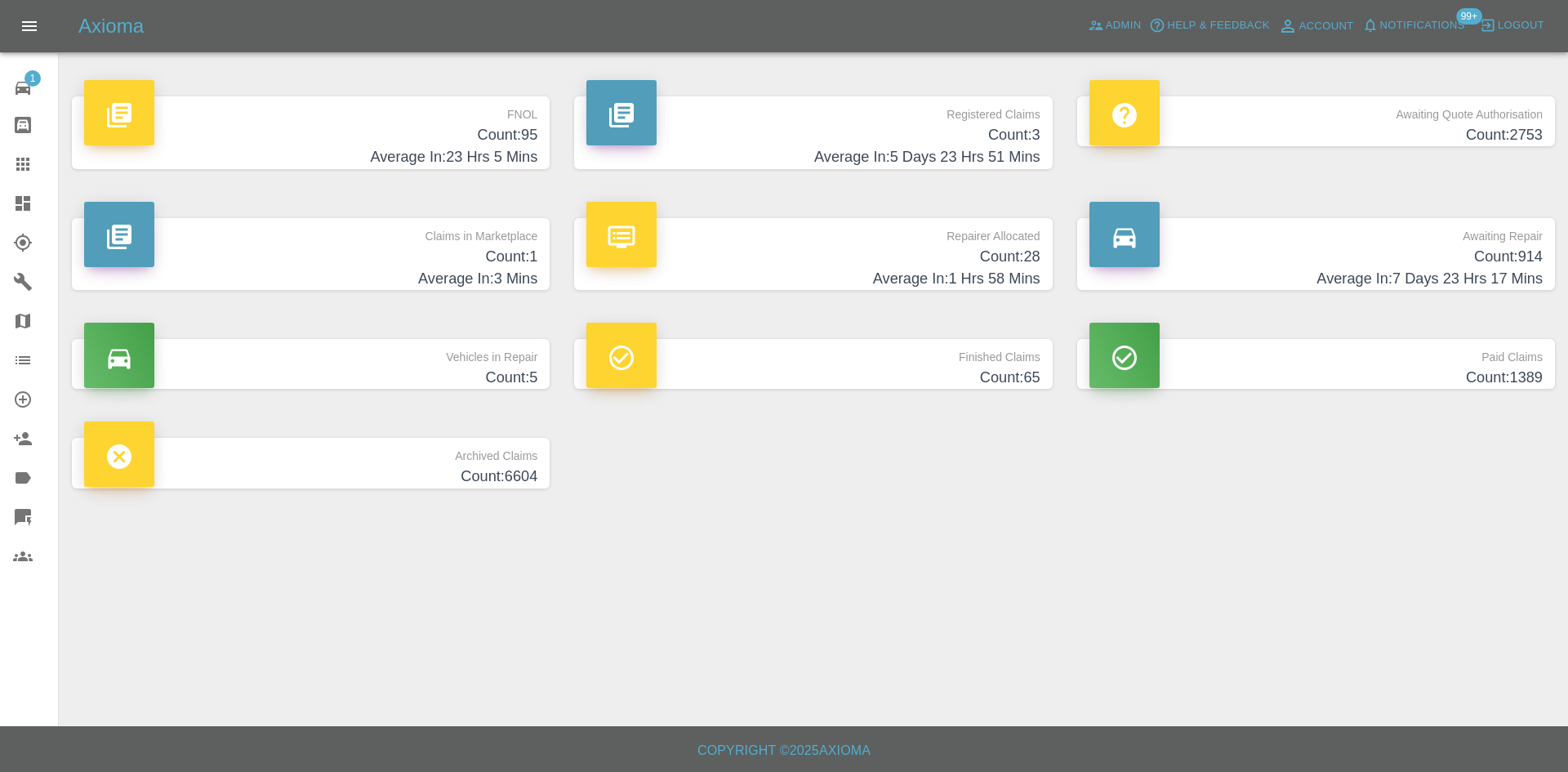
click at [1372, 253] on h4 "Count: 914" at bounding box center [1315, 257] width 453 height 22
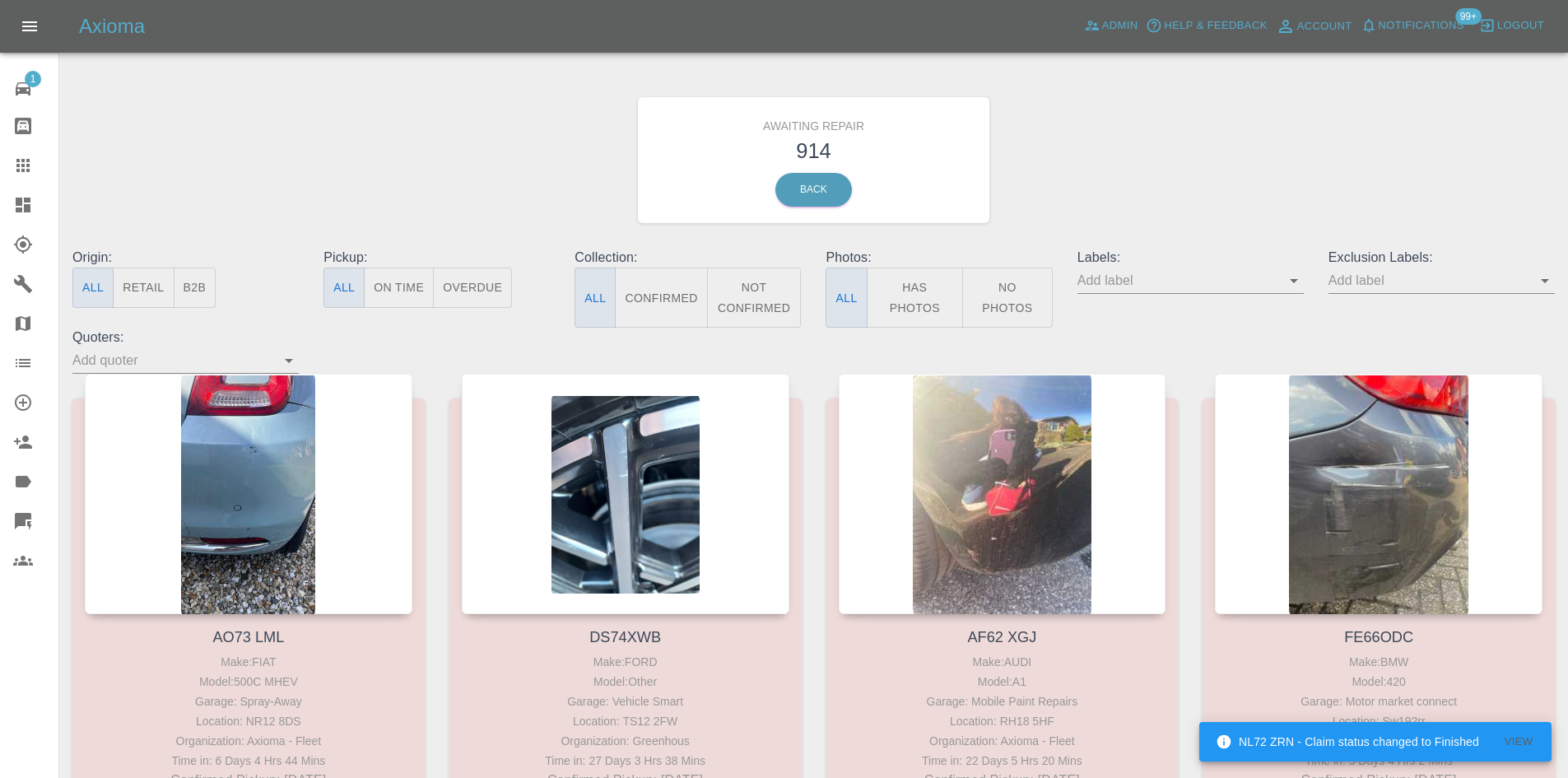
click at [209, 283] on button "B2B" at bounding box center [195, 288] width 43 height 40
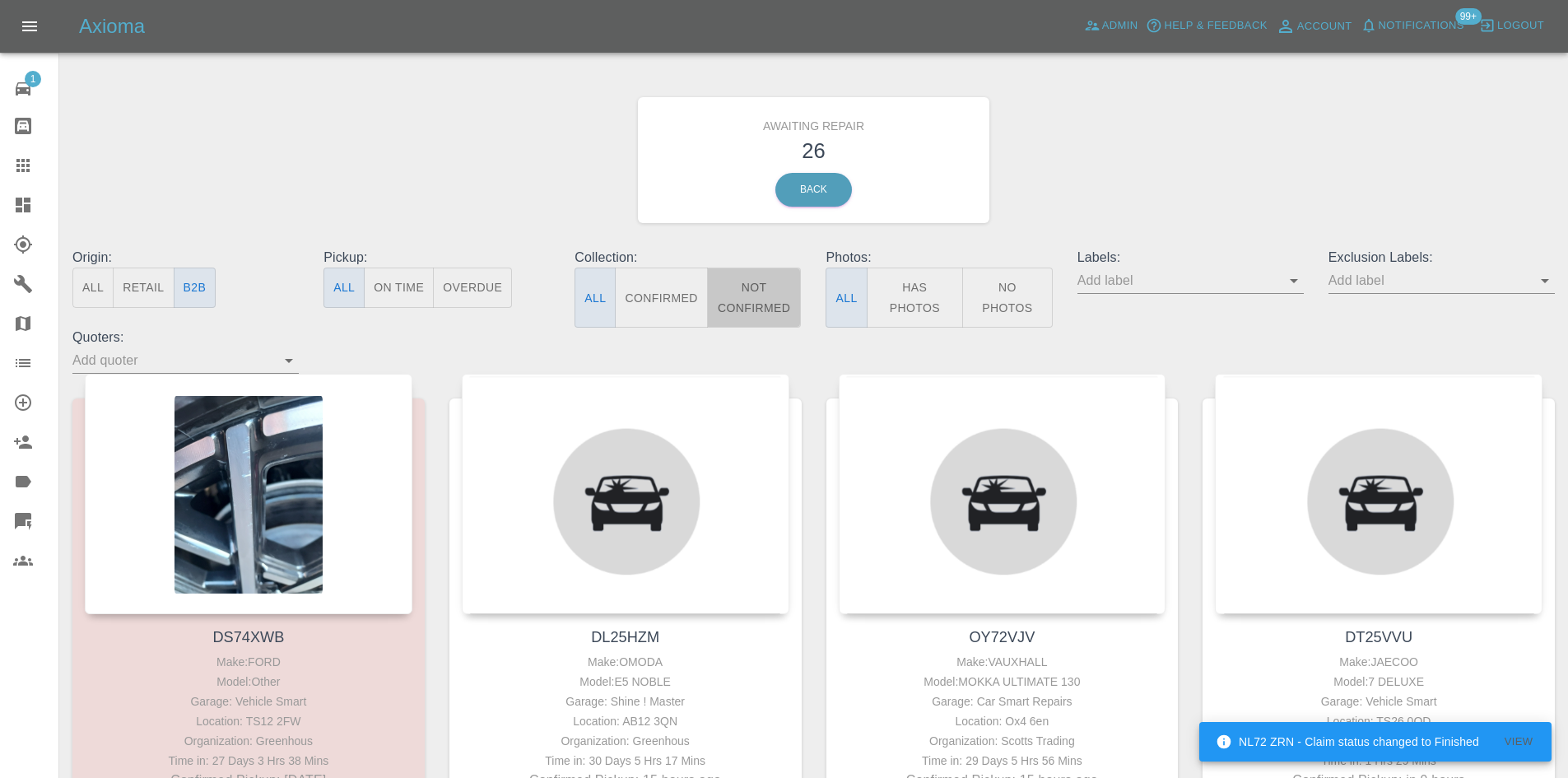
click at [762, 297] on button "Not Confirmed" at bounding box center [754, 298] width 95 height 60
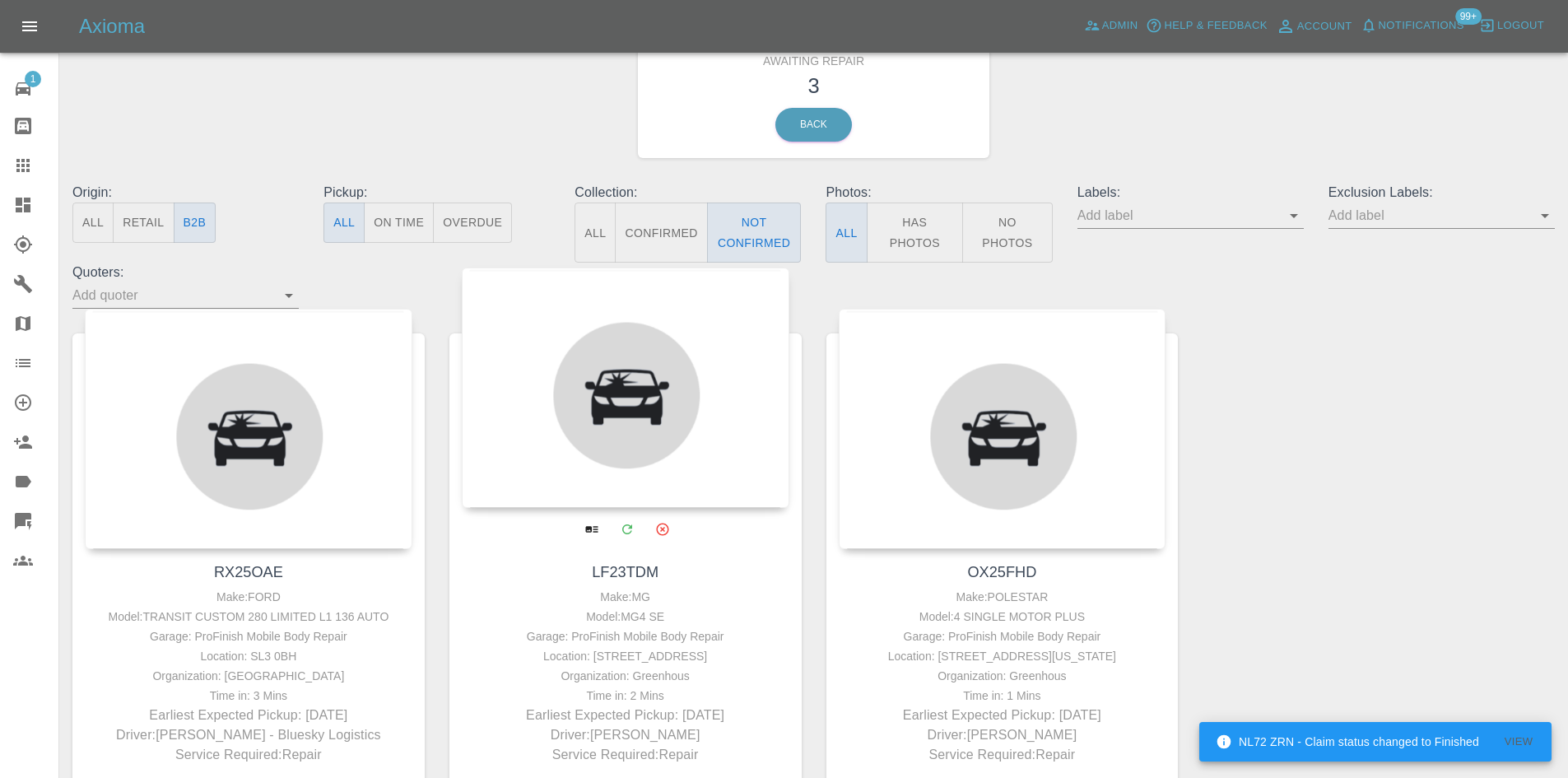
scroll to position [165, 0]
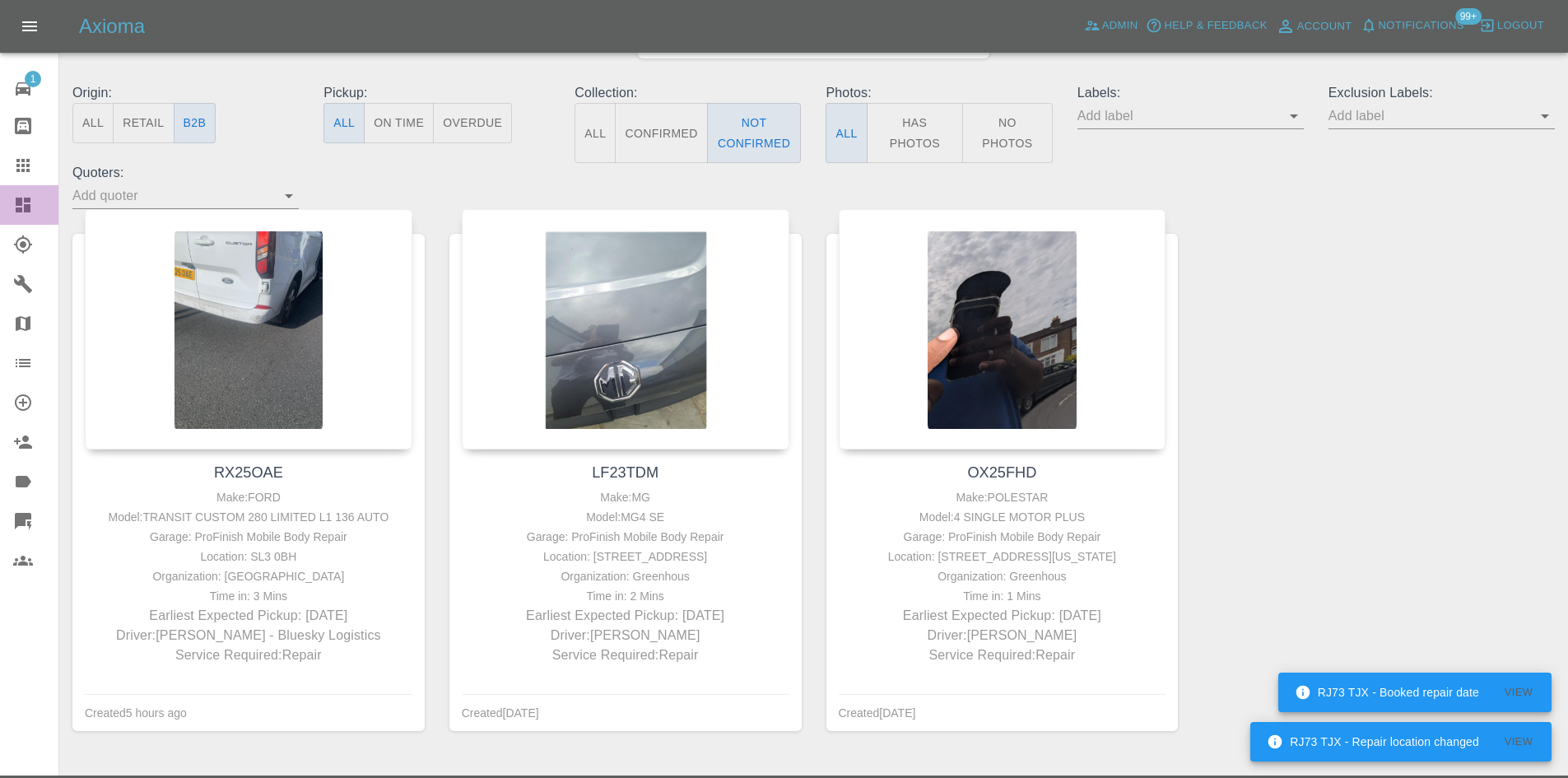
click at [6, 194] on link "Dashboard" at bounding box center [29, 205] width 58 height 40
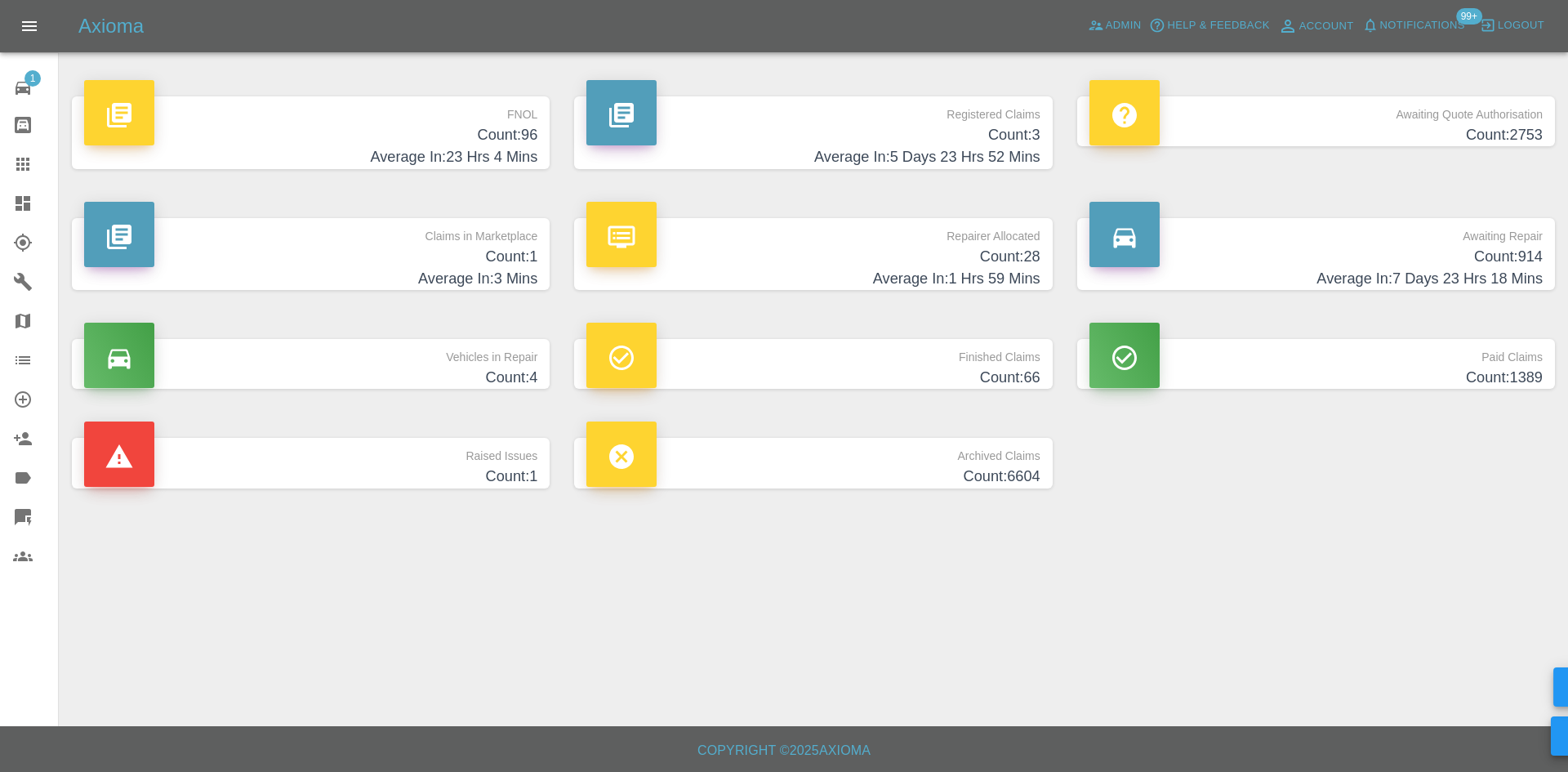
click at [842, 237] on p "Repairer Allocated" at bounding box center [812, 232] width 453 height 28
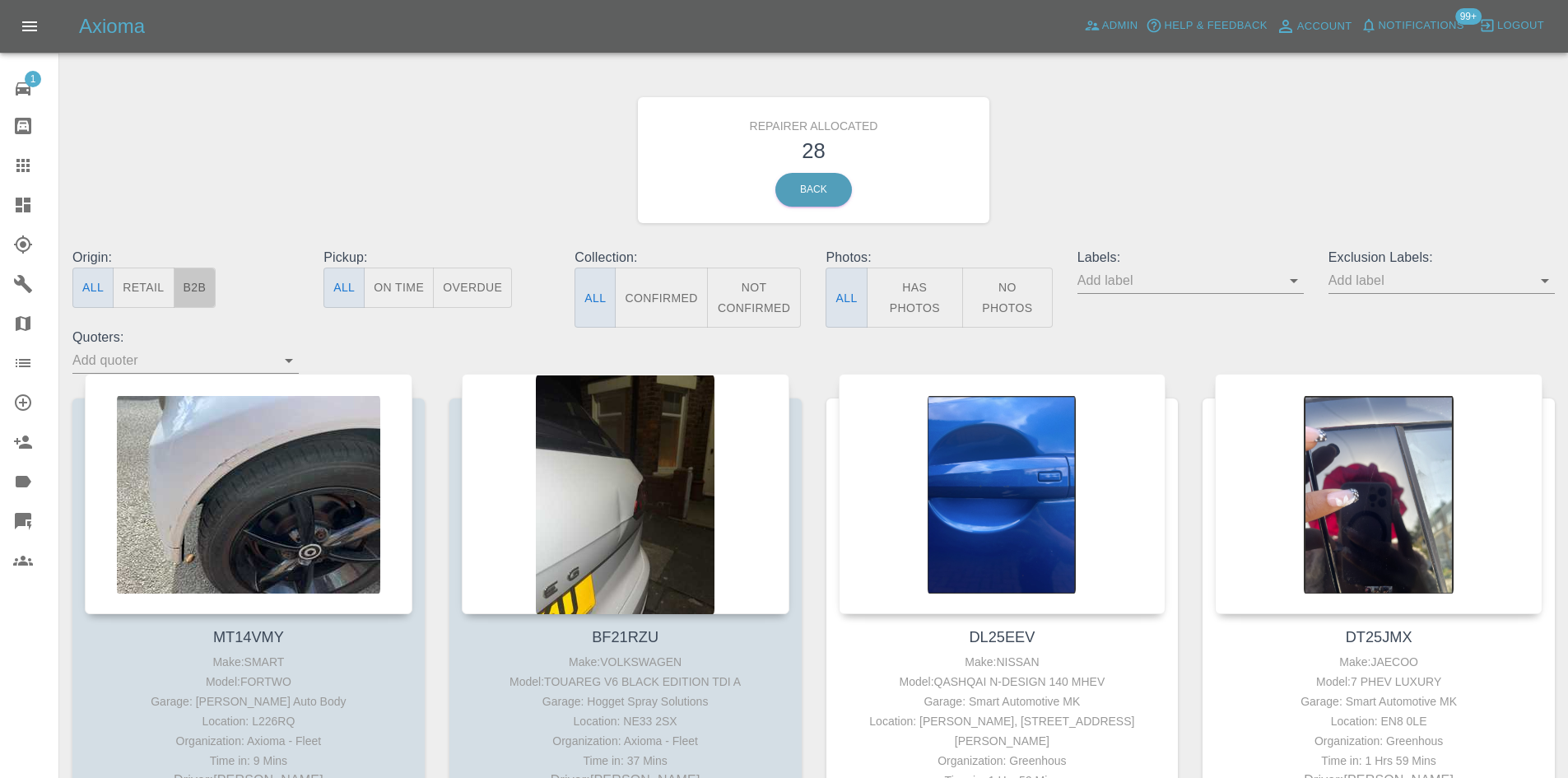
click at [196, 286] on button "B2B" at bounding box center [195, 288] width 43 height 40
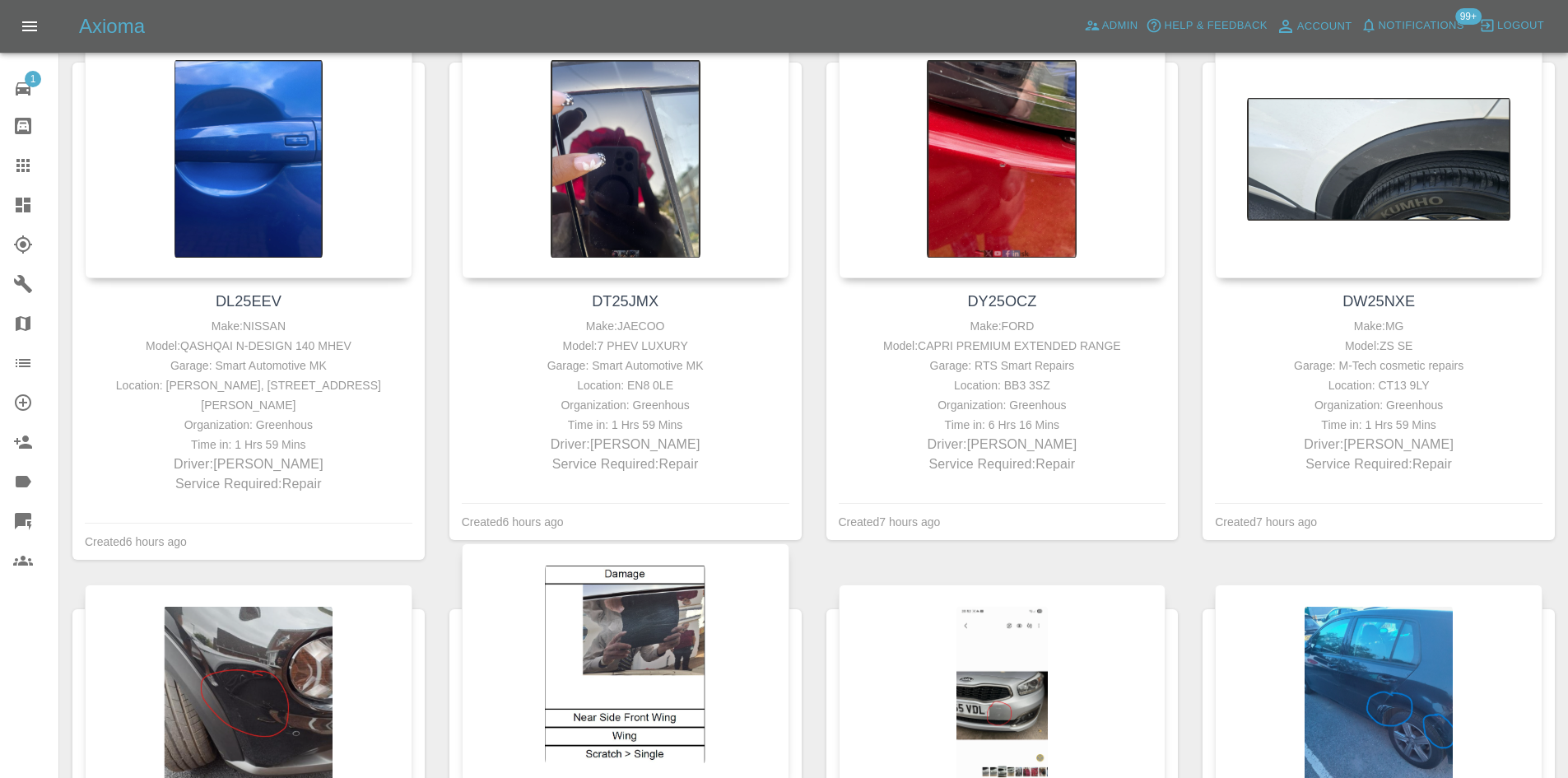
scroll to position [659, 0]
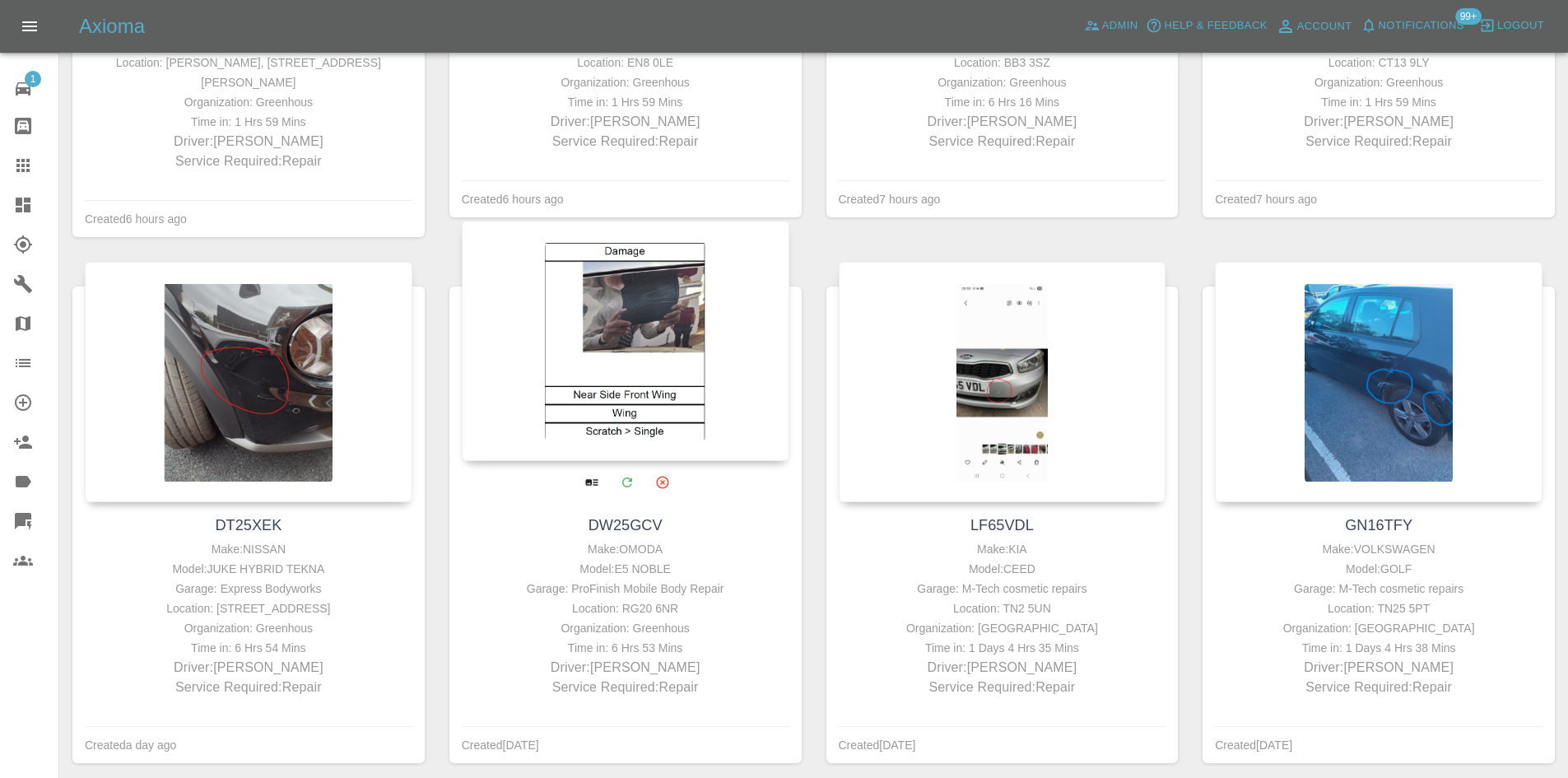
click at [554, 360] on div at bounding box center [626, 341] width 328 height 240
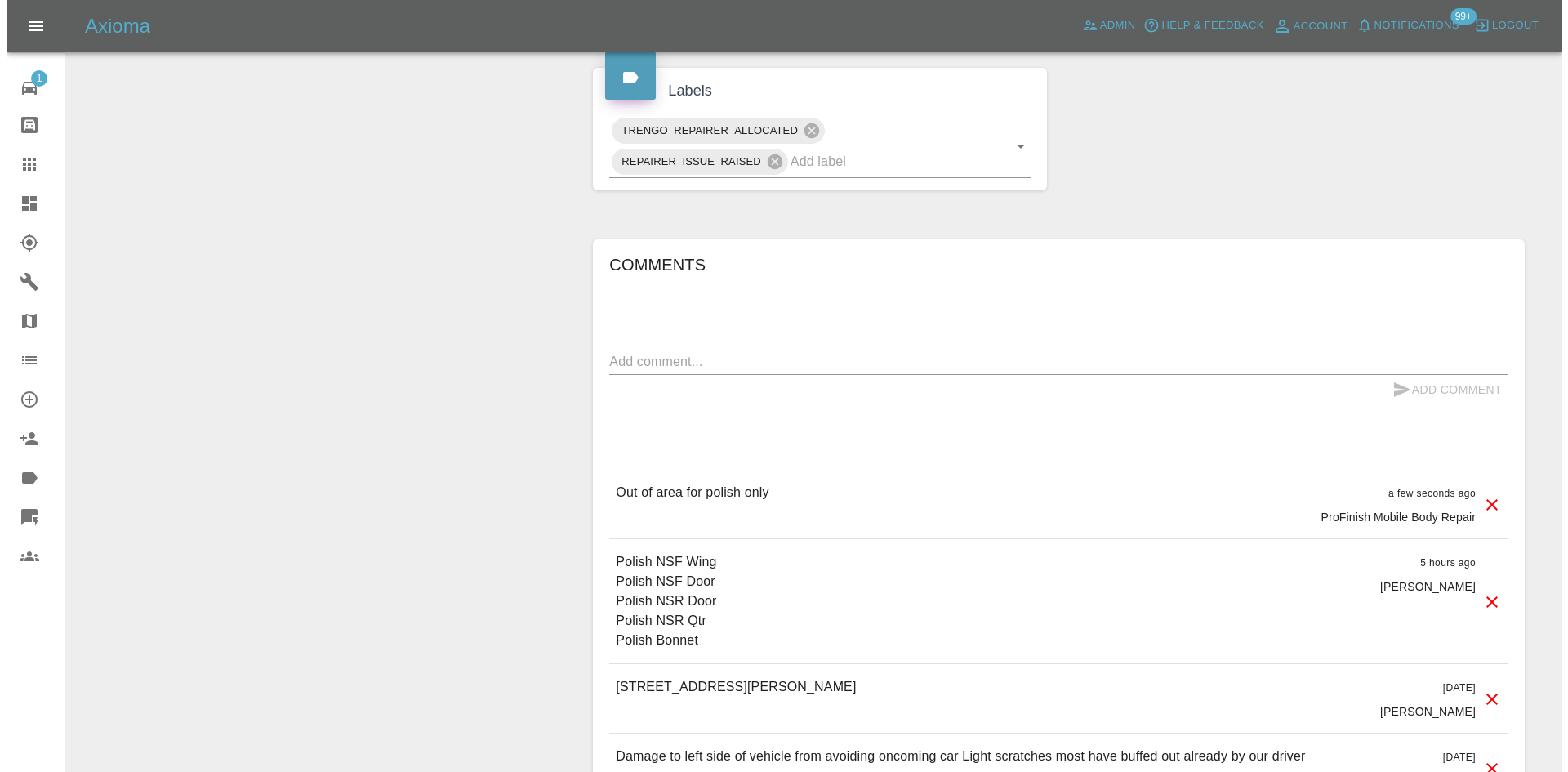
scroll to position [899, 0]
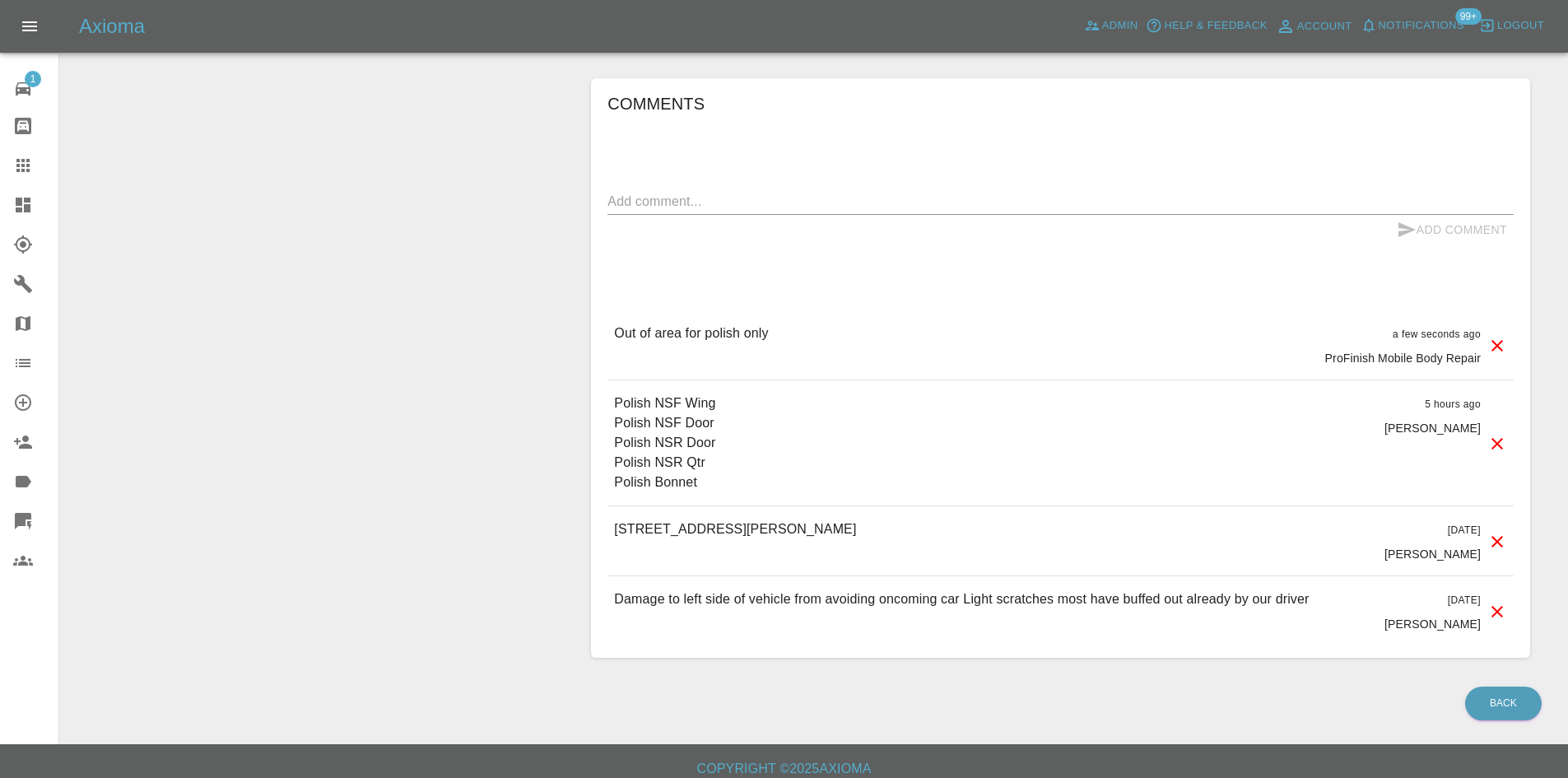
click at [1501, 345] on icon at bounding box center [1498, 346] width 20 height 20
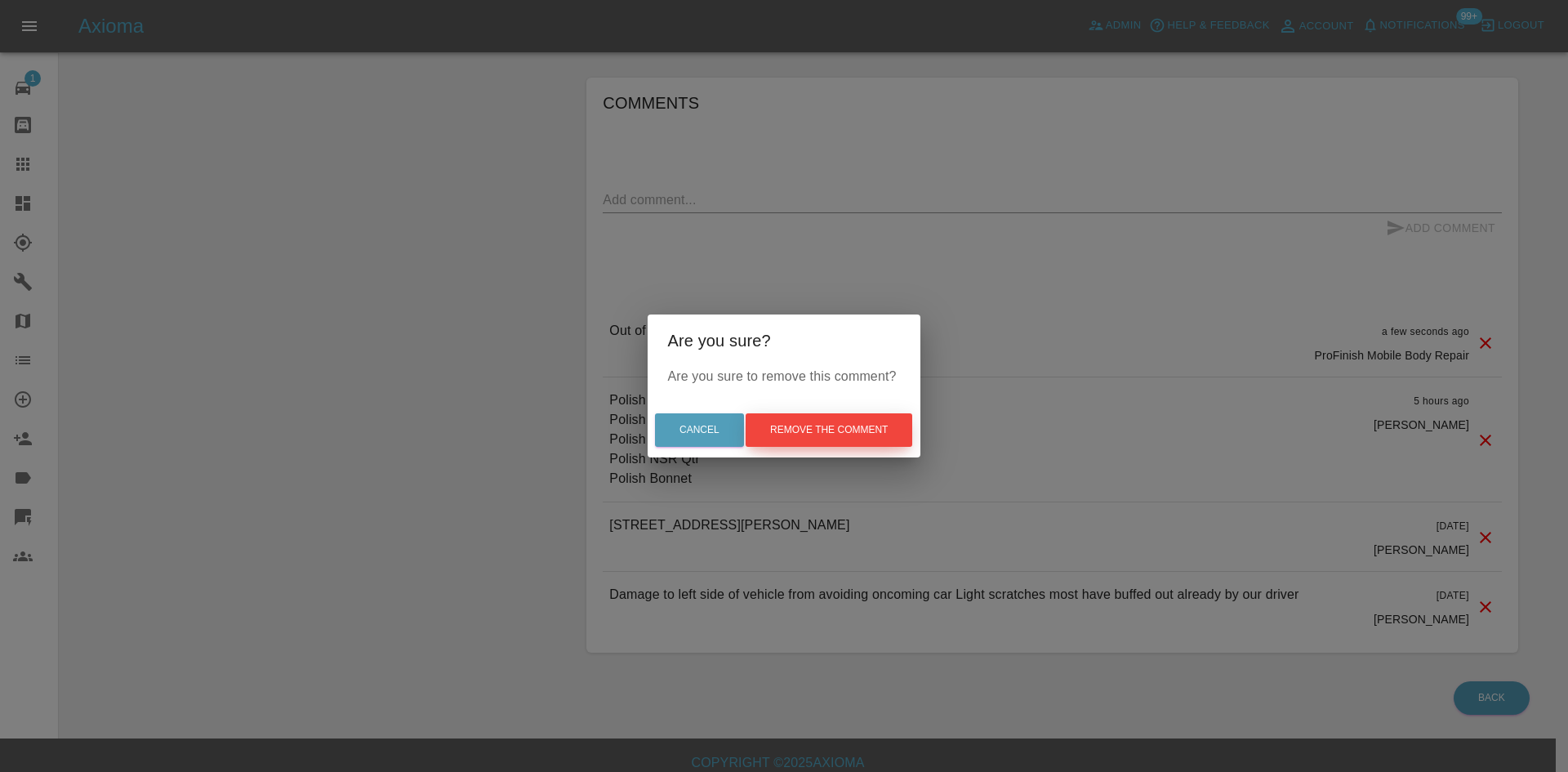
click at [883, 429] on button "Remove the comment" at bounding box center [829, 431] width 167 height 34
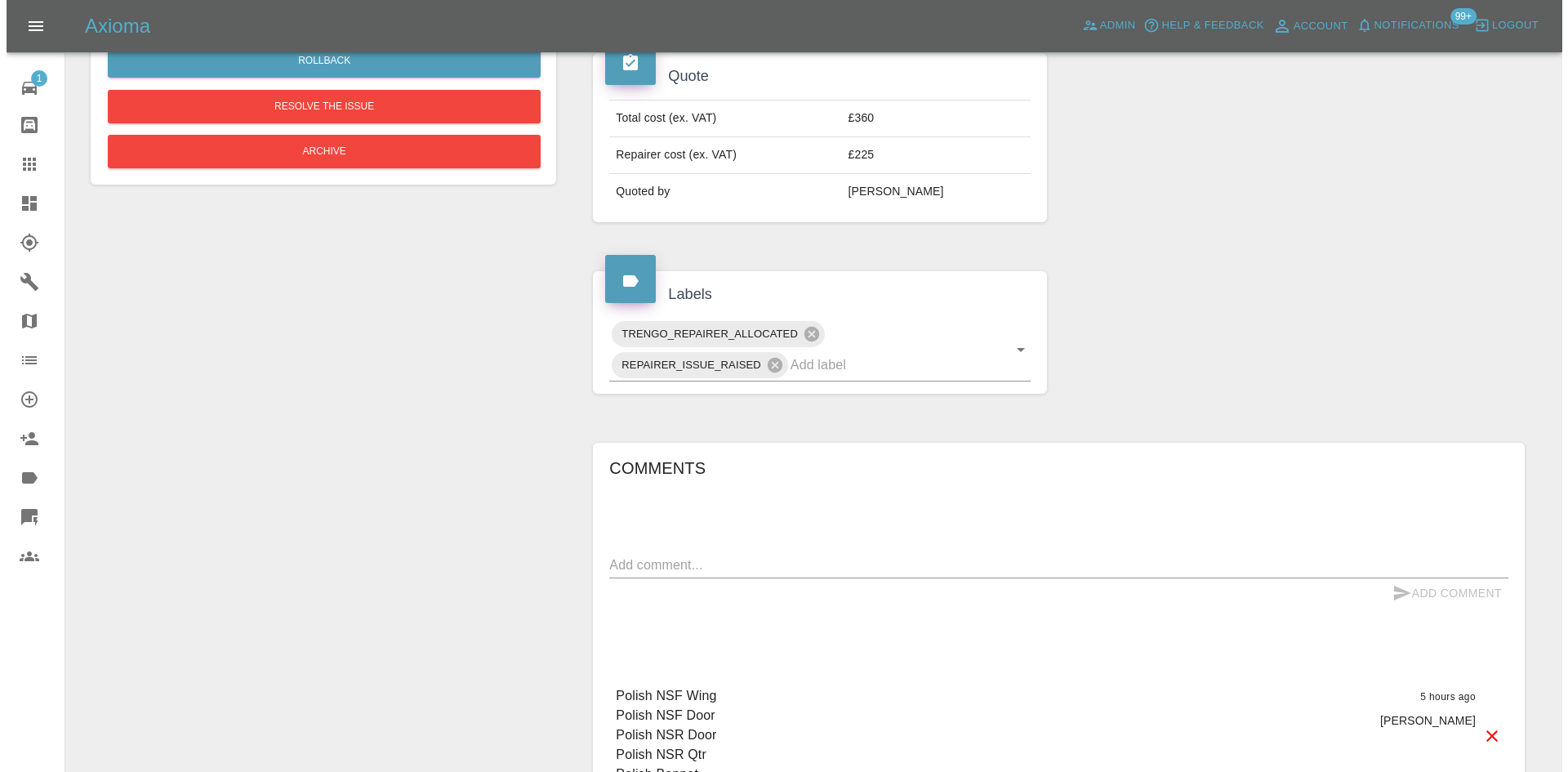
scroll to position [189, 0]
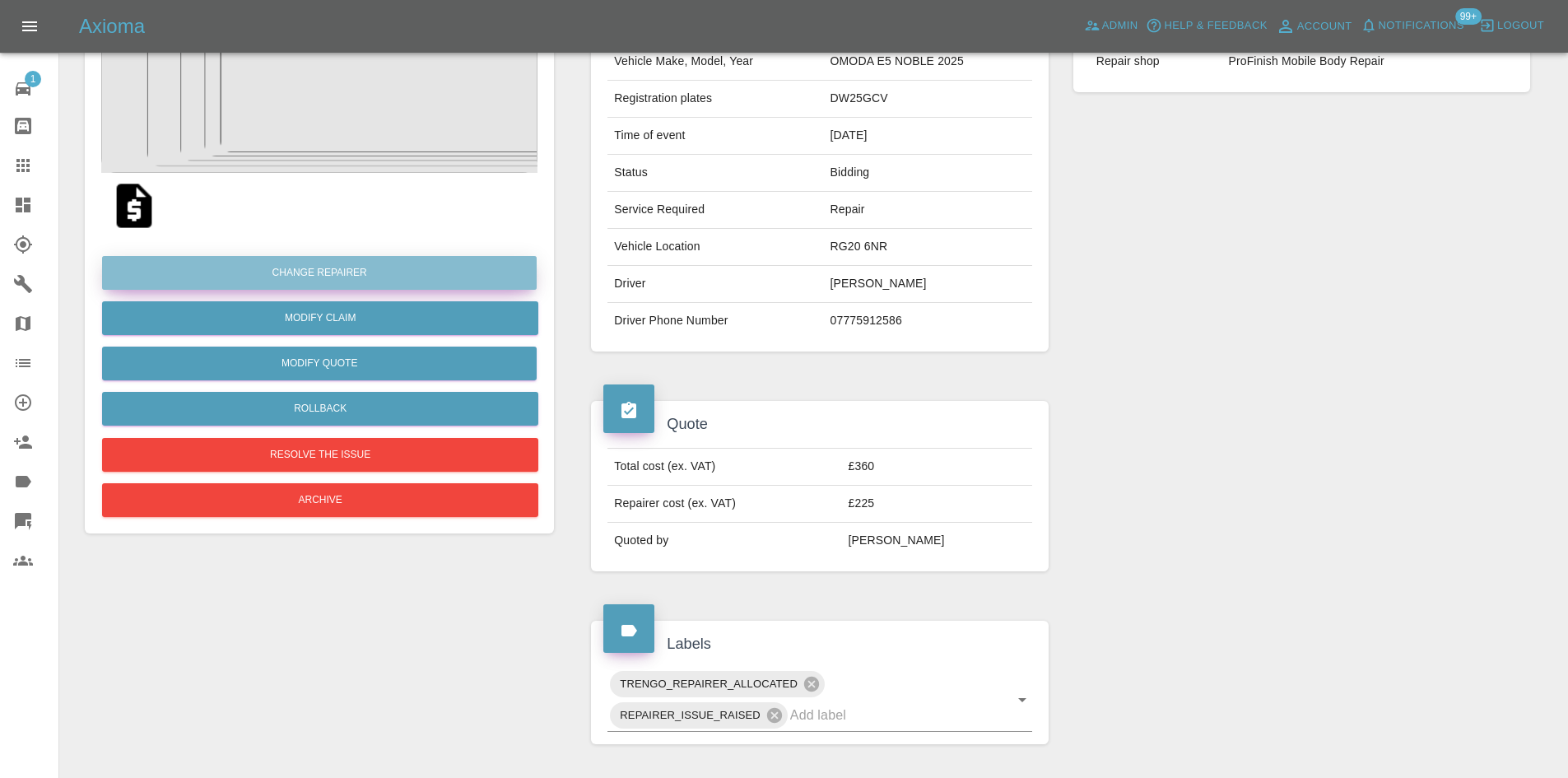
click at [323, 275] on button "Change Repairer" at bounding box center [319, 273] width 435 height 34
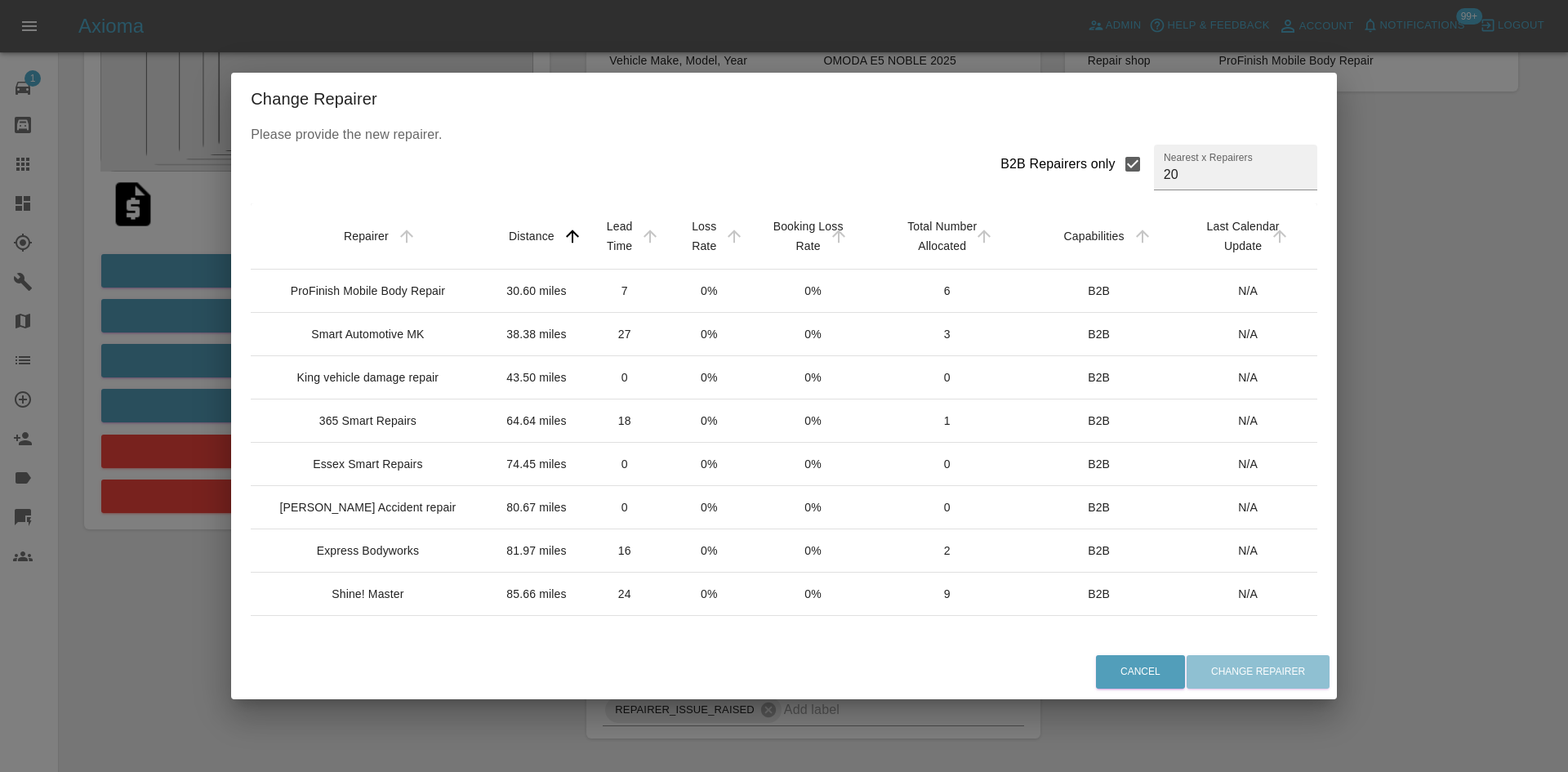
click at [391, 602] on div "Shine! Master" at bounding box center [367, 593] width 71 height 16
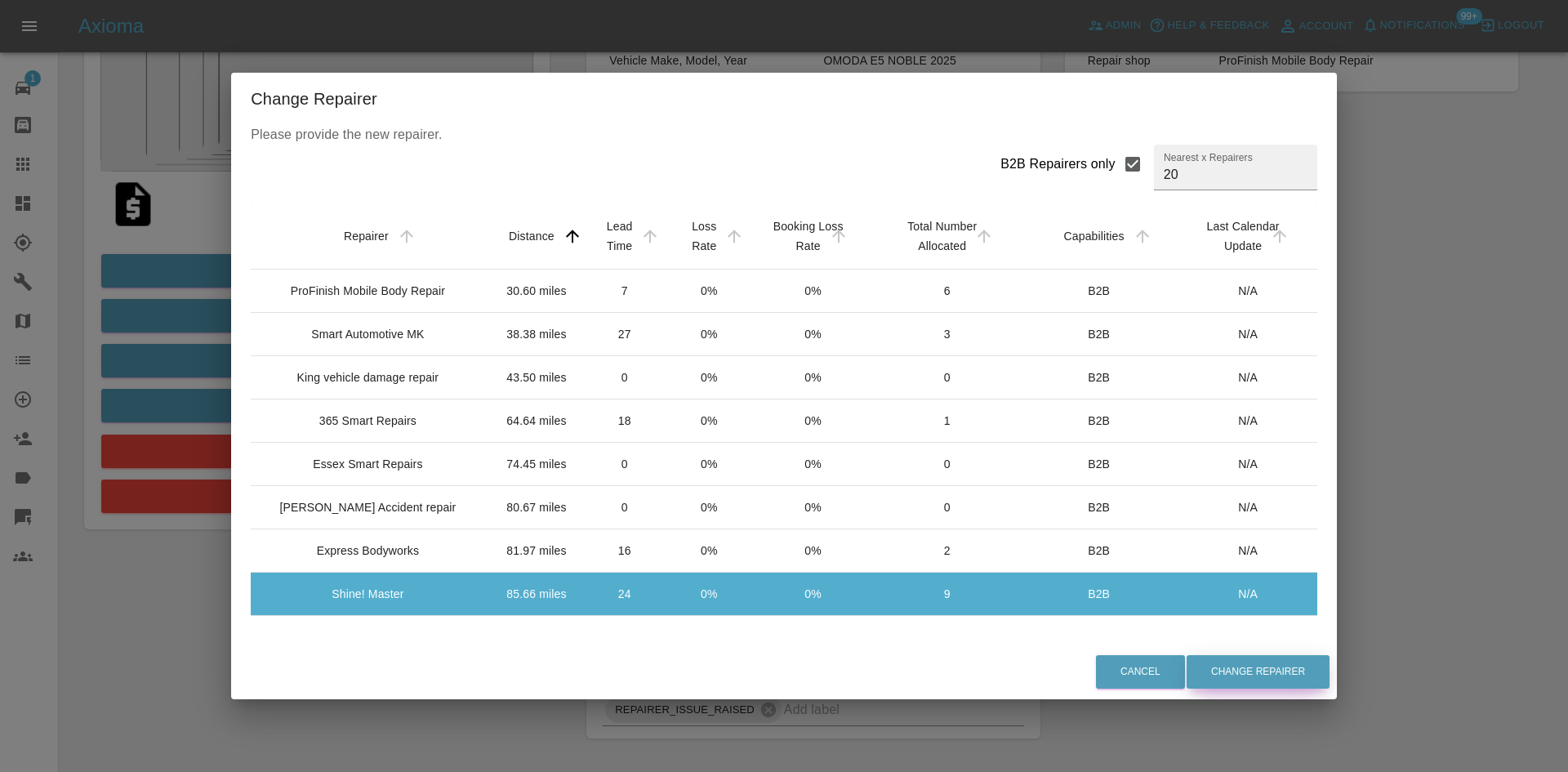
click at [1251, 674] on button "Change Repairer" at bounding box center [1258, 672] width 143 height 34
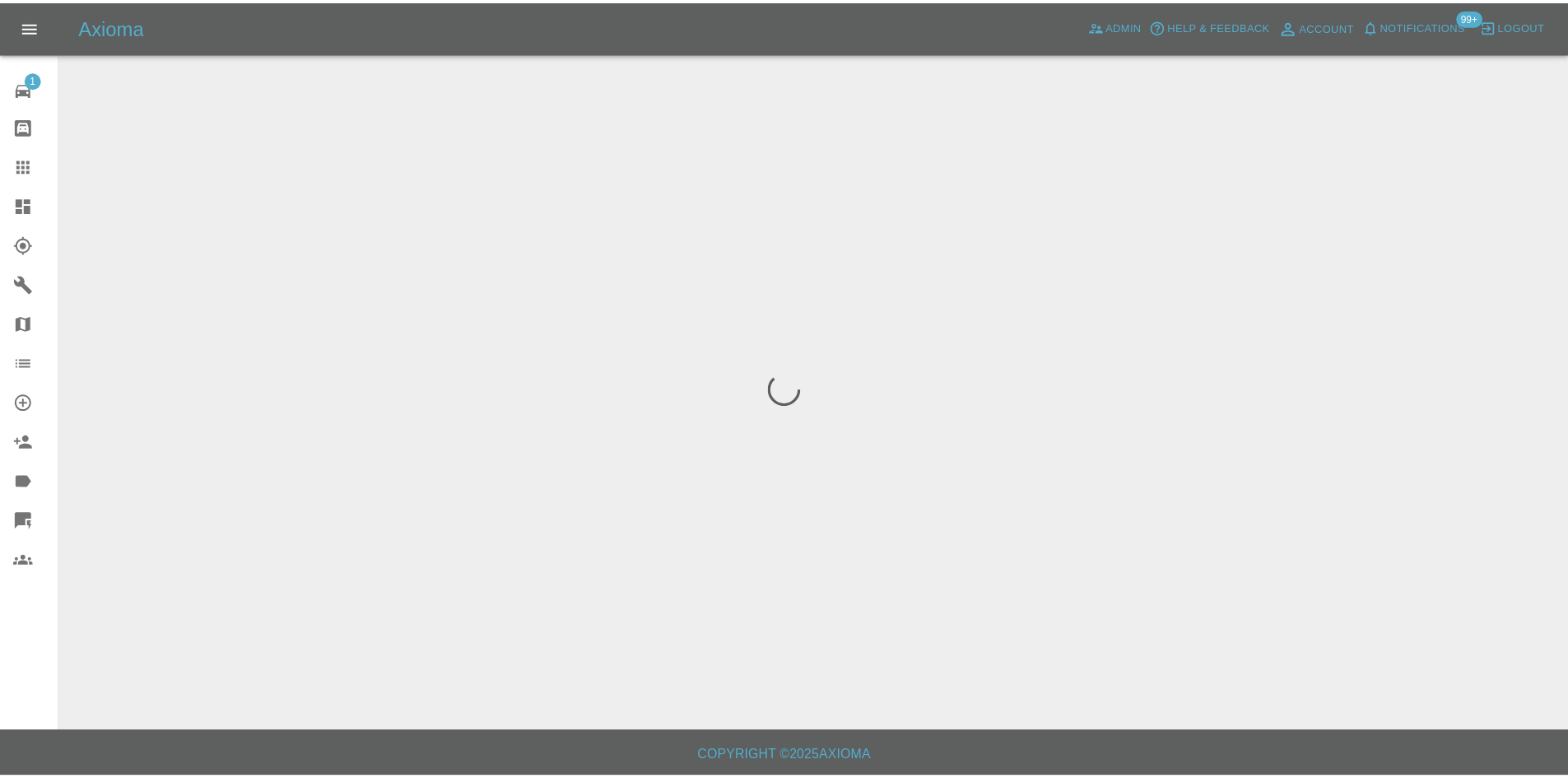
scroll to position [0, 0]
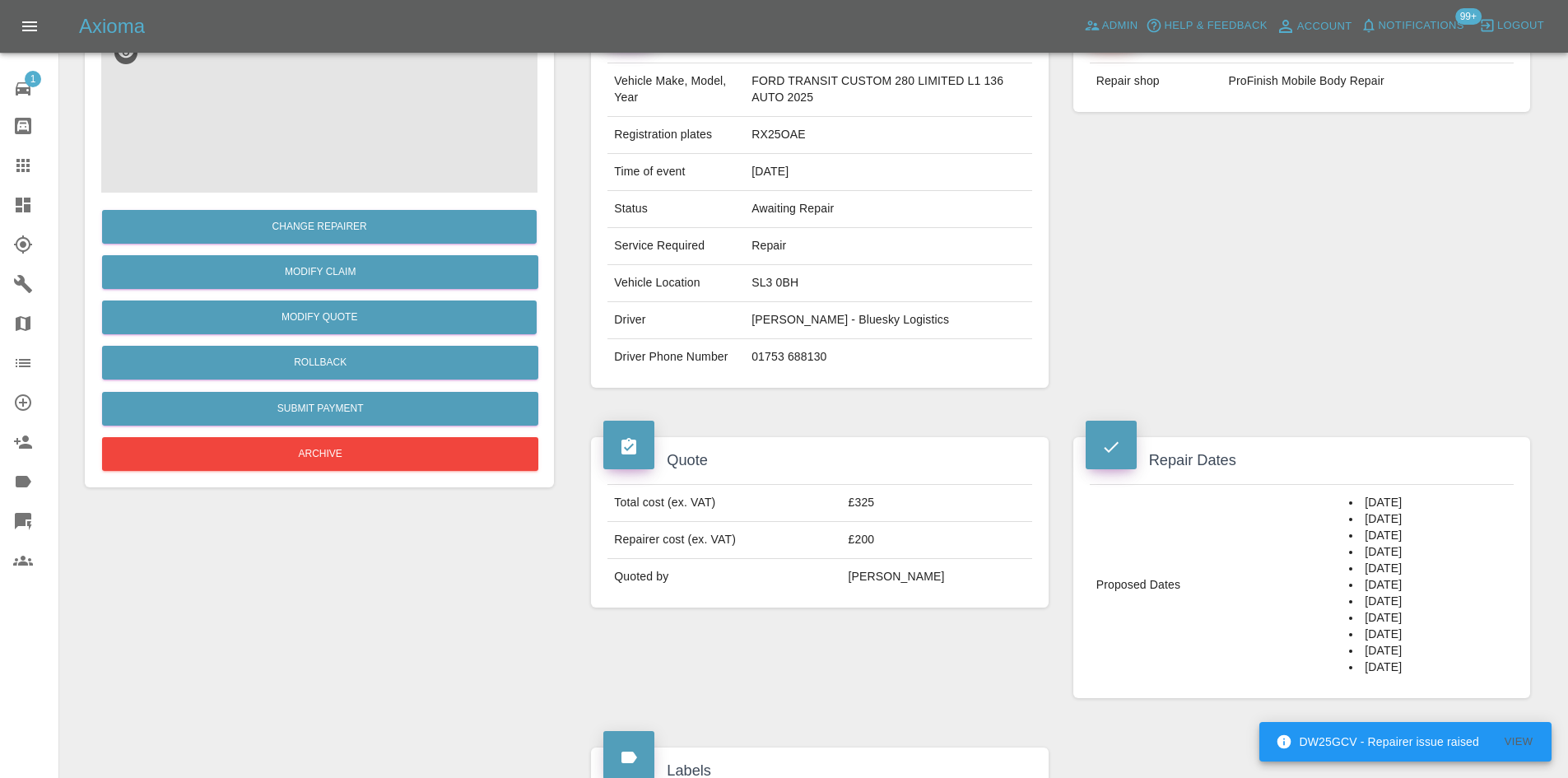
scroll to position [83, 0]
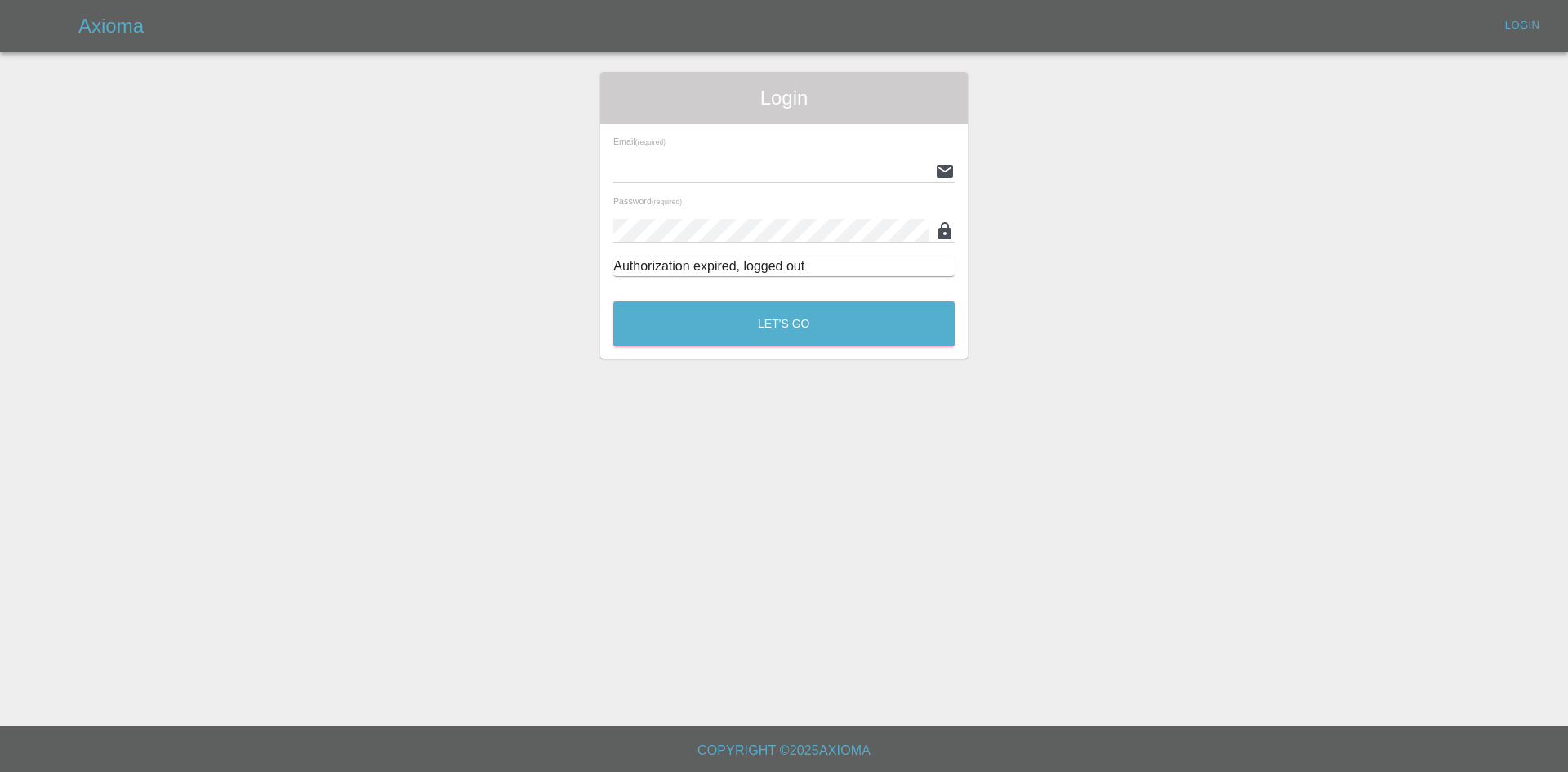
type input "[PERSON_NAME][EMAIL_ADDRESS][PERSON_NAME][DOMAIN_NAME]"
click at [763, 376] on main "Login Email (required) [PERSON_NAME][EMAIL_ADDRESS][PERSON_NAME][DOMAIN_NAME] P…" at bounding box center [784, 363] width 1568 height 726
click at [773, 333] on button "Let's Go" at bounding box center [784, 323] width 341 height 45
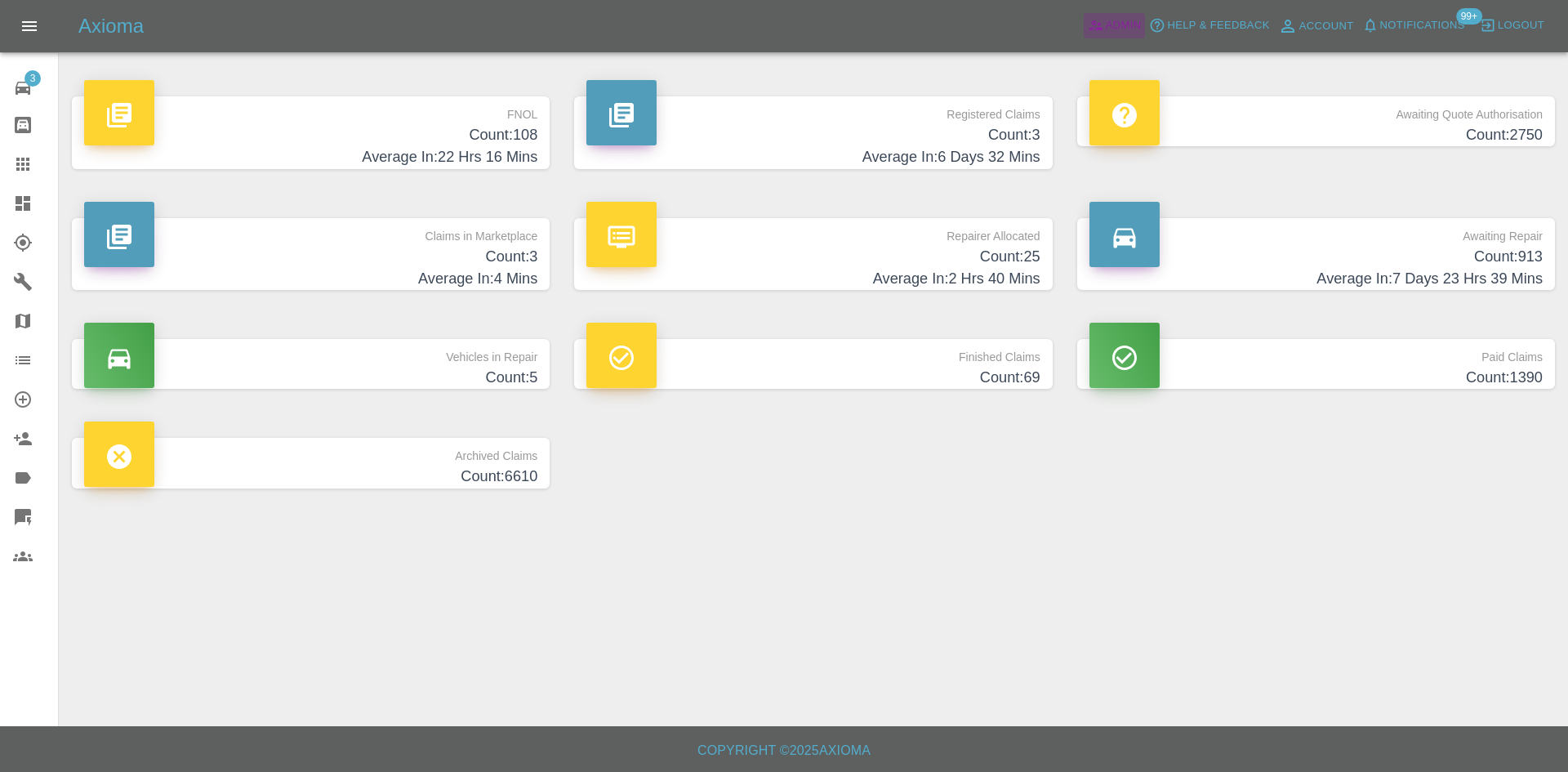
click at [1107, 21] on span "Admin" at bounding box center [1124, 25] width 36 height 19
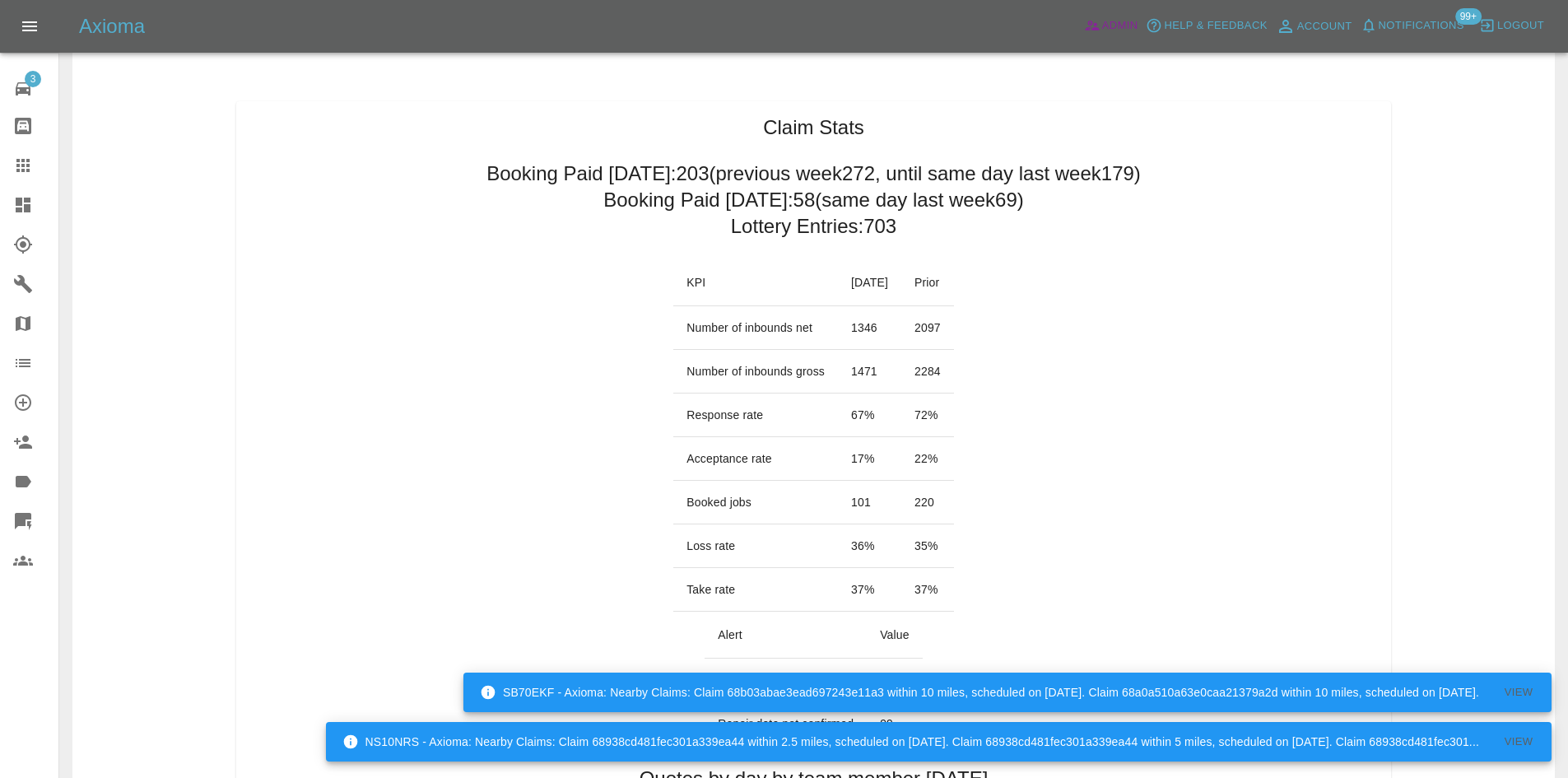
scroll to position [82, 0]
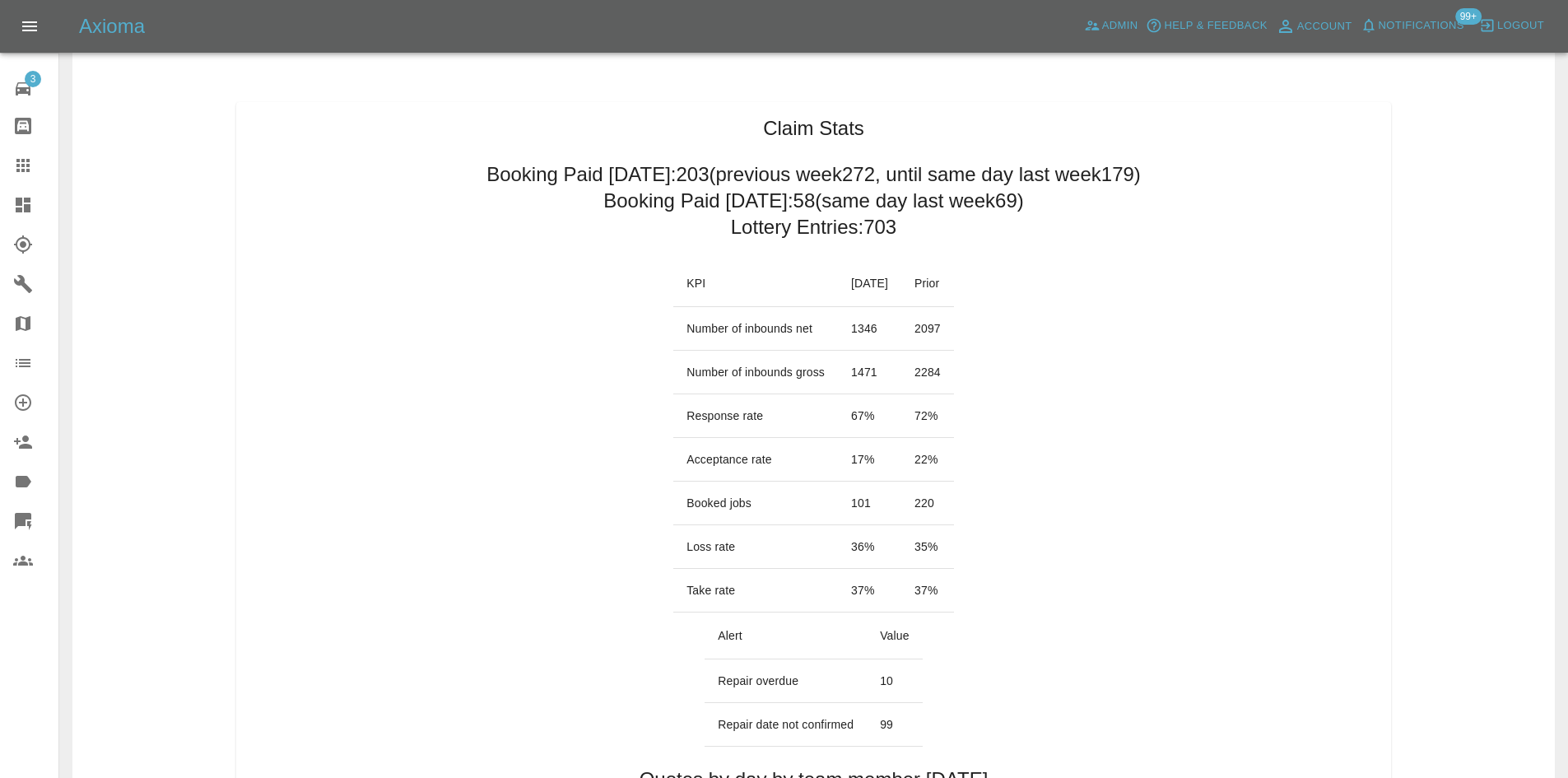
click at [45, 177] on link "Claims" at bounding box center [29, 166] width 58 height 40
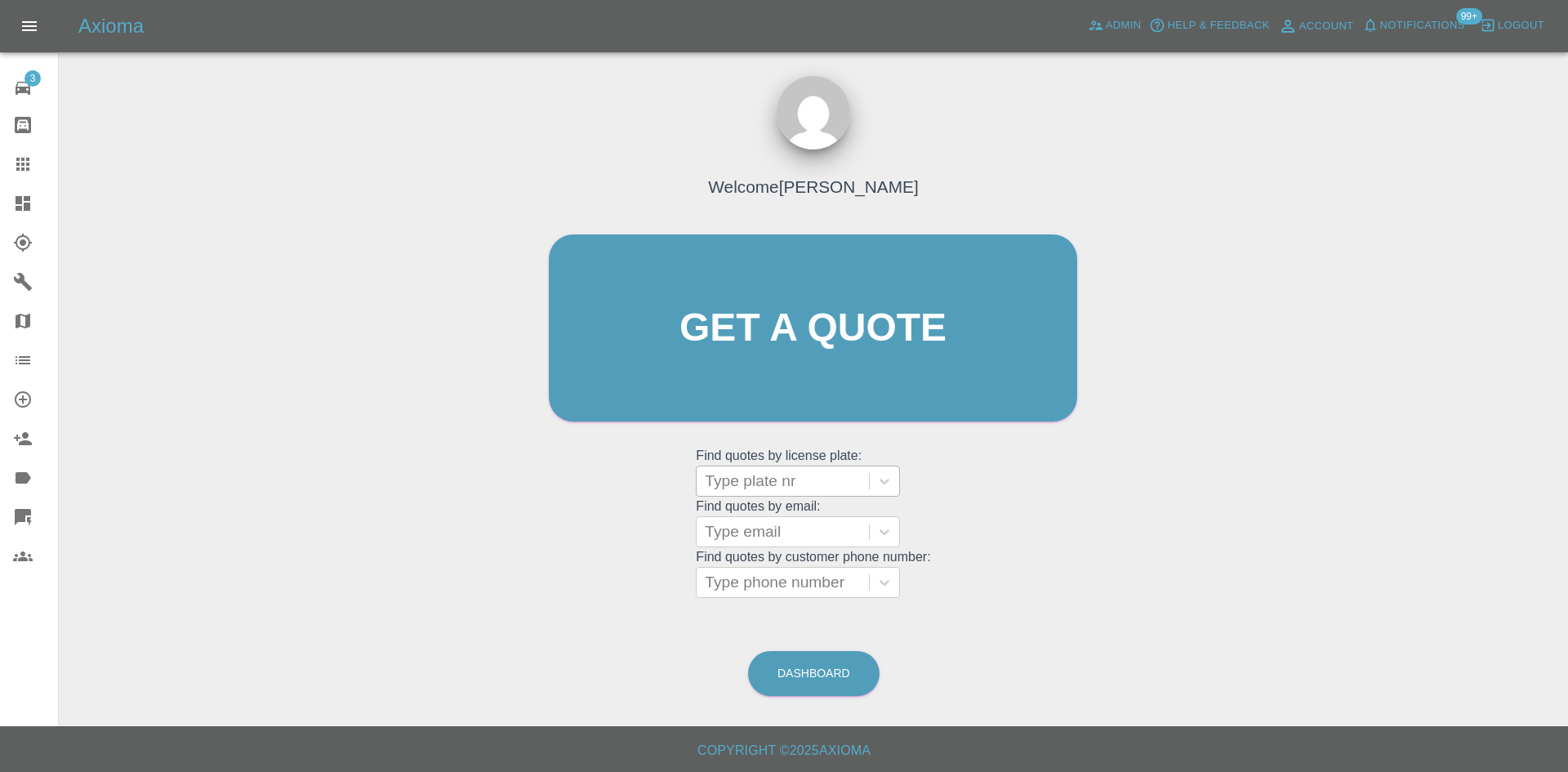
click at [820, 474] on div at bounding box center [782, 480] width 156 height 23
paste input "MH25OPX"
type input "MH25OPX"
click at [810, 526] on div "MH25OPX, Finished" at bounding box center [797, 522] width 204 height 33
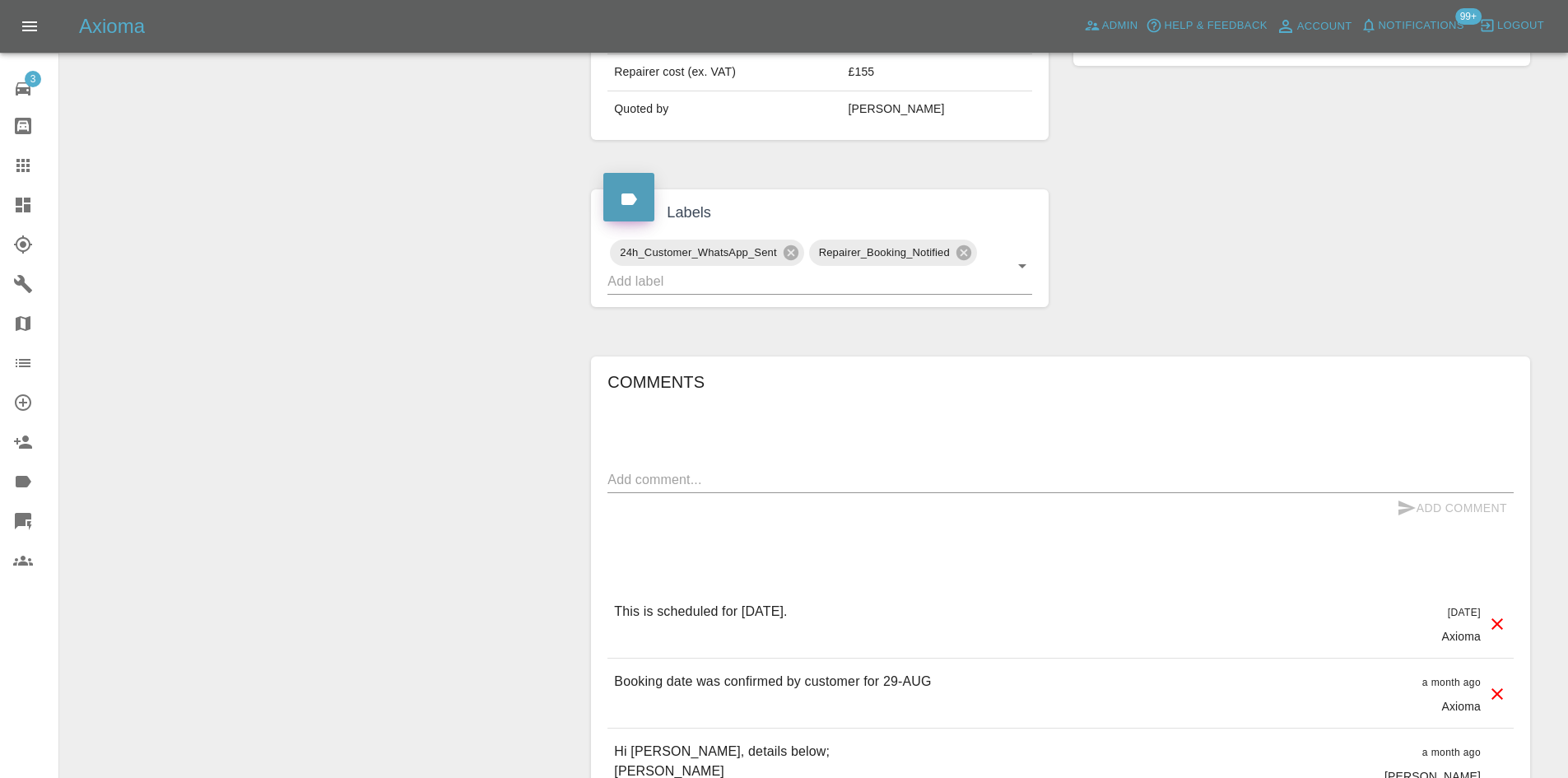
scroll to position [412, 0]
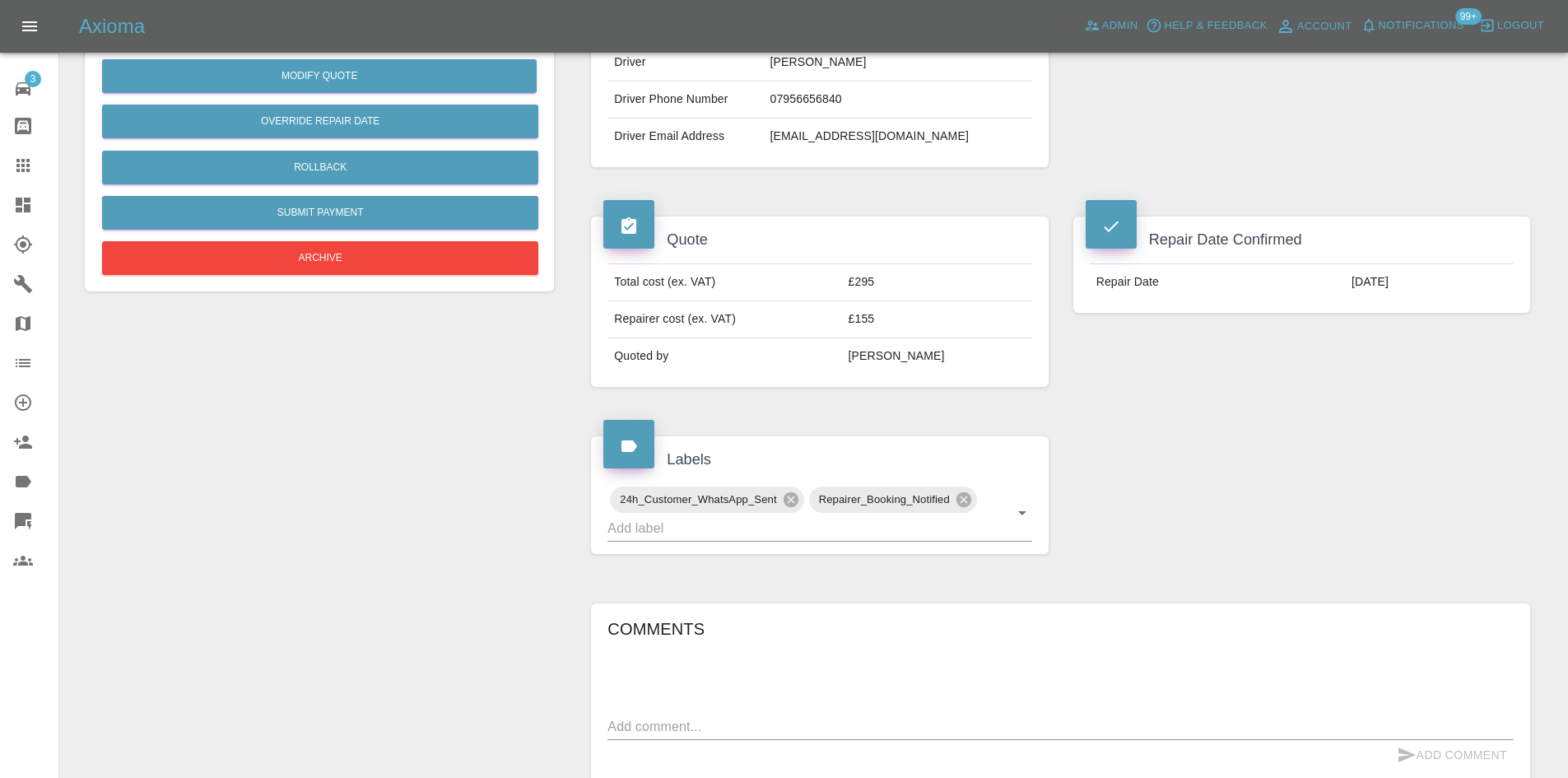
click at [12, 209] on link "Dashboard" at bounding box center [29, 205] width 58 height 40
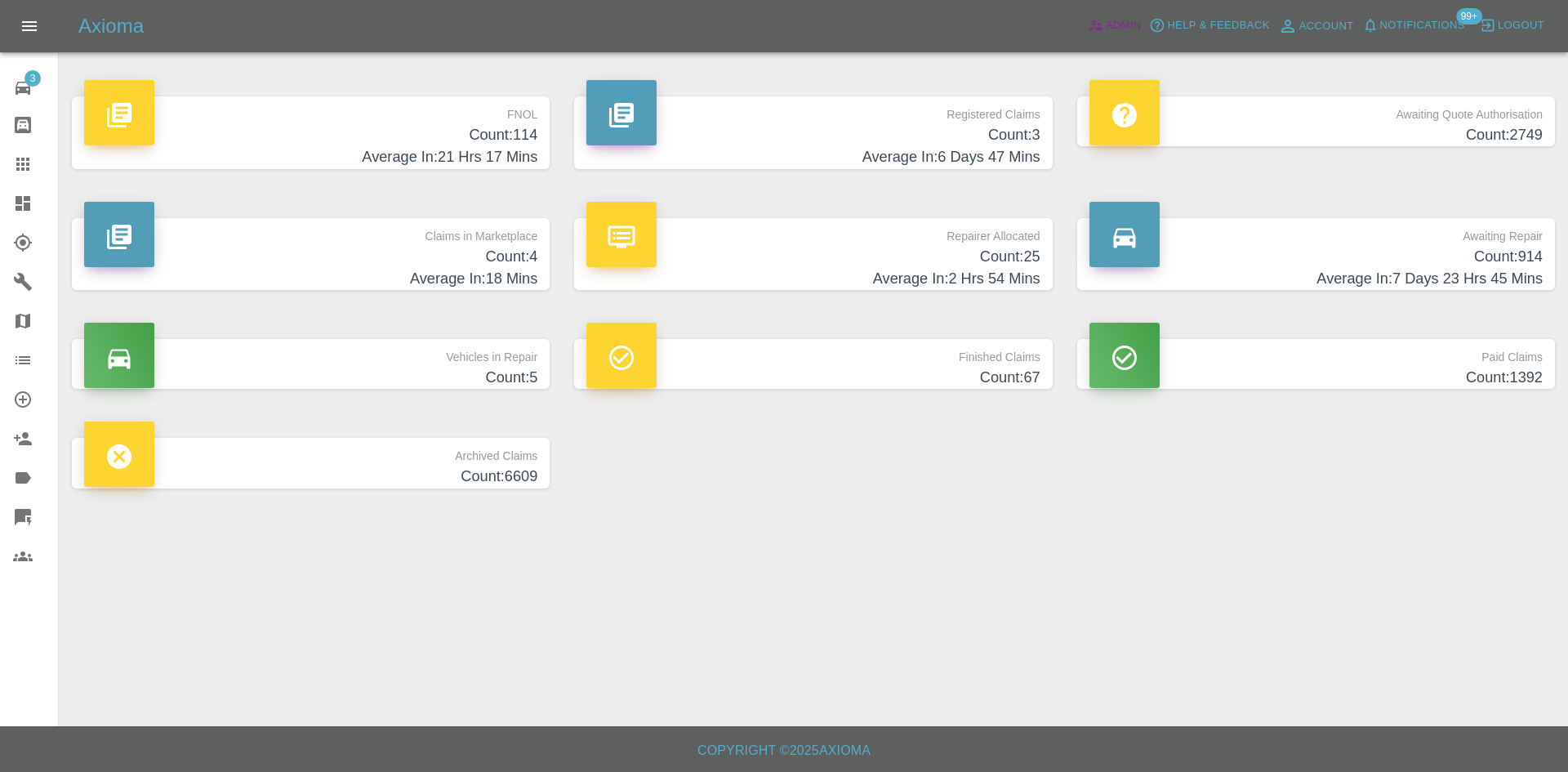
click at [1121, 23] on span "Admin" at bounding box center [1124, 25] width 36 height 19
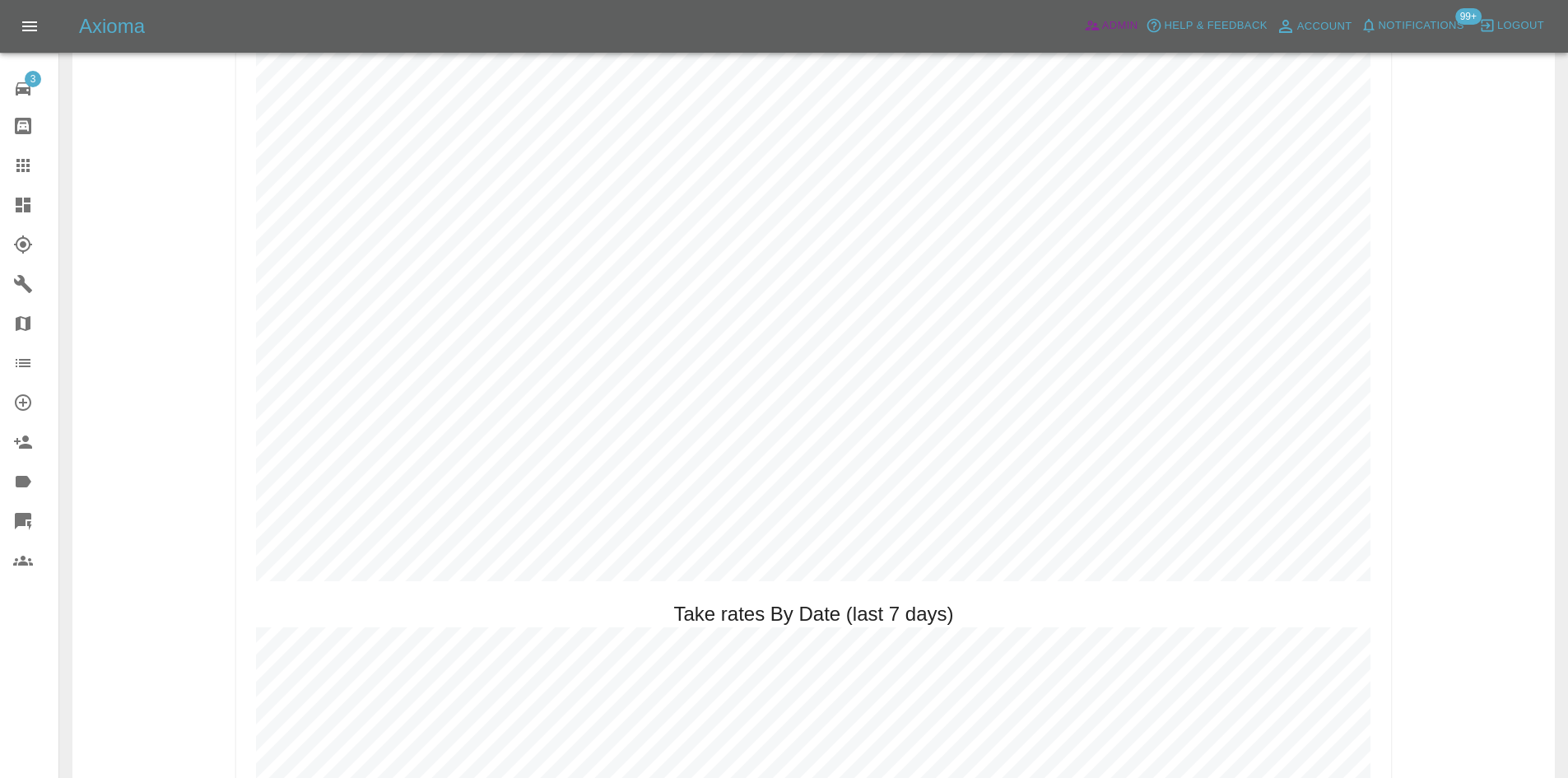
scroll to position [1976, 0]
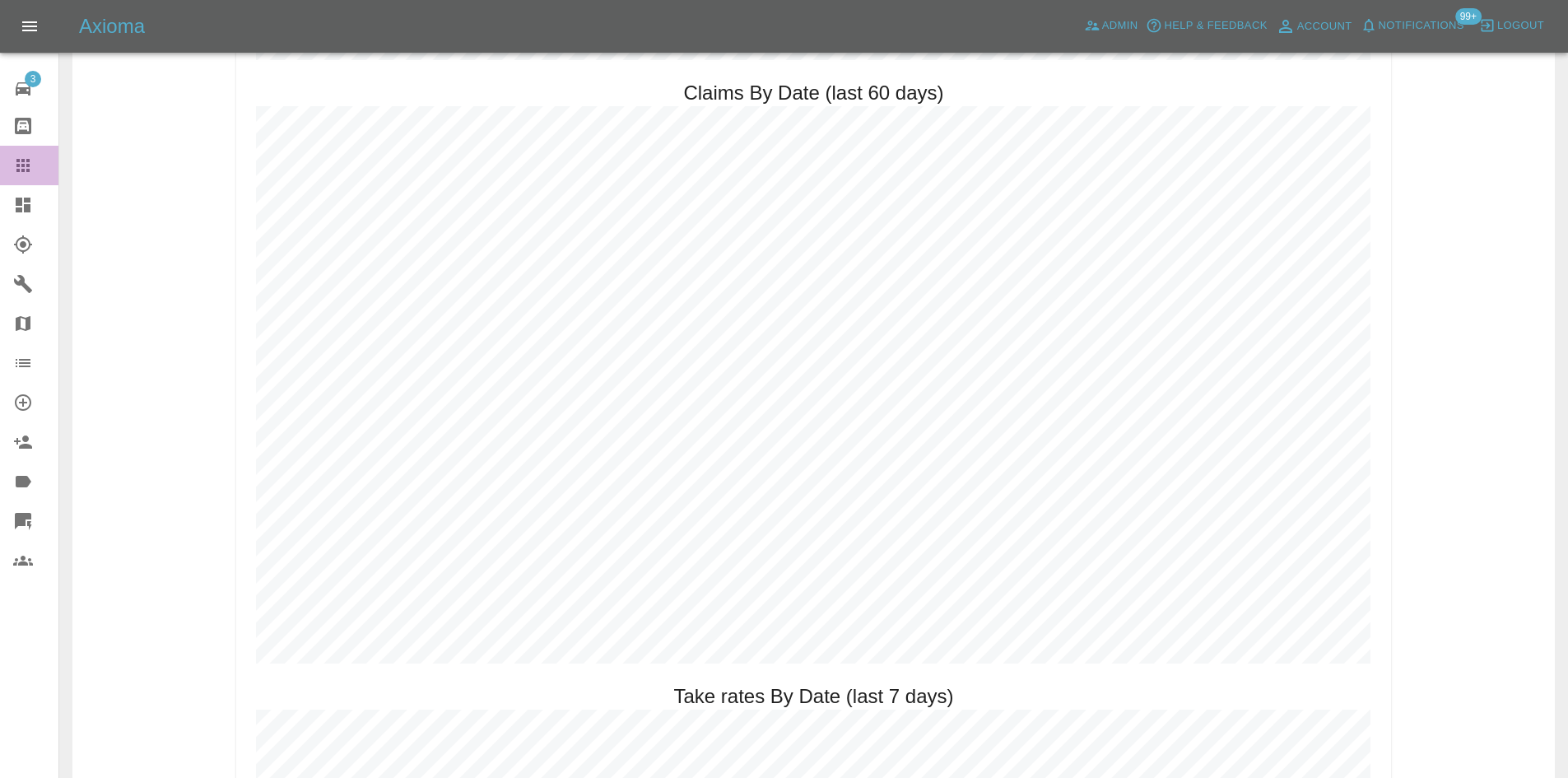
click at [10, 183] on link "Claims" at bounding box center [29, 166] width 58 height 40
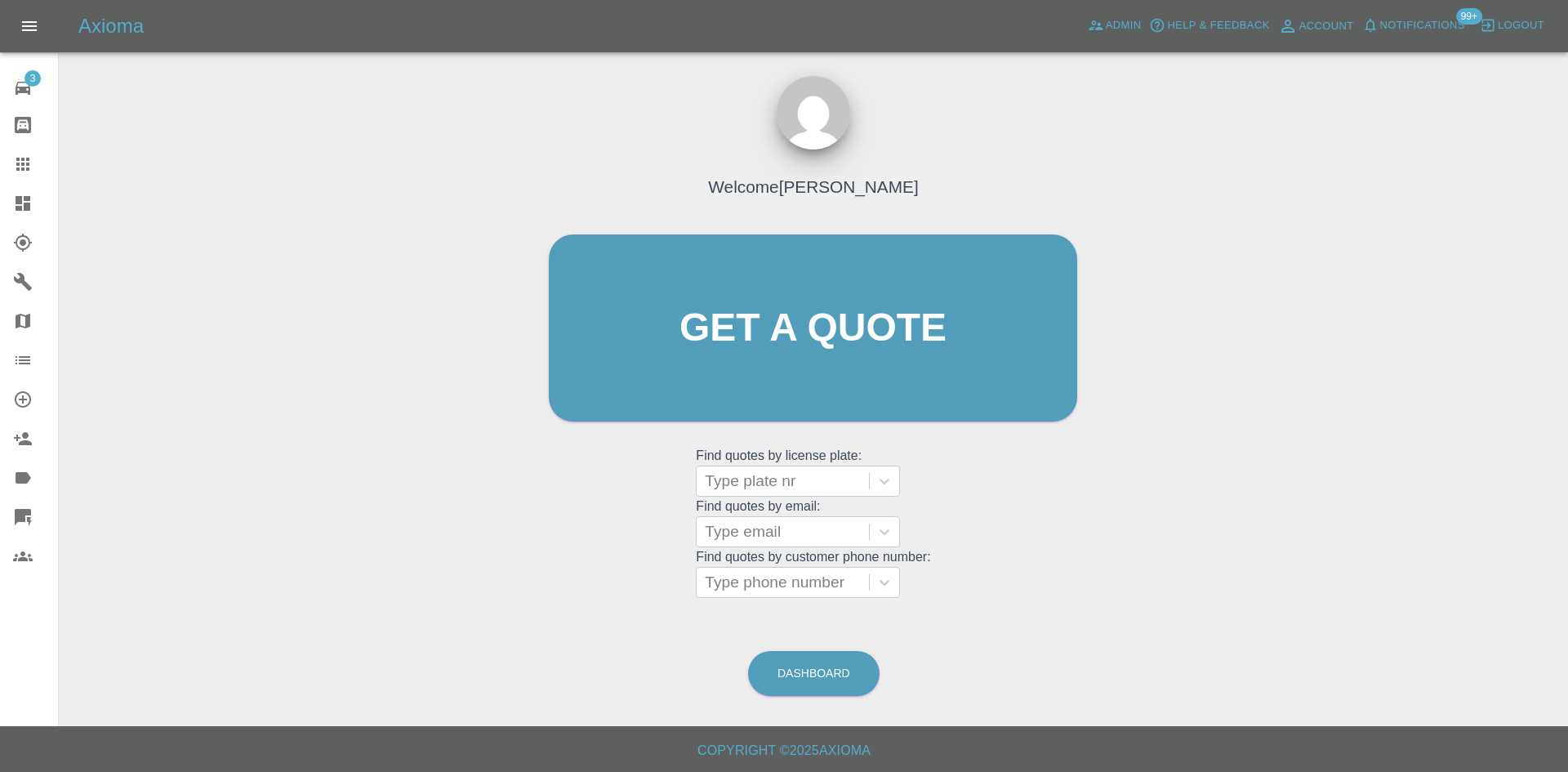
click at [12, 188] on link "Dashboard" at bounding box center [29, 203] width 58 height 40
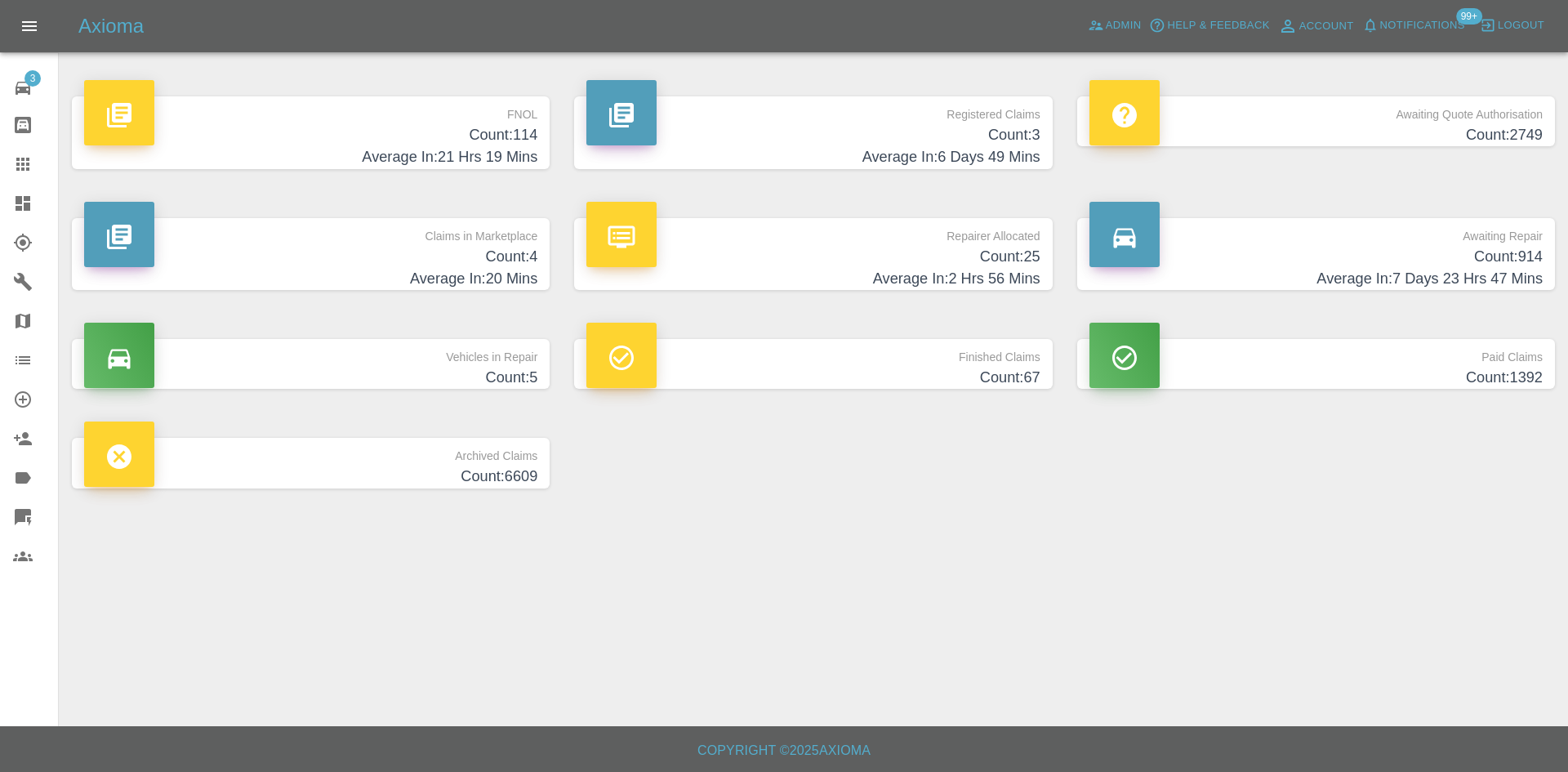
click at [10, 196] on link "Dashboard" at bounding box center [29, 203] width 58 height 40
click at [384, 260] on h4 "Count: 4" at bounding box center [310, 257] width 453 height 22
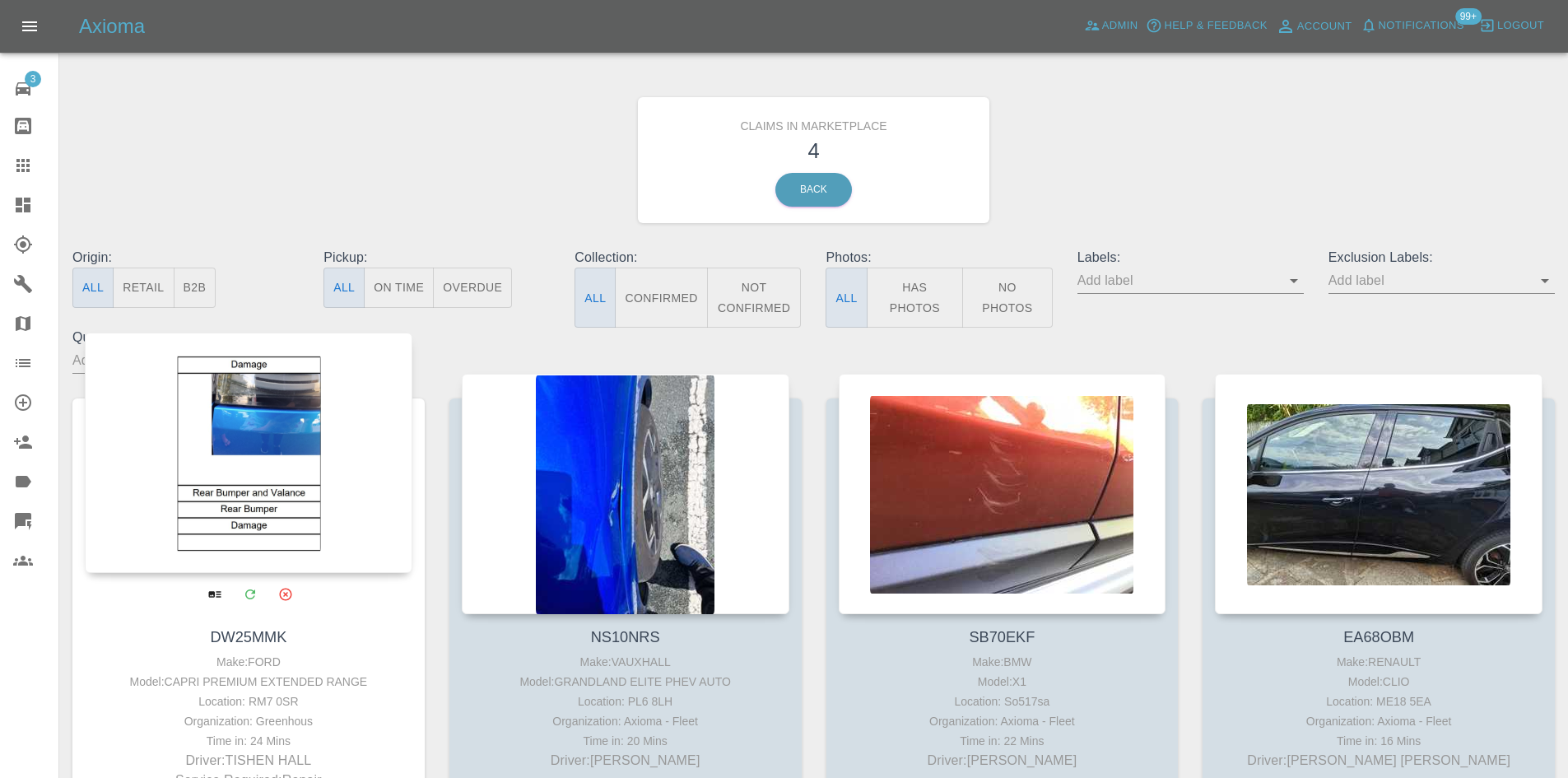
click at [235, 425] on div at bounding box center [249, 453] width 328 height 240
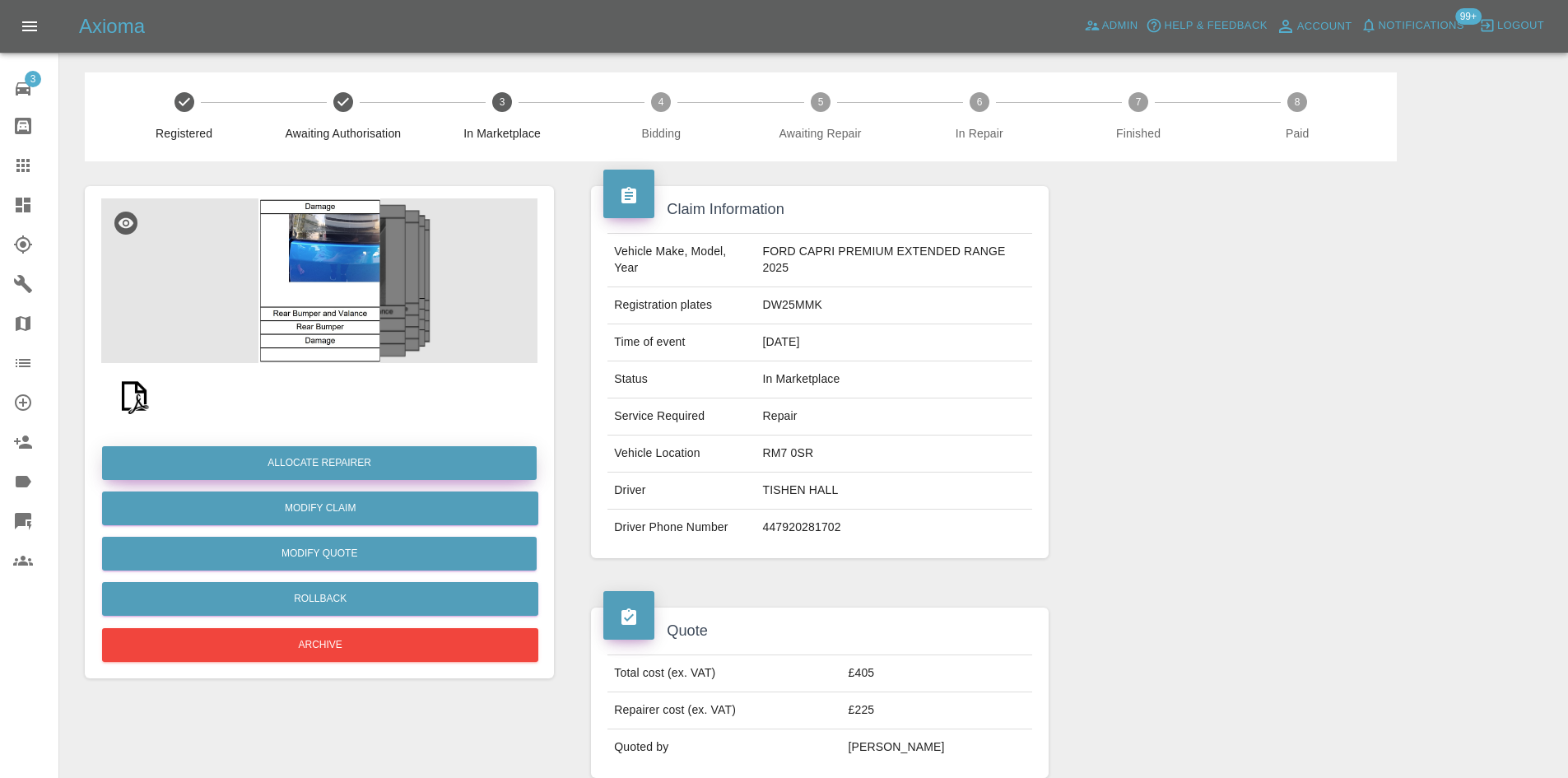
click at [369, 459] on button "Allocate Repairer" at bounding box center [319, 463] width 435 height 34
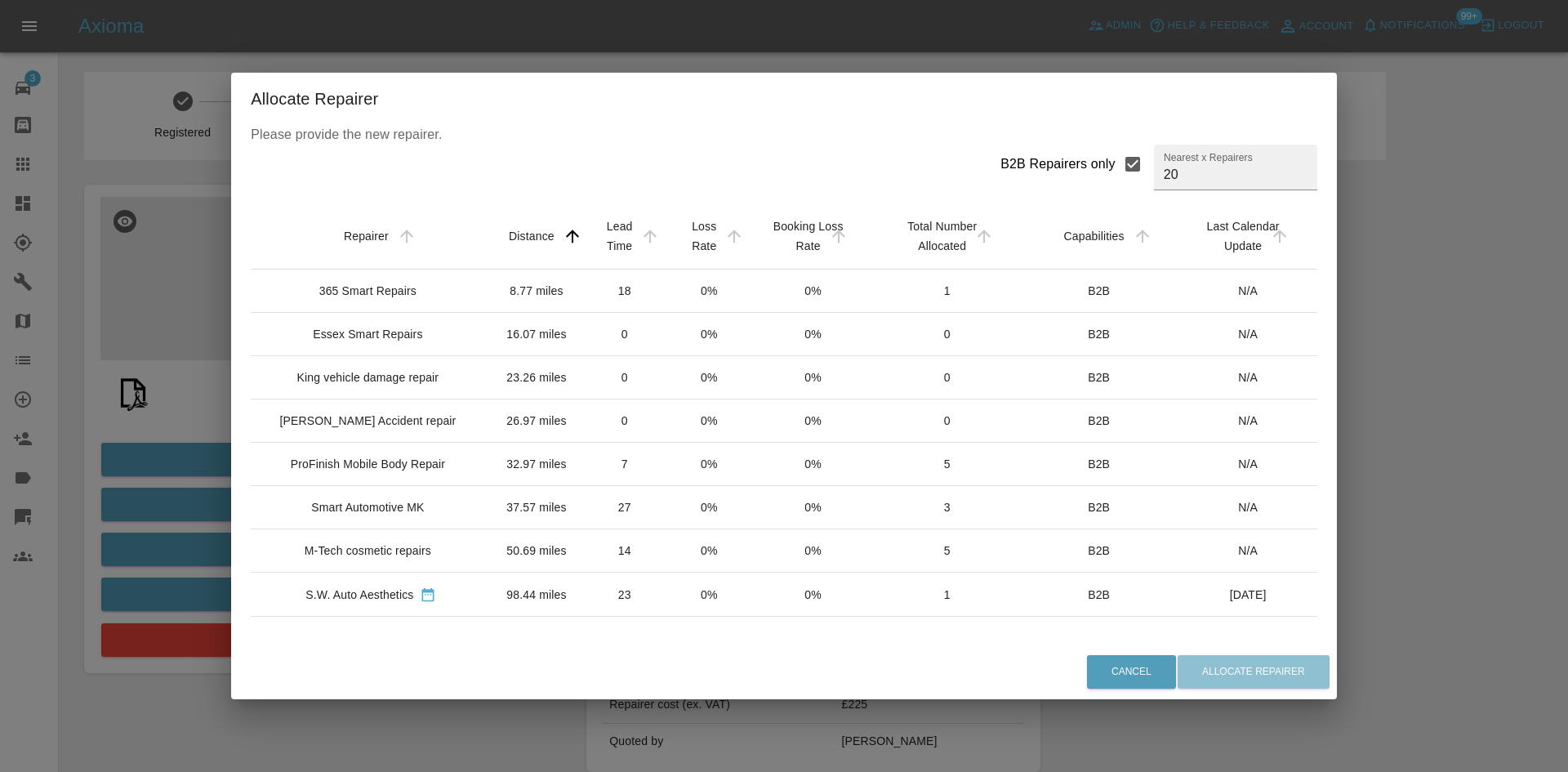
click at [378, 293] on div "365 Smart Repairs" at bounding box center [368, 291] width 97 height 16
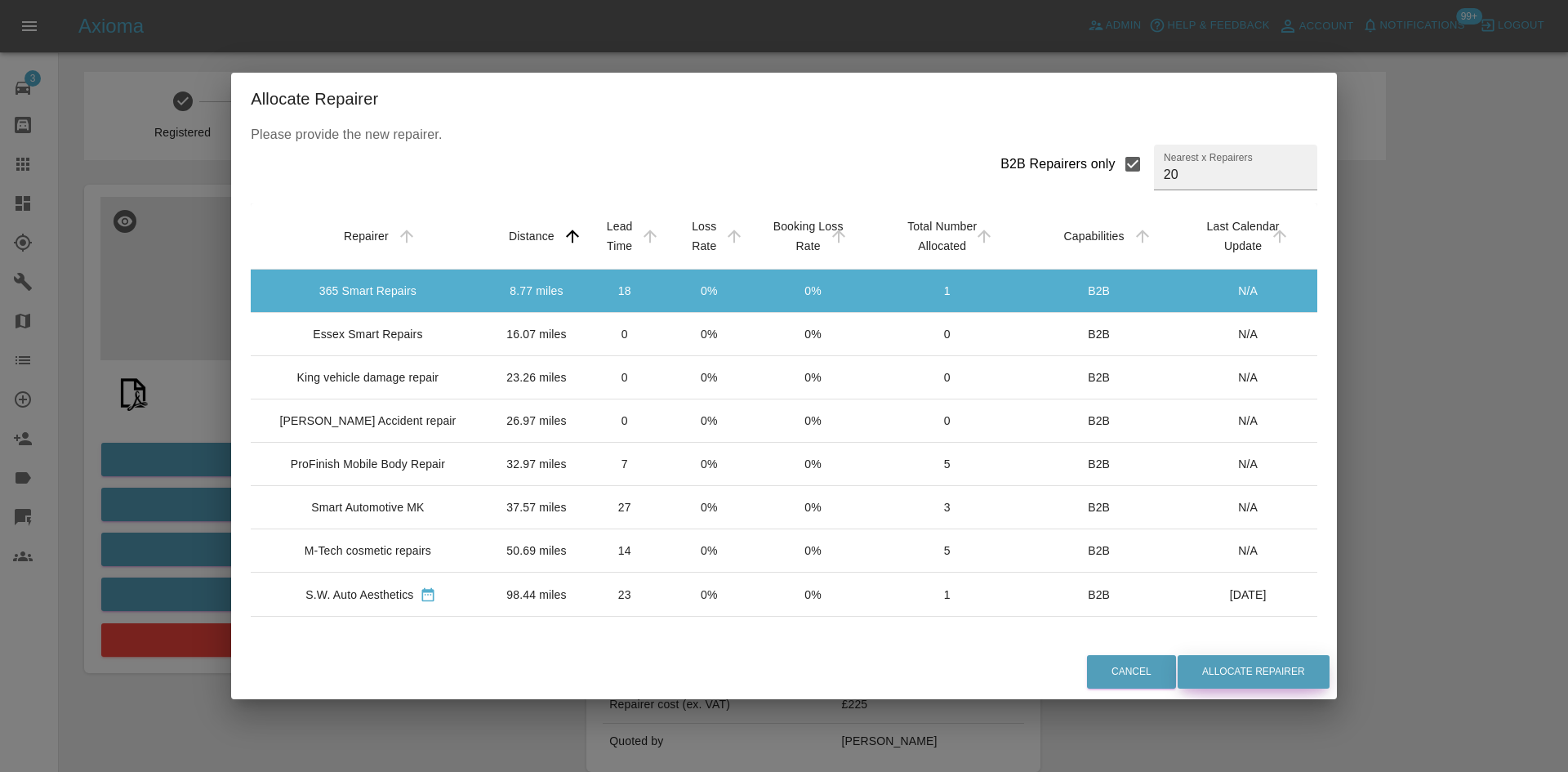
click at [1222, 671] on button "Allocate Repairer" at bounding box center [1253, 672] width 152 height 34
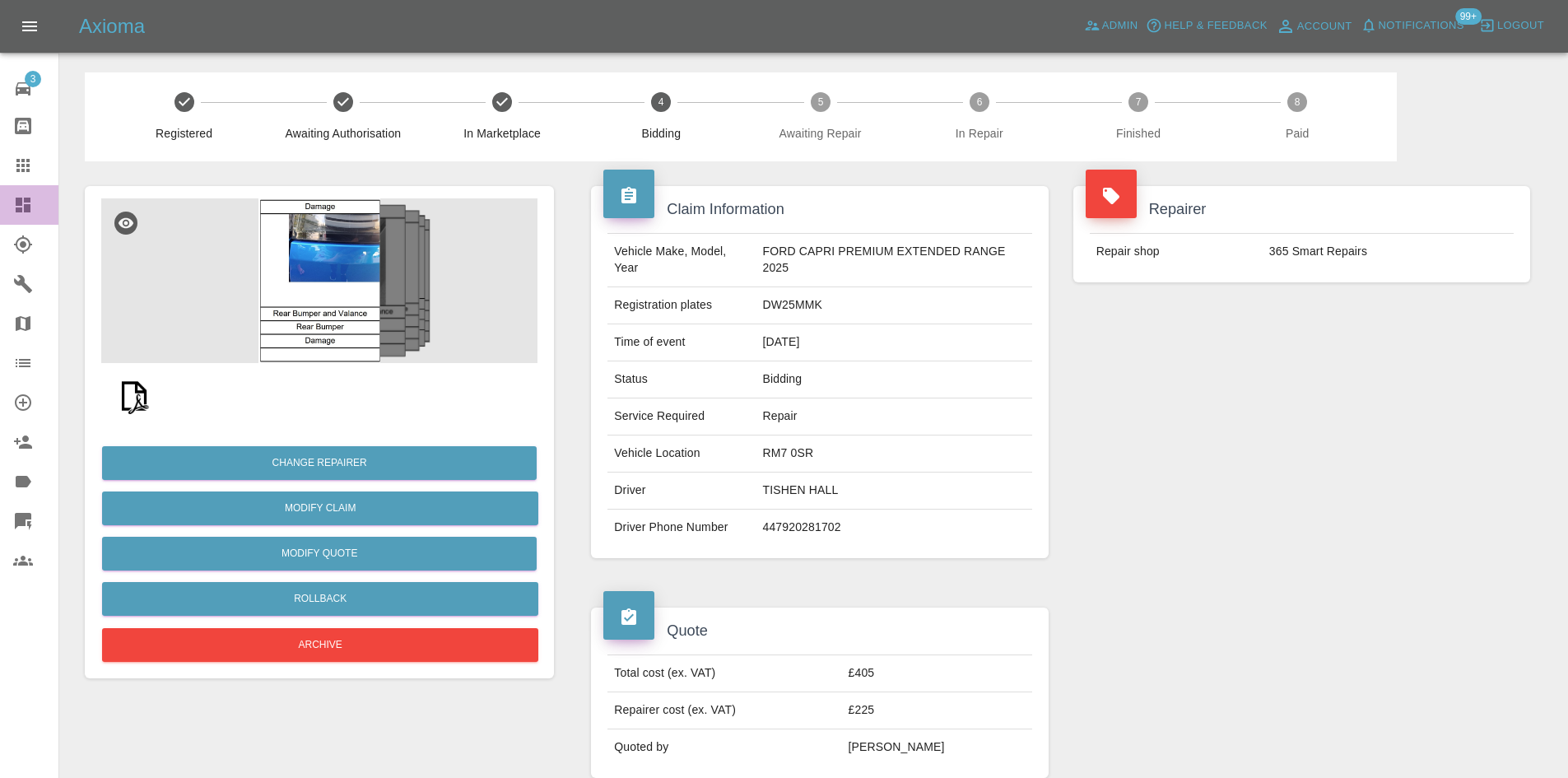
click at [11, 206] on link "Dashboard" at bounding box center [29, 205] width 58 height 40
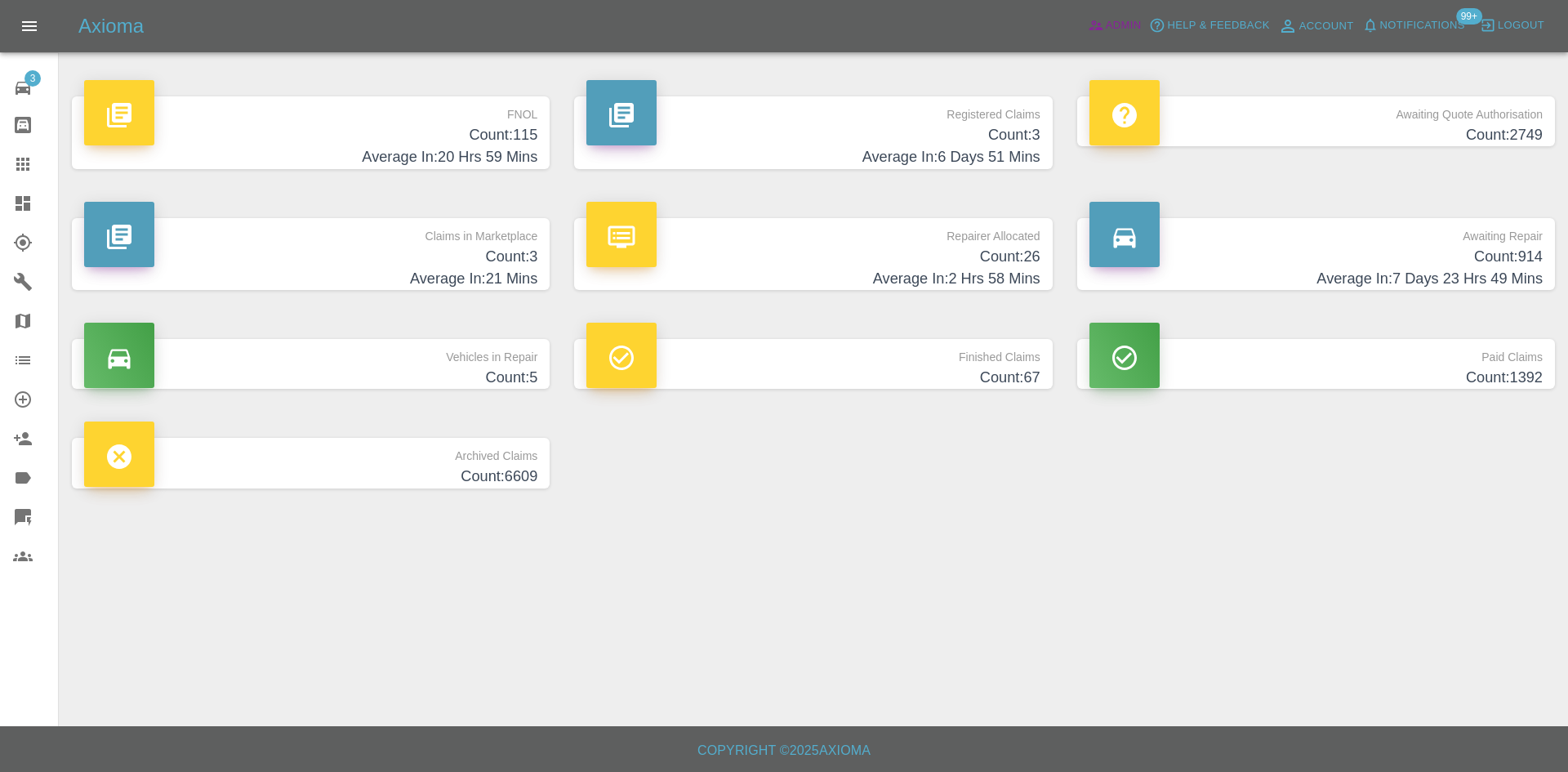
click at [1102, 26] on icon at bounding box center [1096, 25] width 16 height 16
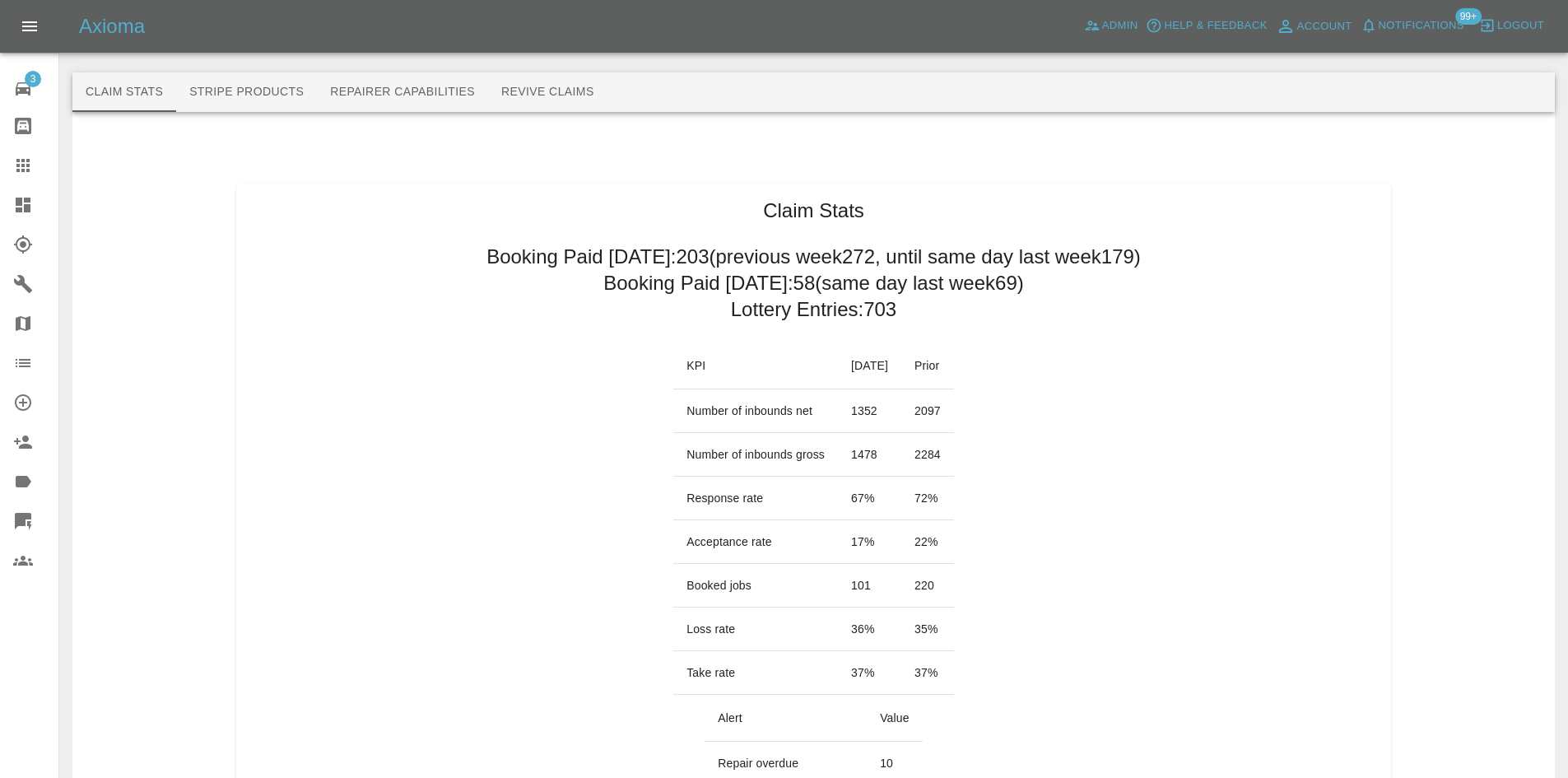
click at [1134, 6] on div "Axioma Admin Help & Feedback Account Notifications 99+ Logout" at bounding box center [784, 26] width 1568 height 53
click at [1113, 20] on span "Admin" at bounding box center [1120, 25] width 36 height 19
drag, startPoint x: 2, startPoint y: 201, endPoint x: 8, endPoint y: 194, distance: 9.3
click at [4, 198] on link "Dashboard" at bounding box center [29, 205] width 58 height 40
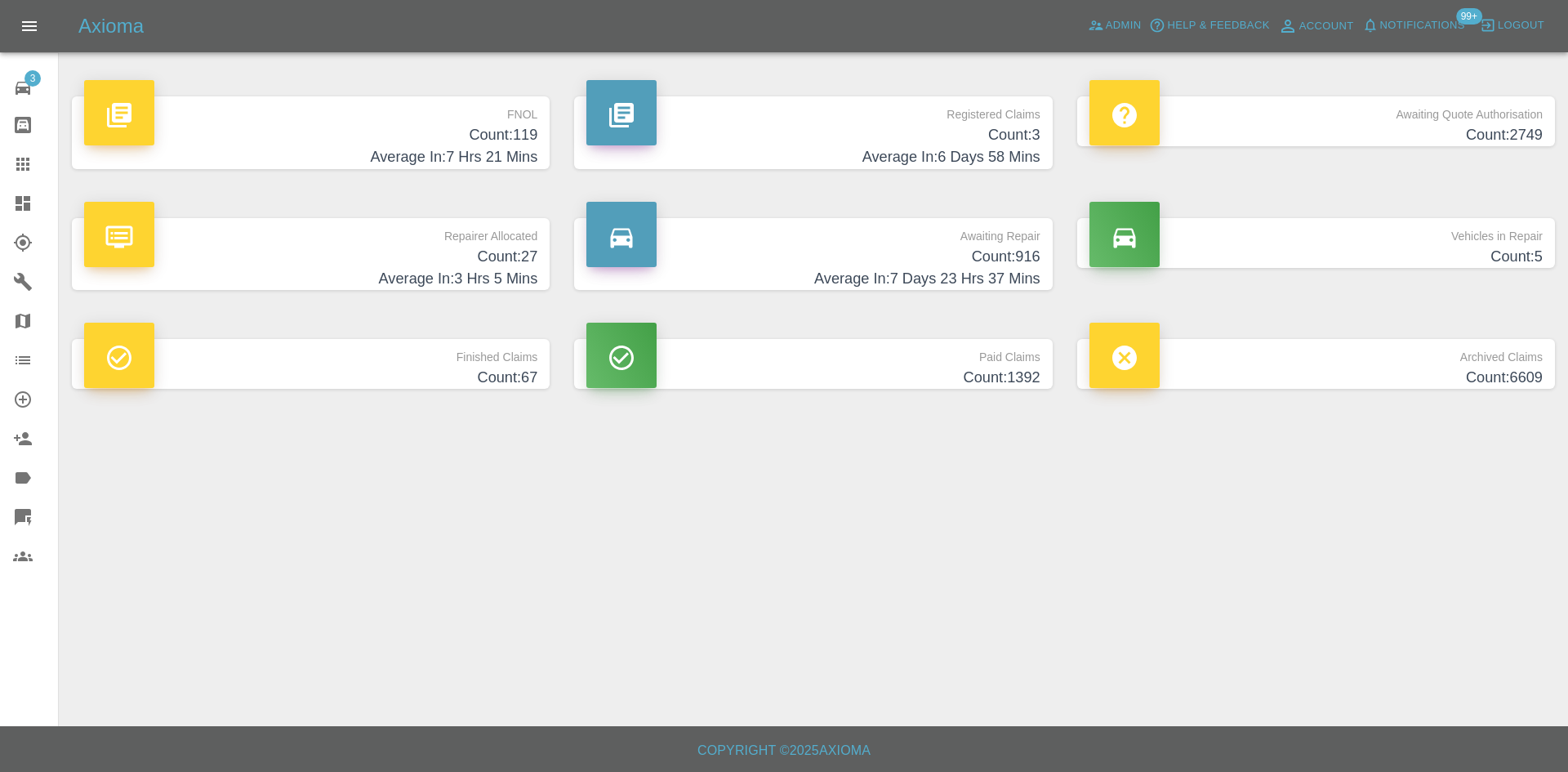
click at [1384, 250] on h4 "Count: 5" at bounding box center [1315, 257] width 453 height 22
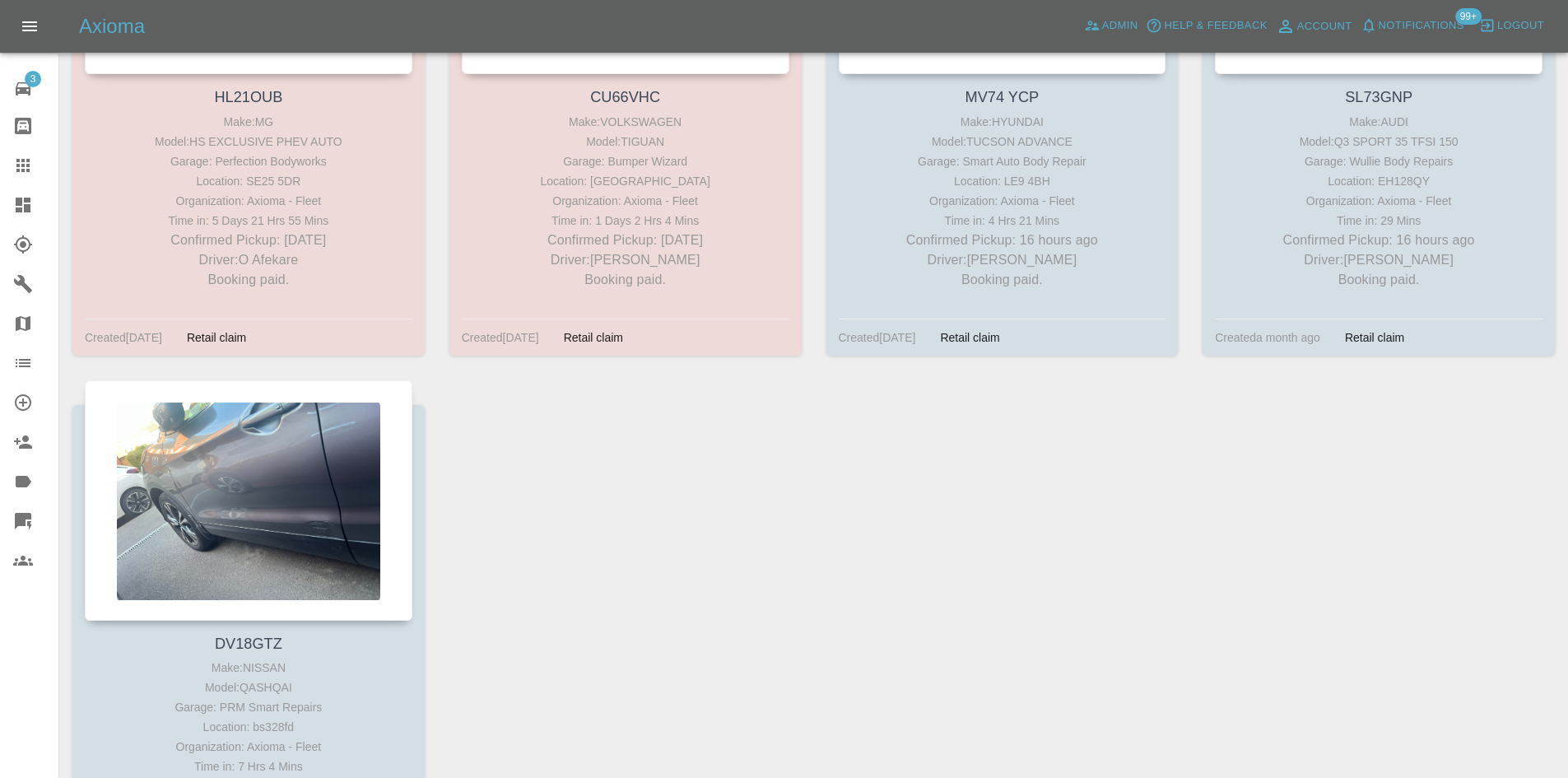
scroll to position [659, 0]
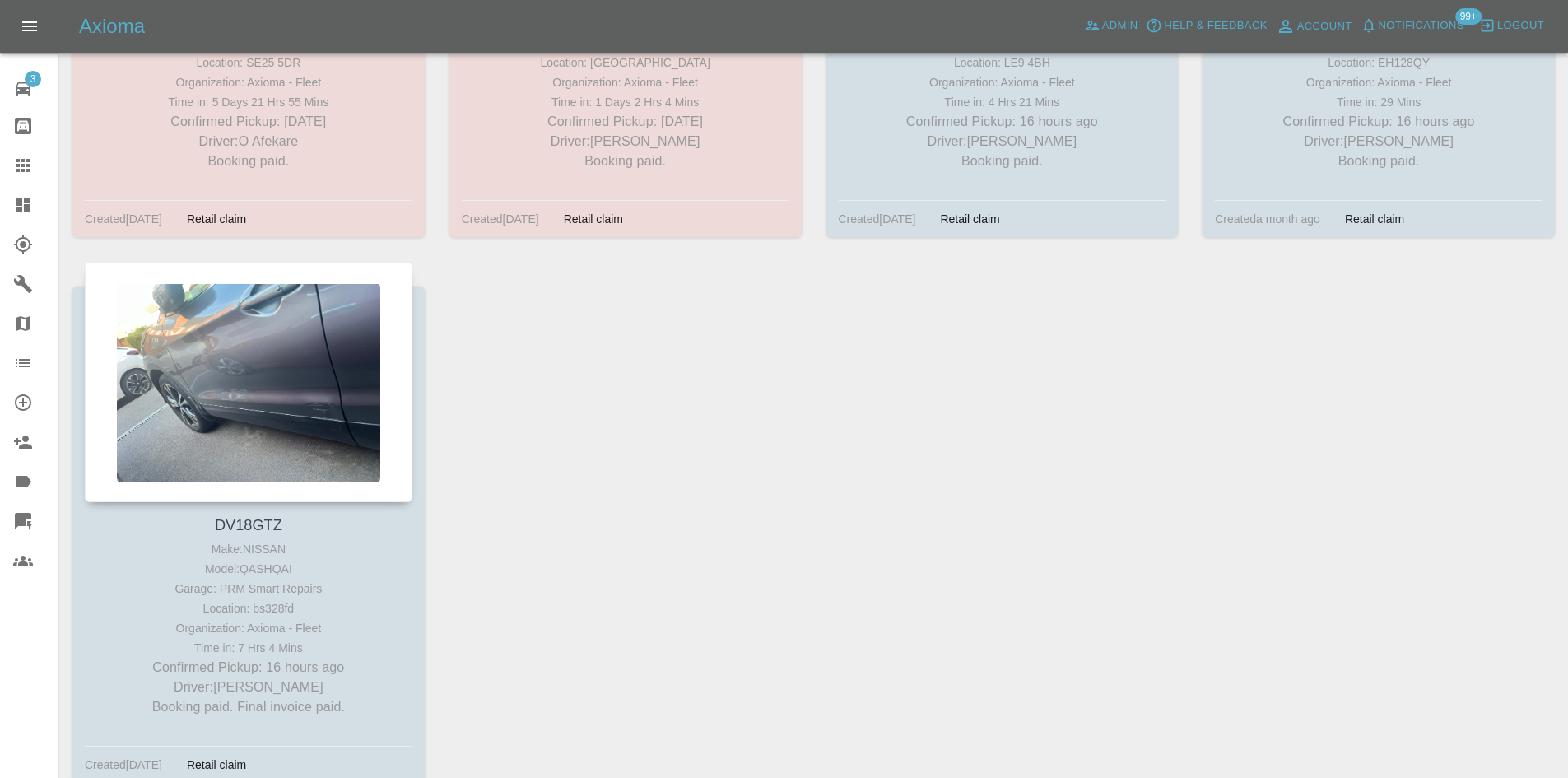
drag, startPoint x: 217, startPoint y: 373, endPoint x: 803, endPoint y: 524, distance: 605.2
click at [803, 524] on div "HL21OUB Make: MG Model: HS EXCLUSIVE PHEV AUTO Garage: Perfection Bodyworks Loc…" at bounding box center [813, 261] width 1507 height 1092
click at [0, 208] on link "Dashboard" at bounding box center [29, 205] width 58 height 40
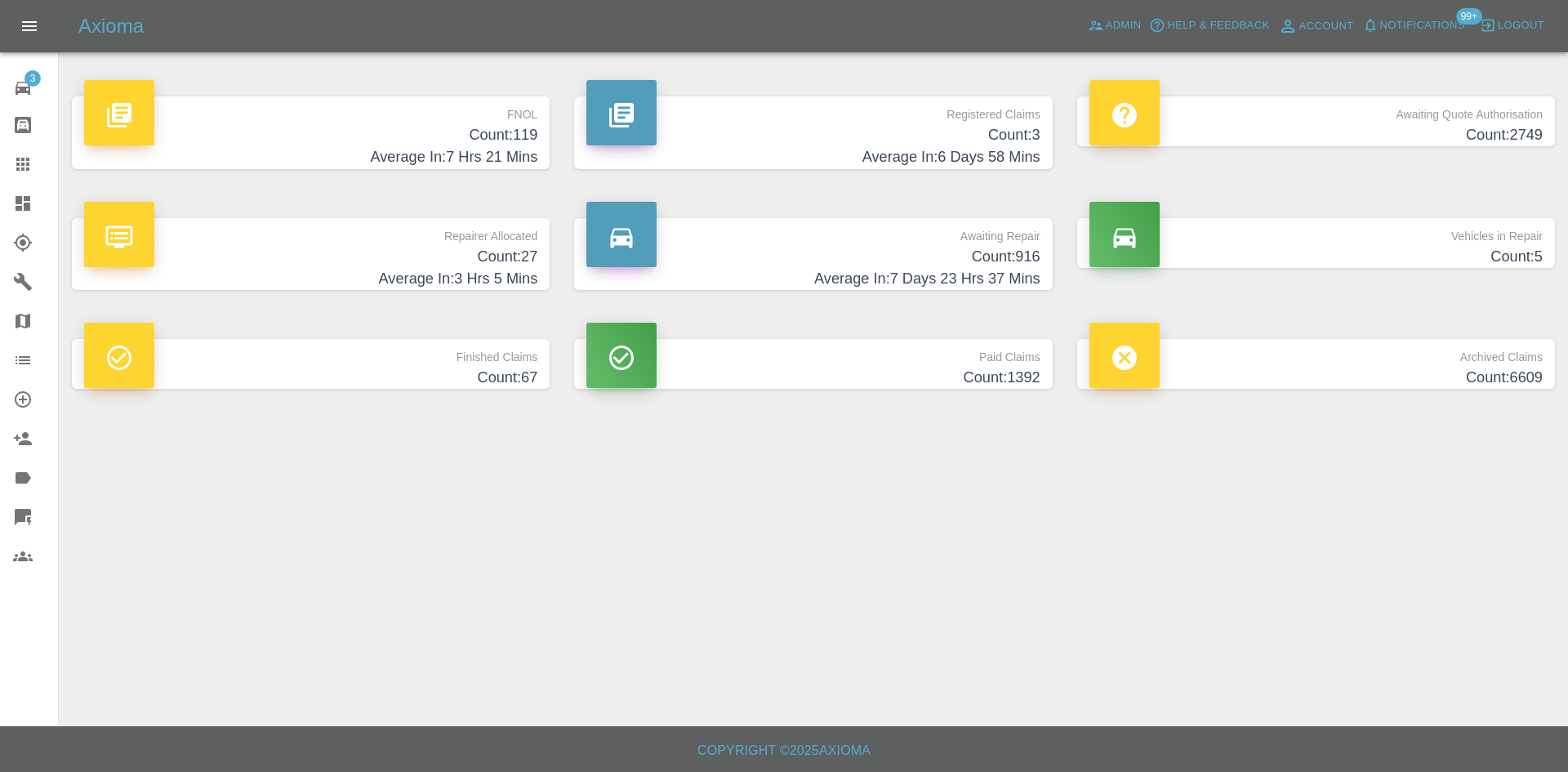
click at [829, 226] on p "Awaiting Repair" at bounding box center [812, 232] width 453 height 28
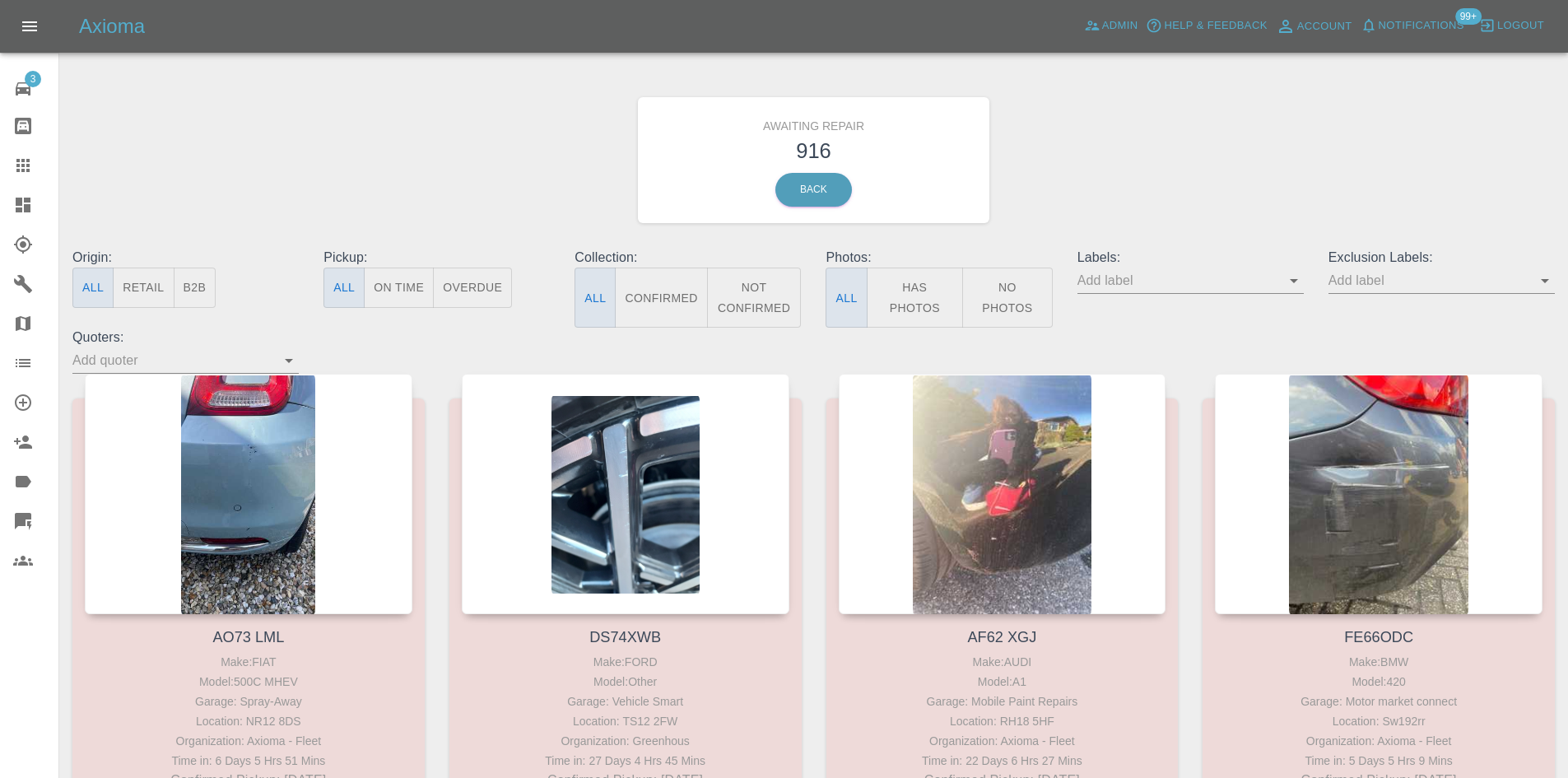
click at [1553, 268] on div at bounding box center [1442, 281] width 226 height 26
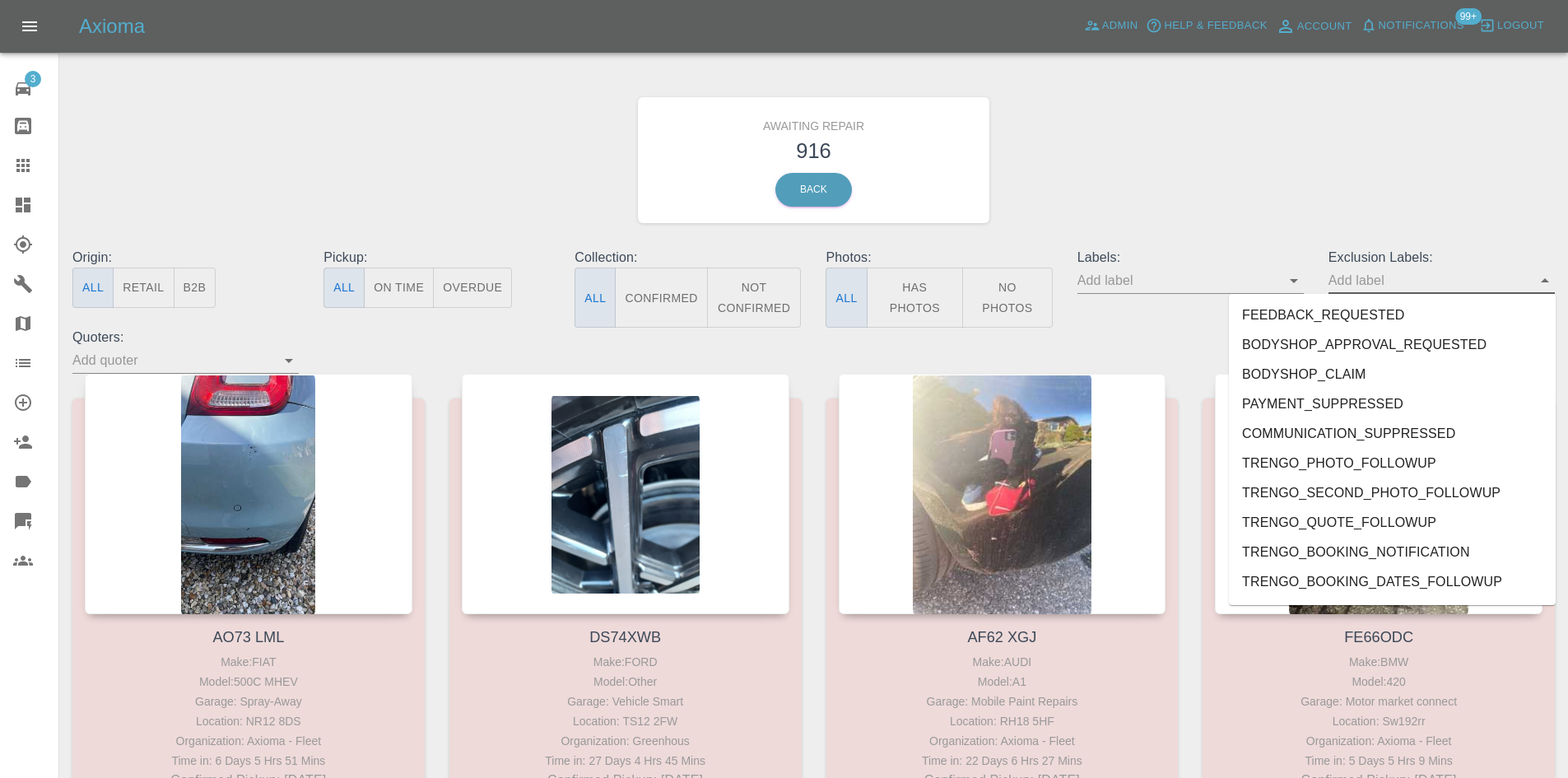
click at [1549, 274] on icon "Close" at bounding box center [1545, 281] width 20 height 20
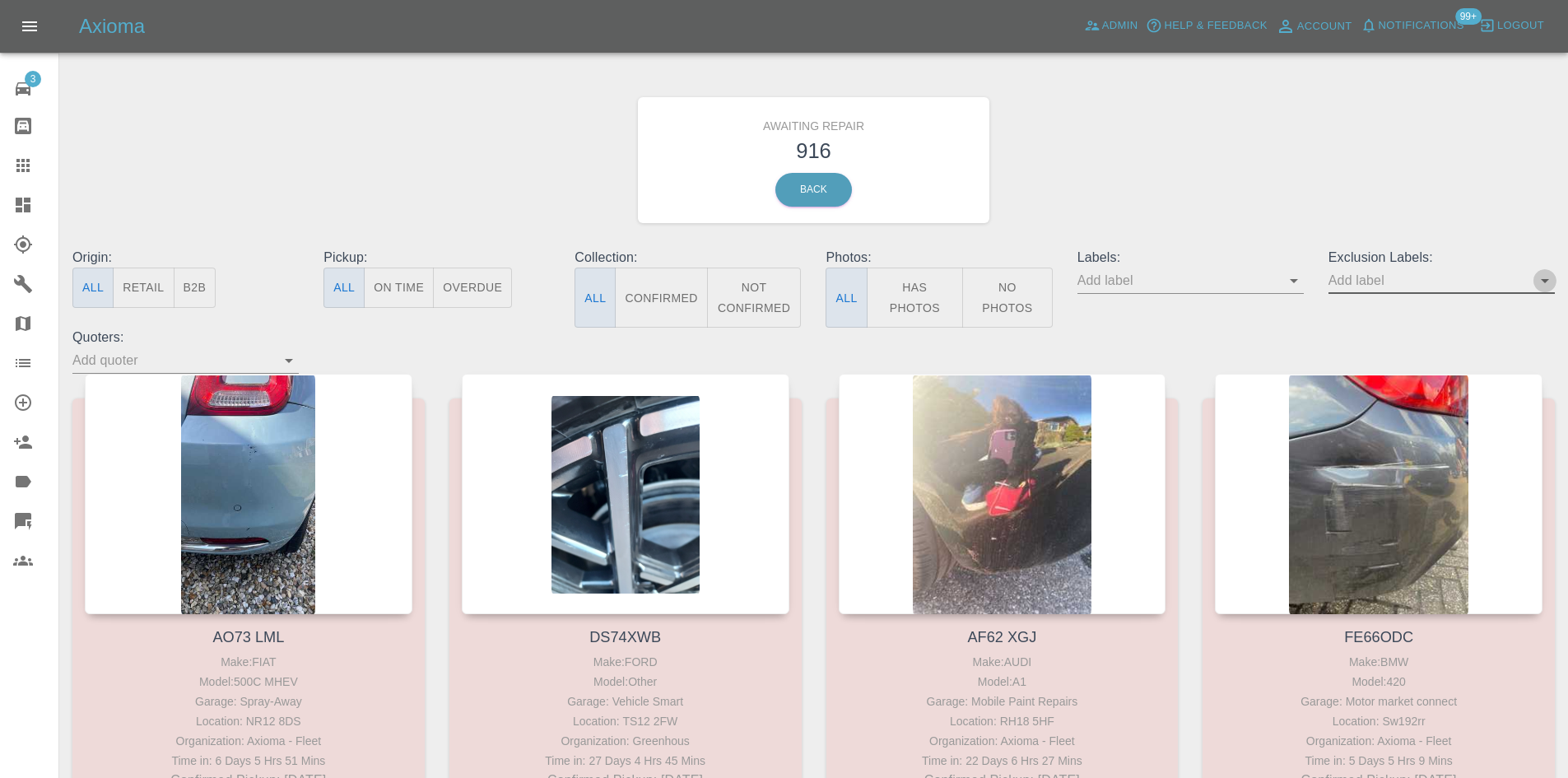
click at [1549, 274] on icon "Open" at bounding box center [1545, 281] width 20 height 20
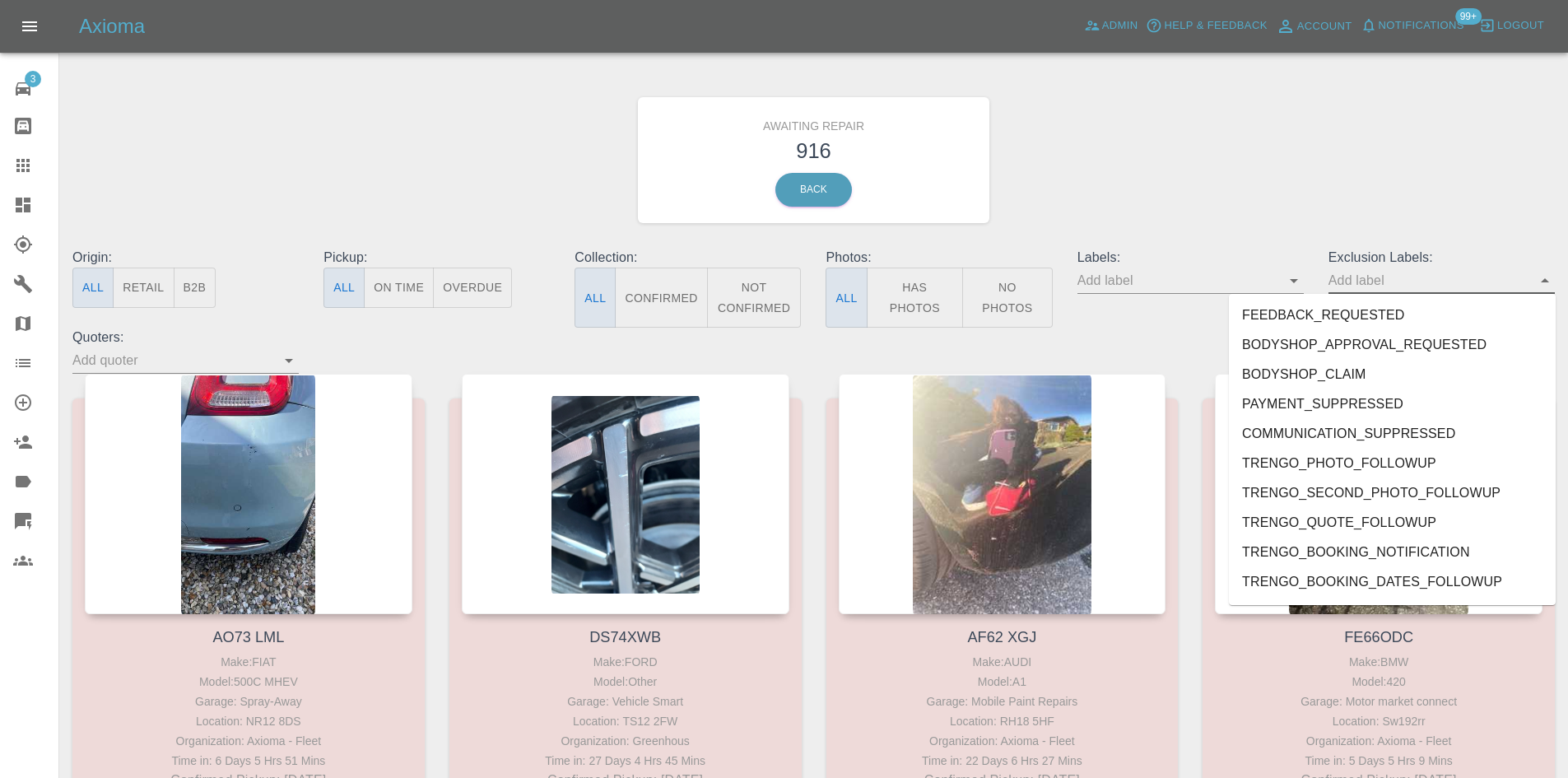
click at [1304, 284] on button "Open" at bounding box center [1294, 280] width 23 height 23
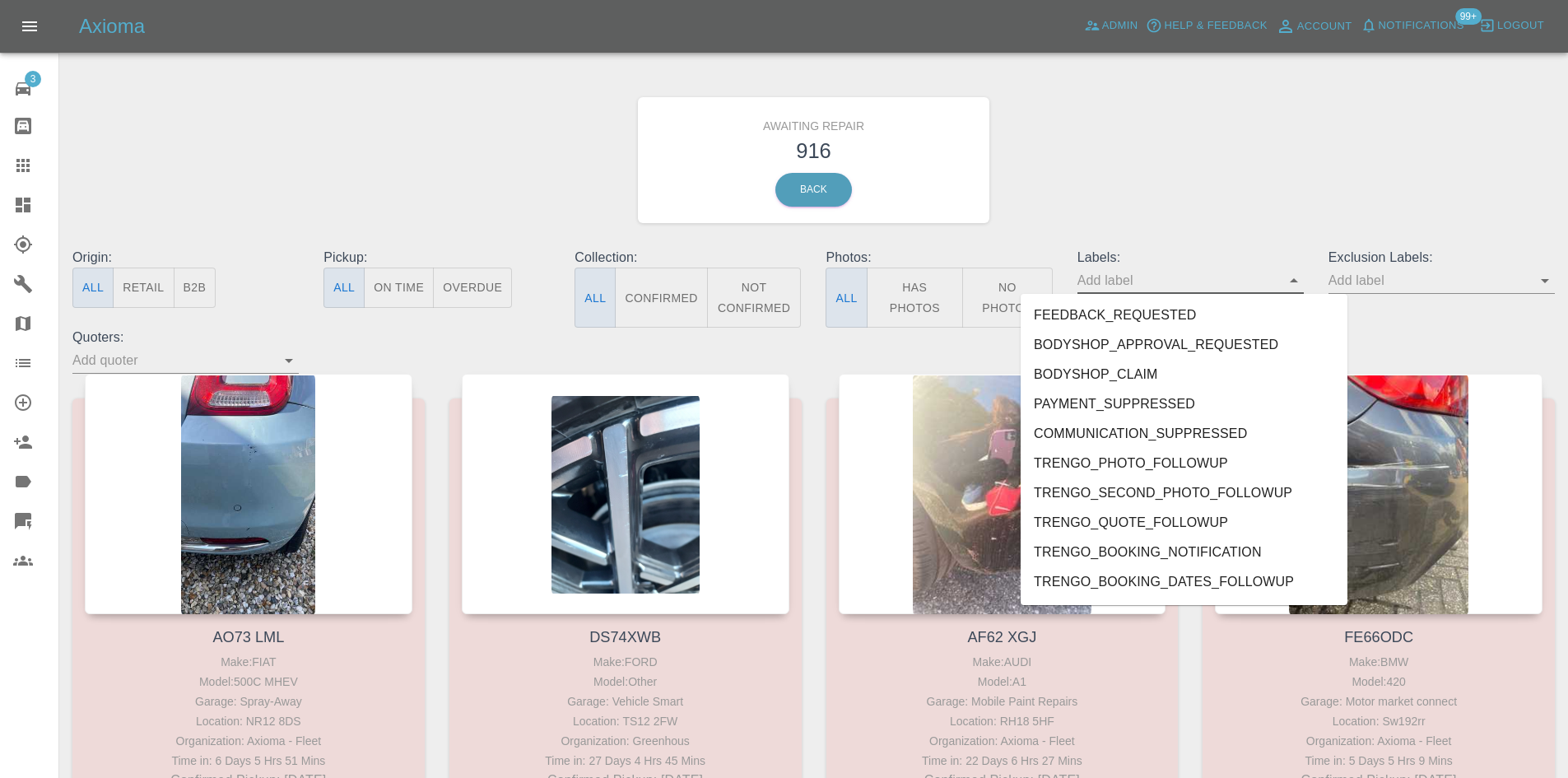
click at [1567, 282] on div "Exclusion Labels:" at bounding box center [1441, 288] width 251 height 80
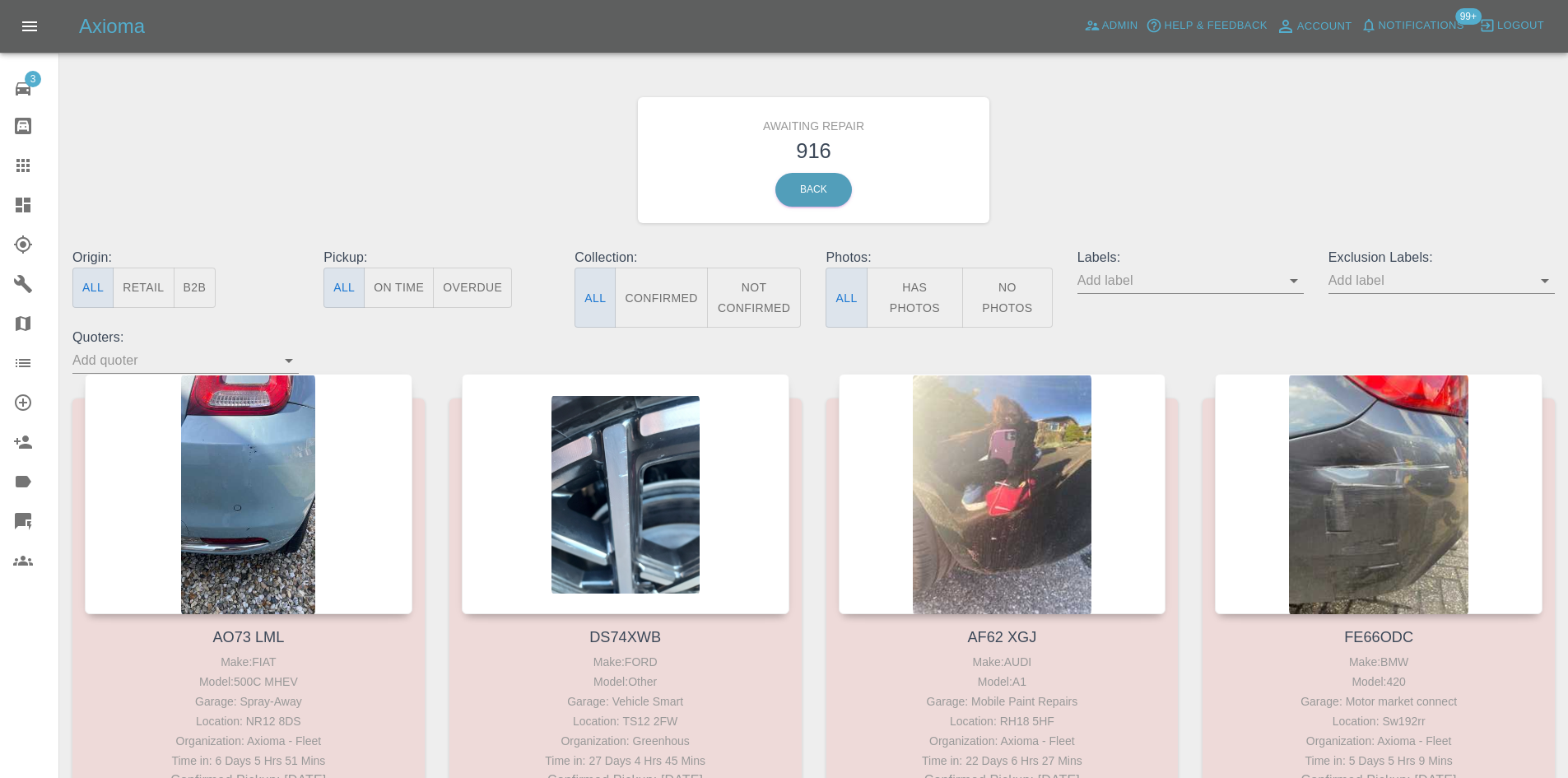
click at [1552, 278] on icon "Open" at bounding box center [1545, 281] width 20 height 20
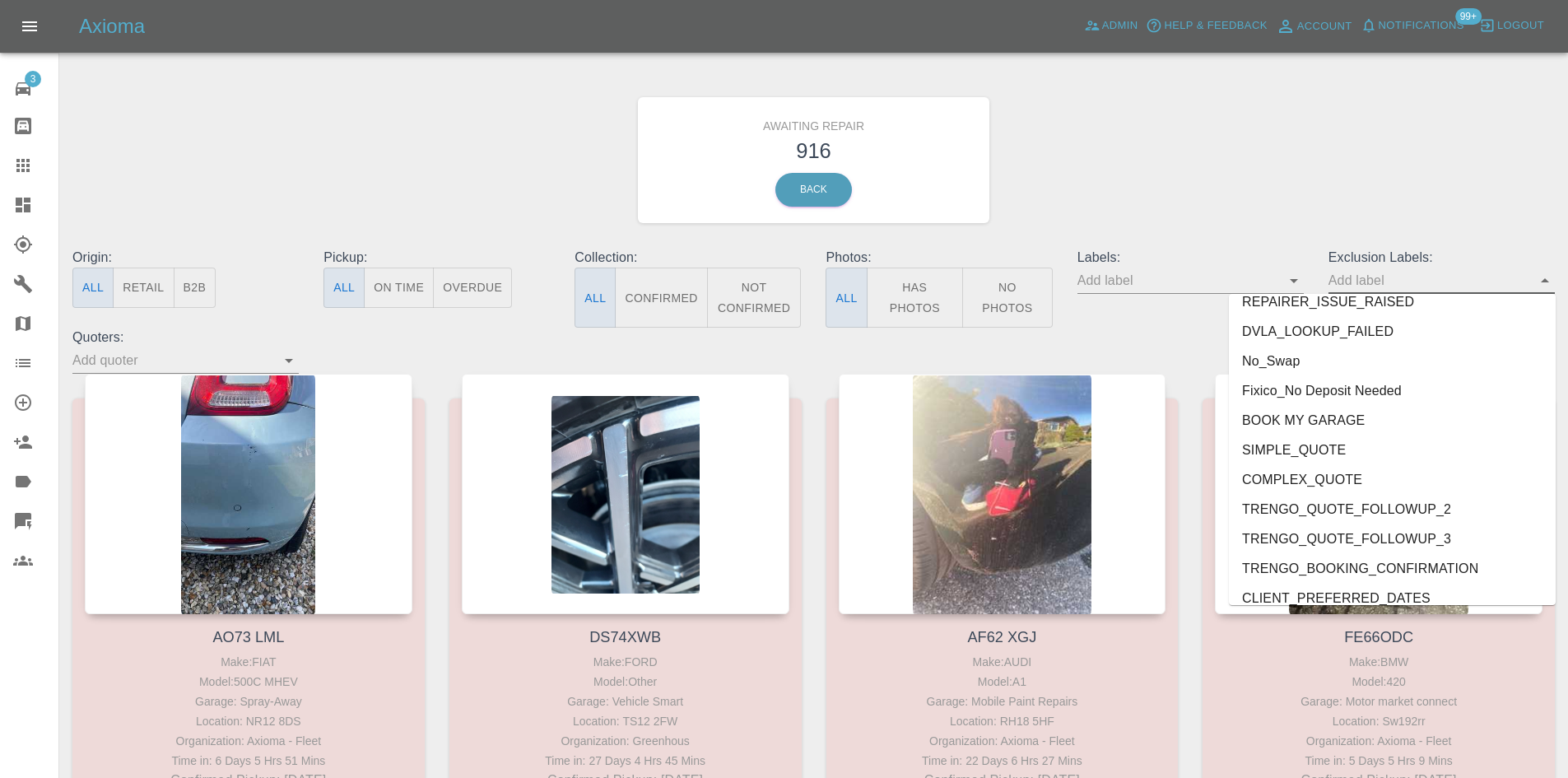
scroll to position [2508, 0]
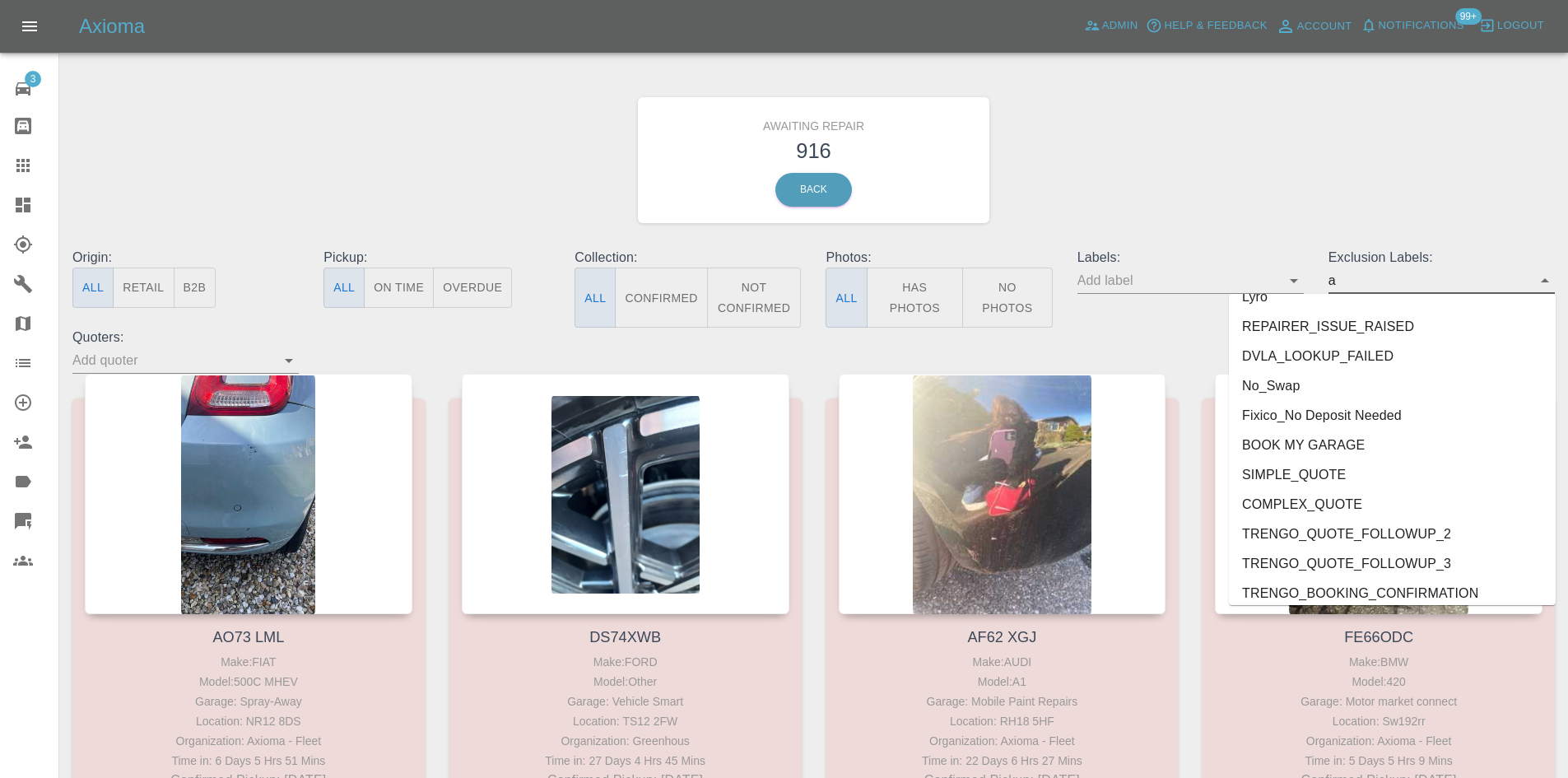
type input "au"
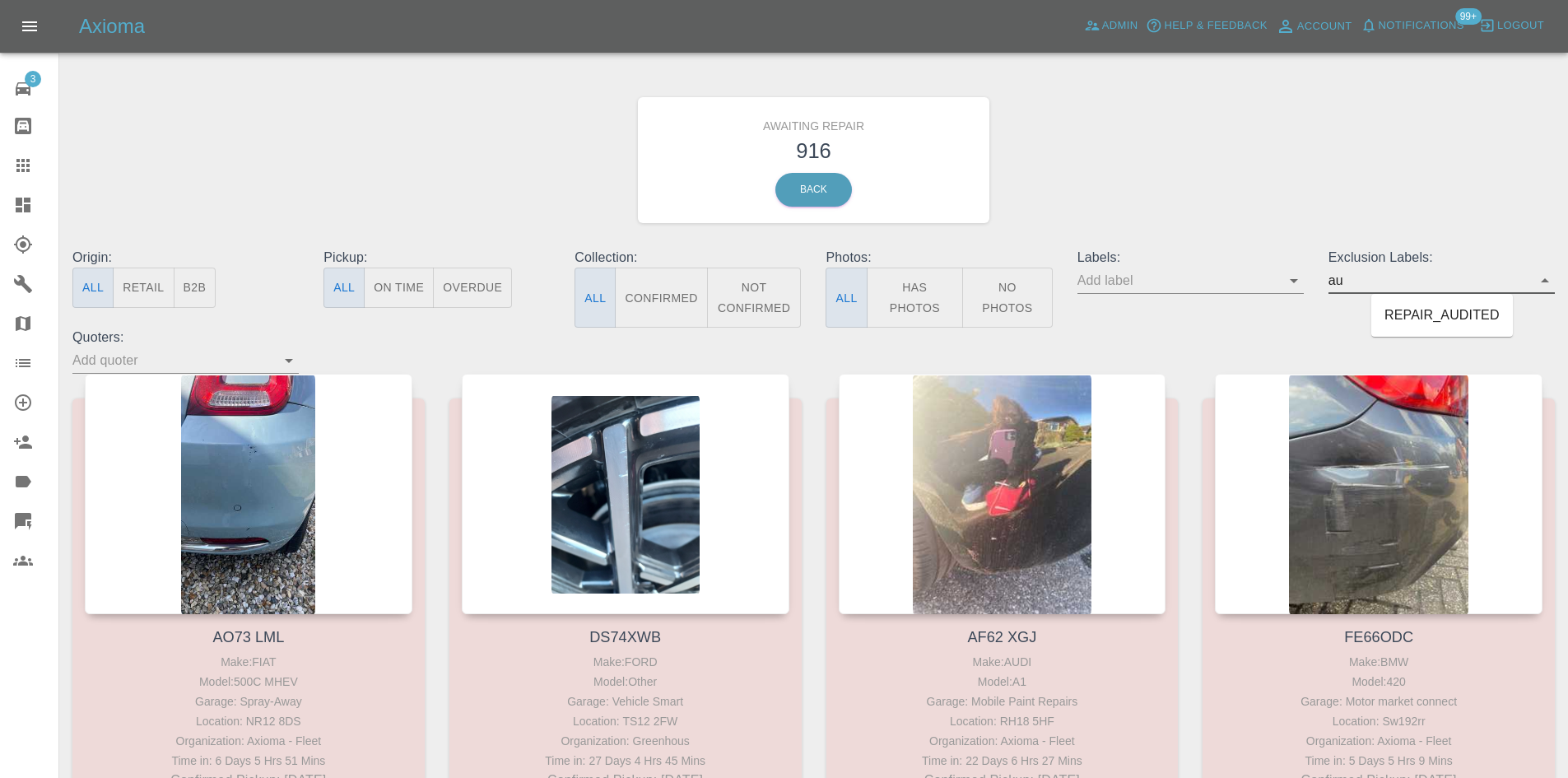
click at [1460, 323] on li "REPAIR_AUDITED" at bounding box center [1443, 315] width 142 height 30
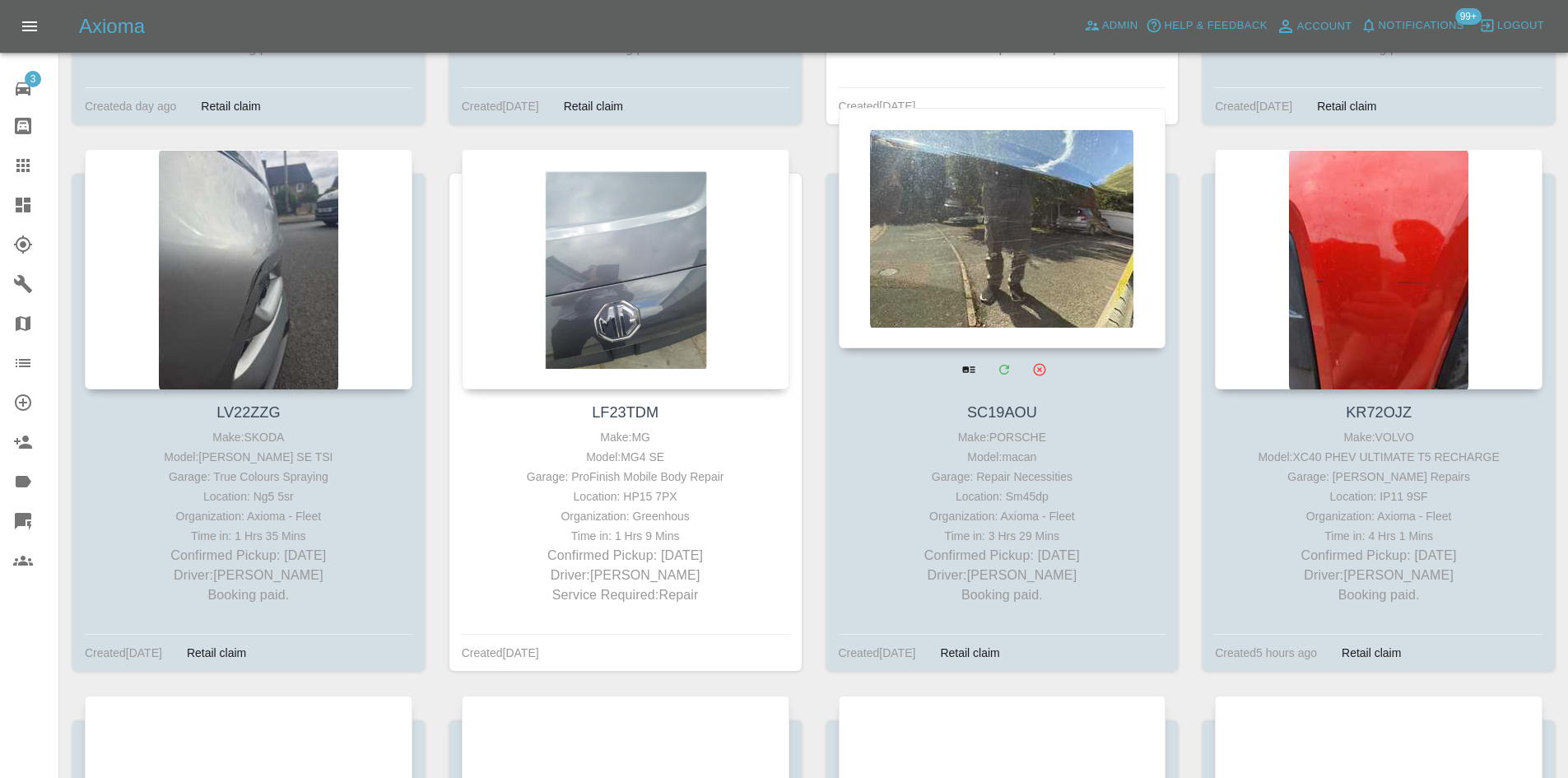
scroll to position [1811, 0]
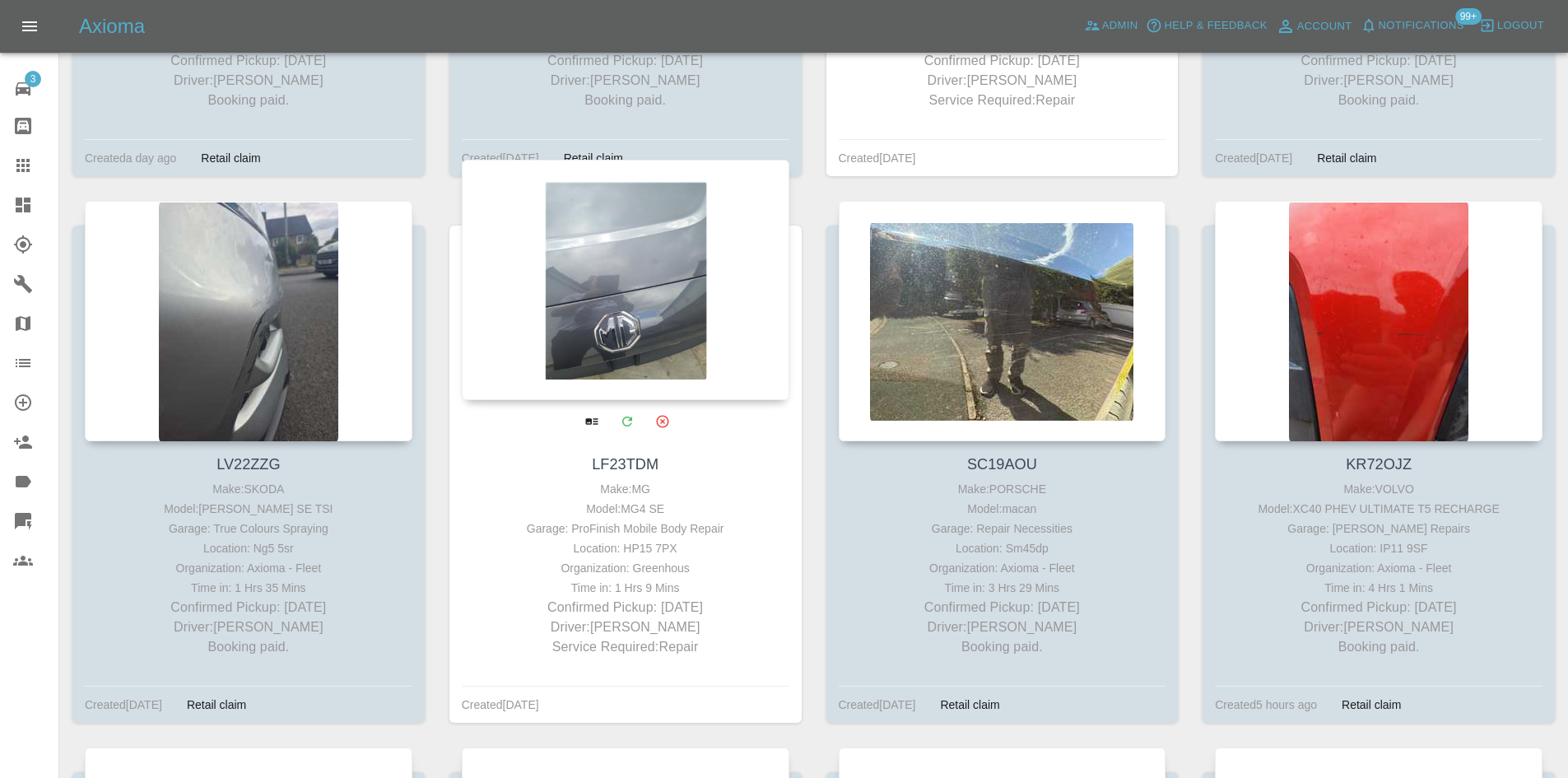
drag, startPoint x: 627, startPoint y: 398, endPoint x: 647, endPoint y: 328, distance: 73.7
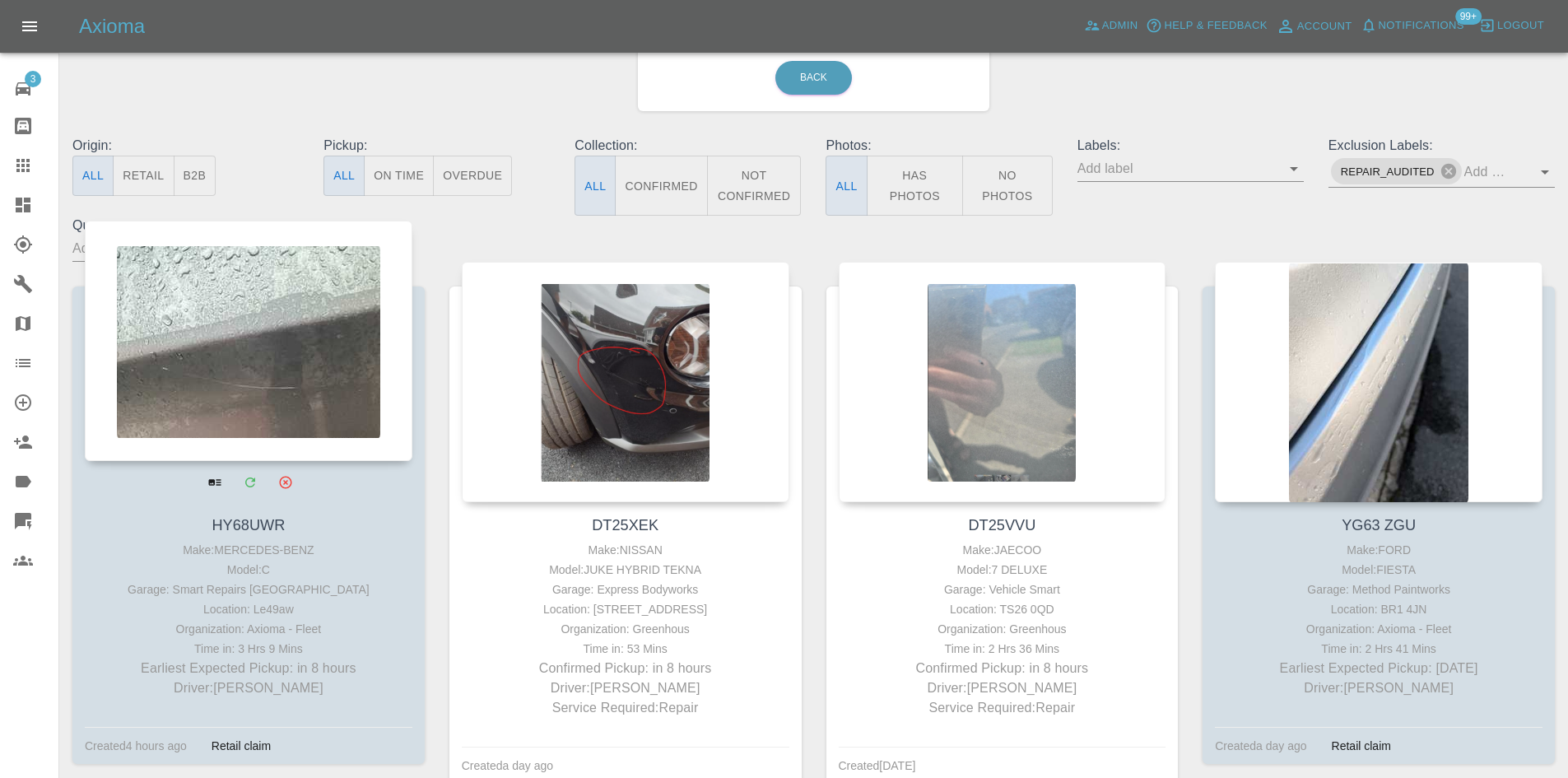
scroll to position [165, 0]
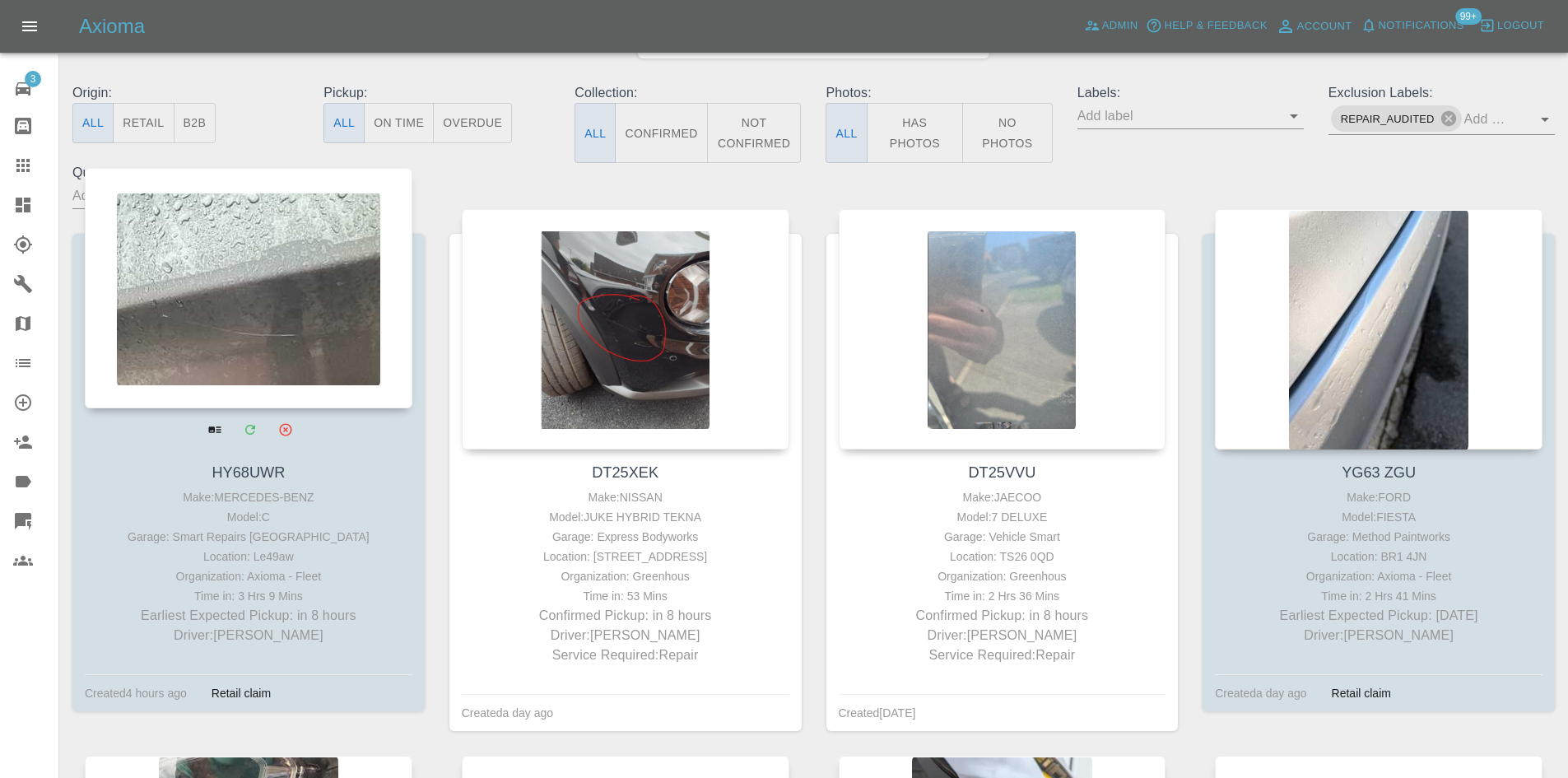
click at [205, 351] on div at bounding box center [249, 288] width 328 height 240
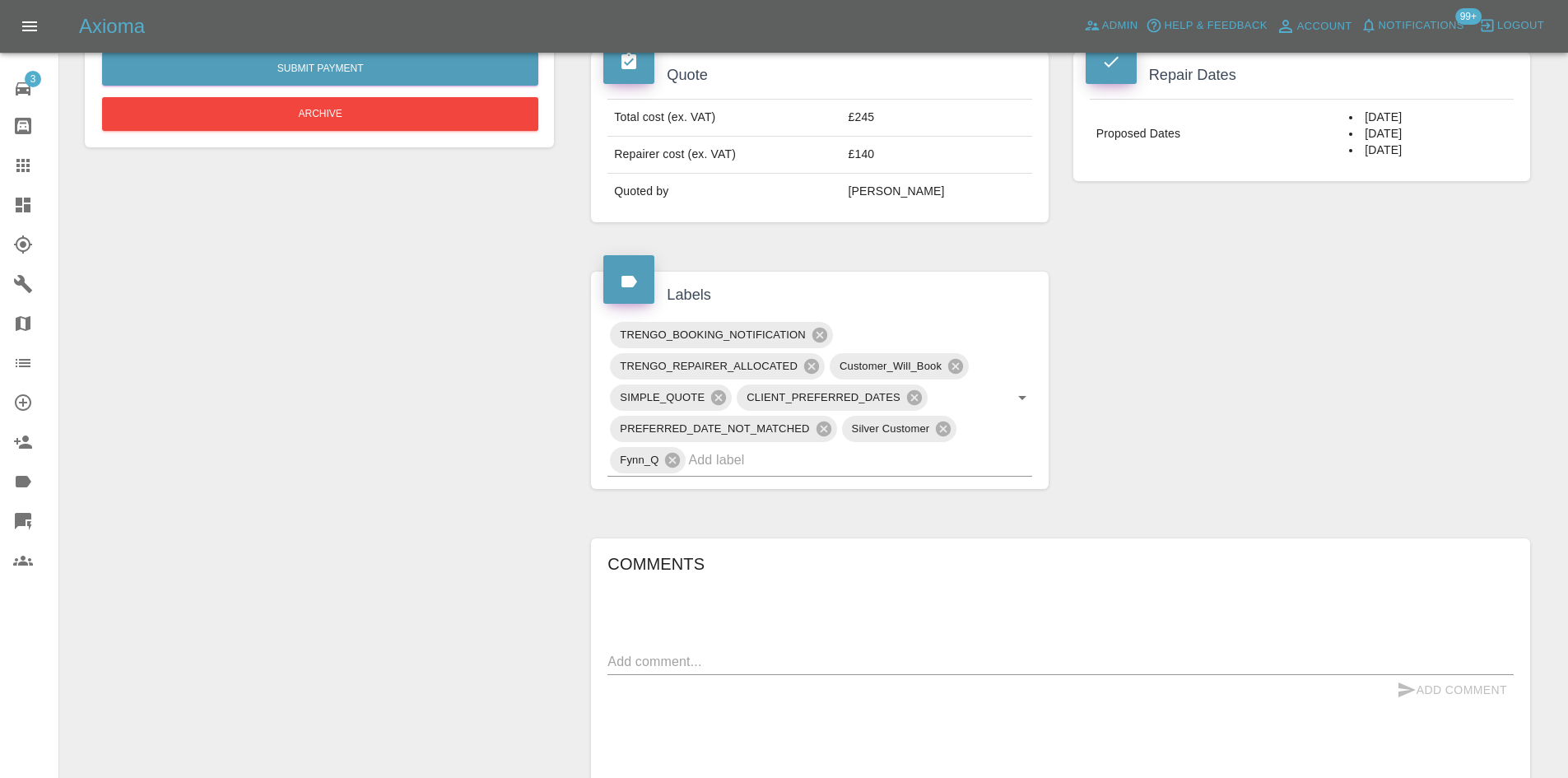
scroll to position [1153, 0]
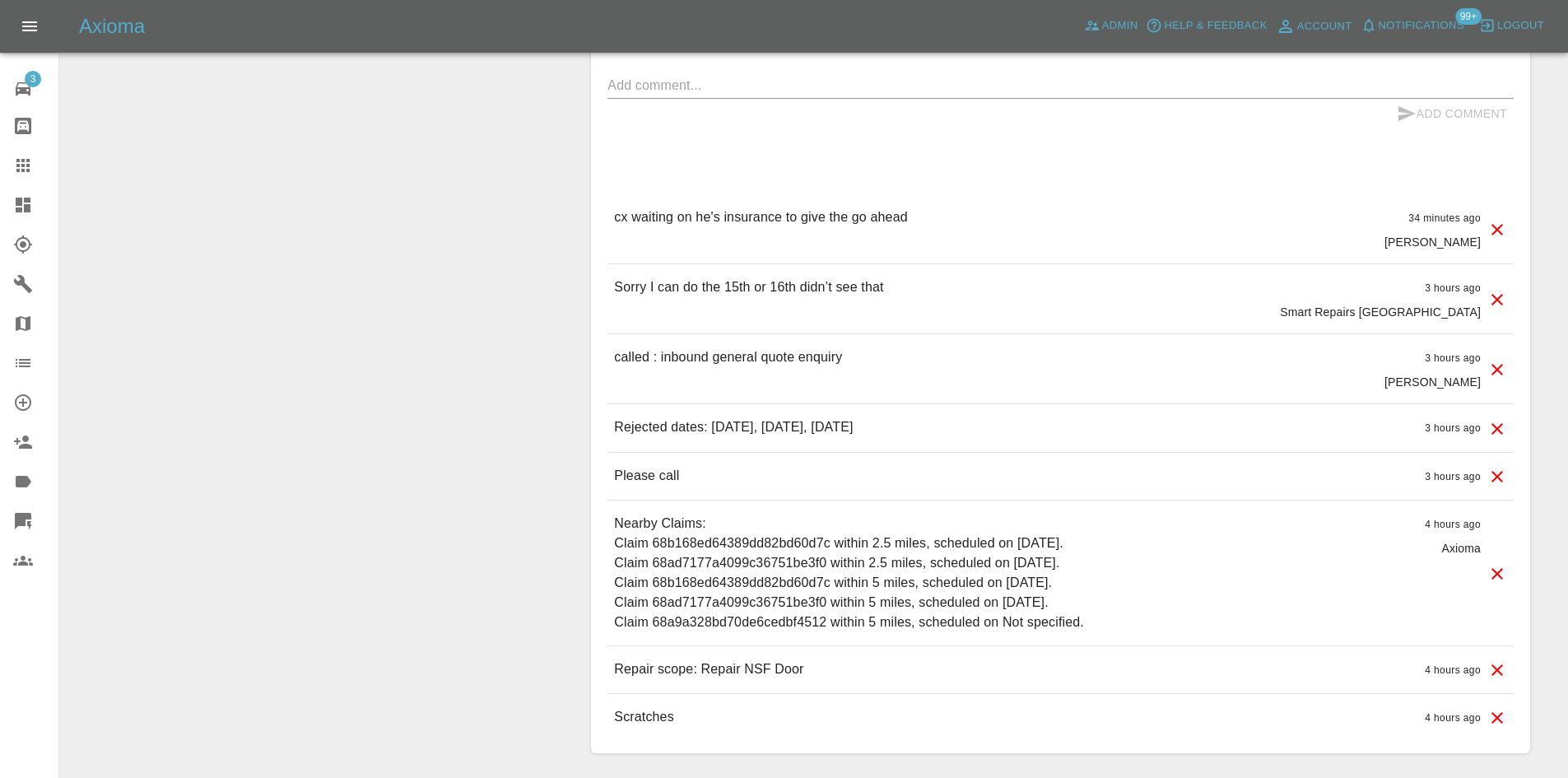
drag, startPoint x: 938, startPoint y: 224, endPoint x: 606, endPoint y: 240, distance: 332.1
click at [606, 240] on div "Comments x Add Comment cx waiting on he's insurance to give the go ahead 34 min…" at bounding box center [1060, 358] width 939 height 792
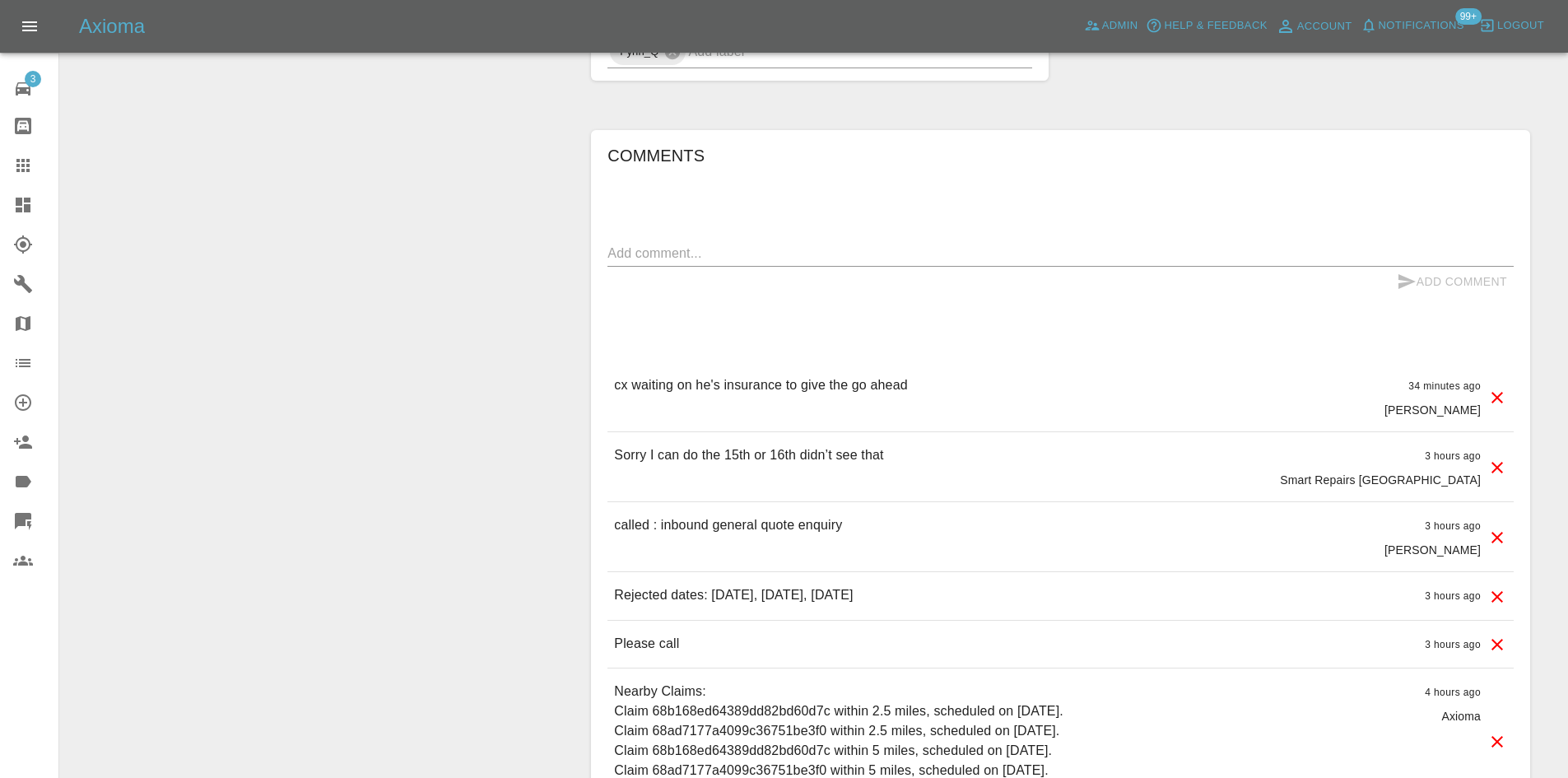
scroll to position [741, 0]
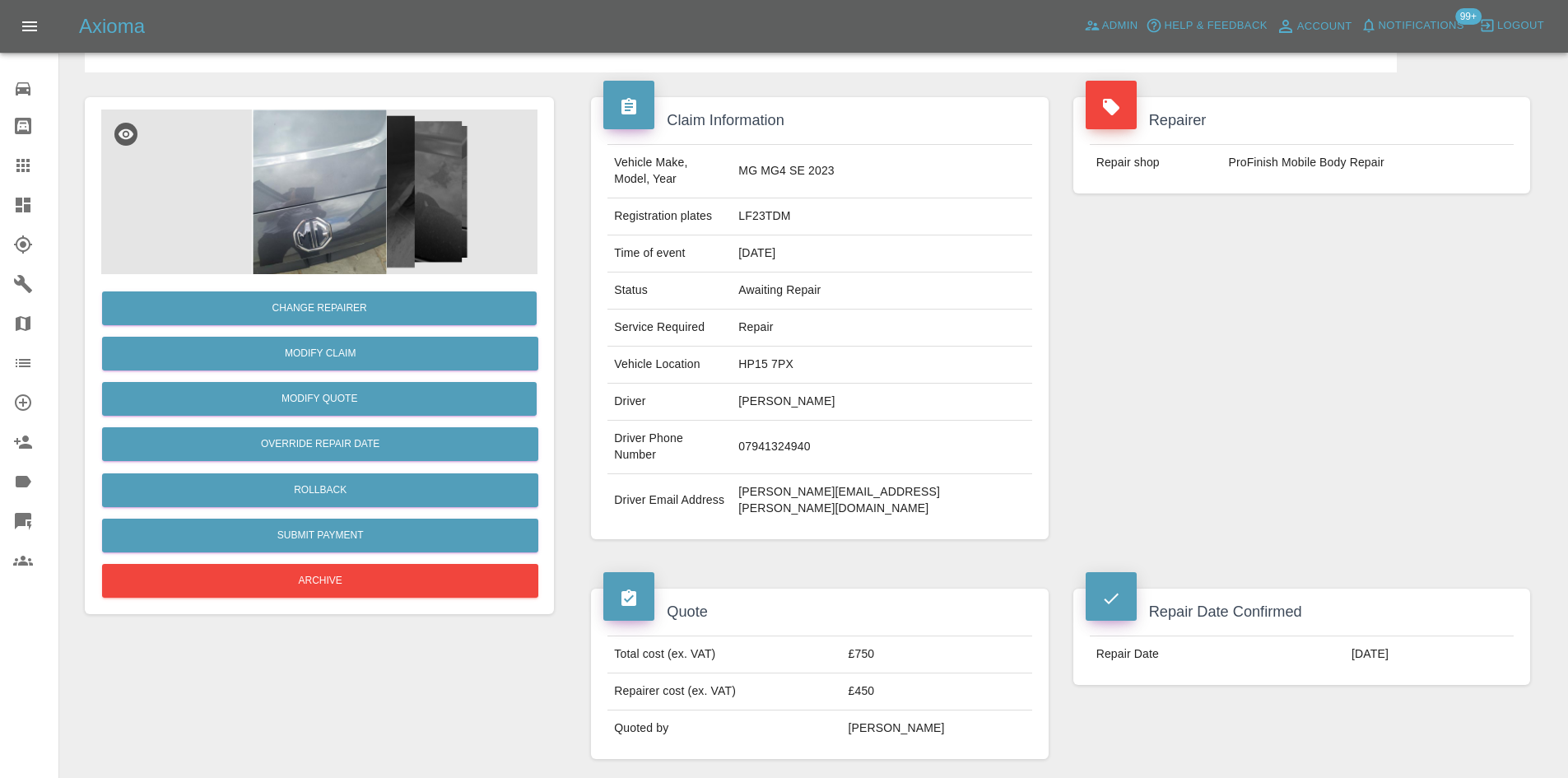
scroll to position [576, 0]
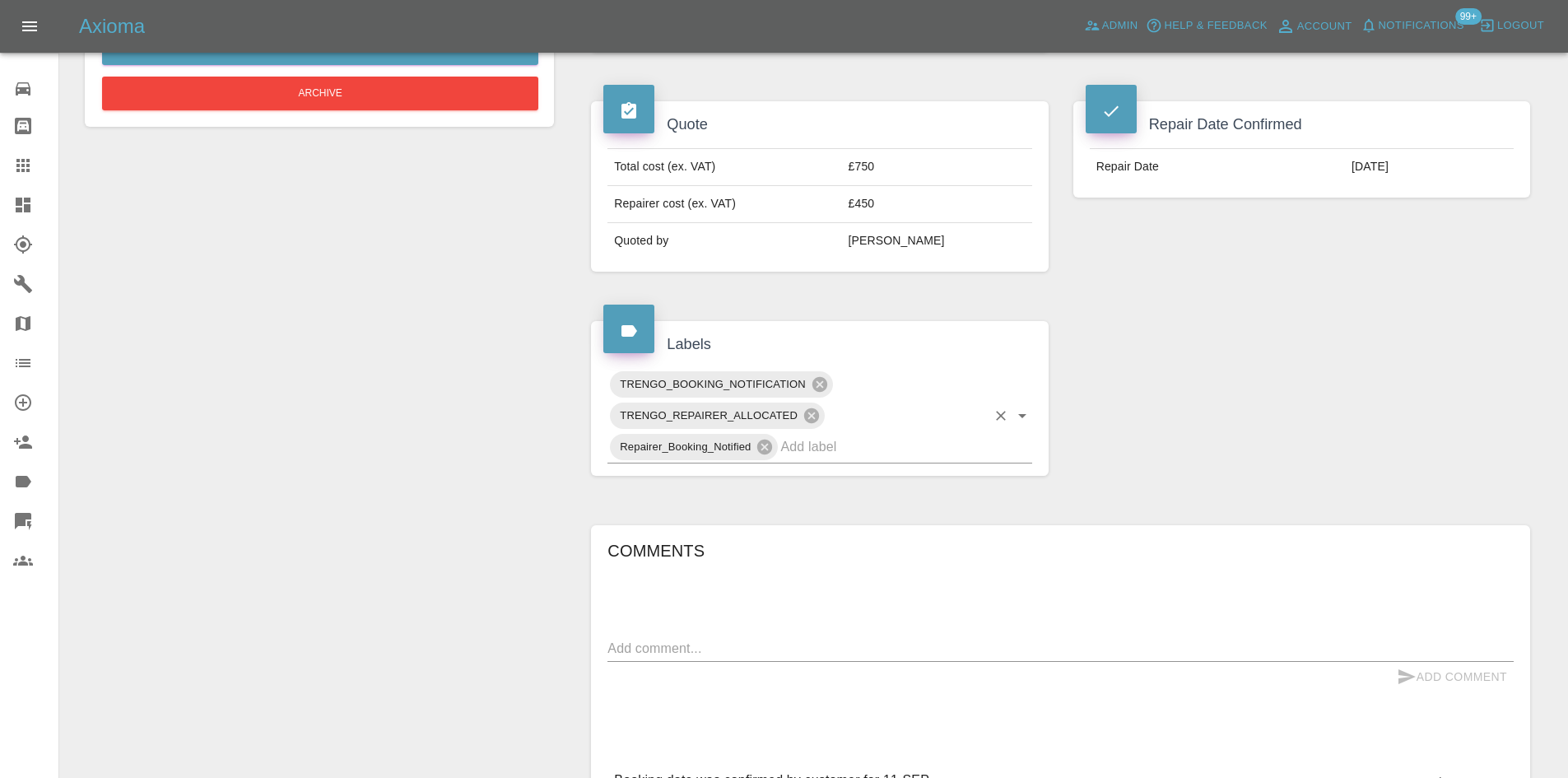
click at [833, 434] on input "text" at bounding box center [882, 447] width 205 height 26
type input "aud"
click at [791, 443] on li "REPAIR_AUDITED" at bounding box center [820, 436] width 424 height 30
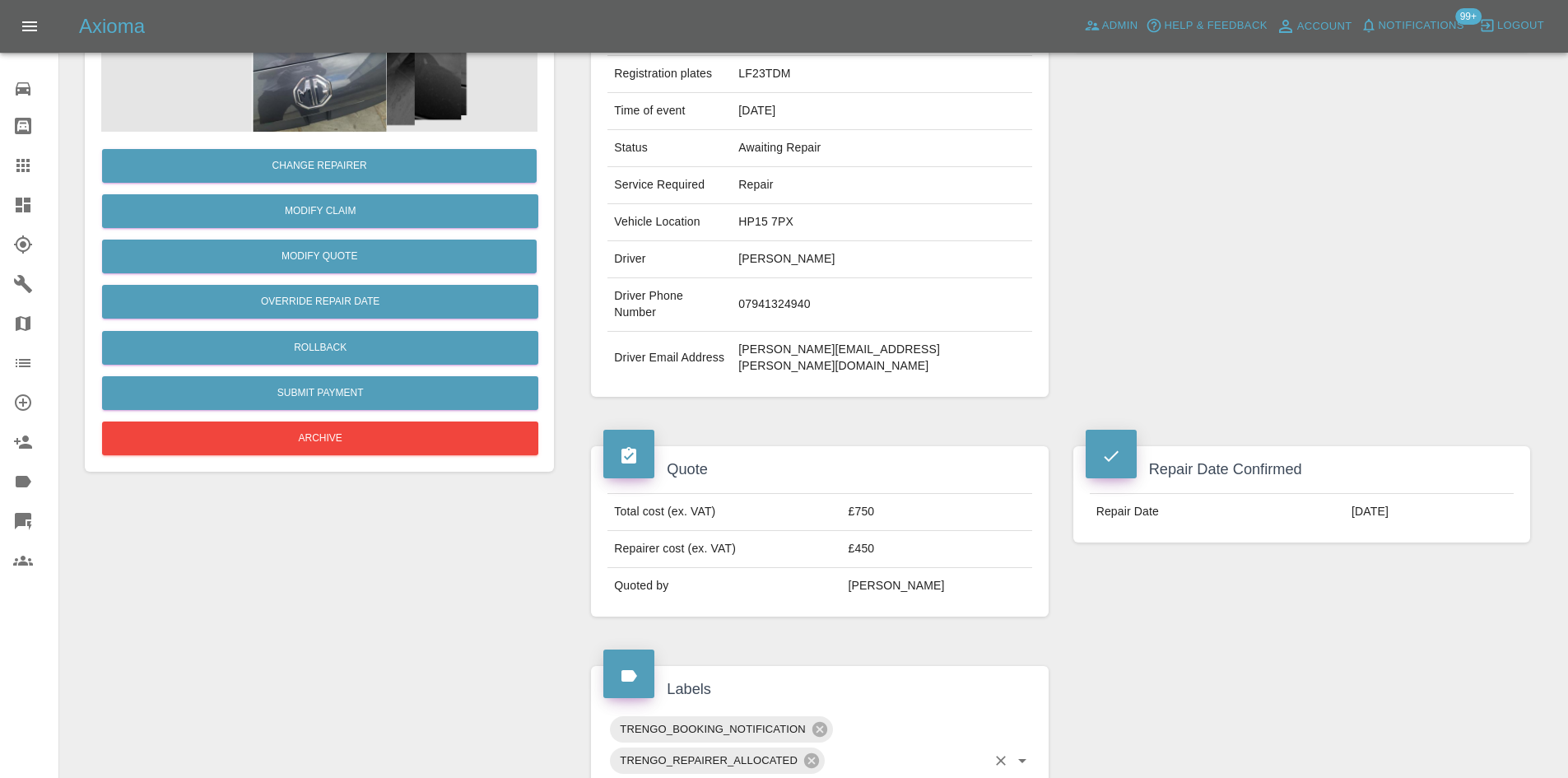
scroll to position [165, 0]
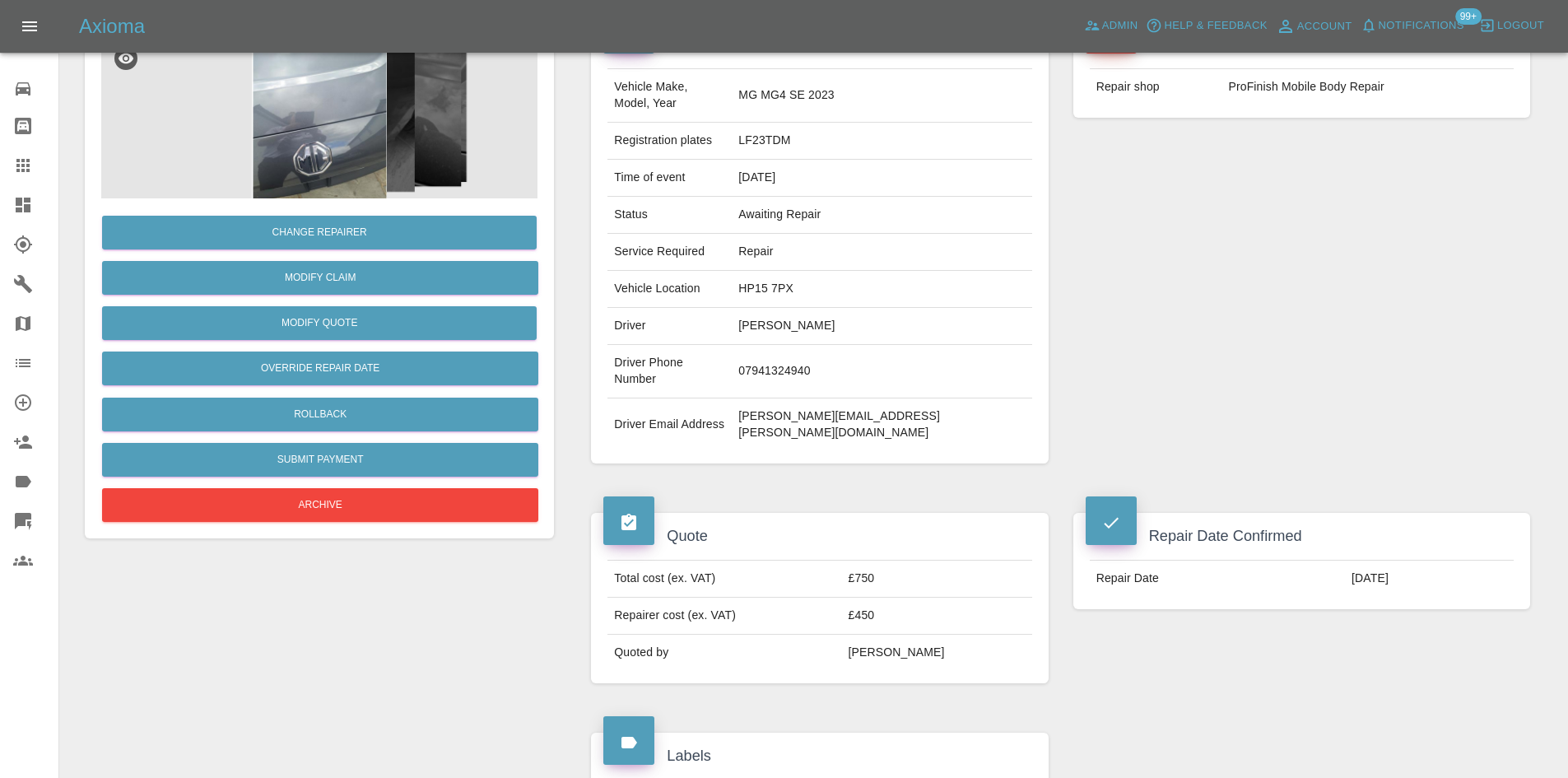
click at [846, 275] on td "HP15 7PX" at bounding box center [882, 289] width 300 height 37
copy td "HP15 7PX"
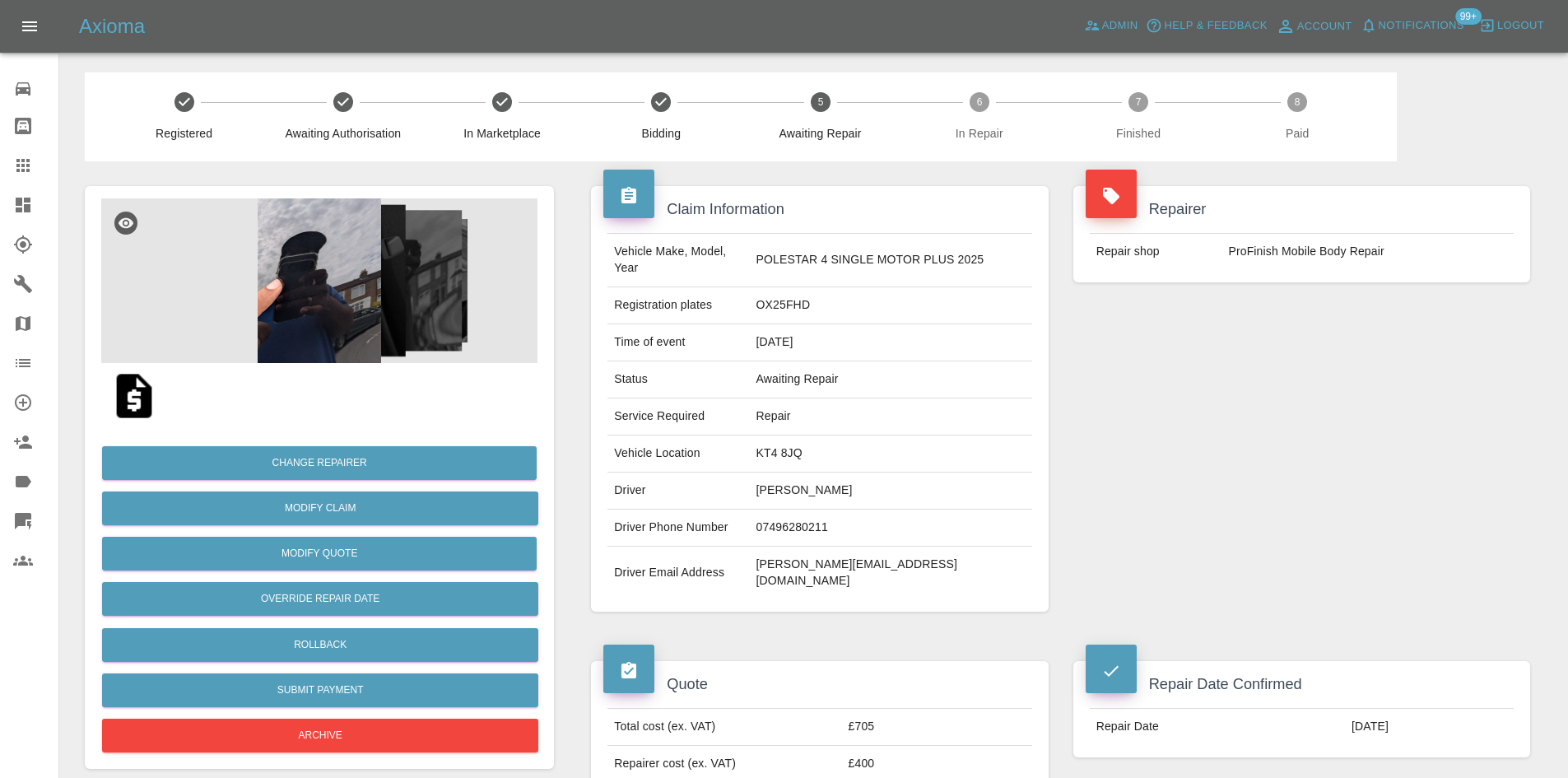
click at [792, 445] on td "KT4 8JQ" at bounding box center [891, 454] width 282 height 37
copy td "KT4 8JQ"
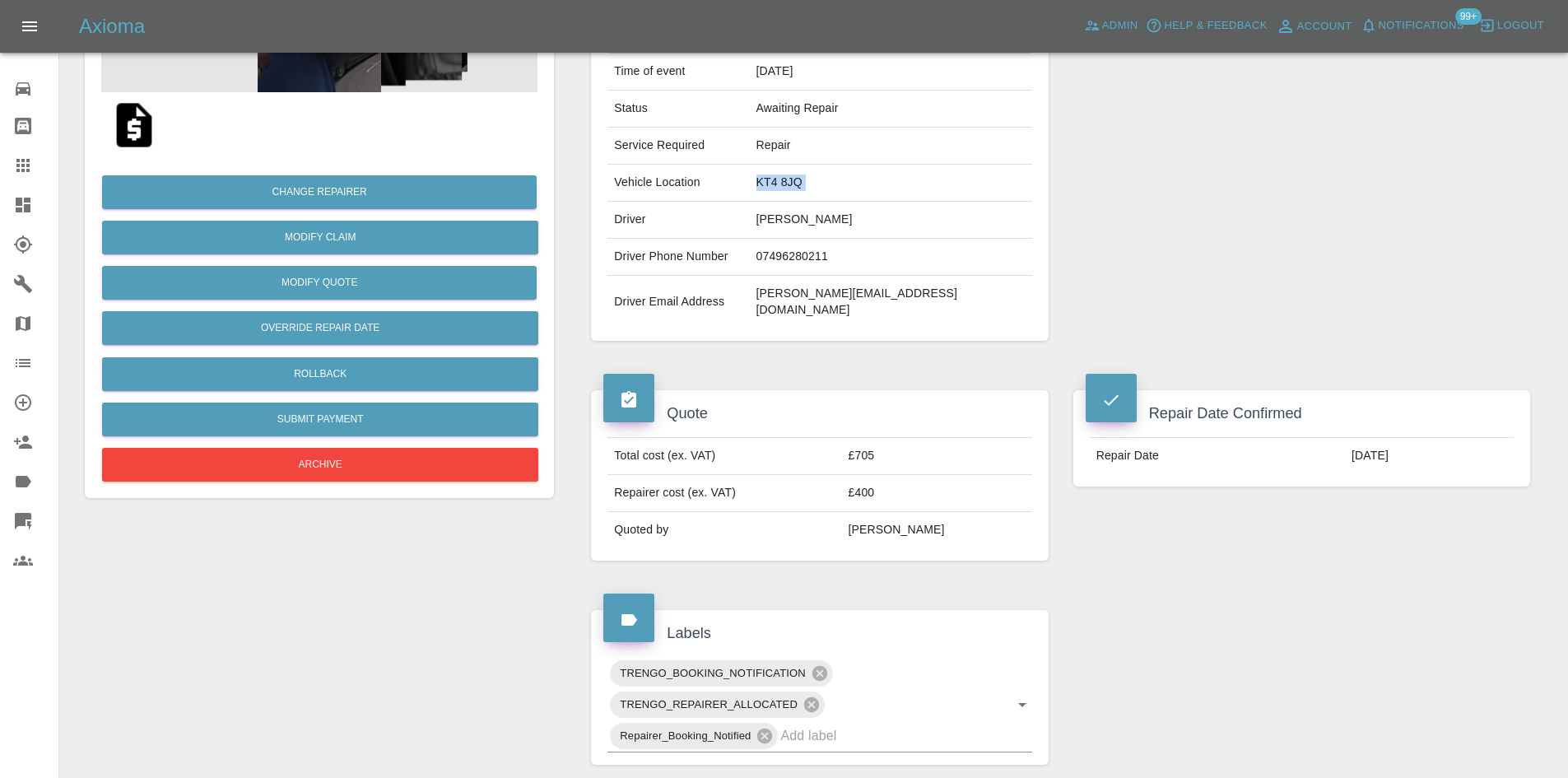
scroll to position [412, 0]
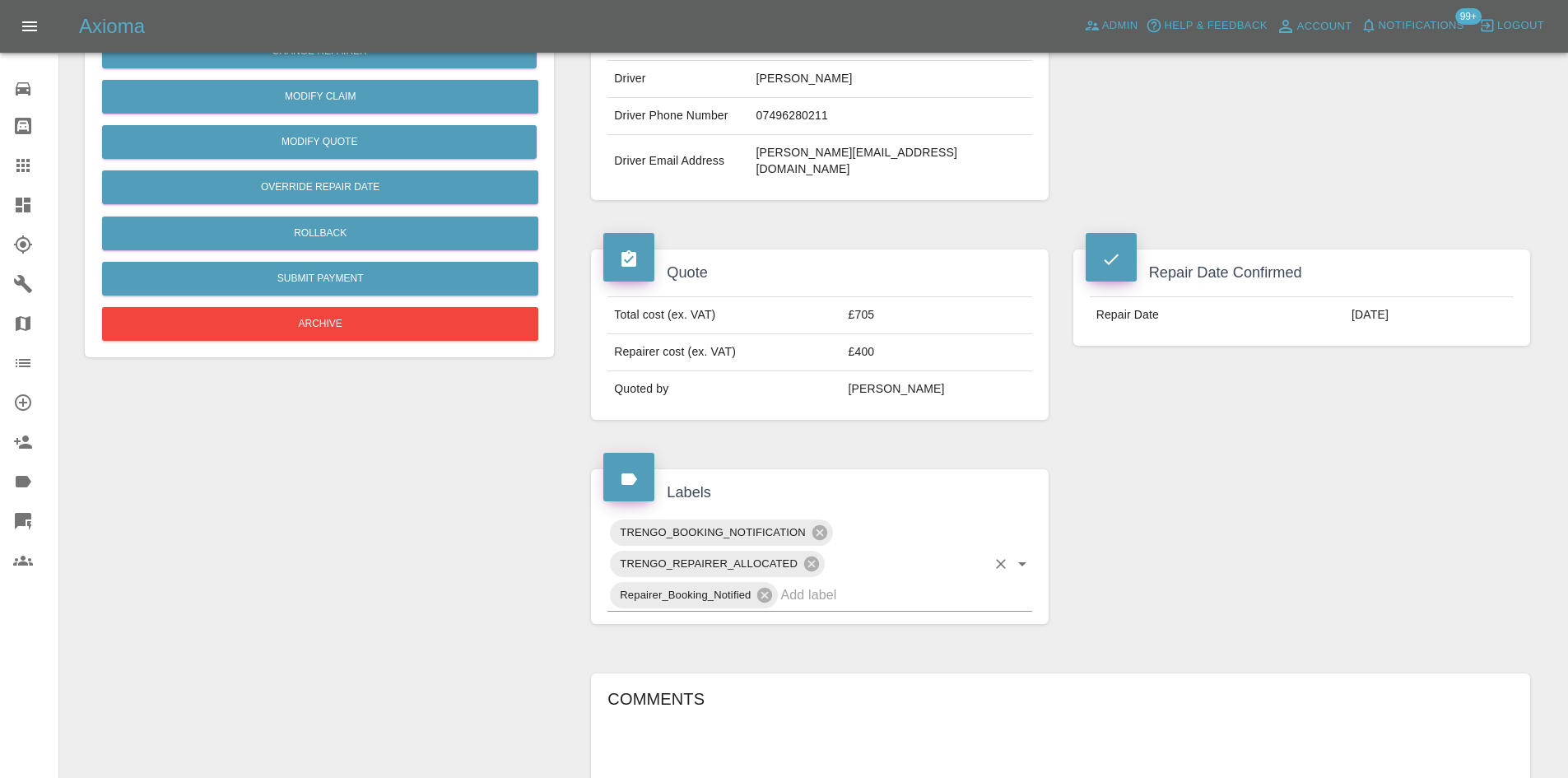
click at [873, 582] on input "text" at bounding box center [882, 595] width 205 height 26
type input "aud"
click at [827, 599] on li "REPAIR_AUDITED" at bounding box center [820, 600] width 424 height 30
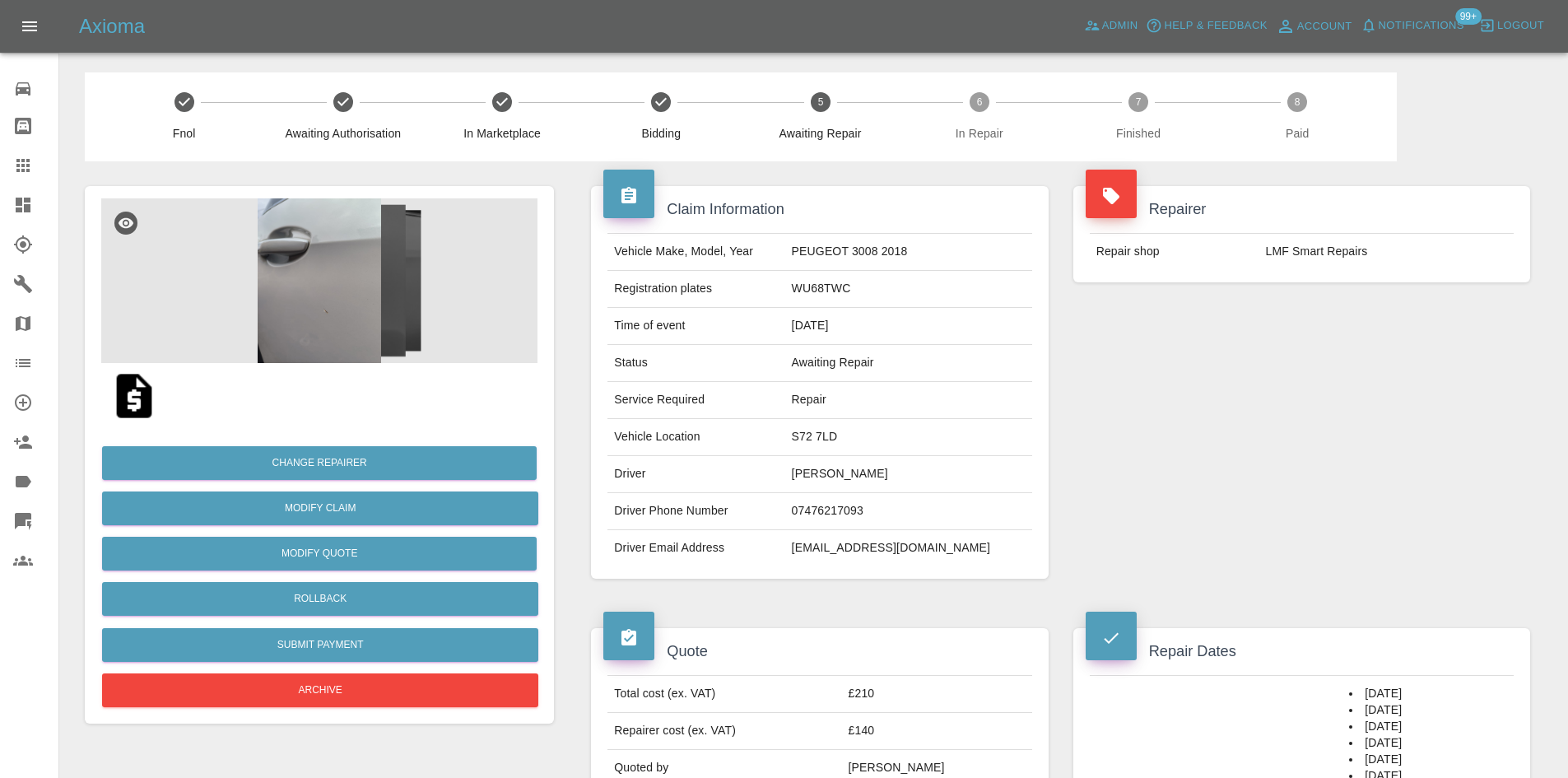
click at [874, 357] on td "Awaiting Repair" at bounding box center [908, 363] width 247 height 37
click at [856, 416] on td "Repair" at bounding box center [908, 400] width 247 height 37
click at [849, 436] on td "S72 7LD" at bounding box center [908, 437] width 247 height 37
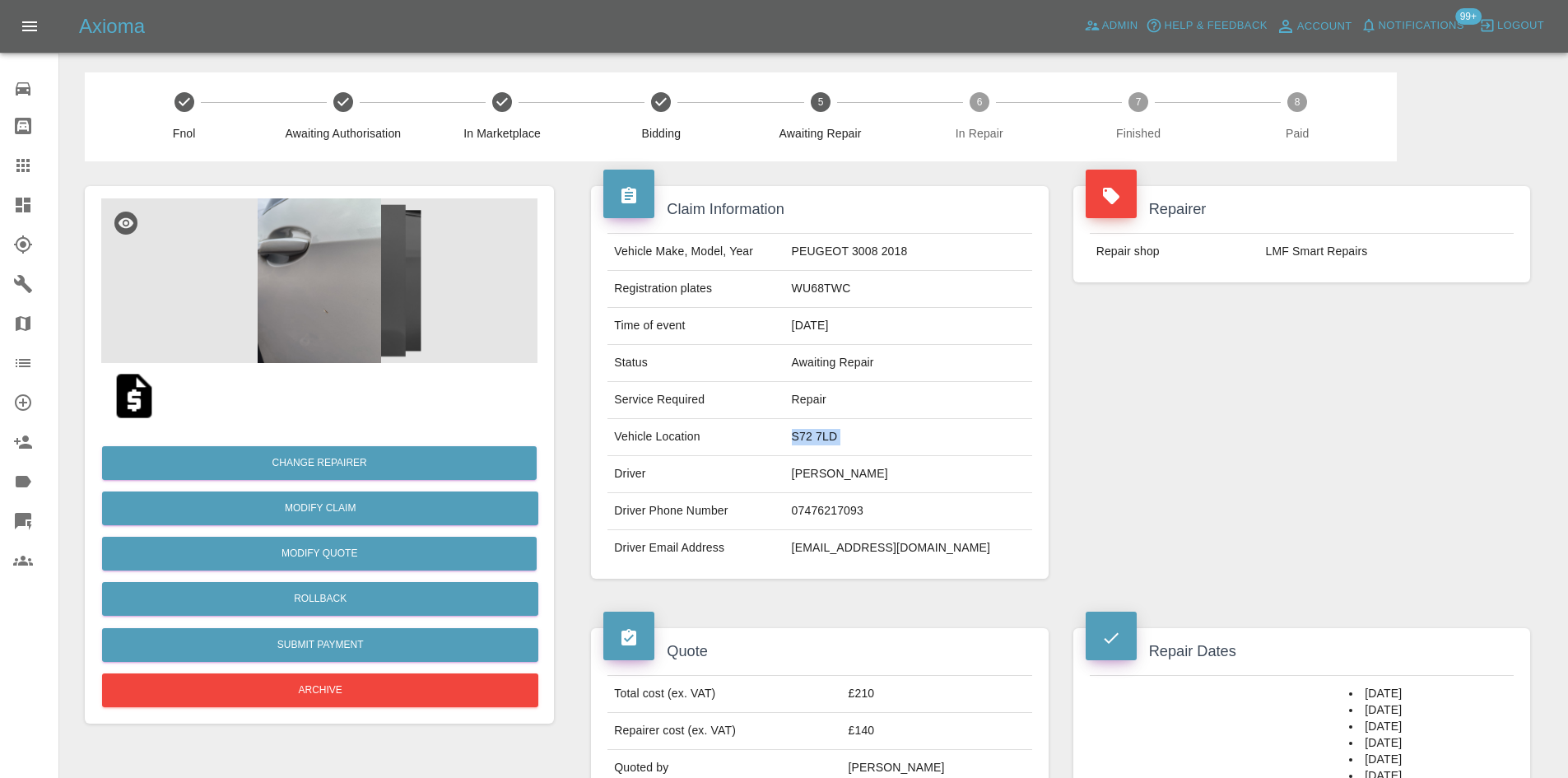
copy td "S72 7LD"
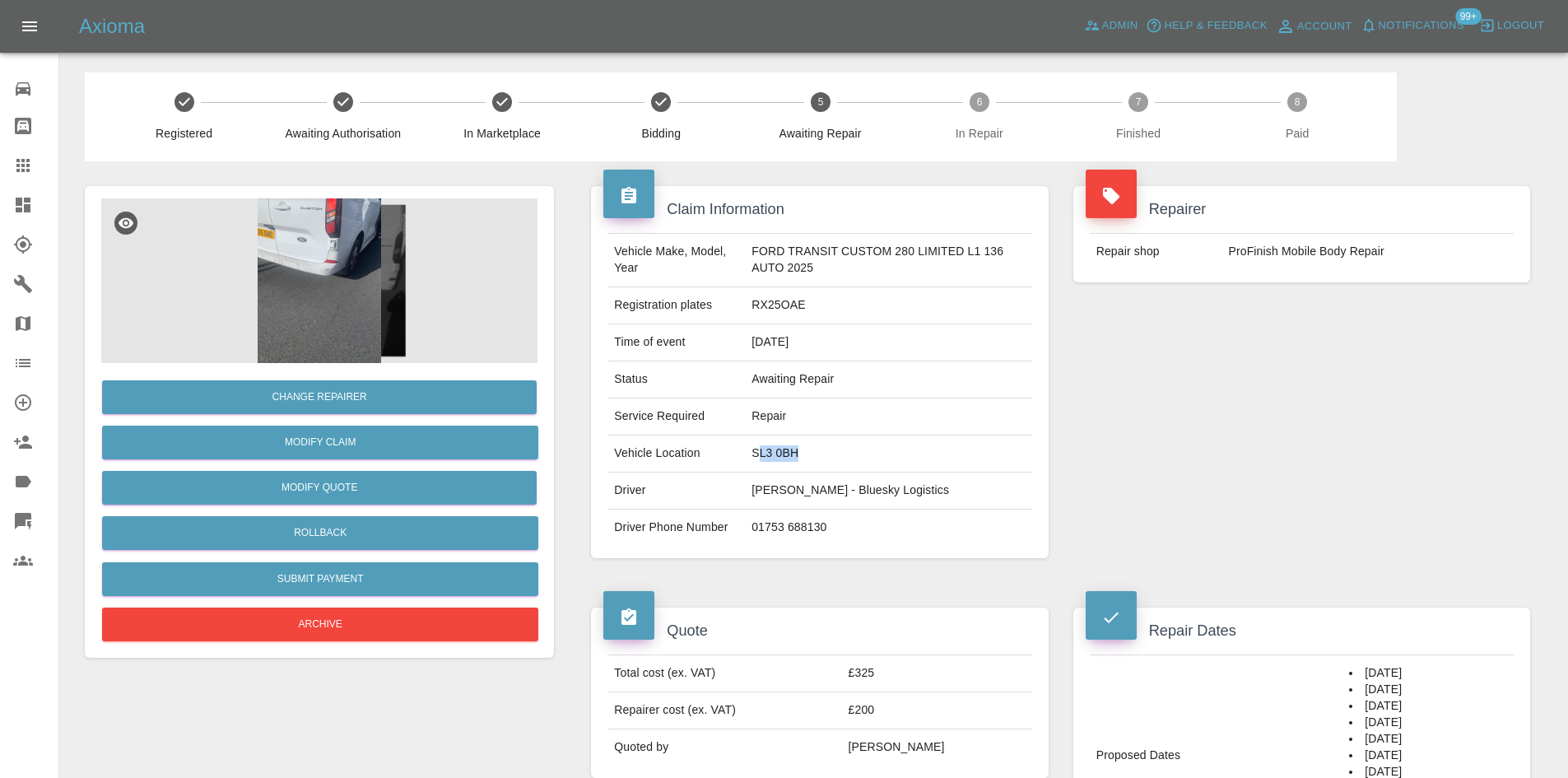
drag, startPoint x: 762, startPoint y: 454, endPoint x: 882, endPoint y: 453, distance: 120.2
click at [882, 453] on td "SL3 0BH" at bounding box center [888, 454] width 286 height 37
click at [808, 450] on td "SL3 0BH" at bounding box center [888, 454] width 286 height 37
click at [799, 450] on td "SL3 0BH" at bounding box center [888, 454] width 286 height 37
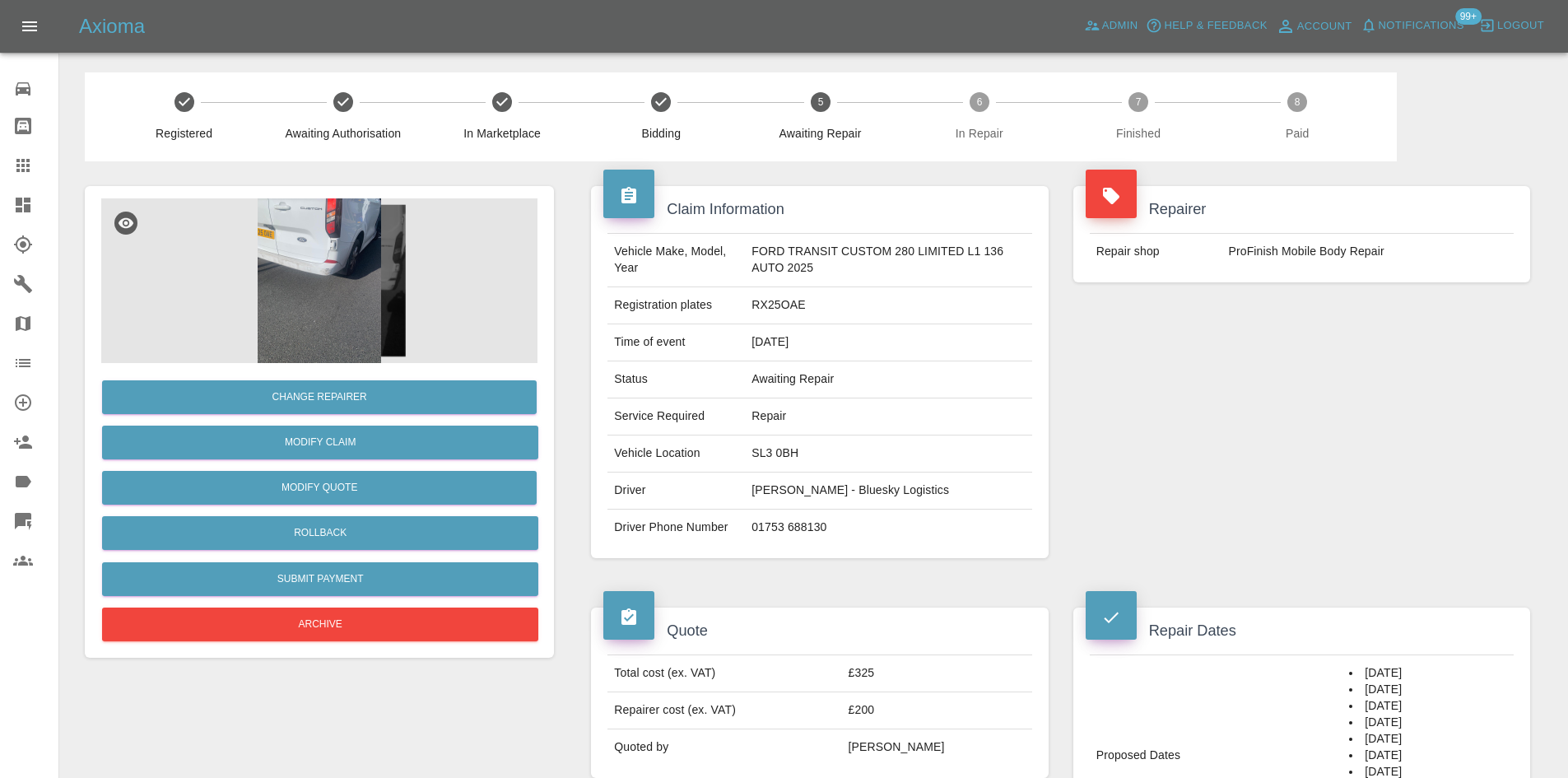
click at [794, 450] on td "SL3 0BH" at bounding box center [888, 454] width 286 height 37
click at [793, 450] on td "SL3 0BH" at bounding box center [888, 454] width 286 height 37
copy td "SL3 0BH"
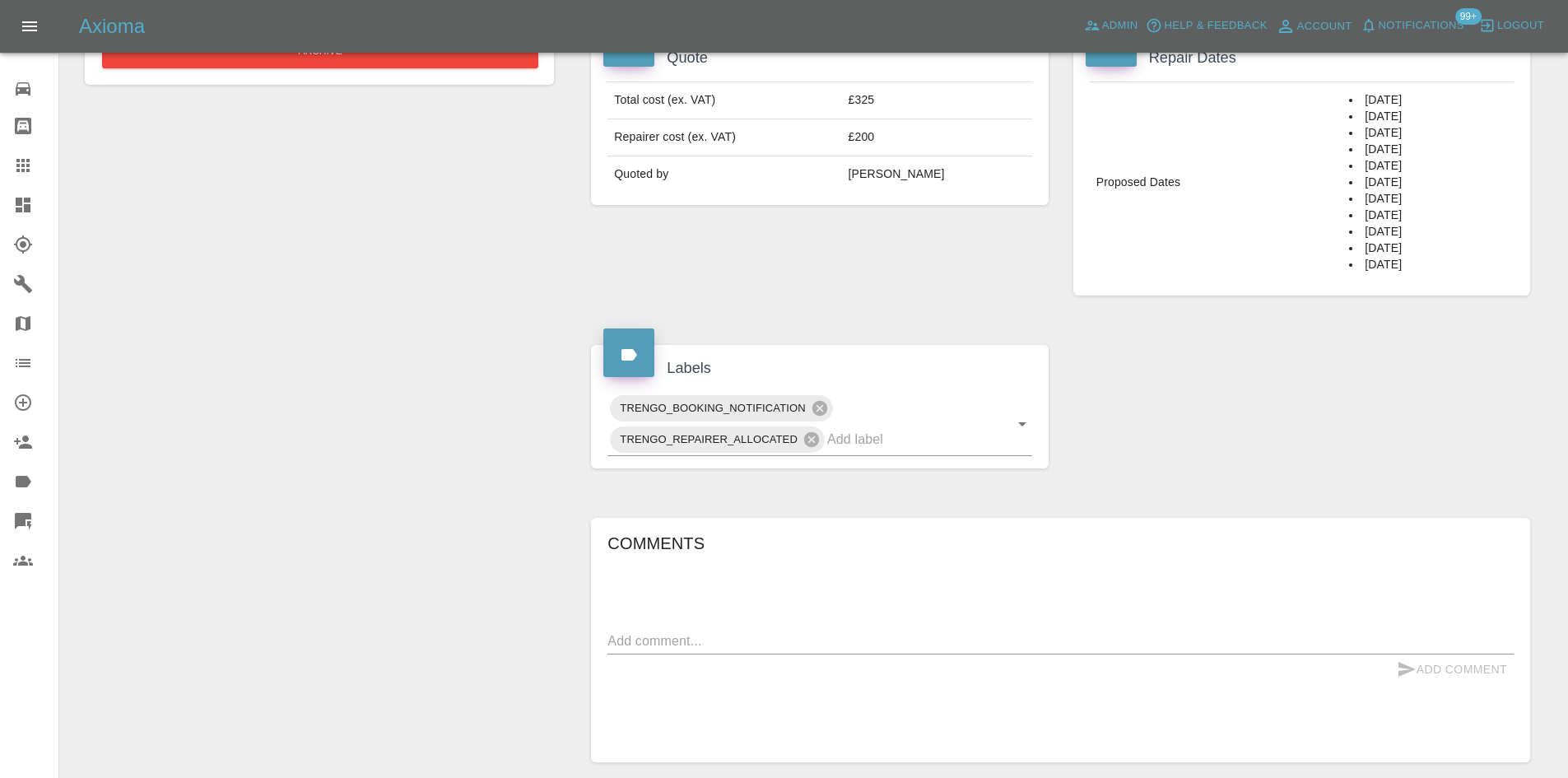
scroll to position [691, 0]
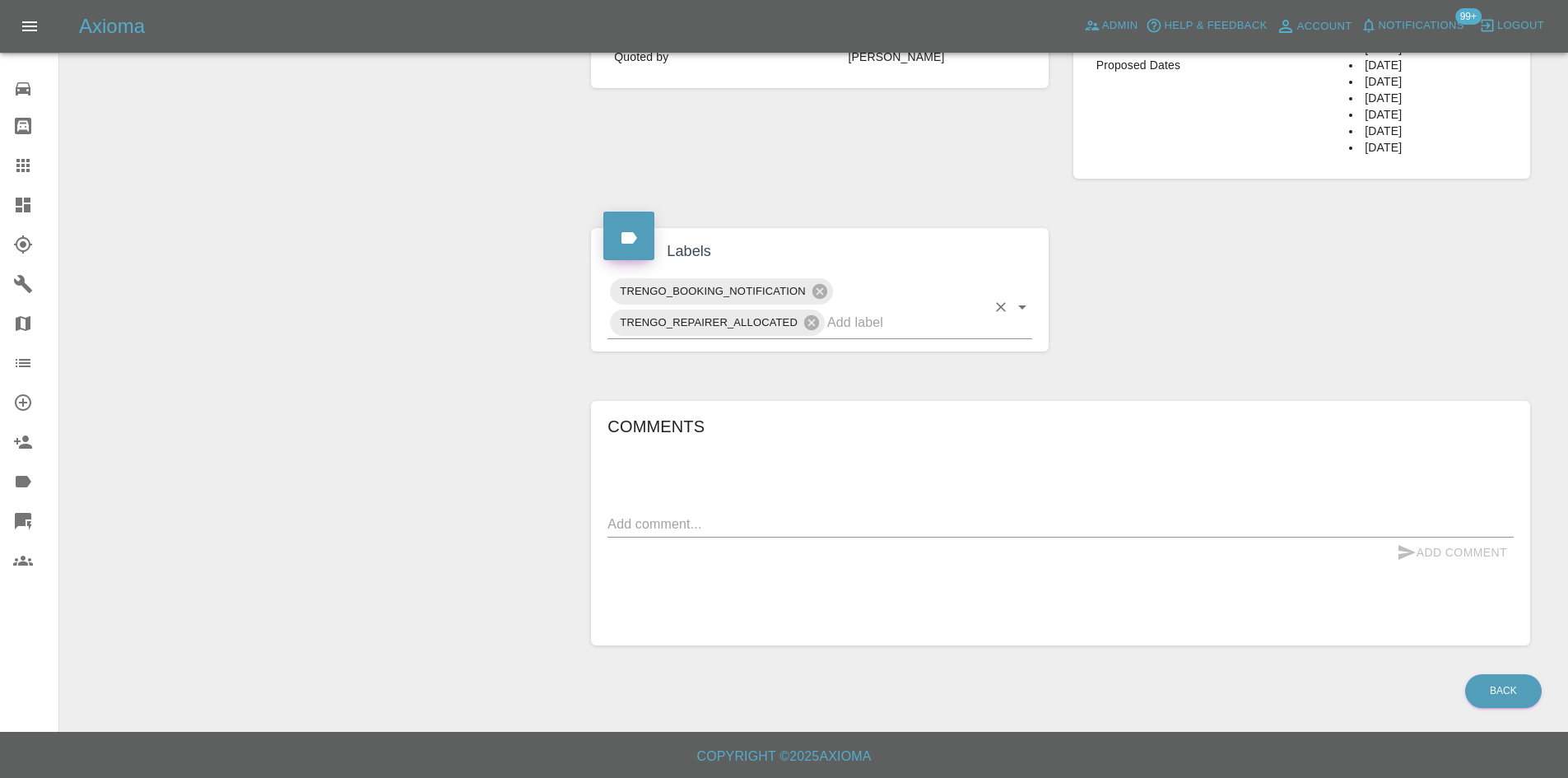
click at [866, 313] on input "text" at bounding box center [906, 323] width 159 height 26
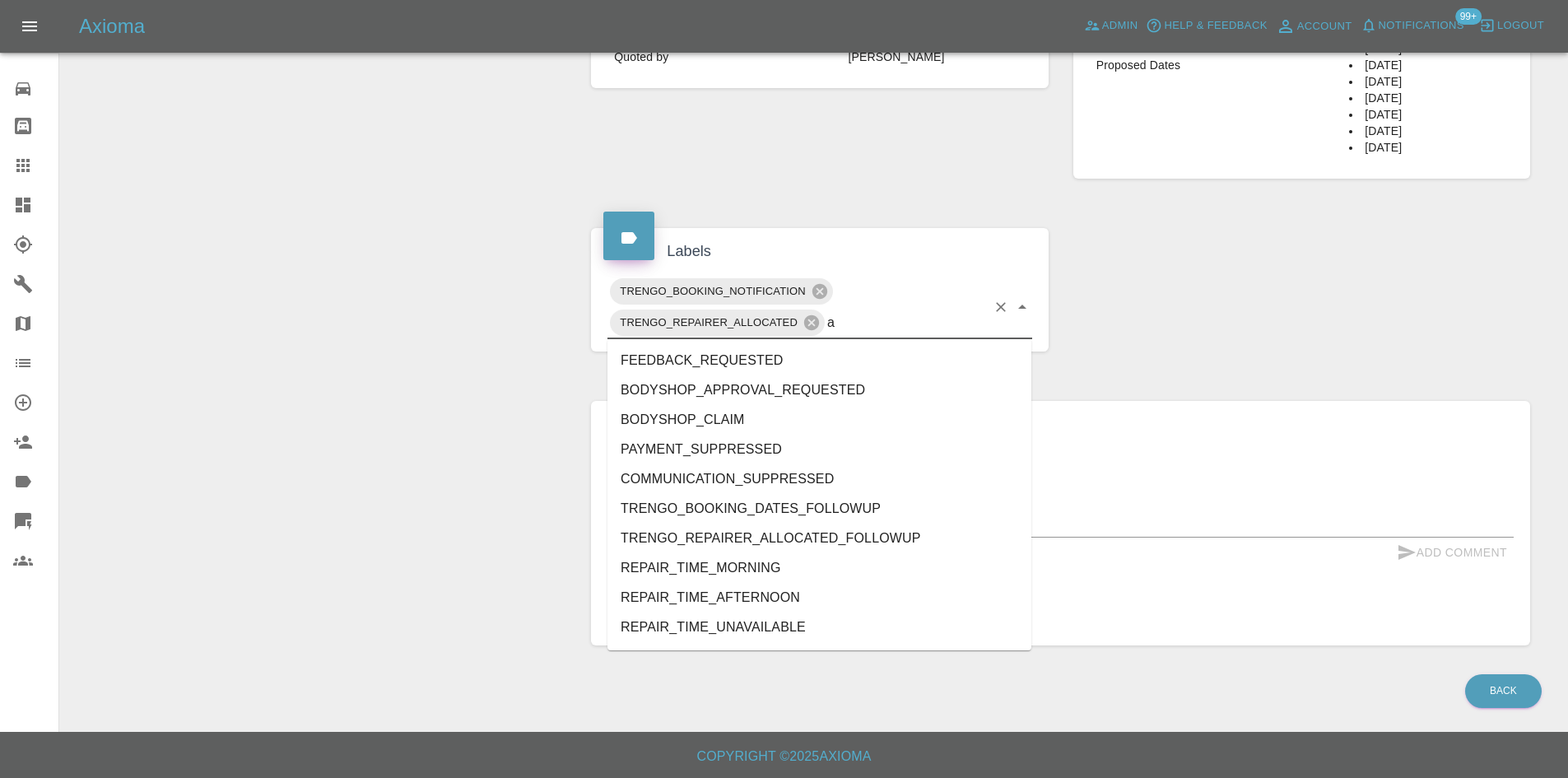
type input "au"
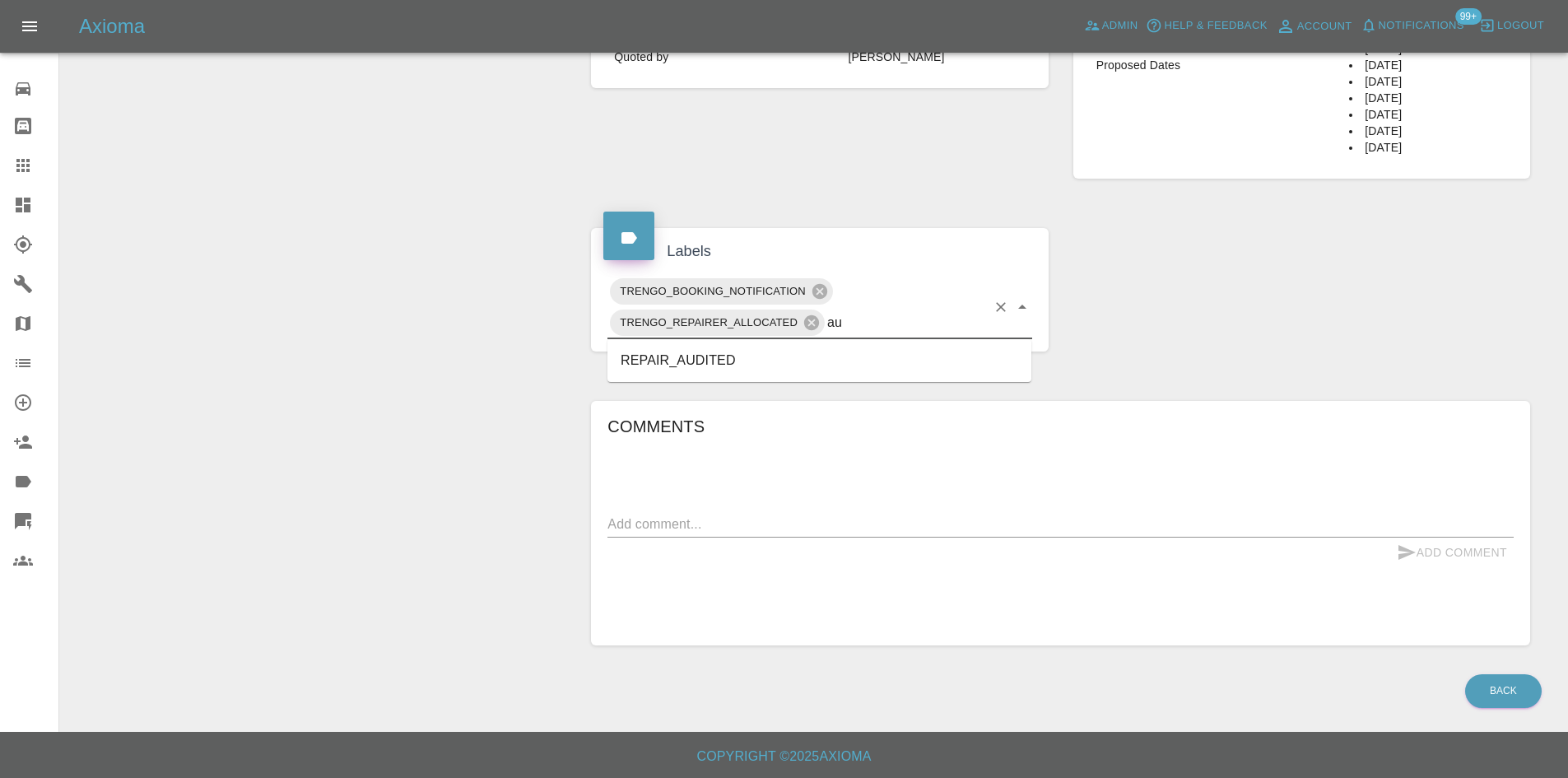
click at [858, 366] on li "REPAIR_AUDITED" at bounding box center [820, 361] width 424 height 30
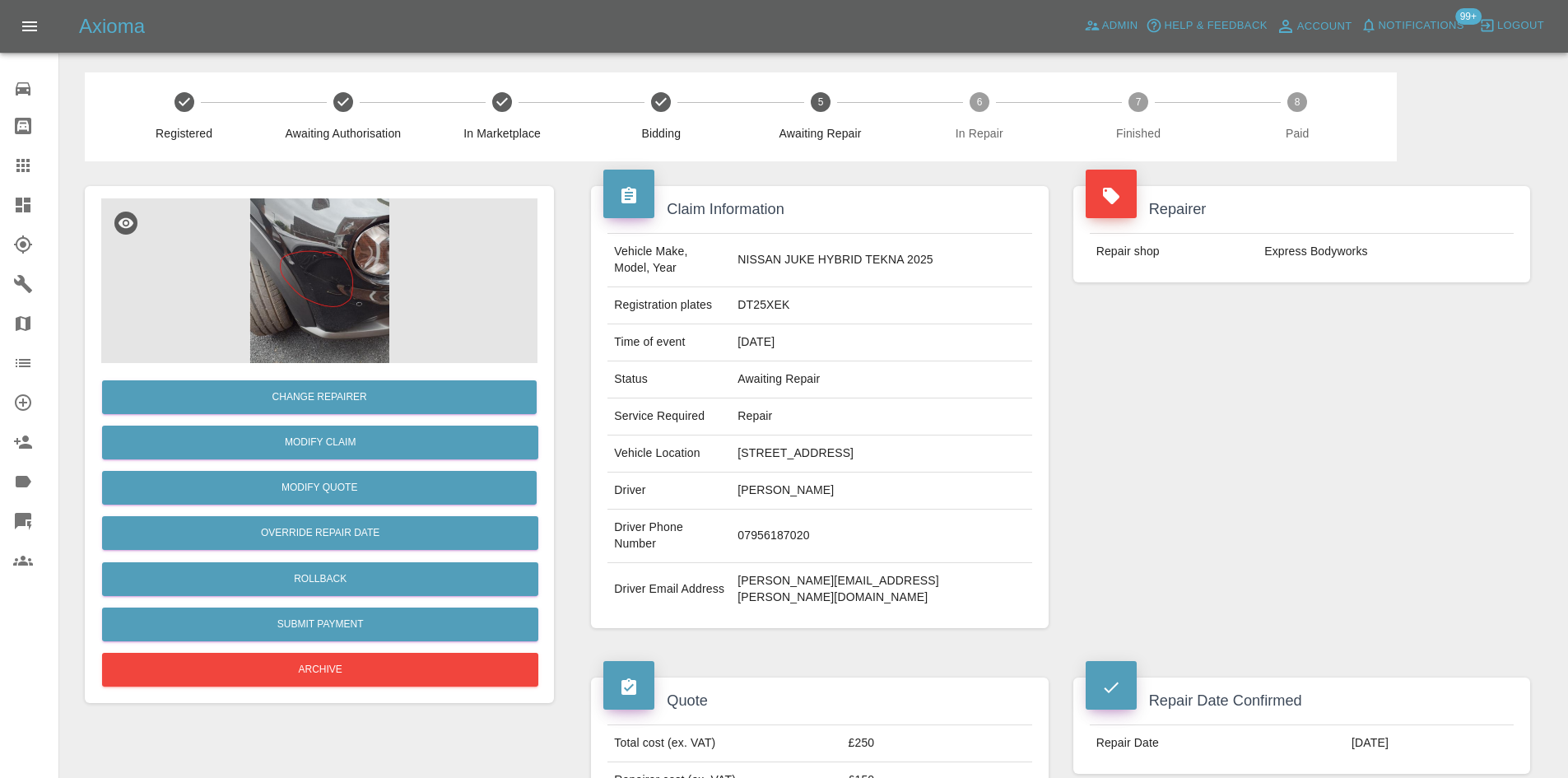
click at [979, 439] on td "[STREET_ADDRESS]" at bounding box center [881, 454] width 300 height 37
drag, startPoint x: 993, startPoint y: 432, endPoint x: 783, endPoint y: 432, distance: 209.9
click at [783, 436] on tr "Vehicle Location [STREET_ADDRESS]" at bounding box center [820, 454] width 424 height 37
copy tr "[STREET_ADDRESS]"
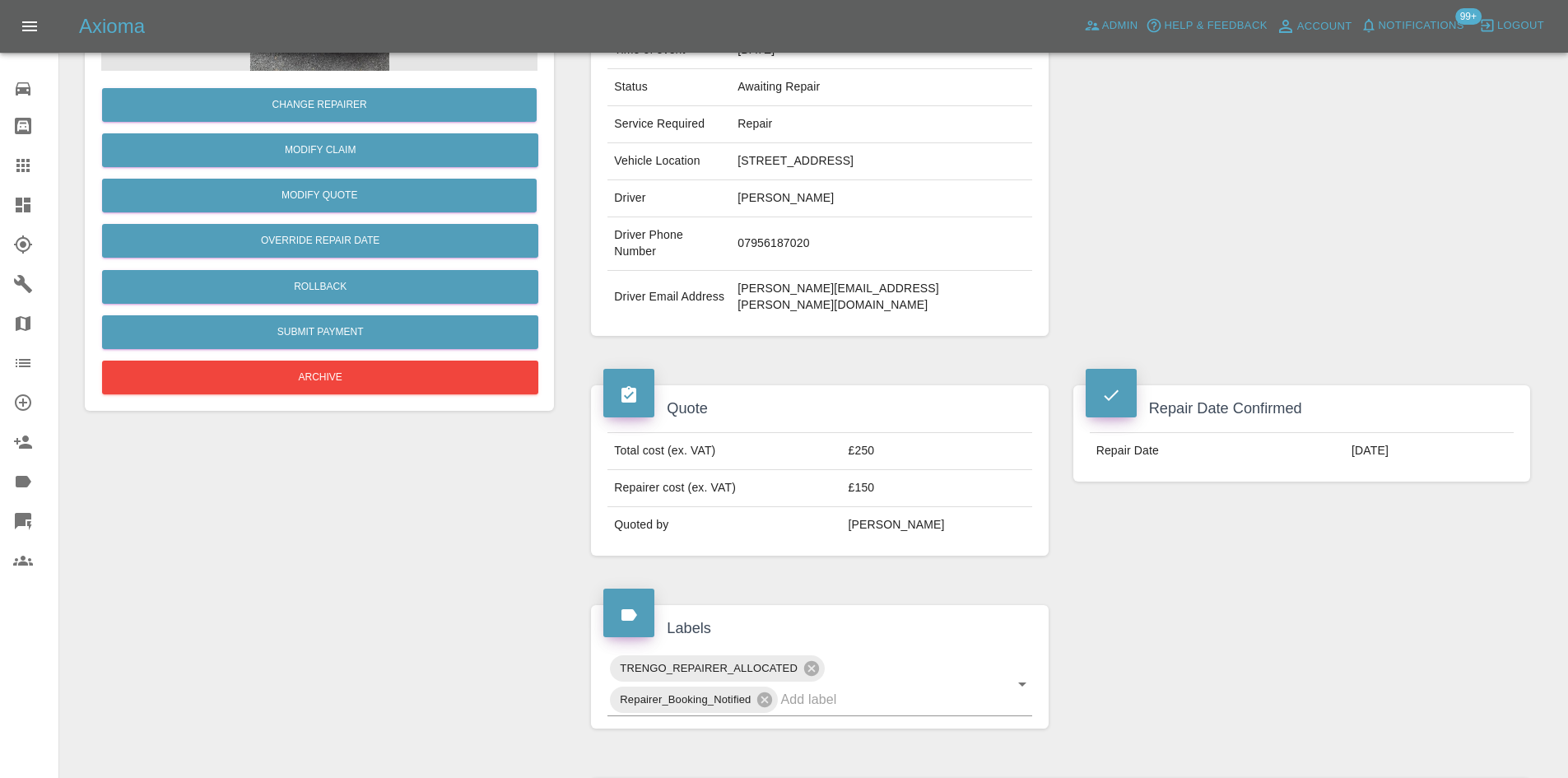
scroll to position [412, 0]
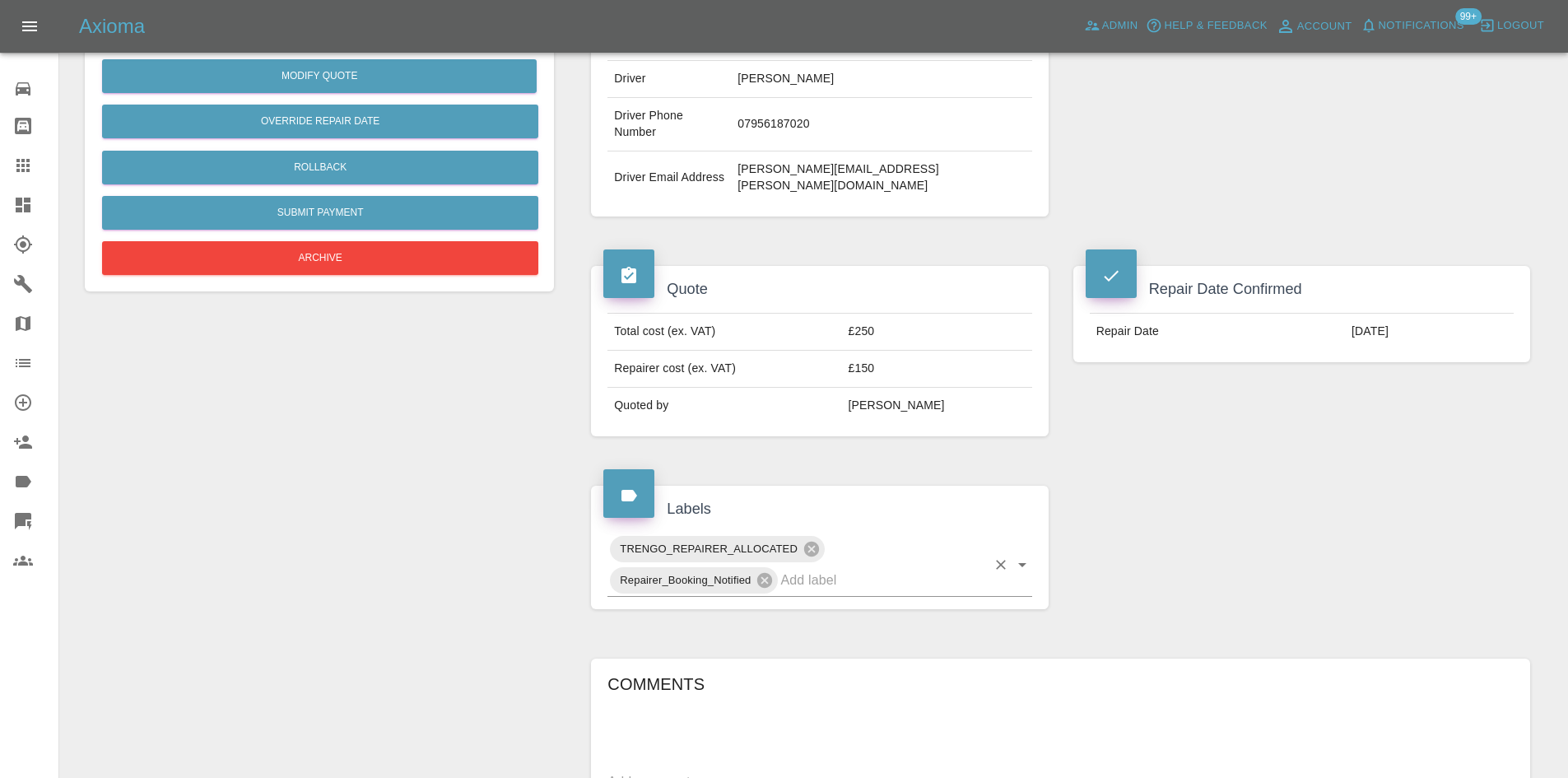
click at [841, 567] on input "text" at bounding box center [882, 580] width 205 height 26
type input "aud"
click at [815, 562] on li "REPAIR_AUDITED" at bounding box center [820, 569] width 424 height 30
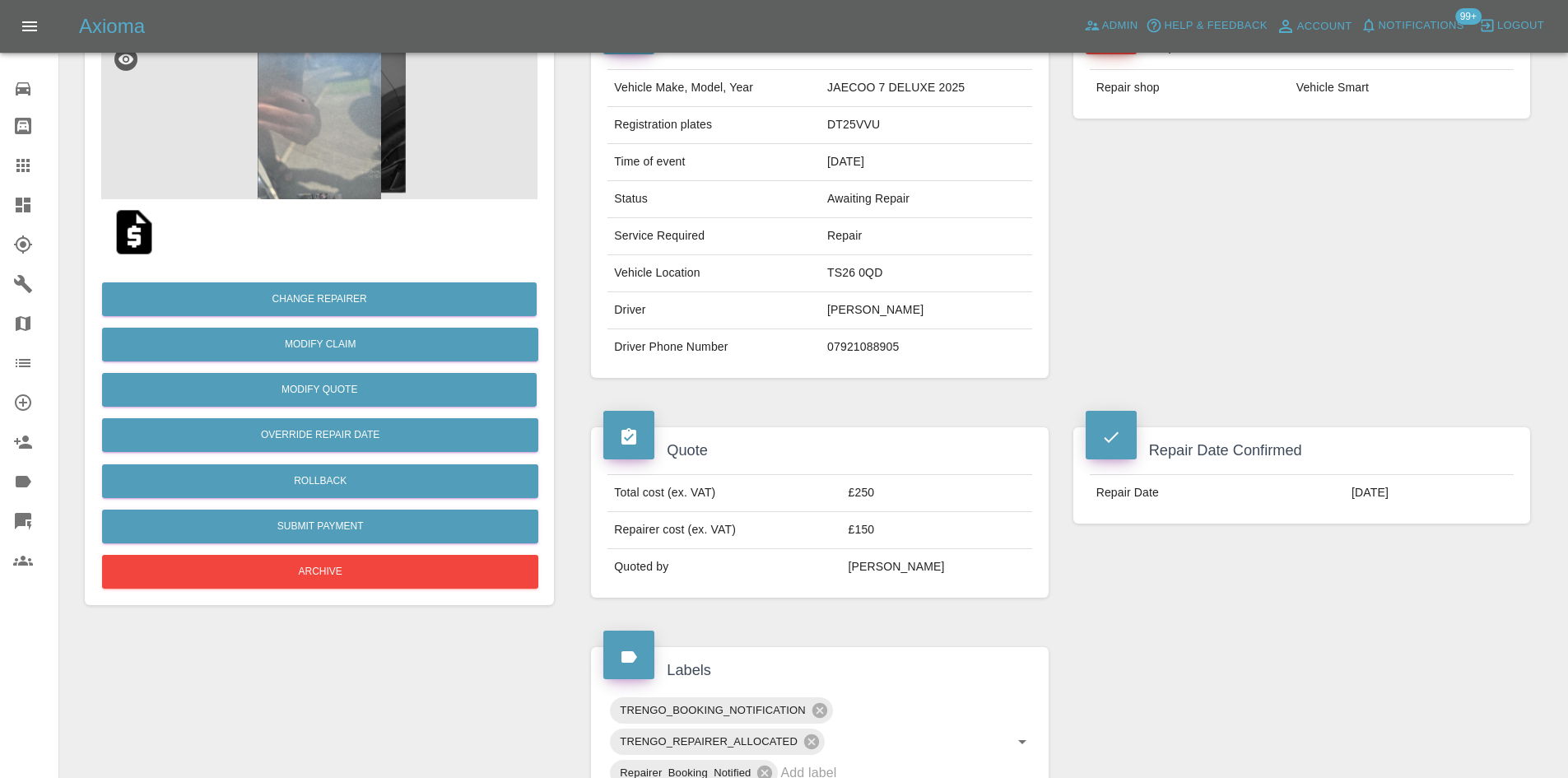
scroll to position [165, 0]
click at [851, 288] on td "TS26 0QD" at bounding box center [927, 272] width 212 height 37
click at [850, 286] on td "TS26 0QD" at bounding box center [927, 272] width 212 height 37
copy td "TS26 0QD"
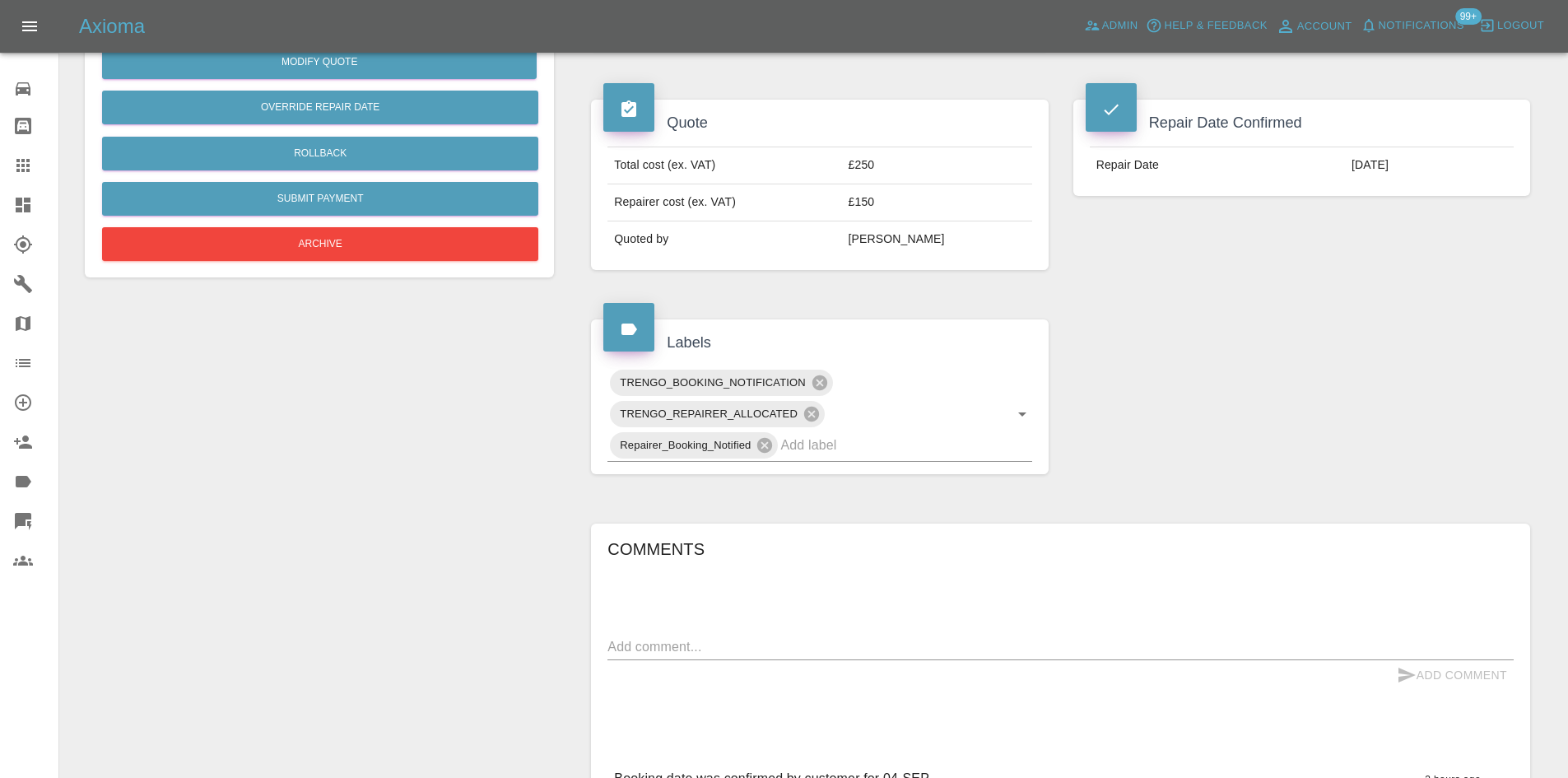
scroll to position [494, 0]
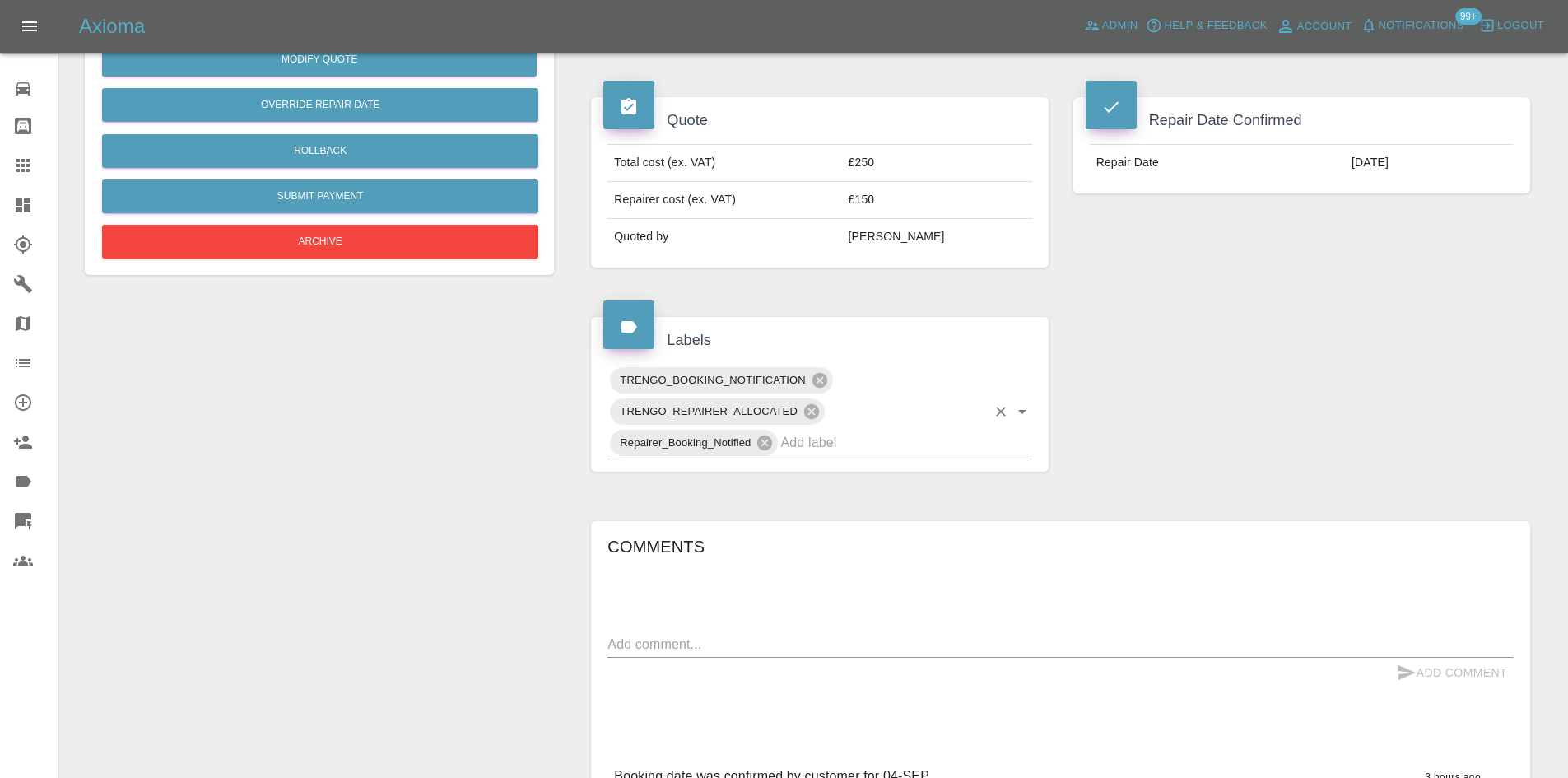
click at [844, 451] on input "text" at bounding box center [882, 443] width 205 height 26
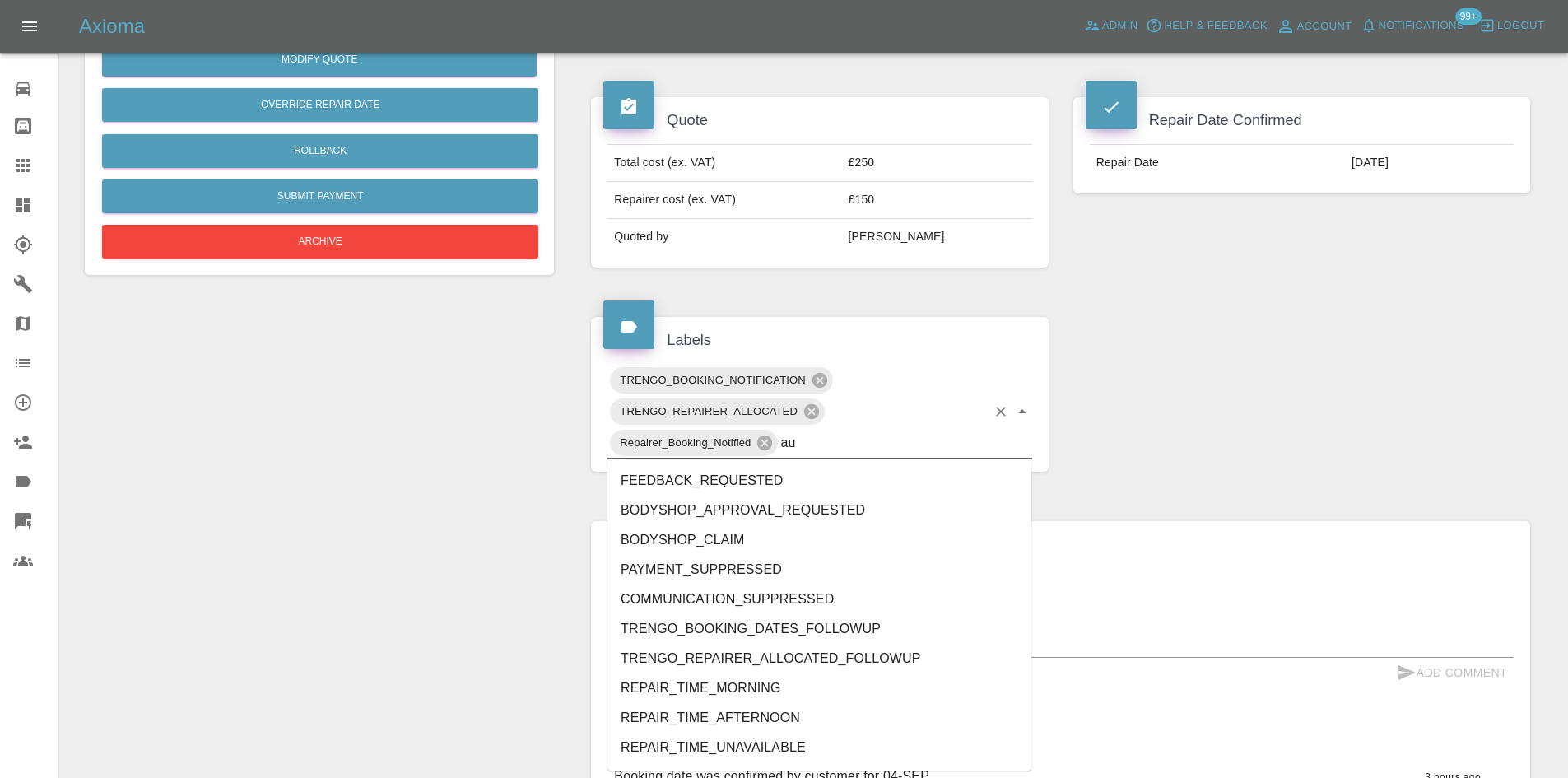
type input "aud"
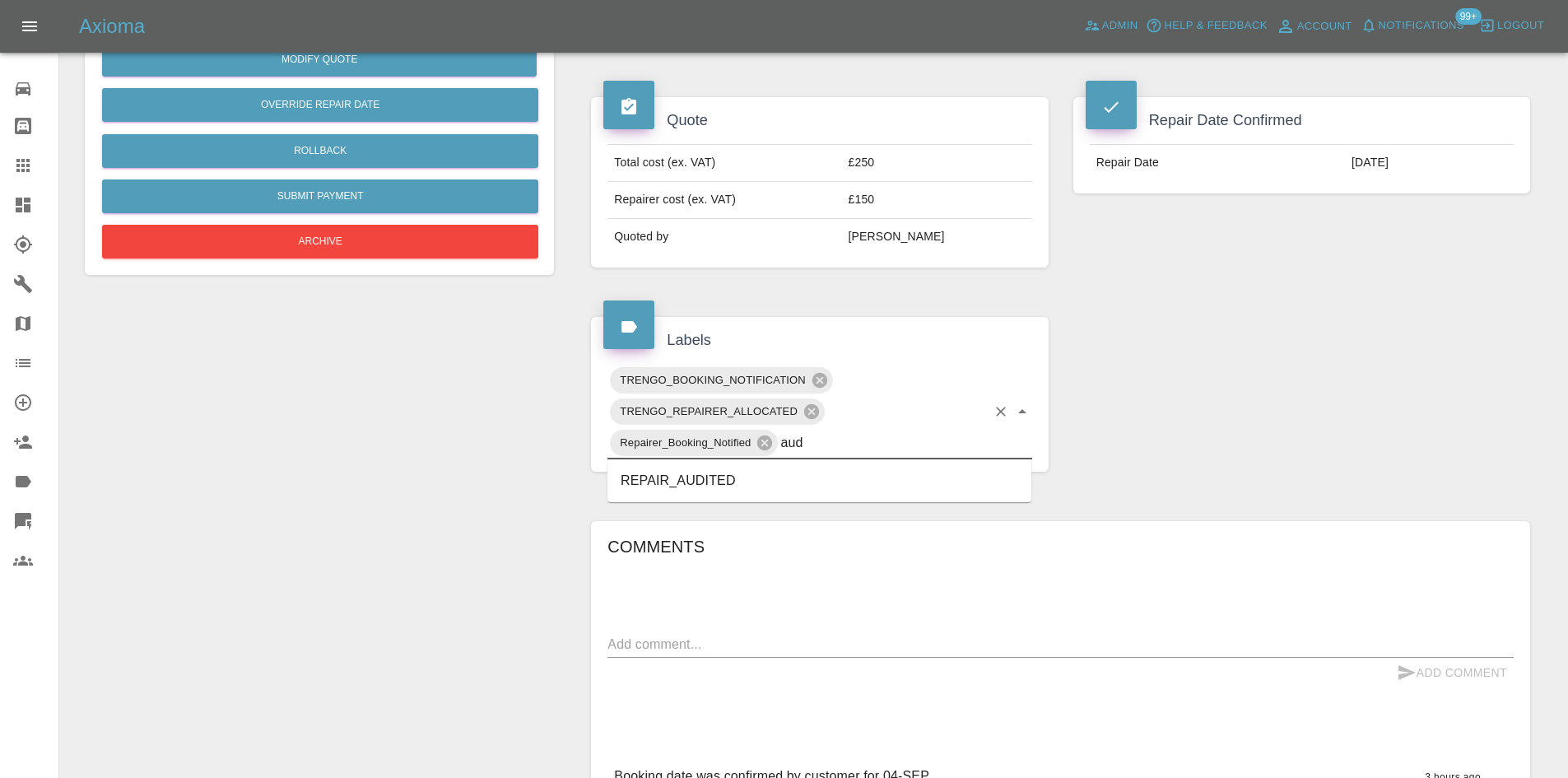
click at [778, 470] on li "REPAIR_AUDITED" at bounding box center [820, 481] width 424 height 30
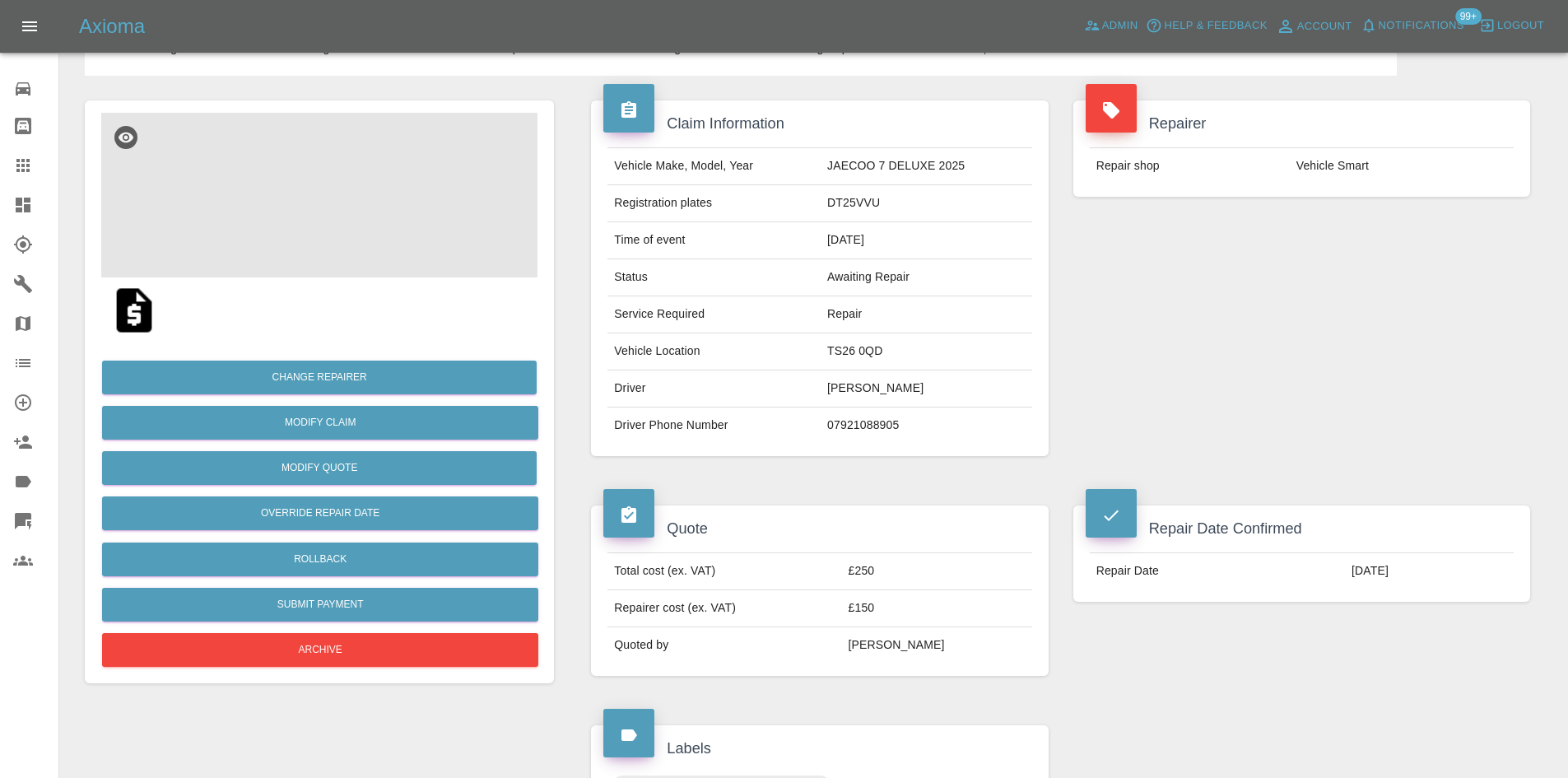
scroll to position [82, 0]
